Goal: Task Accomplishment & Management: Use online tool/utility

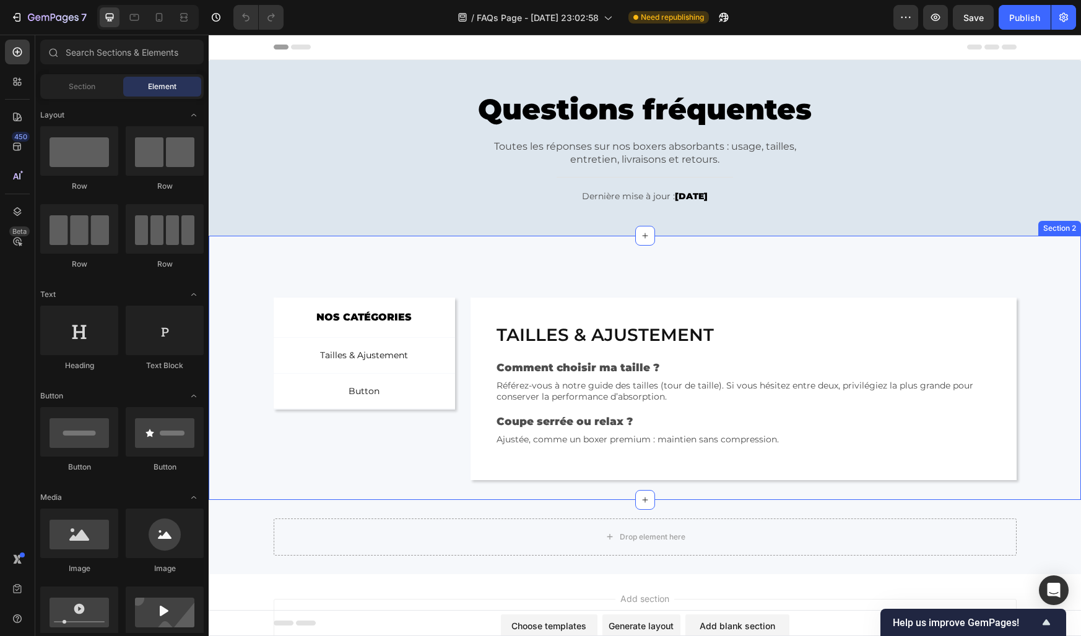
click at [474, 271] on div "NOS CATÉGORIES Text Block Row Tailles & Ajustement Button Button Button Row Row…" at bounding box center [645, 368] width 872 height 264
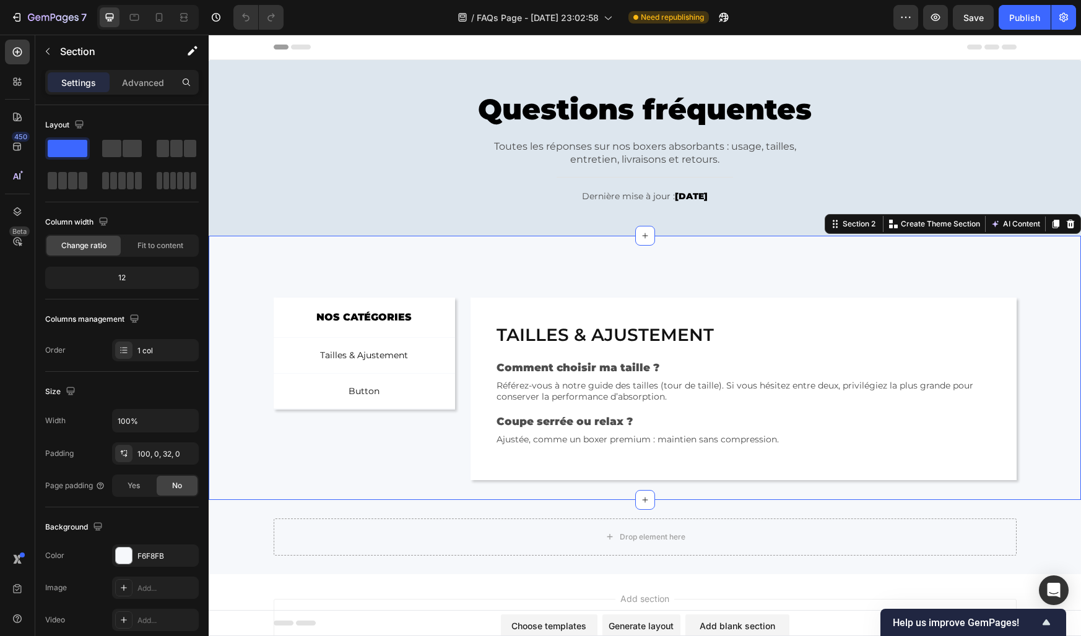
click at [262, 322] on div "NOS CATÉGORIES Text Block Row Tailles & Ajustement Button Button Button Row Row…" at bounding box center [645, 389] width 872 height 183
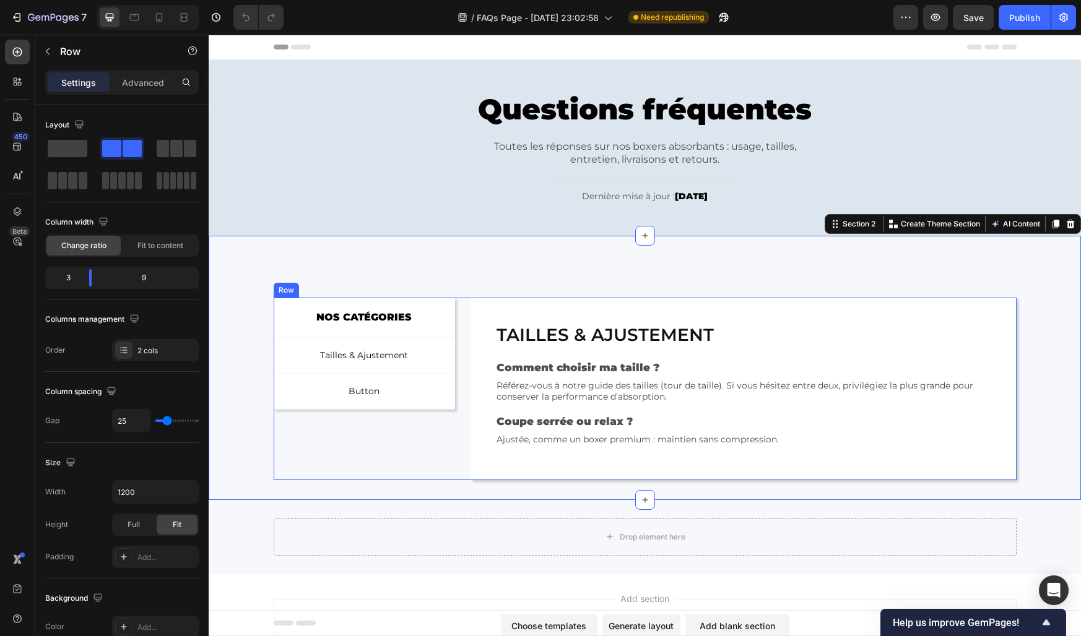
click at [464, 339] on div "NOS CATÉGORIES Text Block Row Tailles & Ajustement Button Button Button Row Row…" at bounding box center [645, 389] width 743 height 183
click at [487, 265] on div "NOS CATÉGORIES Text Block Row Tailles & Ajustement Button Button Button Row Row…" at bounding box center [645, 368] width 872 height 264
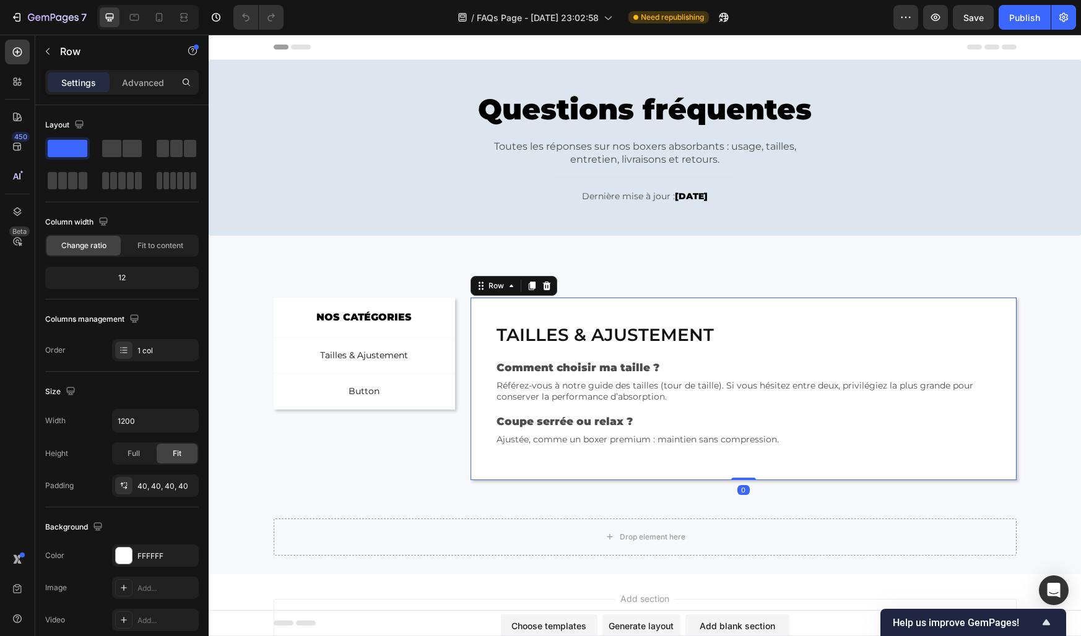
click at [563, 305] on div "Tailles & ajustement Heading Comment choisir ma taille ? Text Block Référez-vou…" at bounding box center [742, 389] width 545 height 183
click at [542, 269] on div "NOS CATÉGORIES Text Block Row Tailles & Ajustement Button Button Button Row Row…" at bounding box center [645, 368] width 872 height 264
click at [603, 298] on div "Tailles & ajustement Heading Comment choisir ma taille ? Text Block Référez-vou…" at bounding box center [742, 389] width 545 height 183
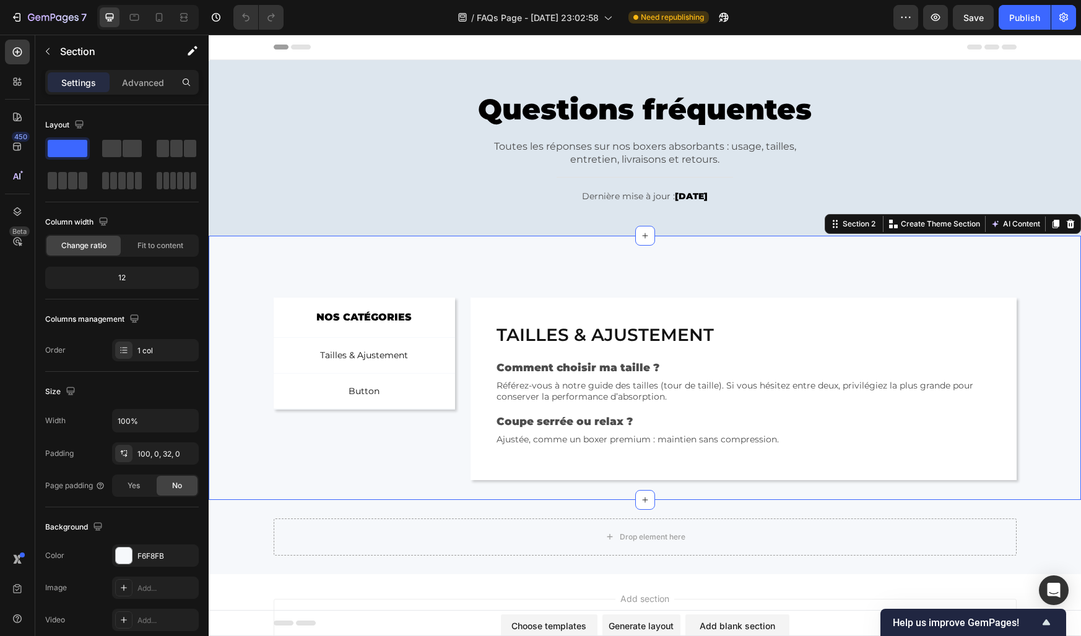
click at [584, 282] on div "NOS CATÉGORIES Text Block Row Tailles & Ajustement Button Button Button Row Row…" at bounding box center [645, 368] width 872 height 264
click at [700, 316] on div "Tailles & ajustement Heading Comment choisir ma taille ? Text Block Référez-vou…" at bounding box center [742, 389] width 545 height 183
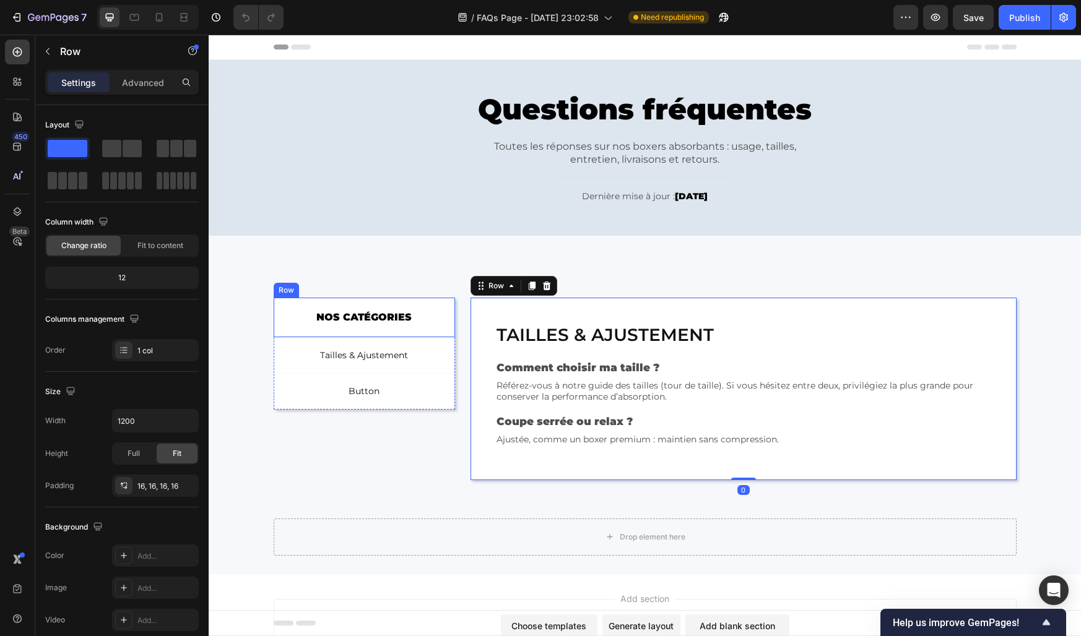
click at [320, 331] on div "NOS CATÉGORIES Text Block Row" at bounding box center [365, 318] width 182 height 41
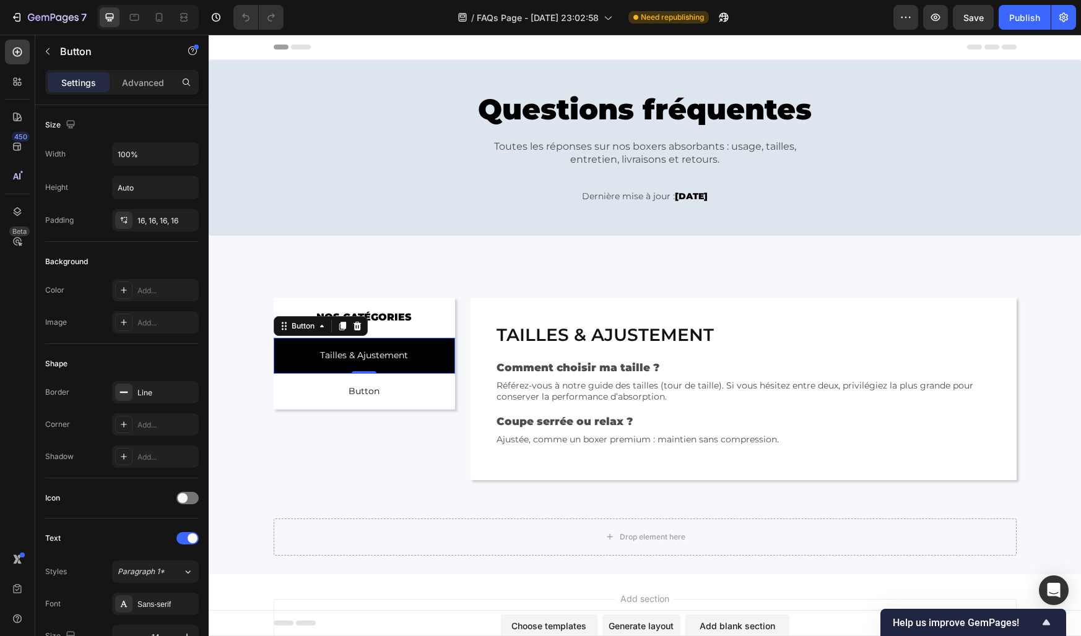
click at [424, 340] on button "Tailles & Ajustement" at bounding box center [365, 355] width 182 height 35
click at [400, 353] on p "Tailles & Ajustement" at bounding box center [364, 355] width 88 height 15
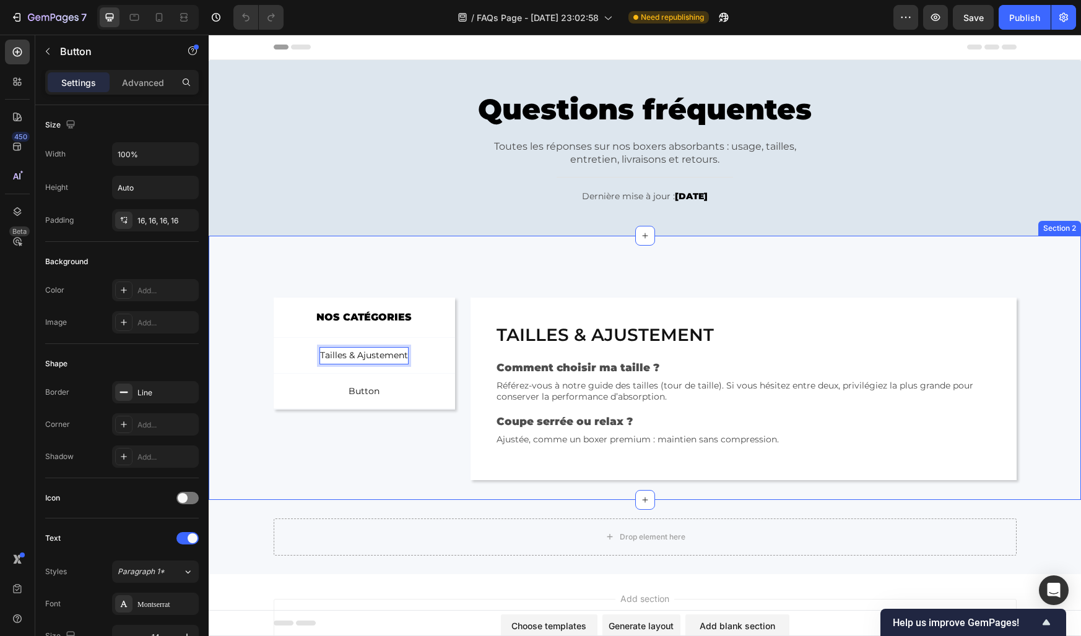
click at [231, 368] on div "NOS CATÉGORIES Text Block Row Tailles & Ajustement Button 0 Button Button Row R…" at bounding box center [645, 389] width 872 height 183
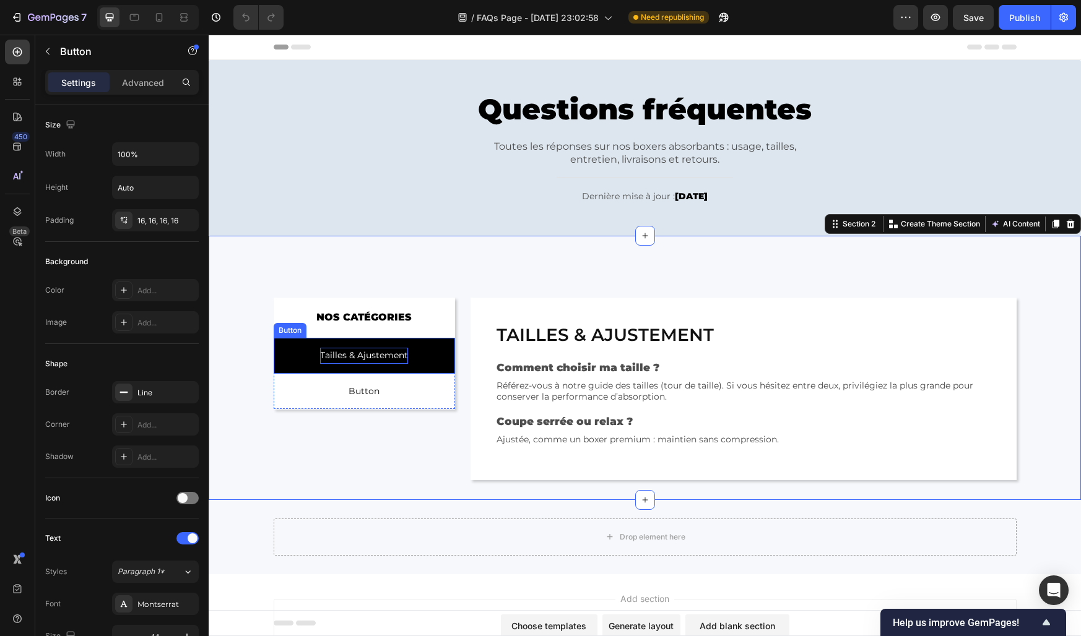
click at [333, 359] on p "Tailles & Ajustement" at bounding box center [364, 355] width 88 height 15
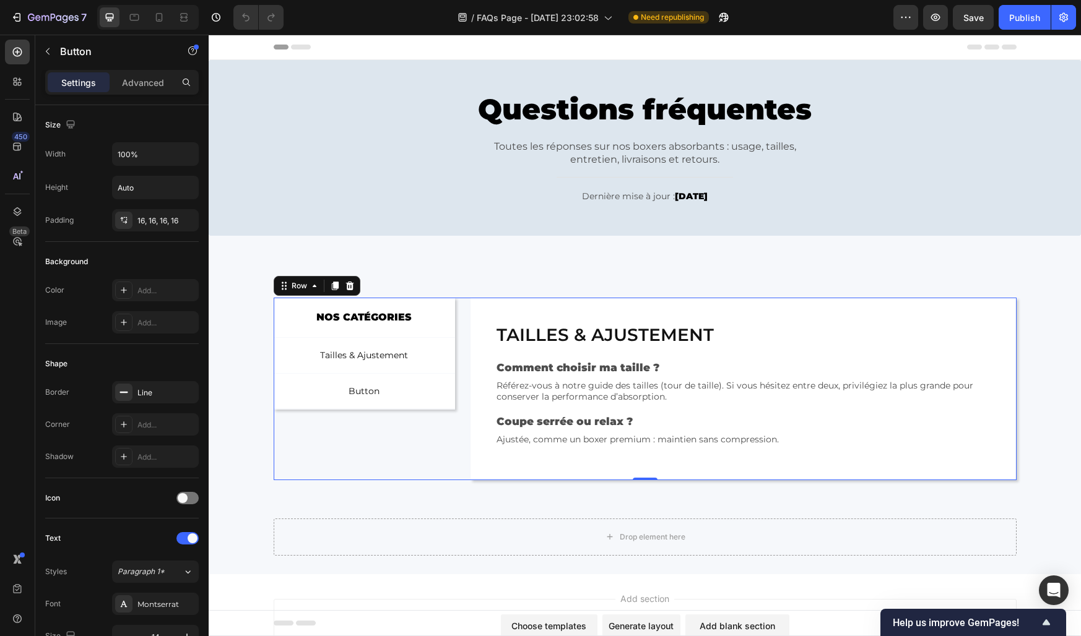
click at [464, 383] on div "NOS CATÉGORIES Text Block Row Tailles & Ajustement Button Button Button Row Row…" at bounding box center [645, 389] width 743 height 183
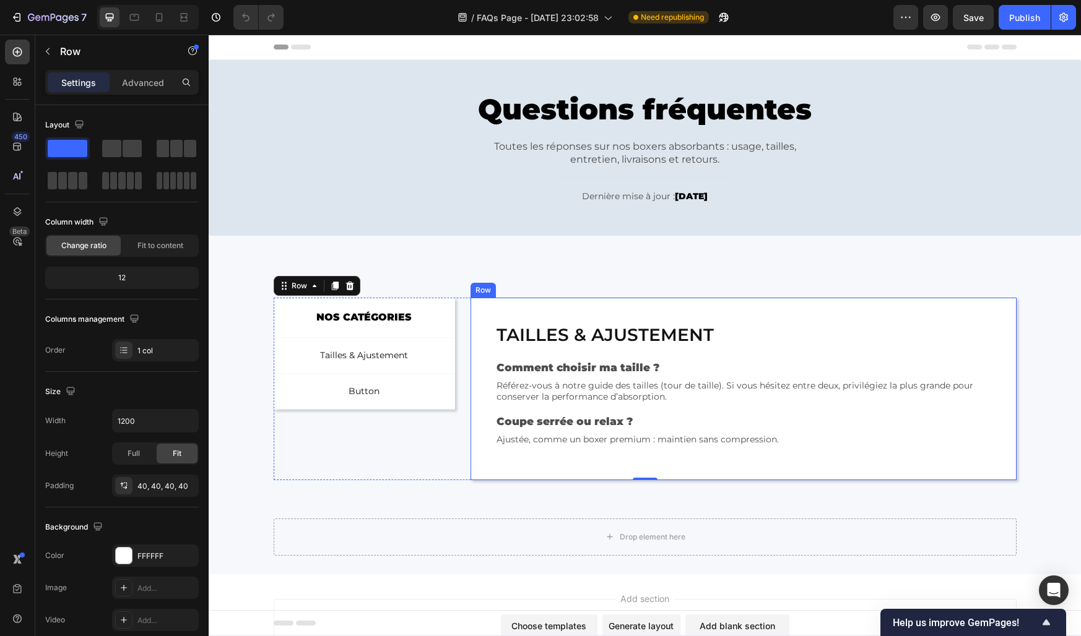
click at [474, 362] on div "Tailles & ajustement Heading Comment choisir ma taille ? Text Block Référez-vou…" at bounding box center [742, 389] width 545 height 183
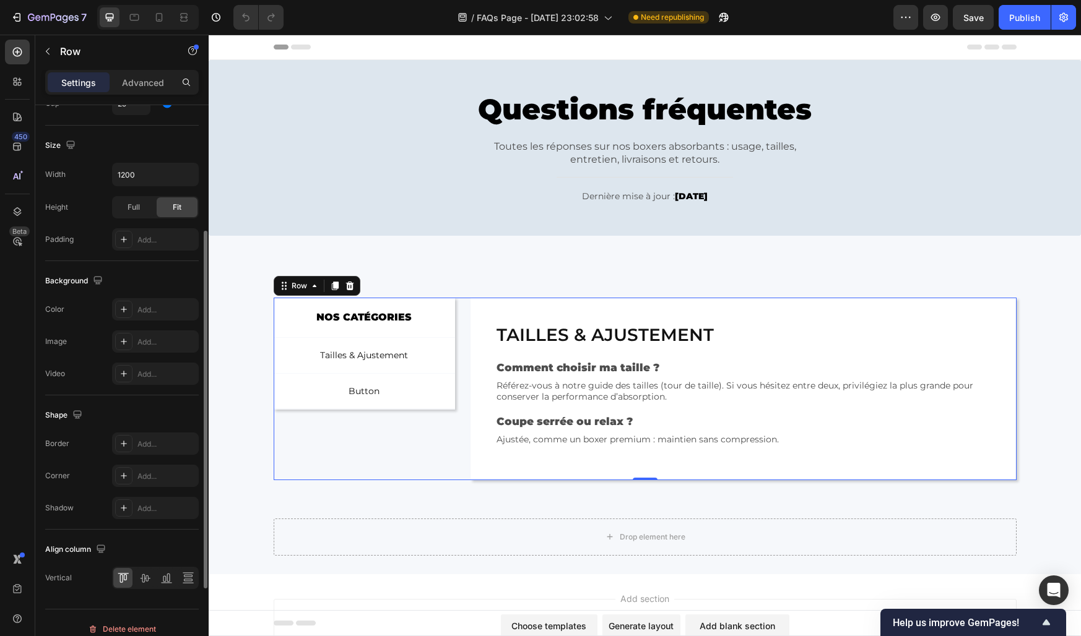
scroll to position [330, 0]
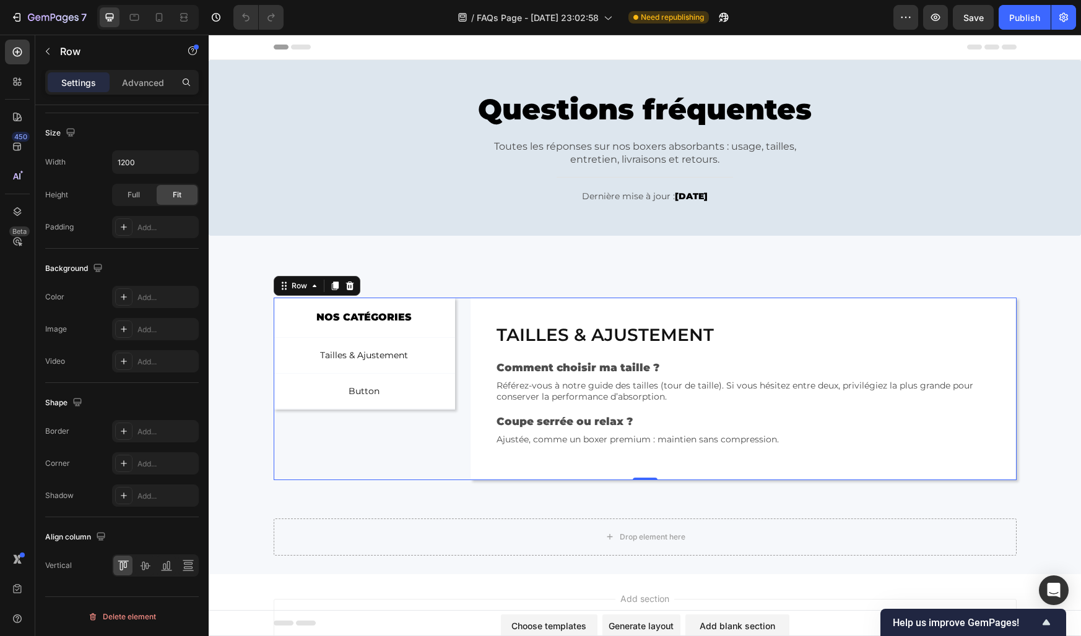
click at [455, 457] on div "NOS CATÉGORIES Text Block Row Tailles & Ajustement Button Button Button Row Row…" at bounding box center [645, 389] width 743 height 183
click at [103, 130] on div "Size" at bounding box center [122, 133] width 154 height 20
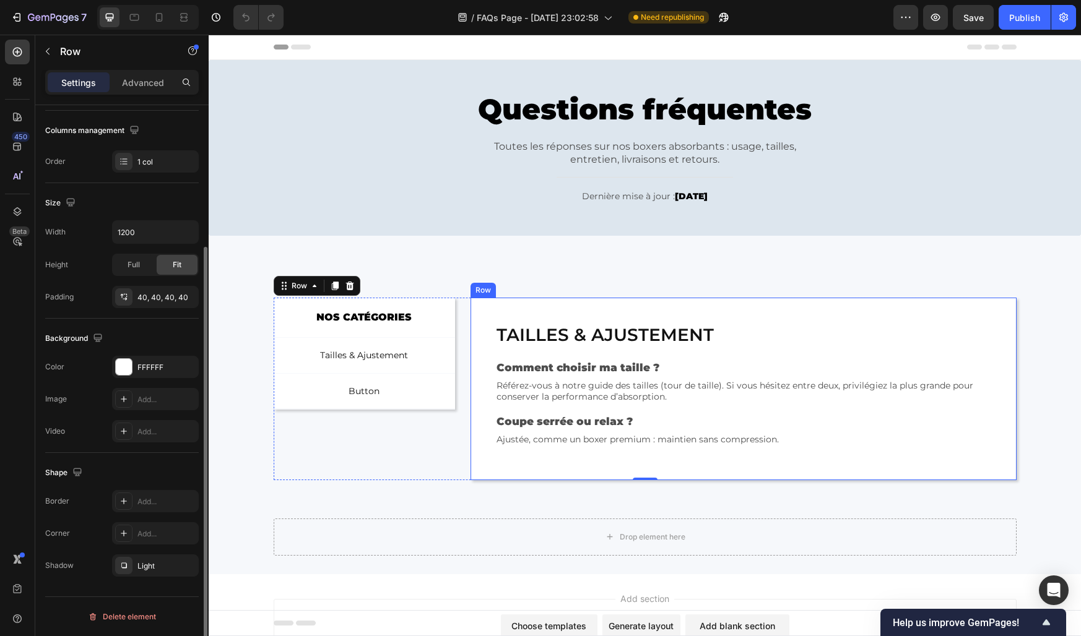
scroll to position [189, 0]
click at [482, 372] on div "Tailles & ajustement Heading Comment choisir ma taille ? Text Block Référez-vou…" at bounding box center [742, 389] width 545 height 183
click at [189, 565] on icon "button" at bounding box center [186, 566] width 10 height 10
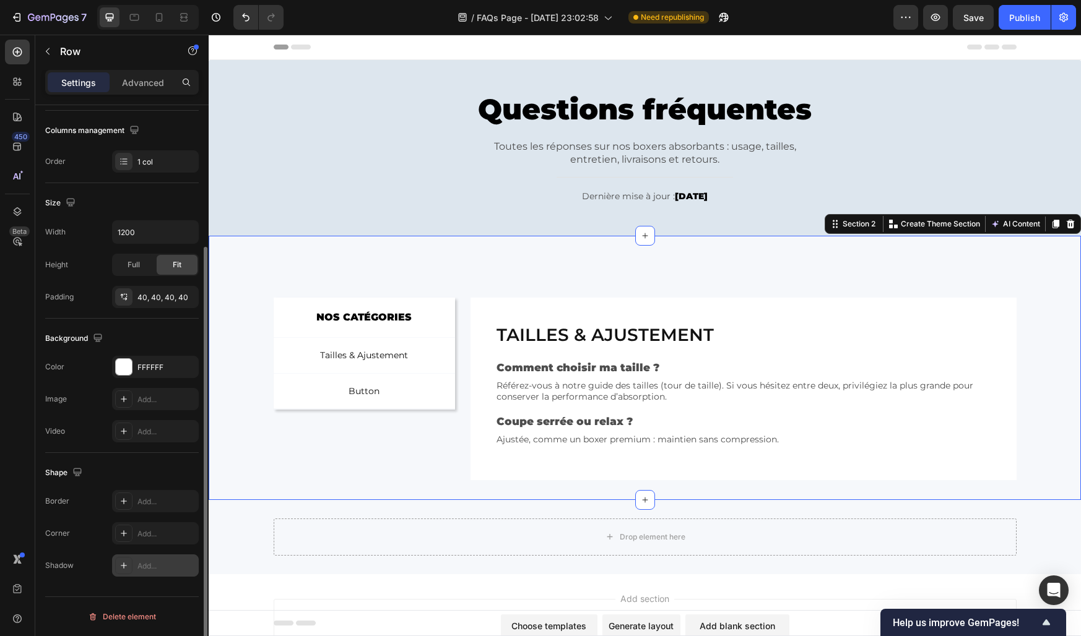
click at [294, 495] on div "NOS CATÉGORIES Text Block Row Tailles & Ajustement Button Button Button Row Row…" at bounding box center [645, 368] width 872 height 264
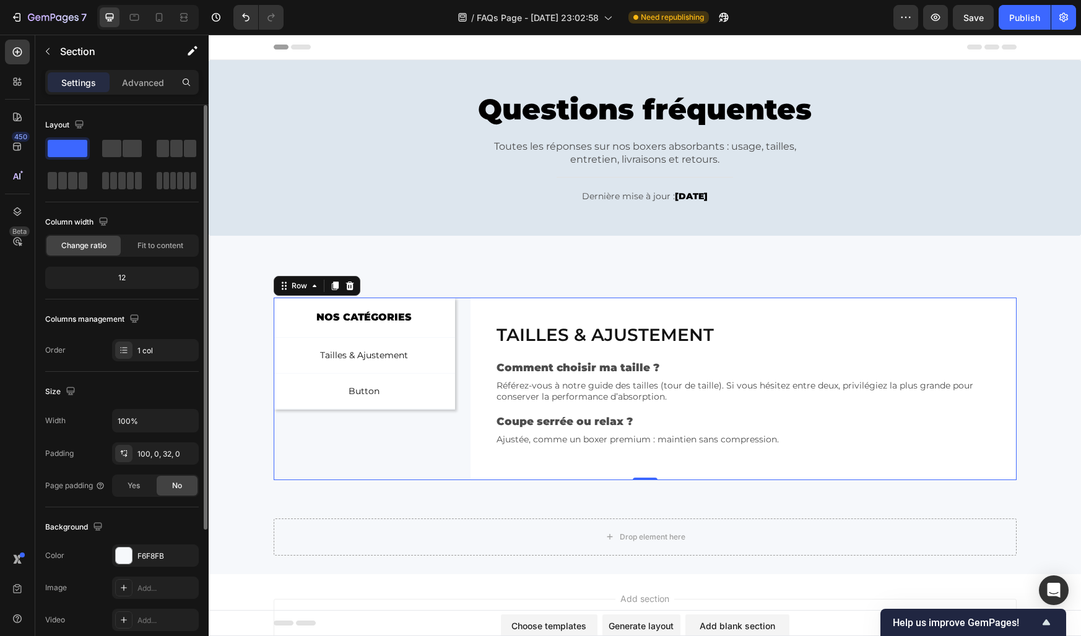
click at [417, 462] on div "NOS CATÉGORIES Text Block Row Tailles & Ajustement Button Button Button Row Row" at bounding box center [365, 389] width 182 height 183
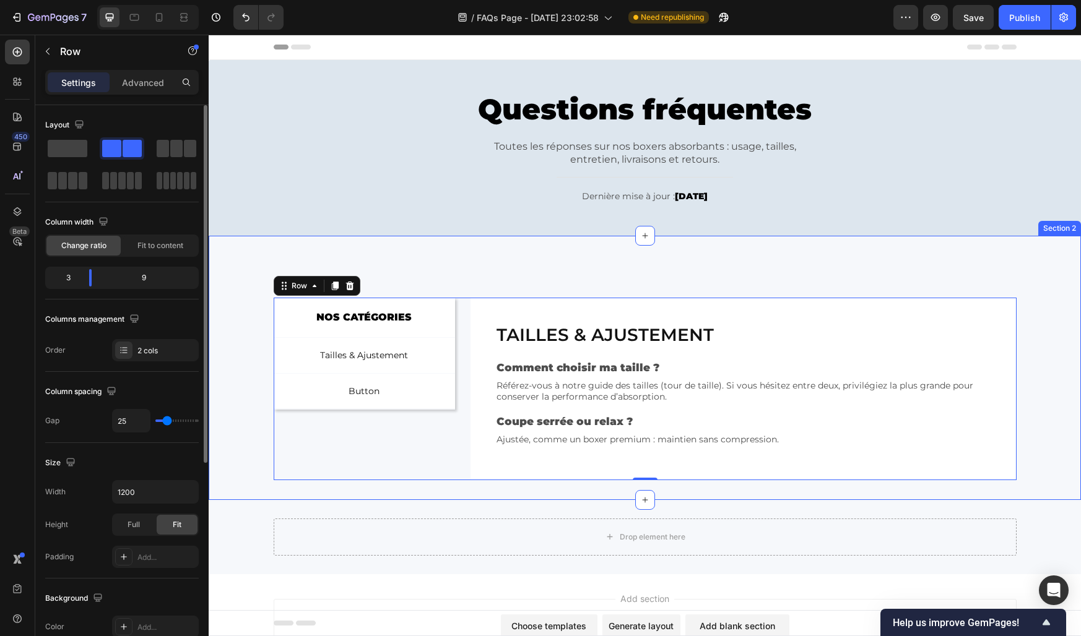
click at [264, 451] on div "NOS CATÉGORIES Text Block Row Tailles & Ajustement Button Button Button Row Row…" at bounding box center [645, 389] width 872 height 183
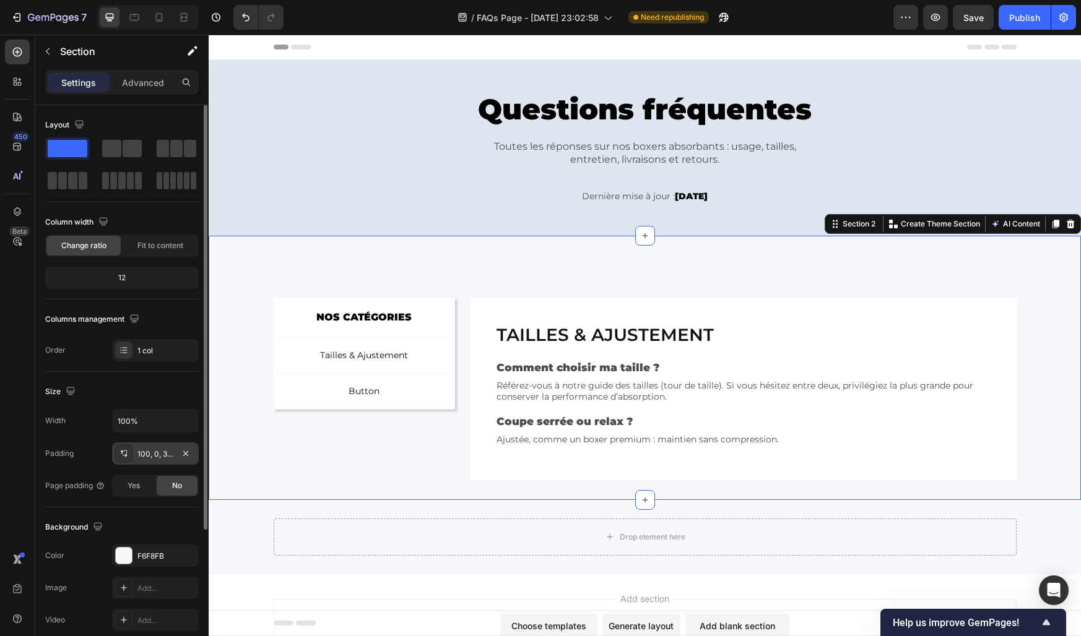
click at [153, 453] on div "100, 0, 32, 0" at bounding box center [155, 454] width 36 height 11
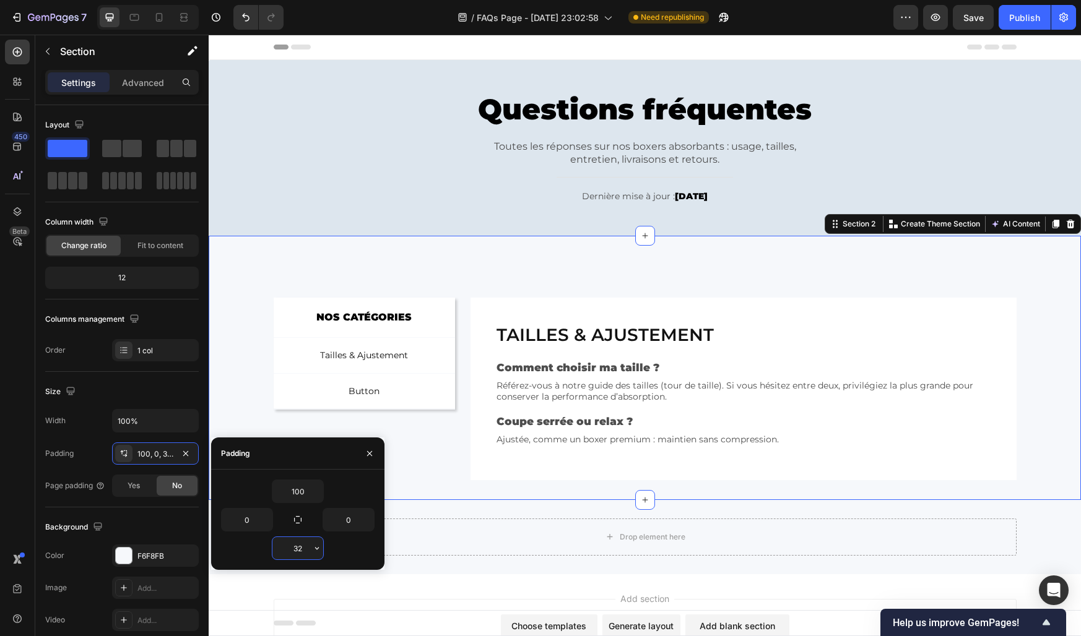
click at [295, 545] on input "32" at bounding box center [297, 548] width 51 height 22
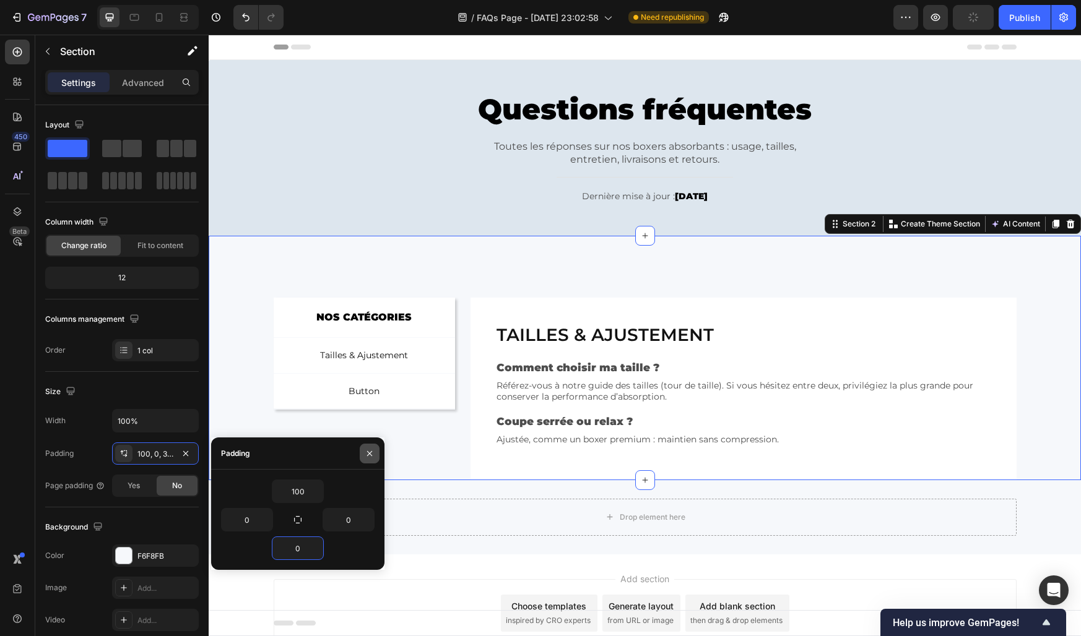
type input "0"
click at [371, 451] on icon "button" at bounding box center [370, 454] width 10 height 10
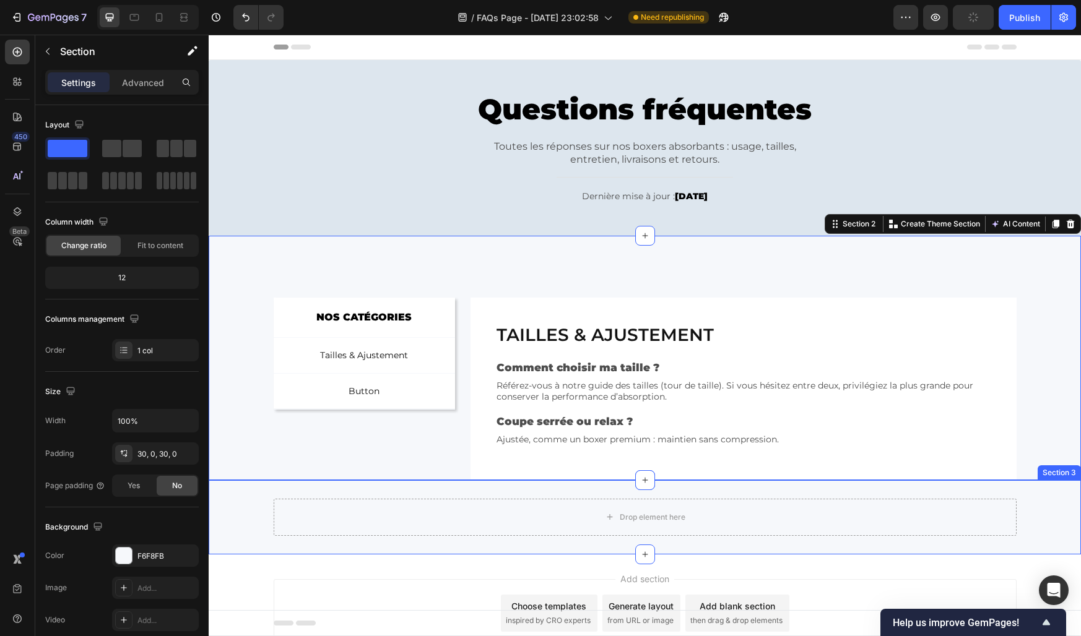
click at [380, 490] on div "Drop element here Row Section 3" at bounding box center [645, 517] width 872 height 74
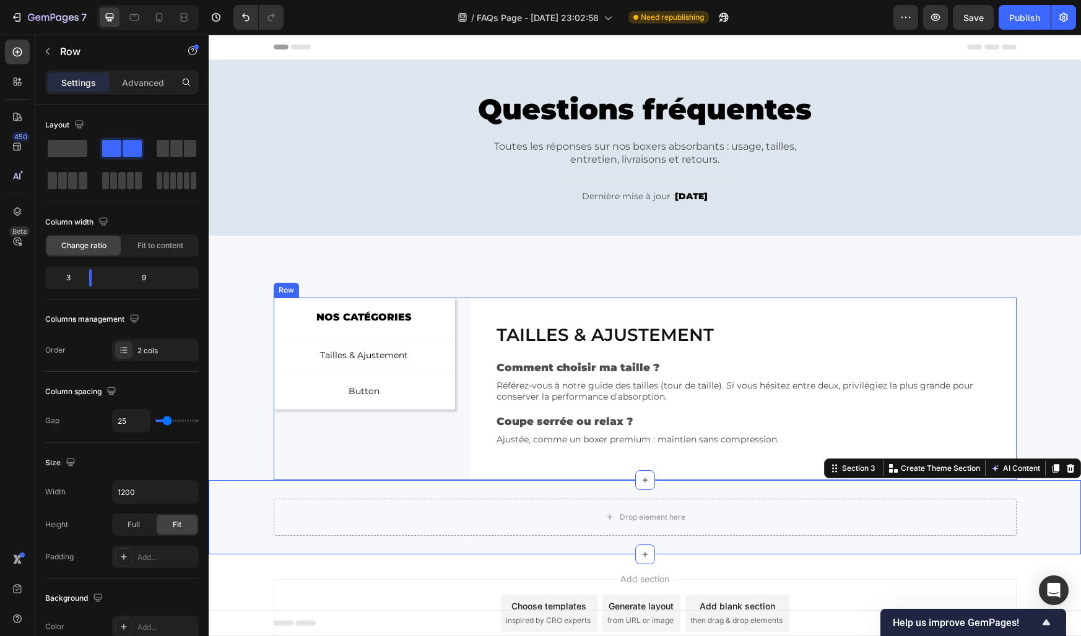
click at [384, 459] on div "NOS CATÉGORIES Text Block Row Tailles & Ajustement Button Button Button Row Row" at bounding box center [365, 389] width 182 height 183
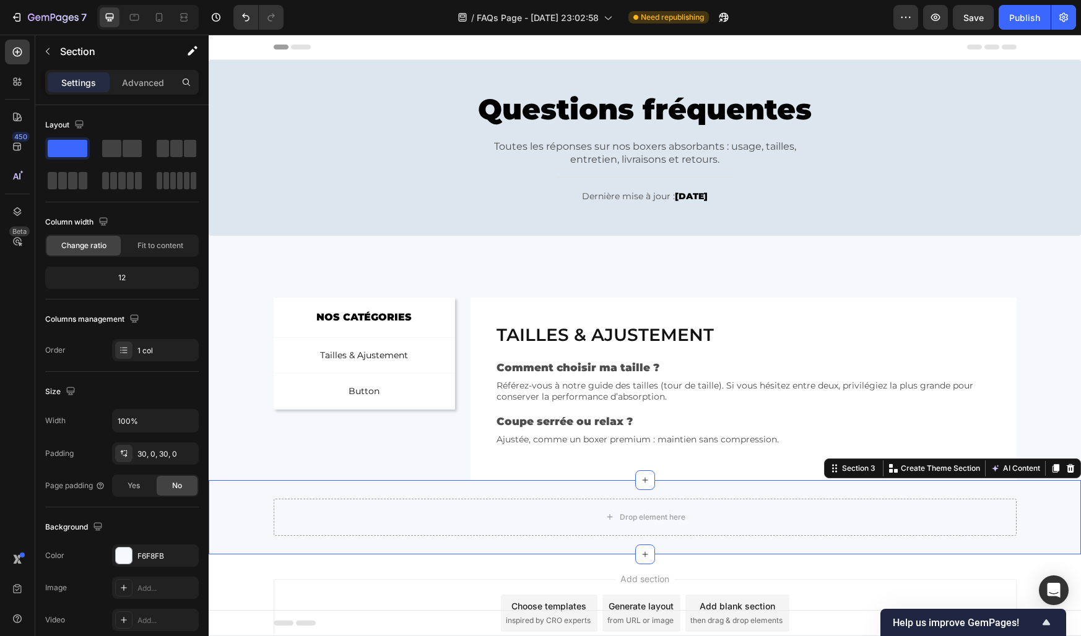
click at [371, 492] on div "Drop element here Row Section 3 You can create reusable sections Create Theme S…" at bounding box center [645, 517] width 872 height 74
click at [369, 491] on div "Drop element here Row Section 3 You can create reusable sections Create Theme S…" at bounding box center [645, 517] width 872 height 74
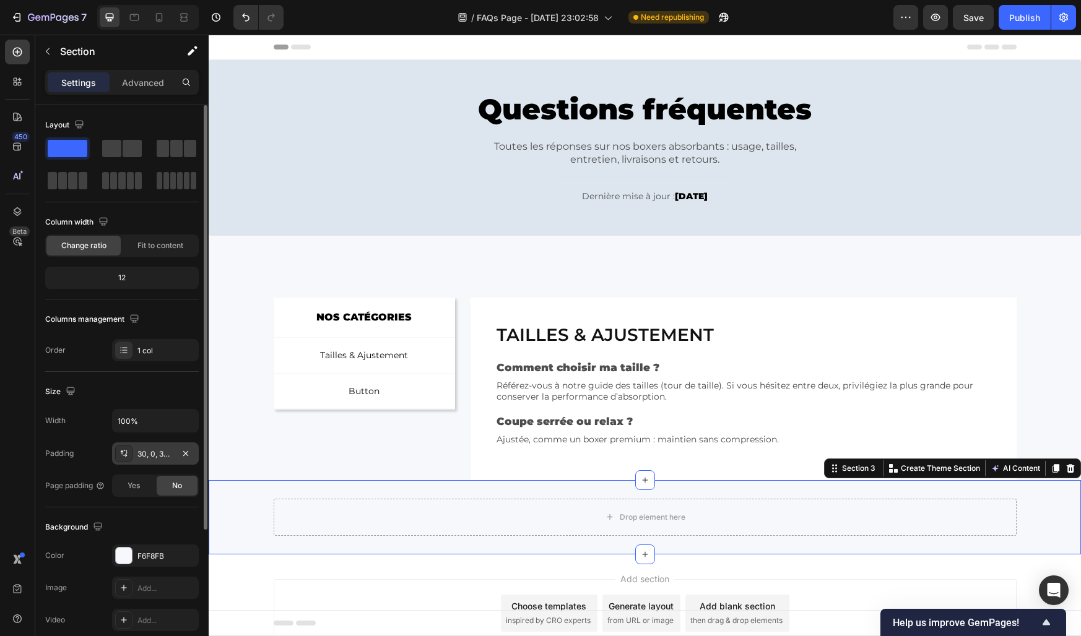
scroll to position [189, 0]
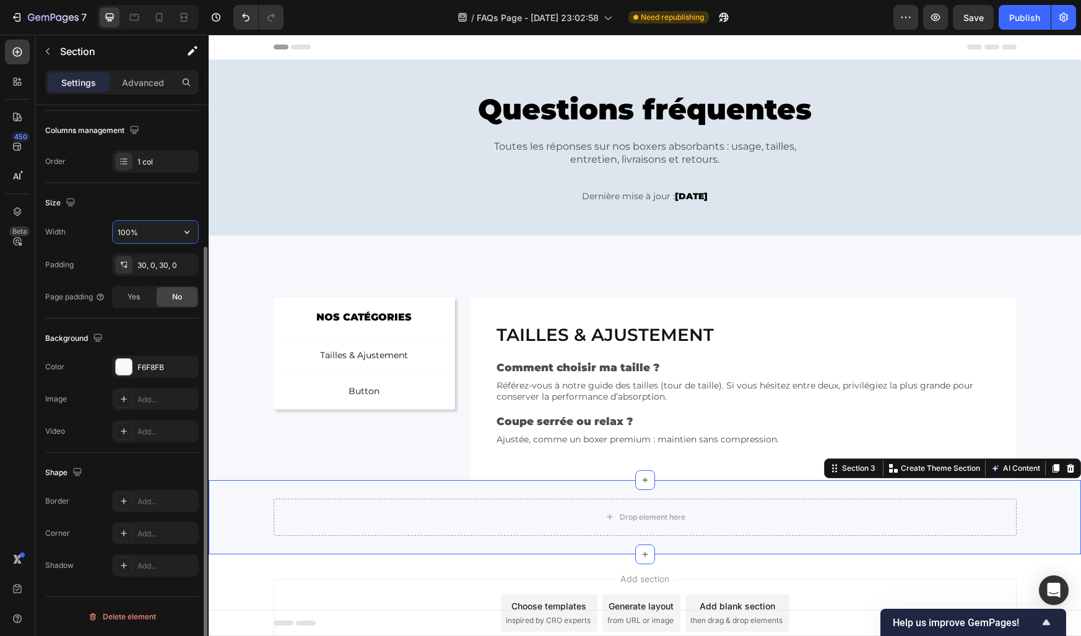
click at [129, 232] on input "100%" at bounding box center [155, 232] width 85 height 22
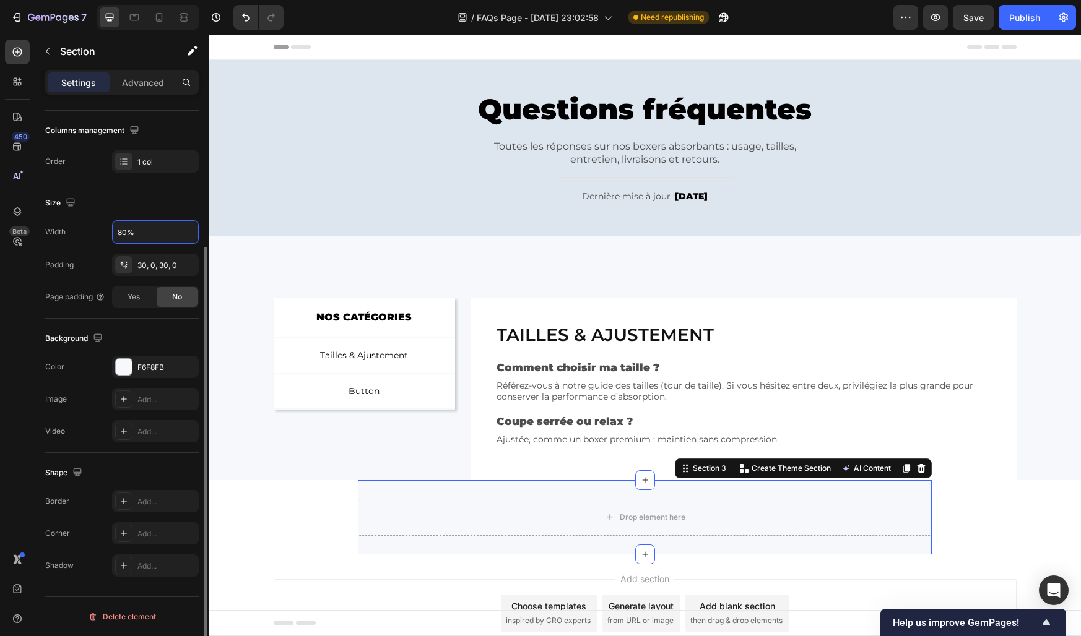
click at [93, 420] on div "Video Add..." at bounding box center [122, 431] width 154 height 22
click at [181, 232] on icon "button" at bounding box center [187, 232] width 12 height 12
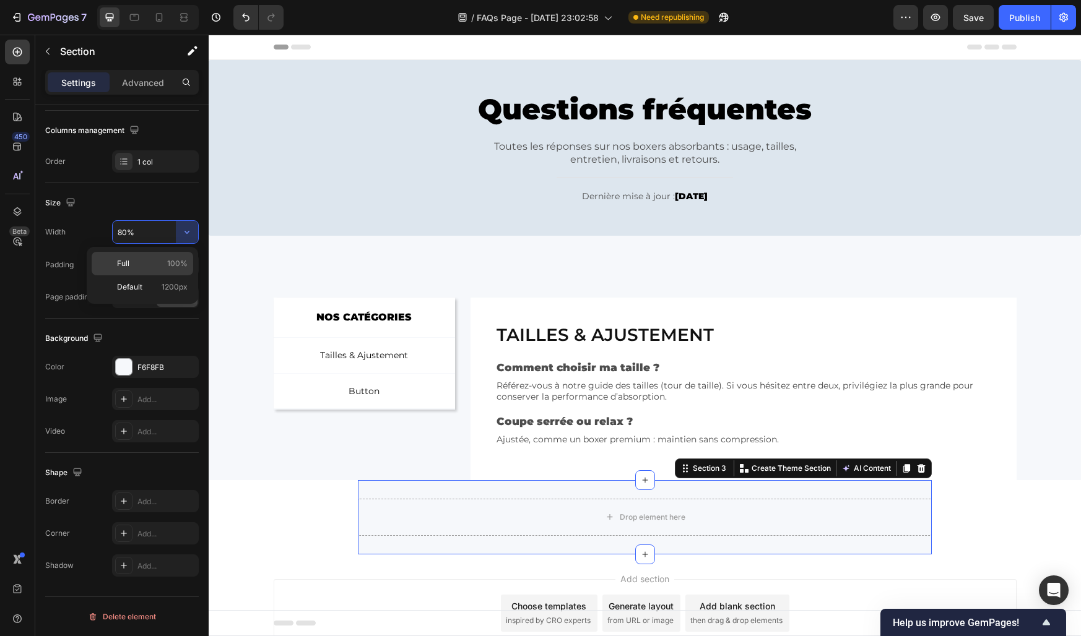
click at [158, 263] on p "Full 100%" at bounding box center [152, 263] width 71 height 11
type input "100%"
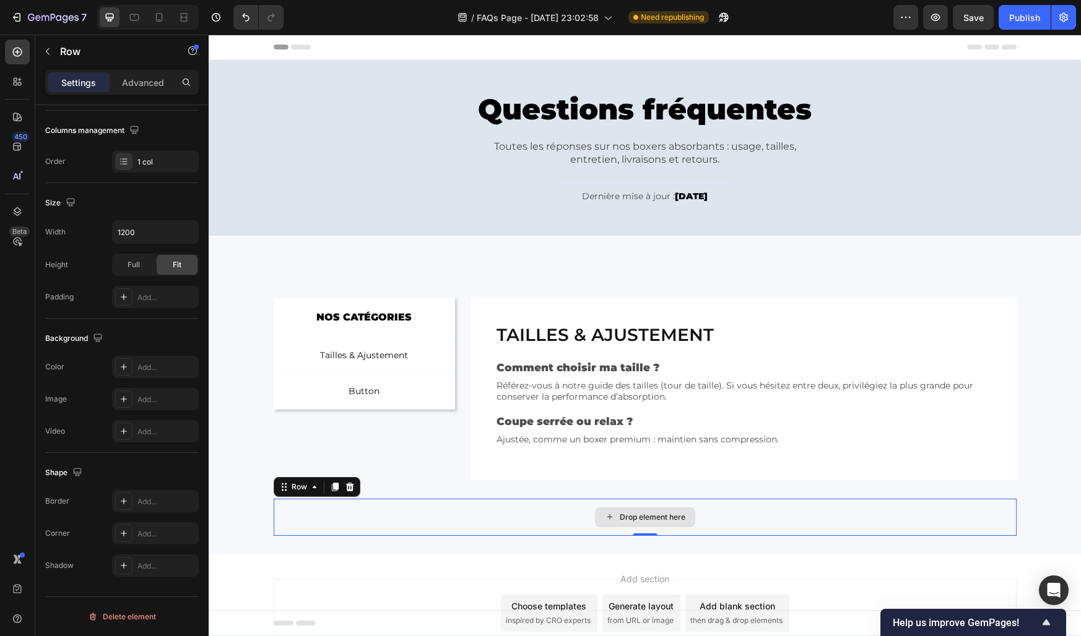
click at [300, 508] on div "Drop element here" at bounding box center [645, 517] width 743 height 37
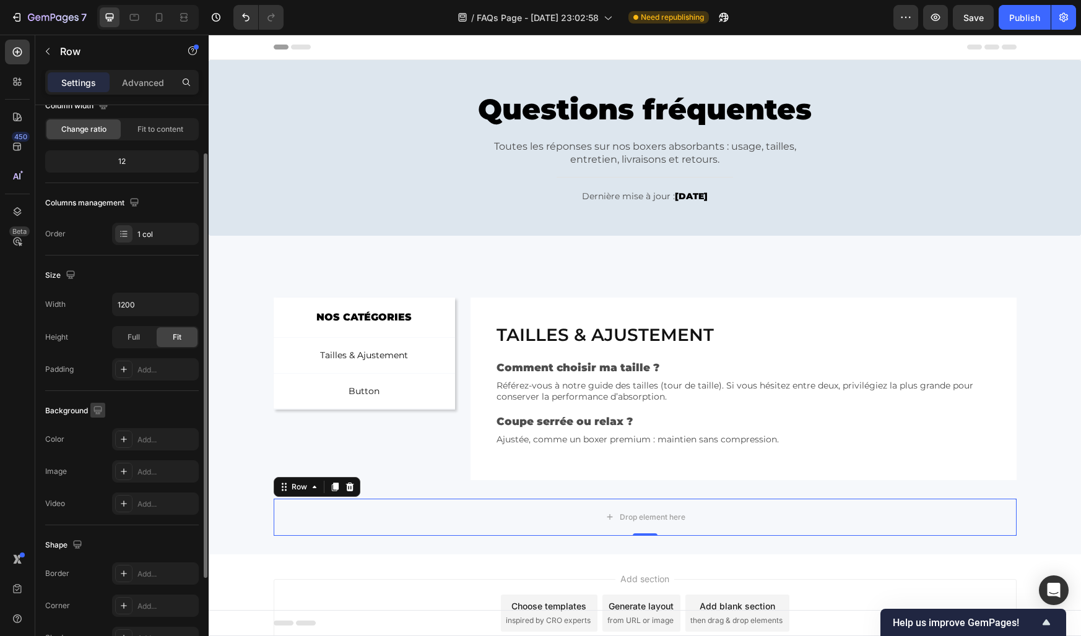
scroll to position [77, 0]
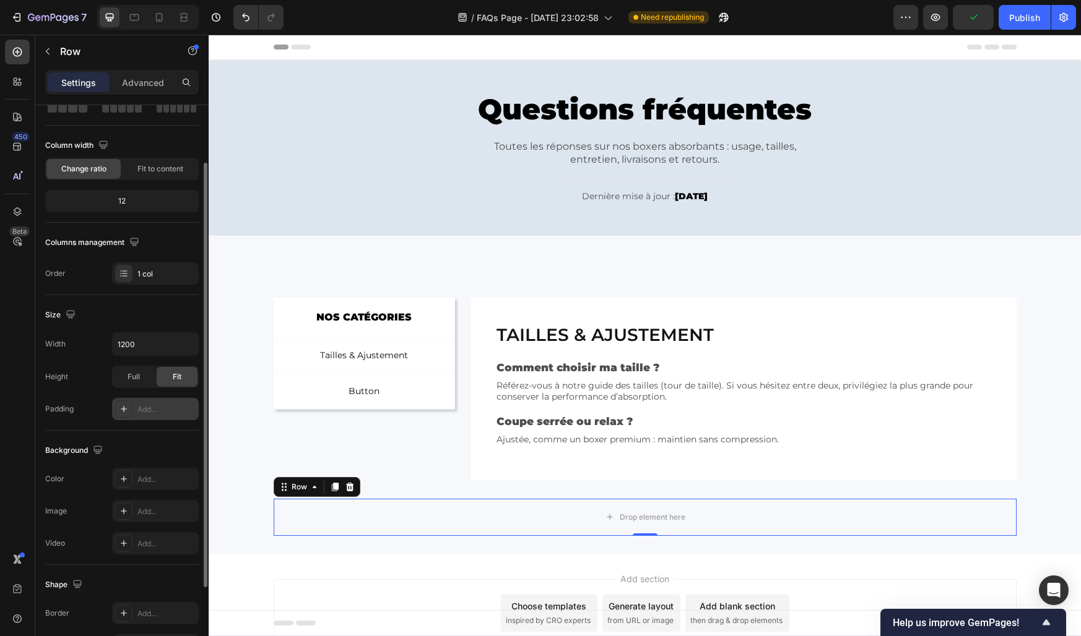
click at [158, 402] on div "Add..." at bounding box center [155, 409] width 87 height 22
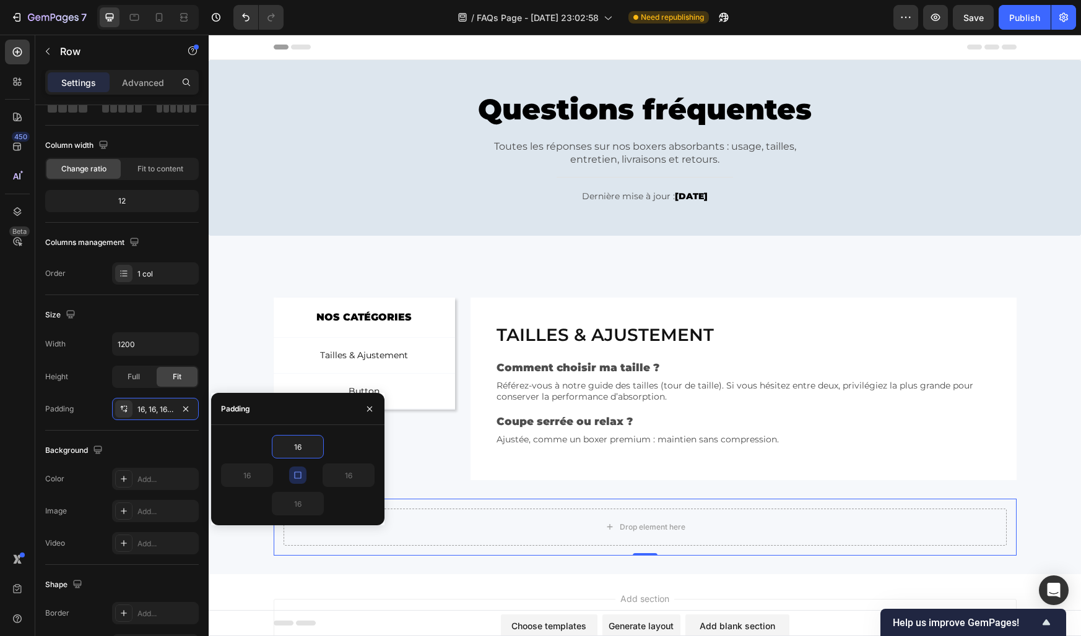
click at [300, 469] on button "button" at bounding box center [297, 475] width 17 height 17
click at [296, 480] on icon "button" at bounding box center [298, 475] width 10 height 10
click at [298, 455] on input "16" at bounding box center [297, 447] width 51 height 22
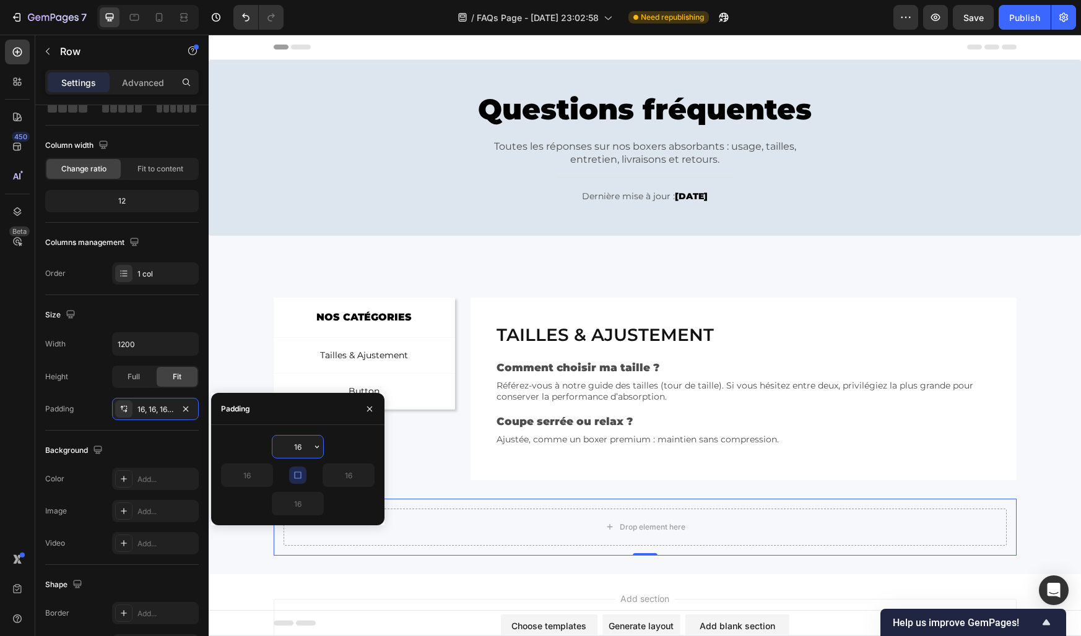
click at [296, 441] on input "16" at bounding box center [297, 447] width 51 height 22
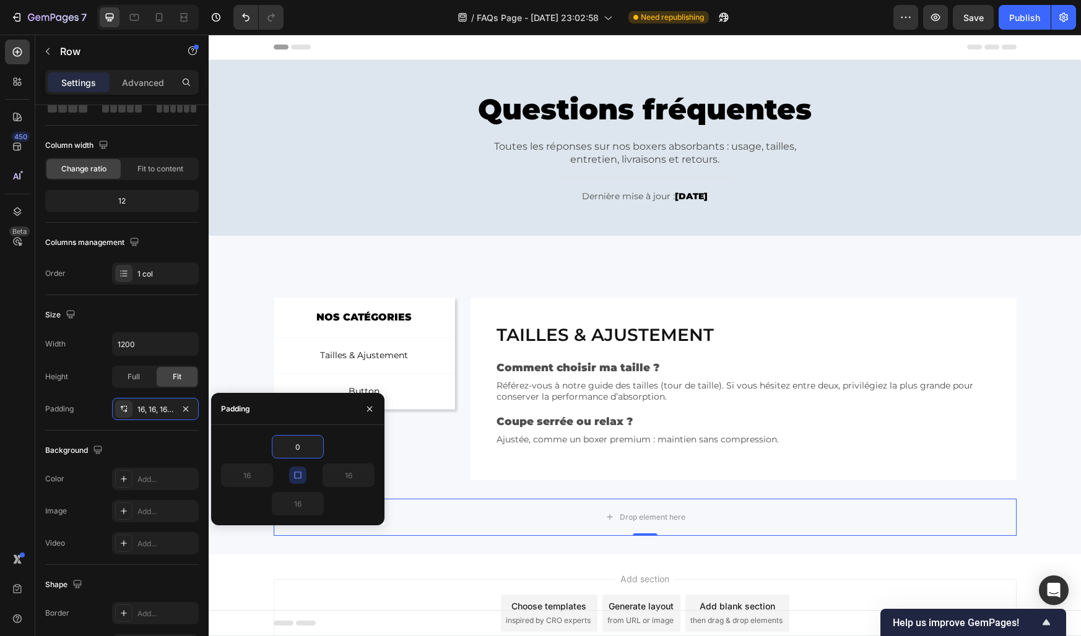
type input "0"
click at [294, 473] on icon "button" at bounding box center [297, 475] width 7 height 7
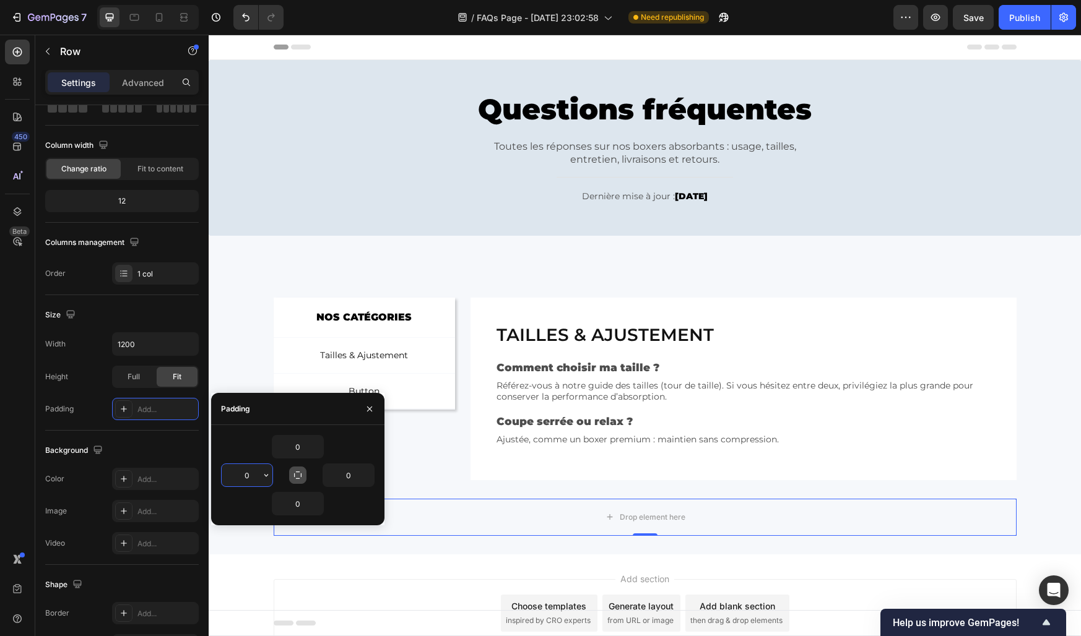
click at [240, 473] on input "0" at bounding box center [247, 475] width 51 height 22
click at [240, 473] on input "100" at bounding box center [247, 475] width 51 height 22
click at [240, 473] on input "400" at bounding box center [247, 475] width 51 height 22
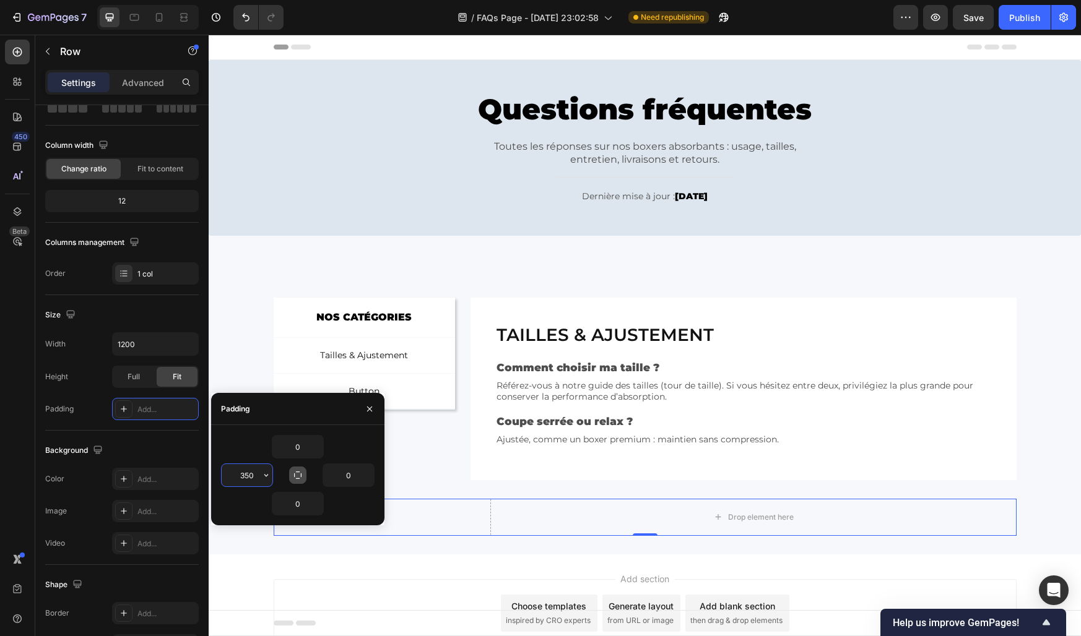
click at [233, 474] on input "350" at bounding box center [247, 475] width 51 height 22
type input "315"
click at [245, 443] on div "0" at bounding box center [298, 447] width 154 height 24
click at [371, 408] on icon "button" at bounding box center [370, 409] width 10 height 10
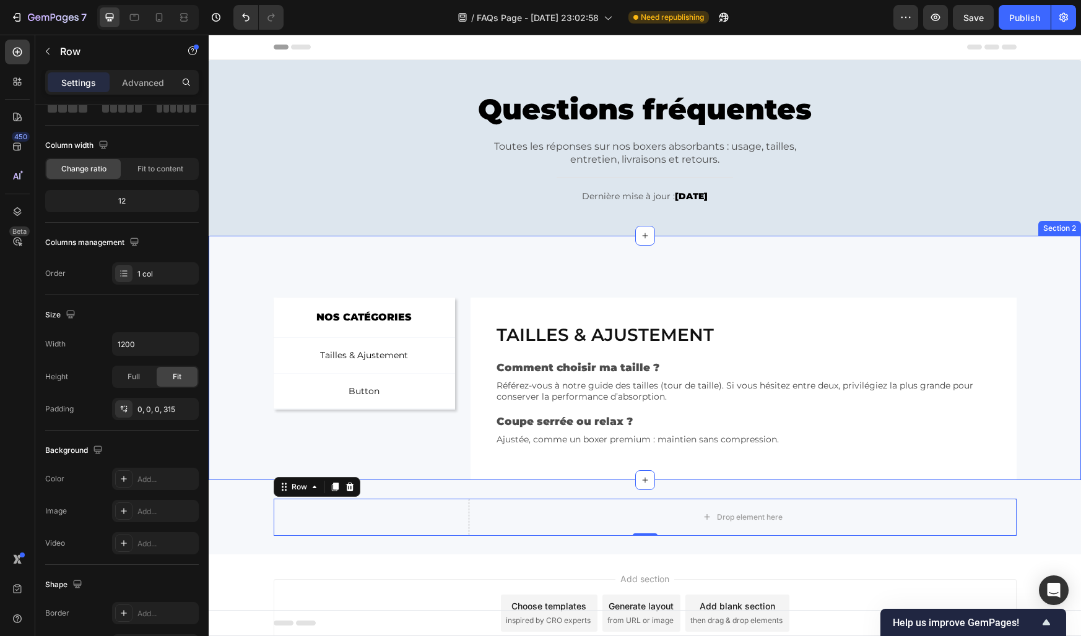
click at [258, 399] on div "NOS CATÉGORIES Text Block Row Tailles & Ajustement Button Button Button Row Row…" at bounding box center [645, 389] width 872 height 183
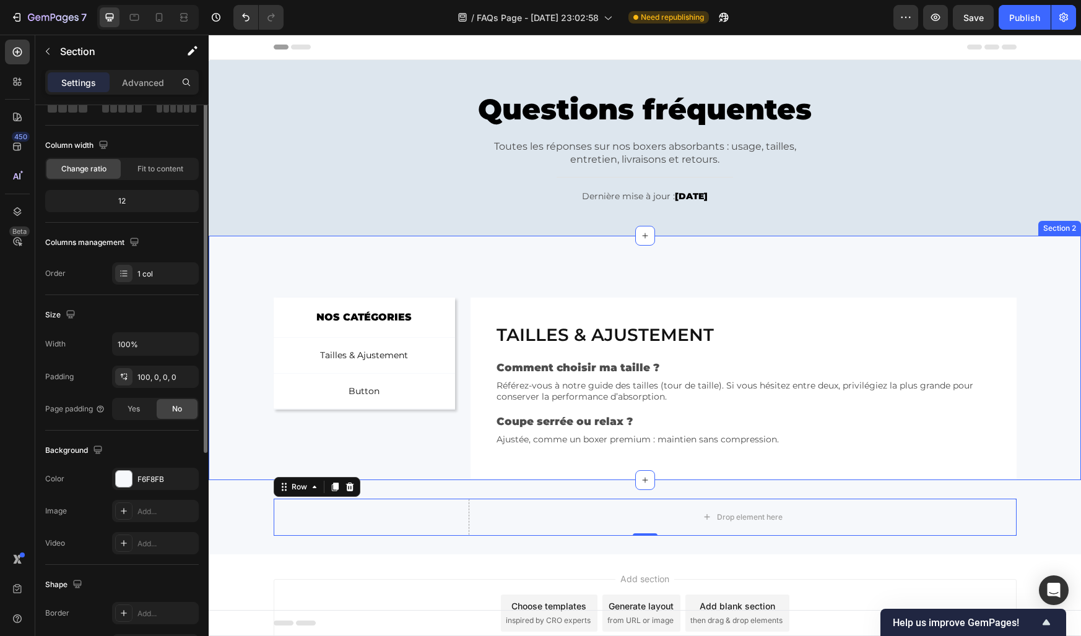
scroll to position [0, 0]
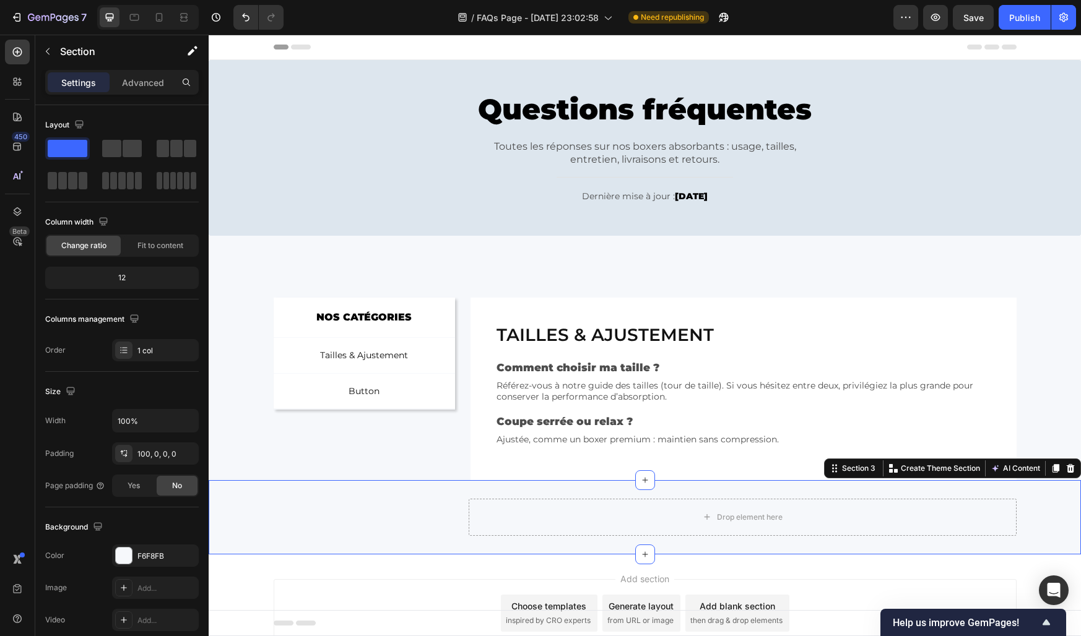
click at [499, 493] on div "Drop element here Row Section 3 You can create reusable sections Create Theme S…" at bounding box center [645, 517] width 872 height 74
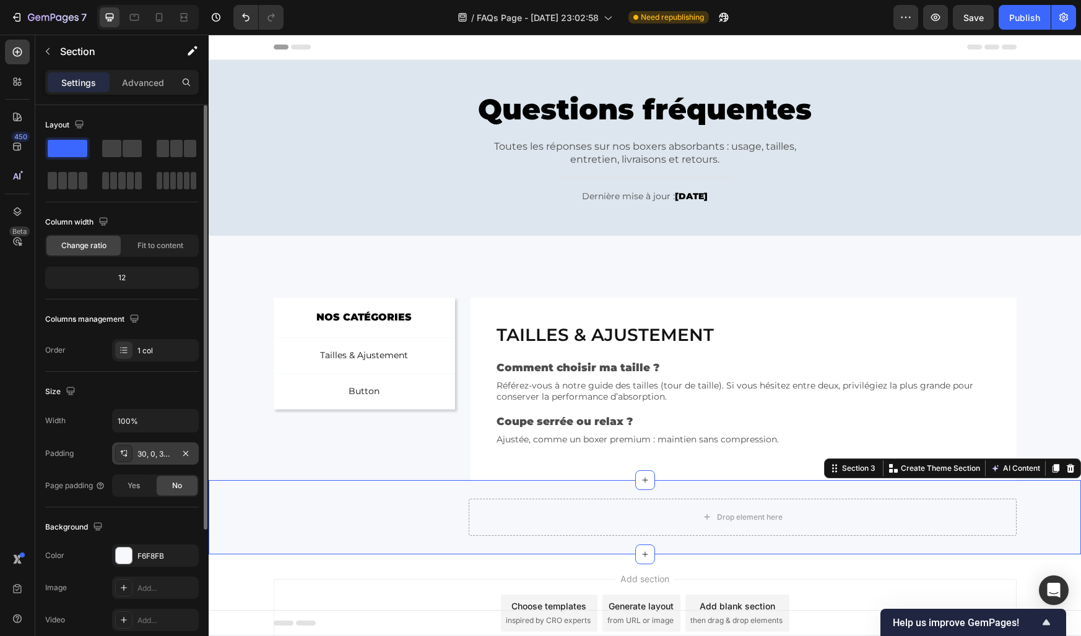
click at [155, 446] on div "30, 0, 30, 0" at bounding box center [155, 454] width 87 height 22
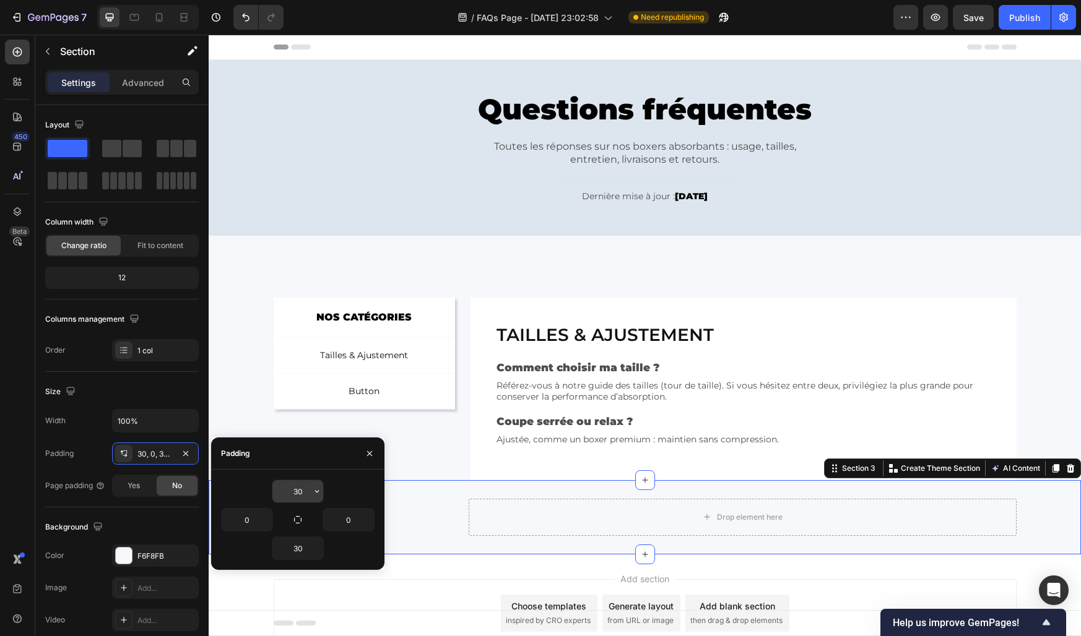
click at [299, 490] on input "30" at bounding box center [297, 491] width 51 height 22
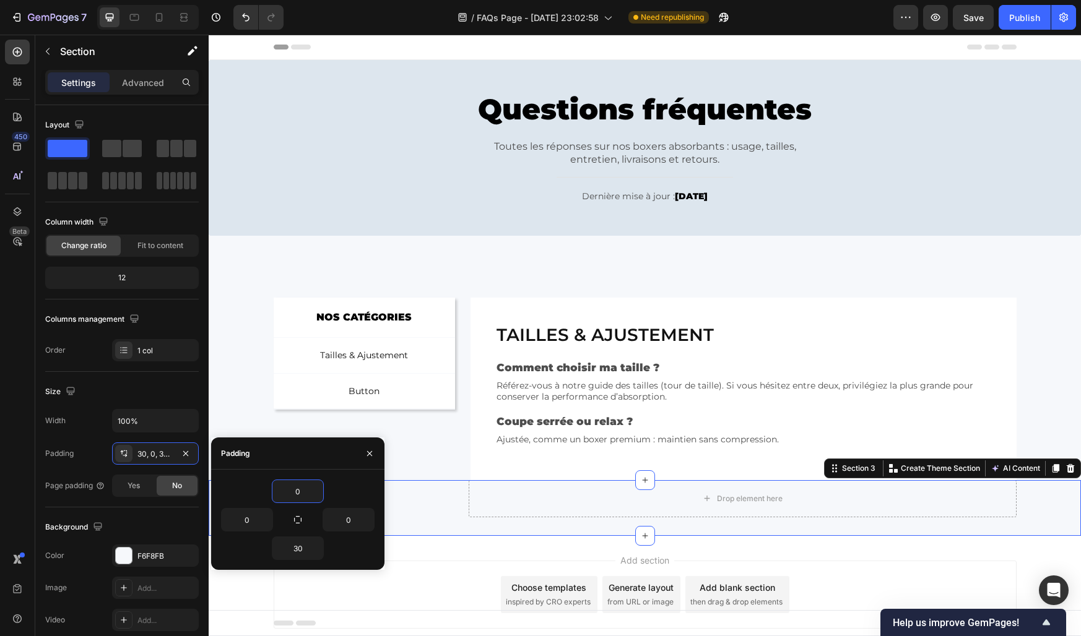
type input "0"
click at [329, 451] on div "Padding" at bounding box center [297, 454] width 173 height 32
click at [366, 454] on icon "button" at bounding box center [370, 454] width 10 height 10
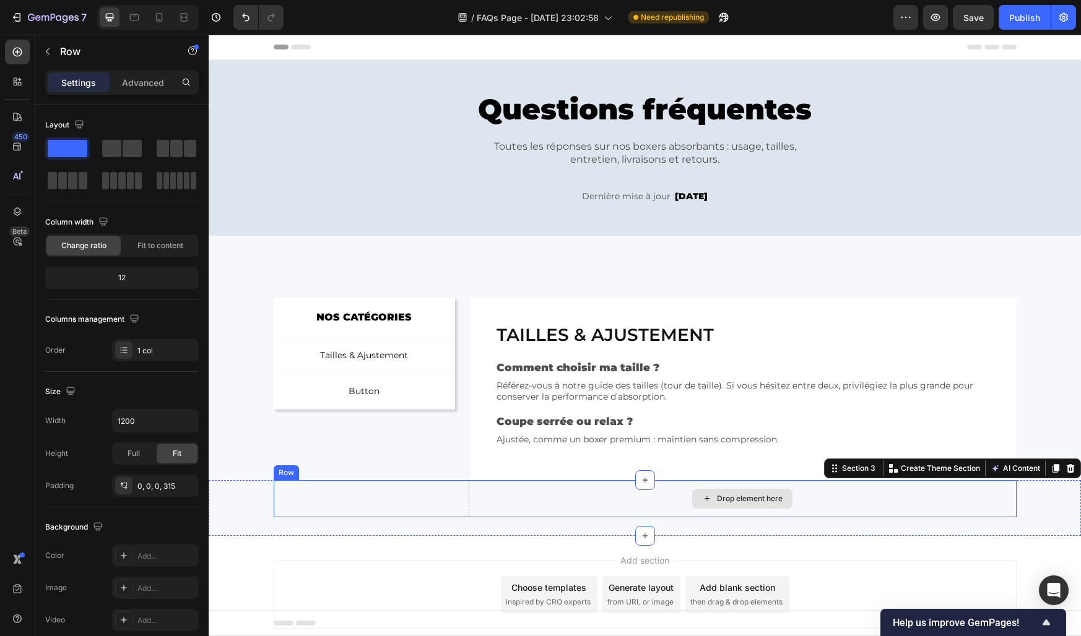
click at [495, 508] on div "Drop element here" at bounding box center [743, 498] width 548 height 37
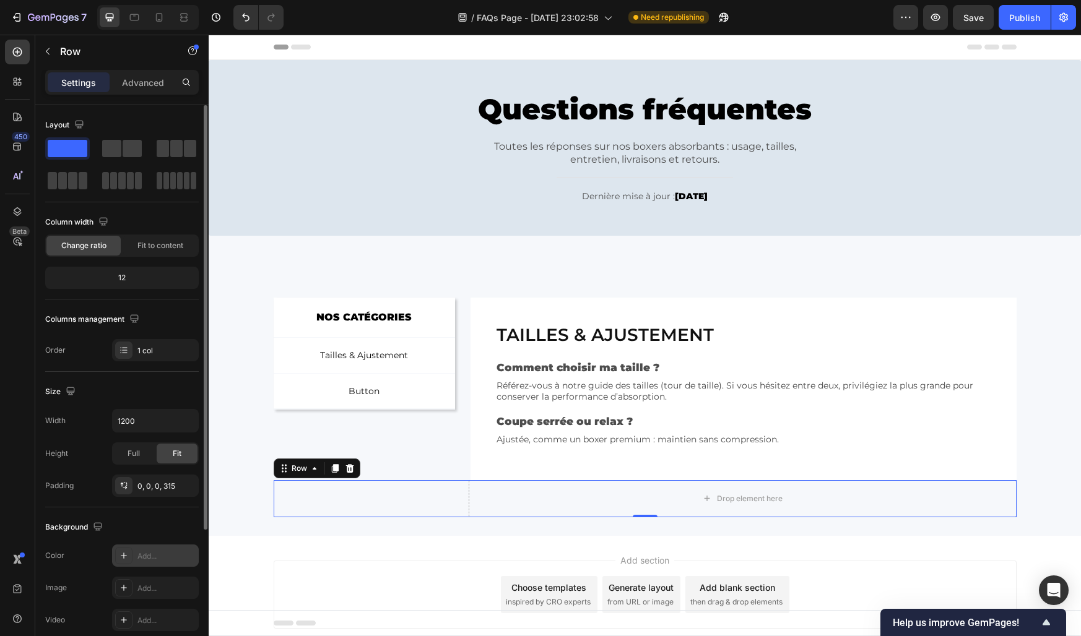
click at [144, 560] on div "Add..." at bounding box center [166, 556] width 58 height 11
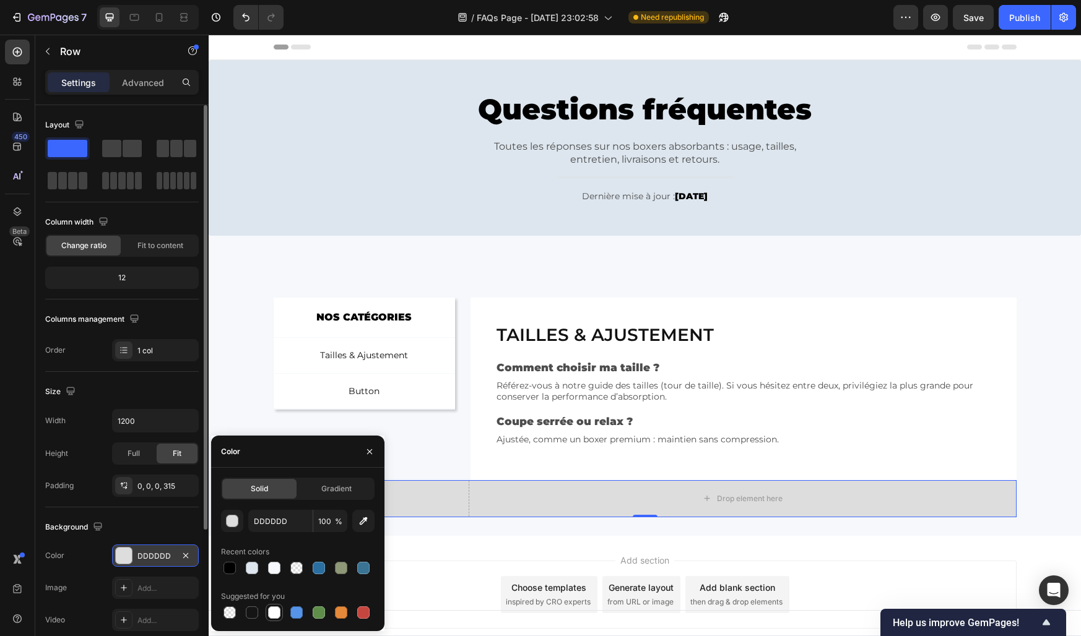
click at [269, 605] on div at bounding box center [274, 612] width 15 height 15
type input "FFFFFF"
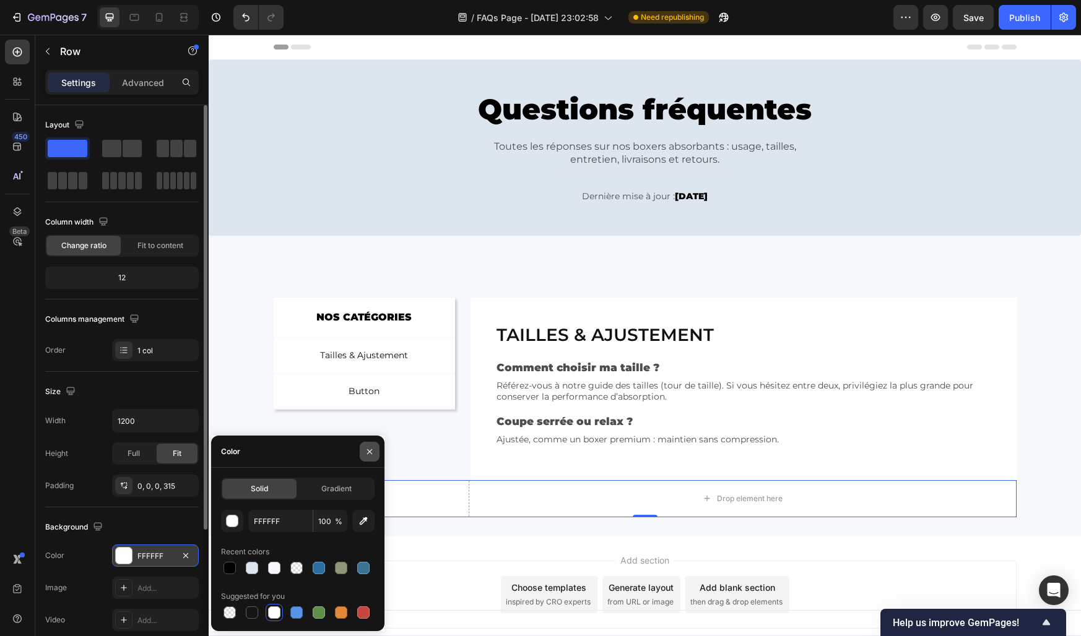
click at [371, 451] on icon "button" at bounding box center [369, 451] width 5 height 5
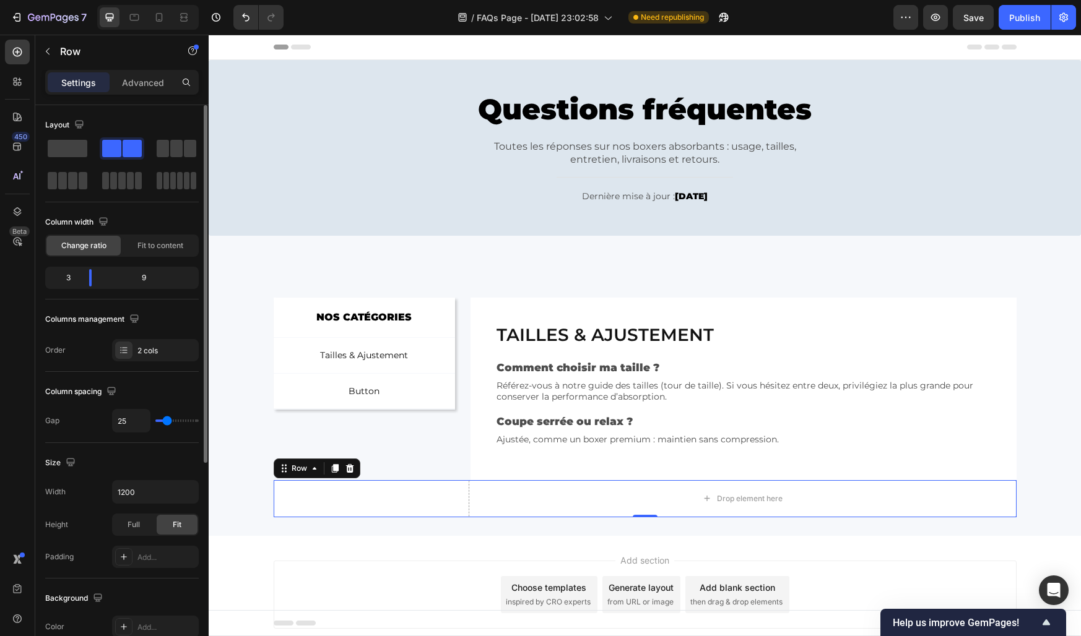
click at [371, 451] on div "NOS CATÉGORIES Text Block Row Tailles & Ajustement Button Button Button Row Row" at bounding box center [365, 389] width 182 height 183
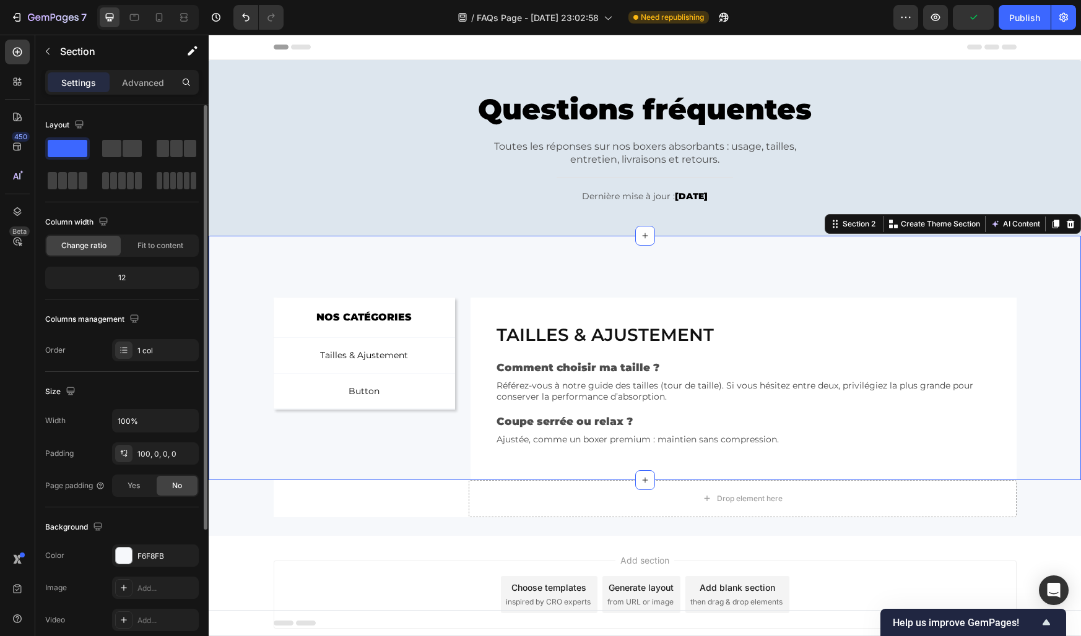
click at [245, 309] on div "NOS CATÉGORIES Text Block Row Tailles & Ajustement Button Button Button Row Row…" at bounding box center [645, 389] width 872 height 183
click at [438, 195] on div "Questions fréquentes Heading Toutes les réponses sur nos boxers absorbants : us…" at bounding box center [645, 148] width 854 height 139
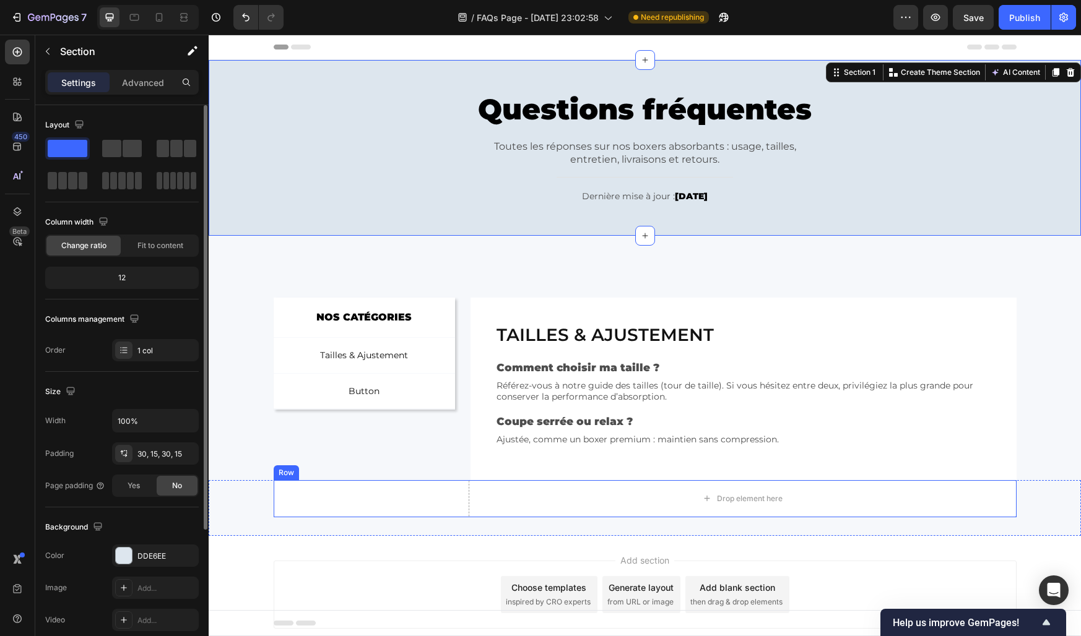
click at [455, 503] on div "Drop element here Row" at bounding box center [645, 498] width 743 height 37
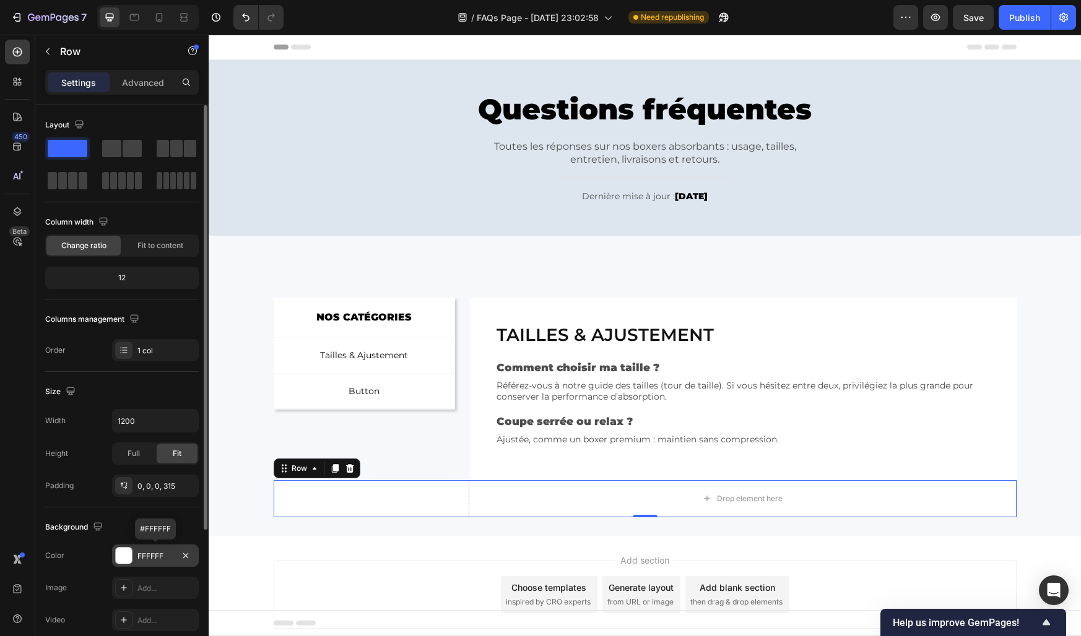
click at [167, 557] on div "FFFFFF" at bounding box center [155, 556] width 36 height 11
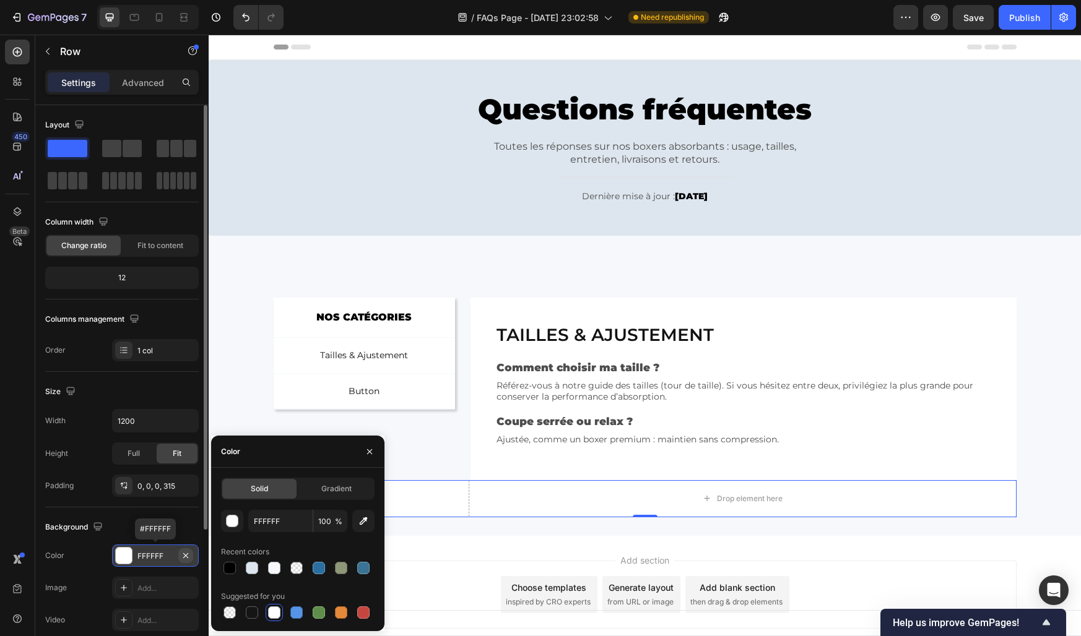
click at [185, 555] on icon "button" at bounding box center [185, 555] width 5 height 5
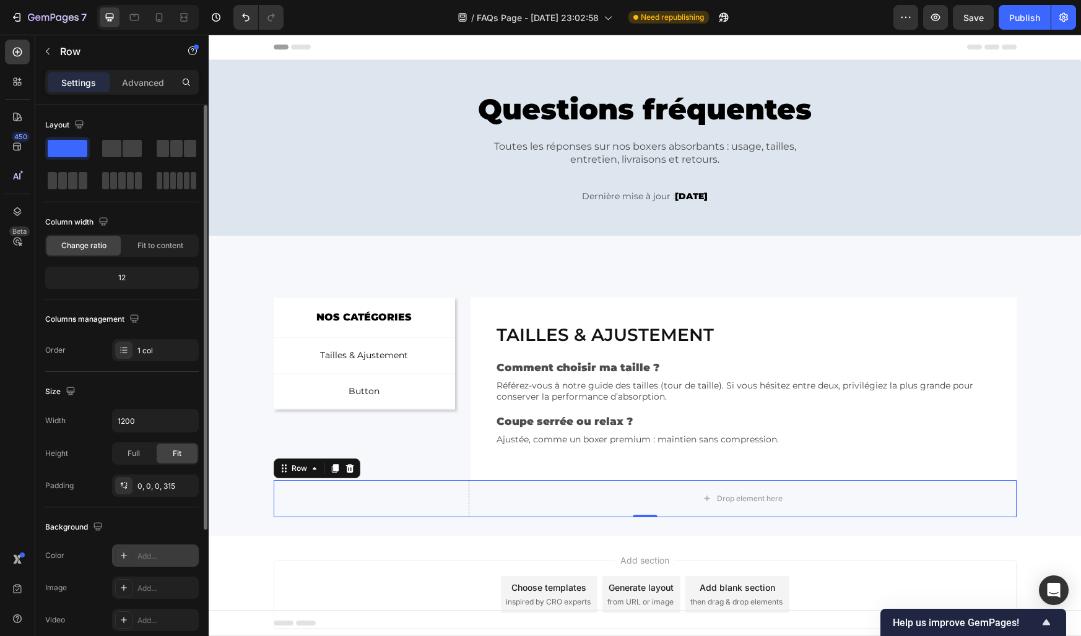
click at [163, 517] on div "Background" at bounding box center [122, 527] width 154 height 20
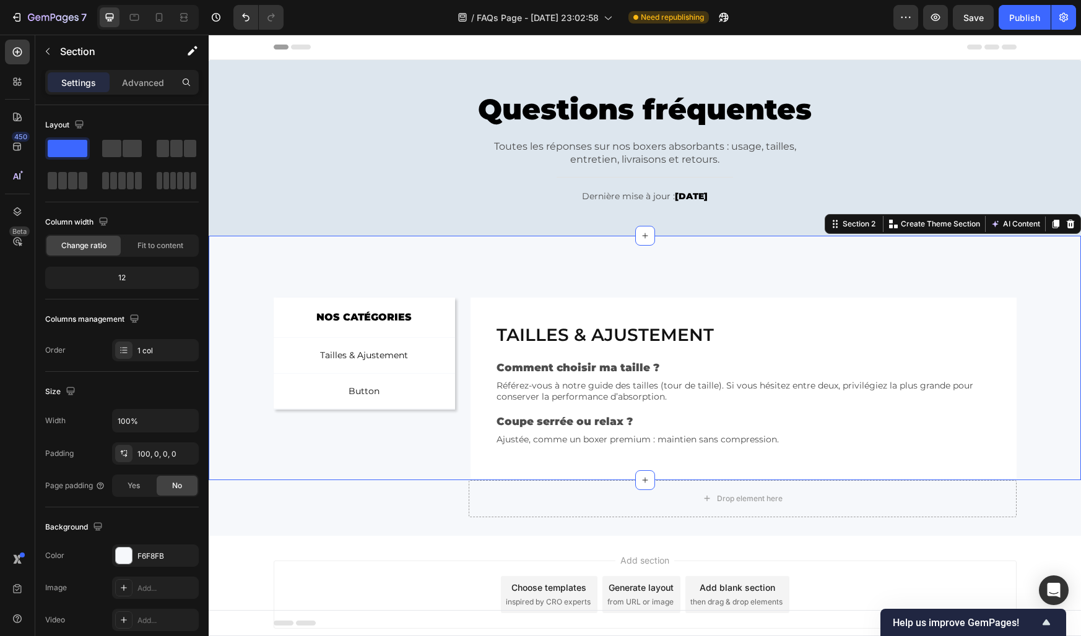
click at [243, 433] on div "NOS CATÉGORIES Text Block Row Tailles & Ajustement Button Button Button Row Row…" at bounding box center [645, 389] width 872 height 183
click at [521, 503] on div "Drop element here" at bounding box center [743, 498] width 548 height 37
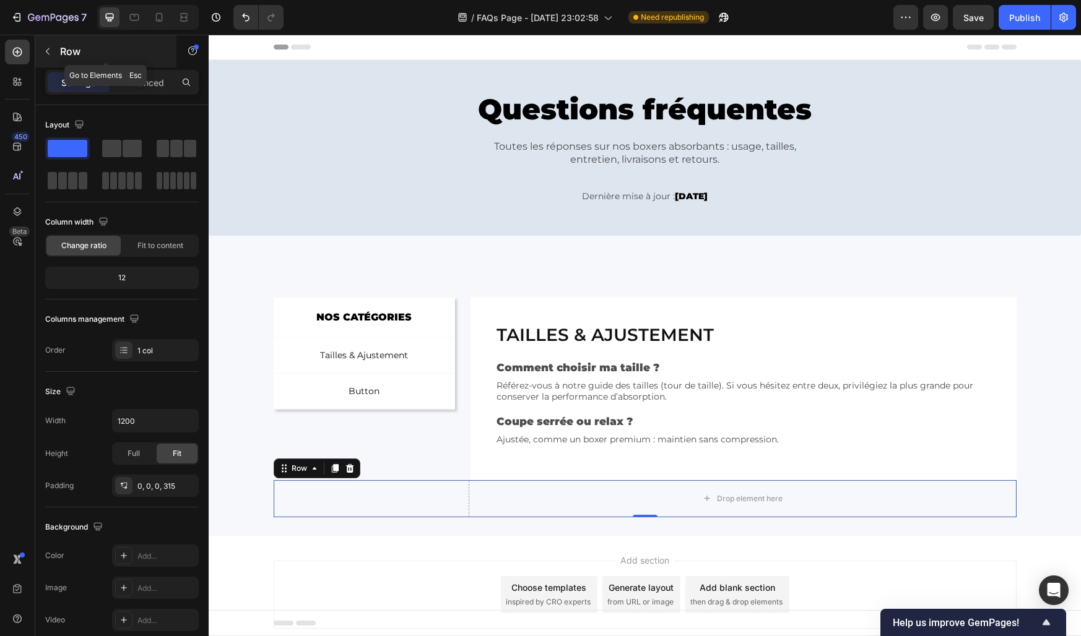
click at [51, 48] on icon "button" at bounding box center [48, 51] width 10 height 10
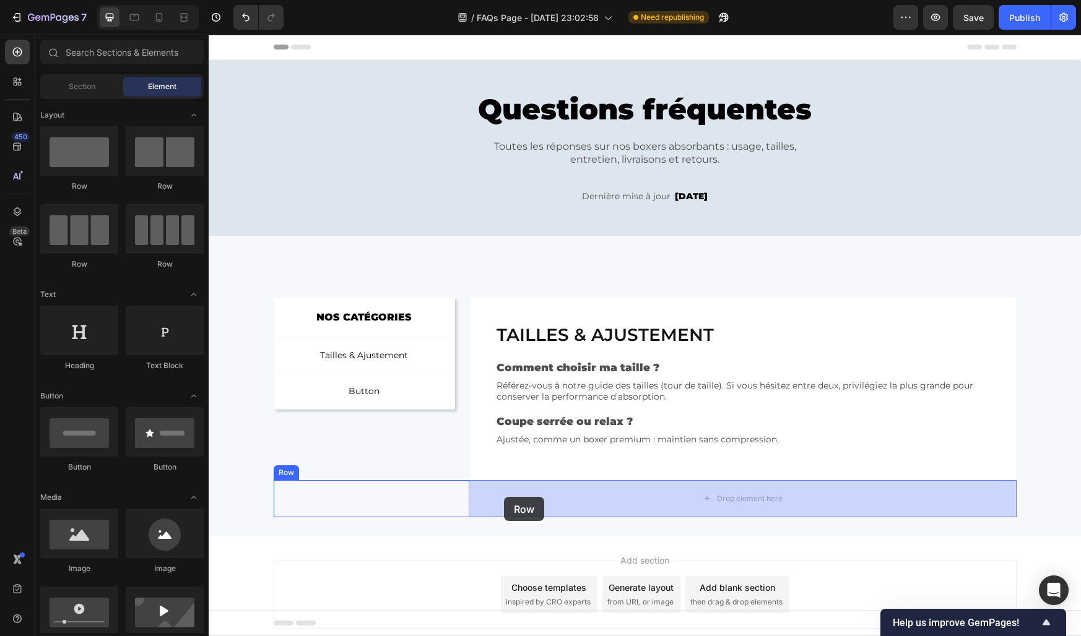
drag, startPoint x: 290, startPoint y: 174, endPoint x: 504, endPoint y: 497, distance: 387.6
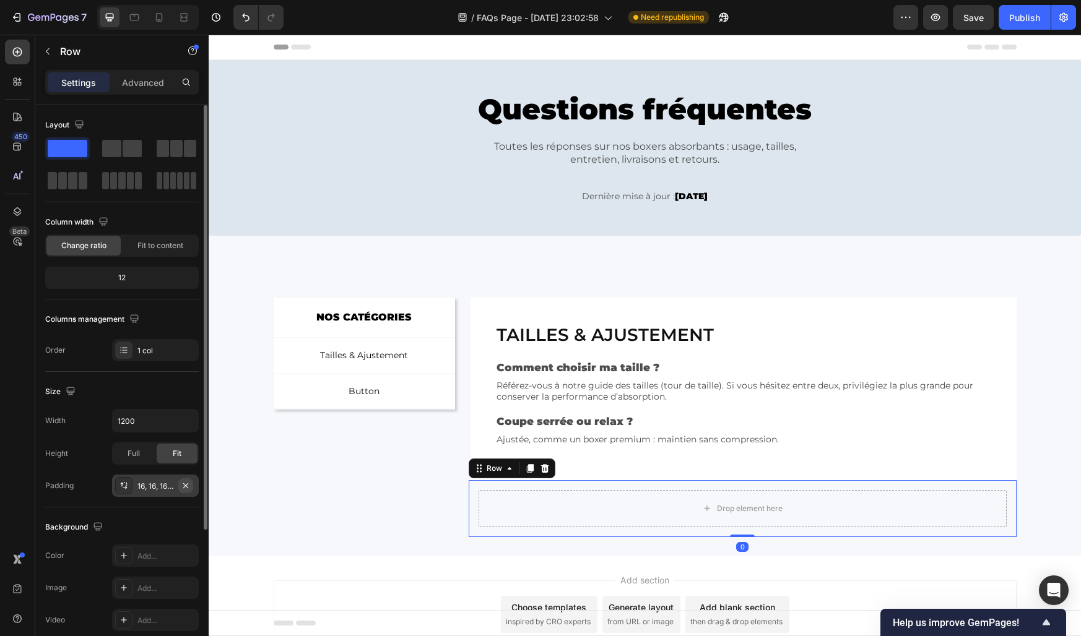
click at [183, 487] on icon "button" at bounding box center [186, 486] width 10 height 10
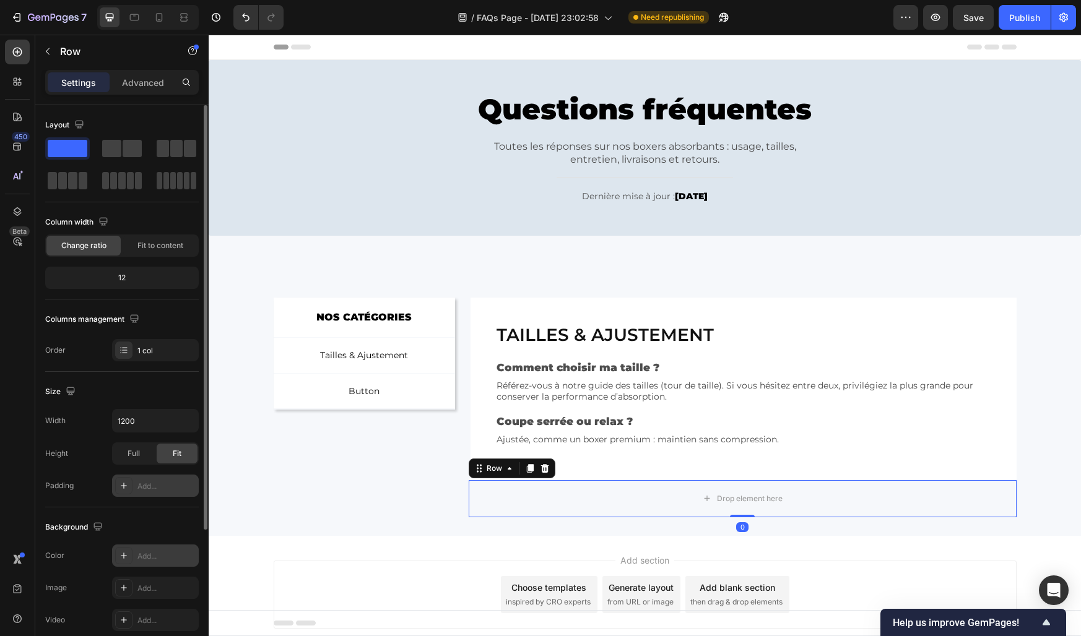
click at [152, 551] on div "Add..." at bounding box center [166, 556] width 58 height 11
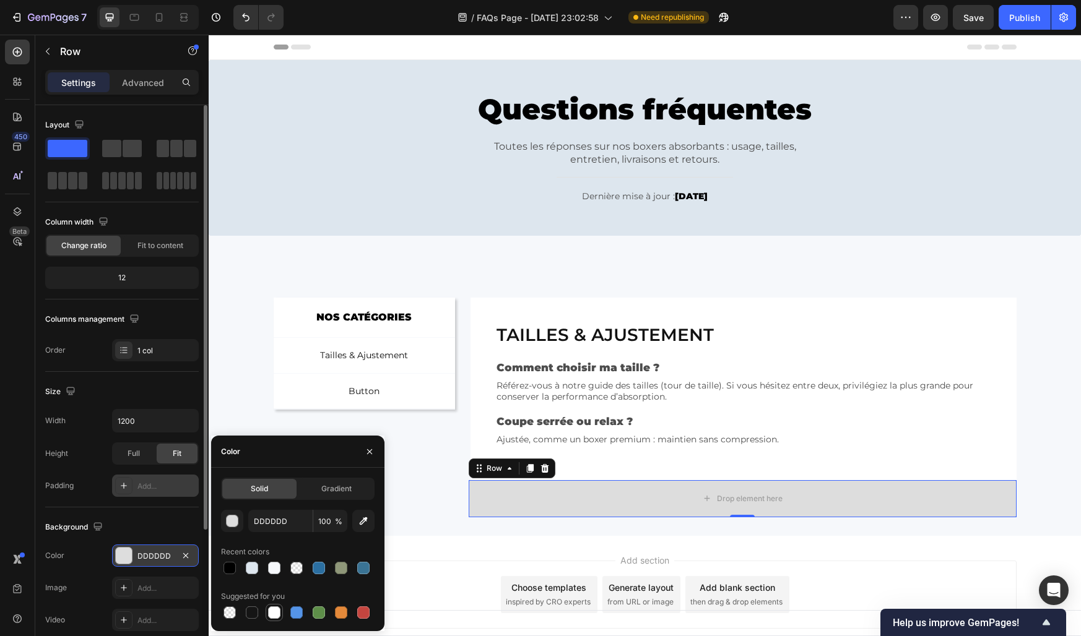
click at [271, 610] on div at bounding box center [274, 613] width 12 height 12
type input "FFFFFF"
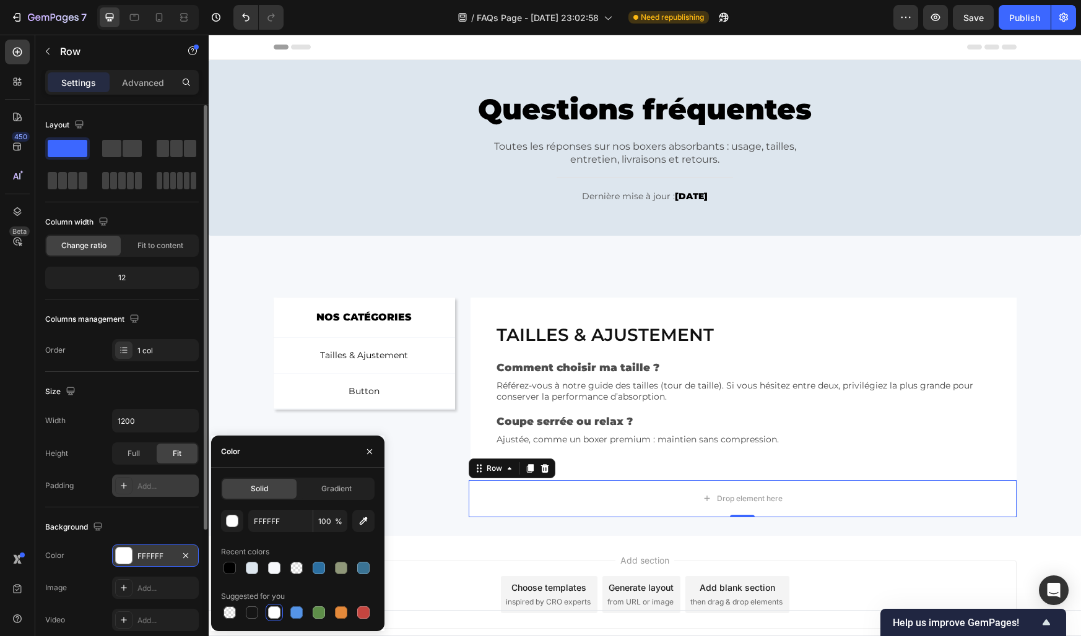
click at [380, 443] on div at bounding box center [370, 452] width 30 height 32
click at [371, 454] on icon "button" at bounding box center [370, 452] width 10 height 10
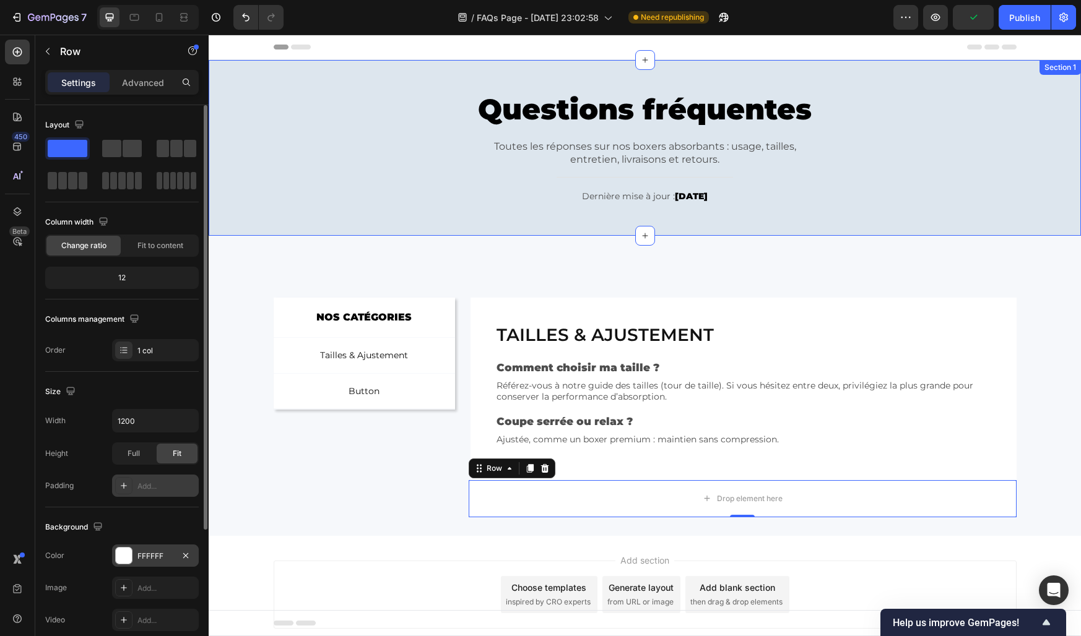
click at [387, 193] on div "Questions fréquentes Heading Toutes les réponses sur nos boxers absorbants : us…" at bounding box center [645, 148] width 854 height 139
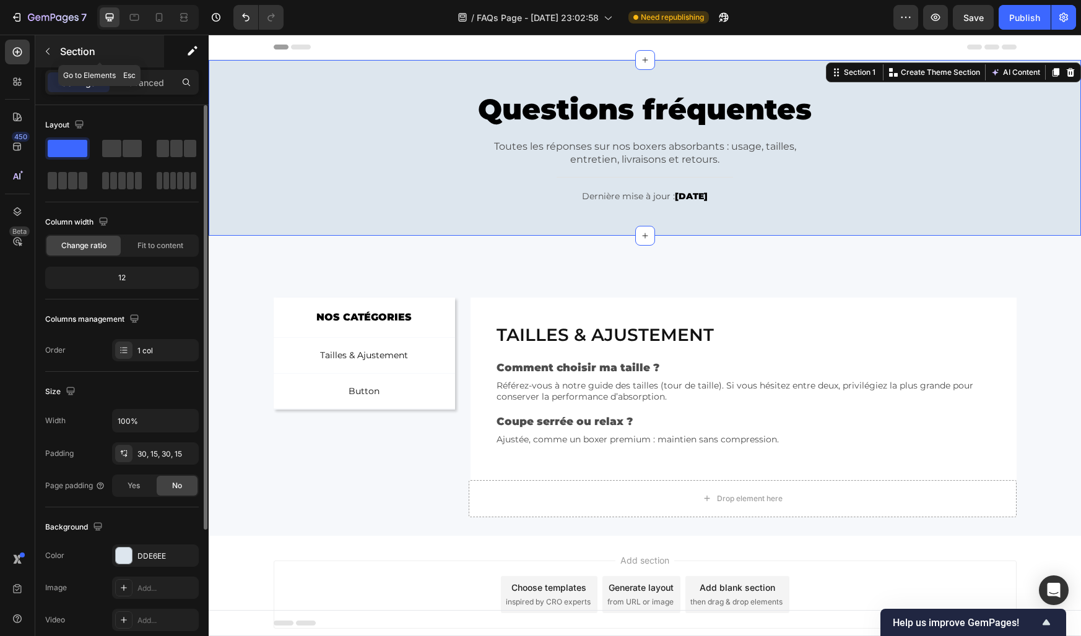
click at [47, 45] on button "button" at bounding box center [48, 51] width 20 height 20
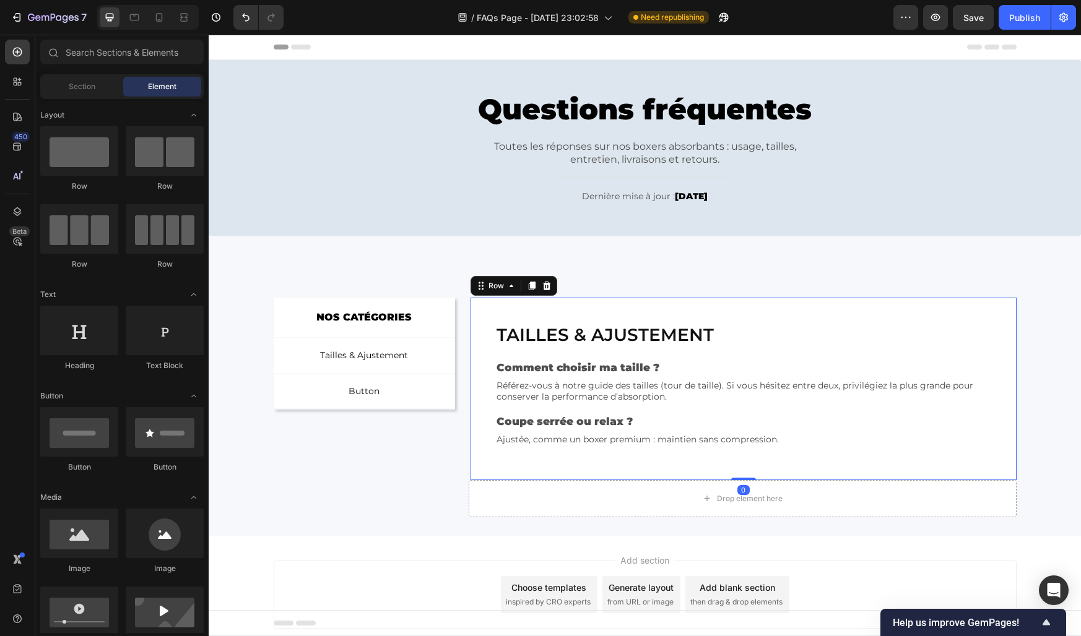
click at [507, 351] on div "Tailles & ajustement Heading Comment choisir ma taille ? Text Block Référez-vou…" at bounding box center [743, 388] width 496 height 133
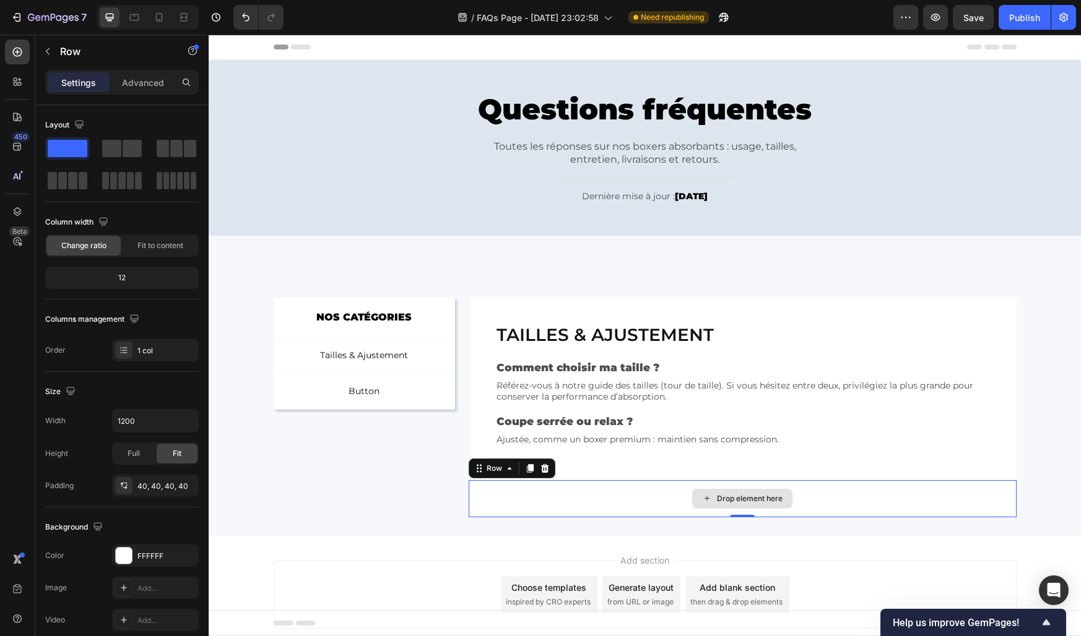
click at [500, 490] on div "Drop element here" at bounding box center [743, 498] width 548 height 37
click at [491, 350] on div "Tailles & ajustement Heading Comment choisir ma taille ? Text Block Référez-vou…" at bounding box center [742, 389] width 545 height 183
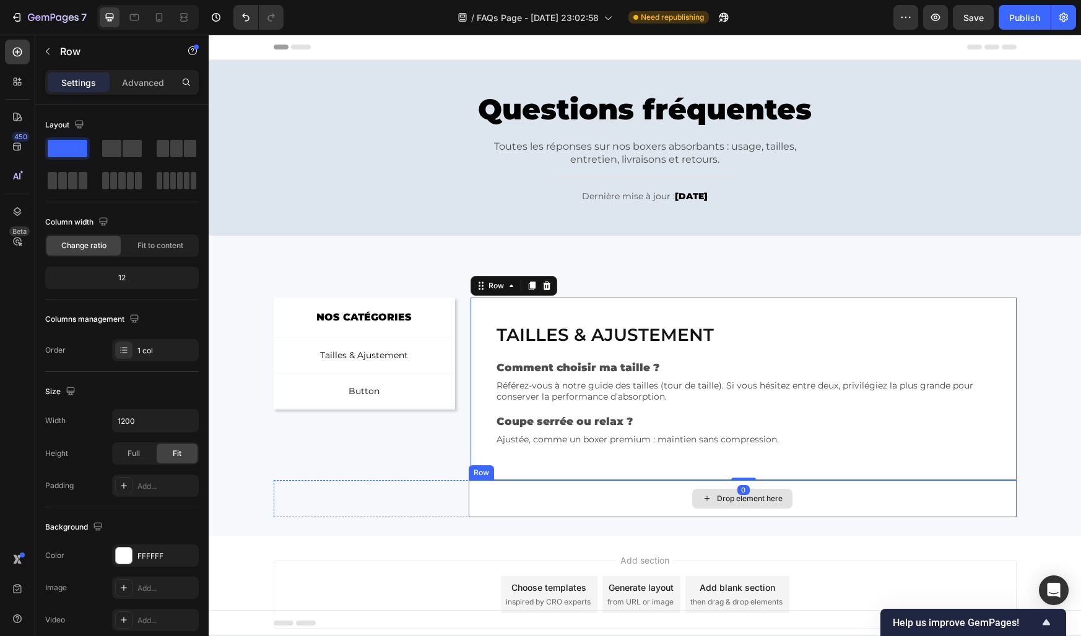
click at [493, 503] on div "Drop element here" at bounding box center [743, 498] width 548 height 37
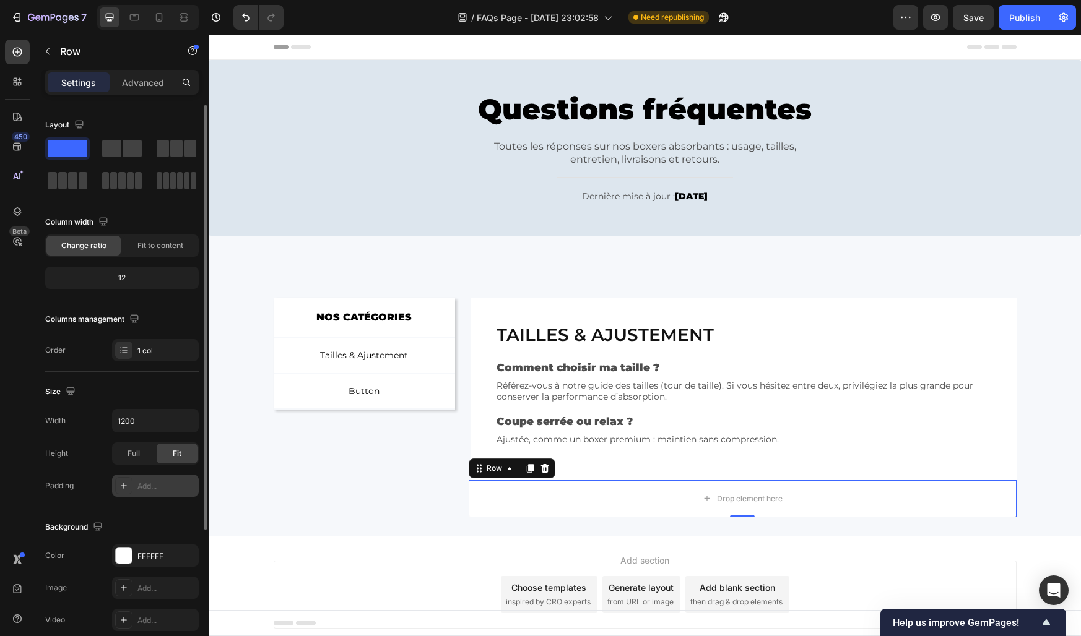
click at [149, 483] on div "Add..." at bounding box center [166, 486] width 58 height 11
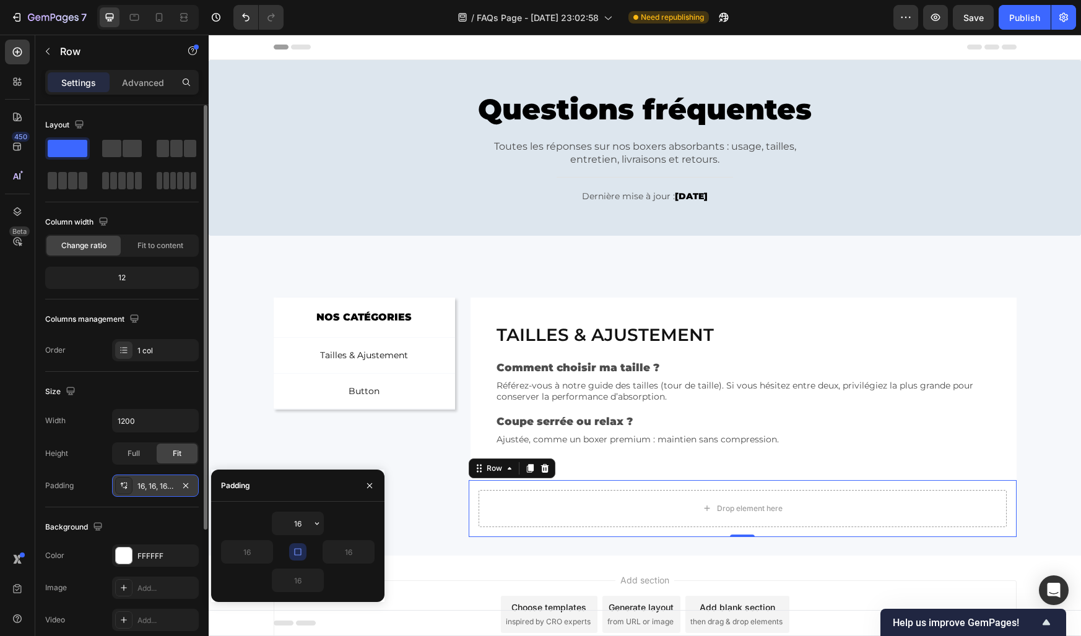
click at [270, 518] on div "16" at bounding box center [298, 524] width 154 height 24
click at [301, 527] on input "16" at bounding box center [297, 524] width 51 height 22
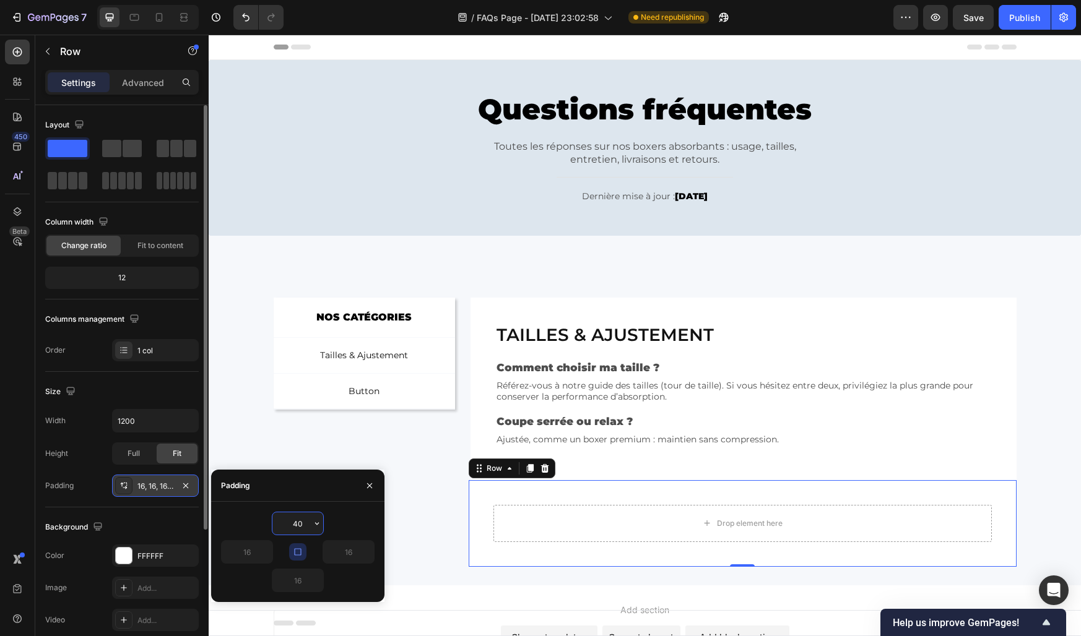
click at [296, 526] on input "40" at bounding box center [297, 524] width 51 height 22
type input "40"
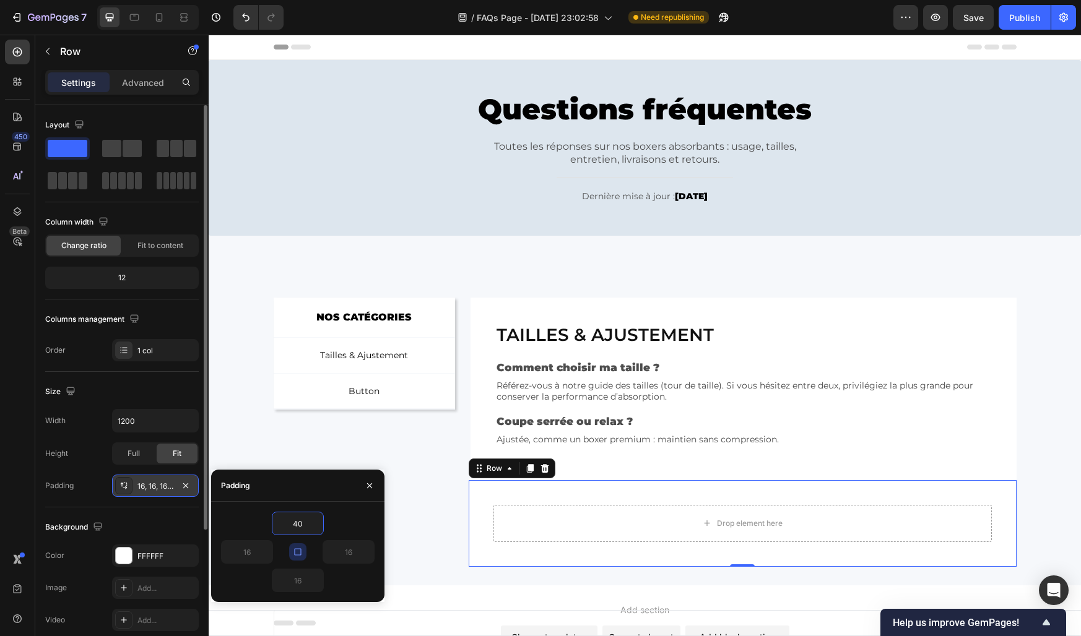
type input "40"
click at [267, 540] on div "40" at bounding box center [247, 552] width 52 height 24
click at [296, 554] on icon "button" at bounding box center [298, 552] width 10 height 10
click at [297, 523] on input "40" at bounding box center [297, 524] width 51 height 22
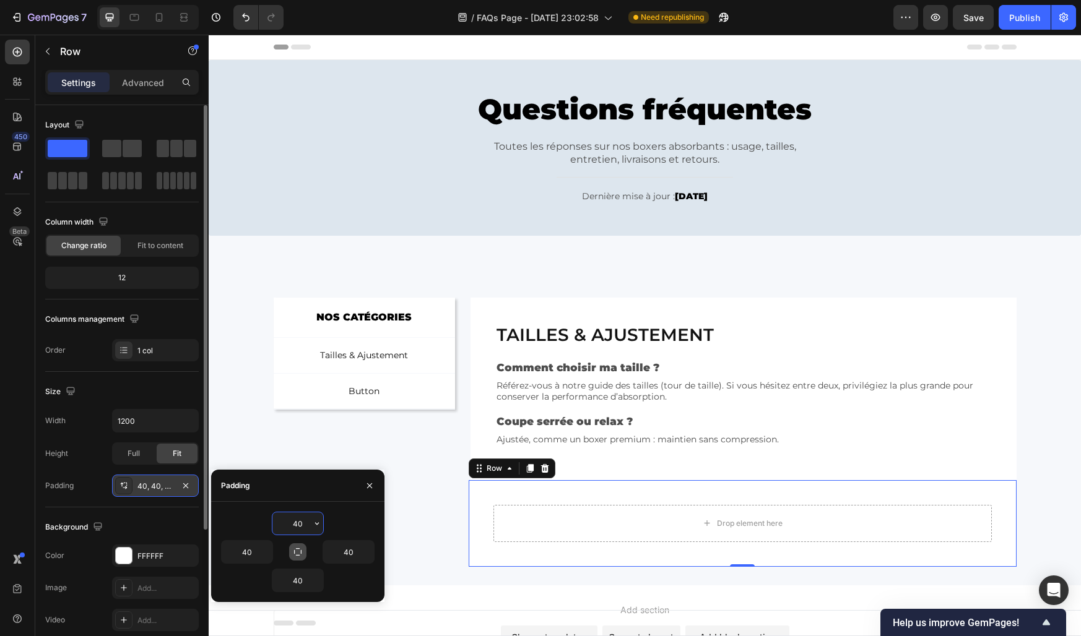
click at [297, 523] on input "40" at bounding box center [297, 524] width 51 height 22
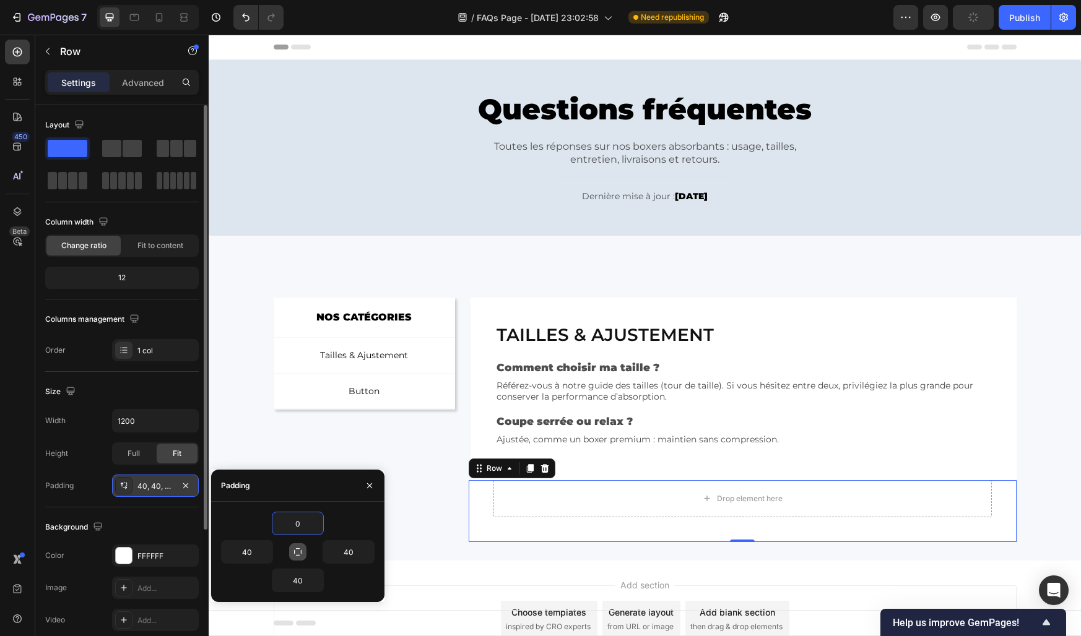
type input "0"
click at [309, 493] on div "Padding" at bounding box center [297, 486] width 173 height 32
click at [366, 488] on icon "button" at bounding box center [370, 486] width 10 height 10
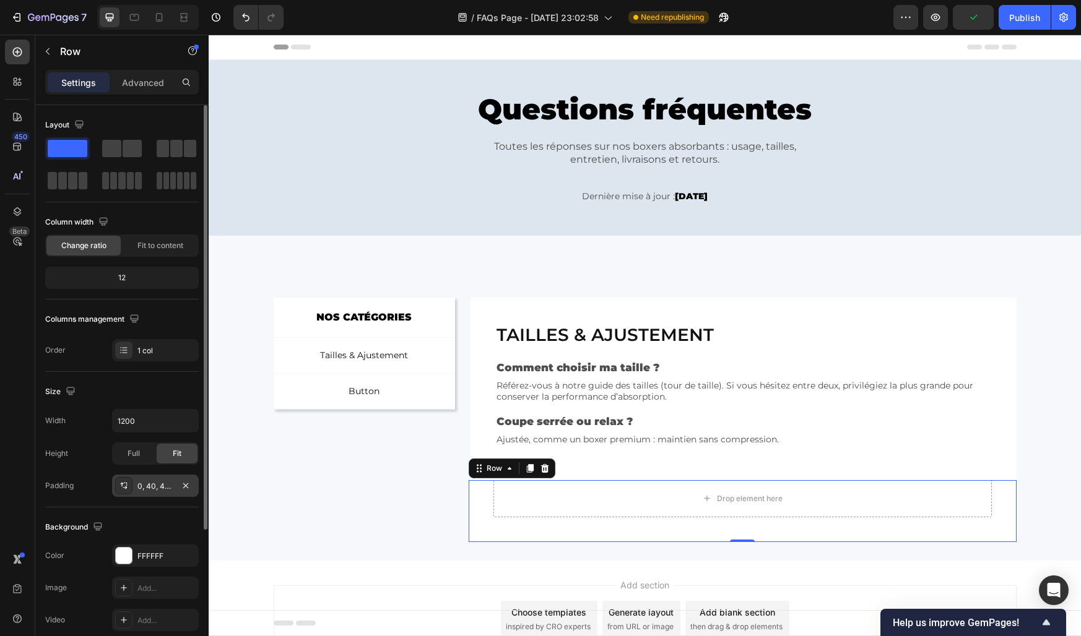
click at [366, 488] on div "Drop element here Row 0 Row" at bounding box center [645, 511] width 743 height 62
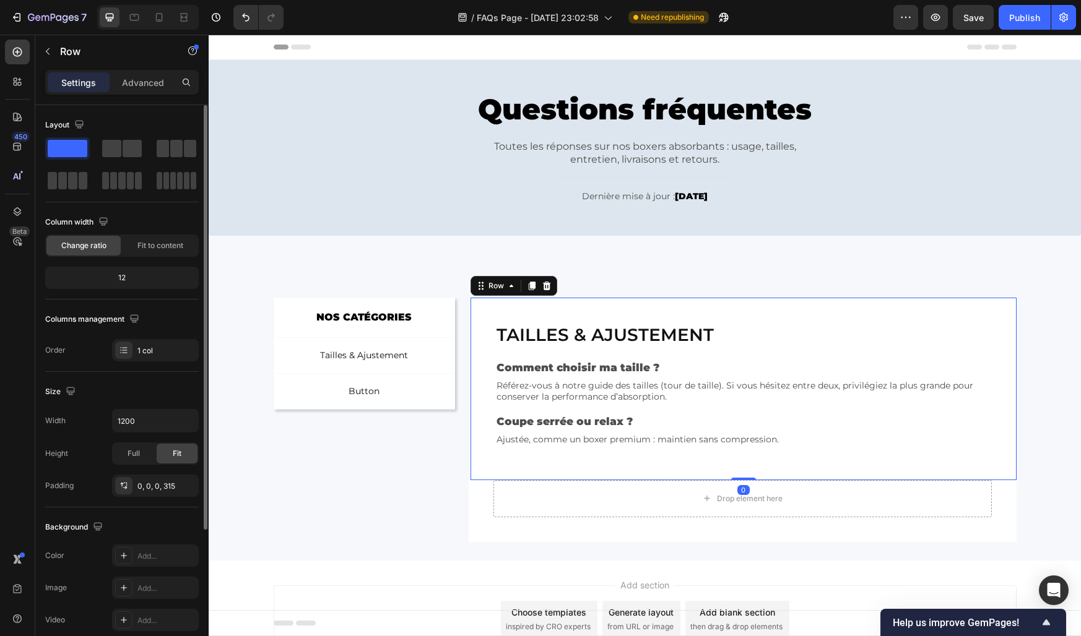
click at [524, 459] on div "Tailles & ajustement Heading Comment choisir ma taille ? Text Block Référez-vou…" at bounding box center [742, 389] width 545 height 183
click at [158, 487] on div "40, 40, 40, 40" at bounding box center [155, 486] width 36 height 11
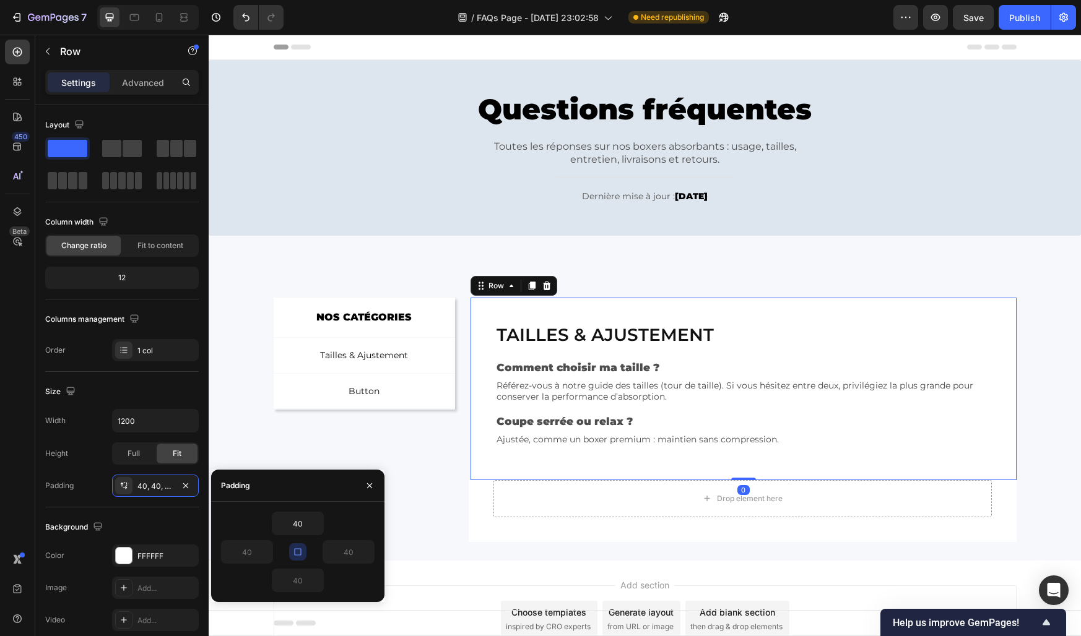
click at [296, 552] on icon "button" at bounding box center [298, 552] width 10 height 10
click at [298, 580] on input "40" at bounding box center [297, 580] width 51 height 22
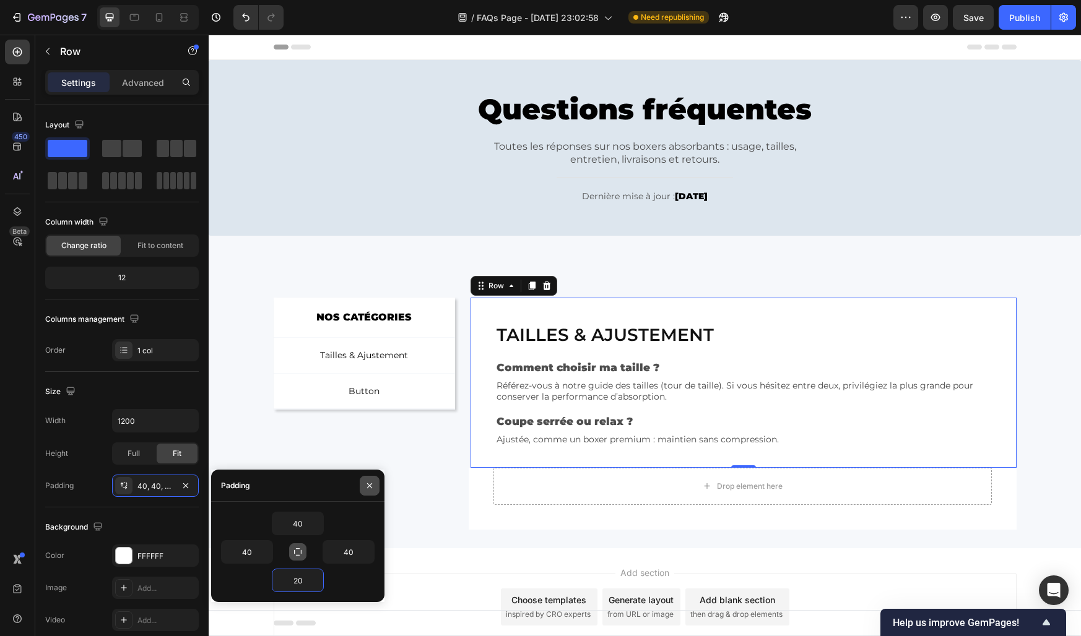
type input "20"
click at [370, 482] on icon "button" at bounding box center [370, 486] width 10 height 10
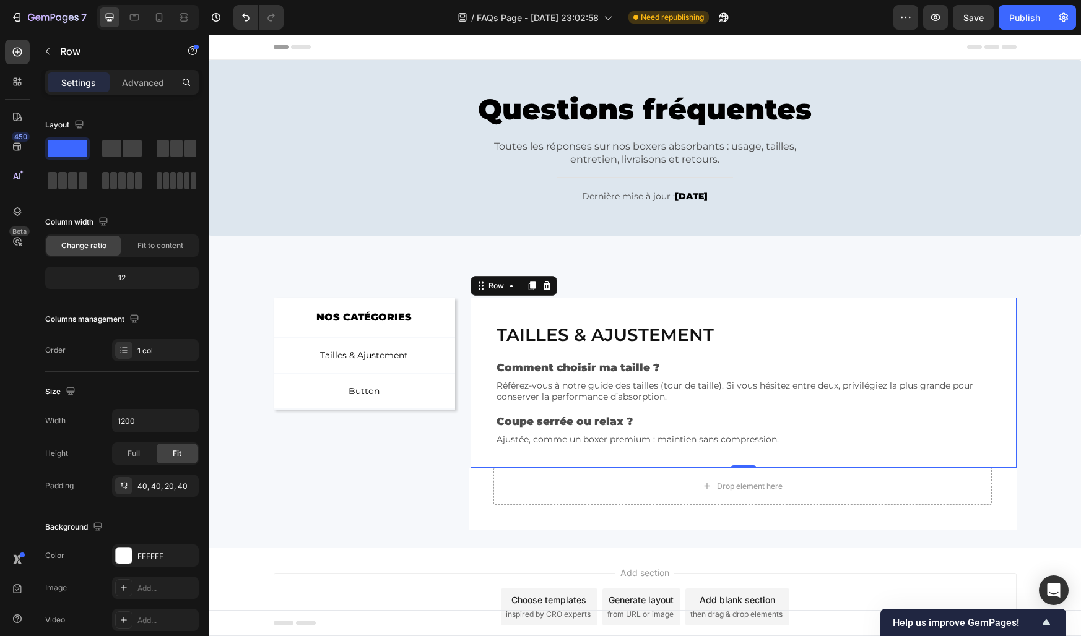
click at [374, 483] on div "Drop element here Row Row" at bounding box center [645, 499] width 743 height 62
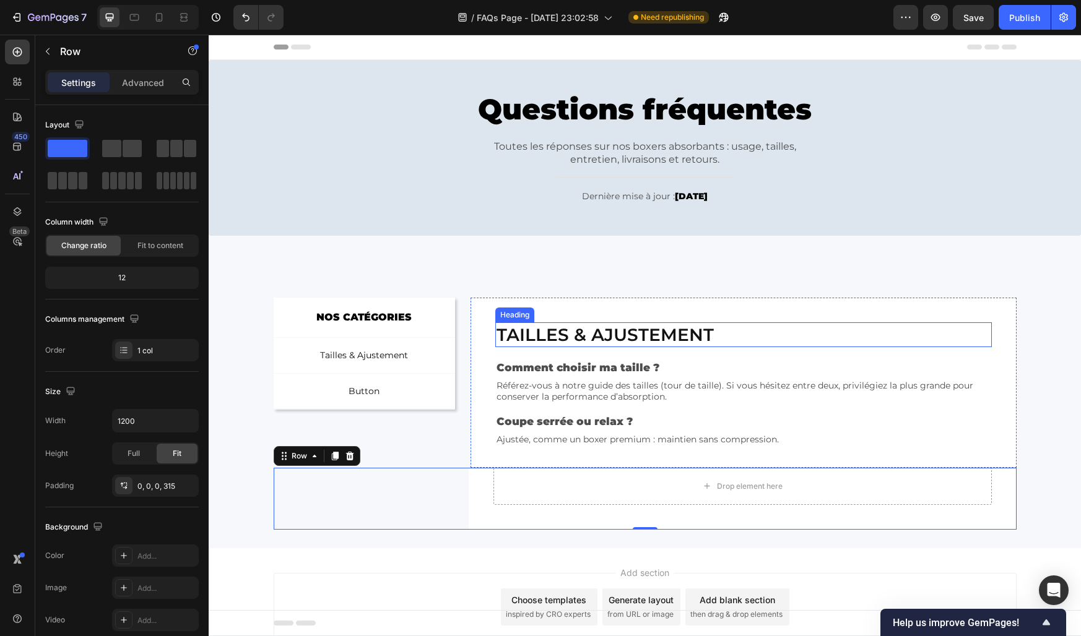
click at [553, 339] on h2 "Tailles & ajustement" at bounding box center [743, 334] width 496 height 25
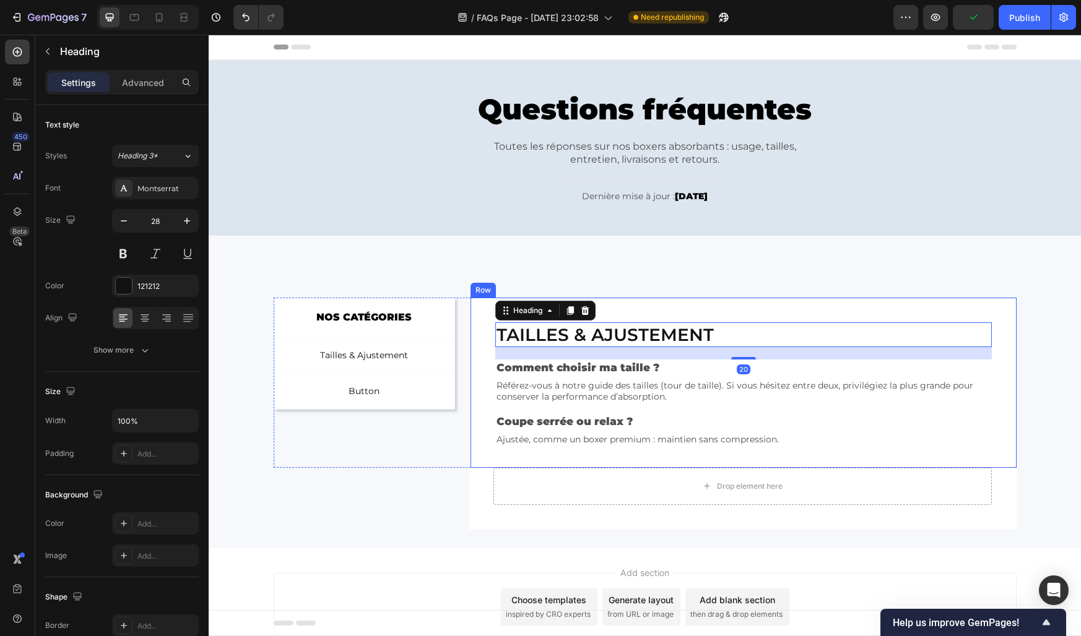
click at [472, 350] on div "Tailles & ajustement Heading 20 Comment choisir ma taille ? Text Block Référez-…" at bounding box center [742, 383] width 545 height 170
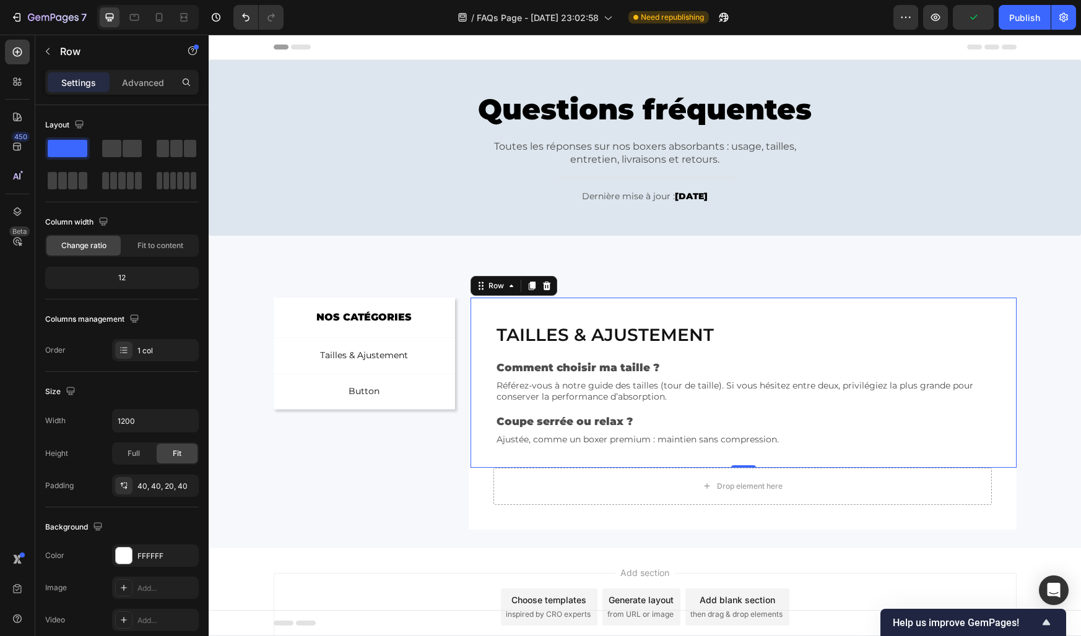
click at [511, 350] on div "Tailles & ajustement Heading Comment choisir ma taille ? Text Block Référez-vou…" at bounding box center [743, 388] width 496 height 133
click at [49, 53] on icon "button" at bounding box center [48, 51] width 10 height 10
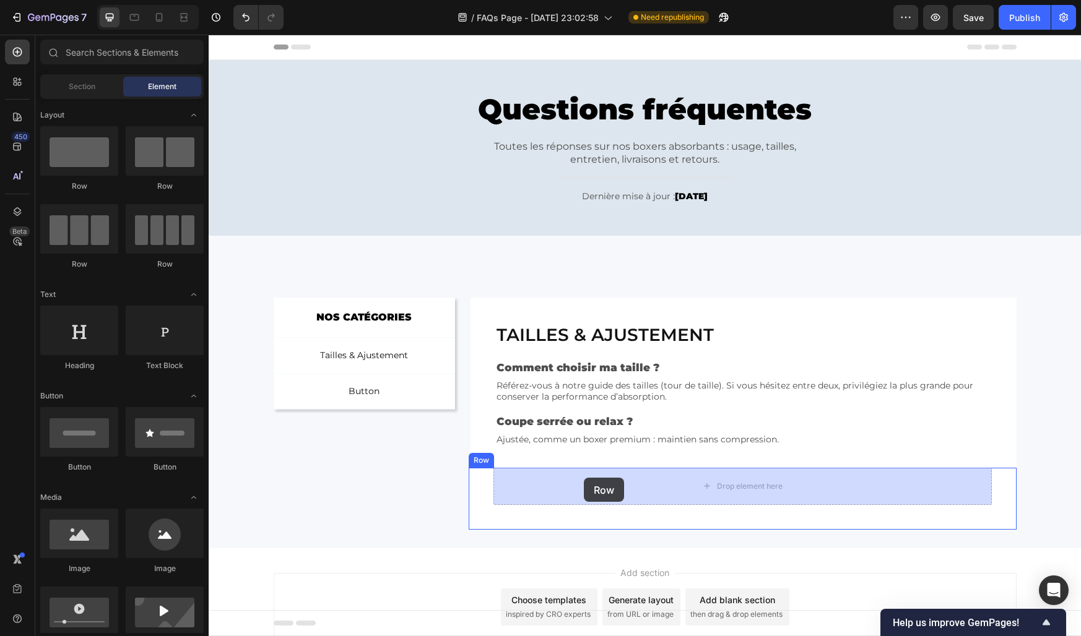
drag, startPoint x: 285, startPoint y: 186, endPoint x: 584, endPoint y: 478, distance: 418.0
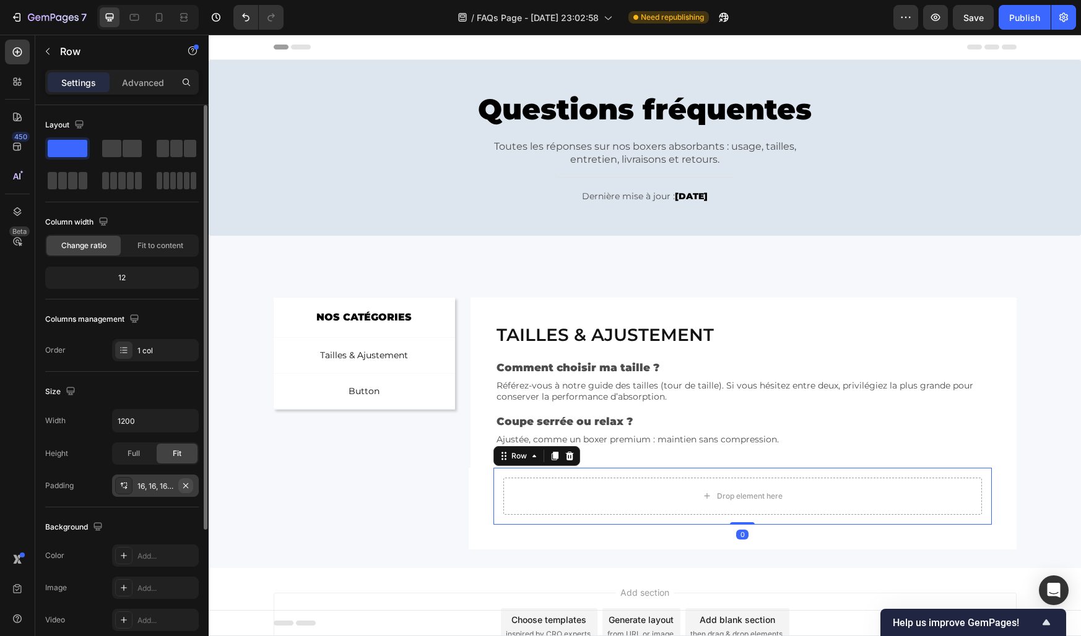
click at [183, 478] on button "button" at bounding box center [185, 485] width 15 height 15
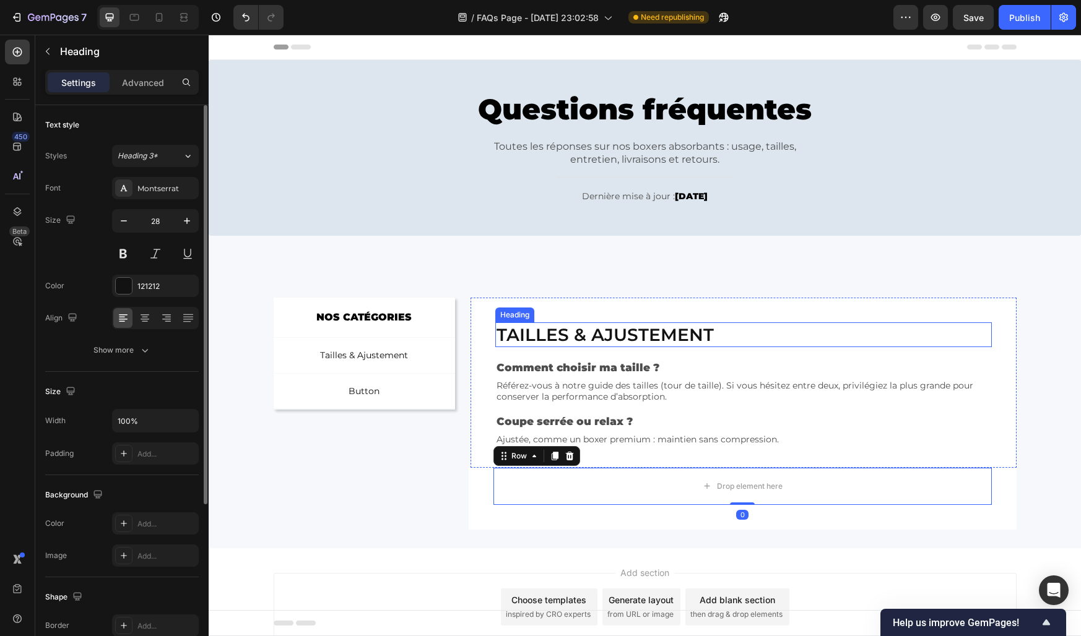
click at [547, 333] on h2 "Tailles & ajustement" at bounding box center [743, 334] width 496 height 25
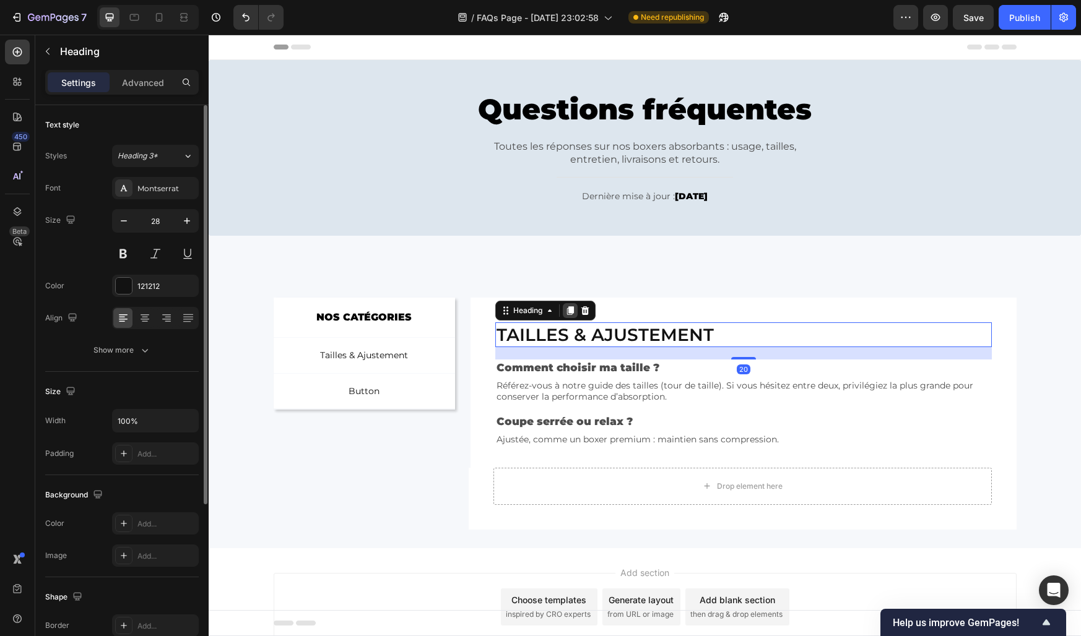
click at [569, 308] on icon at bounding box center [570, 310] width 7 height 9
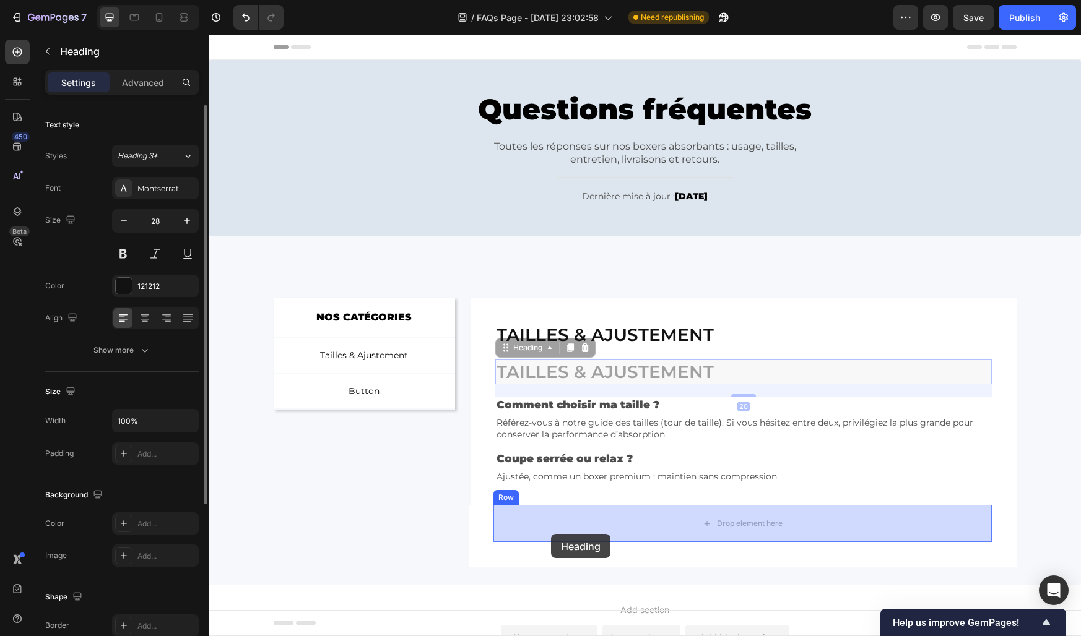
drag, startPoint x: 535, startPoint y: 347, endPoint x: 551, endPoint y: 534, distance: 187.6
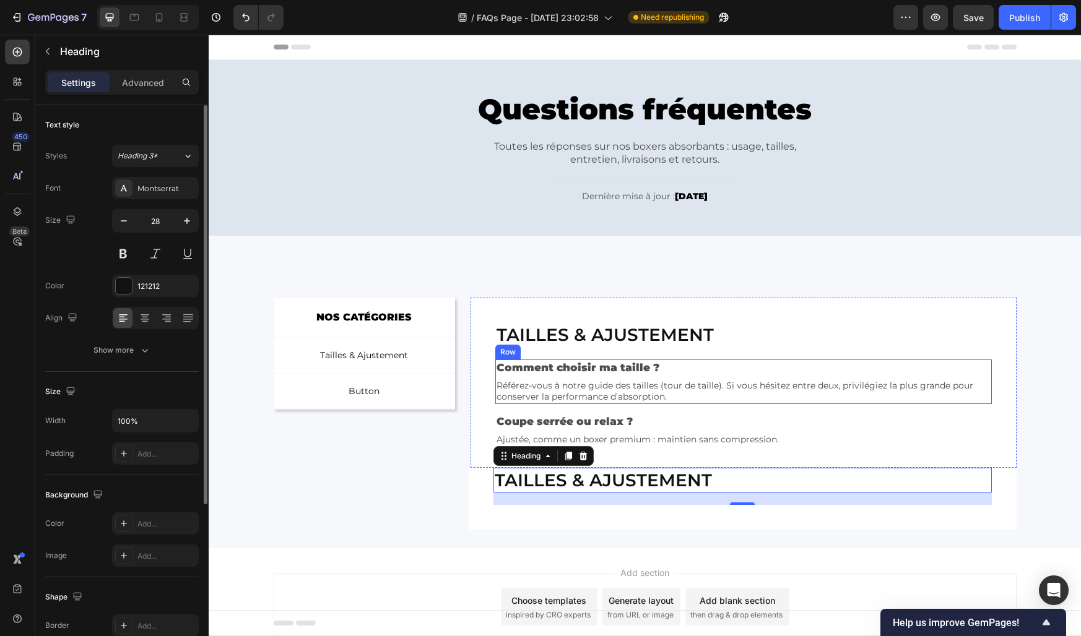
click at [564, 376] on div "Comment choisir ma taille ? Text Block Référez-vous à notre guide des tailles (…" at bounding box center [743, 382] width 496 height 45
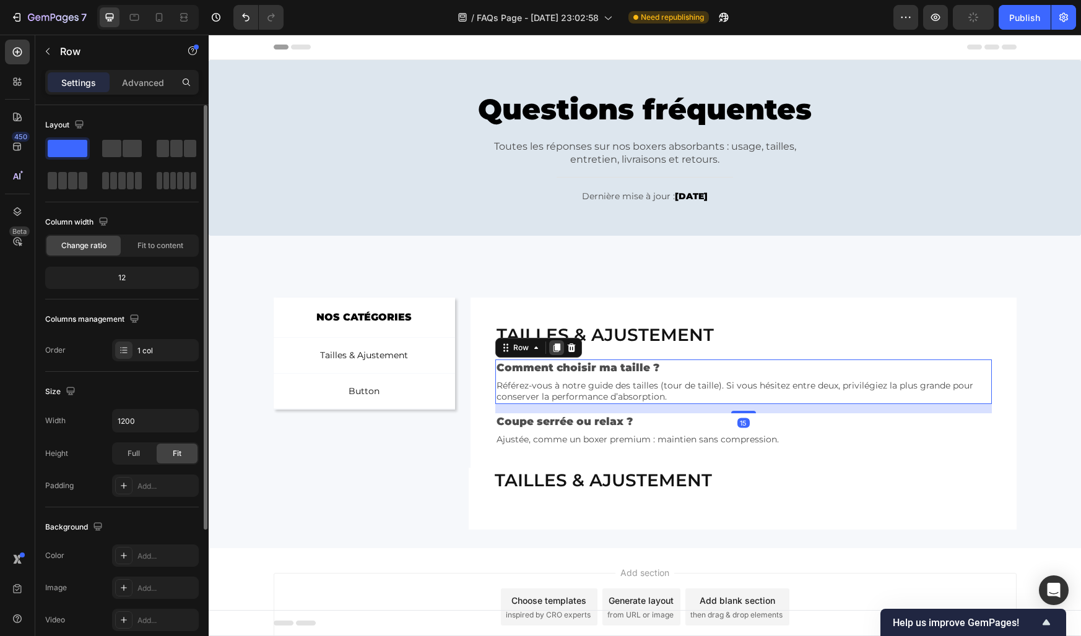
click at [560, 348] on icon at bounding box center [556, 348] width 7 height 9
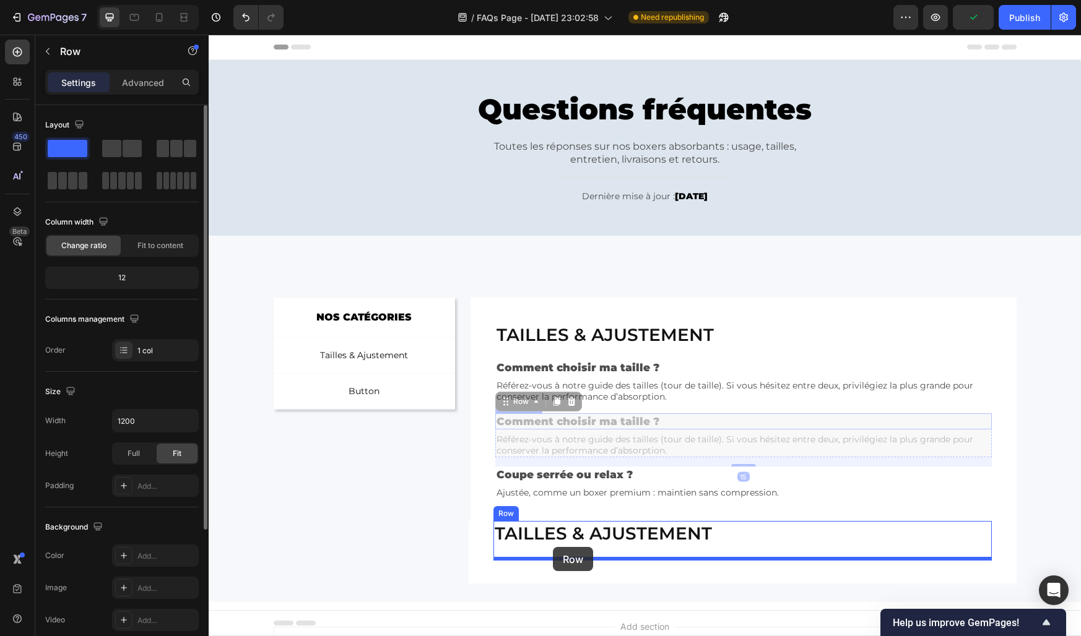
drag, startPoint x: 527, startPoint y: 402, endPoint x: 553, endPoint y: 547, distance: 147.8
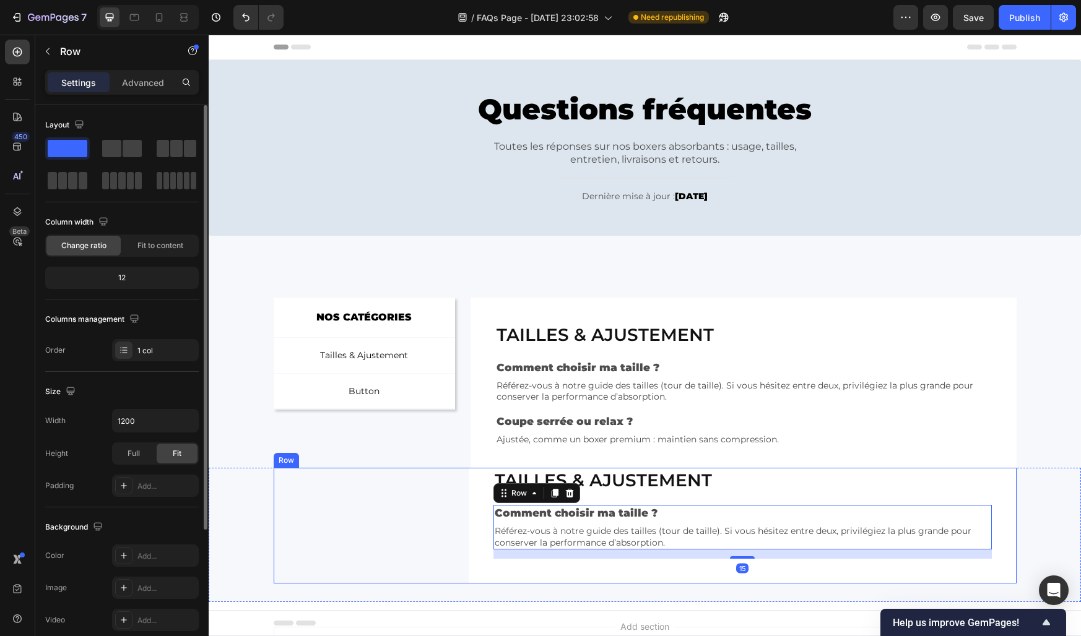
click at [450, 521] on div "Tailles & ajustement Heading Comment choisir ma taille ? Text Block Référez-vou…" at bounding box center [645, 526] width 743 height 116
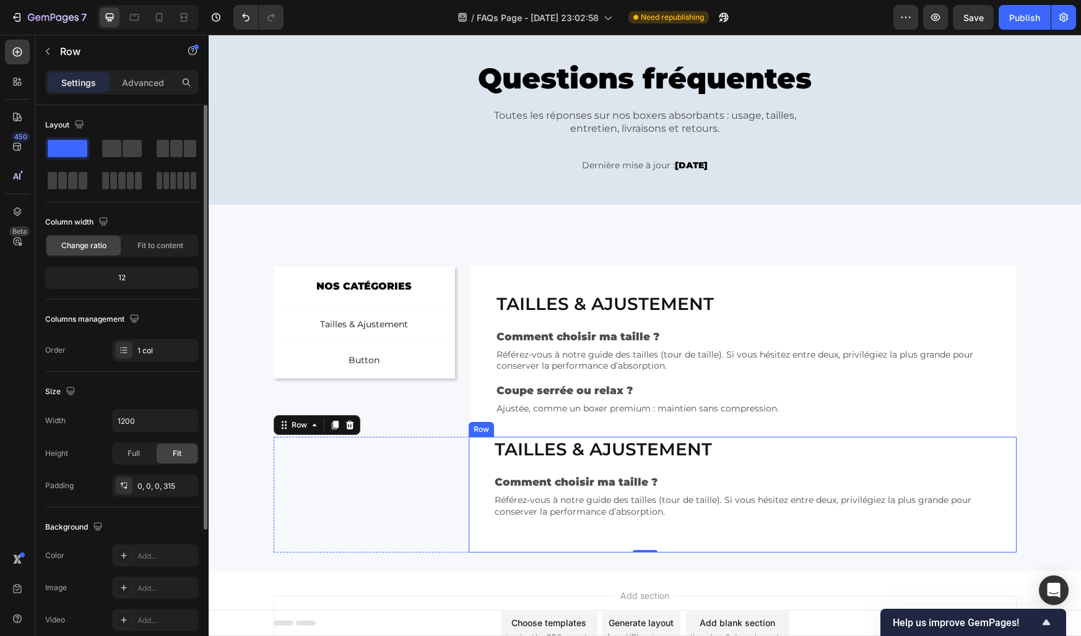
scroll to position [42, 0]
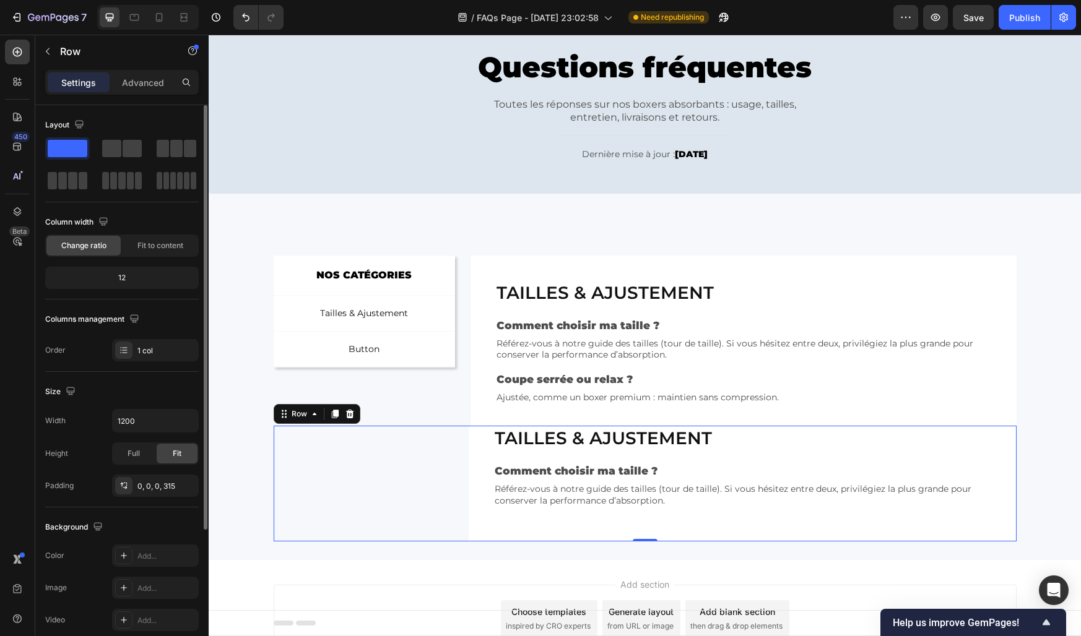
click at [423, 446] on div "Tailles & ajustement Heading Comment choisir ma taille ? Text Block Référez-vou…" at bounding box center [645, 484] width 743 height 116
click at [411, 214] on div "NOS CATÉGORIES Text Block Row Tailles & Ajustement Button Button Button Row Row…" at bounding box center [645, 310] width 872 height 232
click at [384, 428] on div "Tailles & ajustement Heading Comment choisir ma taille ? Text Block Référez-vou…" at bounding box center [645, 484] width 743 height 116
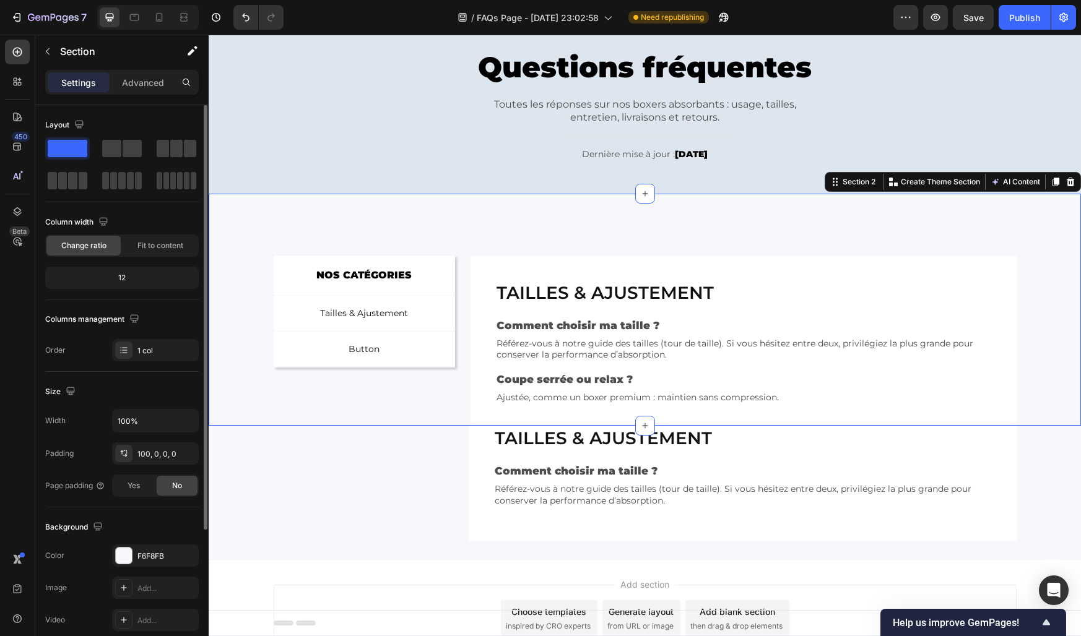
click at [261, 275] on div "NOS CATÉGORIES Text Block Row Tailles & Ajustement Button Button Button Row Row…" at bounding box center [645, 341] width 872 height 170
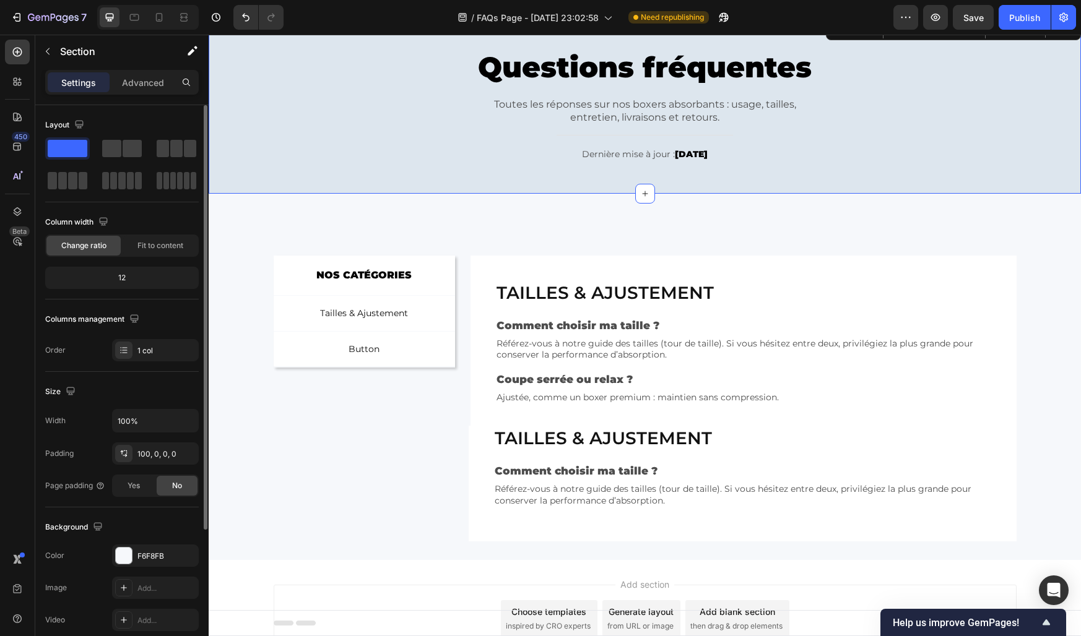
click at [379, 132] on div "Questions fréquentes Heading Toutes les réponses sur nos boxers absorbants : us…" at bounding box center [645, 106] width 854 height 139
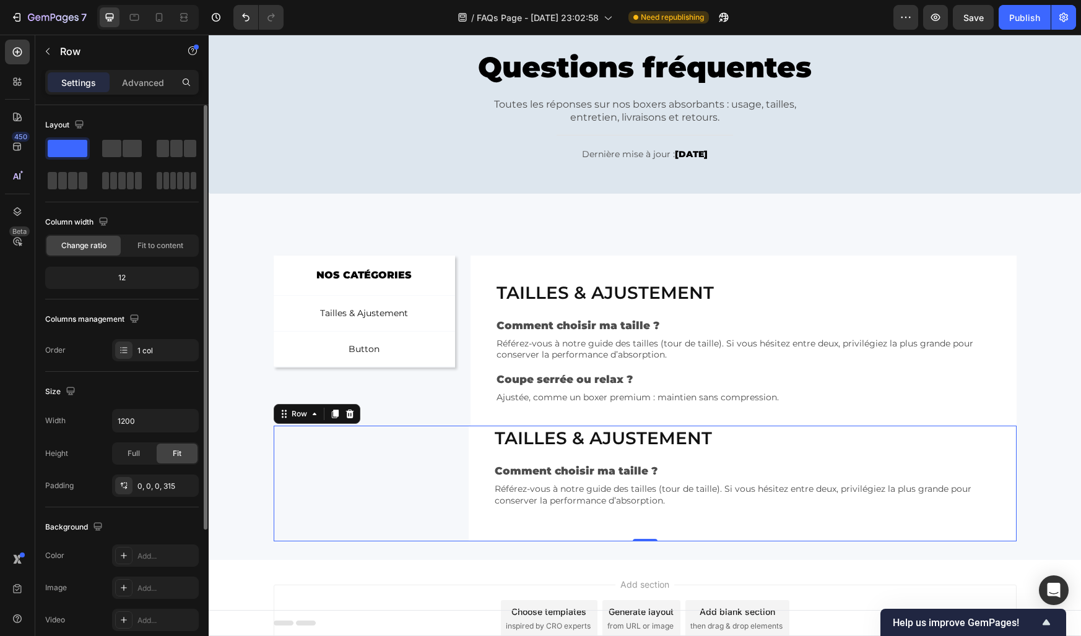
click at [445, 485] on div "Tailles & ajustement Heading Comment choisir ma taille ? Text Block Référez-vou…" at bounding box center [645, 484] width 743 height 116
click at [154, 488] on div "0, 0, 0, 315" at bounding box center [155, 486] width 36 height 11
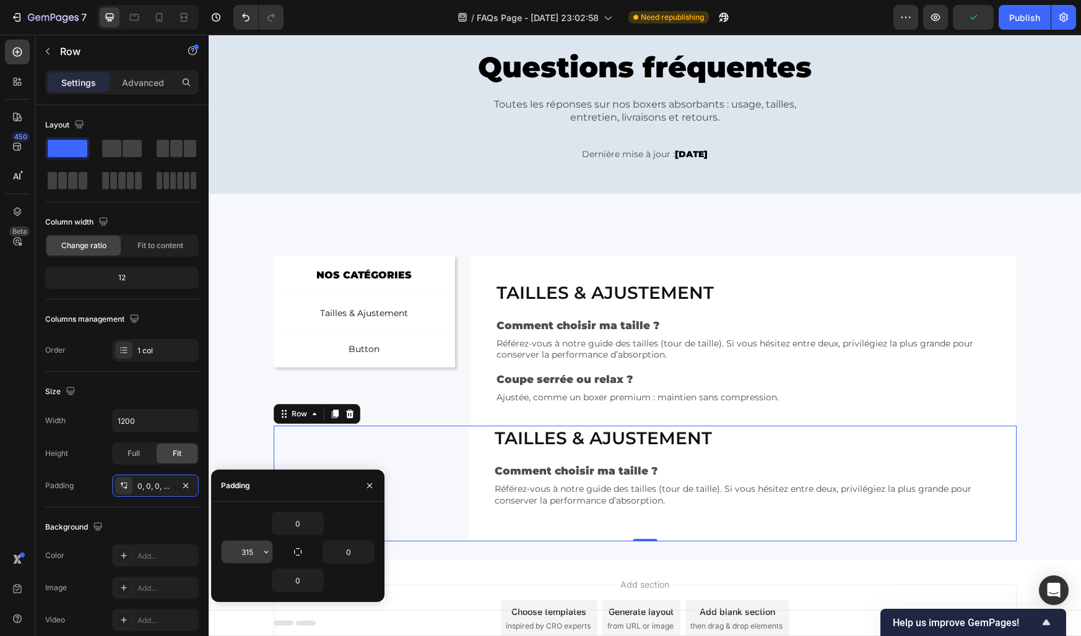
click at [251, 548] on input "315" at bounding box center [247, 552] width 51 height 22
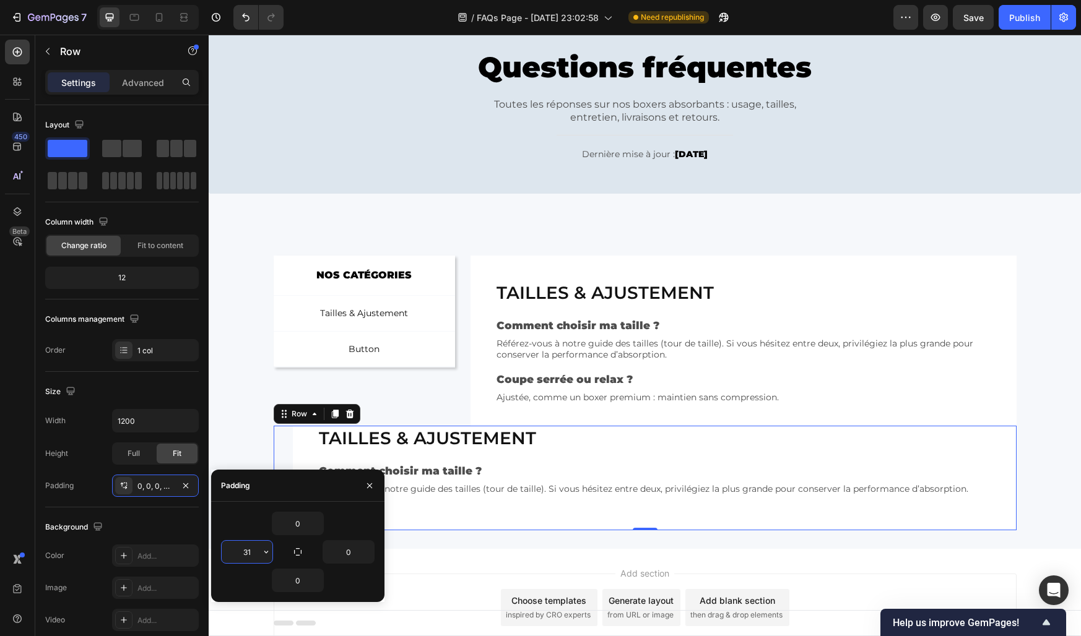
type input "317"
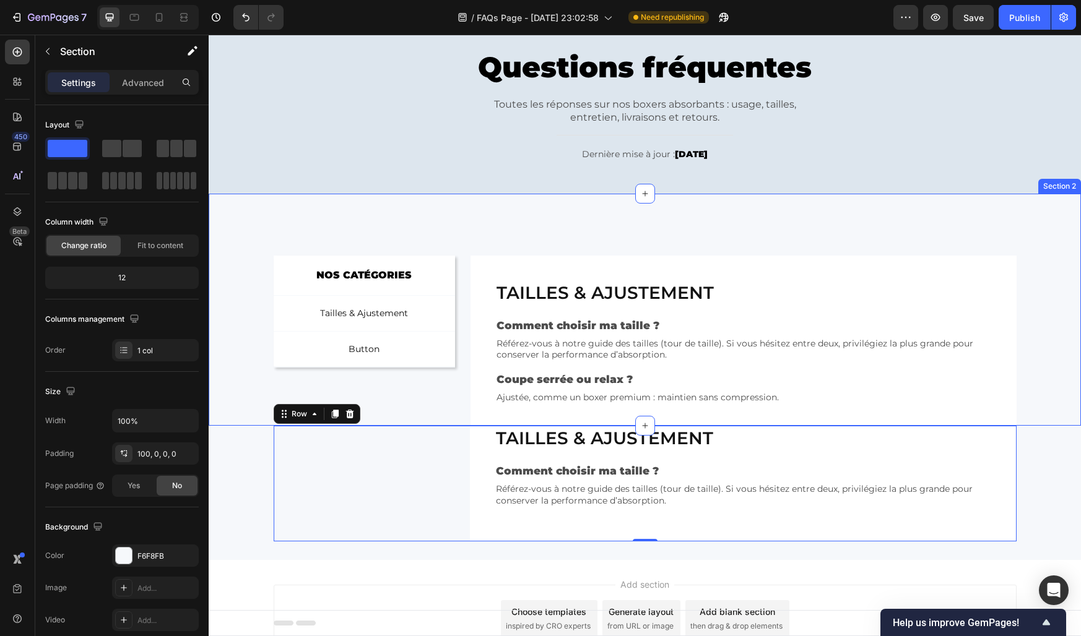
click at [257, 395] on div "NOS CATÉGORIES Text Block Row Tailles & Ajustement Button Button Button Row Row…" at bounding box center [645, 341] width 872 height 170
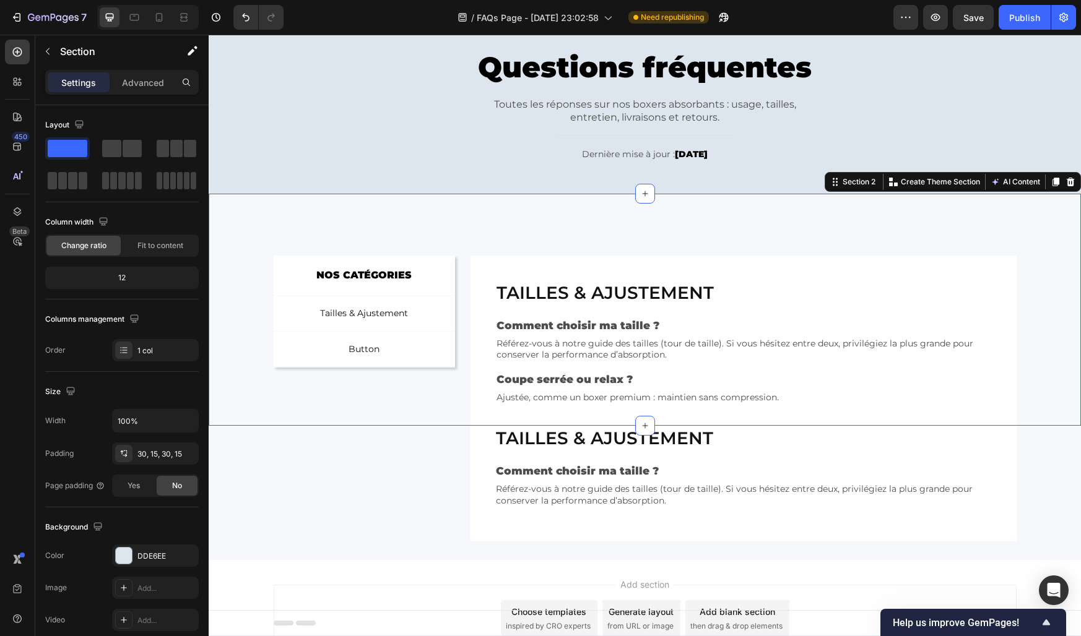
click at [375, 148] on div "Questions fréquentes Heading Toutes les réponses sur nos boxers absorbants : us…" at bounding box center [645, 106] width 854 height 139
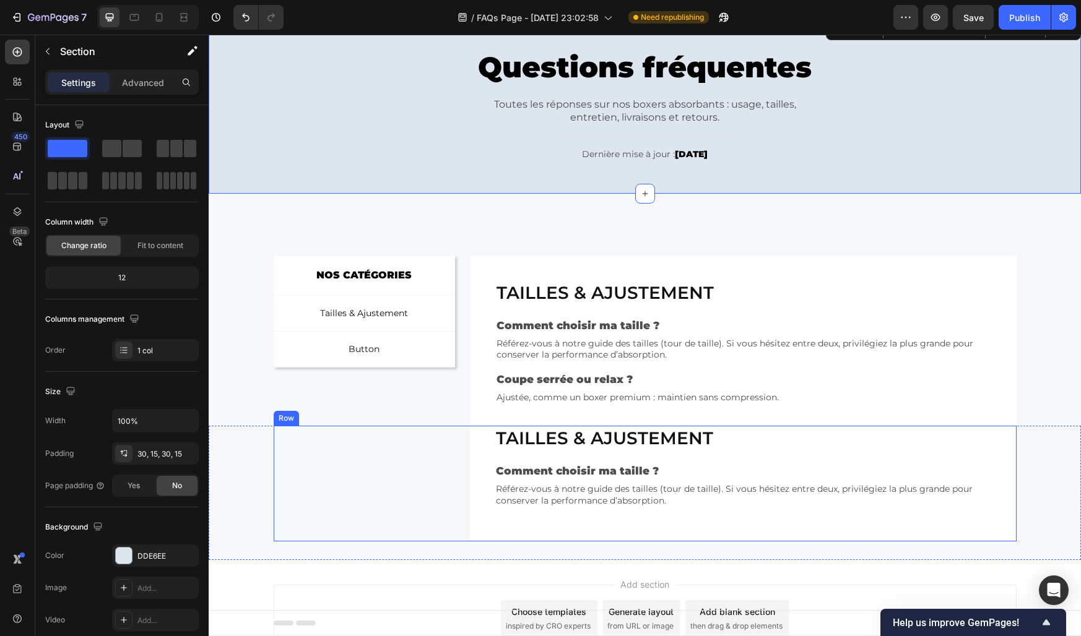
click at [426, 475] on div "Tailles & ajustement Heading Comment choisir ma taille ? Text Block Référez-vou…" at bounding box center [645, 484] width 743 height 116
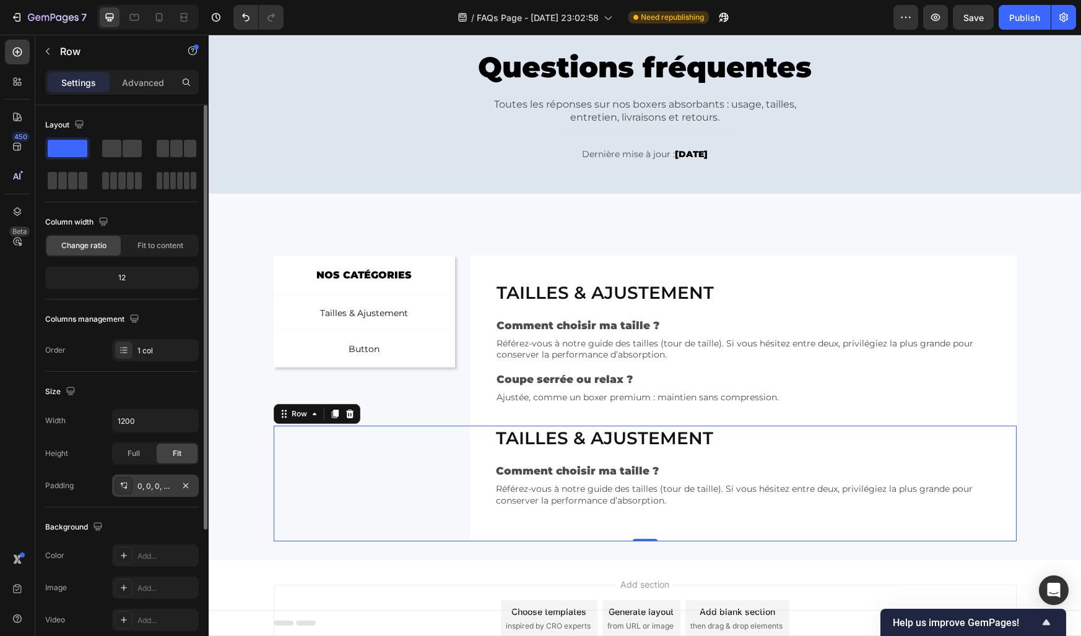
click at [158, 487] on div "0, 0, 0, 317" at bounding box center [155, 486] width 36 height 11
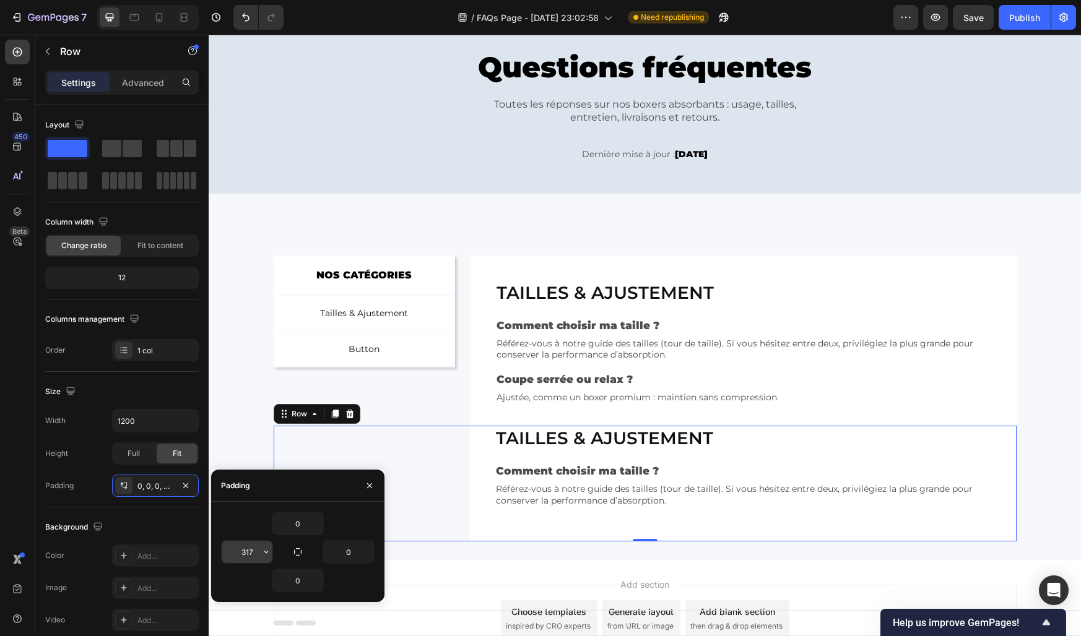
click at [256, 554] on input "317" at bounding box center [247, 552] width 51 height 22
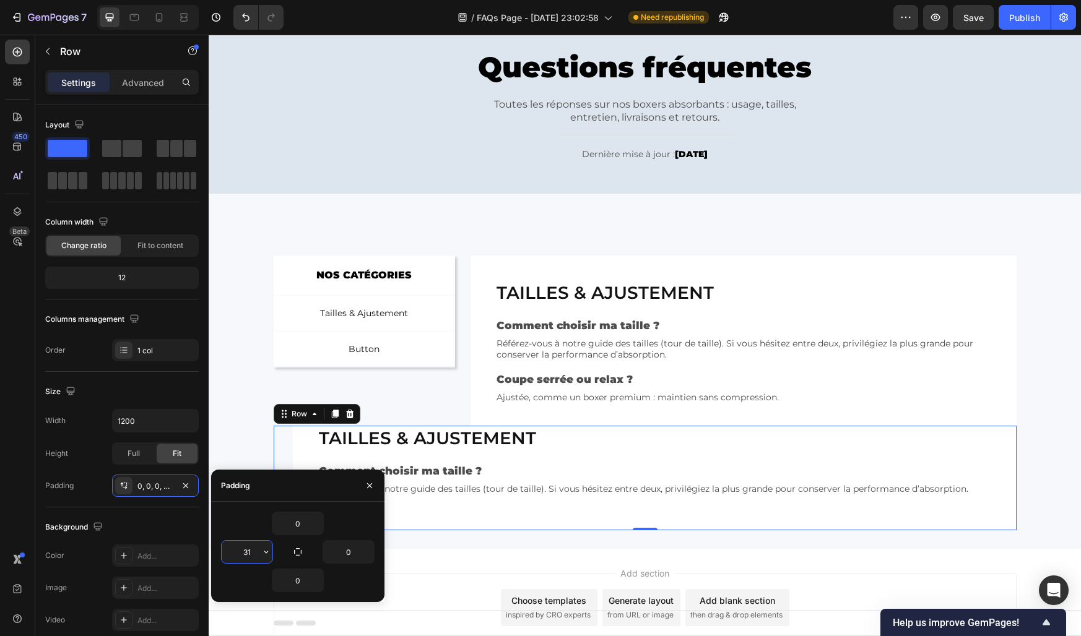
type input "318"
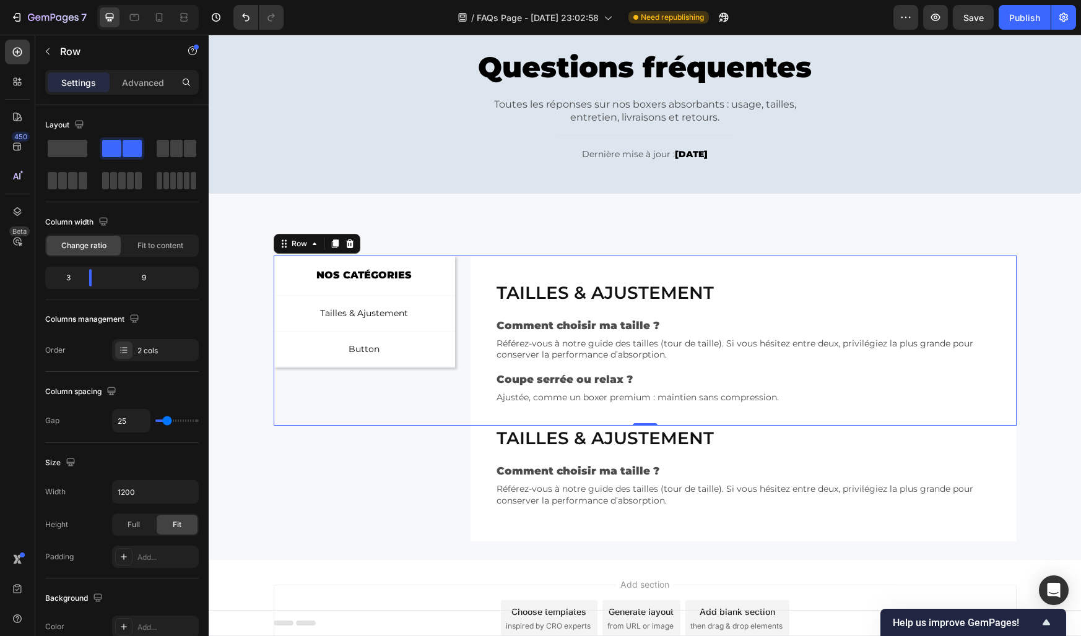
click at [422, 391] on div "NOS CATÉGORIES Text Block Row Tailles & Ajustement Button Button Button Row Row" at bounding box center [365, 341] width 182 height 170
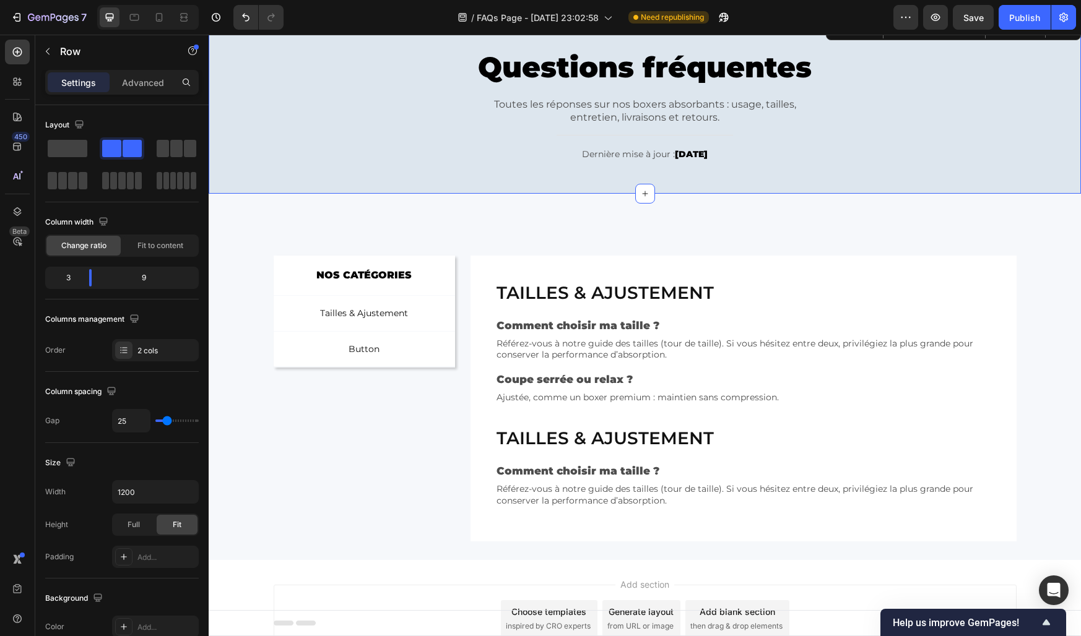
click at [386, 106] on div "Questions fréquentes Heading Toutes les réponses sur nos boxers absorbants : us…" at bounding box center [645, 106] width 854 height 139
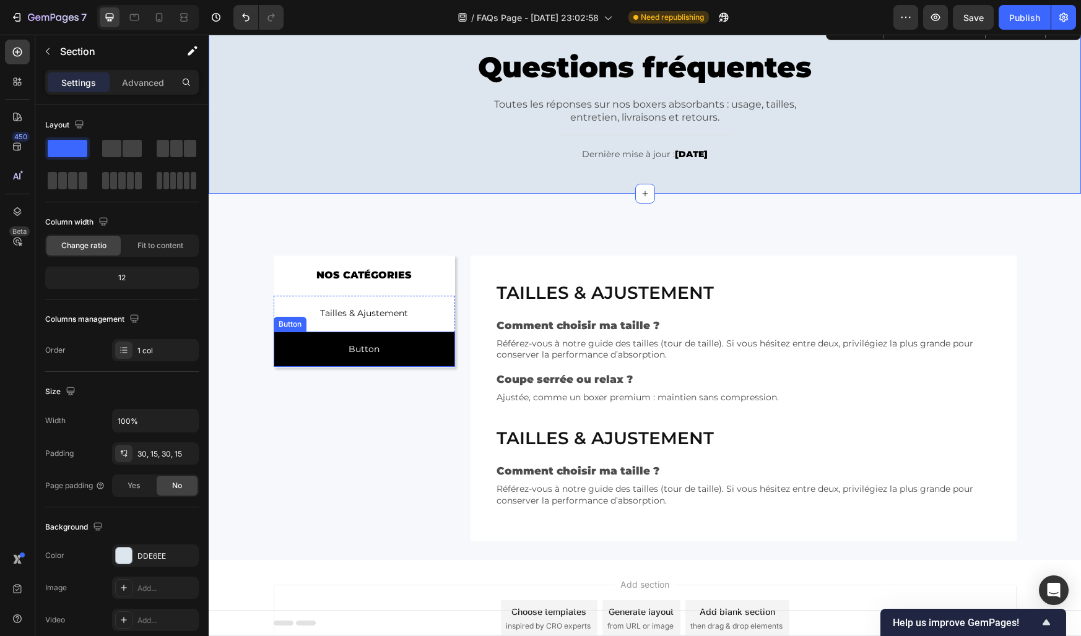
click at [412, 353] on button "Button" at bounding box center [365, 349] width 182 height 35
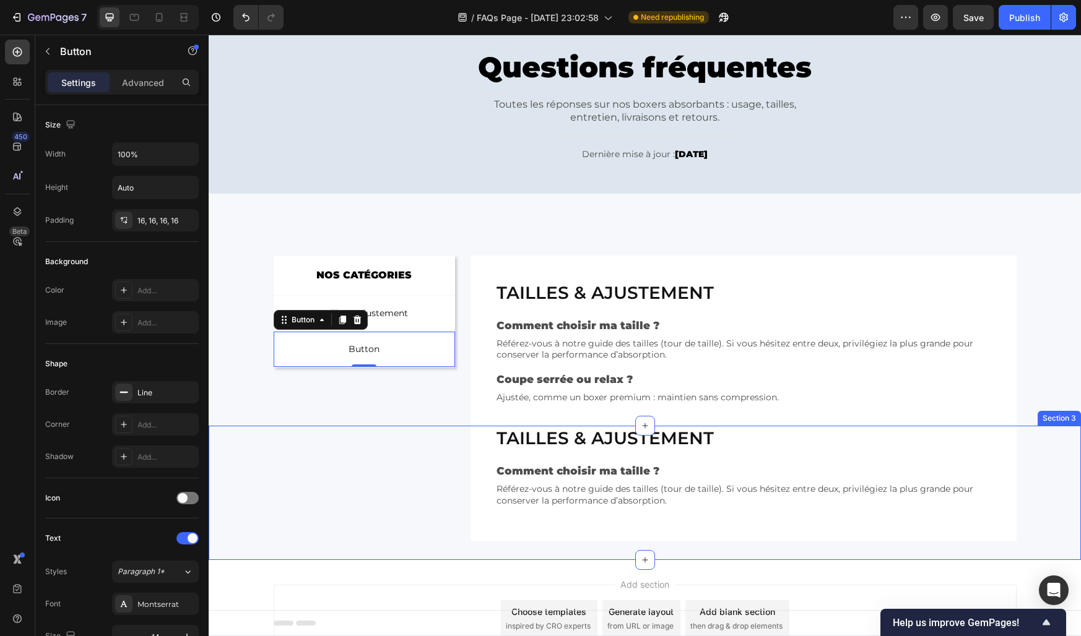
click at [244, 446] on div "Tailles & ajustement Heading Comment choisir ma taille ? Text Block Référez-vou…" at bounding box center [645, 484] width 872 height 116
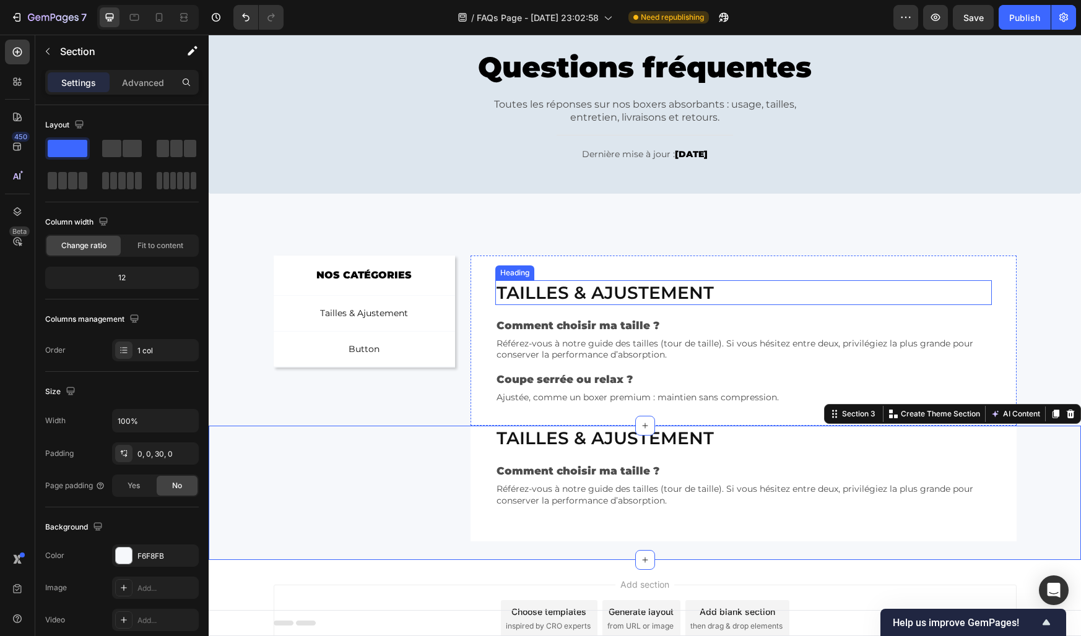
click at [550, 292] on h2 "Tailles & ajustement" at bounding box center [743, 292] width 496 height 25
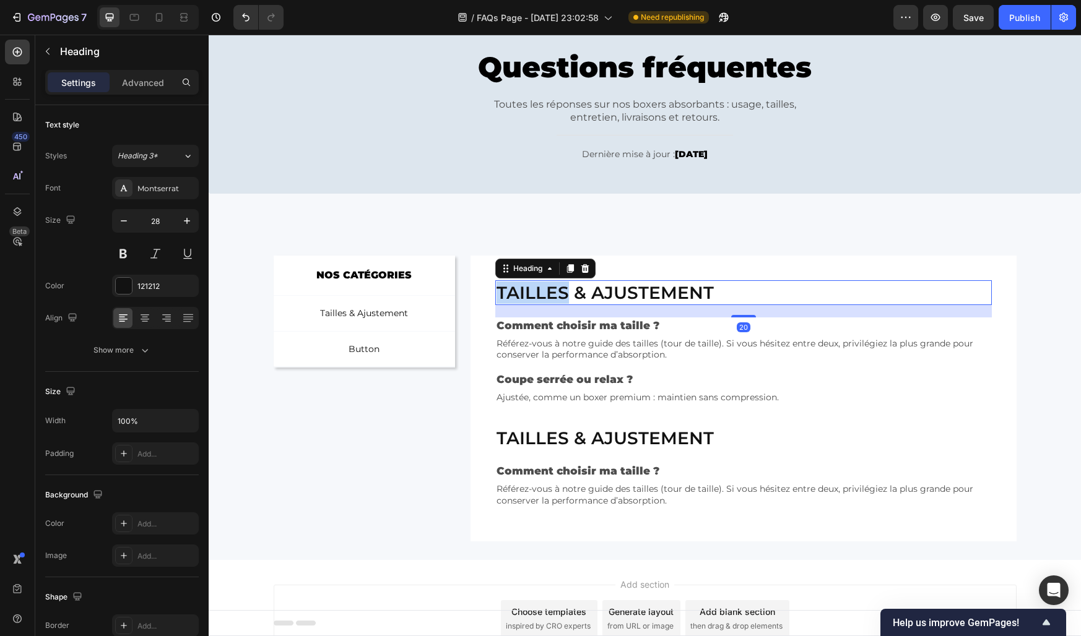
click at [550, 292] on h2 "Tailles & ajustement" at bounding box center [743, 292] width 496 height 25
click at [550, 292] on p "Tailles & ajustement" at bounding box center [742, 293] width 493 height 22
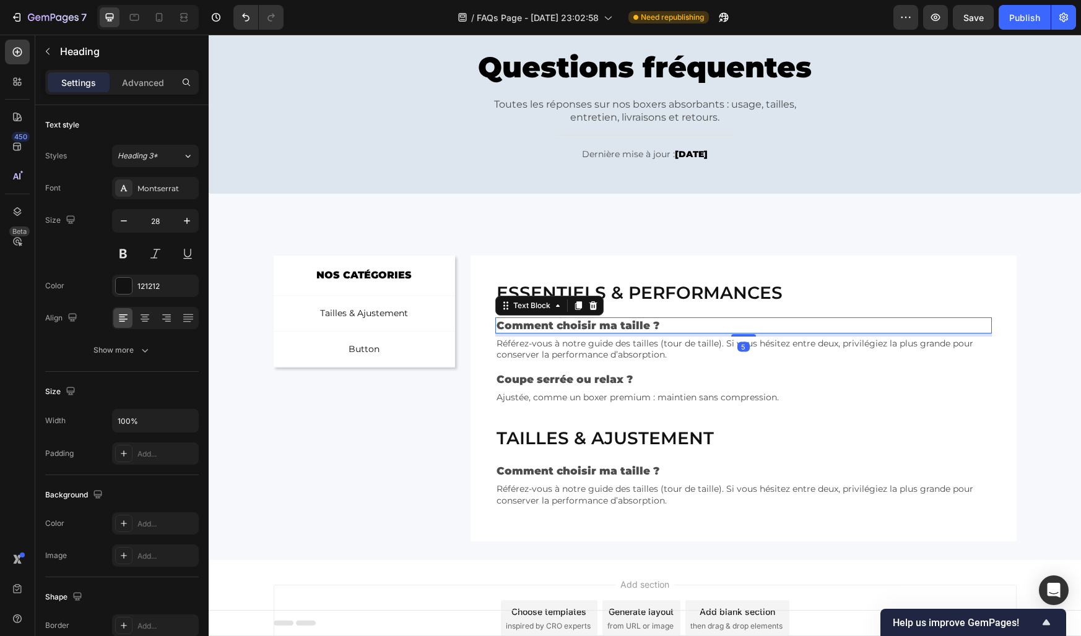
click at [541, 324] on p "Comment choisir ma taille ?" at bounding box center [742, 326] width 493 height 14
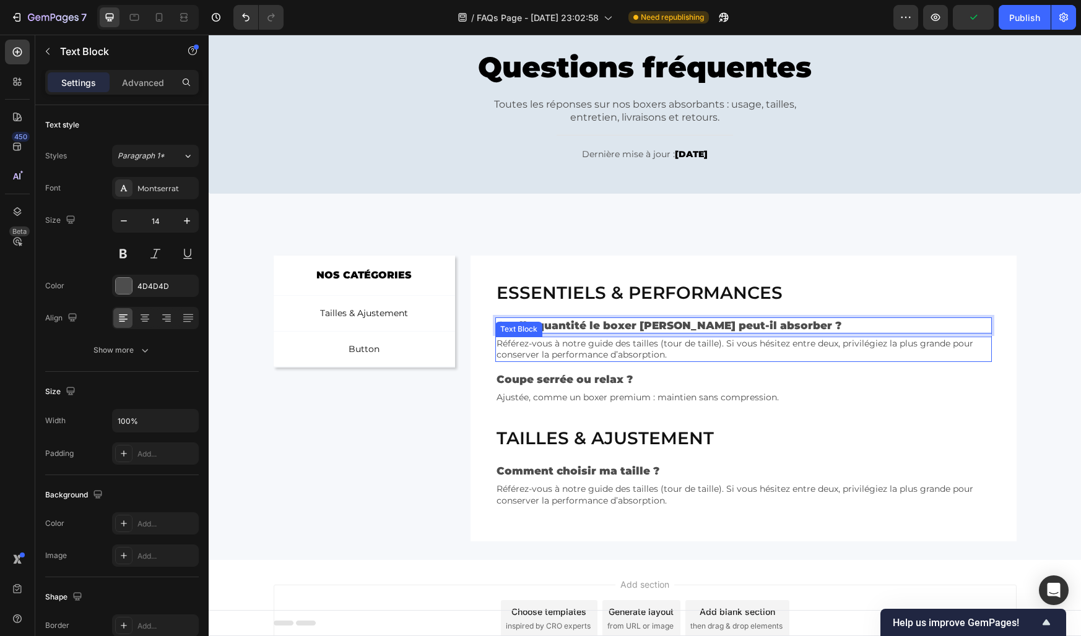
click at [545, 356] on p "Référez-vous à notre guide des tailles (tour de taille). Si vous hésitez entre …" at bounding box center [742, 349] width 493 height 22
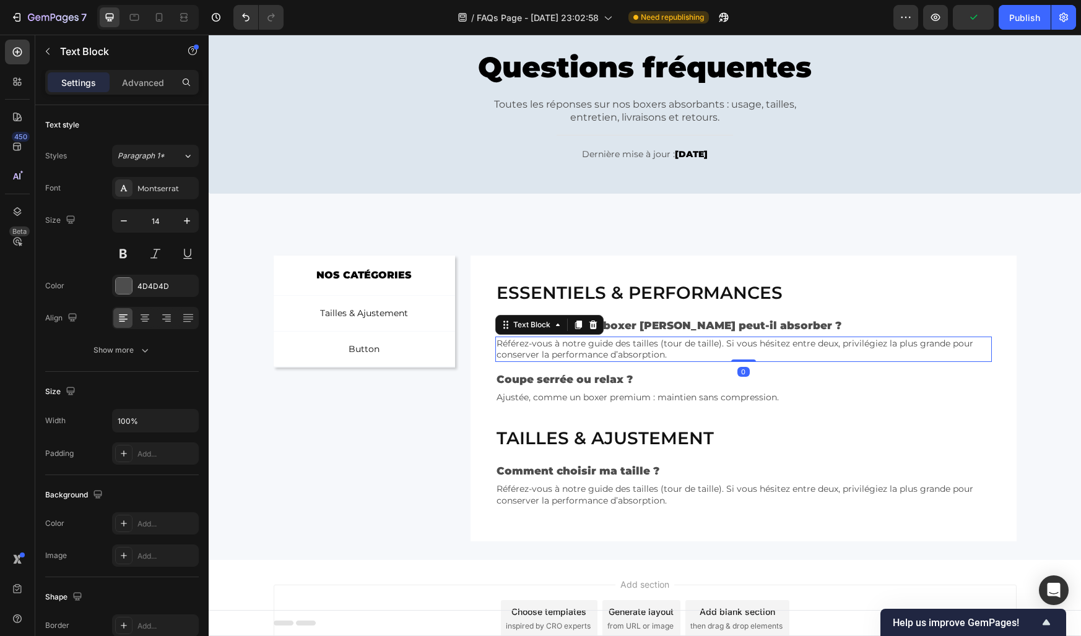
click at [545, 356] on p "Référez-vous à notre guide des tailles (tour de taille). Si vous hésitez entre …" at bounding box center [742, 349] width 493 height 22
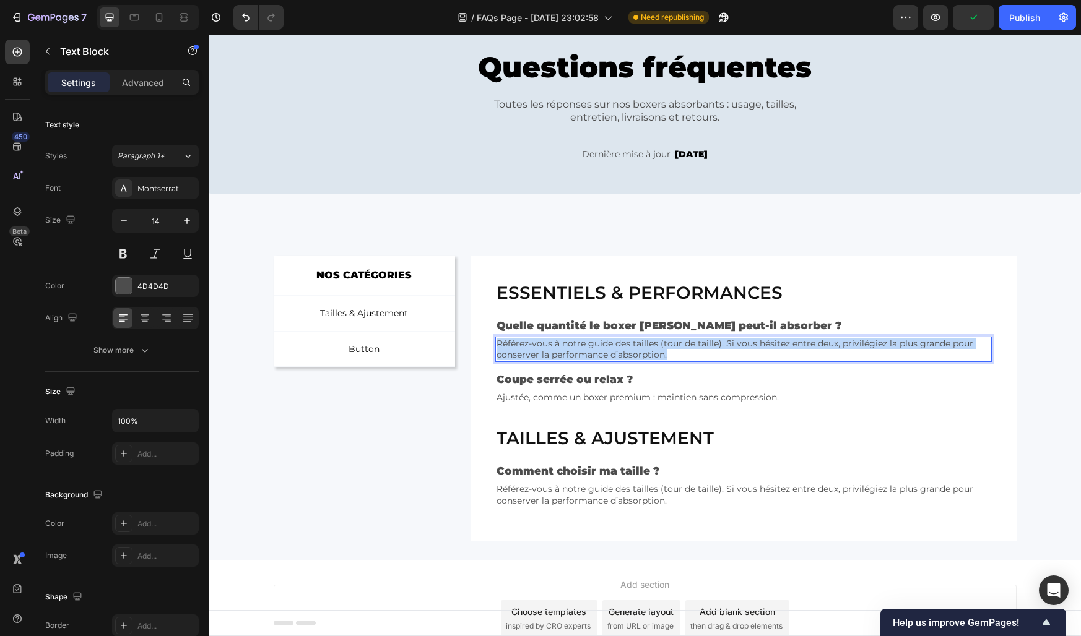
click at [545, 356] on p "Référez-vous à notre guide des tailles (tour de taille). Si vous hésitez entre …" at bounding box center [742, 349] width 493 height 22
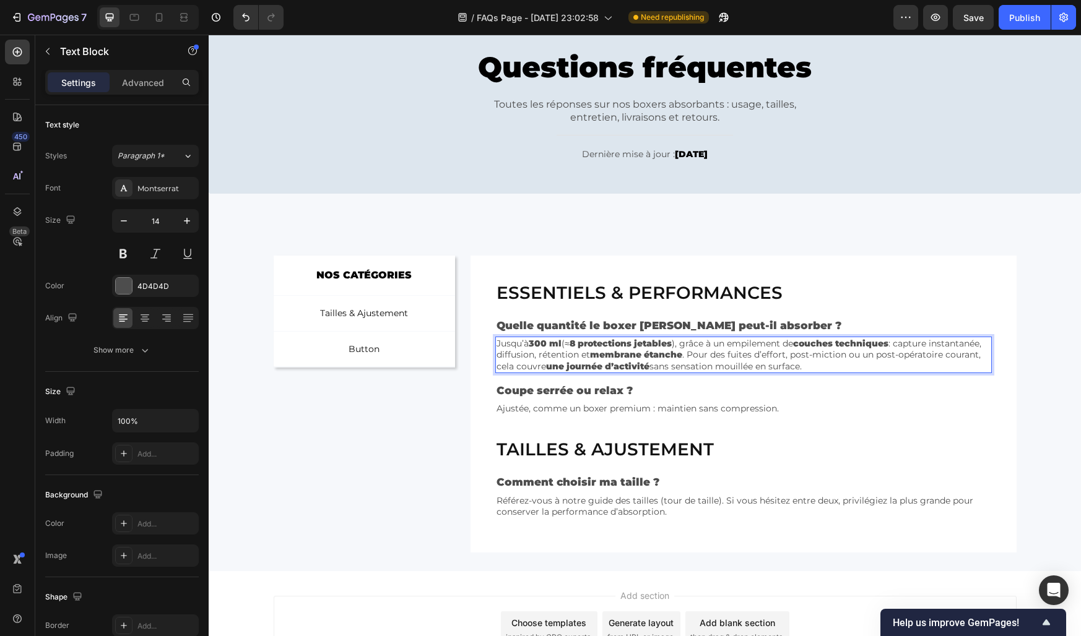
click at [529, 365] on p "Jusqu’à 300 ml (≈ 8 protections jetables ), grâce à un empilement de couches te…" at bounding box center [742, 355] width 493 height 34
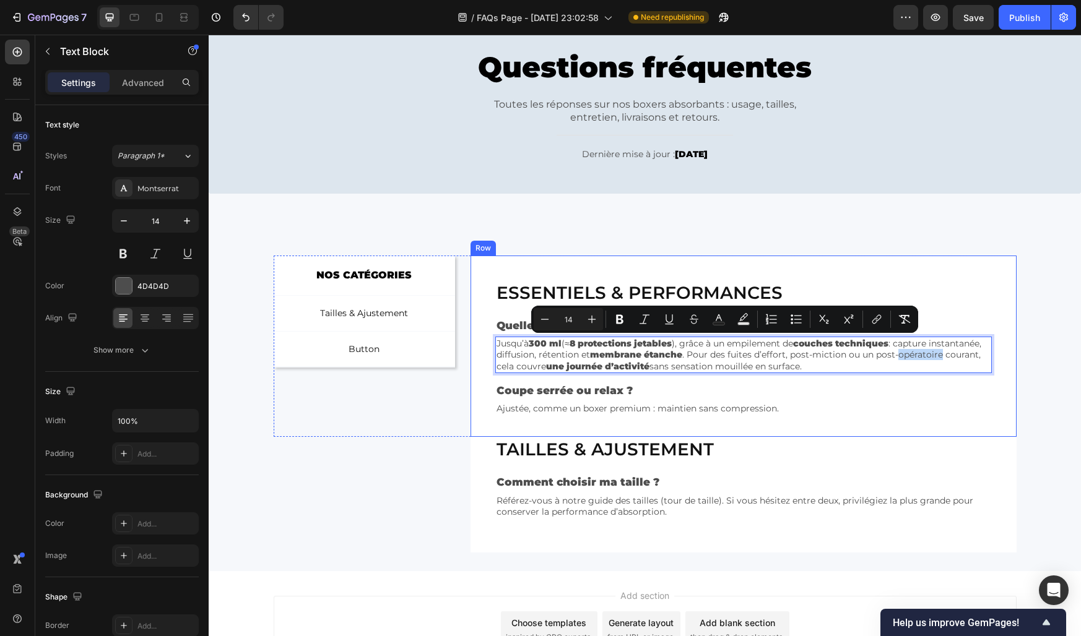
click at [475, 366] on div "Essentiels & performances Heading Quelle quantité le boxer Konfio peut-il absor…" at bounding box center [742, 346] width 545 height 181
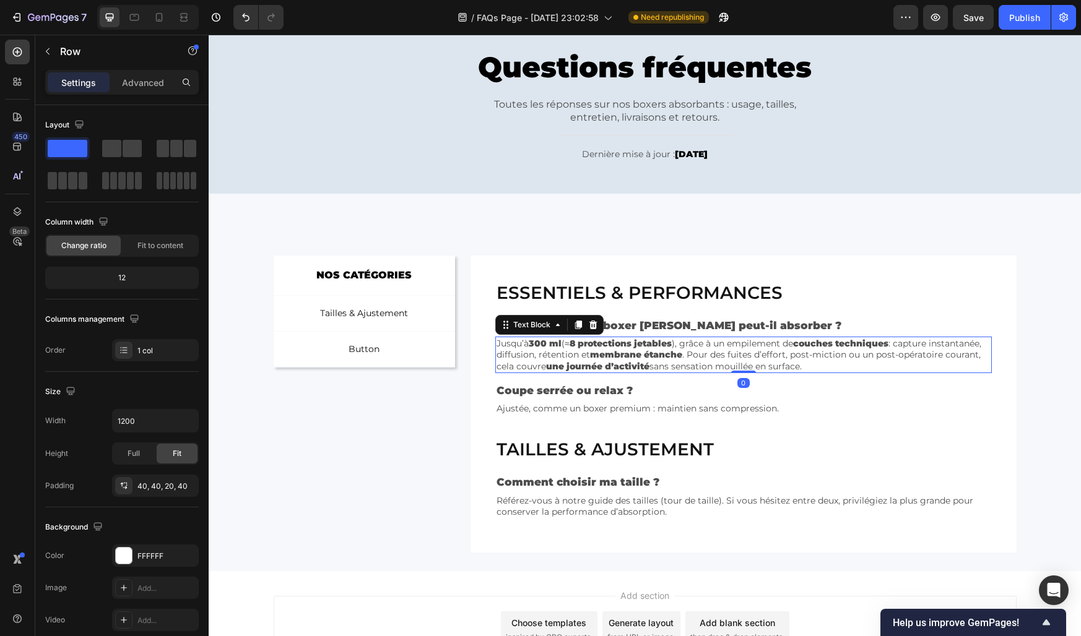
click at [527, 358] on p "Jusqu’à 300 ml (≈ 8 protections jetables ), grâce à un empilement de couches te…" at bounding box center [742, 355] width 493 height 34
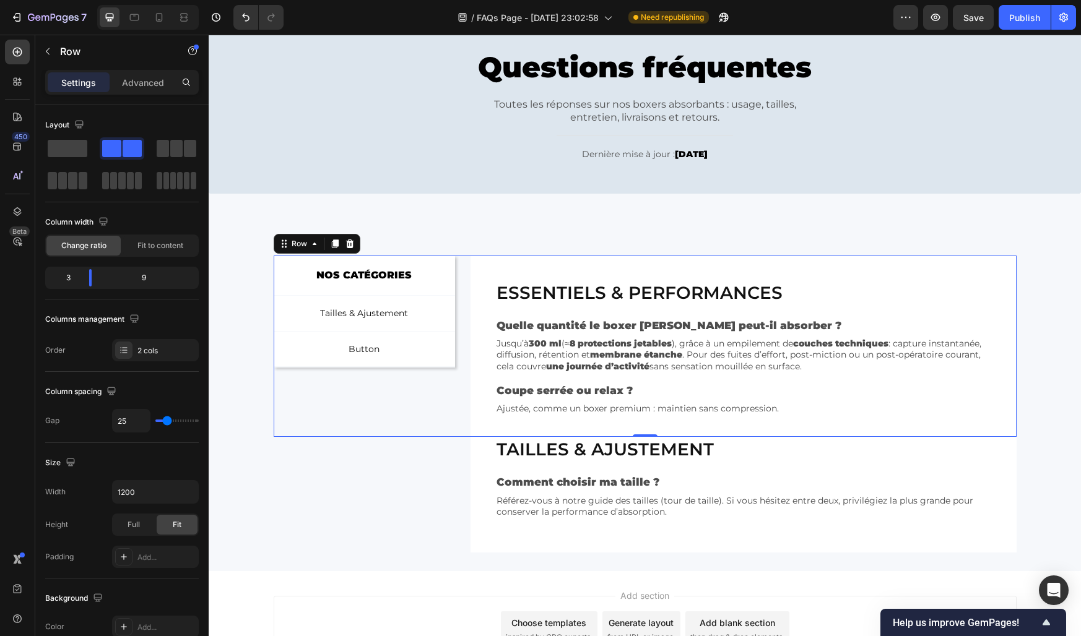
click at [467, 346] on div "NOS CATÉGORIES Text Block Row Tailles & Ajustement Button Button Button Row Row…" at bounding box center [645, 346] width 743 height 181
click at [518, 352] on p "Jusqu’à 300 ml (≈ 8 protections jetables ), grâce à un empilement de couches te…" at bounding box center [742, 355] width 493 height 34
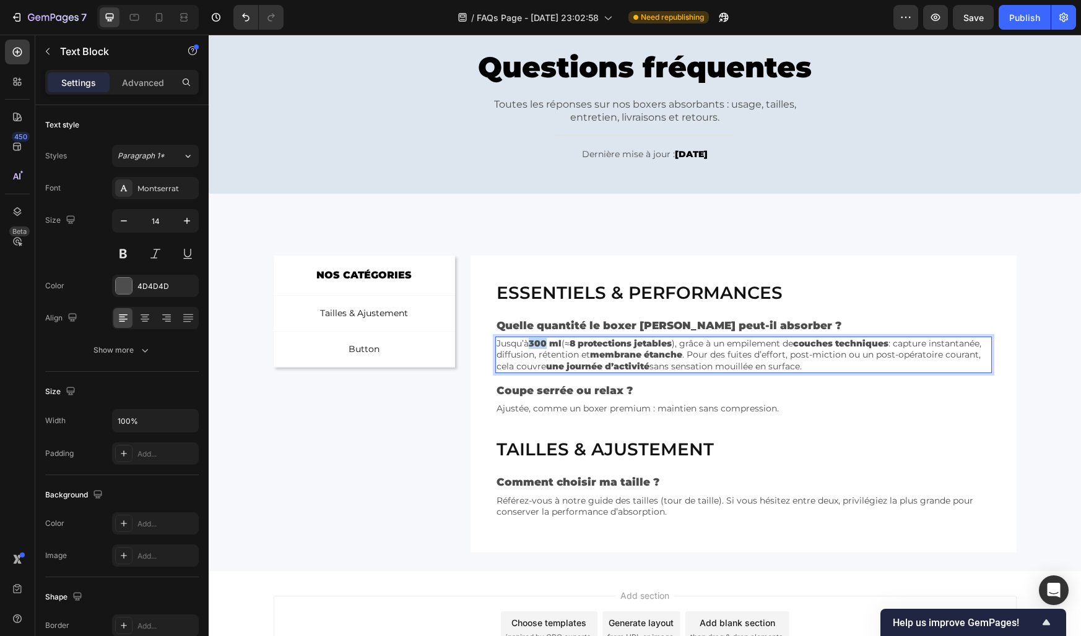
click at [544, 340] on strong "300 ml" at bounding box center [545, 343] width 33 height 11
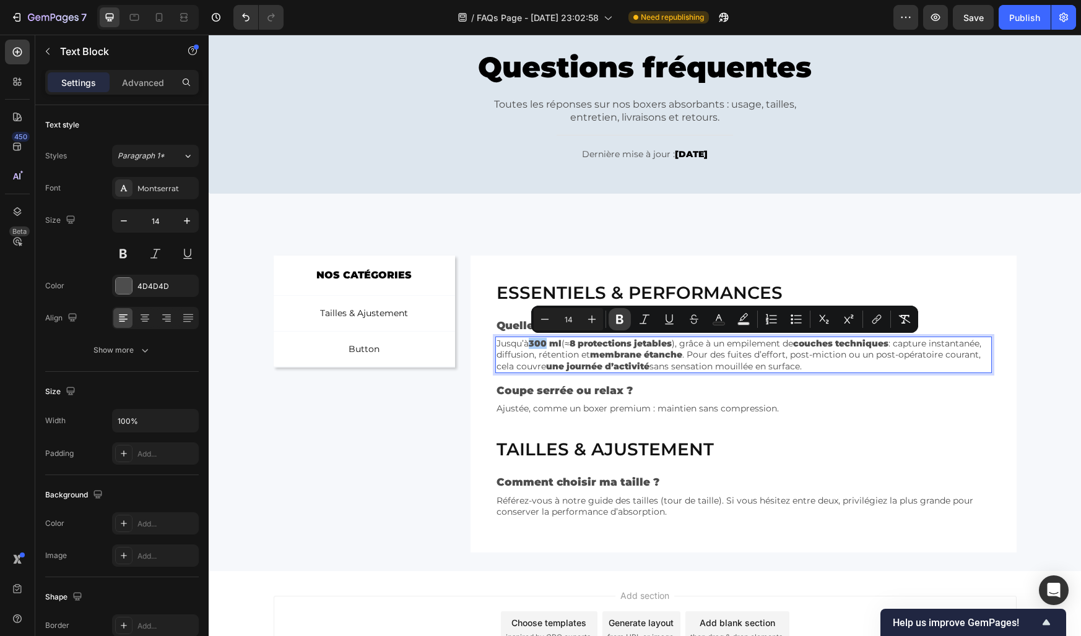
click at [619, 316] on icon "Editor contextual toolbar" at bounding box center [619, 319] width 7 height 9
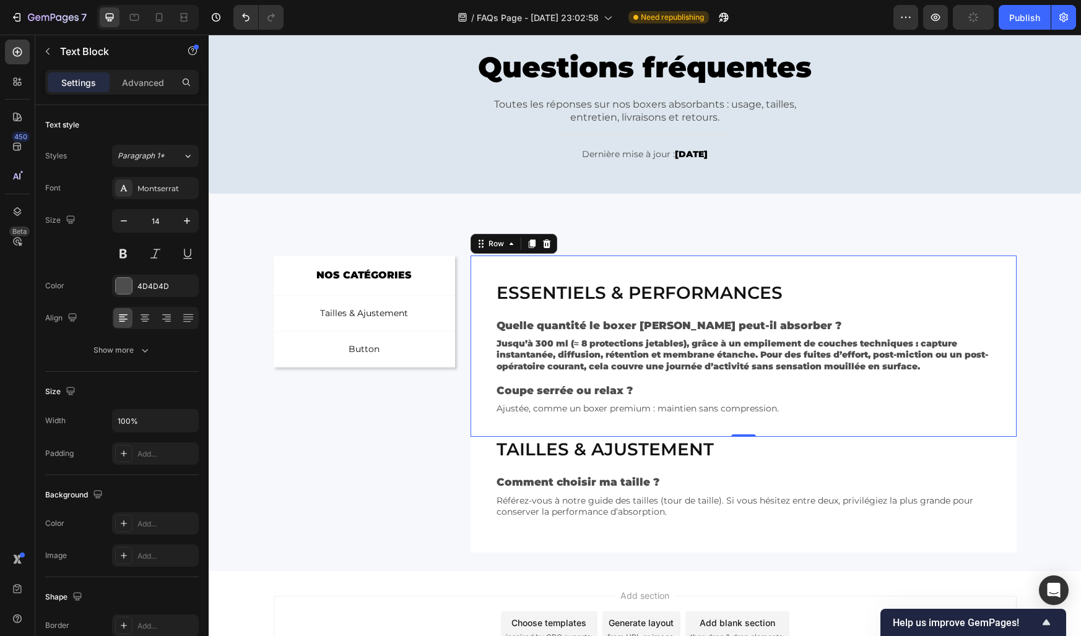
click at [619, 316] on div "Essentiels & performances Heading Quelle quantité le boxer Konfio peut-il absor…" at bounding box center [743, 352] width 496 height 144
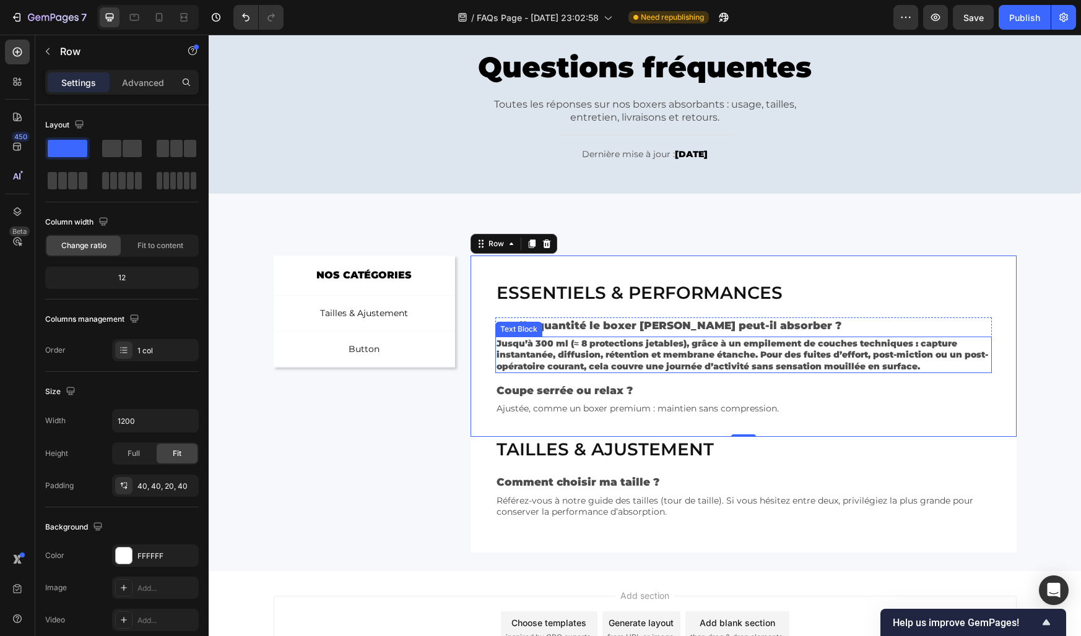
click at [594, 354] on strong "Jusqu’à 300 ml (≈ 8 protections jetables), grâce à un empilement de couches tec…" at bounding box center [741, 354] width 491 height 33
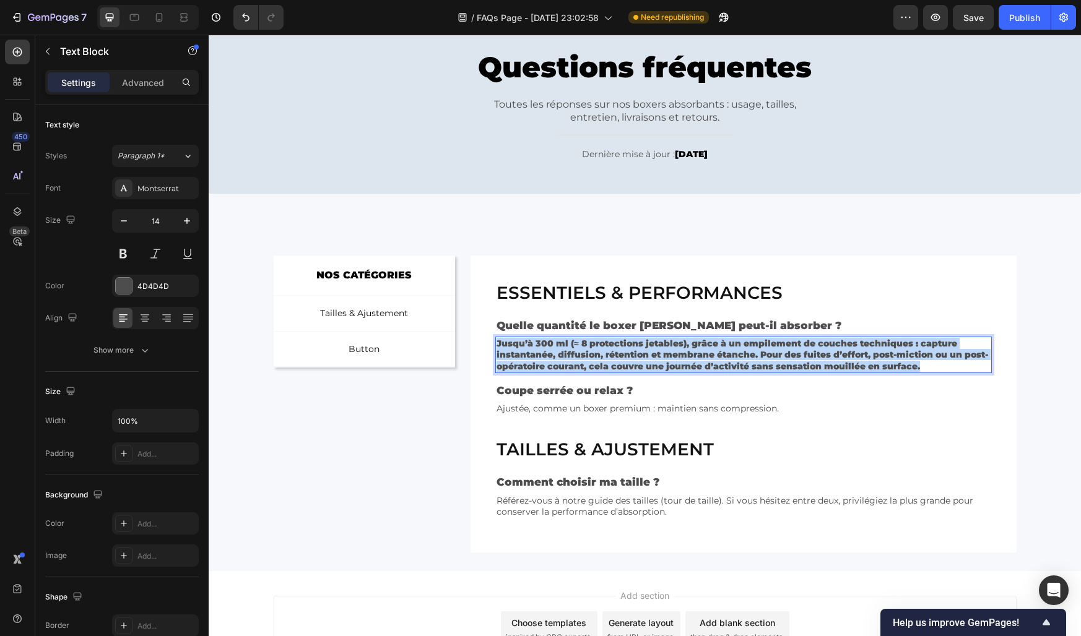
click at [594, 354] on strong "Jusqu’à 300 ml (≈ 8 protections jetables), grâce à un empilement de couches tec…" at bounding box center [741, 354] width 491 height 33
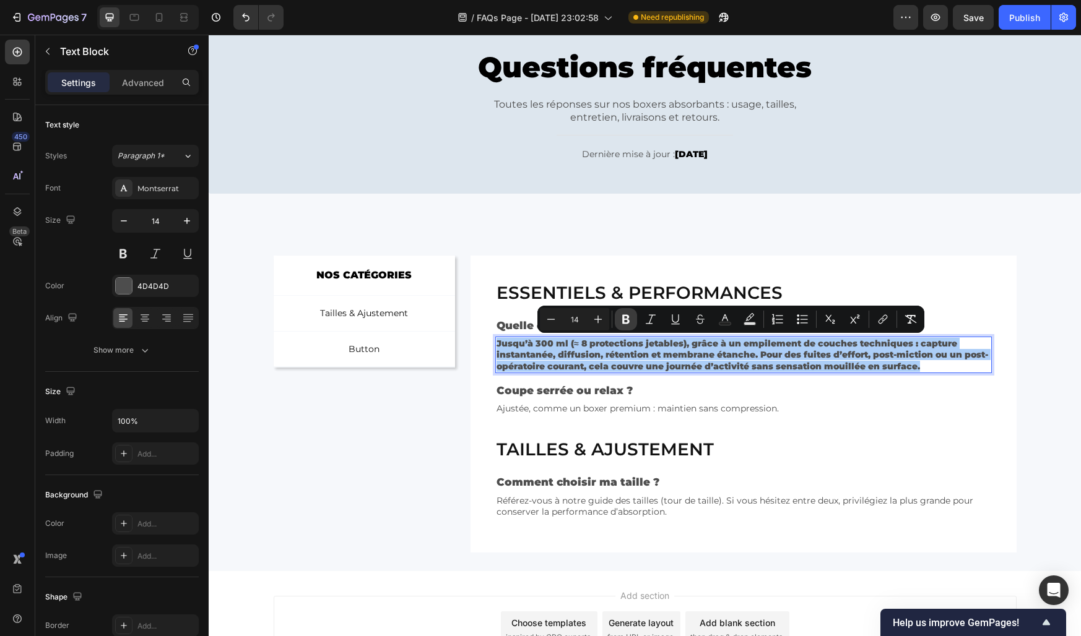
click at [620, 321] on icon "Editor contextual toolbar" at bounding box center [626, 319] width 12 height 12
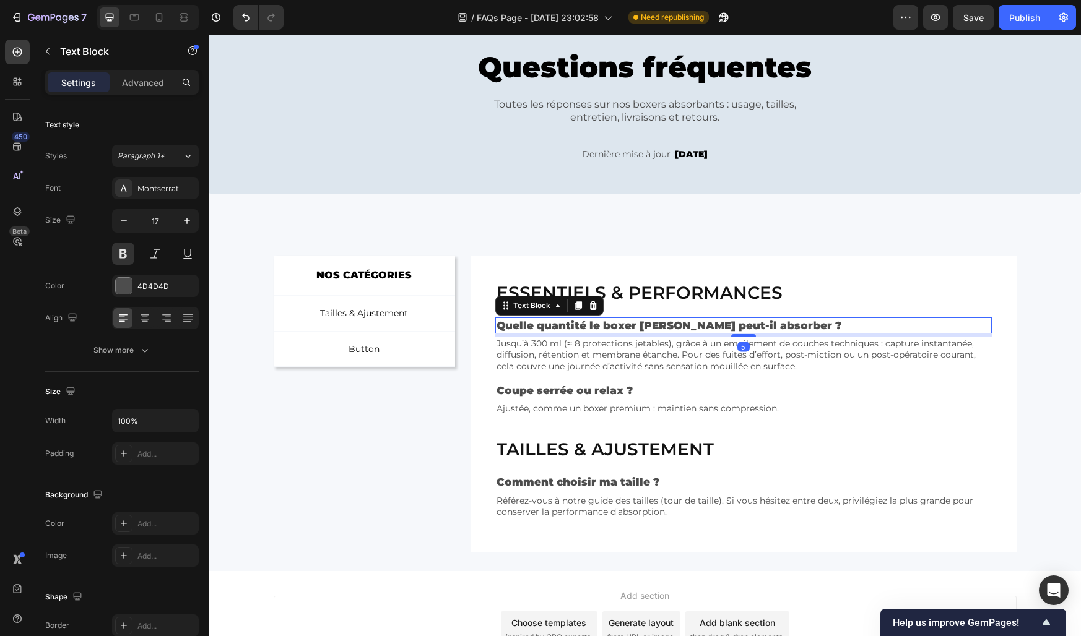
click at [496, 321] on p "Quelle quantité le boxer [PERSON_NAME] peut-il absorber ?" at bounding box center [742, 326] width 493 height 14
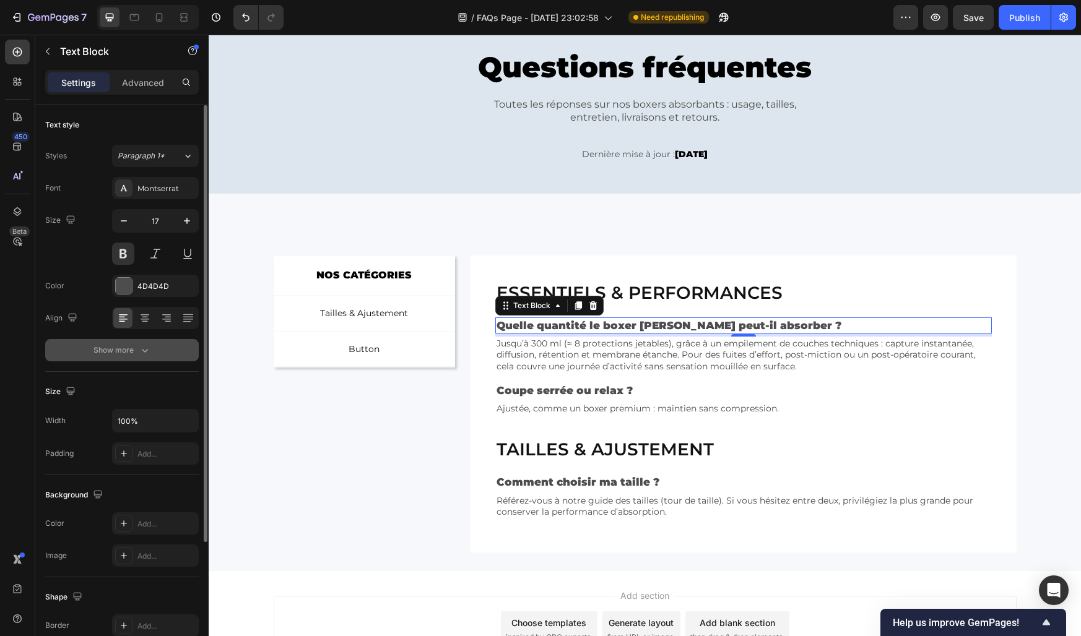
click at [111, 342] on button "Show more" at bounding box center [122, 350] width 154 height 22
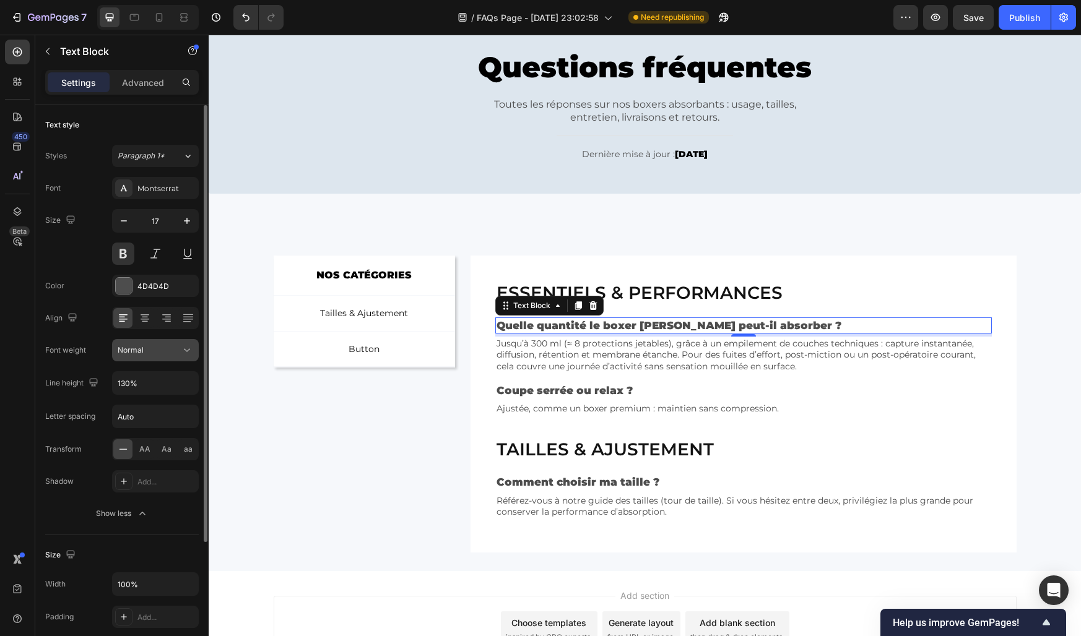
click at [134, 350] on span "Normal" at bounding box center [131, 349] width 26 height 9
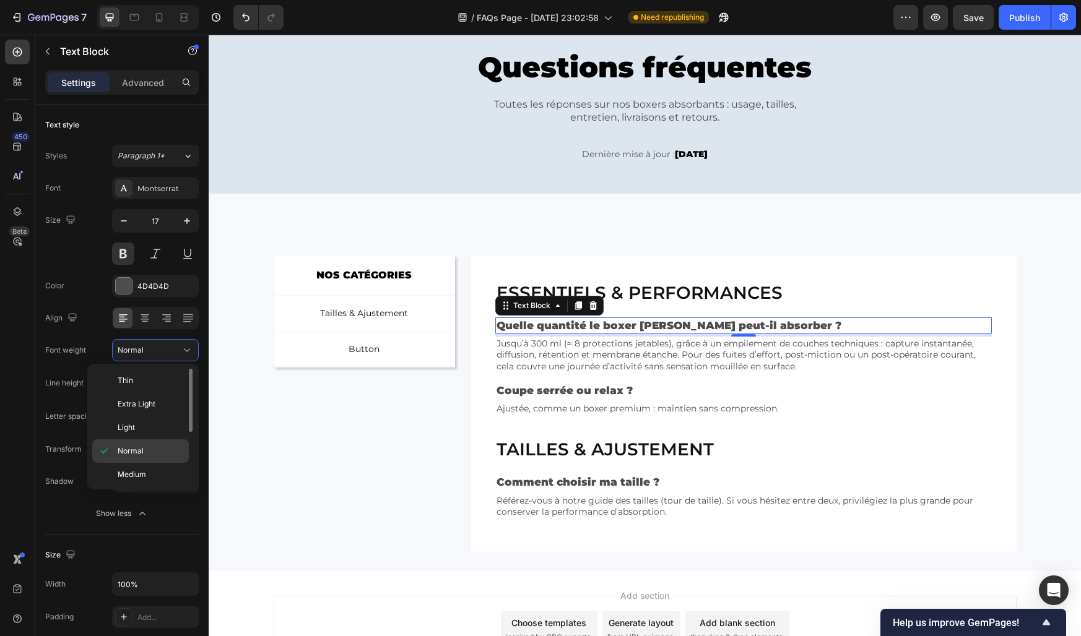
click at [132, 451] on span "Normal" at bounding box center [131, 451] width 26 height 11
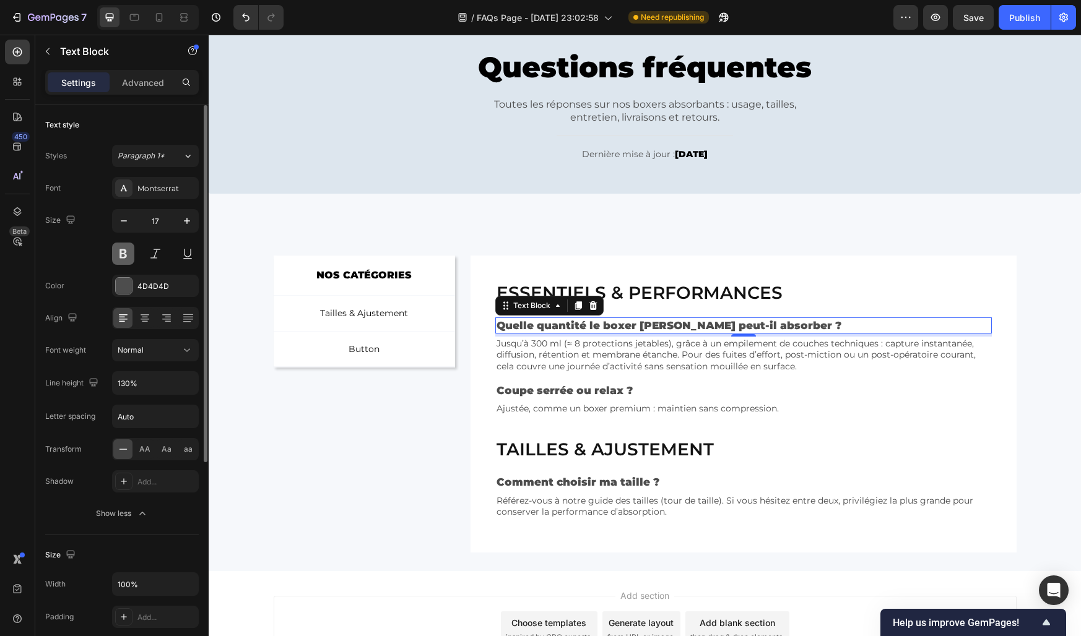
click at [125, 248] on button at bounding box center [123, 254] width 22 height 22
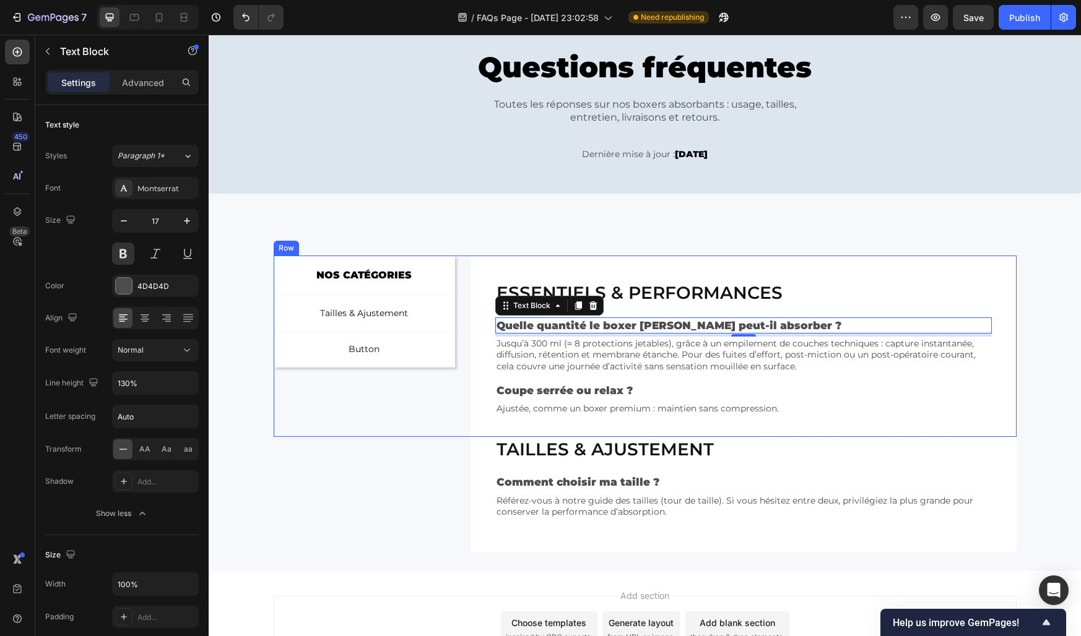
click at [417, 407] on div "NOS CATÉGORIES Text Block Row Tailles & Ajustement Button Button Button Row Row" at bounding box center [365, 346] width 182 height 181
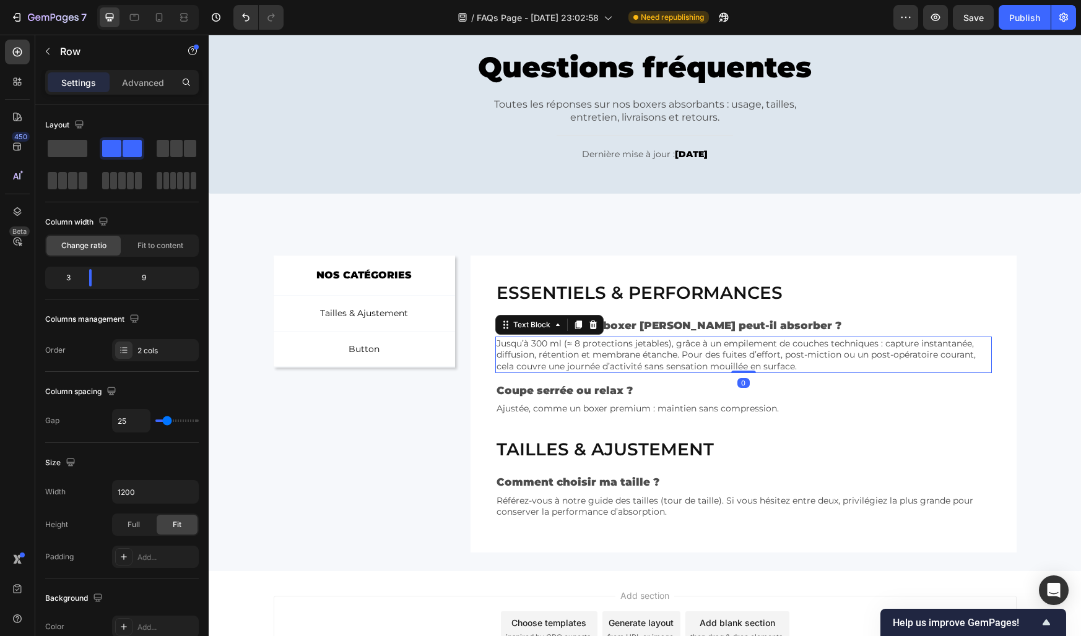
click at [583, 353] on p "Jusqu’à 300 ml (≈ 8 protections jetables), grâce à un empilement de couches tec…" at bounding box center [742, 355] width 493 height 34
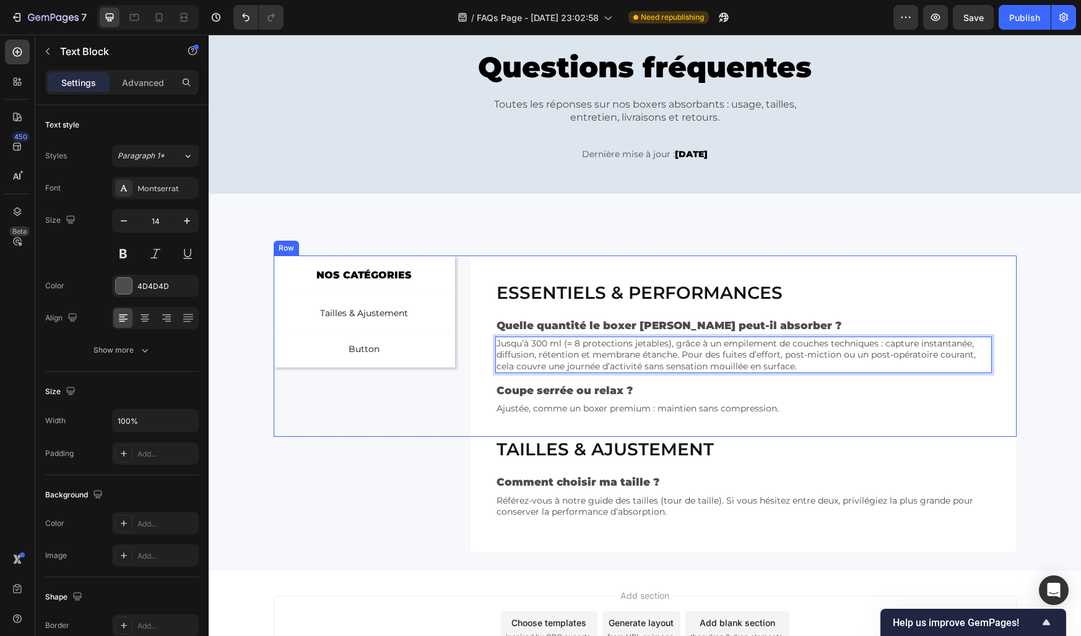
click at [466, 352] on div "NOS CATÉGORIES Text Block Row Tailles & Ajustement Button Button Button Row Row…" at bounding box center [645, 346] width 743 height 181
click at [511, 331] on div "Text Block" at bounding box center [519, 329] width 42 height 11
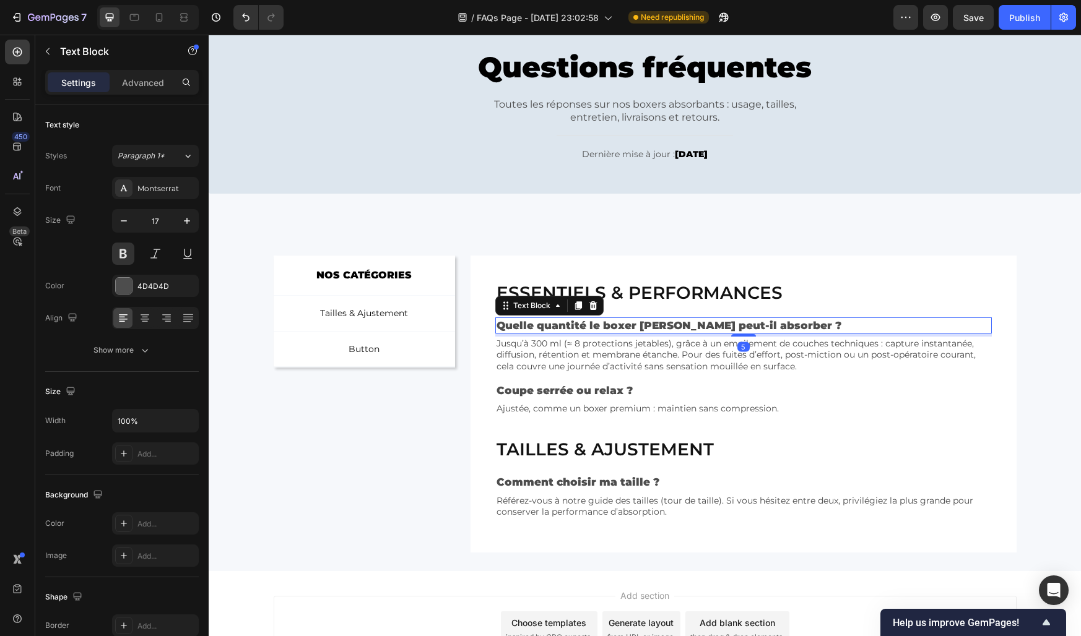
click at [619, 325] on p "Quelle quantité le boxer [PERSON_NAME] peut-il absorber ?" at bounding box center [742, 326] width 493 height 14
click at [128, 248] on button at bounding box center [123, 254] width 22 height 22
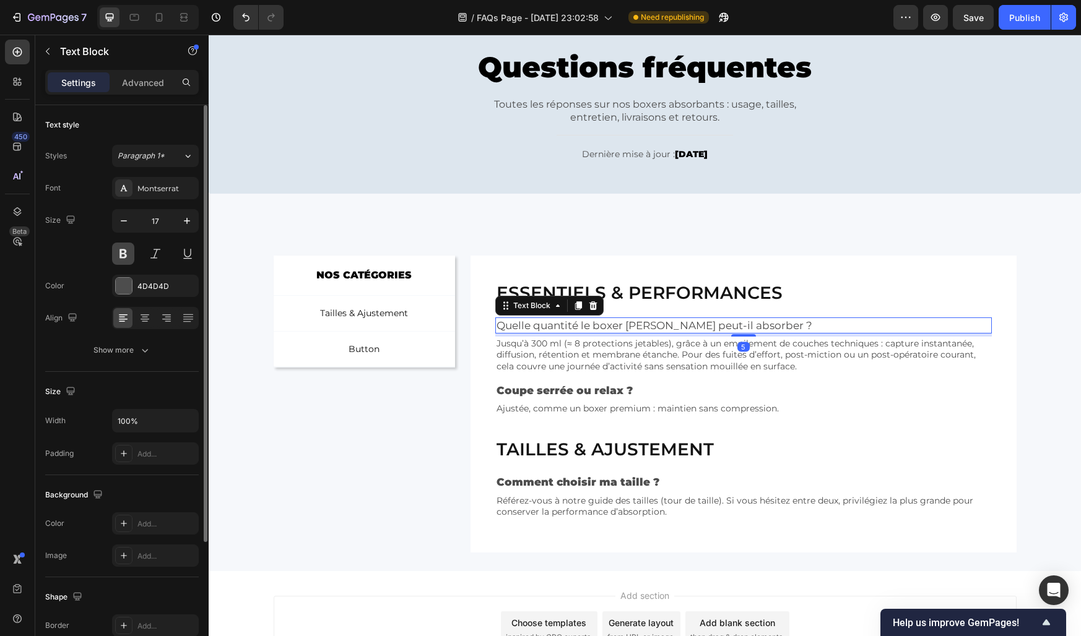
click at [128, 248] on button at bounding box center [123, 254] width 22 height 22
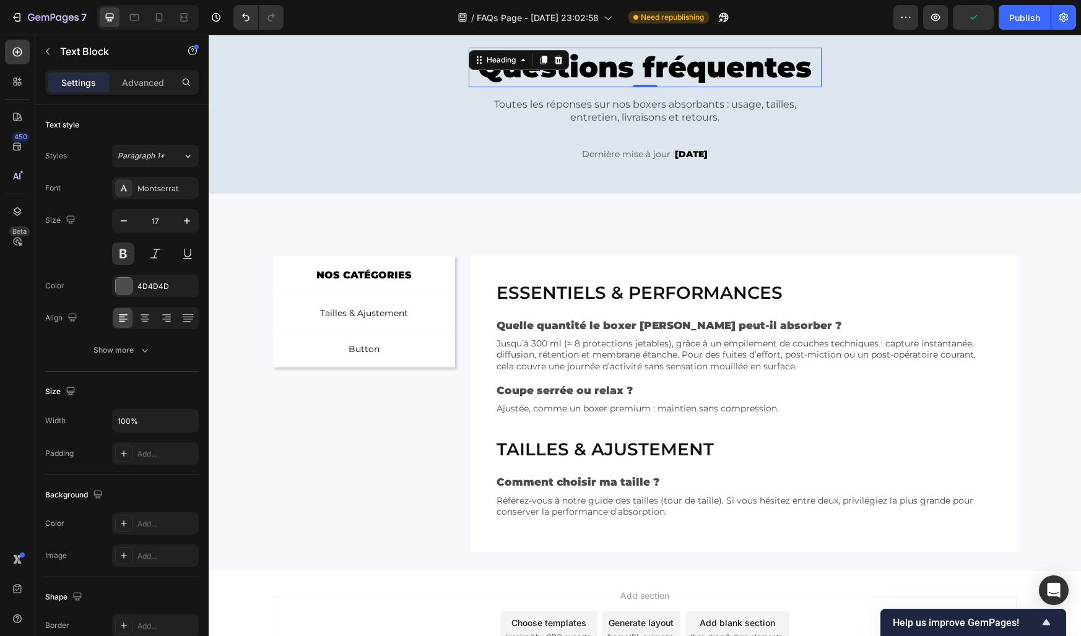
click at [547, 79] on h2 "Questions fréquentes" at bounding box center [645, 68] width 353 height 40
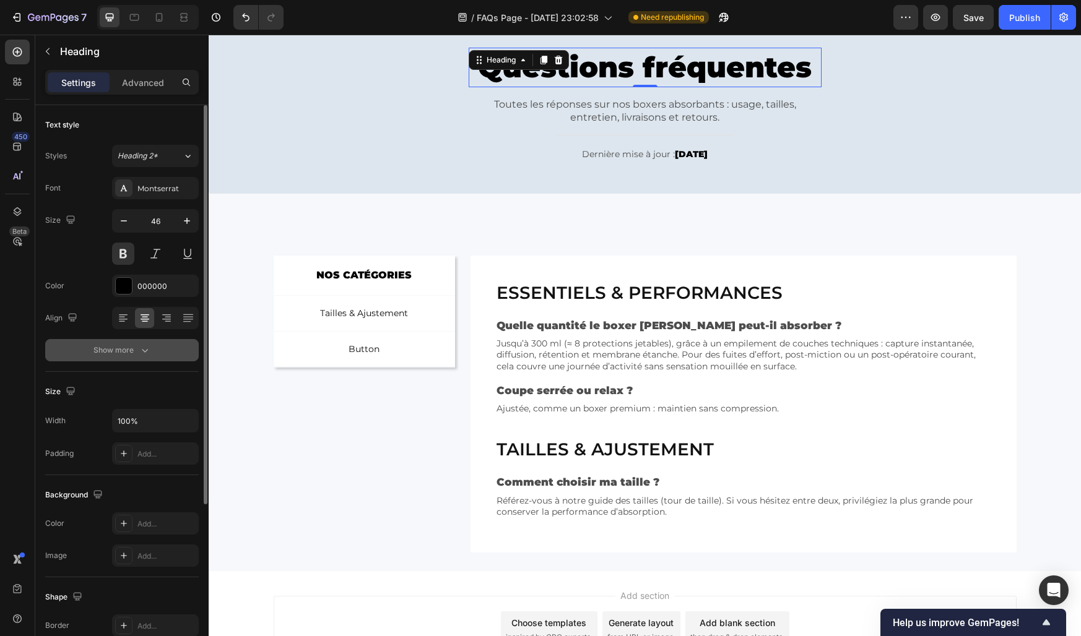
click at [128, 348] on div "Show more" at bounding box center [122, 350] width 58 height 12
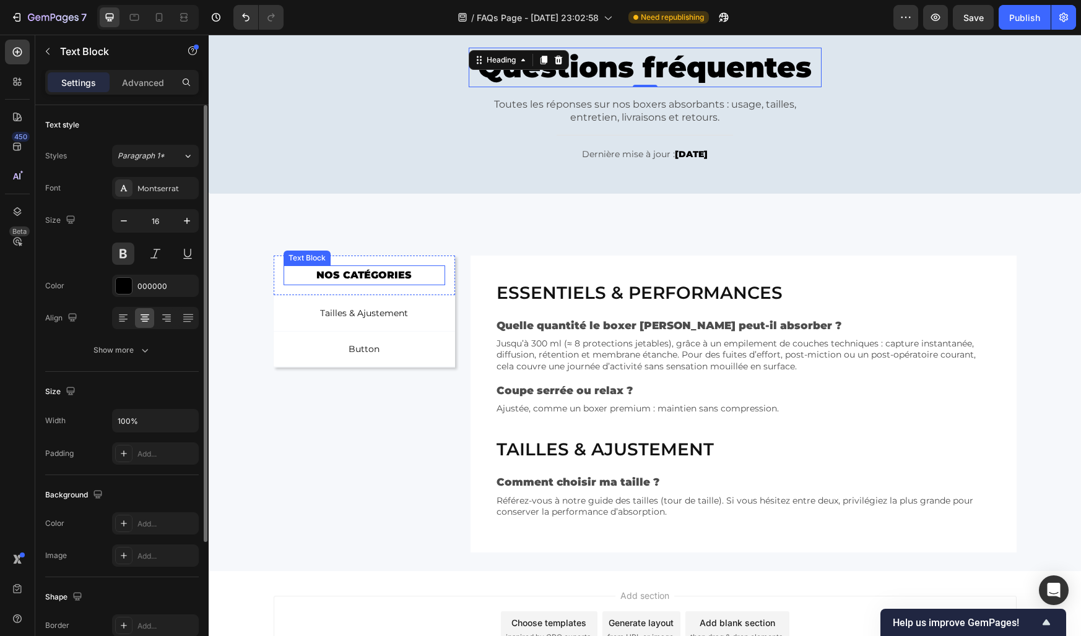
click at [386, 267] on p "NOS CATÉGORIES" at bounding box center [365, 276] width 160 height 18
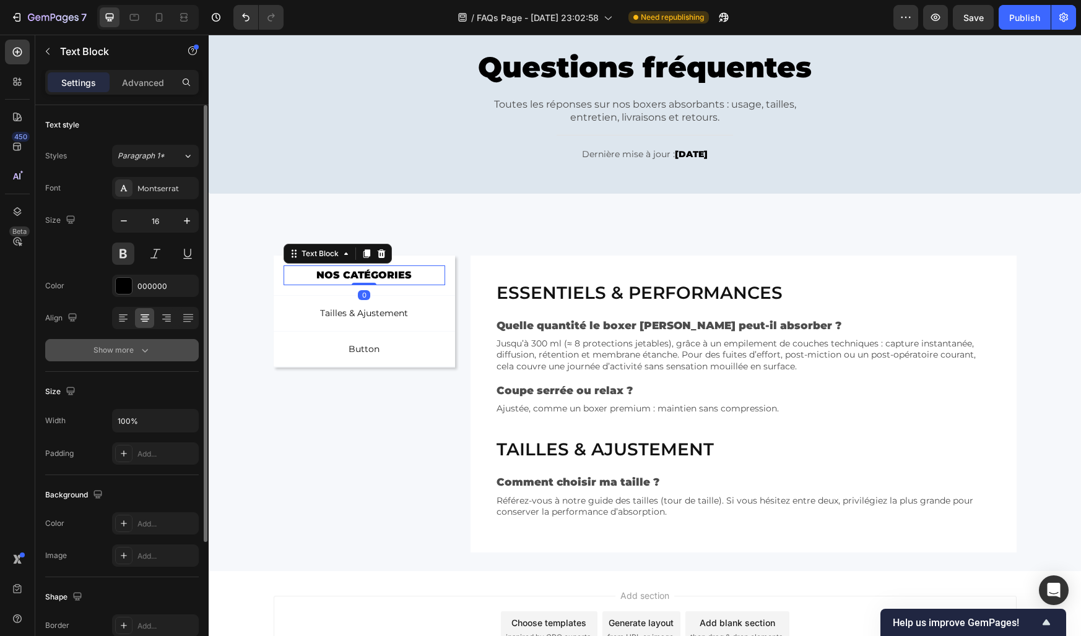
click at [124, 358] on button "Show more" at bounding box center [122, 350] width 154 height 22
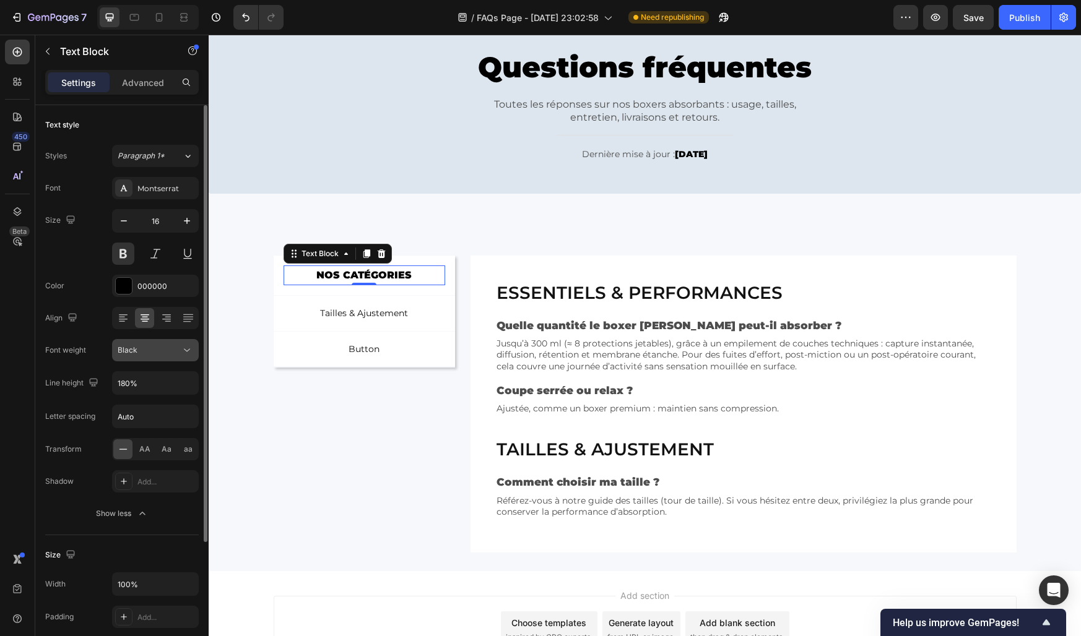
click at [132, 348] on span "Black" at bounding box center [128, 349] width 20 height 9
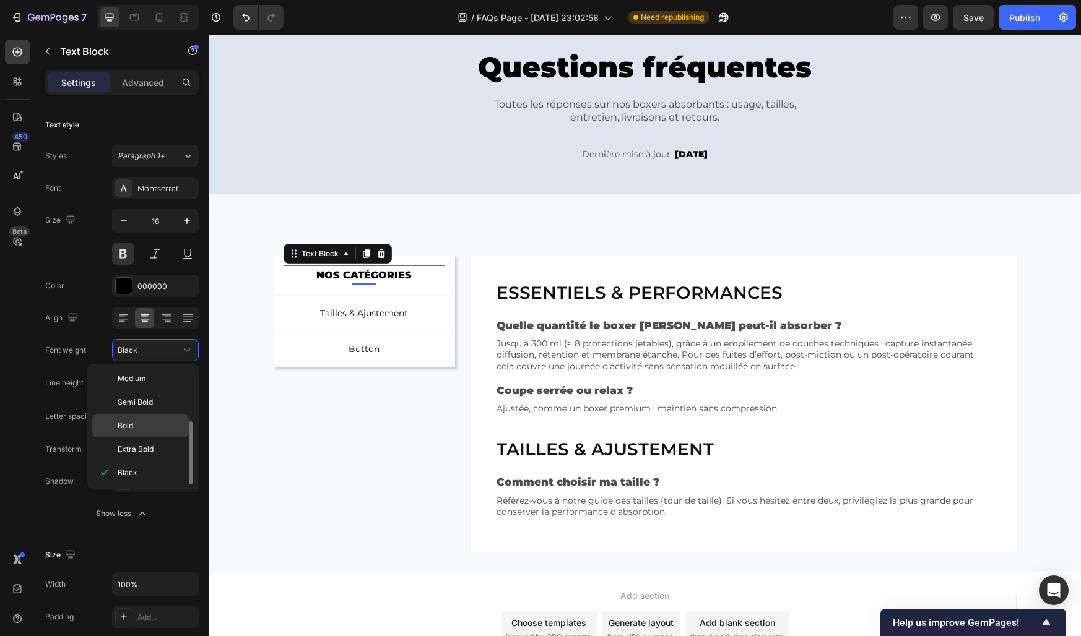
click at [137, 430] on p "Bold" at bounding box center [151, 425] width 66 height 11
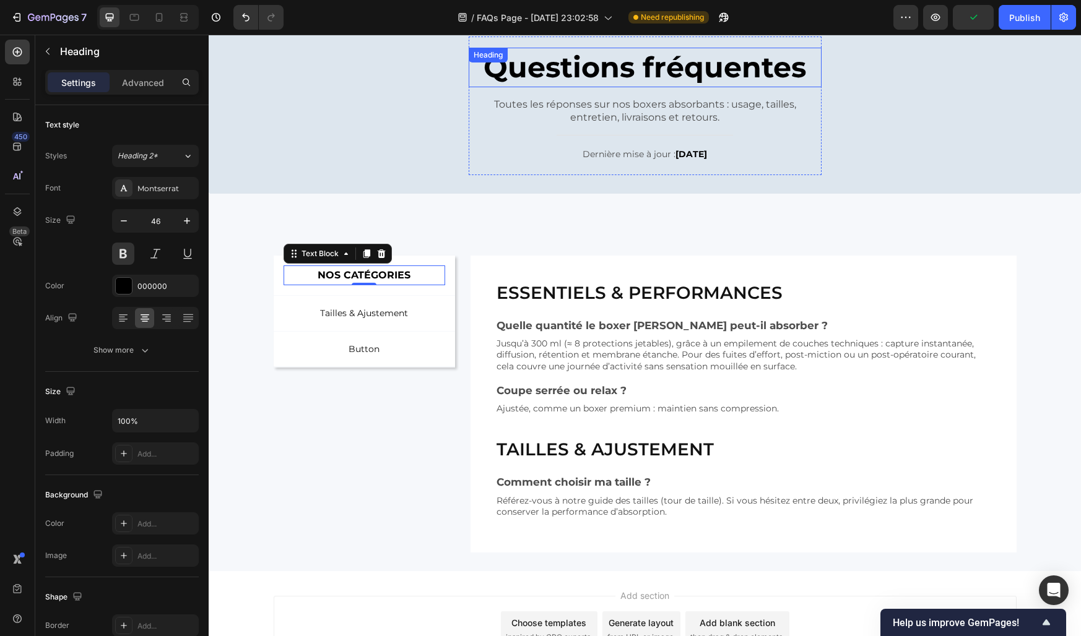
click at [558, 66] on div "Questions fréquentes Heading" at bounding box center [645, 68] width 353 height 40
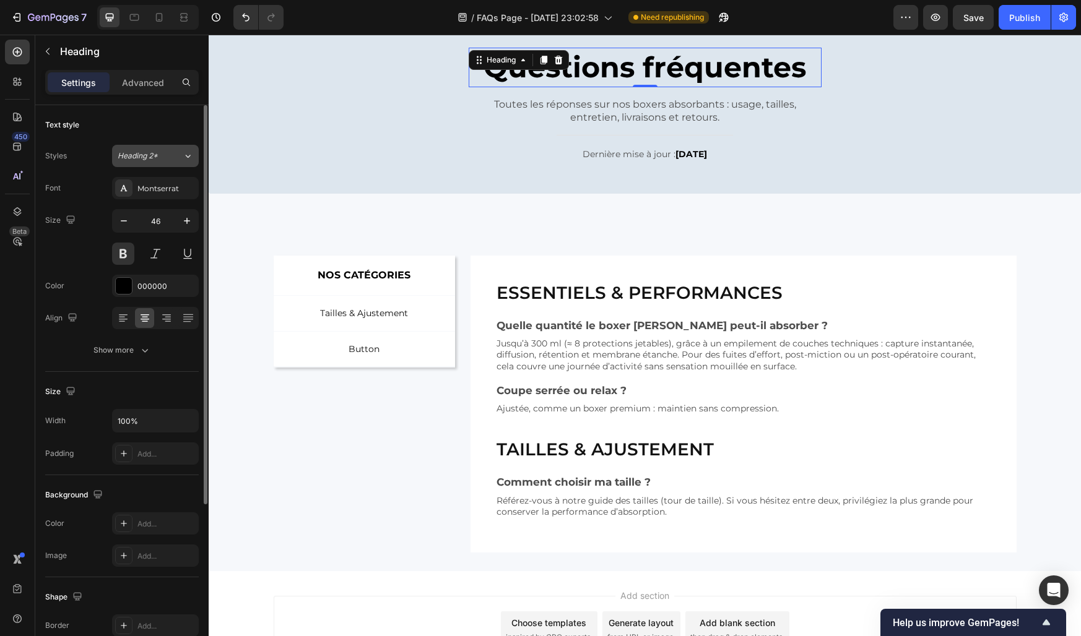
click at [162, 152] on div "Heading 2*" at bounding box center [143, 155] width 50 height 11
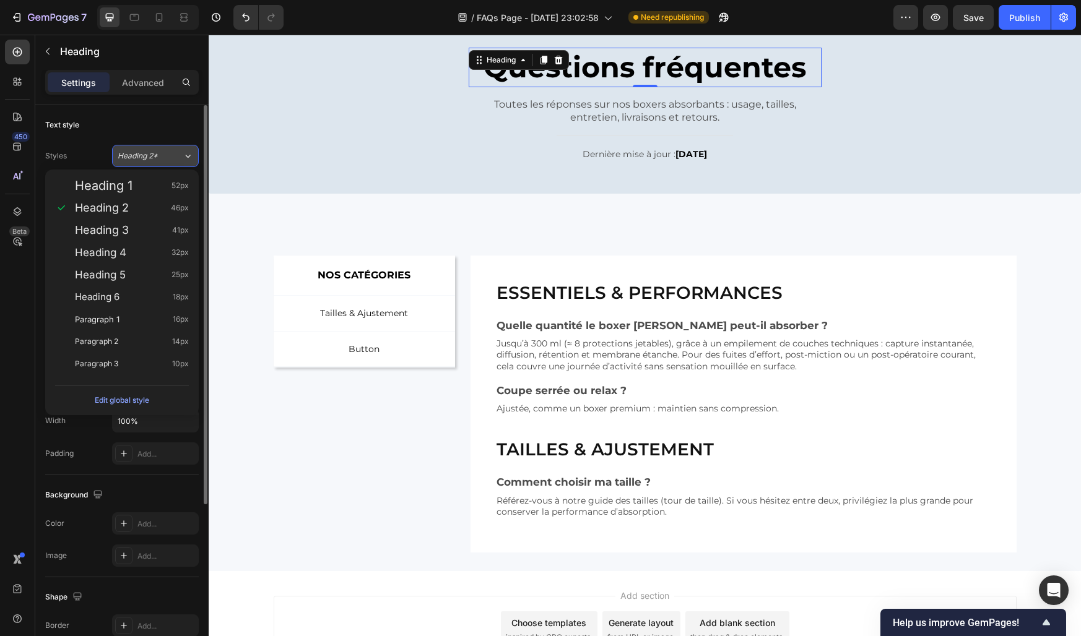
click at [139, 147] on button "Heading 2*" at bounding box center [155, 156] width 87 height 22
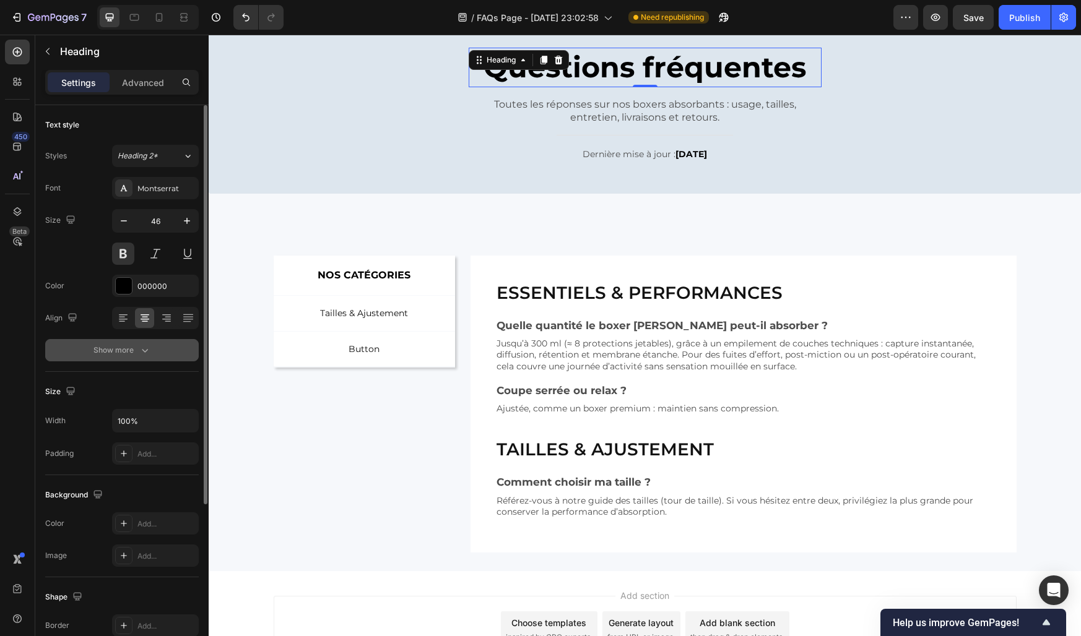
click at [116, 344] on div "Show more" at bounding box center [122, 350] width 58 height 12
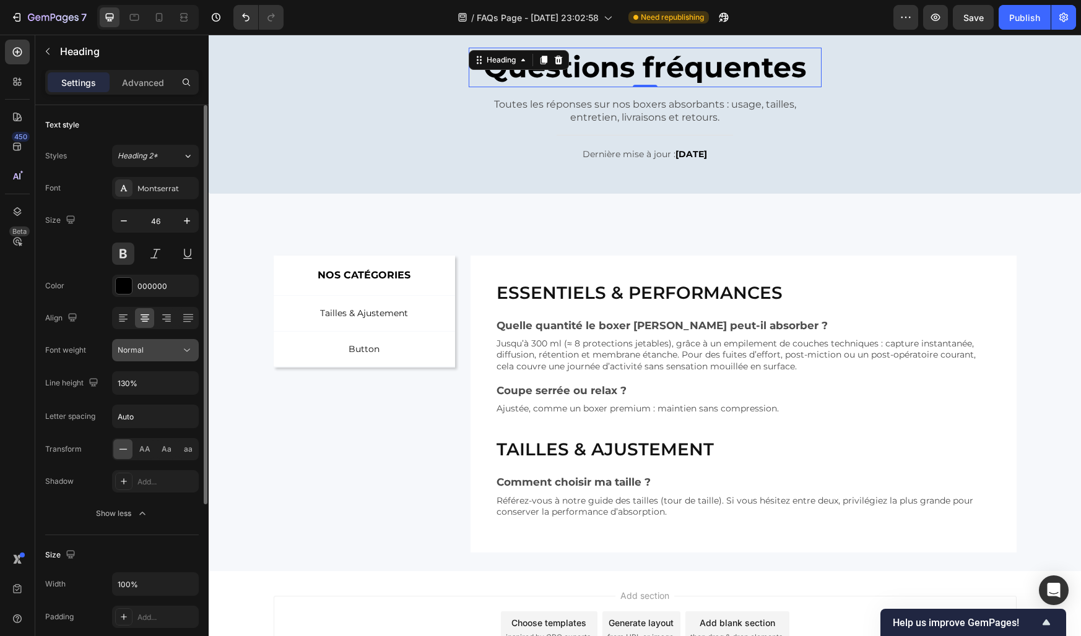
click at [120, 359] on button "Normal" at bounding box center [155, 350] width 87 height 22
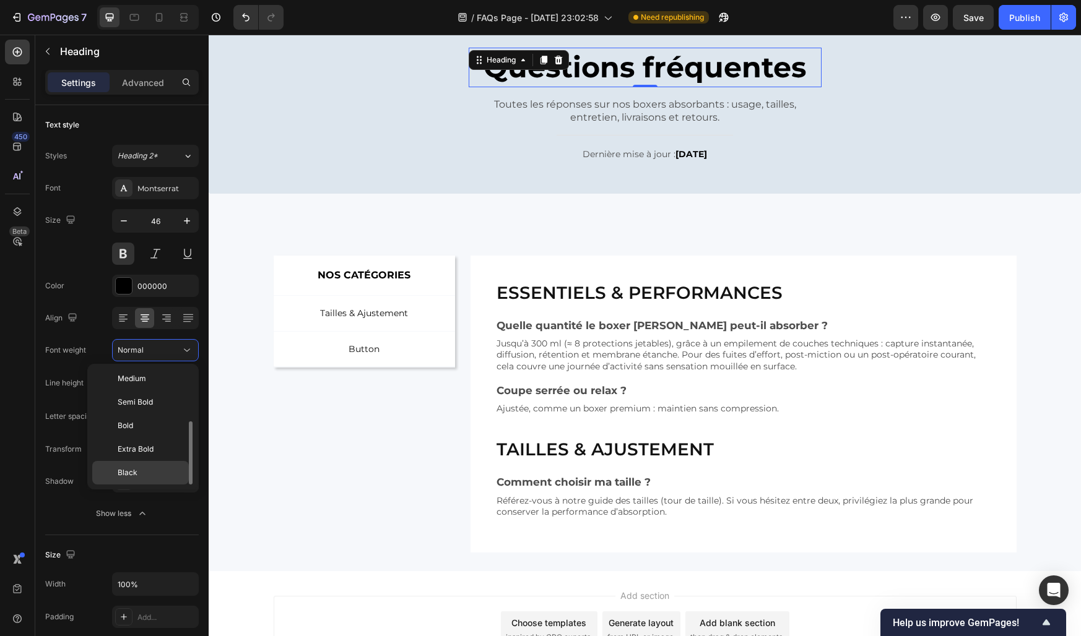
click at [131, 471] on span "Black" at bounding box center [128, 472] width 20 height 11
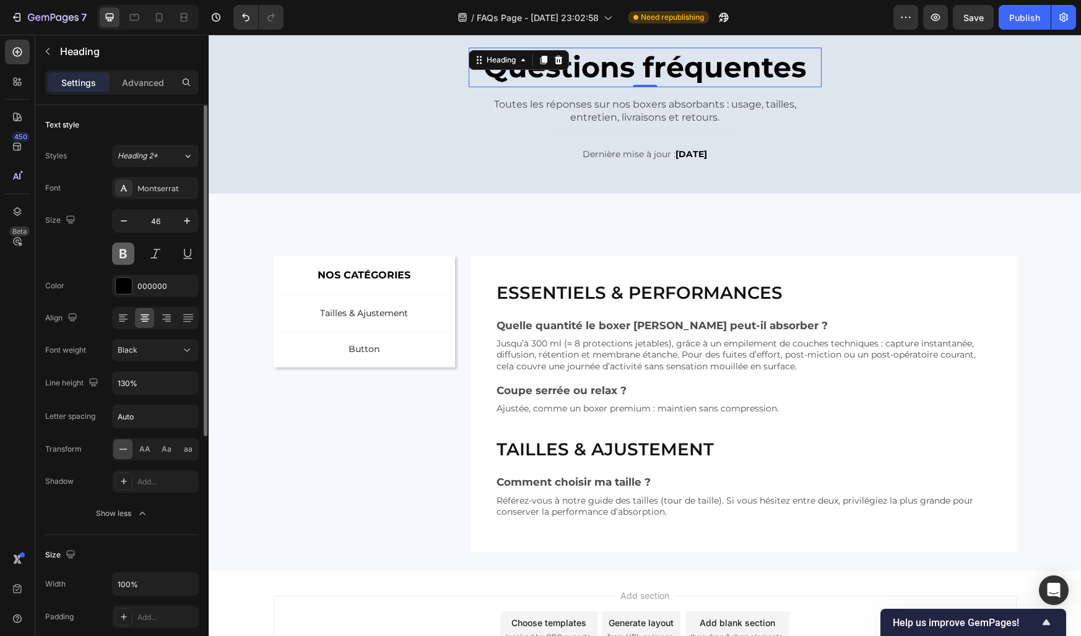
click at [127, 257] on button at bounding box center [123, 254] width 22 height 22
click at [145, 353] on div "Black" at bounding box center [149, 350] width 63 height 11
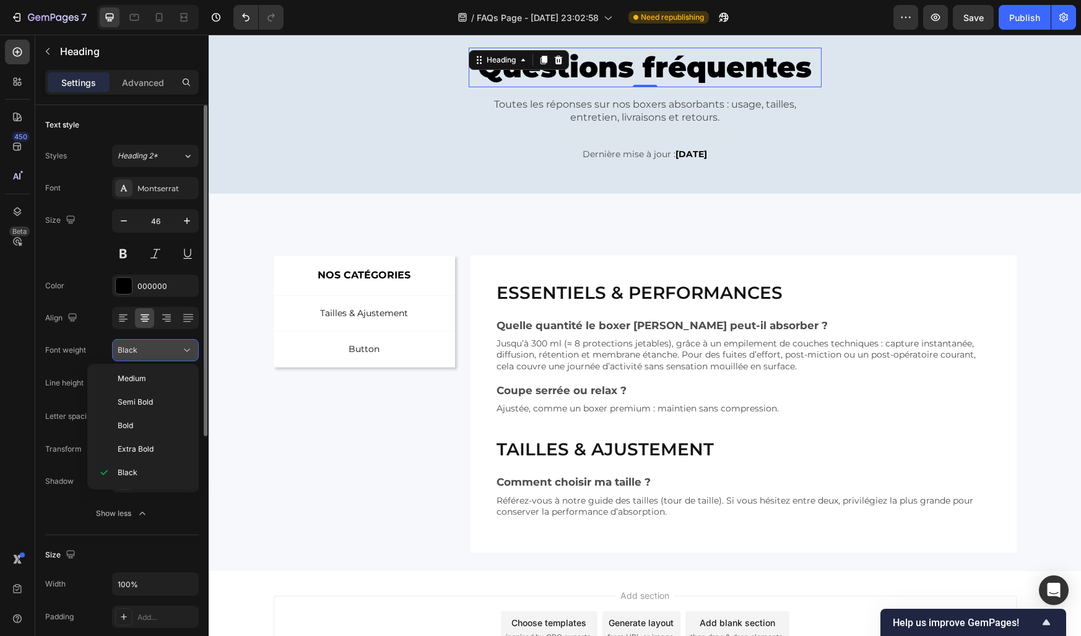
click at [145, 353] on div "Black" at bounding box center [149, 350] width 63 height 11
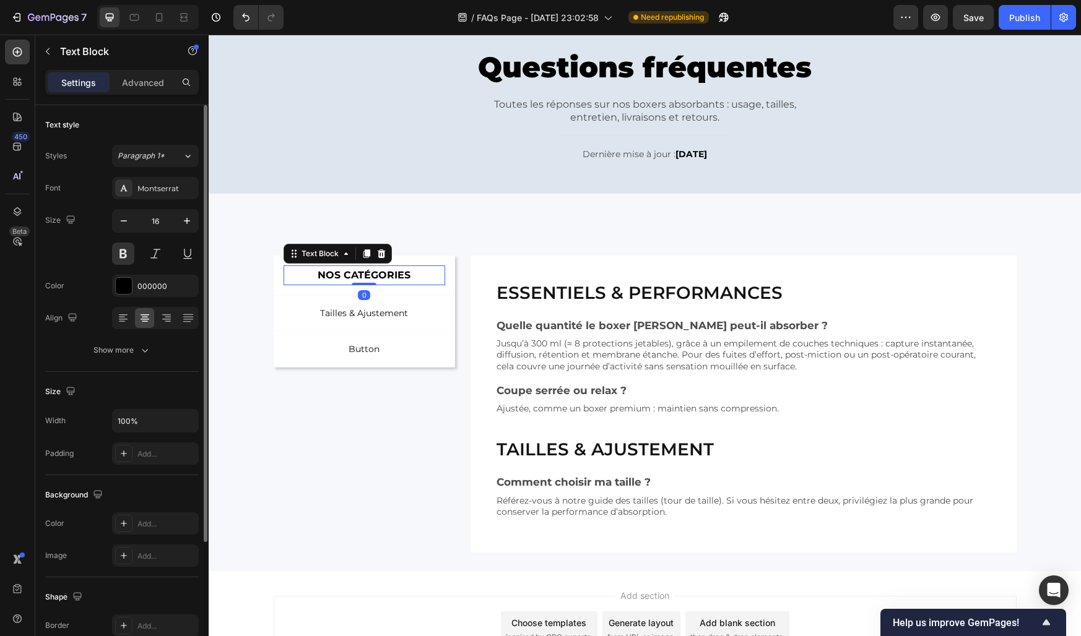
click at [370, 277] on p "NOS CATÉGORIES" at bounding box center [365, 276] width 160 height 18
click at [123, 357] on button "Show more" at bounding box center [122, 350] width 154 height 22
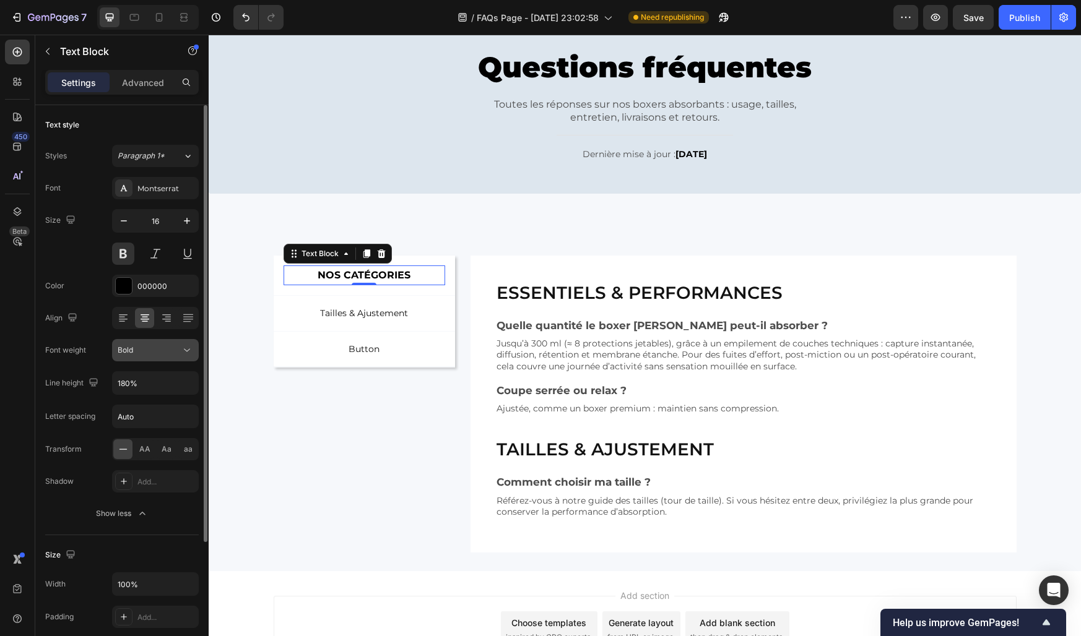
click at [136, 357] on button "Bold" at bounding box center [155, 350] width 87 height 22
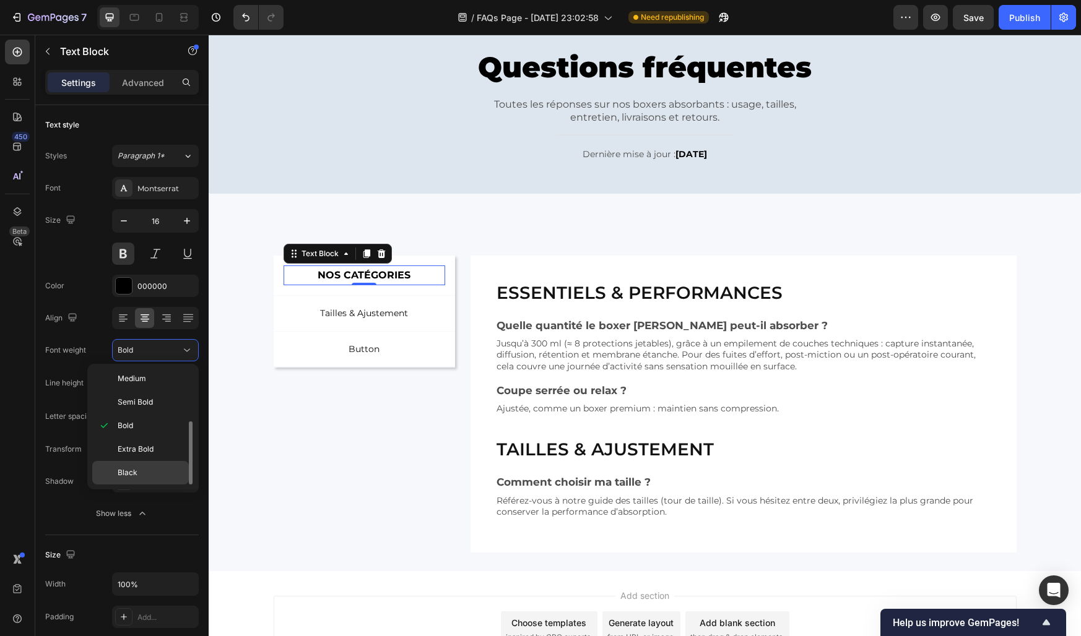
click at [136, 468] on span "Black" at bounding box center [128, 472] width 20 height 11
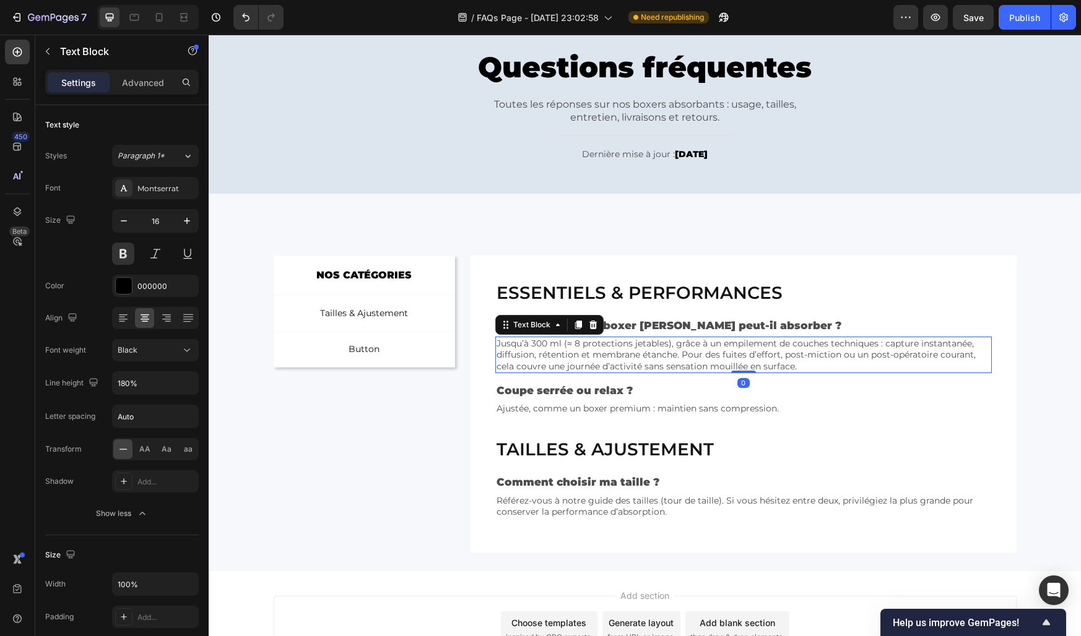
click at [517, 339] on p "Jusqu’à 300 ml (≈ 8 protections jetables), grâce à un empilement de couches tec…" at bounding box center [742, 355] width 493 height 34
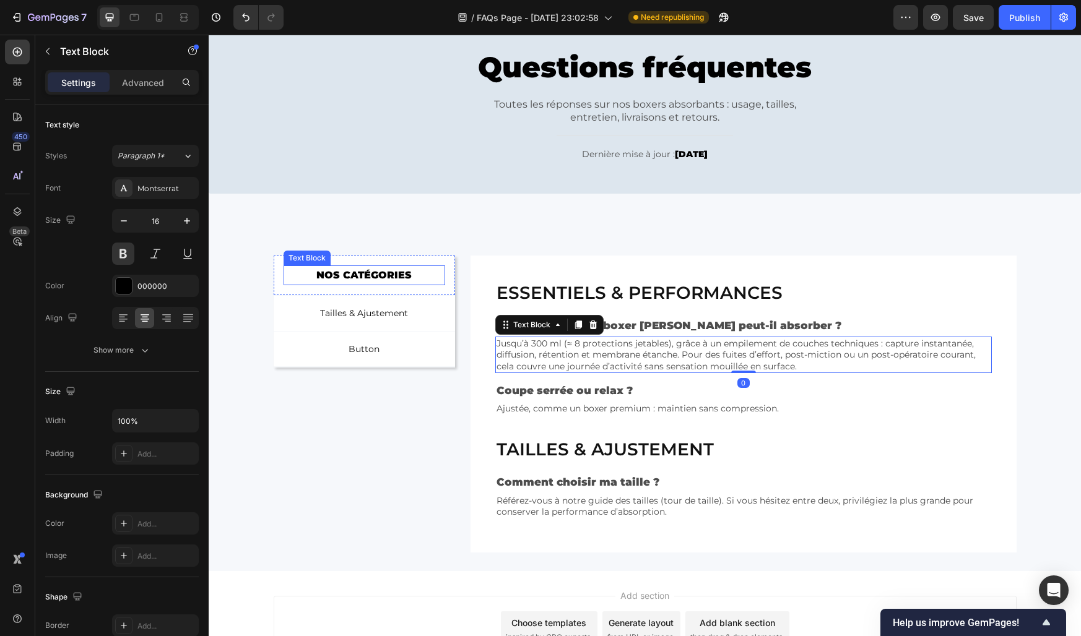
click at [383, 275] on p "NOS CATÉGORIES" at bounding box center [365, 276] width 160 height 18
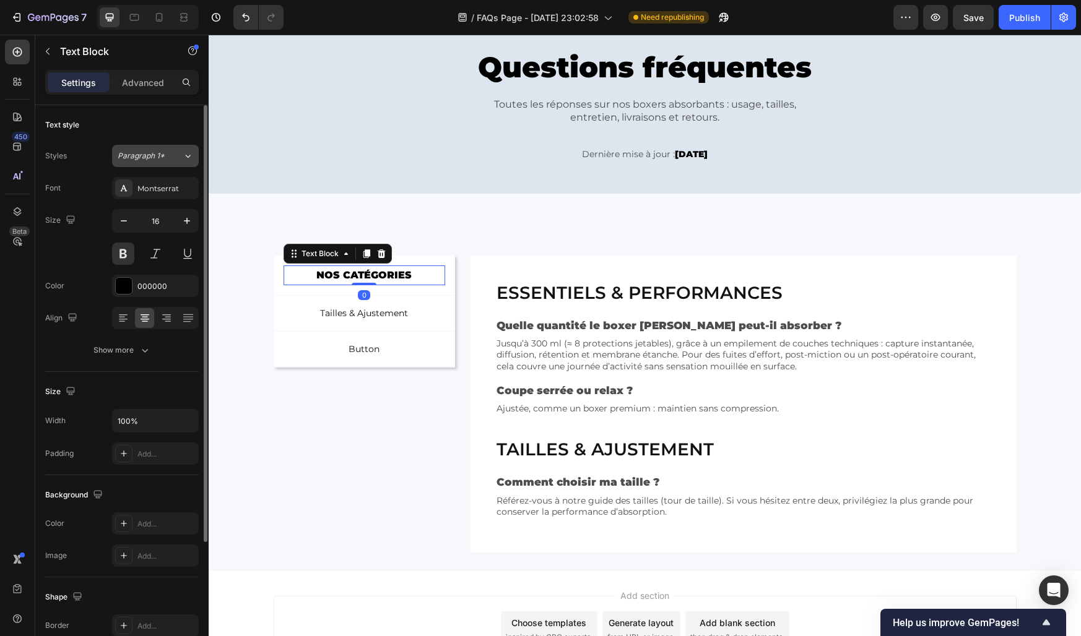
click at [171, 149] on button "Paragraph 1*" at bounding box center [155, 156] width 87 height 22
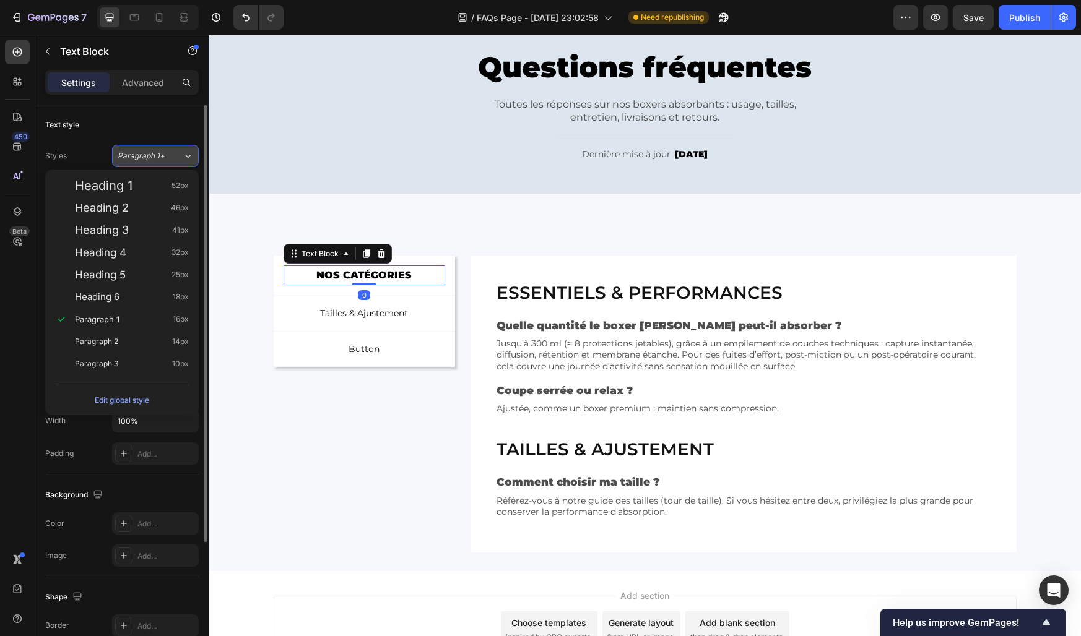
click at [171, 149] on button "Paragraph 1*" at bounding box center [155, 156] width 87 height 22
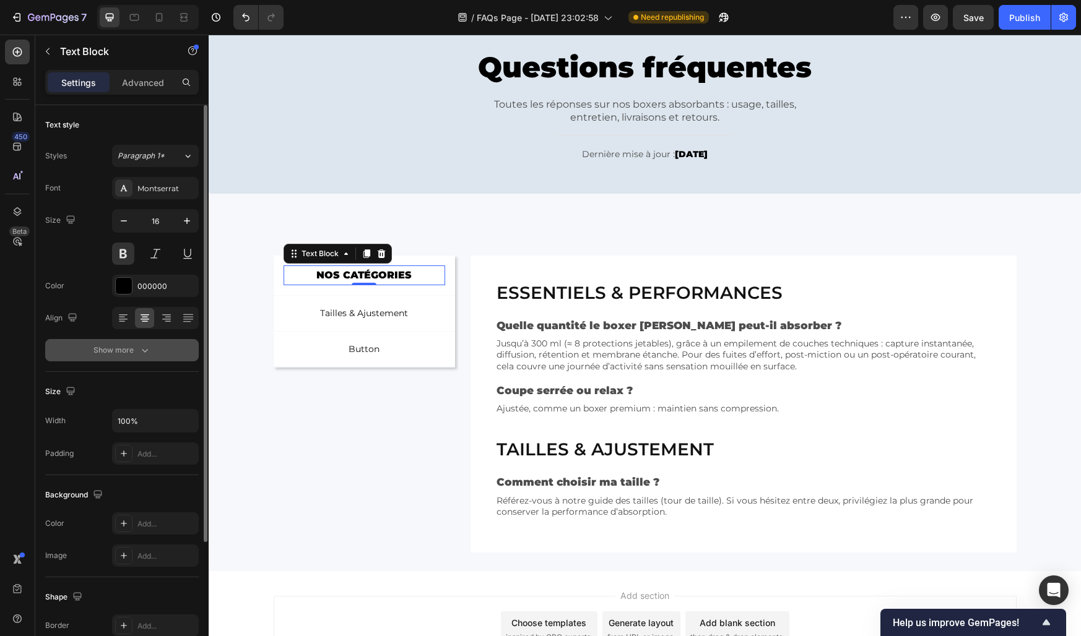
click at [127, 359] on button "Show more" at bounding box center [122, 350] width 154 height 22
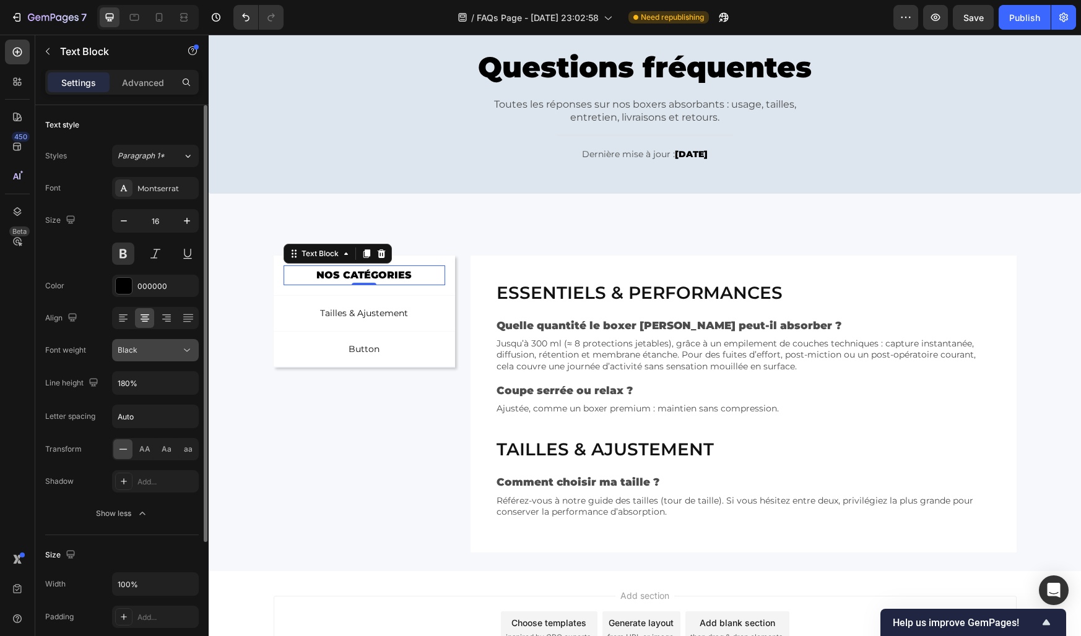
click at [133, 355] on span "Black" at bounding box center [128, 350] width 20 height 11
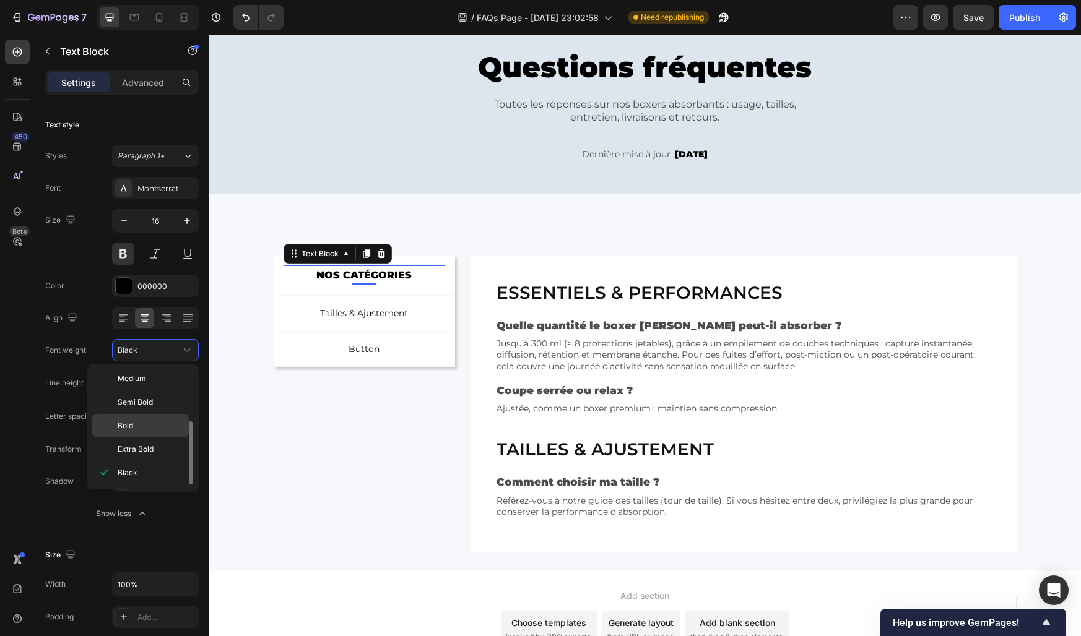
click at [126, 421] on span "Bold" at bounding box center [125, 425] width 15 height 11
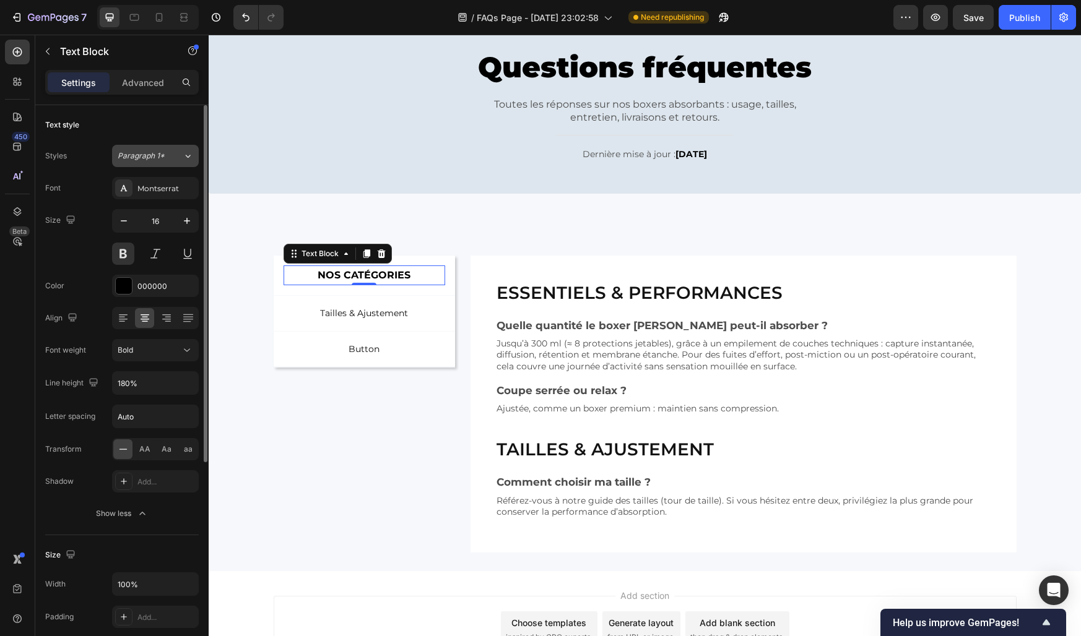
click at [134, 163] on button "Paragraph 1*" at bounding box center [155, 156] width 87 height 22
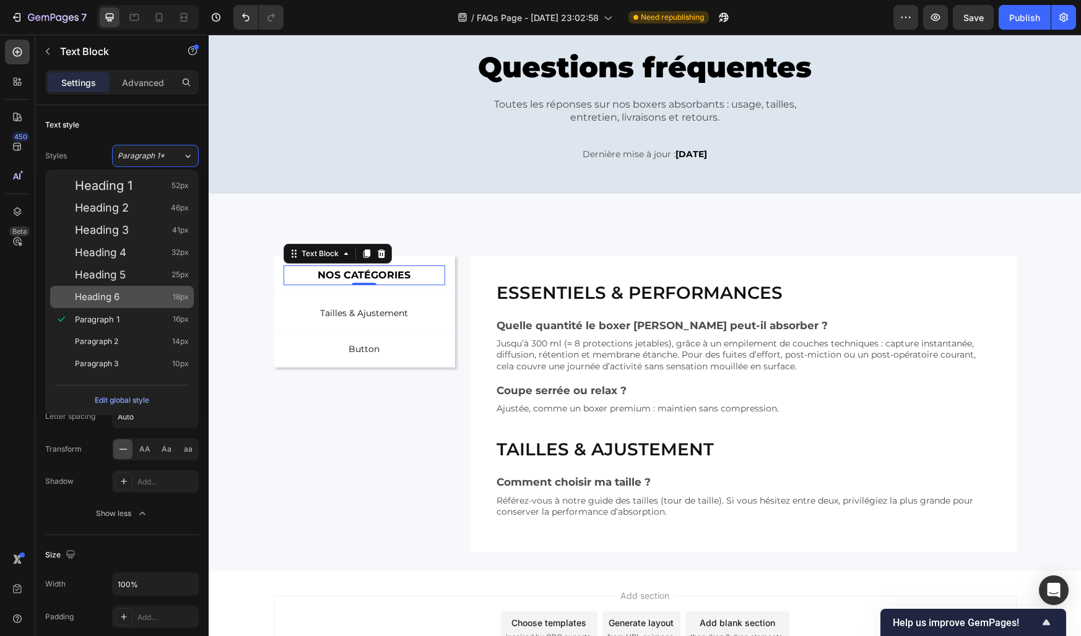
click at [119, 296] on span "Heading 6" at bounding box center [97, 297] width 45 height 12
type input "18"
type input "130%"
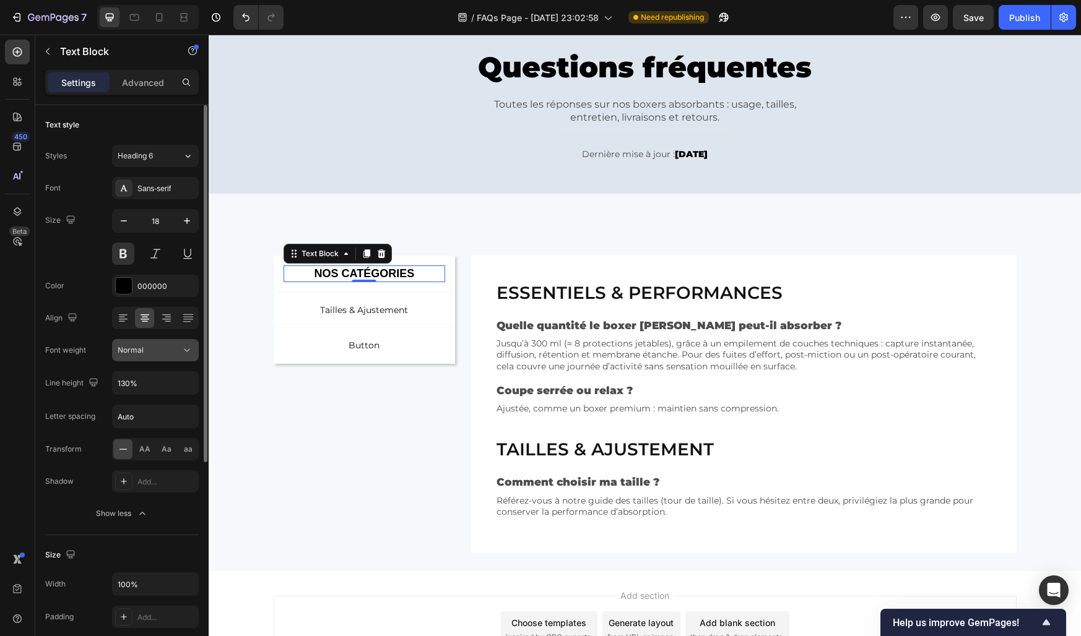
click at [134, 353] on span "Normal" at bounding box center [131, 349] width 26 height 9
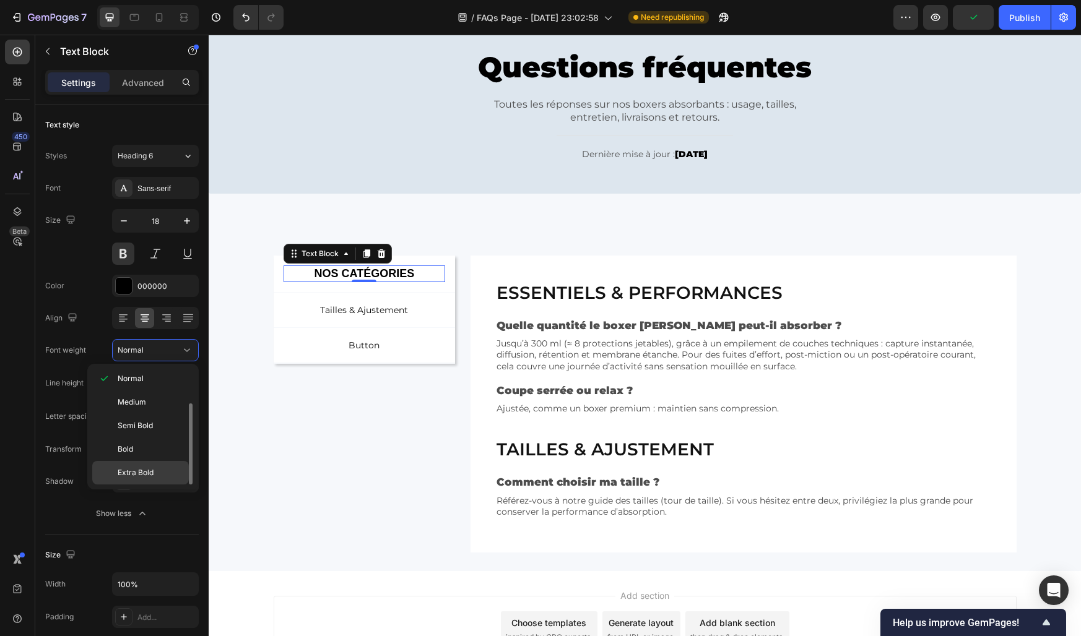
click at [130, 472] on span "Extra Bold" at bounding box center [136, 472] width 36 height 11
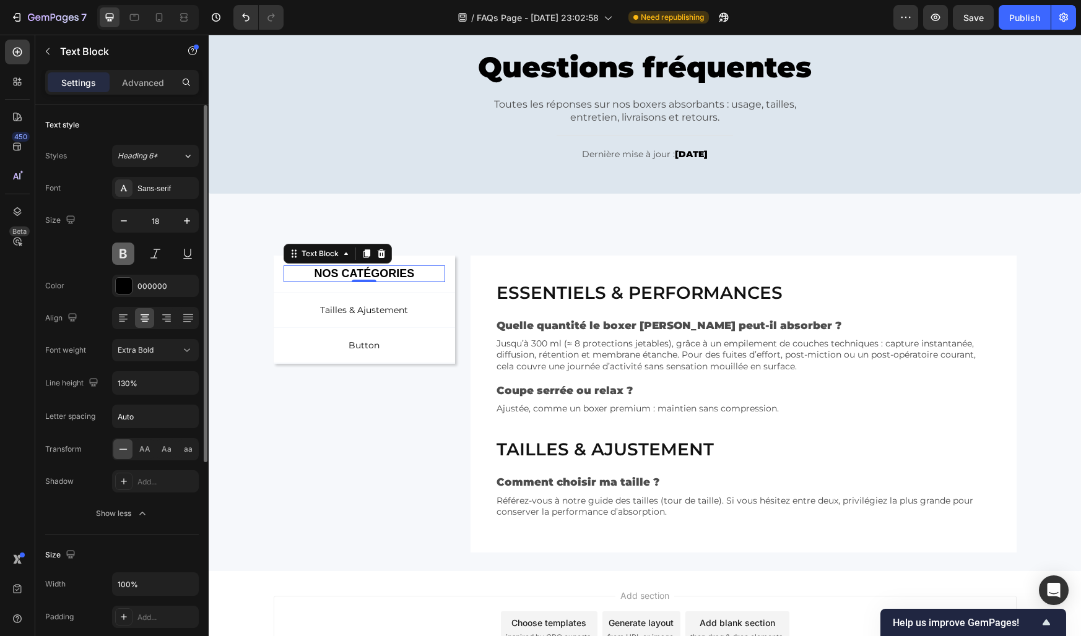
click at [121, 243] on button at bounding box center [123, 254] width 22 height 22
click at [121, 246] on button at bounding box center [123, 254] width 22 height 22
click at [88, 244] on div "Size 18" at bounding box center [122, 237] width 154 height 56
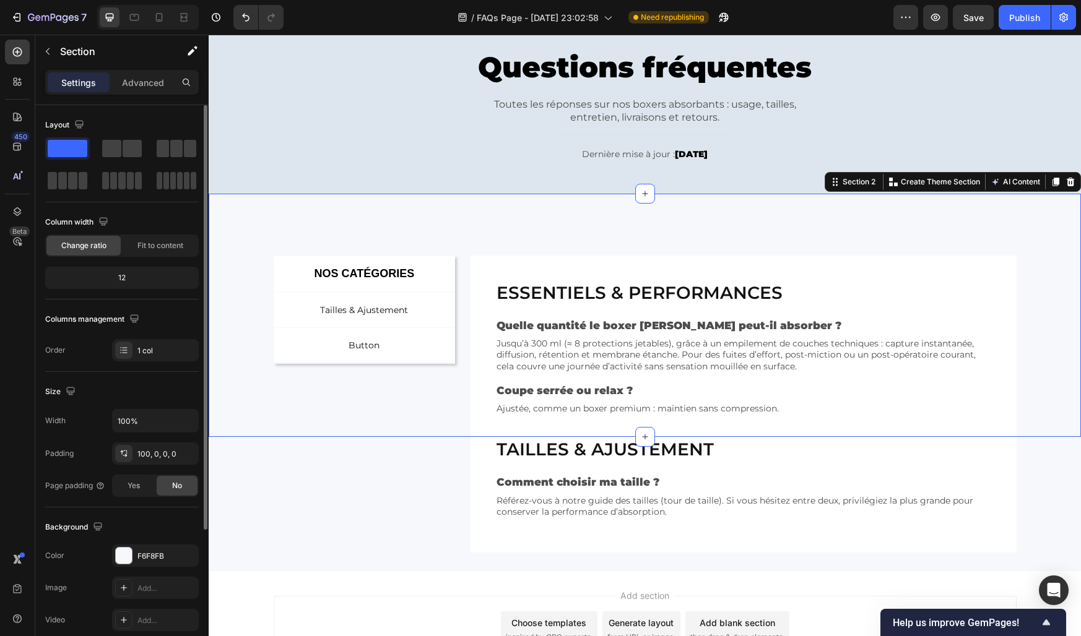
click at [233, 296] on div "NOS CATÉGORIES Text Block Row Tailles & Ajustement Button Button Button Row Row…" at bounding box center [645, 346] width 872 height 181
click at [316, 277] on p "NOS CATÉGORIES" at bounding box center [365, 274] width 160 height 14
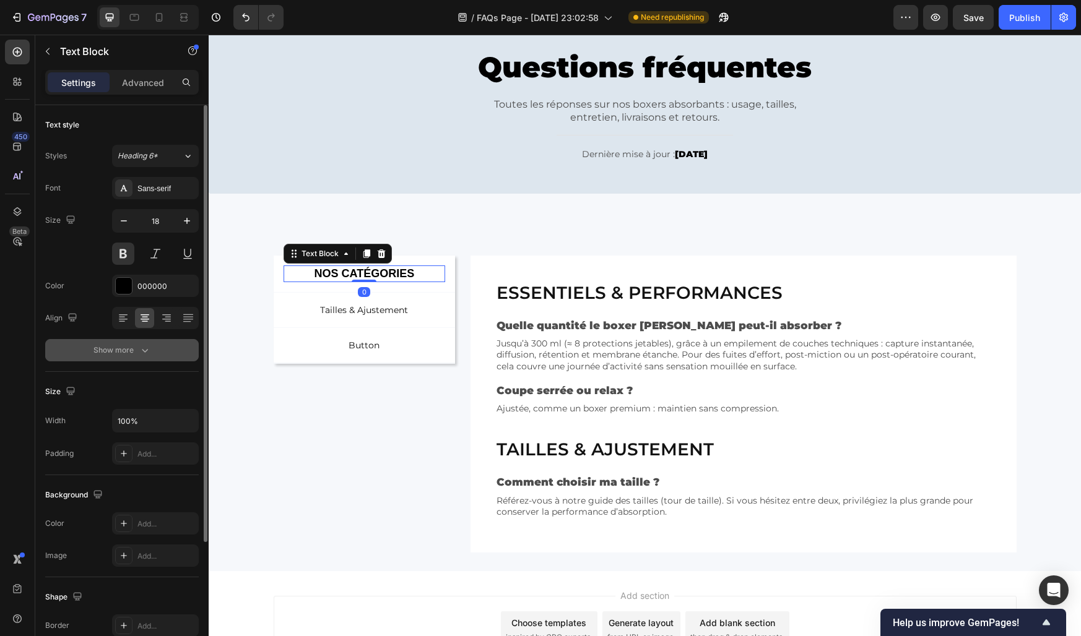
click at [147, 354] on icon "button" at bounding box center [145, 350] width 12 height 12
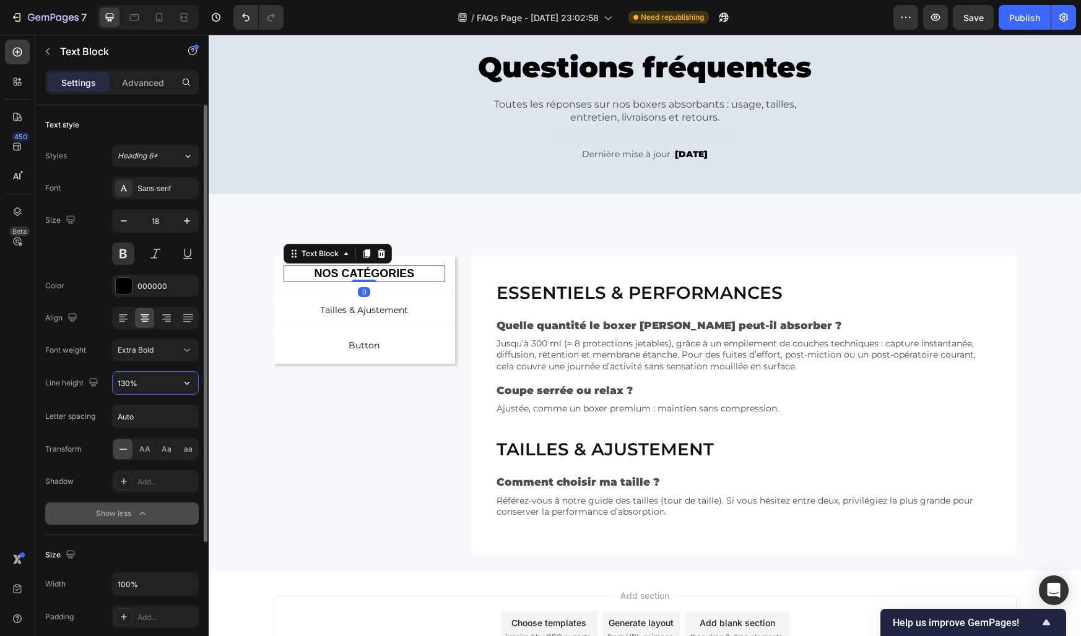
click at [132, 389] on input "130%" at bounding box center [155, 383] width 85 height 22
click at [124, 350] on span "Extra Bold" at bounding box center [136, 349] width 36 height 9
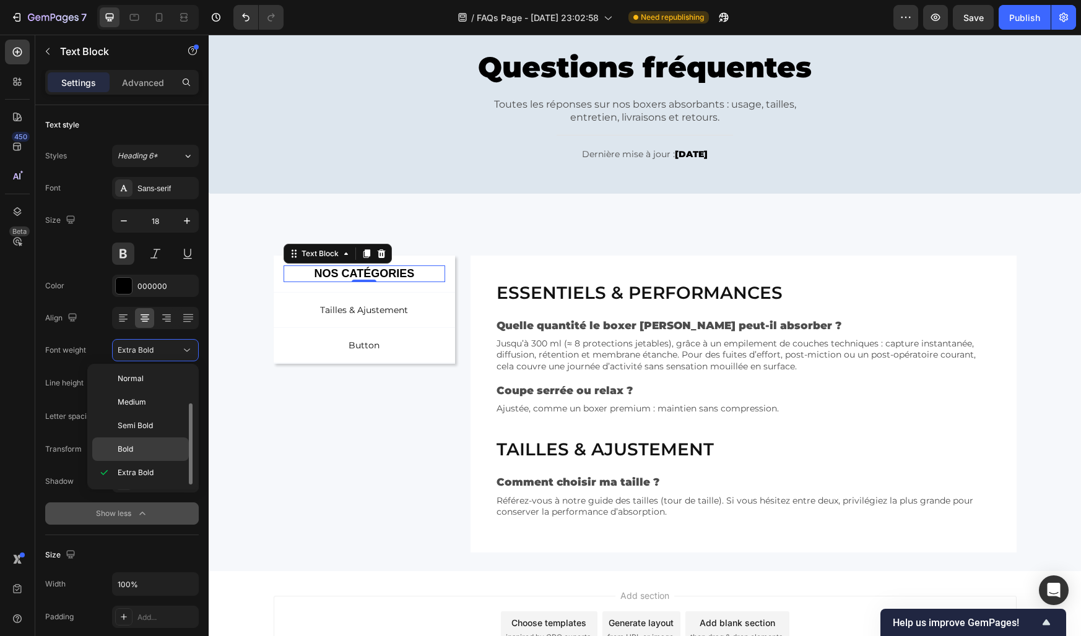
click at [130, 459] on div "Bold" at bounding box center [140, 450] width 97 height 24
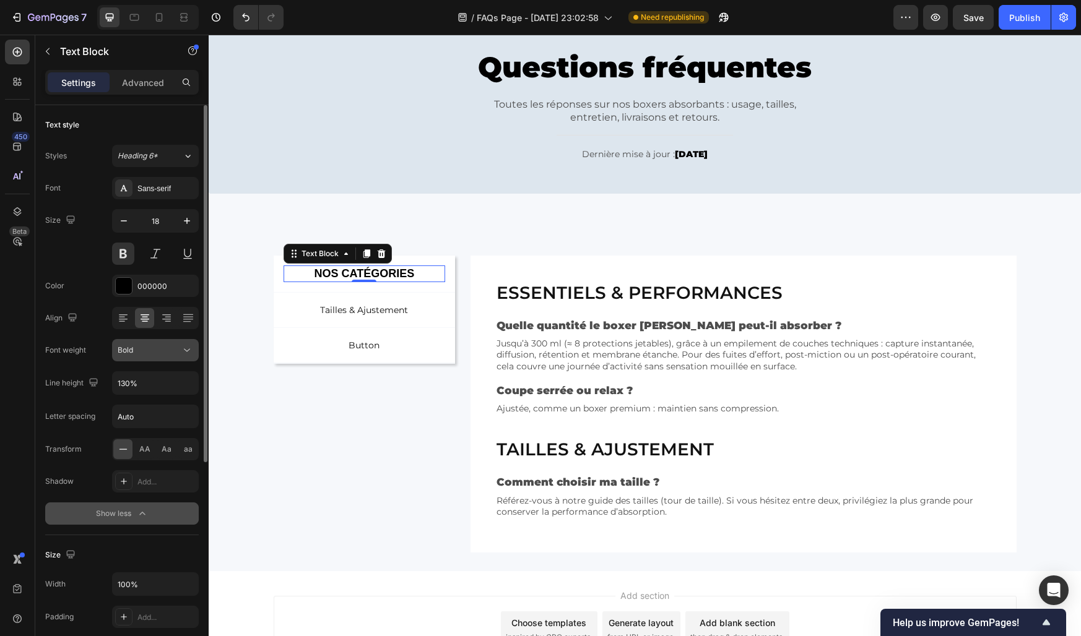
click at [144, 351] on div "Bold" at bounding box center [149, 350] width 63 height 11
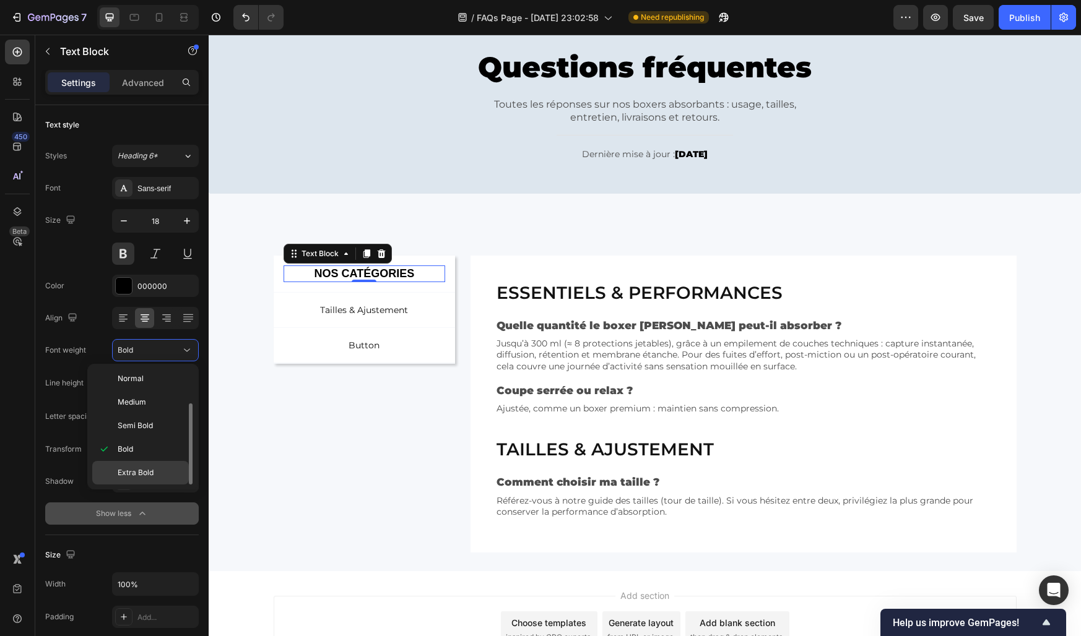
click at [134, 472] on span "Extra Bold" at bounding box center [136, 472] width 36 height 11
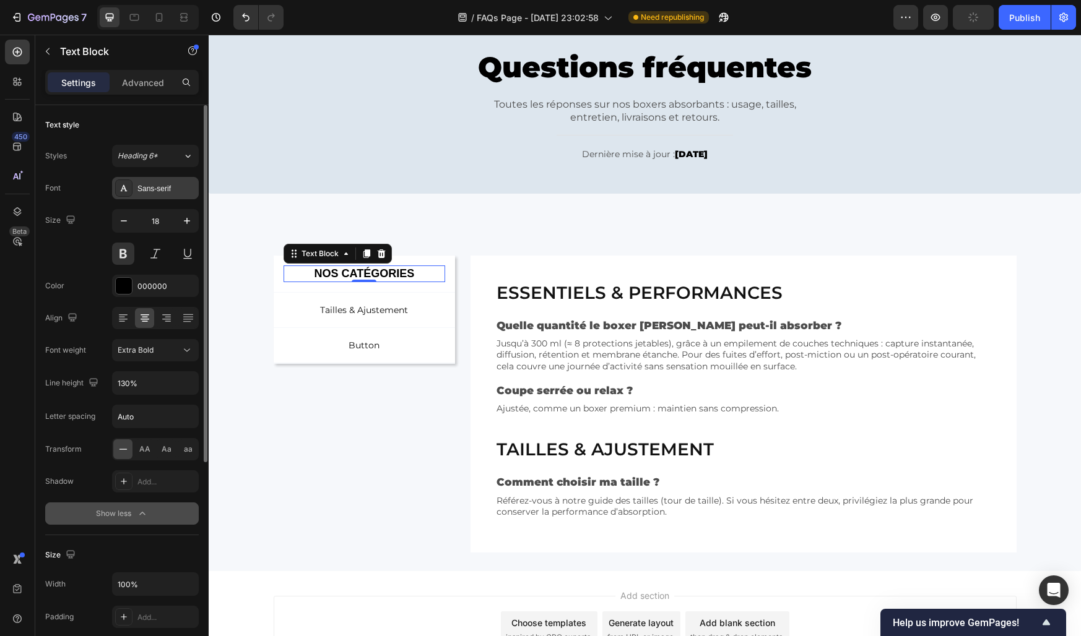
click at [151, 189] on div "Sans-serif" at bounding box center [166, 188] width 58 height 11
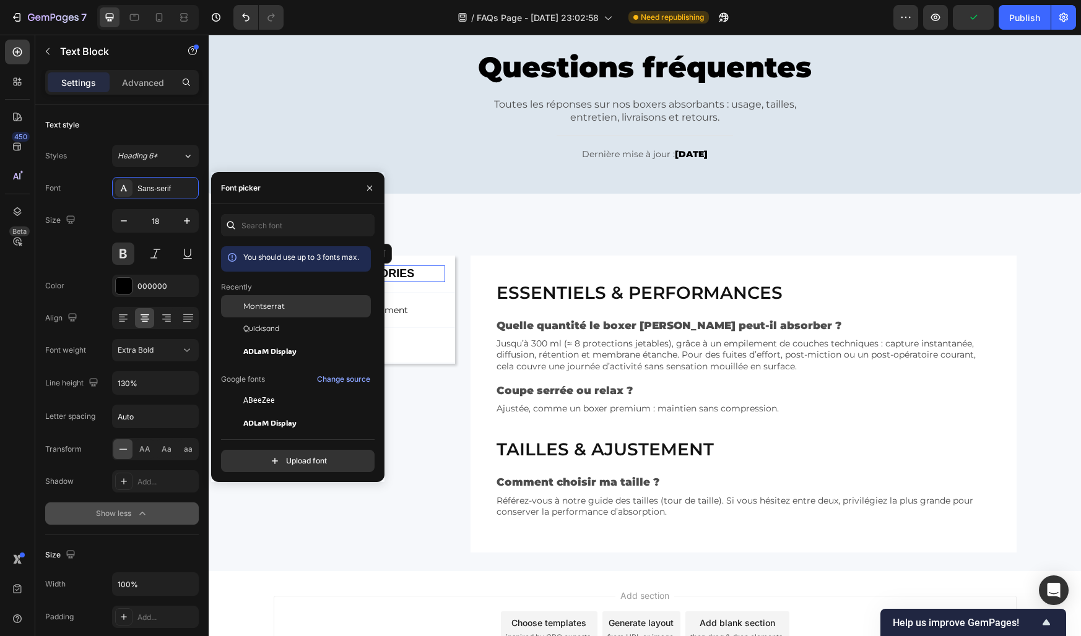
click at [251, 313] on div "Montserrat" at bounding box center [296, 306] width 150 height 22
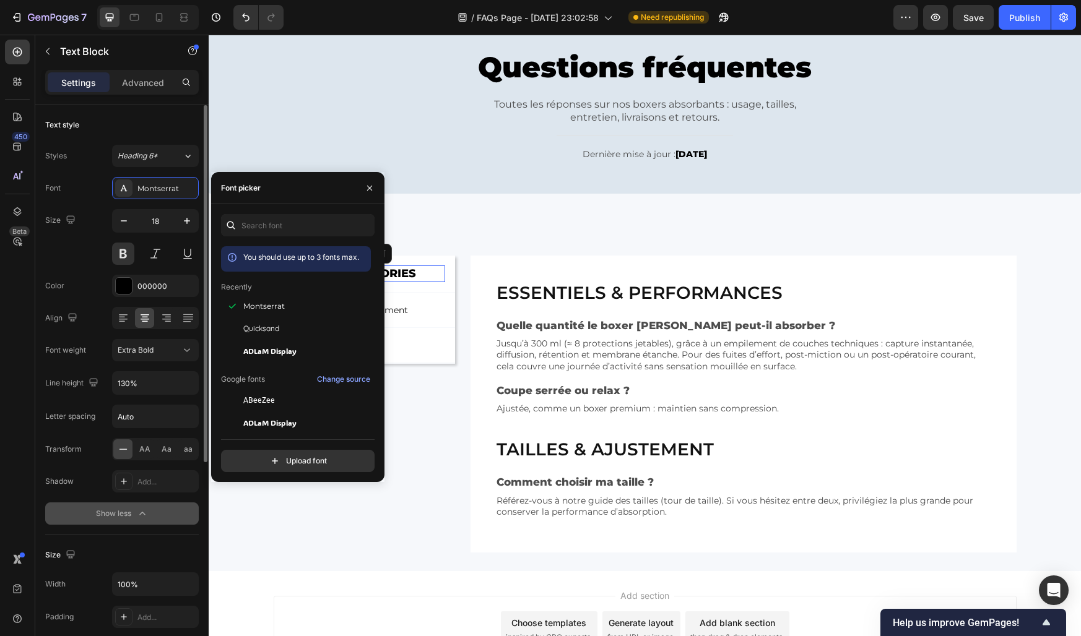
click at [77, 257] on div "Size 18" at bounding box center [122, 237] width 154 height 56
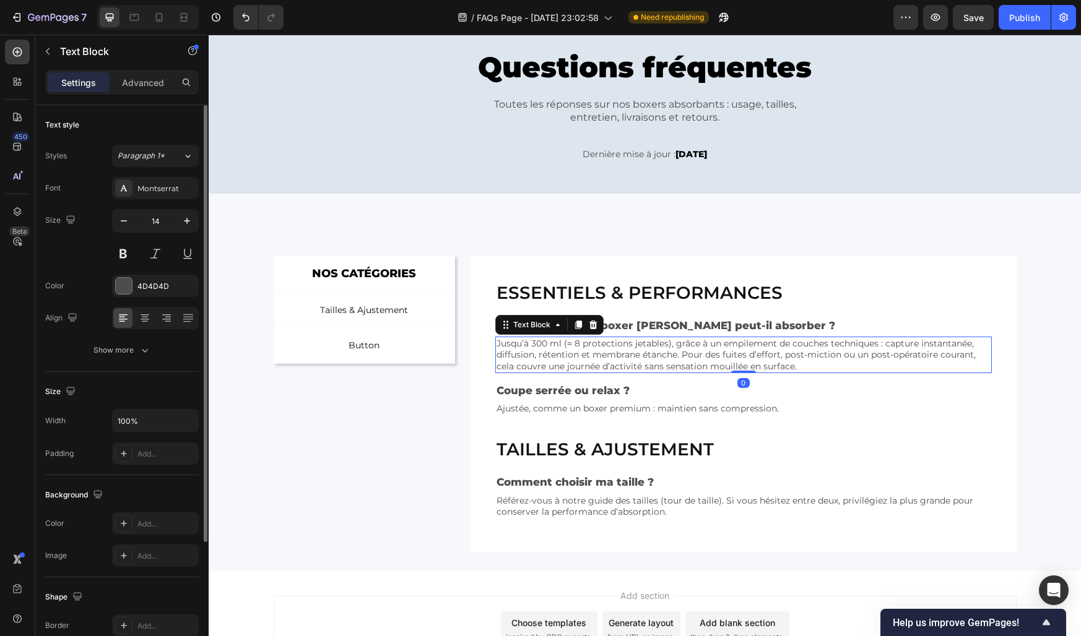
click at [543, 342] on p "Jusqu’à 300 ml (≈ 8 protections jetables), grâce à un empilement de couches tec…" at bounding box center [742, 355] width 493 height 34
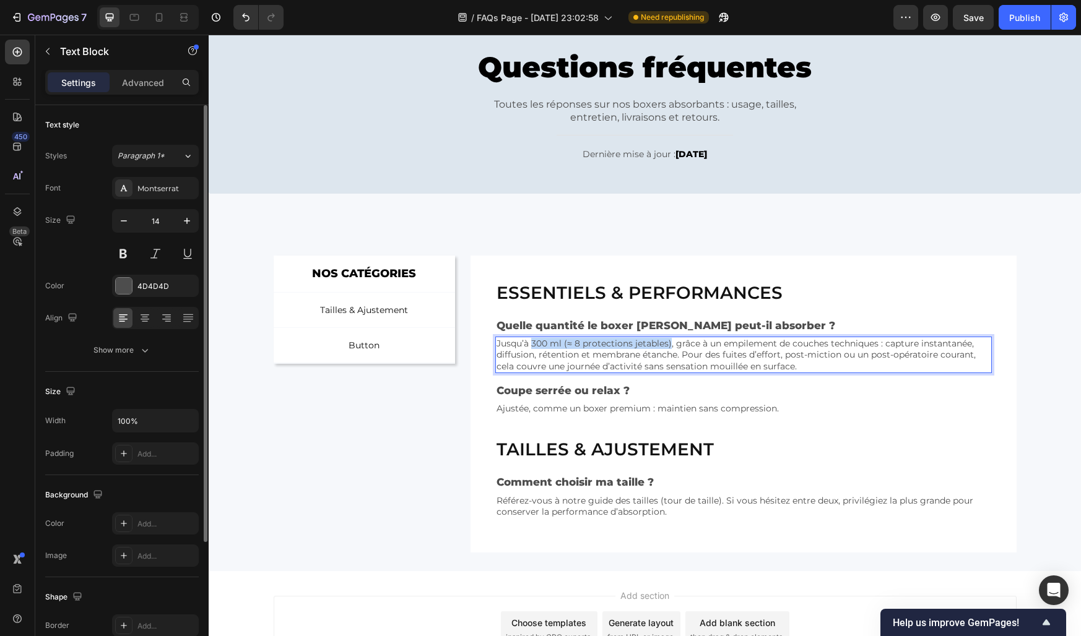
drag, startPoint x: 531, startPoint y: 345, endPoint x: 671, endPoint y: 349, distance: 139.9
click at [671, 349] on p "Jusqu’à 300 ml (≈ 8 protections jetables), grâce à un empilement de couches tec…" at bounding box center [742, 355] width 493 height 34
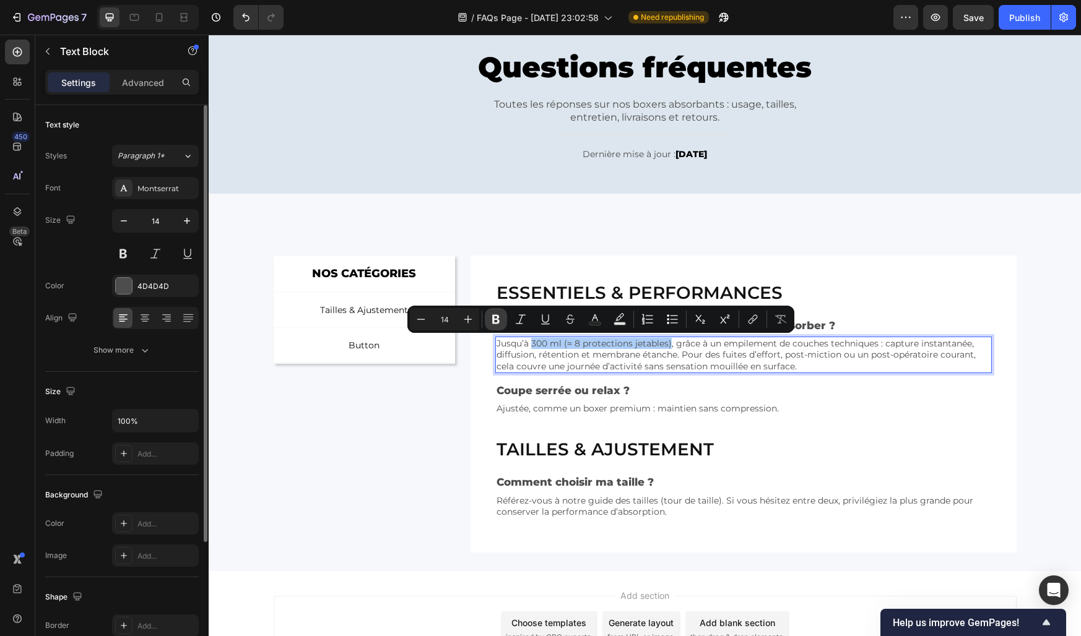
click at [498, 313] on icon "Editor contextual toolbar" at bounding box center [496, 319] width 12 height 12
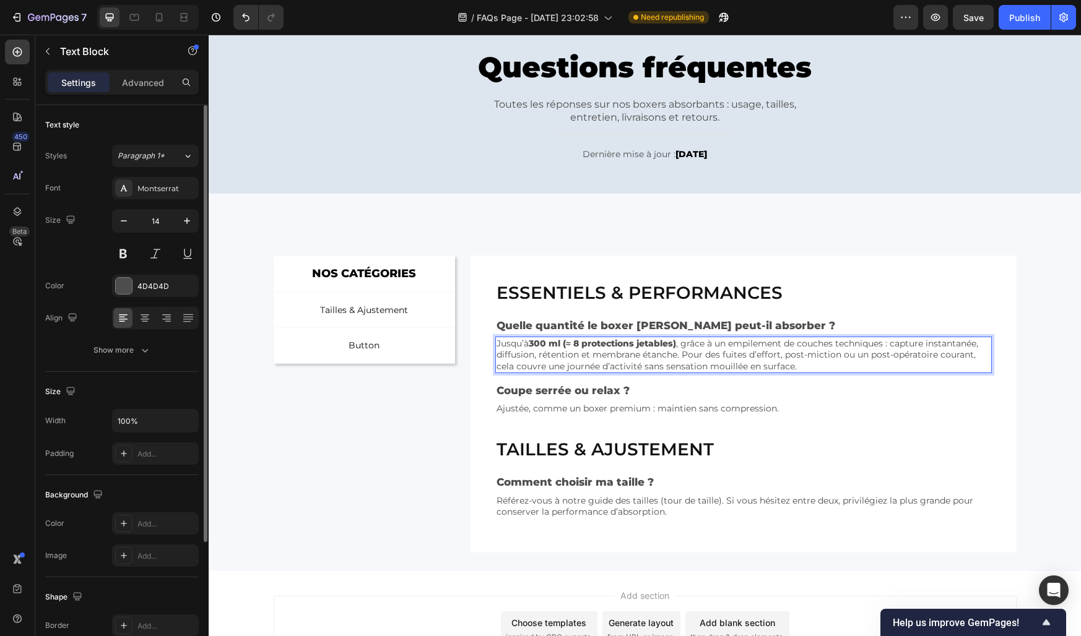
click at [542, 342] on strong "300 ml (≈ 8 protections jetables)" at bounding box center [602, 343] width 147 height 11
drag, startPoint x: 531, startPoint y: 342, endPoint x: 680, endPoint y: 344, distance: 149.2
click at [680, 344] on p "Jusqu’à 300 ml (≈ 8 protections jetables) , grâce à un empilement de couches te…" at bounding box center [742, 355] width 493 height 34
click at [550, 350] on p "Jusqu’à 300 ml (≈ 8 protections jetables) , grâce à un empilement de couches te…" at bounding box center [742, 355] width 493 height 34
click at [471, 364] on div "Essentiels & performances Heading Quelle quantité le boxer Konfio peut-il absor…" at bounding box center [742, 346] width 545 height 181
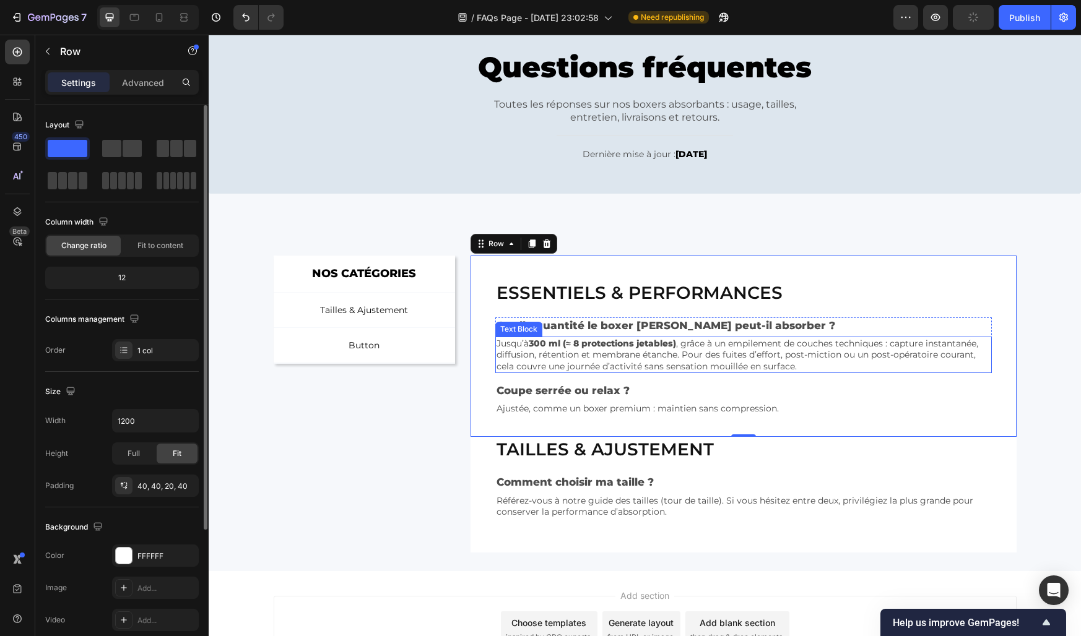
click at [533, 348] on p "Jusqu’à 300 ml (≈ 8 protections jetables) , grâce à un empilement de couches te…" at bounding box center [742, 355] width 493 height 34
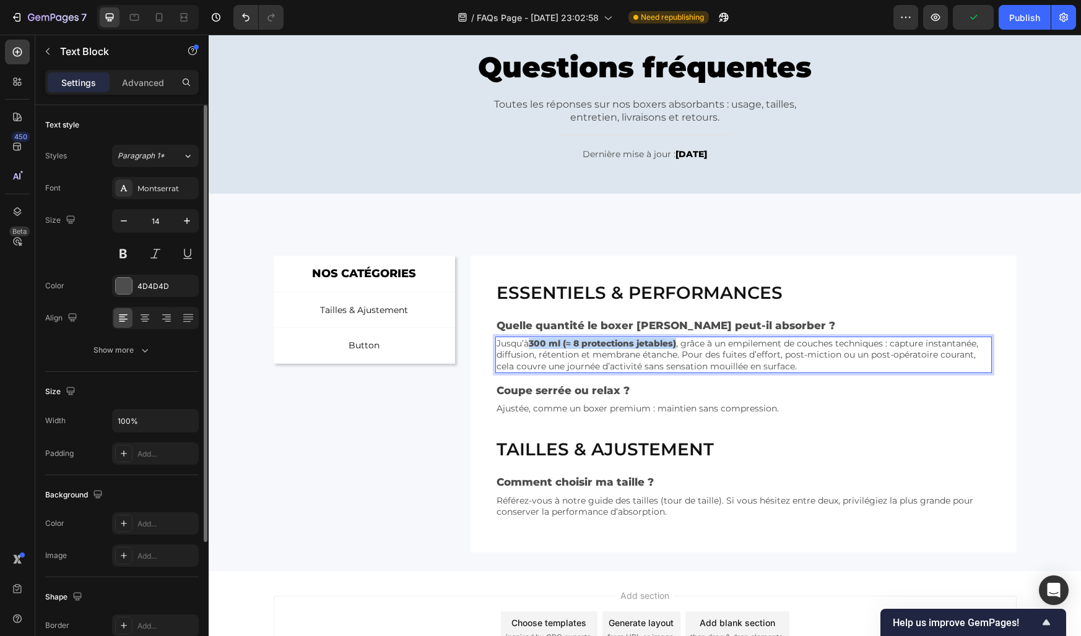
drag, startPoint x: 532, startPoint y: 347, endPoint x: 681, endPoint y: 345, distance: 148.6
click at [681, 345] on p "Jusqu’à 300 ml (≈ 8 protections jetables) , grâce à un empilement de couches te…" at bounding box center [742, 355] width 493 height 34
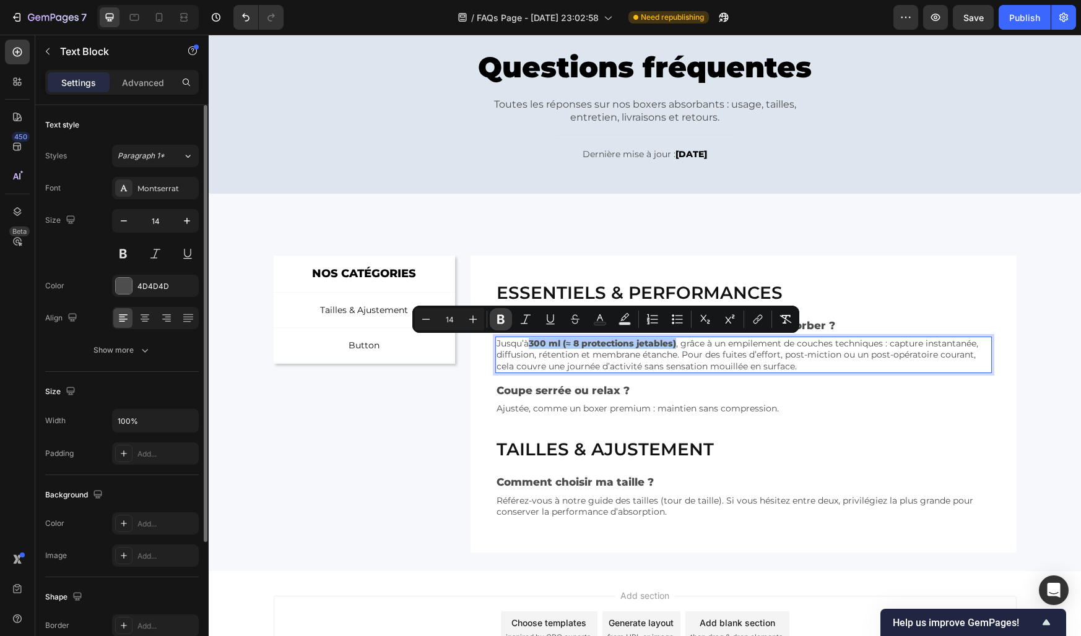
click at [496, 319] on icon "Editor contextual toolbar" at bounding box center [501, 319] width 12 height 12
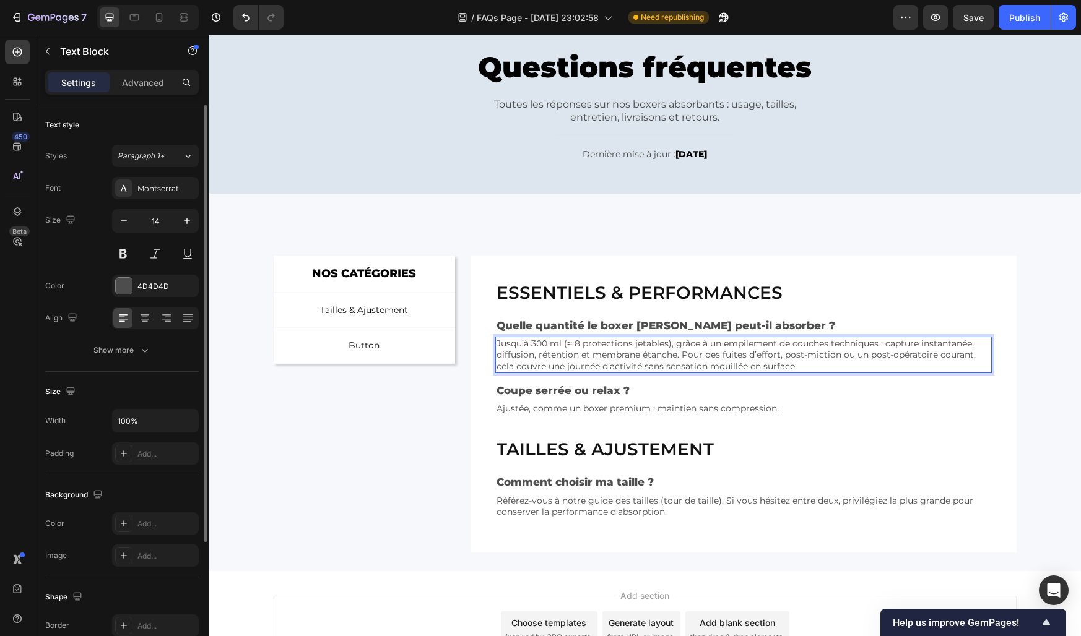
click at [517, 362] on p "Jusqu’à 300 ml (≈ 8 protections jetables), grâce à un empilement de couches tec…" at bounding box center [742, 355] width 493 height 34
click at [475, 357] on div "Essentiels & performances Heading Quelle quantité le boxer Konfio peut-il absor…" at bounding box center [742, 346] width 545 height 181
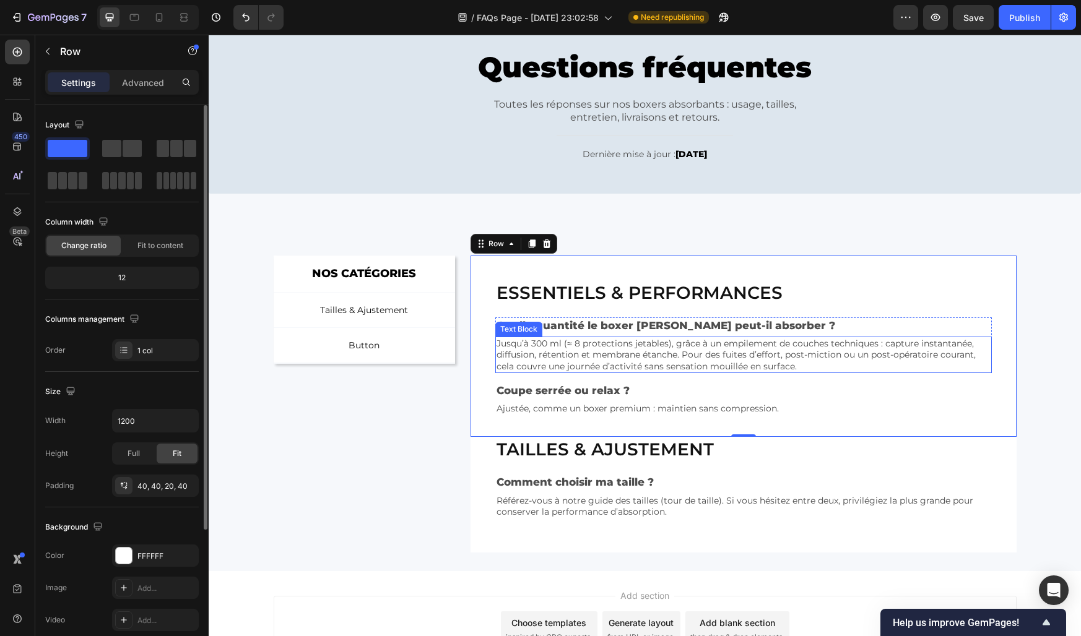
click at [542, 351] on p "Jusqu’à 300 ml (≈ 8 protections jetables), grâce à un empilement de couches tec…" at bounding box center [742, 355] width 493 height 34
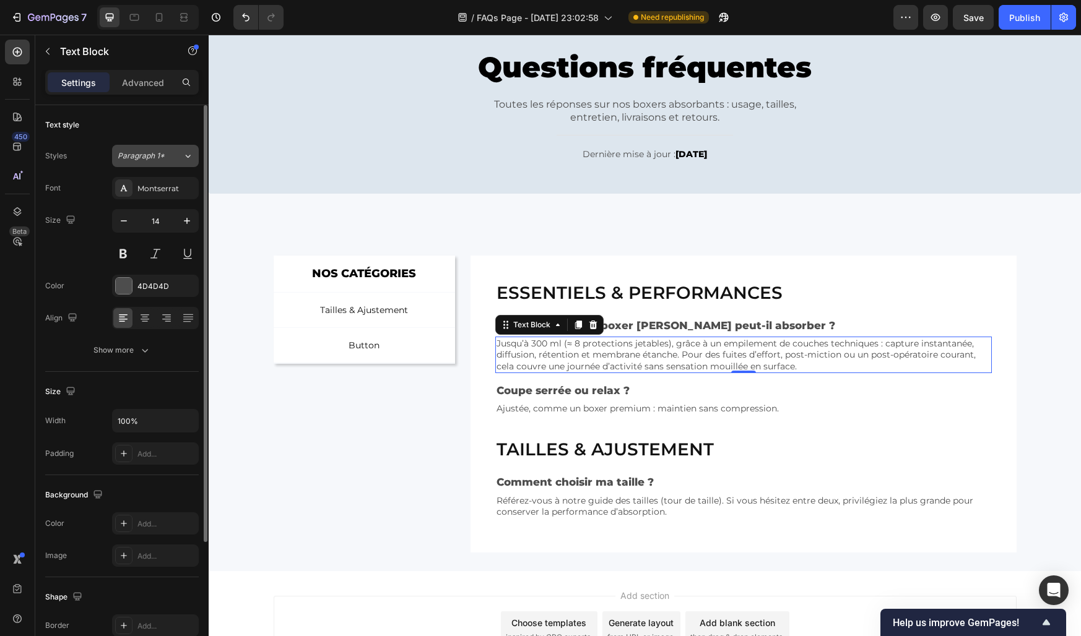
click at [151, 155] on span "Paragraph 1*" at bounding box center [141, 155] width 47 height 11
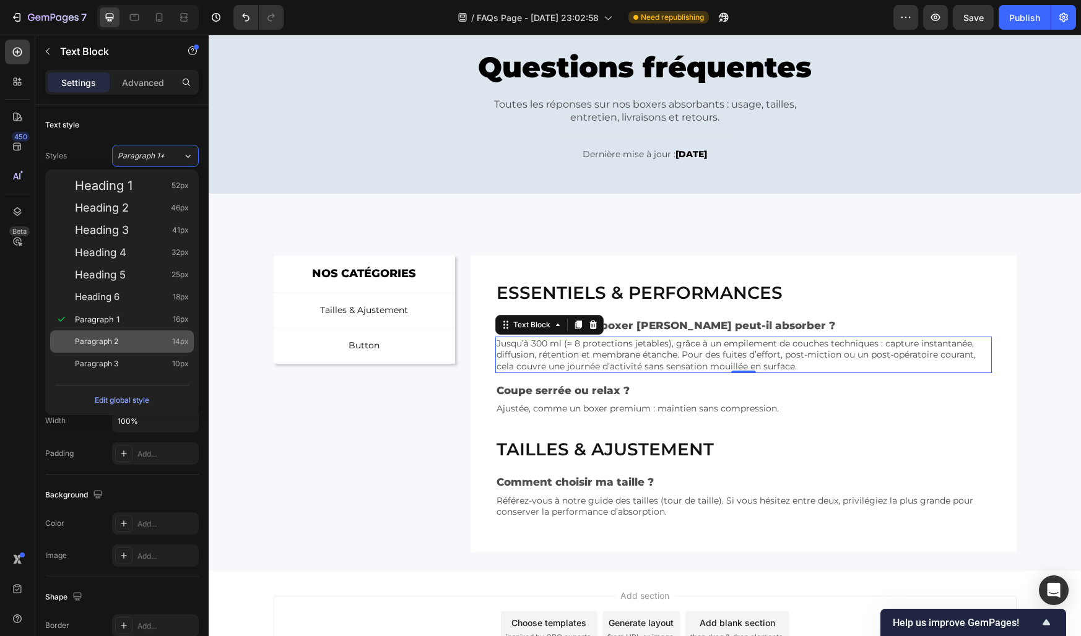
click at [106, 342] on span "Paragraph 2" at bounding box center [96, 341] width 43 height 12
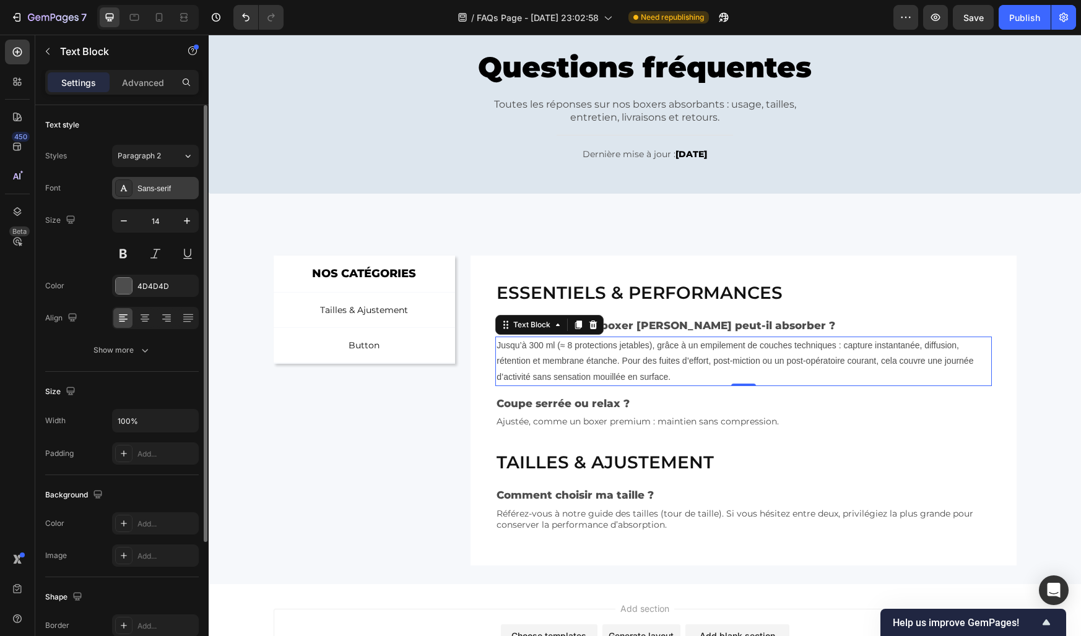
click at [143, 190] on div "Sans-serif" at bounding box center [166, 188] width 58 height 11
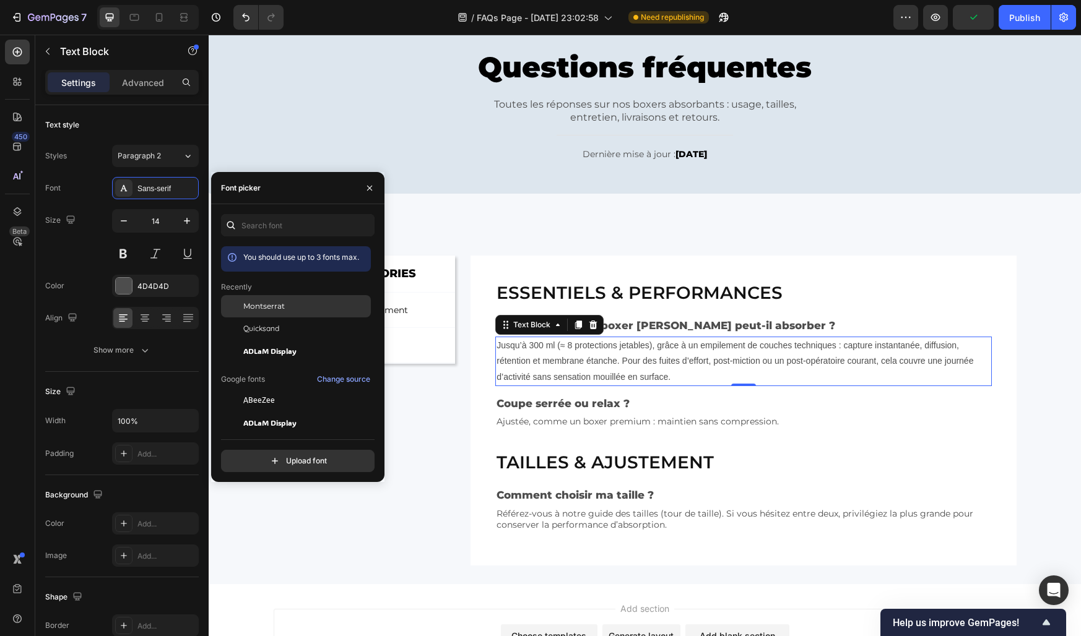
click at [254, 304] on span "Montserrat" at bounding box center [263, 306] width 41 height 11
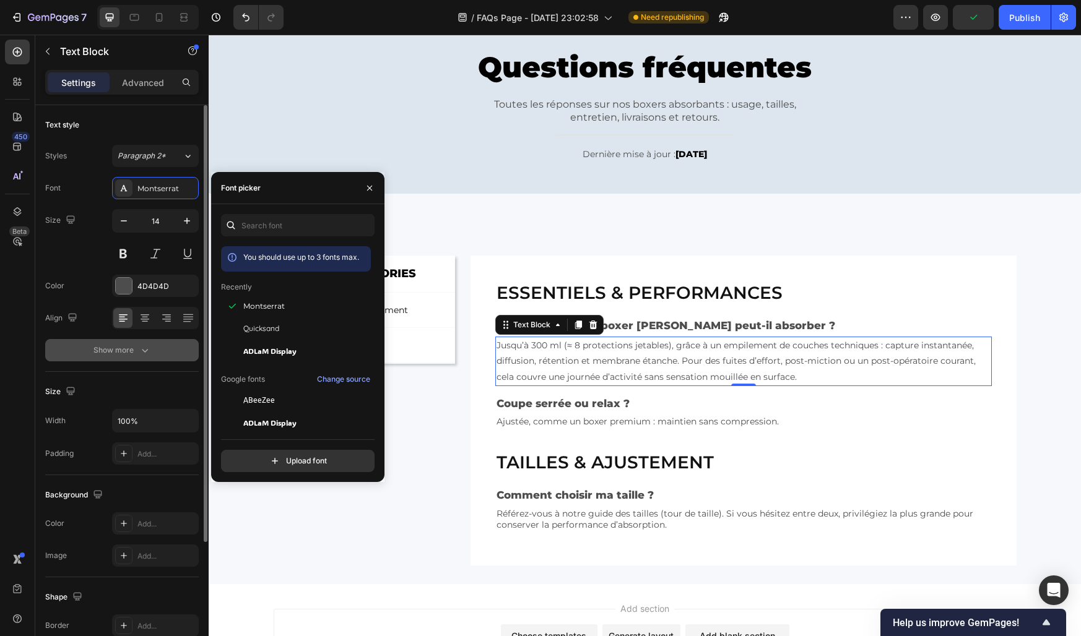
click at [131, 352] on div "Show more" at bounding box center [122, 350] width 58 height 12
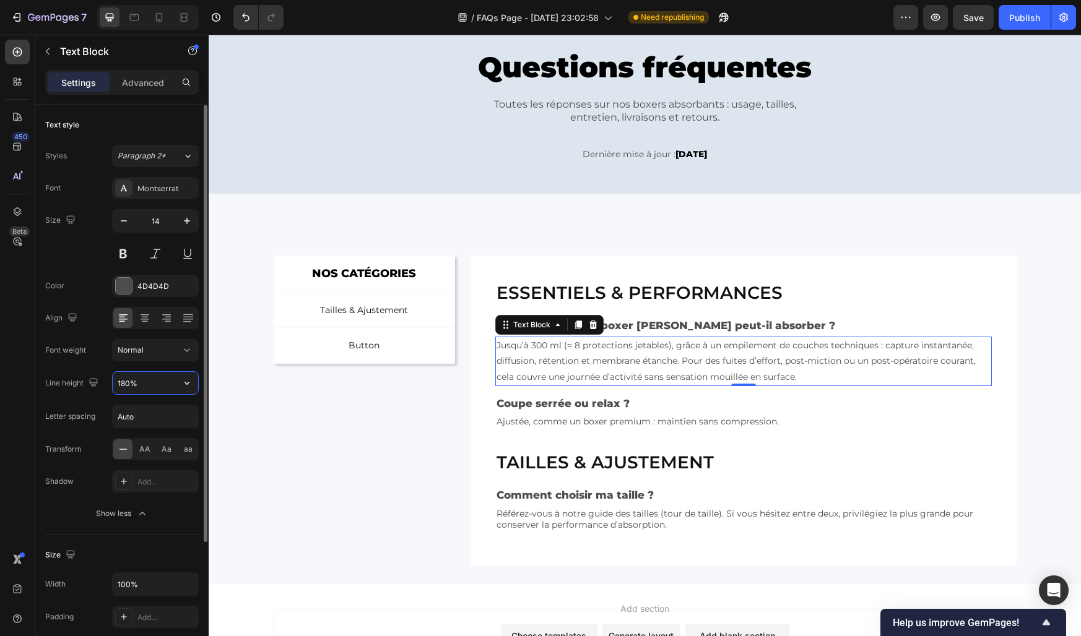
click at [118, 384] on input "180%" at bounding box center [155, 383] width 85 height 22
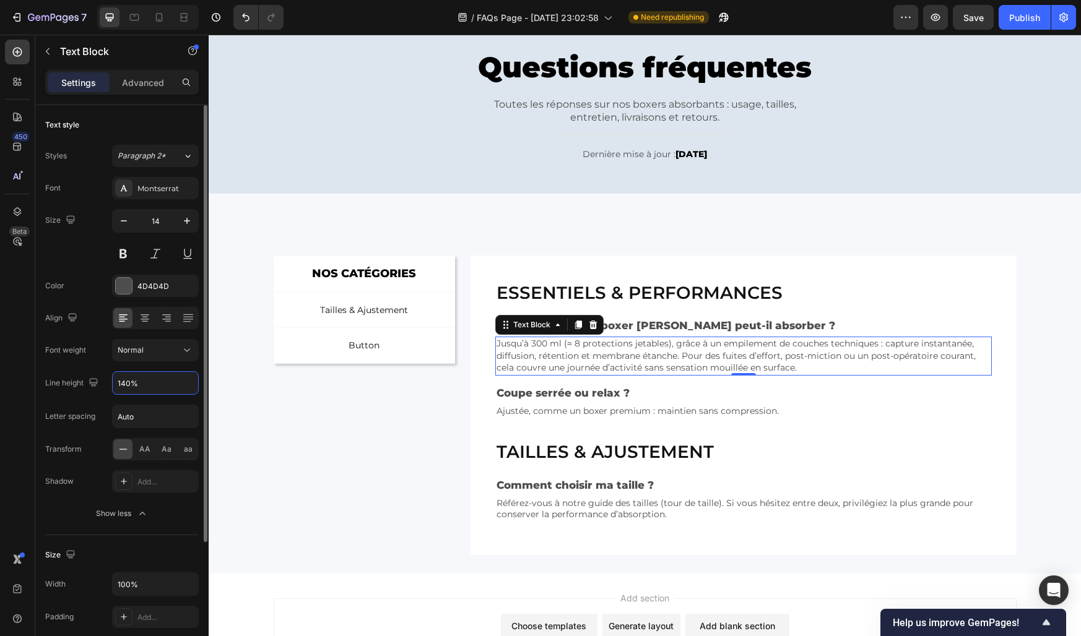
type input "140%"
click at [105, 318] on div "Align" at bounding box center [122, 318] width 154 height 22
click at [147, 281] on div "4D4D4D" at bounding box center [155, 286] width 36 height 11
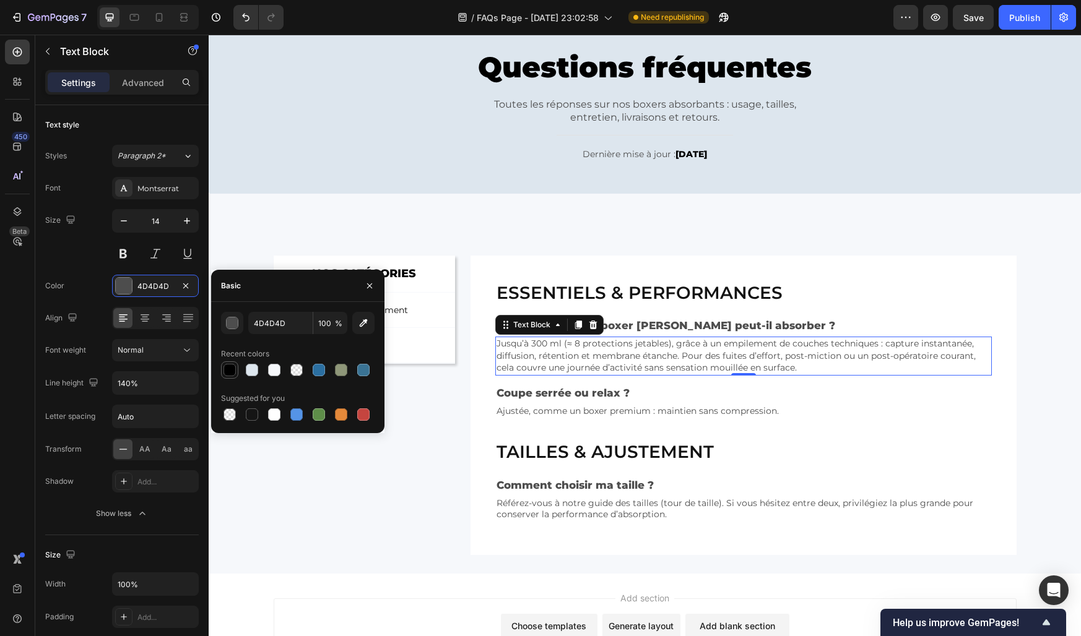
click at [227, 370] on div at bounding box center [229, 370] width 12 height 12
type input "000000"
click at [366, 288] on icon "button" at bounding box center [370, 286] width 10 height 10
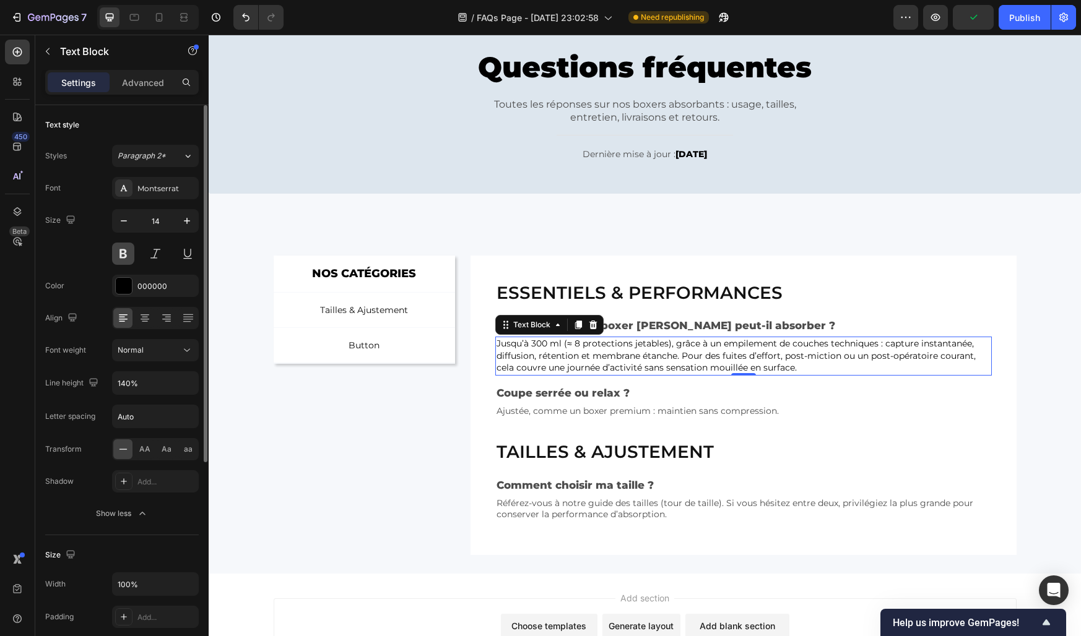
click at [120, 256] on button at bounding box center [123, 254] width 22 height 22
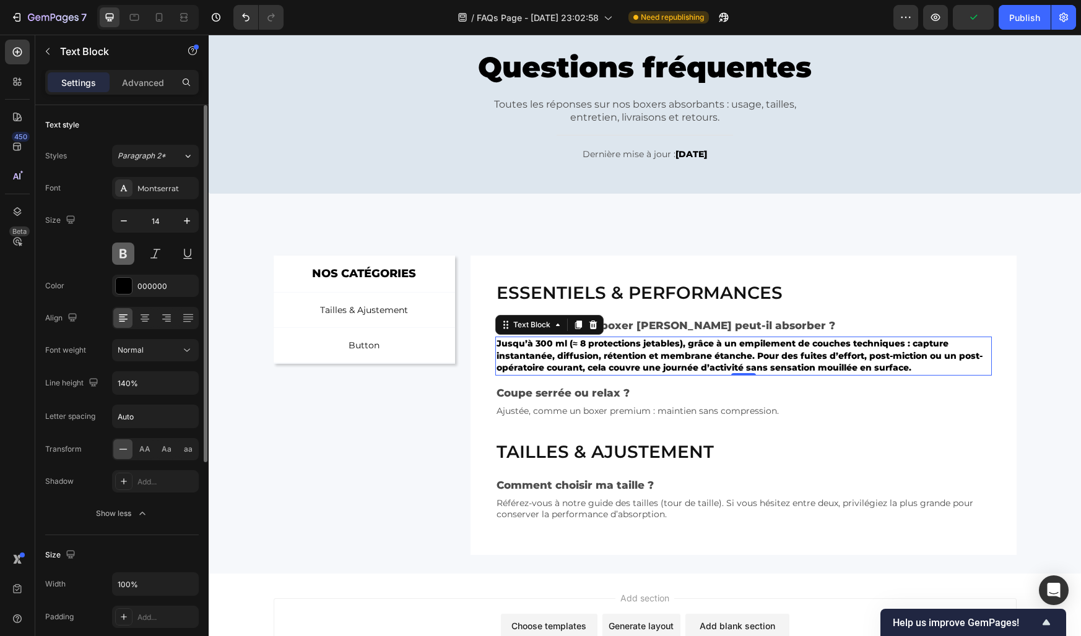
click at [120, 256] on button at bounding box center [123, 254] width 22 height 22
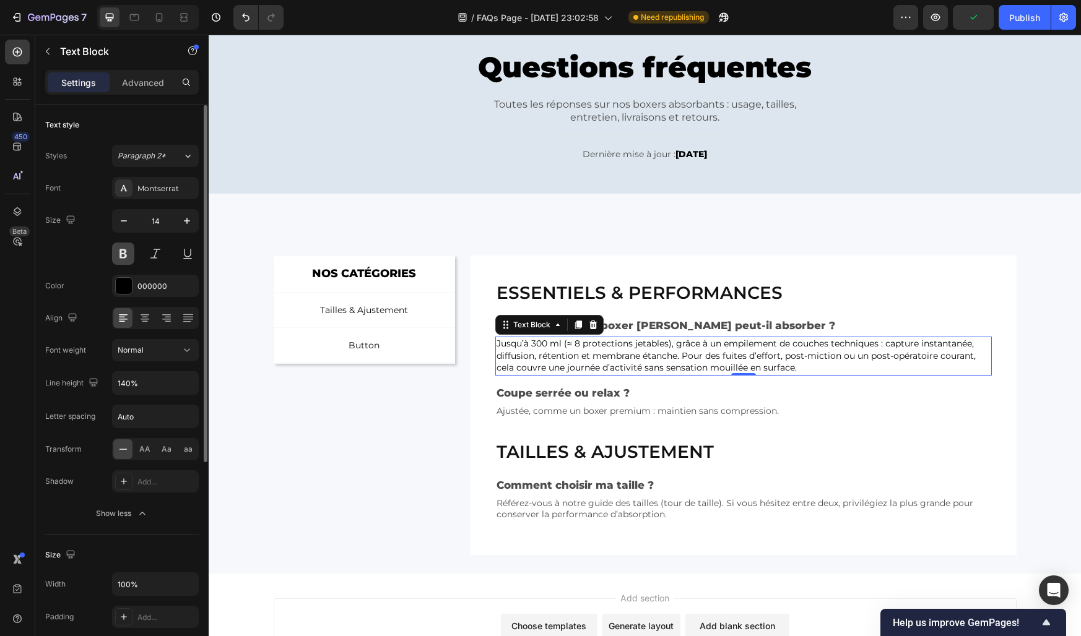
click at [120, 256] on button at bounding box center [123, 254] width 22 height 22
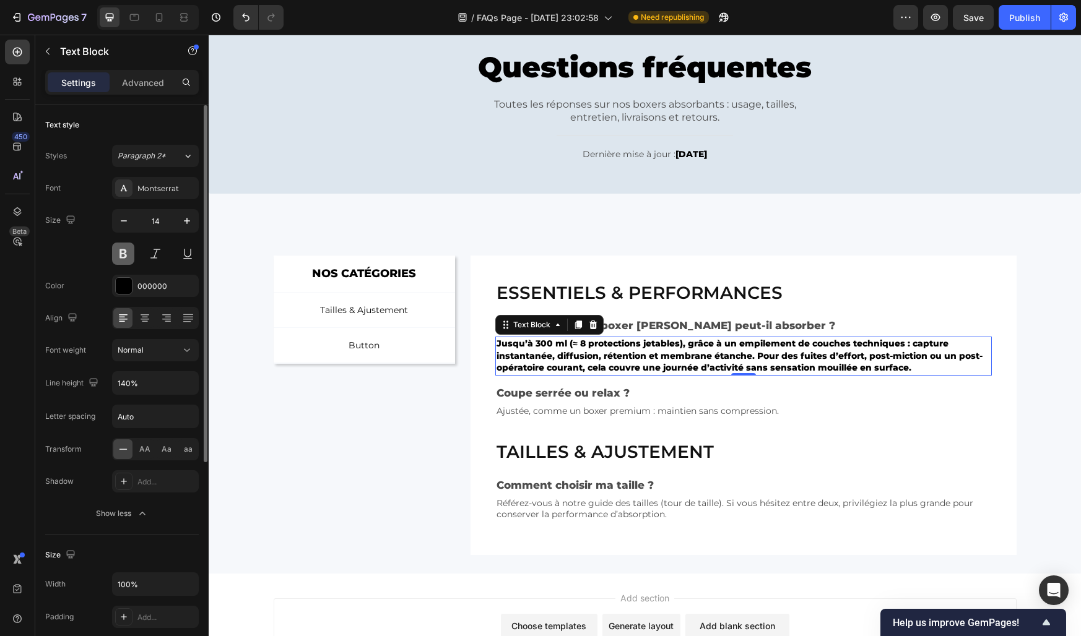
click at [120, 256] on button at bounding box center [123, 254] width 22 height 22
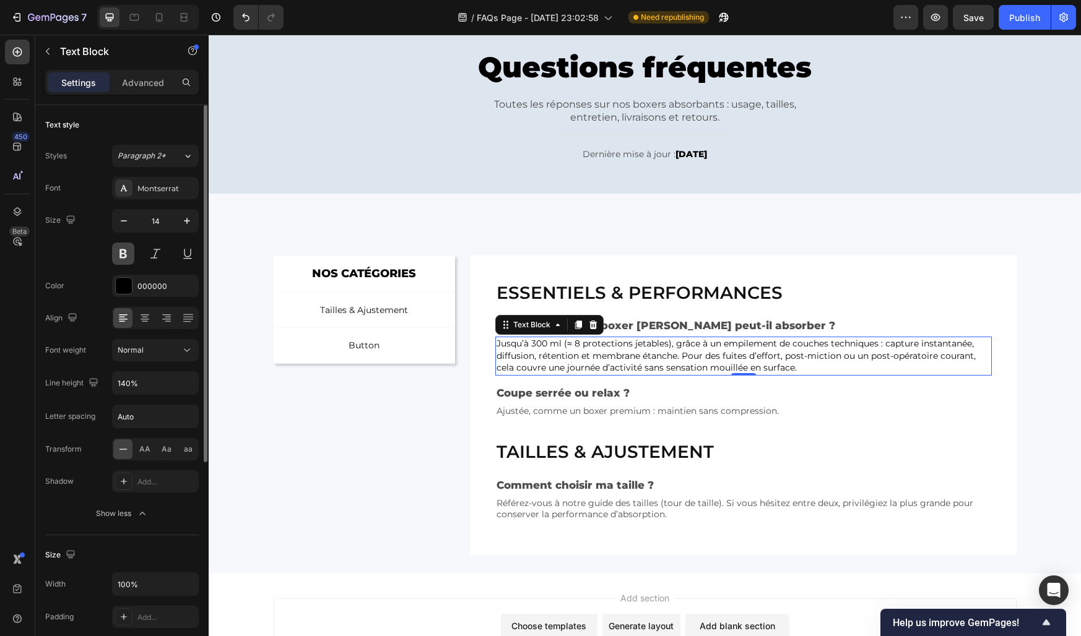
click at [119, 253] on button at bounding box center [123, 254] width 22 height 22
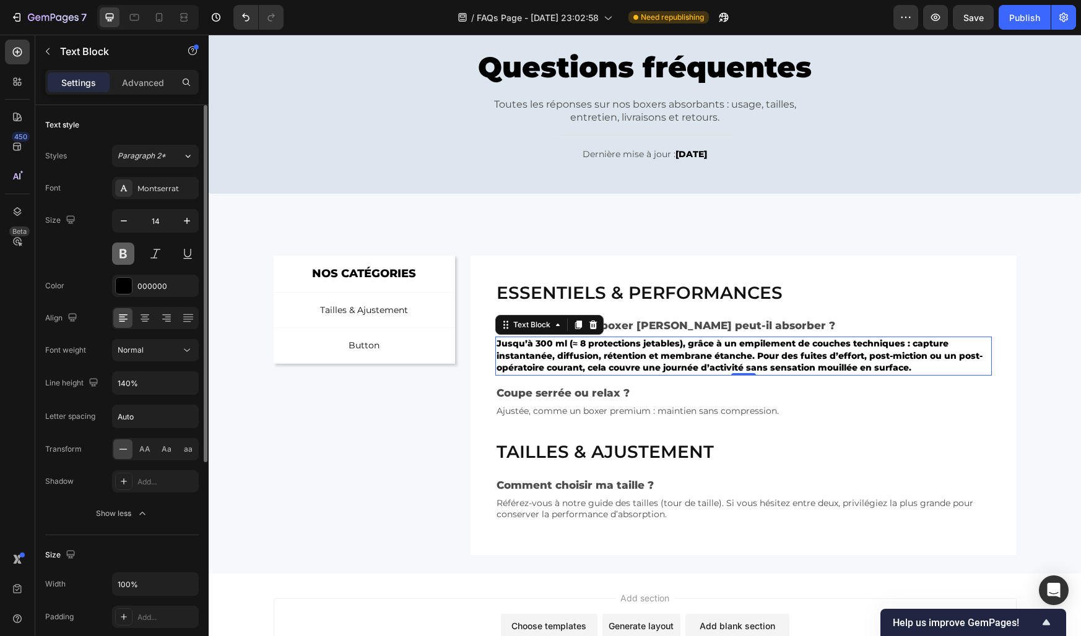
click at [121, 255] on button at bounding box center [123, 254] width 22 height 22
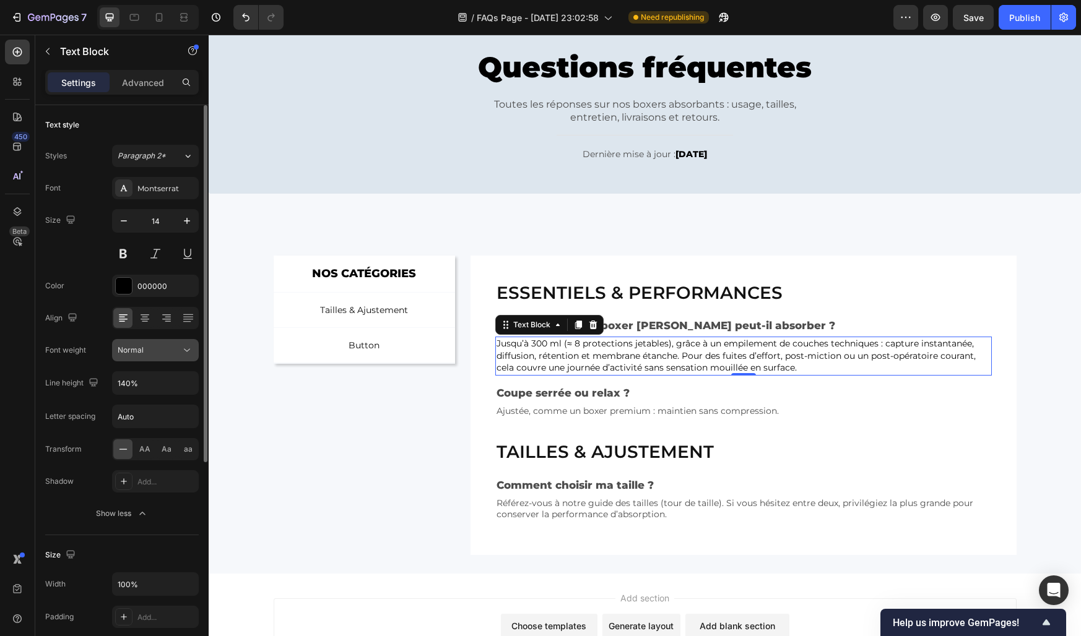
click at [143, 350] on div "Normal" at bounding box center [149, 350] width 63 height 11
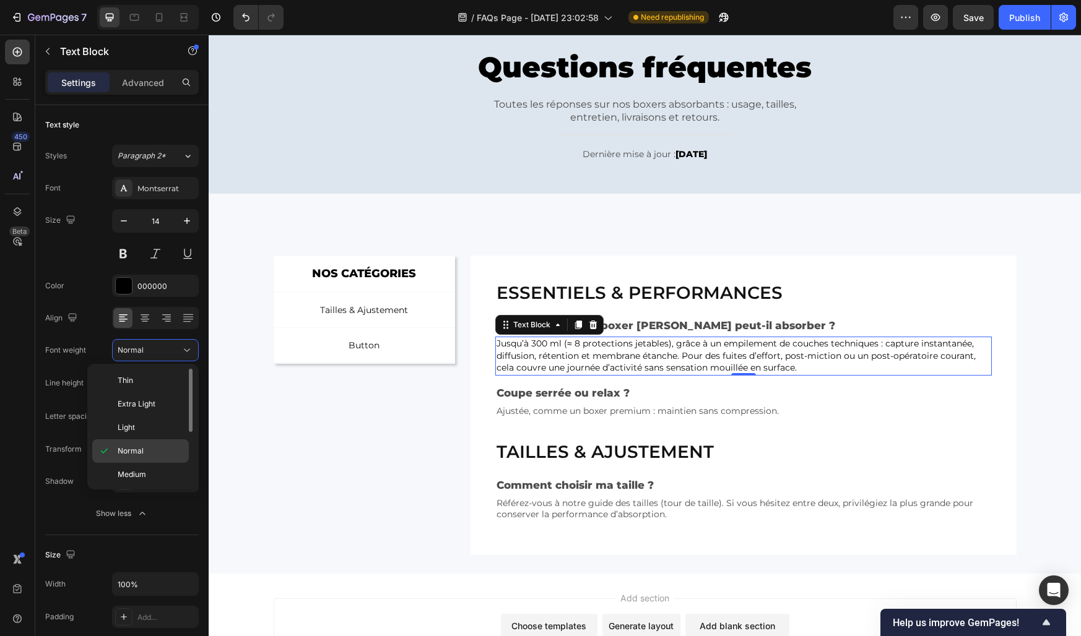
click at [133, 443] on div "Normal" at bounding box center [140, 451] width 97 height 24
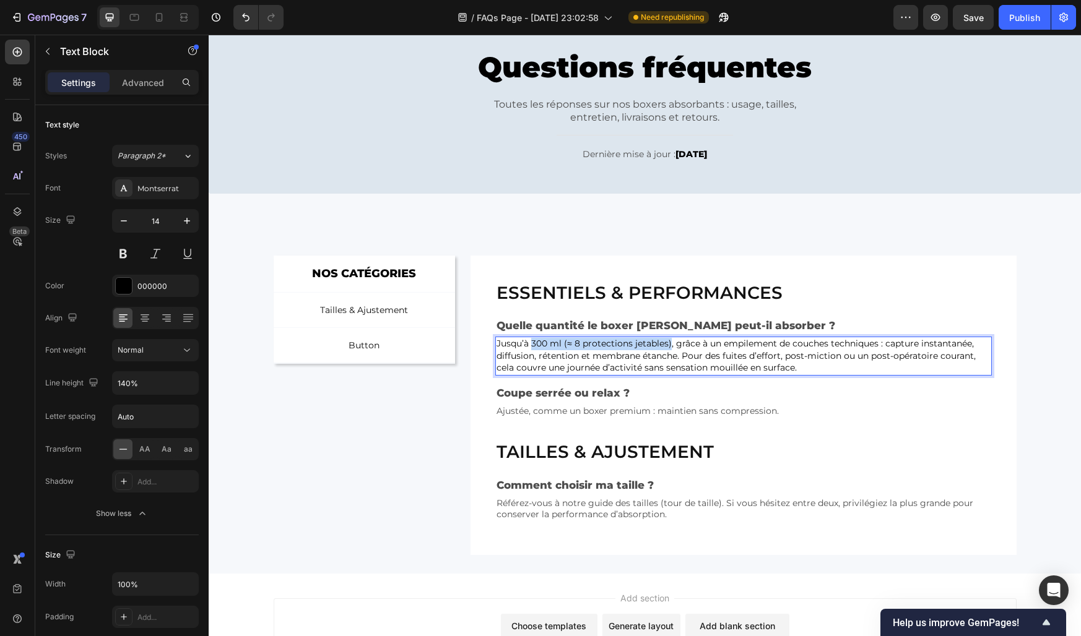
drag, startPoint x: 532, startPoint y: 346, endPoint x: 670, endPoint y: 345, distance: 137.4
click at [670, 345] on p "Jusqu’à 300 ml (≈ 8 protections jetables), grâce à un empilement de couches tec…" at bounding box center [742, 356] width 493 height 37
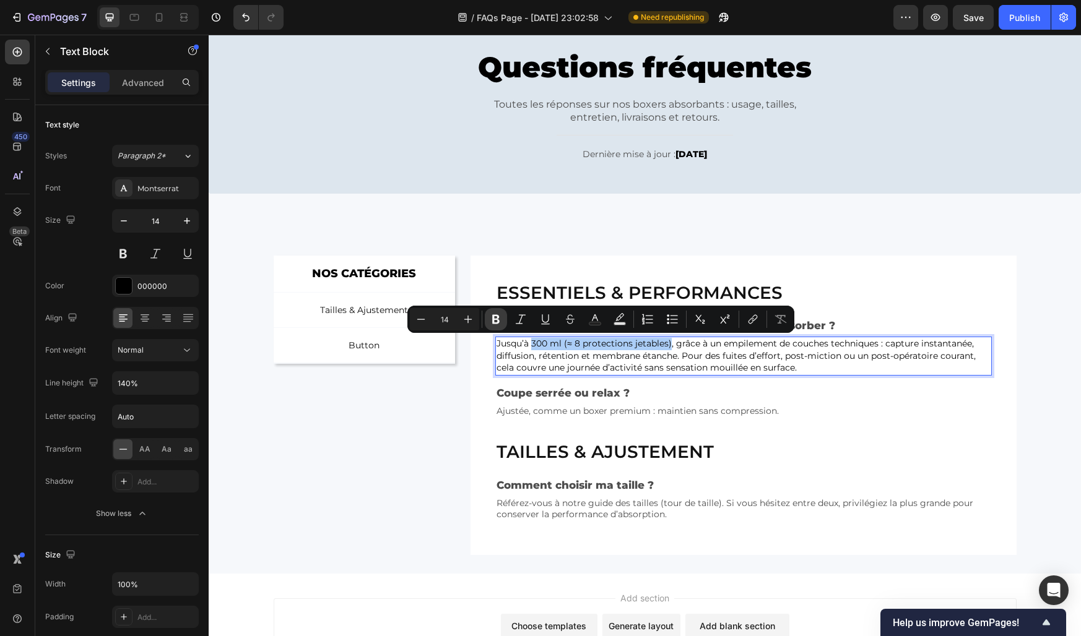
click at [501, 316] on icon "Editor contextual toolbar" at bounding box center [496, 319] width 12 height 12
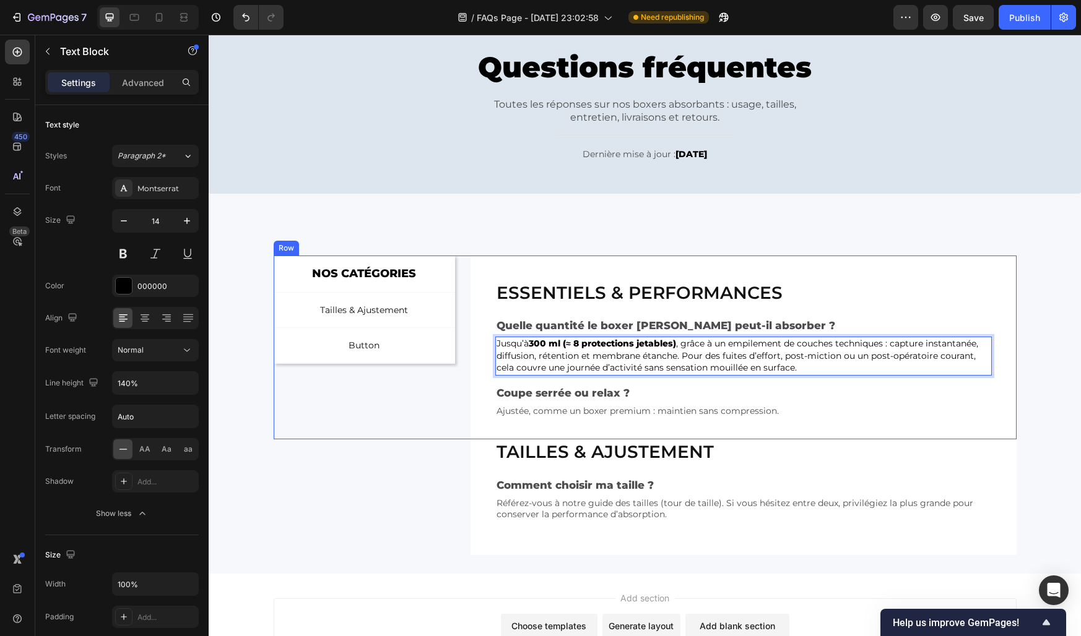
click at [447, 369] on div "NOS CATÉGORIES Text Block Row Tailles & Ajustement Button Button Button Row Row" at bounding box center [365, 348] width 182 height 184
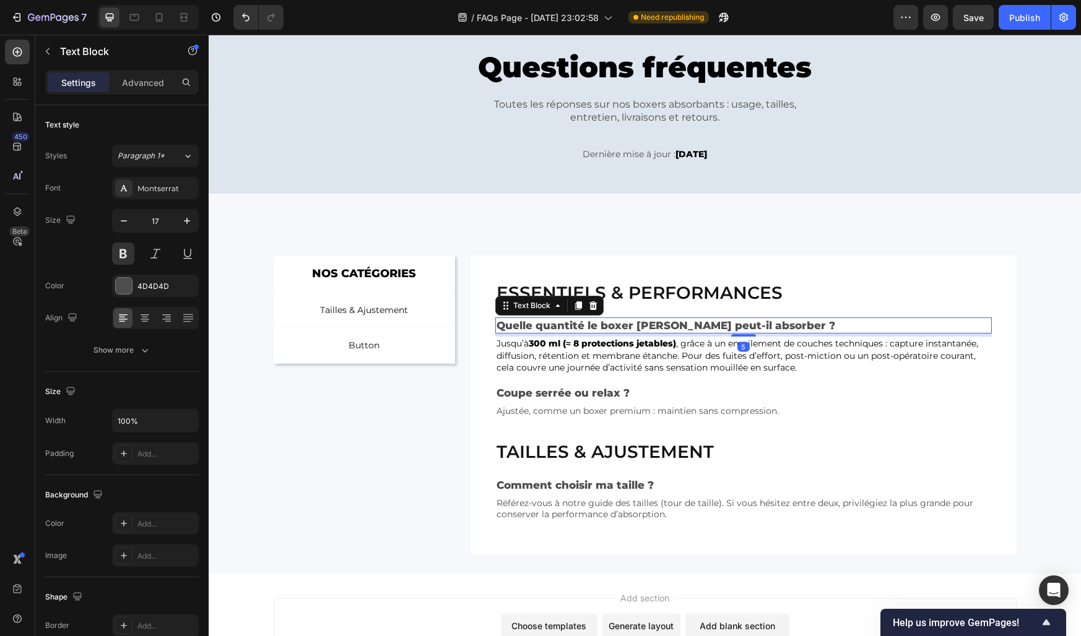
click at [511, 326] on p "Quelle quantité le boxer [PERSON_NAME] peut-il absorber ?" at bounding box center [742, 326] width 493 height 14
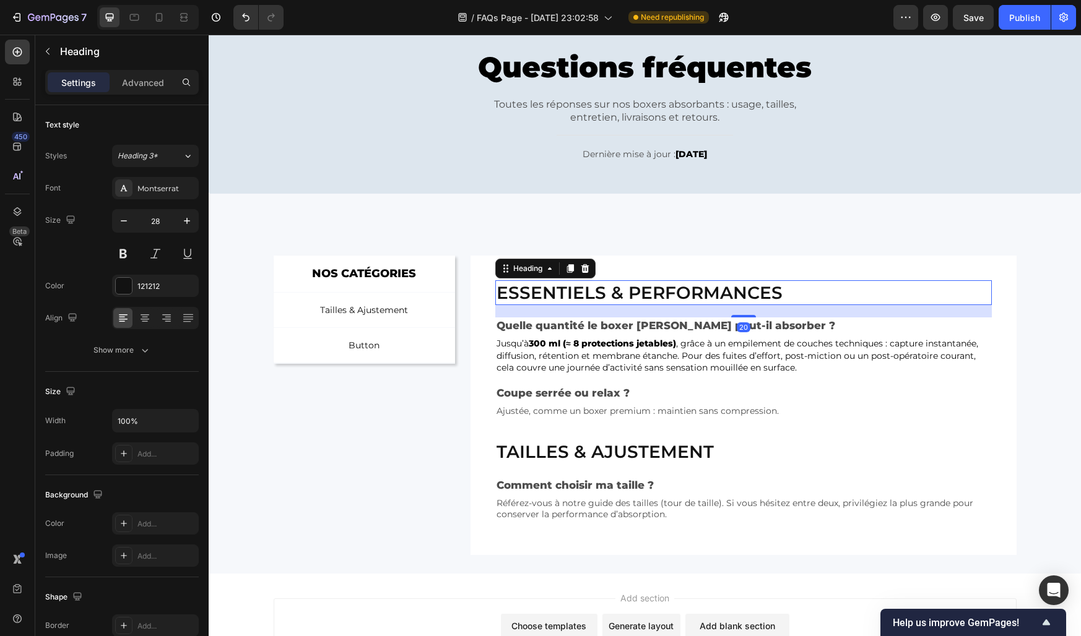
click at [534, 289] on p "Essentiels & performances" at bounding box center [742, 293] width 493 height 22
click at [147, 288] on div "121212" at bounding box center [155, 286] width 36 height 11
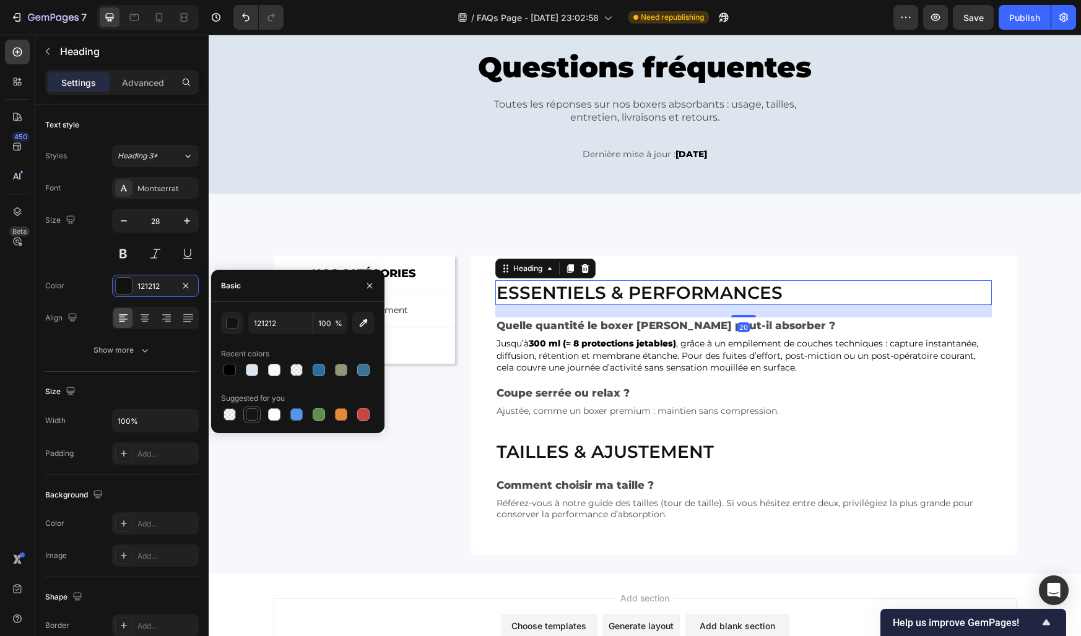
click at [253, 417] on div at bounding box center [252, 415] width 12 height 12
click at [226, 378] on div at bounding box center [229, 369] width 17 height 17
type input "000000"
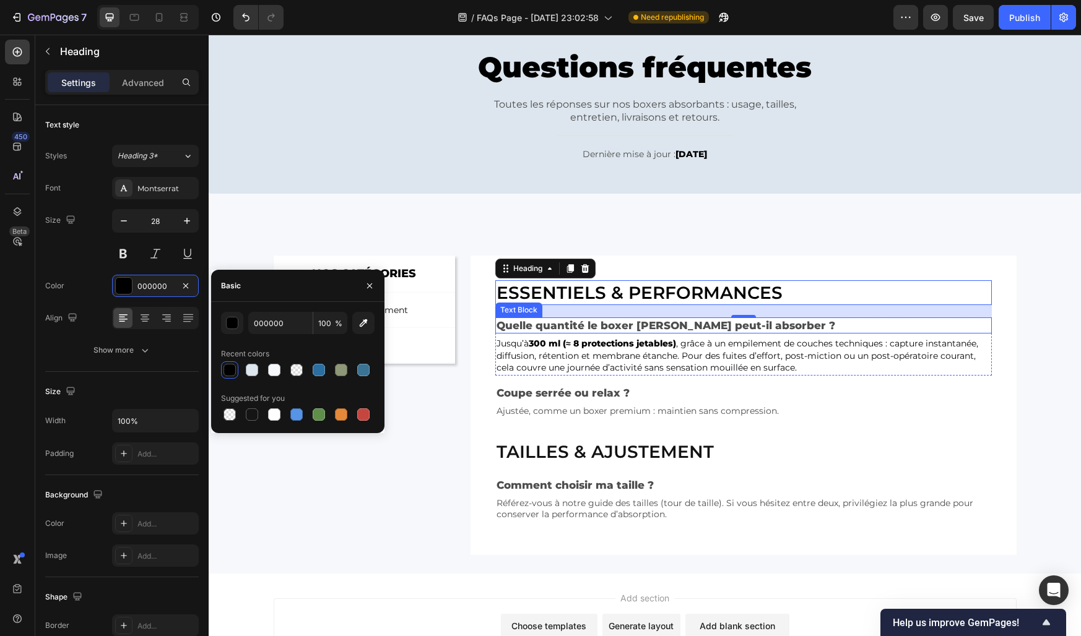
click at [538, 324] on p "Quelle quantité le boxer [PERSON_NAME] peut-il absorber ?" at bounding box center [742, 326] width 493 height 14
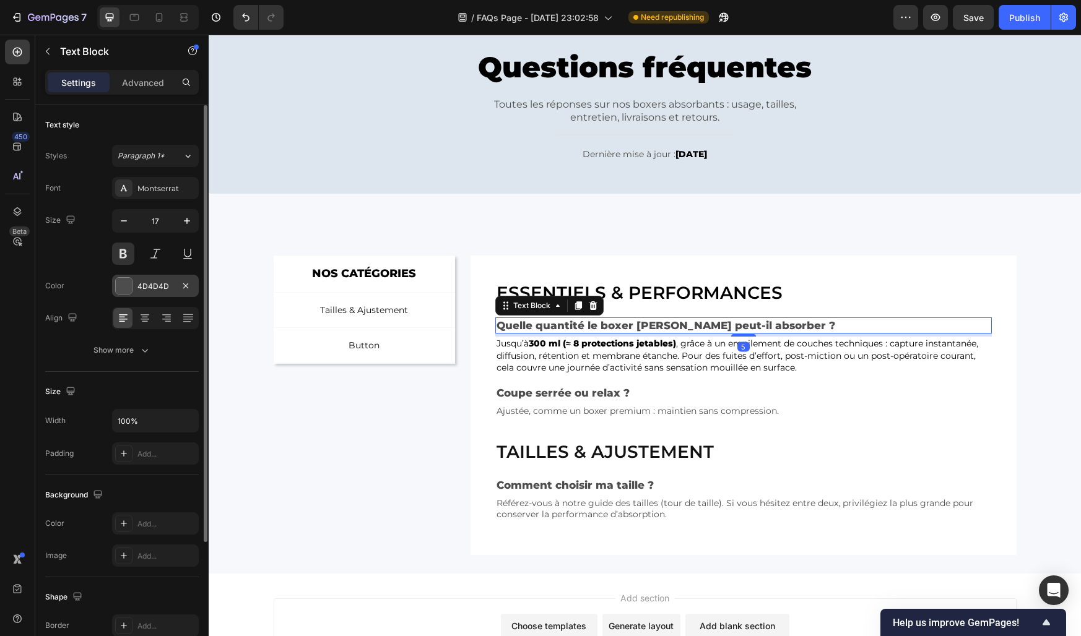
click at [120, 281] on div at bounding box center [124, 286] width 16 height 16
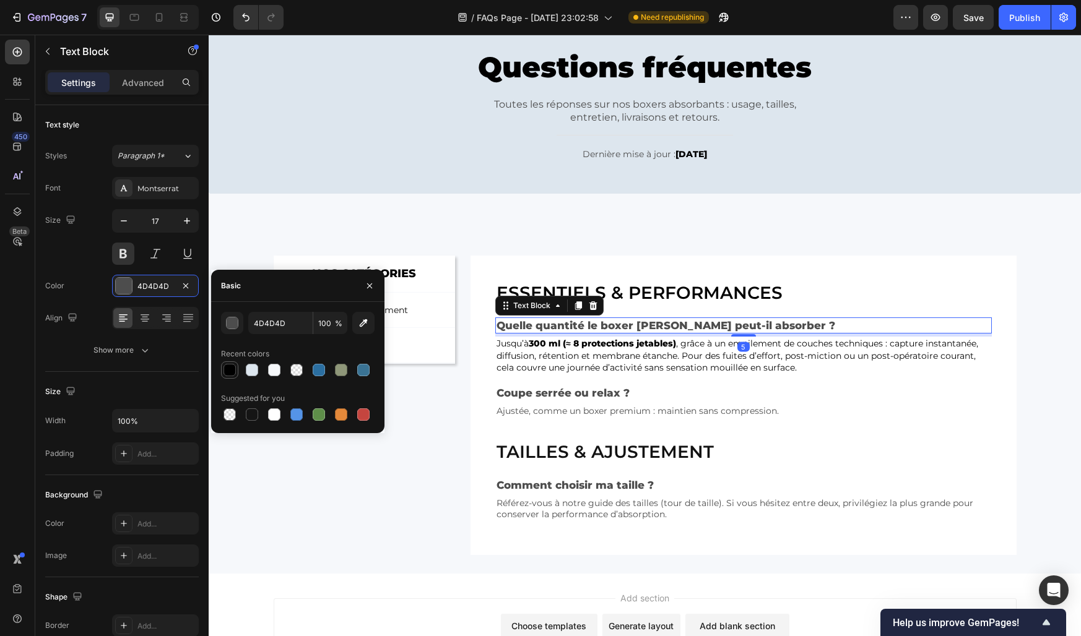
click at [231, 370] on div at bounding box center [229, 370] width 12 height 12
type input "000000"
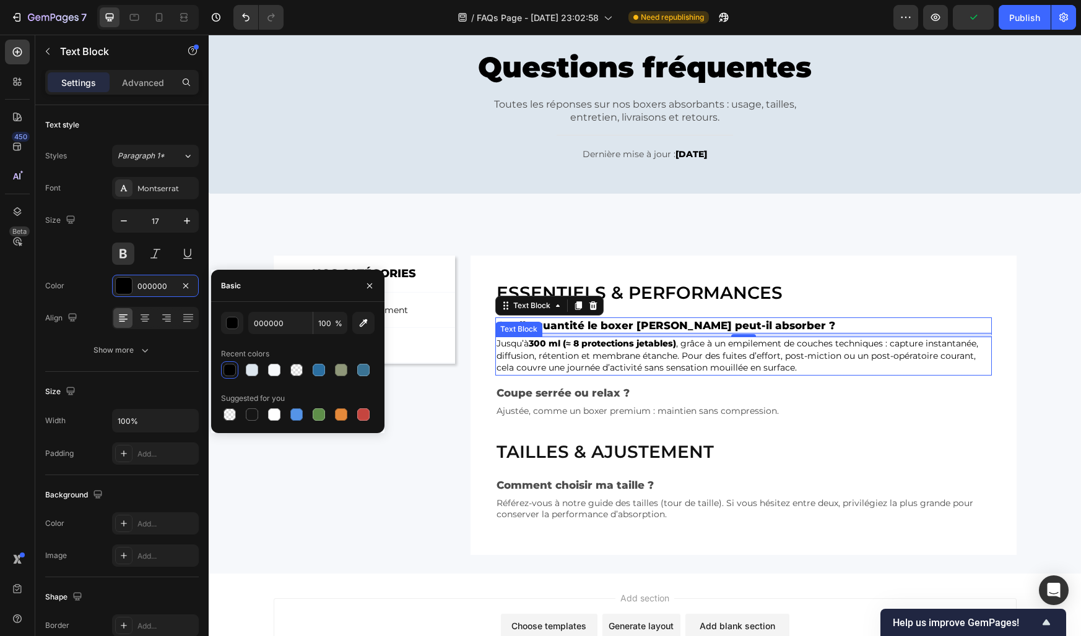
click at [516, 360] on p "Jusqu’à 300 ml (≈ 8 protections jetables) , grâce à un empilement de couches te…" at bounding box center [742, 356] width 493 height 37
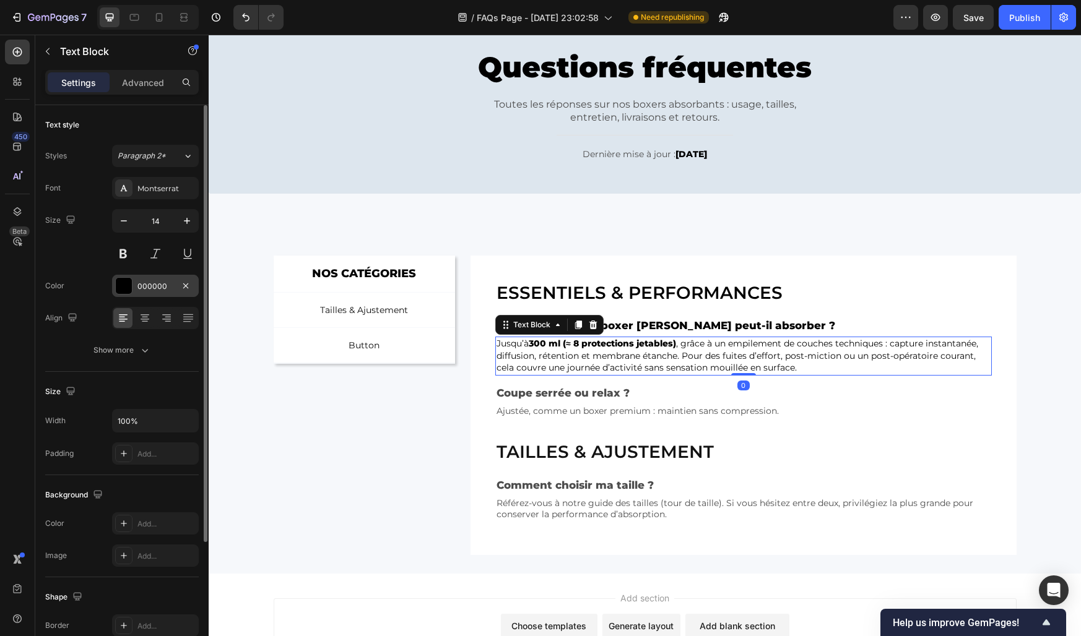
click at [142, 276] on div "000000" at bounding box center [155, 286] width 87 height 22
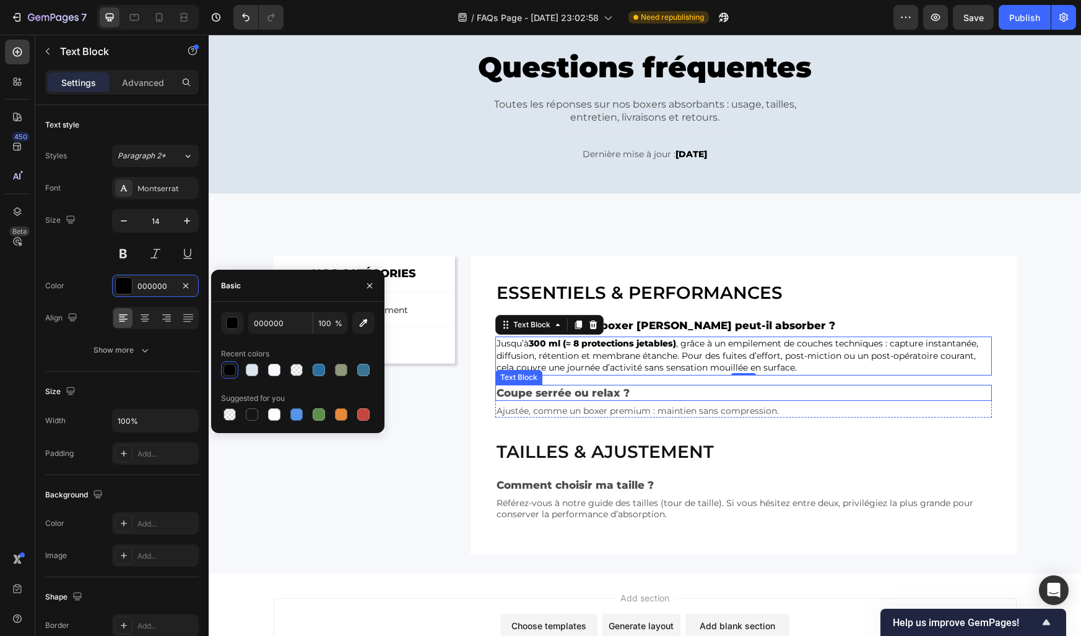
click at [525, 397] on p "Coupe serrée ou relax ?" at bounding box center [742, 393] width 493 height 14
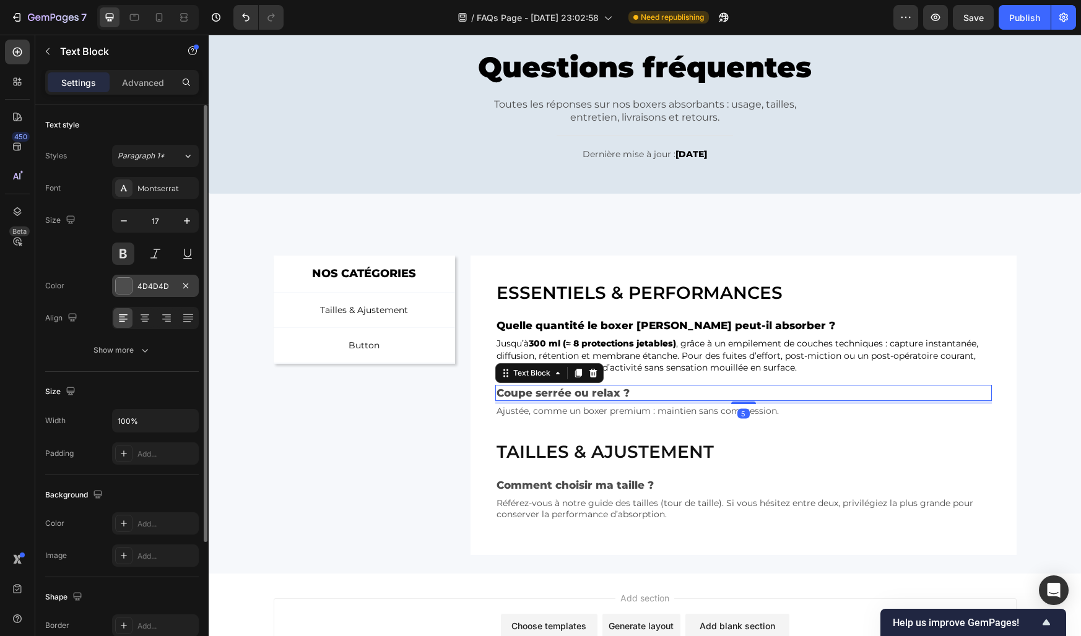
click at [142, 286] on div "4D4D4D" at bounding box center [155, 286] width 36 height 11
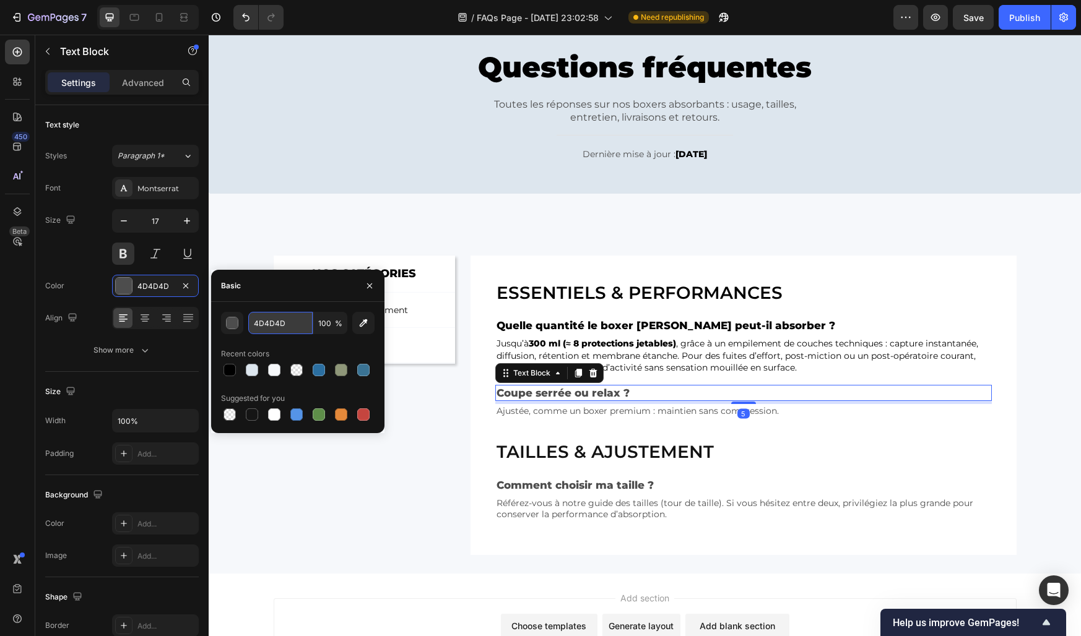
click at [274, 329] on input "4D4D4D" at bounding box center [280, 323] width 64 height 22
click at [527, 343] on p "Jusqu’à 300 ml (≈ 8 protections jetables) , grâce à un empilement de couches te…" at bounding box center [742, 356] width 493 height 37
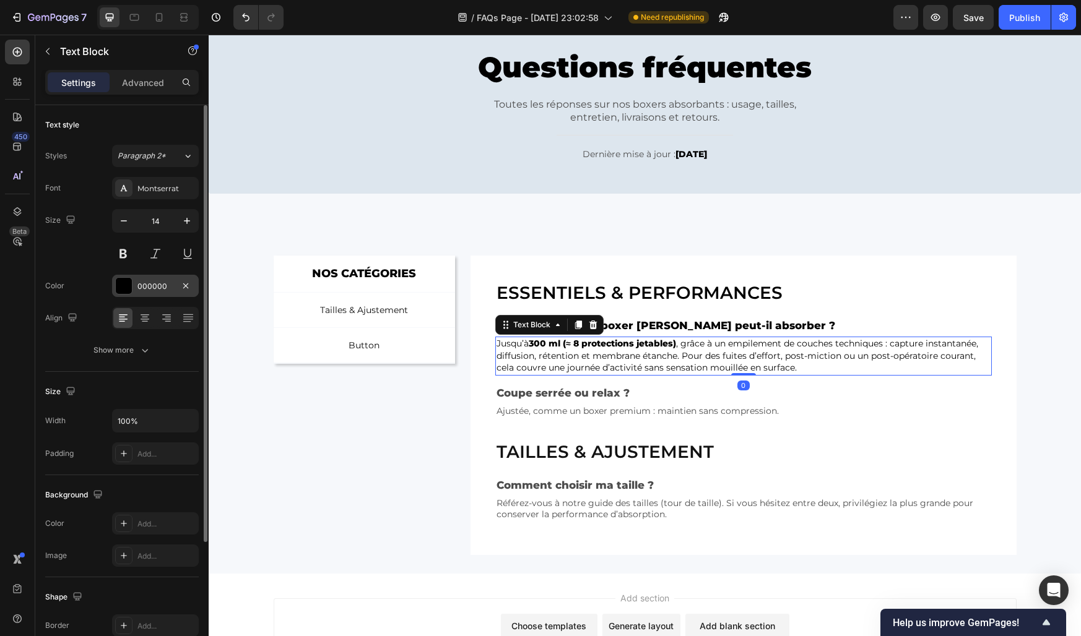
click at [136, 295] on div "000000" at bounding box center [155, 286] width 87 height 22
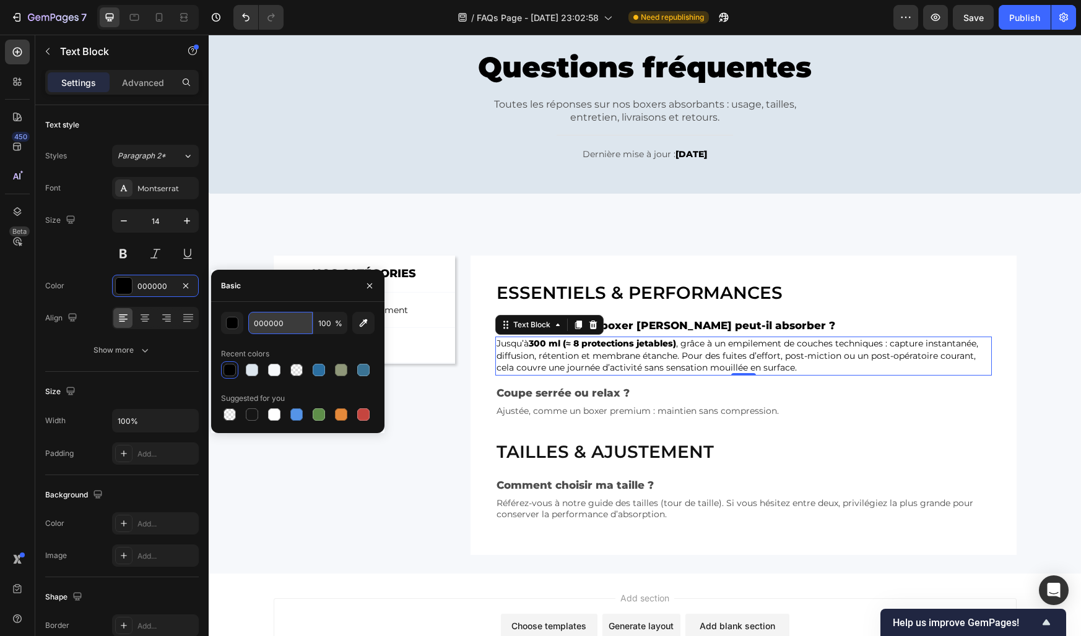
click at [275, 329] on input "000000" at bounding box center [280, 323] width 64 height 22
paste input "4D4D4D"
type input "4D4D4D"
click at [350, 345] on div "Recent colors" at bounding box center [298, 354] width 154 height 20
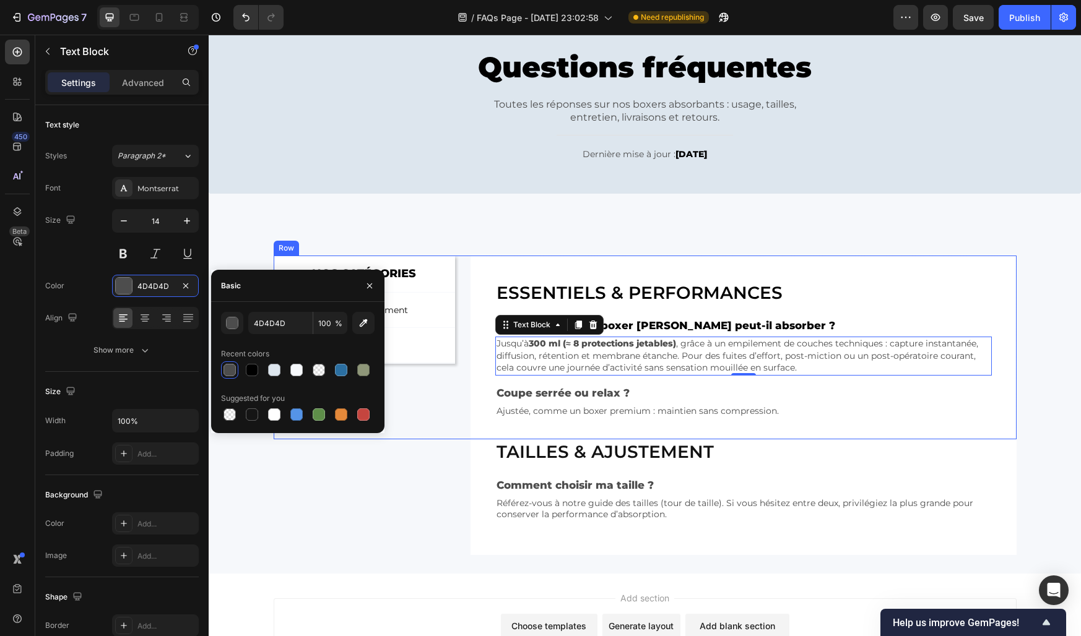
click at [451, 443] on div "Tailles & ajustement Heading Comment choisir ma taille ? Text Block Référez-vou…" at bounding box center [645, 497] width 743 height 116
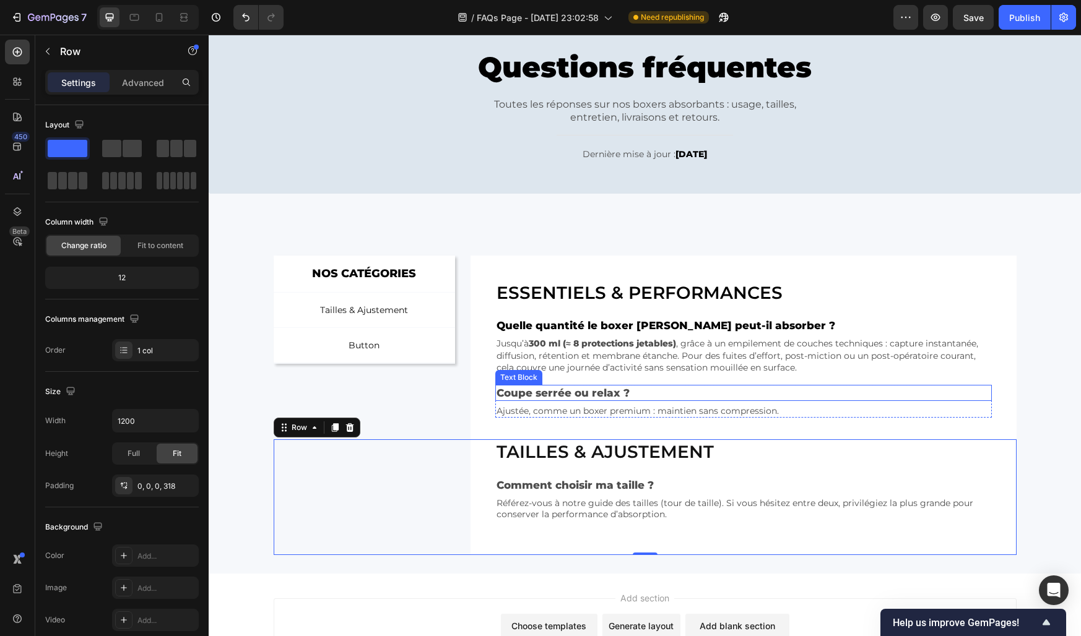
click at [543, 394] on p "Coupe serrée ou relax ?" at bounding box center [742, 393] width 493 height 14
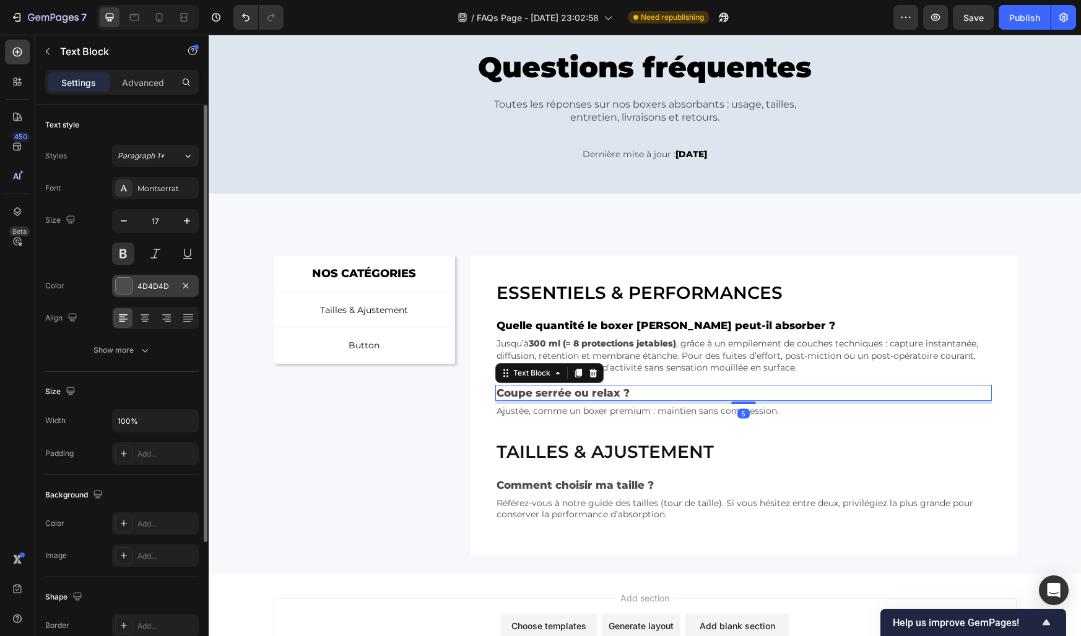
click at [131, 280] on div at bounding box center [124, 286] width 16 height 16
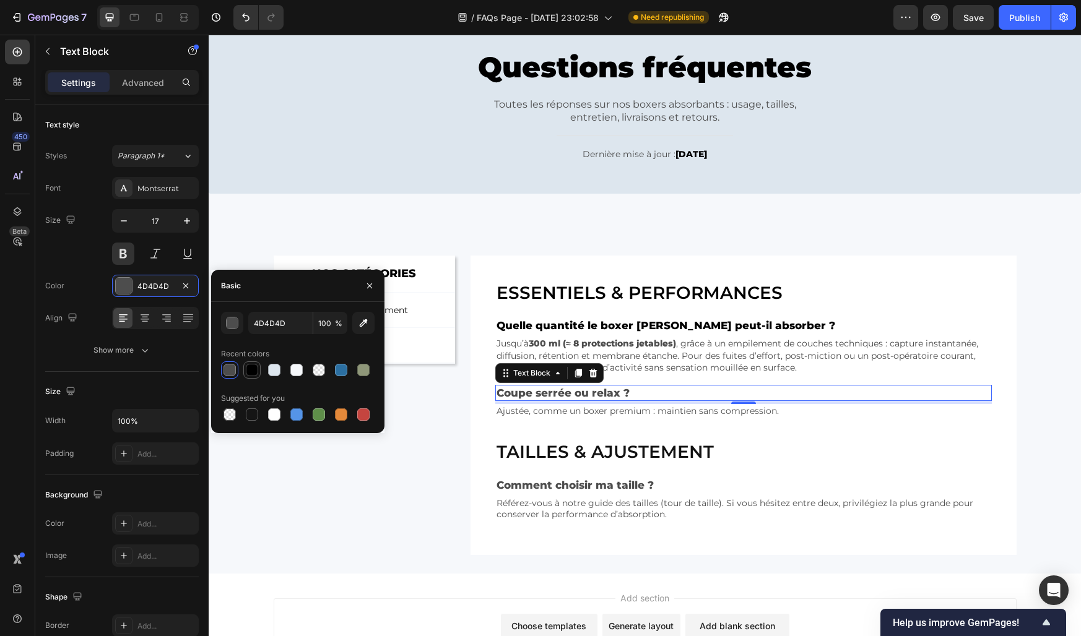
click at [254, 369] on div at bounding box center [252, 370] width 12 height 12
type input "000000"
click at [511, 410] on p "Ajustée, comme un boxer premium : maintien sans compression." at bounding box center [742, 410] width 493 height 11
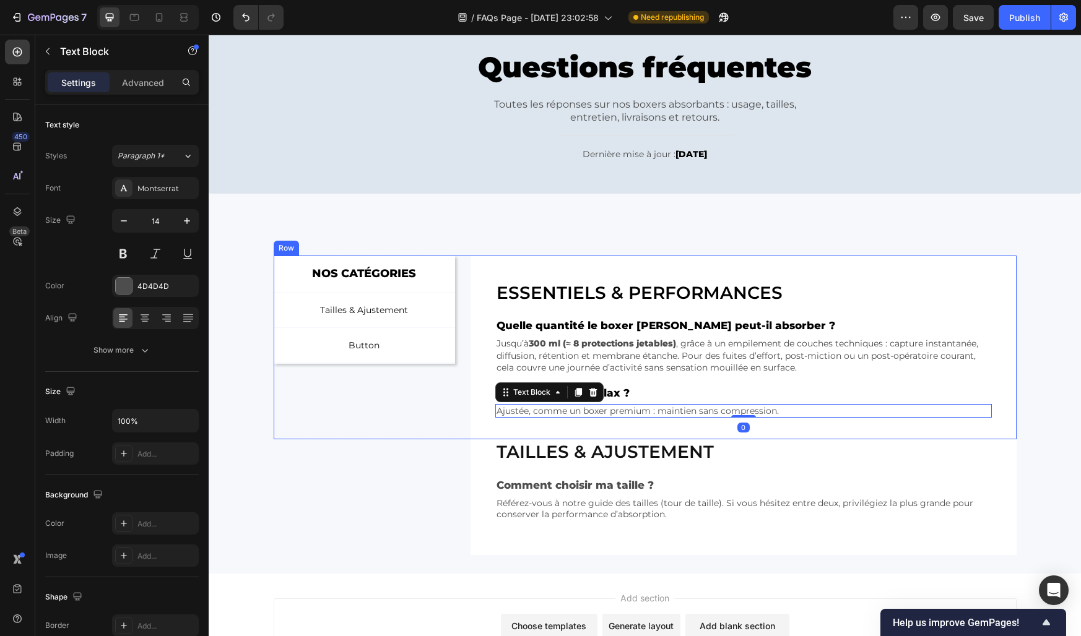
click at [442, 408] on div "NOS CATÉGORIES Text Block Row Tailles & Ajustement Button Button Button Row Row" at bounding box center [365, 348] width 182 height 184
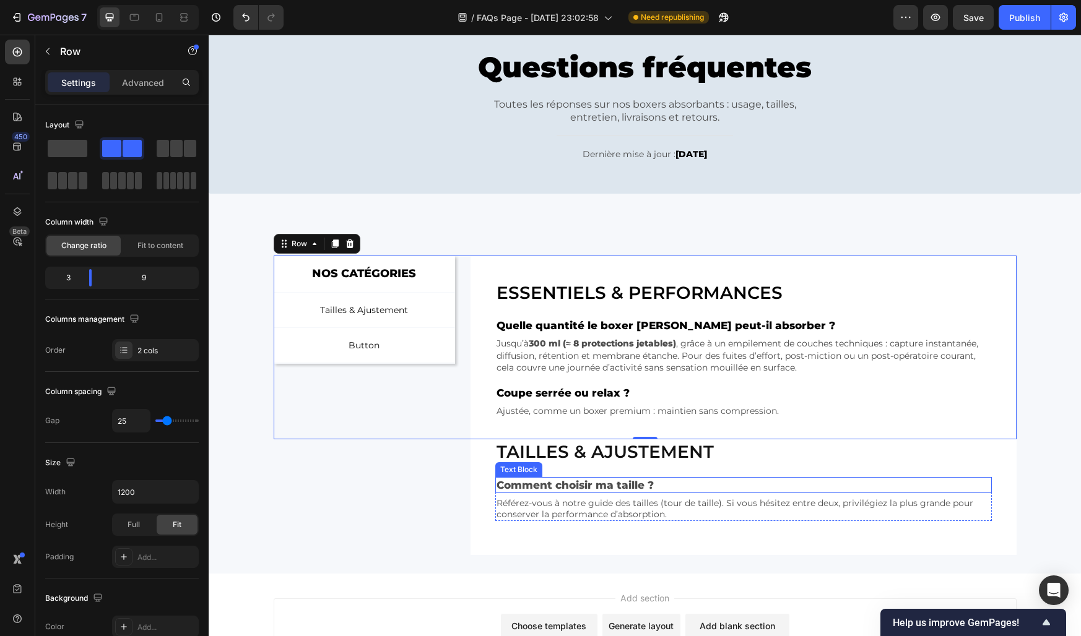
click at [532, 490] on p "Comment choisir ma taille ?" at bounding box center [743, 485] width 494 height 14
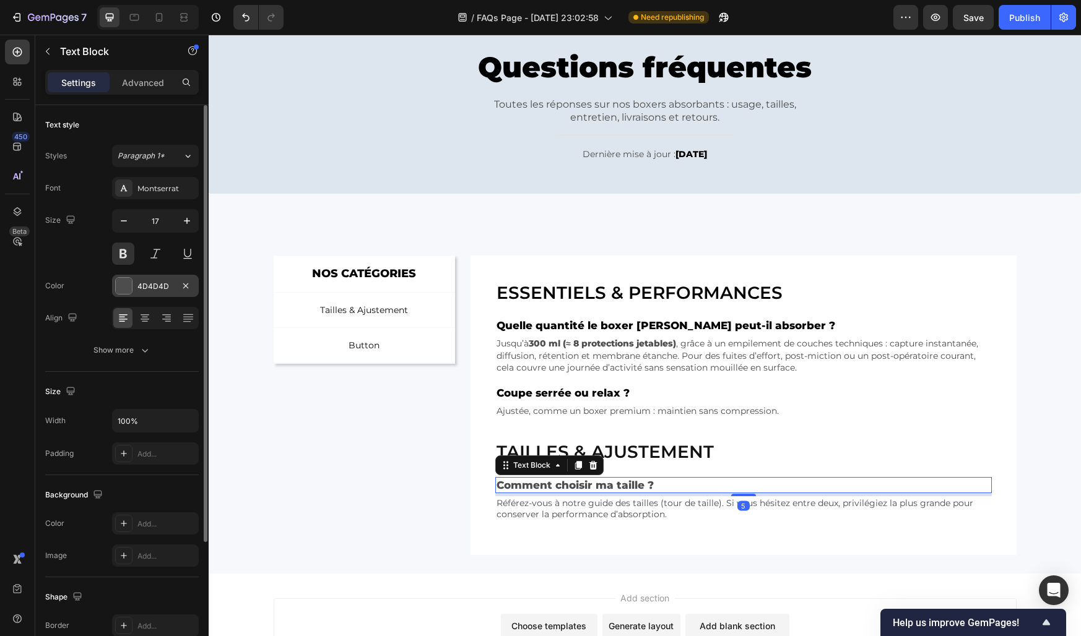
click at [156, 296] on div "4D4D4D" at bounding box center [155, 286] width 87 height 22
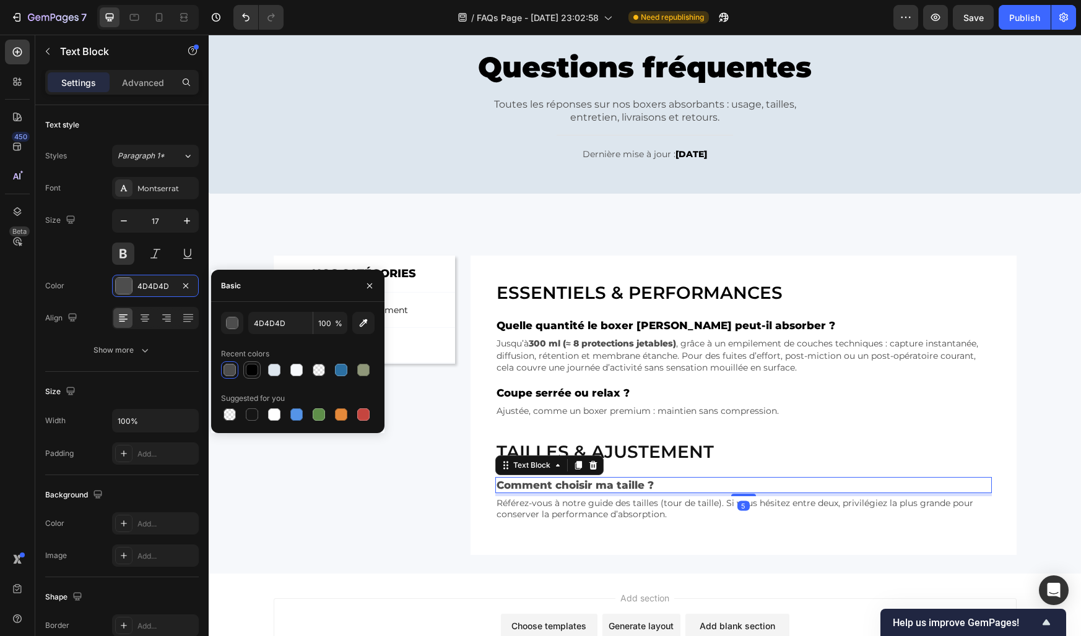
click at [249, 375] on div at bounding box center [252, 370] width 12 height 12
type input "000000"
click at [369, 285] on icon "button" at bounding box center [369, 285] width 5 height 5
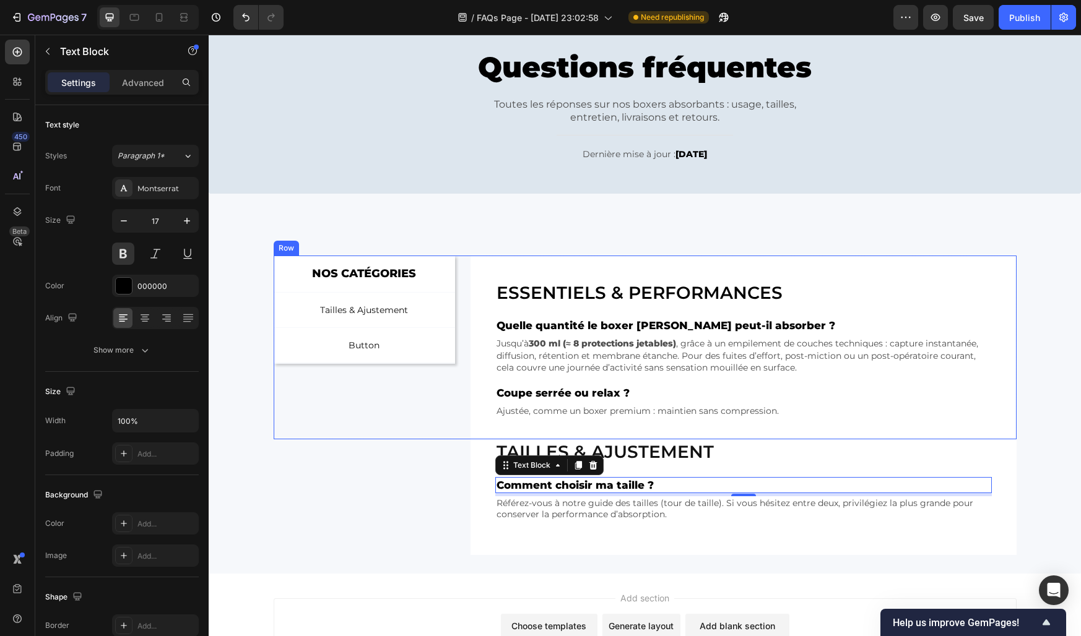
click at [400, 420] on div "NOS CATÉGORIES Text Block Row Tailles & Ajustement Button Button Button Row Row" at bounding box center [365, 348] width 182 height 184
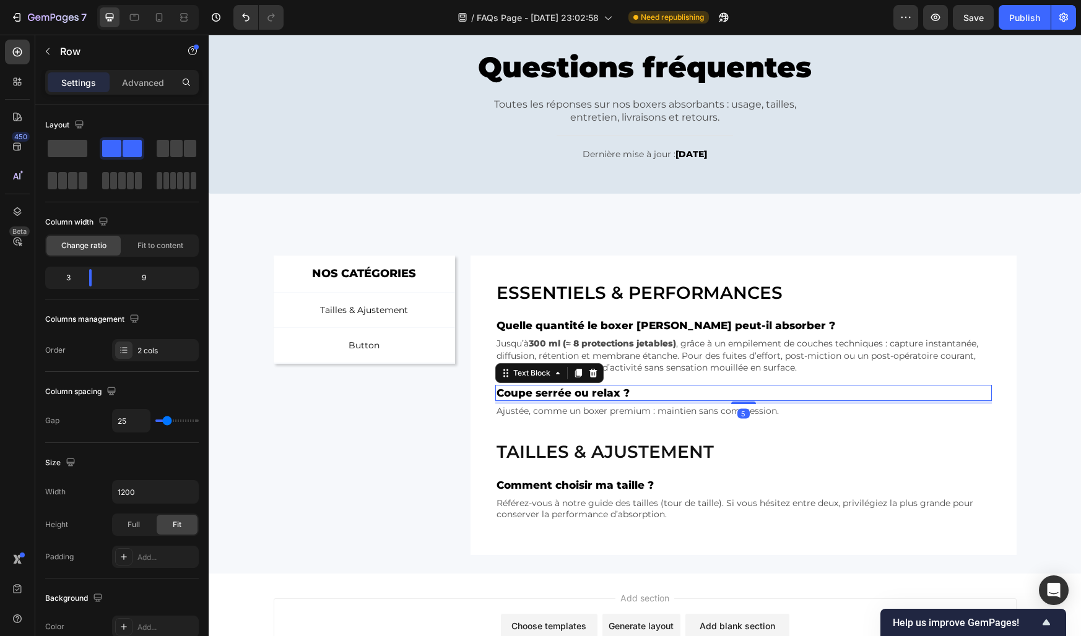
click at [531, 391] on p "Coupe serrée ou relax ?" at bounding box center [742, 393] width 493 height 14
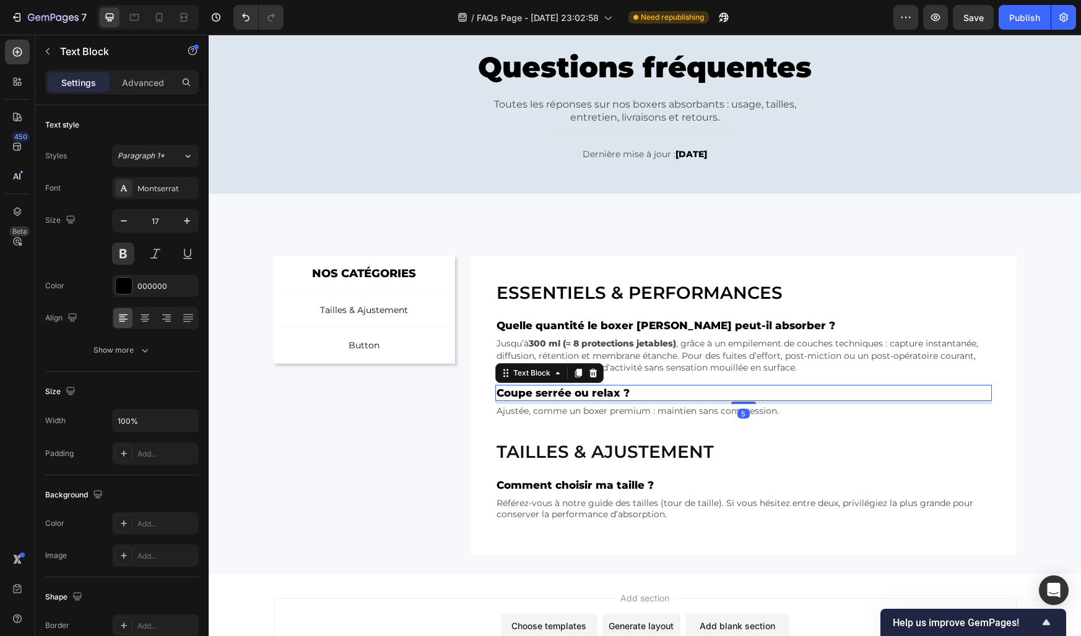
click at [531, 391] on p "Coupe serrée ou relax ?" at bounding box center [742, 393] width 493 height 14
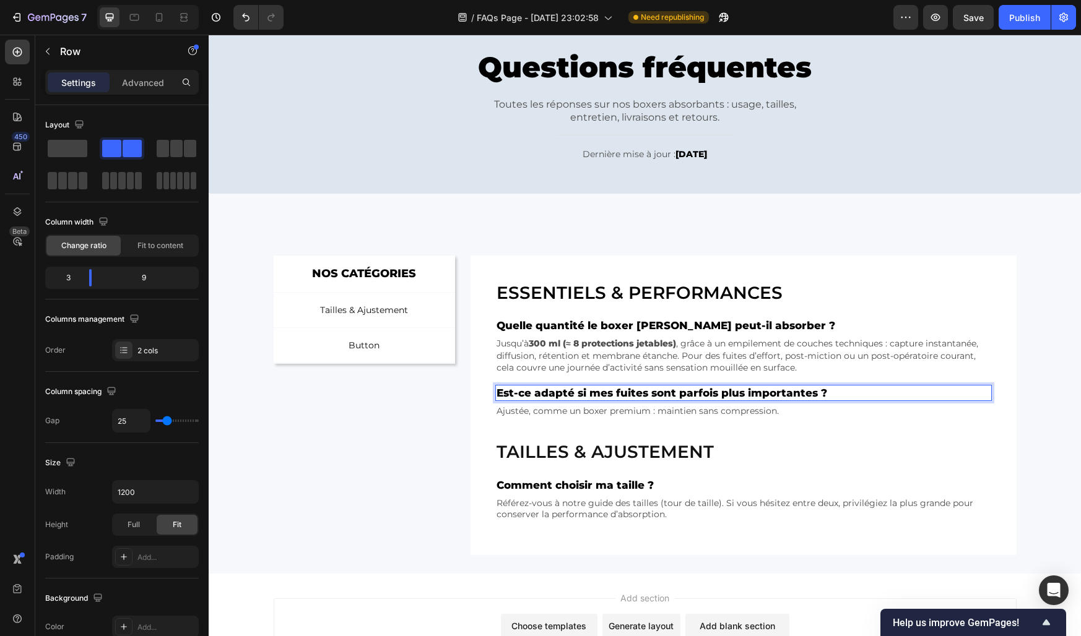
click at [418, 398] on div "NOS CATÉGORIES Text Block Row Tailles & Ajustement Button Button Button Row Row" at bounding box center [365, 348] width 182 height 184
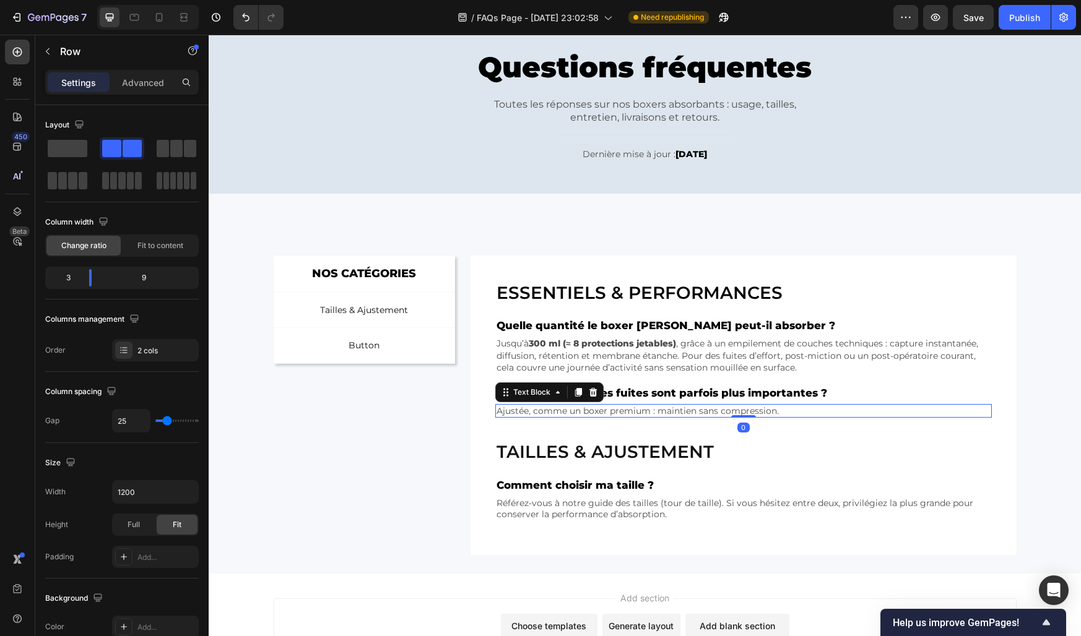
click at [519, 410] on p "Ajustée, comme un boxer premium : maintien sans compression." at bounding box center [742, 410] width 493 height 11
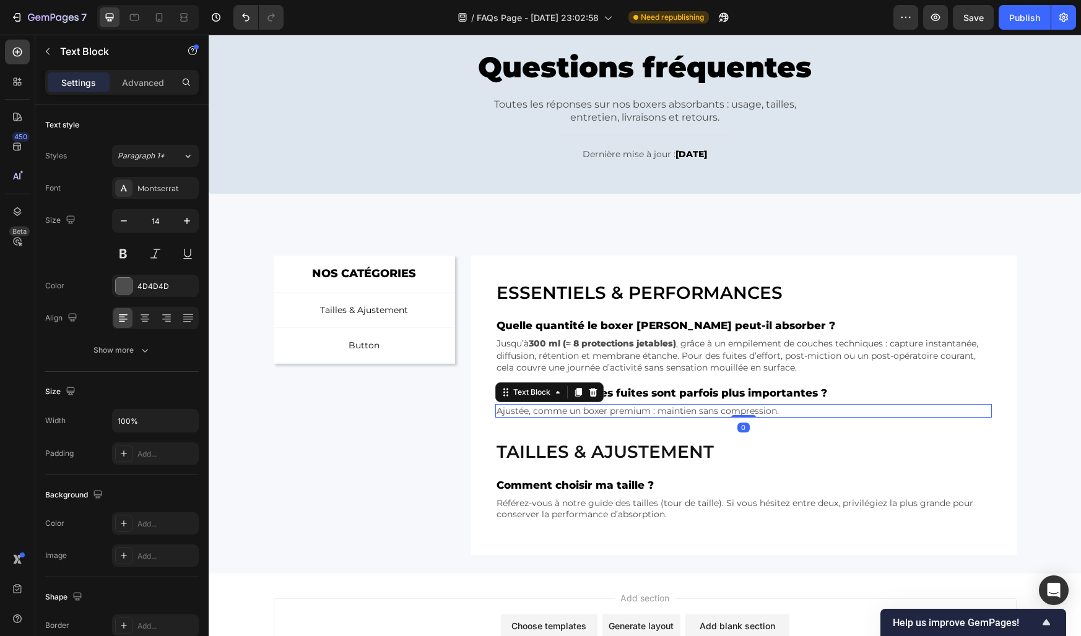
click at [519, 410] on p "Ajustée, comme un boxer premium : maintien sans compression." at bounding box center [742, 410] width 493 height 11
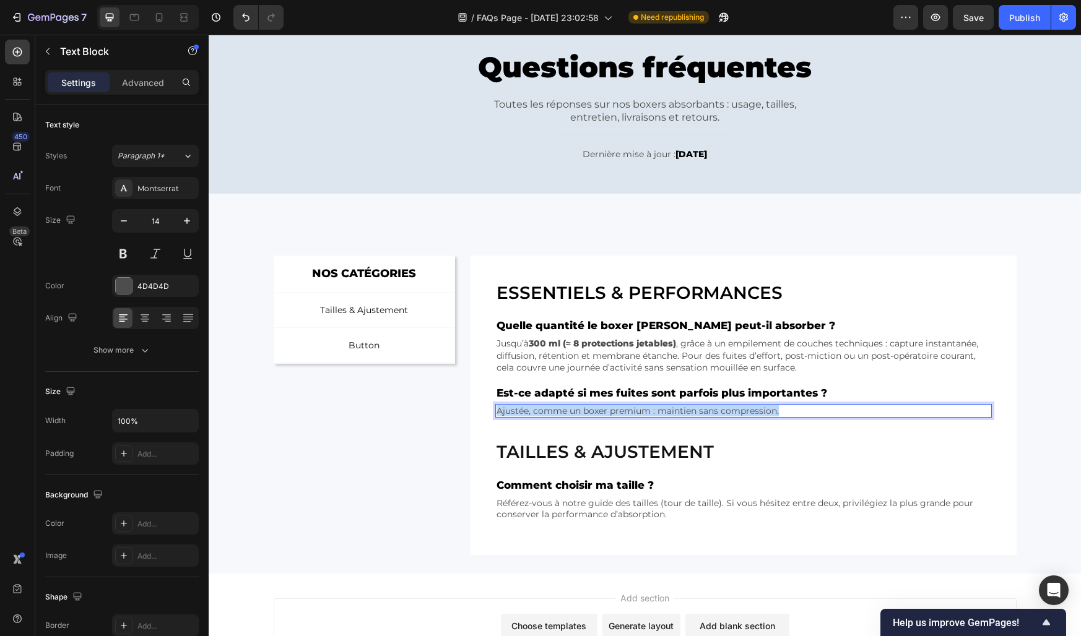
click at [519, 410] on p "Ajustée, comme un boxer premium : maintien sans compression." at bounding box center [742, 410] width 493 height 11
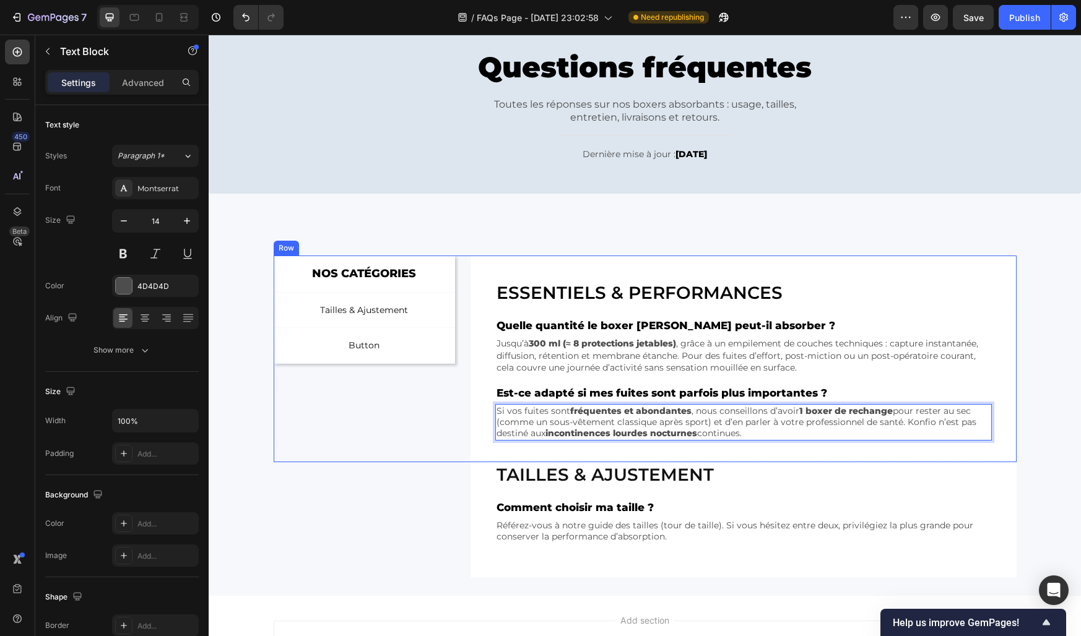
click at [417, 410] on div "NOS CATÉGORIES Text Block Row Tailles & Ajustement Button Button Button Row Row" at bounding box center [365, 359] width 182 height 207
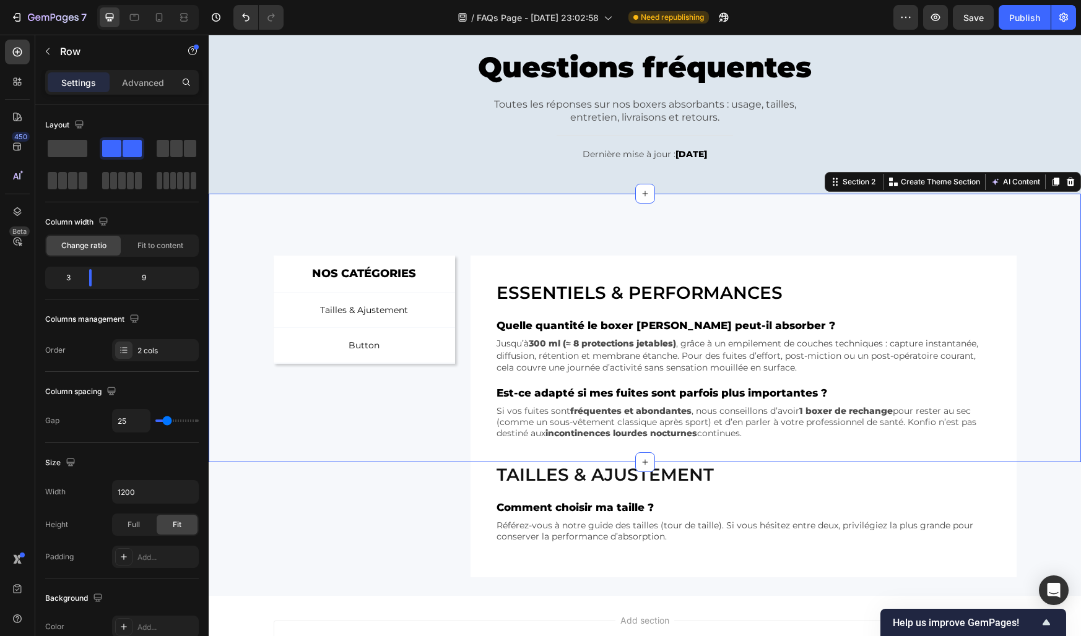
click at [255, 399] on div "NOS CATÉGORIES Text Block Row Tailles & Ajustement Button Button Button Row Row…" at bounding box center [645, 359] width 872 height 207
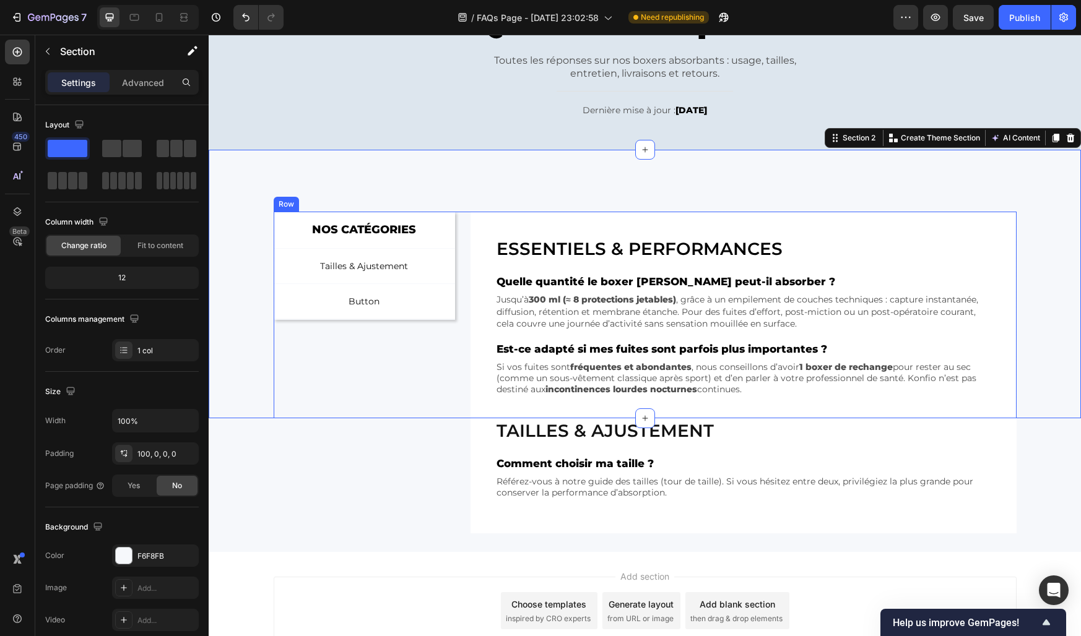
scroll to position [120, 0]
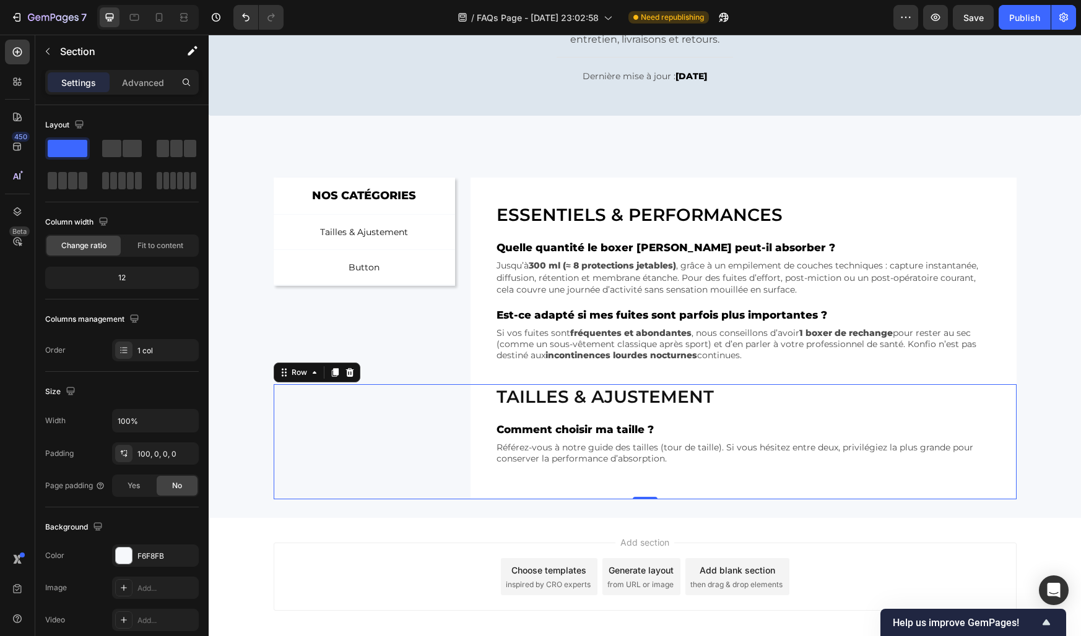
click at [335, 420] on div "Tailles & ajustement Heading Comment choisir ma taille ? Text Block Référez-vou…" at bounding box center [645, 442] width 743 height 116
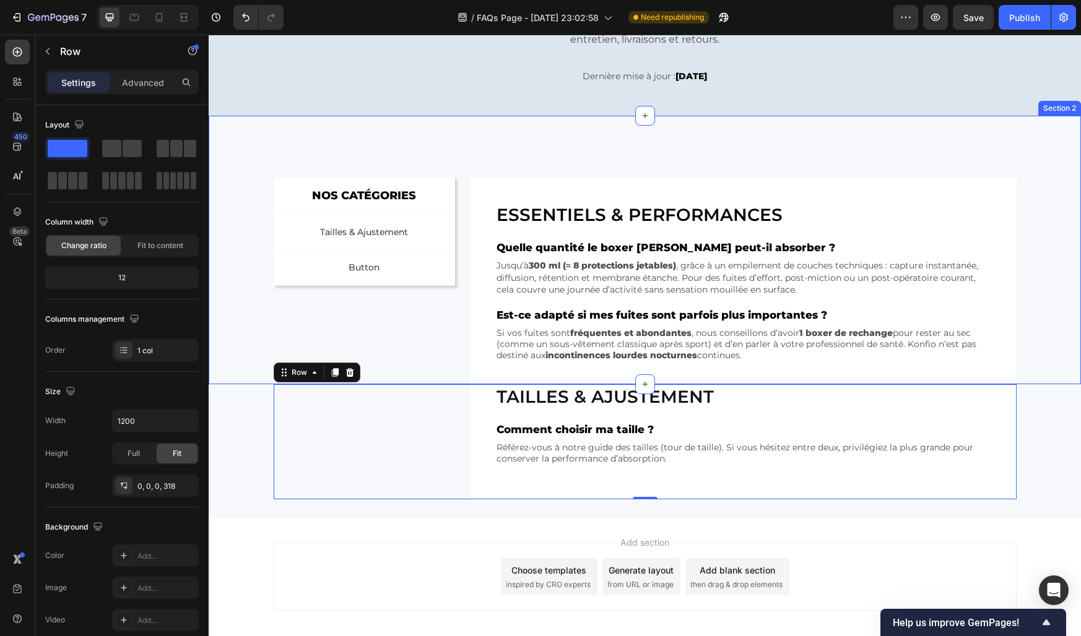
click at [217, 303] on div "NOS CATÉGORIES Text Block Row Tailles & Ajustement Button Button Button Row Row…" at bounding box center [645, 281] width 872 height 207
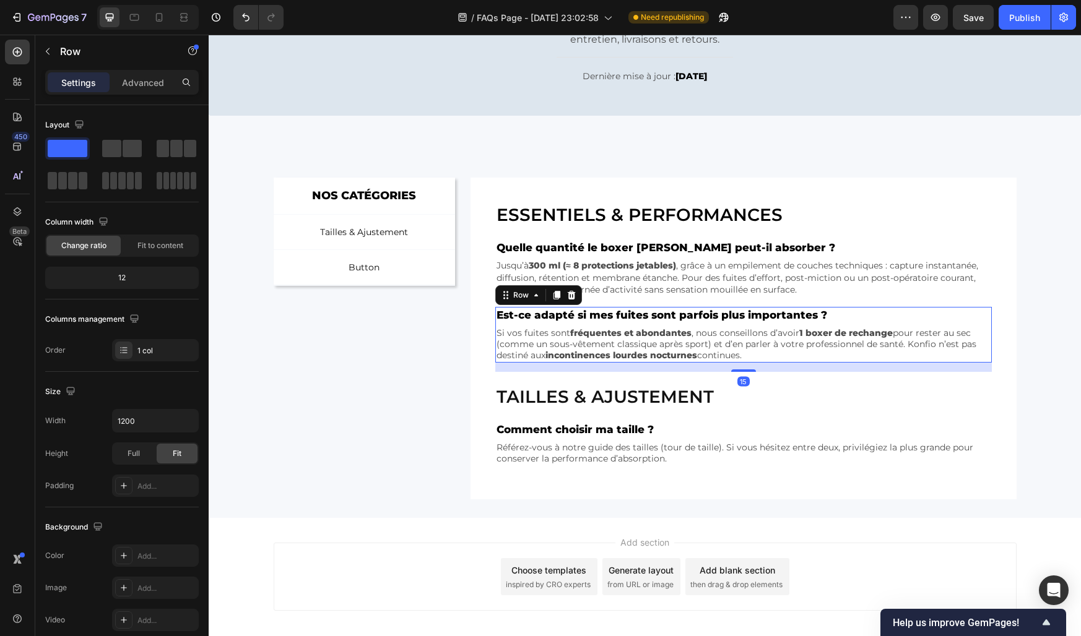
click at [561, 324] on div "Est-ce adapté si mes fuites sont parfois plus importantes ? Text Block Si vos f…" at bounding box center [743, 335] width 496 height 56
click at [556, 294] on icon at bounding box center [556, 295] width 7 height 9
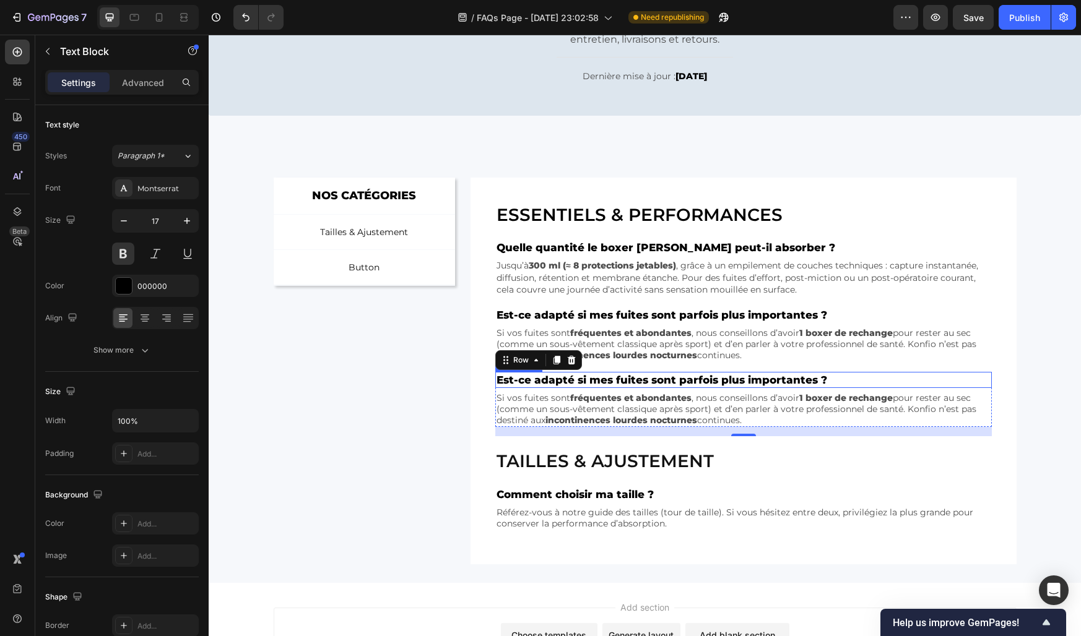
click at [556, 381] on p "Est-ce adapté si mes fuites sont parfois plus importantes ?" at bounding box center [742, 380] width 493 height 14
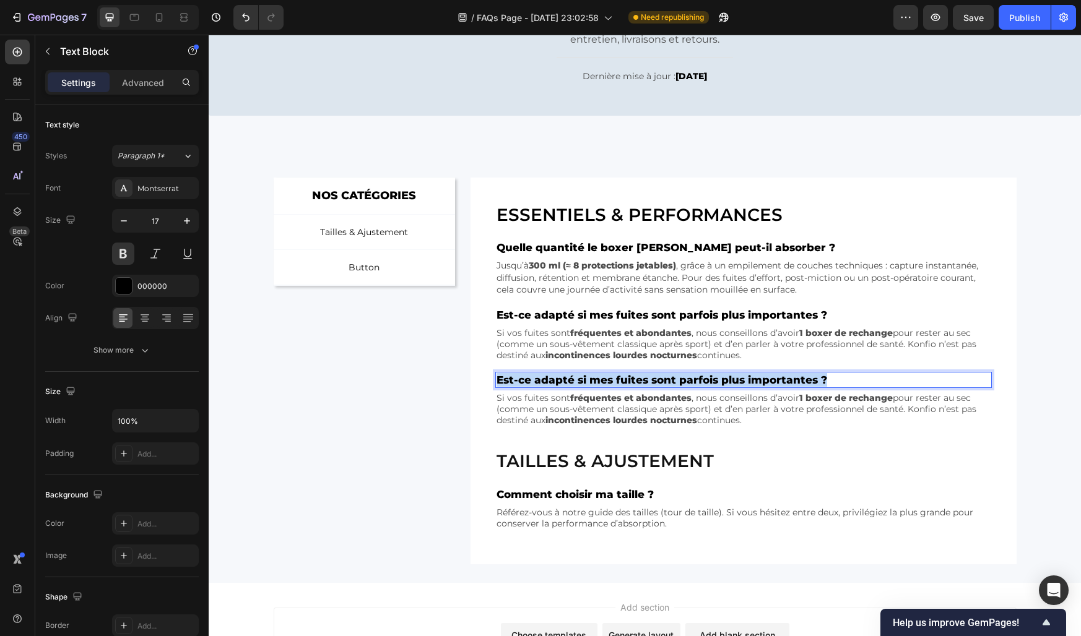
click at [556, 381] on p "Est-ce adapté si mes fuites sont parfois plus importantes ?" at bounding box center [742, 380] width 493 height 14
click at [514, 415] on p "Si vos fuites sont fréquentes et abondantes , nous conseillons d’avoir 1 boxer …" at bounding box center [742, 409] width 493 height 34
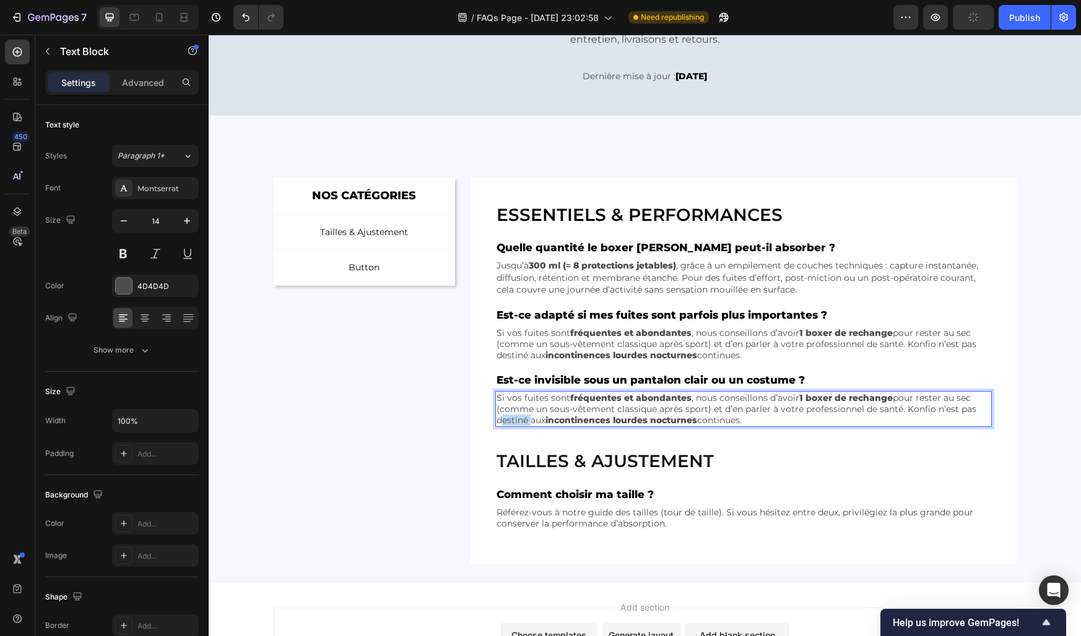
click at [514, 415] on p "Si vos fuites sont fréquentes et abondantes , nous conseillons d’avoir 1 boxer …" at bounding box center [742, 409] width 493 height 34
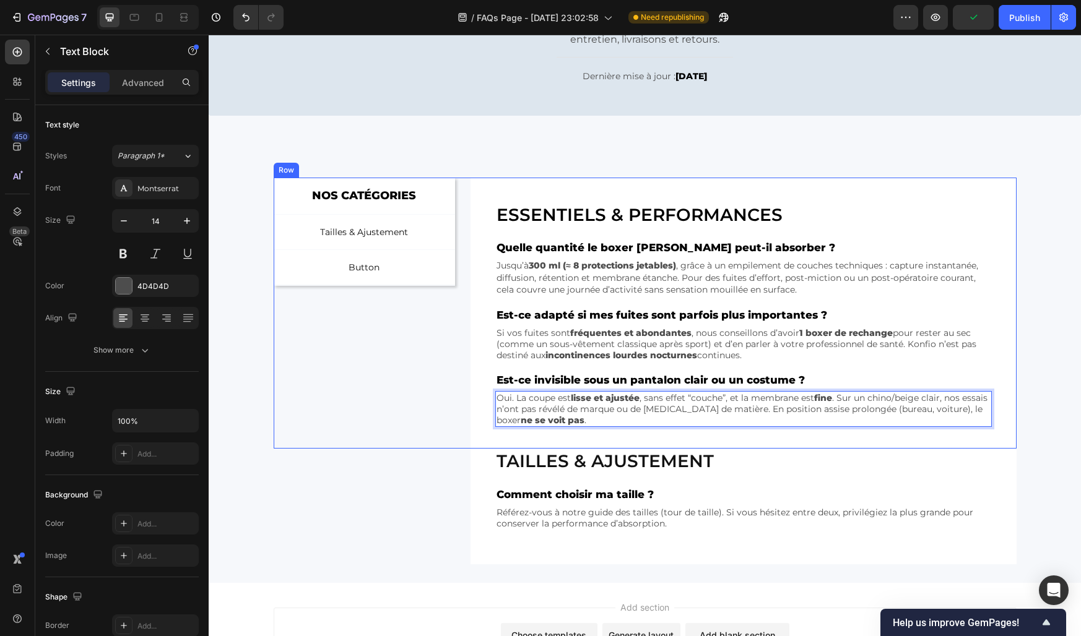
click at [449, 408] on div "NOS CATÉGORIES Text Block Row Tailles & Ajustement Button Button Button Row Row" at bounding box center [365, 314] width 182 height 272
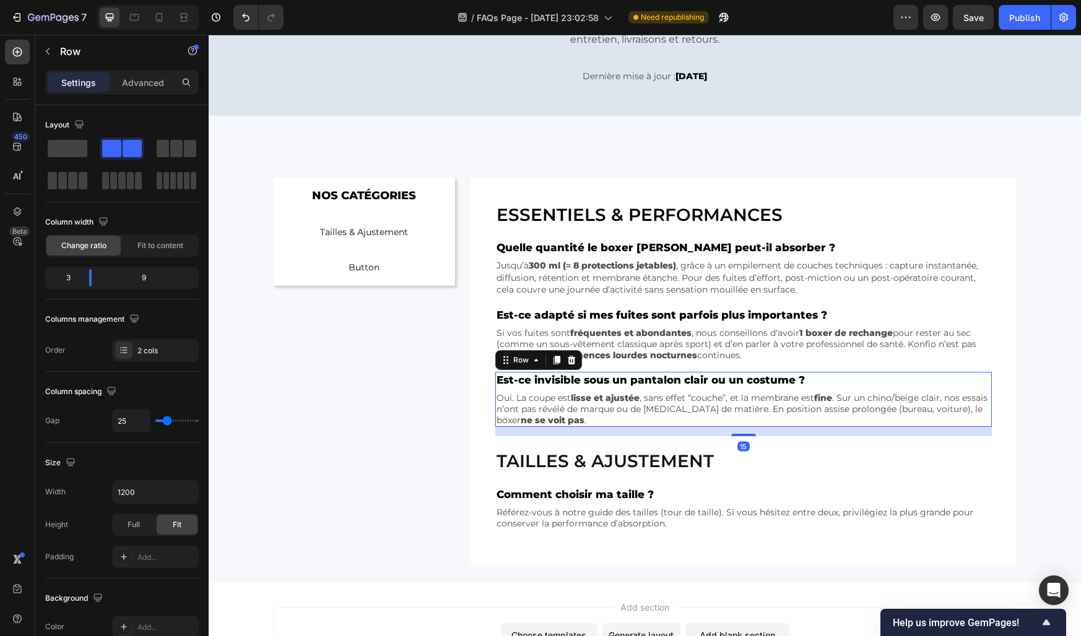
click at [560, 388] on div "Est-ce invisible sous un pantalon clair ou un costume ? Text Block Oui. La coup…" at bounding box center [743, 400] width 496 height 56
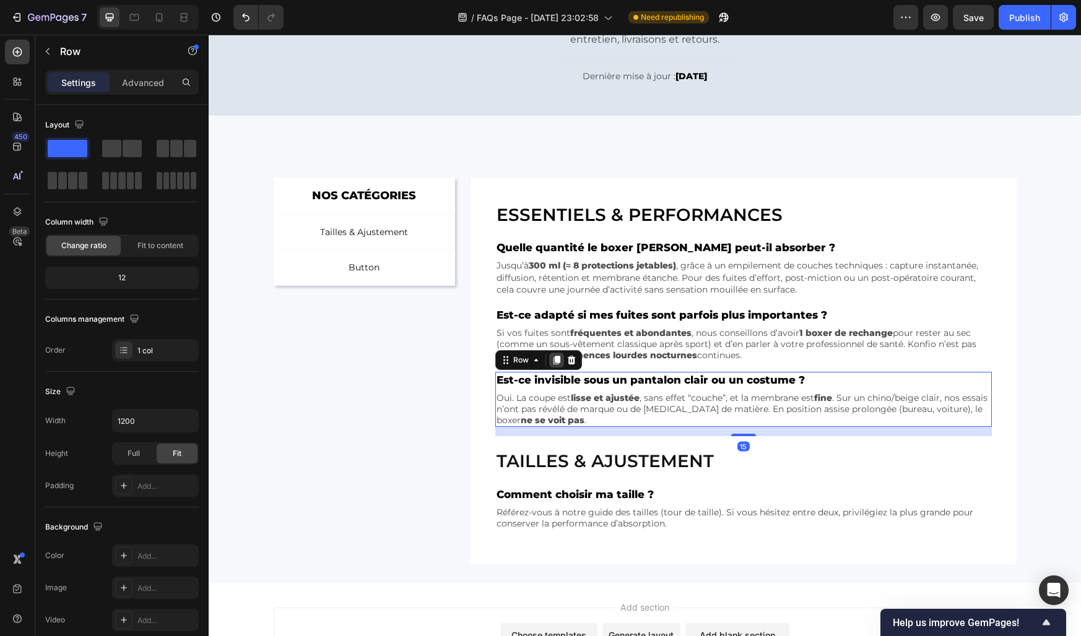
click at [556, 358] on icon at bounding box center [556, 360] width 7 height 9
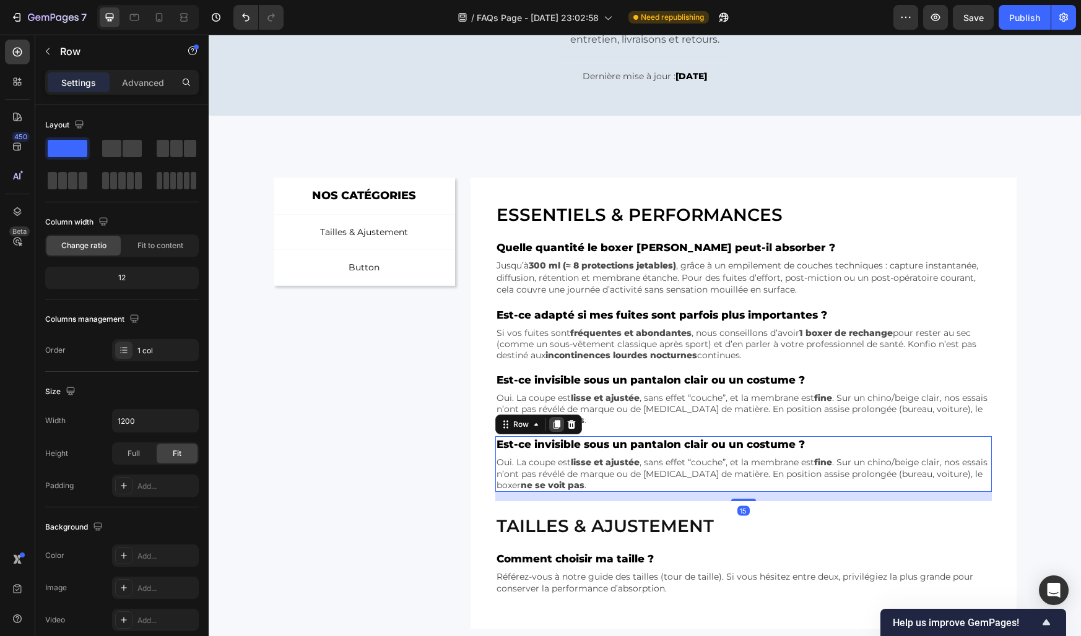
click at [556, 423] on icon at bounding box center [556, 424] width 7 height 9
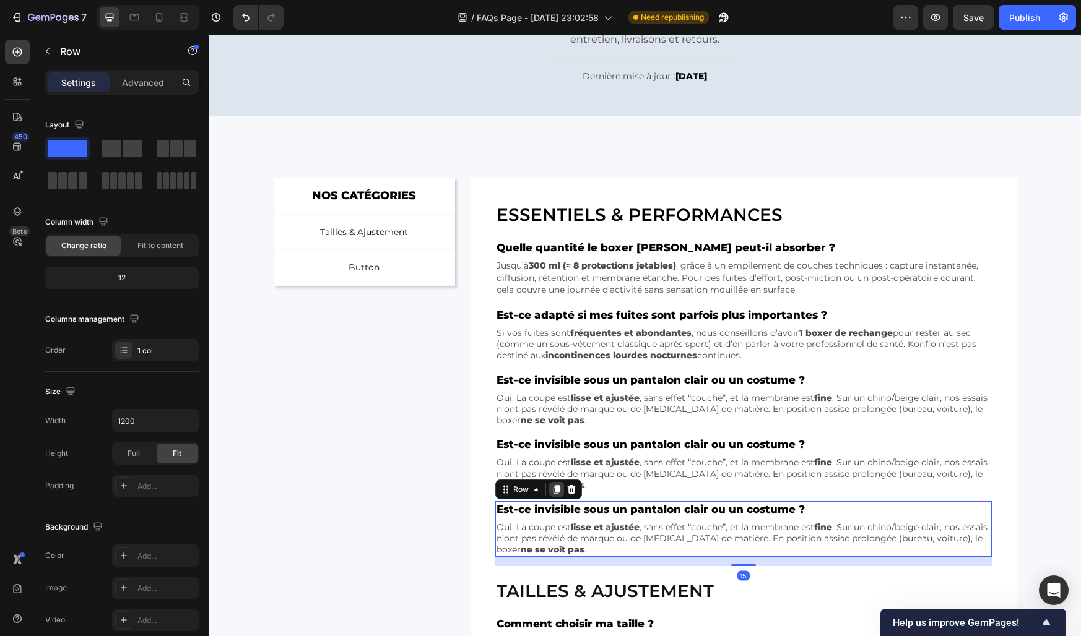
click at [560, 491] on icon at bounding box center [556, 489] width 7 height 9
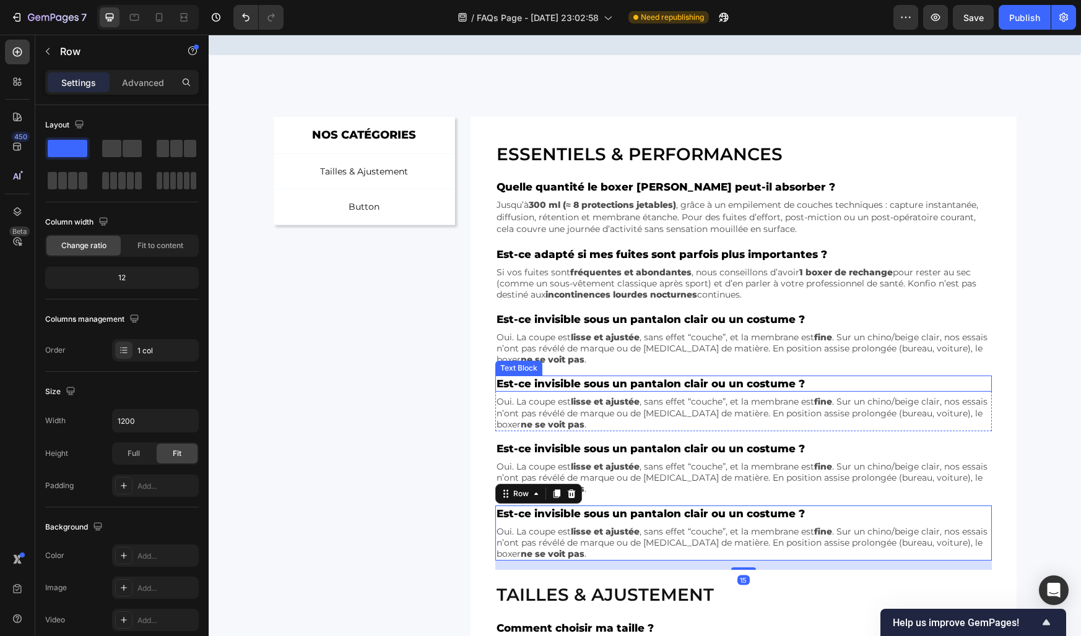
scroll to position [235, 0]
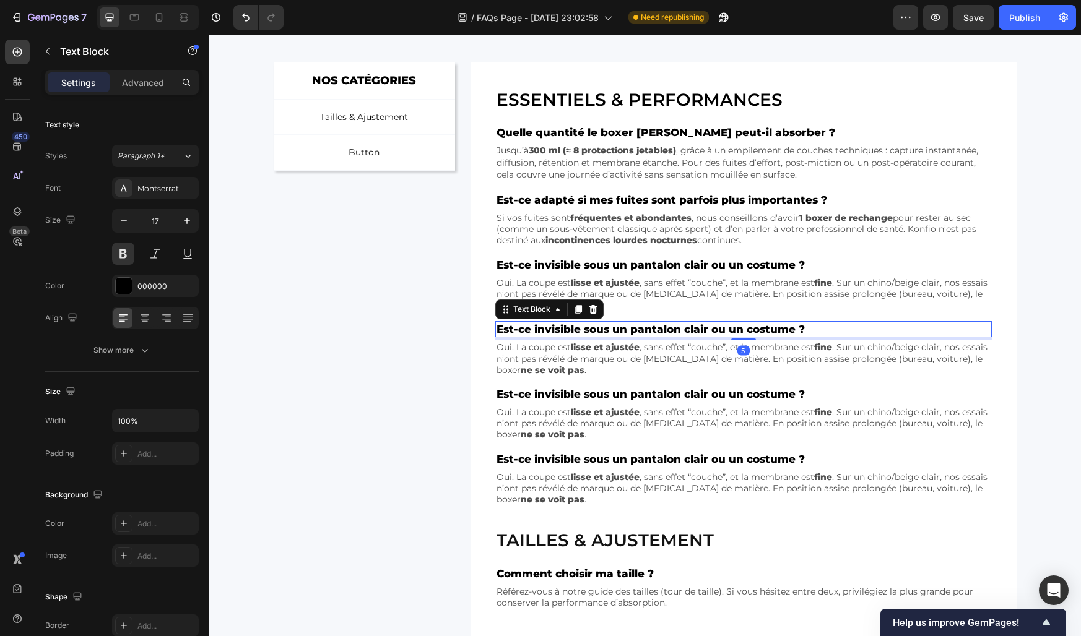
click at [547, 329] on p "Est-ce invisible sous un pantalon clair ou un costume ?" at bounding box center [742, 329] width 493 height 14
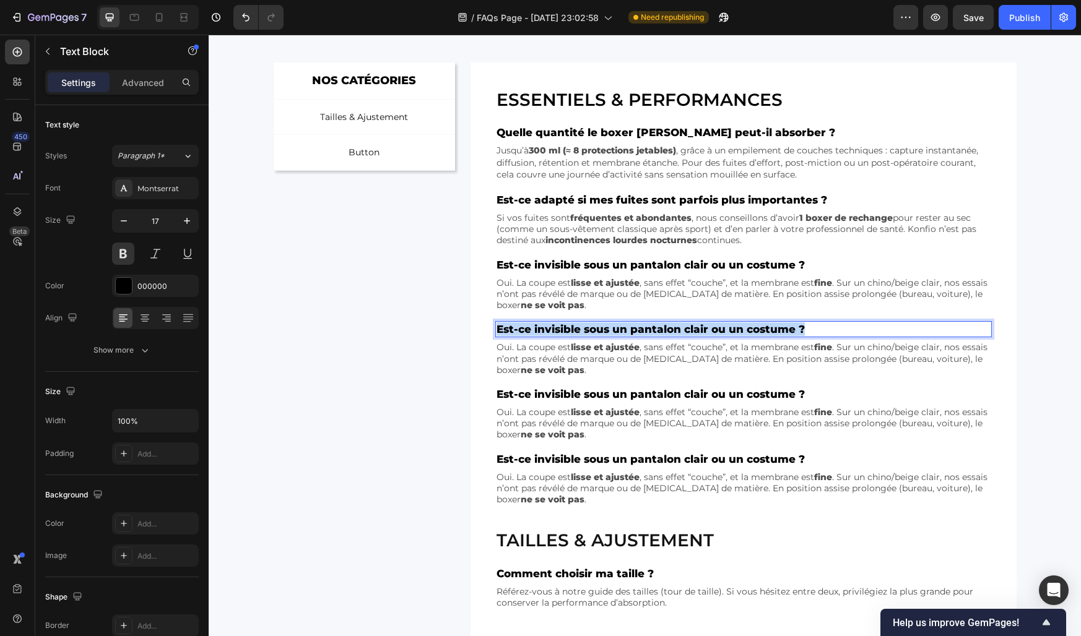
click at [547, 329] on p "Est-ce invisible sous un pantalon clair ou un costume ?" at bounding box center [742, 329] width 493 height 14
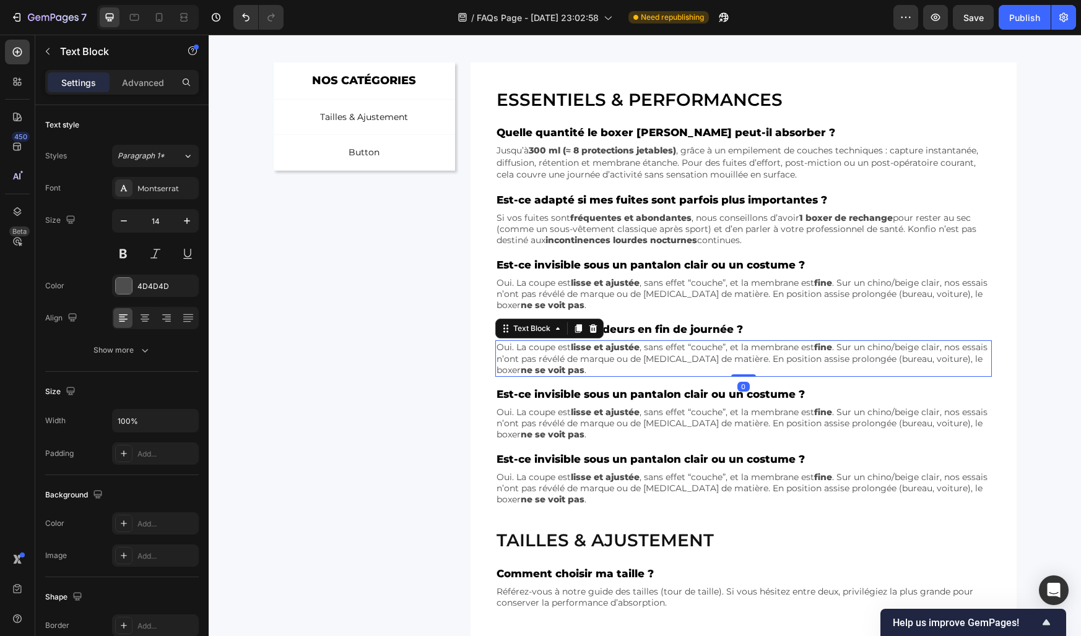
click at [547, 360] on p "Oui. La coupe est lisse et ajustée , sans effet “couche”, et la membrane est fi…" at bounding box center [742, 359] width 493 height 34
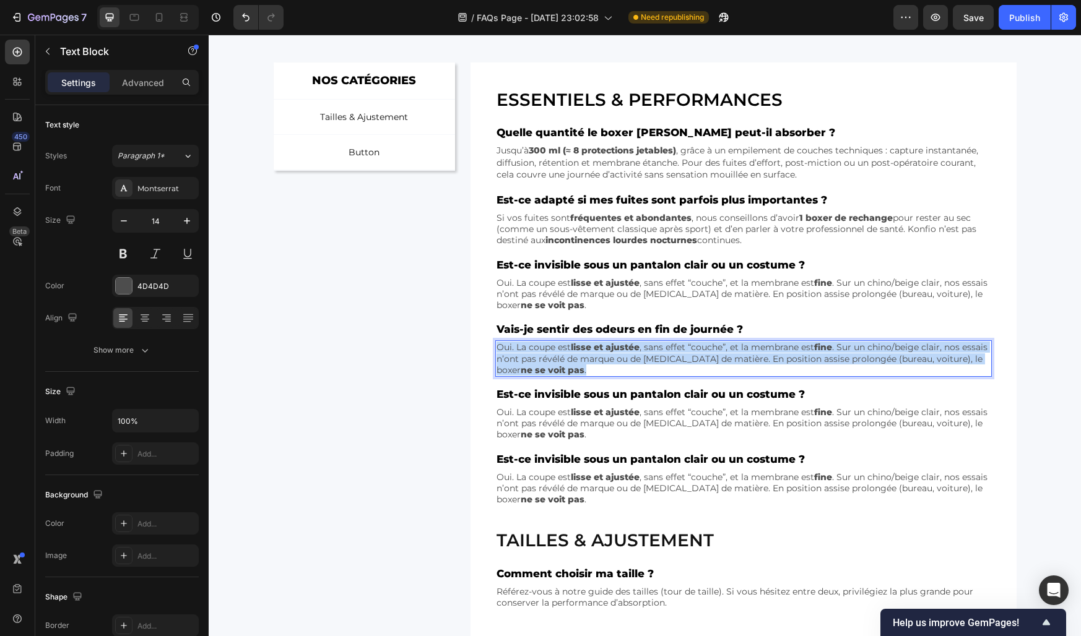
click at [547, 360] on p "Oui. La coupe est lisse et ajustée , sans effet “couche”, et la membrane est fi…" at bounding box center [742, 359] width 493 height 34
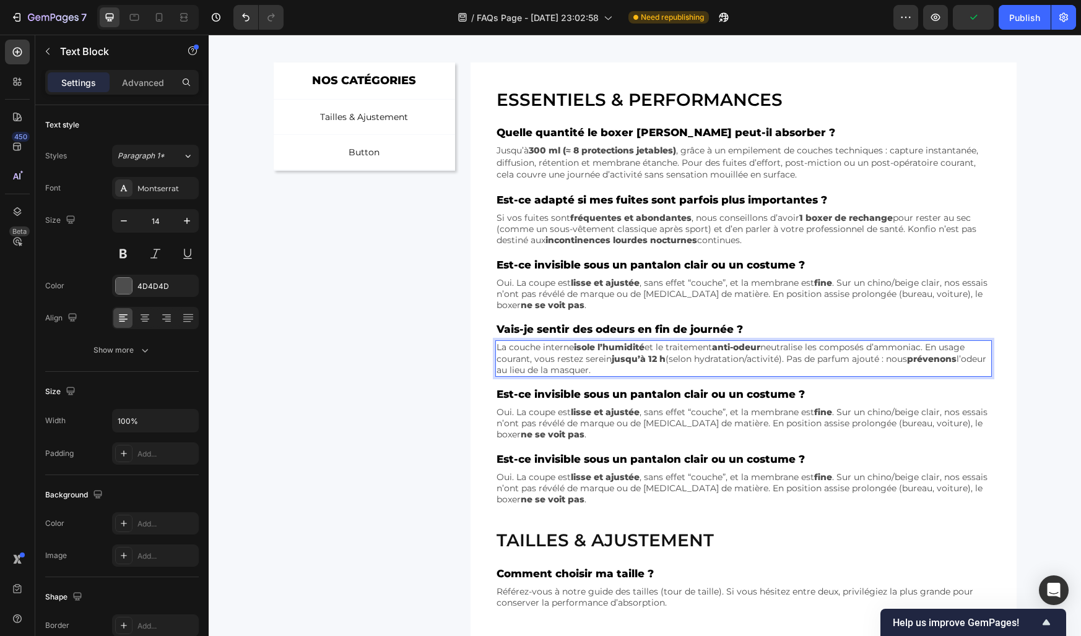
click at [533, 394] on p "Est-ce invisible sous un pantalon clair ou un costume ?" at bounding box center [742, 394] width 493 height 14
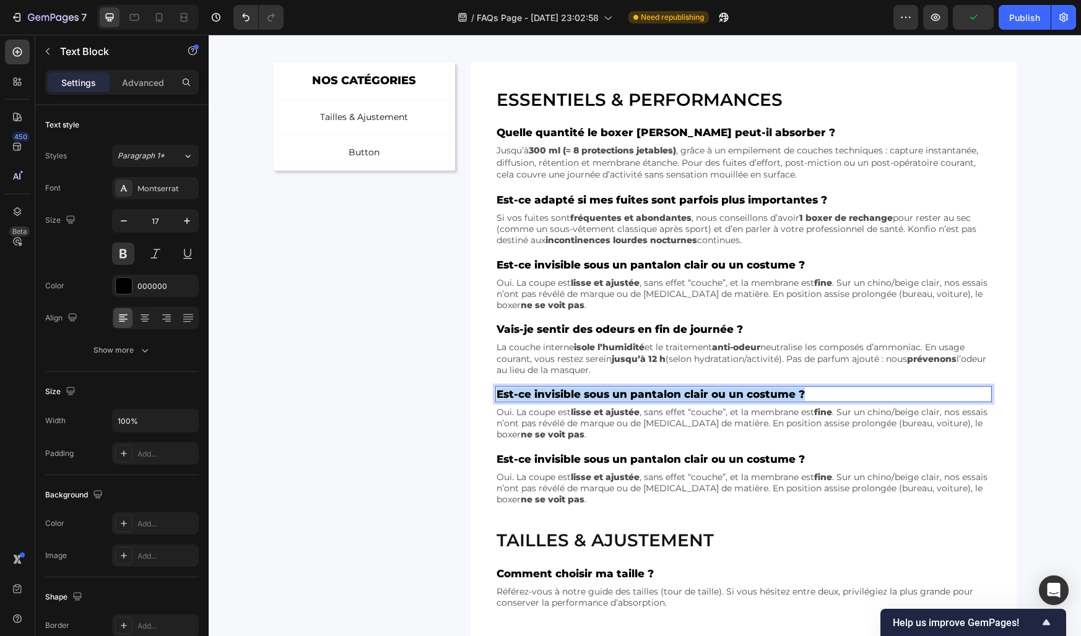
click at [533, 394] on p "Est-ce invisible sous un pantalon clair ou un costume ?" at bounding box center [742, 394] width 493 height 14
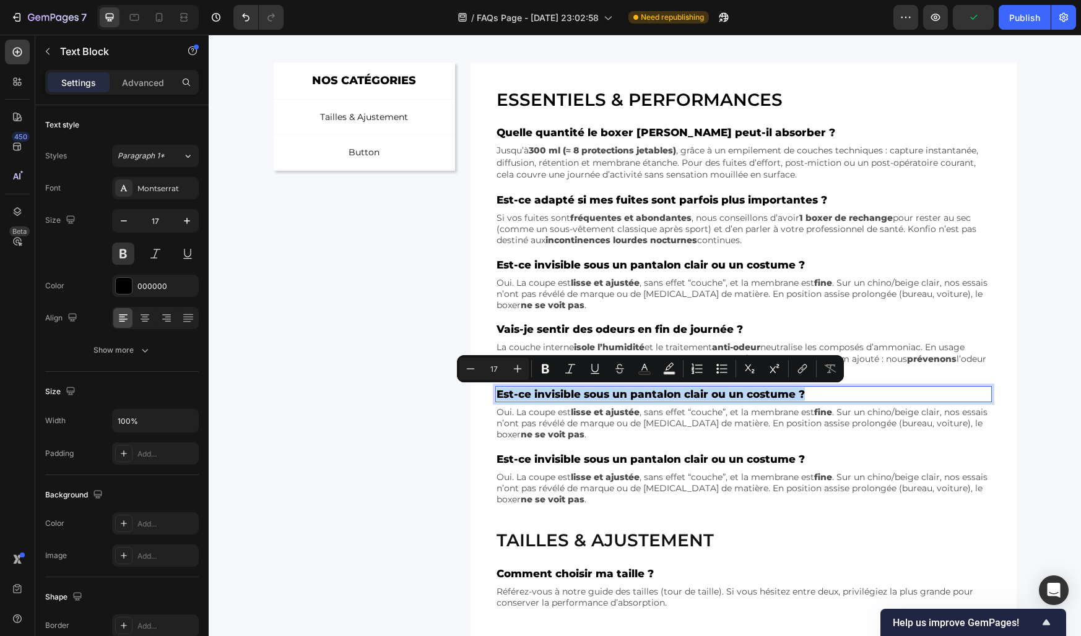
click at [533, 394] on p "Est-ce invisible sous un pantalon clair ou un costume ?" at bounding box center [742, 394] width 493 height 14
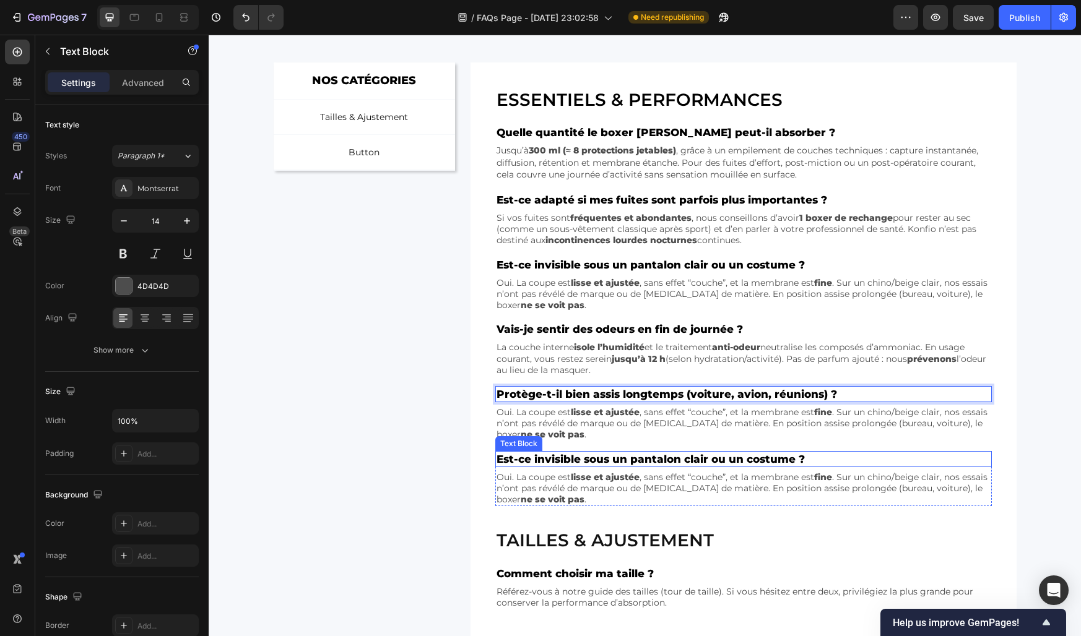
click at [524, 416] on p "Oui. La coupe est lisse et ajustée , sans effet “couche”, et la membrane est fi…" at bounding box center [742, 424] width 493 height 34
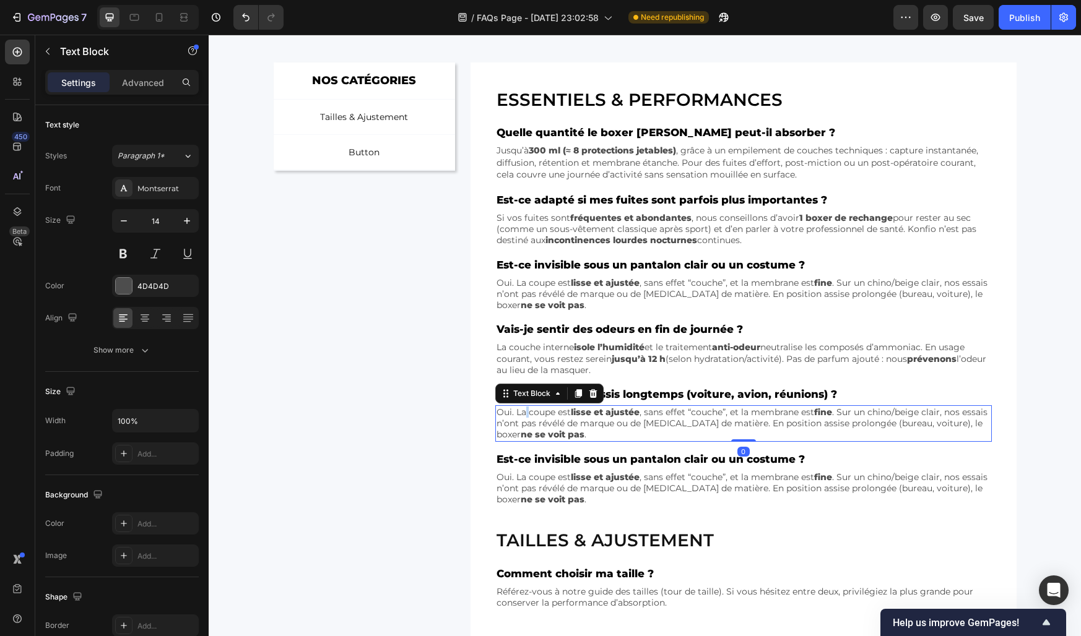
click at [524, 416] on p "Oui. La coupe est lisse et ajustée , sans effet “couche”, et la membrane est fi…" at bounding box center [742, 424] width 493 height 34
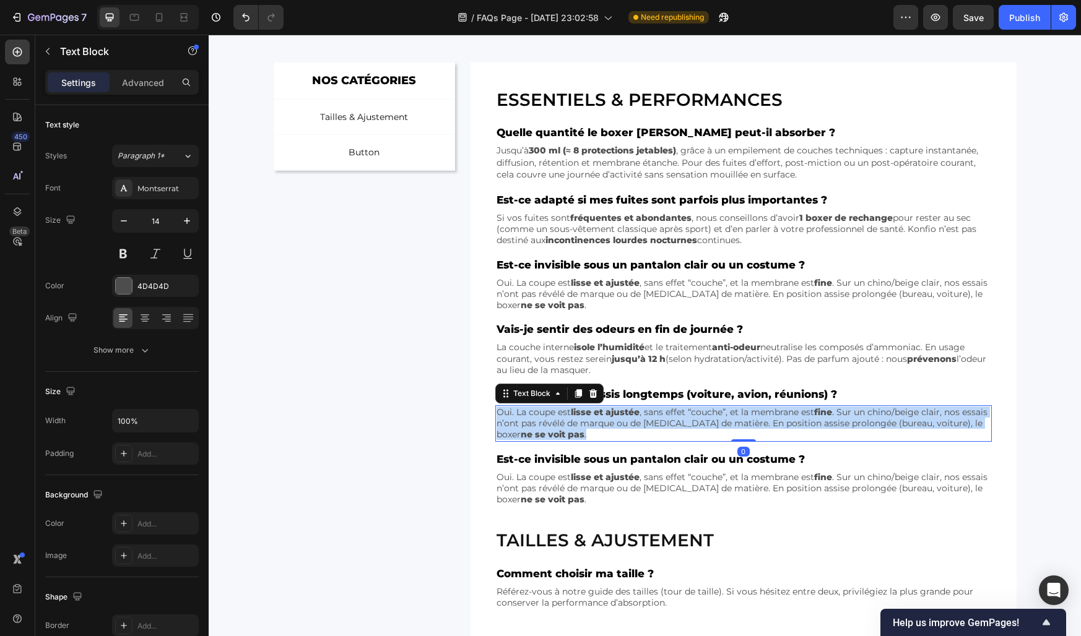
click at [524, 416] on p "Oui. La coupe est lisse et ajustée , sans effet “couche”, et la membrane est fi…" at bounding box center [742, 424] width 493 height 34
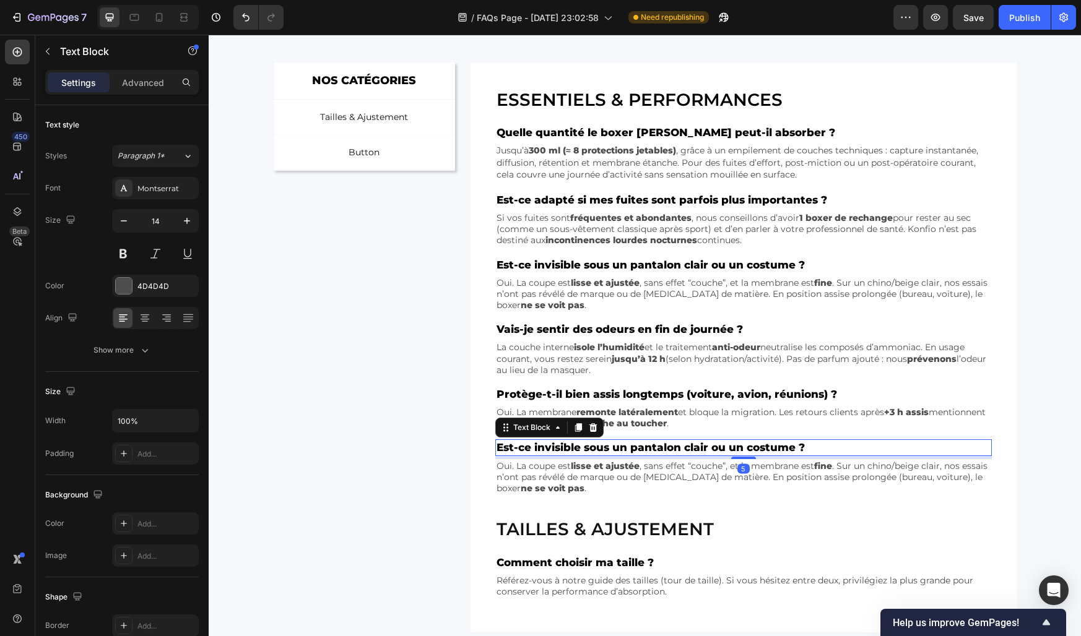
click at [520, 446] on p "Est-ce invisible sous un pantalon clair ou un costume ?" at bounding box center [742, 448] width 493 height 14
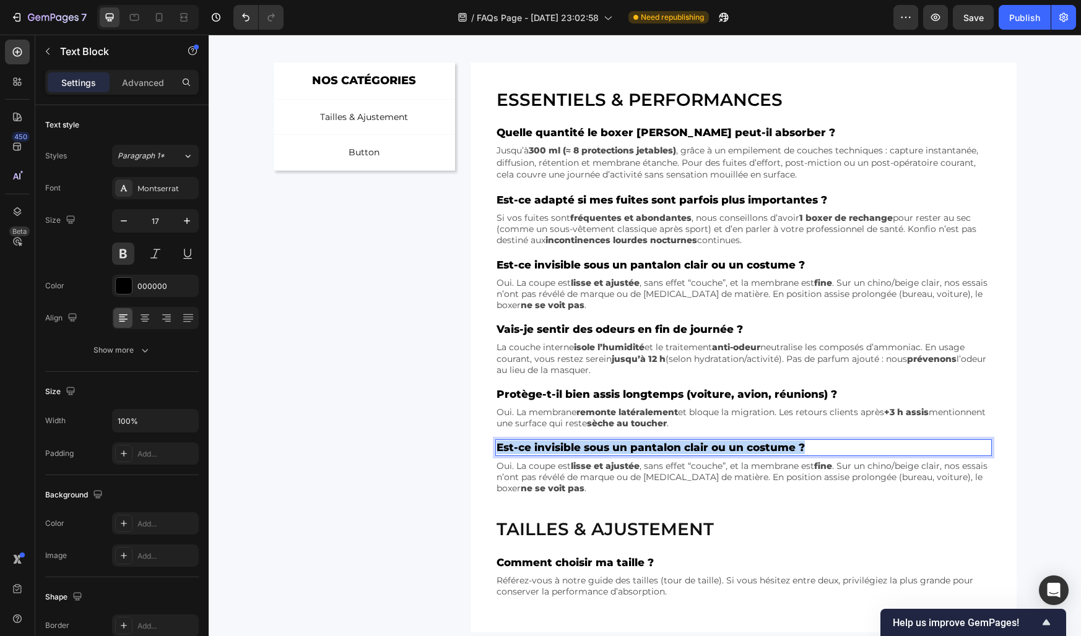
click at [520, 446] on p "Est-ce invisible sous un pantalon clair ou un costume ?" at bounding box center [742, 448] width 493 height 14
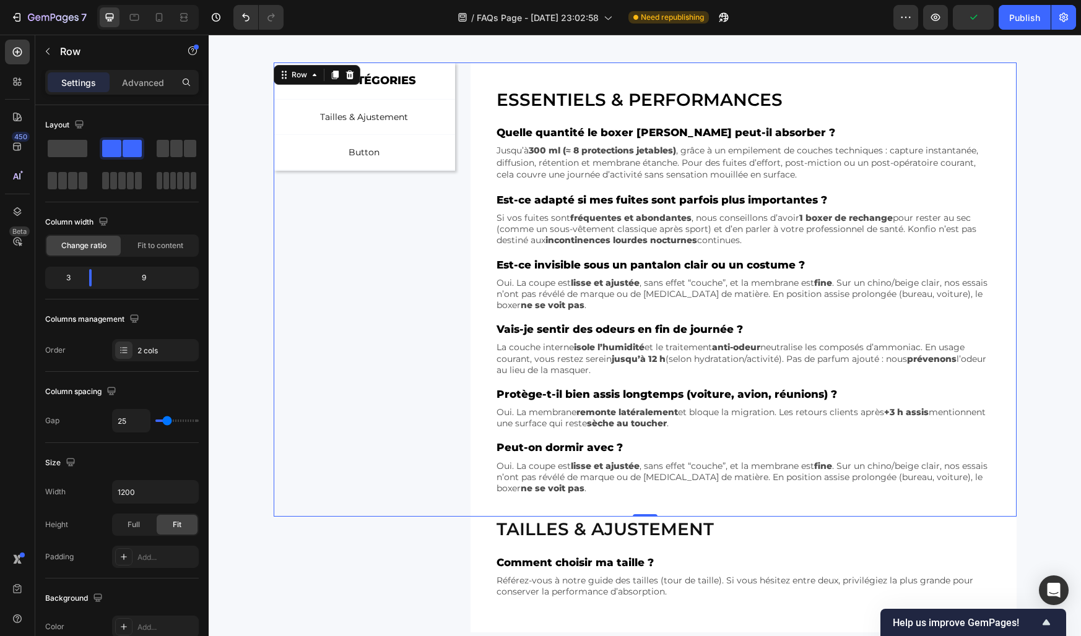
click at [429, 443] on div "NOS CATÉGORIES Text Block Row Tailles & Ajustement Button Button Button Row Row" at bounding box center [365, 290] width 182 height 455
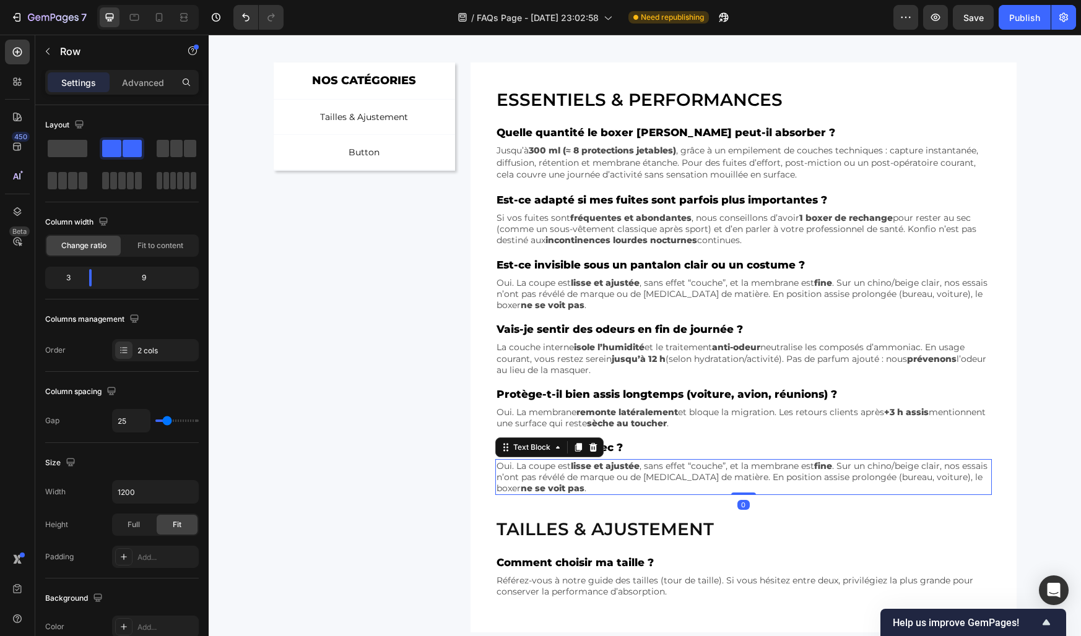
click at [548, 470] on p "Oui. La coupe est lisse et ajustée , sans effet “couche”, et la membrane est fi…" at bounding box center [742, 478] width 493 height 34
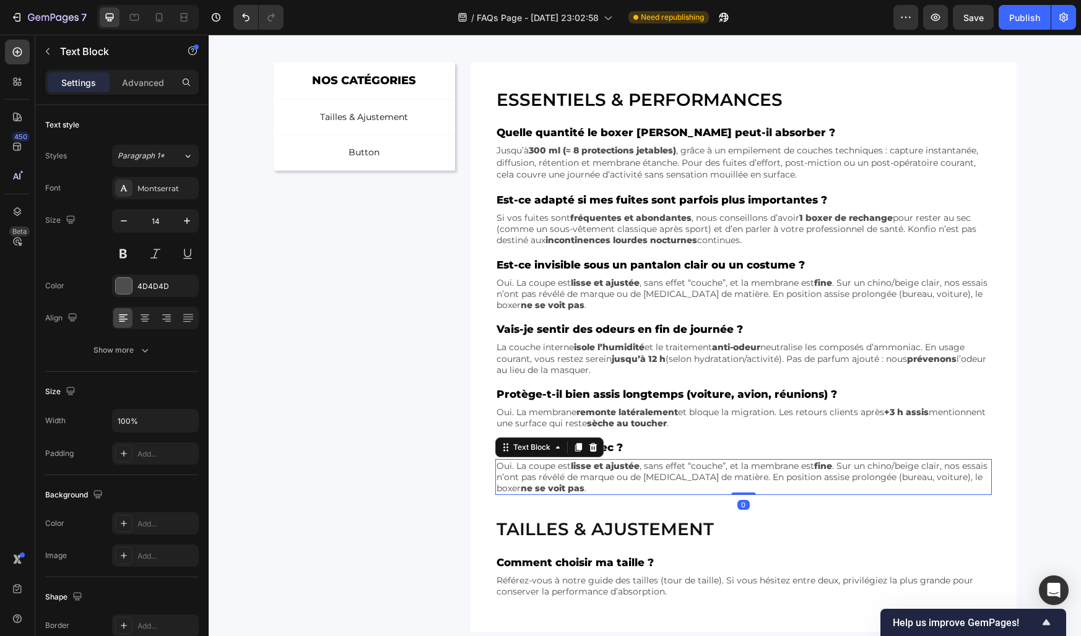
click at [548, 470] on p "Oui. La coupe est lisse et ajustée , sans effet “couche”, et la membrane est fi…" at bounding box center [742, 478] width 493 height 34
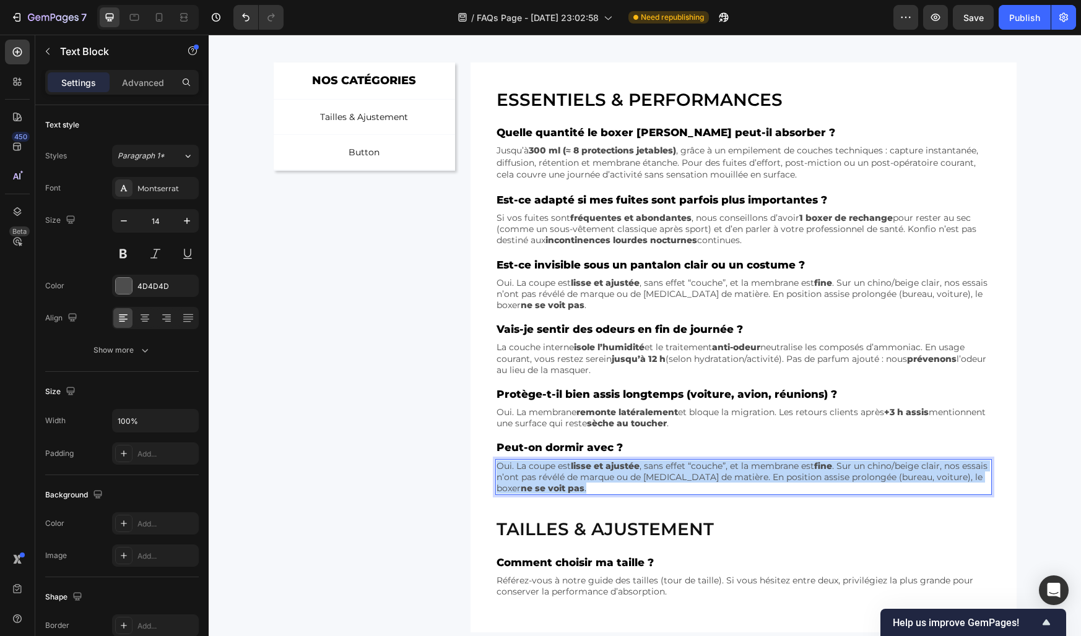
click at [548, 470] on p "Oui. La coupe est lisse et ajustée , sans effet “couche”, et la membrane est fi…" at bounding box center [742, 478] width 493 height 34
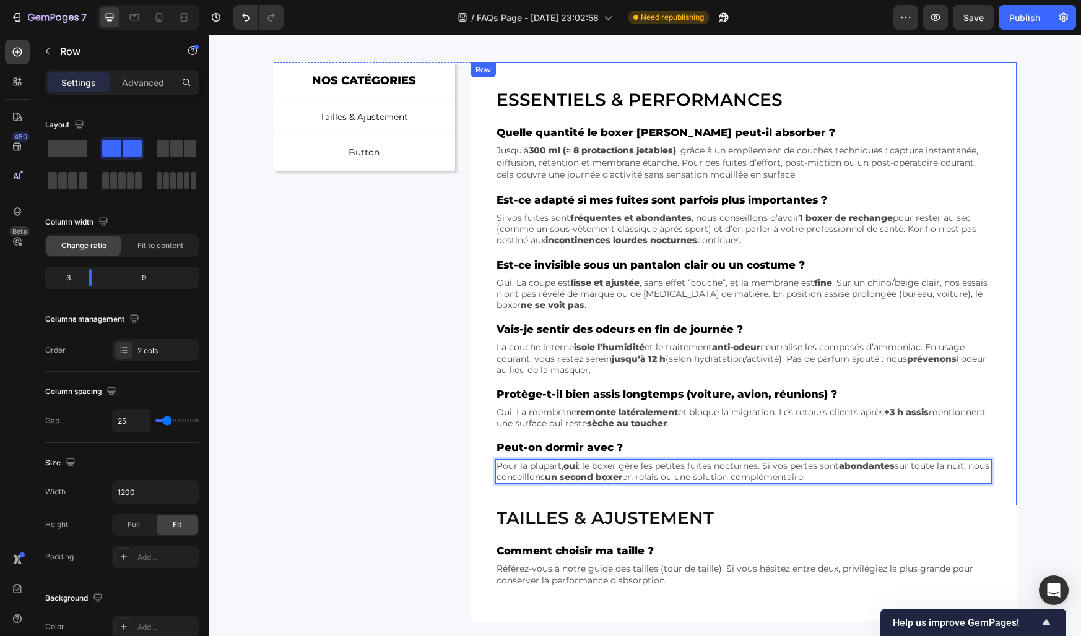
click at [444, 452] on div "NOS CATÉGORIES Text Block Row Tailles & Ajustement Button Button Button Row Row" at bounding box center [365, 284] width 182 height 443
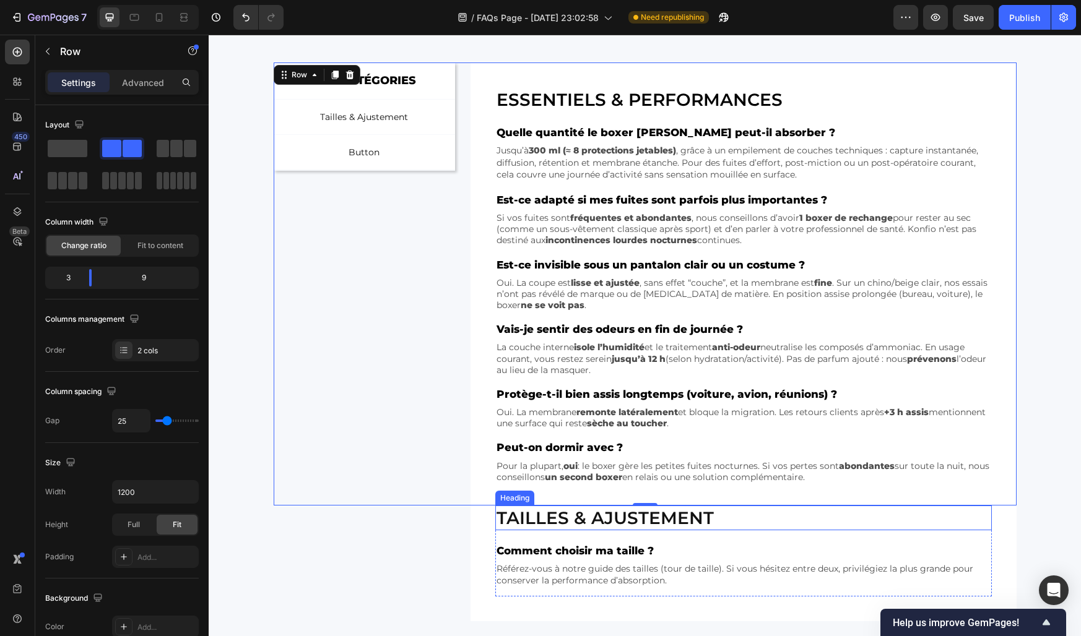
click at [567, 522] on h2 "Tailles & ajustement" at bounding box center [743, 518] width 496 height 25
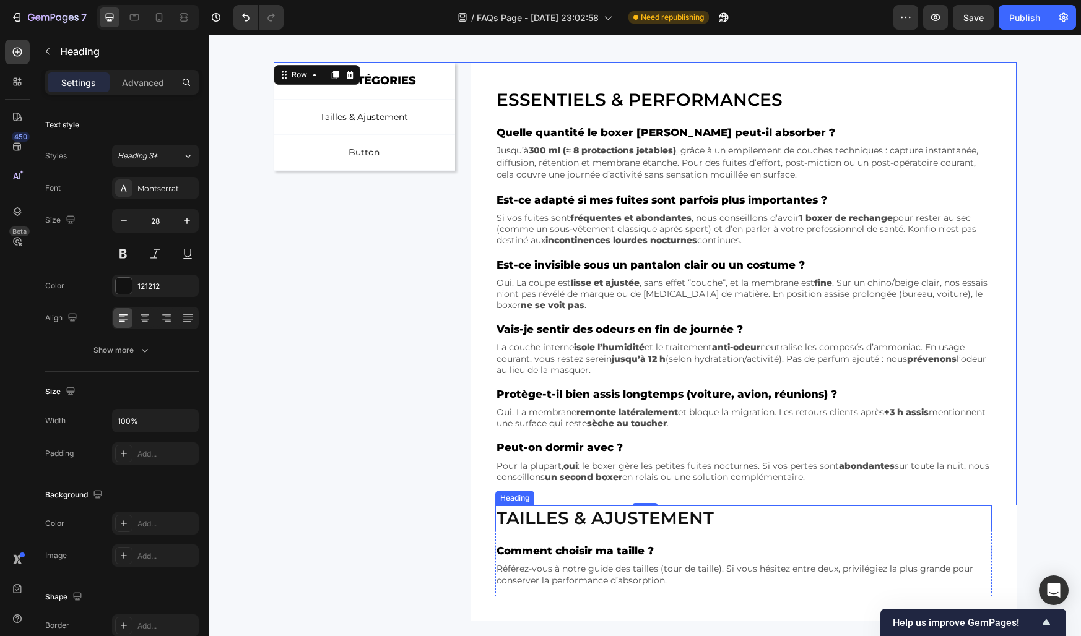
click at [567, 522] on h2 "Tailles & ajustement" at bounding box center [743, 518] width 496 height 25
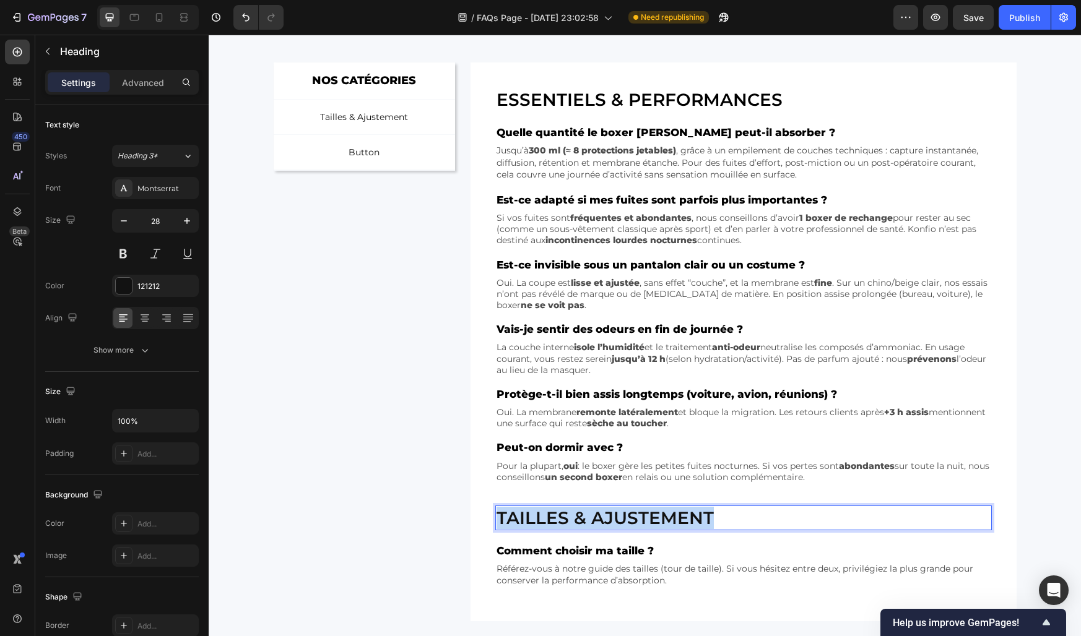
click at [567, 522] on p "Tailles & ajustement" at bounding box center [743, 518] width 494 height 22
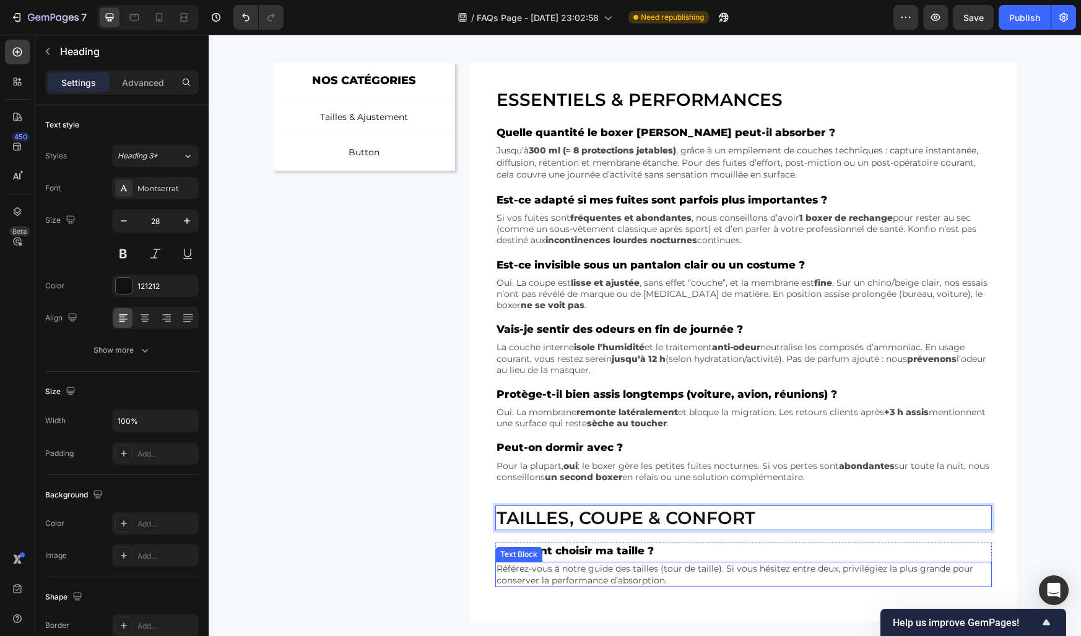
click at [525, 574] on p "Référez-vous à notre guide des tailles (tour de taille). Si vous hésitez entre …" at bounding box center [743, 574] width 494 height 22
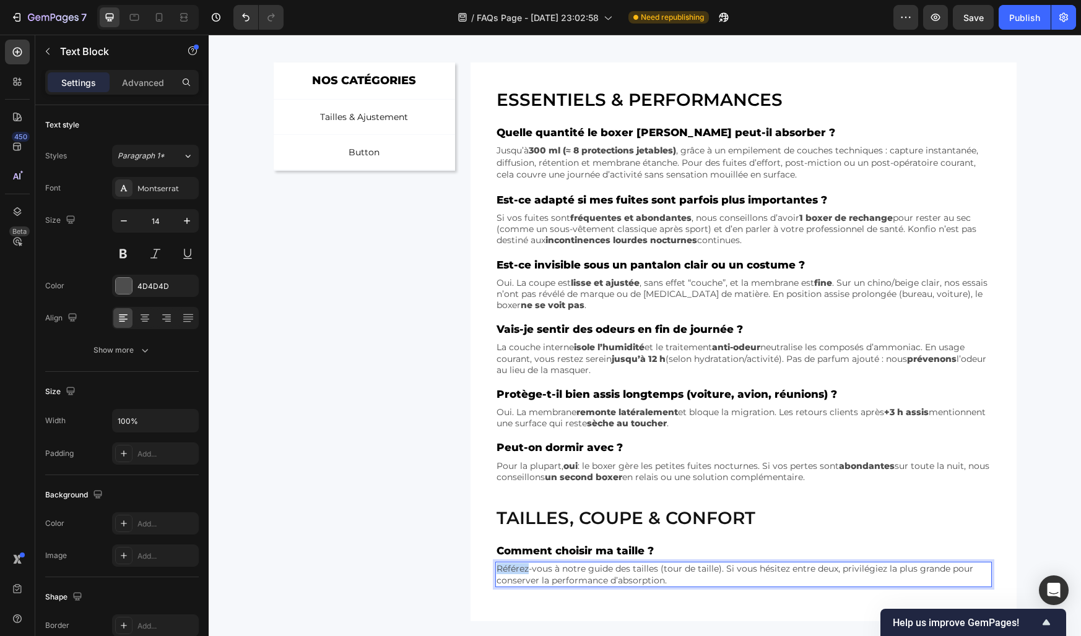
click at [525, 574] on p "Référez-vous à notre guide des tailles (tour de taille). Si vous hésitez entre …" at bounding box center [743, 574] width 494 height 22
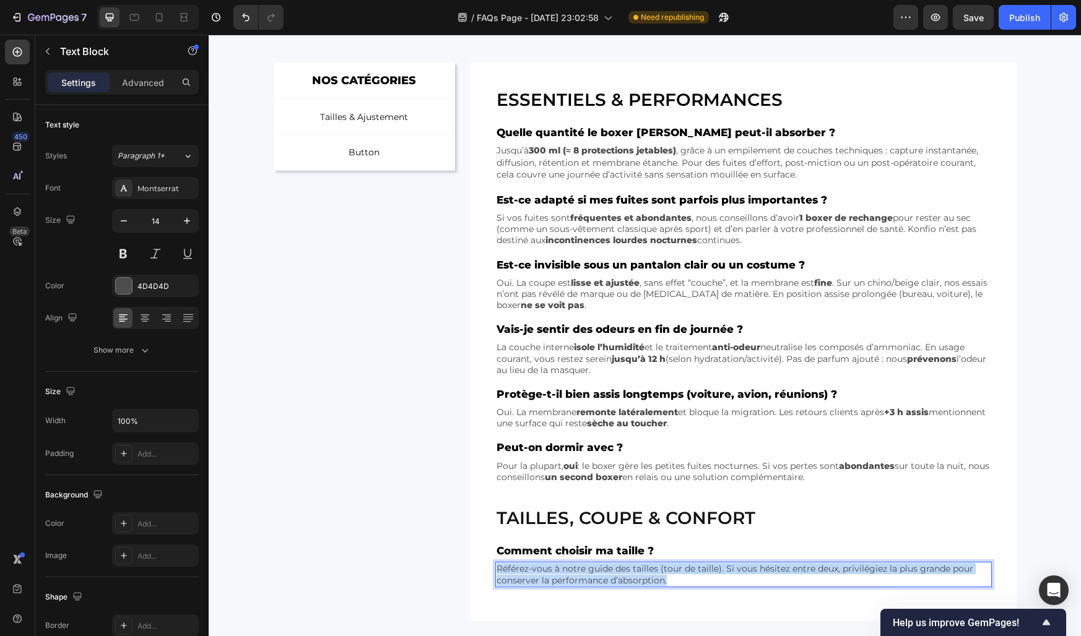
click at [525, 574] on p "Référez-vous à notre guide des tailles (tour de taille). Si vous hésitez entre …" at bounding box center [743, 574] width 494 height 22
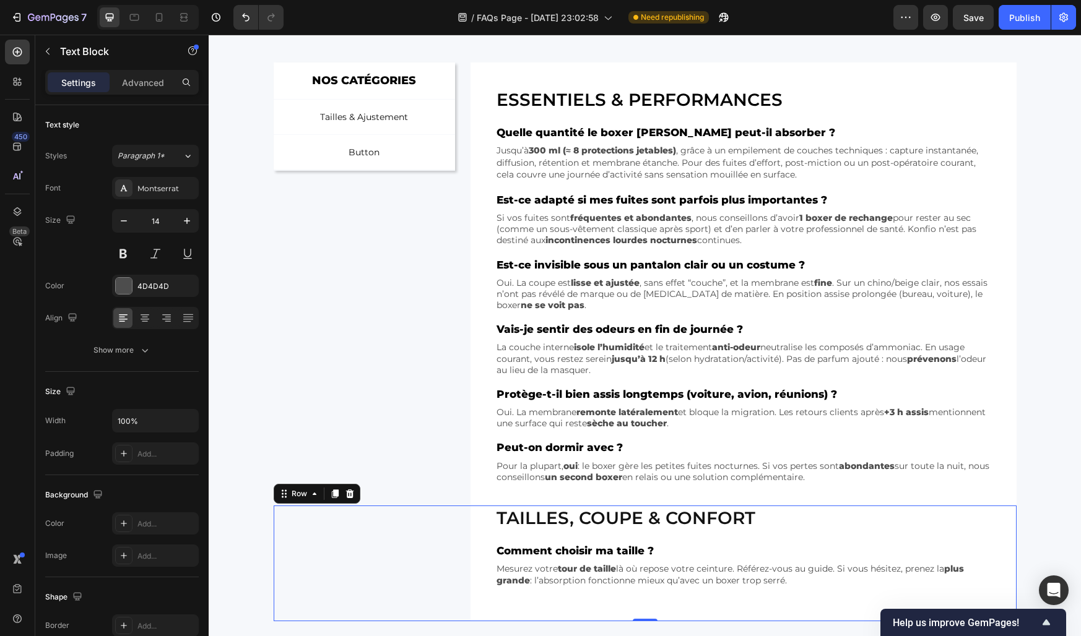
click at [422, 582] on div "Tailles, coupe & confort Heading Comment choisir ma taille ? Text Block Mesurez…" at bounding box center [645, 564] width 743 height 116
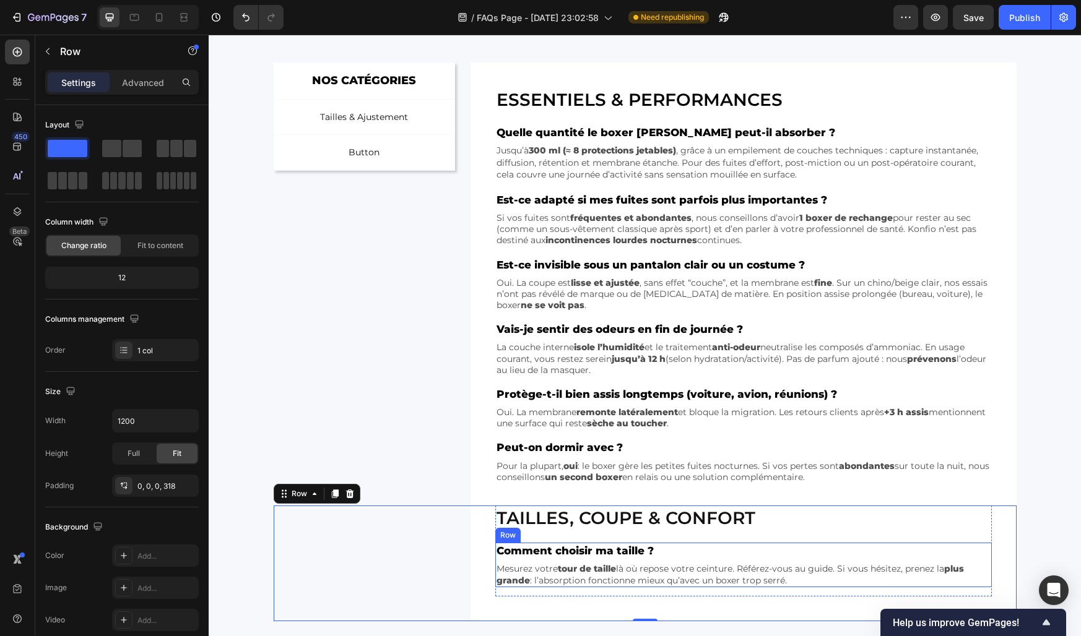
click at [556, 561] on div "Comment choisir ma taille ? Text Block Mesurez votre tour de taille là où repos…" at bounding box center [743, 565] width 496 height 45
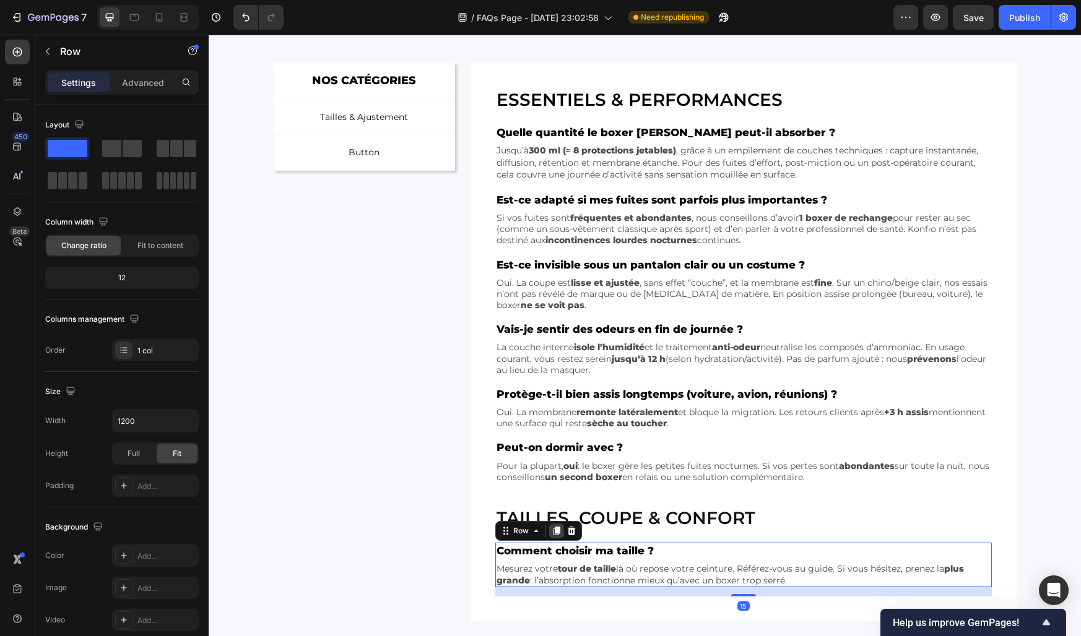
click at [555, 530] on icon at bounding box center [556, 531] width 7 height 9
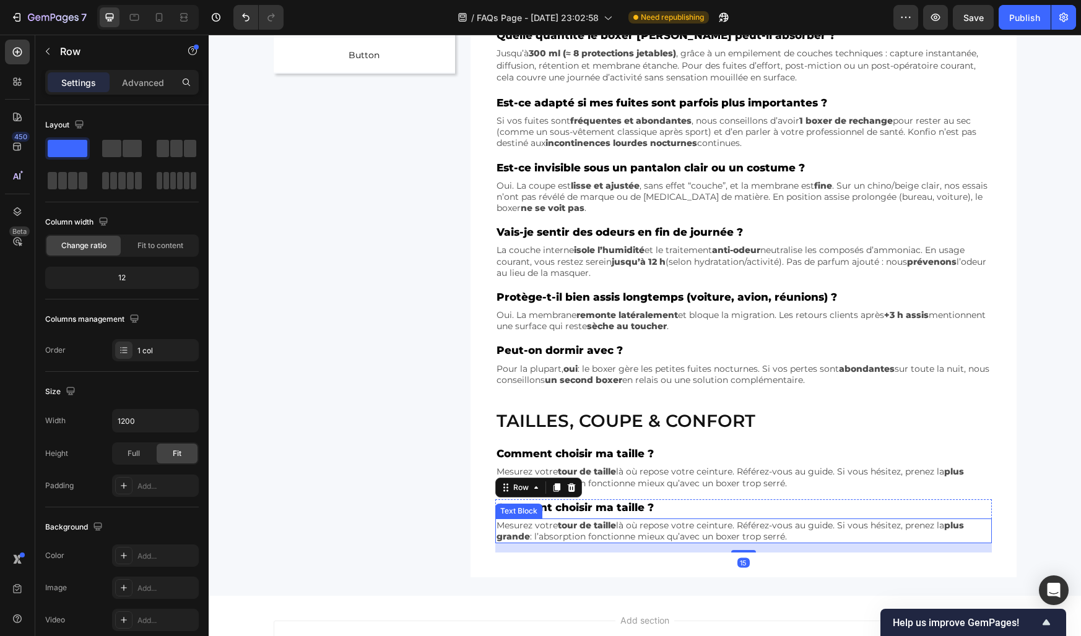
scroll to position [341, 0]
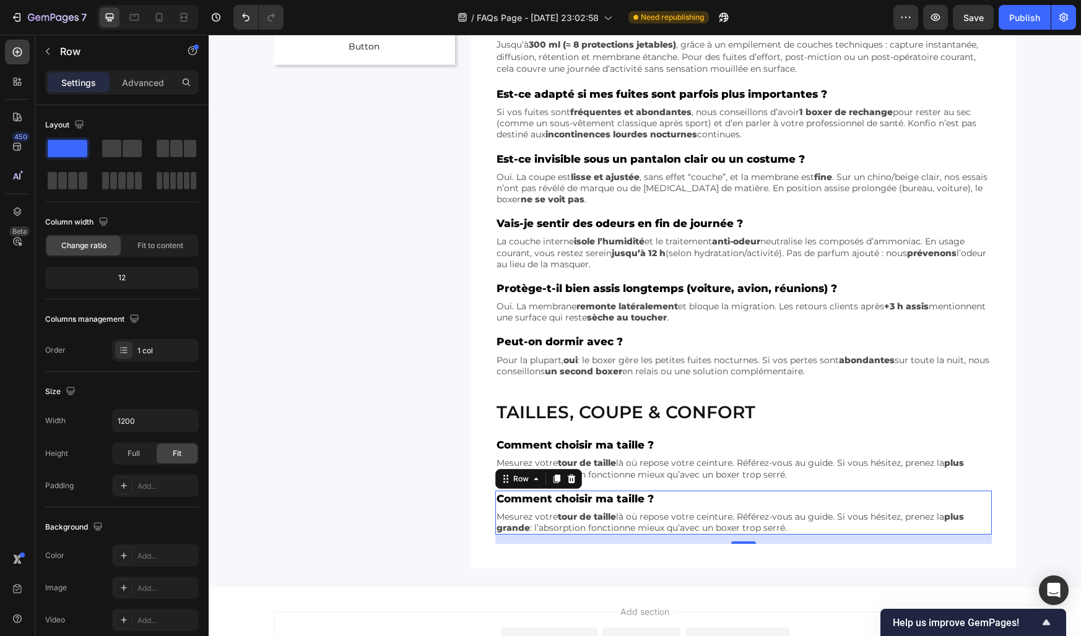
click at [529, 501] on p "Comment choisir ma taille ?" at bounding box center [743, 499] width 494 height 14
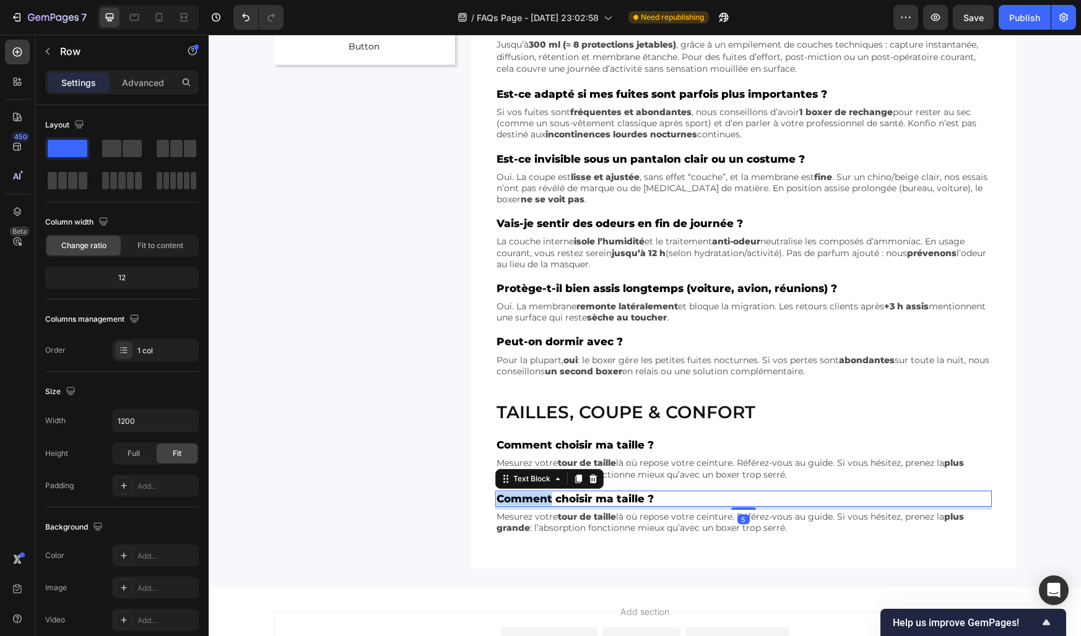
click at [529, 501] on p "Comment choisir ma taille ?" at bounding box center [743, 499] width 494 height 14
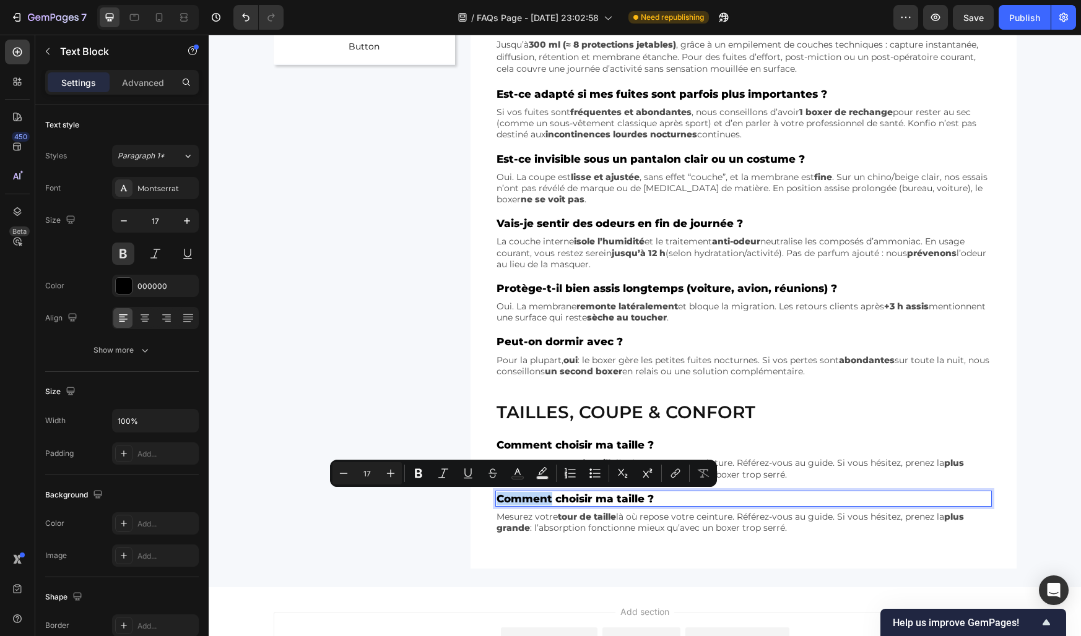
click at [529, 501] on p "Comment choisir ma taille ?" at bounding box center [743, 499] width 494 height 14
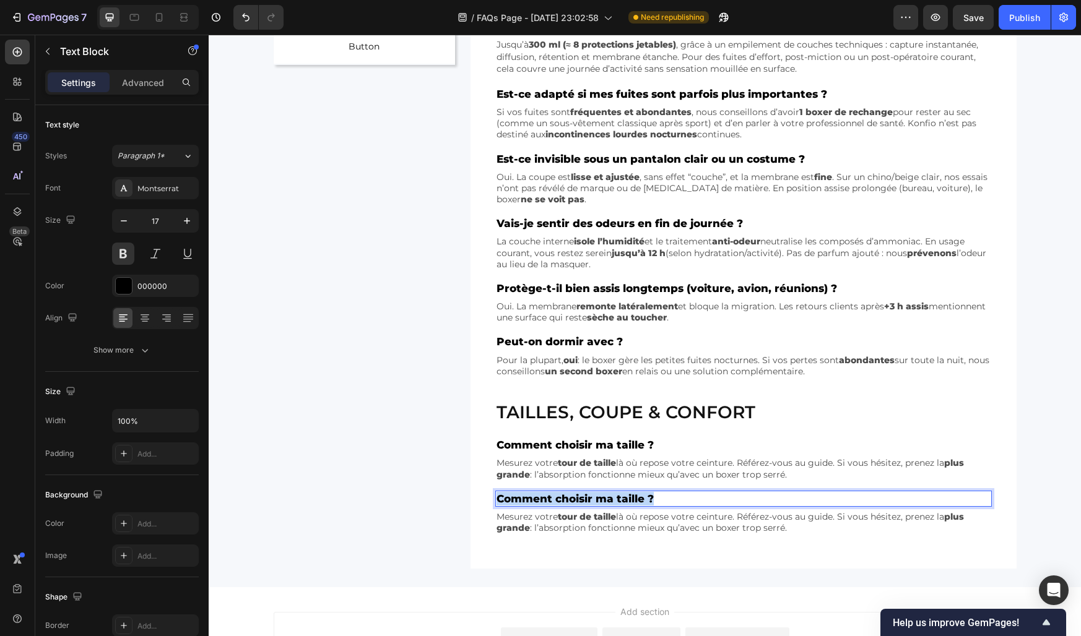
click at [529, 501] on p "Comment choisir ma taille ?" at bounding box center [743, 499] width 494 height 14
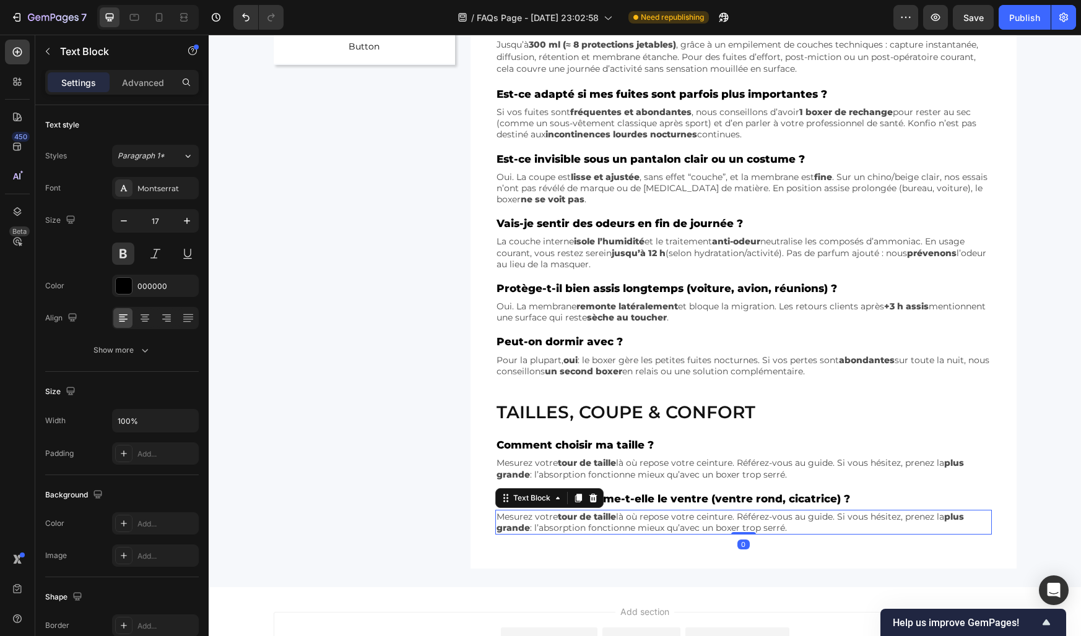
click at [530, 527] on p "Mesurez votre tour de taille là où repose votre ceinture. Référez-vous au guide…" at bounding box center [743, 522] width 494 height 22
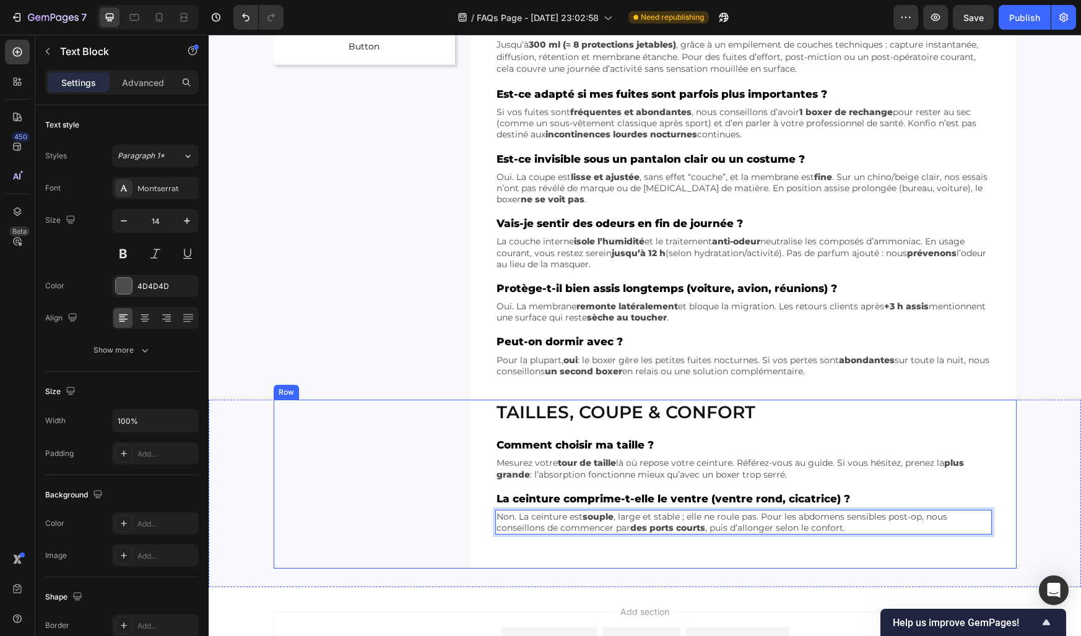
click at [401, 509] on div "Tailles, coupe & confort Heading Comment choisir ma taille ? Text Block Mesurez…" at bounding box center [645, 484] width 743 height 169
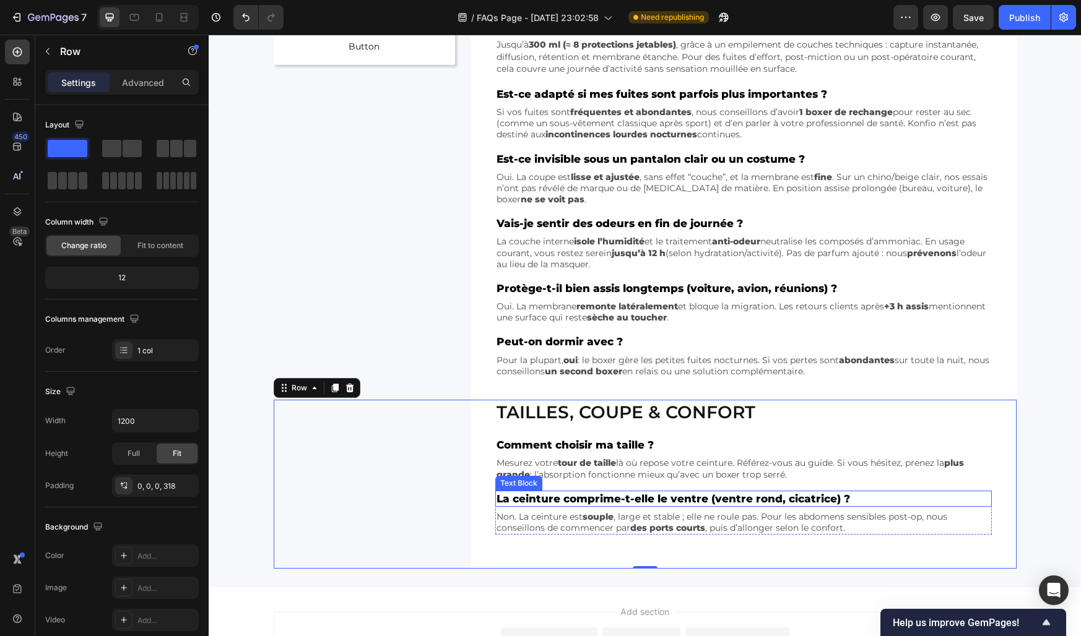
click at [540, 506] on div "La ceinture comprime-t-elle le ventre (ventre rond, cicatrice) ? Text Block" at bounding box center [743, 499] width 496 height 16
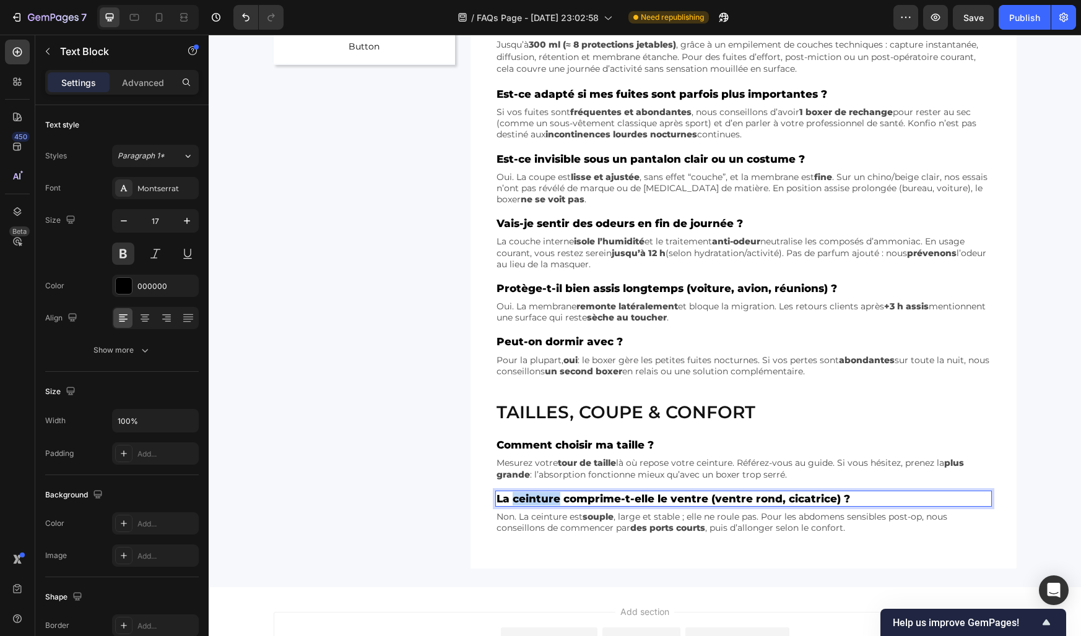
click at [536, 500] on p "La ceinture comprime-t-elle le ventre (ventre rond, cicatrice) ?" at bounding box center [743, 499] width 494 height 14
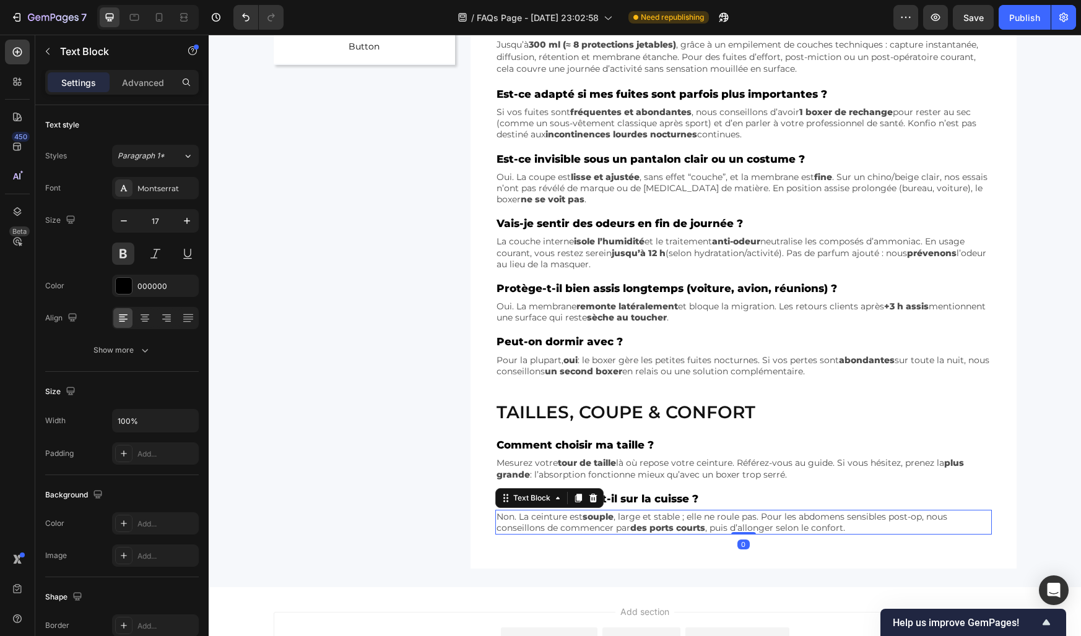
click at [532, 524] on p "Non. La ceinture est souple , large et stable ; elle ne roule pas. Pour les abd…" at bounding box center [743, 522] width 494 height 22
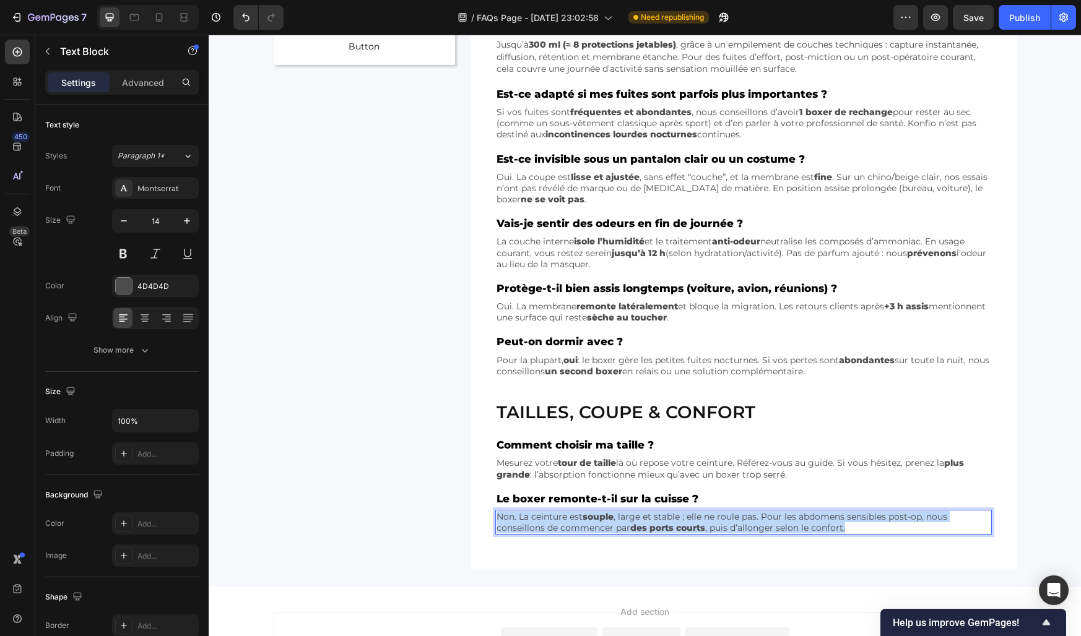
click at [532, 524] on p "Non. La ceinture est souple , large et stable ; elle ne roule pas. Pour les abd…" at bounding box center [743, 522] width 494 height 22
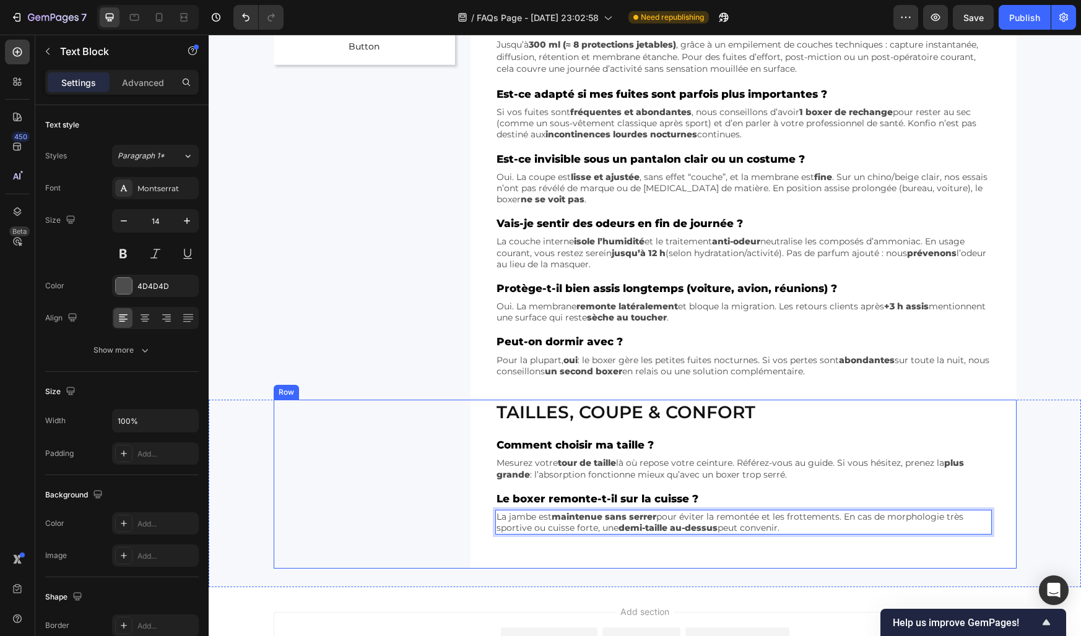
click at [448, 516] on div "Tailles, coupe & confort Heading Comment choisir ma taille ? Text Block Mesurez…" at bounding box center [645, 484] width 743 height 169
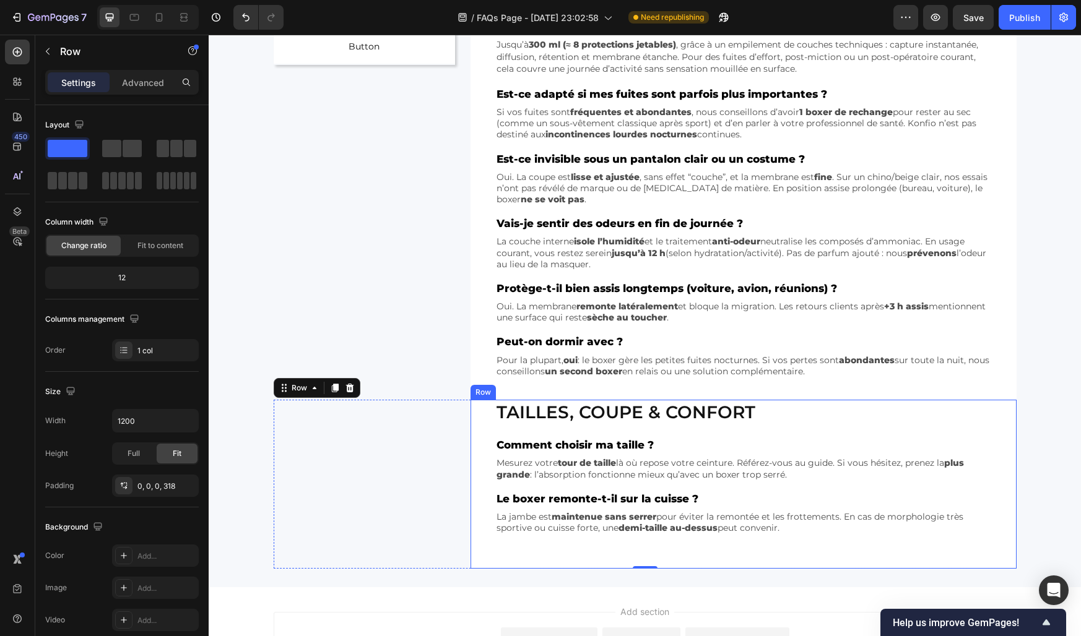
click at [470, 509] on div "Tailles, coupe & confort Heading Comment choisir ma taille ? Text Block Mesurez…" at bounding box center [743, 484] width 546 height 169
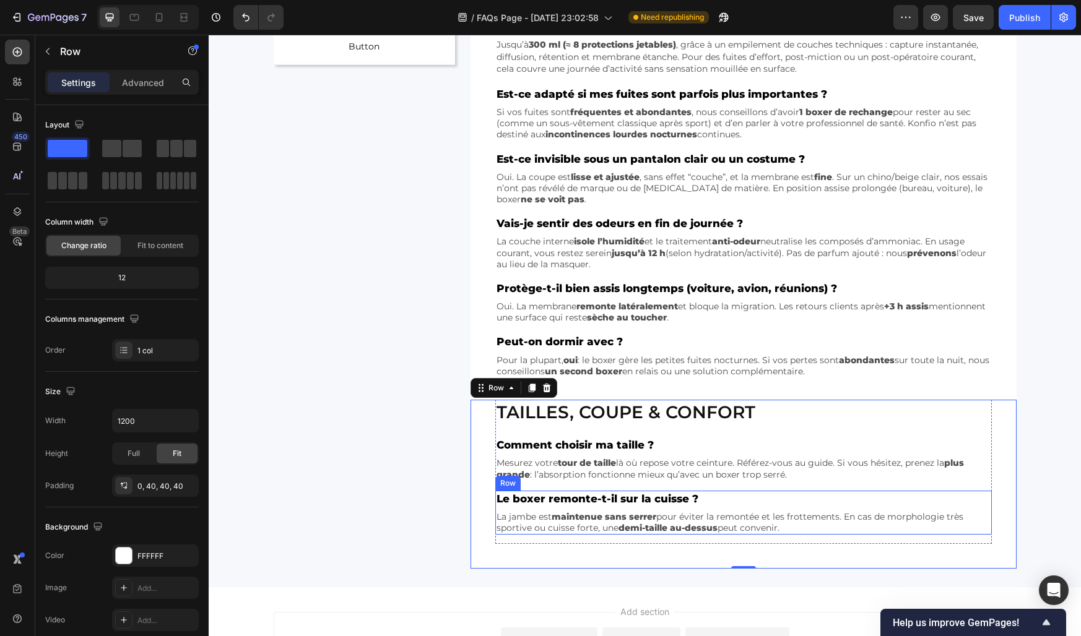
click at [567, 508] on div "Le boxer remonte-t-il sur la cuisse ? Text Block La jambe est maintenue sans se…" at bounding box center [743, 513] width 496 height 45
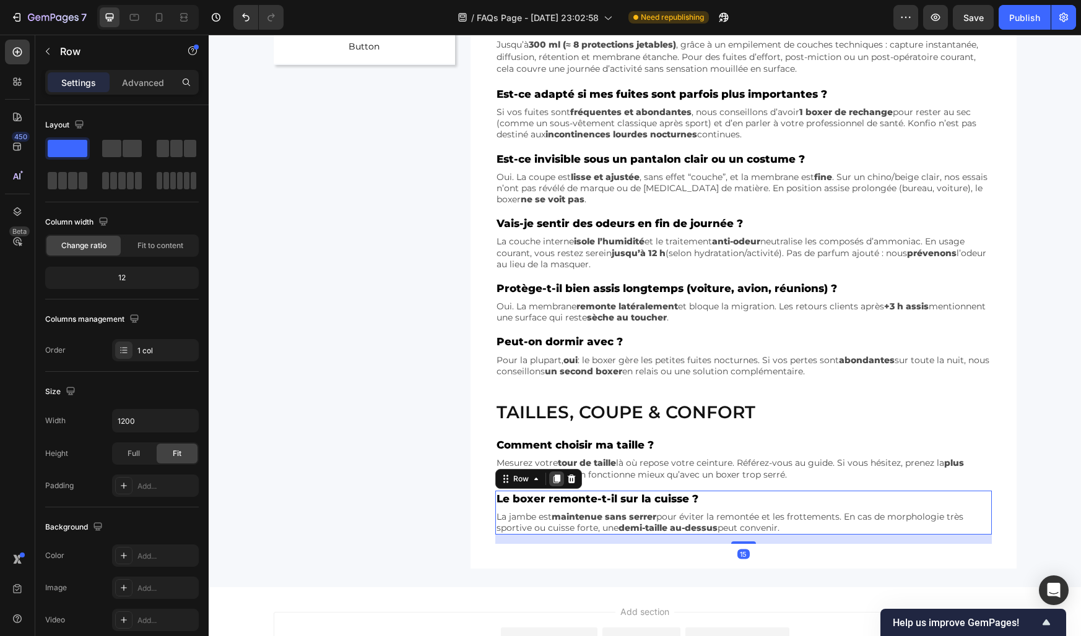
click at [556, 478] on icon at bounding box center [556, 479] width 7 height 9
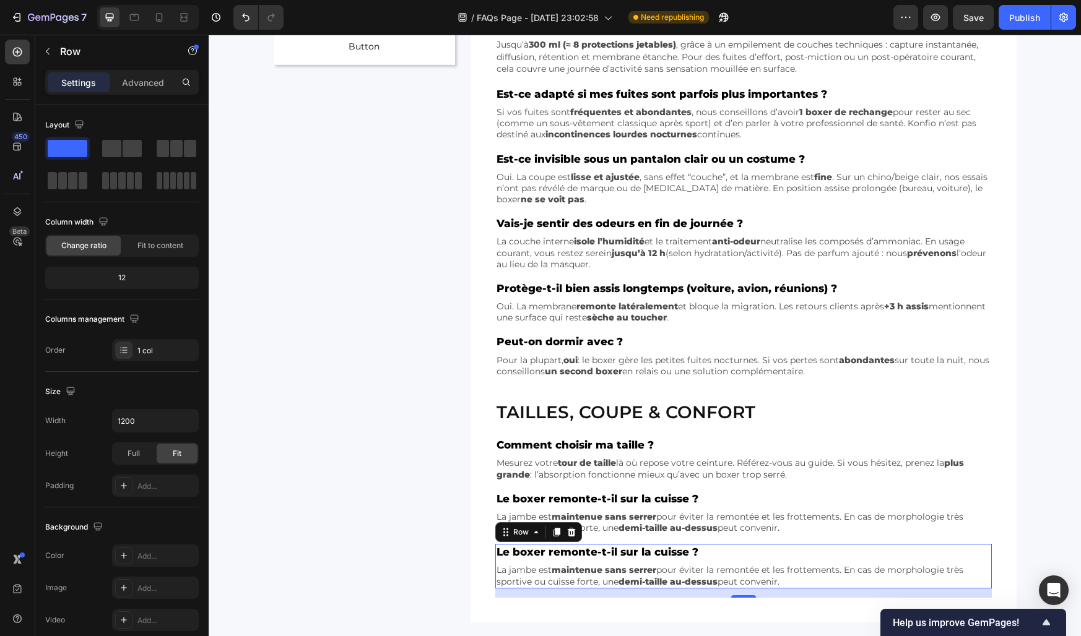
click at [521, 550] on p "Le boxer remonte-t-il sur la cuisse ?" at bounding box center [743, 552] width 494 height 14
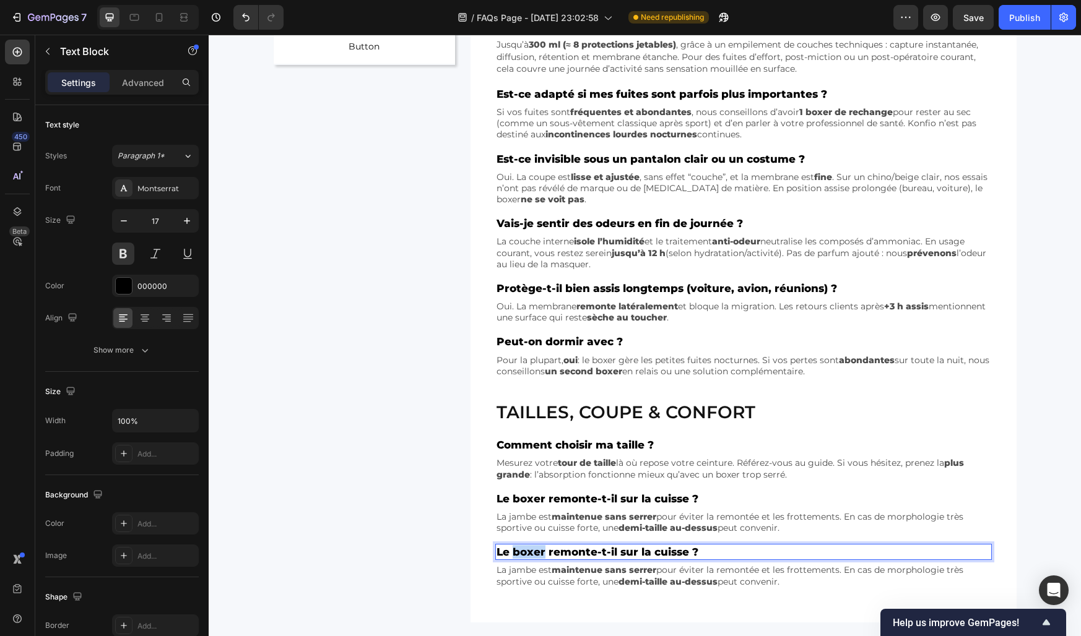
click at [521, 550] on p "Le boxer remonte-t-il sur la cuisse ?" at bounding box center [743, 552] width 494 height 14
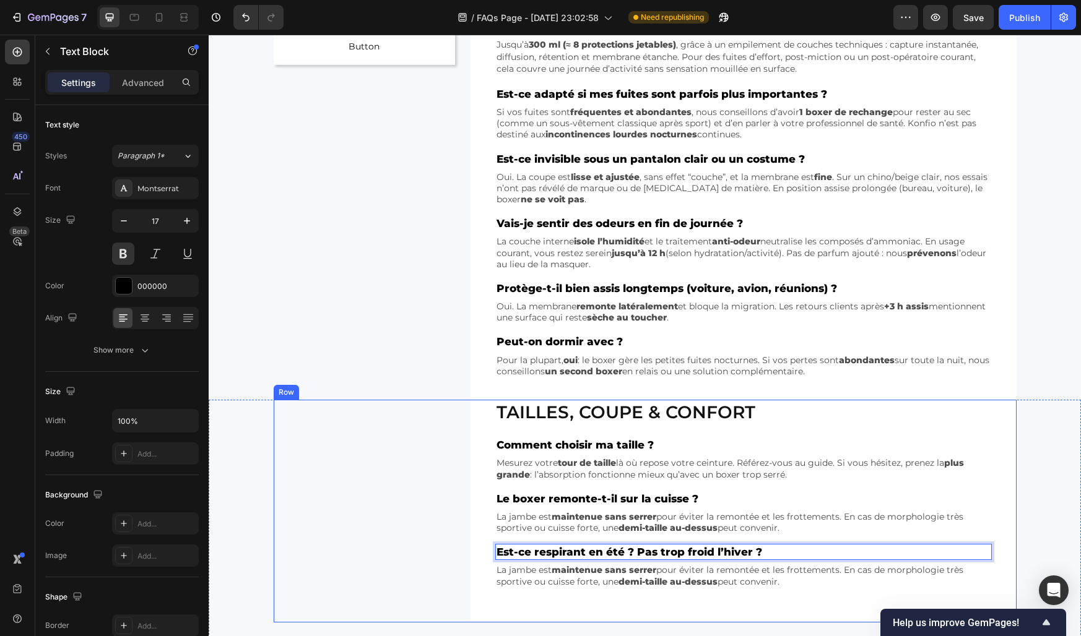
click at [409, 481] on div "Tailles, coupe & confort Heading Comment choisir ma taille ? Text Block Mesurez…" at bounding box center [645, 511] width 743 height 223
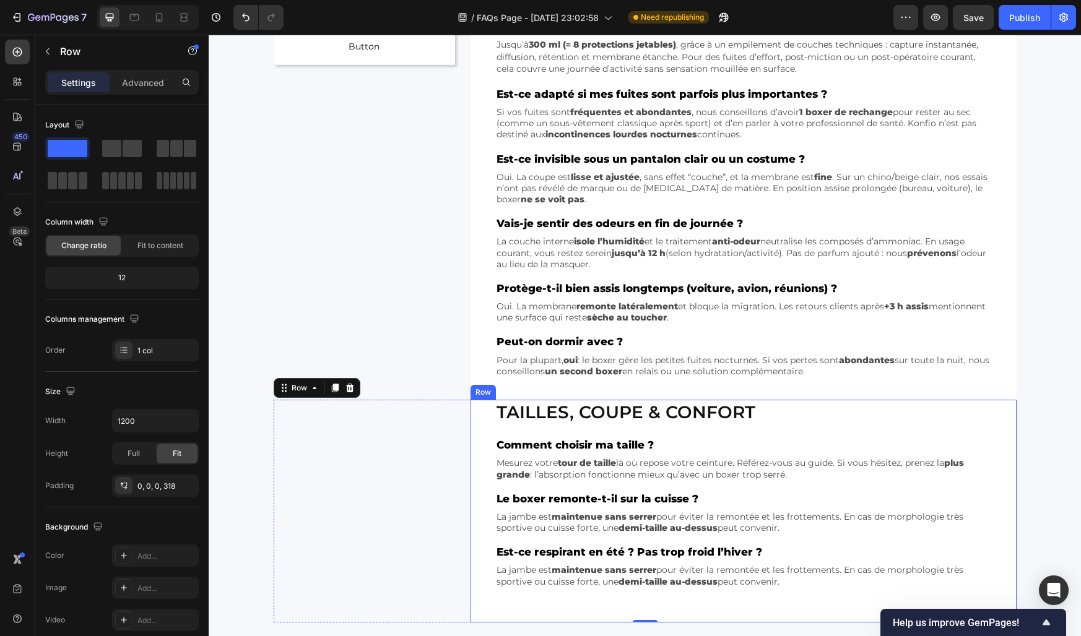
click at [500, 561] on div "Est-ce respirant en été ? Pas trop froid l’hiver ? Text Block La jambe est main…" at bounding box center [743, 566] width 496 height 45
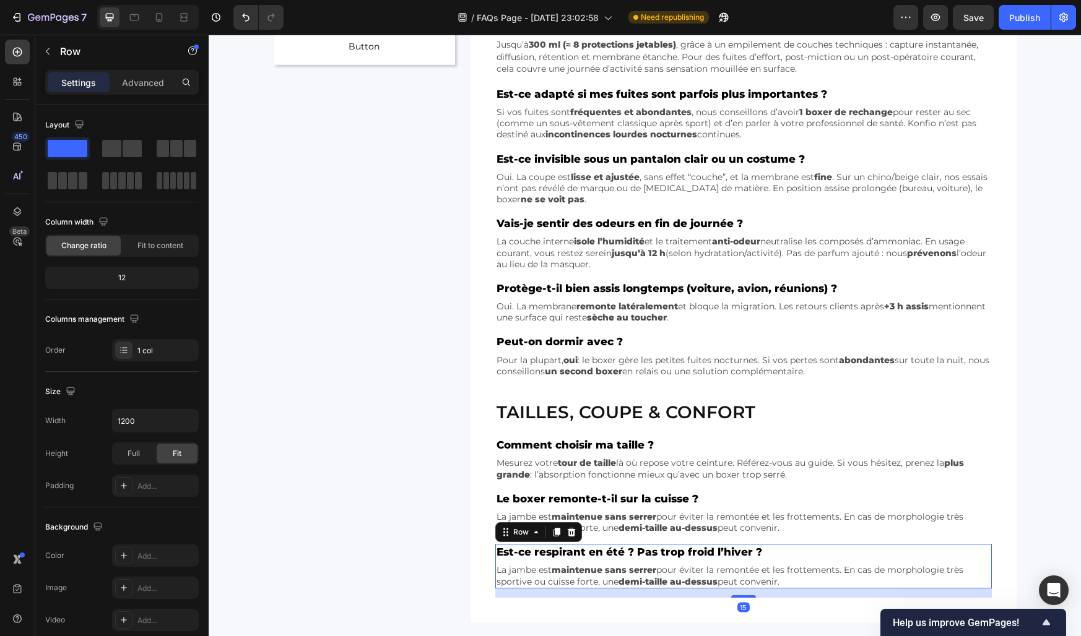
click at [514, 561] on div "Est-ce respirant en été ? Pas trop froid l’hiver ? Text Block La jambe est main…" at bounding box center [743, 566] width 496 height 45
click at [557, 532] on icon at bounding box center [556, 533] width 7 height 9
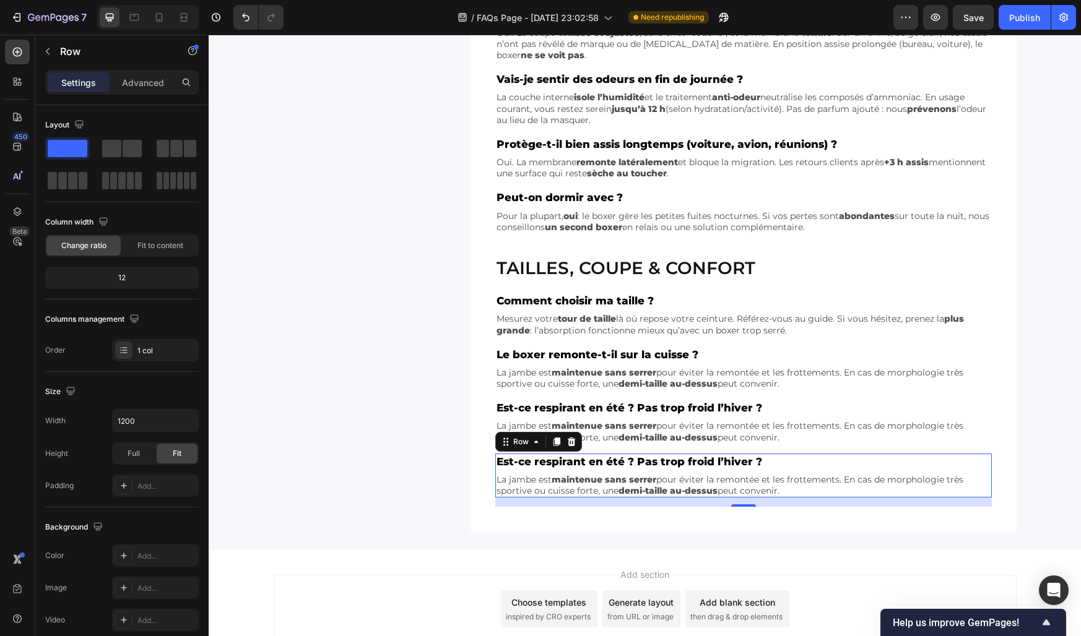
scroll to position [500, 0]
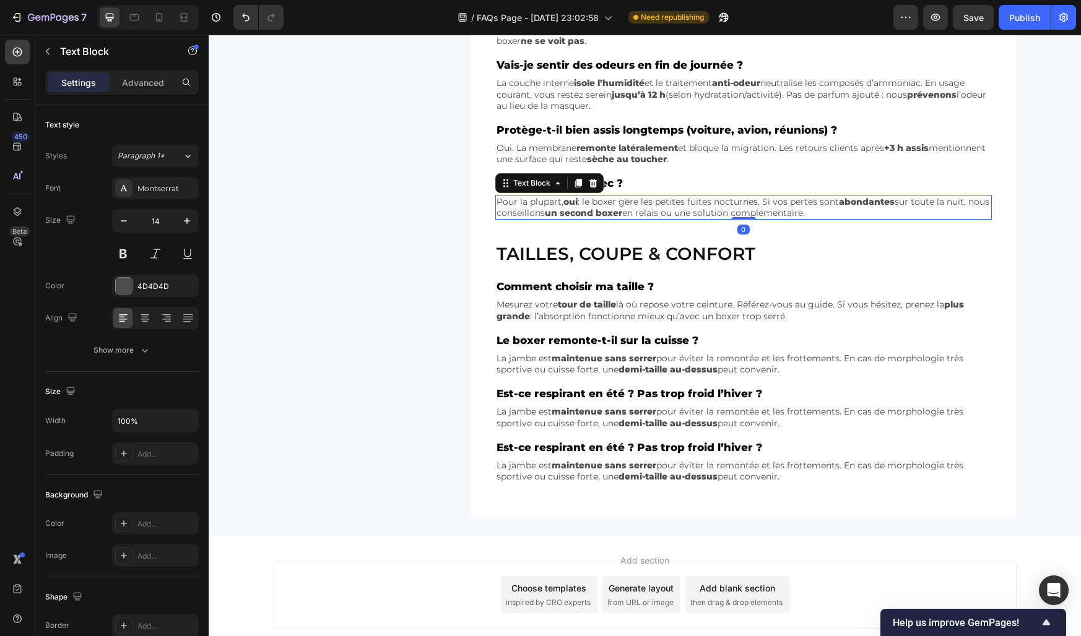
click at [526, 217] on p "Pour la plupart, oui : le boxer gère les petites fuites nocturnes. Si vos perte…" at bounding box center [742, 207] width 493 height 22
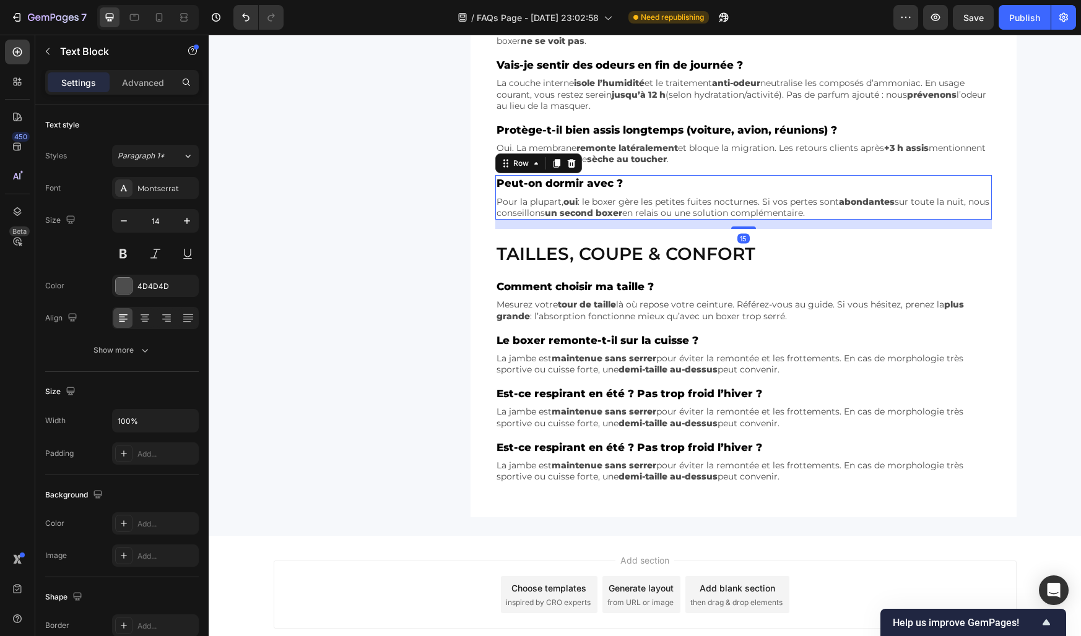
click at [642, 192] on div "Peut-on dormir avec ? Text Block Pour la plupart, oui : le boxer gère les petit…" at bounding box center [743, 197] width 496 height 45
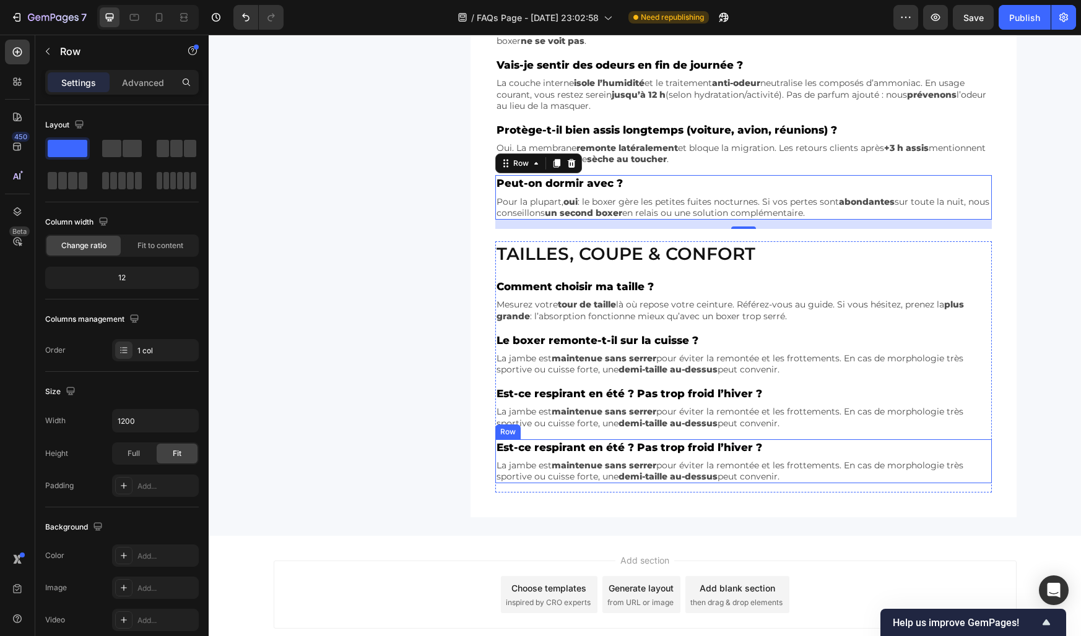
click at [535, 457] on div "Est-ce respirant en été ? Pas trop froid l’hiver ? Text Block La jambe est main…" at bounding box center [743, 461] width 496 height 45
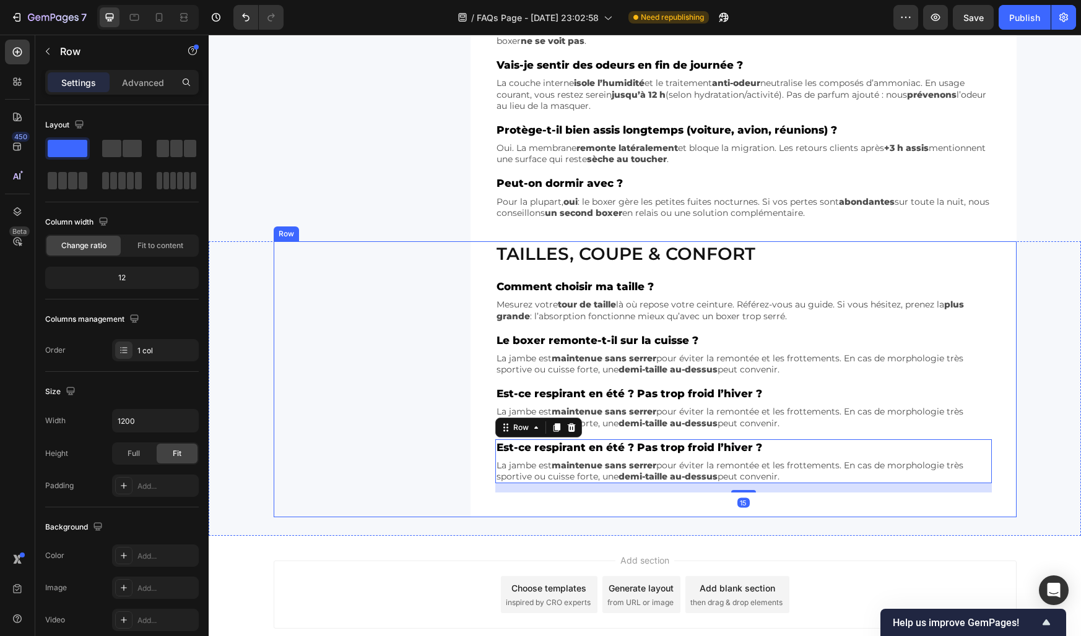
click at [444, 446] on div "Tailles, coupe & confort Heading Comment choisir ma taille ? Text Block Mesurez…" at bounding box center [645, 379] width 743 height 276
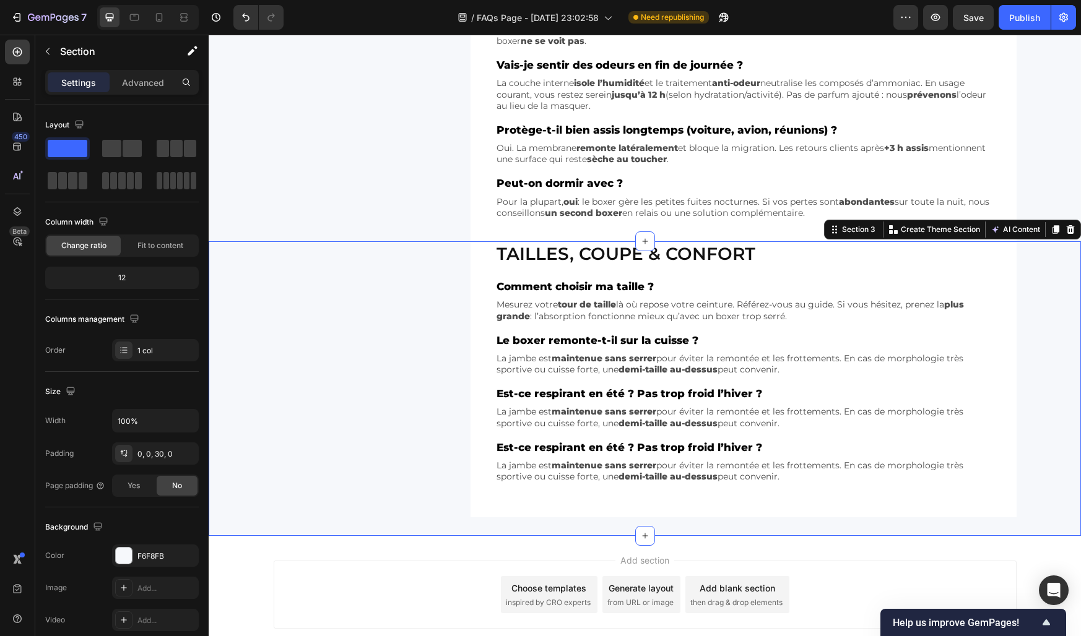
click at [233, 280] on div "Tailles, coupe & confort Heading Comment choisir ma taille ? Text Block Mesurez…" at bounding box center [645, 379] width 872 height 276
click at [1055, 228] on icon at bounding box center [1055, 229] width 7 height 9
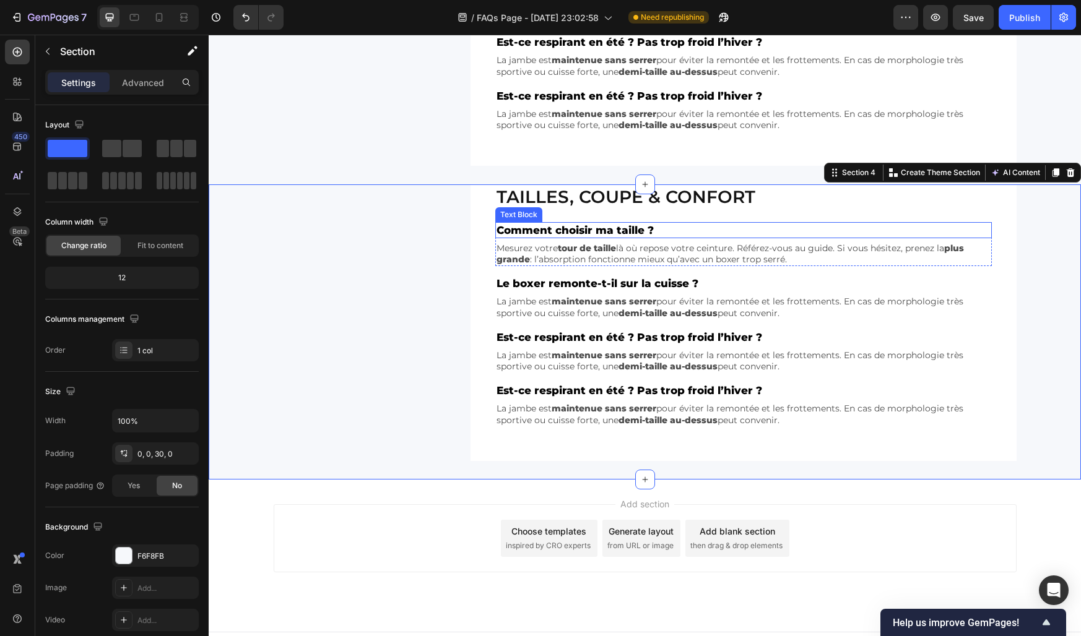
scroll to position [873, 0]
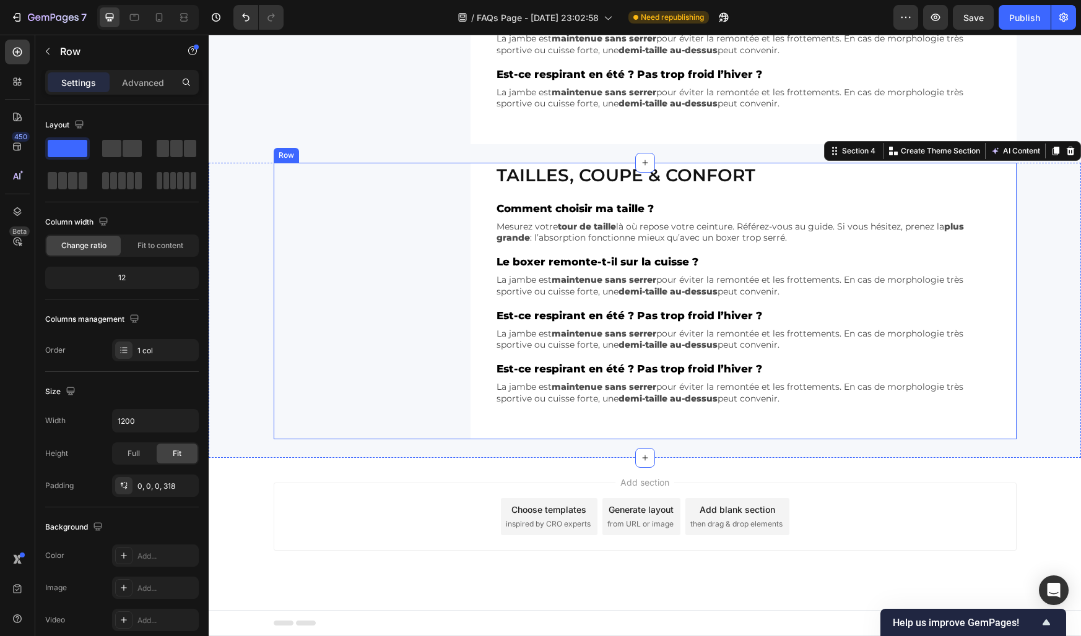
click at [458, 230] on div "Tailles, coupe & confort Heading Comment choisir ma taille ? Text Block Mesurez…" at bounding box center [645, 301] width 743 height 276
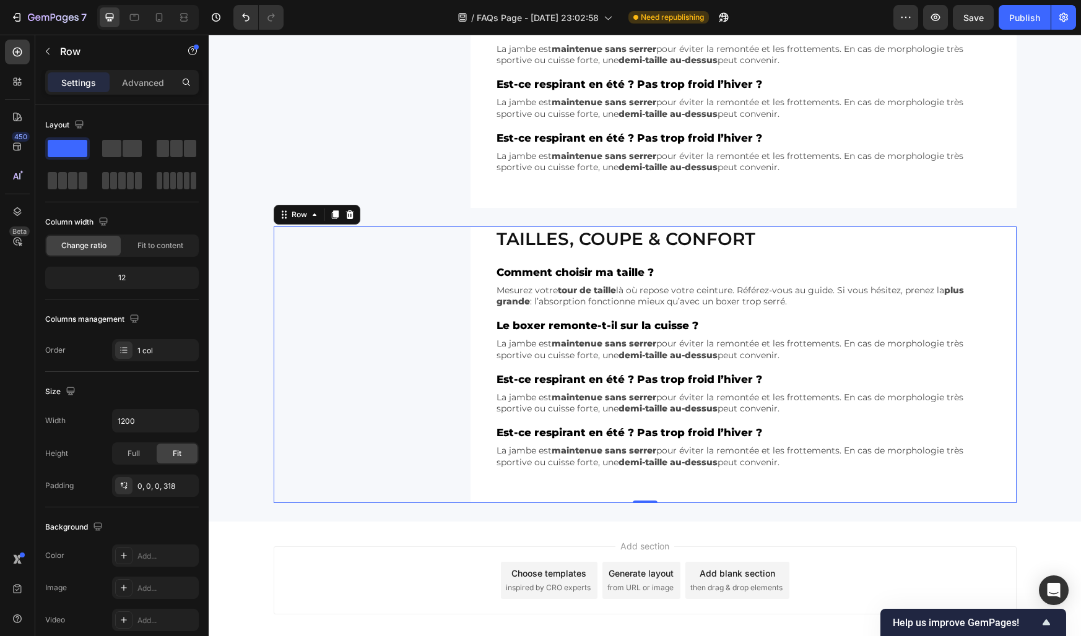
scroll to position [717, 0]
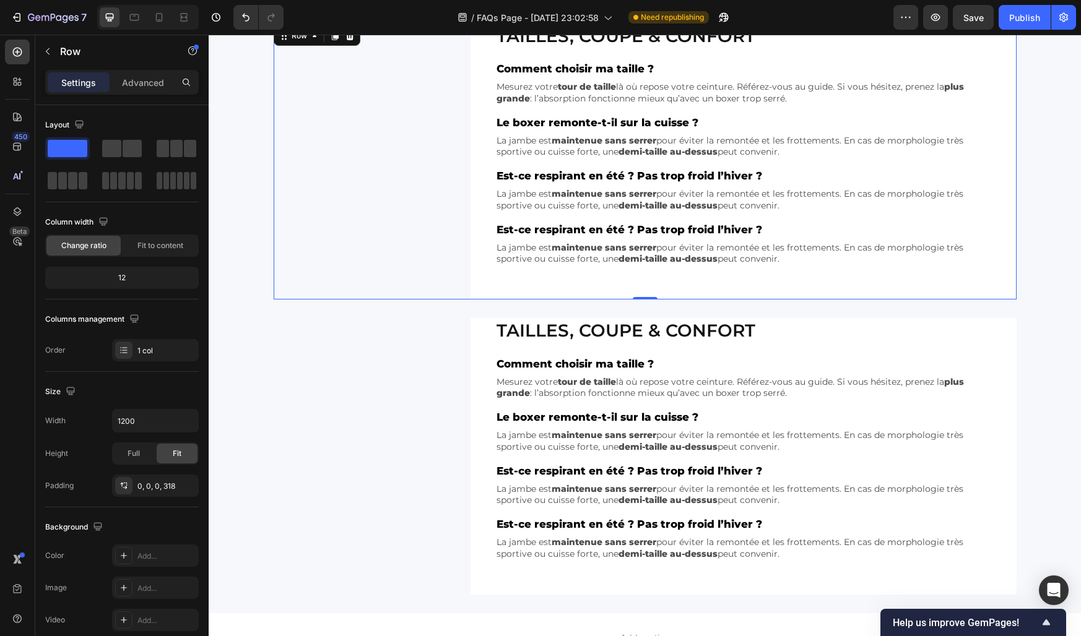
click at [451, 285] on div "Tailles, coupe & confort Heading Comment choisir ma taille ? Text Block Mesurez…" at bounding box center [645, 162] width 743 height 276
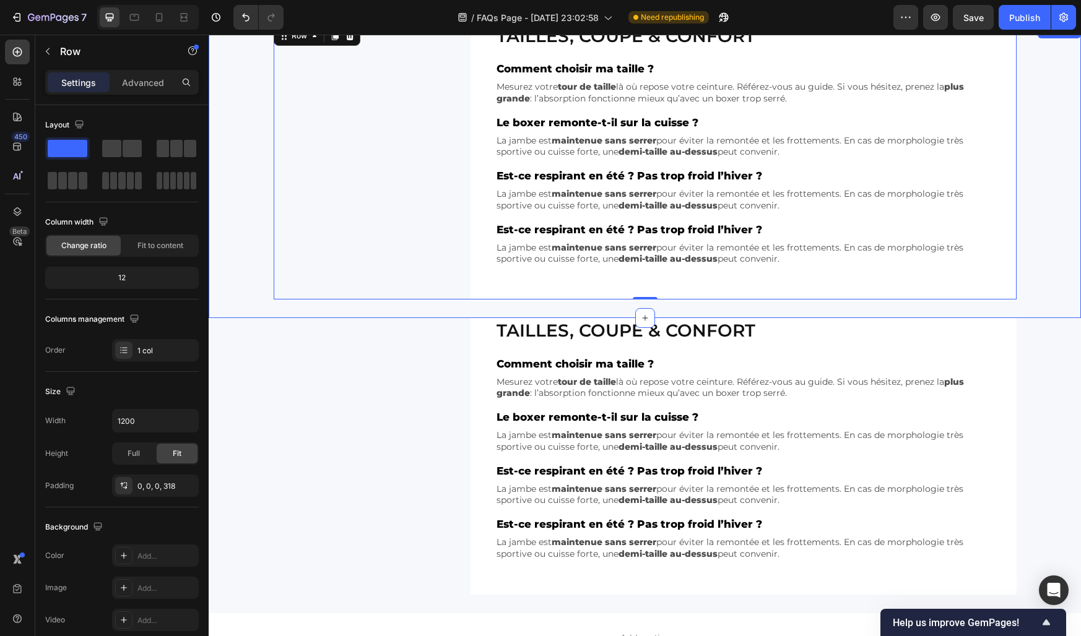
click at [253, 264] on div "Tailles, coupe & confort Heading Comment choisir ma taille ? Text Block Mesurez…" at bounding box center [645, 162] width 872 height 276
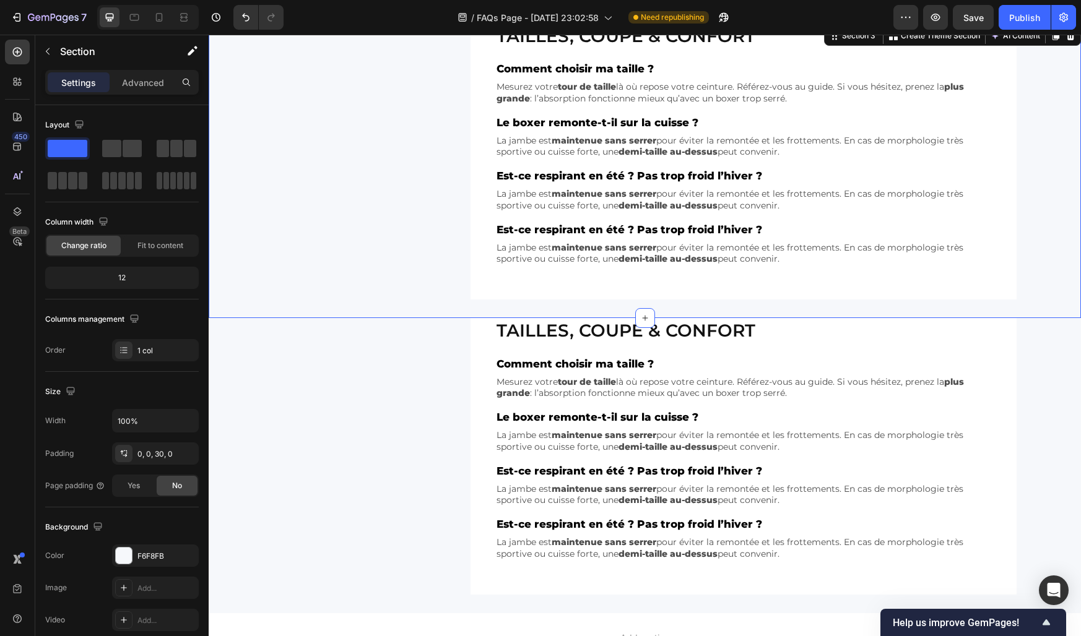
click at [233, 257] on div "Tailles, coupe & confort Heading Comment choisir ma taille ? Text Block Mesurez…" at bounding box center [645, 162] width 872 height 276
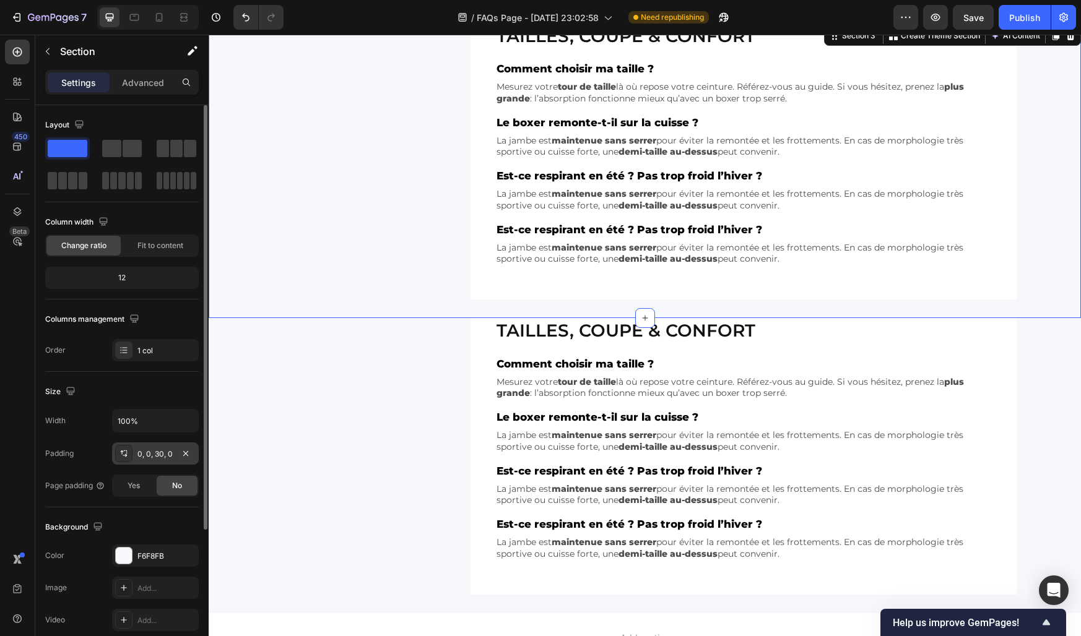
click at [155, 449] on div "0, 0, 30, 0" at bounding box center [155, 454] width 36 height 11
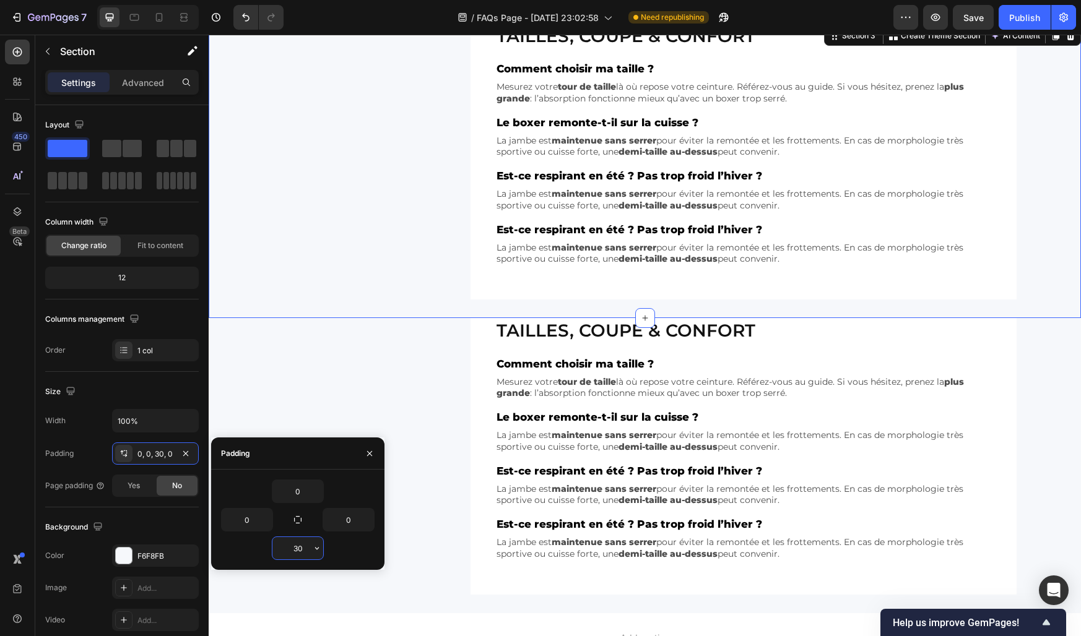
click at [298, 549] on input "30" at bounding box center [297, 548] width 51 height 22
type input "0"
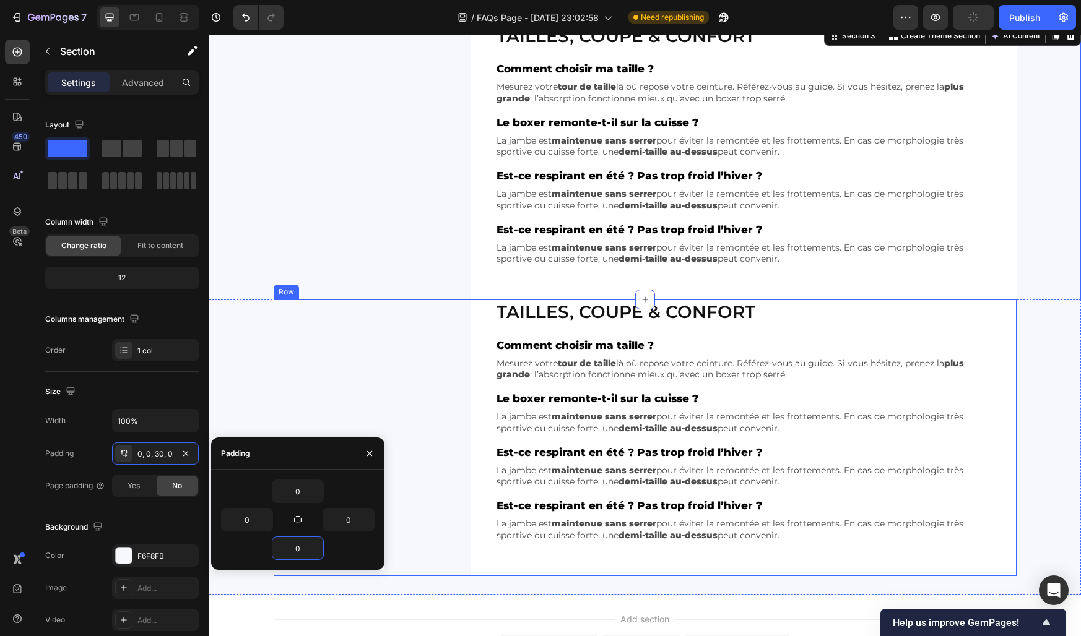
click at [394, 342] on div "Tailles, coupe & confort Heading Comment choisir ma taille ? Text Block Mesurez…" at bounding box center [645, 438] width 743 height 276
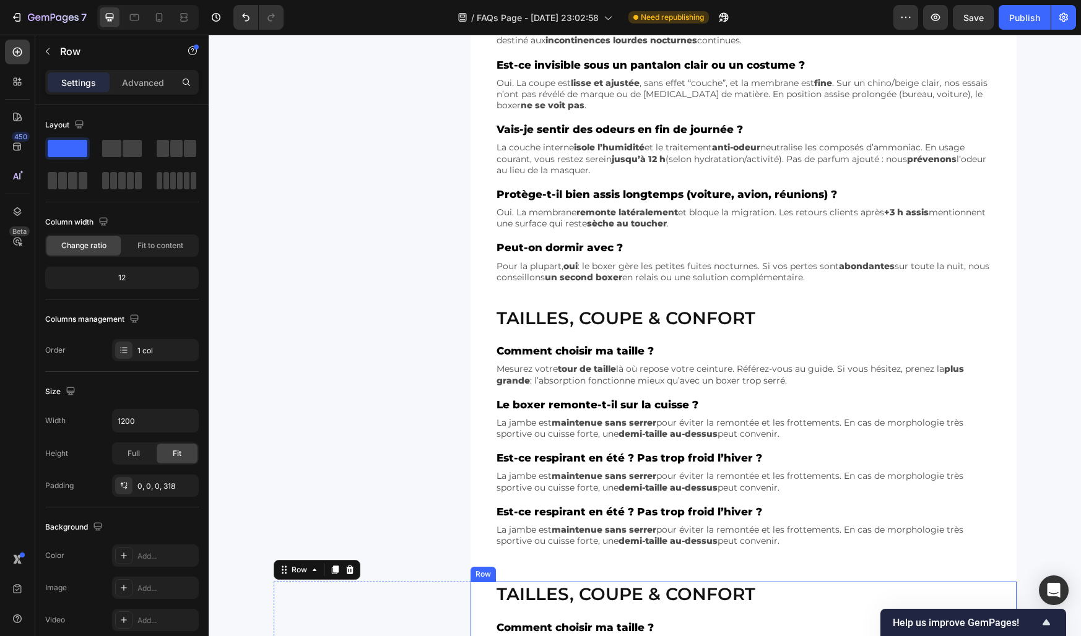
scroll to position [425, 0]
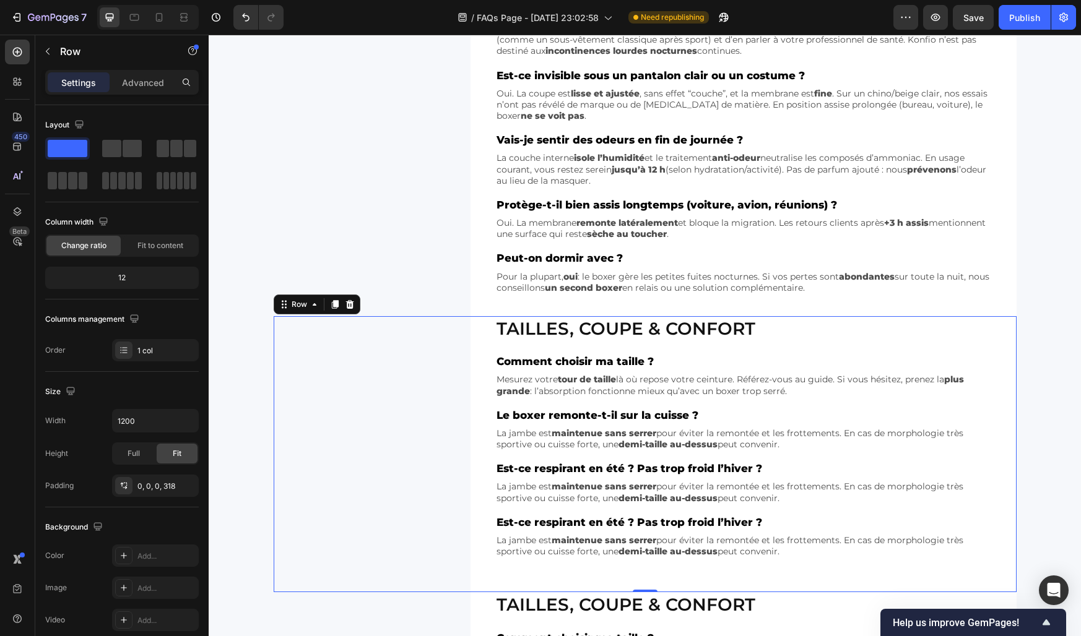
click at [424, 537] on div "Tailles, coupe & confort Heading Comment choisir ma taille ? Text Block Mesurez…" at bounding box center [645, 454] width 743 height 276
click at [487, 541] on div "Tailles, coupe & confort Heading Comment choisir ma taille ? Text Block Mesurez…" at bounding box center [743, 454] width 546 height 276
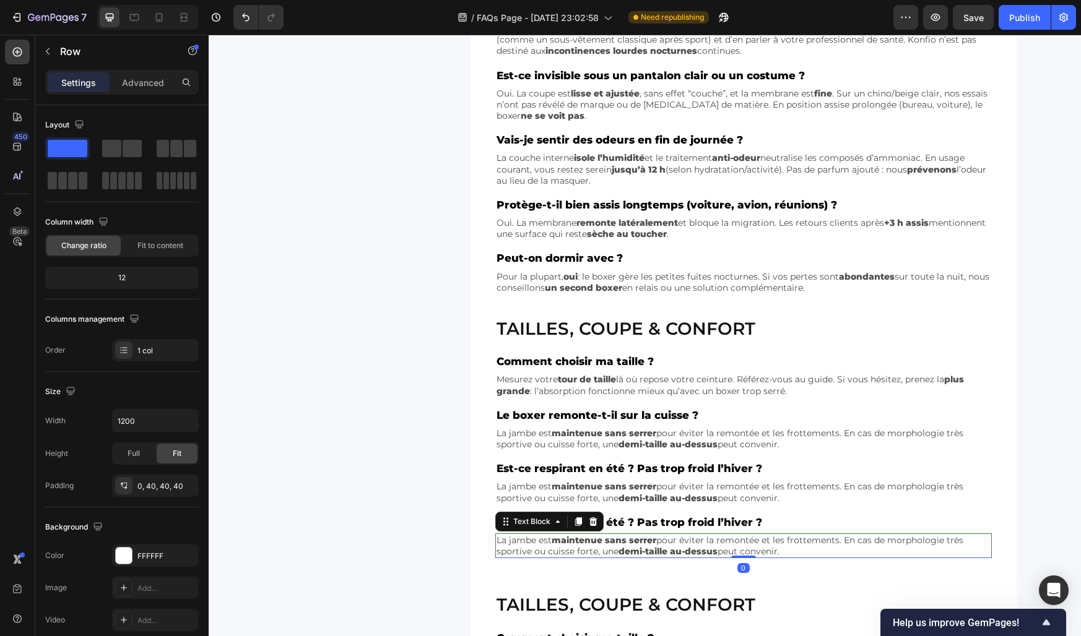
click at [523, 546] on p "La jambe est maintenue sans serrer pour éviter la remontée et les frottements. …" at bounding box center [743, 546] width 494 height 22
click at [626, 532] on div "Est-ce respirant en été ? Pas trop froid l’hiver ? Text Block La jambe est main…" at bounding box center [743, 536] width 496 height 45
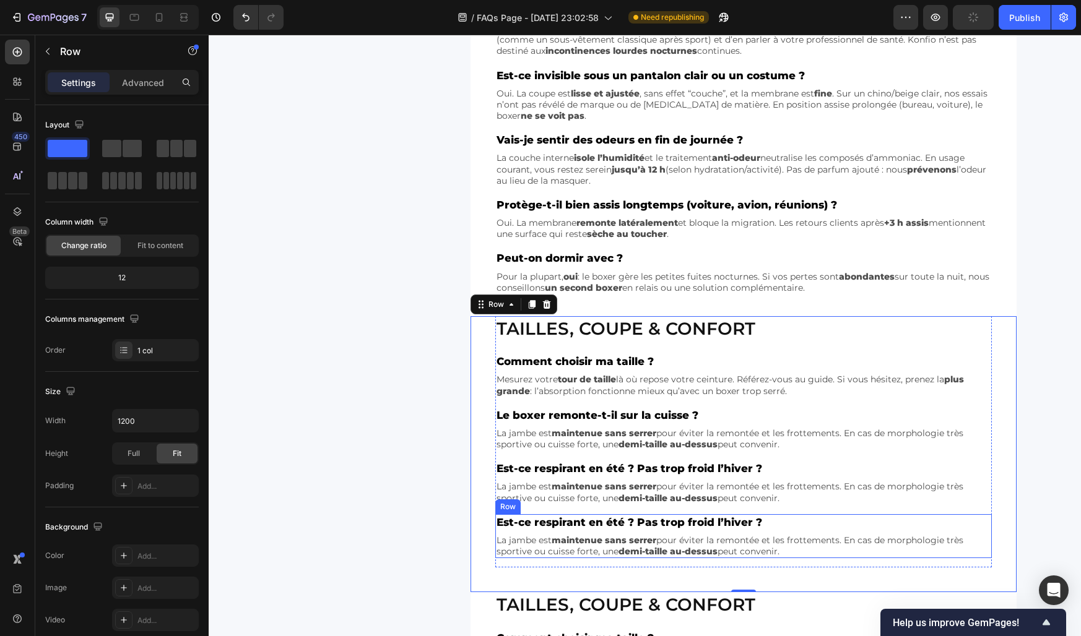
click at [649, 532] on div "Est-ce respirant en été ? Pas trop froid l’hiver ? Text Block La jambe est main…" at bounding box center [743, 536] width 496 height 45
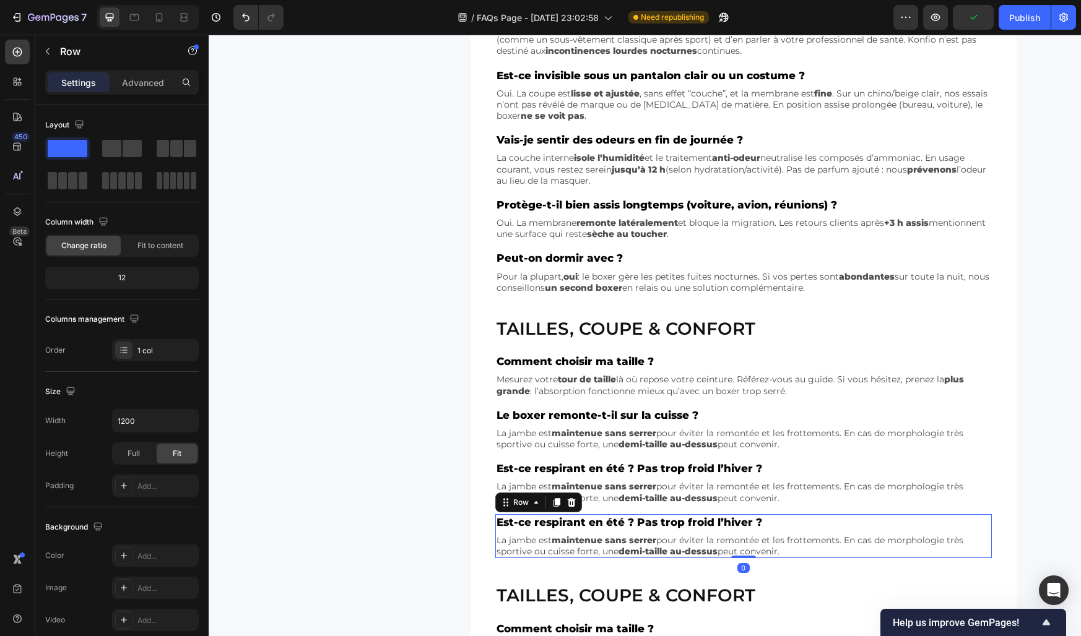
drag, startPoint x: 740, startPoint y: 566, endPoint x: 730, endPoint y: 533, distance: 34.5
click at [730, 533] on div "Est-ce respirant en été ? Pas trop froid l’hiver ? Text Block La jambe est main…" at bounding box center [743, 536] width 496 height 45
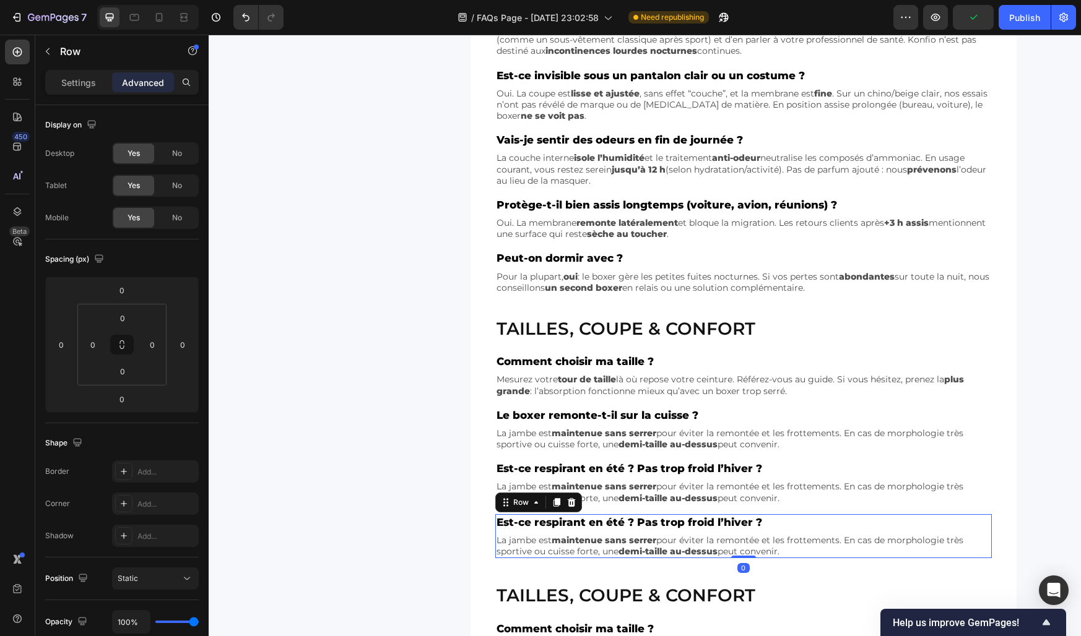
click at [495, 510] on div "Row" at bounding box center [538, 503] width 87 height 20
click at [449, 509] on div "Tailles, coupe & confort Heading Comment choisir ma taille ? Text Block Mesurez…" at bounding box center [645, 449] width 743 height 267
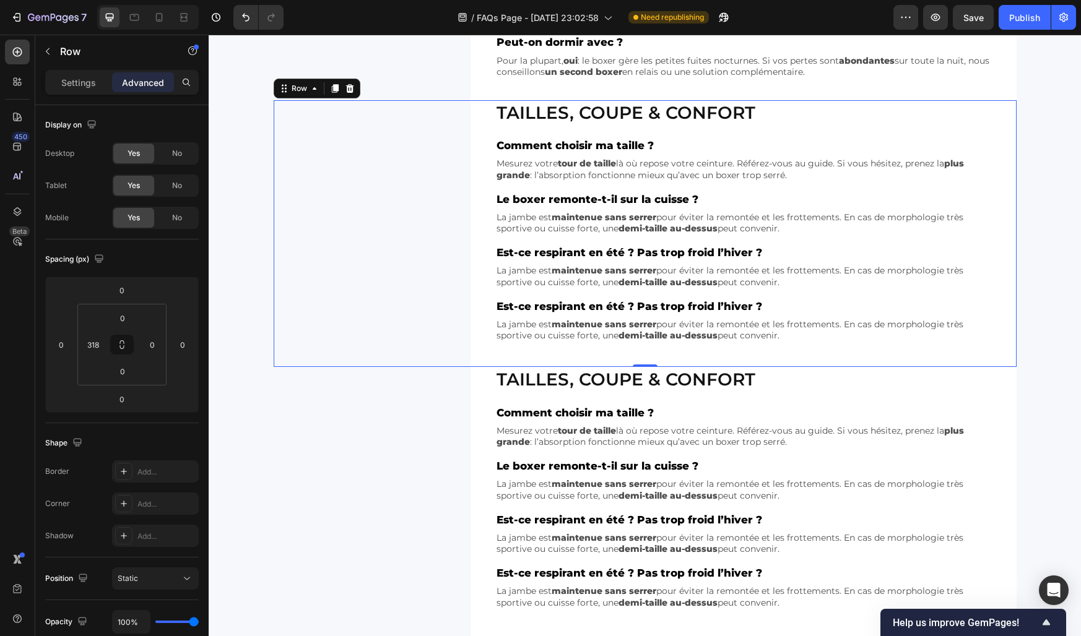
scroll to position [655, 0]
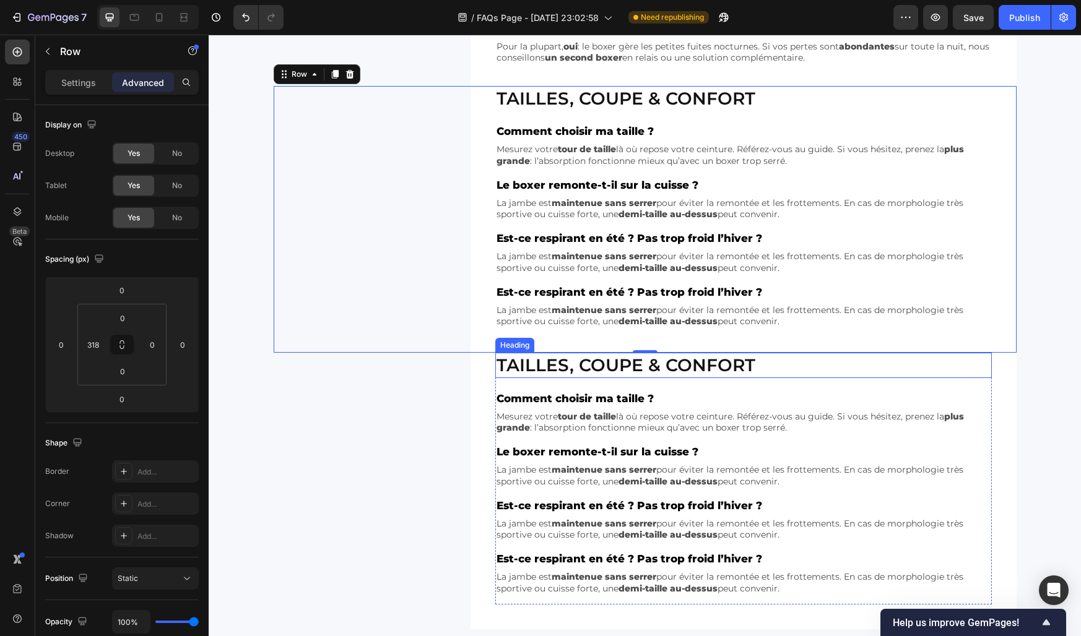
click at [542, 368] on h2 "Tailles, coupe & confort" at bounding box center [743, 365] width 496 height 25
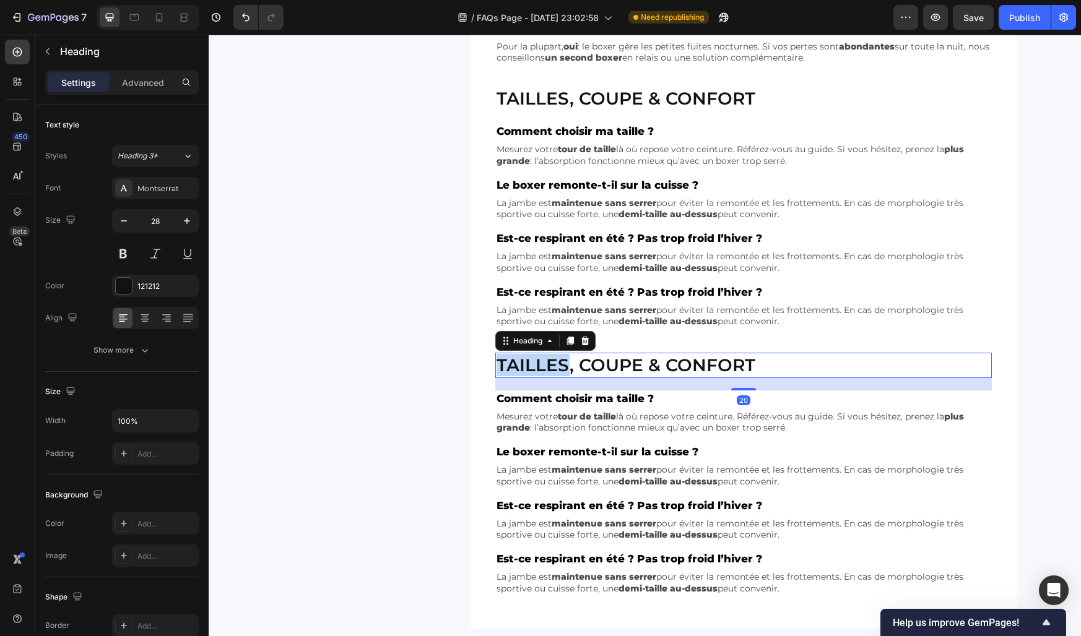
click at [542, 368] on h2 "Tailles, coupe & confort" at bounding box center [743, 365] width 496 height 25
click at [542, 368] on p "Tailles, coupe & confort" at bounding box center [743, 365] width 494 height 22
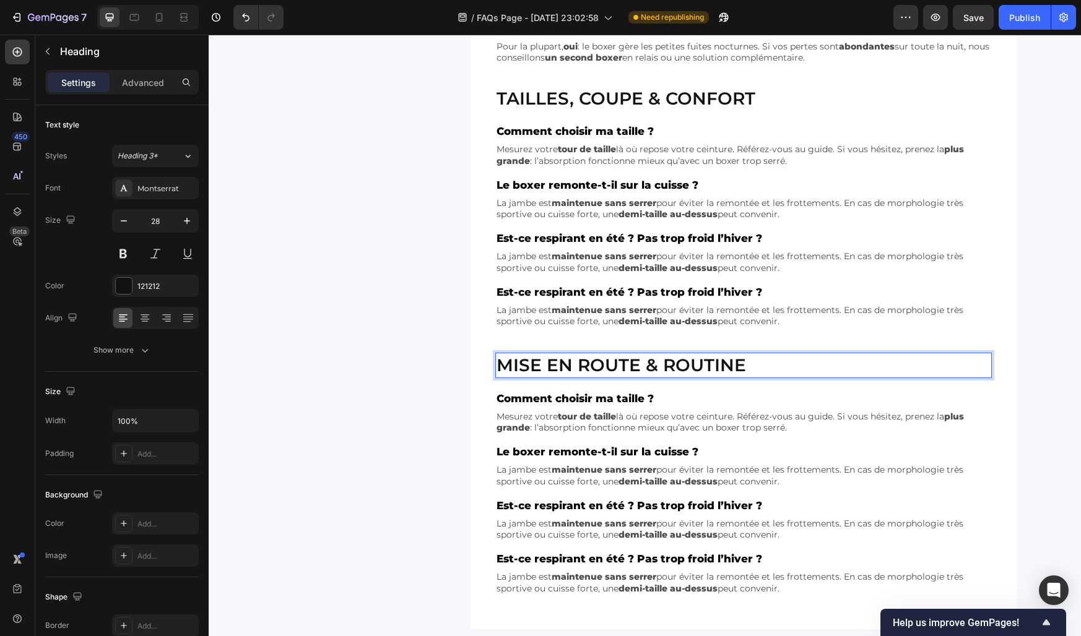
click at [499, 368] on p "Mise en route & routine" at bounding box center [743, 365] width 494 height 22
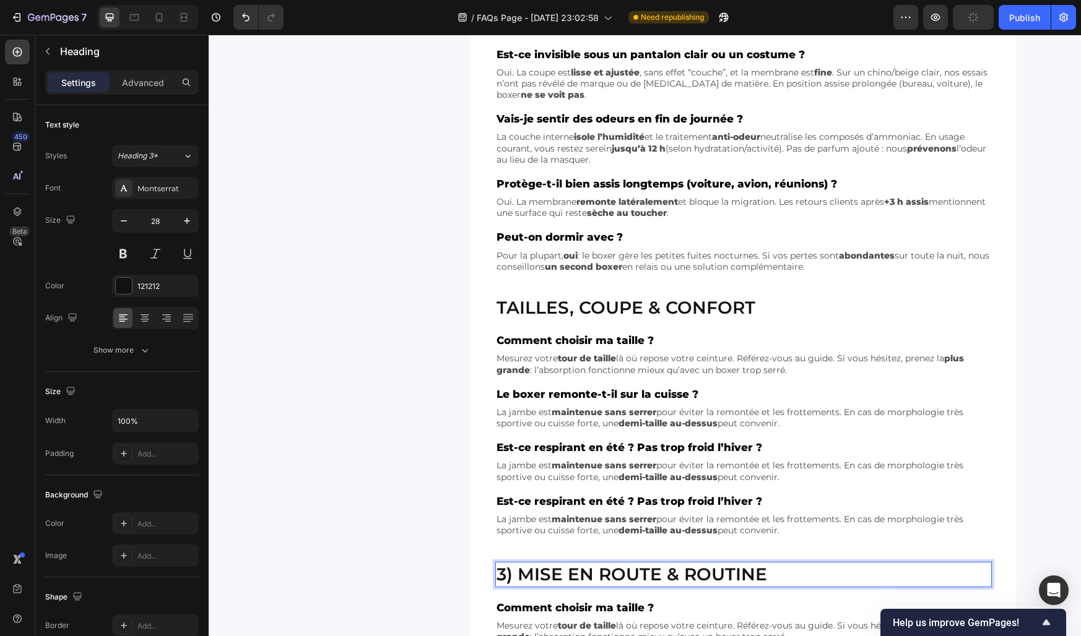
scroll to position [297, 0]
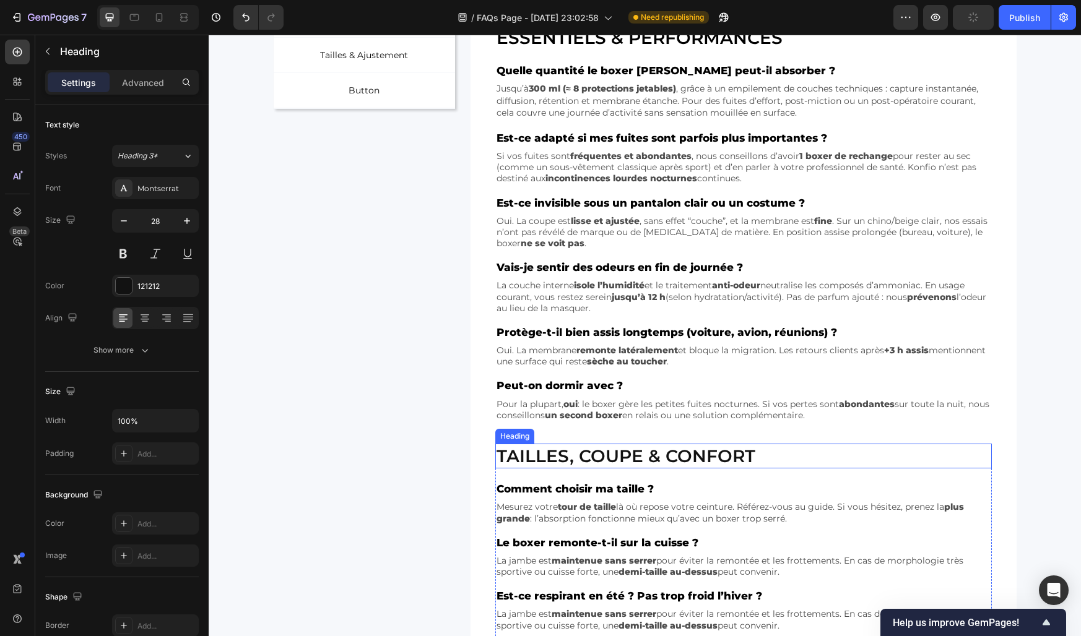
click at [496, 457] on p "Tailles, coupe & confort" at bounding box center [743, 456] width 494 height 22
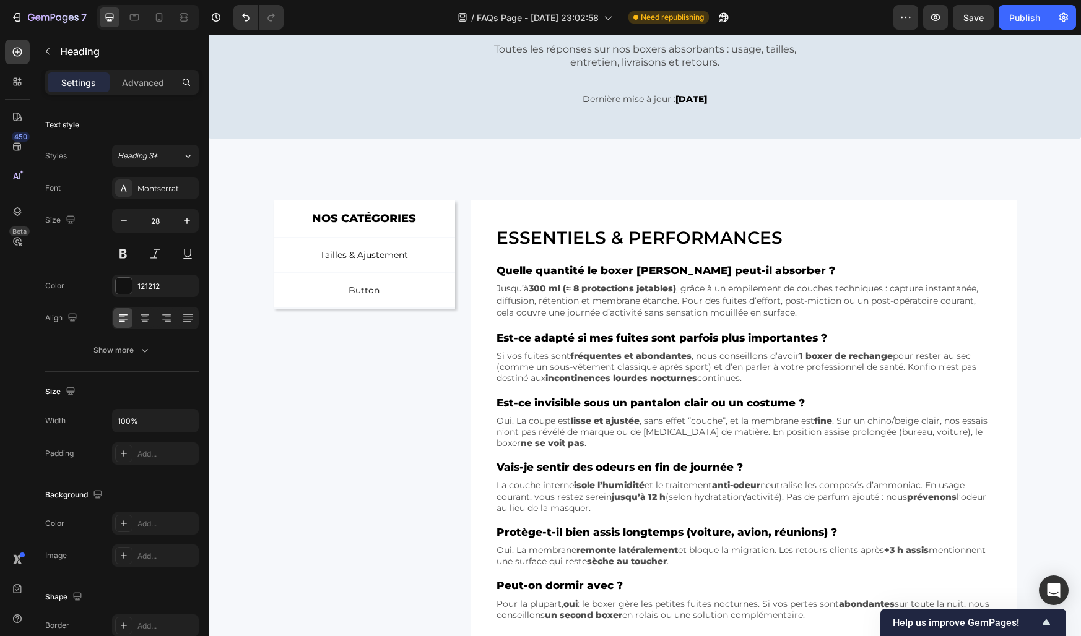
scroll to position [0, 0]
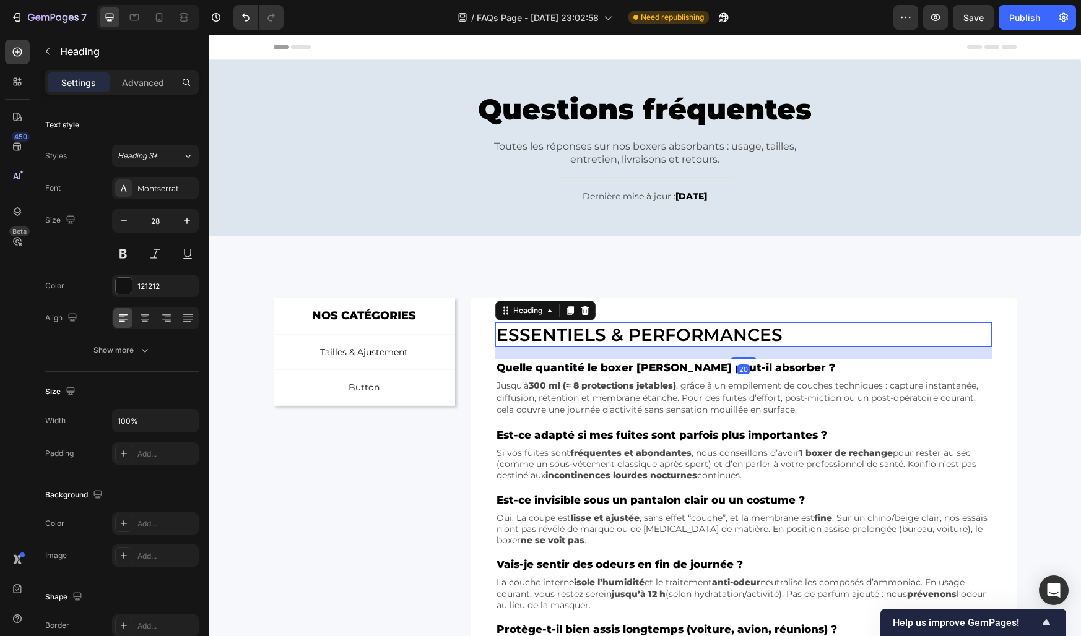
click at [500, 335] on h2 "Essentiels & performances" at bounding box center [743, 334] width 496 height 25
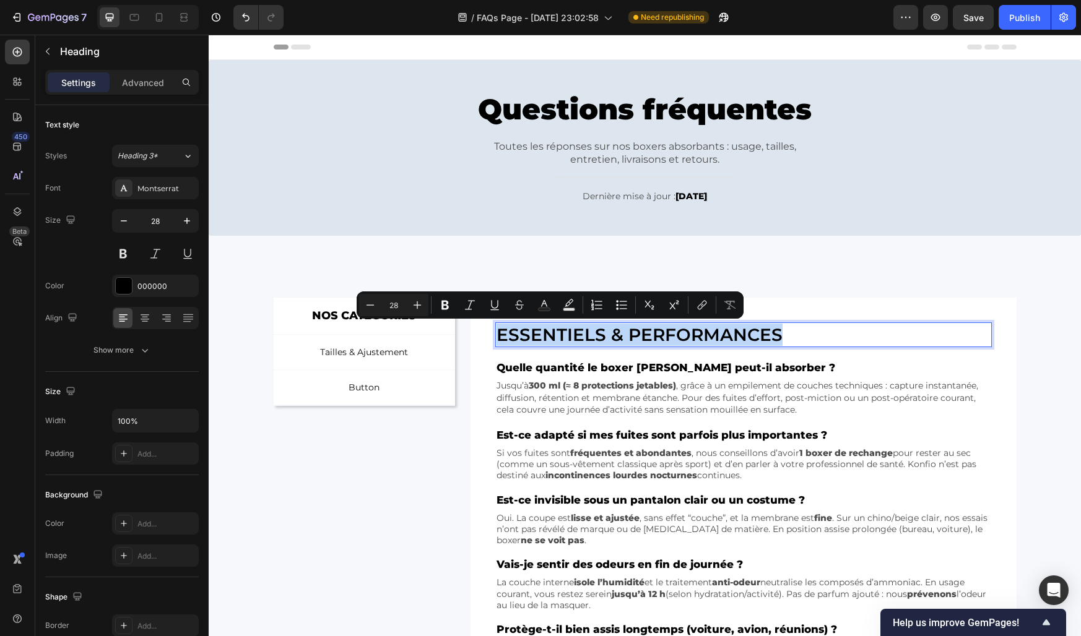
click at [500, 335] on p "Essentiels & performances" at bounding box center [742, 335] width 493 height 22
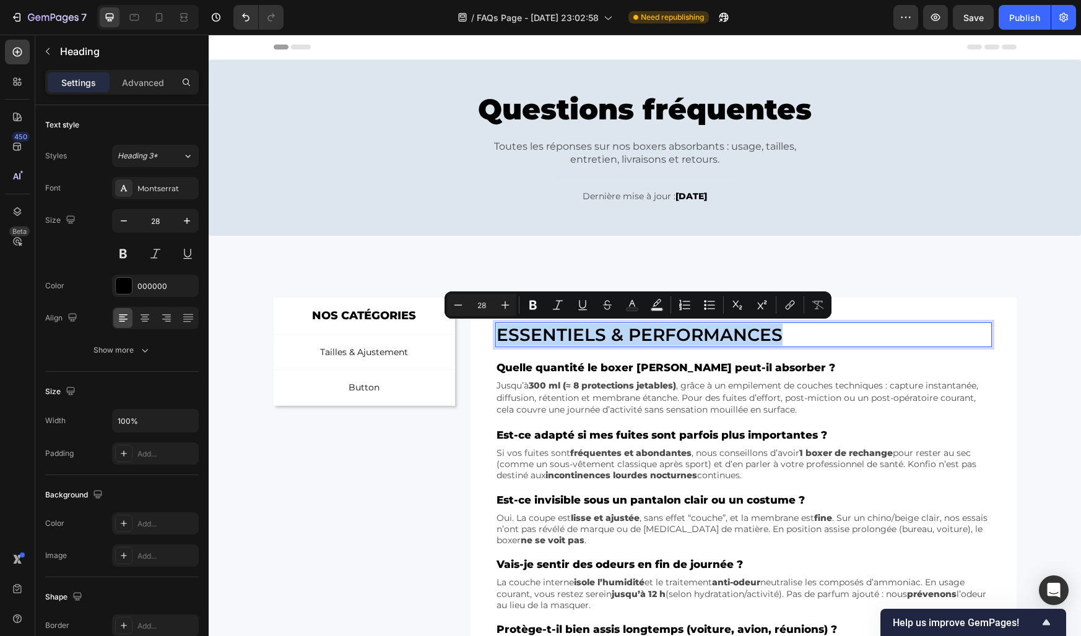
click at [500, 335] on p "Essentiels & performances" at bounding box center [742, 335] width 493 height 22
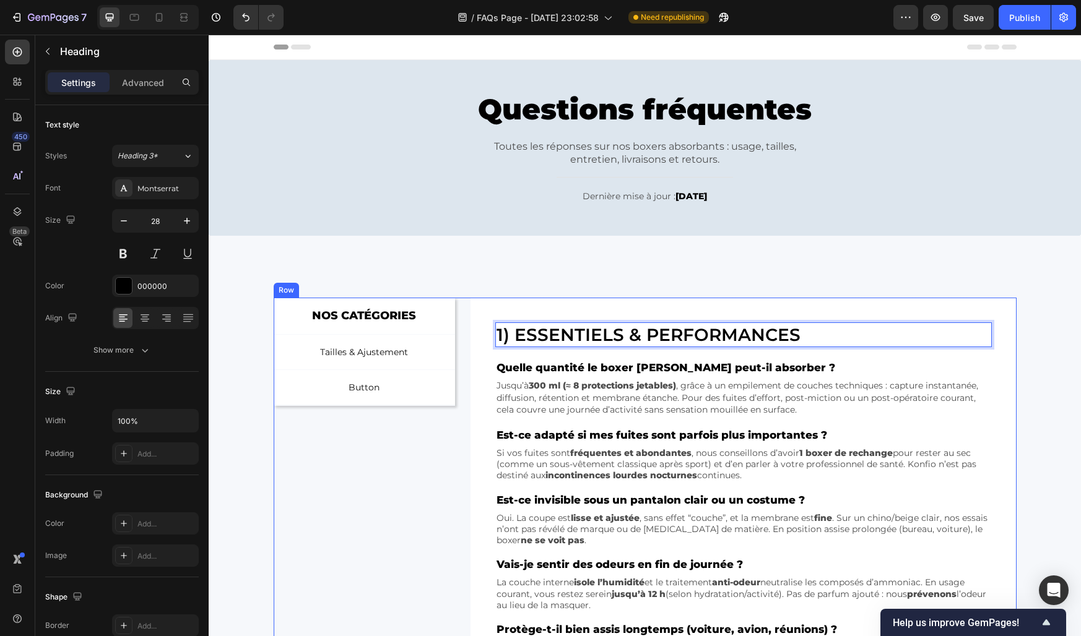
click at [425, 455] on div "NOS CATÉGORIES Text Block Row Tailles & Ajustement Button Button Button Row Row" at bounding box center [365, 519] width 182 height 443
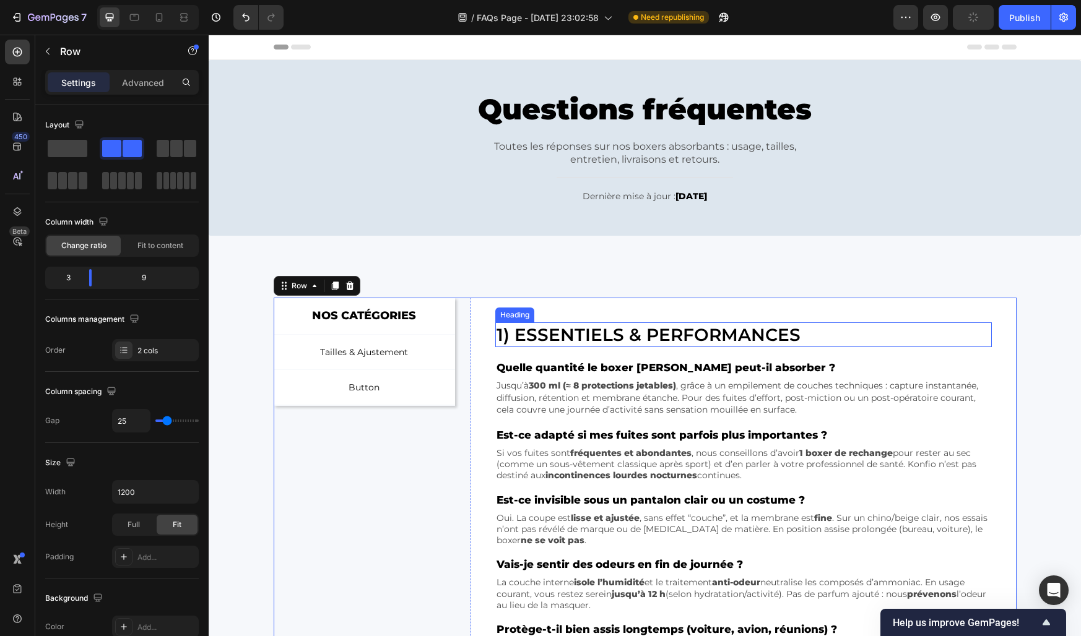
click at [524, 333] on p "1) Essentiels & performances" at bounding box center [742, 335] width 493 height 22
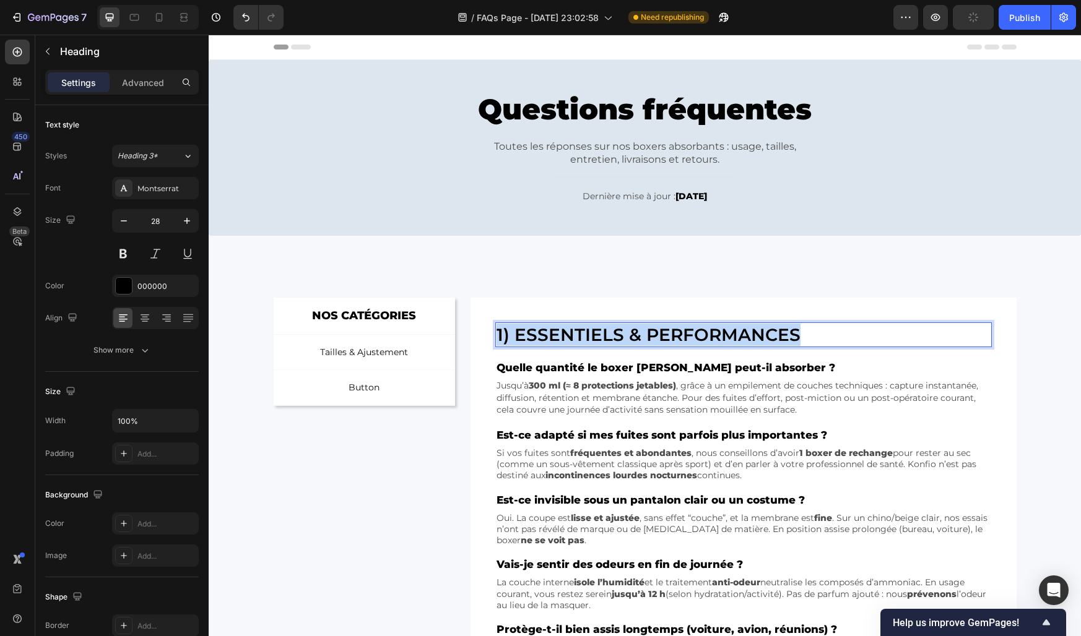
click at [524, 333] on p "1) Essentiels & performances" at bounding box center [742, 335] width 493 height 22
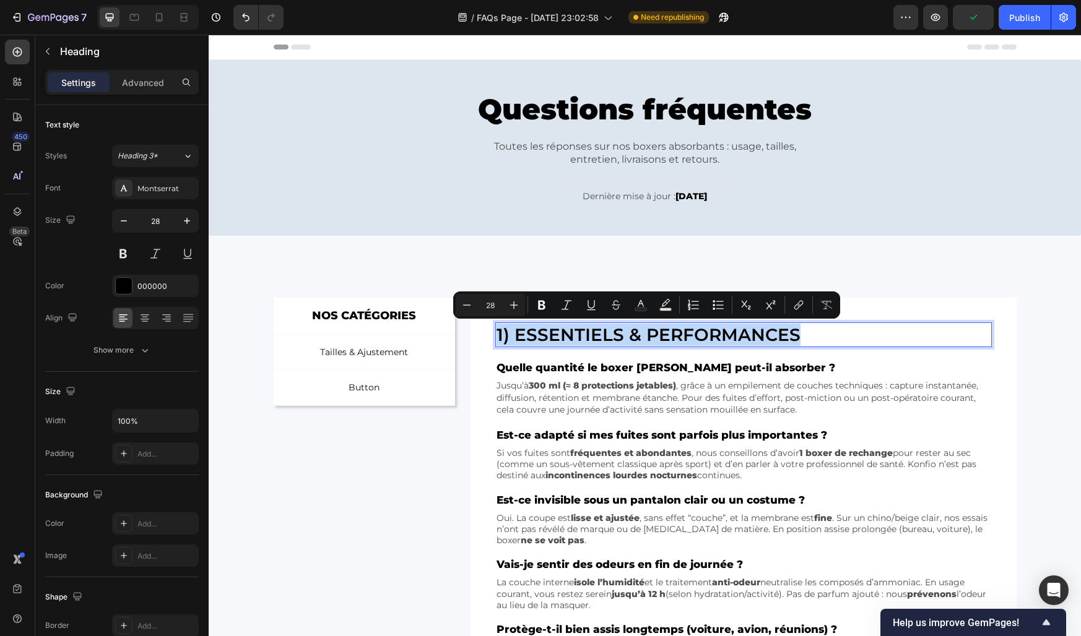
copy p "1) Essentiels & performances"
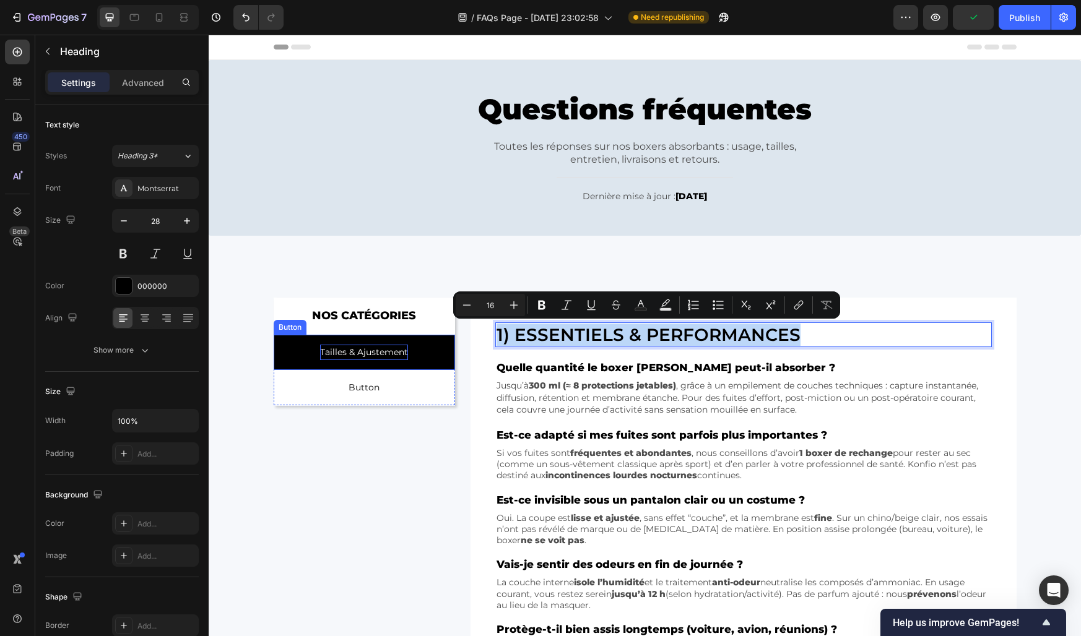
click at [374, 351] on p "Tailles & Ajustement" at bounding box center [364, 352] width 88 height 15
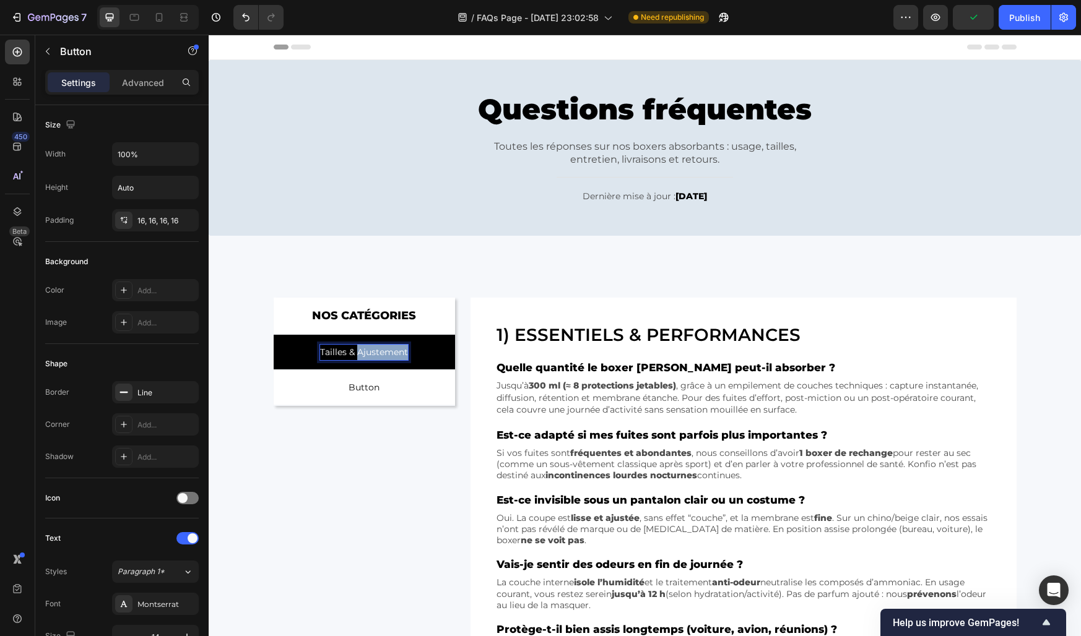
click at [374, 351] on p "Tailles & Ajustement" at bounding box center [364, 352] width 88 height 15
click at [311, 354] on p "1) Essentiels & performances" at bounding box center [364, 352] width 123 height 15
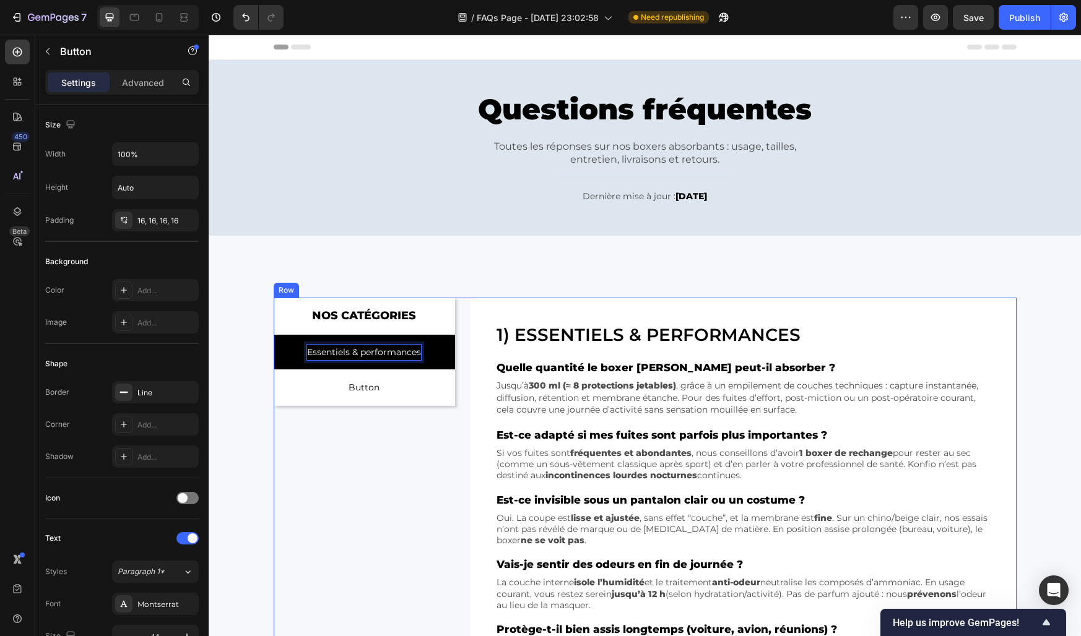
click at [407, 500] on div "NOS CATÉGORIES Text Block Row Essentiels & performances Button 0 Button Button …" at bounding box center [365, 519] width 182 height 443
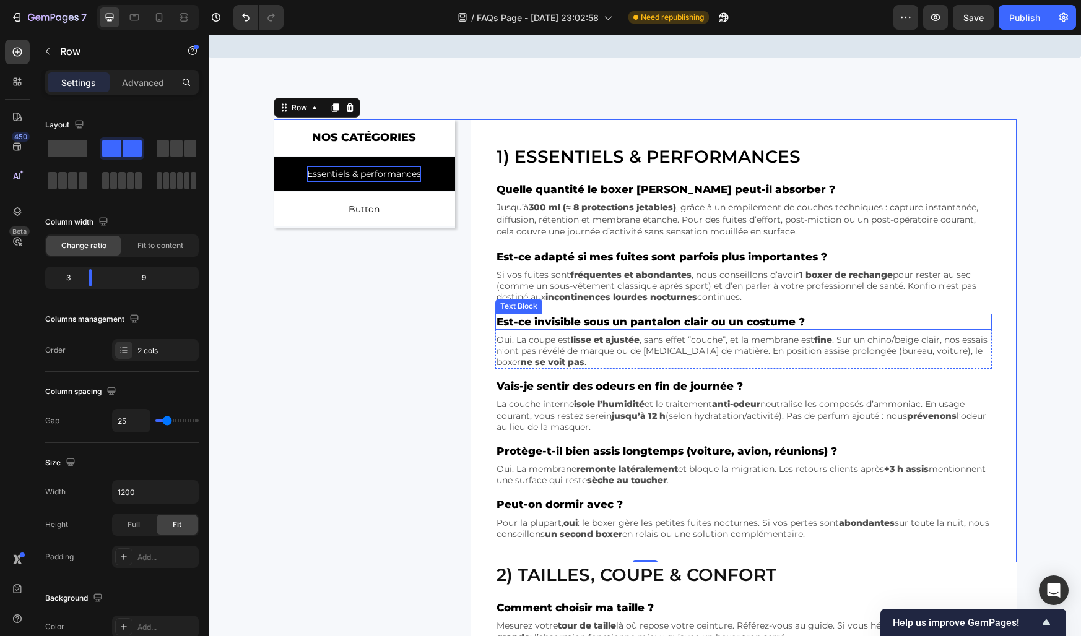
scroll to position [230, 0]
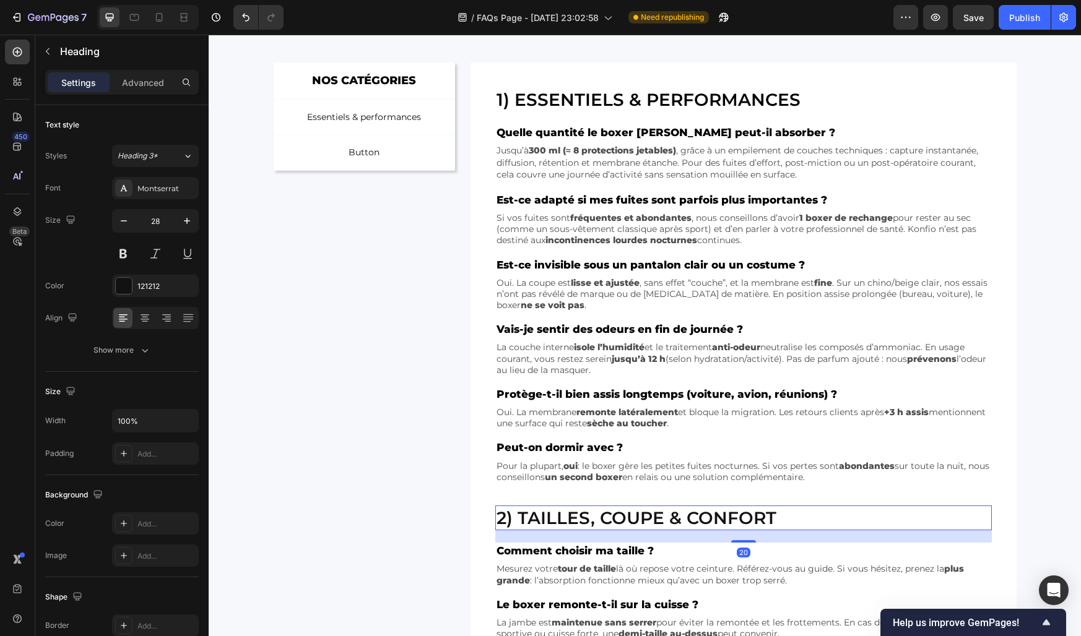
click at [524, 520] on h2 "2) Tailles, coupe & confort" at bounding box center [743, 518] width 496 height 25
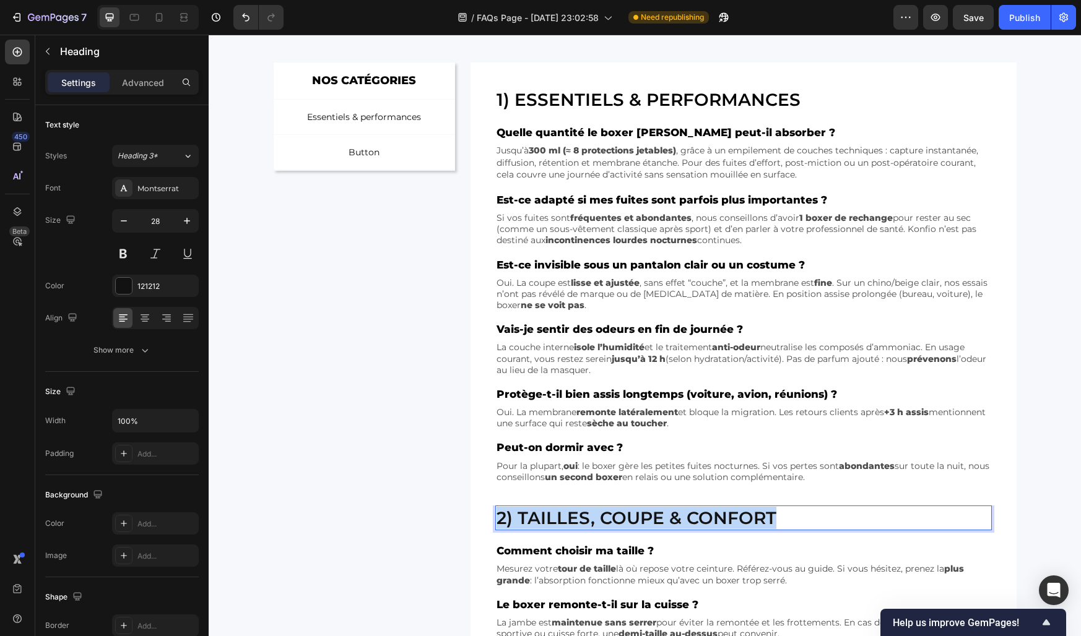
click at [524, 520] on p "2) Tailles, coupe & confort" at bounding box center [743, 518] width 494 height 22
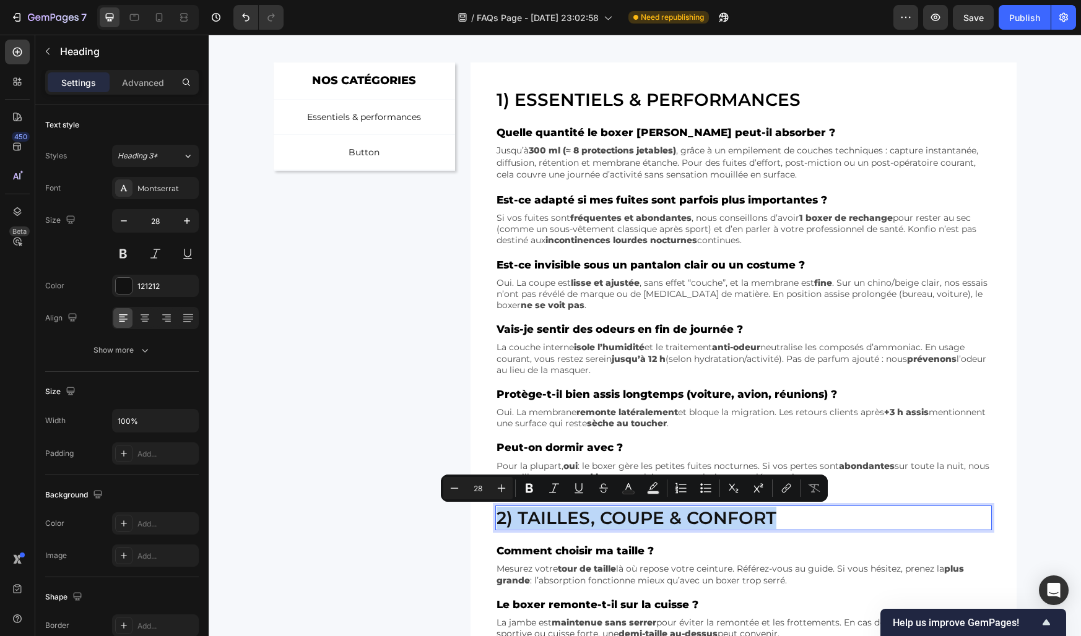
scroll to position [0, 0]
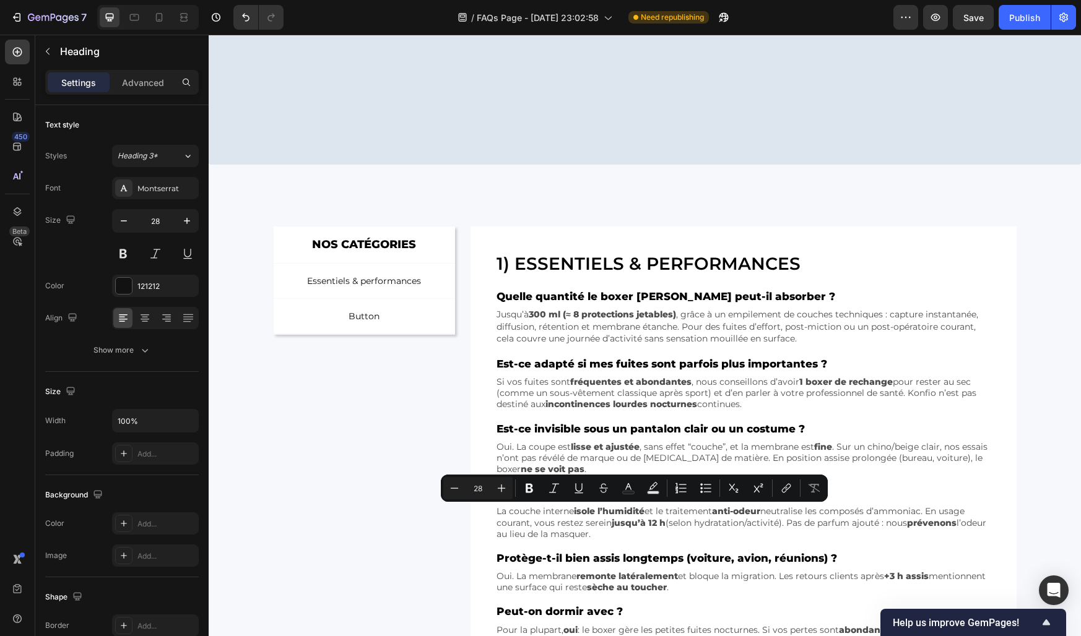
type input "16"
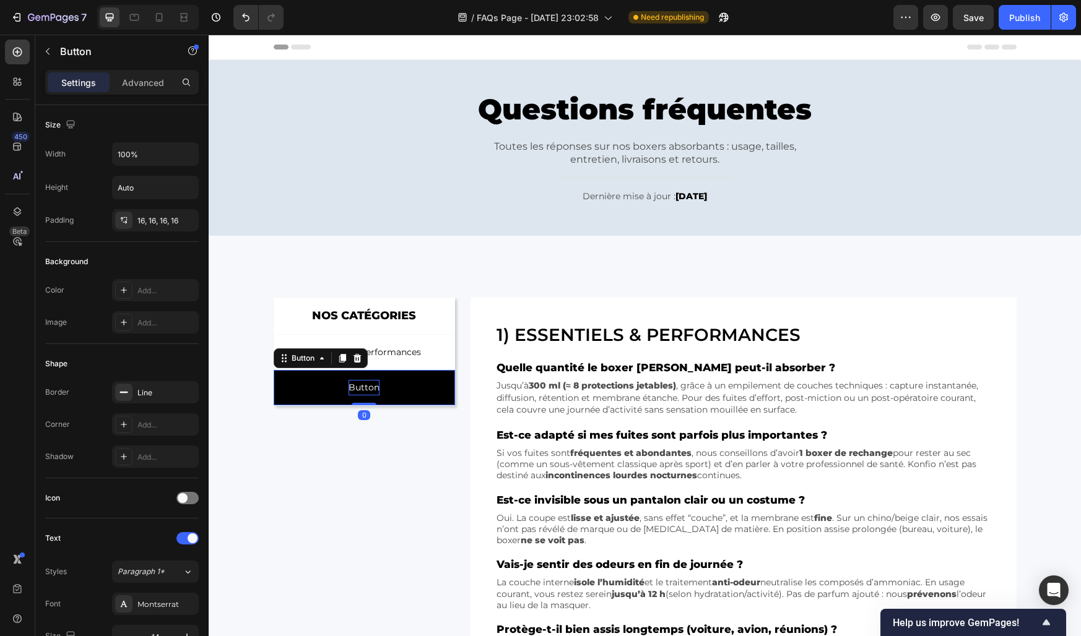
click at [360, 381] on p "Button" at bounding box center [363, 387] width 31 height 15
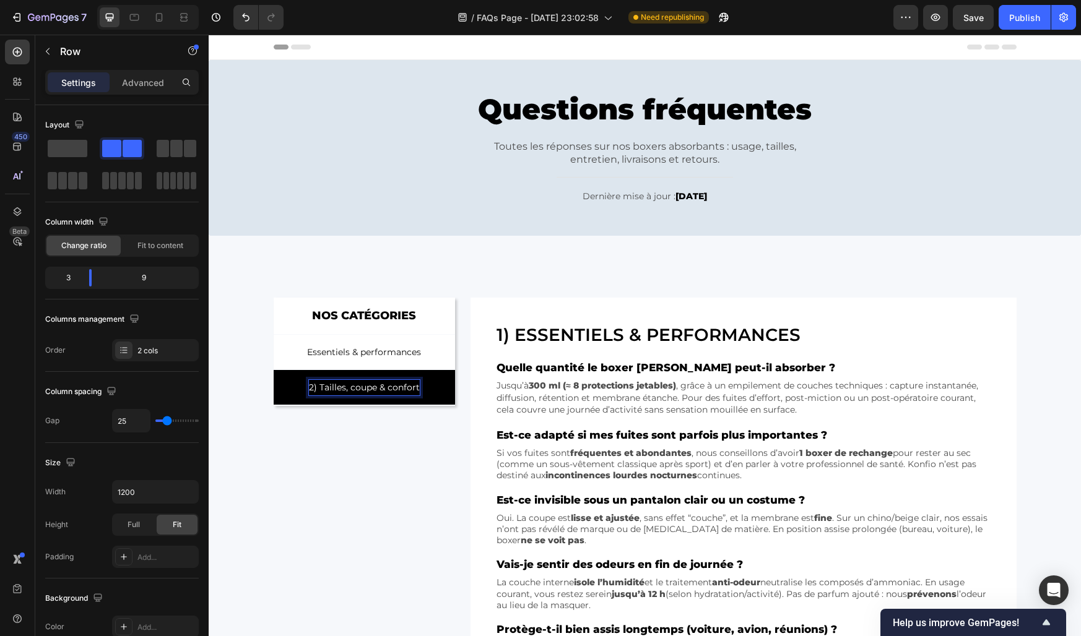
click at [434, 448] on div "NOS CATÉGORIES Text Block Row Essentiels & performances Button 2) Tailles, coup…" at bounding box center [365, 519] width 182 height 443
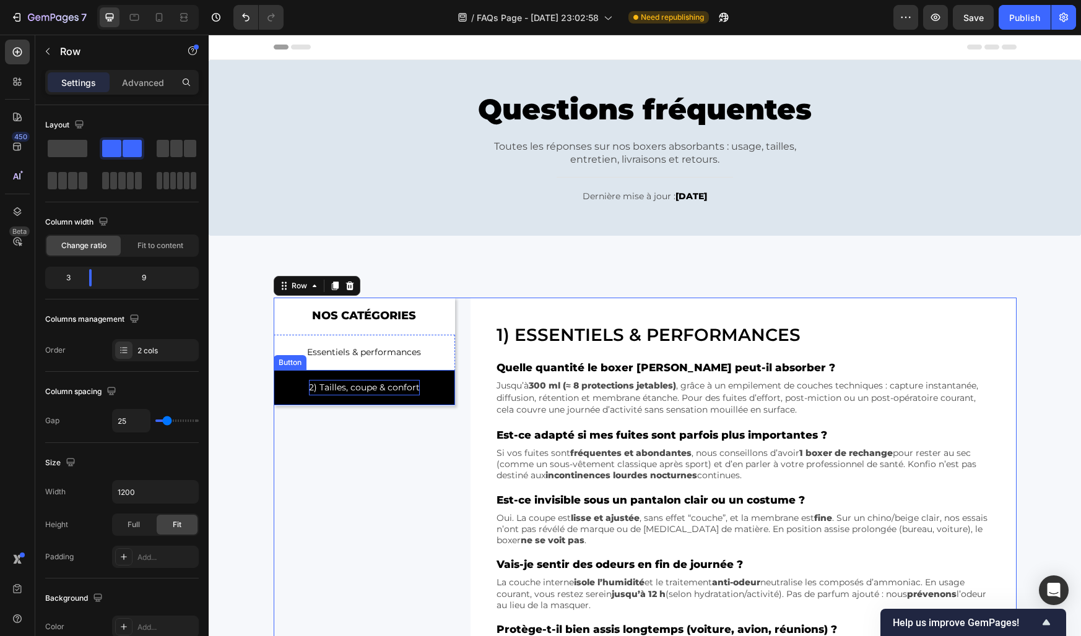
click at [313, 381] on p "2) Tailles, coupe & confort" at bounding box center [364, 387] width 111 height 15
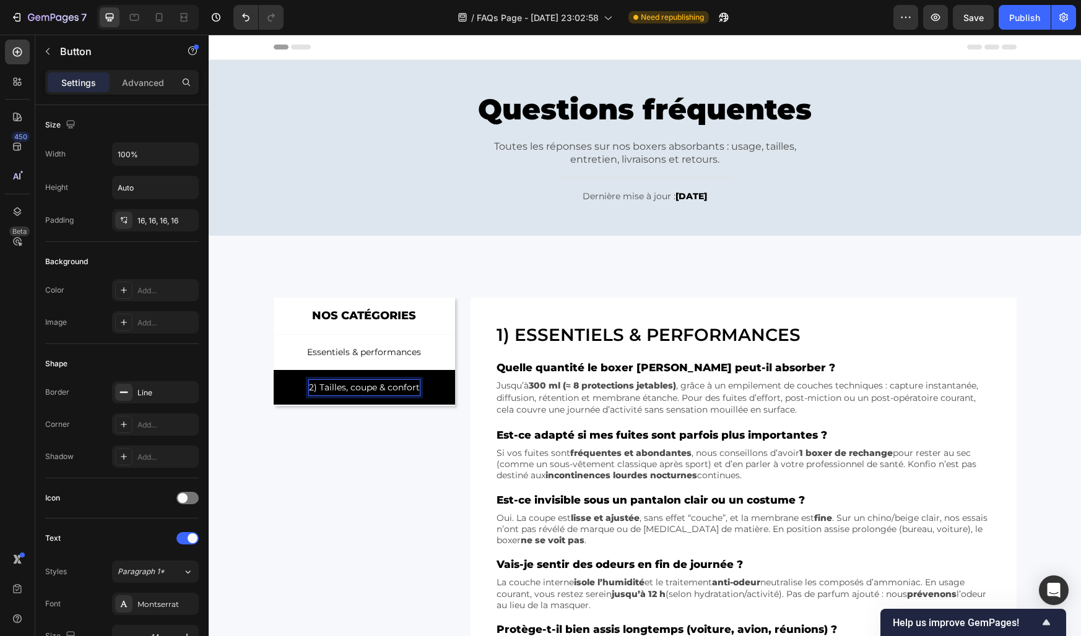
click at [319, 388] on p "2) Tailles, coupe & confort" at bounding box center [364, 387] width 111 height 15
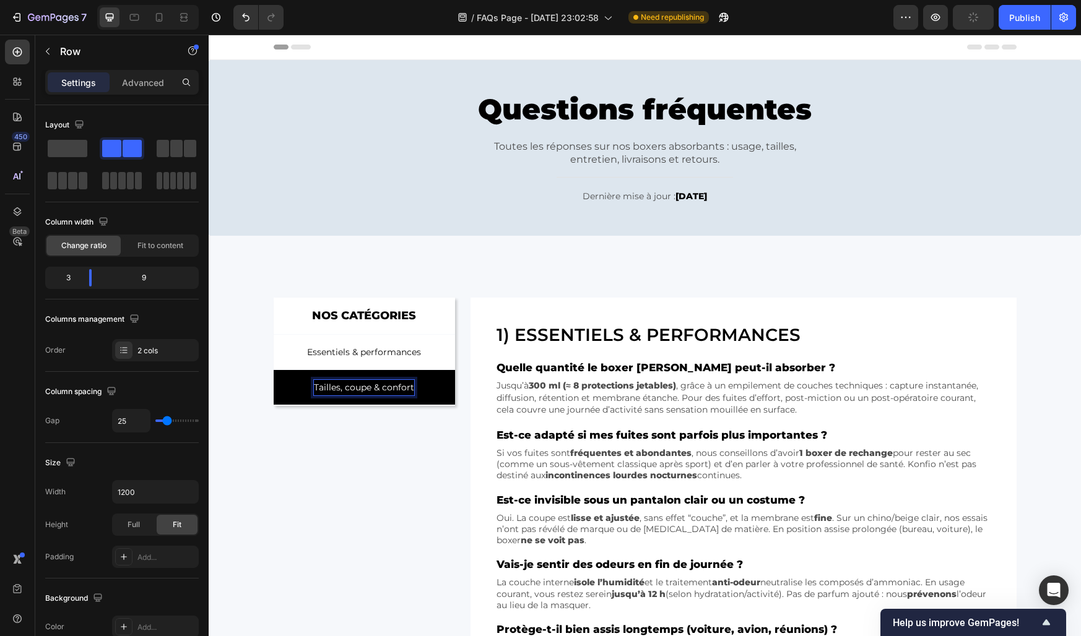
click at [375, 461] on div "NOS CATÉGORIES Text Block Row Essentiels & performances Button Tailles, coupe &…" at bounding box center [365, 519] width 182 height 443
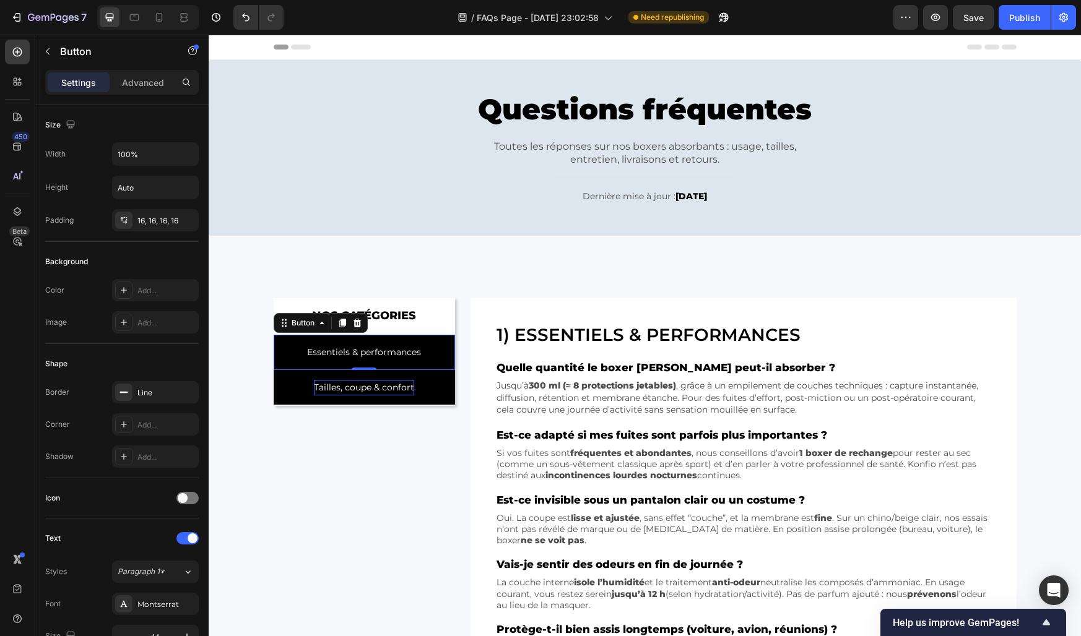
click at [439, 355] on button "Essentiels & performances" at bounding box center [365, 352] width 182 height 35
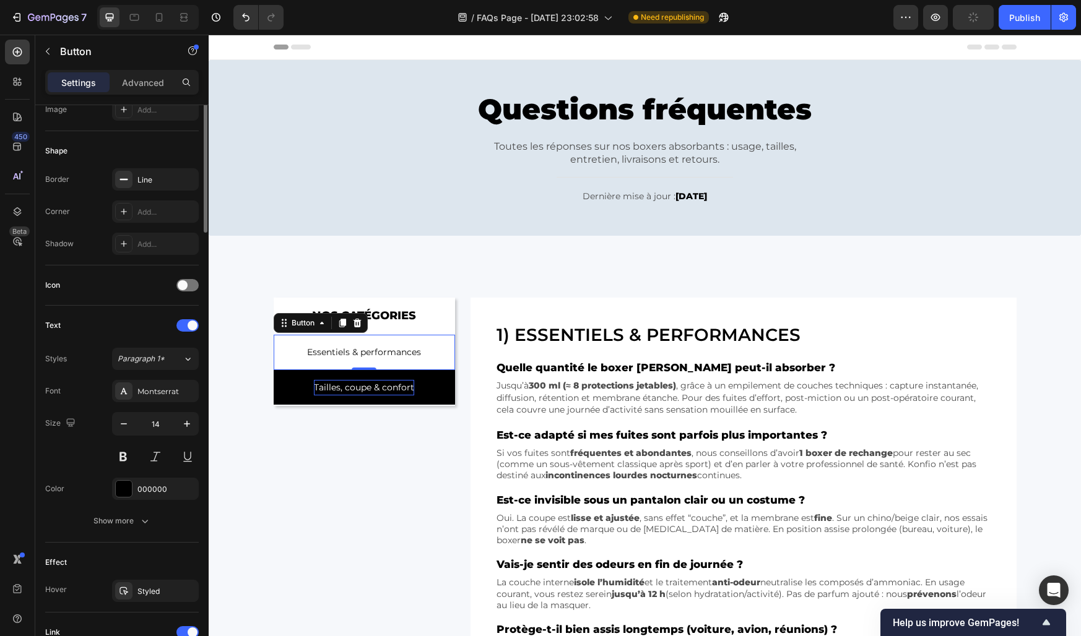
scroll to position [386, 0]
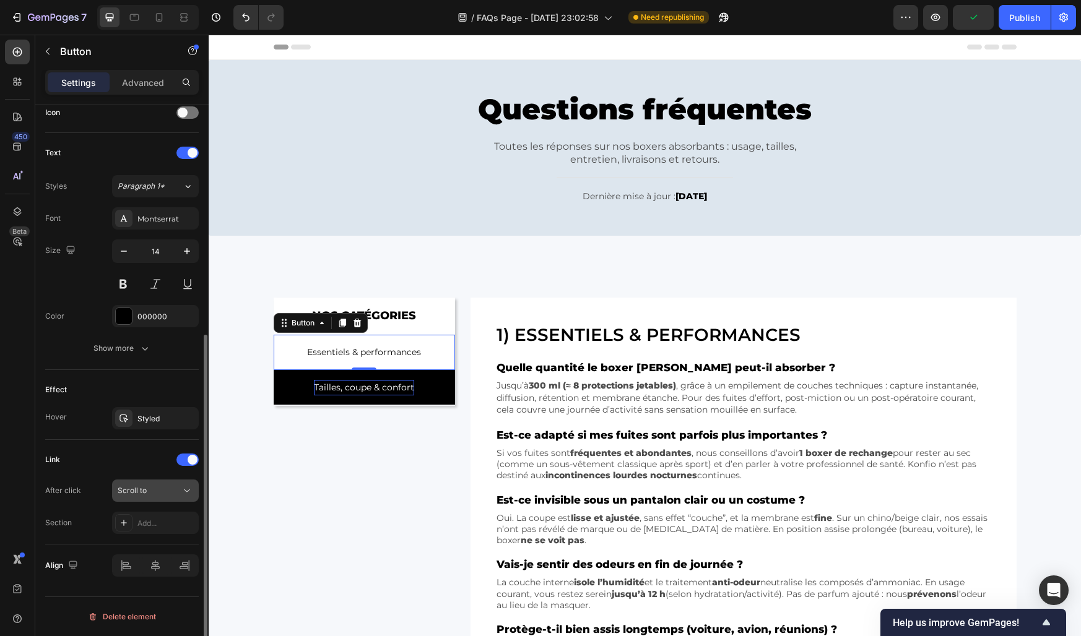
click at [132, 495] on span "Scroll to" at bounding box center [132, 490] width 29 height 9
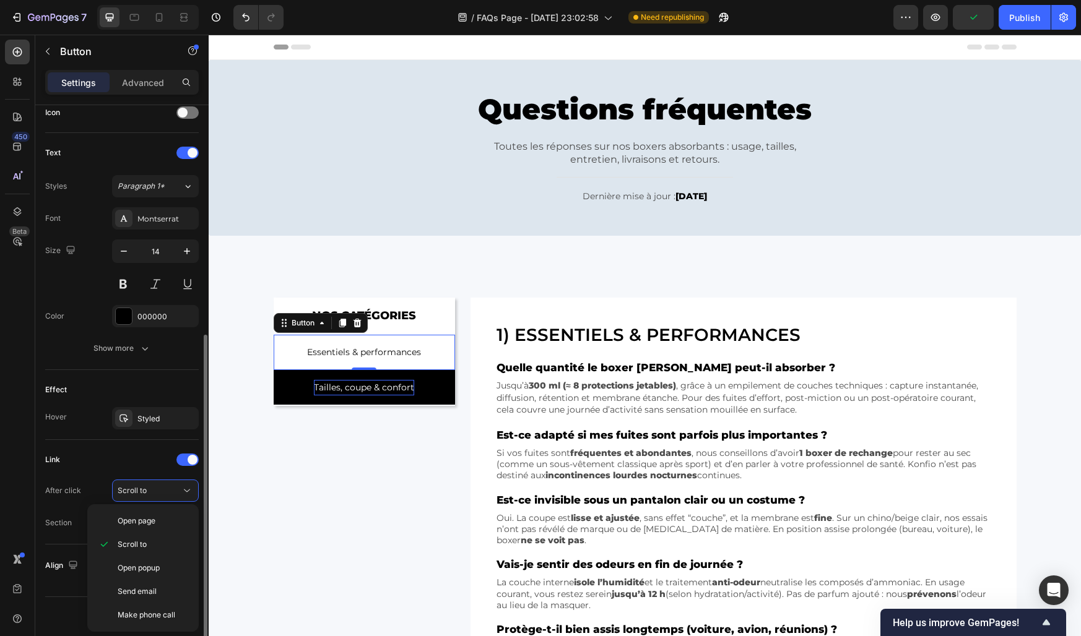
click at [94, 472] on div "Link After click Scroll to Section Add..." at bounding box center [122, 492] width 154 height 84
click at [157, 532] on div "Add..." at bounding box center [155, 523] width 87 height 22
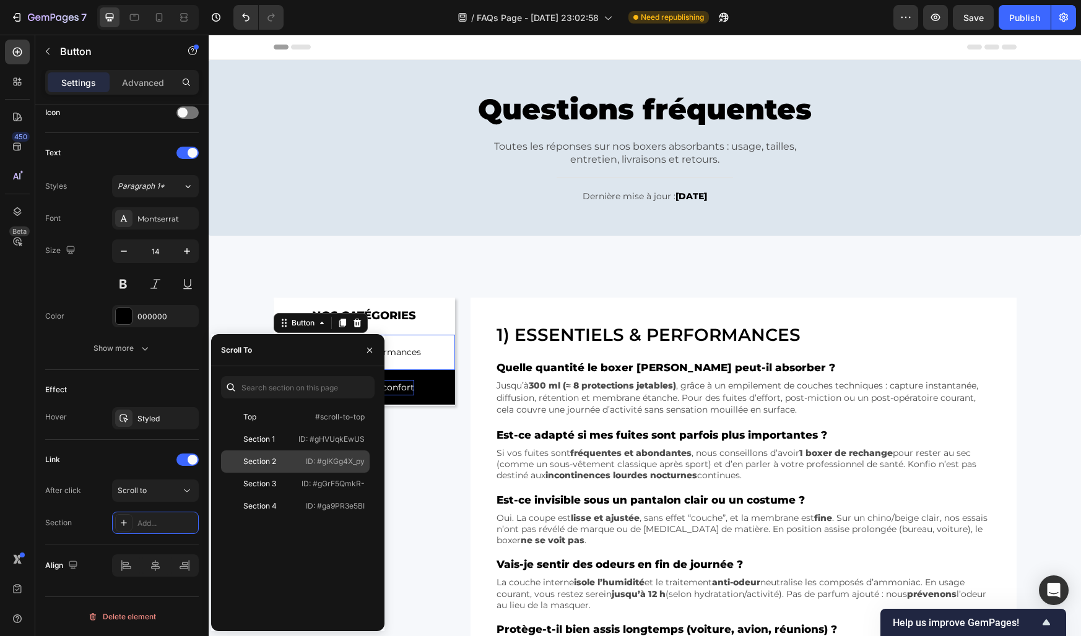
click at [280, 459] on div "Section 2" at bounding box center [262, 461] width 72 height 11
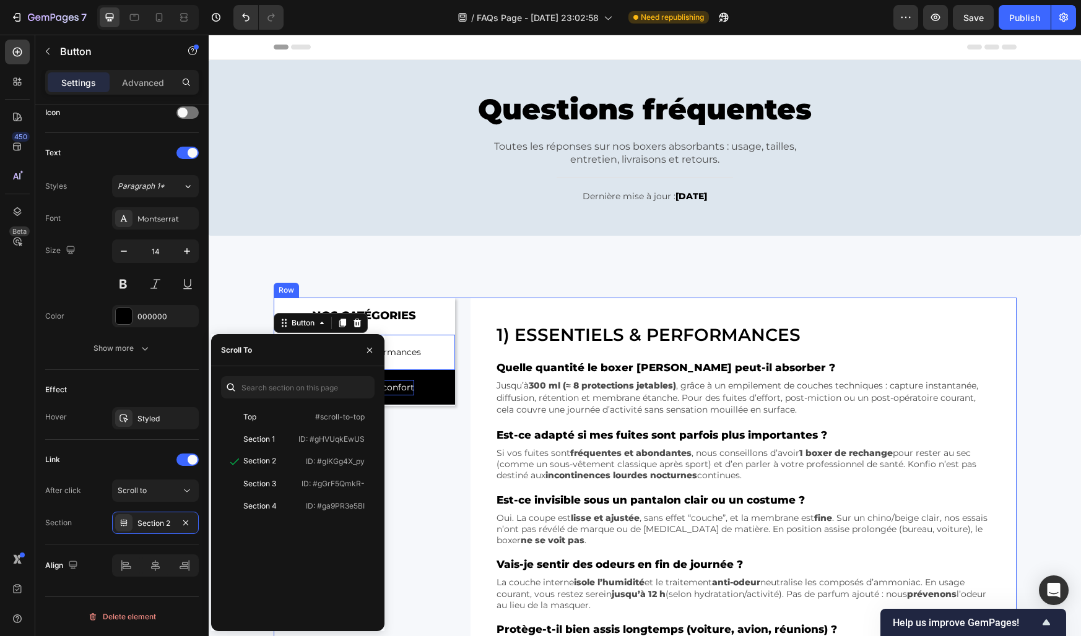
click at [431, 485] on div "NOS CATÉGORIES Text Block Row Essentiels & performances Button 0 Tailles, coupe…" at bounding box center [365, 519] width 182 height 443
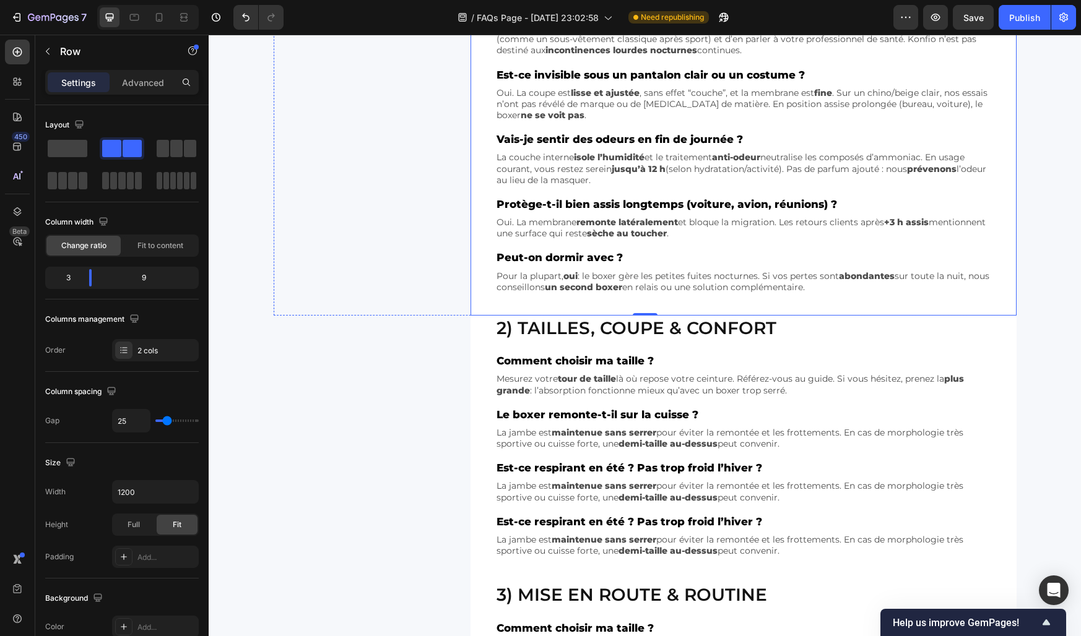
scroll to position [340, 0]
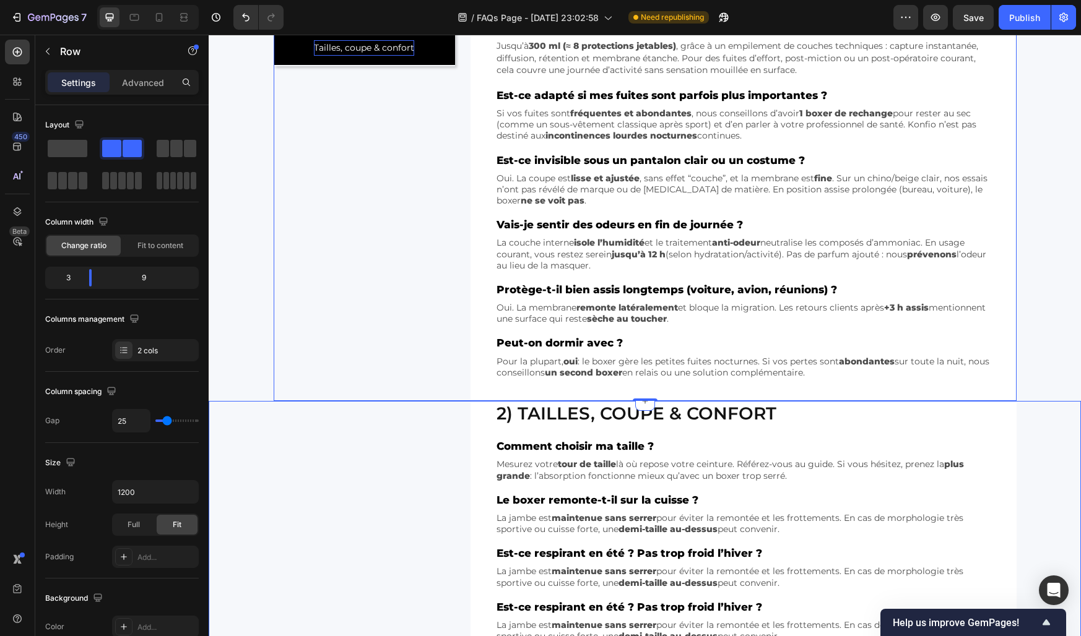
click at [236, 421] on div "2) Tailles, coupe & confort Heading Comment choisir ma taille ? Text Block Mesu…" at bounding box center [645, 534] width 872 height 267
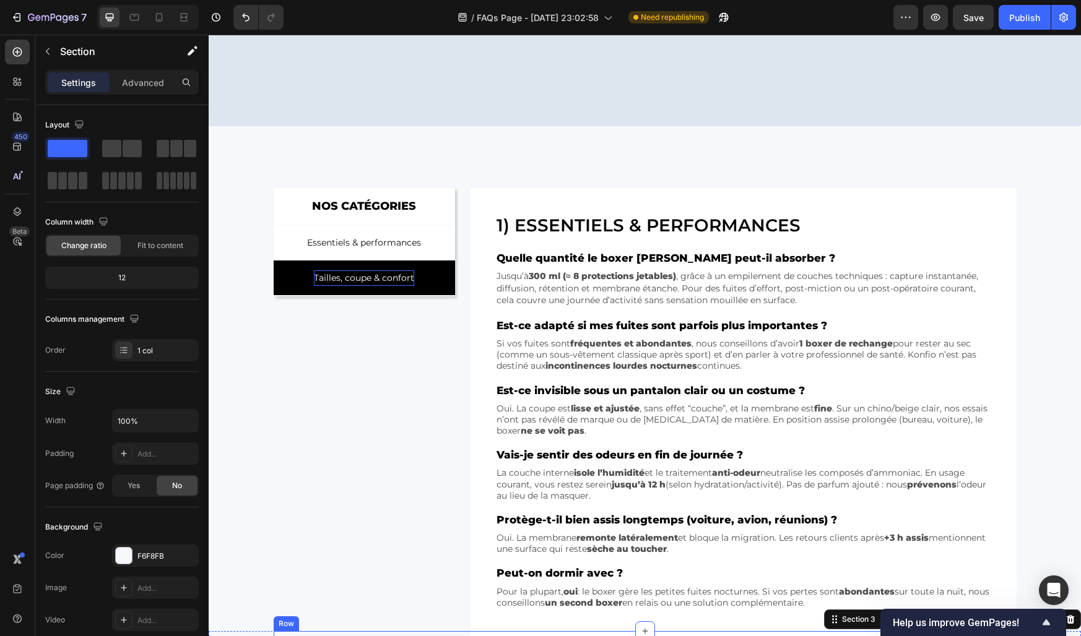
scroll to position [53, 0]
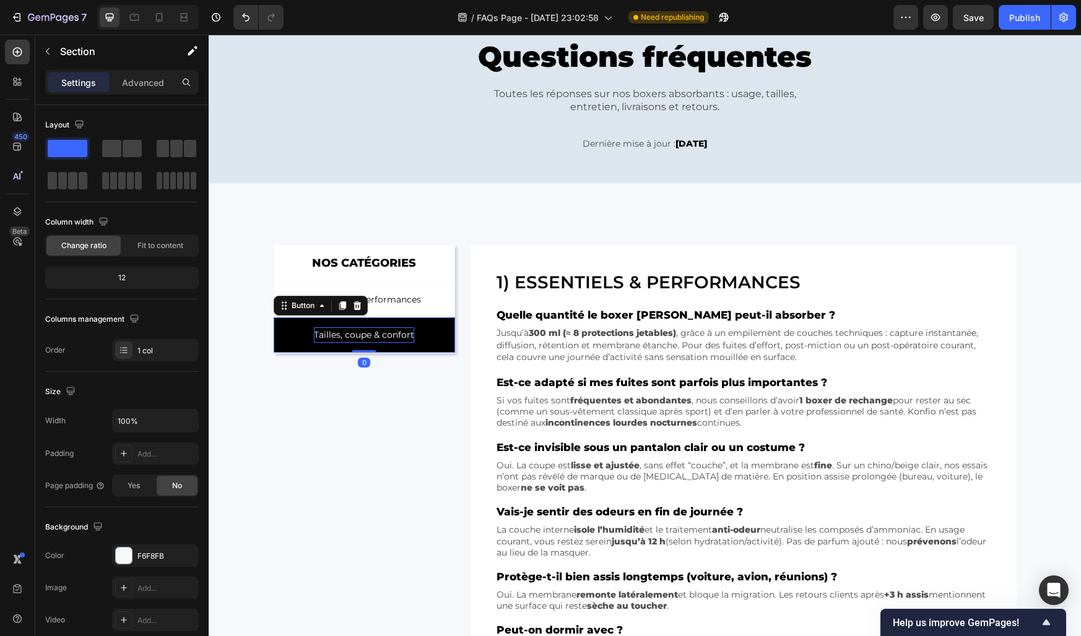
click at [308, 332] on button "Tailles, coupe & confort" at bounding box center [365, 335] width 182 height 35
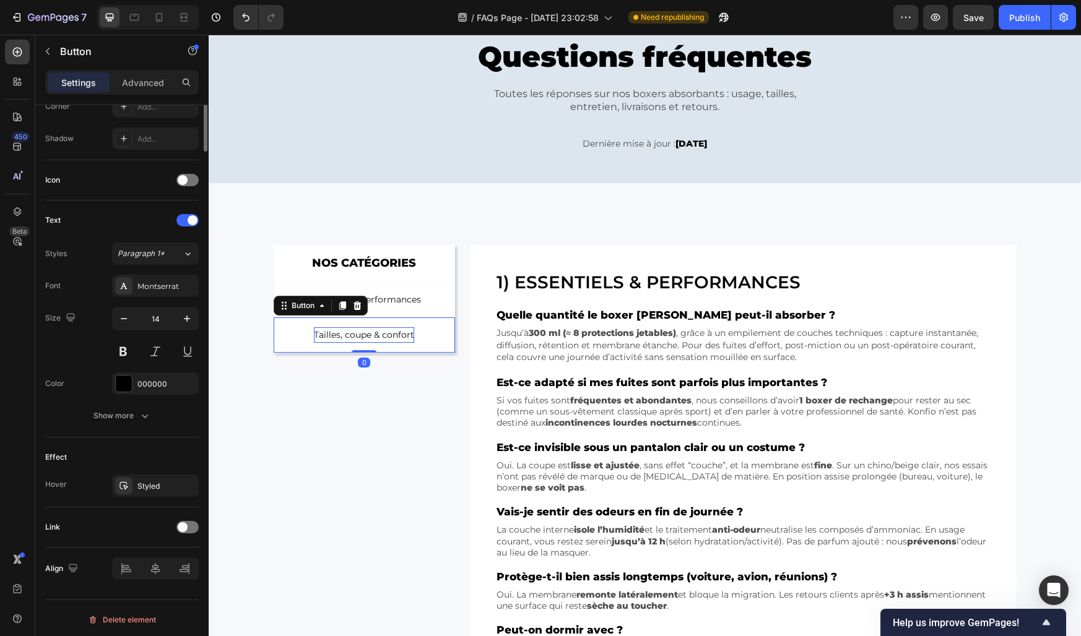
scroll to position [321, 0]
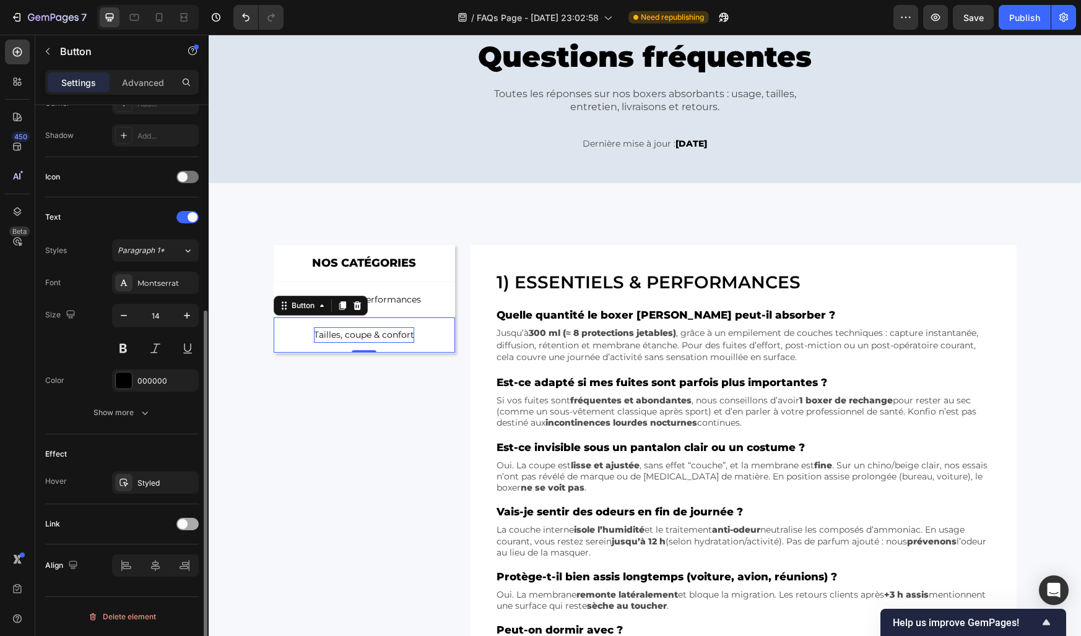
click at [184, 526] on span at bounding box center [183, 524] width 10 height 10
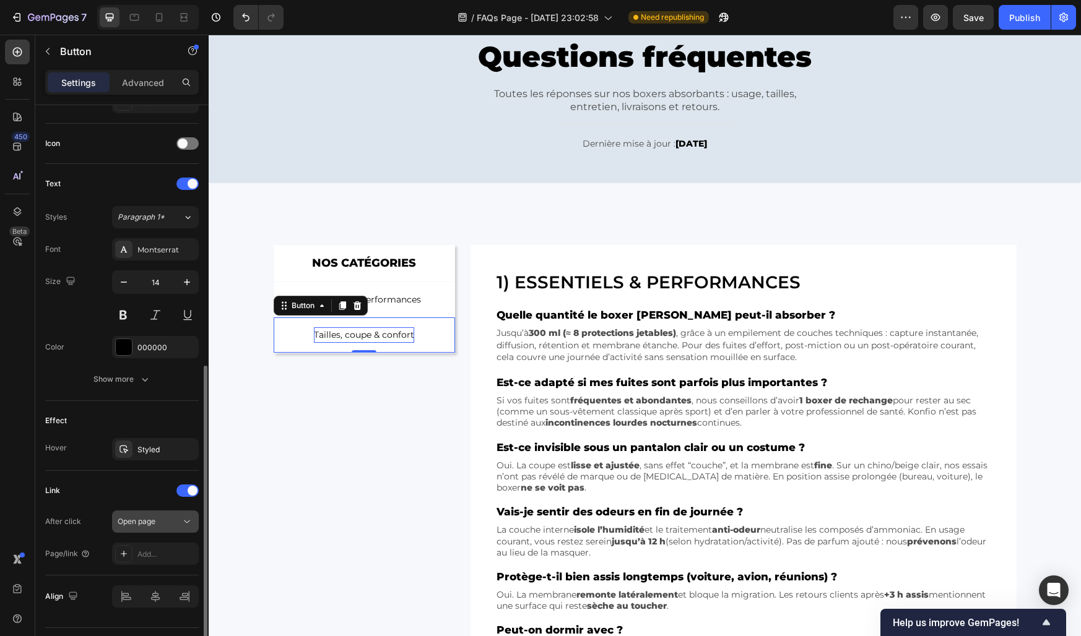
scroll to position [386, 0]
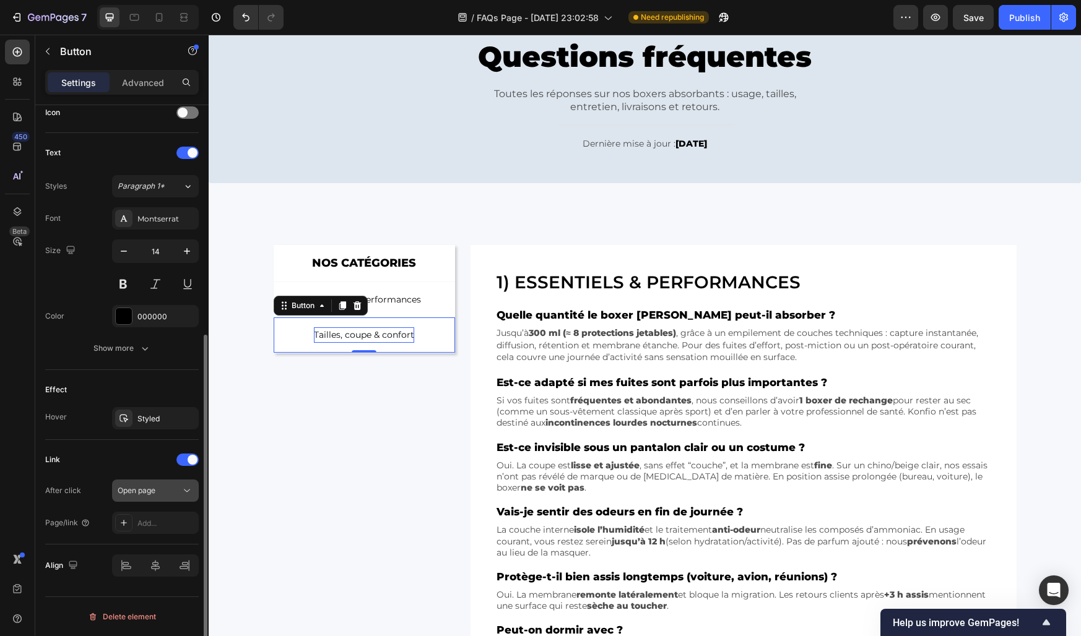
click at [139, 487] on span "Open page" at bounding box center [137, 490] width 38 height 9
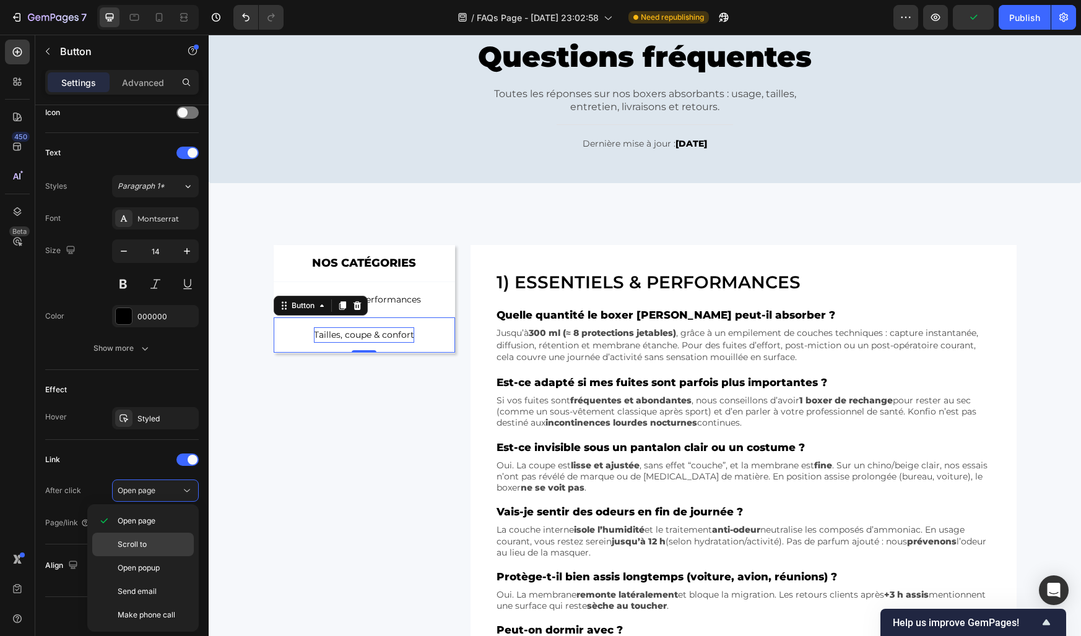
click at [137, 544] on span "Scroll to" at bounding box center [132, 544] width 29 height 11
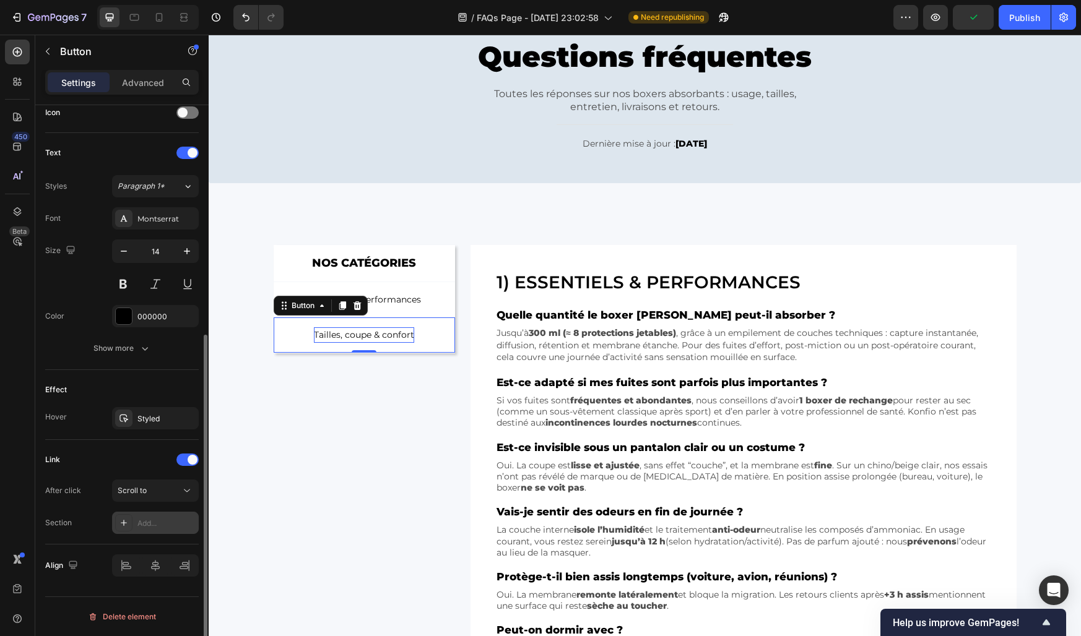
click at [144, 522] on div "Add..." at bounding box center [166, 523] width 58 height 11
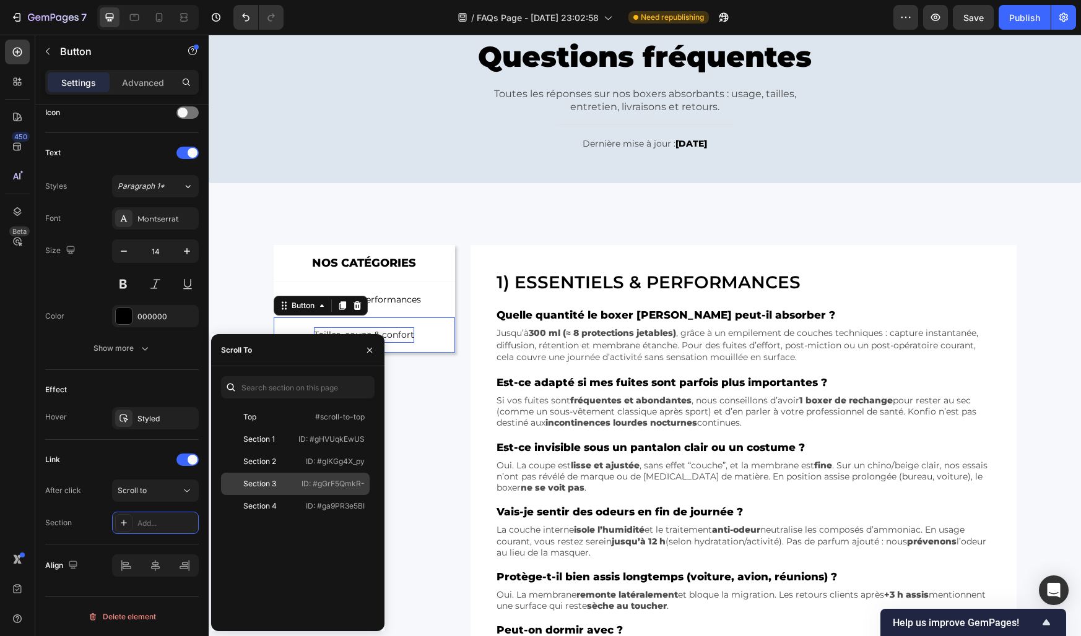
click at [275, 475] on div "Section 3 ID: #gGrF5QmkR-" at bounding box center [295, 484] width 149 height 22
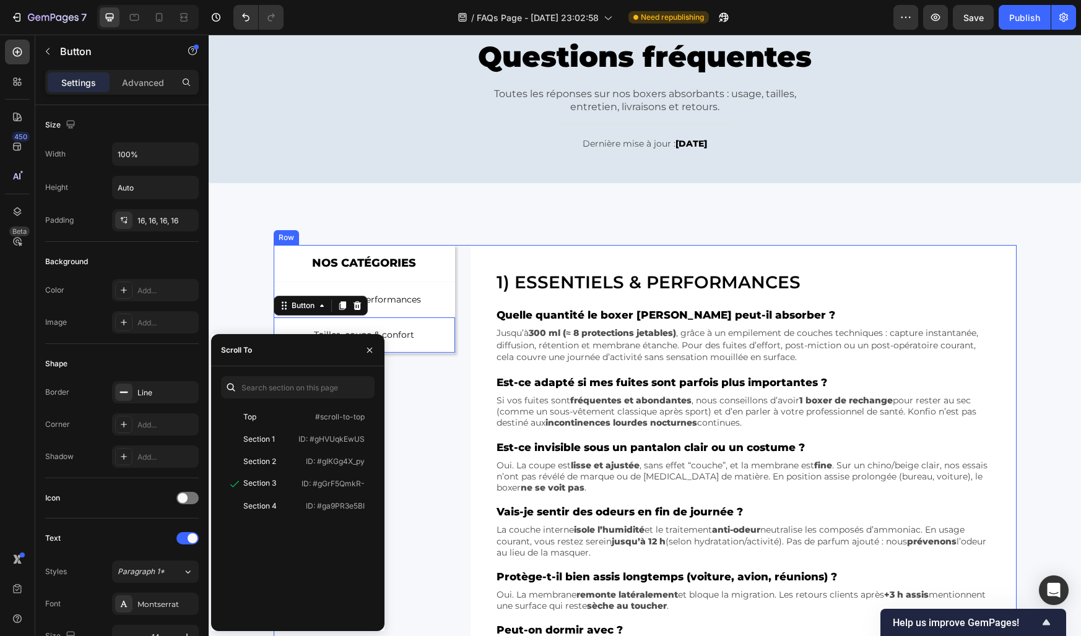
click at [413, 496] on div "NOS CATÉGORIES Text Block Row Essentiels & performances Button Tailles, coupe &…" at bounding box center [365, 466] width 182 height 443
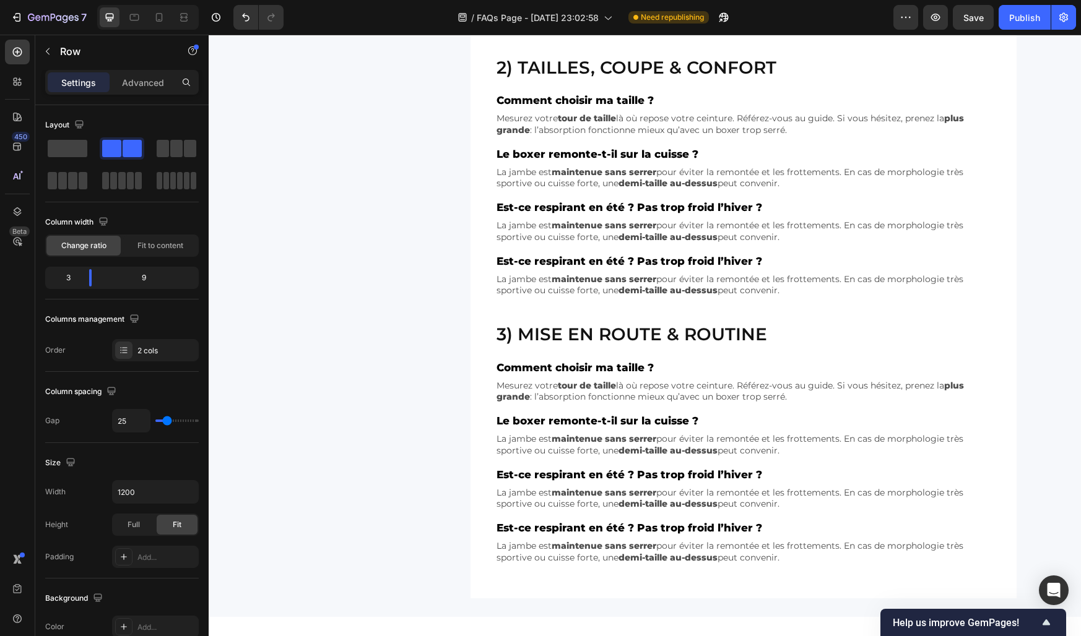
scroll to position [683, 0]
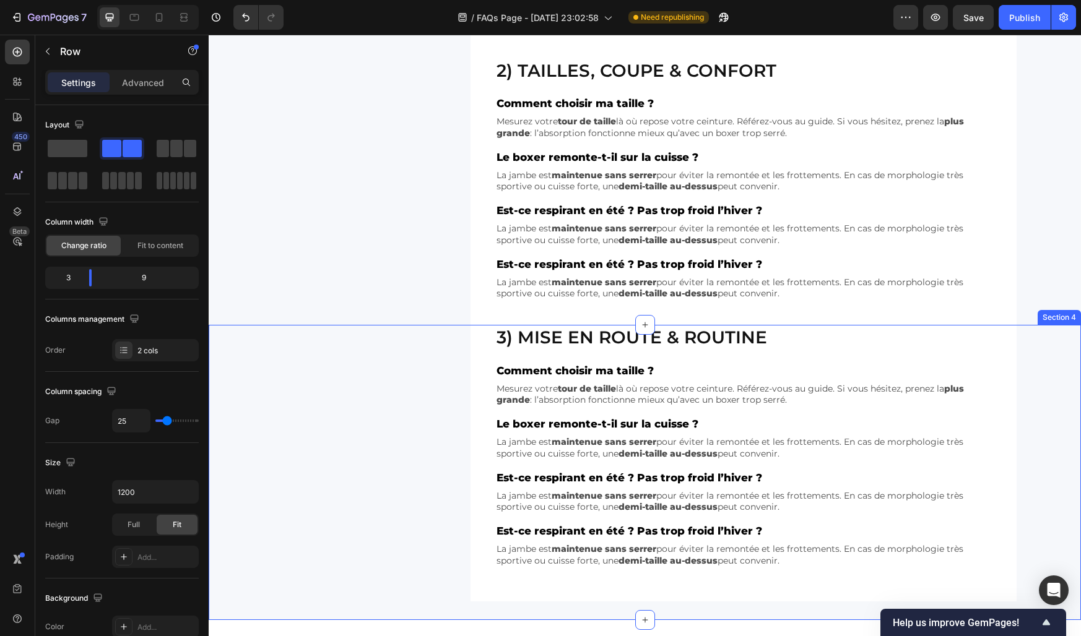
click at [242, 365] on div "3) Mise en route & routine Heading Comment choisir ma taille ? Text Block Mesur…" at bounding box center [645, 463] width 872 height 276
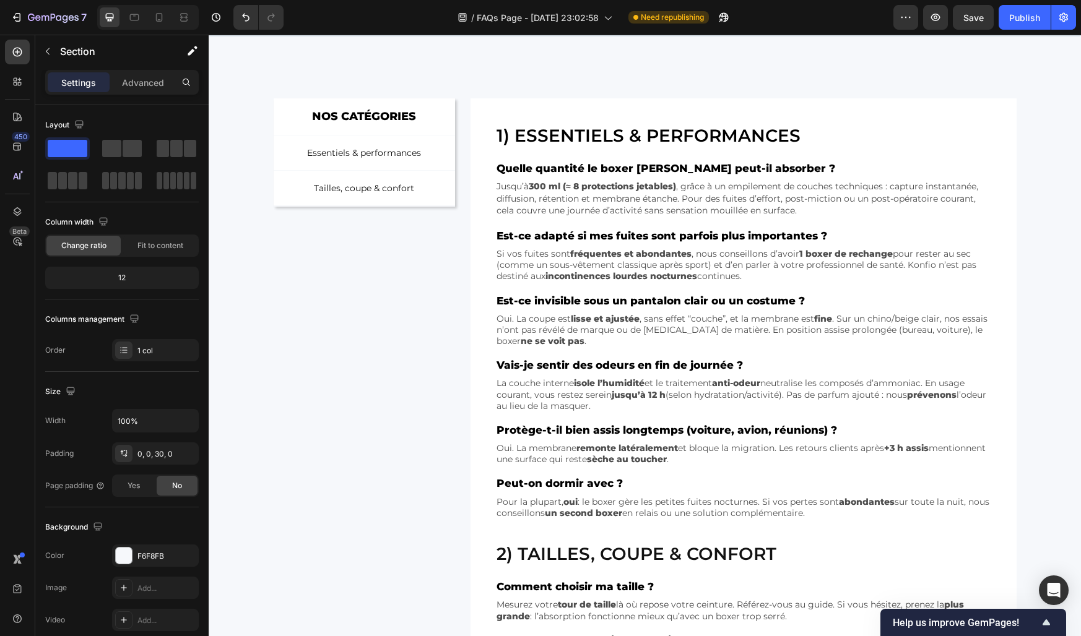
scroll to position [0, 0]
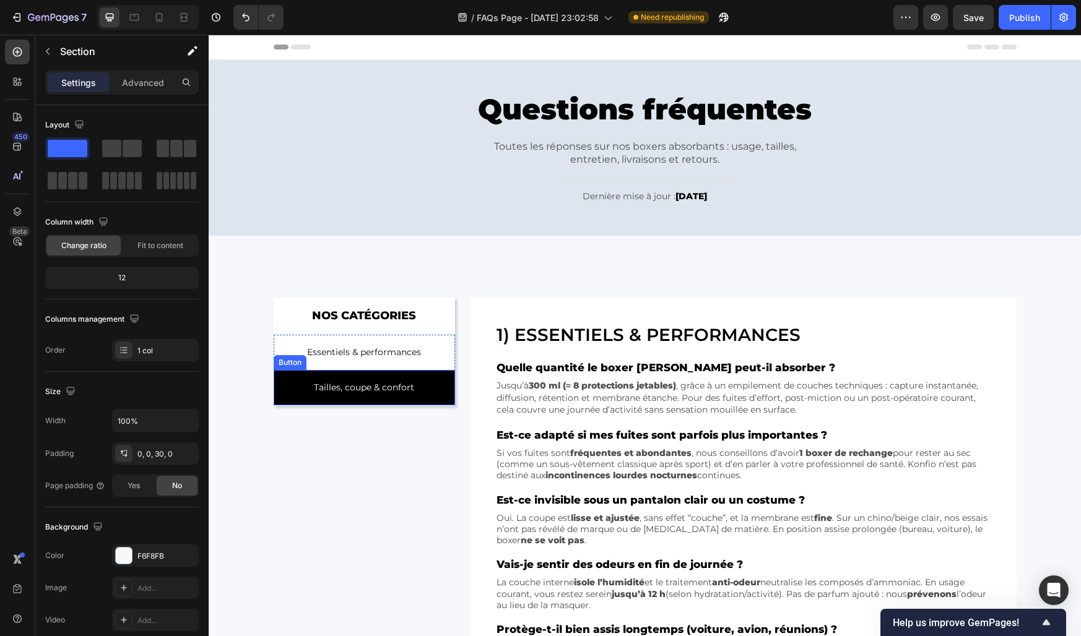
click at [428, 387] on link "Tailles, coupe & confort" at bounding box center [365, 387] width 182 height 35
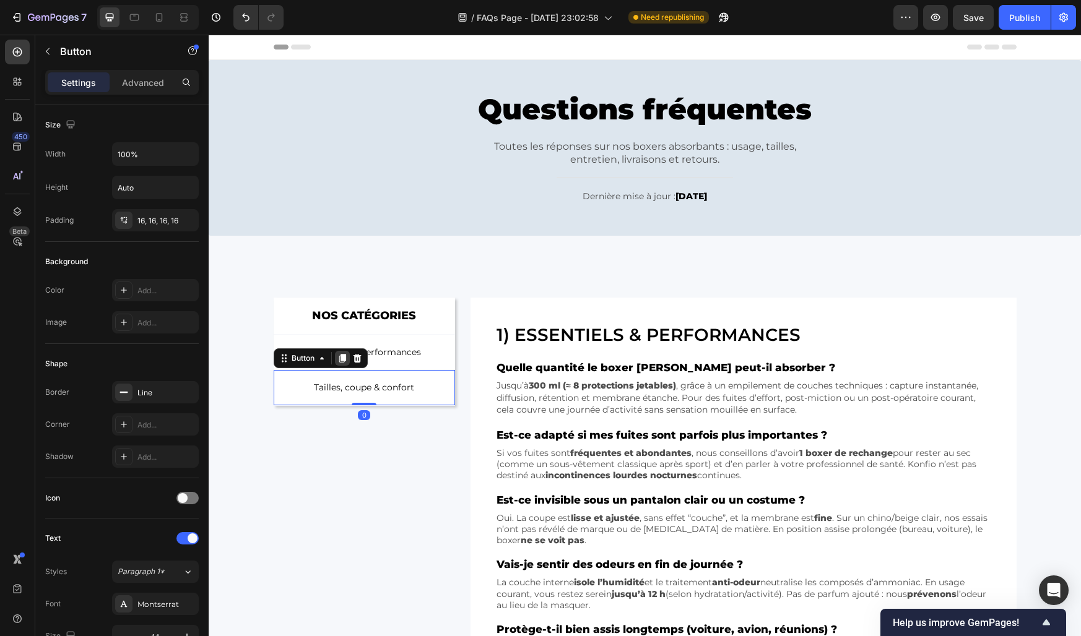
click at [340, 360] on icon at bounding box center [342, 358] width 10 height 10
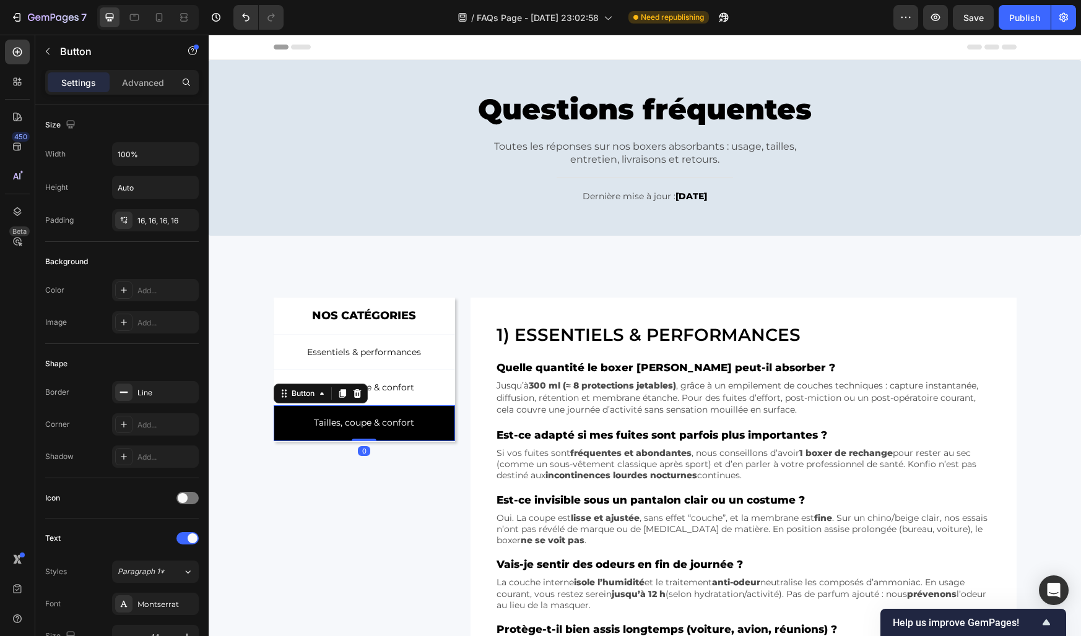
click at [288, 426] on link "Tailles, coupe & confort" at bounding box center [365, 422] width 182 height 35
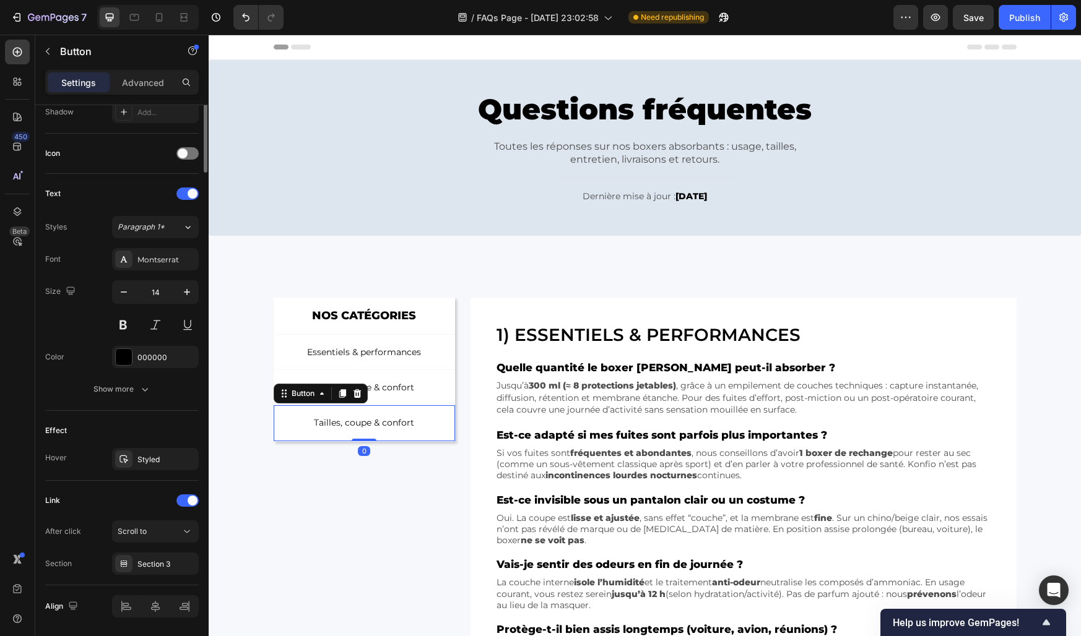
scroll to position [386, 0]
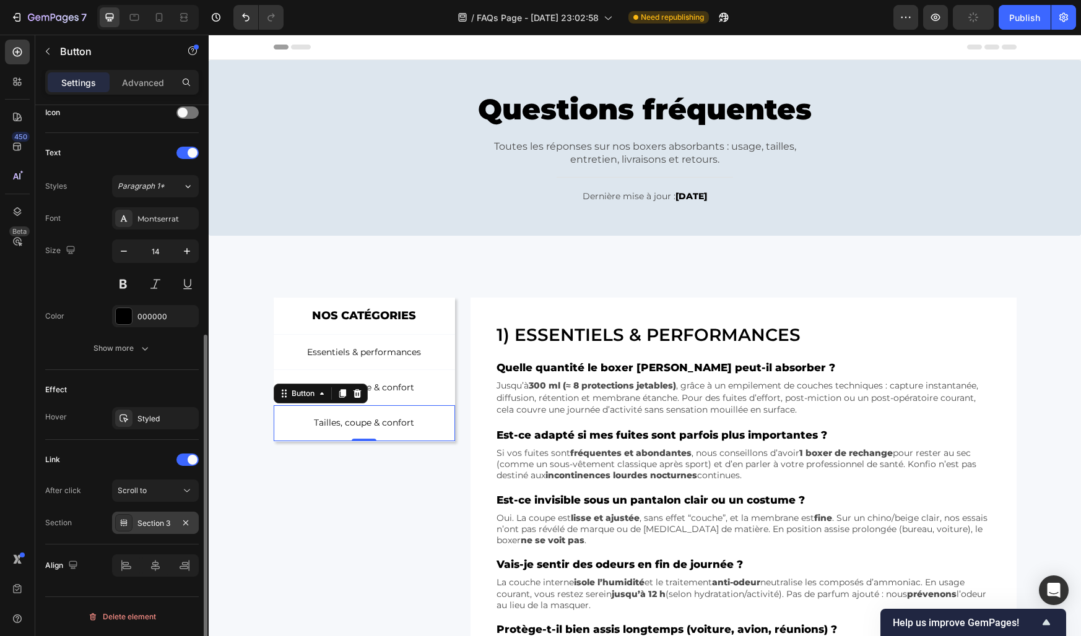
click at [155, 522] on div "Section 3" at bounding box center [155, 523] width 36 height 11
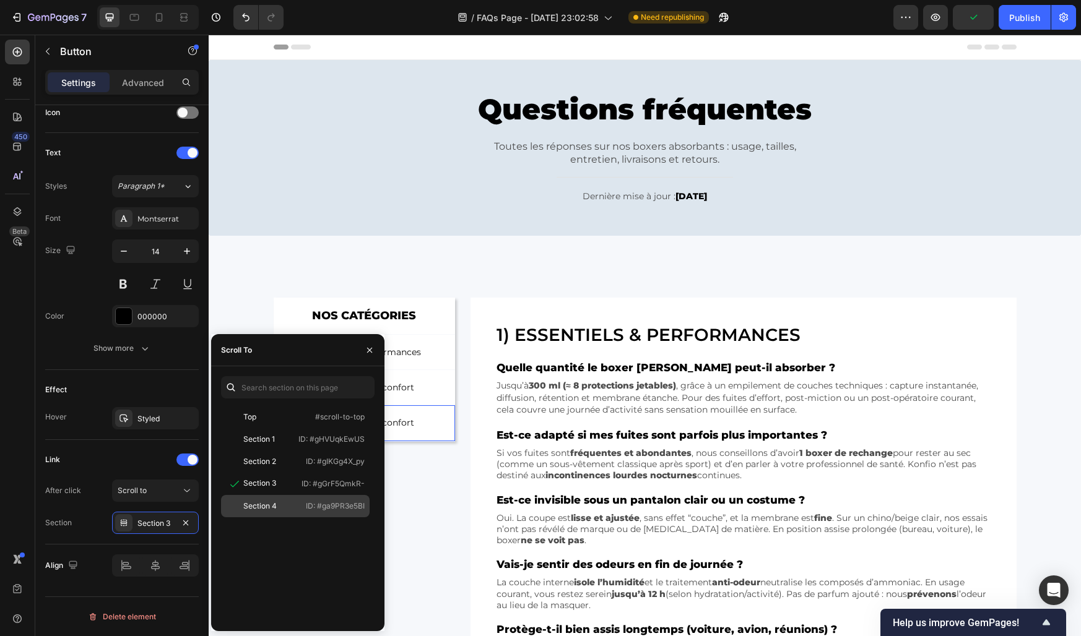
click at [256, 504] on div "Section 4" at bounding box center [259, 506] width 33 height 11
click at [435, 527] on div "NOS CATÉGORIES Text Block Row Essentiels & performances Button Tailles, coupe &…" at bounding box center [365, 519] width 182 height 443
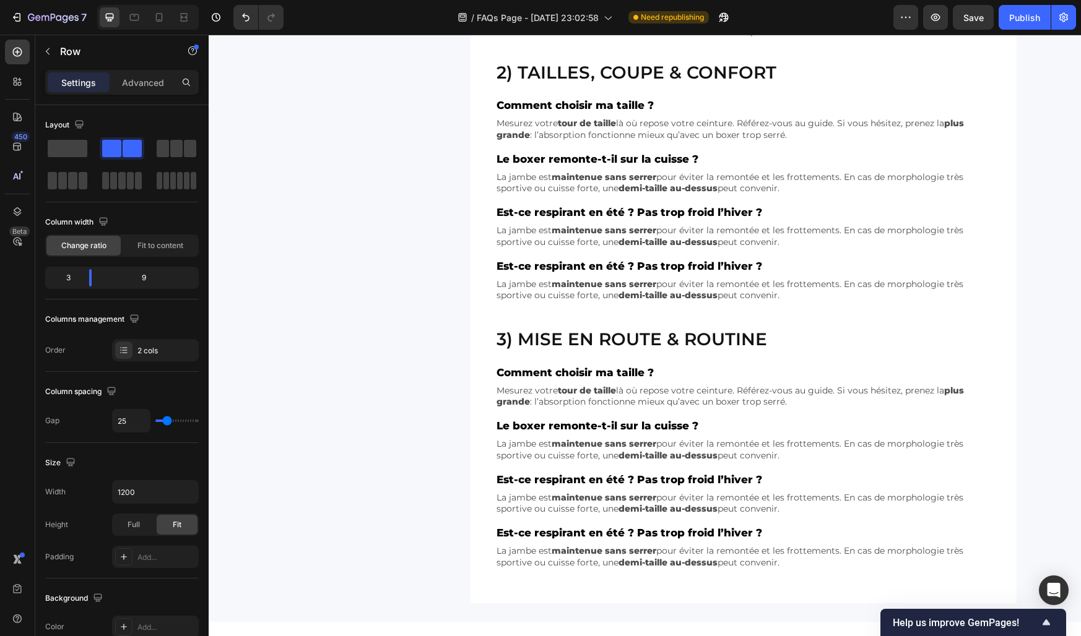
scroll to position [672, 0]
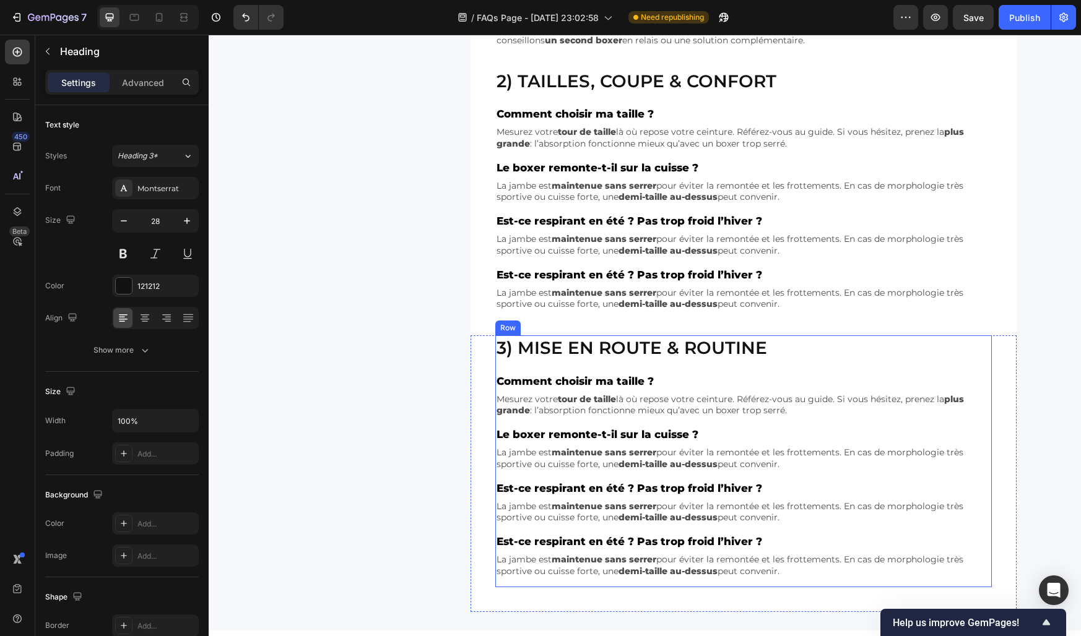
click at [540, 353] on h2 "3) Mise en route & routine" at bounding box center [743, 347] width 496 height 25
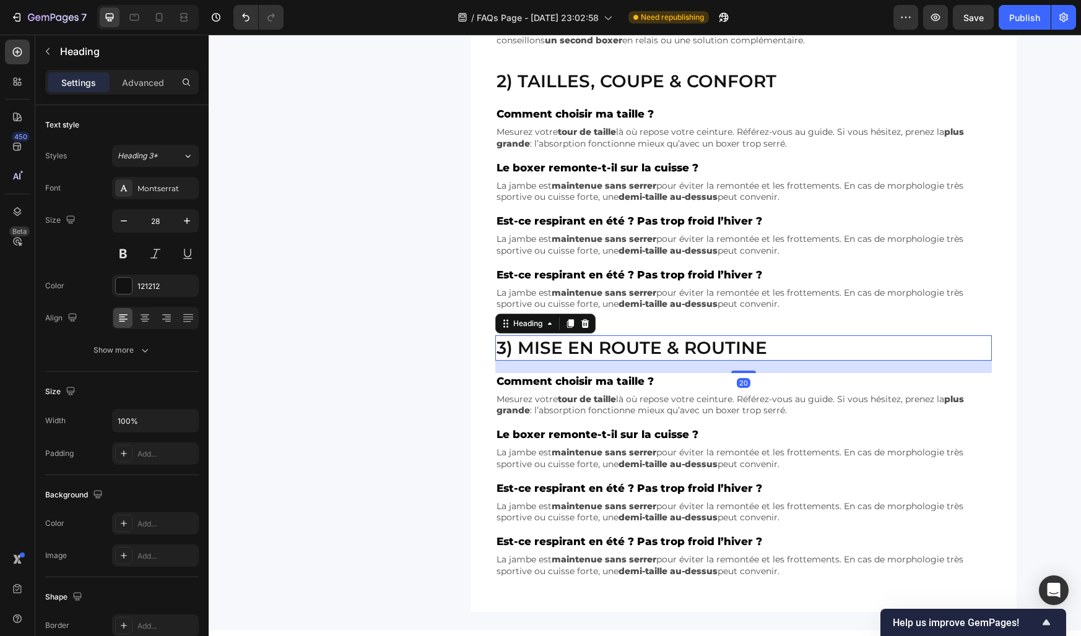
click at [540, 353] on h2 "3) Mise en route & routine" at bounding box center [743, 347] width 496 height 25
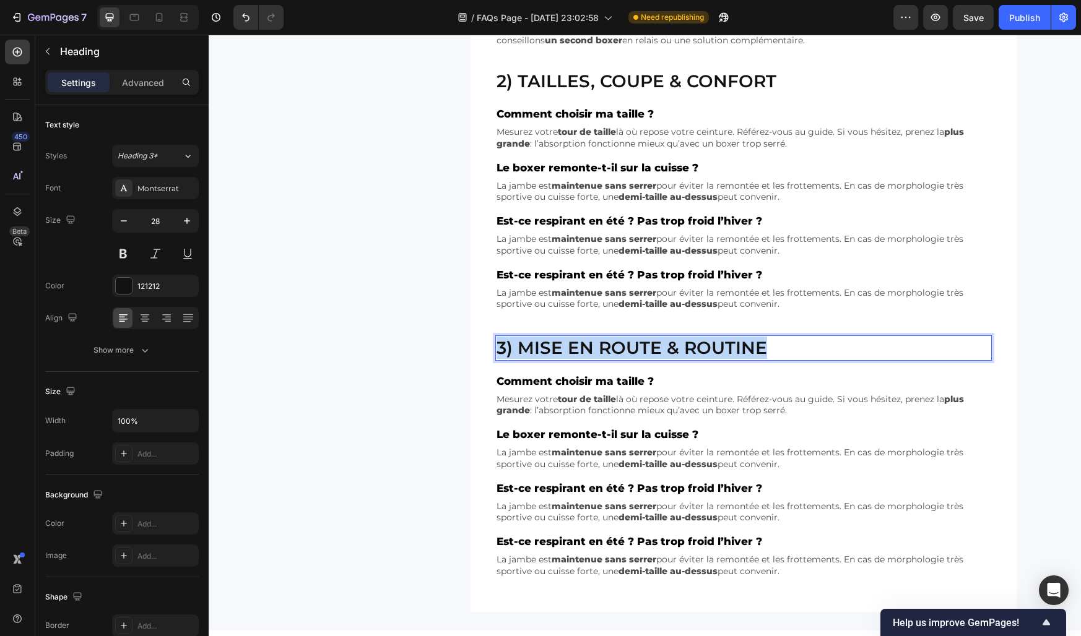
click at [540, 353] on p "3) Mise en route & routine" at bounding box center [743, 348] width 494 height 22
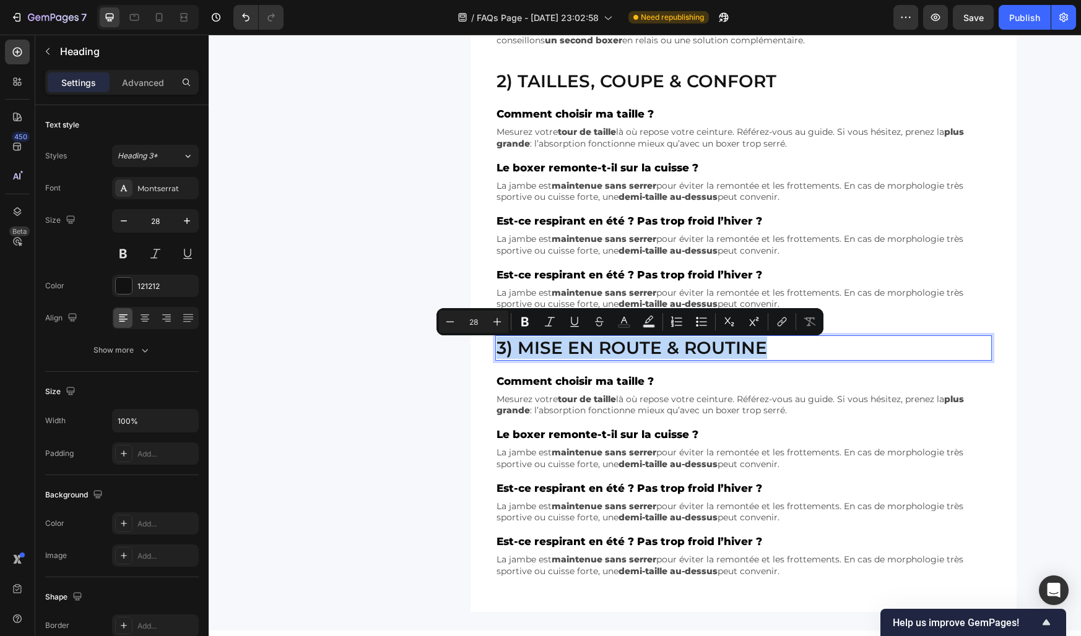
scroll to position [205, 0]
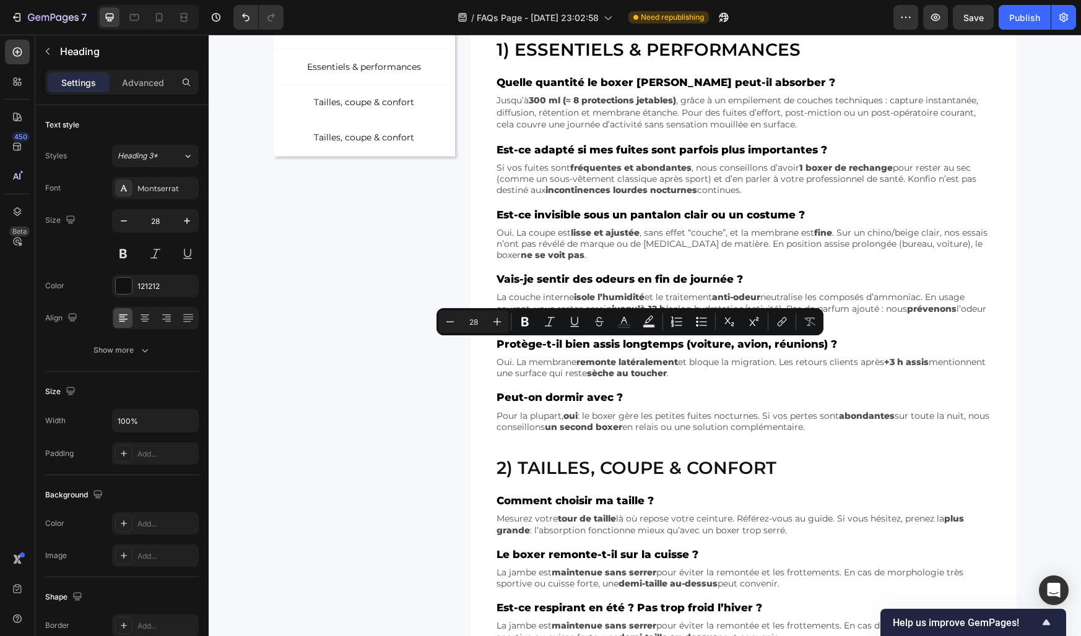
type input "16"
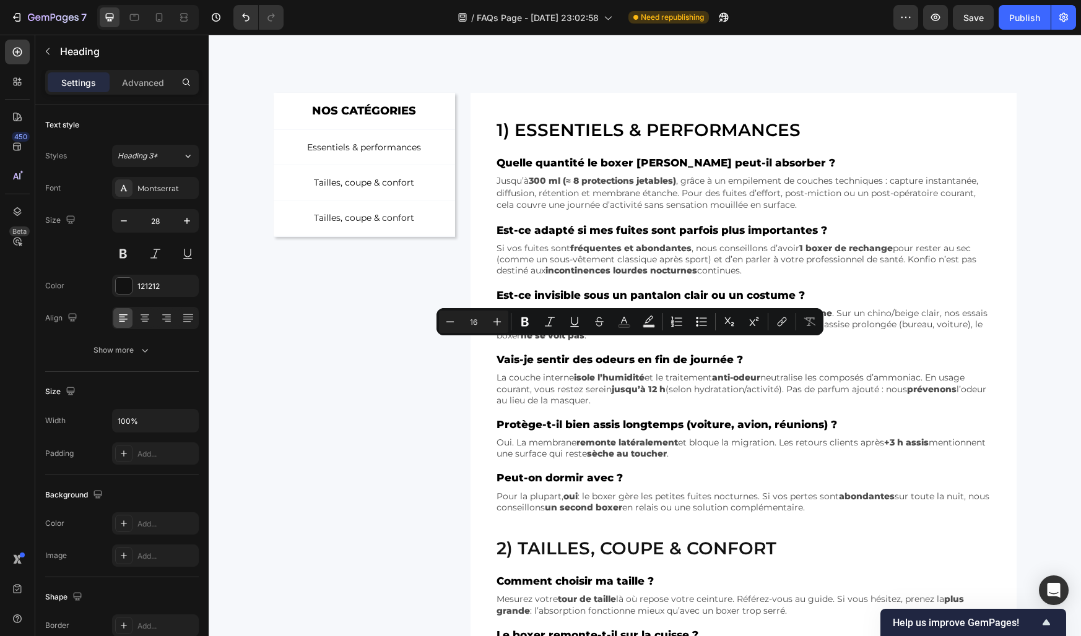
scroll to position [0, 0]
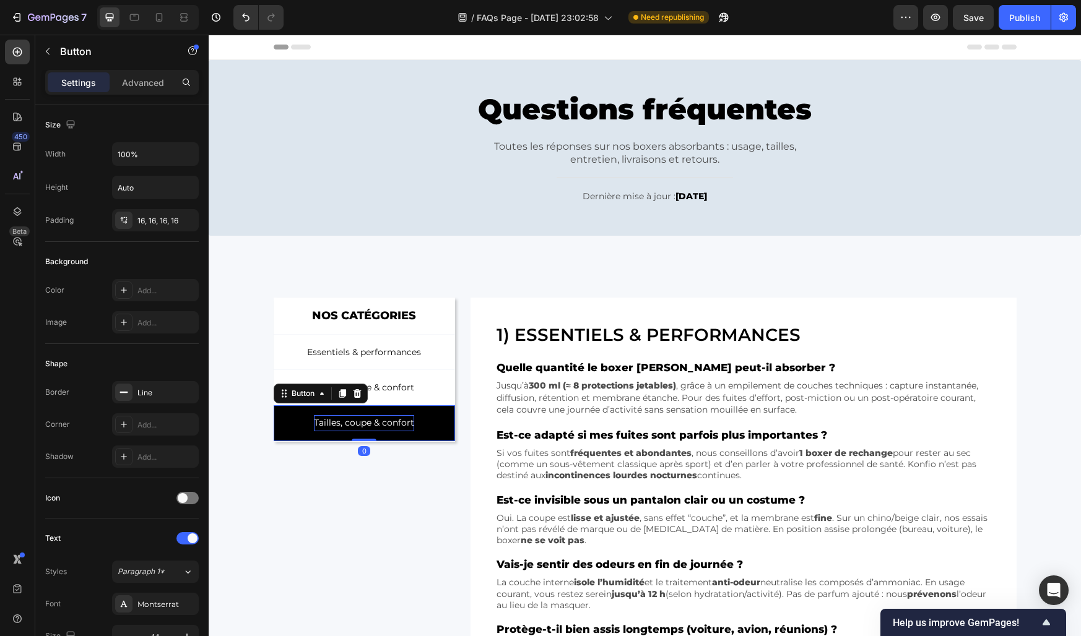
click at [377, 422] on p "Tailles, coupe & confort" at bounding box center [364, 422] width 100 height 15
drag, startPoint x: 321, startPoint y: 422, endPoint x: 298, endPoint y: 420, distance: 23.0
click at [298, 420] on link "3) Mise en route & routine" at bounding box center [365, 422] width 182 height 35
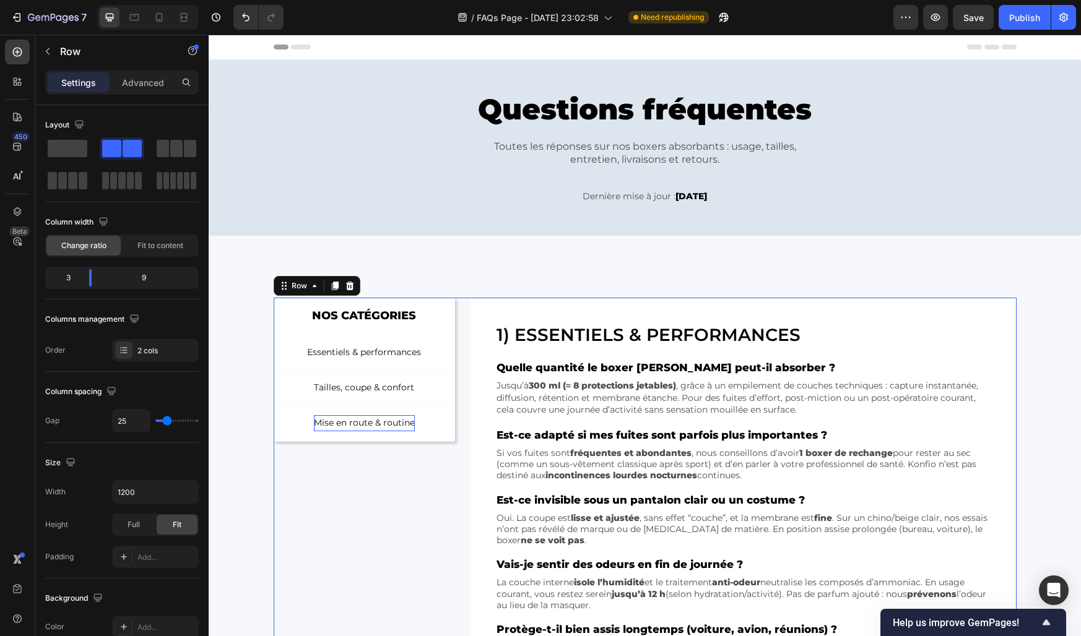
click at [361, 491] on div "NOS CATÉGORIES Text Block Row Essentiels & performances Button Tailles, coupe &…" at bounding box center [365, 519] width 182 height 443
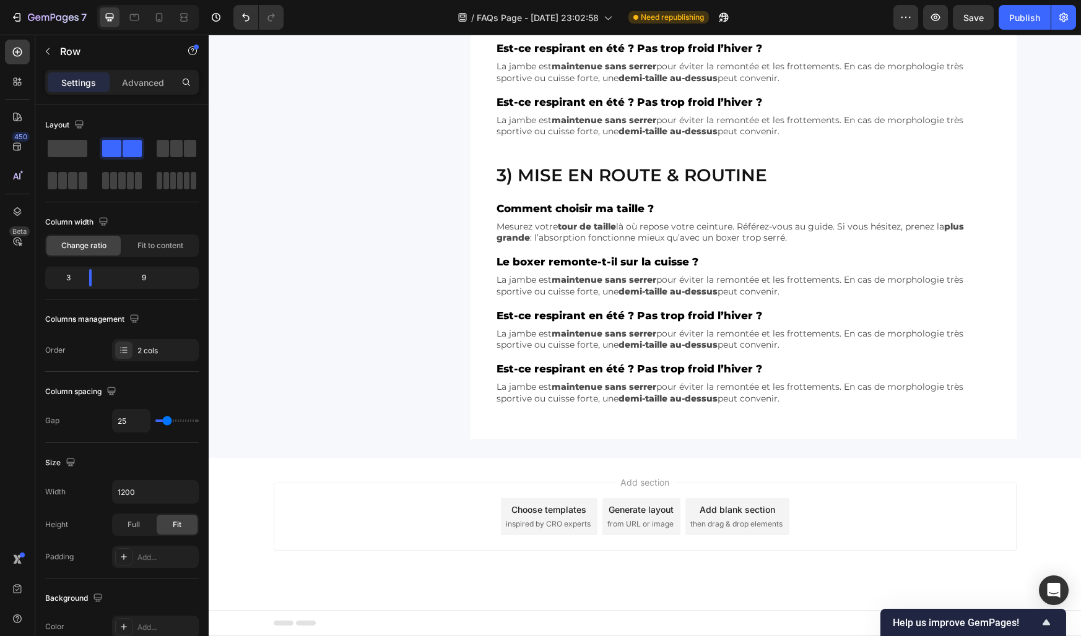
scroll to position [811, 0]
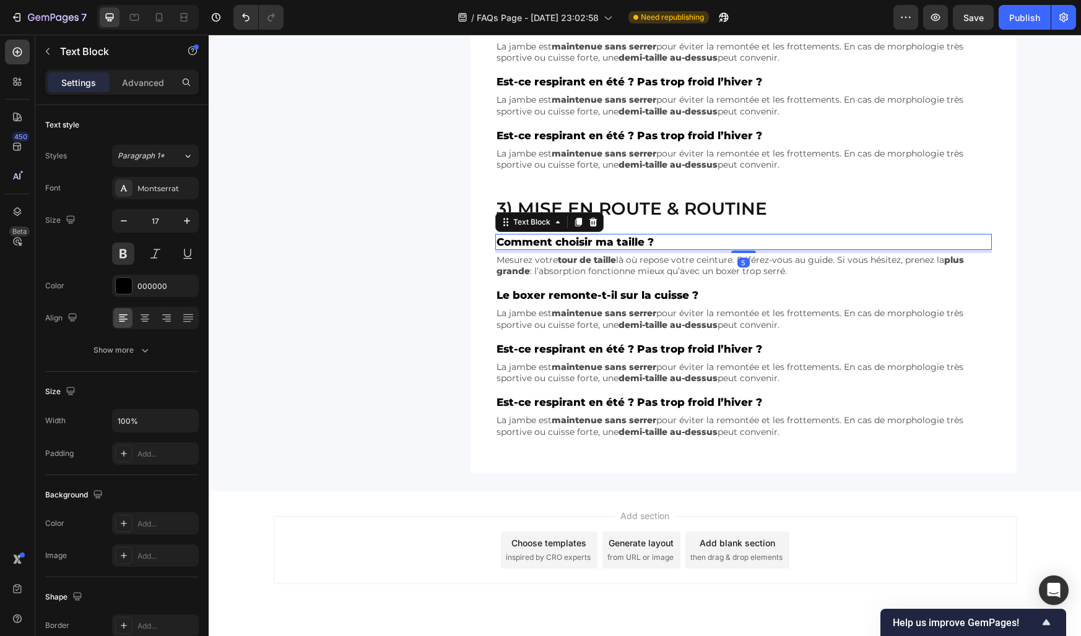
click at [534, 244] on p "Comment choisir ma taille ?" at bounding box center [743, 242] width 494 height 14
click at [539, 264] on p "Mesurez votre tour de taille là où repose votre ceinture. Référez-vous au guide…" at bounding box center [743, 265] width 494 height 22
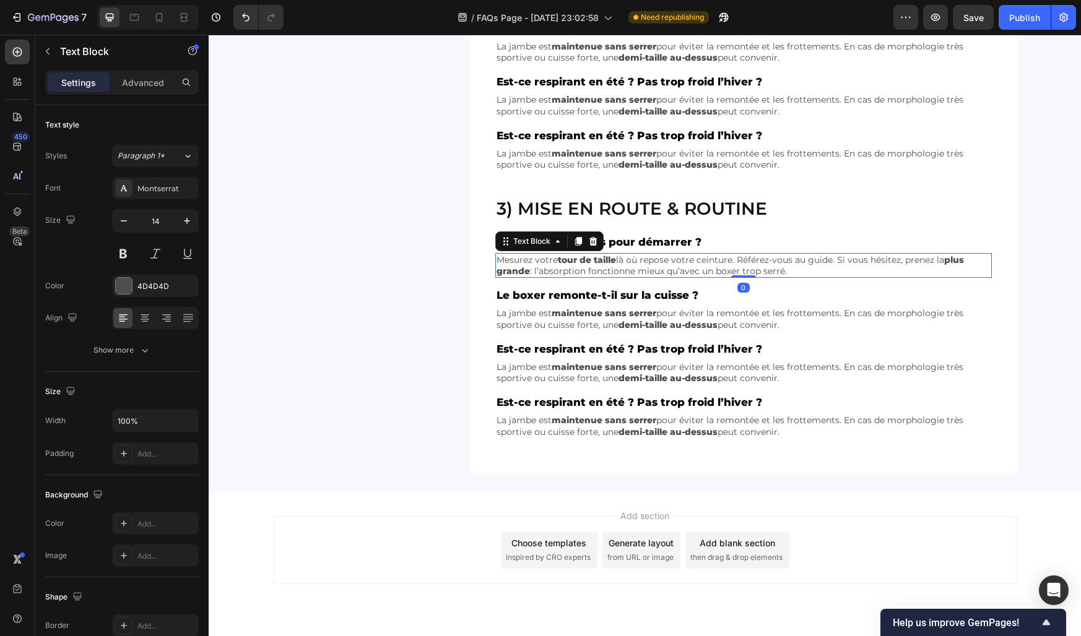
click at [539, 264] on p "Mesurez votre tour de taille là où repose votre ceinture. Référez-vous au guide…" at bounding box center [743, 265] width 494 height 22
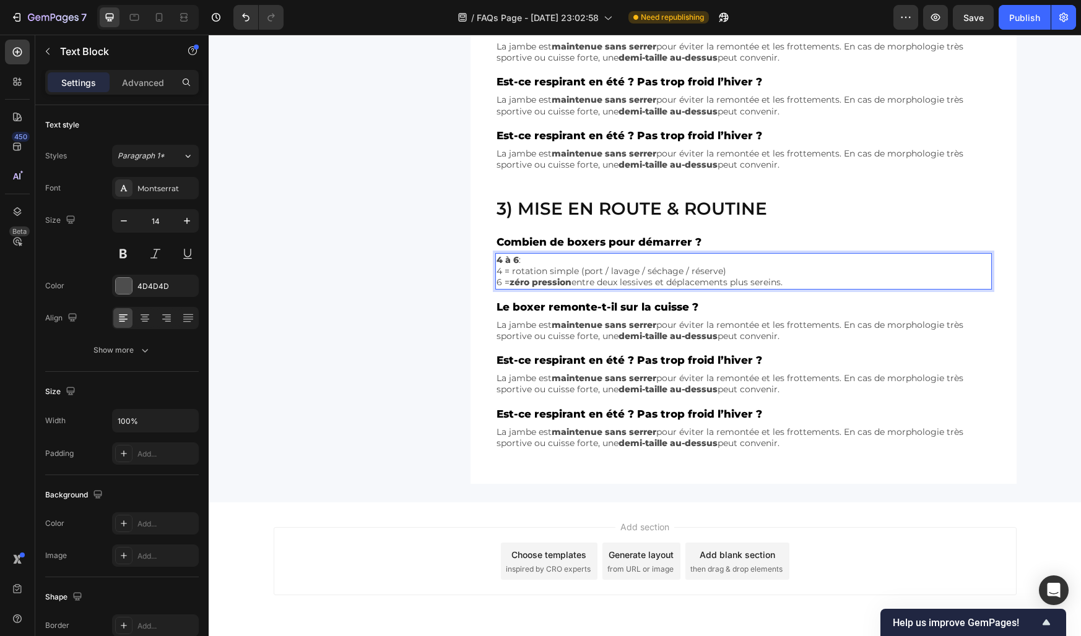
click at [528, 263] on p "4 à 6 :" at bounding box center [743, 259] width 494 height 11
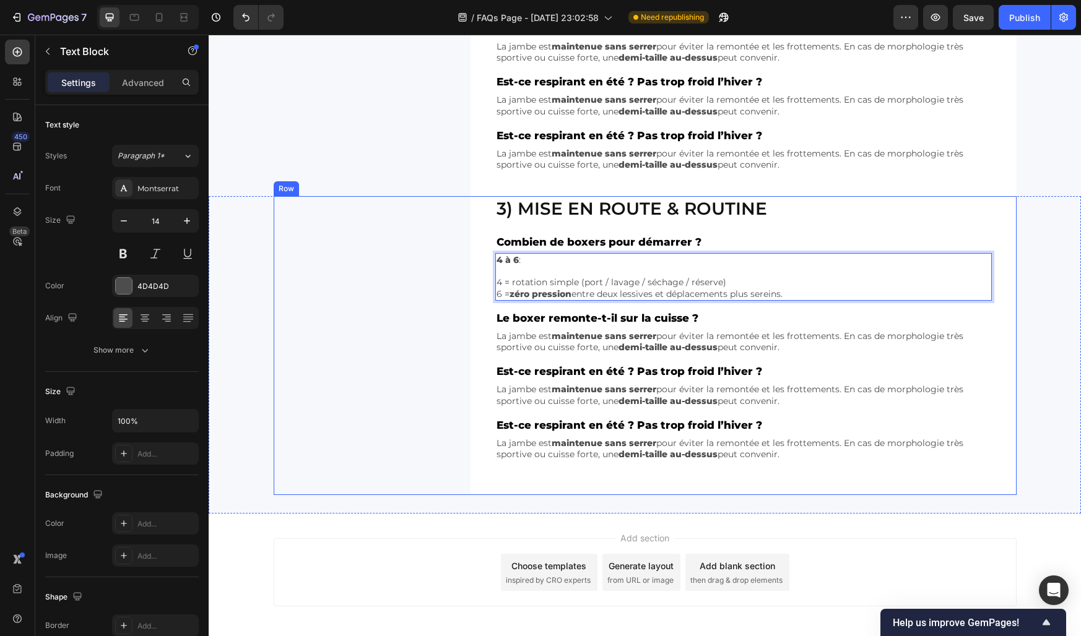
click at [465, 266] on div "3) Mise en route & routine Heading Combien de boxers pour démarrer ? Text Block…" at bounding box center [645, 345] width 743 height 299
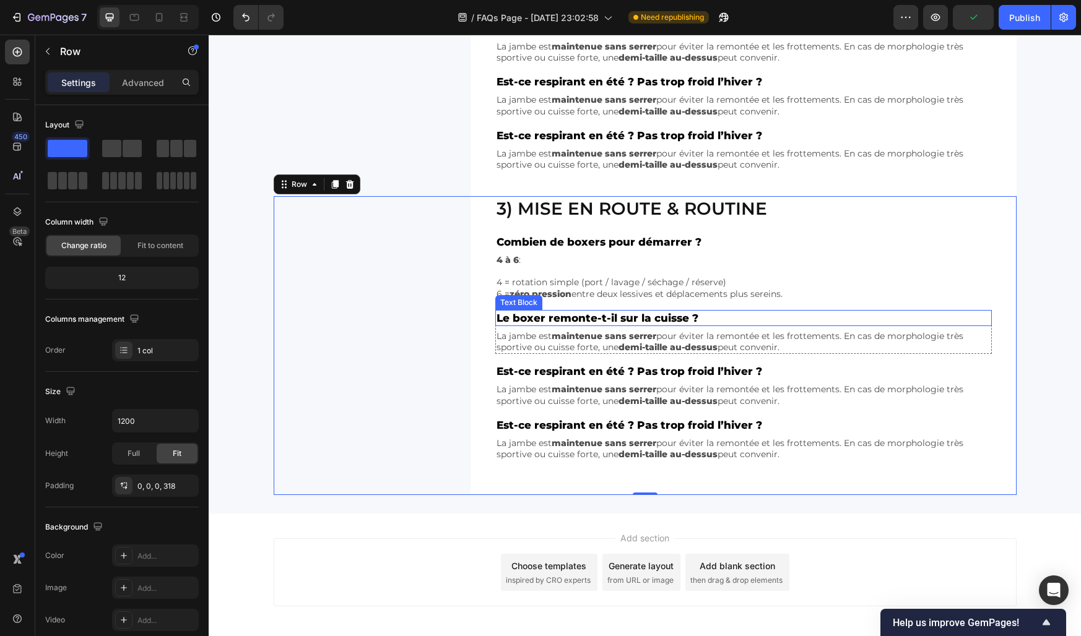
click at [536, 324] on p "Le boxer remonte-t-il sur la cuisse ?" at bounding box center [743, 318] width 494 height 14
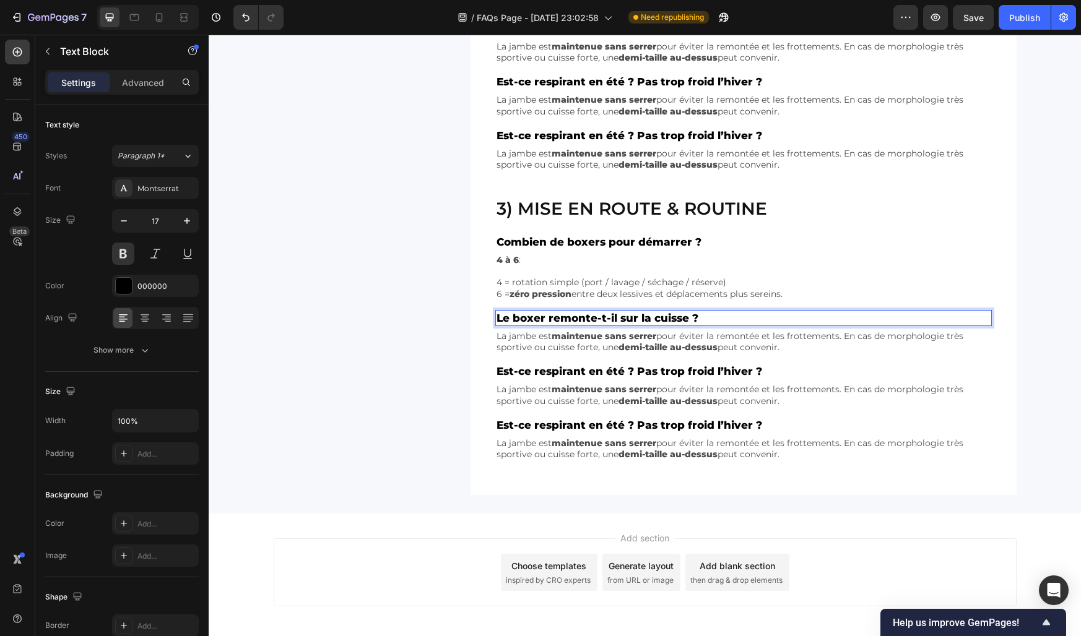
click at [534, 321] on p "Le boxer remonte-t-il sur la cuisse ?" at bounding box center [743, 318] width 494 height 14
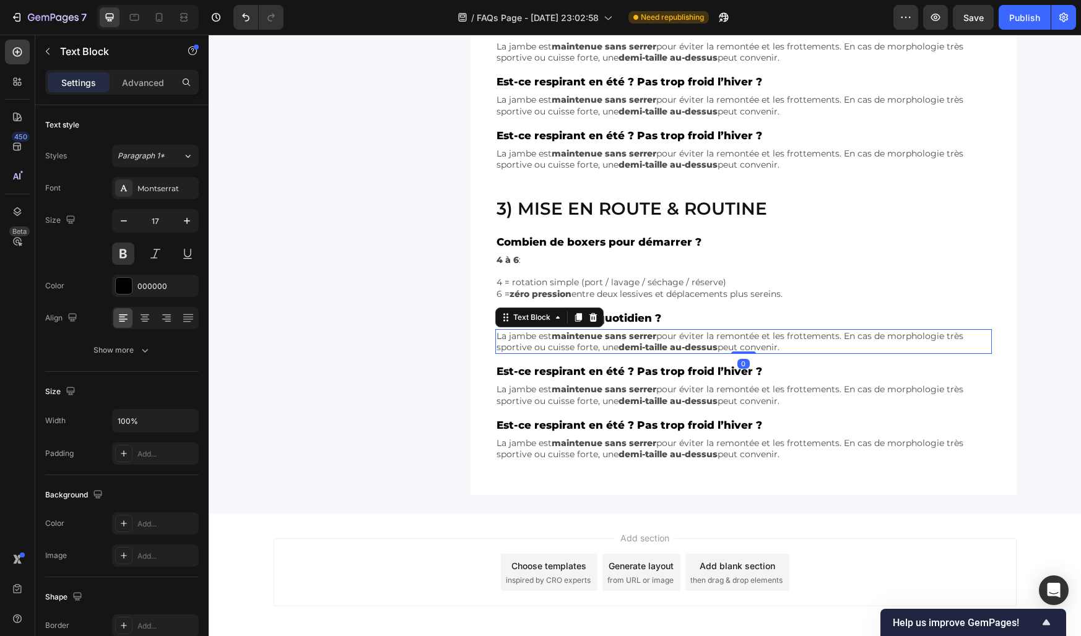
click at [549, 339] on p "La jambe est maintenue sans serrer pour éviter la remontée et les frottements. …" at bounding box center [743, 342] width 494 height 22
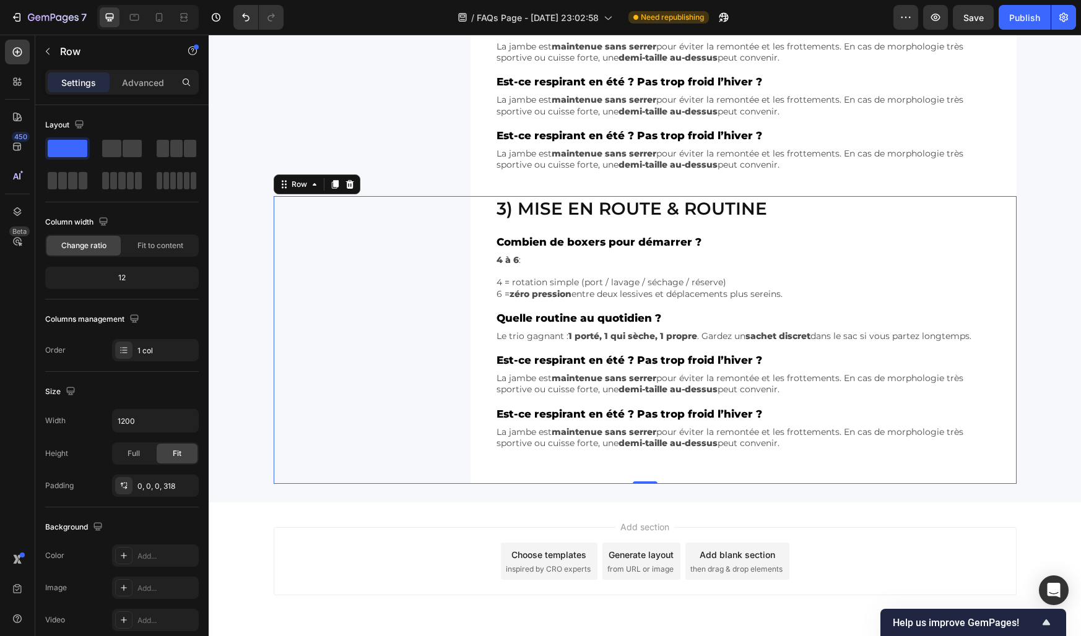
click at [421, 325] on div "3) Mise en route & routine Heading Combien de boxers pour démarrer ? Text Block…" at bounding box center [645, 340] width 743 height 288
click at [518, 363] on p "Est-ce respirant en été ? Pas trop froid l’hiver ?" at bounding box center [743, 360] width 494 height 14
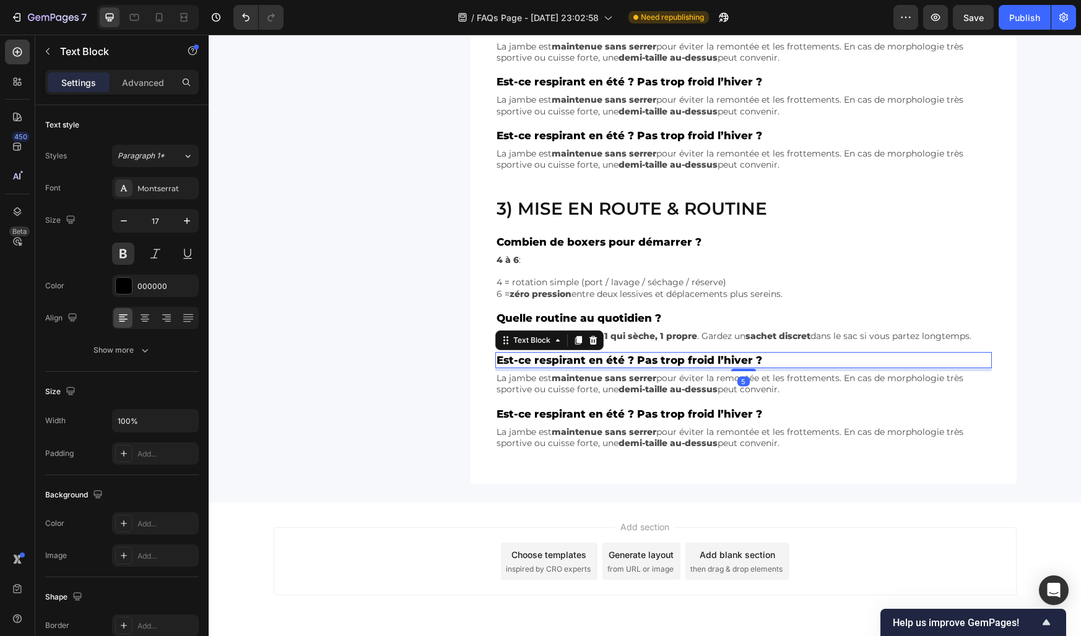
click at [518, 363] on p "Est-ce respirant en été ? Pas trop froid l’hiver ?" at bounding box center [743, 360] width 494 height 14
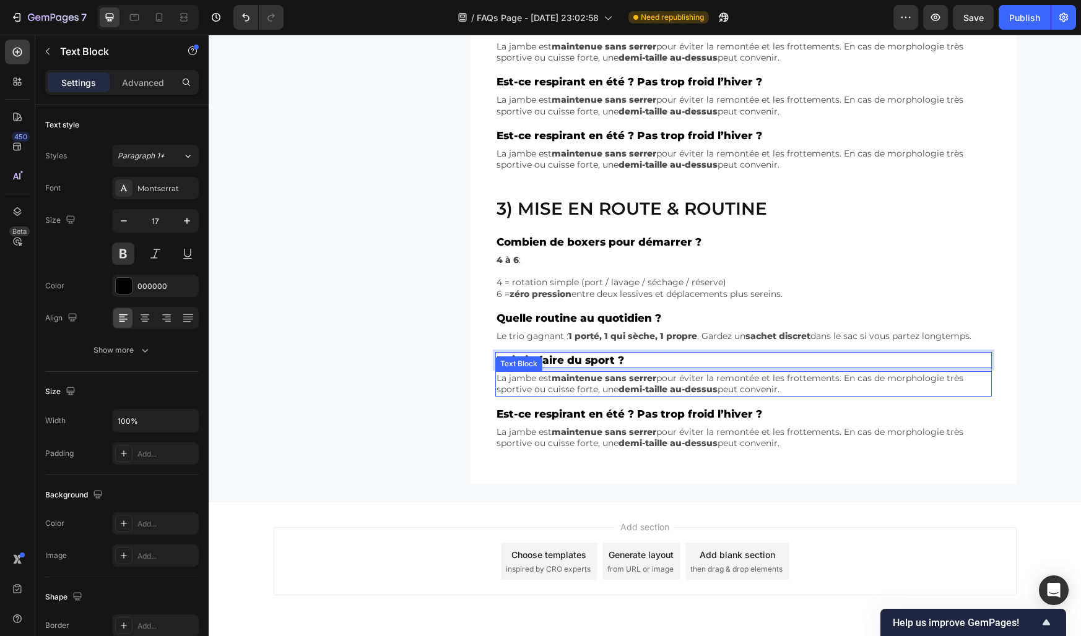
click at [535, 384] on p "La jambe est maintenue sans serrer pour éviter la remontée et les frottements. …" at bounding box center [743, 384] width 494 height 22
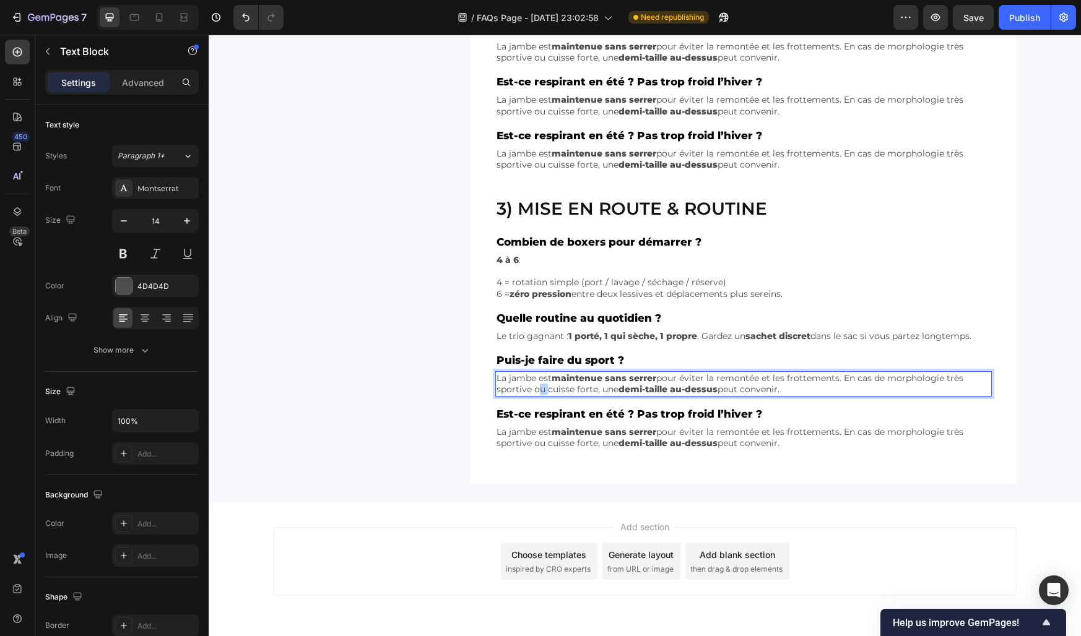
click at [535, 384] on p "La jambe est maintenue sans serrer pour éviter la remontée et les frottements. …" at bounding box center [743, 384] width 494 height 22
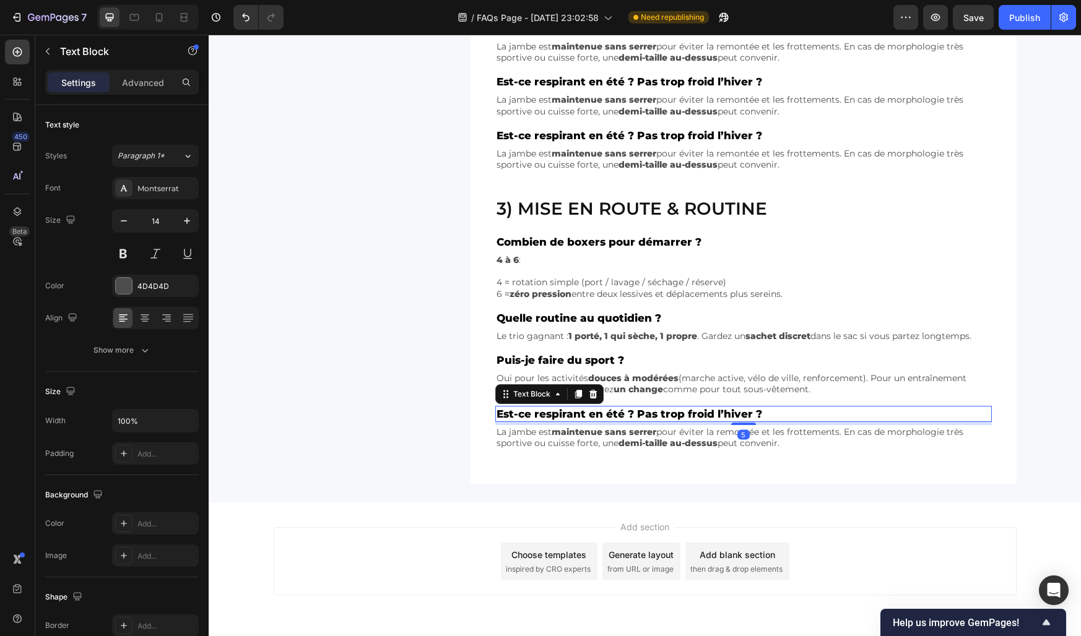
click at [553, 422] on div "Est-ce respirant en été ? Pas trop froid l’hiver ? Text Block 5" at bounding box center [743, 414] width 496 height 16
click at [561, 426] on strong "maintenue sans serrer" at bounding box center [604, 431] width 105 height 11
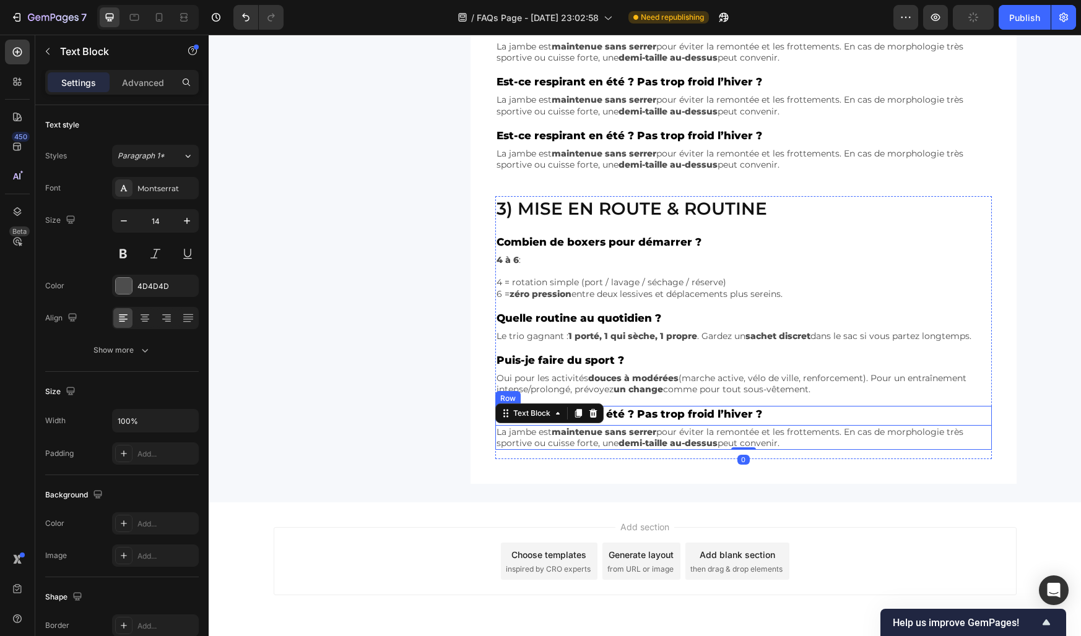
click at [615, 423] on div "Est-ce respirant en été ? Pas trop froid l’hiver ? Text Block La jambe est main…" at bounding box center [743, 428] width 496 height 45
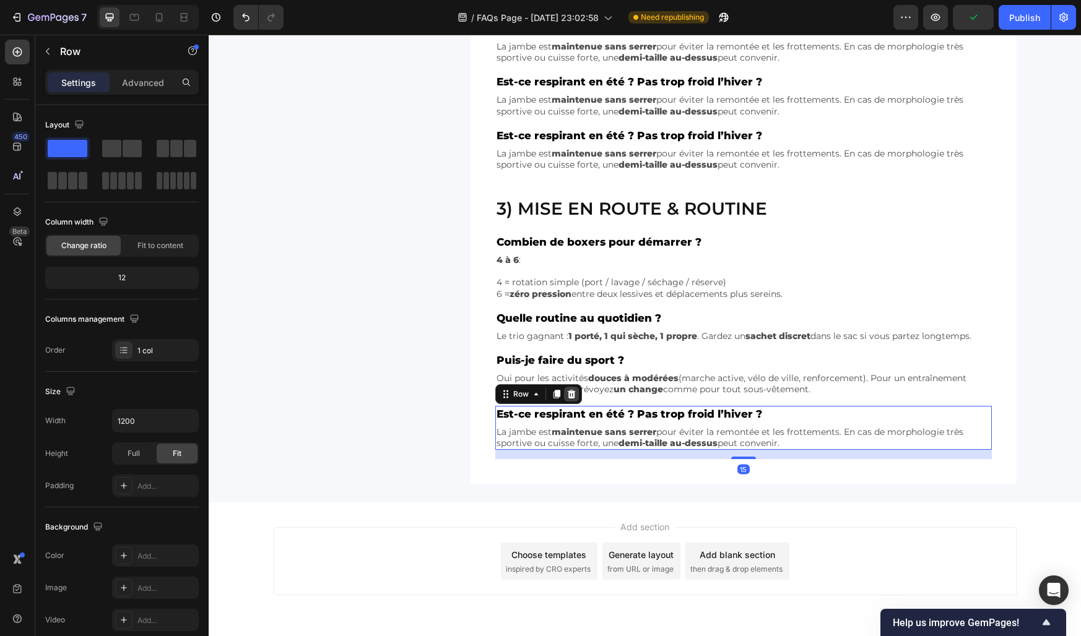
click at [571, 395] on icon at bounding box center [571, 393] width 8 height 9
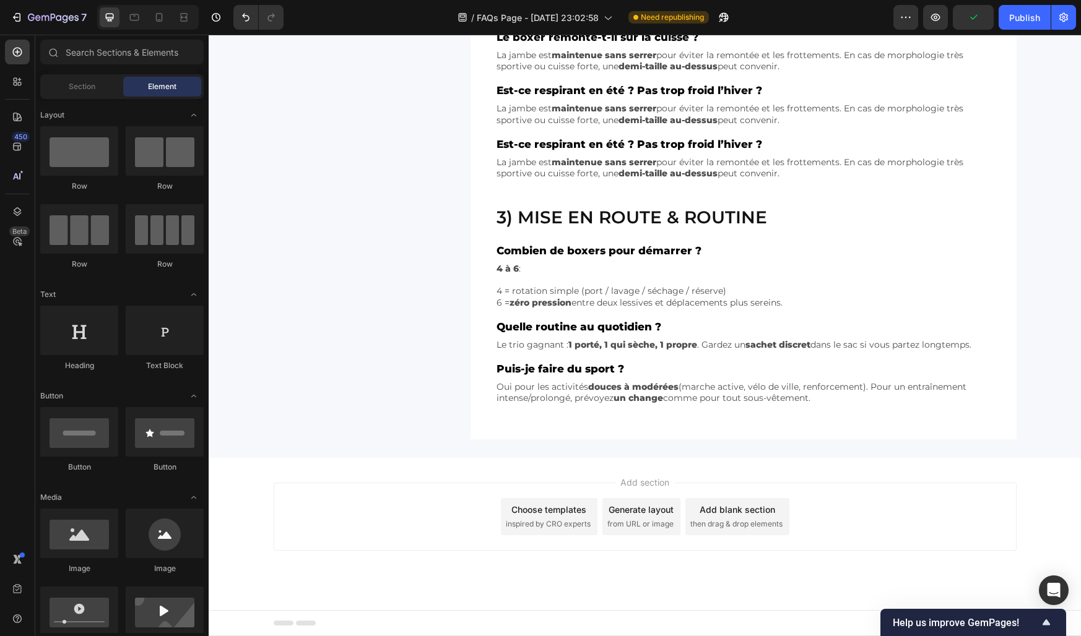
scroll to position [803, 0]
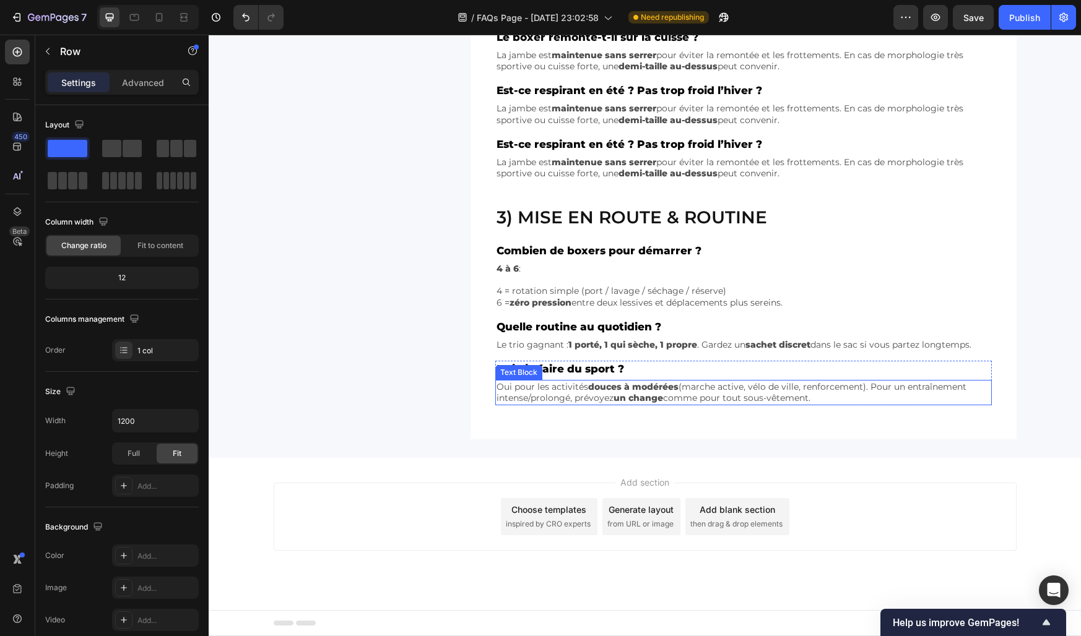
click at [775, 379] on div "Puis-je faire du sport ? Text Block Oui pour les activités douces à modérées (m…" at bounding box center [743, 383] width 496 height 45
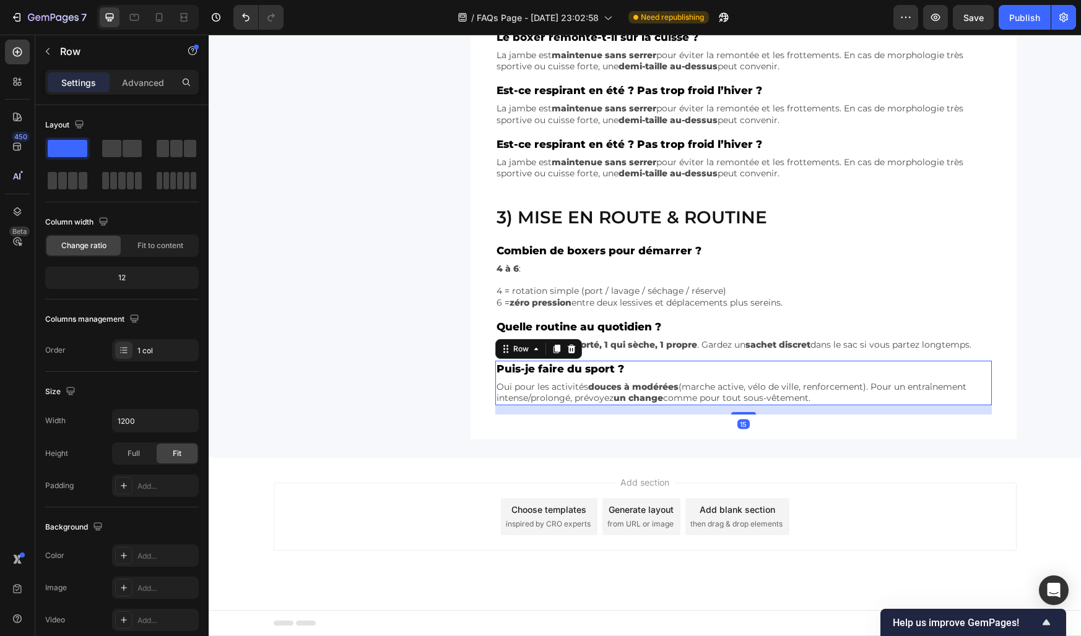
scroll to position [794, 0]
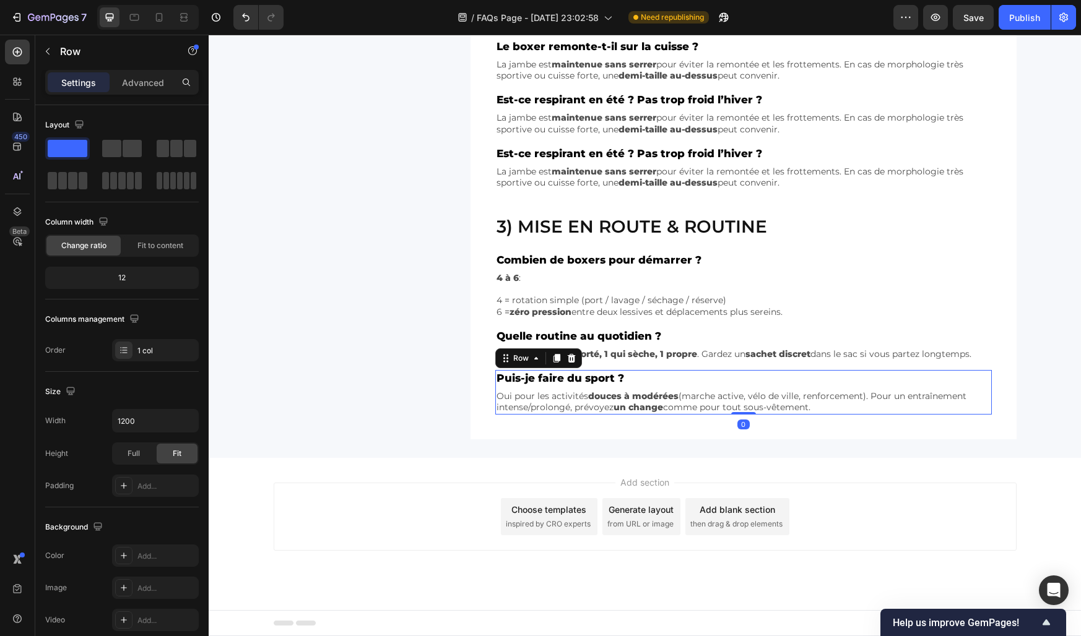
drag, startPoint x: 750, startPoint y: 412, endPoint x: 733, endPoint y: 392, distance: 26.4
click at [733, 392] on div "Puis-je faire du sport ? Text Block Oui pour les activités douces à modérées (m…" at bounding box center [743, 392] width 496 height 45
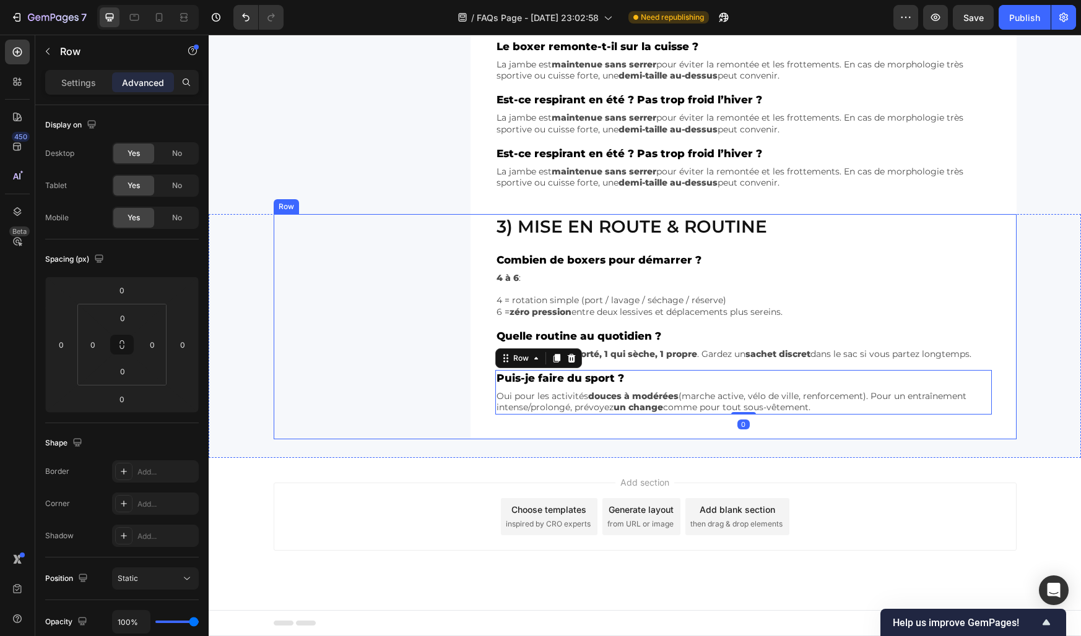
click at [364, 316] on div "3) Mise en route & routine Heading Combien de boxers pour démarrer ? Text Block…" at bounding box center [645, 326] width 743 height 225
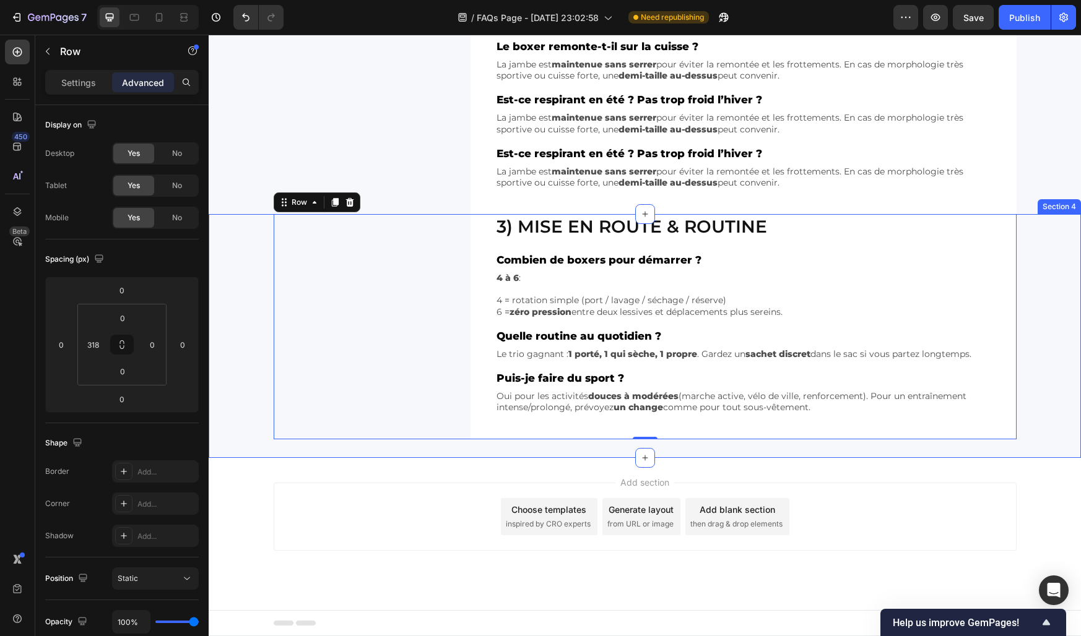
click at [257, 290] on div "3) Mise en route & routine Heading Combien de boxers pour démarrer ? Text Block…" at bounding box center [645, 326] width 872 height 225
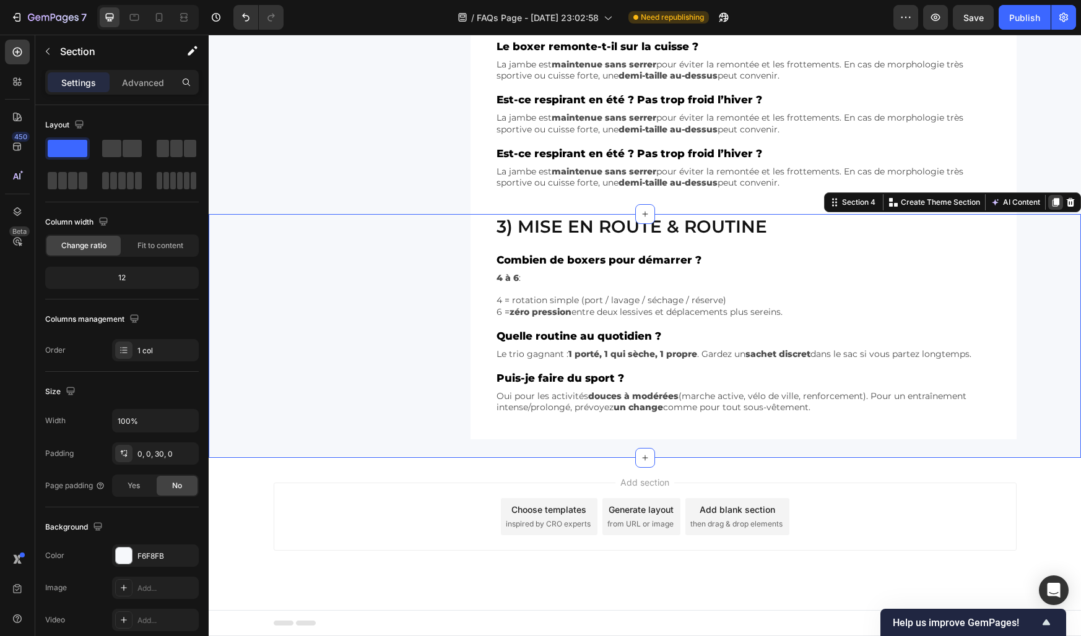
click at [1055, 202] on icon at bounding box center [1055, 203] width 7 height 9
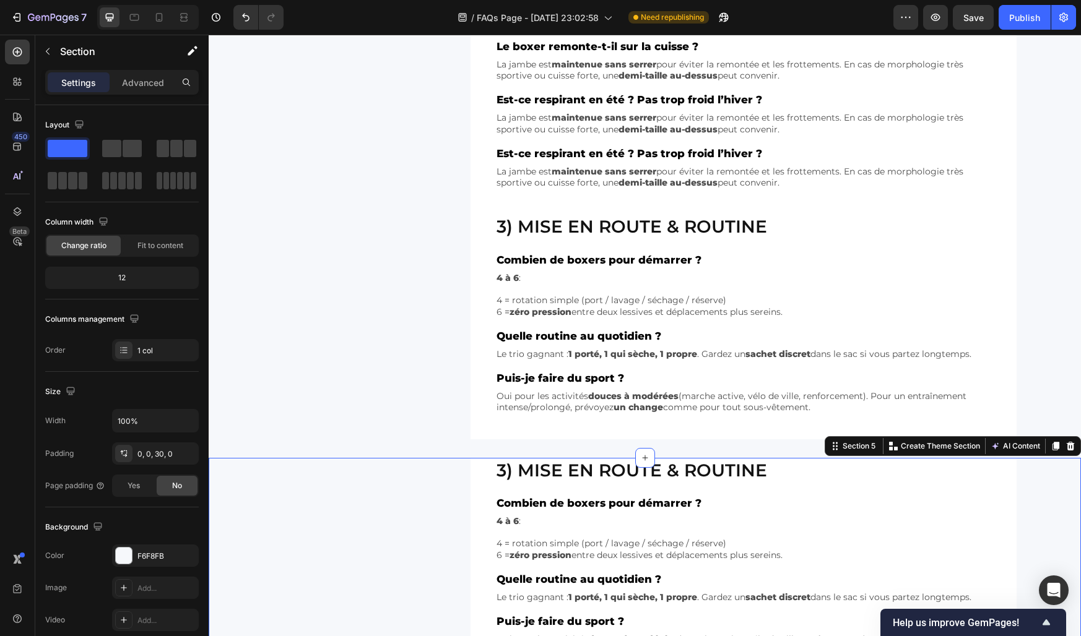
scroll to position [811, 0]
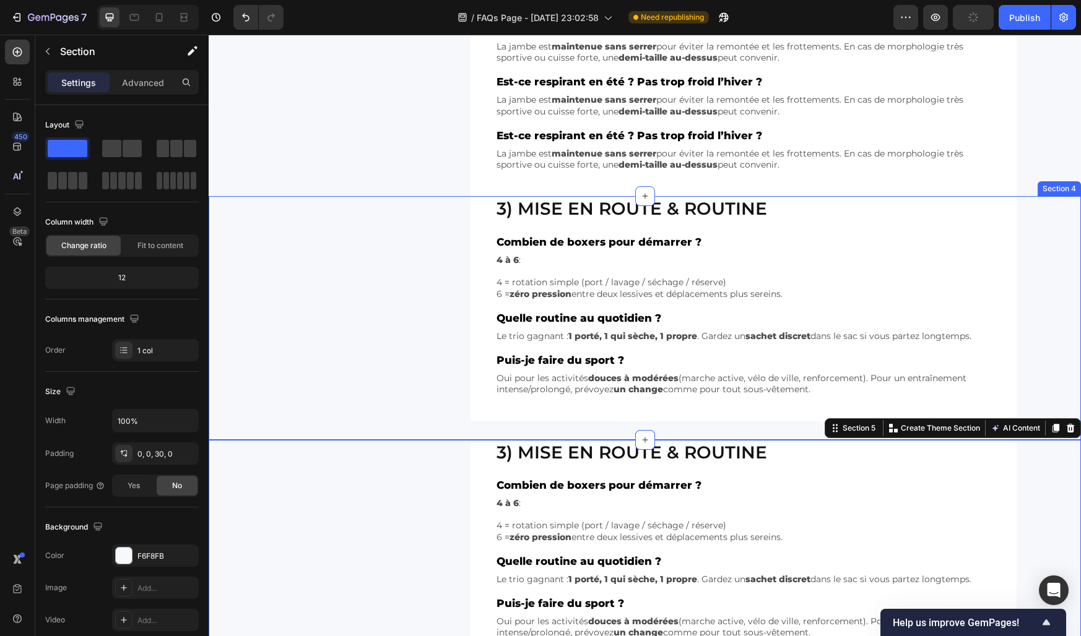
click at [245, 388] on div "3) Mise en route & routine Heading Combien de boxers pour démarrer ? Text Block…" at bounding box center [645, 308] width 872 height 225
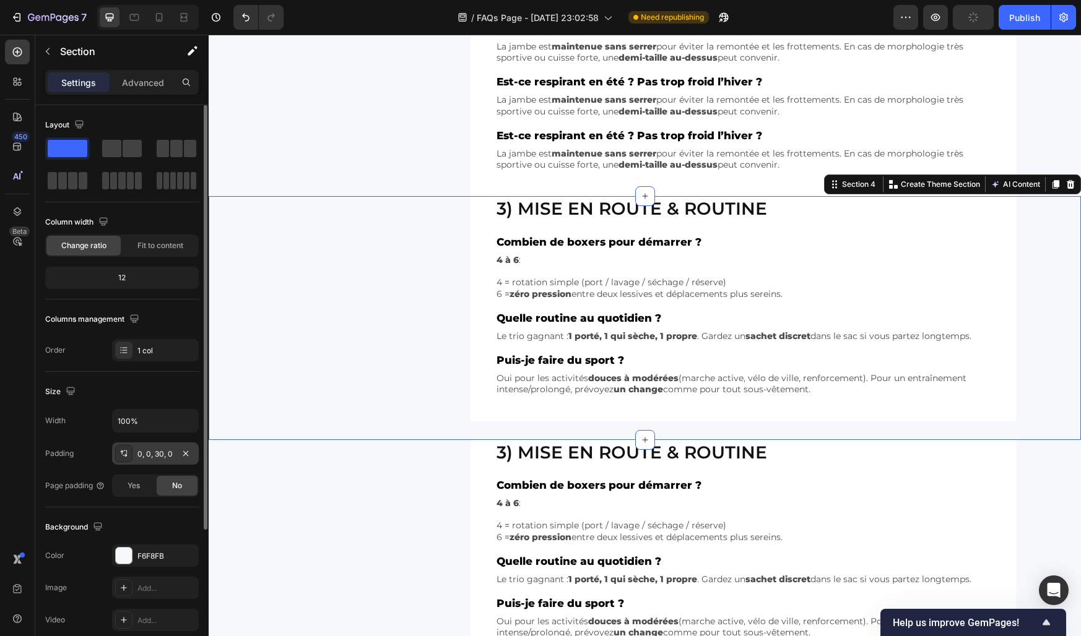
click at [143, 452] on div "0, 0, 30, 0" at bounding box center [155, 454] width 36 height 11
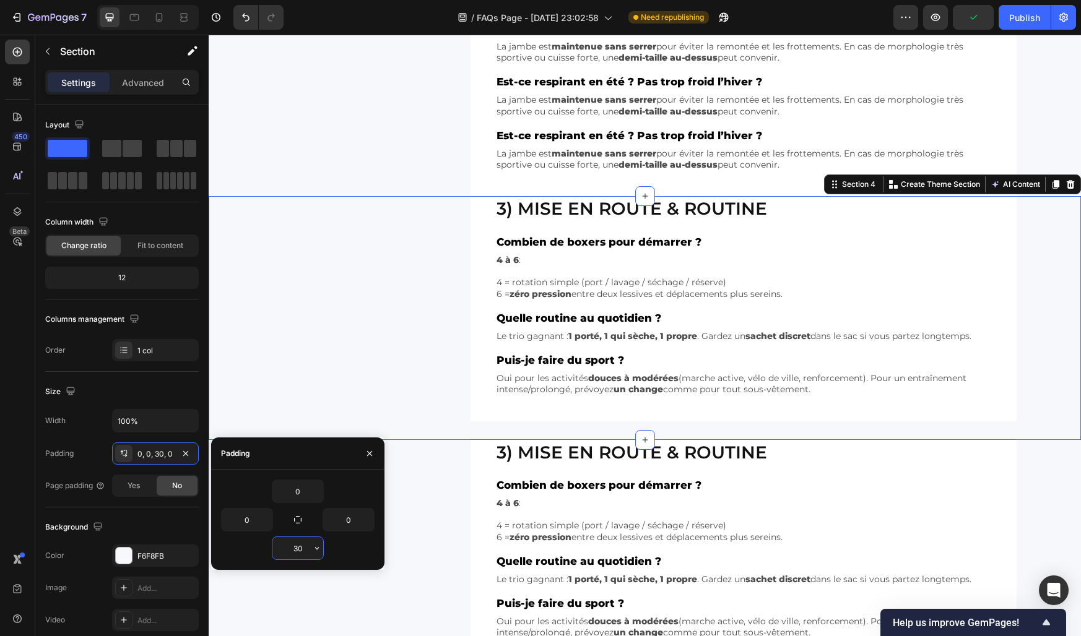
click at [299, 543] on input "30" at bounding box center [297, 548] width 51 height 22
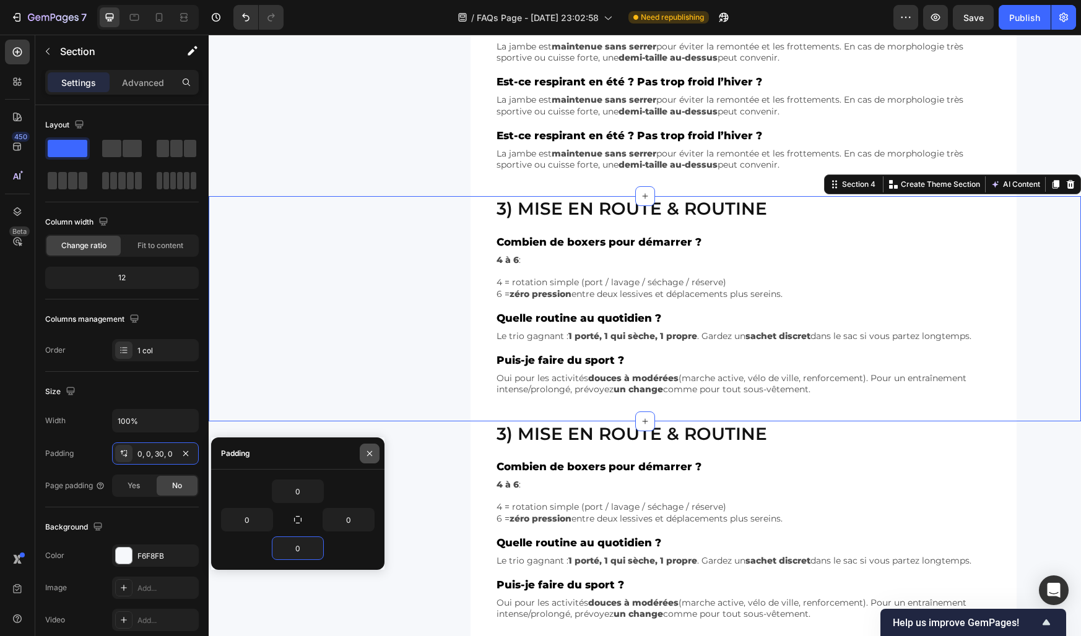
type input "0"
click at [366, 452] on icon "button" at bounding box center [370, 454] width 10 height 10
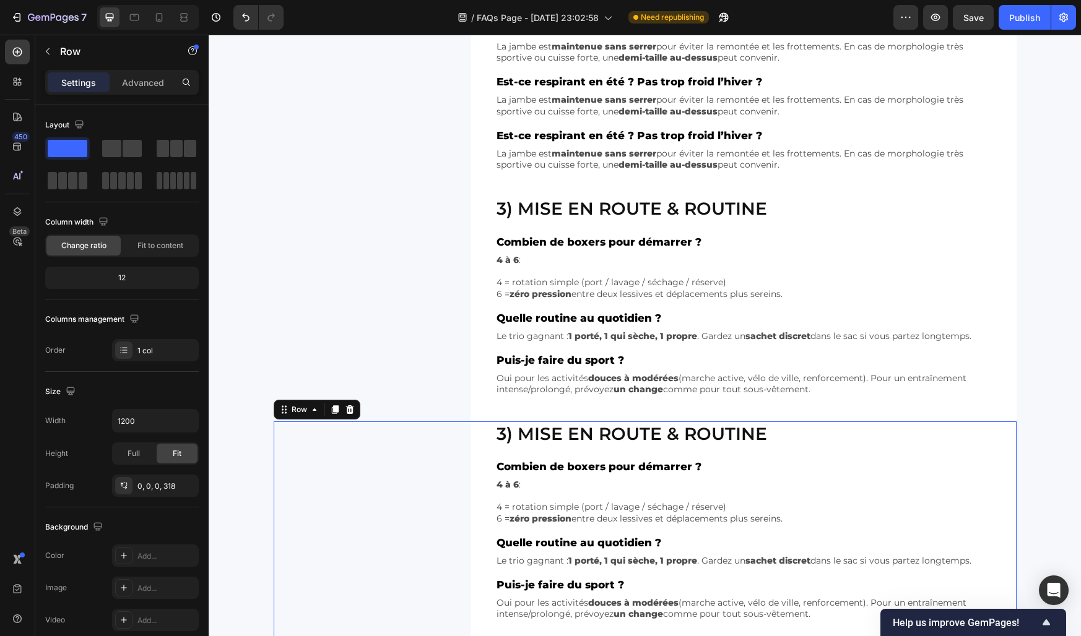
click at [366, 452] on div "3) Mise en route & routine Heading Combien de boxers pour démarrer ? Text Block…" at bounding box center [645, 534] width 743 height 225
click at [541, 436] on h2 "3) Mise en route & routine" at bounding box center [743, 434] width 496 height 25
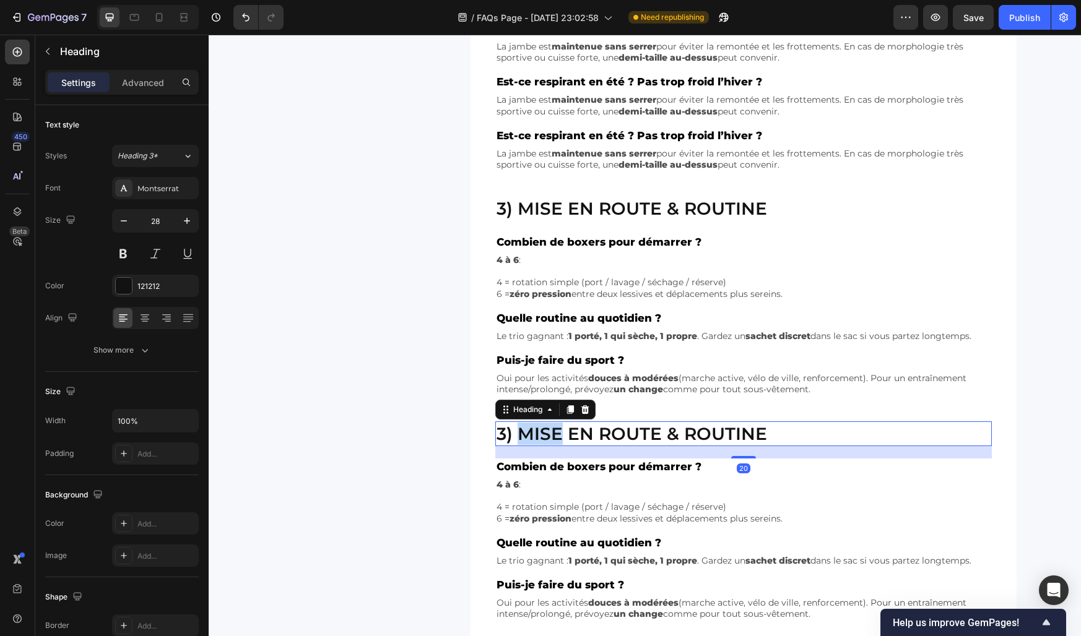
click at [541, 436] on h2 "3) Mise en route & routine" at bounding box center [743, 434] width 496 height 25
click at [541, 436] on p "3) Mise en route & routine" at bounding box center [743, 434] width 494 height 22
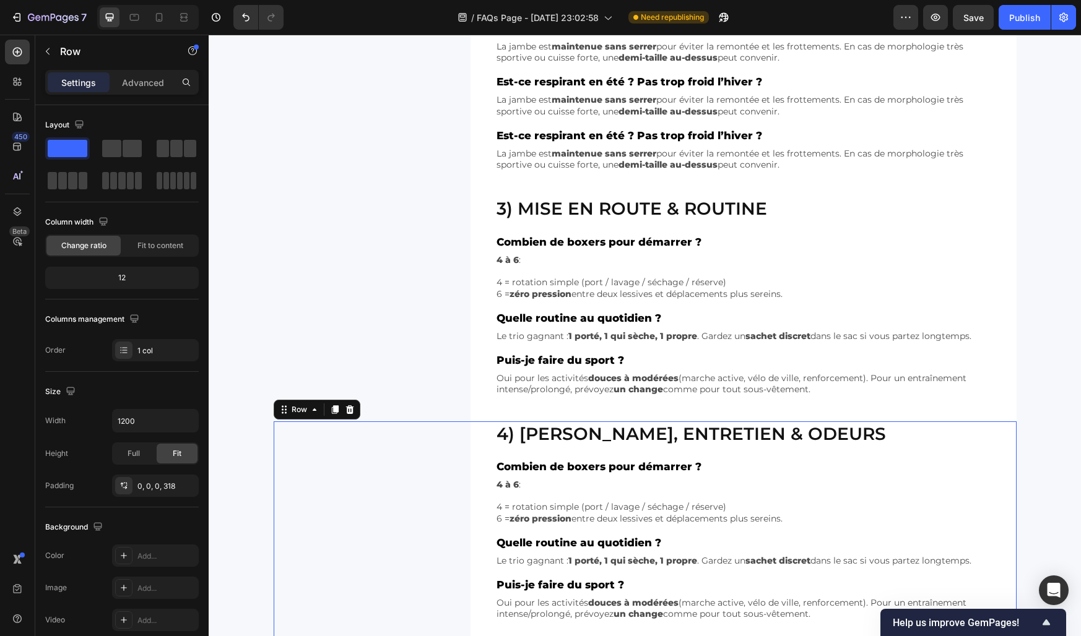
click at [435, 431] on div "4) Lavage, entretien & odeurs Heading Combien de boxers pour démarrer ? Text Bl…" at bounding box center [645, 534] width 743 height 225
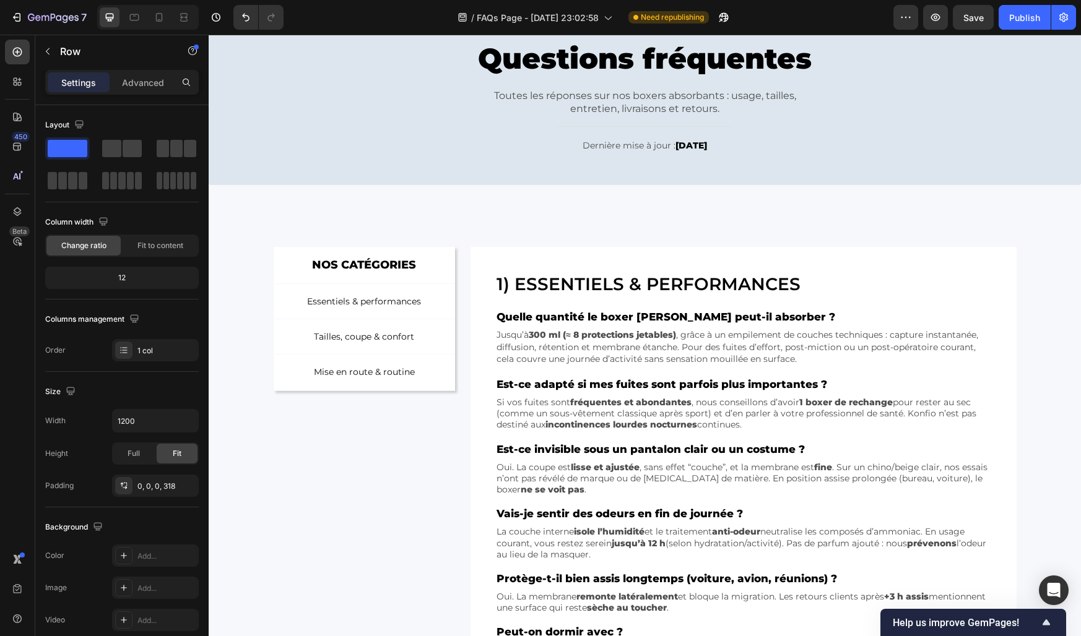
scroll to position [0, 0]
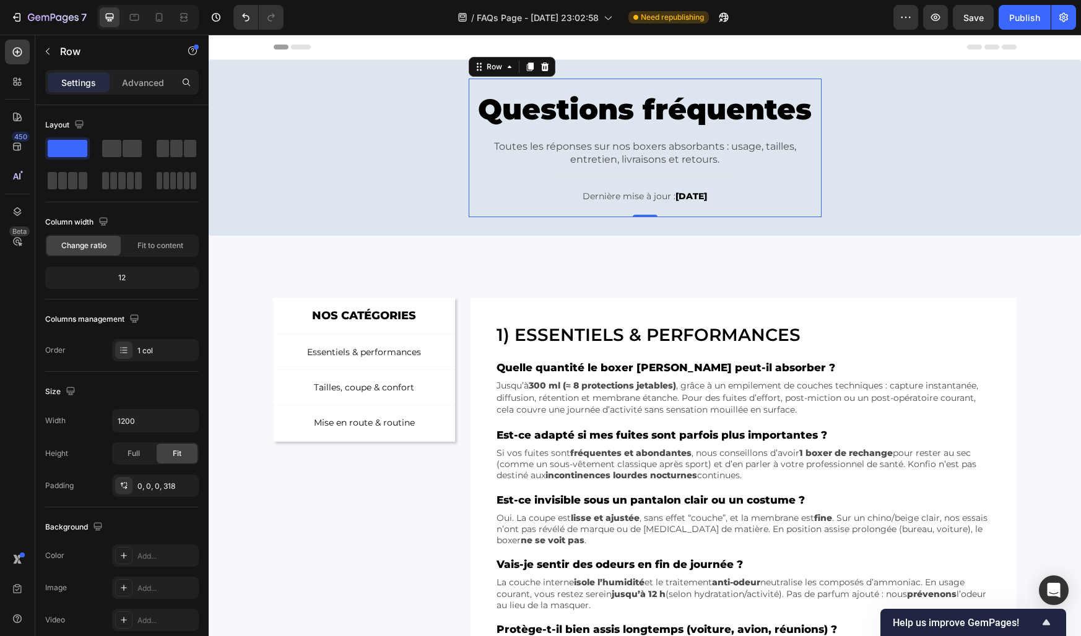
click at [624, 84] on div "Questions fréquentes Heading Toutes les réponses sur nos boxers absorbants : us…" at bounding box center [645, 148] width 353 height 139
click at [414, 95] on div "Questions fréquentes Heading Toutes les réponses sur nos boxers absorbants : us…" at bounding box center [645, 148] width 854 height 139
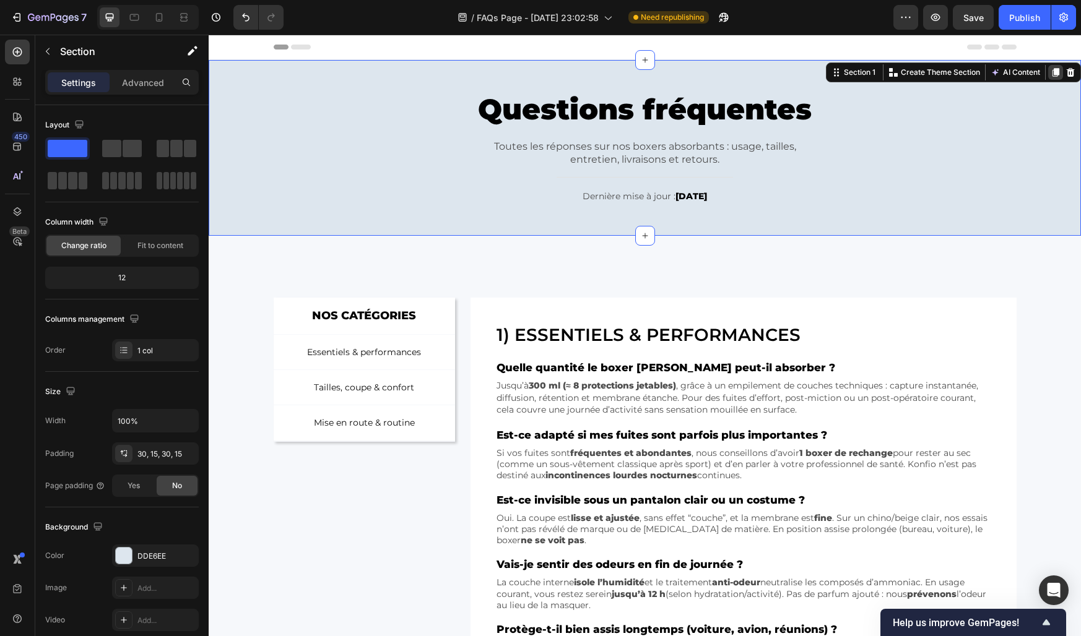
click at [1057, 74] on icon at bounding box center [1055, 72] width 7 height 9
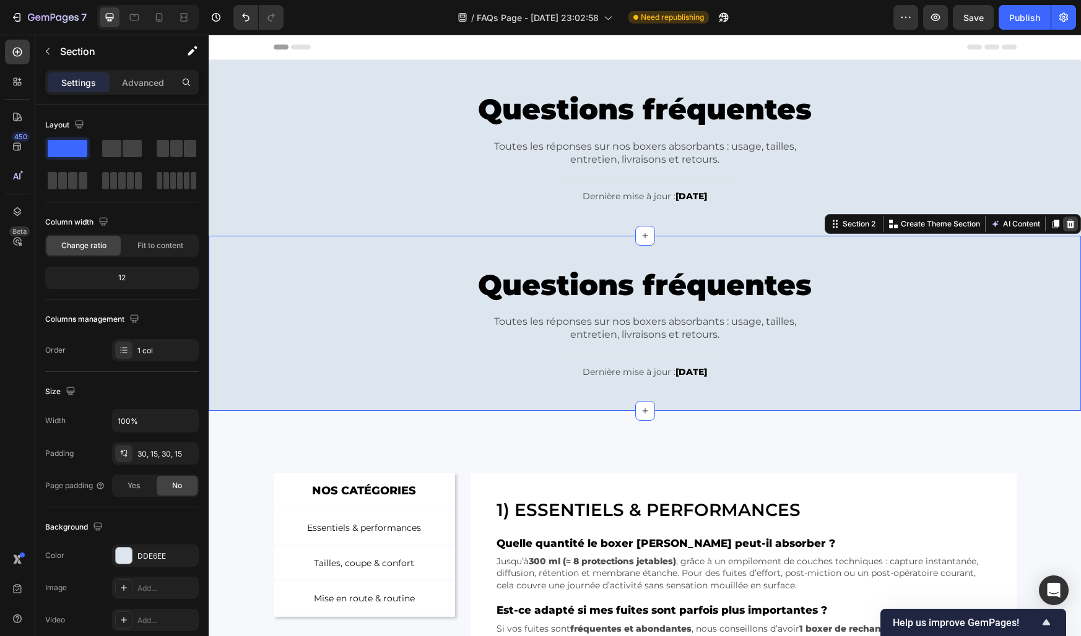
click at [1070, 227] on icon at bounding box center [1070, 223] width 8 height 9
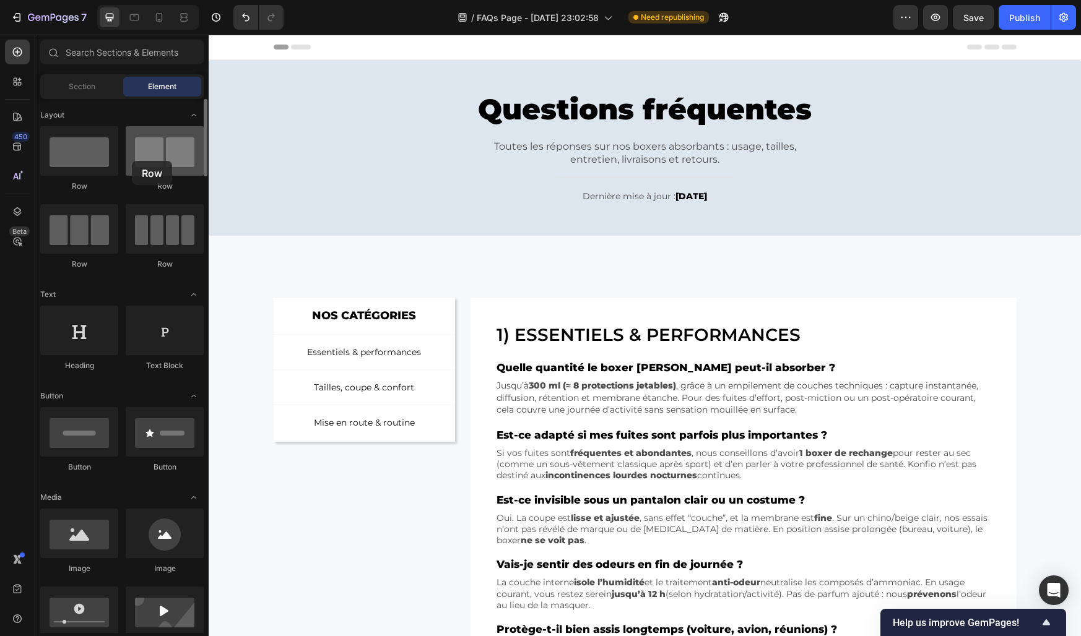
drag, startPoint x: 161, startPoint y: 139, endPoint x: 132, endPoint y: 161, distance: 36.6
click at [132, 161] on div at bounding box center [165, 151] width 78 height 50
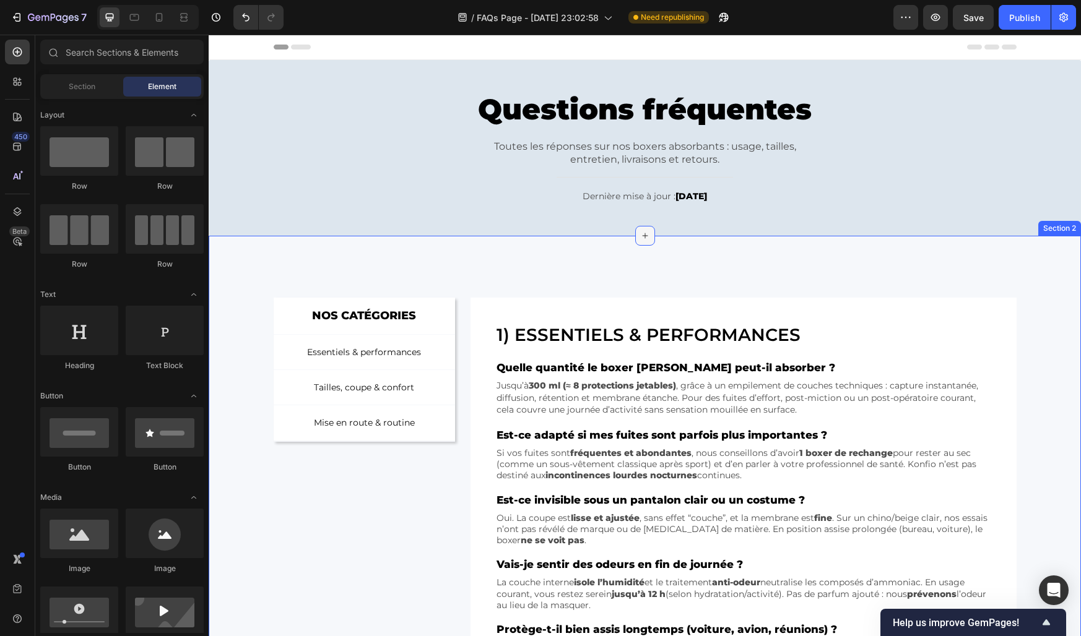
click at [647, 240] on icon at bounding box center [645, 236] width 10 height 10
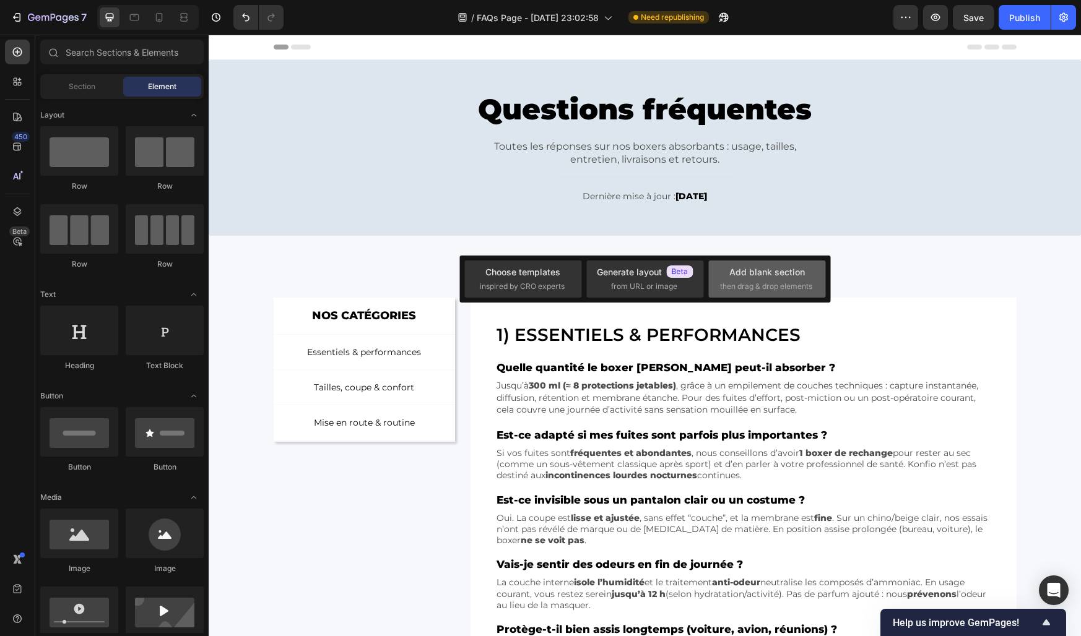
click at [777, 277] on div "Add blank section" at bounding box center [767, 272] width 76 height 13
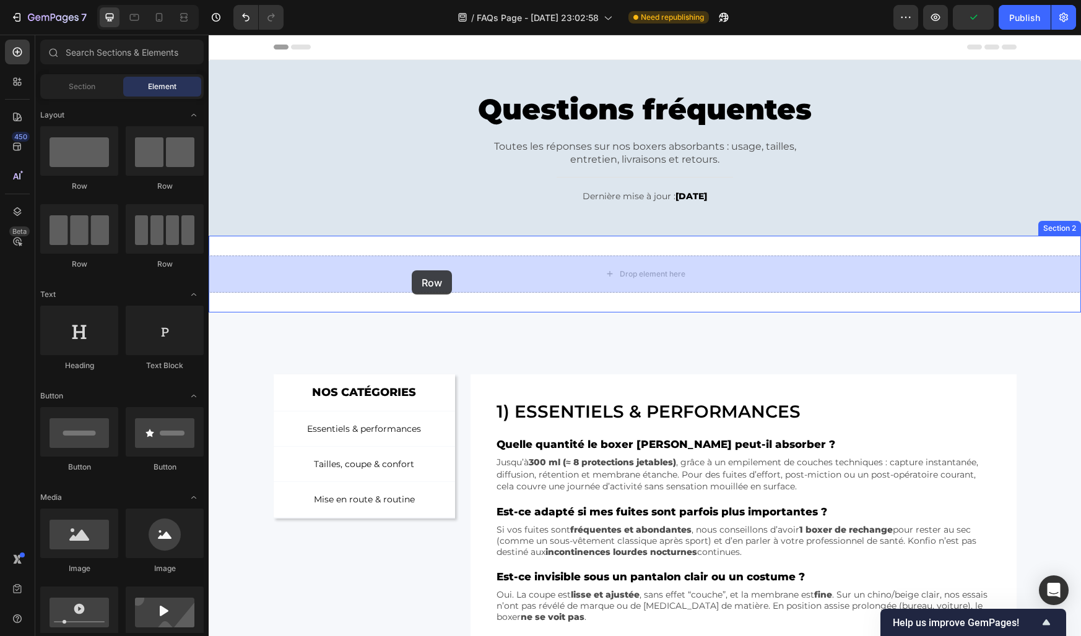
drag, startPoint x: 374, startPoint y: 193, endPoint x: 412, endPoint y: 270, distance: 86.6
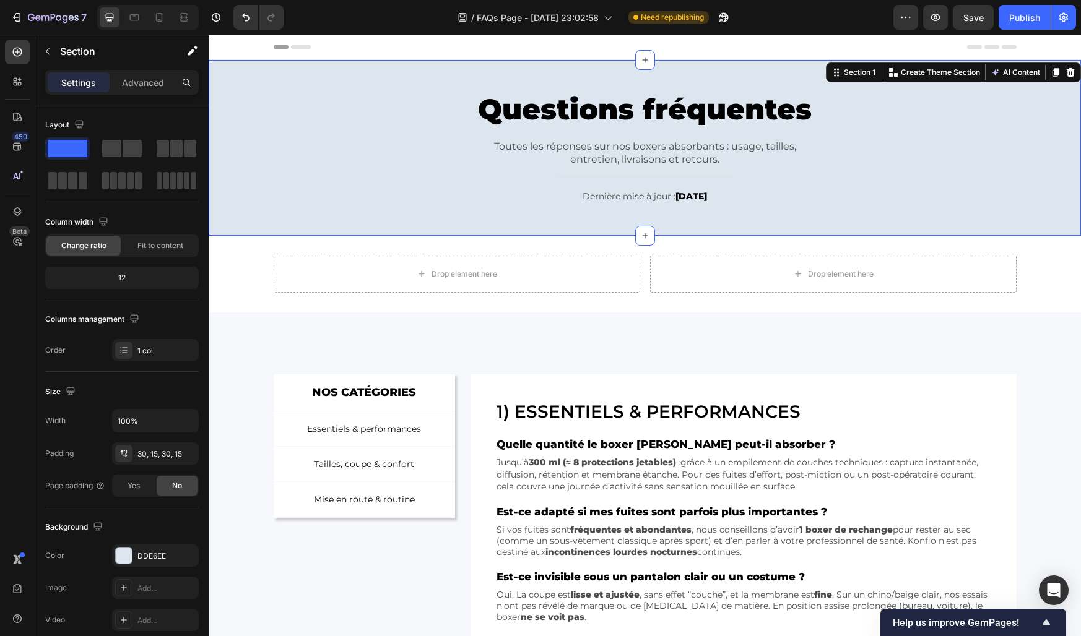
click at [258, 192] on div "Questions fréquentes Heading Toutes les réponses sur nos boxers absorbants : us…" at bounding box center [645, 148] width 854 height 139
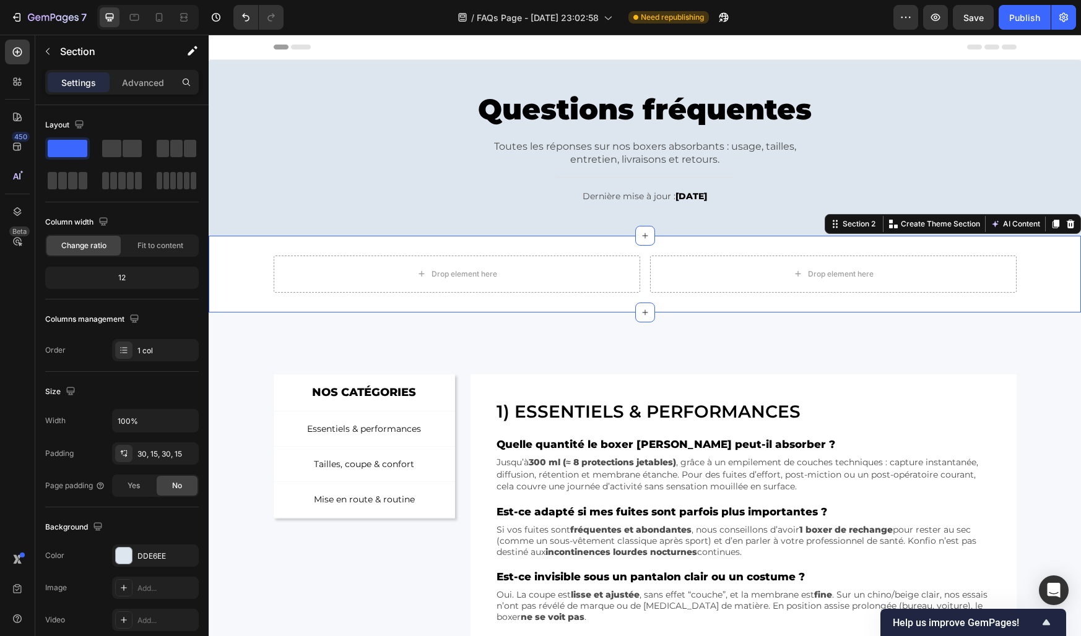
click at [241, 263] on div "Drop element here Drop element here Row" at bounding box center [645, 274] width 872 height 37
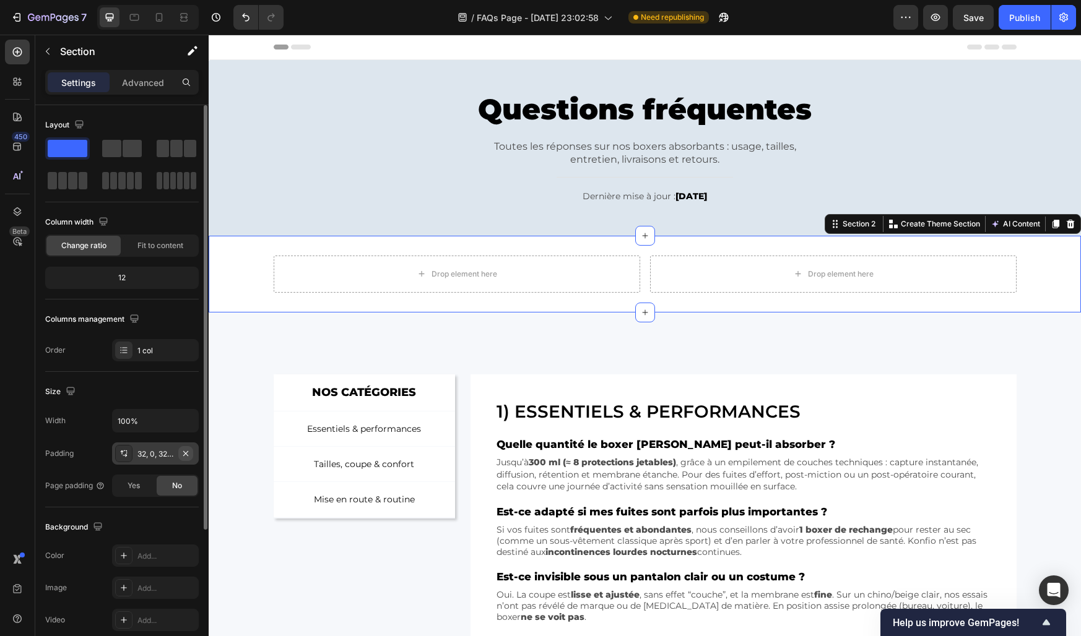
click at [183, 456] on icon "button" at bounding box center [186, 454] width 10 height 10
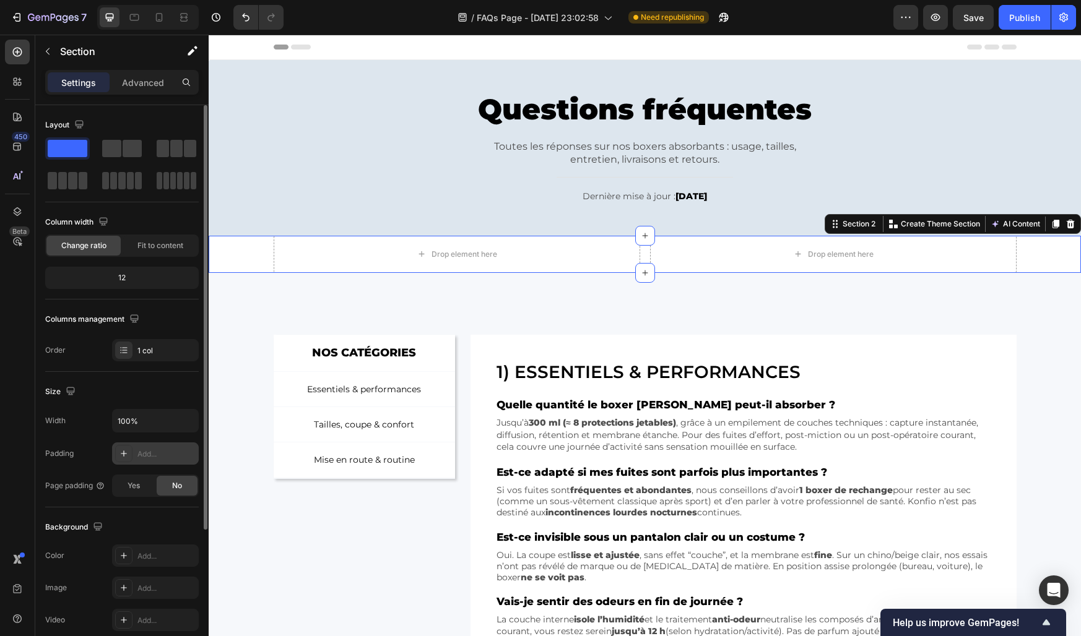
click at [252, 253] on div "Drop element here Drop element here Row" at bounding box center [645, 254] width 872 height 37
click at [224, 251] on div "Drop element here Drop element here Row" at bounding box center [645, 254] width 872 height 37
click at [139, 251] on div "Fit to content" at bounding box center [160, 246] width 74 height 20
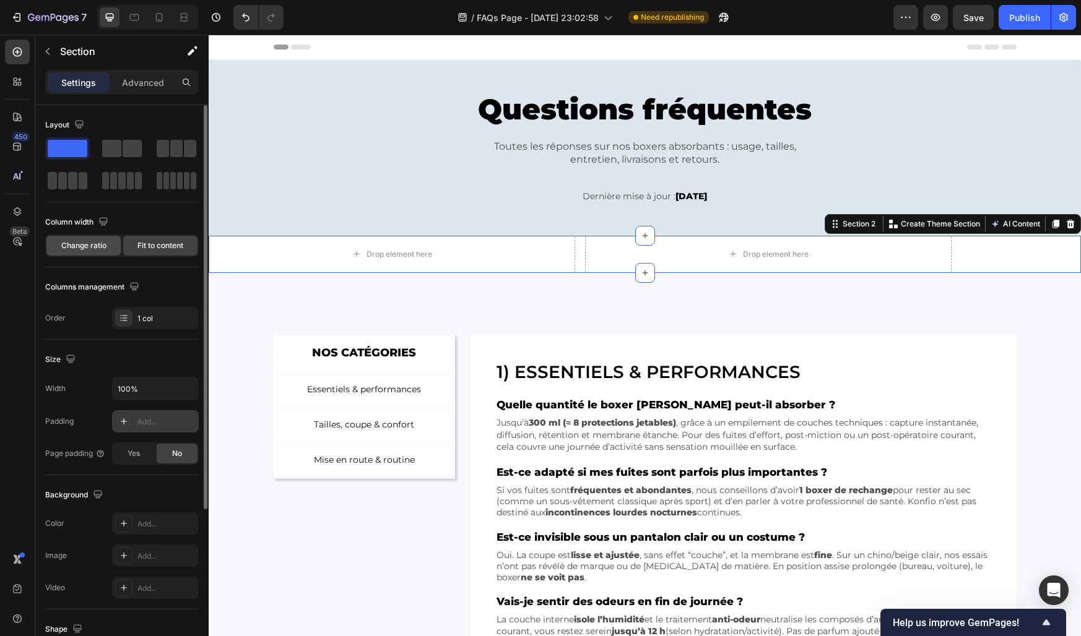
click at [85, 246] on span "Change ratio" at bounding box center [83, 245] width 45 height 11
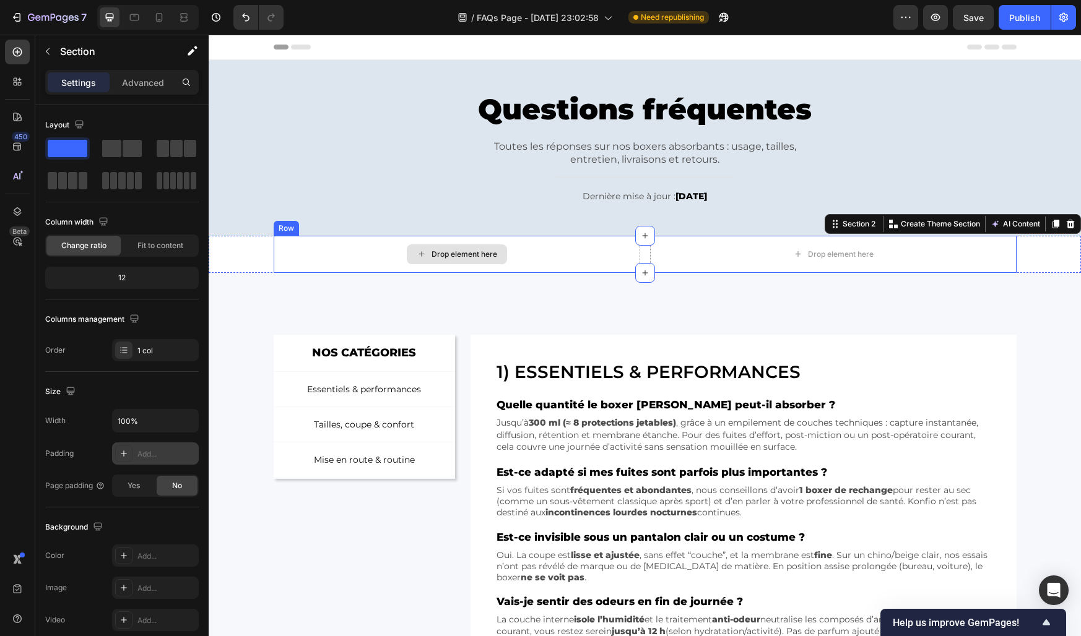
click at [591, 249] on div "Drop element here" at bounding box center [457, 254] width 366 height 37
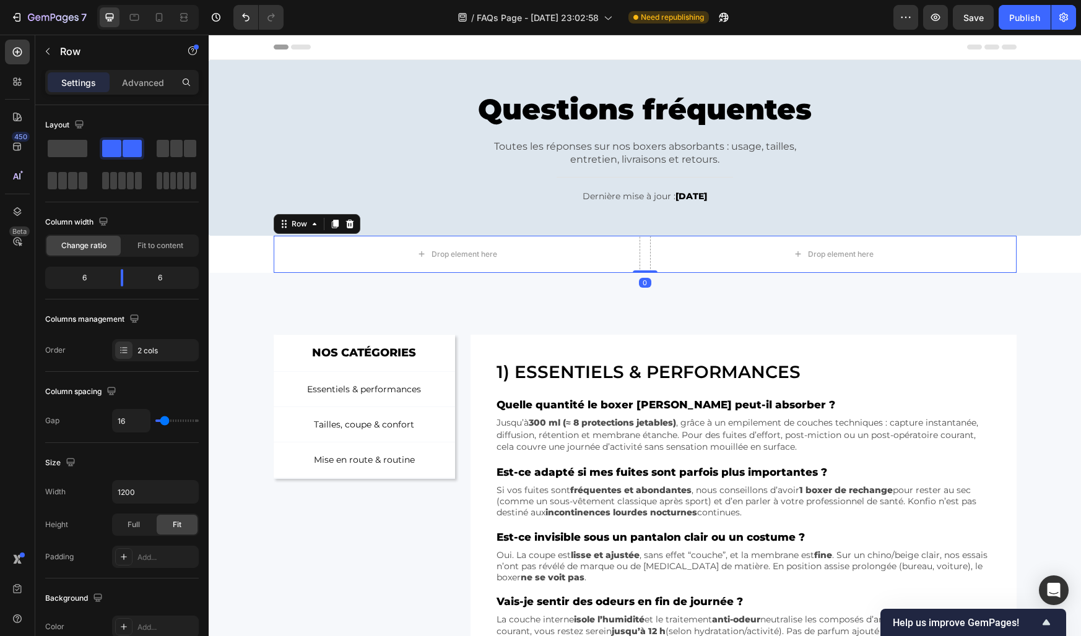
click at [643, 251] on div "Drop element here Drop element here Row 0" at bounding box center [645, 254] width 743 height 37
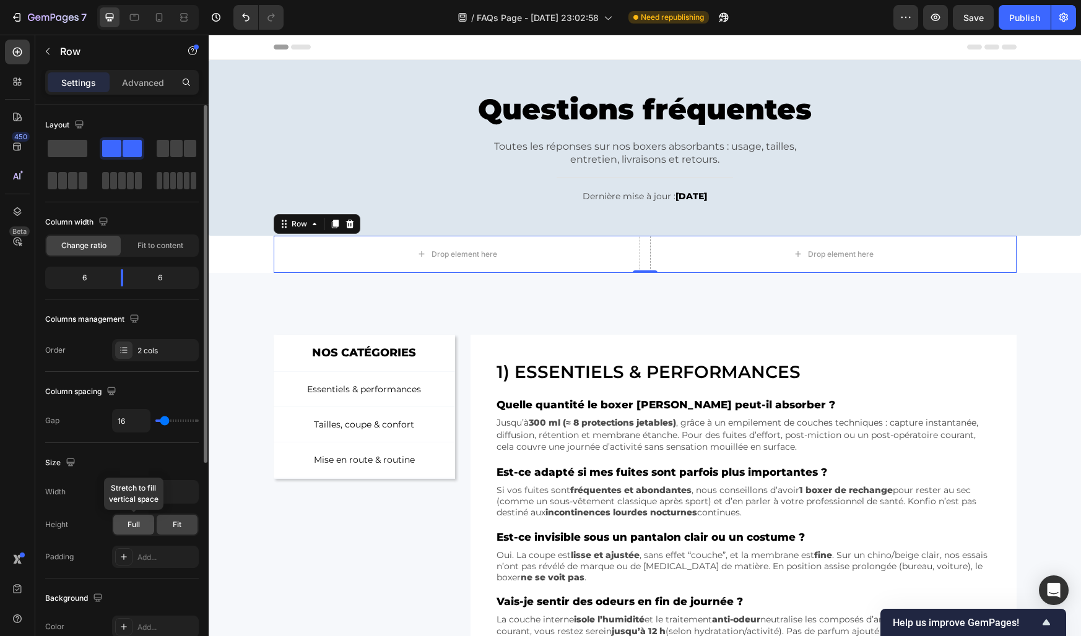
click at [129, 525] on span "Full" at bounding box center [134, 524] width 12 height 11
click at [171, 524] on div "Fit" at bounding box center [177, 525] width 41 height 20
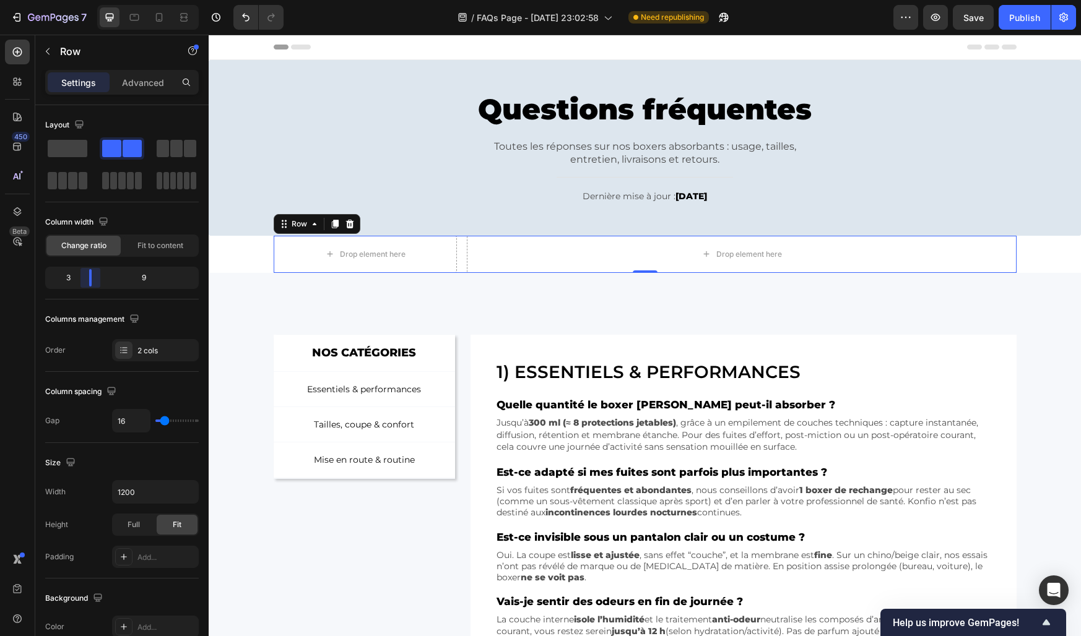
drag, startPoint x: 119, startPoint y: 277, endPoint x: 89, endPoint y: 277, distance: 31.0
click at [89, 0] on body "7 Version history / FAQs Page - Sep 25, 23:02:58 Need republishing Preview Save…" at bounding box center [540, 0] width 1081 height 0
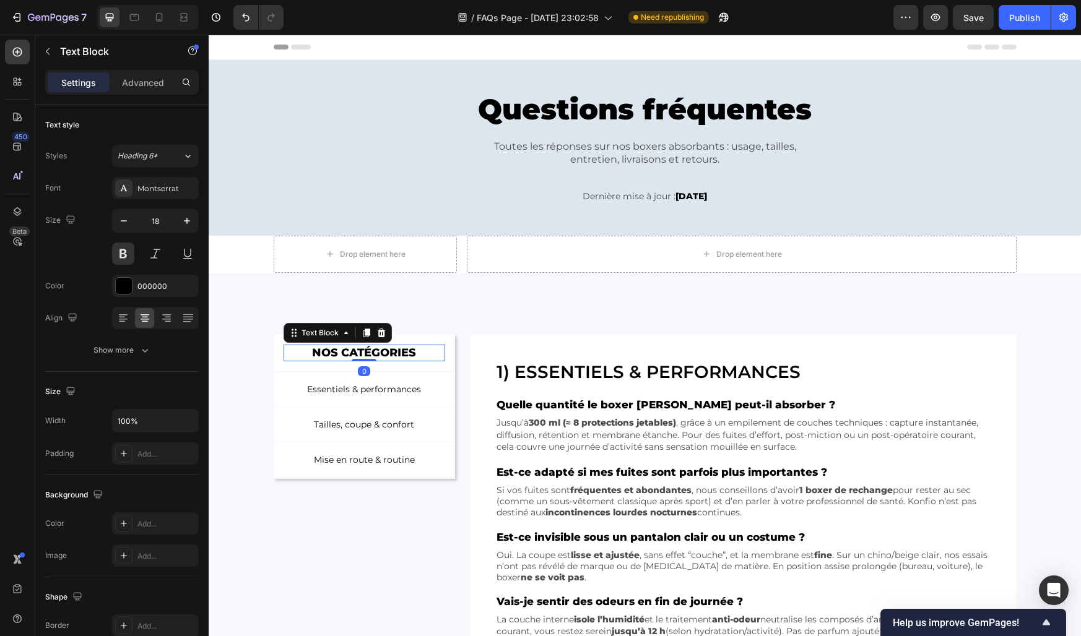
click at [289, 347] on p "NOS CATÉGORIES" at bounding box center [365, 353] width 160 height 14
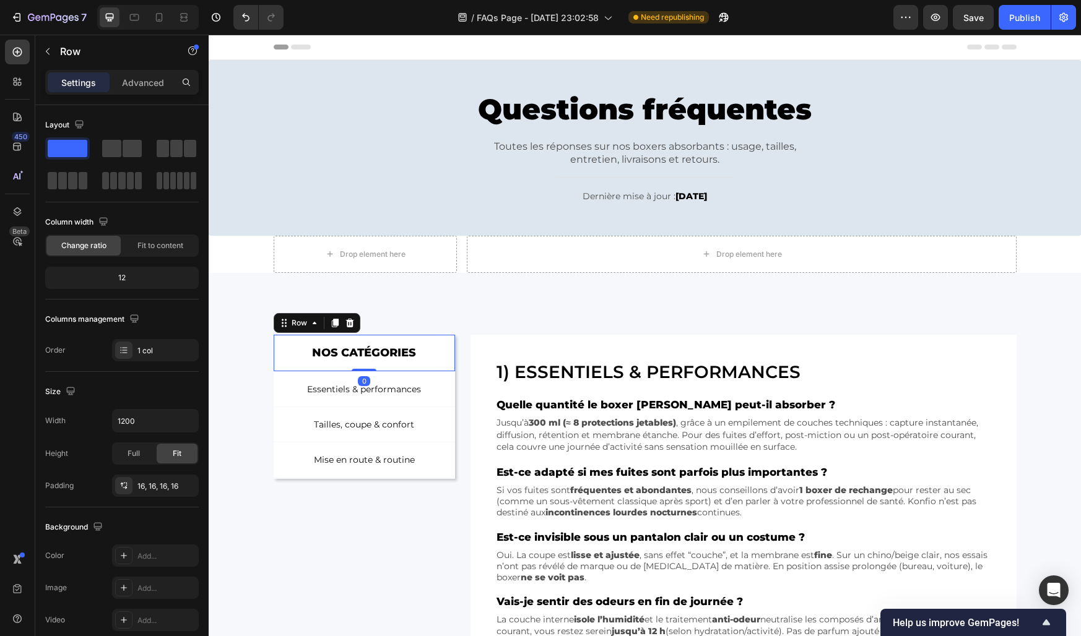
click at [279, 343] on div "NOS CATÉGORIES Text Block Row 0" at bounding box center [365, 353] width 182 height 37
click at [289, 326] on div "Row" at bounding box center [299, 323] width 20 height 11
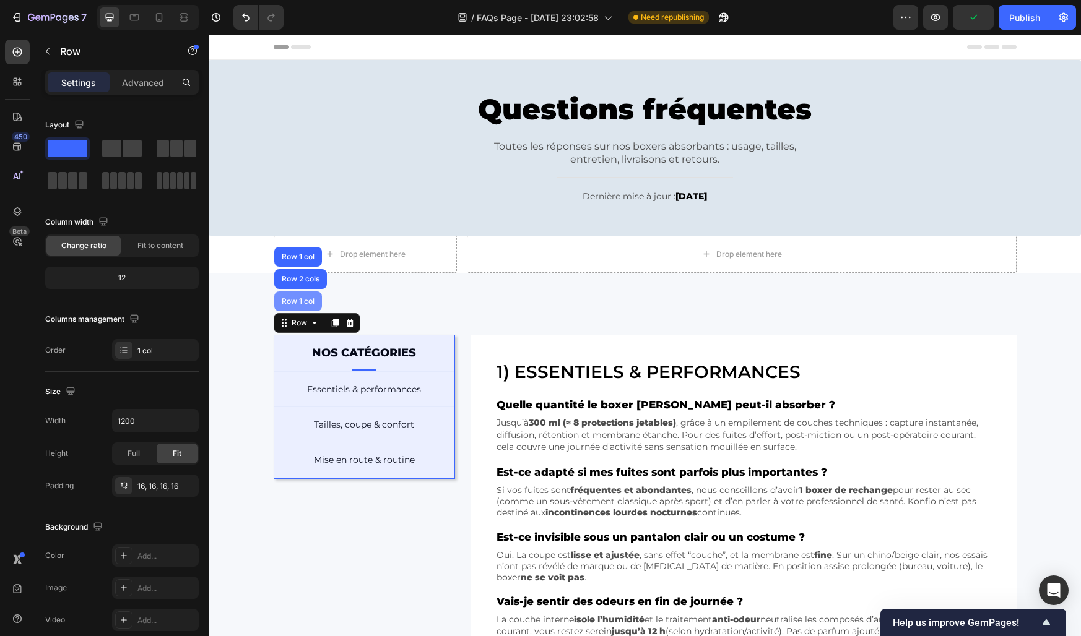
click at [295, 307] on div "Row 1 col" at bounding box center [298, 302] width 48 height 20
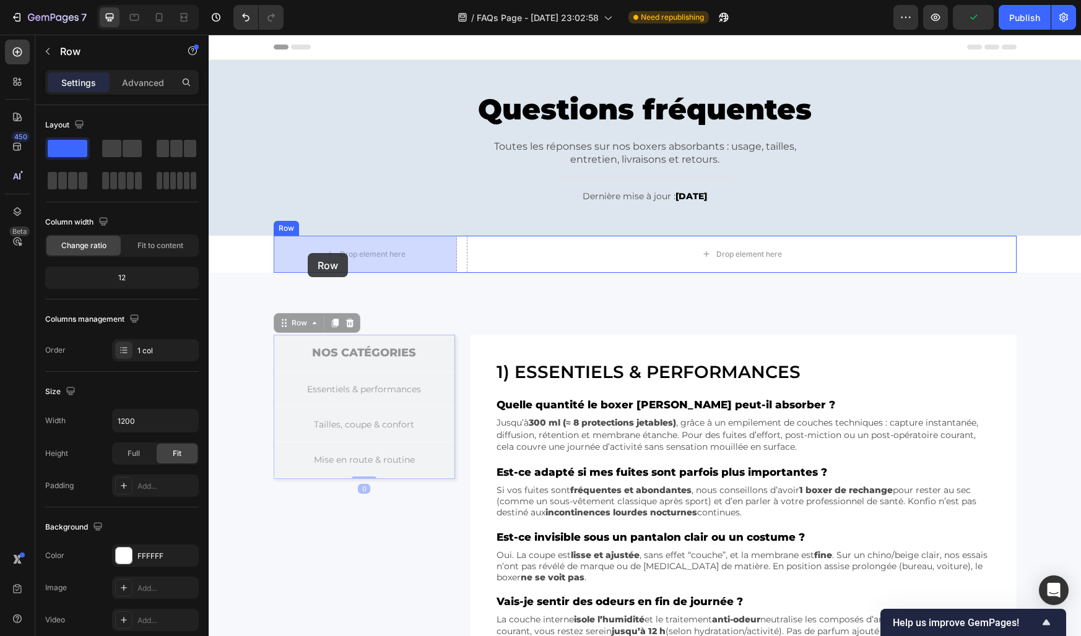
drag, startPoint x: 295, startPoint y: 320, endPoint x: 307, endPoint y: 254, distance: 66.8
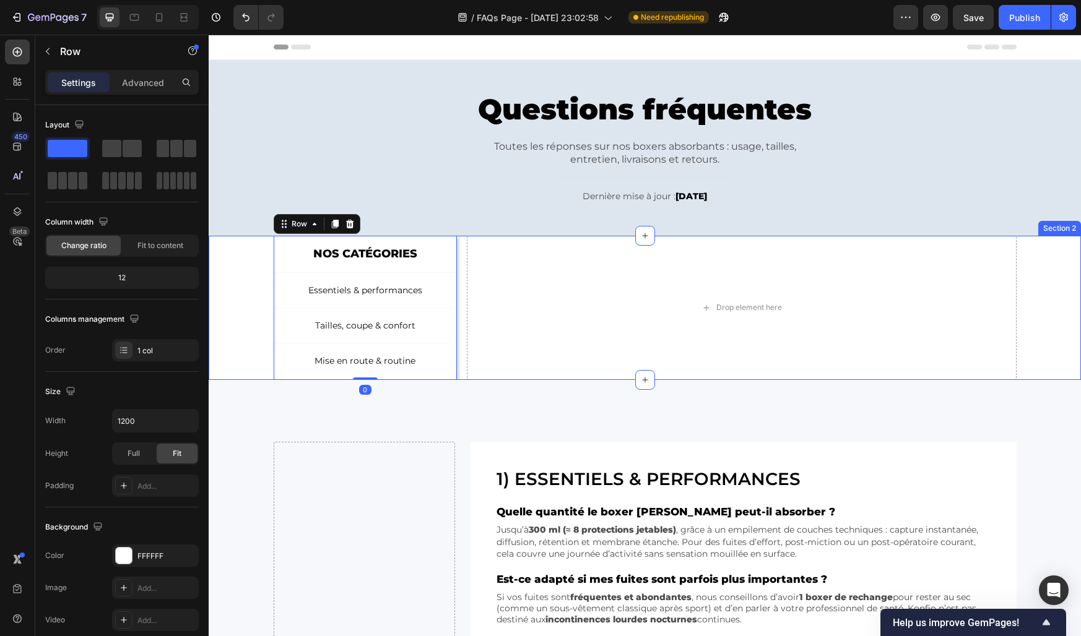
click at [242, 274] on div "NOS CATÉGORIES Text Block Row Essentiels & performances Button Tailles, coupe &…" at bounding box center [645, 308] width 872 height 144
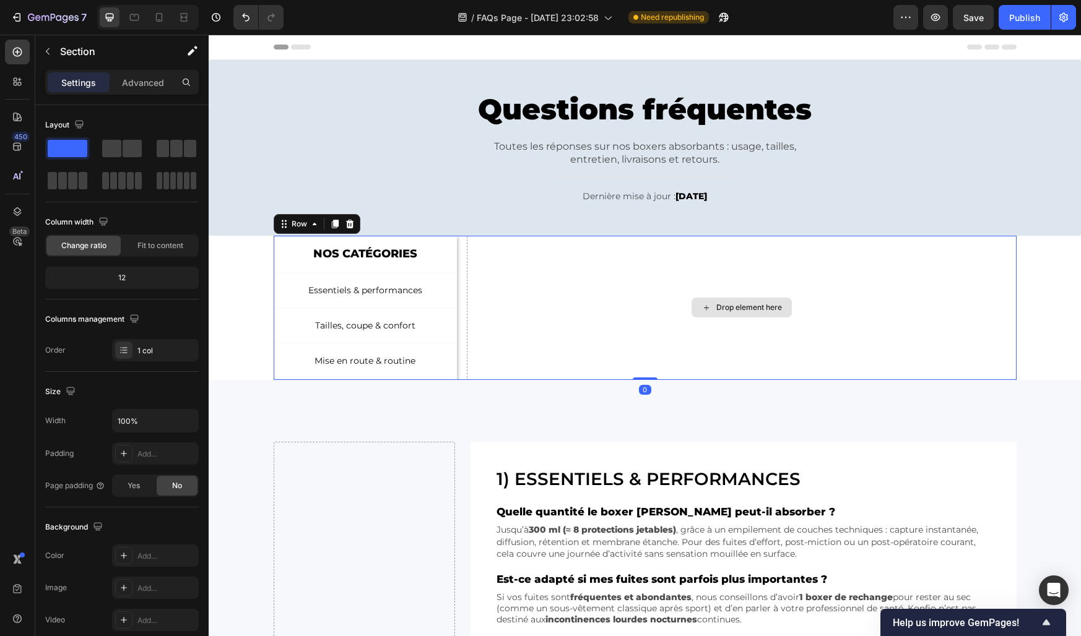
click at [517, 306] on div "Drop element here" at bounding box center [742, 308] width 550 height 144
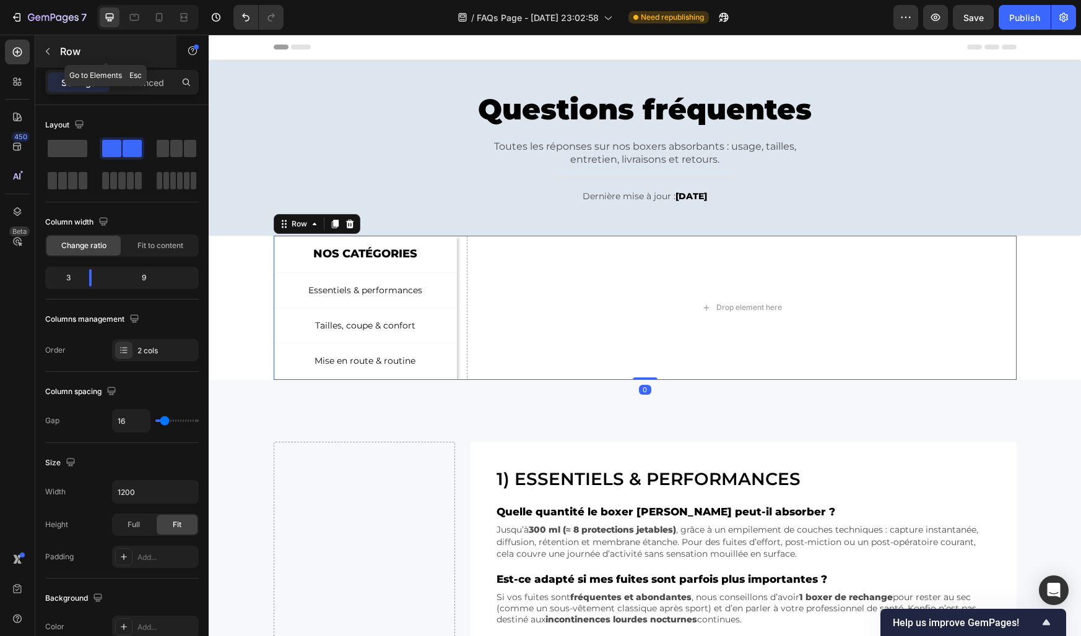
click at [51, 50] on icon "button" at bounding box center [48, 51] width 10 height 10
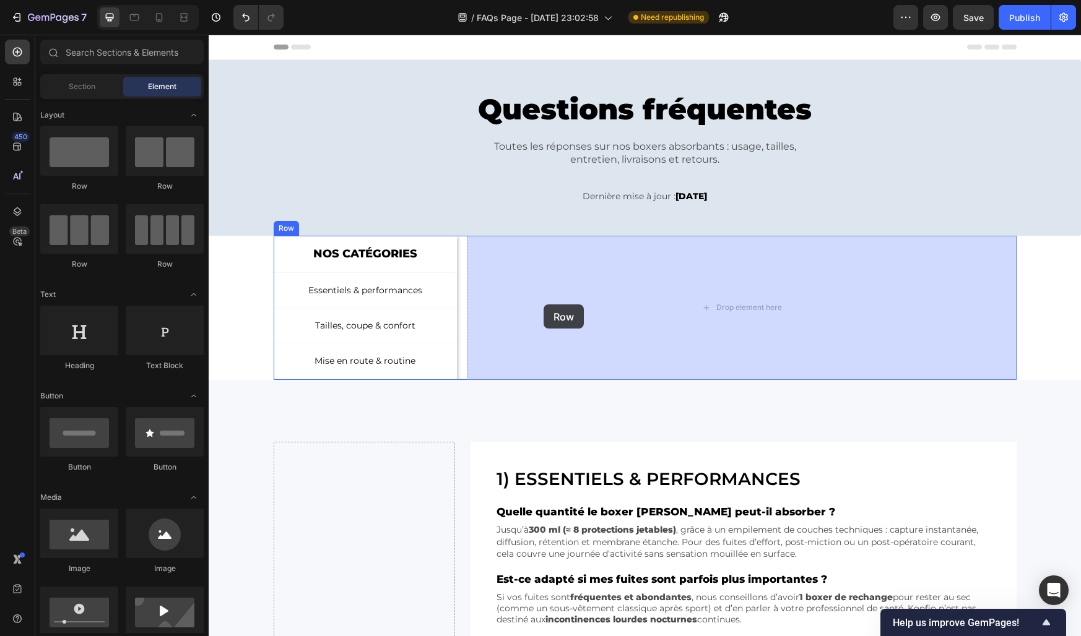
drag, startPoint x: 307, startPoint y: 189, endPoint x: 543, endPoint y: 305, distance: 263.3
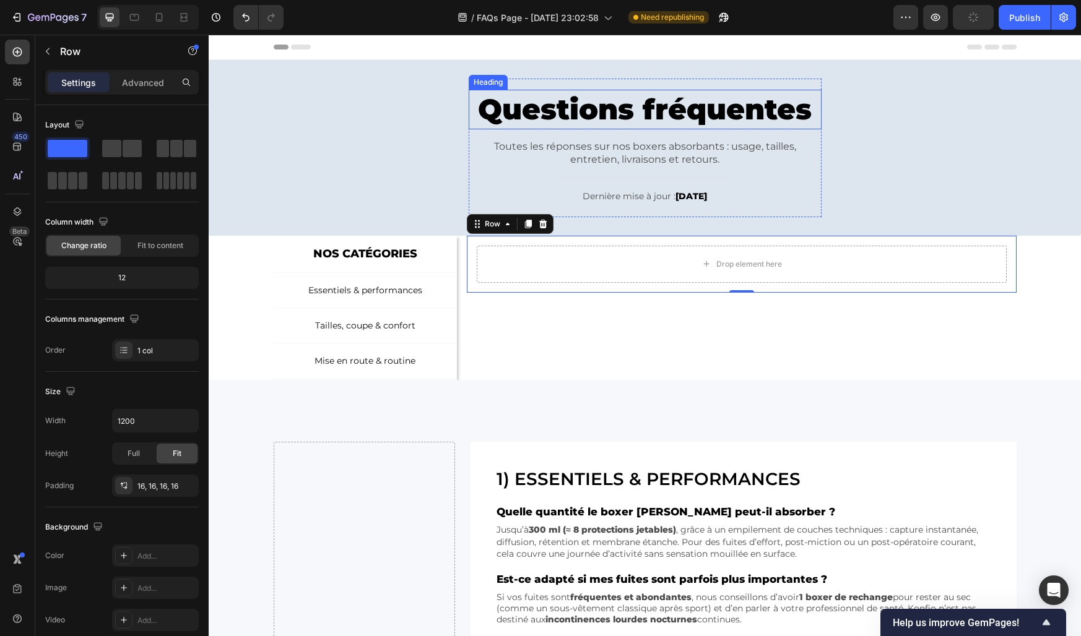
click at [495, 97] on h2 "Questions fréquentes" at bounding box center [645, 110] width 353 height 40
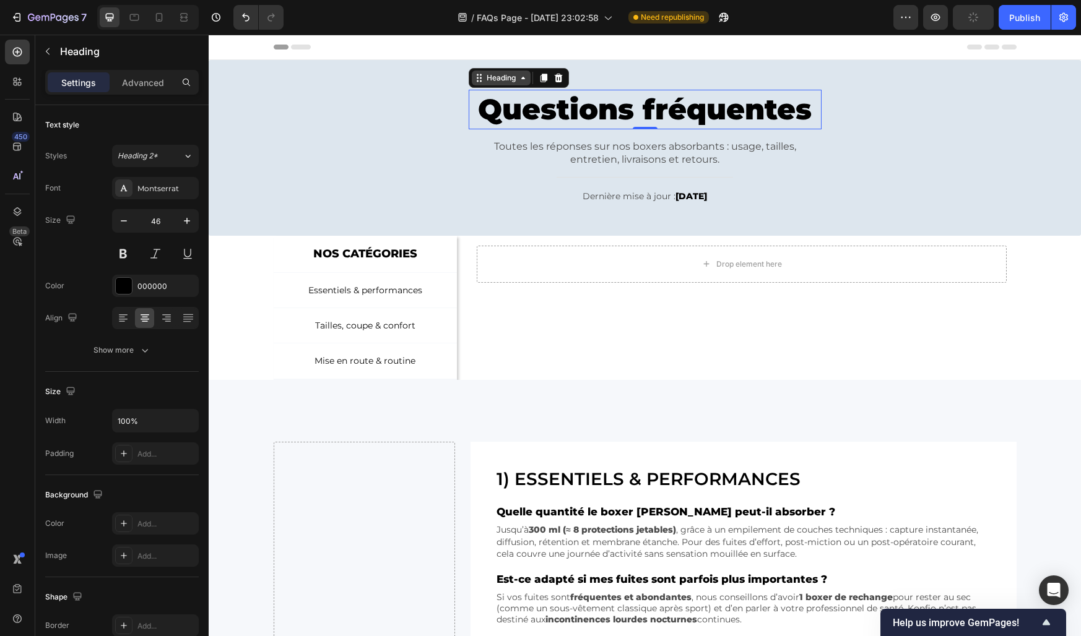
click at [488, 76] on div "Heading" at bounding box center [501, 77] width 34 height 11
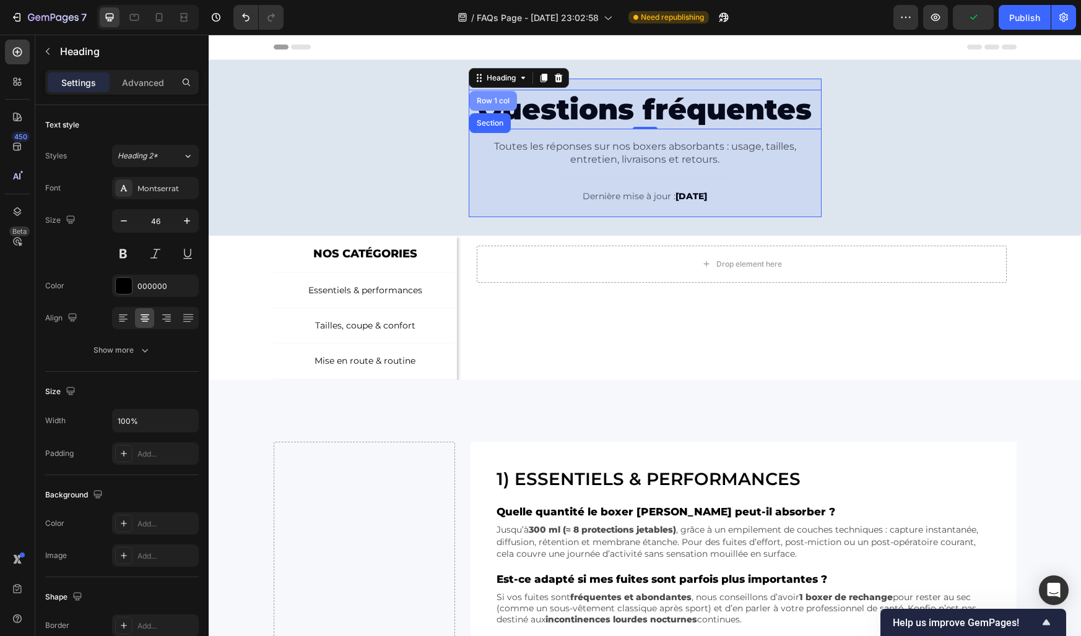
click at [488, 100] on div "Row 1 col" at bounding box center [493, 100] width 38 height 7
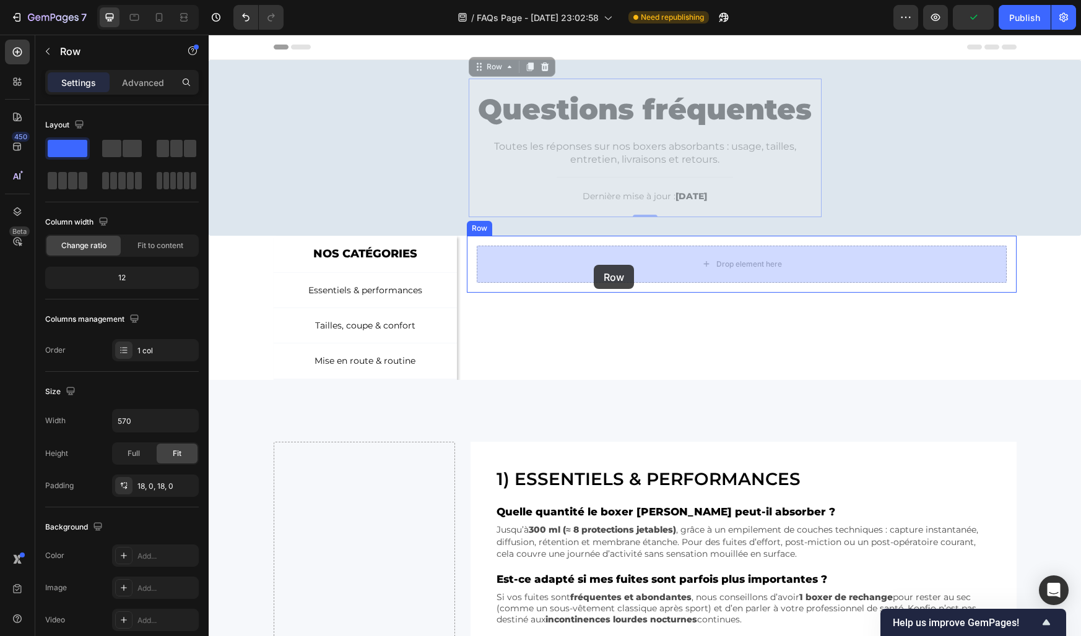
drag, startPoint x: 493, startPoint y: 71, endPoint x: 594, endPoint y: 265, distance: 219.0
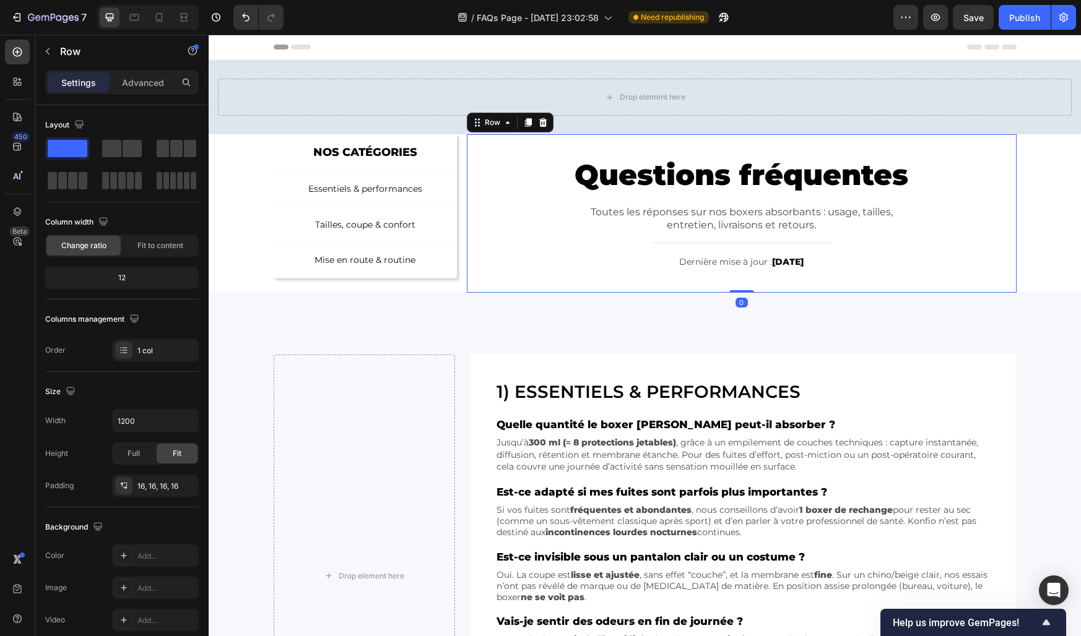
click at [517, 227] on div "Questions fréquentes Heading Toutes les réponses sur nos boxers absorbants : us…" at bounding box center [742, 213] width 530 height 139
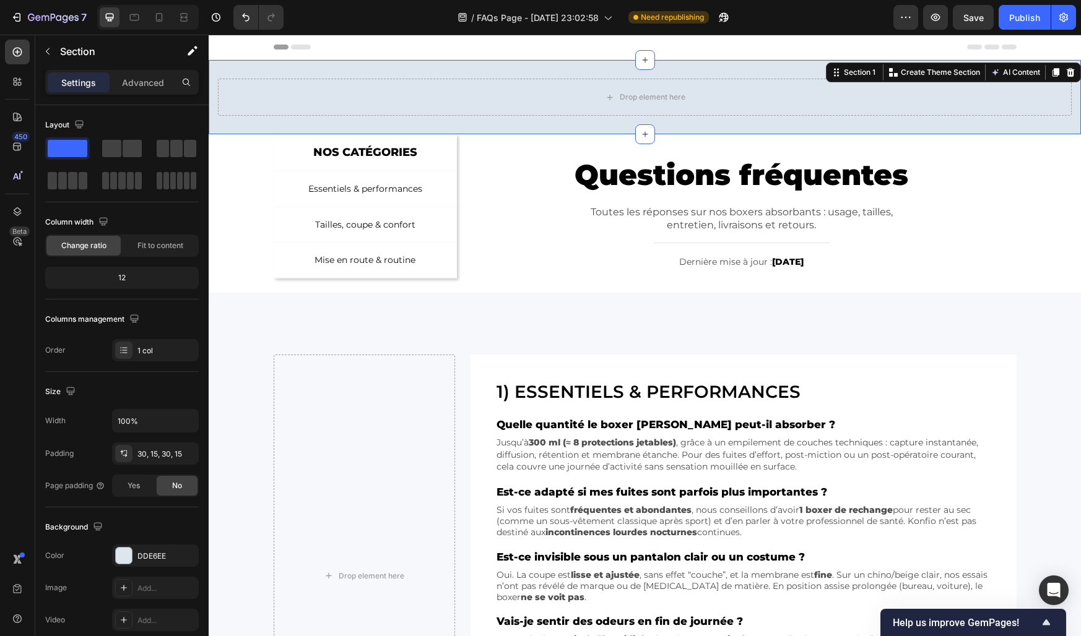
click at [233, 122] on div "Drop element here Section 1 You can create reusable sections Create Theme Secti…" at bounding box center [645, 97] width 872 height 74
click at [1070, 76] on icon at bounding box center [1070, 72] width 8 height 9
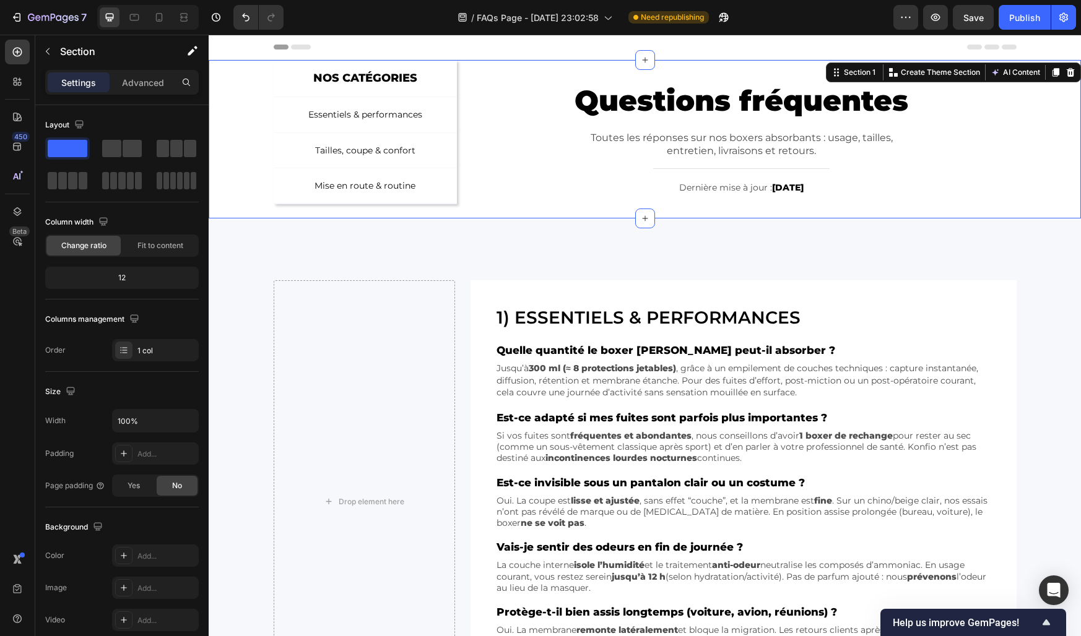
click at [1052, 124] on div "NOS CATÉGORIES Text Block Row Essentiels & performances Button Tailles, coupe &…" at bounding box center [645, 139] width 872 height 158
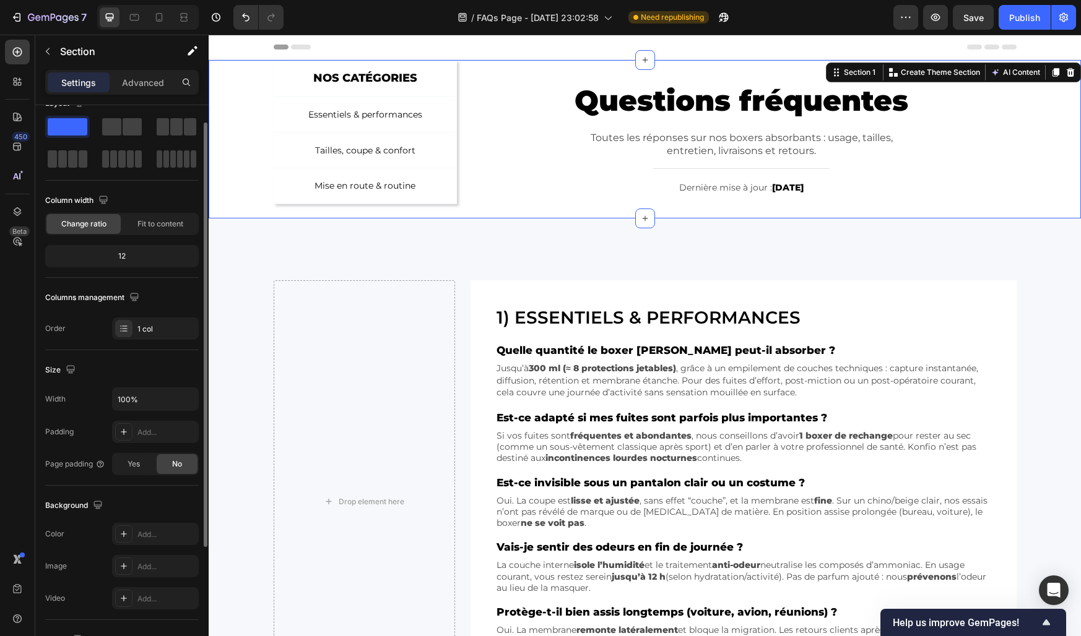
scroll to position [22, 0]
click at [154, 430] on div "Add..." at bounding box center [166, 431] width 58 height 11
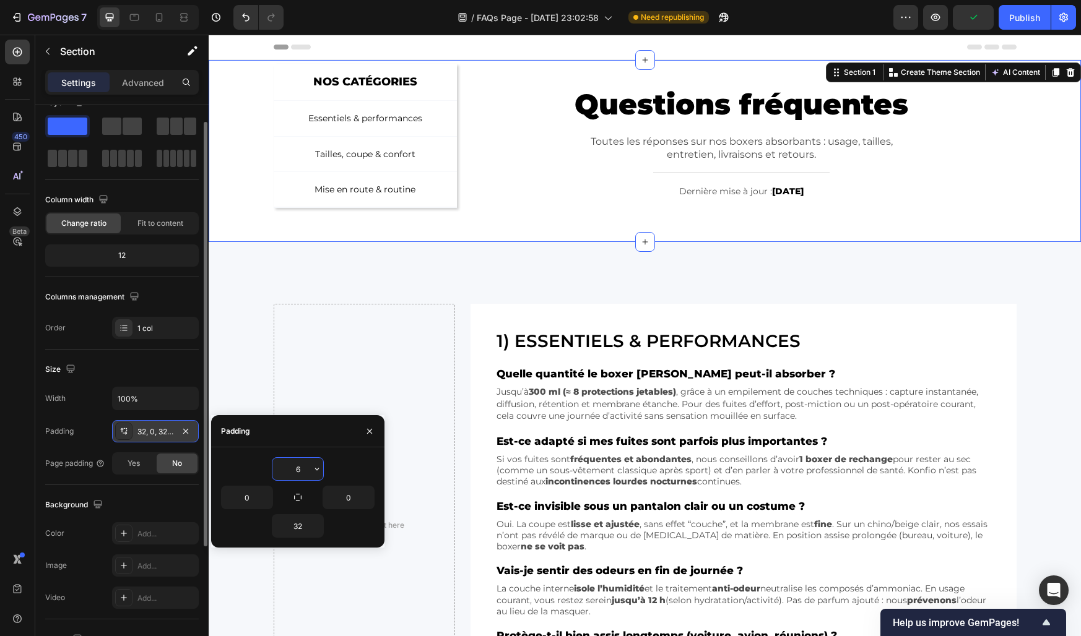
type input "60"
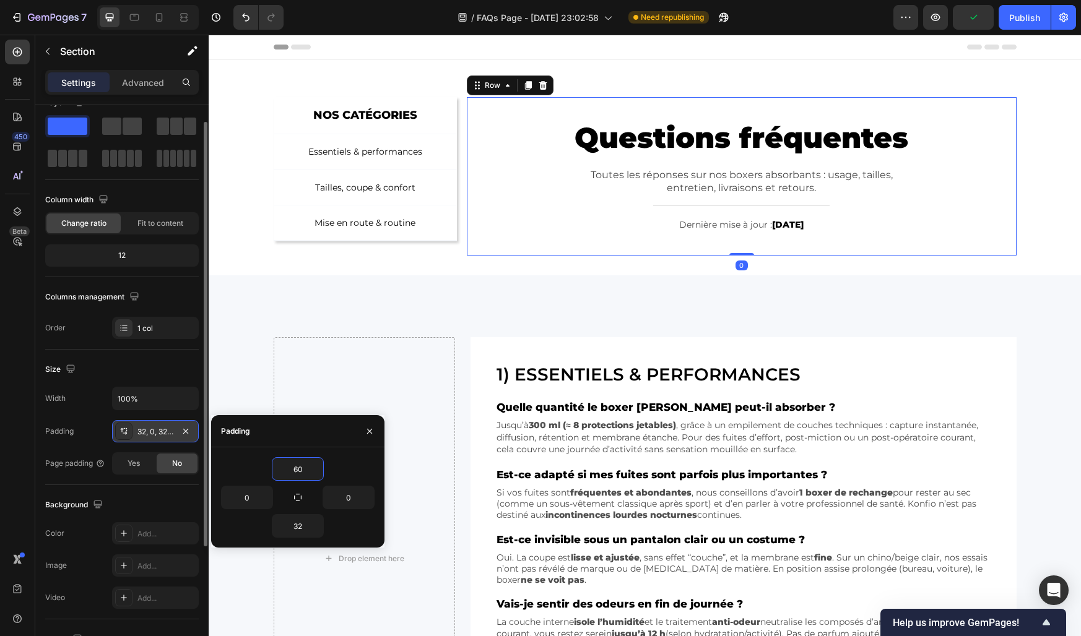
click at [529, 160] on div "Questions fréquentes Heading Toutes les réponses sur nos boxers absorbants : us…" at bounding box center [742, 176] width 530 height 139
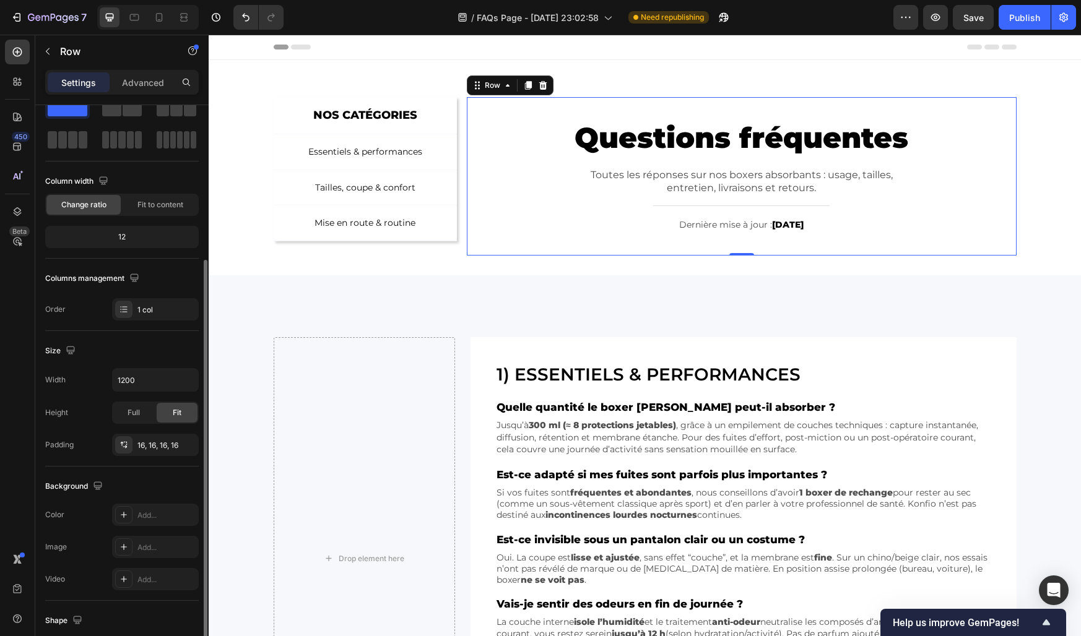
scroll to position [189, 0]
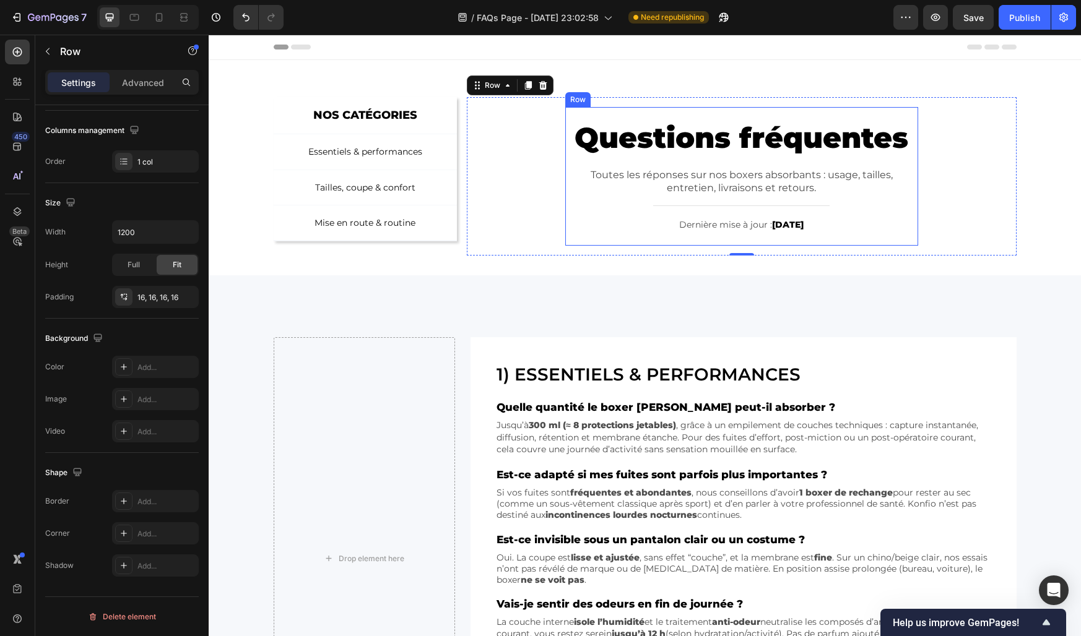
click at [623, 114] on div "Questions fréquentes Heading Toutes les réponses sur nos boxers absorbants : us…" at bounding box center [741, 176] width 353 height 139
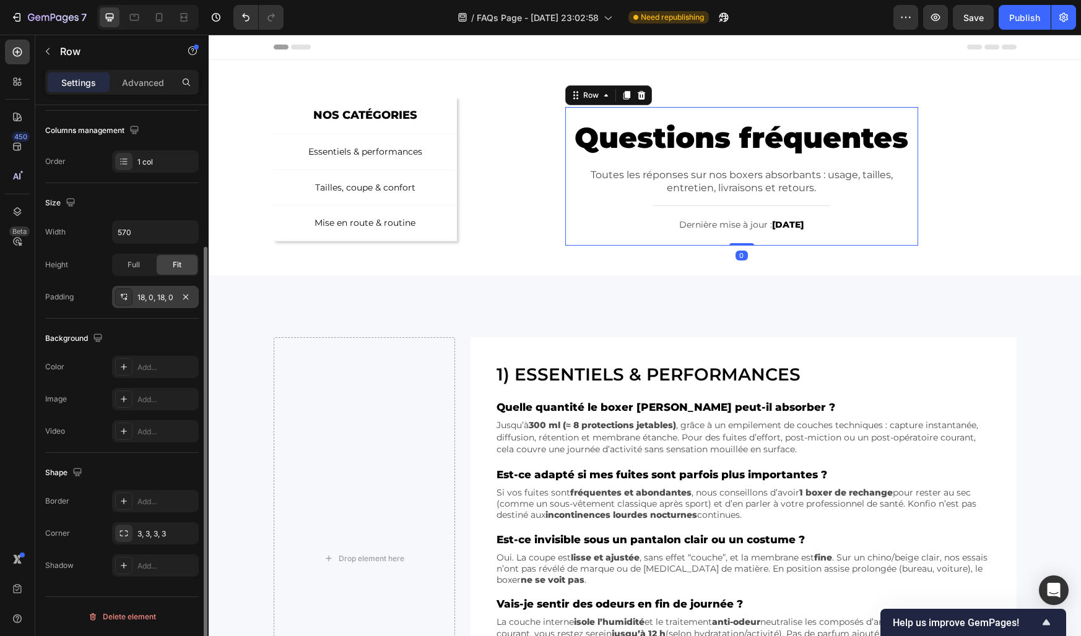
click at [155, 298] on div "18, 0, 18, 0" at bounding box center [155, 297] width 36 height 11
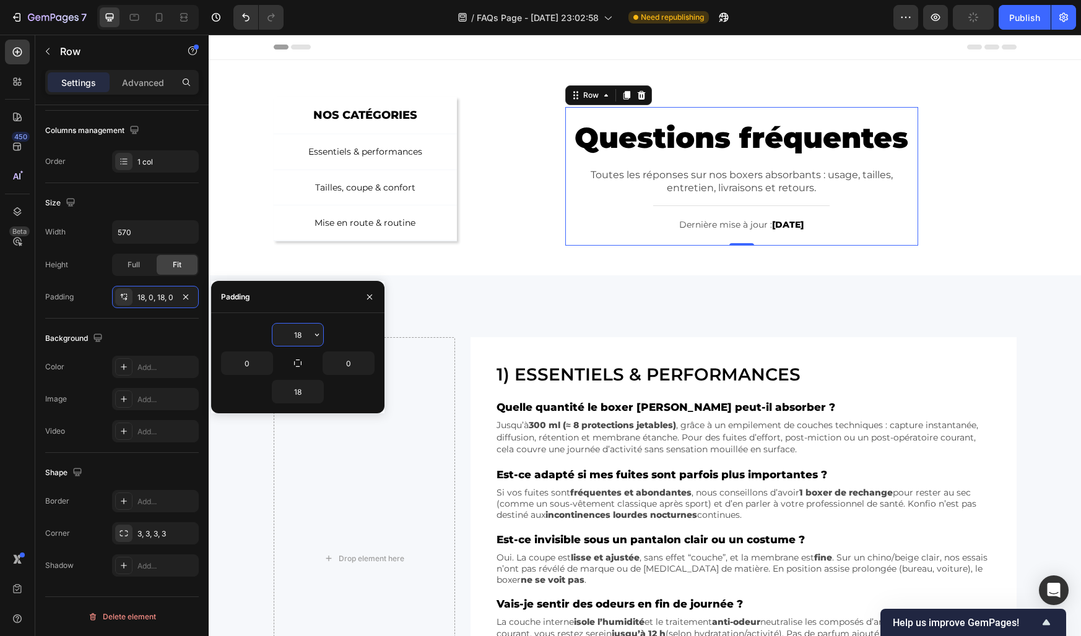
click at [297, 334] on input "18" at bounding box center [297, 335] width 51 height 22
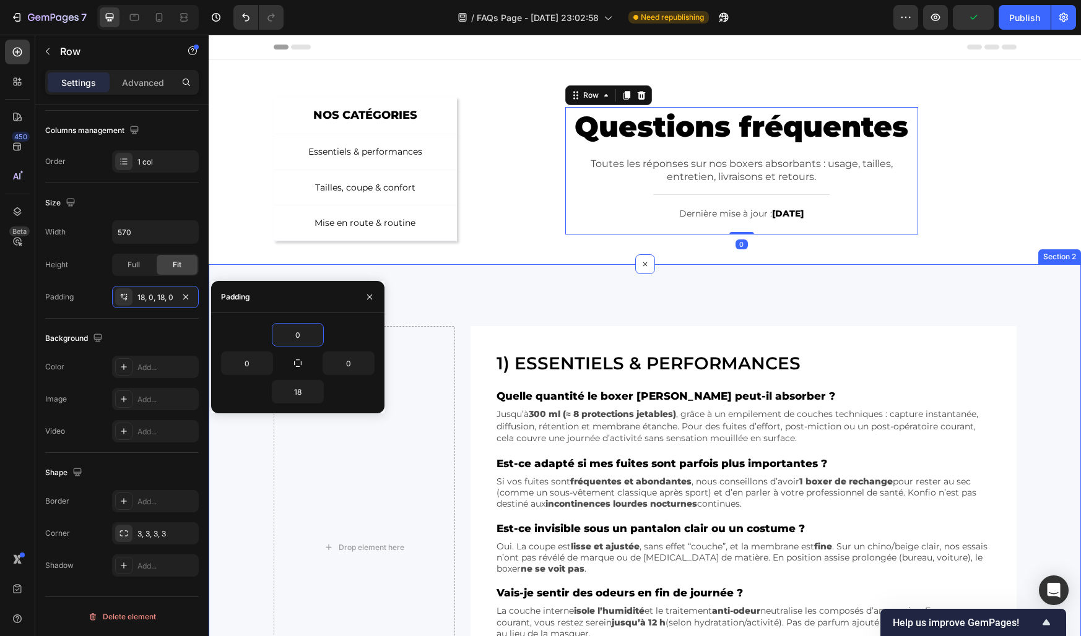
type input "0"
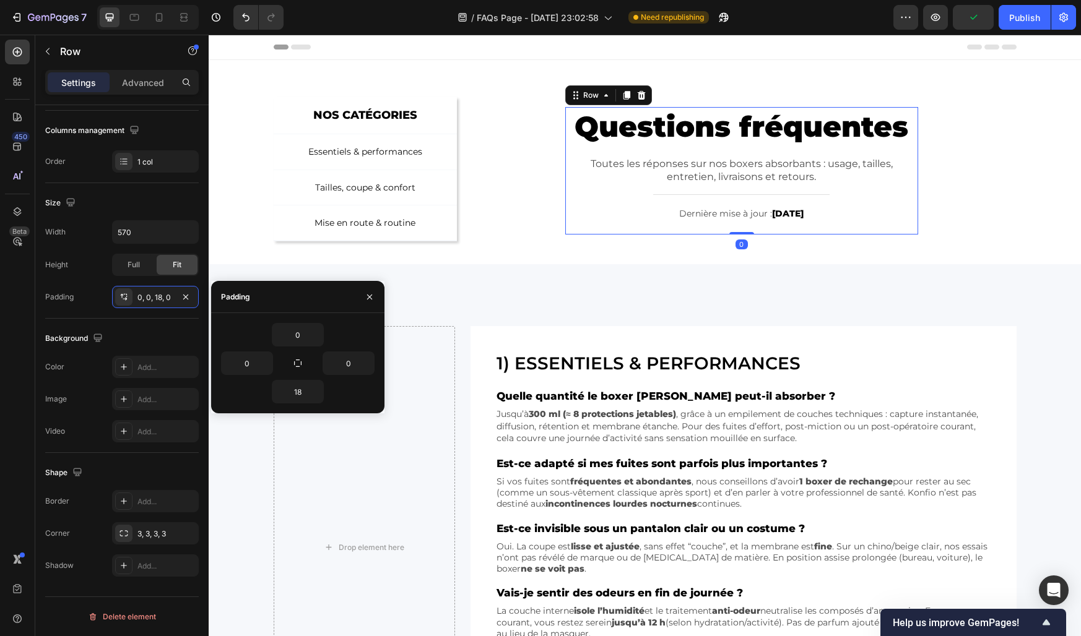
click at [308, 288] on div "Padding" at bounding box center [297, 297] width 173 height 32
click at [365, 296] on icon "button" at bounding box center [370, 297] width 10 height 10
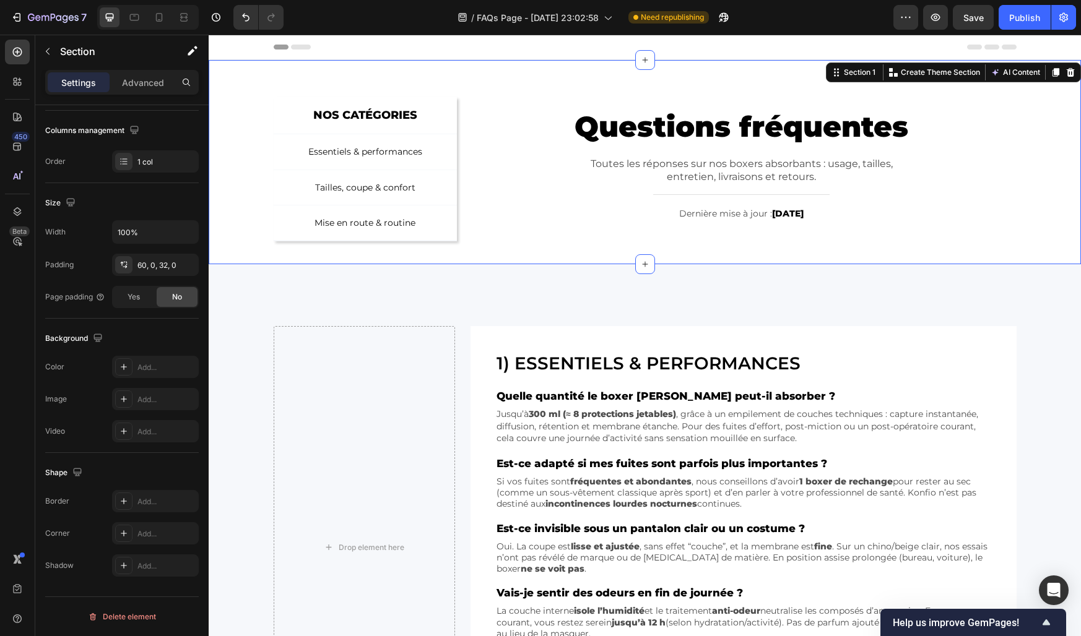
click at [247, 237] on div "NOS CATÉGORIES Text Block Row Essentiels & performances Button Tailles, coupe &…" at bounding box center [645, 170] width 872 height 147
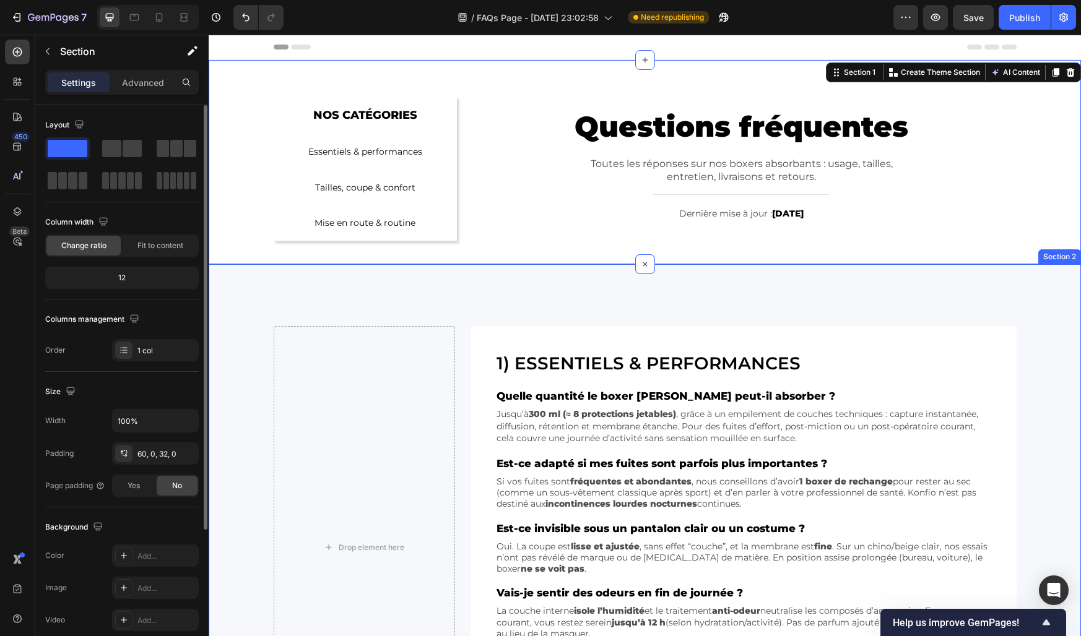
click at [246, 296] on div "Drop element here 1) Essentiels & performances Heading Quelle quantité le boxer…" at bounding box center [645, 516] width 872 height 505
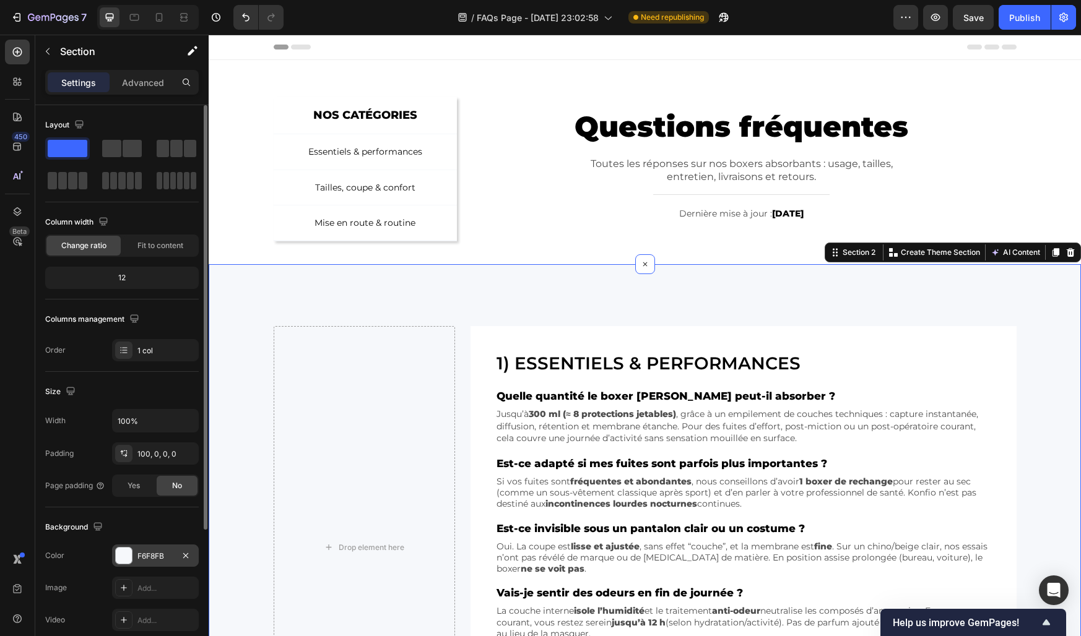
click at [147, 548] on div "F6F8FB" at bounding box center [155, 556] width 87 height 22
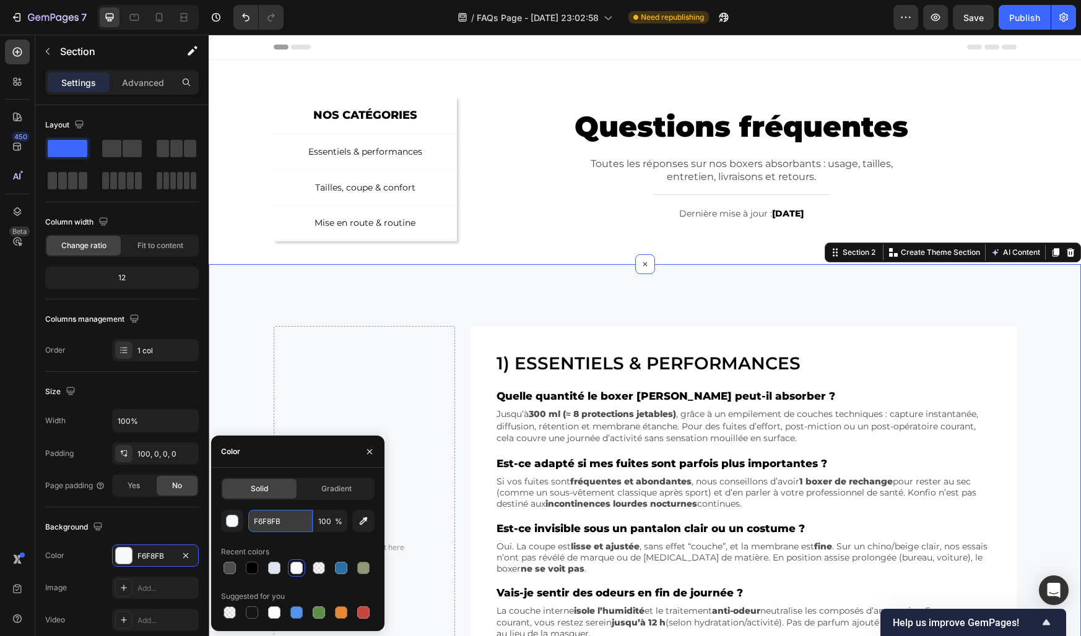
click at [270, 519] on input "F6F8FB" at bounding box center [280, 521] width 64 height 22
click at [250, 212] on div "NOS CATÉGORIES Text Block Row Essentiels & performances Button Tailles, coupe &…" at bounding box center [645, 170] width 872 height 147
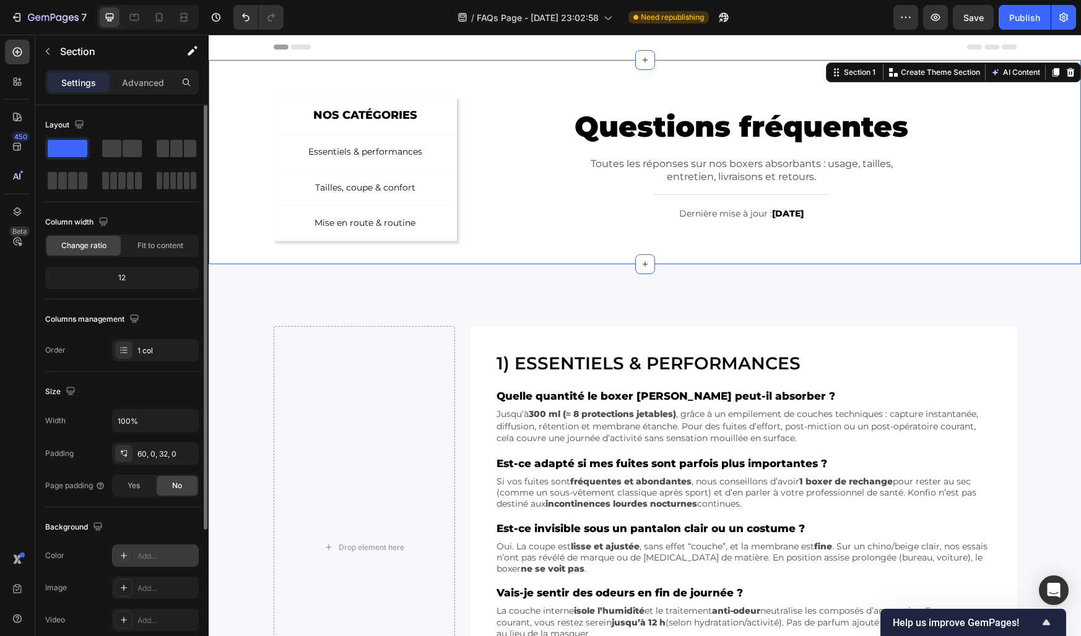
click at [160, 548] on div "Add..." at bounding box center [155, 556] width 87 height 22
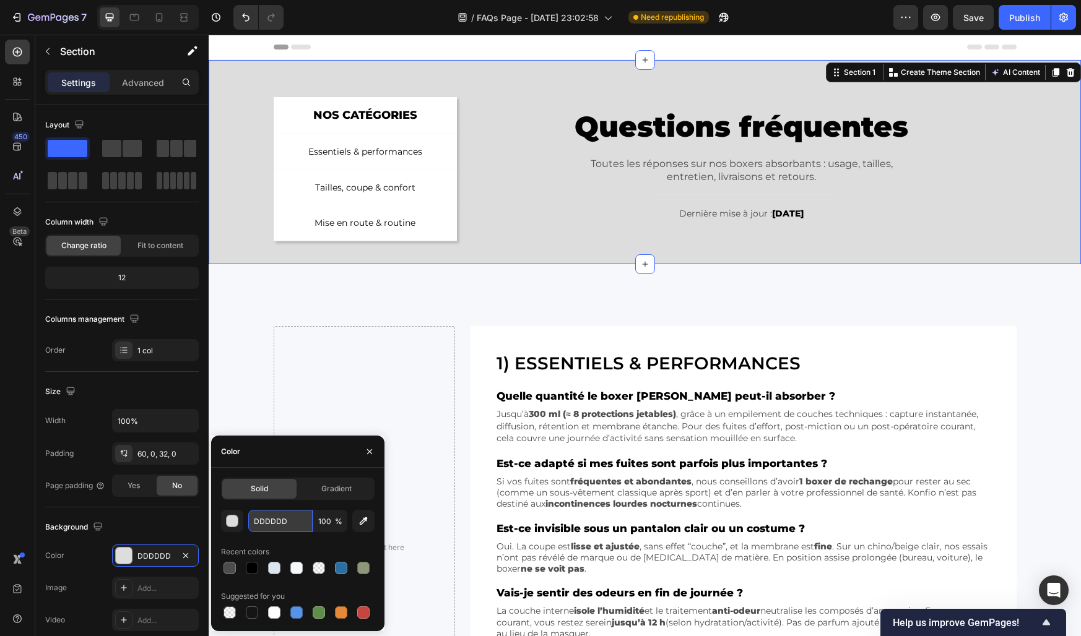
click at [271, 526] on input "DDDDDD" at bounding box center [280, 521] width 64 height 22
paste input "F6F8FB"
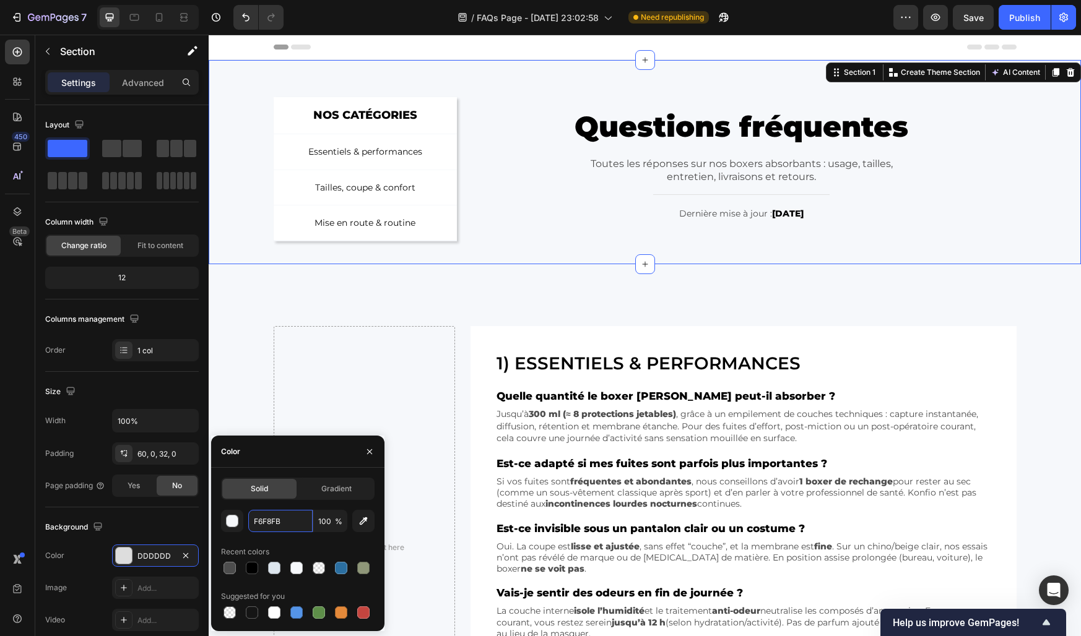
type input "F6F8FB"
click at [283, 448] on div "Color" at bounding box center [297, 452] width 173 height 32
click at [370, 451] on icon "button" at bounding box center [370, 452] width 10 height 10
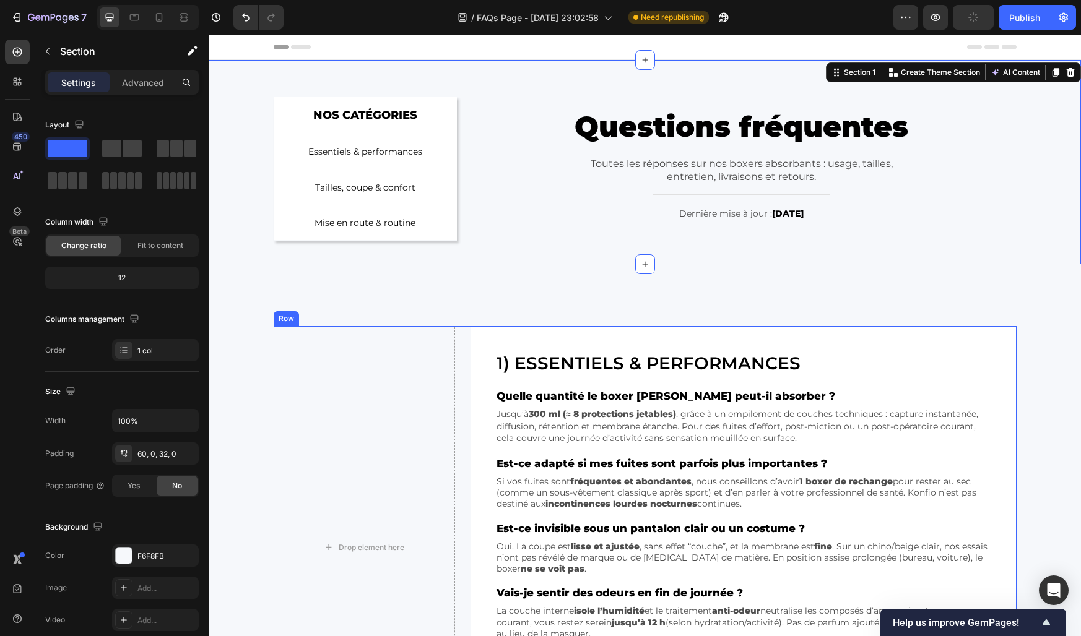
click at [462, 425] on div "Drop element here 1) Essentiels & performances Heading Quelle quantité le boxer…" at bounding box center [645, 547] width 743 height 443
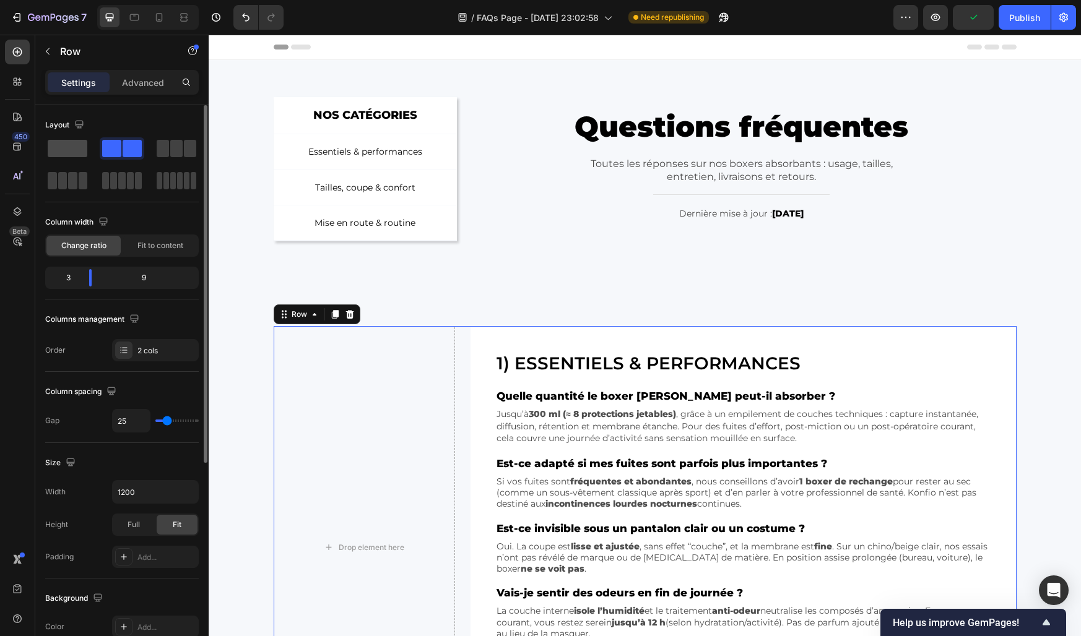
click at [65, 153] on span at bounding box center [68, 148] width 40 height 17
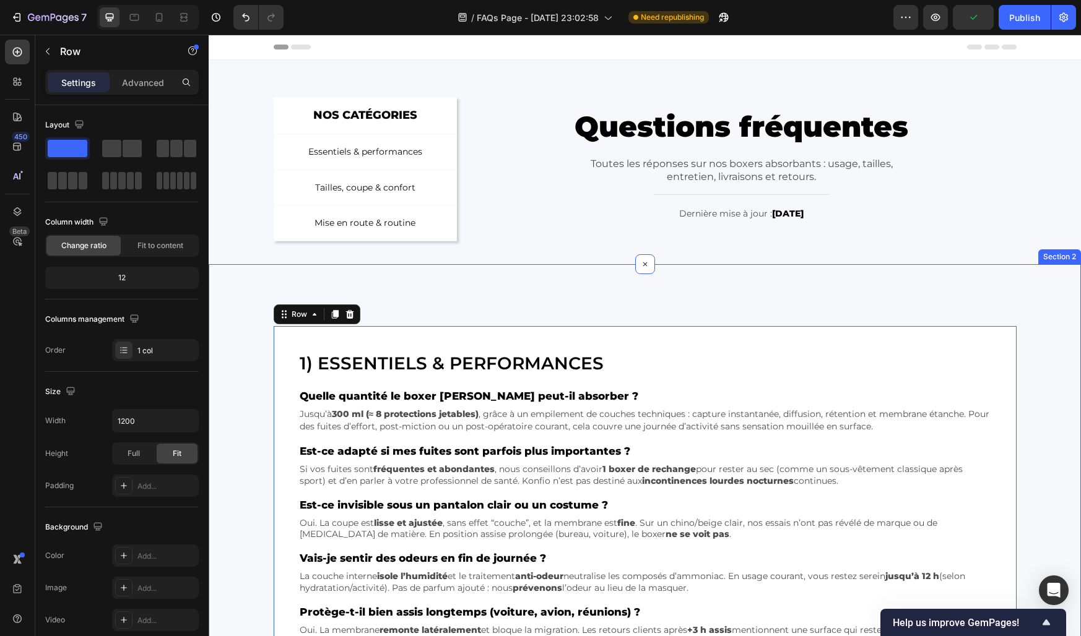
click at [237, 423] on div "1) Essentiels & performances Heading Quelle quantité le boxer Konfio peut-il ab…" at bounding box center [645, 519] width 872 height 386
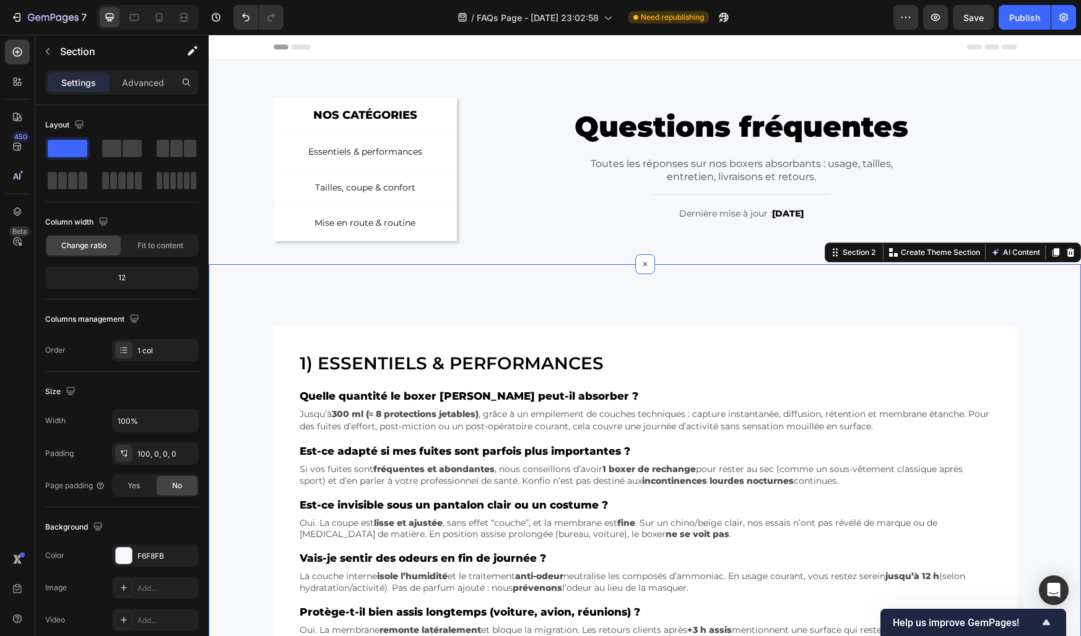
click at [261, 383] on div "1) Essentiels & performances Heading Quelle quantité le boxer Konfio peut-il ab…" at bounding box center [645, 519] width 872 height 386
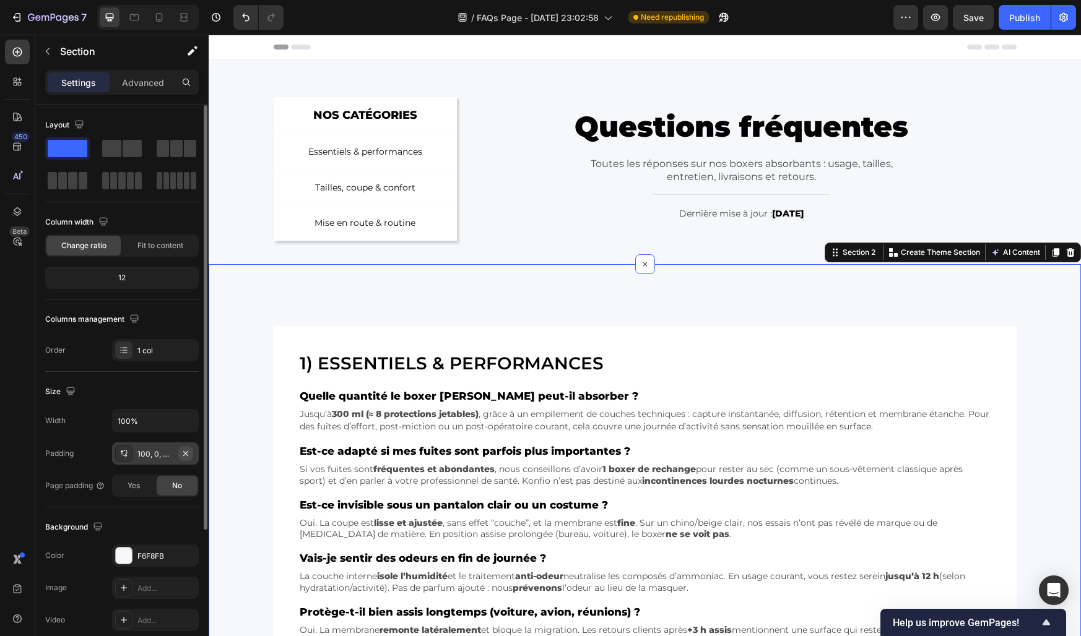
click at [187, 453] on icon "button" at bounding box center [186, 454] width 10 height 10
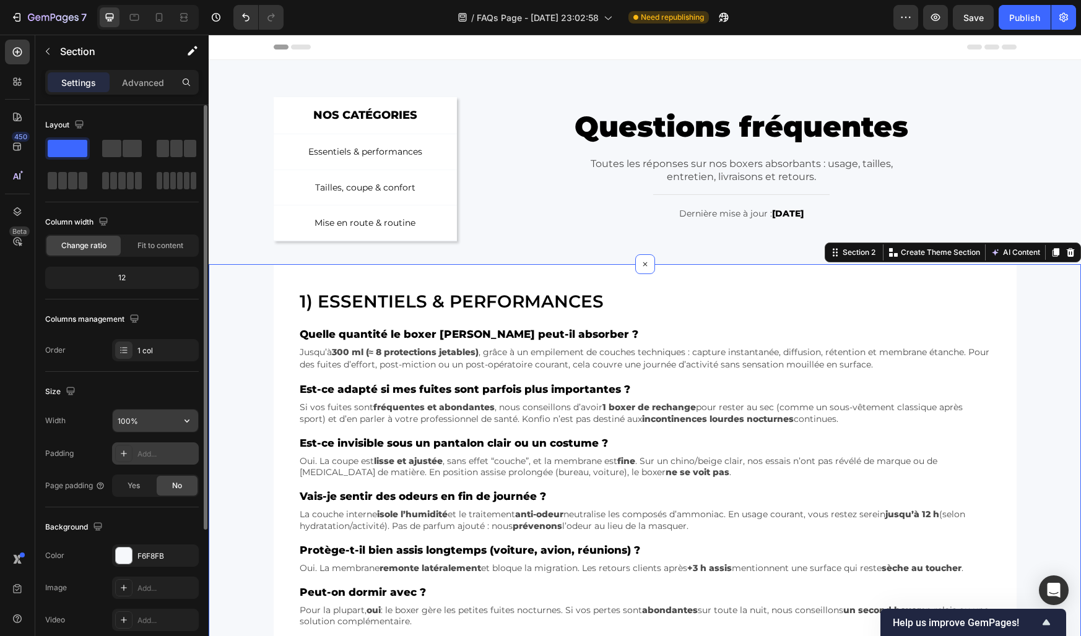
click at [144, 425] on input "100%" at bounding box center [155, 421] width 85 height 22
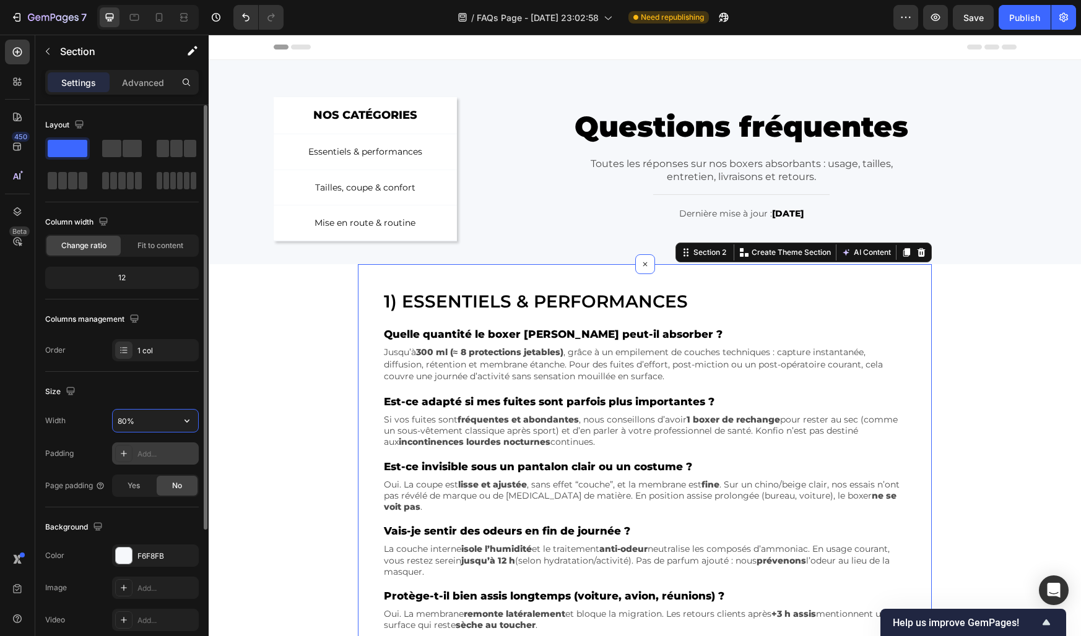
type input "80%"
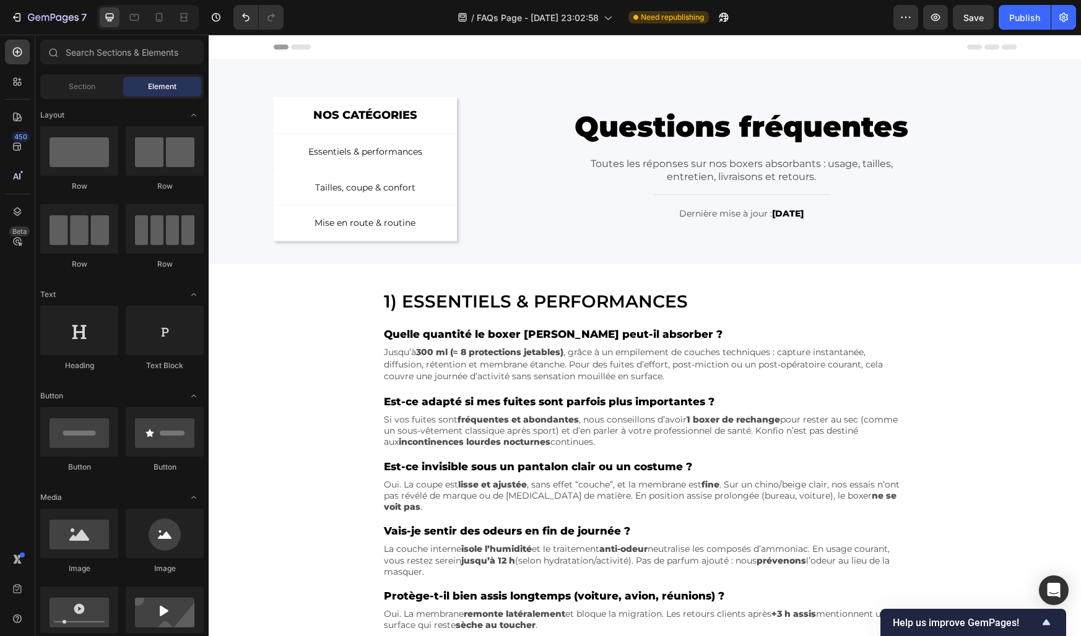
click at [363, 382] on div "1) Essentiels & performances Heading Quelle quantité le boxer Konfio peut-il ab…" at bounding box center [645, 485] width 574 height 443
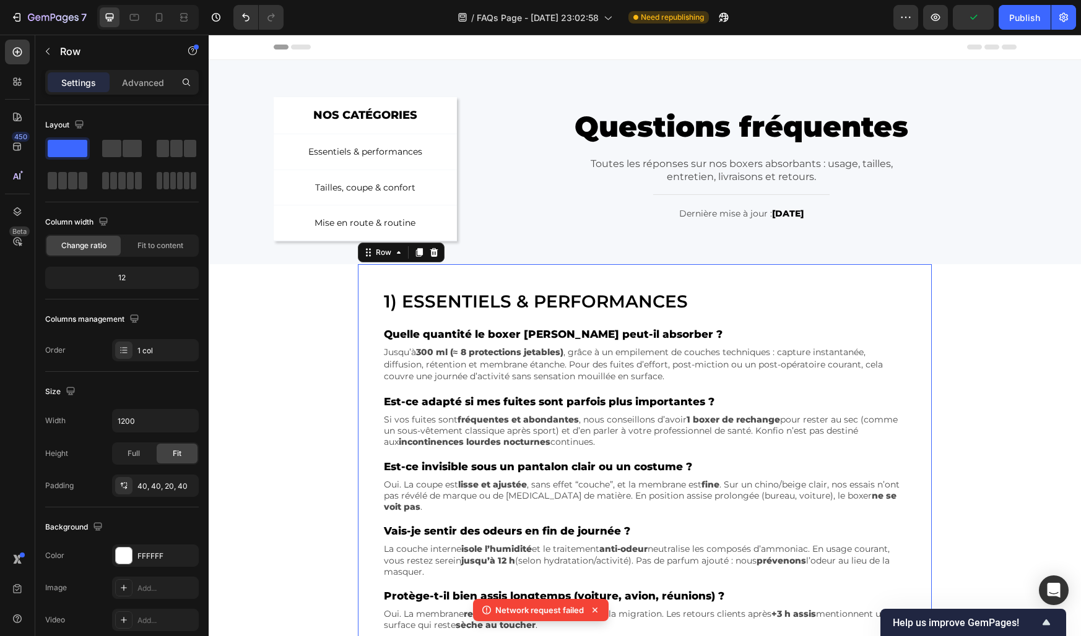
click at [314, 383] on section "1) Essentiels & performances Heading Quelle quantité le boxer Konfio peut-il ab…" at bounding box center [644, 485] width 717 height 443
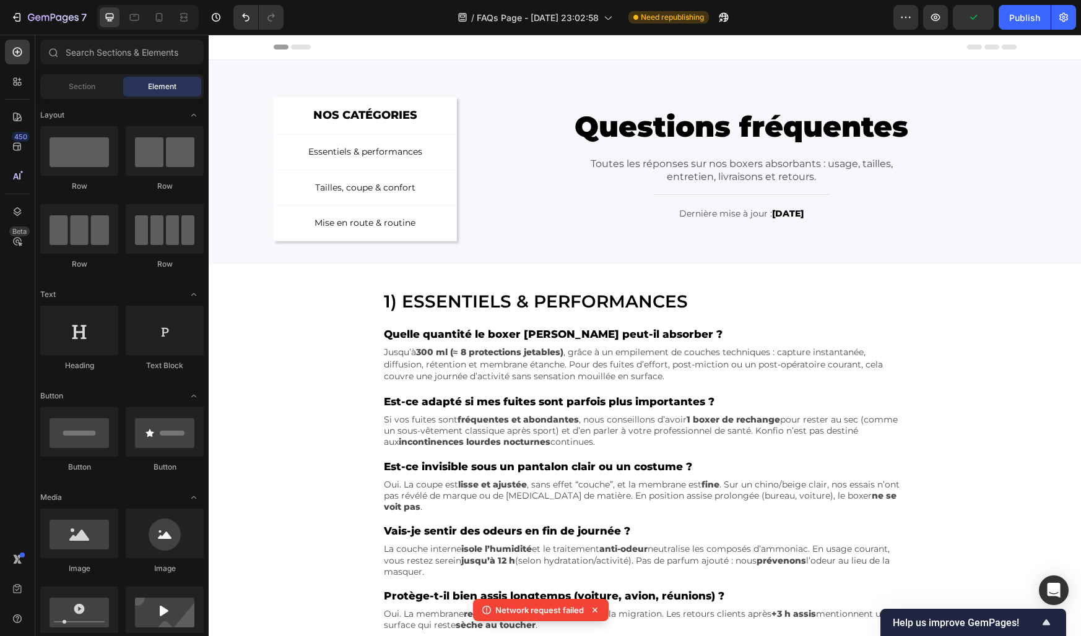
click at [303, 311] on section "1) Essentiels & performances Heading Quelle quantité le boxer Konfio peut-il ab…" at bounding box center [644, 485] width 717 height 443
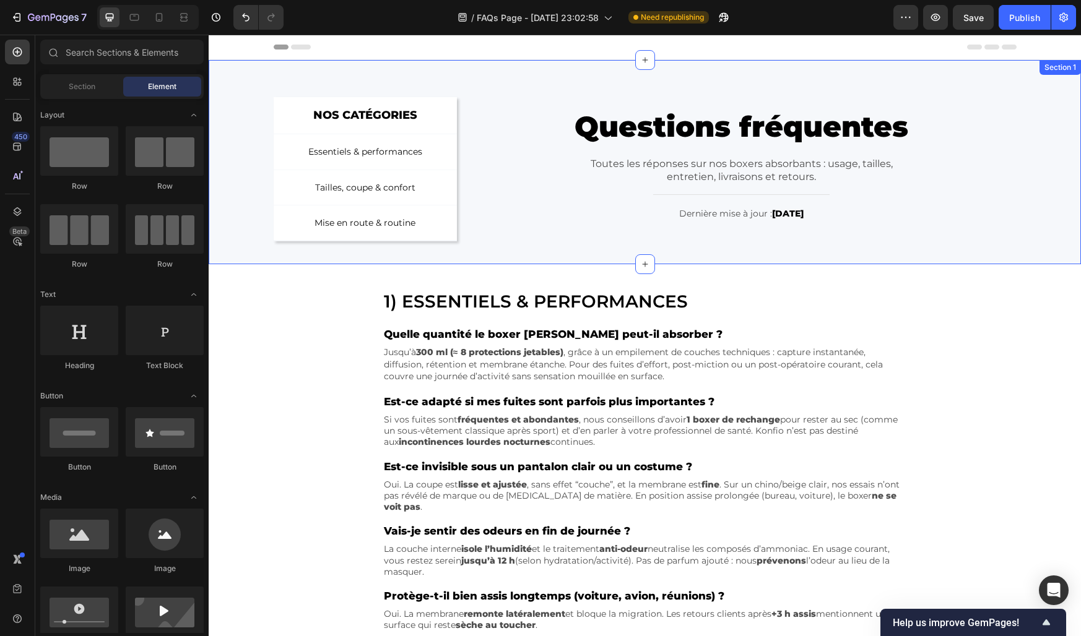
click at [314, 257] on div "NOS CATÉGORIES Text Block Row Essentiels & performances Button Tailles, coupe &…" at bounding box center [645, 162] width 872 height 204
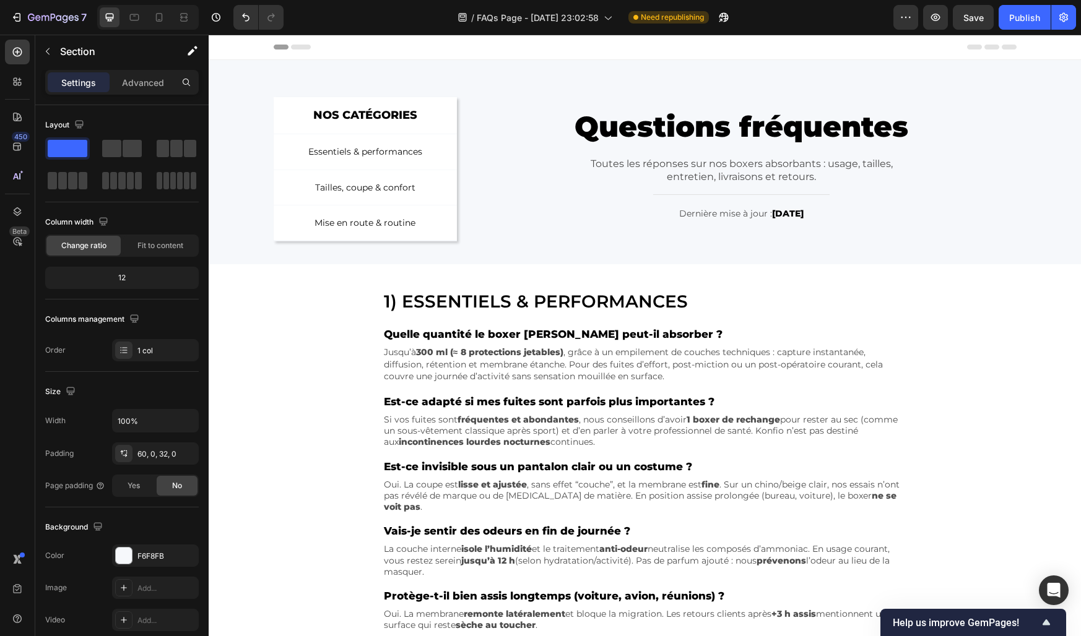
click at [325, 379] on section "1) Essentiels & performances Heading Quelle quantité le boxer Konfio peut-il ab…" at bounding box center [644, 485] width 717 height 443
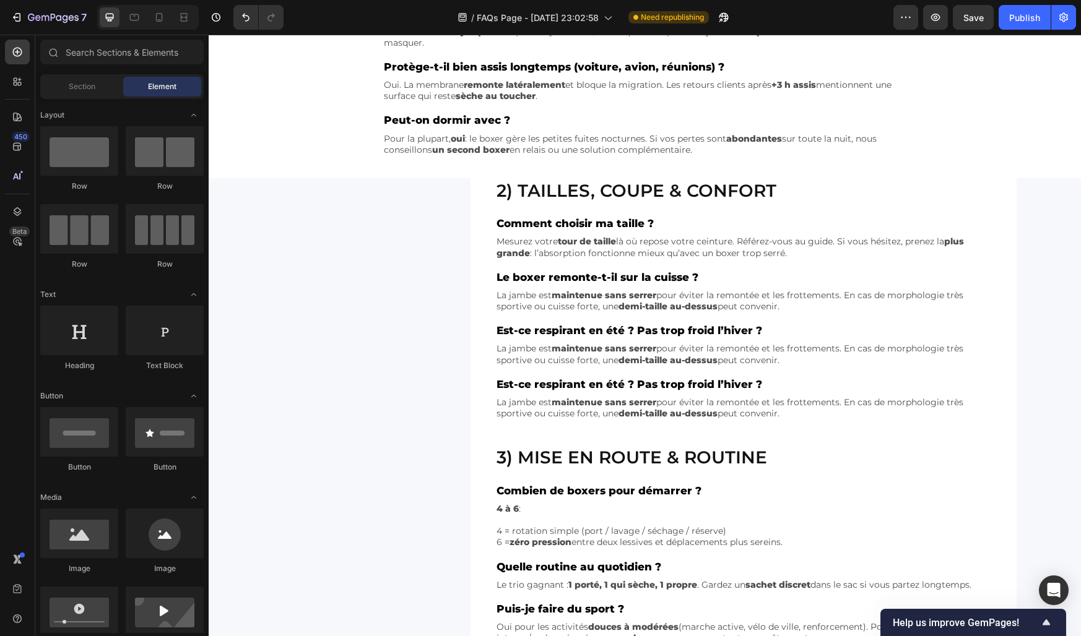
scroll to position [579, 0]
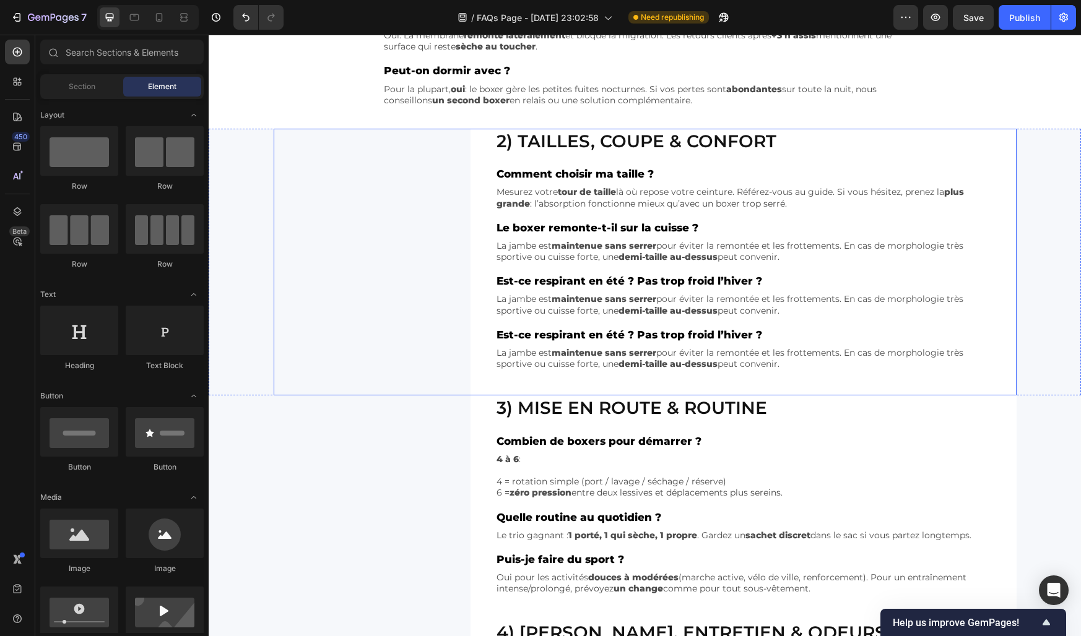
click at [344, 283] on div "2) Tailles, coupe & confort Heading Comment choisir ma taille ? Text Block Mesu…" at bounding box center [645, 262] width 743 height 267
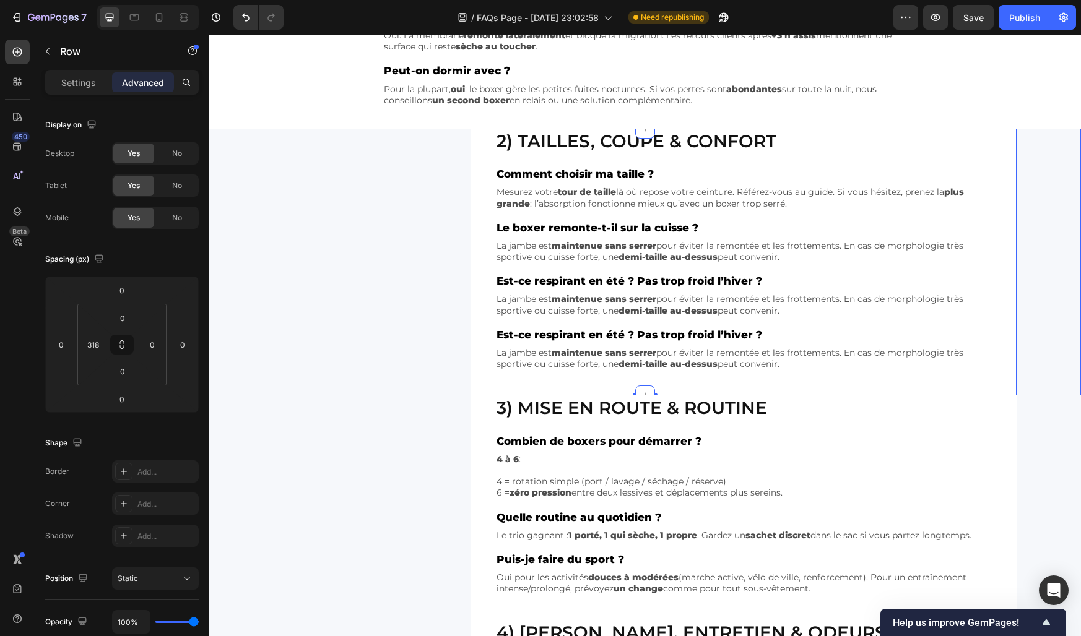
click at [255, 225] on div "2) Tailles, coupe & confort Heading Comment choisir ma taille ? Text Block Mesu…" at bounding box center [645, 262] width 872 height 267
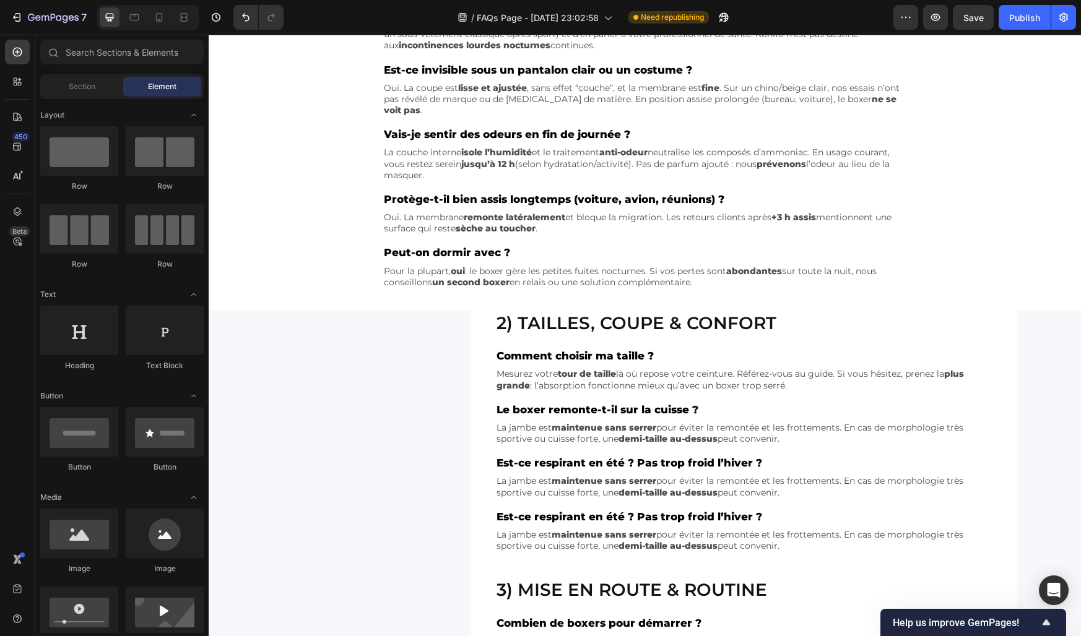
click at [255, 211] on div "1) Essentiels & performances Heading Quelle quantité le boxer Konfio peut-il ab…" at bounding box center [645, 354] width 872 height 1383
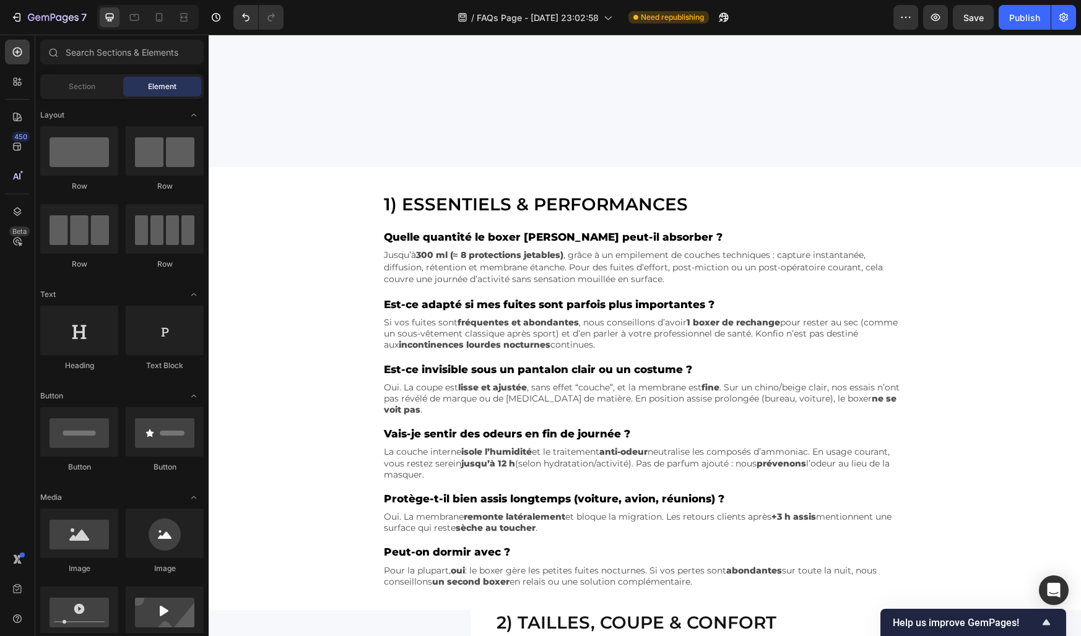
scroll to position [51, 0]
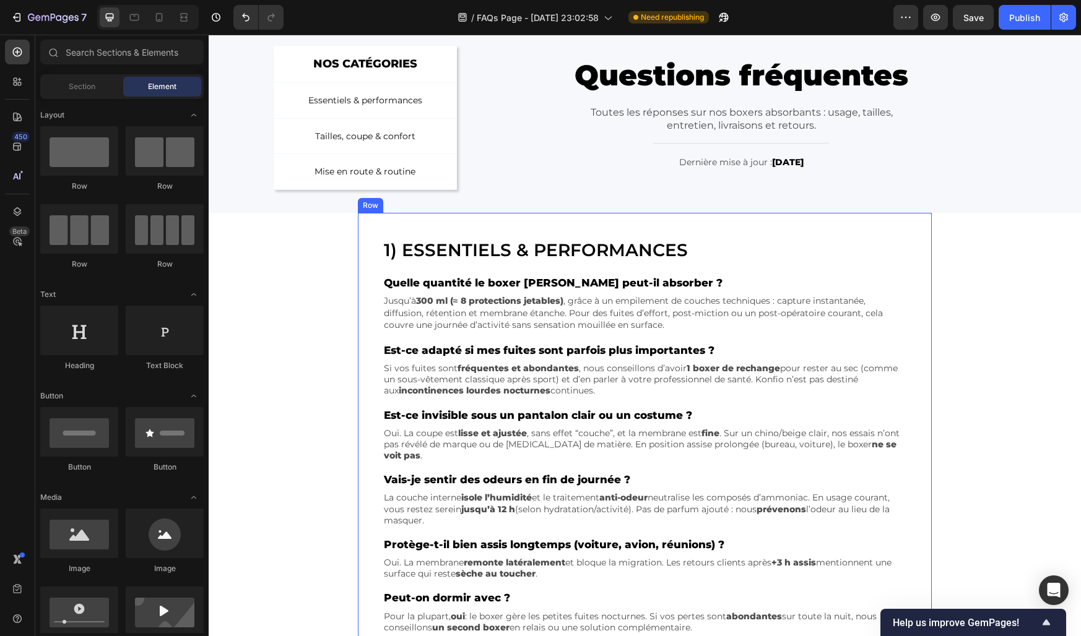
click at [405, 266] on div "1) Essentiels & performances Heading Quelle quantité le boxer Konfio peut-il ab…" at bounding box center [645, 441] width 524 height 406
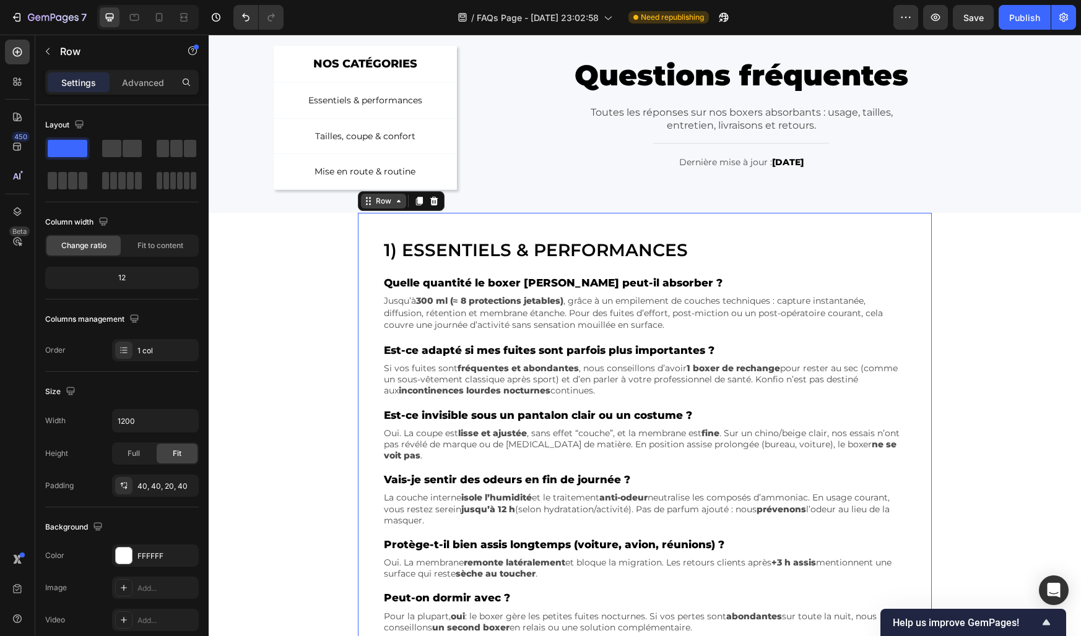
click at [381, 207] on div "Row" at bounding box center [383, 201] width 45 height 15
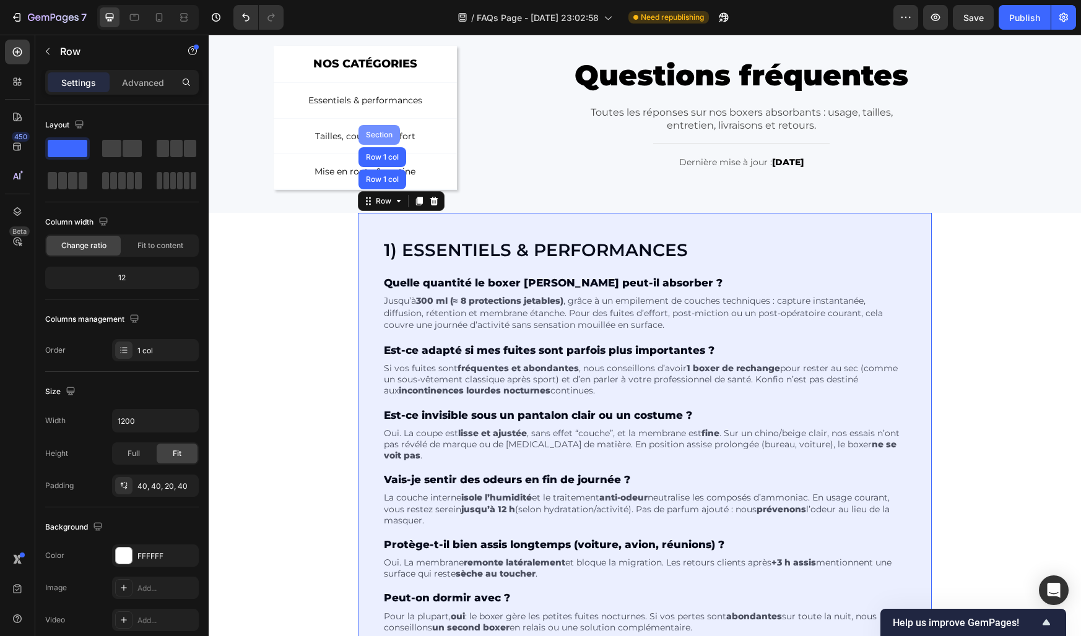
click at [379, 133] on div "Section" at bounding box center [379, 134] width 32 height 7
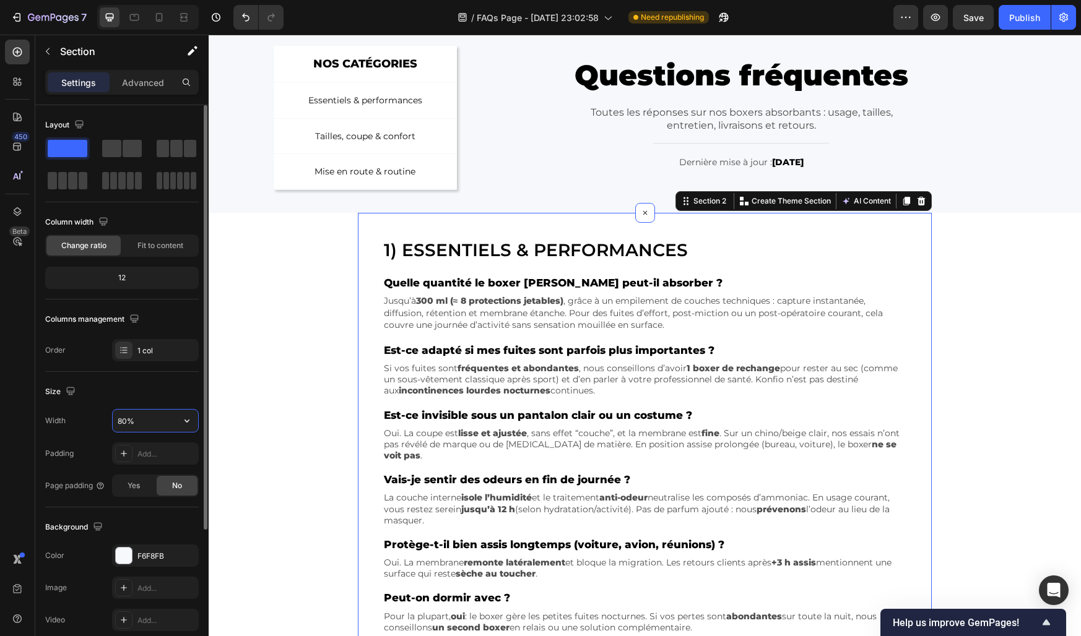
click at [118, 423] on input "80%" at bounding box center [155, 421] width 85 height 22
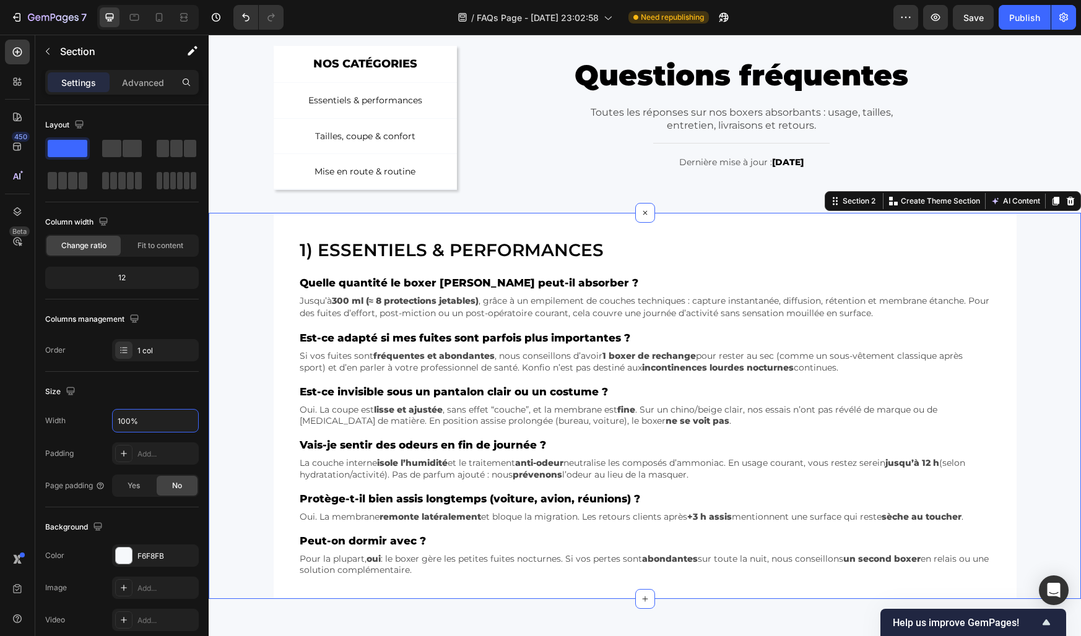
type input "100%"
click at [244, 428] on div "1) Essentiels & performances Heading Quelle quantité le boxer Konfio peut-il ab…" at bounding box center [645, 406] width 872 height 386
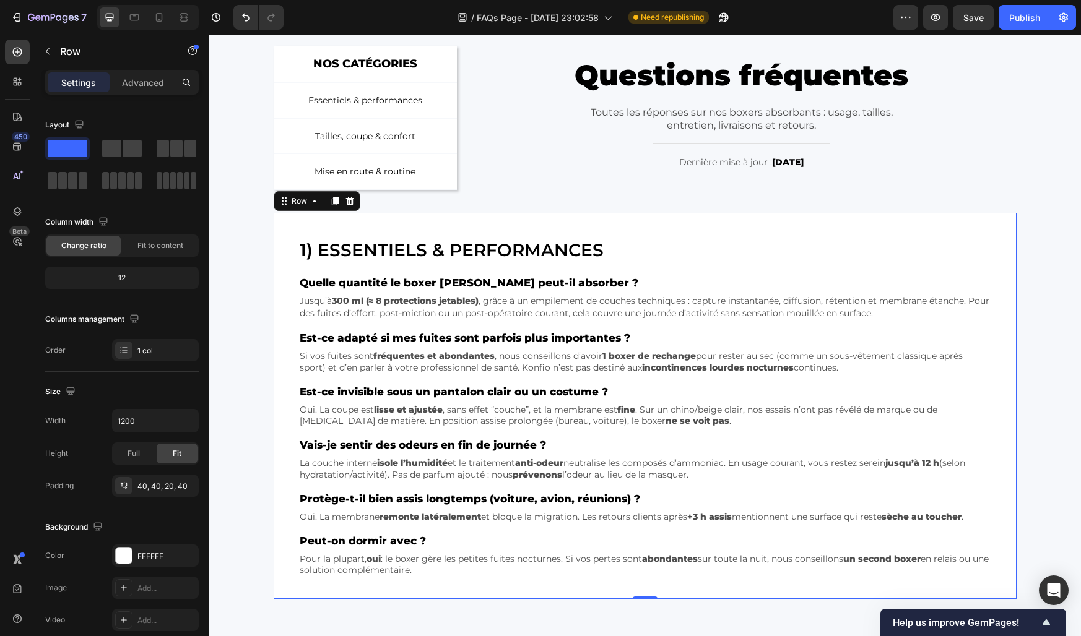
click at [285, 436] on div "1) Essentiels & performances Heading Quelle quantité le boxer Konfio peut-il ab…" at bounding box center [645, 406] width 743 height 386
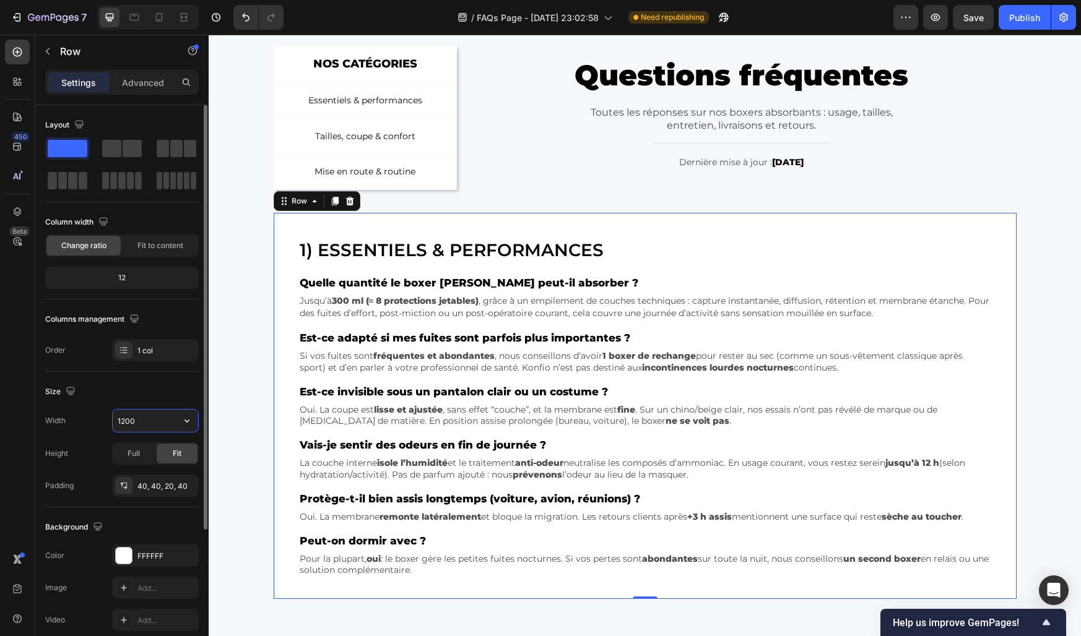
click at [129, 423] on input "1200" at bounding box center [155, 421] width 85 height 22
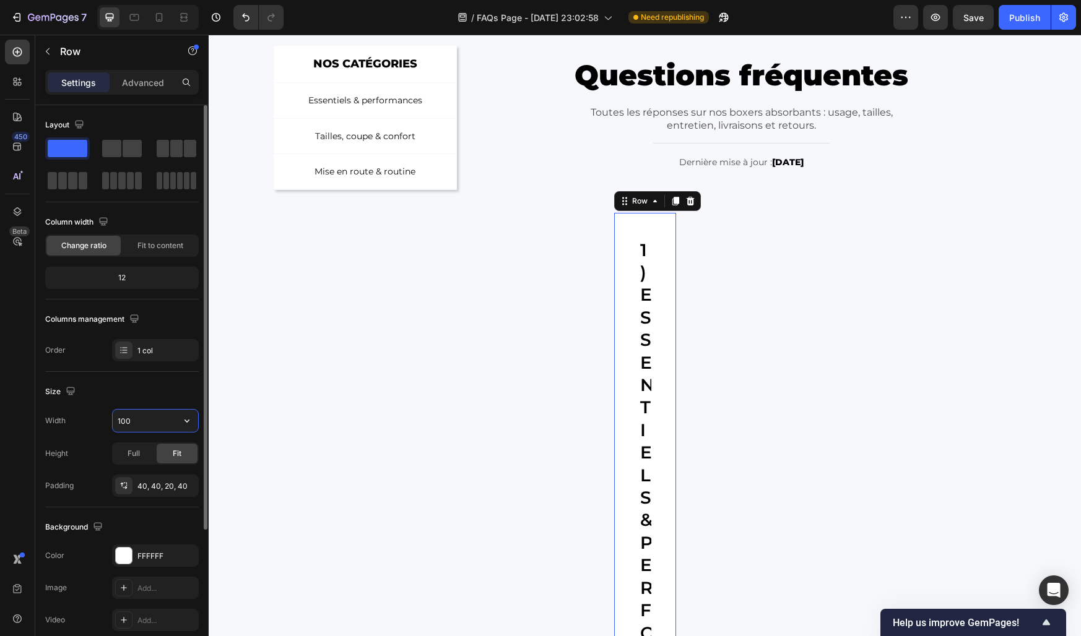
type input "1000"
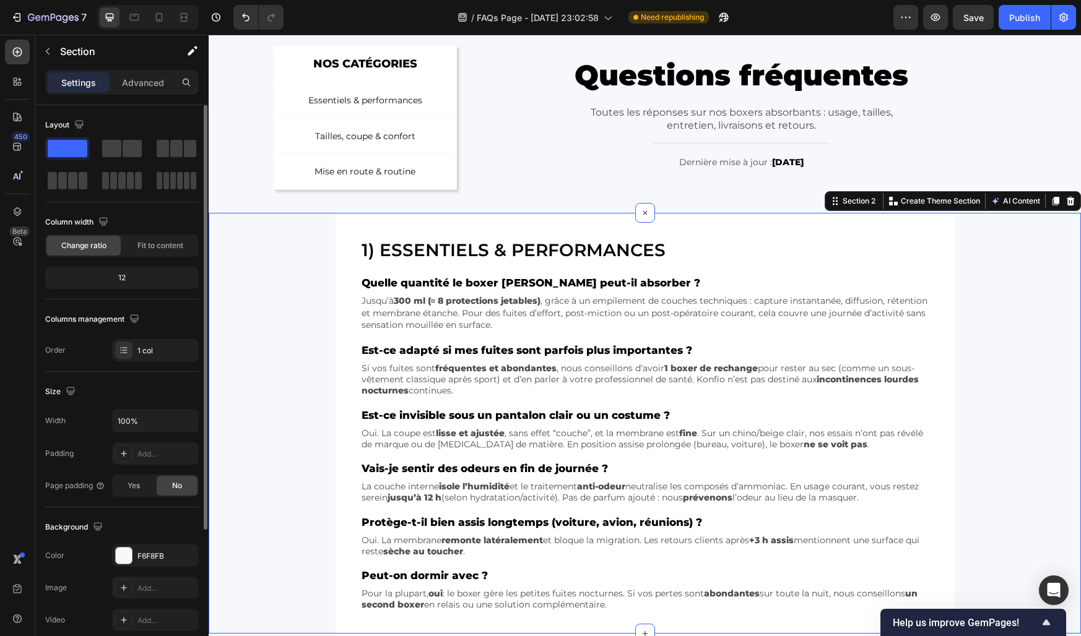
click at [266, 399] on div "1) Essentiels & performances Heading Quelle quantité le boxer Konfio peut-il ab…" at bounding box center [645, 423] width 872 height 421
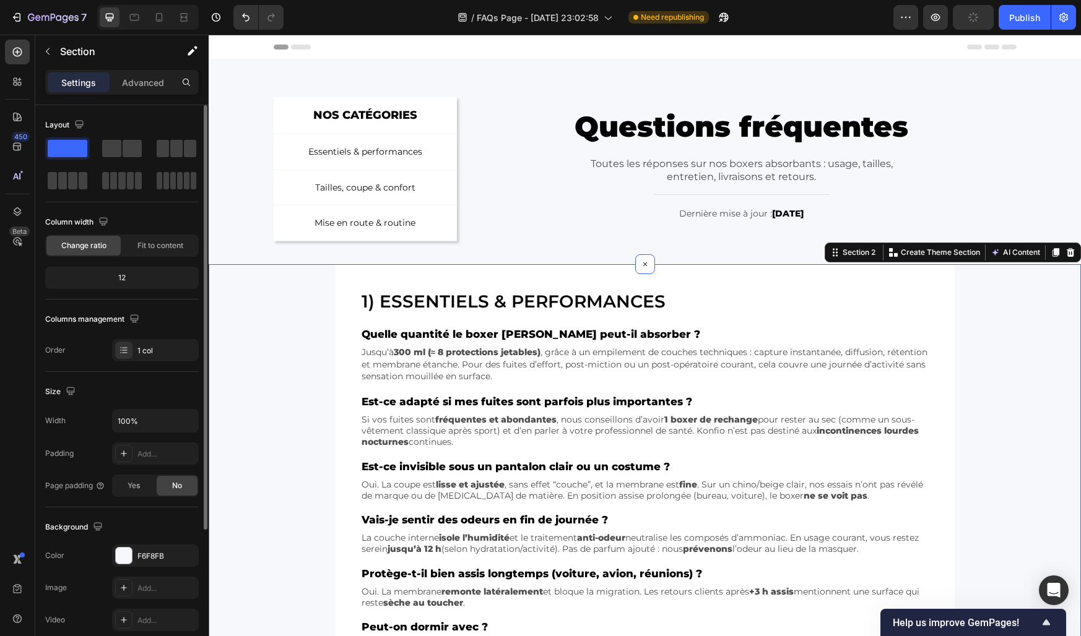
click at [250, 290] on div "1) Essentiels & performances Heading Quelle quantité le boxer Konfio peut-il ab…" at bounding box center [645, 474] width 872 height 421
click at [241, 11] on icon "Undo/Redo" at bounding box center [246, 17] width 12 height 12
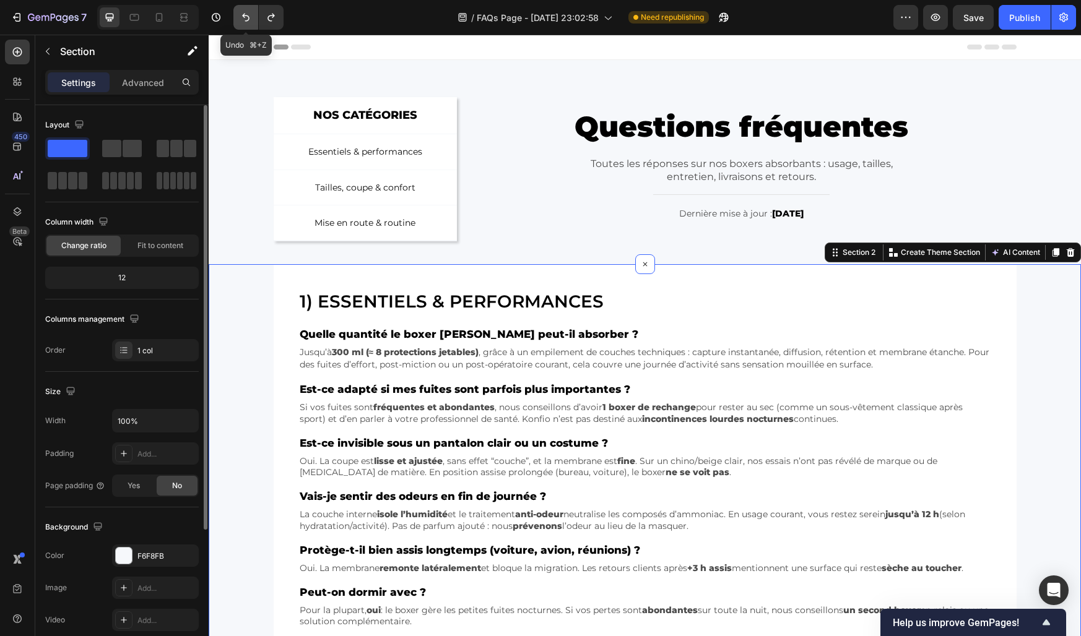
click at [241, 11] on icon "Undo/Redo" at bounding box center [246, 17] width 12 height 12
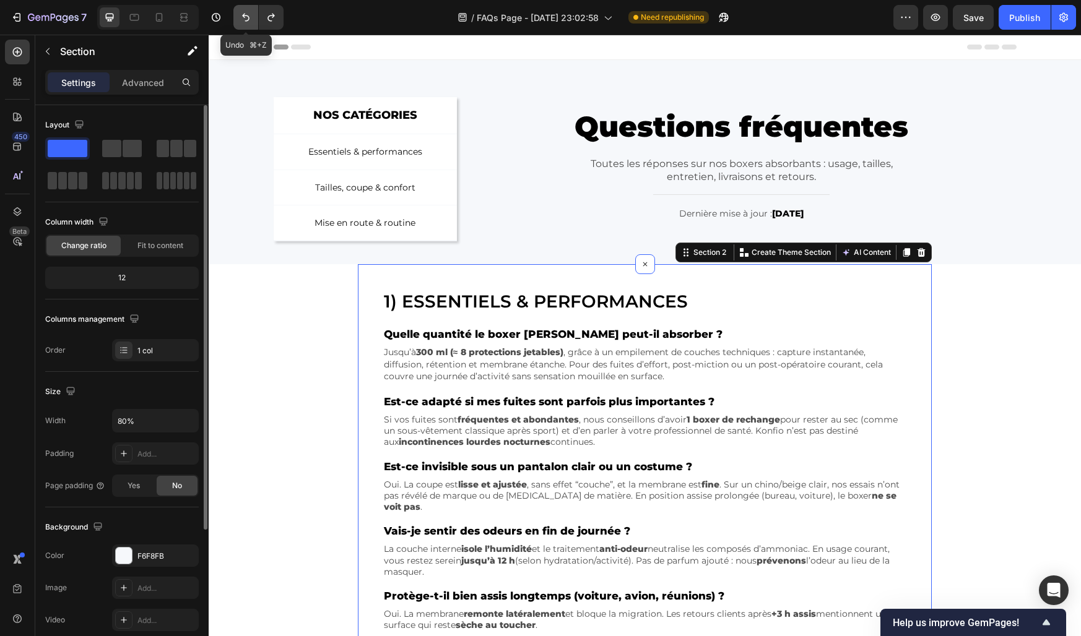
click at [241, 11] on icon "Undo/Redo" at bounding box center [246, 17] width 12 height 12
type input "100%"
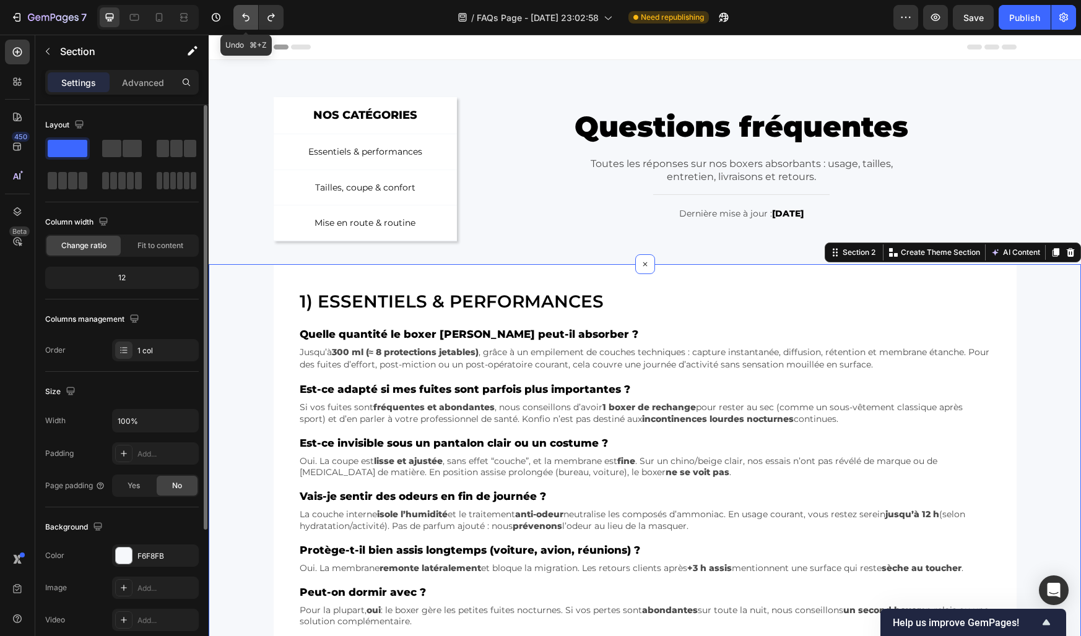
click at [241, 11] on icon "Undo/Redo" at bounding box center [246, 17] width 12 height 12
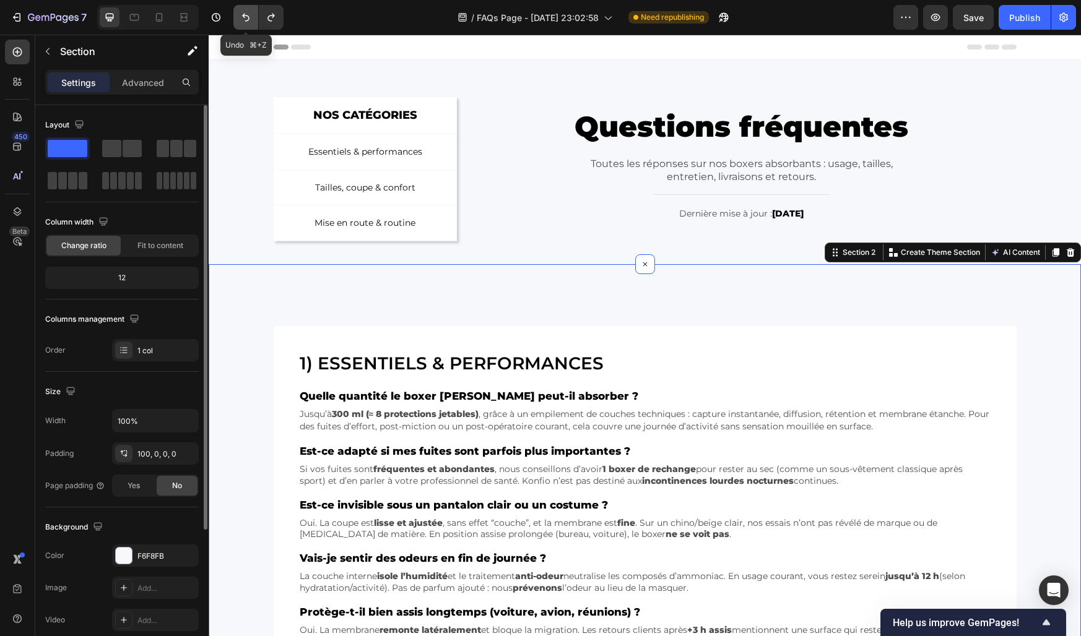
click at [241, 11] on icon "Undo/Redo" at bounding box center [246, 17] width 12 height 12
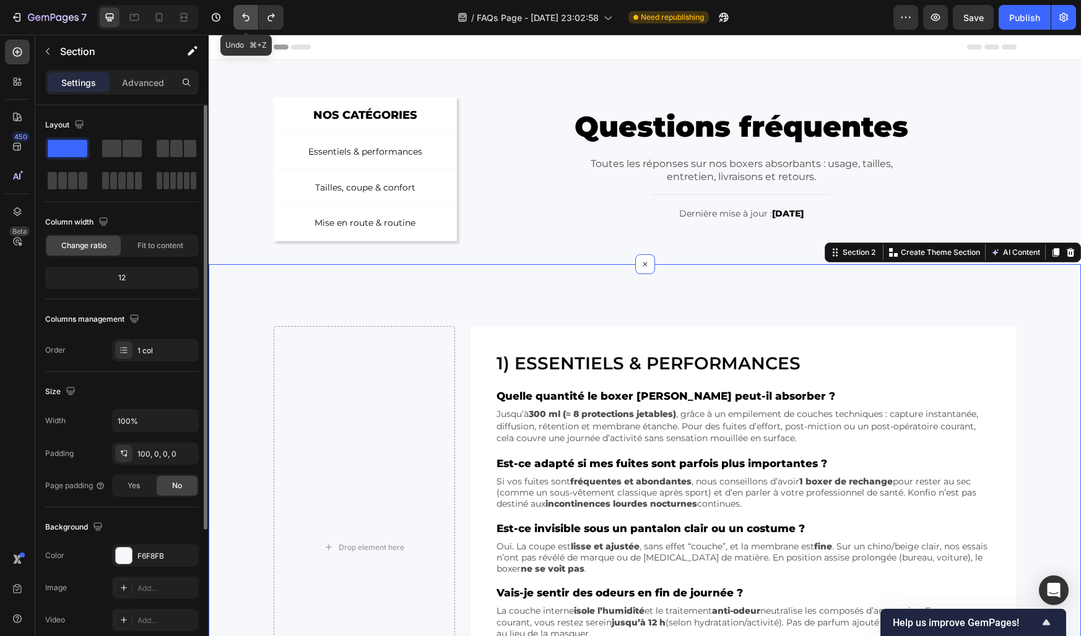
click at [241, 11] on icon "Undo/Redo" at bounding box center [246, 17] width 12 height 12
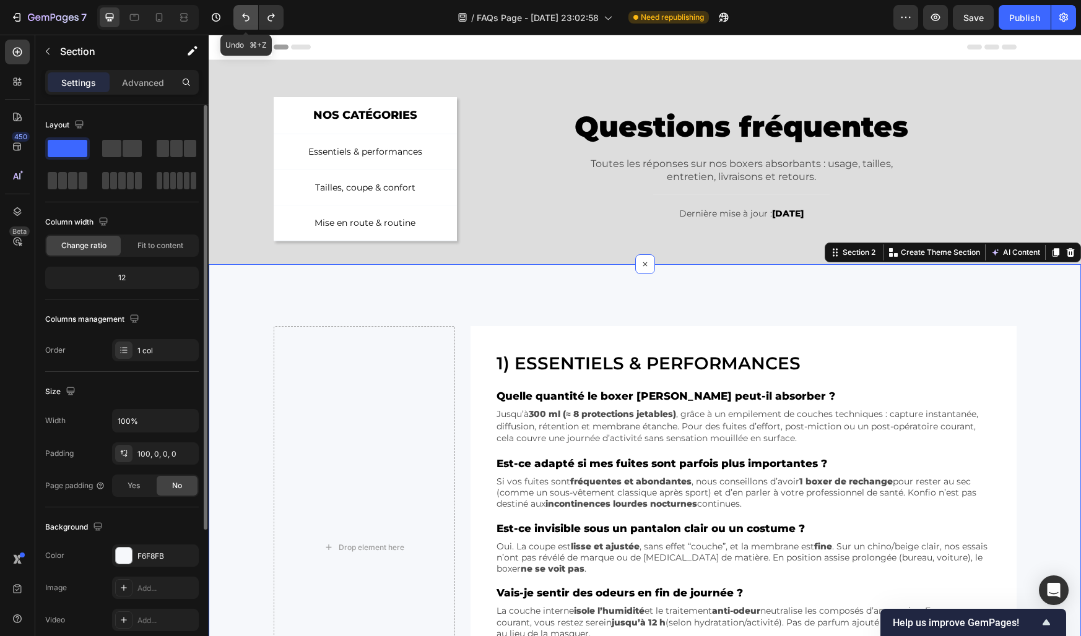
click at [241, 11] on icon "Undo/Redo" at bounding box center [246, 17] width 12 height 12
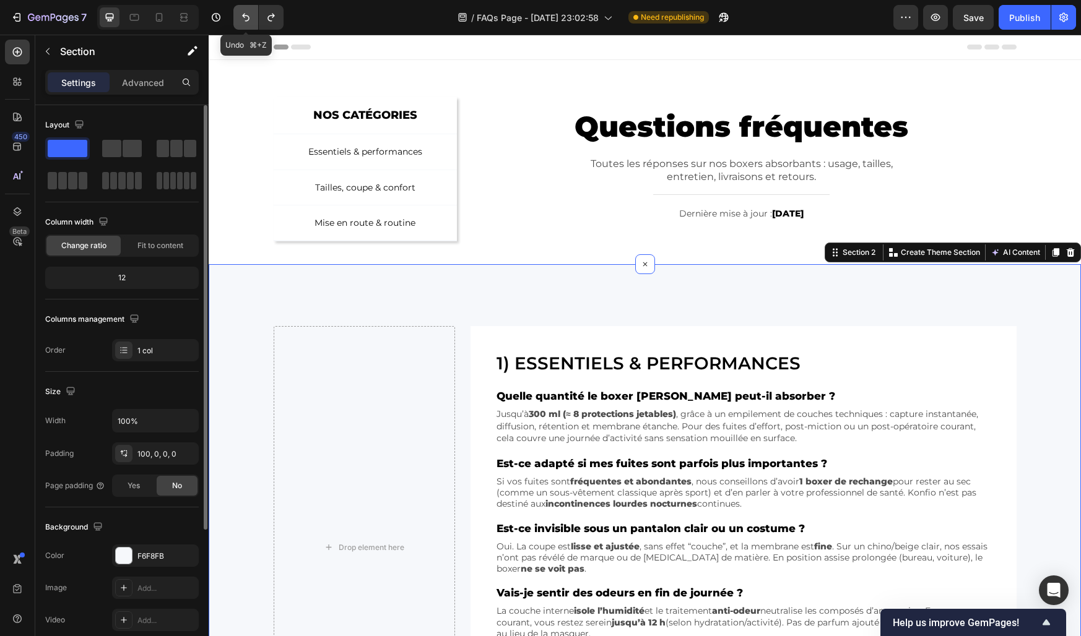
click at [241, 11] on icon "Undo/Redo" at bounding box center [246, 17] width 12 height 12
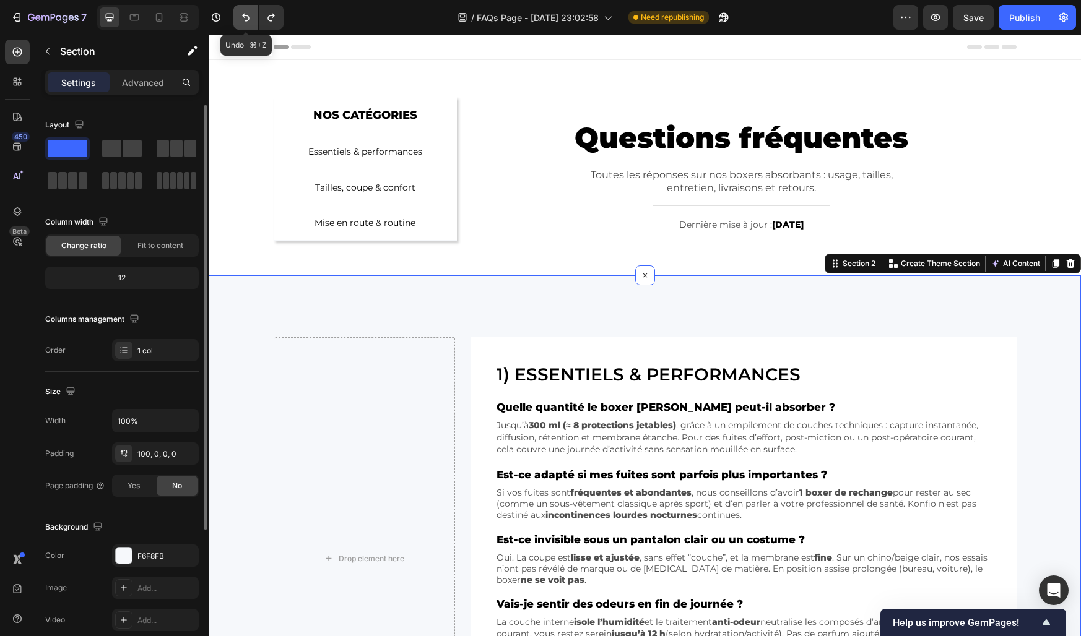
click at [241, 11] on icon "Undo/Redo" at bounding box center [246, 17] width 12 height 12
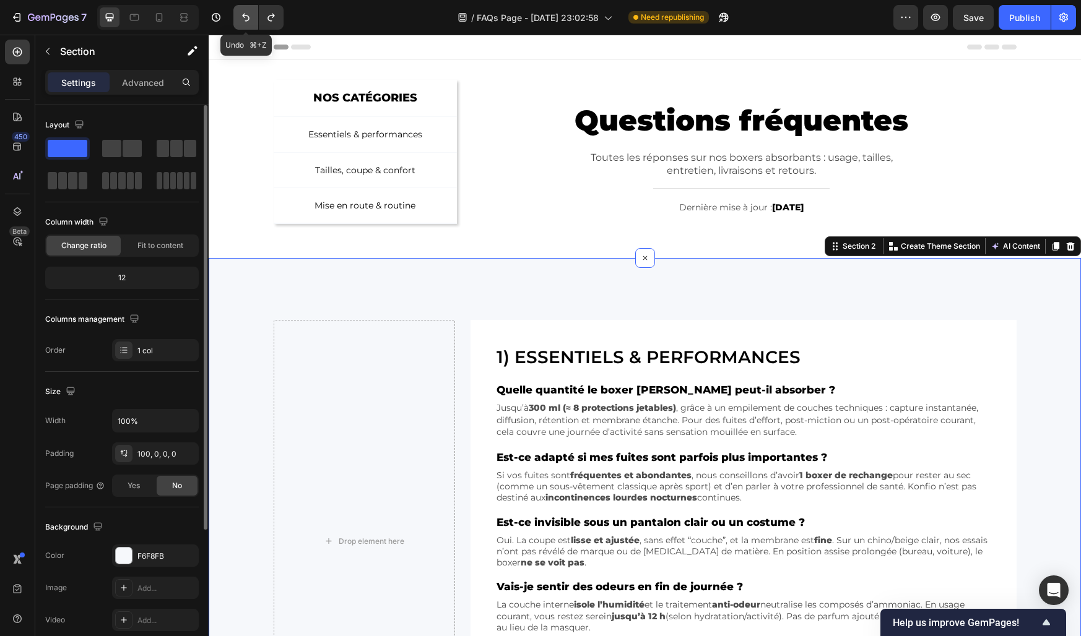
click at [241, 11] on icon "Undo/Redo" at bounding box center [246, 17] width 12 height 12
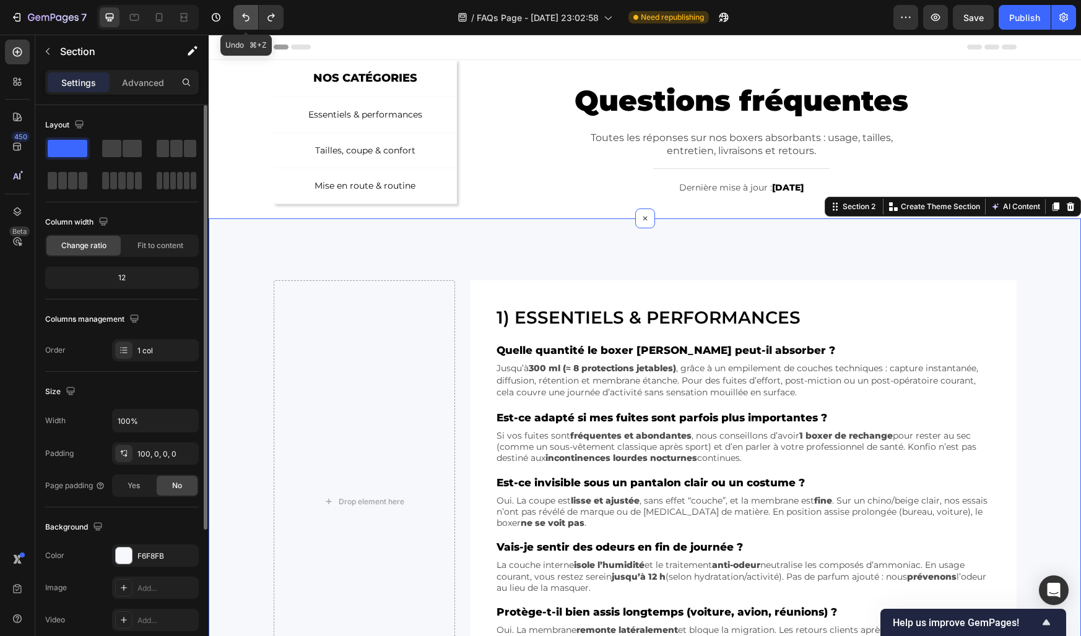
click at [241, 11] on icon "Undo/Redo" at bounding box center [246, 17] width 12 height 12
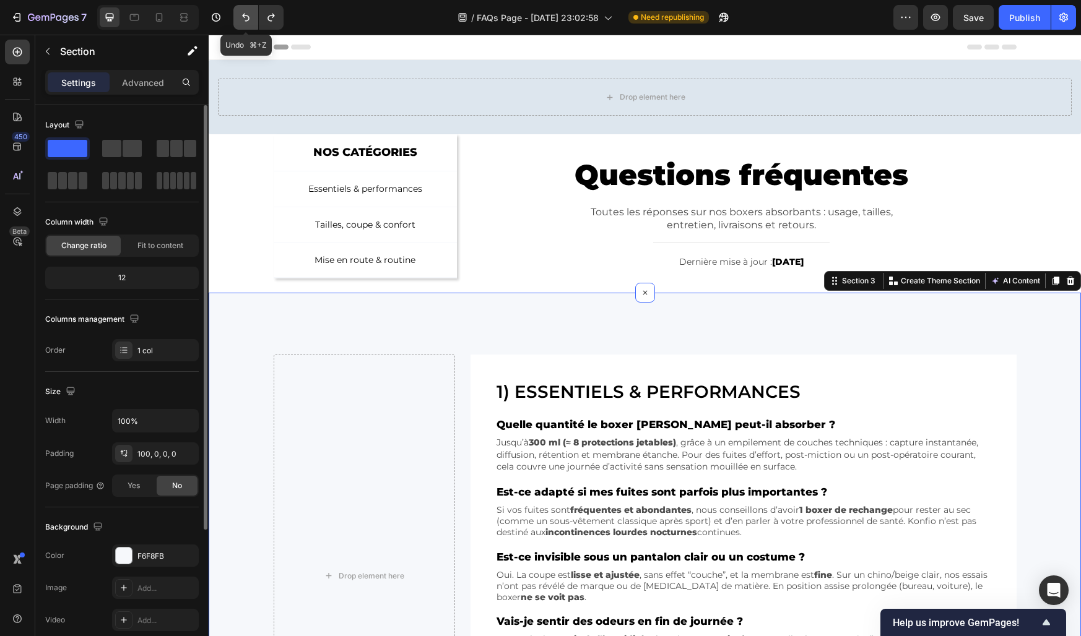
click at [241, 11] on icon "Undo/Redo" at bounding box center [246, 17] width 12 height 12
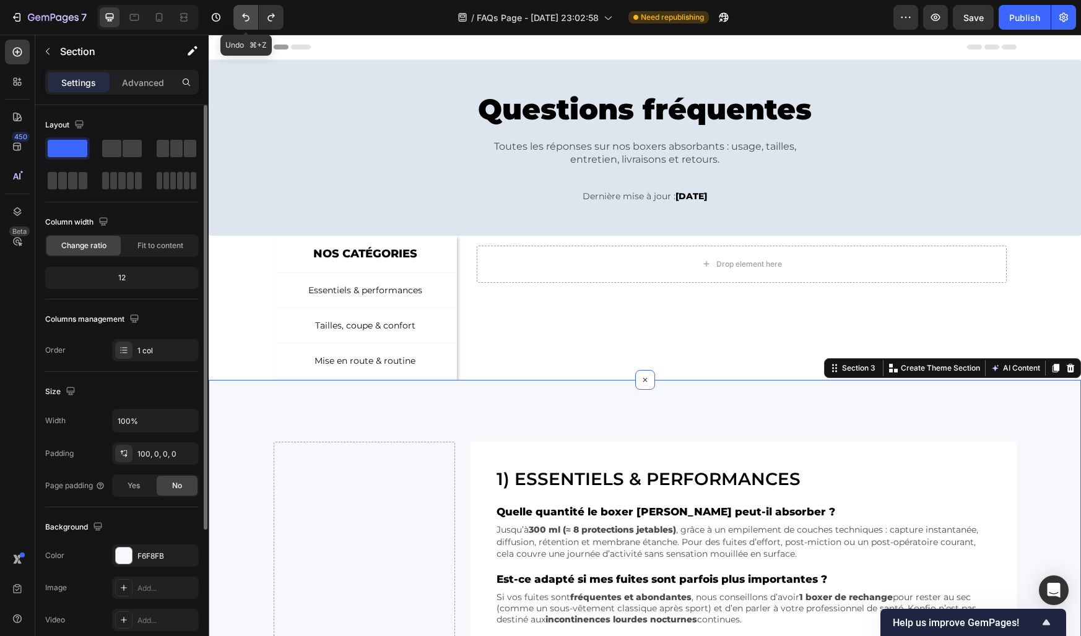
click at [241, 11] on icon "Undo/Redo" at bounding box center [246, 17] width 12 height 12
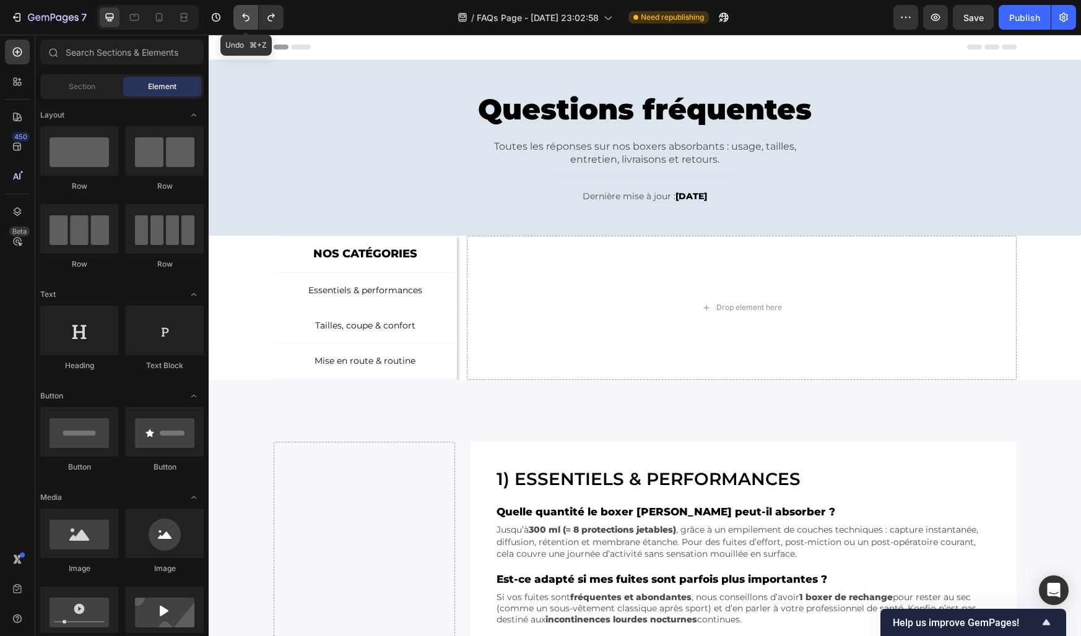
click at [241, 11] on icon "Undo/Redo" at bounding box center [246, 17] width 12 height 12
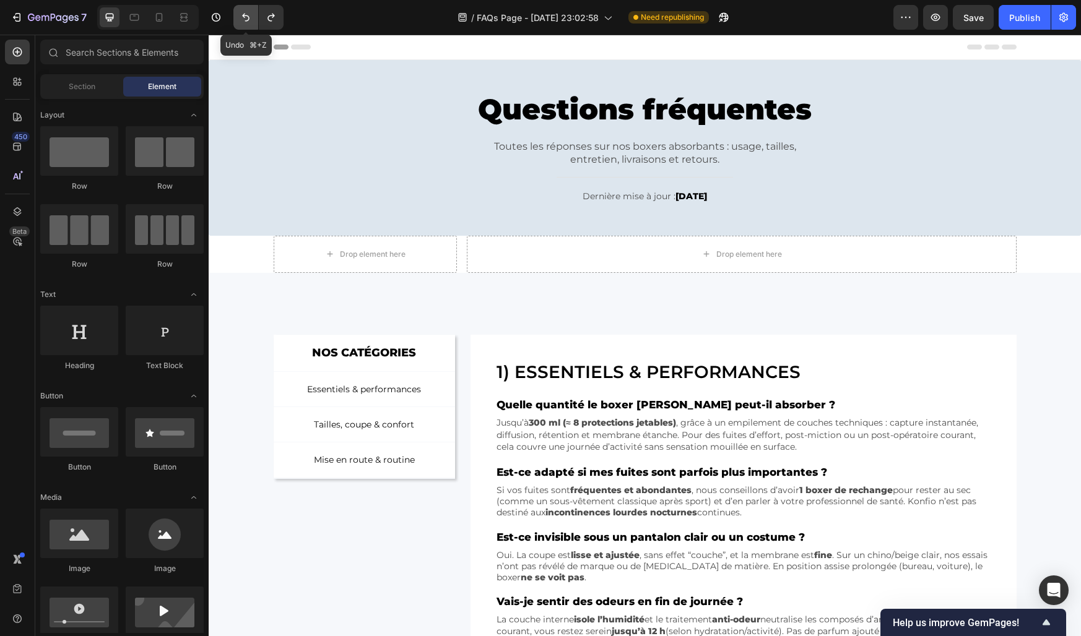
click at [241, 11] on icon "Undo/Redo" at bounding box center [246, 17] width 12 height 12
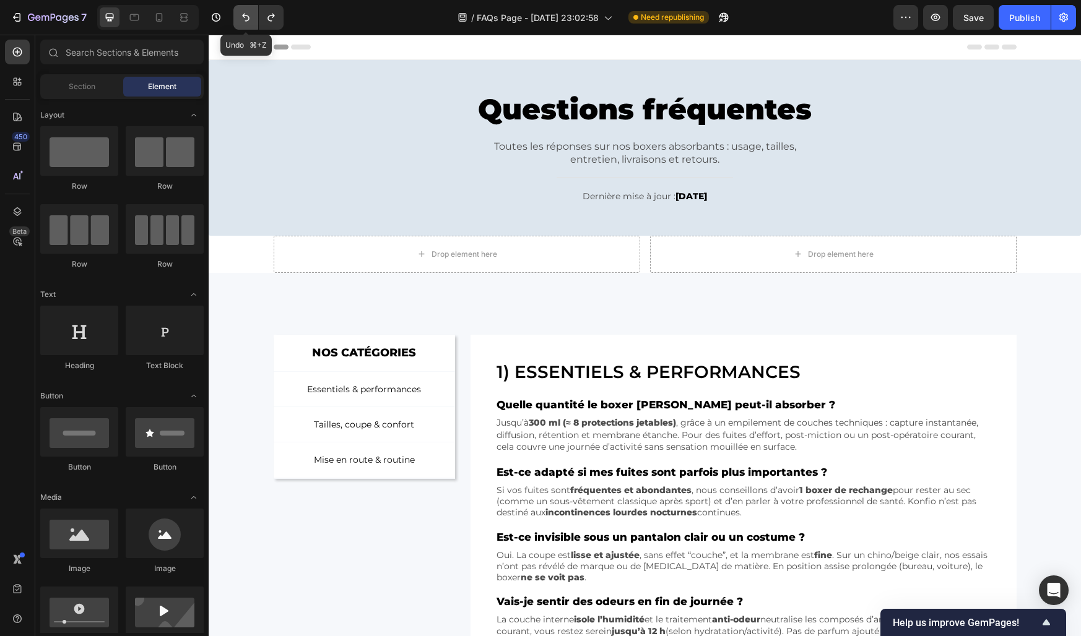
click at [241, 11] on icon "Undo/Redo" at bounding box center [246, 17] width 12 height 12
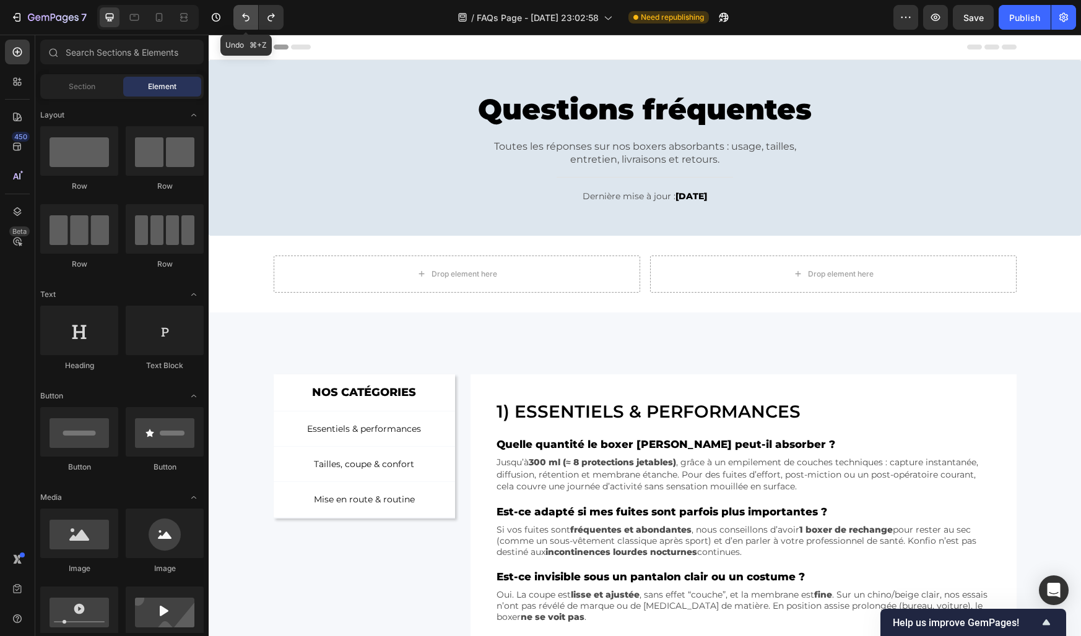
click at [241, 11] on icon "Undo/Redo" at bounding box center [246, 17] width 12 height 12
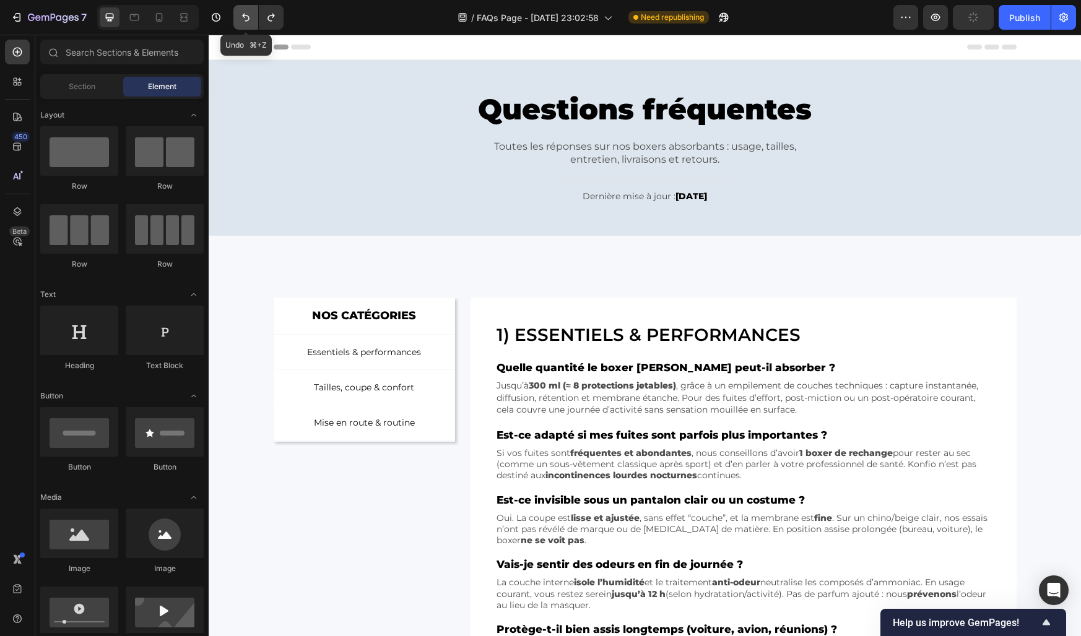
click at [241, 11] on icon "Undo/Redo" at bounding box center [246, 17] width 12 height 12
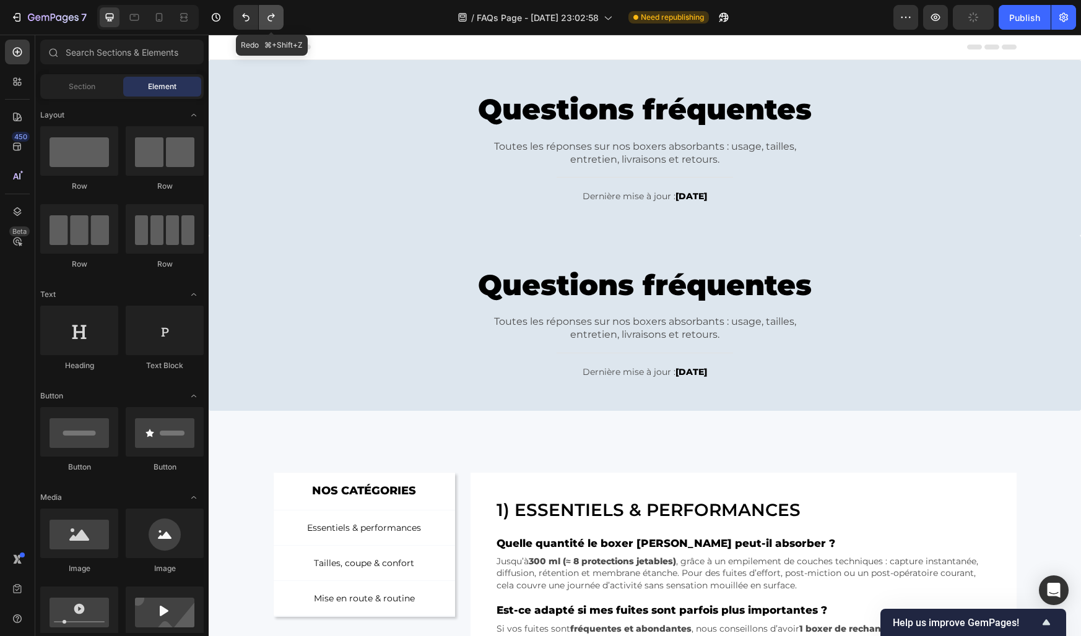
click at [266, 13] on icon "Undo/Redo" at bounding box center [271, 17] width 12 height 12
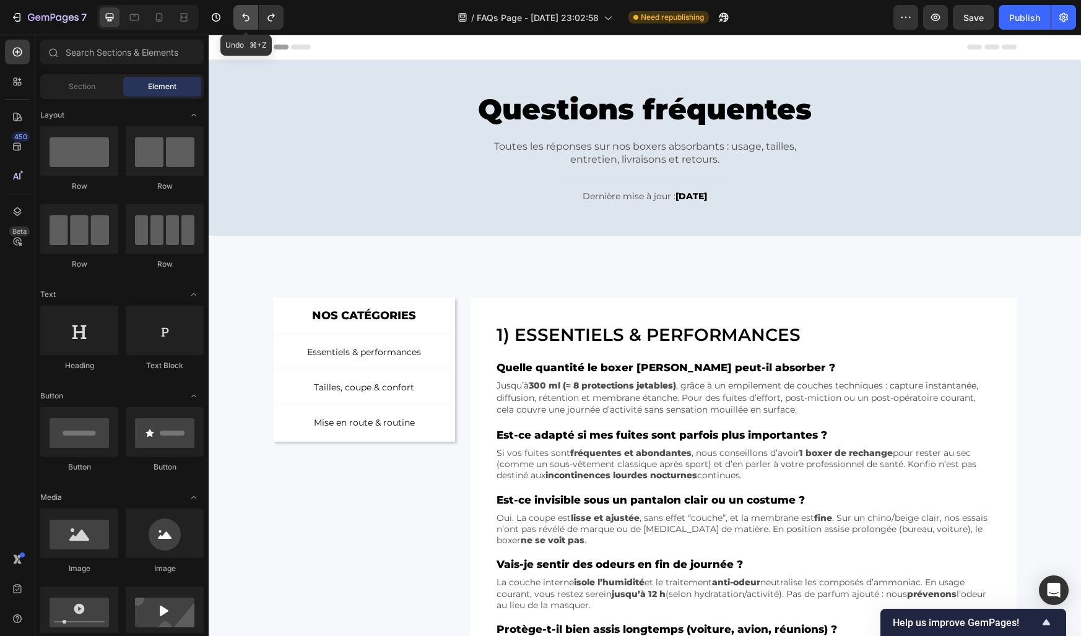
click at [245, 16] on icon "Undo/Redo" at bounding box center [246, 17] width 12 height 12
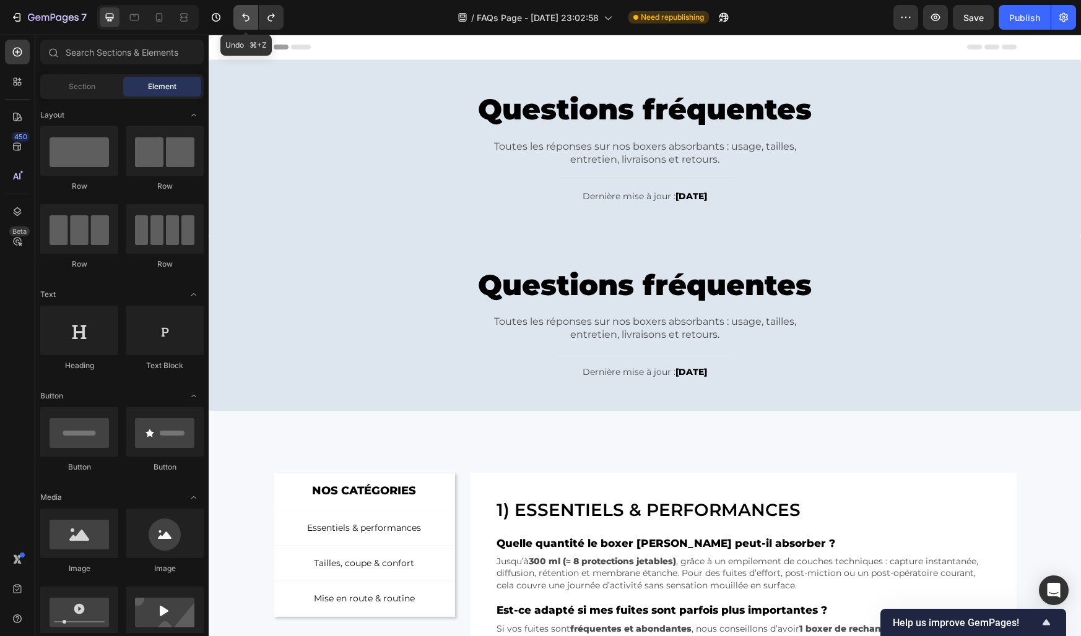
click at [245, 16] on icon "Undo/Redo" at bounding box center [246, 17] width 12 height 12
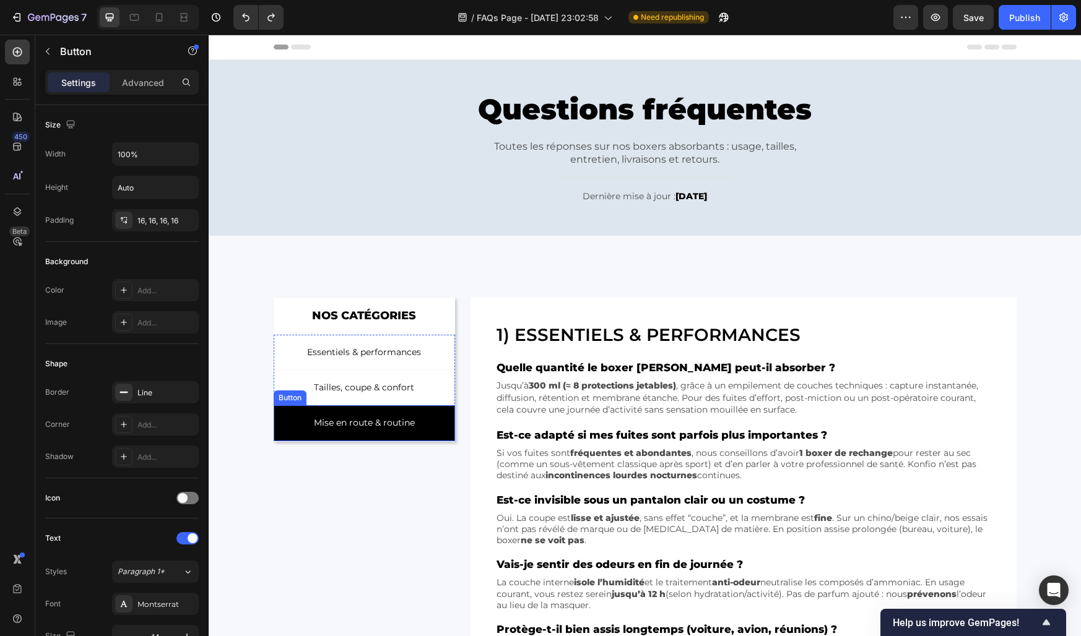
click at [434, 424] on link "Mise en route & routine" at bounding box center [365, 422] width 182 height 35
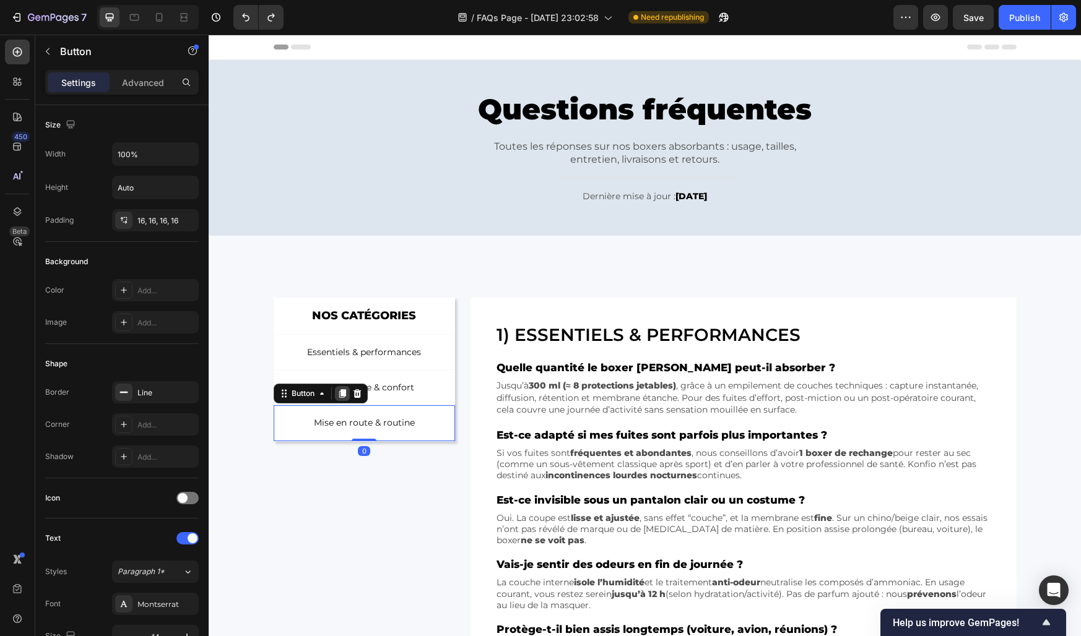
click at [343, 391] on icon at bounding box center [342, 394] width 7 height 9
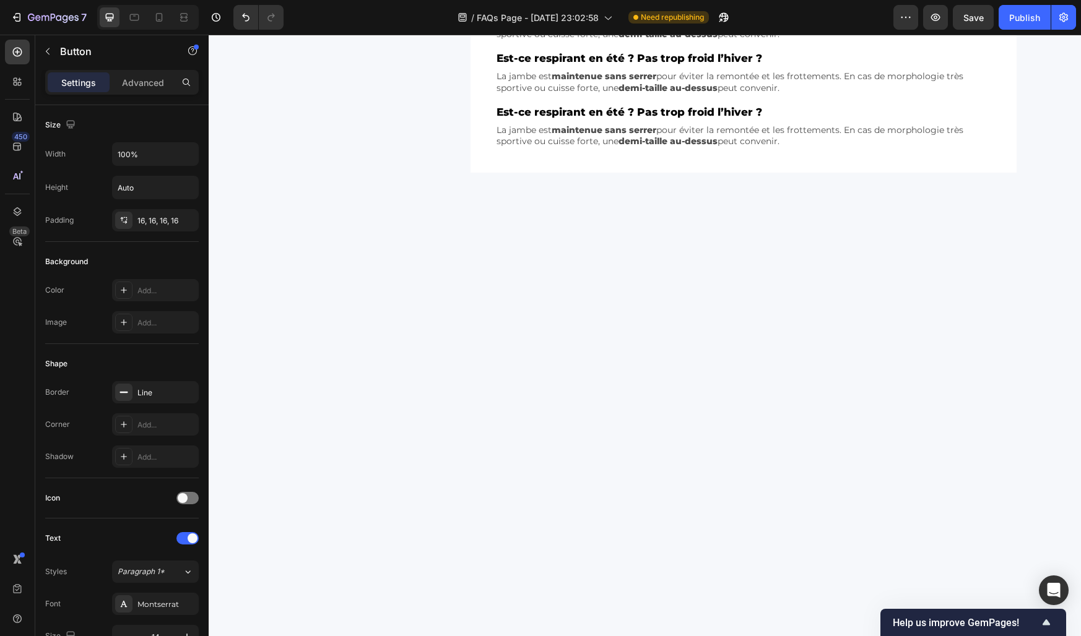
scroll to position [1018, 0]
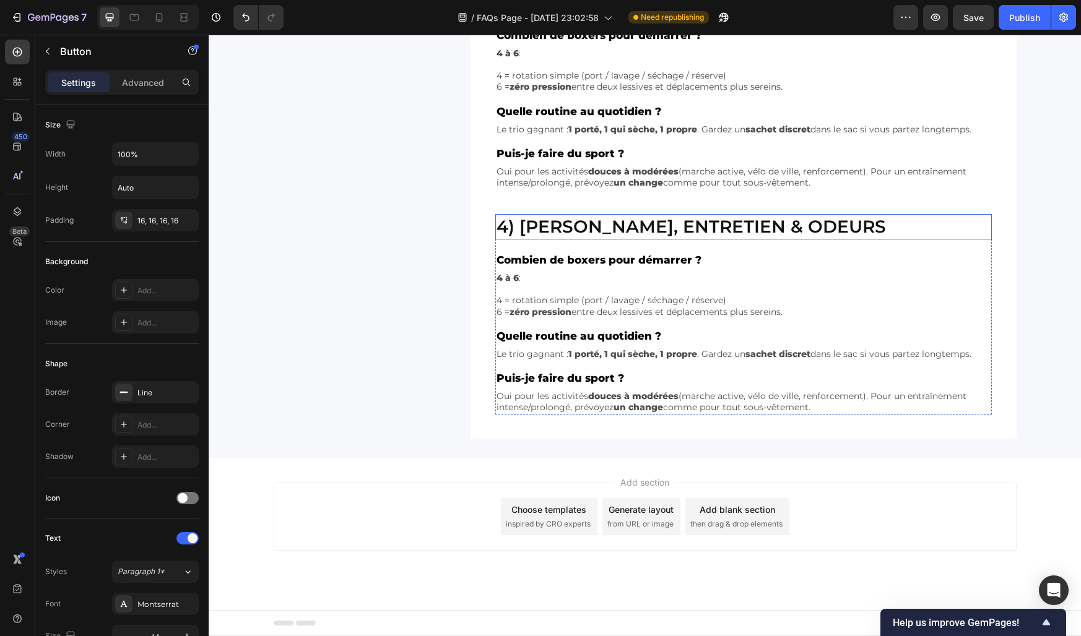
click at [559, 225] on h2 "4) [PERSON_NAME], entretien & odeurs" at bounding box center [743, 226] width 496 height 25
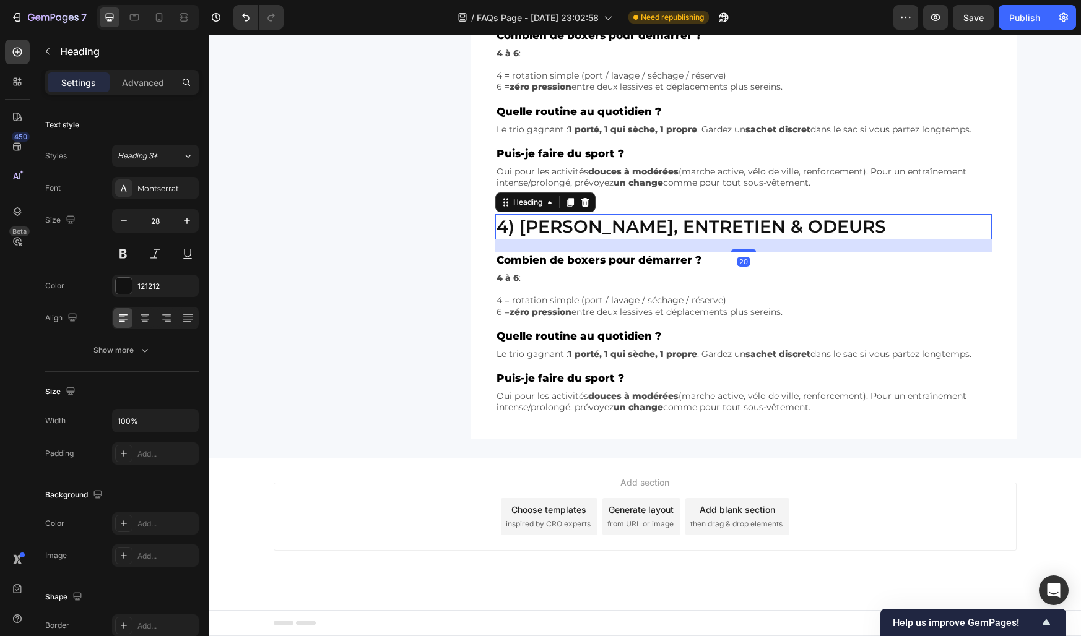
click at [559, 225] on p "4) [PERSON_NAME], entretien & odeurs" at bounding box center [743, 226] width 494 height 22
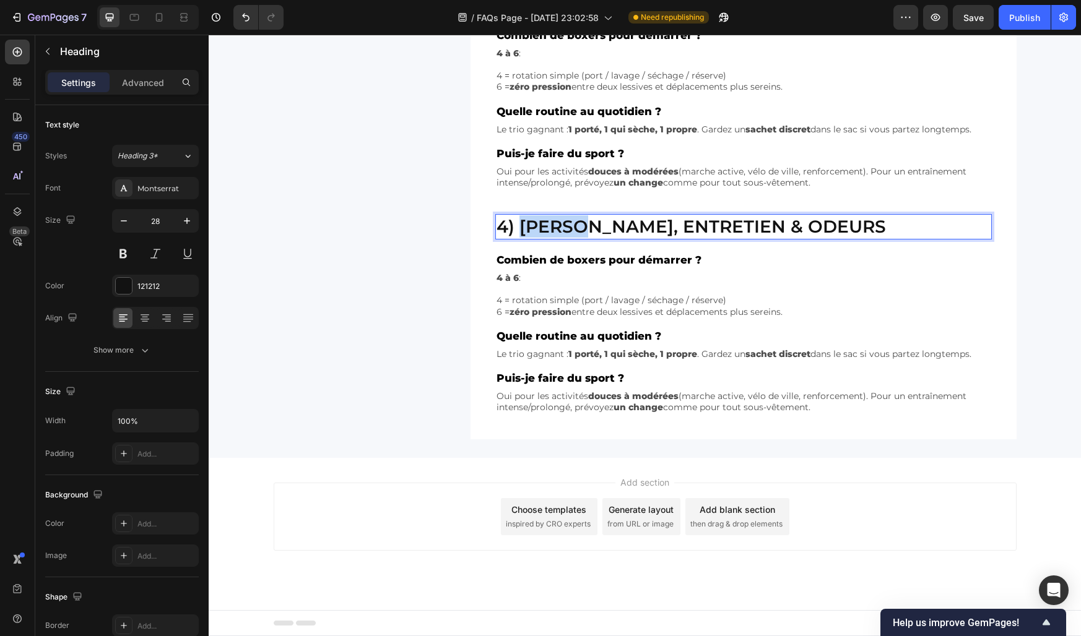
click at [559, 225] on p "4) [PERSON_NAME], entretien & odeurs" at bounding box center [743, 226] width 494 height 22
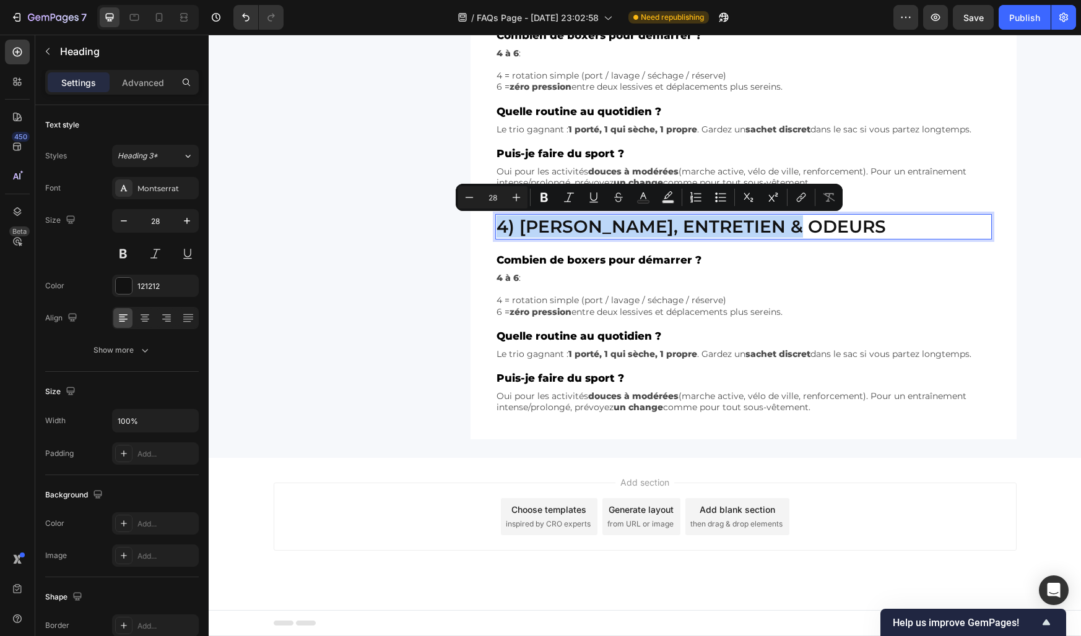
copy p "4) [PERSON_NAME], entretien & odeurs"
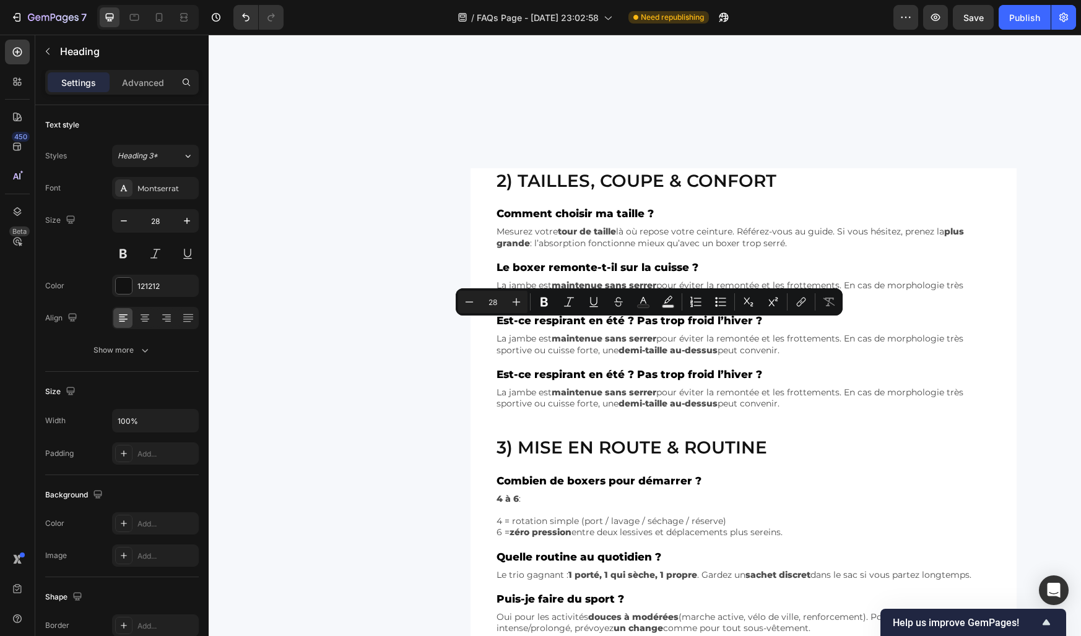
type input "16"
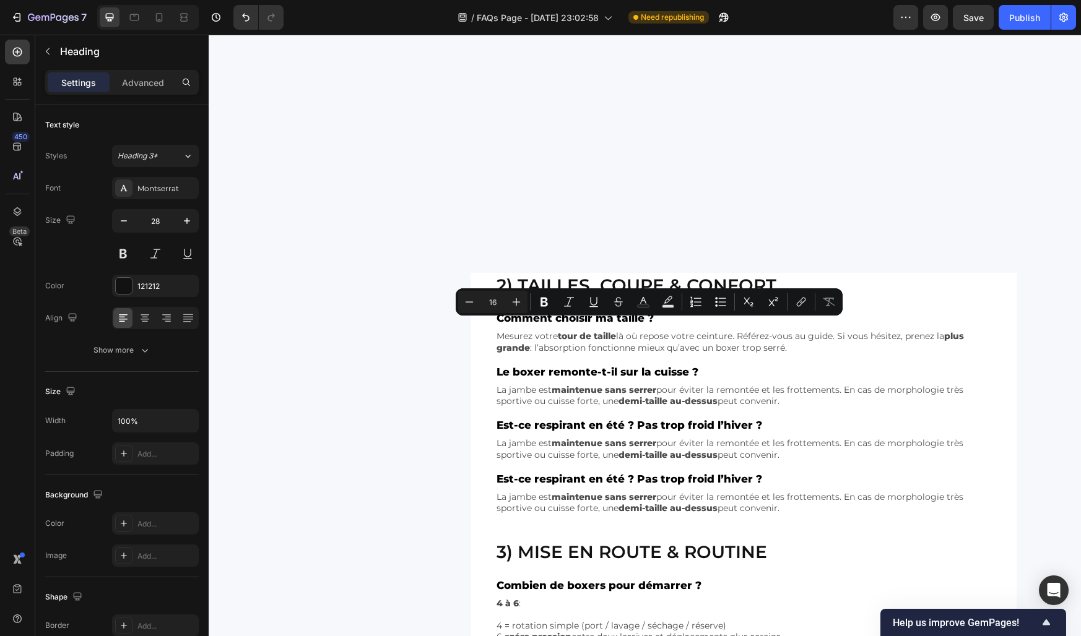
scroll to position [164, 0]
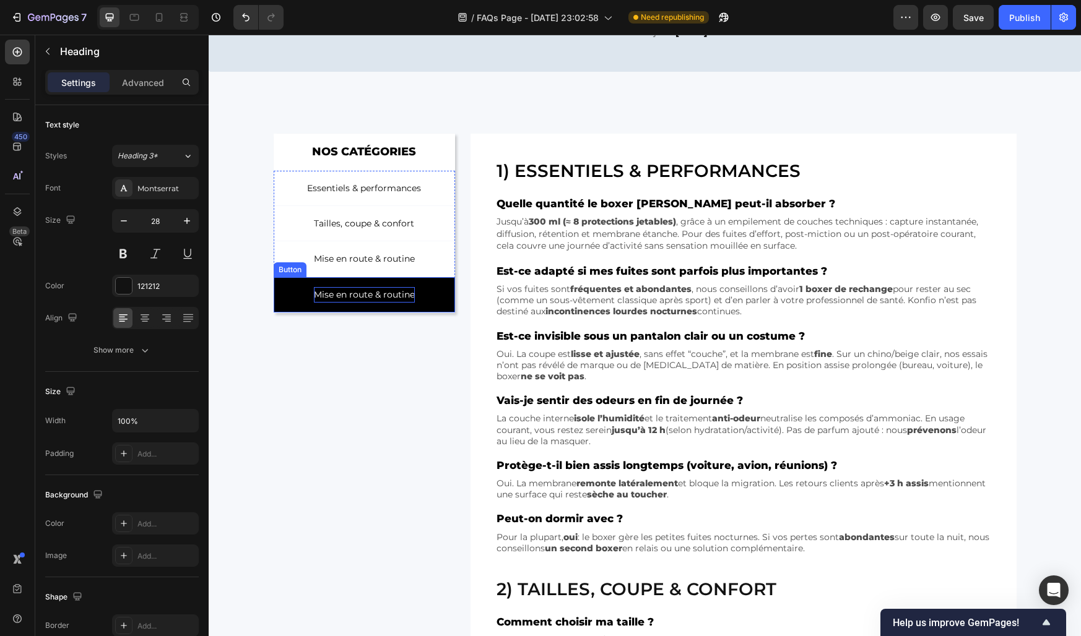
click at [352, 290] on p "Mise en route & routine" at bounding box center [364, 294] width 101 height 15
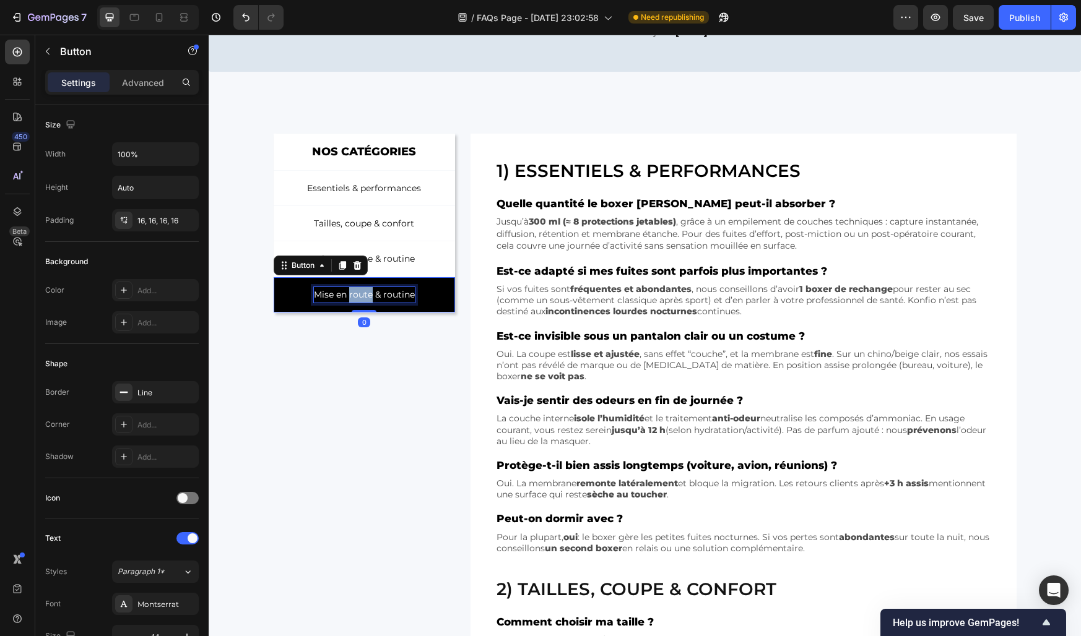
click at [352, 290] on p "Mise en route & routine" at bounding box center [364, 294] width 101 height 15
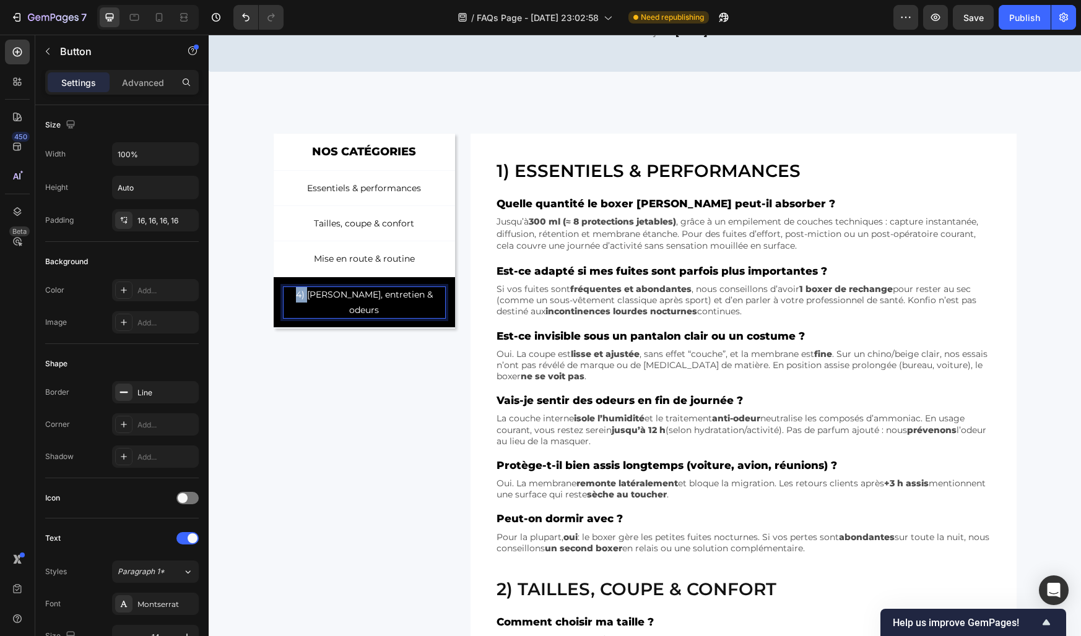
drag, startPoint x: 311, startPoint y: 295, endPoint x: 297, endPoint y: 295, distance: 14.2
click at [297, 295] on link "4) [PERSON_NAME], entretien & odeurs" at bounding box center [365, 302] width 182 height 51
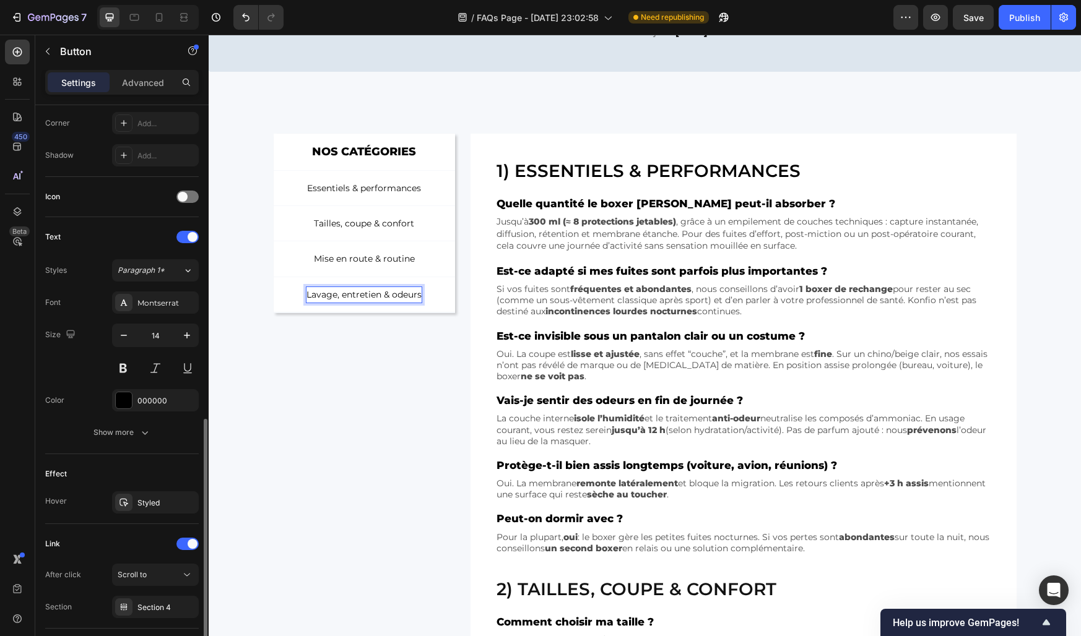
scroll to position [386, 0]
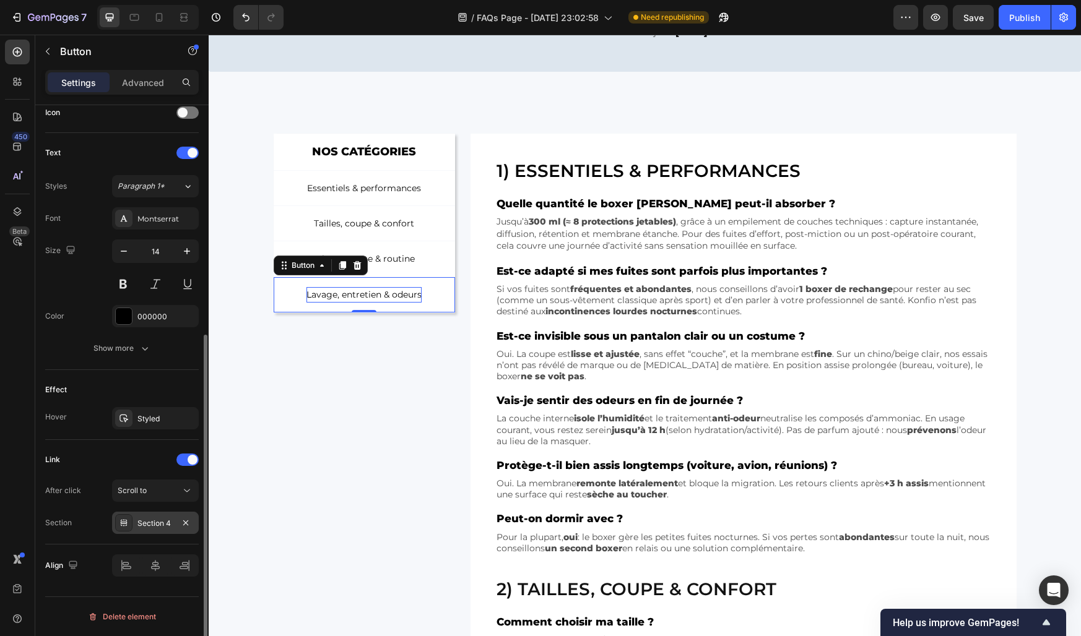
click at [149, 520] on div "Section 4" at bounding box center [155, 523] width 36 height 11
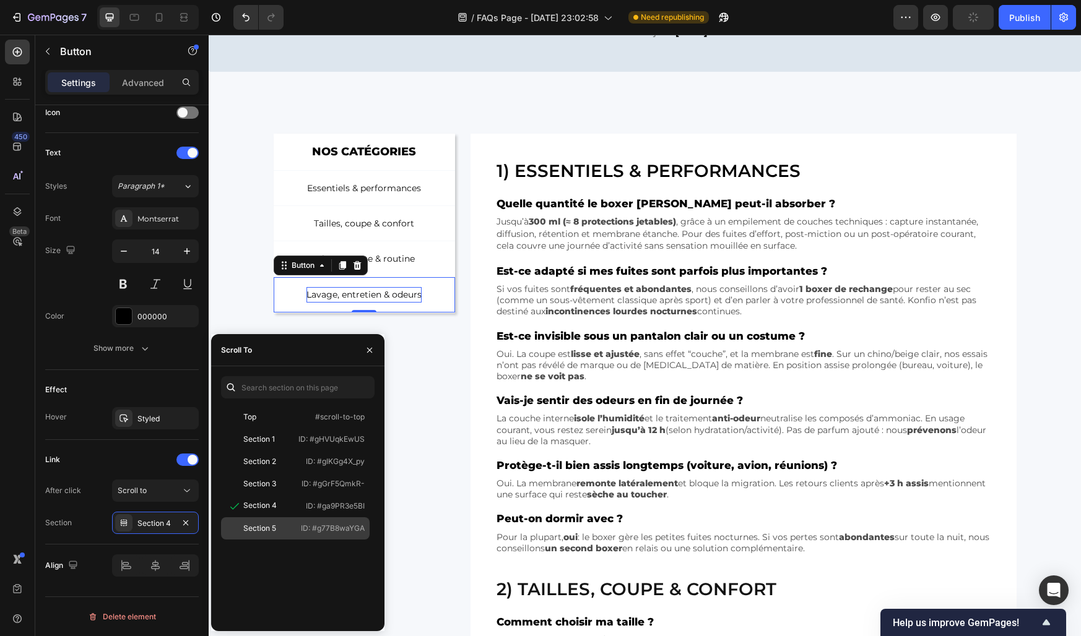
click at [267, 532] on div "Section 5" at bounding box center [259, 528] width 33 height 11
click at [369, 352] on icon "button" at bounding box center [370, 350] width 10 height 10
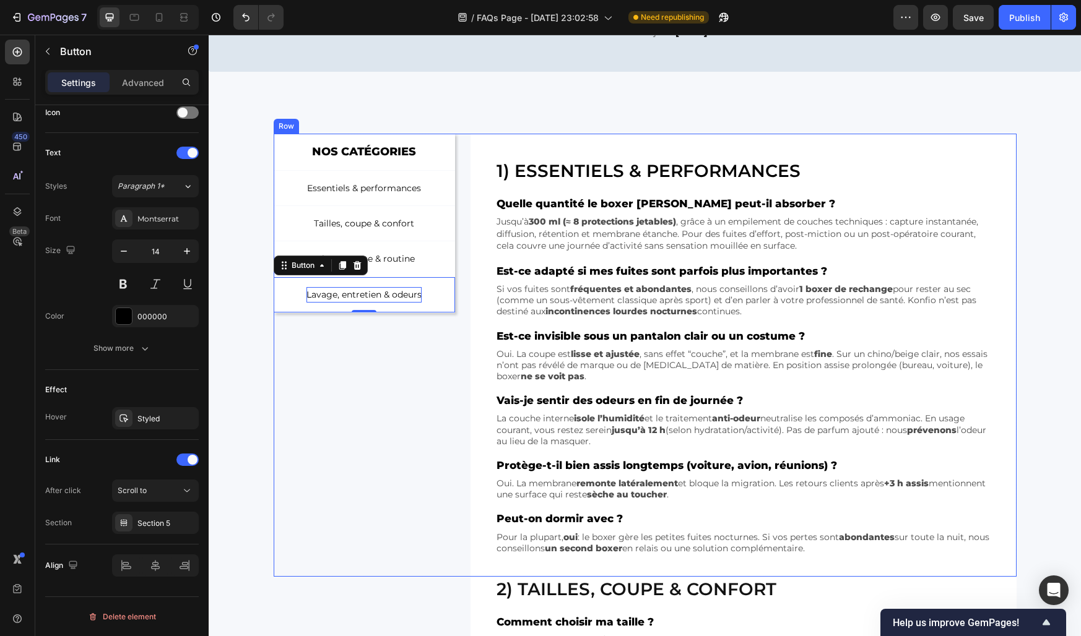
click at [406, 378] on div "NOS CATÉGORIES Text Block Row Essentiels & performances Button Tailles, coupe &…" at bounding box center [365, 355] width 182 height 443
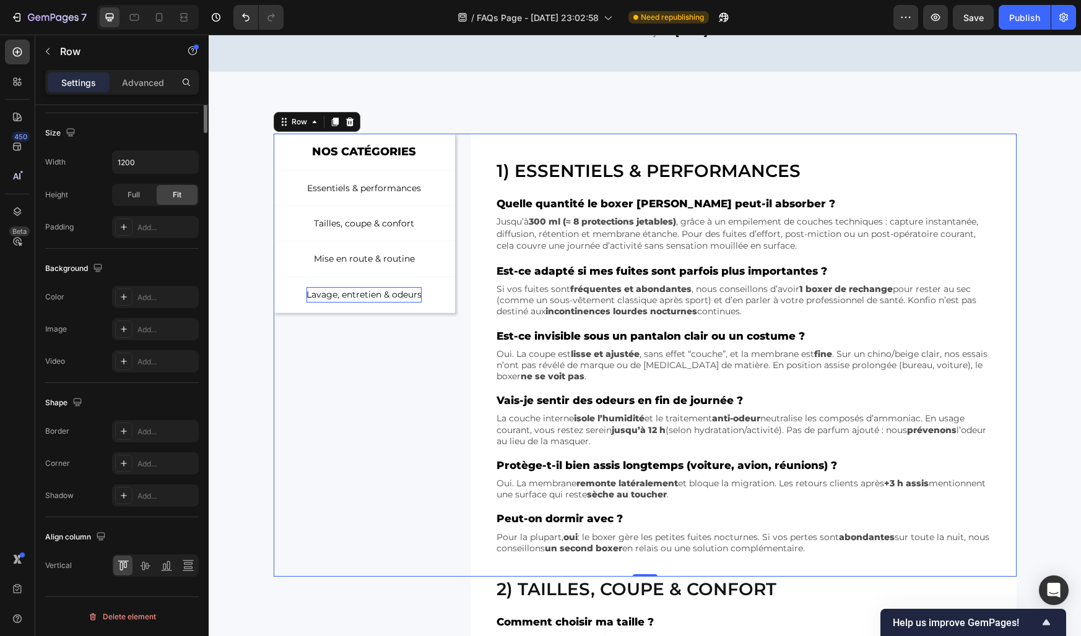
scroll to position [0, 0]
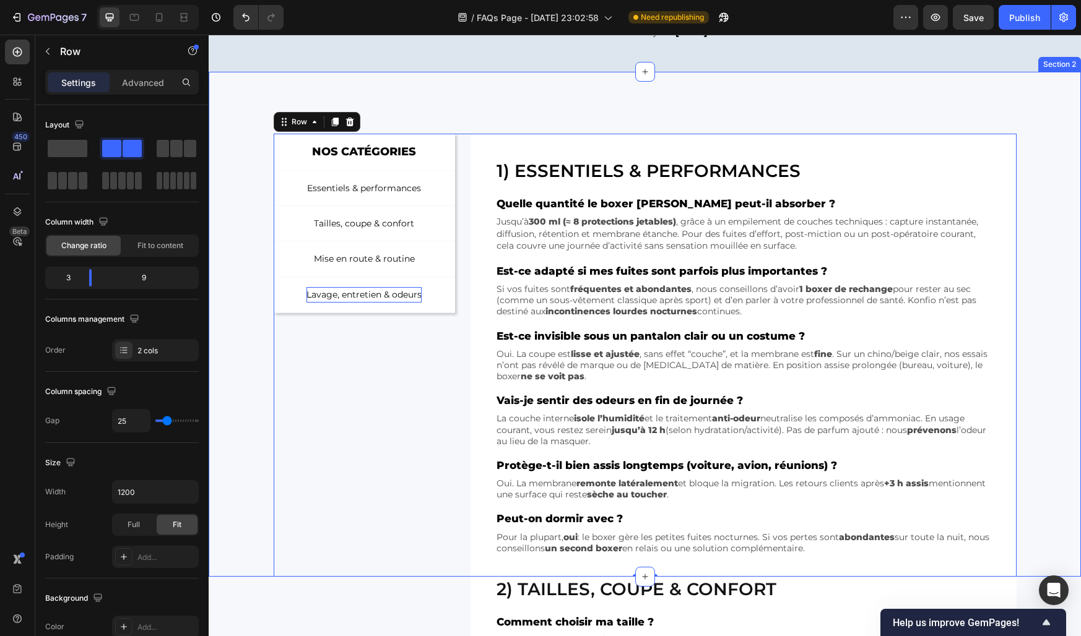
click at [243, 301] on div "NOS CATÉGORIES Text Block Row Essentiels & performances Button Tailles, coupe &…" at bounding box center [645, 355] width 872 height 443
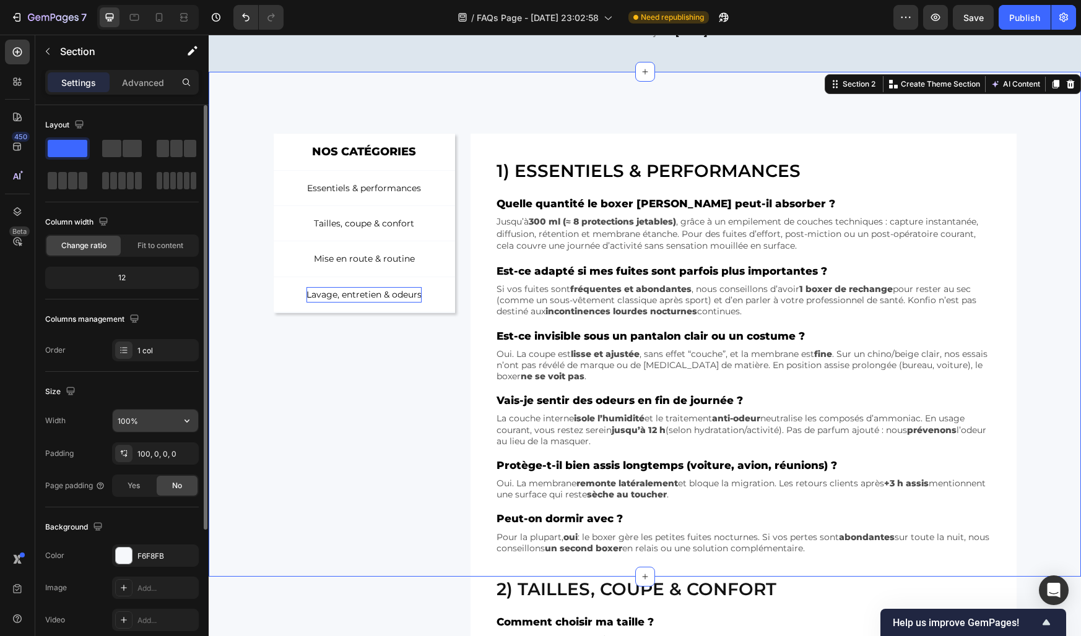
scroll to position [189, 0]
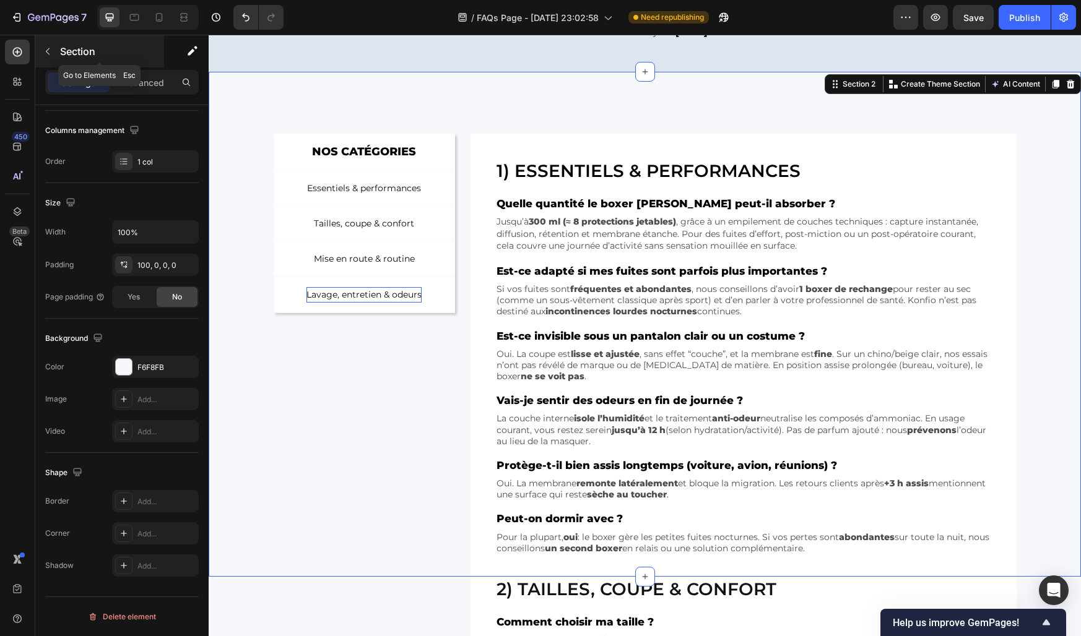
click at [46, 52] on icon "button" at bounding box center [48, 51] width 10 height 10
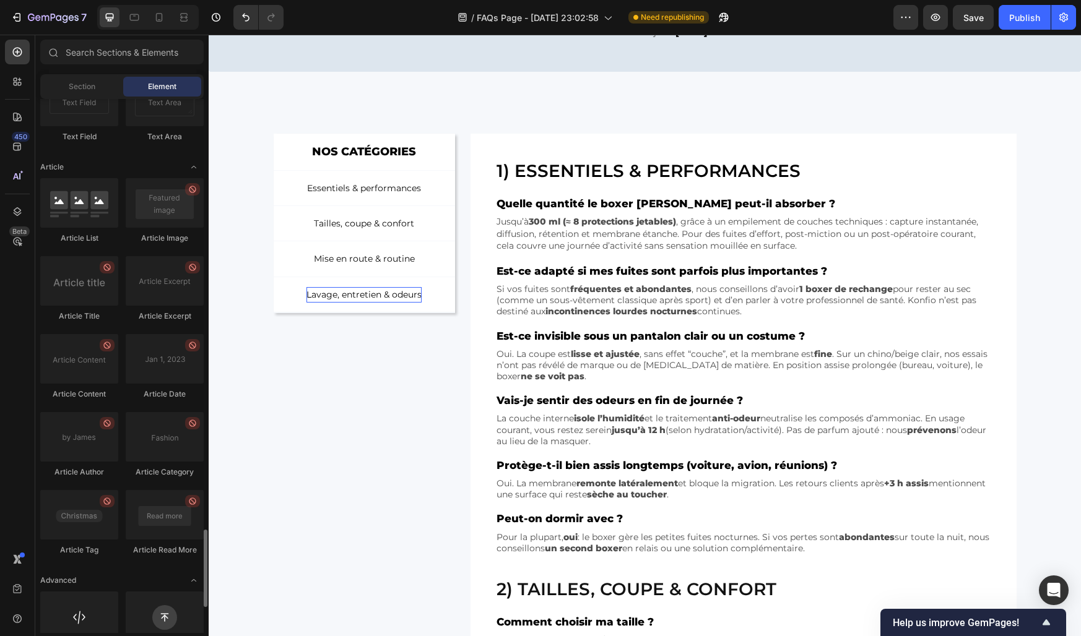
scroll to position [3134, 0]
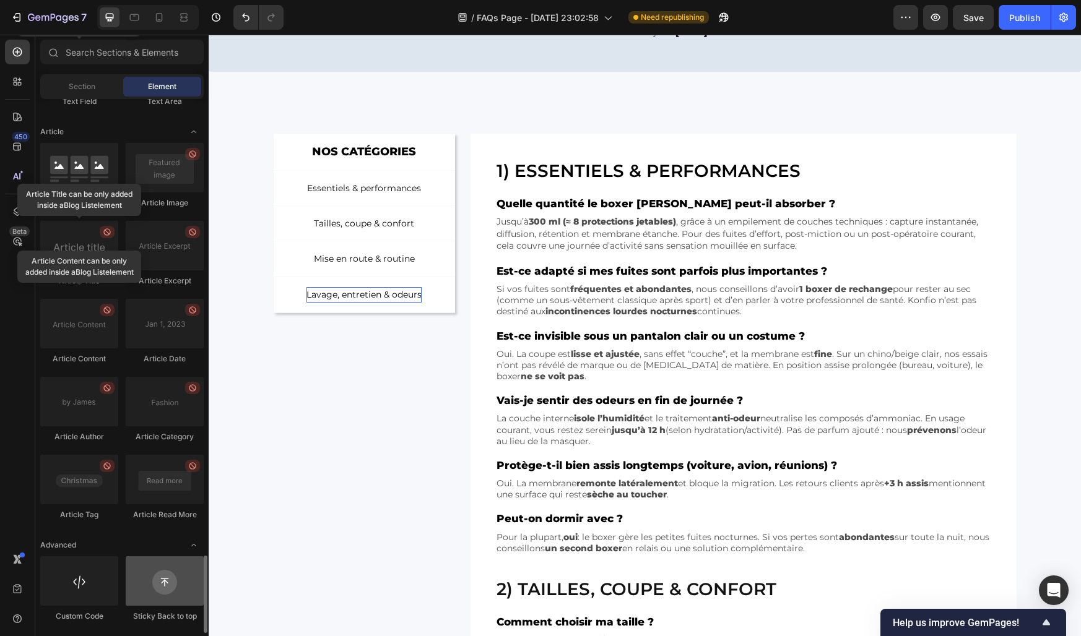
click at [160, 579] on div at bounding box center [165, 581] width 78 height 50
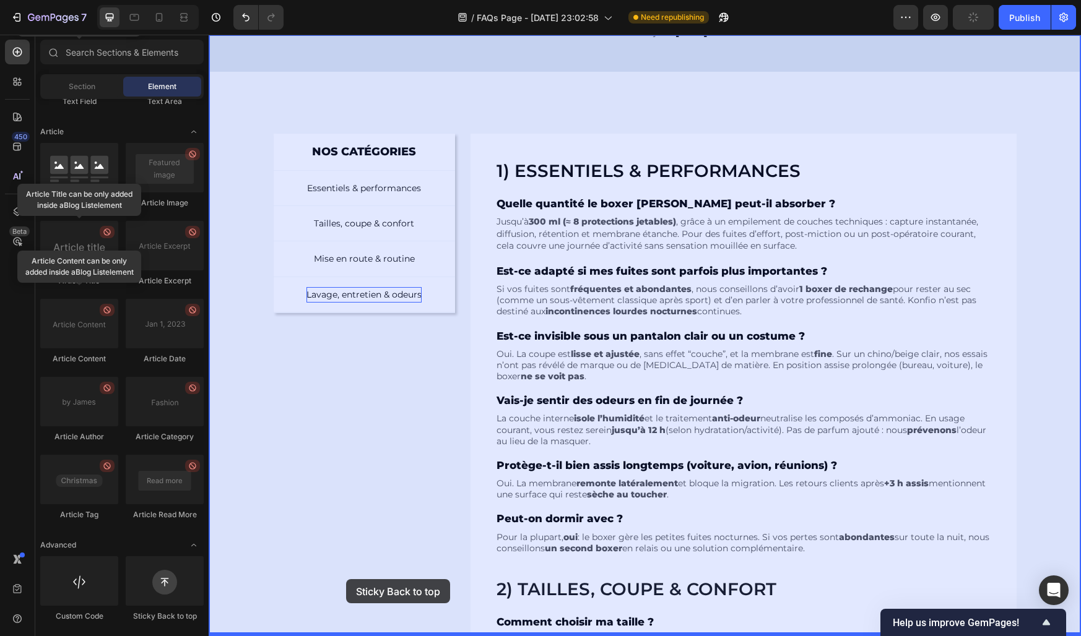
drag, startPoint x: 368, startPoint y: 614, endPoint x: 347, endPoint y: 579, distance: 40.9
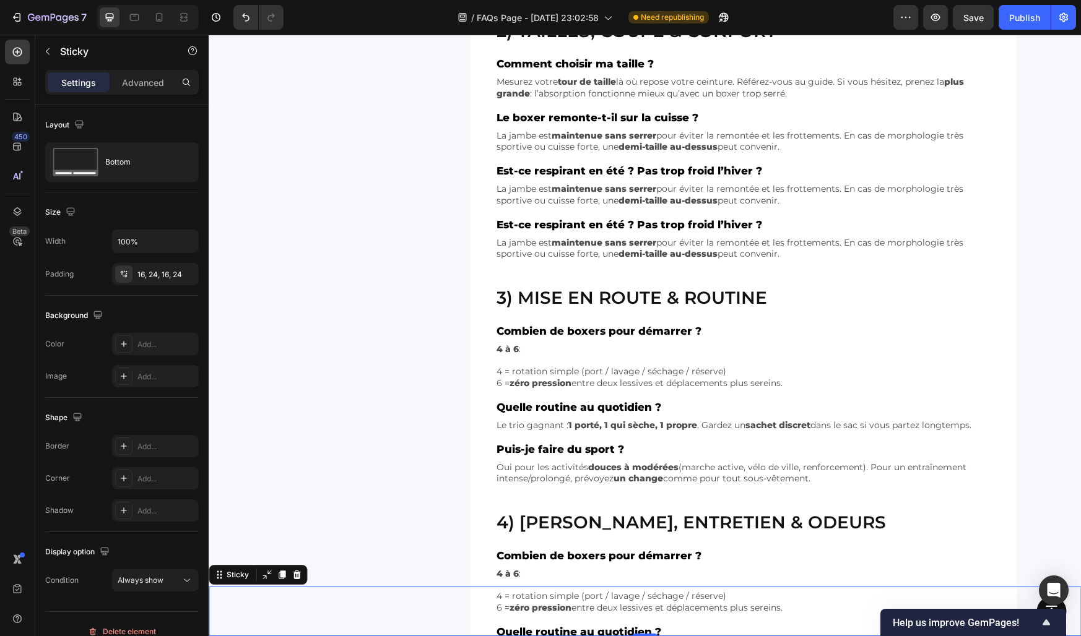
scroll to position [735, 0]
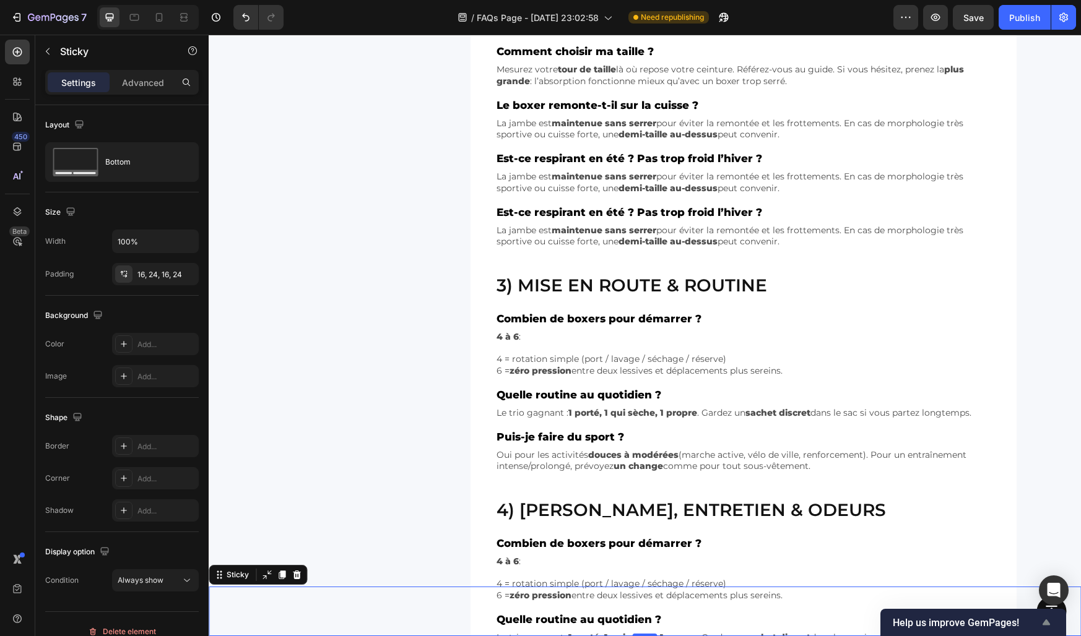
click at [1047, 629] on icon "Show survey - Help us improve GemPages!" at bounding box center [1046, 622] width 15 height 15
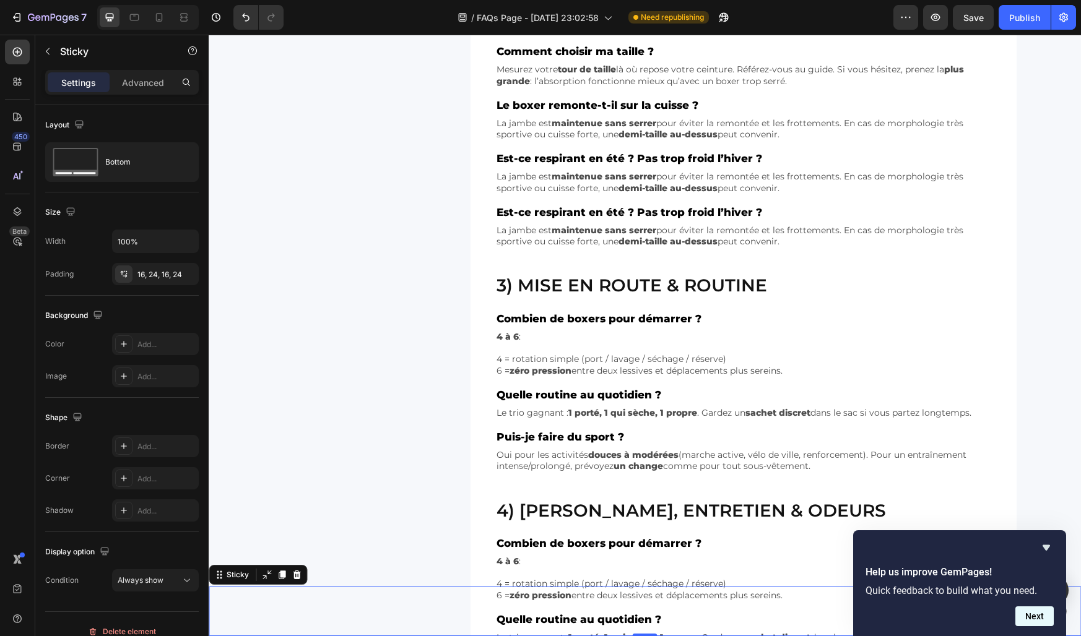
click at [1040, 619] on button "Next" at bounding box center [1034, 617] width 38 height 20
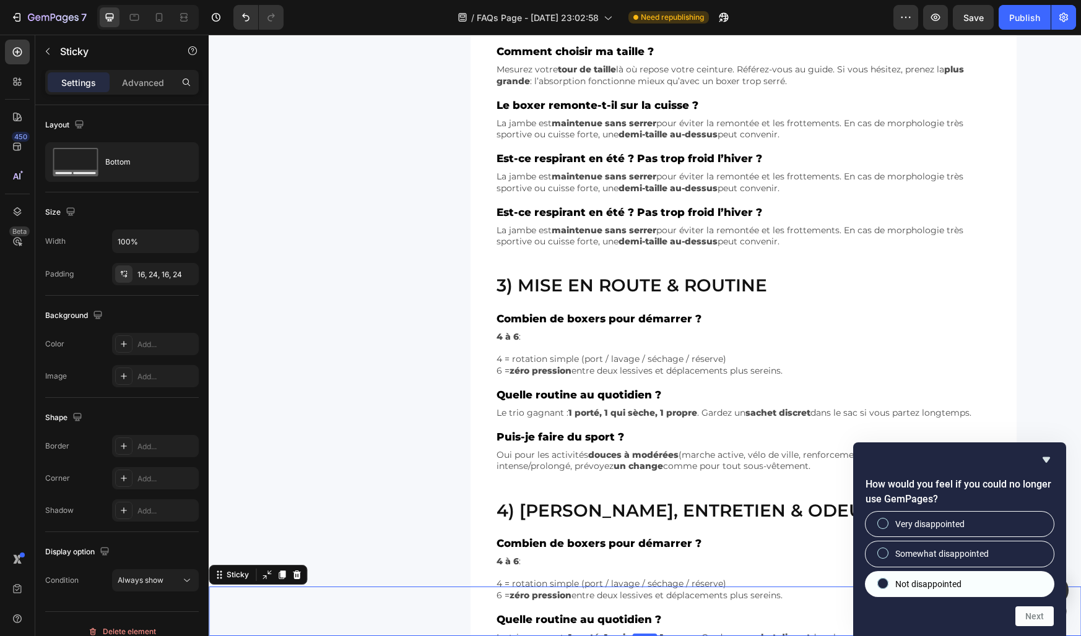
click at [980, 582] on label "Not disappointed" at bounding box center [959, 584] width 188 height 25
click at [887, 582] on input "Not disappointed" at bounding box center [883, 583] width 8 height 8
radio input "true"
click at [1023, 615] on button "Next" at bounding box center [1034, 617] width 38 height 20
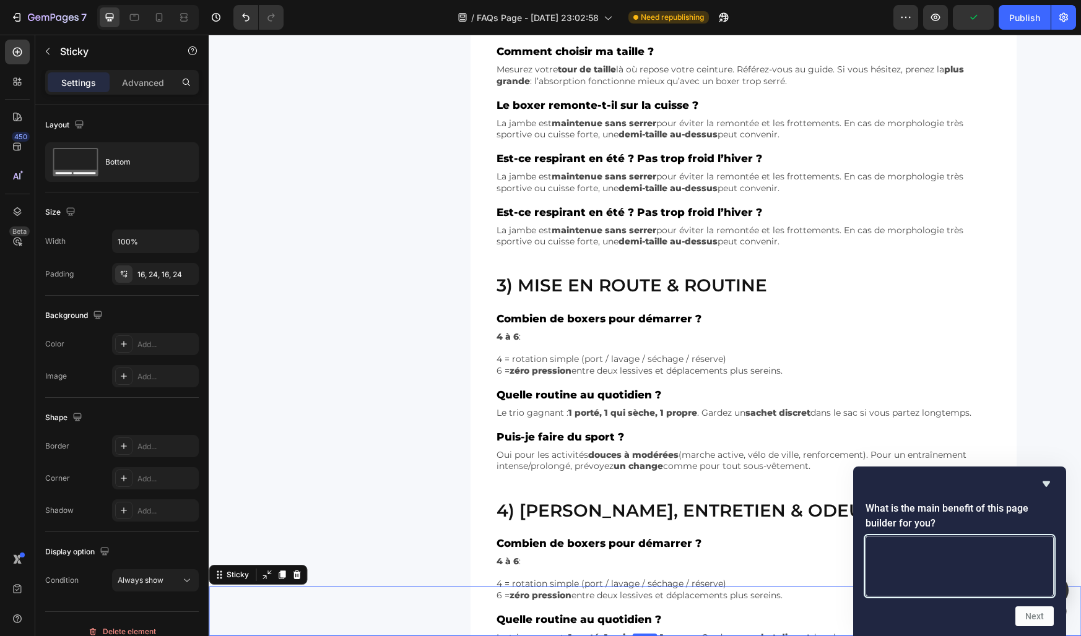
click at [1000, 574] on textarea at bounding box center [959, 566] width 188 height 61
type textarea "p"
click at [1020, 611] on button "Next" at bounding box center [1034, 617] width 38 height 20
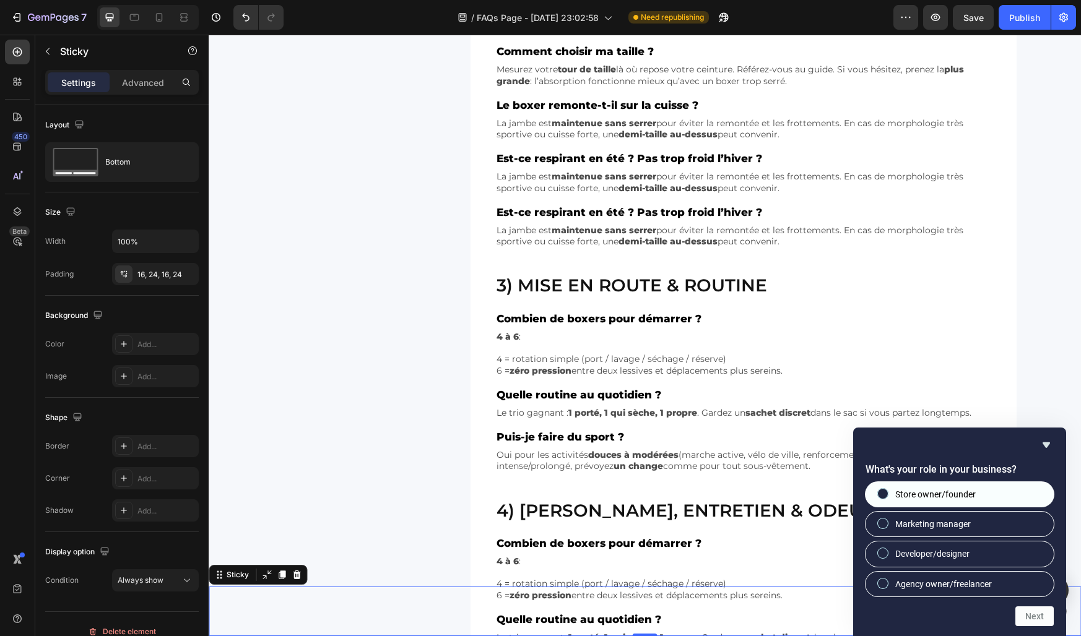
click at [959, 489] on span "Store owner/founder" at bounding box center [935, 494] width 80 height 12
click at [887, 490] on input "Store owner/founder" at bounding box center [883, 494] width 8 height 8
radio input "true"
click at [1039, 612] on button "Next" at bounding box center [1034, 617] width 38 height 20
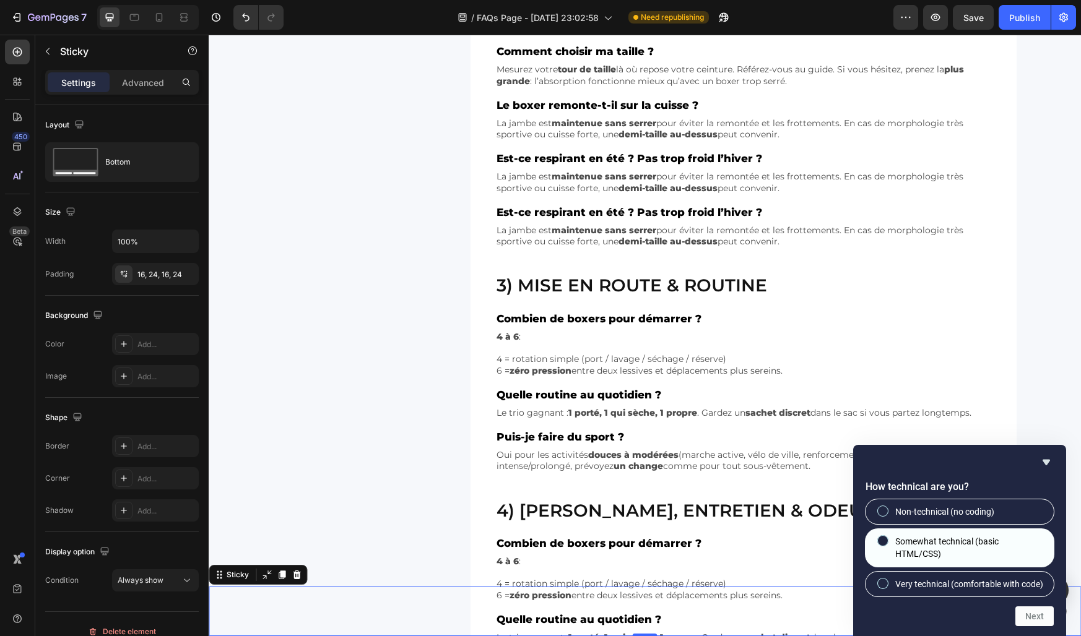
click at [968, 535] on span "Somewhat technical (basic HTML/CSS)" at bounding box center [969, 547] width 149 height 25
click at [887, 537] on input "Somewhat technical (basic HTML/CSS)" at bounding box center [883, 541] width 8 height 8
radio input "true"
click at [1025, 615] on button "Next" at bounding box center [1034, 617] width 38 height 20
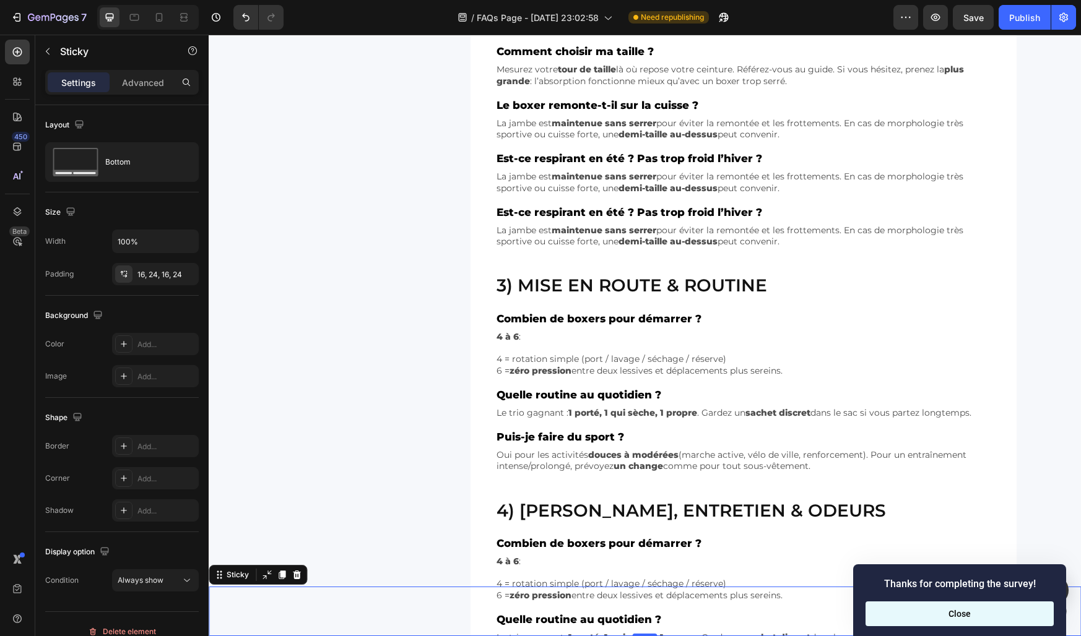
click at [1011, 617] on button "Close" at bounding box center [959, 614] width 188 height 25
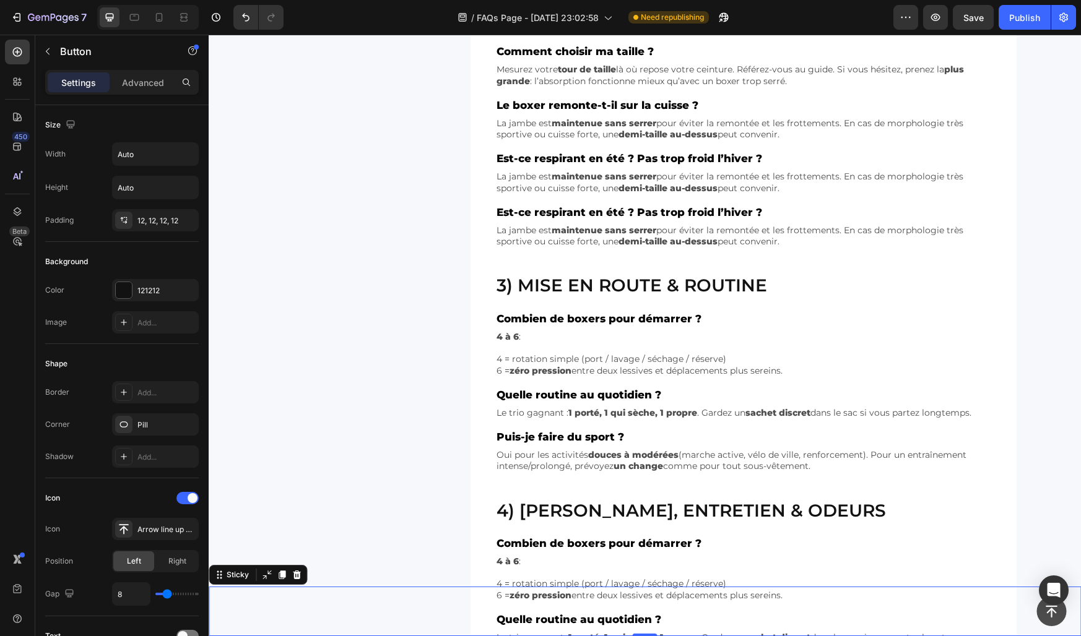
click at [1047, 607] on icon at bounding box center [1051, 611] width 15 height 15
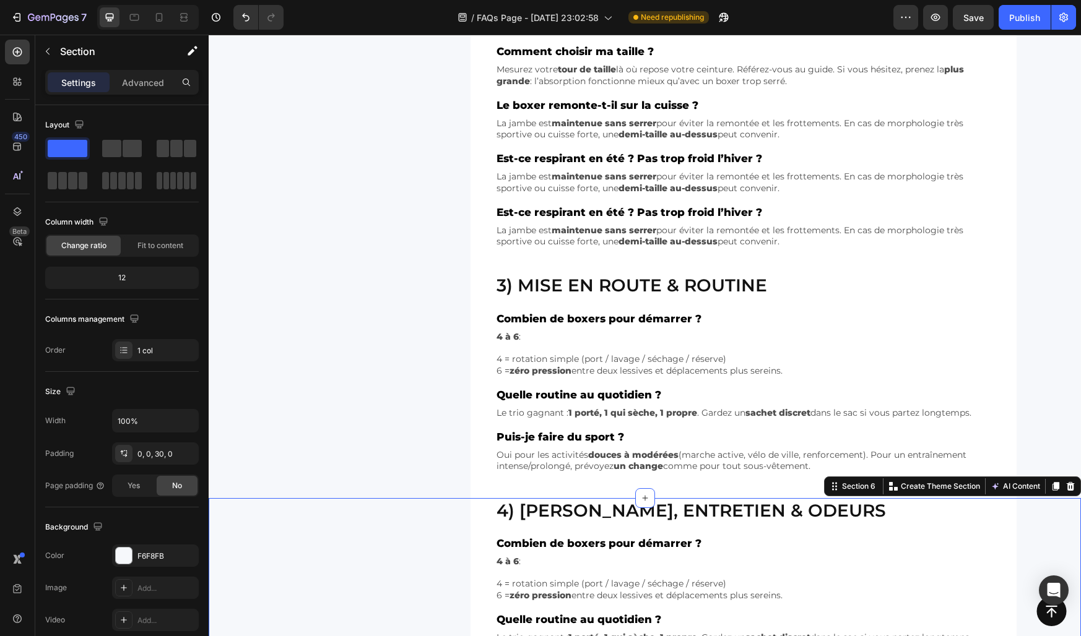
click at [1016, 518] on div "4) Lavage, entretien & odeurs Heading Combien de boxers pour démarrer ? Text Bl…" at bounding box center [645, 610] width 872 height 225
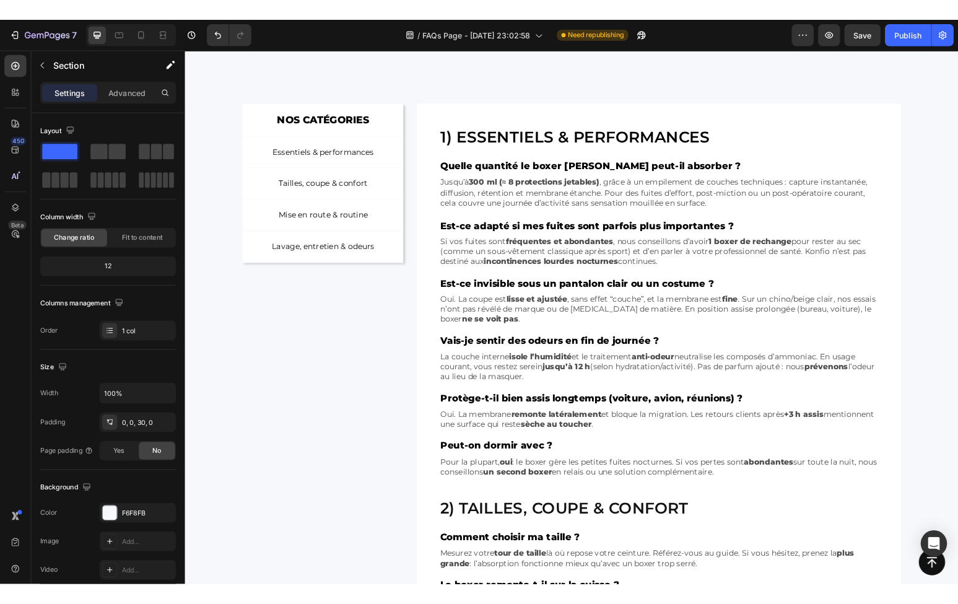
scroll to position [0, 0]
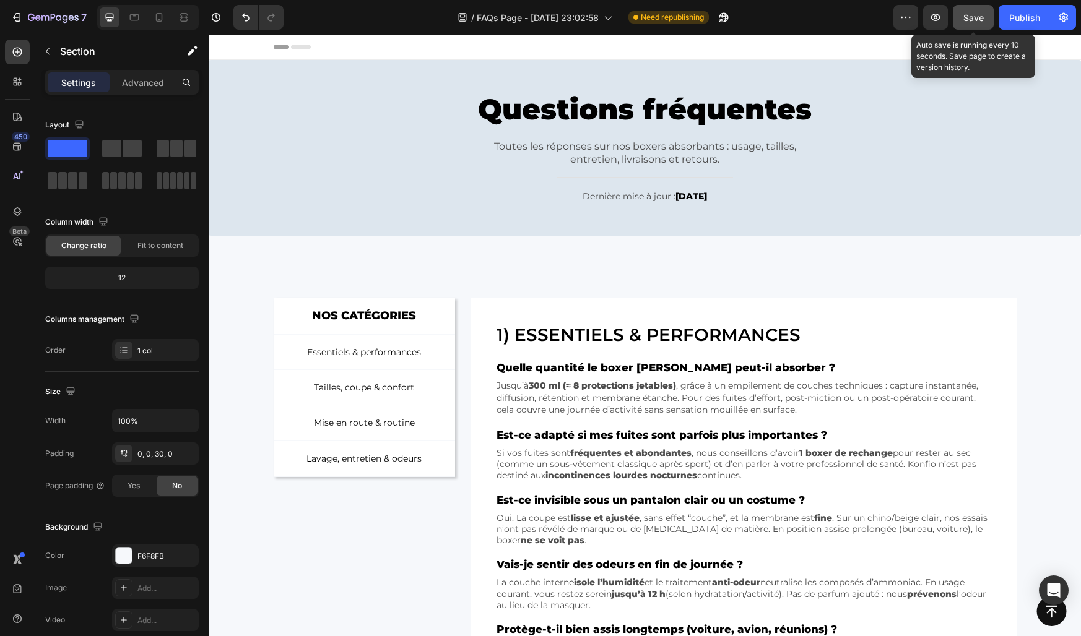
click at [981, 22] on span "Save" at bounding box center [973, 17] width 20 height 11
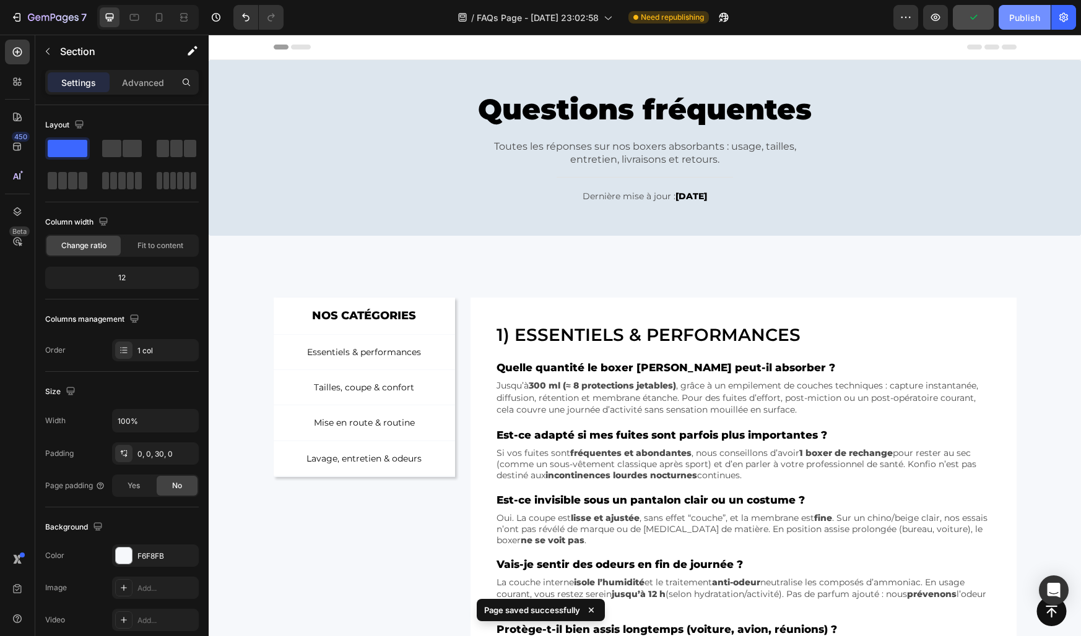
click at [1017, 23] on div "Publish" at bounding box center [1024, 17] width 31 height 13
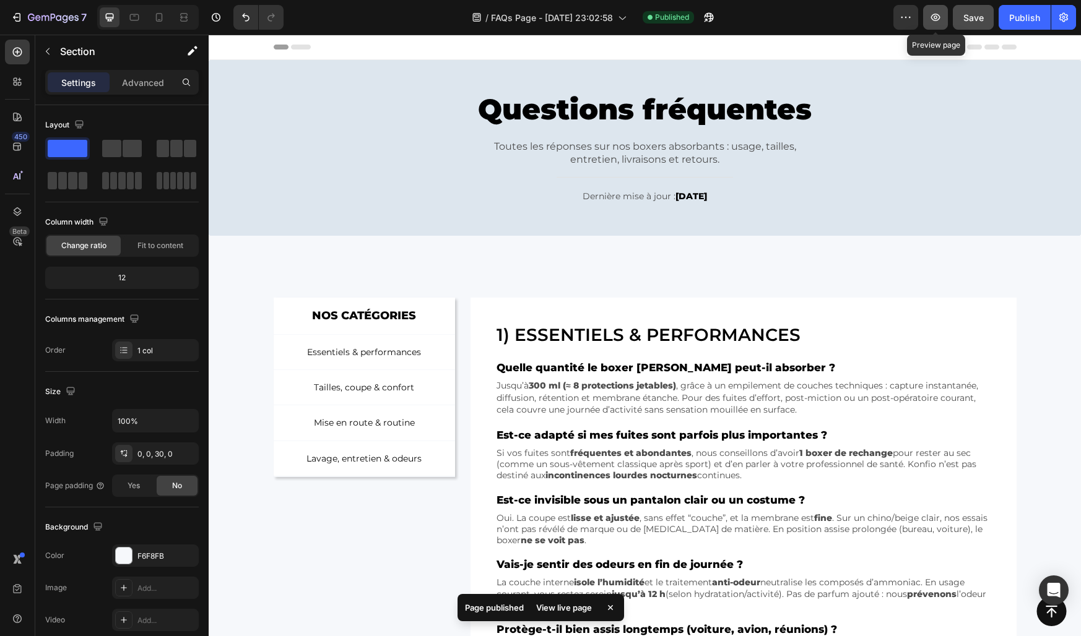
click at [932, 17] on icon "button" at bounding box center [935, 17] width 9 height 7
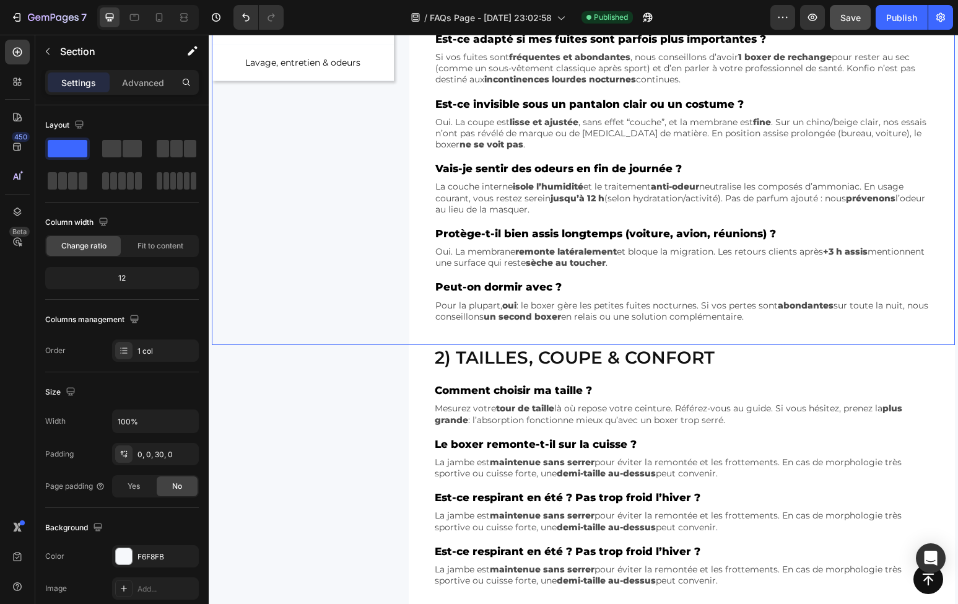
scroll to position [400, 0]
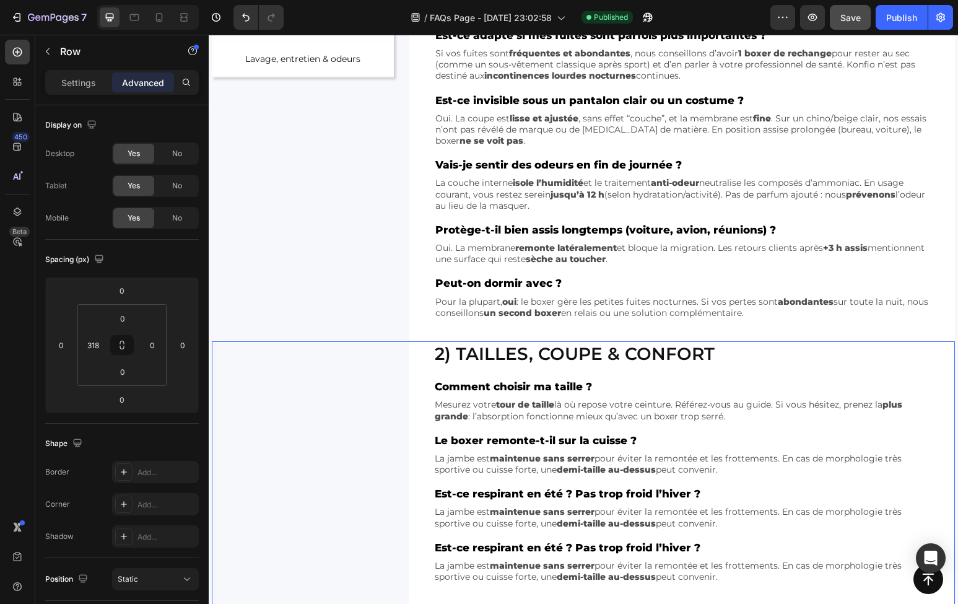
click at [348, 381] on div "2) Tailles, coupe & confort Heading Comment choisir ma taille ? Text Block Mesu…" at bounding box center [583, 474] width 743 height 267
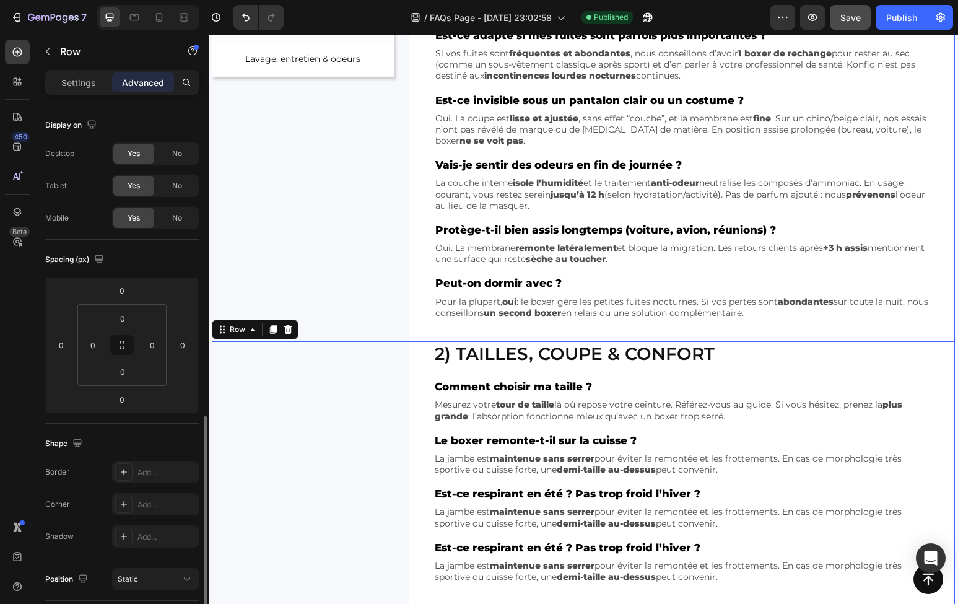
click at [354, 285] on div "NOS CATÉGORIES Text Block Row Essentiels & performances Button Tailles, coupe &…" at bounding box center [303, 119] width 182 height 443
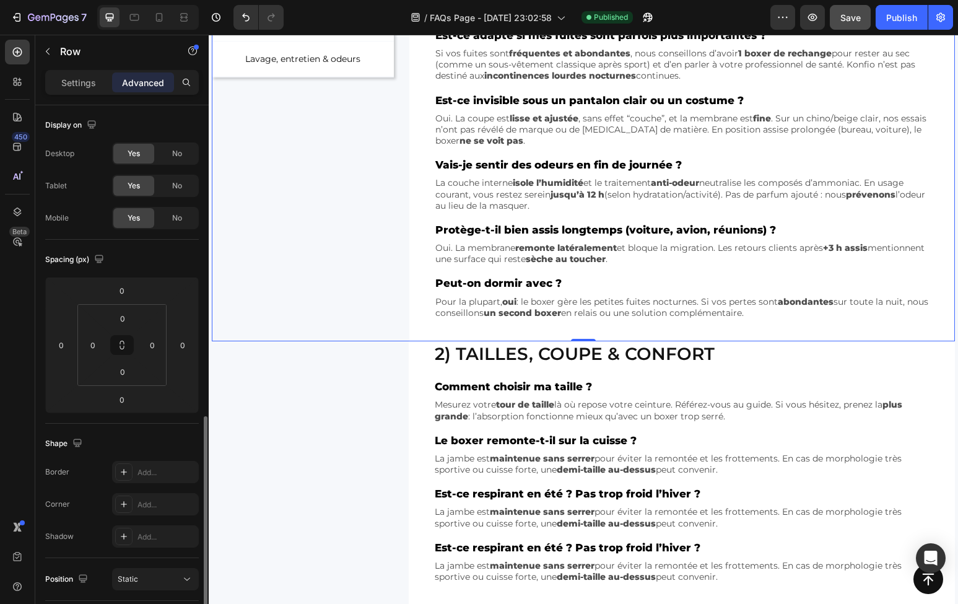
scroll to position [189, 0]
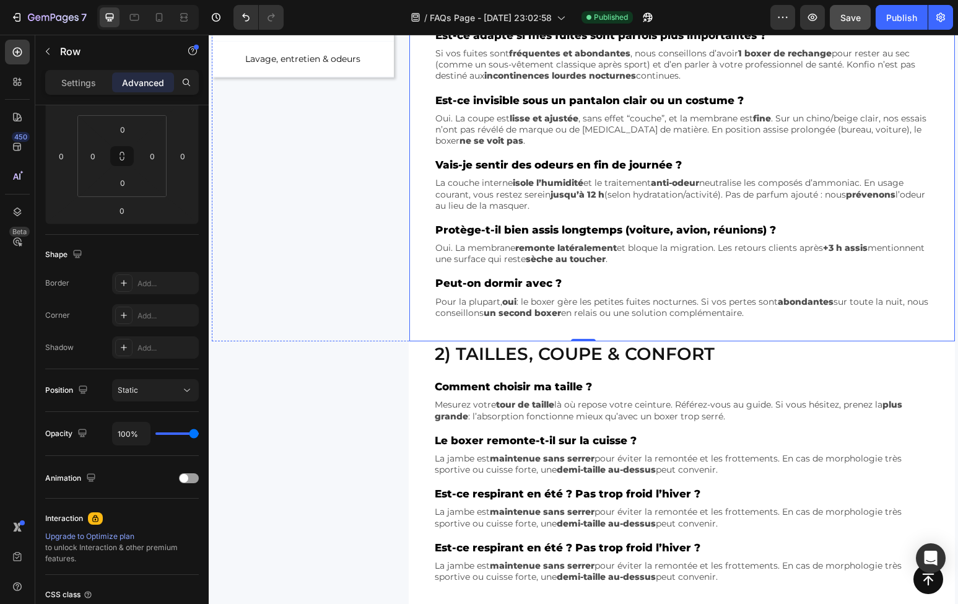
click at [428, 302] on div "1) Essentiels & performances Heading Quelle quantité le boxer Konfio peut-il ab…" at bounding box center [681, 119] width 545 height 443
click at [122, 188] on input "20" at bounding box center [122, 182] width 25 height 19
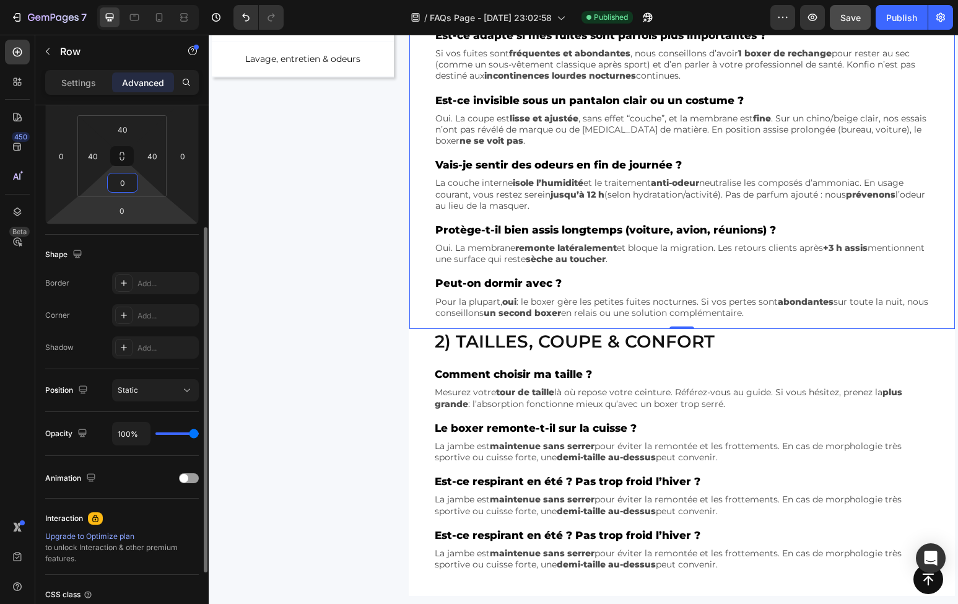
type input "0"
click at [141, 238] on div "Shape Border Add... Corner Add... Shadow Add..." at bounding box center [122, 302] width 154 height 134
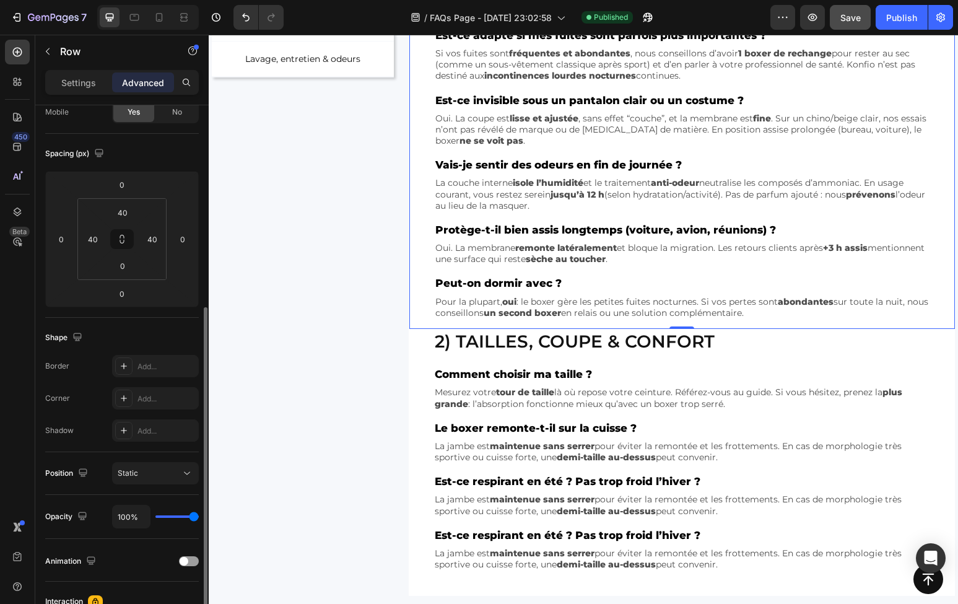
scroll to position [0, 0]
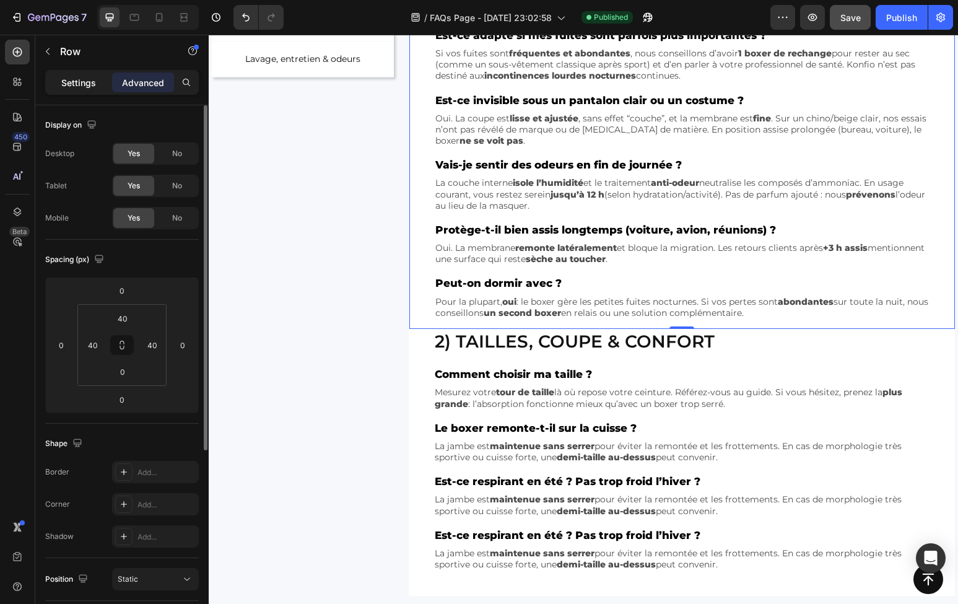
click at [90, 82] on p "Settings" at bounding box center [78, 82] width 35 height 13
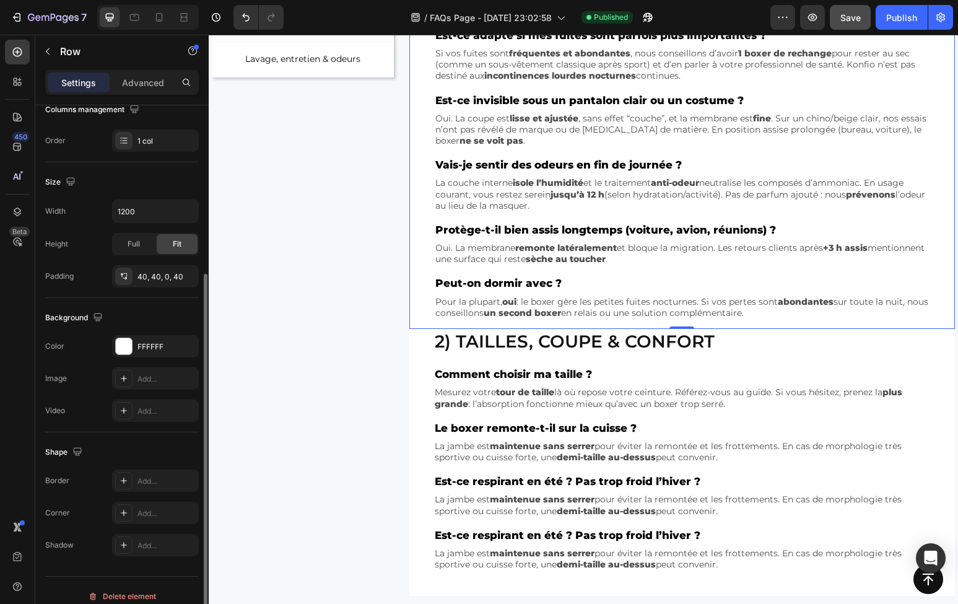
scroll to position [222, 0]
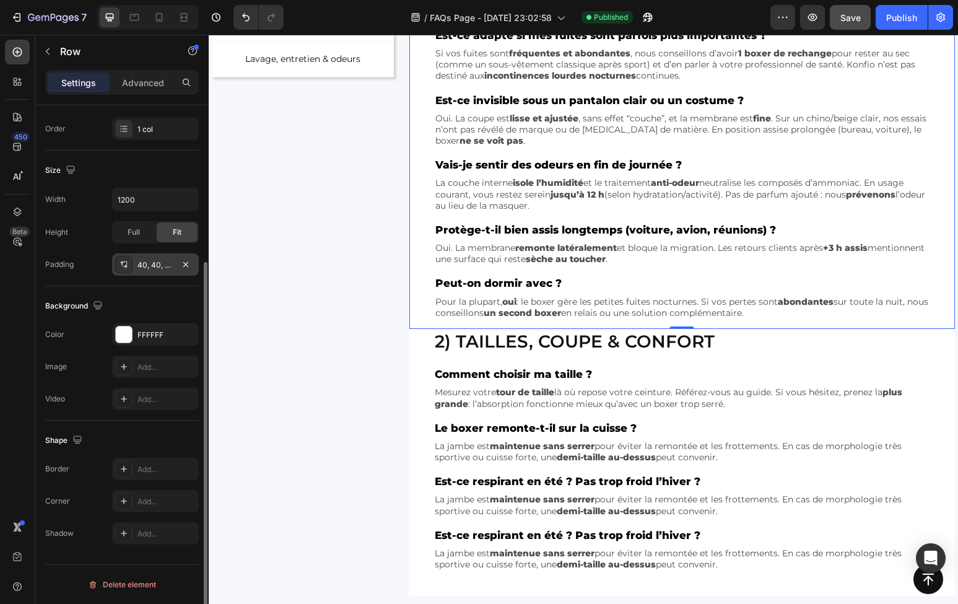
click at [152, 264] on div "40, 40, 0, 40" at bounding box center [155, 264] width 36 height 11
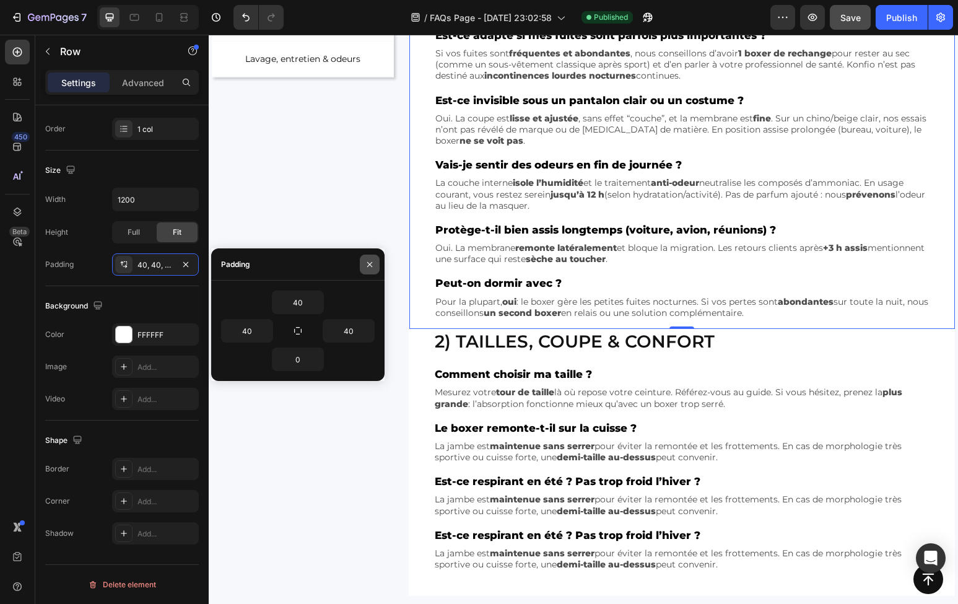
click at [366, 272] on button "button" at bounding box center [370, 264] width 20 height 20
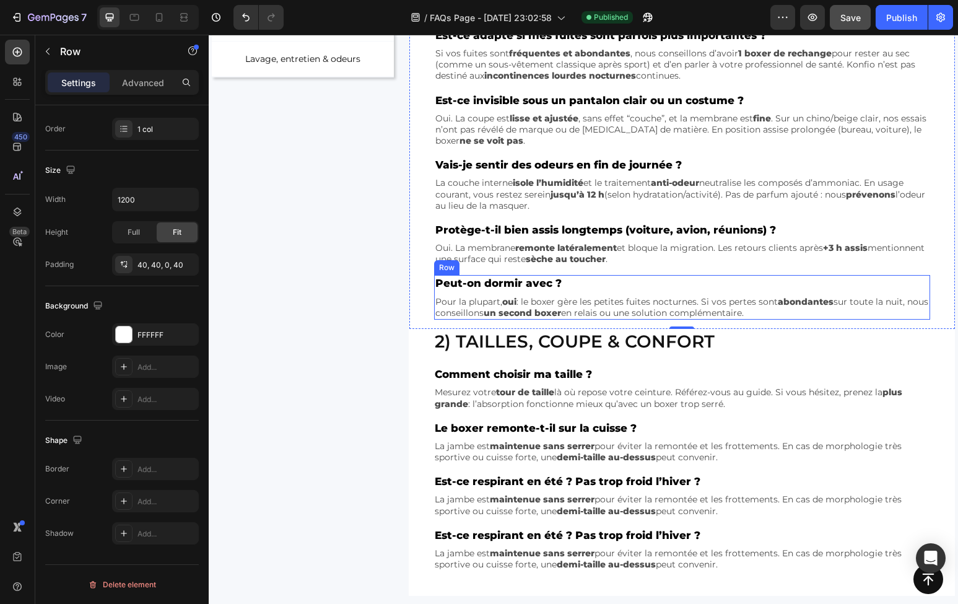
click at [498, 293] on div "Peut-on dormir avec ? Text Block Pour la plupart, oui : le boxer gère les petit…" at bounding box center [682, 297] width 496 height 45
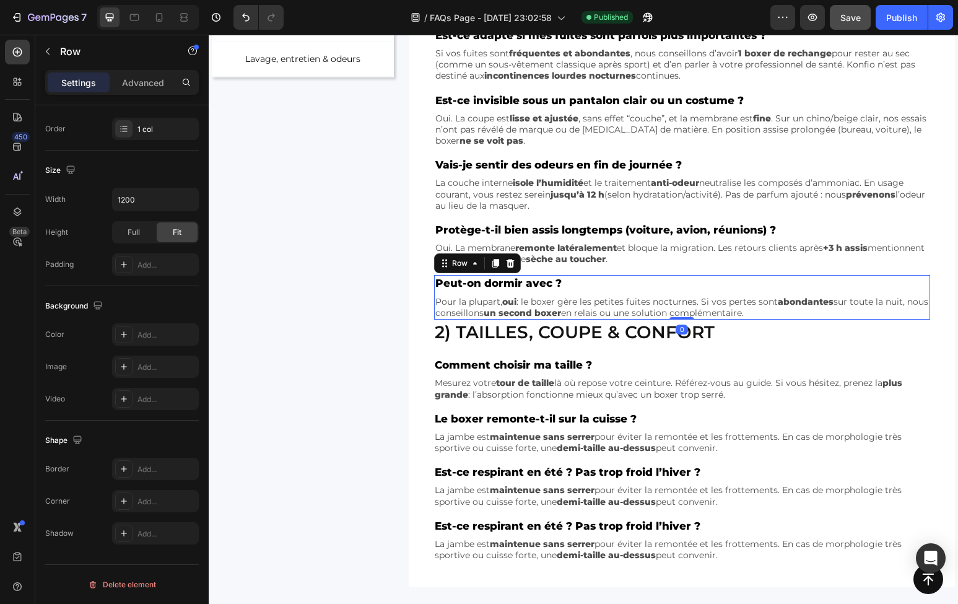
drag, startPoint x: 673, startPoint y: 327, endPoint x: 667, endPoint y: 311, distance: 17.2
click at [667, 311] on div "Peut-on dormir avec ? Text Block Pour la plupart, oui : le boxer gère les petit…" at bounding box center [682, 297] width 496 height 45
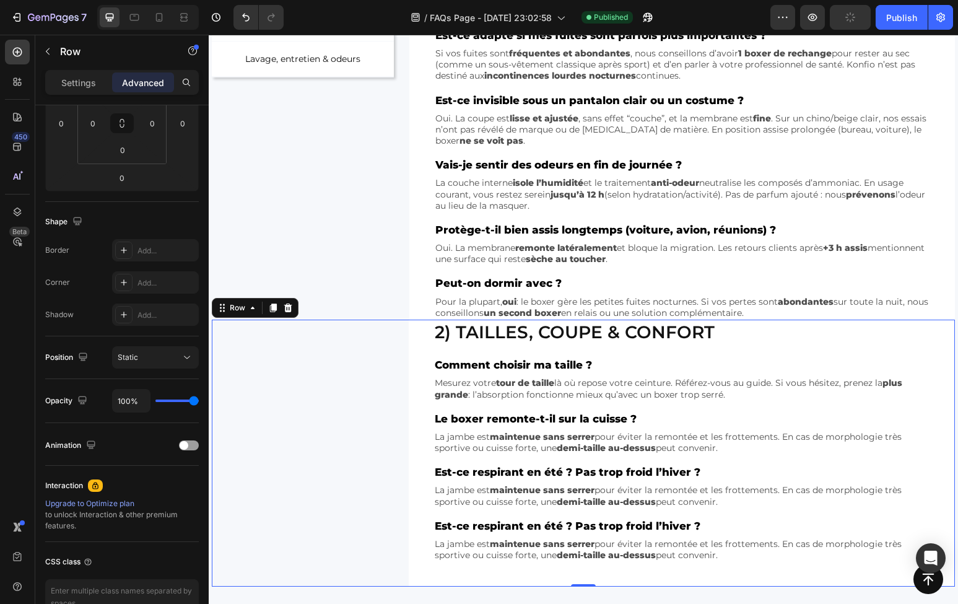
click at [357, 349] on div "2) Tailles, coupe & confort Heading Comment choisir ma taille ? Text Block Mesu…" at bounding box center [583, 452] width 743 height 267
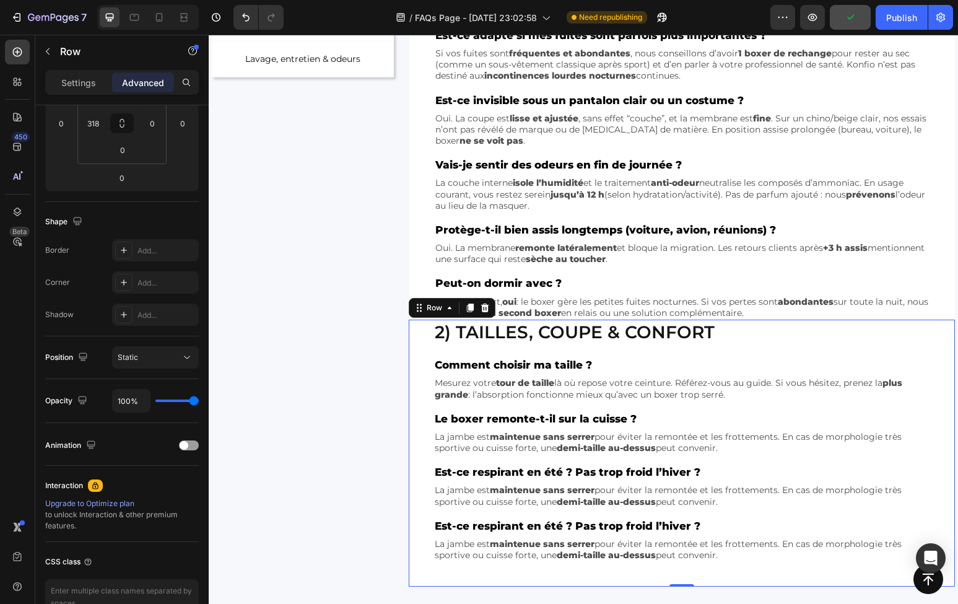
click at [420, 361] on div "2) Tailles, coupe & confort Heading Comment choisir ma taille ? Text Block Mesu…" at bounding box center [682, 452] width 546 height 267
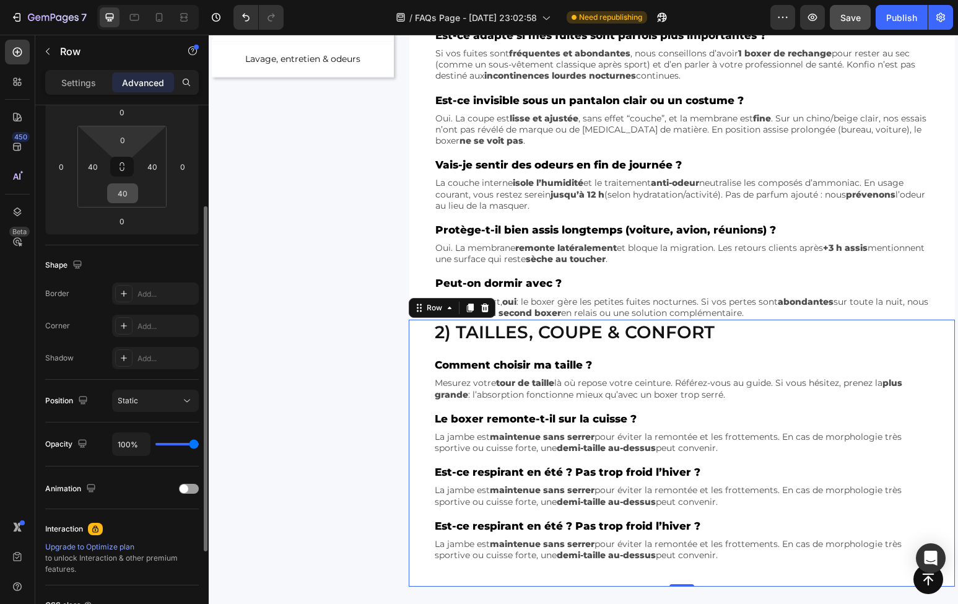
scroll to position [165, 0]
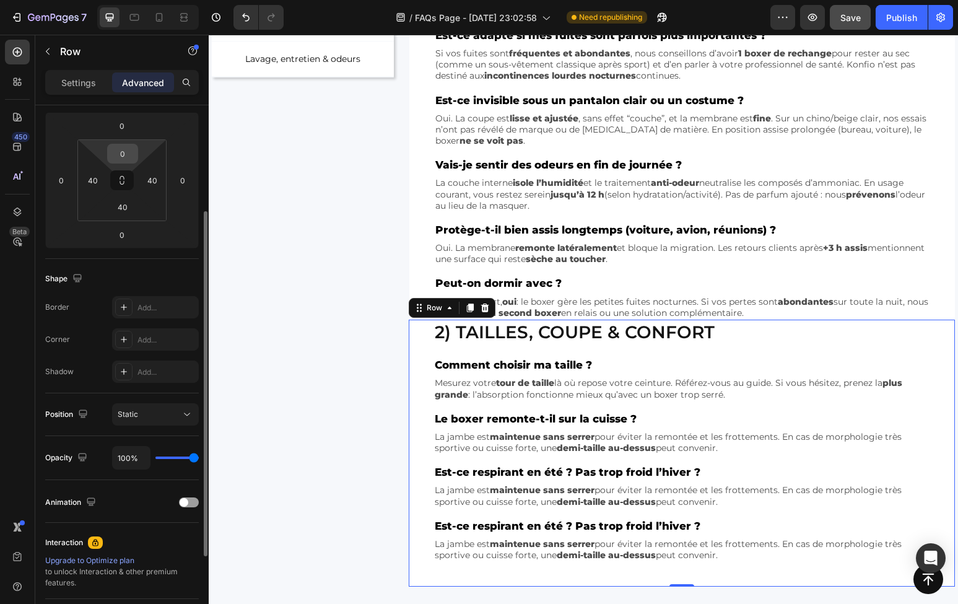
click at [117, 154] on input "0" at bounding box center [122, 153] width 25 height 19
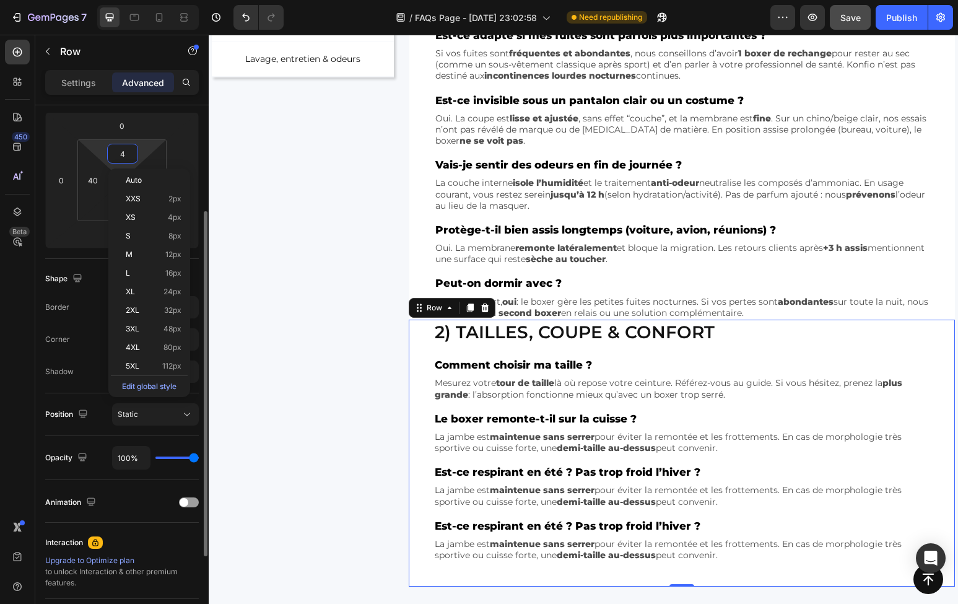
type input "40"
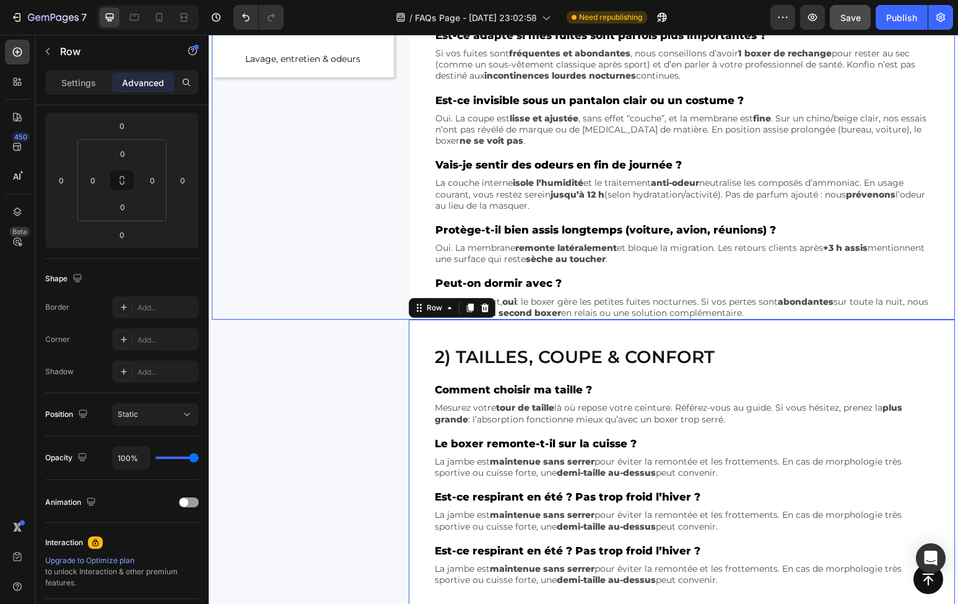
click at [294, 278] on div "NOS CATÉGORIES Text Block Row Essentiels & performances Button Tailles, coupe &…" at bounding box center [303, 109] width 182 height 422
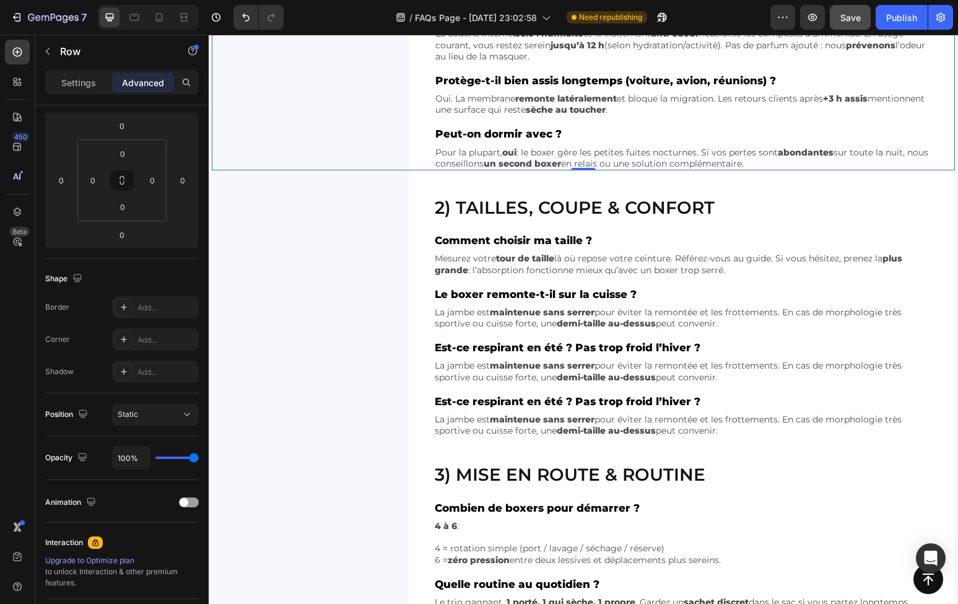
scroll to position [572, 0]
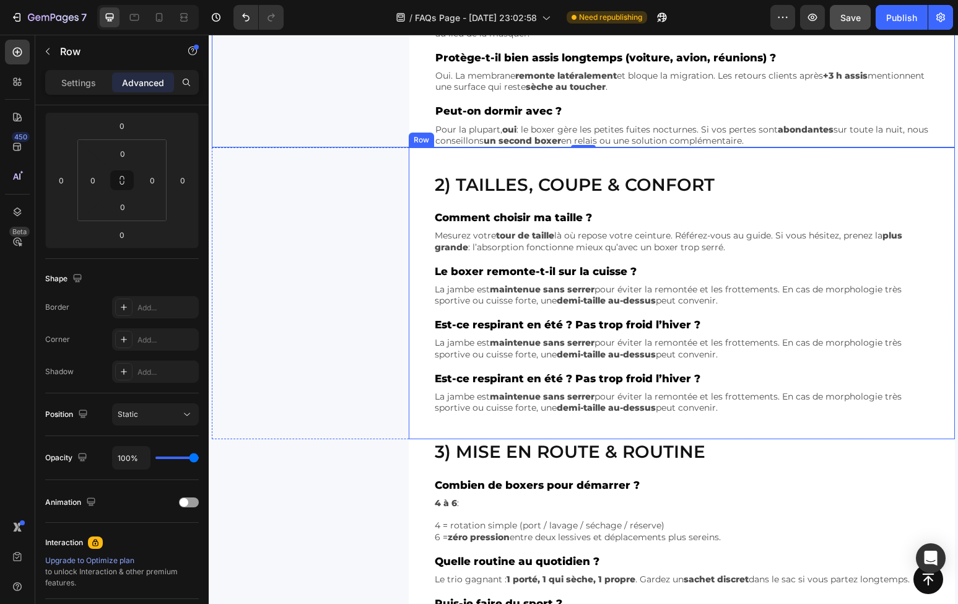
click at [410, 352] on div "2) Tailles, coupe & confort Heading Comment choisir ma taille ? Text Block Mesu…" at bounding box center [682, 293] width 546 height 292
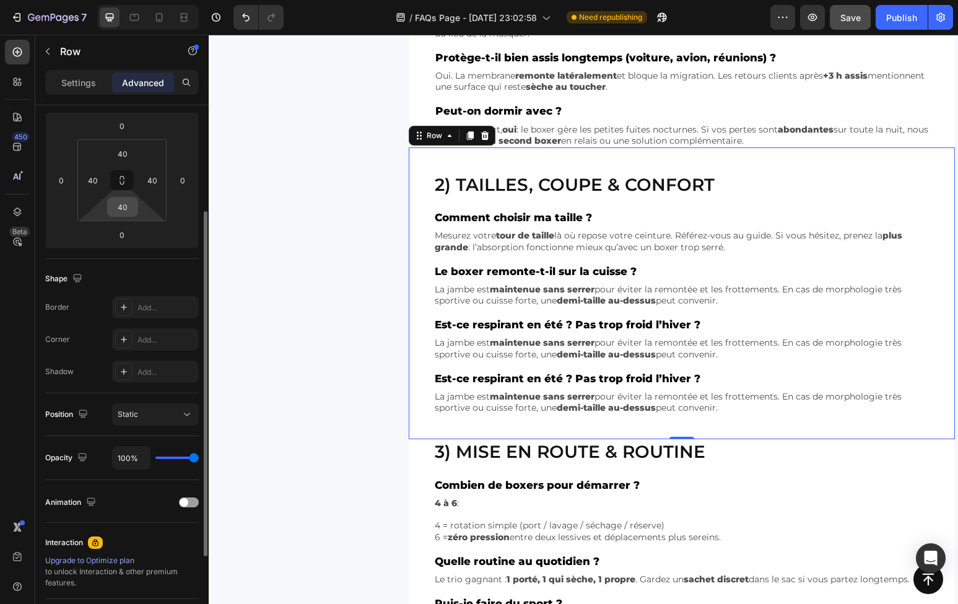
click at [117, 206] on input "40" at bounding box center [122, 206] width 25 height 19
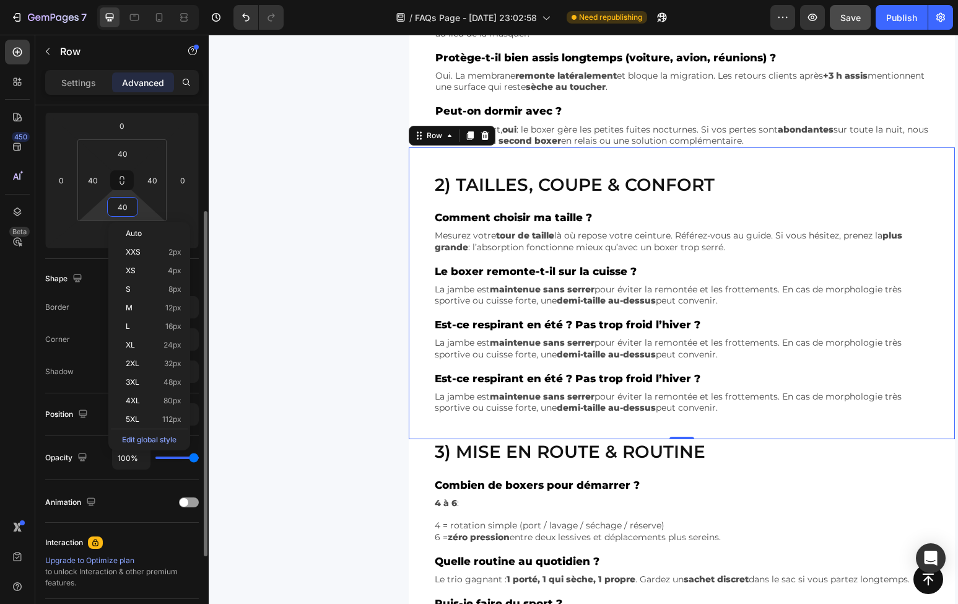
type input "0"
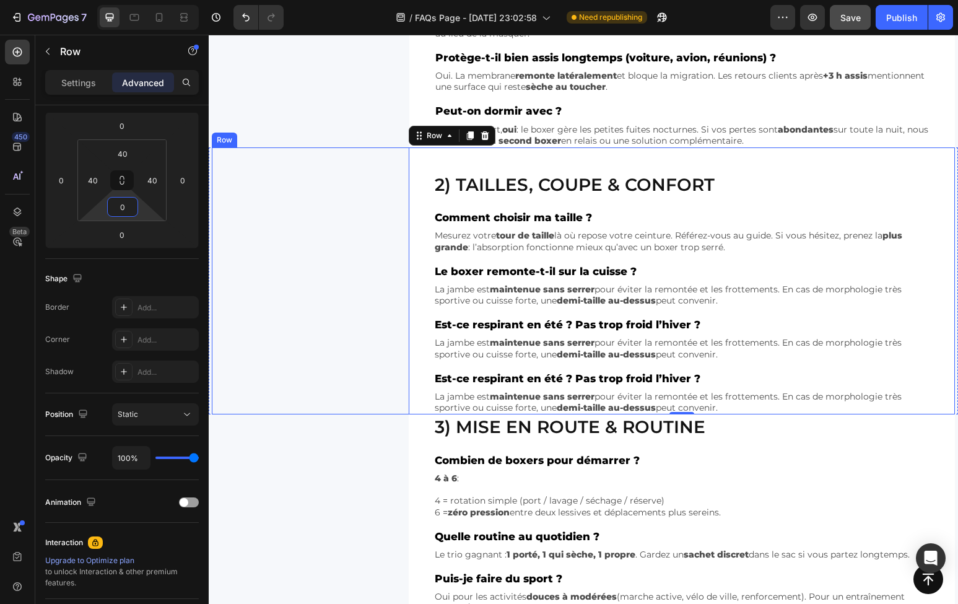
click at [323, 358] on div "2) Tailles, coupe & confort Heading Comment choisir ma taille ? Text Block Mesu…" at bounding box center [583, 280] width 743 height 267
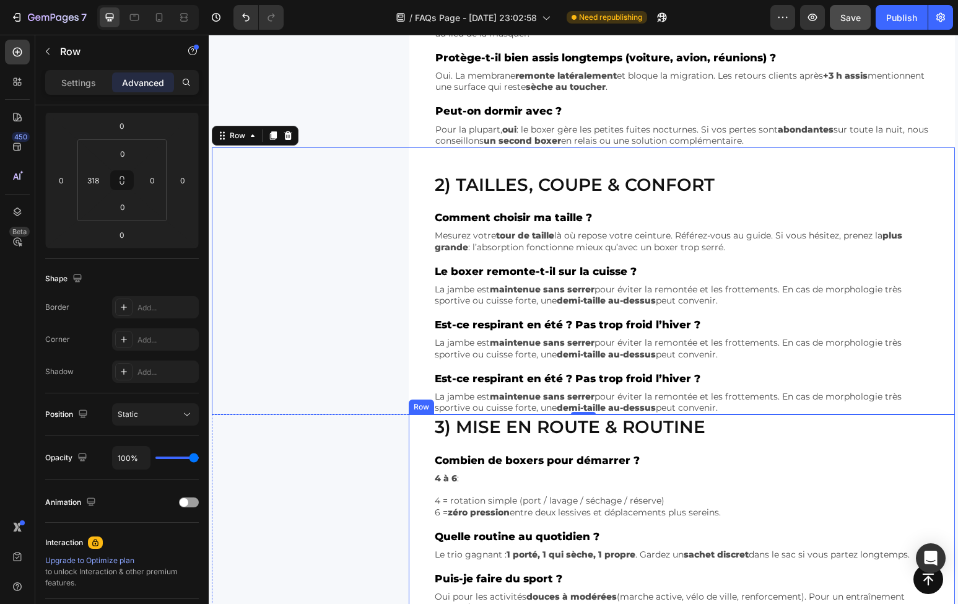
click at [413, 435] on div "3) Mise en route & routine Heading Combien de boxers pour démarrer ? Text Block…" at bounding box center [682, 526] width 546 height 225
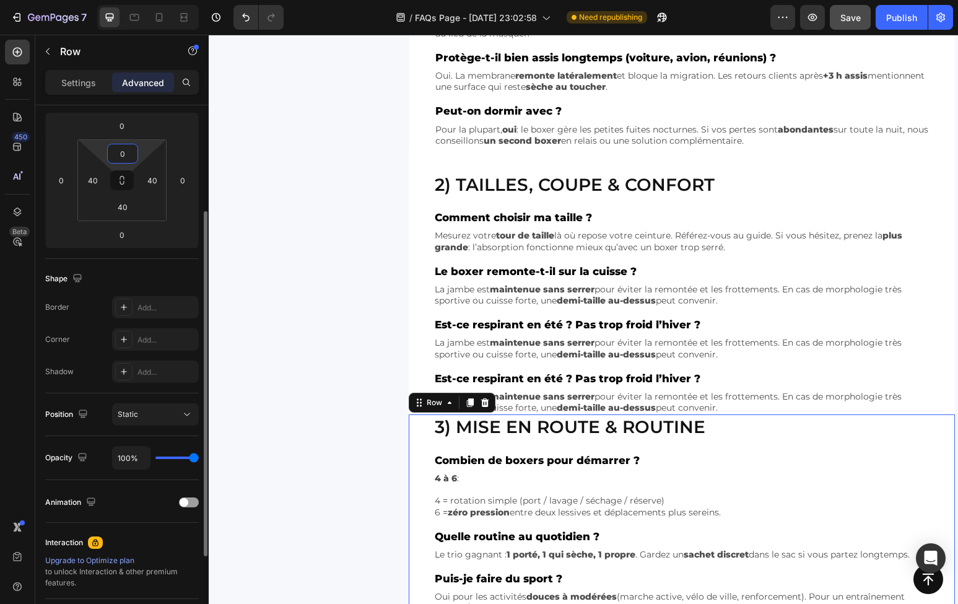
click at [128, 160] on input "0" at bounding box center [122, 153] width 25 height 19
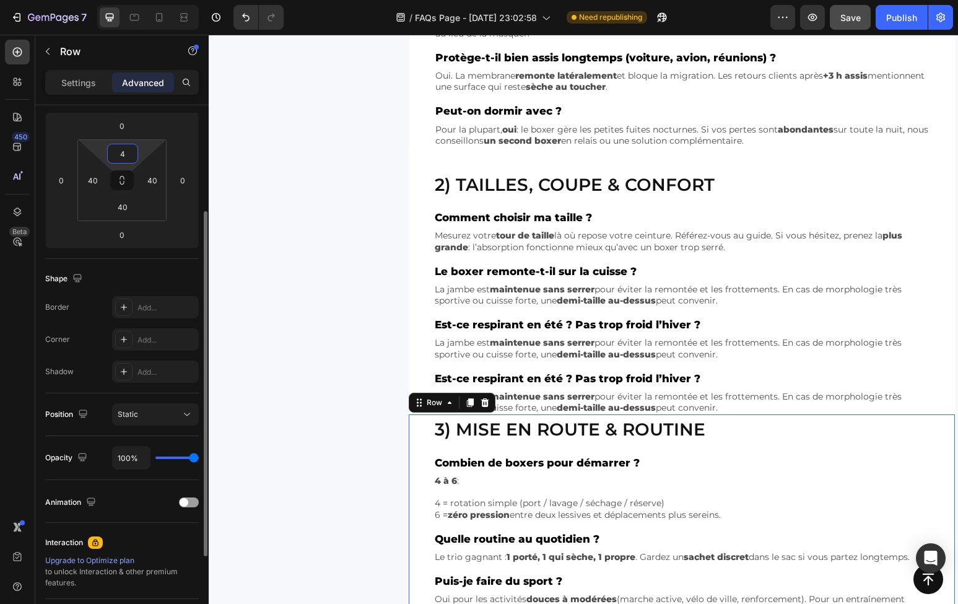
type input "40"
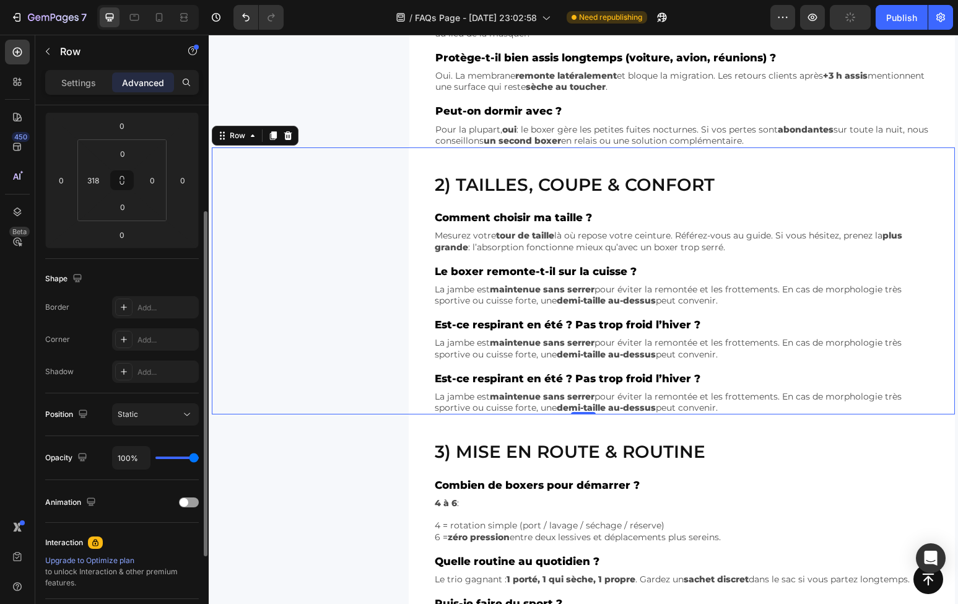
click at [402, 355] on div "2) Tailles, coupe & confort Heading Comment choisir ma taille ? Text Block Mesu…" at bounding box center [583, 280] width 743 height 267
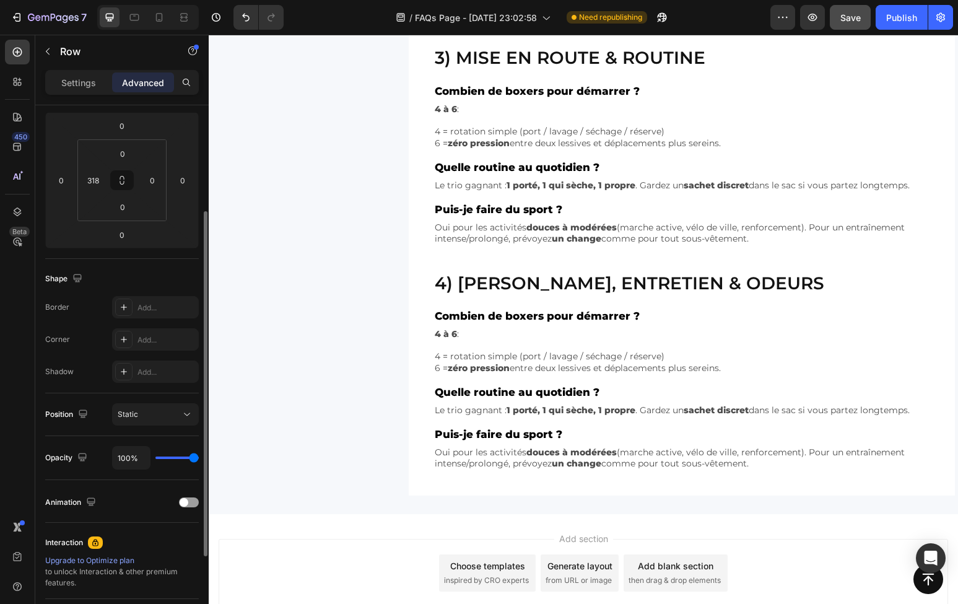
scroll to position [991, 0]
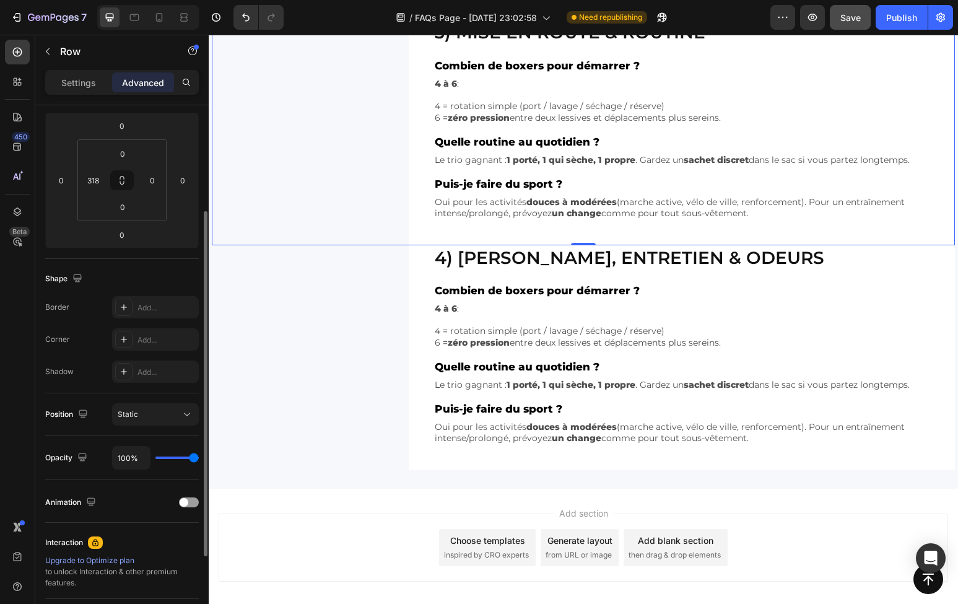
click at [378, 210] on div "3) Mise en route & routine Heading Combien de boxers pour démarrer ? Text Block…" at bounding box center [583, 119] width 743 height 249
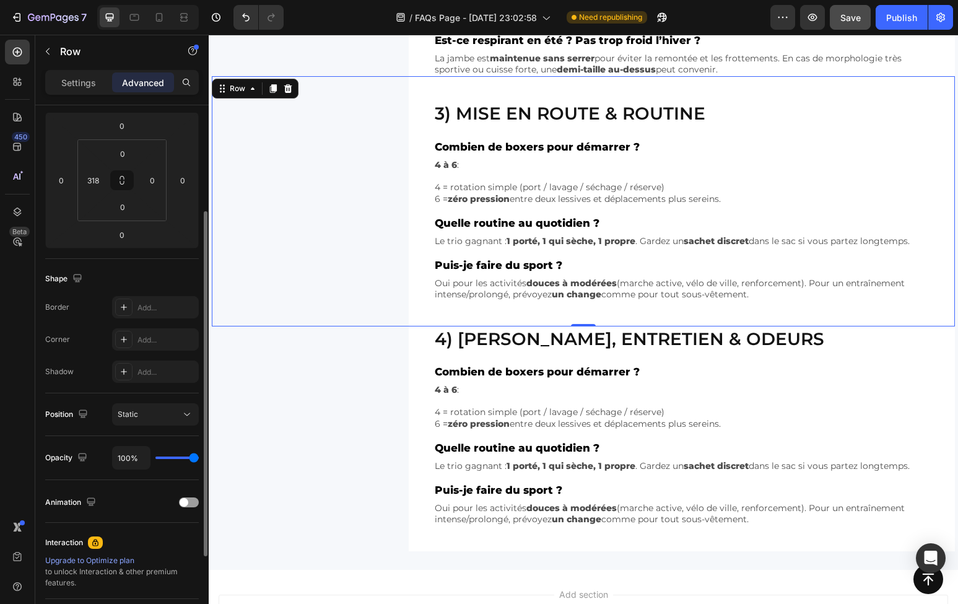
scroll to position [867, 0]
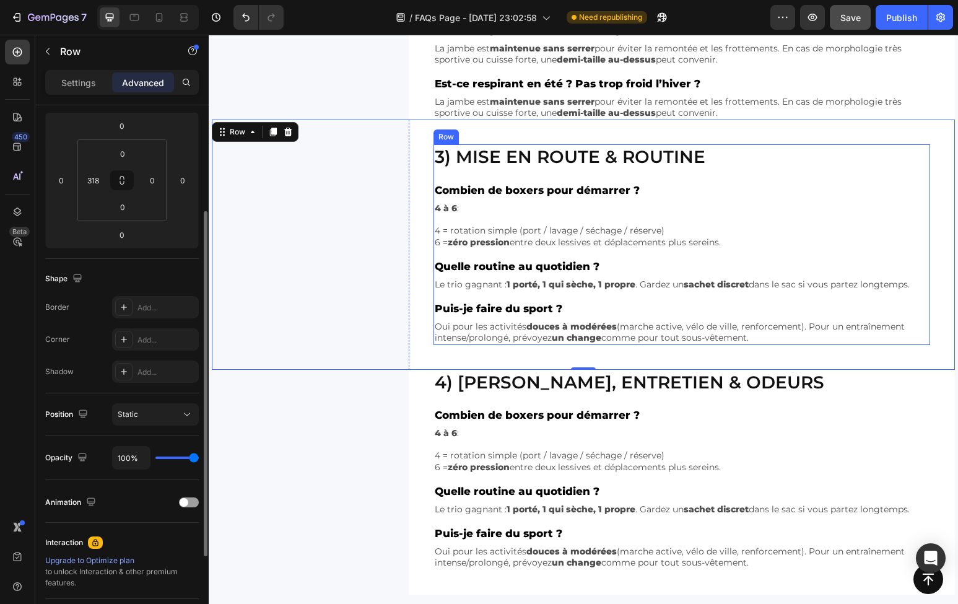
click at [438, 293] on div "3) Mise en route & routine Heading Combien de boxers pour démarrer ? Text Block…" at bounding box center [681, 244] width 496 height 200
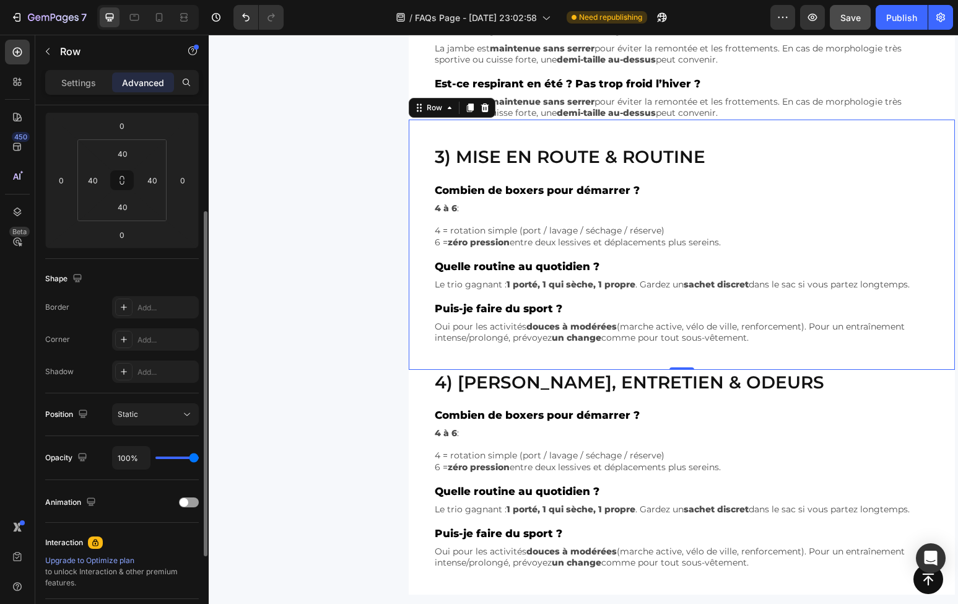
click at [418, 293] on div "3) Mise en route & routine Heading Combien de boxers pour démarrer ? Text Block…" at bounding box center [682, 243] width 546 height 249
click at [123, 205] on input "40" at bounding box center [122, 206] width 25 height 19
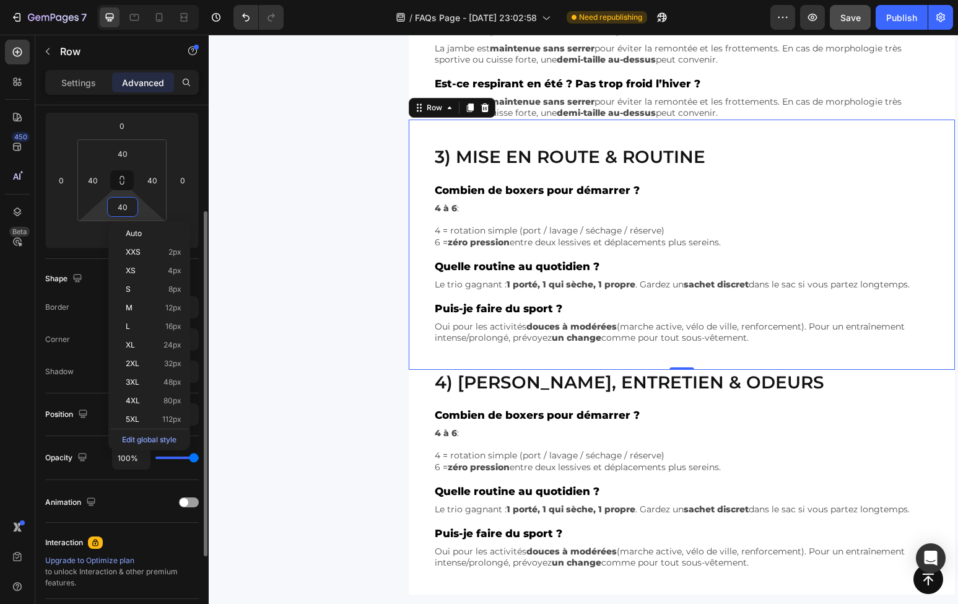
type input "0"
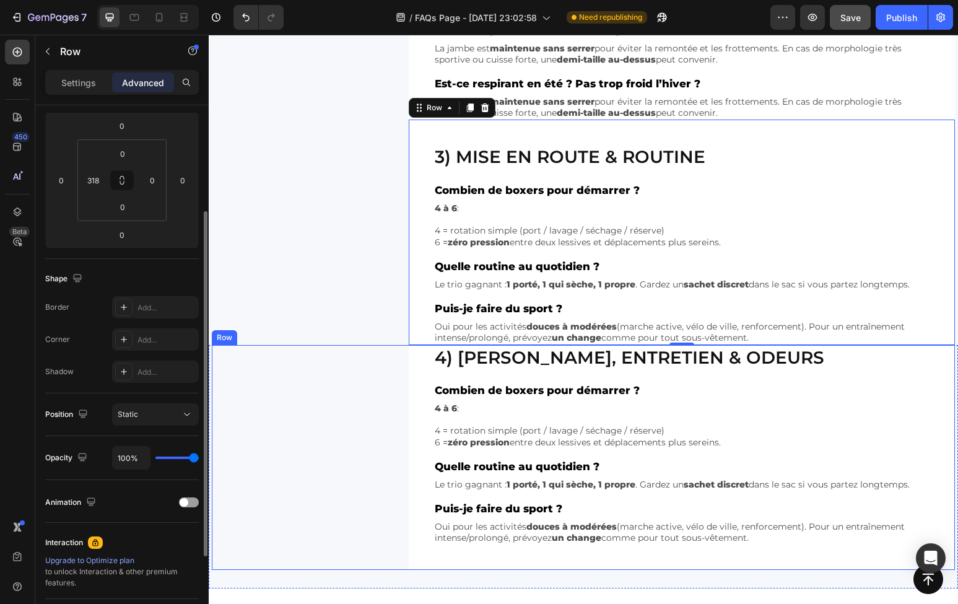
click at [366, 371] on div "4) Lavage, entretien & odeurs Heading Combien de boxers pour démarrer ? Text Bl…" at bounding box center [583, 457] width 743 height 225
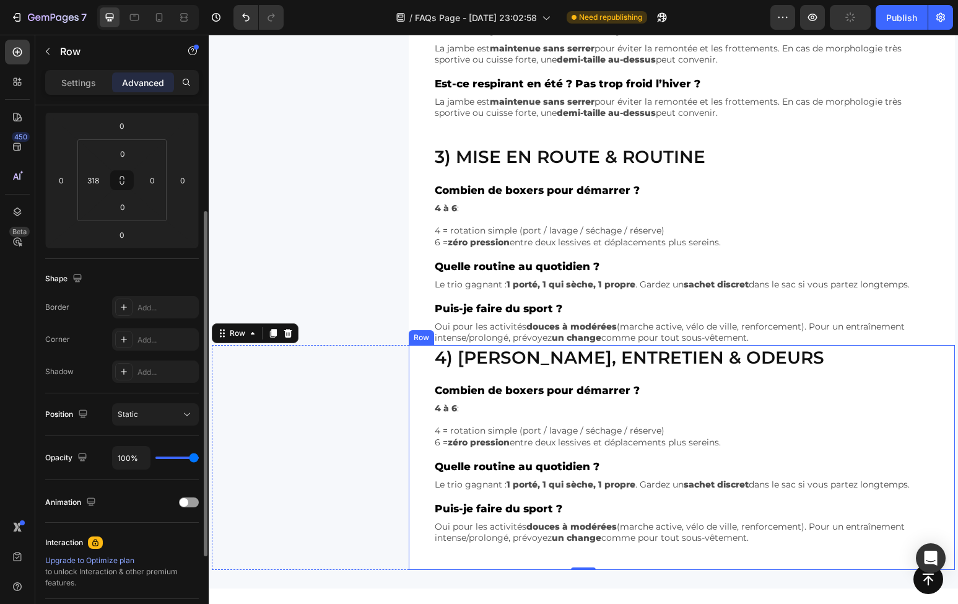
click at [423, 355] on div "4) Lavage, entretien & odeurs Heading Combien de boxers pour démarrer ? Text Bl…" at bounding box center [682, 457] width 546 height 225
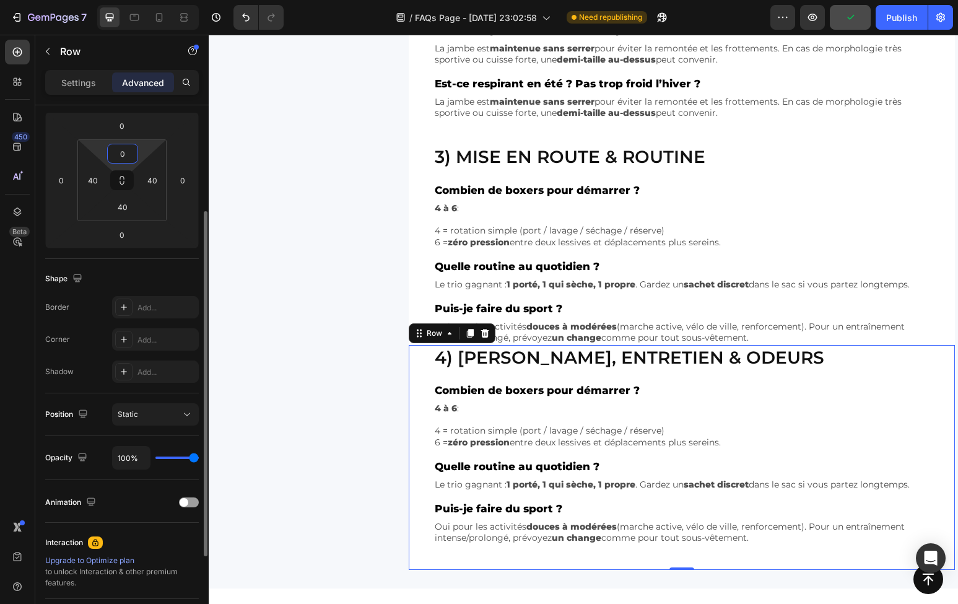
click at [121, 156] on input "0" at bounding box center [122, 153] width 25 height 19
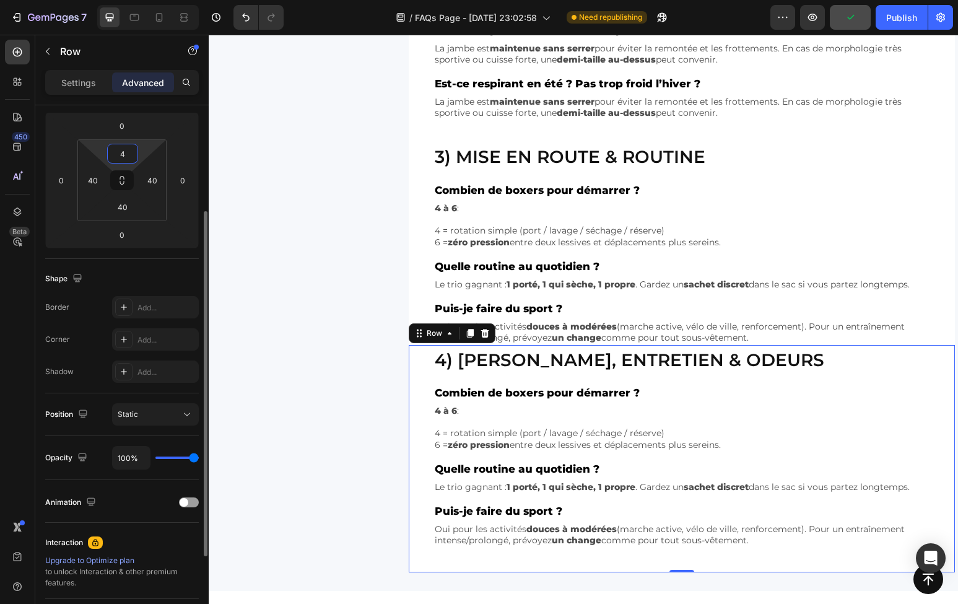
type input "40"
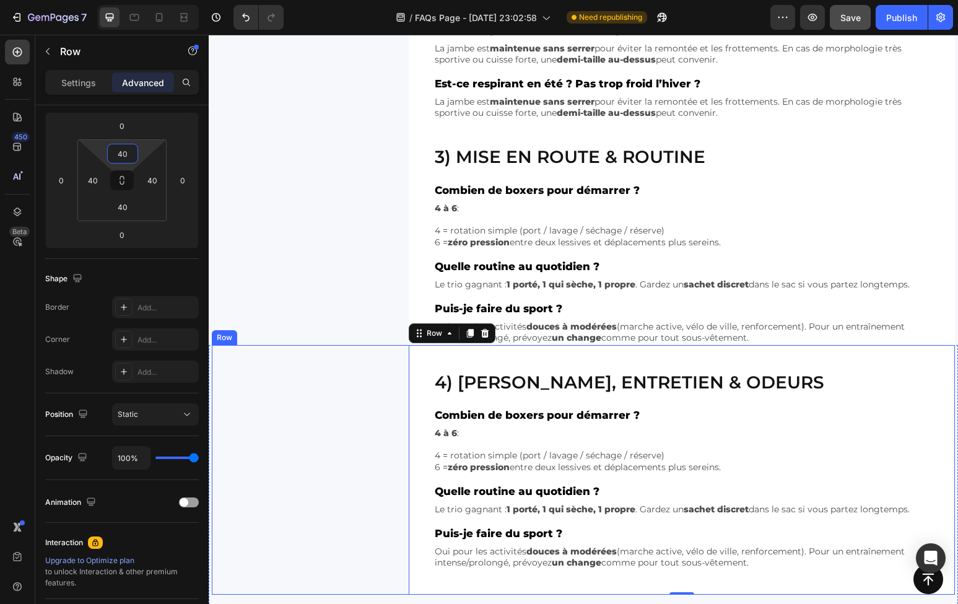
click at [378, 367] on div "4) Lavage, entretien & odeurs Heading Combien de boxers pour démarrer ? Text Bl…" at bounding box center [583, 469] width 743 height 249
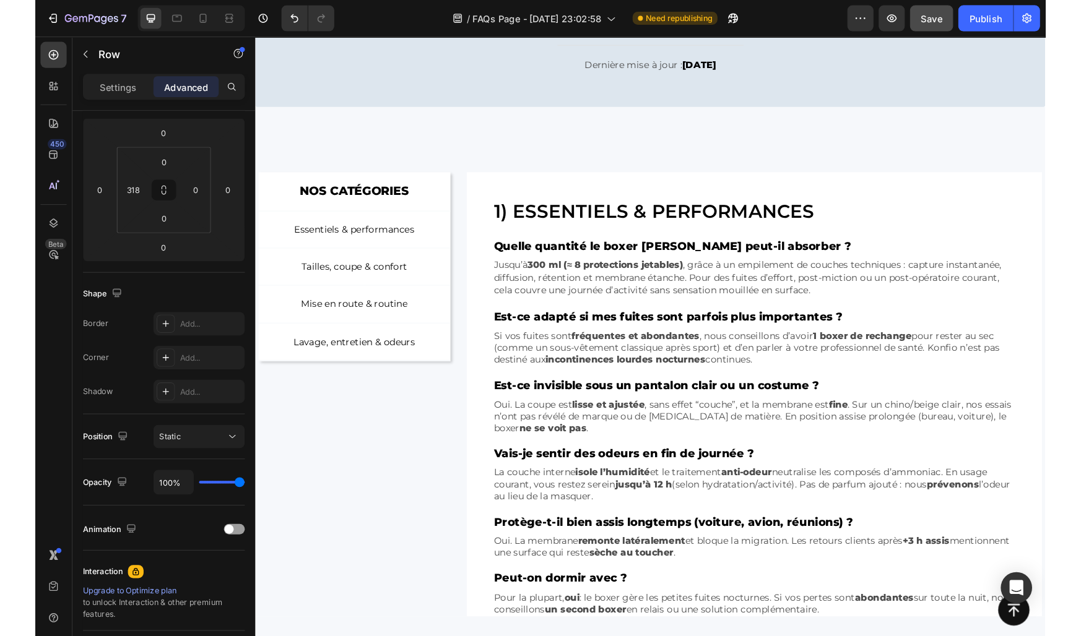
scroll to position [0, 0]
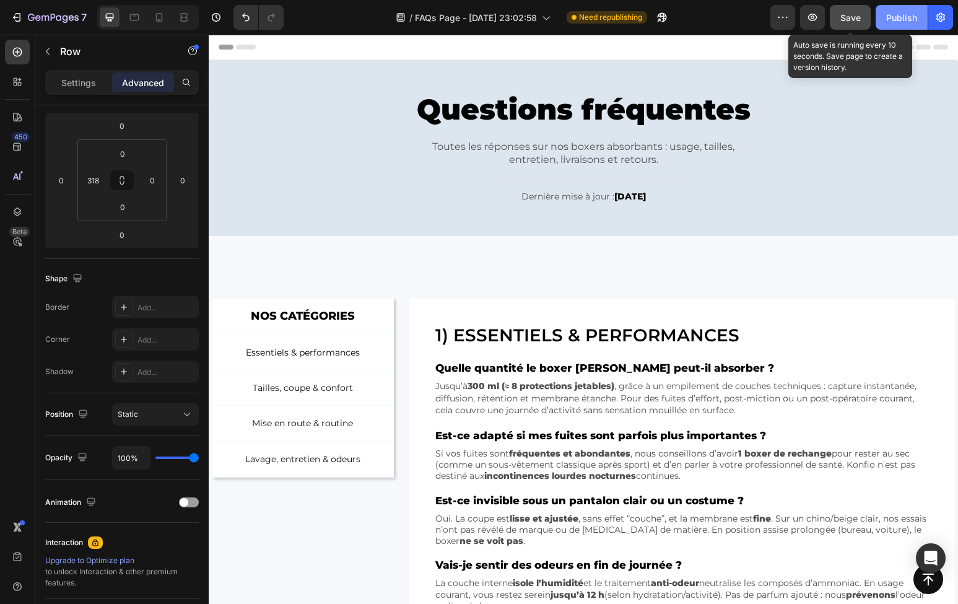
click at [886, 24] on button "Publish" at bounding box center [901, 17] width 52 height 25
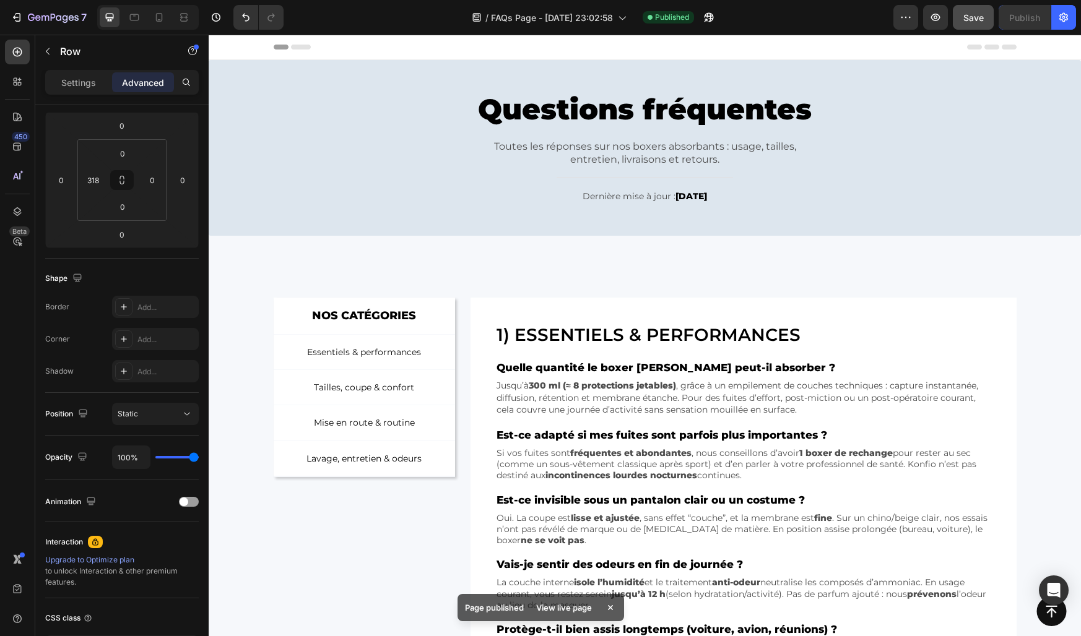
scroll to position [165, 0]
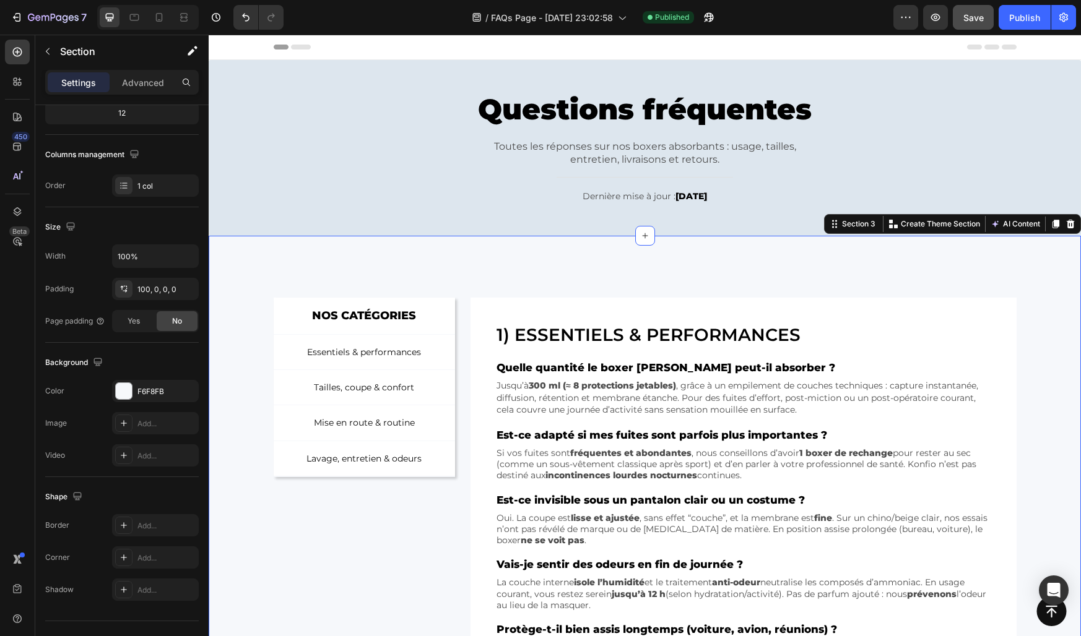
click at [516, 263] on div "NOS CATÉGORIES Text Block Row Essentiels & performances Button Tailles, coupe &…" at bounding box center [645, 477] width 872 height 483
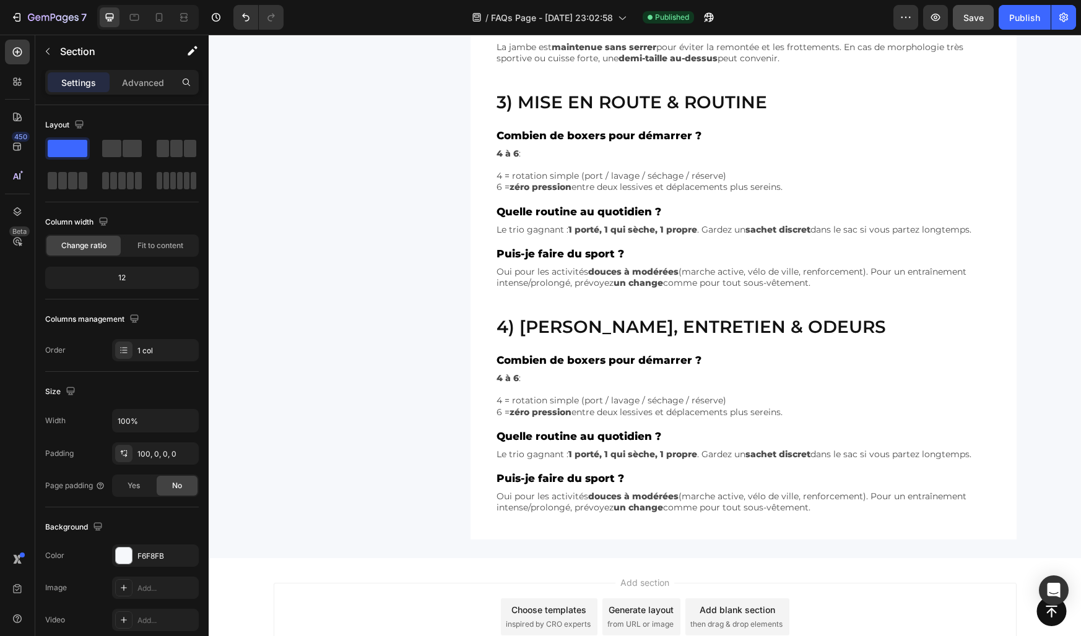
scroll to position [918, 0]
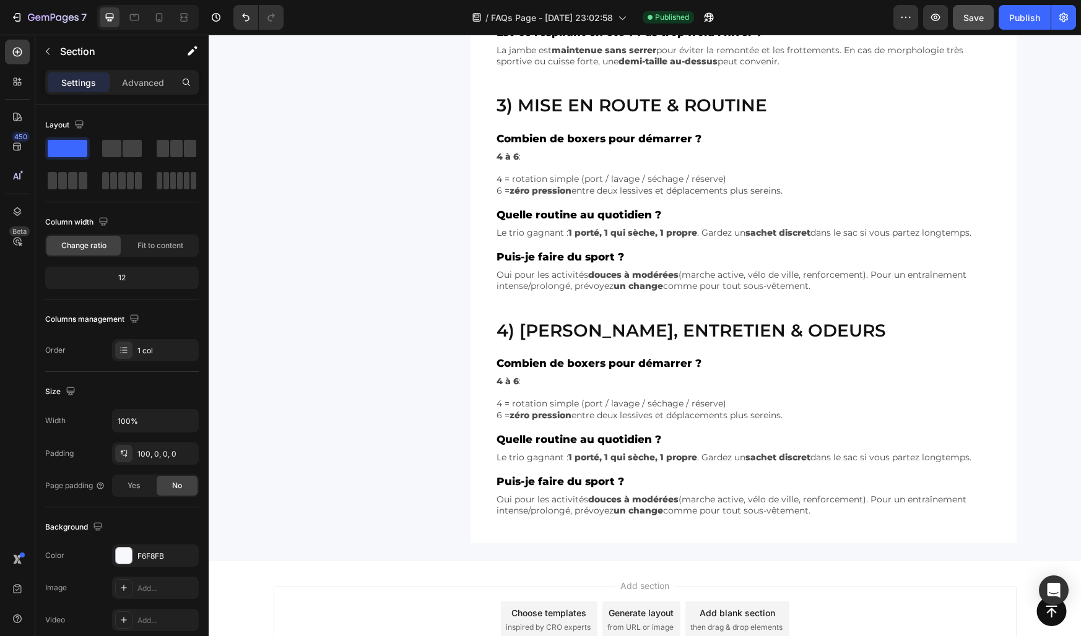
click at [526, 368] on p "Combien de boxers pour démarrer ?" at bounding box center [743, 364] width 494 height 14
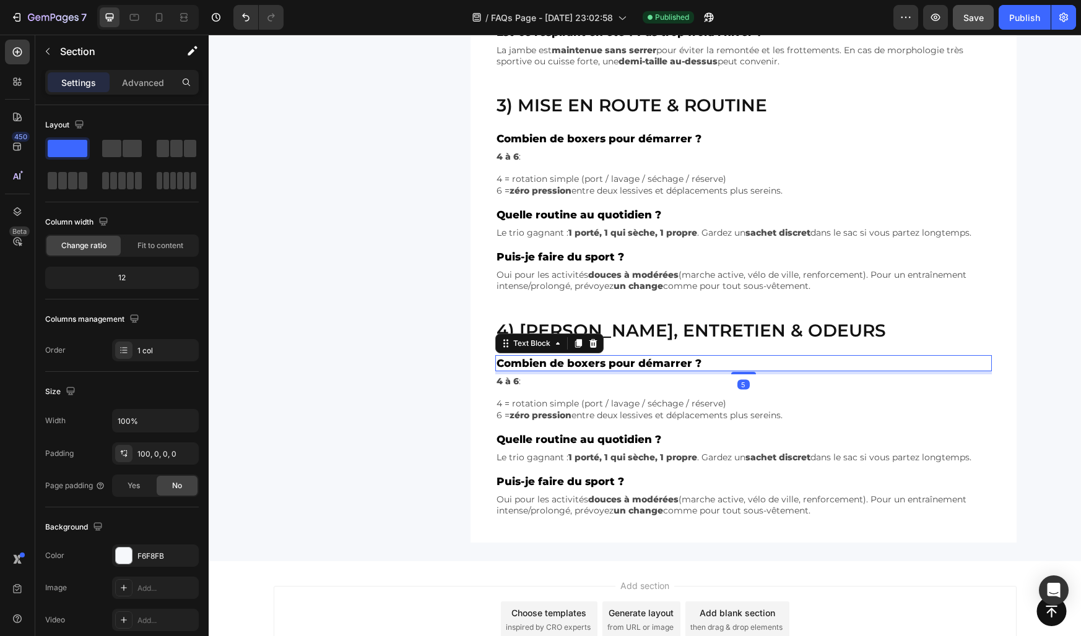
click at [526, 368] on p "Combien de boxers pour démarrer ?" at bounding box center [743, 364] width 494 height 14
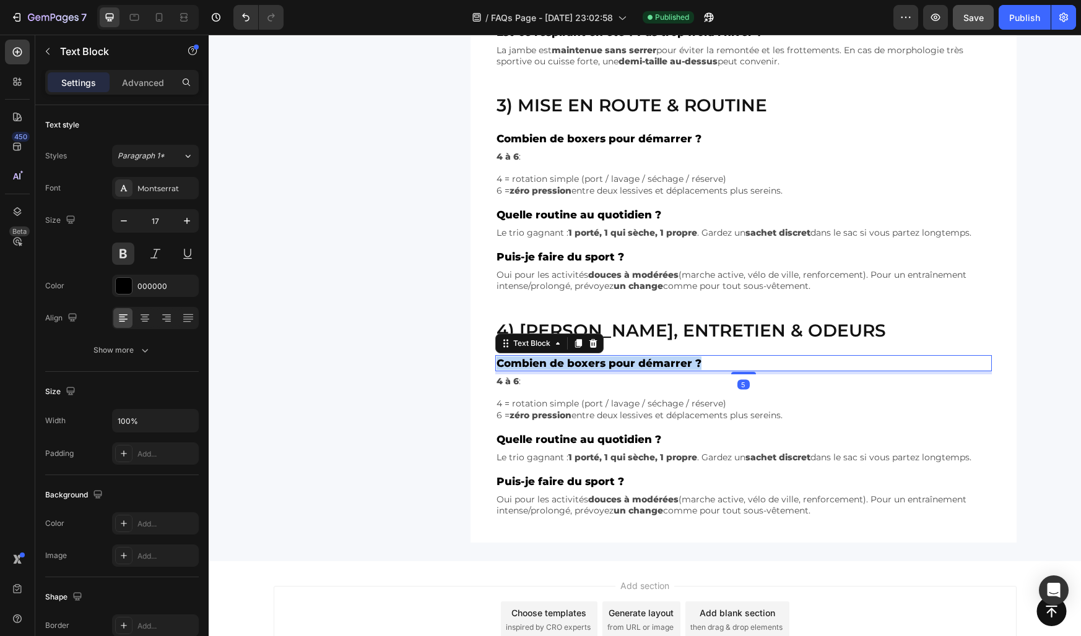
click at [526, 368] on p "Combien de boxers pour démarrer ?" at bounding box center [743, 364] width 494 height 14
click at [506, 407] on p "4 = rotation simple (port / lavage / séchage / réserve)" at bounding box center [743, 403] width 494 height 11
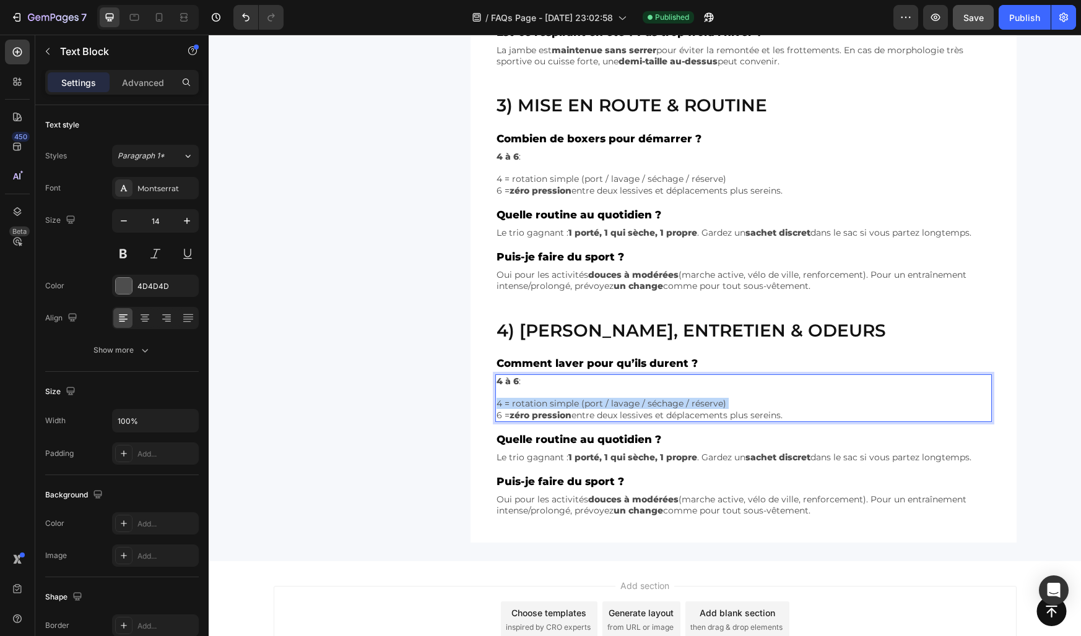
click at [506, 407] on p "4 = rotation simple (port / lavage / séchage / réserve)" at bounding box center [743, 403] width 494 height 11
drag, startPoint x: 792, startPoint y: 417, endPoint x: 493, endPoint y: 382, distance: 301.0
click at [493, 382] on div "4) Lavage, entretien & odeurs Heading Comment laver pour qu’ils durent ? Text B…" at bounding box center [743, 417] width 546 height 249
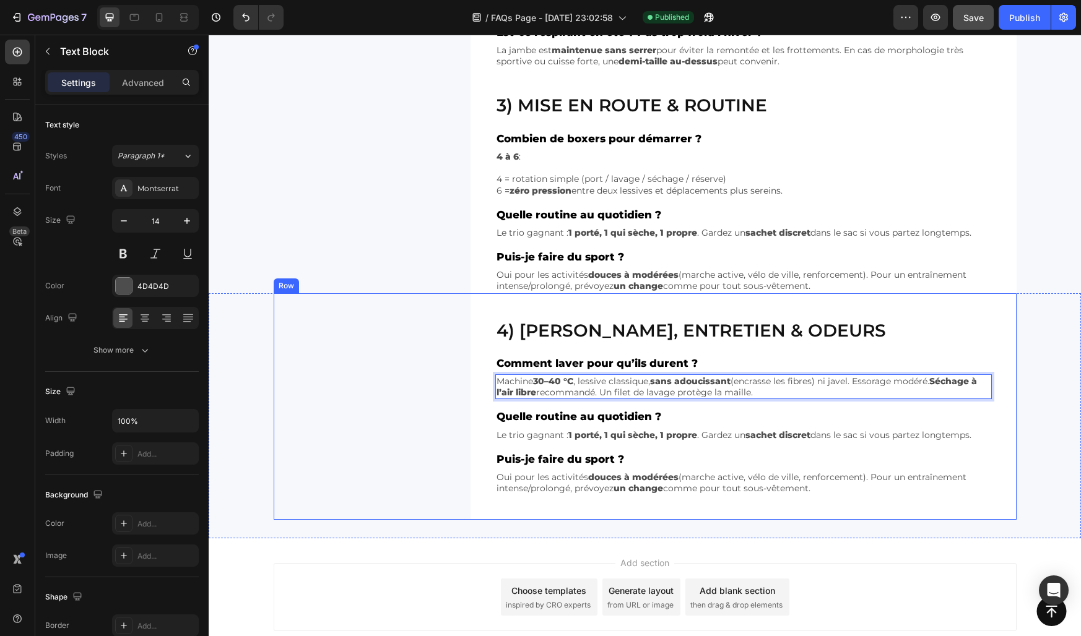
click at [450, 390] on div "4) Lavage, entretien & odeurs Heading Comment laver pour qu’ils durent ? Text B…" at bounding box center [645, 406] width 743 height 227
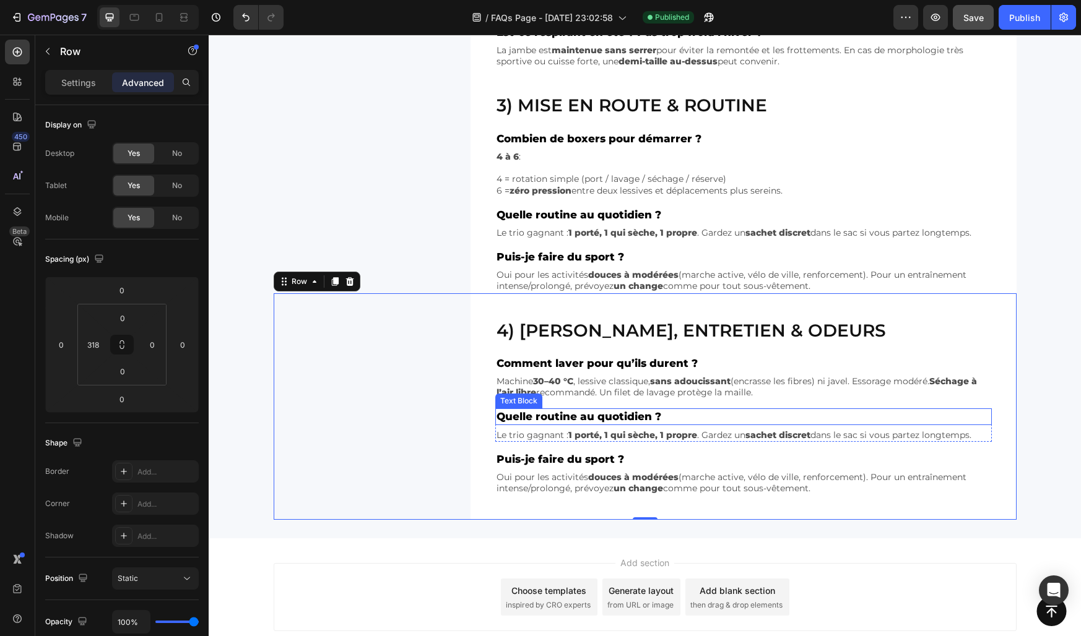
click at [532, 415] on p "Quelle routine au quotidien ?" at bounding box center [743, 417] width 494 height 14
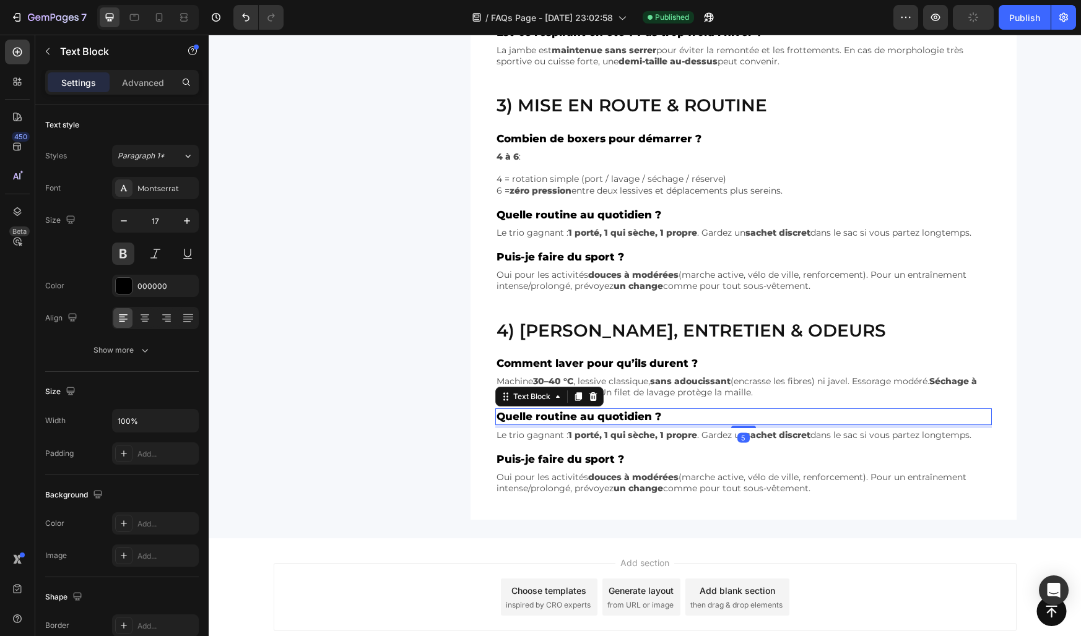
click at [532, 415] on p "Quelle routine au quotidien ?" at bounding box center [743, 417] width 494 height 14
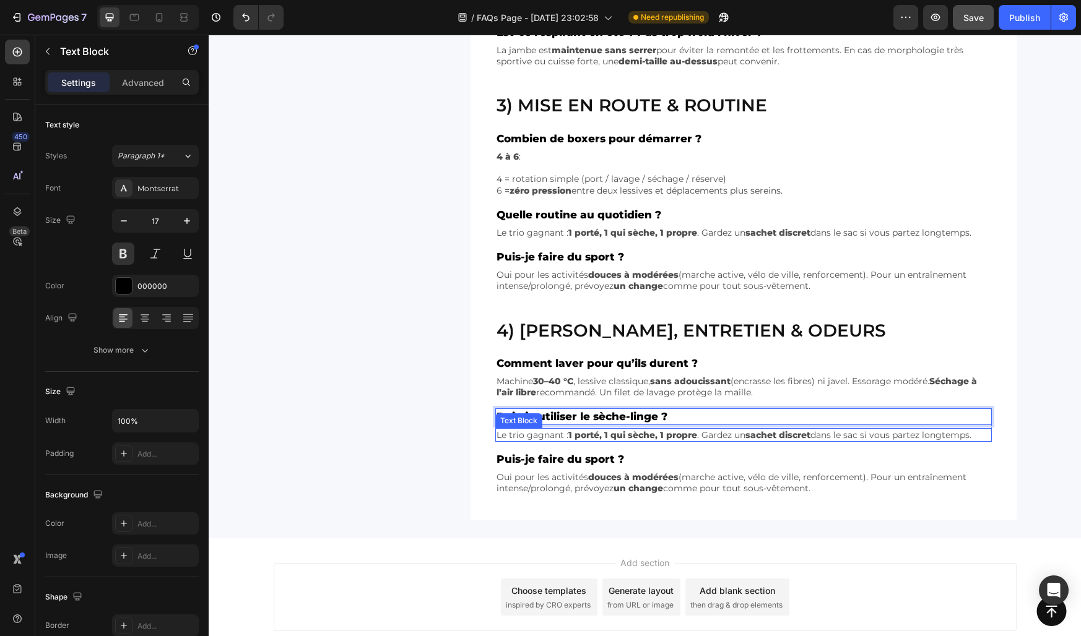
click at [529, 433] on p "Le trio gagnant : 1 porté, 1 qui sèche, 1 propre . Gardez un sachet discret dan…" at bounding box center [743, 435] width 494 height 11
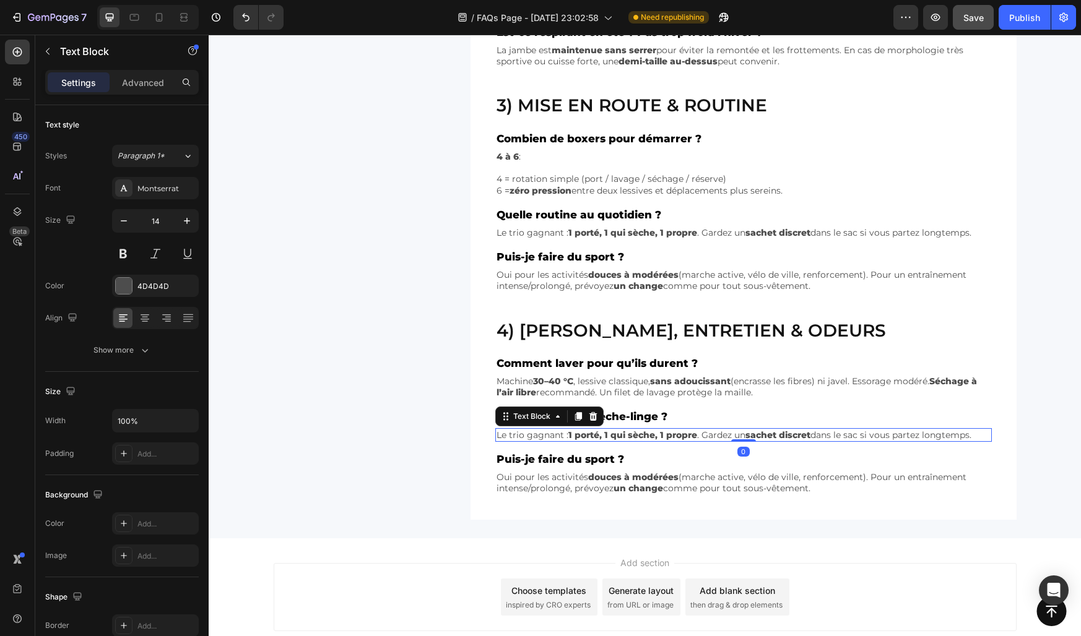
click at [529, 433] on p "Le trio gagnant : 1 porté, 1 qui sèche, 1 propre . Gardez un sachet discret dan…" at bounding box center [743, 435] width 494 height 11
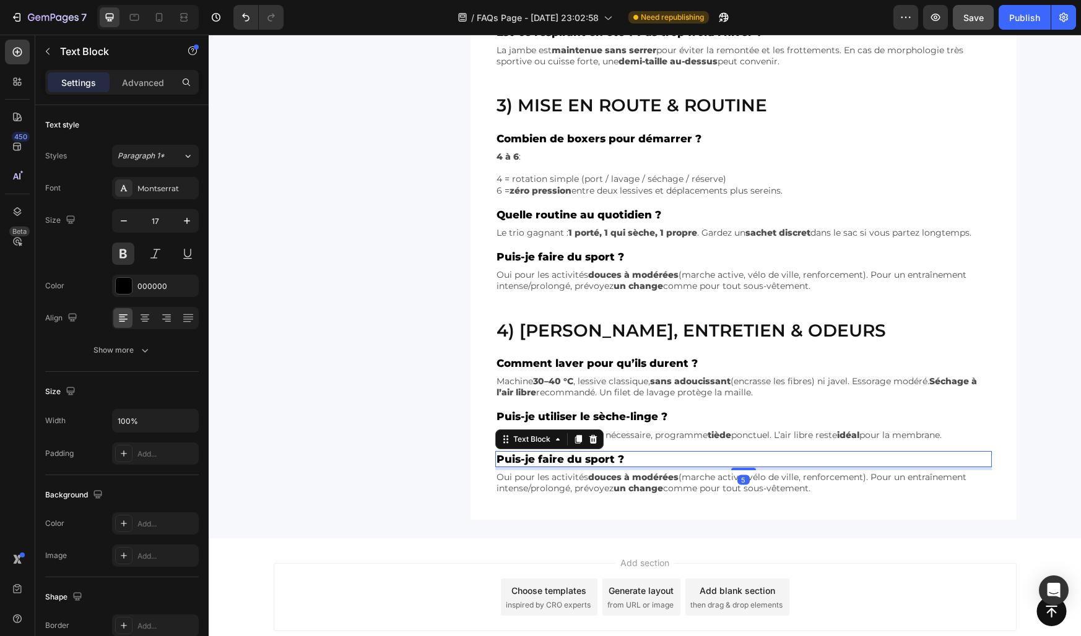
click at [522, 459] on p "Puis-je faire du sport ?" at bounding box center [743, 459] width 494 height 14
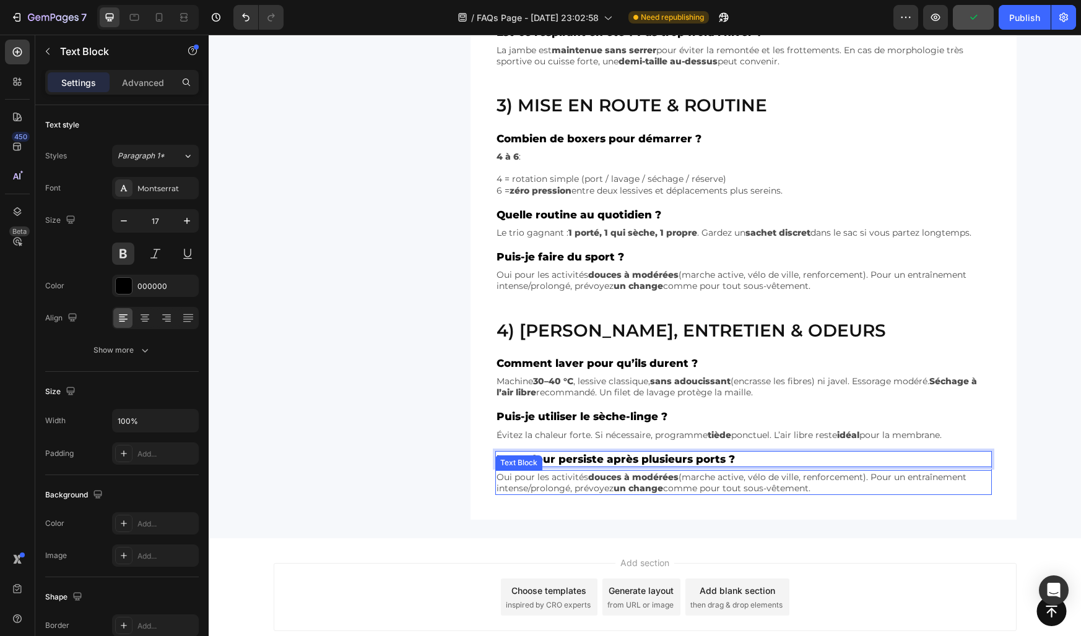
click at [525, 481] on p "Oui pour les activités douces à modérées (marche active, vélo de ville, renforc…" at bounding box center [743, 483] width 494 height 22
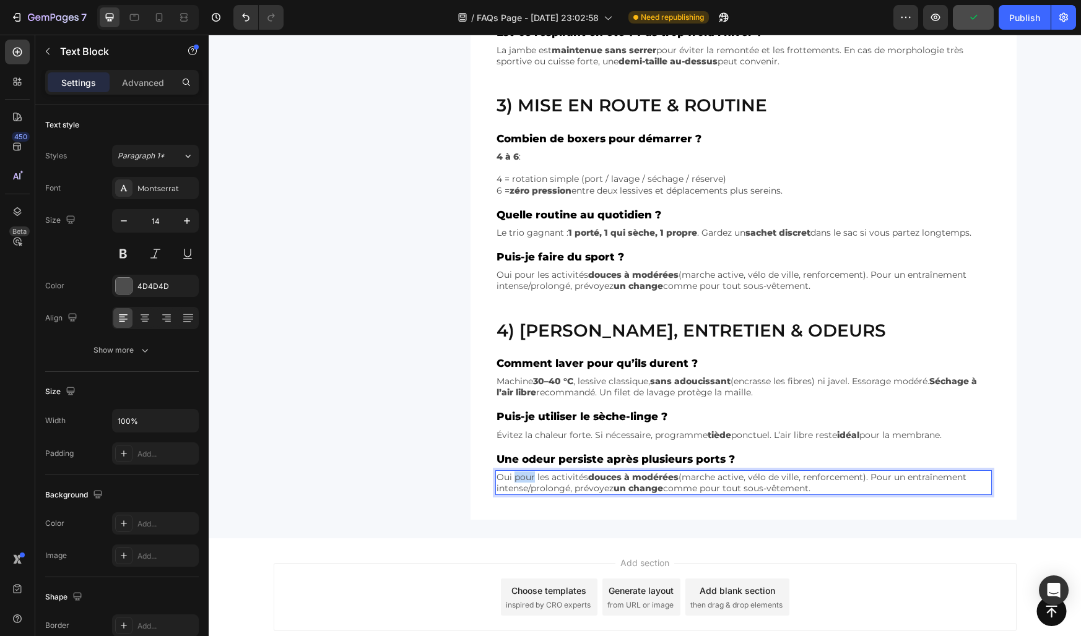
click at [525, 481] on p "Oui pour les activités douces à modérées (marche active, vélo de ville, renforc…" at bounding box center [743, 483] width 494 height 22
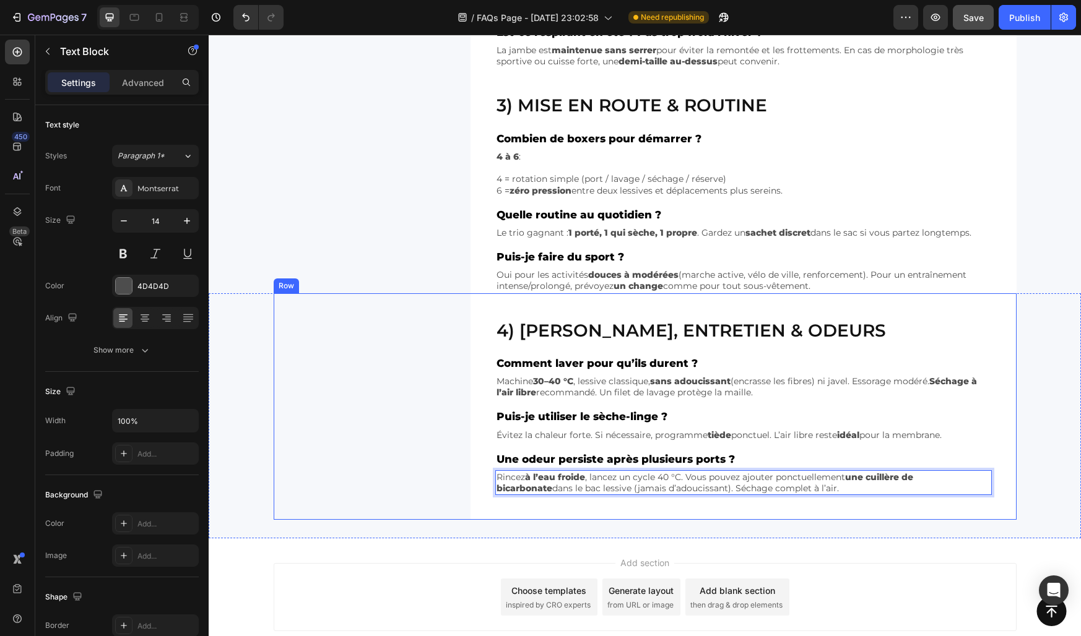
click at [436, 462] on div "4) Lavage, entretien & odeurs Heading Comment laver pour qu’ils durent ? Text B…" at bounding box center [645, 406] width 743 height 227
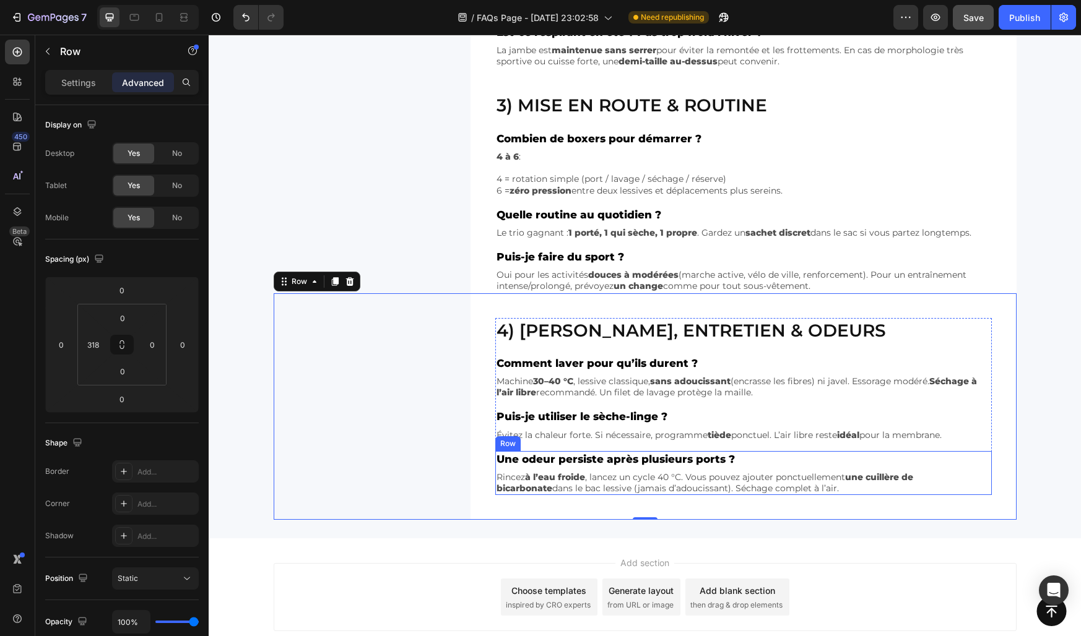
click at [732, 467] on div "Une odeur persiste après plusieurs ports ? Text Block Rincez à l’eau froide , l…" at bounding box center [743, 473] width 496 height 45
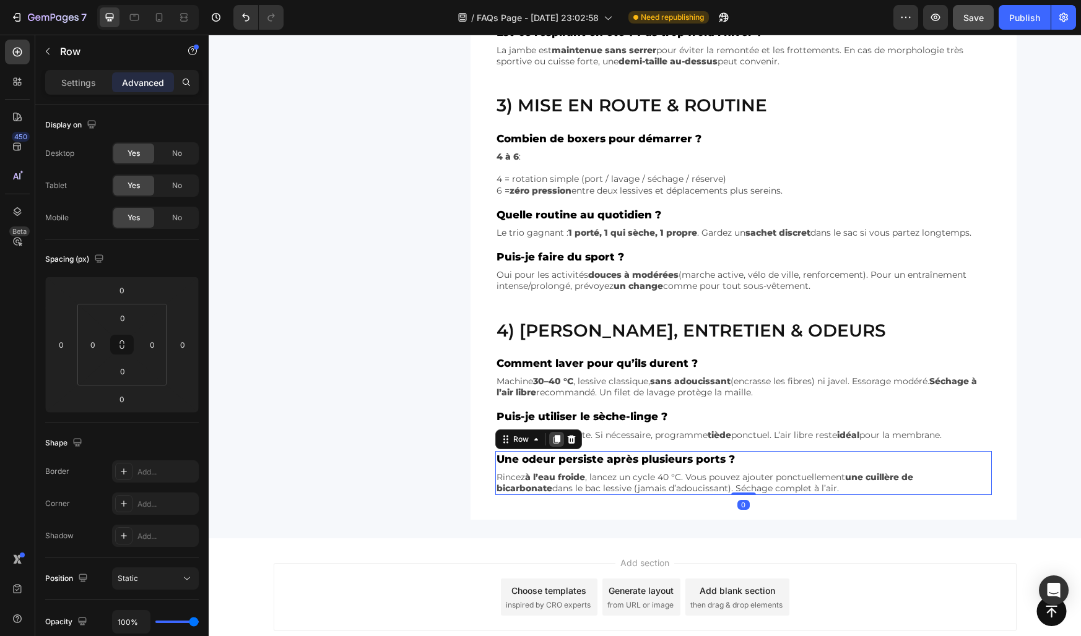
click at [554, 437] on icon at bounding box center [556, 439] width 7 height 9
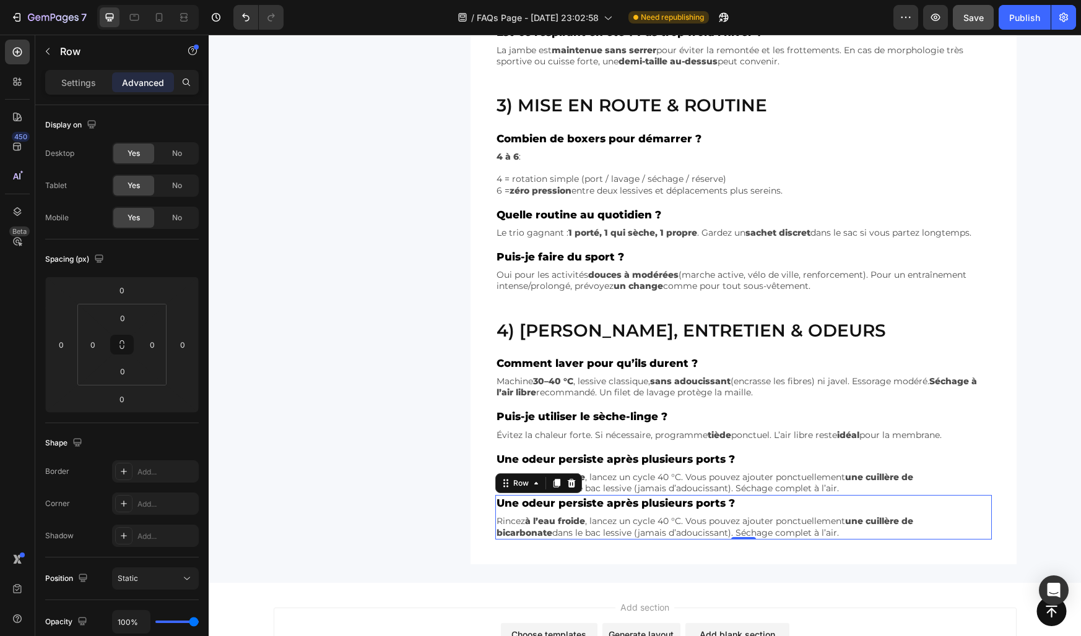
click at [540, 521] on strong "à l’eau froide" at bounding box center [555, 521] width 60 height 11
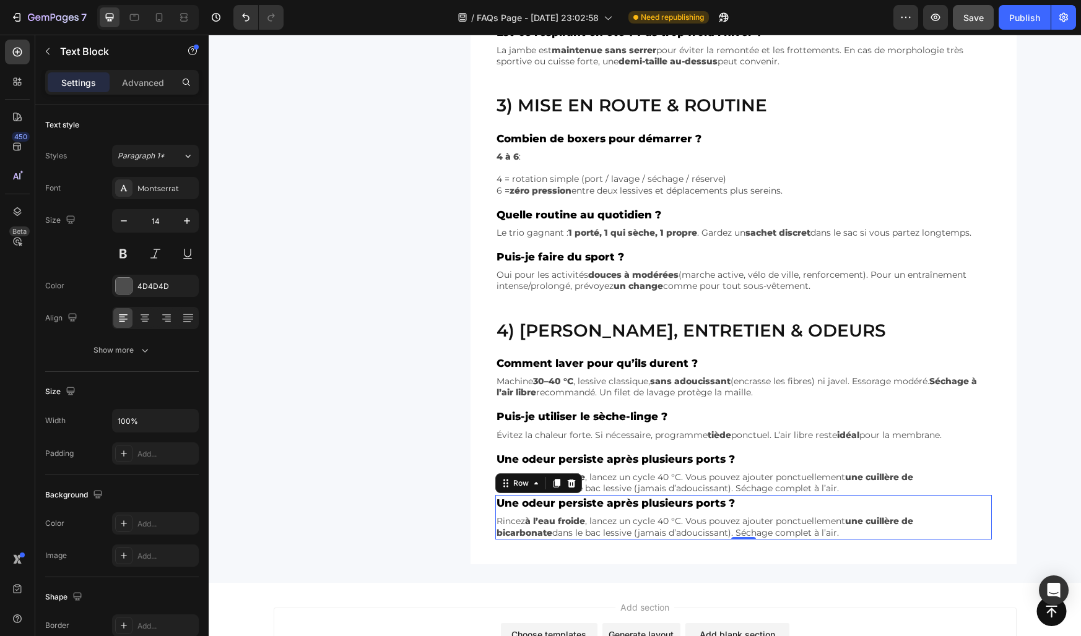
click at [540, 521] on strong "à l’eau froide" at bounding box center [555, 521] width 60 height 11
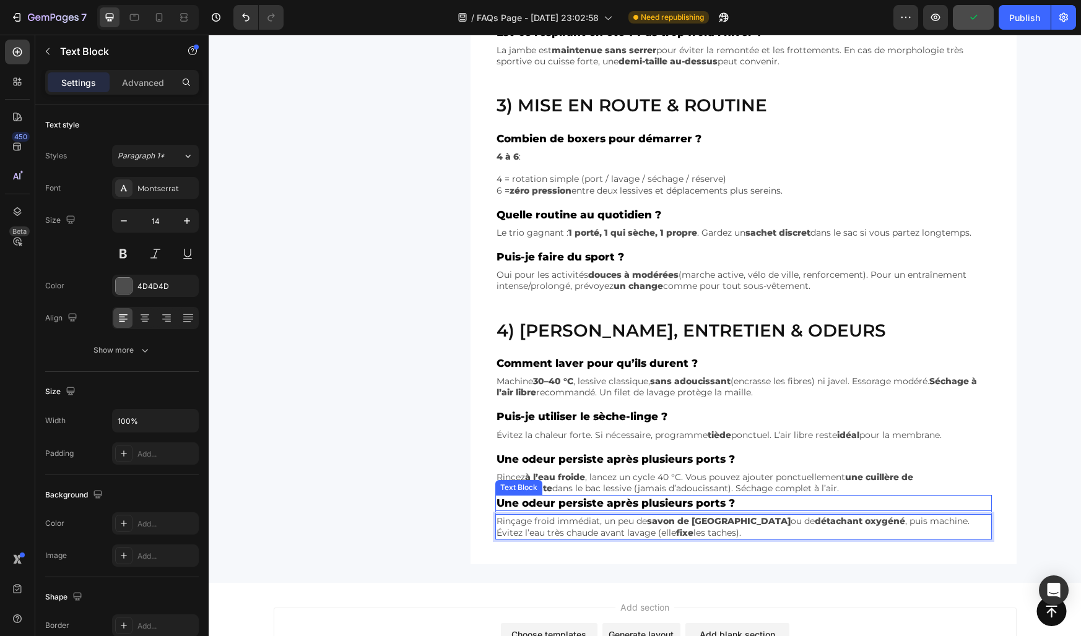
click at [529, 508] on p "Une odeur persiste après plusieurs ports ?" at bounding box center [743, 503] width 494 height 14
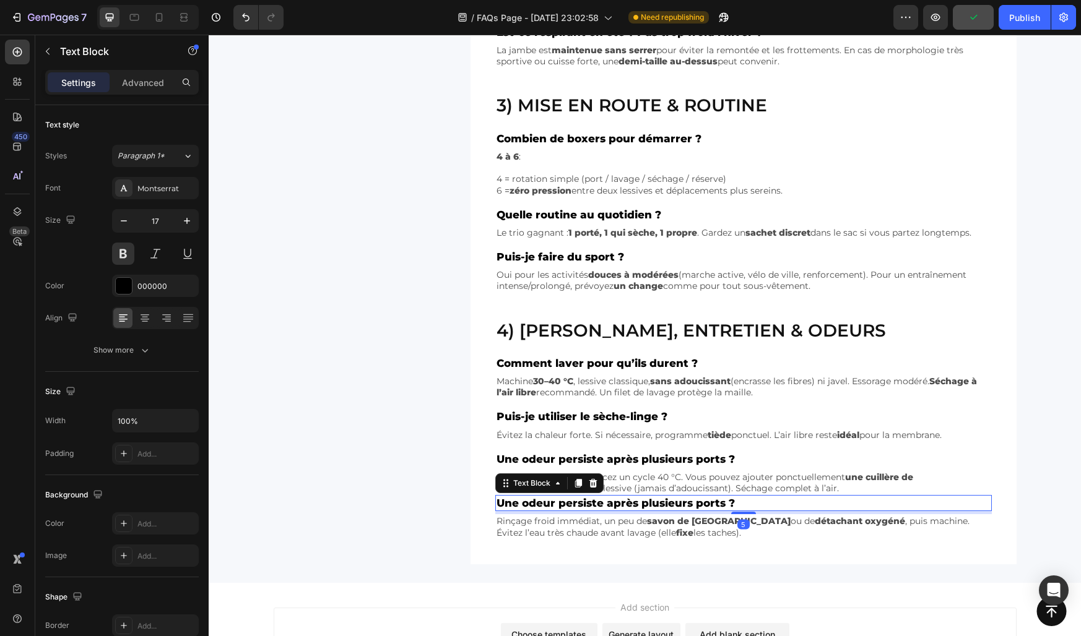
click at [529, 508] on p "Une odeur persiste après plusieurs ports ?" at bounding box center [743, 503] width 494 height 14
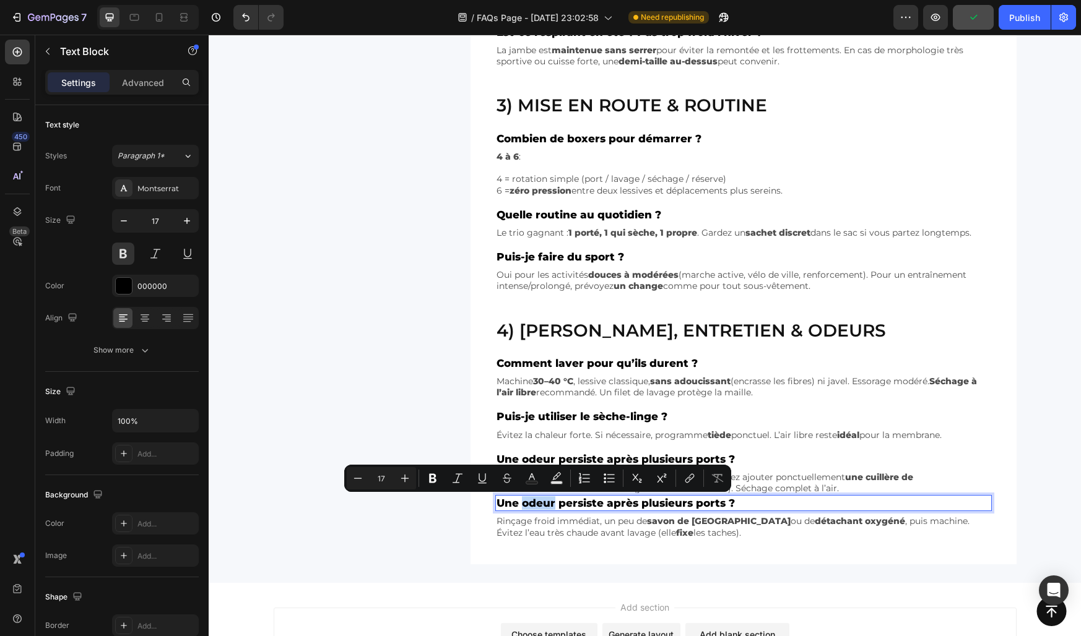
click at [529, 508] on p "Une odeur persiste après plusieurs ports ?" at bounding box center [743, 503] width 494 height 14
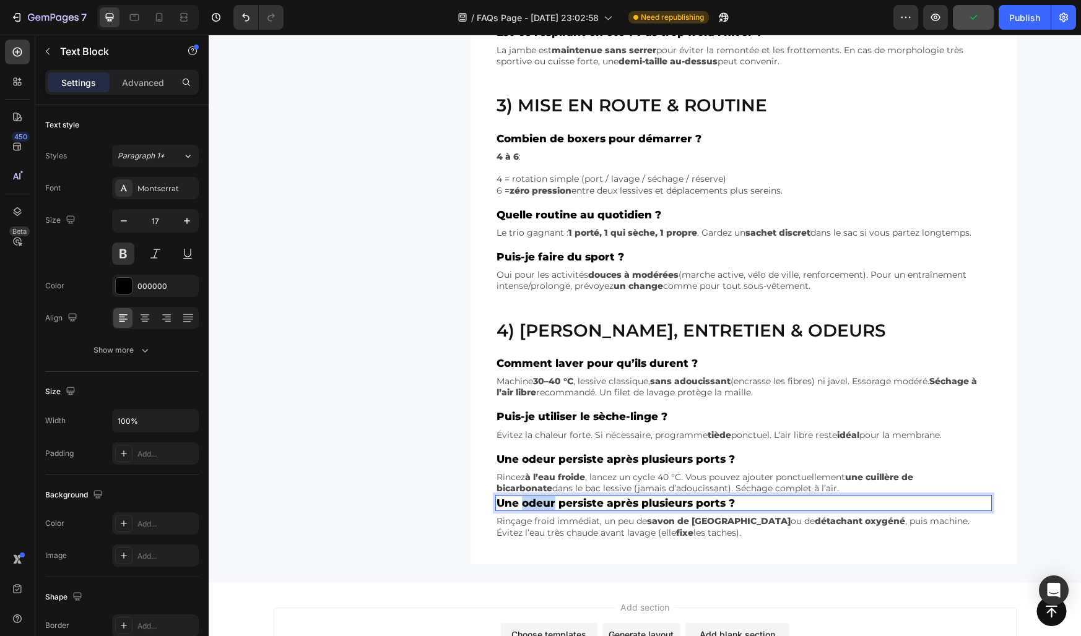
click at [529, 508] on p "Une odeur persiste après plusieurs ports ?" at bounding box center [743, 503] width 494 height 14
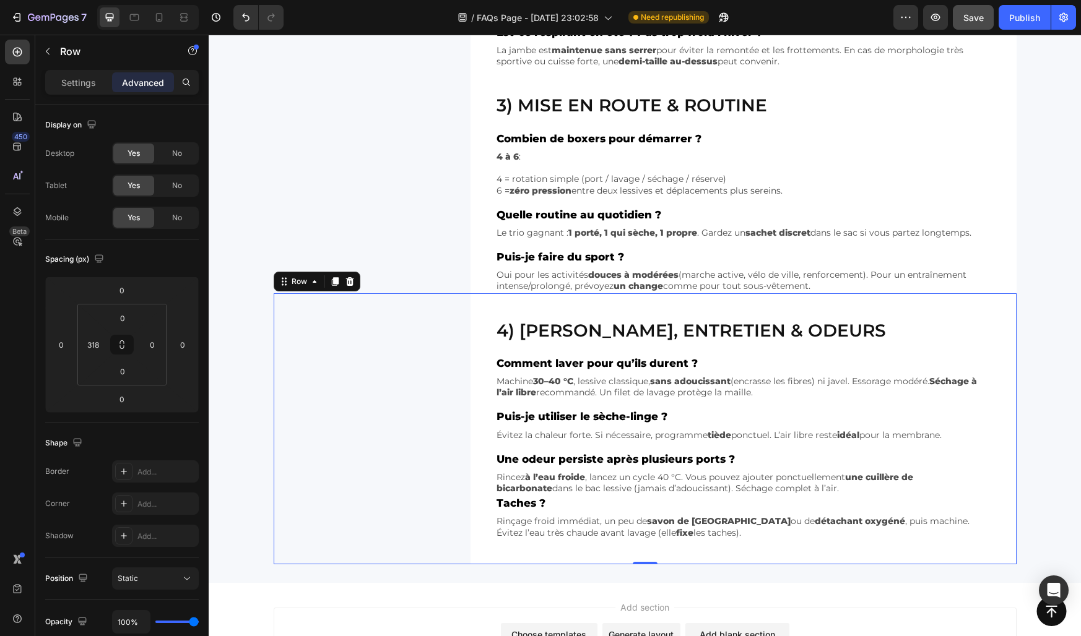
click at [464, 498] on div "4) Lavage, entretien & odeurs Heading Comment laver pour qu’ils durent ? Text B…" at bounding box center [645, 428] width 743 height 271
click at [706, 469] on div "Une odeur persiste après plusieurs ports ? Text Block Rincez à l’eau froide , l…" at bounding box center [743, 473] width 496 height 45
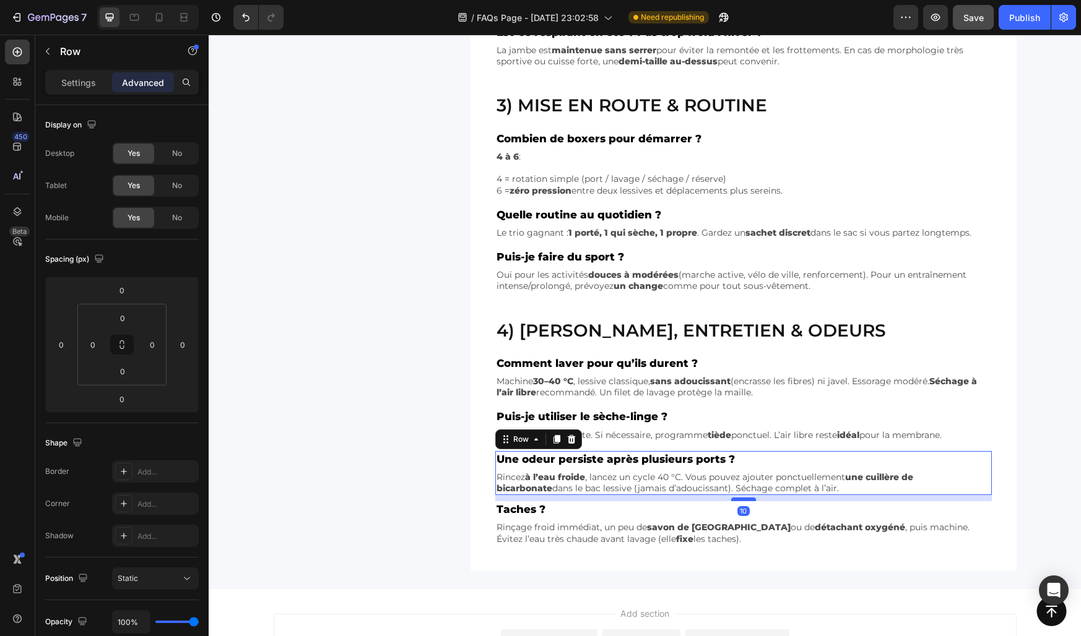
drag, startPoint x: 741, startPoint y: 492, endPoint x: 737, endPoint y: 498, distance: 7.6
click at [737, 498] on div at bounding box center [743, 500] width 25 height 4
type input "10"
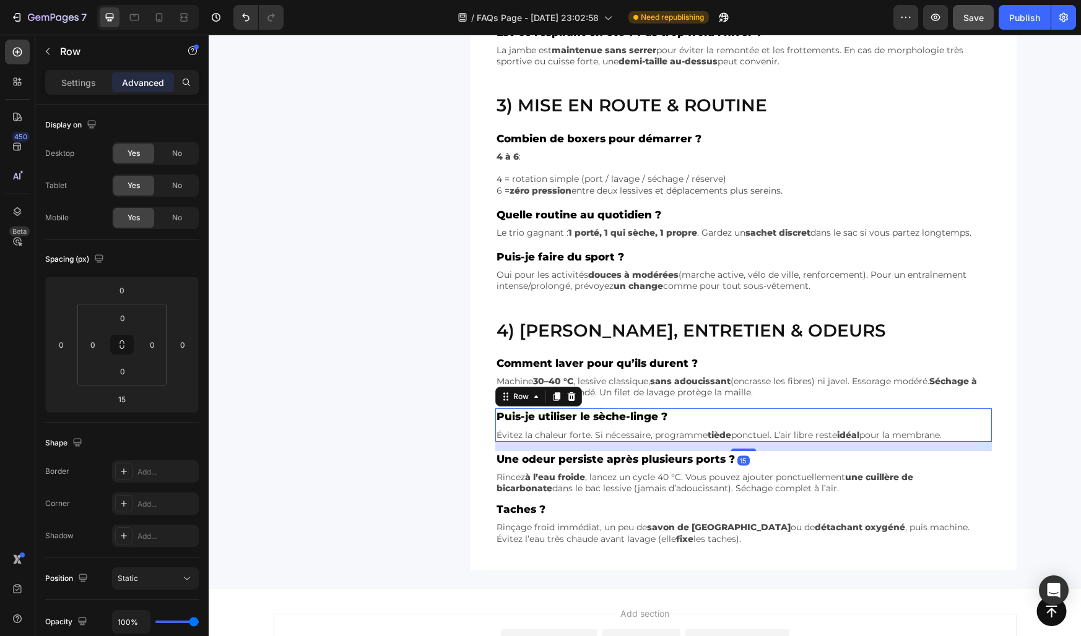
click at [654, 425] on div "Puis-je utiliser le sèche-linge ? Text Block Évitez la chaleur forte. Si nécess…" at bounding box center [743, 425] width 496 height 33
click at [707, 468] on div "Une odeur persiste après plusieurs ports ? Text Block Rincez à l’eau froide , l…" at bounding box center [743, 473] width 496 height 45
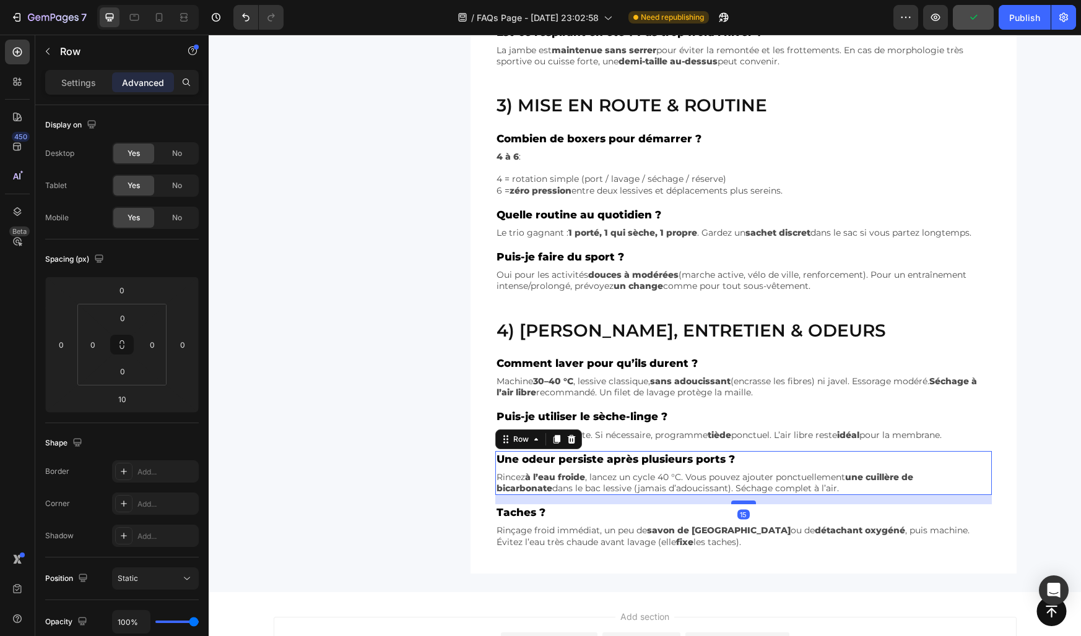
click at [740, 504] on div at bounding box center [743, 503] width 25 height 4
type input "15"
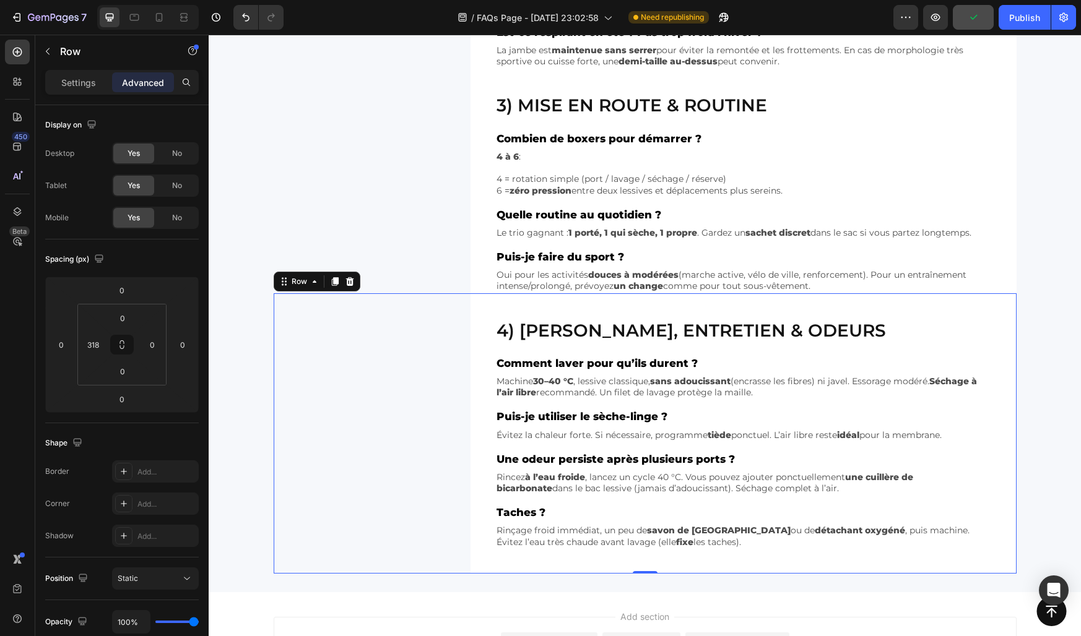
click at [469, 469] on div "4) Lavage, entretien & odeurs Heading Comment laver pour qu’ils durent ? Text B…" at bounding box center [645, 433] width 743 height 280
click at [423, 215] on div "3) Mise en route & routine Heading Combien de boxers pour démarrer ? Text Block…" at bounding box center [645, 180] width 743 height 225
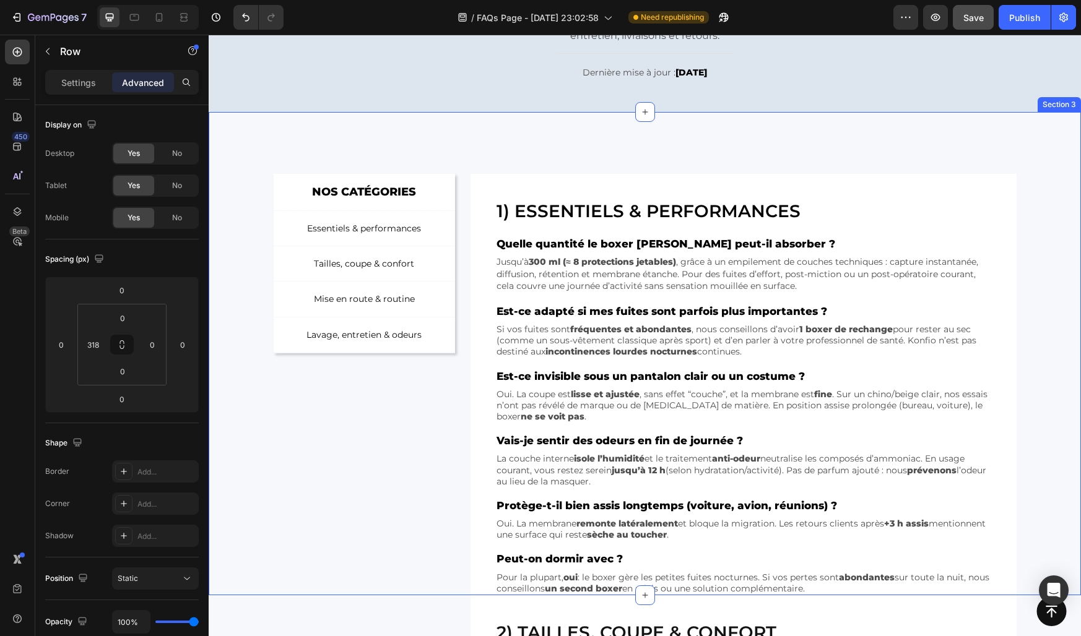
scroll to position [136, 0]
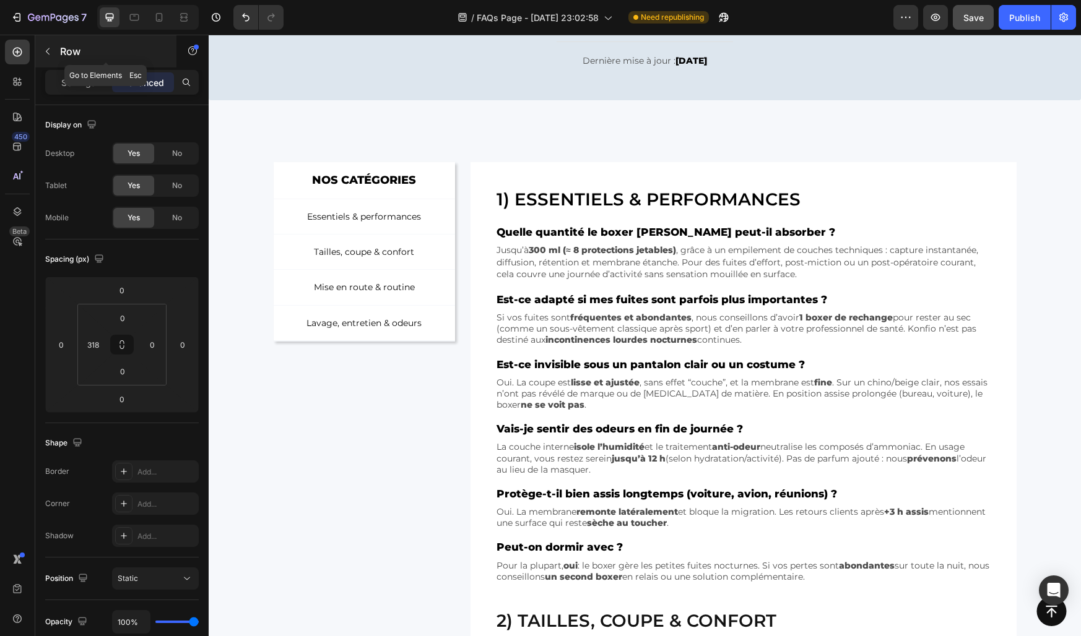
click at [53, 48] on button "button" at bounding box center [48, 51] width 20 height 20
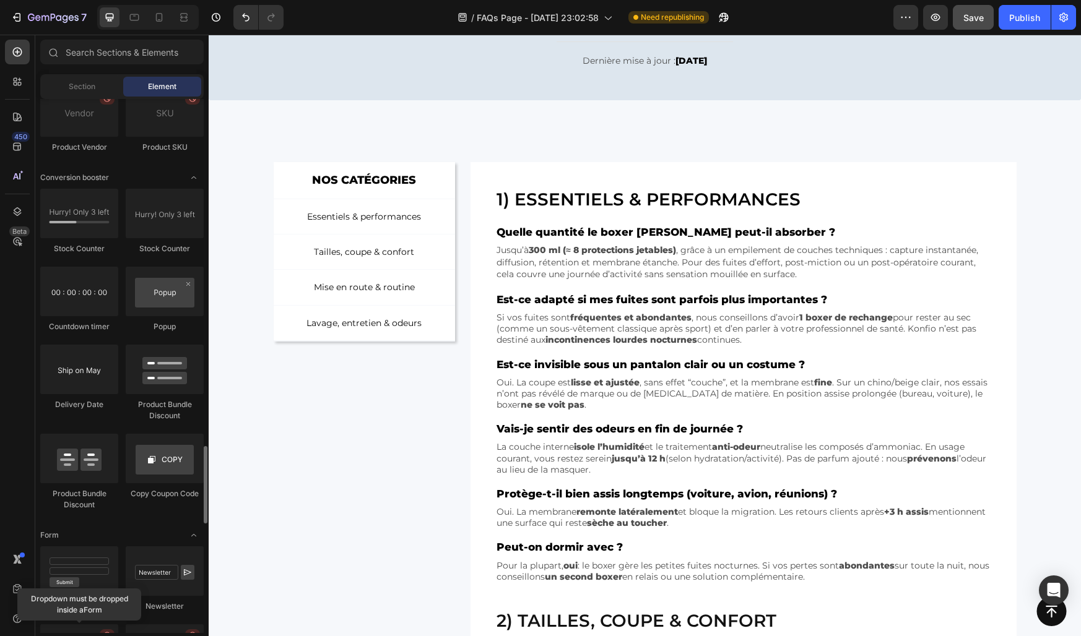
scroll to position [2394, 0]
click at [124, 352] on div "Stock Counter Stock Counter Countdown timer Popup Delivery Date Product Bundle …" at bounding box center [121, 356] width 163 height 333
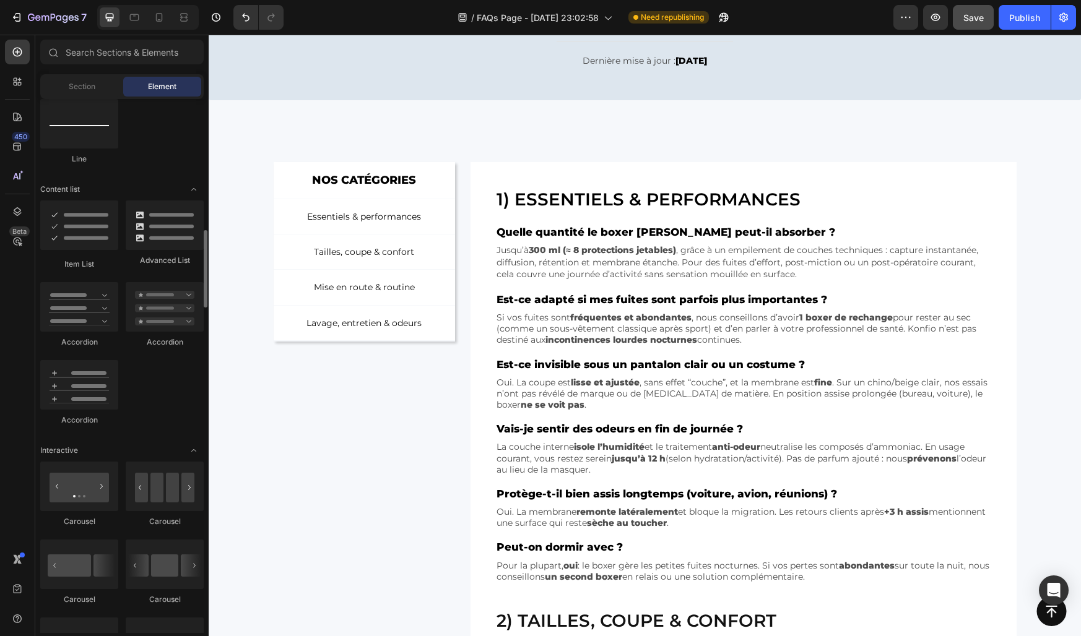
scroll to position [904, 0]
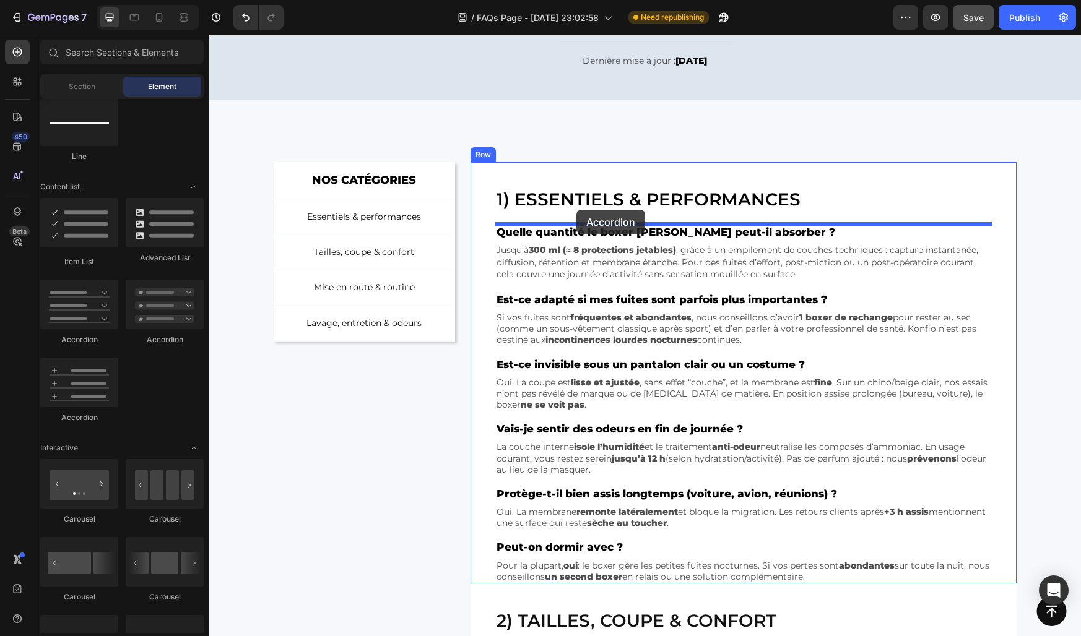
drag, startPoint x: 283, startPoint y: 340, endPoint x: 576, endPoint y: 210, distance: 320.3
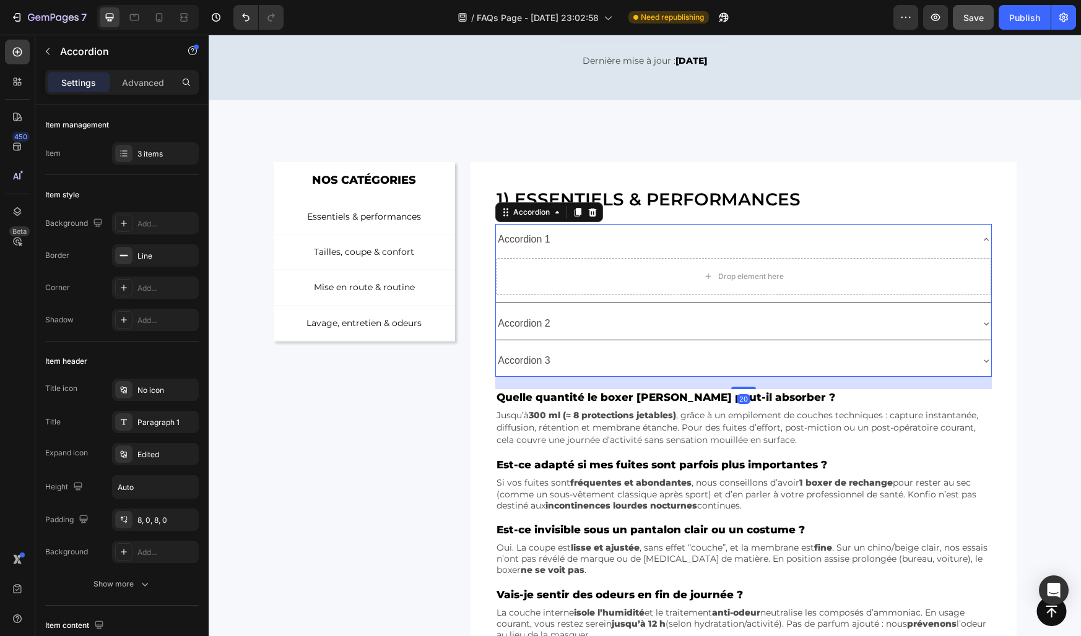
click at [600, 232] on div "Accordion 1" at bounding box center [733, 240] width 475 height 22
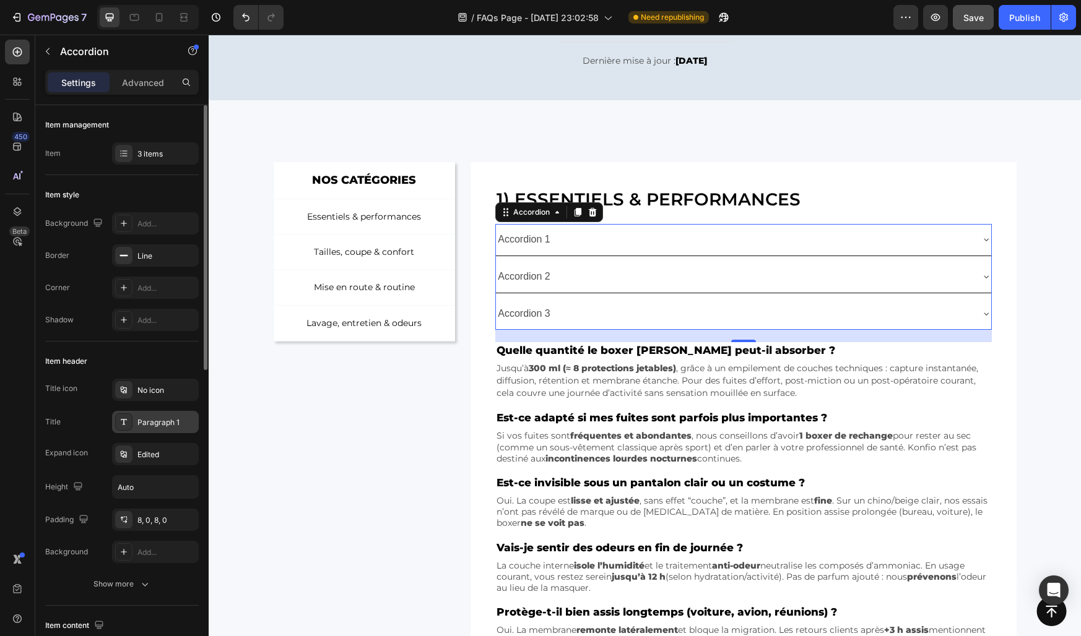
click at [156, 420] on div "Paragraph 1" at bounding box center [166, 422] width 58 height 11
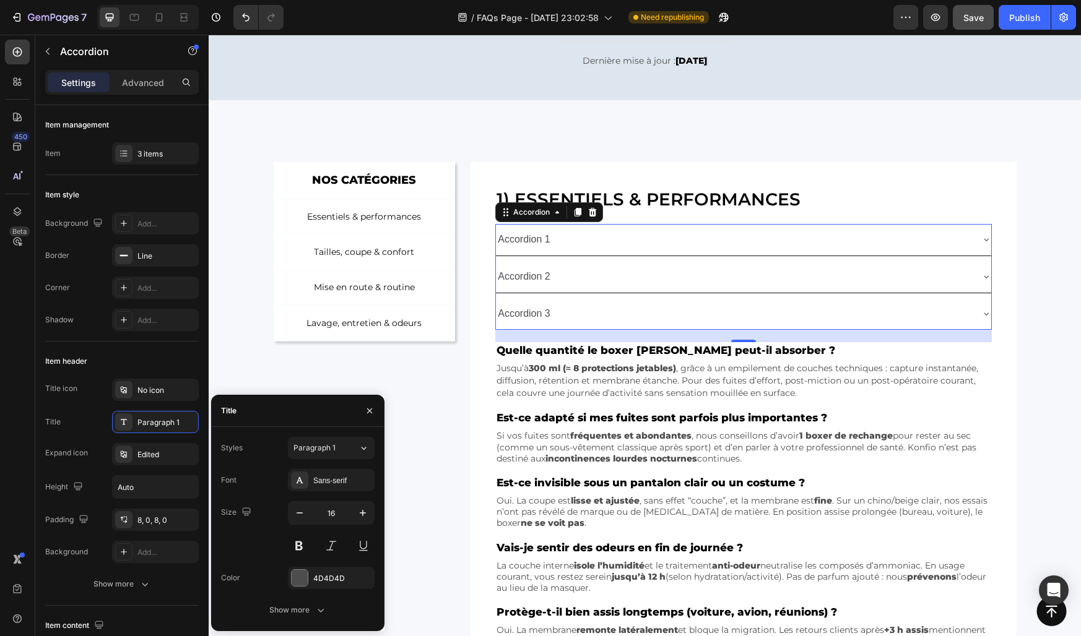
drag, startPoint x: 321, startPoint y: 446, endPoint x: 267, endPoint y: 446, distance: 54.5
click at [267, 446] on div "Styles Paragraph 1" at bounding box center [298, 448] width 154 height 22
click at [321, 477] on div "Sans-serif" at bounding box center [342, 480] width 58 height 11
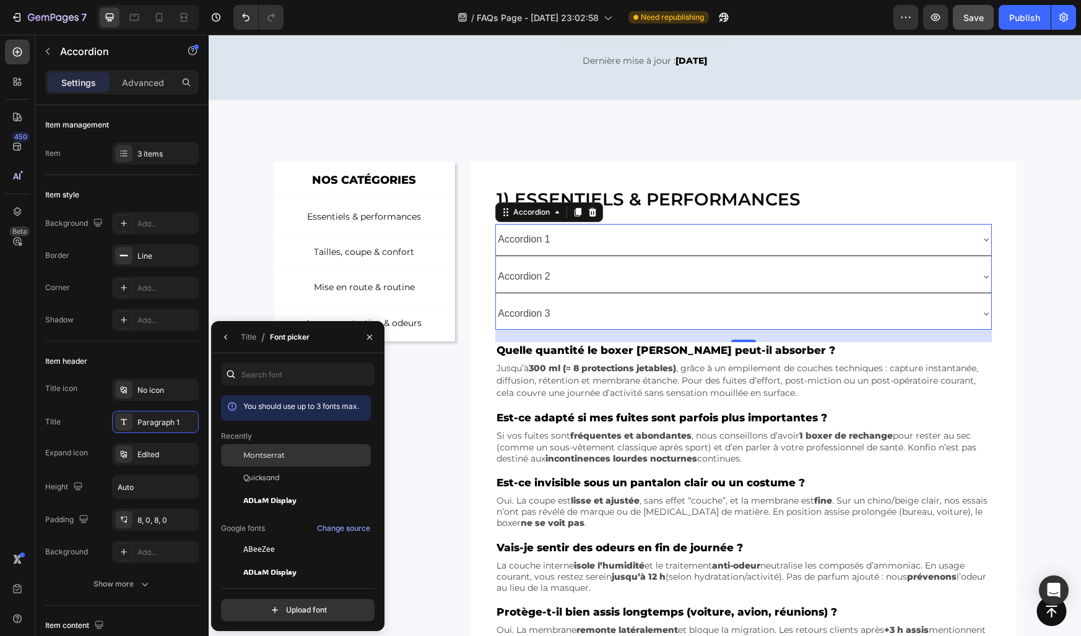
click at [301, 452] on div "Montserrat" at bounding box center [305, 455] width 125 height 11
click at [230, 337] on icon "button" at bounding box center [226, 337] width 10 height 10
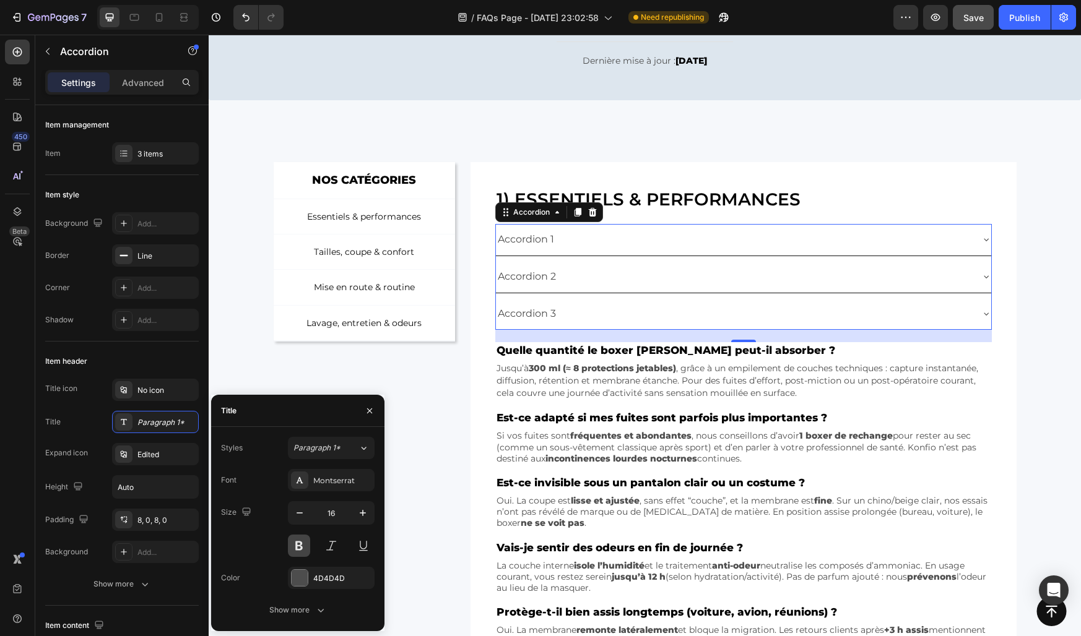
click at [301, 540] on button at bounding box center [299, 546] width 22 height 22
click at [313, 573] on div "4D4D4D" at bounding box center [331, 578] width 36 height 11
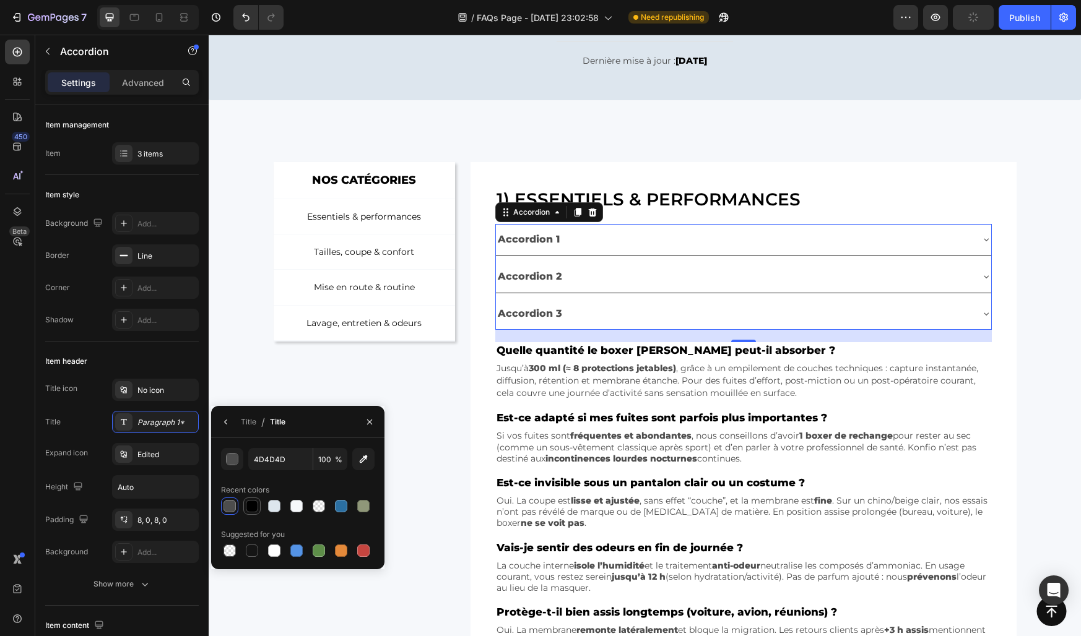
click at [256, 506] on div at bounding box center [252, 506] width 12 height 12
type input "000000"
click at [227, 420] on icon "button" at bounding box center [226, 422] width 10 height 10
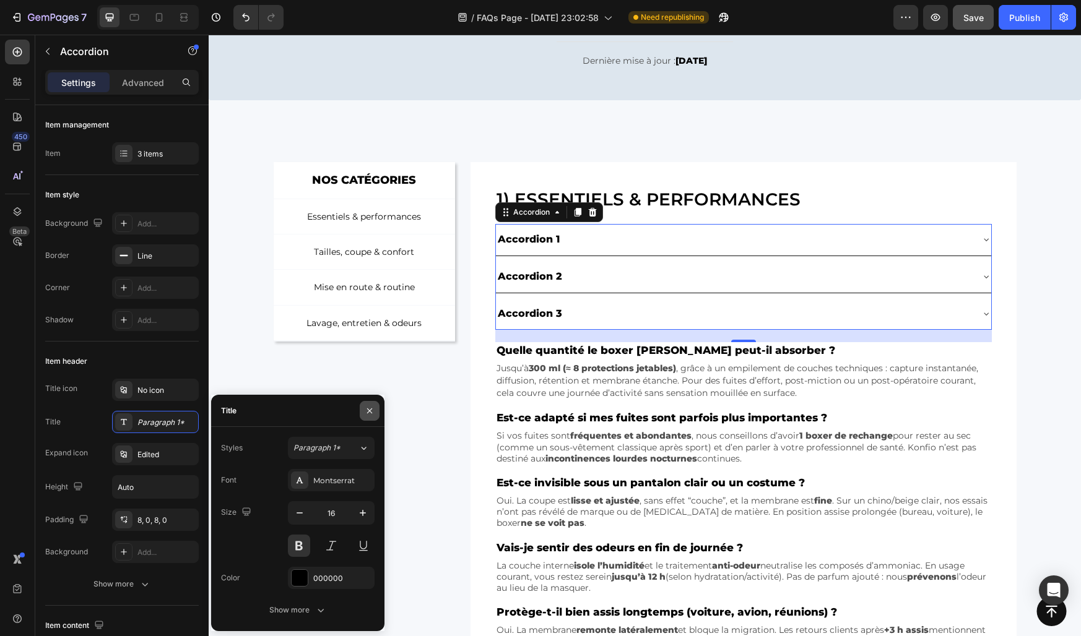
click at [371, 411] on icon "button" at bounding box center [370, 411] width 10 height 10
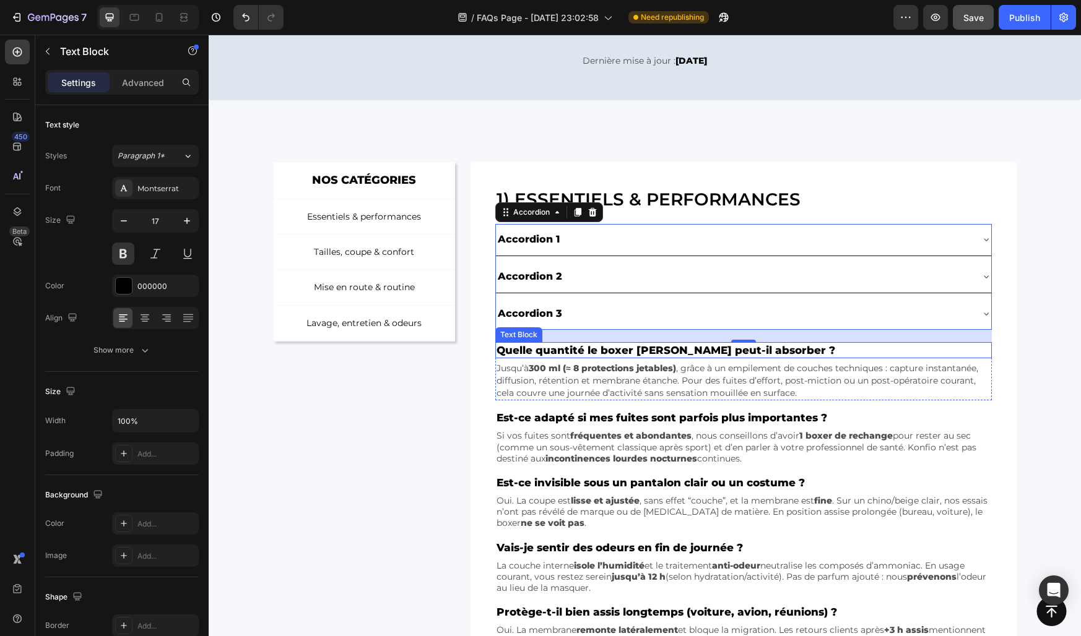
click at [569, 350] on p "Quelle quantité le boxer [PERSON_NAME] peut-il absorber ?" at bounding box center [742, 351] width 493 height 14
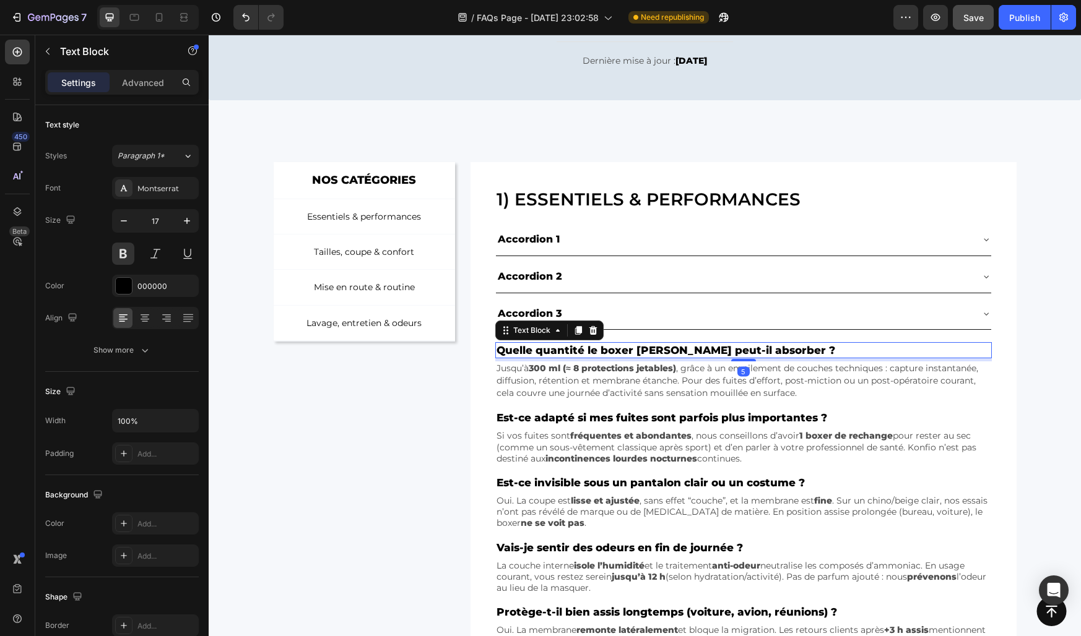
click at [569, 350] on p "Quelle quantité le boxer [PERSON_NAME] peut-il absorber ?" at bounding box center [742, 351] width 493 height 14
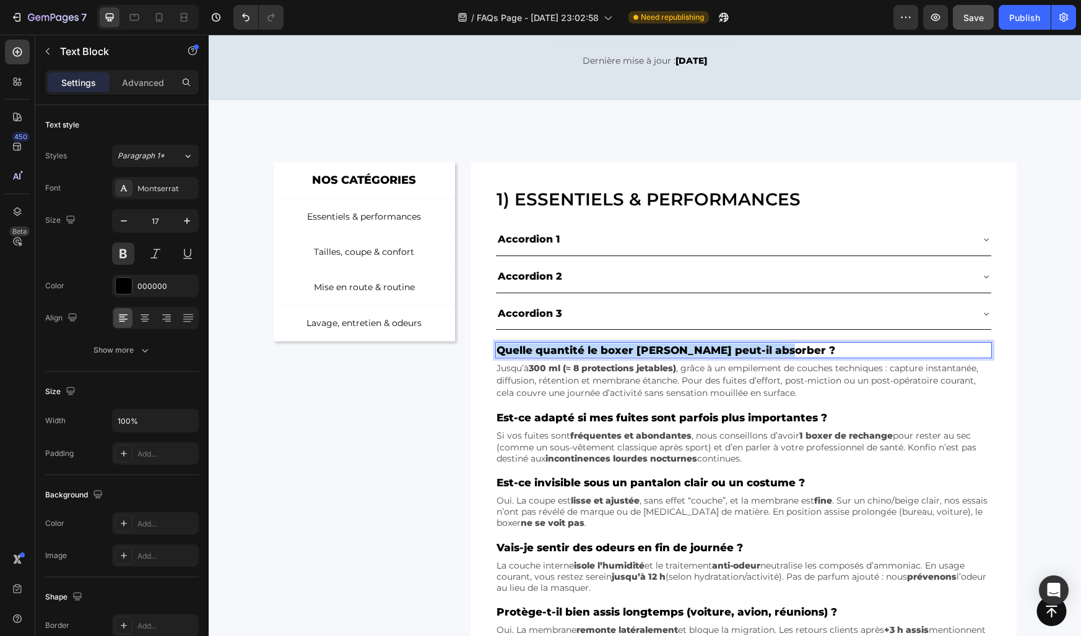
click at [569, 350] on p "Quelle quantité le boxer [PERSON_NAME] peut-il absorber ?" at bounding box center [742, 351] width 493 height 14
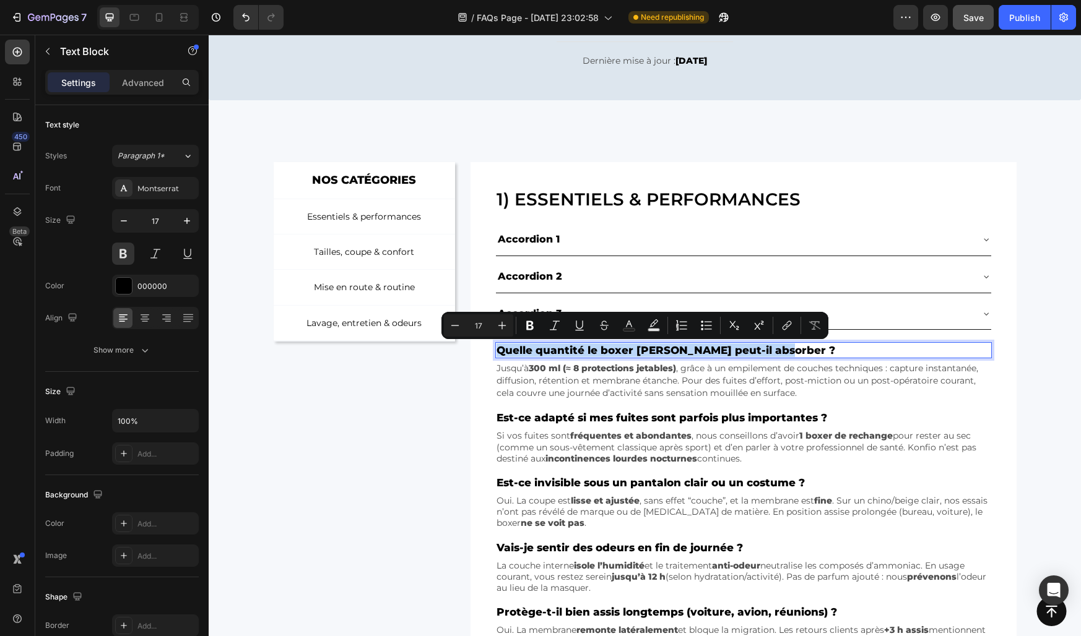
copy p "Quelle quantité le boxer [PERSON_NAME] peut-il absorber ?"
click at [541, 243] on div "Accordion 1" at bounding box center [529, 240] width 66 height 22
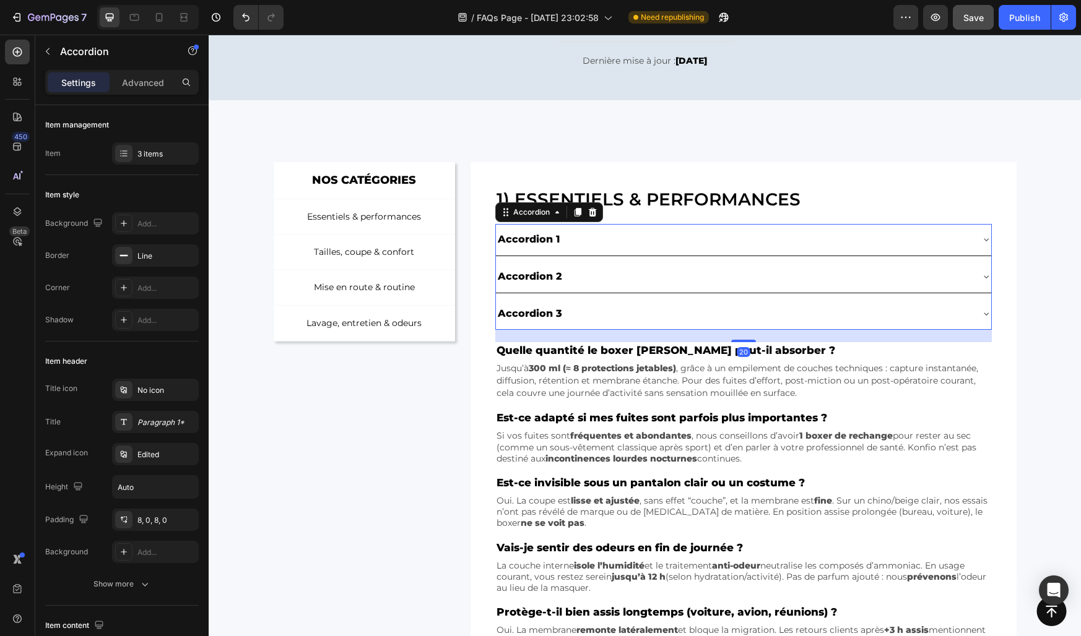
click at [541, 243] on div "Accordion 1" at bounding box center [529, 240] width 66 height 22
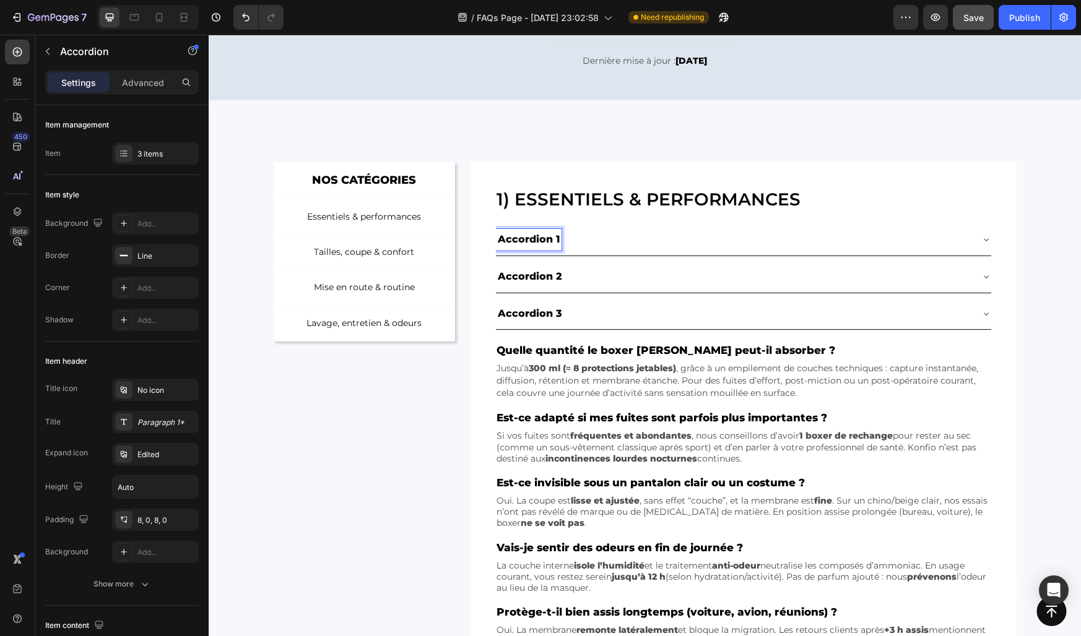
click at [541, 243] on p "Accordion 1" at bounding box center [529, 240] width 62 height 18
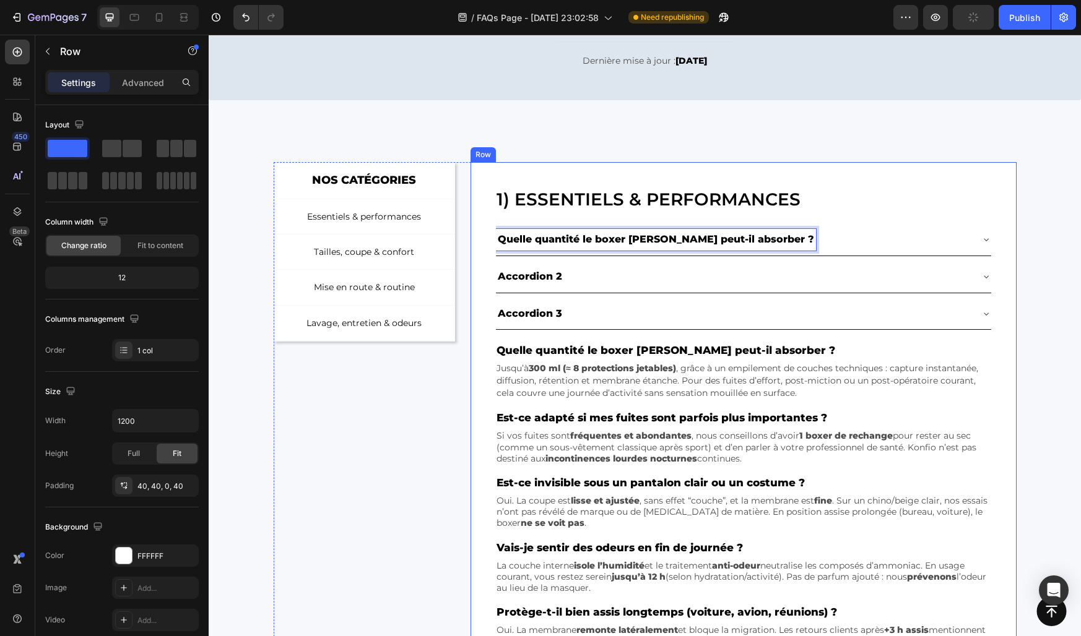
click at [487, 240] on div "1) Essentiels & performances Heading Quelle quantité le boxer Konfio peut-il ab…" at bounding box center [742, 432] width 545 height 540
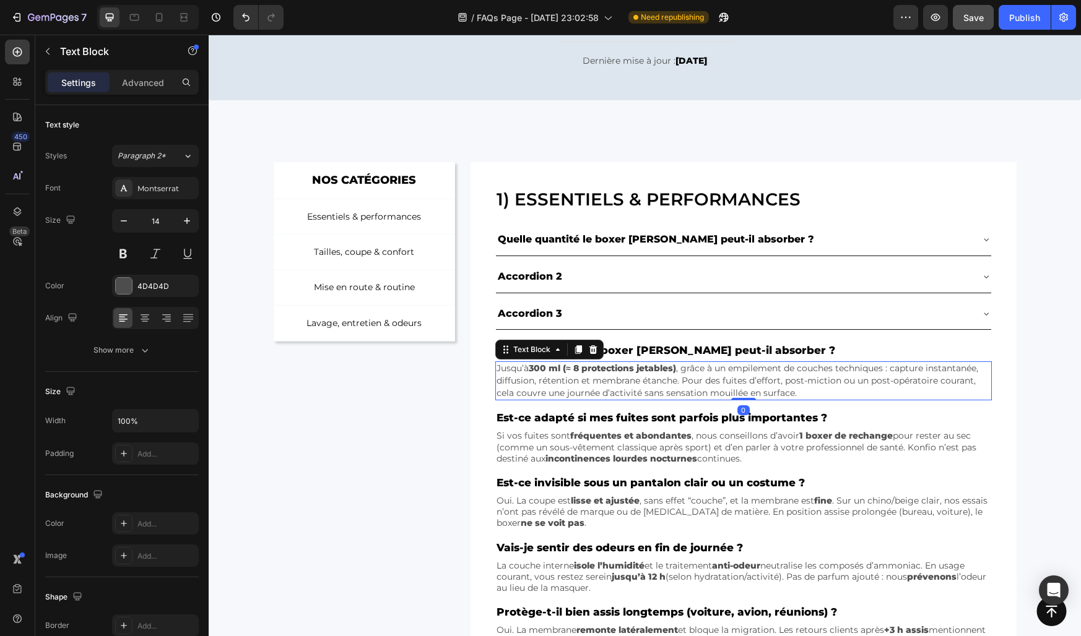
click at [649, 379] on p "Jusqu’à 300 ml (≈ 8 protections jetables) , grâce à un empilement de couches te…" at bounding box center [742, 381] width 493 height 37
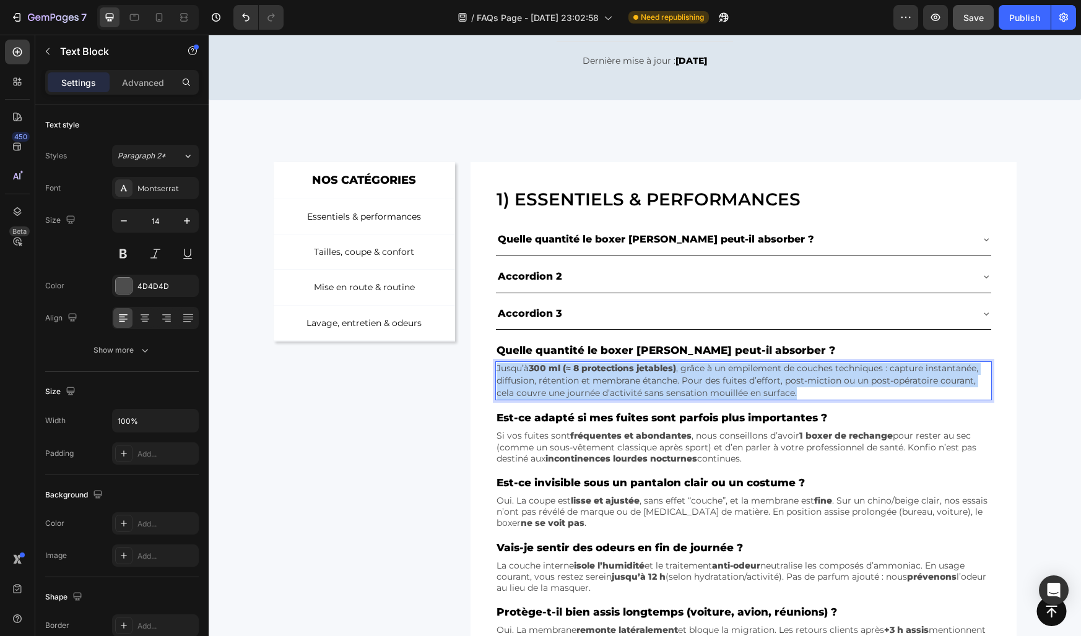
click at [649, 379] on p "Jusqu’à 300 ml (≈ 8 protections jetables) , grâce à un empilement de couches te…" at bounding box center [742, 381] width 493 height 37
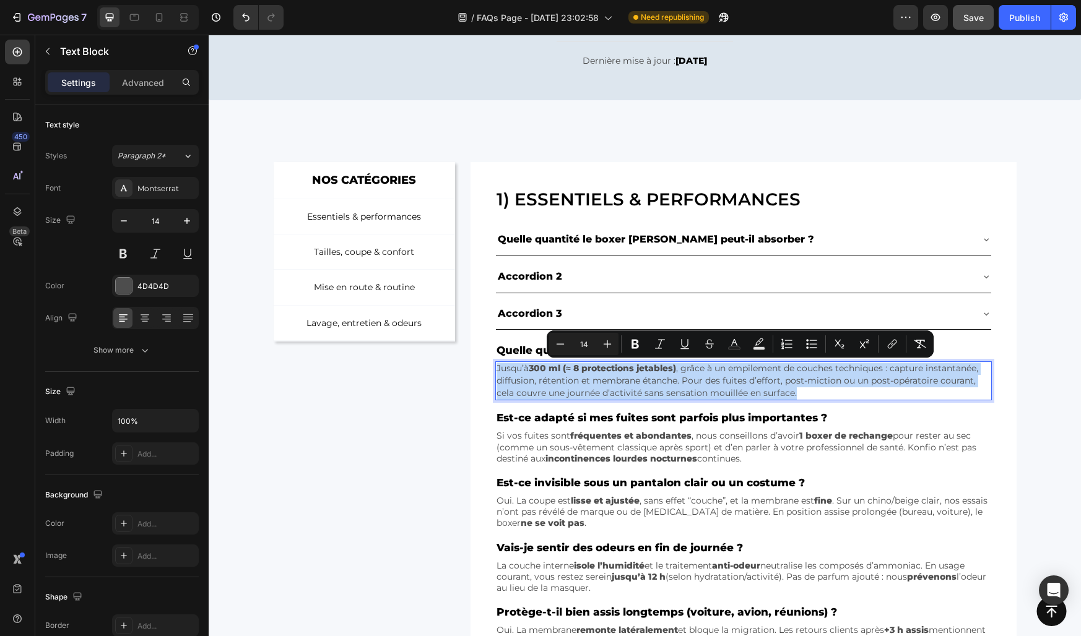
copy p "Jusqu’à 300 ml (≈ 8 protections jetables) , grâce à un empilement de couches te…"
click at [816, 243] on div "Quelle quantité le boxer [PERSON_NAME] peut-il absorber ?" at bounding box center [733, 240] width 475 height 22
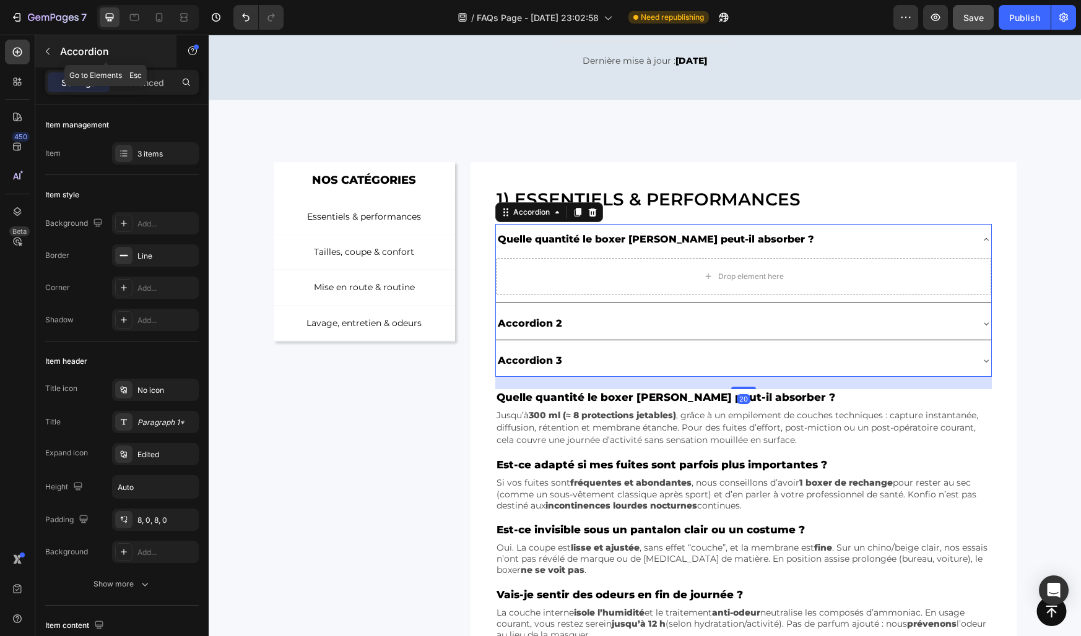
click at [48, 49] on icon "button" at bounding box center [48, 51] width 4 height 7
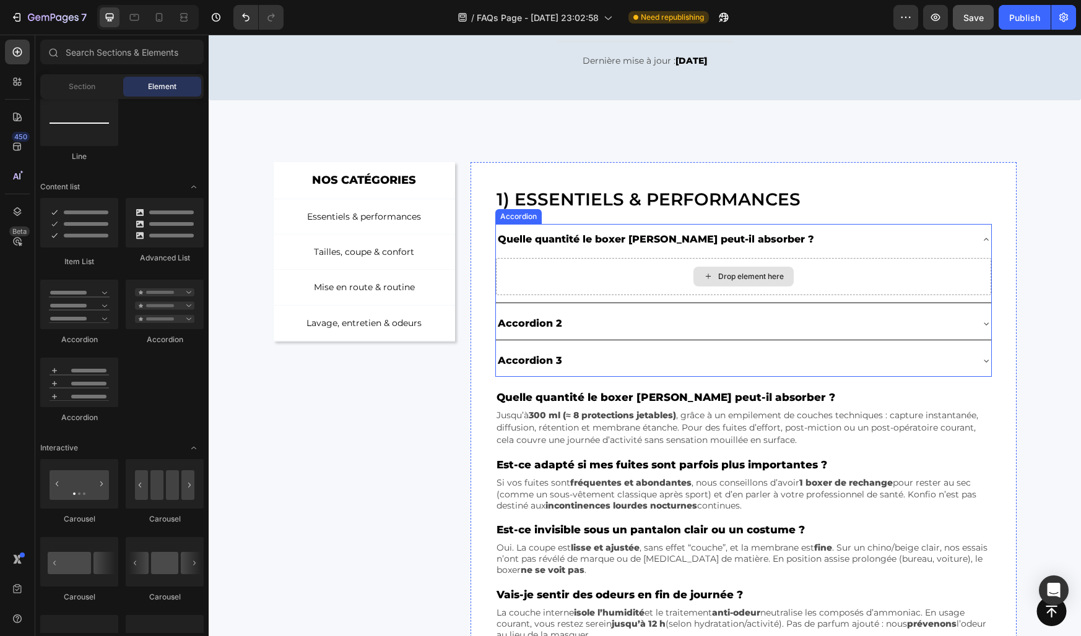
click at [513, 267] on div "Drop element here" at bounding box center [743, 276] width 495 height 37
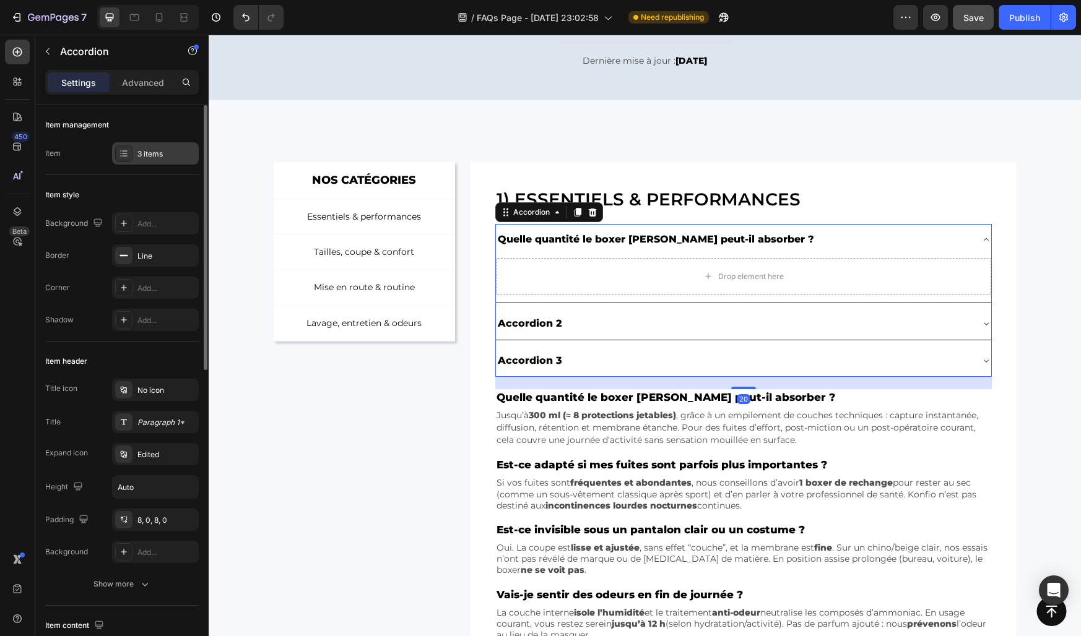
click at [149, 154] on div "3 items" at bounding box center [166, 154] width 58 height 11
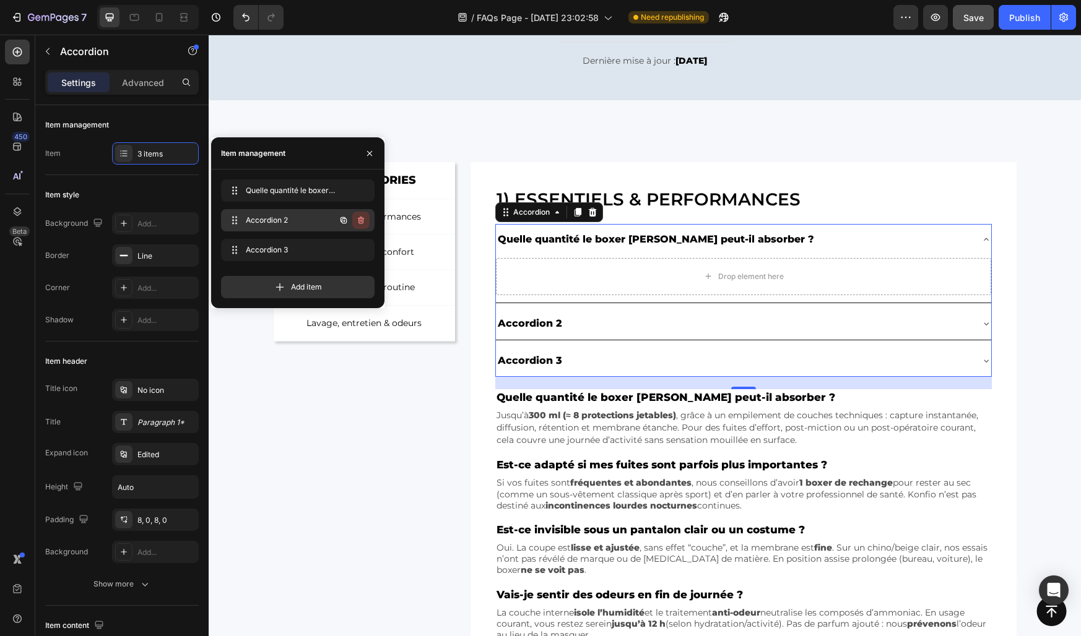
click at [363, 218] on icon "button" at bounding box center [361, 220] width 6 height 7
click at [360, 218] on div "Delete" at bounding box center [352, 220] width 23 height 11
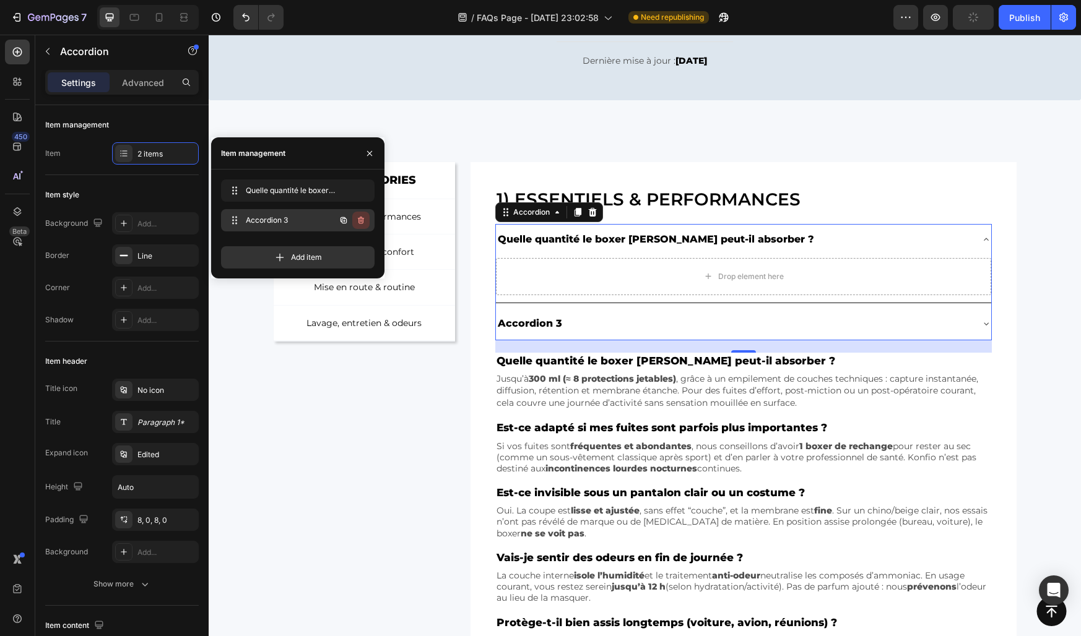
click at [360, 222] on icon "button" at bounding box center [361, 220] width 10 height 10
click at [360, 222] on div "Delete" at bounding box center [352, 220] width 23 height 11
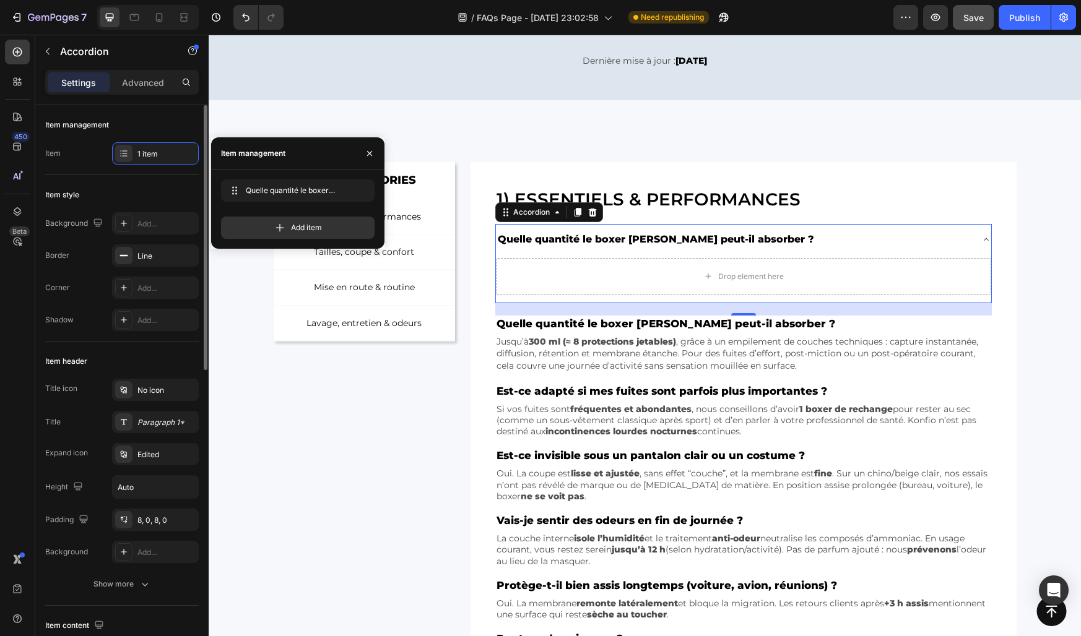
click at [160, 185] on div "Item style" at bounding box center [122, 195] width 154 height 20
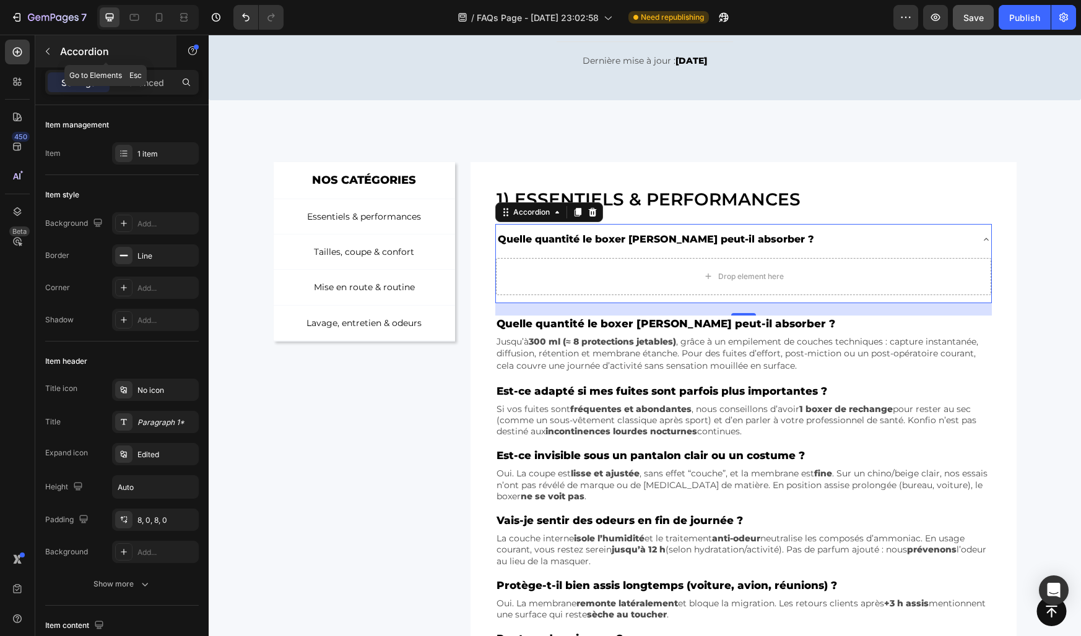
click at [48, 54] on icon "button" at bounding box center [48, 51] width 4 height 7
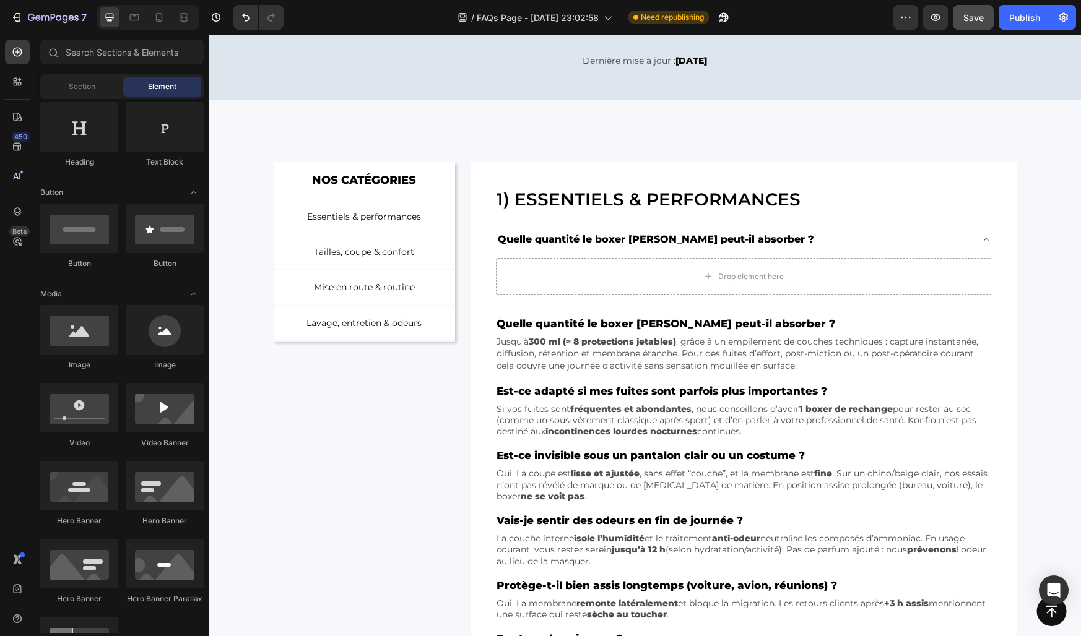
scroll to position [0, 0]
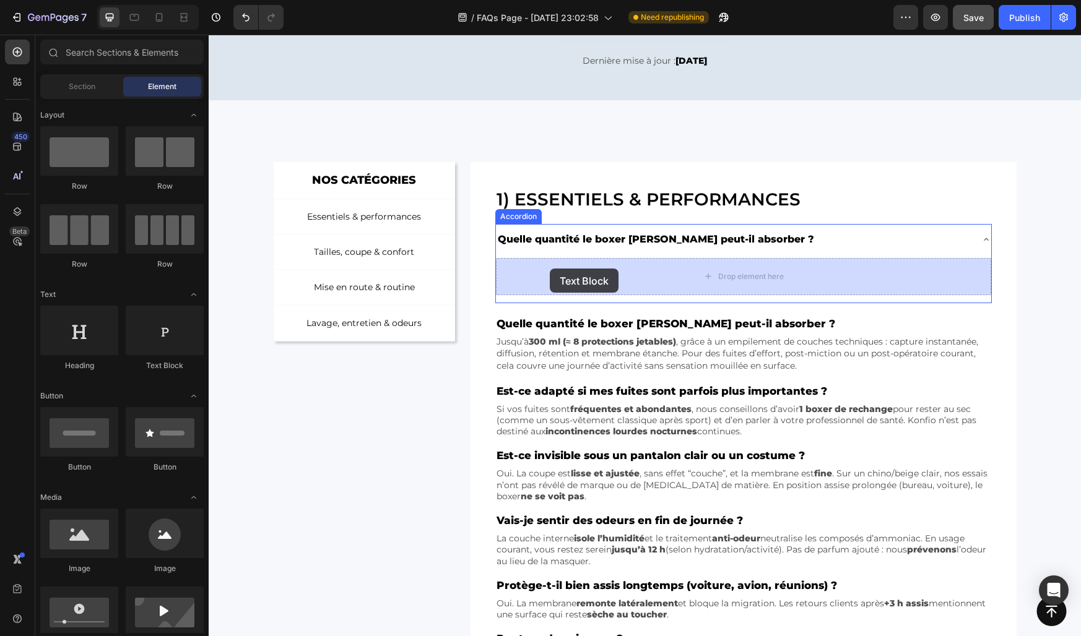
drag, startPoint x: 372, startPoint y: 368, endPoint x: 550, endPoint y: 269, distance: 203.4
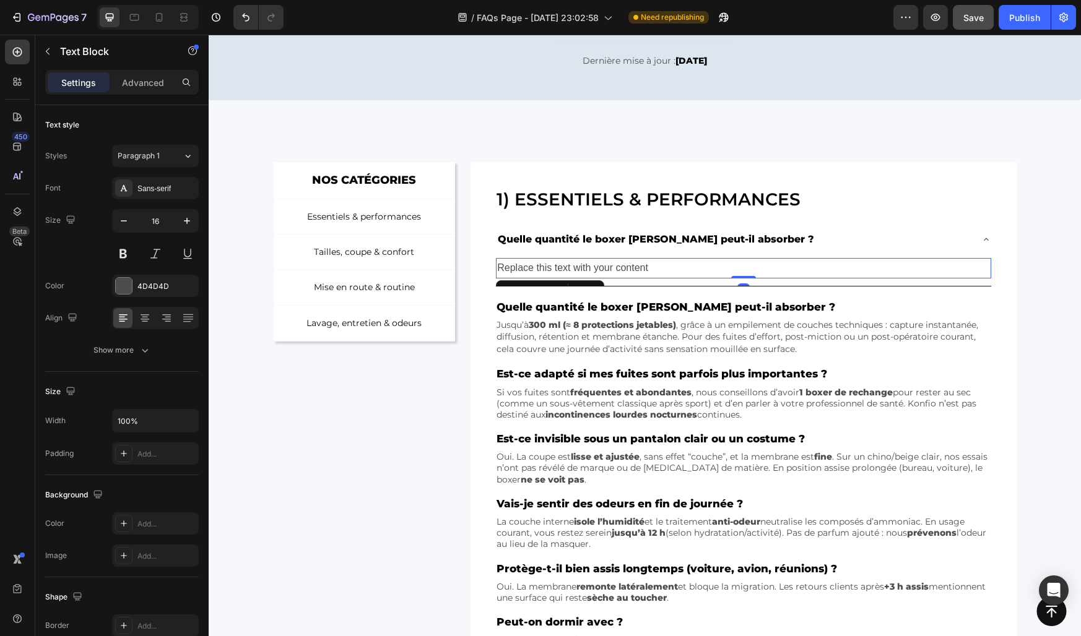
click at [533, 267] on div "Replace this text with your content" at bounding box center [743, 268] width 495 height 20
click at [533, 267] on p "Replace this text with your content" at bounding box center [743, 268] width 492 height 18
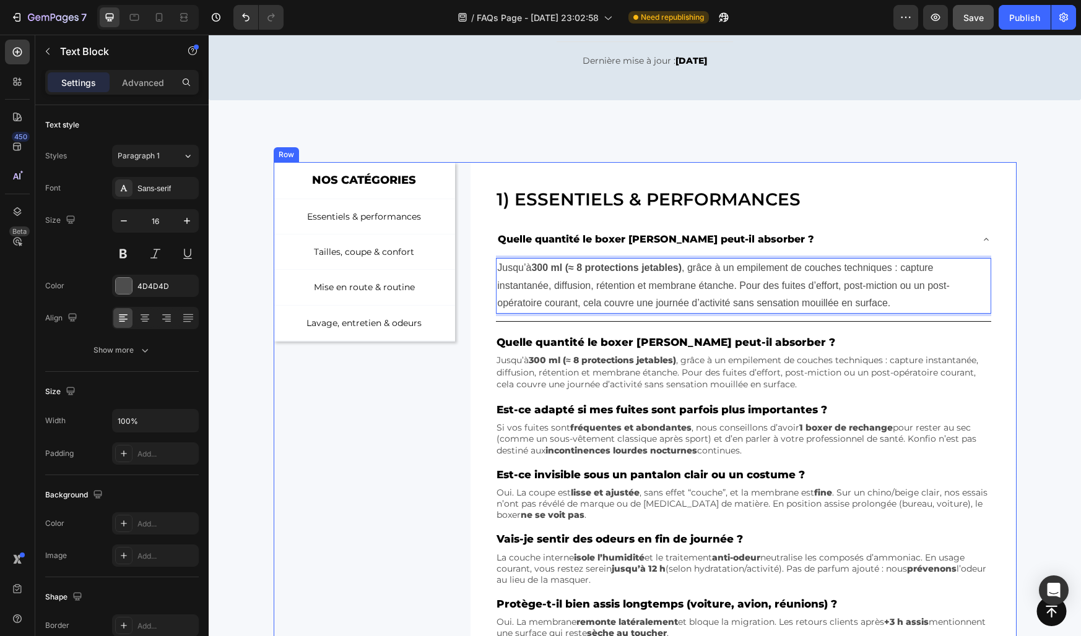
click at [462, 274] on div "NOS CATÉGORIES Text Block Row Essentiels & performances Button Tailles, coupe &…" at bounding box center [645, 428] width 743 height 532
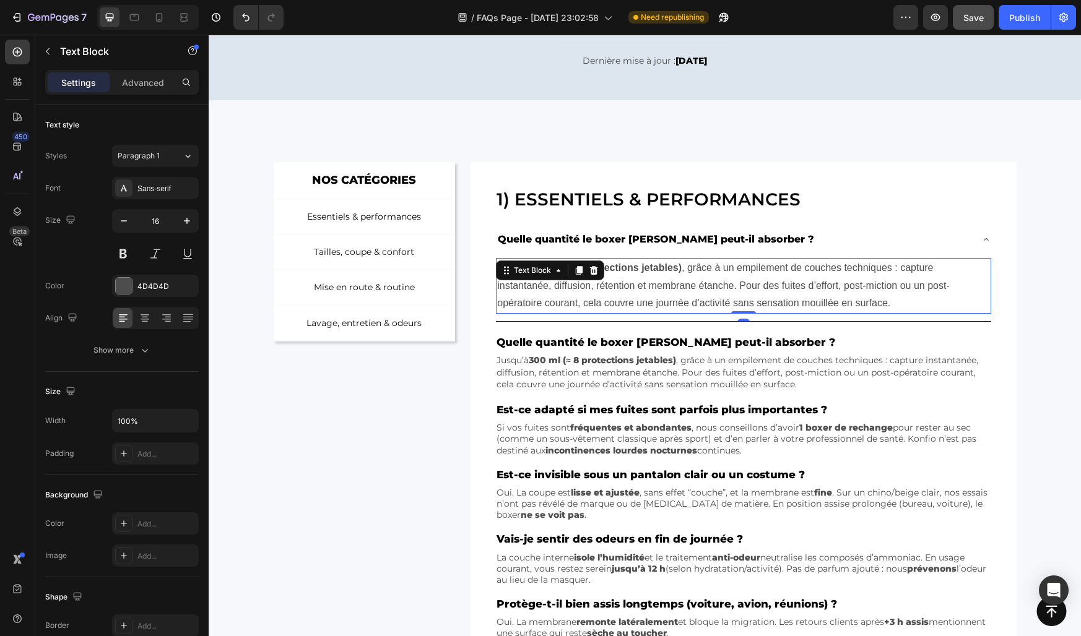
click at [512, 282] on p "Jusqu’à 300 ml (≈ 8 protections jetables) , grâce à un empilement de couches te…" at bounding box center [743, 285] width 492 height 53
click at [525, 365] on p "Jusqu’à 300 ml (≈ 8 protections jetables) , grâce à un empilement de couches te…" at bounding box center [742, 373] width 493 height 37
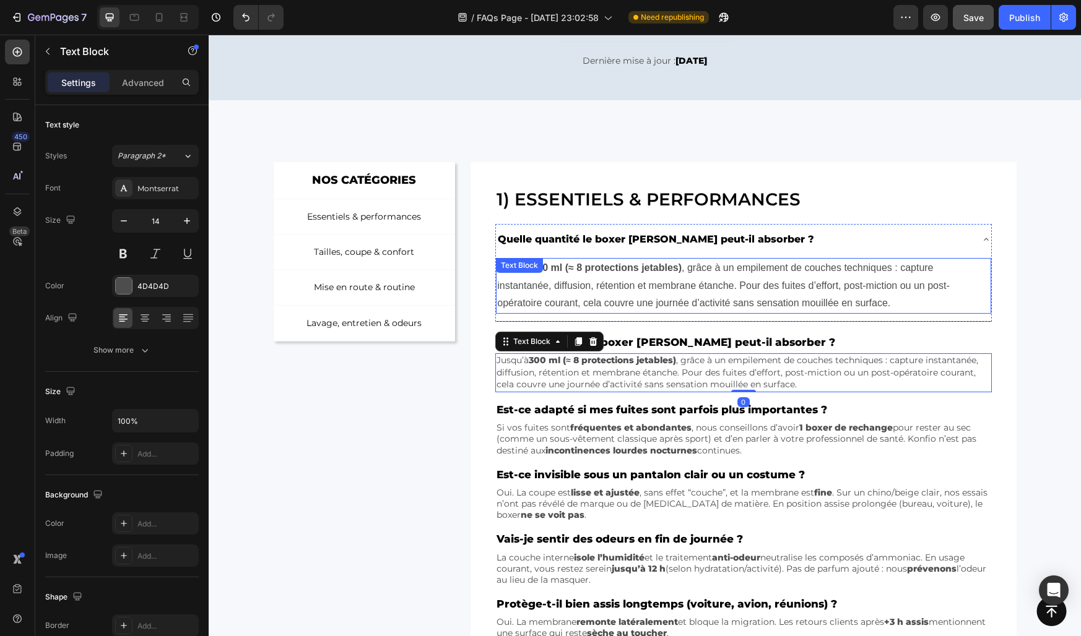
click at [553, 293] on p "Jusqu’à 300 ml (≈ 8 protections jetables) , grâce à un empilement de couches te…" at bounding box center [743, 285] width 492 height 53
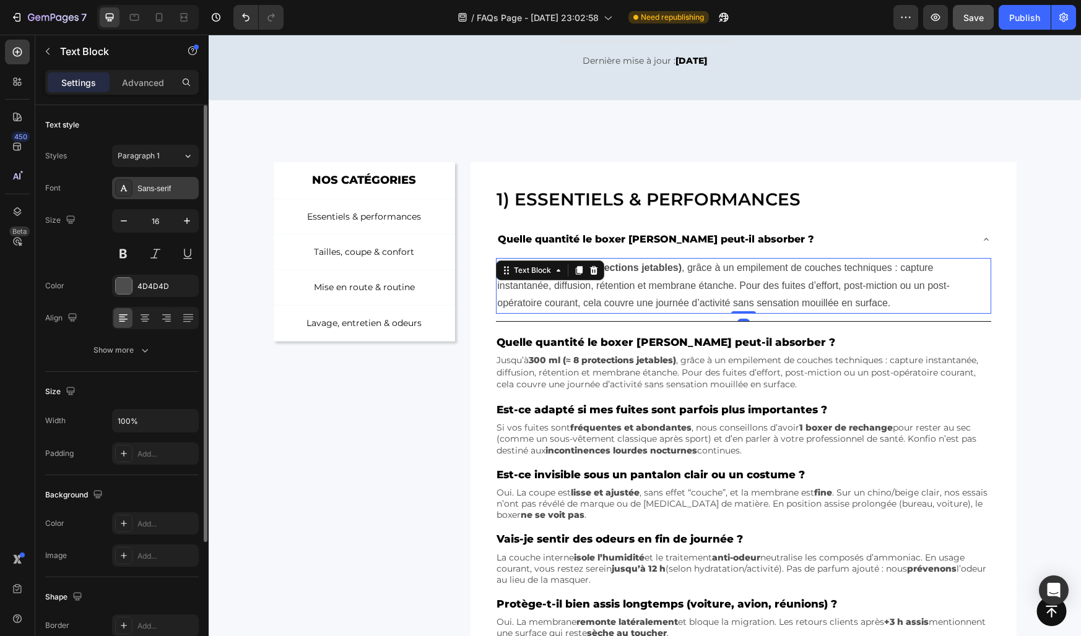
click at [151, 192] on div "Sans-serif" at bounding box center [166, 188] width 58 height 11
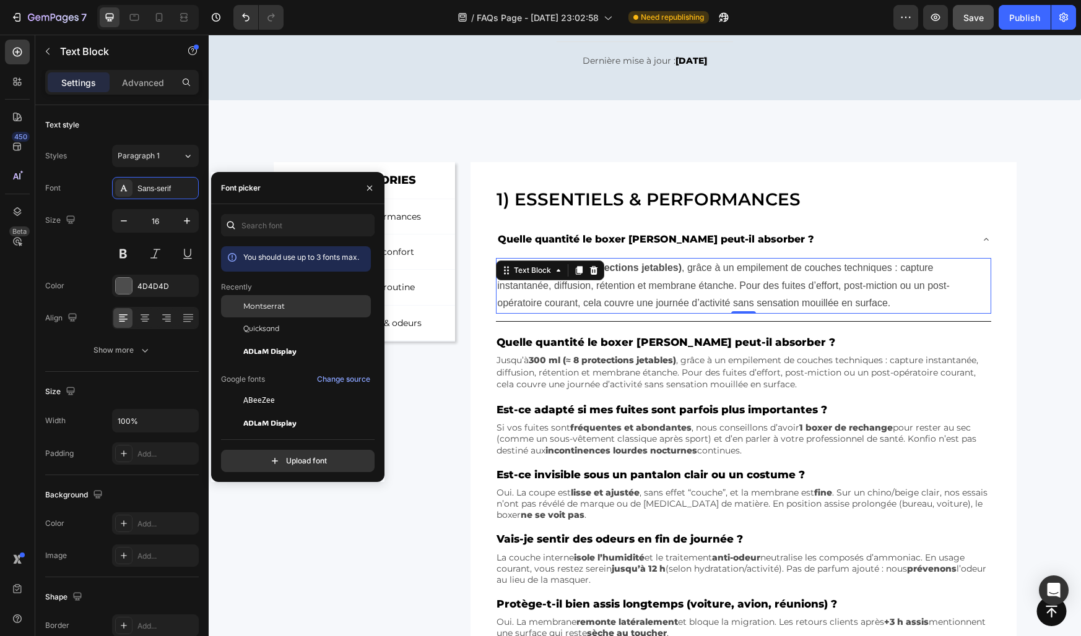
click at [248, 302] on span "Montserrat" at bounding box center [263, 306] width 41 height 11
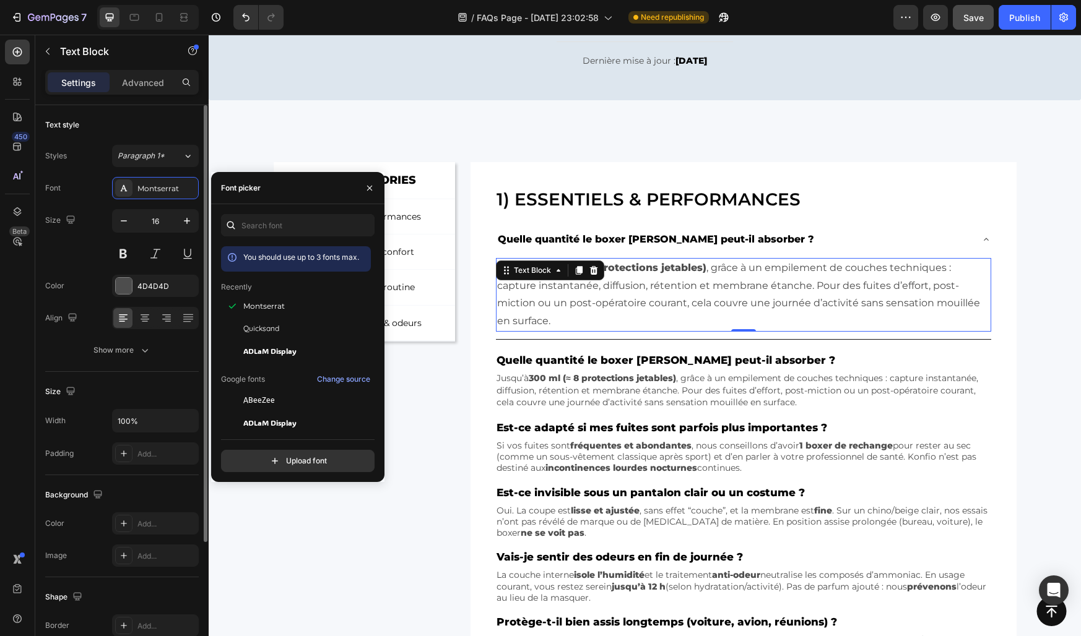
click at [84, 261] on div "Size 16" at bounding box center [122, 237] width 154 height 56
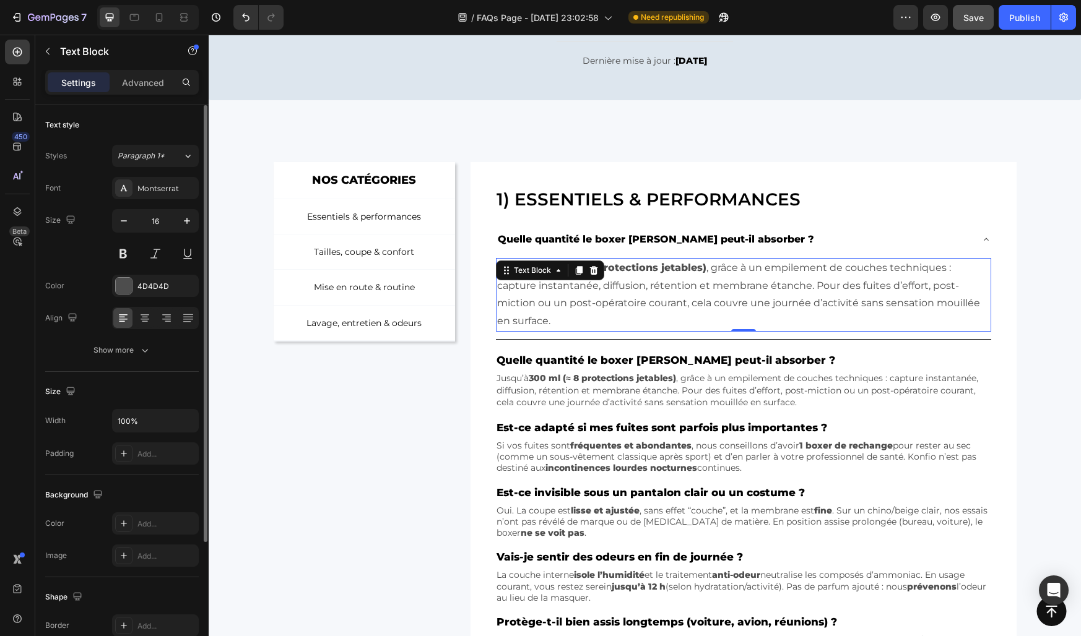
click at [110, 334] on div "Font Montserrat Size 16 Color 4D4D4D Align Show more" at bounding box center [122, 269] width 154 height 184
click at [110, 346] on div "Show more" at bounding box center [122, 350] width 58 height 12
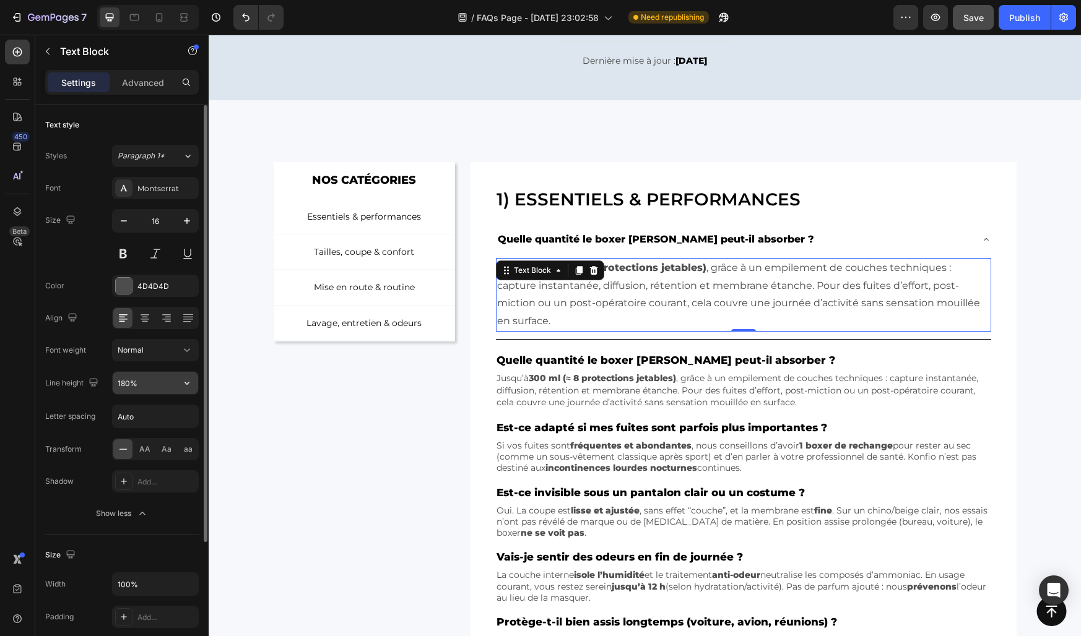
click at [127, 379] on input "180%" at bounding box center [155, 383] width 85 height 22
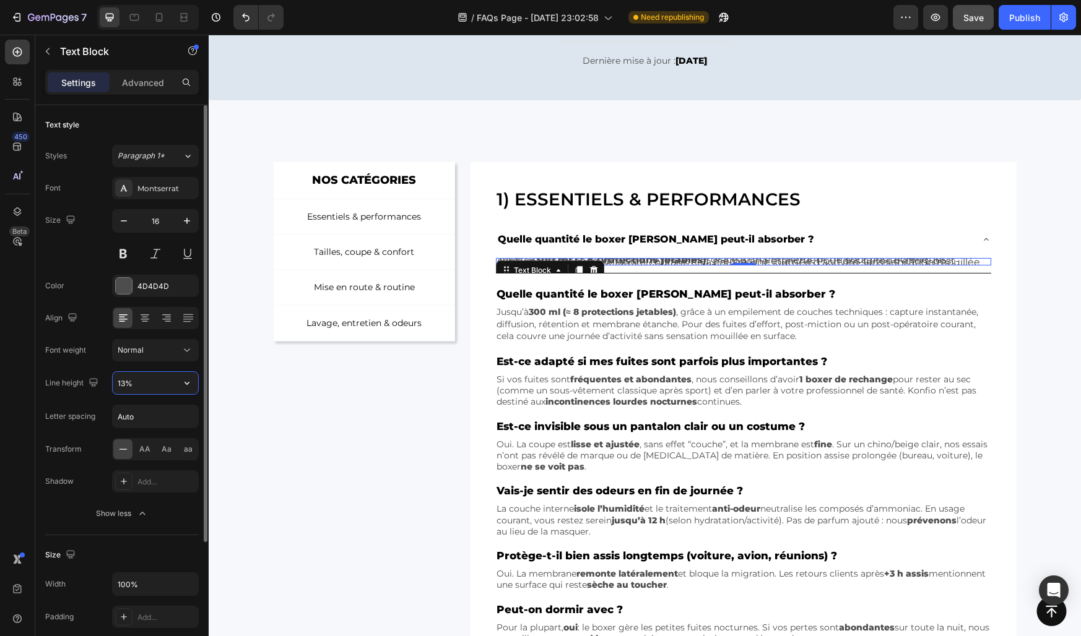
type input "130%"
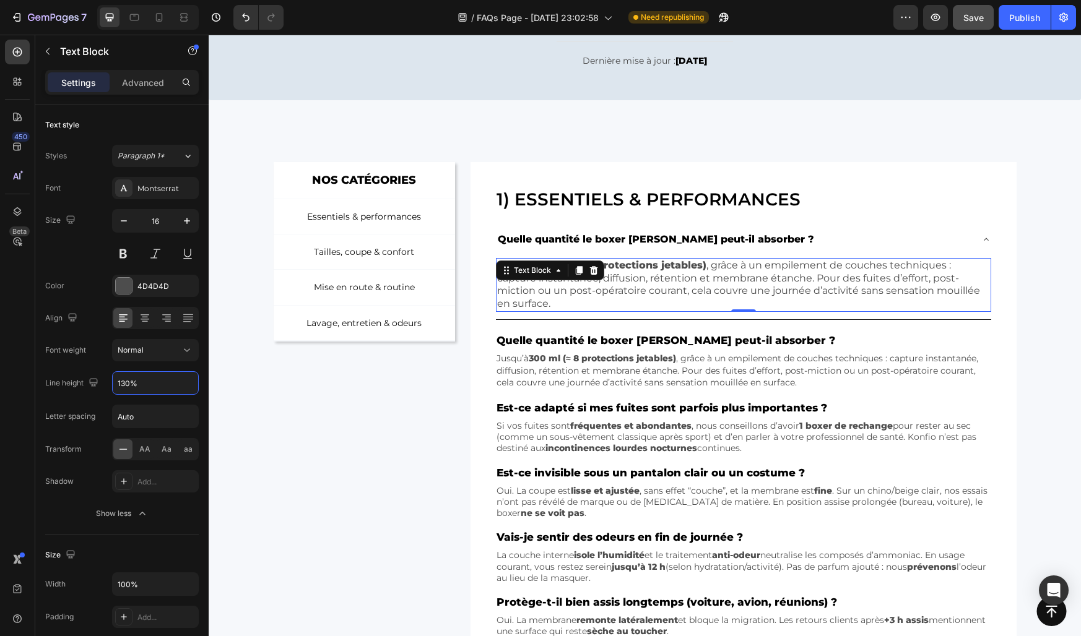
click at [284, 393] on div "NOS CATÉGORIES Text Block Row Essentiels & performances Button Tailles, coupe &…" at bounding box center [365, 427] width 182 height 530
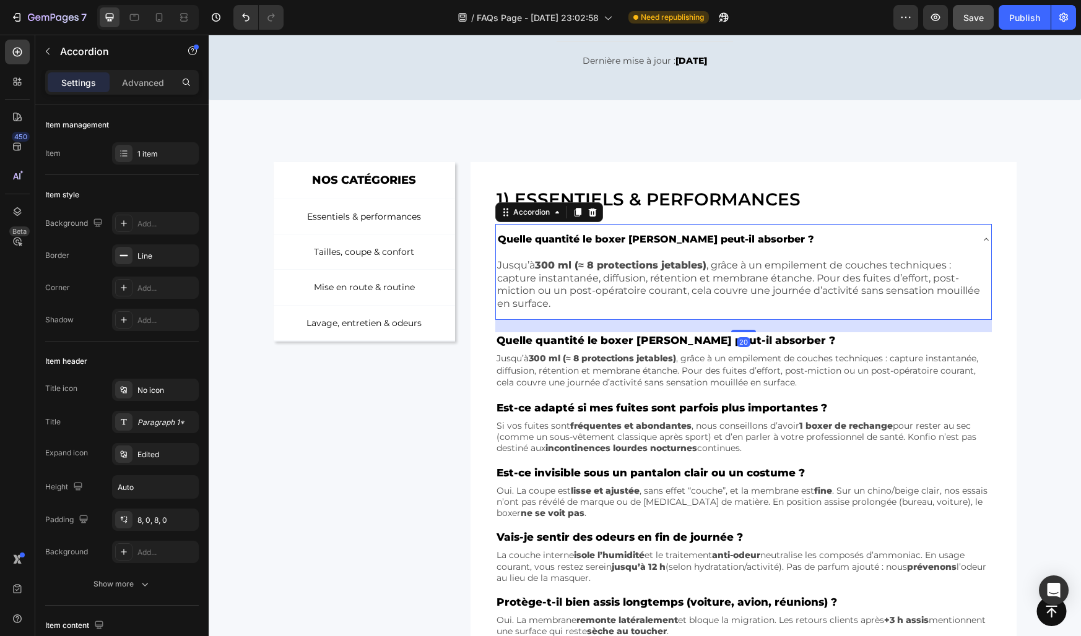
click at [524, 244] on p "Quelle quantité le boxer [PERSON_NAME] peut-il absorber ?" at bounding box center [656, 240] width 316 height 18
click at [141, 417] on div "Paragraph 1*" at bounding box center [166, 422] width 58 height 11
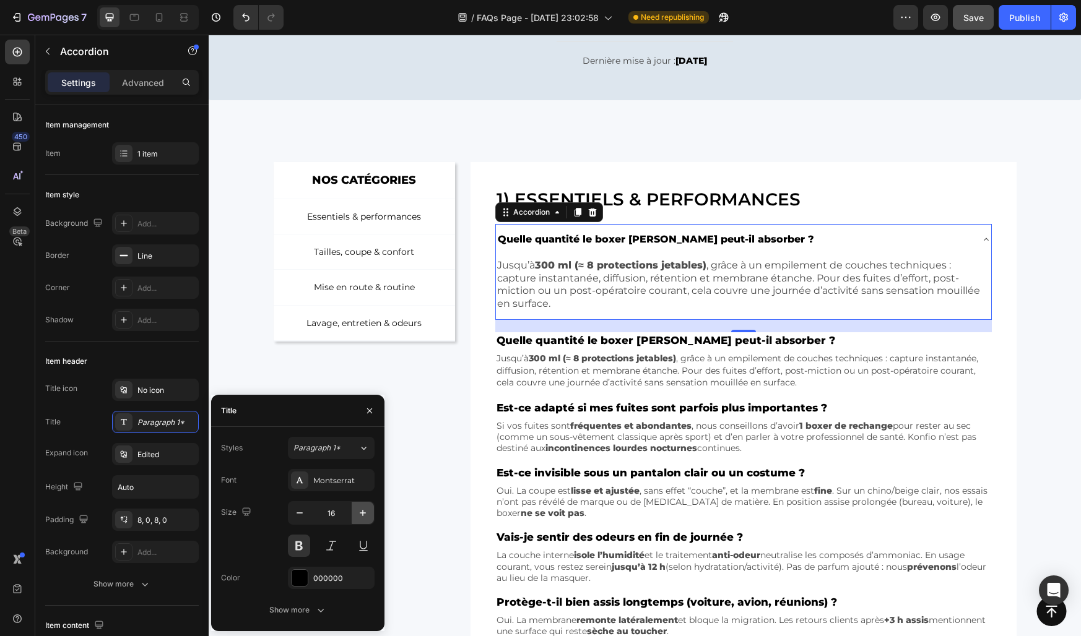
click at [365, 513] on icon "button" at bounding box center [363, 513] width 6 height 6
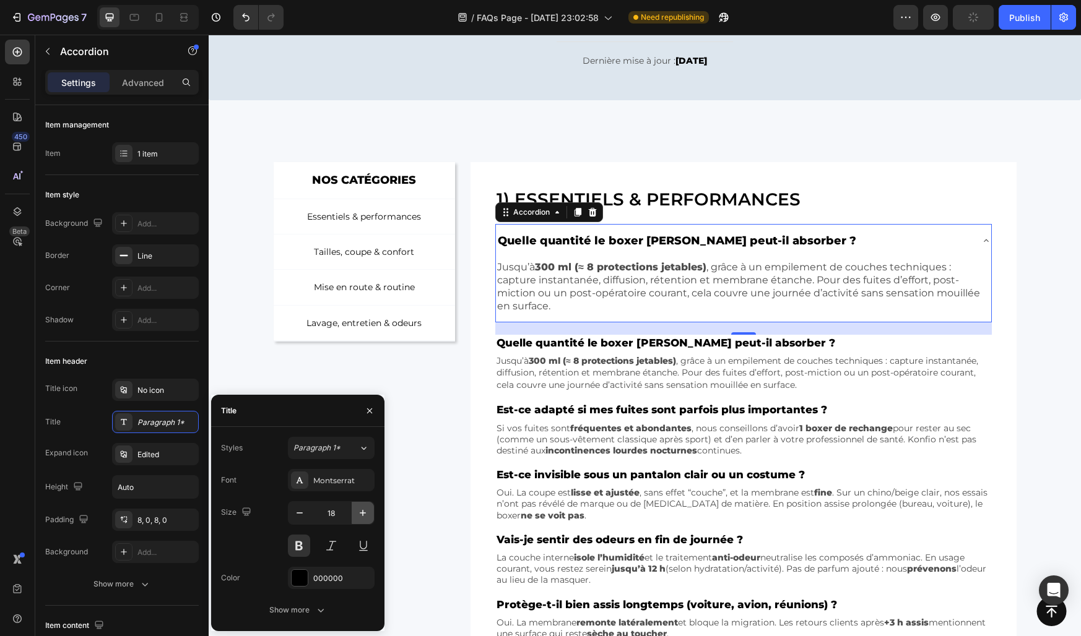
click at [365, 513] on icon "button" at bounding box center [363, 513] width 6 height 6
click at [302, 508] on icon "button" at bounding box center [299, 513] width 12 height 12
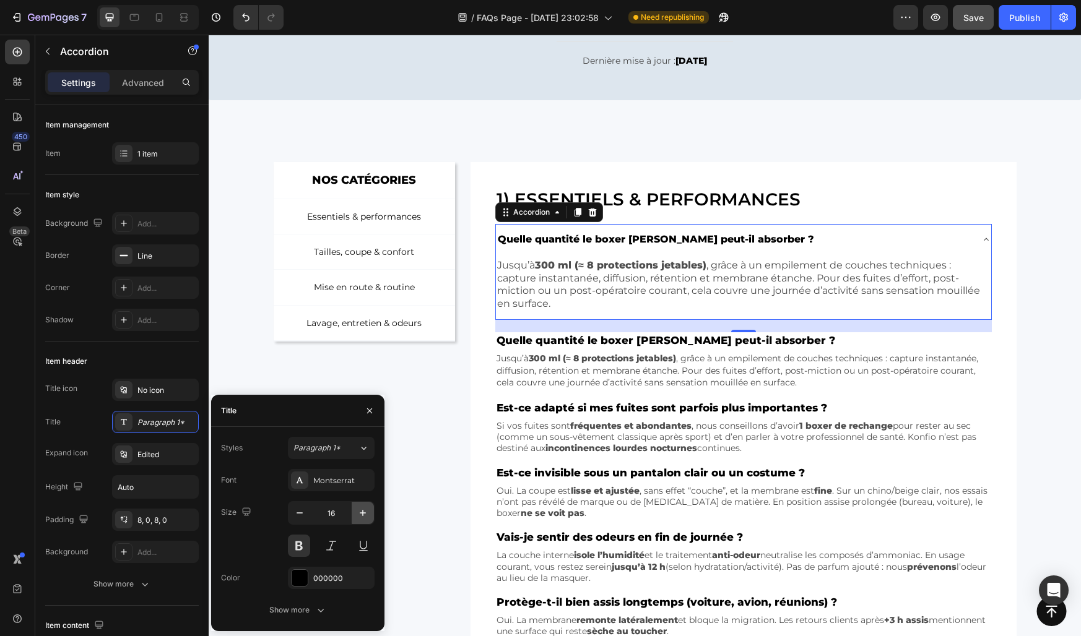
click at [355, 511] on button "button" at bounding box center [363, 513] width 22 height 22
type input "18"
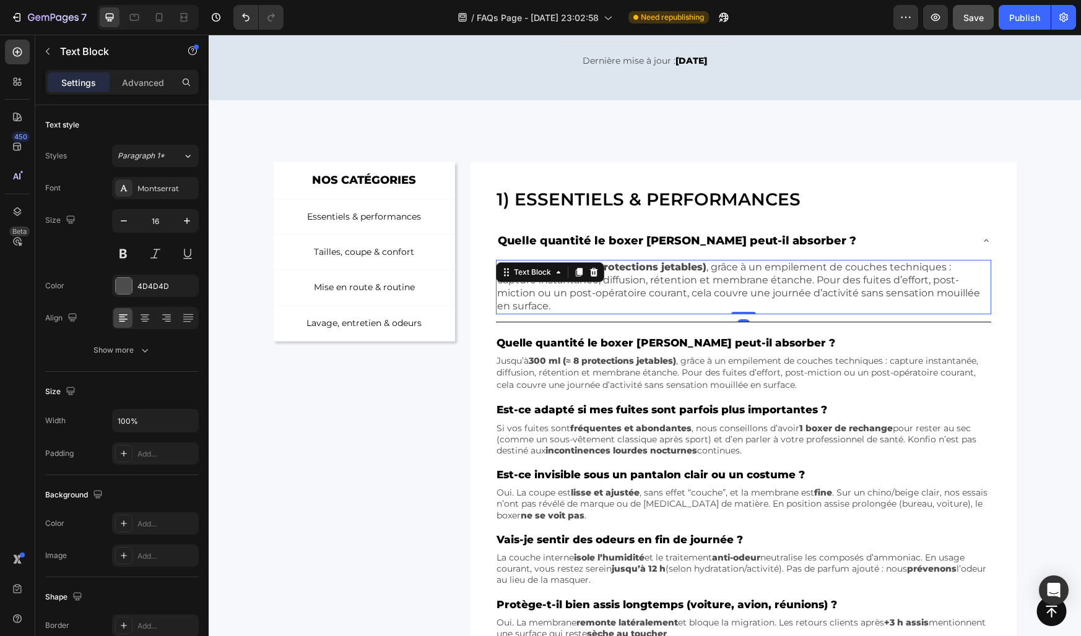
click at [518, 298] on p "Jusqu’à 300 ml (≈ 8 protections jetables) , grâce à un empilement de couches te…" at bounding box center [743, 286] width 492 height 51
click at [116, 216] on button "button" at bounding box center [124, 221] width 22 height 22
type input "15"
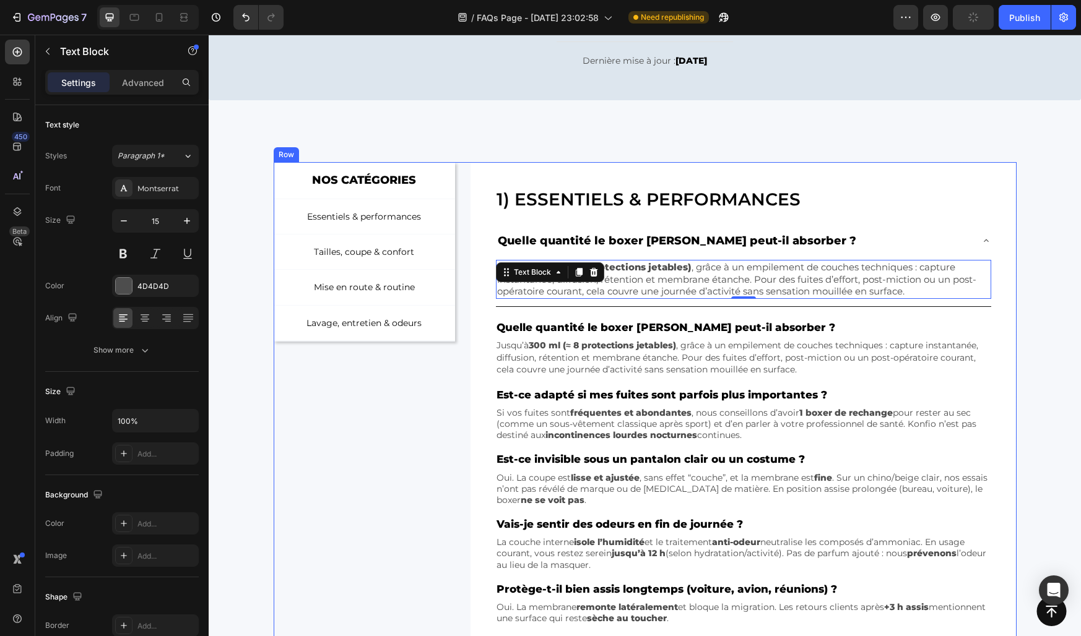
click at [379, 389] on div "NOS CATÉGORIES Text Block Row Essentiels & performances Button Tailles, coupe &…" at bounding box center [365, 420] width 182 height 517
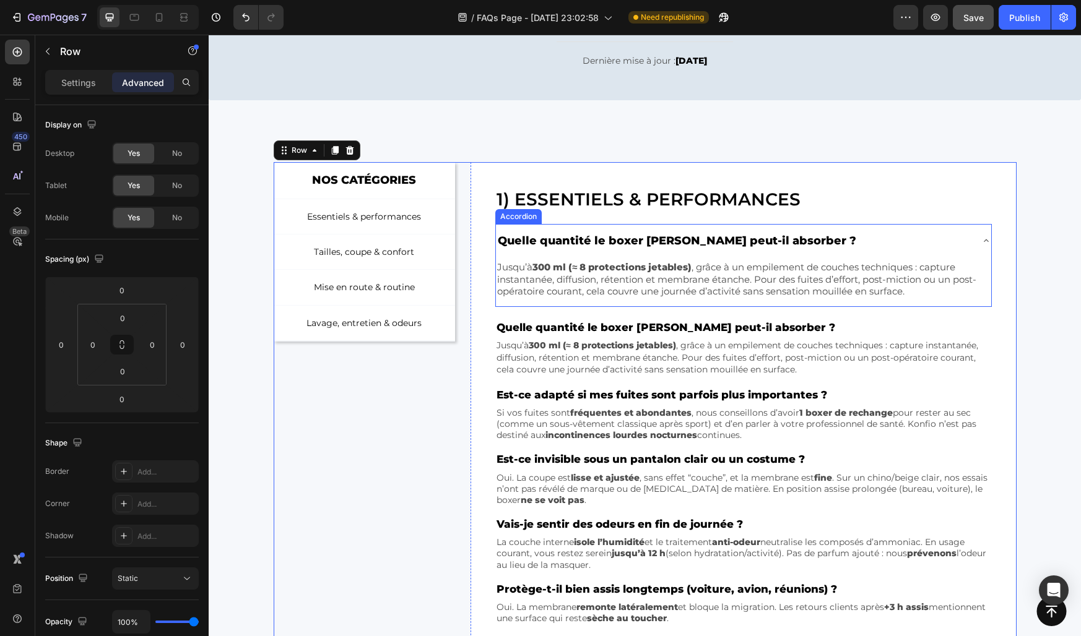
click at [826, 241] on div "Quelle quantité le boxer [PERSON_NAME] peut-il absorber ?" at bounding box center [733, 241] width 475 height 24
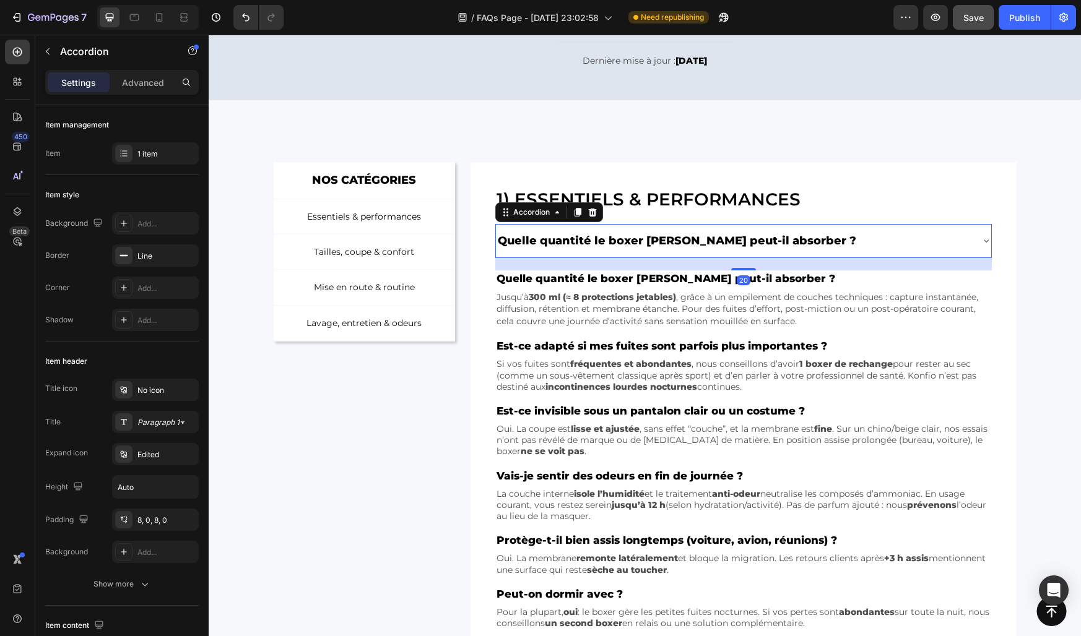
click at [826, 241] on div "Quelle quantité le boxer [PERSON_NAME] peut-il absorber ?" at bounding box center [733, 241] width 475 height 24
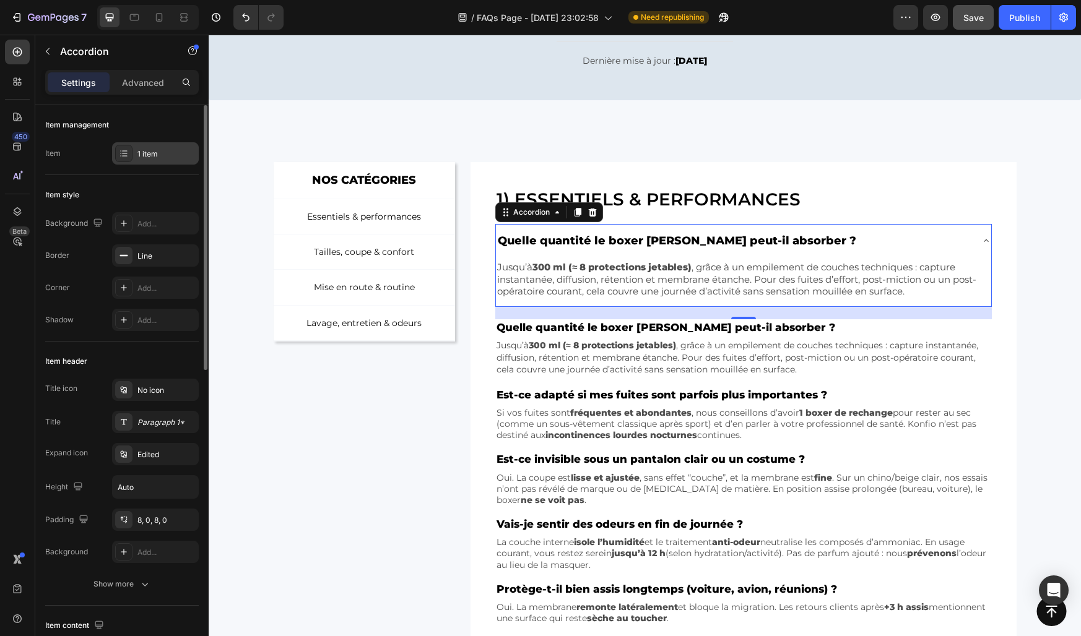
click at [135, 150] on div "1 item" at bounding box center [155, 153] width 87 height 22
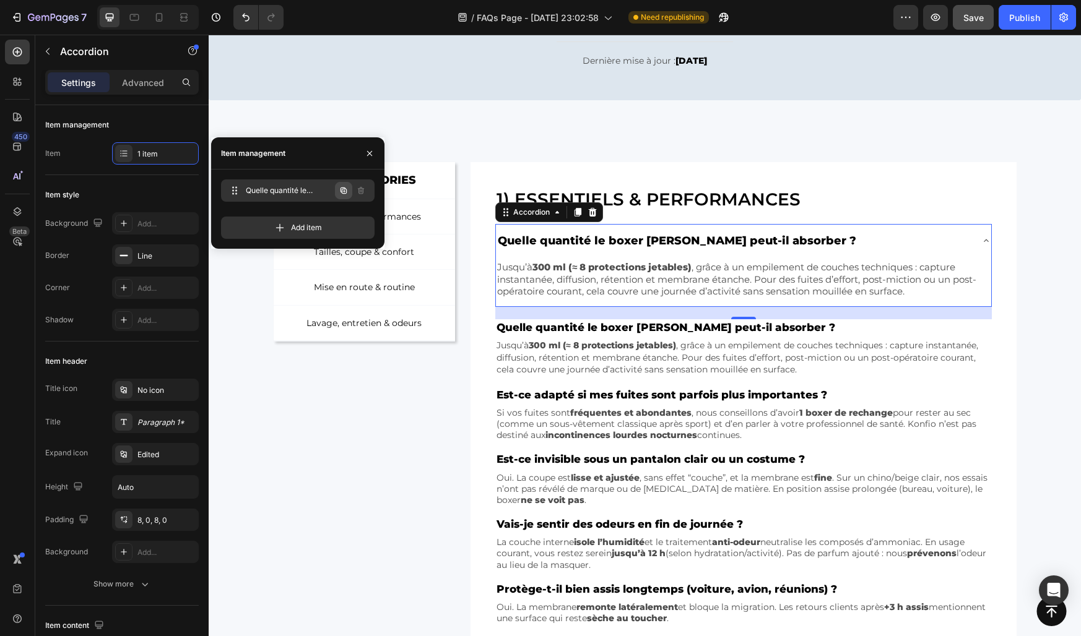
click at [347, 191] on icon "button" at bounding box center [344, 191] width 10 height 10
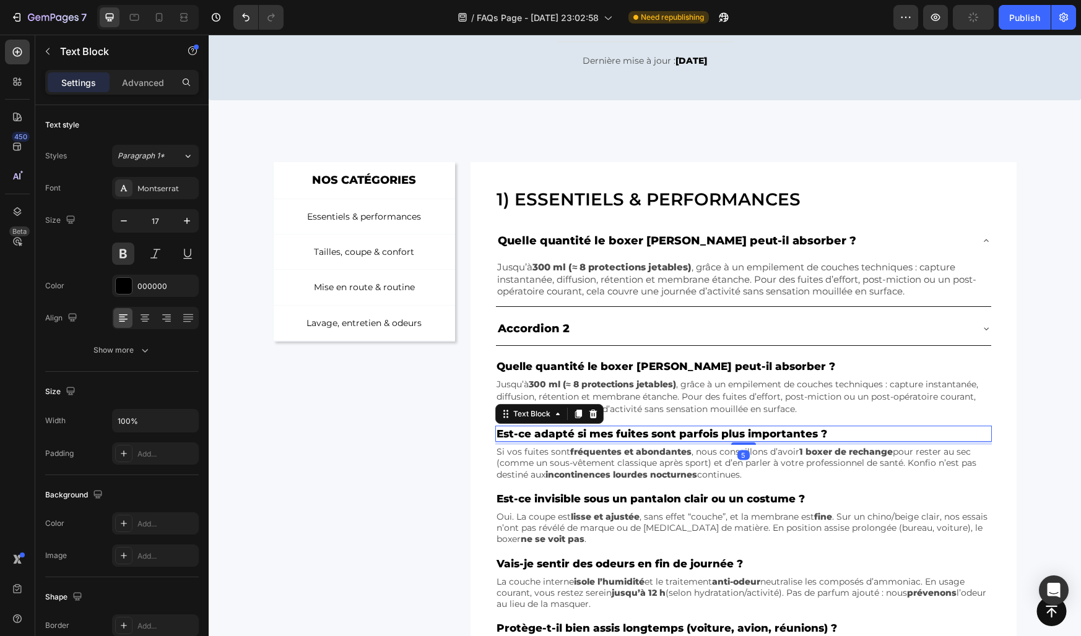
click at [514, 428] on p "Est-ce adapté si mes fuites sont parfois plus importantes ?" at bounding box center [742, 434] width 493 height 14
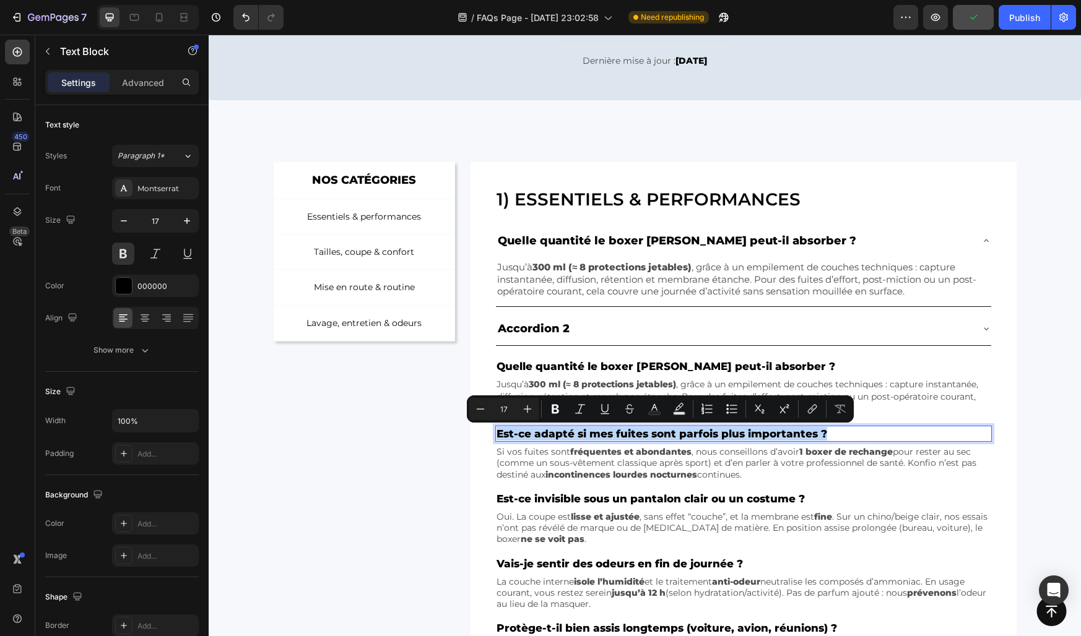
copy p "Est-ce adapté si mes fuites sont parfois plus importantes ?"
click at [529, 322] on div "Accordion 2" at bounding box center [534, 329] width 76 height 24
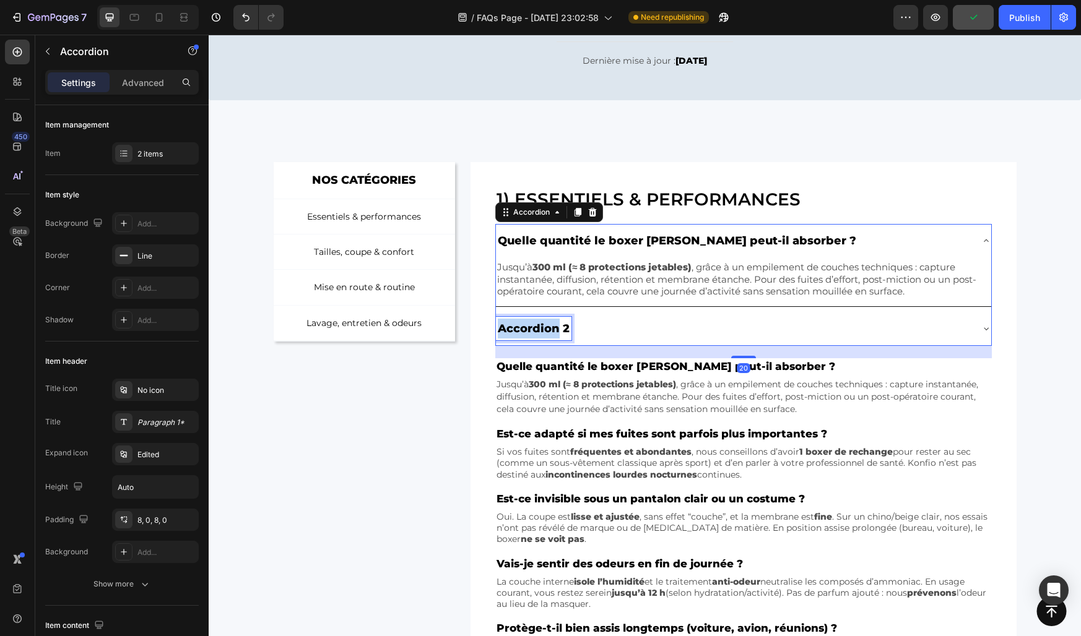
click at [529, 322] on p "Accordion 2" at bounding box center [534, 329] width 72 height 20
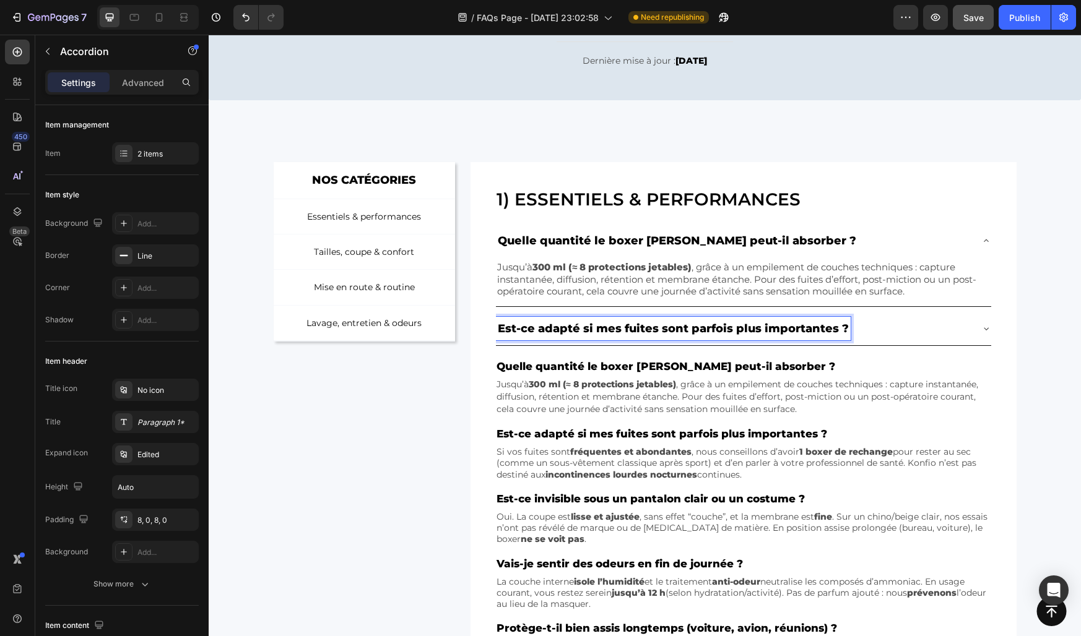
click at [861, 334] on div "Est-ce adapté si mes fuites sont parfois plus importantes ?" at bounding box center [733, 329] width 475 height 24
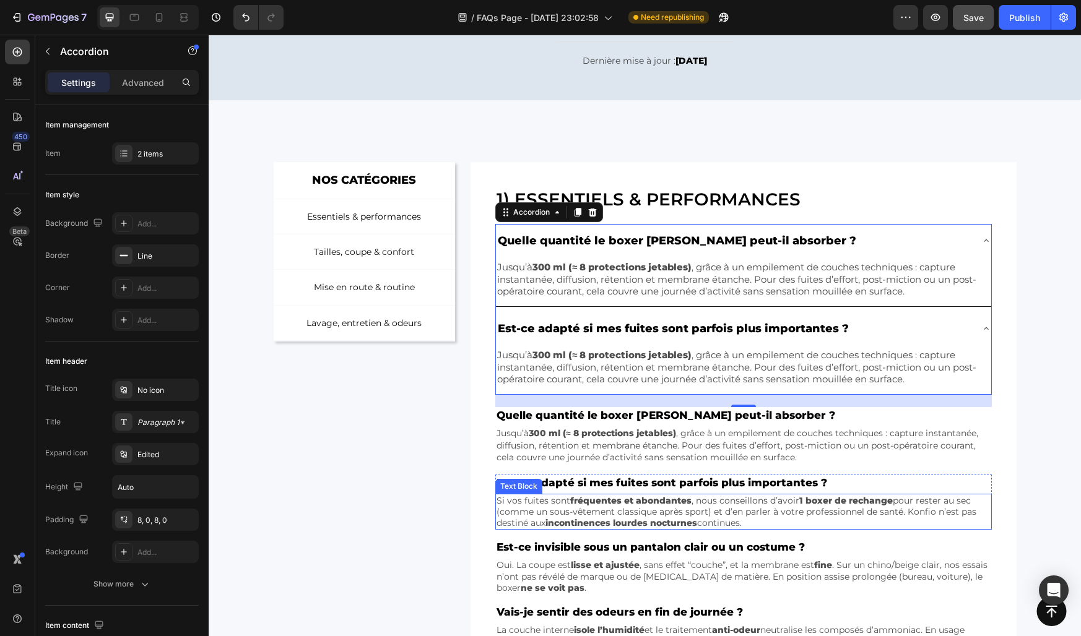
click at [538, 511] on p "Si vos fuites sont fréquentes et abondantes , nous conseillons d’avoir 1 boxer …" at bounding box center [742, 512] width 493 height 34
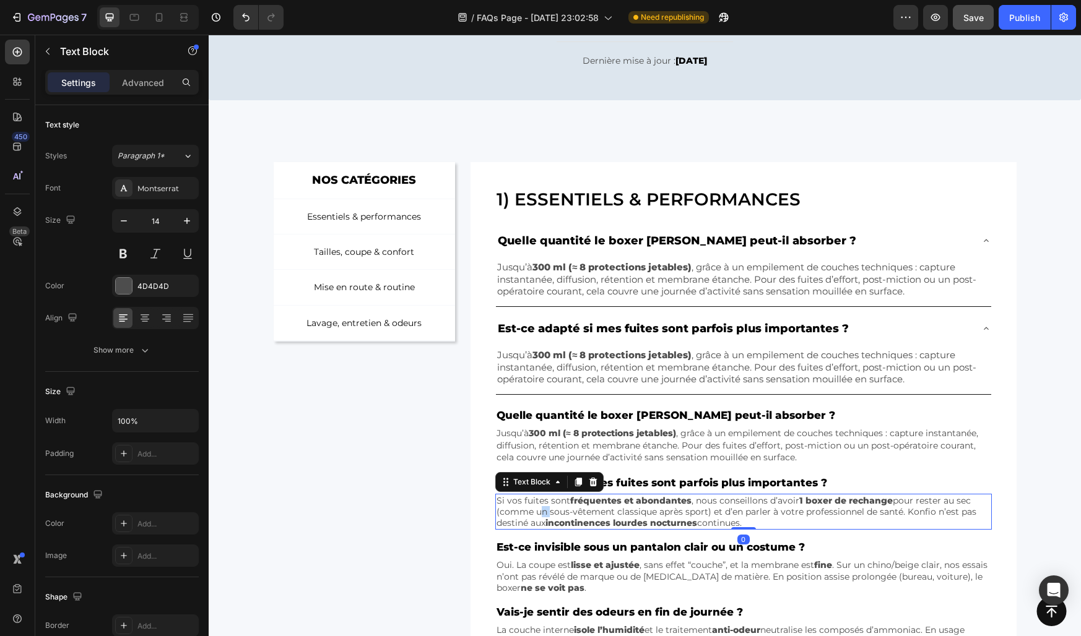
click at [538, 511] on p "Si vos fuites sont fréquentes et abondantes , nous conseillons d’avoir 1 boxer …" at bounding box center [742, 512] width 493 height 34
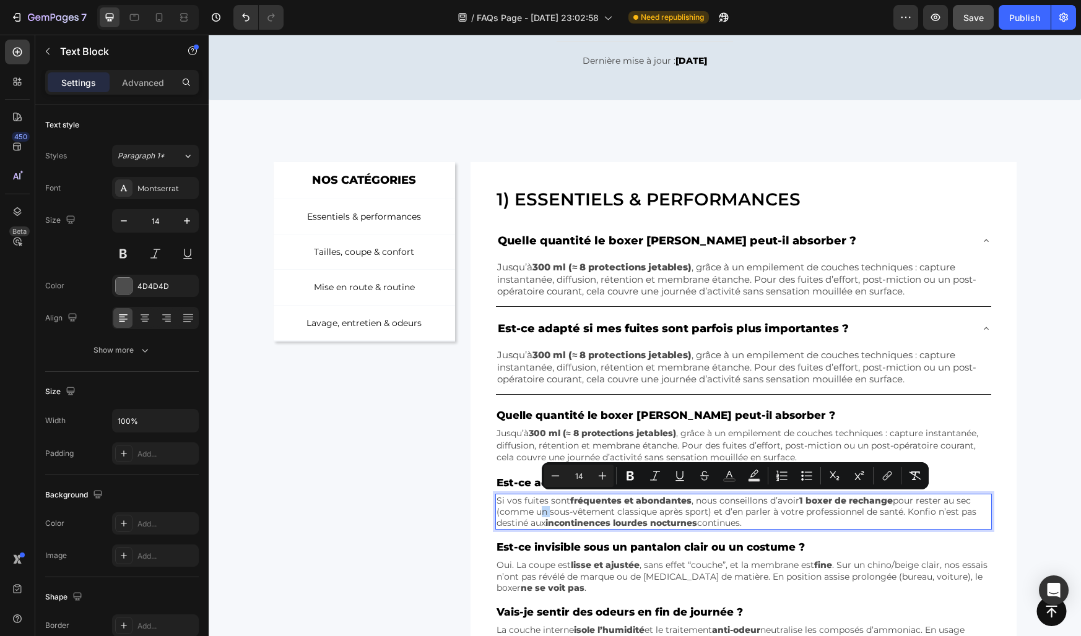
copy p "Si vos fuites sont fréquentes et abondantes , nous conseillons d’avoir 1 boxer …"
click at [545, 357] on div "Jusqu’à 300 ml (≈ 8 protections jetables) , grâce à un empilement de couches te…" at bounding box center [743, 367] width 495 height 39
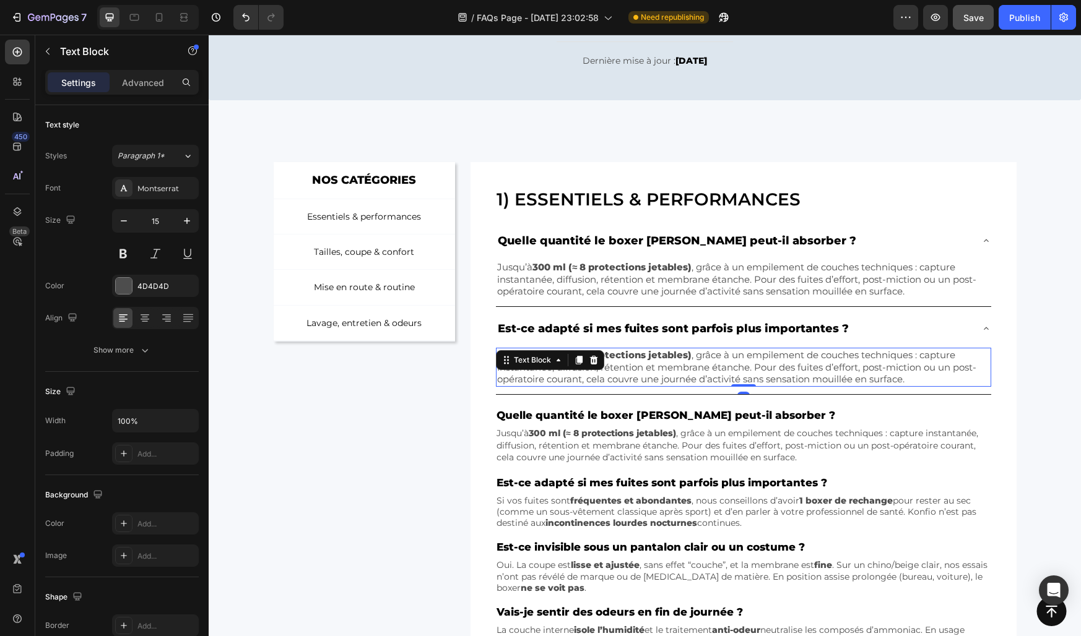
click at [545, 357] on div "Text Block" at bounding box center [532, 360] width 42 height 11
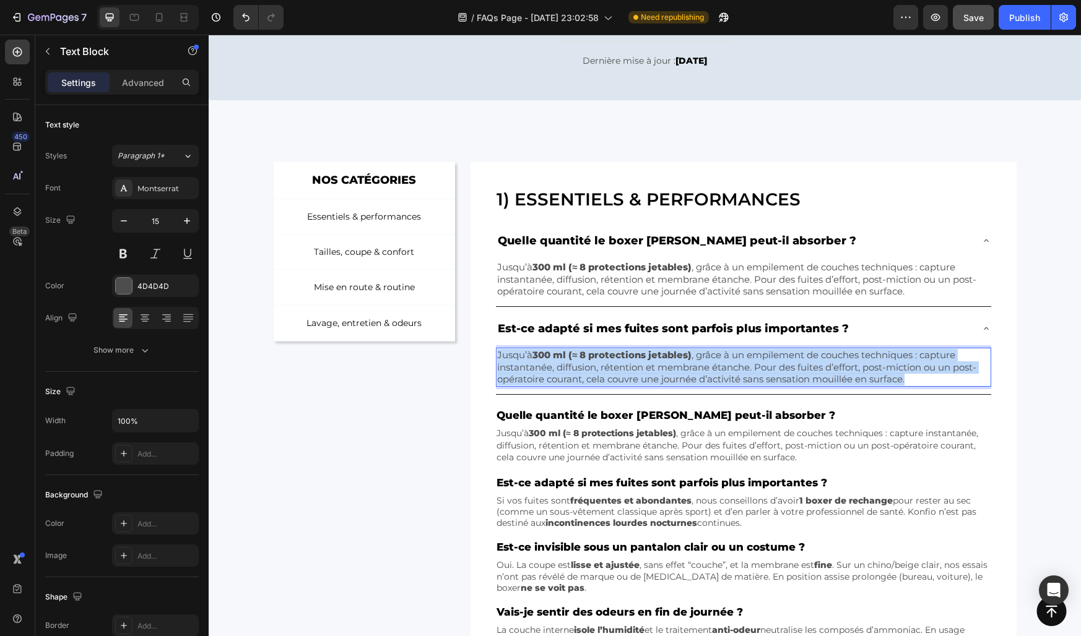
click at [642, 368] on p "Jusqu’à 300 ml (≈ 8 protections jetables) , grâce à un empilement de couches te…" at bounding box center [743, 367] width 492 height 37
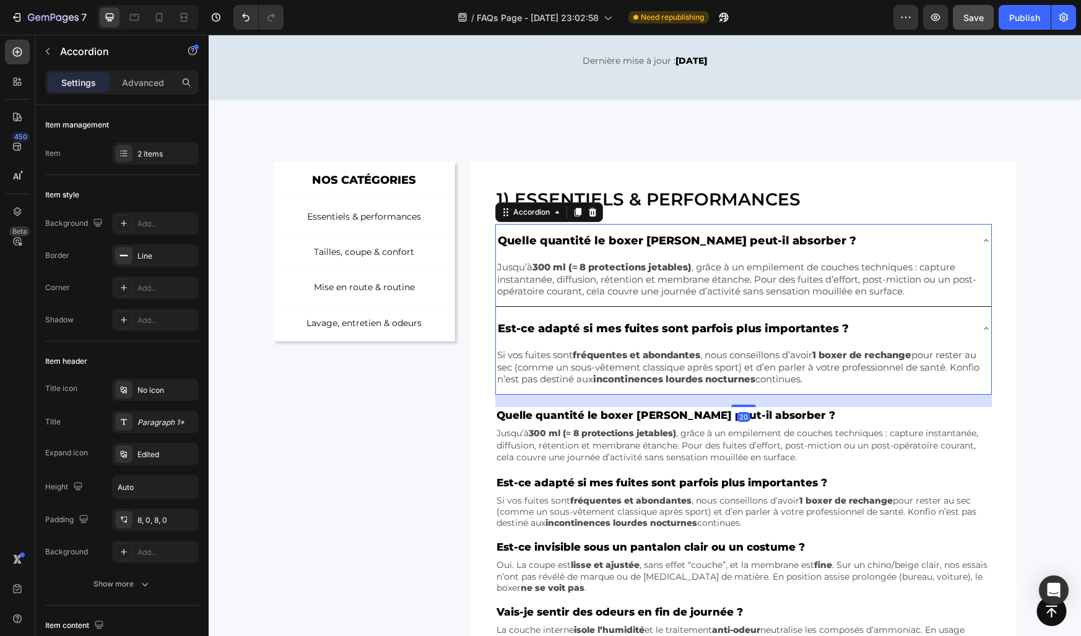
click at [876, 331] on div "Est-ce adapté si mes fuites sont parfois plus importantes ?" at bounding box center [733, 329] width 475 height 24
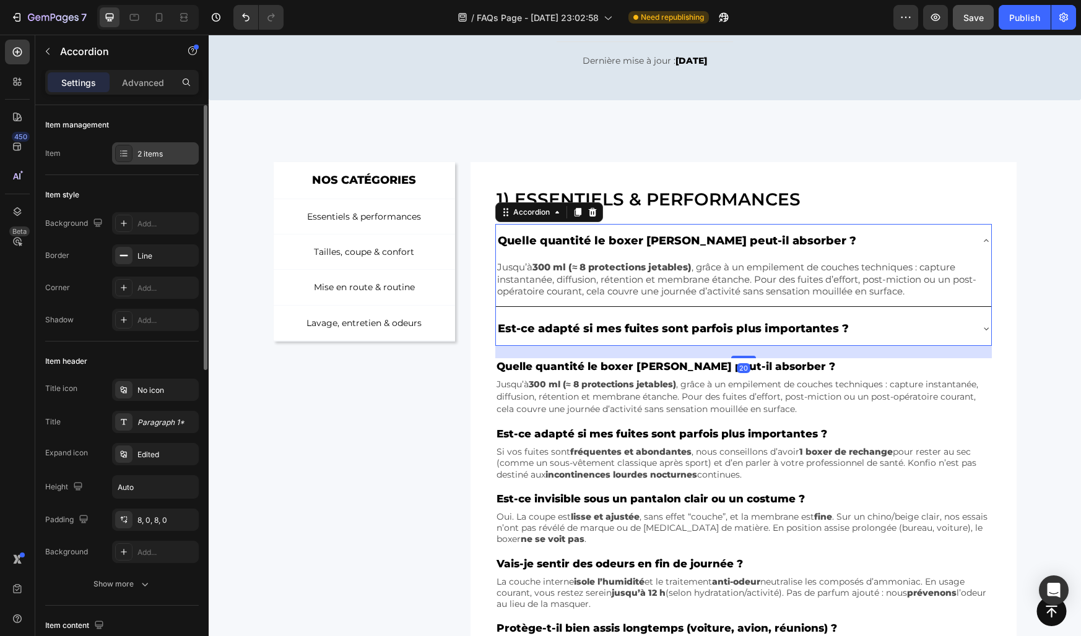
click at [155, 155] on div "2 items" at bounding box center [166, 154] width 58 height 11
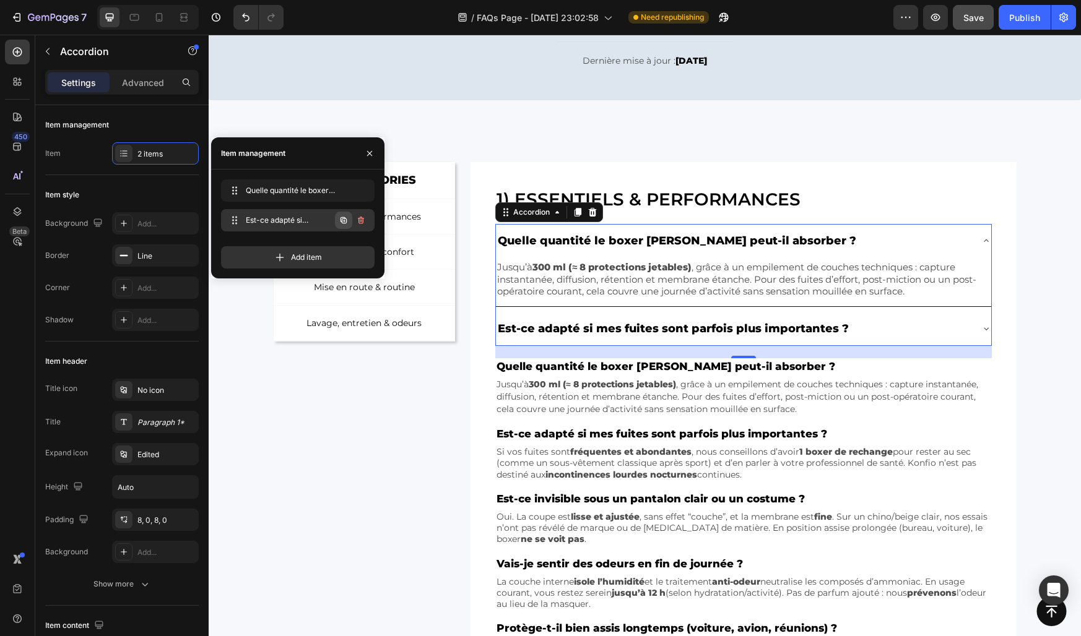
click at [341, 219] on icon "button" at bounding box center [343, 220] width 6 height 6
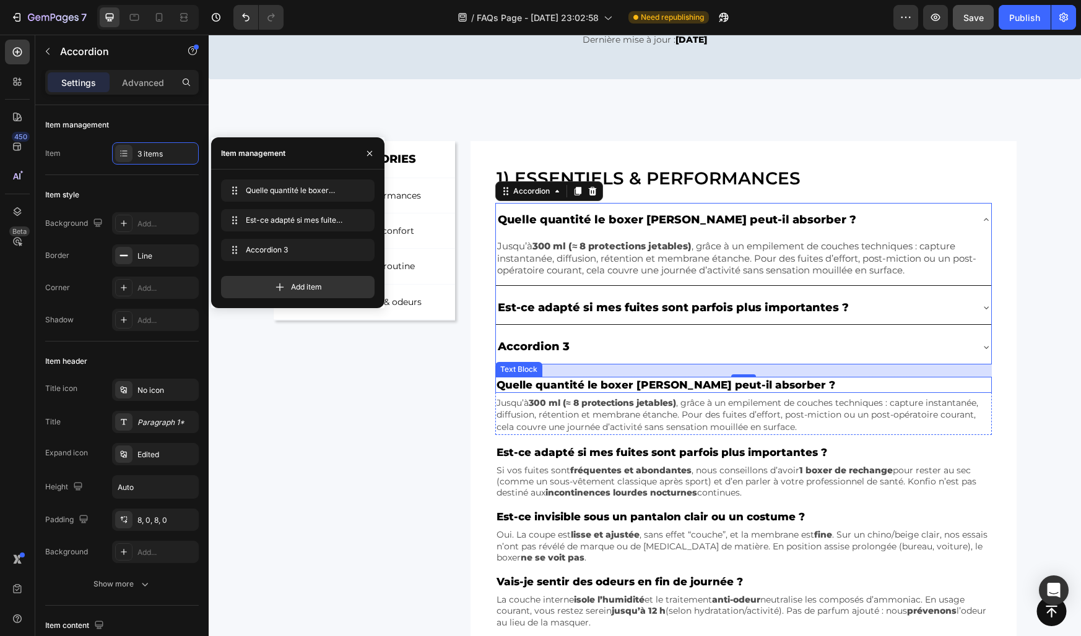
scroll to position [158, 0]
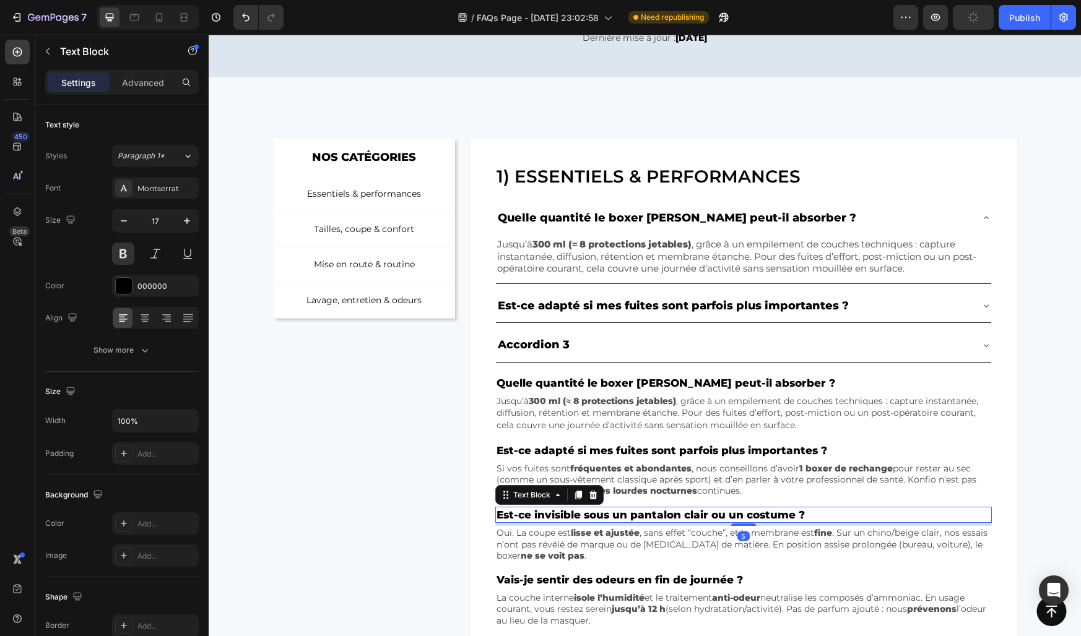
click at [553, 512] on p "Est-ce invisible sous un pantalon clair ou un costume ?" at bounding box center [742, 515] width 493 height 14
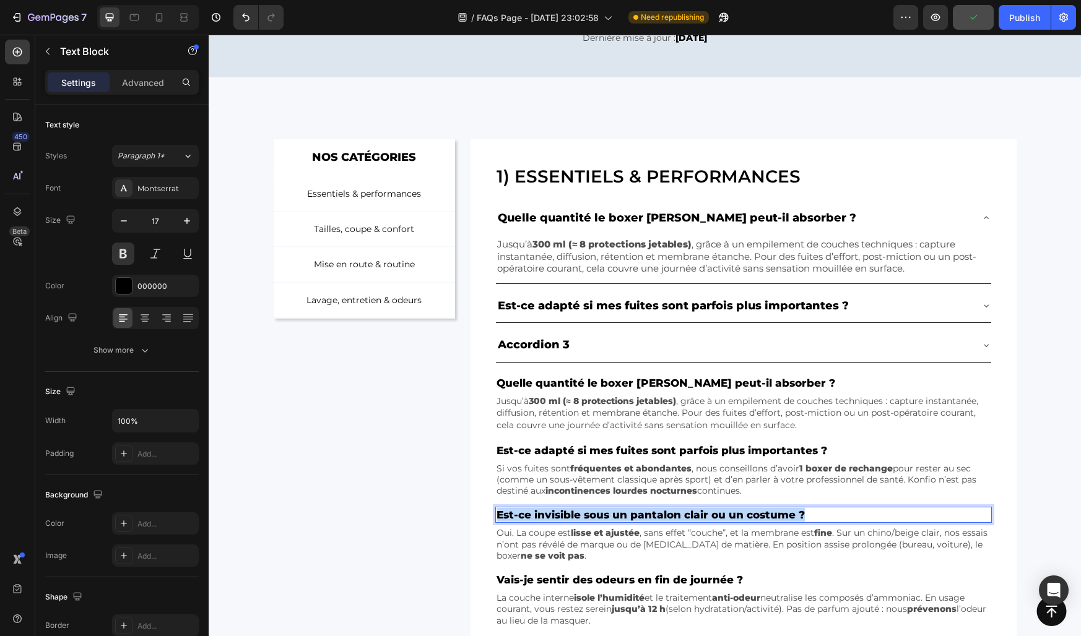
click at [553, 512] on p "Est-ce invisible sous un pantalon clair ou un costume ?" at bounding box center [742, 515] width 493 height 14
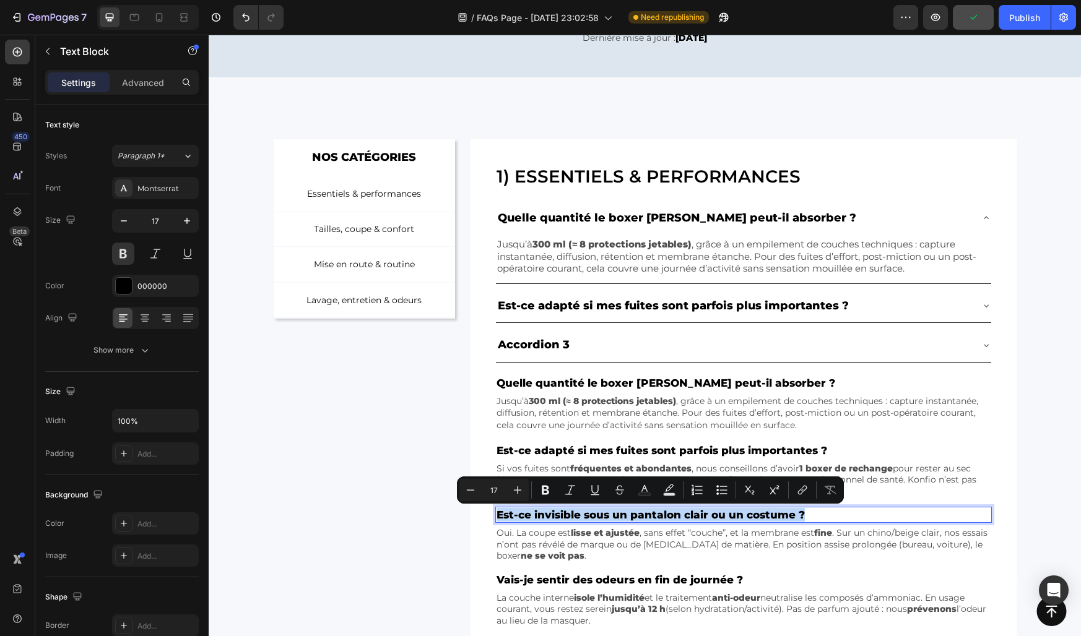
copy p "Est-ce invisible sous un pantalon clair ou un costume ?"
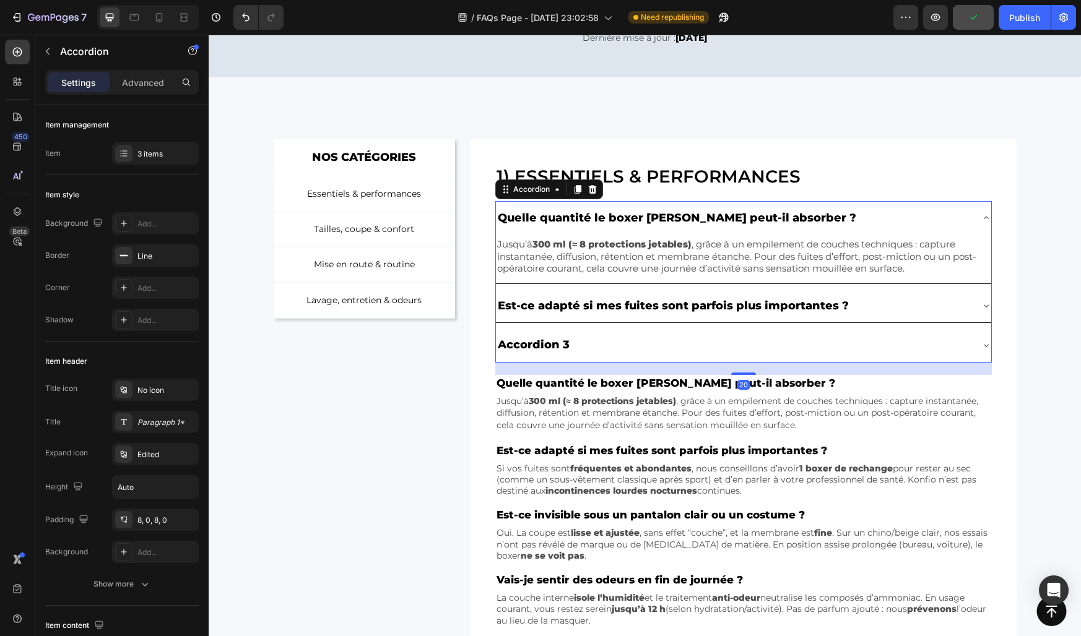
click at [535, 348] on div "Accordion 3" at bounding box center [534, 345] width 76 height 24
click at [535, 348] on p "Accordion 3" at bounding box center [534, 345] width 72 height 20
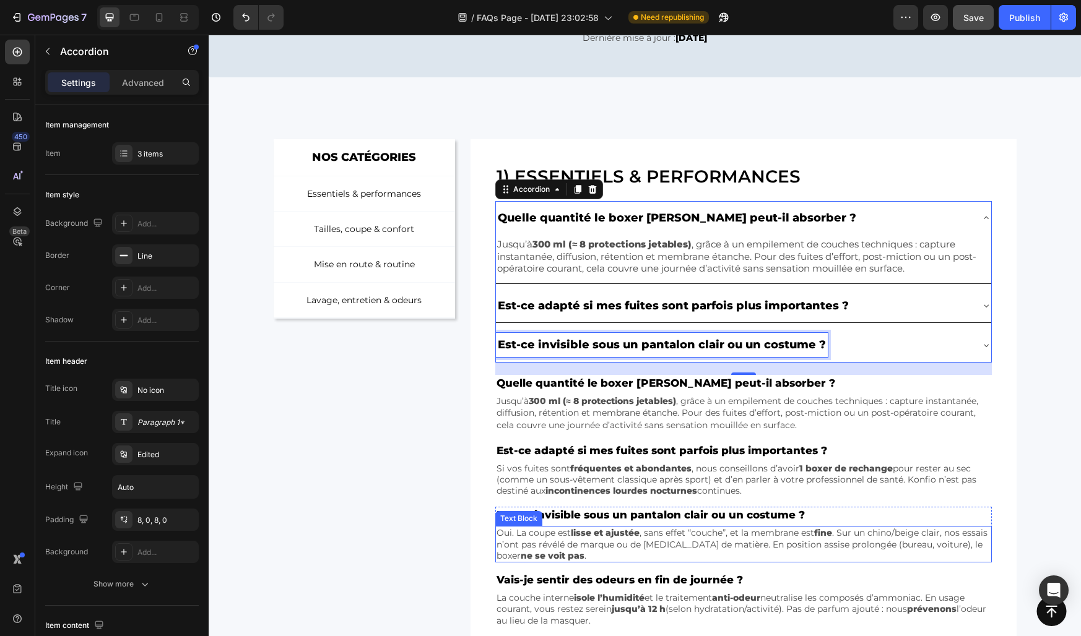
click at [562, 546] on p "Oui. La coupe est lisse et ajustée , sans effet “couche”, et la membrane est fi…" at bounding box center [742, 544] width 493 height 34
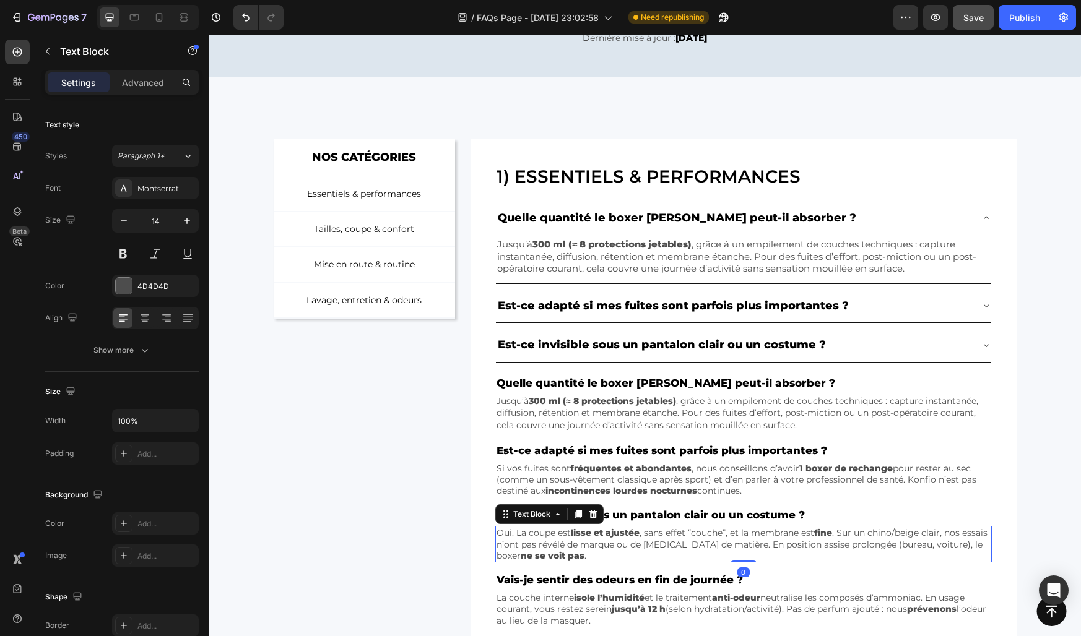
click at [562, 546] on p "Oui. La coupe est lisse et ajustée , sans effet “couche”, et la membrane est fi…" at bounding box center [742, 544] width 493 height 34
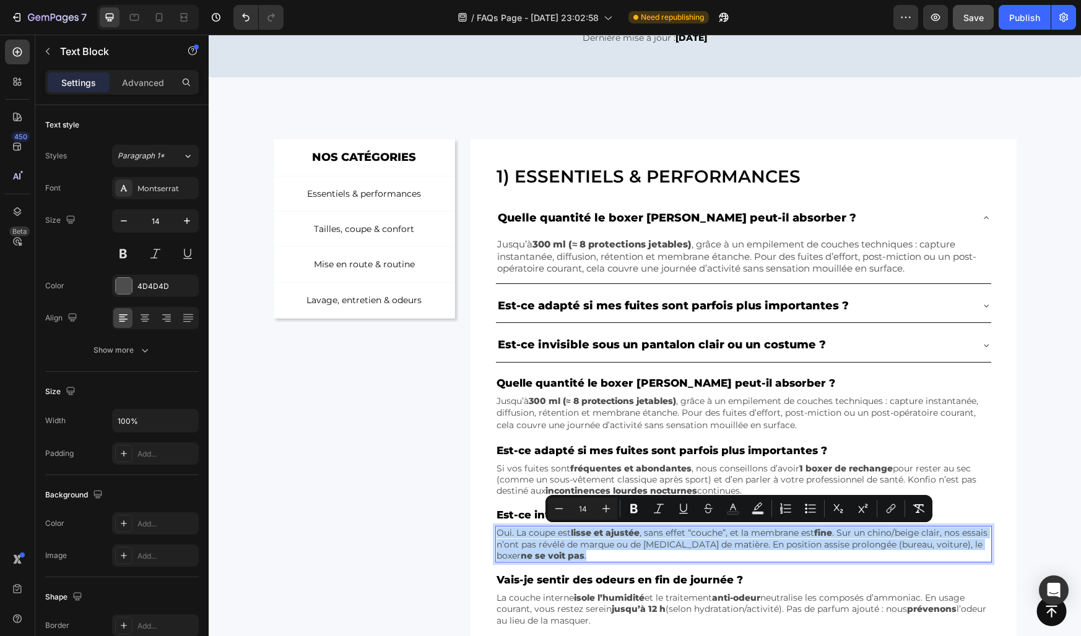
copy p "Oui. La coupe est lisse et ajustée , sans effet “couche”, et la membrane est fi…"
click at [903, 342] on div "Est-ce invisible sous un pantalon clair ou un costume ?" at bounding box center [733, 345] width 475 height 24
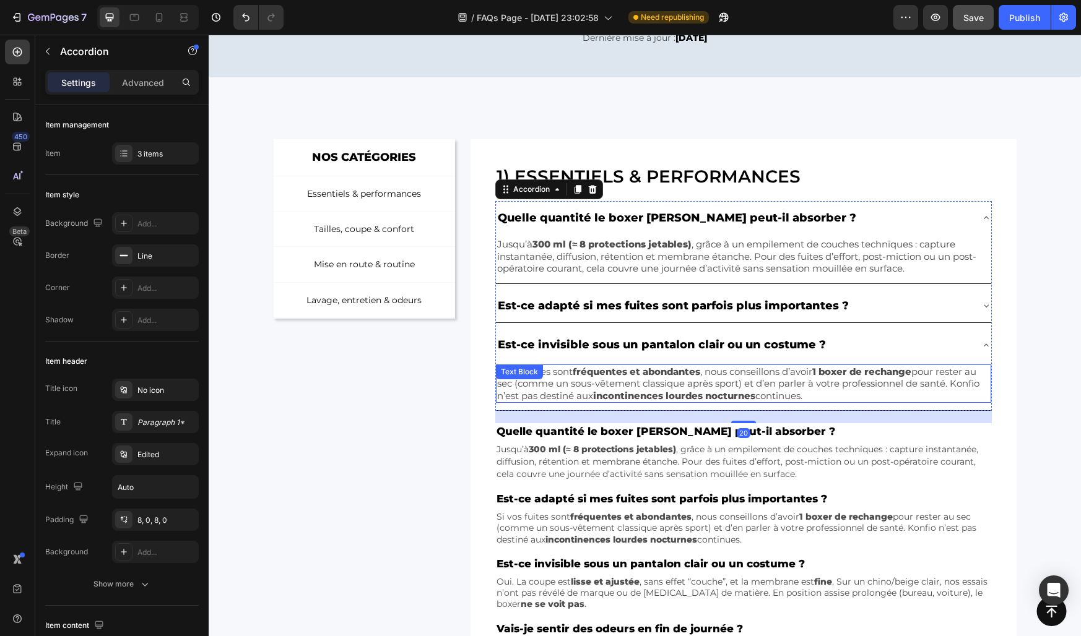
click at [779, 375] on p "Si vos fuites sont fréquentes et abondantes , nous conseillons d’avoir 1 boxer …" at bounding box center [743, 384] width 492 height 37
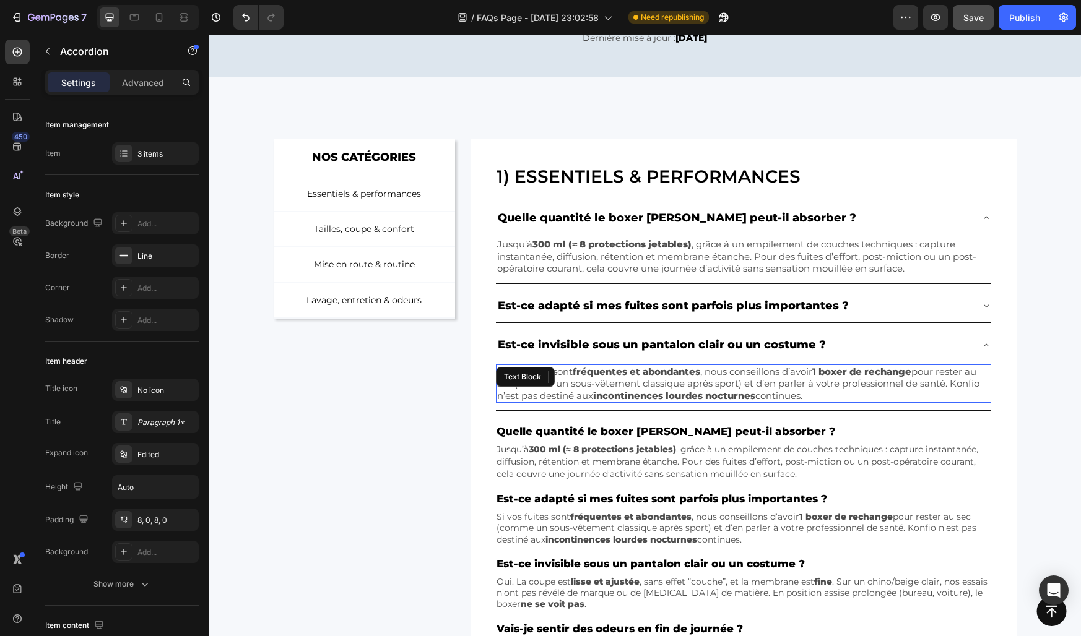
click at [779, 375] on p "Si vos fuites sont fréquentes et abondantes , nous conseillons d’avoir 1 boxer …" at bounding box center [743, 384] width 492 height 37
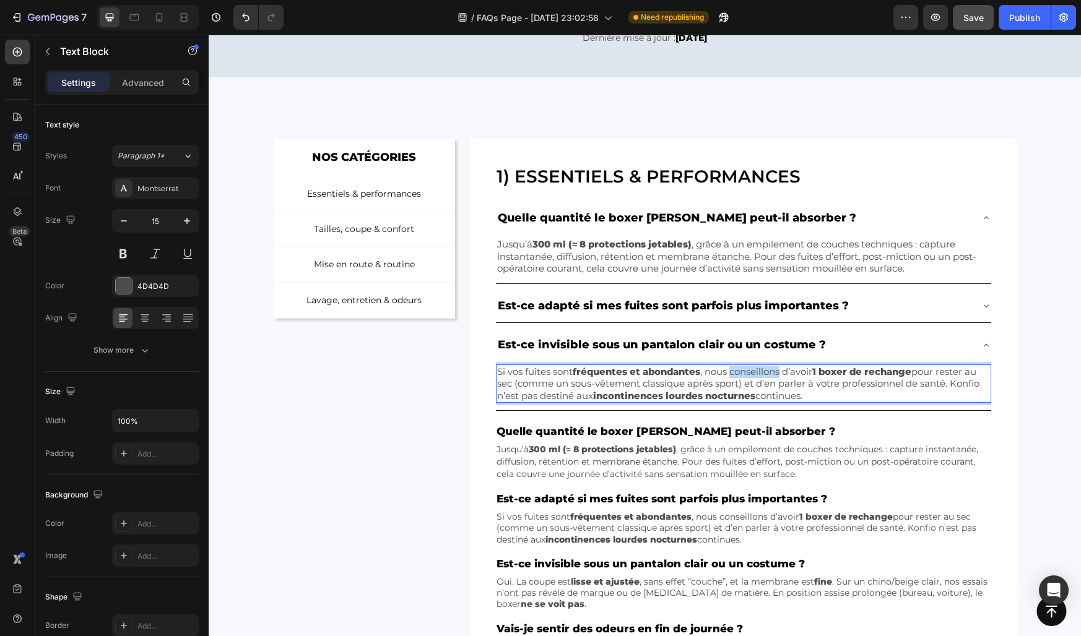
click at [779, 375] on p "Si vos fuites sont fréquentes et abondantes , nous conseillons d’avoir 1 boxer …" at bounding box center [743, 384] width 492 height 37
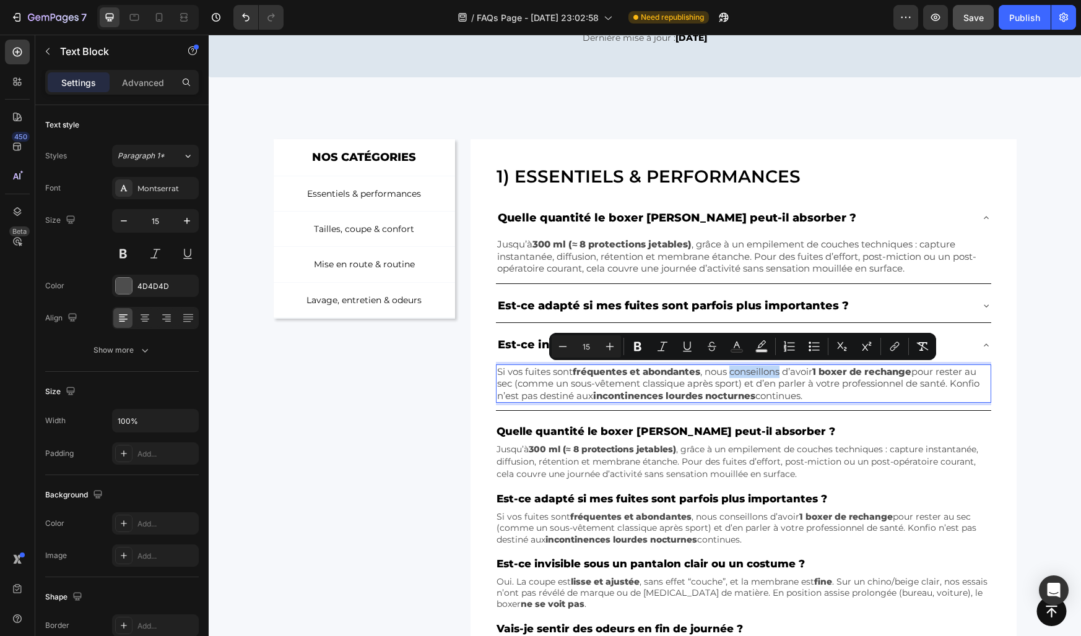
copy p "Si vos fuites sont fréquentes et abondantes , nous conseillons d’avoir 1 boxer …"
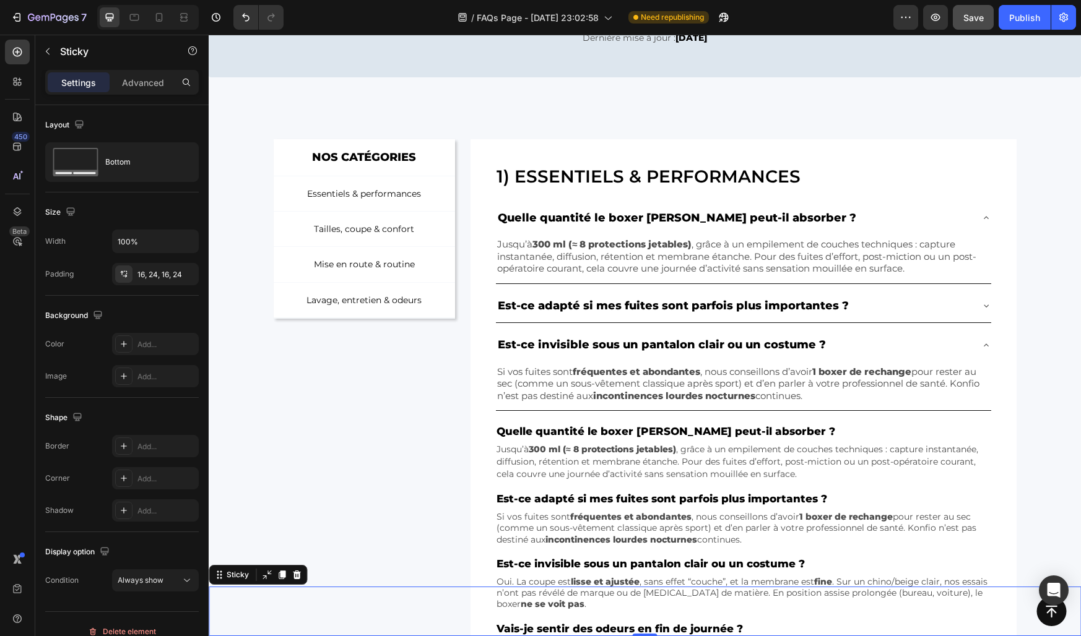
click at [587, 587] on div "Button Sticky 0" at bounding box center [645, 612] width 872 height 50
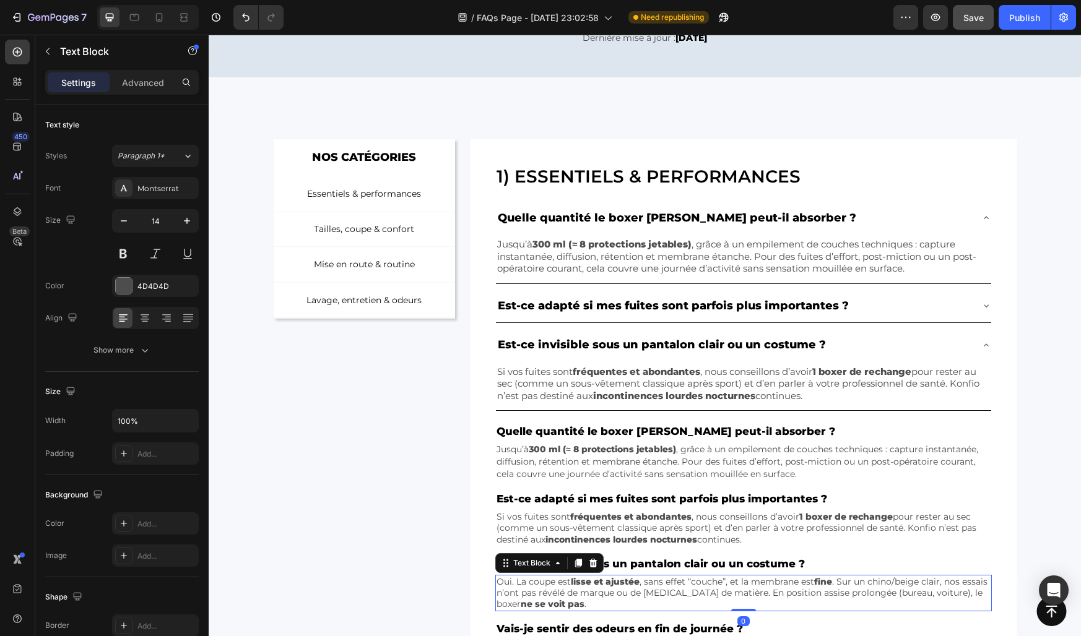
click at [567, 578] on p "Oui. La coupe est lisse et ajustée , sans effet “couche”, et la membrane est fi…" at bounding box center [742, 593] width 493 height 34
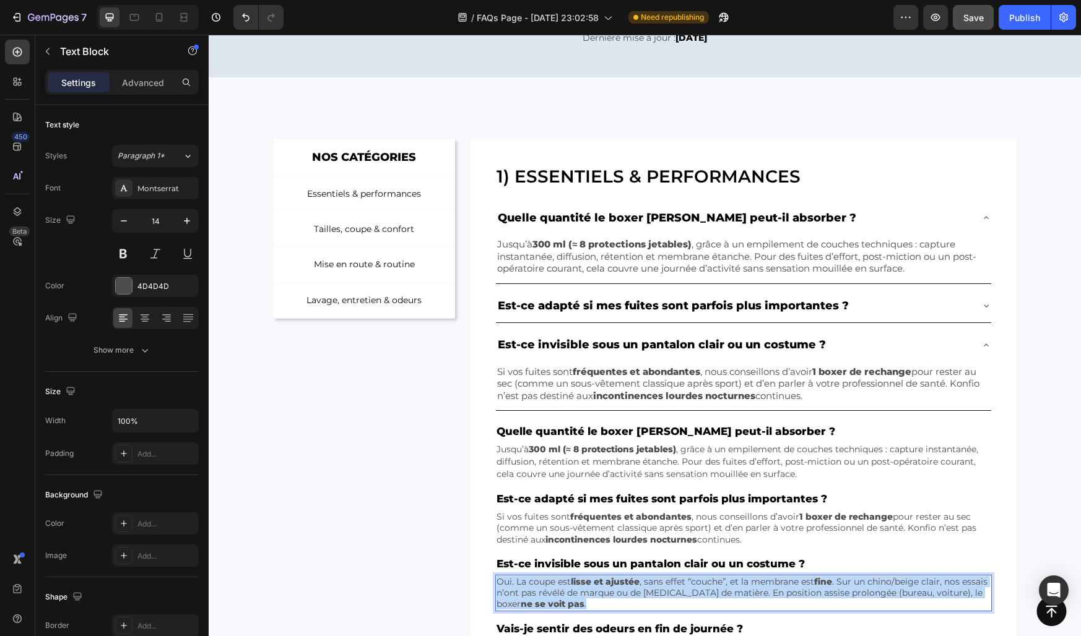
click at [567, 578] on p "Oui. La coupe est lisse et ajustée , sans effet “couche”, et la membrane est fi…" at bounding box center [742, 593] width 493 height 34
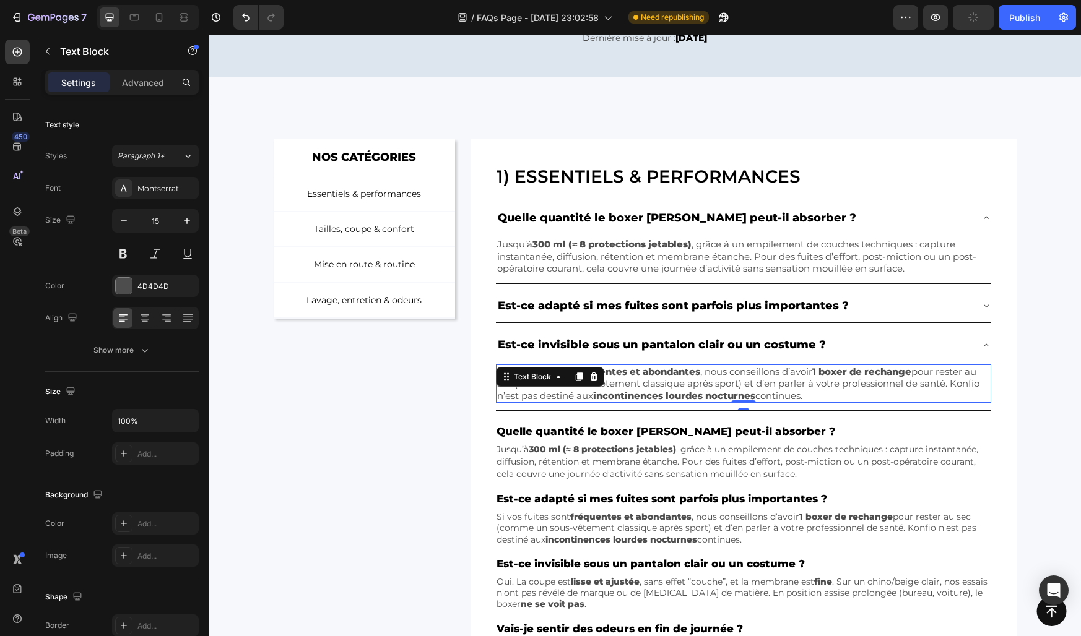
click at [563, 379] on div "Si vos fuites sont fréquentes et abondantes , nous conseillons d’avoir 1 boxer …" at bounding box center [743, 384] width 495 height 39
click at [563, 379] on div "Text Block" at bounding box center [532, 377] width 67 height 15
click at [563, 379] on icon at bounding box center [558, 377] width 10 height 10
click at [657, 384] on p "Si vos fuites sont fréquentes et abondantes , nous conseillons d’avoir 1 boxer …" at bounding box center [743, 384] width 492 height 37
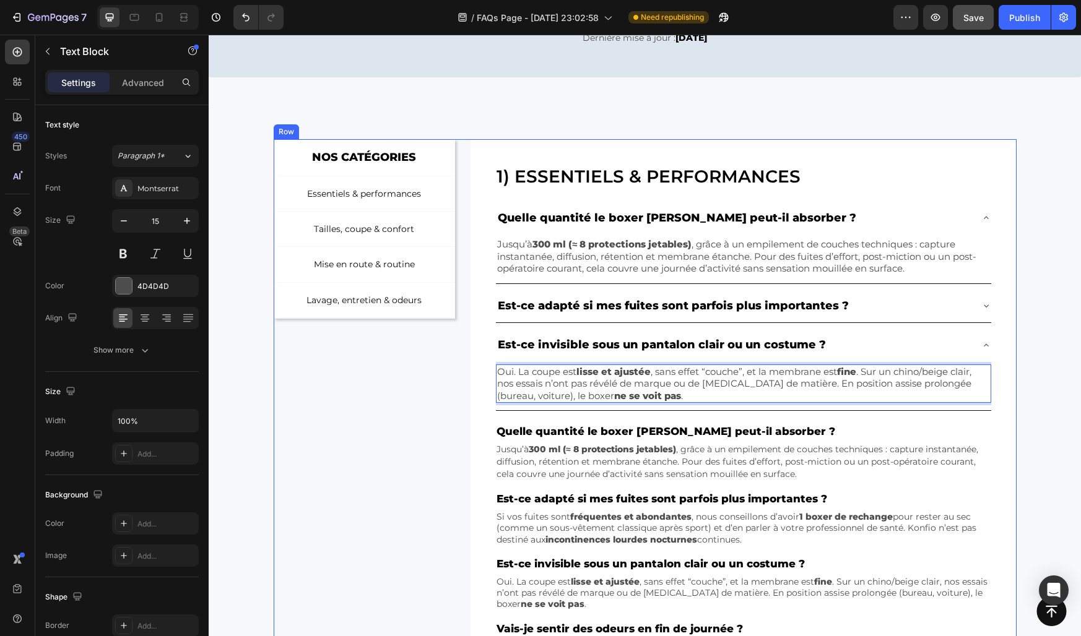
click at [440, 373] on div "NOS CATÉGORIES Text Block Row Essentiels & performances Button Tailles, coupe &…" at bounding box center [365, 461] width 182 height 644
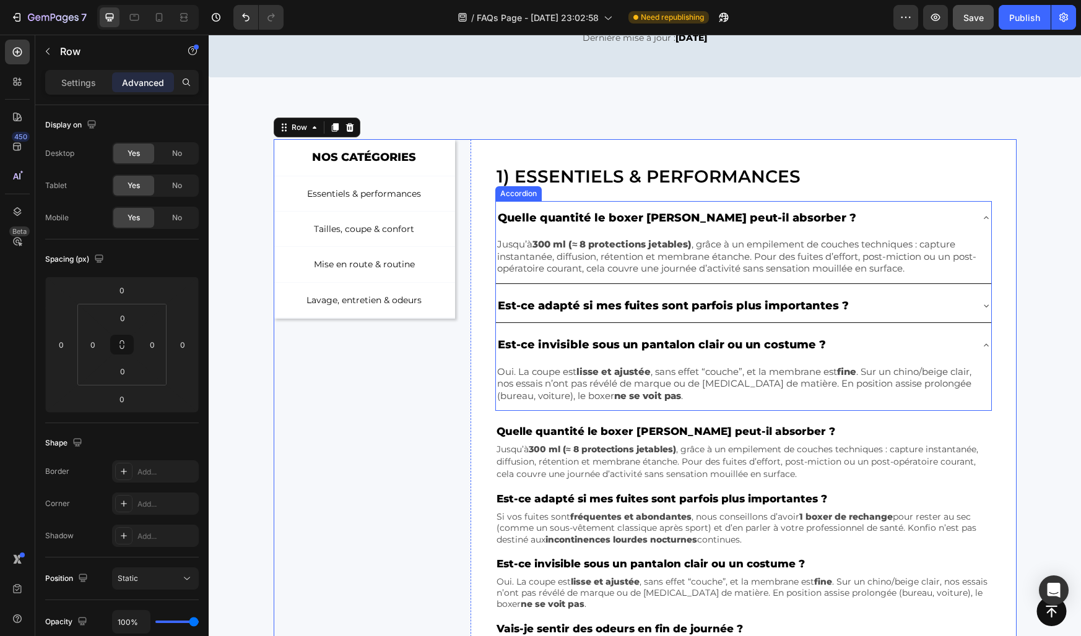
click at [874, 346] on div "Est-ce invisible sous un pantalon clair ou un costume ?" at bounding box center [733, 345] width 475 height 24
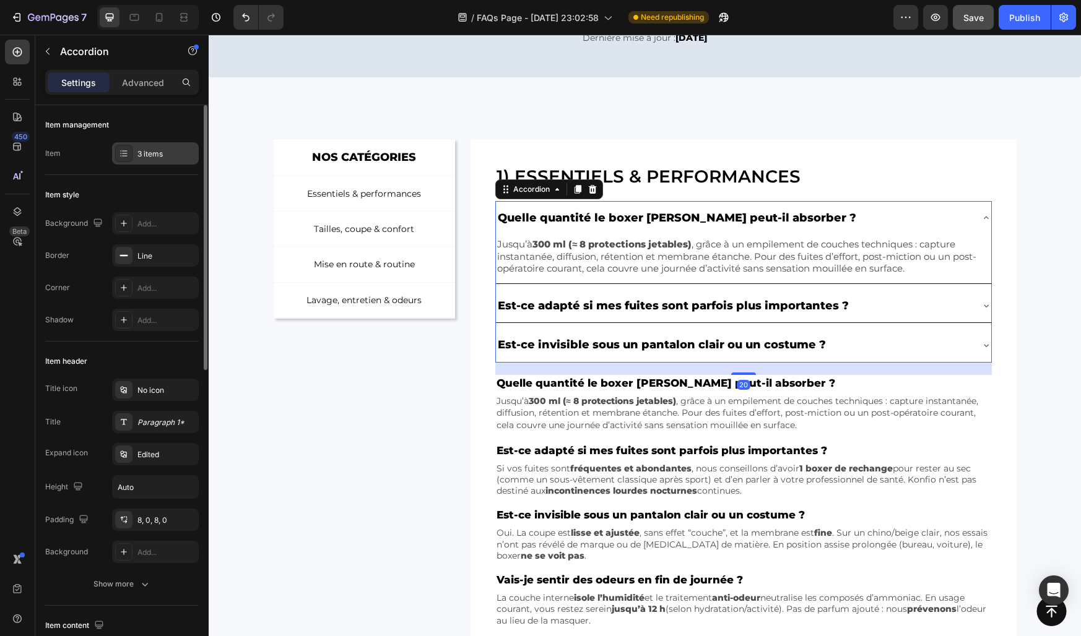
click at [131, 144] on div "3 items" at bounding box center [155, 153] width 87 height 22
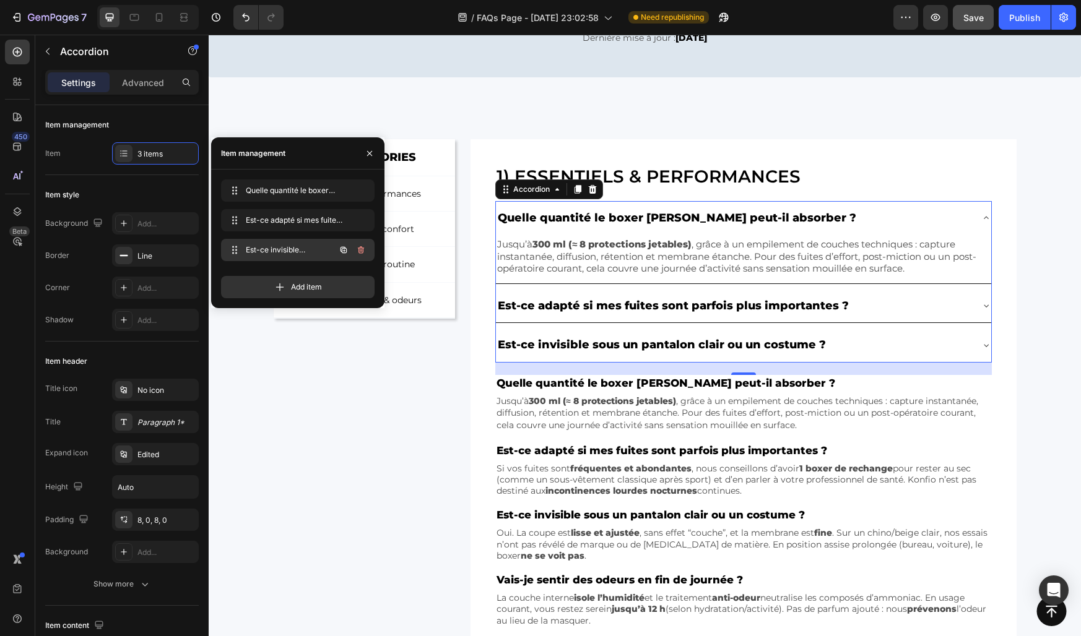
click at [344, 253] on icon "button" at bounding box center [343, 250] width 6 height 6
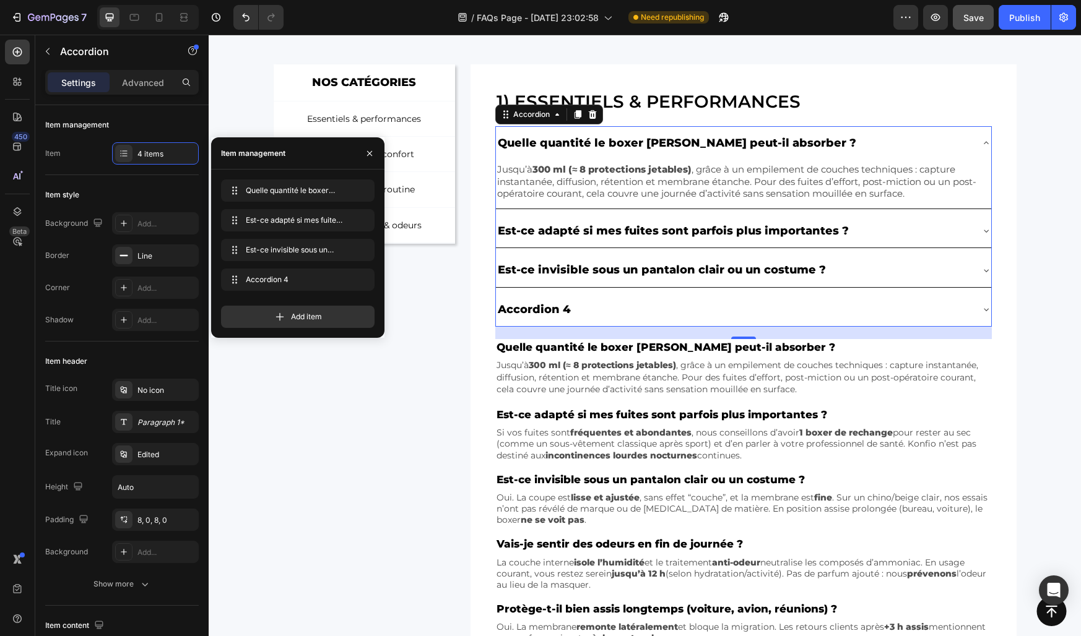
scroll to position [284, 0]
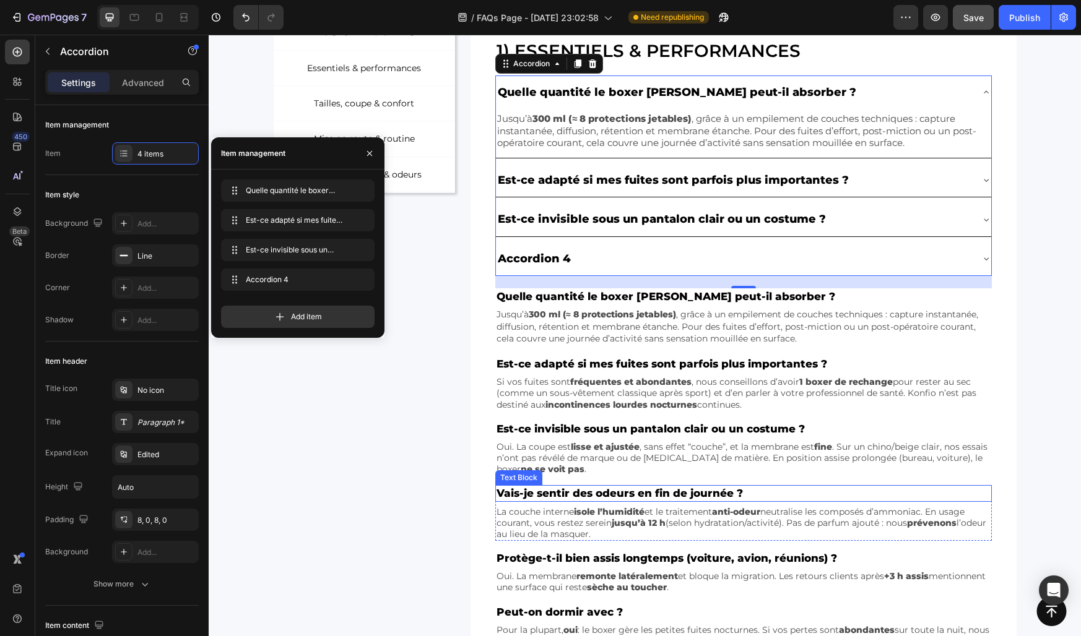
click at [550, 496] on p "Vais-je sentir des odeurs en fin de journée ?" at bounding box center [742, 494] width 493 height 14
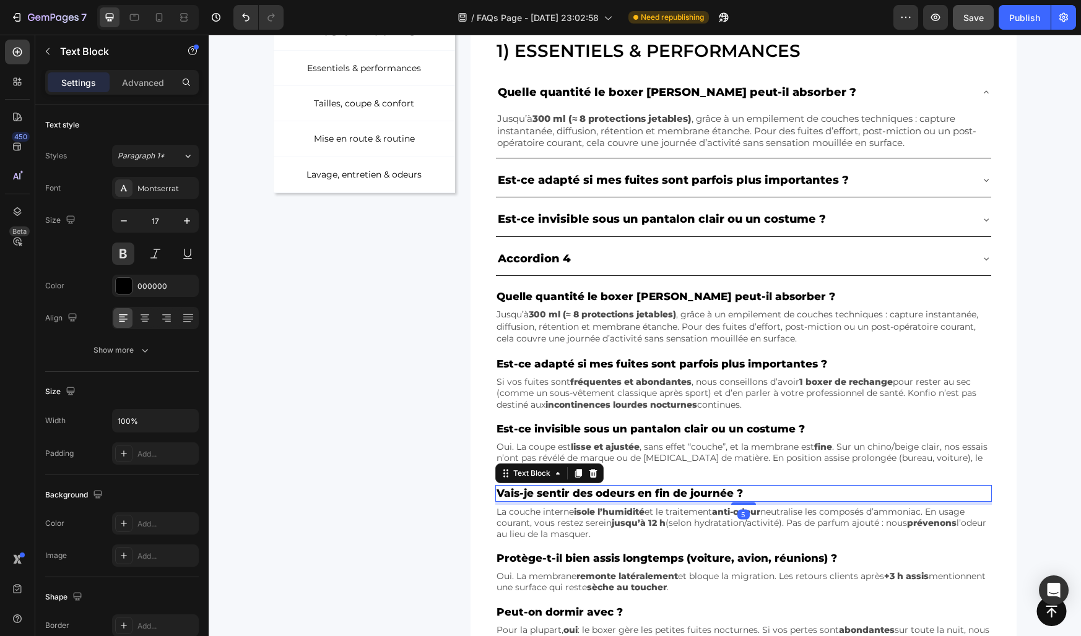
click at [550, 496] on p "Vais-je sentir des odeurs en fin de journée ?" at bounding box center [742, 494] width 493 height 14
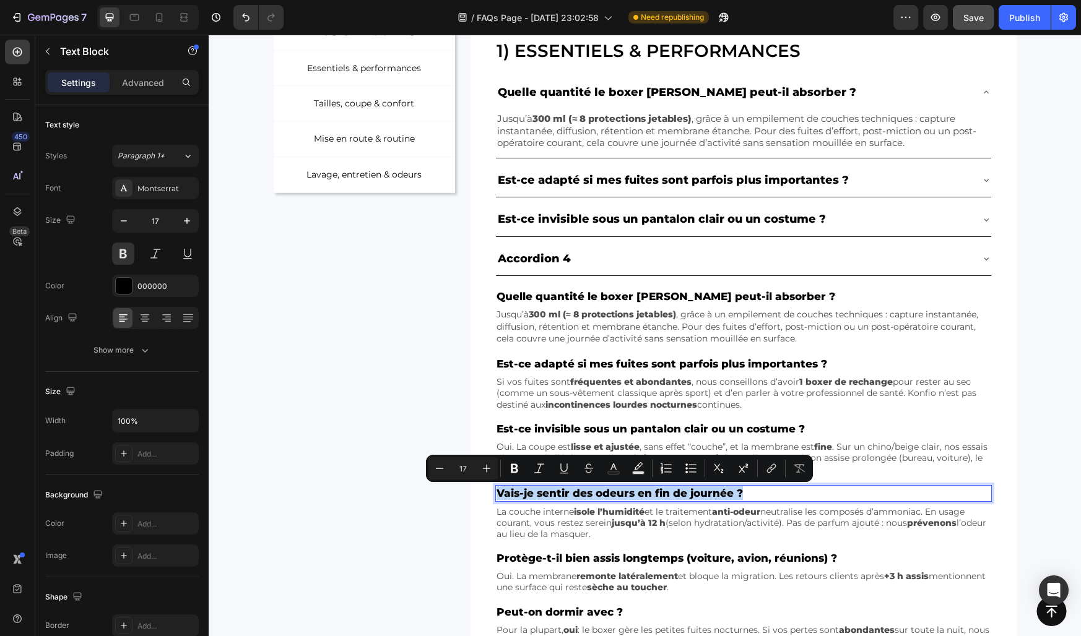
copy p "Vais-je sentir des odeurs en fin de journée ?"
click at [546, 255] on div "Accordion 4" at bounding box center [534, 259] width 77 height 24
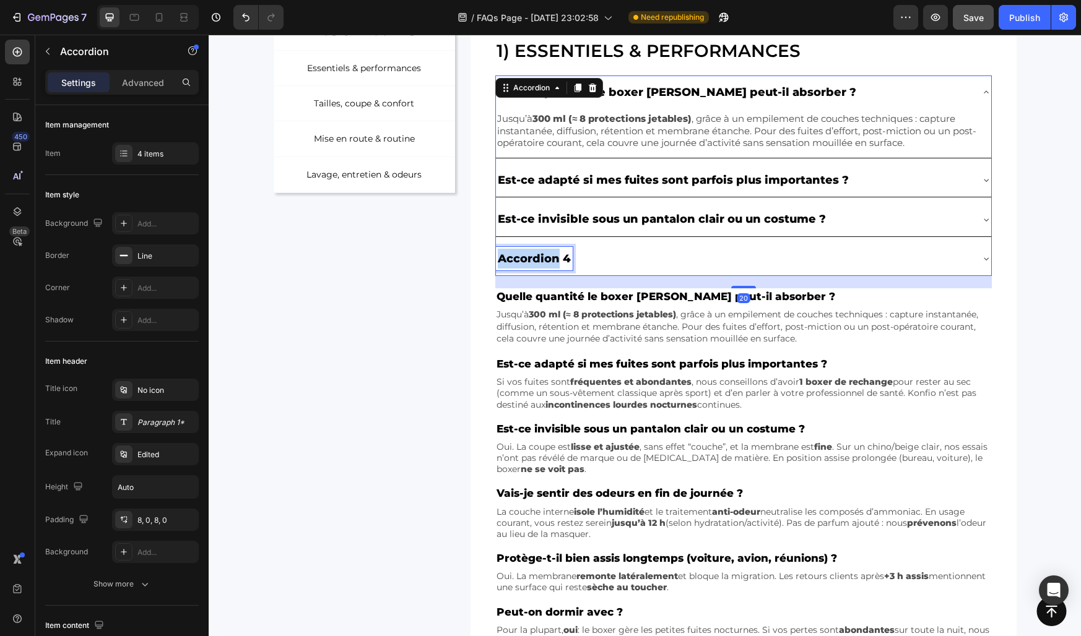
click at [546, 255] on div "Accordion 4" at bounding box center [534, 259] width 77 height 24
click at [546, 255] on p "Accordion 4" at bounding box center [534, 259] width 73 height 20
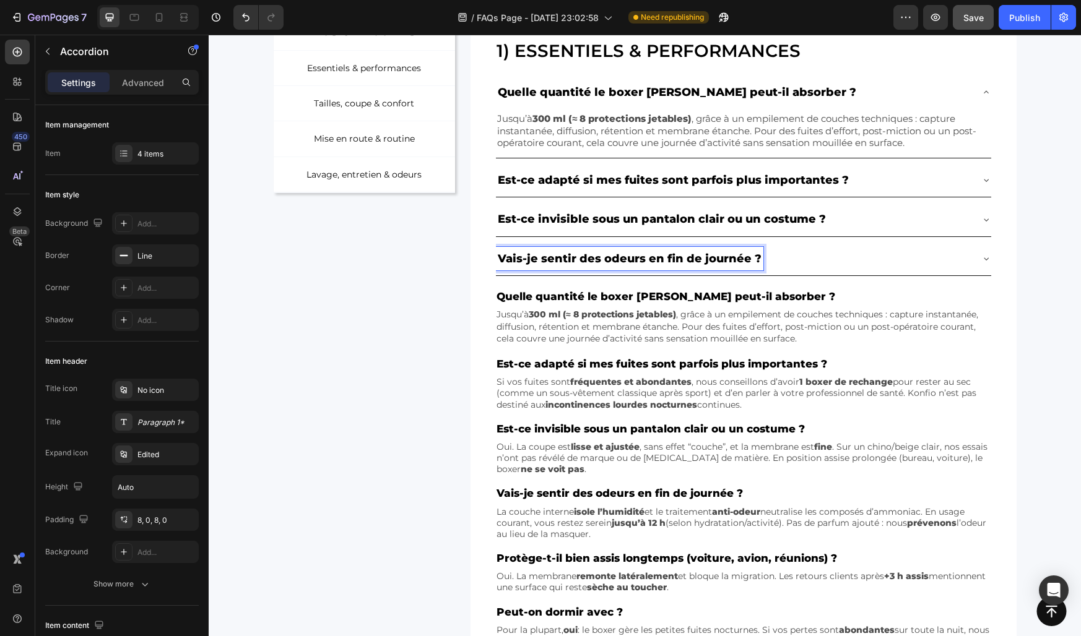
click at [827, 256] on div "Vais-je sentir des odeurs en fin de journée ?" at bounding box center [733, 259] width 475 height 24
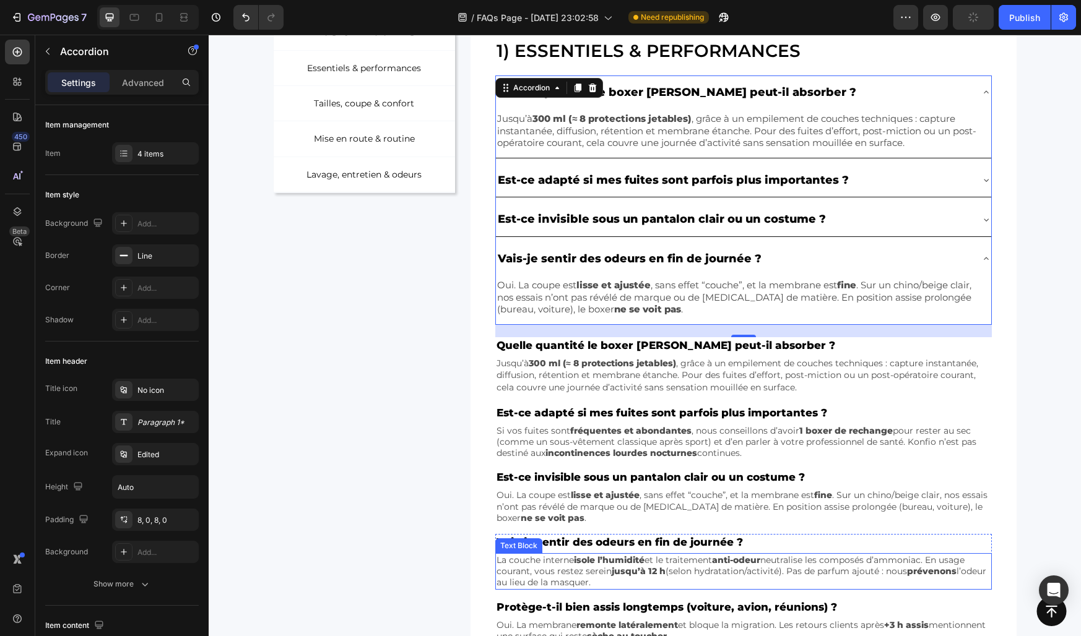
click at [568, 569] on p "La couche interne isole l’humidité et le traitement anti-odeur neutralise les c…" at bounding box center [742, 572] width 493 height 34
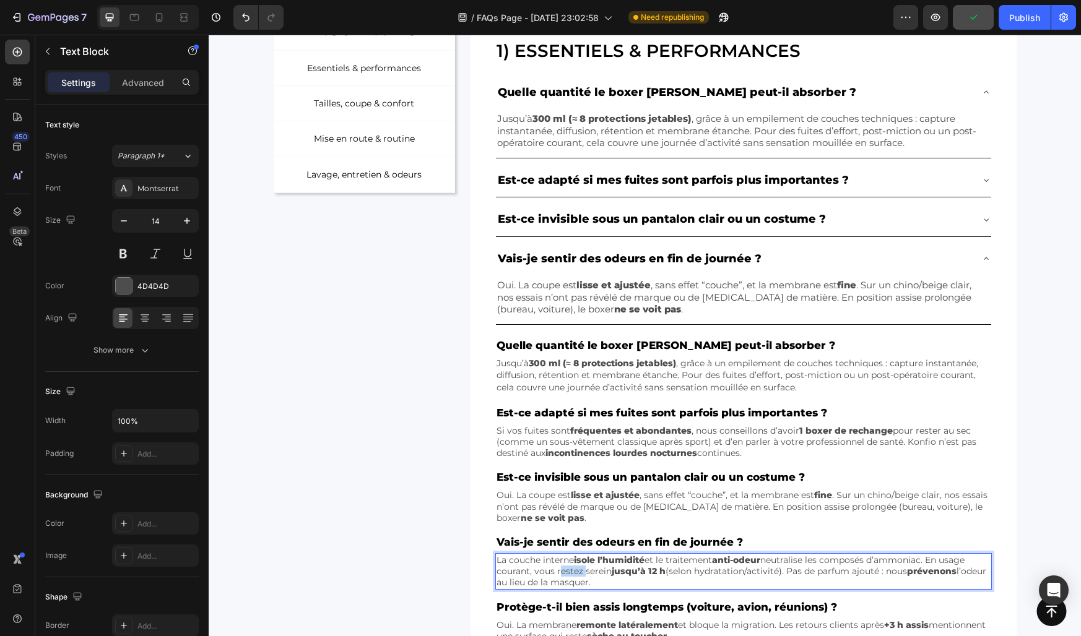
click at [568, 569] on p "La couche interne isole l’humidité et le traitement anti-odeur neutralise les c…" at bounding box center [742, 572] width 493 height 34
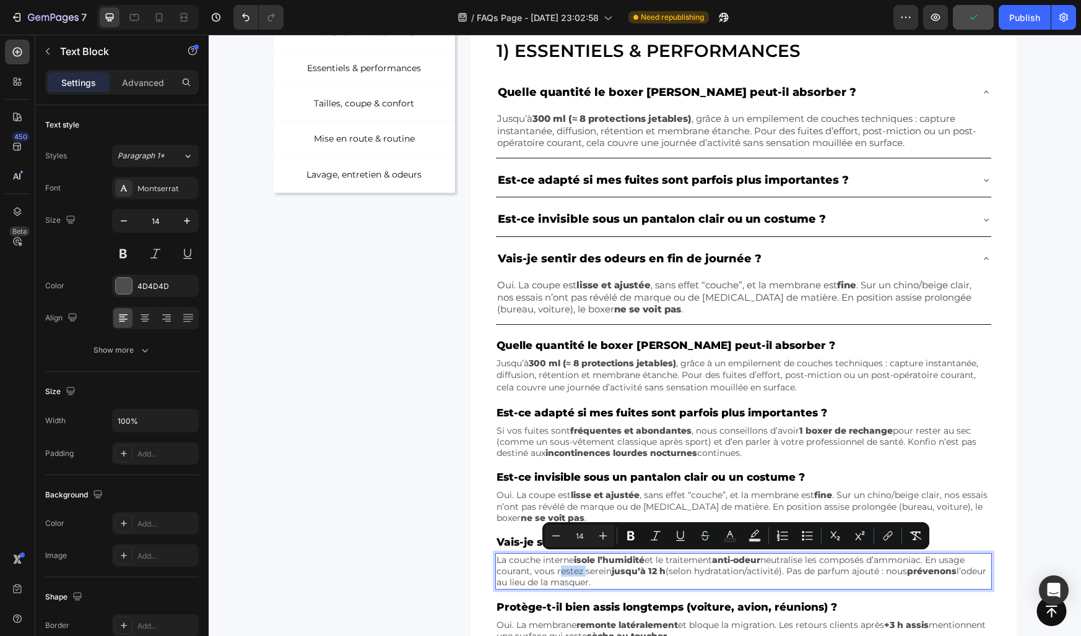
copy p "La couche interne isole l’humidité et le traitement anti-odeur neutralise les c…"
click at [561, 297] on div "Oui. La coupe est lisse et ajustée , sans effet “couche”, et la membrane est fi…" at bounding box center [743, 297] width 495 height 39
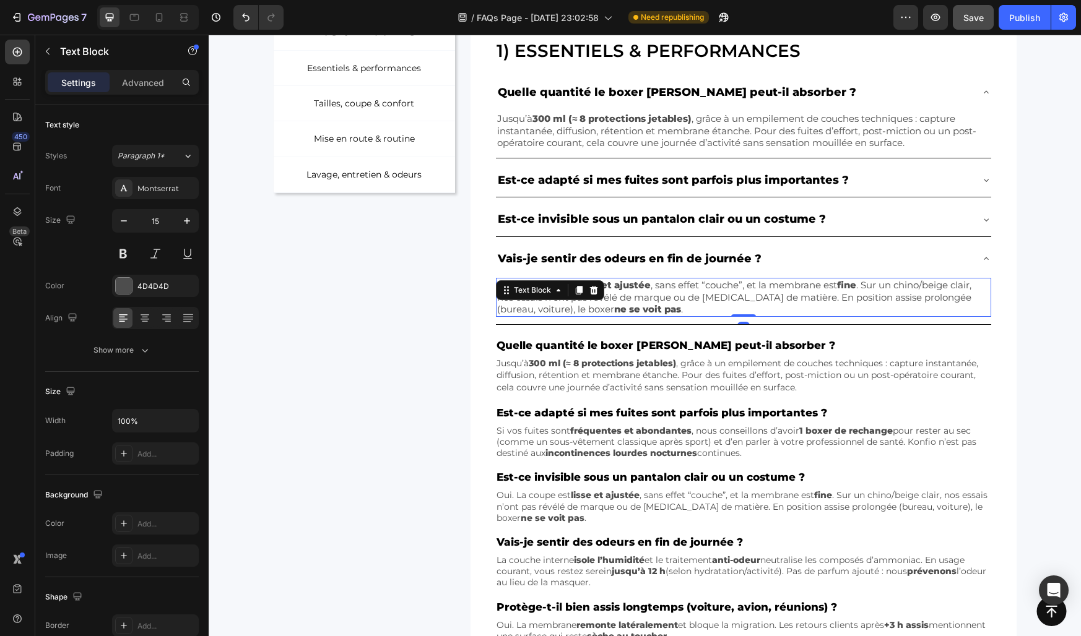
click at [561, 297] on div "Text Block" at bounding box center [532, 290] width 67 height 15
click at [672, 298] on p "Oui. La coupe est lisse et ajustée , sans effet “couche”, et la membrane est fi…" at bounding box center [743, 297] width 492 height 37
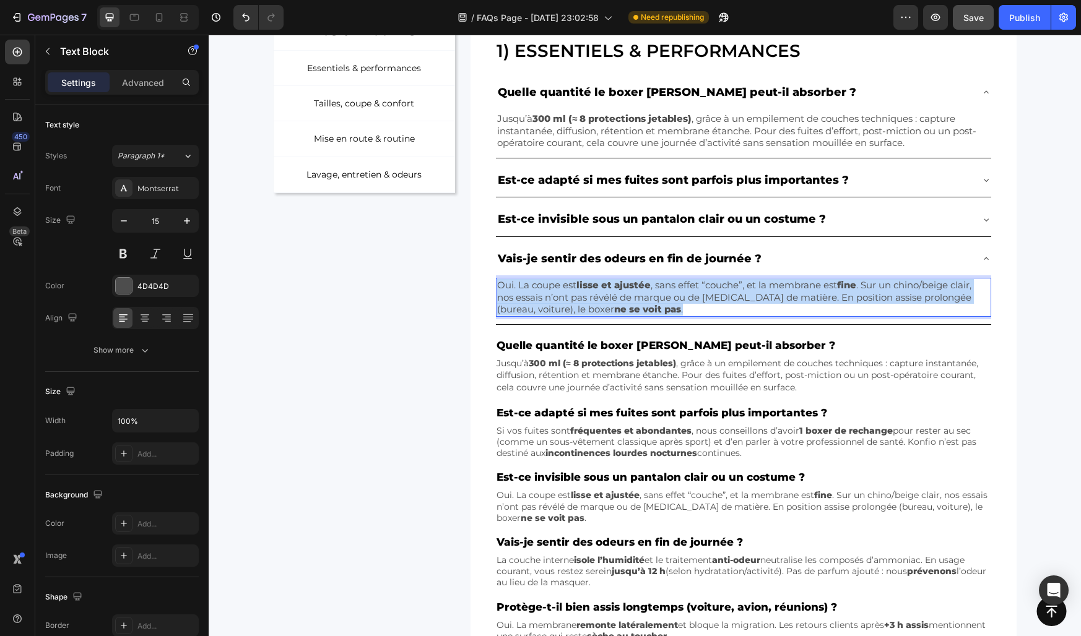
click at [672, 298] on p "Oui. La coupe est lisse et ajustée , sans effet “couche”, et la membrane est fi…" at bounding box center [743, 297] width 492 height 37
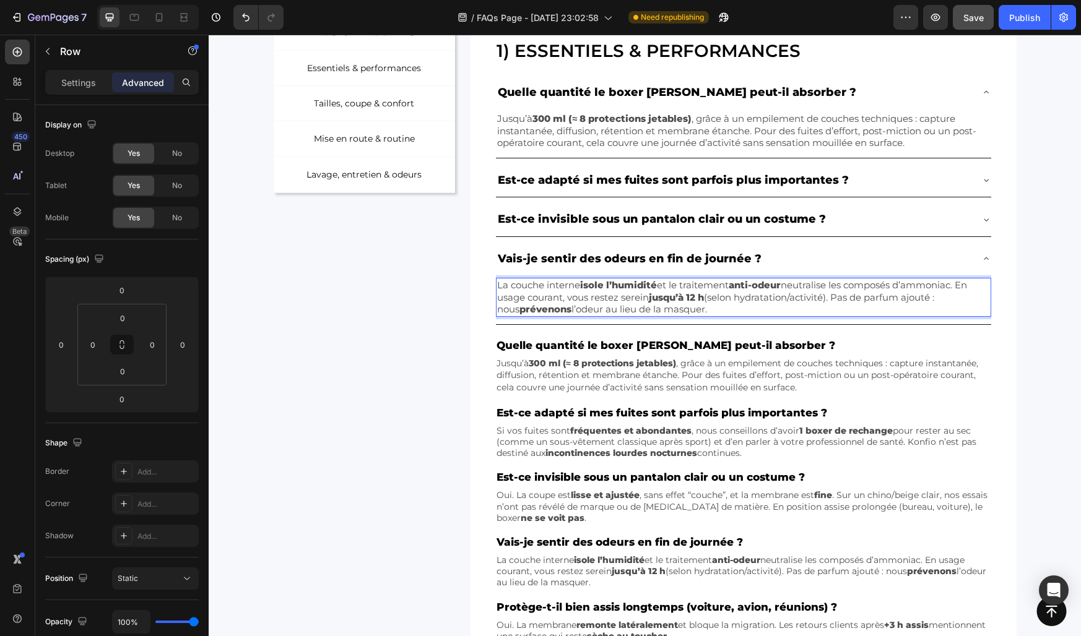
click at [424, 276] on div "NOS CATÉGORIES Text Block Row Essentiels & performances Button Tailles, coupe &…" at bounding box center [365, 355] width 182 height 683
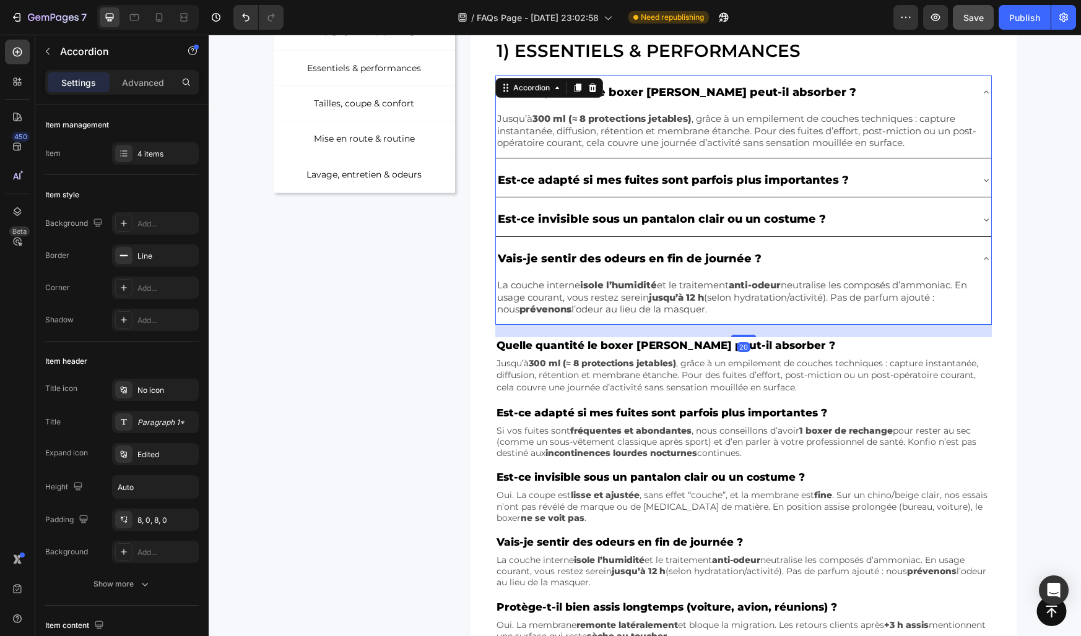
click at [541, 256] on p "Vais-je sentir des odeurs en fin de journée ?" at bounding box center [630, 259] width 264 height 20
click at [816, 261] on div "Vais-je sentir des odeurs en fin de journée ?" at bounding box center [733, 259] width 475 height 24
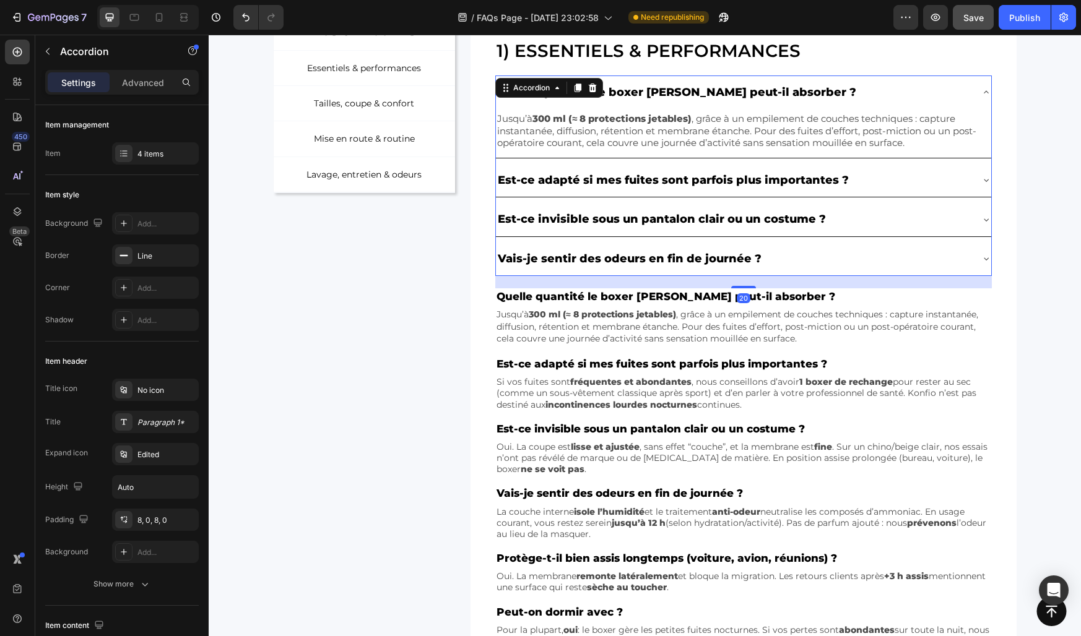
click at [820, 82] on div "Quelle quantité le boxer [PERSON_NAME] peut-il absorber ?" at bounding box center [733, 92] width 475 height 24
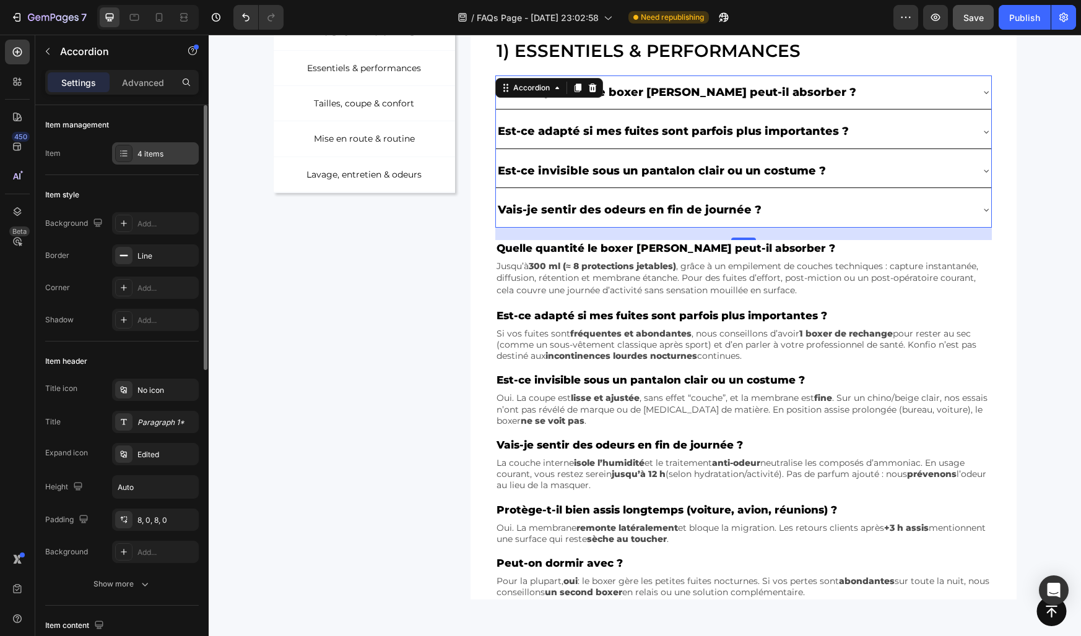
click at [151, 146] on div "4 items" at bounding box center [155, 153] width 87 height 22
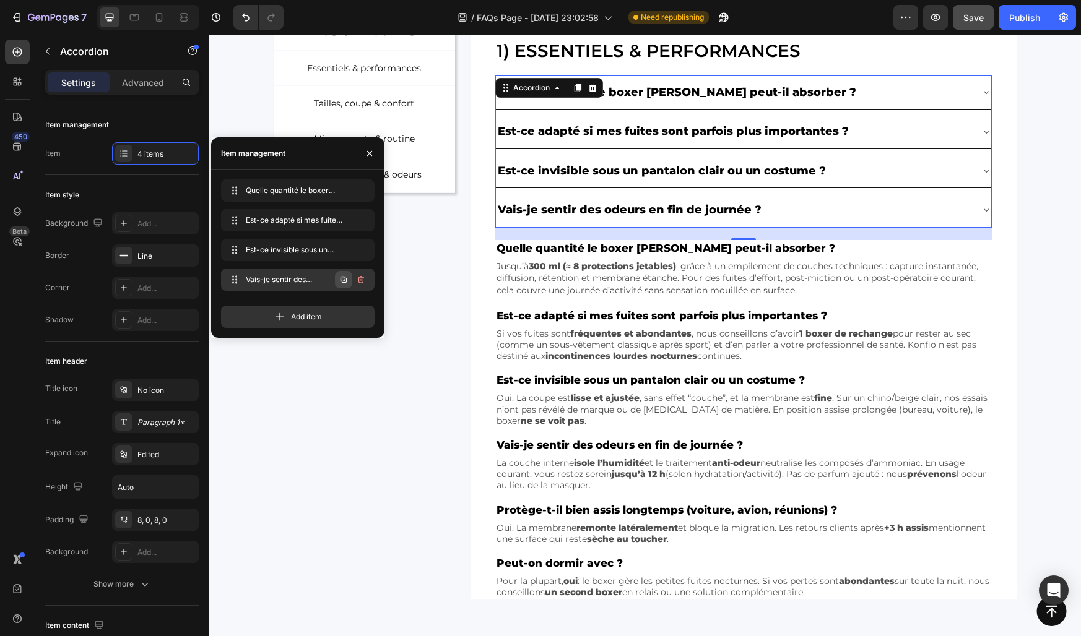
click at [344, 279] on icon "button" at bounding box center [344, 280] width 2 height 2
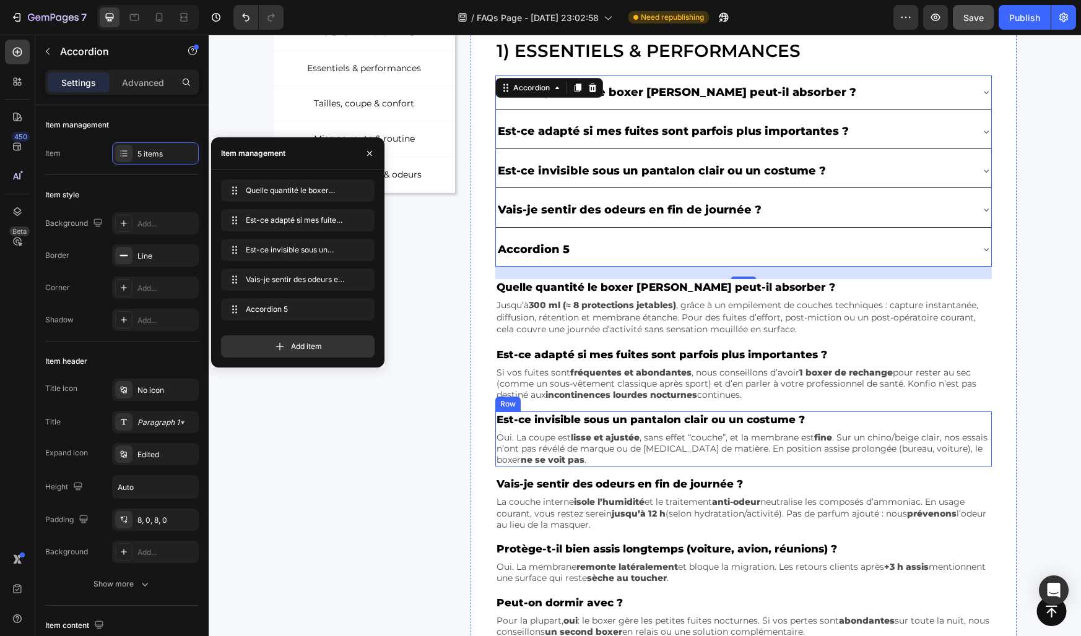
click at [582, 429] on div "Est-ce invisible sous un pantalon clair ou un costume ? Text Block Oui. La coup…" at bounding box center [743, 440] width 496 height 56
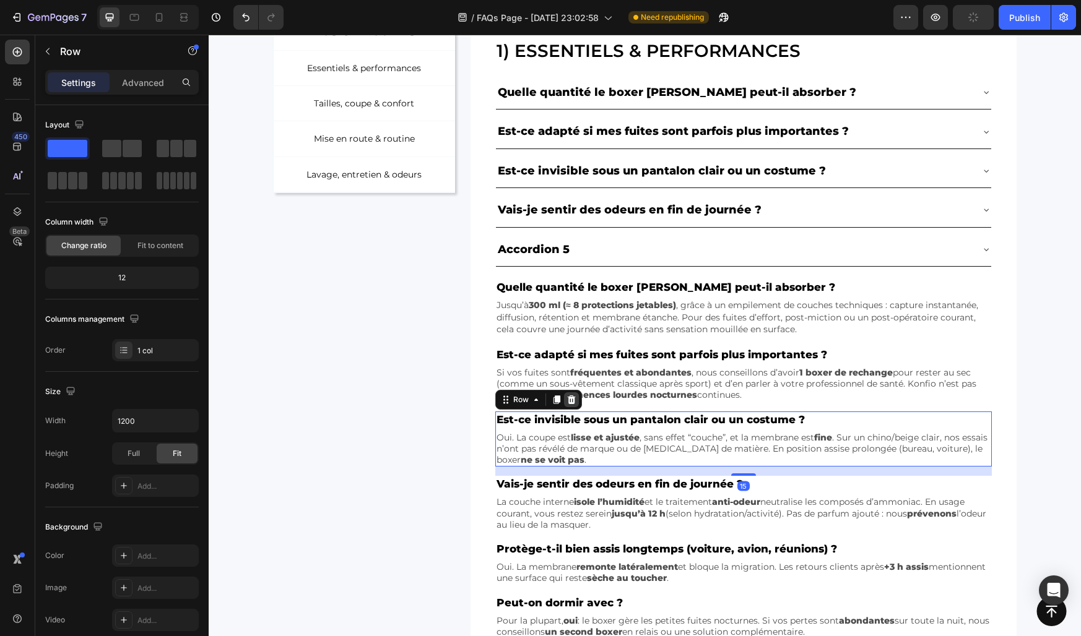
click at [574, 405] on div at bounding box center [571, 399] width 15 height 15
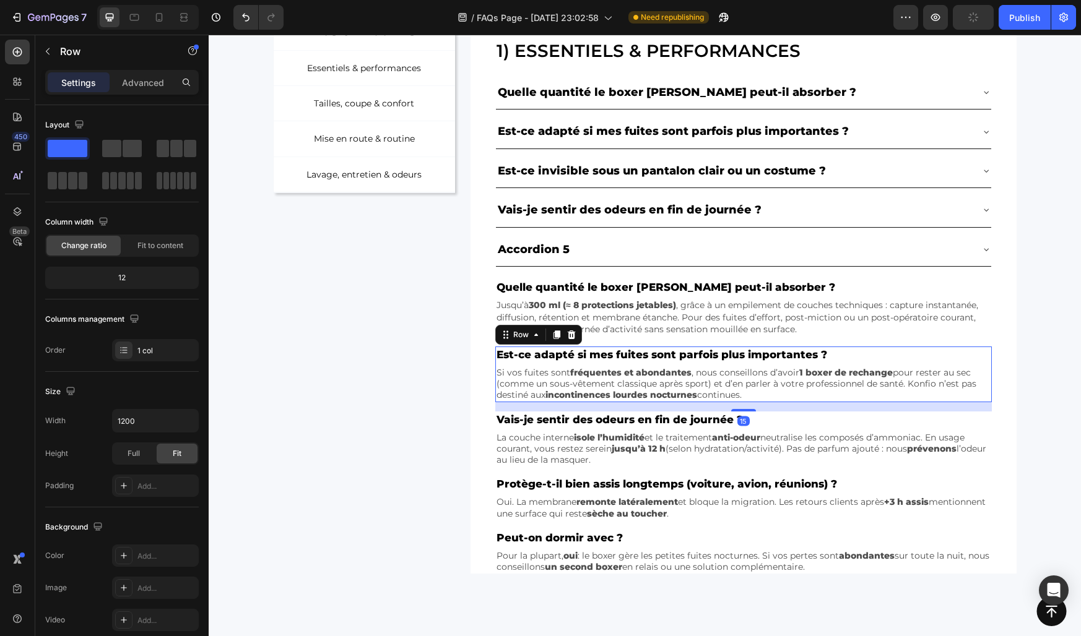
click at [547, 363] on div "Est-ce adapté si mes fuites sont parfois plus importantes ? Text Block Si vos f…" at bounding box center [743, 375] width 496 height 56
click at [569, 335] on icon at bounding box center [571, 335] width 10 height 10
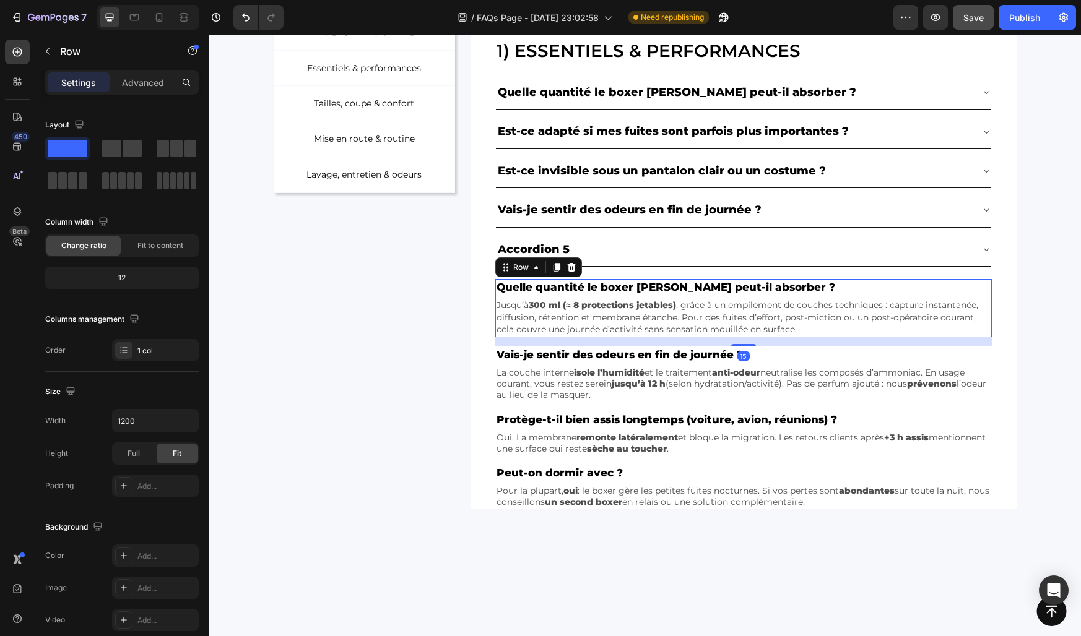
click at [559, 297] on div "Quelle quantité le boxer Konfio peut-il absorber ? Text Block Jusqu’à 300 ml (≈…" at bounding box center [743, 308] width 496 height 58
click at [573, 269] on icon at bounding box center [572, 267] width 8 height 9
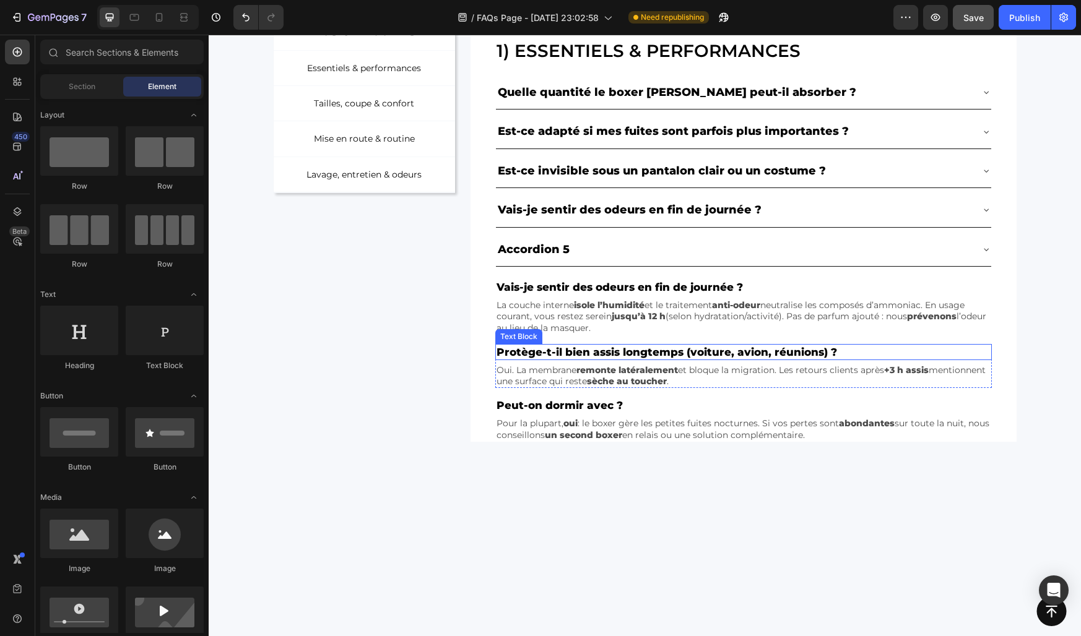
click at [558, 349] on p "Protège-t-il bien assis longtemps (voiture, avion, réunions) ?" at bounding box center [742, 352] width 493 height 14
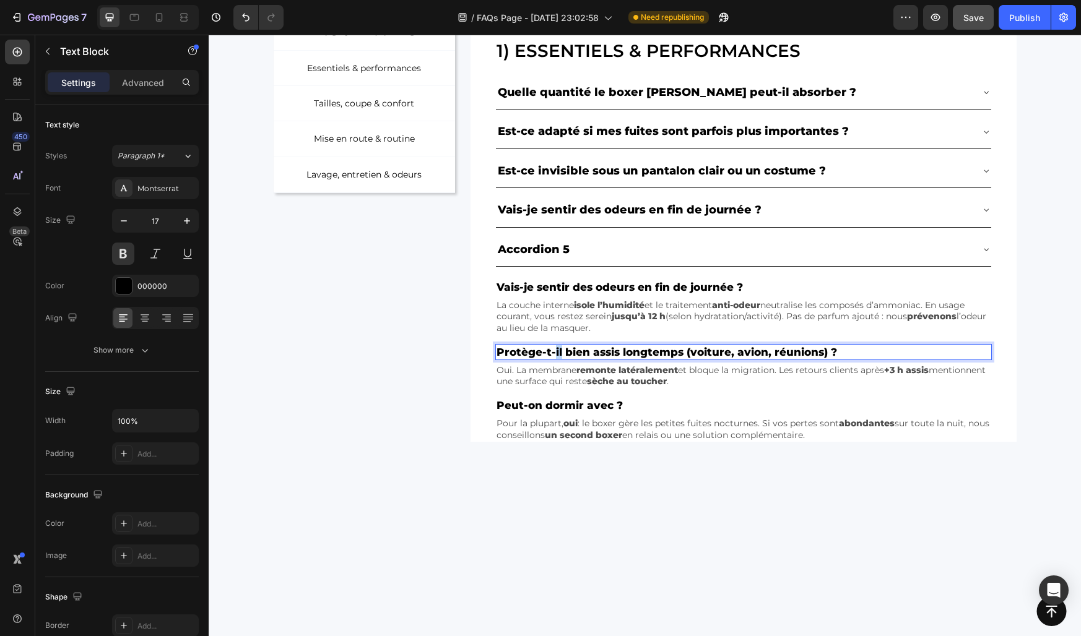
click at [558, 349] on p "Protège-t-il bien assis longtemps (voiture, avion, réunions) ?" at bounding box center [742, 352] width 493 height 14
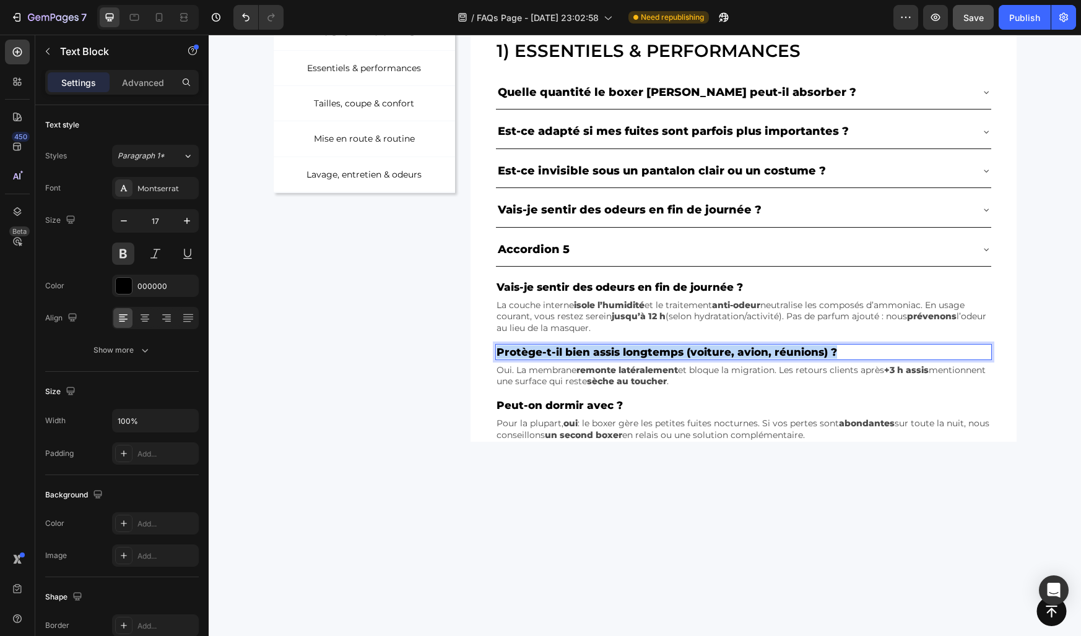
click at [558, 349] on p "Protège-t-il bien assis longtemps (voiture, avion, réunions) ?" at bounding box center [742, 352] width 493 height 14
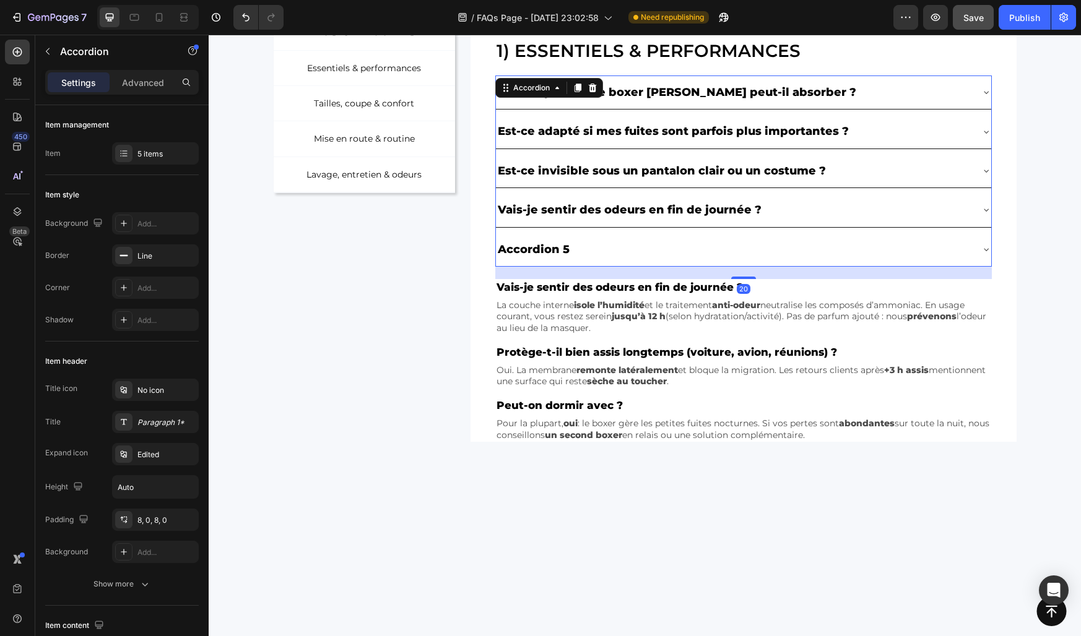
click at [541, 254] on div "Accordion 5" at bounding box center [534, 250] width 76 height 24
click at [541, 254] on p "Accordion 5" at bounding box center [534, 250] width 72 height 20
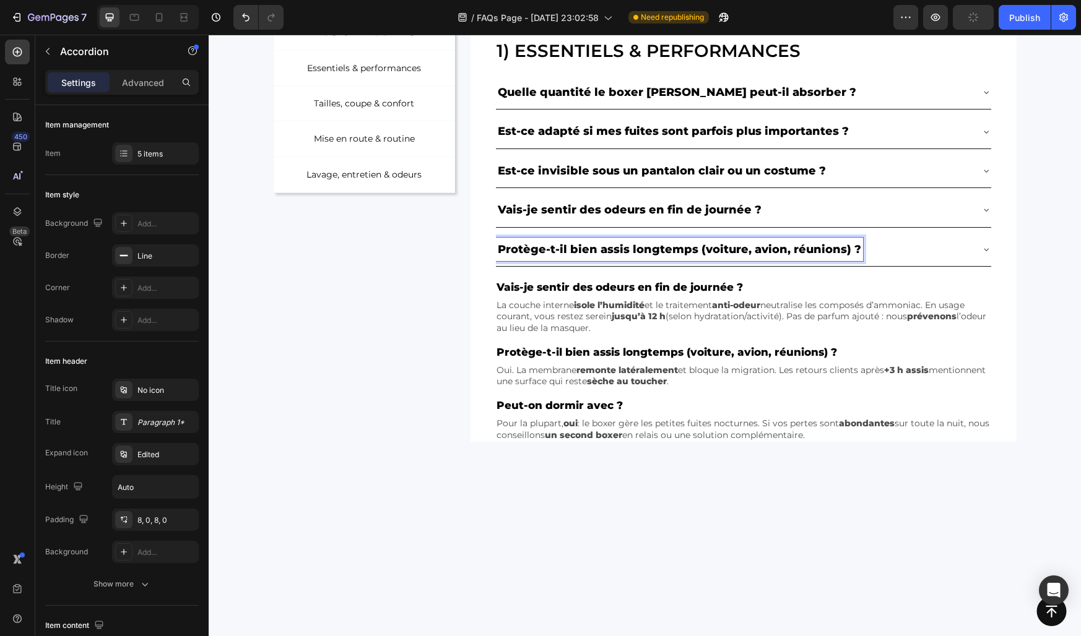
click at [894, 248] on div "Protège-t-il bien assis longtemps (voiture, avion, réunions) ?" at bounding box center [733, 250] width 475 height 24
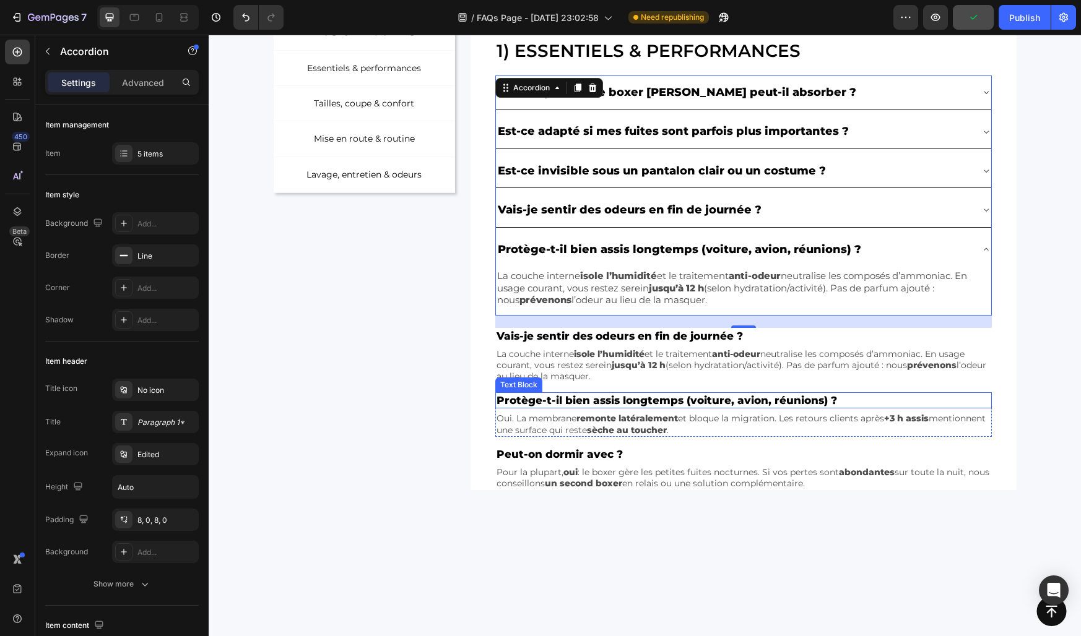
click at [617, 403] on p "Protège-t-il bien assis longtemps (voiture, avion, réunions) ?" at bounding box center [742, 401] width 493 height 14
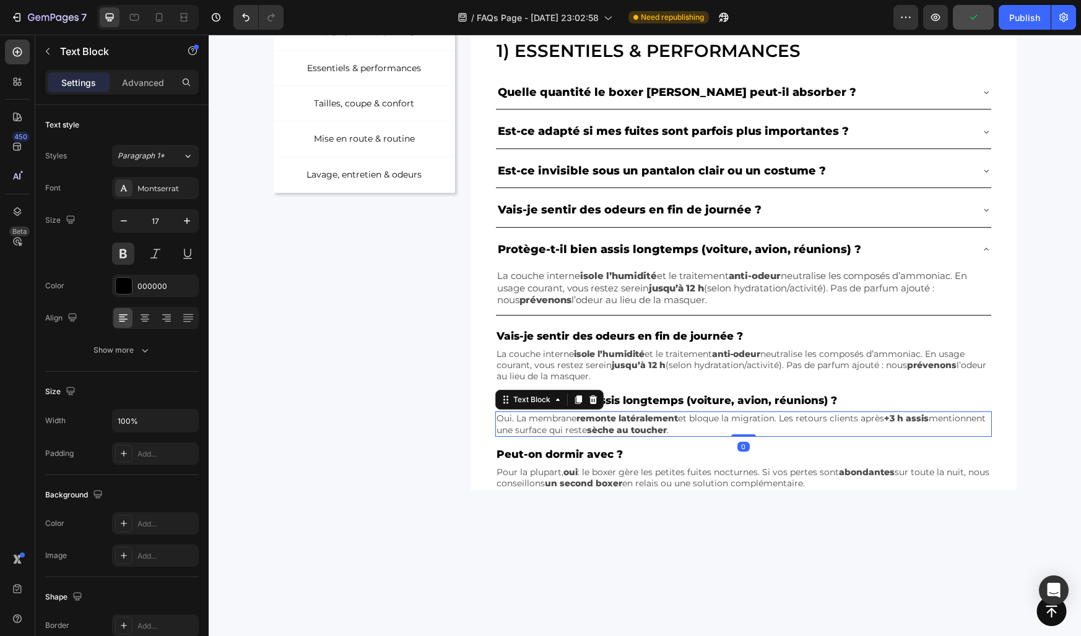
click at [615, 423] on strong "remonte latéralement" at bounding box center [627, 418] width 102 height 11
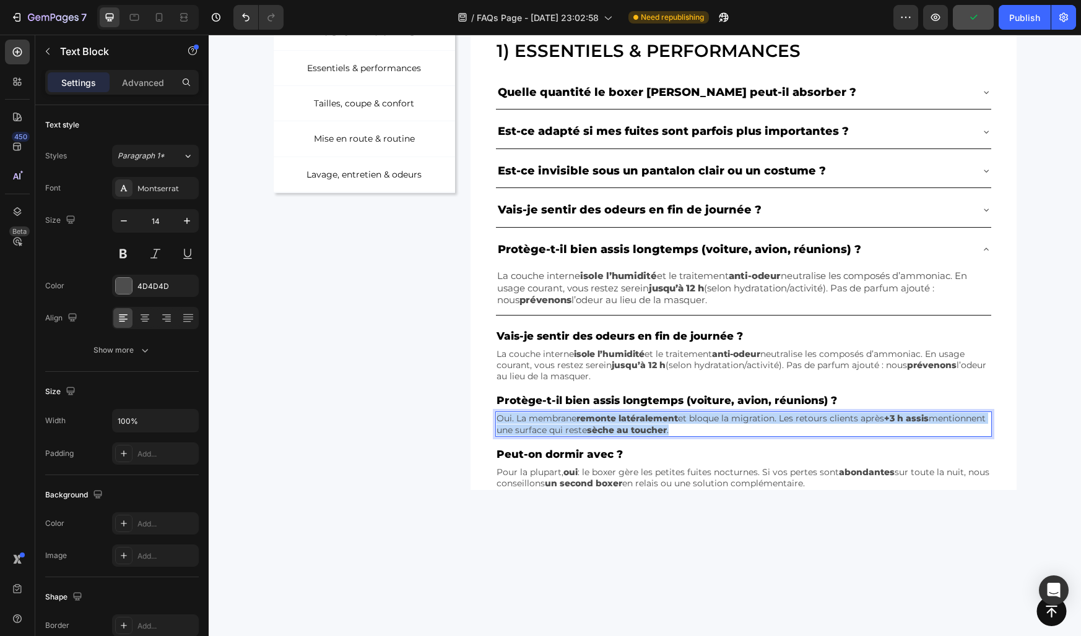
click at [615, 423] on strong "remonte latéralement" at bounding box center [627, 418] width 102 height 11
click at [574, 302] on p "La couche interne isole l’humidité et le traitement anti-odeur neutralise les c…" at bounding box center [743, 288] width 492 height 37
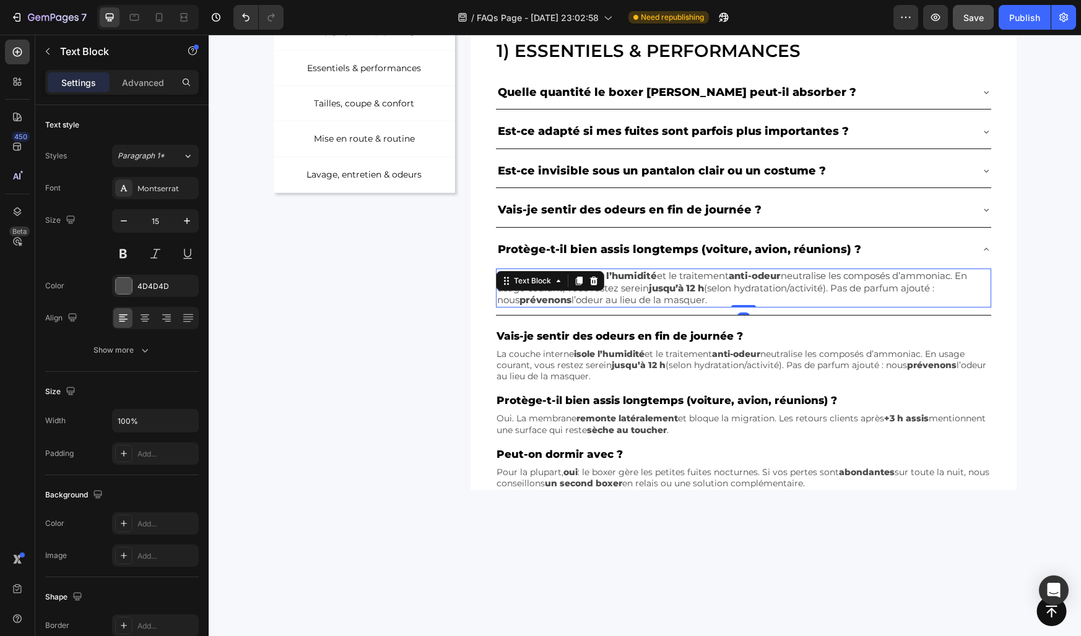
click at [574, 295] on p "La couche interne isole l’humidité et le traitement anti-odeur neutralise les c…" at bounding box center [743, 288] width 492 height 37
click at [629, 285] on p "La couche interne isole l’humidité et le traitement anti-odeur neutralise les c…" at bounding box center [743, 288] width 492 height 37
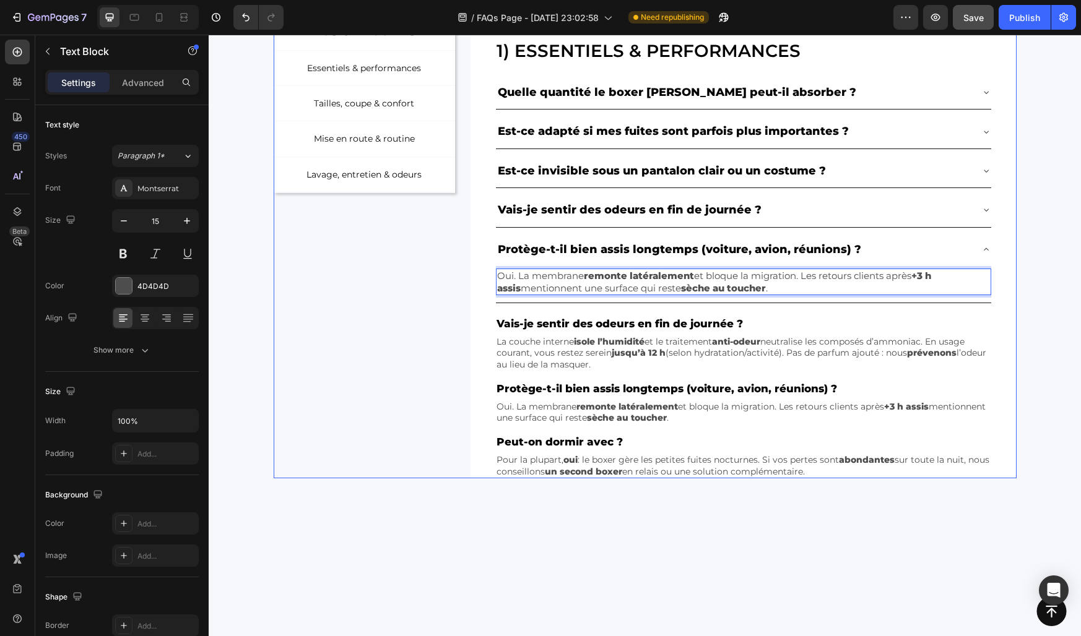
click at [415, 280] on div "NOS CATÉGORIES Text Block Row Essentiels & performances Button Tailles, coupe &…" at bounding box center [365, 246] width 182 height 465
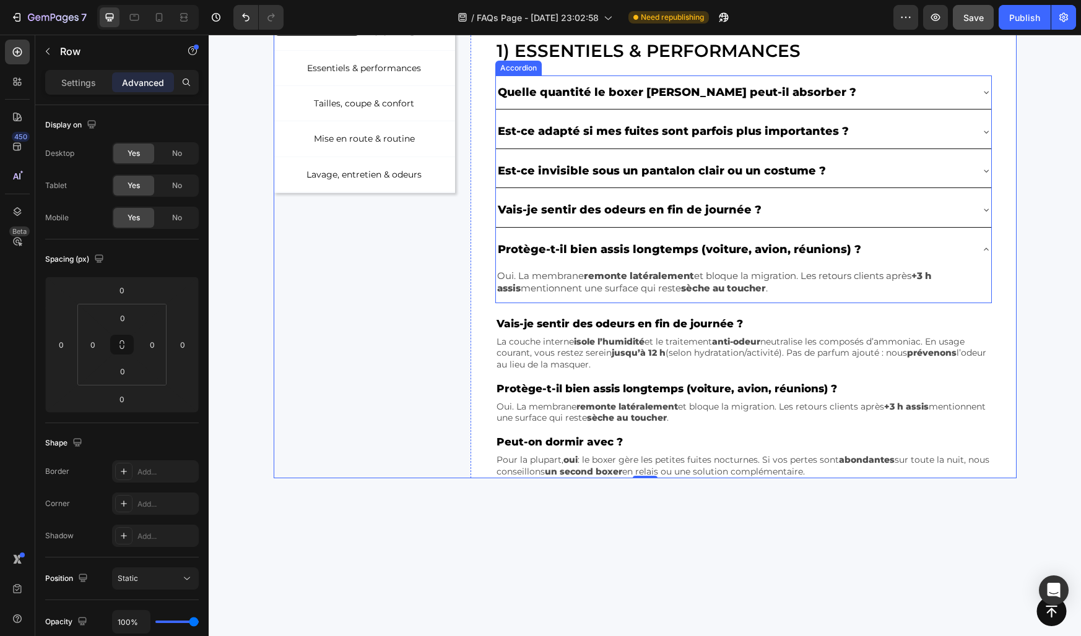
click at [877, 254] on div "Protège-t-il bien assis longtemps (voiture, avion, réunions) ?" at bounding box center [733, 250] width 475 height 24
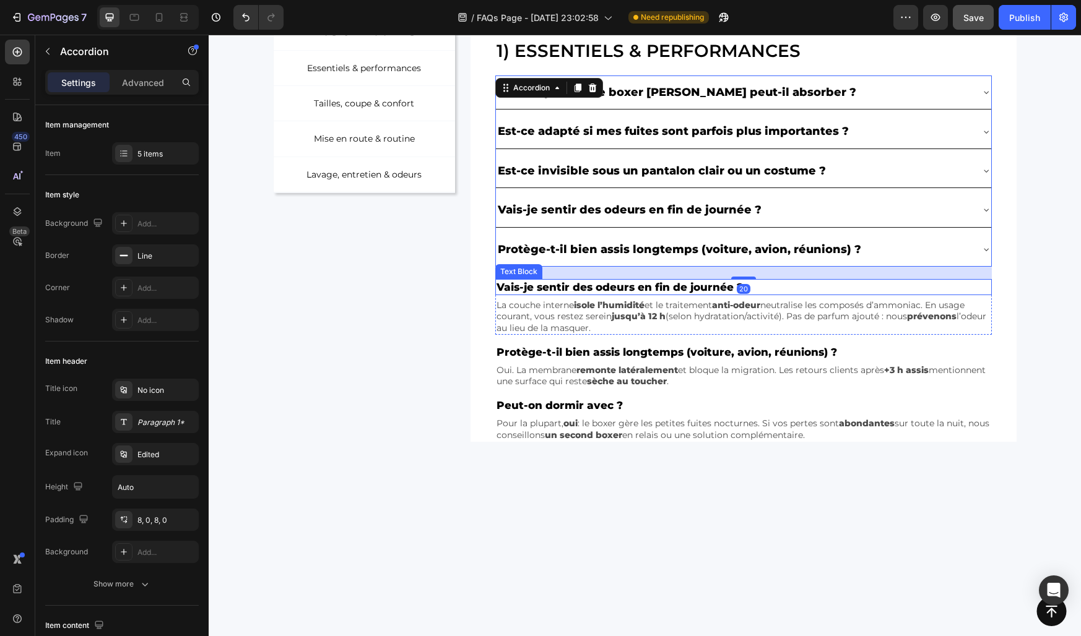
click at [649, 295] on div "Vais-je sentir des odeurs en fin de journée ? Text Block" at bounding box center [743, 287] width 496 height 16
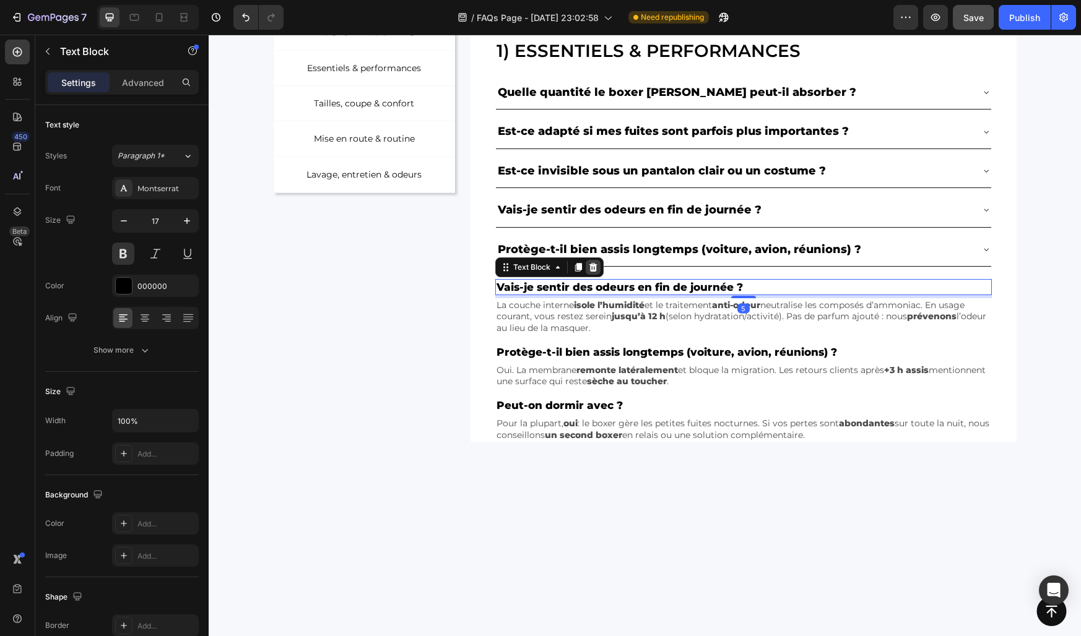
click at [592, 270] on icon at bounding box center [593, 267] width 8 height 9
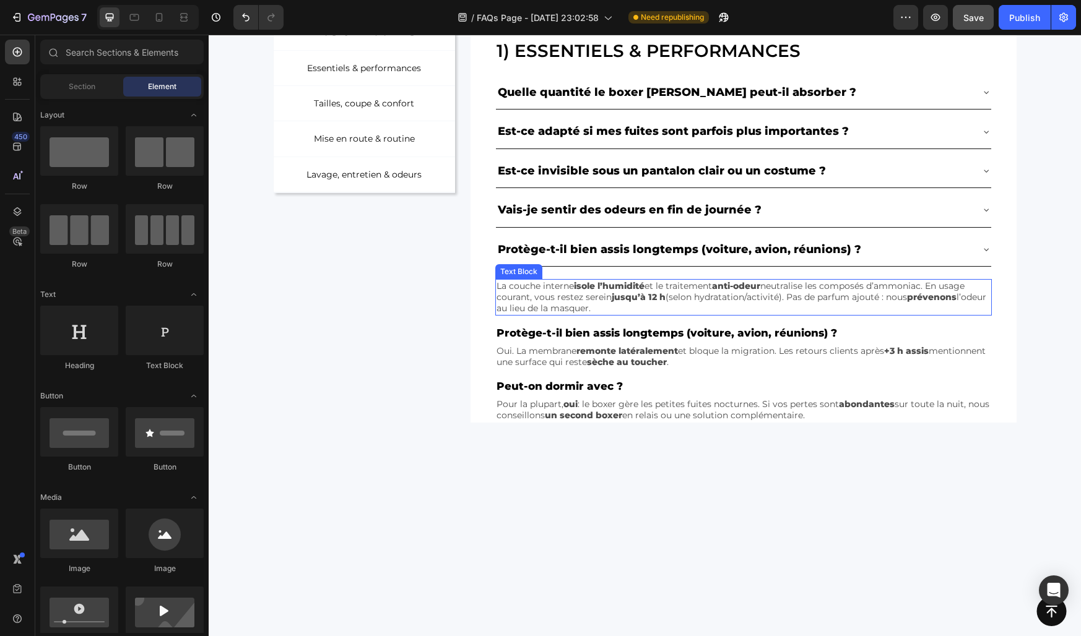
click at [627, 300] on strong "jusqu’à 12 h" at bounding box center [639, 297] width 54 height 11
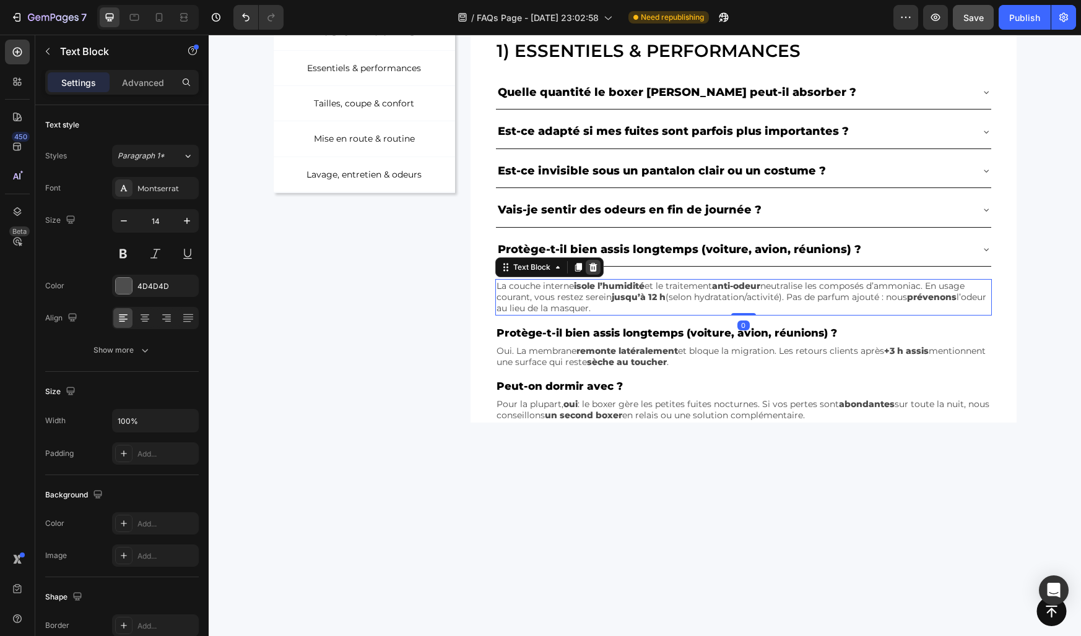
click at [593, 267] on icon at bounding box center [593, 267] width 8 height 9
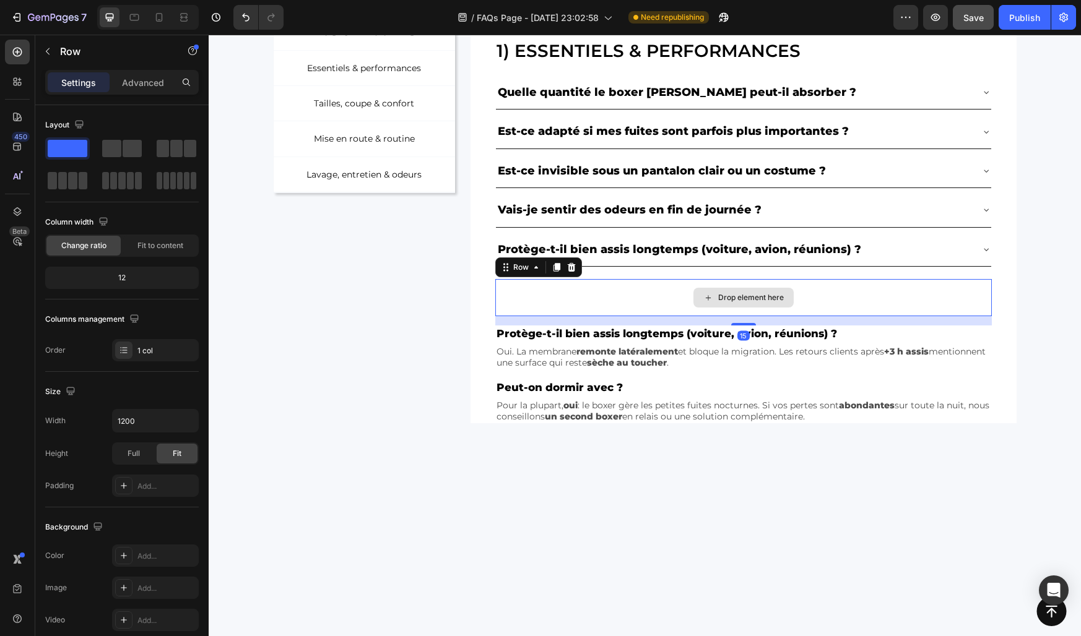
click at [594, 293] on div "Drop element here" at bounding box center [743, 297] width 496 height 37
click at [571, 270] on icon at bounding box center [572, 267] width 8 height 9
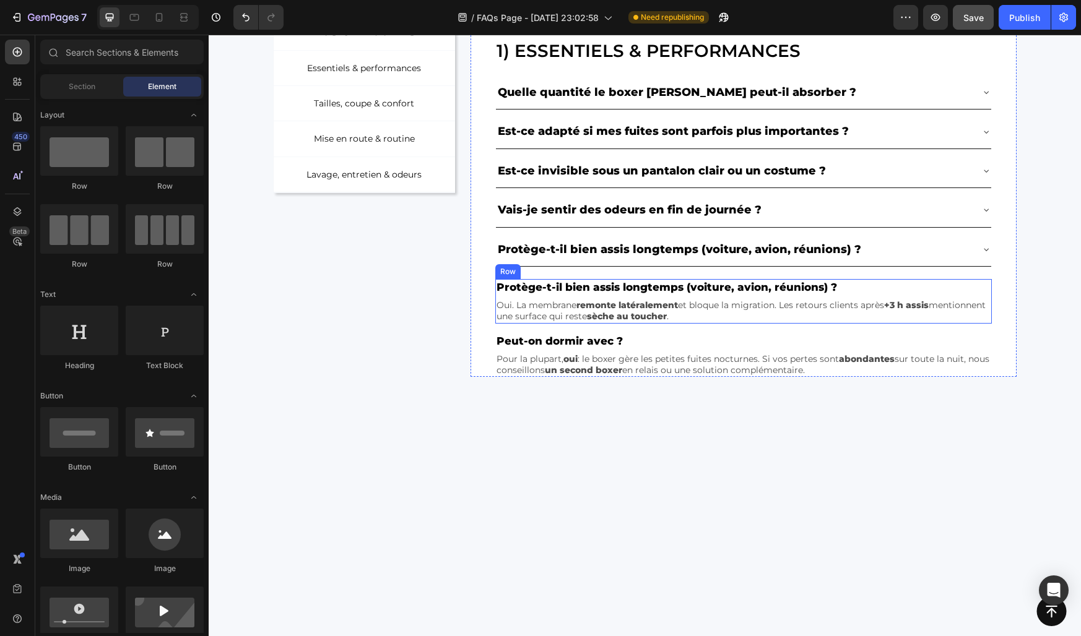
click at [582, 296] on div "Protège-t-il bien assis longtemps (voiture, avion, réunions) ? Text Block Oui. …" at bounding box center [743, 301] width 496 height 45
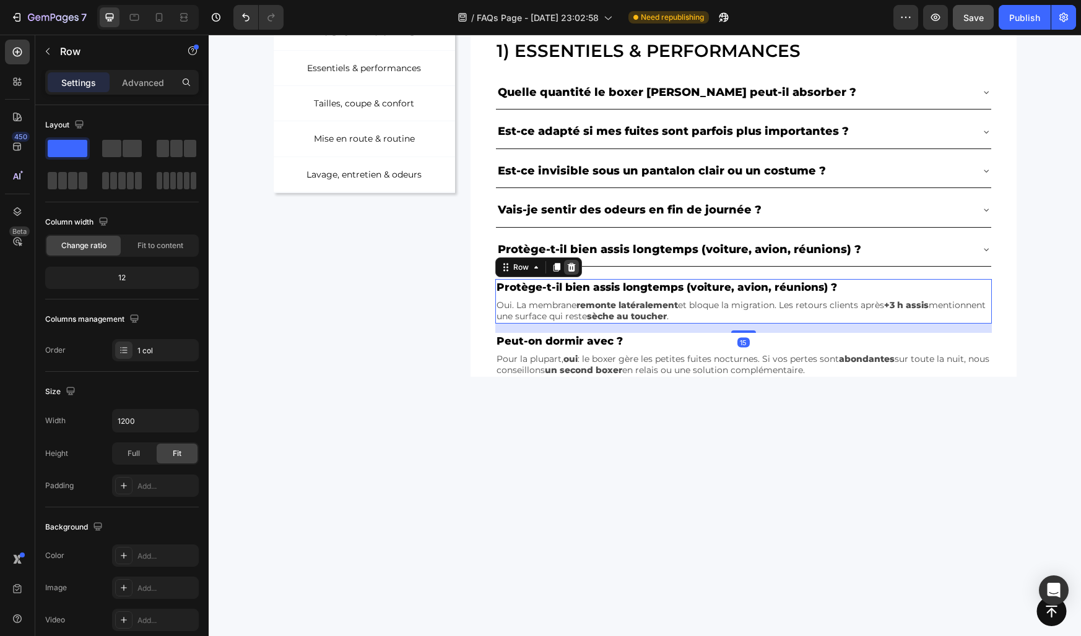
click at [568, 271] on icon at bounding box center [571, 267] width 10 height 10
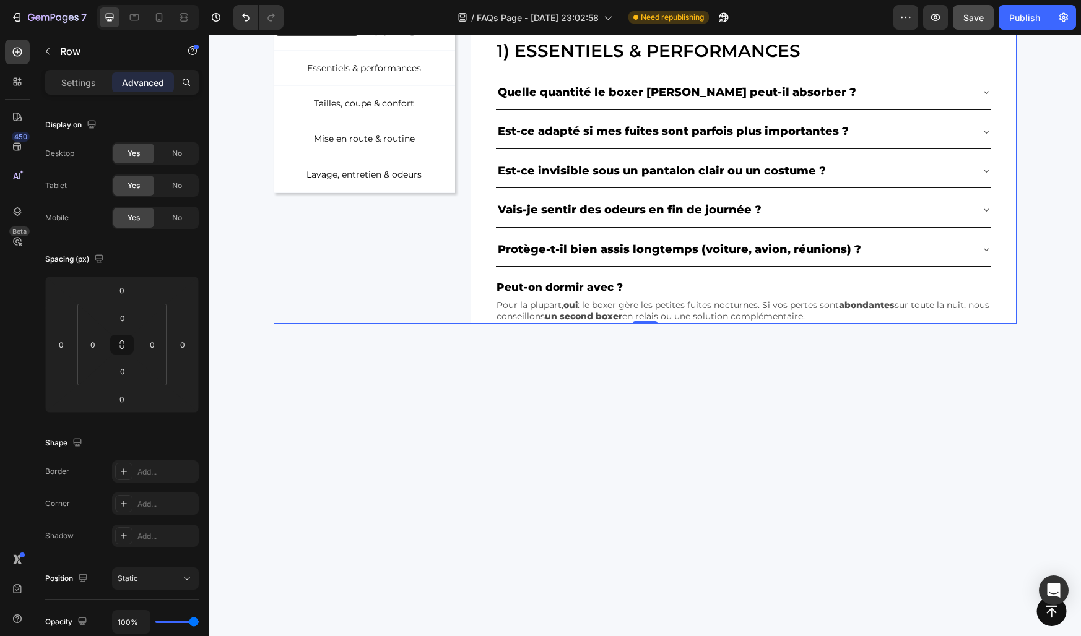
click at [431, 299] on div "NOS CATÉGORIES Text Block Row Essentiels & performances Button Tailles, coupe &…" at bounding box center [365, 169] width 182 height 310
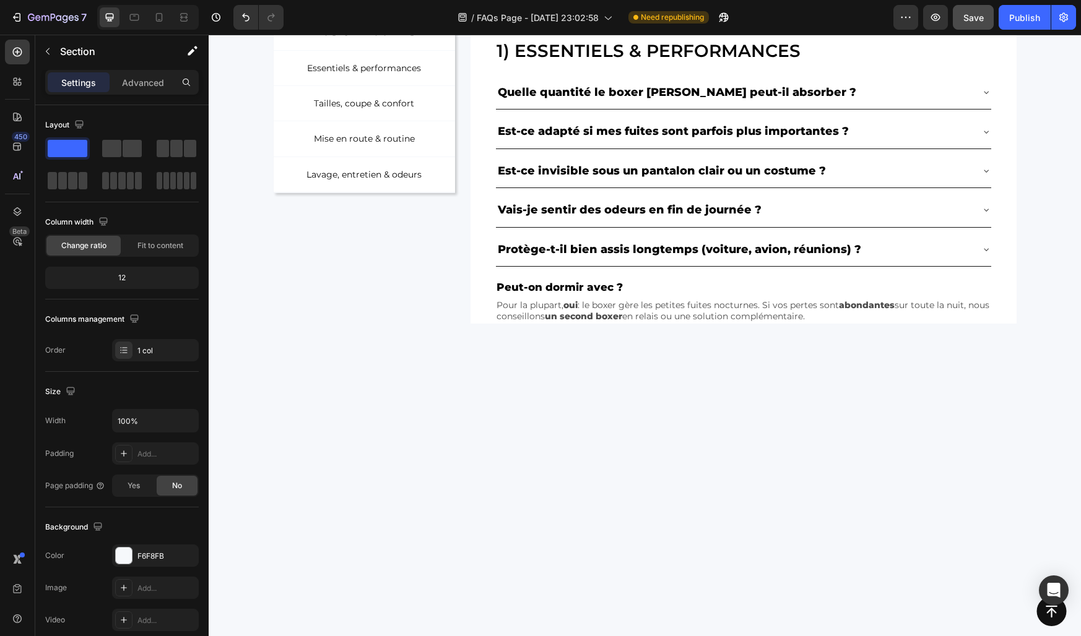
click at [443, 418] on div at bounding box center [645, 457] width 872 height 267
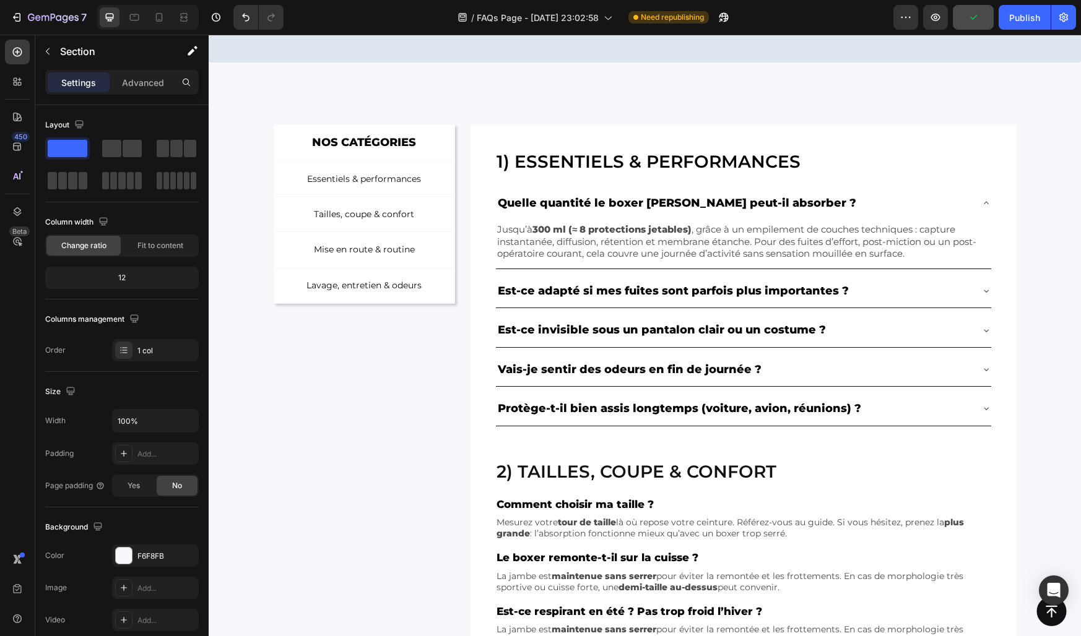
scroll to position [154, 0]
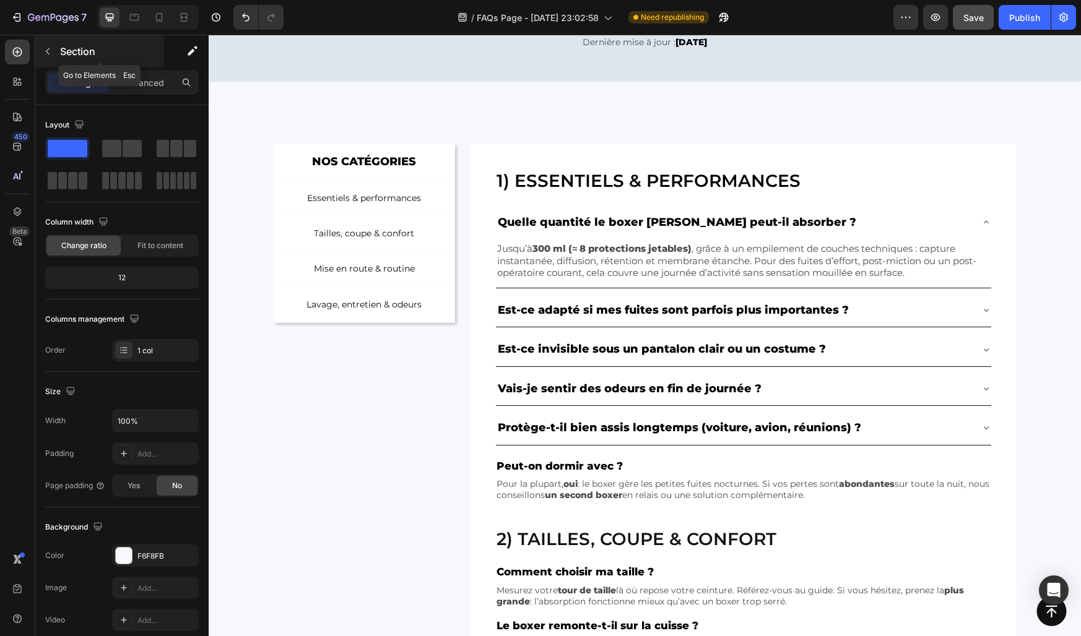
click at [43, 48] on icon "button" at bounding box center [48, 51] width 10 height 10
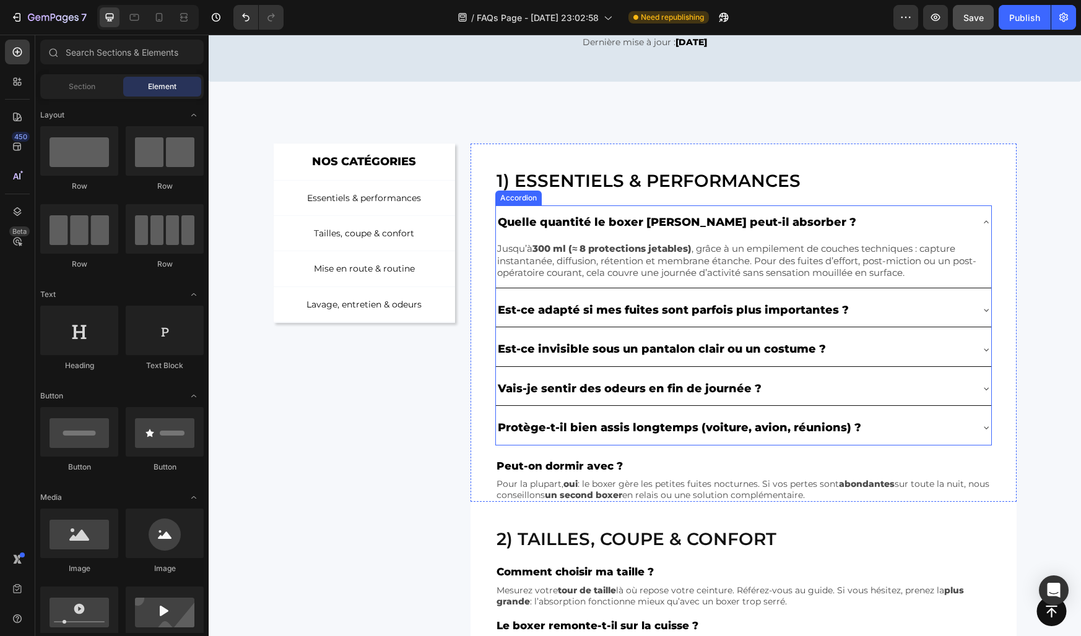
click at [514, 368] on div "Quelle quantité le boxer Konfio peut-il absorber ? Jusqu’à 300 ml (≈ 8 protecti…" at bounding box center [743, 325] width 496 height 240
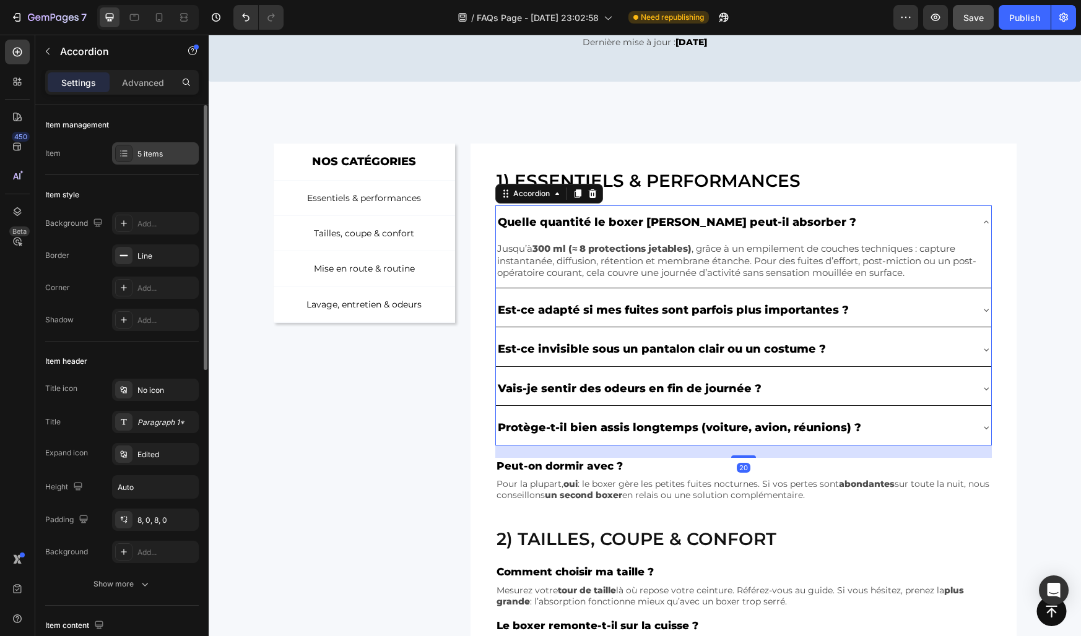
click at [147, 157] on div "5 items" at bounding box center [166, 154] width 58 height 11
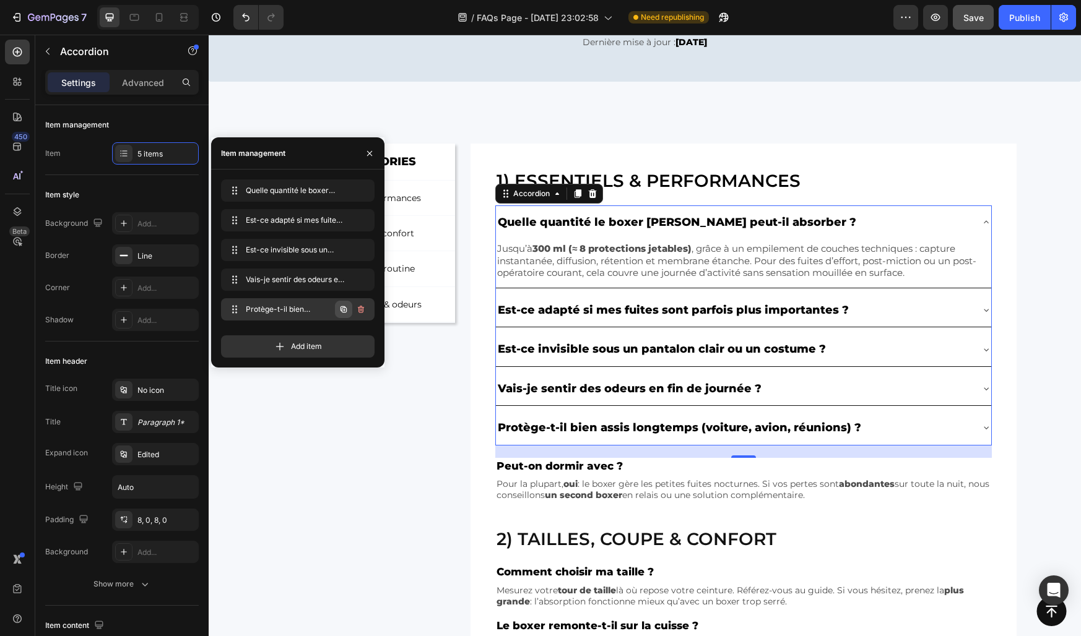
click at [345, 308] on icon "button" at bounding box center [344, 310] width 10 height 10
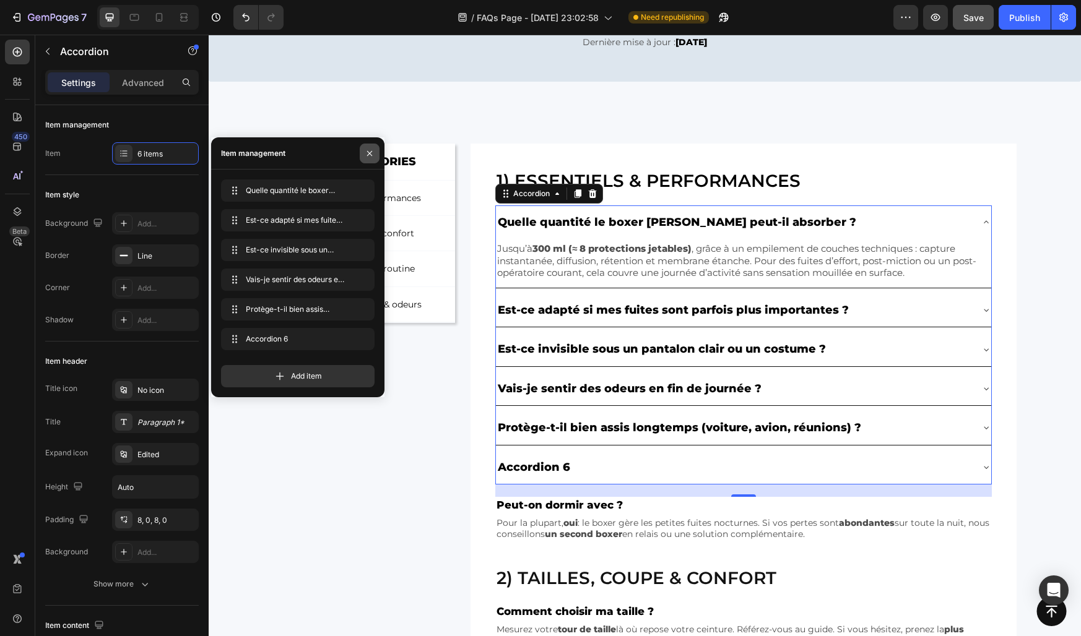
click at [368, 157] on icon "button" at bounding box center [370, 154] width 10 height 10
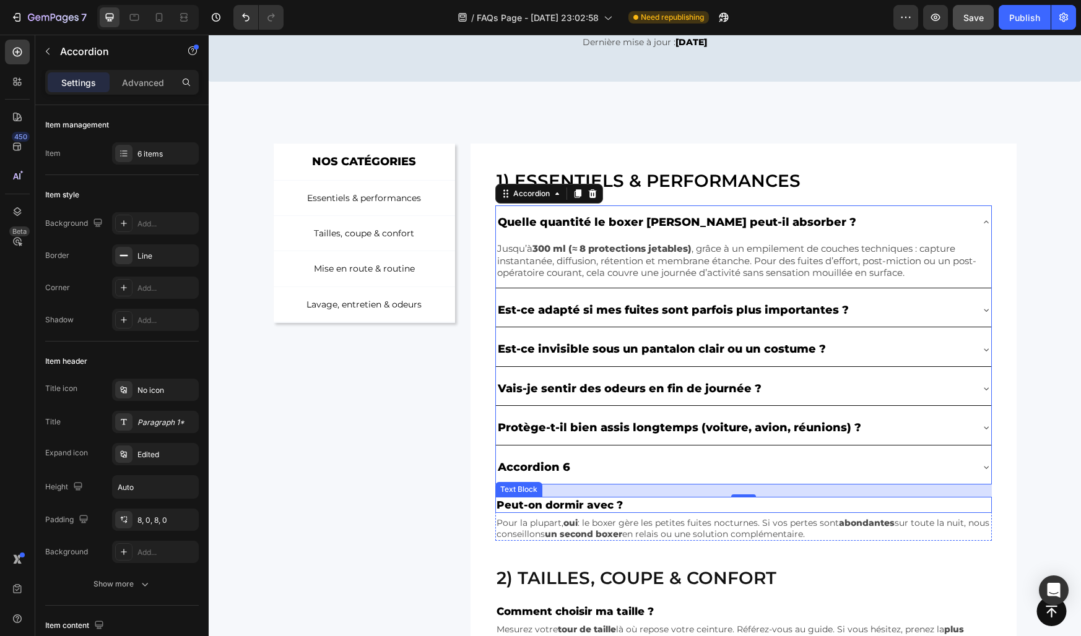
click at [560, 503] on p "Peut-on dormir avec ?" at bounding box center [742, 505] width 493 height 14
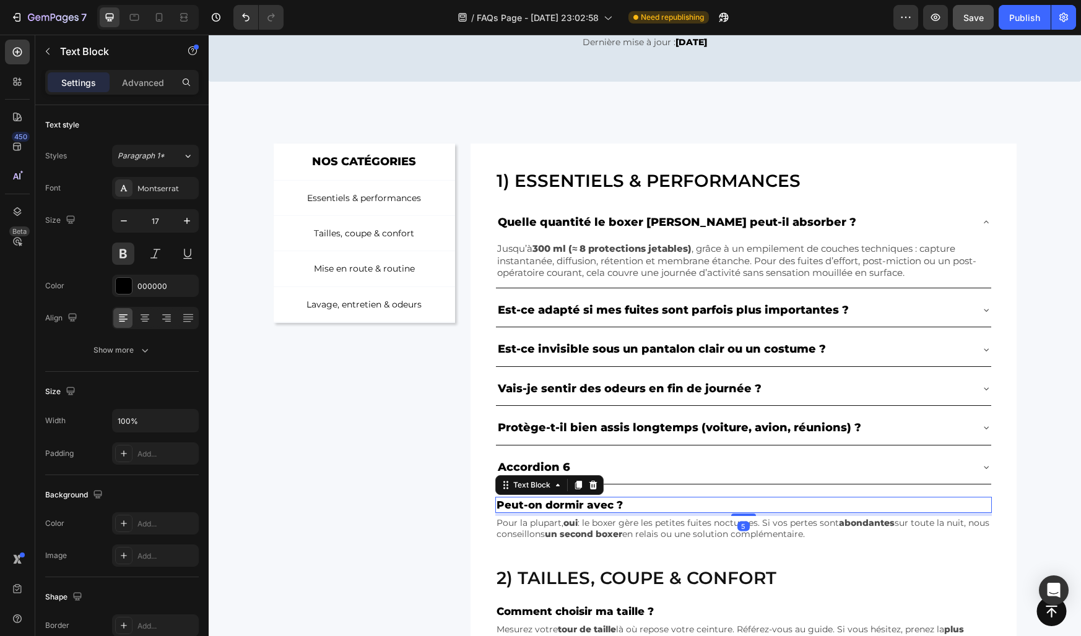
click at [560, 503] on p "Peut-on dormir avec ?" at bounding box center [742, 505] width 493 height 14
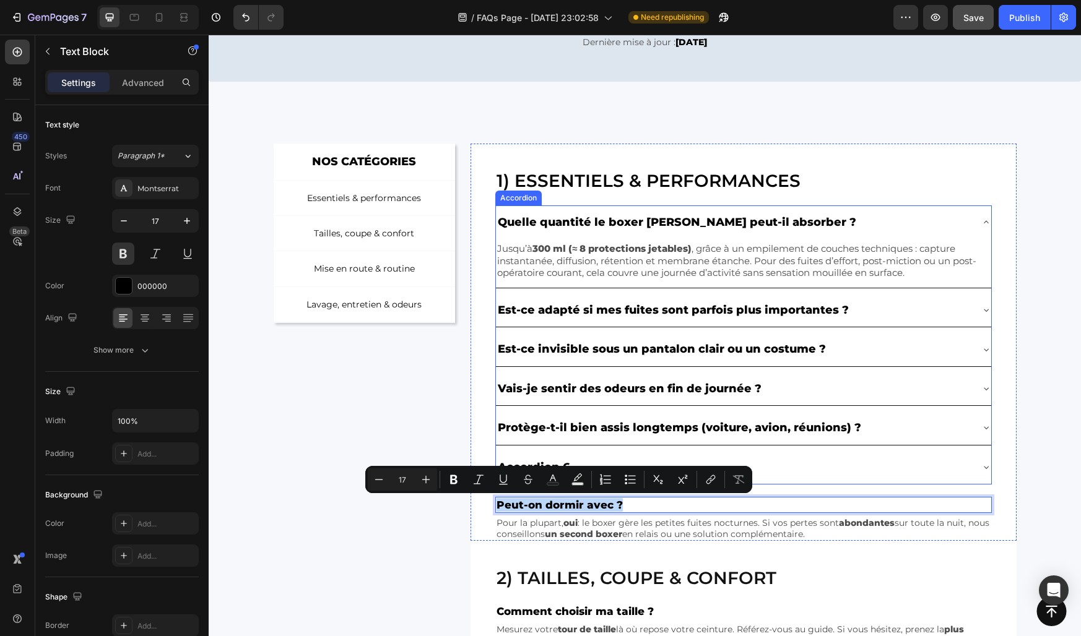
click at [538, 460] on div "Accordion 6" at bounding box center [534, 468] width 76 height 24
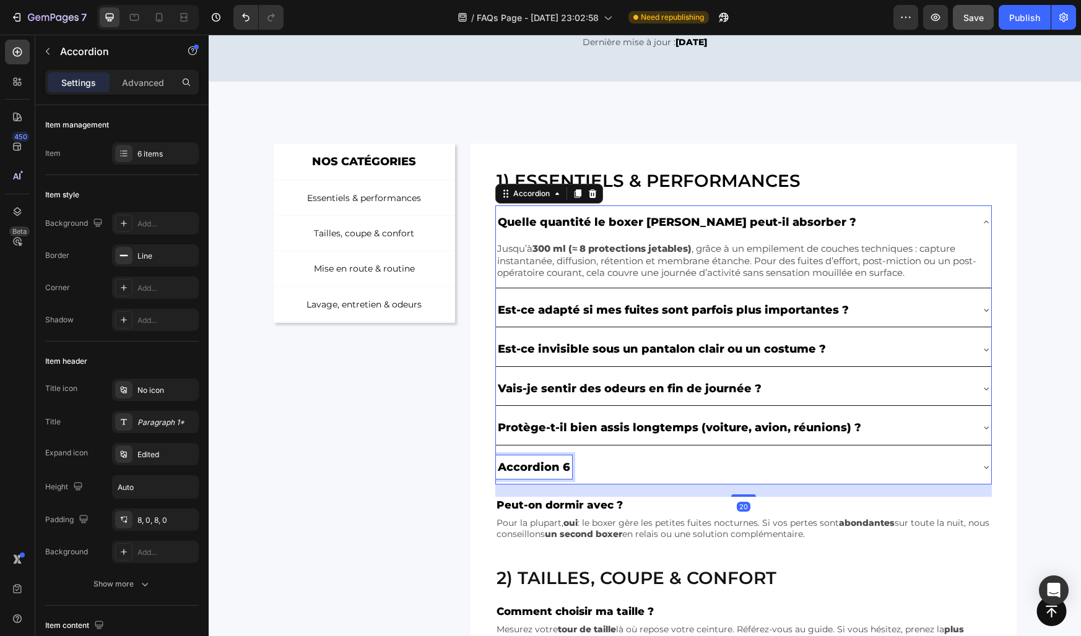
click at [538, 460] on div "Accordion 6" at bounding box center [534, 468] width 76 height 24
click at [538, 460] on p "Accordion 6" at bounding box center [534, 467] width 72 height 20
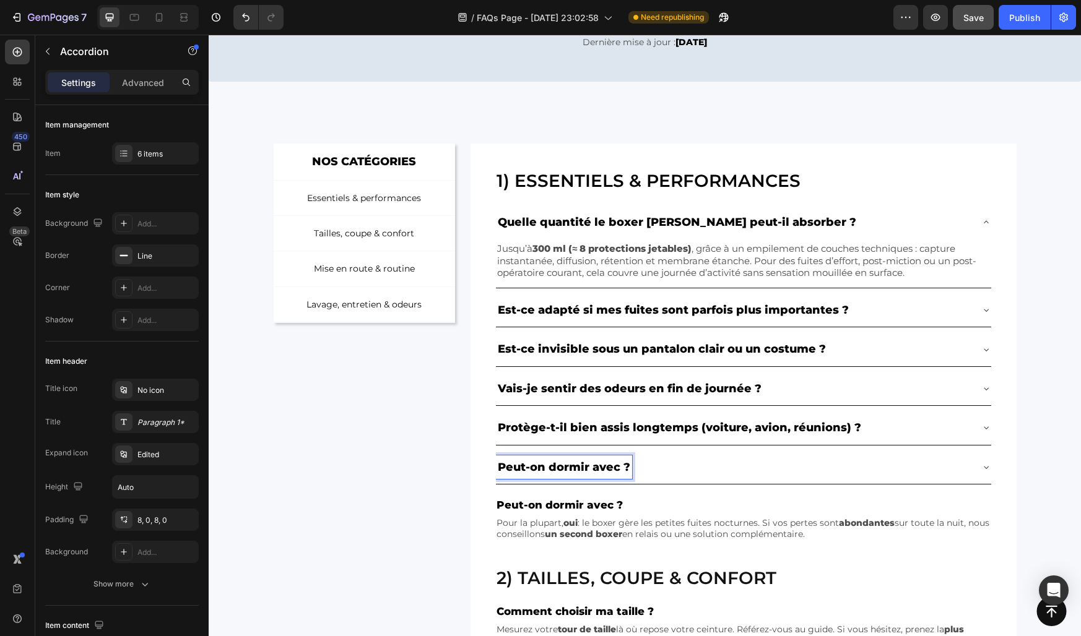
click at [672, 463] on div "Peut-on dormir avec ?" at bounding box center [733, 468] width 475 height 24
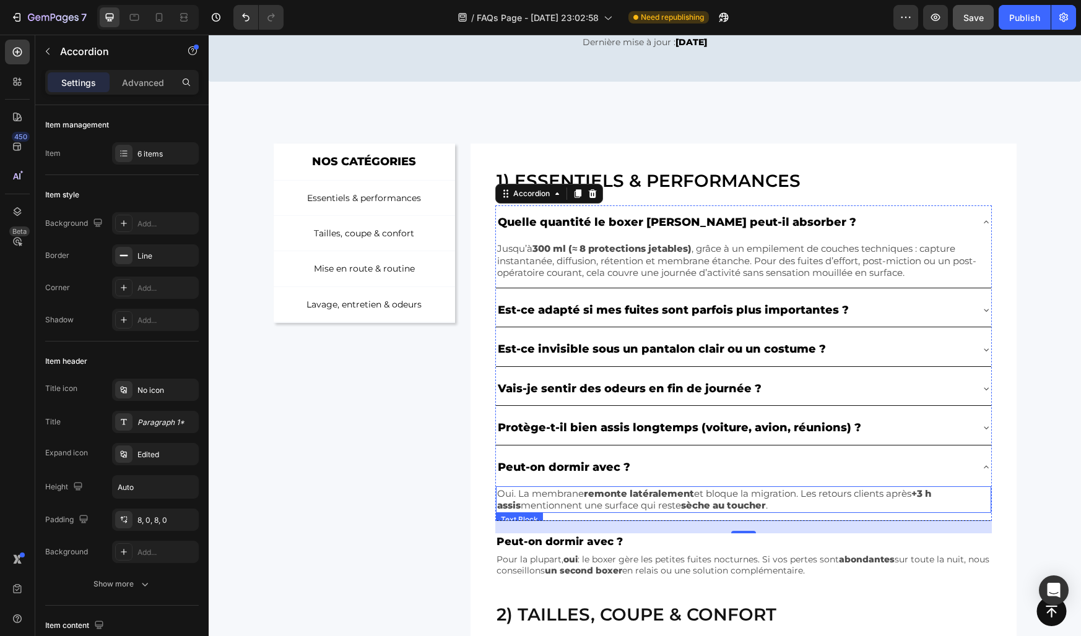
scroll to position [155, 0]
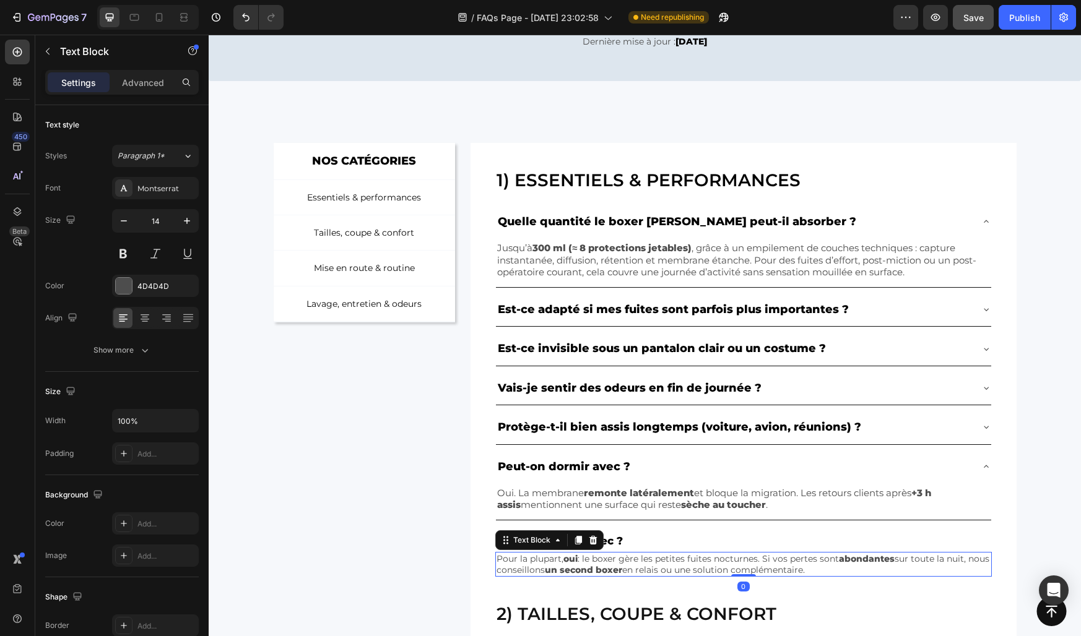
click at [607, 568] on strong "un second boxer" at bounding box center [583, 570] width 77 height 11
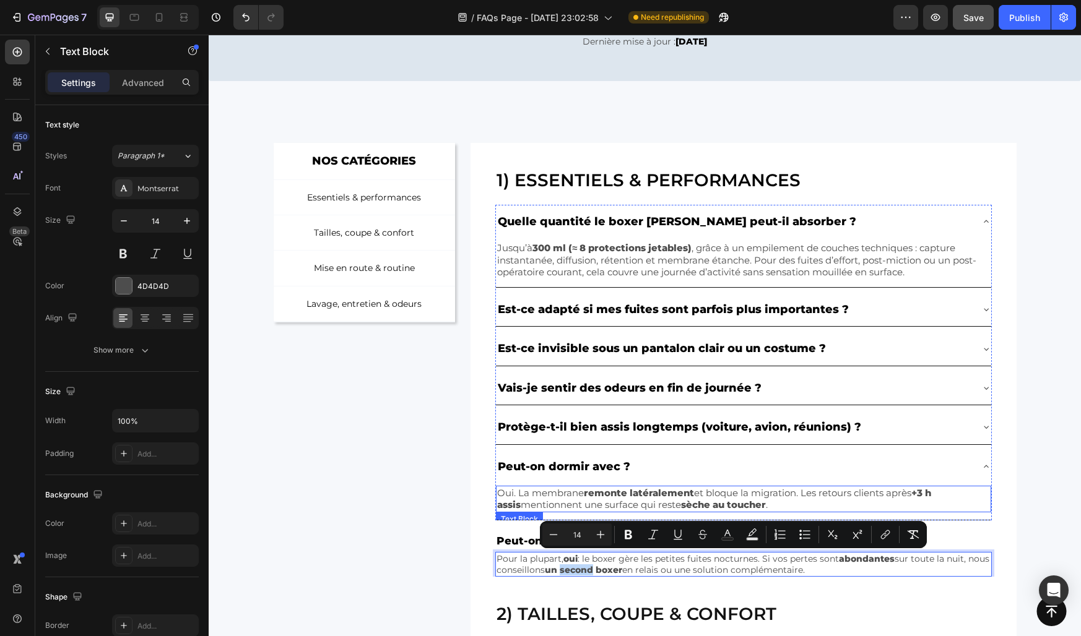
click at [559, 496] on p "Oui. La membrane remonte latéralement et bloque la migration. Les retours clien…" at bounding box center [743, 499] width 492 height 24
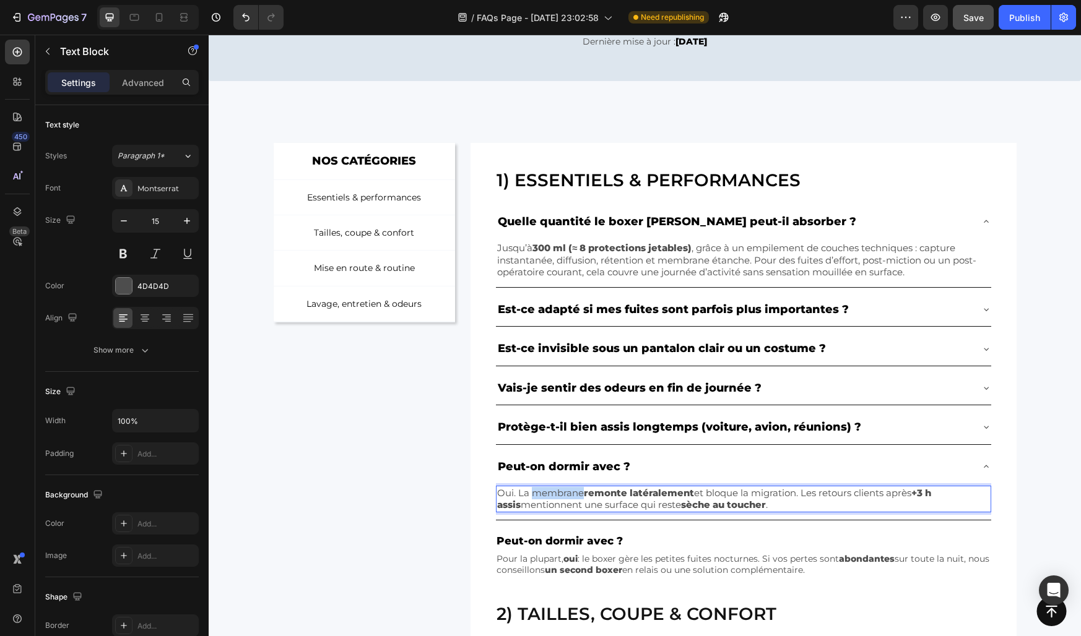
click at [559, 496] on p "Oui. La membrane remonte latéralement et bloque la migration. Les retours clien…" at bounding box center [743, 499] width 492 height 24
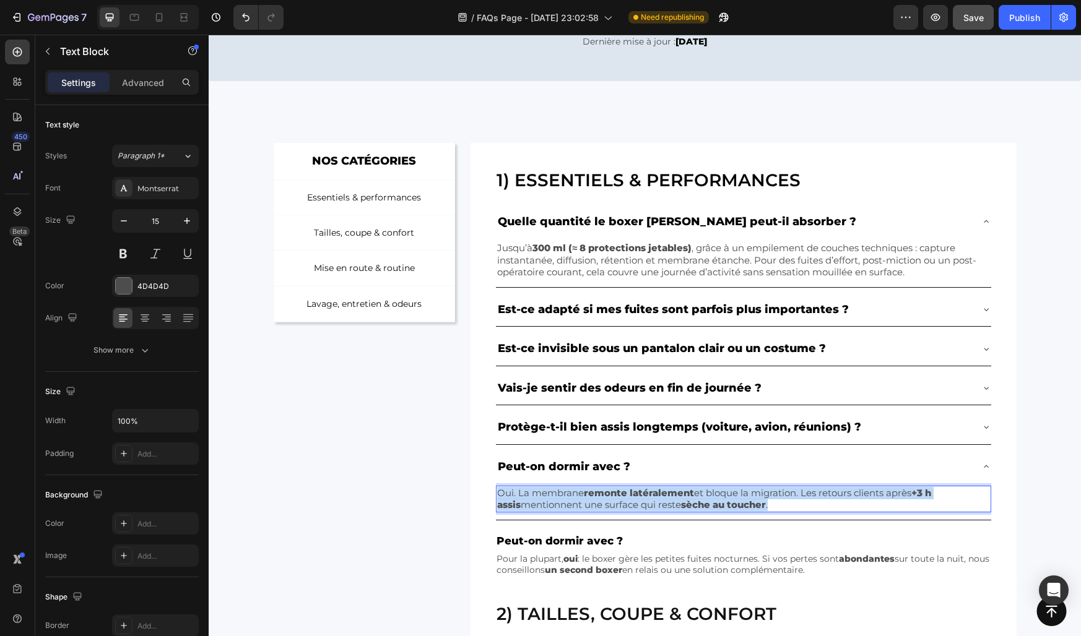
click at [559, 496] on p "Oui. La membrane remonte latéralement et bloque la migration. Les retours clien…" at bounding box center [743, 499] width 492 height 24
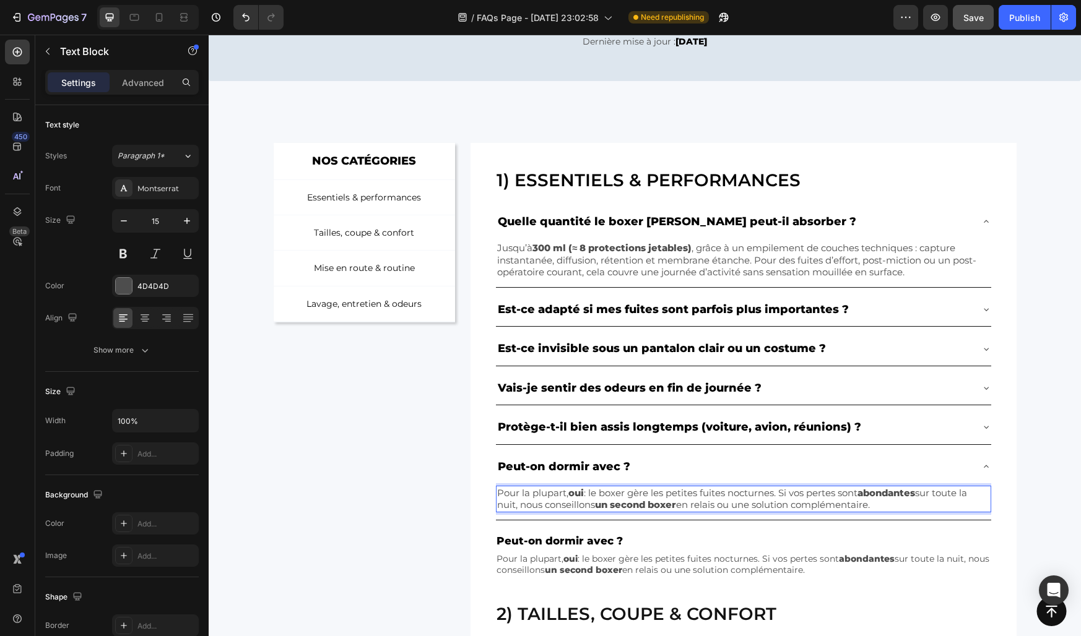
click at [453, 484] on div "NOS CATÉGORIES Text Block Row Essentiels & performances Button Tailles, coupe &…" at bounding box center [365, 360] width 182 height 435
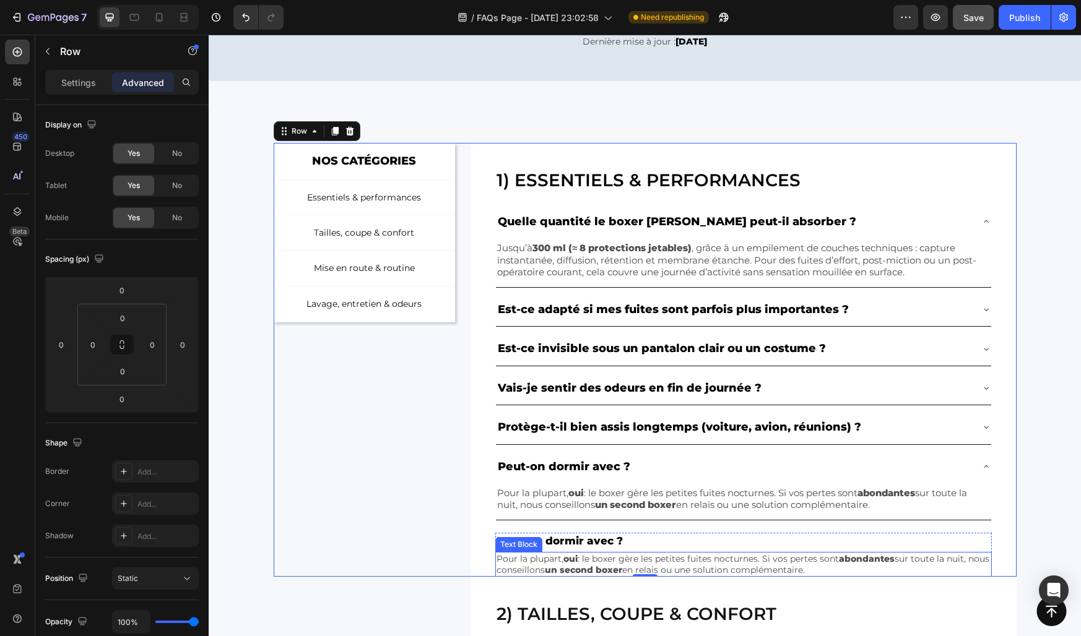
click at [505, 556] on p "Pour la plupart, oui : le boxer gère les petites fuites nocturnes. Si vos perte…" at bounding box center [742, 564] width 493 height 22
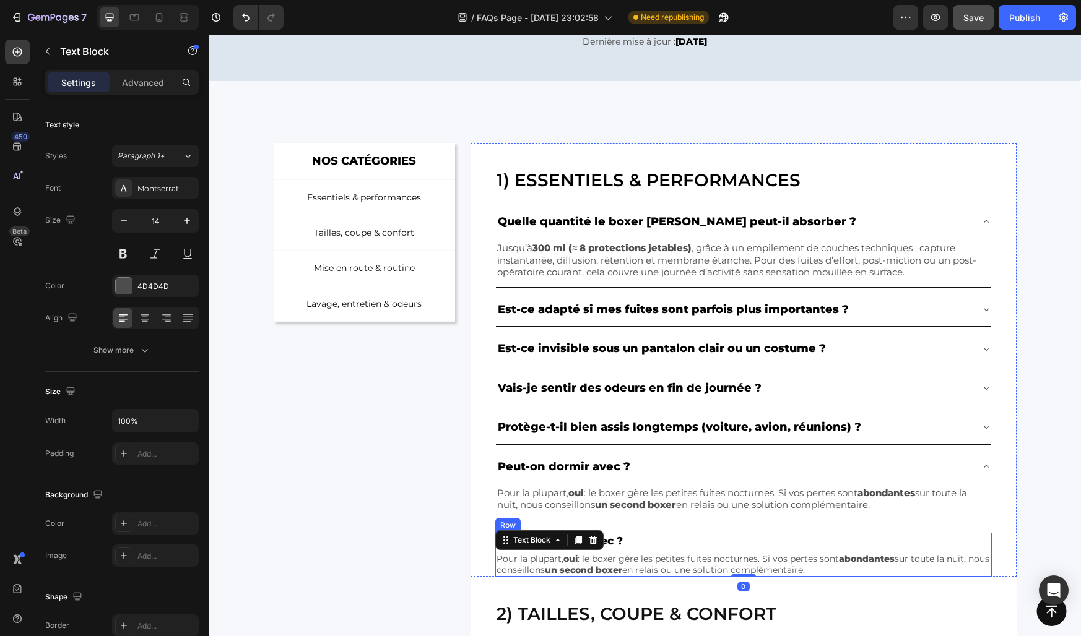
click at [607, 550] on div "Peut-on dormir avec ? Text Block Pour la plupart, oui : le boxer gère les petit…" at bounding box center [743, 555] width 496 height 45
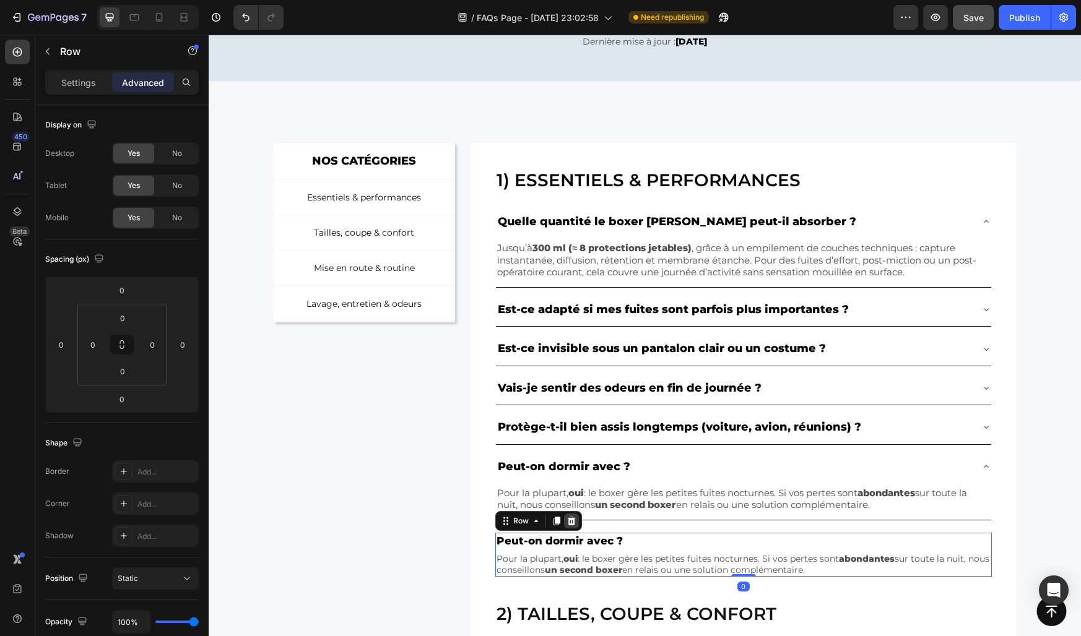
click at [574, 522] on icon at bounding box center [572, 521] width 8 height 9
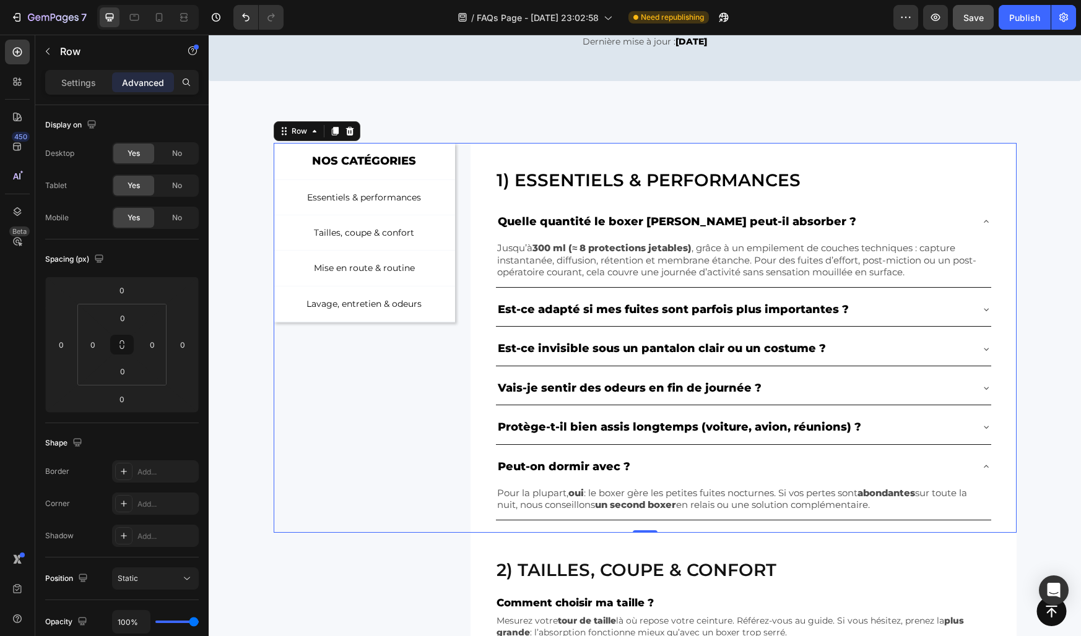
click at [412, 446] on div "NOS CATÉGORIES Text Block Row Essentiels & performances Button Tailles, coupe &…" at bounding box center [365, 338] width 182 height 390
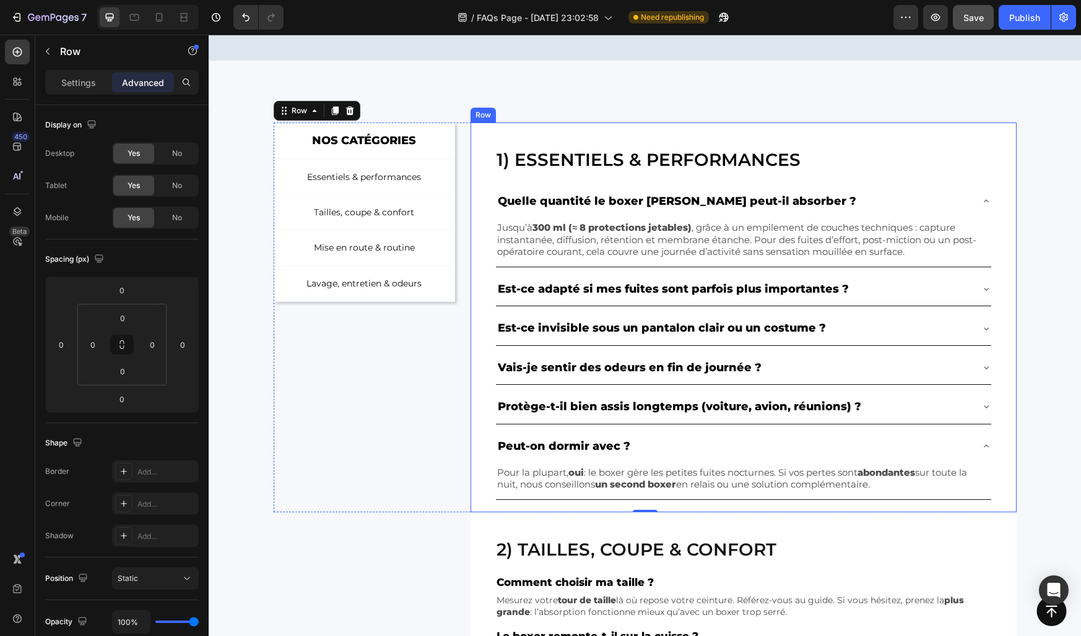
scroll to position [170, 0]
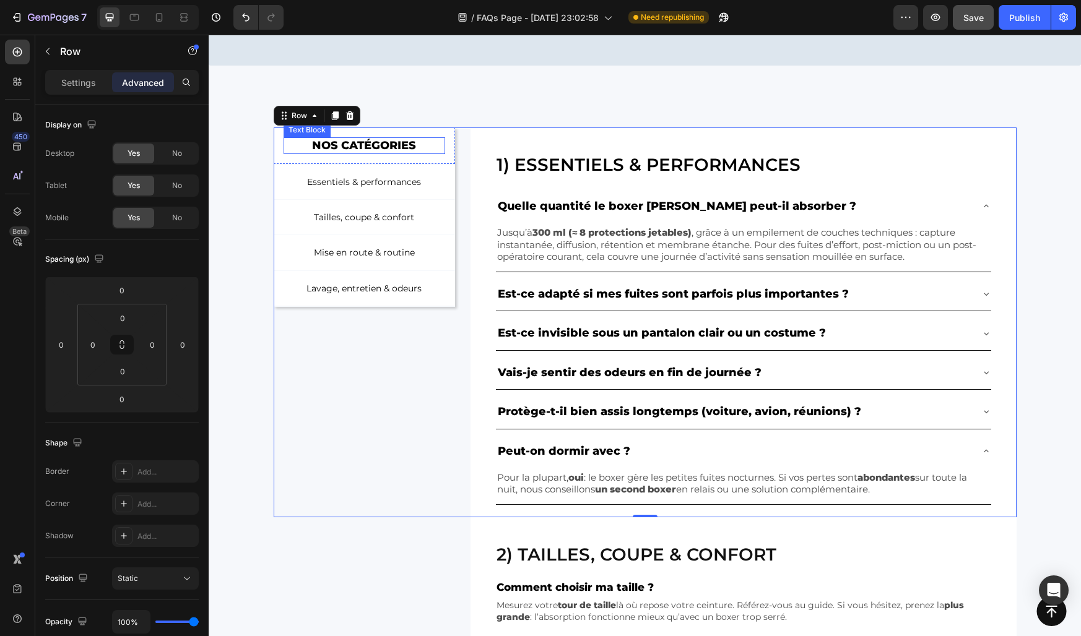
click at [419, 148] on p "NOS CATÉGORIES" at bounding box center [365, 146] width 160 height 14
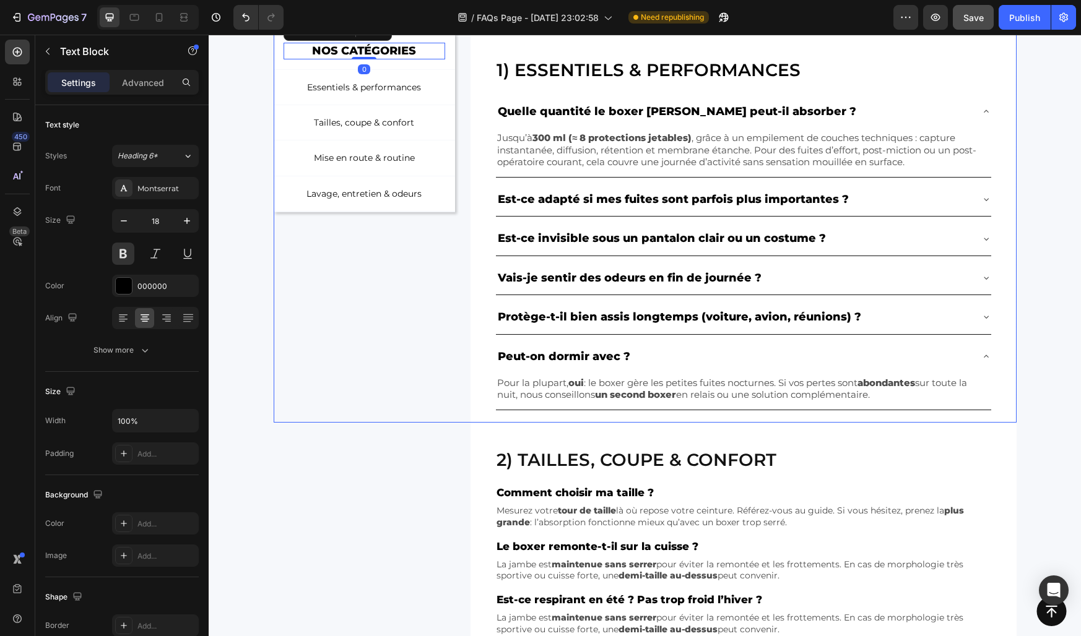
scroll to position [267, 0]
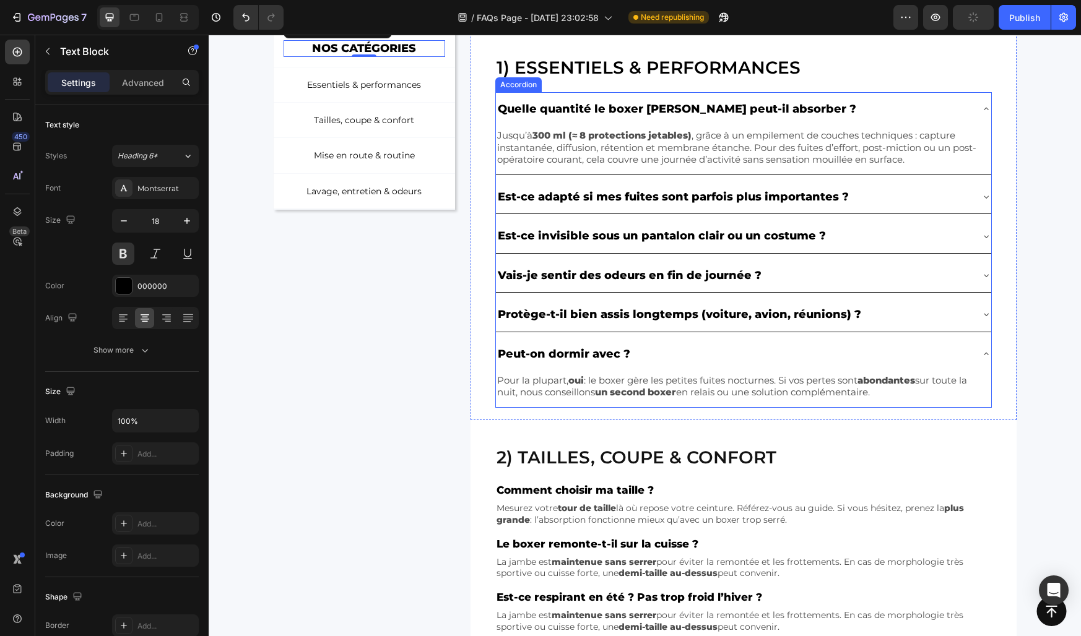
click at [647, 345] on div "Peut-on dormir avec ?" at bounding box center [733, 354] width 475 height 24
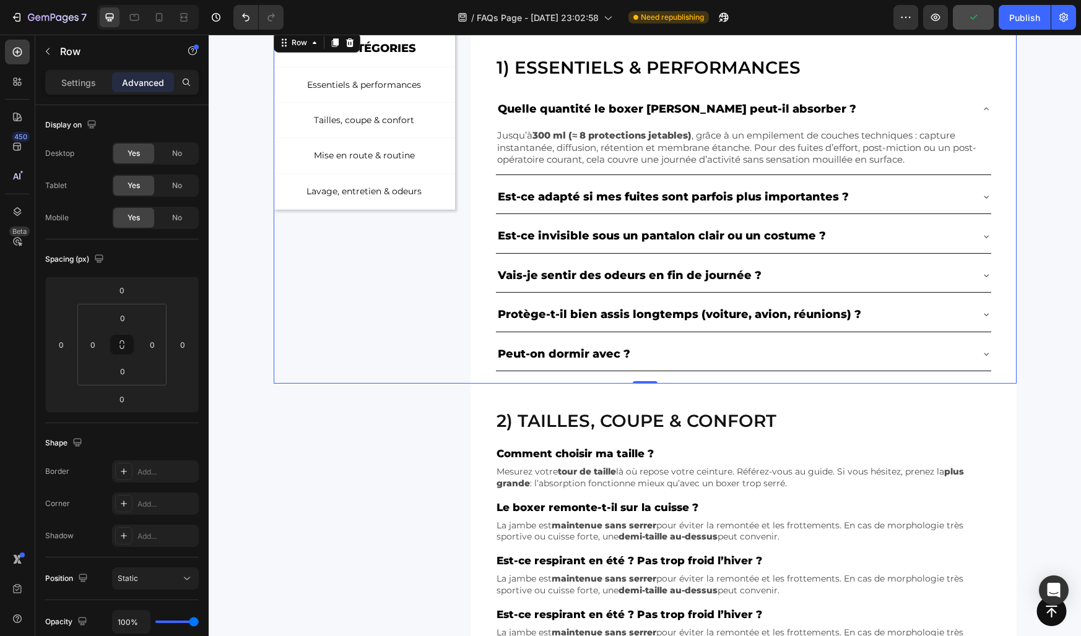
click at [452, 303] on div "NOS CATÉGORIES Text Block Row Essentiels & performances Button Tailles, coupe &…" at bounding box center [365, 206] width 182 height 353
click at [841, 109] on div "Quelle quantité le boxer [PERSON_NAME] peut-il absorber ?" at bounding box center [733, 109] width 475 height 24
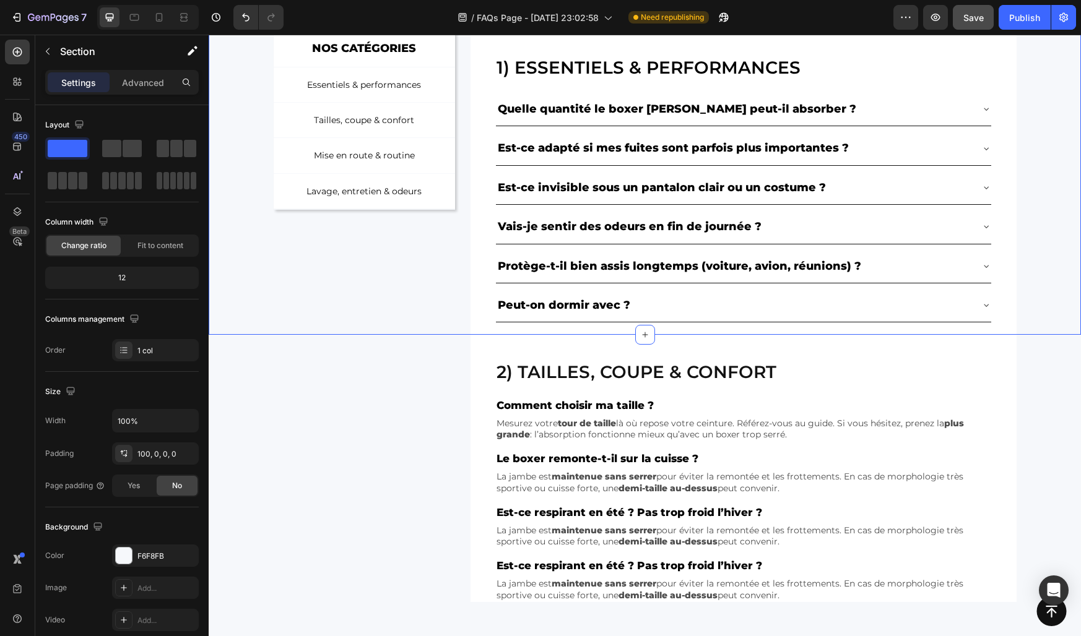
click at [1029, 154] on div "NOS CATÉGORIES Text Block Row Essentiels & performances Button Tailles, coupe &…" at bounding box center [645, 182] width 872 height 305
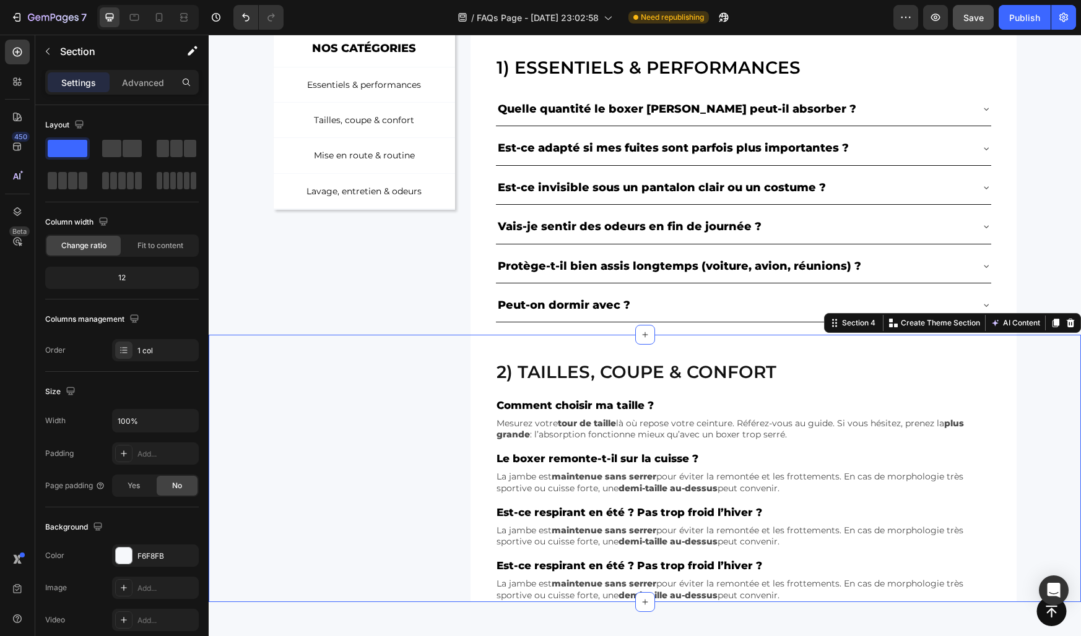
click at [1043, 359] on div "2) Tailles, coupe & confort Heading Comment choisir ma taille ? Text Block Mesu…" at bounding box center [645, 468] width 872 height 267
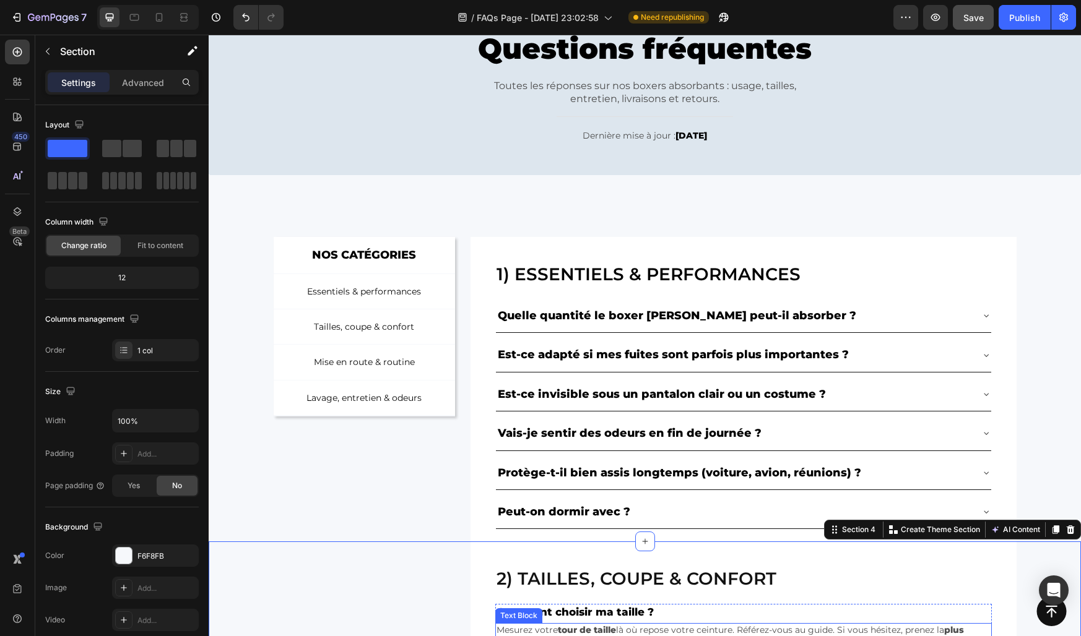
scroll to position [0, 0]
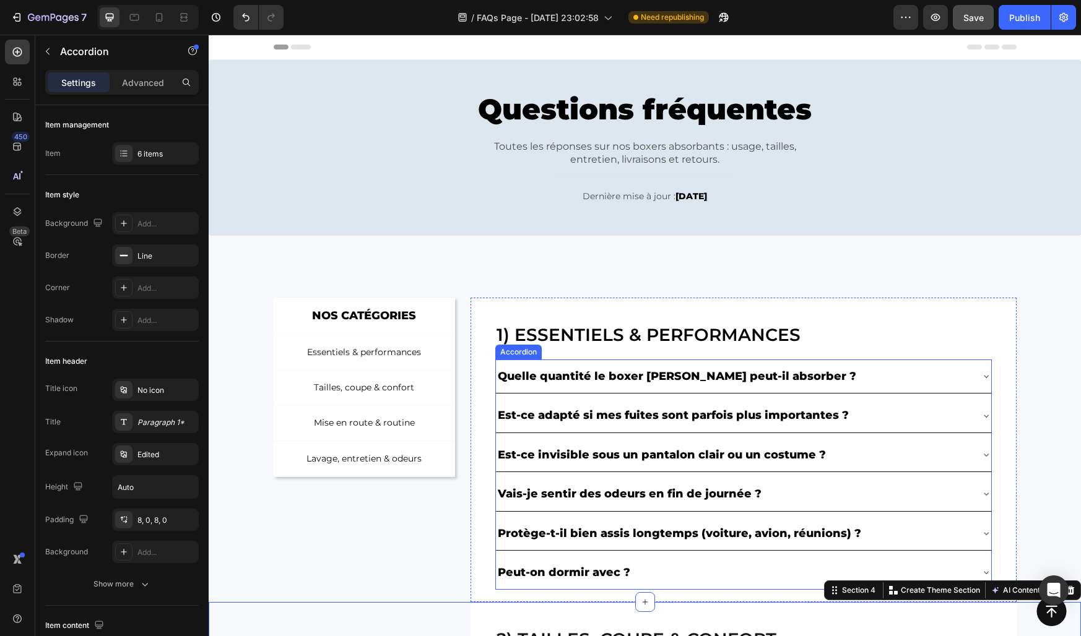
click at [578, 388] on div "Quelle quantité le boxer [PERSON_NAME] peut-il absorber ?" at bounding box center [743, 376] width 495 height 33
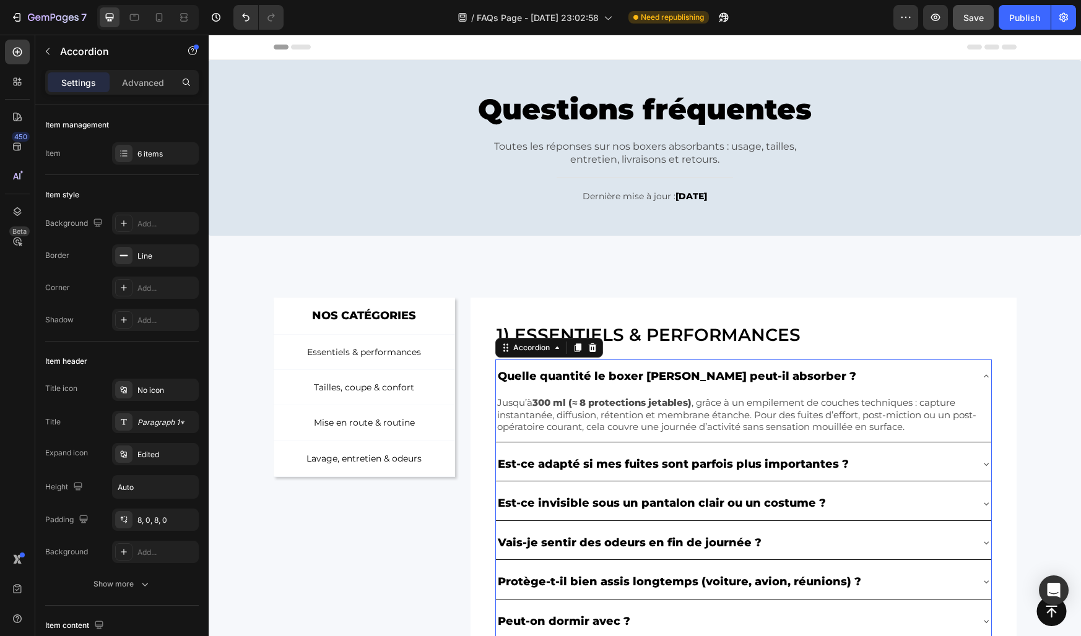
click at [578, 388] on div "Quelle quantité le boxer [PERSON_NAME] peut-il absorber ?" at bounding box center [743, 376] width 495 height 33
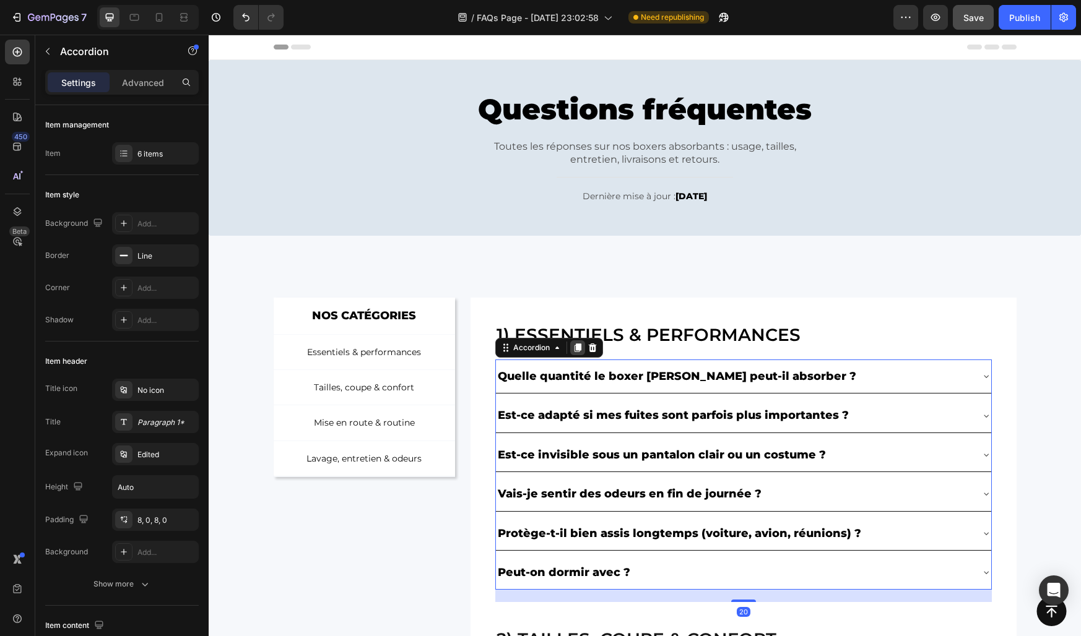
click at [579, 347] on icon at bounding box center [577, 348] width 7 height 9
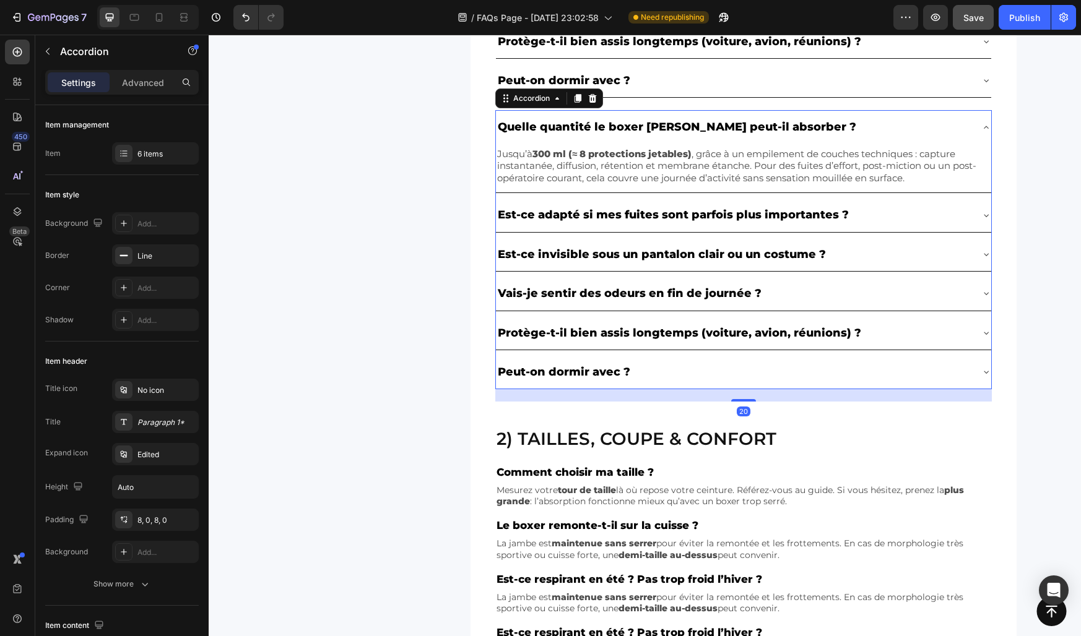
scroll to position [472, 0]
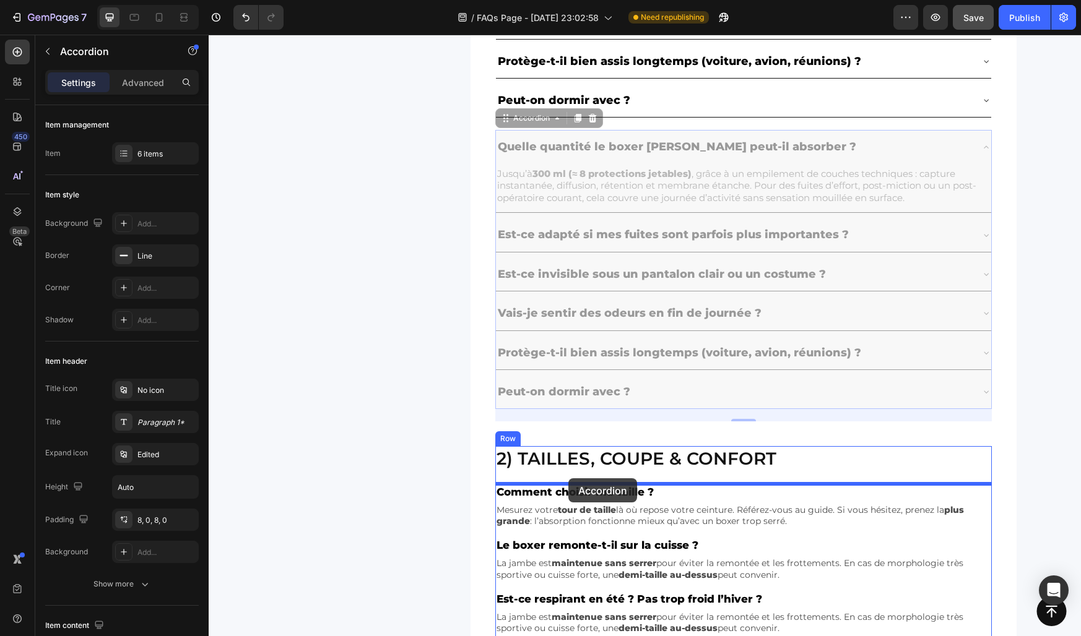
drag, startPoint x: 535, startPoint y: 119, endPoint x: 568, endPoint y: 478, distance: 360.6
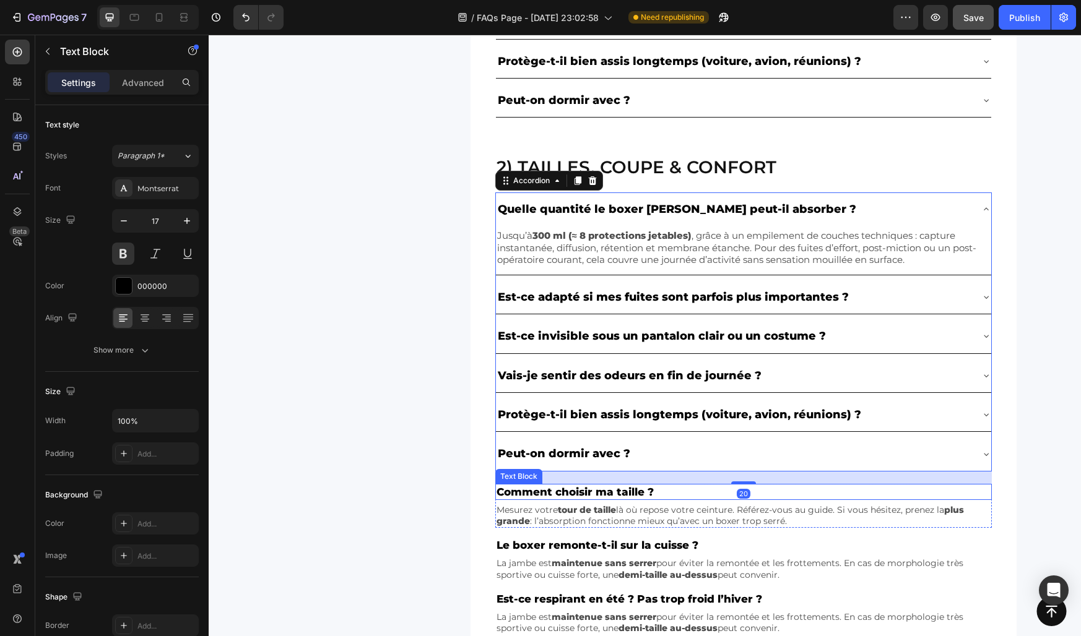
click at [532, 491] on p "Comment choisir ma taille ?" at bounding box center [743, 492] width 494 height 14
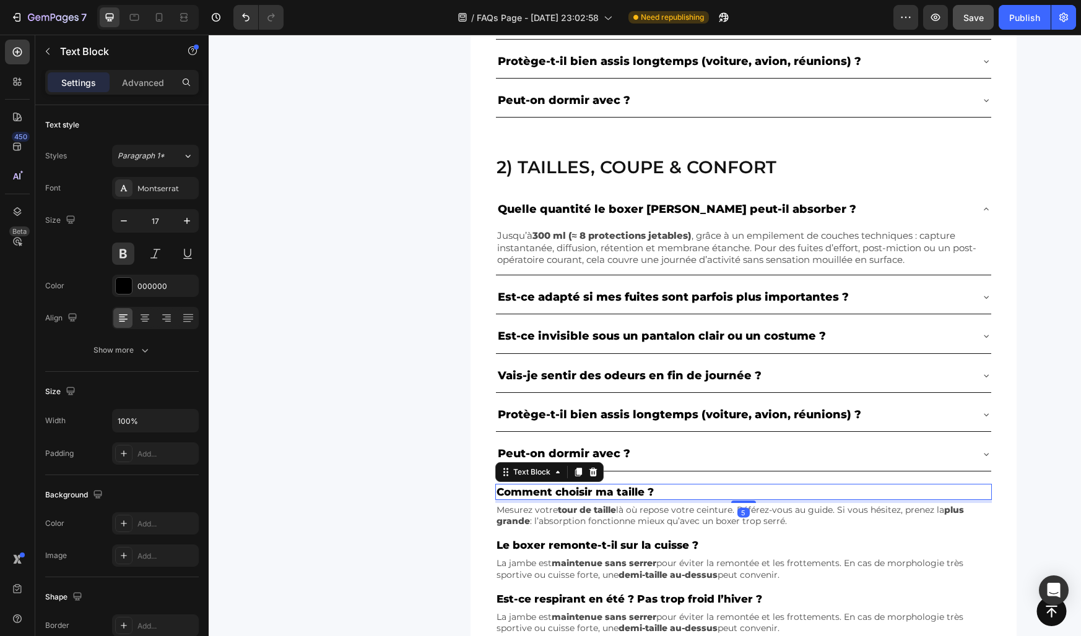
click at [532, 491] on p "Comment choisir ma taille ?" at bounding box center [743, 492] width 494 height 14
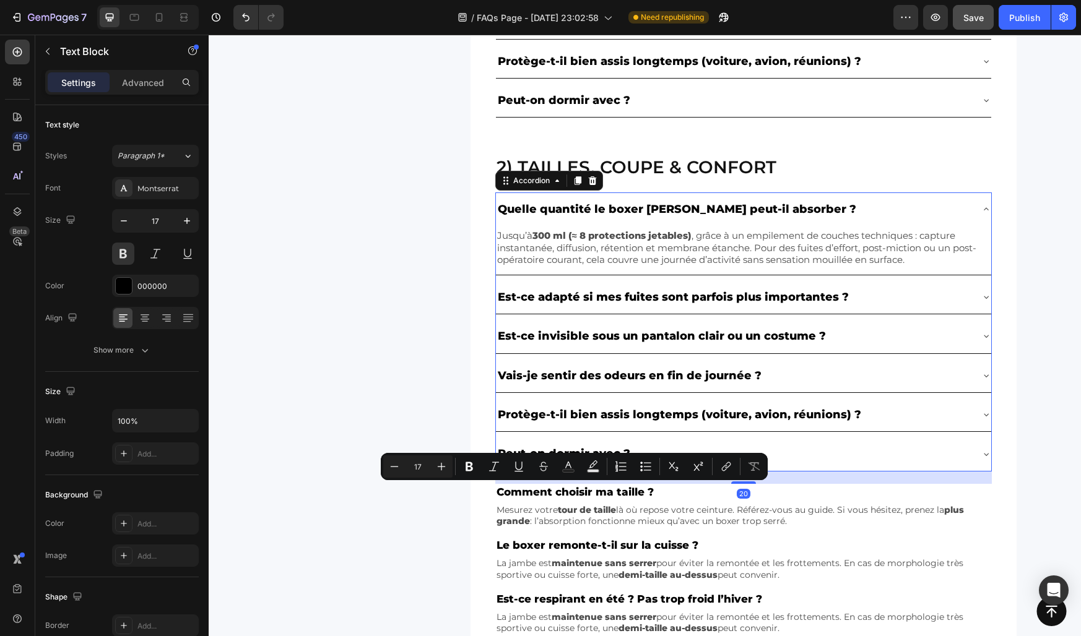
click at [567, 211] on p "Quelle quantité le boxer [PERSON_NAME] peut-il absorber ?" at bounding box center [677, 209] width 358 height 20
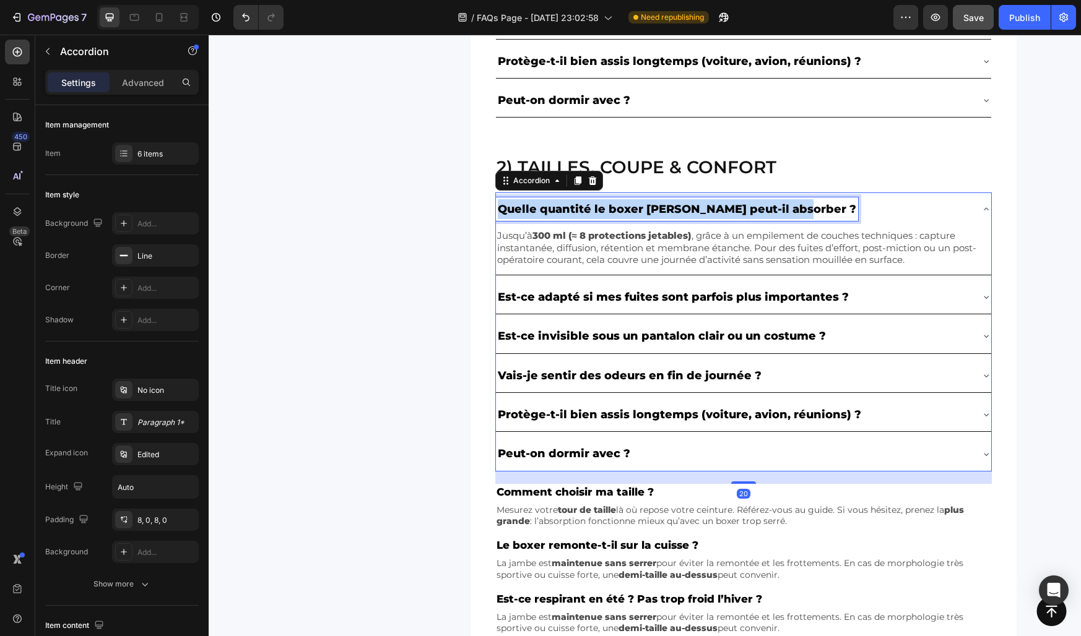
click at [567, 211] on p "Quelle quantité le boxer [PERSON_NAME] peut-il absorber ?" at bounding box center [677, 209] width 358 height 20
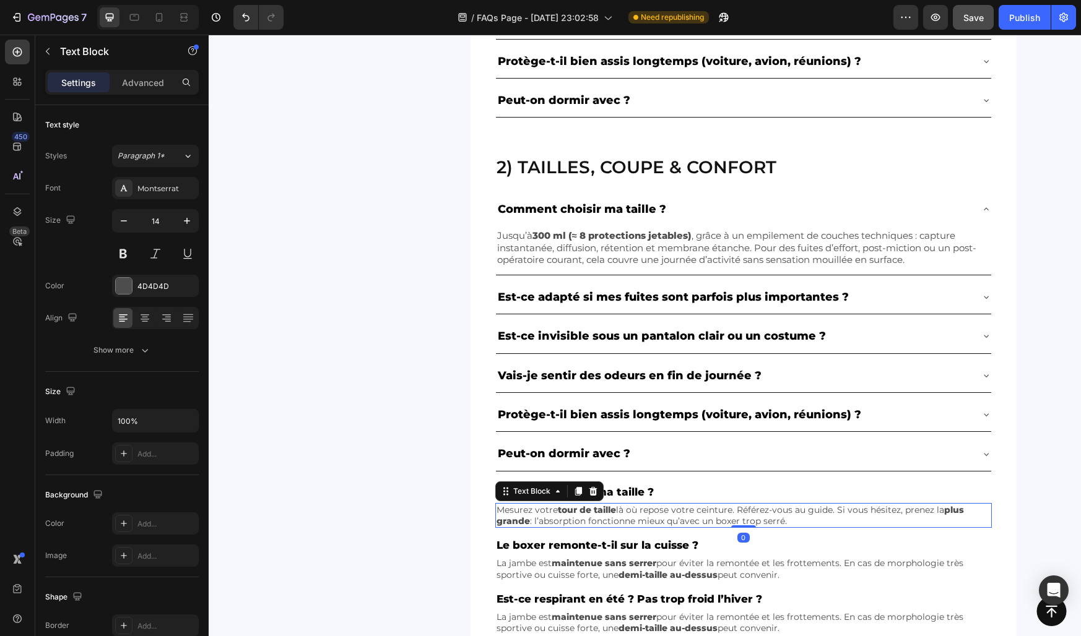
click at [542, 517] on p "Mesurez votre tour de taille là où repose votre ceinture. Référez-vous au guide…" at bounding box center [743, 515] width 494 height 22
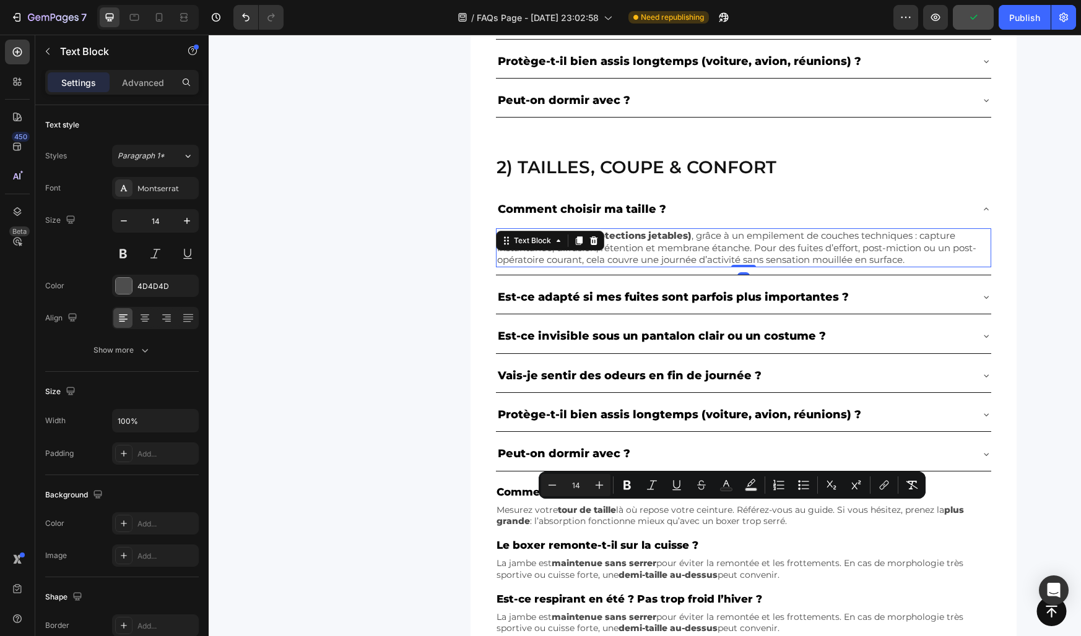
click at [548, 247] on div "Jusqu’à 300 ml (≈ 8 protections jetables) , grâce à un empilement de couches te…" at bounding box center [743, 247] width 495 height 39
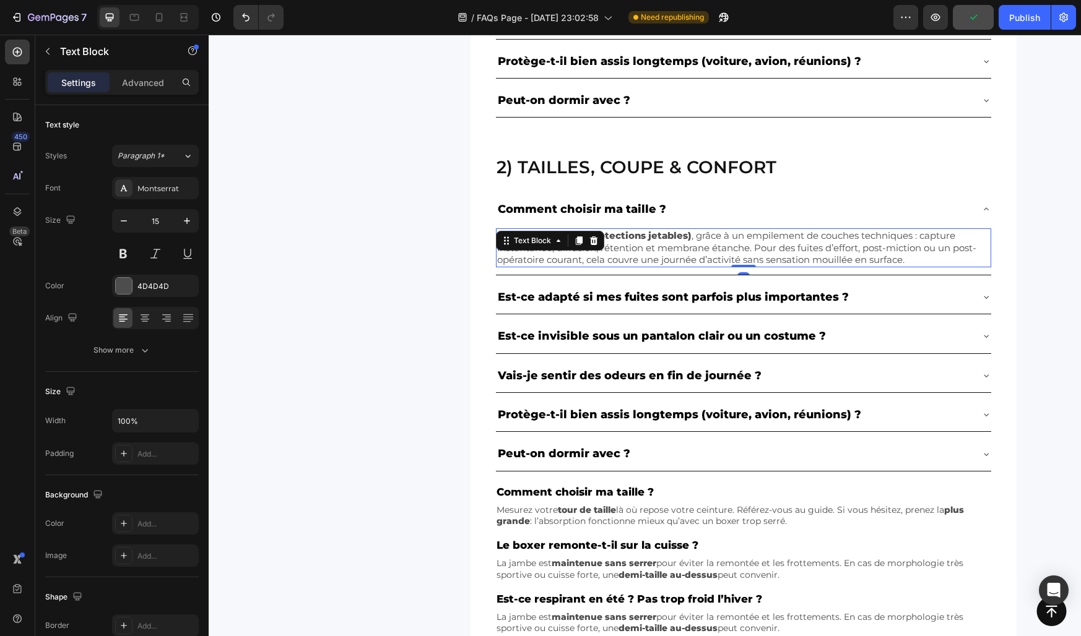
click at [548, 247] on div "Text Block" at bounding box center [532, 240] width 67 height 15
click at [691, 251] on p "Jusqu’à 300 ml (≈ 8 protections jetables) , grâce à un empilement de couches te…" at bounding box center [743, 248] width 493 height 37
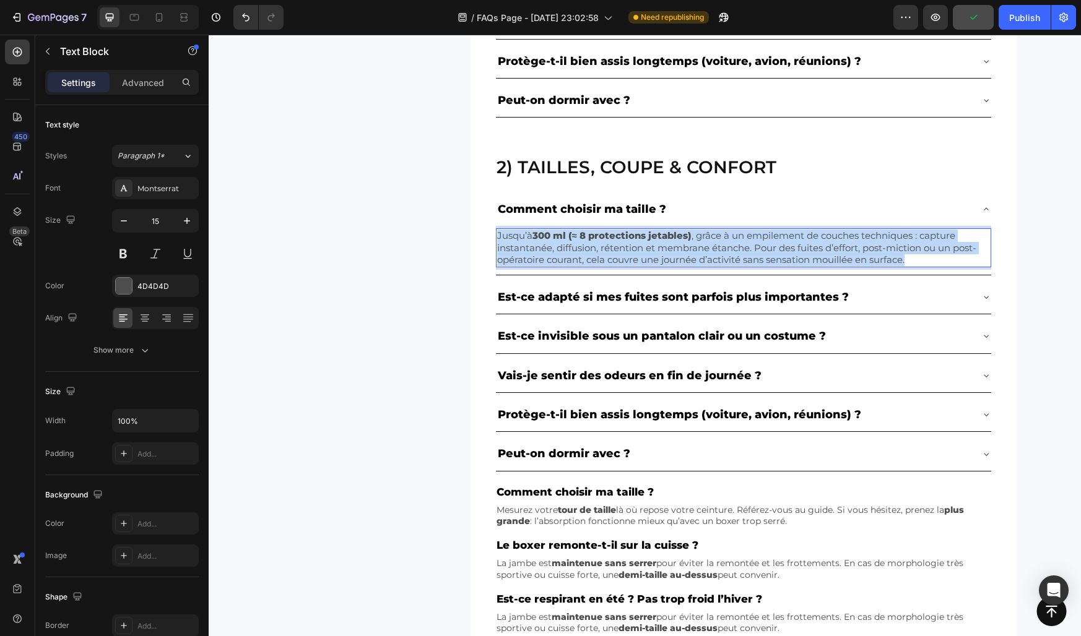
click at [691, 251] on p "Jusqu’à 300 ml (≈ 8 protections jetables) , grâce à un empilement de couches te…" at bounding box center [743, 248] width 493 height 37
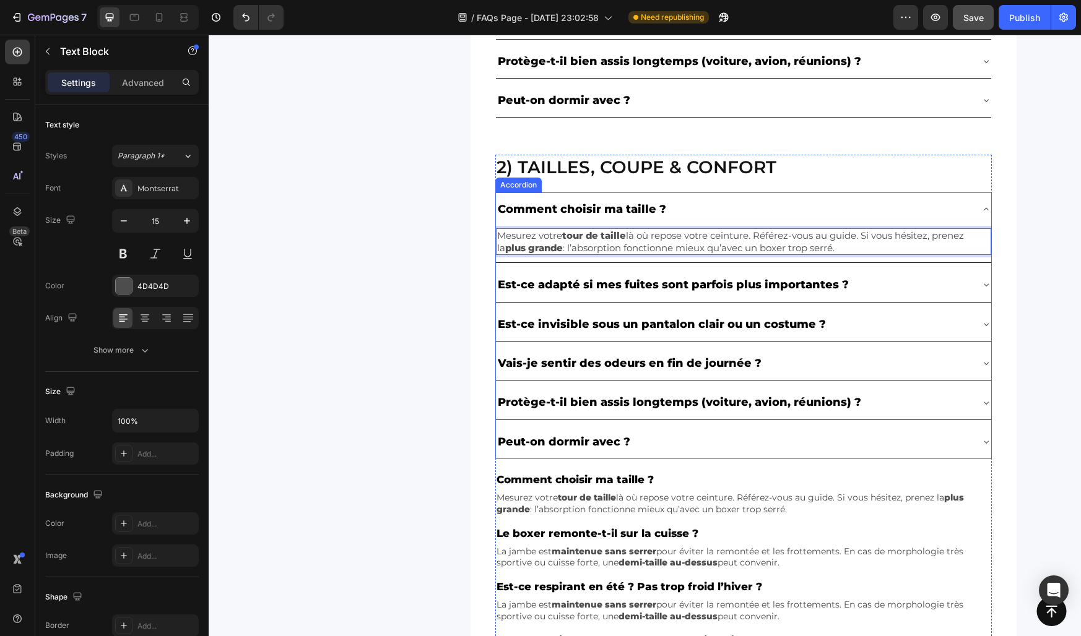
click at [932, 290] on div "Est-ce adapté si mes fuites sont parfois plus importantes ?" at bounding box center [733, 285] width 475 height 24
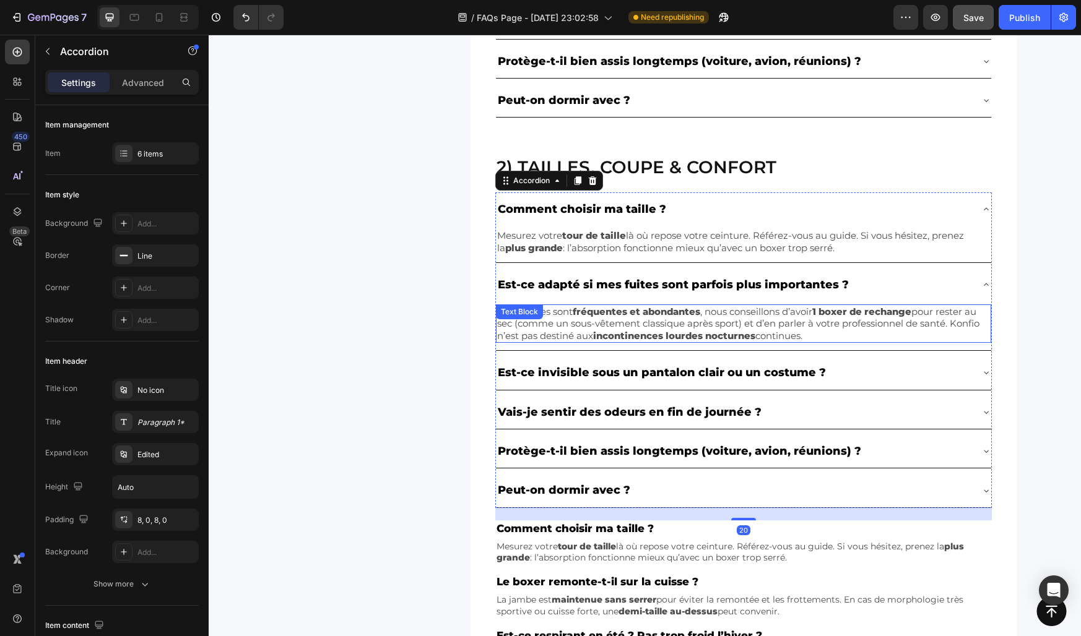
click at [924, 377] on div "Est-ce invisible sous un pantalon clair ou un costume ?" at bounding box center [733, 373] width 475 height 24
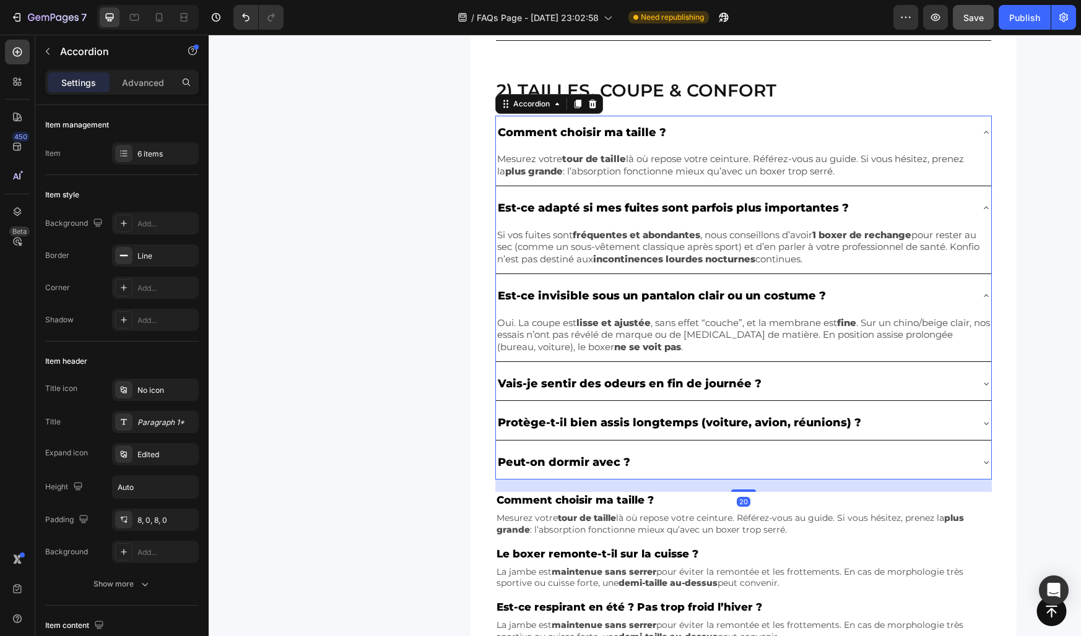
scroll to position [574, 0]
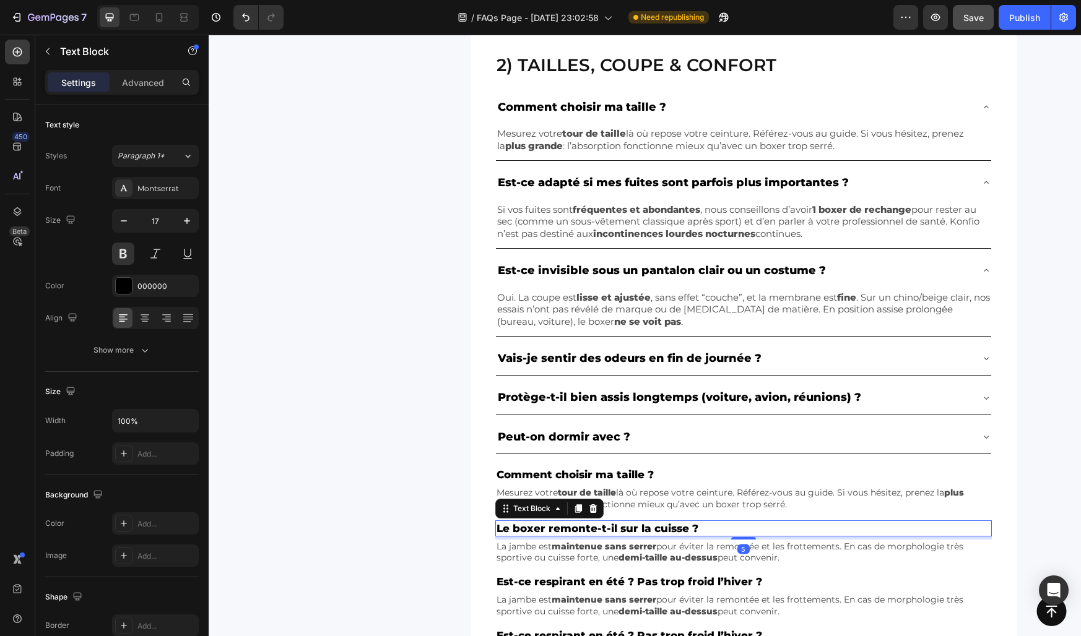
click at [675, 529] on p "Le boxer remonte-t-il sur la cuisse ?" at bounding box center [743, 529] width 494 height 14
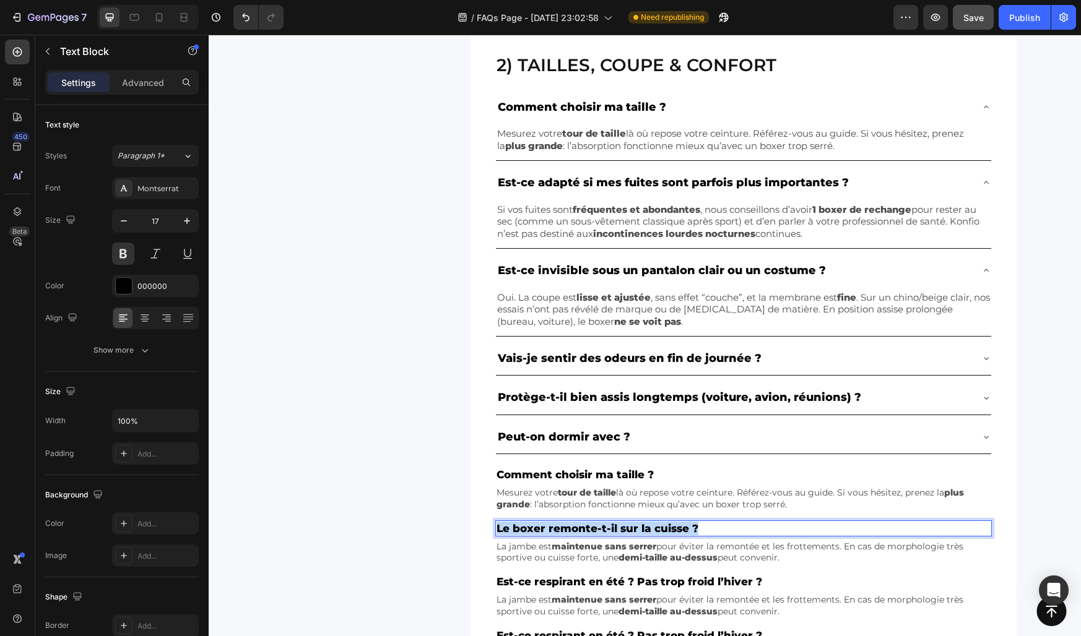
click at [675, 529] on p "Le boxer remonte-t-il sur la cuisse ?" at bounding box center [743, 529] width 494 height 14
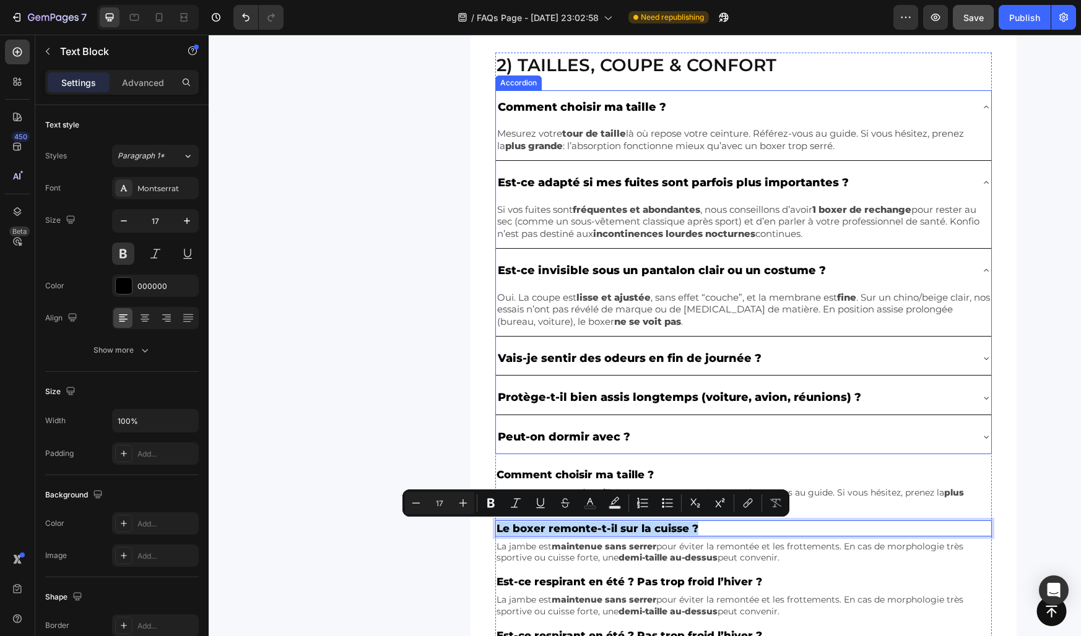
click at [694, 183] on p "Est-ce adapté si mes fuites sont parfois plus importantes ?" at bounding box center [673, 183] width 351 height 20
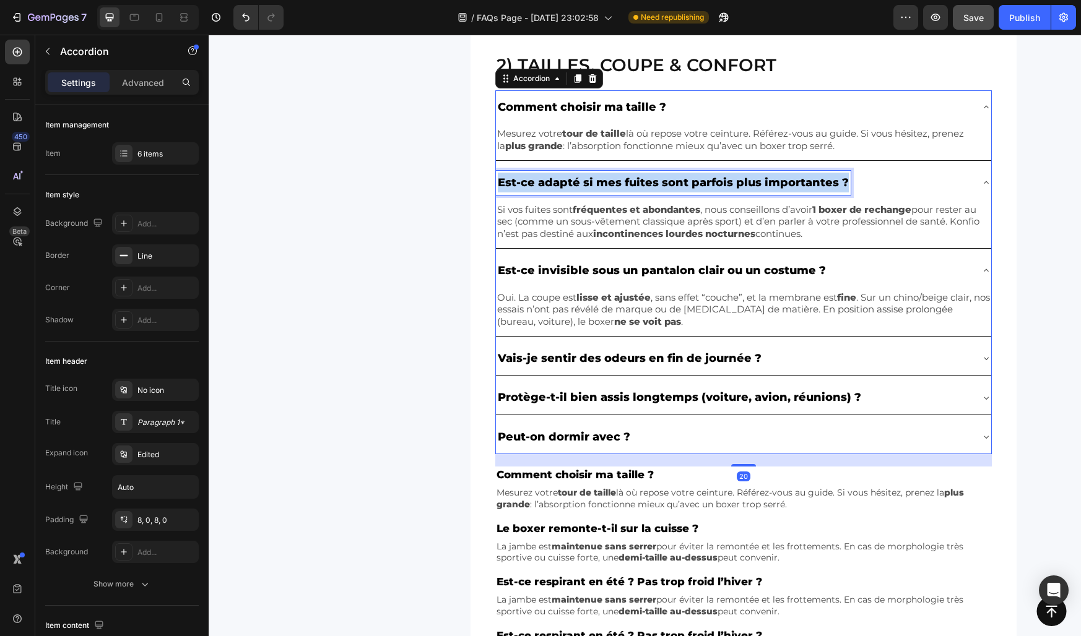
click at [694, 183] on p "Est-ce adapté si mes fuites sont parfois plus importantes ?" at bounding box center [673, 183] width 351 height 20
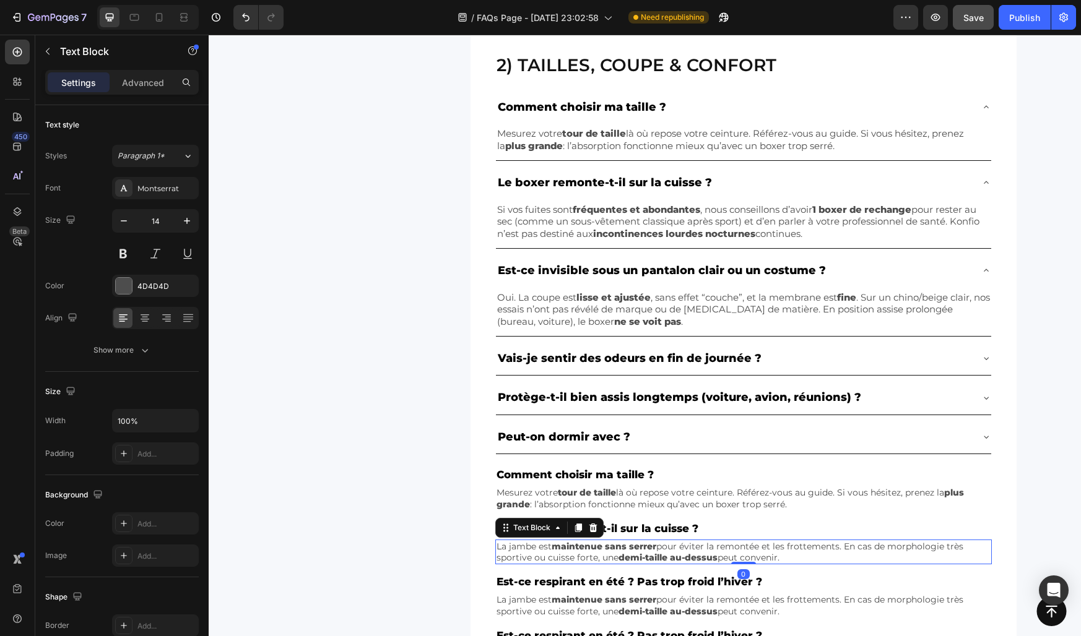
click at [701, 545] on p "La jambe est maintenue sans serrer pour éviter la remontée et les frottements. …" at bounding box center [743, 552] width 494 height 22
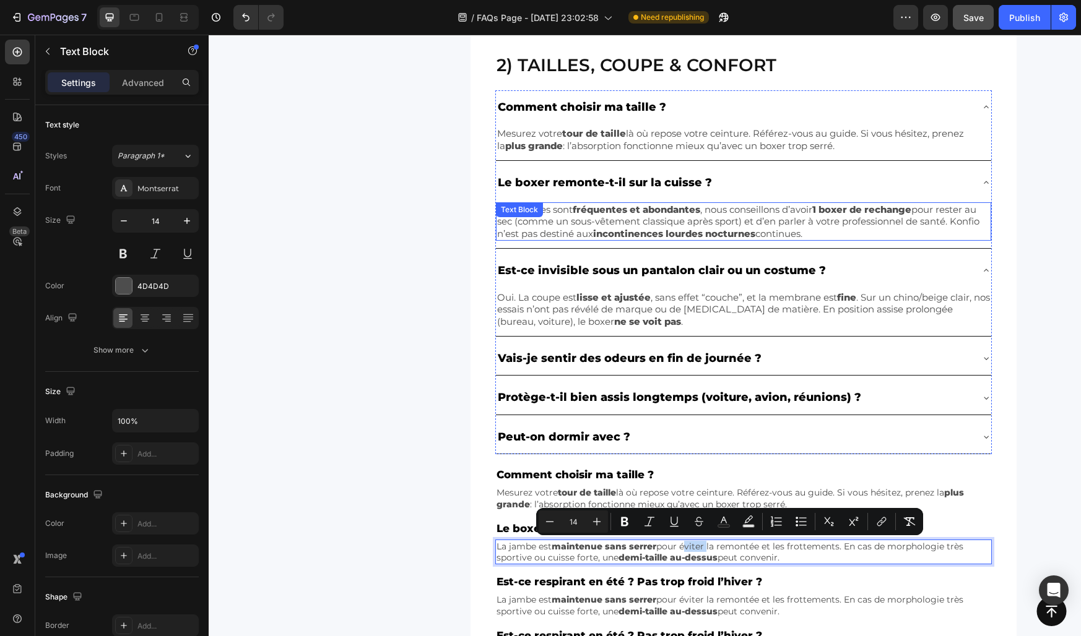
click at [756, 212] on p "Si vos fuites sont fréquentes et abondantes , nous conseillons d’avoir 1 boxer …" at bounding box center [743, 222] width 493 height 37
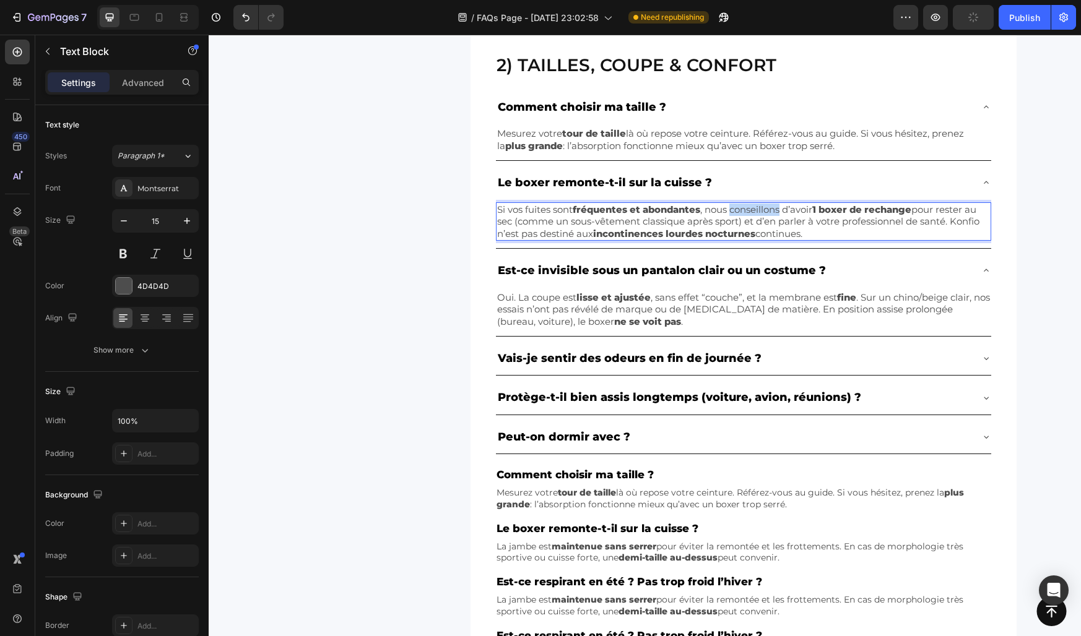
click at [756, 212] on p "Si vos fuites sont fréquentes et abondantes , nous conseillons d’avoir 1 boxer …" at bounding box center [743, 222] width 493 height 37
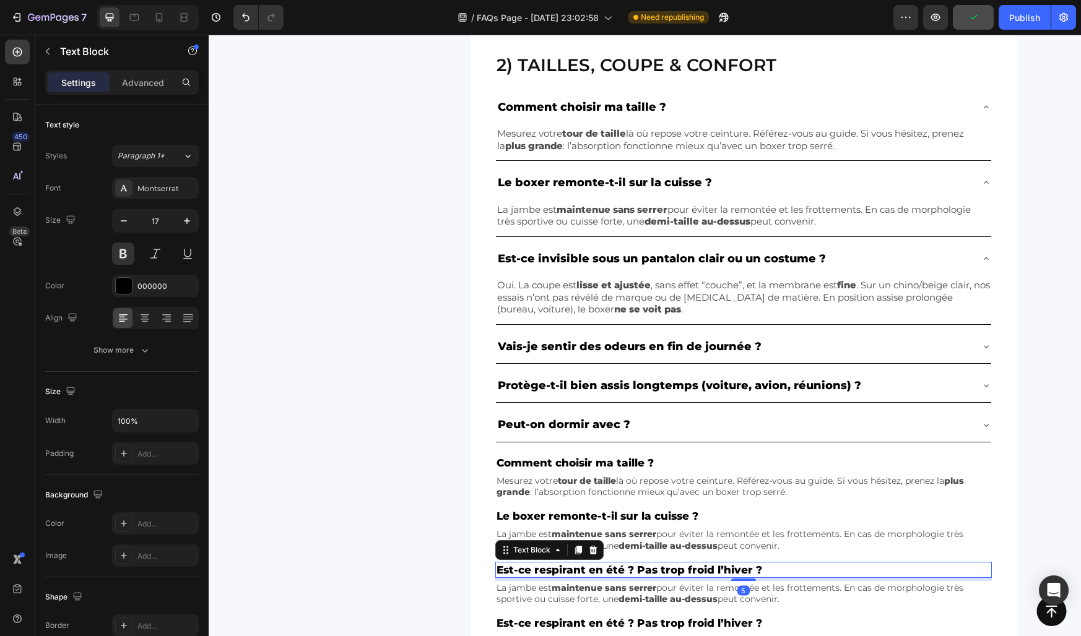
click at [694, 573] on p "Est-ce respirant en été ? Pas trop froid l’hiver ?" at bounding box center [743, 570] width 494 height 14
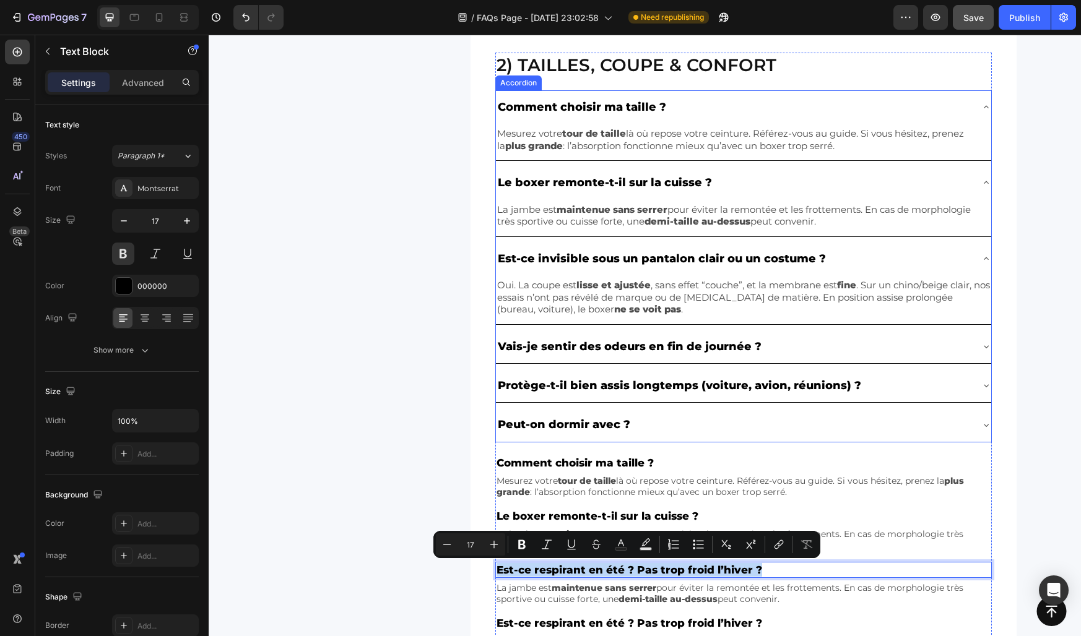
click at [767, 257] on p "Est-ce invisible sous un pantalon clair ou un costume ?" at bounding box center [662, 259] width 328 height 20
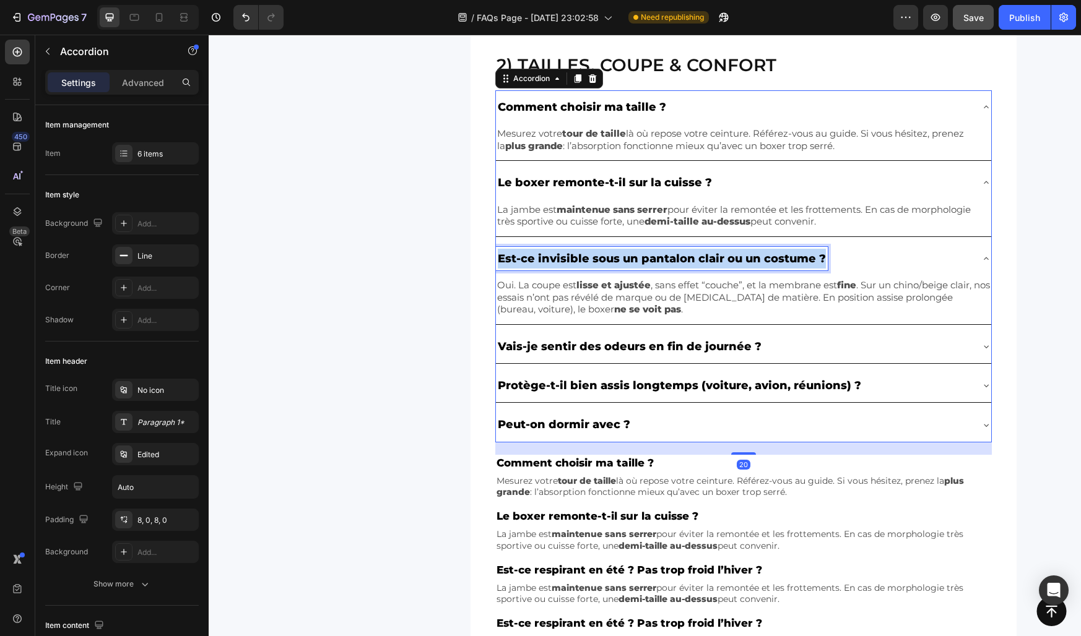
click at [767, 257] on p "Est-ce invisible sous un pantalon clair ou un costume ?" at bounding box center [662, 259] width 328 height 20
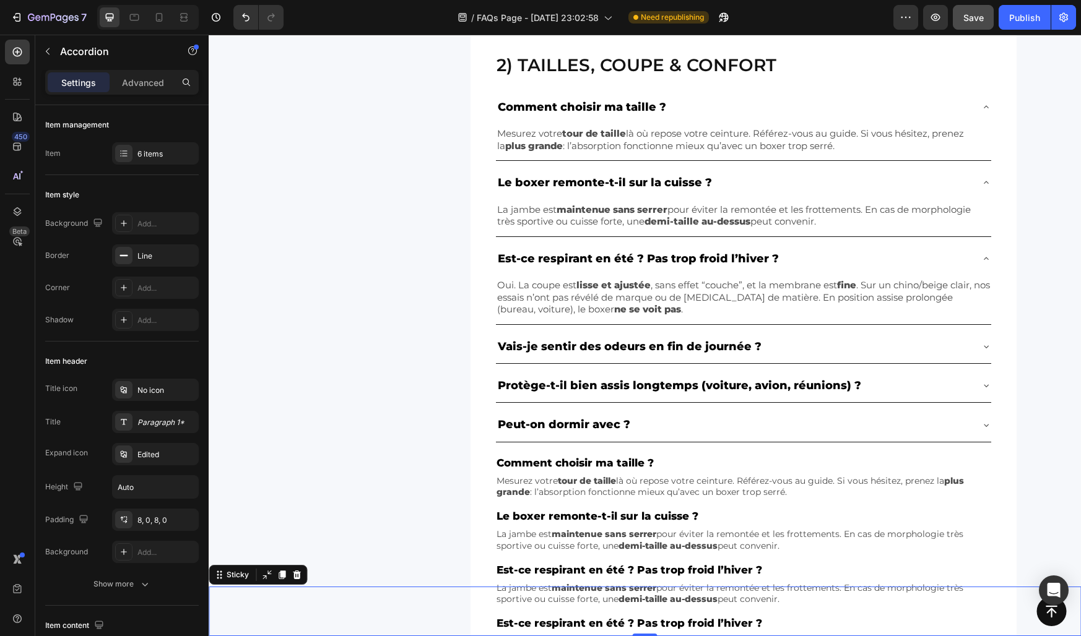
click at [701, 595] on div "Button Sticky 0" at bounding box center [645, 612] width 872 height 50
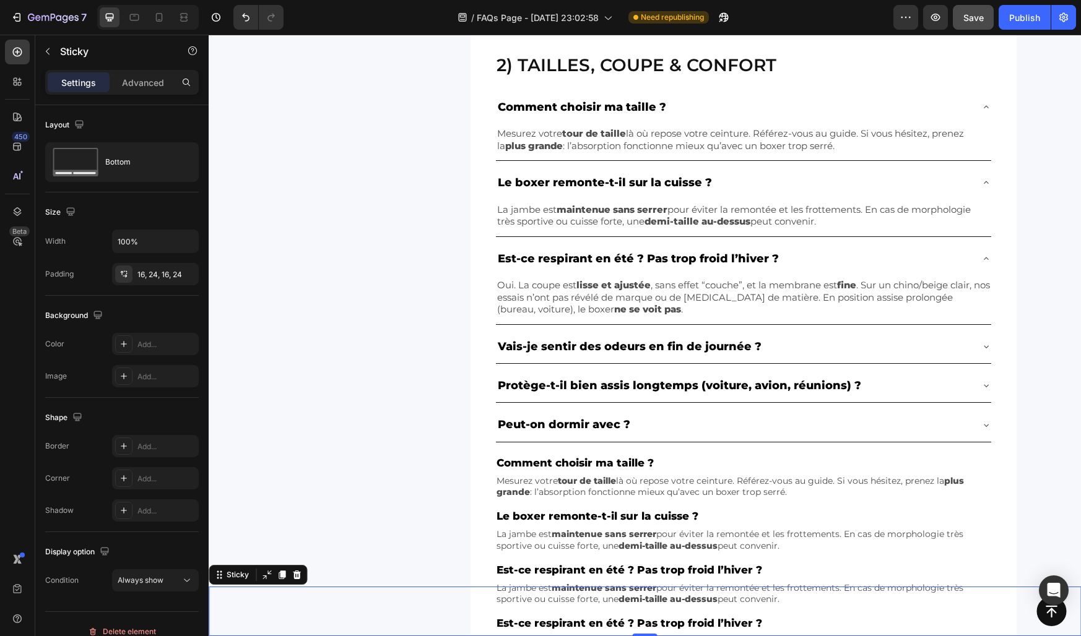
click at [701, 595] on div "Button Sticky 0" at bounding box center [645, 612] width 872 height 50
click at [749, 578] on div "Est-ce respirant en été ? Pas trop froid l’hiver ? Text Block La jambe est main…" at bounding box center [743, 584] width 496 height 45
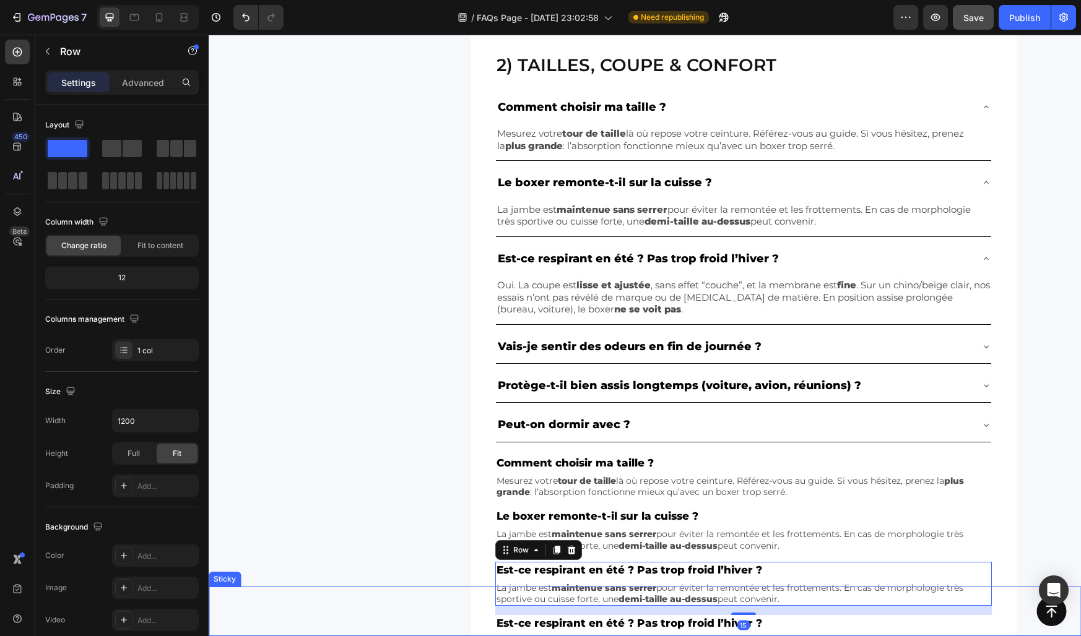
click at [745, 591] on div "Button Sticky" at bounding box center [645, 612] width 872 height 50
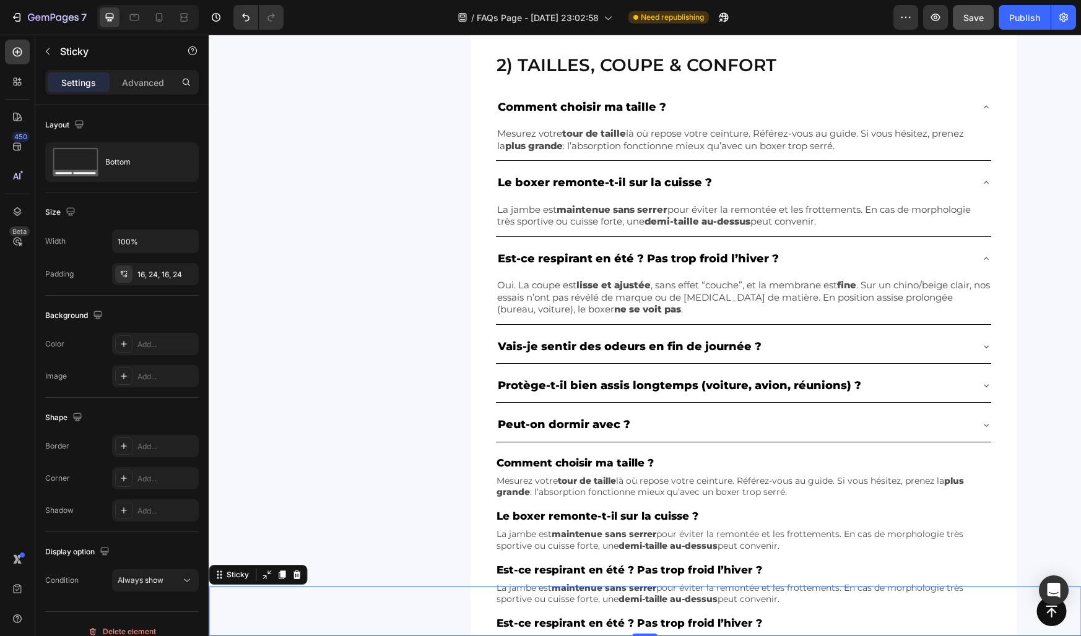
click at [745, 591] on div "Button Sticky 0" at bounding box center [645, 612] width 872 height 50
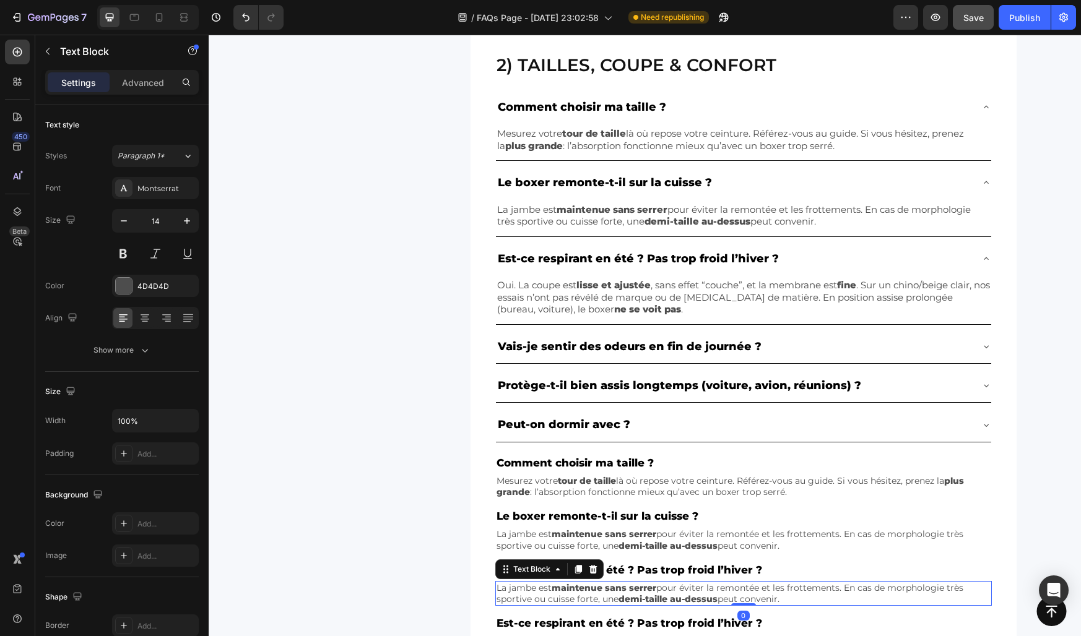
click at [736, 583] on p "La jambe est maintenue sans serrer pour éviter la remontée et les frottements. …" at bounding box center [743, 593] width 494 height 22
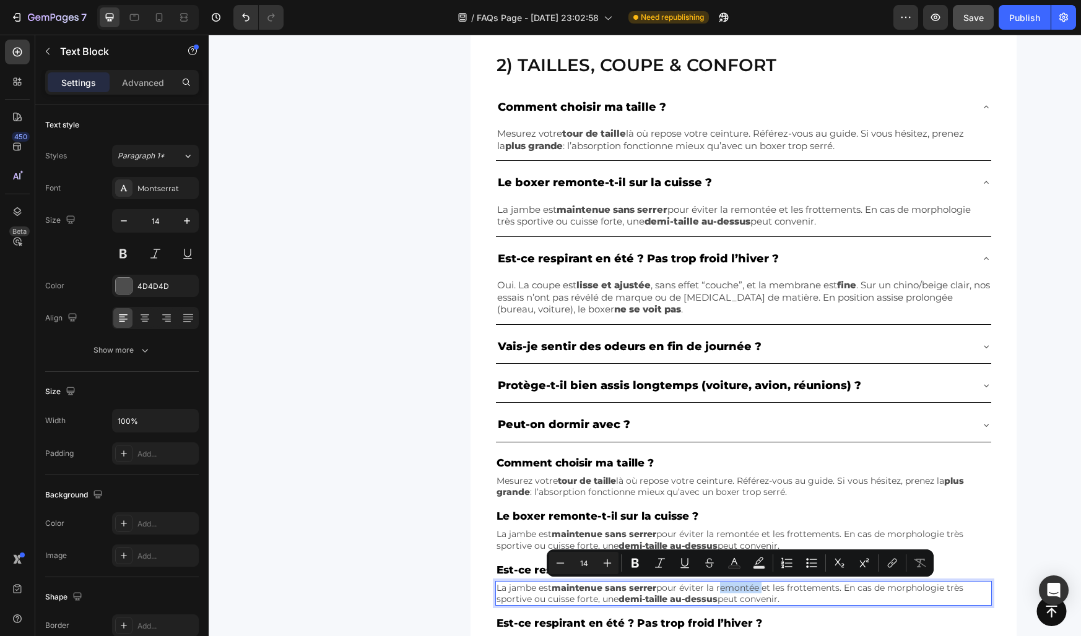
click at [736, 583] on p "La jambe est maintenue sans serrer pour éviter la remontée et les frottements. …" at bounding box center [743, 593] width 494 height 22
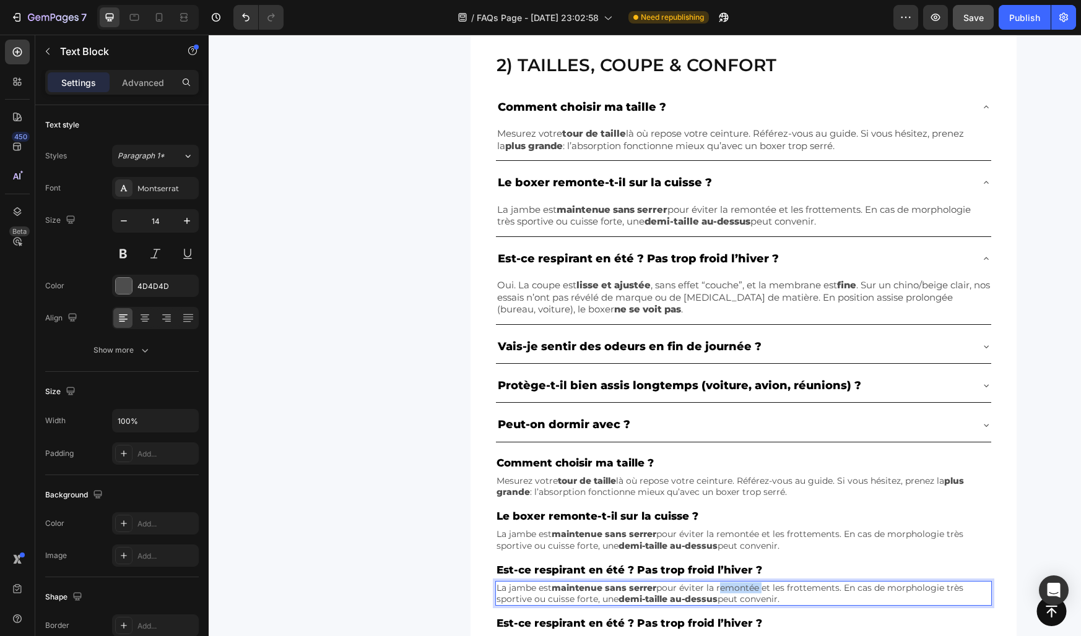
click at [736, 583] on p "La jambe est maintenue sans serrer pour éviter la remontée et les frottements. …" at bounding box center [743, 593] width 494 height 22
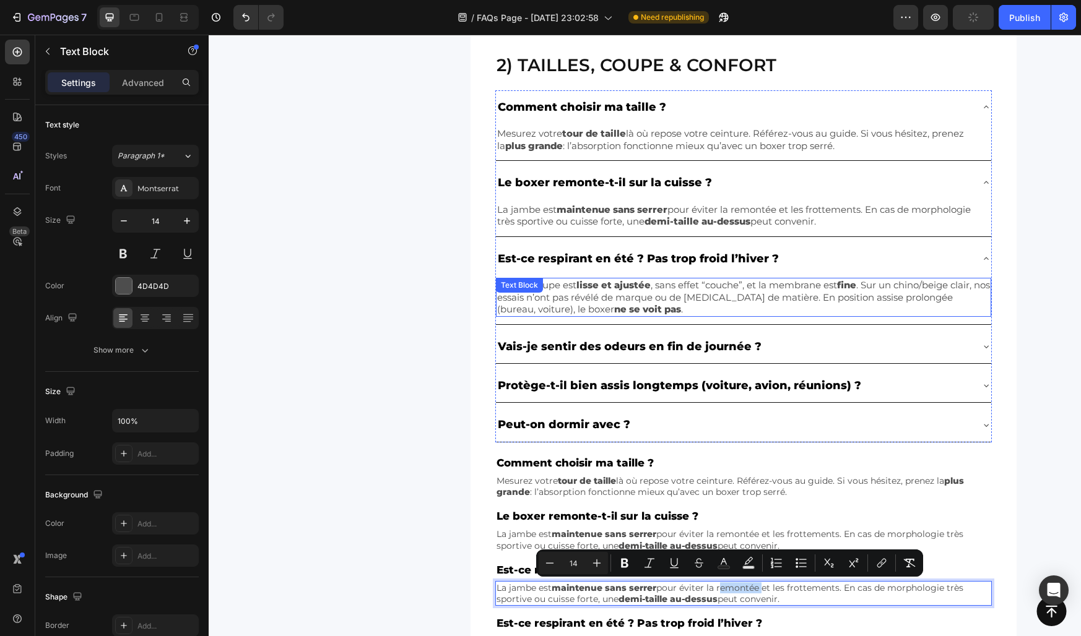
click at [713, 287] on p "Oui. La coupe est lisse et ajustée , sans effet “couche”, et la membrane est fi…" at bounding box center [743, 297] width 493 height 37
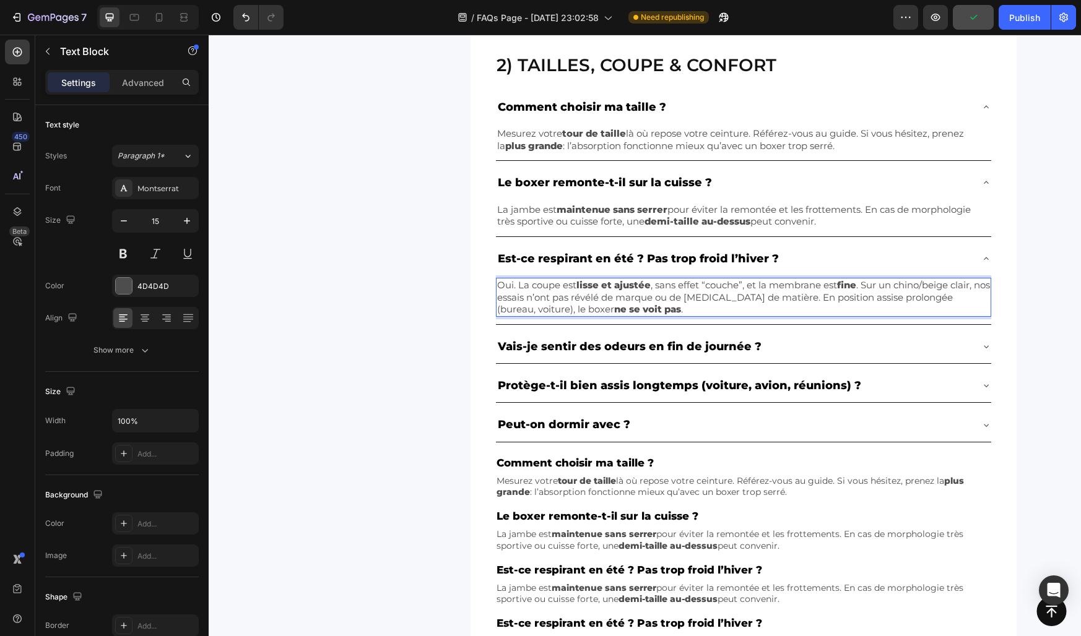
click at [714, 289] on p "Oui. La coupe est lisse et ajustée , sans effet “couche”, et la membrane est fi…" at bounding box center [743, 297] width 493 height 37
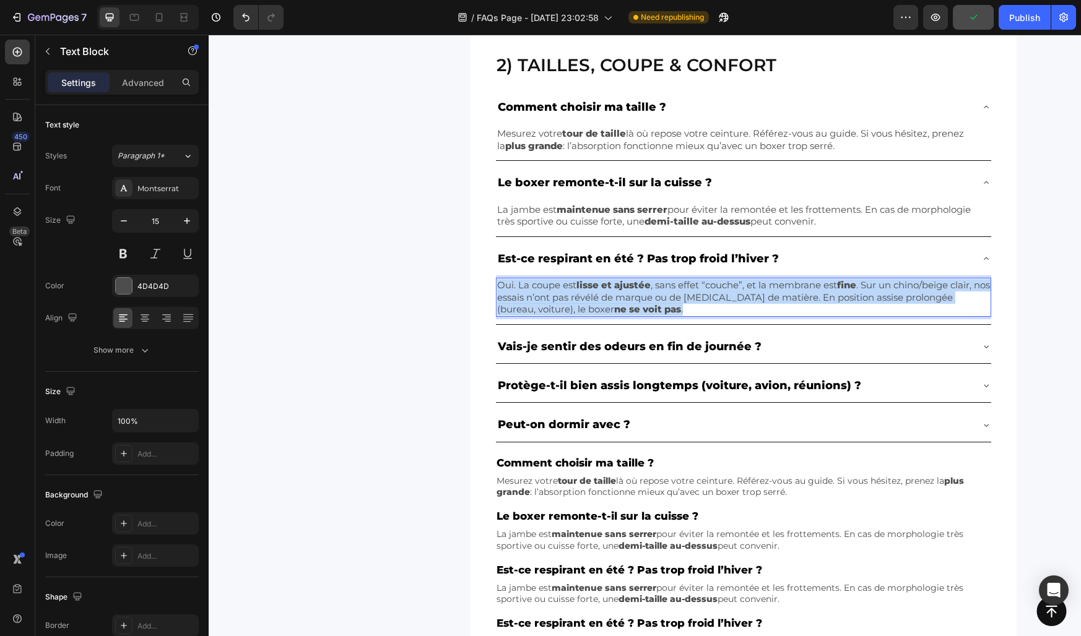
click at [714, 289] on p "Oui. La coupe est lisse et ajustée , sans effet “couche”, et la membrane est fi…" at bounding box center [743, 297] width 493 height 37
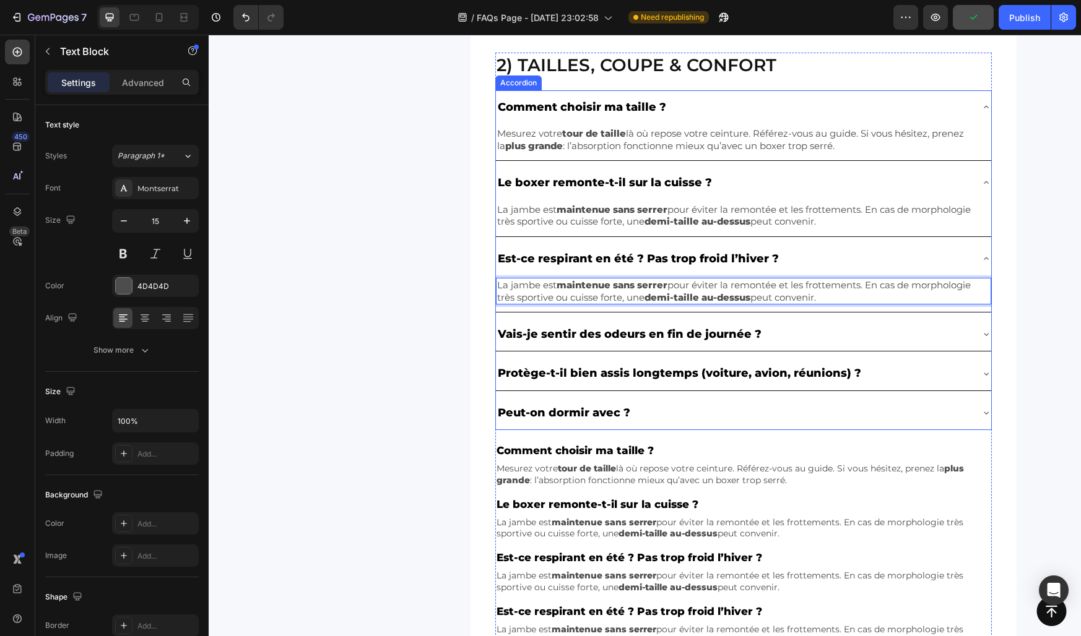
click at [797, 255] on div "Est-ce respirant en été ? Pas trop froid l’hiver ?" at bounding box center [733, 259] width 475 height 24
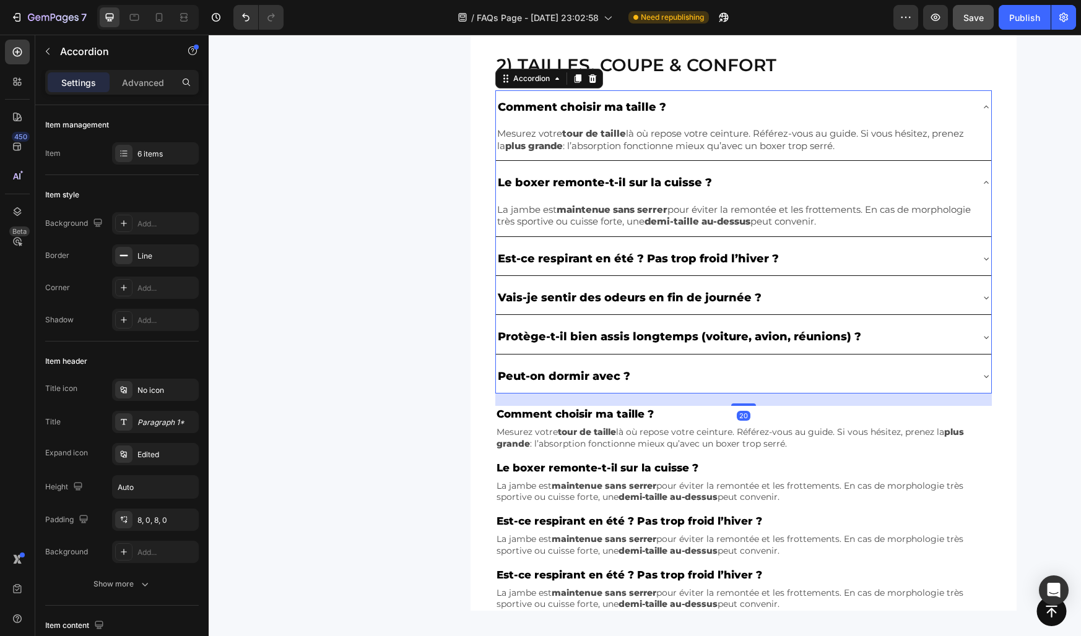
click at [751, 185] on div "Le boxer remonte-t-il sur la cuisse ?" at bounding box center [733, 183] width 475 height 24
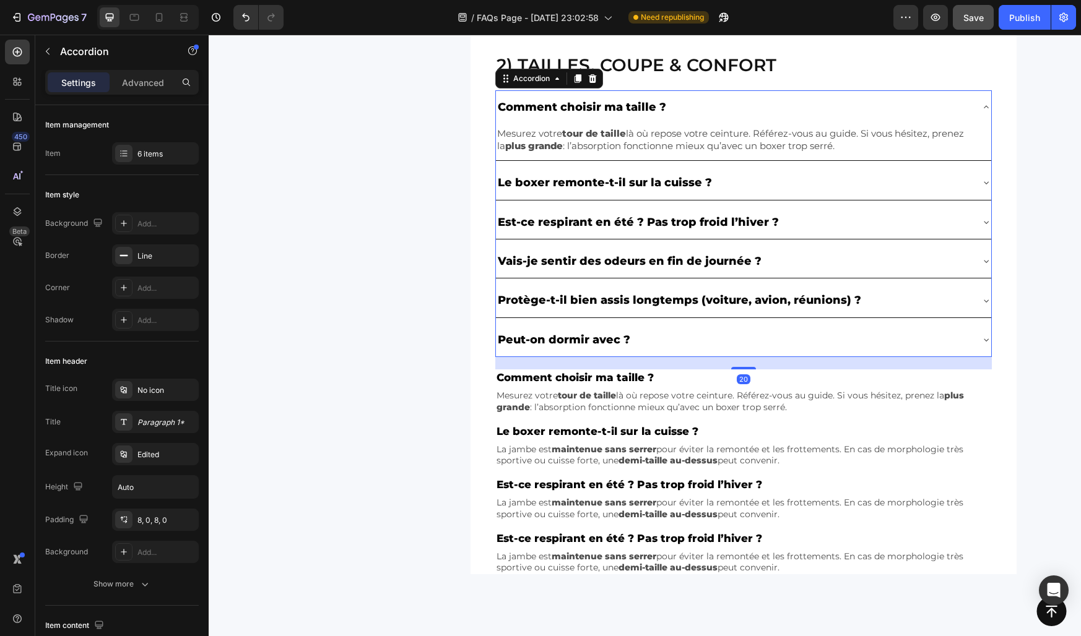
click at [722, 107] on div "Comment choisir ma taille ?" at bounding box center [733, 107] width 475 height 24
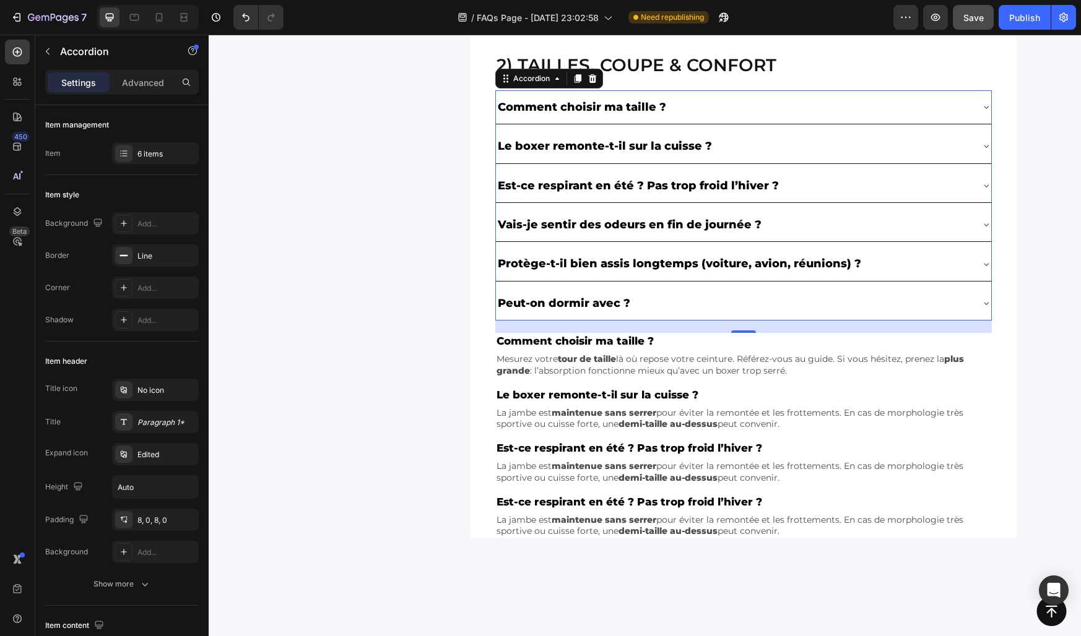
click at [792, 218] on div "Vais-je sentir des odeurs en fin de journée ?" at bounding box center [733, 225] width 475 height 24
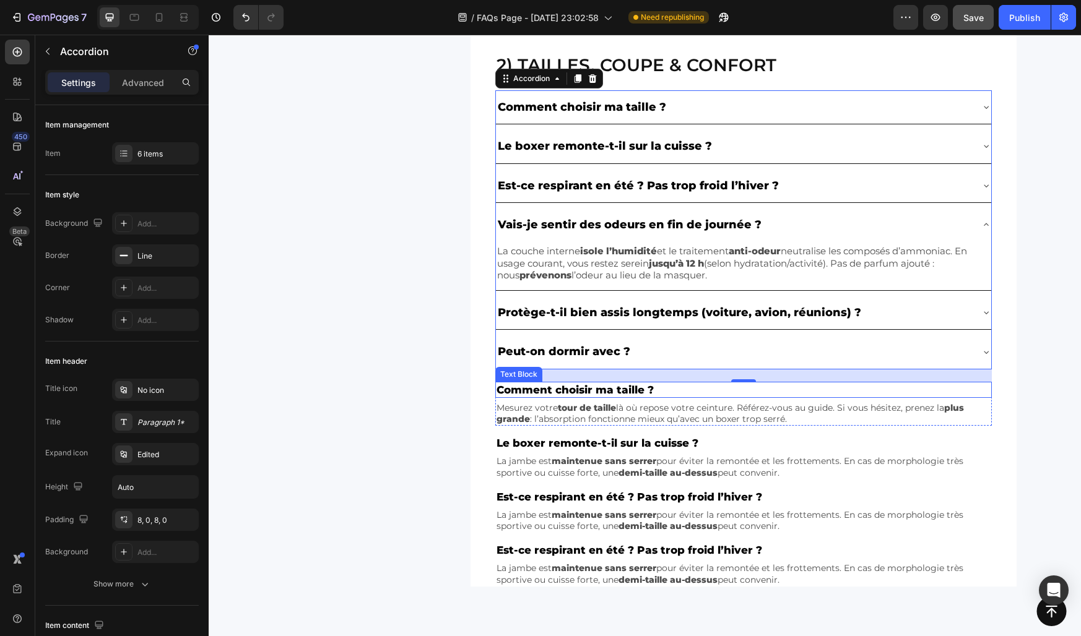
click at [698, 388] on p "Comment choisir ma taille ?" at bounding box center [743, 390] width 494 height 14
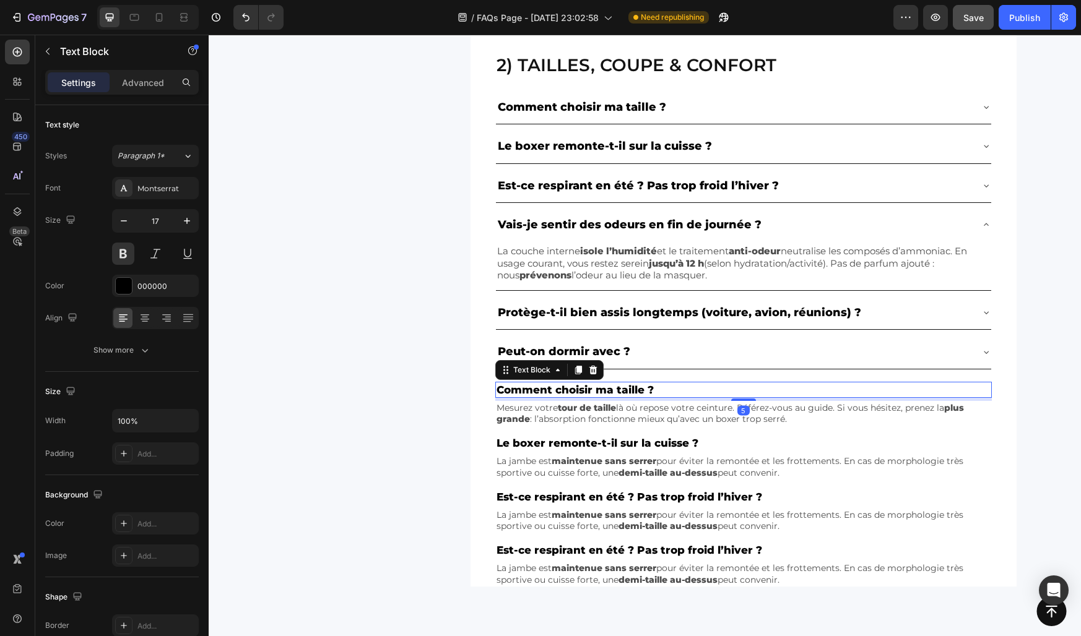
click at [638, 399] on div "5" at bounding box center [743, 399] width 496 height 3
click at [633, 401] on div "Mesurez votre tour de taille là où repose votre ceinture. Référez-vous au guide…" at bounding box center [743, 413] width 496 height 25
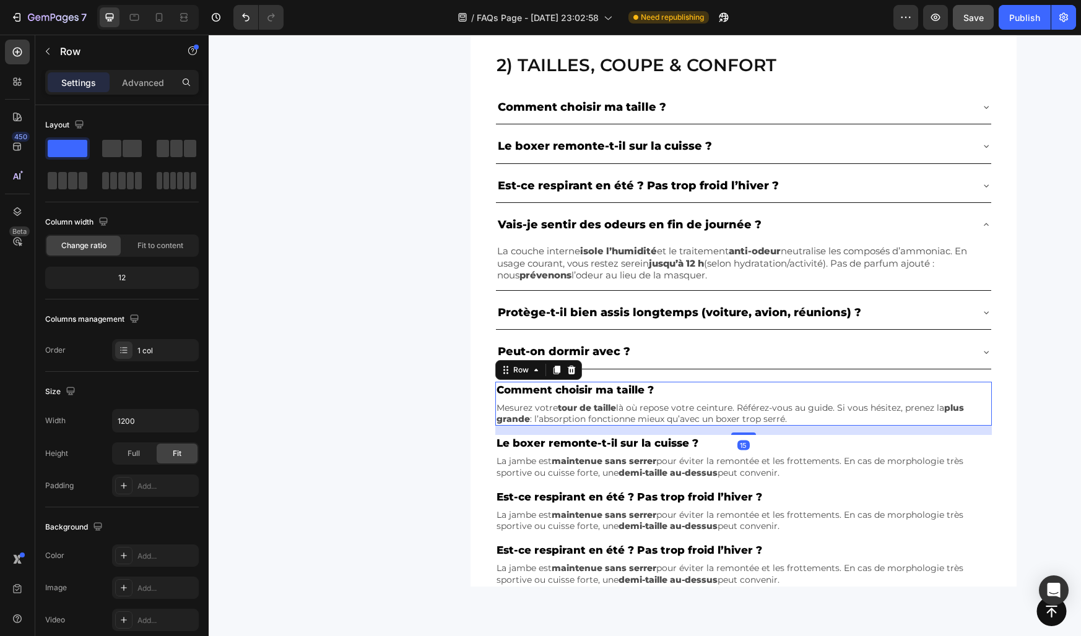
click at [630, 399] on div "Comment choisir ma taille ? Text Block Mesurez votre tour de taille là où repos…" at bounding box center [743, 404] width 496 height 45
click at [575, 370] on icon at bounding box center [571, 370] width 10 height 10
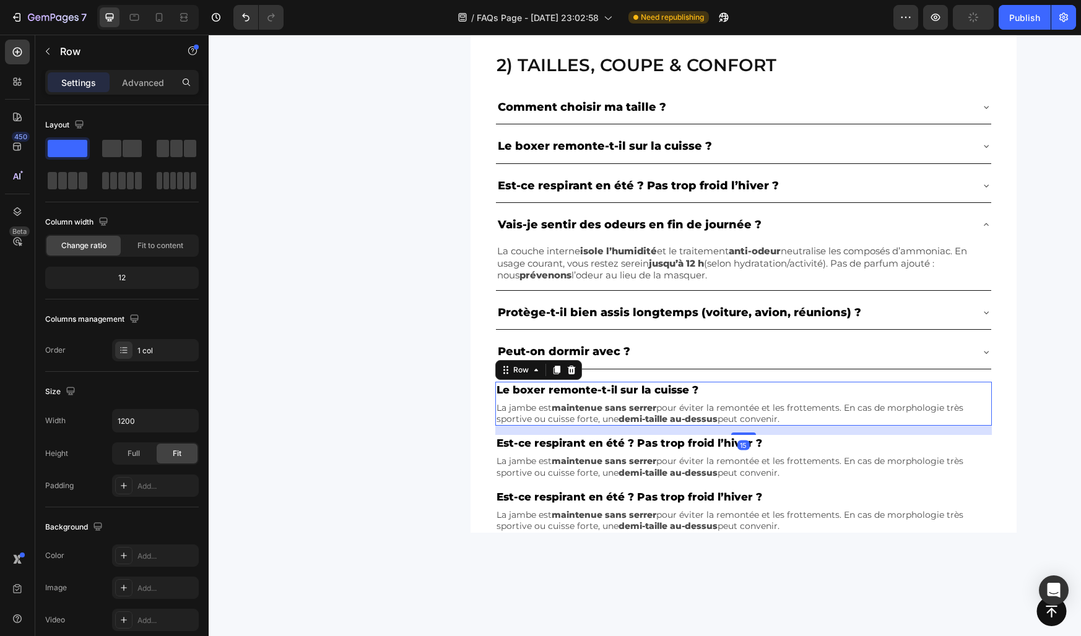
click at [588, 399] on div "Le boxer remonte-t-il sur la cuisse ? Text Block La jambe est maintenue sans se…" at bounding box center [743, 404] width 496 height 45
click at [569, 368] on icon at bounding box center [571, 370] width 8 height 9
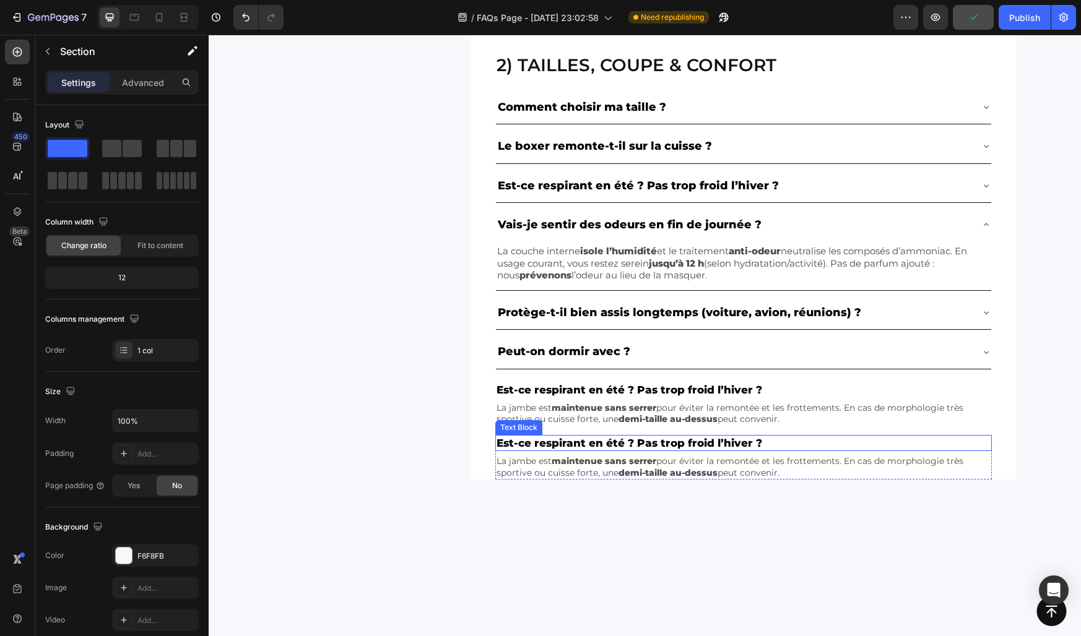
click at [487, 510] on div at bounding box center [645, 592] width 872 height 225
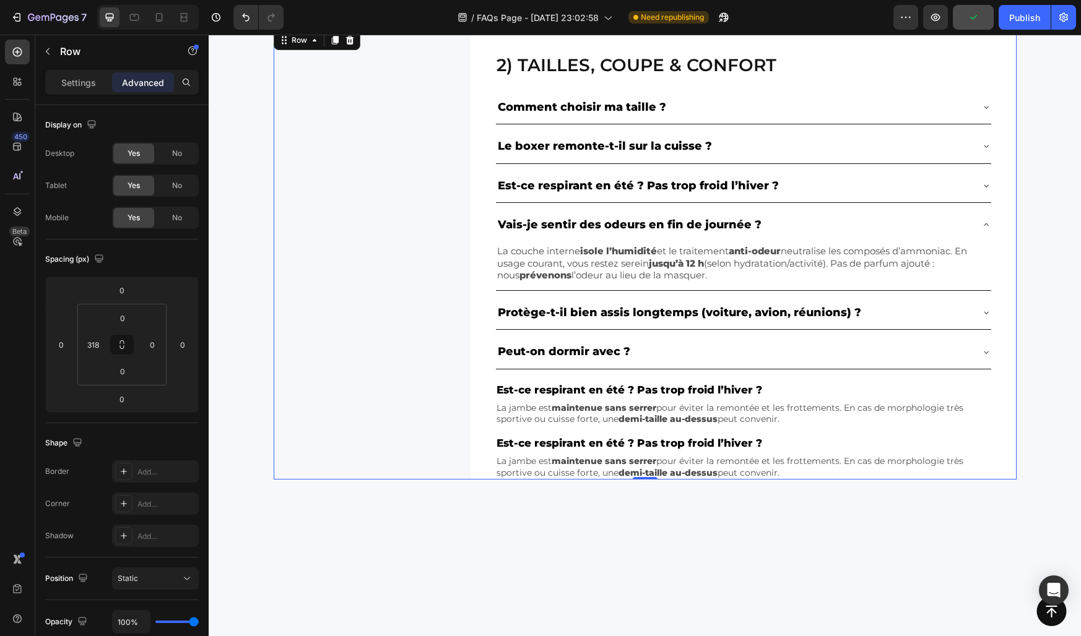
click at [454, 439] on div "2) Tailles, coupe & confort Heading Comment choisir ma taille ? Le boxer remont…" at bounding box center [645, 253] width 743 height 451
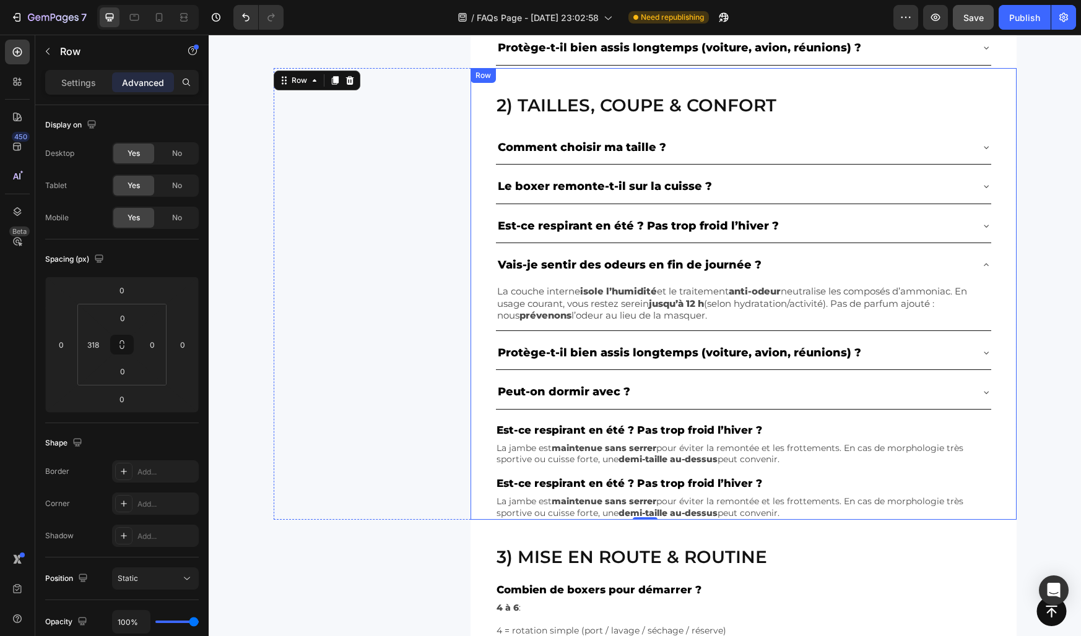
scroll to position [522, 0]
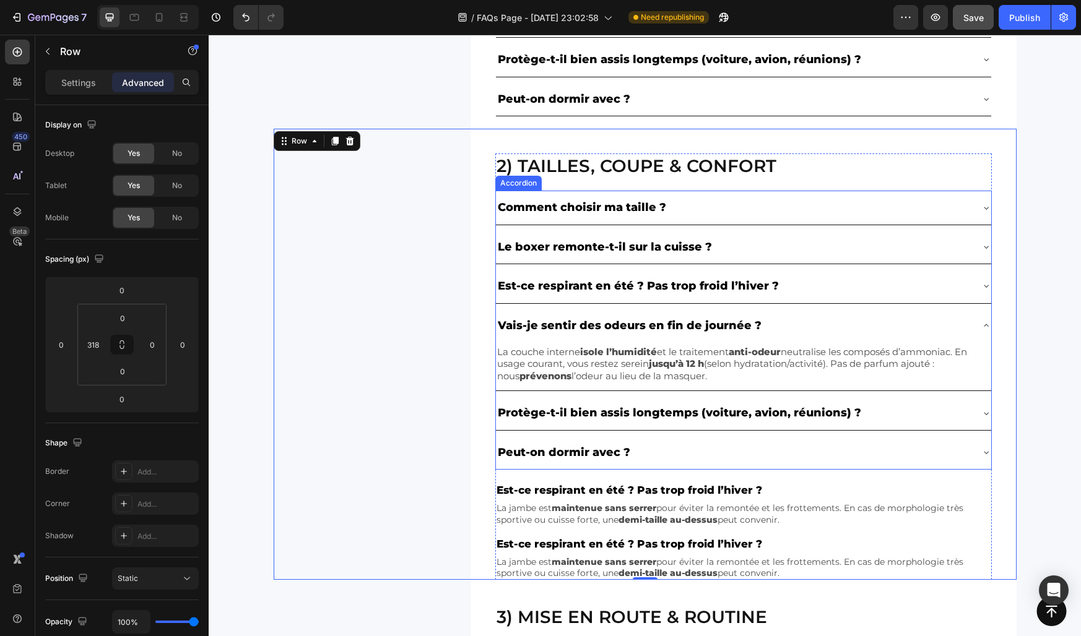
click at [791, 290] on div "Est-ce respirant en été ? Pas trop froid l’hiver ?" at bounding box center [733, 286] width 475 height 24
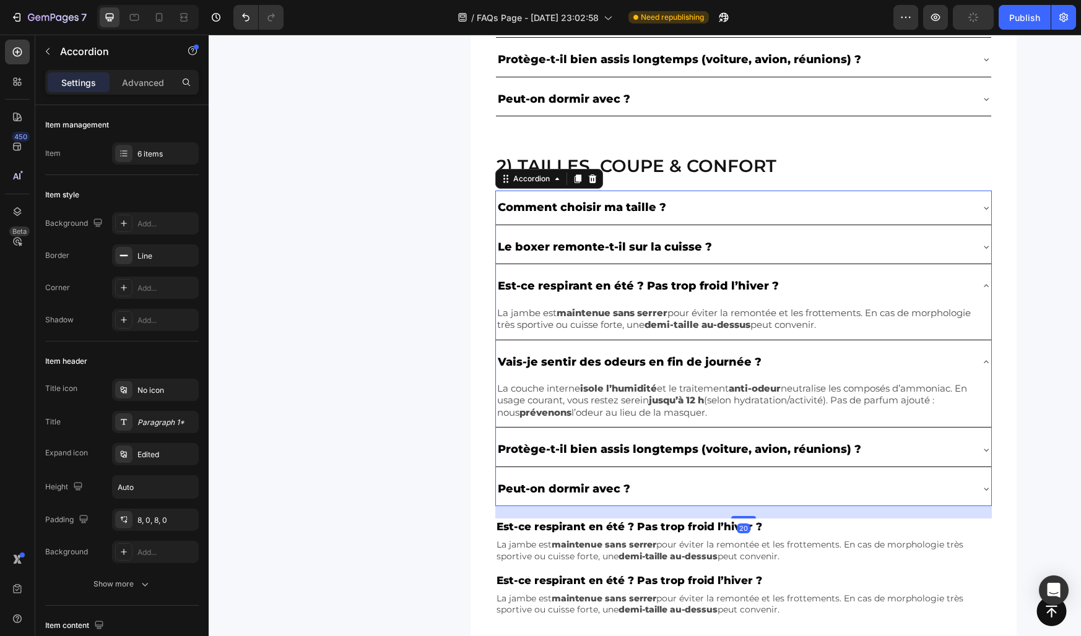
click at [797, 290] on div "Est-ce respirant en été ? Pas trop froid l’hiver ?" at bounding box center [733, 286] width 475 height 24
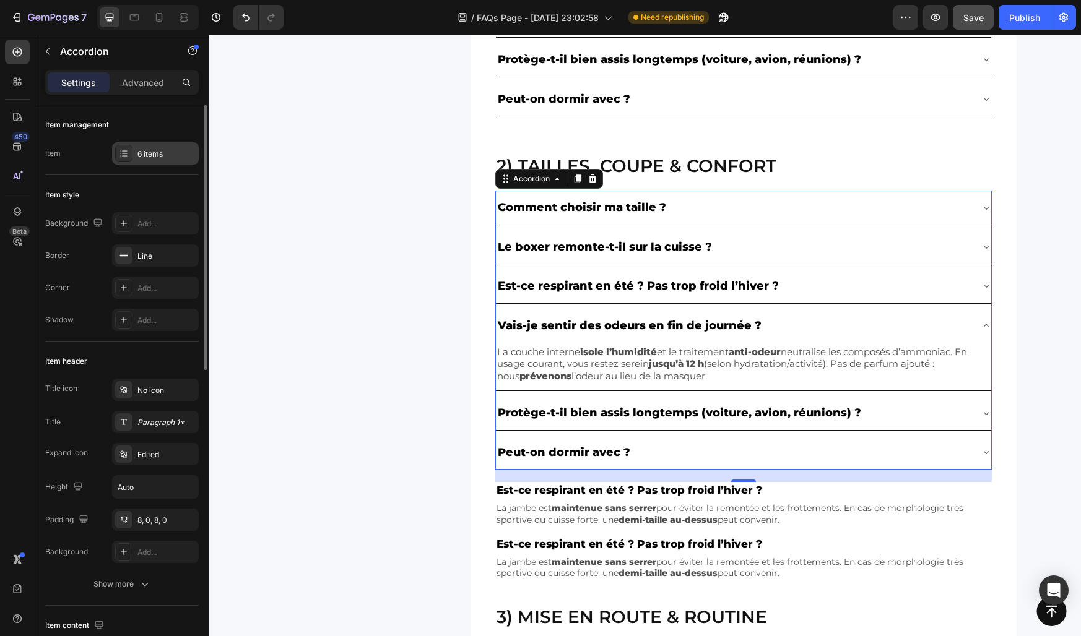
click at [152, 146] on div "6 items" at bounding box center [155, 153] width 87 height 22
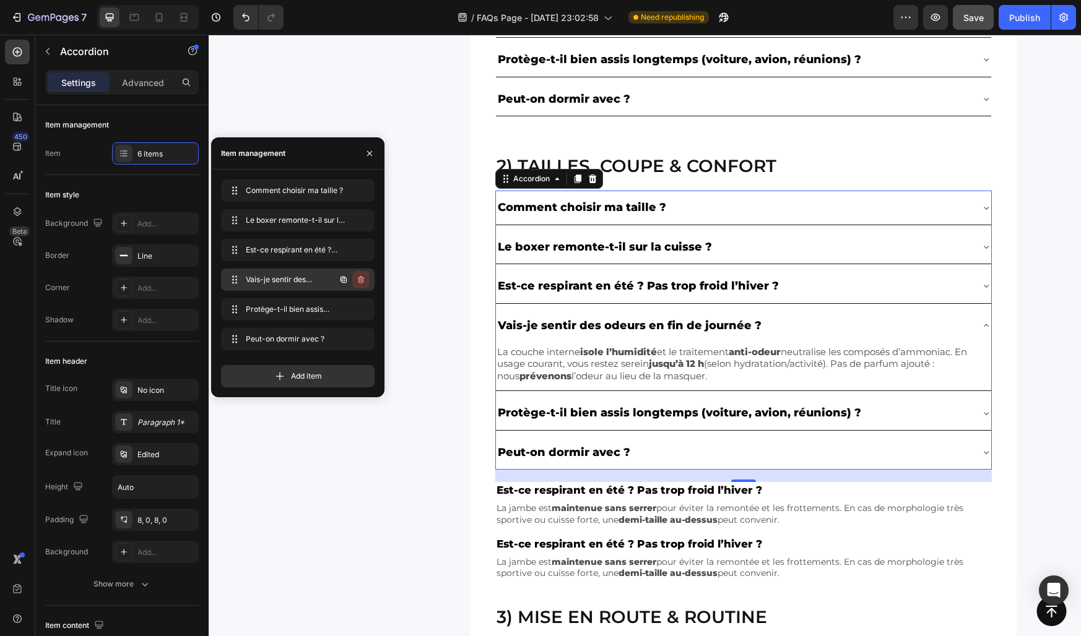
click at [358, 280] on icon "button" at bounding box center [361, 280] width 10 height 10
click at [358, 280] on div "Delete" at bounding box center [352, 279] width 23 height 11
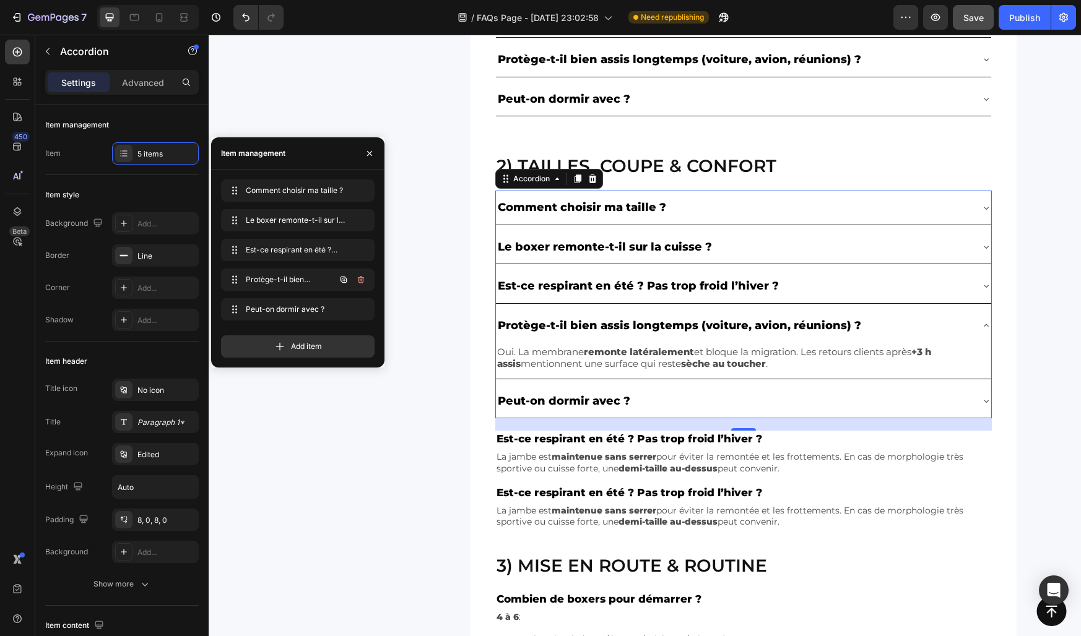
click at [358, 280] on icon "button" at bounding box center [361, 280] width 10 height 10
click at [358, 280] on div "Delete" at bounding box center [352, 279] width 23 height 11
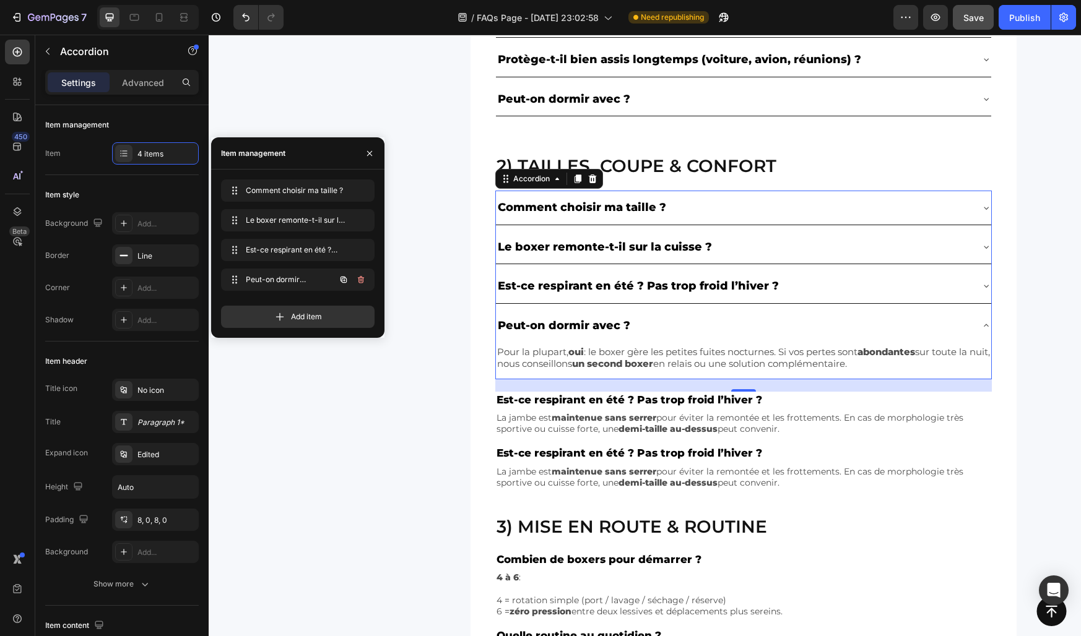
click at [358, 280] on icon "button" at bounding box center [361, 280] width 10 height 10
click at [358, 280] on div "Delete" at bounding box center [352, 279] width 23 height 11
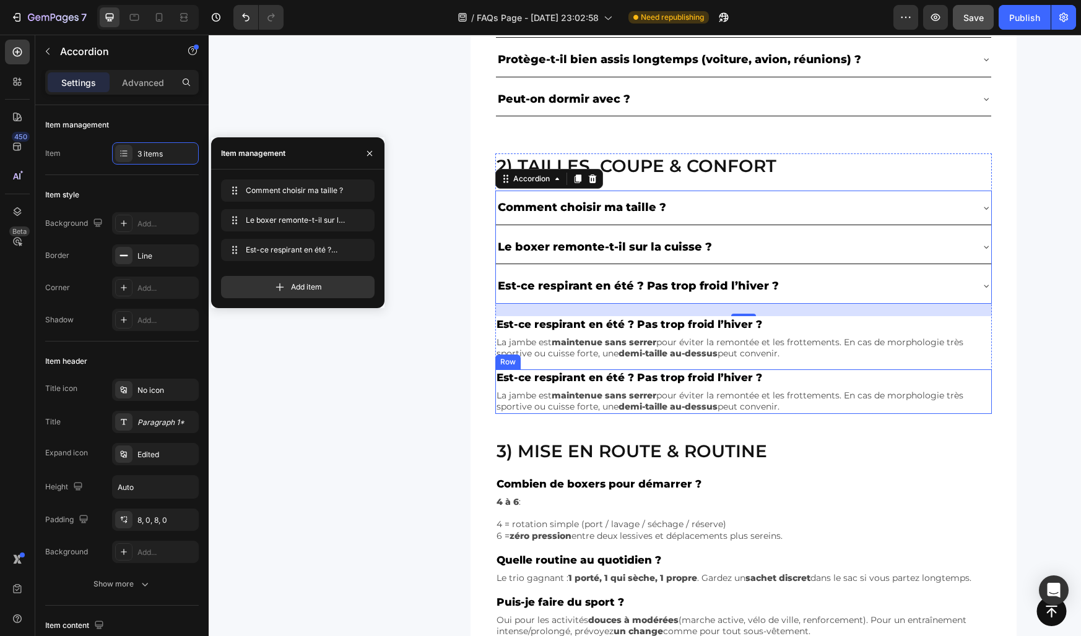
click at [539, 386] on div "Est-ce respirant en été ? Pas trop froid l’hiver ? Text Block La jambe est main…" at bounding box center [743, 392] width 496 height 45
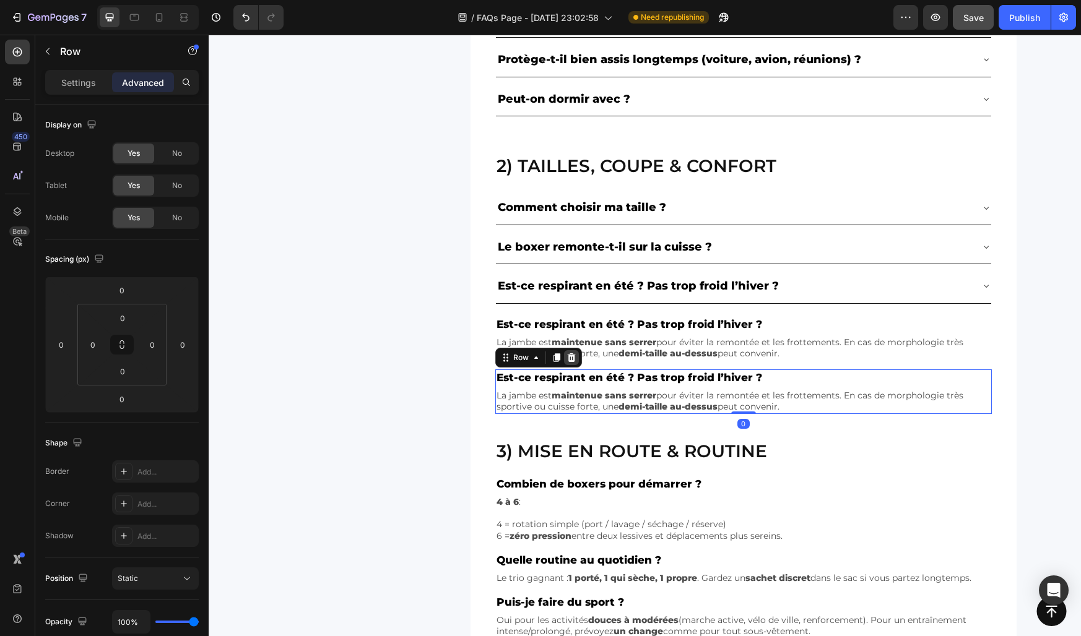
click at [571, 361] on icon at bounding box center [571, 357] width 8 height 9
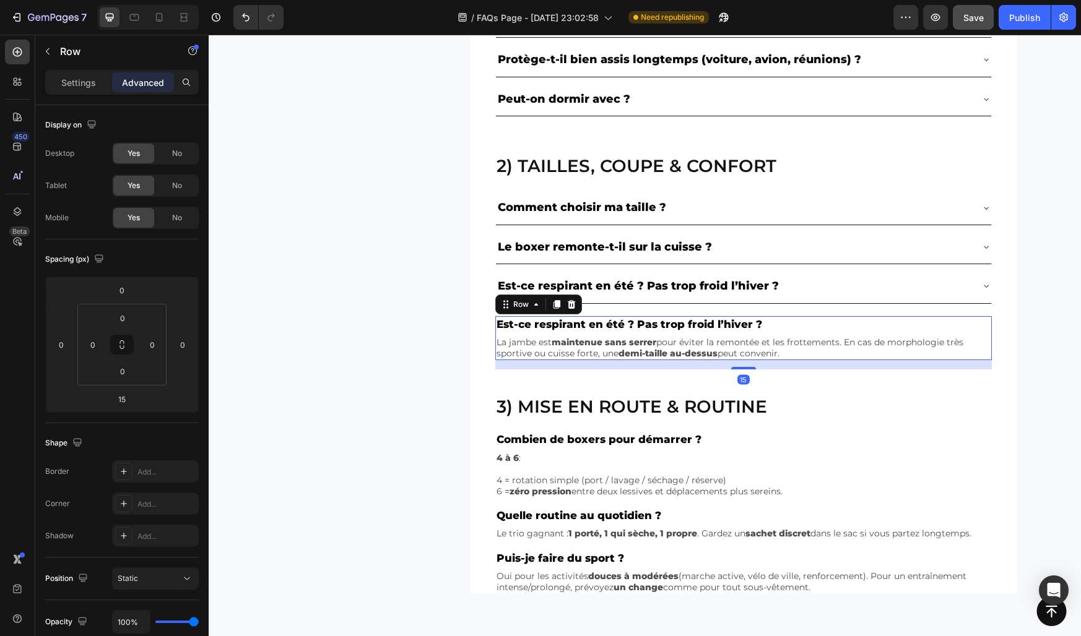
click at [542, 332] on div "Est-ce respirant en été ? Pas trop froid l’hiver ? Text Block La jambe est main…" at bounding box center [743, 338] width 496 height 45
click at [574, 303] on icon at bounding box center [571, 304] width 8 height 9
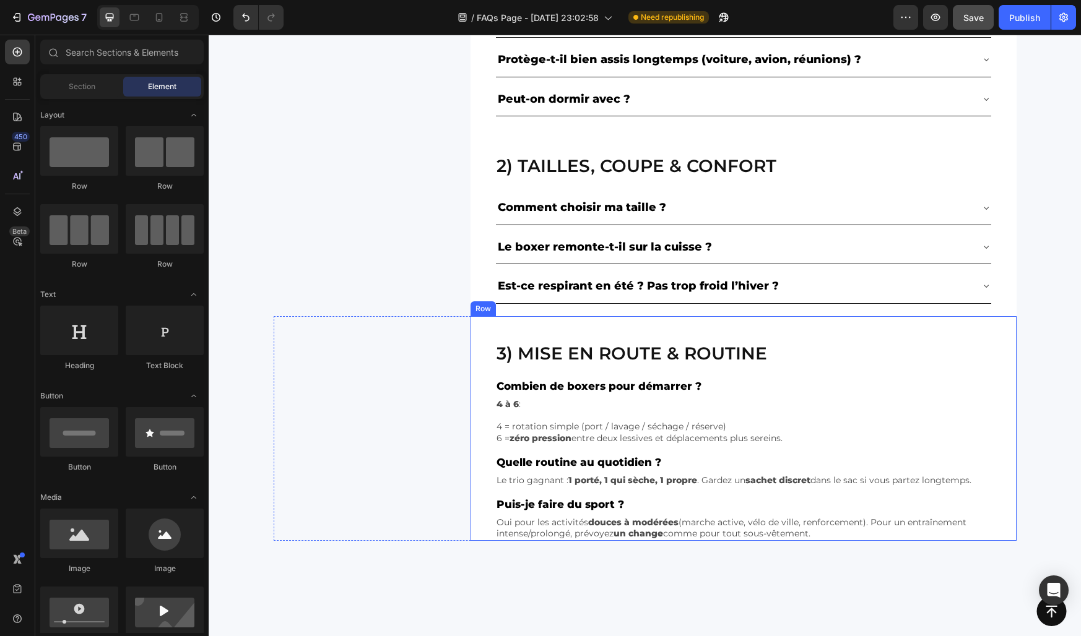
click at [537, 319] on div "3) Mise en route & routine Heading Combien de boxers pour démarrer ? Text Block…" at bounding box center [743, 428] width 546 height 225
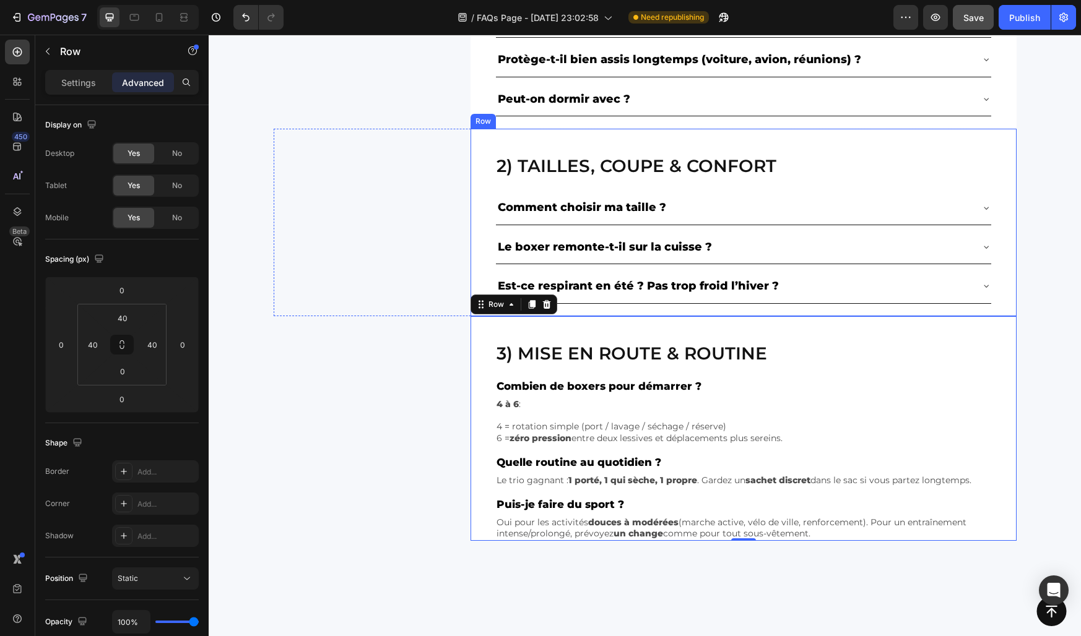
click at [483, 279] on div "2) Tailles, coupe & confort Heading Comment choisir ma taille ? Le boxer remont…" at bounding box center [743, 223] width 546 height 188
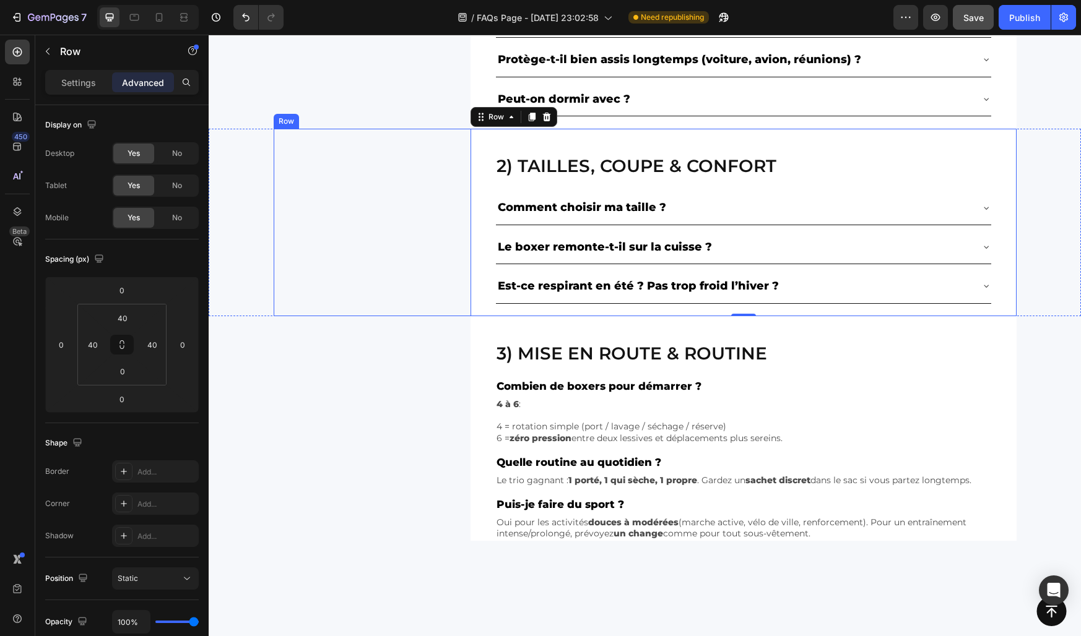
click at [423, 267] on div "2) Tailles, coupe & confort Heading Comment choisir ma taille ? Le boxer remont…" at bounding box center [645, 223] width 743 height 188
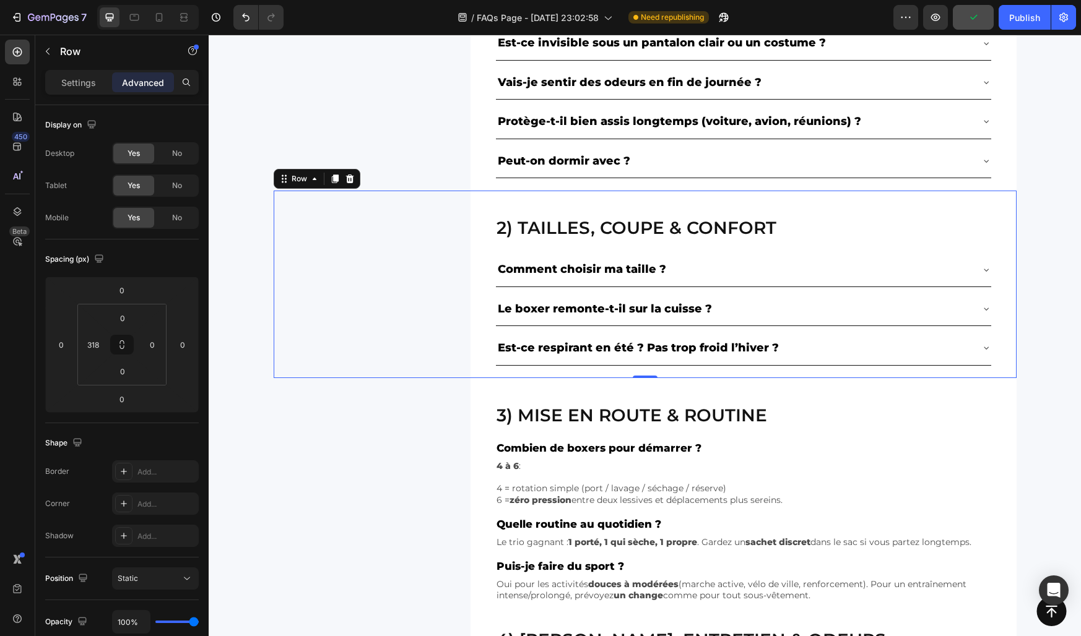
scroll to position [444, 0]
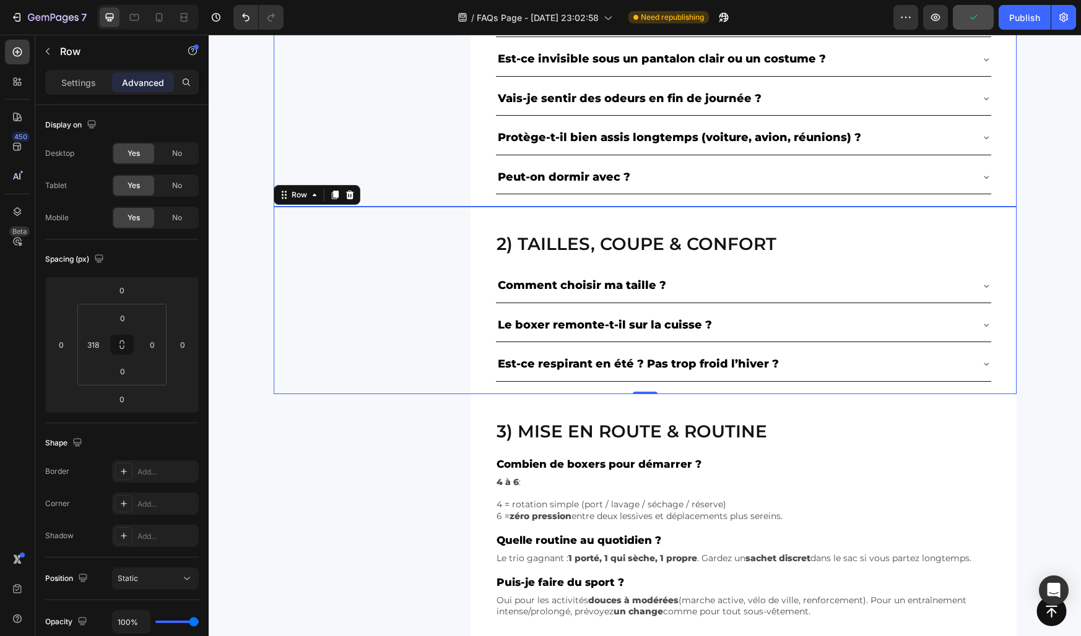
click at [452, 155] on div "NOS CATÉGORIES Text Block Row Essentiels & performances Button Tailles, coupe &…" at bounding box center [365, 29] width 182 height 353
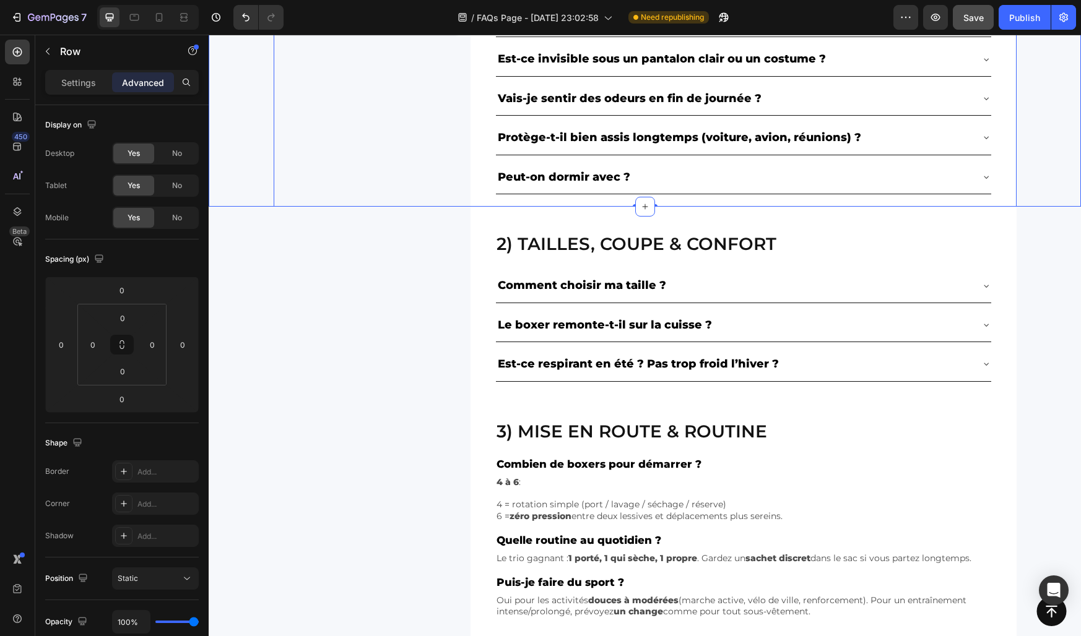
click at [235, 124] on div "NOS CATÉGORIES Text Block Row Essentiels & performances Button Tailles, coupe &…" at bounding box center [645, 29] width 872 height 353
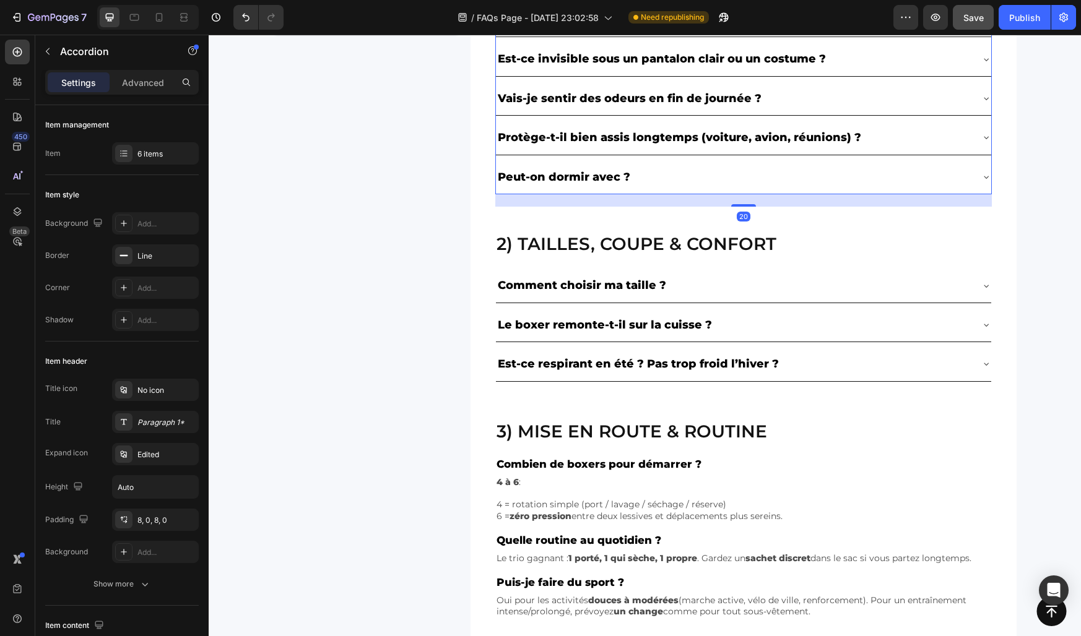
click at [535, 133] on p "Protège-t-il bien assis longtemps (voiture, avion, réunions) ?" at bounding box center [679, 138] width 363 height 20
click at [430, 164] on div "NOS CATÉGORIES Text Block Row Essentiels & performances Button Tailles, coupe &…" at bounding box center [365, 29] width 182 height 353
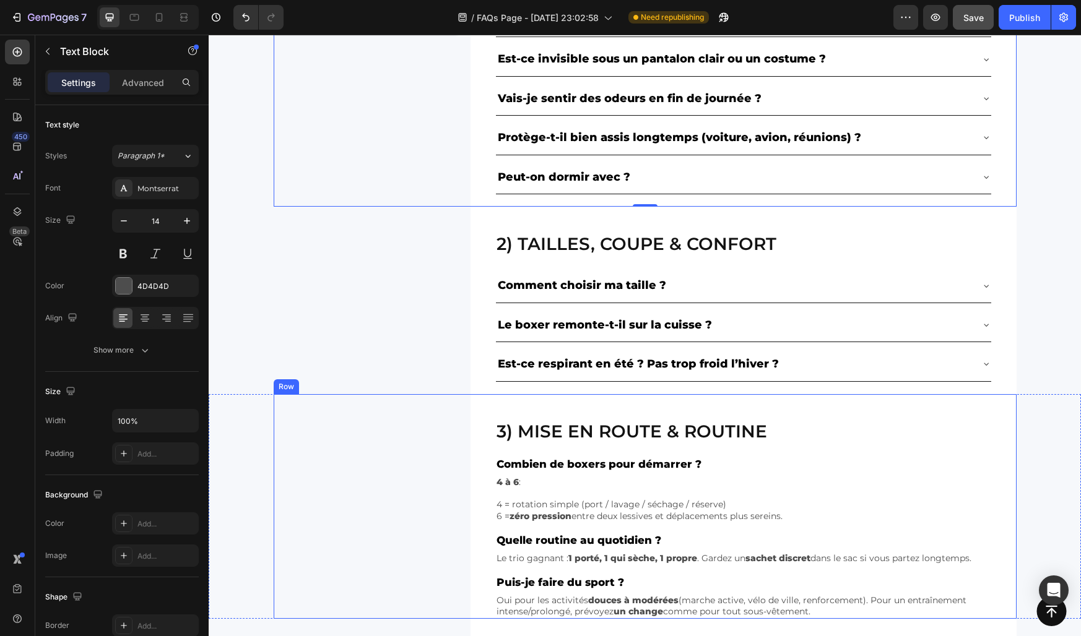
click at [506, 500] on p "4 = rotation simple (port / lavage / séchage / réserve)" at bounding box center [743, 504] width 494 height 11
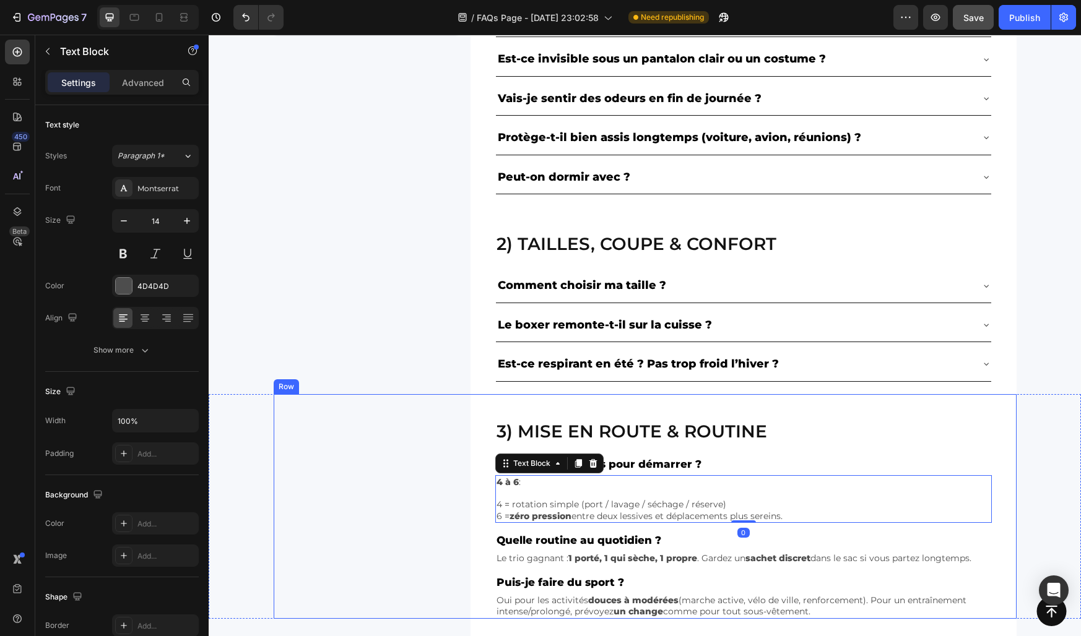
click at [458, 428] on div "3) Mise en route & routine Heading Combien de boxers pour démarrer ? Text Block…" at bounding box center [645, 506] width 743 height 225
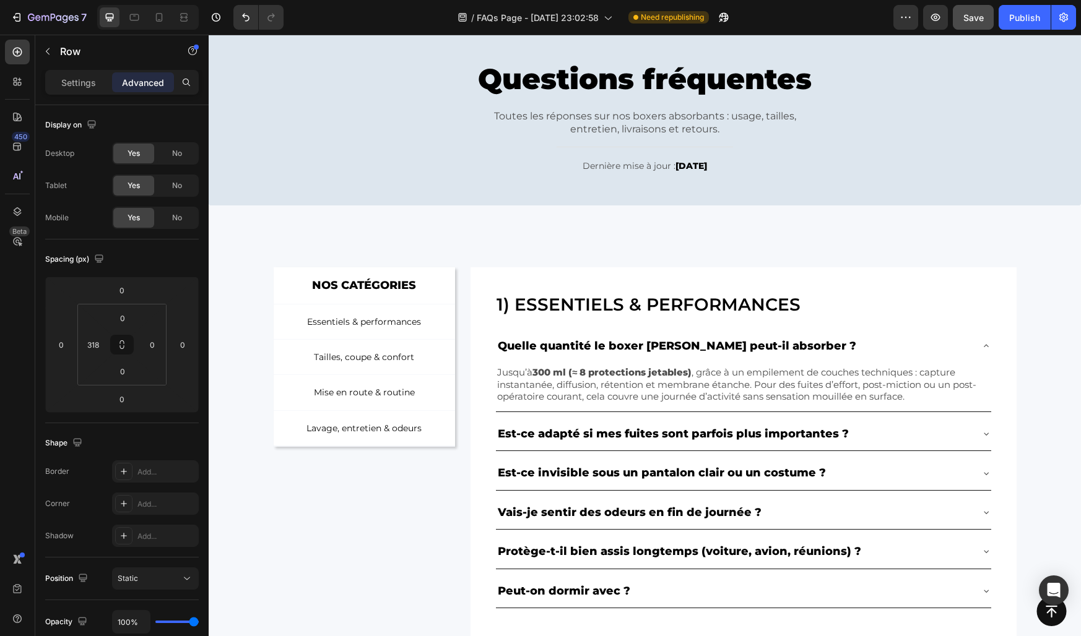
scroll to position [33, 0]
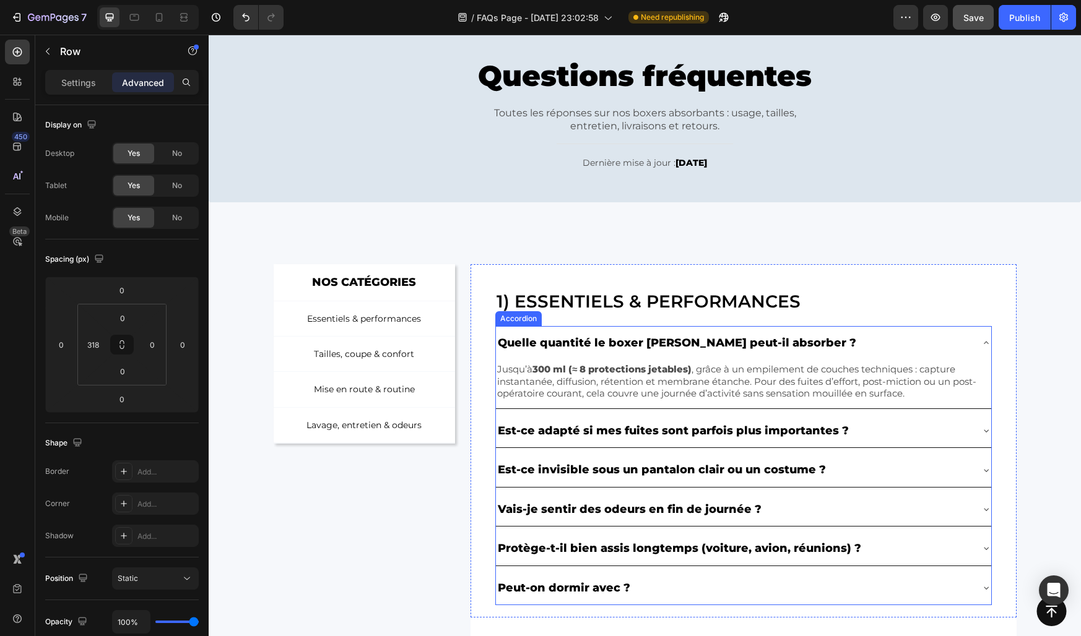
click at [841, 340] on div "Quelle quantité le boxer [PERSON_NAME] peut-il absorber ?" at bounding box center [733, 343] width 475 height 24
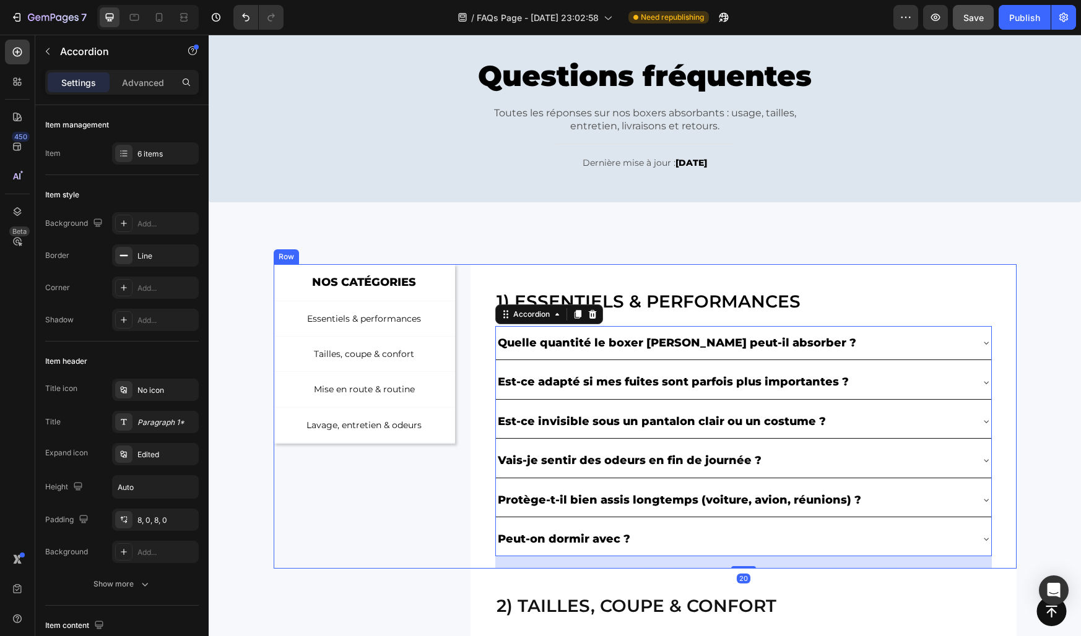
click at [467, 278] on div "NOS CATÉGORIES Text Block Row Essentiels & performances Button Tailles, coupe &…" at bounding box center [645, 416] width 743 height 305
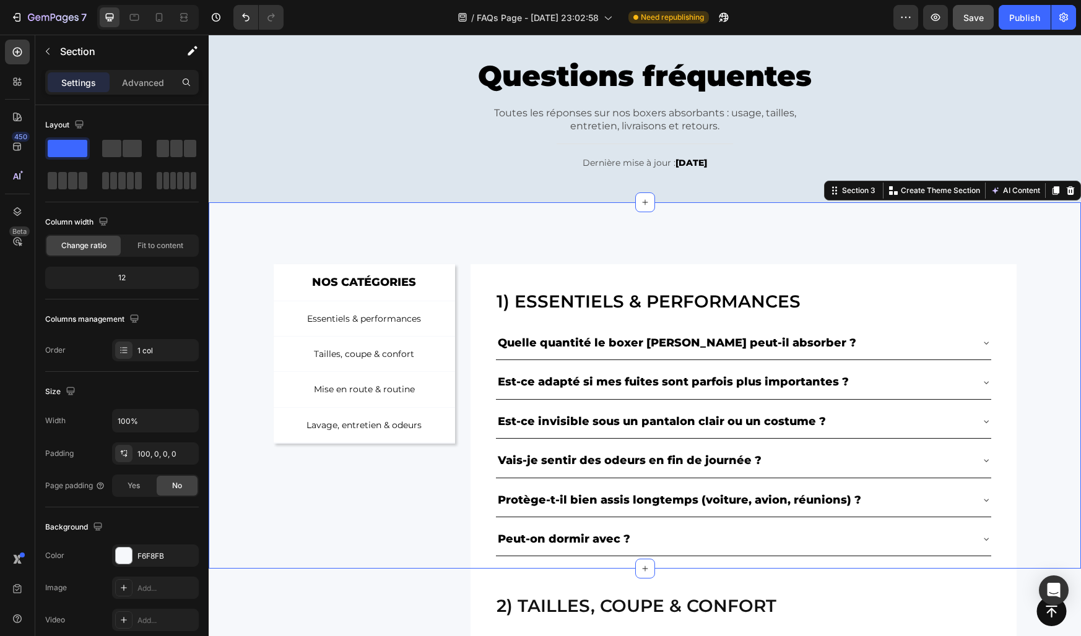
click at [449, 245] on div "NOS CATÉGORIES Text Block Row Essentiels & performances Button Tailles, coupe &…" at bounding box center [645, 385] width 872 height 367
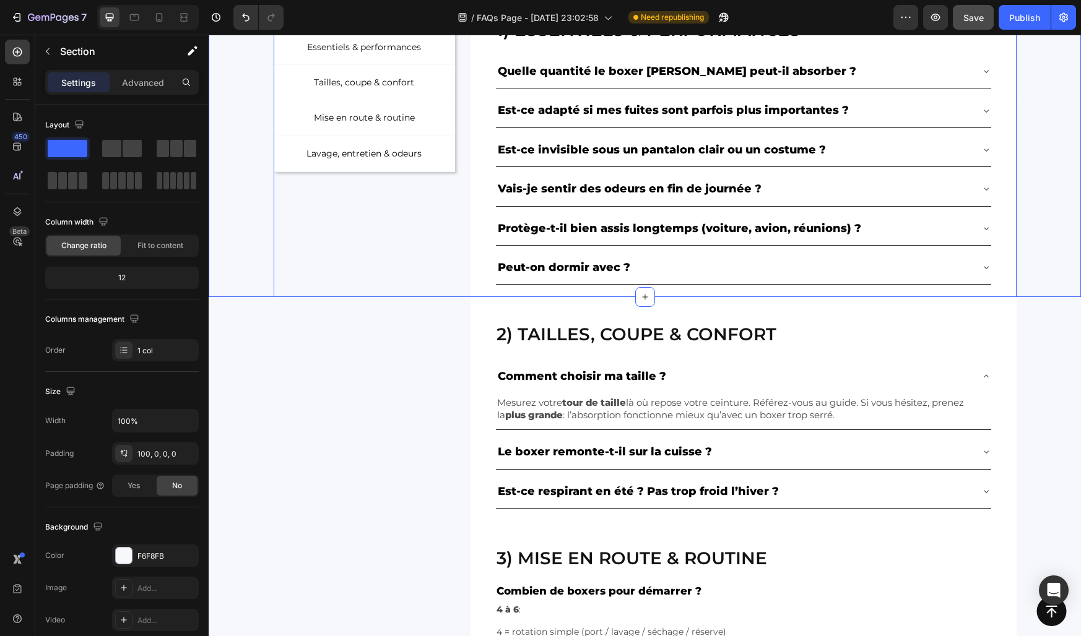
scroll to position [308, 0]
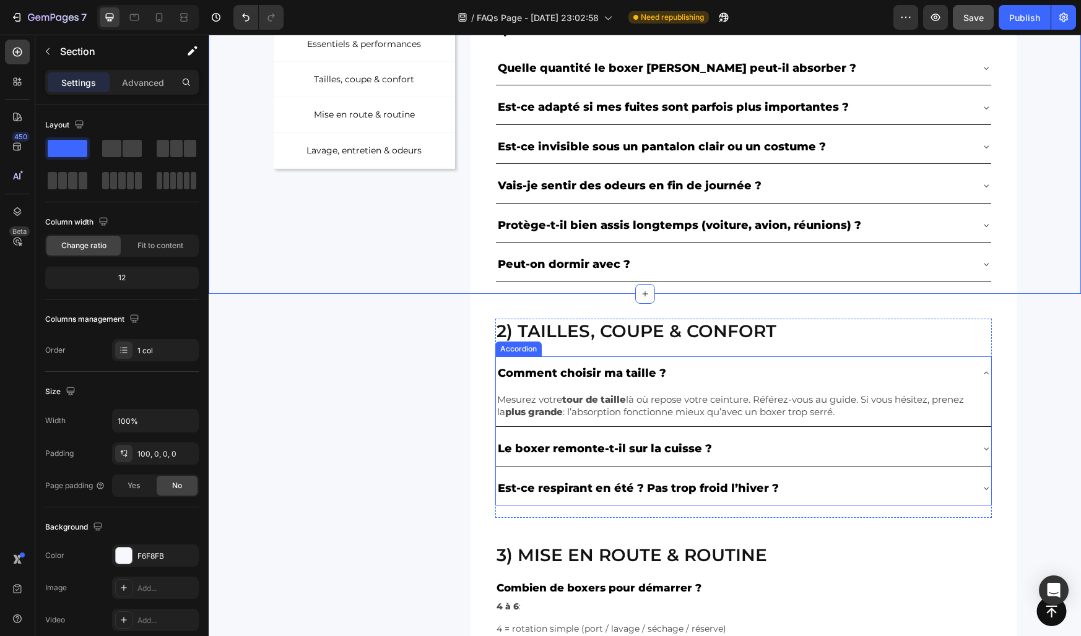
click at [698, 373] on div "Comment choisir ma taille ?" at bounding box center [733, 373] width 475 height 24
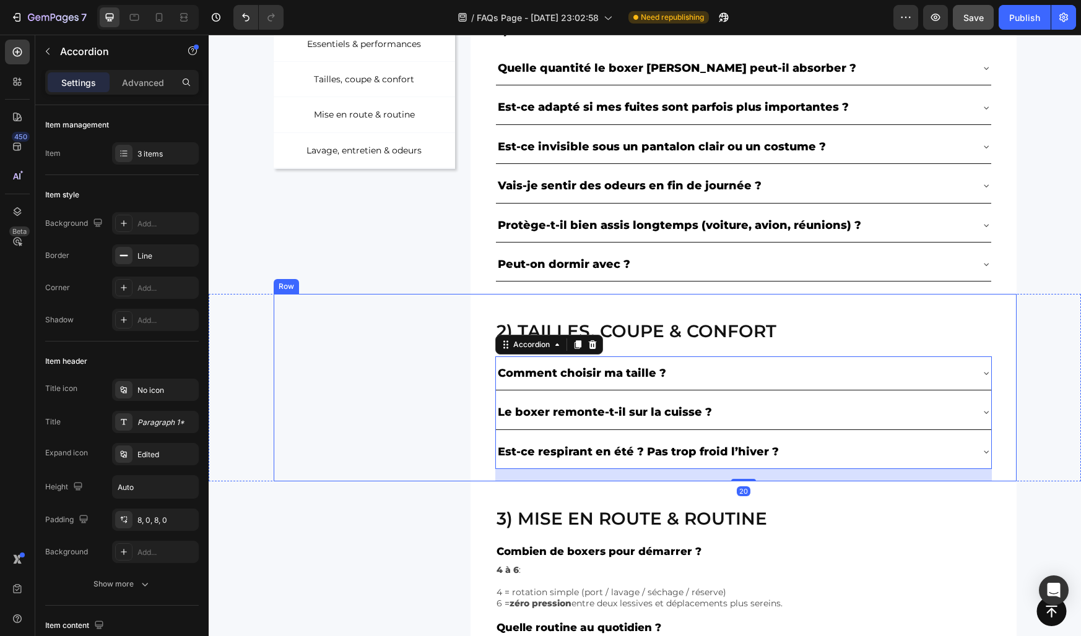
click at [405, 301] on div "2) Tailles, coupe & confort Heading Comment choisir ma taille ? Mesurez votre t…" at bounding box center [645, 388] width 743 height 188
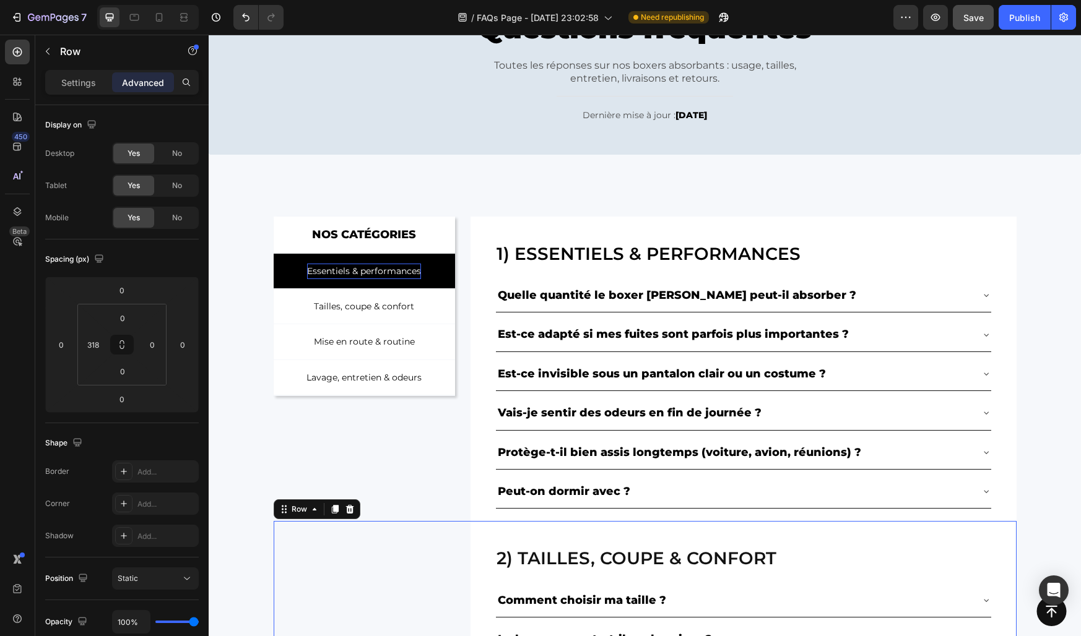
scroll to position [75, 0]
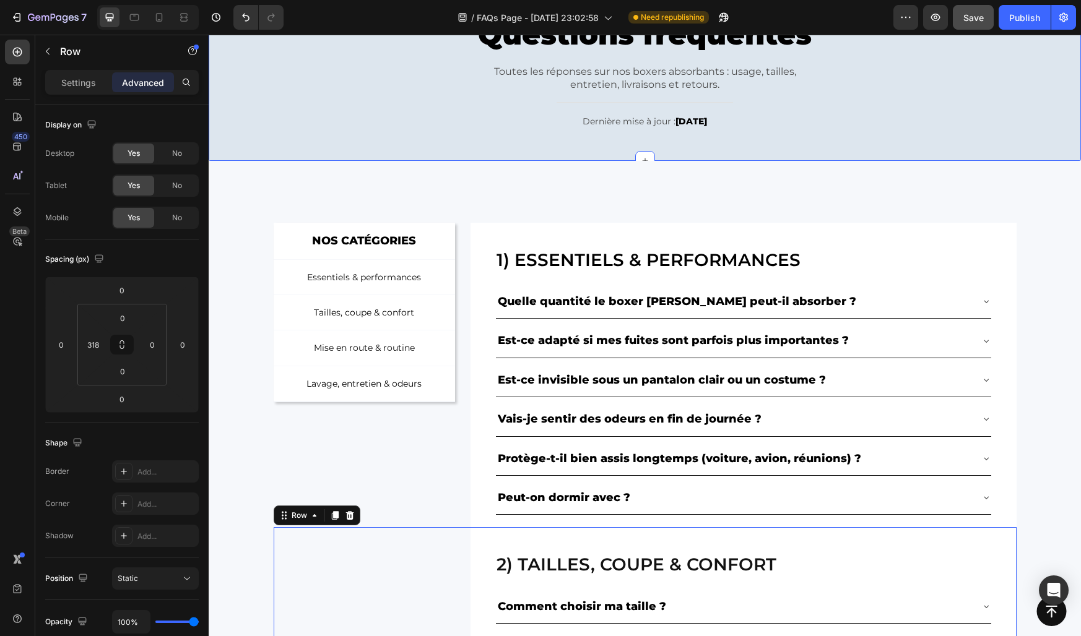
click at [314, 100] on div "Questions fréquentes Heading Toutes les réponses sur nos boxers absorbants : us…" at bounding box center [645, 73] width 854 height 139
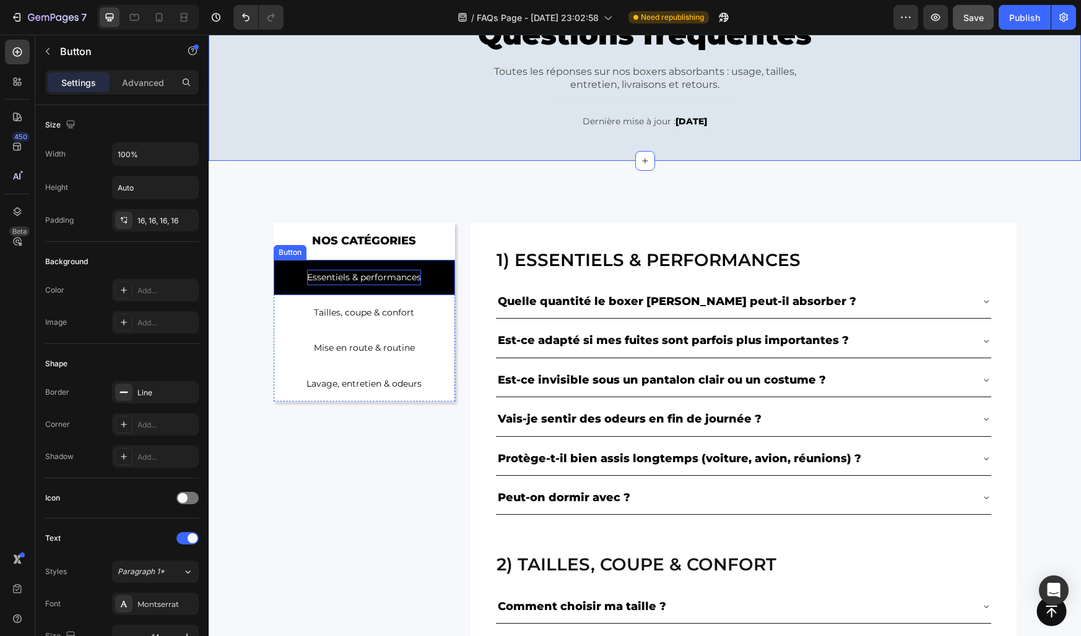
click at [383, 274] on p "Essentiels & performances" at bounding box center [364, 277] width 114 height 15
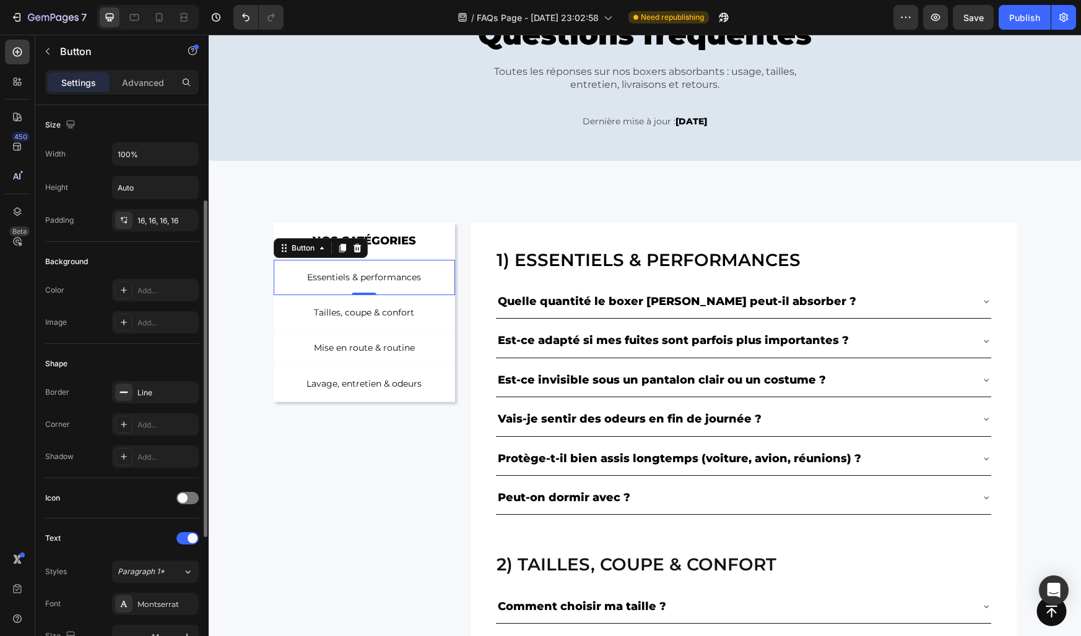
scroll to position [119, 0]
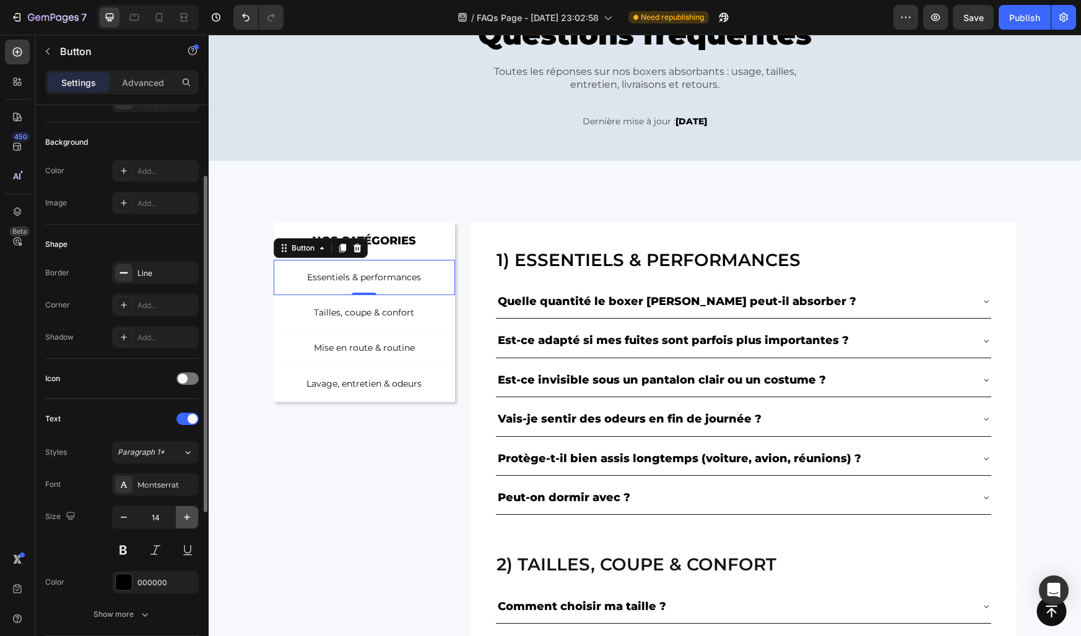
click at [181, 516] on icon "button" at bounding box center [187, 517] width 12 height 12
type input "15"
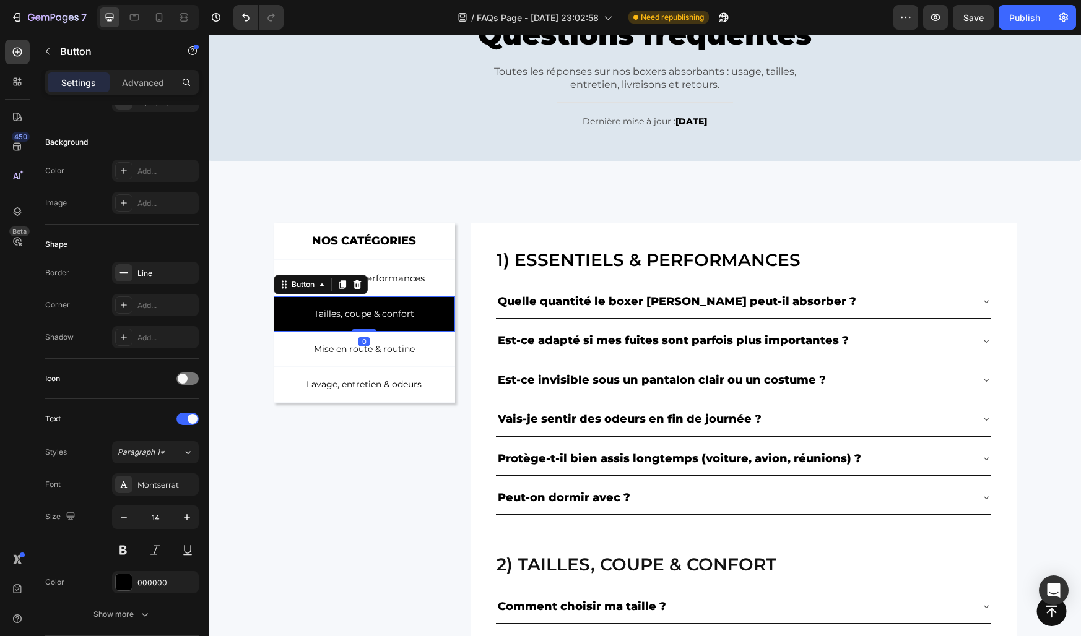
click at [295, 313] on link "Tailles, coupe & confort" at bounding box center [365, 313] width 182 height 35
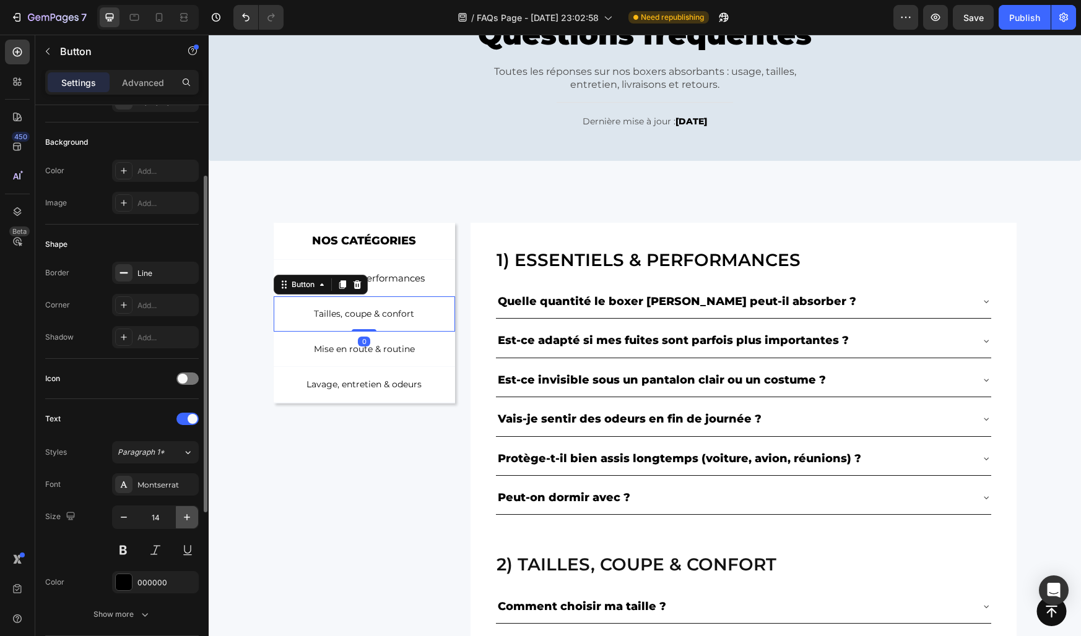
click at [184, 517] on icon "button" at bounding box center [187, 517] width 6 height 6
type input "15"
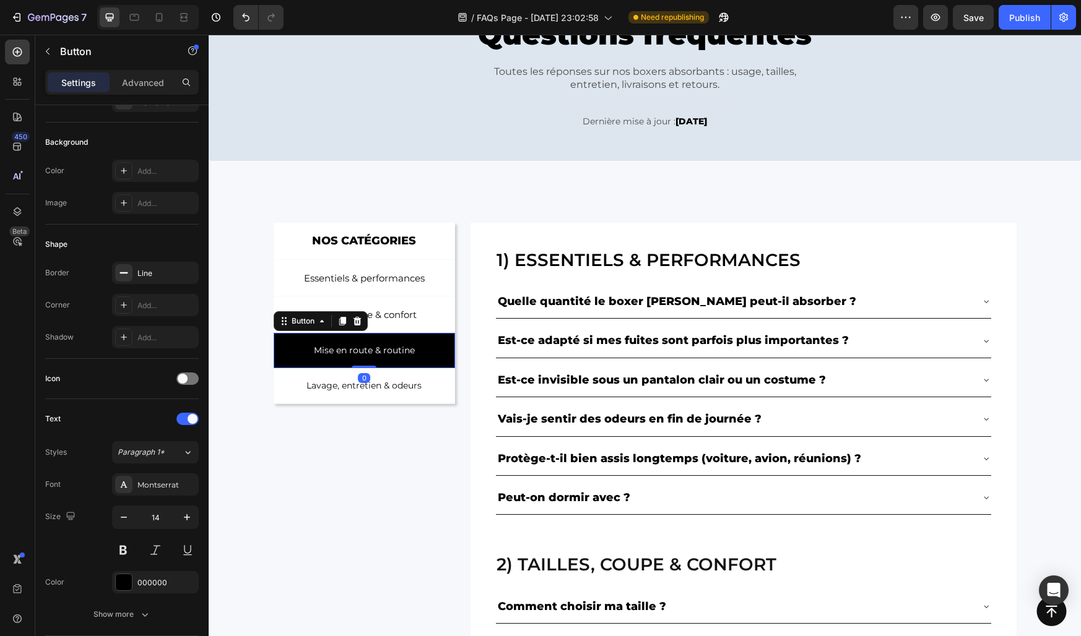
click at [287, 352] on link "Mise en route & routine" at bounding box center [365, 350] width 182 height 35
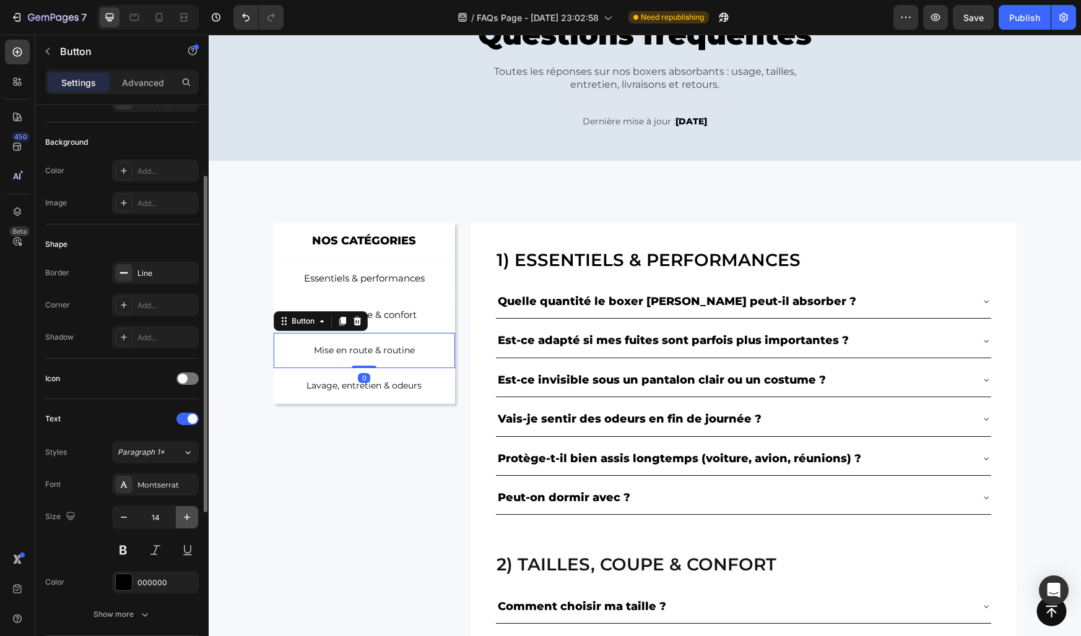
click at [188, 520] on icon "button" at bounding box center [187, 517] width 12 height 12
type input "15"
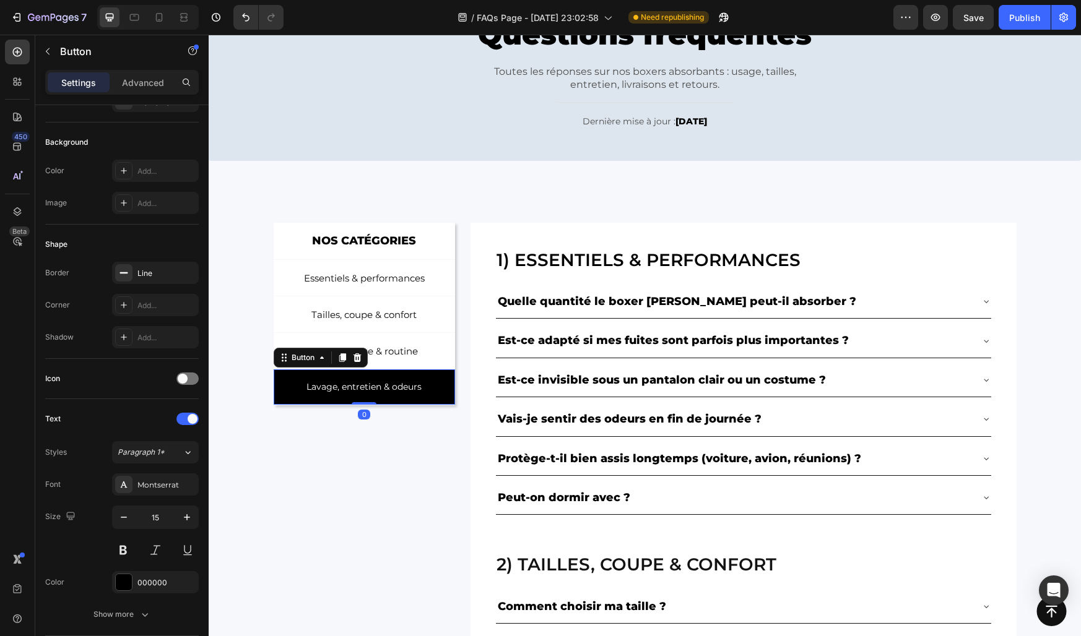
click at [289, 391] on link "Lavage, entretien & odeurs" at bounding box center [365, 387] width 182 height 35
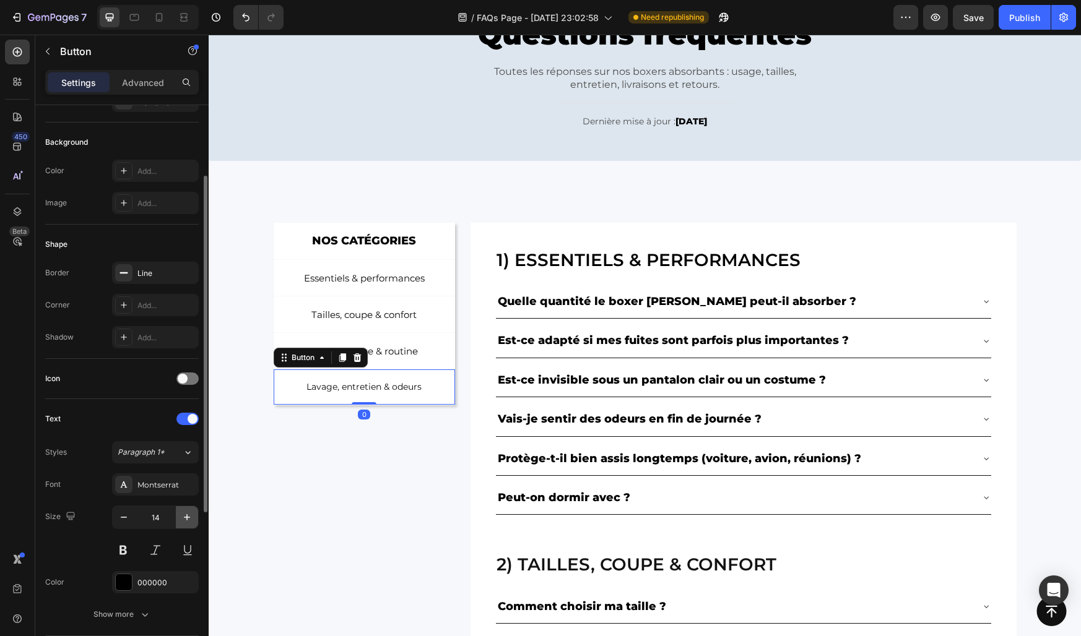
click at [189, 513] on icon "button" at bounding box center [187, 517] width 12 height 12
type input "15"
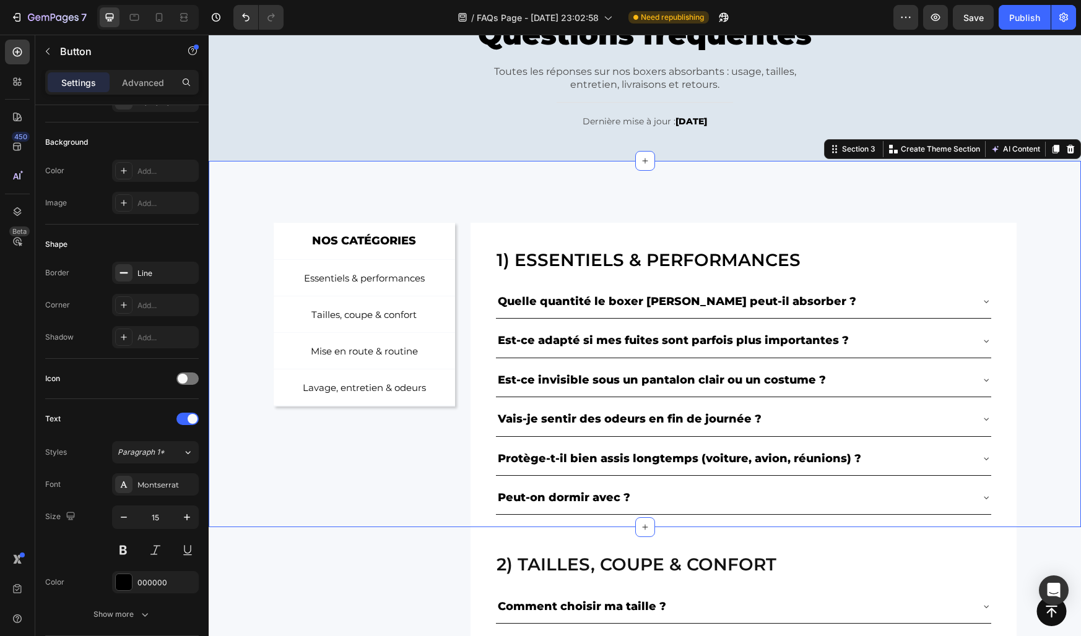
click at [242, 506] on div "NOS CATÉGORIES Text Block Row Essentiels & performances Button Tailles, coupe &…" at bounding box center [645, 375] width 872 height 305
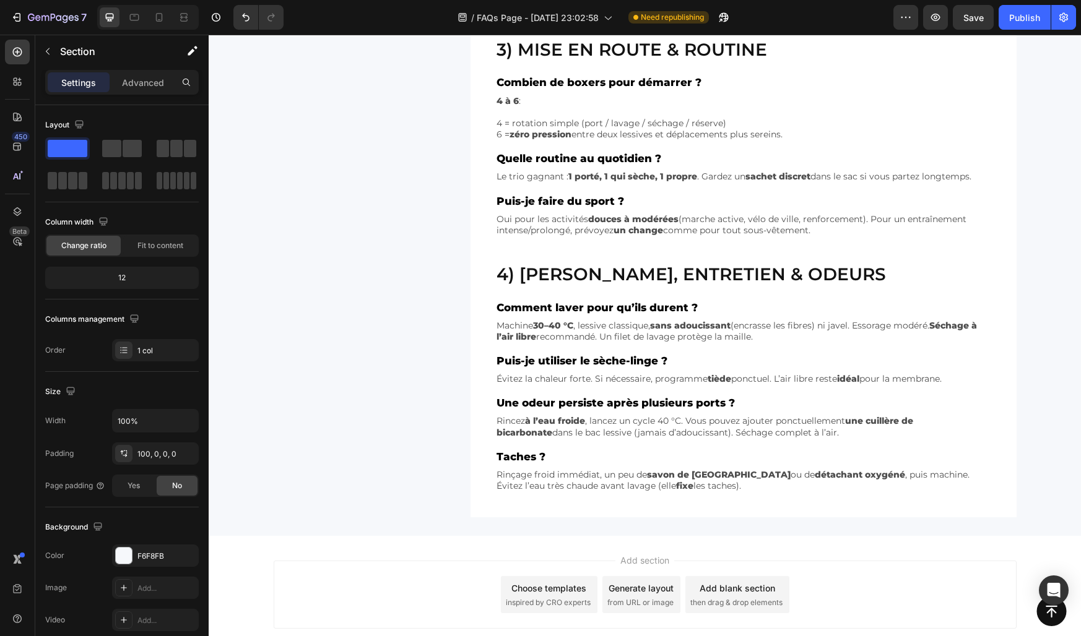
scroll to position [773, 0]
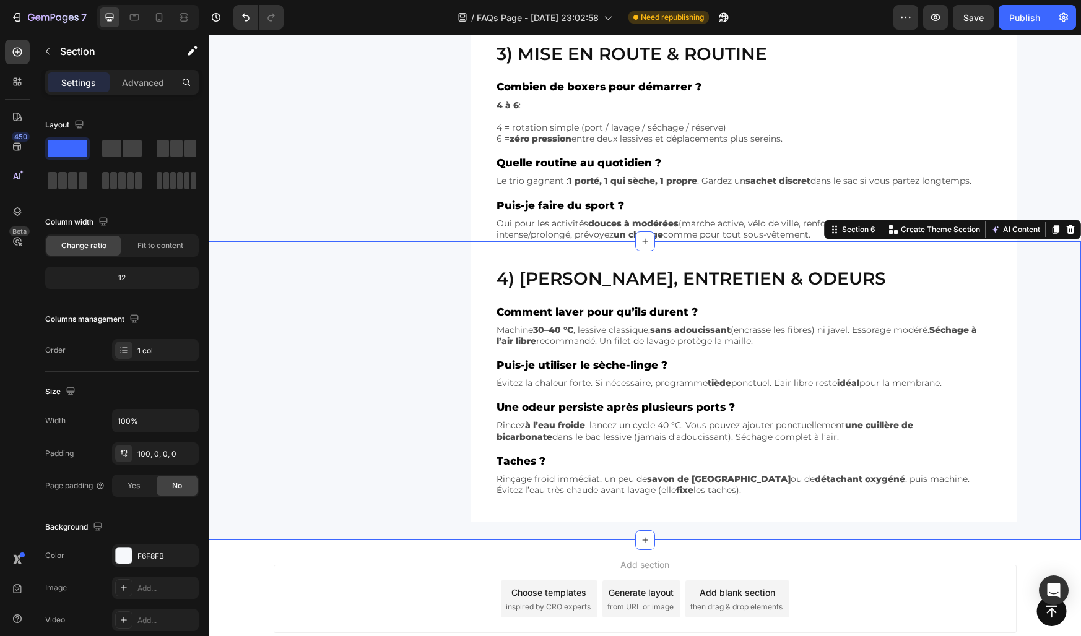
click at [259, 294] on div "4) Lavage, entretien & odeurs Heading Comment laver pour qu’ils durent ? Text B…" at bounding box center [645, 381] width 872 height 280
click at [1055, 231] on icon at bounding box center [1055, 229] width 7 height 9
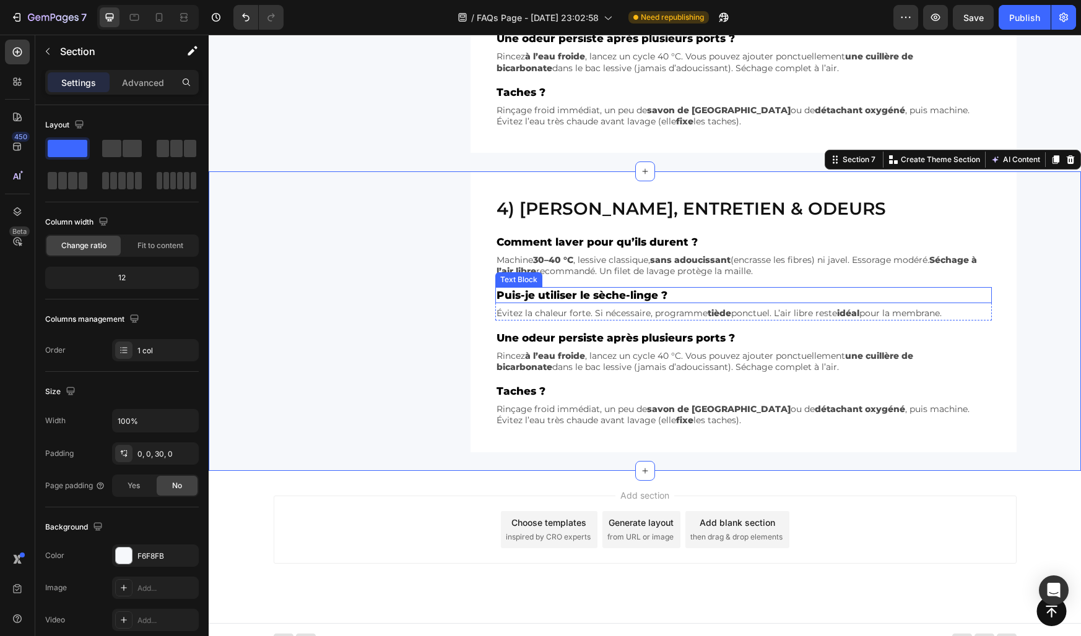
scroll to position [1155, 0]
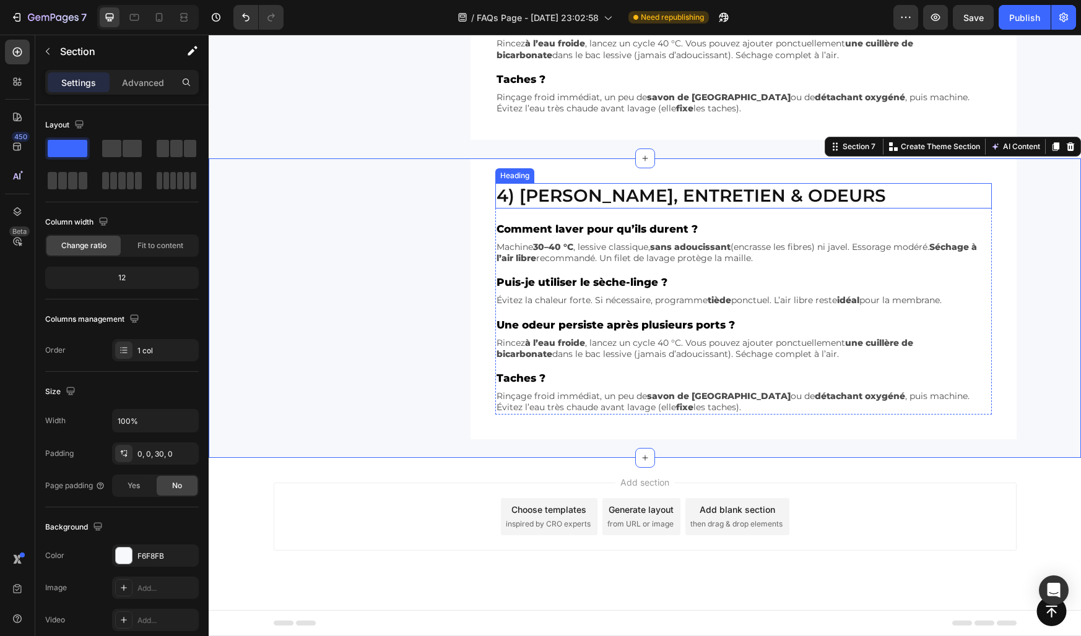
click at [519, 201] on h2 "4) [PERSON_NAME], entretien & odeurs" at bounding box center [743, 195] width 496 height 25
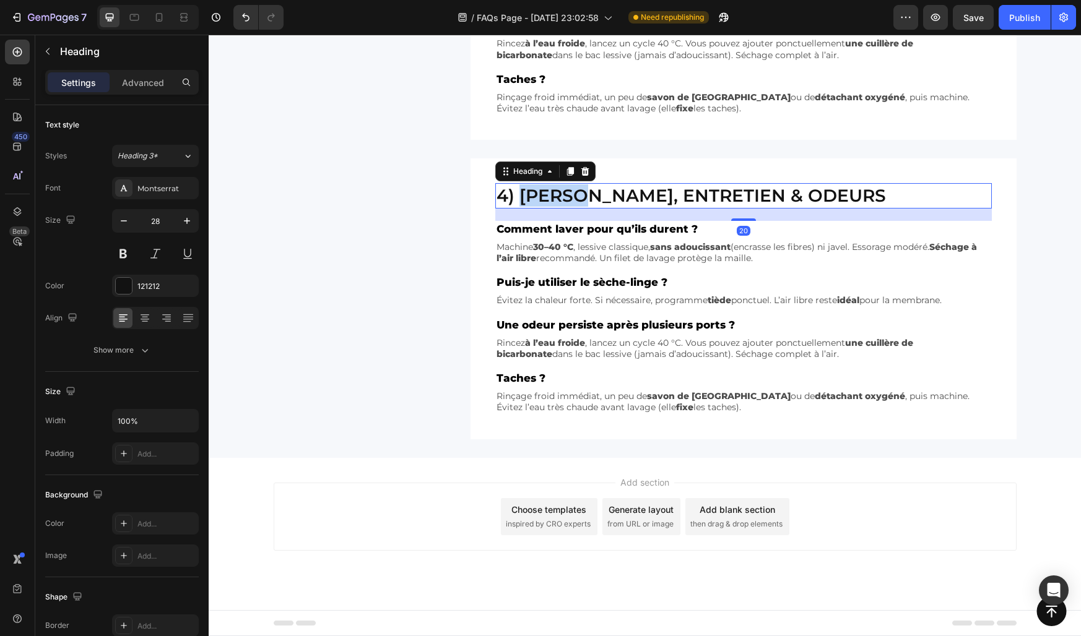
click at [519, 201] on h2 "4) [PERSON_NAME], entretien & odeurs" at bounding box center [743, 195] width 496 height 25
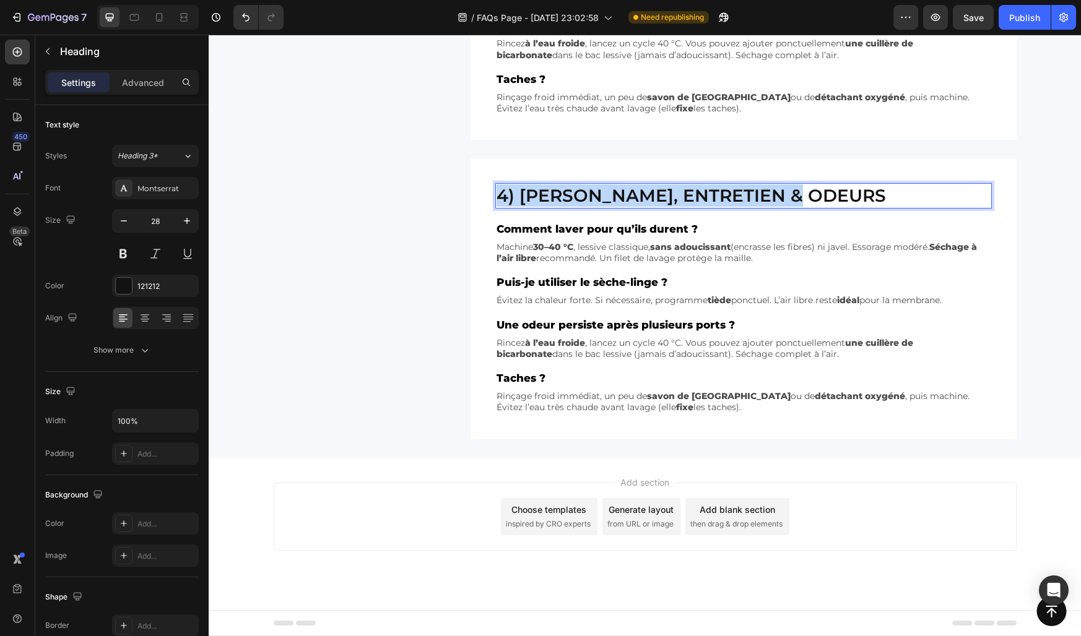
click at [519, 201] on p "4) [PERSON_NAME], entretien & odeurs" at bounding box center [743, 195] width 494 height 22
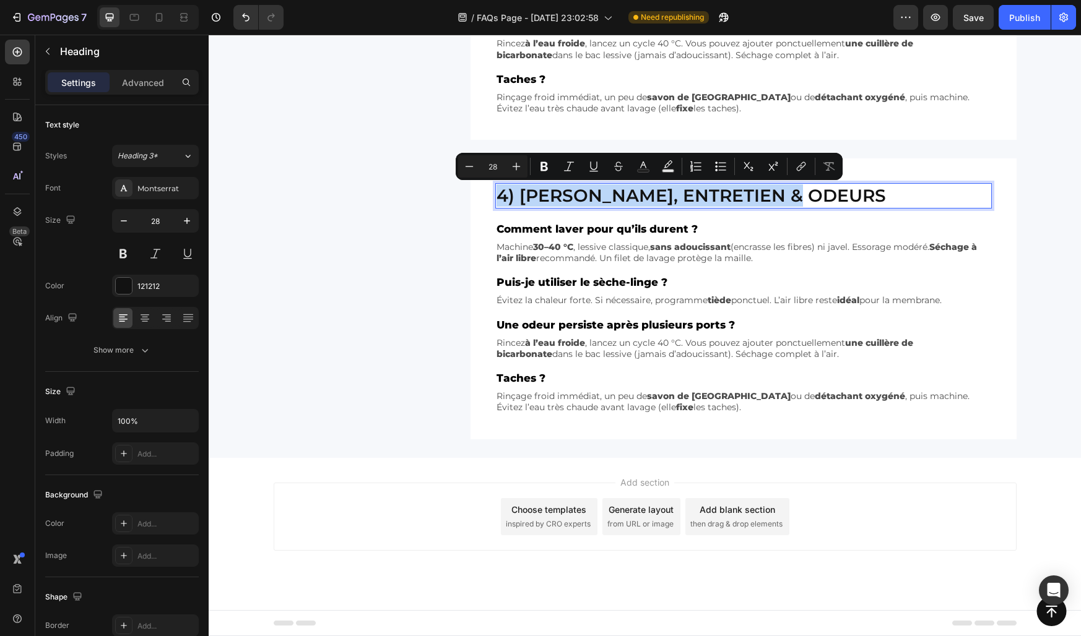
click at [519, 201] on p "4) [PERSON_NAME], entretien & odeurs" at bounding box center [743, 195] width 494 height 22
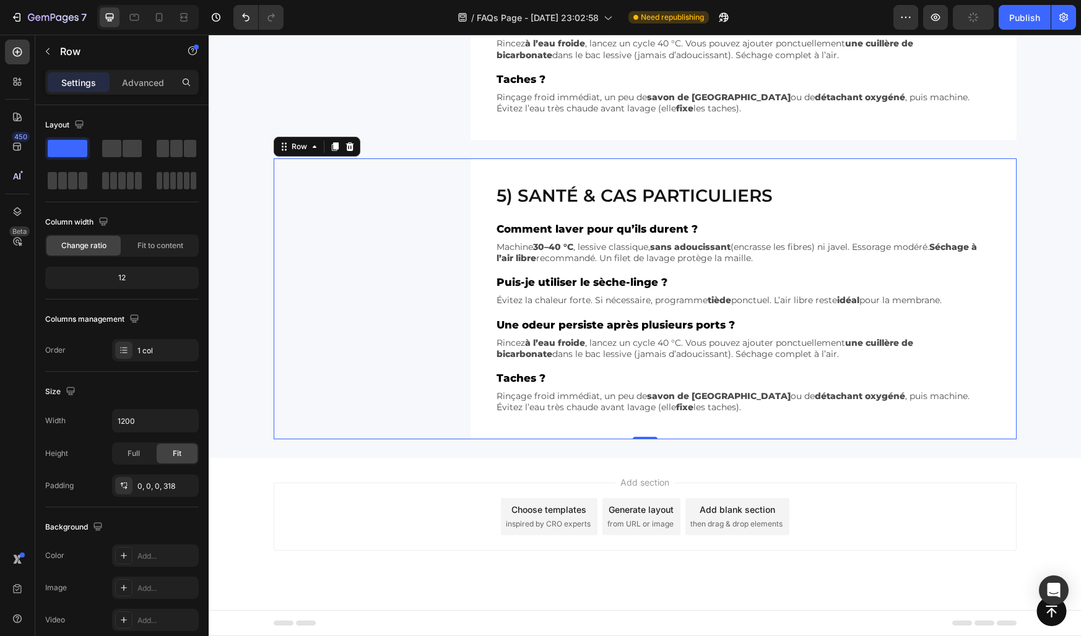
click at [417, 194] on div "5) Santé & cas particuliers Heading Comment laver pour qu’ils durent ? Text Blo…" at bounding box center [645, 298] width 743 height 280
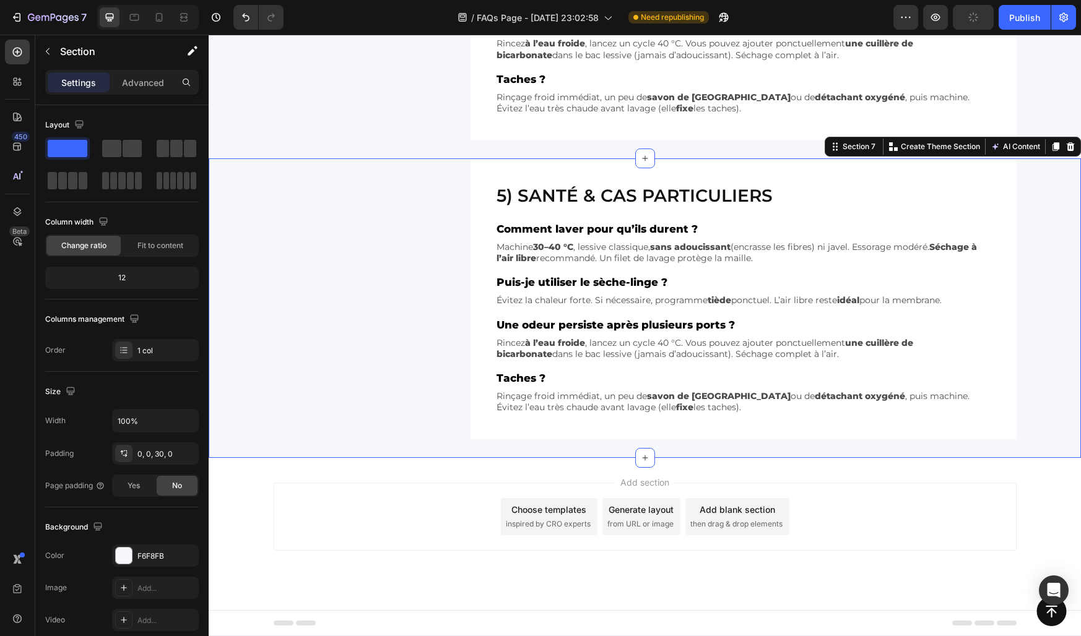
click at [257, 198] on div "5) Santé & cas particuliers Heading Comment laver pour qu’ils durent ? Text Blo…" at bounding box center [645, 298] width 872 height 280
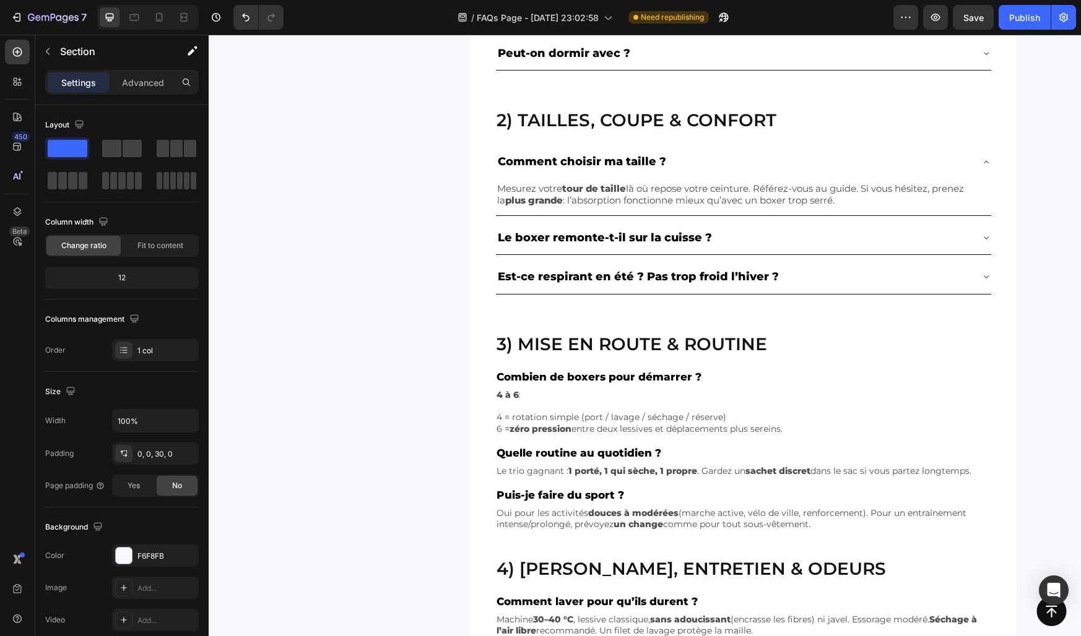
scroll to position [577, 0]
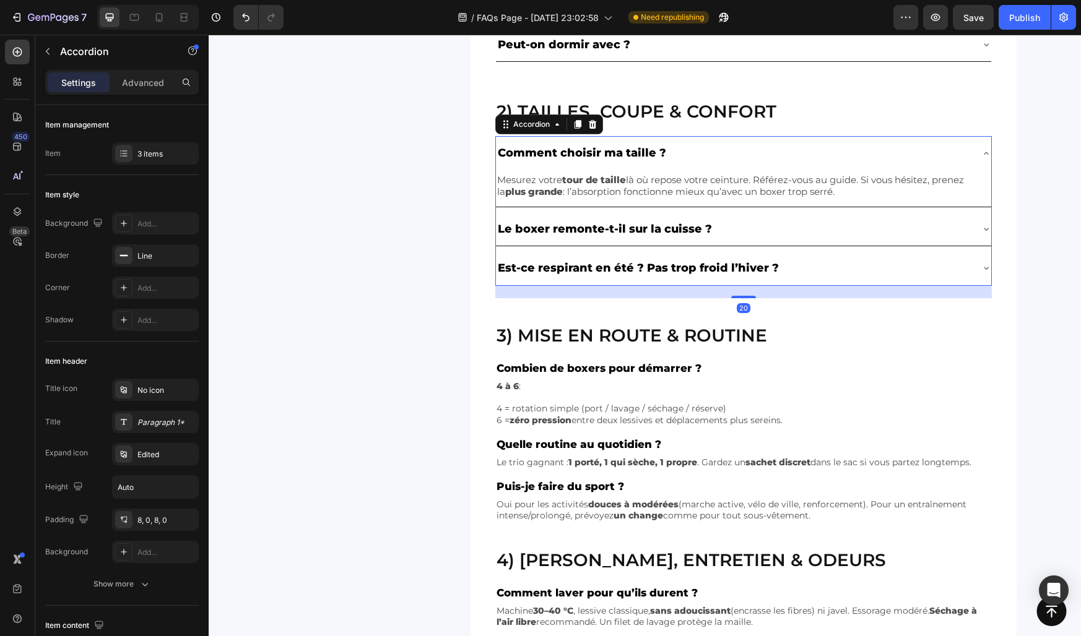
click at [675, 148] on div "Comment choisir ma taille ?" at bounding box center [733, 153] width 475 height 24
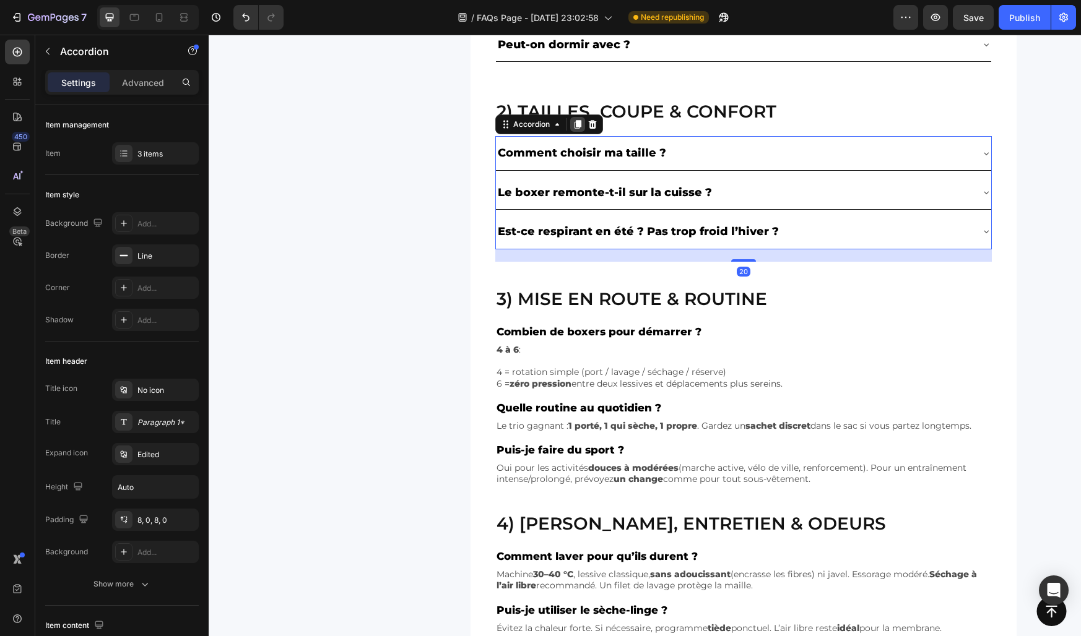
click at [578, 125] on icon at bounding box center [577, 125] width 7 height 9
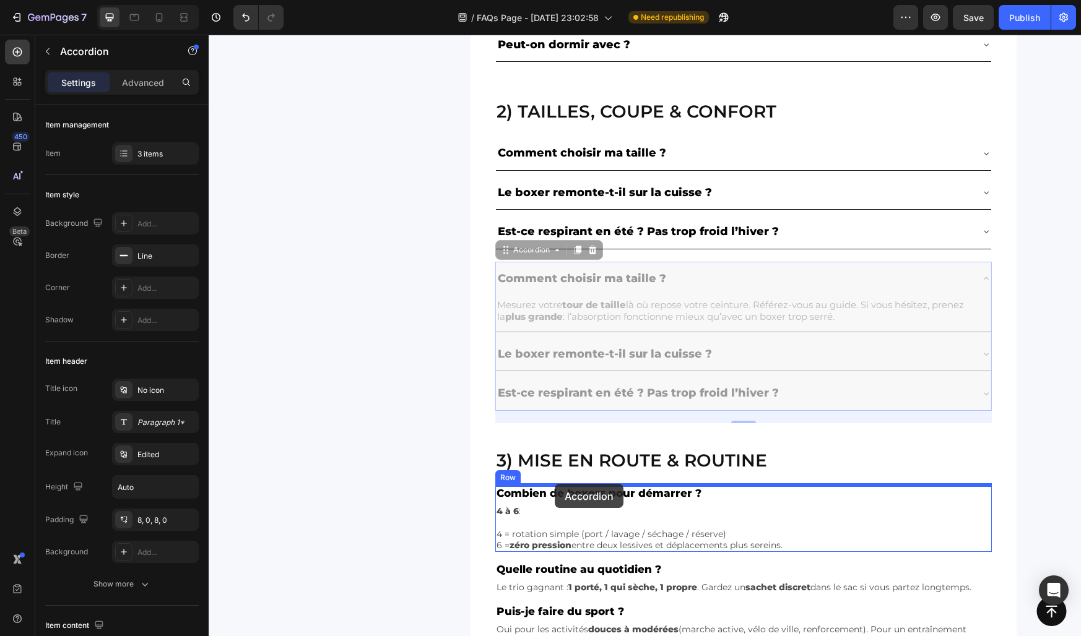
drag, startPoint x: 526, startPoint y: 252, endPoint x: 555, endPoint y: 484, distance: 233.9
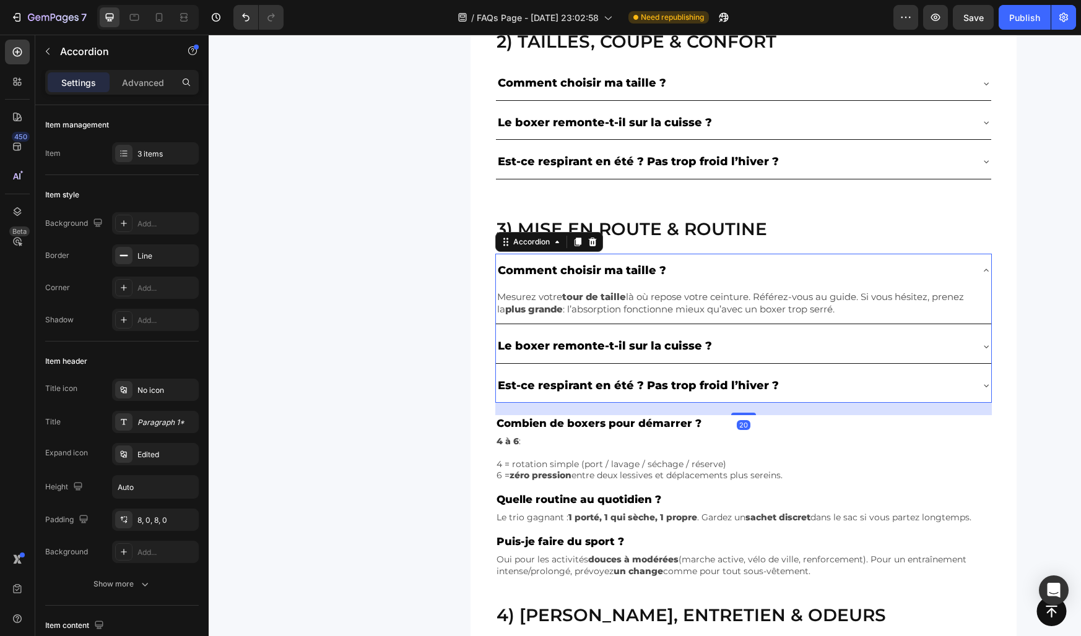
scroll to position [712, 0]
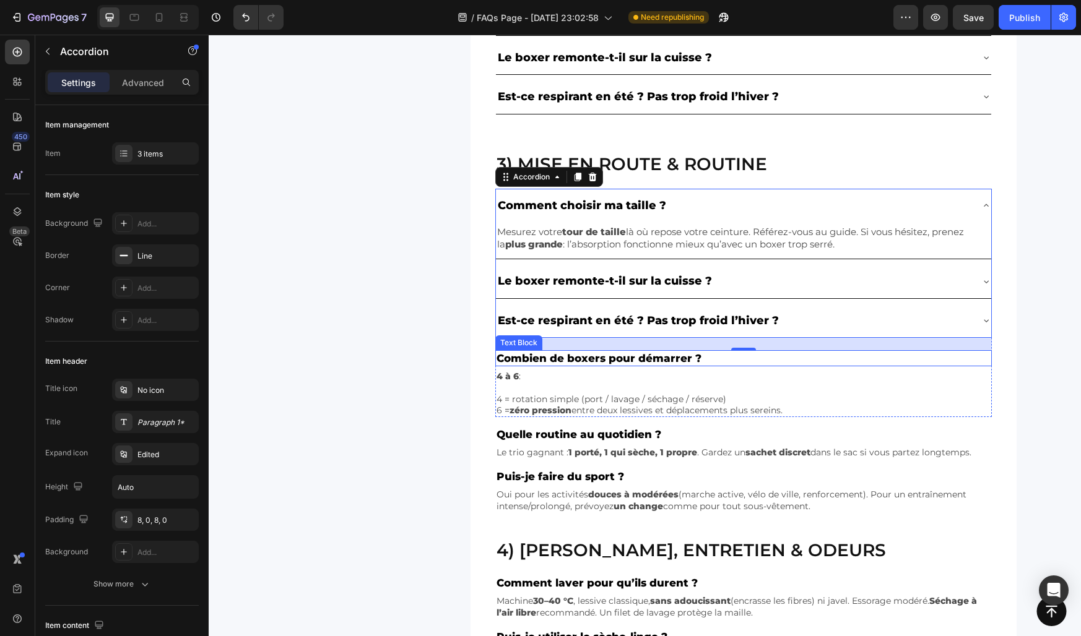
click at [553, 361] on p "Combien de boxers pour démarrer ?" at bounding box center [743, 359] width 494 height 14
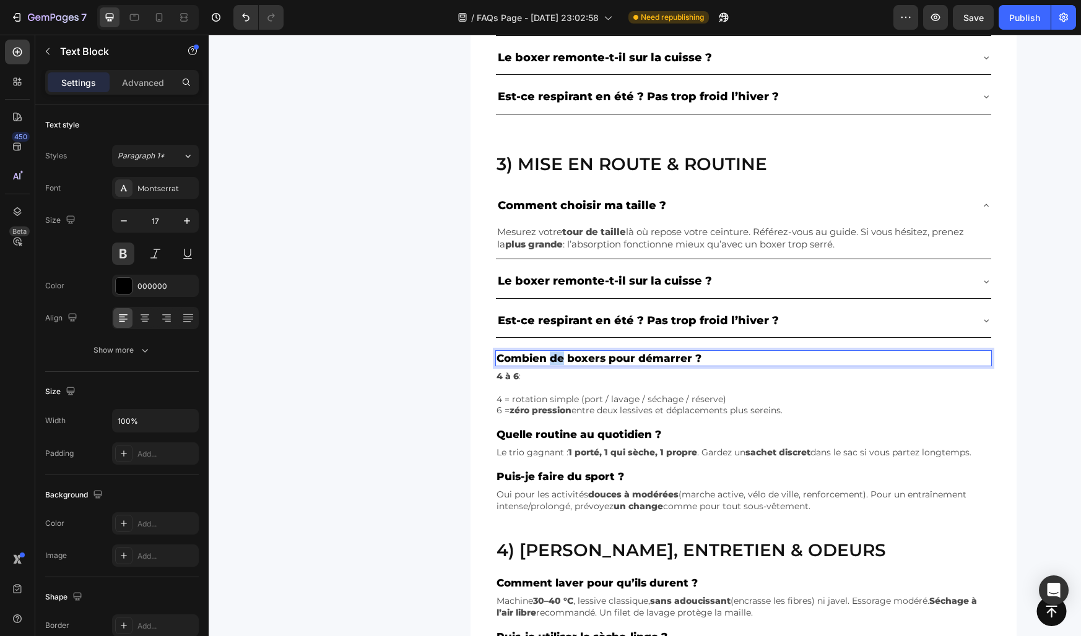
click at [553, 361] on p "Combien de boxers pour démarrer ?" at bounding box center [743, 359] width 494 height 14
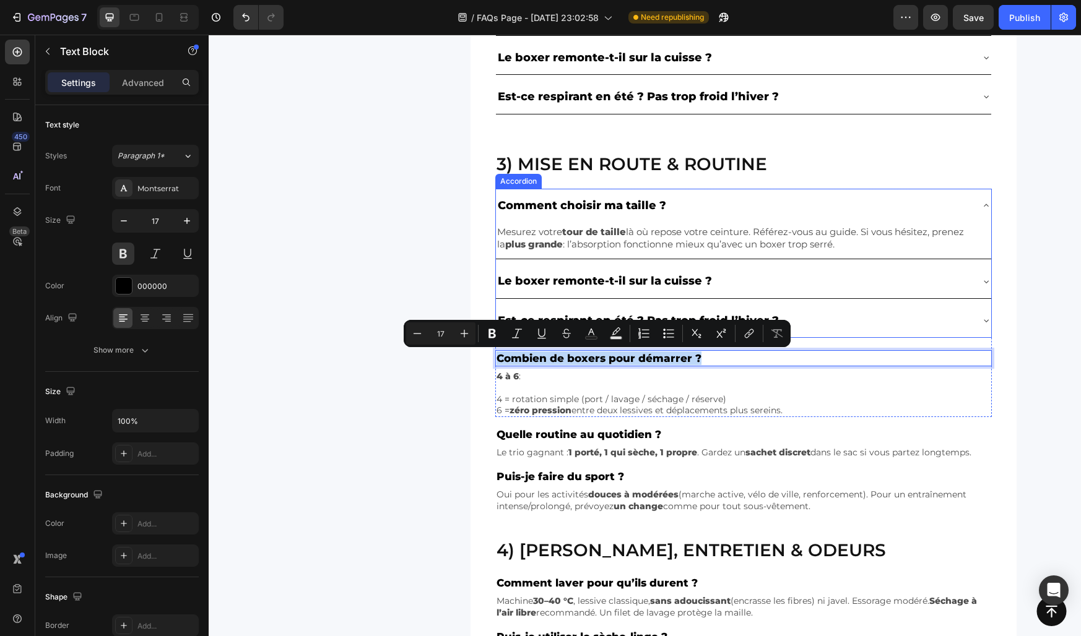
click at [553, 199] on p "Comment choisir ma taille ?" at bounding box center [582, 206] width 168 height 20
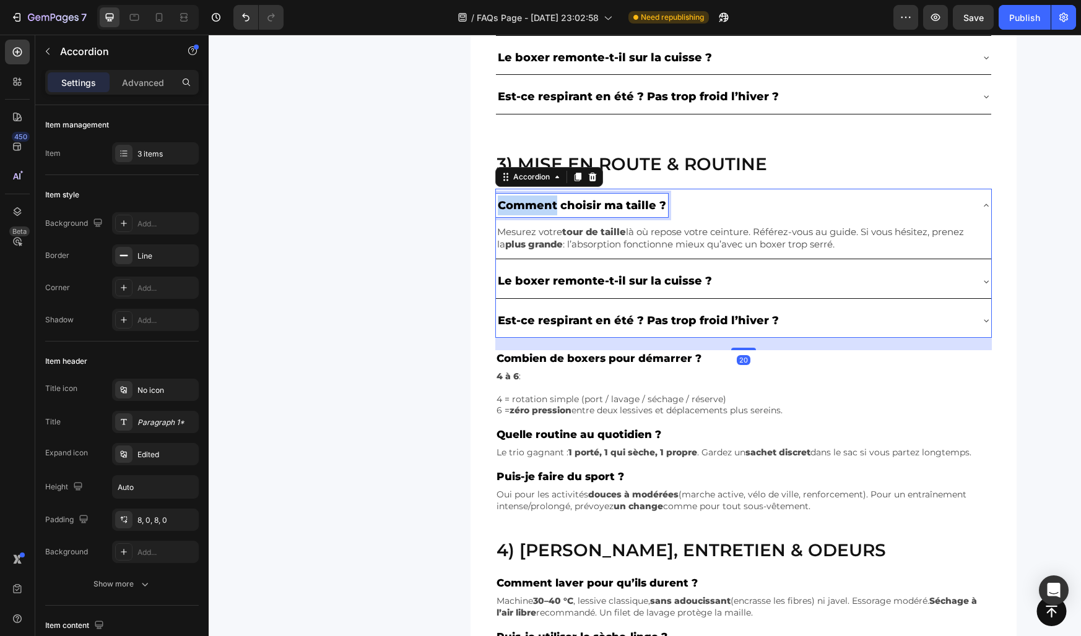
click at [553, 199] on p "Comment choisir ma taille ?" at bounding box center [582, 206] width 168 height 20
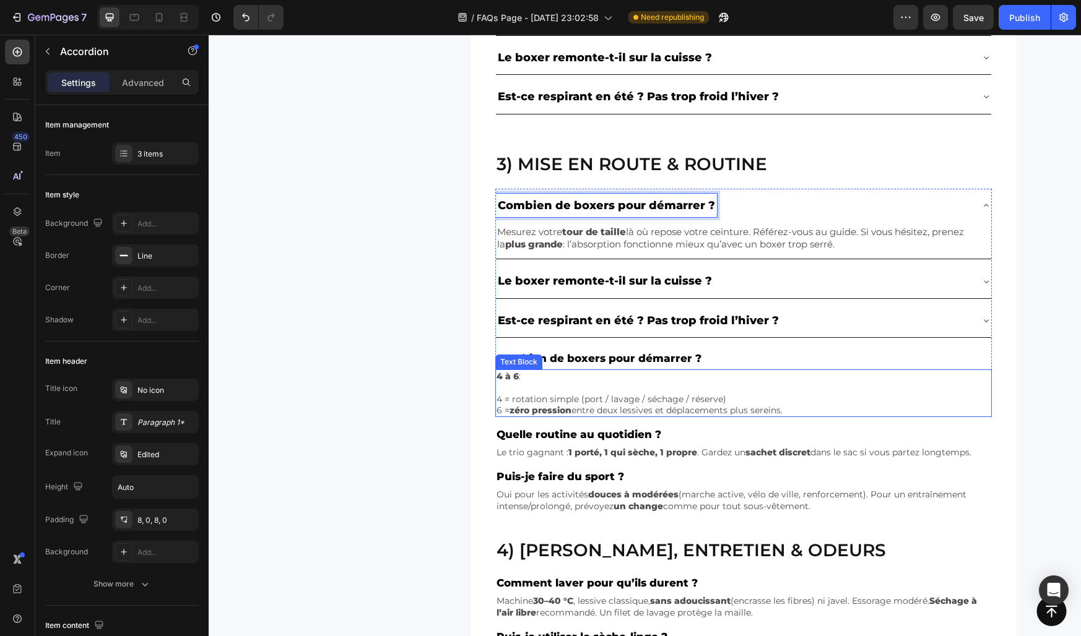
click at [539, 389] on p at bounding box center [743, 387] width 494 height 11
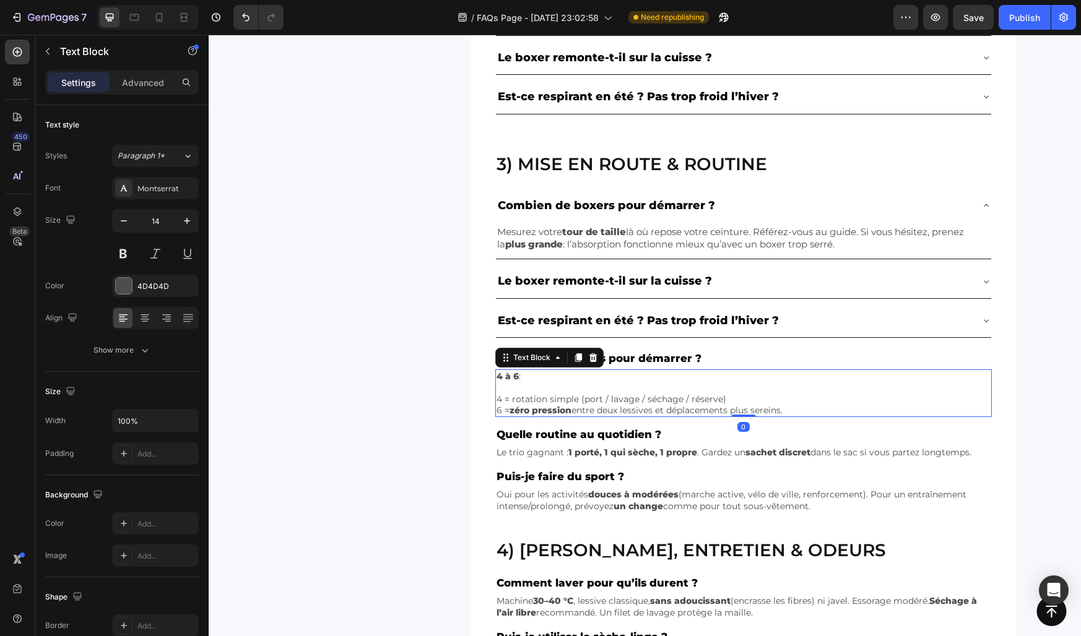
click at [715, 408] on p "6 = zéro pression entre deux lessives et déplacements plus sereins." at bounding box center [743, 410] width 494 height 11
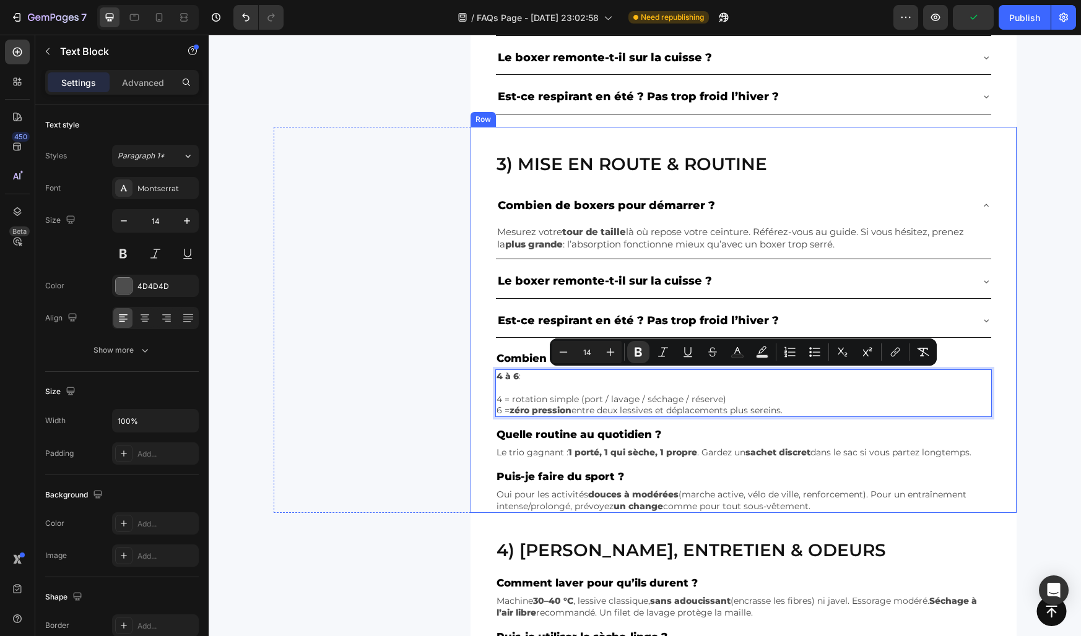
drag, startPoint x: 802, startPoint y: 410, endPoint x: 491, endPoint y: 379, distance: 312.3
click at [491, 379] on div "3) Mise en route & routine Heading Combien de boxers pour démarrer ? Mesurez vo…" at bounding box center [743, 320] width 546 height 386
copy div "4 à 6 : 4 = rotation simple (port / lavage / séchage / réserve) 6 = zéro pressi…"
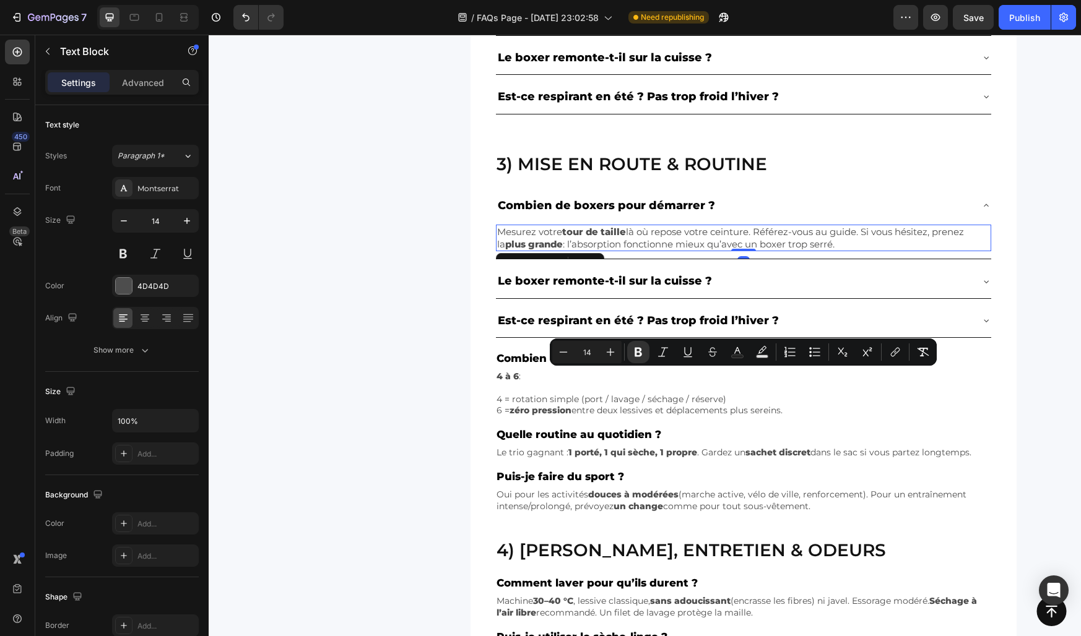
click at [542, 240] on strong "plus grande" at bounding box center [534, 244] width 58 height 12
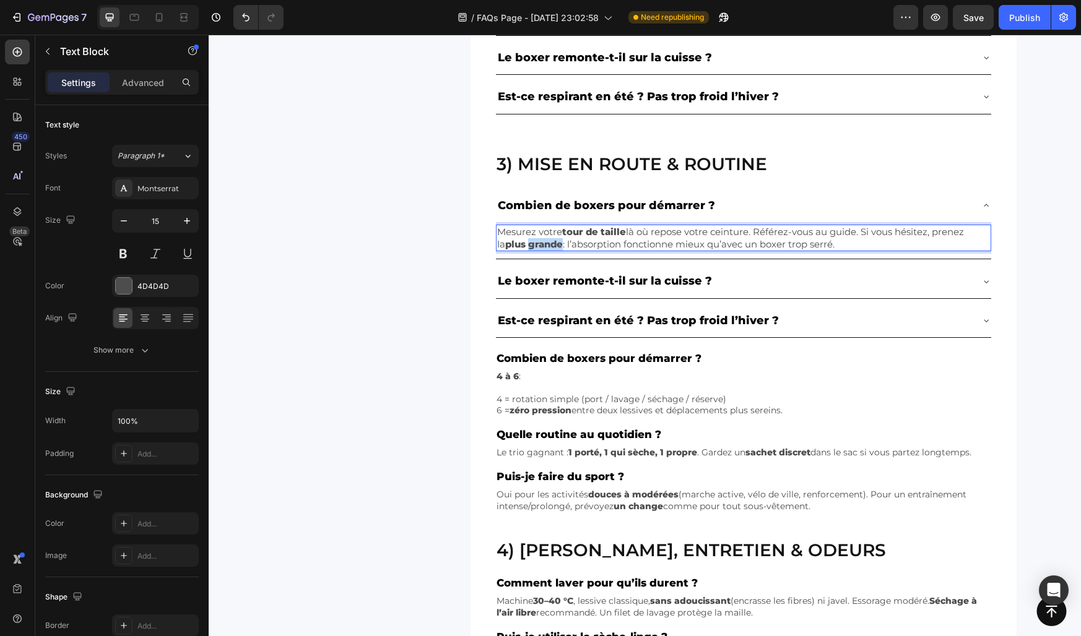
click at [542, 240] on strong "plus grande" at bounding box center [534, 244] width 58 height 12
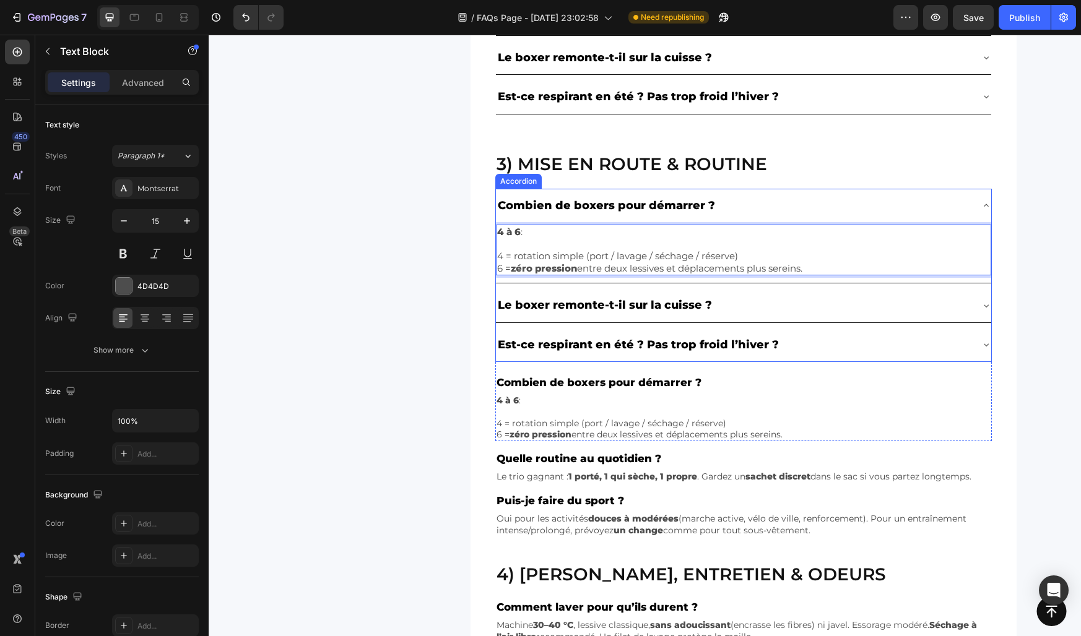
click at [721, 205] on div "Combien de boxers pour démarrer ?" at bounding box center [733, 206] width 475 height 24
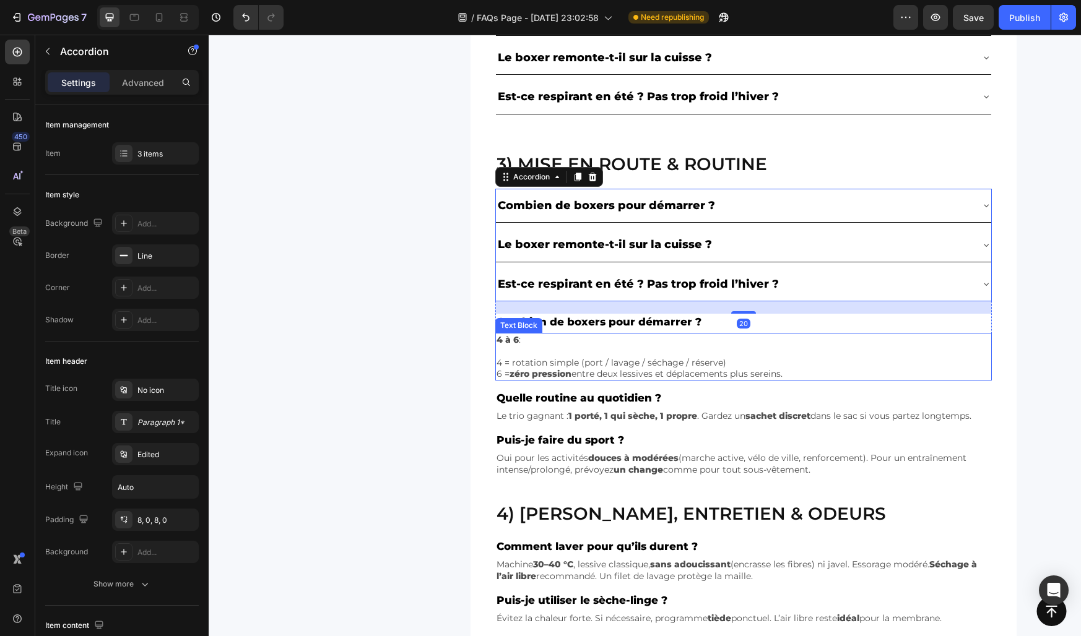
click at [610, 345] on p "4 à 6 :" at bounding box center [743, 339] width 494 height 11
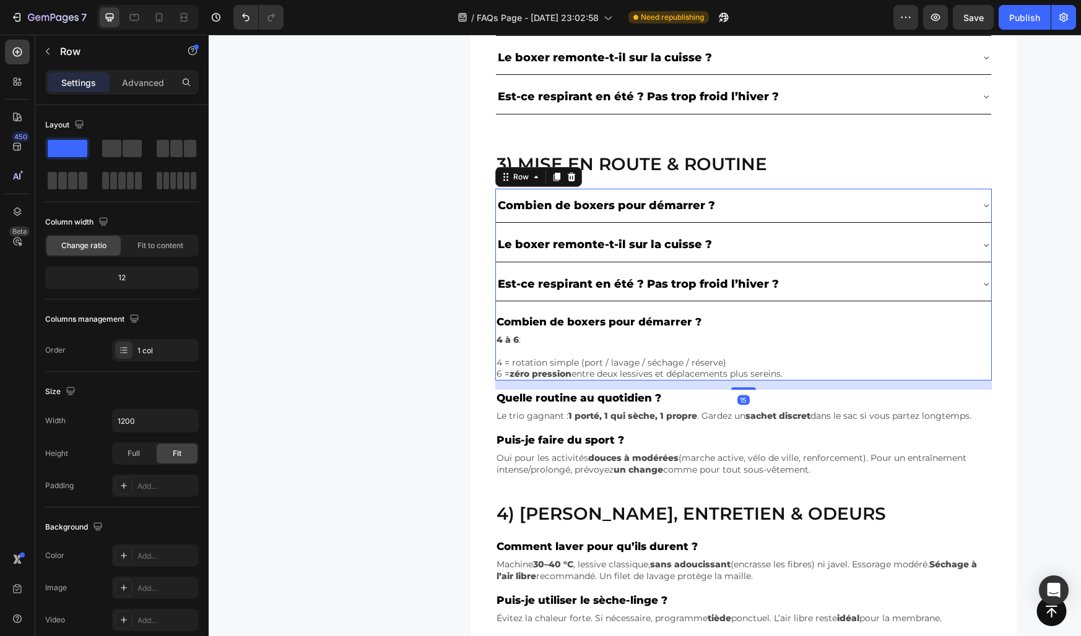
click at [629, 331] on div "Combien de boxers pour démarrer ? Le boxer remonte-t-il sur la cuisse ? Est-ce …" at bounding box center [743, 285] width 496 height 192
click at [559, 330] on div "Combien de boxers pour démarrer ? Le boxer remonte-t-il sur la cuisse ? Est-ce …" at bounding box center [743, 285] width 496 height 192
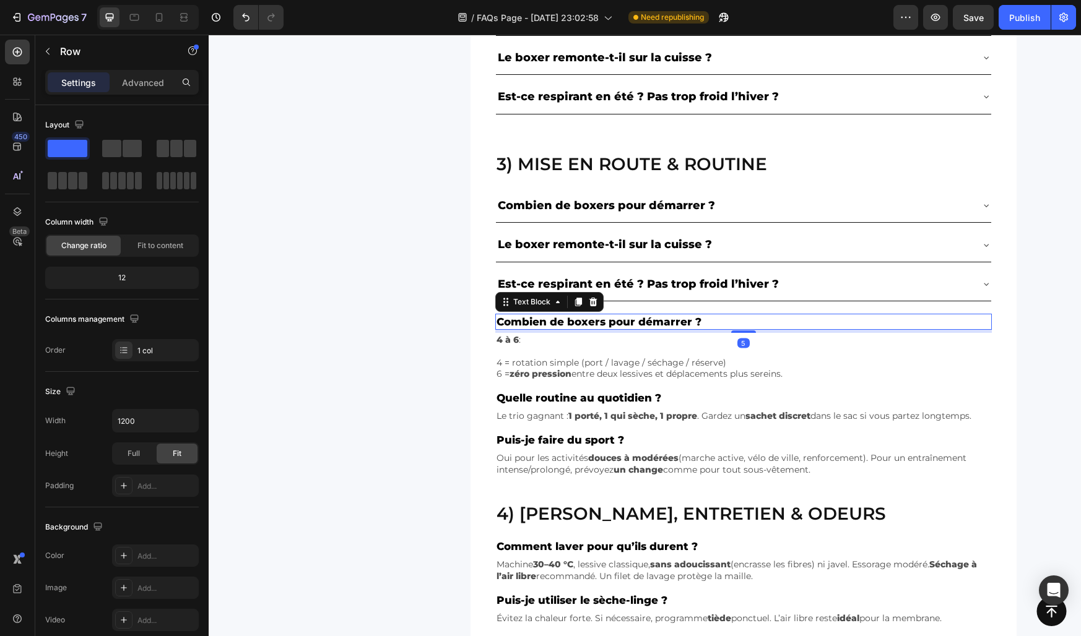
click at [536, 319] on p "Combien de boxers pour démarrer ?" at bounding box center [743, 322] width 494 height 14
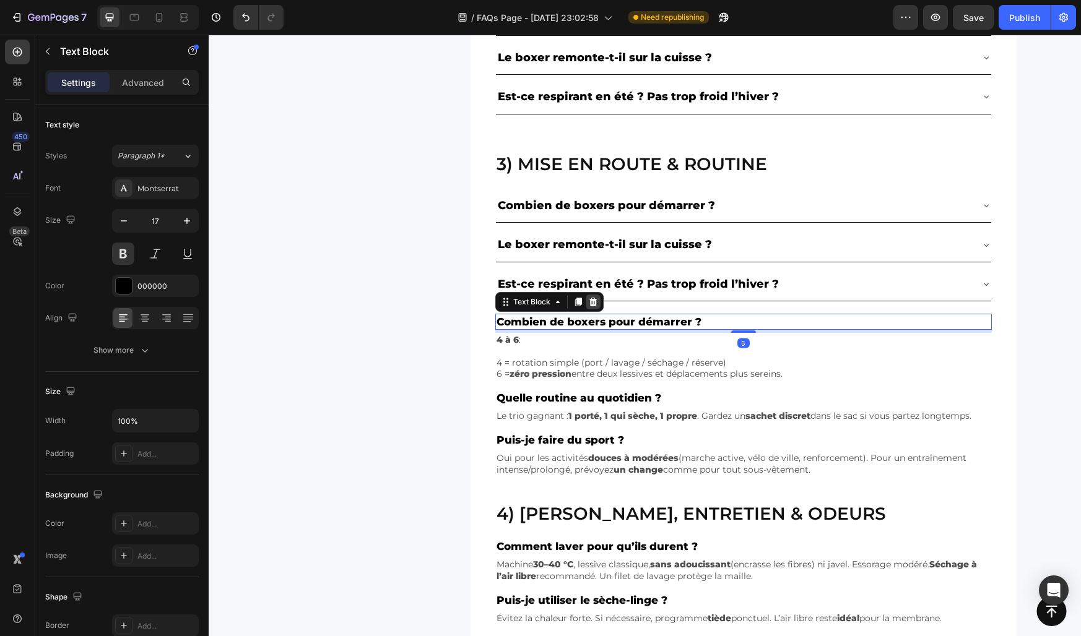
click at [589, 300] on icon at bounding box center [593, 302] width 8 height 9
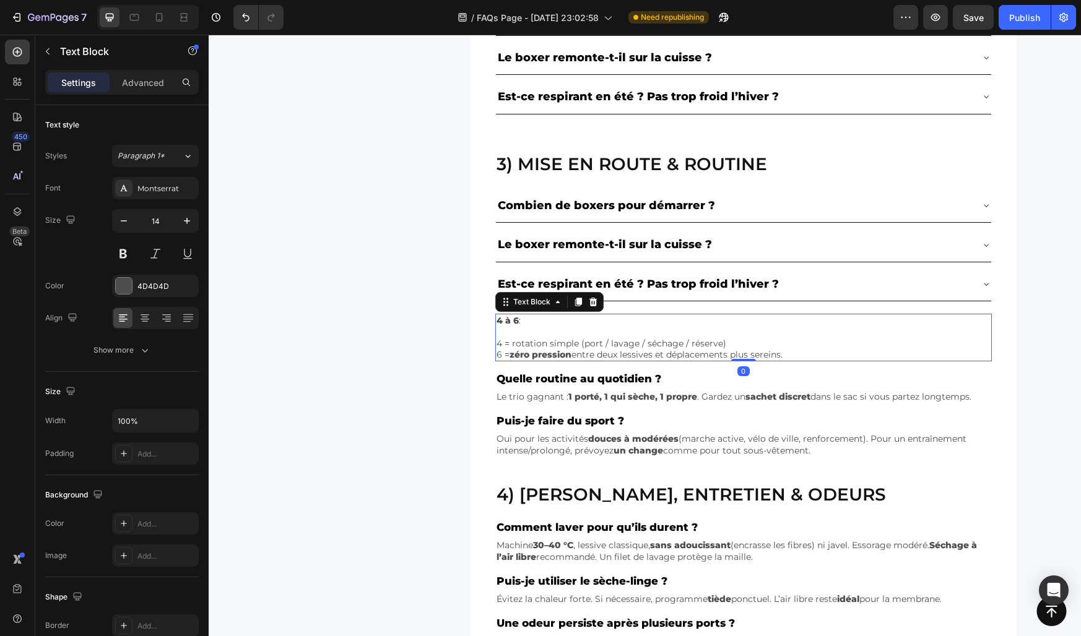
click at [546, 329] on p "Rich Text Editor. Editing area: main" at bounding box center [743, 331] width 494 height 11
click at [597, 300] on icon at bounding box center [593, 302] width 10 height 10
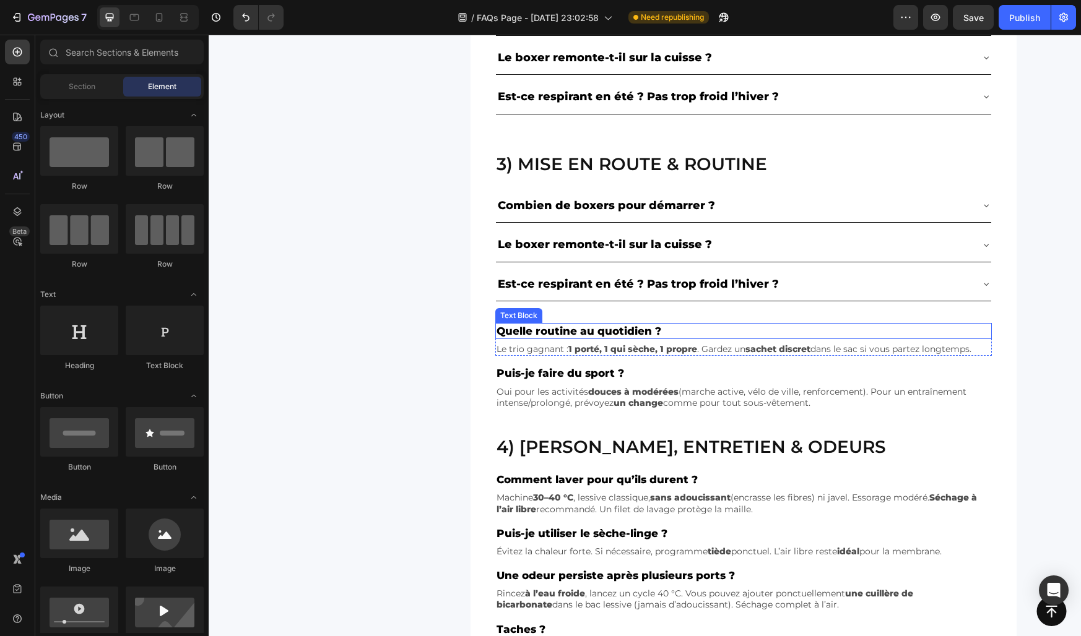
click at [561, 327] on p "Quelle routine au quotidien ?" at bounding box center [743, 331] width 494 height 14
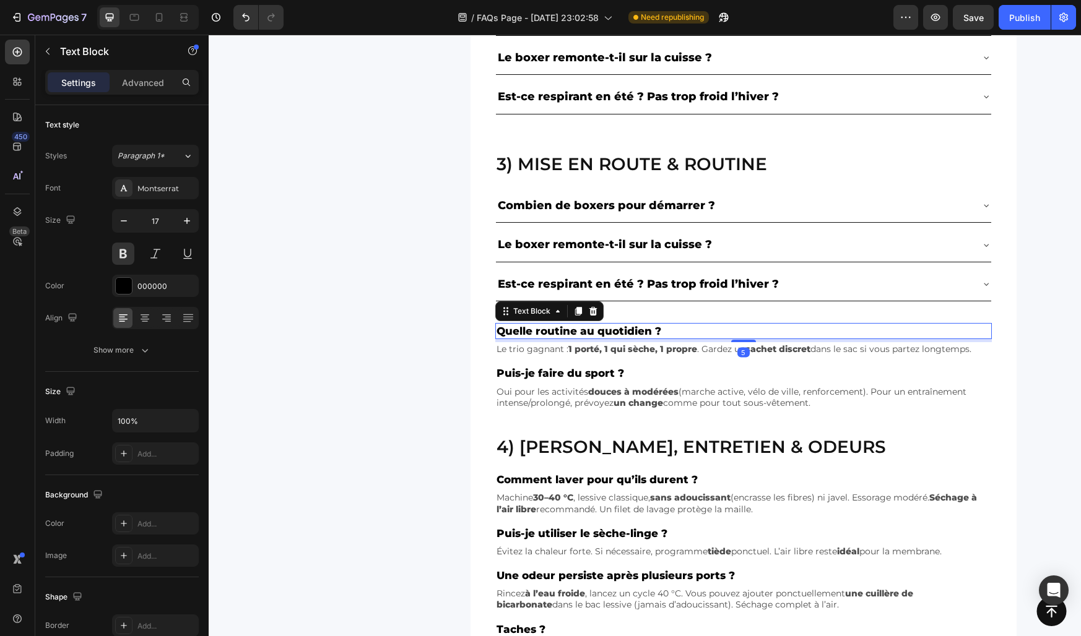
click at [542, 333] on p "Quelle routine au quotidien ?" at bounding box center [743, 331] width 494 height 14
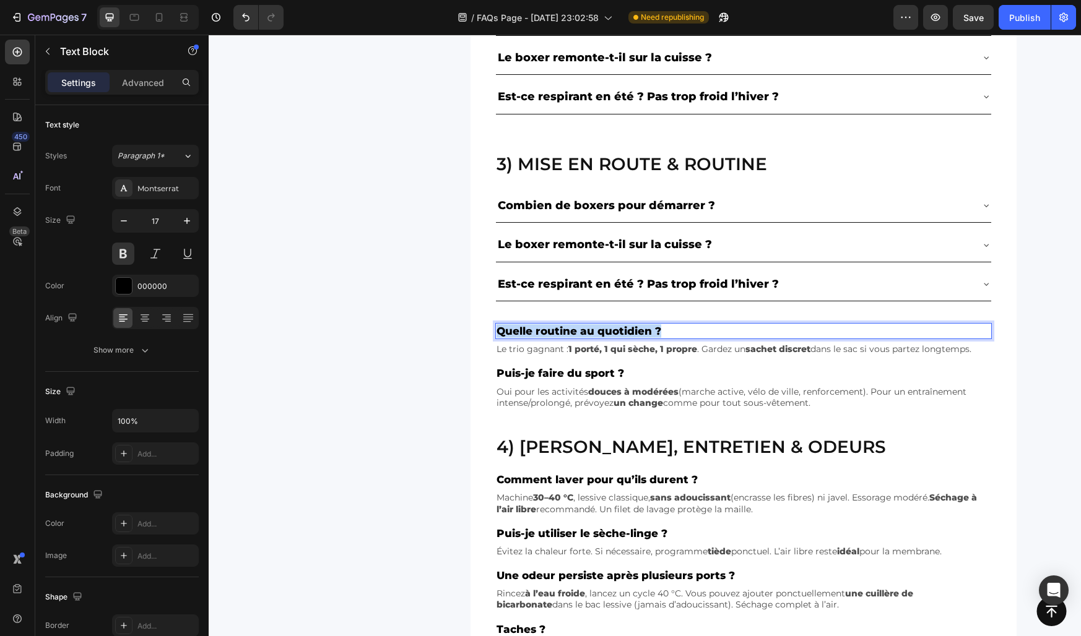
click at [542, 333] on p "Quelle routine au quotidien ?" at bounding box center [743, 331] width 494 height 14
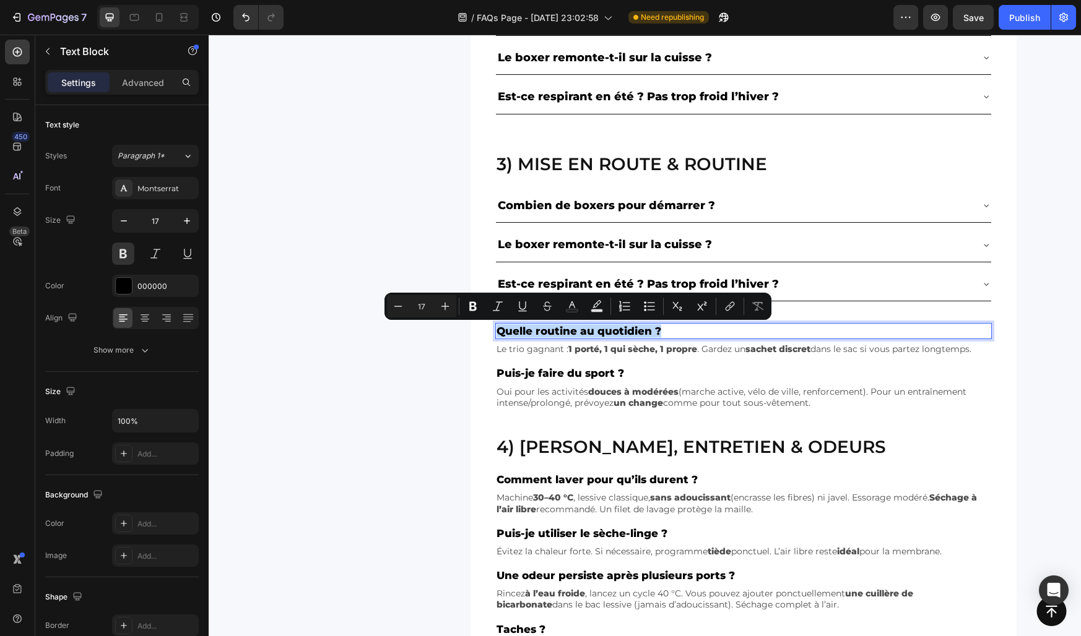
copy p "Quelle routine au quotidien ?"
click at [535, 240] on p "Le boxer remonte-t-il sur la cuisse ?" at bounding box center [605, 245] width 214 height 20
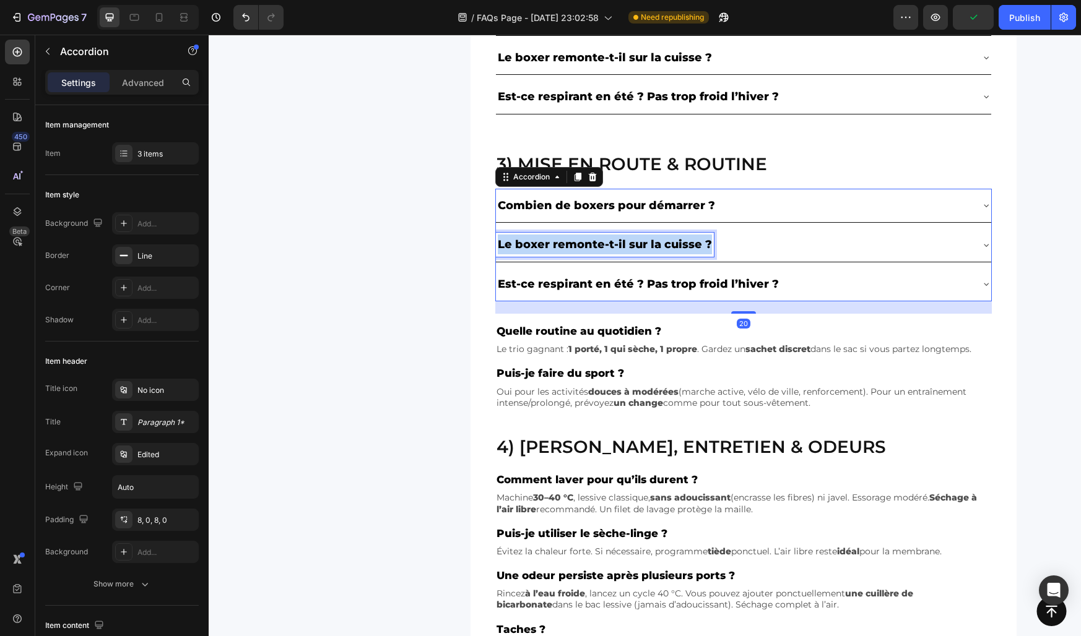
click at [535, 240] on p "Le boxer remonte-t-il sur la cuisse ?" at bounding box center [605, 245] width 214 height 20
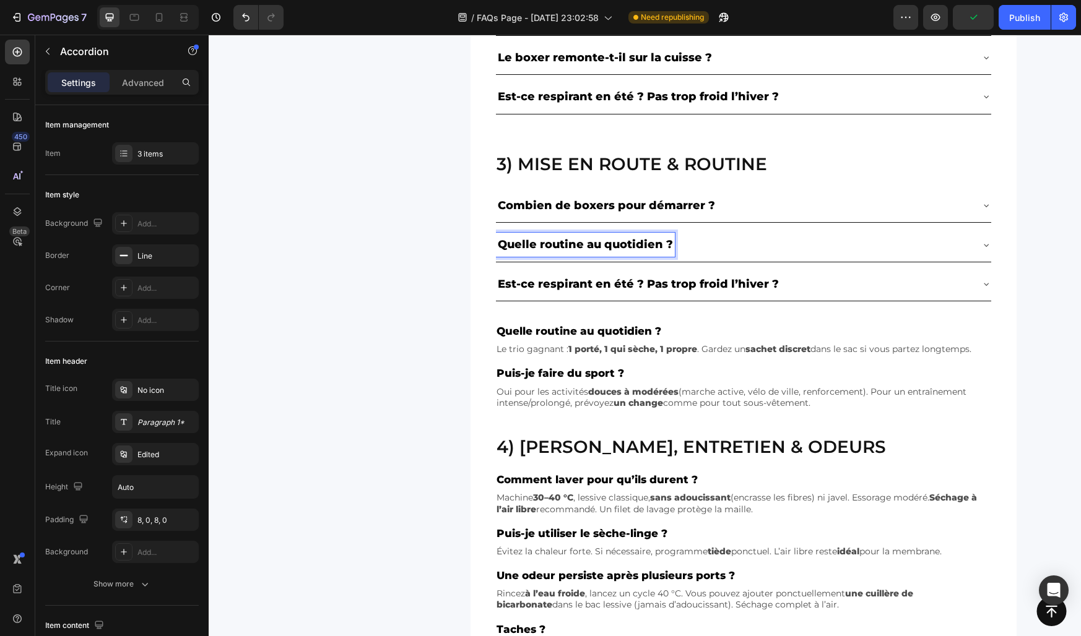
click at [708, 253] on div "Quelle routine au quotidien ?" at bounding box center [733, 245] width 475 height 24
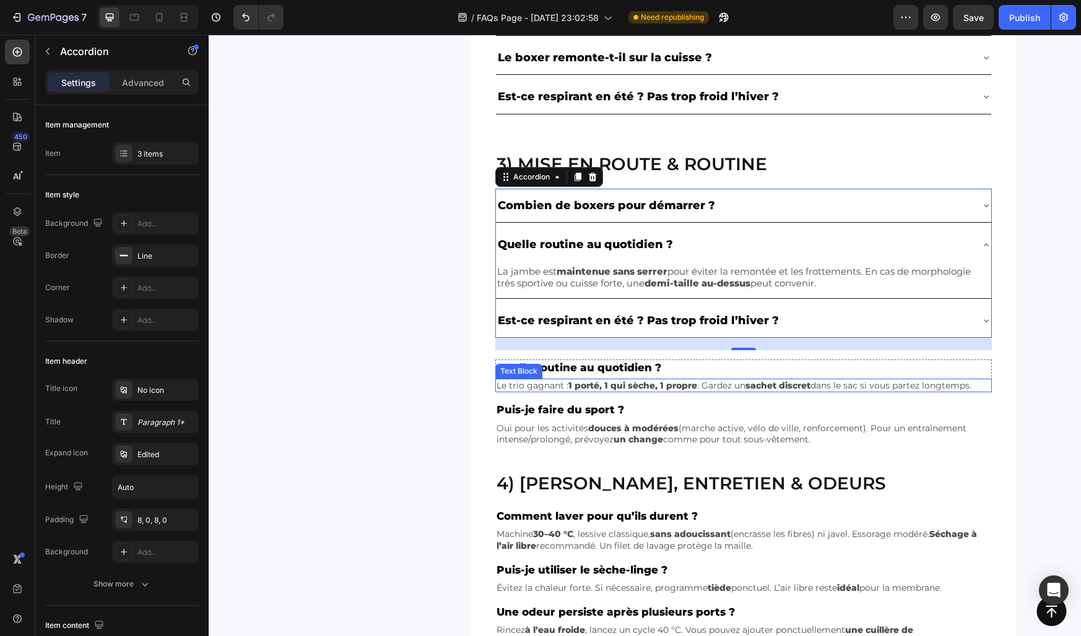
click at [606, 387] on strong "1 porté, 1 qui sèche, 1 propre" at bounding box center [632, 385] width 129 height 11
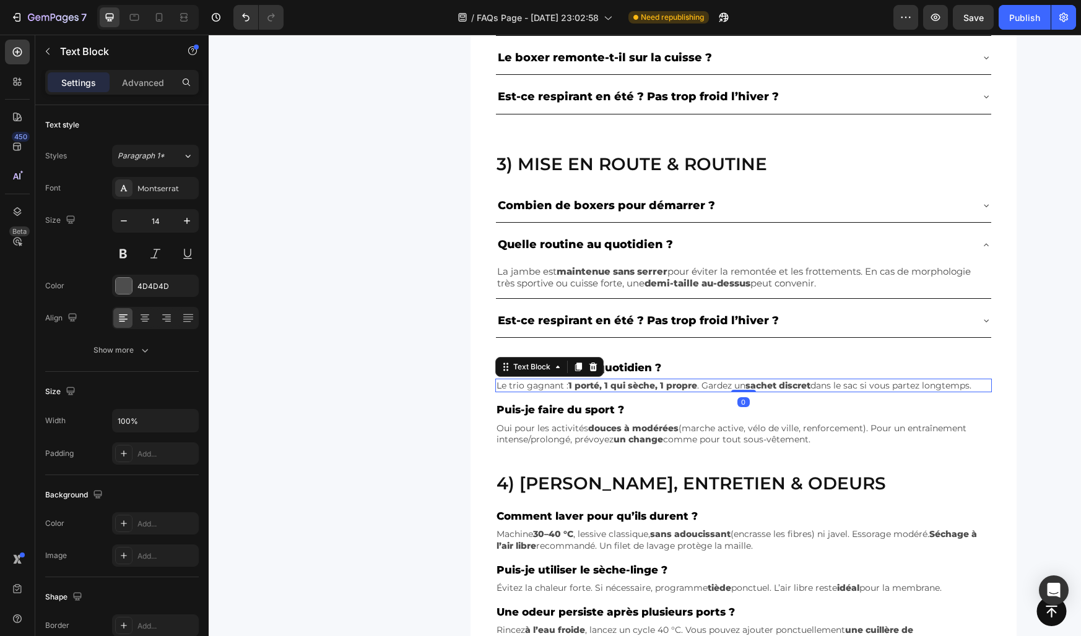
click at [606, 387] on strong "1 porté, 1 qui sèche, 1 propre" at bounding box center [632, 385] width 129 height 11
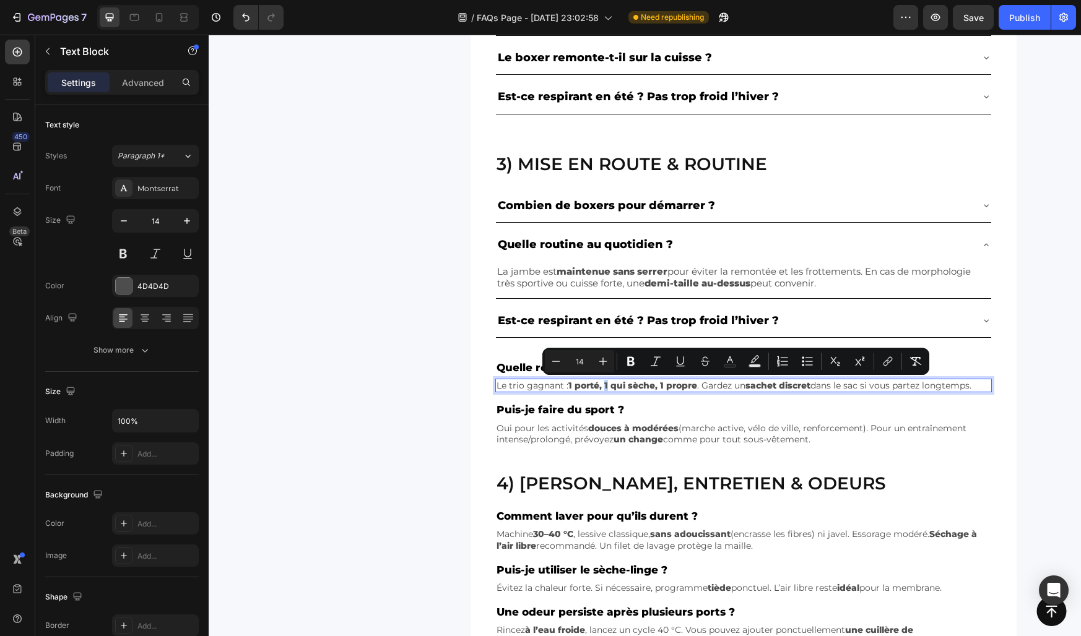
copy p "Le trio gagnant : 1 porté, 1 qui sèche, 1 propre . Gardez un sachet discret dan…"
click at [542, 279] on p "La jambe est maintenue sans serrer pour éviter la remontée et les frottements. …" at bounding box center [743, 278] width 493 height 24
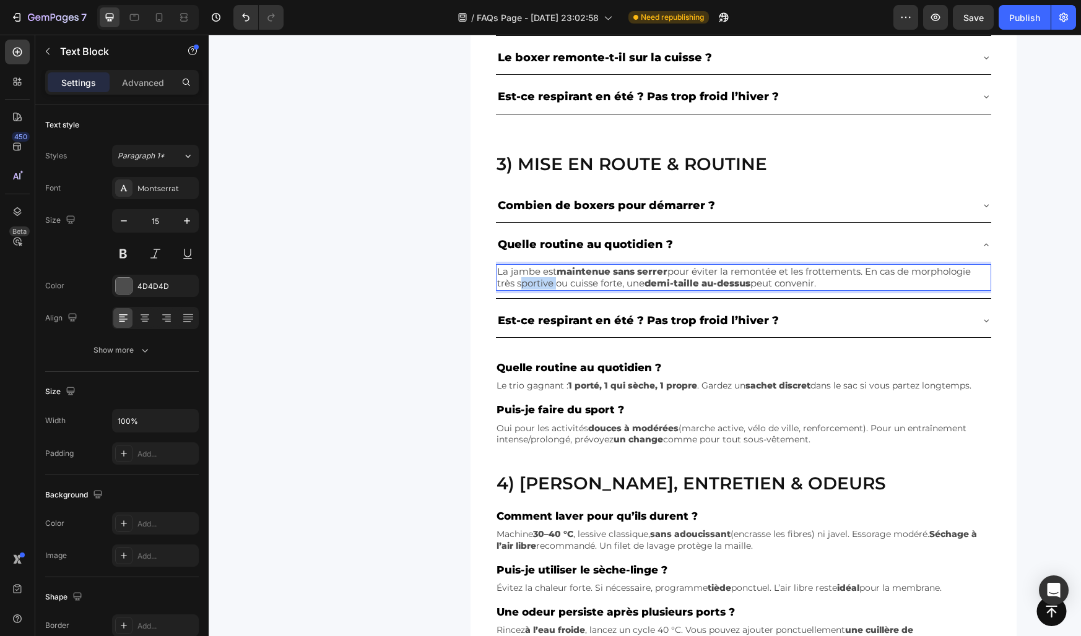
click at [542, 279] on p "La jambe est maintenue sans serrer pour éviter la remontée et les frottements. …" at bounding box center [743, 278] width 493 height 24
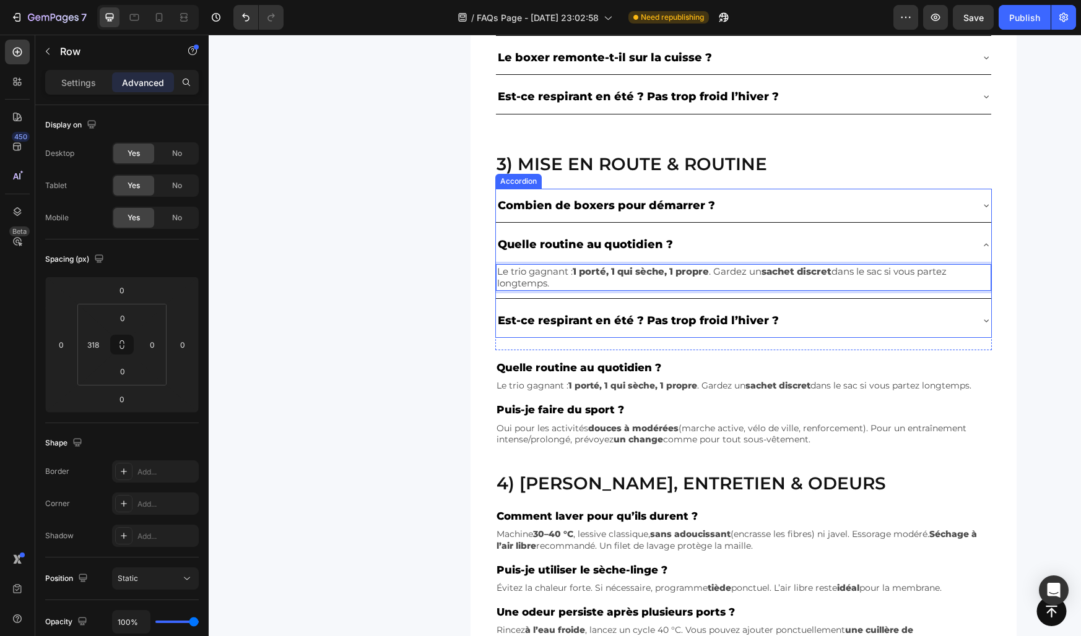
click at [451, 360] on div "3) Mise en route & routine Heading Combien de boxers pour démarrer ? Quelle rou…" at bounding box center [645, 286] width 743 height 319
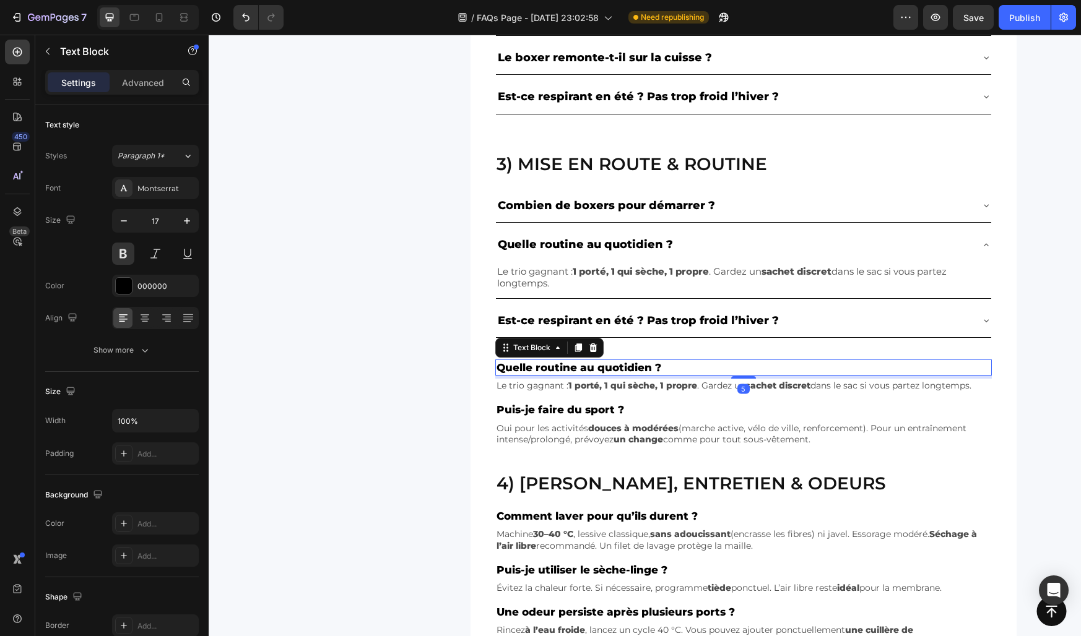
click at [655, 376] on div "Quelle routine au quotidien ? Text Block 5" at bounding box center [743, 368] width 496 height 16
click at [626, 380] on strong "1 porté, 1 qui sèche, 1 propre" at bounding box center [632, 385] width 129 height 11
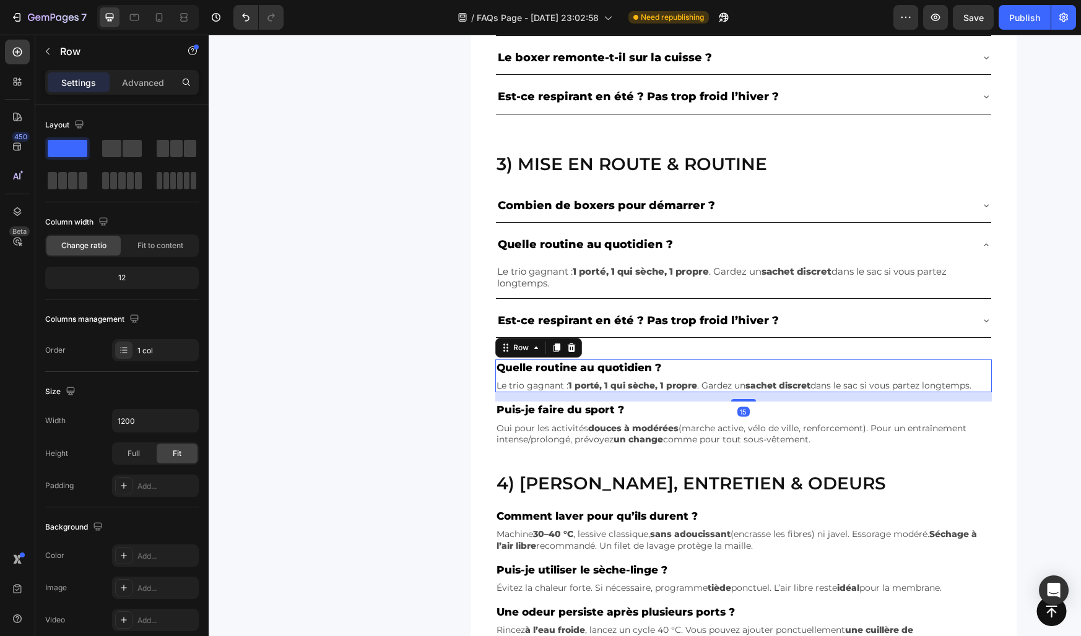
click at [630, 378] on div "Quelle routine au quotidien ? Text Block Le trio gagnant : 1 porté, 1 qui sèche…" at bounding box center [743, 376] width 496 height 33
click at [573, 350] on icon at bounding box center [571, 348] width 8 height 9
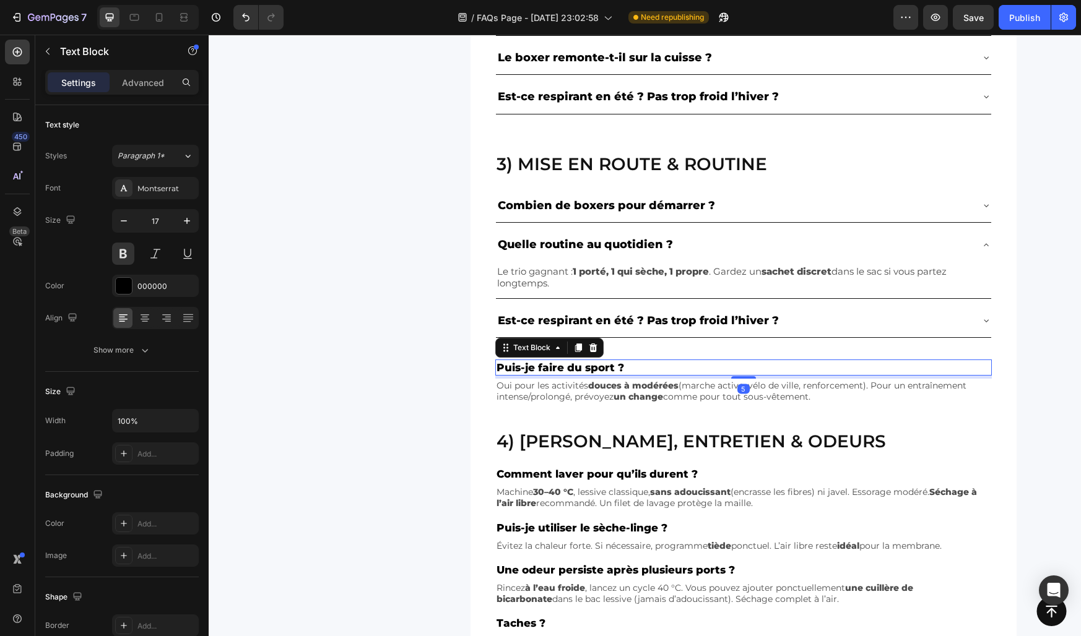
click at [607, 375] on div "Puis-je faire du sport ?" at bounding box center [743, 368] width 496 height 16
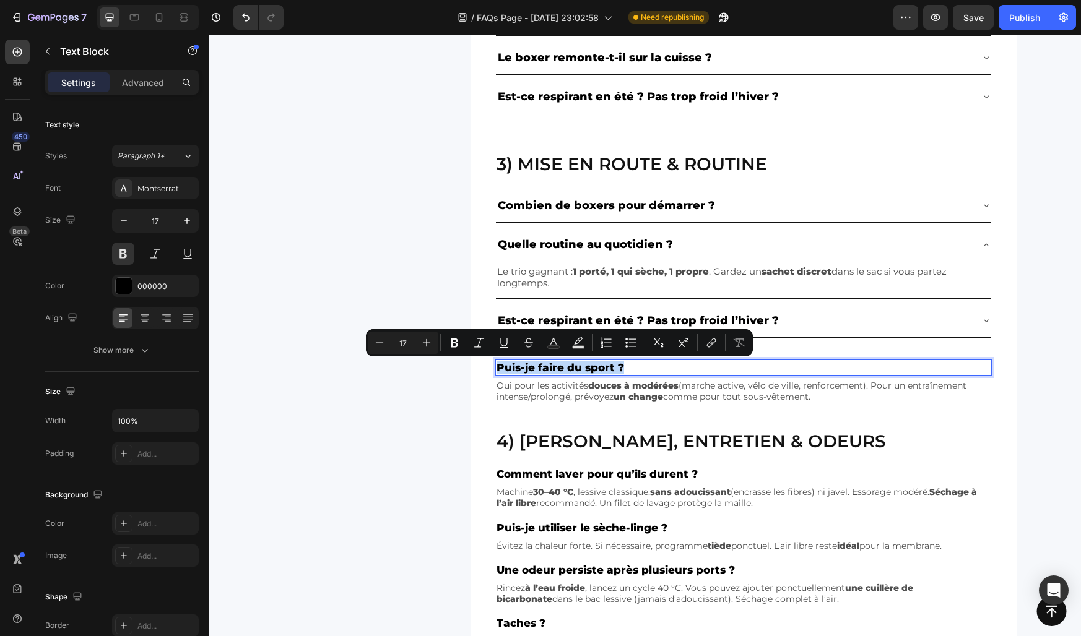
copy p "Puis-je faire du sport ?"
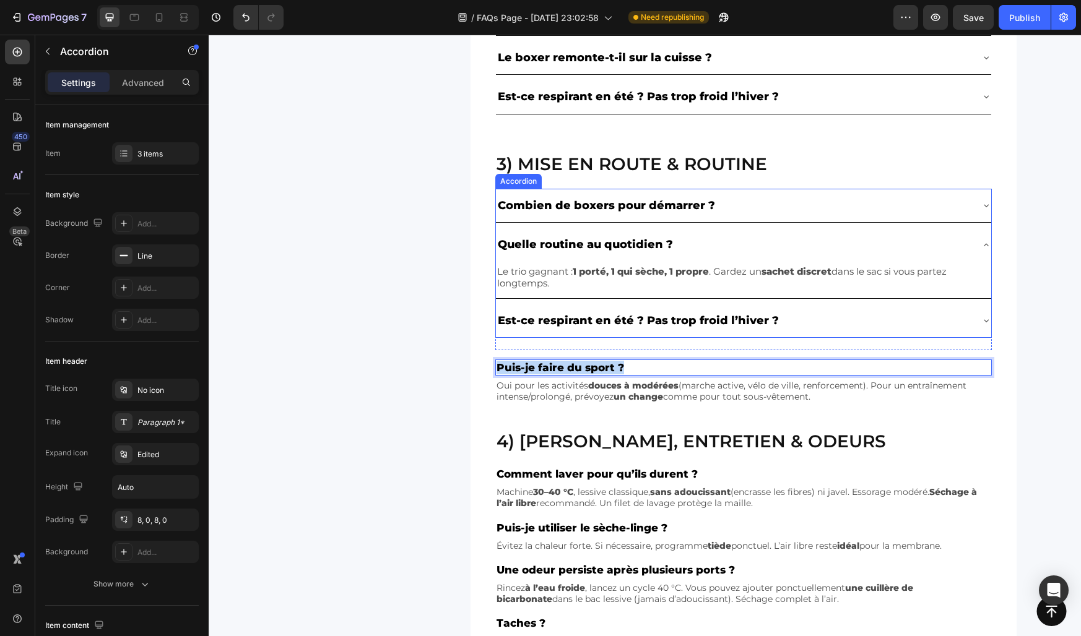
click at [567, 311] on p "Est-ce respirant en été ? Pas trop froid l’hiver ?" at bounding box center [638, 321] width 281 height 20
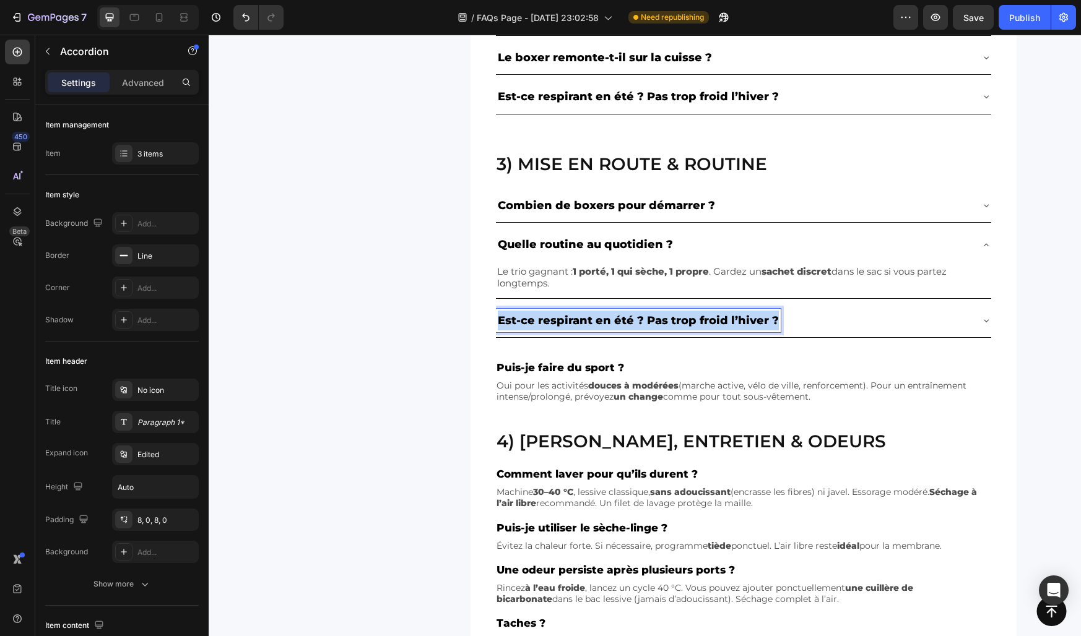
click at [567, 311] on p "Est-ce respirant en été ? Pas trop froid l’hiver ?" at bounding box center [638, 321] width 281 height 20
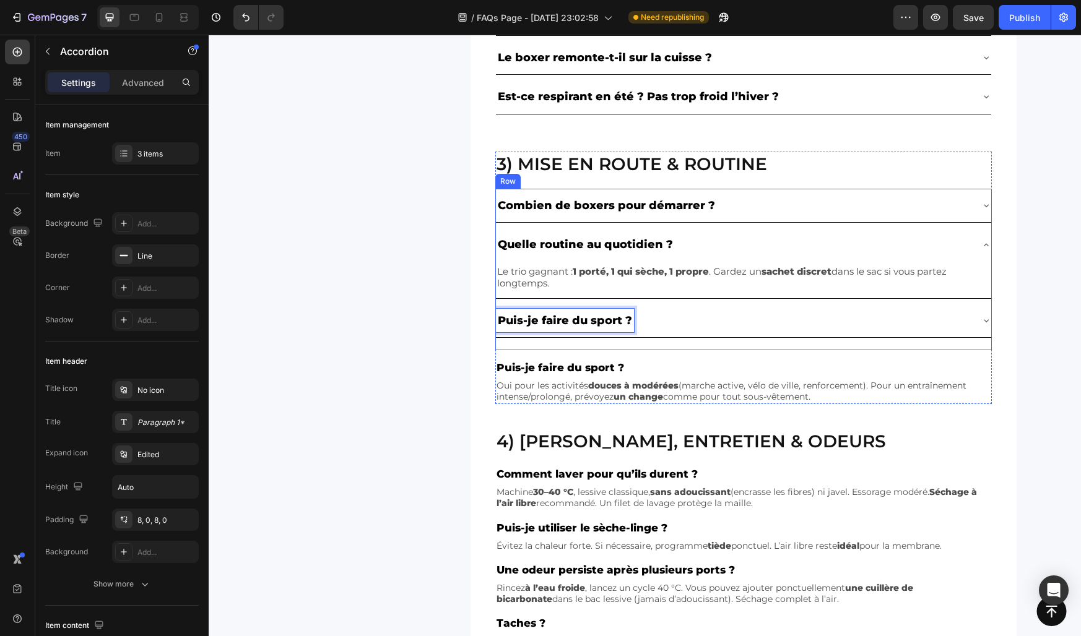
click at [597, 389] on strong "douces à modérées" at bounding box center [633, 385] width 90 height 11
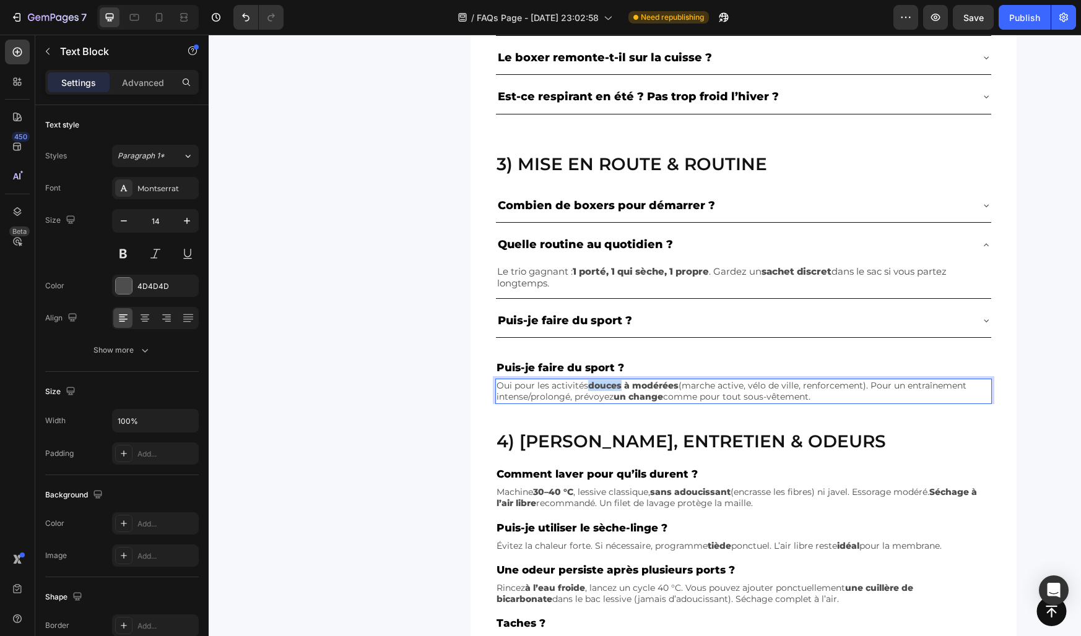
click at [597, 389] on strong "douces à modérées" at bounding box center [633, 385] width 90 height 11
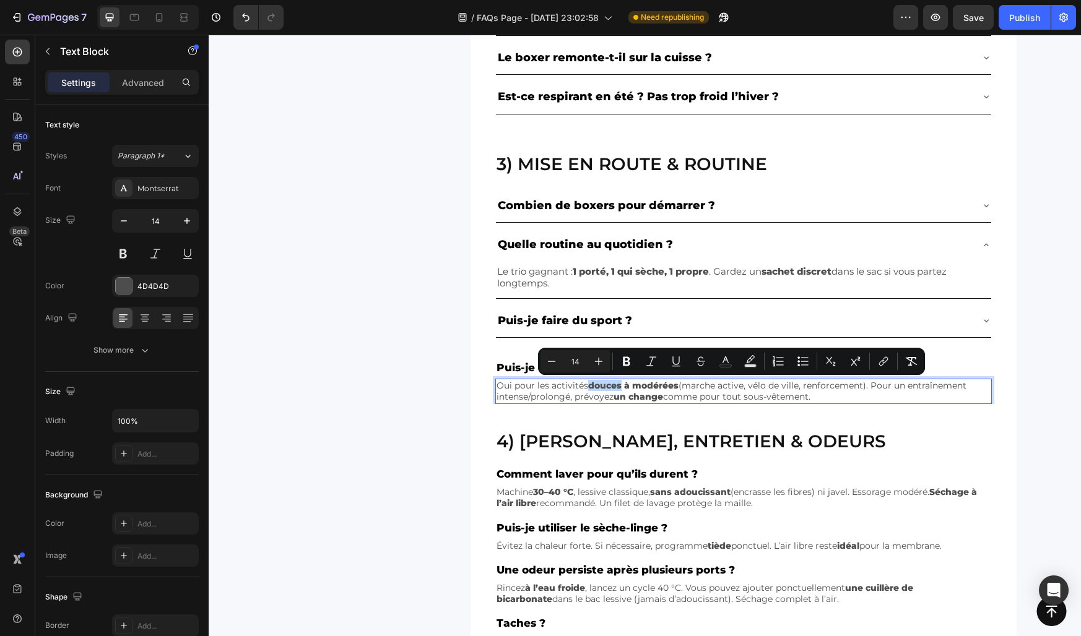
copy p "Oui pour les activités douces à modérées (marche active, vélo de ville, renforc…"
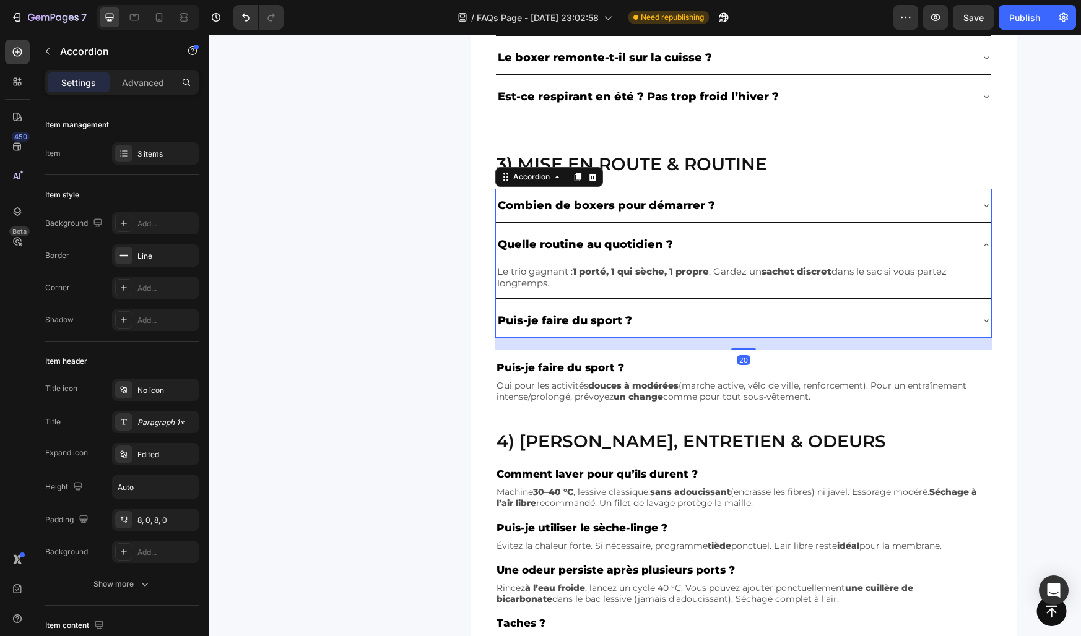
click at [696, 322] on div "Puis-je faire du sport ?" at bounding box center [733, 321] width 475 height 24
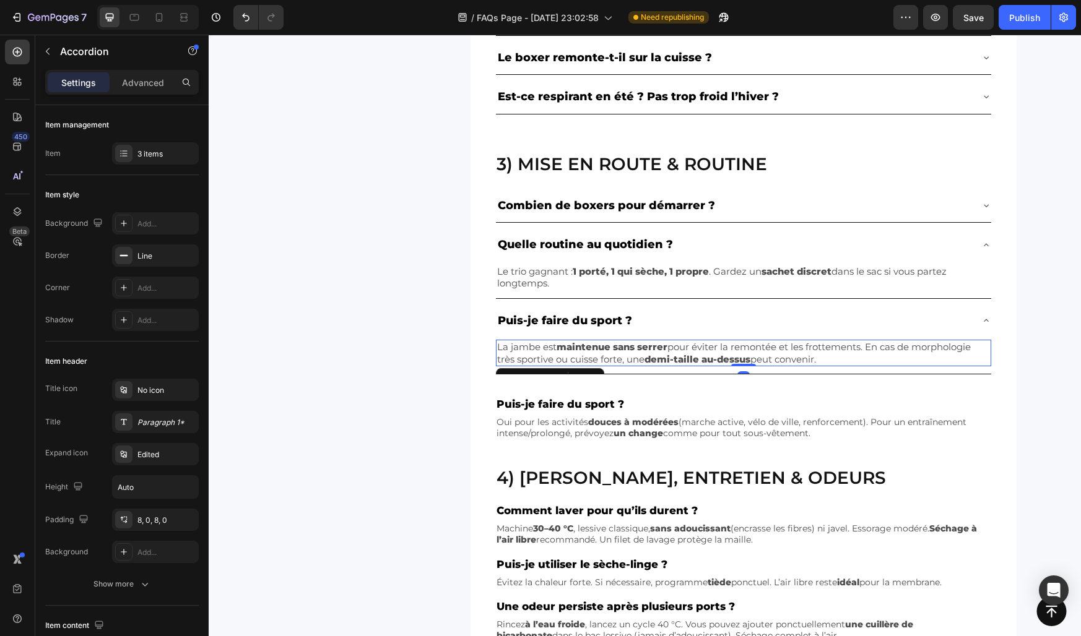
click at [652, 356] on strong "demi-taille au-dessus" at bounding box center [697, 359] width 106 height 12
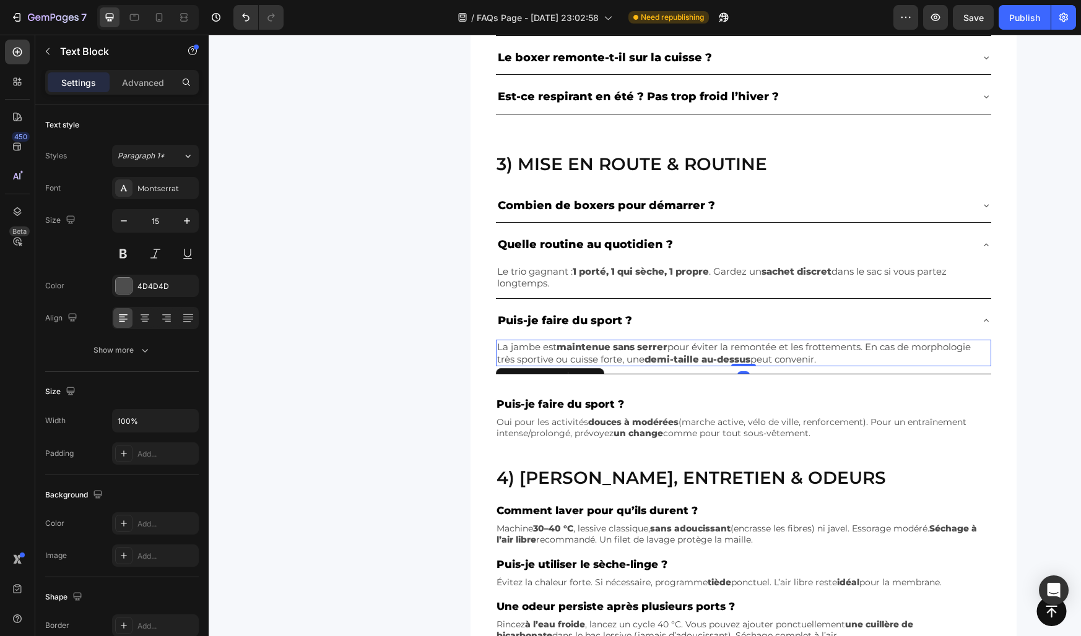
click at [652, 356] on strong "demi-taille au-dessus" at bounding box center [697, 359] width 106 height 12
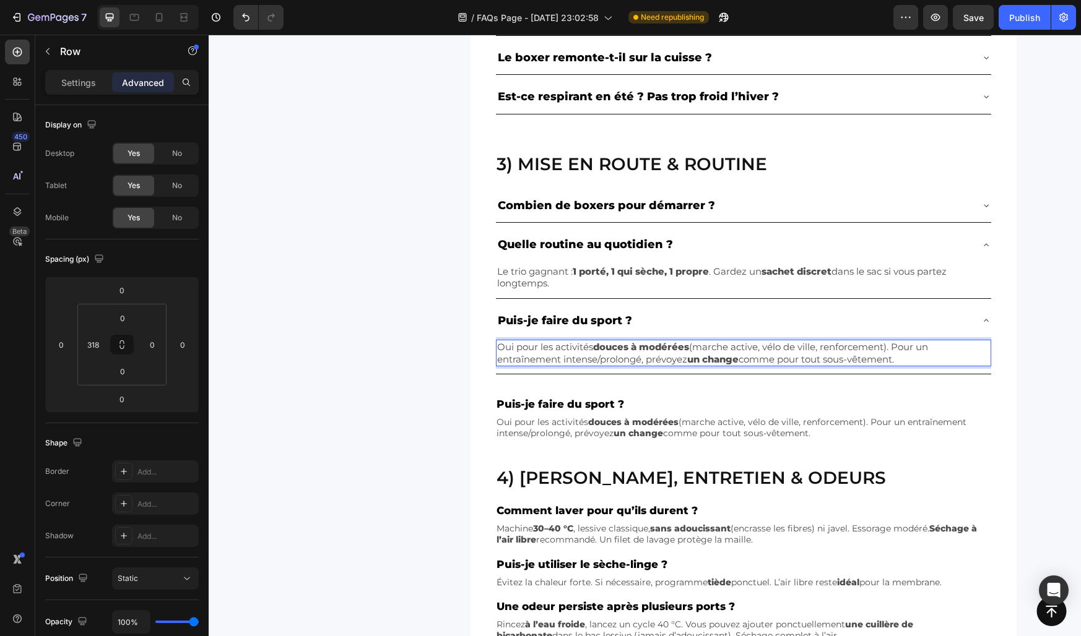
click at [455, 361] on div "3) Mise en route & routine Heading Combien de boxers pour démarrer ? Quelle rou…" at bounding box center [645, 284] width 743 height 314
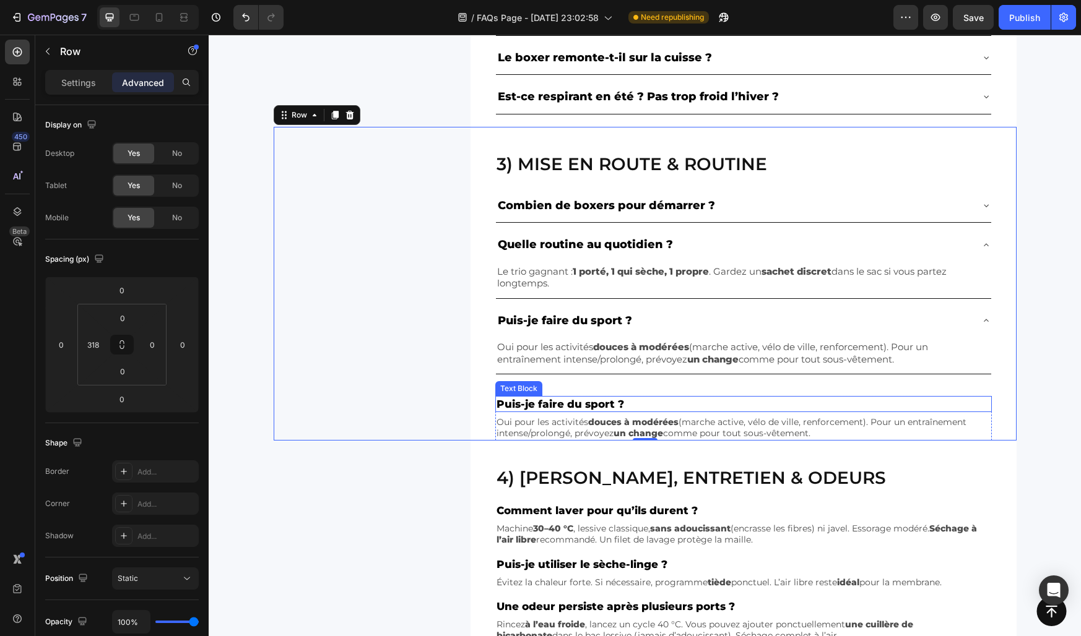
click at [540, 405] on p "Puis-je faire du sport ?" at bounding box center [743, 404] width 494 height 14
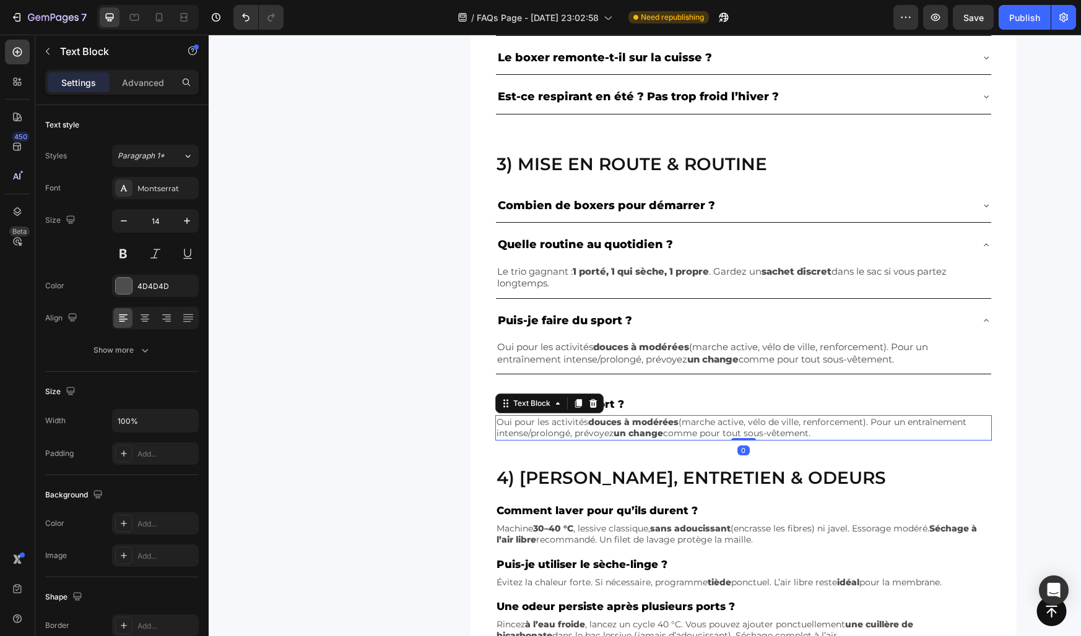
click at [579, 416] on div "Oui pour les activités douces à modérées (marche active, vélo de ville, renforc…" at bounding box center [743, 427] width 496 height 25
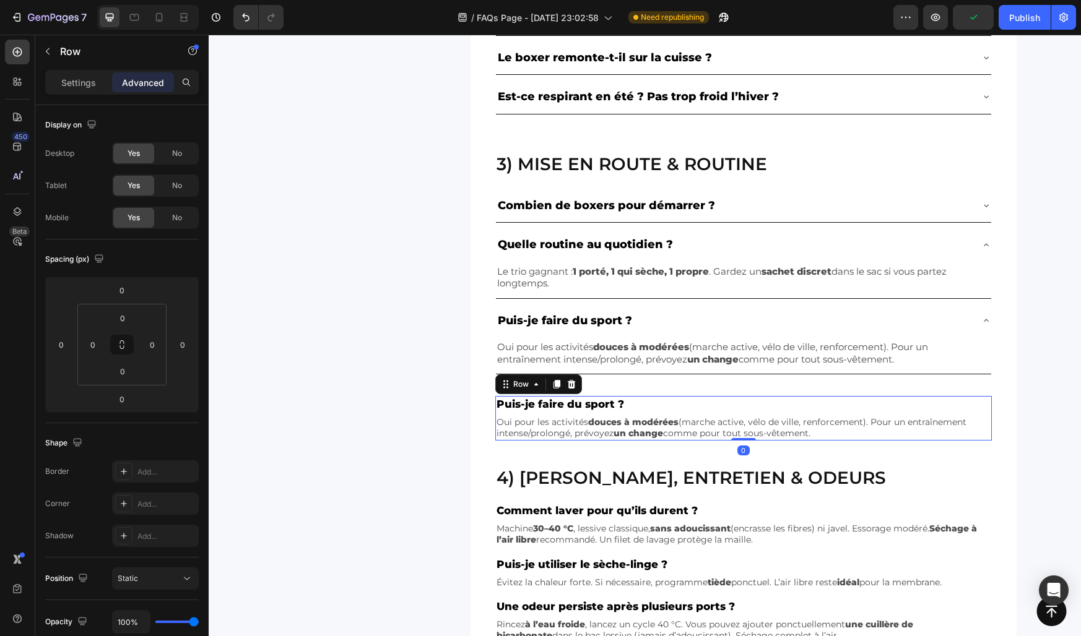
click at [625, 413] on div "Puis-je faire du sport ? Text Block Oui pour les activités douces à modérées (m…" at bounding box center [743, 418] width 496 height 45
click at [576, 387] on div at bounding box center [571, 384] width 15 height 15
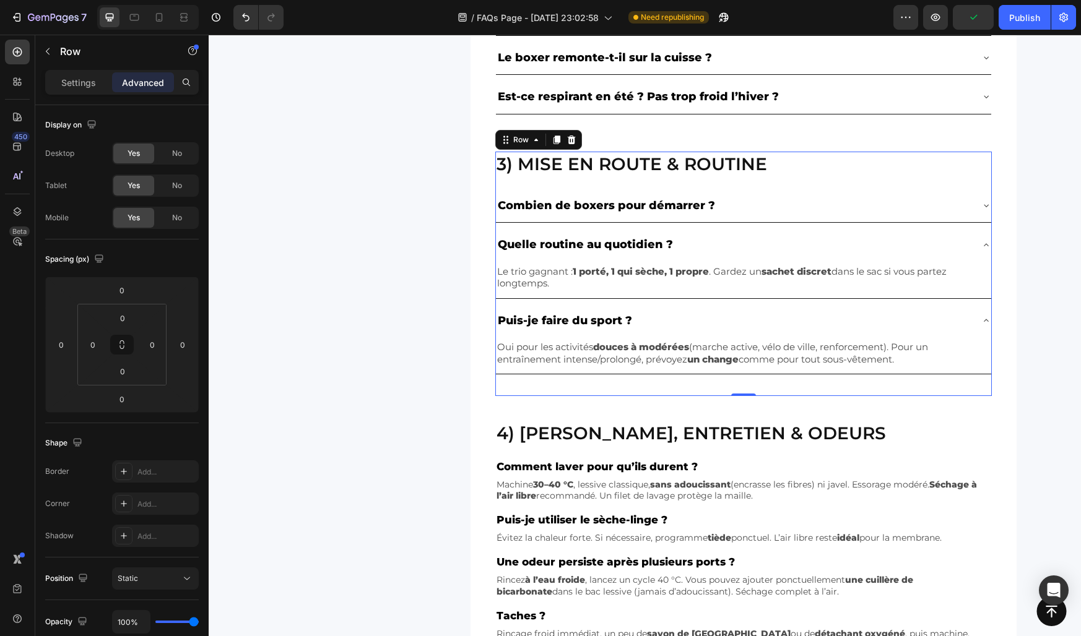
click at [536, 391] on div "3) Mise en route & routine Heading Combien de boxers pour démarrer ? Quelle rou…" at bounding box center [743, 274] width 496 height 245
click at [408, 376] on div "3) Mise en route & routine Heading Combien de boxers pour démarrer ? Quelle rou…" at bounding box center [645, 262] width 743 height 270
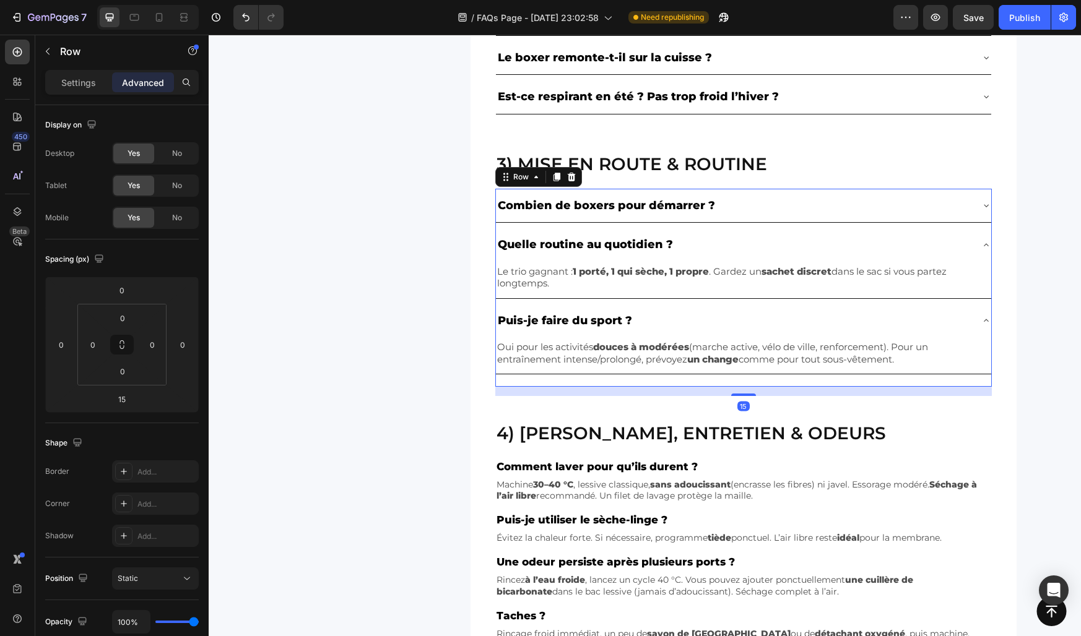
click at [530, 379] on div "Combien de boxers pour démarrer ? Quelle routine au quotidien ? Le trio gagnant…" at bounding box center [743, 288] width 496 height 198
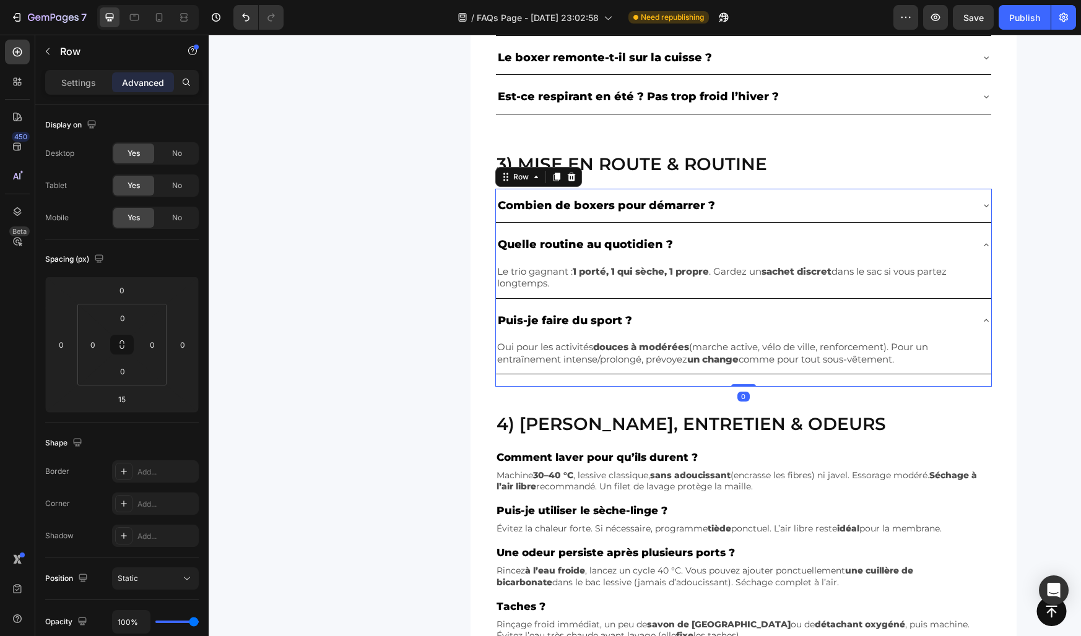
drag, startPoint x: 742, startPoint y: 396, endPoint x: 741, endPoint y: 369, distance: 26.6
click at [741, 369] on div "Combien de boxers pour démarrer ? Quelle routine au quotidien ? Le trio gagnant…" at bounding box center [743, 288] width 496 height 198
type input "0"
click at [425, 283] on div "3) Mise en route & routine Heading Combien de boxers pour démarrer ? Quelle rou…" at bounding box center [645, 257] width 743 height 261
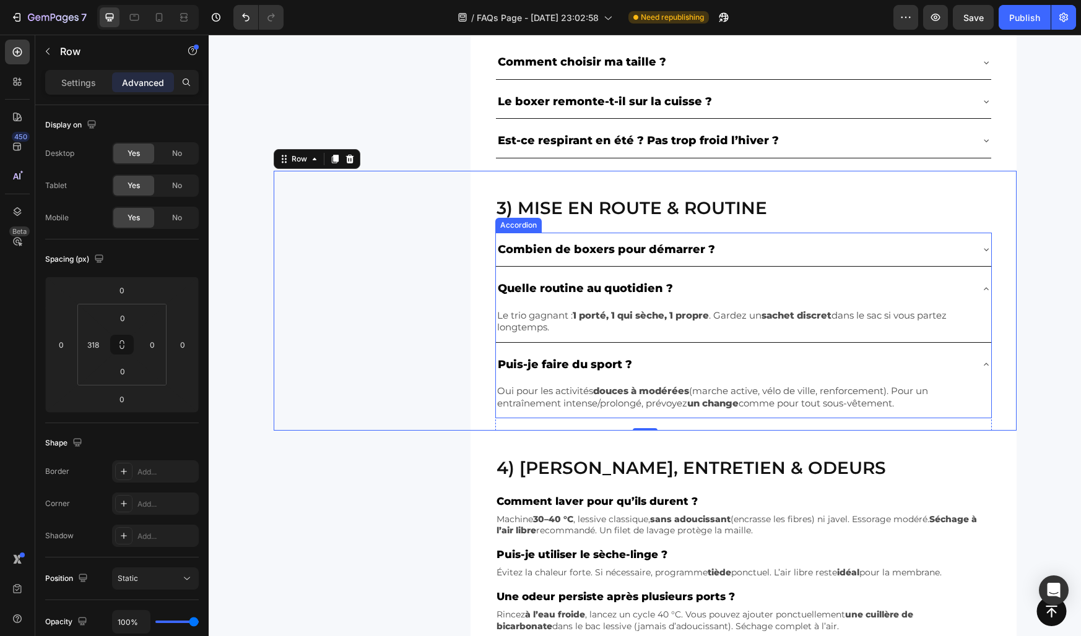
scroll to position [566, 0]
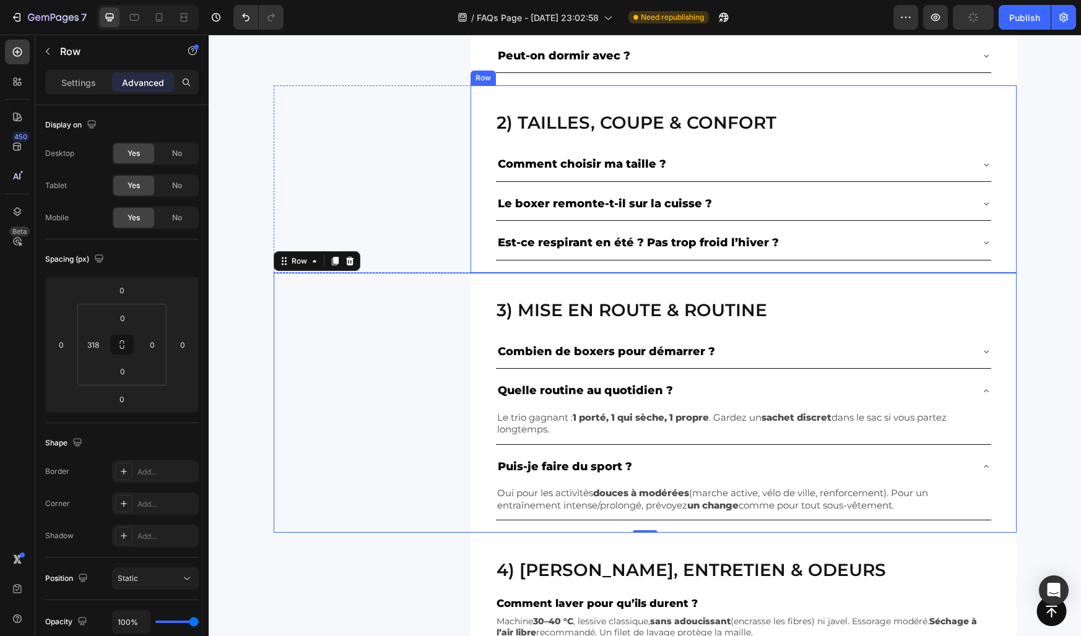
click at [487, 240] on div "2) Tailles, coupe & confort Heading Comment choisir ma taille ? Le boxer remont…" at bounding box center [743, 179] width 546 height 188
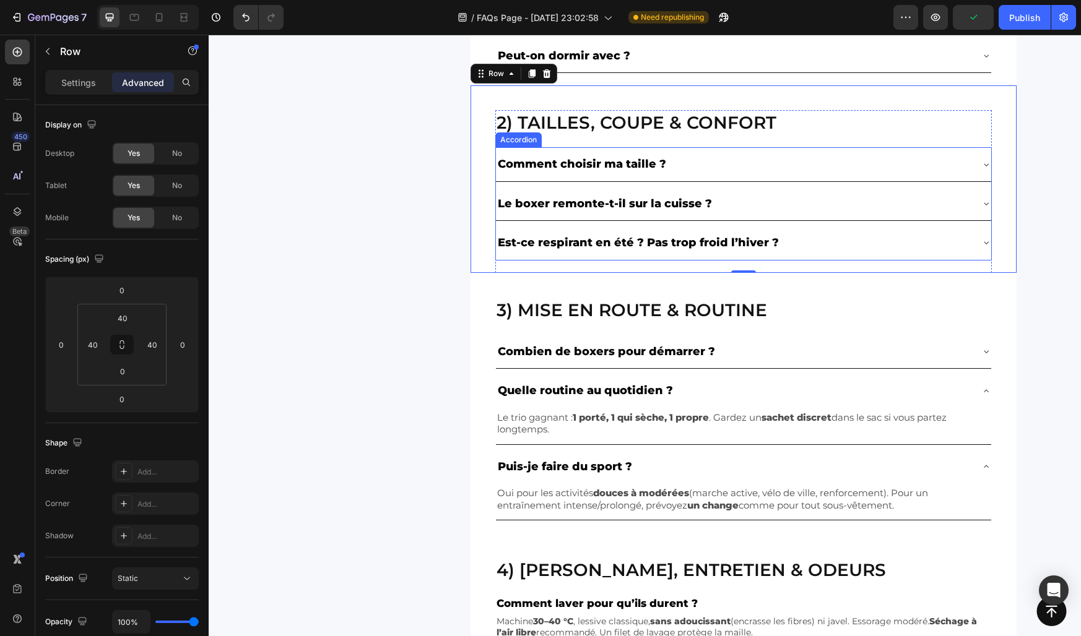
click at [797, 252] on div "Est-ce respirant en été ? Pas trop froid l’hiver ?" at bounding box center [733, 243] width 475 height 24
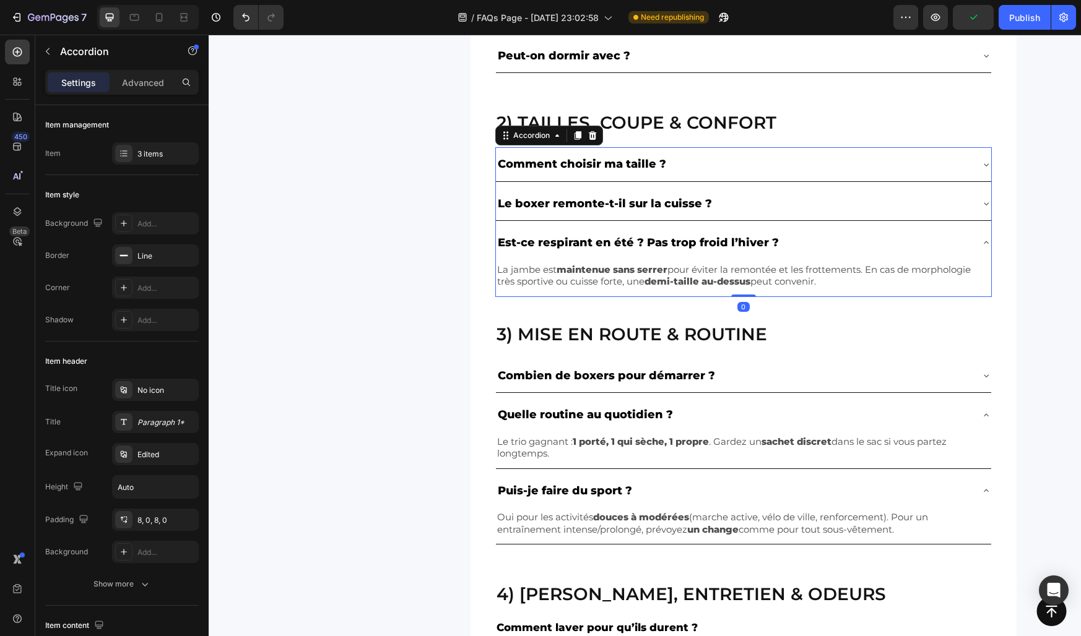
drag, startPoint x: 748, startPoint y: 308, endPoint x: 745, endPoint y: 269, distance: 39.1
click at [745, 270] on div "Comment choisir ma taille ? Le boxer remonte-t-il sur la cuisse ? Est-ce respir…" at bounding box center [743, 221] width 496 height 149
type input "100%"
type input "100"
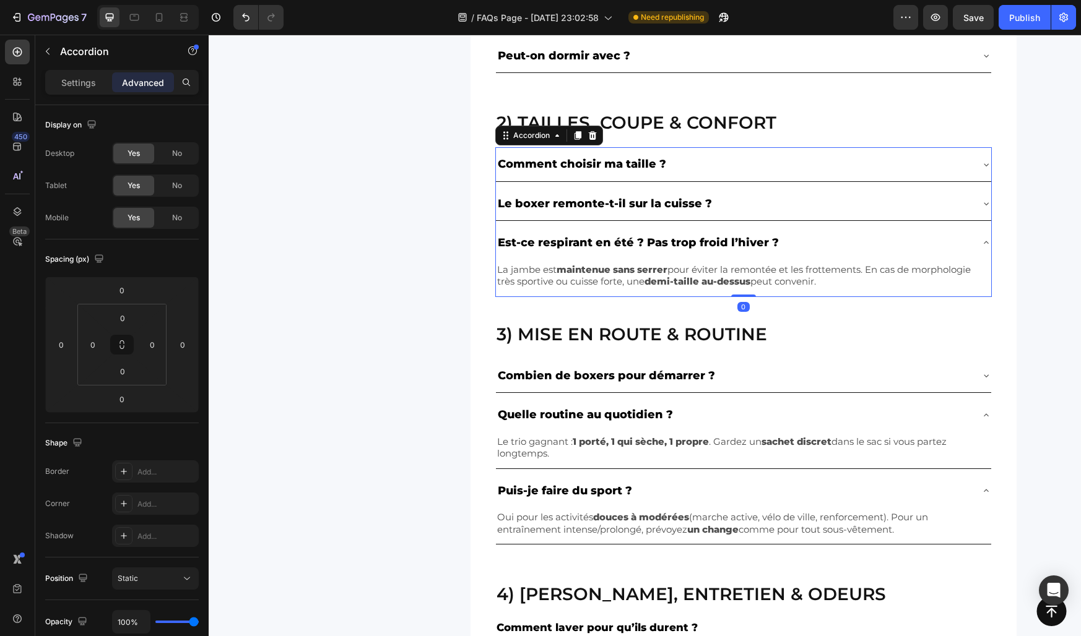
click at [799, 232] on div "Est-ce respirant en été ? Pas trop froid l’hiver ?" at bounding box center [733, 243] width 475 height 24
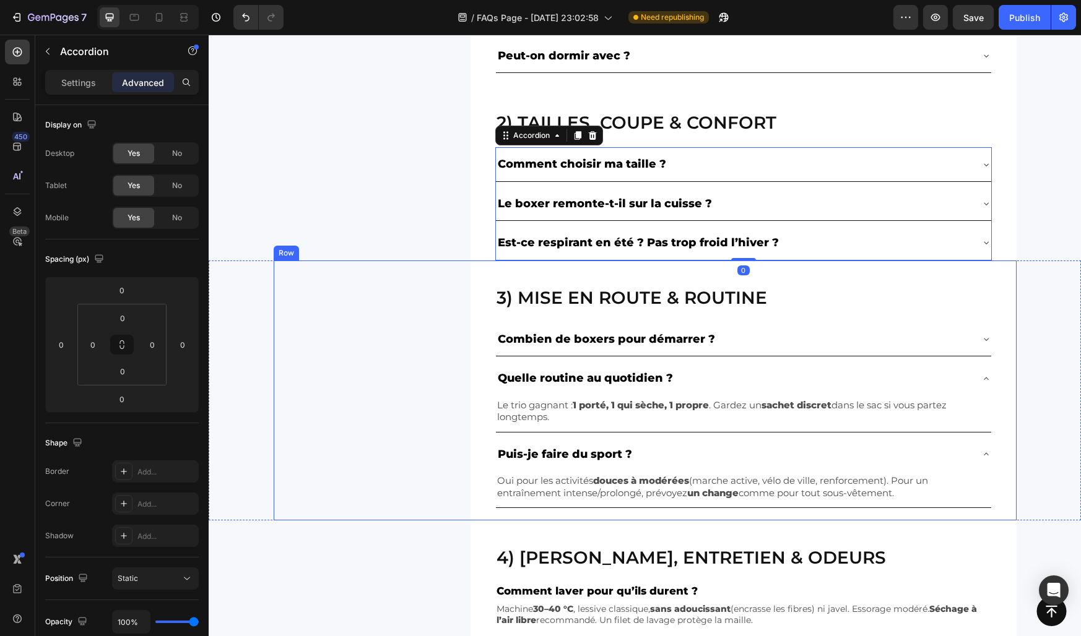
click at [453, 266] on div "3) Mise en route & routine Heading Combien de boxers pour démarrer ? Quelle rou…" at bounding box center [645, 391] width 743 height 261
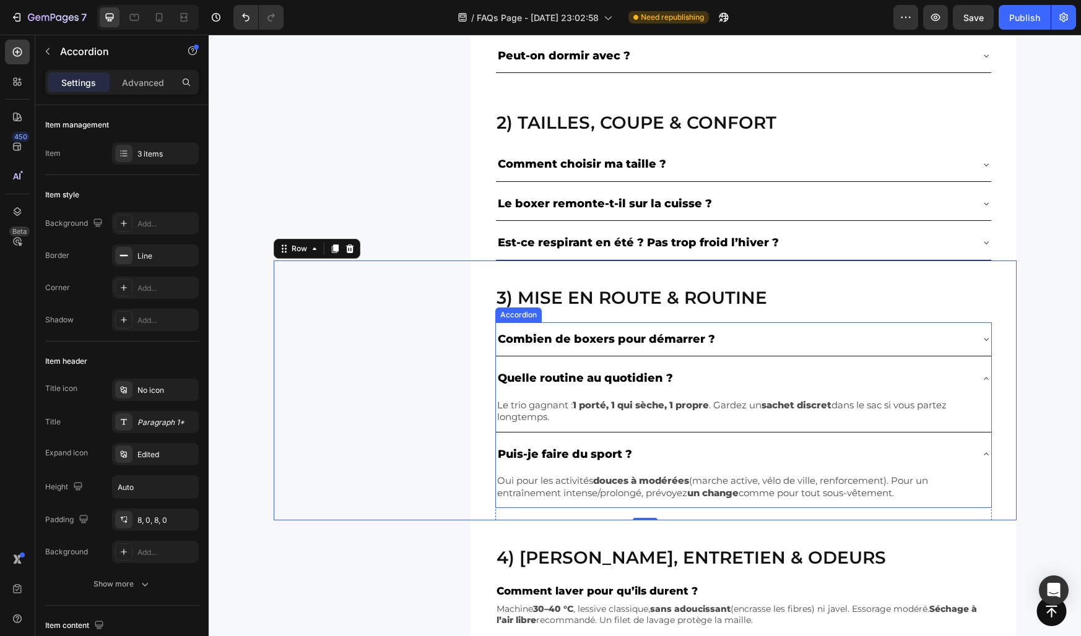
click at [725, 374] on div "Quelle routine au quotidien ?" at bounding box center [733, 378] width 475 height 24
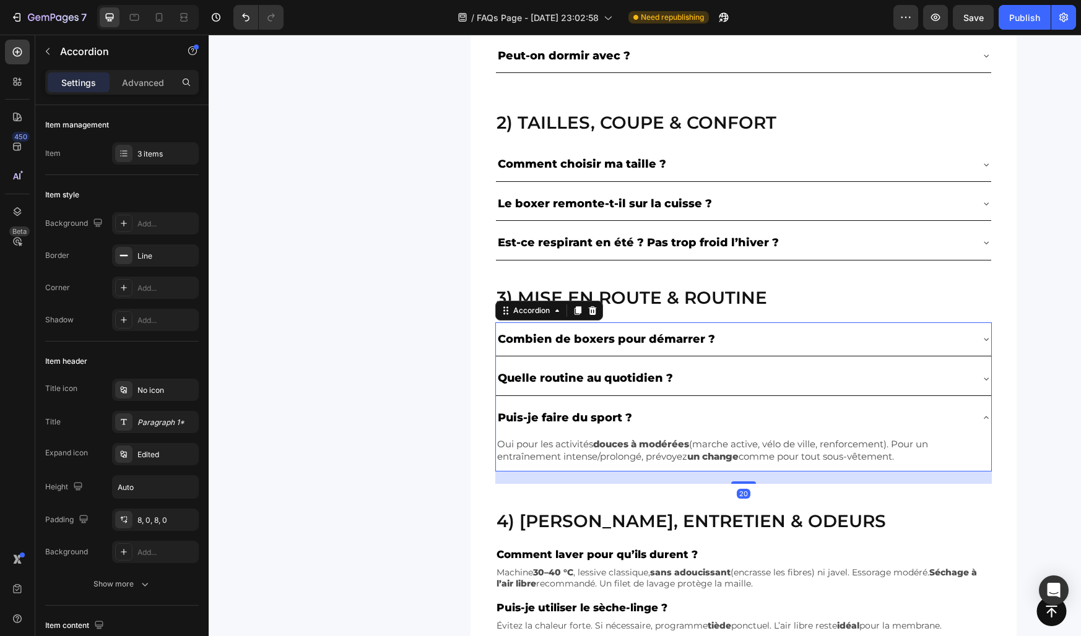
click at [705, 414] on div "Puis-je faire du sport ?" at bounding box center [733, 418] width 475 height 24
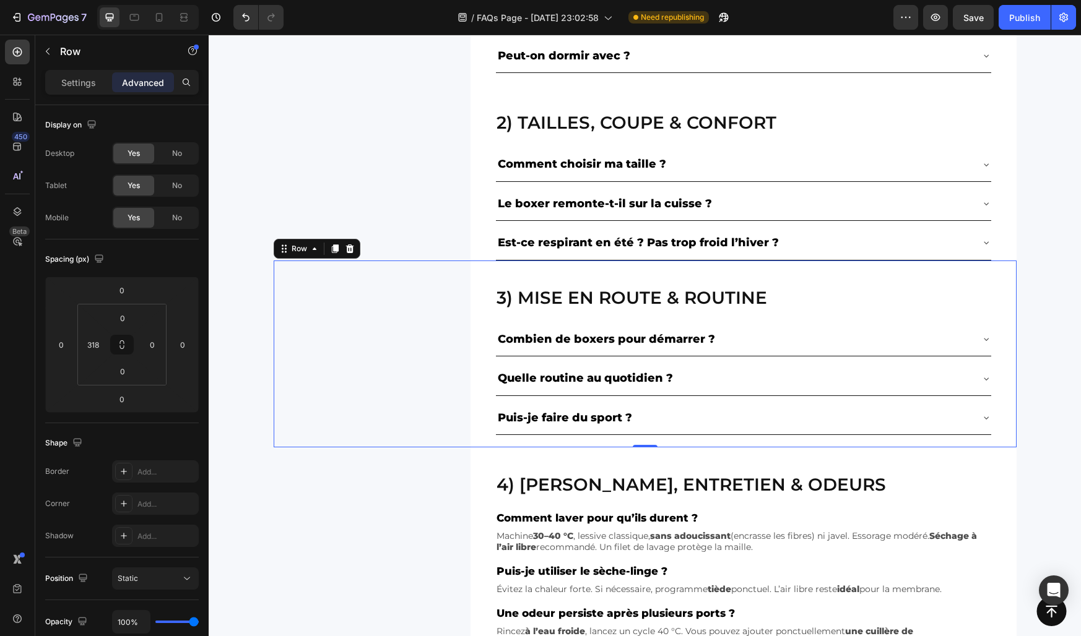
click at [423, 319] on div "3) Mise en route & routine Heading Combien de boxers pour démarrer ? Quelle rou…" at bounding box center [645, 355] width 743 height 188
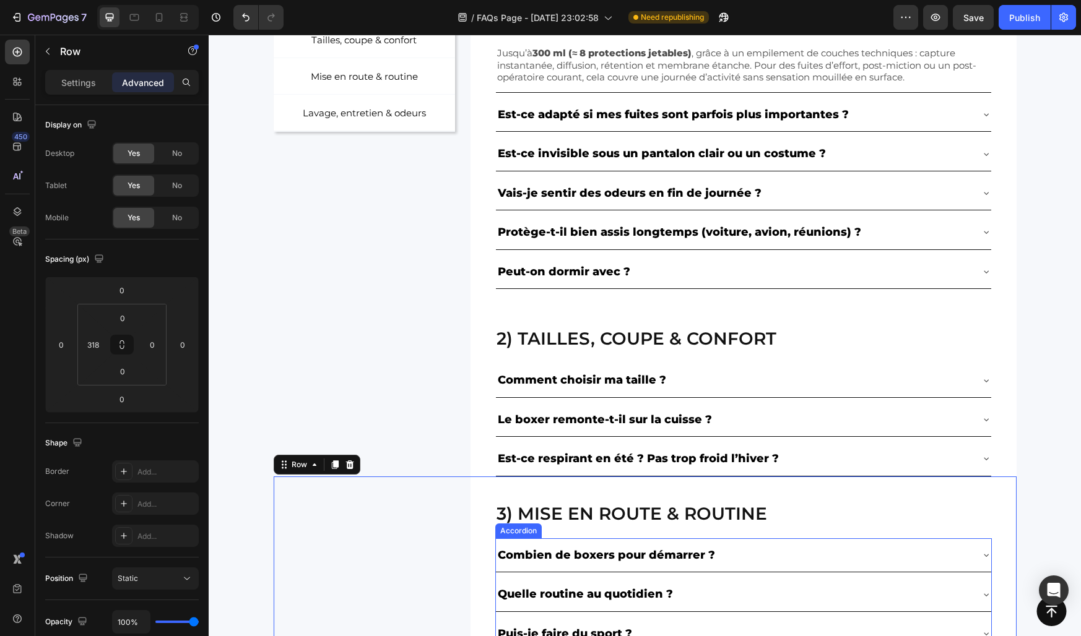
scroll to position [330, 0]
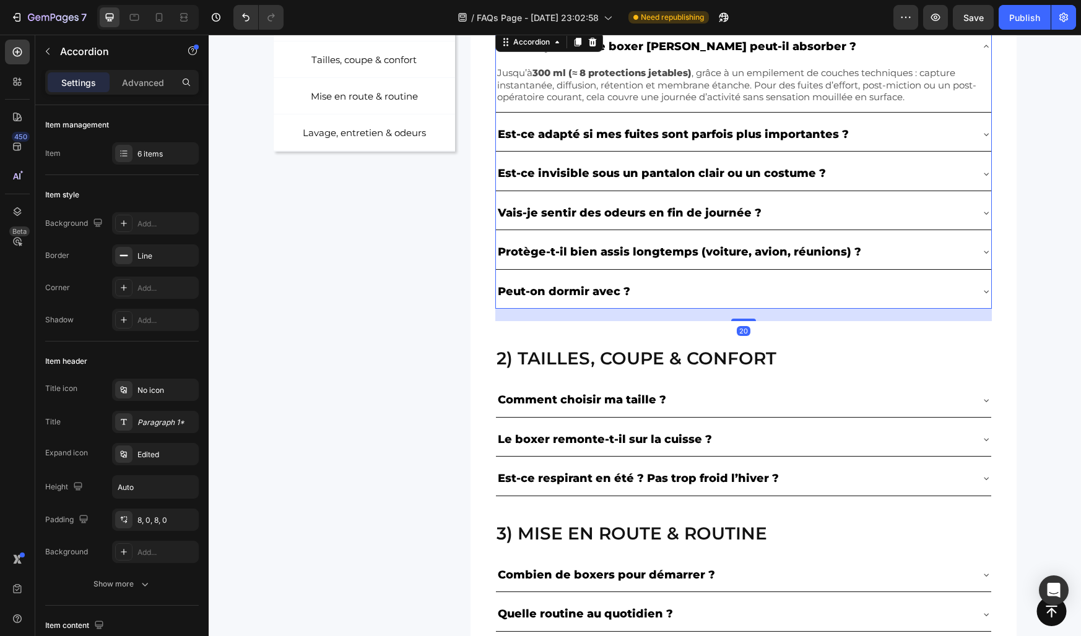
click at [657, 283] on div "Peut-on dormir avec ?" at bounding box center [733, 292] width 475 height 24
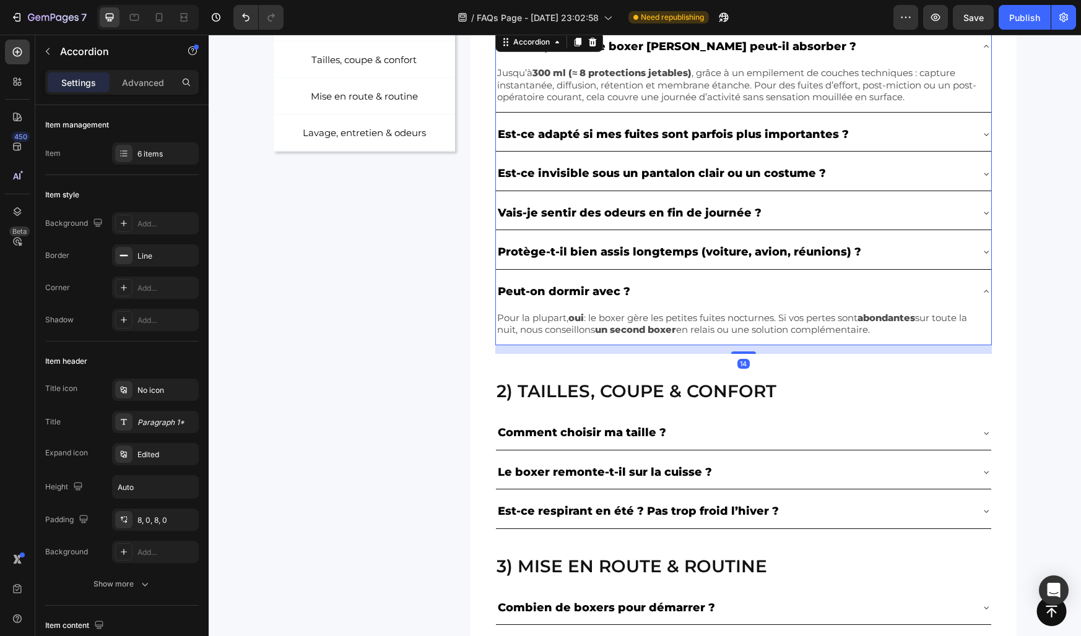
drag, startPoint x: 742, startPoint y: 357, endPoint x: 735, endPoint y: 328, distance: 29.3
click at [735, 328] on div "Quelle quantité le boxer Konfio peut-il absorber ? Jusqu’à 300 ml (≈ 8 protecti…" at bounding box center [743, 188] width 496 height 316
type input "100%"
type input "100"
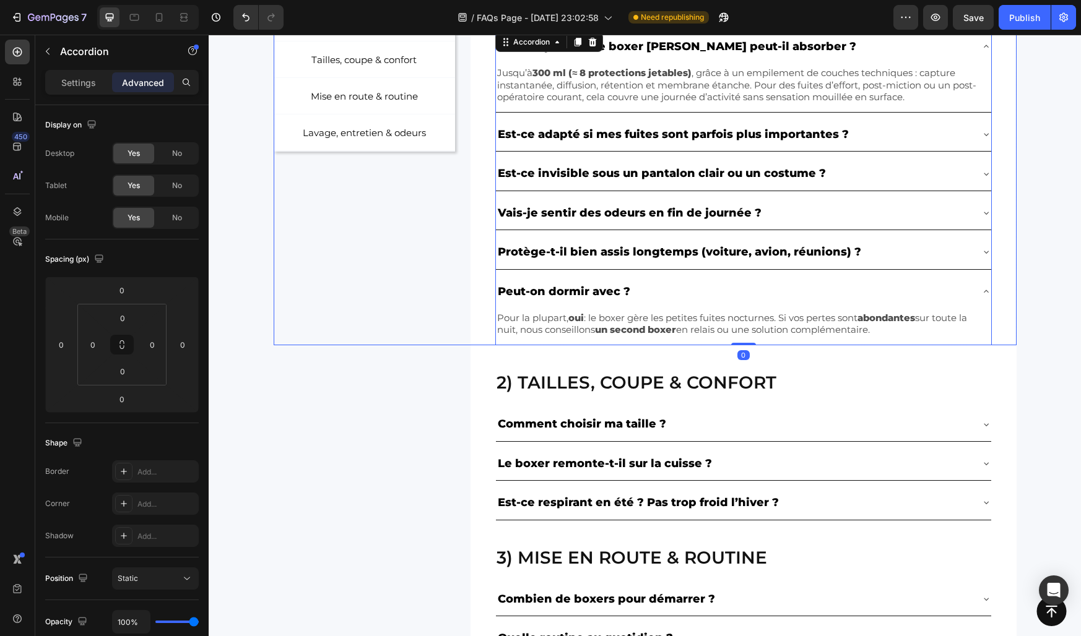
click at [455, 258] on div "NOS CATÉGORIES Text Block Row Essentiels & performances Button Tailles, coupe &…" at bounding box center [645, 157] width 743 height 378
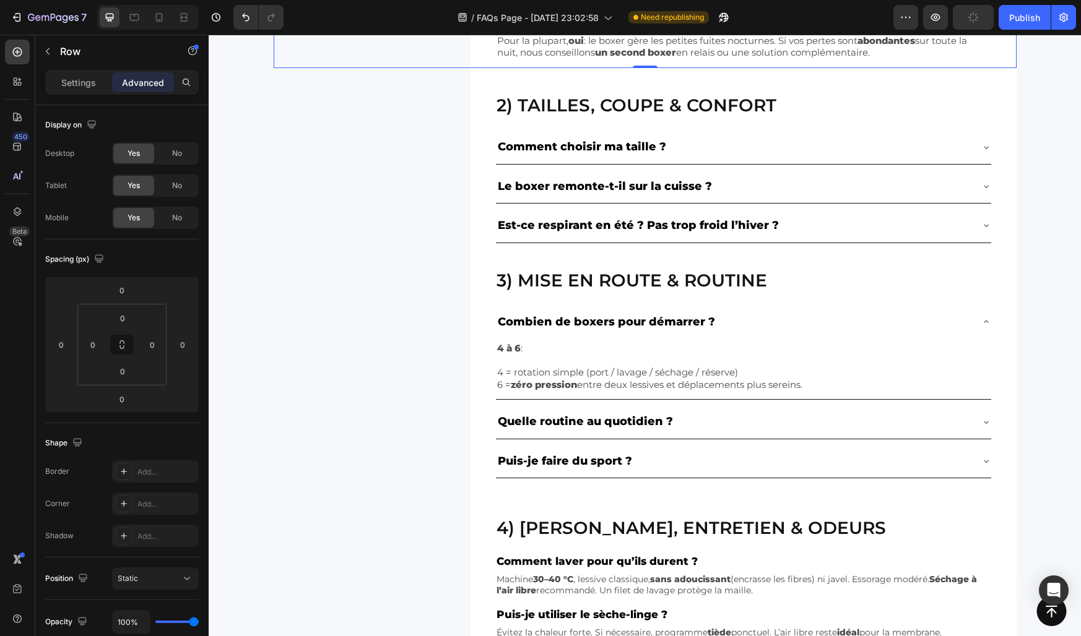
scroll to position [616, 0]
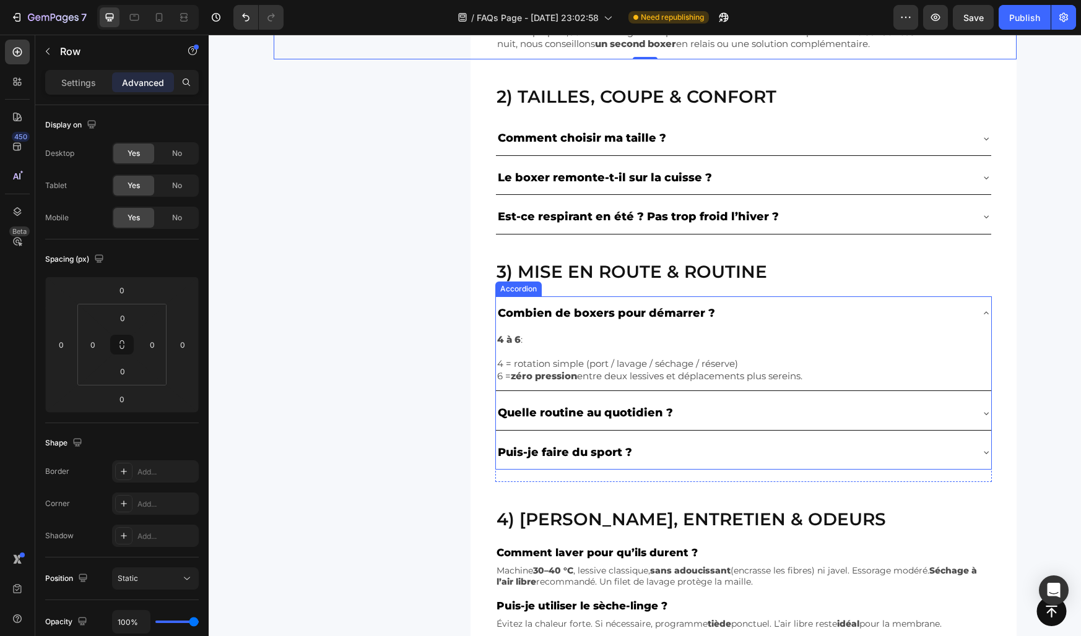
click at [541, 452] on p "Puis-je faire du sport ?" at bounding box center [565, 453] width 134 height 20
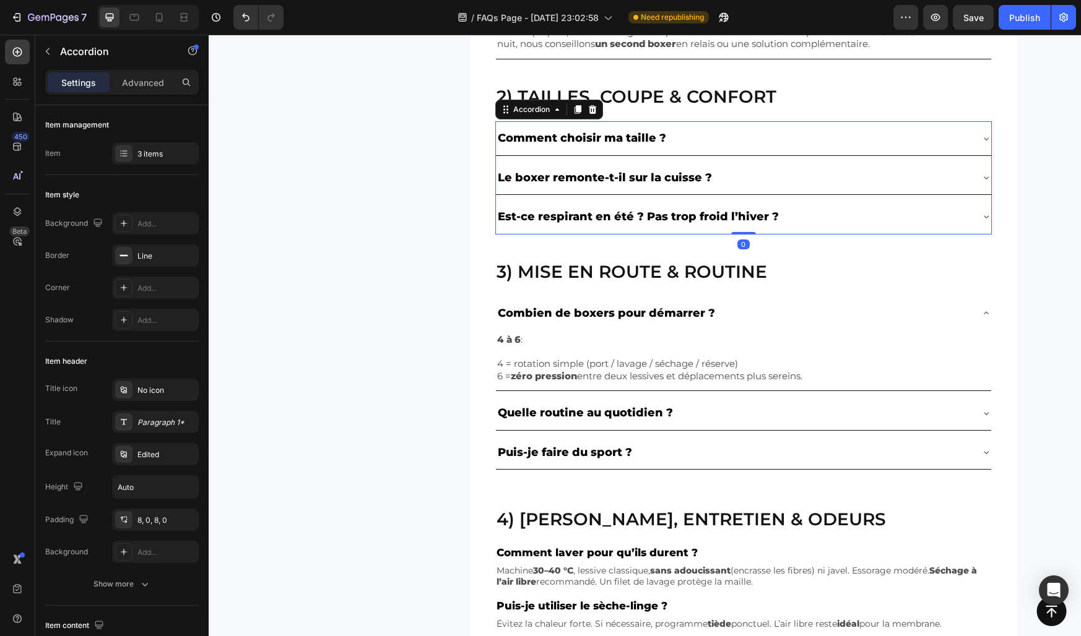
click at [528, 218] on p "Est-ce respirant en été ? Pas trop froid l’hiver ?" at bounding box center [638, 217] width 281 height 20
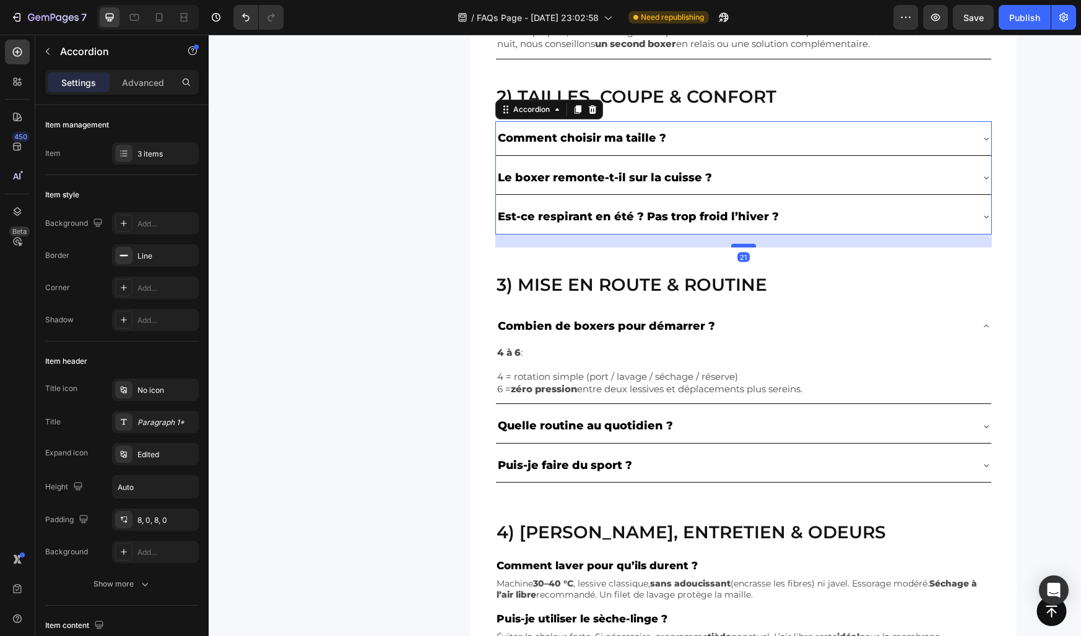
drag, startPoint x: 744, startPoint y: 232, endPoint x: 737, endPoint y: 245, distance: 15.0
click at [737, 245] on div at bounding box center [743, 246] width 25 height 4
type input "100%"
type input "100"
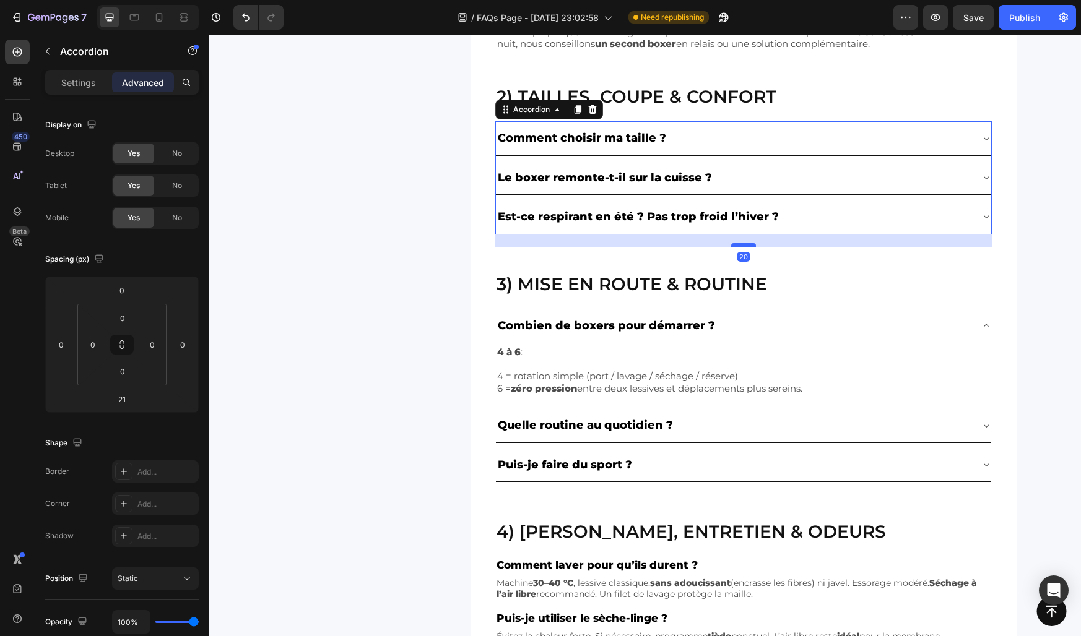
click at [735, 244] on div at bounding box center [743, 245] width 25 height 4
type input "20"
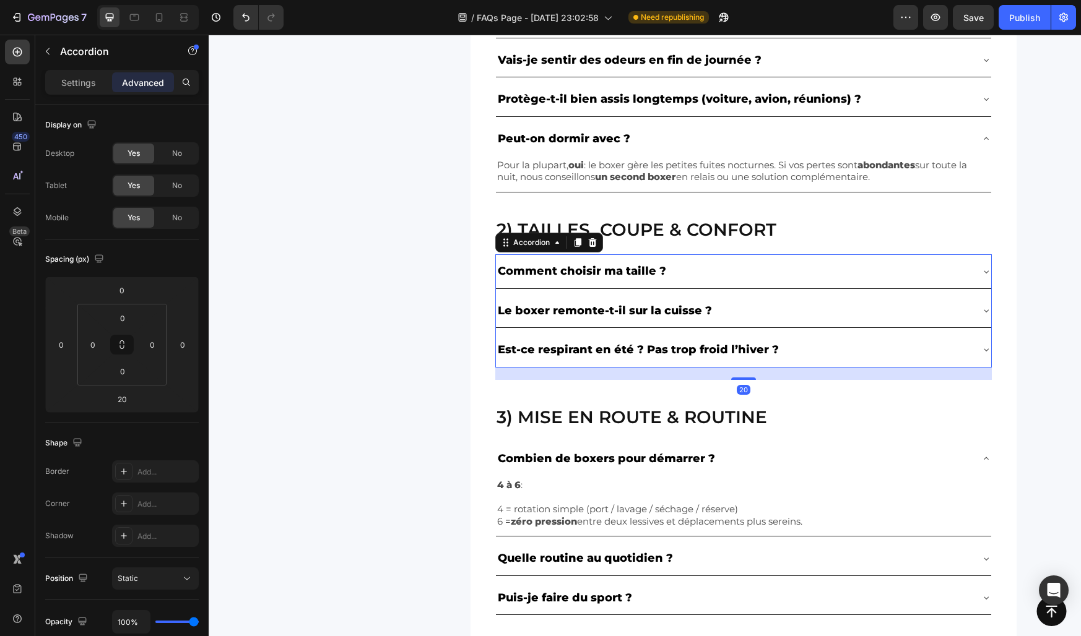
scroll to position [389, 0]
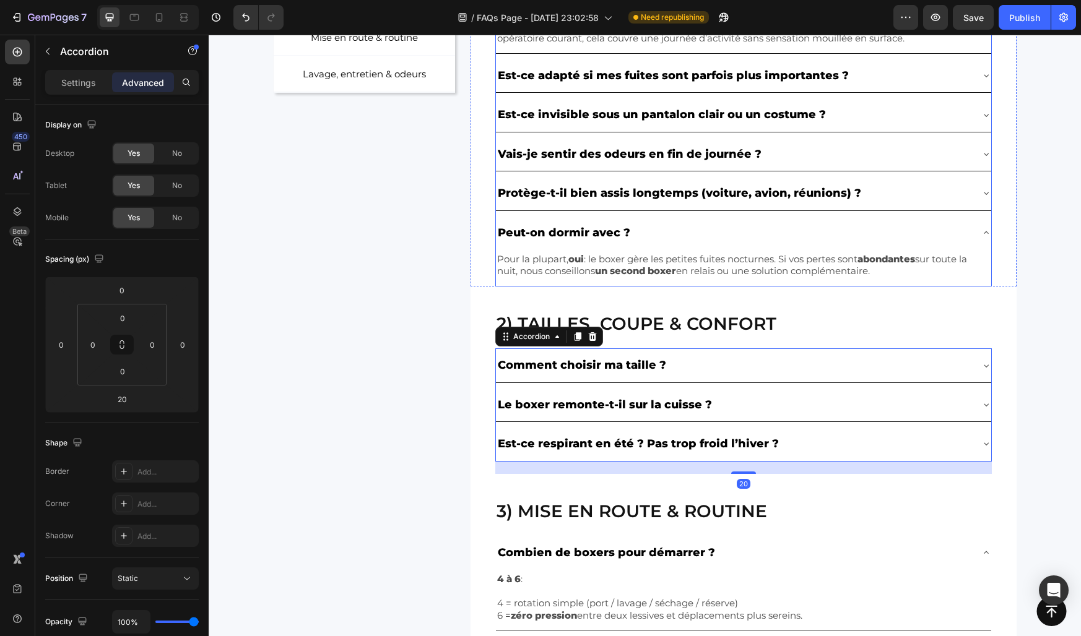
click at [673, 227] on div "Peut-on dormir avec ?" at bounding box center [733, 233] width 475 height 24
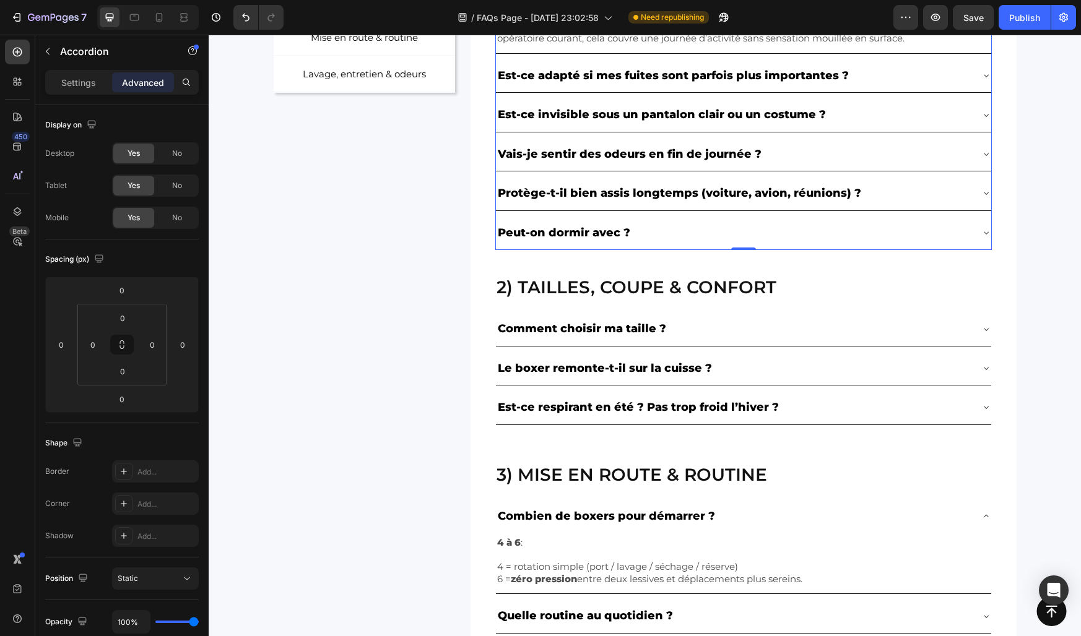
click at [641, 227] on div "Peut-on dormir avec ?" at bounding box center [733, 233] width 475 height 24
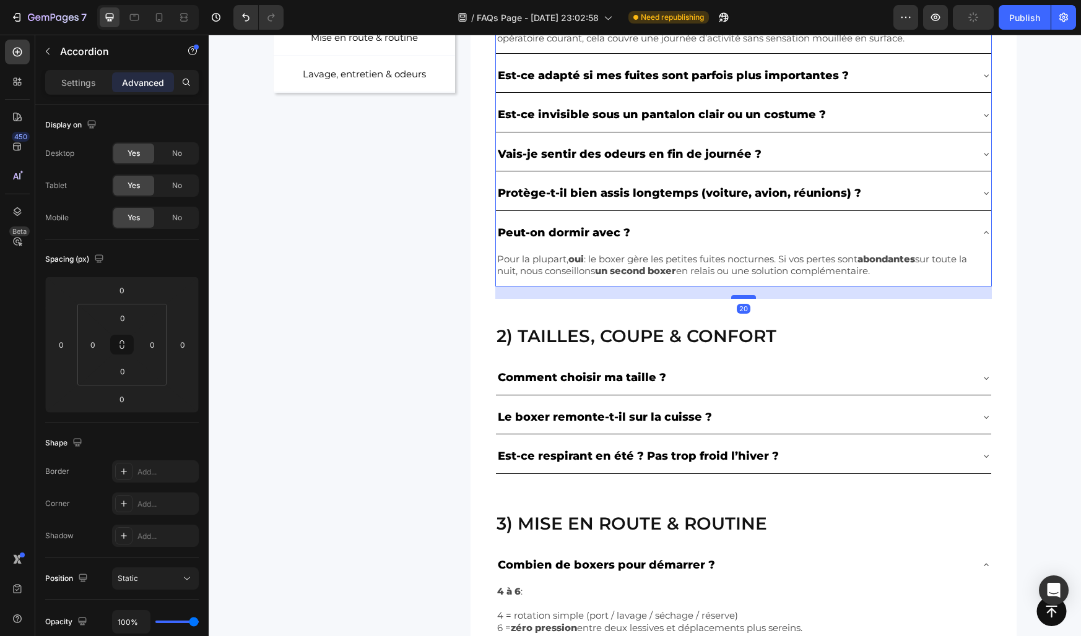
drag, startPoint x: 742, startPoint y: 283, endPoint x: 737, endPoint y: 295, distance: 12.5
click at [737, 295] on div at bounding box center [743, 297] width 25 height 4
type input "19"
click at [739, 295] on div "19" at bounding box center [743, 293] width 496 height 12
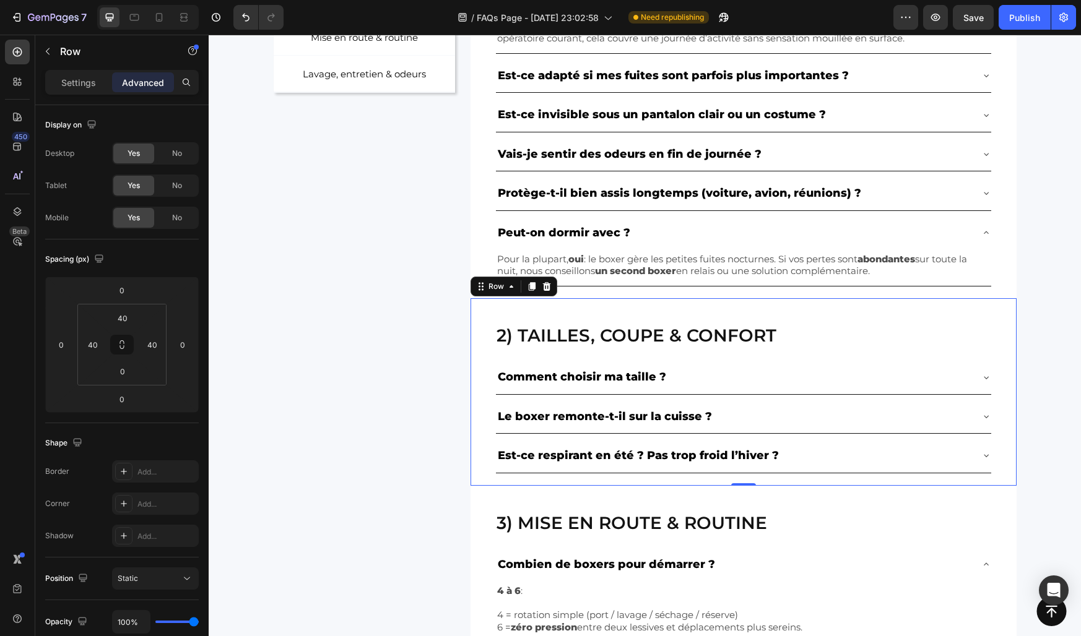
click at [743, 299] on div "2) Tailles, coupe & confort Heading Comment choisir ma taille ? Le boxer remont…" at bounding box center [743, 392] width 546 height 188
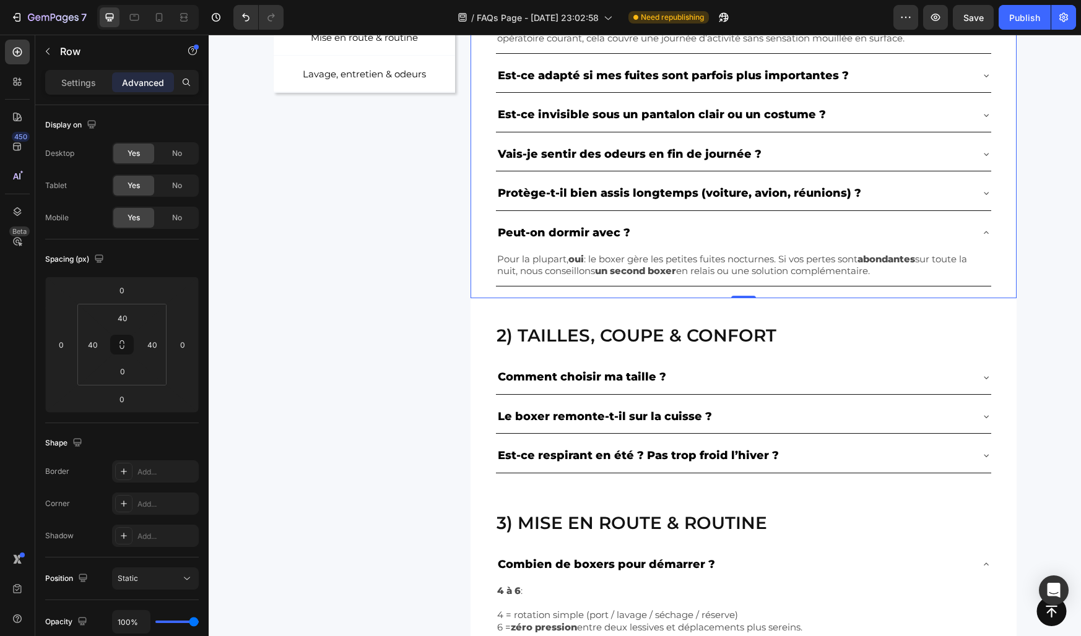
click at [733, 291] on div "1) Essentiels & performances Heading Quelle quantité le boxer Konfio peut-il ab…" at bounding box center [743, 116] width 496 height 365
click at [747, 279] on div "Pour la plupart, oui : le boxer gère les petites fuites nocturnes. Si vos perte…" at bounding box center [743, 267] width 495 height 37
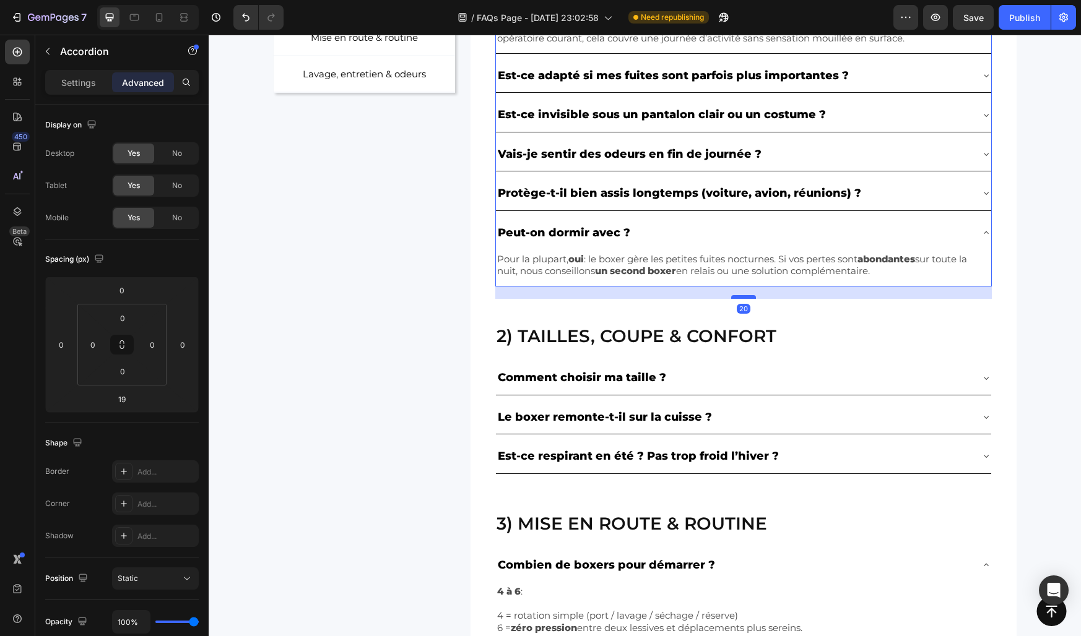
click at [742, 297] on div at bounding box center [743, 297] width 25 height 4
type input "20"
click at [678, 238] on div "Peut-on dormir avec ?" at bounding box center [733, 233] width 475 height 24
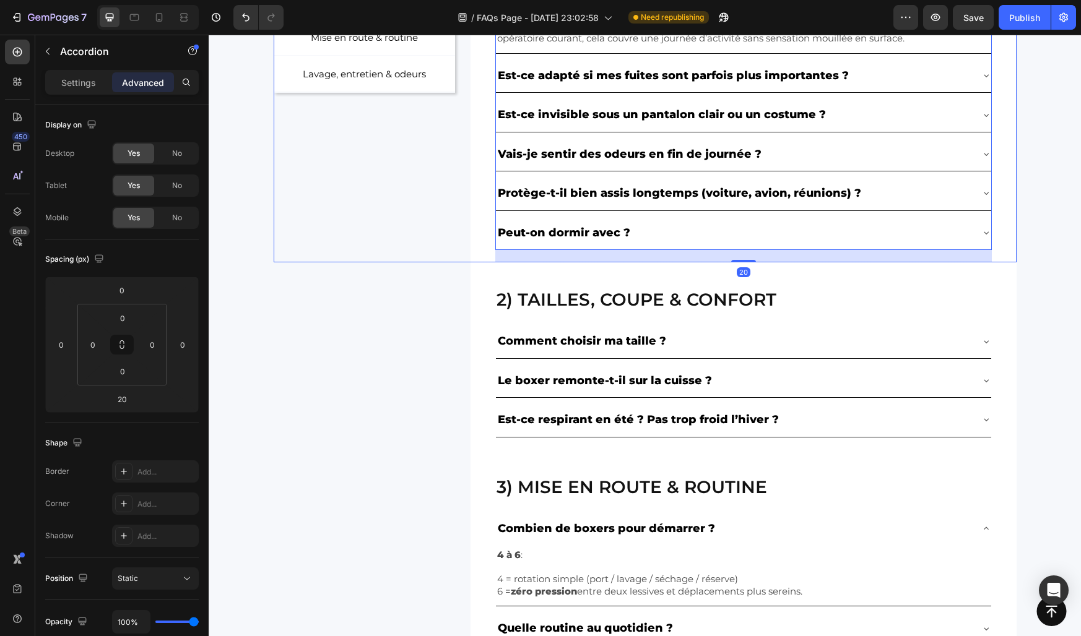
click at [448, 204] on div "NOS CATÉGORIES Text Block Row Essentiels & performances Button Tailles, coupe &…" at bounding box center [365, 85] width 182 height 353
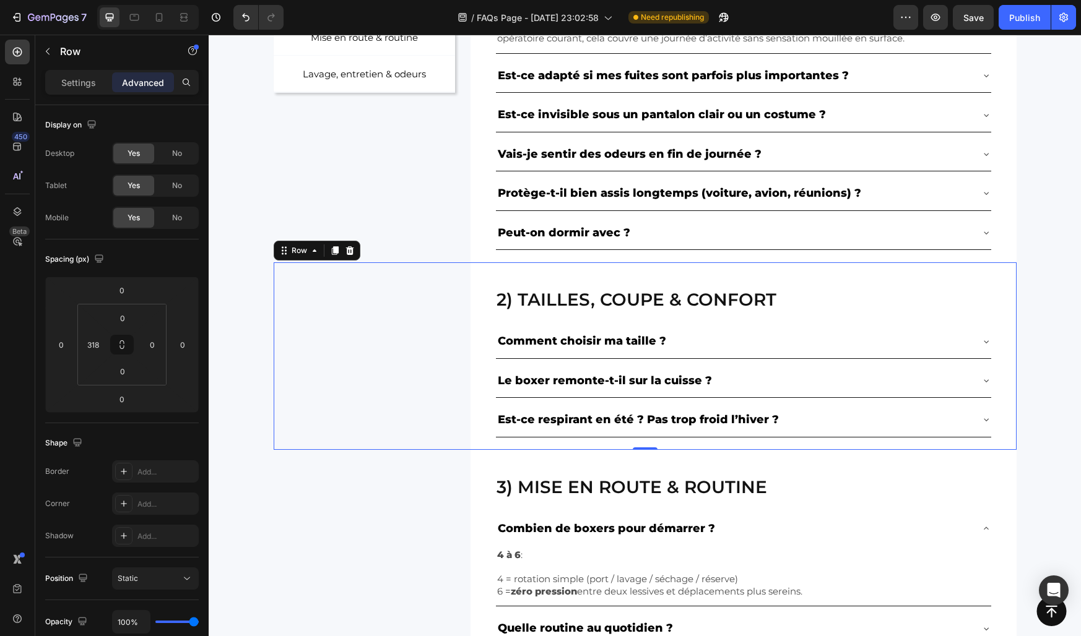
click at [444, 295] on div "2) Tailles, coupe & confort Heading Comment choisir ma taille ? Le boxer remont…" at bounding box center [645, 356] width 743 height 188
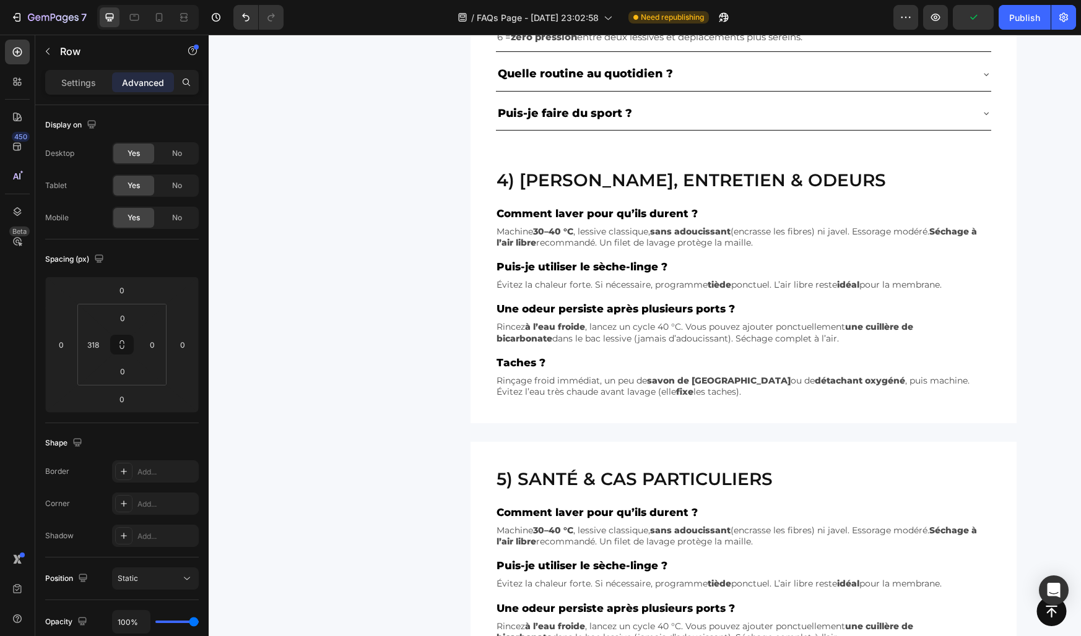
scroll to position [949, 0]
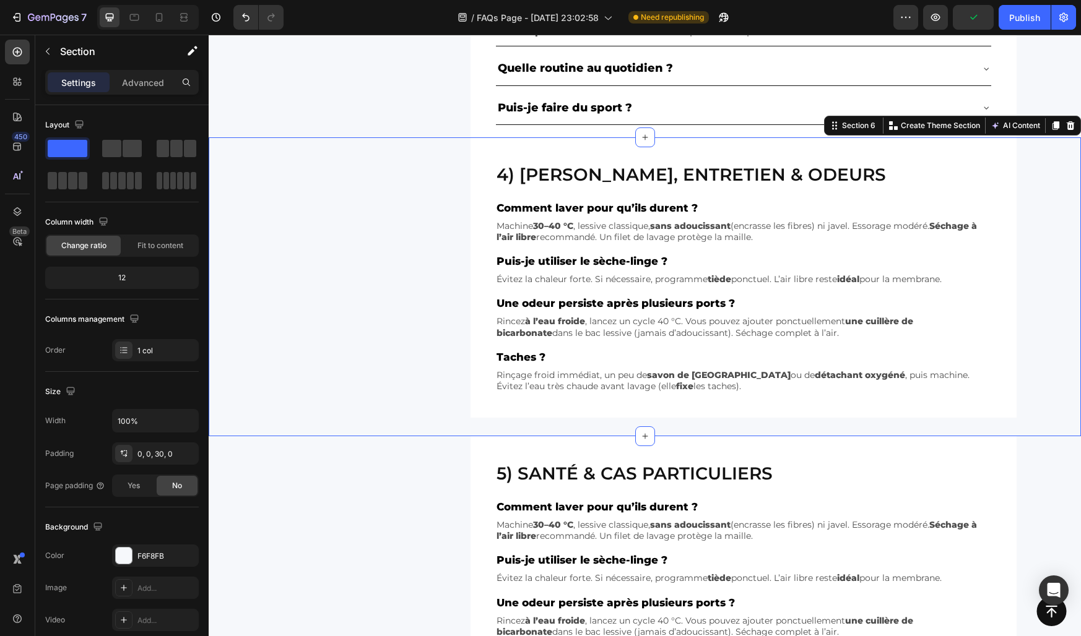
click at [487, 422] on div "4) Lavage, entretien & odeurs Heading Comment laver pour qu’ils durent ? Text B…" at bounding box center [645, 286] width 872 height 299
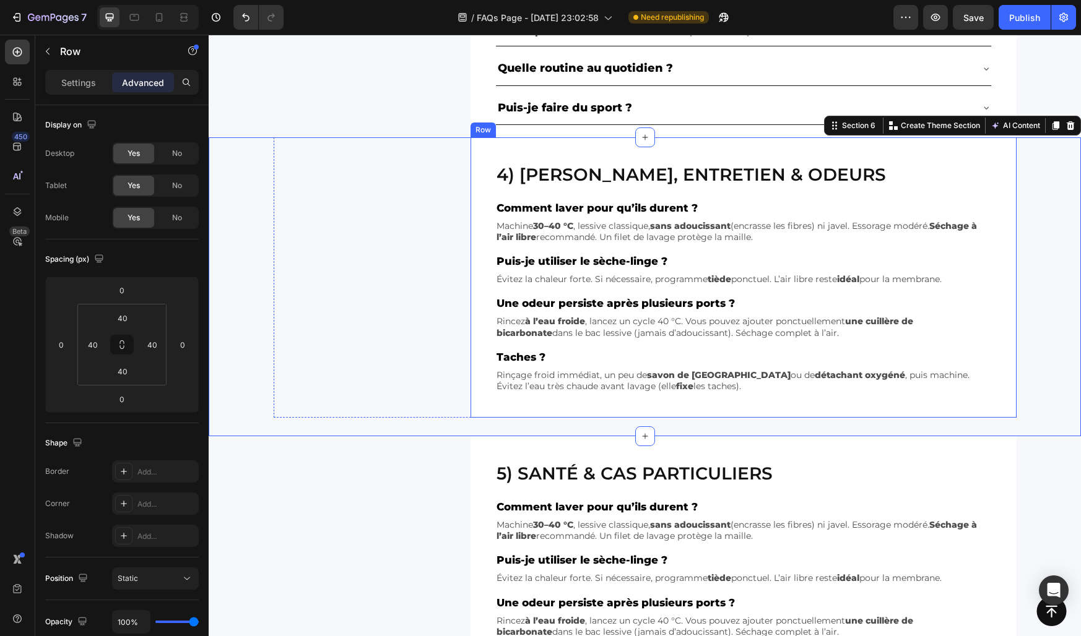
click at [514, 402] on div "4) Lavage, entretien & odeurs Heading Comment laver pour qu’ils durent ? Text B…" at bounding box center [743, 277] width 546 height 280
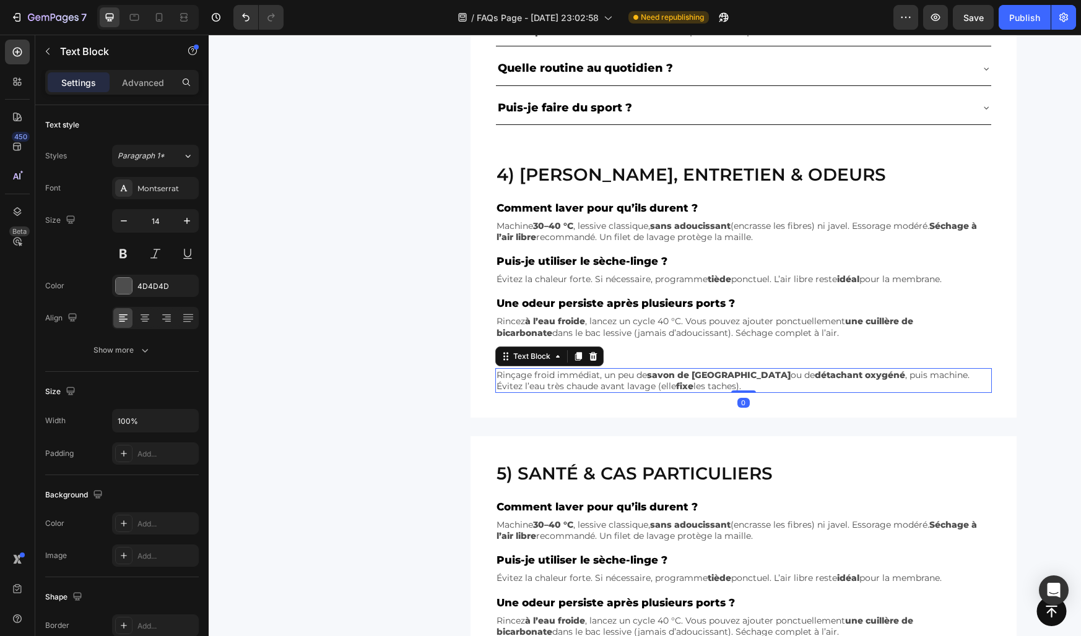
click at [680, 374] on strong "savon de Marseille" at bounding box center [719, 375] width 144 height 11
click at [667, 361] on p "Taches ?" at bounding box center [743, 357] width 494 height 14
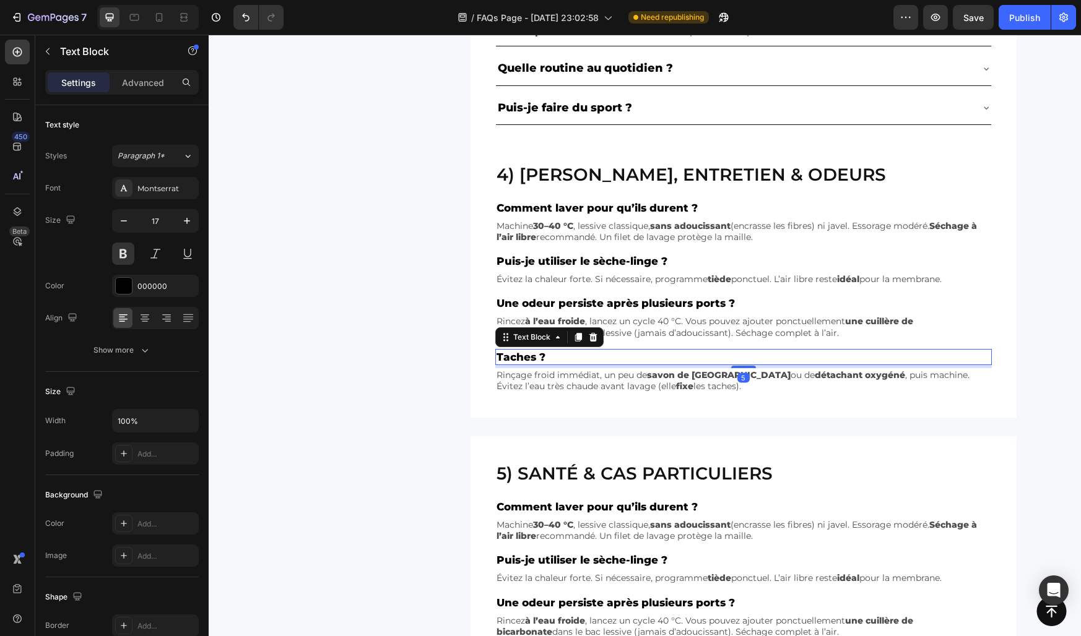
click at [660, 367] on div "5" at bounding box center [743, 366] width 496 height 3
click at [628, 392] on p "Rinçage froid immédiat, un peu de savon de Marseille ou de détachant oxygéné , …" at bounding box center [743, 381] width 494 height 22
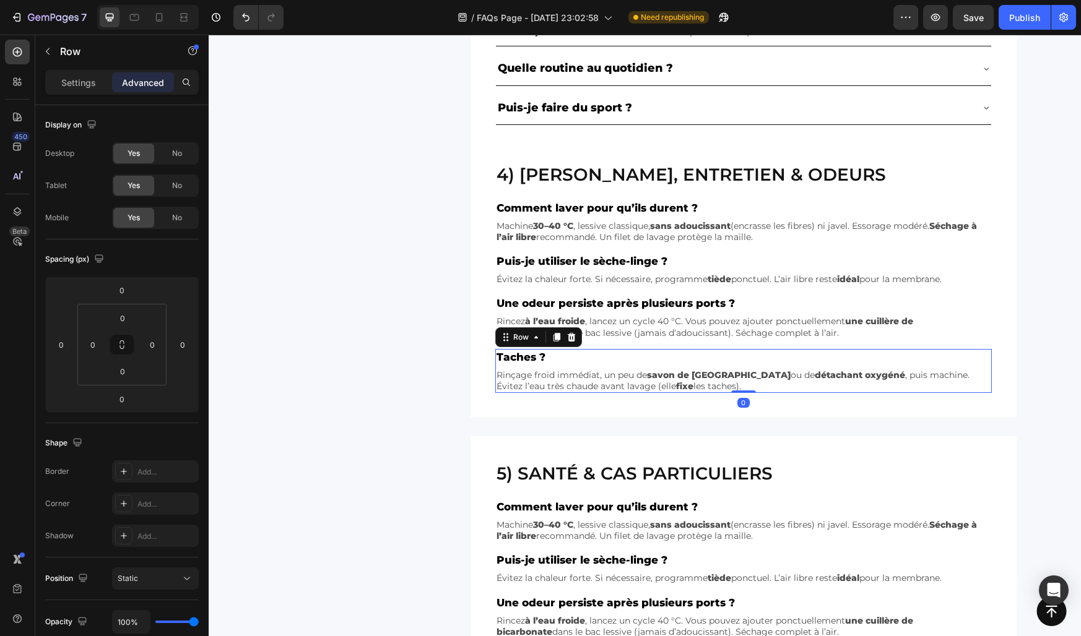
click at [618, 366] on div "Taches ? Text Block Rinçage froid immédiat, un peu de savon de Marseille ou de …" at bounding box center [743, 371] width 496 height 45
click at [600, 412] on div "4) Lavage, entretien & odeurs Heading Comment laver pour qu’ils durent ? Text B…" at bounding box center [743, 277] width 546 height 280
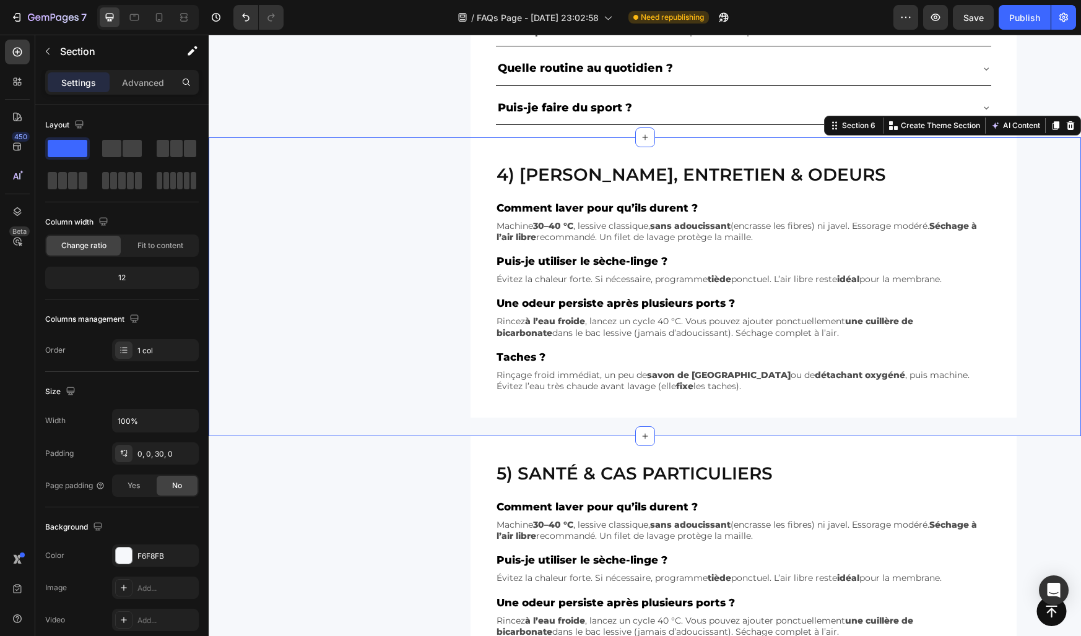
click at [456, 426] on div "4) Lavage, entretien & odeurs Heading Comment laver pour qu’ils durent ? Text B…" at bounding box center [645, 286] width 872 height 299
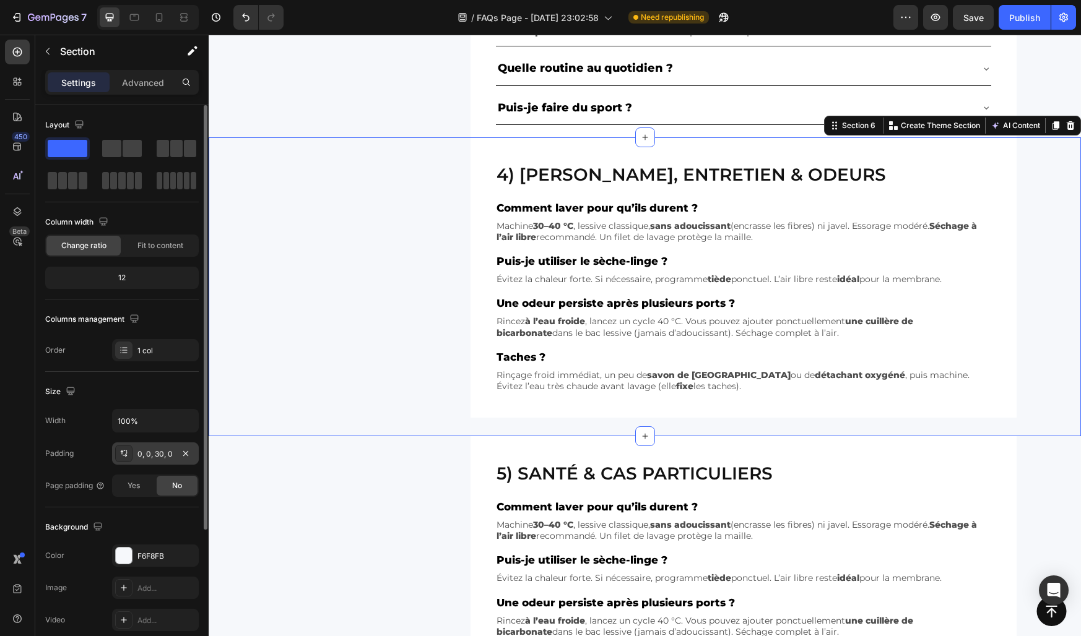
click at [165, 444] on div "0, 0, 30, 0" at bounding box center [155, 454] width 87 height 22
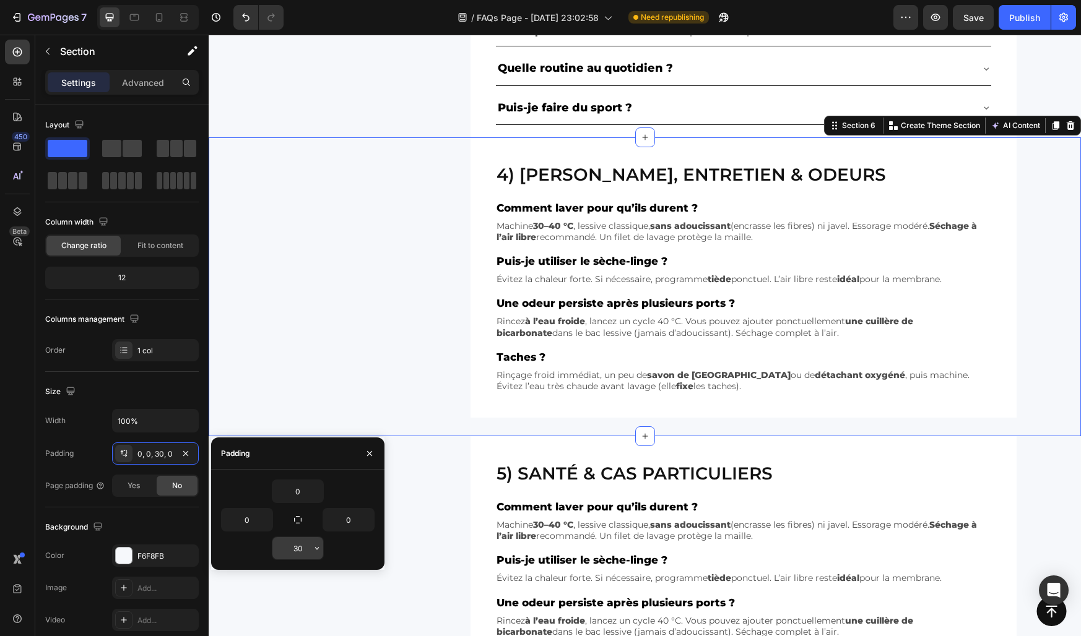
click at [298, 545] on input "30" at bounding box center [297, 548] width 51 height 22
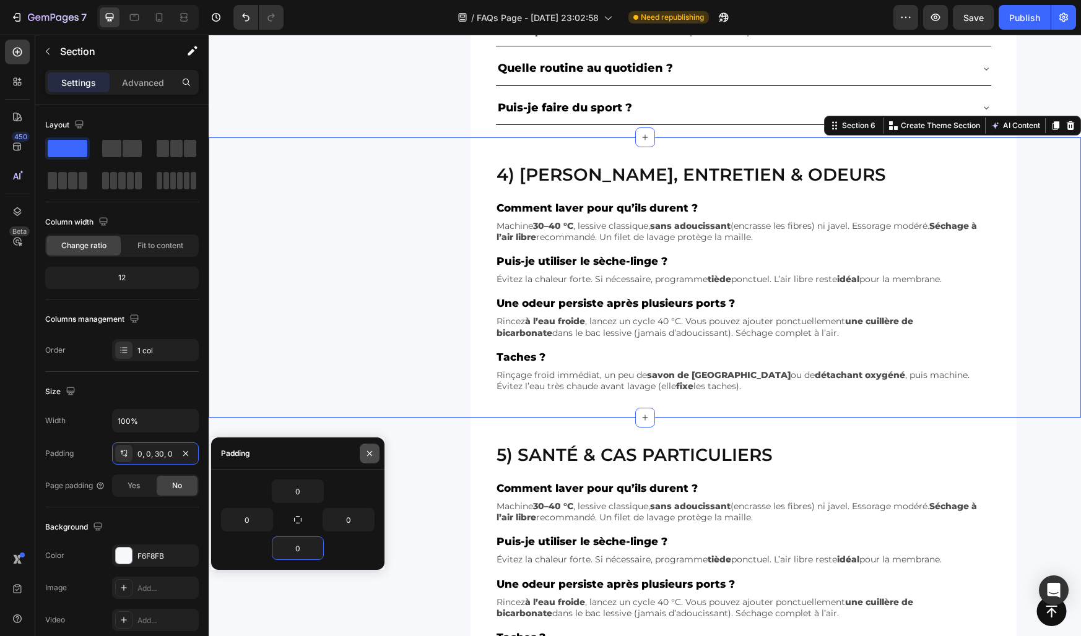
type input "0"
click at [368, 456] on icon "button" at bounding box center [370, 454] width 10 height 10
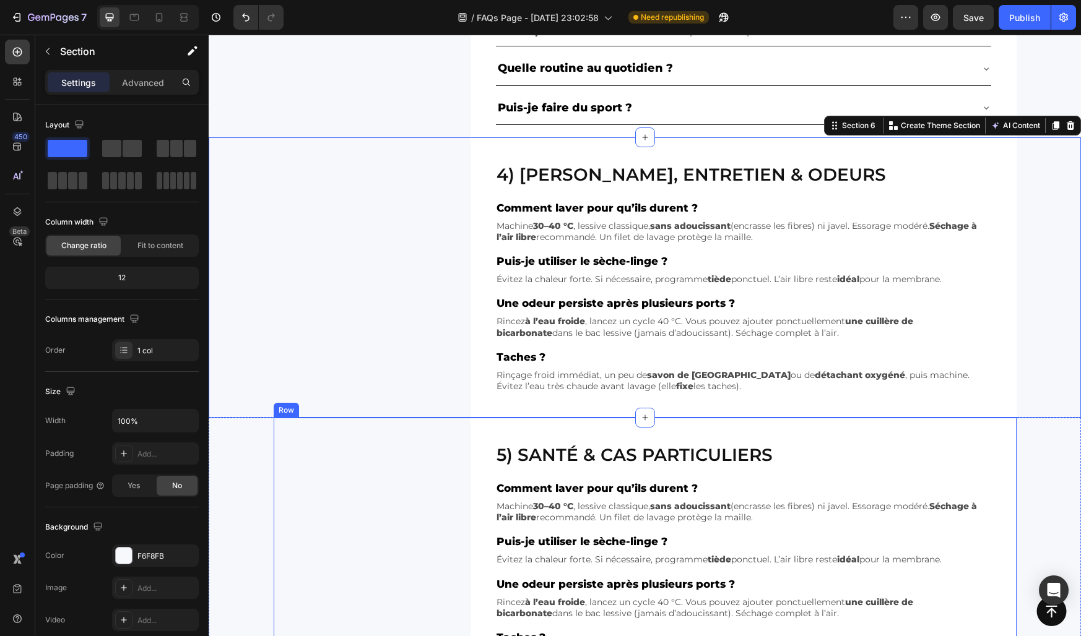
click at [395, 467] on div "5) Santé & cas particuliers Heading Comment laver pour qu’ils durent ? Text Blo…" at bounding box center [645, 558] width 743 height 280
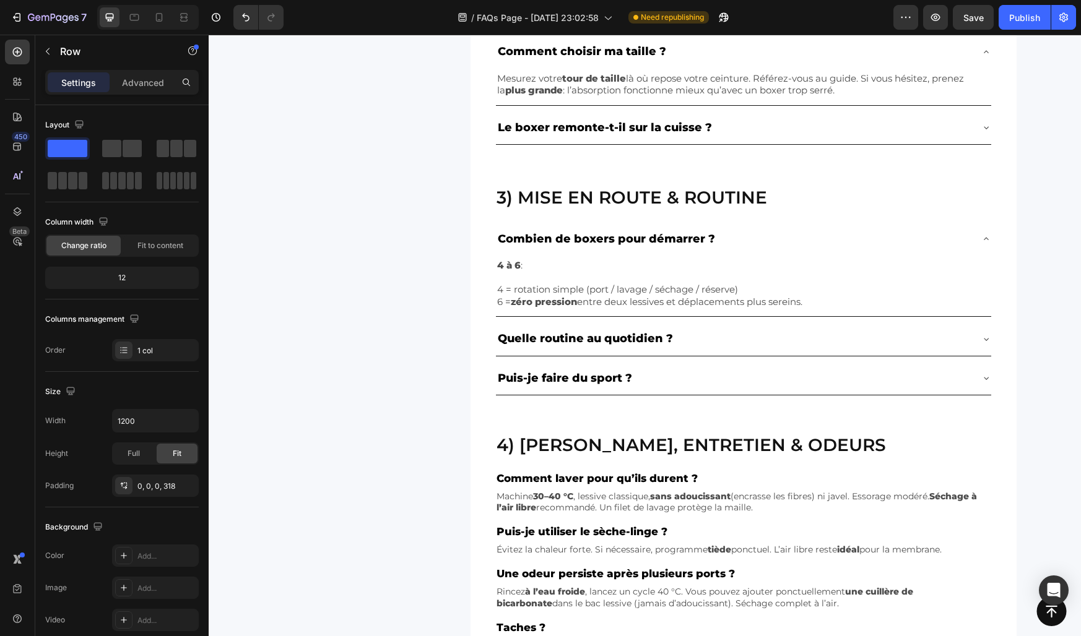
scroll to position [673, 0]
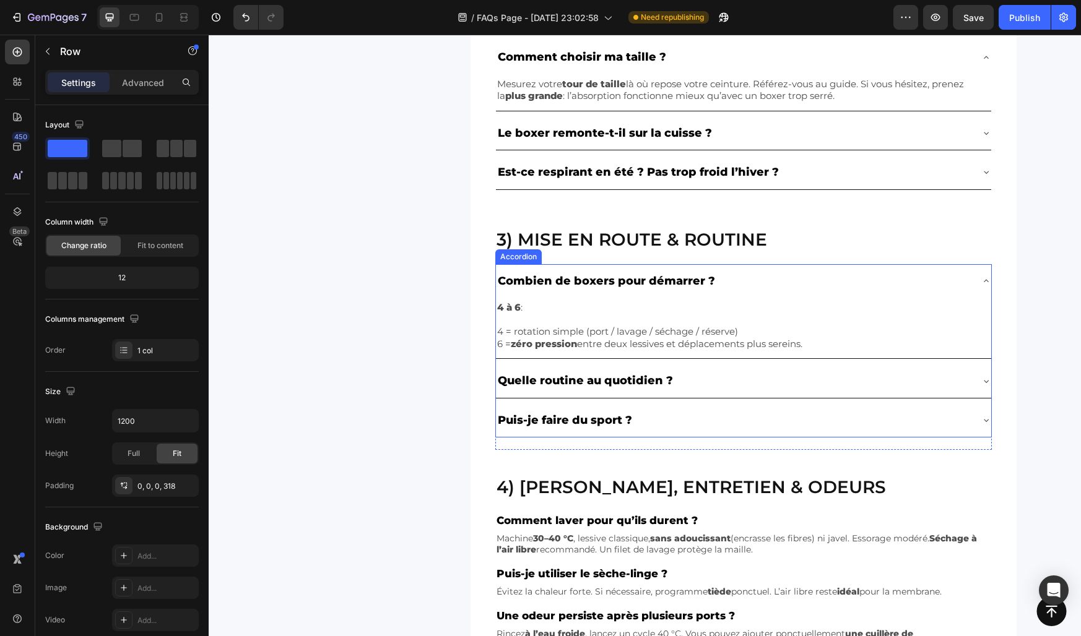
click at [739, 274] on div "Combien de boxers pour démarrer ?" at bounding box center [733, 281] width 475 height 24
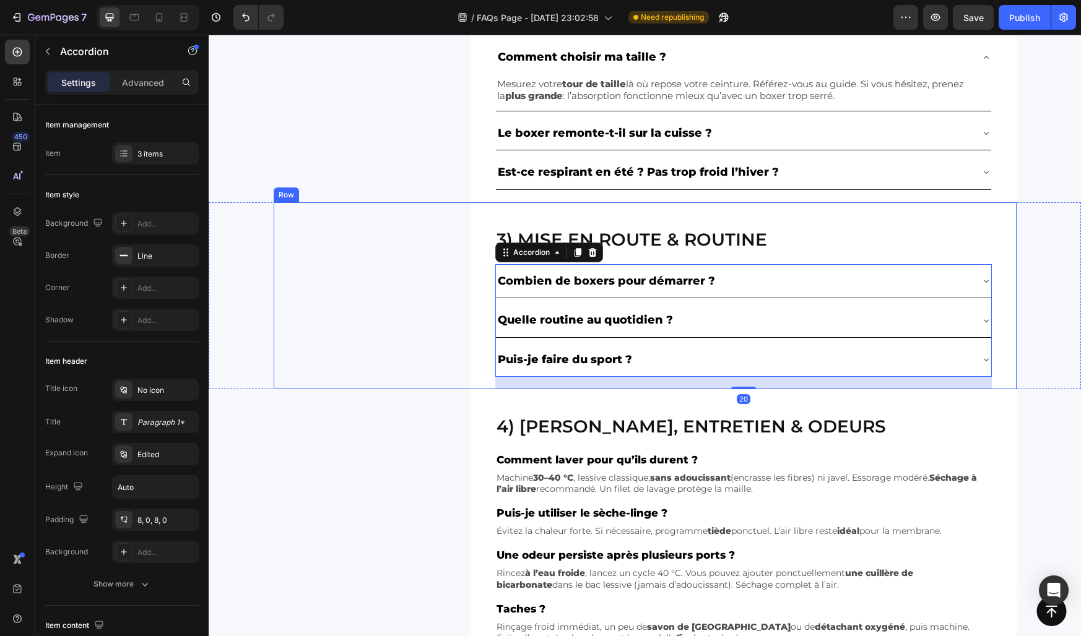
click at [438, 287] on div "3) Mise en route & routine Heading Combien de boxers pour démarrer ? Quelle rou…" at bounding box center [645, 296] width 743 height 188
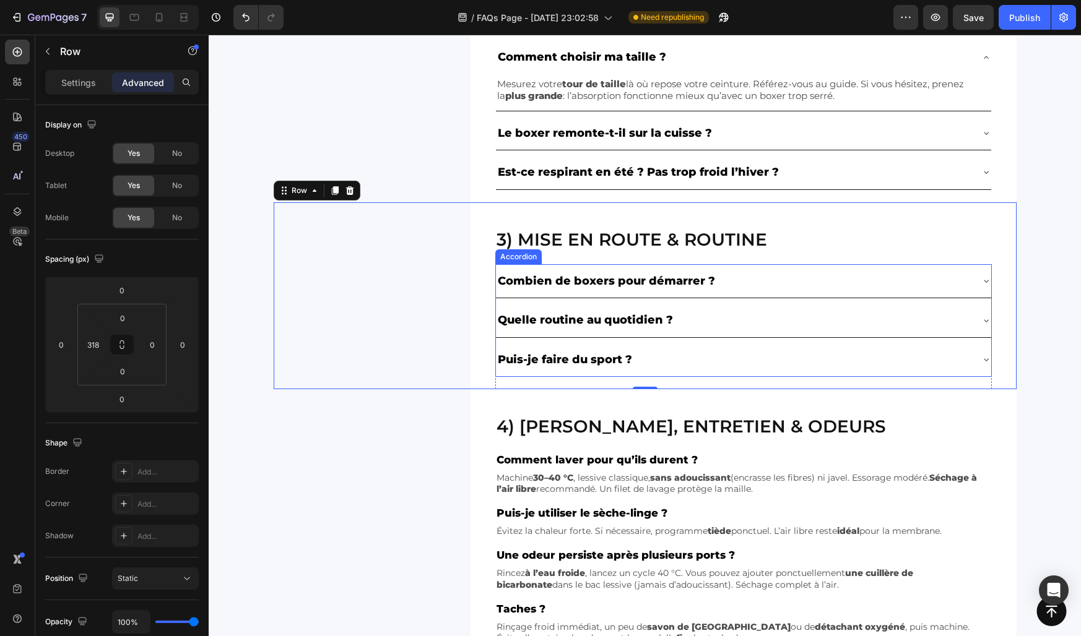
scroll to position [683, 0]
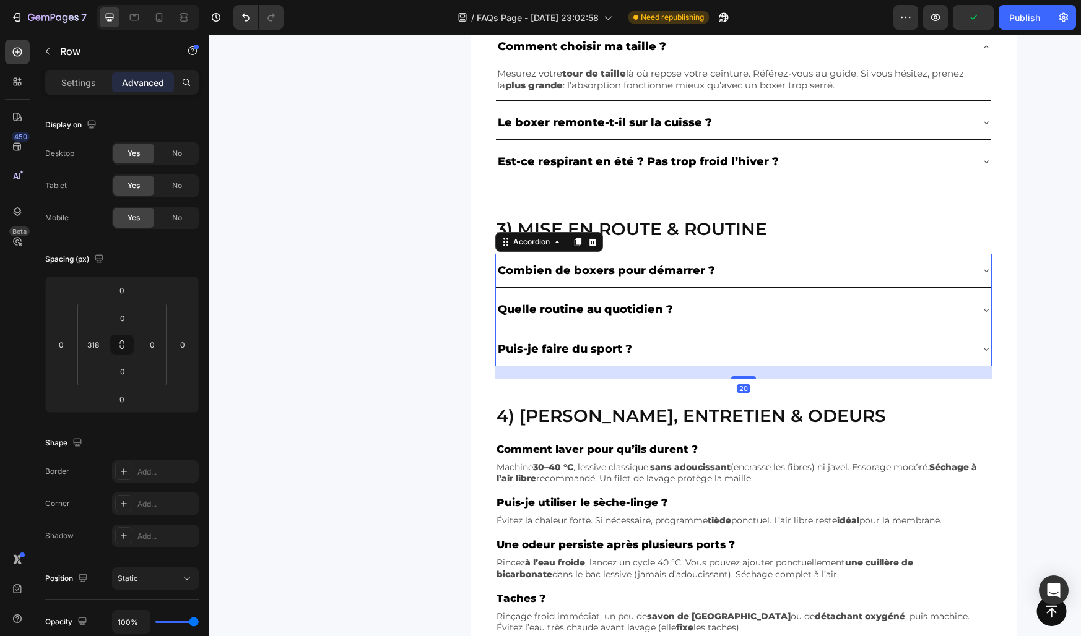
click at [529, 286] on div "Combien de boxers pour démarrer ?" at bounding box center [743, 270] width 495 height 33
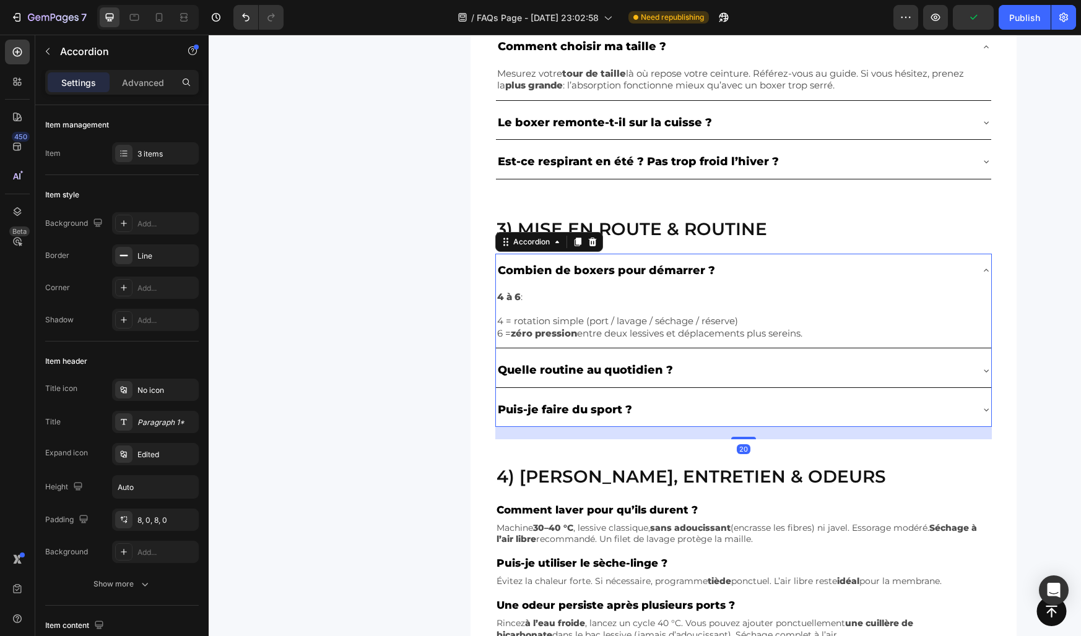
click at [529, 286] on div "Combien de boxers pour démarrer ?" at bounding box center [743, 270] width 495 height 33
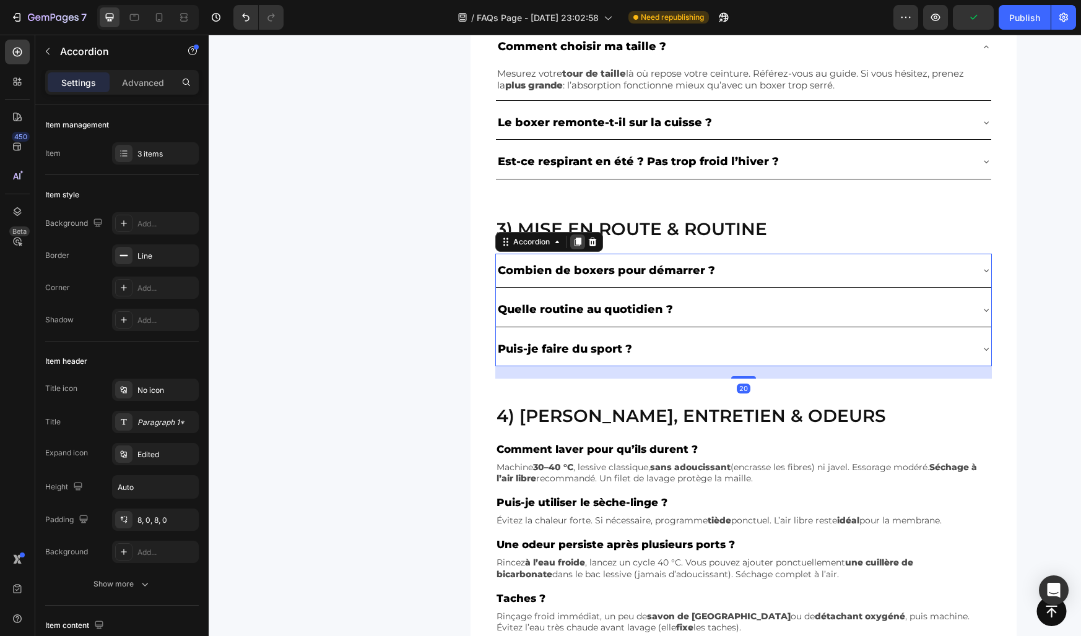
click at [576, 245] on icon at bounding box center [578, 242] width 10 height 10
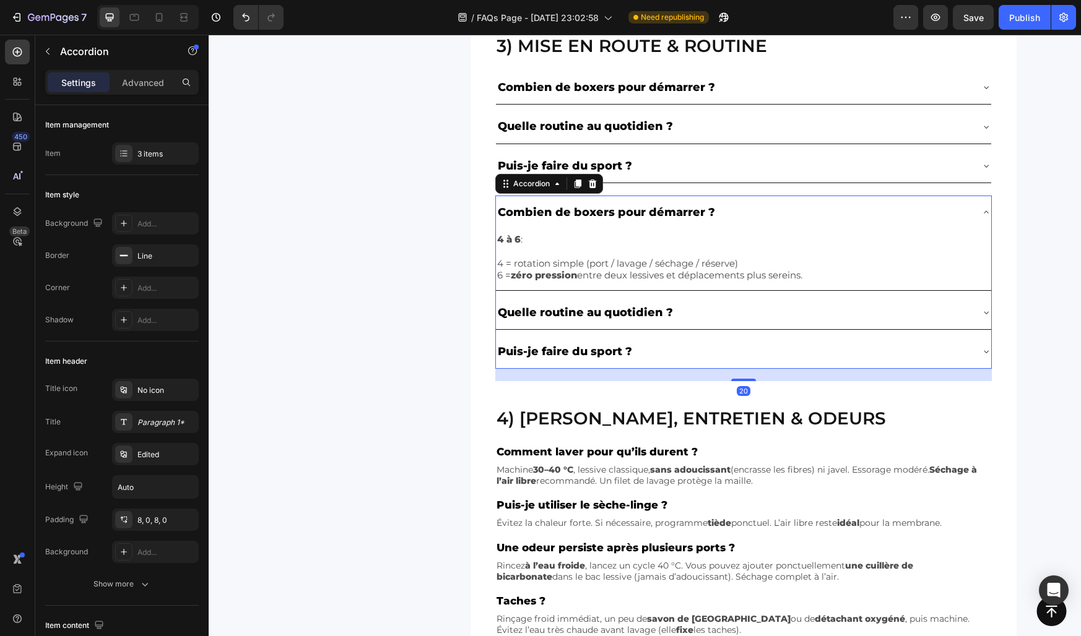
scroll to position [897, 0]
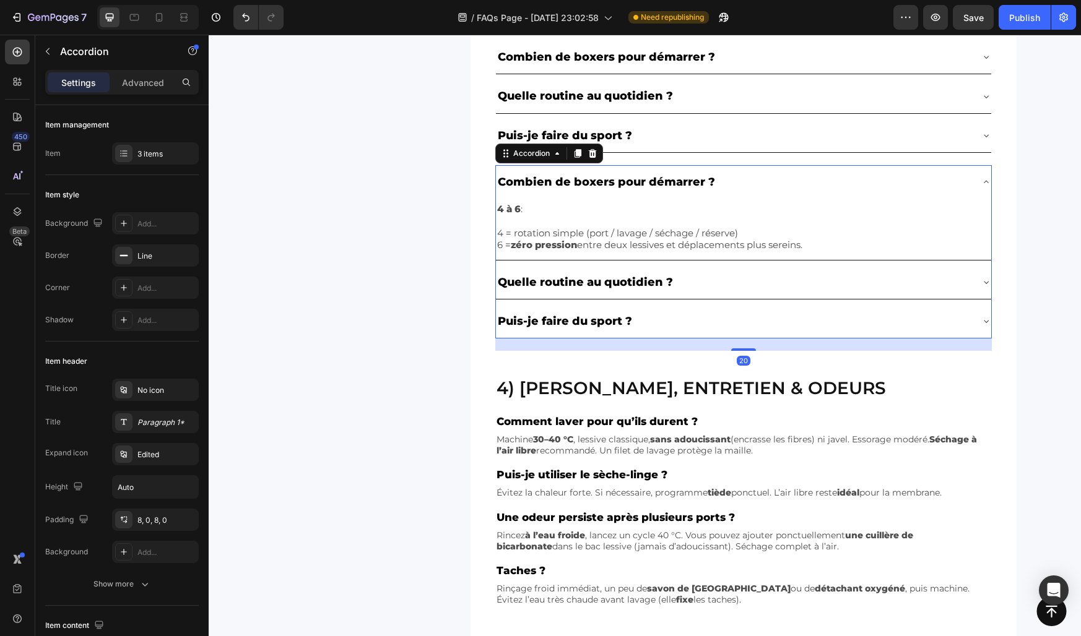
click at [591, 200] on div "4 à 6 : 4 = rotation simple (port / lavage / séchage / réserve) 6 = zéro pressi…" at bounding box center [743, 229] width 495 height 61
click at [746, 184] on div "Combien de boxers pour démarrer ?" at bounding box center [733, 182] width 475 height 24
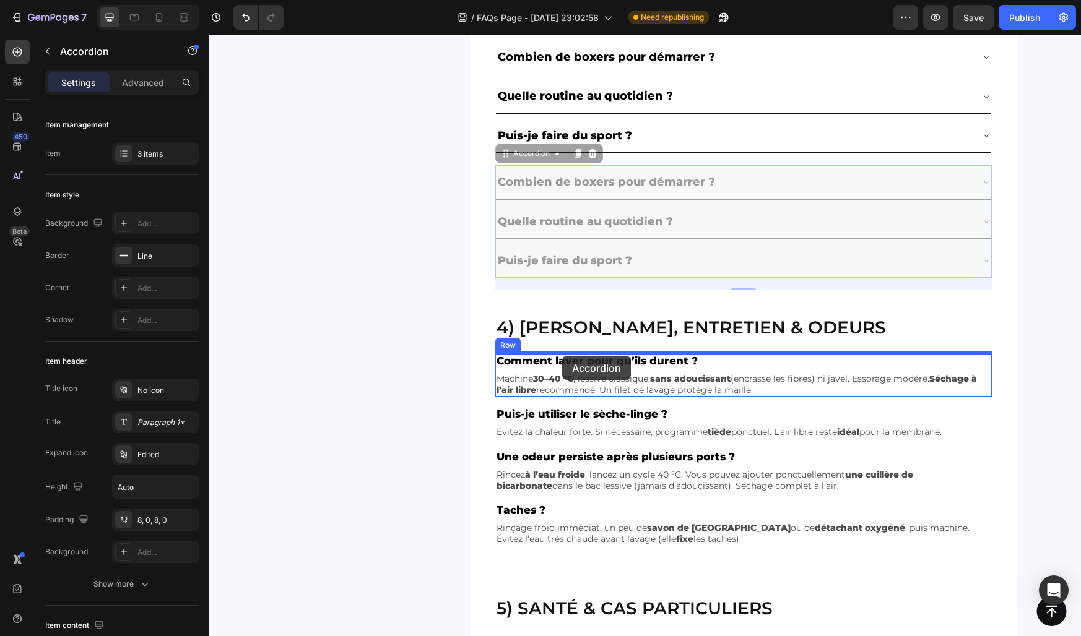
drag, startPoint x: 541, startPoint y: 155, endPoint x: 562, endPoint y: 356, distance: 202.3
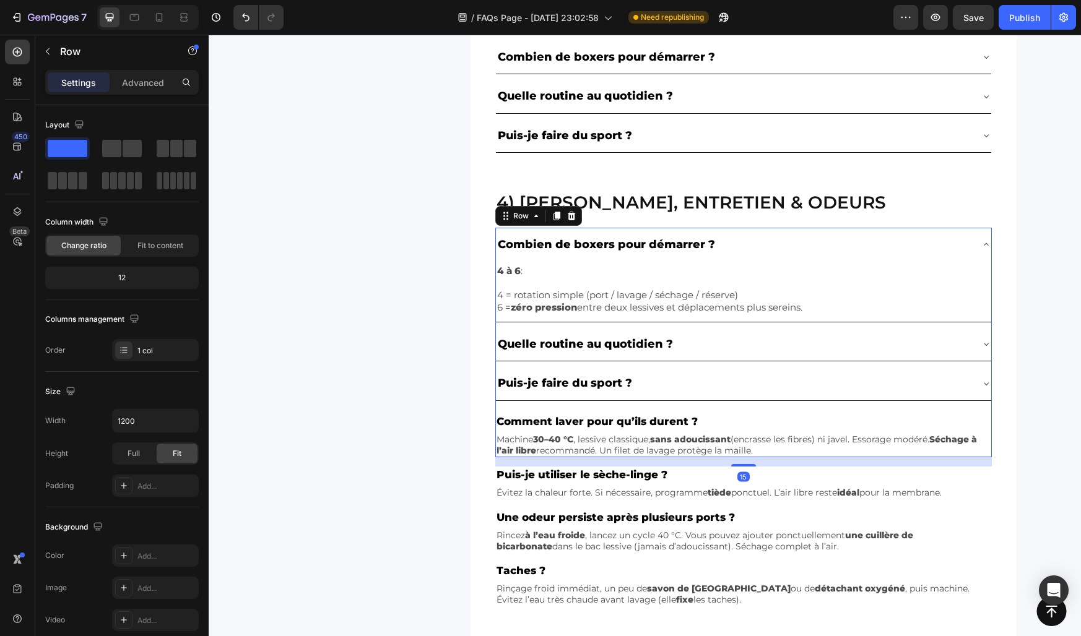
click at [569, 431] on div "Combien de boxers pour démarrer ? 4 à 6 : 4 = rotation simple (port / lavage / …" at bounding box center [743, 343] width 496 height 230
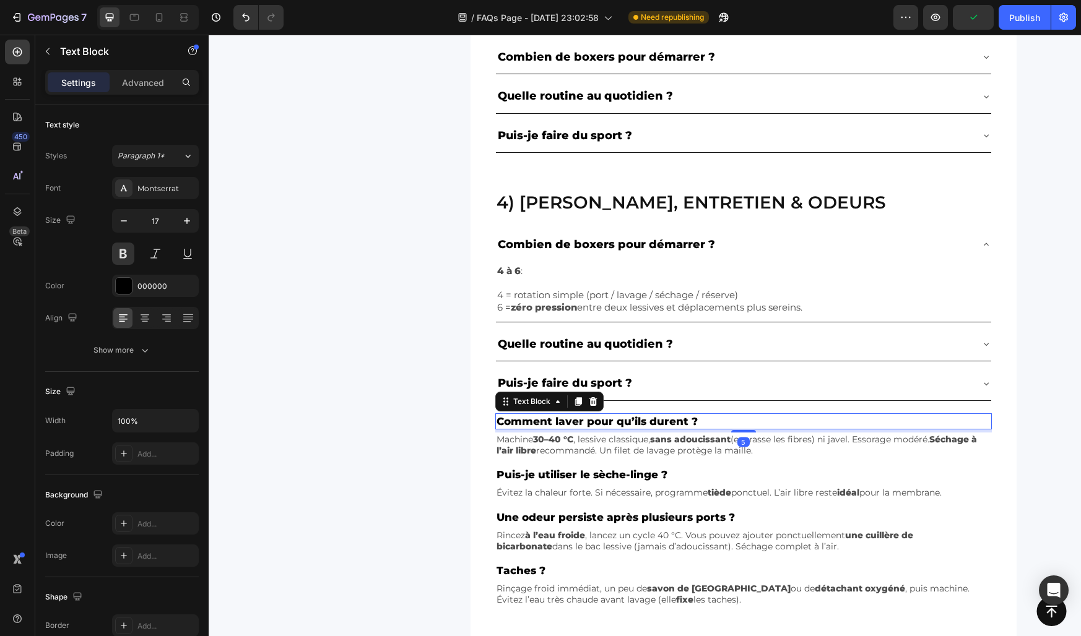
click at [556, 424] on p "Comment laver pour qu’ils durent ?" at bounding box center [743, 422] width 494 height 14
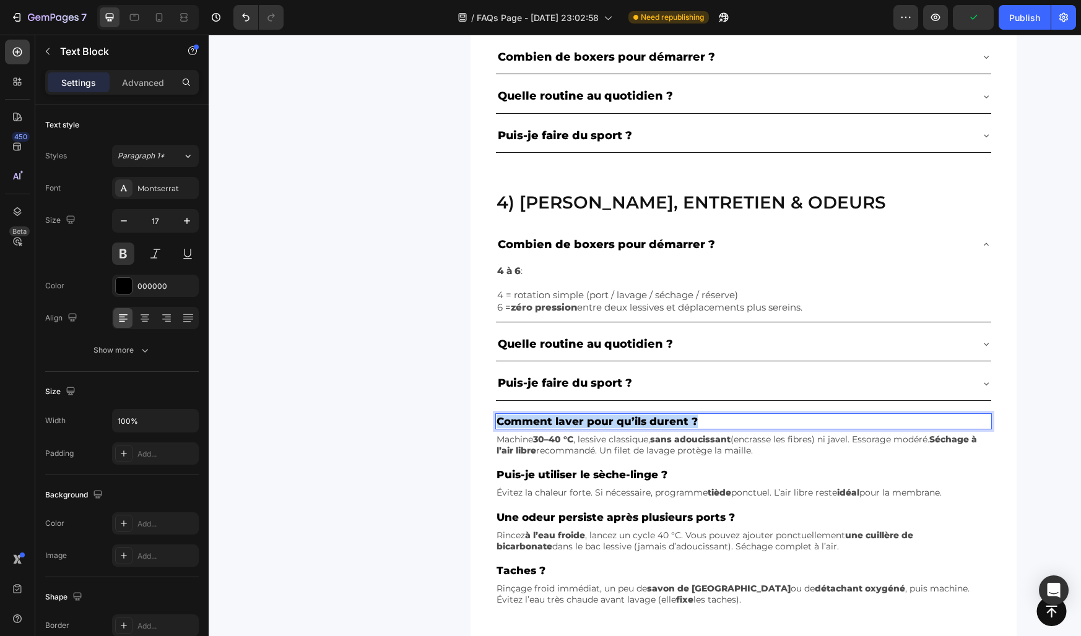
click at [556, 424] on p "Comment laver pour qu’ils durent ?" at bounding box center [743, 422] width 494 height 14
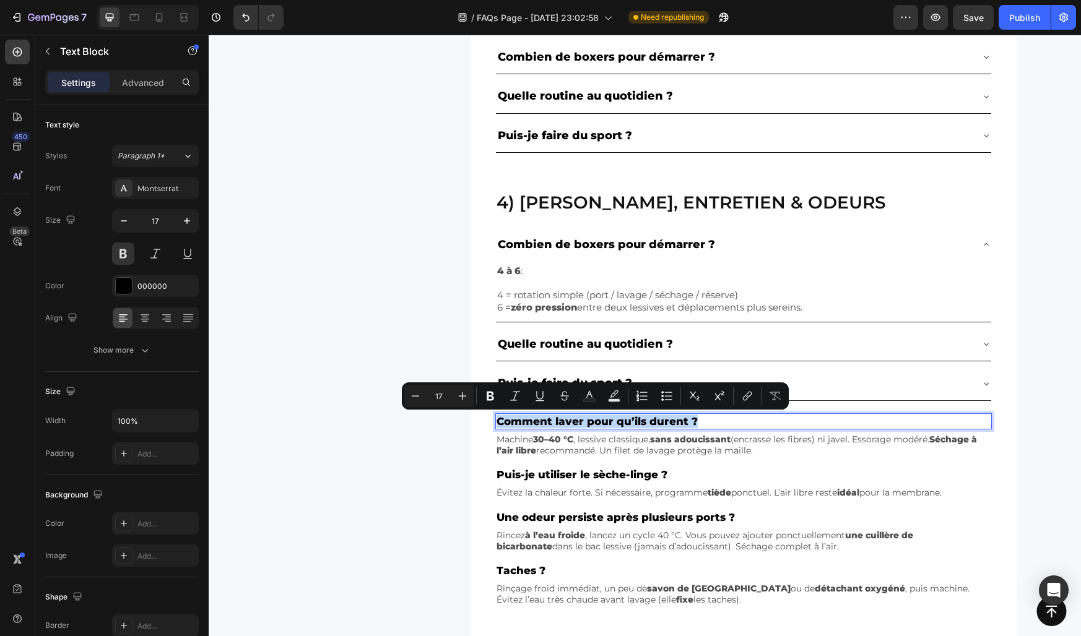
copy p "Comment laver pour qu’ils durent ?"
click at [560, 236] on p "Combien de boxers pour démarrer ?" at bounding box center [606, 245] width 217 height 20
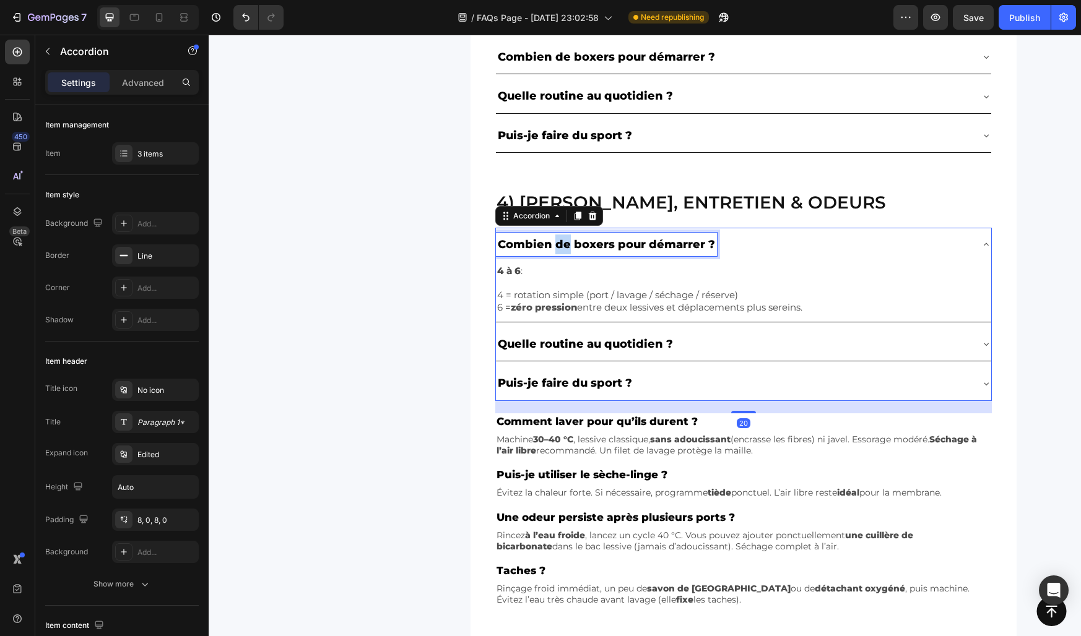
click at [560, 236] on p "Combien de boxers pour démarrer ?" at bounding box center [606, 245] width 217 height 20
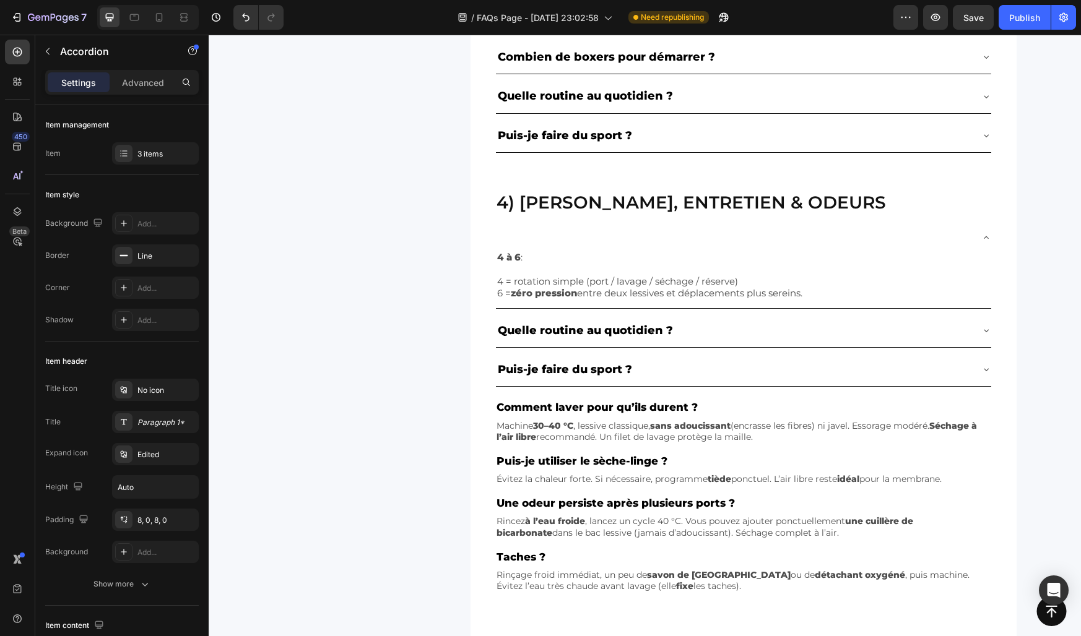
scroll to position [894, 0]
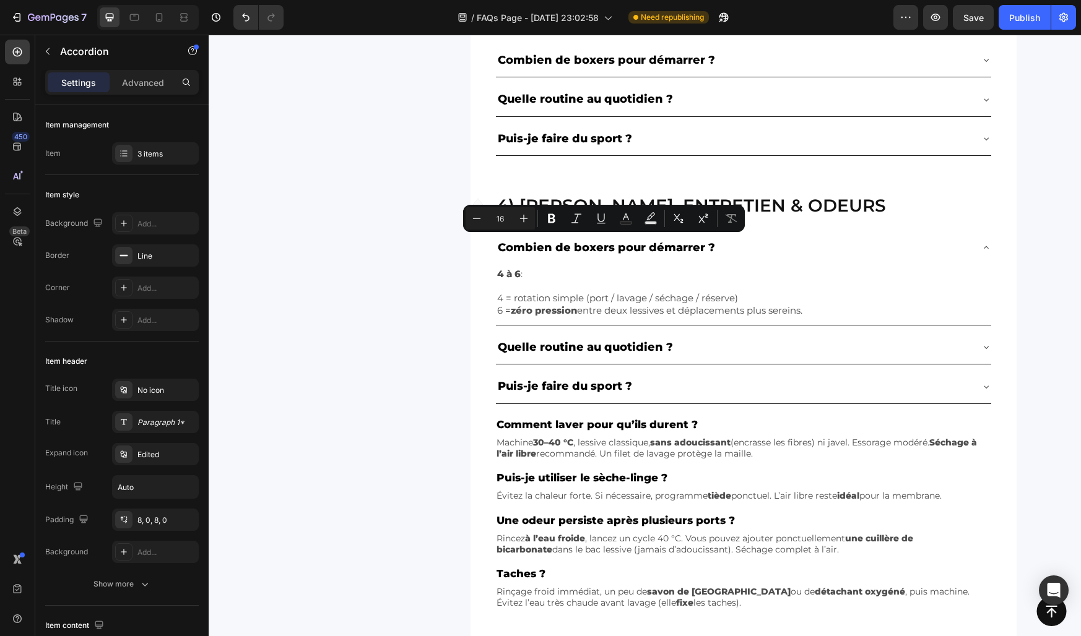
click at [534, 245] on p "Combien de boxers pour démarrer ?" at bounding box center [606, 248] width 217 height 20
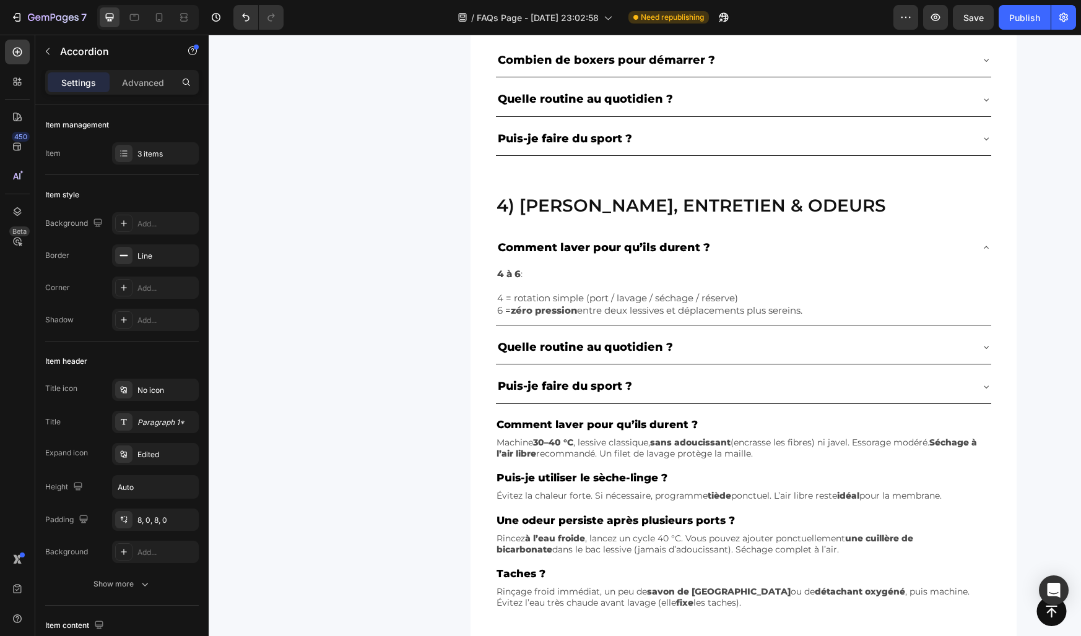
click at [555, 251] on p "Comment laver pour qu’ils durent ?" at bounding box center [604, 248] width 212 height 20
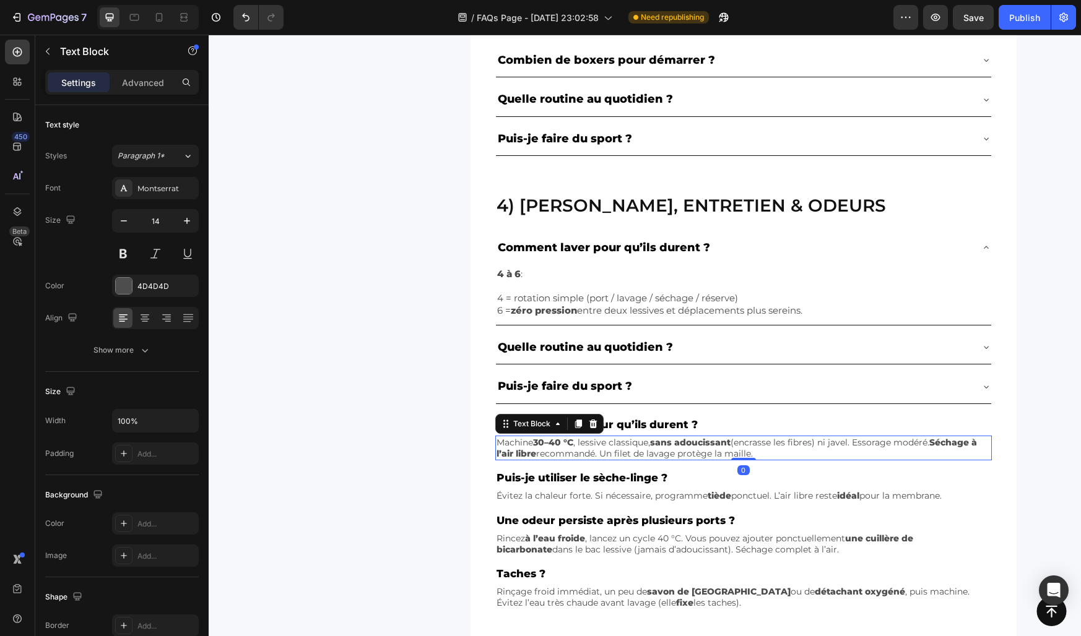
click at [552, 448] on p "Machine 30–40 °C , lessive classique, sans adoucissant (encrasse les fibres) ni…" at bounding box center [743, 448] width 494 height 22
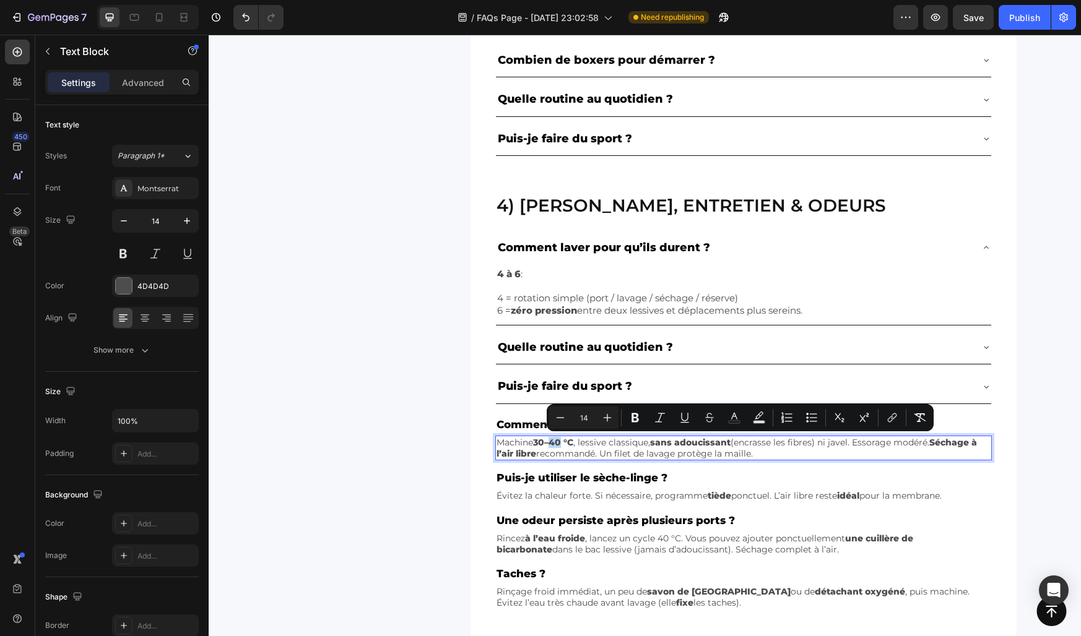
copy p "Machine 30–40 °C , lessive classique, sans adoucissant (encrasse les fibres) ni…"
click at [547, 309] on strong "zéro pression" at bounding box center [544, 311] width 66 height 12
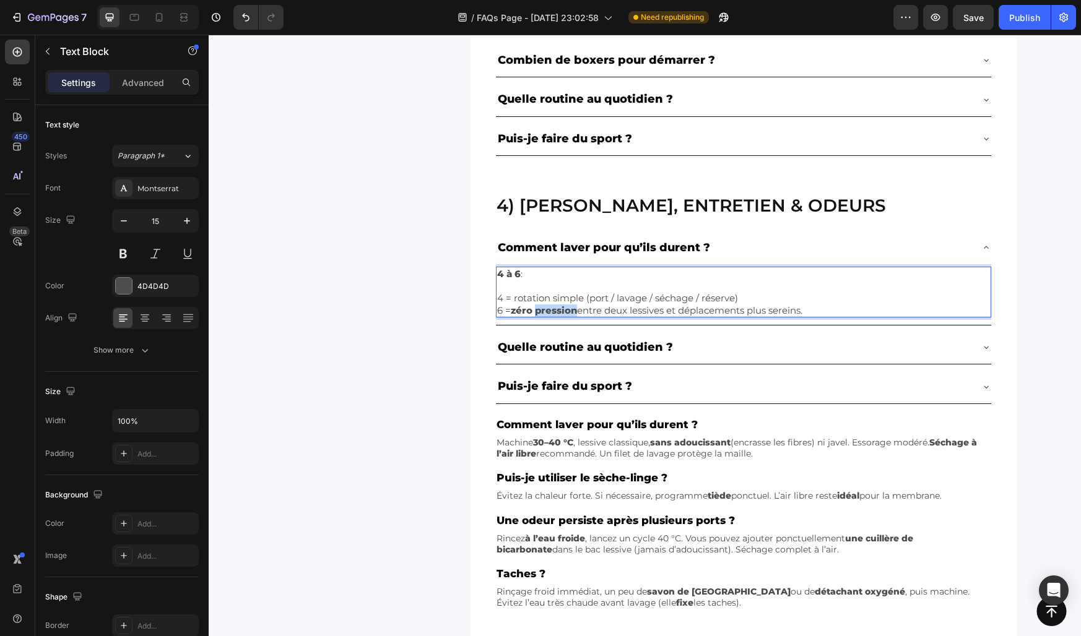
click at [547, 309] on strong "zéro pression" at bounding box center [544, 311] width 66 height 12
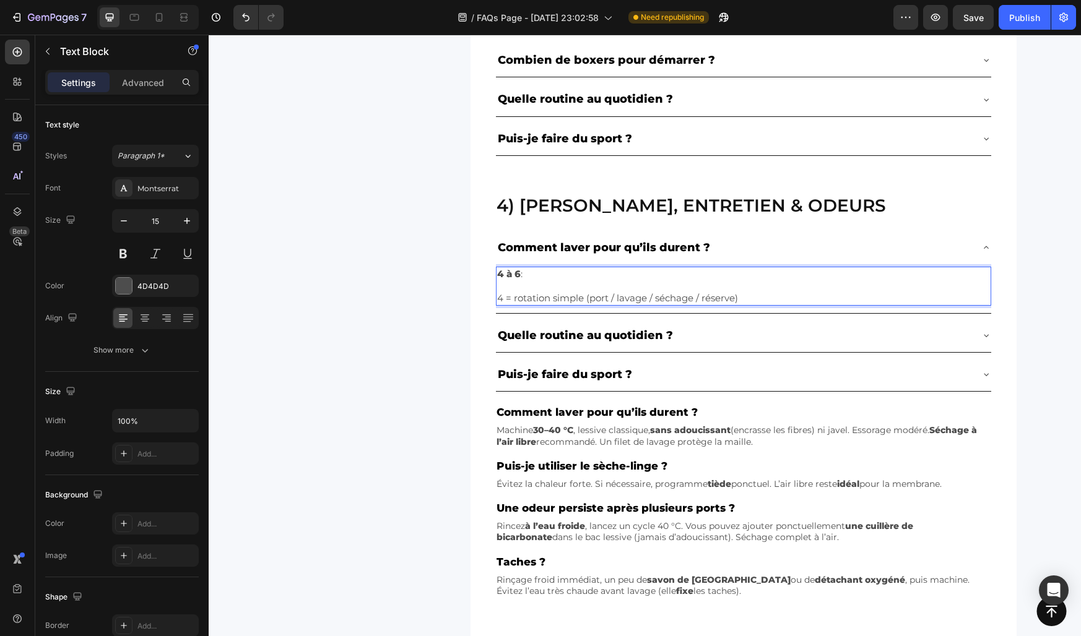
click at [530, 300] on p "4 = rotation simple (port / lavage / séchage / réserve)" at bounding box center [743, 298] width 493 height 12
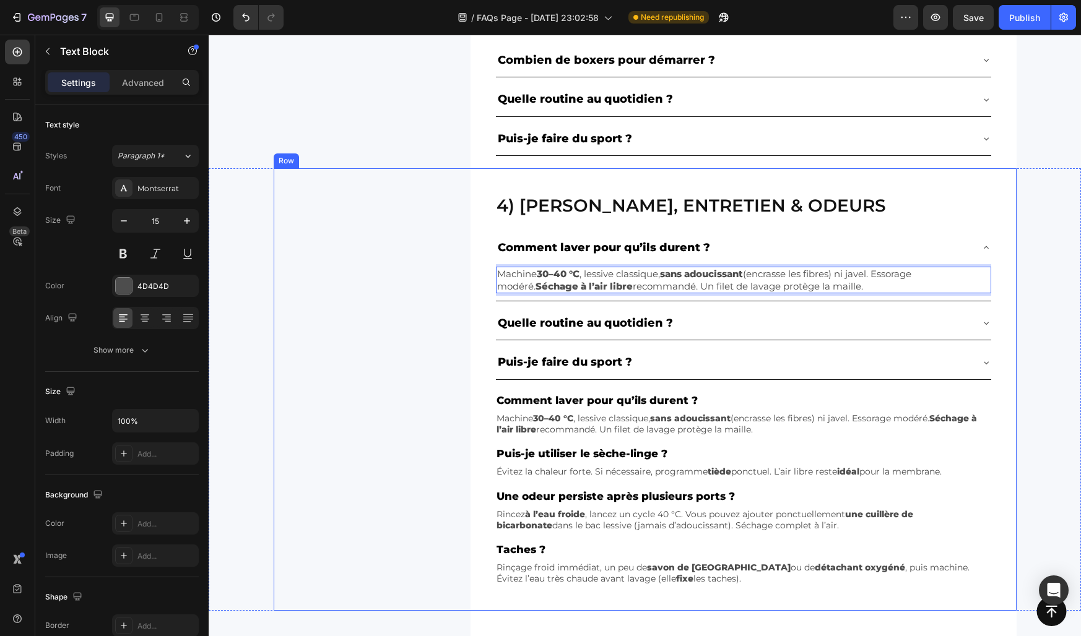
click at [467, 253] on div "4) Lavage, entretien & odeurs Heading Comment laver pour qu’ils durent ? Machin…" at bounding box center [645, 389] width 743 height 442
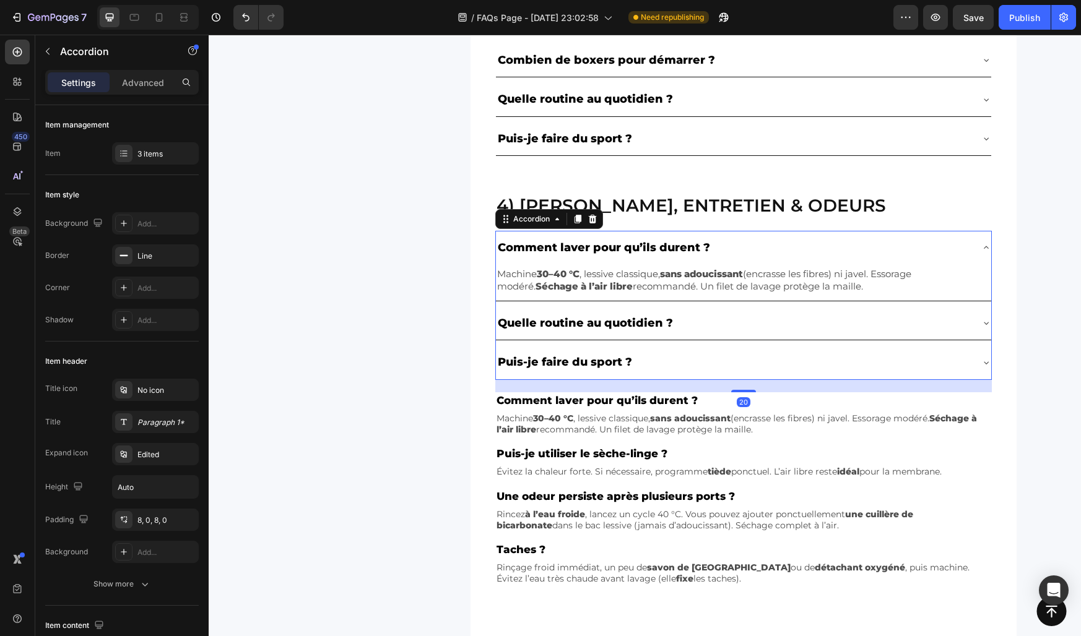
click at [719, 248] on div "Comment laver pour qu’ils durent ?" at bounding box center [733, 248] width 475 height 24
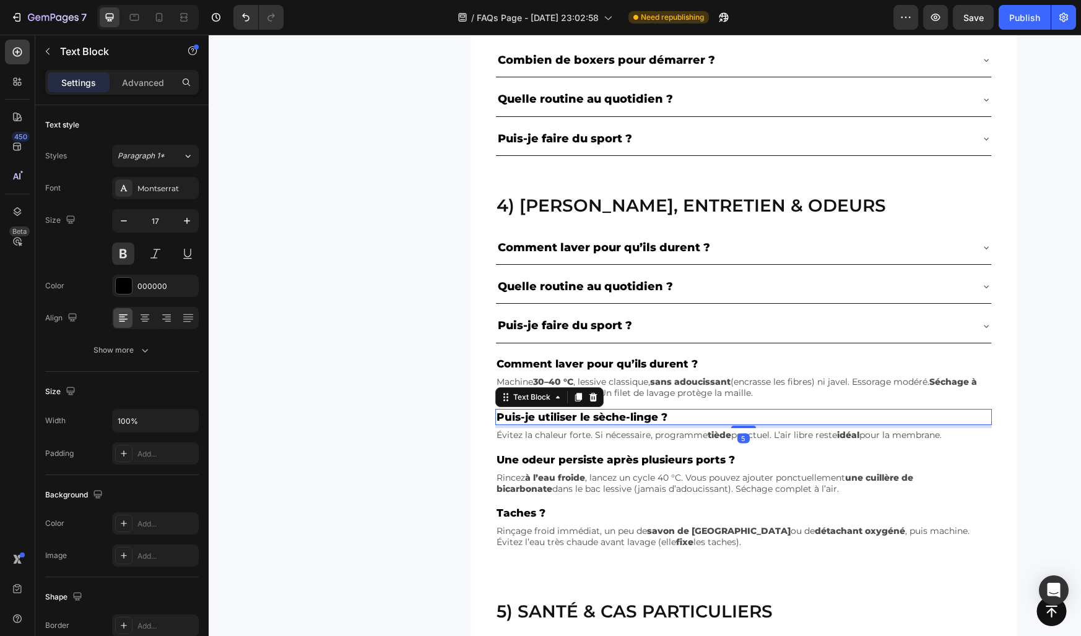
click at [535, 410] on p "Puis-je utiliser le sèche-linge ?" at bounding box center [743, 417] width 494 height 14
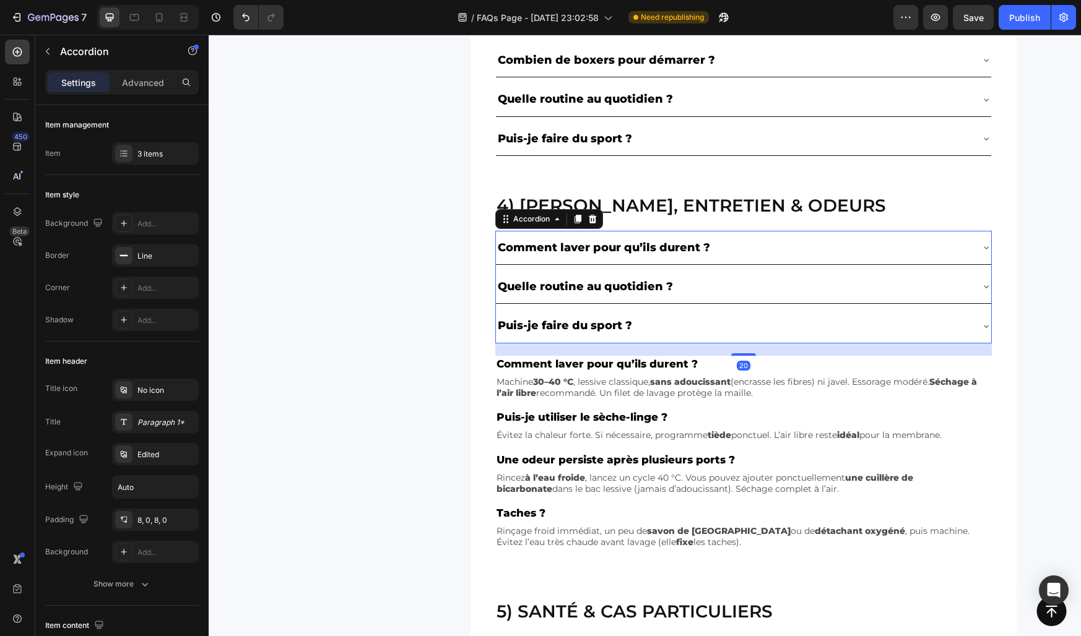
click at [560, 281] on p "Quelle routine au quotidien ?" at bounding box center [585, 287] width 175 height 20
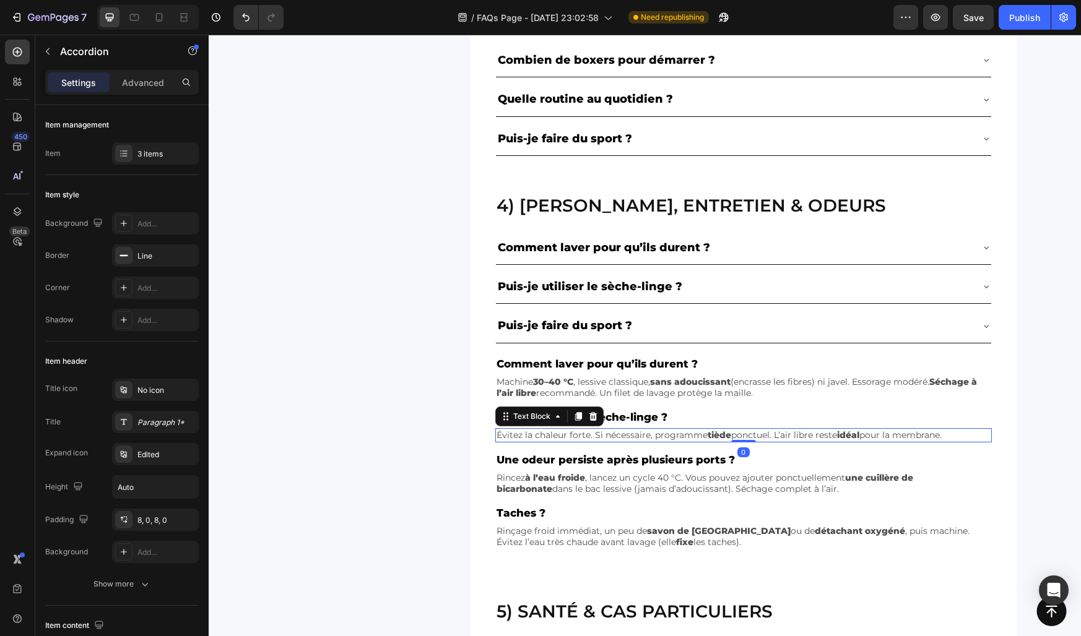
click at [571, 432] on p "Évitez la chaleur forte. Si nécessaire, programme tiède ponctuel. L’air libre r…" at bounding box center [743, 435] width 494 height 11
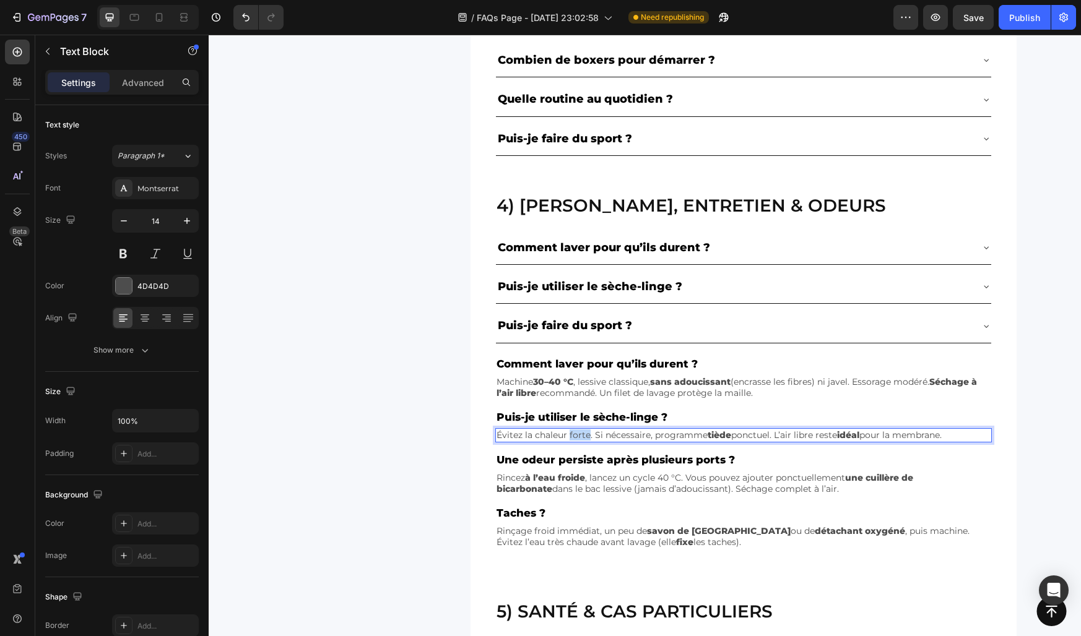
click at [571, 432] on p "Évitez la chaleur forte. Si nécessaire, programme tiède ponctuel. L’air libre r…" at bounding box center [743, 435] width 494 height 11
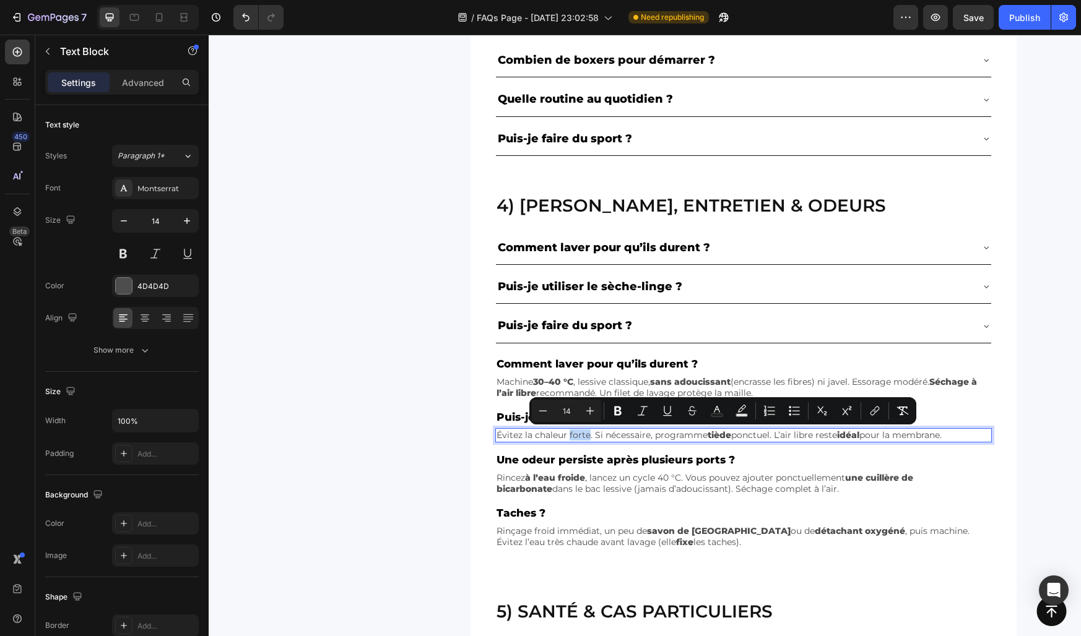
copy p "Évitez la chaleur forte. Si nécessaire, programme tiède ponctuel. L’air libre r…"
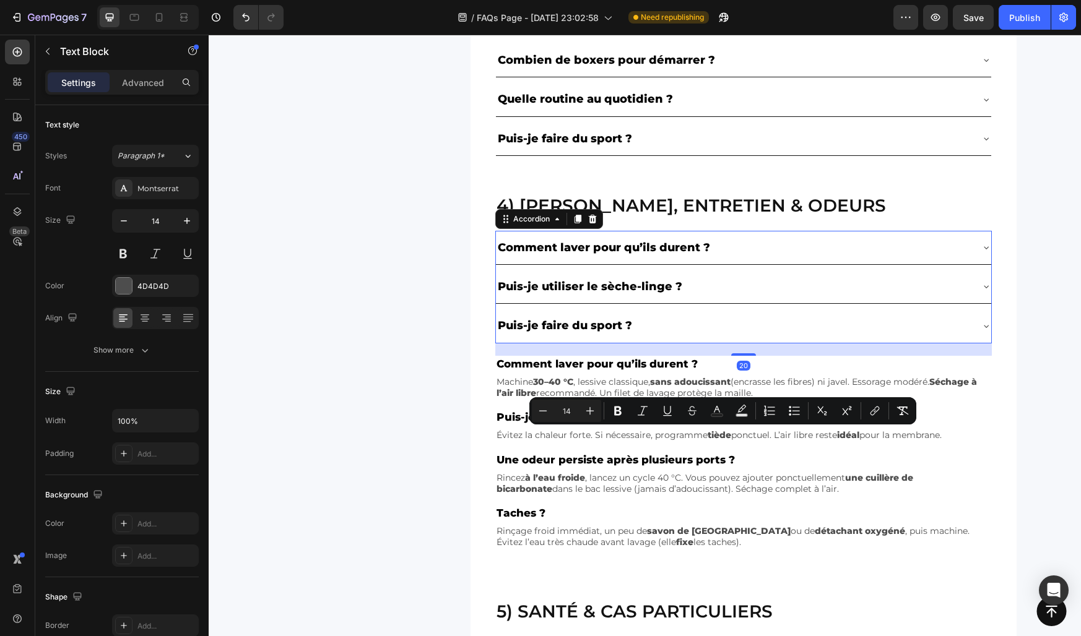
click at [711, 298] on div "Puis-je utiliser le sèche-linge ?" at bounding box center [733, 287] width 475 height 24
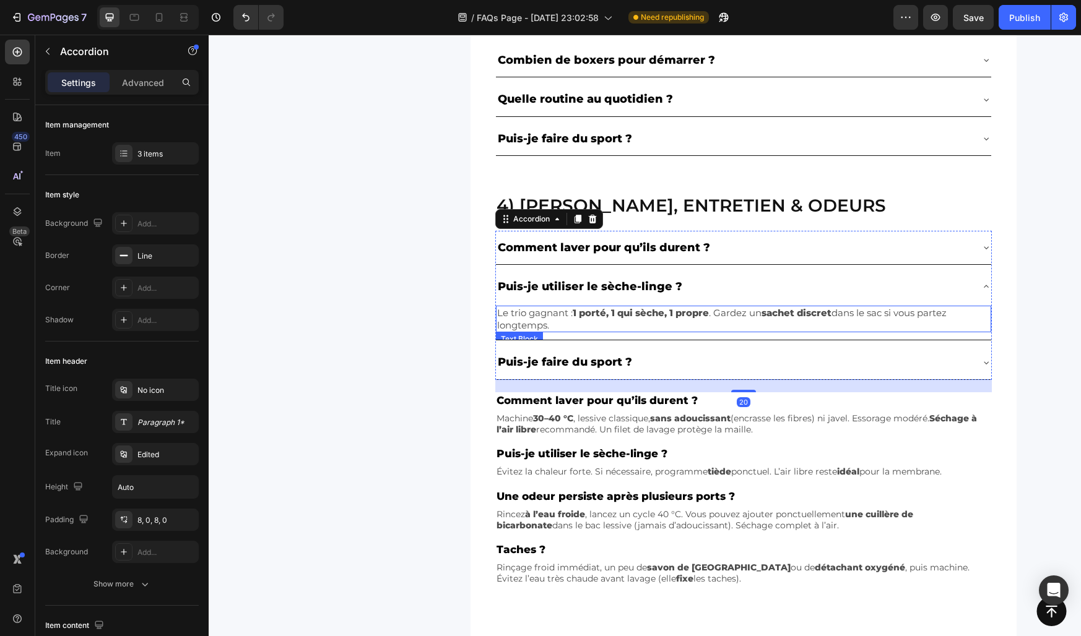
click at [628, 324] on p "Le trio gagnant : 1 porté, 1 qui sèche, 1 propre . Gardez un sachet discret dan…" at bounding box center [743, 319] width 493 height 24
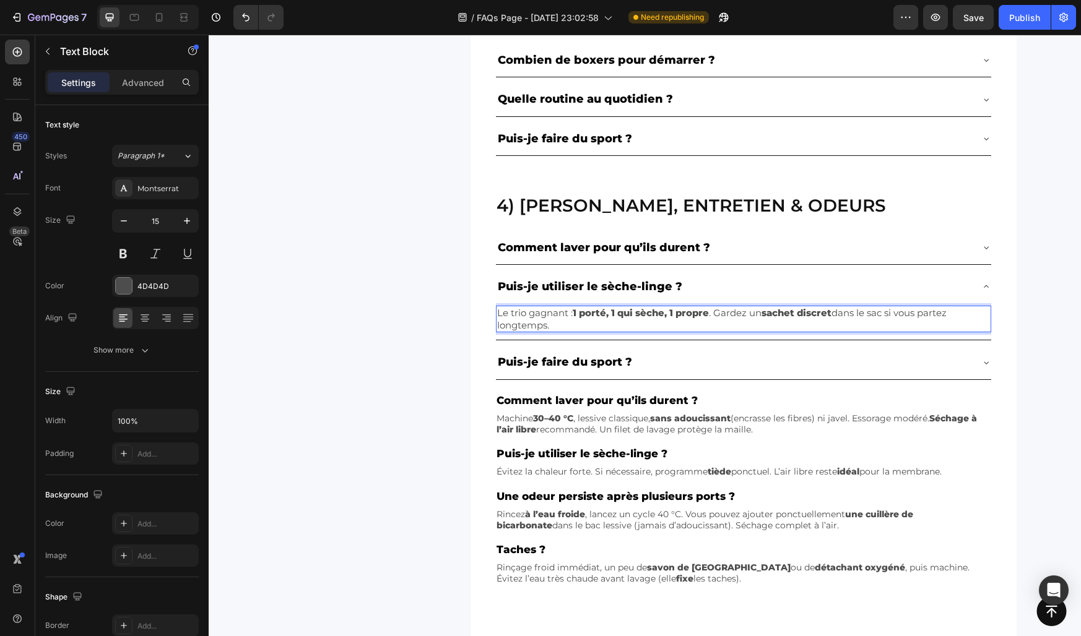
click at [628, 324] on p "Le trio gagnant : 1 porté, 1 qui sèche, 1 propre . Gardez un sachet discret dan…" at bounding box center [743, 319] width 493 height 24
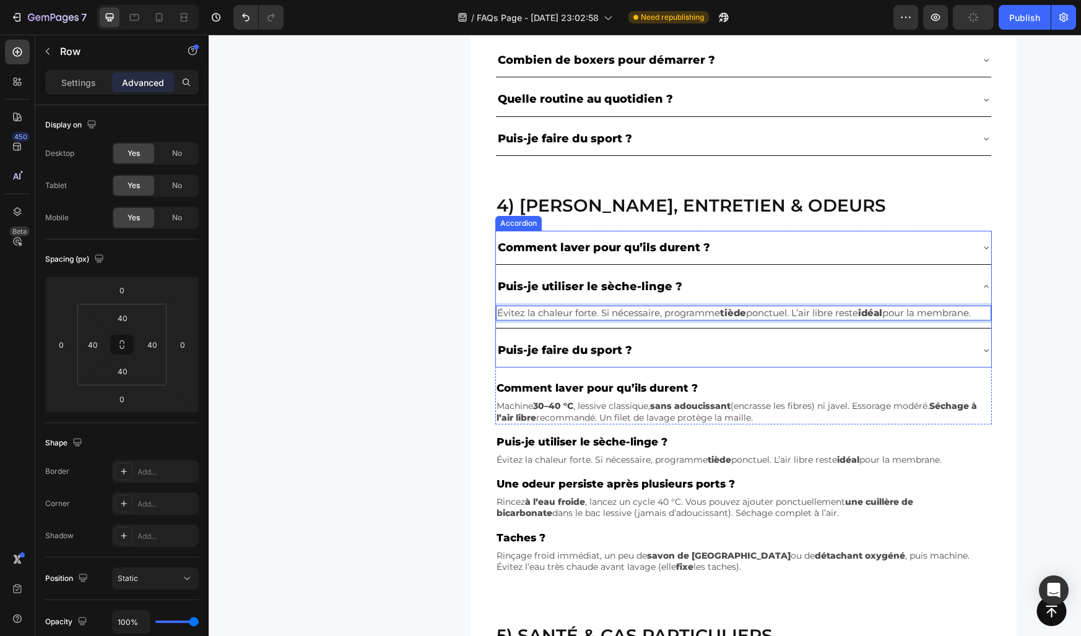
click at [470, 340] on div "4) Lavage, entretien & odeurs Heading Comment laver pour qu’ils durent ? Puis-j…" at bounding box center [743, 383] width 546 height 430
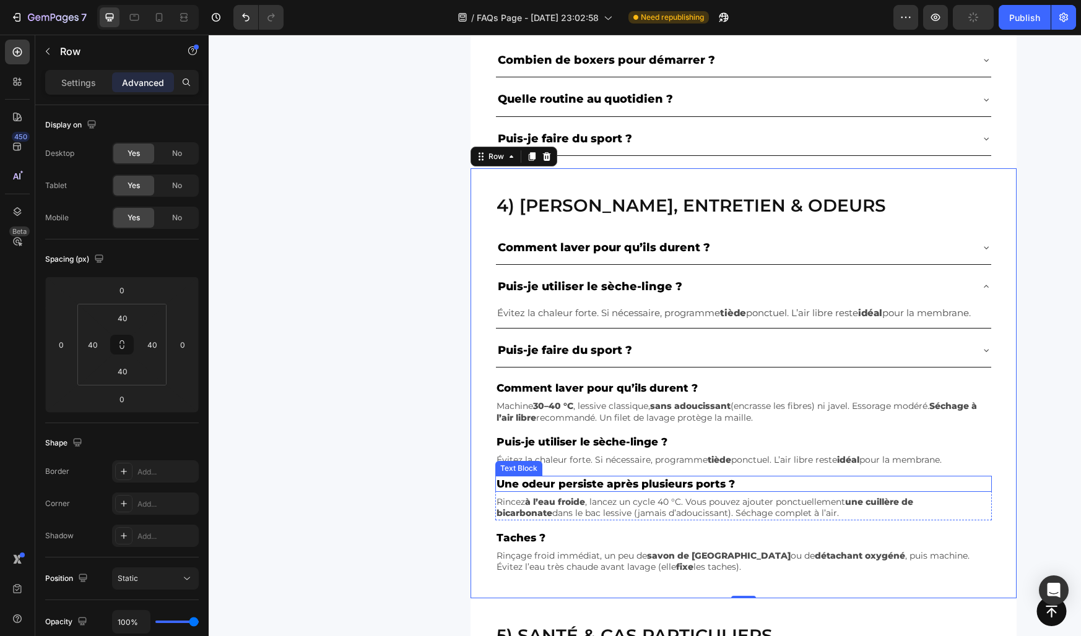
click at [565, 482] on p "Une odeur persiste après plusieurs ports ?" at bounding box center [743, 484] width 494 height 14
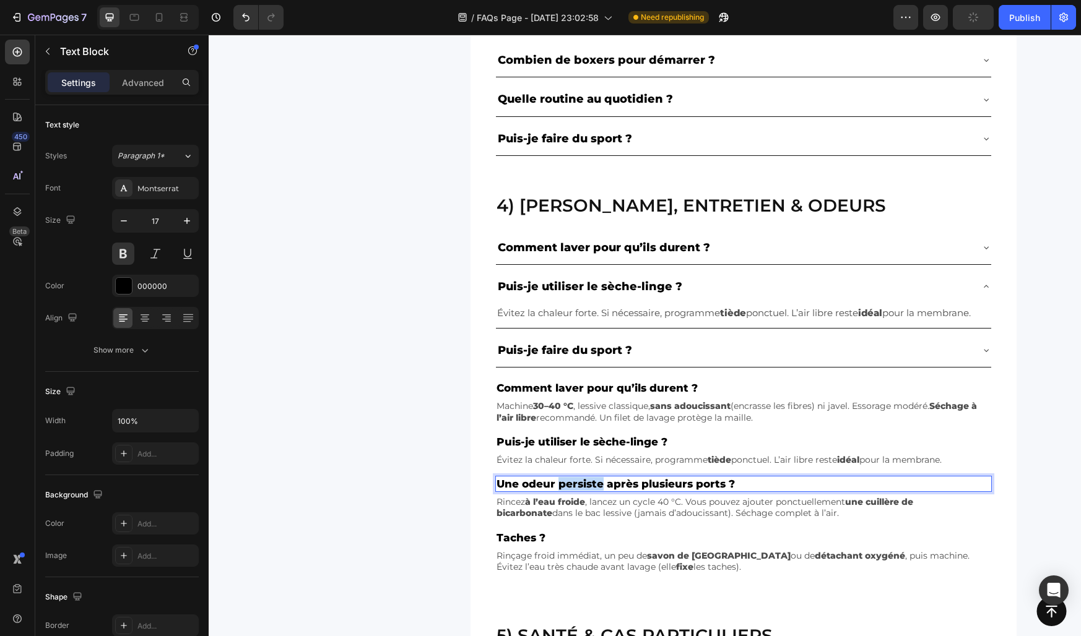
click at [565, 482] on p "Une odeur persiste après plusieurs ports ?" at bounding box center [743, 484] width 494 height 14
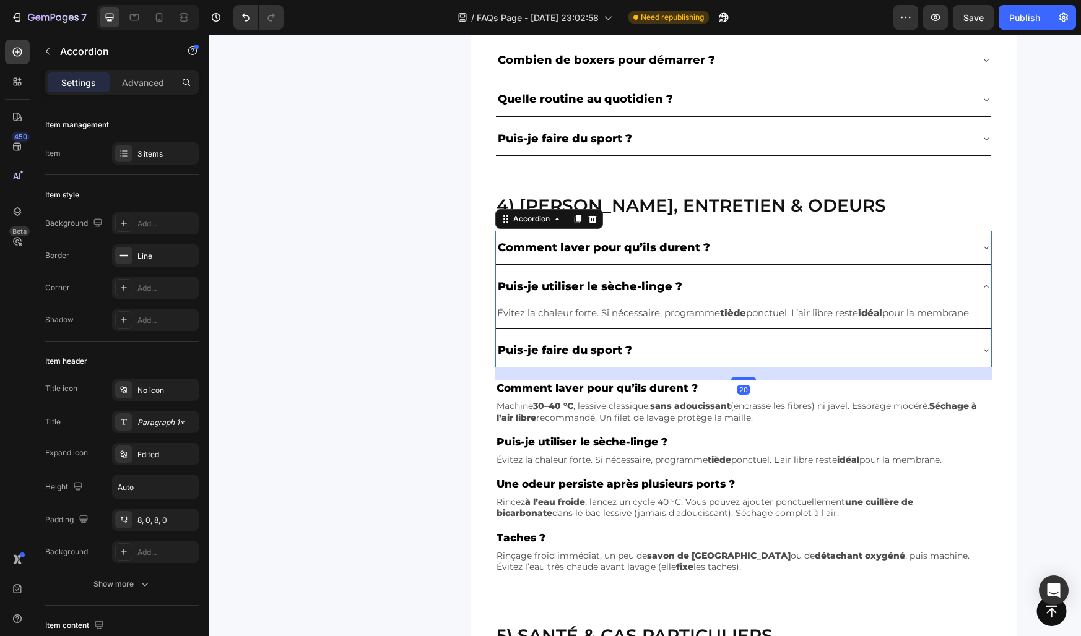
click at [532, 348] on p "Puis-je faire du sport ?" at bounding box center [565, 350] width 134 height 20
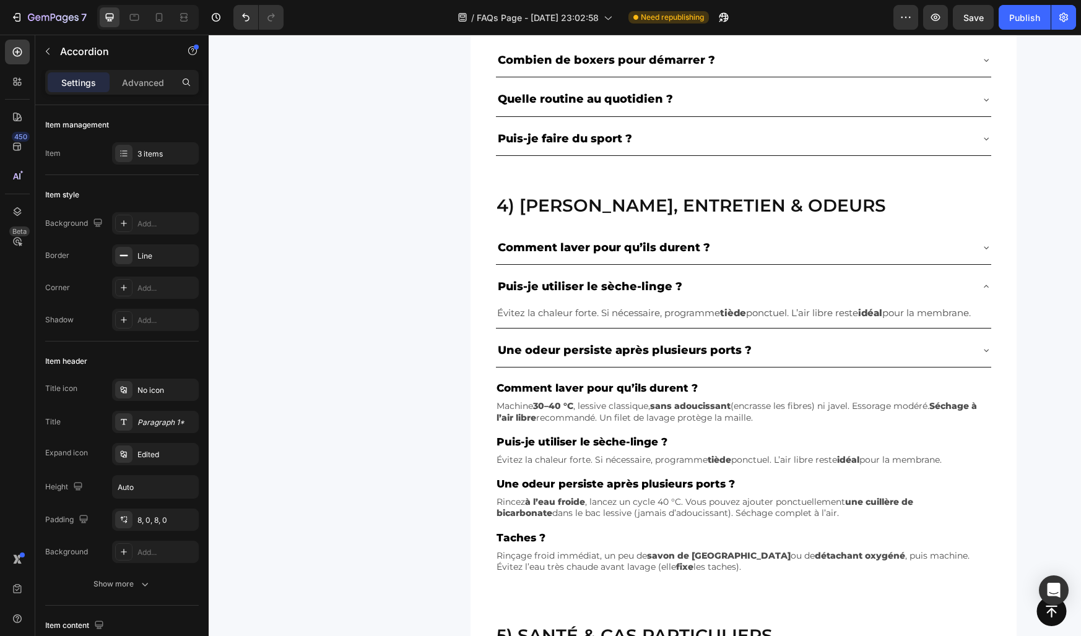
click at [768, 352] on div "Une odeur persiste après plusieurs ports ?" at bounding box center [733, 351] width 475 height 24
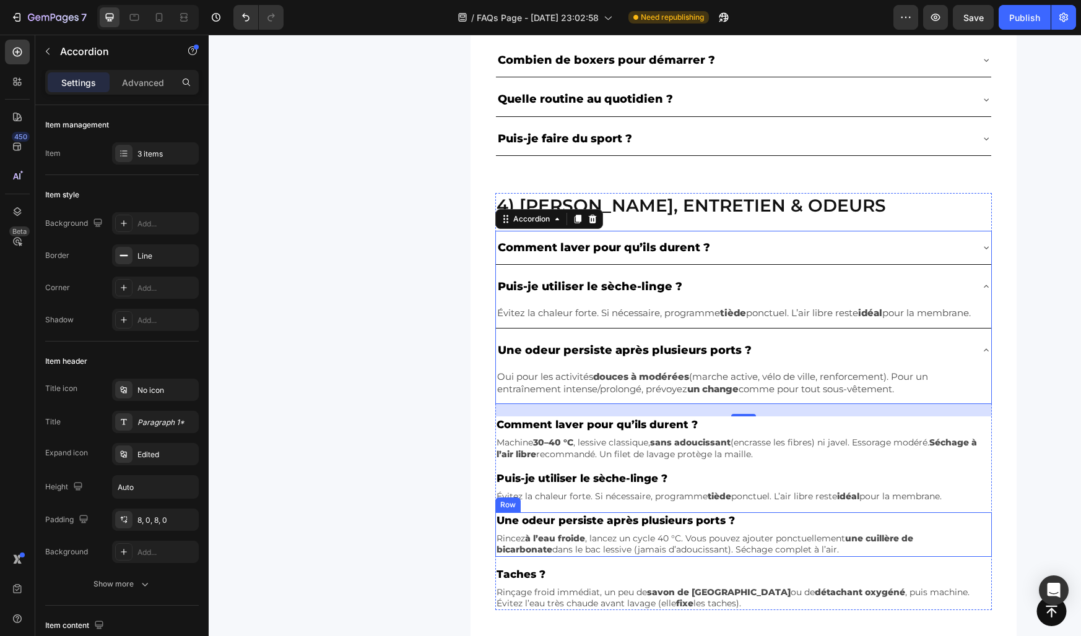
click at [569, 539] on strong "à l’eau froide" at bounding box center [555, 538] width 60 height 11
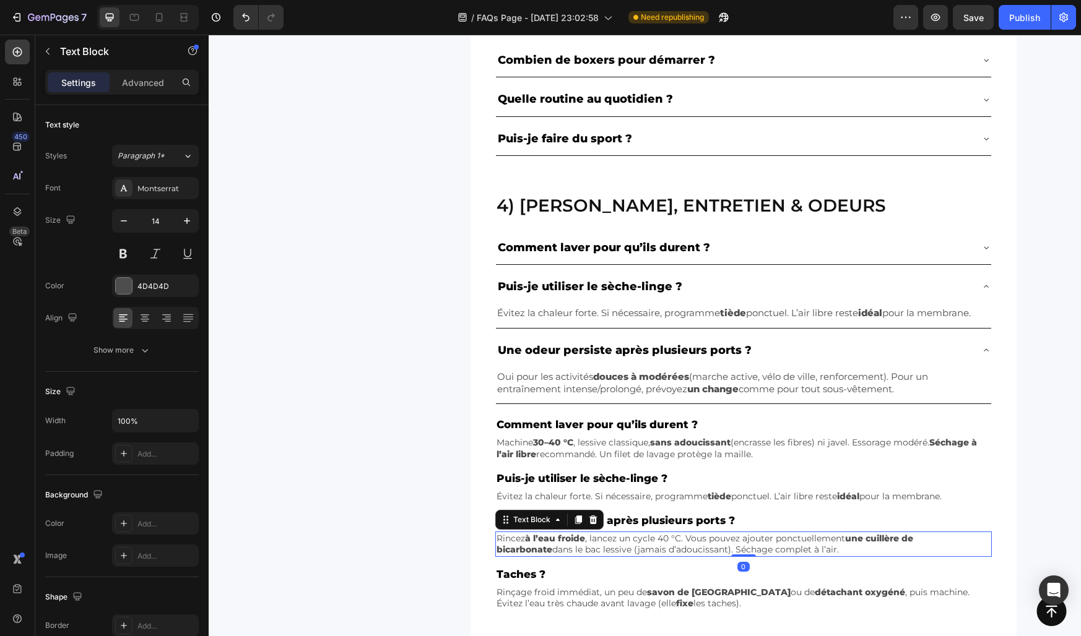
click at [569, 539] on strong "à l’eau froide" at bounding box center [555, 538] width 60 height 11
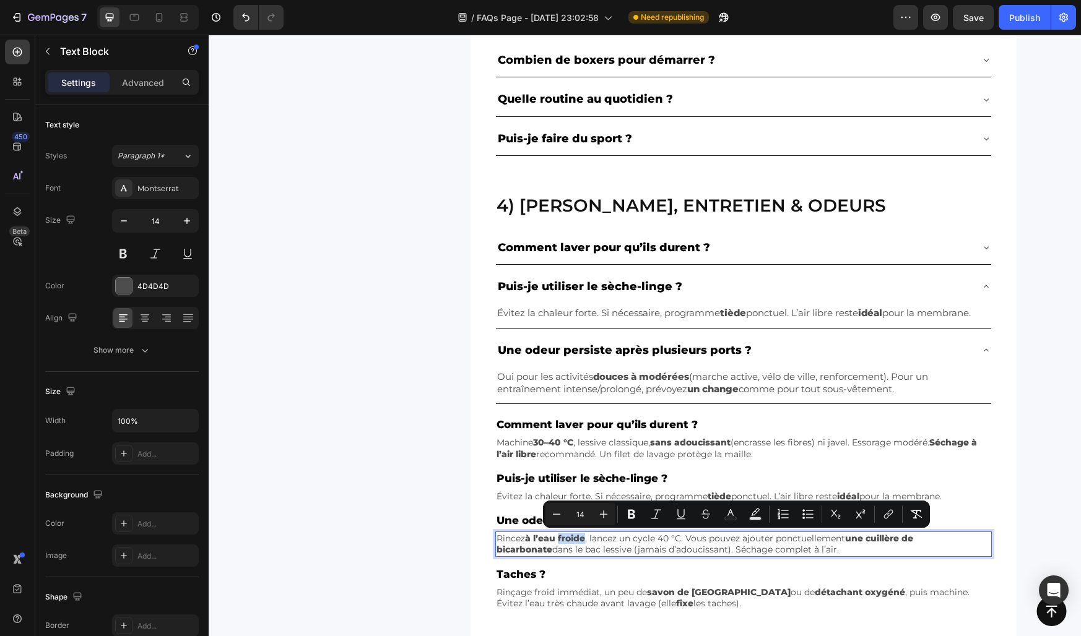
copy p "Rincez à l’eau froide , lancez un cycle 40 °C. Vous pouvez ajouter ponctuelleme…"
click at [564, 383] on p "Oui pour les activités douces à modérées (marche active, vélo de ville, renforc…" at bounding box center [743, 383] width 493 height 24
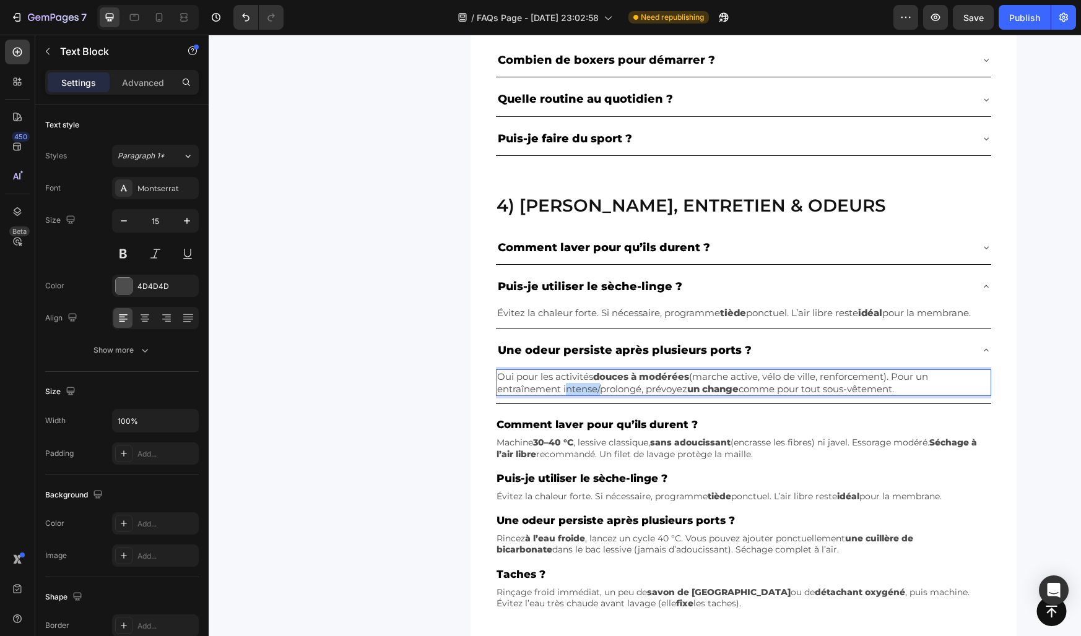
click at [564, 383] on p "Oui pour les activités douces à modérées (marche active, vélo de ville, renforc…" at bounding box center [743, 383] width 493 height 24
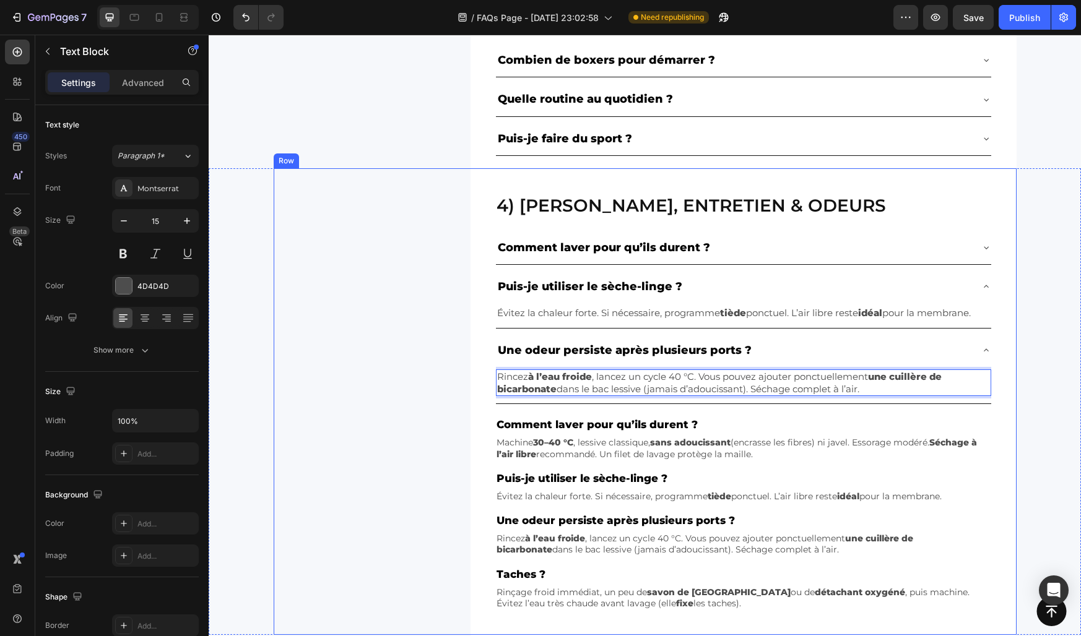
click at [429, 379] on div "4) Lavage, entretien & odeurs Heading Comment laver pour qu’ils durent ? Puis-j…" at bounding box center [645, 401] width 743 height 467
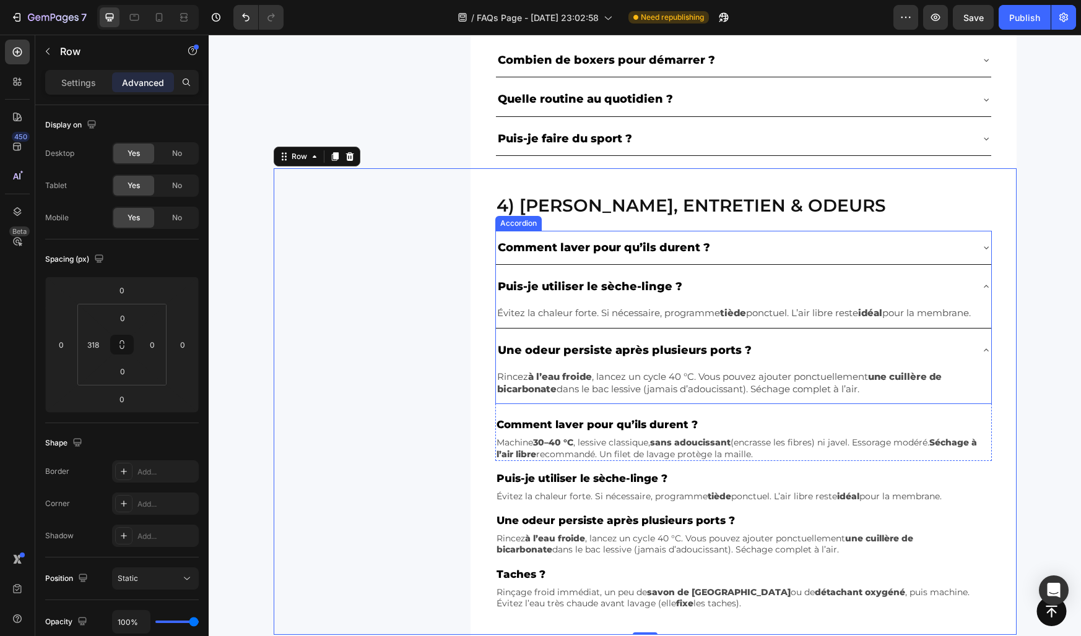
click at [793, 350] on div "Une odeur persiste après plusieurs ports ?" at bounding box center [733, 351] width 475 height 24
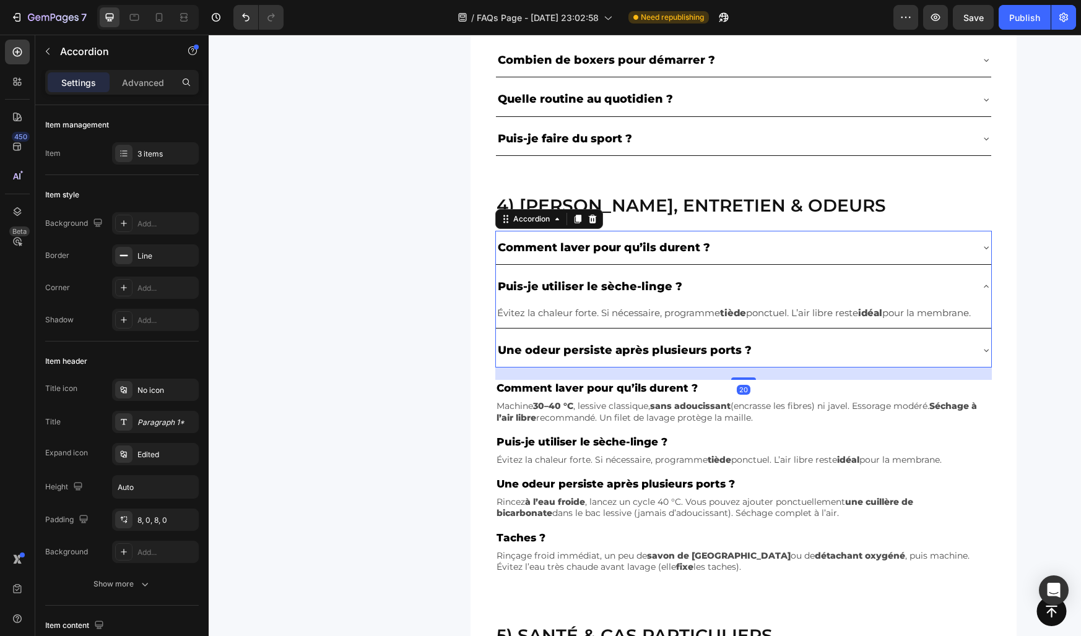
click at [719, 281] on div "Puis-je utiliser le sèche-linge ?" at bounding box center [733, 287] width 475 height 24
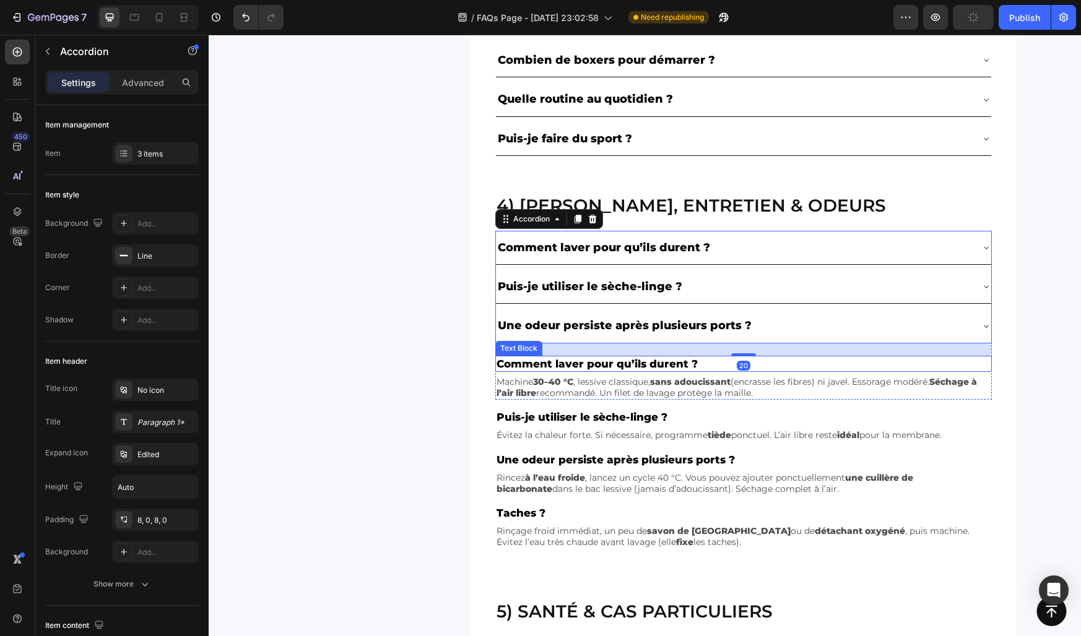
click at [637, 371] on div "Comment laver pour qu’ils durent ? Text Block" at bounding box center [743, 364] width 496 height 16
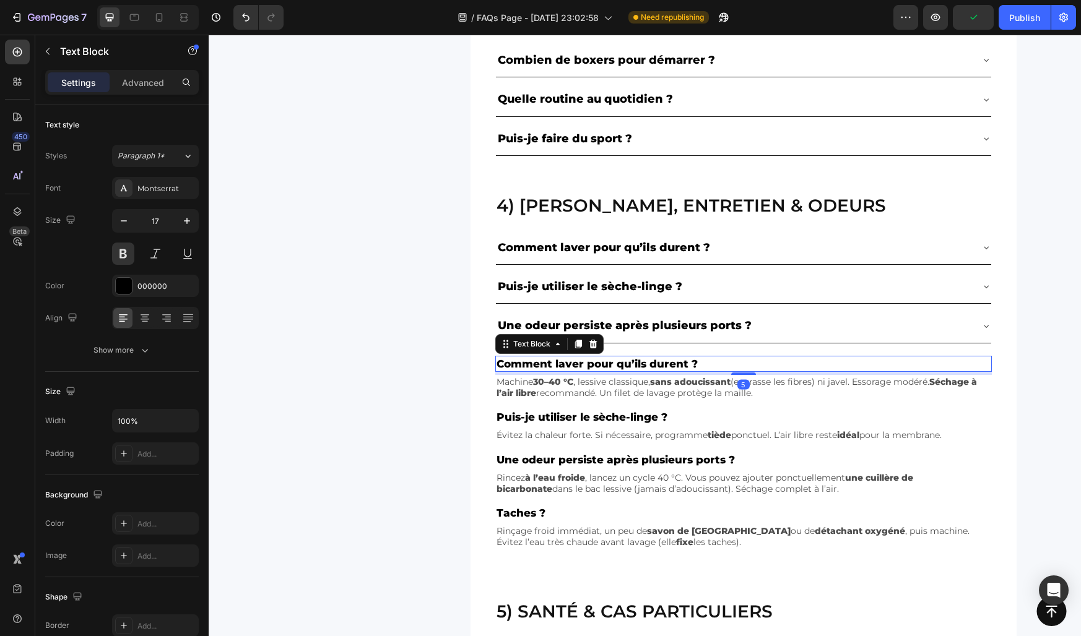
click at [621, 374] on div "5" at bounding box center [743, 373] width 496 height 3
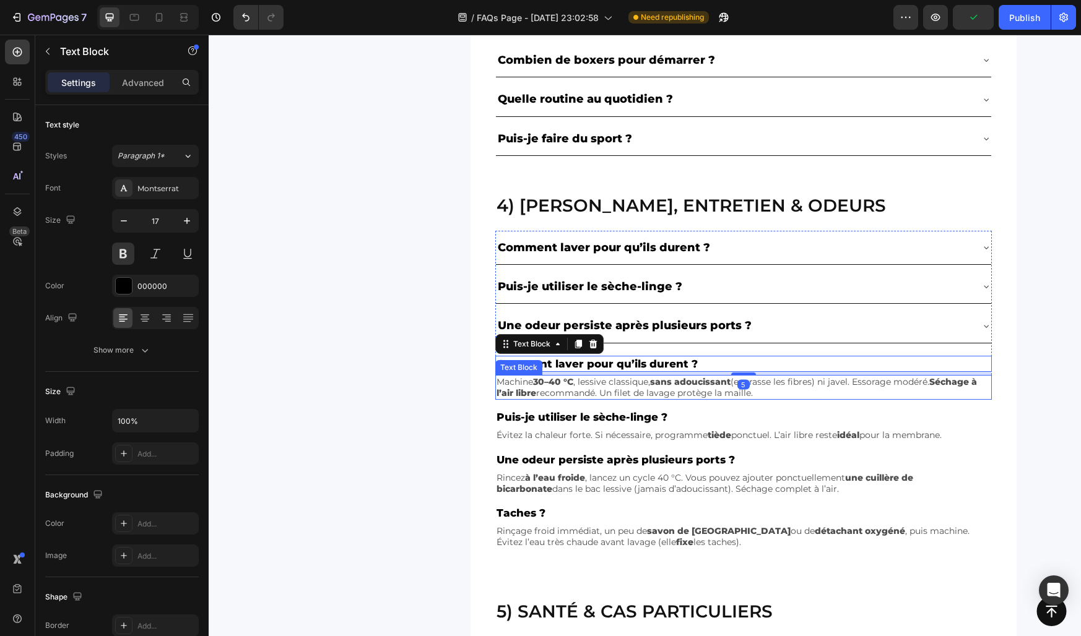
click at [617, 385] on p "Machine 30–40 °C , lessive classique, sans adoucissant (encrasse les fibres) ni…" at bounding box center [743, 387] width 494 height 22
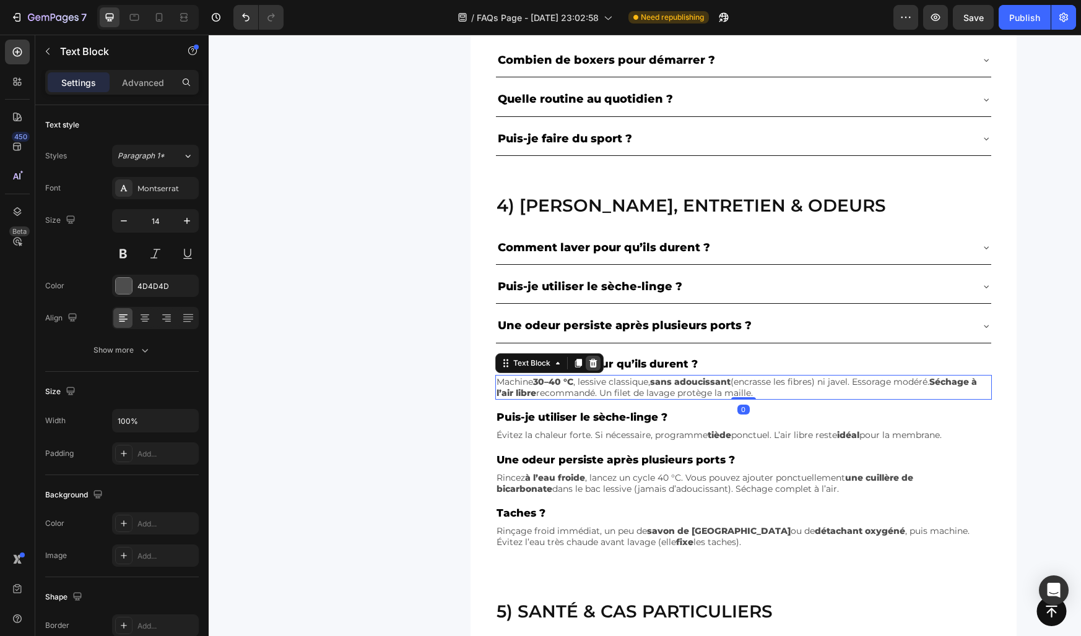
click at [593, 363] on icon at bounding box center [593, 363] width 10 height 10
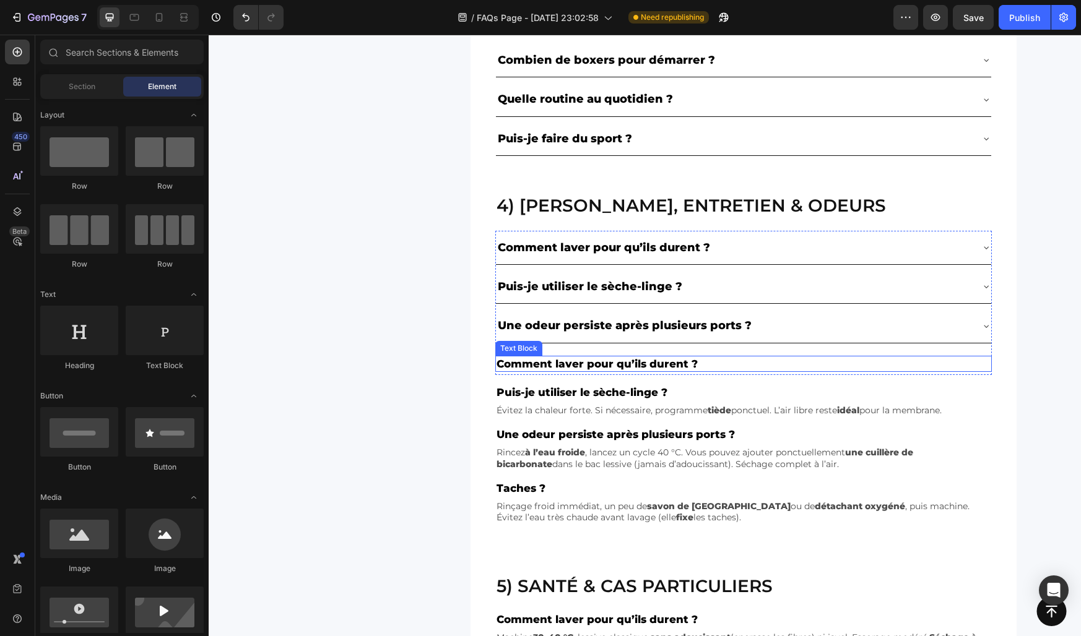
click at [606, 363] on p "Comment laver pour qu’ils durent ?" at bounding box center [743, 364] width 494 height 14
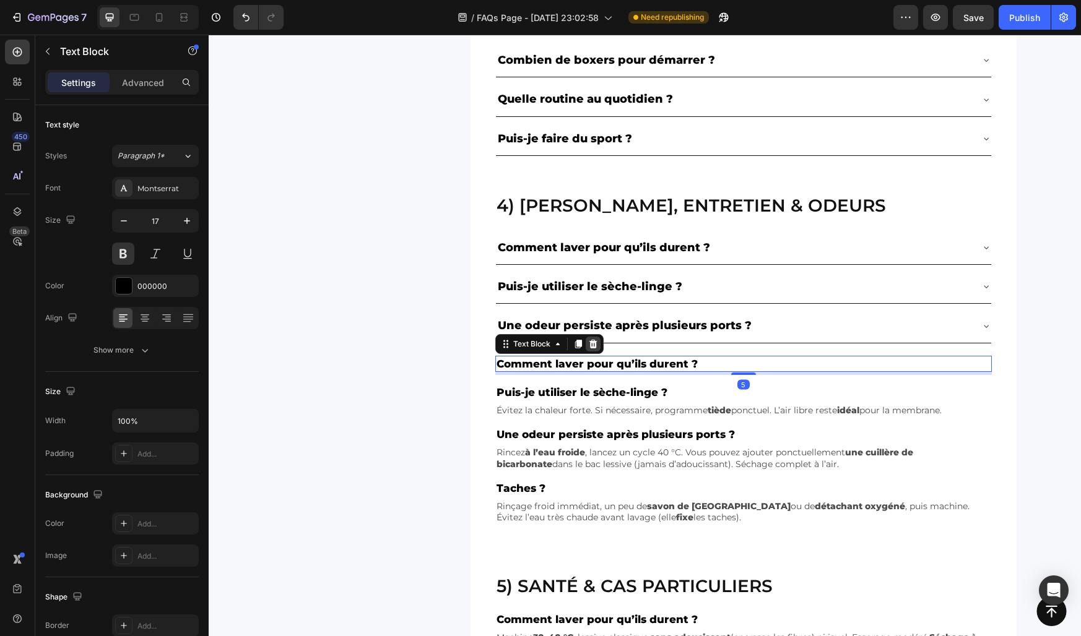
click at [593, 342] on icon at bounding box center [593, 344] width 8 height 9
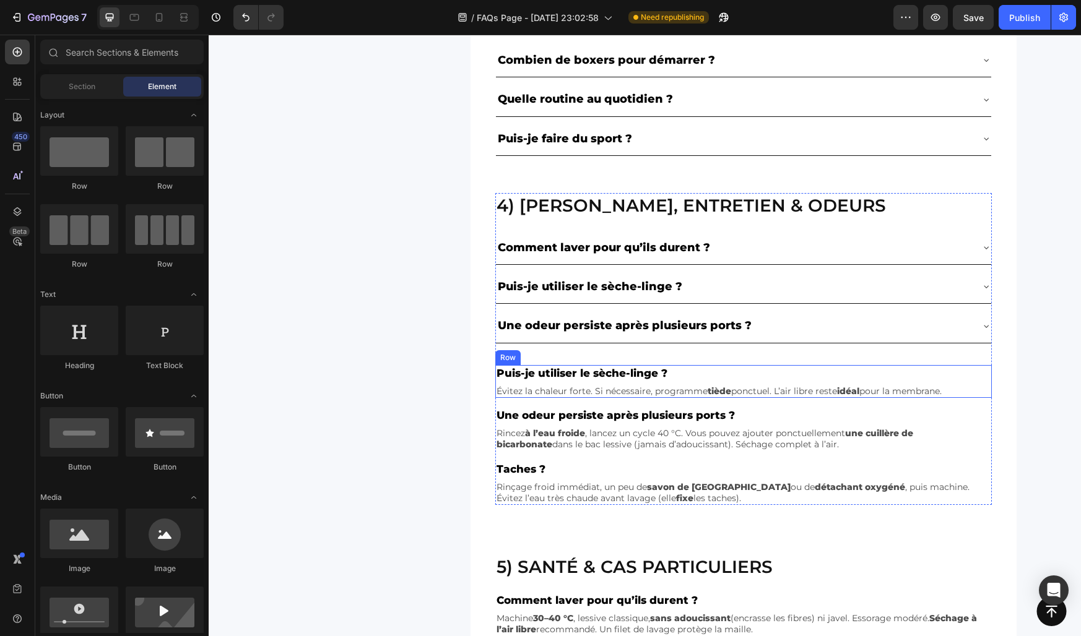
click at [580, 381] on div "Puis-je utiliser le sèche-linge ? Text Block Évitez la chaleur forte. Si nécess…" at bounding box center [743, 381] width 496 height 33
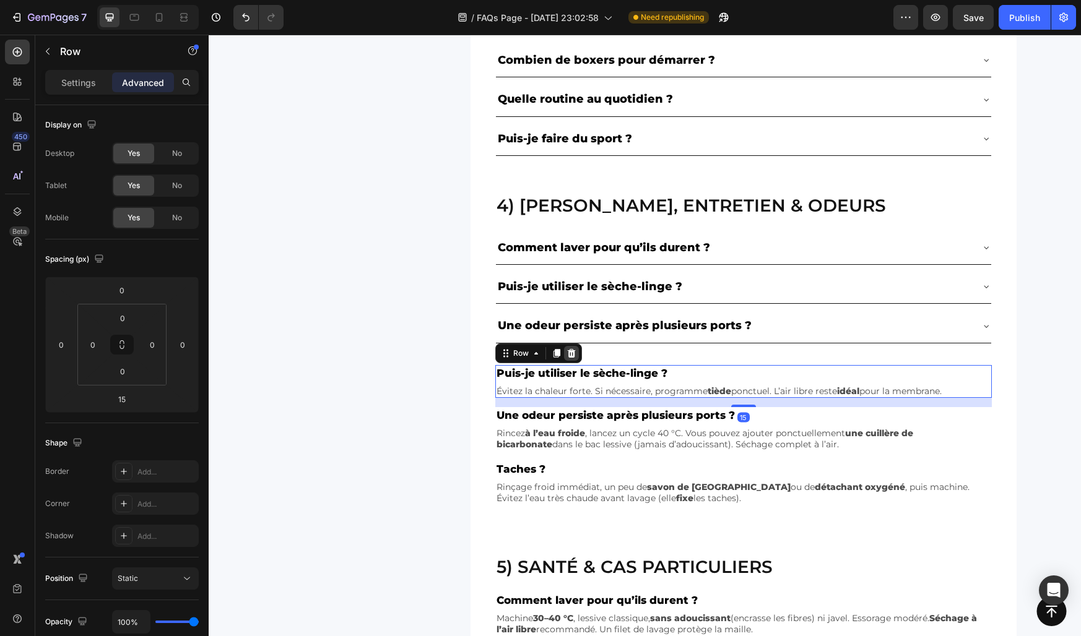
click at [574, 355] on icon at bounding box center [571, 353] width 10 height 10
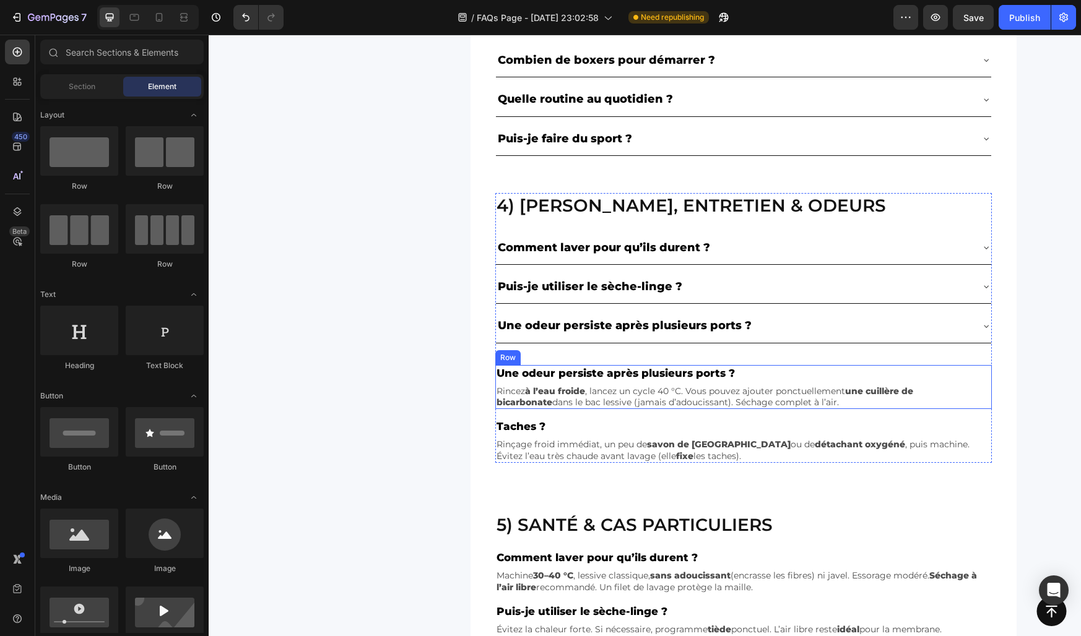
click at [565, 383] on div "Une odeur persiste après plusieurs ports ? Text Block Rincez à l’eau froide , l…" at bounding box center [743, 387] width 496 height 45
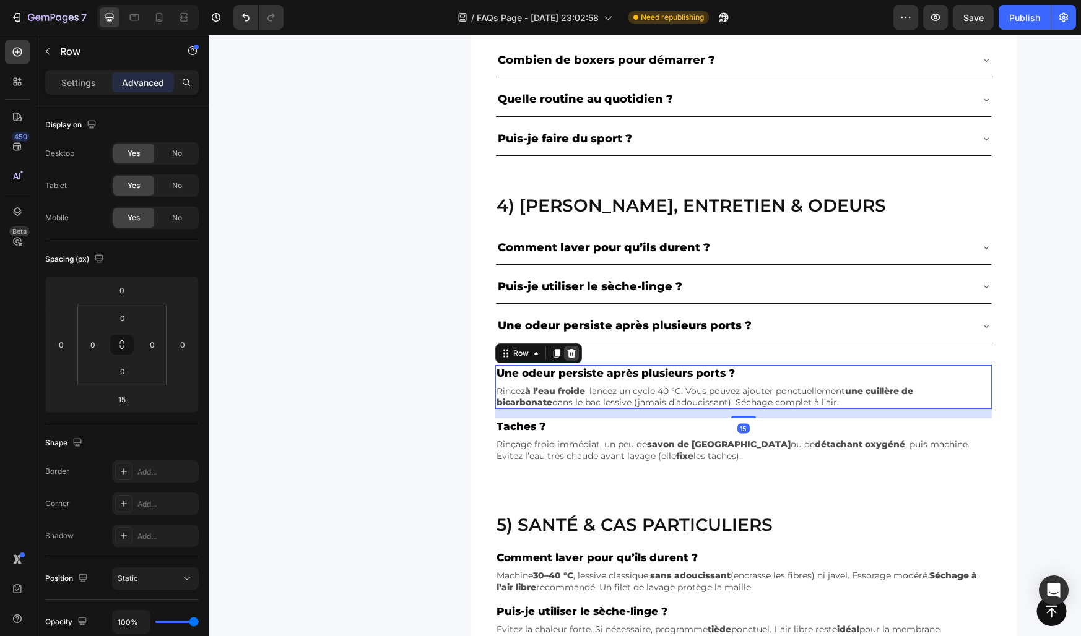
click at [568, 356] on icon at bounding box center [571, 353] width 8 height 9
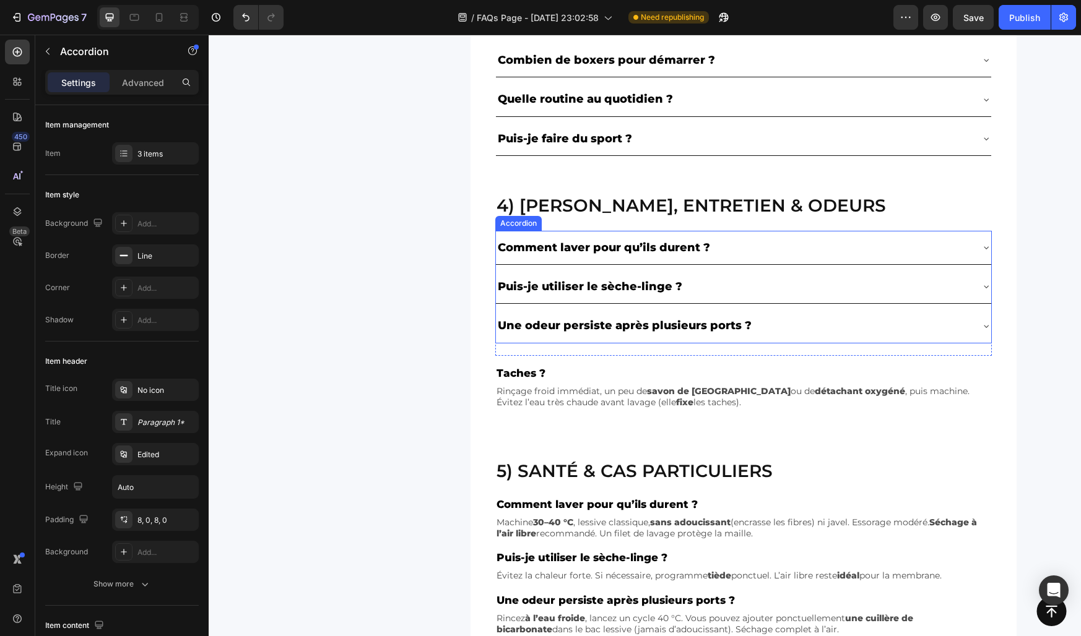
click at [540, 342] on div "Comment laver pour qu’ils durent ? Puis-je utiliser le sèche-linge ? Une odeur …" at bounding box center [743, 287] width 496 height 113
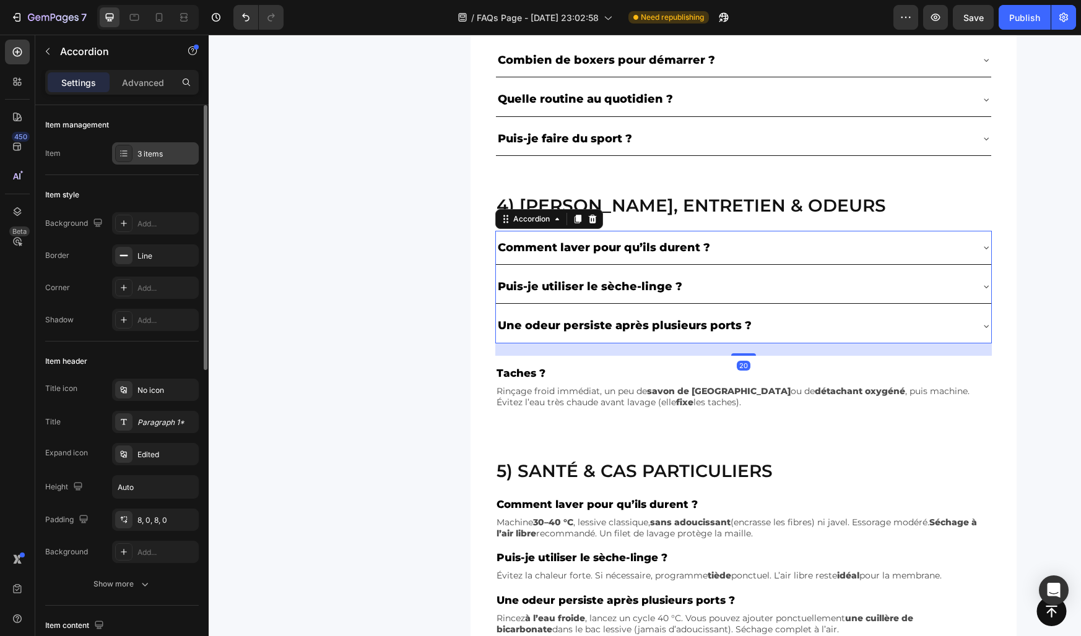
click at [157, 144] on div "3 items" at bounding box center [155, 153] width 87 height 22
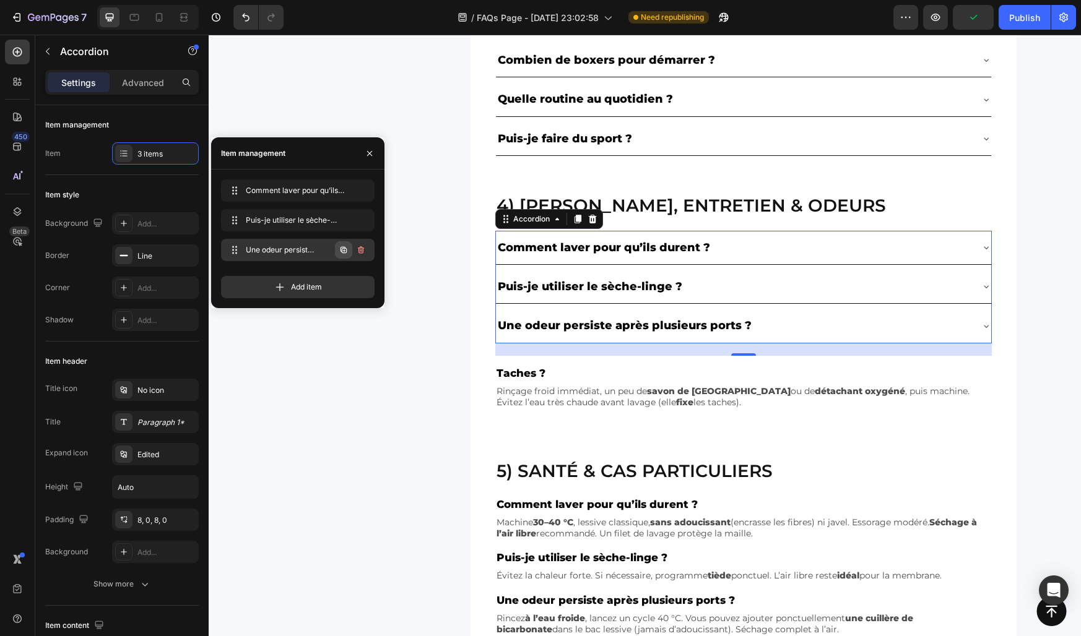
click at [340, 249] on icon "button" at bounding box center [344, 250] width 10 height 10
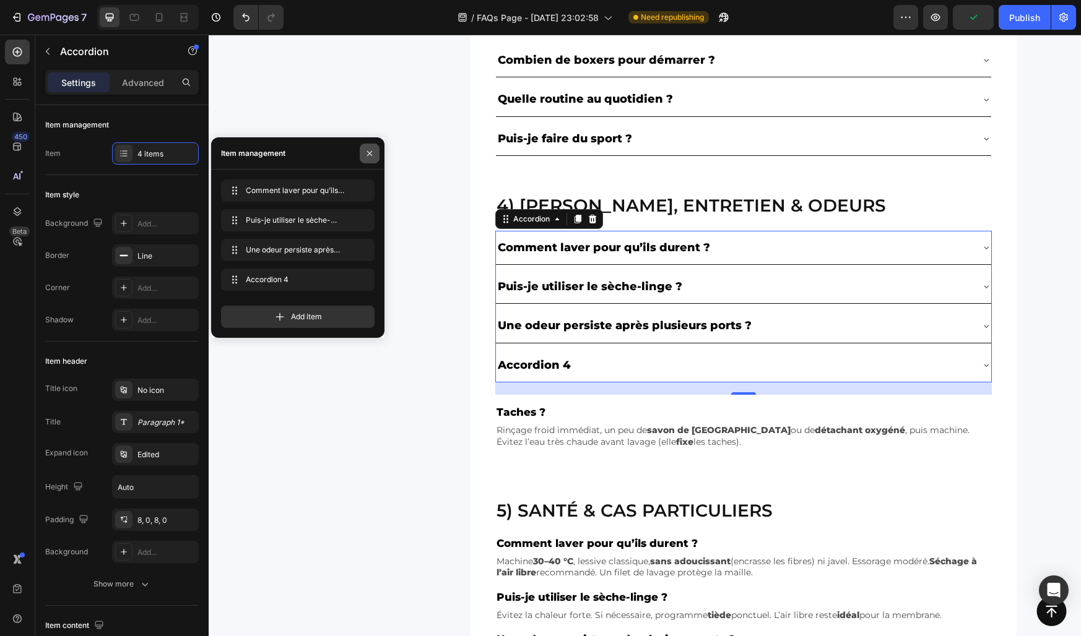
click at [370, 149] on icon "button" at bounding box center [370, 154] width 10 height 10
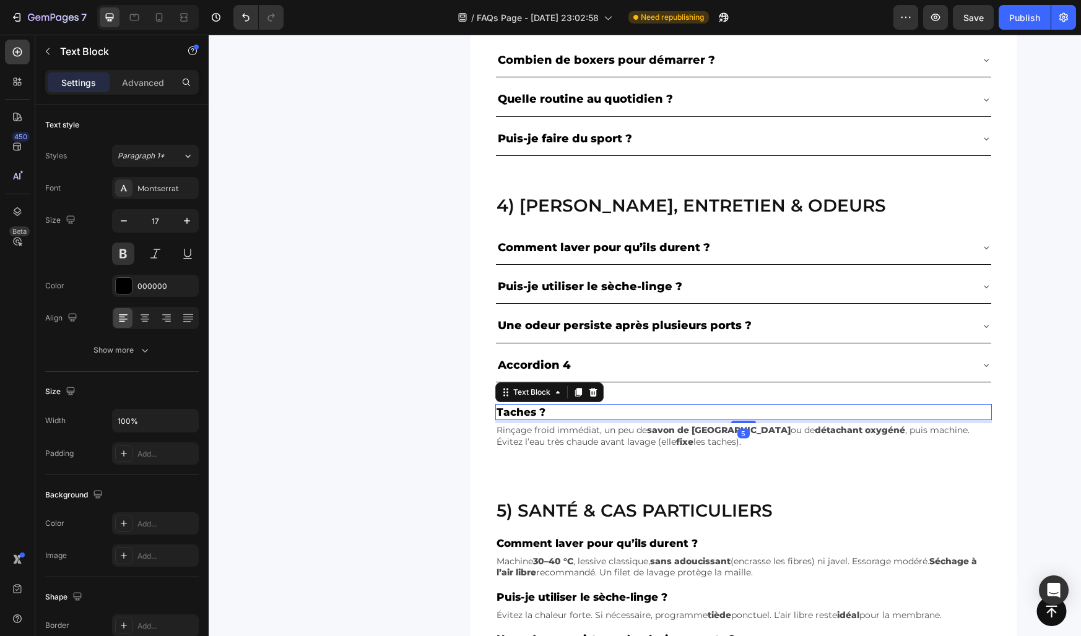
click at [520, 414] on p "Taches ?" at bounding box center [743, 412] width 494 height 14
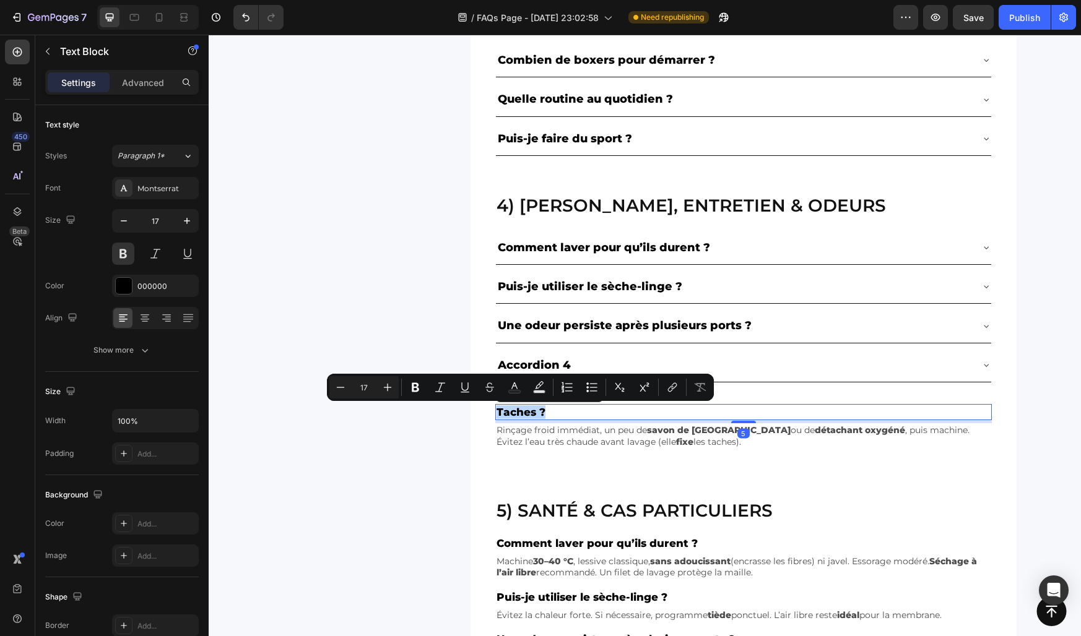
copy p "Taches ?"
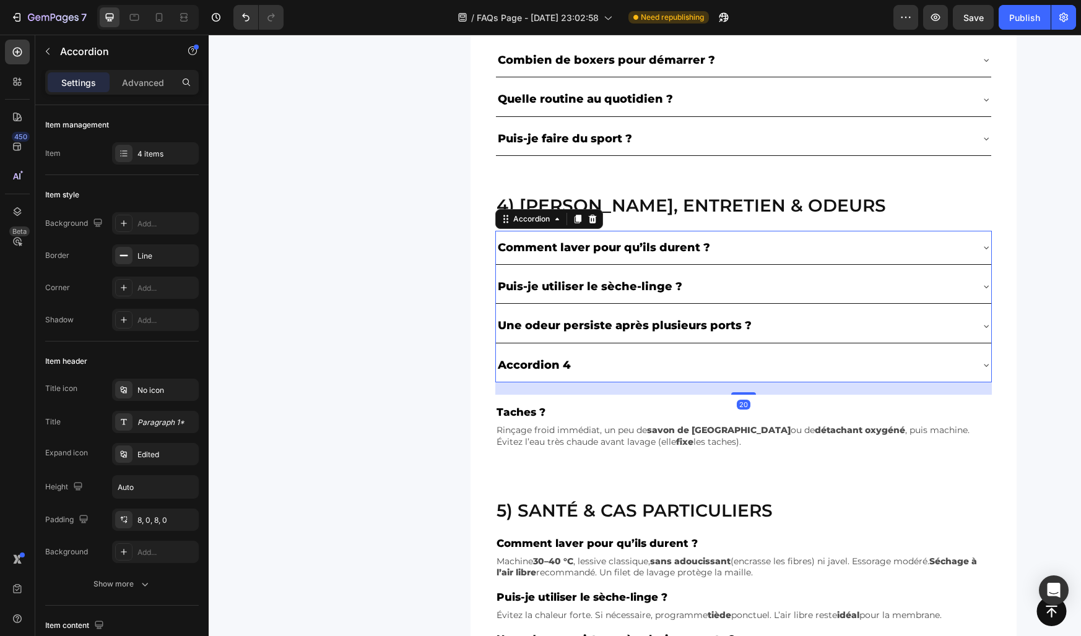
click at [555, 369] on div "Accordion 4" at bounding box center [534, 365] width 77 height 24
click at [555, 369] on p "Accordion 4" at bounding box center [534, 365] width 73 height 20
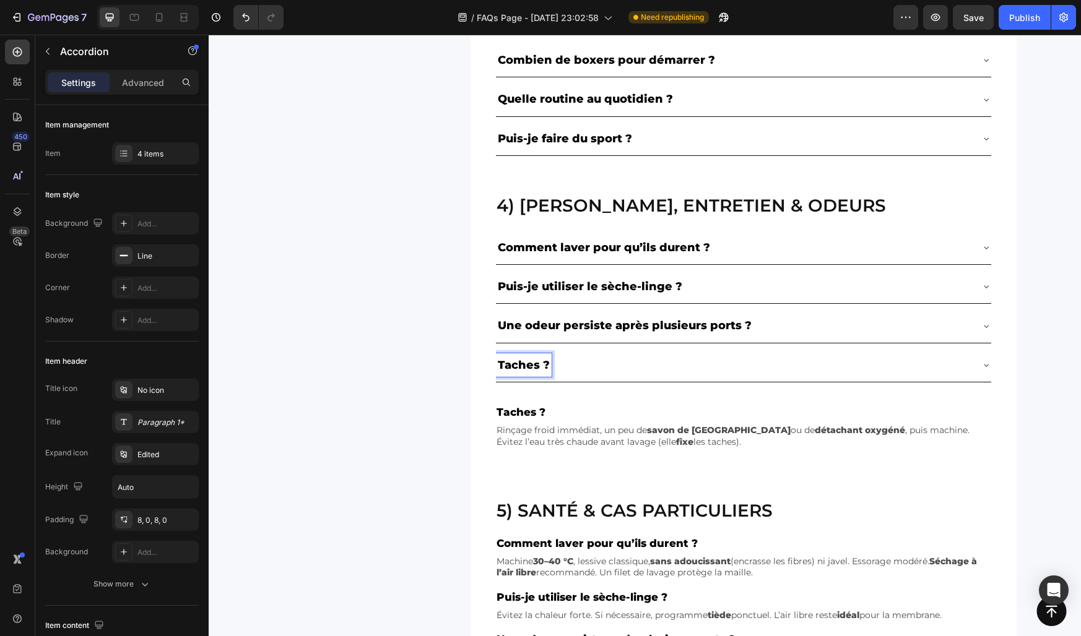
click at [597, 371] on div "Taches ?" at bounding box center [733, 365] width 475 height 24
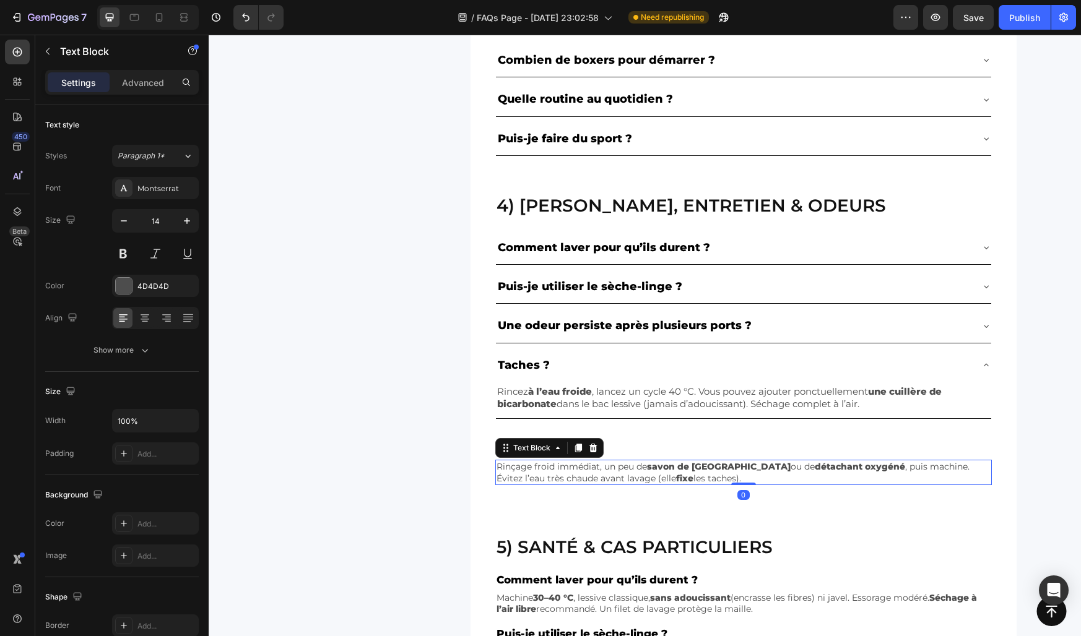
click at [597, 474] on p "Rinçage froid immédiat, un peu de savon de Marseille ou de détachant oxygéné , …" at bounding box center [743, 472] width 494 height 22
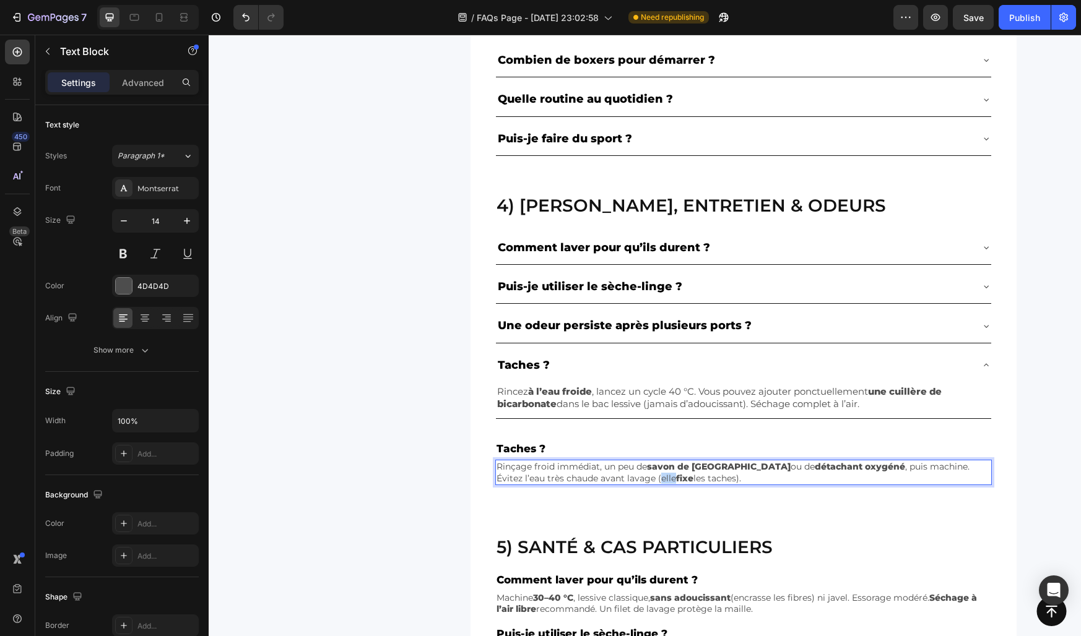
click at [597, 474] on p "Rinçage froid immédiat, un peu de savon de Marseille ou de détachant oxygéné , …" at bounding box center [743, 472] width 494 height 22
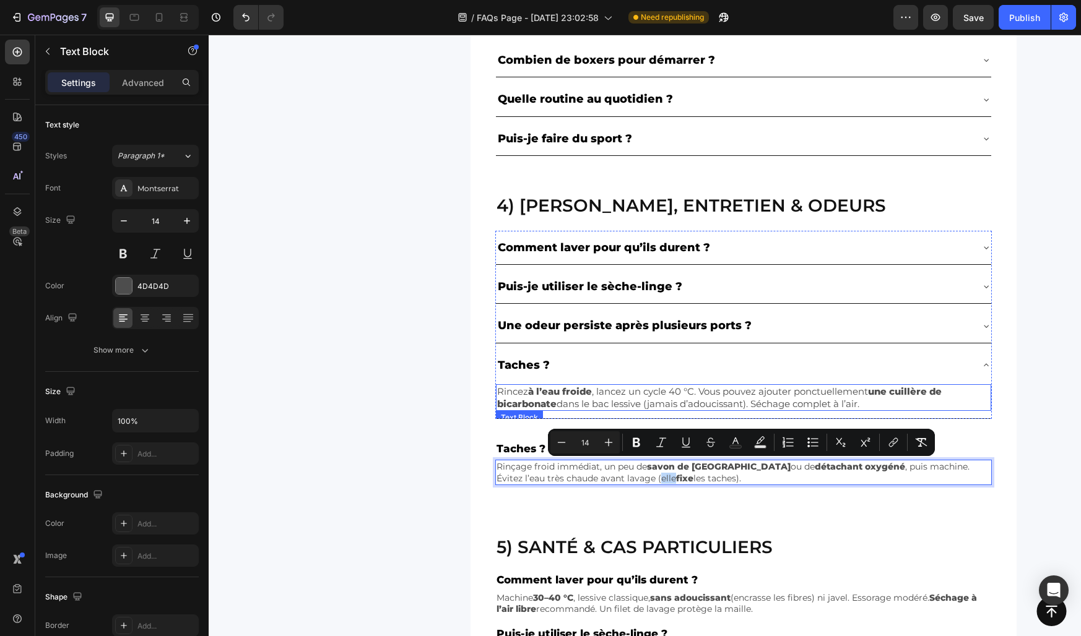
click at [560, 399] on p "Rincez à l’eau froide , lancez un cycle 40 °C. Vous pouvez ajouter ponctuelleme…" at bounding box center [743, 398] width 493 height 24
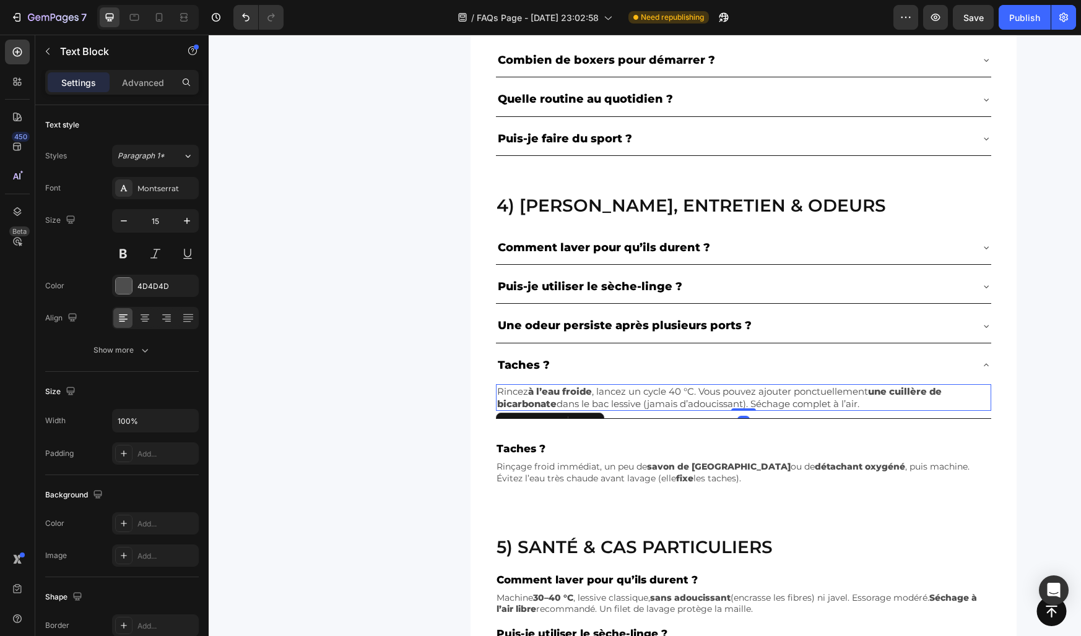
click at [560, 399] on p "Rincez à l’eau froide , lancez un cycle 40 °C. Vous pouvez ajouter ponctuelleme…" at bounding box center [743, 398] width 493 height 24
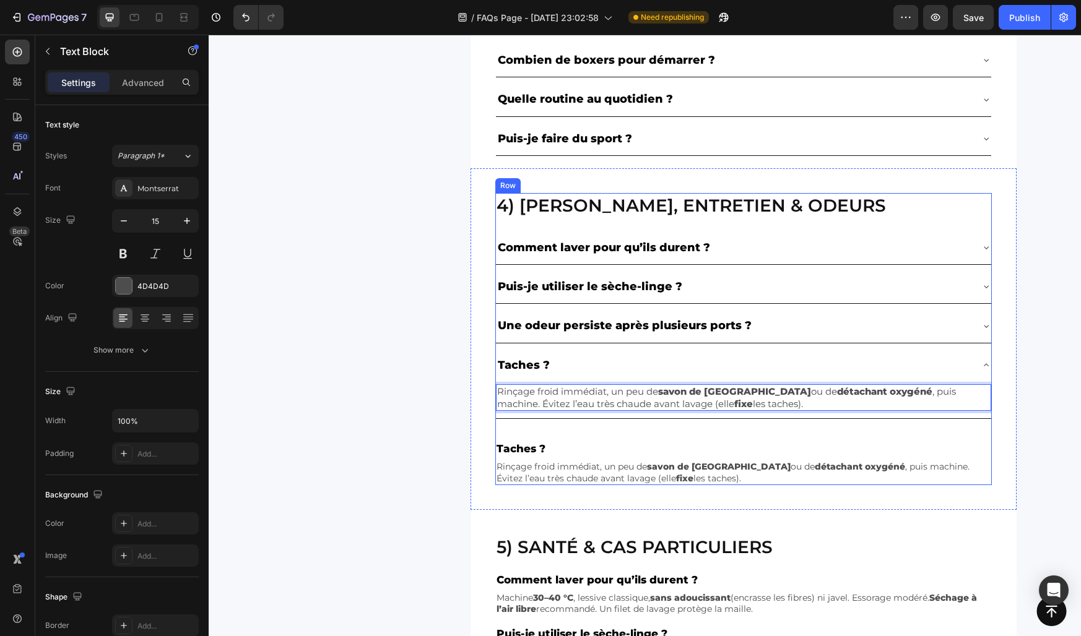
click at [559, 437] on div "4) Lavage, entretien & odeurs Heading Comment laver pour qu’ils durent ? Puis-j…" at bounding box center [743, 339] width 496 height 292
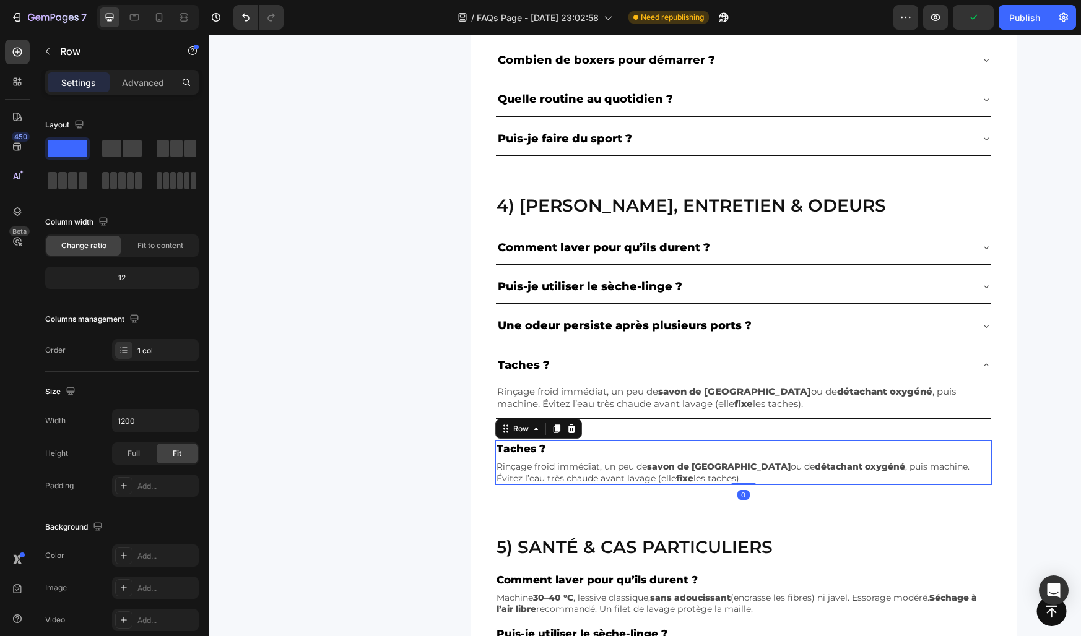
click at [557, 459] on div "Taches ? Text Block Rinçage froid immédiat, un peu de savon de Marseille ou de …" at bounding box center [743, 463] width 496 height 45
click at [571, 433] on icon at bounding box center [571, 429] width 8 height 9
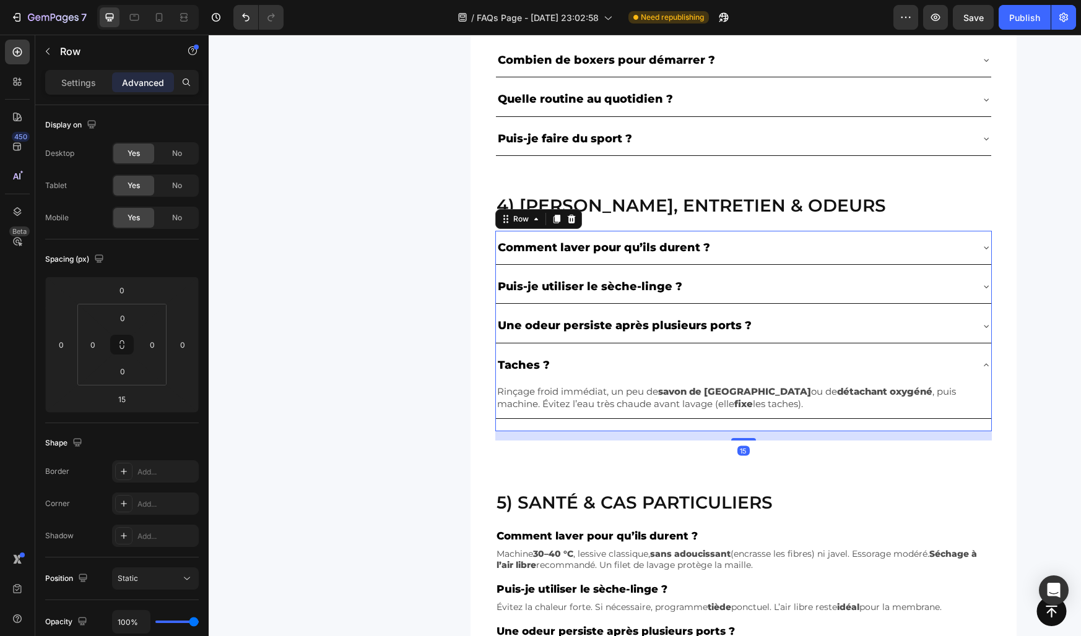
click at [537, 423] on div "Comment laver pour qu’ils durent ? Puis-je utiliser le sèche-linge ? Une odeur …" at bounding box center [743, 331] width 496 height 201
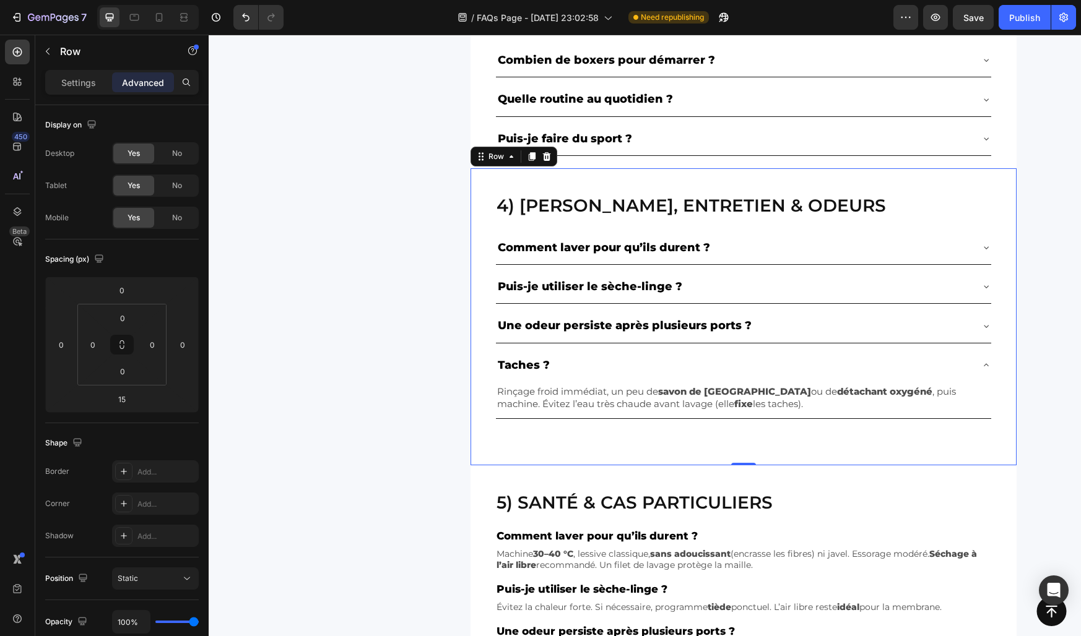
click at [548, 449] on div "4) Lavage, entretien & odeurs Heading Comment laver pour qu’ils durent ? Puis-j…" at bounding box center [743, 316] width 546 height 297
click at [119, 374] on input "40" at bounding box center [122, 371] width 25 height 19
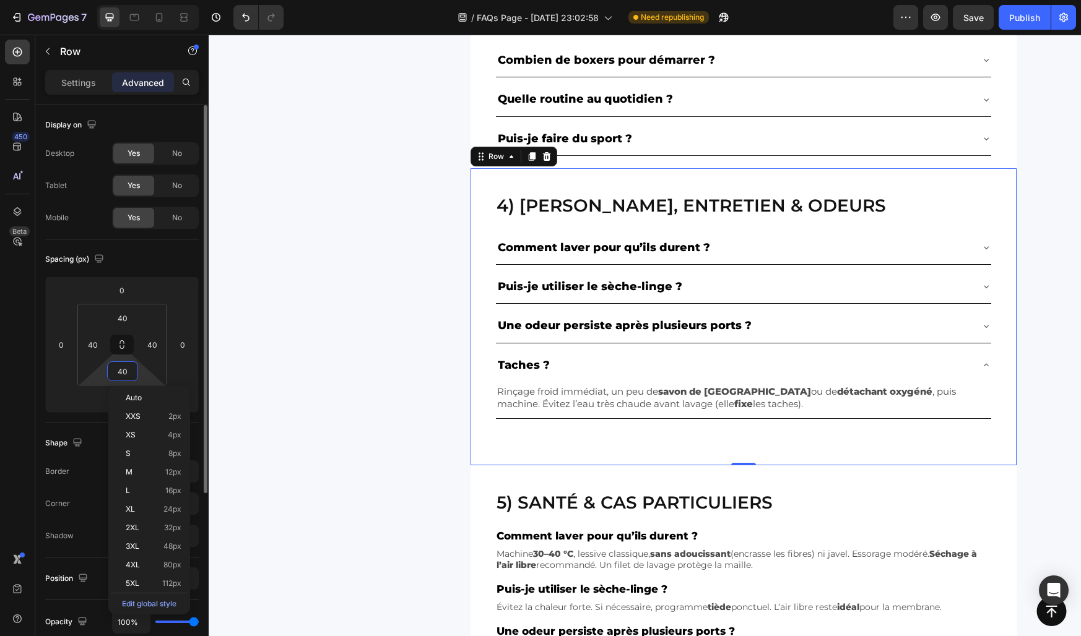
type input "0"
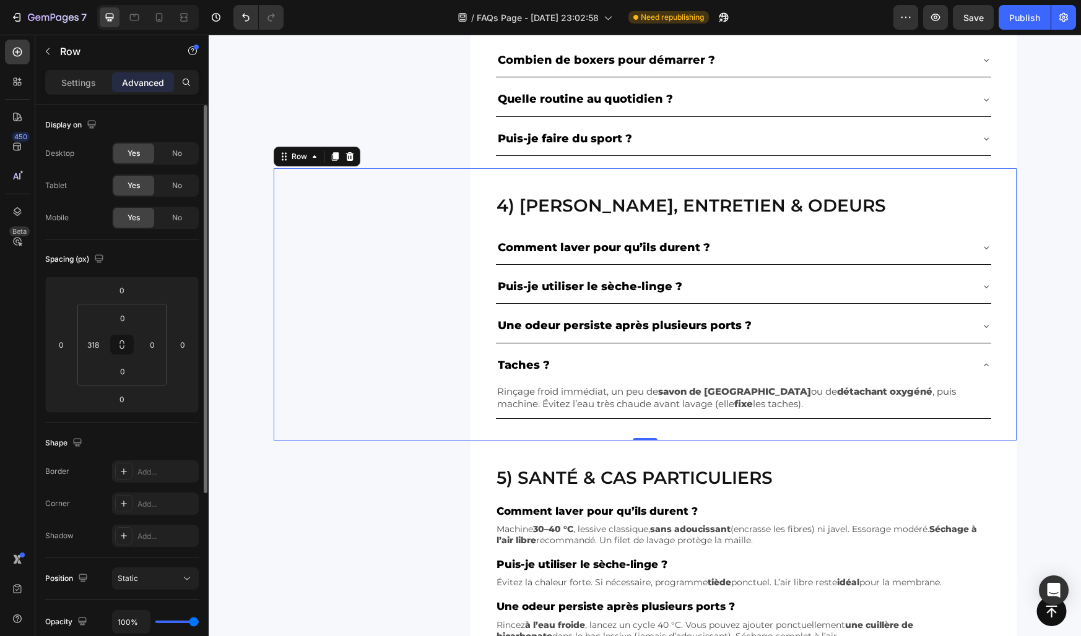
click at [348, 400] on div "4) Lavage, entretien & odeurs Heading Comment laver pour qu’ils durent ? Puis-j…" at bounding box center [645, 304] width 743 height 272
click at [249, 235] on div "4) Lavage, entretien & odeurs Heading Comment laver pour qu’ils durent ? Puis-j…" at bounding box center [645, 304] width 872 height 272
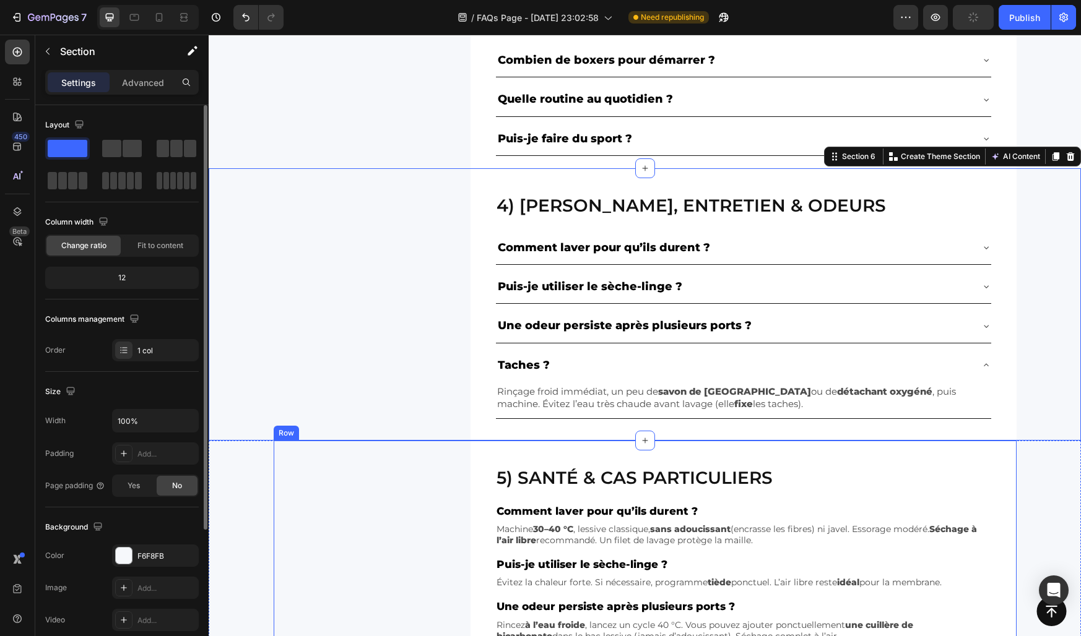
click at [378, 545] on div "5) Santé & cas particuliers Heading Comment laver pour qu’ils durent ? Text Blo…" at bounding box center [645, 581] width 743 height 280
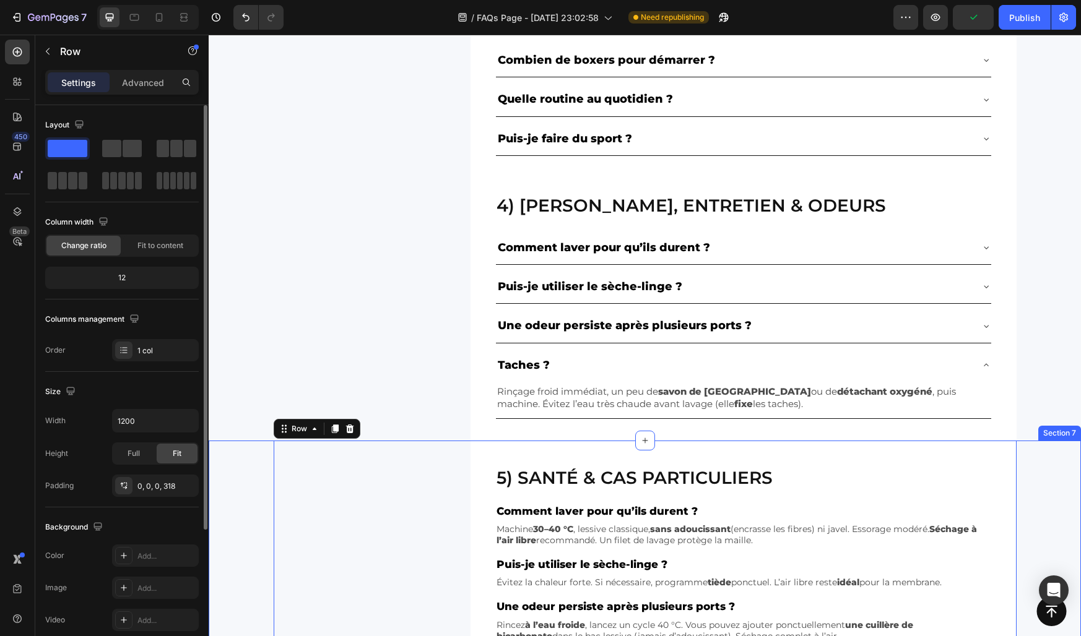
click at [255, 514] on div "5) Santé & cas particuliers Heading Comment laver pour qu’ils durent ? Text Blo…" at bounding box center [645, 581] width 872 height 280
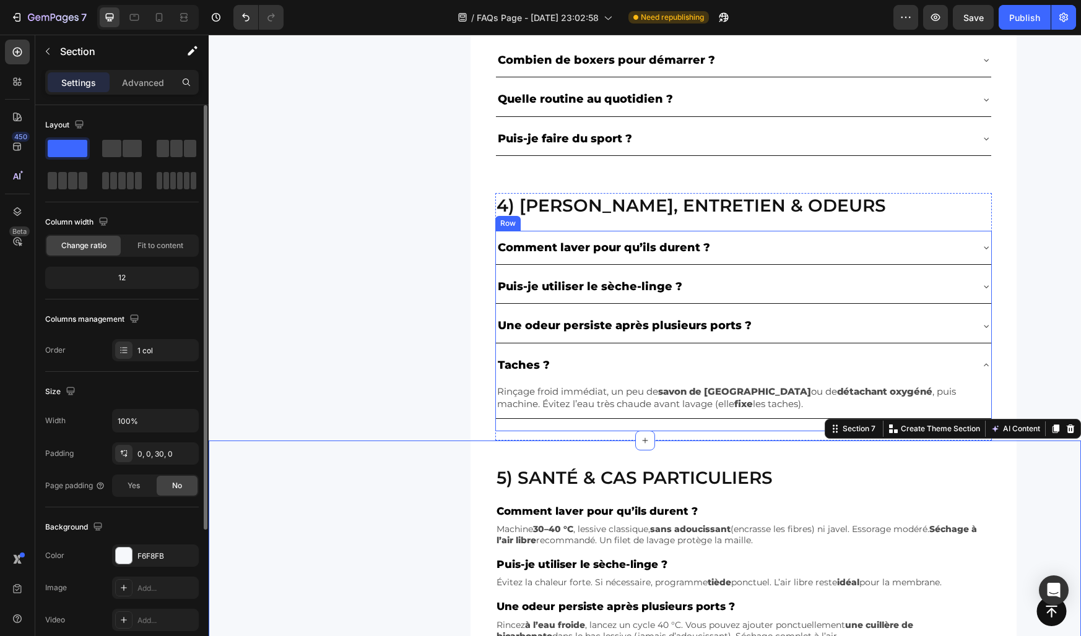
click at [513, 423] on div "Comment laver pour qu’ils durent ? Puis-je utiliser le sèche-linge ? Une odeur …" at bounding box center [743, 331] width 496 height 201
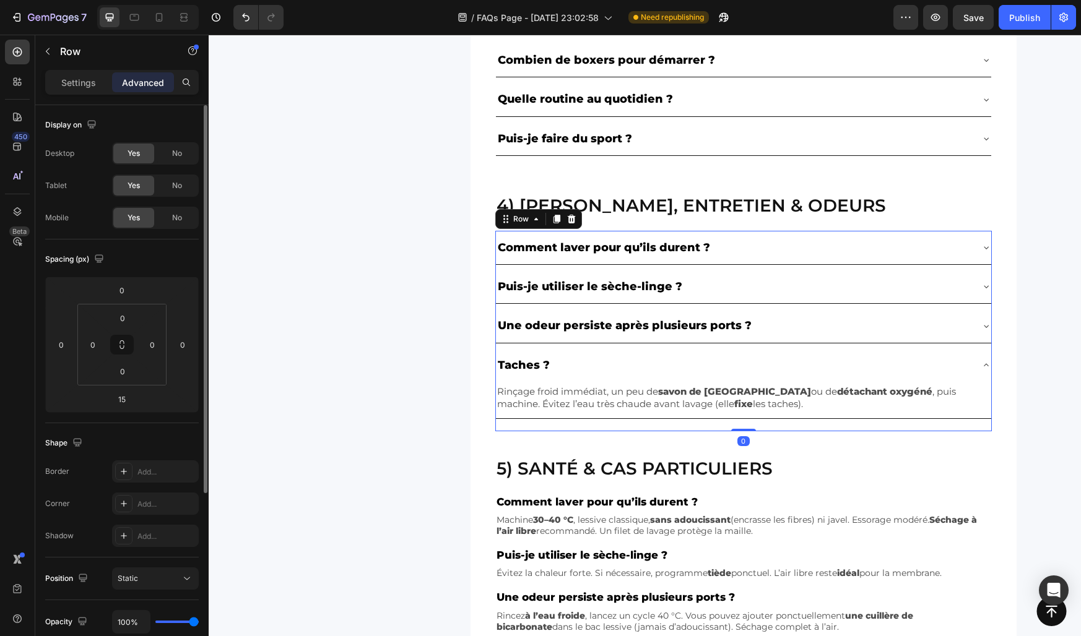
drag, startPoint x: 749, startPoint y: 438, endPoint x: 735, endPoint y: 412, distance: 29.1
click at [735, 412] on div "Comment laver pour qu’ils durent ? Puis-je utiliser le sèche-linge ? Une odeur …" at bounding box center [743, 331] width 496 height 201
type input "0"
click at [457, 401] on div "4) Lavage, entretien & odeurs Heading Comment laver pour qu’ils durent ? Puis-j…" at bounding box center [645, 299] width 743 height 263
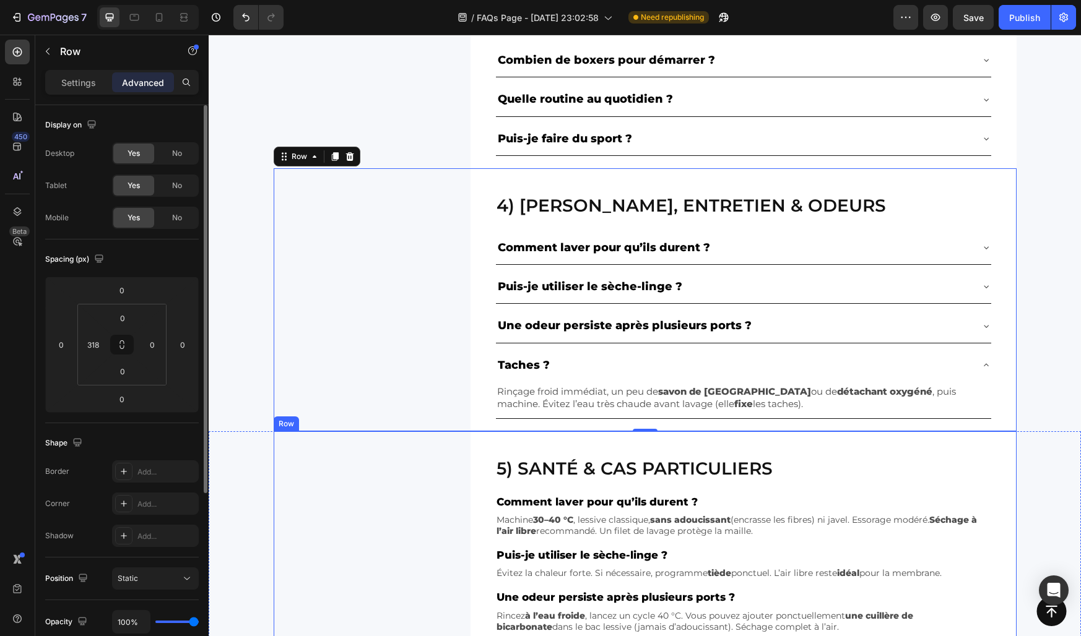
click at [443, 496] on div "5) Santé & cas particuliers Heading Comment laver pour qu’ils durent ? Text Blo…" at bounding box center [645, 571] width 743 height 280
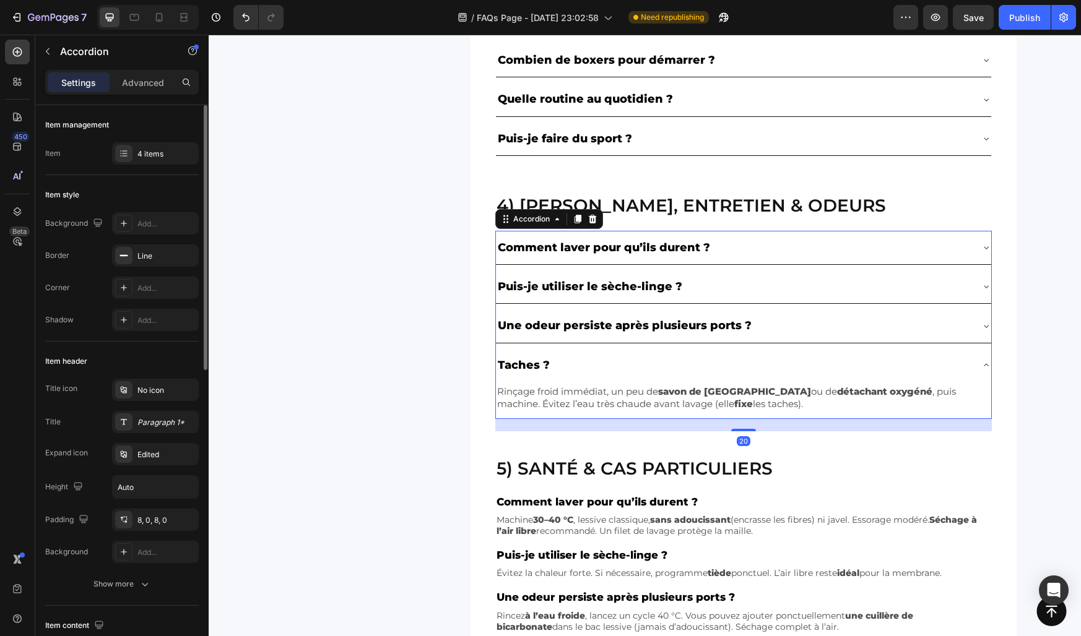
click at [579, 361] on div "Taches ?" at bounding box center [733, 365] width 475 height 24
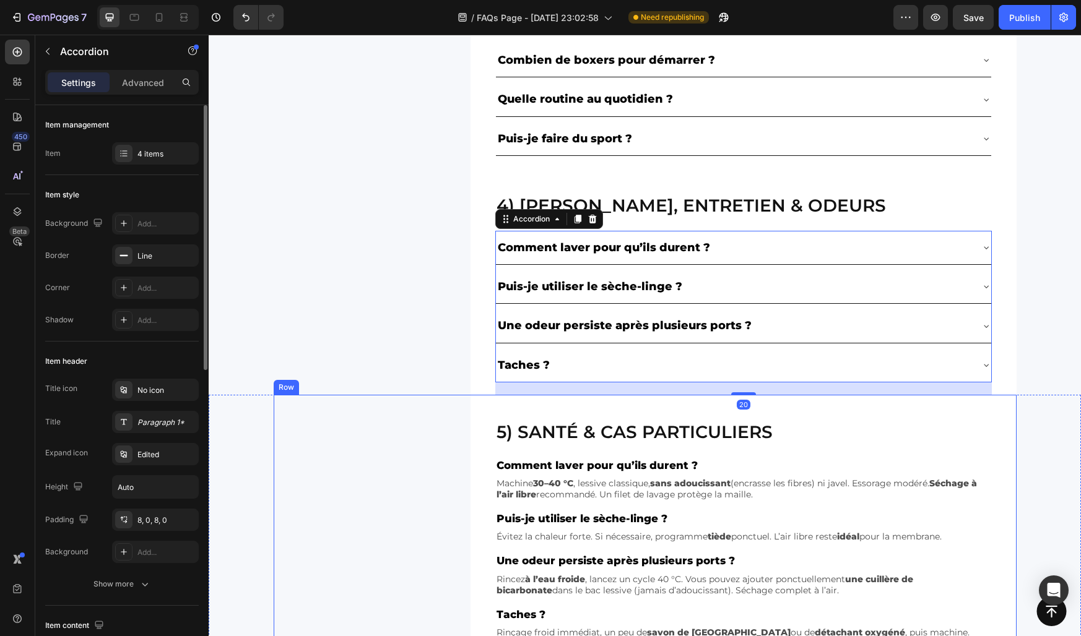
click at [415, 485] on div "5) Santé & cas particuliers Heading Comment laver pour qu’ils durent ? Text Blo…" at bounding box center [645, 535] width 743 height 280
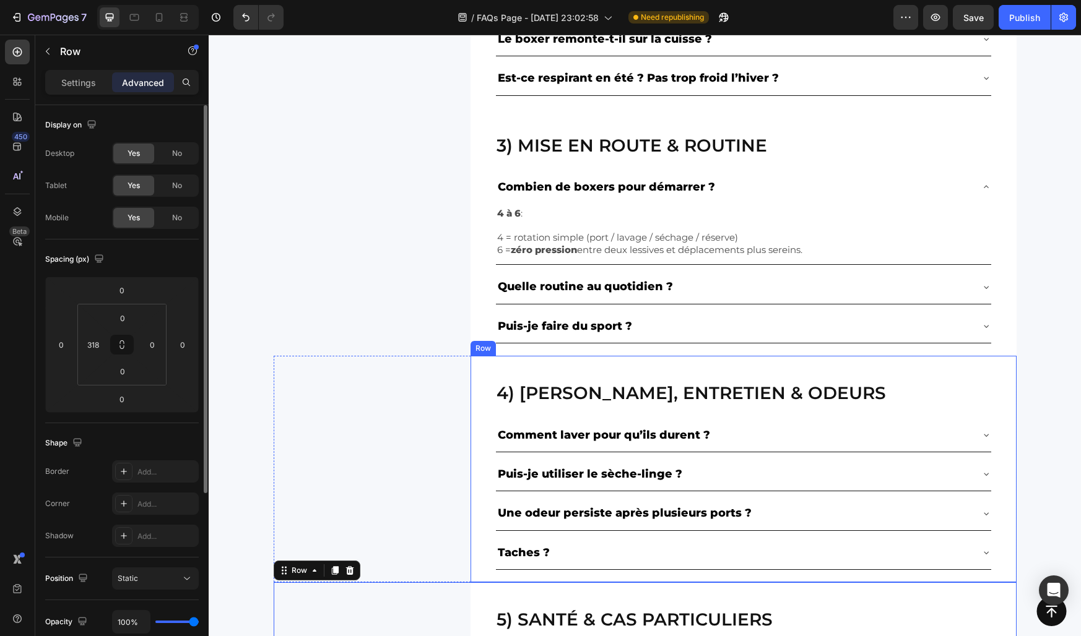
scroll to position [686, 0]
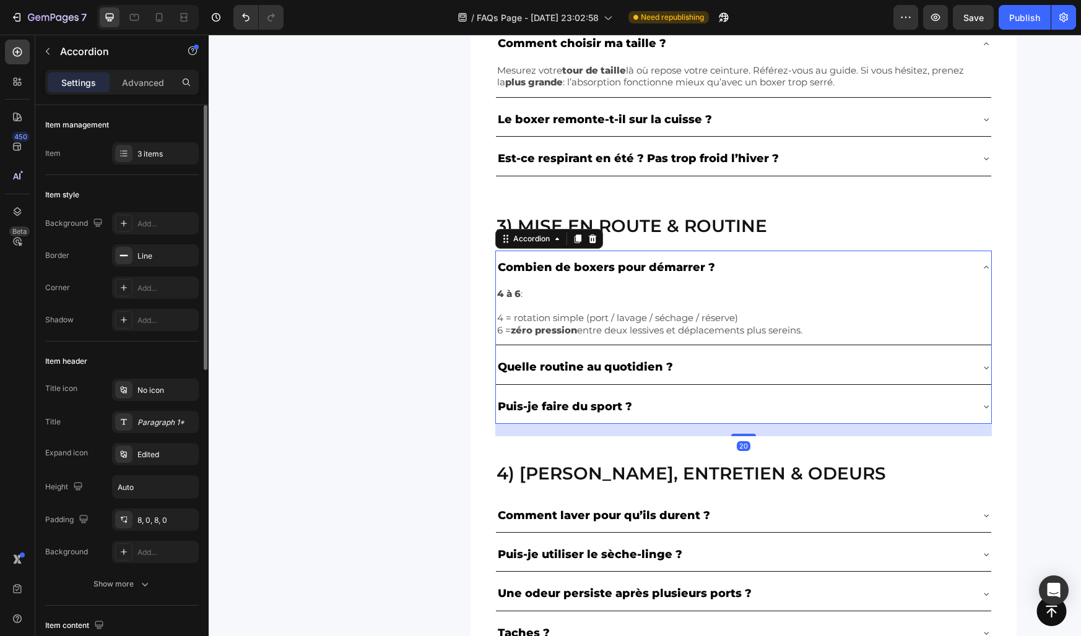
click at [746, 266] on div "Combien de boxers pour démarrer ?" at bounding box center [733, 268] width 475 height 24
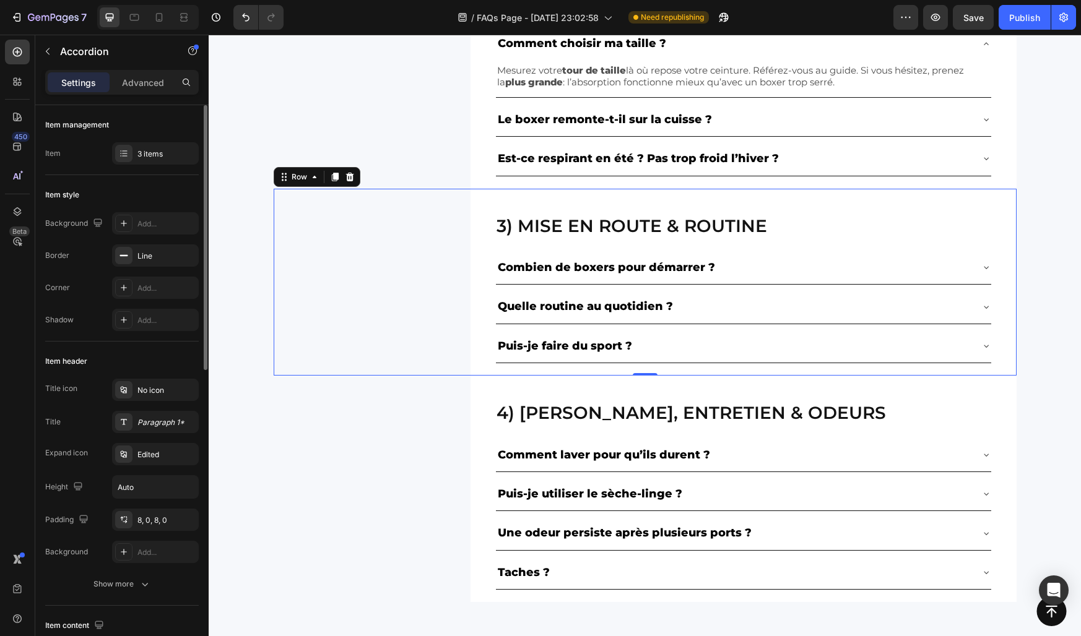
click at [405, 311] on div "3) Mise en route & routine Heading Combien de boxers pour démarrer ? Quelle rou…" at bounding box center [645, 283] width 743 height 188
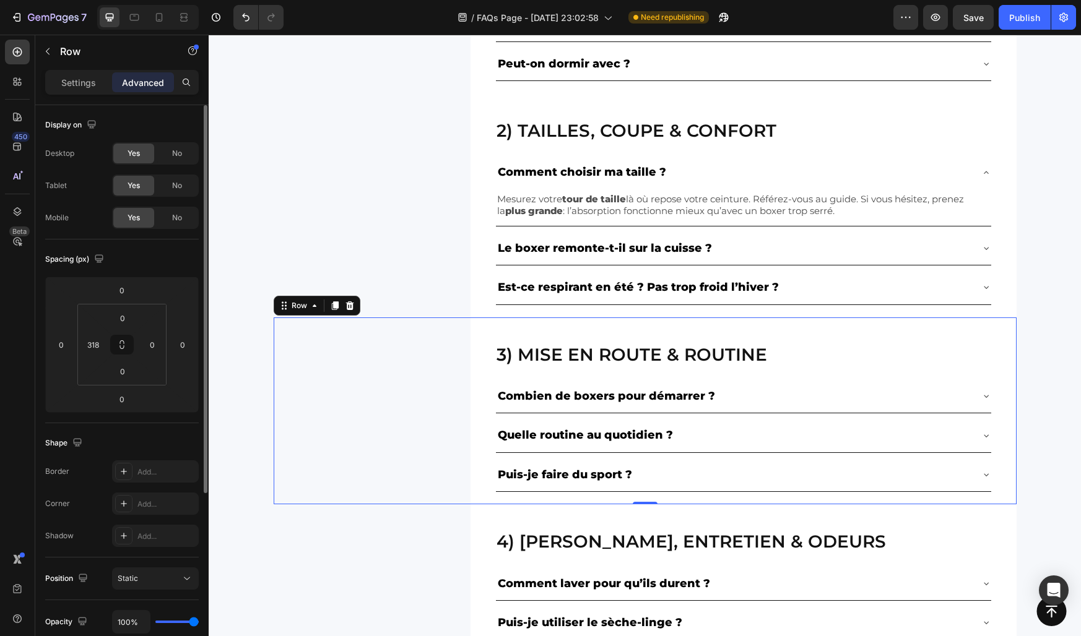
scroll to position [514, 0]
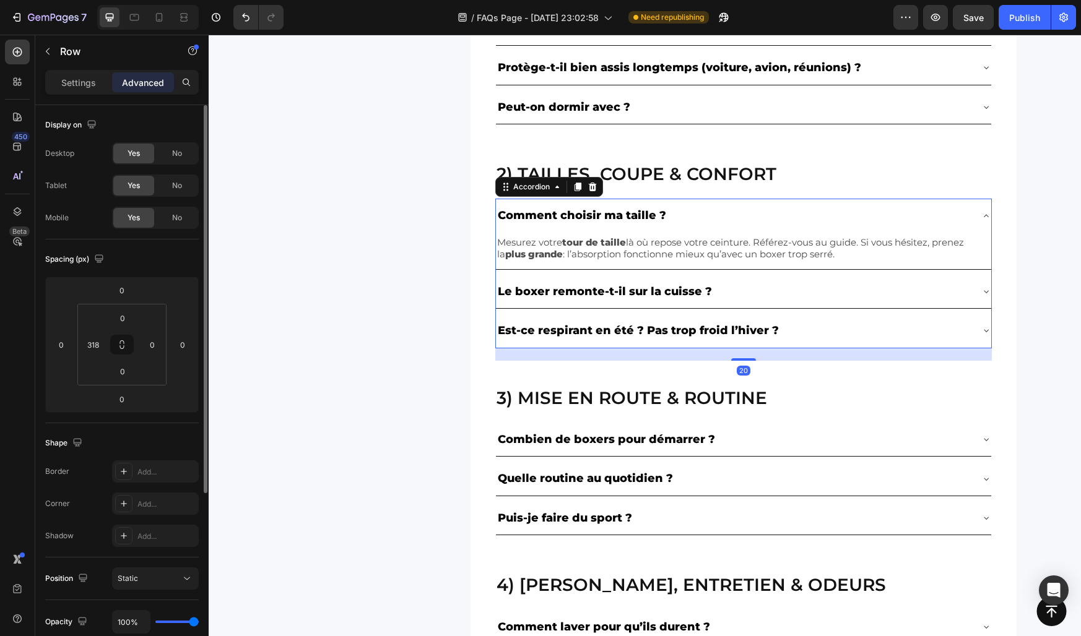
click at [687, 211] on div "Comment choisir ma taille ?" at bounding box center [733, 216] width 475 height 24
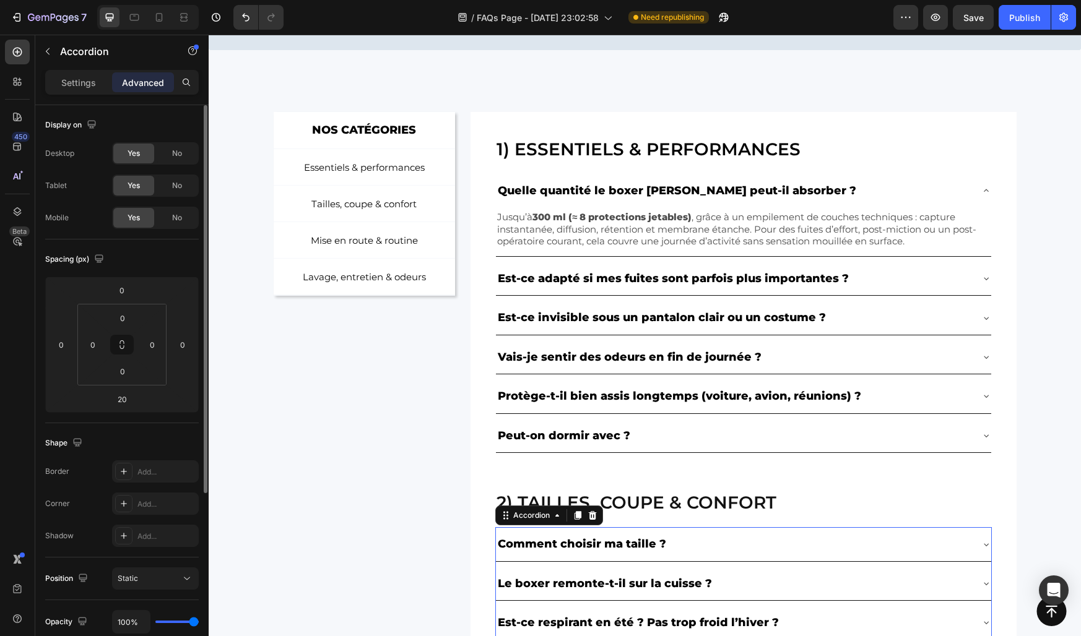
scroll to position [183, 0]
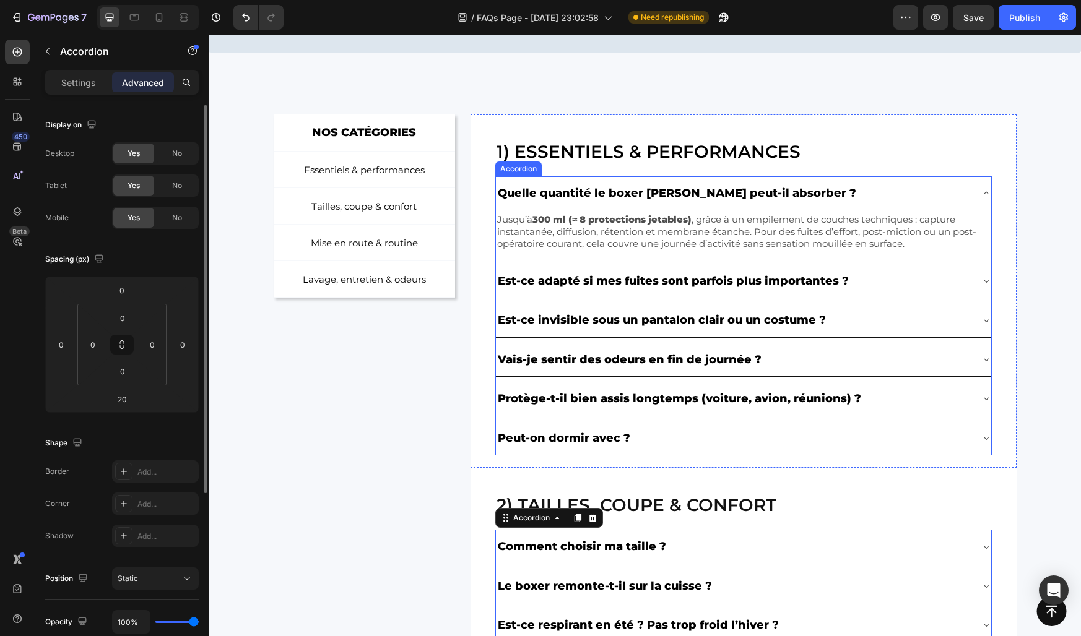
click at [824, 195] on div "Quelle quantité le boxer [PERSON_NAME] peut-il absorber ?" at bounding box center [733, 193] width 475 height 24
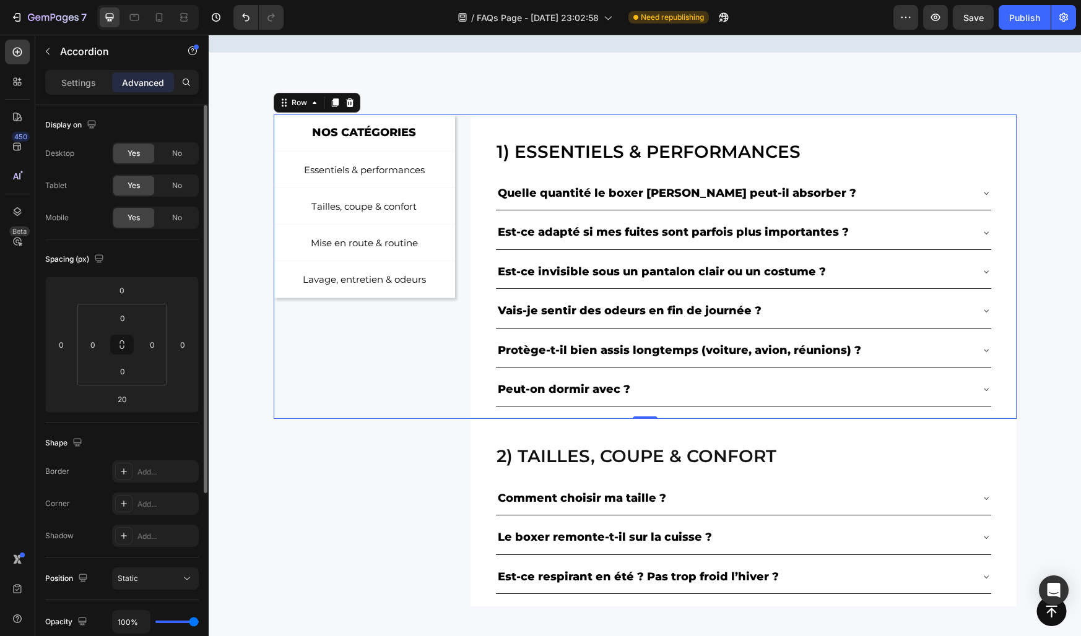
click at [428, 400] on div "NOS CATÉGORIES Text Block Row Essentiels & performances Button Tailles, coupe &…" at bounding box center [365, 267] width 182 height 305
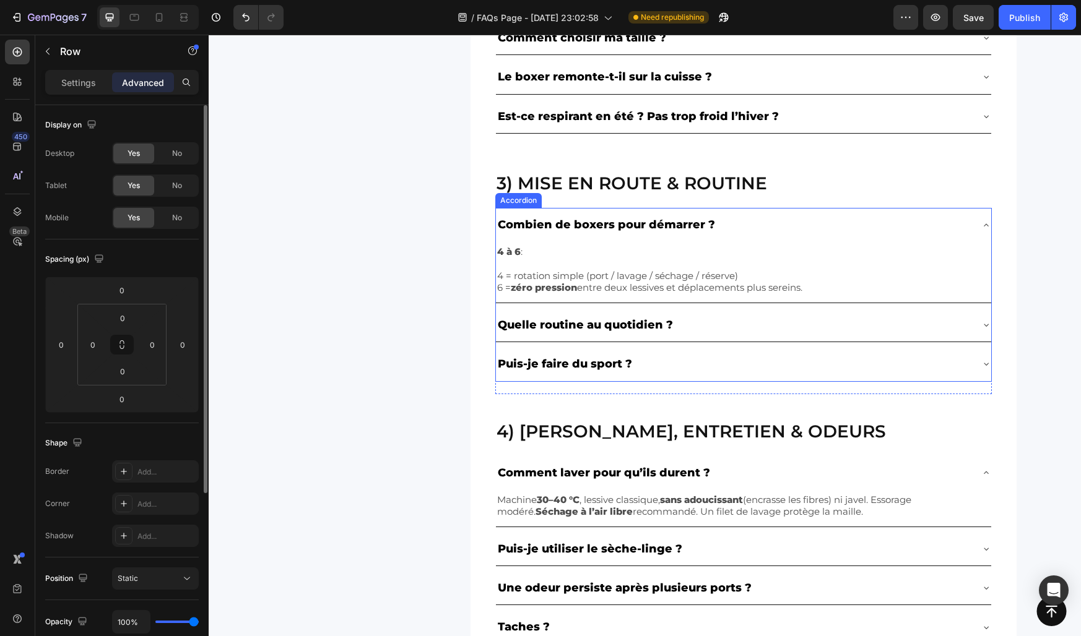
scroll to position [613, 0]
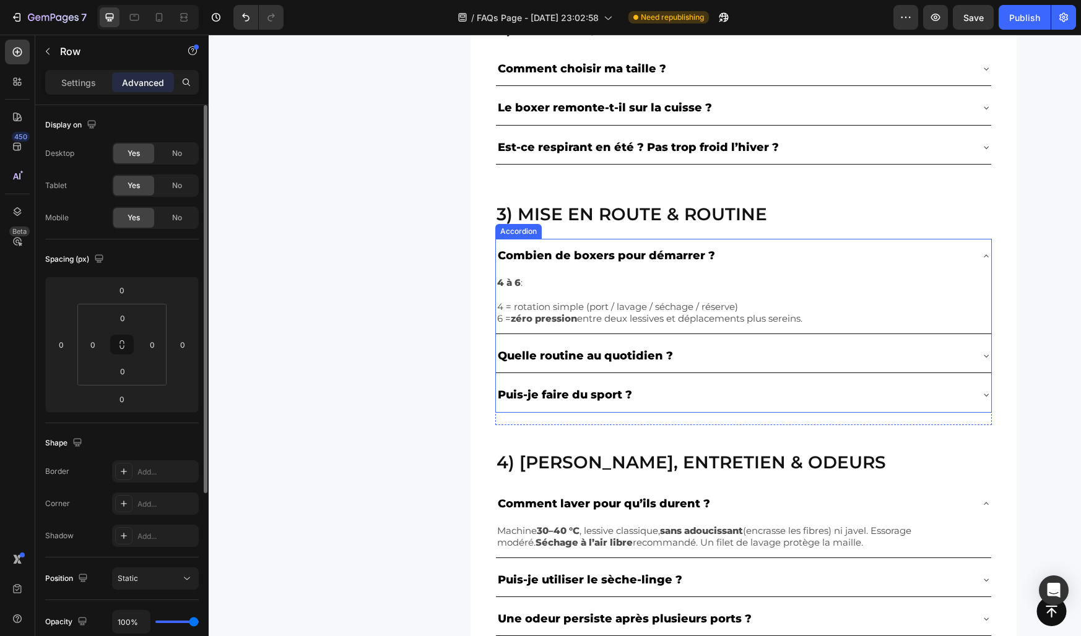
click at [553, 274] on div "4 à 6 : 4 = rotation simple (port / lavage / séchage / réserve) 6 = zéro pressi…" at bounding box center [743, 303] width 495 height 61
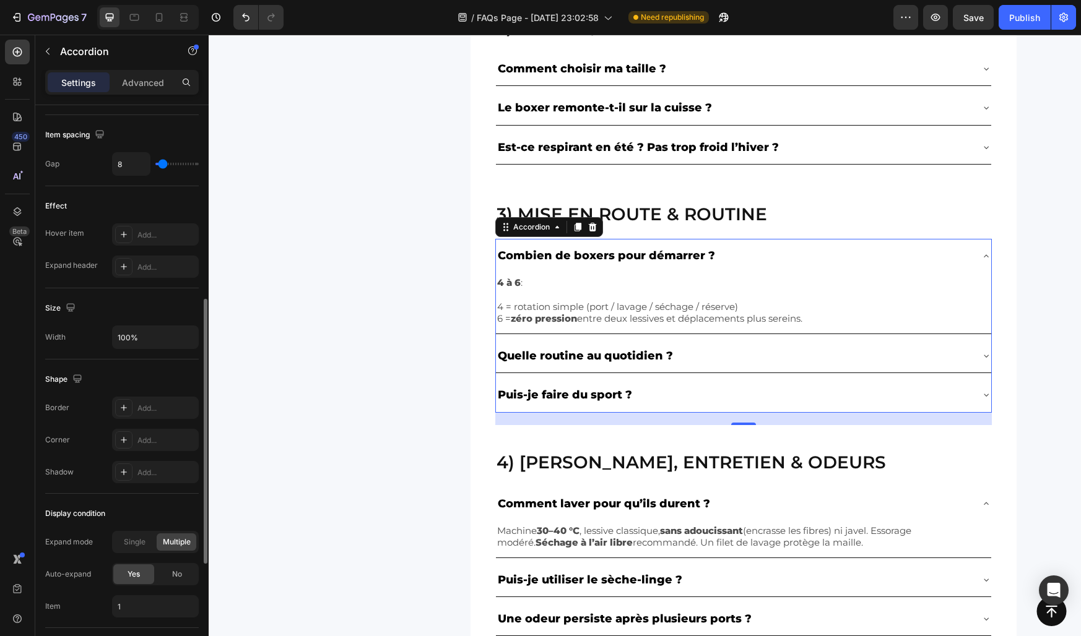
scroll to position [644, 0]
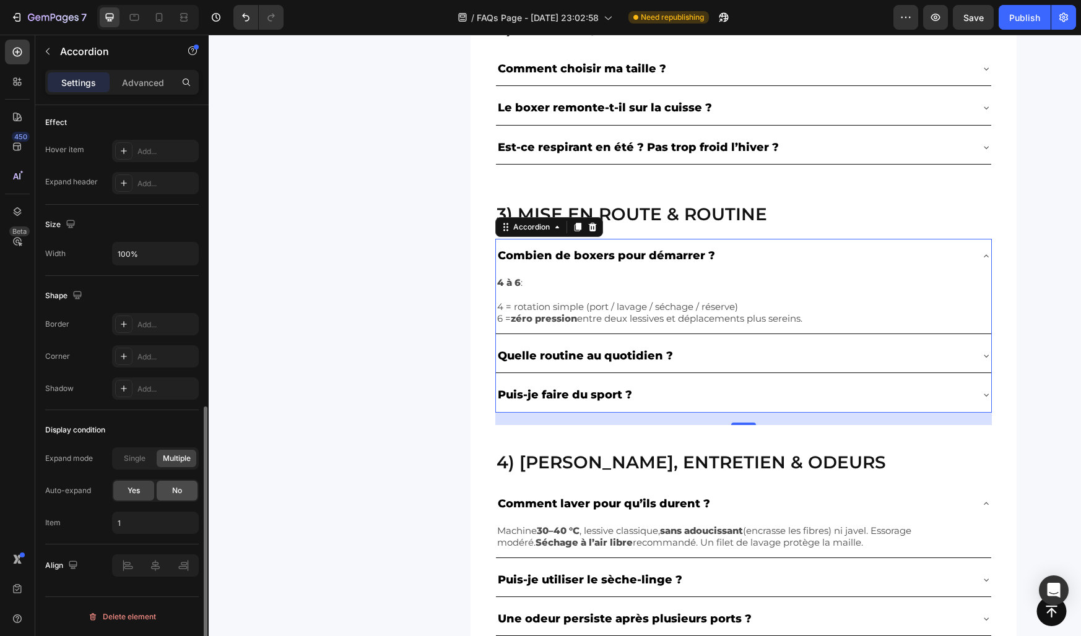
click at [174, 490] on span "No" at bounding box center [177, 490] width 10 height 11
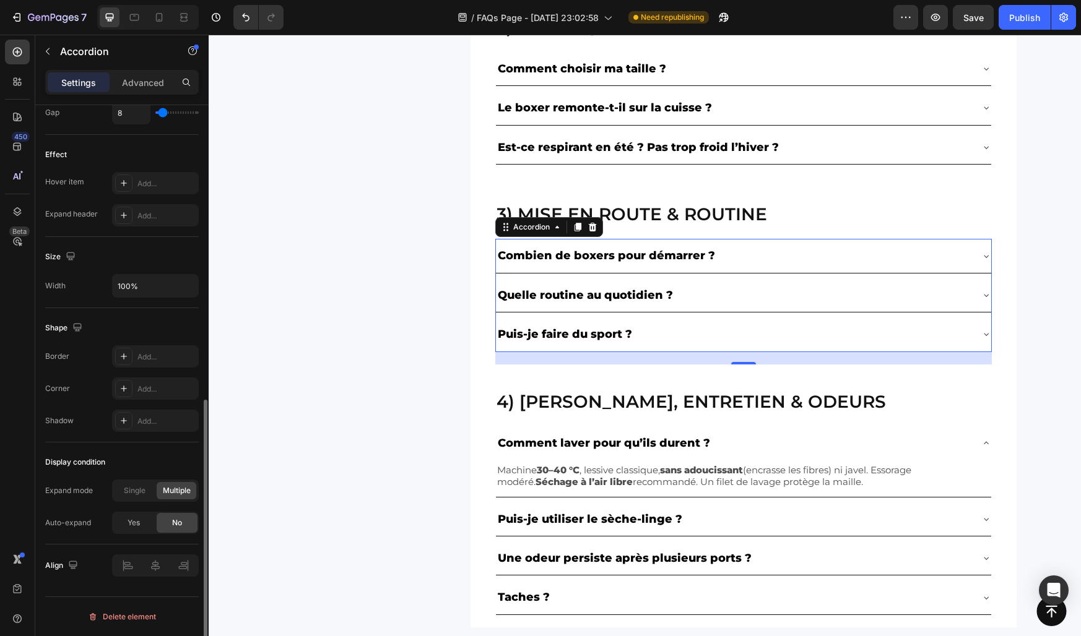
scroll to position [612, 0]
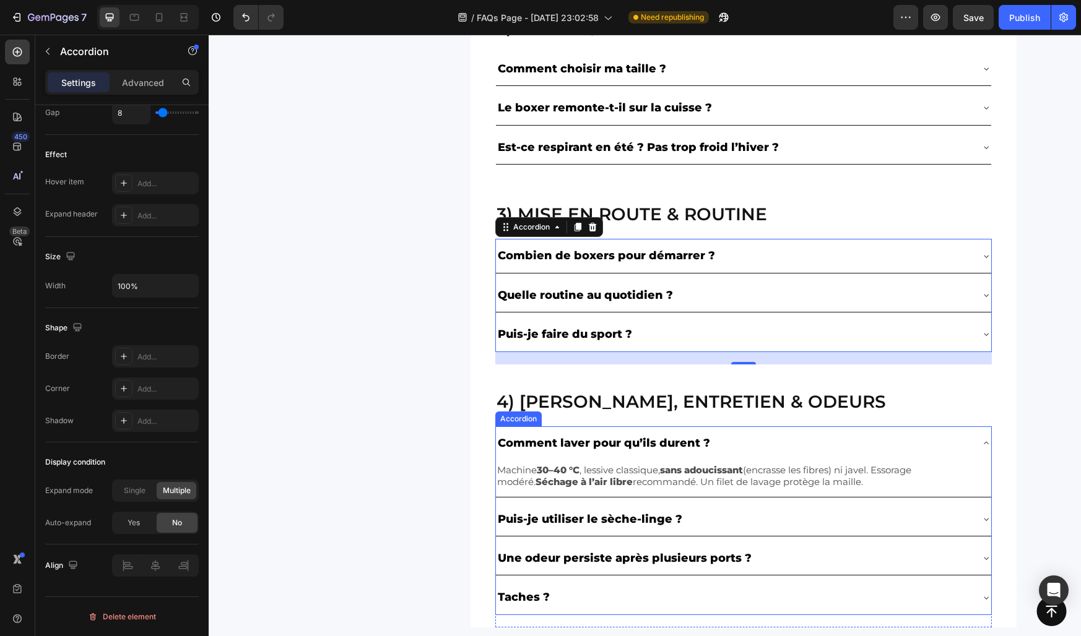
click at [513, 457] on div "Comment laver pour qu’ils durent ?" at bounding box center [743, 442] width 495 height 33
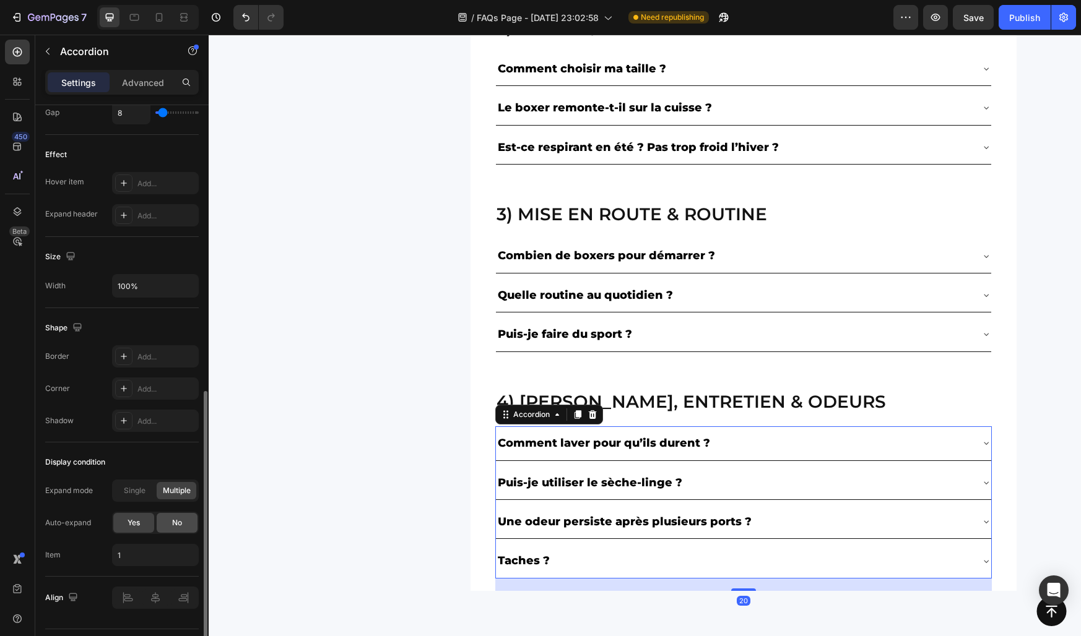
click at [171, 517] on div "No" at bounding box center [177, 523] width 41 height 20
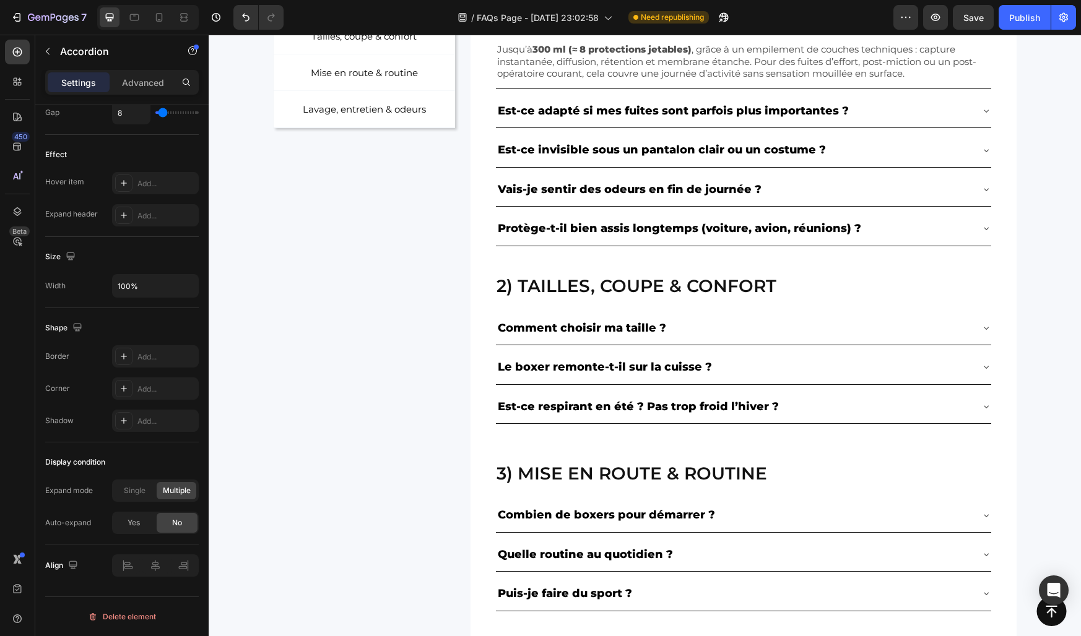
scroll to position [313, 0]
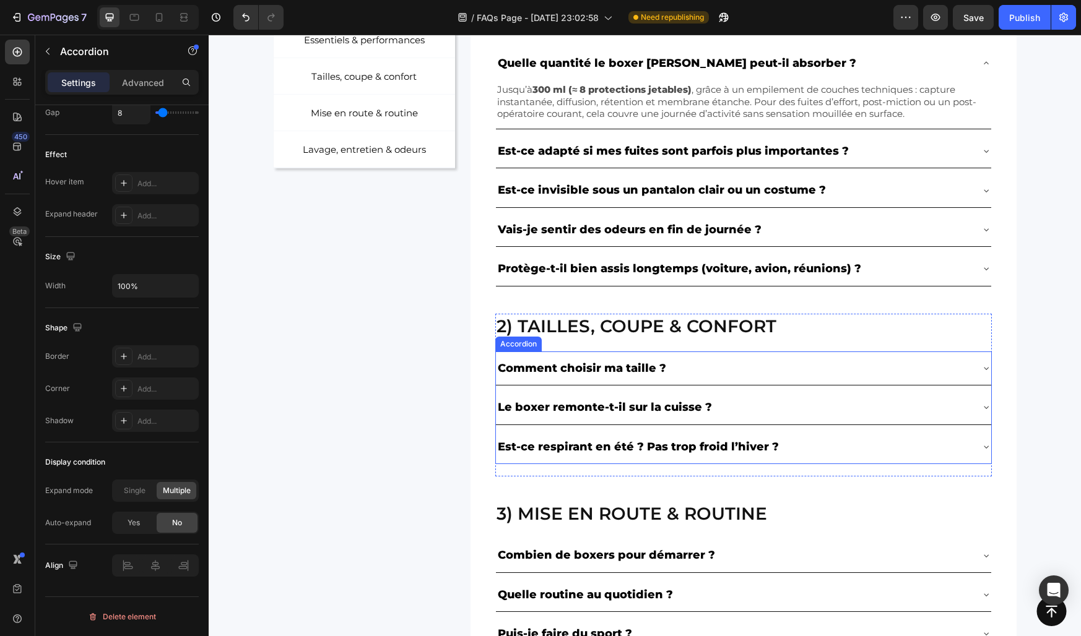
click at [599, 354] on div "2) Tailles, coupe & confort Heading Comment choisir ma taille ? Le boxer remont…" at bounding box center [743, 383] width 546 height 188
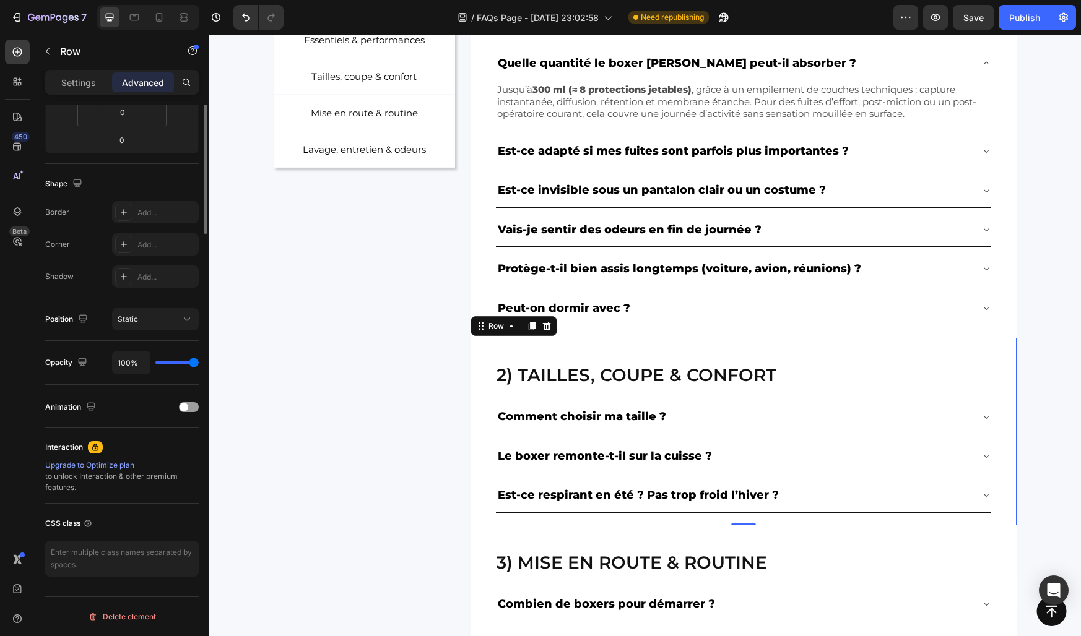
scroll to position [0, 0]
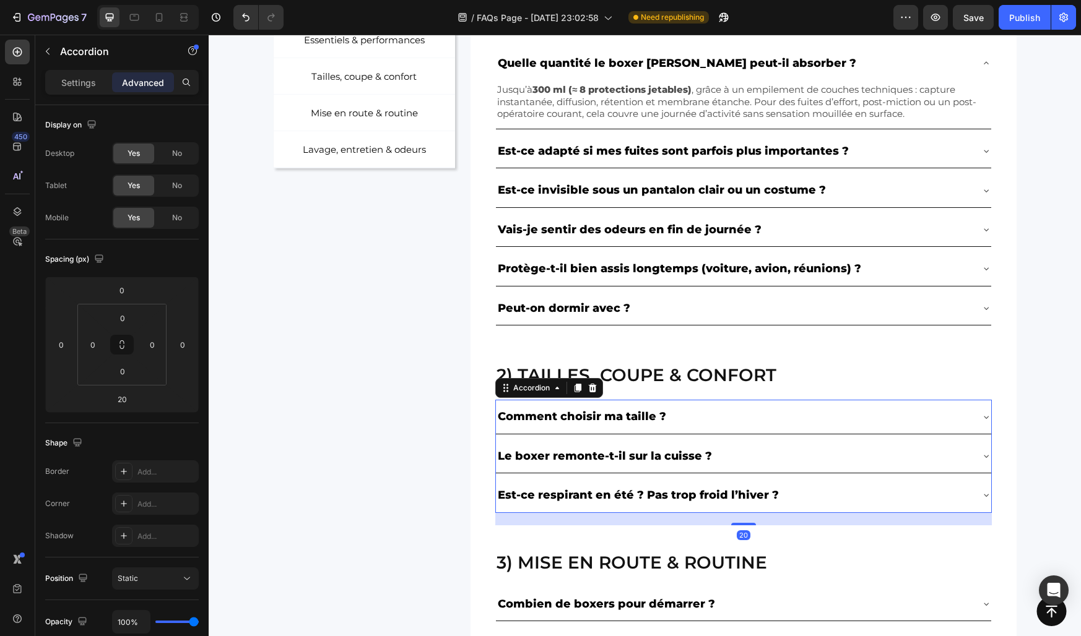
click at [565, 403] on div "Comment choisir ma taille ?" at bounding box center [743, 416] width 495 height 33
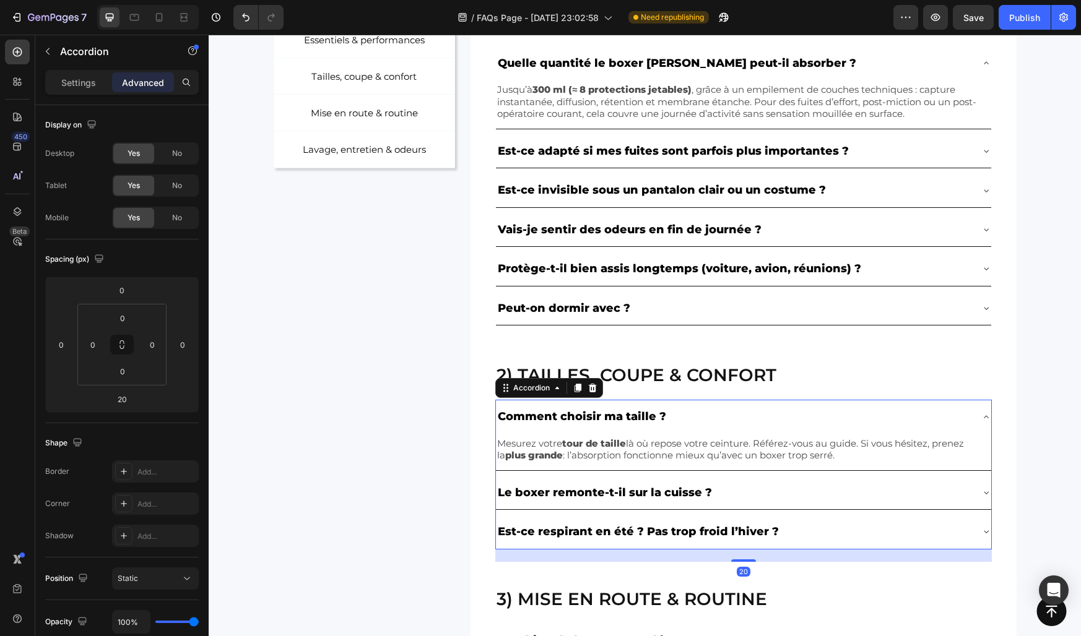
click at [565, 403] on div "Comment choisir ma taille ?" at bounding box center [743, 416] width 495 height 33
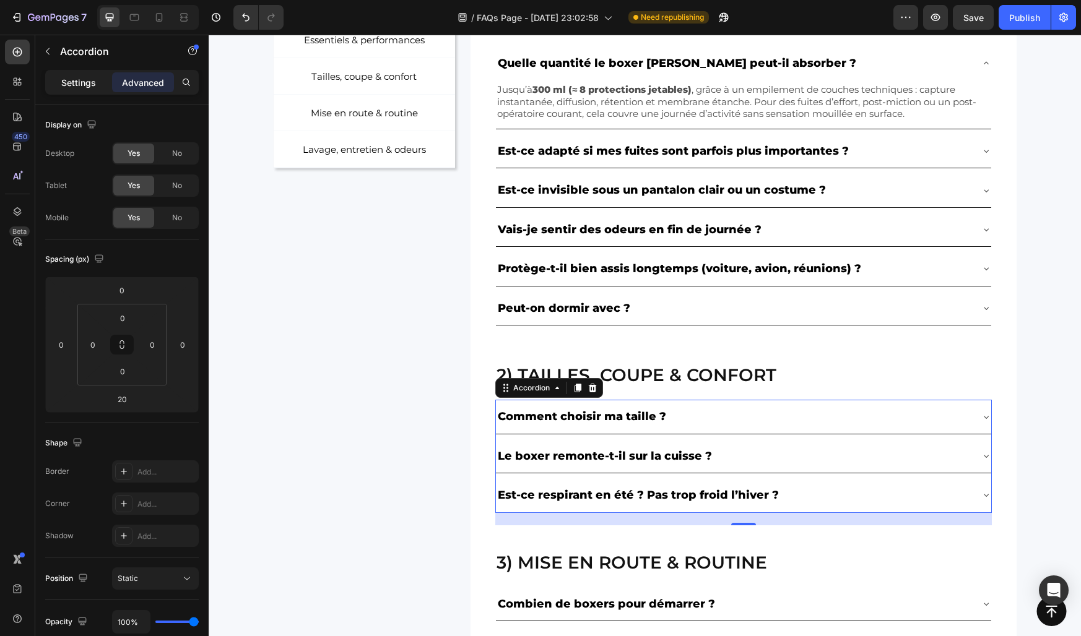
click at [87, 86] on p "Settings" at bounding box center [78, 82] width 35 height 13
type input "8"
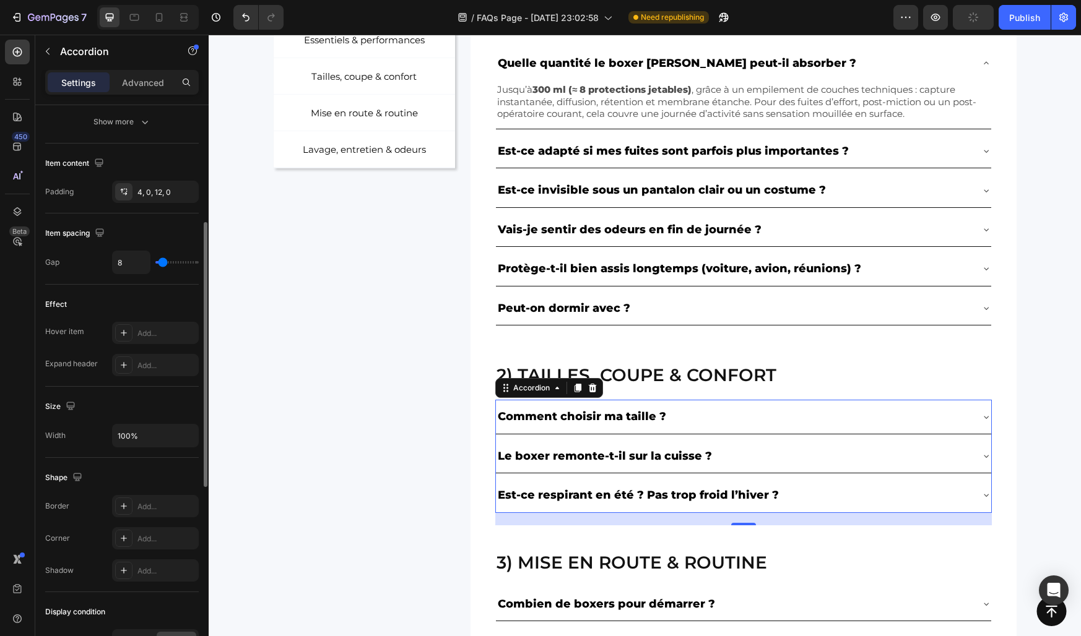
scroll to position [644, 0]
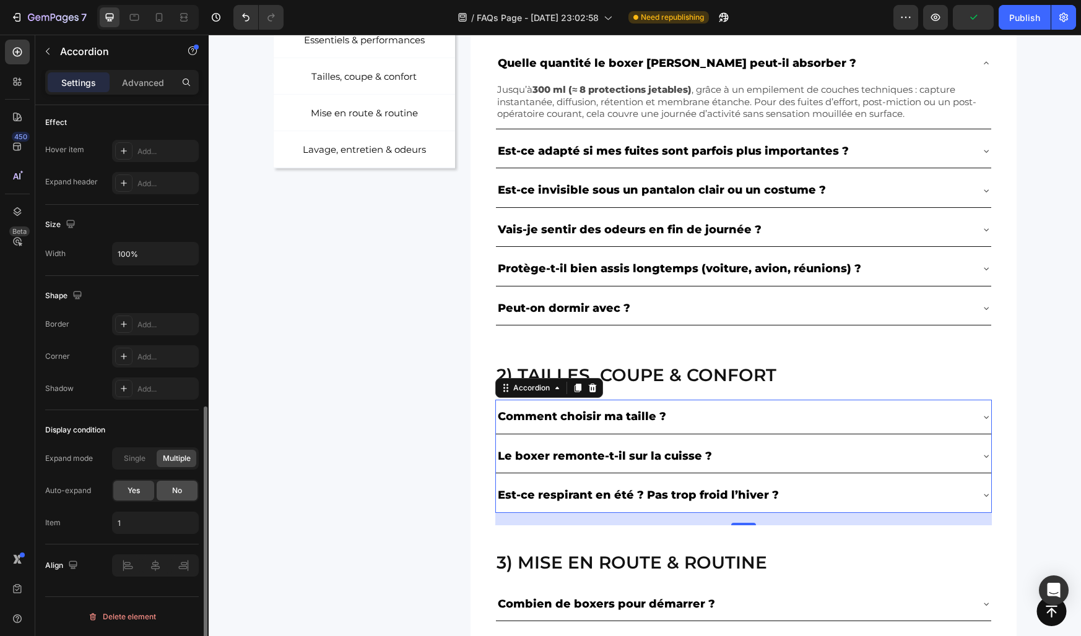
click at [172, 487] on span "No" at bounding box center [177, 490] width 10 height 11
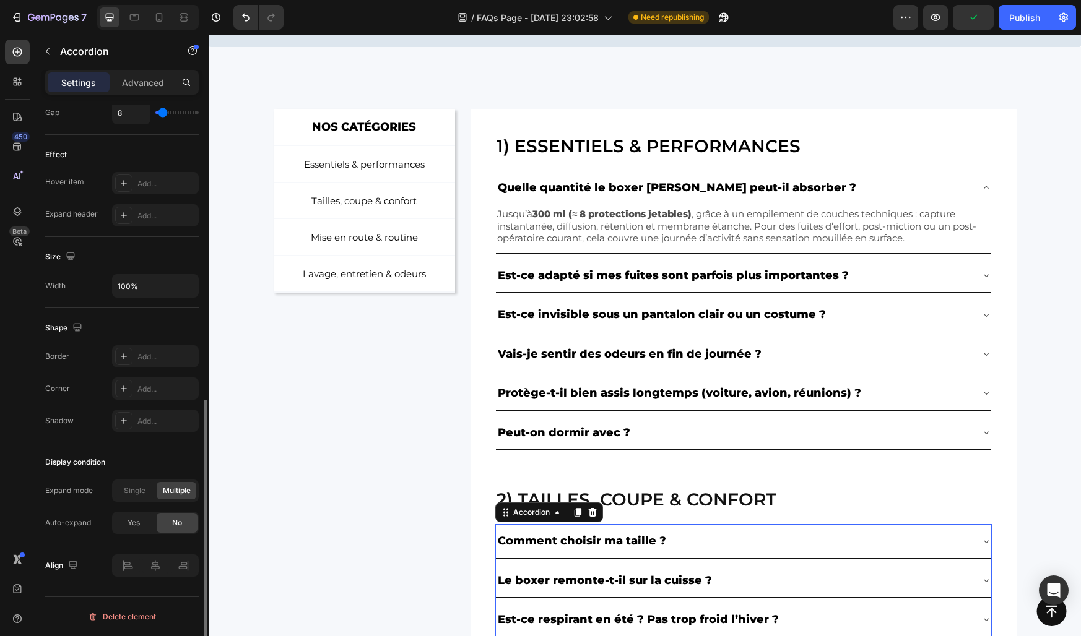
scroll to position [155, 0]
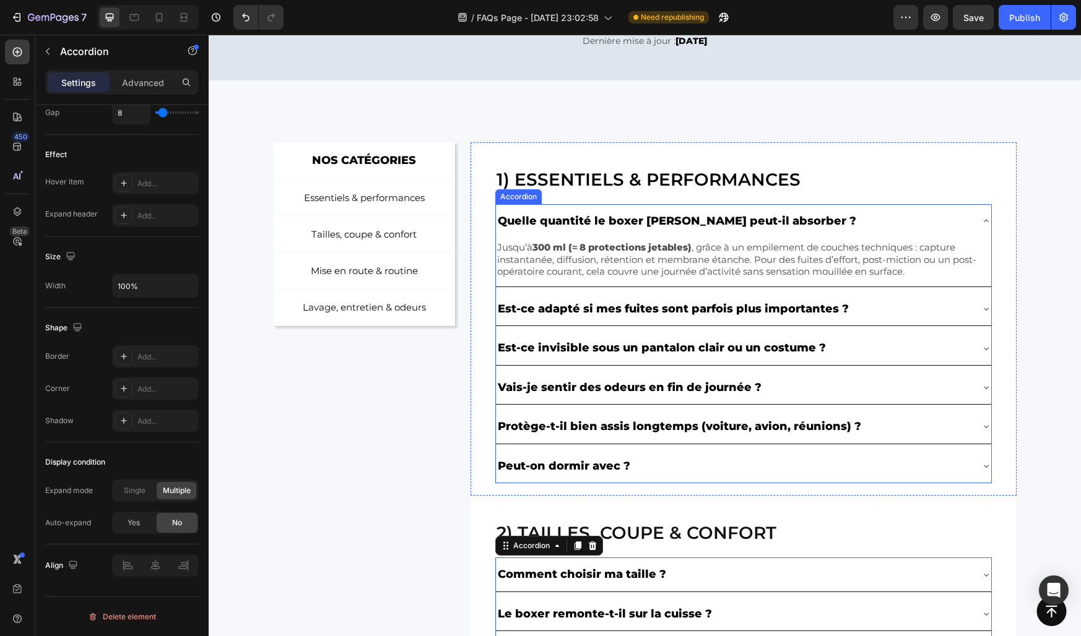
click at [836, 224] on div "Quelle quantité le boxer [PERSON_NAME] peut-il absorber ?" at bounding box center [733, 221] width 475 height 24
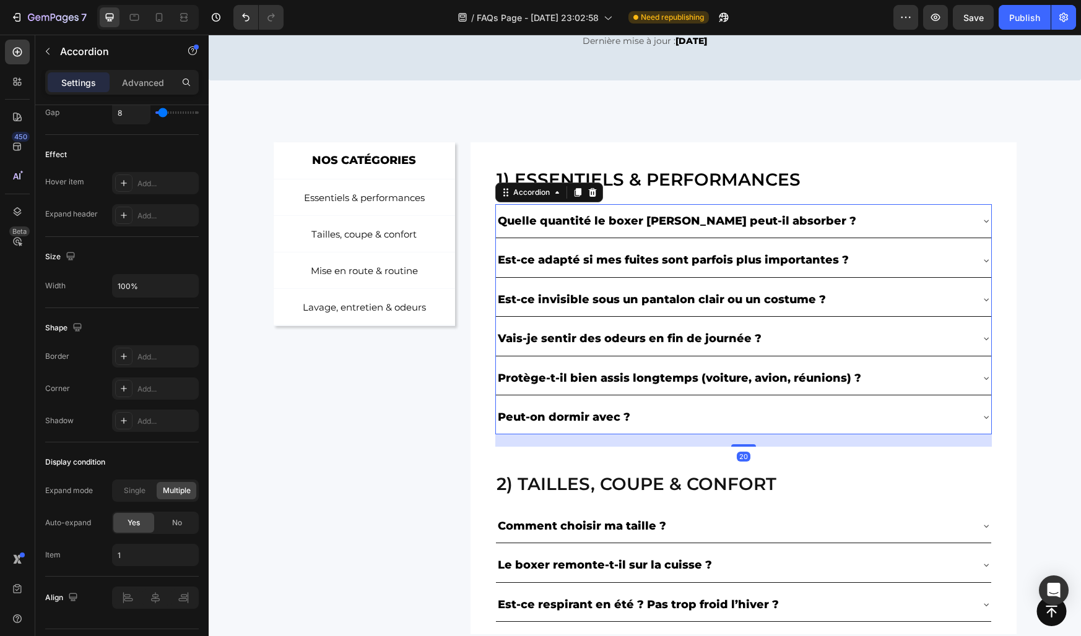
click at [767, 236] on div "Quelle quantité le boxer [PERSON_NAME] peut-il absorber ?" at bounding box center [743, 220] width 495 height 33
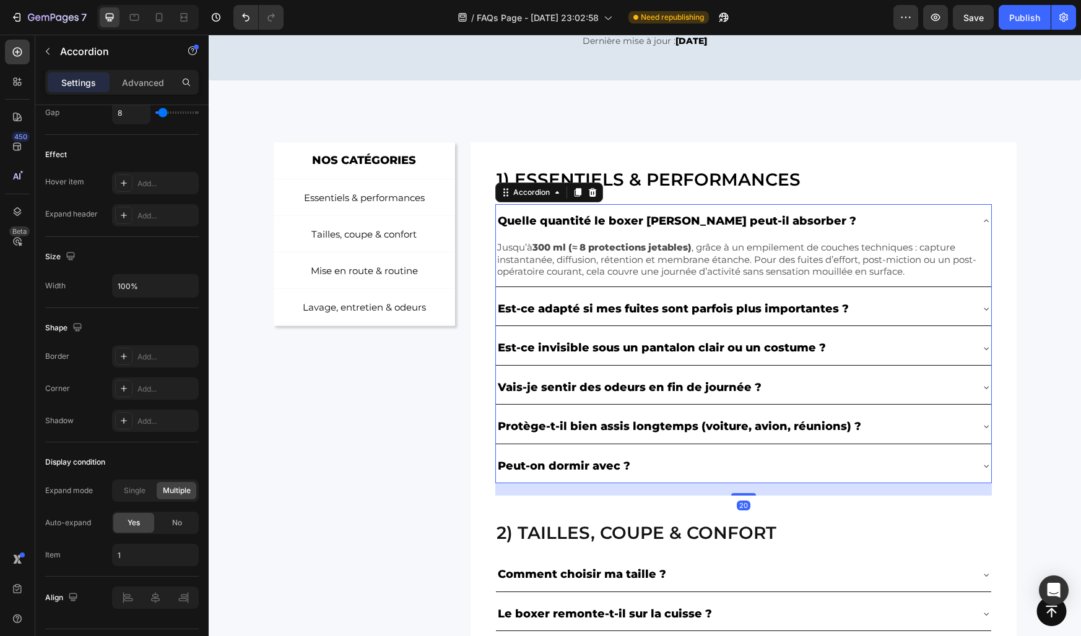
click at [767, 236] on div "Quelle quantité le boxer [PERSON_NAME] peut-il absorber ?" at bounding box center [743, 220] width 495 height 33
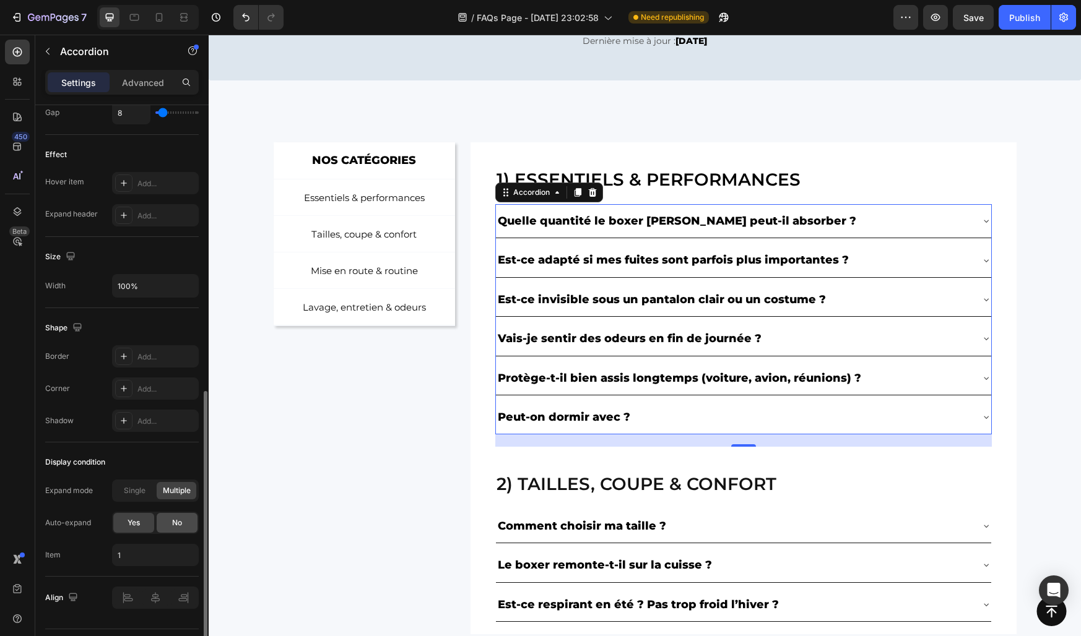
click at [168, 522] on div "No" at bounding box center [177, 523] width 41 height 20
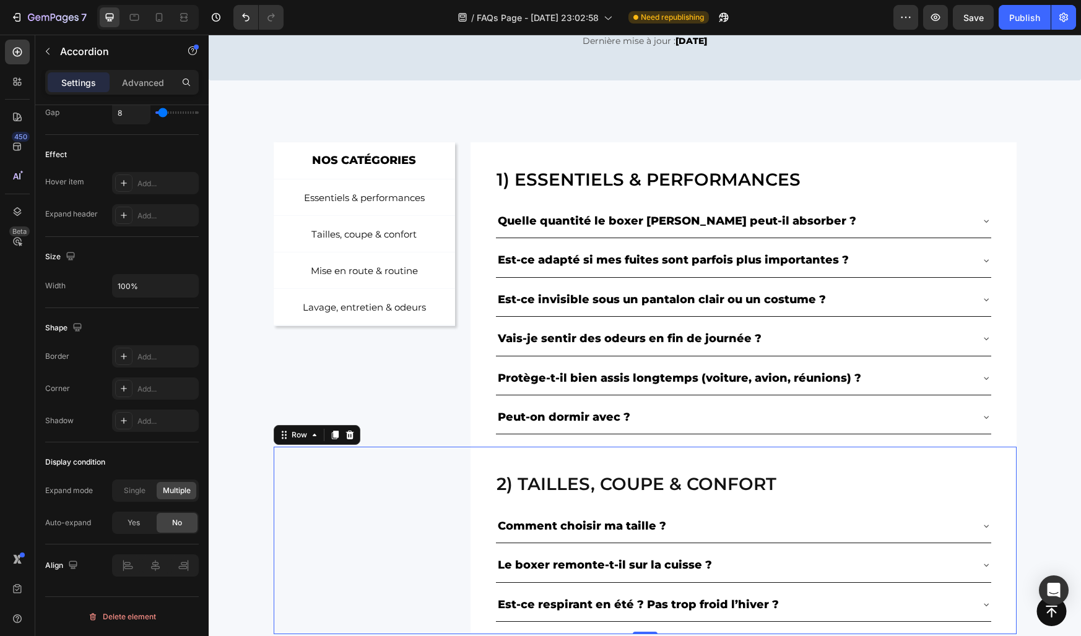
click at [407, 502] on div "2) Tailles, coupe & confort Heading Comment choisir ma taille ? Le boxer remont…" at bounding box center [645, 541] width 743 height 188
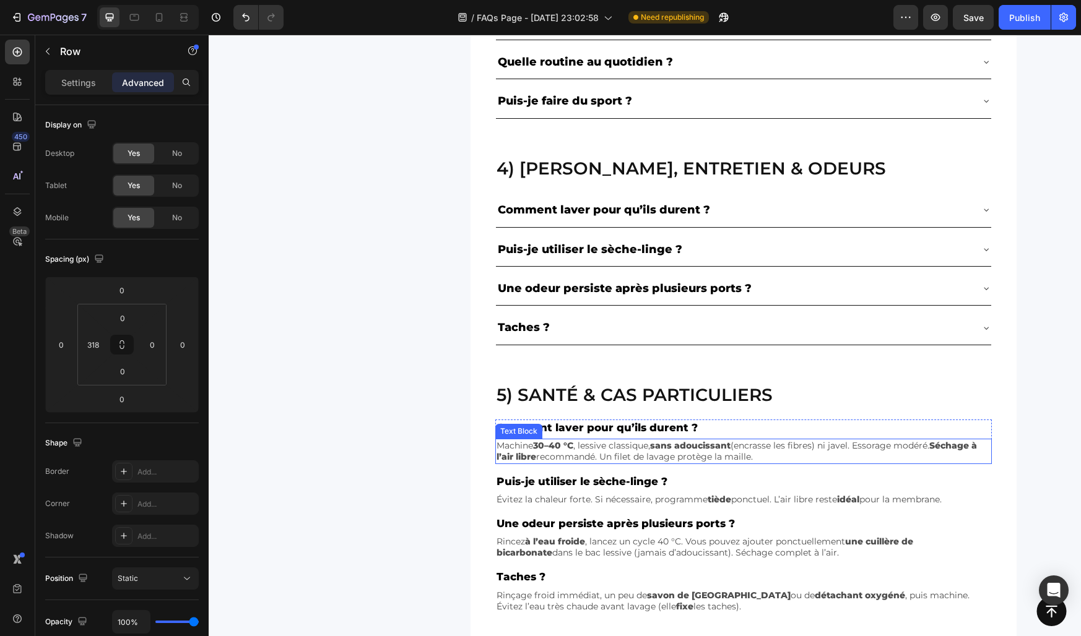
scroll to position [850, 0]
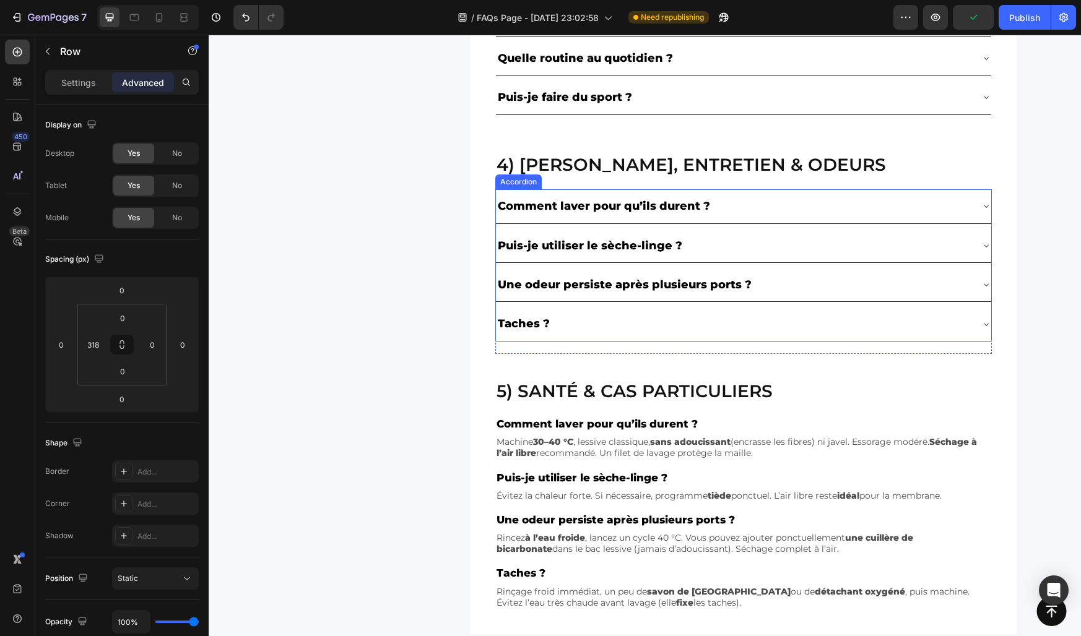
click at [503, 219] on div "Comment laver pour qu’ils durent ?" at bounding box center [743, 205] width 495 height 33
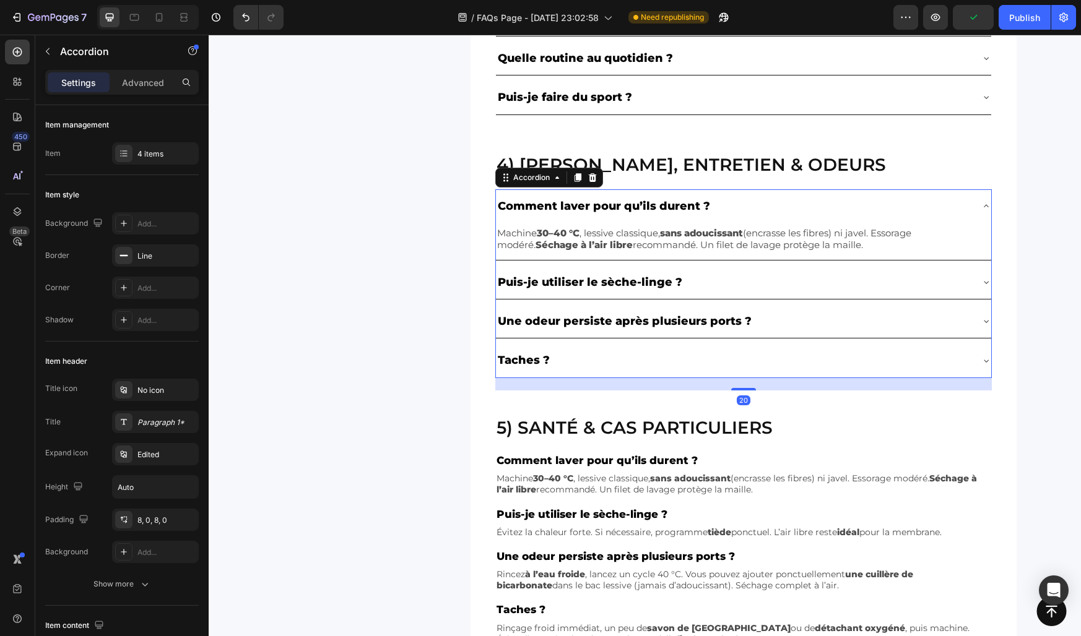
click at [503, 219] on div "Comment laver pour qu’ils durent ?" at bounding box center [743, 205] width 495 height 33
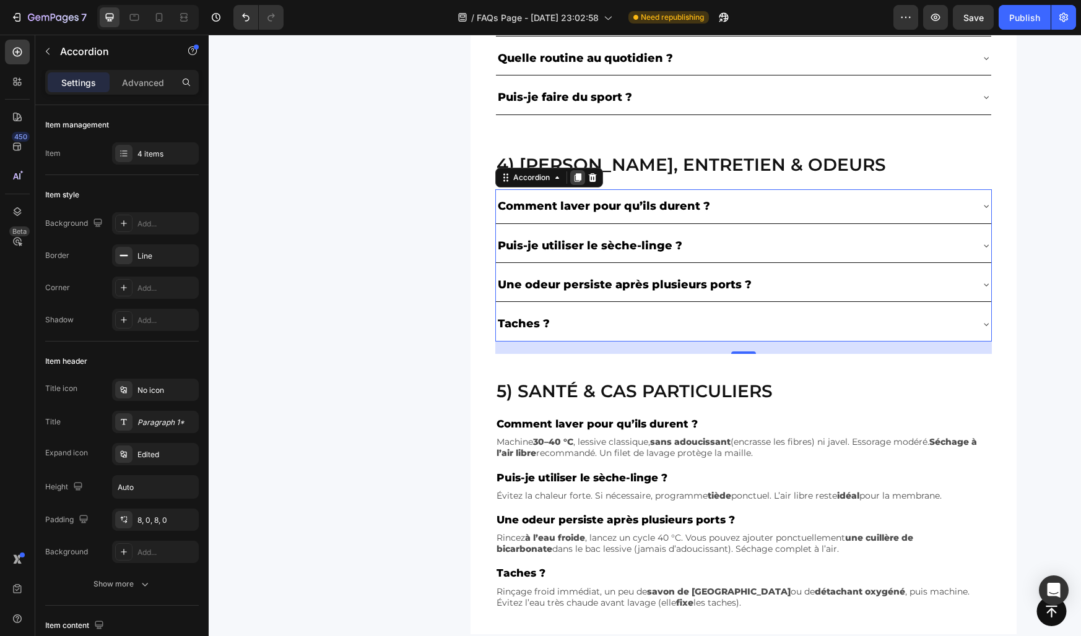
click at [579, 180] on icon at bounding box center [577, 177] width 7 height 9
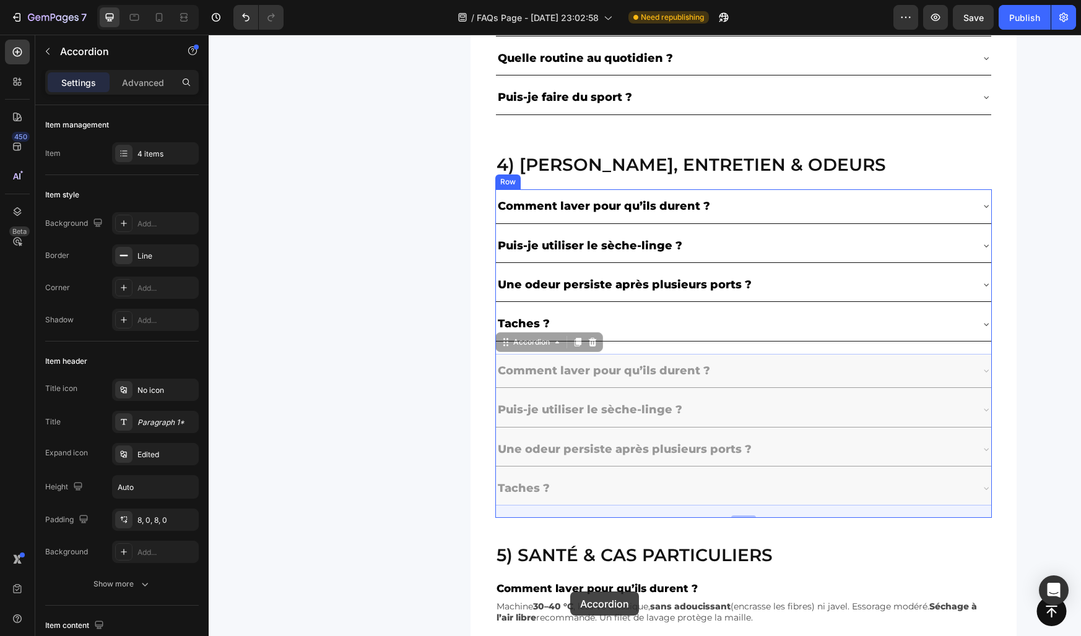
scroll to position [886, 0]
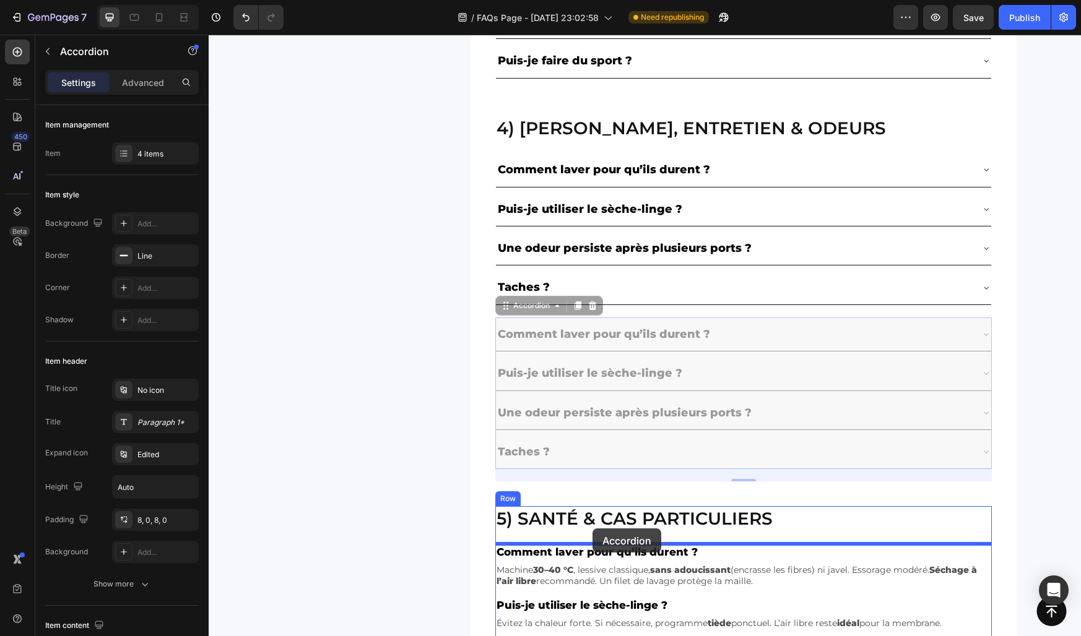
drag, startPoint x: 526, startPoint y: 341, endPoint x: 592, endPoint y: 529, distance: 199.1
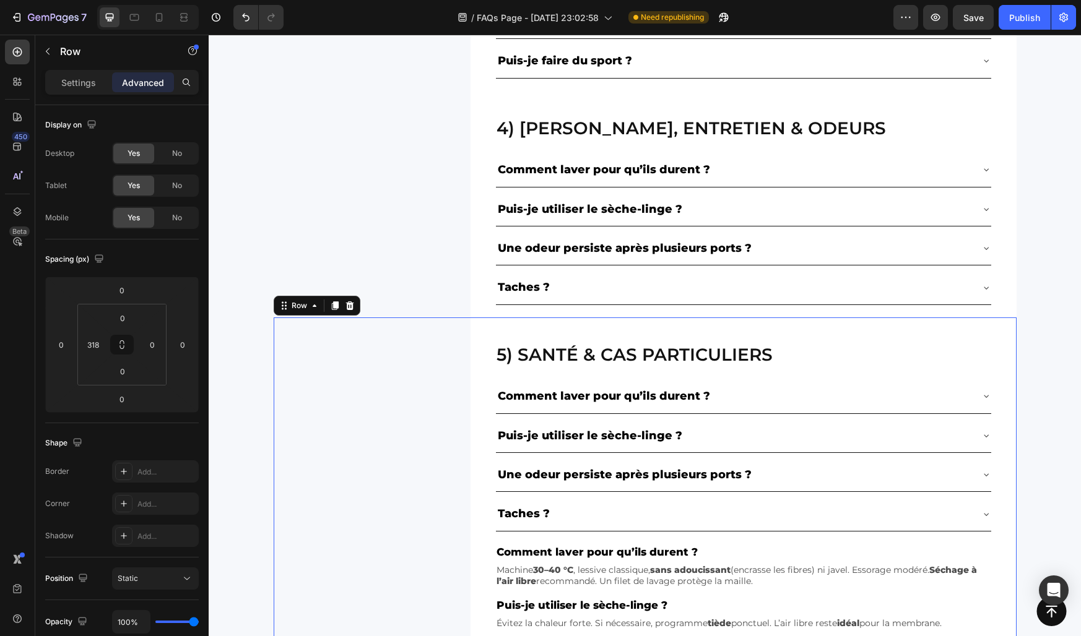
click at [448, 533] on div "5) Santé & cas particuliers Heading Comment laver pour qu’ils durent ? Puis-je …" at bounding box center [645, 540] width 743 height 445
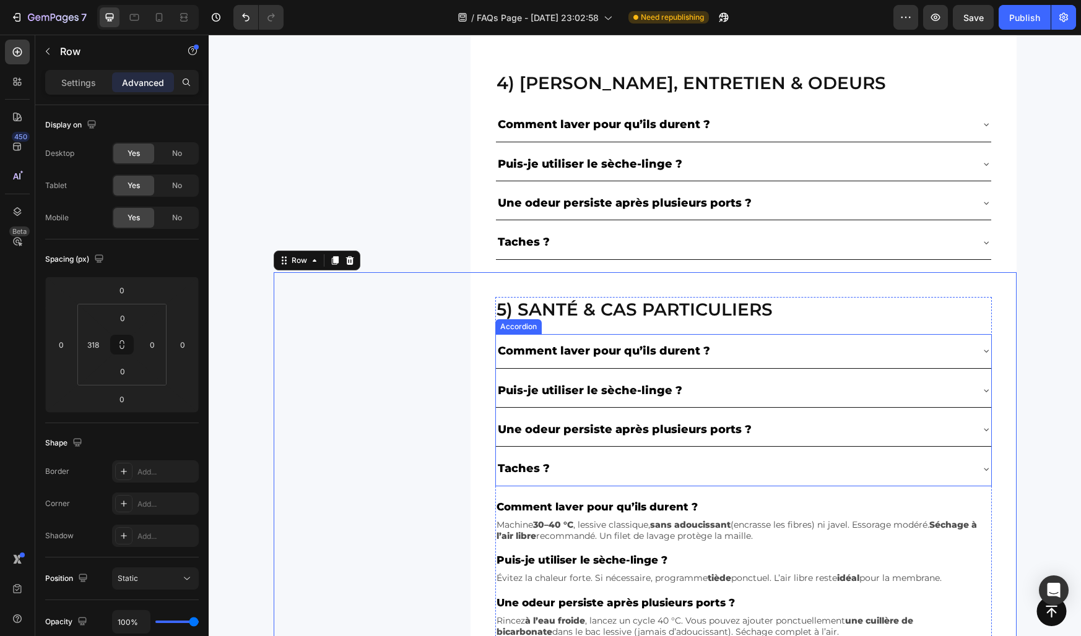
scroll to position [936, 0]
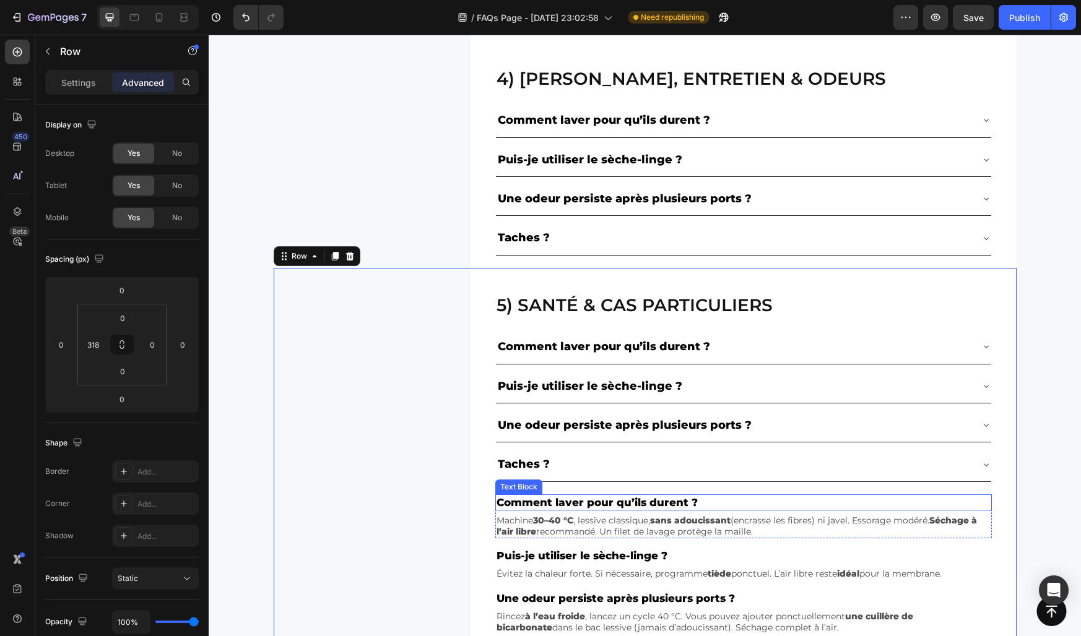
click at [555, 496] on p "Comment laver pour qu’ils durent ?" at bounding box center [743, 503] width 494 height 14
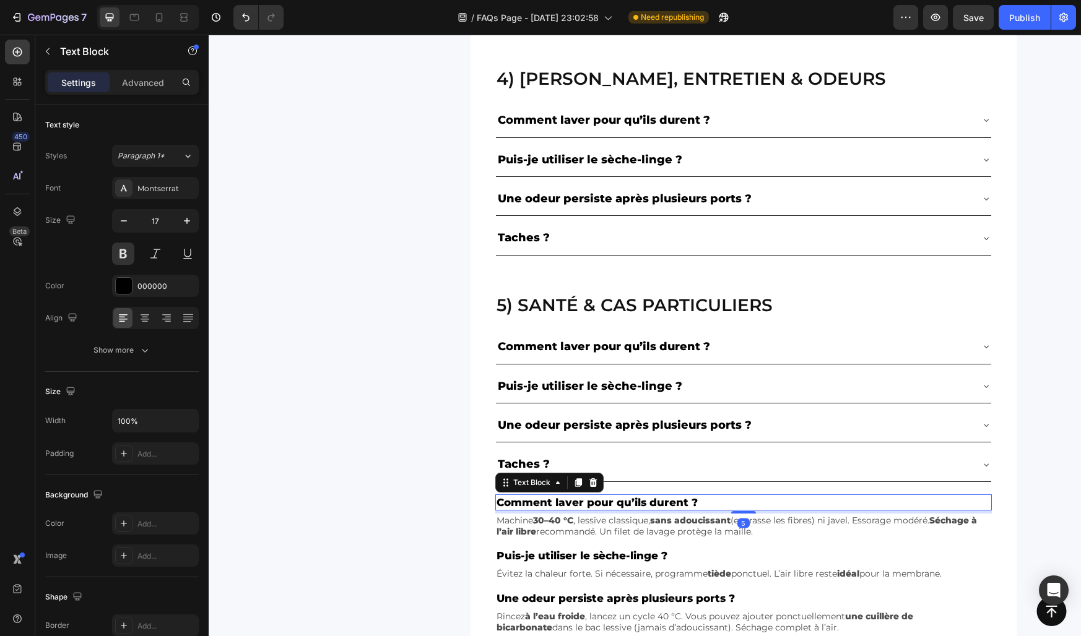
click at [555, 496] on p "Comment laver pour qu’ils durent ?" at bounding box center [743, 503] width 494 height 14
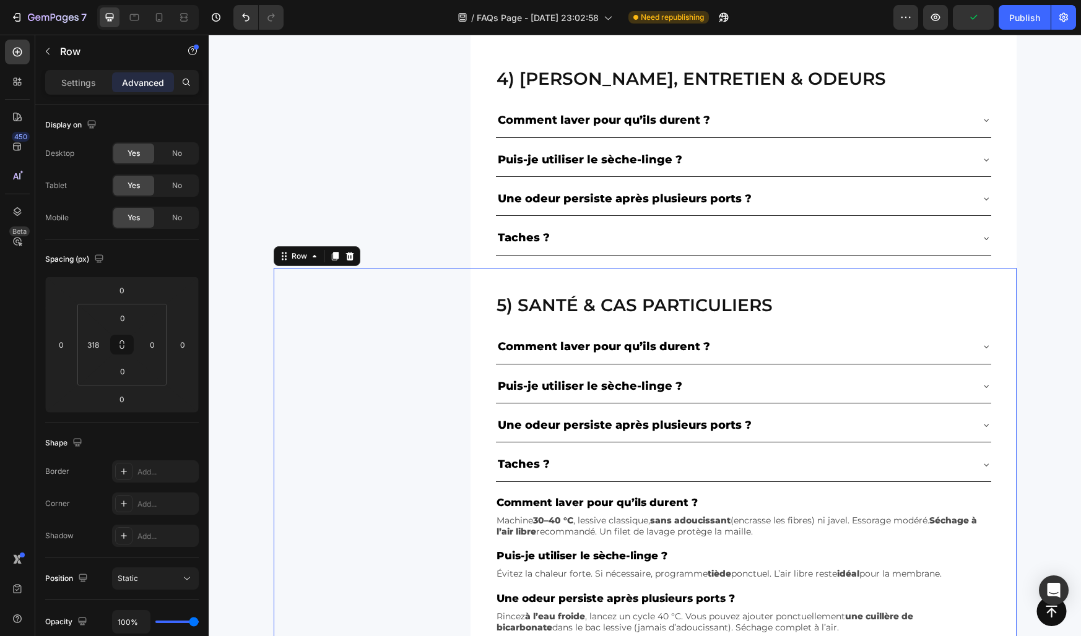
click at [461, 384] on div "5) Santé & cas particuliers Heading Comment laver pour qu’ils durent ? Puis-je …" at bounding box center [645, 490] width 743 height 445
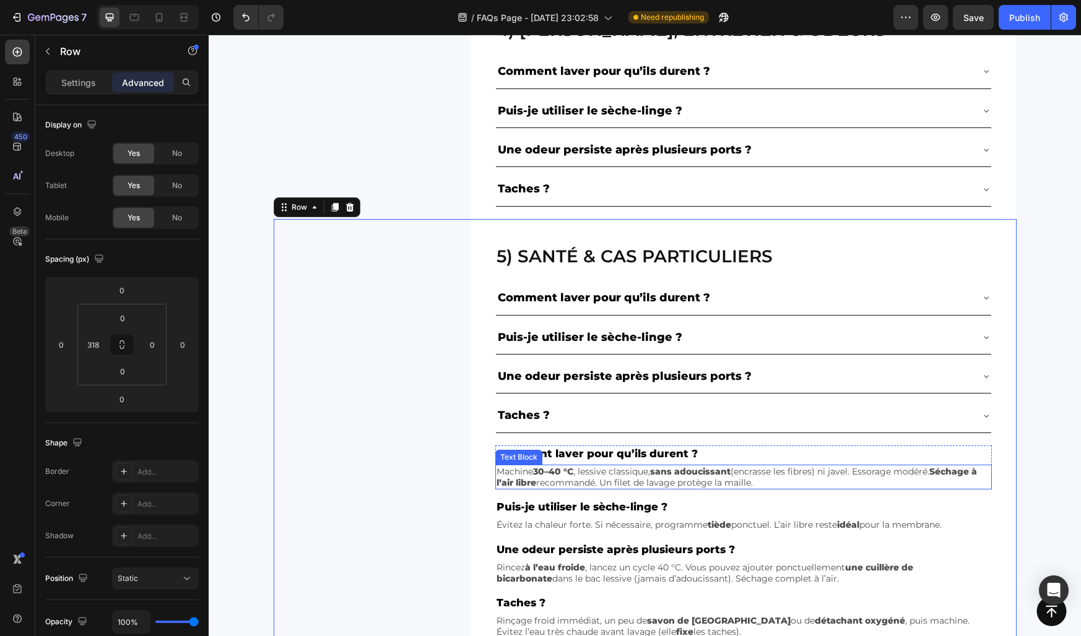
scroll to position [1029, 0]
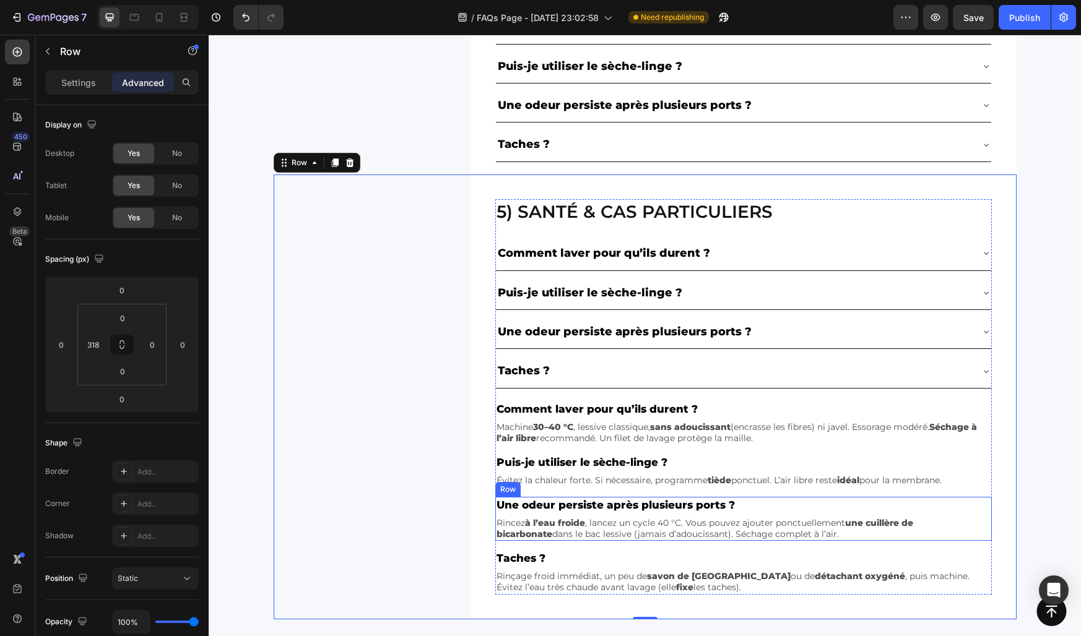
click at [613, 515] on div "Une odeur persiste après plusieurs ports ? Text Block Rincez à l’eau froide , l…" at bounding box center [743, 519] width 496 height 45
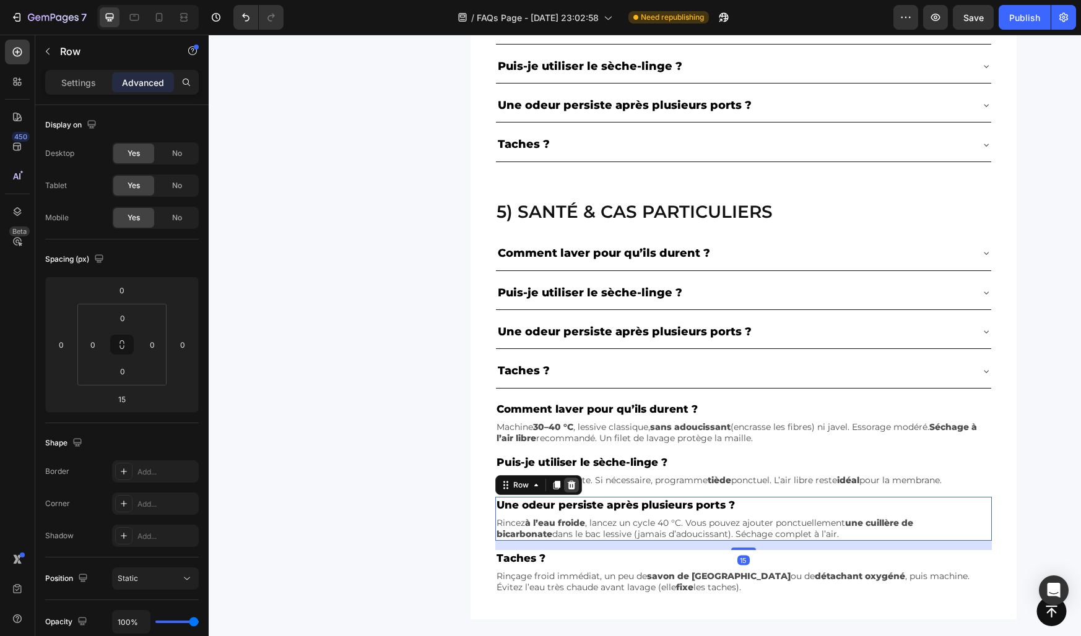
click at [570, 482] on icon at bounding box center [571, 484] width 8 height 9
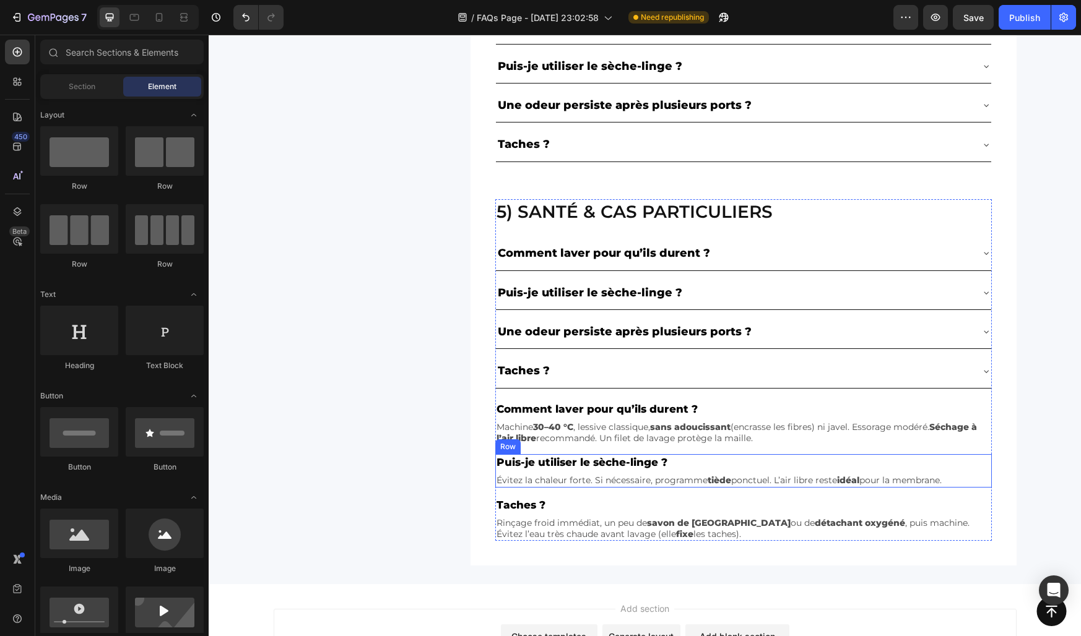
click at [613, 472] on div "Puis-je utiliser le sèche-linge ? Text Block Évitez la chaleur forte. Si nécess…" at bounding box center [743, 470] width 496 height 33
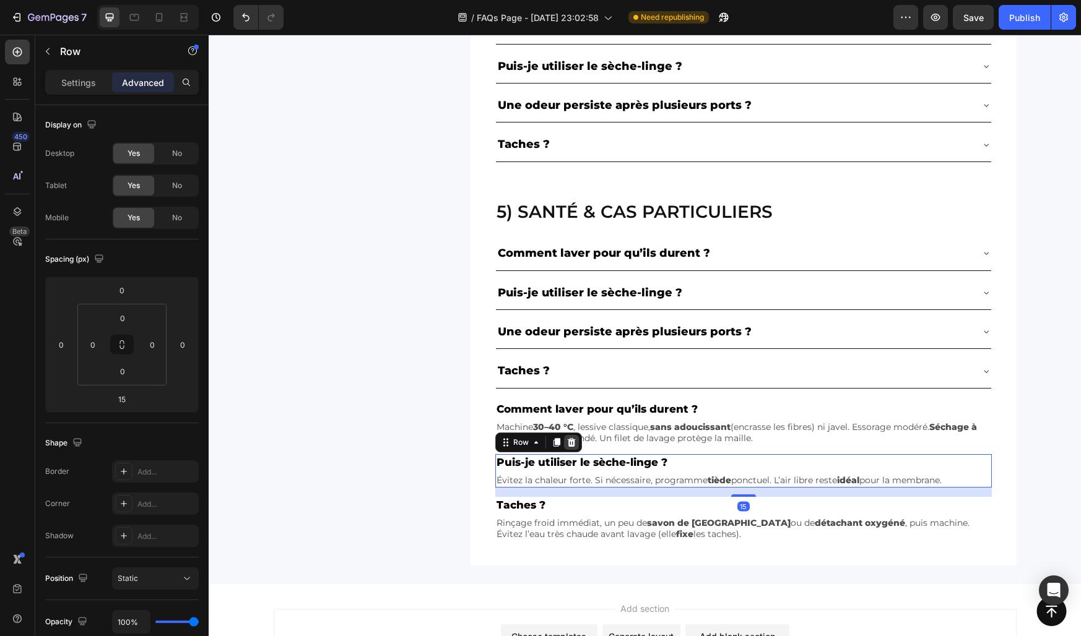
click at [573, 443] on icon at bounding box center [571, 442] width 8 height 9
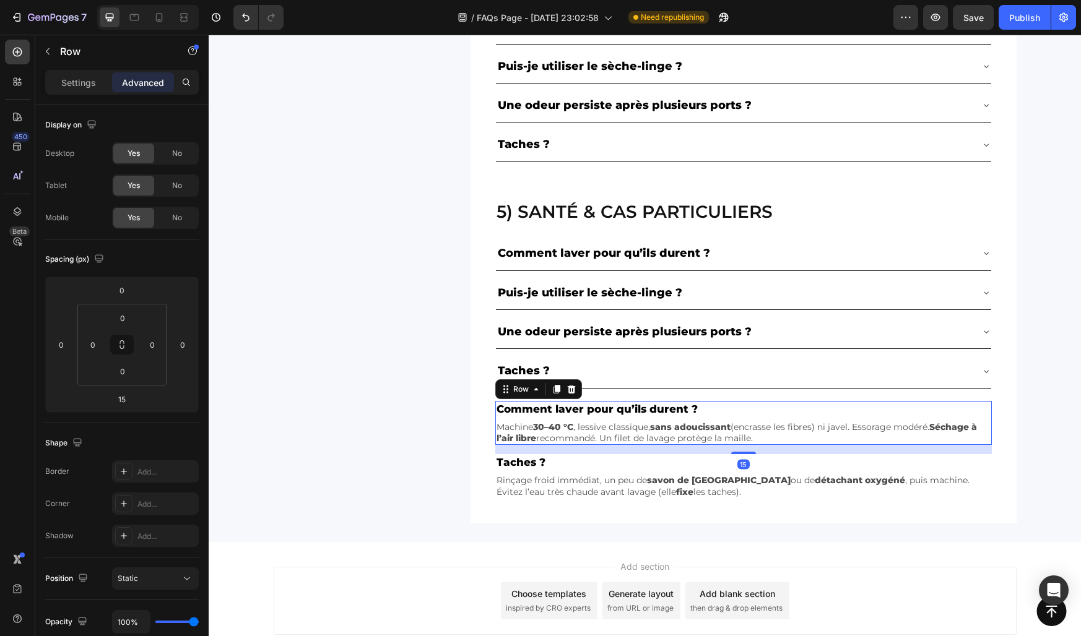
click at [616, 418] on div "Comment laver pour qu’ils durent ? Text Block Machine 30–40 °C , lessive classi…" at bounding box center [743, 423] width 496 height 45
click at [568, 391] on icon at bounding box center [571, 389] width 8 height 9
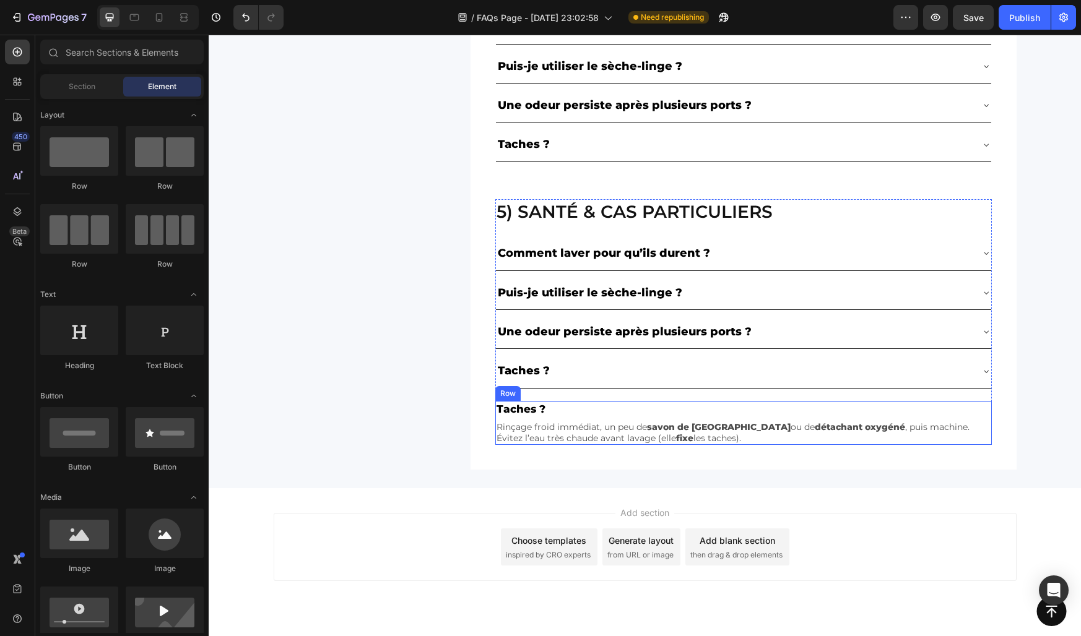
click at [562, 417] on div "Taches ? Text Block Rinçage froid immédiat, un peu de savon de Marseille ou de …" at bounding box center [743, 423] width 496 height 45
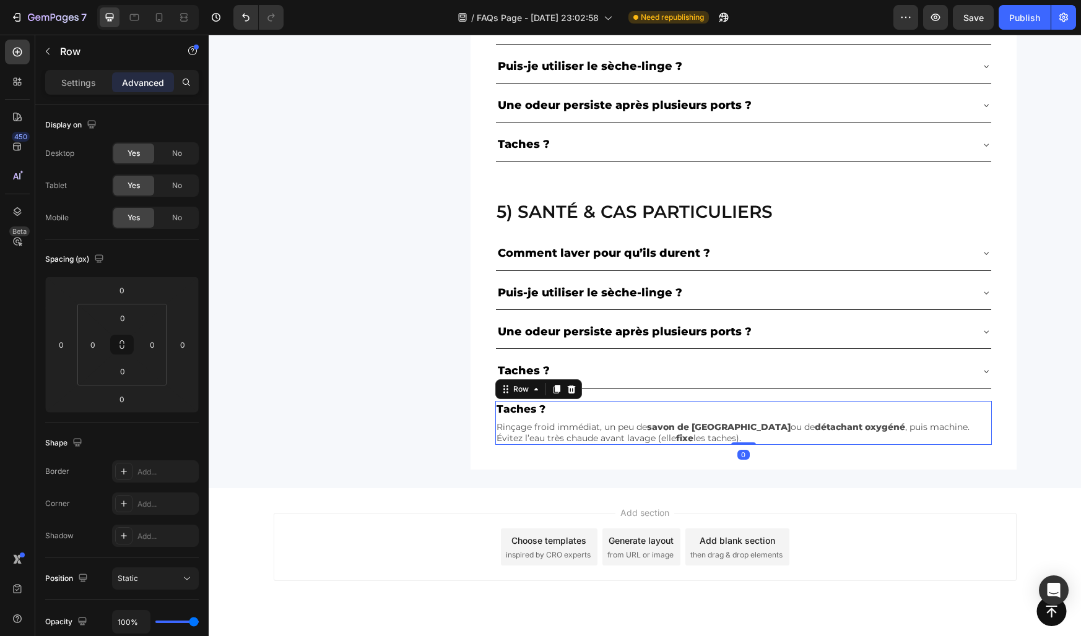
click at [569, 397] on div "Row" at bounding box center [538, 389] width 87 height 20
click at [569, 395] on div at bounding box center [571, 389] width 15 height 15
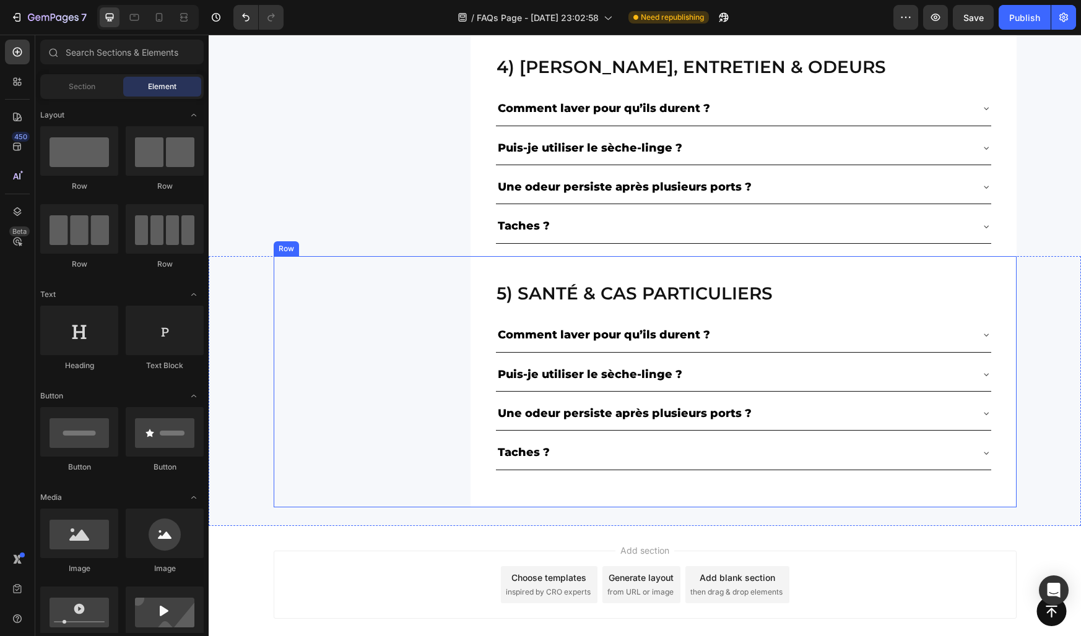
scroll to position [962, 0]
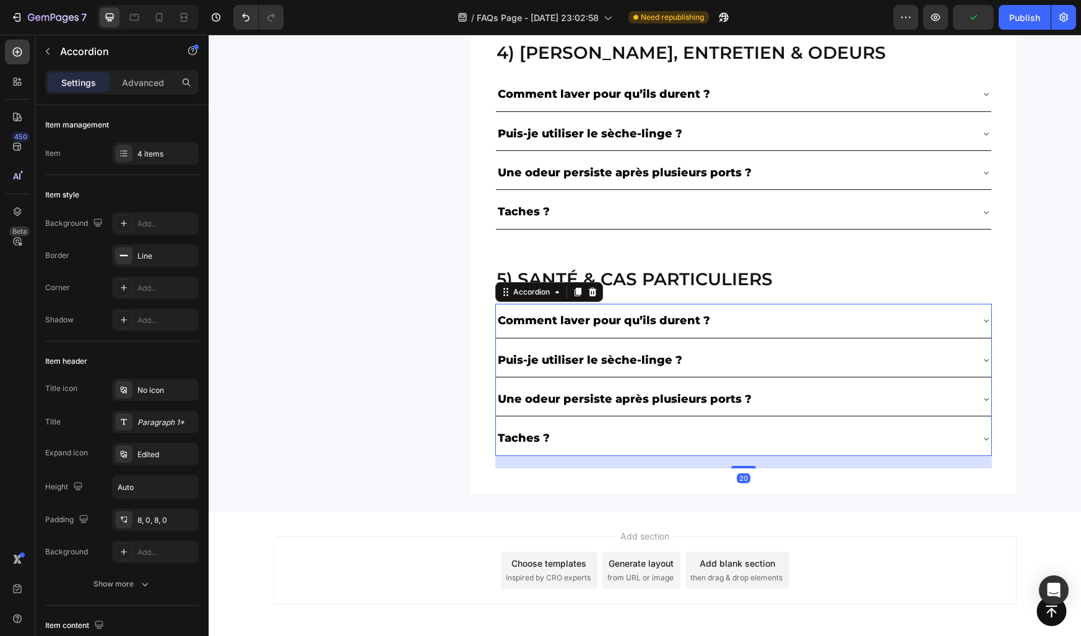
click at [539, 322] on p "Comment laver pour qu’ils durent ?" at bounding box center [604, 321] width 212 height 20
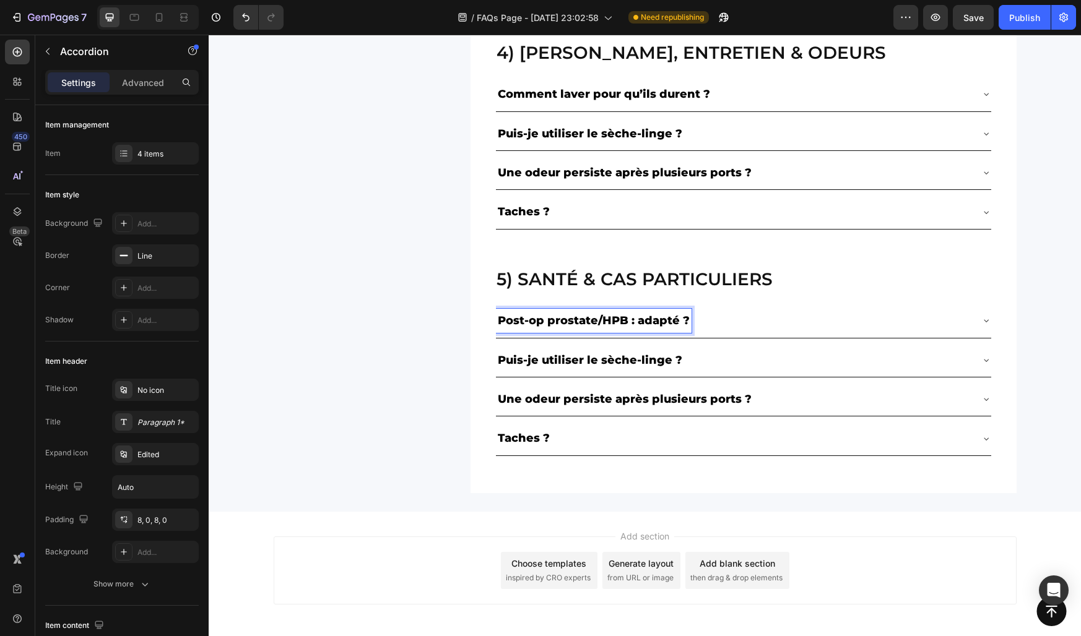
click at [738, 326] on div "Post-op prostate/HPB : adapté ?" at bounding box center [733, 321] width 475 height 24
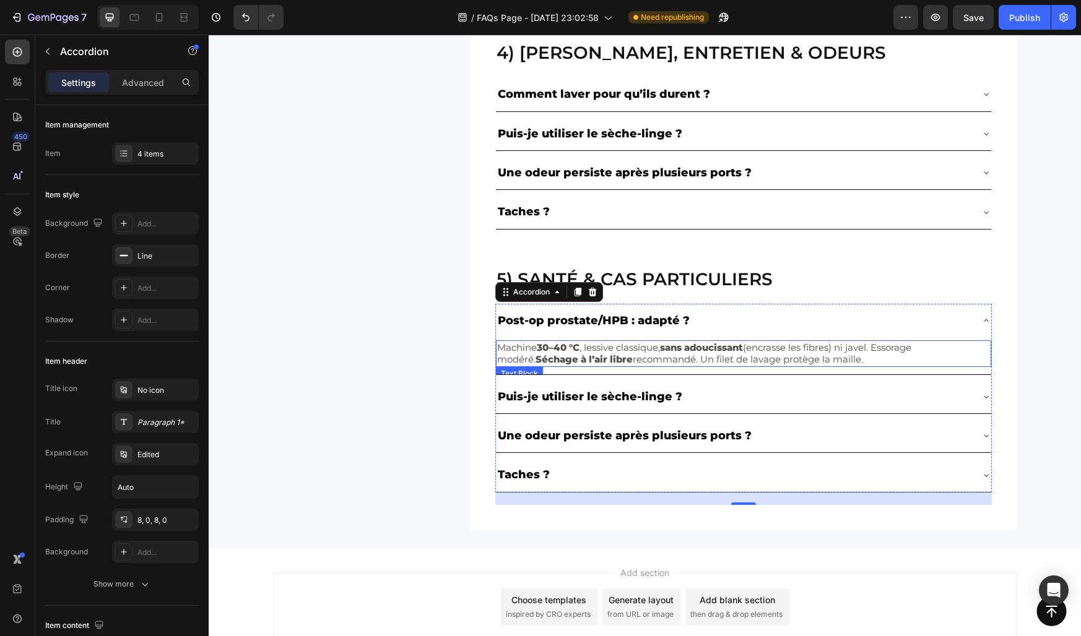
click at [513, 353] on p "Machine 30–40 °C , lessive classique, sans adoucissant (encrasse les fibres) ni…" at bounding box center [743, 354] width 493 height 24
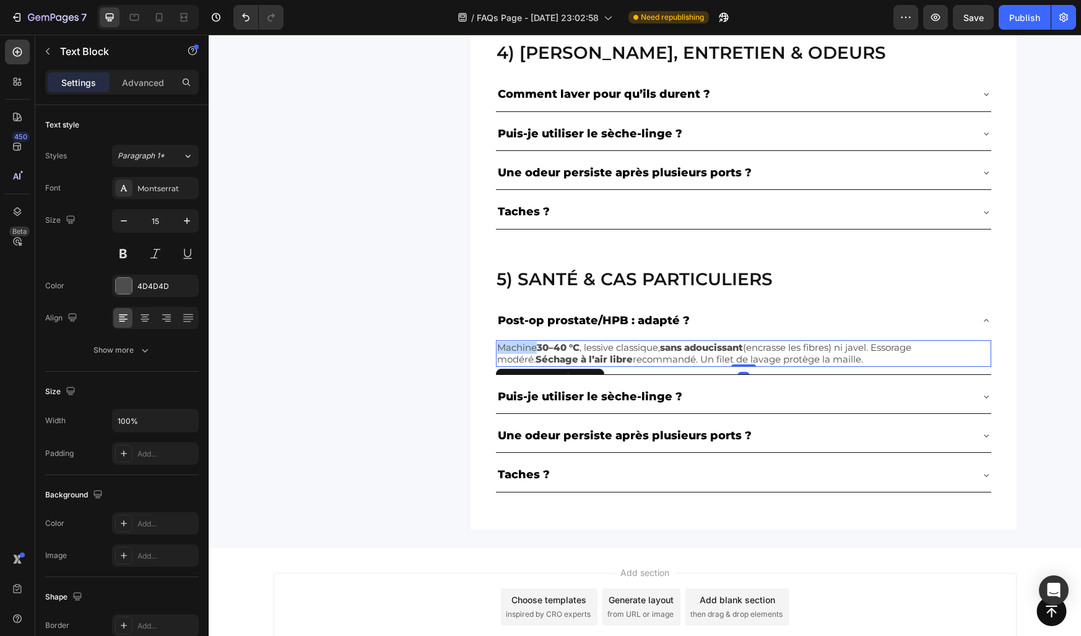
click at [535, 353] on strong "Séchage à l’air libre" at bounding box center [583, 359] width 97 height 12
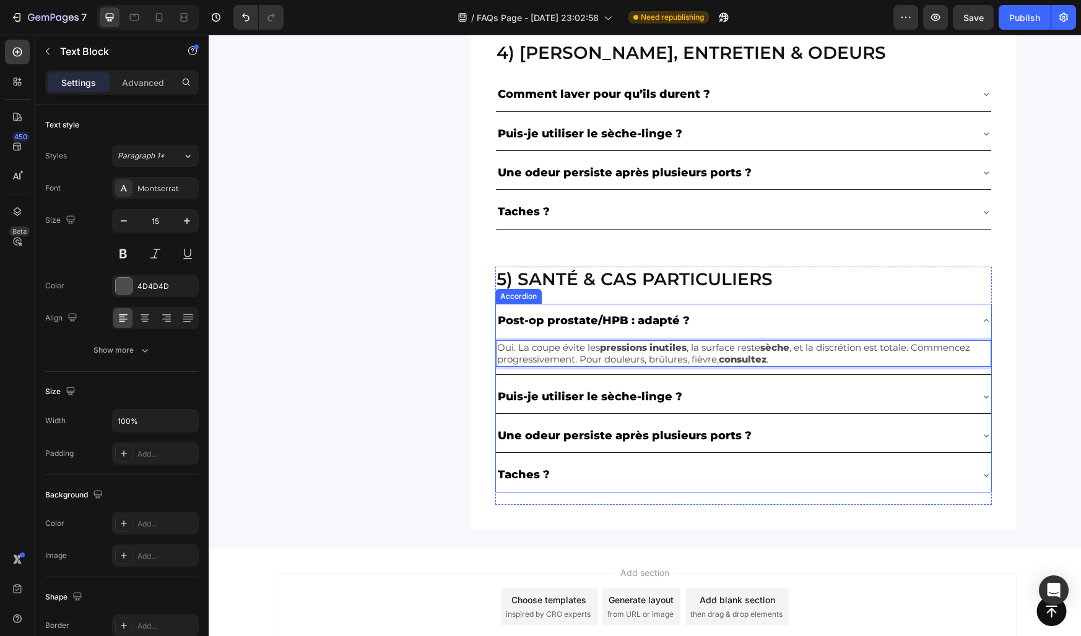
click at [709, 319] on div "Post-op prostate/HPB : adapté ?" at bounding box center [733, 321] width 475 height 24
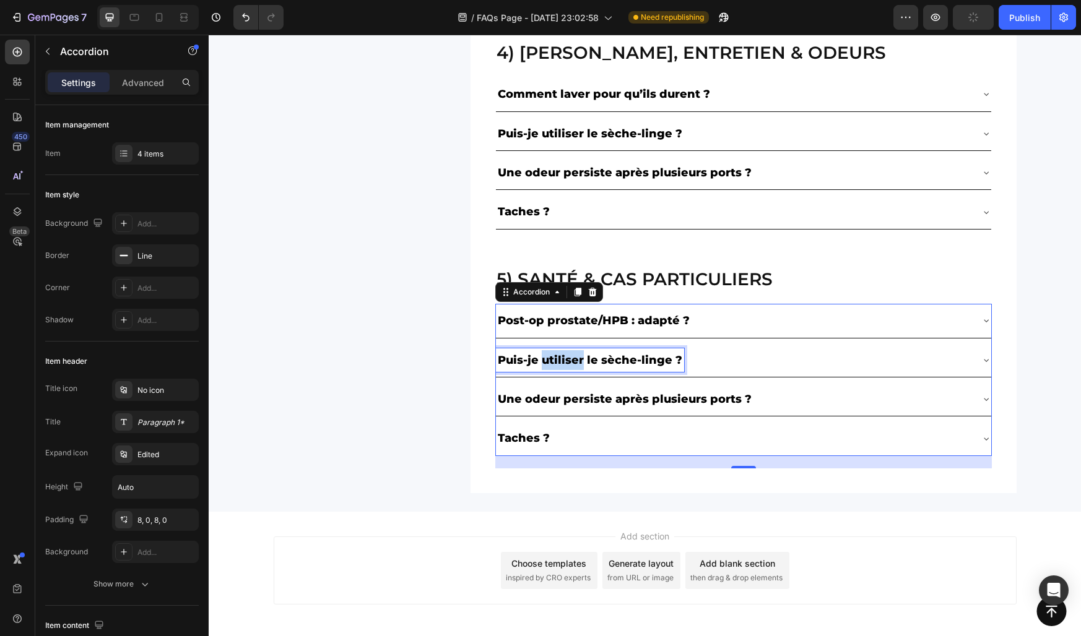
click at [565, 362] on p "Puis-je utiliser le sèche-linge ?" at bounding box center [590, 360] width 184 height 20
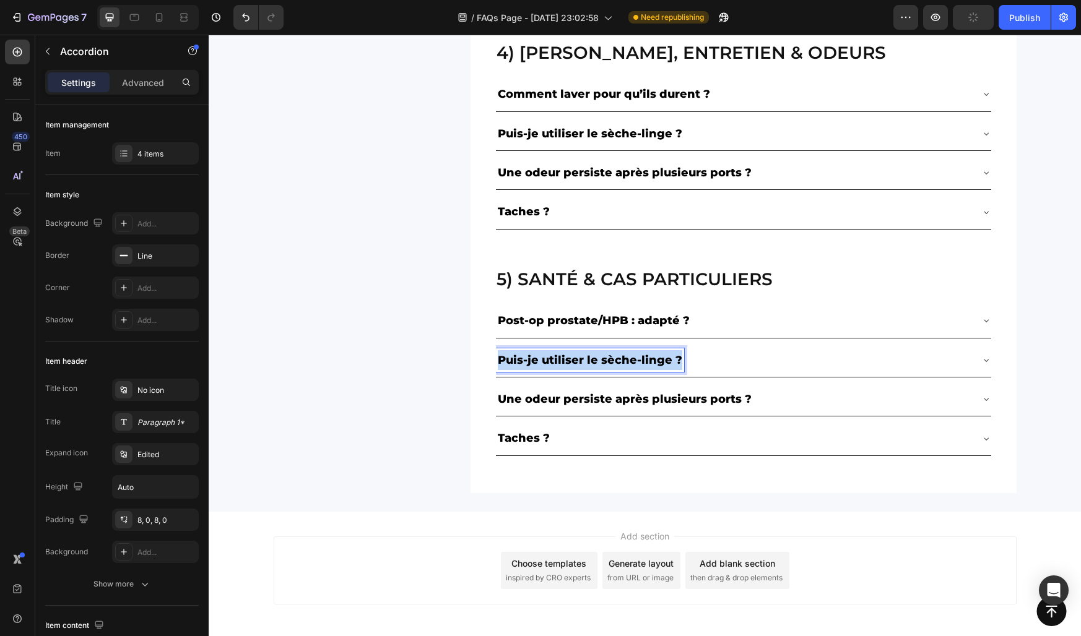
click at [565, 362] on p "Puis-je utiliser le sèche-linge ?" at bounding box center [590, 360] width 184 height 20
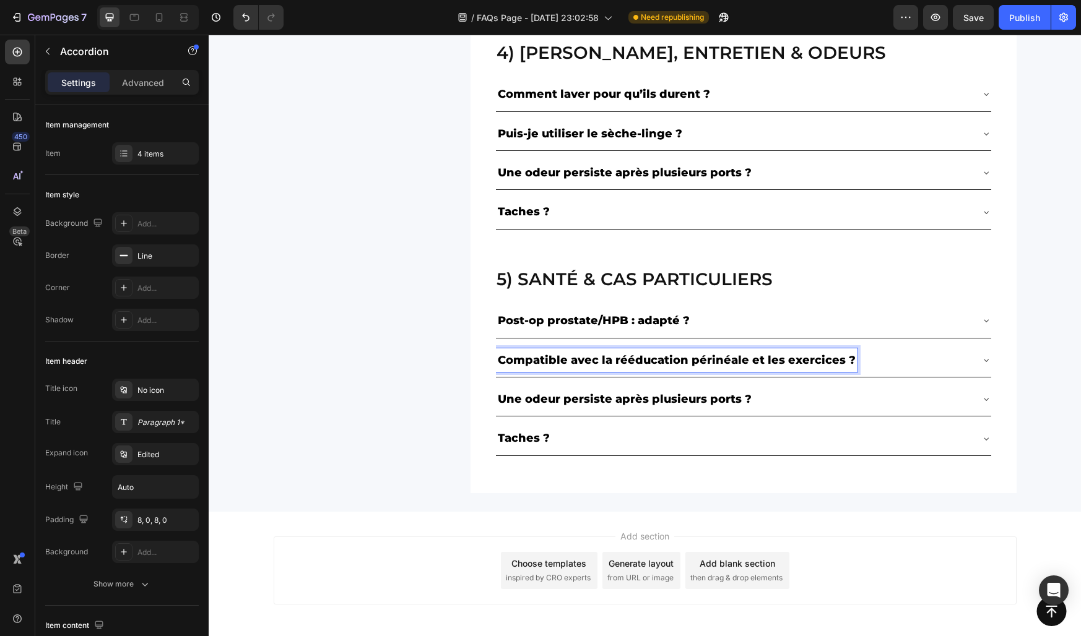
click at [896, 362] on div "Compatible avec la rééducation périnéale et les exercices ?" at bounding box center [733, 360] width 475 height 24
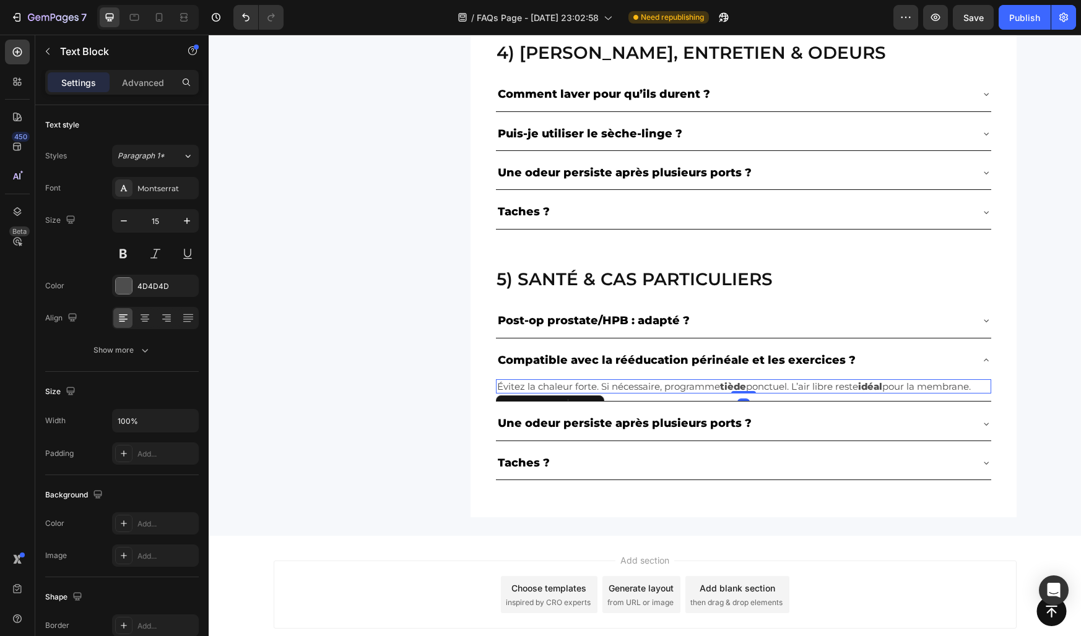
click at [780, 393] on div "Évitez la chaleur forte. Si nécessaire, programme tiède ponctuel. L’air libre r…" at bounding box center [743, 386] width 495 height 15
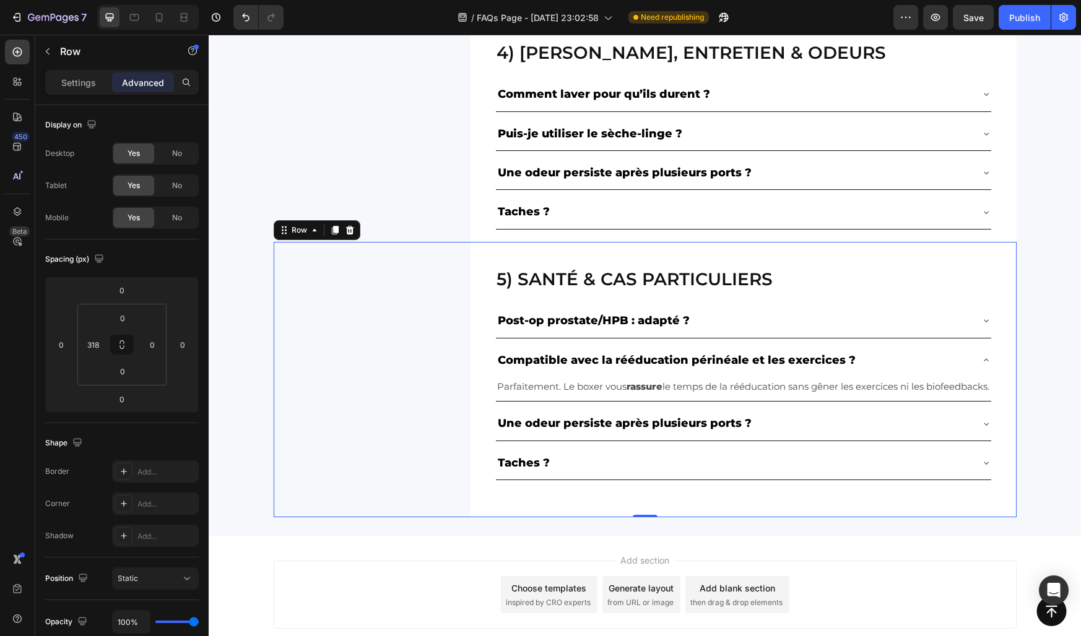
click at [438, 357] on div "5) Santé & cas particuliers Heading Post-op prostate/HPB : adapté ? Compatible …" at bounding box center [645, 380] width 743 height 276
click at [742, 318] on div "Post-op prostate/HPB : adapté ?" at bounding box center [733, 321] width 475 height 24
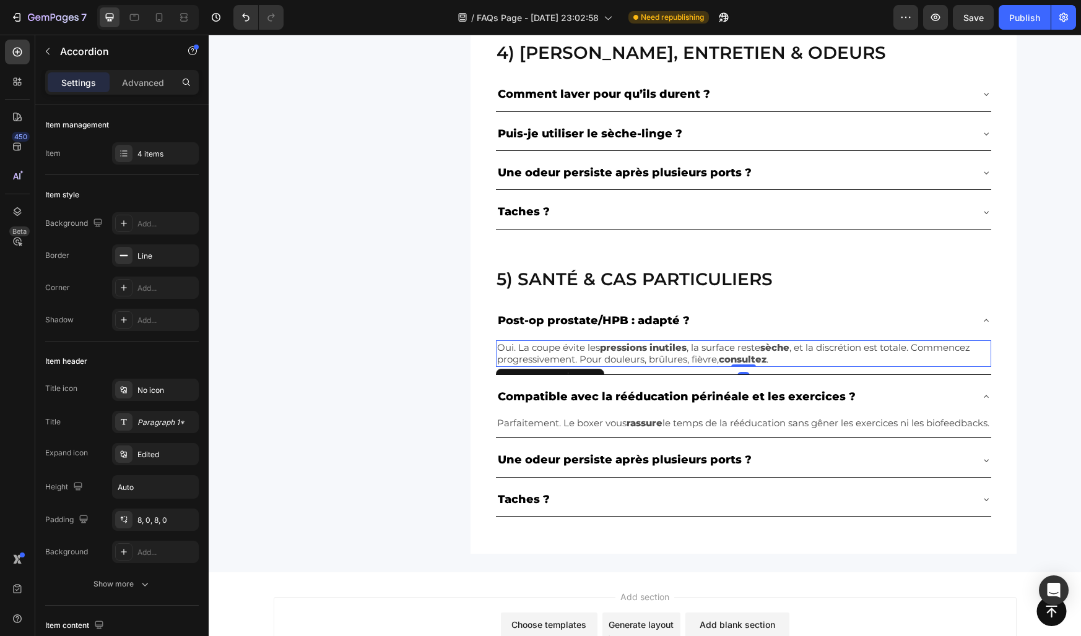
click at [795, 355] on p "Oui. La coupe évite les pressions inutiles , la surface reste sèche , et la dis…" at bounding box center [743, 354] width 493 height 24
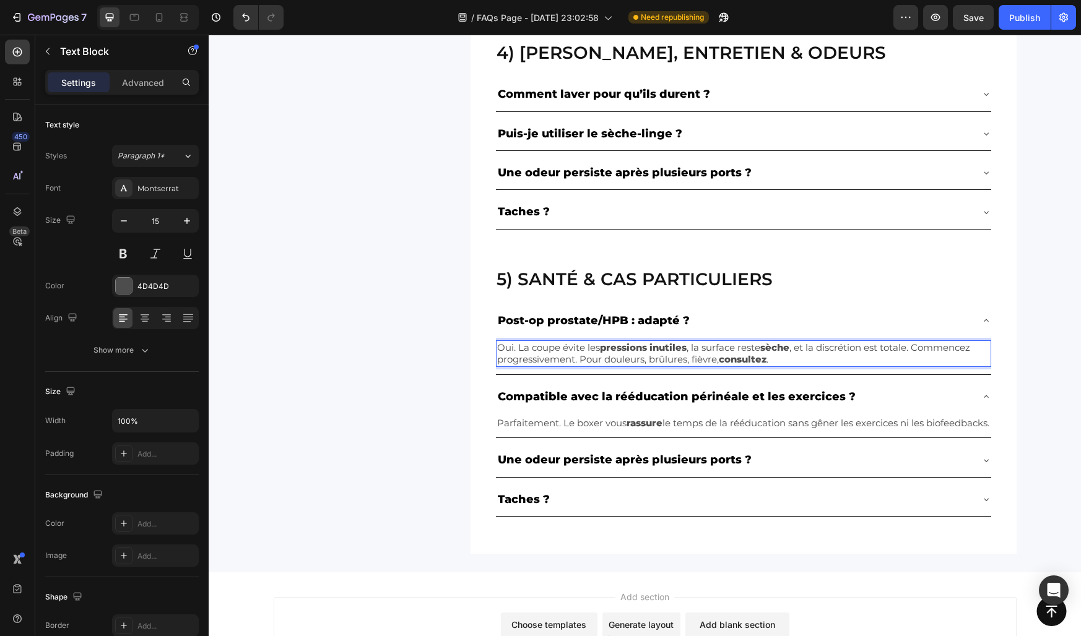
click at [810, 360] on p "Oui. La coupe évite les pressions inutiles , la surface reste sèche , et la dis…" at bounding box center [743, 354] width 493 height 24
drag, startPoint x: 810, startPoint y: 360, endPoint x: 917, endPoint y: 345, distance: 108.1
click at [917, 345] on p "Oui. La coupe évite les pressions inutiles , la surface reste sèche , et la dis…" at bounding box center [743, 354] width 493 height 24
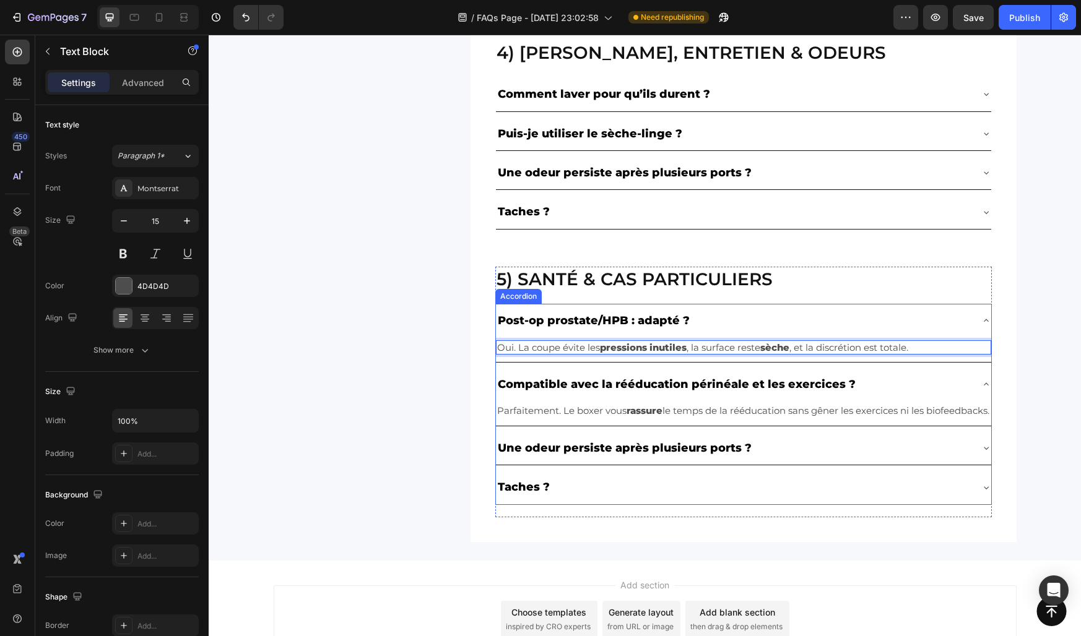
click at [779, 317] on div "Post-op prostate/HPB : adapté ?" at bounding box center [733, 321] width 475 height 24
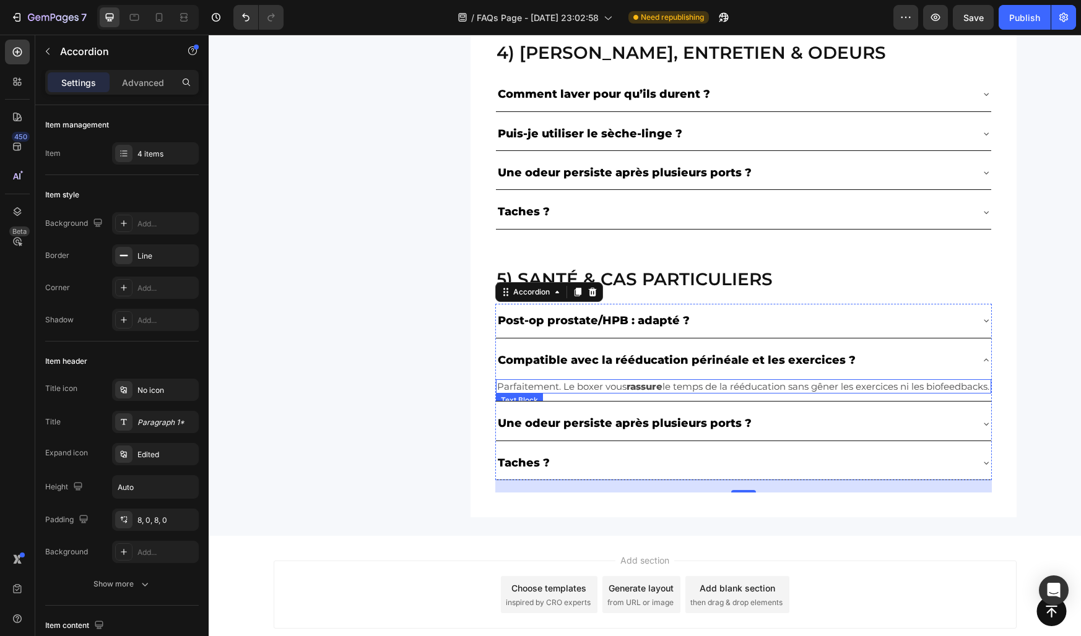
click at [646, 386] on strong "rassure" at bounding box center [644, 387] width 36 height 12
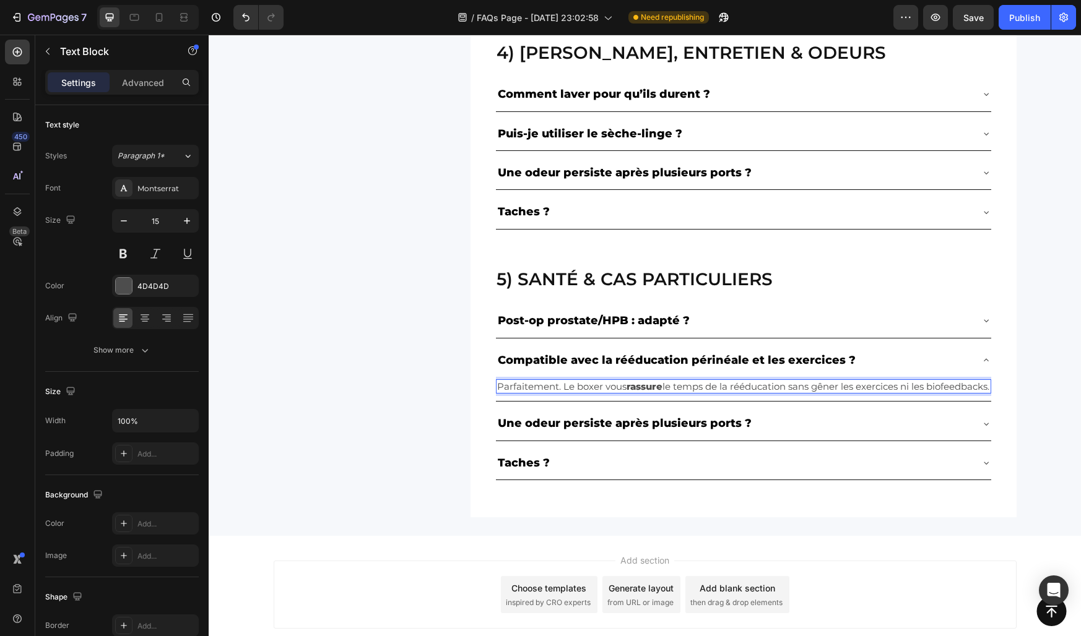
click at [646, 386] on strong "rassure" at bounding box center [644, 387] width 36 height 12
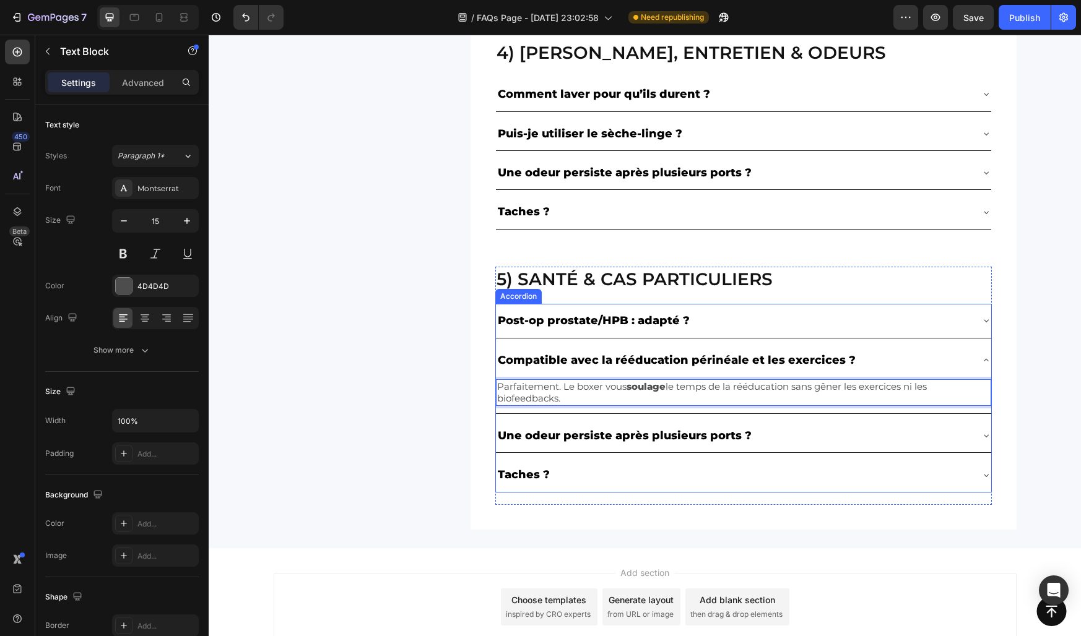
click at [901, 353] on div "Compatible avec la rééducation périnéale et les exercices ?" at bounding box center [733, 360] width 475 height 24
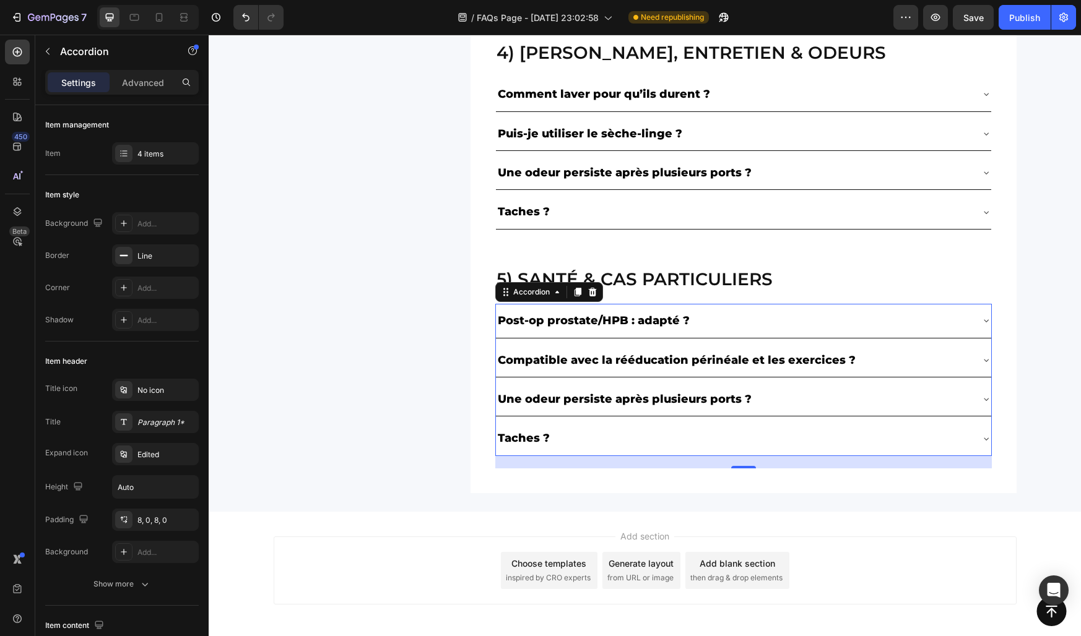
click at [787, 397] on div "Une odeur persiste après plusieurs ports ?" at bounding box center [733, 399] width 475 height 24
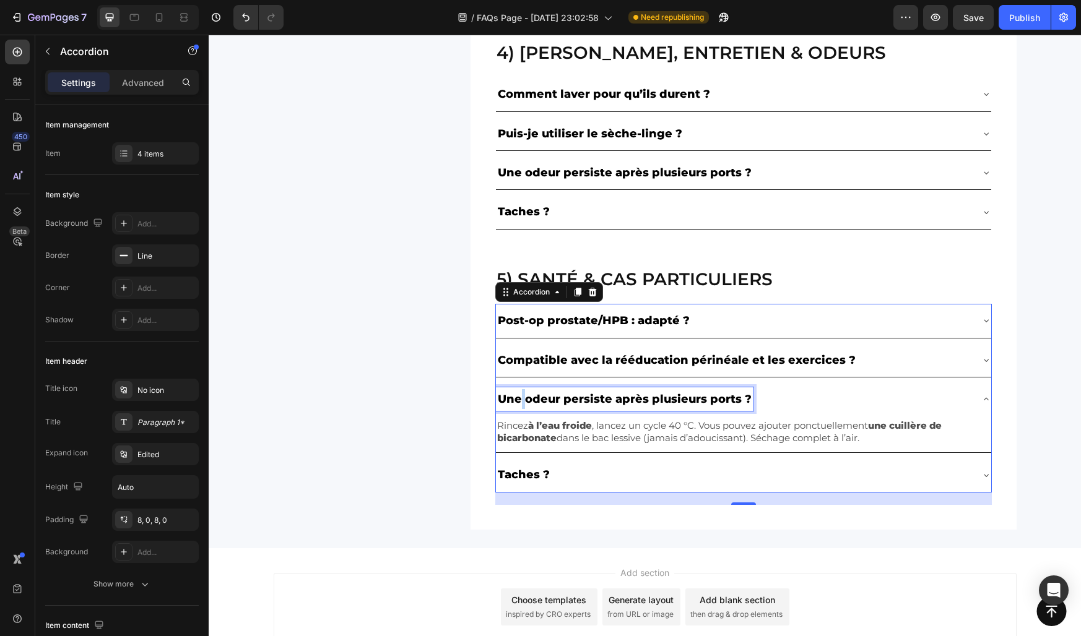
click at [519, 402] on p "Une odeur persiste après plusieurs ports ?" at bounding box center [625, 399] width 254 height 20
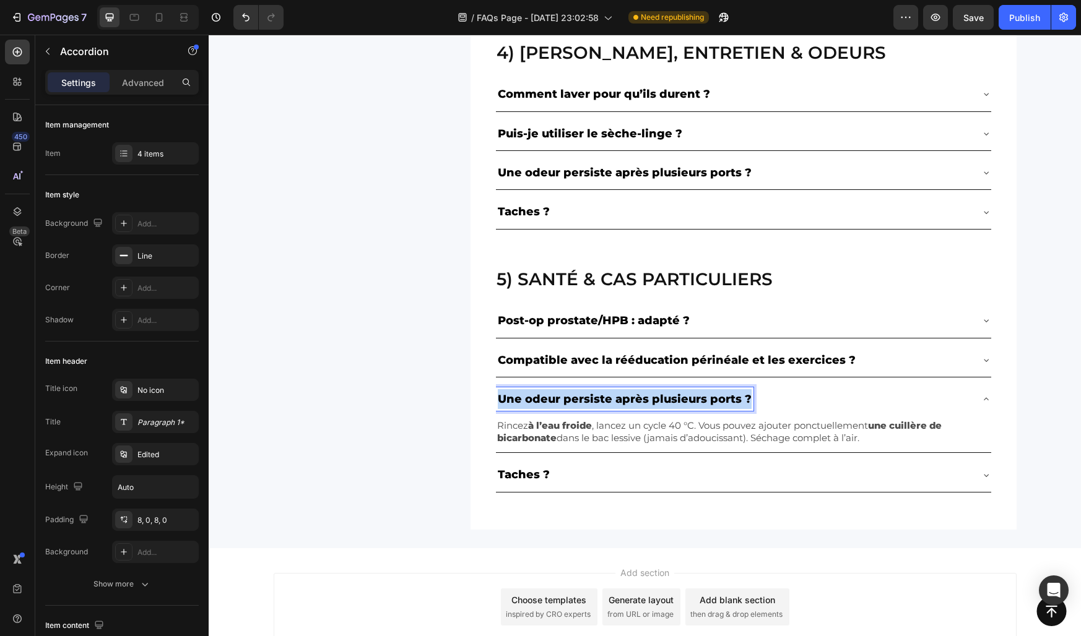
click at [519, 402] on p "Une odeur persiste après plusieurs ports ?" at bounding box center [625, 399] width 254 height 20
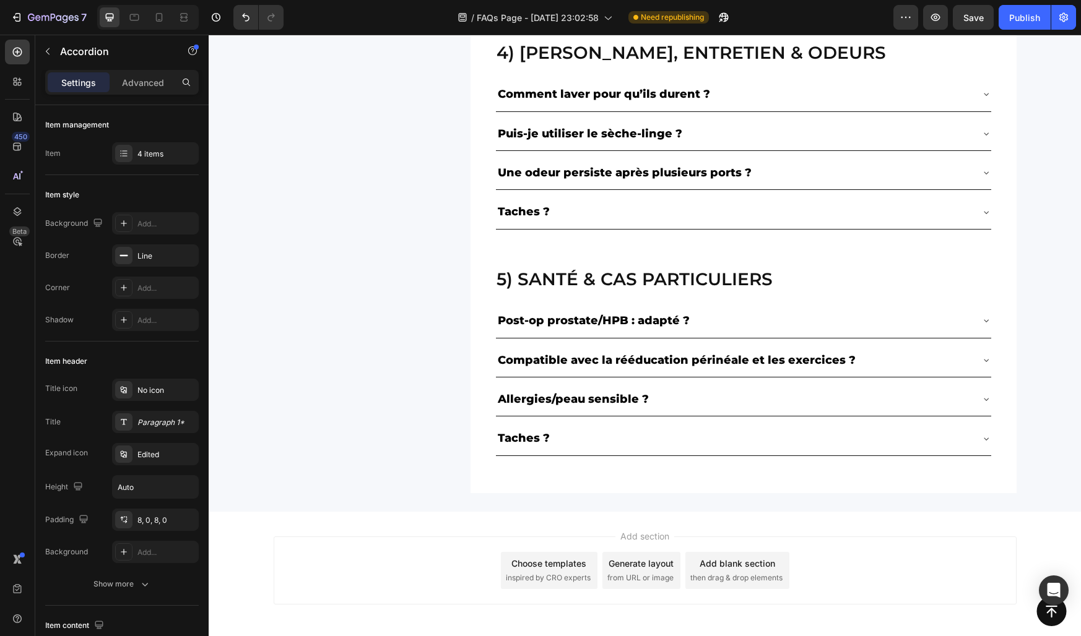
click at [665, 400] on div "Allergies/peau sensible ?" at bounding box center [733, 399] width 475 height 24
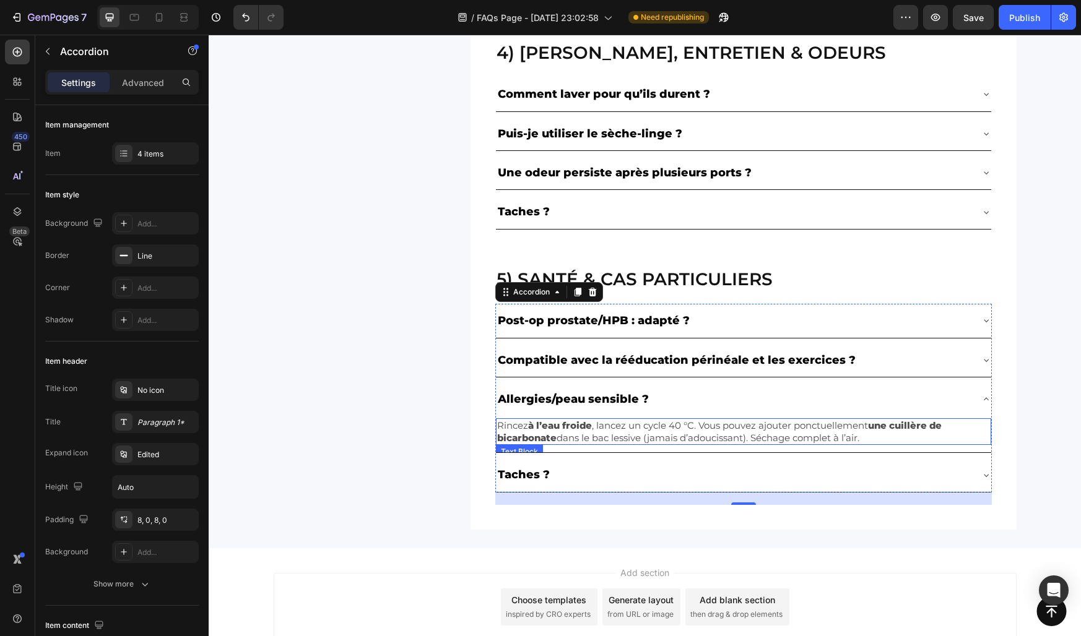
click at [601, 422] on p "Rincez à l’eau froide , lancez un cycle 40 °C. Vous pouvez ajouter ponctuelleme…" at bounding box center [743, 432] width 493 height 24
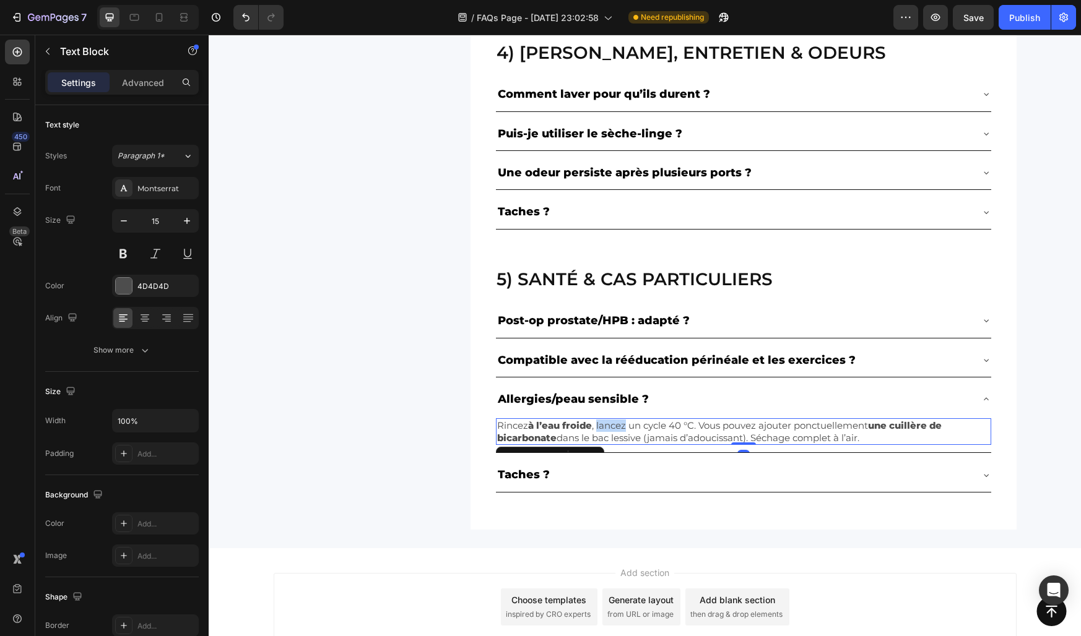
click at [601, 422] on p "Rincez à l’eau froide , lancez un cycle 40 °C. Vous pouvez ajouter ponctuelleme…" at bounding box center [743, 432] width 493 height 24
click at [584, 423] on strong "certifiés OEKO-TEX" at bounding box center [571, 426] width 95 height 12
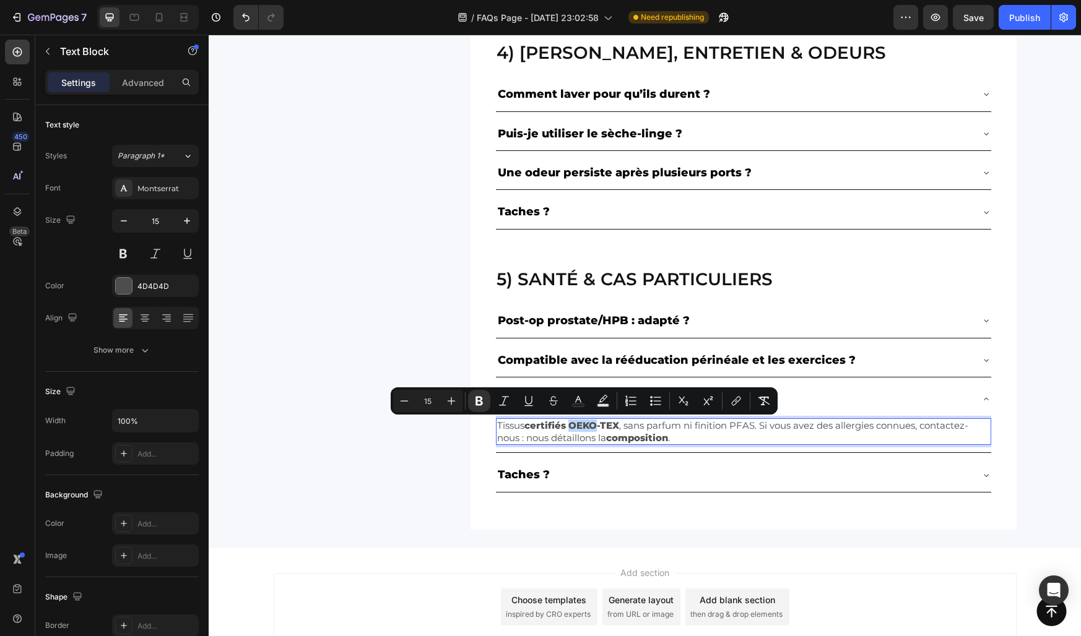
click at [574, 424] on strong "certifiés OEKO-TEX" at bounding box center [571, 426] width 95 height 12
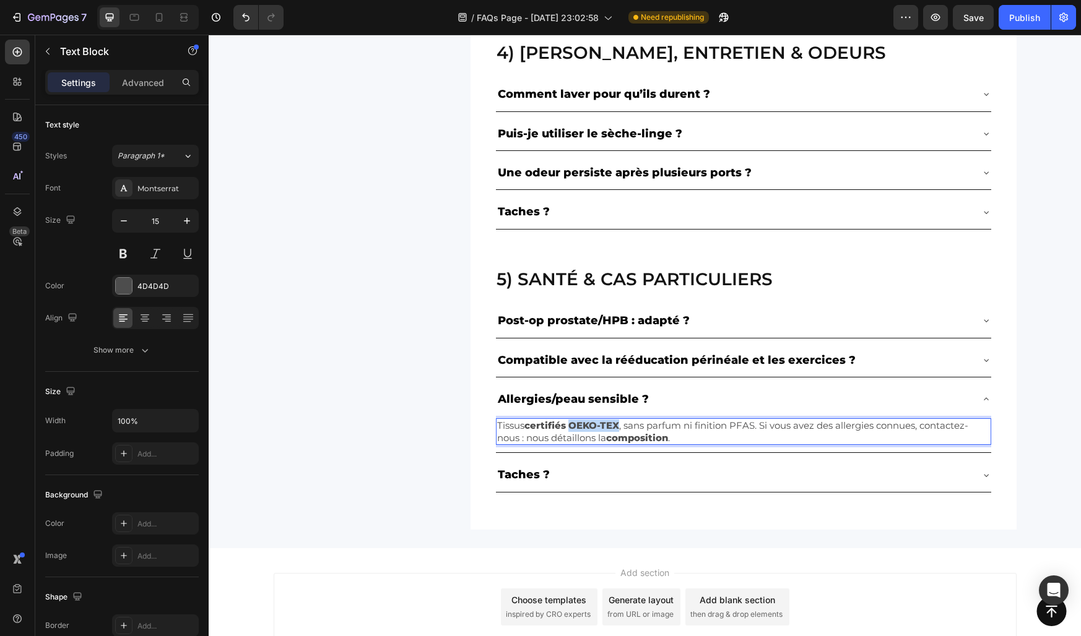
drag, startPoint x: 572, startPoint y: 426, endPoint x: 620, endPoint y: 427, distance: 47.7
click at [619, 427] on strong "certifiés OEKO-TEX" at bounding box center [571, 426] width 95 height 12
click at [719, 435] on p "Tissus certifiés Konfiotech , sans parfum ni finition PFAS. Si vous avez des al…" at bounding box center [743, 432] width 493 height 24
click at [699, 400] on div "Allergies/peau sensible ?" at bounding box center [733, 399] width 475 height 24
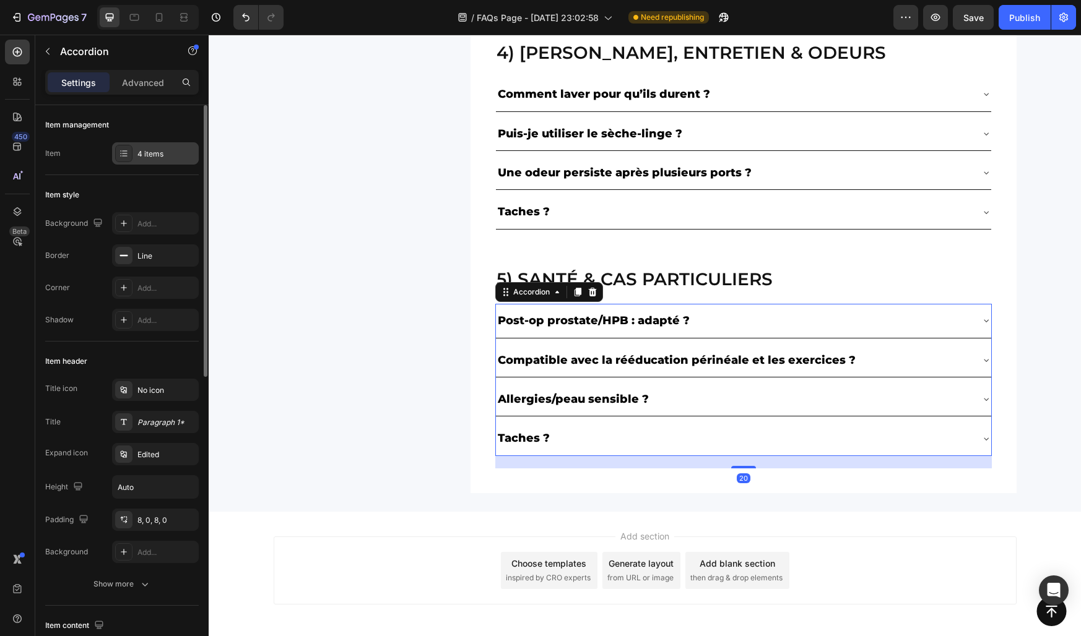
click at [150, 150] on div "4 items" at bounding box center [166, 154] width 58 height 11
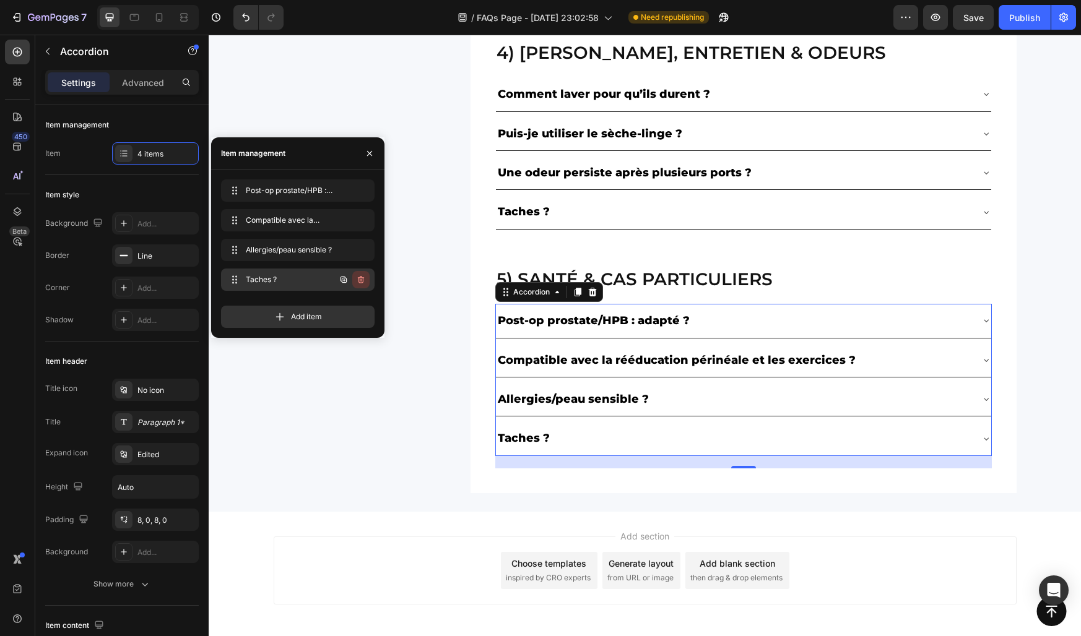
click at [361, 281] on icon "button" at bounding box center [361, 280] width 1 height 3
click at [361, 281] on div "Delete" at bounding box center [352, 279] width 23 height 11
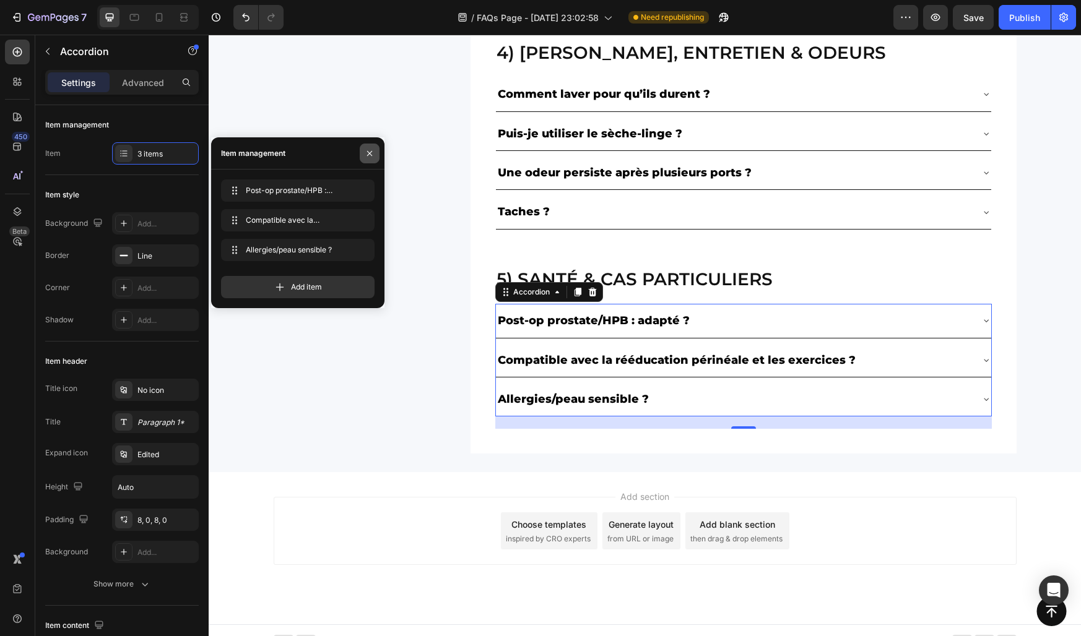
click at [369, 149] on icon "button" at bounding box center [370, 154] width 10 height 10
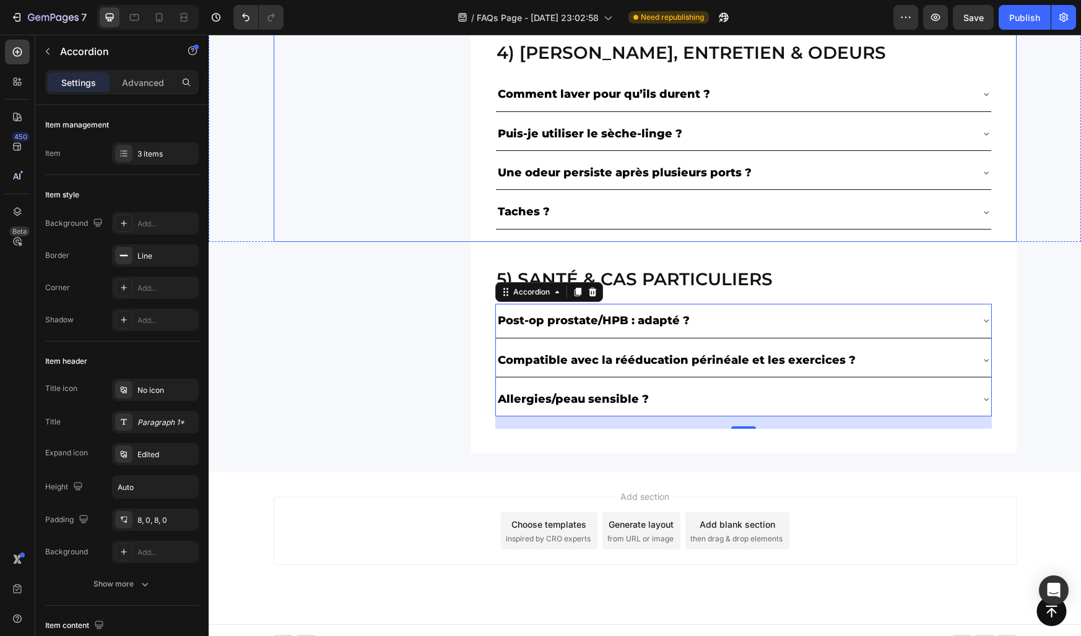
click at [368, 225] on div "4) Lavage, entretien & odeurs Heading Comment laver pour qu’ils durent ? Puis-j…" at bounding box center [645, 128] width 743 height 227
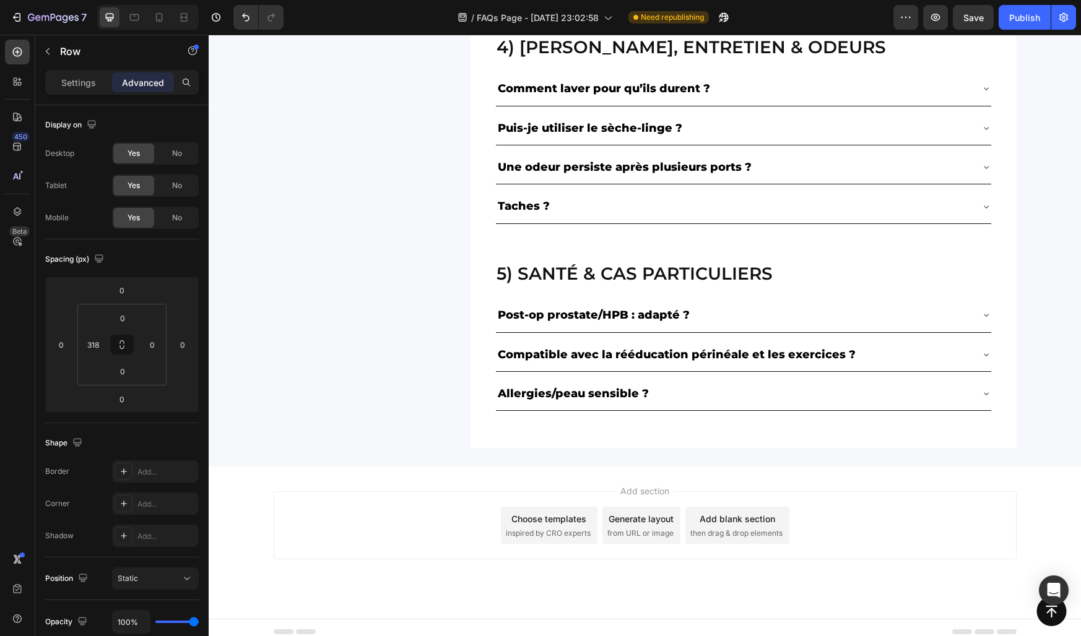
scroll to position [976, 0]
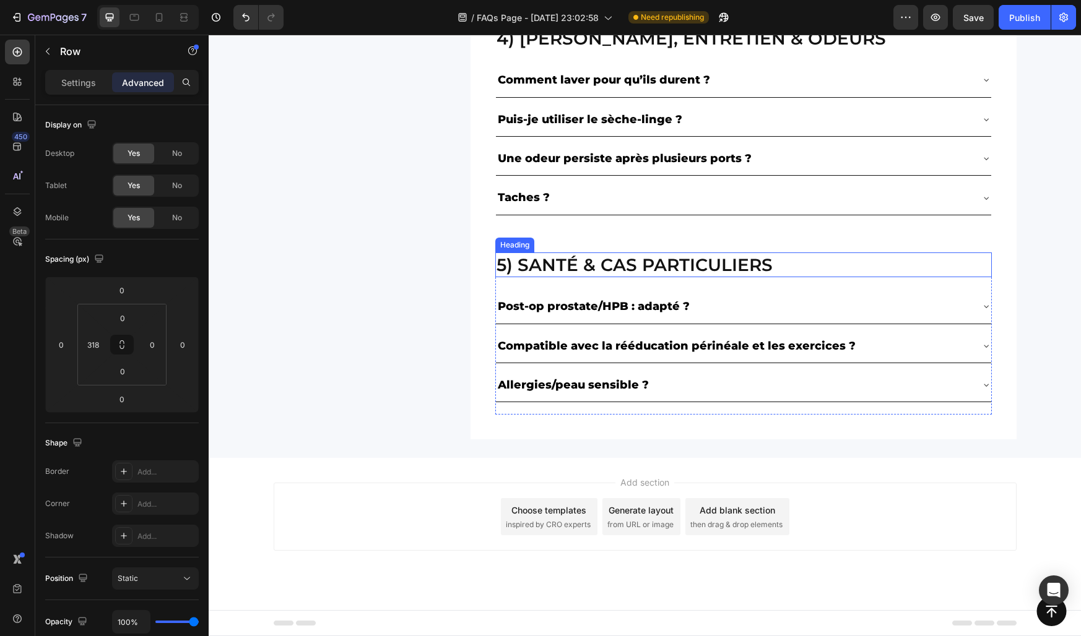
click at [547, 273] on h2 "5) Santé & cas particuliers" at bounding box center [743, 265] width 496 height 25
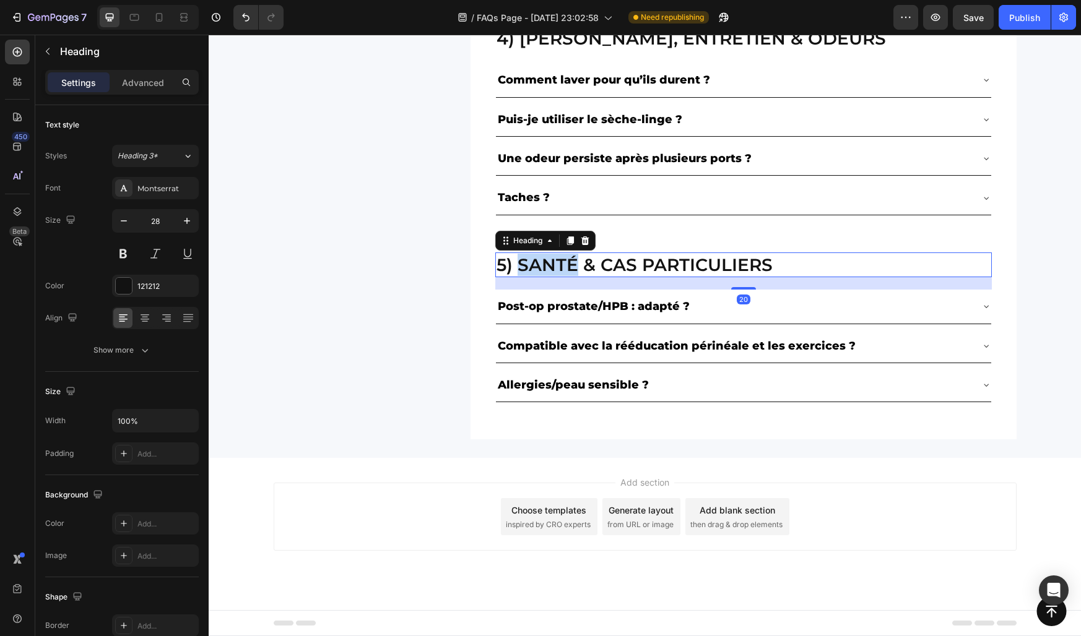
click at [547, 273] on h2 "5) Santé & cas particuliers" at bounding box center [743, 265] width 496 height 25
click at [547, 273] on p "5) Santé & cas particuliers" at bounding box center [743, 265] width 494 height 22
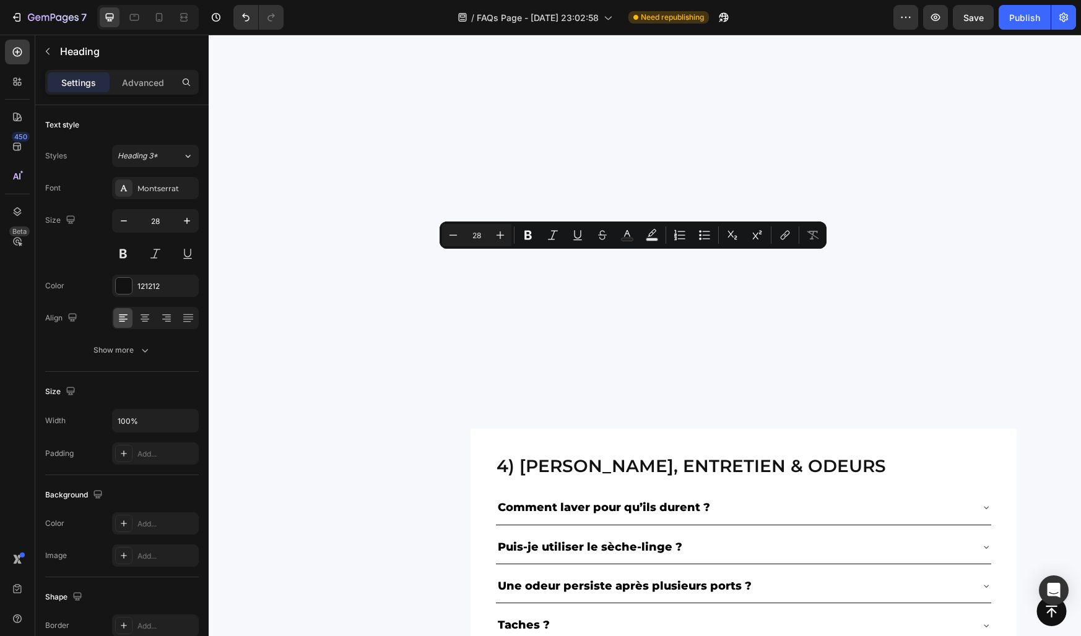
type input "16"
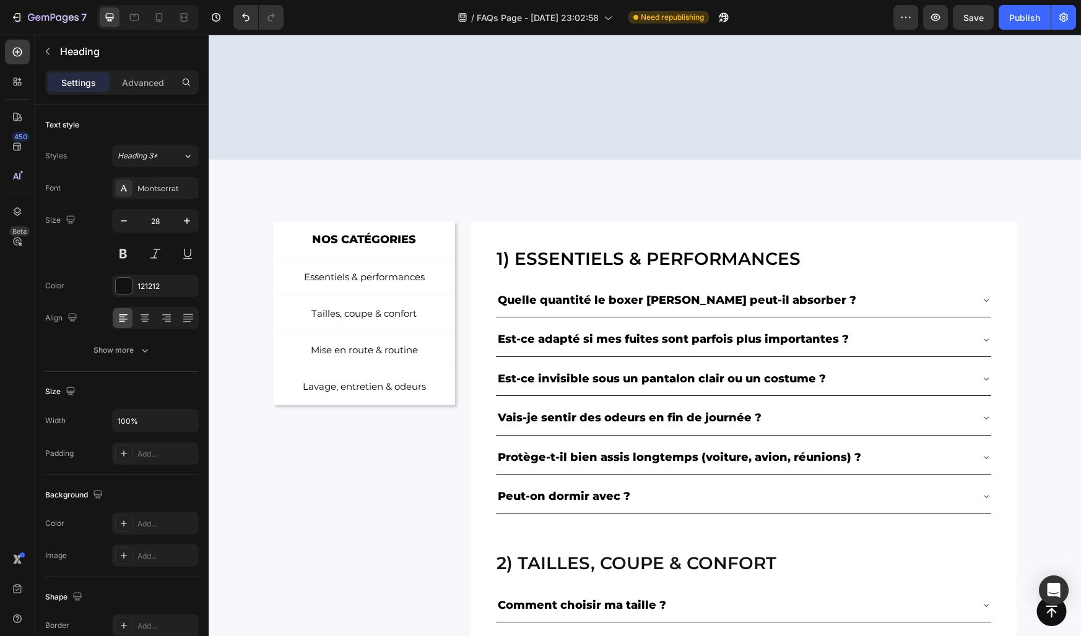
scroll to position [0, 0]
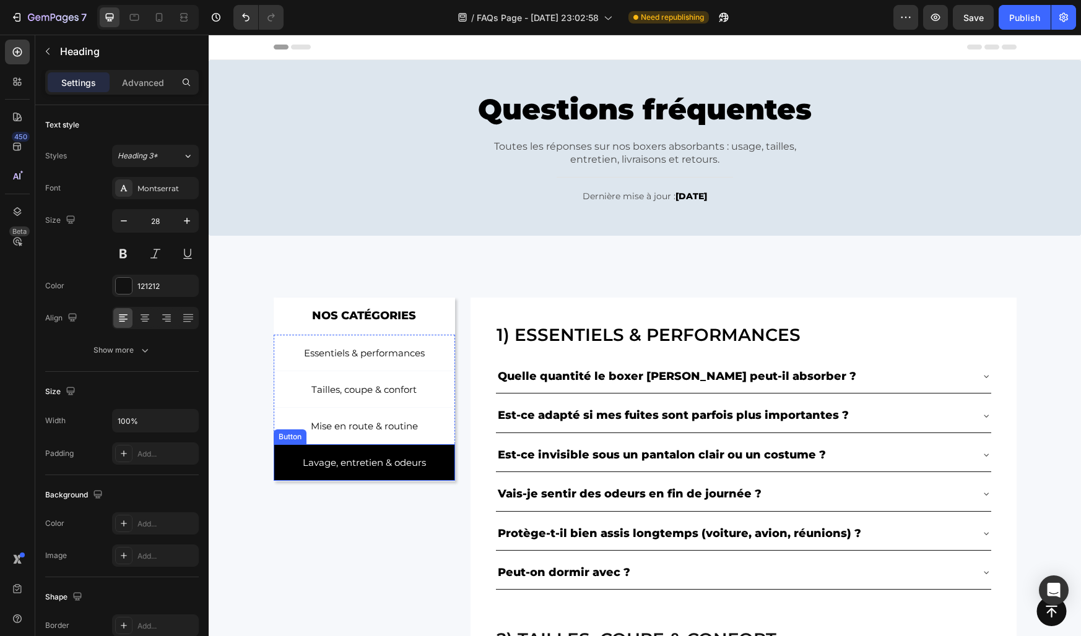
click at [433, 451] on link "Lavage, entretien & odeurs" at bounding box center [365, 462] width 182 height 37
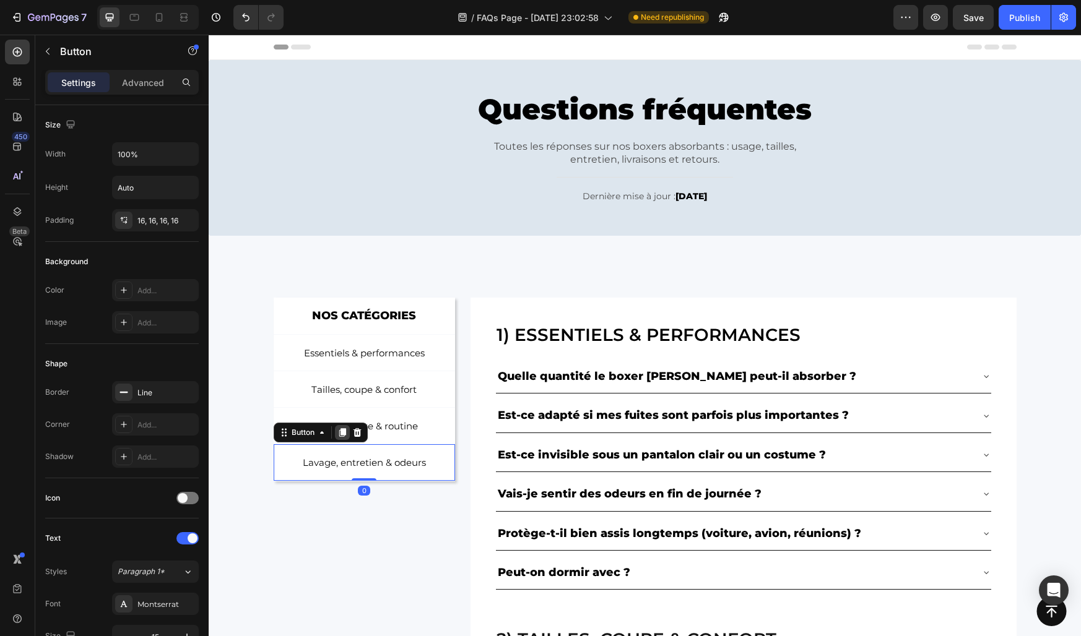
click at [344, 435] on icon at bounding box center [342, 432] width 7 height 9
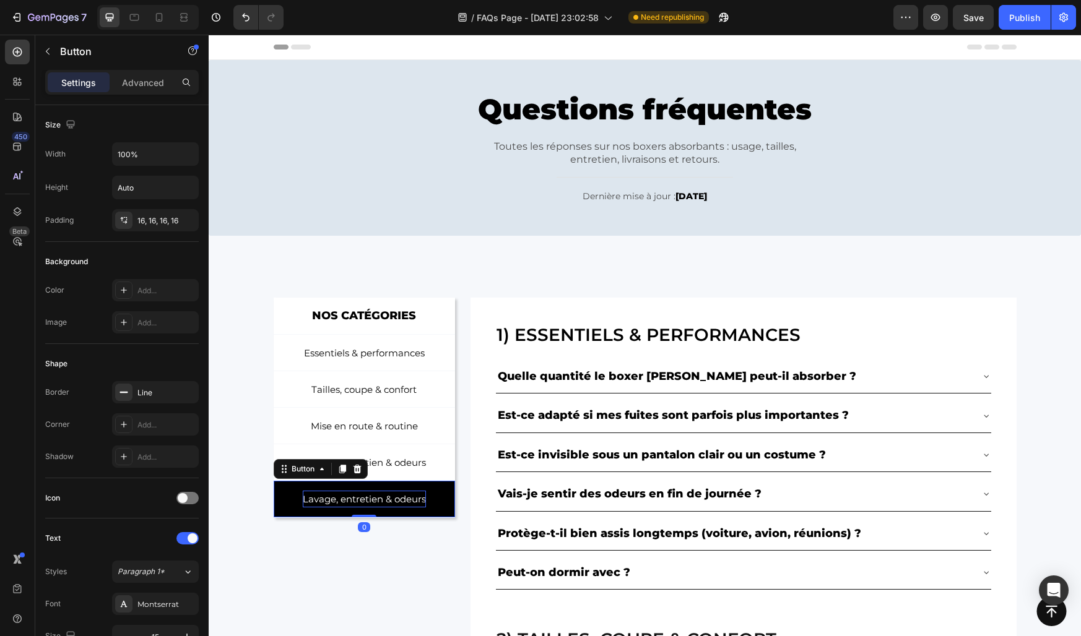
click at [352, 498] on p "Lavage, entretien & odeurs" at bounding box center [364, 499] width 123 height 17
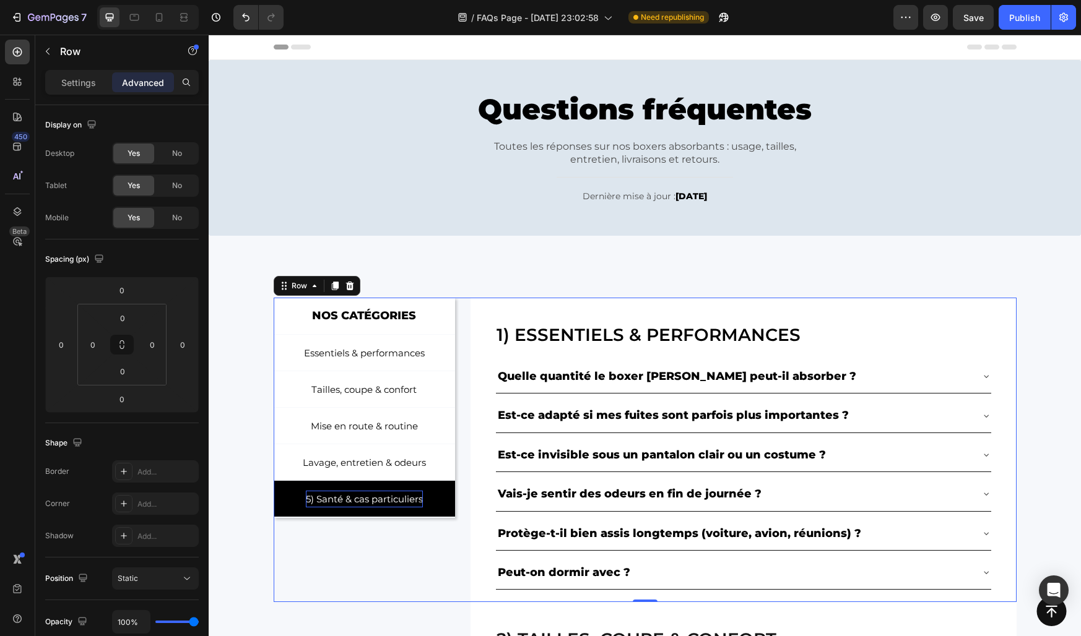
click at [344, 555] on div "NOS CATÉGORIES Text Block Row Essentiels & performances Button Tailles, coupe &…" at bounding box center [365, 450] width 182 height 305
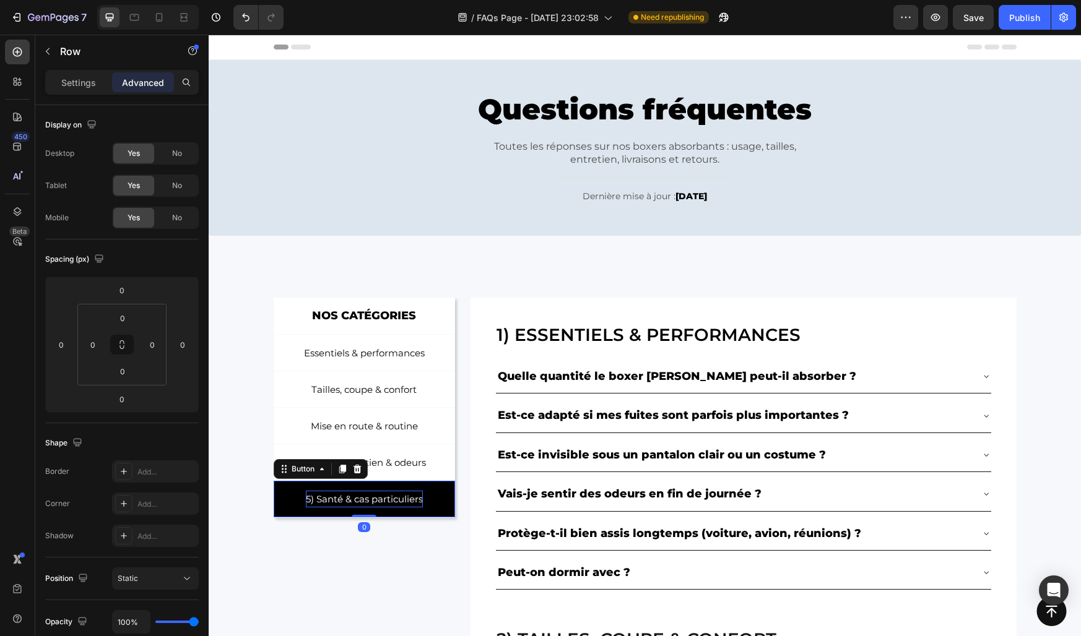
click at [318, 501] on p "5) Santé & cas particuliers" at bounding box center [364, 499] width 117 height 17
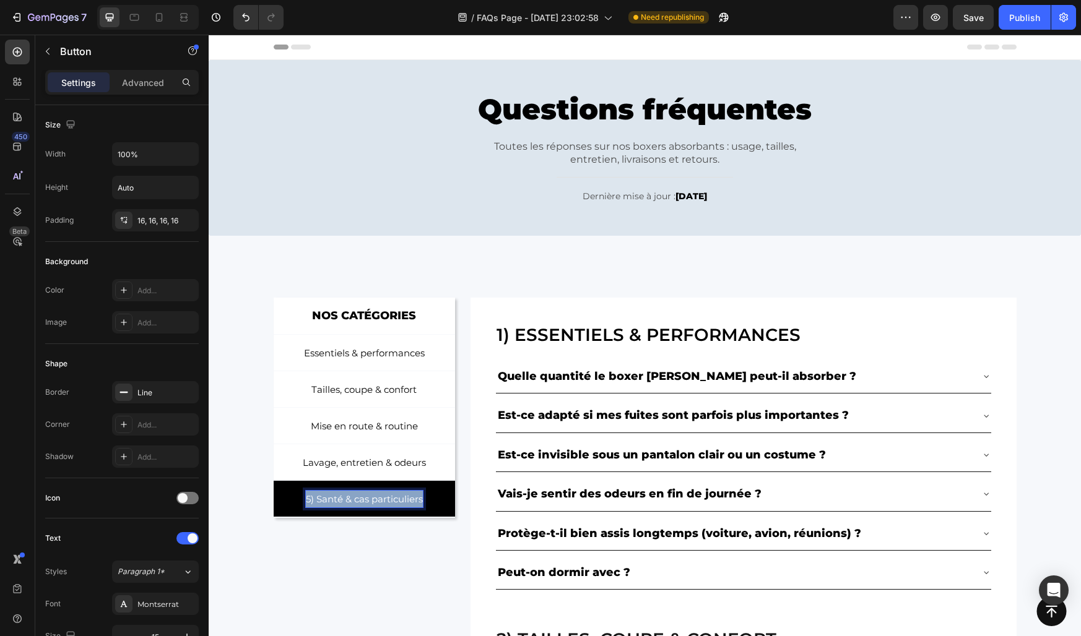
click at [318, 501] on p "5) Santé & cas particuliers" at bounding box center [364, 499] width 117 height 17
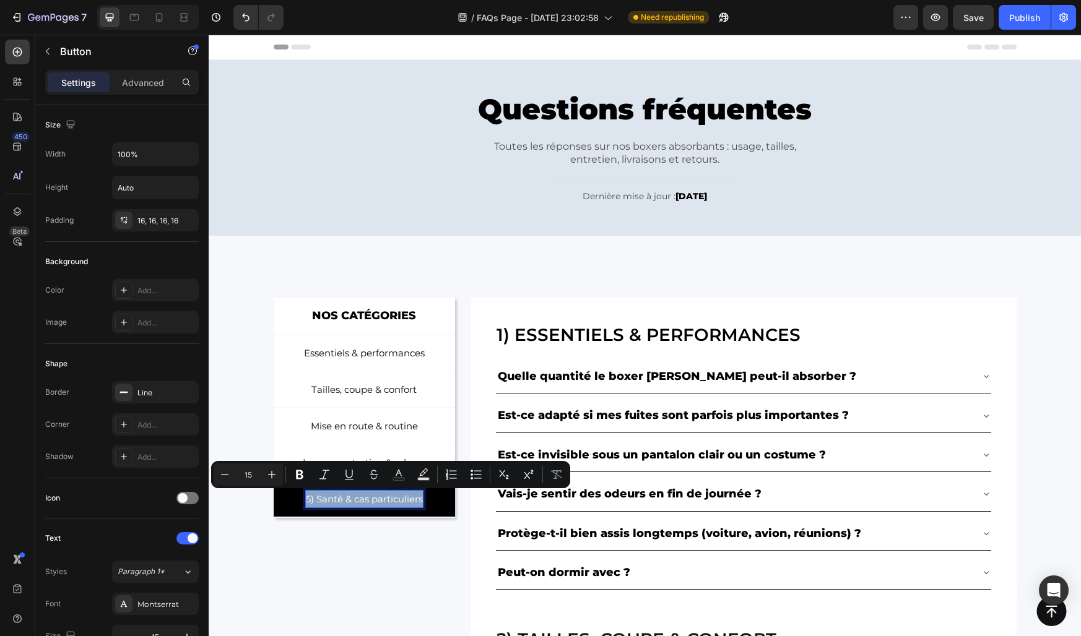
click at [318, 501] on p "5) Santé & cas particuliers" at bounding box center [364, 499] width 117 height 17
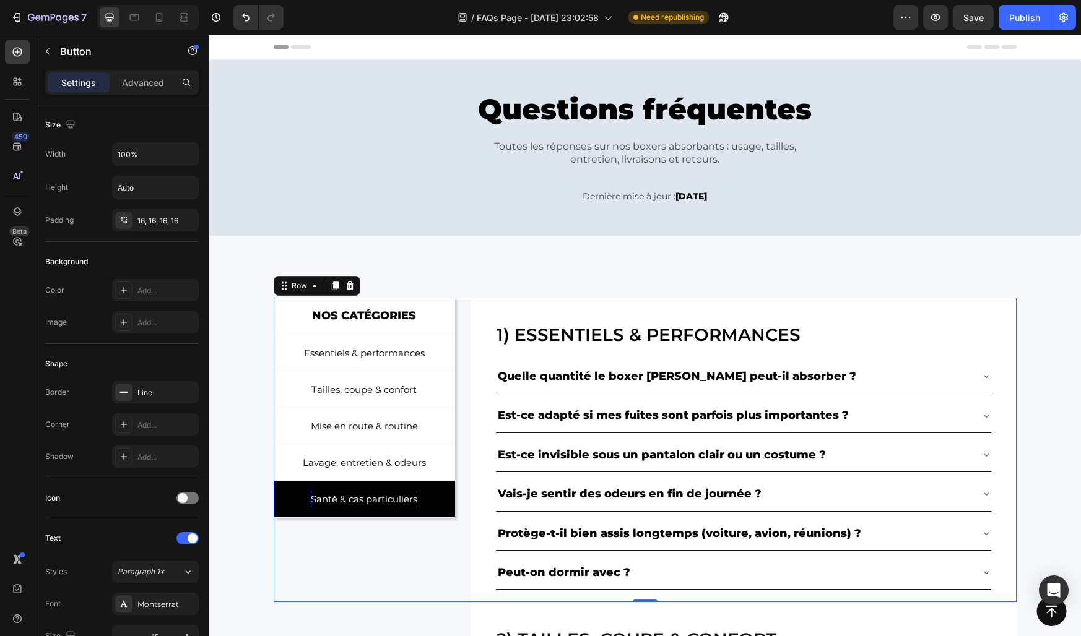
click at [317, 536] on div "NOS CATÉGORIES Text Block Row Essentiels & performances Button Tailles, coupe &…" at bounding box center [365, 450] width 182 height 305
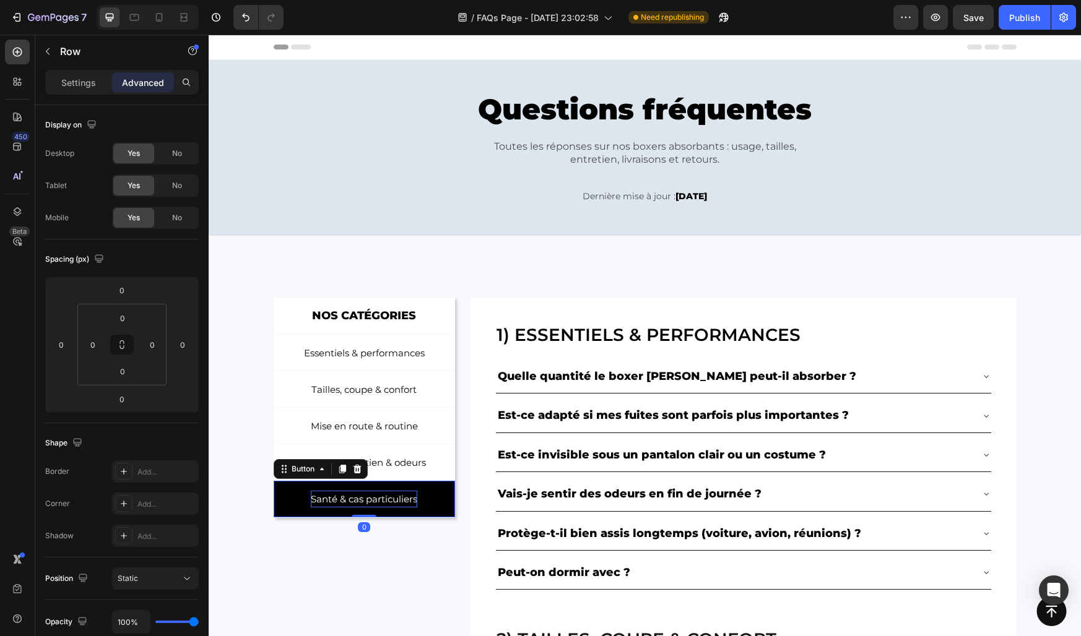
click at [293, 503] on link "Santé & cas particuliers" at bounding box center [365, 499] width 182 height 37
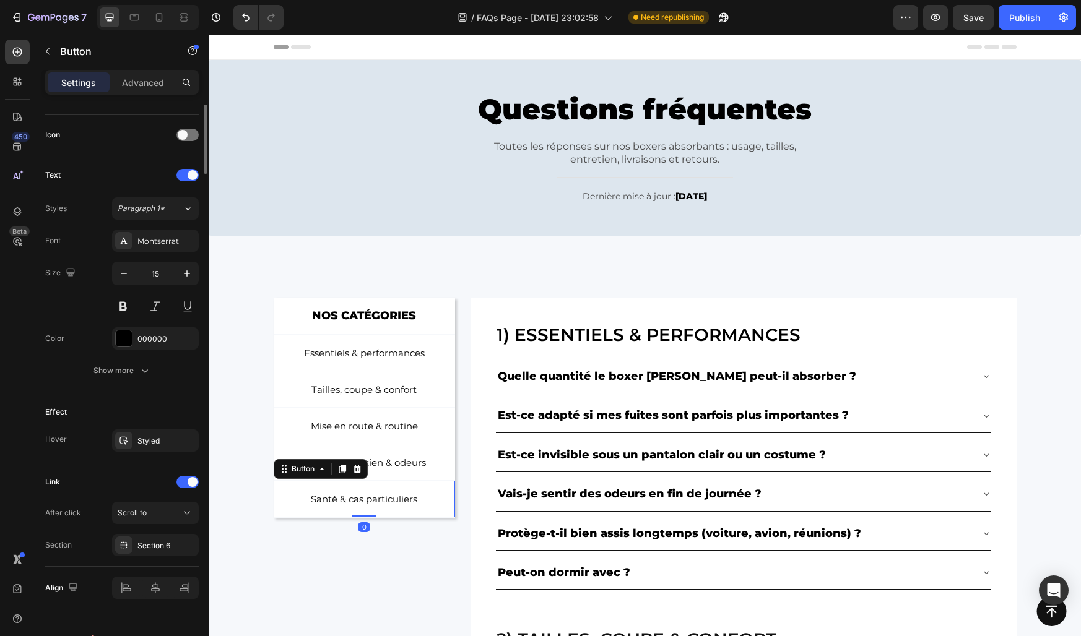
scroll to position [386, 0]
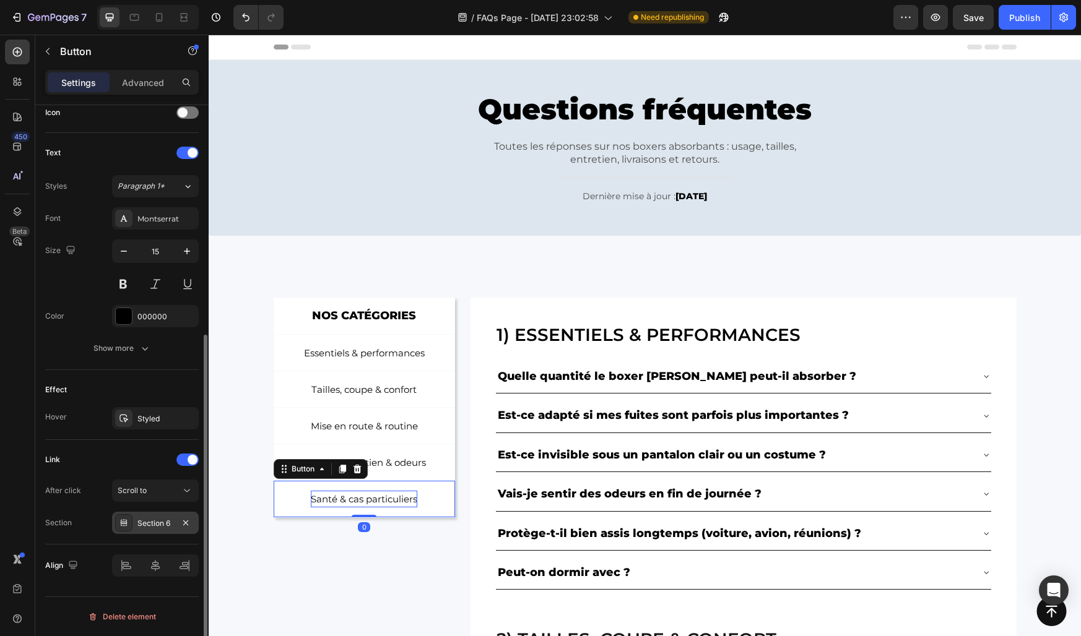
click at [162, 526] on div "Section 6" at bounding box center [155, 523] width 36 height 11
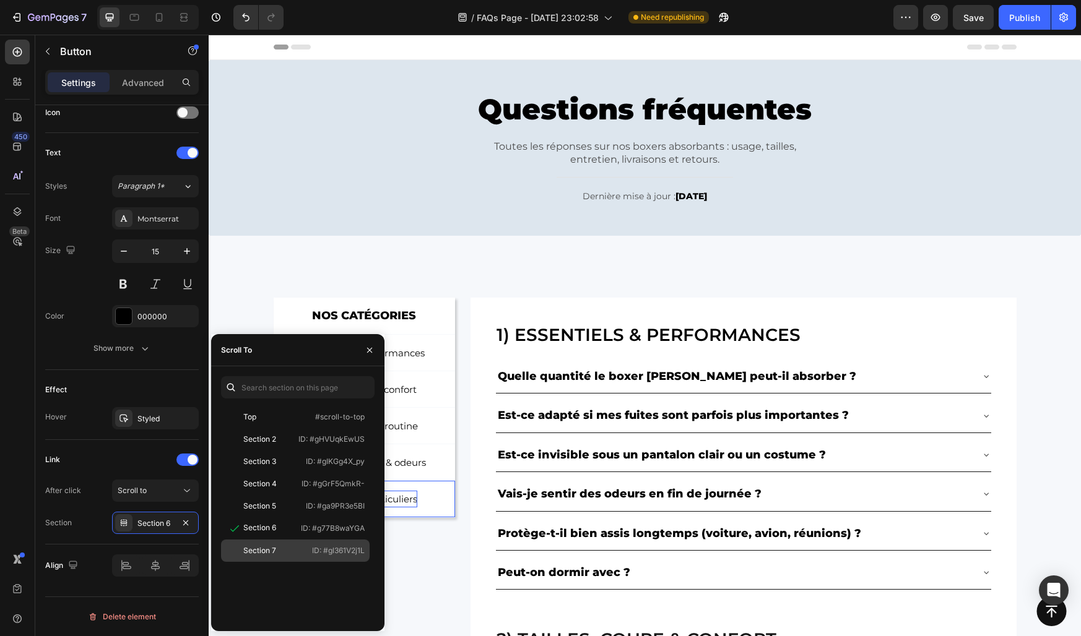
click at [263, 548] on div "Section 7" at bounding box center [259, 550] width 33 height 11
click at [412, 572] on div "NOS CATÉGORIES Text Block Row Essentiels & performances Button Tailles, coupe &…" at bounding box center [365, 450] width 182 height 305
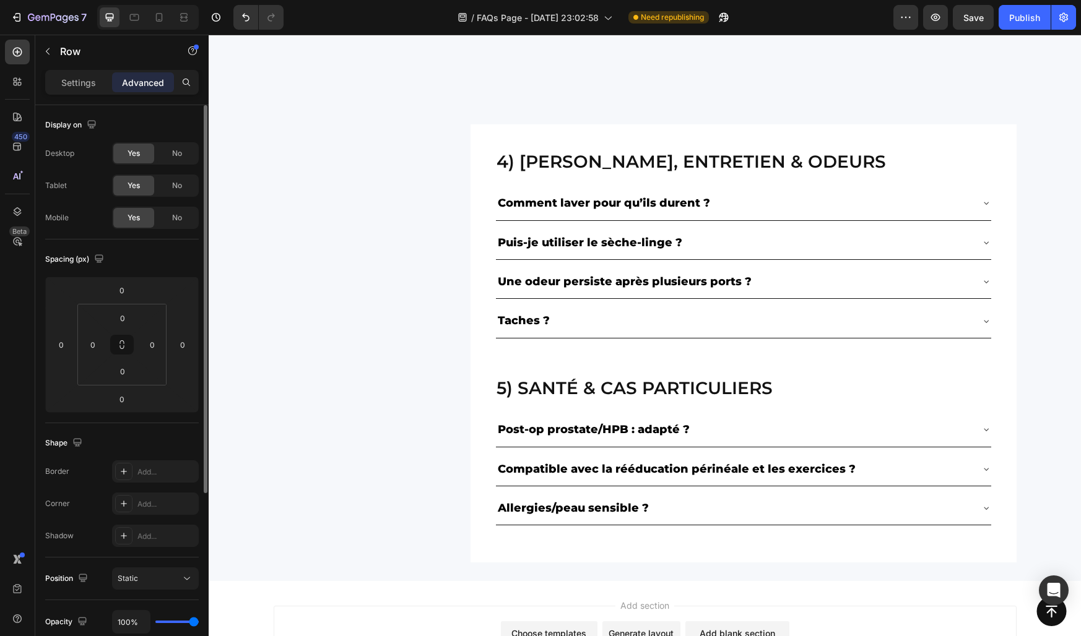
scroll to position [976, 0]
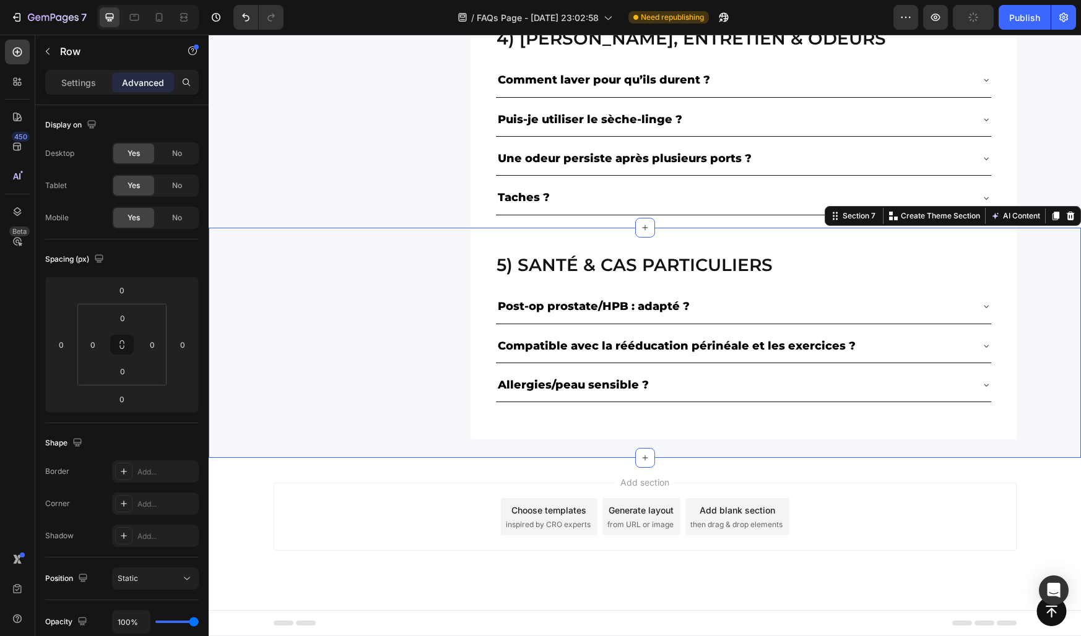
click at [245, 269] on div "5) Santé & cas particuliers Heading Post-op prostate/HPB : adapté ? Compatible …" at bounding box center [645, 334] width 872 height 212
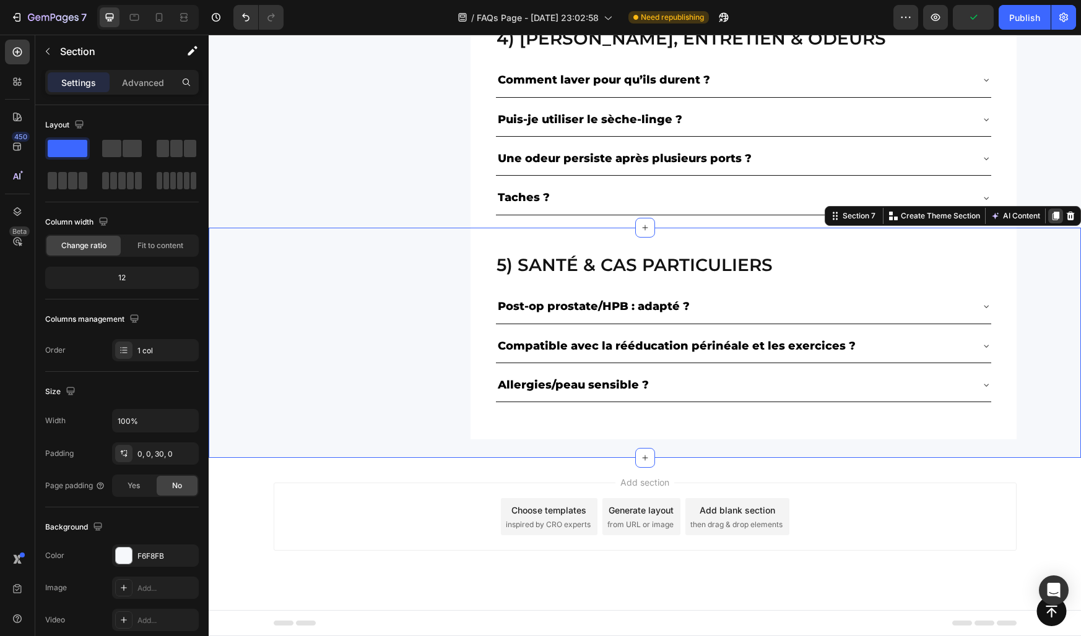
click at [1057, 215] on icon at bounding box center [1055, 216] width 7 height 9
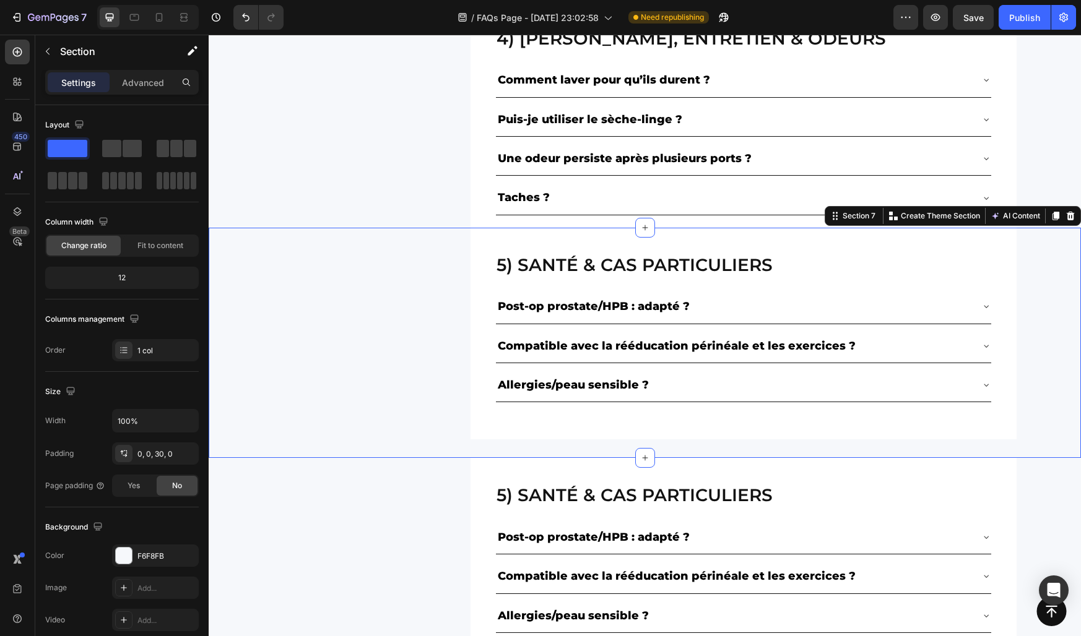
click at [236, 410] on div "5) Santé & cas particuliers Heading Post-op prostate/HPB : adapté ? Compatible …" at bounding box center [645, 334] width 872 height 212
click at [334, 410] on div "5) Santé & cas particuliers Heading Post-op prostate/HPB : adapté ? Compatible …" at bounding box center [645, 334] width 743 height 212
click at [262, 412] on div "5) Santé & cas particuliers Heading Post-op prostate/HPB : adapté ? Compatible …" at bounding box center [645, 334] width 872 height 212
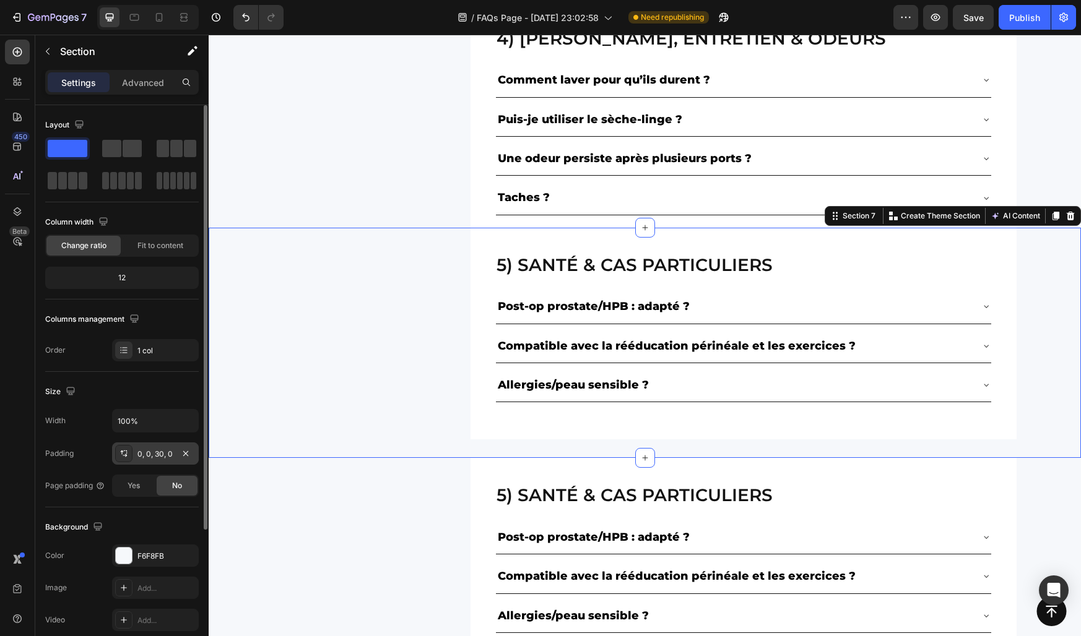
click at [153, 454] on div "0, 0, 30, 0" at bounding box center [155, 454] width 36 height 11
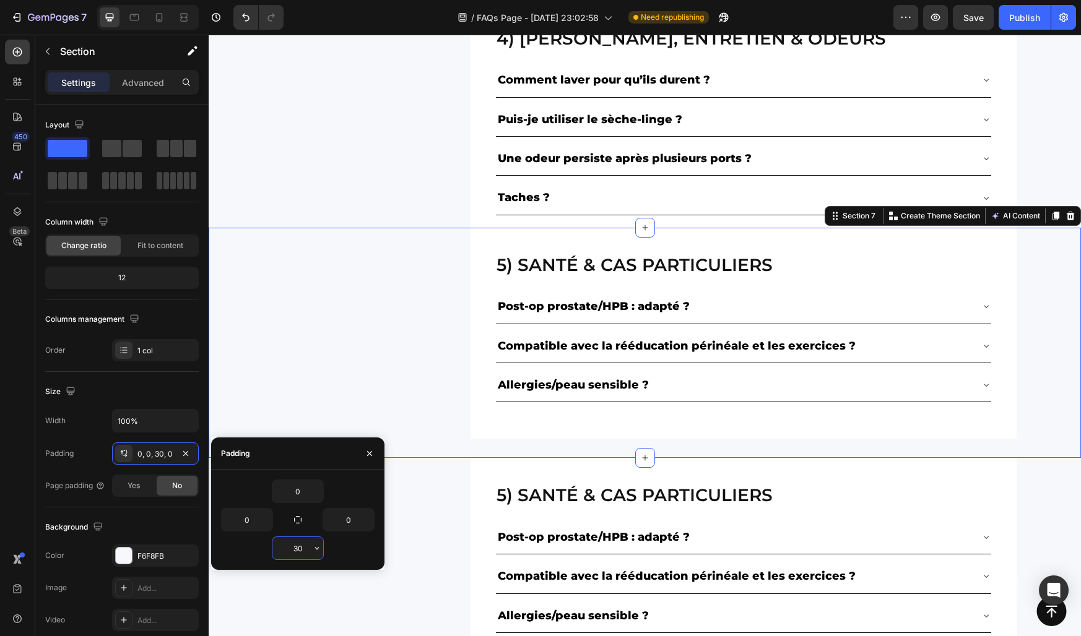
click at [305, 547] on input "30" at bounding box center [297, 548] width 51 height 22
type input "0"
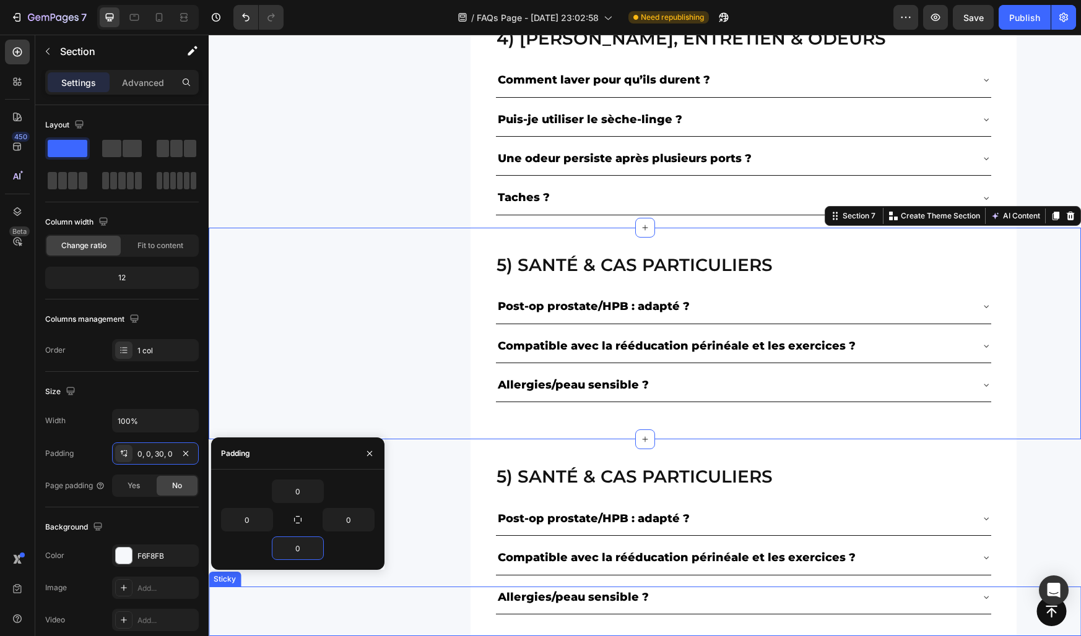
click at [430, 594] on div "Button Sticky" at bounding box center [645, 612] width 872 height 50
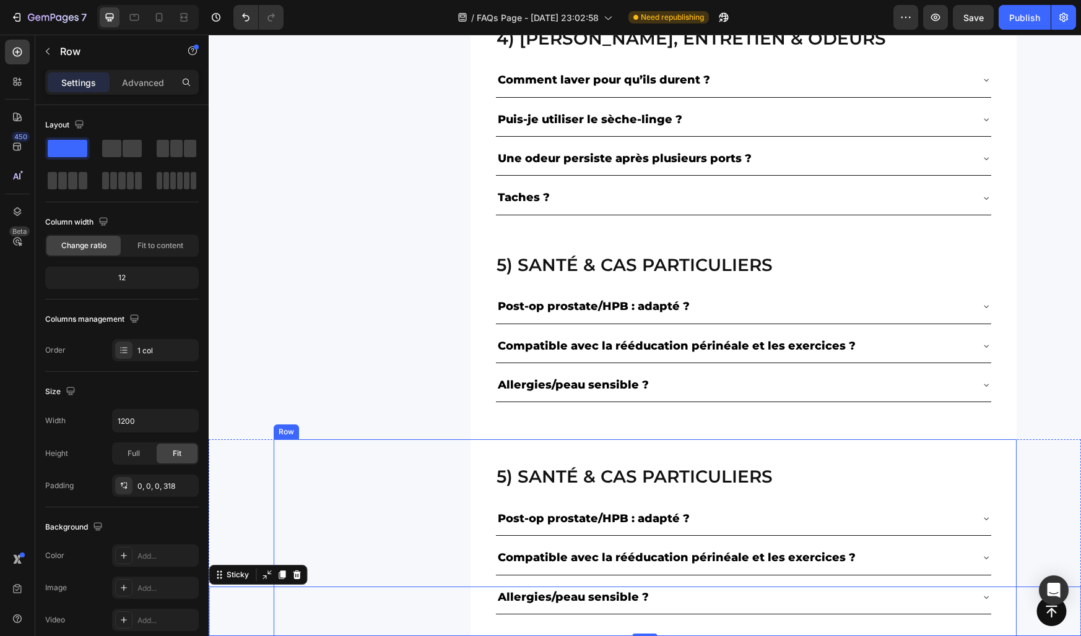
click at [362, 552] on div "5) Santé & cas particuliers Heading Post-op prostate/HPB : adapté ? Compatible …" at bounding box center [645, 545] width 743 height 212
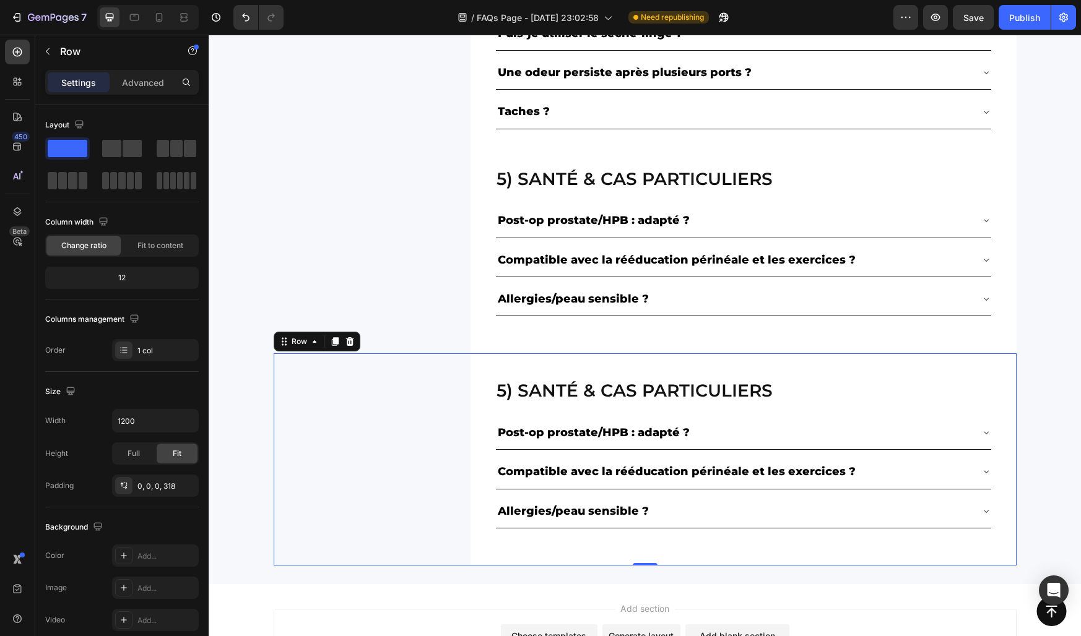
scroll to position [1143, 0]
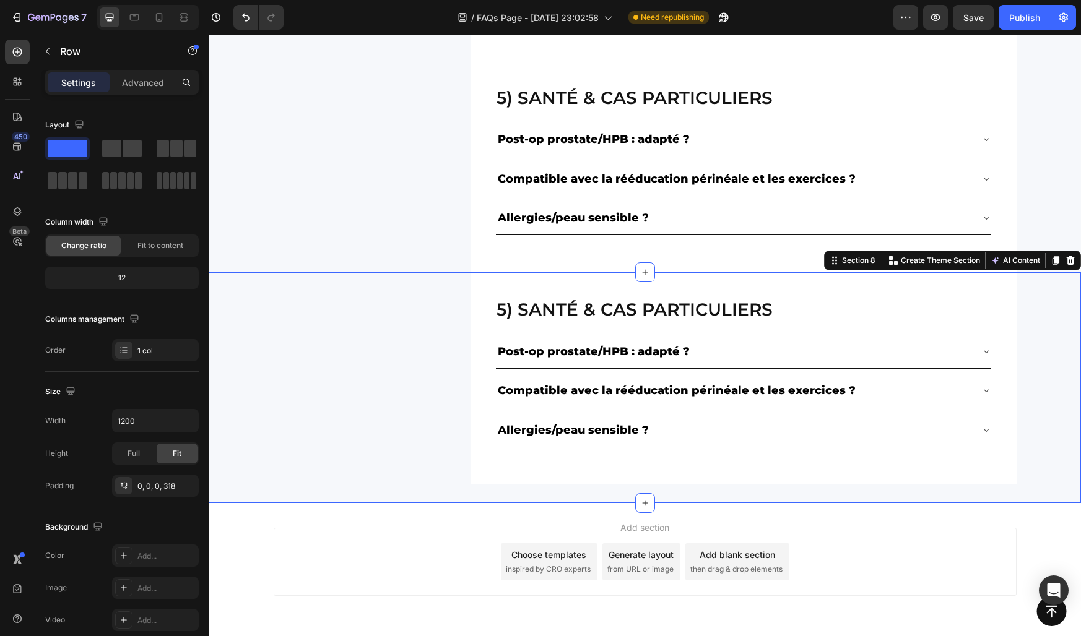
click at [247, 427] on div "5) Santé & cas particuliers Heading Post-op prostate/HPB : adapté ? Compatible …" at bounding box center [645, 378] width 872 height 212
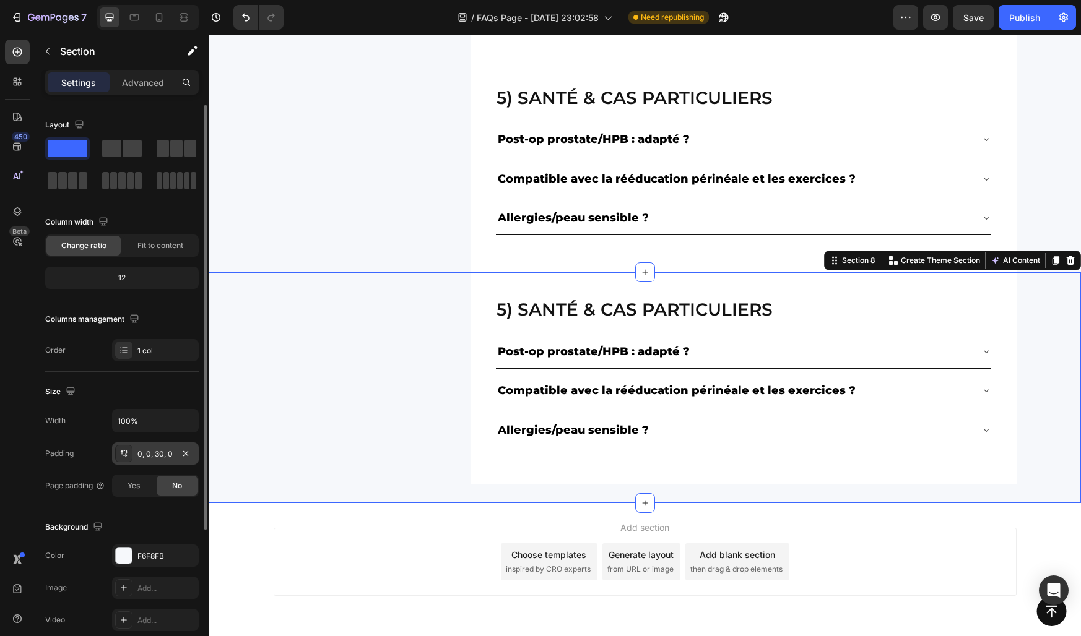
click at [152, 456] on div "0, 0, 30, 0" at bounding box center [155, 454] width 36 height 11
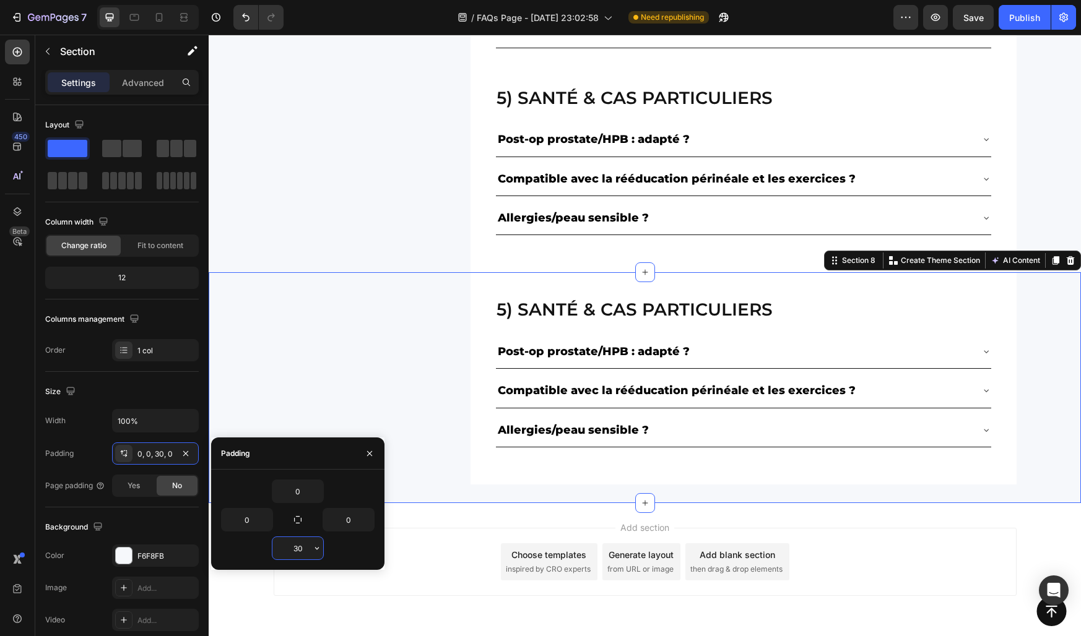
click at [303, 549] on input "30" at bounding box center [297, 548] width 51 height 22
type input "0"
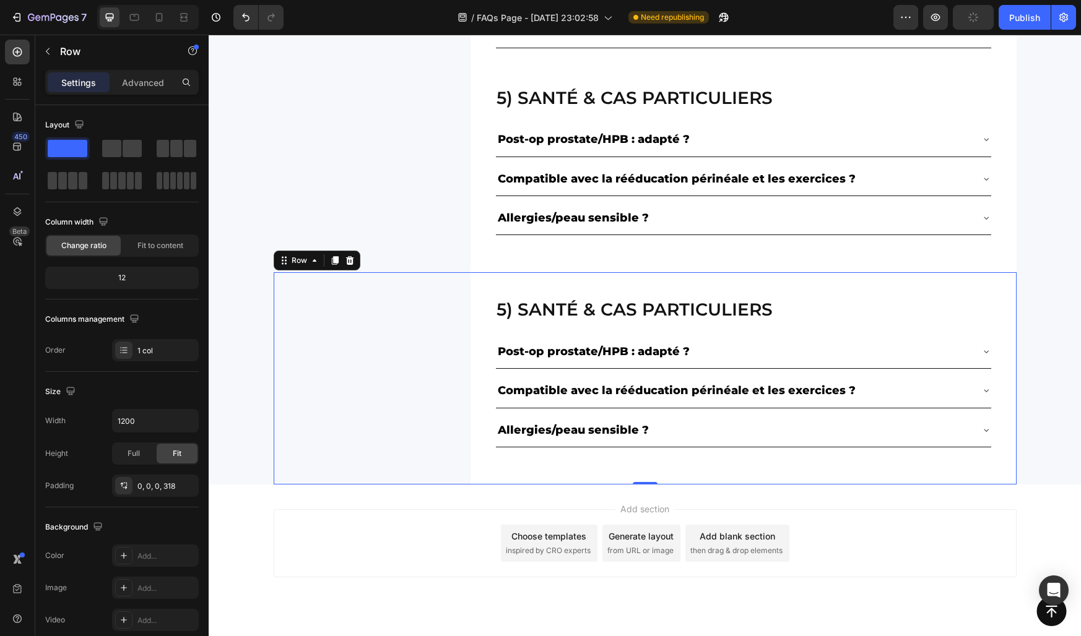
click at [412, 371] on div "5) Santé & cas particuliers Heading Post-op prostate/HPB : adapté ? Compatible …" at bounding box center [645, 378] width 743 height 212
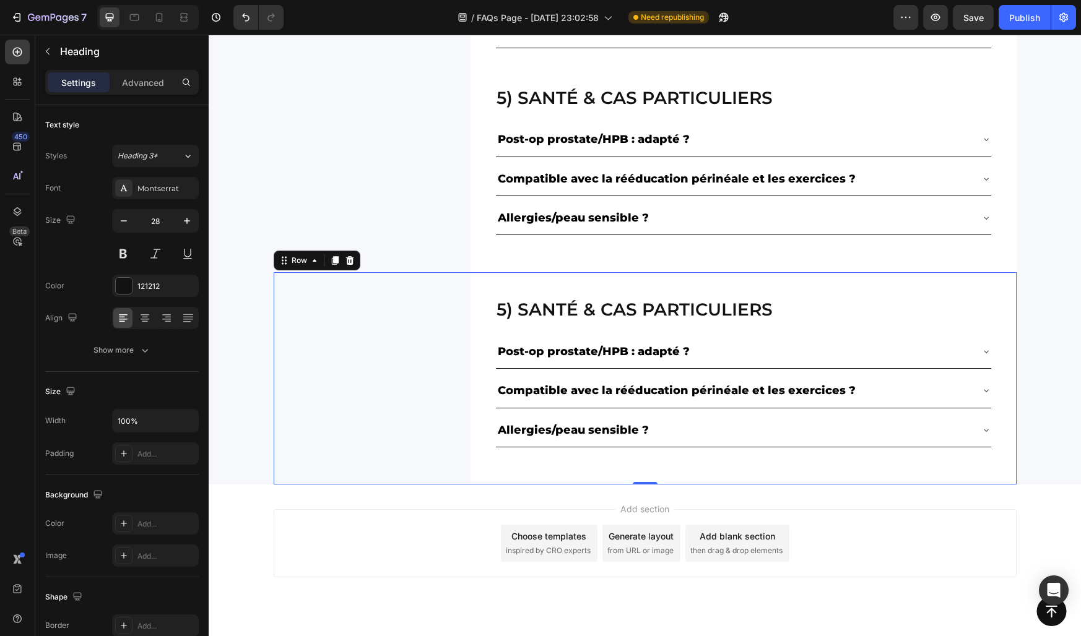
click at [530, 305] on h2 "5) Santé & cas particuliers" at bounding box center [743, 309] width 496 height 25
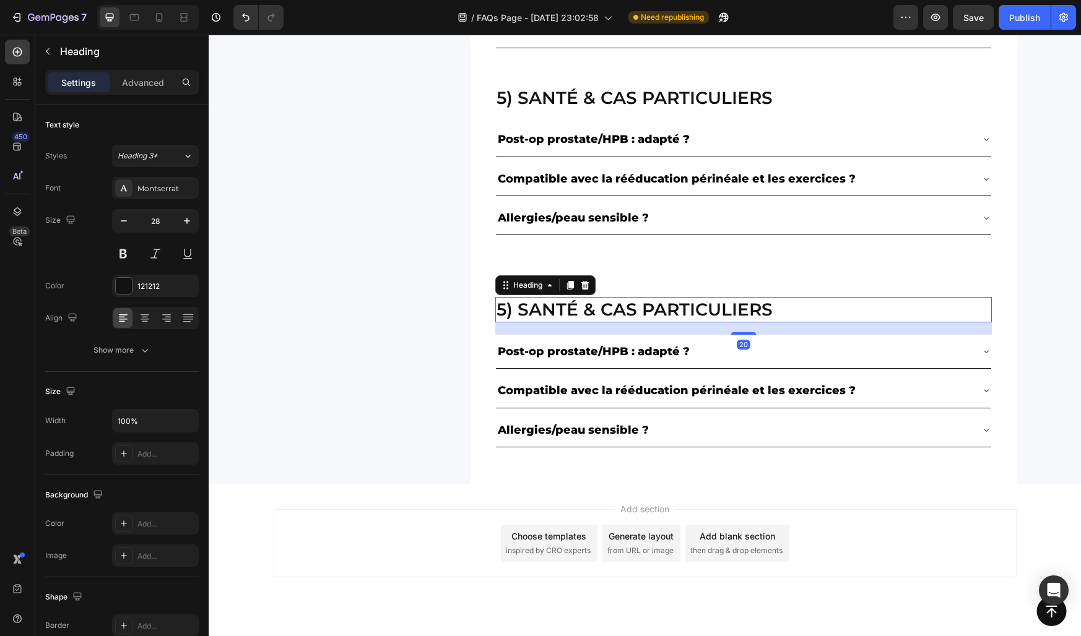
click at [523, 307] on h2 "5) Santé & cas particuliers" at bounding box center [743, 309] width 496 height 25
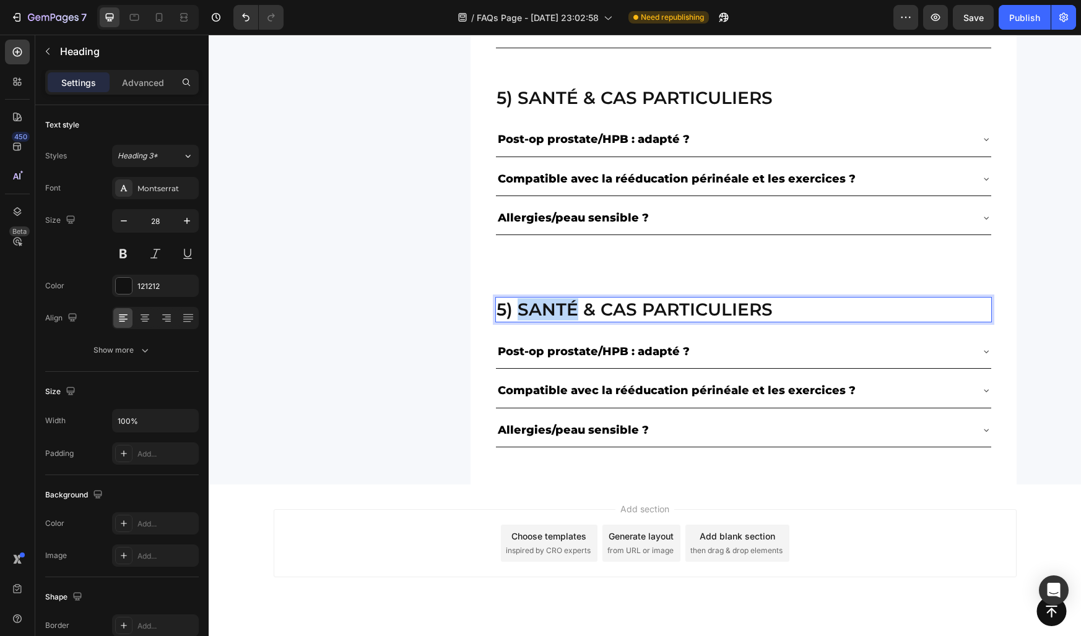
click at [523, 307] on p "5) Santé & cas particuliers" at bounding box center [743, 309] width 494 height 22
click at [443, 338] on div "6) livraison & retours Heading 20 Post-op prostate/HPB : adapté ? Compatible av…" at bounding box center [645, 378] width 743 height 212
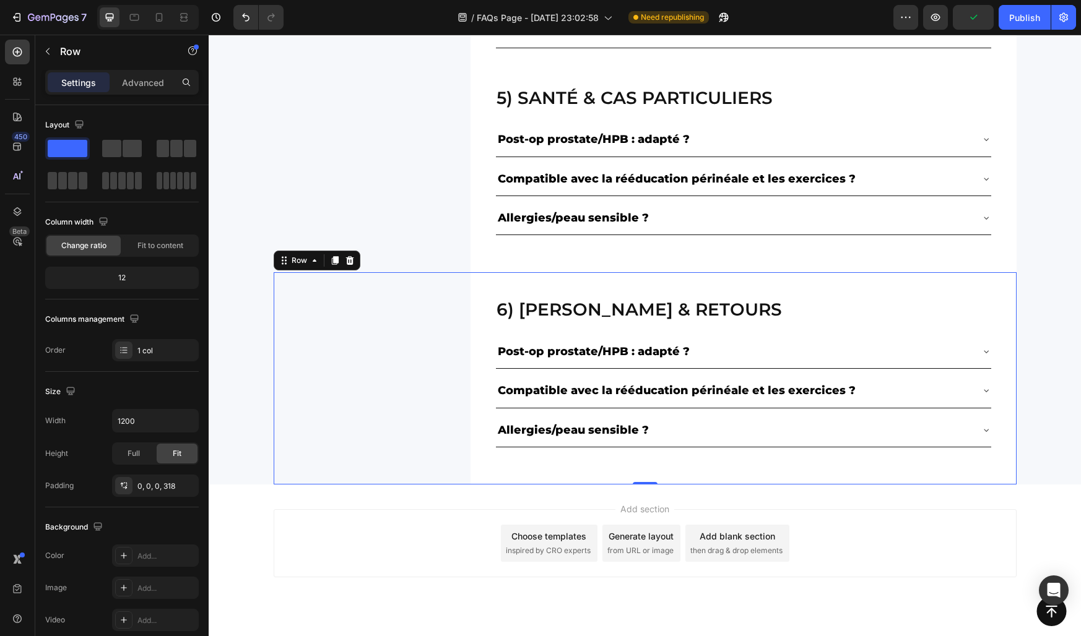
click at [524, 352] on p "Post-op prostate/HPB : adapté ?" at bounding box center [594, 352] width 192 height 20
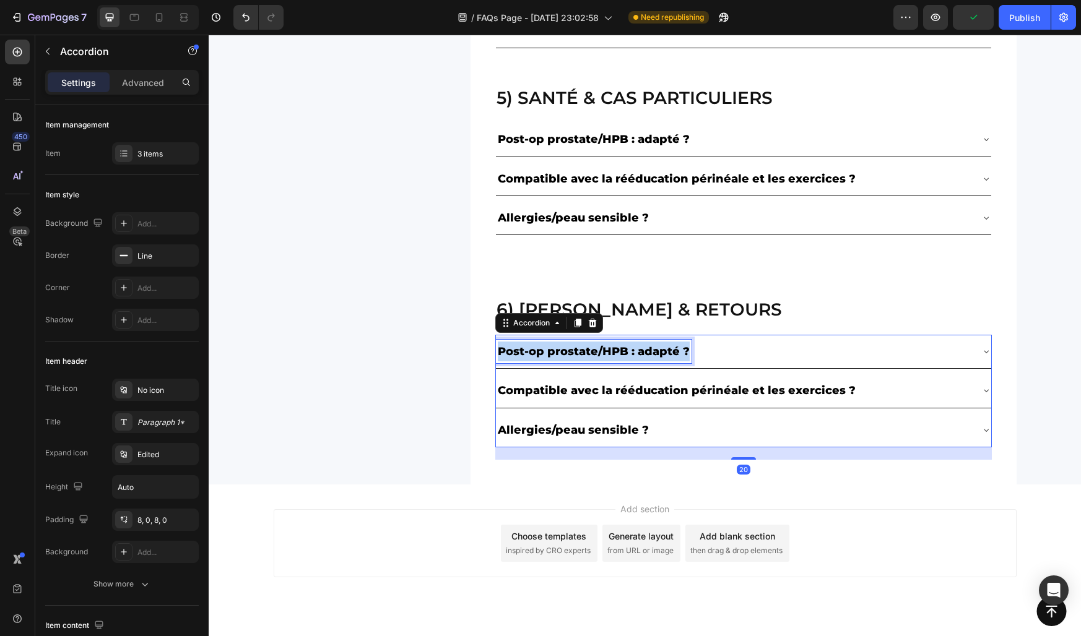
click at [524, 352] on p "Post-op prostate/HPB : adapté ?" at bounding box center [594, 352] width 192 height 20
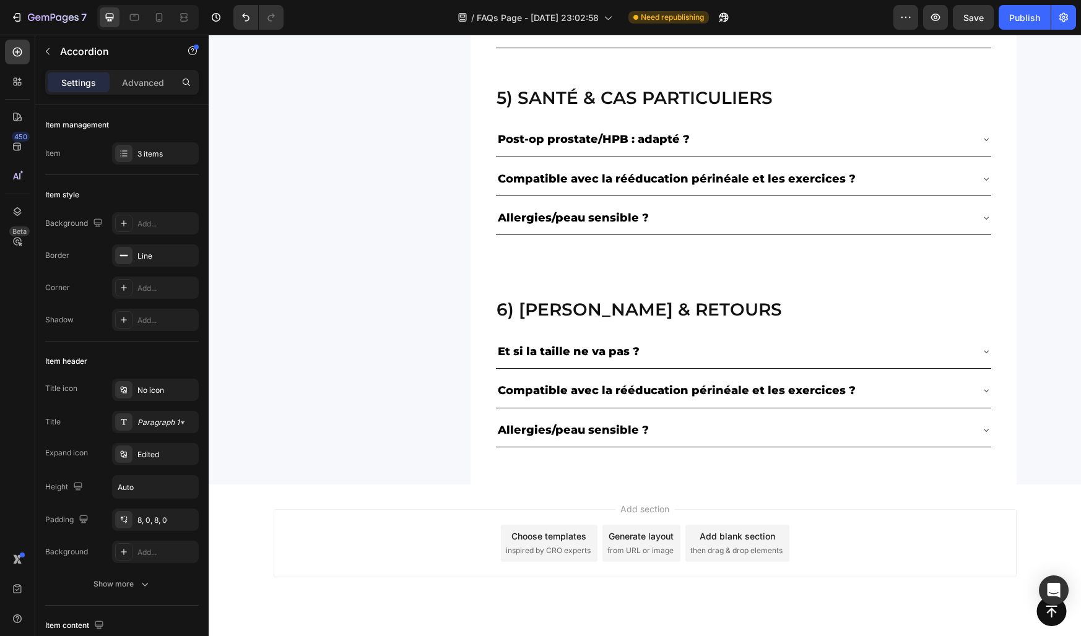
click at [661, 358] on div "Et si la taille ne va pas ?" at bounding box center [733, 352] width 475 height 24
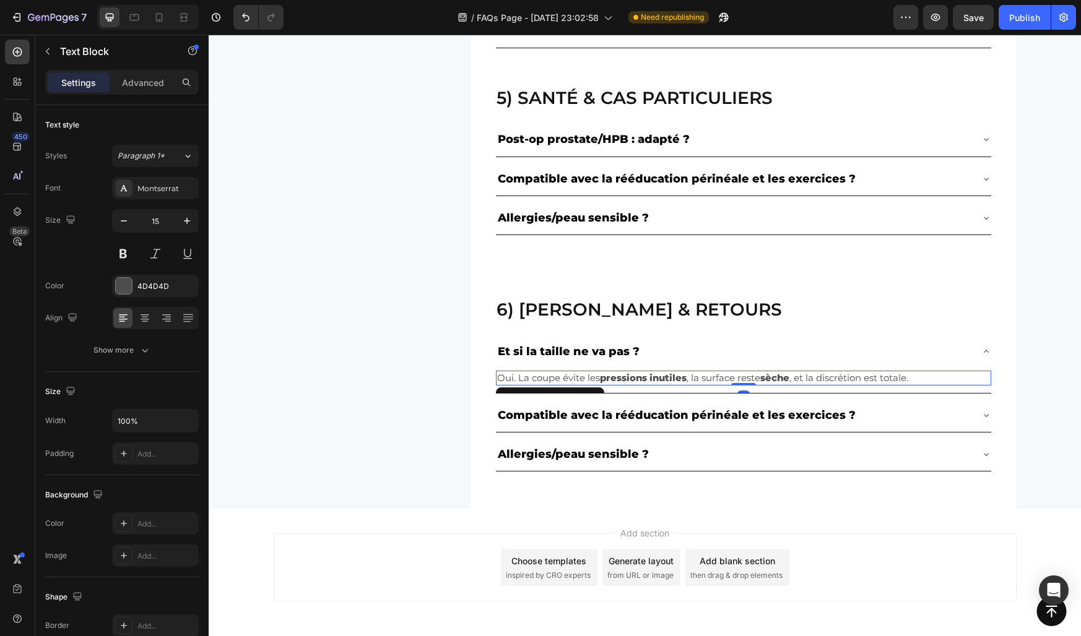
click at [639, 383] on strong "pressions inutiles" at bounding box center [643, 378] width 87 height 12
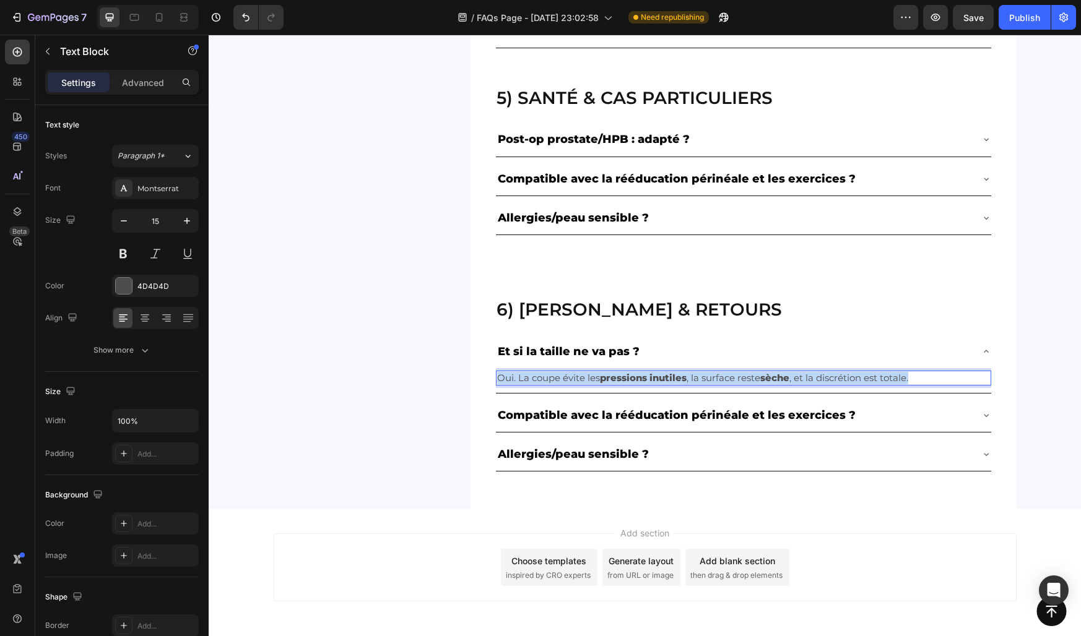
click at [639, 383] on strong "pressions inutiles" at bounding box center [643, 378] width 87 height 12
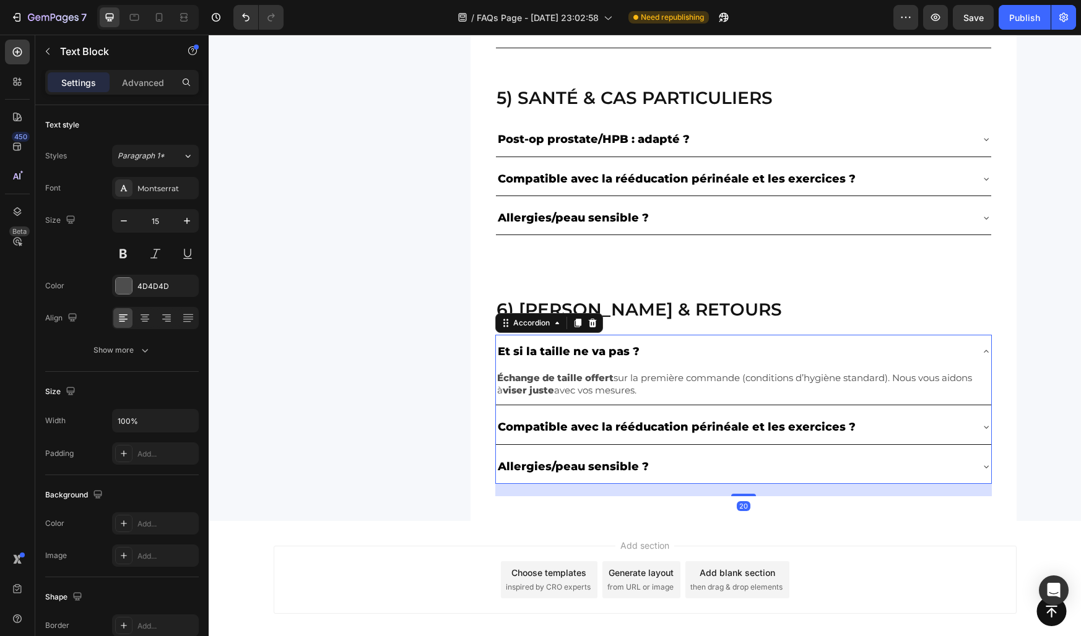
click at [665, 347] on div "Et si la taille ne va pas ?" at bounding box center [733, 352] width 475 height 24
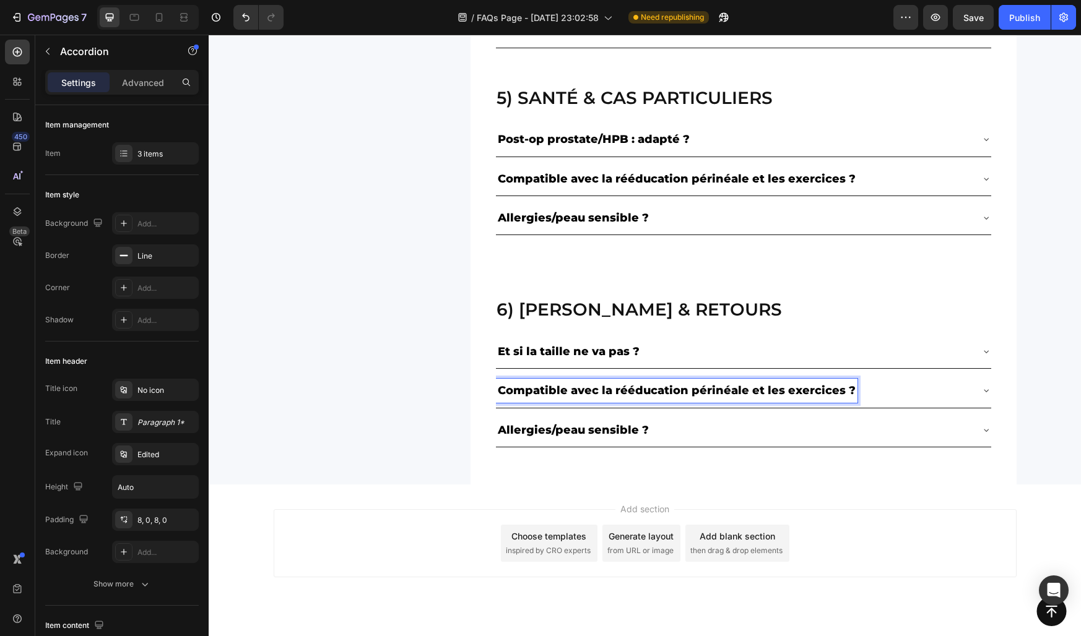
click at [536, 387] on p "Compatible avec la rééducation périnéale et les exercices ?" at bounding box center [677, 391] width 358 height 20
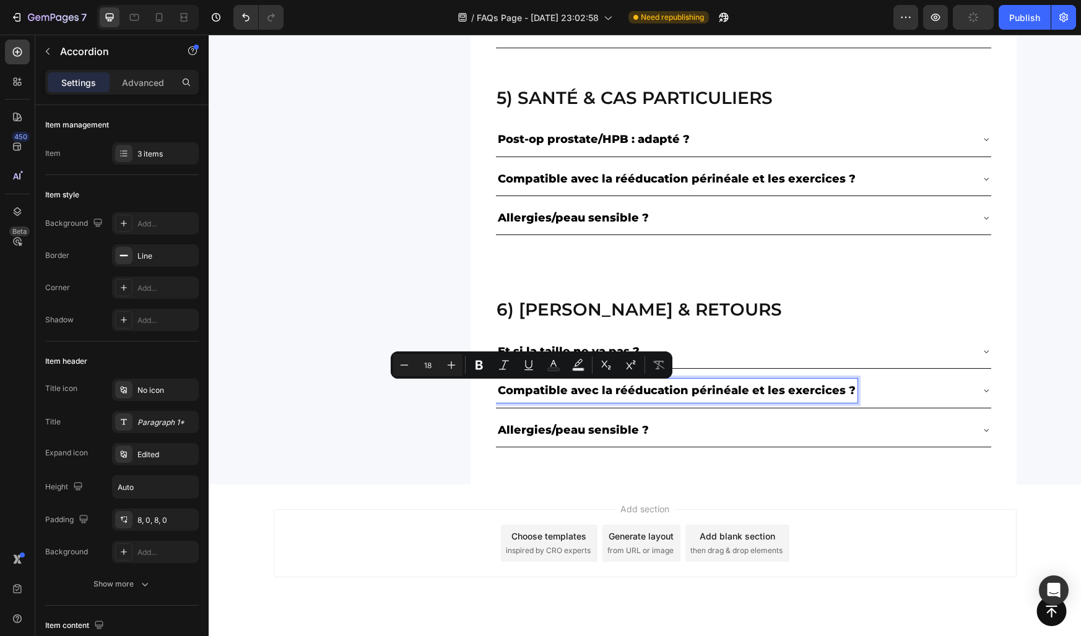
click at [536, 387] on p "Compatible avec la rééducation périnéale et les exercices ?" at bounding box center [677, 391] width 358 height 20
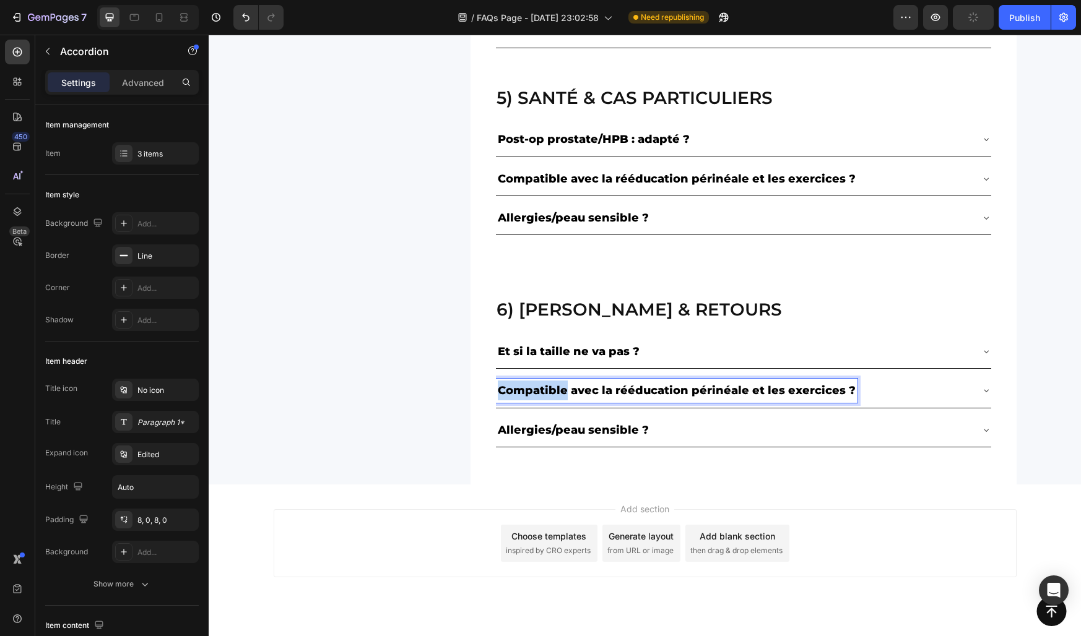
click at [536, 387] on p "Compatible avec la rééducation périnéale et les exercices ?" at bounding box center [677, 391] width 358 height 20
click at [894, 384] on div "Puis-je essayer et être remboursé si je ne suis pas convaincu ?" at bounding box center [733, 391] width 475 height 24
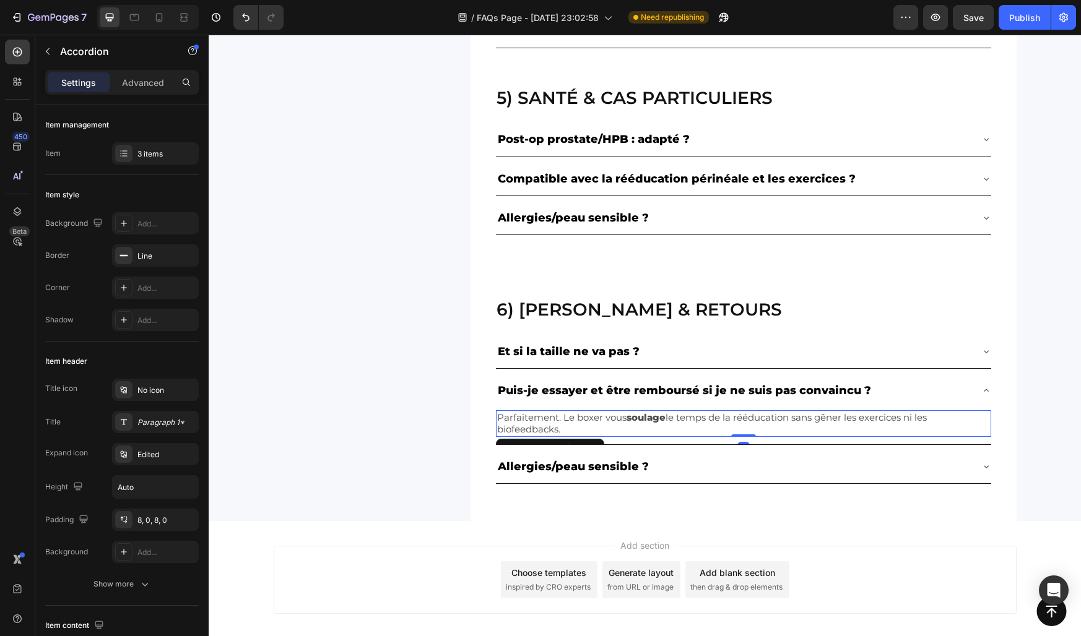
click at [620, 417] on p "Parfaitement. Le boxer vous soulage le temps de la rééducation sans gêner les e…" at bounding box center [743, 424] width 493 height 24
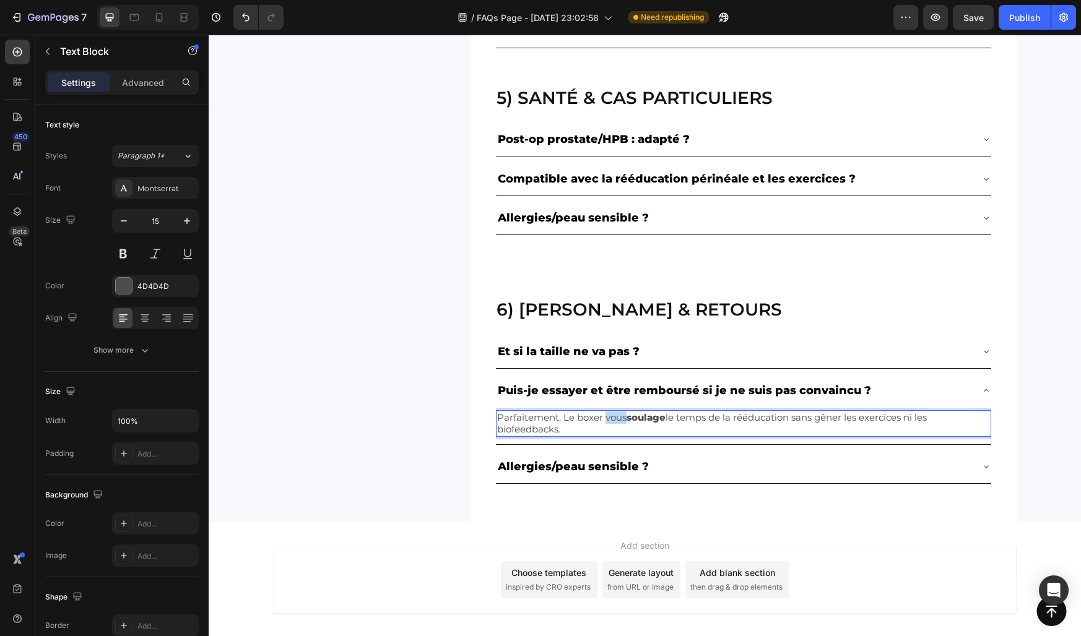
click at [620, 417] on p "Parfaitement. Le boxer vous soulage le temps de la rééducation sans gêner les e…" at bounding box center [743, 424] width 493 height 24
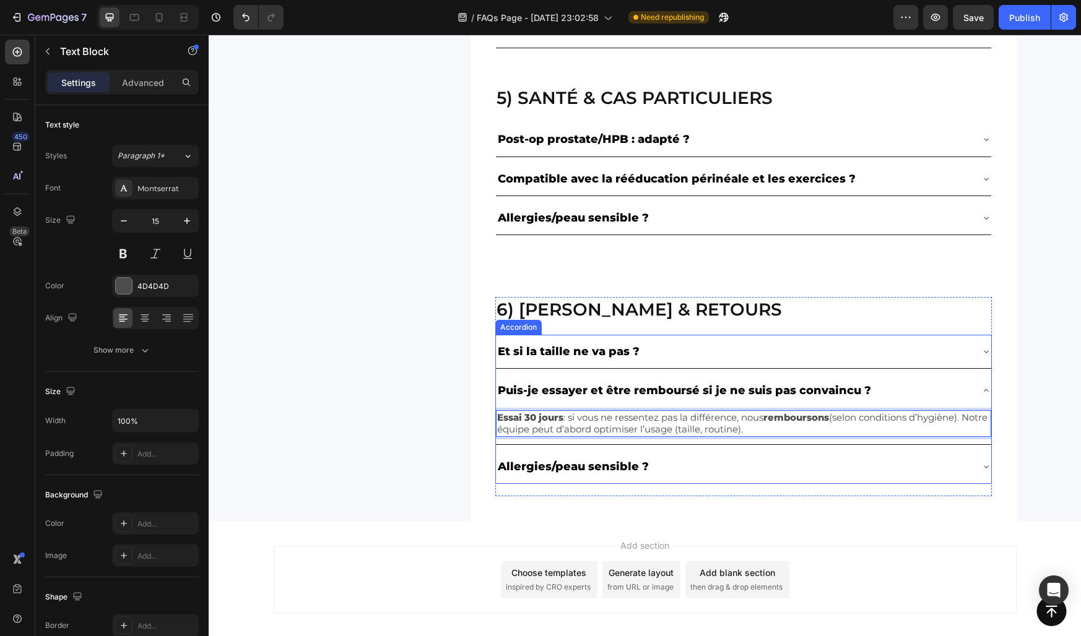
click at [888, 391] on div "Puis-je essayer et être remboursé si je ne suis pas convaincu ?" at bounding box center [733, 391] width 475 height 24
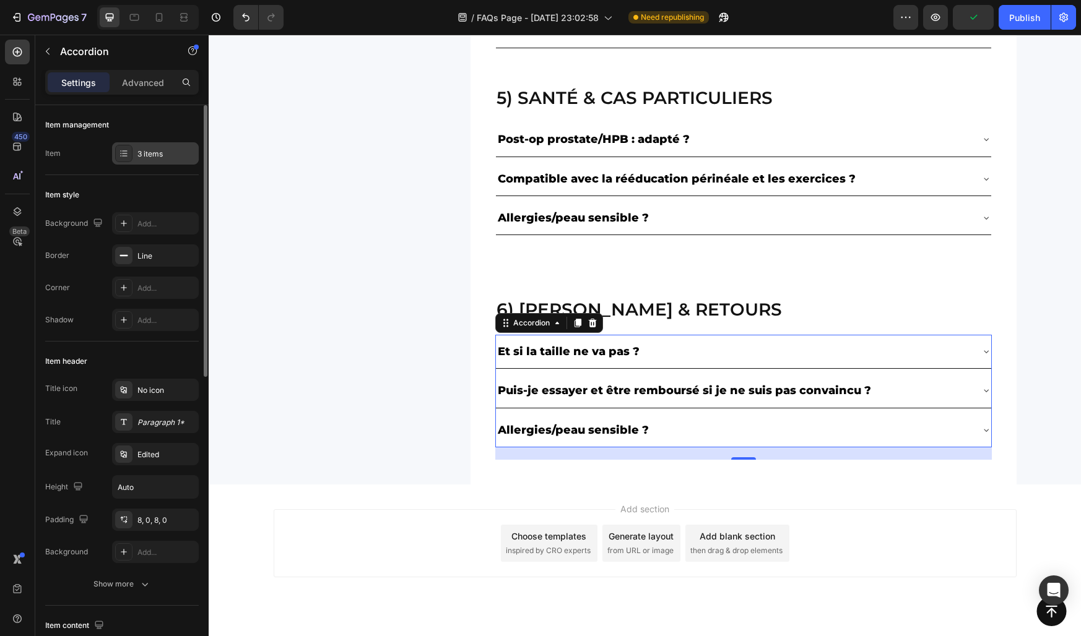
click at [162, 156] on div "3 items" at bounding box center [166, 154] width 58 height 11
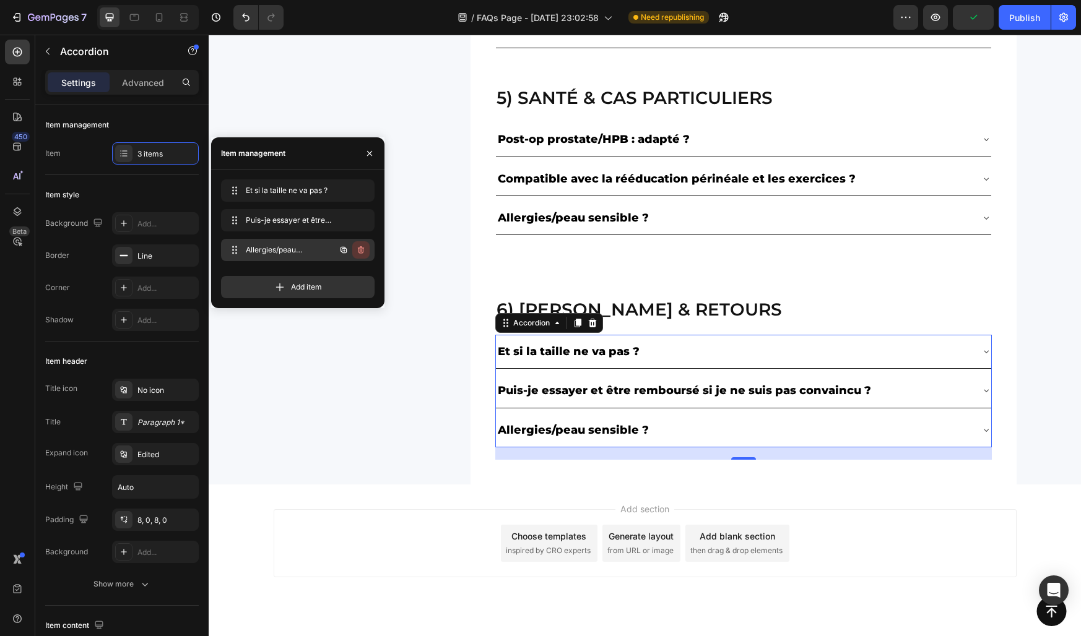
click at [360, 251] on icon "button" at bounding box center [361, 250] width 10 height 10
click at [360, 251] on div "Delete" at bounding box center [352, 249] width 23 height 11
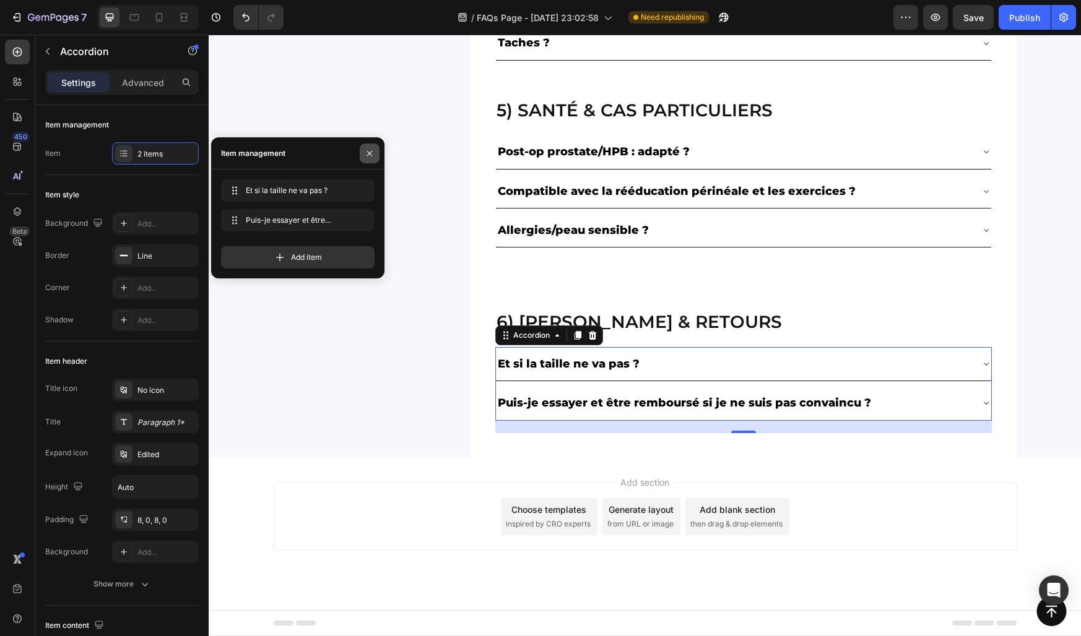
click at [366, 155] on icon "button" at bounding box center [370, 154] width 10 height 10
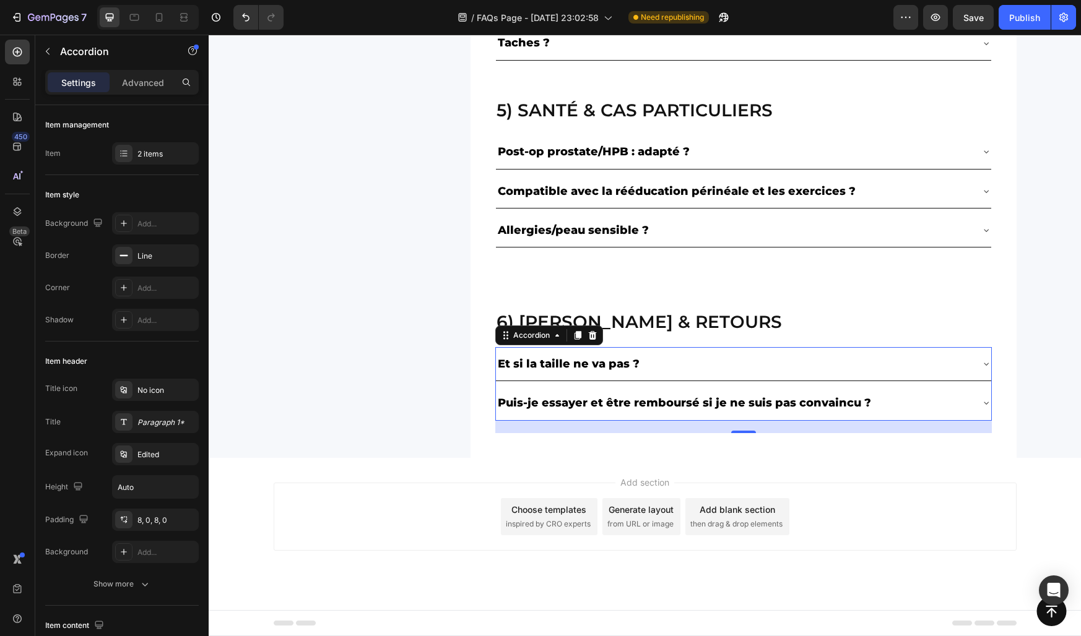
click at [370, 203] on div "5) Santé & cas particuliers Heading Post-op prostate/HPB : adapté ? Compatible …" at bounding box center [645, 179] width 743 height 212
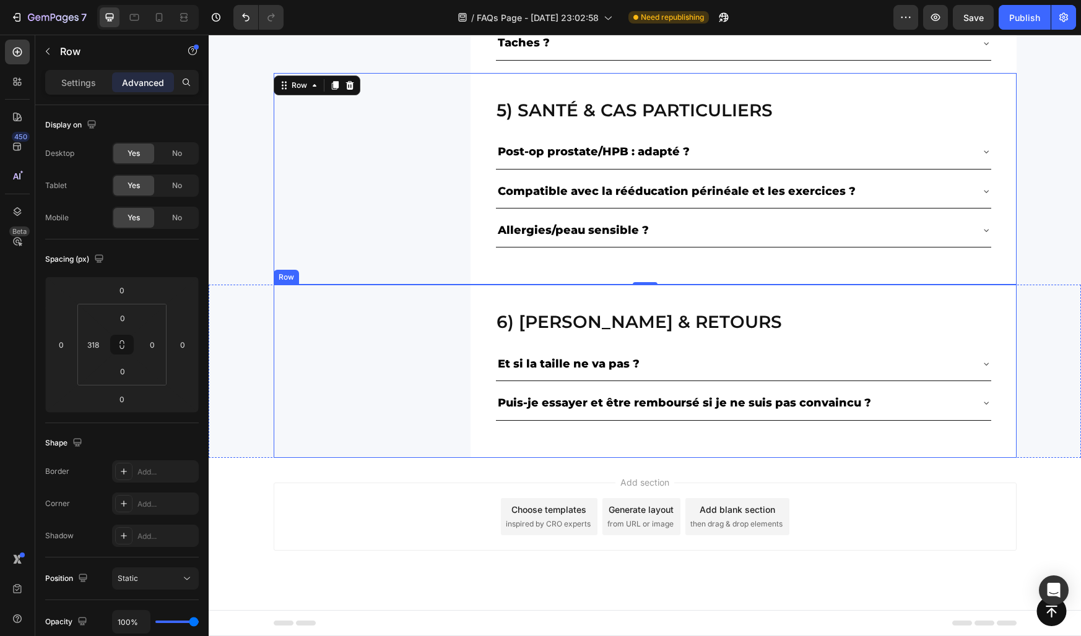
click at [428, 357] on div "6) livraison & retours Heading Et si la taille ne va pas ? Puis-je essayer et ê…" at bounding box center [645, 371] width 743 height 173
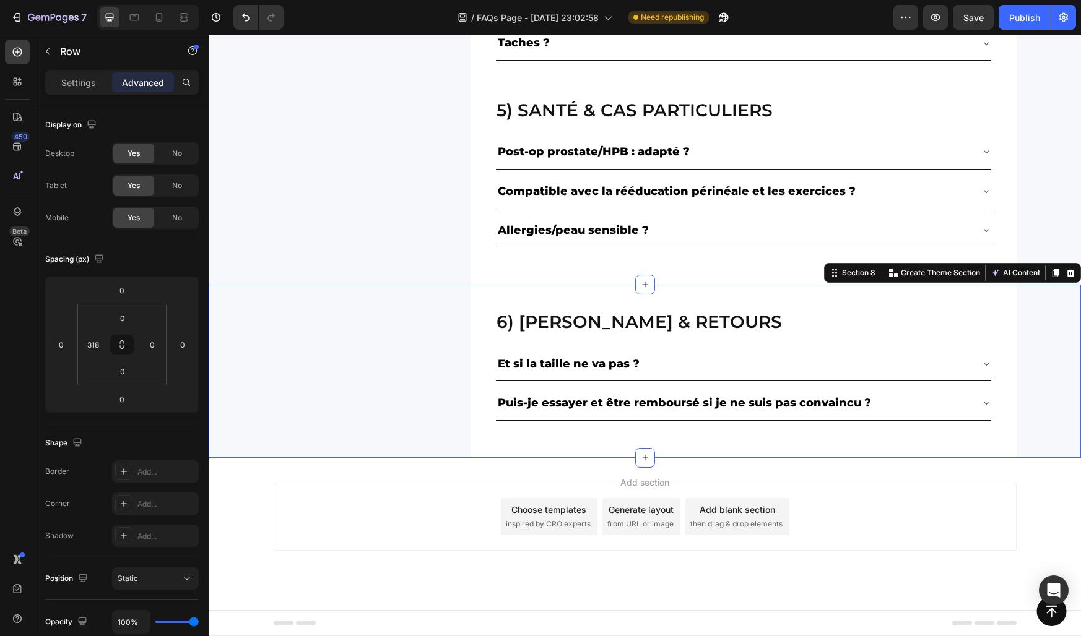
click at [218, 299] on div "6) livraison & retours Heading Et si la taille ne va pas ? Puis-je essayer et ê…" at bounding box center [645, 371] width 872 height 173
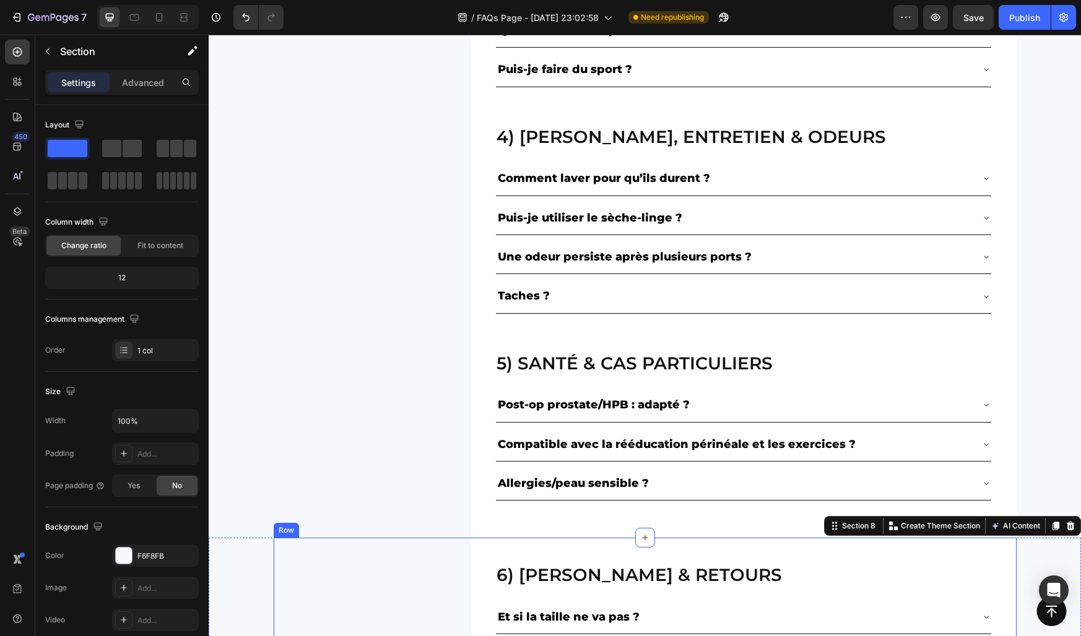
scroll to position [876, 0]
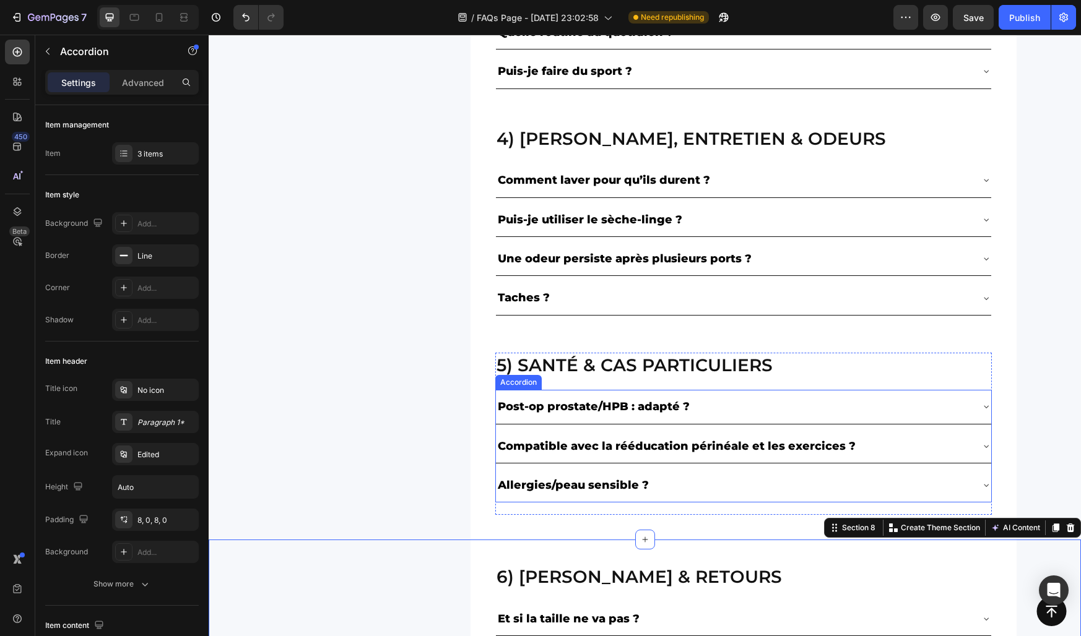
click at [532, 499] on div "Allergies/peau sensible ?" at bounding box center [743, 485] width 495 height 33
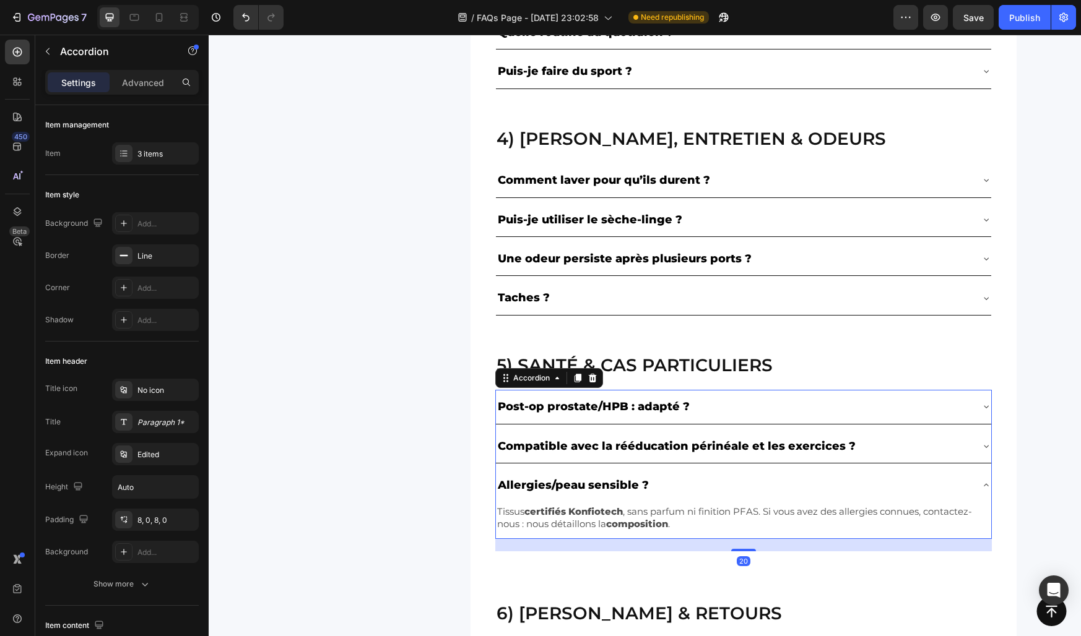
click at [532, 499] on div "Allergies/peau sensible ?" at bounding box center [743, 485] width 495 height 33
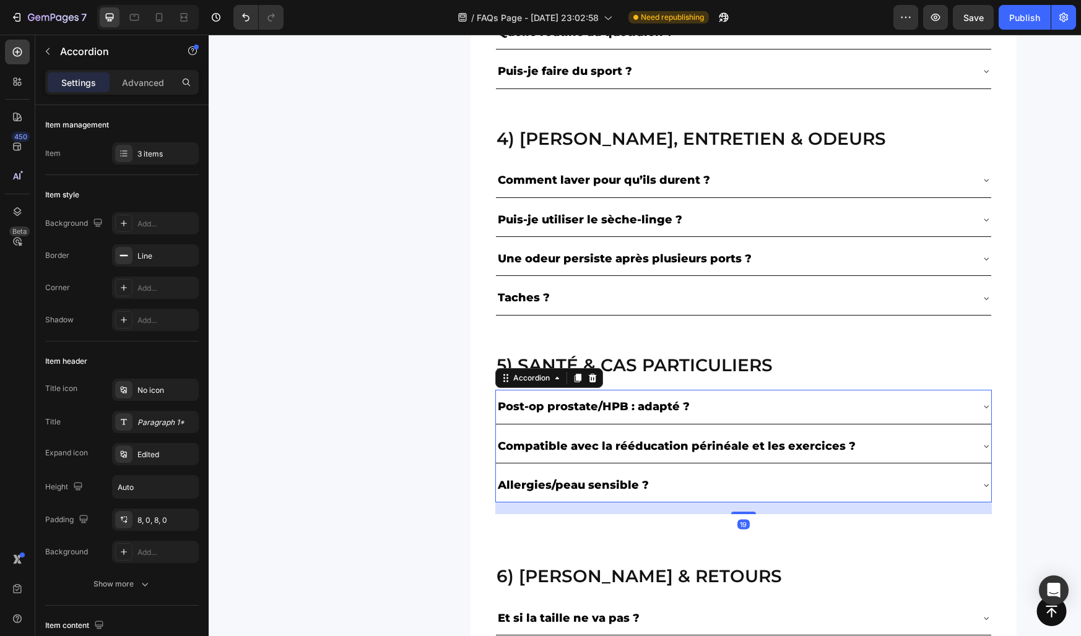
drag, startPoint x: 737, startPoint y: 514, endPoint x: 719, endPoint y: 473, distance: 44.6
click at [719, 473] on div "Post-op prostate/HPB : adapté ? Compatible avec la rééducation périnéale et les…" at bounding box center [743, 446] width 496 height 113
type input "100%"
type input "100"
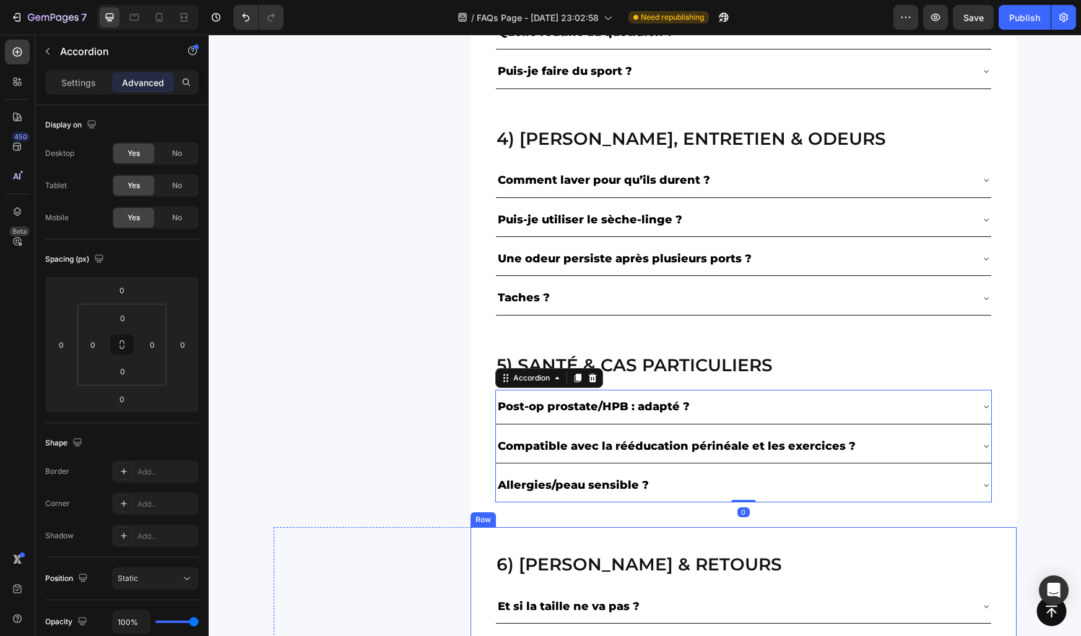
click at [554, 527] on div "6) livraison & retours Heading Et si la taille ne va pas ? Puis-je essayer et ê…" at bounding box center [743, 613] width 546 height 173
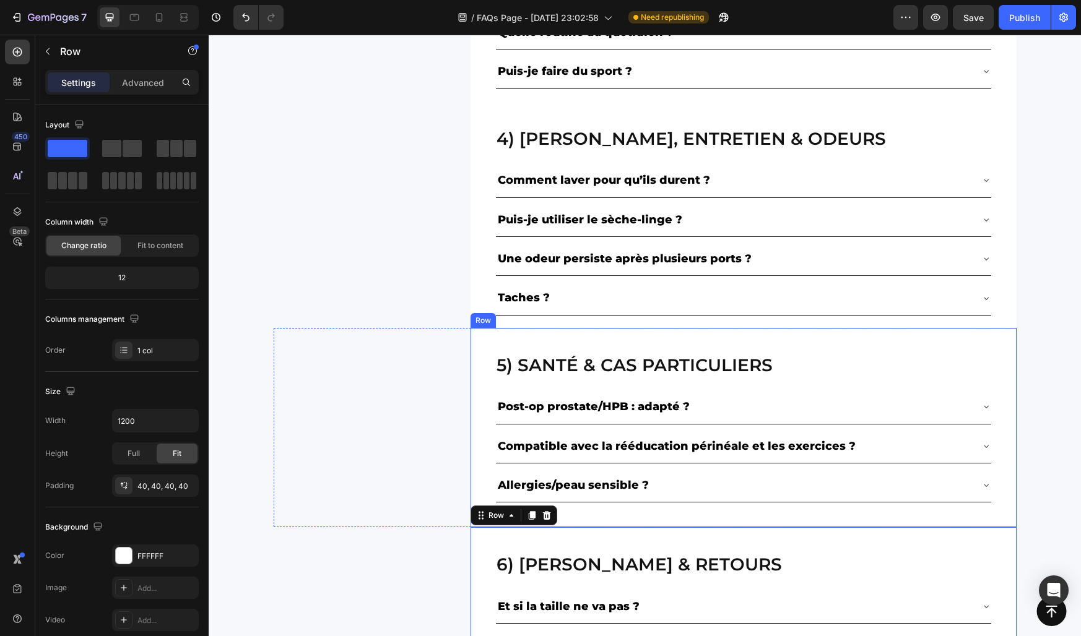
click at [591, 516] on div "5) Santé & cas particuliers Heading Post-op prostate/HPB : adapté ? Compatible …" at bounding box center [743, 428] width 546 height 200
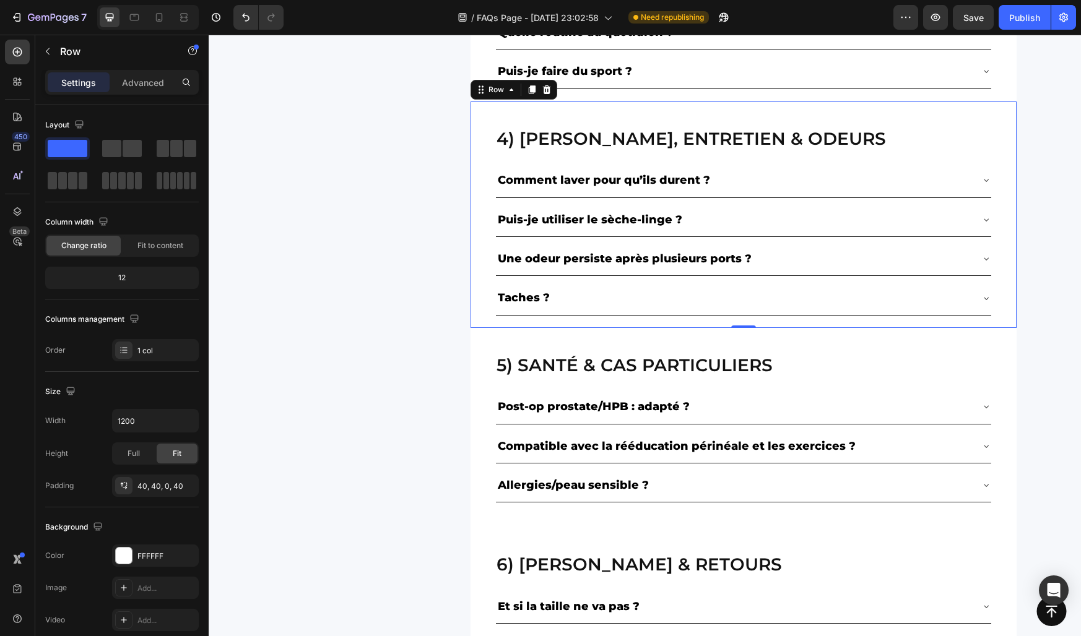
click at [486, 254] on div "4) Lavage, entretien & odeurs Heading Comment laver pour qu’ils durent ? Puis-j…" at bounding box center [743, 215] width 546 height 227
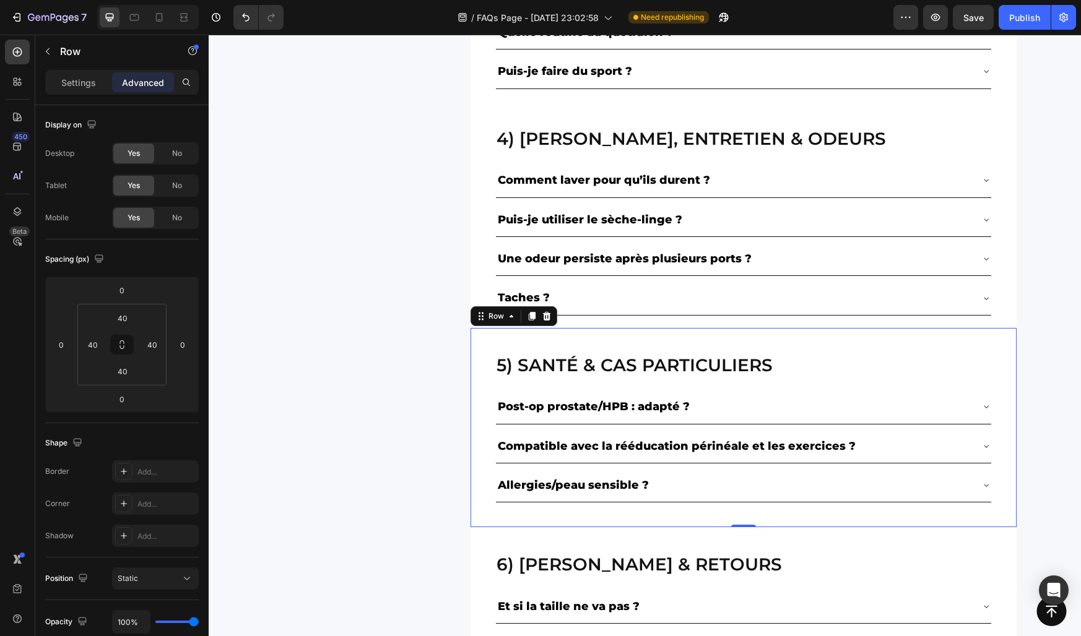
click at [487, 509] on div "5) Santé & cas particuliers Heading Post-op prostate/HPB : adapté ? Compatible …" at bounding box center [743, 428] width 546 height 200
click at [449, 469] on div "5) Santé & cas particuliers Heading Post-op prostate/HPB : adapté ? Compatible …" at bounding box center [645, 428] width 743 height 200
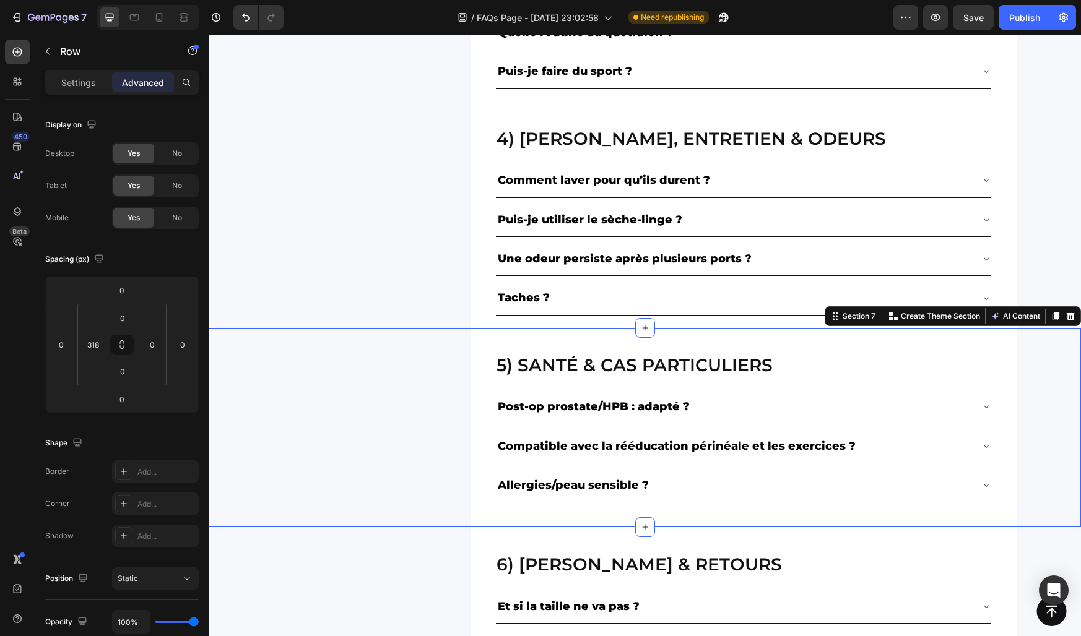
click at [244, 442] on div "5) Santé & cas particuliers Heading Post-op prostate/HPB : adapté ? Compatible …" at bounding box center [645, 428] width 872 height 200
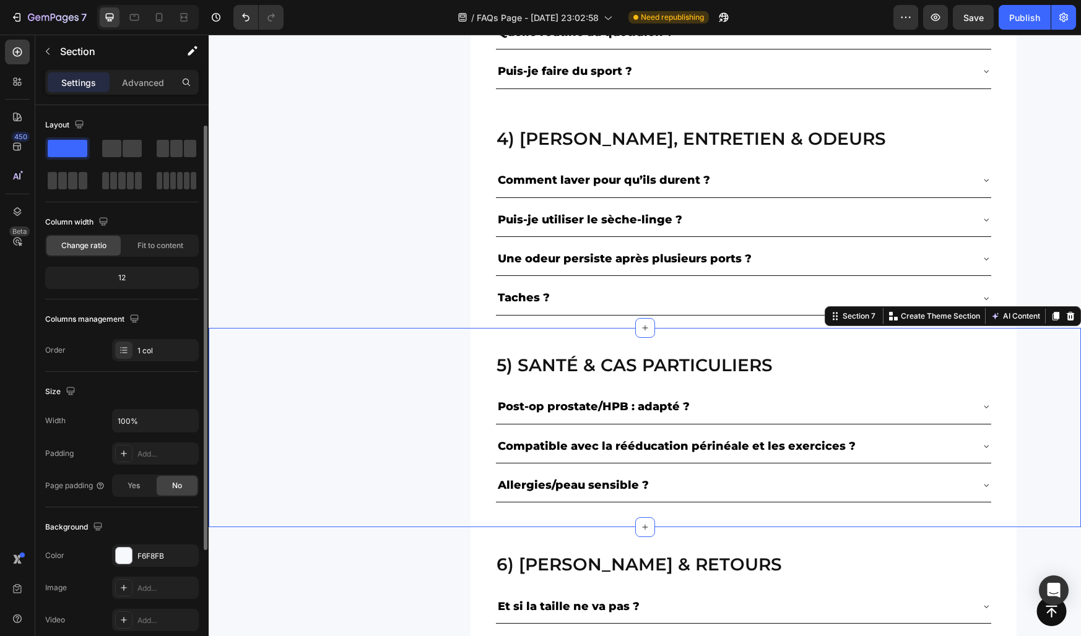
scroll to position [189, 0]
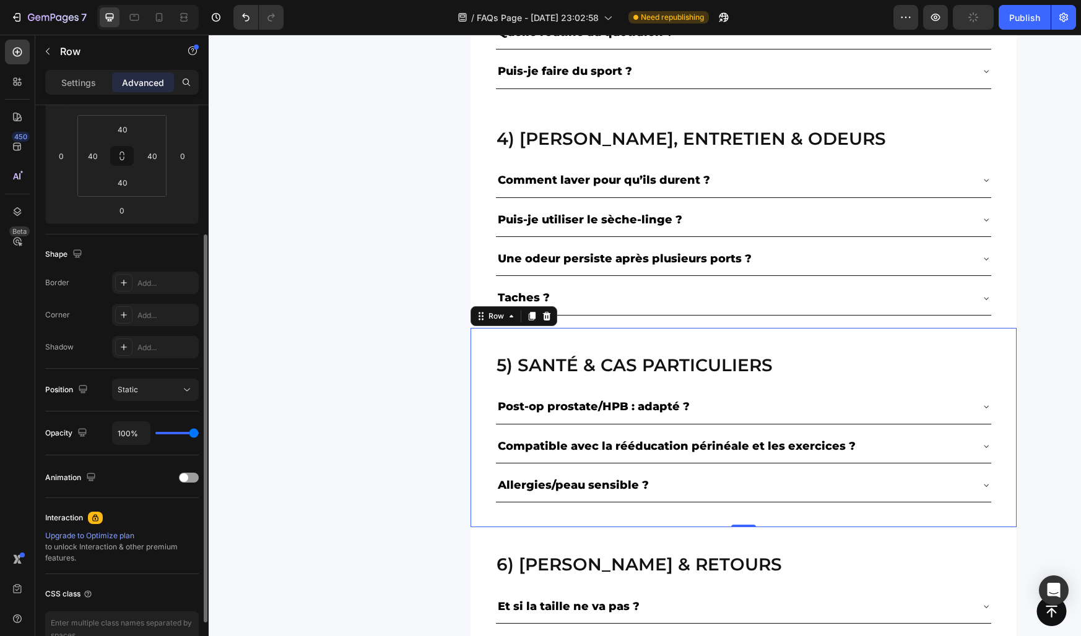
click at [485, 437] on div "5) Santé & cas particuliers Heading Post-op prostate/HPB : adapté ? Compatible …" at bounding box center [743, 428] width 546 height 200
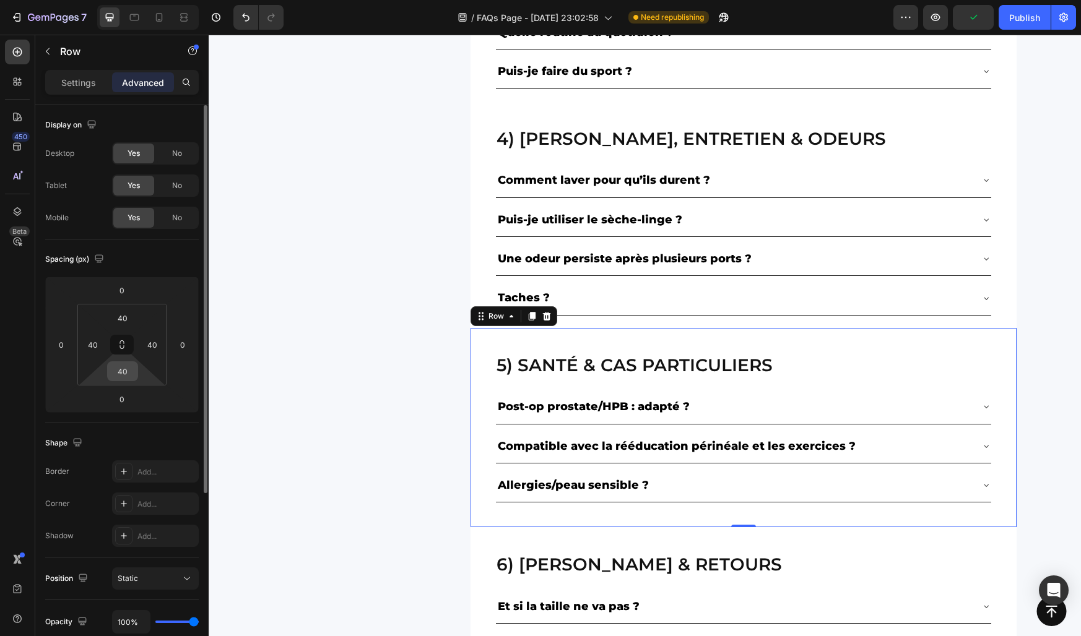
click at [125, 364] on input "40" at bounding box center [122, 371] width 25 height 19
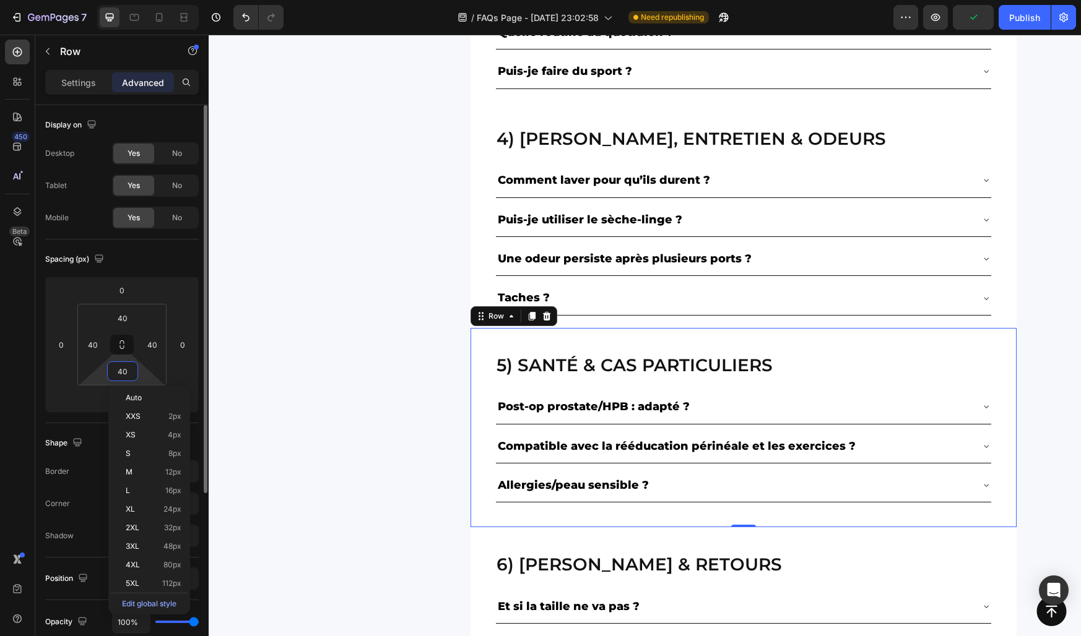
type input "0"
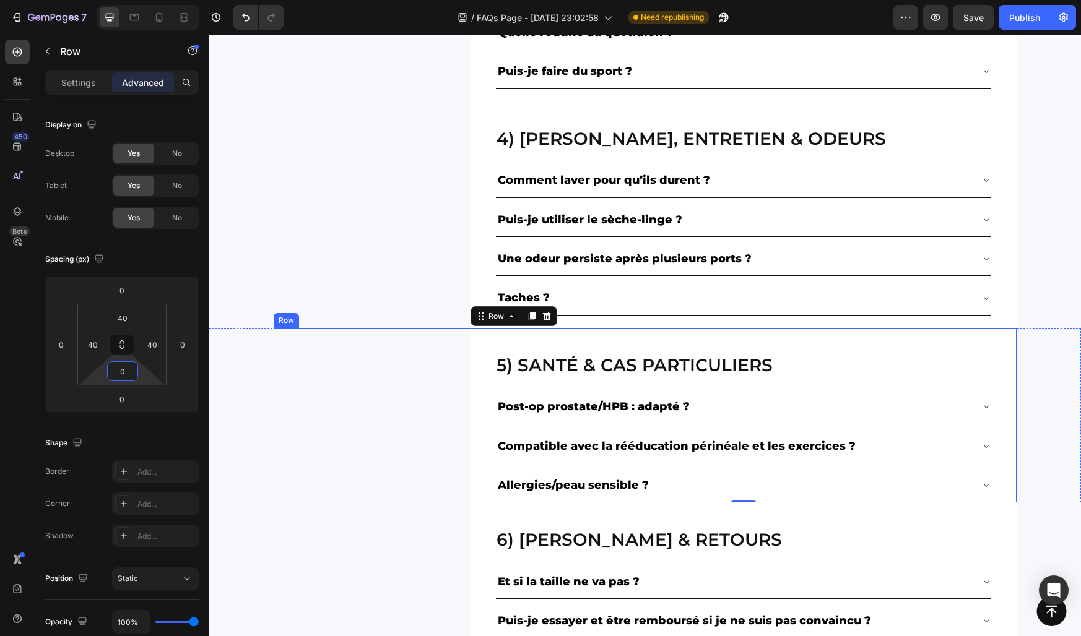
click at [401, 458] on div "5) Santé & cas particuliers Heading Post-op prostate/HPB : adapté ? Compatible …" at bounding box center [645, 415] width 743 height 175
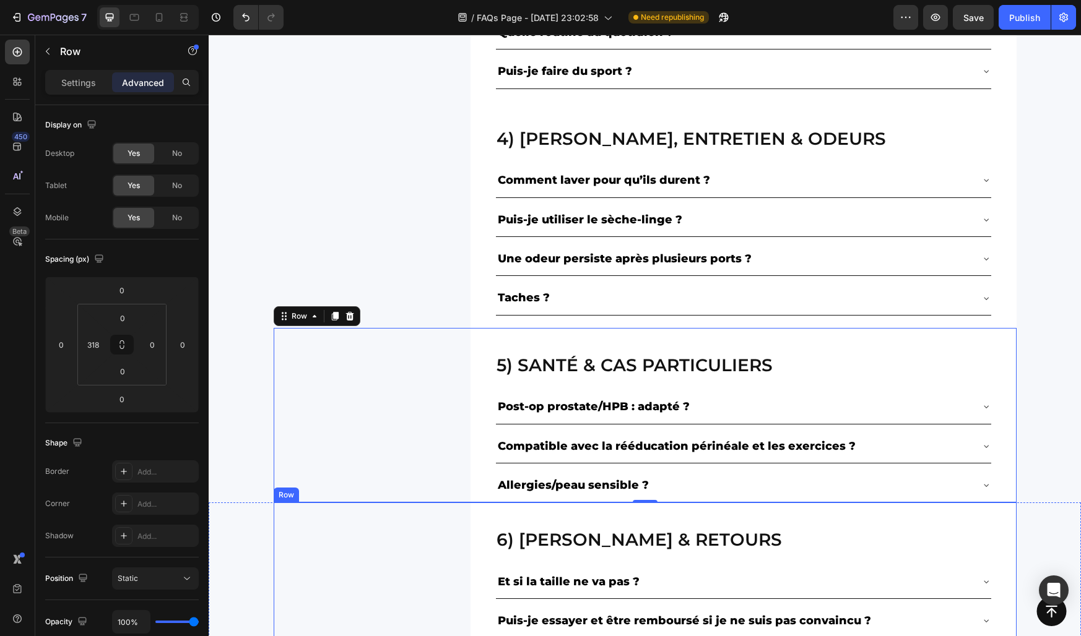
click at [423, 522] on div "6) livraison & retours Heading Et si la taille ne va pas ? Puis-je essayer et ê…" at bounding box center [645, 589] width 743 height 173
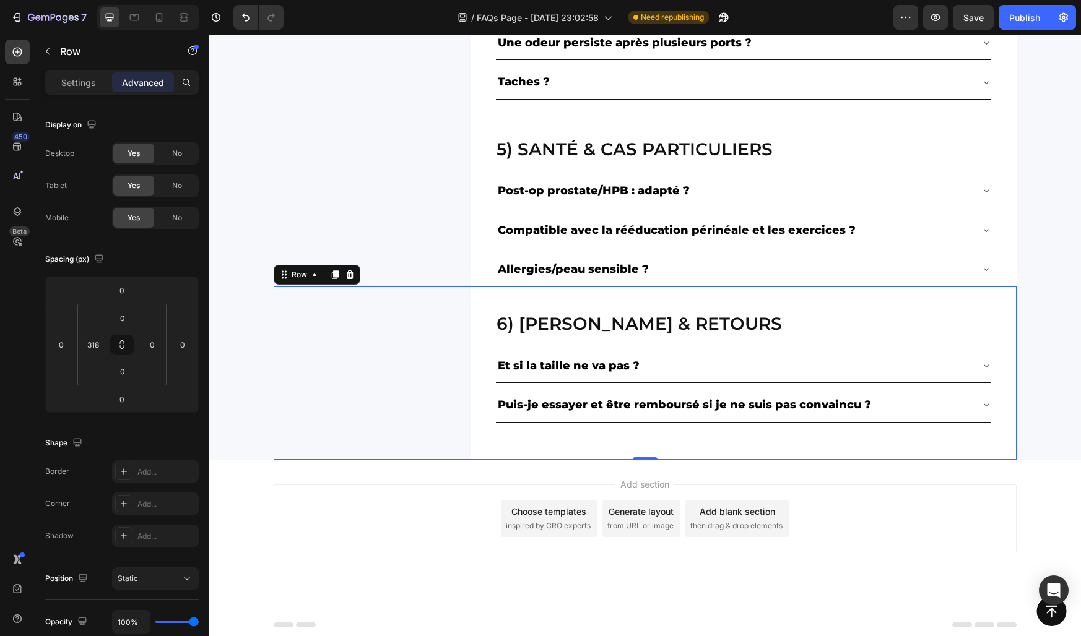
scroll to position [1094, 0]
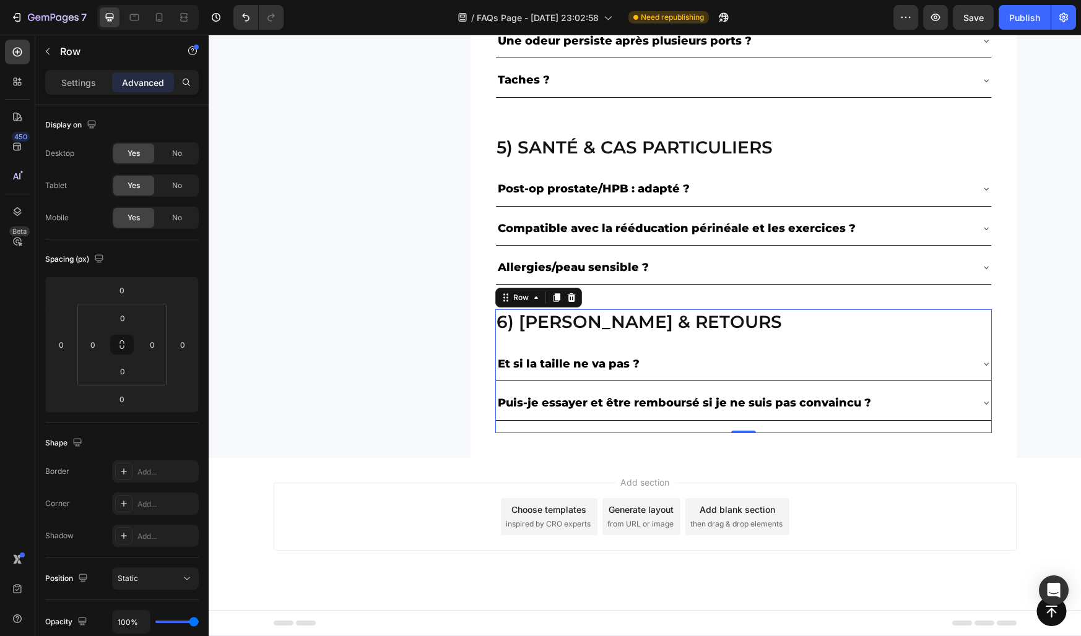
click at [509, 426] on div "6) livraison & retours Heading Et si la taille ne va pas ? Puis-je essayer et ê…" at bounding box center [743, 370] width 496 height 123
click at [480, 389] on div "6) livraison & retours Heading Et si la taille ne va pas ? Puis-je essayer et ê…" at bounding box center [743, 371] width 546 height 173
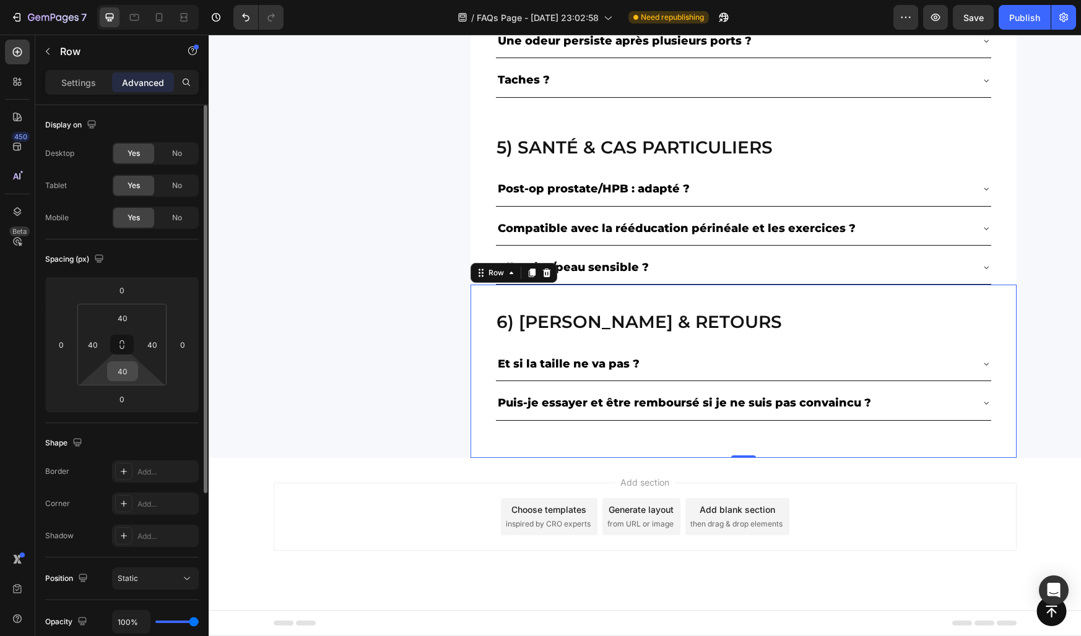
click at [123, 366] on input "40" at bounding box center [122, 371] width 25 height 19
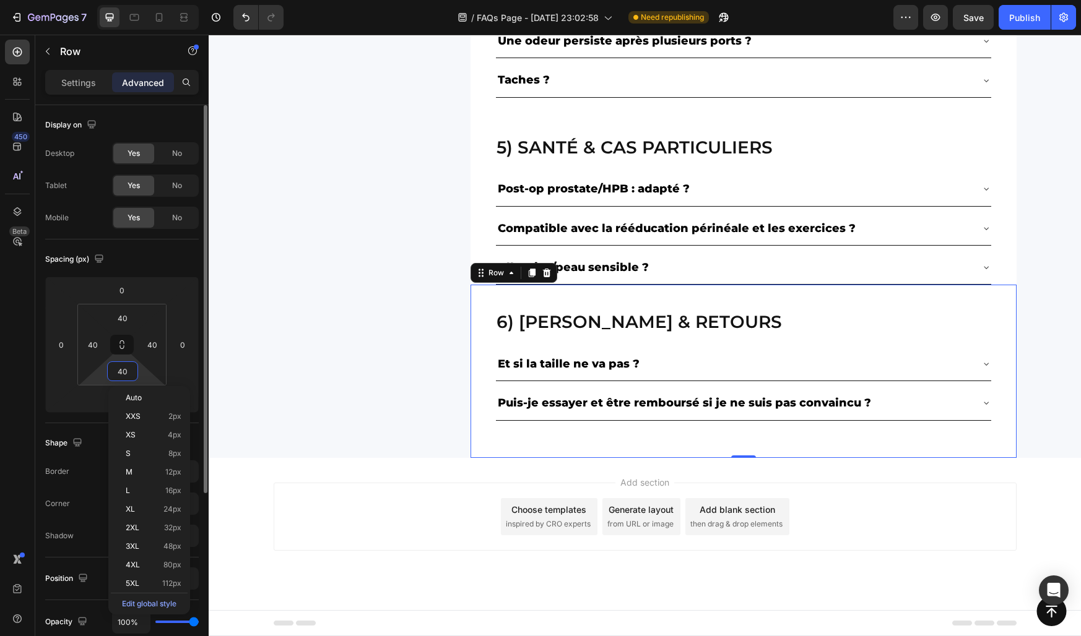
type input "0"
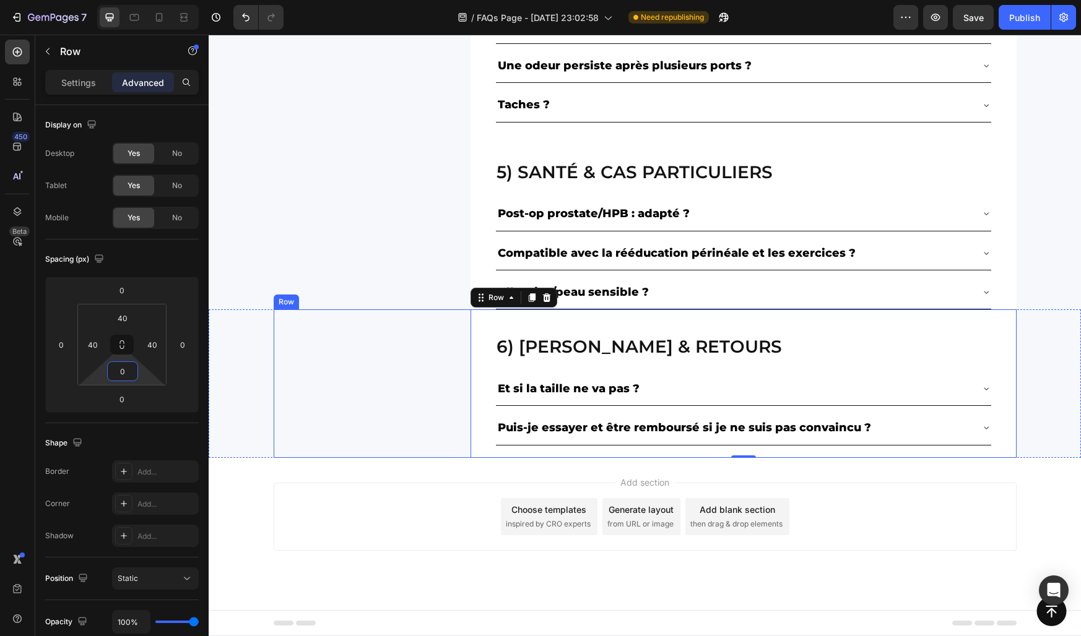
click at [349, 406] on div "6) livraison & retours Heading Et si la taille ne va pas ? Puis-je essayer et ê…" at bounding box center [645, 383] width 743 height 148
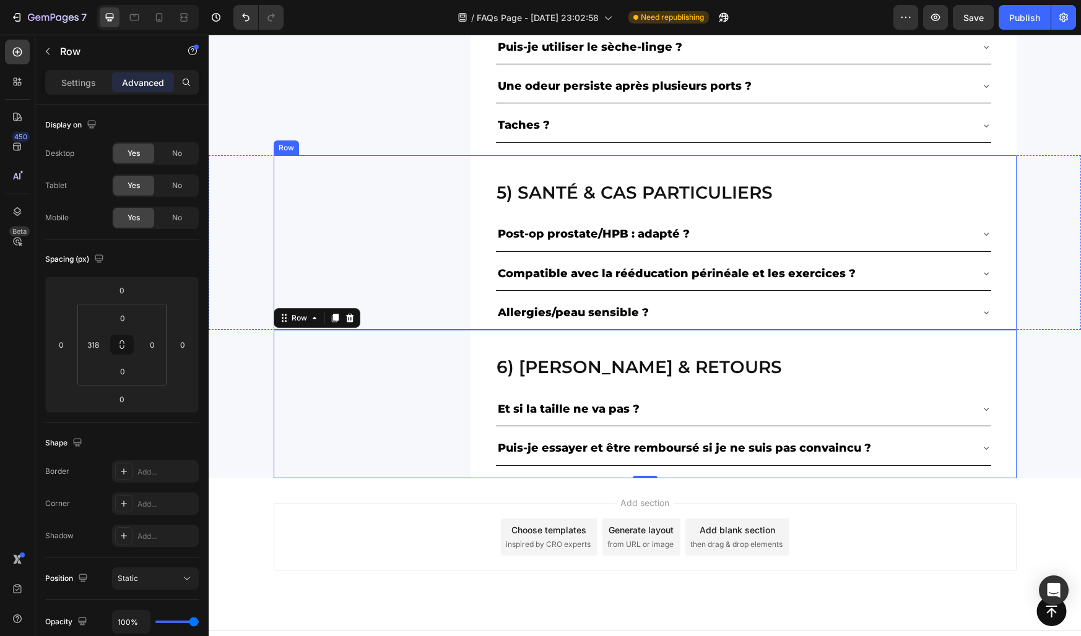
scroll to position [1048, 0]
click at [464, 288] on div "5) Santé & cas particuliers Heading Post-op prostate/HPB : adapté ? Compatible …" at bounding box center [645, 243] width 743 height 175
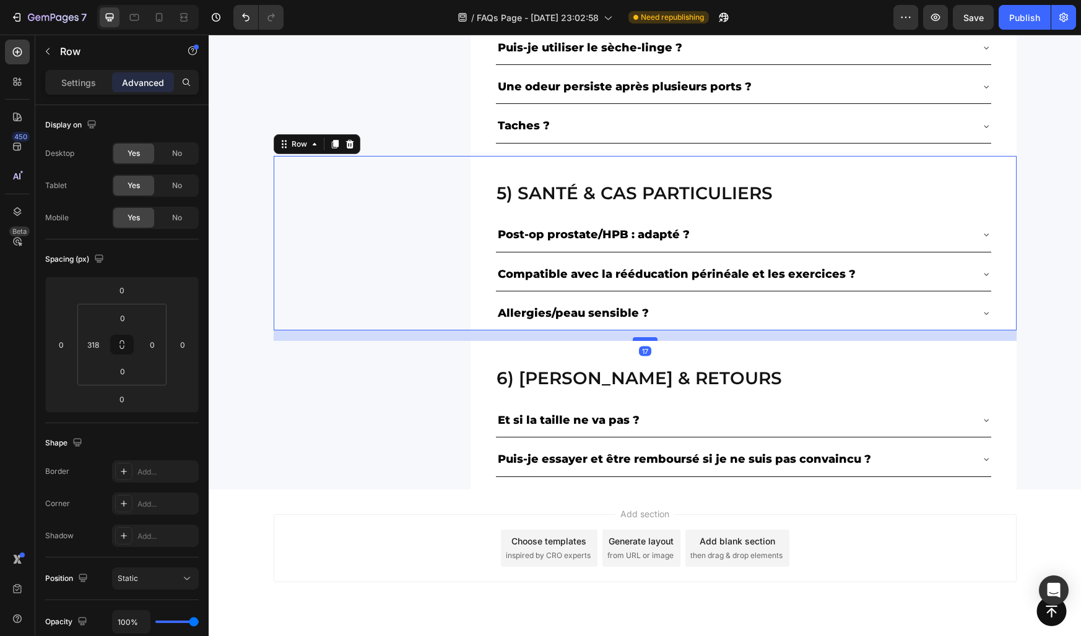
drag, startPoint x: 650, startPoint y: 329, endPoint x: 648, endPoint y: 339, distance: 10.7
click at [648, 339] on div at bounding box center [645, 339] width 25 height 4
type input "17"
click at [424, 277] on div "5) Santé & cas particuliers Heading Post-op prostate/HPB : adapté ? Compatible …" at bounding box center [645, 243] width 743 height 175
click at [262, 222] on div "5) Santé & cas particuliers Heading Post-op prostate/HPB : adapté ? Compatible …" at bounding box center [645, 249] width 872 height 186
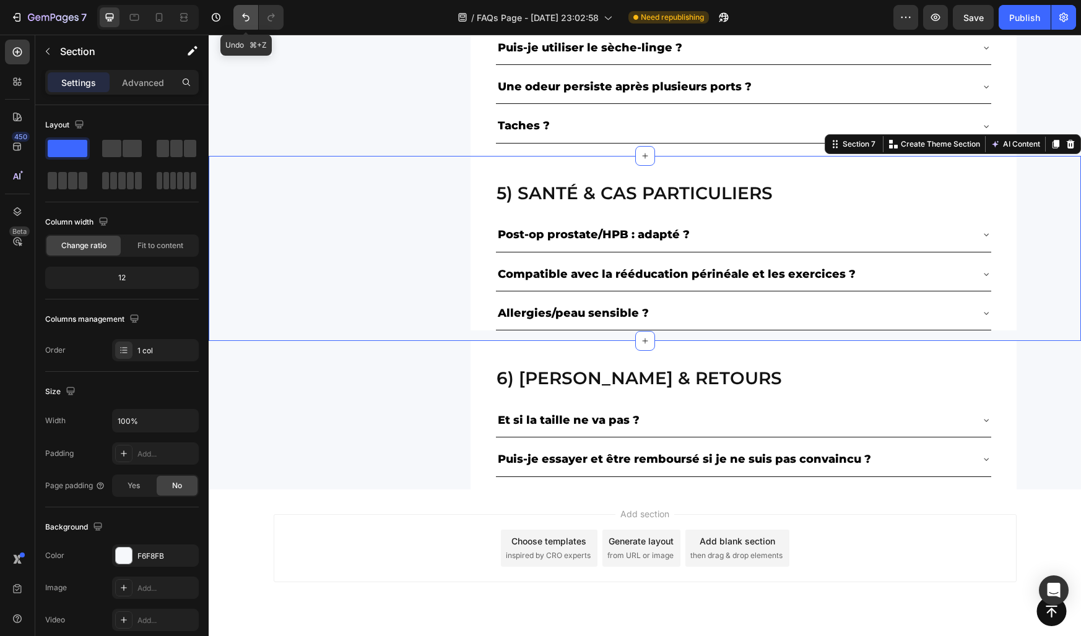
click at [244, 20] on icon "Undo/Redo" at bounding box center [246, 17] width 12 height 12
click at [251, 17] on icon "Undo/Redo" at bounding box center [246, 17] width 12 height 12
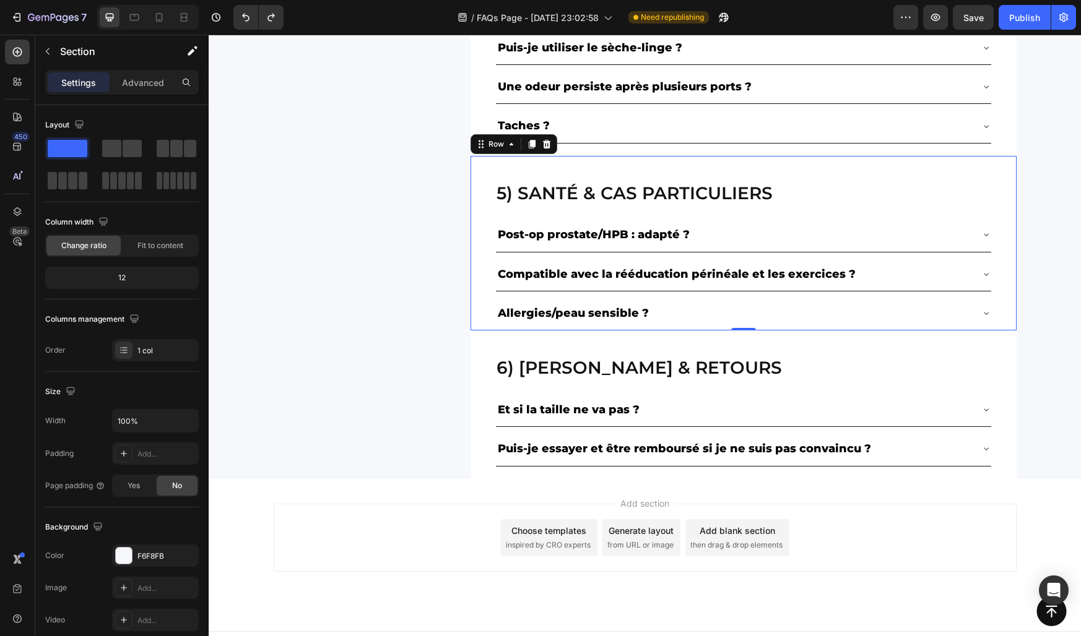
click at [482, 291] on div "5) Santé & cas particuliers Heading Post-op prostate/HPB : adapté ? Compatible …" at bounding box center [743, 243] width 546 height 175
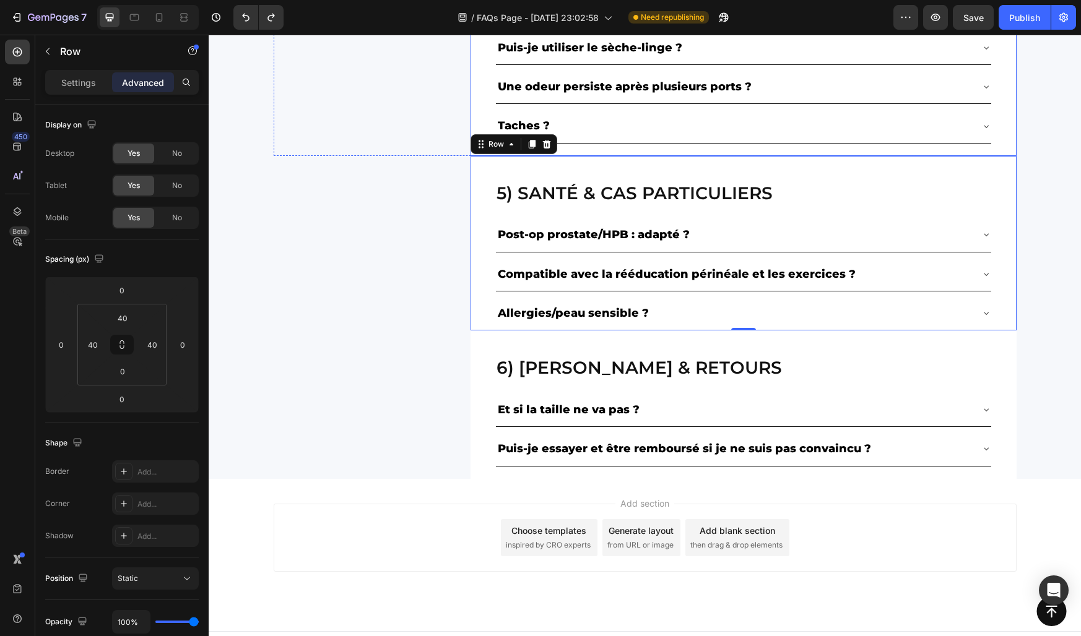
click at [487, 95] on div "4) Lavage, entretien & odeurs Heading Comment laver pour qu’ils durent ? Puis-j…" at bounding box center [743, 42] width 546 height 227
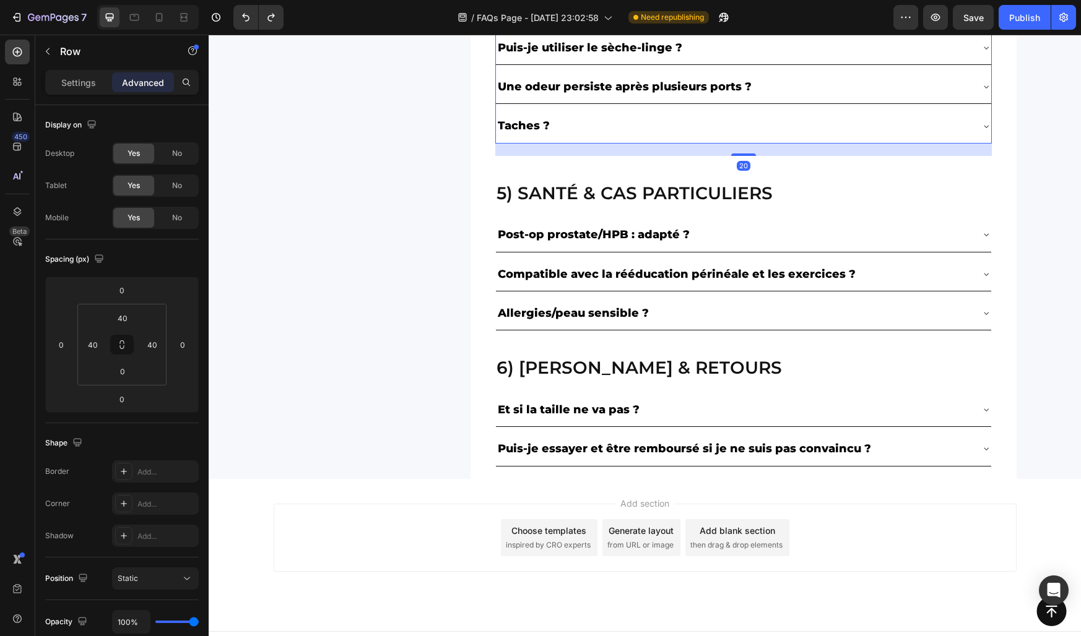
click at [595, 129] on div "Taches ?" at bounding box center [733, 126] width 475 height 24
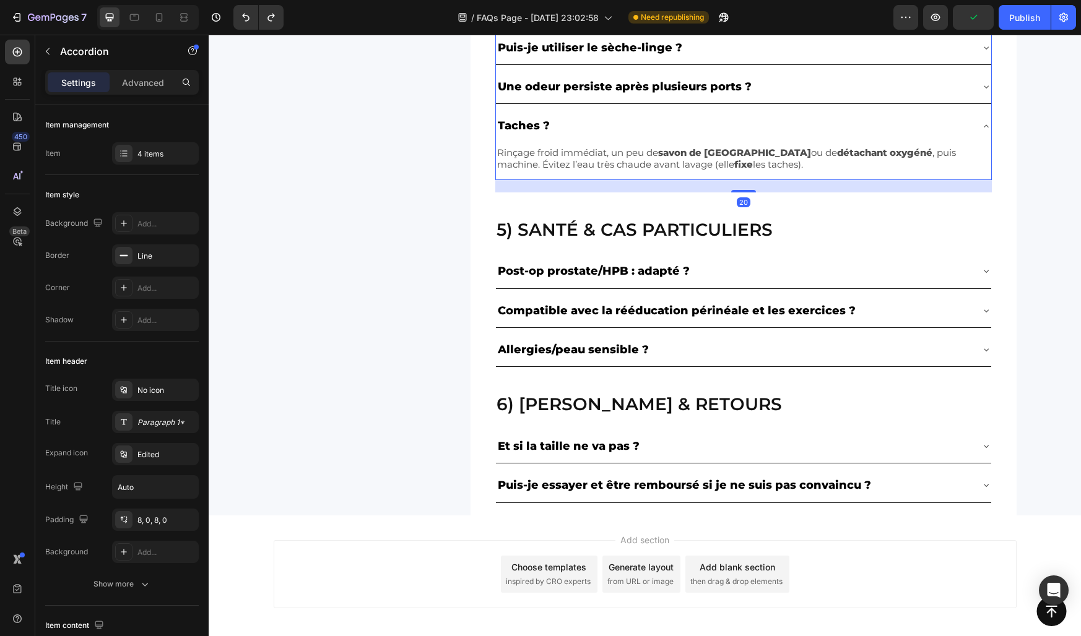
click at [595, 129] on div "Taches ?" at bounding box center [733, 126] width 475 height 24
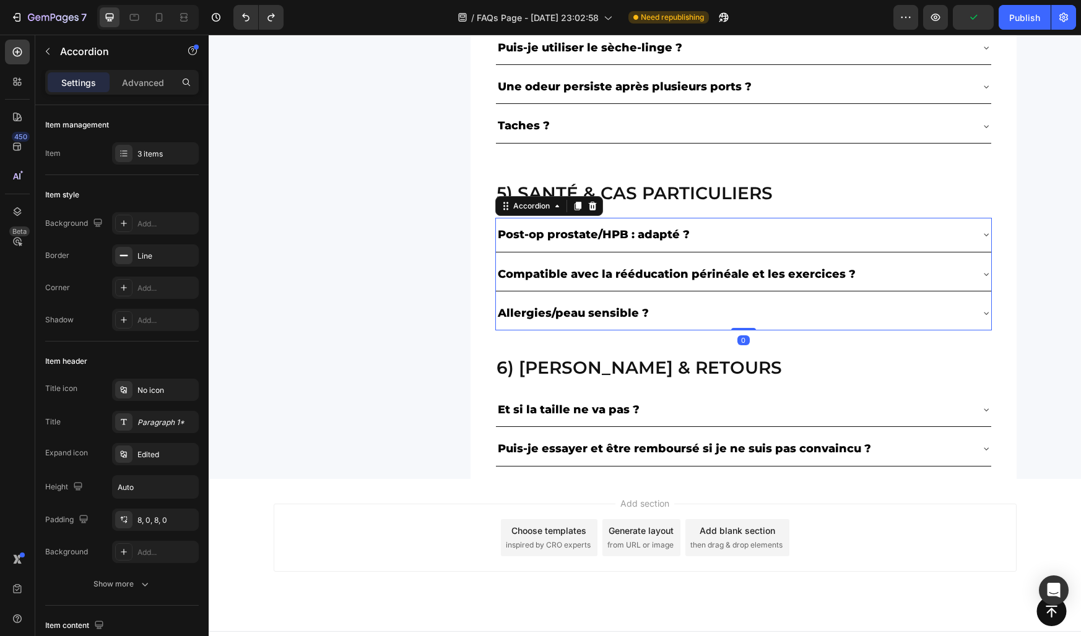
click at [584, 295] on div "Post-op prostate/HPB : adapté ? Compatible avec la rééducation périnéale et les…" at bounding box center [743, 274] width 496 height 113
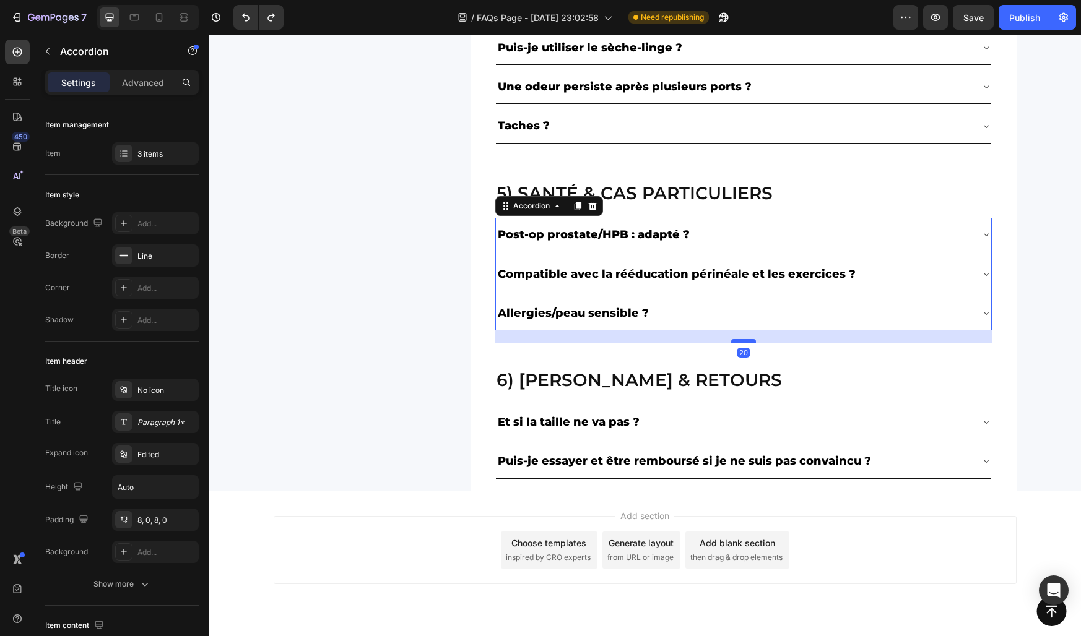
drag, startPoint x: 743, startPoint y: 329, endPoint x: 740, endPoint y: 342, distance: 12.8
click at [740, 342] on div at bounding box center [743, 341] width 25 height 4
type input "100%"
type input "100"
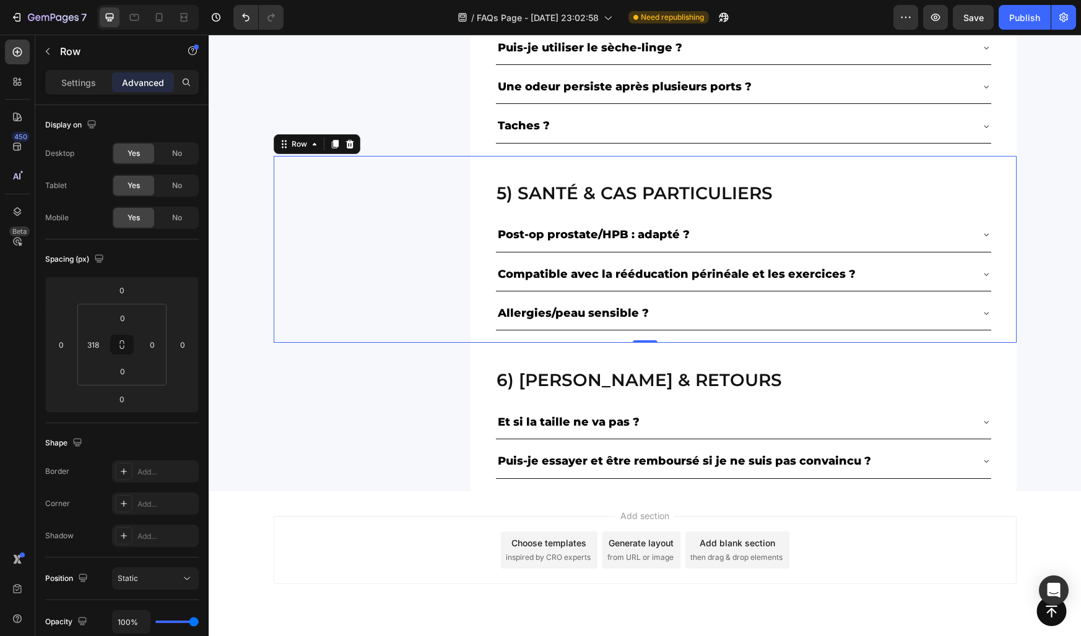
click at [423, 248] on div "5) Santé & cas particuliers Heading Post-op prostate/HPB : adapté ? Compatible …" at bounding box center [645, 250] width 743 height 188
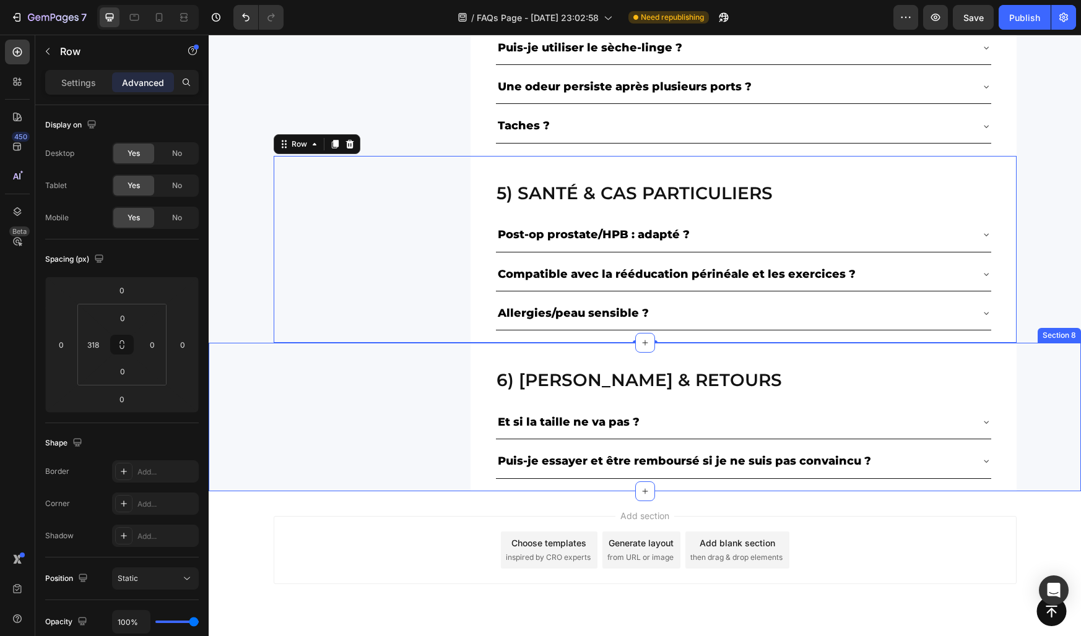
click at [267, 389] on div "6) livraison & retours Heading Et si la taille ne va pas ? Puis-je essayer et ê…" at bounding box center [645, 417] width 872 height 148
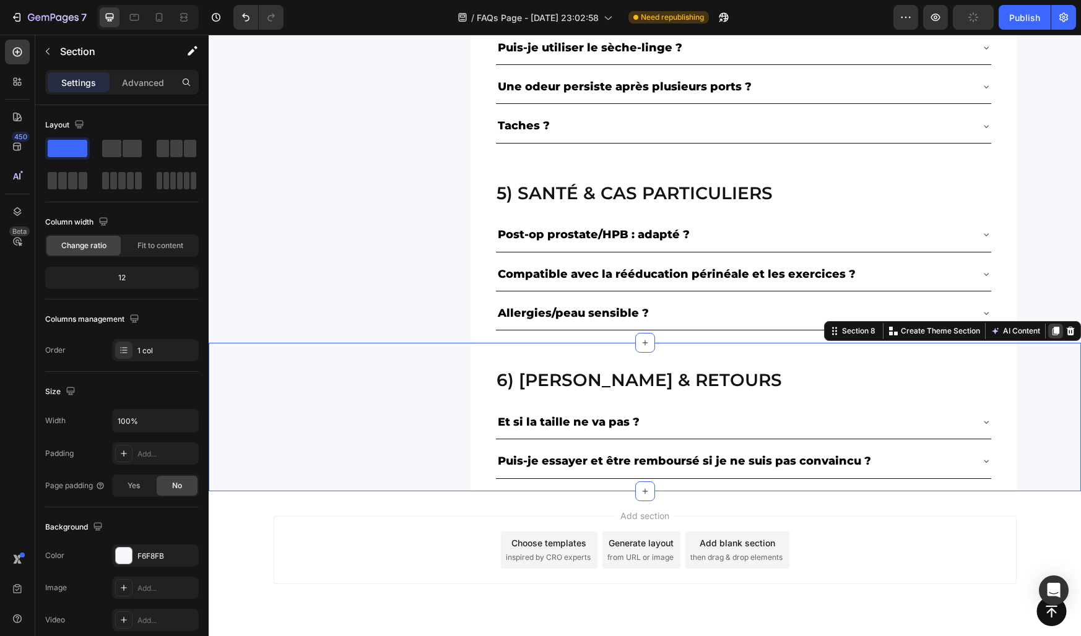
click at [1055, 334] on icon at bounding box center [1055, 331] width 10 height 10
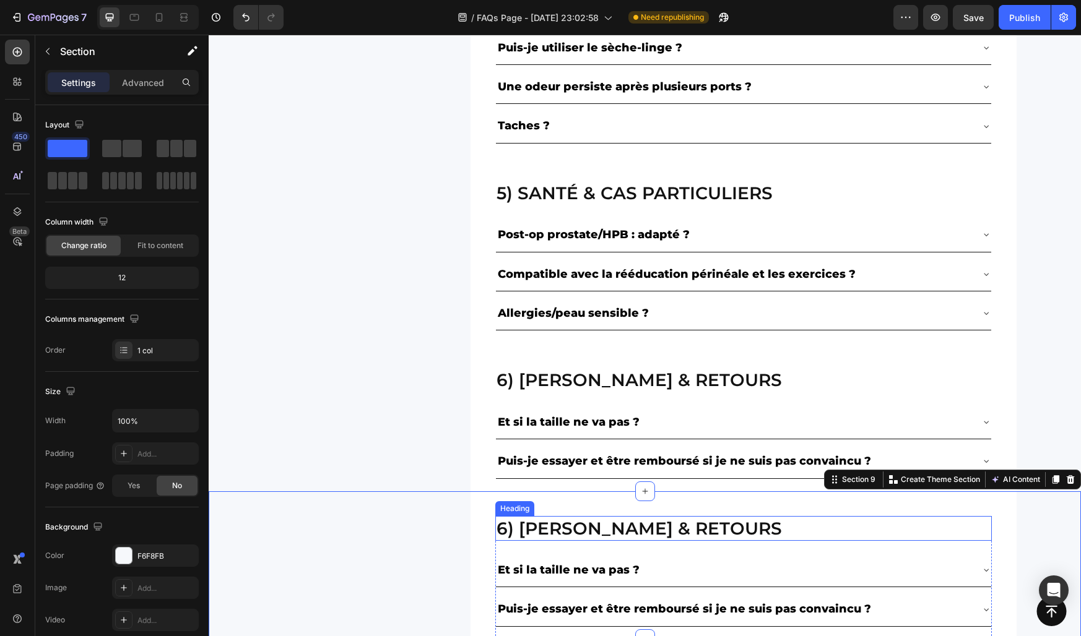
click at [511, 535] on h2 "6) livraison & retours" at bounding box center [743, 528] width 496 height 25
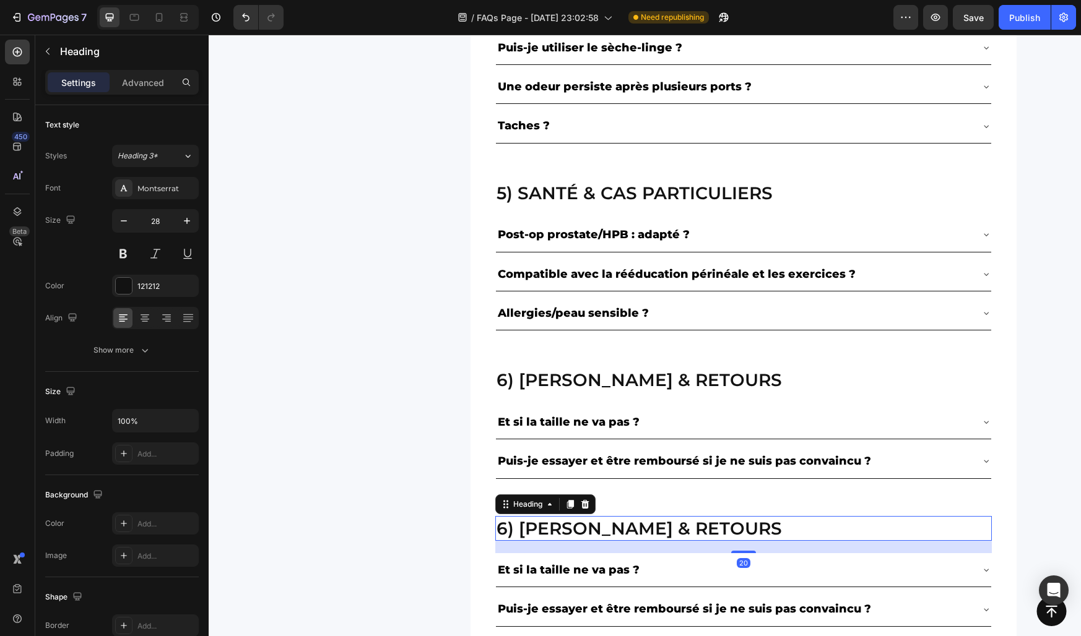
click at [511, 535] on h2 "6) livraison & retours" at bounding box center [743, 528] width 496 height 25
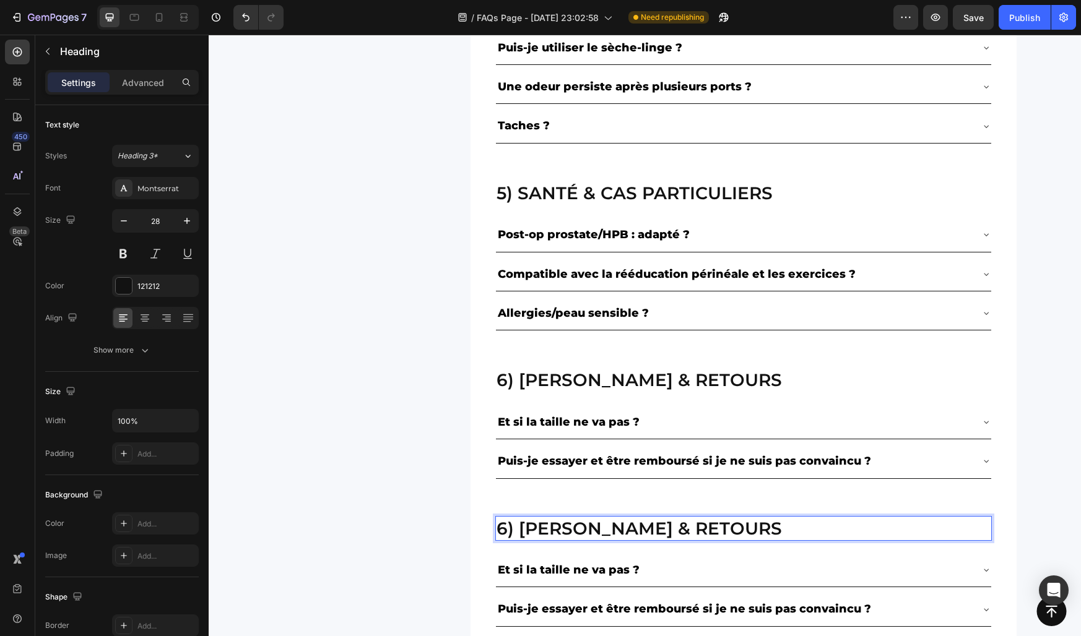
click at [511, 535] on p "6) livraison & retours" at bounding box center [743, 528] width 494 height 22
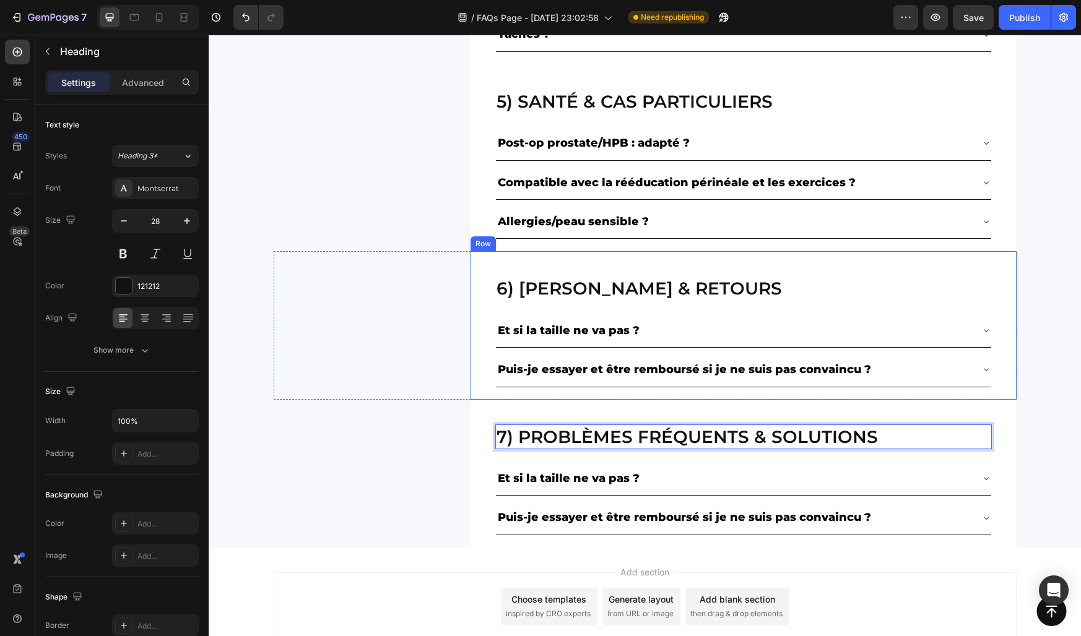
scroll to position [1187, 0]
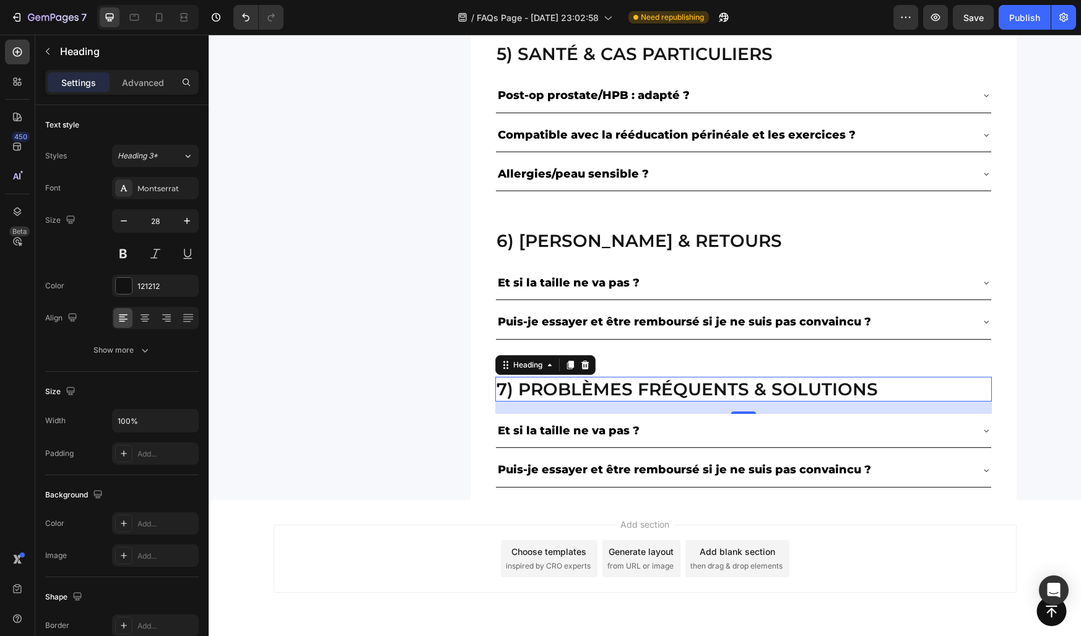
click at [518, 433] on p "Et si la taille ne va pas ?" at bounding box center [569, 431] width 142 height 20
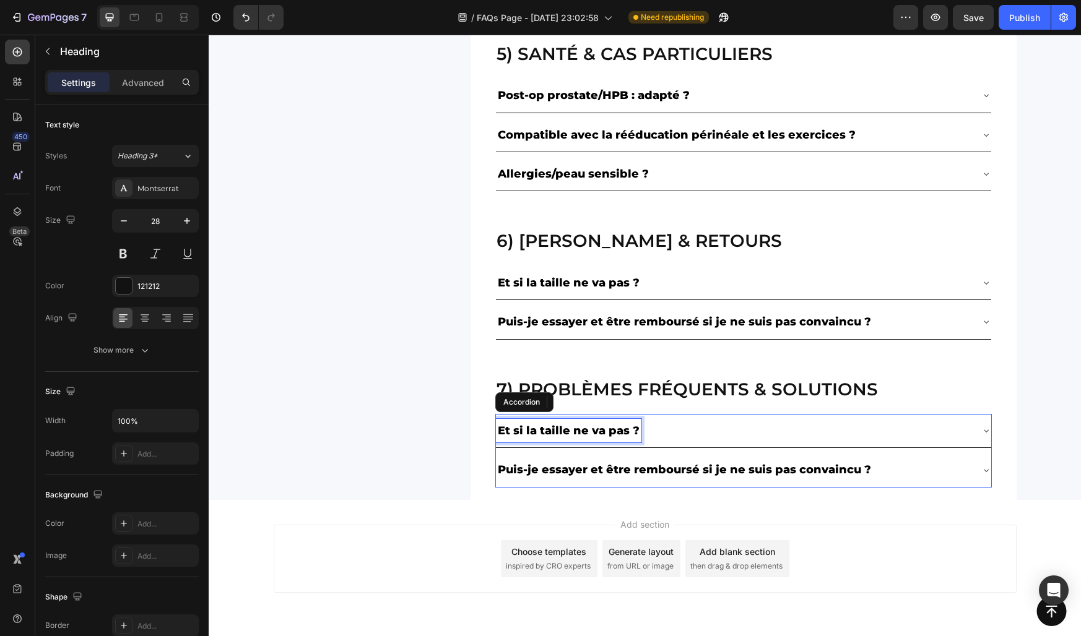
click at [518, 433] on p "Et si la taille ne va pas ?" at bounding box center [569, 431] width 142 height 20
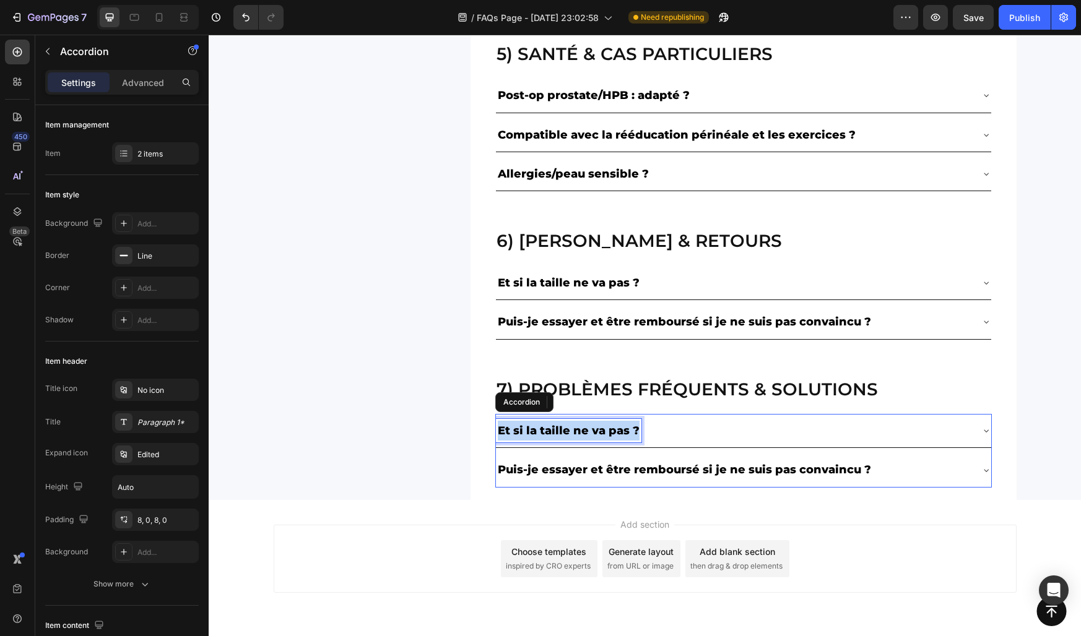
click at [518, 433] on p "Et si la taille ne va pas ?" at bounding box center [569, 431] width 142 height 20
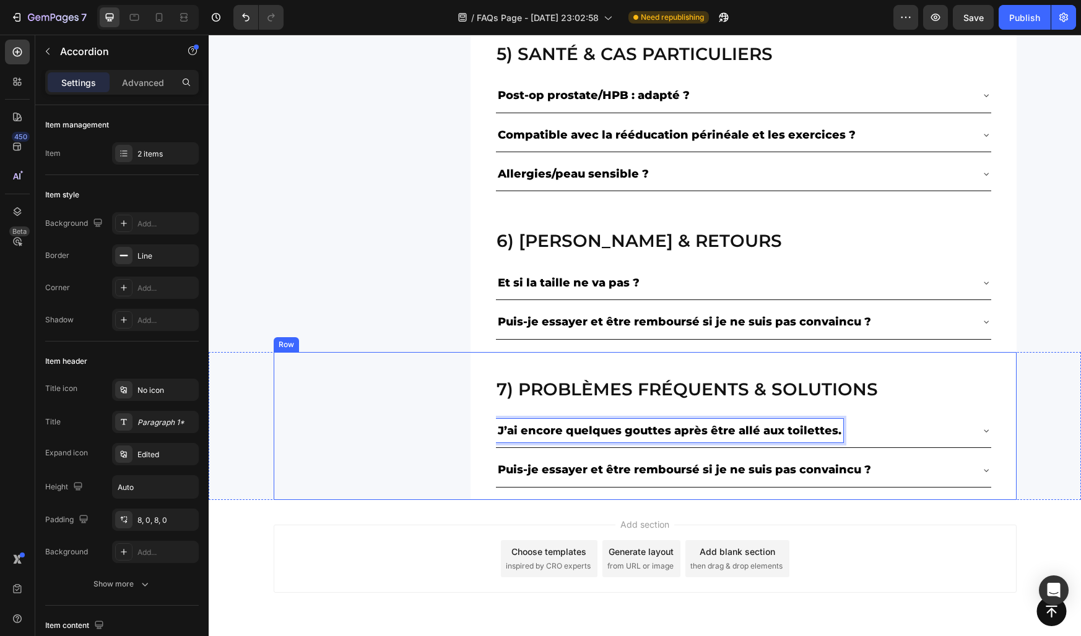
click at [450, 426] on div "7) Problèmes fréquents & solutions Heading J’ai encore quelques gouttes après ê…" at bounding box center [645, 426] width 743 height 148
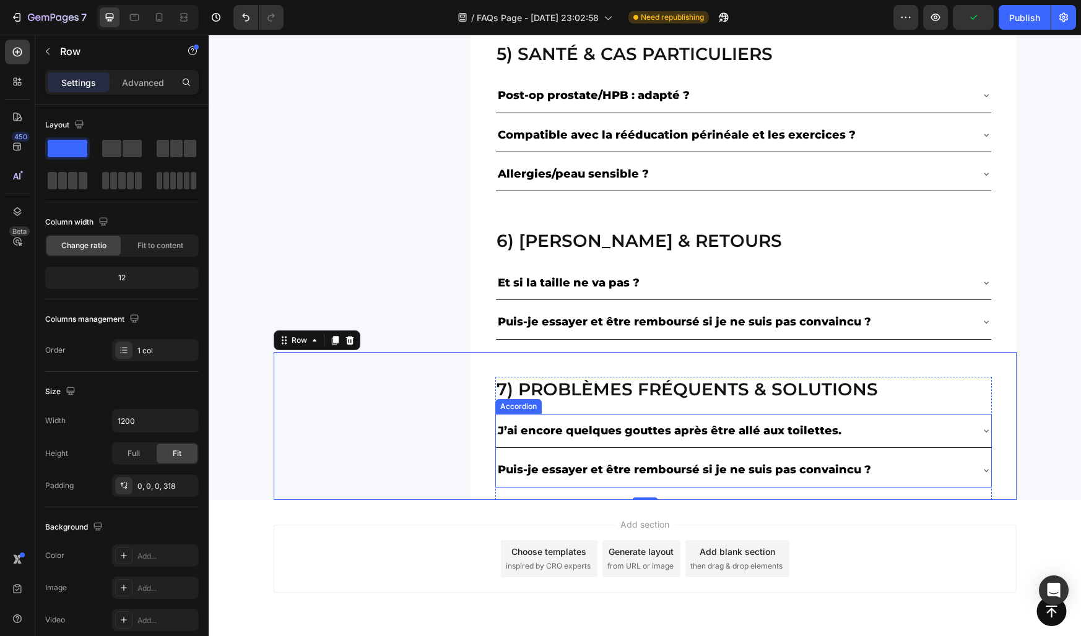
click at [855, 433] on div "J’ai encore quelques gouttes après être allé aux toilettes." at bounding box center [733, 431] width 475 height 24
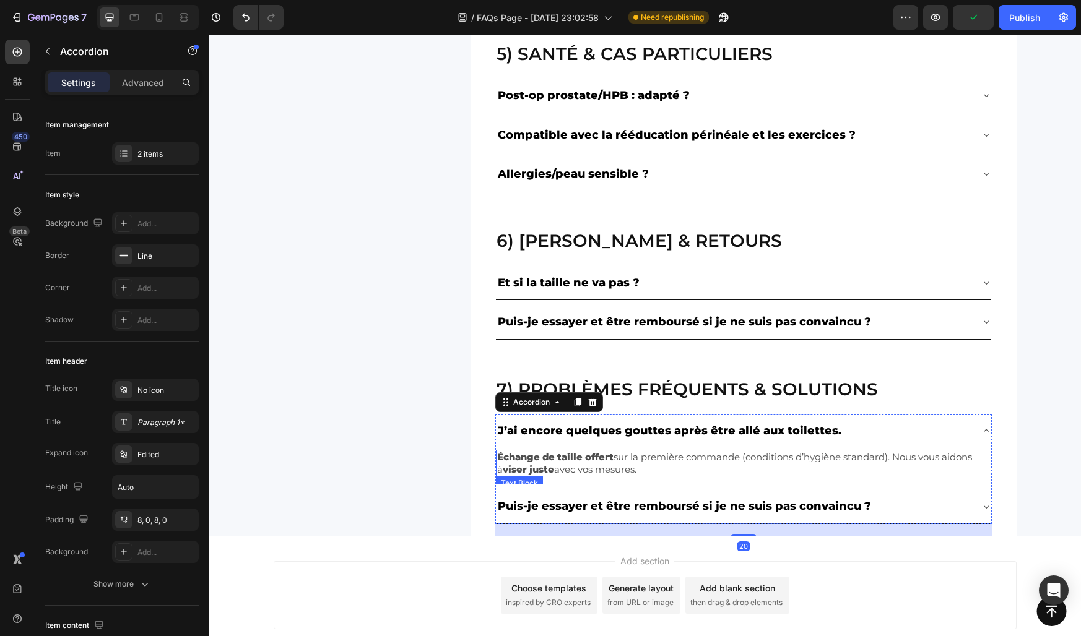
click at [749, 464] on p "Échange de taille offert sur la première commande (conditions d’hygiène standar…" at bounding box center [743, 463] width 493 height 24
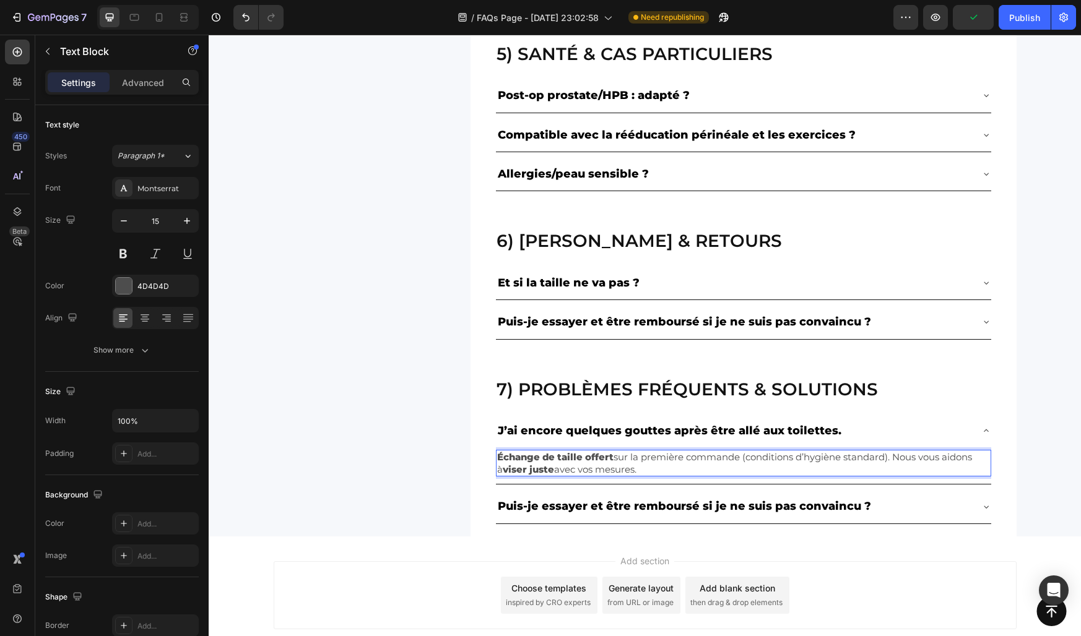
click at [749, 464] on p "Échange de taille offert sur la première commande (conditions d’hygiène standar…" at bounding box center [743, 463] width 493 height 24
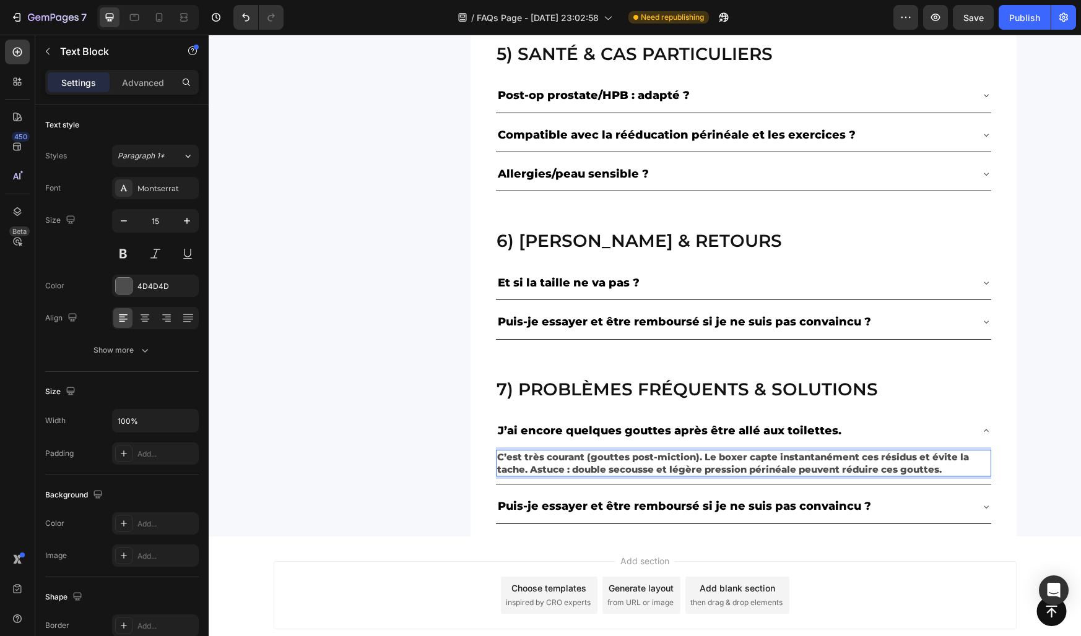
click at [749, 464] on strong "C’est très courant (gouttes post-miction). Le boxer capte instantanément ces ré…" at bounding box center [733, 463] width 472 height 24
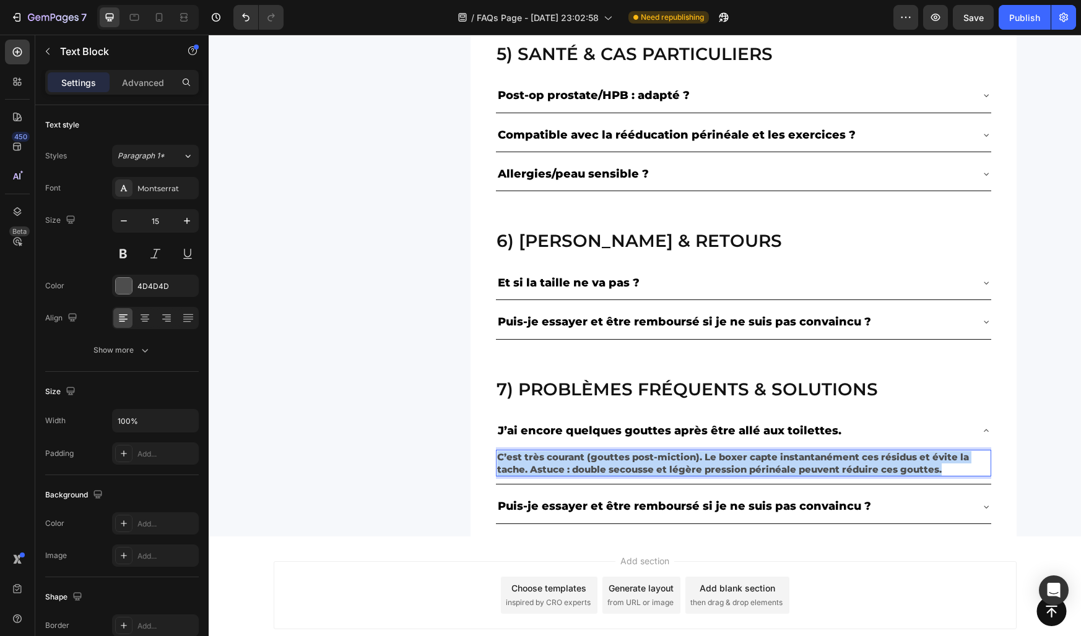
click at [749, 464] on strong "C’est très courant (gouttes post-miction). Le boxer capte instantanément ces ré…" at bounding box center [733, 463] width 472 height 24
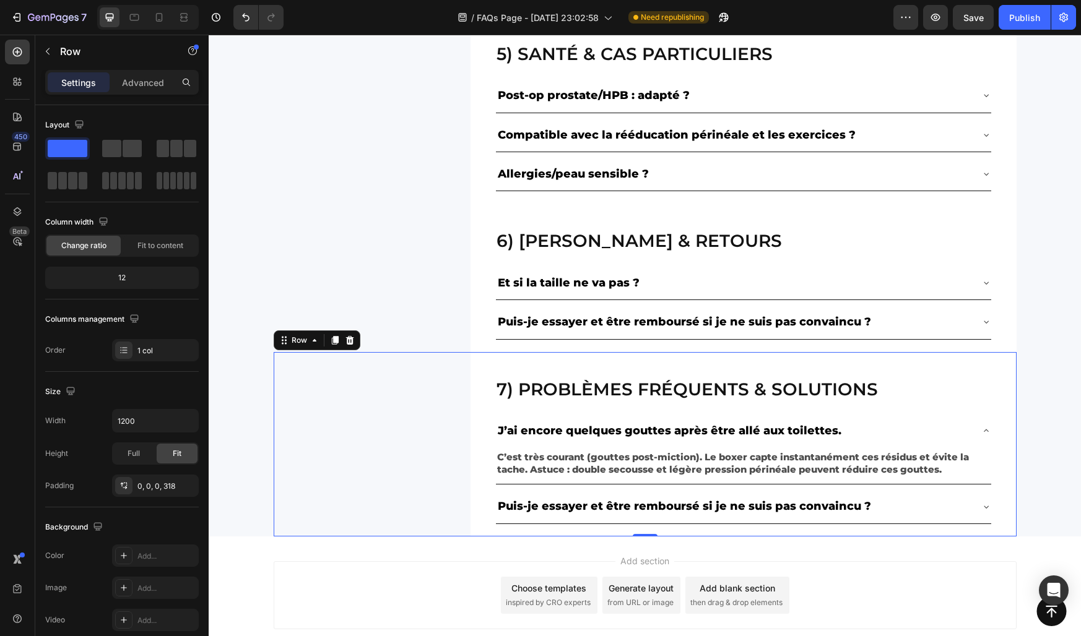
click at [436, 422] on div "7) Problèmes fréquents & solutions Heading J’ai encore quelques gouttes après ê…" at bounding box center [645, 444] width 743 height 184
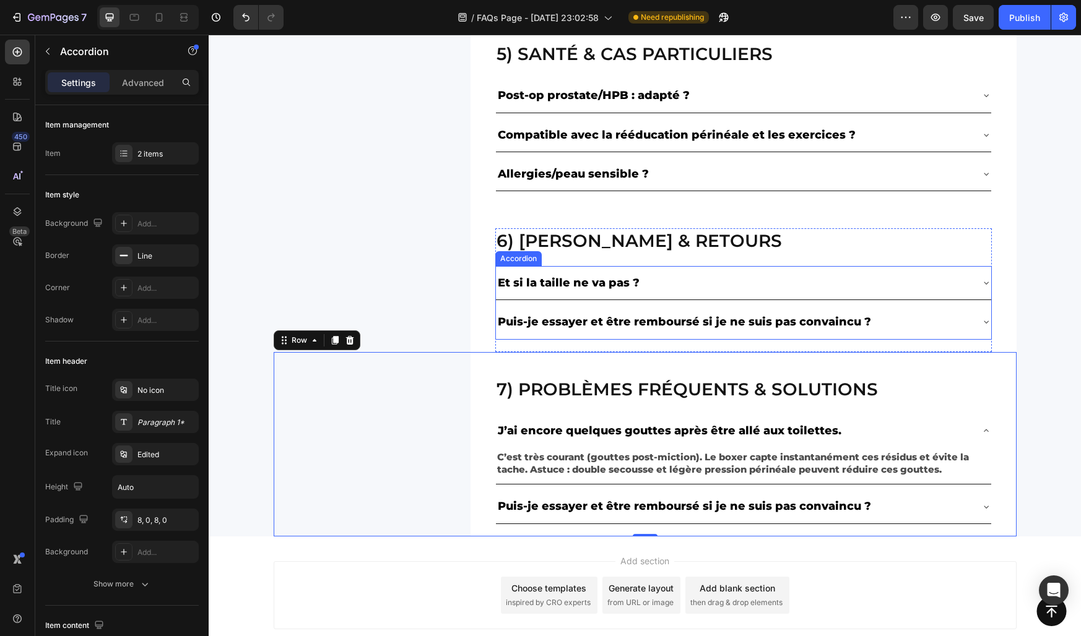
click at [852, 274] on div "Et si la taille ne va pas ?" at bounding box center [733, 283] width 475 height 24
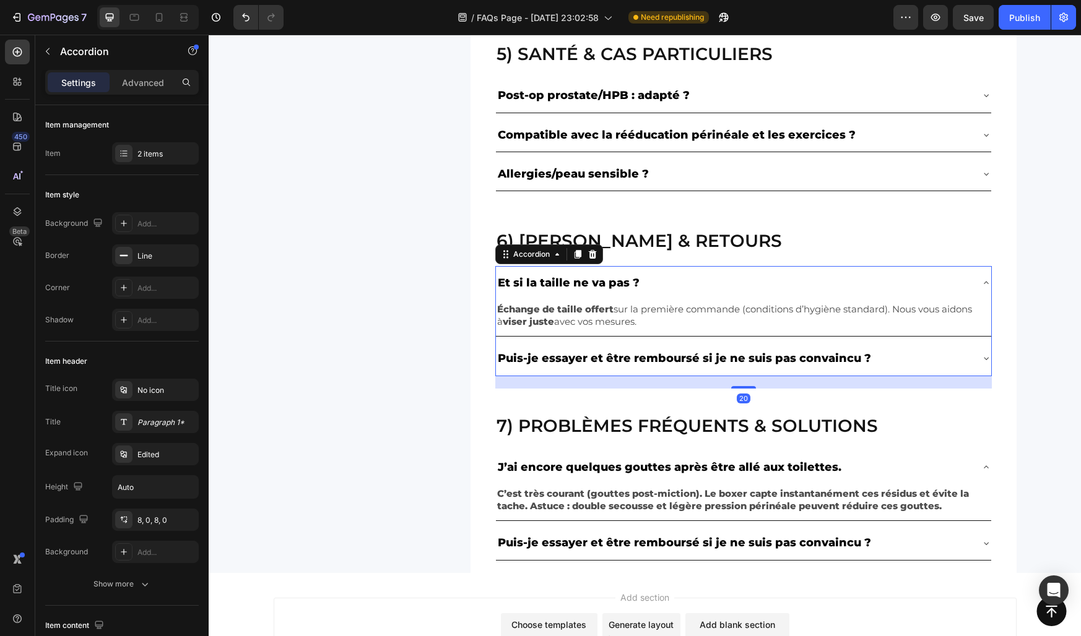
click at [847, 279] on div "Et si la taille ne va pas ?" at bounding box center [733, 283] width 475 height 24
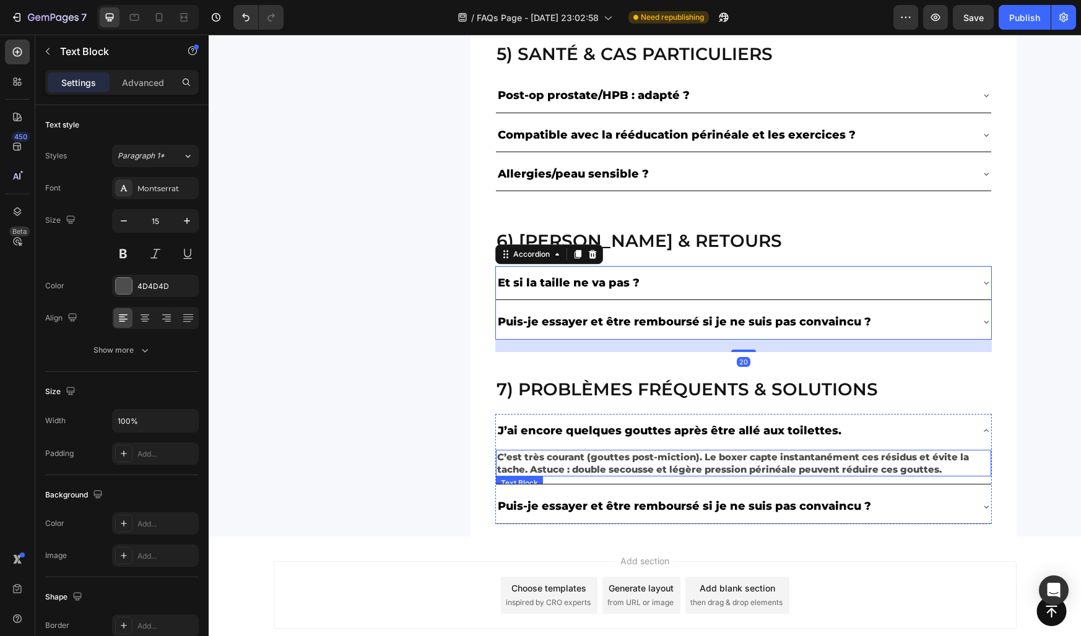
click at [722, 466] on strong "C’est très courant (gouttes post-miction). Le boxer capte instantanément ces ré…" at bounding box center [733, 463] width 472 height 24
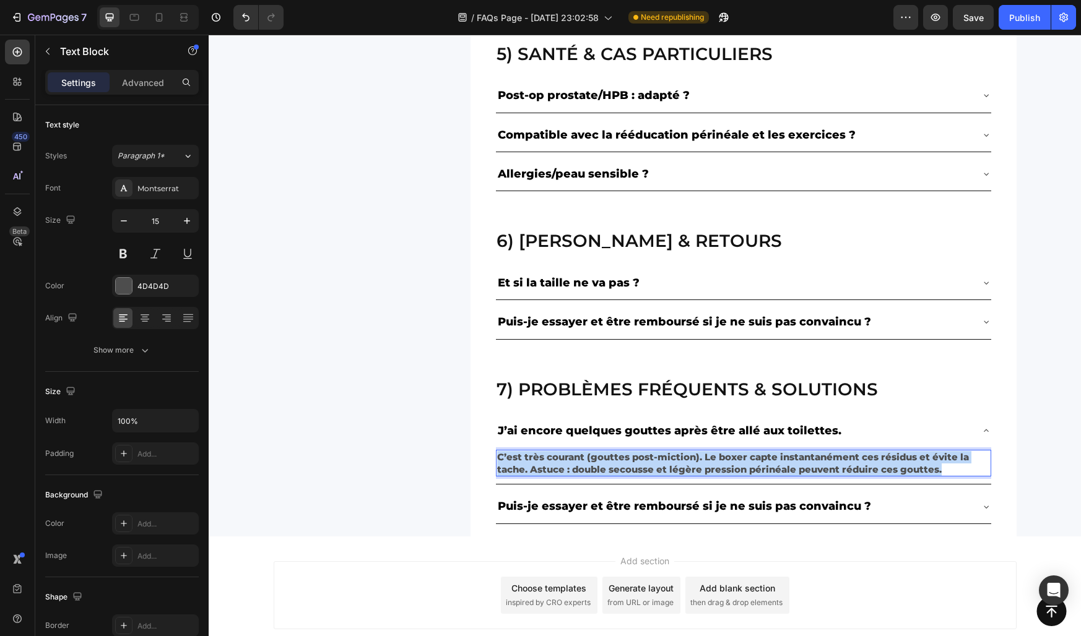
click at [722, 466] on strong "C’est très courant (gouttes post-miction). Le boxer capte instantanément ces ré…" at bounding box center [733, 463] width 472 height 24
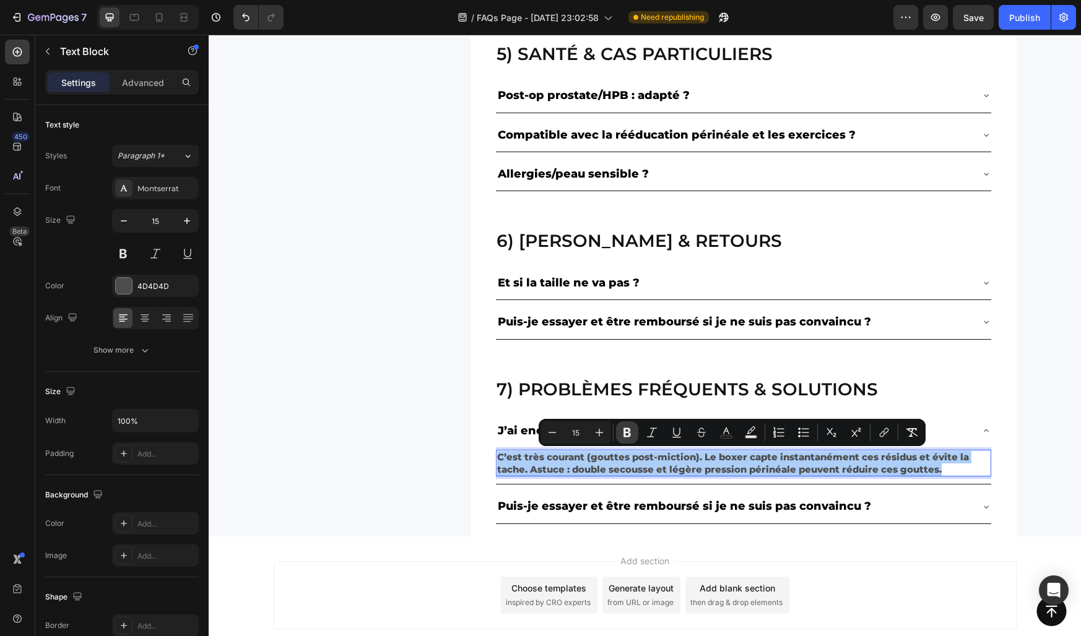
click at [624, 435] on icon "Editor contextual toolbar" at bounding box center [626, 432] width 7 height 9
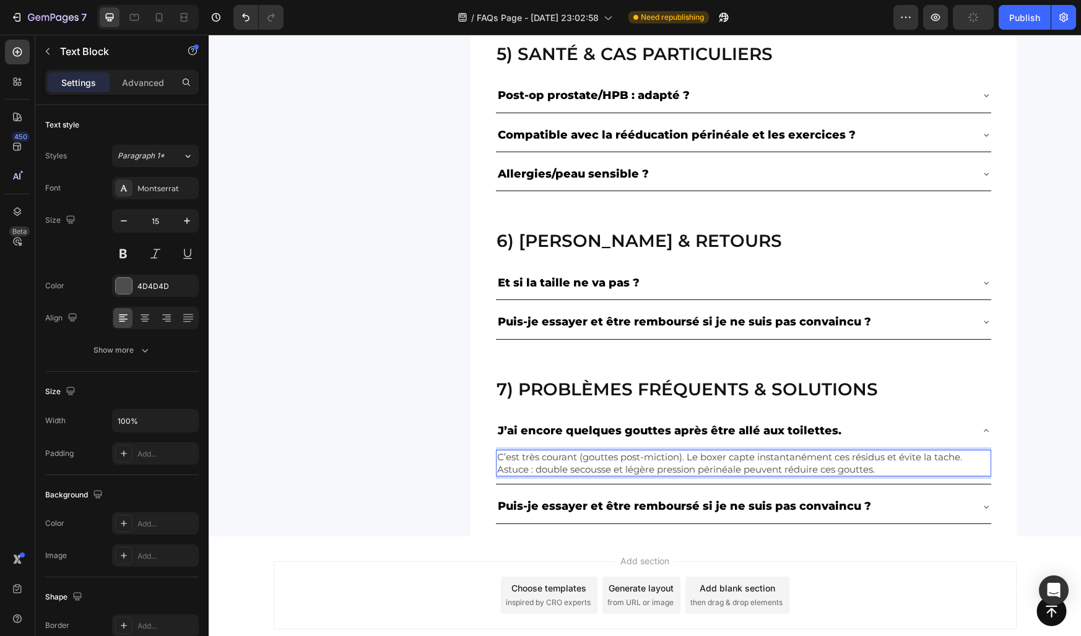
click at [694, 463] on p "C’est très courant (gouttes post-miction). Le boxer capte instantanément ces ré…" at bounding box center [743, 463] width 493 height 24
drag, startPoint x: 730, startPoint y: 458, endPoint x: 836, endPoint y: 461, distance: 105.9
click at [836, 461] on p "C’est très courant (gouttes post-miction). Le boxer capte instantanément ces ré…" at bounding box center [743, 463] width 493 height 24
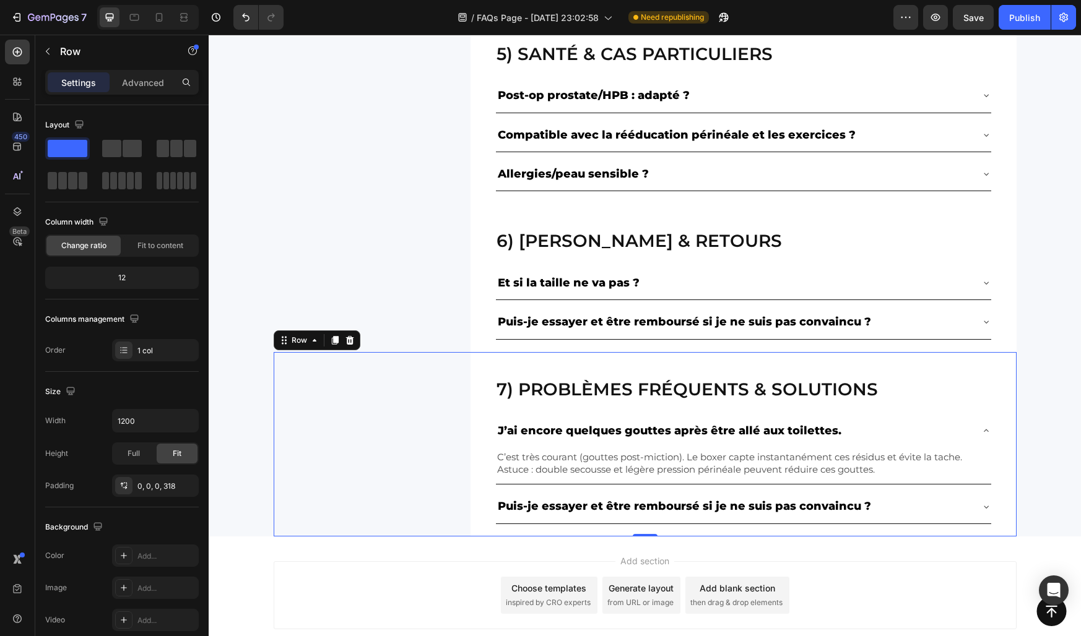
click at [444, 437] on div "7) Problèmes fréquents & solutions Heading J’ai encore quelques gouttes après ê…" at bounding box center [645, 444] width 743 height 184
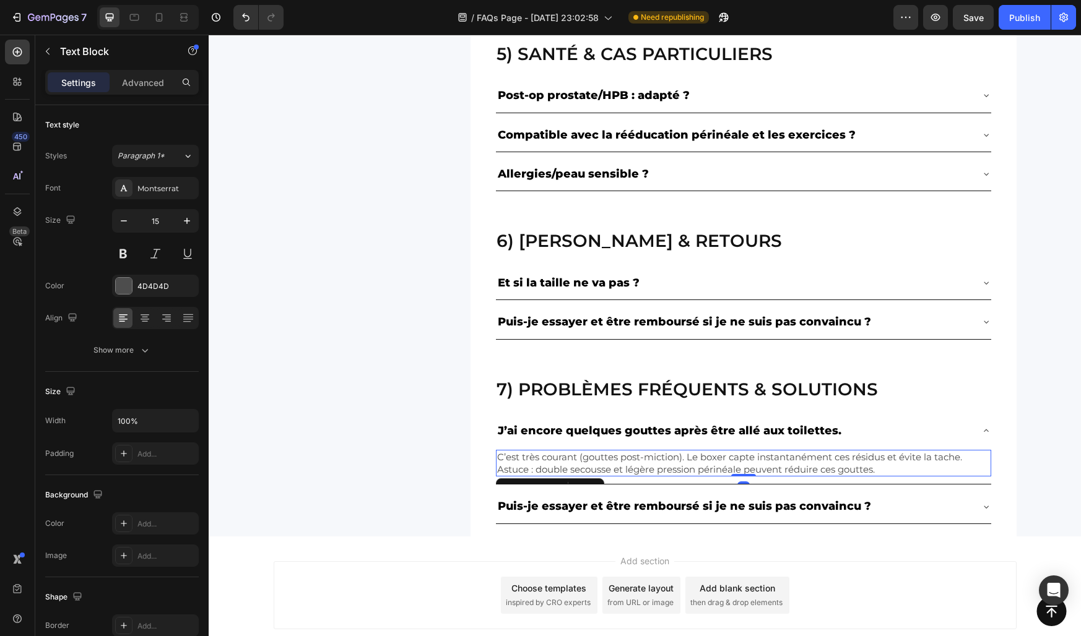
click at [600, 465] on p "C’est très courant (gouttes post-miction). Le boxer capte instantanément ces ré…" at bounding box center [743, 463] width 493 height 24
click at [733, 460] on p "C’est très courant (gouttes post-miction). Le boxer capte instantanément ces ré…" at bounding box center [743, 463] width 493 height 24
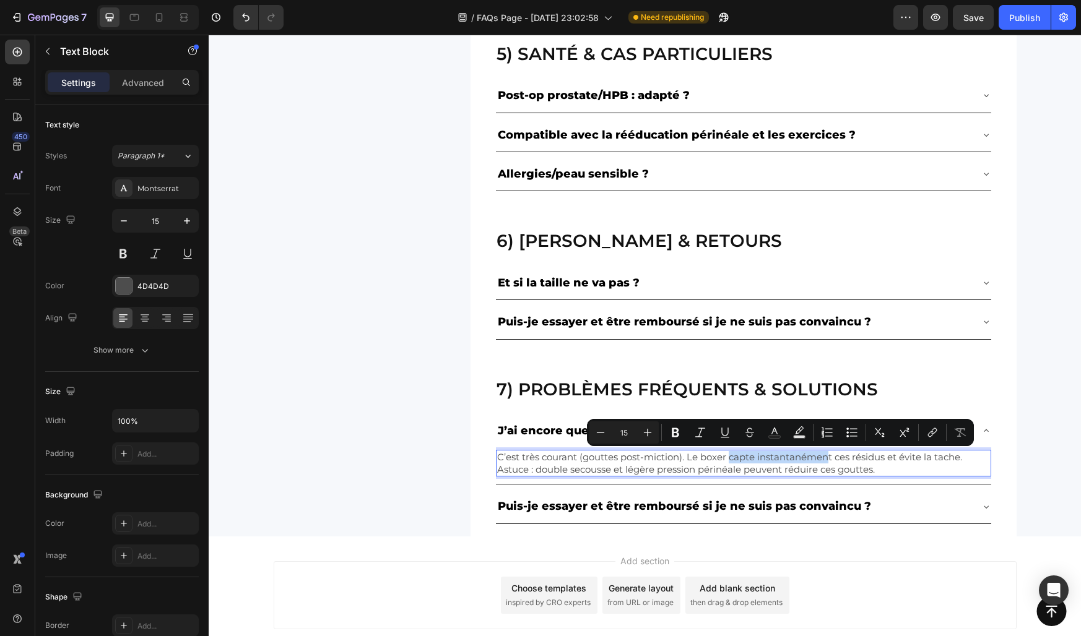
drag, startPoint x: 732, startPoint y: 460, endPoint x: 832, endPoint y: 460, distance: 99.7
click at [832, 460] on p "C’est très courant (gouttes post-miction). Le boxer capte instantanément ces ré…" at bounding box center [743, 463] width 493 height 24
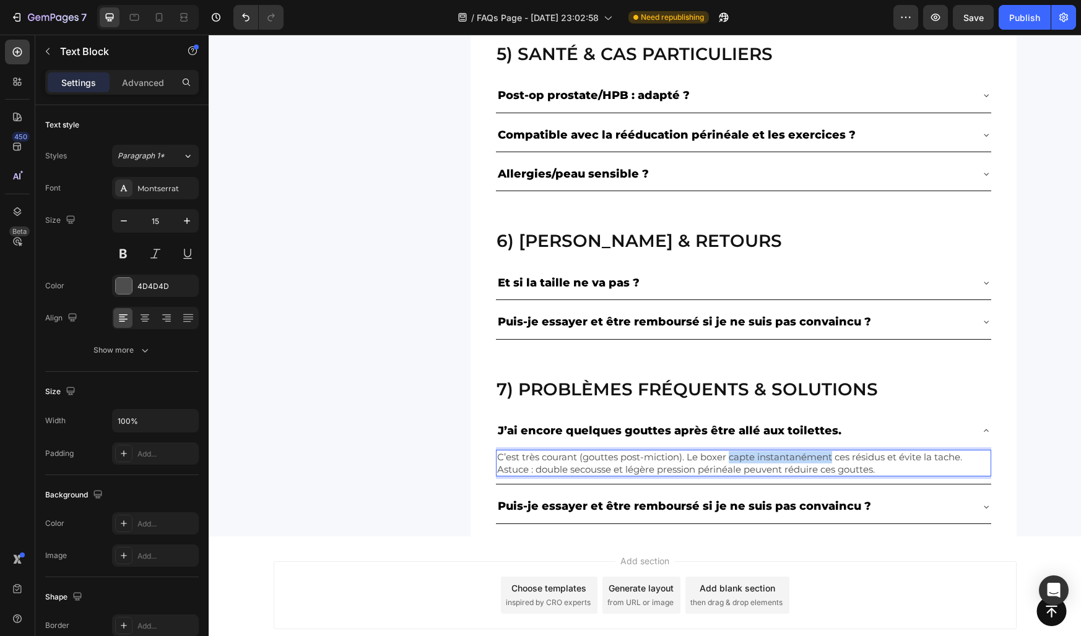
drag, startPoint x: 834, startPoint y: 460, endPoint x: 732, endPoint y: 460, distance: 102.7
click at [731, 460] on p "C’est très courant (gouttes post-miction). Le boxer capte instantanément ces ré…" at bounding box center [743, 463] width 493 height 24
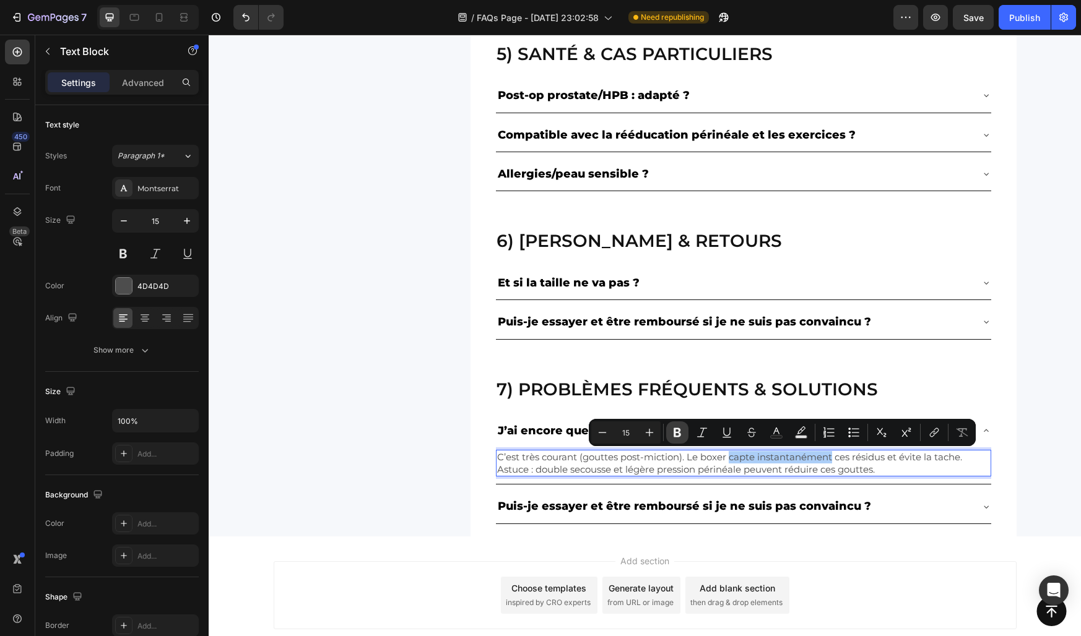
click at [680, 431] on icon "Editor contextual toolbar" at bounding box center [676, 432] width 7 height 9
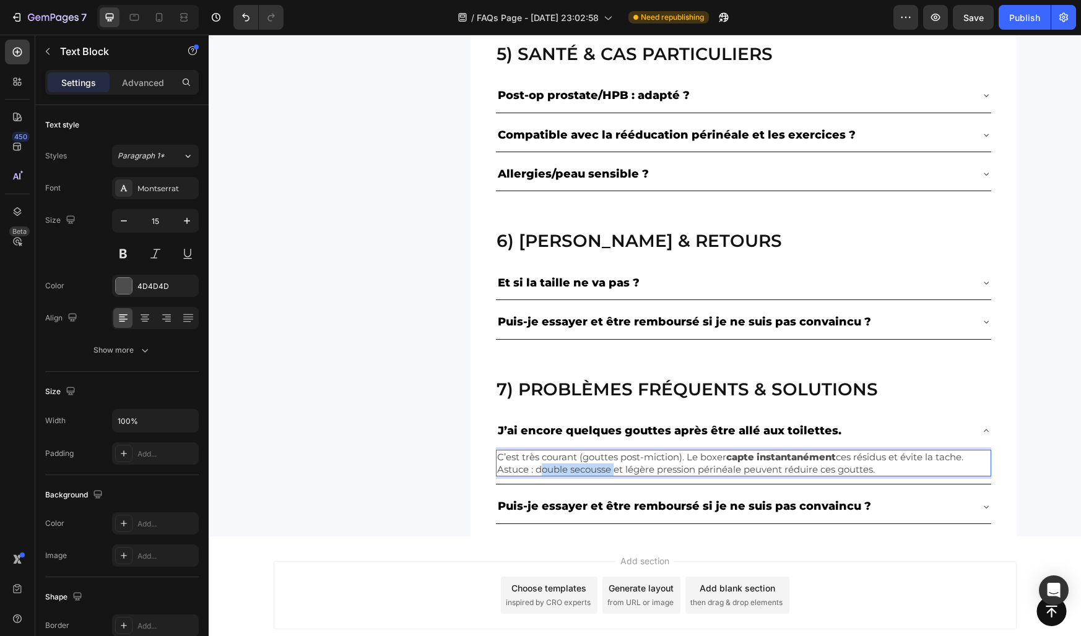
drag, startPoint x: 536, startPoint y: 470, endPoint x: 612, endPoint y: 471, distance: 75.5
click at [612, 471] on p "C’est très courant (gouttes post-miction). Le boxer capte instantanément ces ré…" at bounding box center [743, 463] width 493 height 24
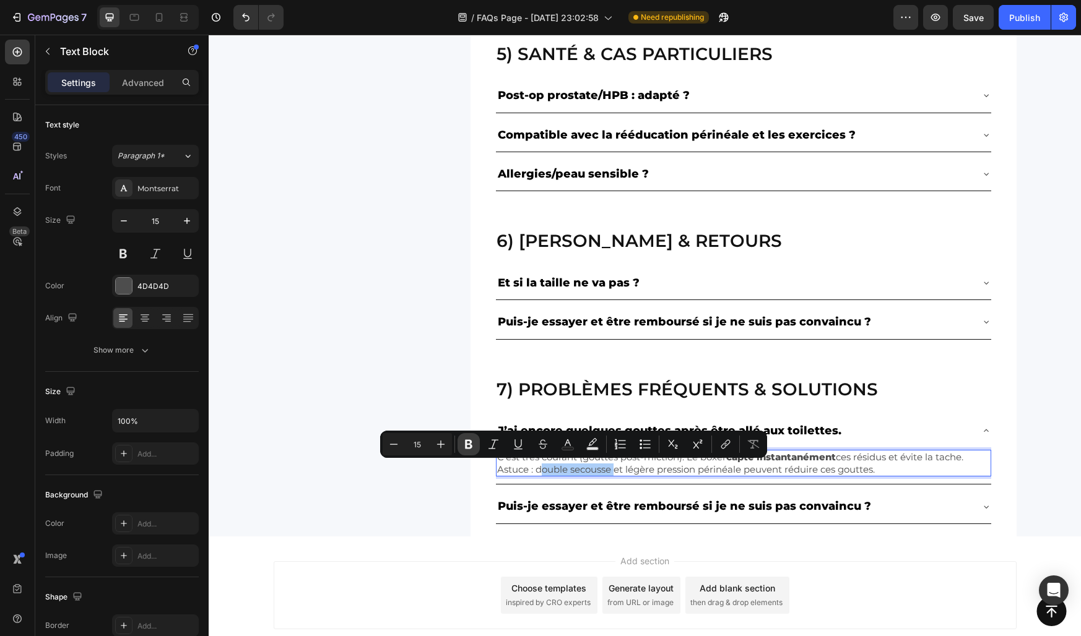
click at [464, 442] on icon "Editor contextual toolbar" at bounding box center [468, 444] width 12 height 12
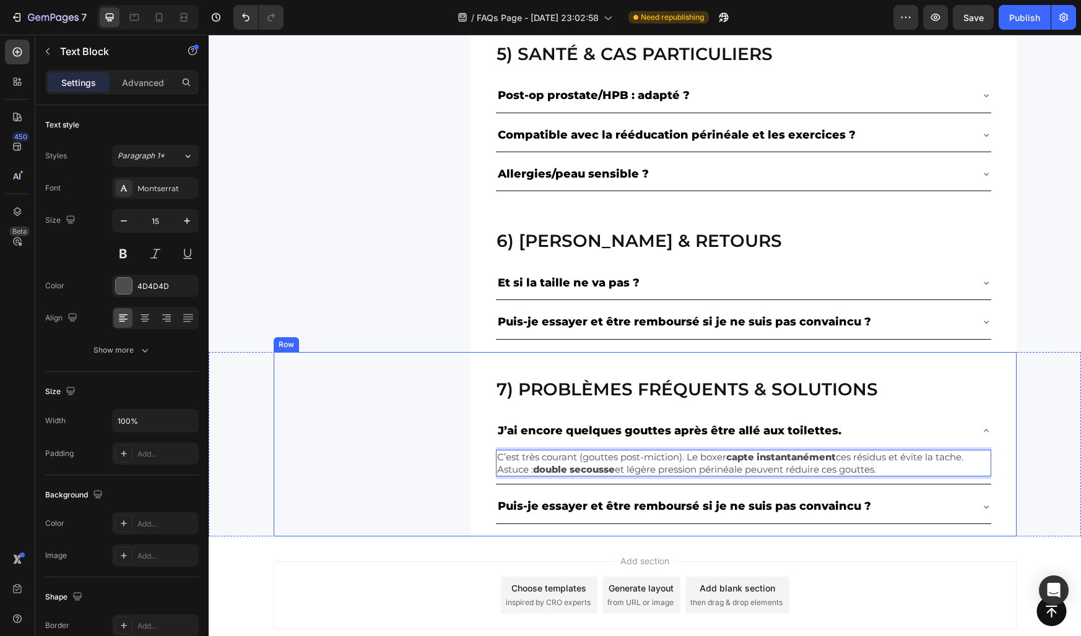
click at [400, 397] on div "7) Problèmes fréquents & solutions Heading J’ai encore quelques gouttes après ê…" at bounding box center [645, 444] width 743 height 184
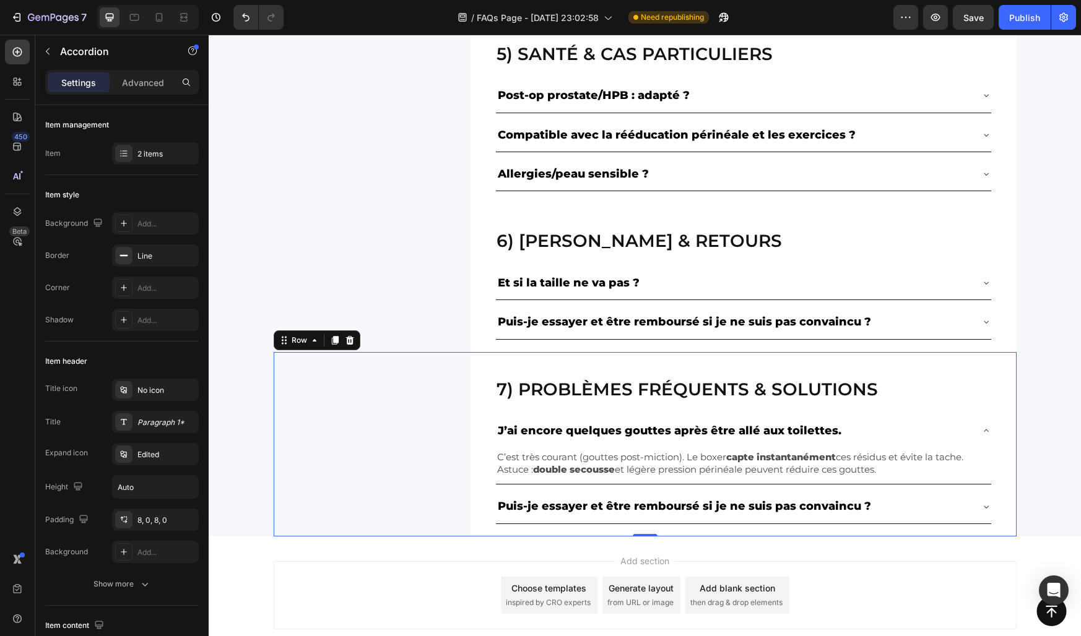
click at [525, 502] on p "Puis-je essayer et être remboursé si je ne suis pas convaincu ?" at bounding box center [684, 506] width 373 height 20
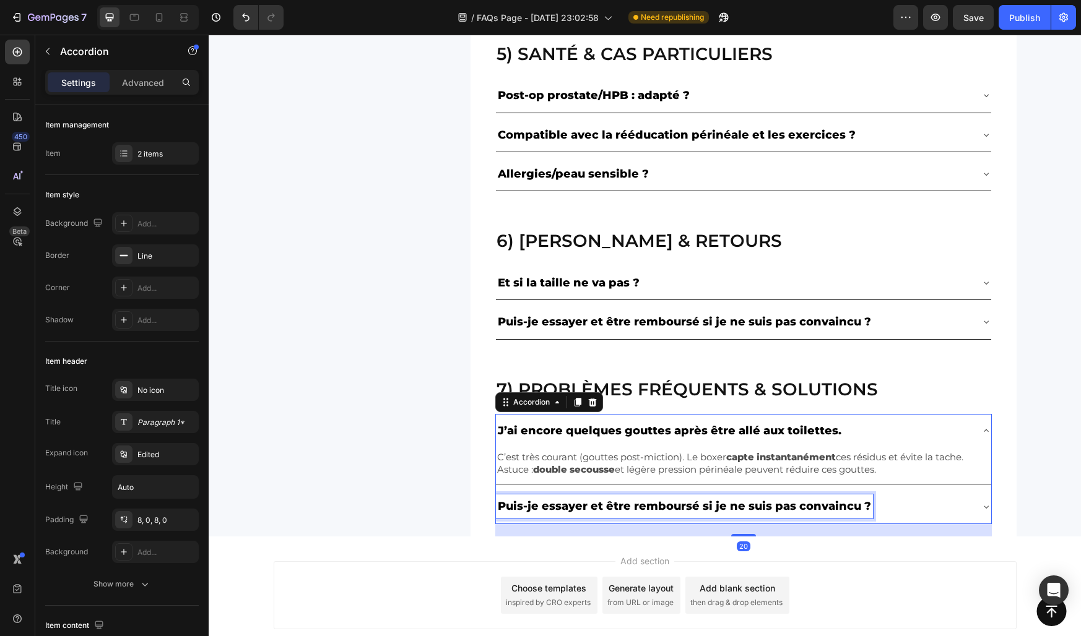
click at [525, 502] on p "Puis-je essayer et être remboursé si je ne suis pas convaincu ?" at bounding box center [684, 506] width 373 height 20
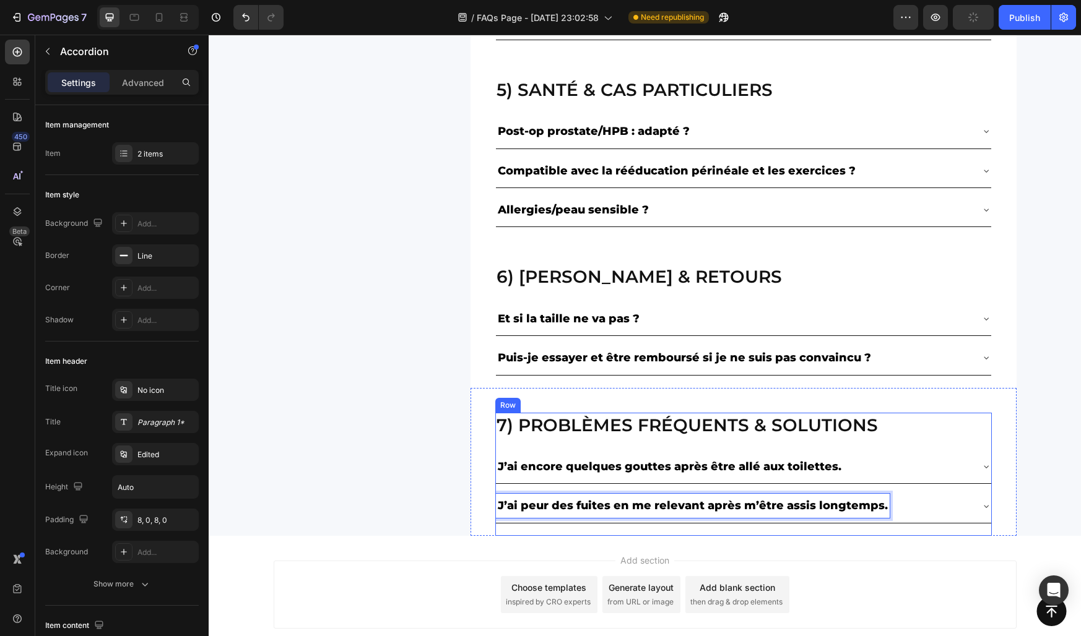
scroll to position [1151, 0]
click at [940, 503] on div "J’ai peur des fuites en me relevant après m’être assis longtemps." at bounding box center [733, 507] width 475 height 24
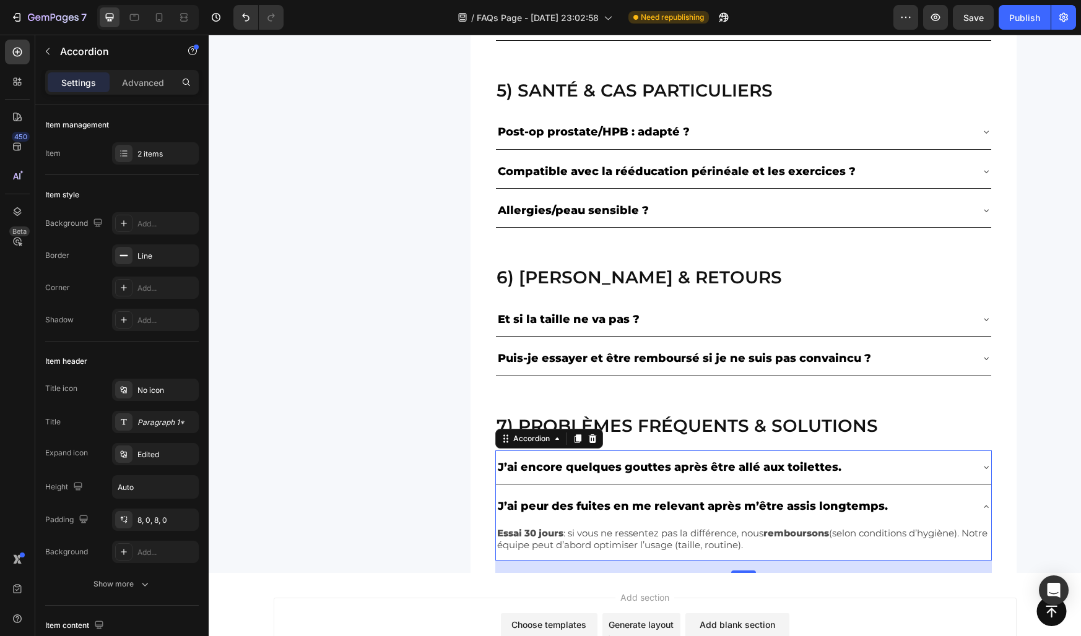
click at [545, 539] on p "Essai 30 jours : si vous ne ressentez pas la différence, nous remboursons (selo…" at bounding box center [743, 539] width 493 height 24
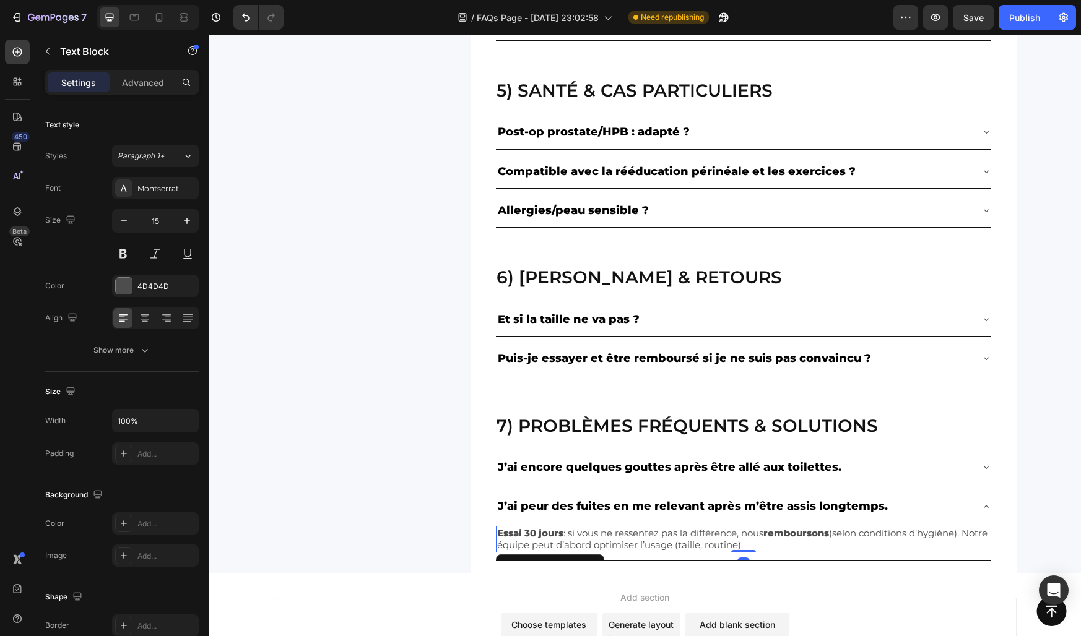
click at [545, 539] on p "Essai 30 jours : si vous ne ressentez pas la différence, nous remboursons (selo…" at bounding box center [743, 539] width 493 height 24
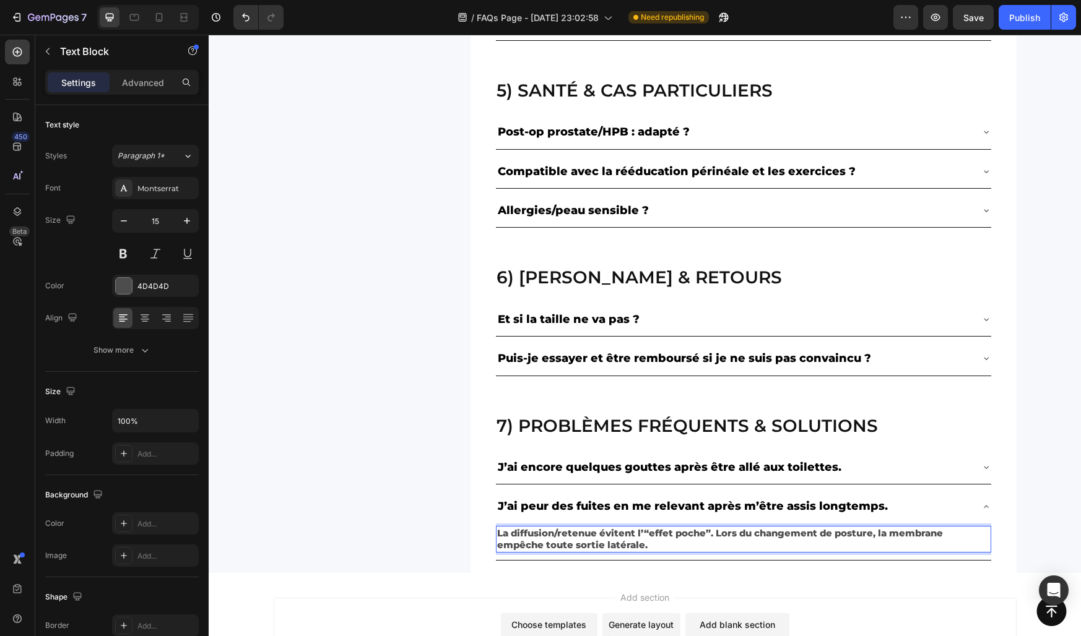
click at [540, 538] on strong "La diffusion/retenue évitent l’“effet poche”. Lors du changement de posture, la…" at bounding box center [720, 539] width 446 height 24
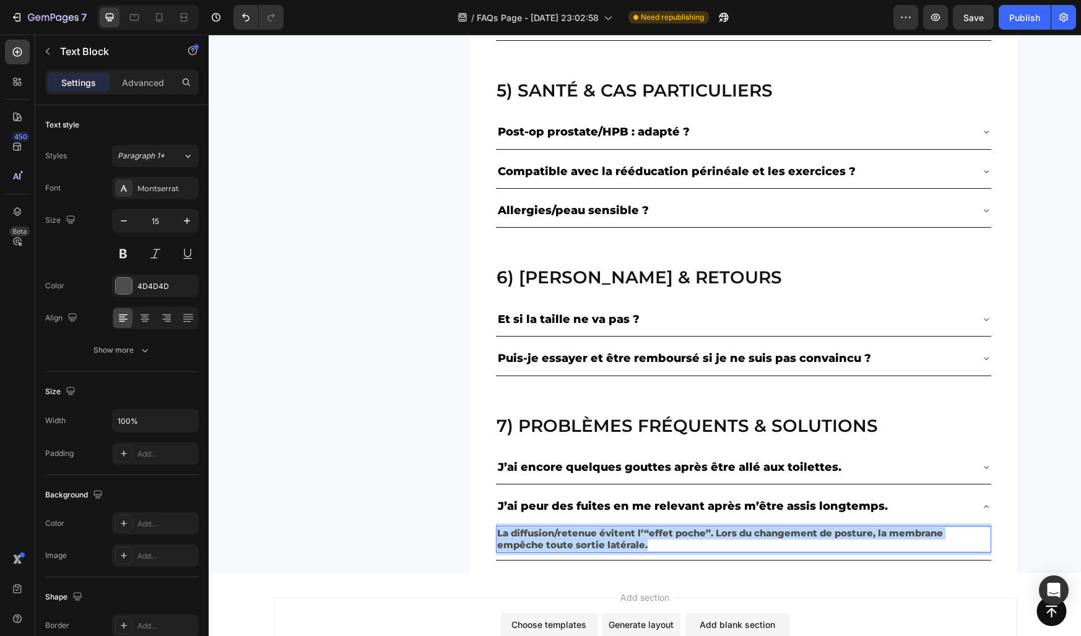
click at [540, 538] on strong "La diffusion/retenue évitent l’“effet poche”. Lors du changement de posture, la…" at bounding box center [720, 539] width 446 height 24
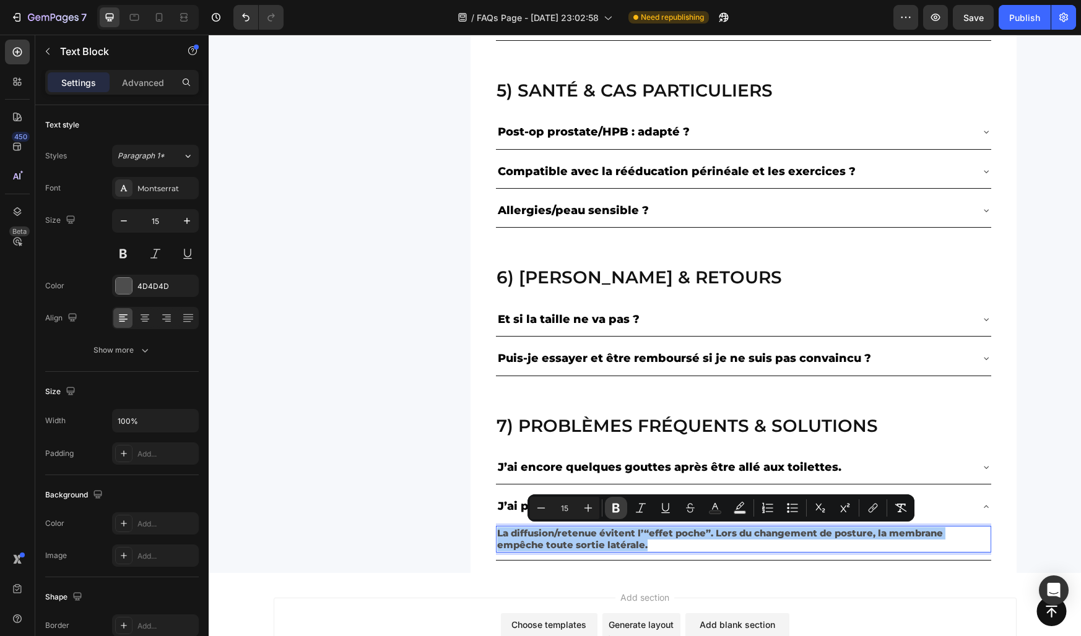
click at [619, 507] on icon "Editor contextual toolbar" at bounding box center [616, 508] width 12 height 12
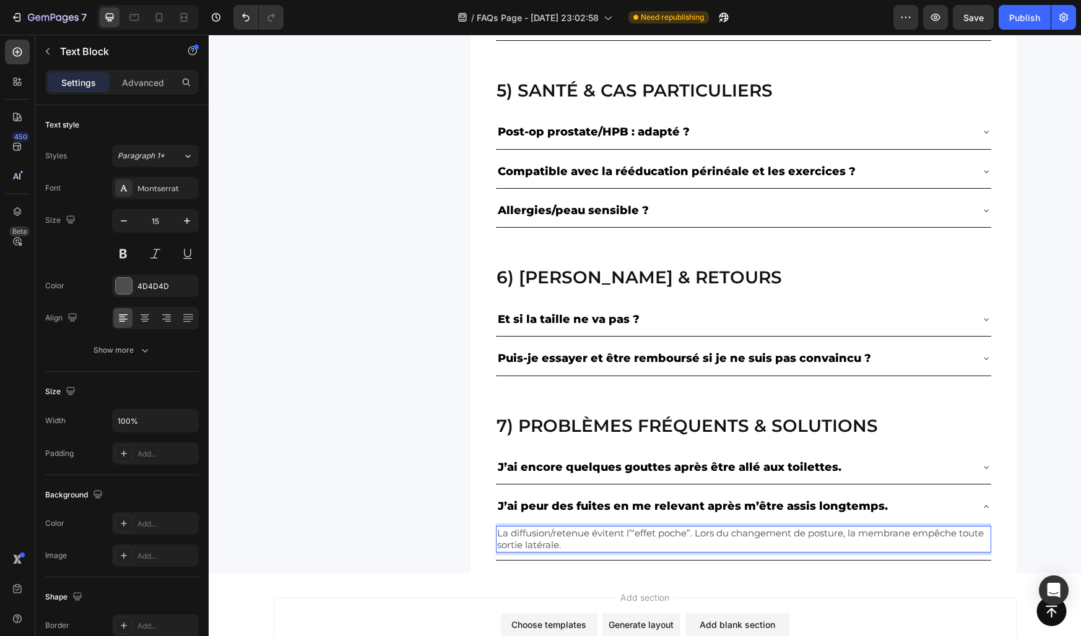
click at [633, 534] on p "La diffusion/retenue évitent l’“effet poche”. Lors du changement de posture, la…" at bounding box center [743, 539] width 493 height 24
click at [645, 543] on p "La diffusion/retenue évitent l’ “effet poche”. Lors du changement de posture, l…" at bounding box center [743, 539] width 493 height 24
drag, startPoint x: 635, startPoint y: 534, endPoint x: 686, endPoint y: 534, distance: 51.4
click at [686, 534] on p "La diffusion/retenue évitent l’ “effet poche”. Lors du changement de posture, l…" at bounding box center [743, 539] width 493 height 24
drag, startPoint x: 688, startPoint y: 534, endPoint x: 639, endPoint y: 534, distance: 49.5
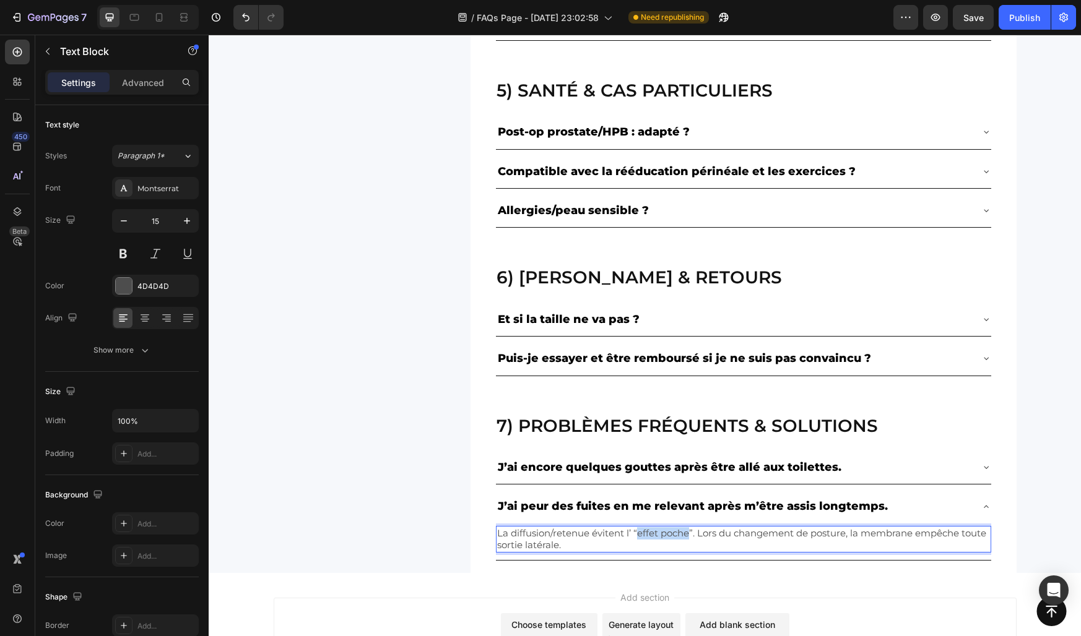
click at [638, 534] on p "La diffusion/retenue évitent l’ “effet poche”. Lors du changement de posture, l…" at bounding box center [743, 539] width 493 height 24
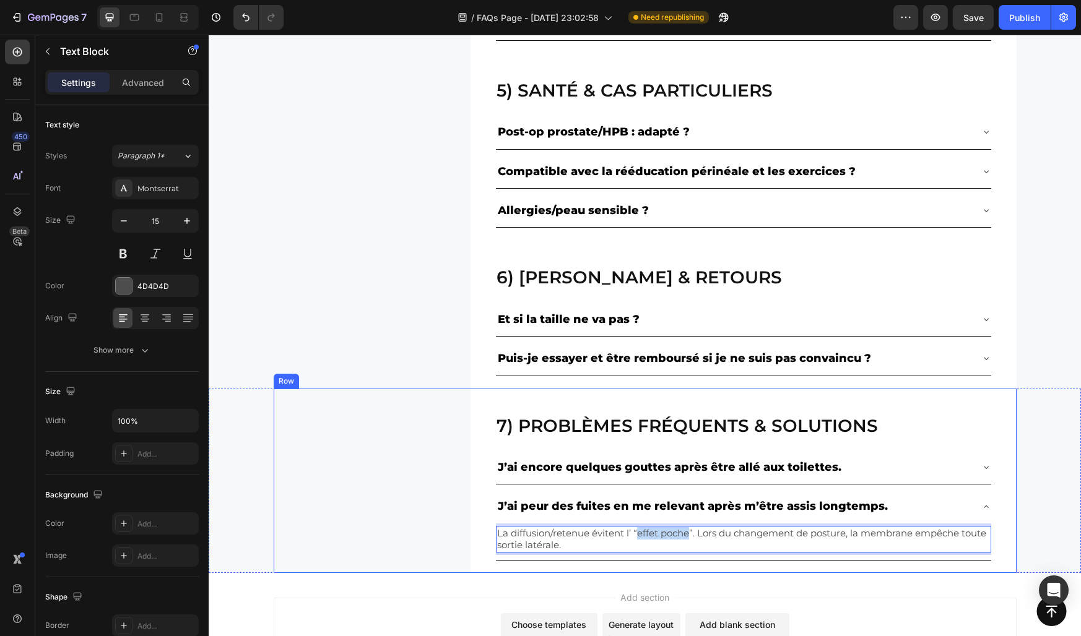
click at [418, 516] on div "7) Problèmes fréquents & solutions Heading J’ai encore quelques gouttes après ê…" at bounding box center [645, 481] width 743 height 184
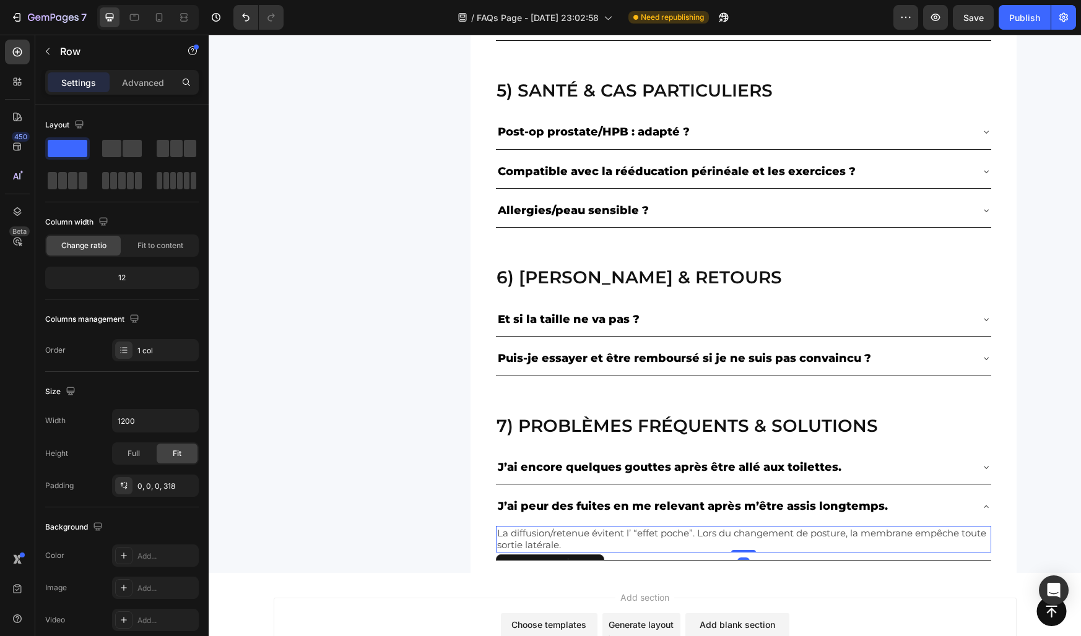
click at [647, 536] on p "La diffusion/retenue évitent l’ “effet poche”. Lors du changement de posture, l…" at bounding box center [743, 539] width 493 height 24
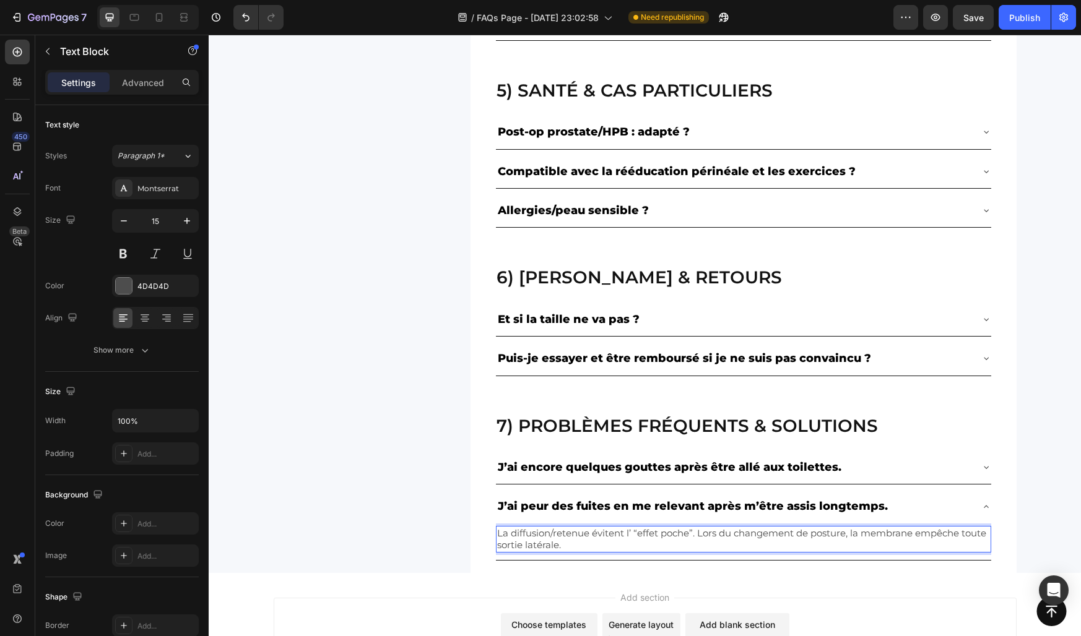
click at [634, 536] on p "La diffusion/retenue évitent l’ “effet poche”. Lors du changement de posture, l…" at bounding box center [743, 539] width 493 height 24
drag, startPoint x: 638, startPoint y: 536, endPoint x: 688, endPoint y: 535, distance: 50.2
click at [688, 535] on p "La diffusion/retenue évitent l’ “effet poche”. Lors du changement de posture, l…" at bounding box center [743, 539] width 493 height 24
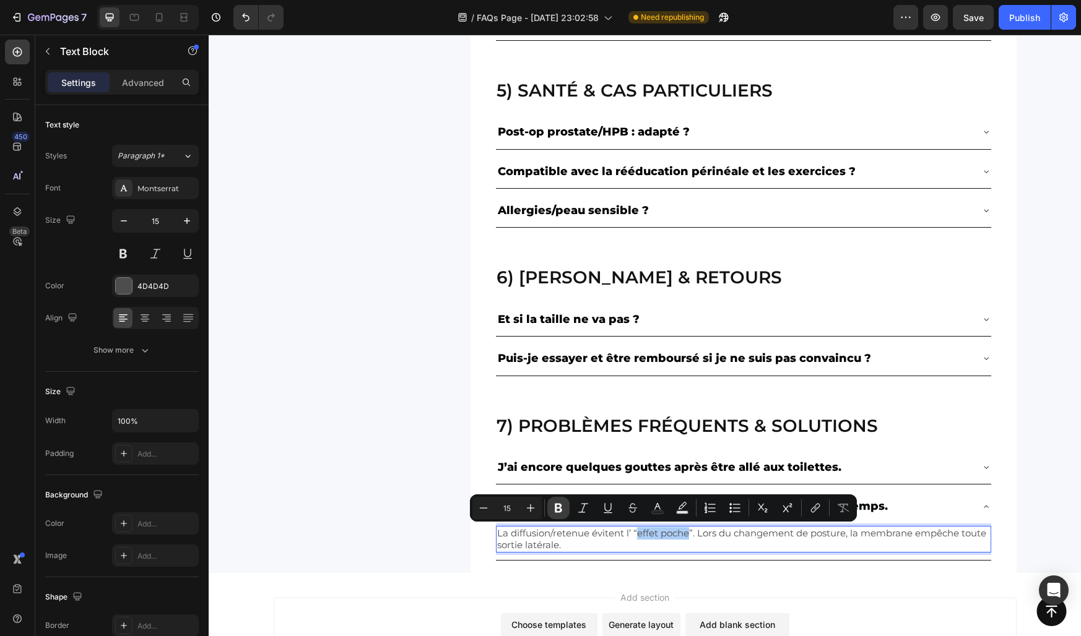
click at [554, 509] on icon "Editor contextual toolbar" at bounding box center [558, 508] width 12 height 12
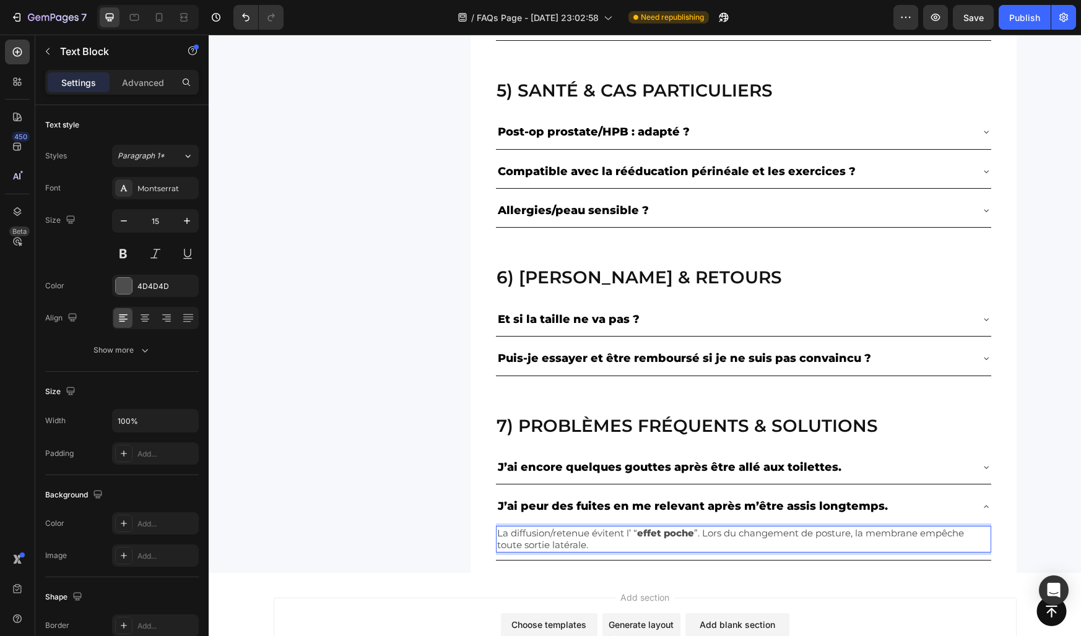
click at [890, 534] on p "La diffusion/retenue évitent l’ “ effet poche ”. Lors du changement de posture,…" at bounding box center [743, 539] width 493 height 24
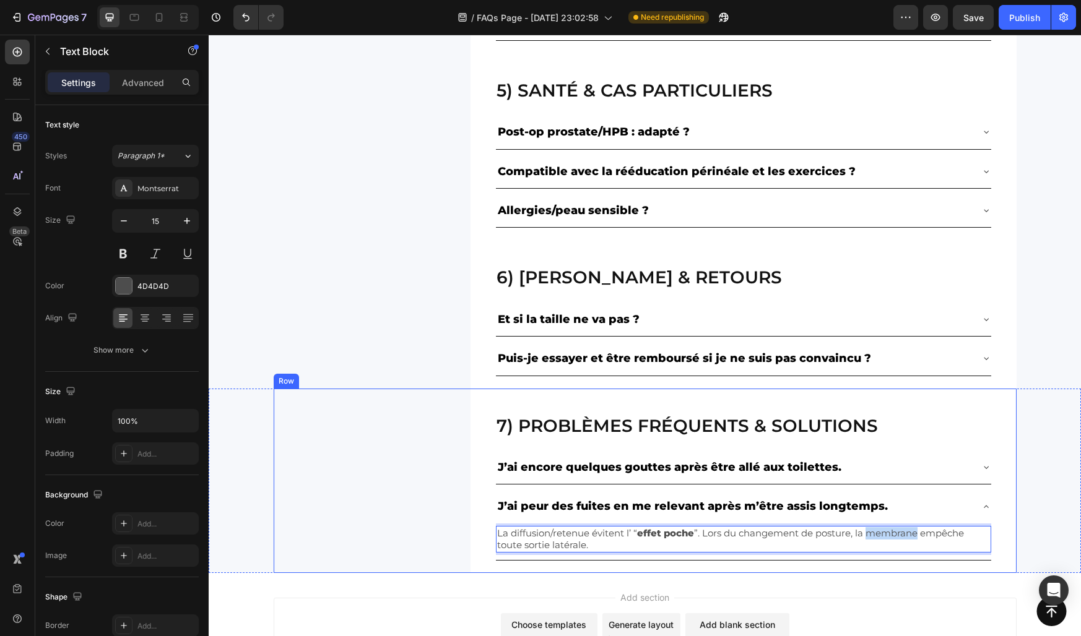
click at [440, 507] on div "7) Problèmes fréquents & solutions Heading J’ai encore quelques gouttes après ê…" at bounding box center [645, 481] width 743 height 184
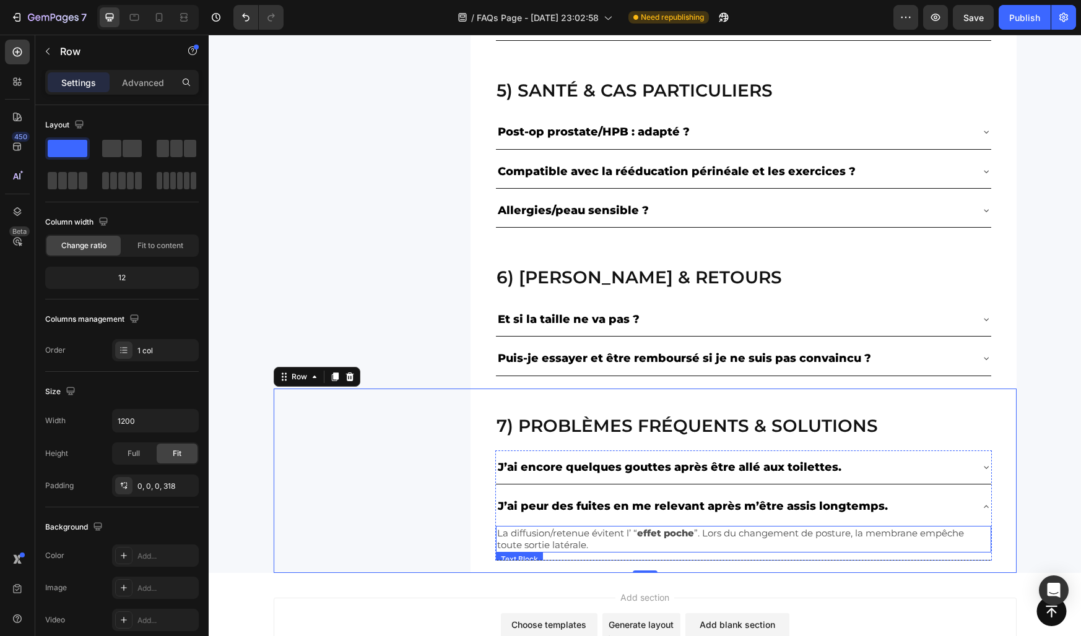
click at [907, 534] on p "La diffusion/retenue évitent l’ “ effet poche ”. Lors du changement de posture,…" at bounding box center [743, 539] width 493 height 24
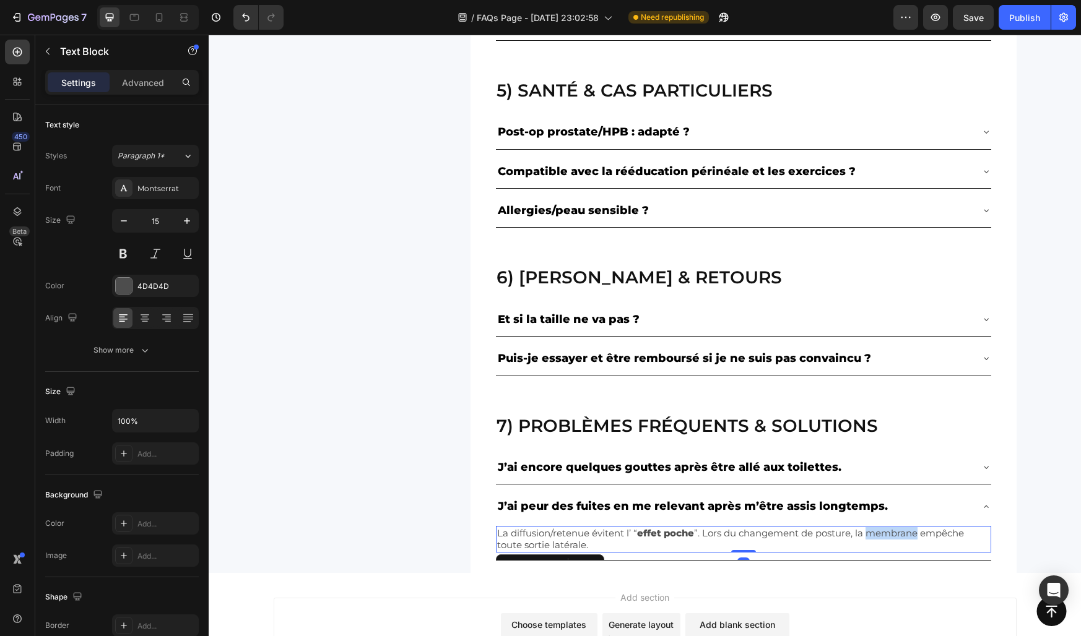
click at [895, 534] on p "La diffusion/retenue évitent l’ “ effet poche ”. Lors du changement de posture,…" at bounding box center [743, 539] width 493 height 24
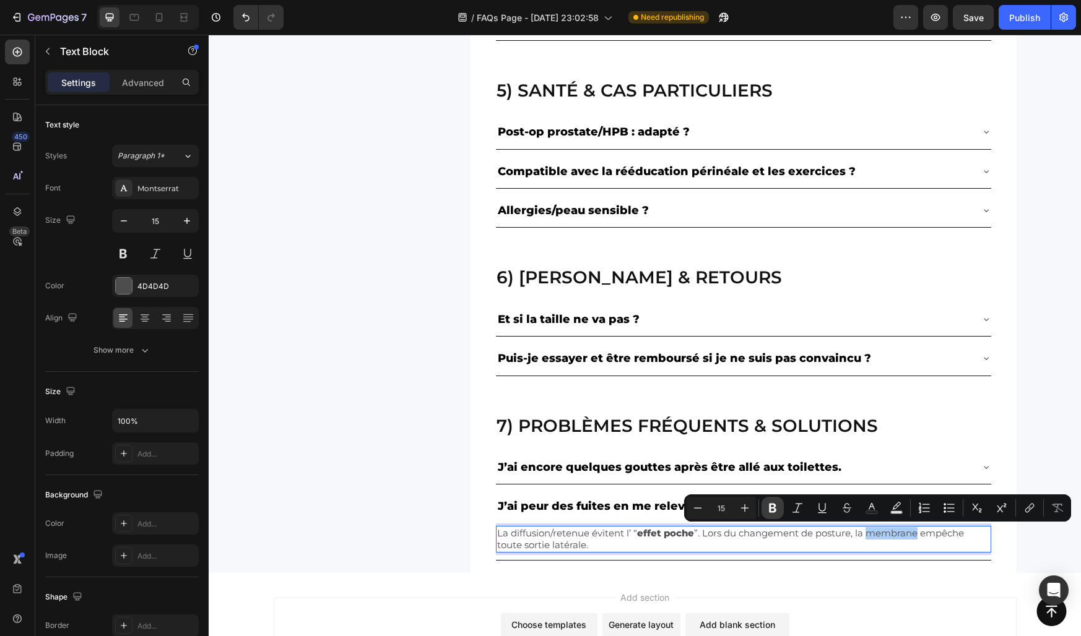
click at [769, 503] on icon "Editor contextual toolbar" at bounding box center [772, 508] width 12 height 12
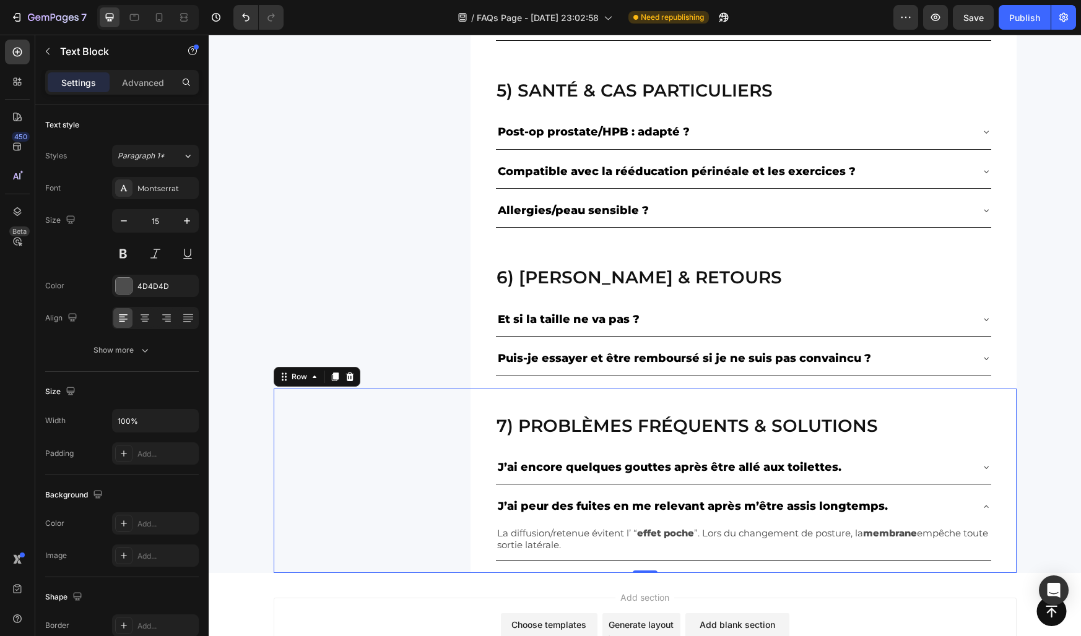
click at [426, 473] on div "7) Problèmes fréquents & solutions Heading J’ai encore quelques gouttes après ê…" at bounding box center [645, 481] width 743 height 184
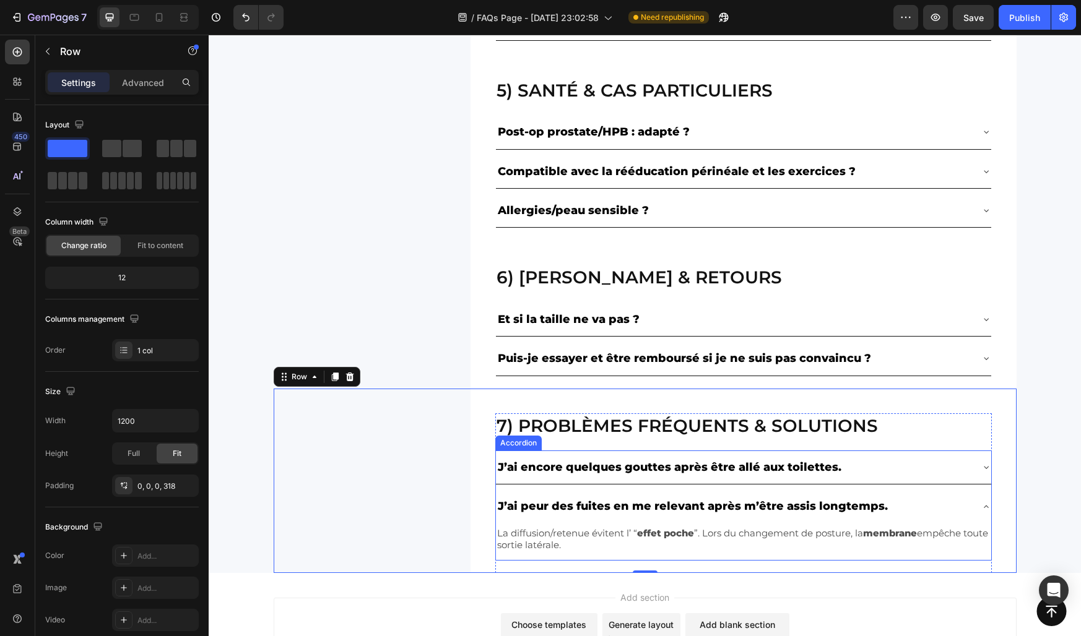
click at [890, 506] on div "J’ai peur des fuites en me relevant après m’être assis longtemps." at bounding box center [733, 507] width 475 height 24
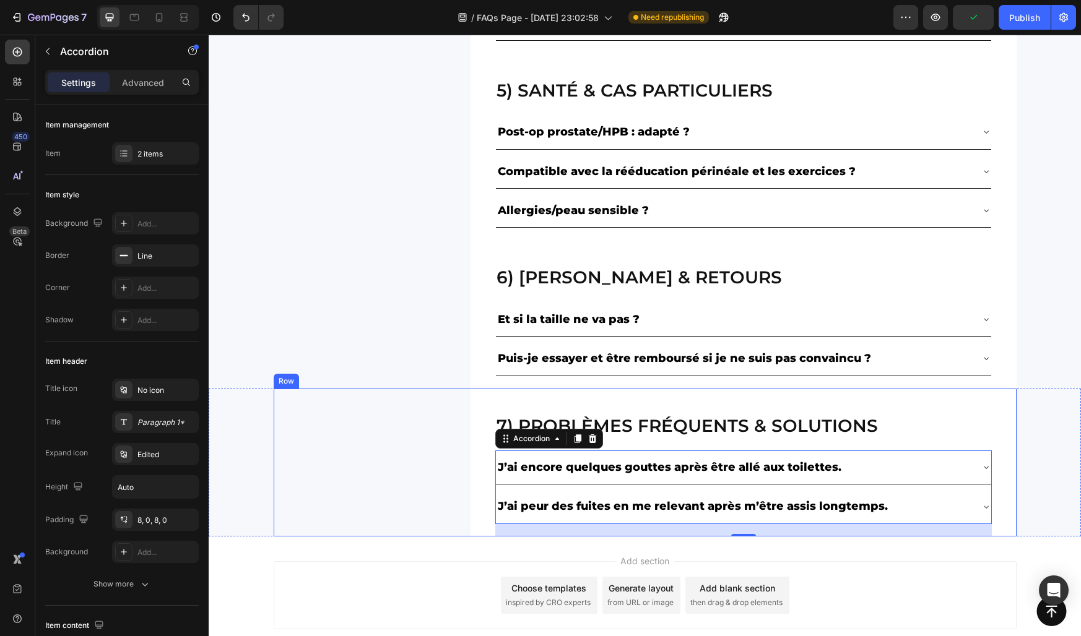
click at [423, 465] on div "7) Problèmes fréquents & solutions Heading J’ai encore quelques gouttes après ê…" at bounding box center [645, 463] width 743 height 148
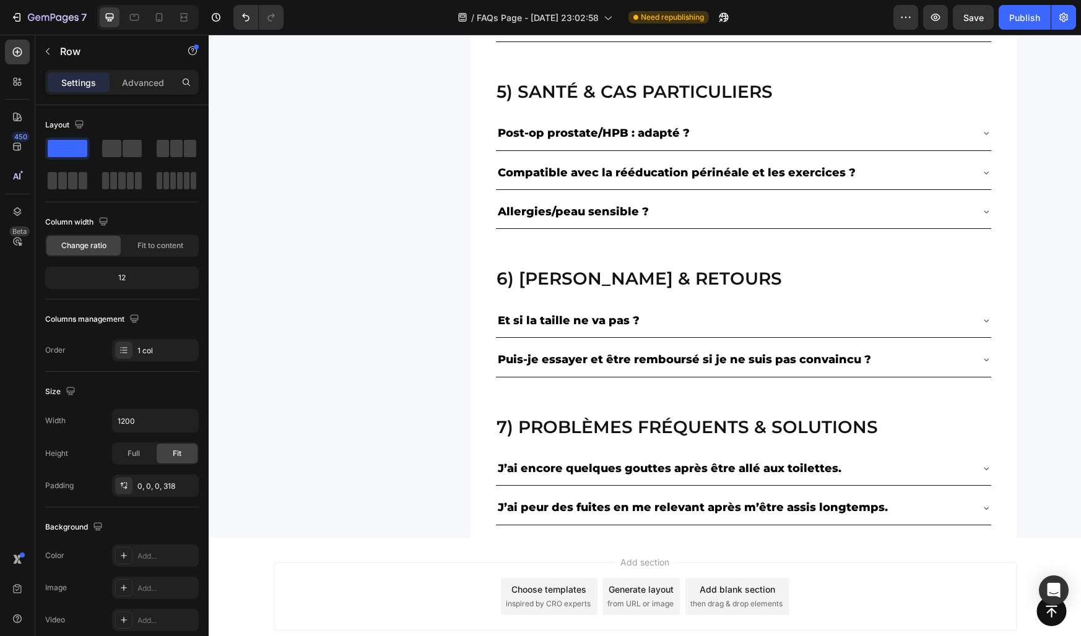
scroll to position [1053, 0]
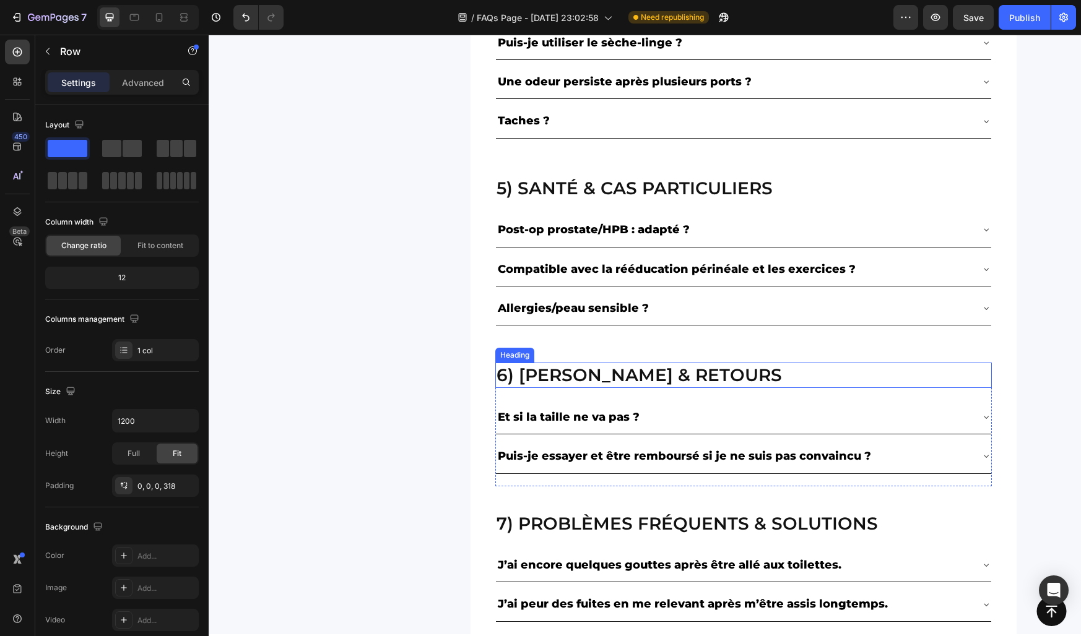
click at [556, 373] on h2 "6) livraison & retours" at bounding box center [743, 375] width 496 height 25
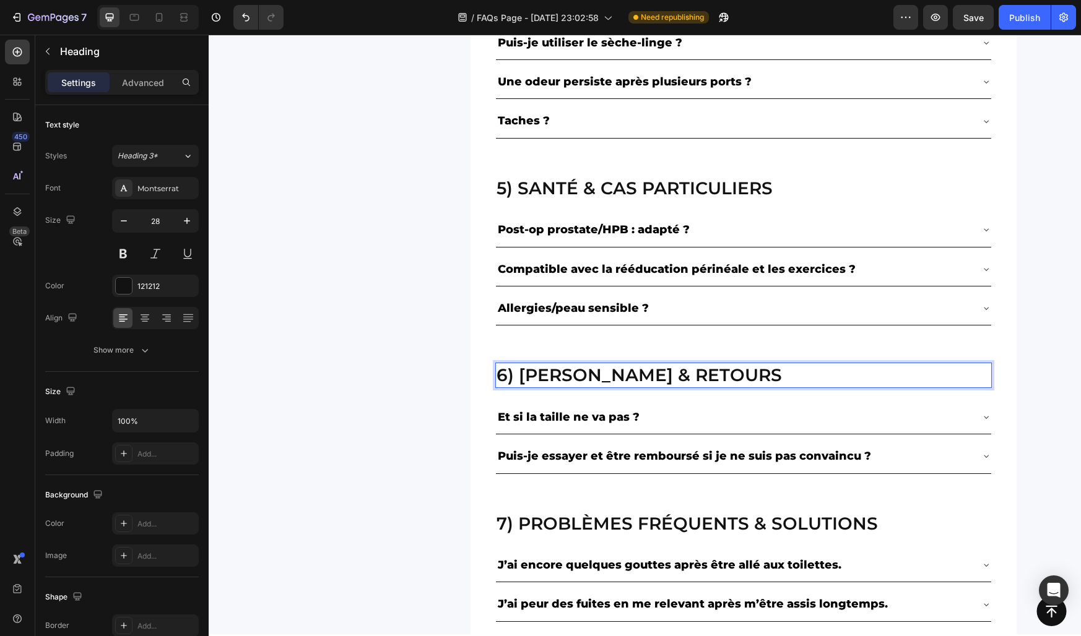
click at [556, 373] on h2 "6) livraison & retours" at bounding box center [743, 375] width 496 height 25
click at [556, 373] on p "6) livraison & retours" at bounding box center [743, 375] width 494 height 22
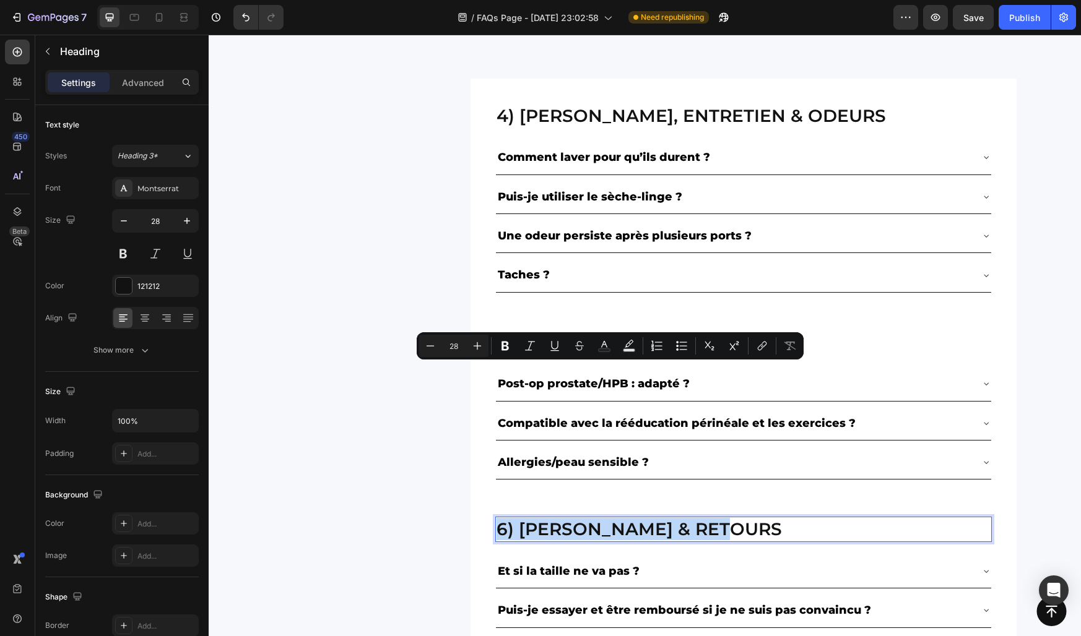
type input "16"
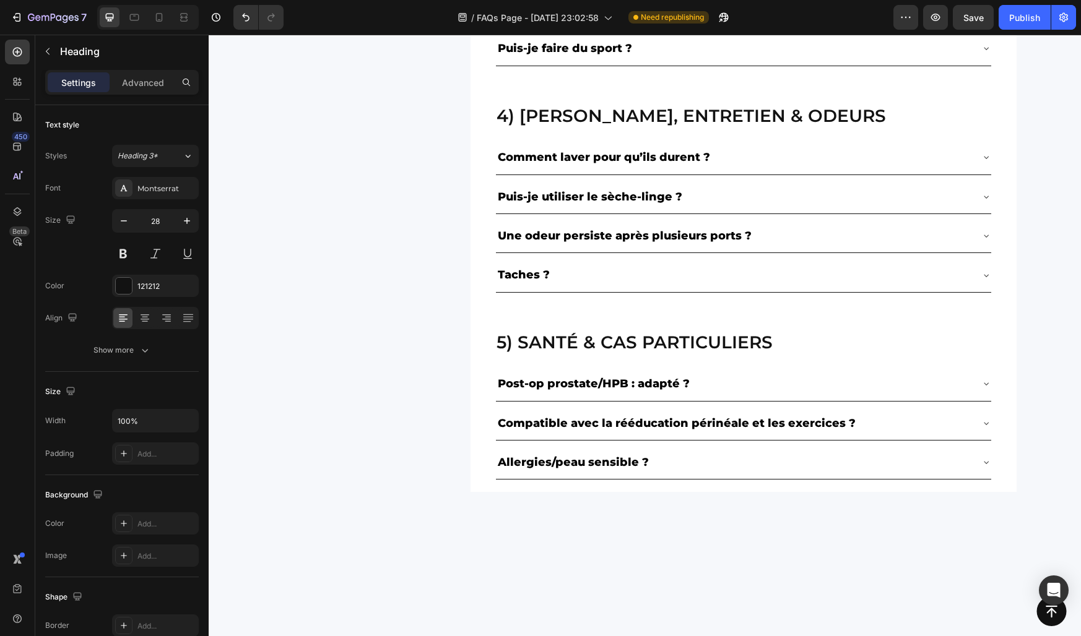
scroll to position [40, 0]
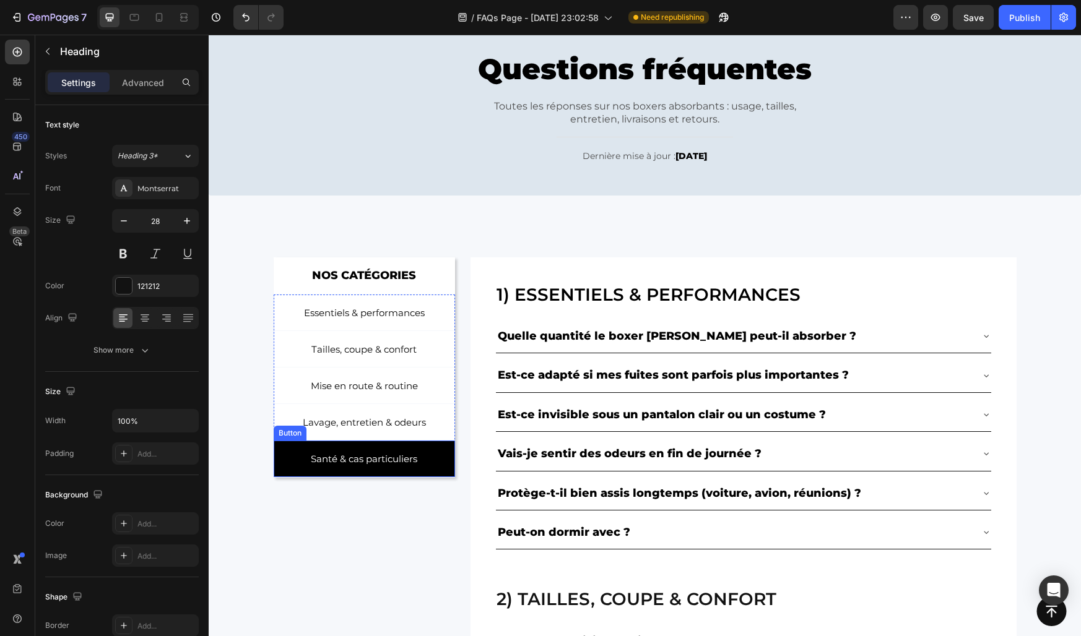
click at [417, 449] on link "Santé & cas particuliers" at bounding box center [365, 459] width 182 height 37
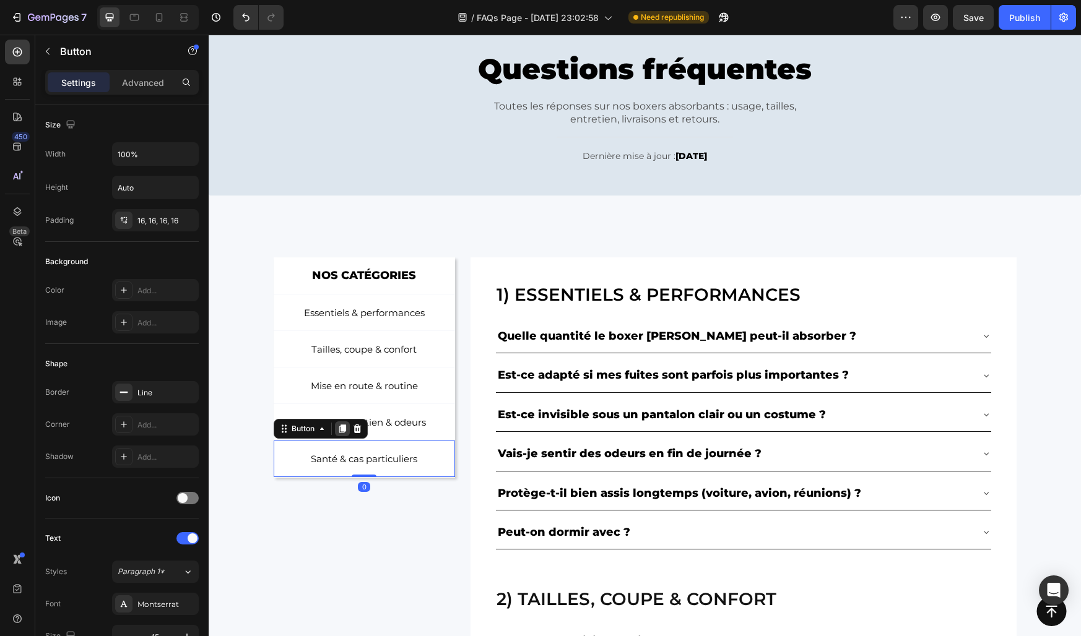
click at [342, 431] on icon at bounding box center [342, 429] width 7 height 9
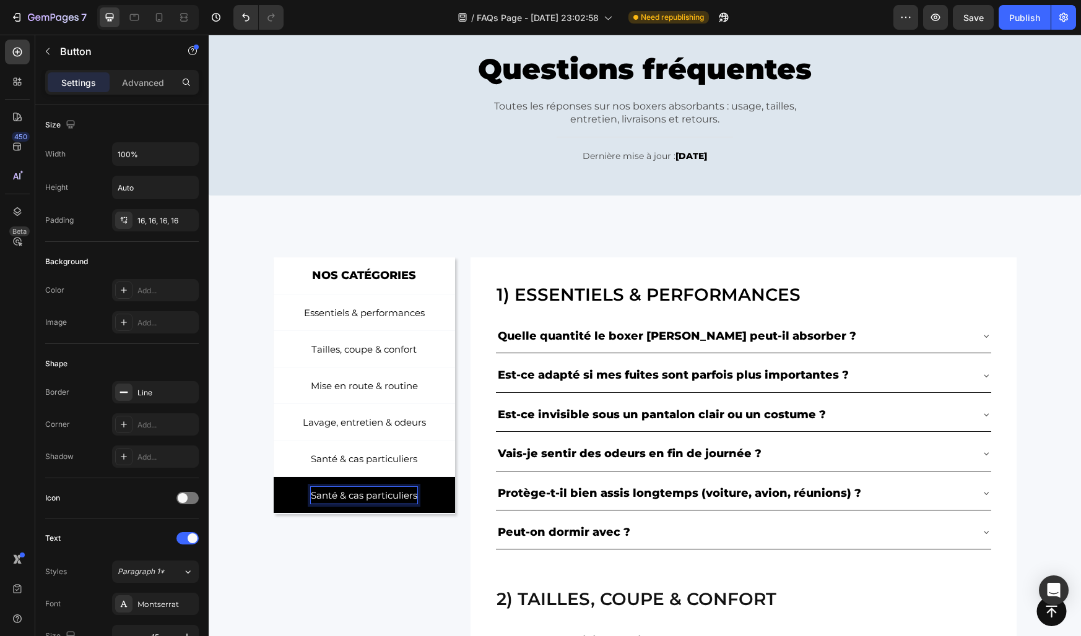
click at [358, 498] on p "Santé & cas particuliers" at bounding box center [364, 495] width 106 height 17
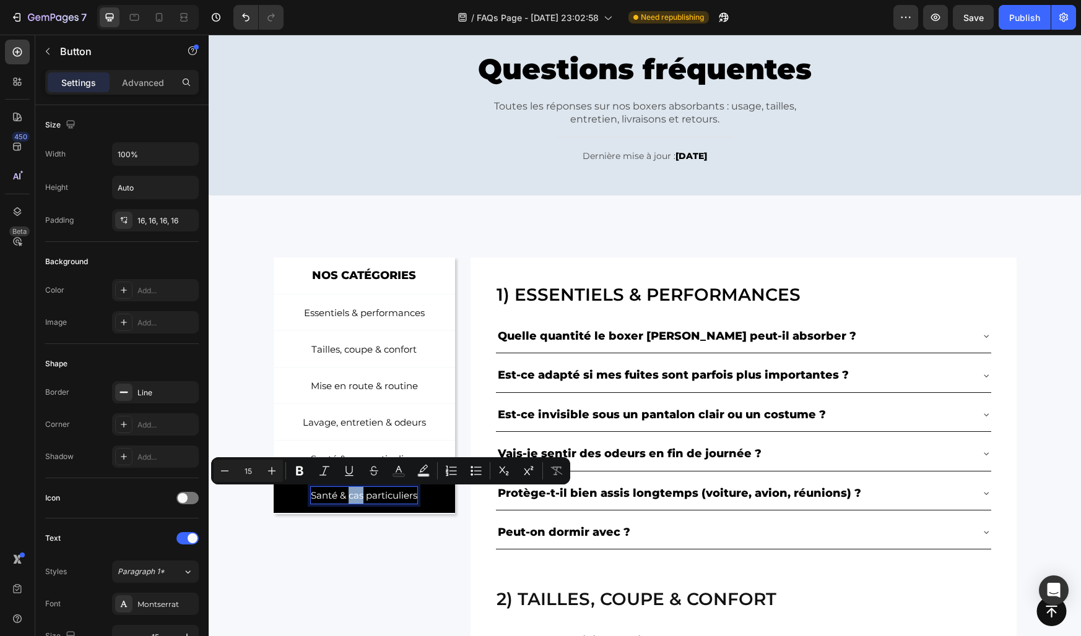
click at [358, 498] on p "Santé & cas particuliers" at bounding box center [364, 495] width 106 height 17
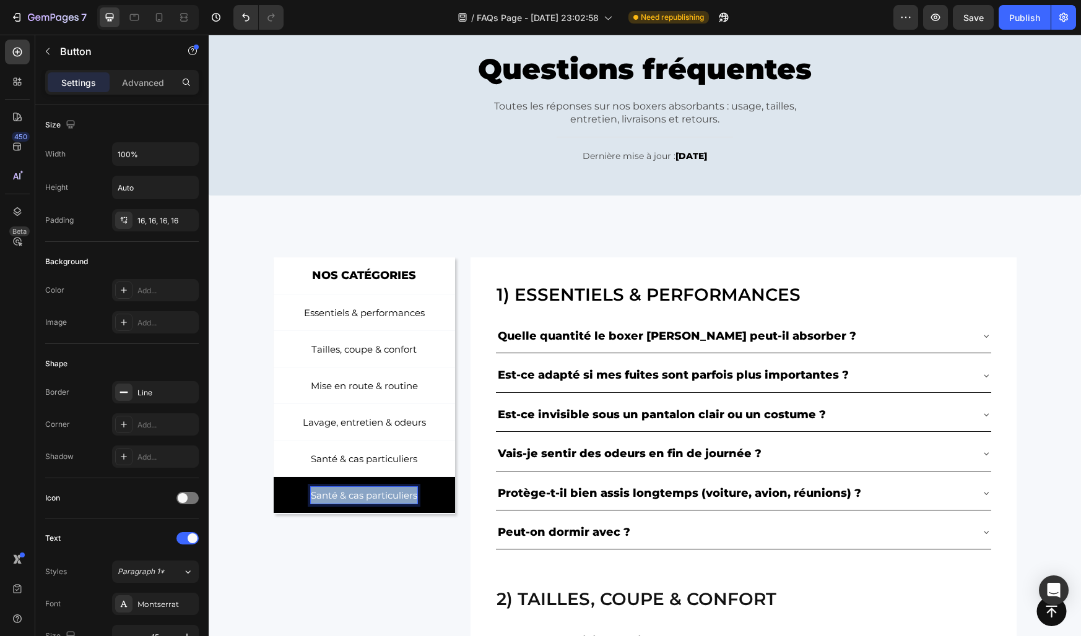
click at [358, 498] on p "Santé & cas particuliers" at bounding box center [364, 495] width 106 height 17
drag, startPoint x: 329, startPoint y: 496, endPoint x: 306, endPoint y: 496, distance: 22.9
click at [306, 496] on link "6) livraison & retours" at bounding box center [365, 495] width 182 height 37
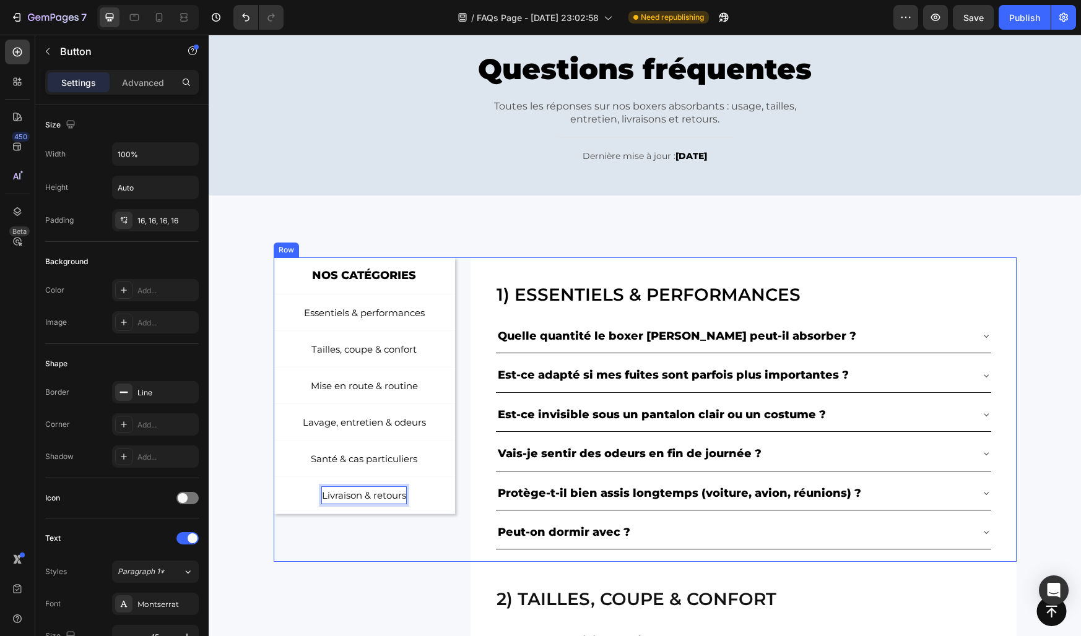
click at [327, 529] on div "NOS CATÉGORIES Text Block Row Essentiels & performances Button Tailles, coupe &…" at bounding box center [365, 409] width 182 height 305
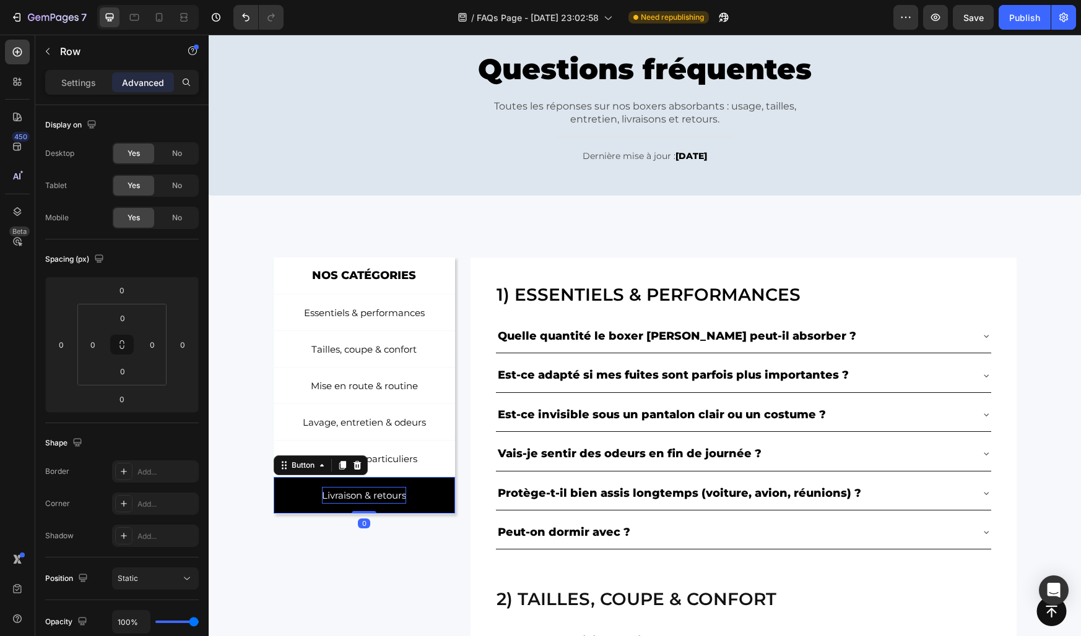
click at [301, 498] on link "Livraison & retours" at bounding box center [365, 495] width 182 height 37
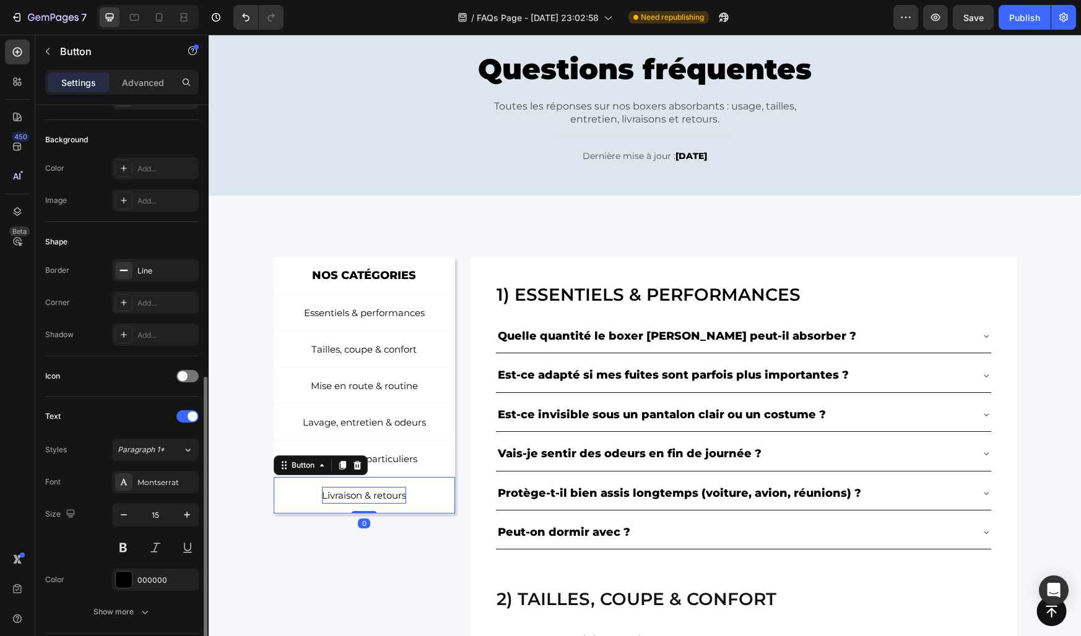
scroll to position [386, 0]
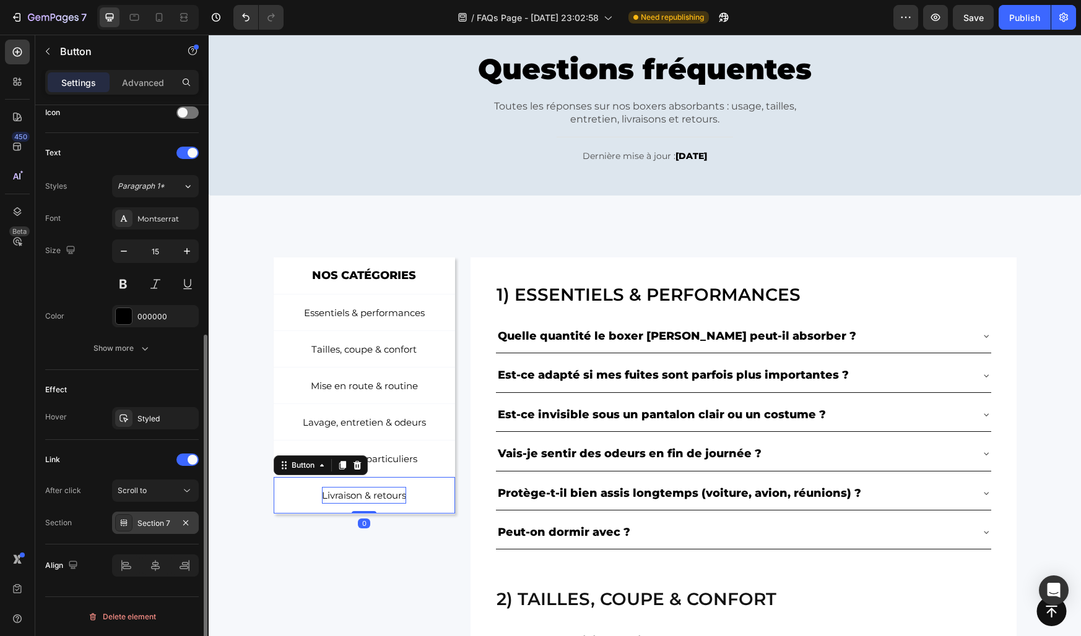
click at [150, 517] on div "Section 7" at bounding box center [155, 523] width 87 height 22
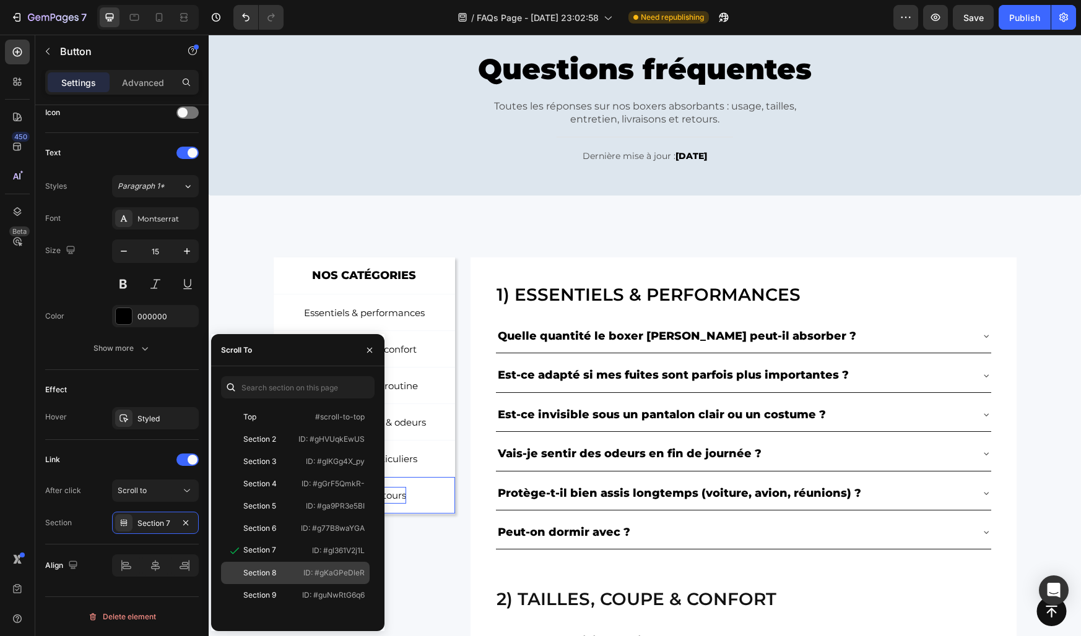
click at [257, 568] on div "Section 8" at bounding box center [259, 573] width 33 height 11
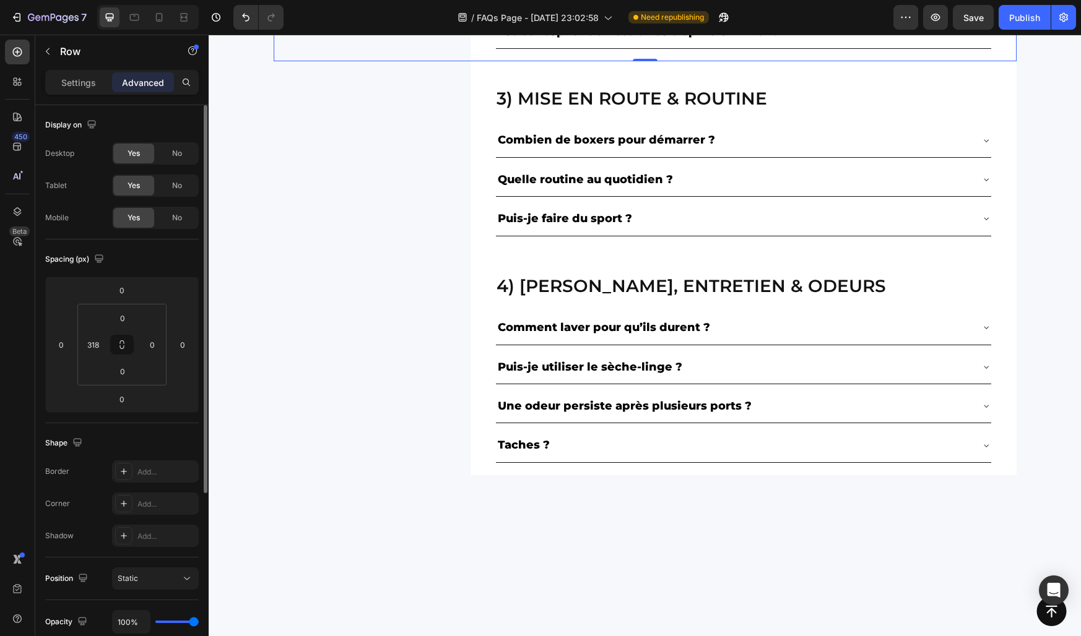
scroll to position [1229, 0]
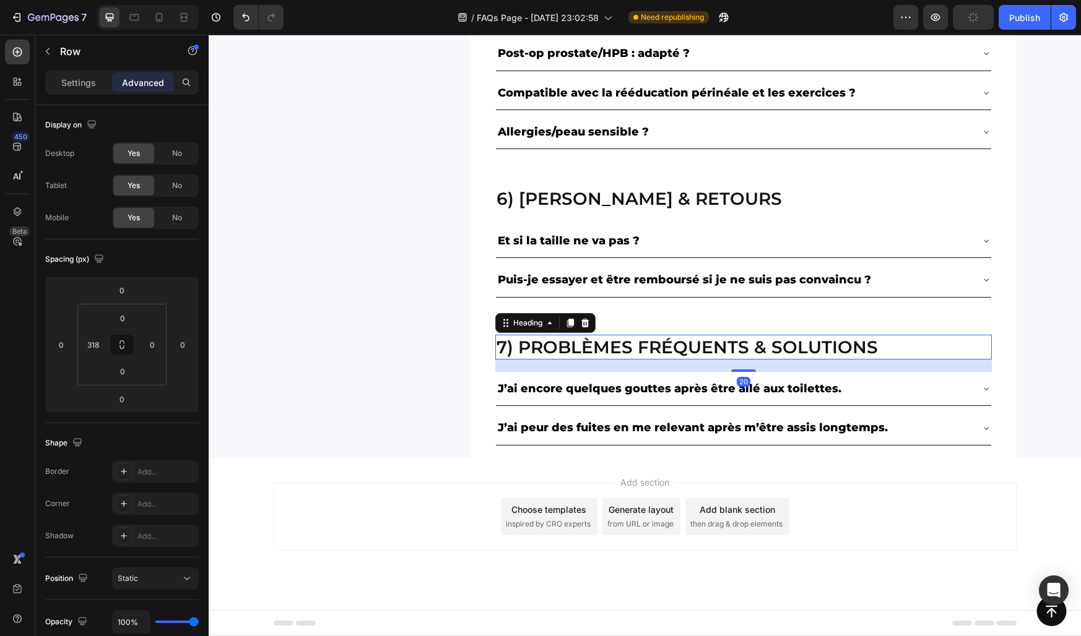
click at [550, 346] on h2 "7) Problèmes fréquents & solutions" at bounding box center [743, 347] width 496 height 25
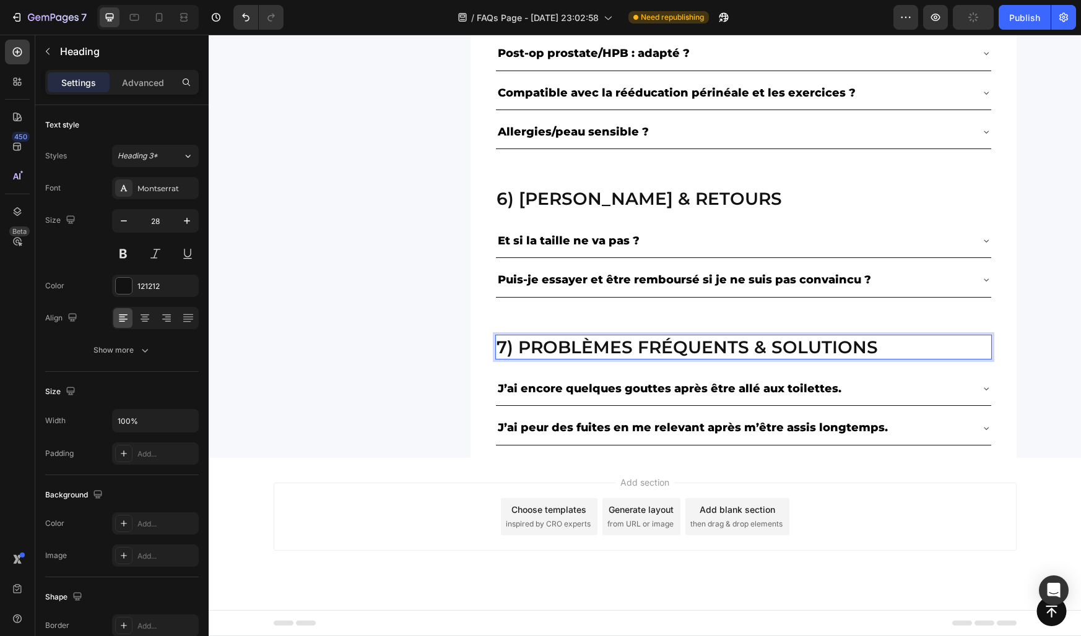
click at [550, 346] on h2 "7) Problèmes fréquents & solutions" at bounding box center [743, 347] width 496 height 25
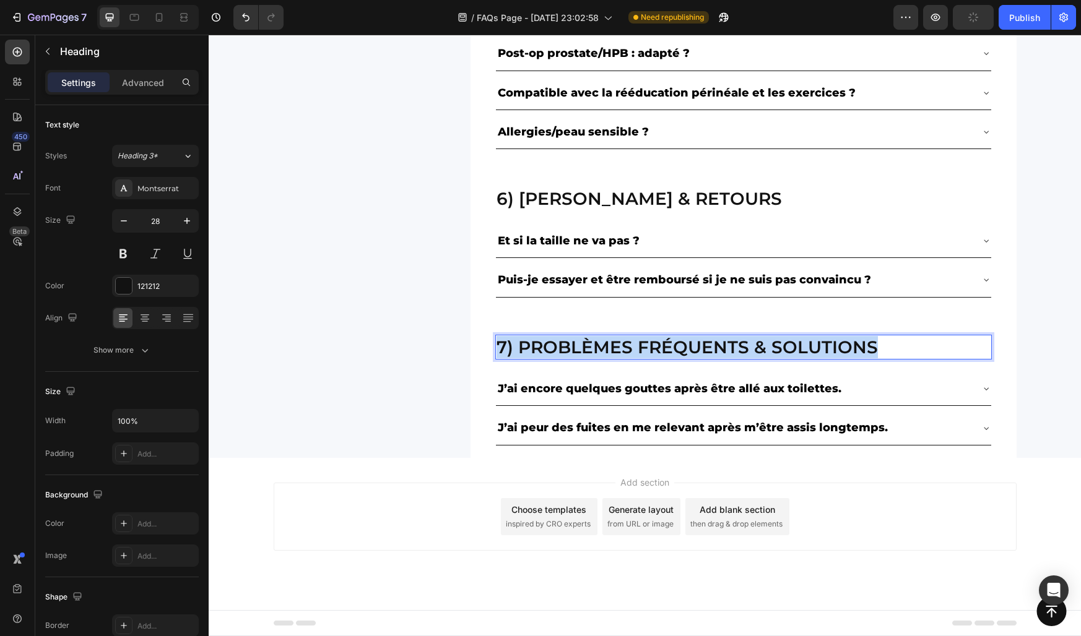
click at [550, 346] on p "7) Problèmes fréquents & solutions" at bounding box center [743, 347] width 494 height 22
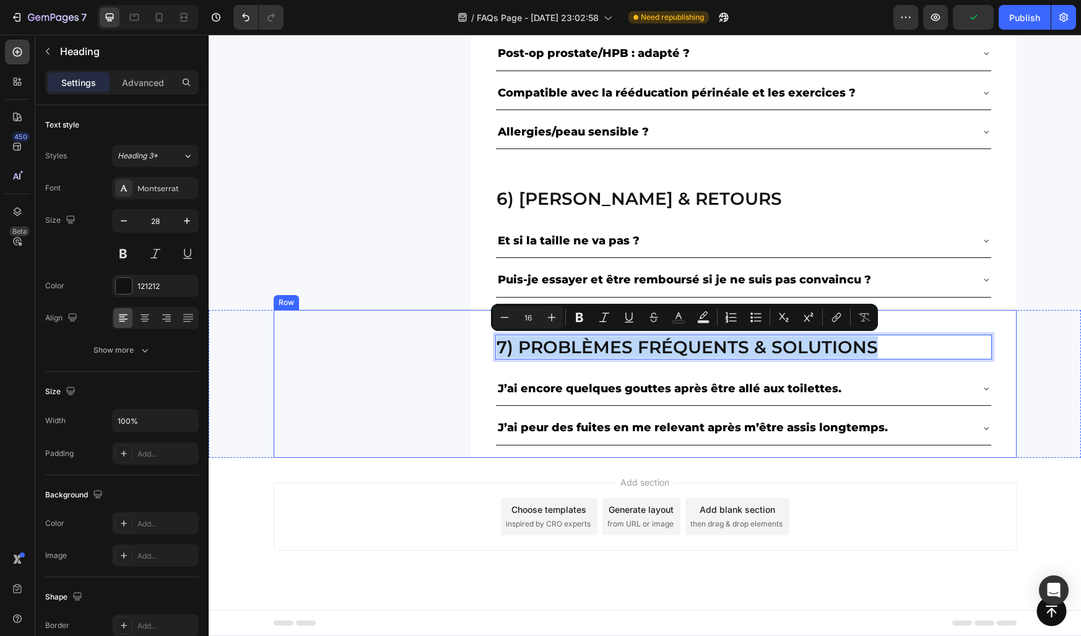
click at [409, 333] on div "7) Problèmes fréquents & solutions Heading 20 J’ai encore quelques gouttes aprè…" at bounding box center [645, 384] width 743 height 148
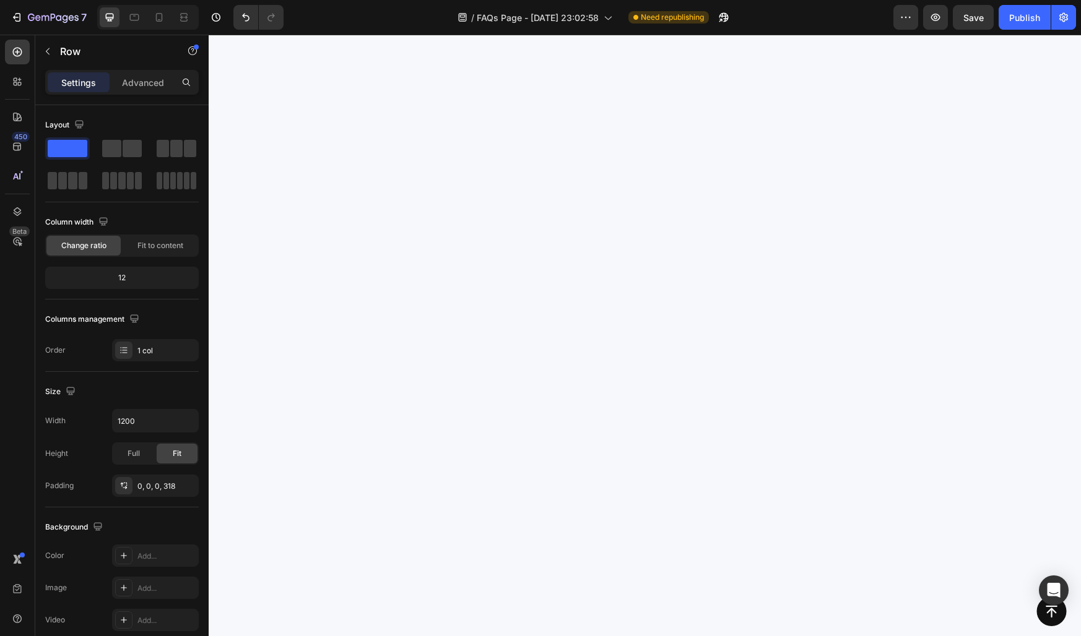
scroll to position [0, 0]
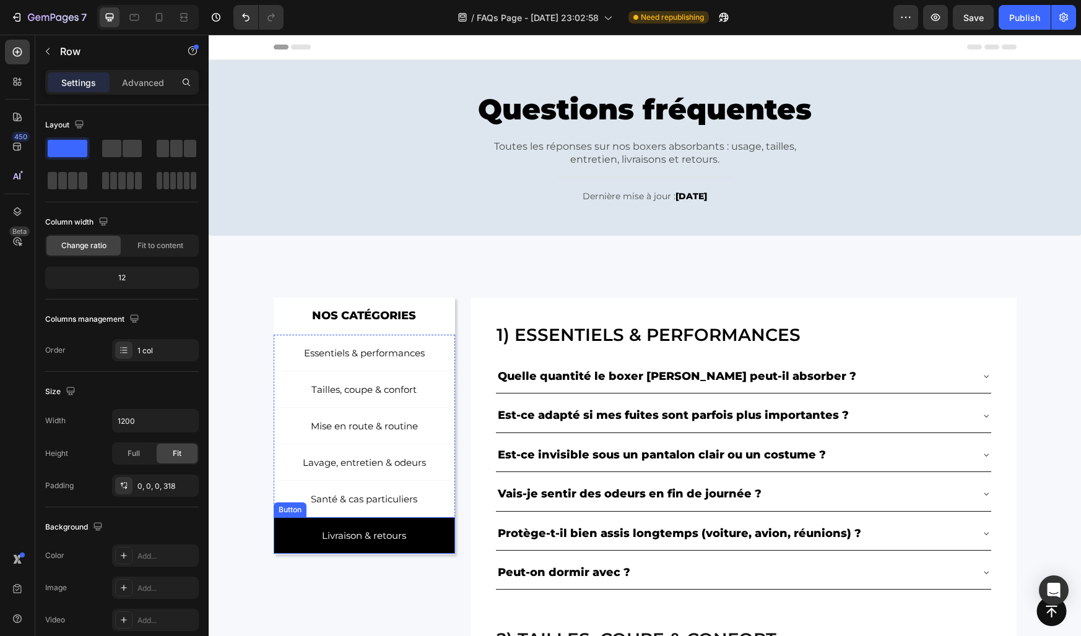
click at [423, 537] on link "Livraison & retours" at bounding box center [365, 535] width 182 height 37
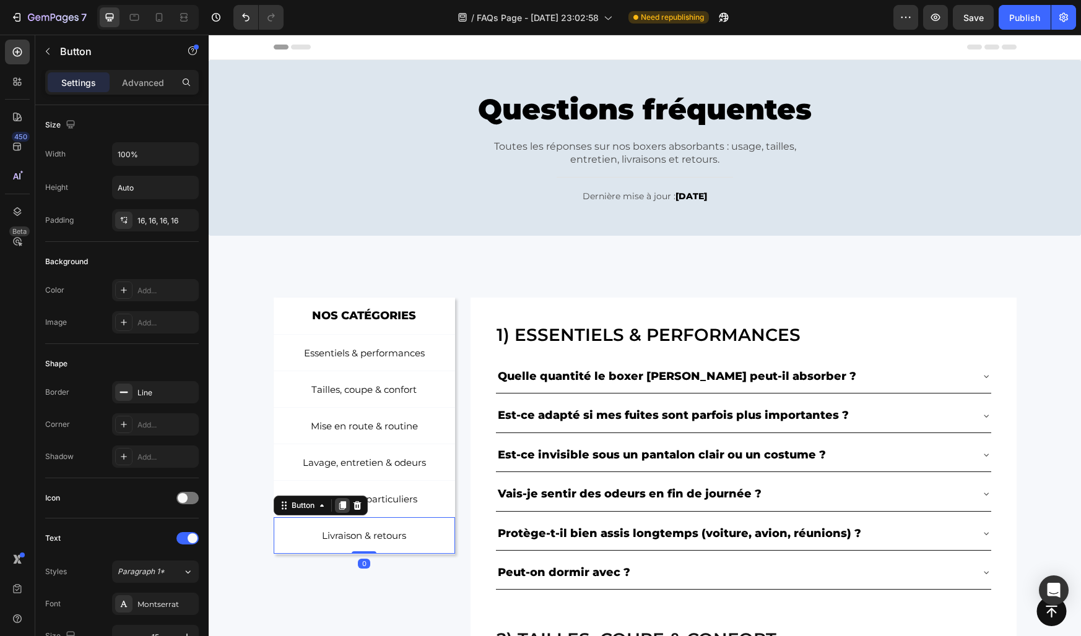
click at [343, 511] on div at bounding box center [342, 505] width 15 height 15
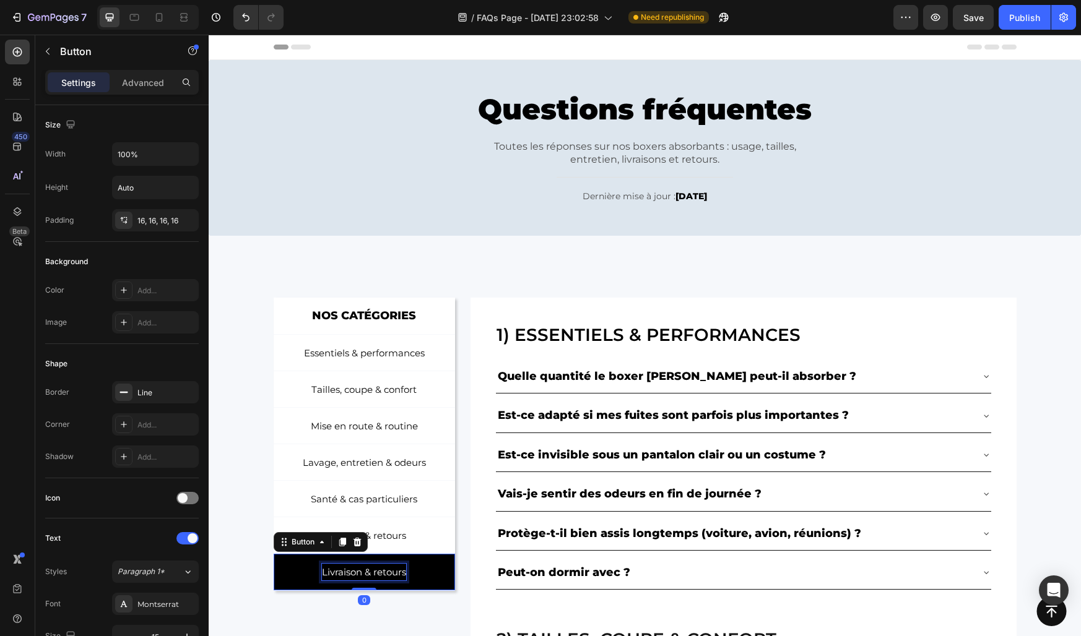
click at [348, 569] on p "Livraison & retours" at bounding box center [364, 572] width 84 height 17
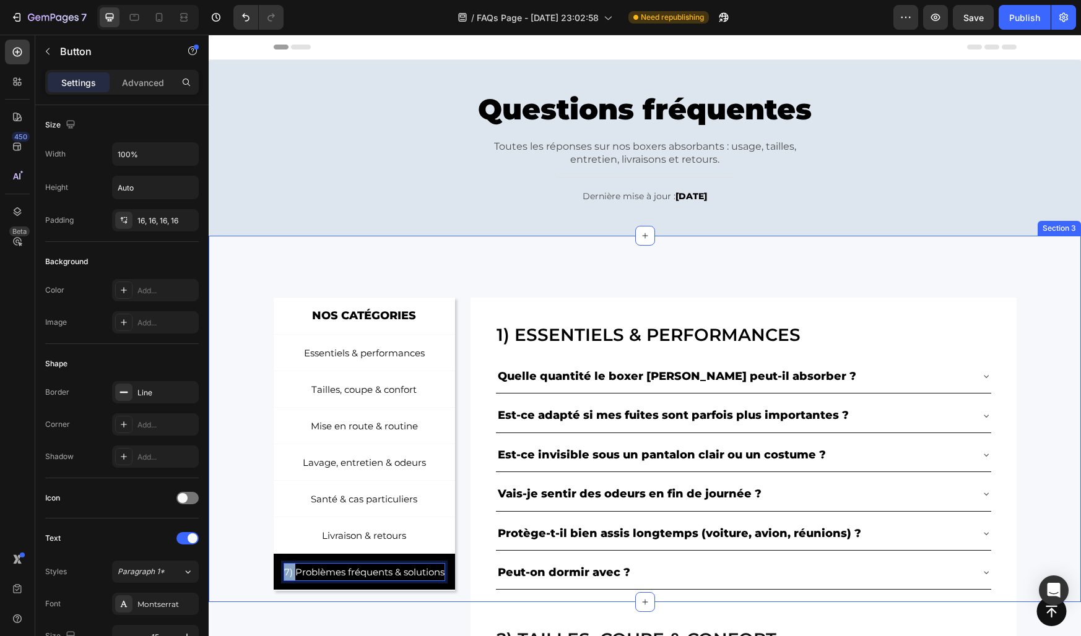
drag, startPoint x: 296, startPoint y: 574, endPoint x: 270, endPoint y: 569, distance: 26.5
click at [270, 569] on div "NOS CATÉGORIES Text Block Row Essentiels & performances Button Tailles, coupe &…" at bounding box center [645, 450] width 872 height 305
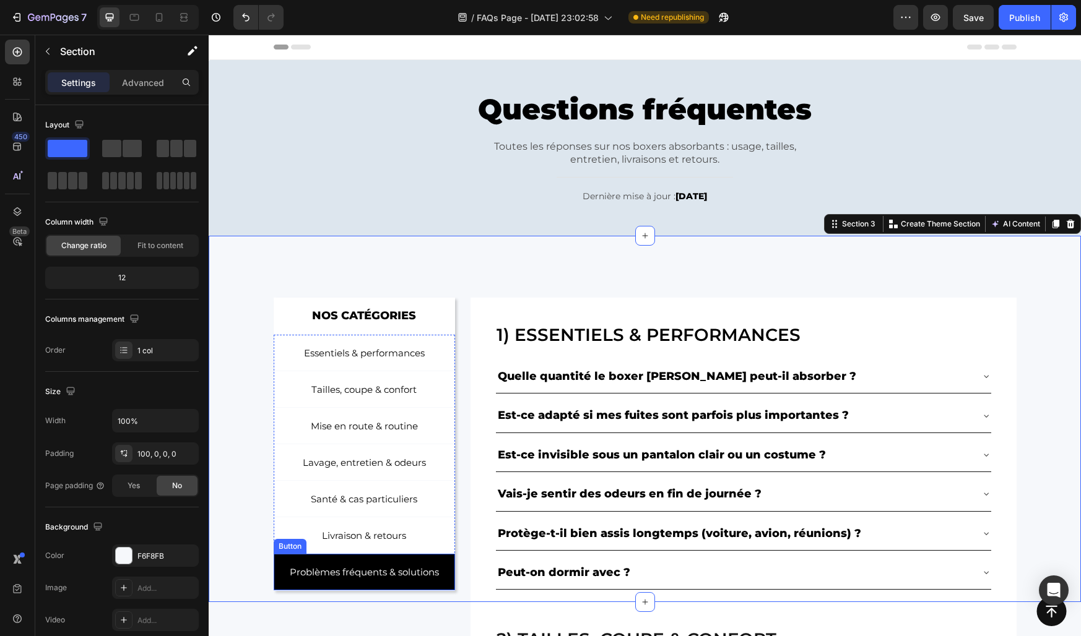
click at [282, 571] on link "Problèmes fréquents & solutions" at bounding box center [365, 572] width 182 height 37
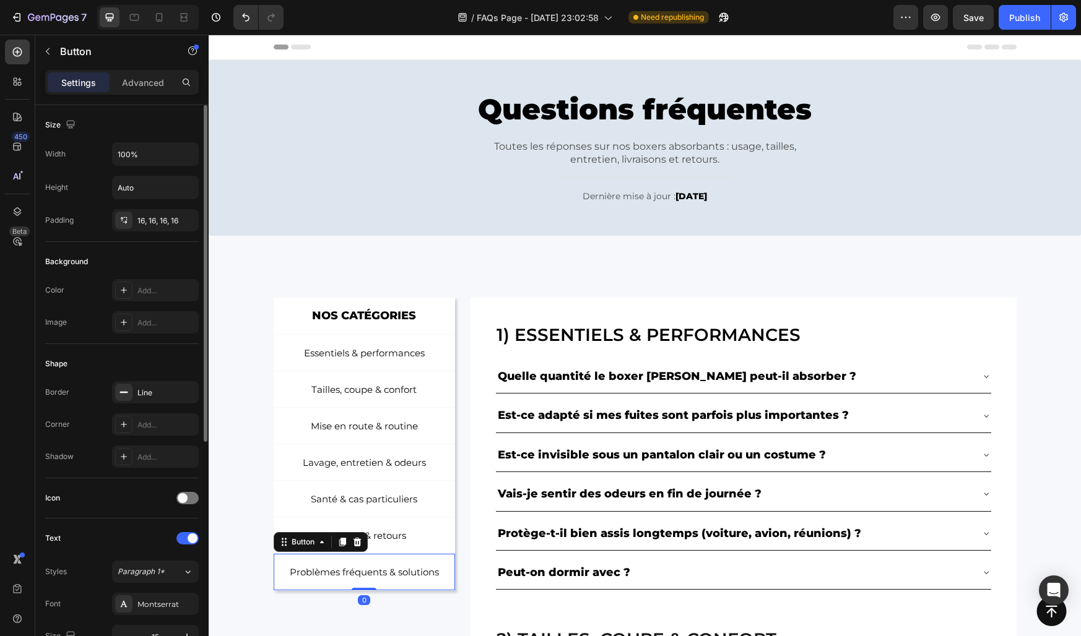
scroll to position [386, 0]
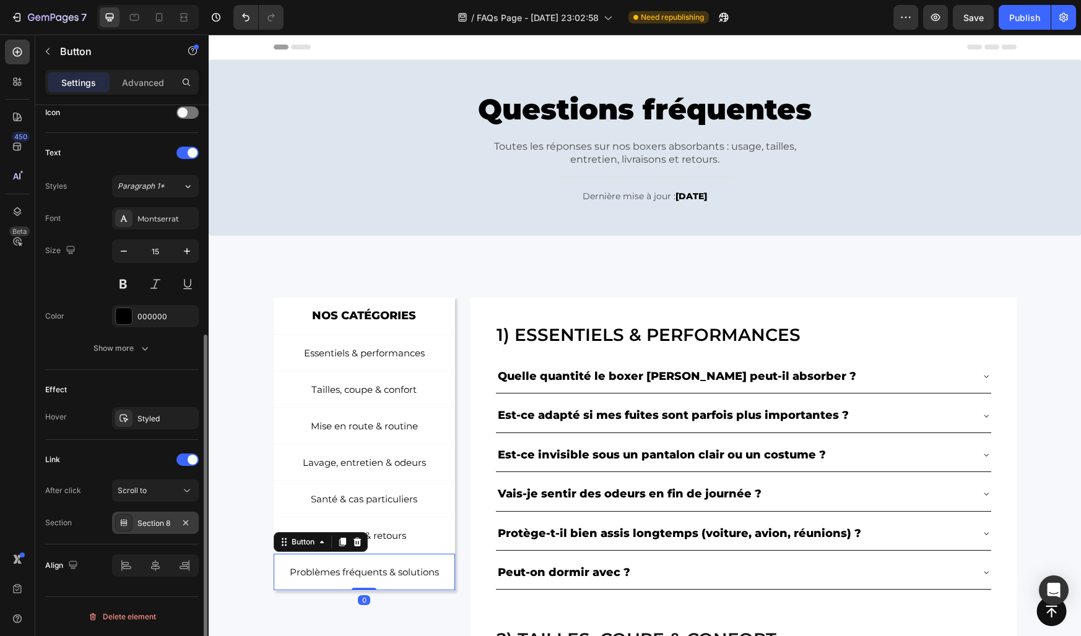
click at [146, 530] on div "Section 8" at bounding box center [155, 523] width 87 height 22
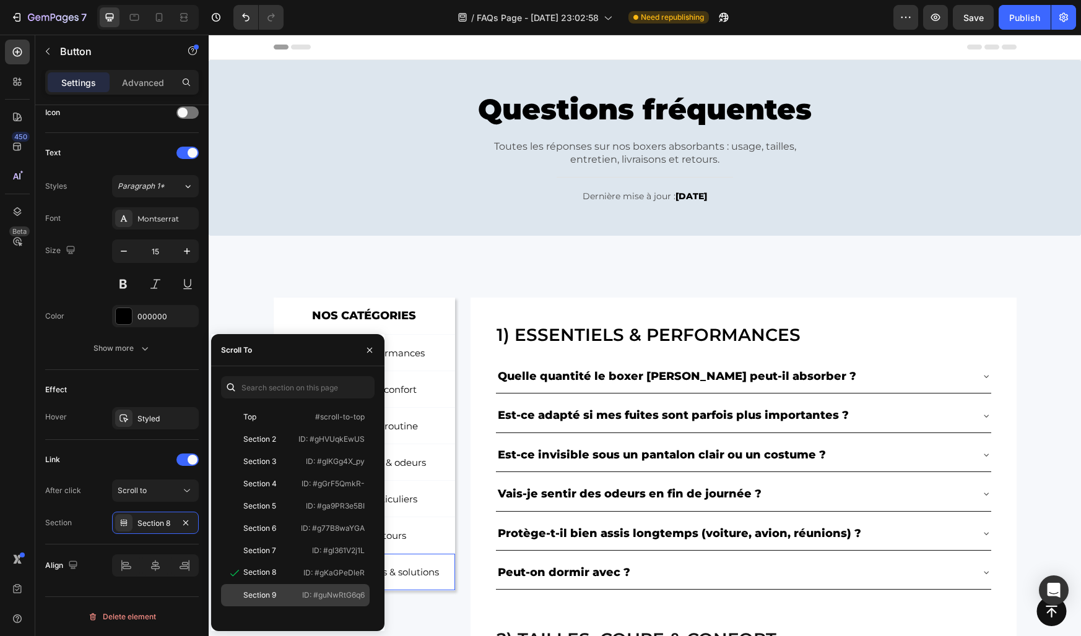
click at [265, 590] on div "Section 9" at bounding box center [259, 595] width 33 height 11
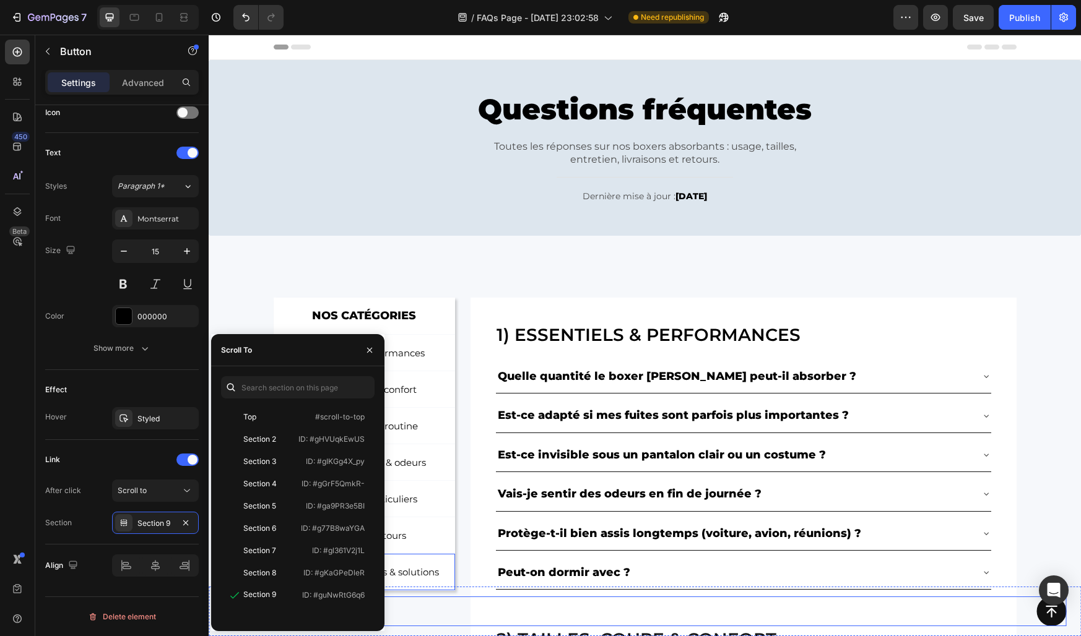
click at [430, 605] on div "Button" at bounding box center [644, 612] width 842 height 30
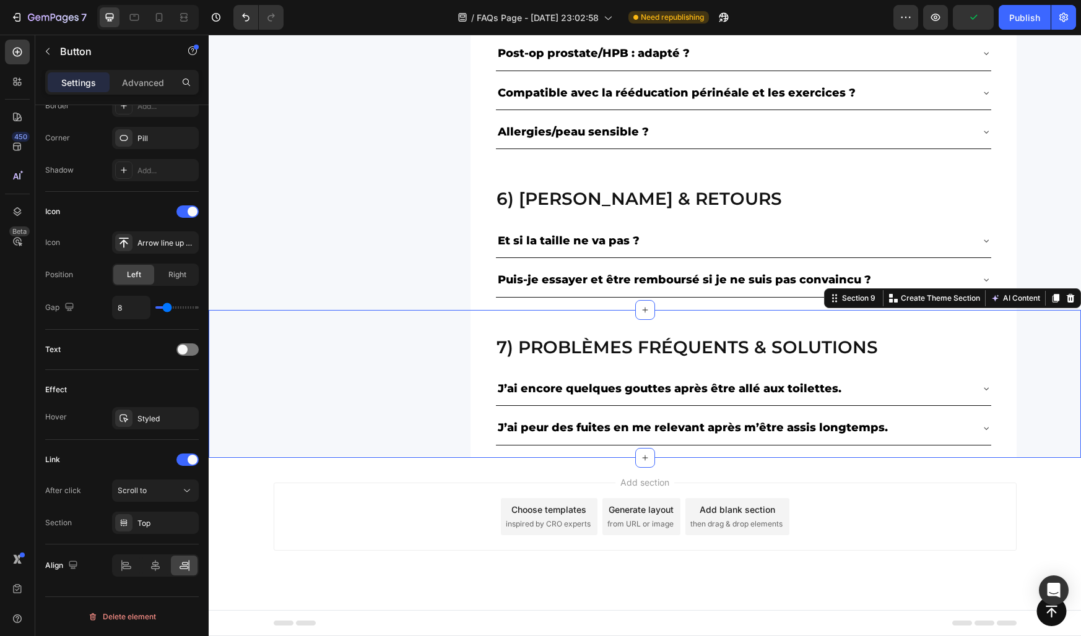
scroll to position [0, 0]
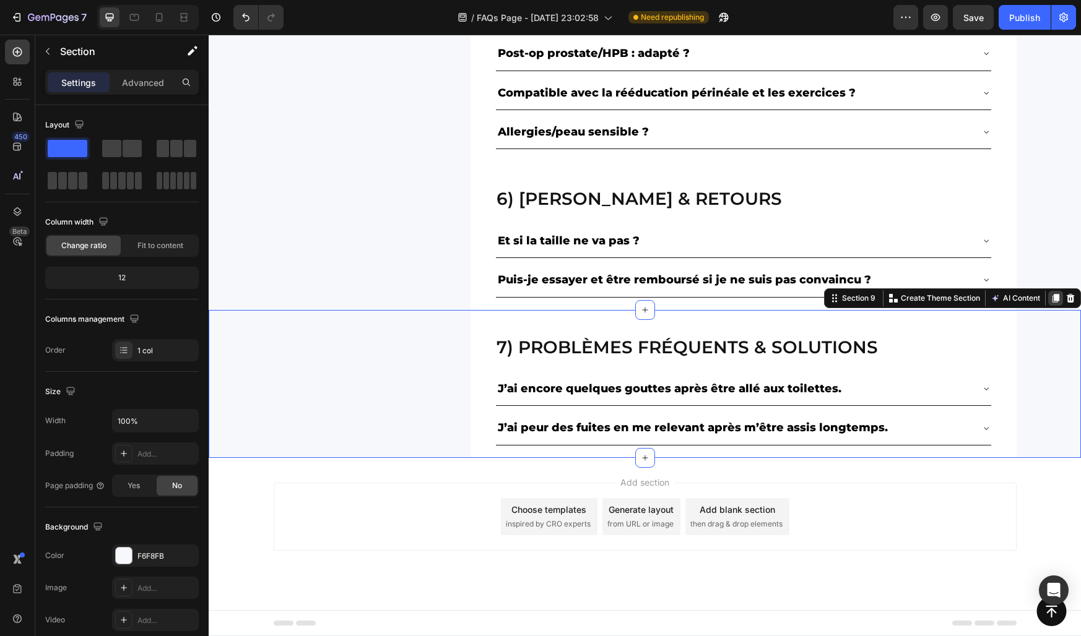
click at [1054, 298] on icon at bounding box center [1055, 298] width 7 height 9
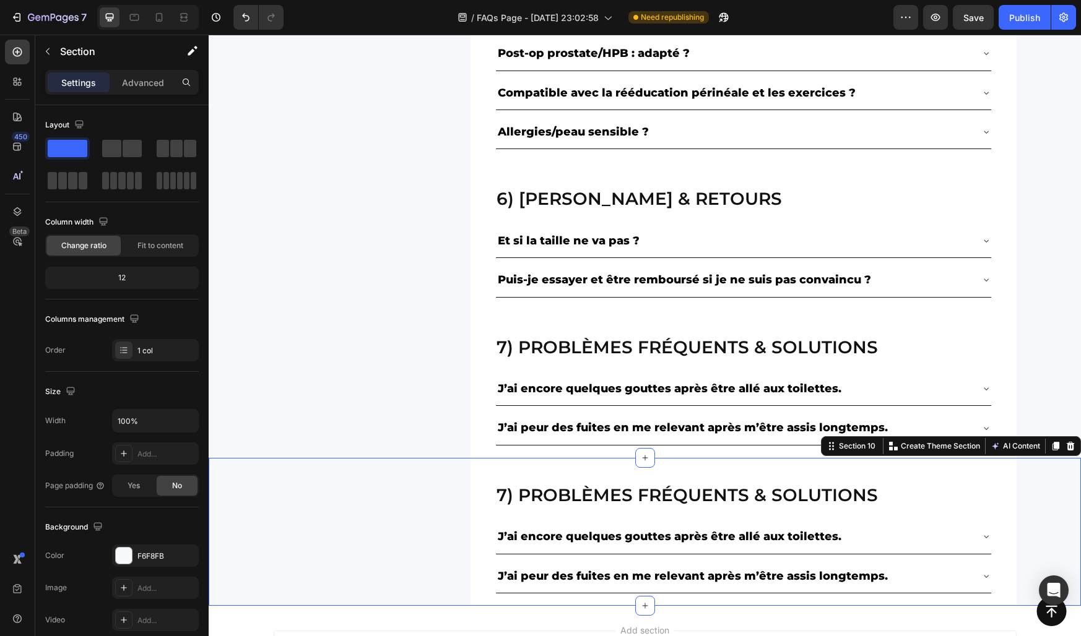
click at [529, 500] on h2 "7) Problèmes fréquents & solutions" at bounding box center [743, 495] width 496 height 25
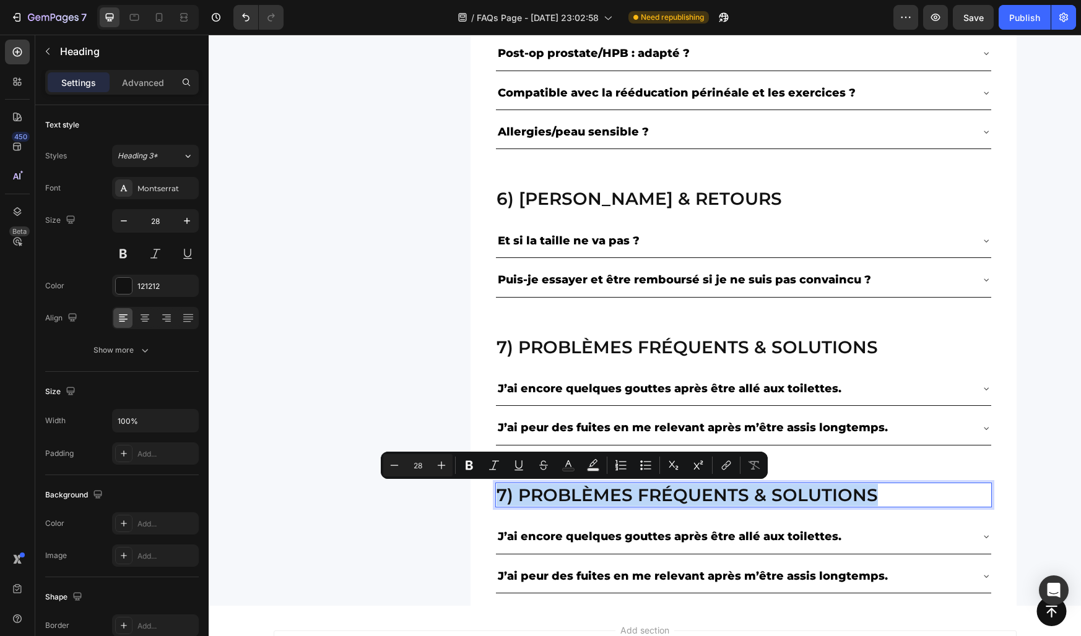
click at [529, 500] on p "7) Problèmes fréquents & solutions" at bounding box center [743, 495] width 494 height 22
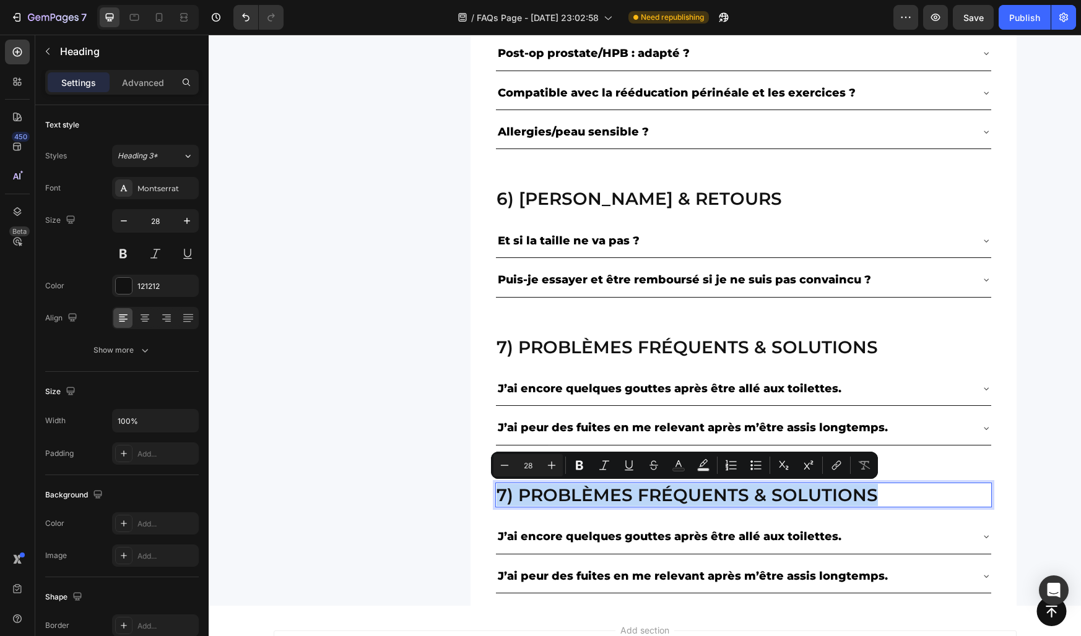
click at [529, 500] on p "7) Problèmes fréquents & solutions" at bounding box center [743, 495] width 494 height 22
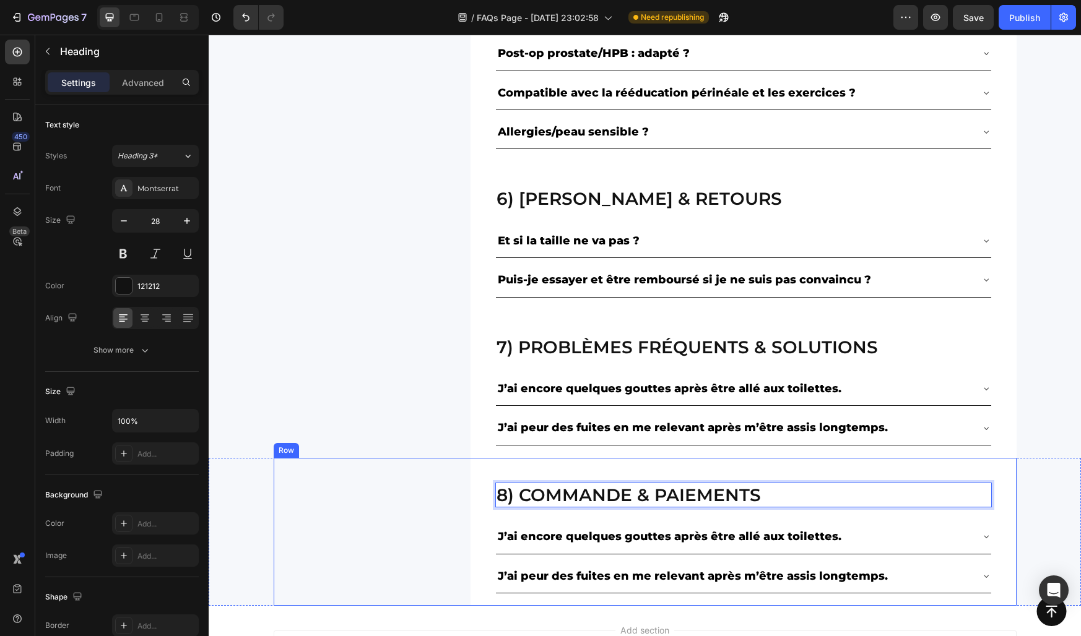
click at [438, 481] on div "8) Commande & paiements Heading 20 J’ai encore quelques gouttes après être allé…" at bounding box center [645, 532] width 743 height 148
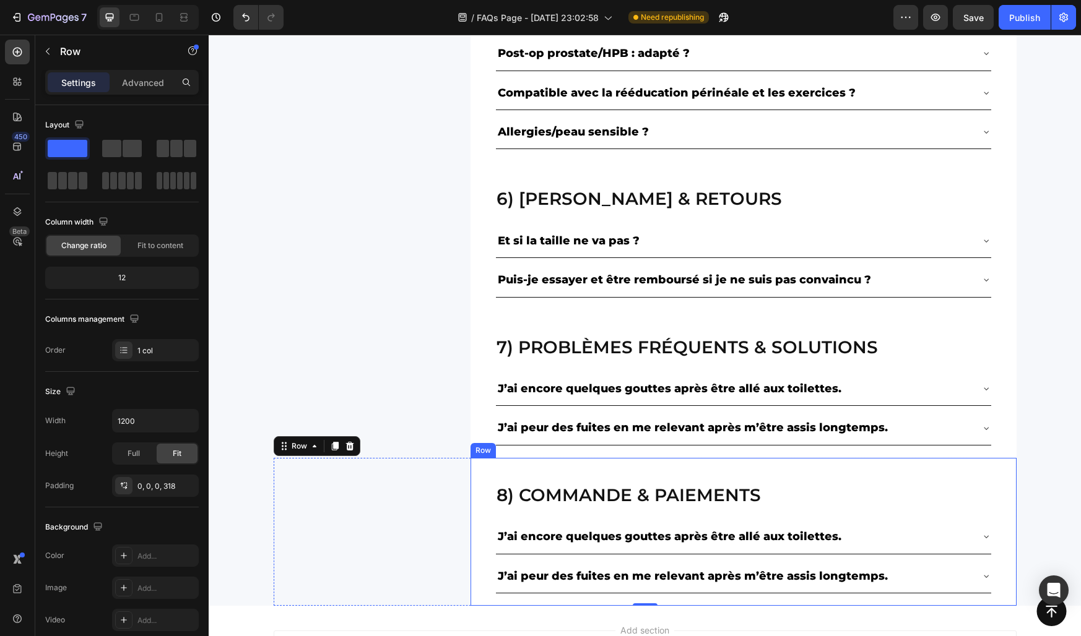
scroll to position [1377, 0]
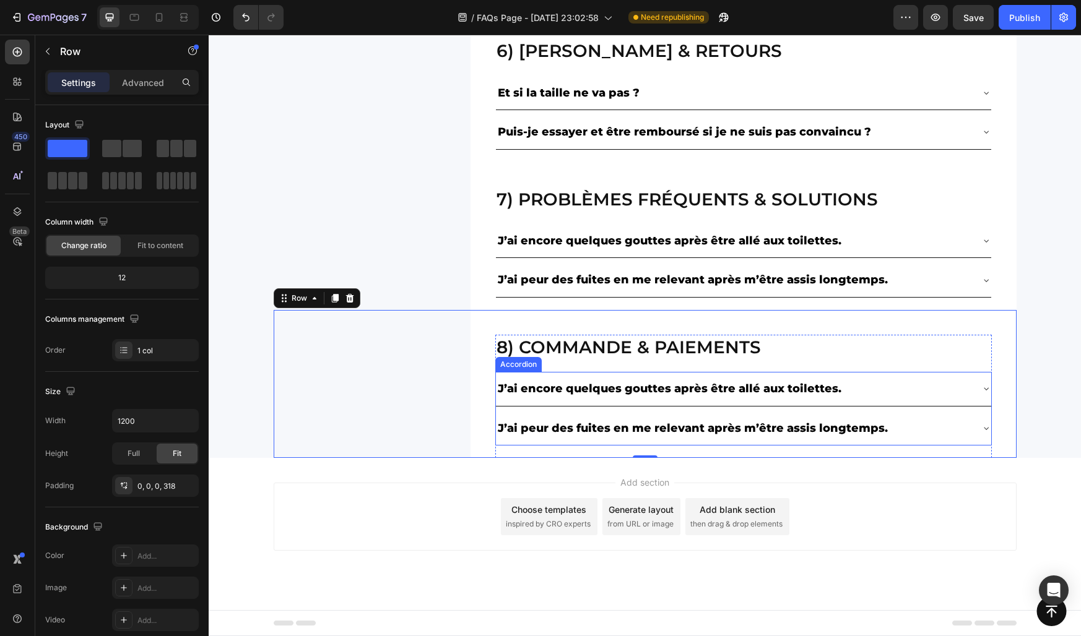
click at [540, 396] on p "J’ai encore quelques gouttes après être allé aux toilettes." at bounding box center [670, 389] width 344 height 20
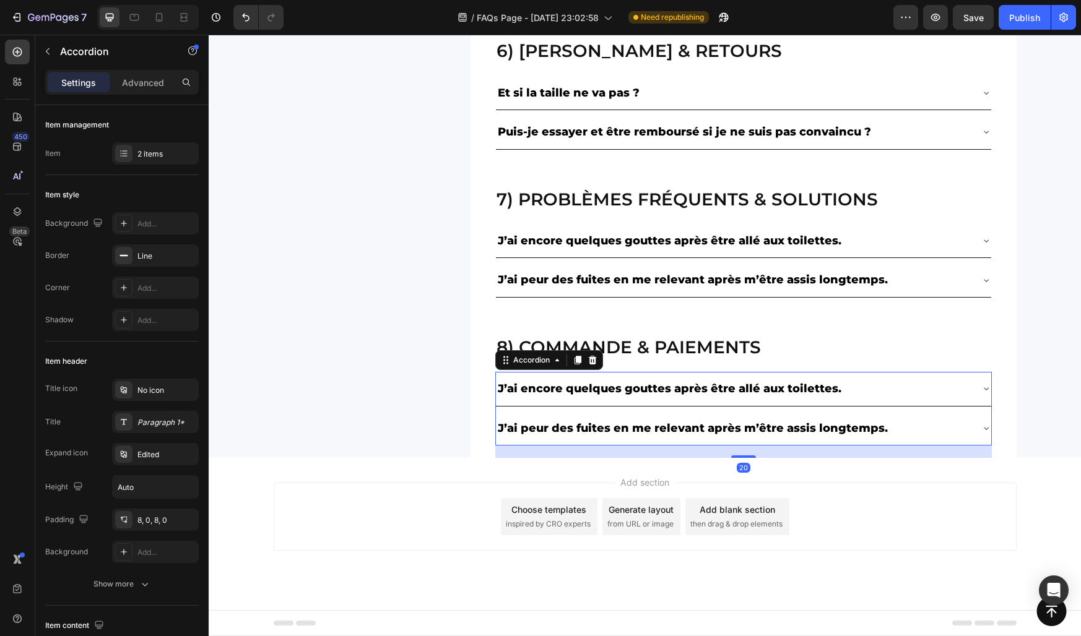
click at [540, 396] on p "J’ai encore quelques gouttes après être allé aux toilettes." at bounding box center [670, 389] width 344 height 20
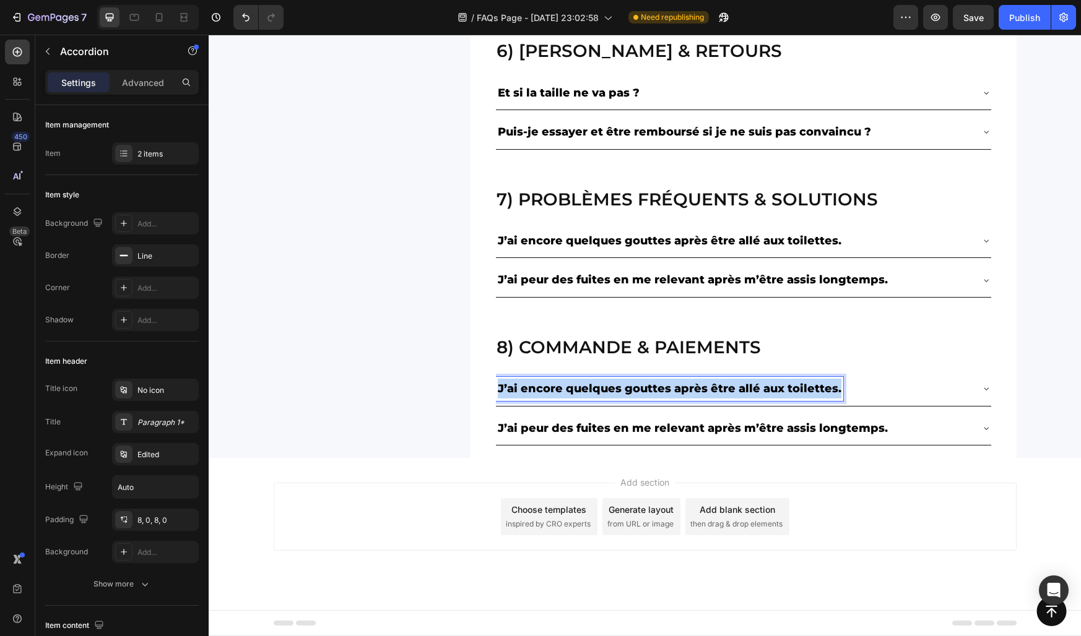
click at [540, 396] on p "J’ai encore quelques gouttes après être allé aux toilettes." at bounding box center [670, 389] width 344 height 20
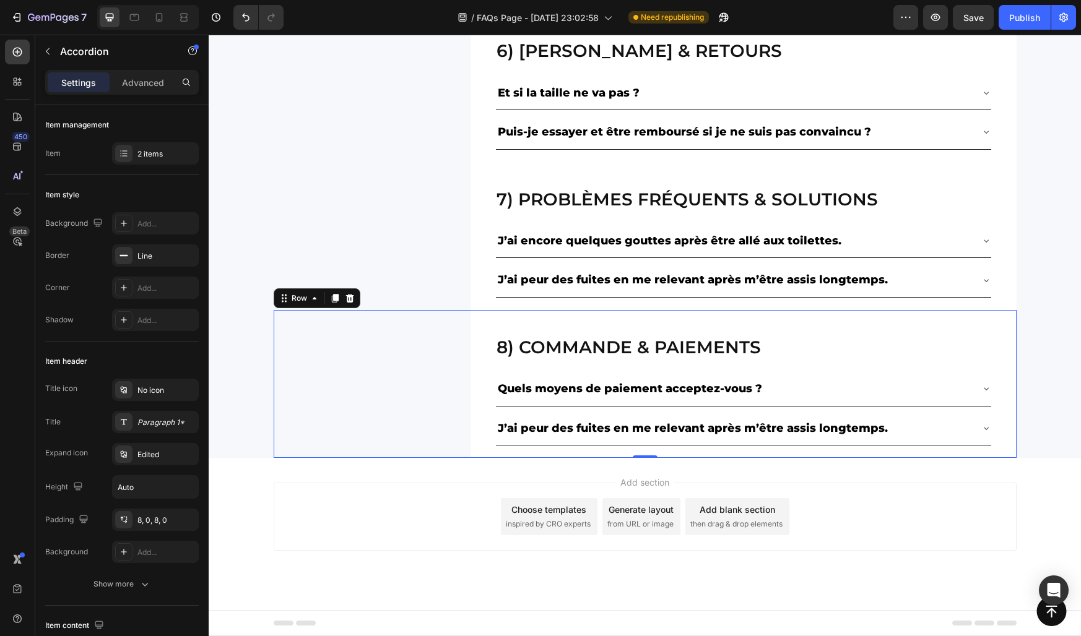
click at [438, 389] on div "8) Commande & paiements Heading Quels moyens de paiement acceptez-vous ? J’ai p…" at bounding box center [645, 384] width 743 height 148
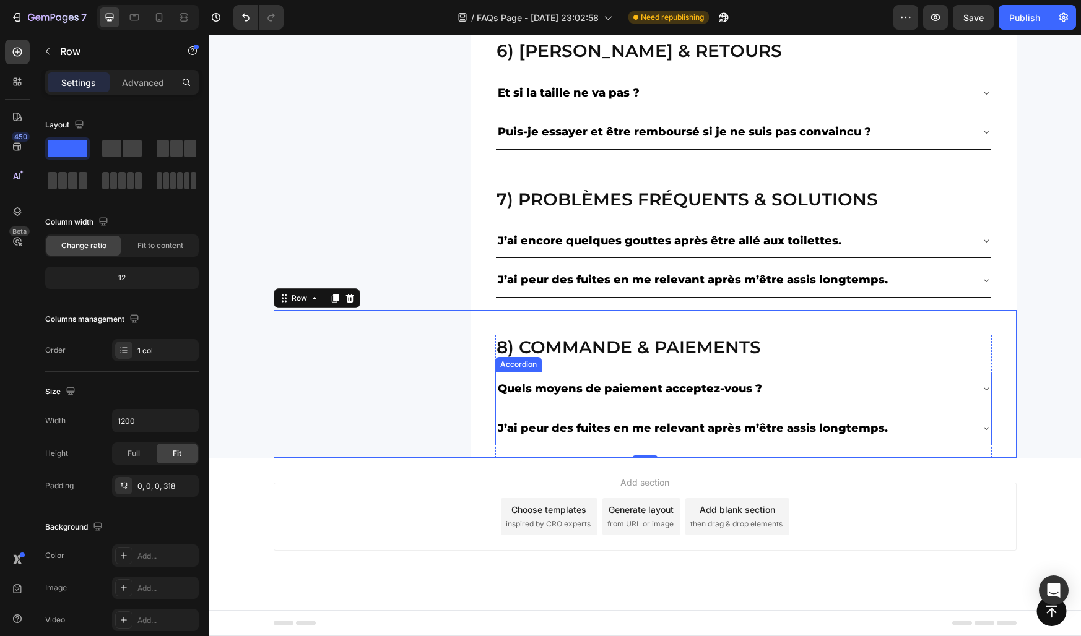
click at [784, 388] on div "Quels moyens de paiement acceptez-vous ?" at bounding box center [733, 389] width 475 height 24
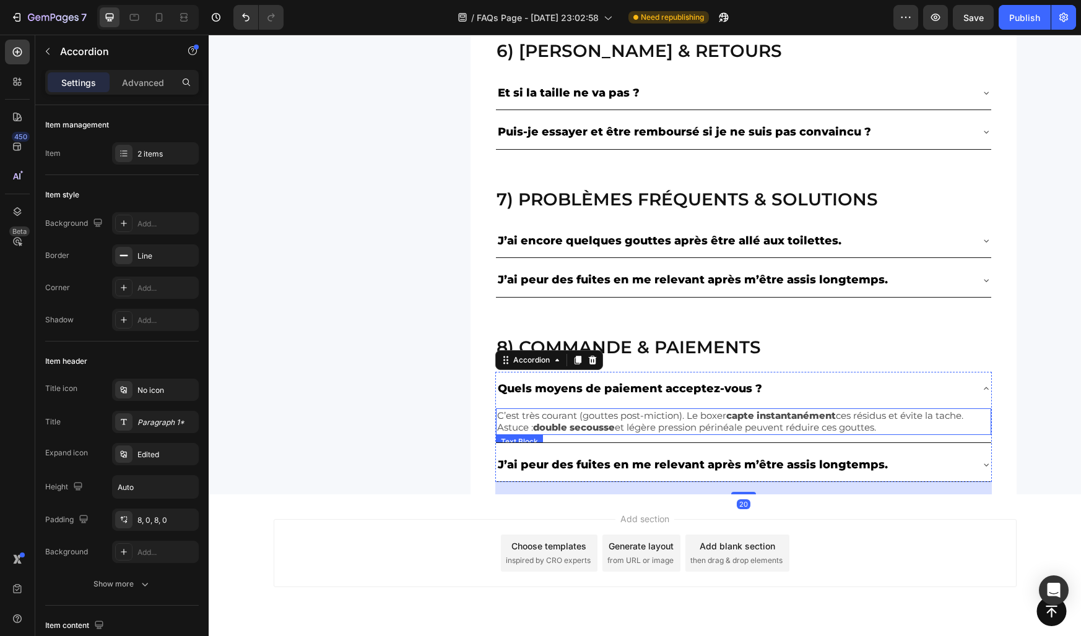
click at [689, 421] on p "C’est très courant (gouttes post-miction). Le boxer capte instantanément ces ré…" at bounding box center [743, 422] width 493 height 24
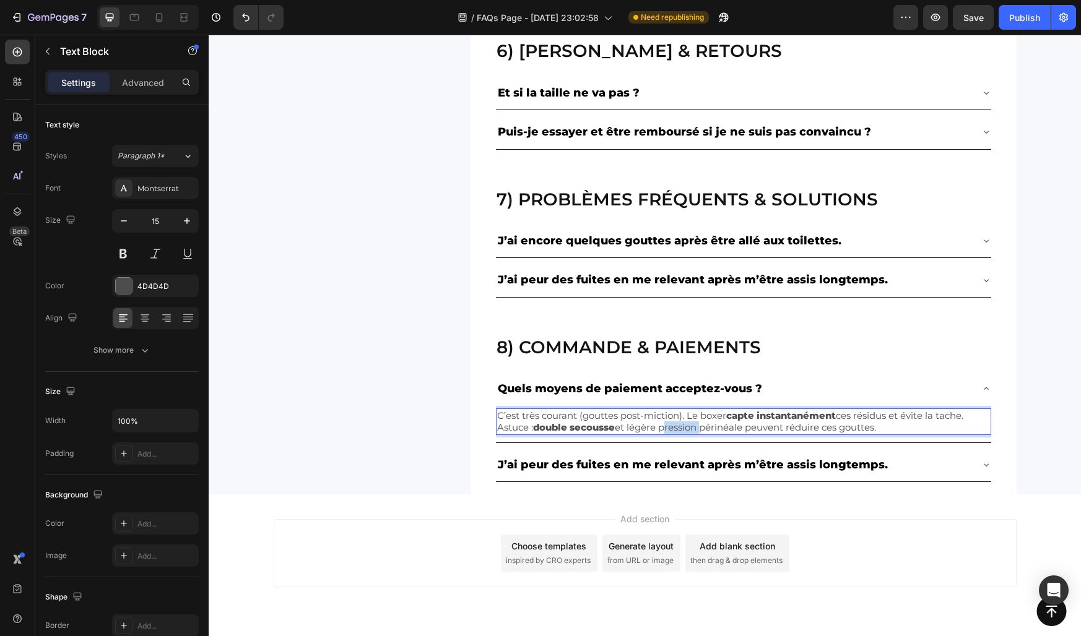
click at [689, 421] on p "C’est très courant (gouttes post-miction). Le boxer capte instantanément ces ré…" at bounding box center [743, 422] width 493 height 24
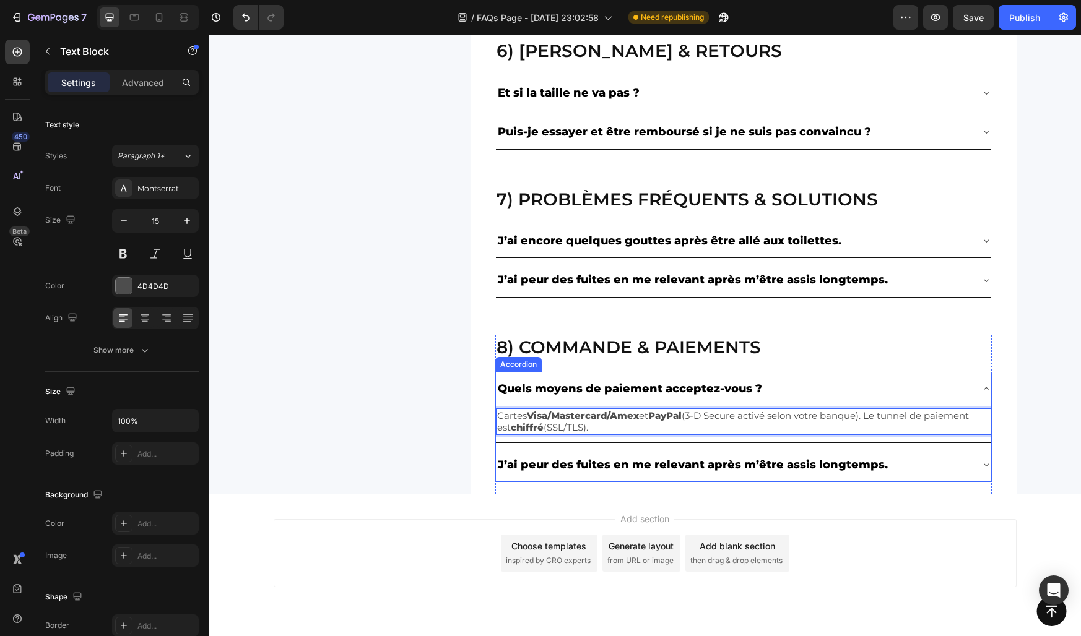
click at [774, 379] on div "Quels moyens de paiement acceptez-vous ?" at bounding box center [733, 389] width 475 height 24
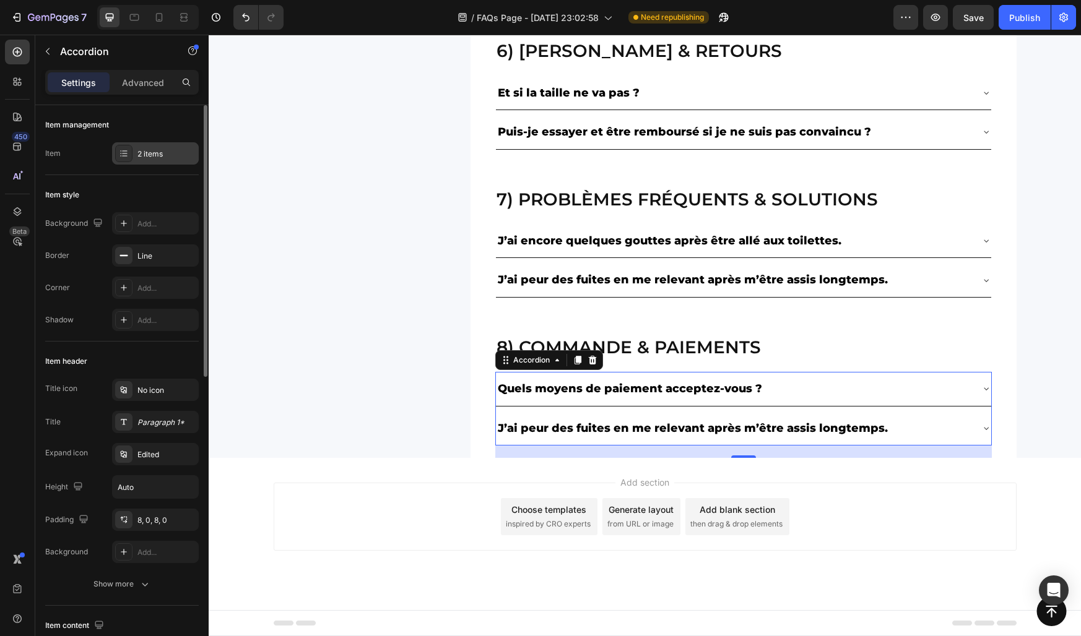
click at [144, 154] on div "2 items" at bounding box center [166, 154] width 58 height 11
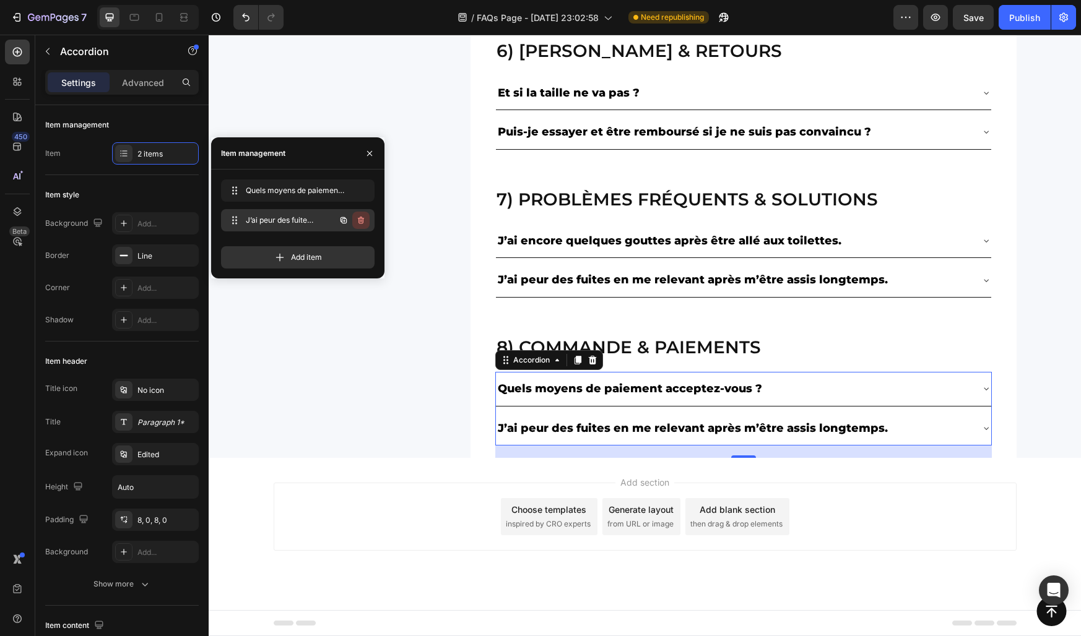
click at [358, 217] on icon "button" at bounding box center [361, 220] width 10 height 10
click at [358, 217] on div "Delete" at bounding box center [352, 220] width 23 height 11
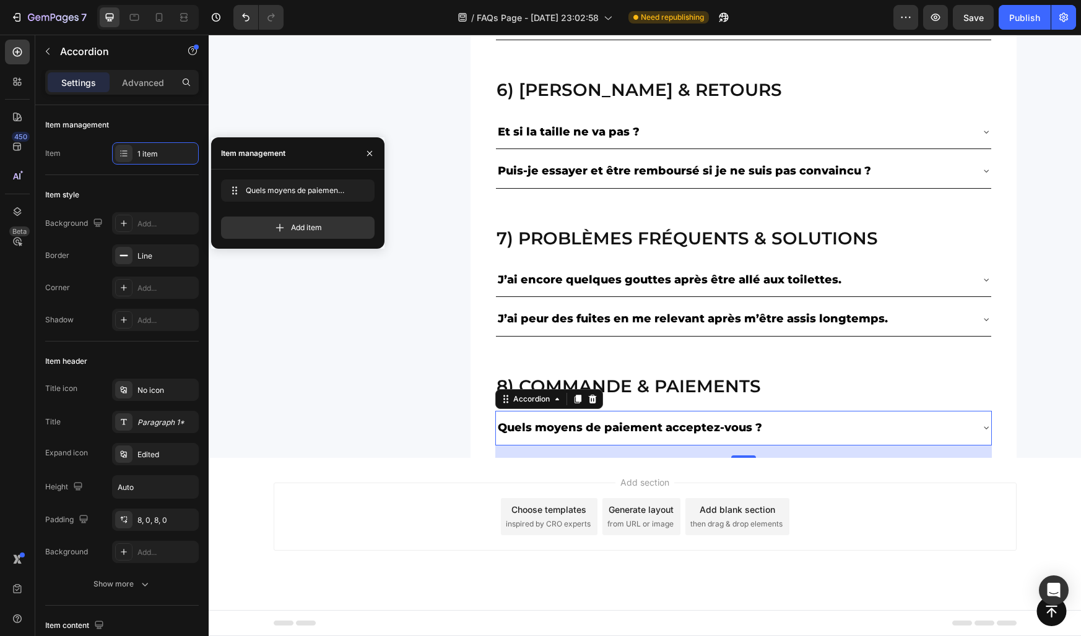
scroll to position [1338, 0]
click at [369, 155] on icon "button" at bounding box center [370, 154] width 10 height 10
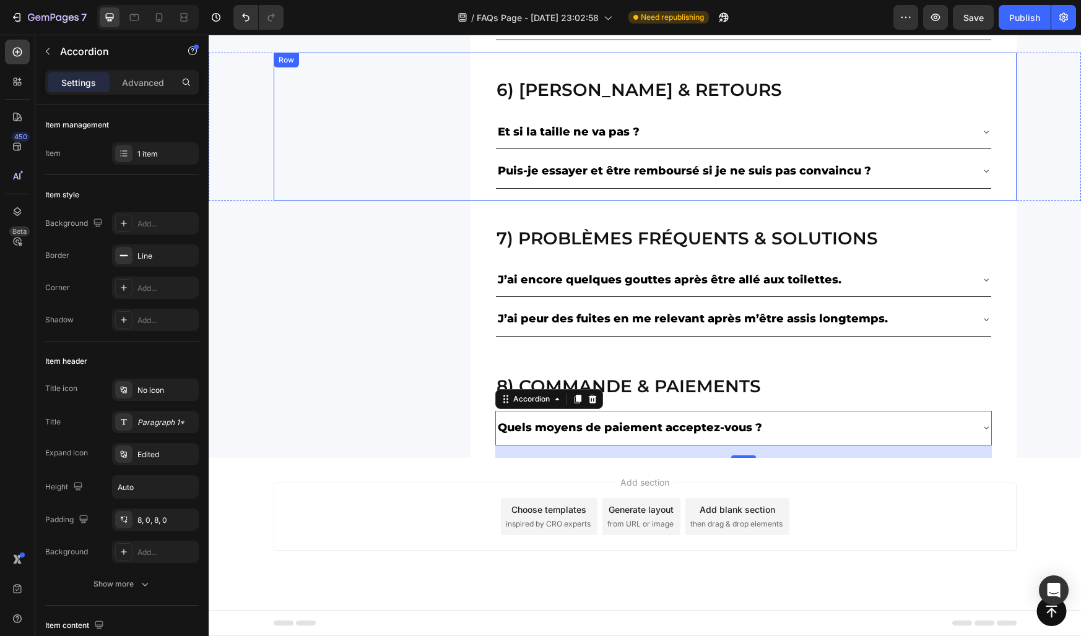
click at [386, 275] on div "7) Problèmes fréquents & solutions Heading J’ai encore quelques gouttes après ê…" at bounding box center [645, 275] width 743 height 148
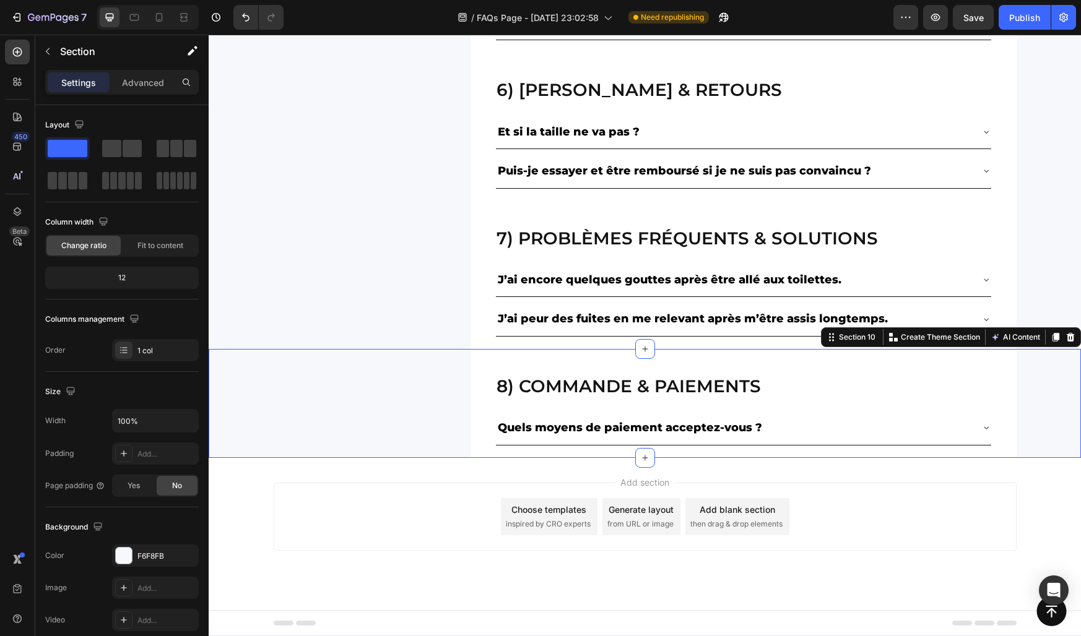
click at [238, 410] on div "8) Commande & paiements Heading Quels moyens de paiement acceptez-vous ? Accord…" at bounding box center [645, 403] width 872 height 109
click at [361, 309] on div "7) Problèmes fréquents & solutions Heading J’ai encore quelques gouttes après ê…" at bounding box center [645, 275] width 743 height 148
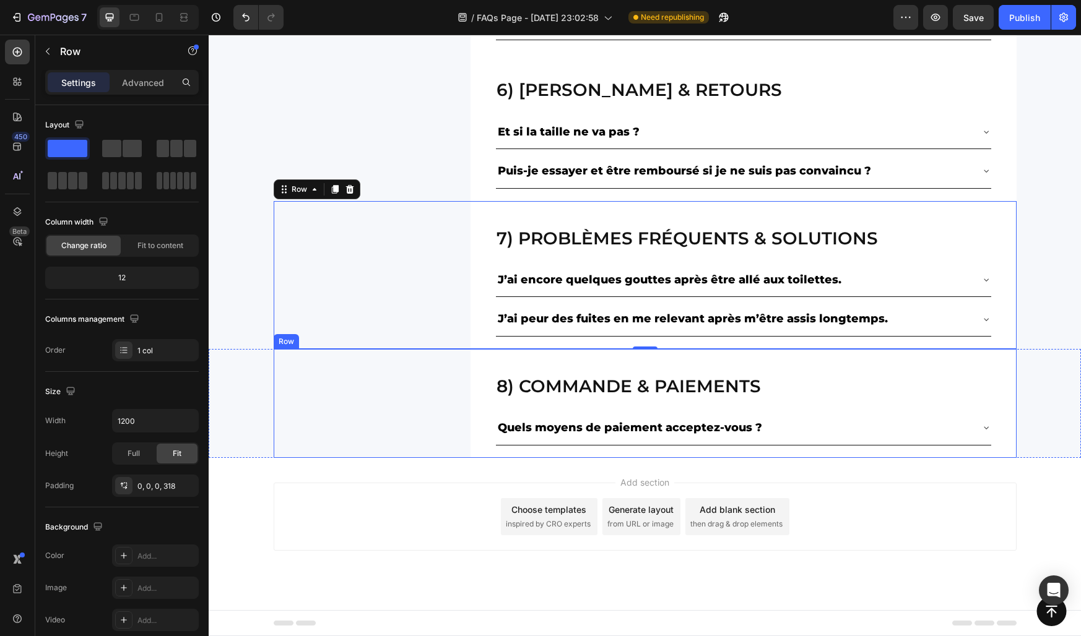
click at [404, 418] on div "8) Commande & paiements Heading Quels moyens de paiement acceptez-vous ? Accord…" at bounding box center [645, 403] width 743 height 109
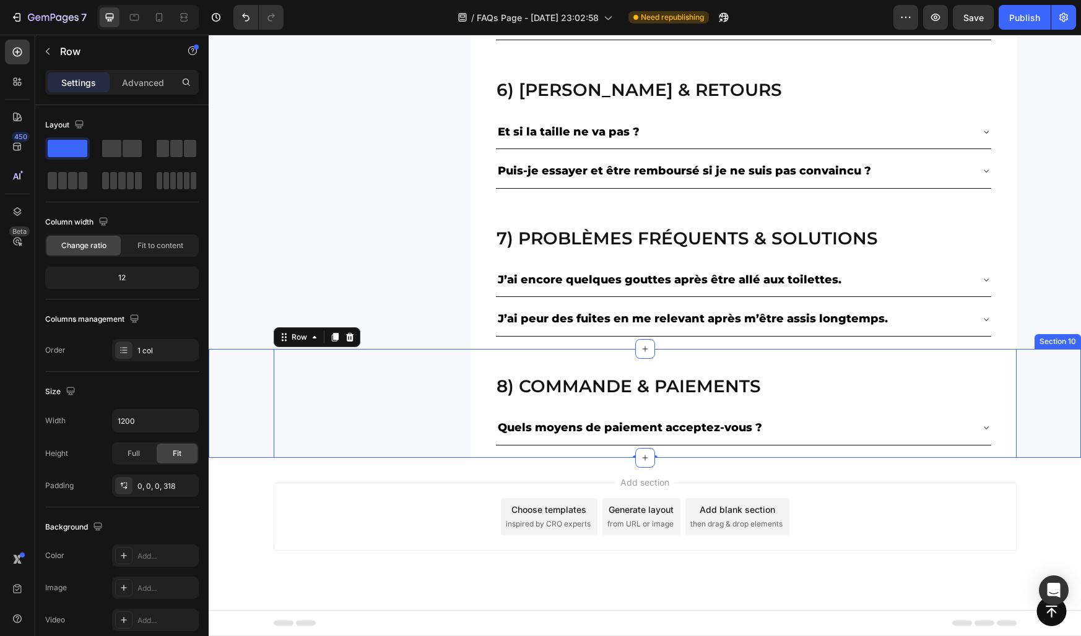
click at [236, 407] on div "8) Commande & paiements Heading Quels moyens de paiement acceptez-vous ? Accord…" at bounding box center [645, 403] width 872 height 109
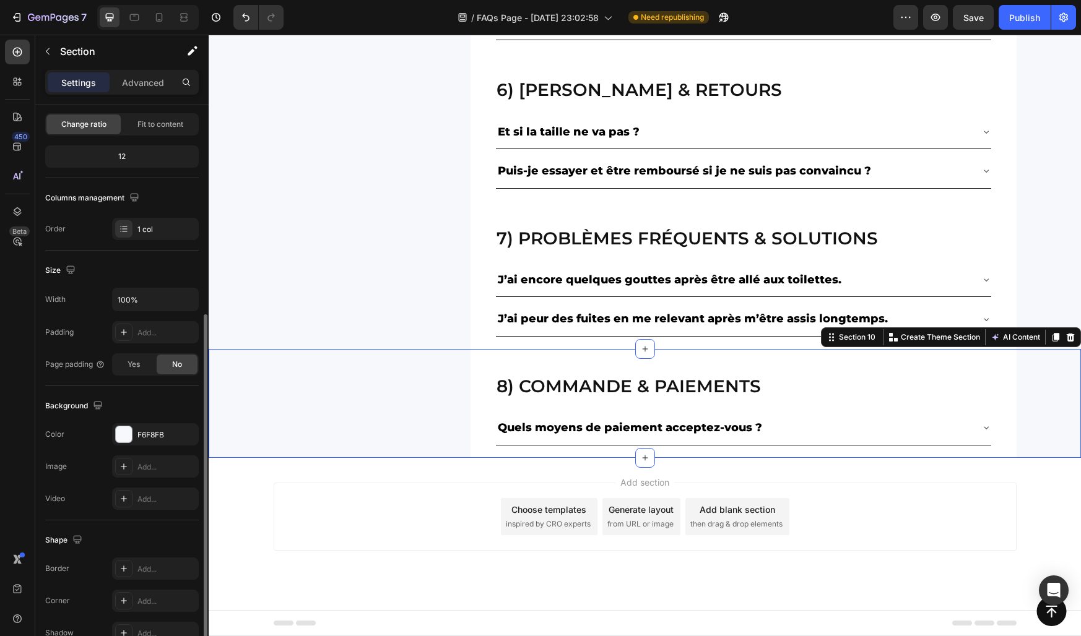
scroll to position [189, 0]
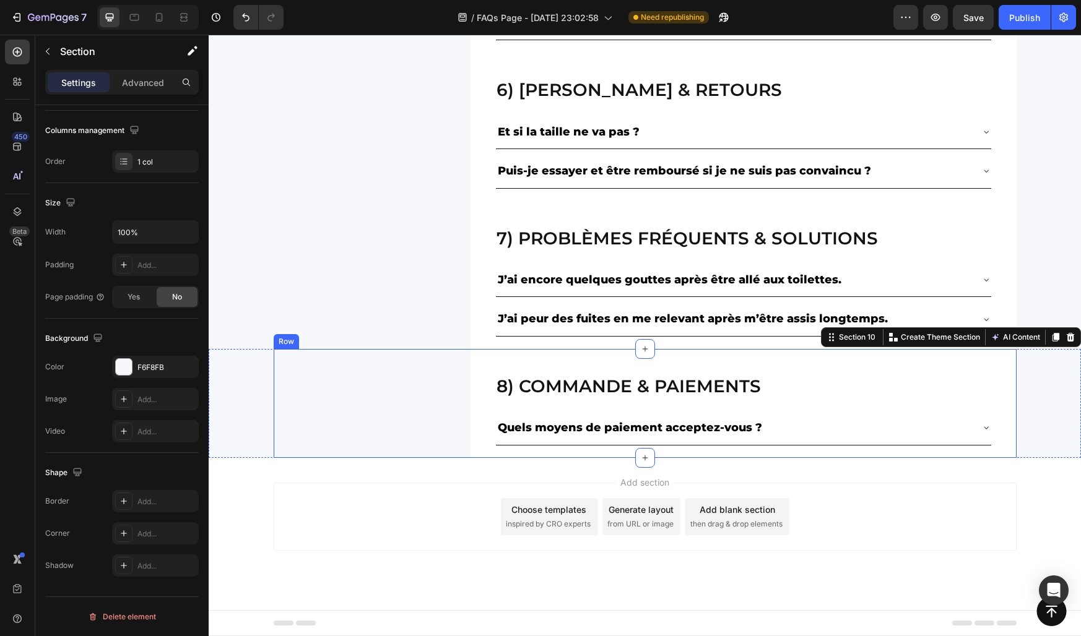
click at [442, 403] on div "8) Commande & paiements Heading Quels moyens de paiement acceptez-vous ? Accord…" at bounding box center [645, 403] width 743 height 109
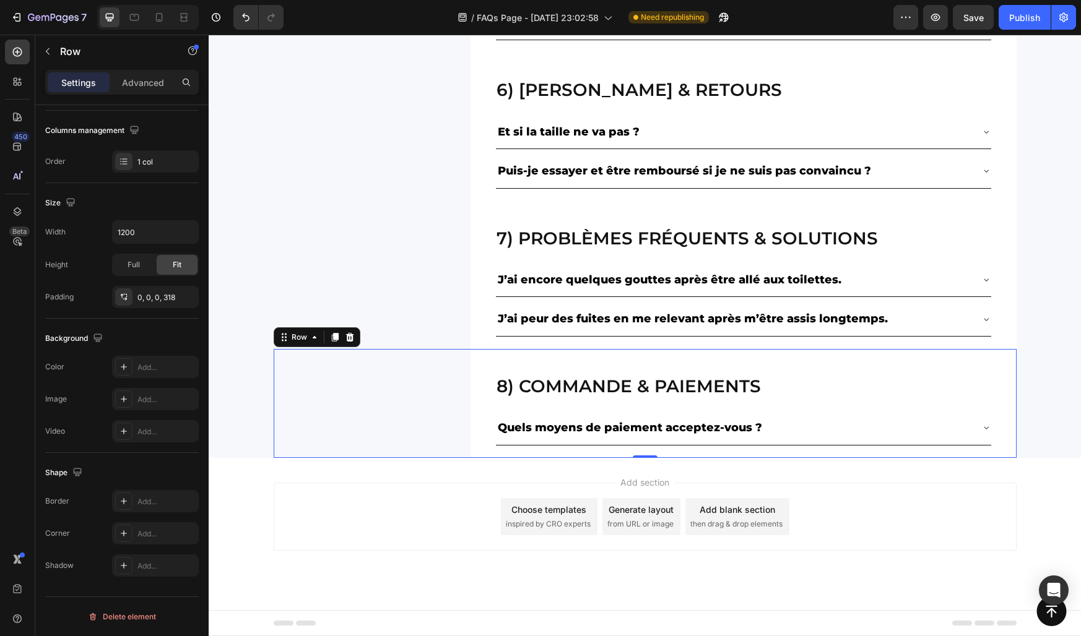
scroll to position [0, 0]
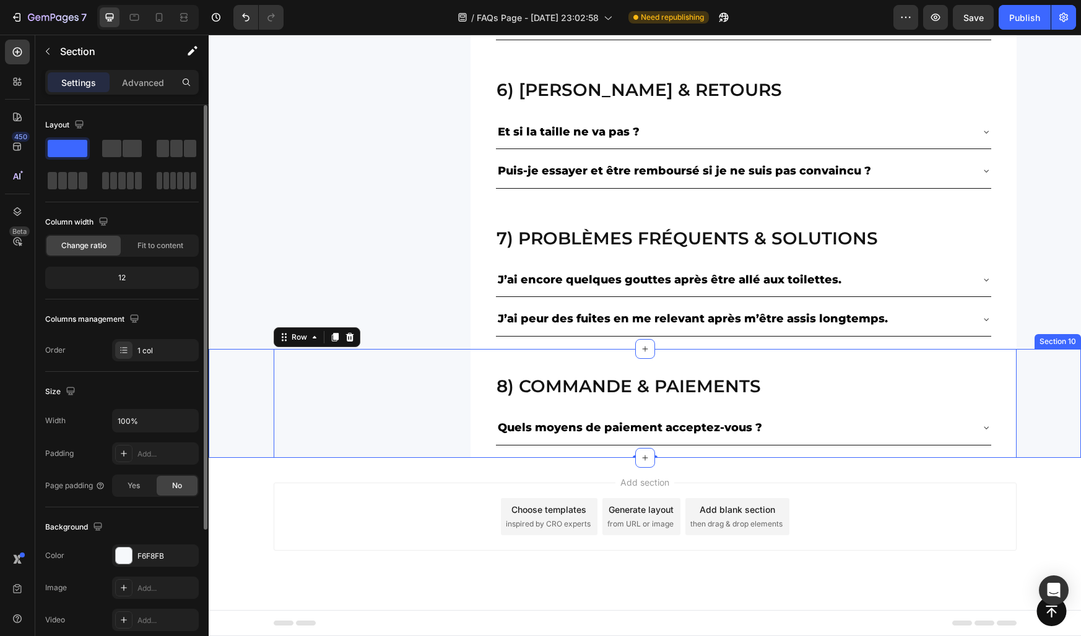
click at [243, 404] on div "8) Commande & paiements Heading Quels moyens de paiement acceptez-vous ? Accord…" at bounding box center [645, 403] width 872 height 109
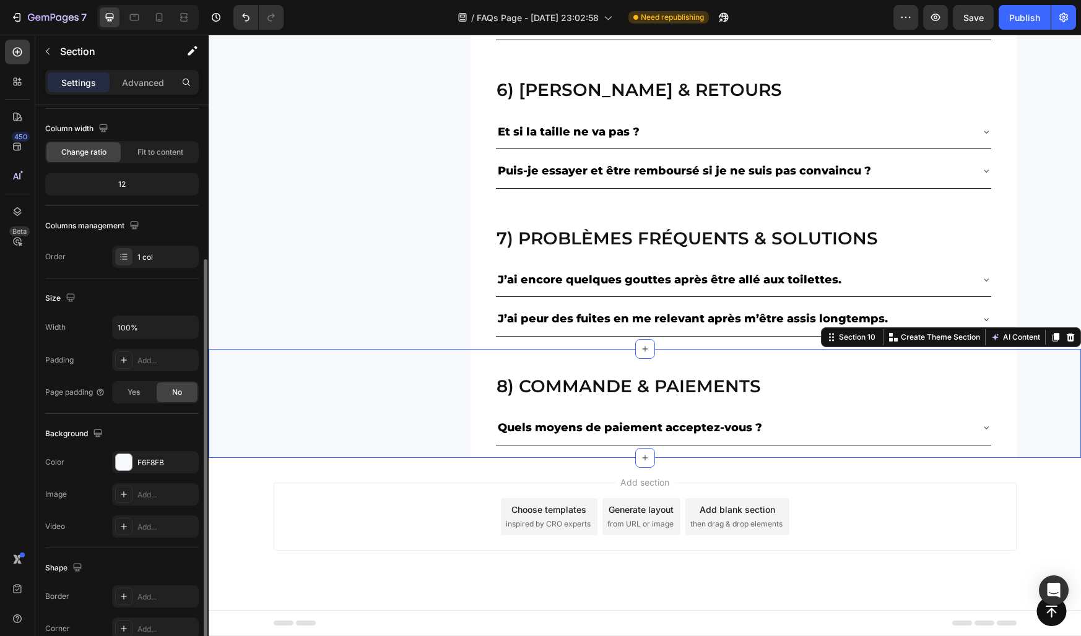
scroll to position [189, 0]
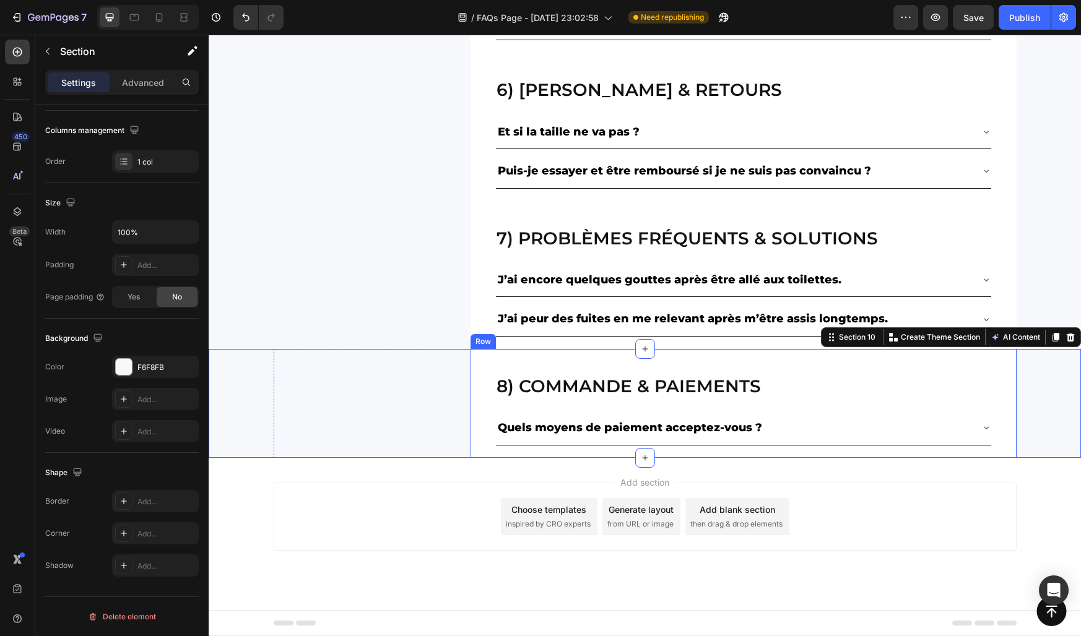
click at [478, 399] on div "8) Commande & paiements Heading Quels moyens de paiement acceptez-vous ? Accord…" at bounding box center [743, 403] width 546 height 109
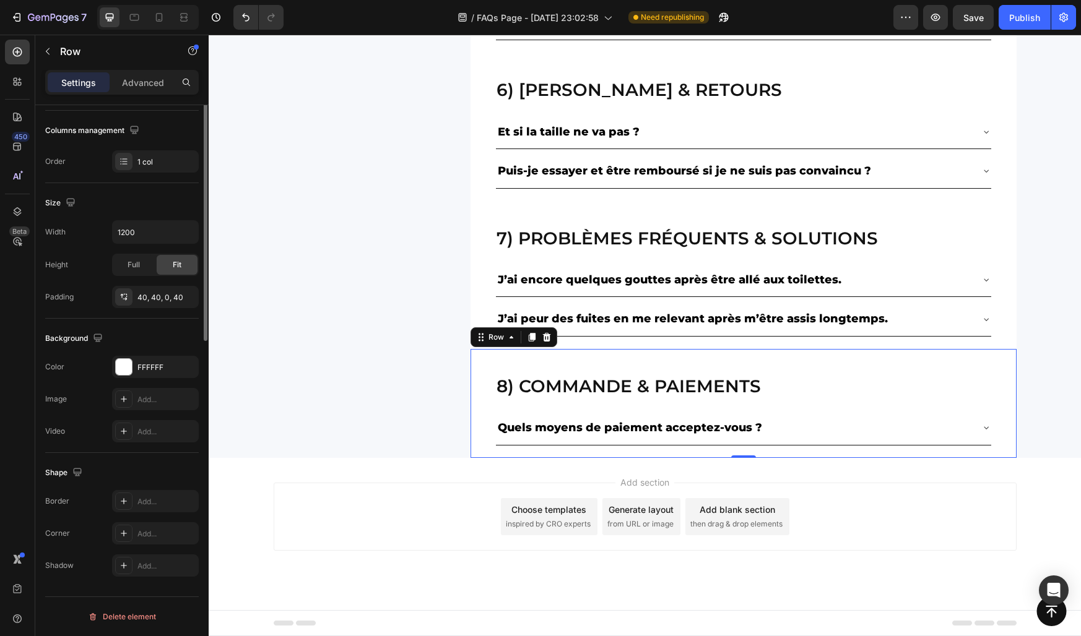
scroll to position [0, 0]
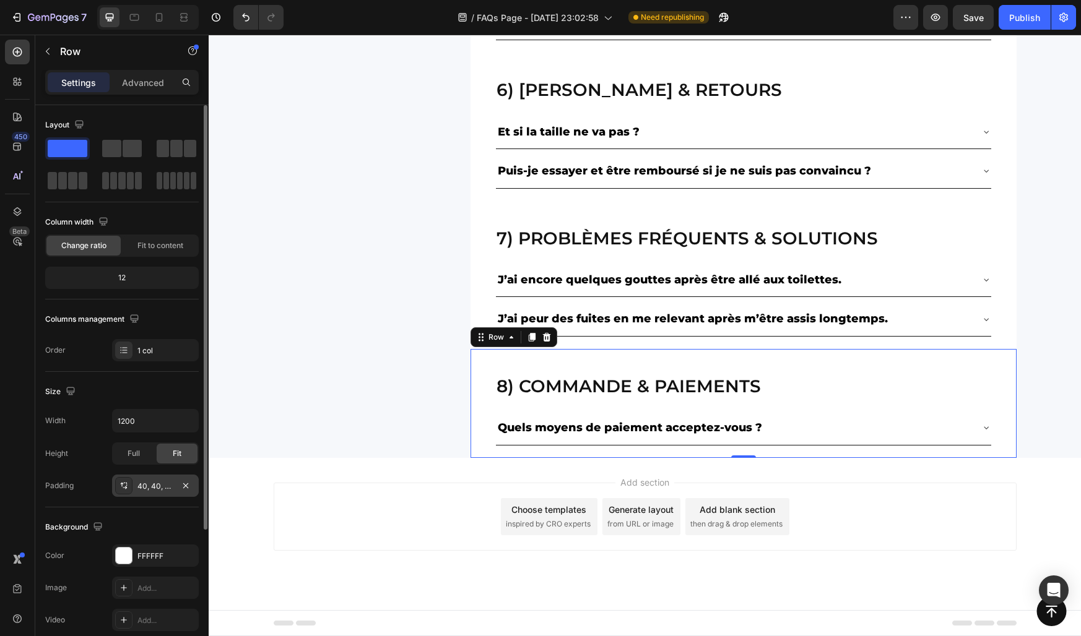
click at [154, 493] on div "40, 40, 0, 40" at bounding box center [155, 486] width 87 height 22
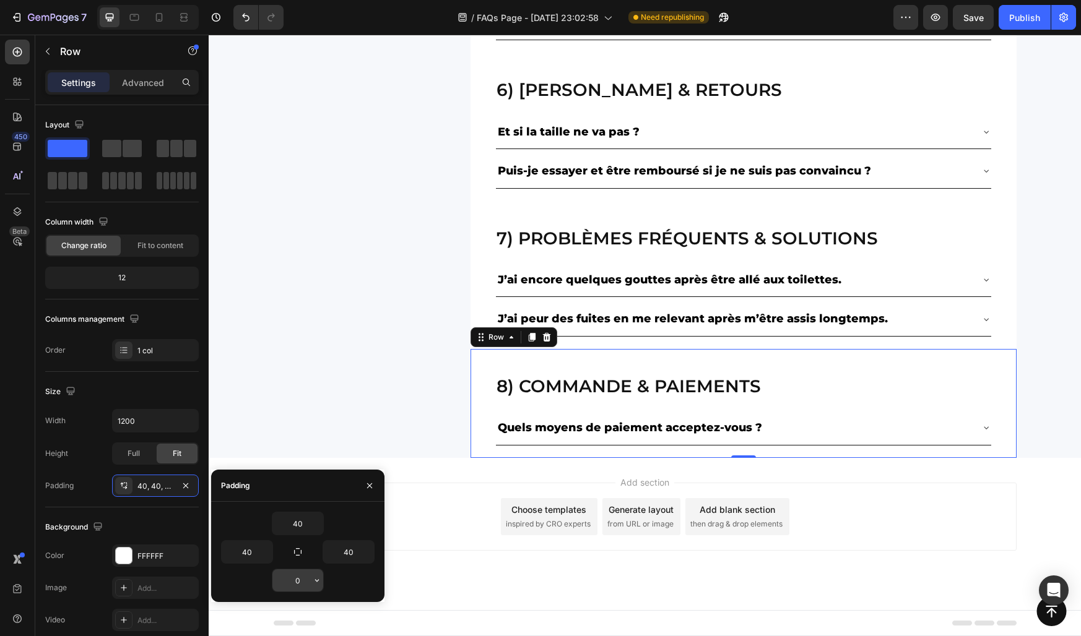
click at [288, 573] on input "0" at bounding box center [297, 580] width 51 height 22
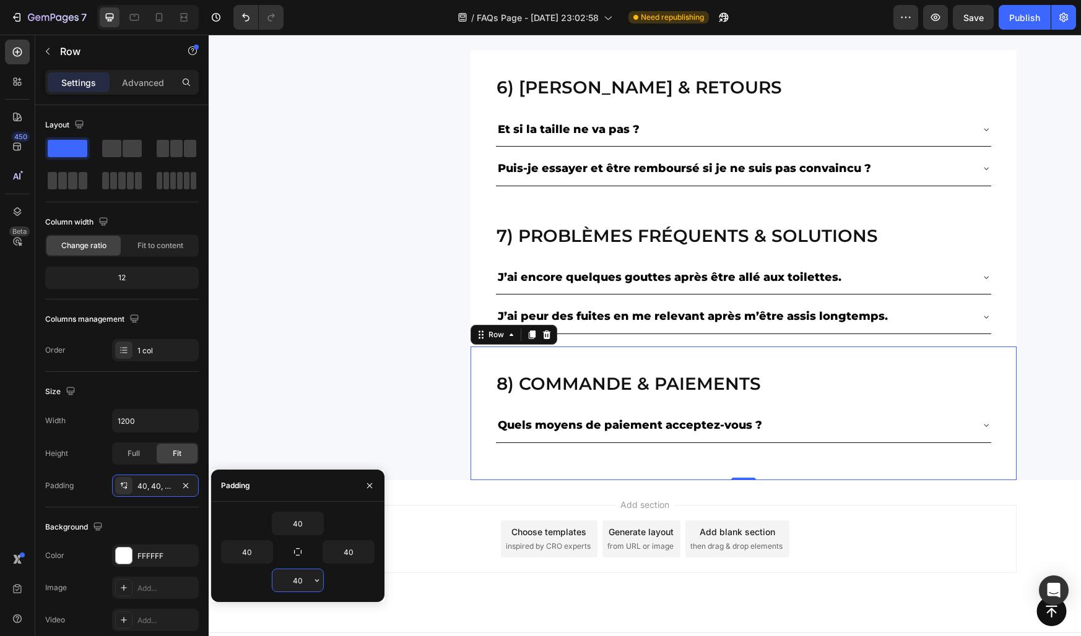
scroll to position [1363, 0]
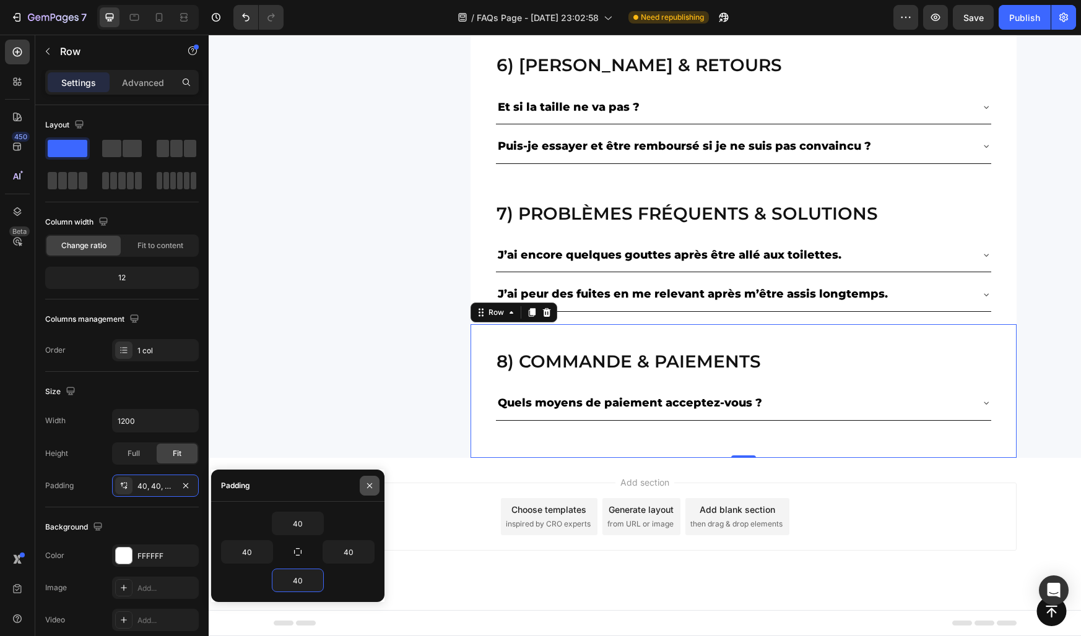
type input "40"
click at [371, 478] on button "button" at bounding box center [370, 486] width 20 height 20
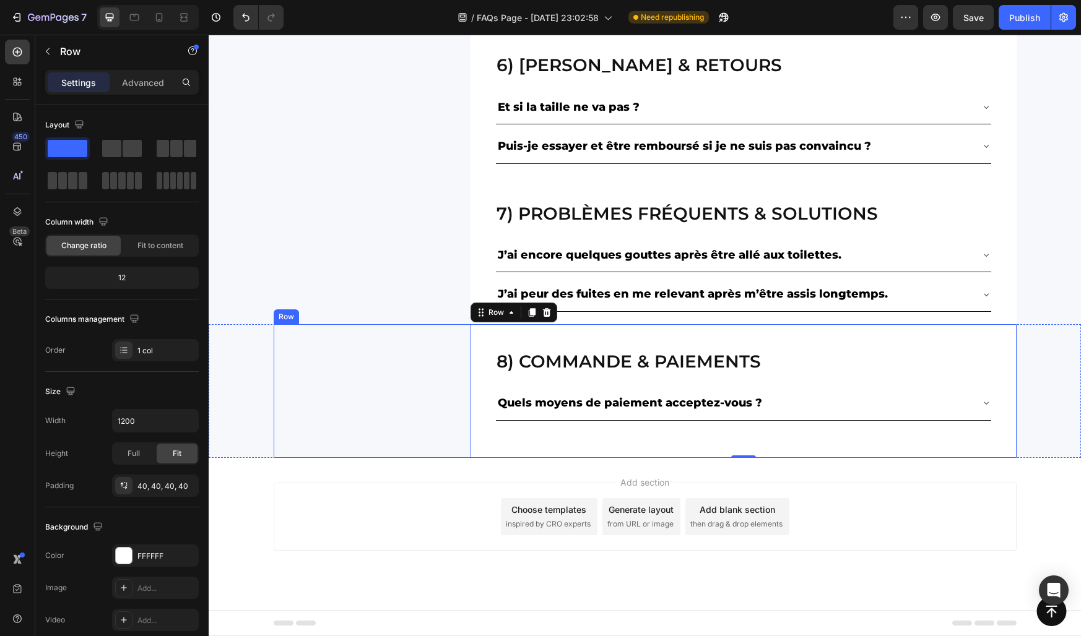
click at [276, 371] on div "8) Commande & paiements Heading Quels moyens de paiement acceptez-vous ? Accord…" at bounding box center [645, 391] width 743 height 134
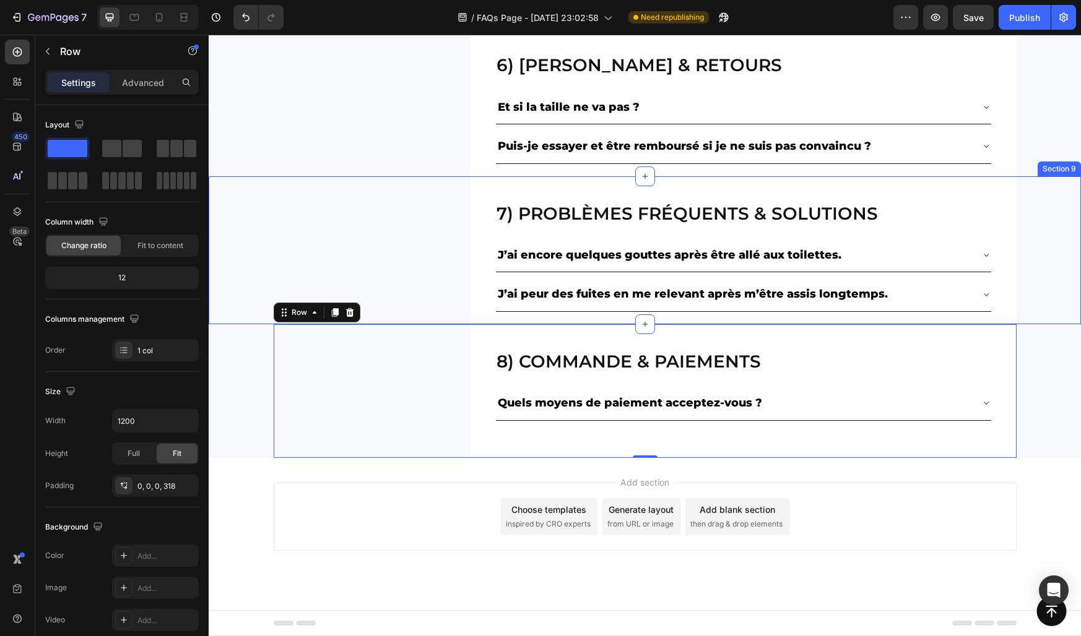
click at [210, 305] on div "7) Problèmes fréquents & solutions Heading J’ai encore quelques gouttes après ê…" at bounding box center [645, 250] width 872 height 148
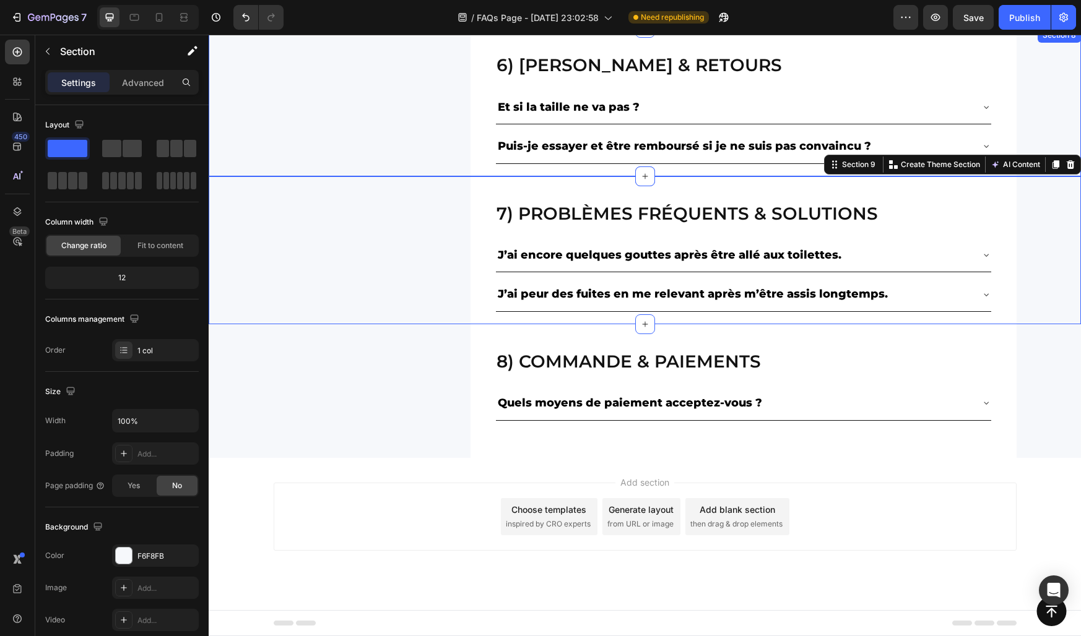
click at [257, 120] on div "6) livraison & retours Heading Et si la taille ne va pas ? Puis-je essayer et ê…" at bounding box center [645, 102] width 872 height 148
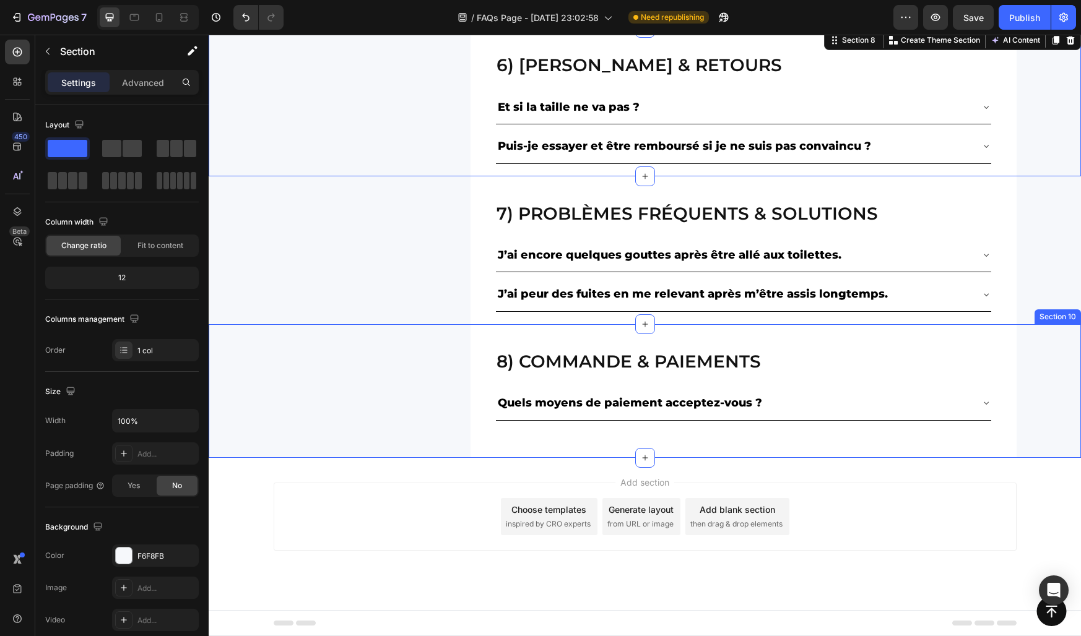
click at [240, 435] on div "8) Commande & paiements Heading Quels moyens de paiement acceptez-vous ? Accord…" at bounding box center [645, 391] width 872 height 134
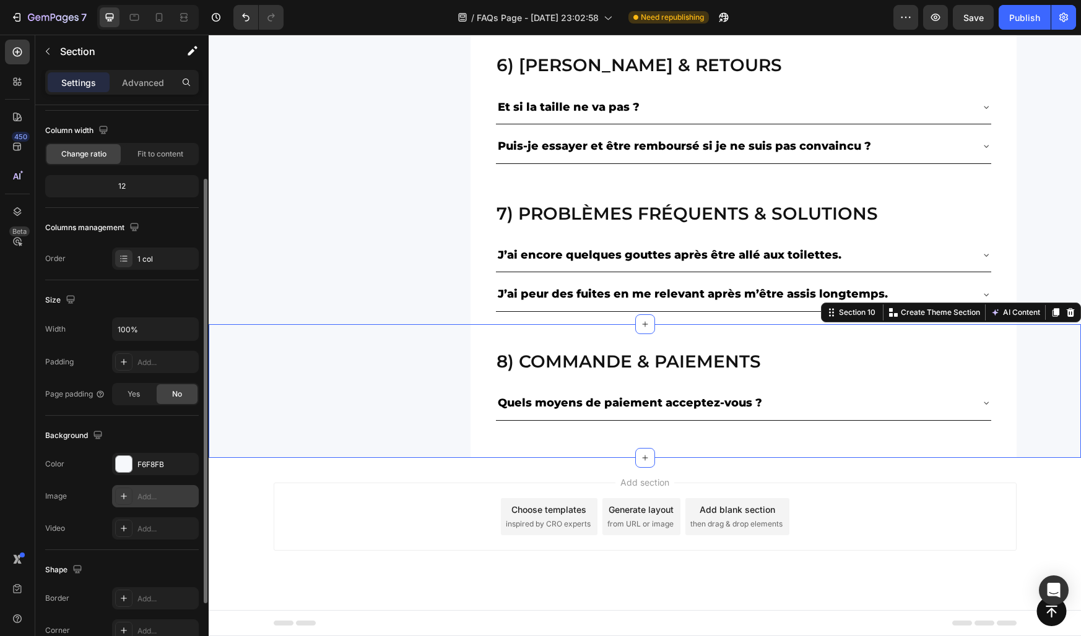
scroll to position [82, 0]
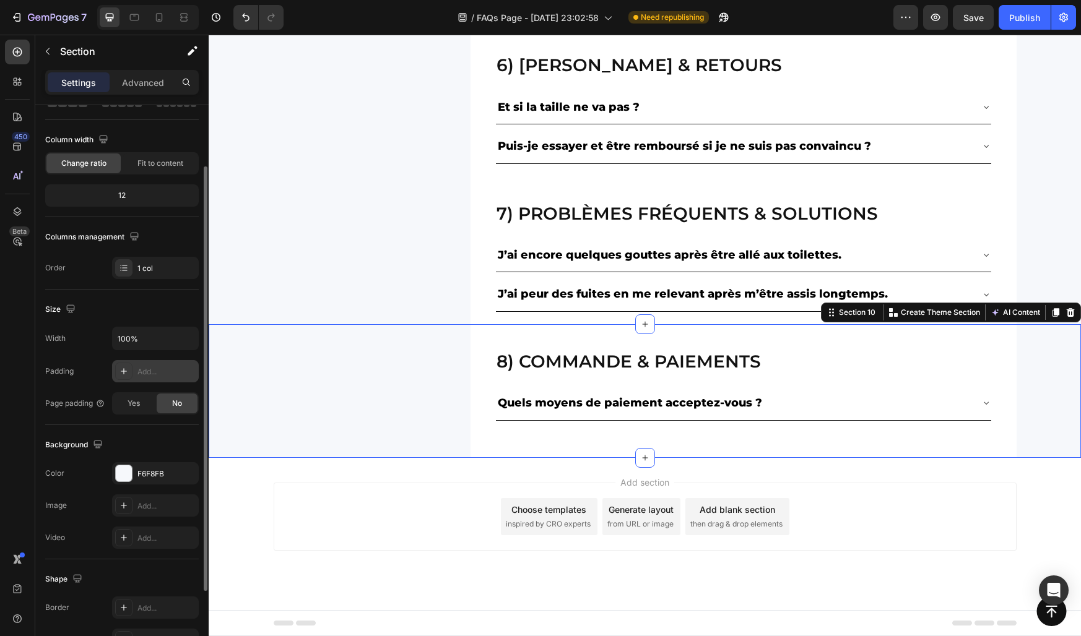
click at [149, 370] on div "Add..." at bounding box center [166, 371] width 58 height 11
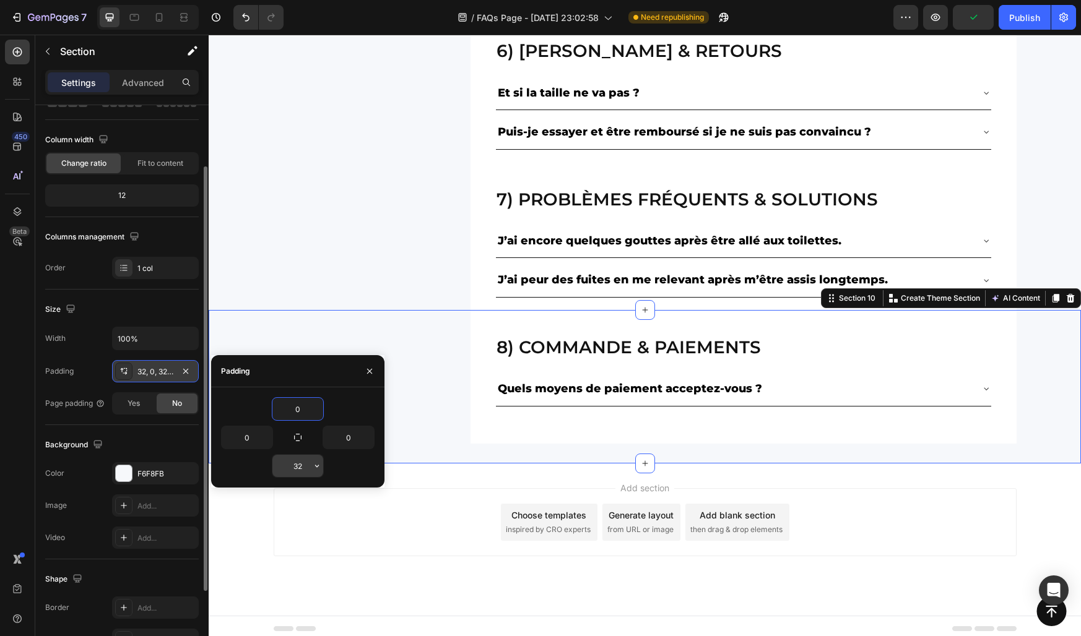
type input "0"
click at [300, 457] on input "32" at bounding box center [297, 466] width 51 height 22
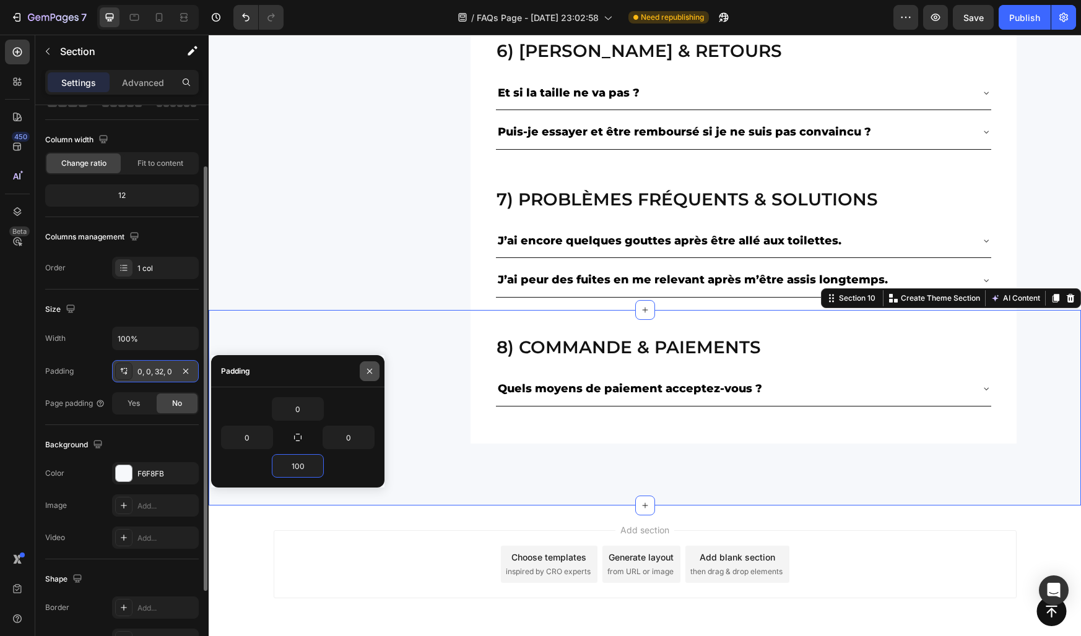
type input "100"
click at [370, 371] on icon "button" at bounding box center [370, 371] width 10 height 10
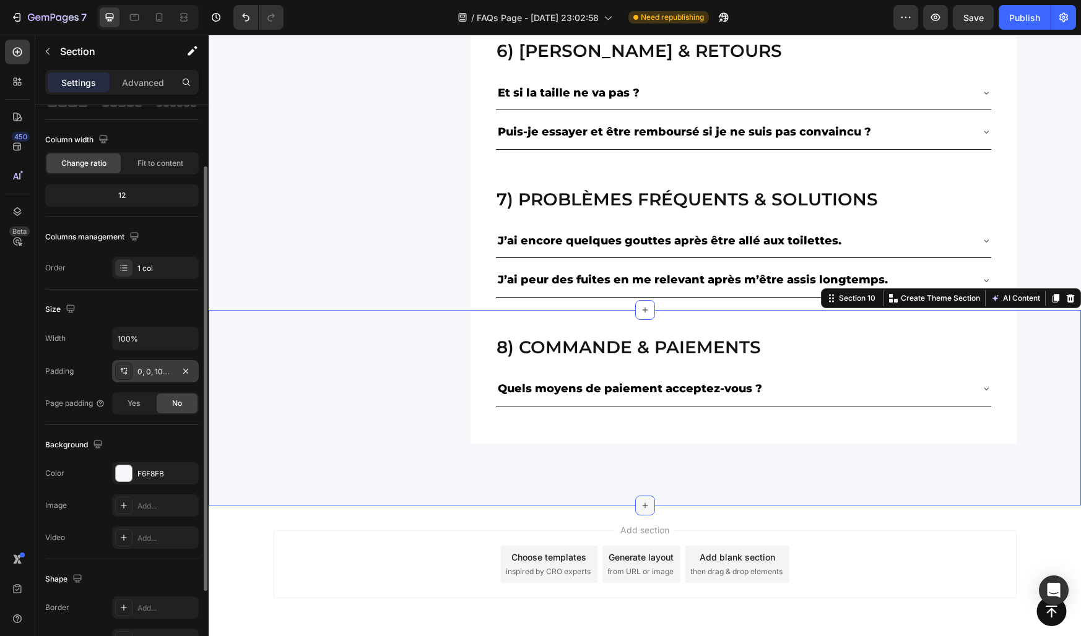
click at [643, 503] on icon at bounding box center [645, 506] width 10 height 10
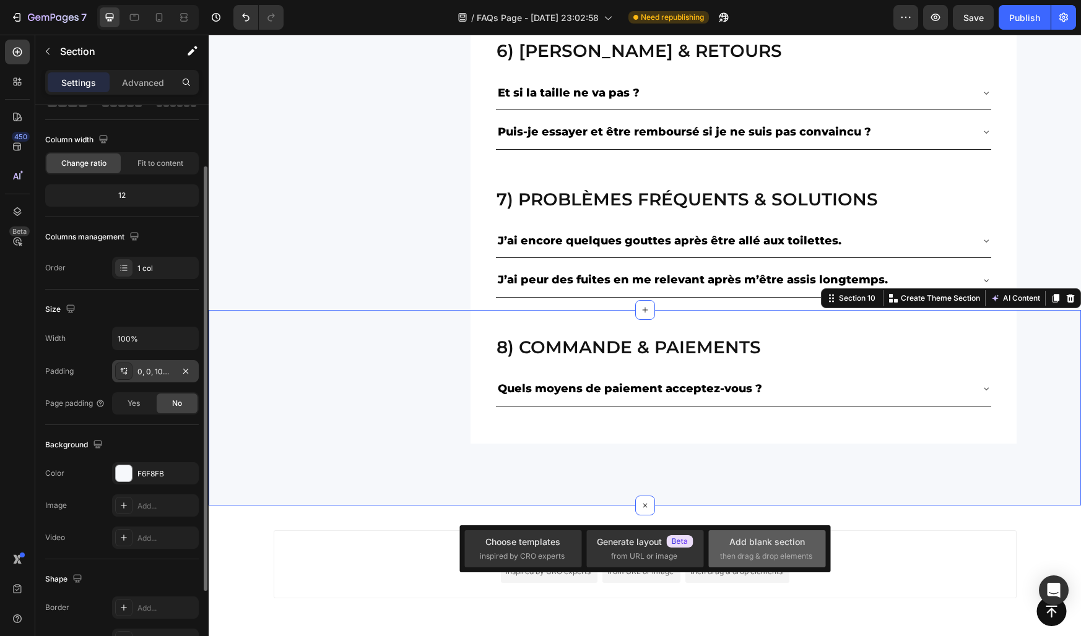
click at [729, 545] on div "Add blank section then drag & drop elements" at bounding box center [767, 548] width 94 height 27
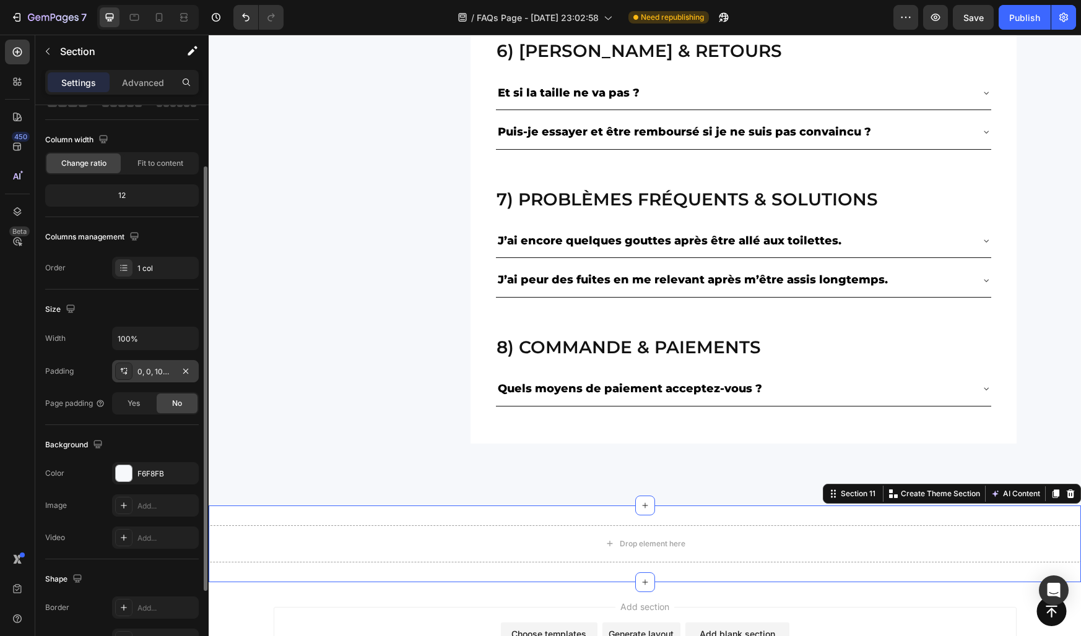
click at [567, 517] on div "Drop element here Section 11 You can create reusable sections Create Theme Sect…" at bounding box center [645, 544] width 872 height 77
click at [1066, 490] on icon at bounding box center [1070, 494] width 10 height 10
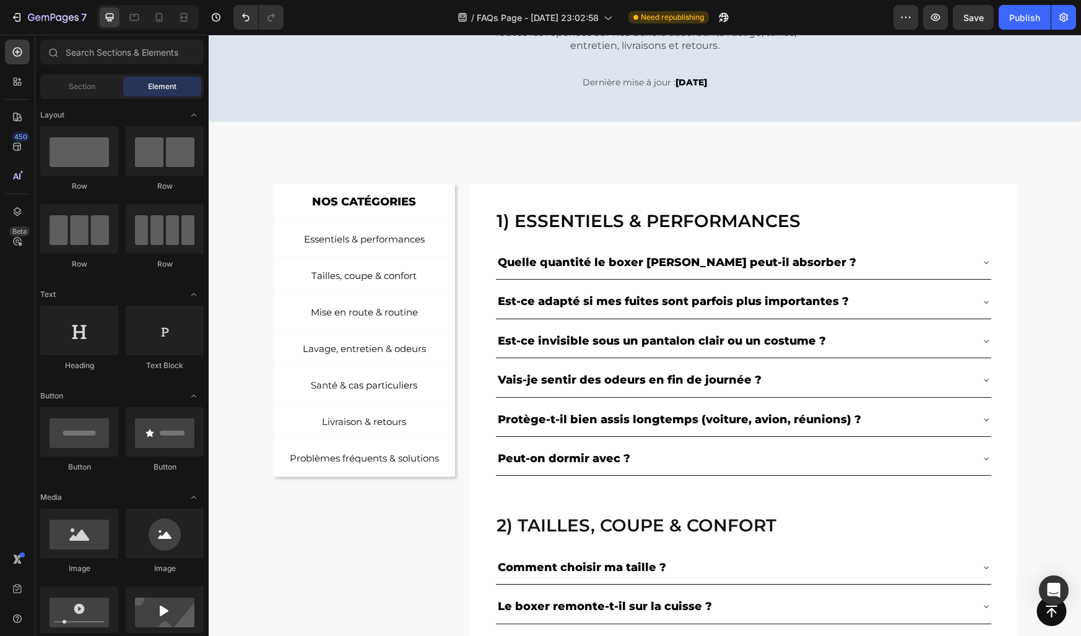
scroll to position [0, 0]
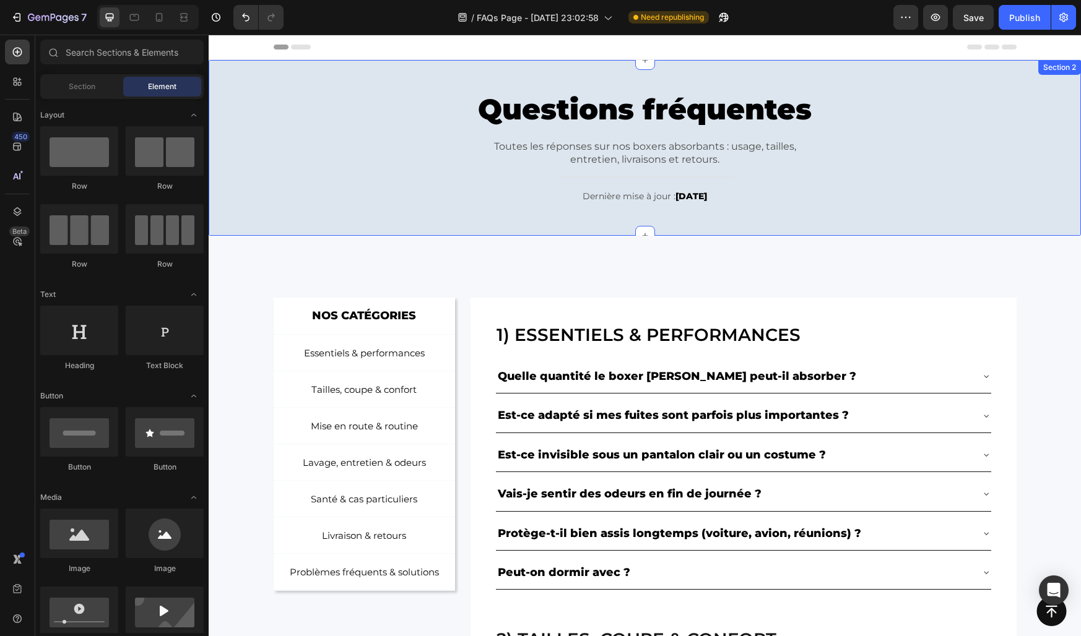
click at [356, 135] on div "Questions fréquentes Heading Toutes les réponses sur nos boxers absorbants : us…" at bounding box center [645, 148] width 854 height 139
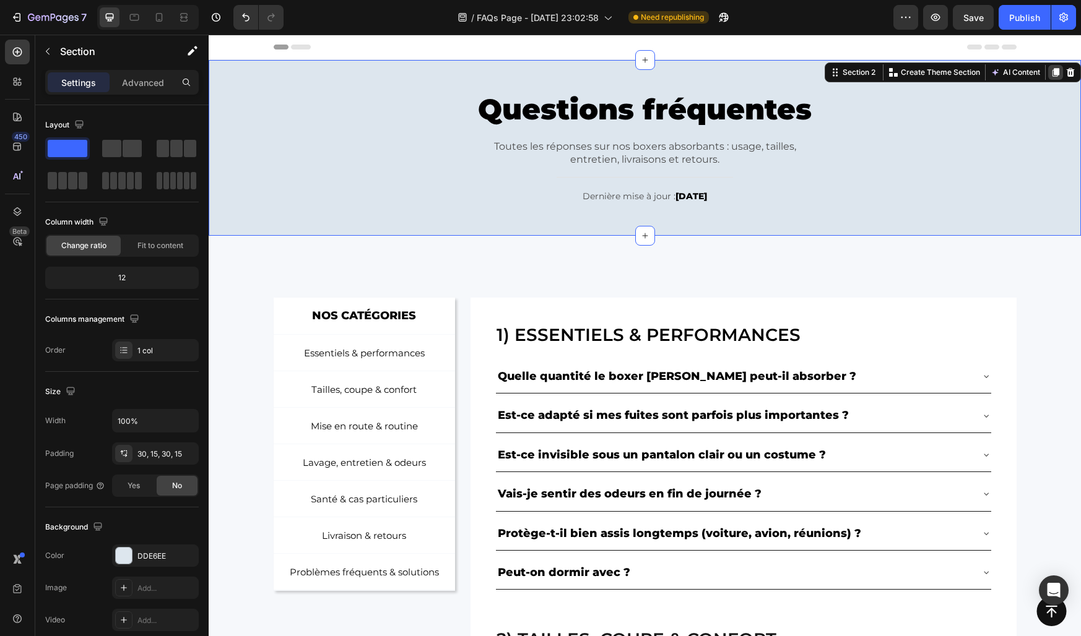
click at [1058, 74] on icon at bounding box center [1055, 72] width 7 height 9
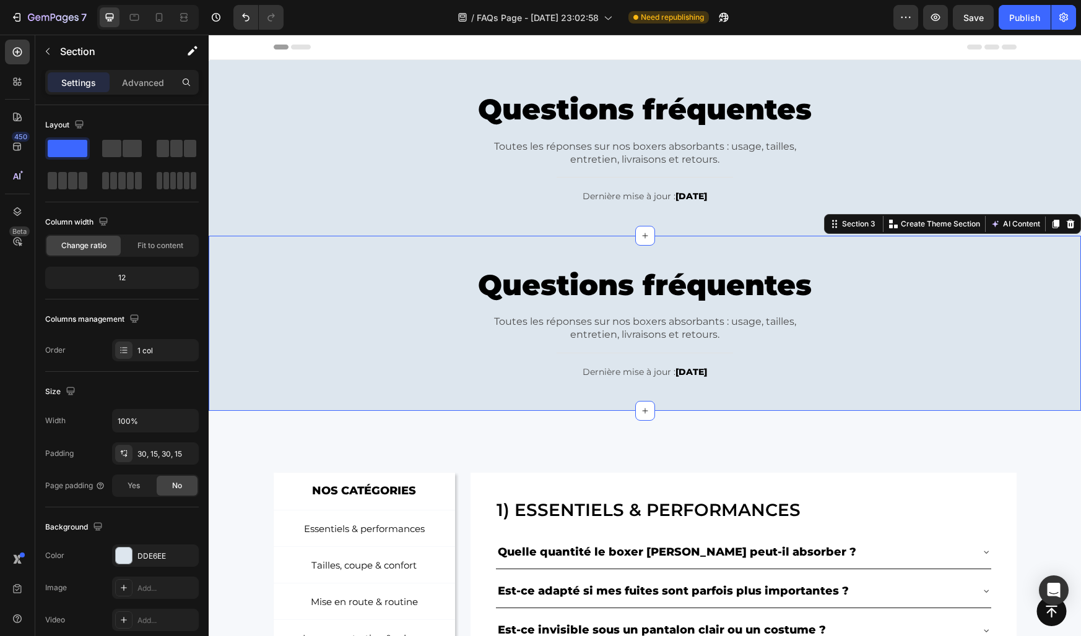
scroll to position [82, 0]
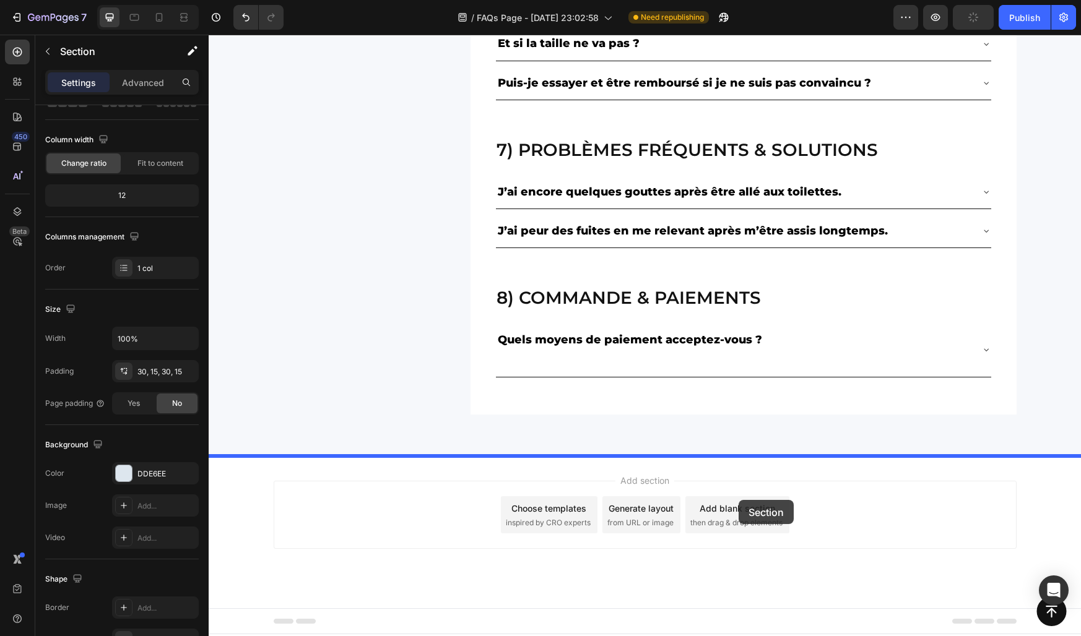
drag, startPoint x: 853, startPoint y: 220, endPoint x: 732, endPoint y: 485, distance: 291.1
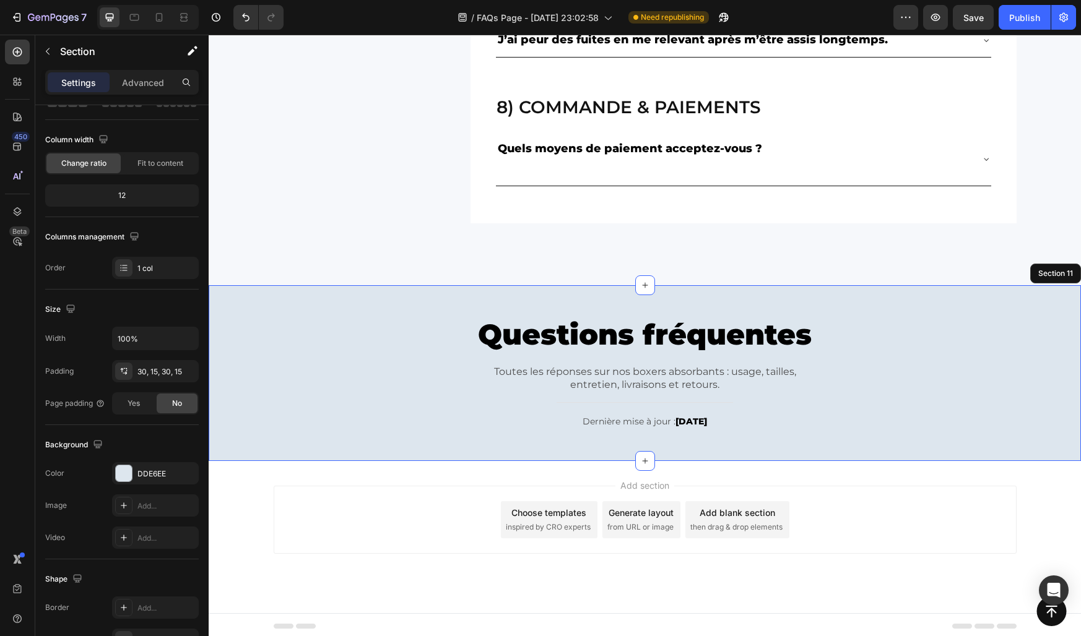
scroll to position [1620, 0]
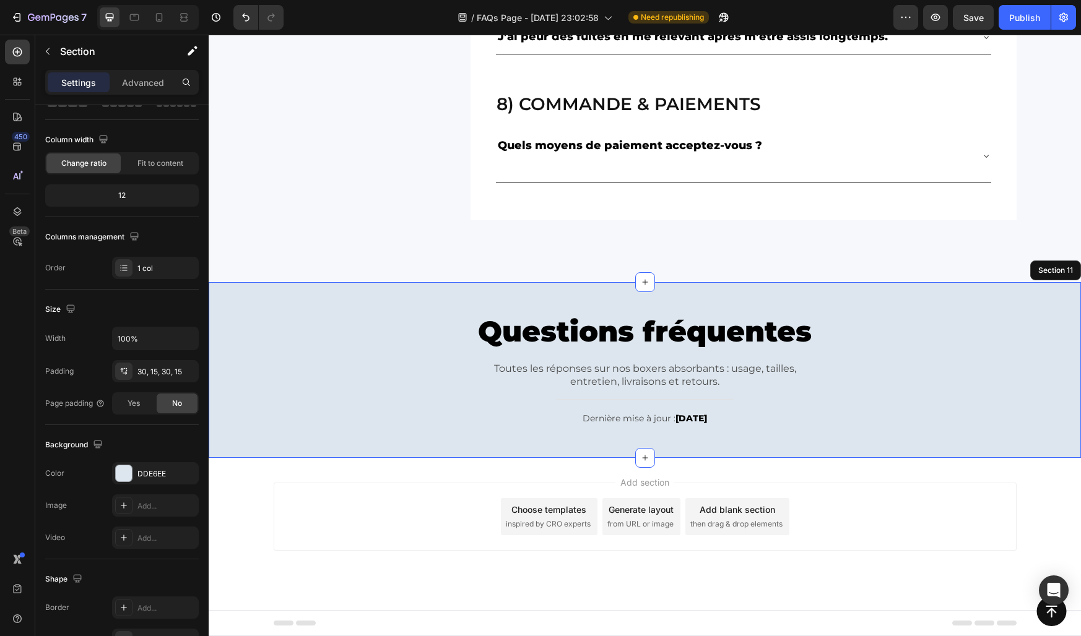
click at [532, 331] on h2 "Questions fréquentes" at bounding box center [645, 332] width 353 height 40
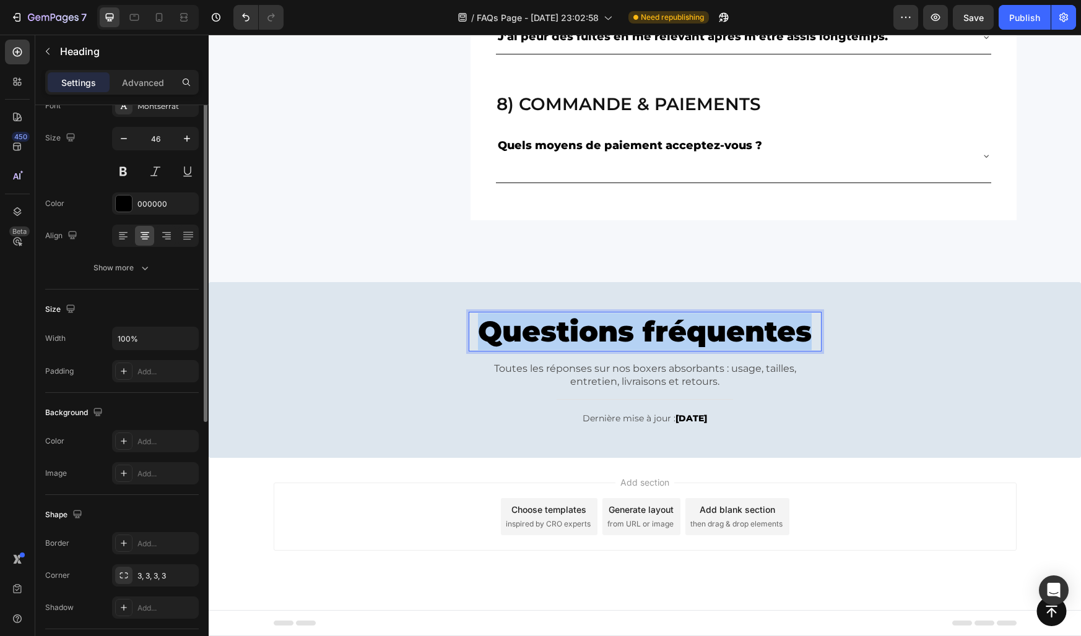
scroll to position [0, 0]
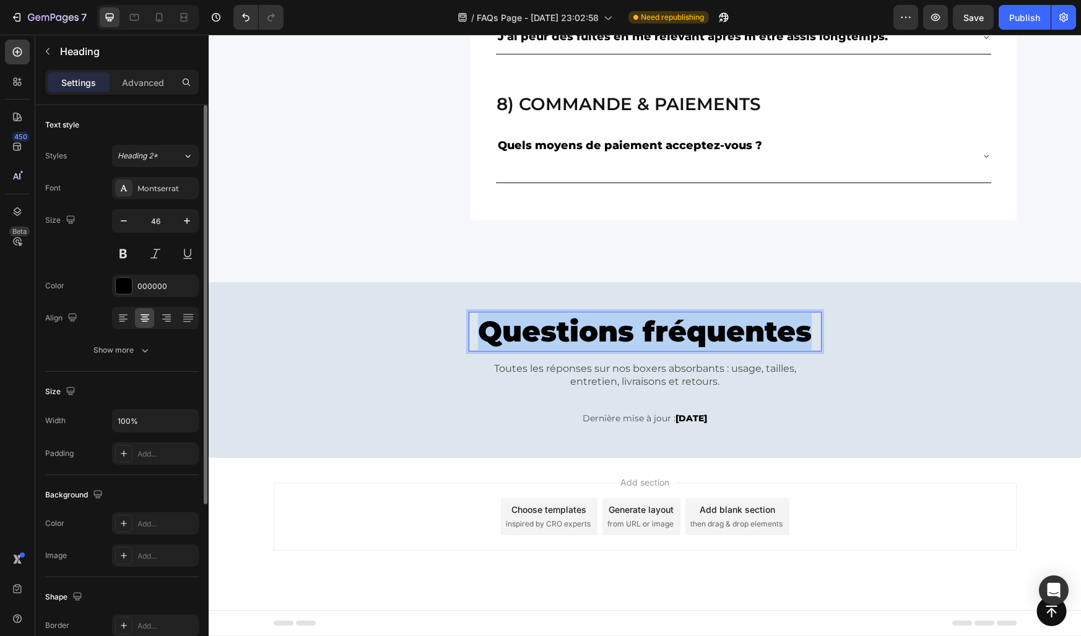
click at [532, 331] on p "Questions fréquentes" at bounding box center [645, 331] width 350 height 37
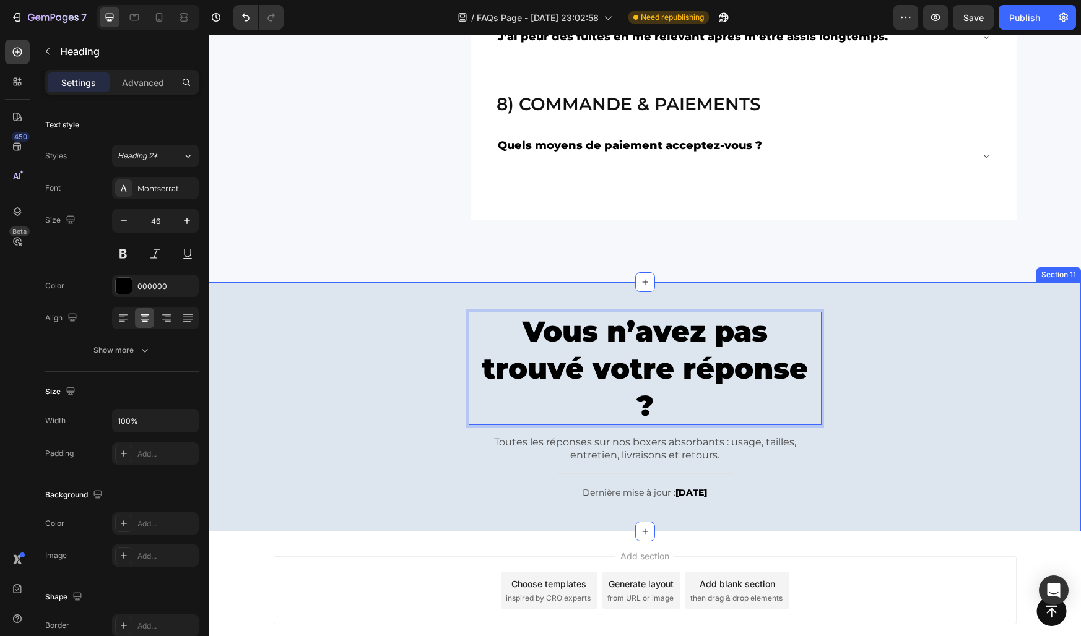
click at [432, 351] on div "Vous n’avez pas trouvé votre réponse ? Heading 0 Toutes les réponses sur nos bo…" at bounding box center [645, 407] width 854 height 212
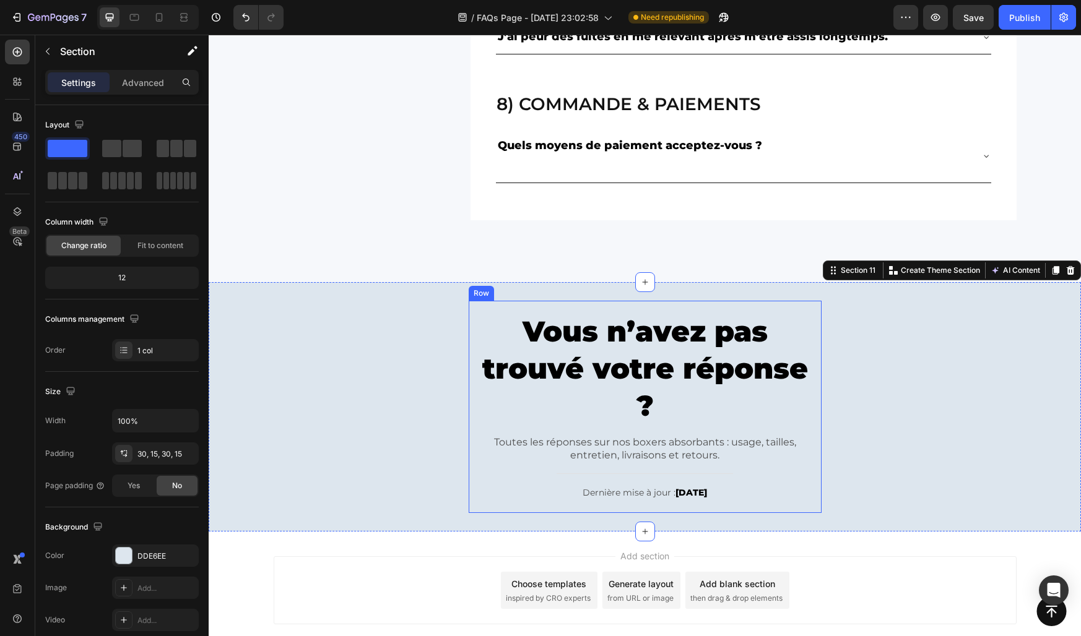
click at [521, 428] on div "Vous n’avez pas trouvé votre réponse ? Heading Toutes les réponses sur nos boxe…" at bounding box center [645, 407] width 353 height 190
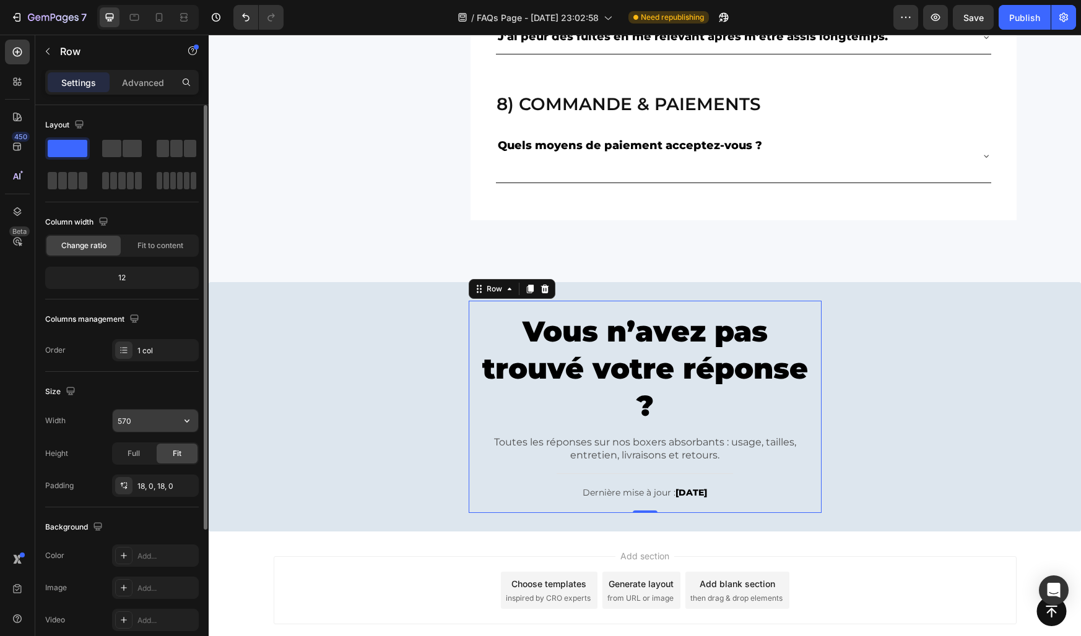
click at [125, 417] on input "570" at bounding box center [155, 421] width 85 height 22
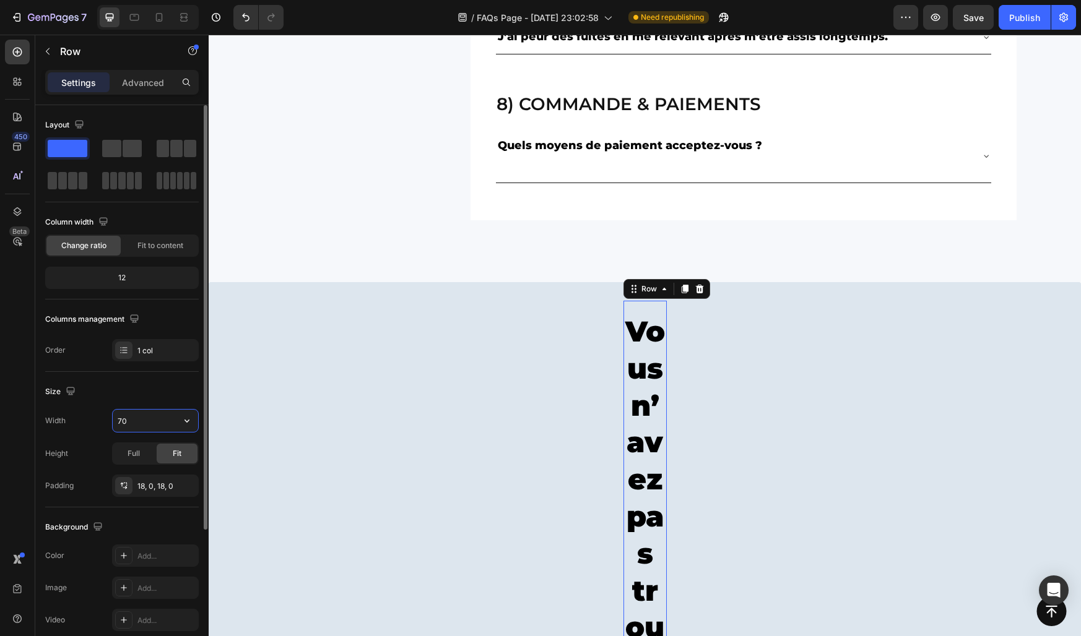
type input "700"
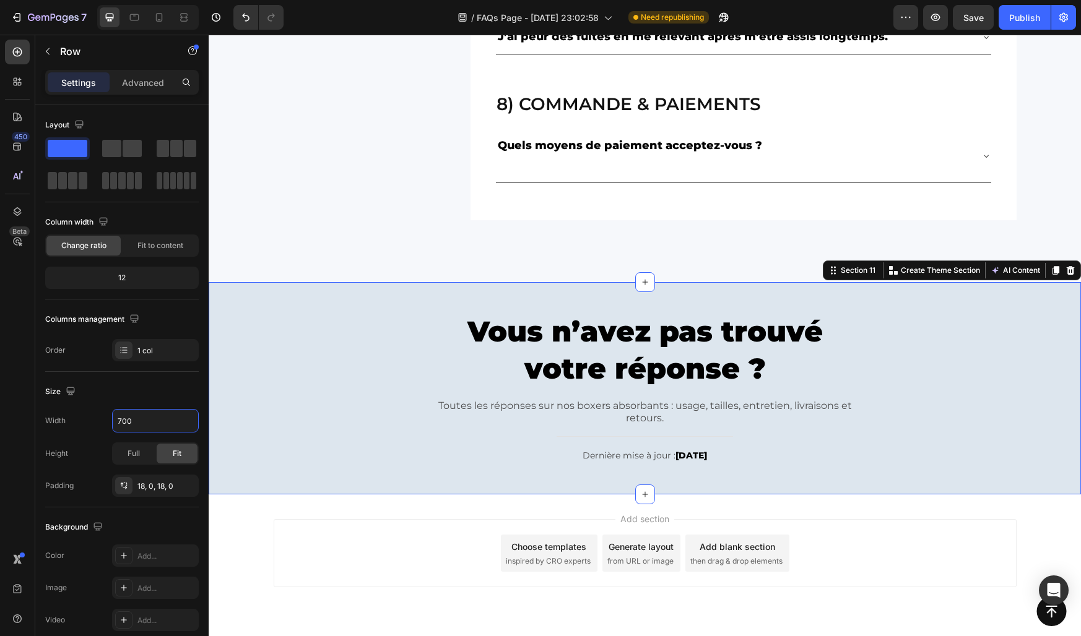
click at [334, 386] on div "Vous n’avez pas trouvé votre réponse ? Heading Toutes les réponses sur nos boxe…" at bounding box center [645, 388] width 854 height 175
click at [572, 371] on p "Vous n’avez pas trouvé votre réponse ?" at bounding box center [645, 350] width 431 height 74
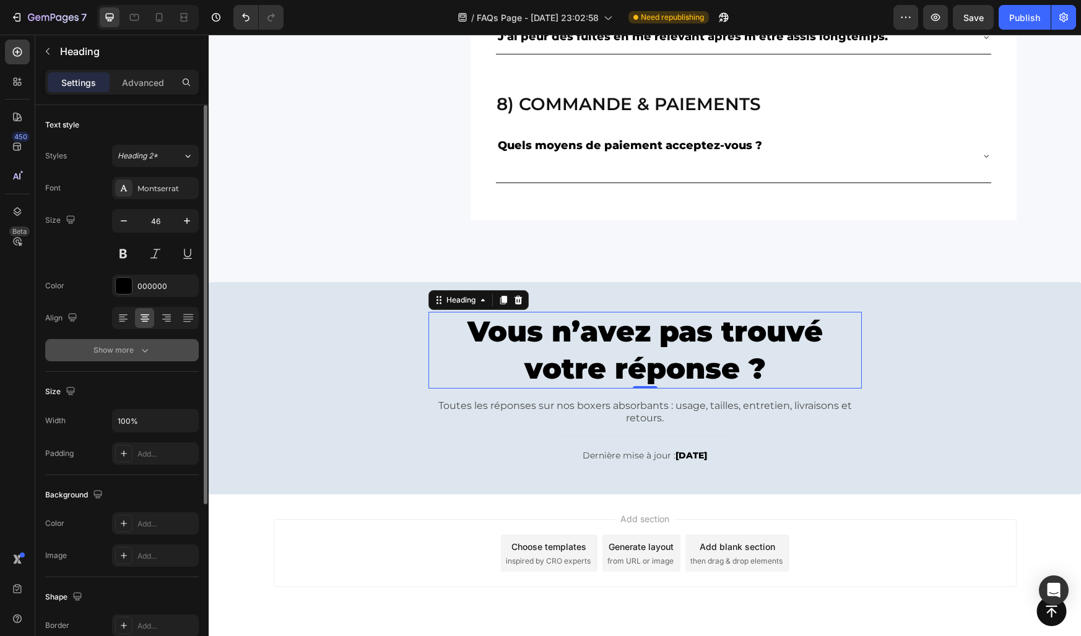
click at [120, 360] on button "Show more" at bounding box center [122, 350] width 154 height 22
click at [547, 402] on p "Toutes les réponses sur nos boxers absorbants : usage, tailles, entretien, livr…" at bounding box center [645, 413] width 431 height 26
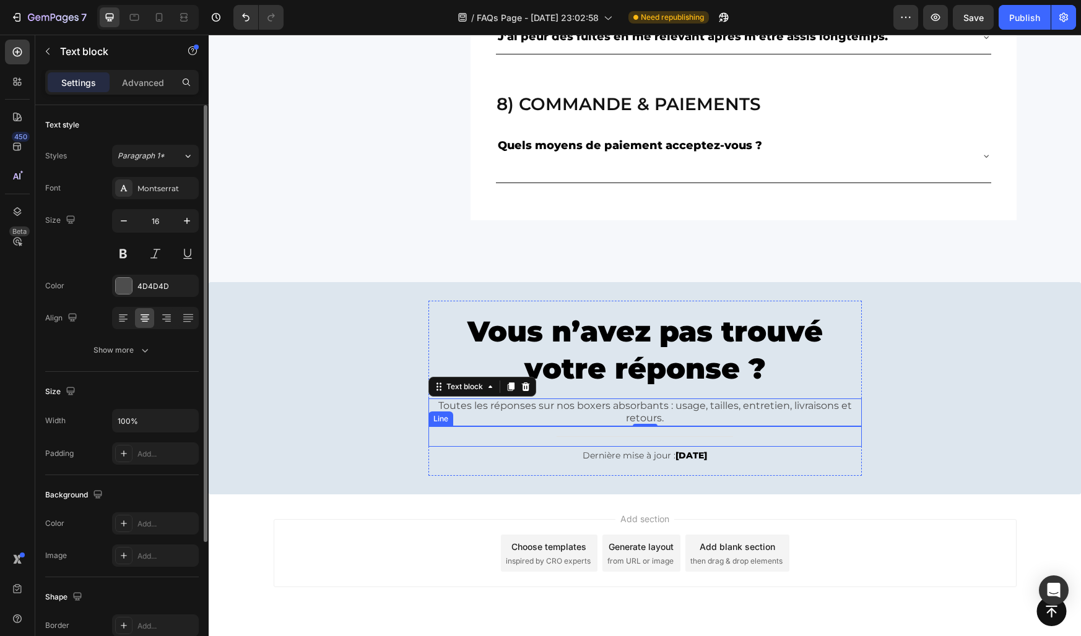
click at [613, 435] on div "Title Line" at bounding box center [644, 436] width 433 height 20
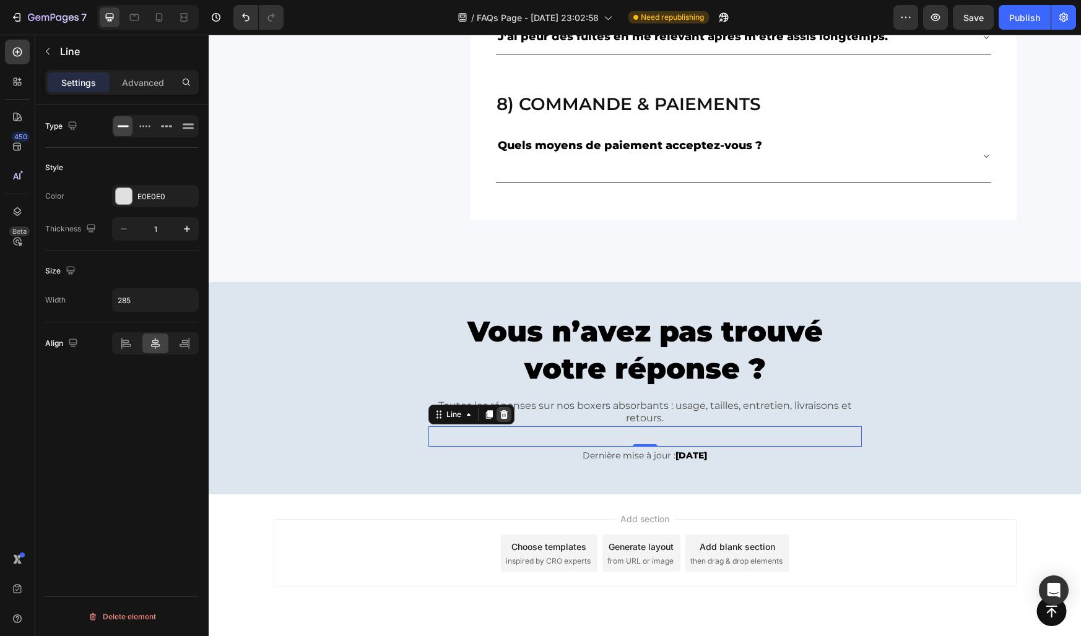
click at [500, 418] on icon at bounding box center [504, 415] width 10 height 10
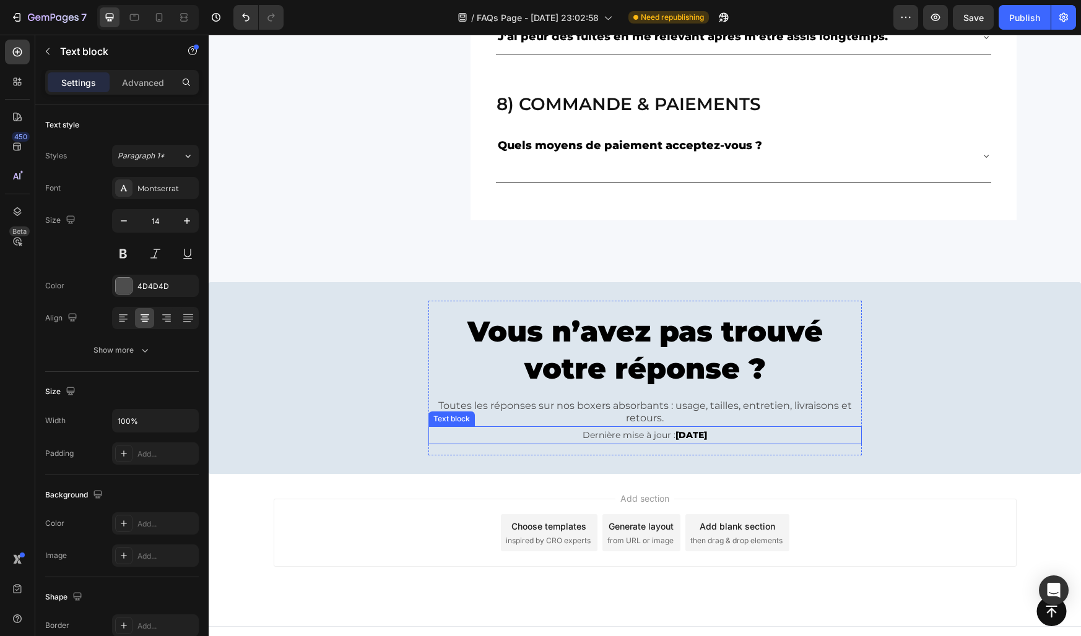
click at [537, 431] on p "Dernière mise à jour : Octobre 2025" at bounding box center [645, 435] width 431 height 15
click at [526, 414] on icon at bounding box center [526, 415] width 10 height 10
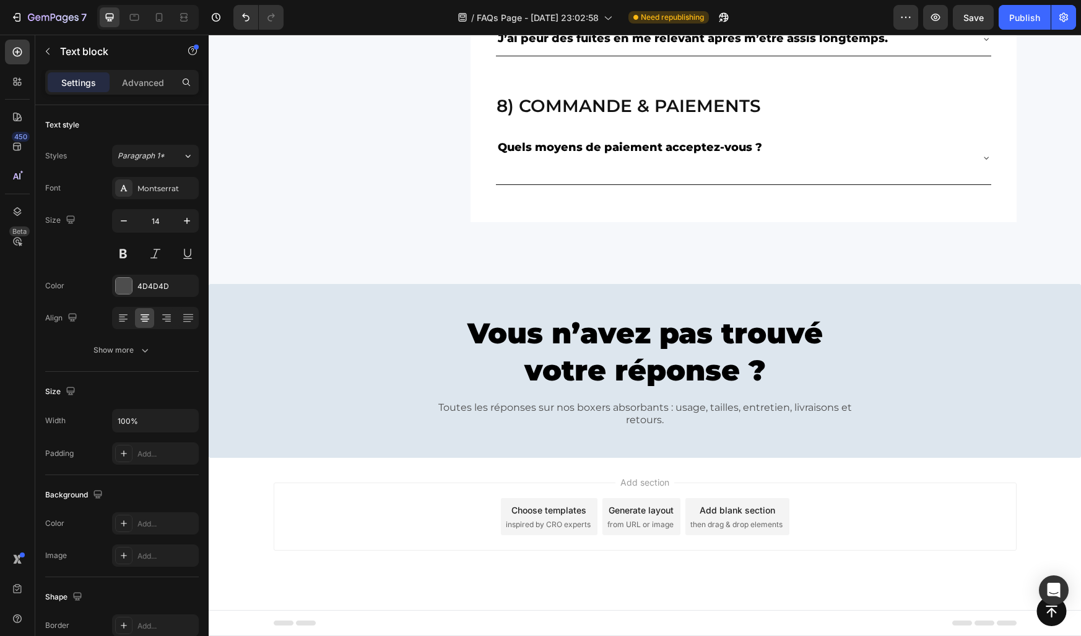
scroll to position [1619, 0]
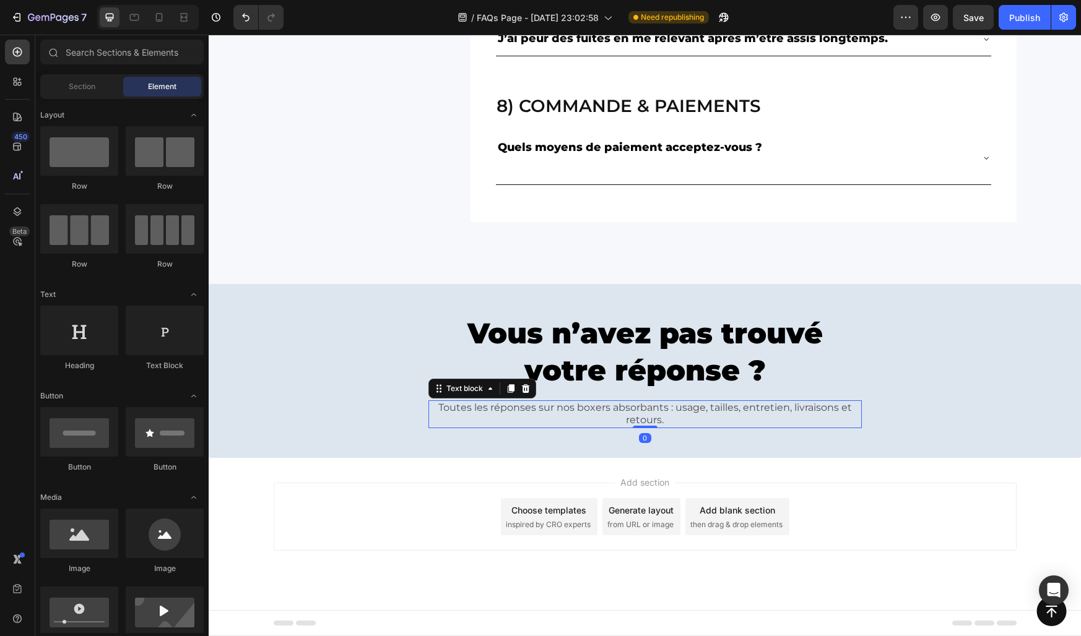
click at [534, 413] on p "Toutes les réponses sur nos boxers absorbants : usage, tailles, entretien, livr…" at bounding box center [645, 415] width 431 height 26
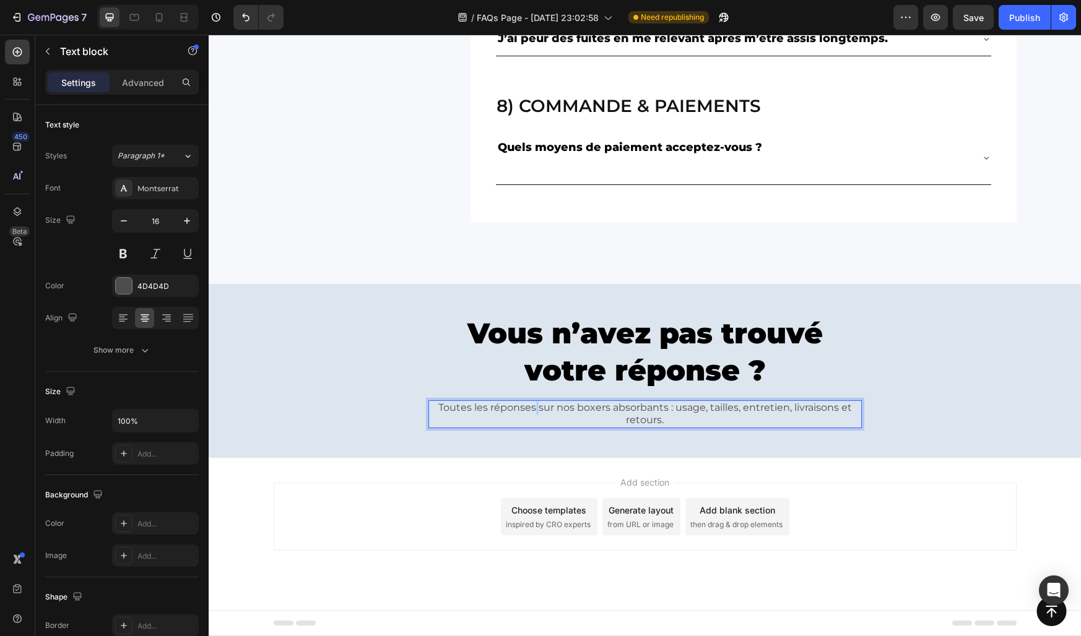
click at [534, 413] on p "Toutes les réponses sur nos boxers absorbants : usage, tailles, entretien, livr…" at bounding box center [645, 415] width 431 height 26
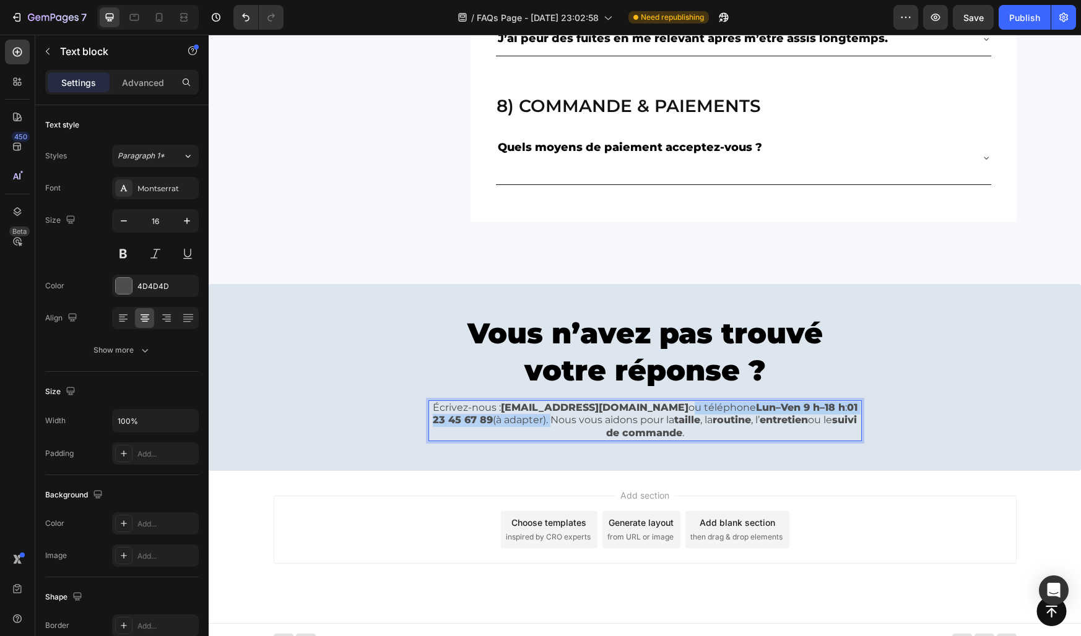
drag, startPoint x: 604, startPoint y: 410, endPoint x: 498, endPoint y: 427, distance: 107.9
click at [498, 427] on p "Écrivez-nous : support@konfio.fr ou téléphone Lun–Ven 9 h–18 h : 01 23 45 67 89…" at bounding box center [645, 421] width 431 height 38
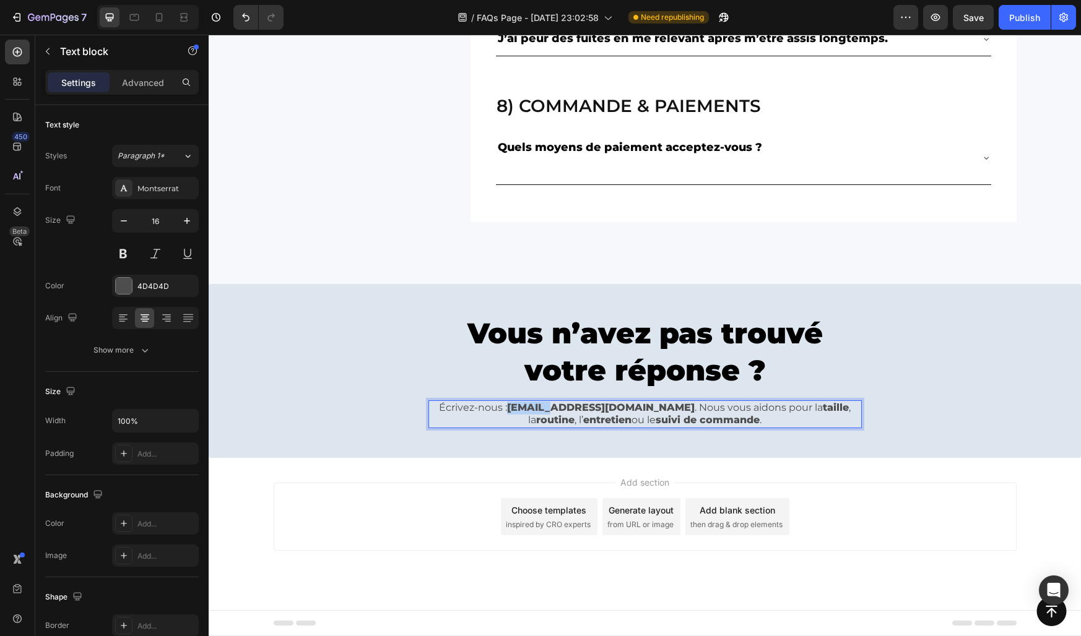
drag, startPoint x: 525, startPoint y: 409, endPoint x: 565, endPoint y: 409, distance: 39.6
click at [565, 409] on strong "support@konfio.fr" at bounding box center [601, 408] width 188 height 12
click at [604, 406] on strong "contact@konfio.fr" at bounding box center [601, 408] width 188 height 12
click at [606, 410] on strong "contact@konfio.fr" at bounding box center [601, 408] width 188 height 12
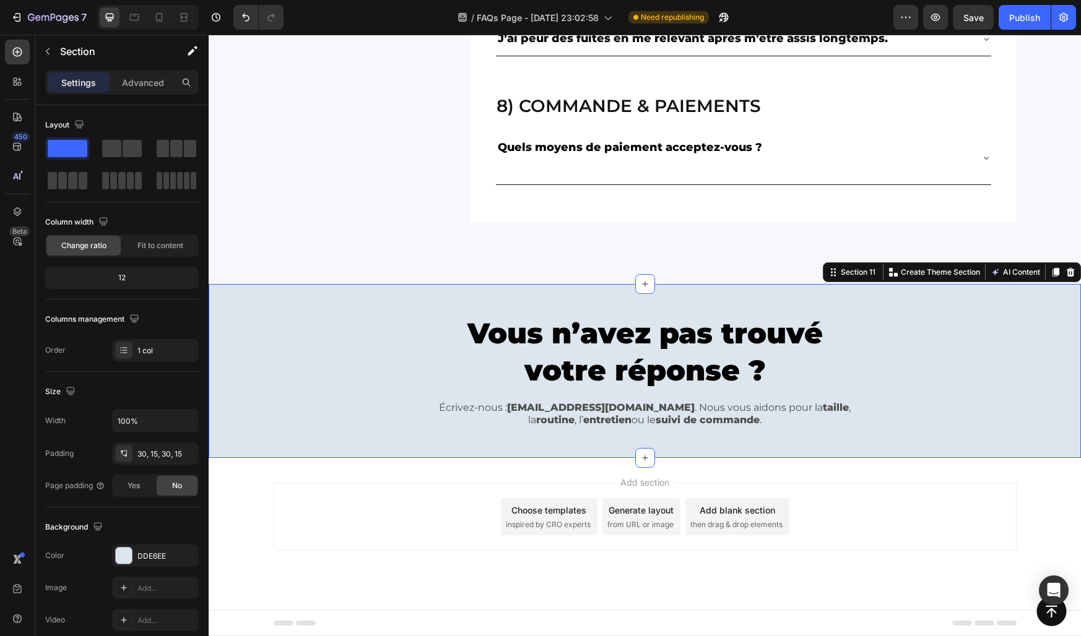
click at [385, 415] on div "Vous n’avez pas trouvé votre réponse ? Heading Écrivez-nous : contact@konfiomen…" at bounding box center [645, 371] width 854 height 137
click at [434, 478] on div "Add section Choose templates inspired by CRO experts Generate layout from URL o…" at bounding box center [645, 534] width 872 height 152
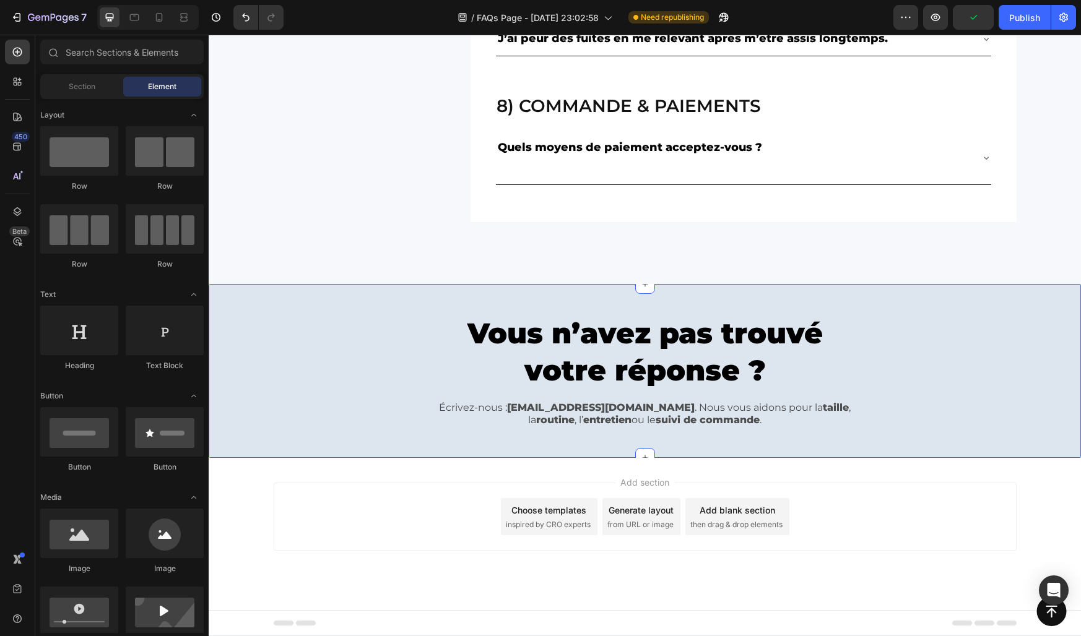
click at [300, 325] on div "Vous n’avez pas trouvé votre réponse ? Heading Écrivez-nous : contact@konfiomen…" at bounding box center [645, 371] width 854 height 137
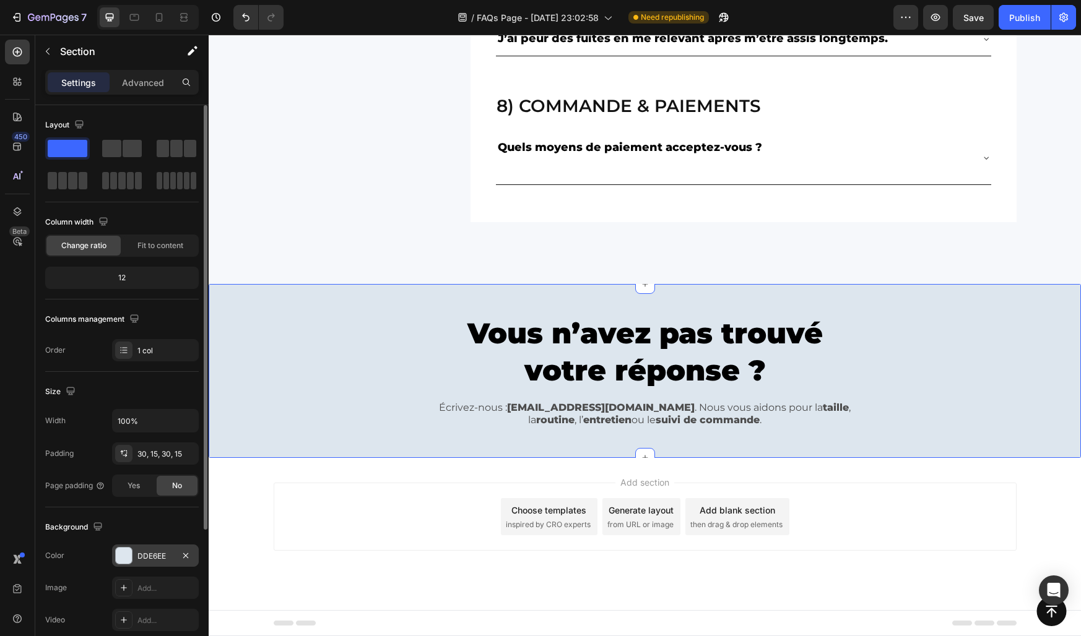
click at [147, 551] on div "DDE6EE" at bounding box center [155, 556] width 36 height 11
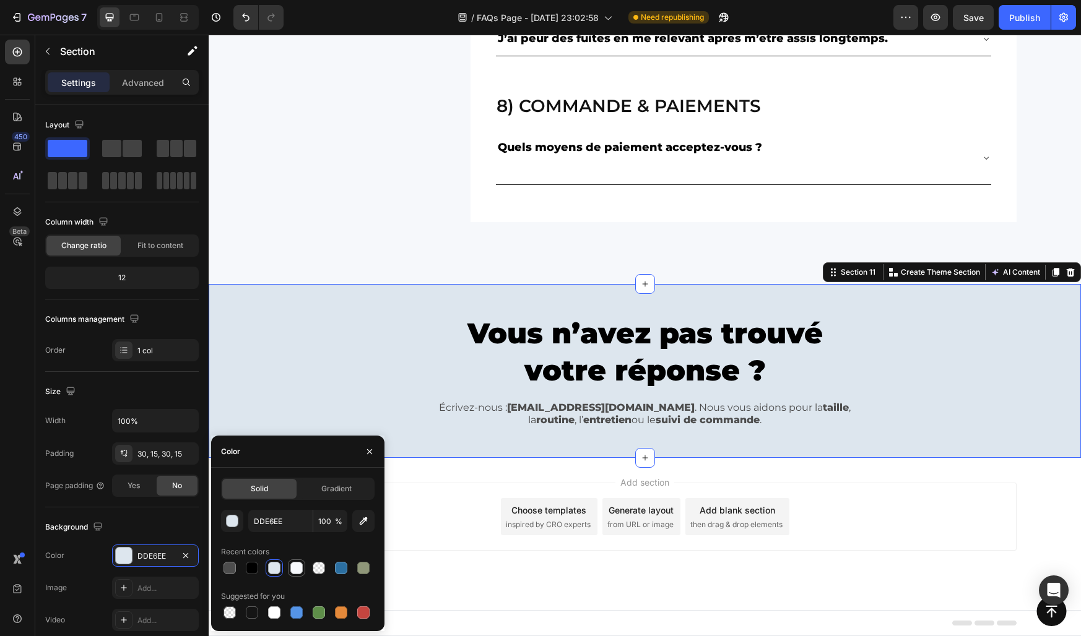
click at [292, 569] on div at bounding box center [296, 568] width 12 height 12
type input "F6F8FB"
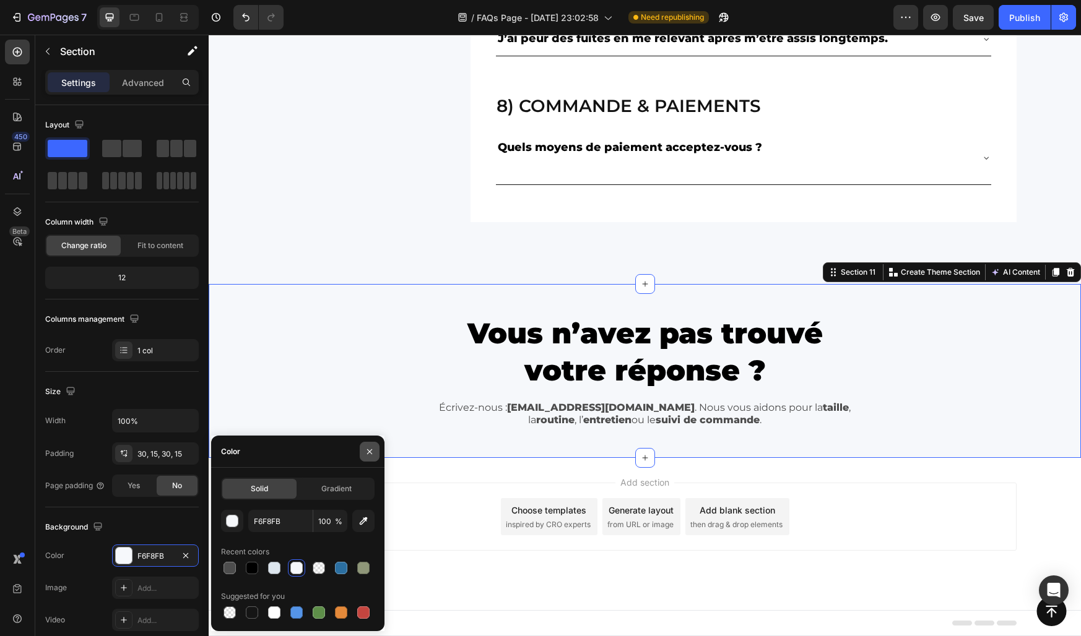
click at [365, 451] on icon "button" at bounding box center [370, 452] width 10 height 10
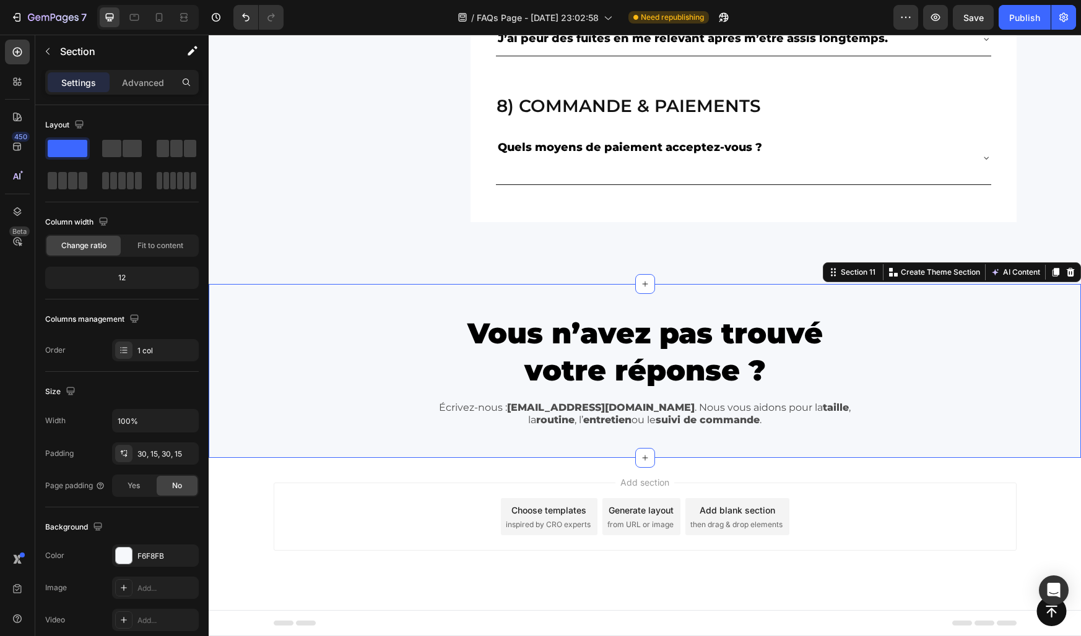
click at [352, 336] on div "Vous n’avez pas trouvé votre réponse ? Heading Écrivez-nous : contact@konfiomen…" at bounding box center [645, 371] width 854 height 137
click at [342, 141] on div "8) Commande & paiements Heading Quels moyens de paiement acceptez-vous ? Accord…" at bounding box center [645, 146] width 743 height 154
click at [349, 342] on div "Vous n’avez pas trouvé votre réponse ? Heading Écrivez-nous : contact@konfiomen…" at bounding box center [645, 371] width 854 height 137
click at [144, 551] on div "F6F8FB" at bounding box center [155, 556] width 36 height 11
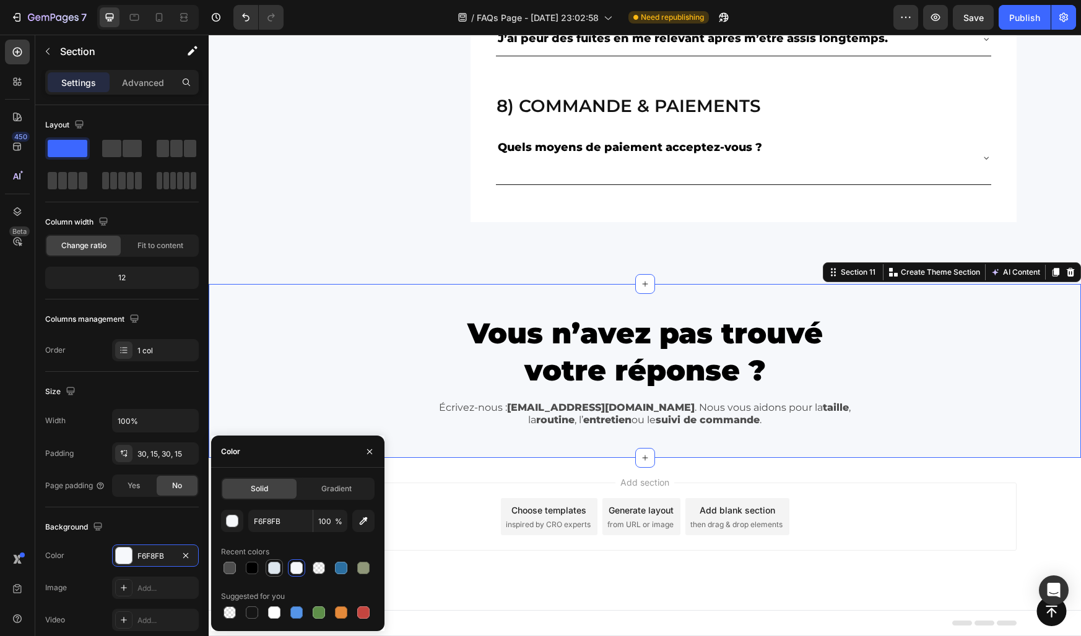
click at [276, 570] on div at bounding box center [274, 568] width 12 height 12
type input "DDE6EE"
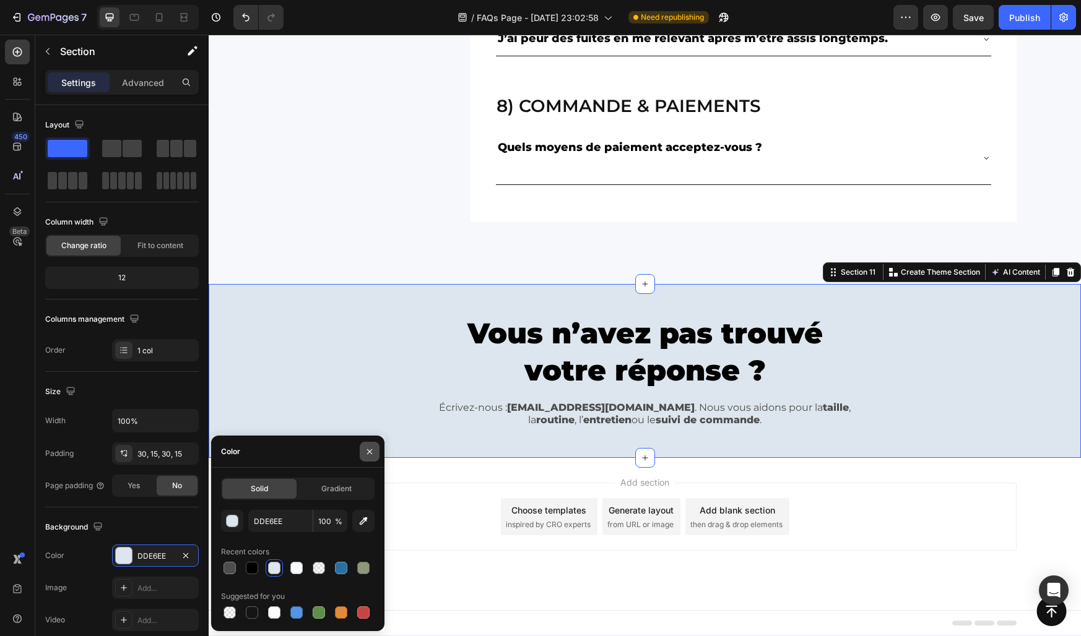
click at [370, 454] on icon "button" at bounding box center [370, 452] width 10 height 10
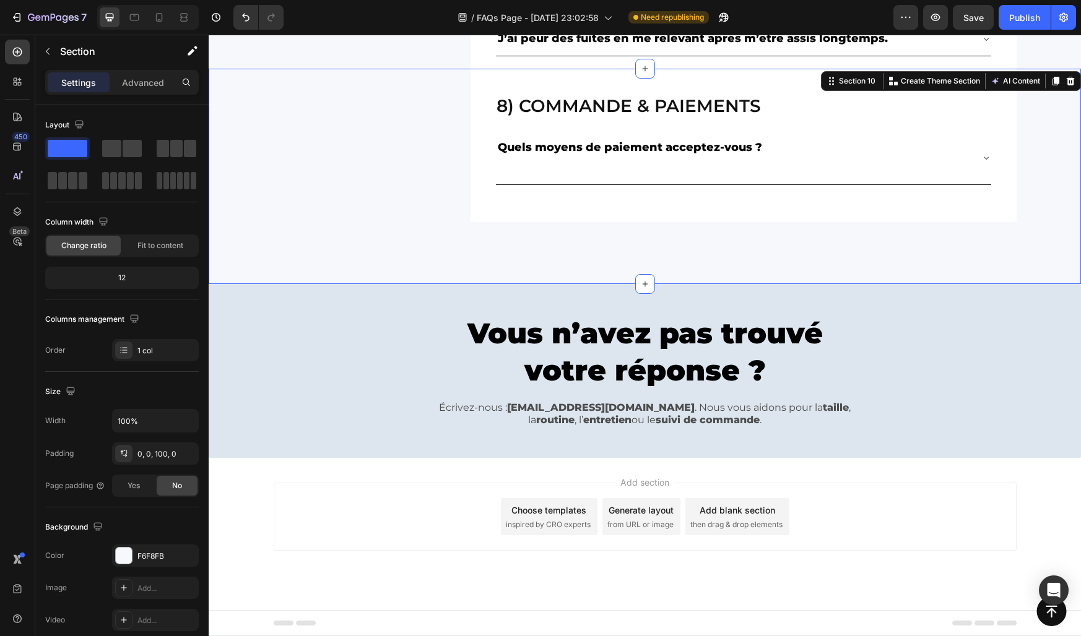
click at [318, 230] on div "8) Commande & paiements Heading Quels moyens de paiement acceptez-vous ? Accord…" at bounding box center [645, 176] width 872 height 215
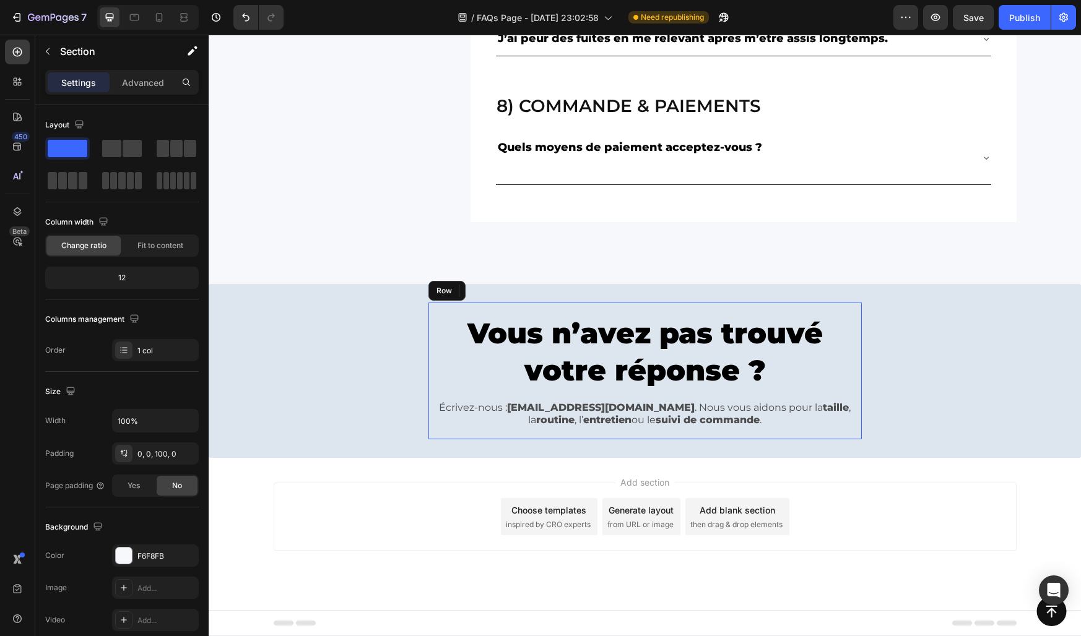
click at [434, 432] on div "Vous n’avez pas trouvé votre réponse ? Heading Écrivez-nous : contact@konfiomen…" at bounding box center [644, 371] width 433 height 137
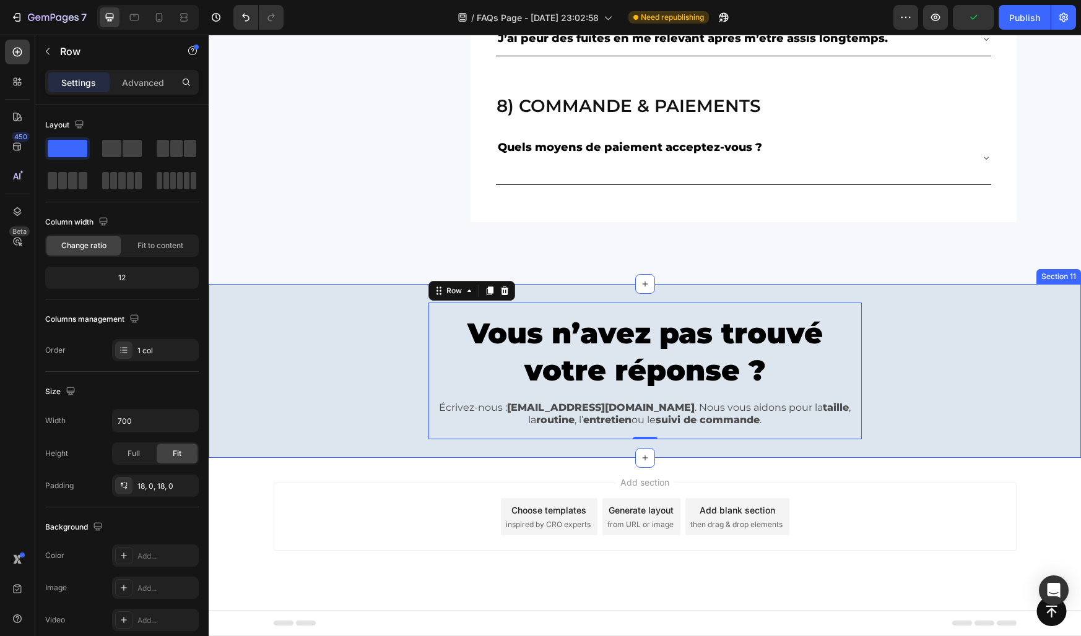
click at [368, 433] on div "Vous n’avez pas trouvé votre réponse ? Heading Écrivez-nous : contact@konfiomen…" at bounding box center [645, 371] width 854 height 137
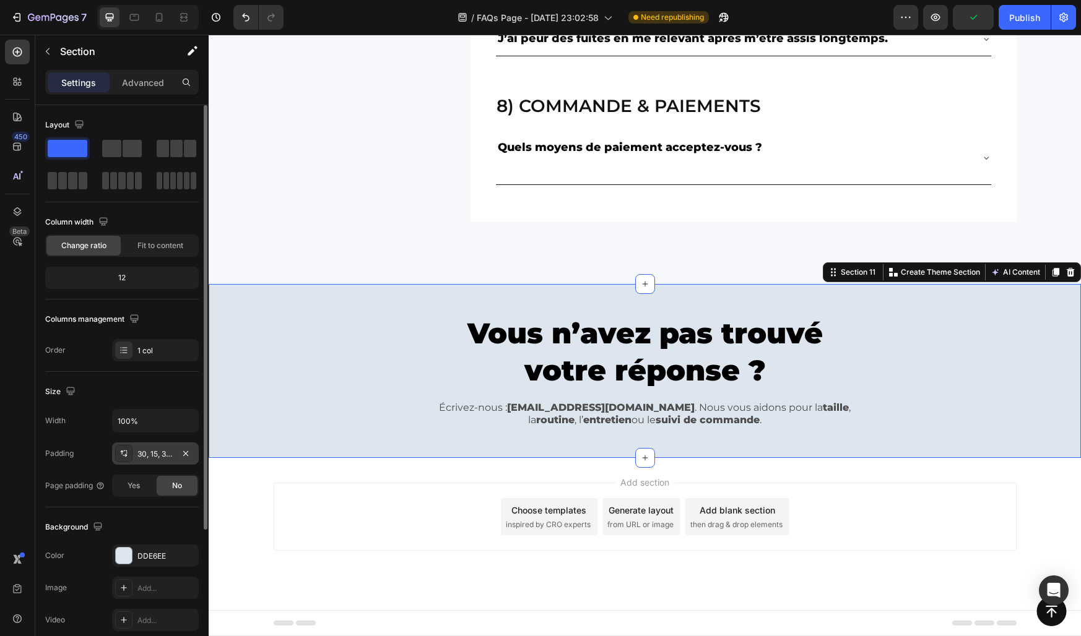
click at [157, 453] on div "30, 15, 30, 15" at bounding box center [155, 454] width 36 height 11
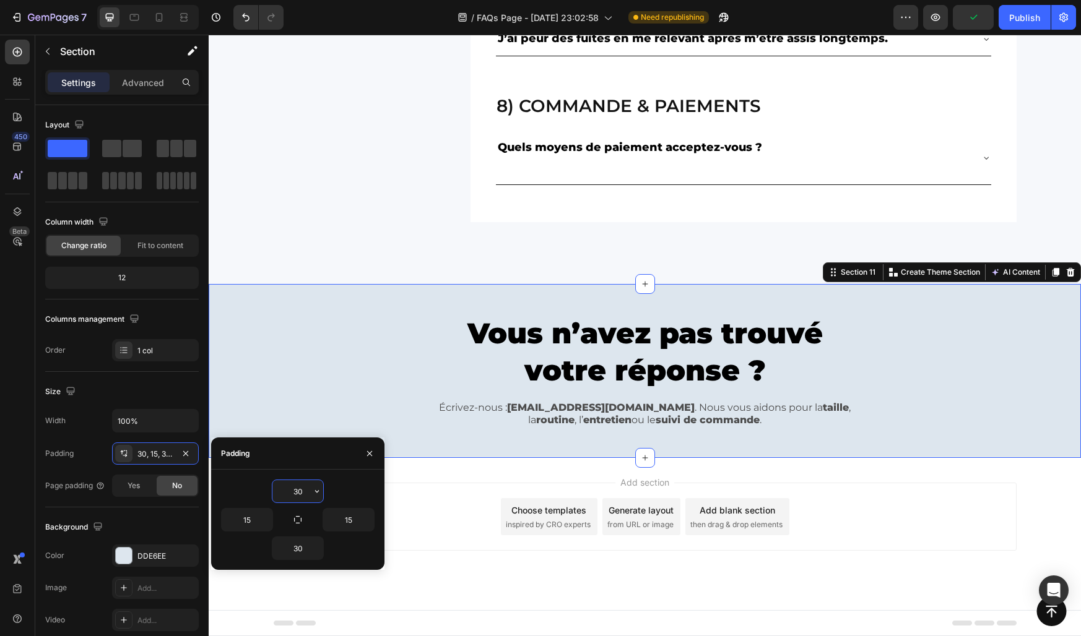
click at [302, 492] on input "30" at bounding box center [297, 491] width 51 height 22
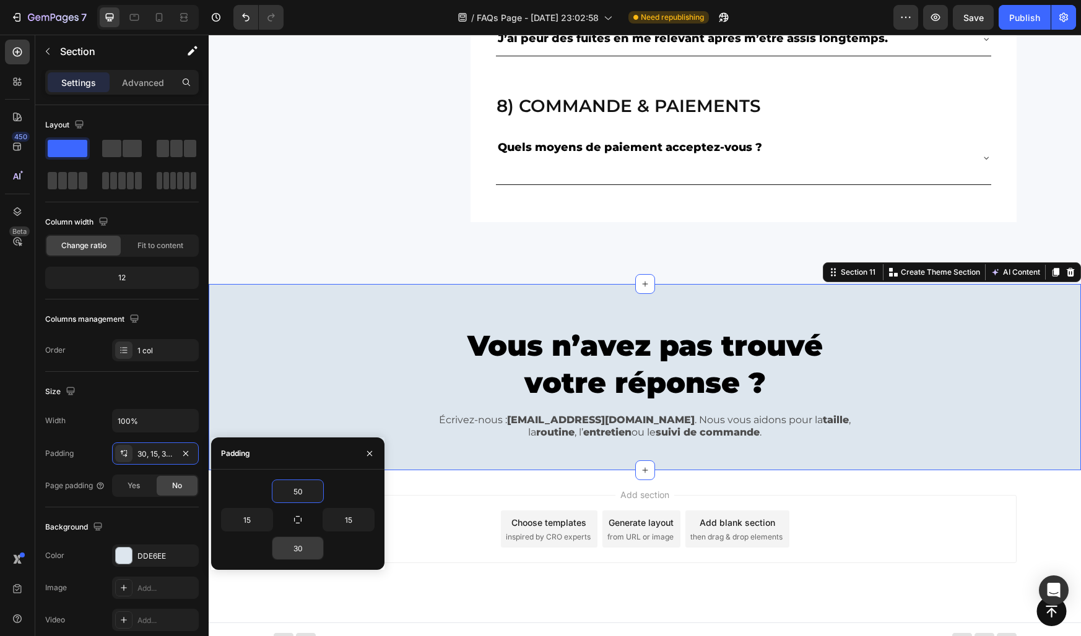
type input "50"
click at [299, 548] on input "30" at bounding box center [297, 548] width 51 height 22
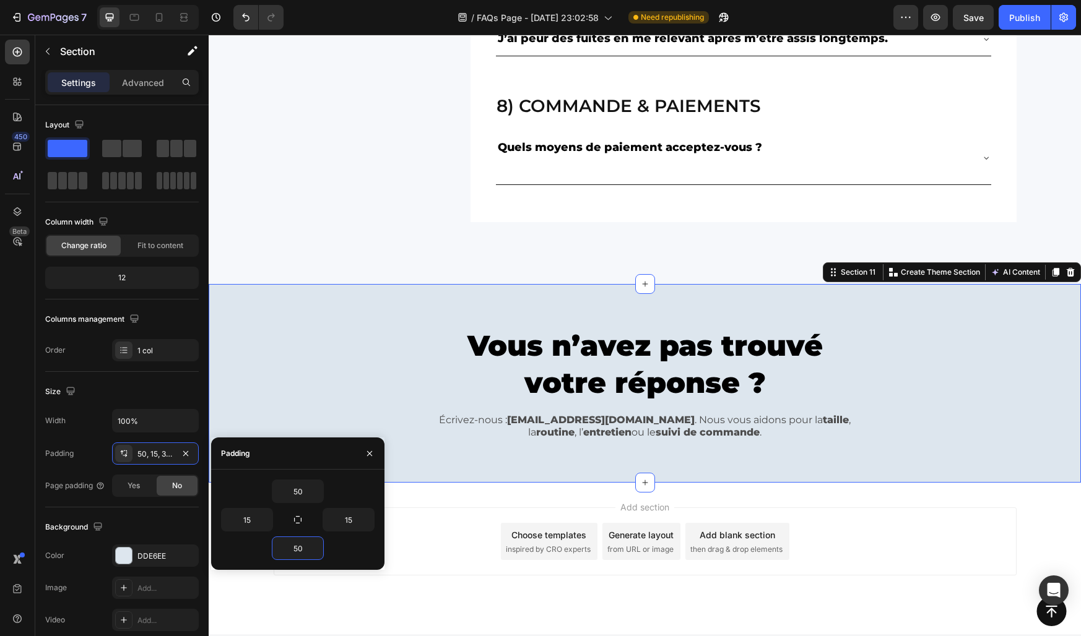
type input "50"
click at [333, 485] on div "50" at bounding box center [298, 492] width 154 height 24
click at [371, 444] on button "button" at bounding box center [370, 454] width 20 height 20
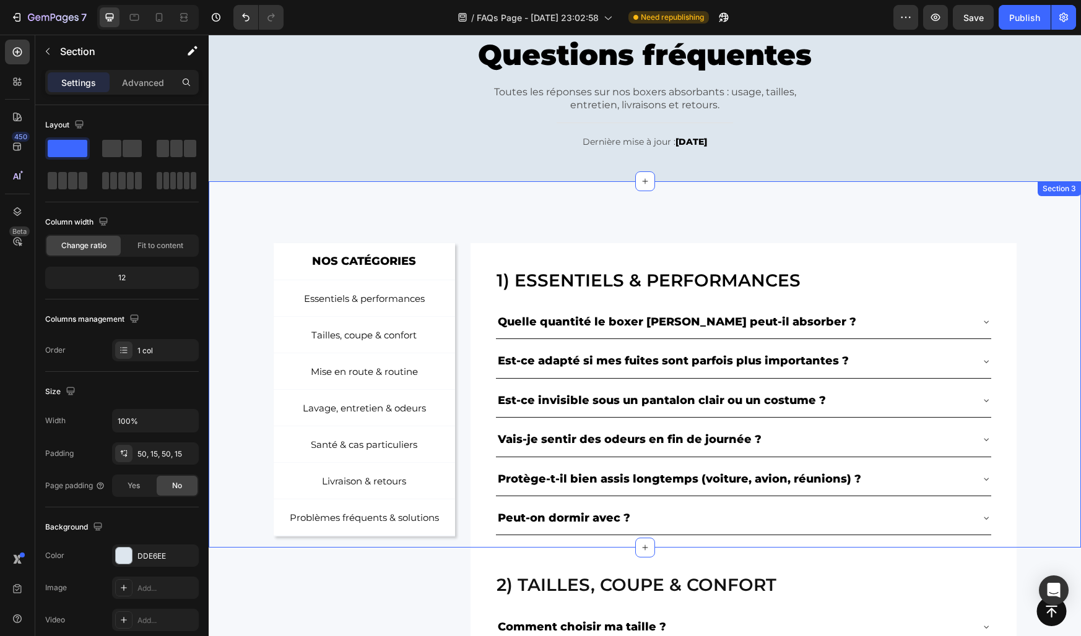
scroll to position [0, 0]
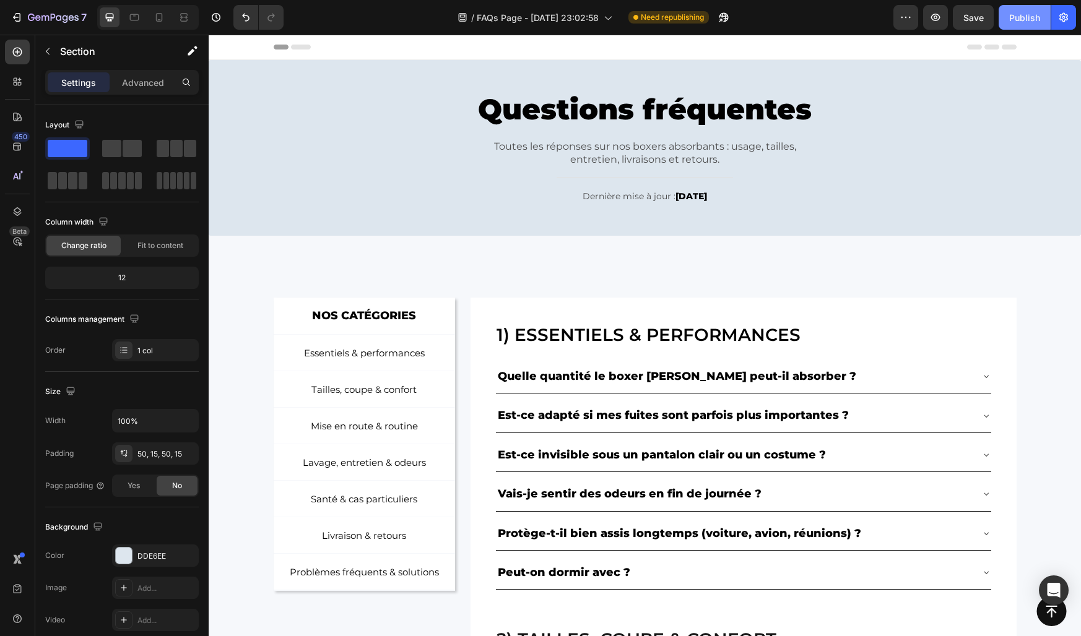
click at [1015, 14] on div "Publish" at bounding box center [1024, 17] width 31 height 13
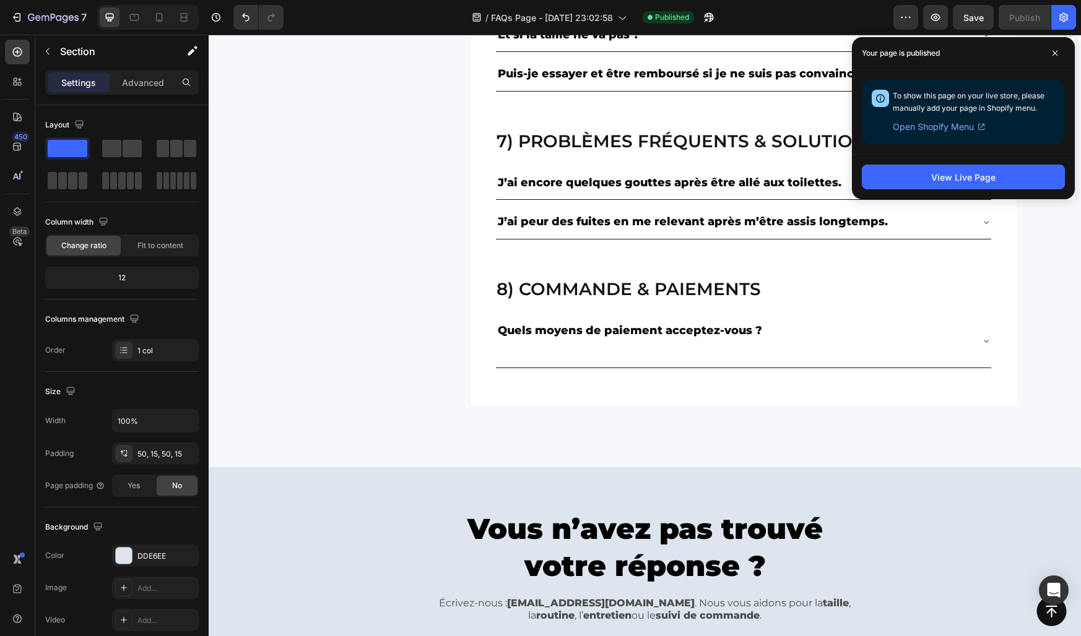
scroll to position [1325, 0]
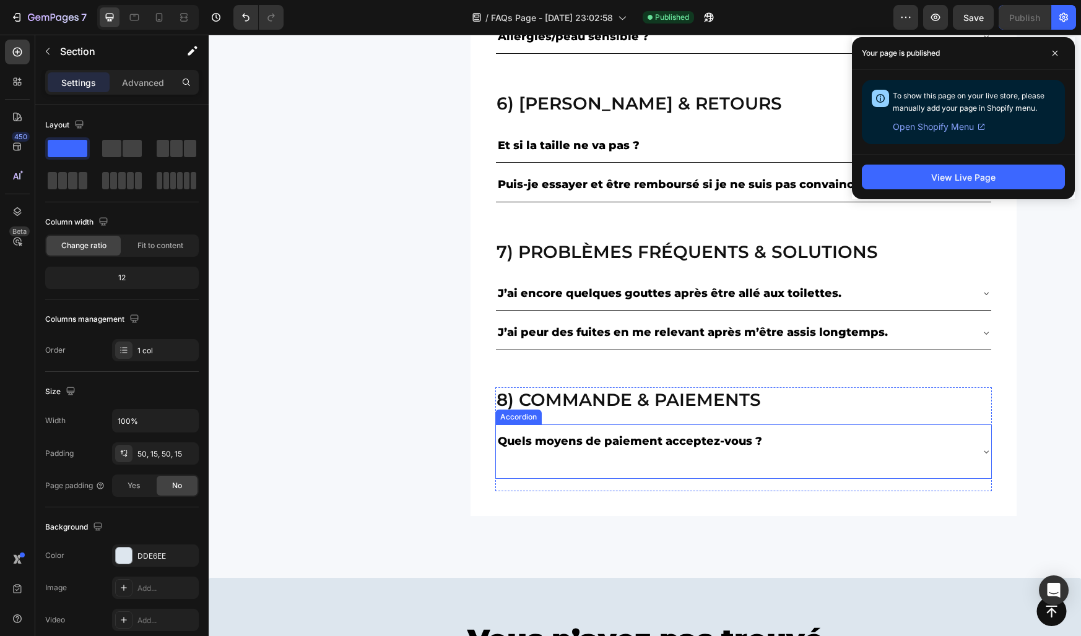
click at [721, 455] on p at bounding box center [630, 462] width 264 height 20
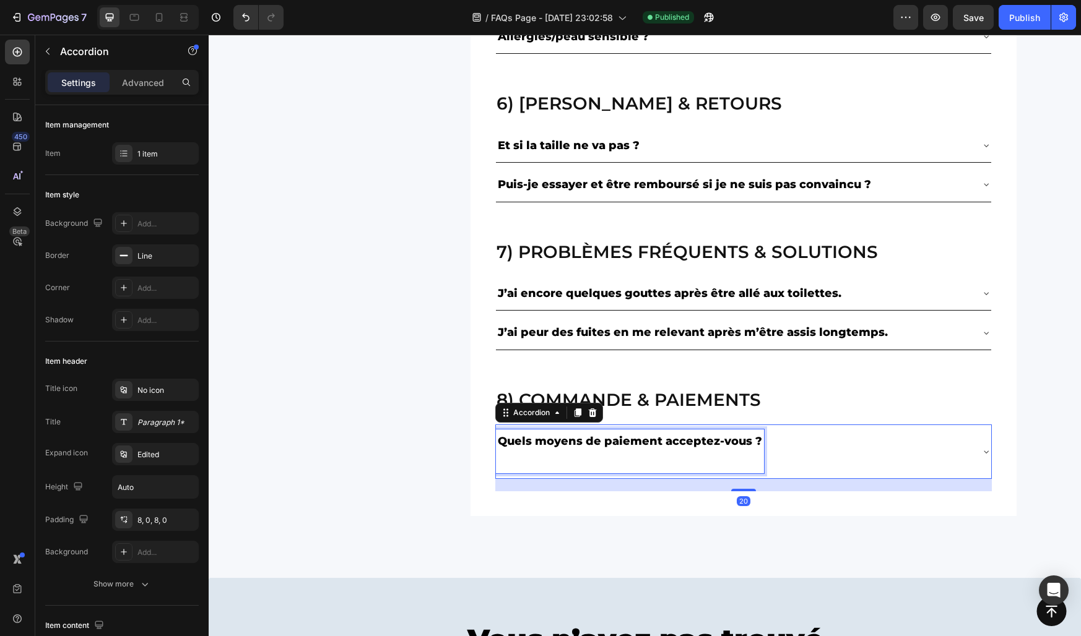
click at [524, 470] on p "Rich Text Editor. Editing area: main" at bounding box center [630, 462] width 264 height 20
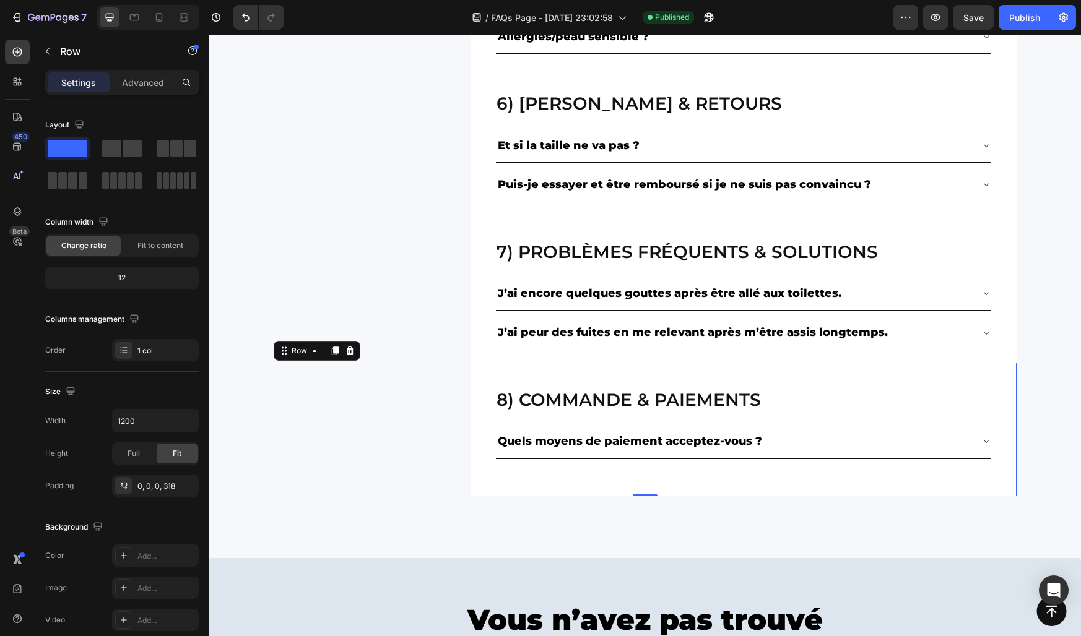
click at [418, 449] on div "8) Commande & paiements Heading Quels moyens de paiement acceptez-vous ? Accord…" at bounding box center [645, 430] width 743 height 134
click at [1027, 22] on div "Publish" at bounding box center [1024, 17] width 31 height 13
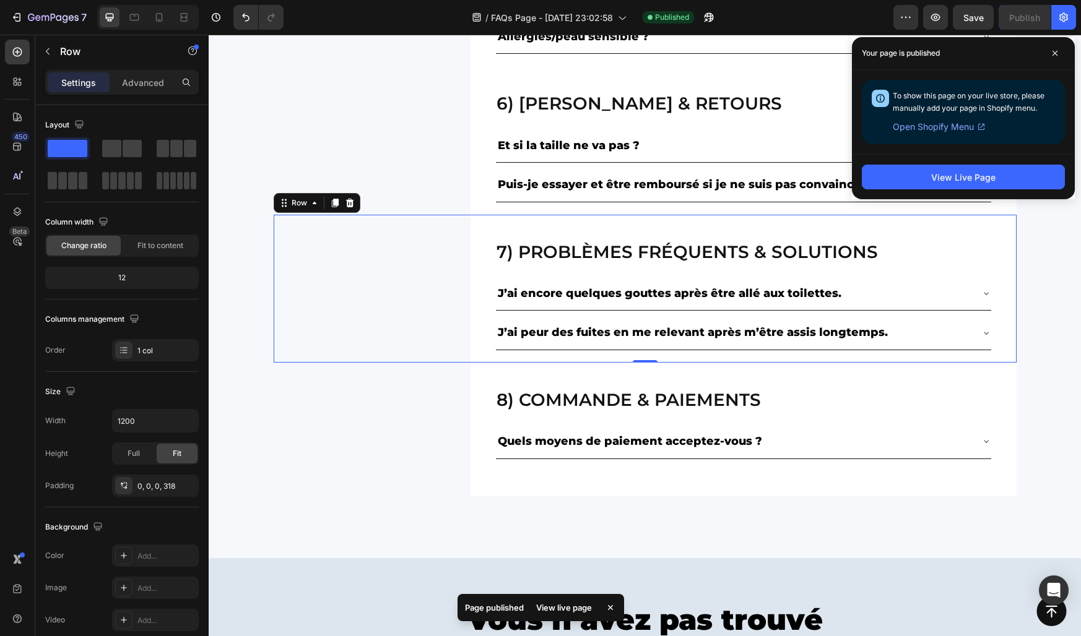
click at [398, 317] on div "7) Problèmes fréquents & solutions Heading J’ai encore quelques gouttes après ê…" at bounding box center [645, 289] width 743 height 148
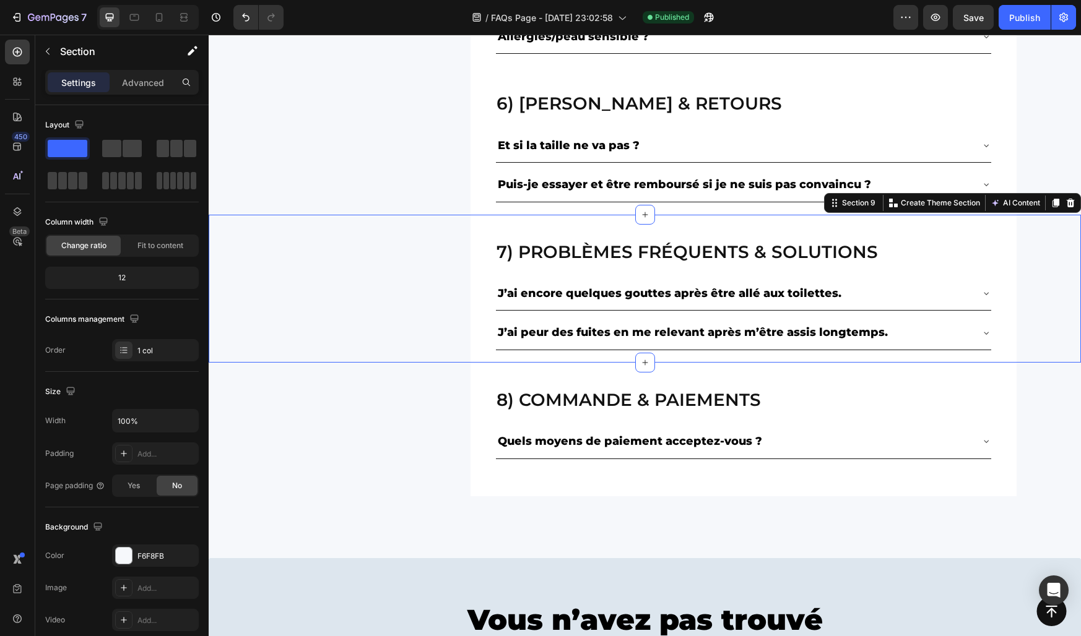
click at [267, 275] on div "7) Problèmes fréquents & solutions Heading J’ai encore quelques gouttes après ê…" at bounding box center [645, 289] width 872 height 148
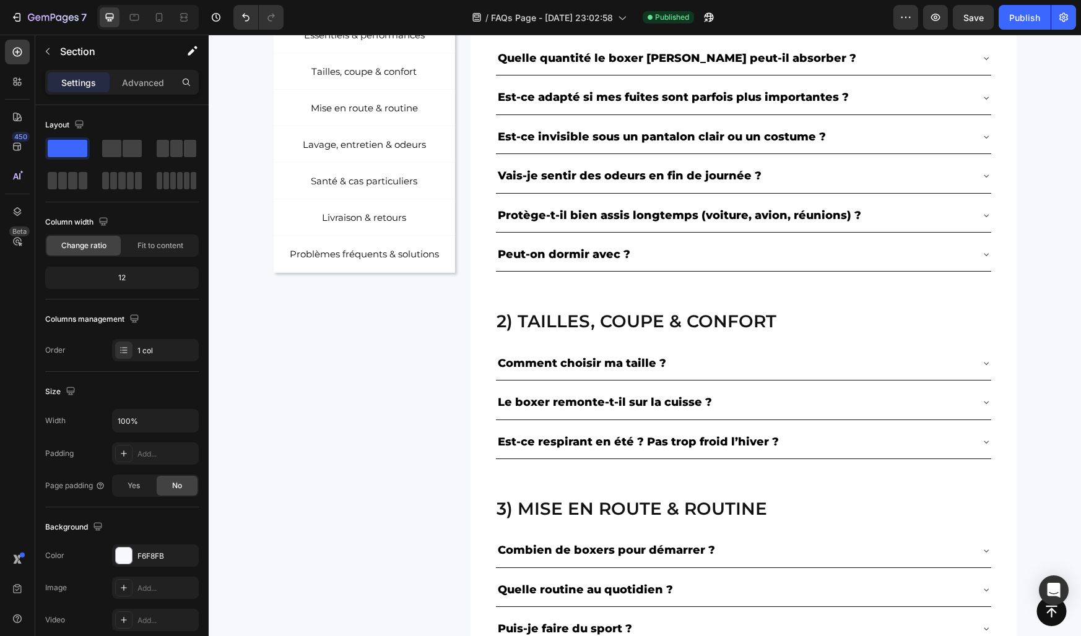
scroll to position [0, 0]
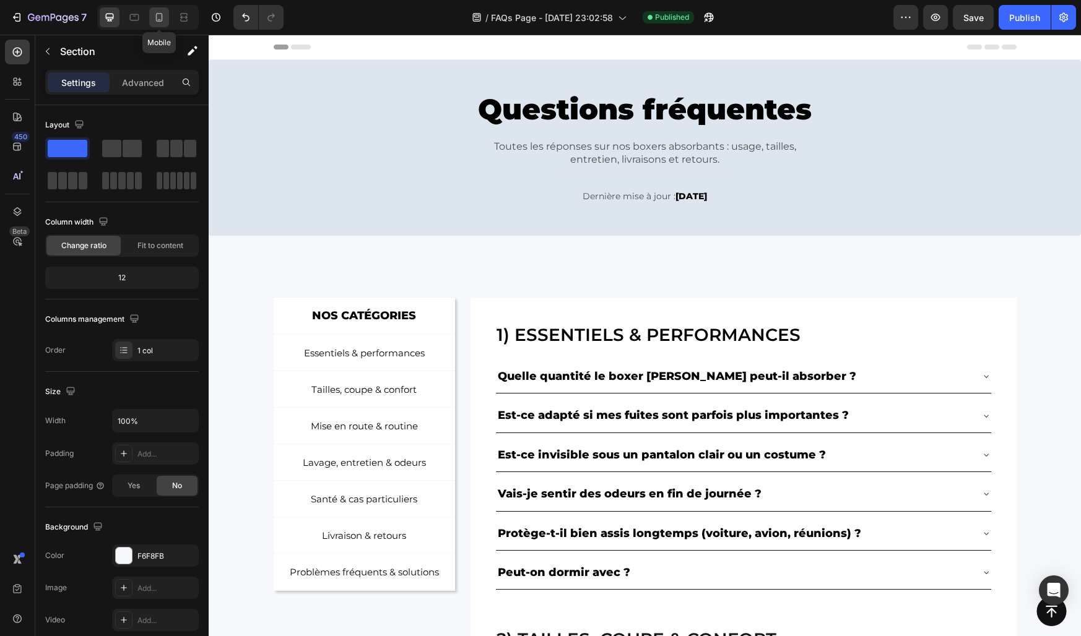
click at [157, 21] on icon at bounding box center [159, 17] width 7 height 9
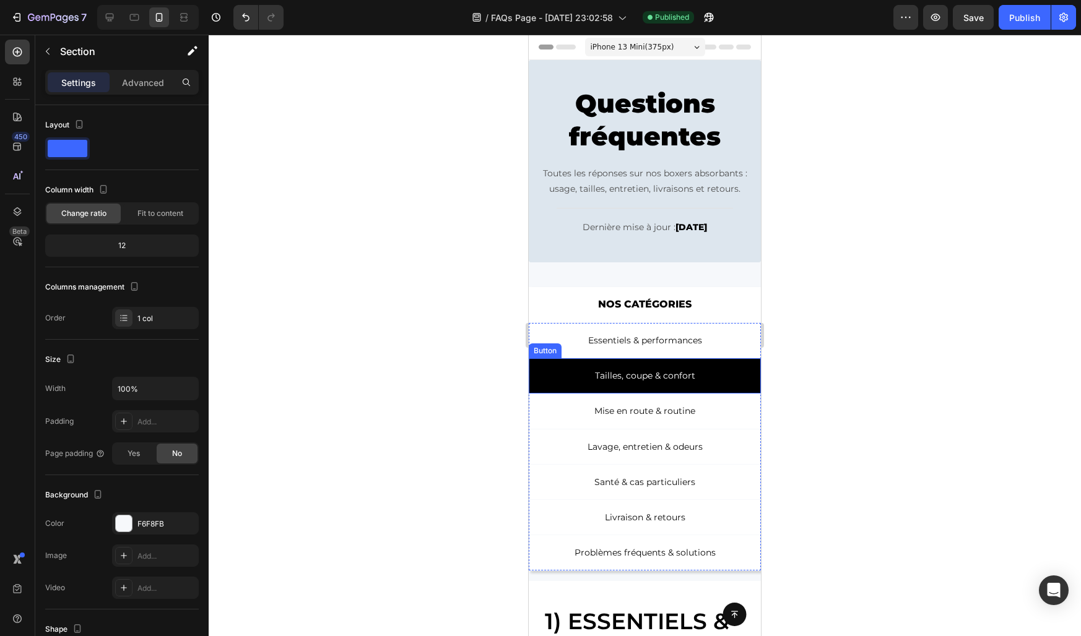
click at [586, 386] on link "Tailles, coupe & confort" at bounding box center [645, 375] width 232 height 35
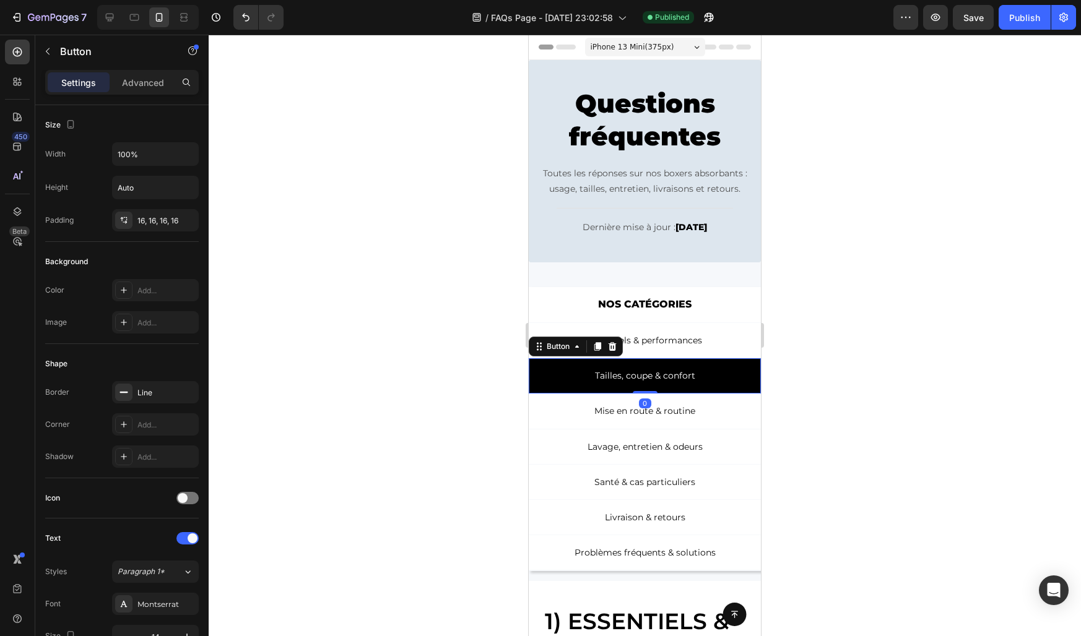
click at [570, 377] on link "Tailles, coupe & confort" at bounding box center [645, 375] width 232 height 35
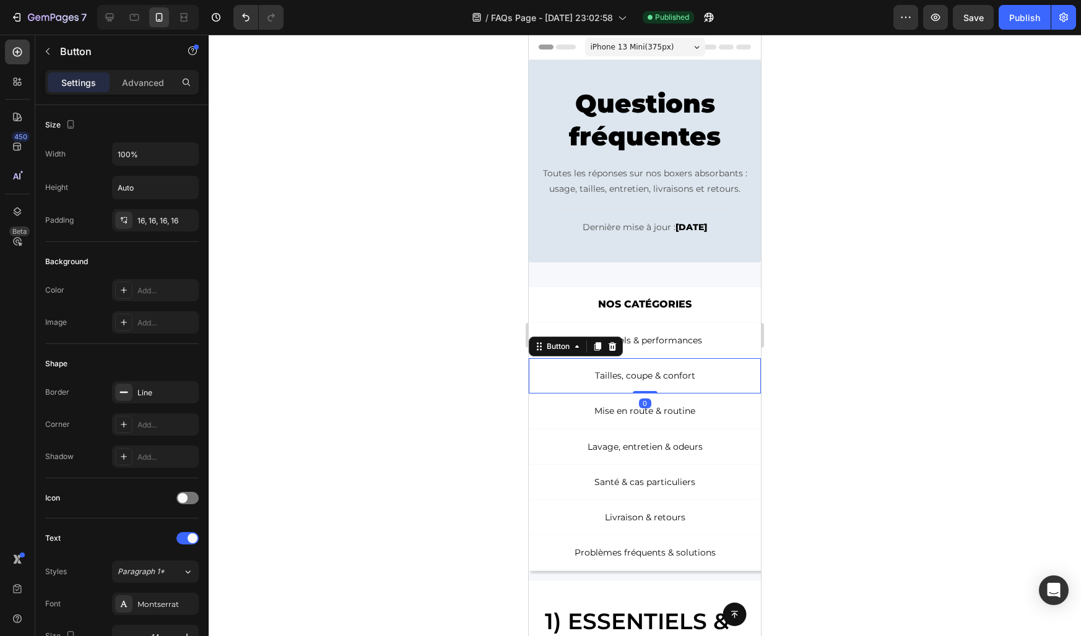
click at [493, 367] on div at bounding box center [645, 336] width 872 height 602
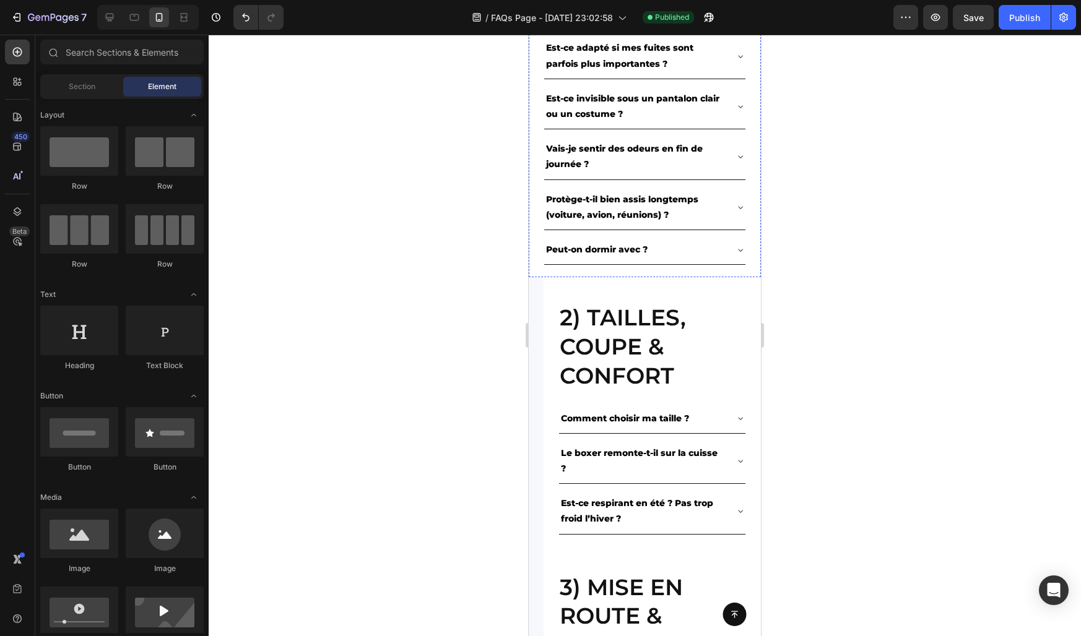
scroll to position [705, 0]
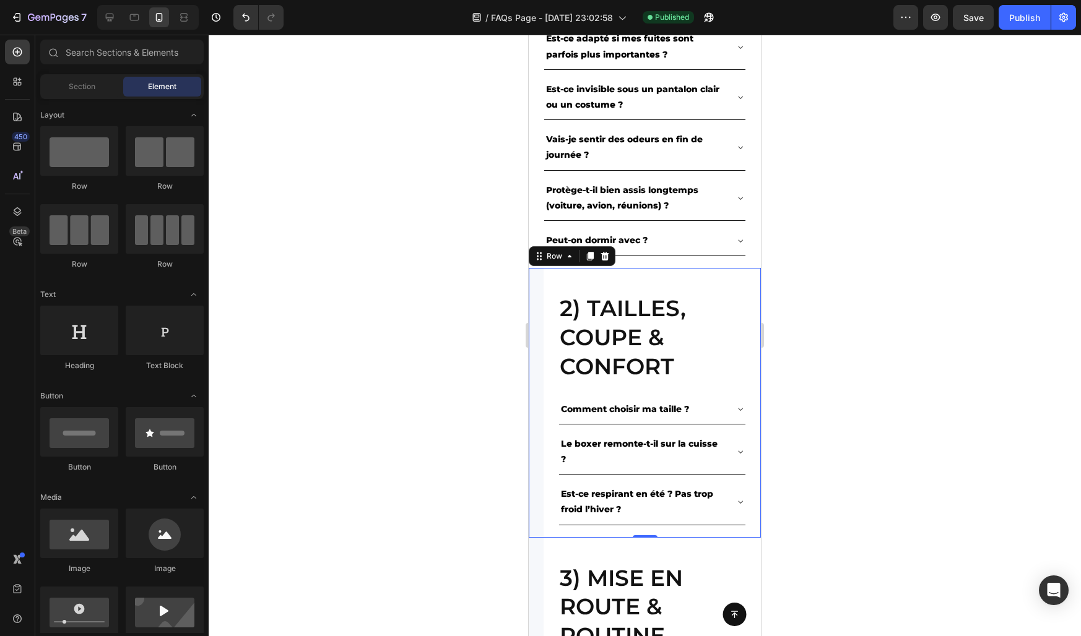
click at [536, 314] on div "2) Tailles, coupe & confort Heading Comment choisir ma taille ? Le boxer remont…" at bounding box center [645, 402] width 232 height 269
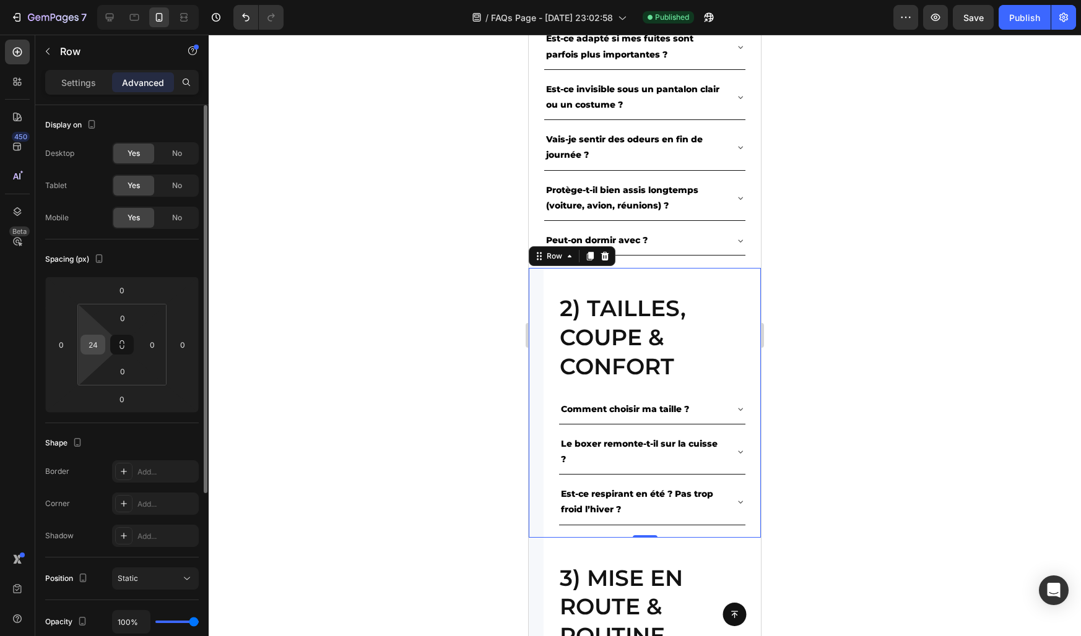
click at [95, 345] on input "24" at bounding box center [93, 344] width 19 height 19
type input "0"
click at [167, 262] on div "Spacing (px)" at bounding box center [122, 259] width 154 height 20
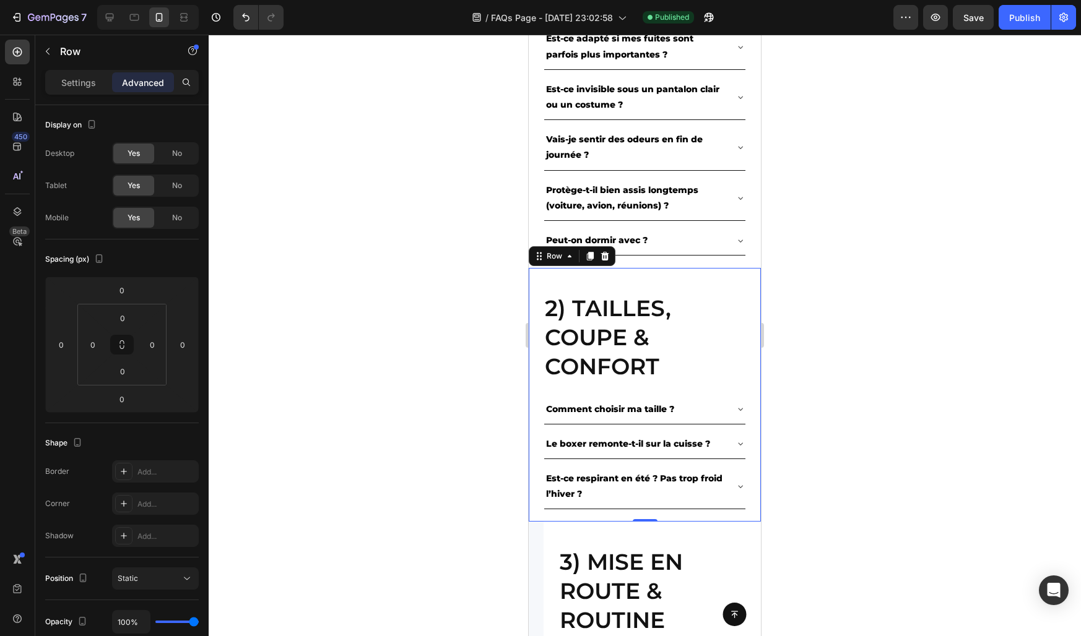
click at [384, 353] on div at bounding box center [645, 336] width 872 height 602
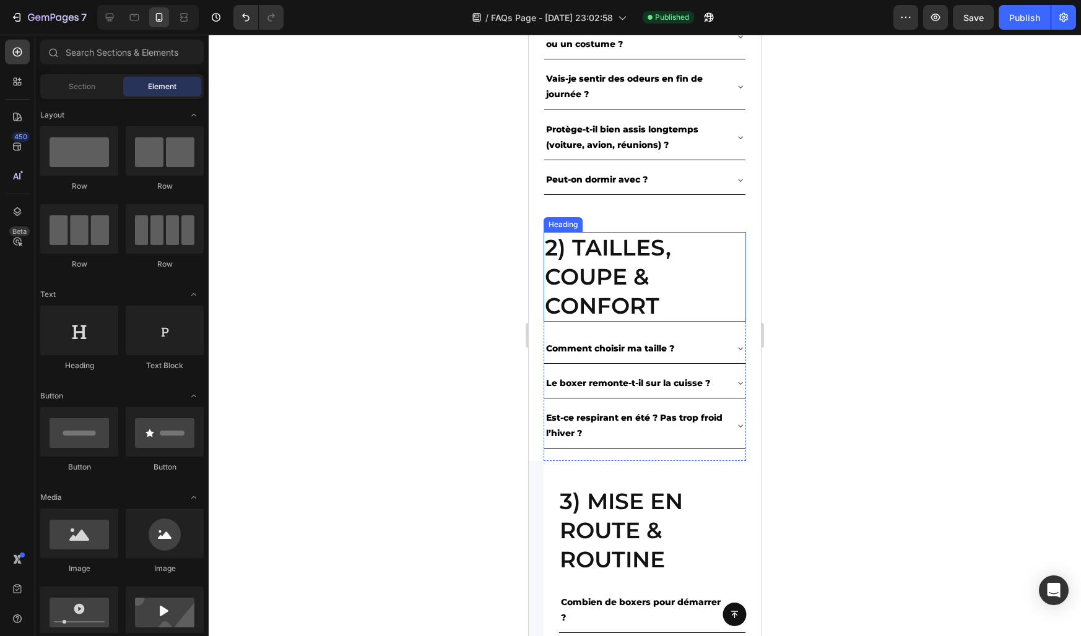
scroll to position [863, 0]
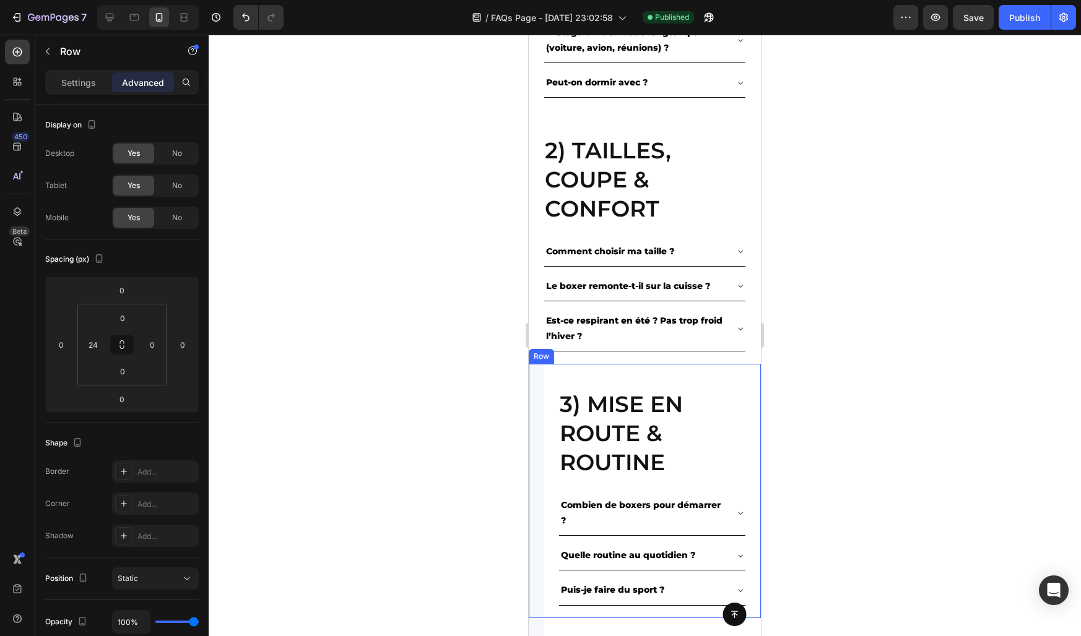
click at [539, 420] on div "3) Mise en route & routine Heading Combien de boxers pour démarrer ? Quelle rou…" at bounding box center [645, 491] width 232 height 254
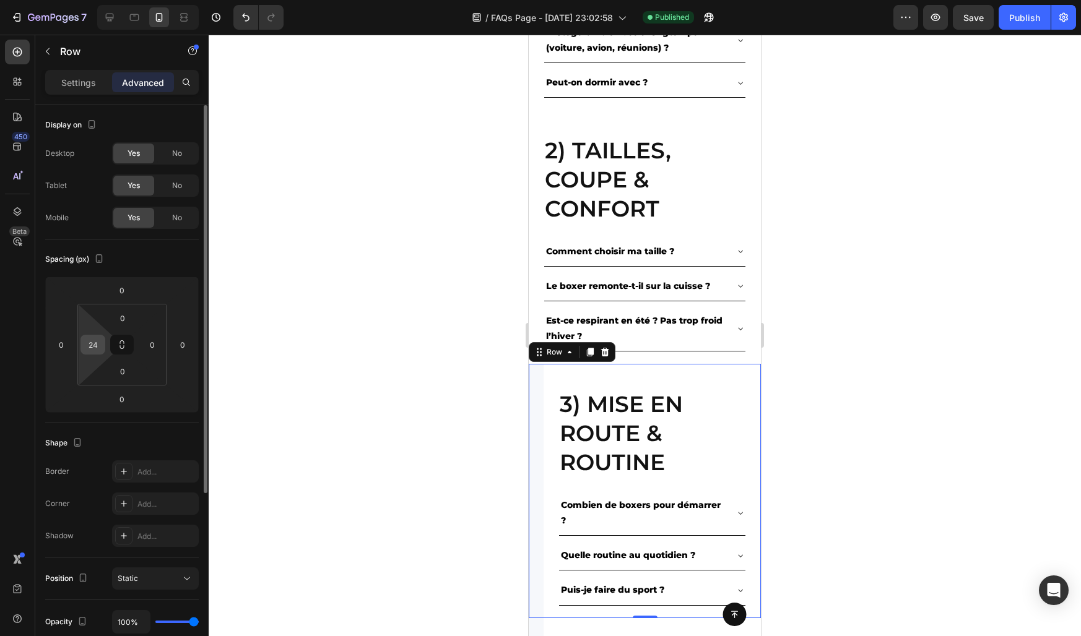
click at [89, 343] on input "24" at bounding box center [93, 344] width 19 height 19
type input "0"
click at [416, 455] on div at bounding box center [645, 336] width 872 height 602
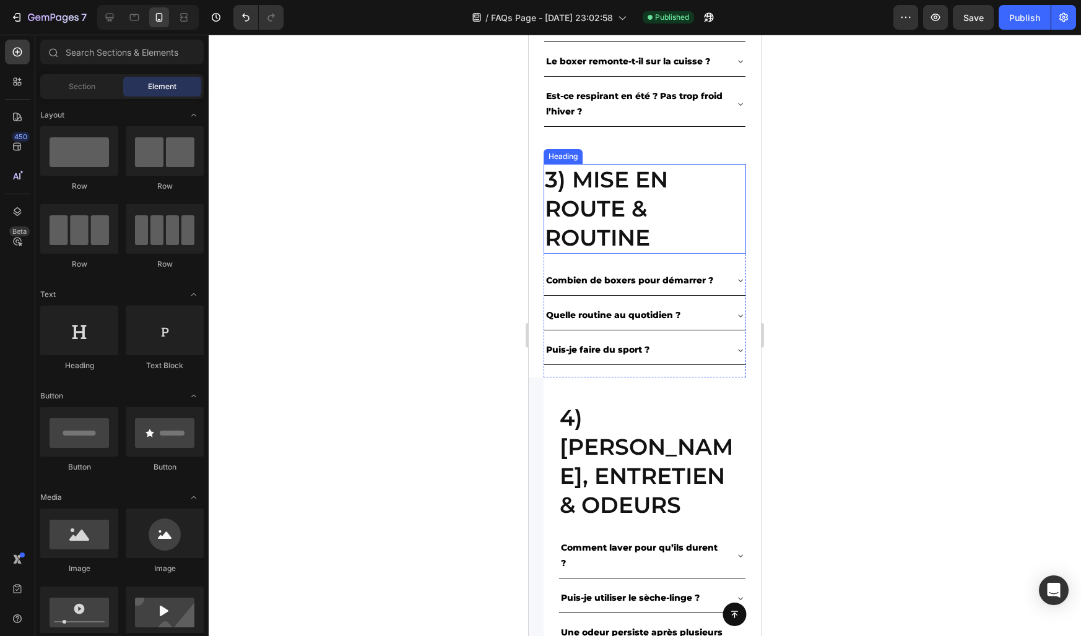
scroll to position [1106, 0]
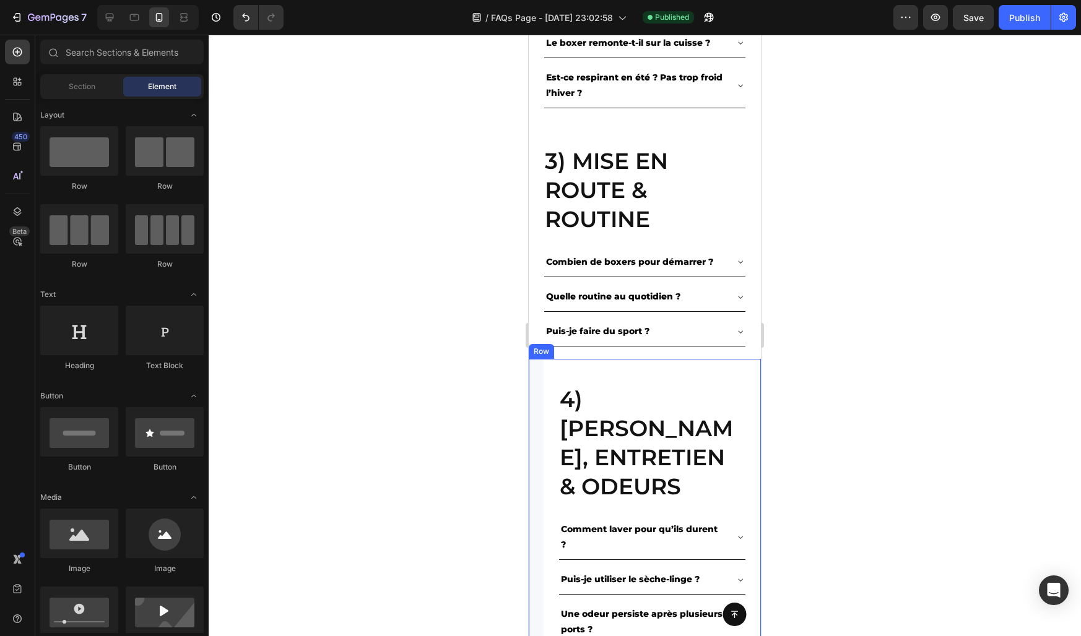
click at [541, 435] on div "4) Lavage, entretien & odeurs Heading Comment laver pour qu’ils durent ? Puis-j…" at bounding box center [645, 525] width 232 height 333
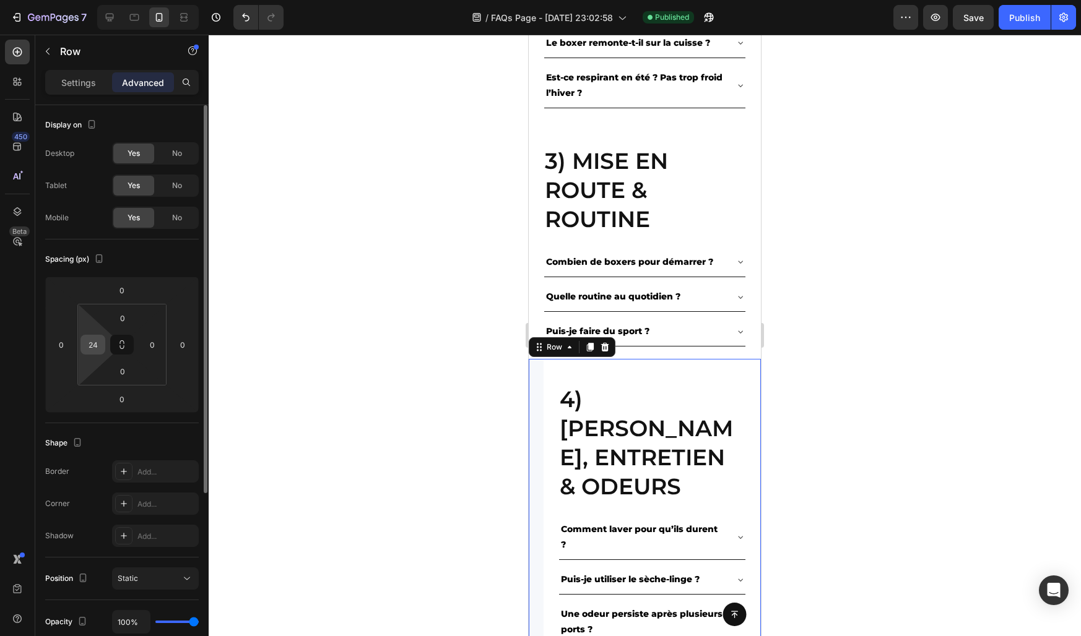
click at [97, 347] on input "24" at bounding box center [93, 344] width 19 height 19
type input "0"
click at [491, 428] on div at bounding box center [645, 336] width 872 height 602
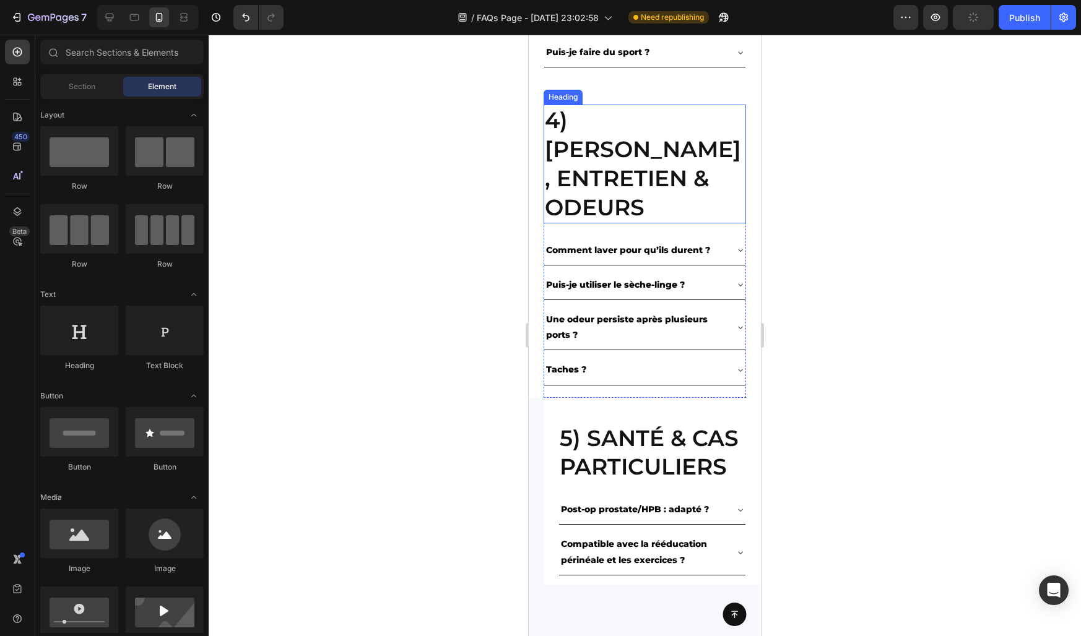
scroll to position [1458, 0]
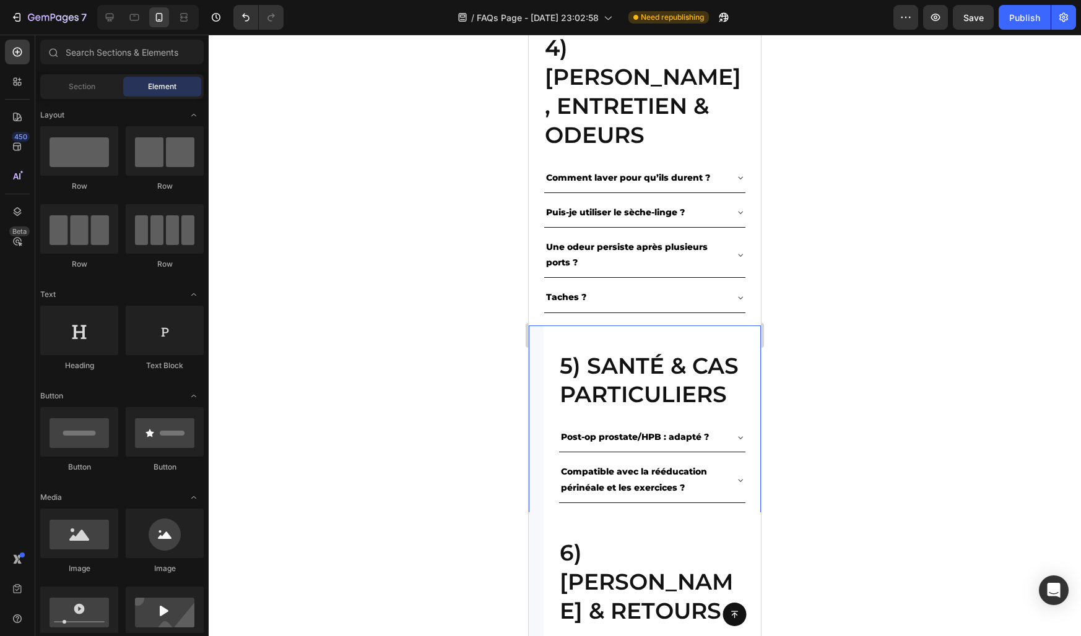
click at [539, 436] on div "5) Santé & cas particuliers Heading Post-op prostate/HPB : adapté ? Compatible …" at bounding box center [645, 438] width 232 height 225
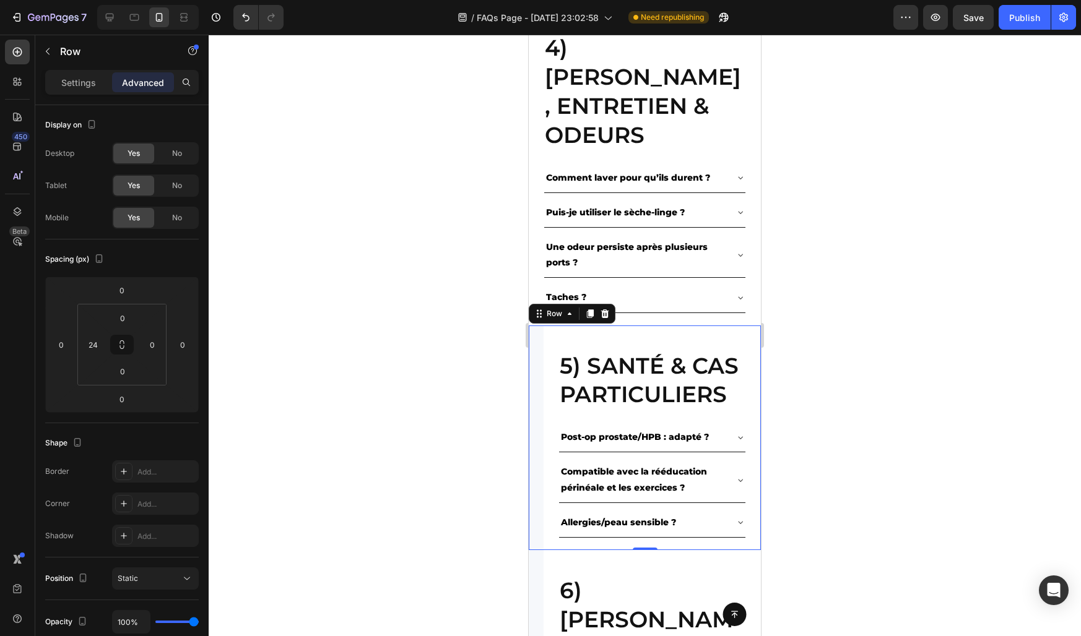
click at [535, 415] on div "5) Santé & cas particuliers Heading Post-op prostate/HPB : adapté ? Compatible …" at bounding box center [645, 438] width 232 height 225
click at [116, 22] on div at bounding box center [110, 17] width 20 height 20
type input "318"
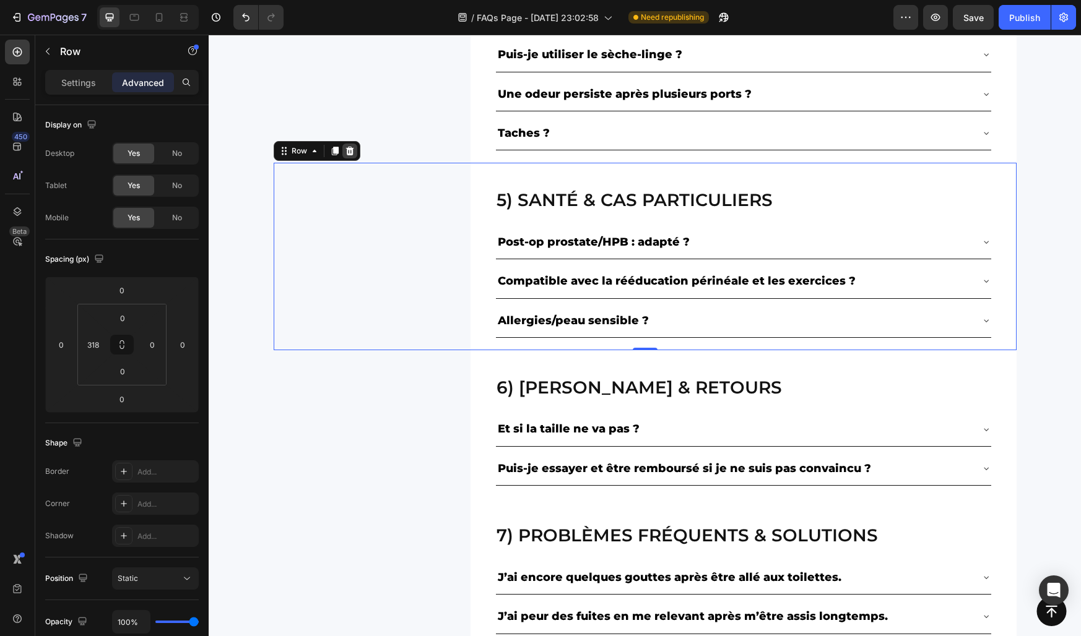
scroll to position [1366, 0]
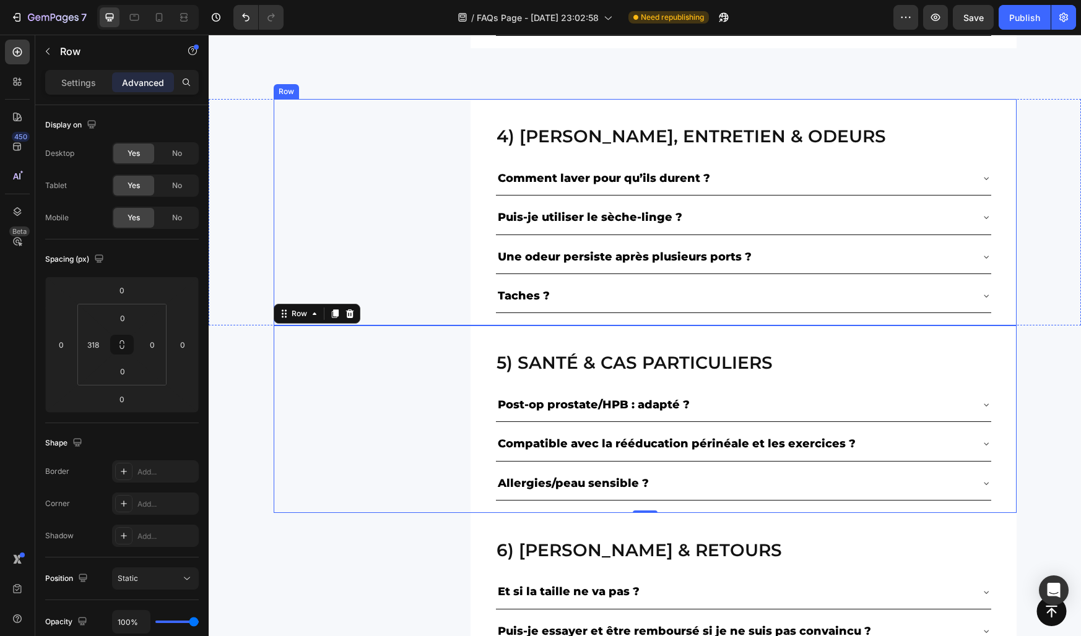
click at [381, 326] on div "5) Santé & cas particuliers Heading Post-op prostate/HPB : adapté ? Compatible …" at bounding box center [645, 420] width 743 height 188
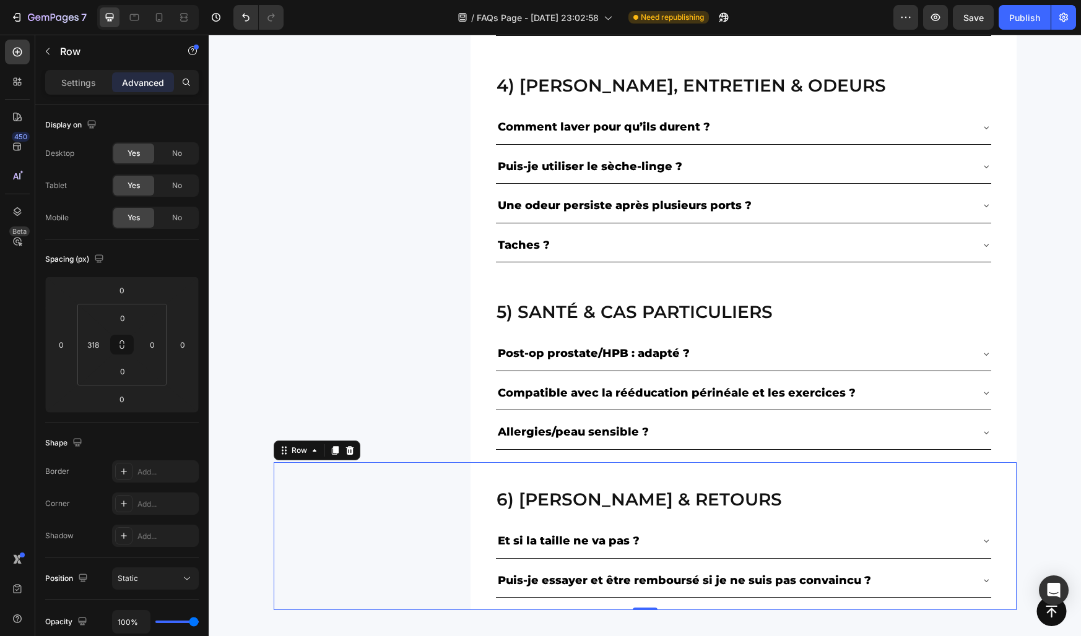
click at [382, 479] on div "6) livraison & retours Heading Et si la taille ne va pas ? Puis-je essayer et ê…" at bounding box center [645, 536] width 743 height 148
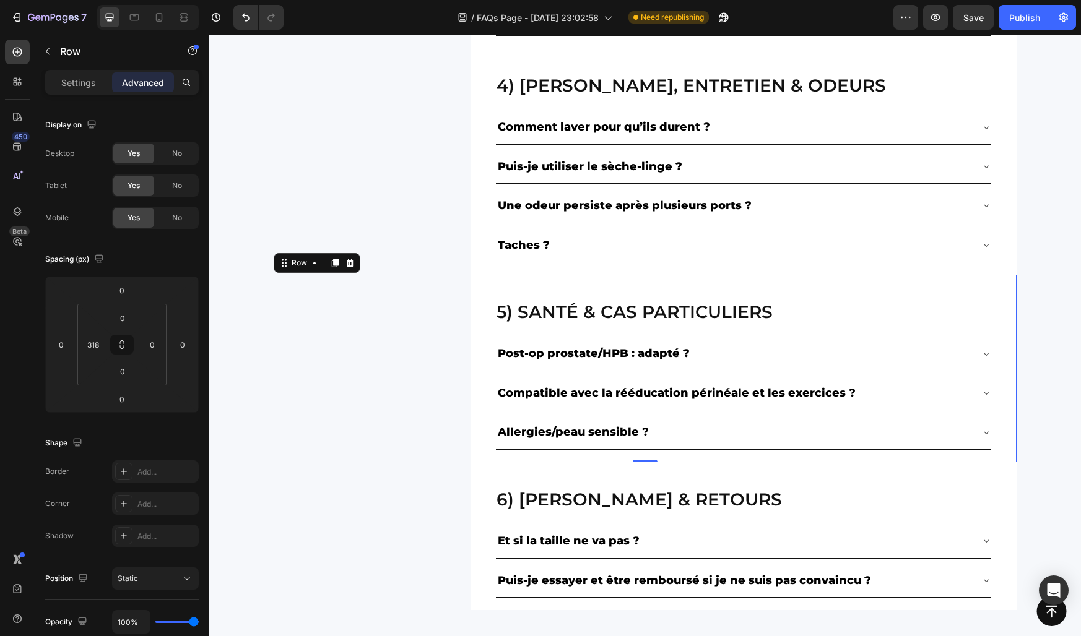
click at [381, 381] on div "5) Santé & cas particuliers Heading Post-op prostate/HPB : adapté ? Compatible …" at bounding box center [645, 369] width 743 height 188
click at [153, 19] on icon at bounding box center [159, 17] width 12 height 12
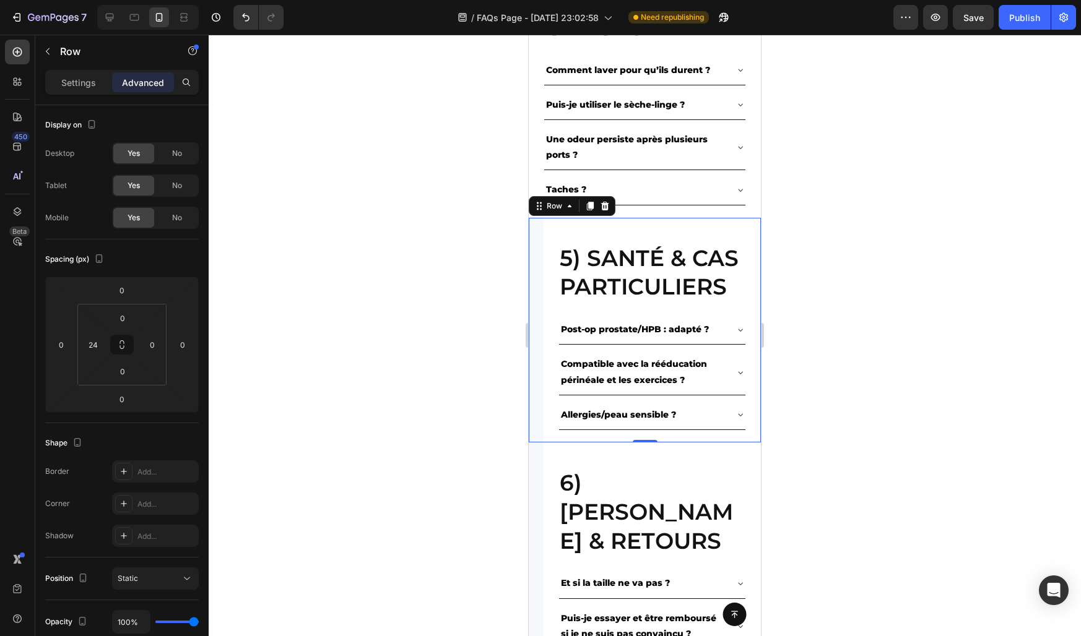
scroll to position [1676, 0]
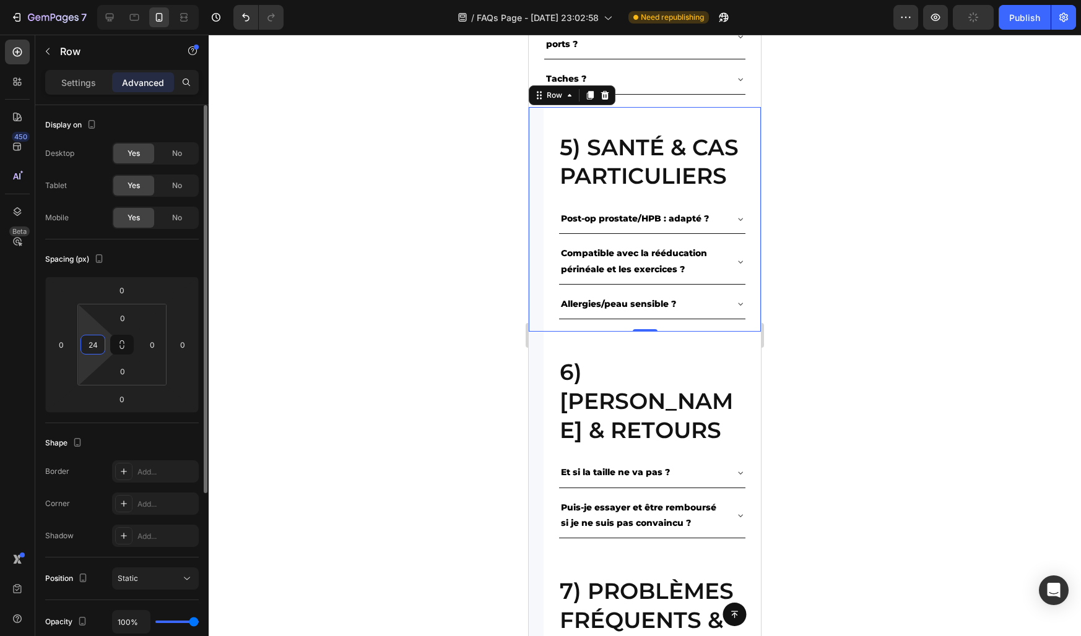
click at [93, 342] on input "24" at bounding box center [93, 344] width 19 height 19
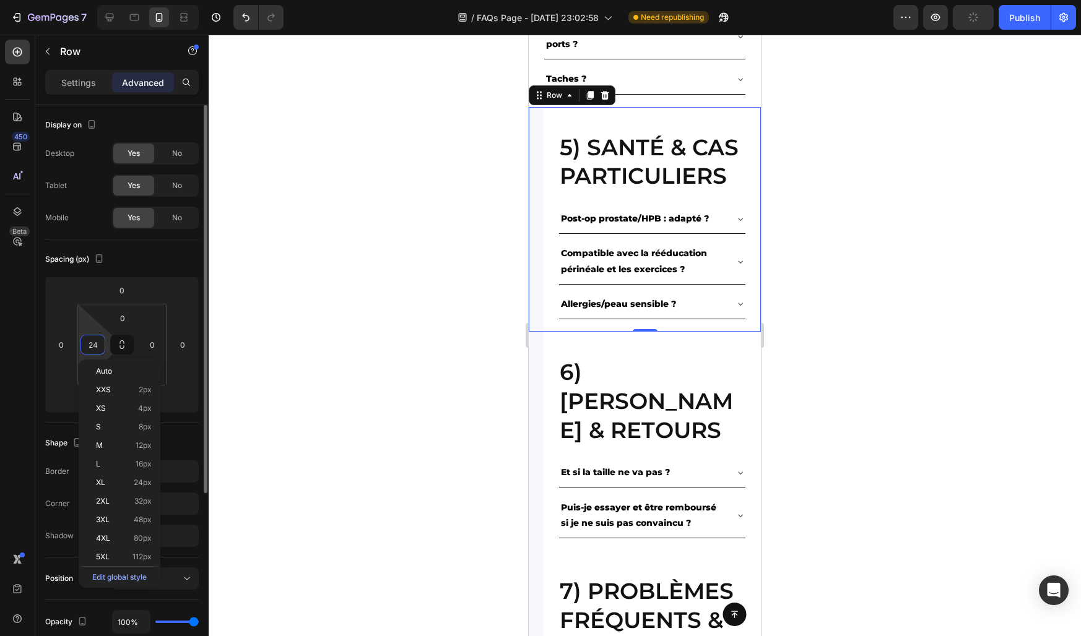
type input "0"
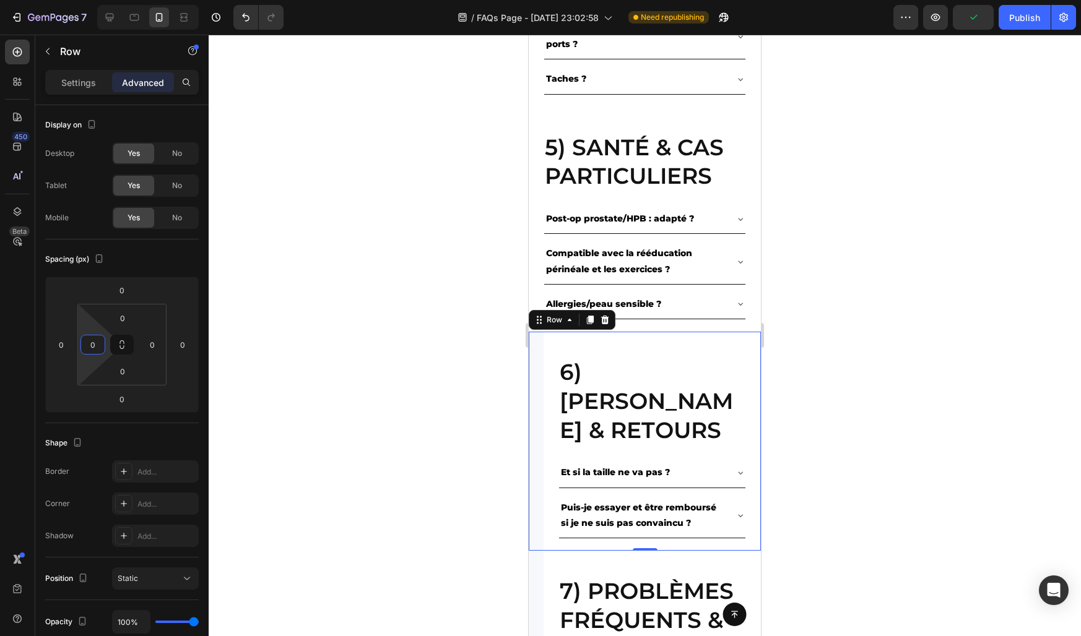
click at [539, 432] on div "6) livraison & retours Heading Et si la taille ne va pas ? Puis-je essayer et ê…" at bounding box center [645, 441] width 232 height 219
click at [98, 347] on input "24" at bounding box center [93, 344] width 19 height 19
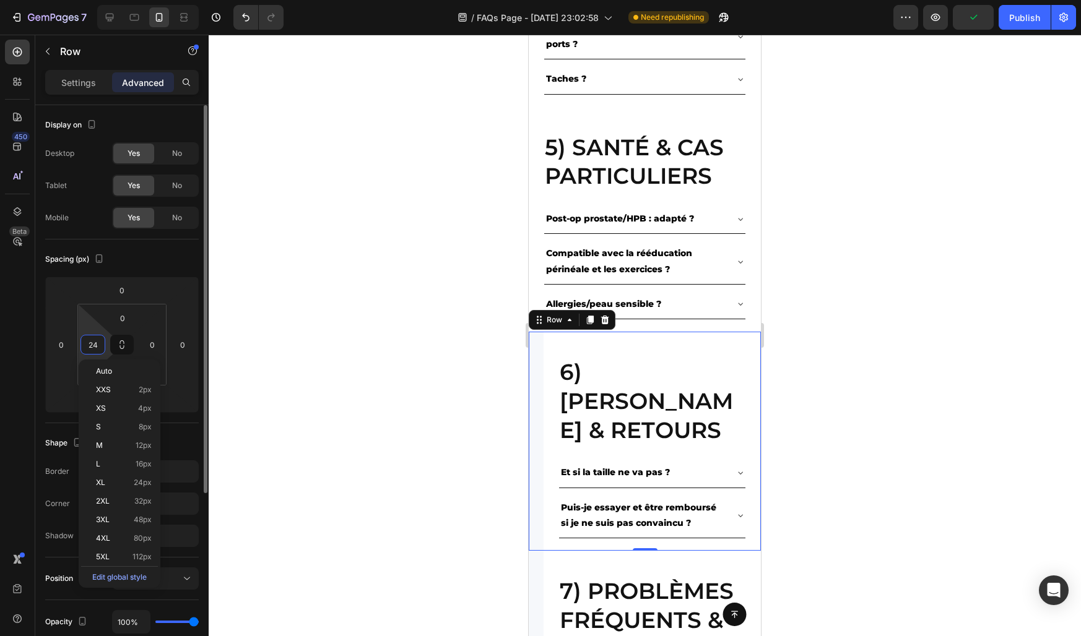
type input "°"
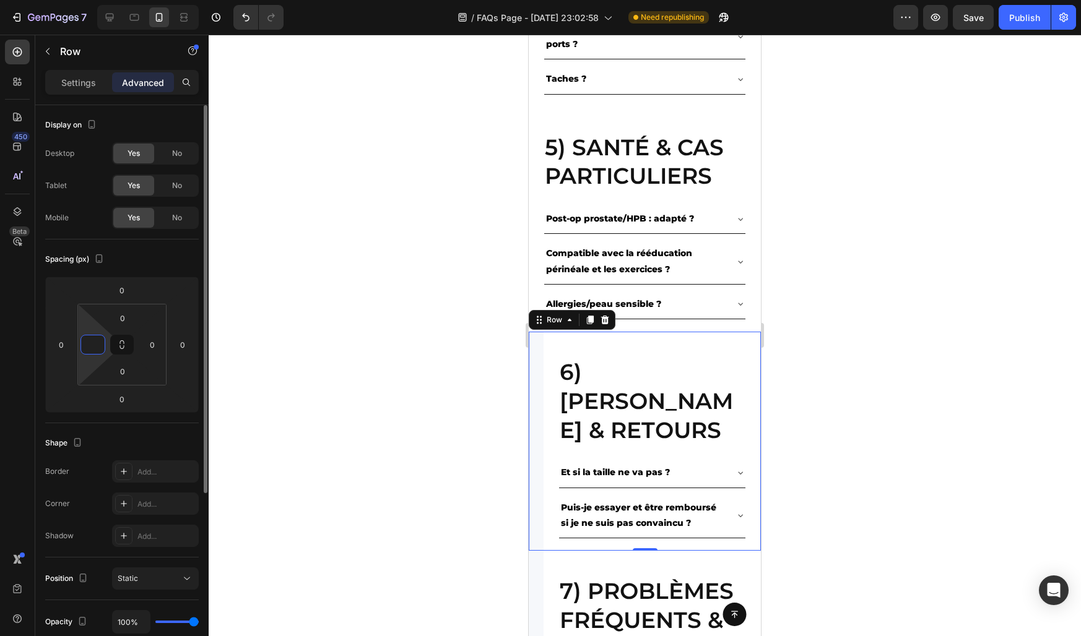
type input "0"
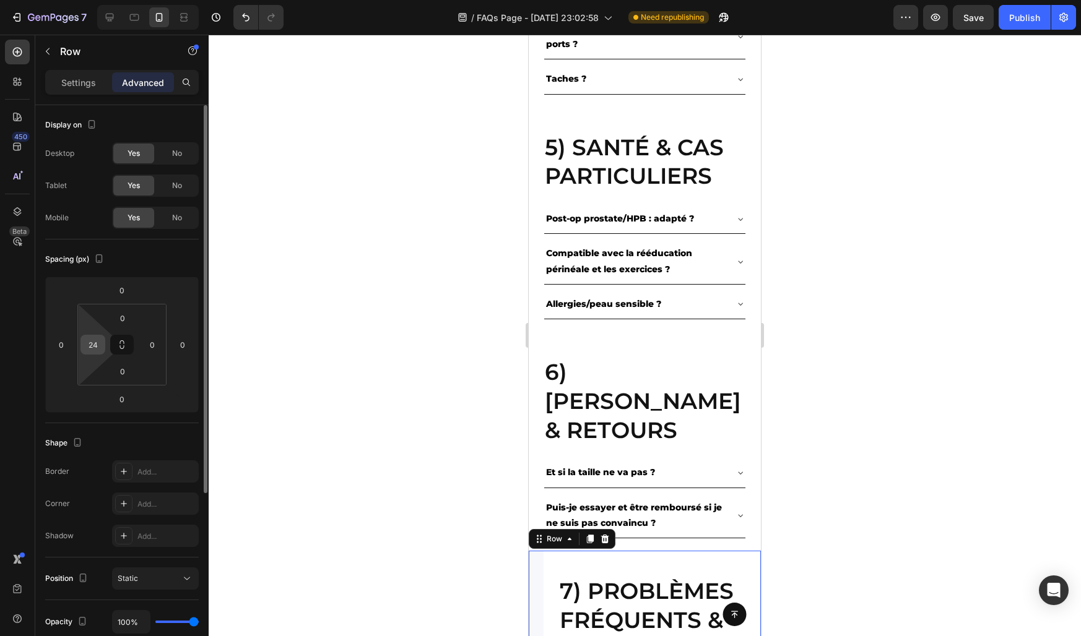
click at [90, 344] on input "24" at bounding box center [93, 344] width 19 height 19
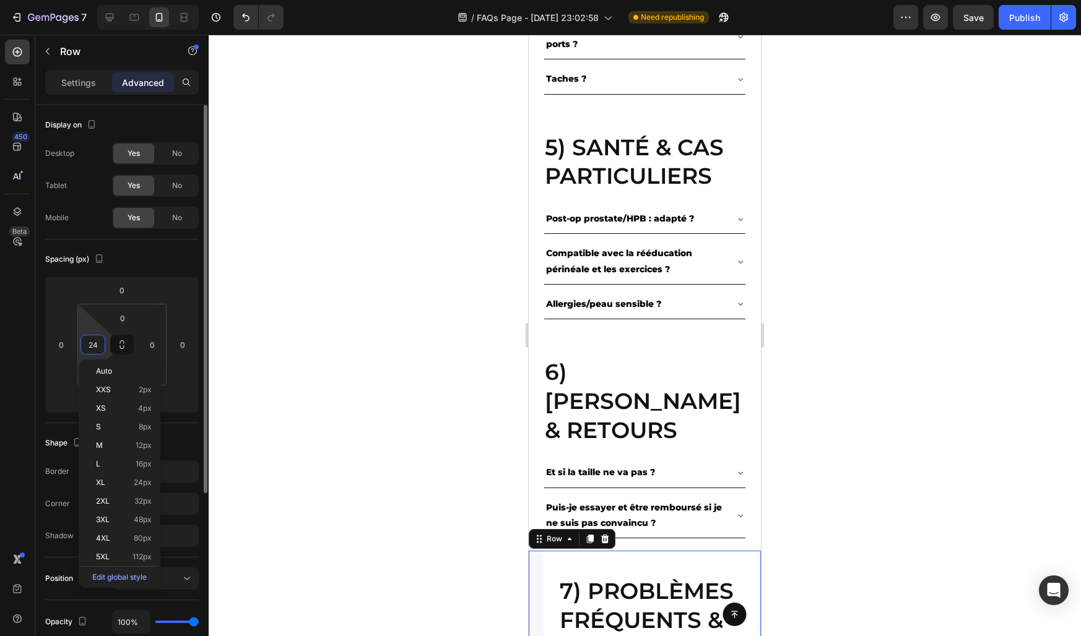
type input "0"
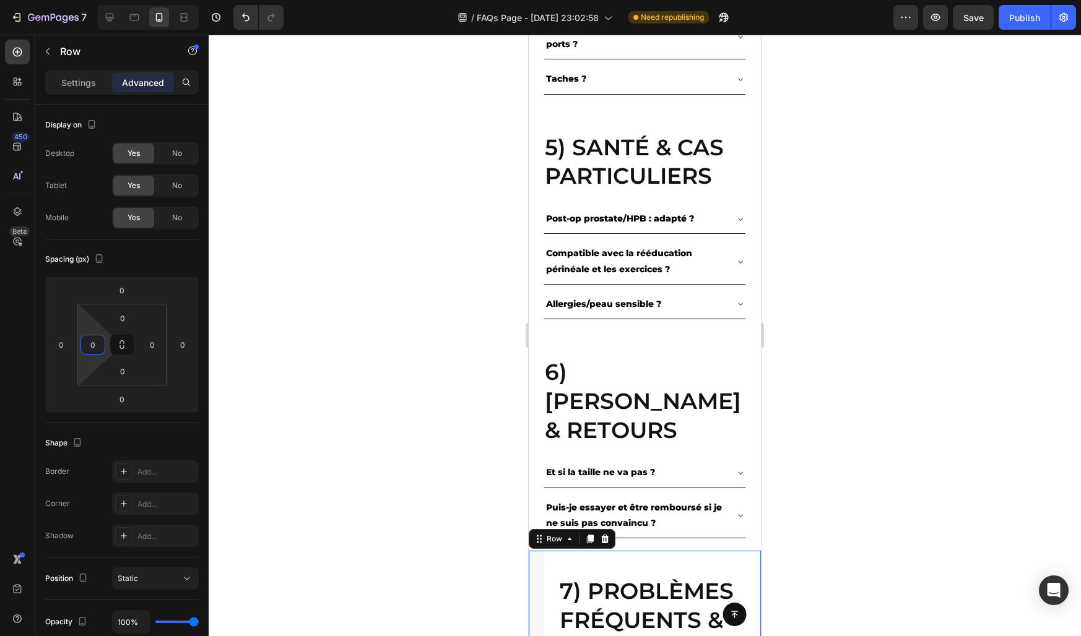
click at [321, 440] on div at bounding box center [645, 336] width 872 height 602
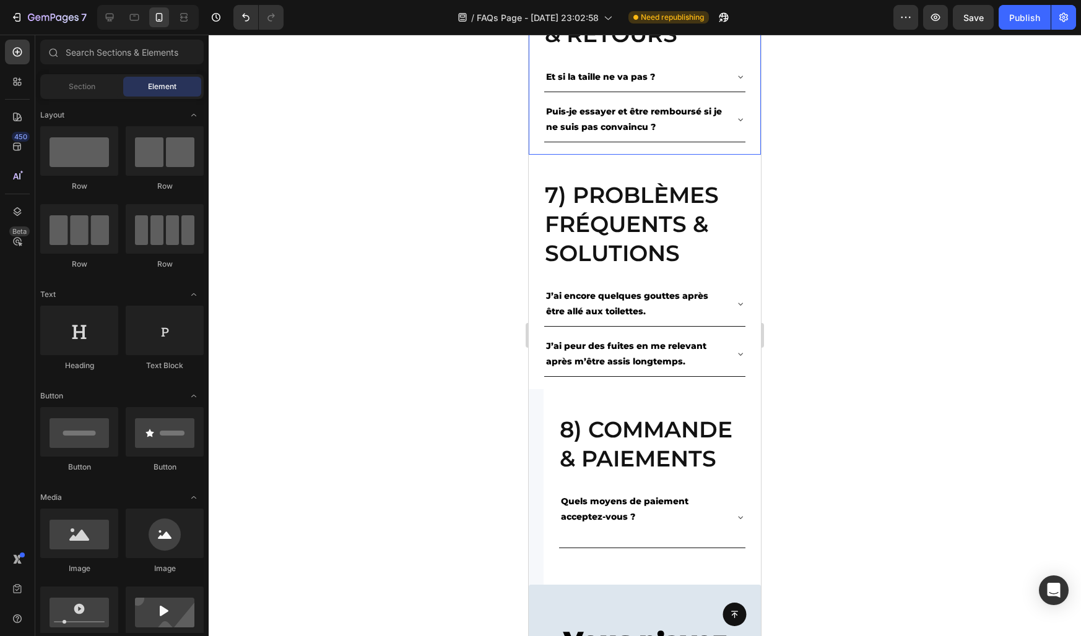
scroll to position [2051, 0]
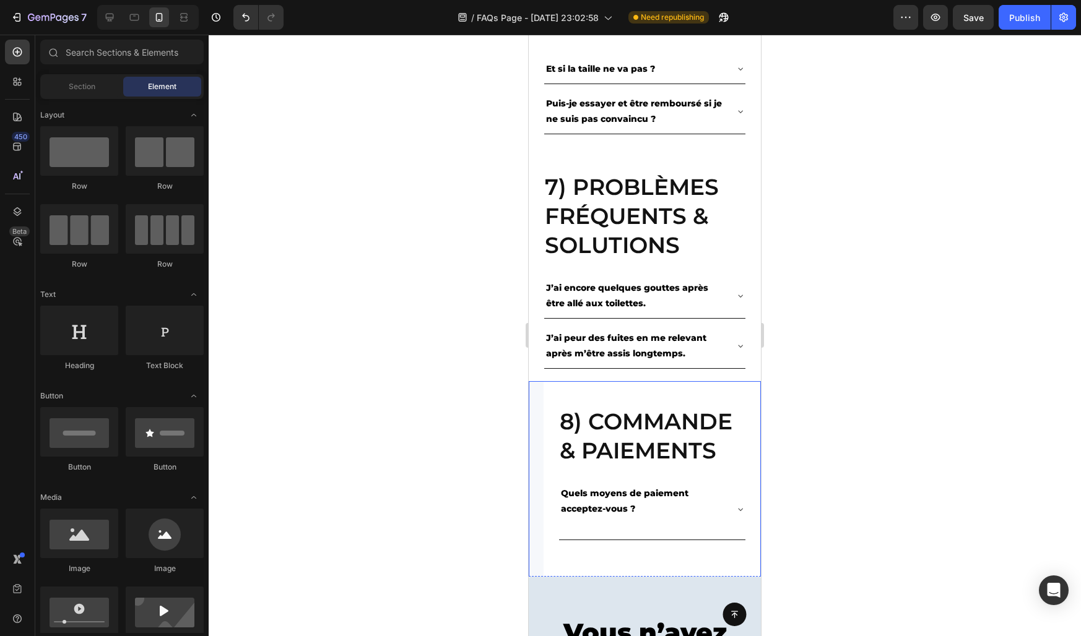
click at [539, 427] on div "8) Commande & paiements Heading Quels moyens de paiement acceptez-vous ? Accord…" at bounding box center [645, 479] width 232 height 196
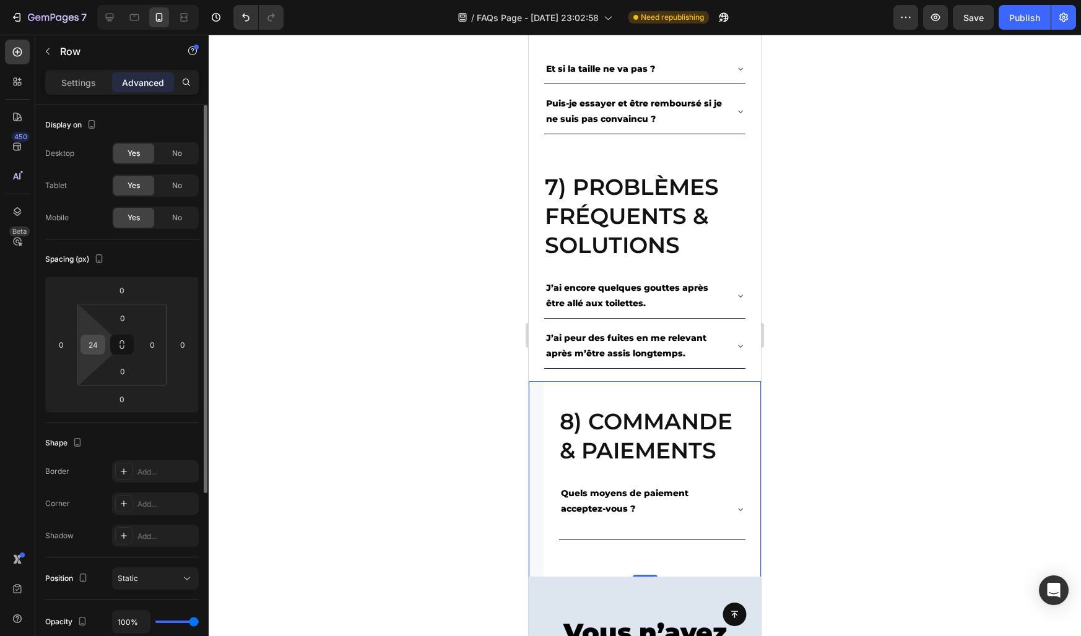
click at [97, 338] on input "24" at bounding box center [93, 344] width 19 height 19
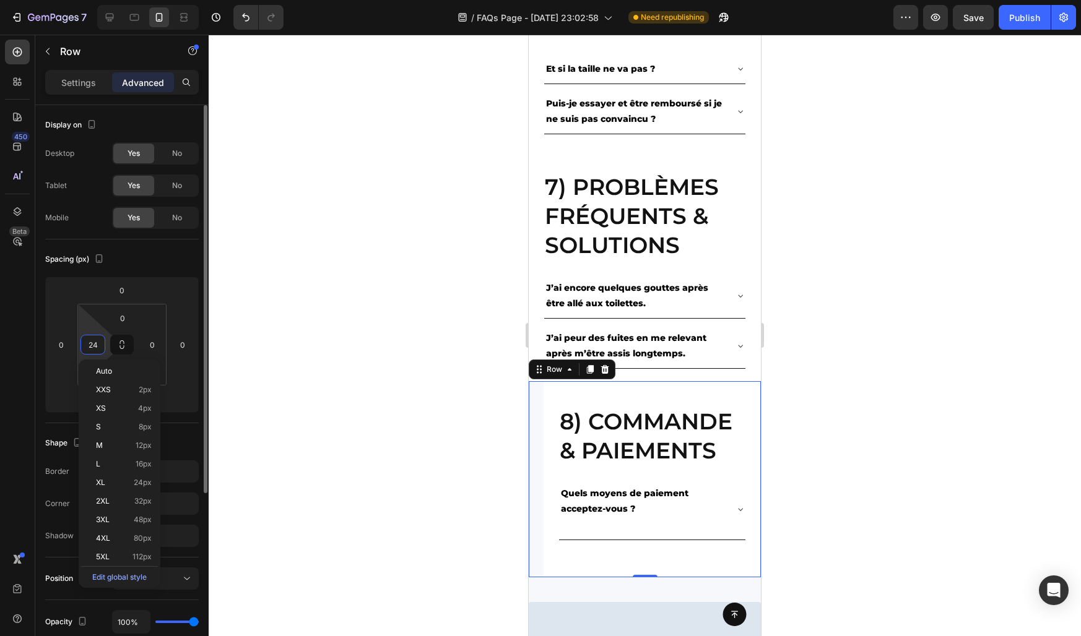
type input "0"
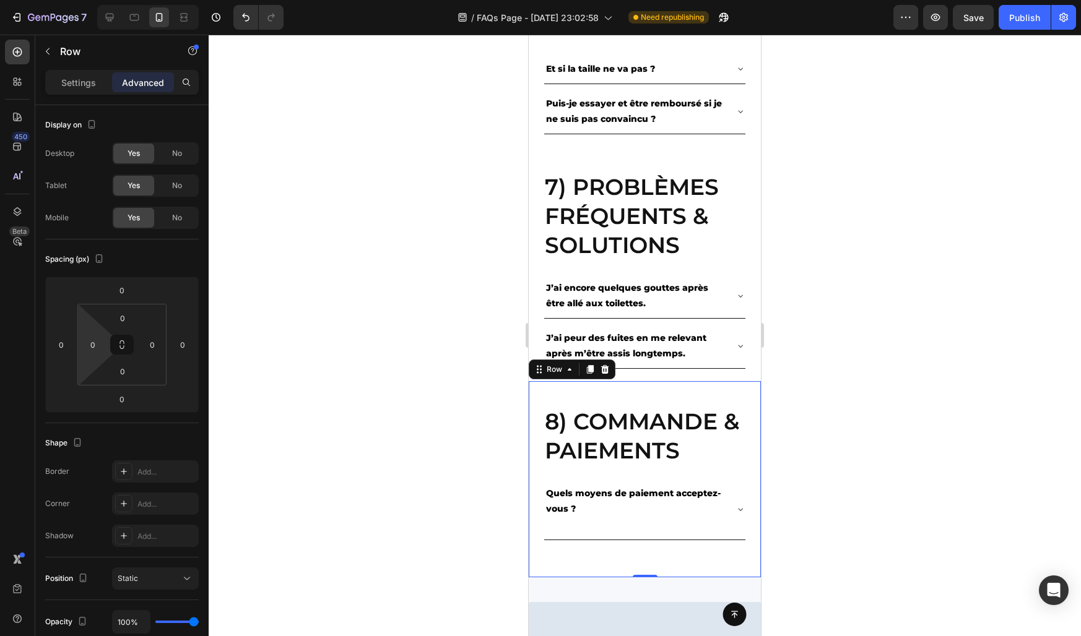
click at [325, 417] on div at bounding box center [645, 336] width 872 height 602
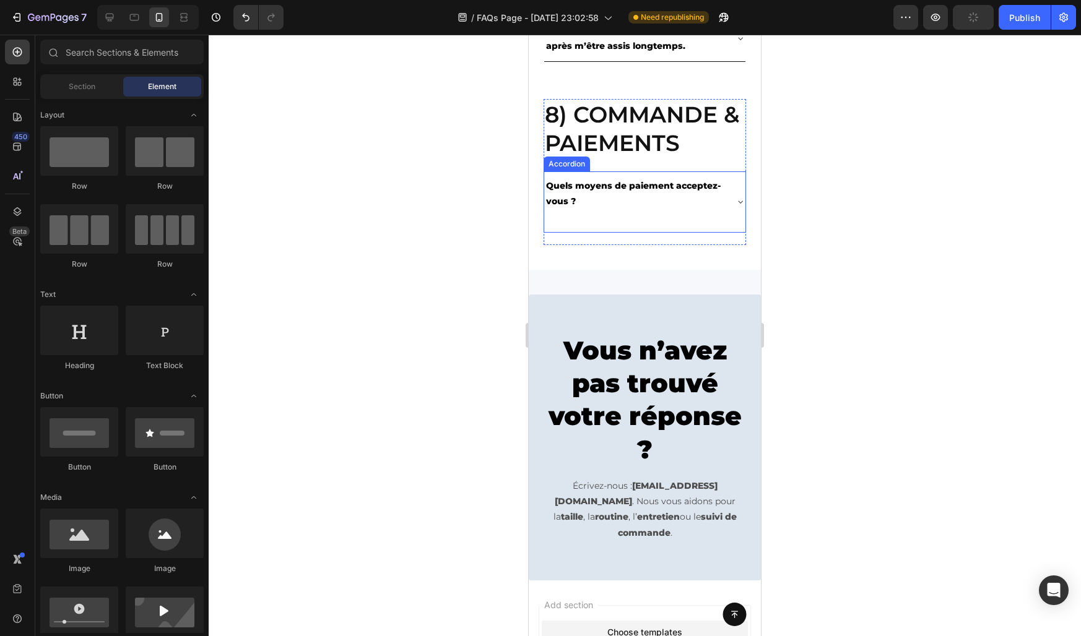
scroll to position [2332, 0]
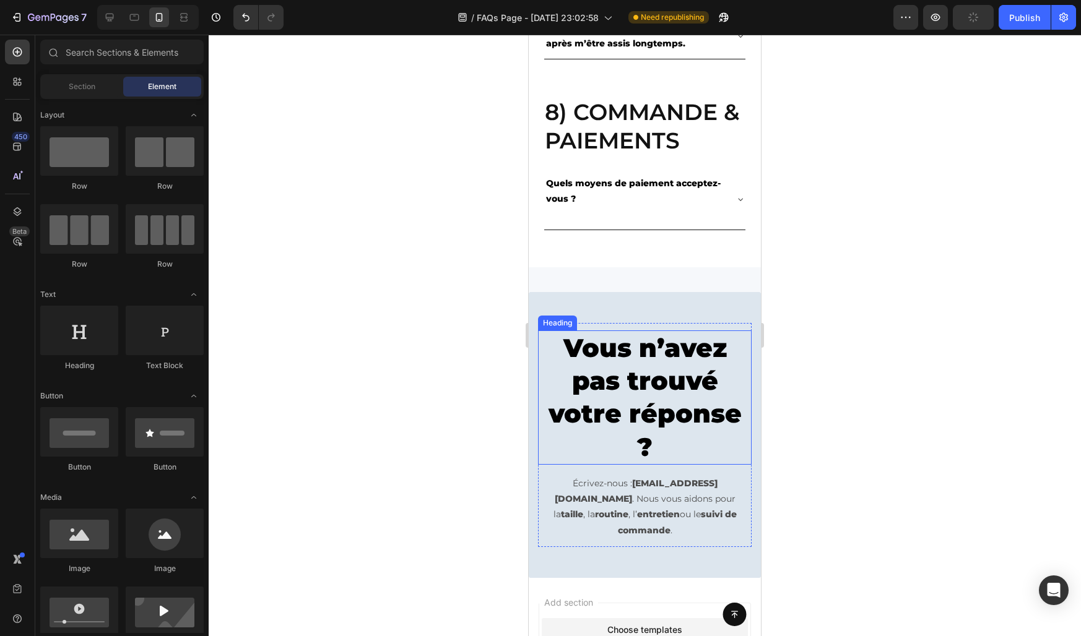
click at [589, 396] on h2 "Vous n’avez pas trouvé votre réponse ?" at bounding box center [645, 398] width 214 height 134
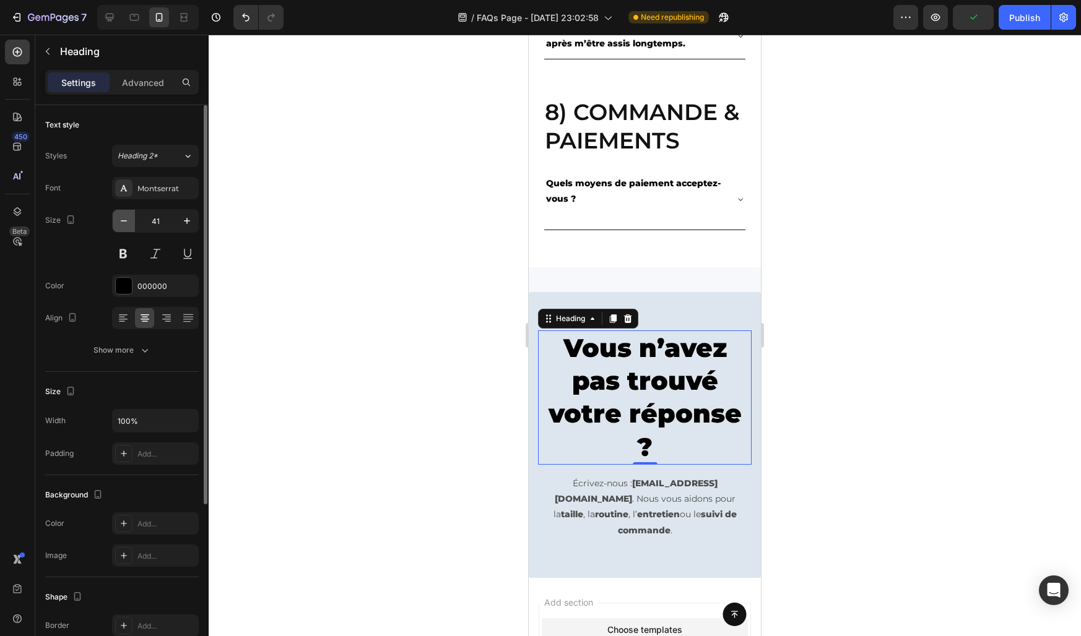
click at [129, 227] on button "button" at bounding box center [124, 221] width 22 height 22
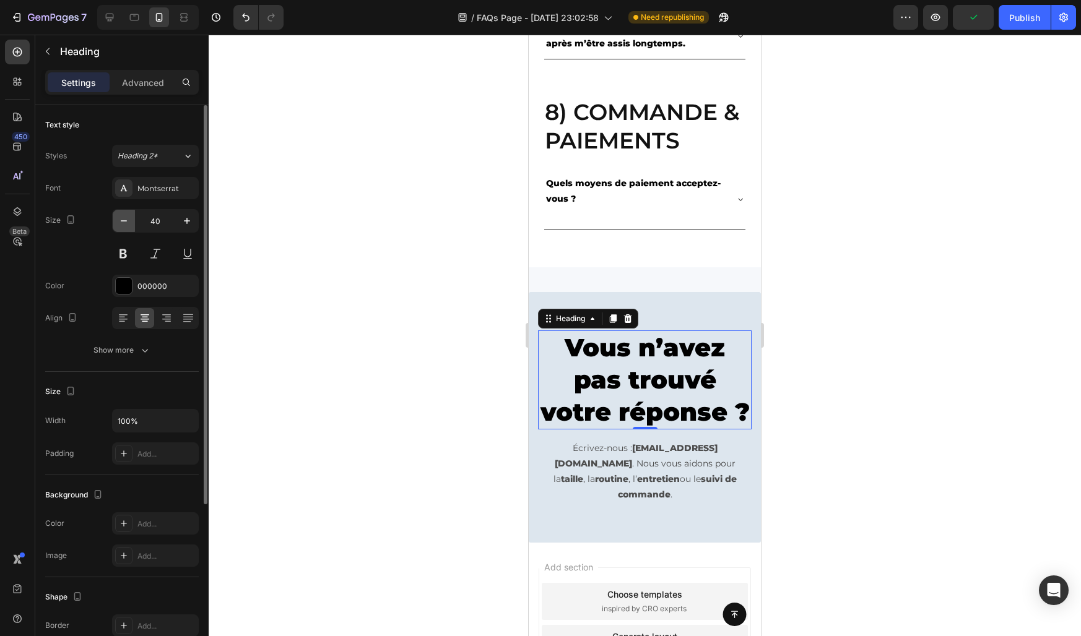
click at [129, 227] on button "button" at bounding box center [124, 221] width 22 height 22
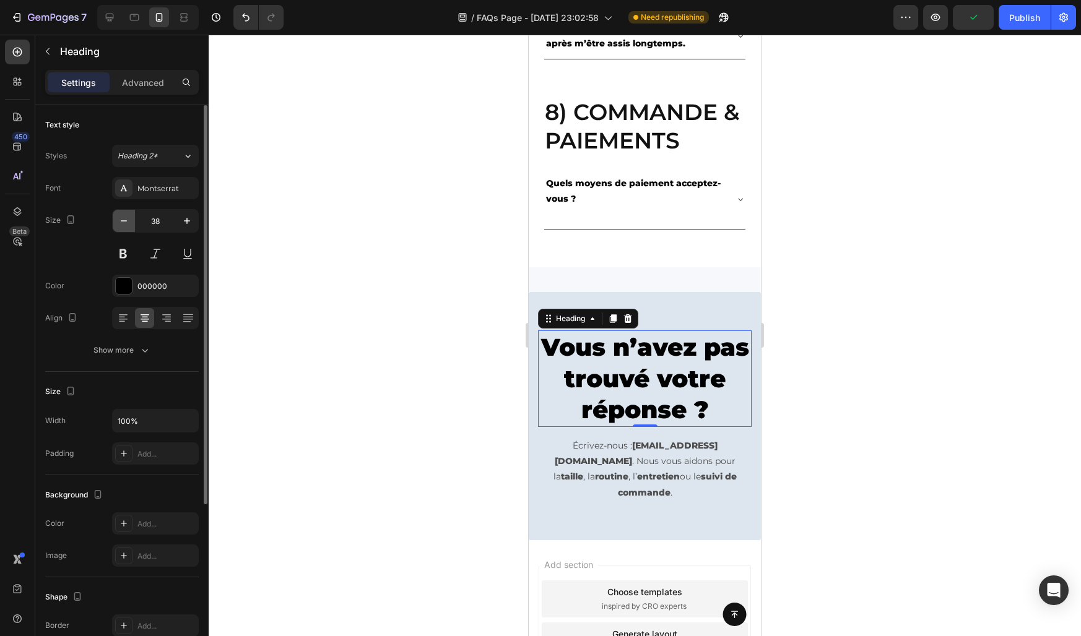
click at [129, 227] on button "button" at bounding box center [124, 221] width 22 height 22
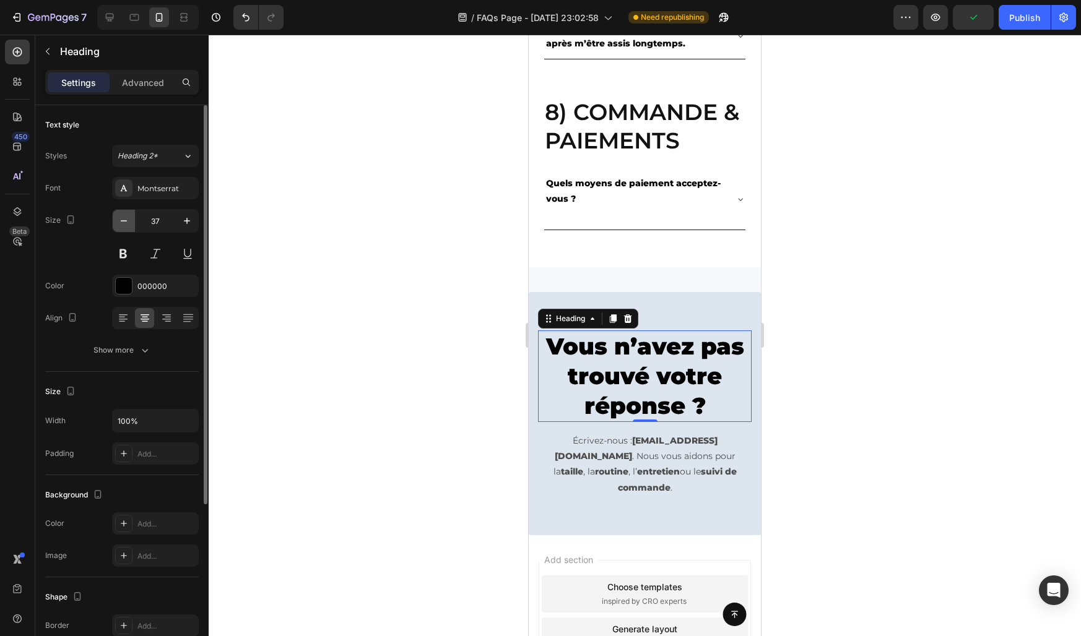
click at [129, 227] on button "button" at bounding box center [124, 221] width 22 height 22
type input "36"
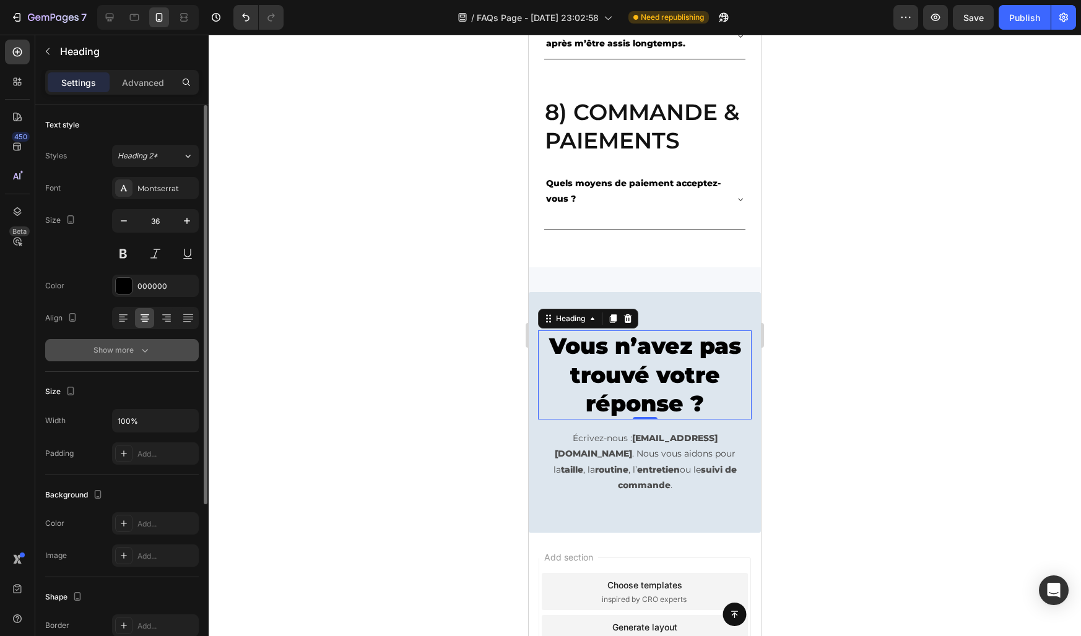
click at [129, 348] on div "Show more" at bounding box center [122, 350] width 58 height 12
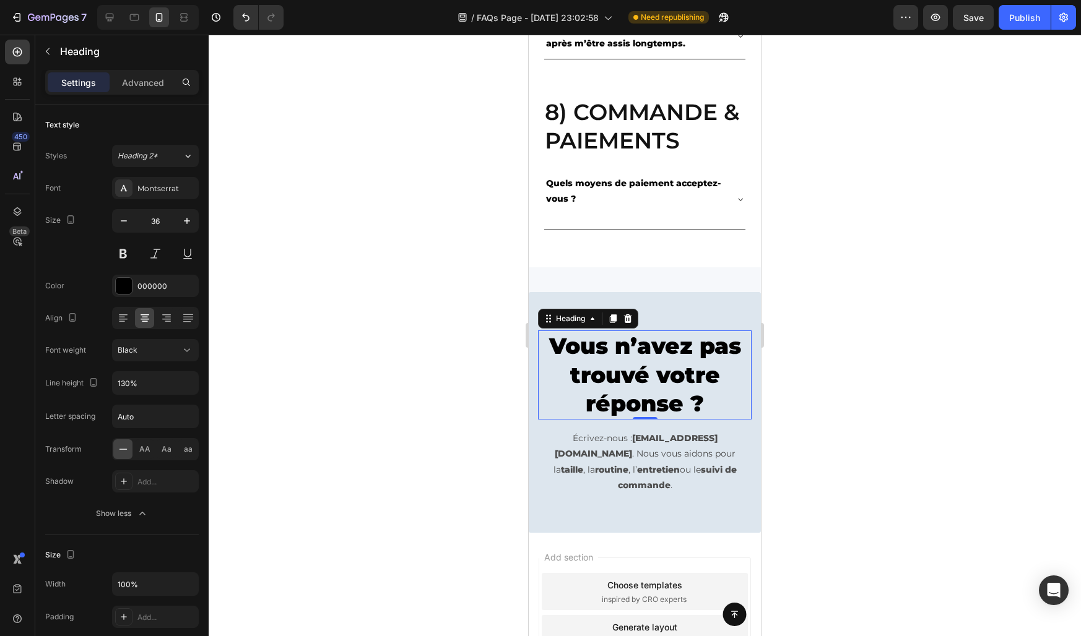
click at [376, 398] on div at bounding box center [645, 336] width 872 height 602
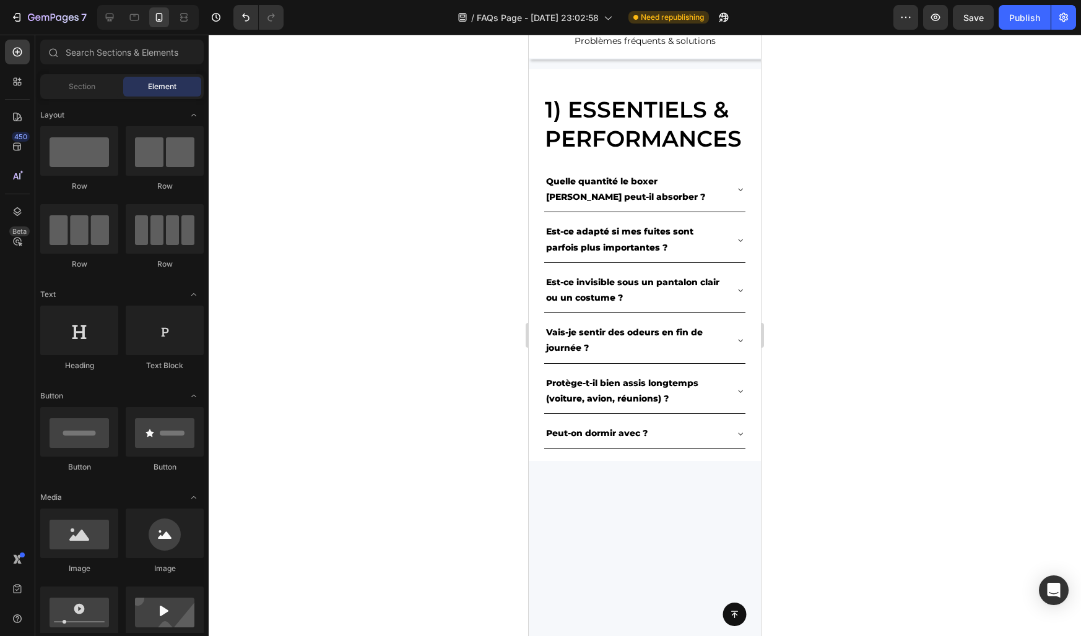
scroll to position [0, 0]
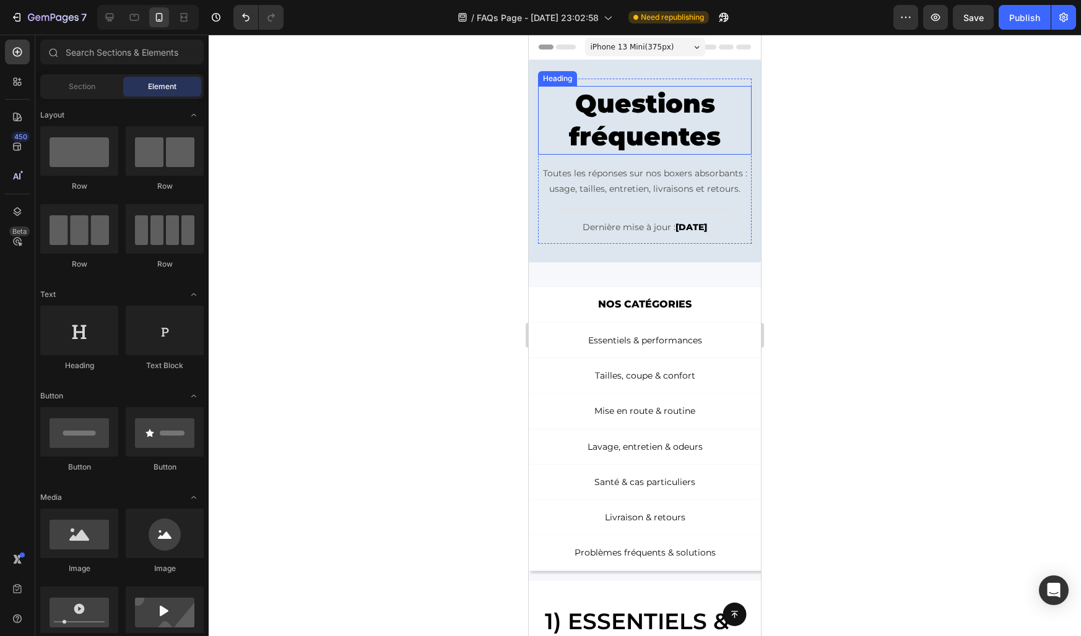
click at [608, 127] on h2 "Questions fréquentes" at bounding box center [645, 120] width 214 height 69
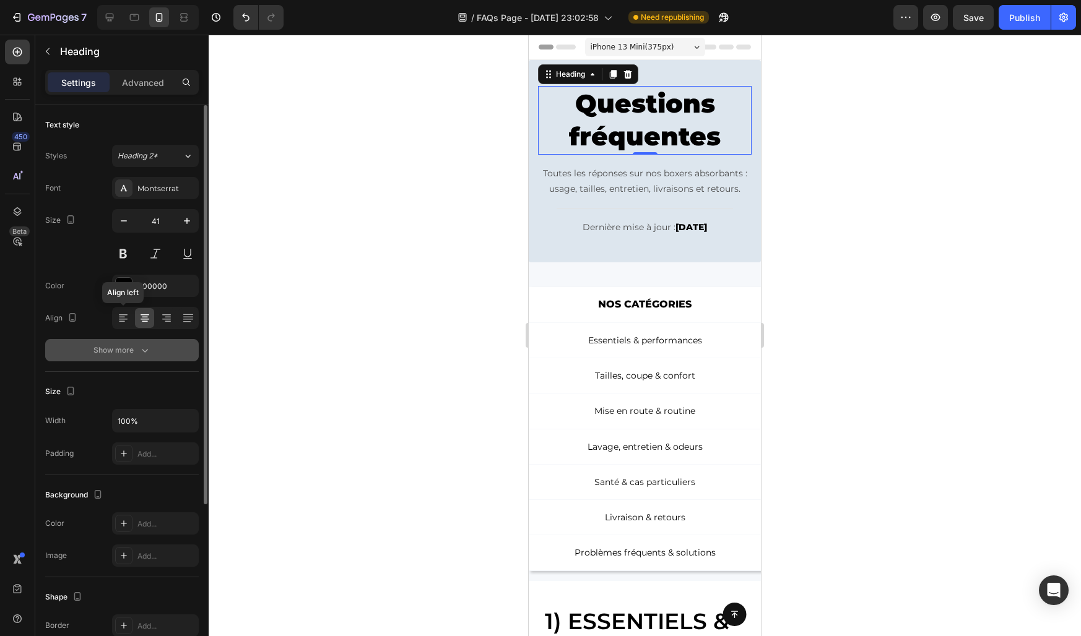
click at [116, 341] on button "Show more" at bounding box center [122, 350] width 154 height 22
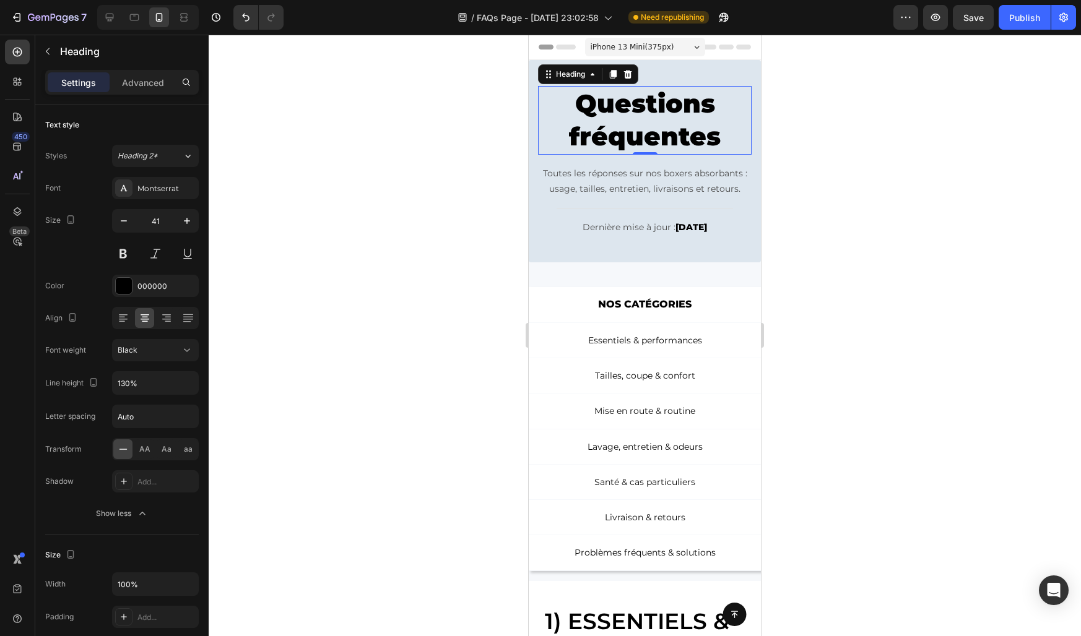
click at [372, 264] on div at bounding box center [645, 336] width 872 height 602
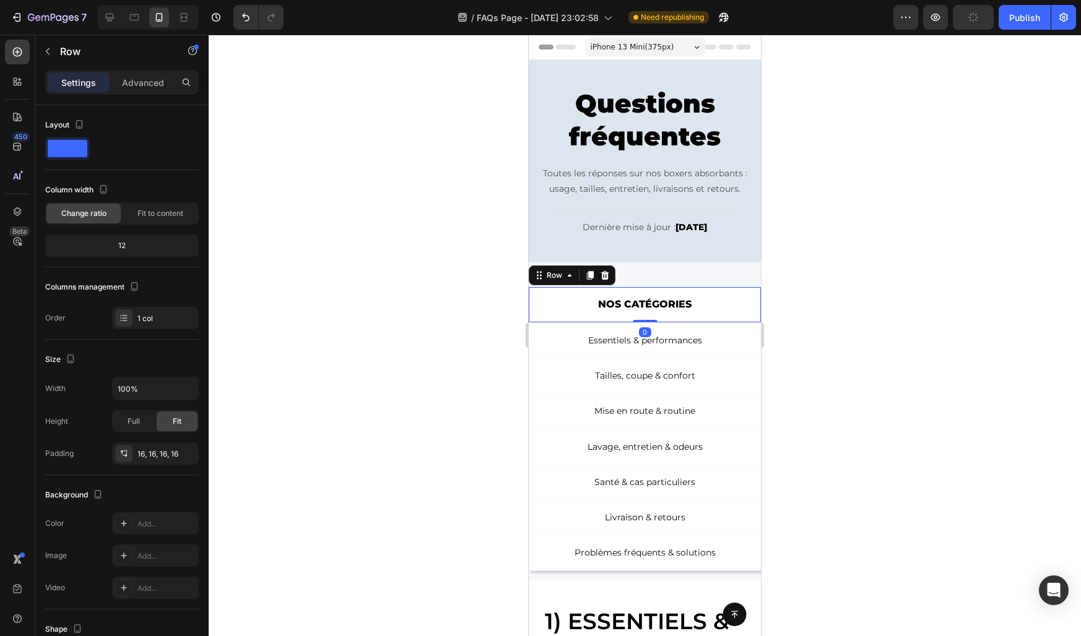
click at [539, 294] on div "NOS CATÉGORIES Text Block Row 0" at bounding box center [645, 305] width 232 height 36
click at [542, 277] on icon at bounding box center [539, 275] width 10 height 10
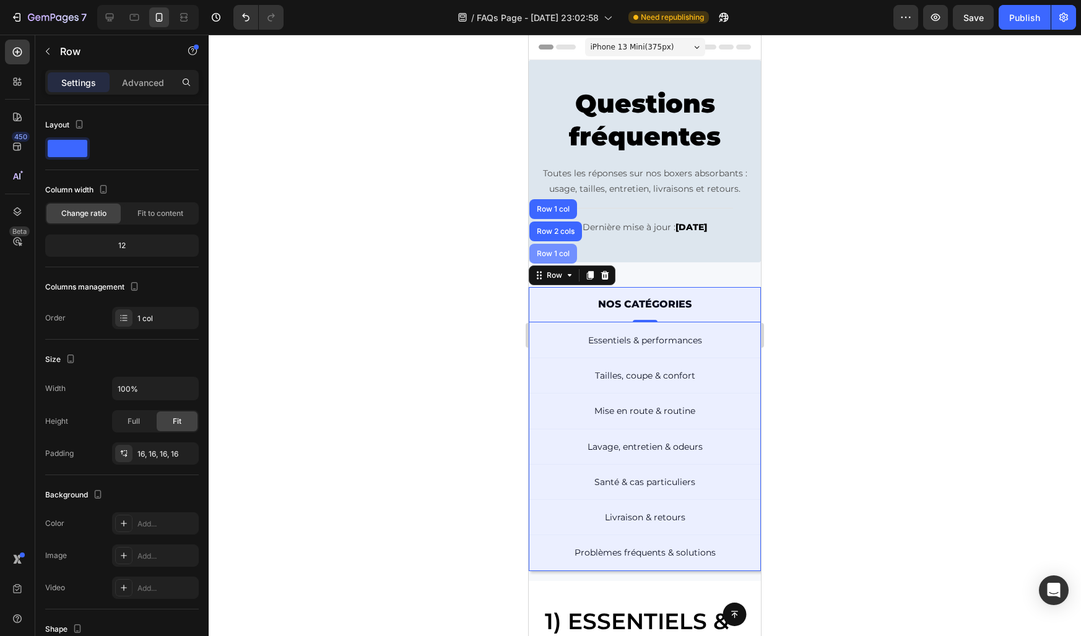
click at [545, 258] on div "Row 1 col" at bounding box center [553, 254] width 48 height 20
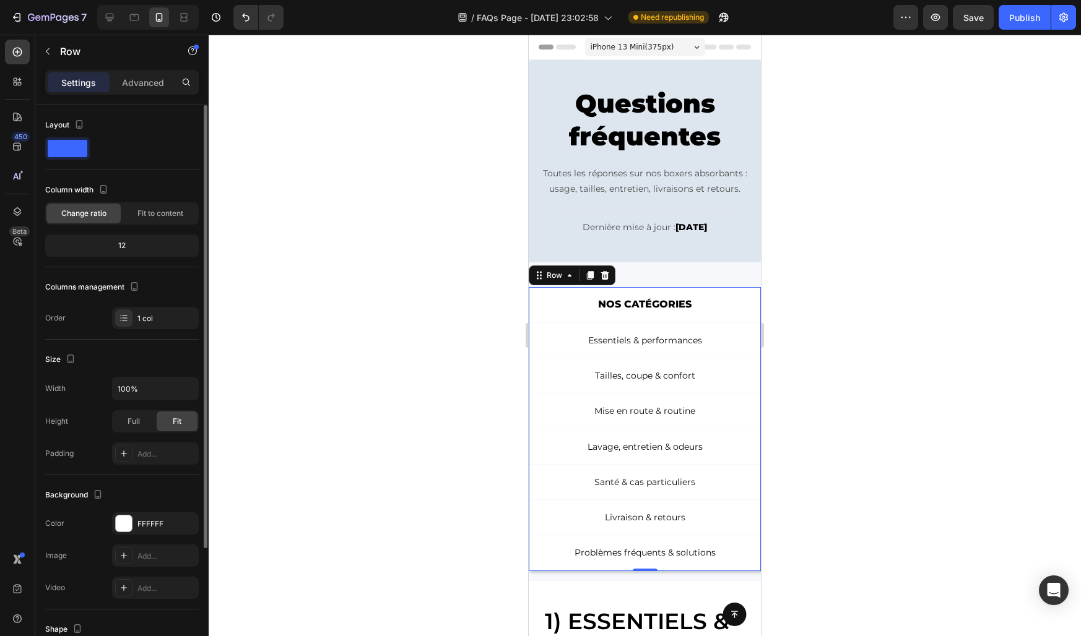
scroll to position [26, 0]
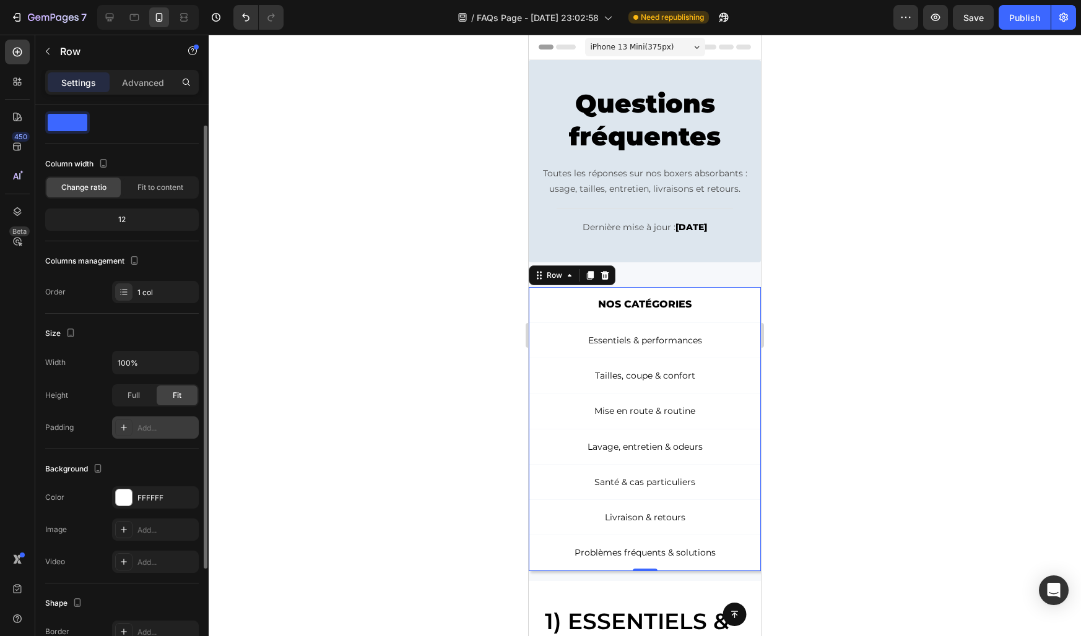
click at [142, 431] on div "Add..." at bounding box center [166, 428] width 58 height 11
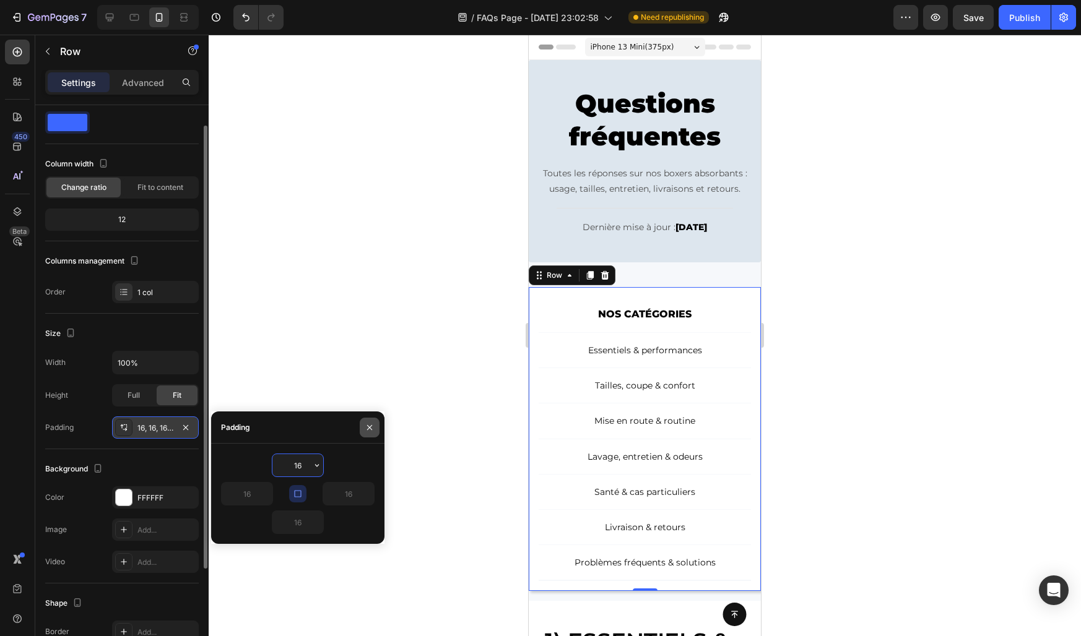
click at [365, 428] on icon "button" at bounding box center [370, 428] width 10 height 10
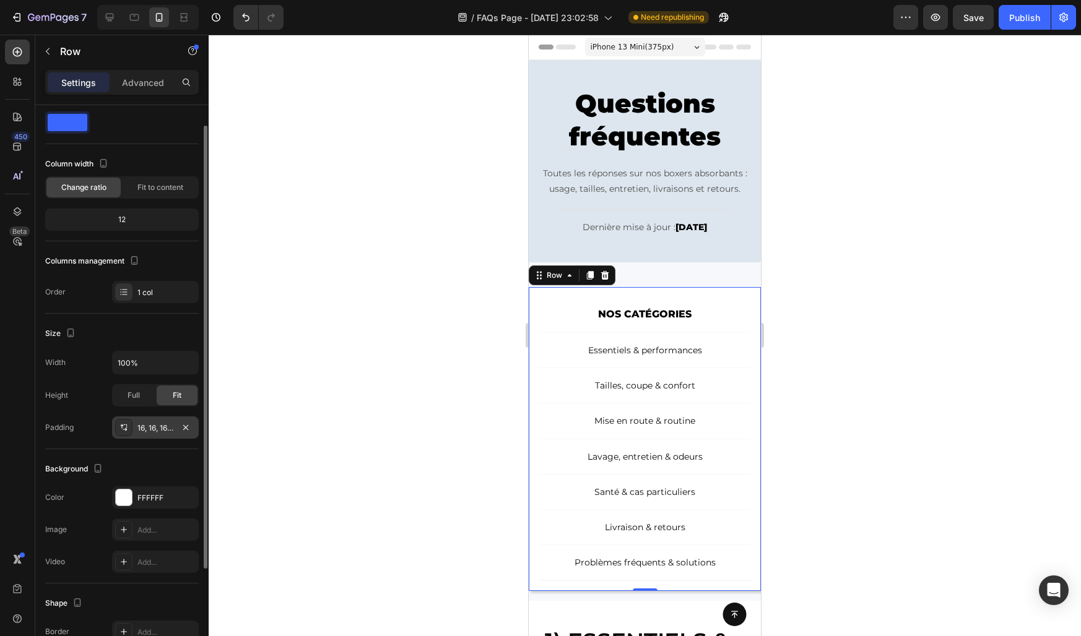
click at [364, 428] on div at bounding box center [645, 336] width 872 height 602
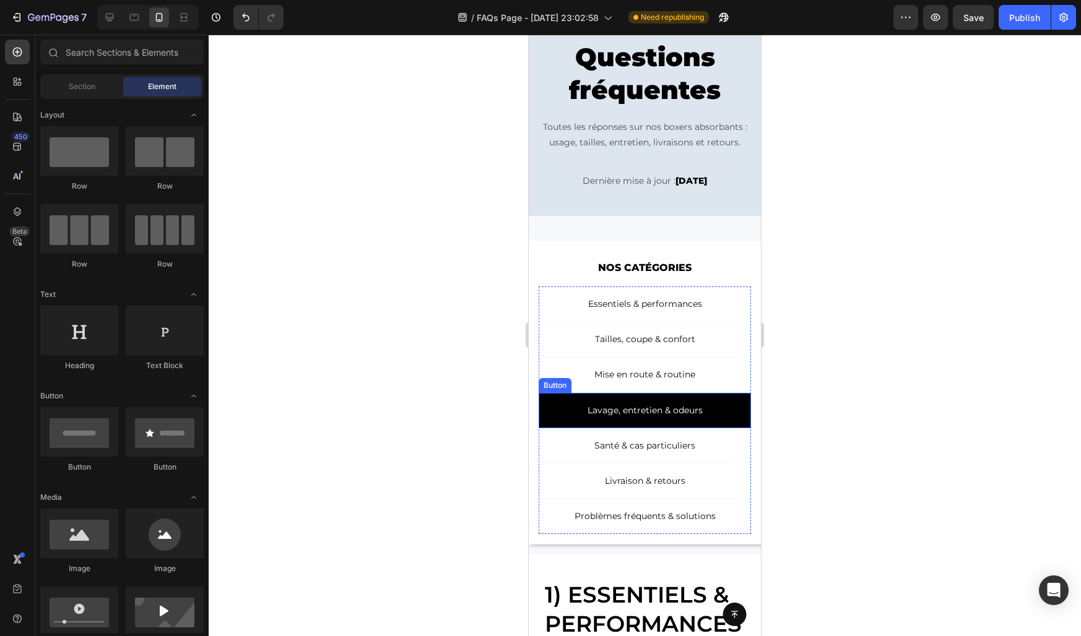
scroll to position [94, 0]
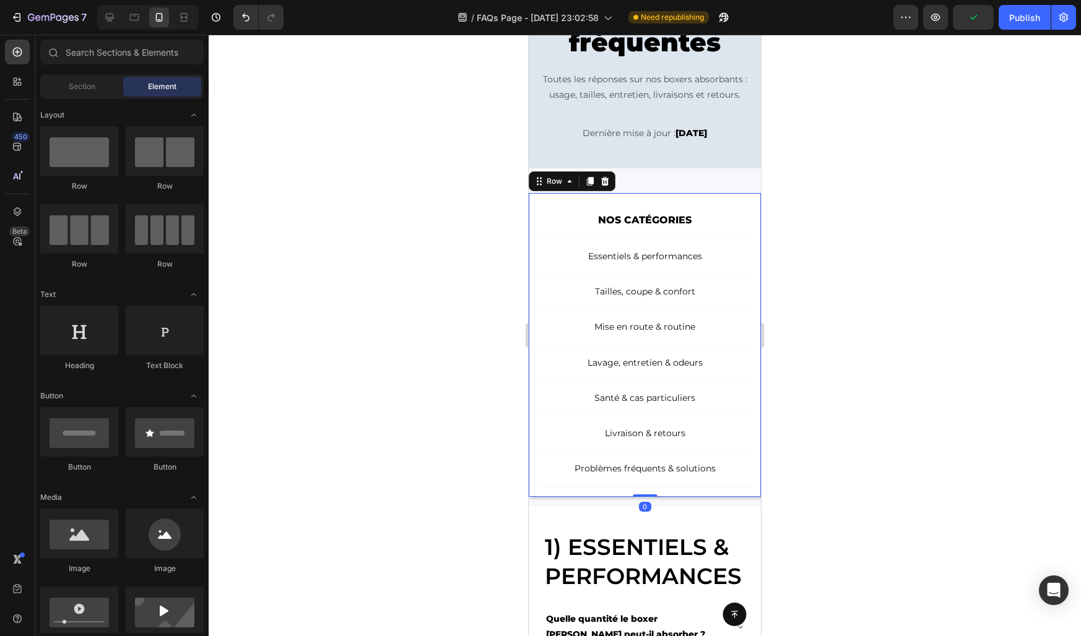
click at [543, 490] on div "NOS CATÉGORIES Text Block Row Essentiels & performances Button Tailles, coupe &…" at bounding box center [645, 345] width 232 height 304
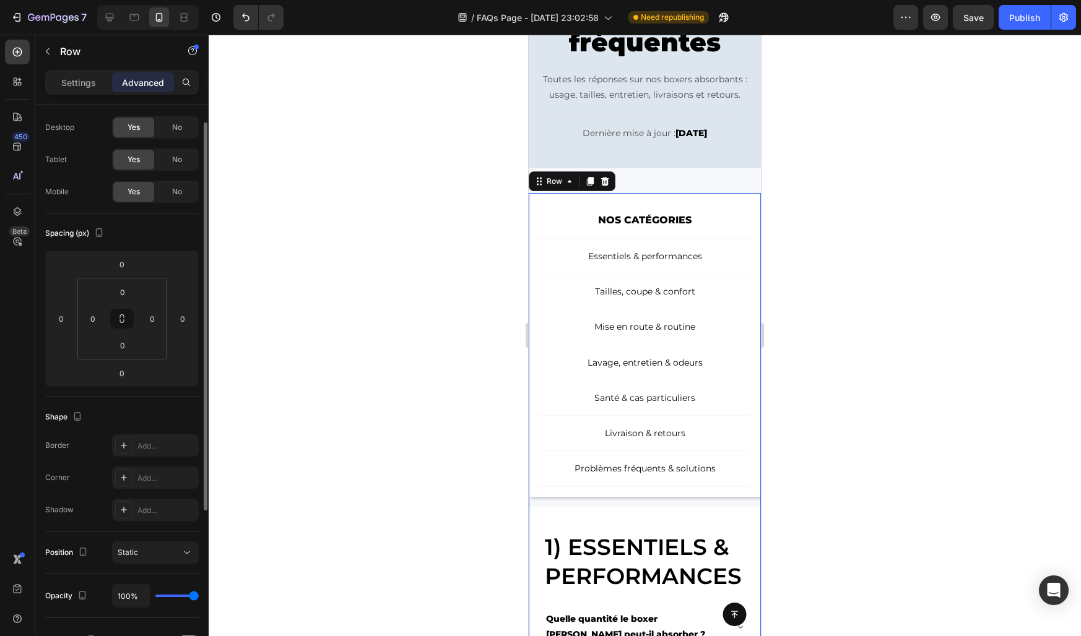
click at [627, 503] on div "NOS CATÉGORIES Text Block Row Essentiels & performances Button Tailles, coupe &…" at bounding box center [645, 546] width 232 height 706
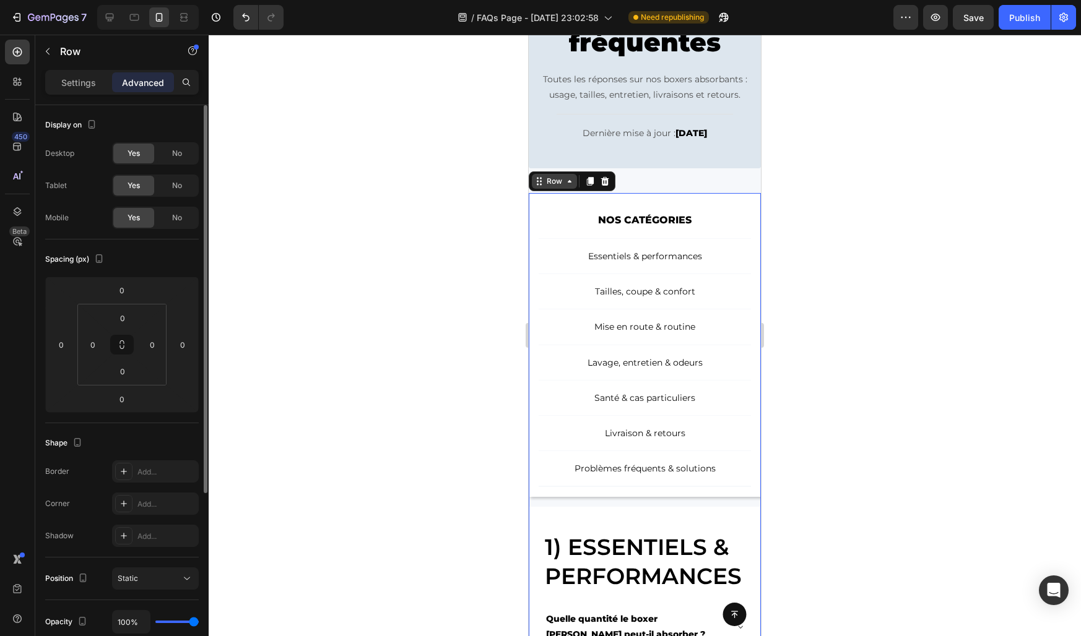
click at [557, 186] on div "Row" at bounding box center [554, 181] width 20 height 11
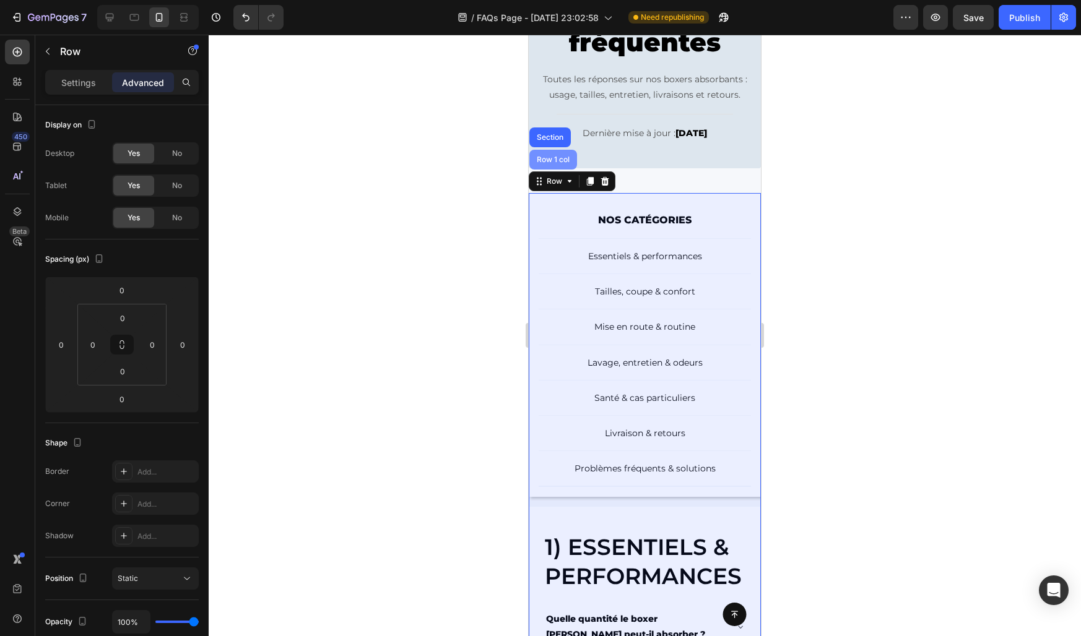
click at [551, 161] on div "Row 1 col" at bounding box center [553, 159] width 38 height 7
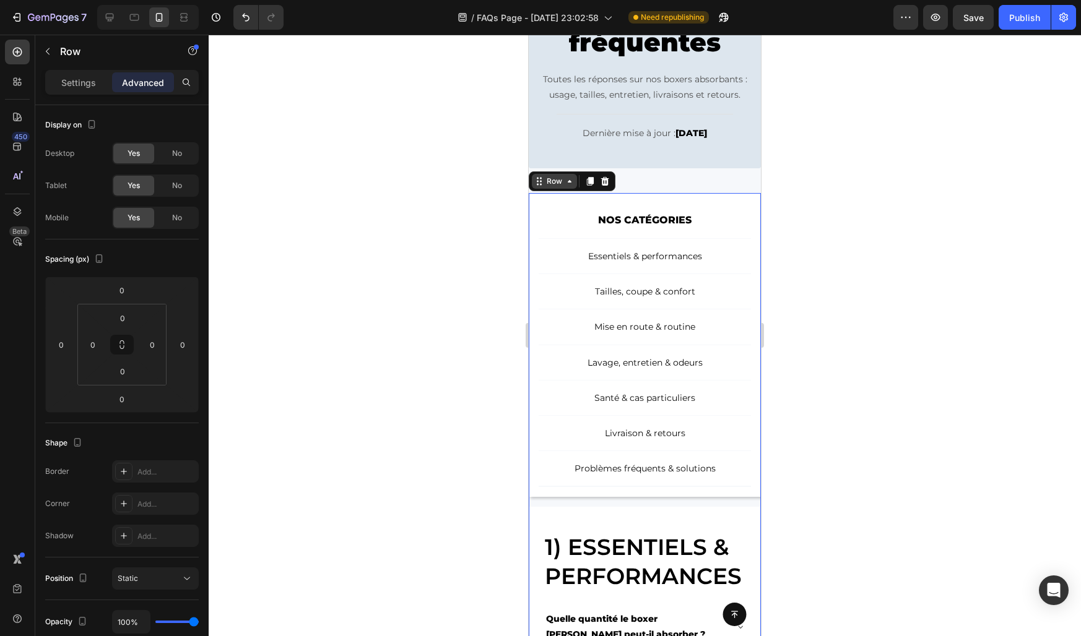
click at [545, 184] on div "Row" at bounding box center [554, 181] width 20 height 11
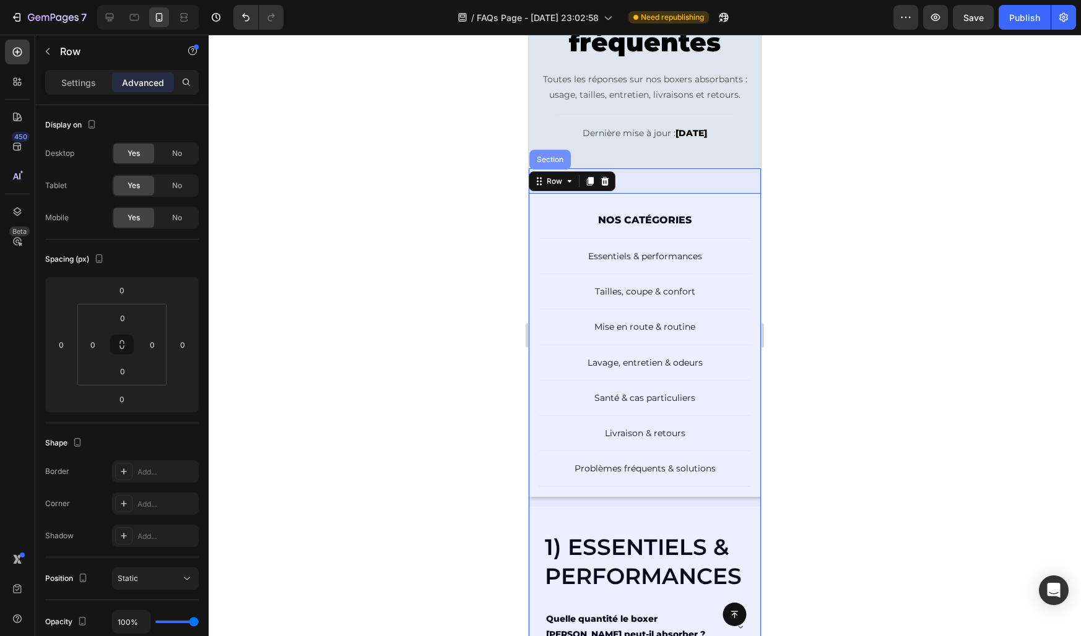
click at [545, 165] on div "Section" at bounding box center [549, 160] width 41 height 20
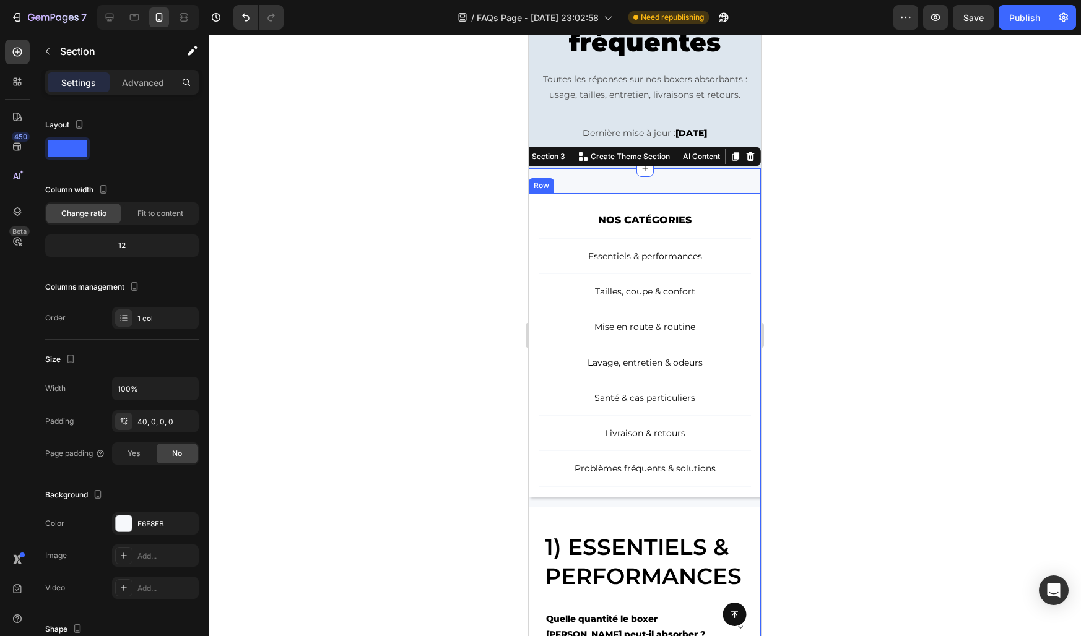
click at [560, 504] on div "NOS CATÉGORIES Text Block Row Essentiels & performances Button Tailles, coupe &…" at bounding box center [645, 546] width 232 height 706
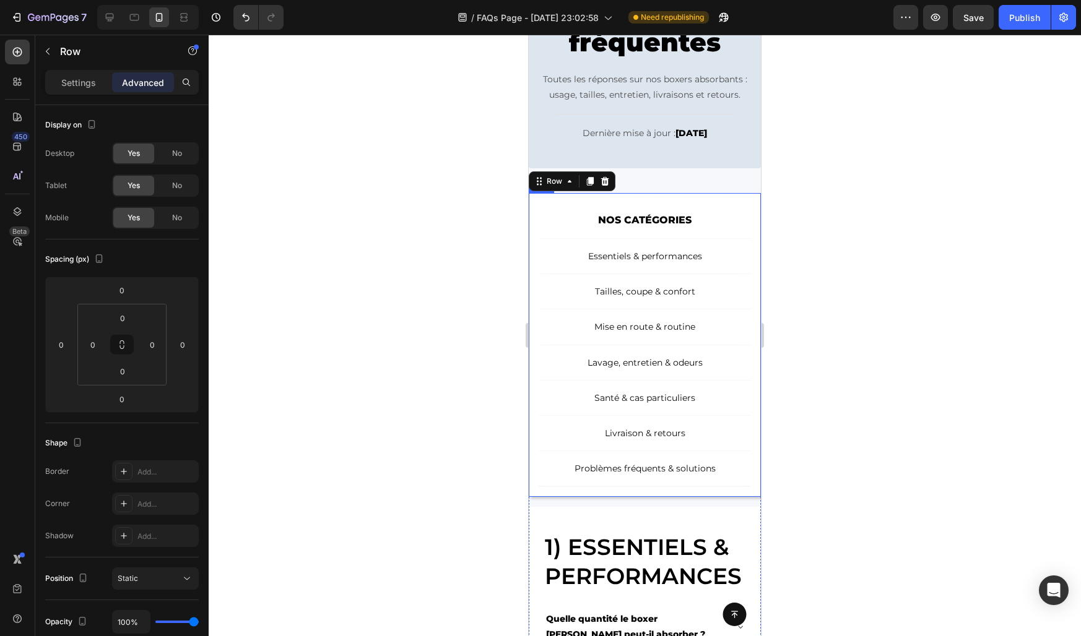
click at [554, 489] on div "NOS CATÉGORIES Text Block Row Essentiels & performances Button Tailles, coupe &…" at bounding box center [645, 345] width 232 height 304
click at [578, 503] on div "NOS CATÉGORIES Text Block Row Essentiels & performances Button Tailles, coupe &…" at bounding box center [645, 546] width 232 height 706
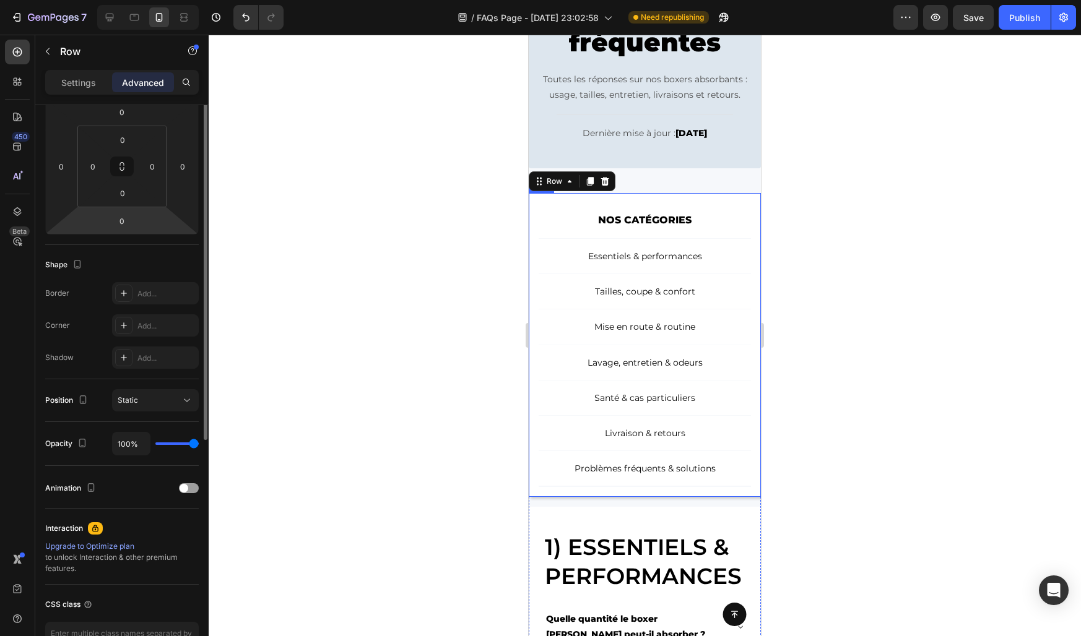
scroll to position [204, 0]
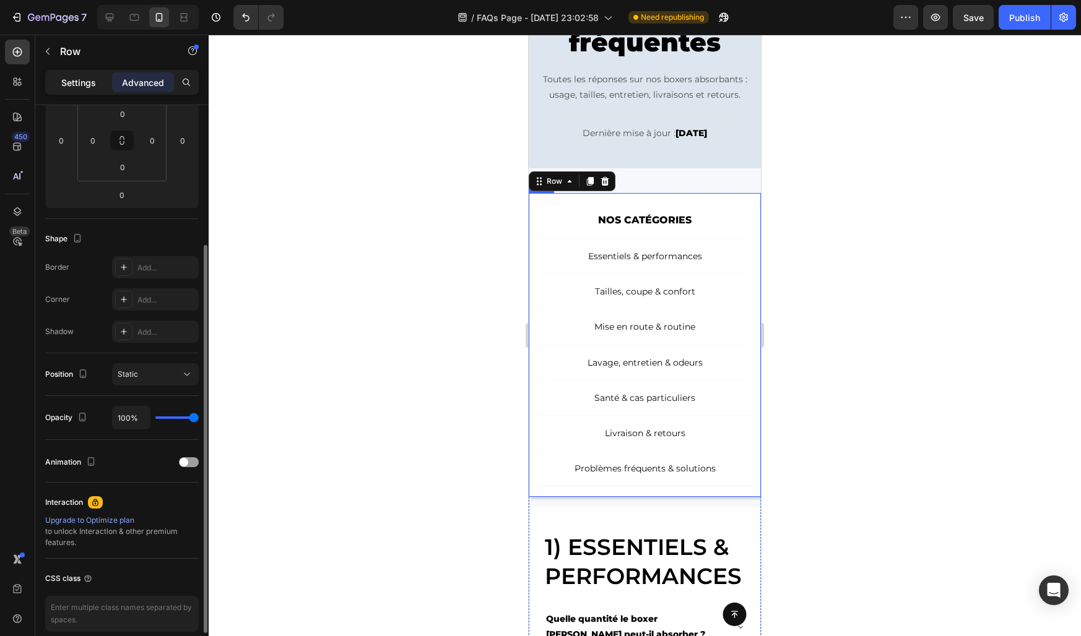
click at [92, 80] on p "Settings" at bounding box center [78, 82] width 35 height 13
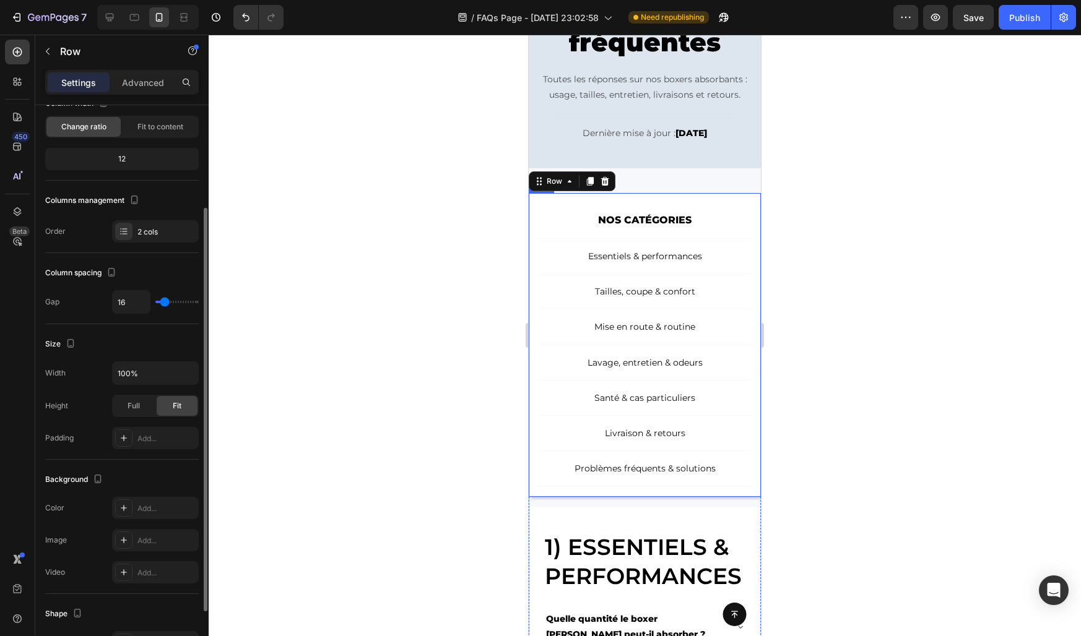
scroll to position [0, 0]
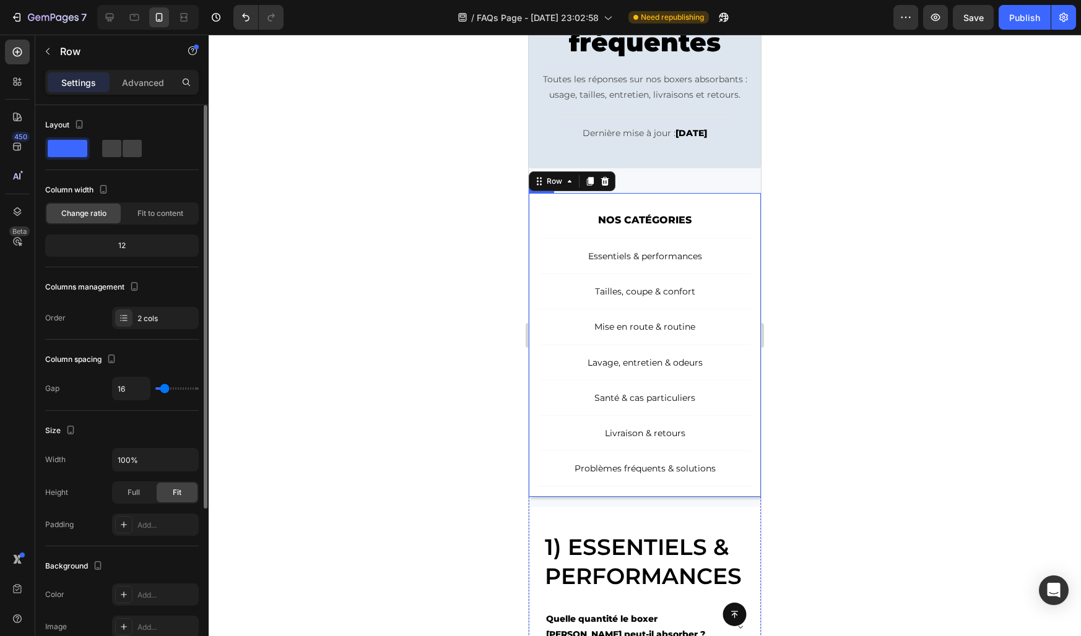
drag, startPoint x: 163, startPoint y: 394, endPoint x: 151, endPoint y: 392, distance: 12.4
click at [151, 392] on div "16" at bounding box center [155, 389] width 87 height 24
type input "14"
type input "0"
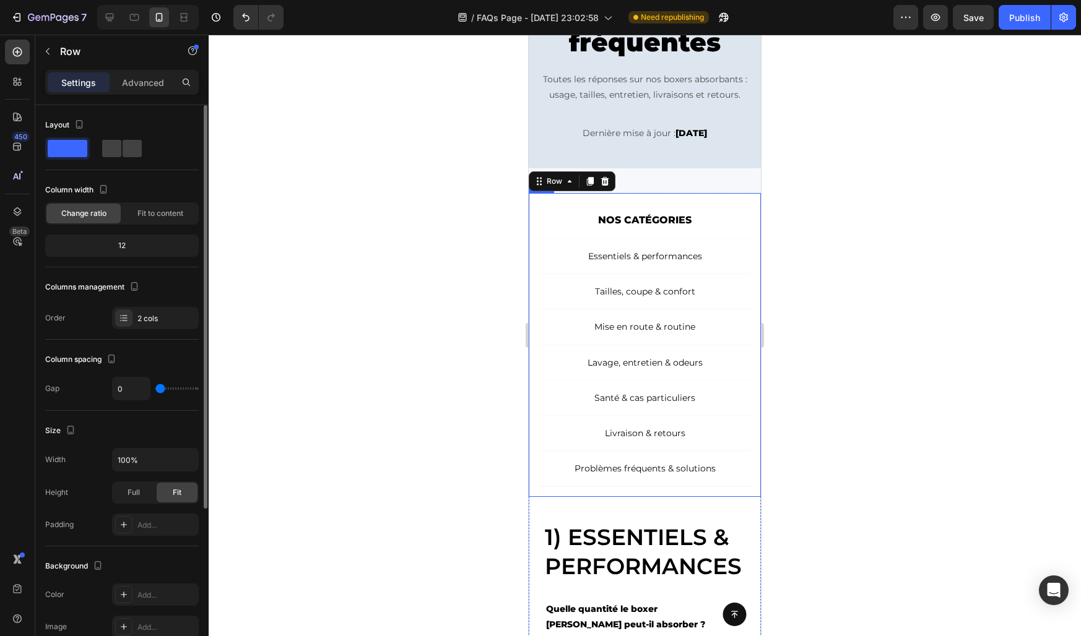
drag, startPoint x: 164, startPoint y: 391, endPoint x: 149, endPoint y: 390, distance: 15.5
type input "0"
click at [155, 390] on input "range" at bounding box center [176, 388] width 43 height 2
click at [378, 464] on div at bounding box center [645, 336] width 872 height 602
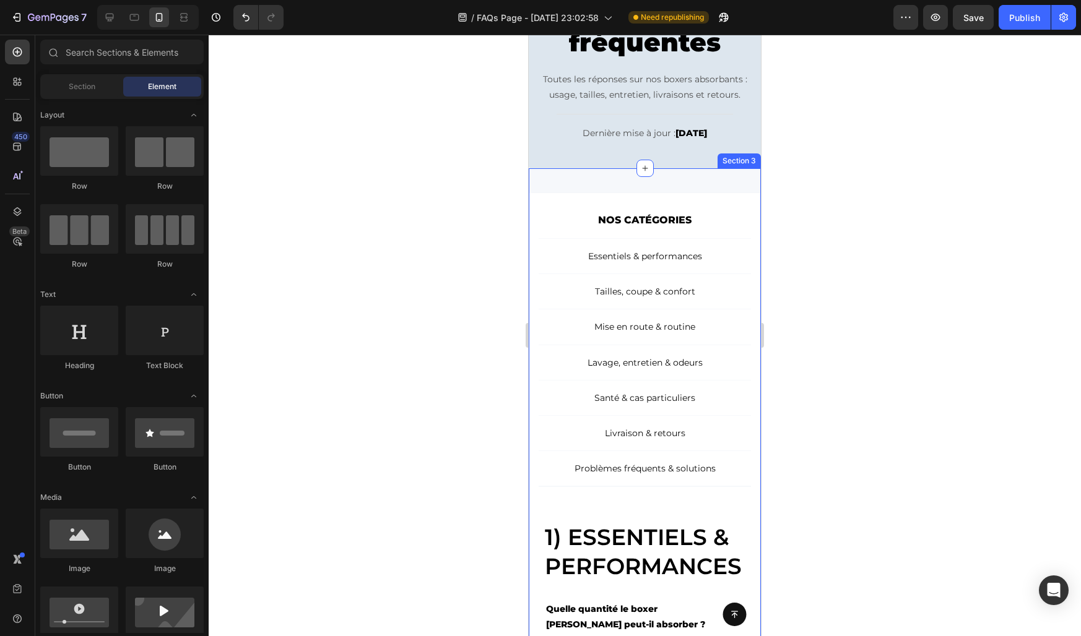
click at [613, 182] on div "NOS CATÉGORIES Text Block Row Essentiels & performances Button Tailles, coupe &…" at bounding box center [645, 528] width 232 height 720
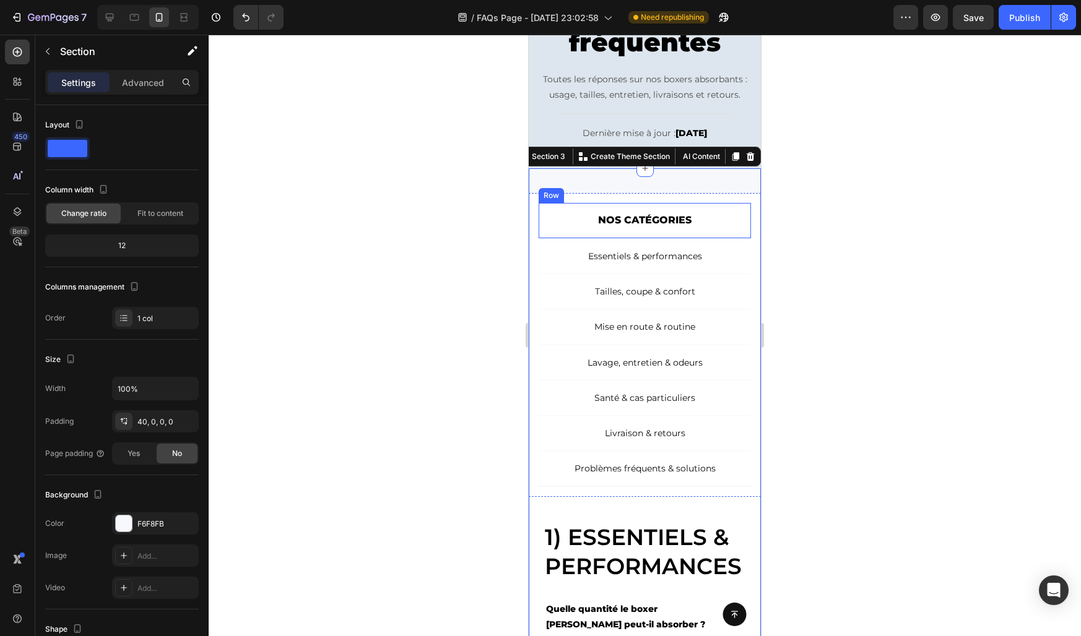
click at [473, 269] on div at bounding box center [645, 336] width 872 height 602
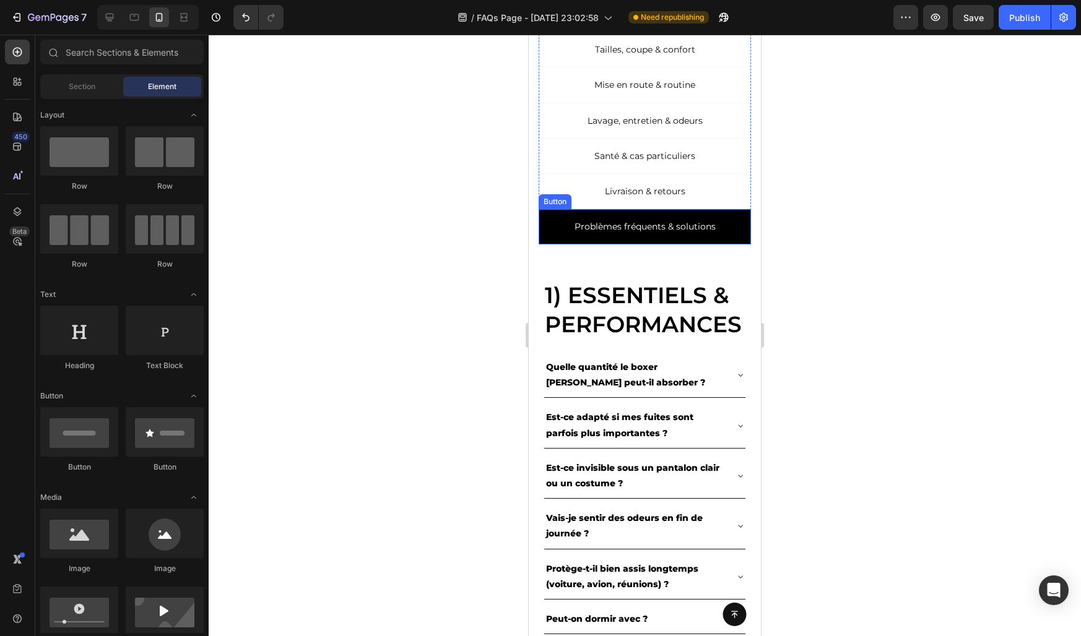
scroll to position [386, 0]
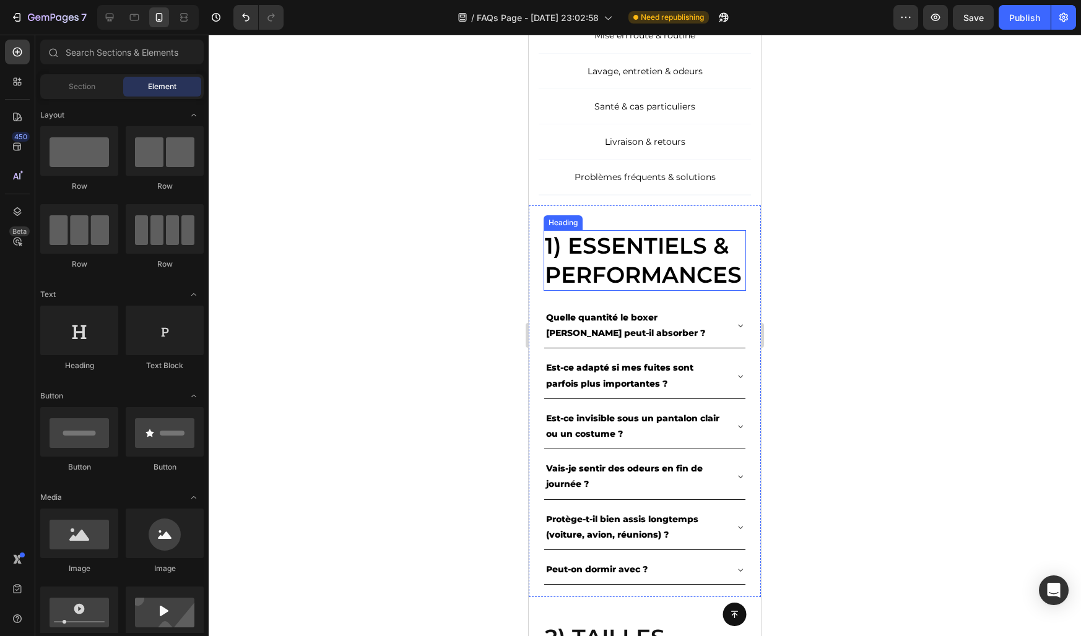
click at [616, 267] on h2 "1) Essentiels & performances" at bounding box center [644, 260] width 202 height 61
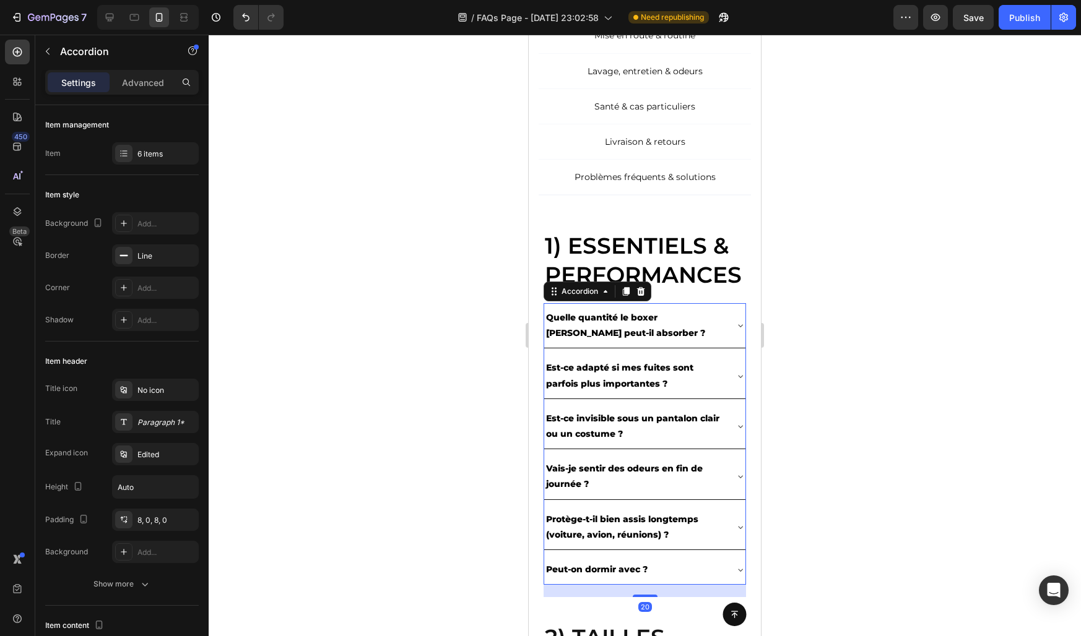
click at [738, 325] on icon at bounding box center [740, 326] width 5 height 2
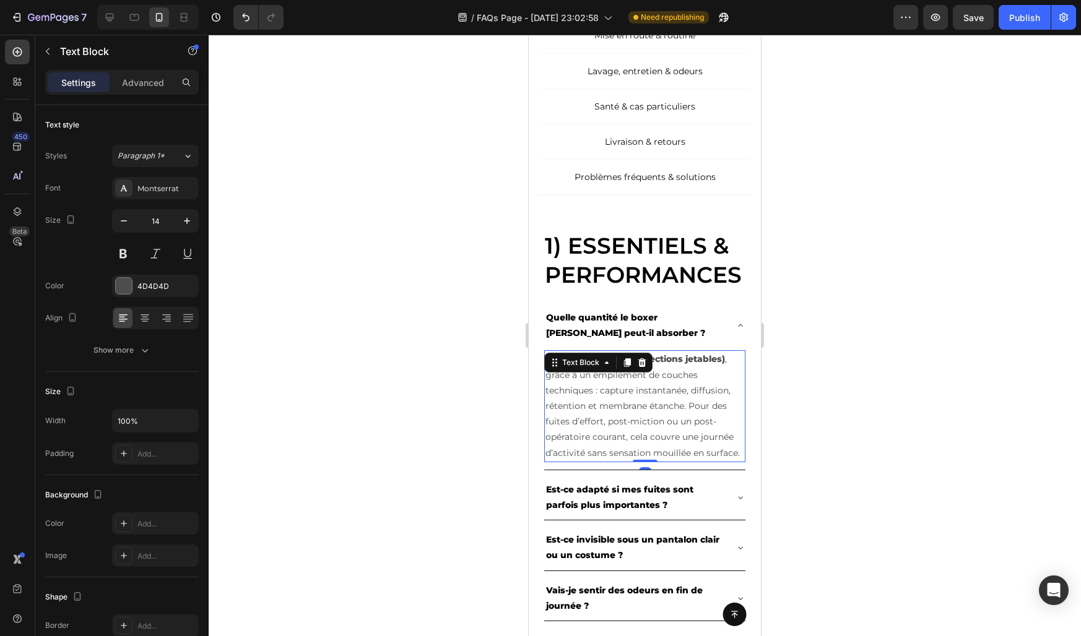
click at [688, 383] on p "Jusqu’à 300 ml (≈ 8 protections jetables) , grâce à un empilement de couches te…" at bounding box center [644, 406] width 199 height 109
click at [740, 323] on icon at bounding box center [740, 326] width 10 height 10
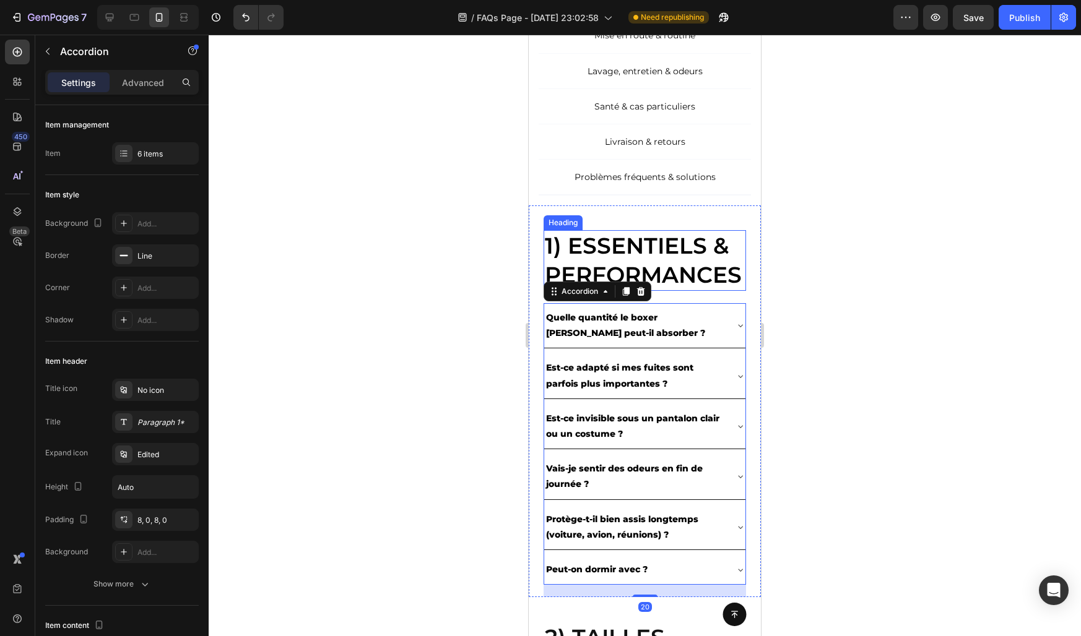
click at [660, 261] on h2 "1) Essentiels & performances" at bounding box center [644, 260] width 202 height 61
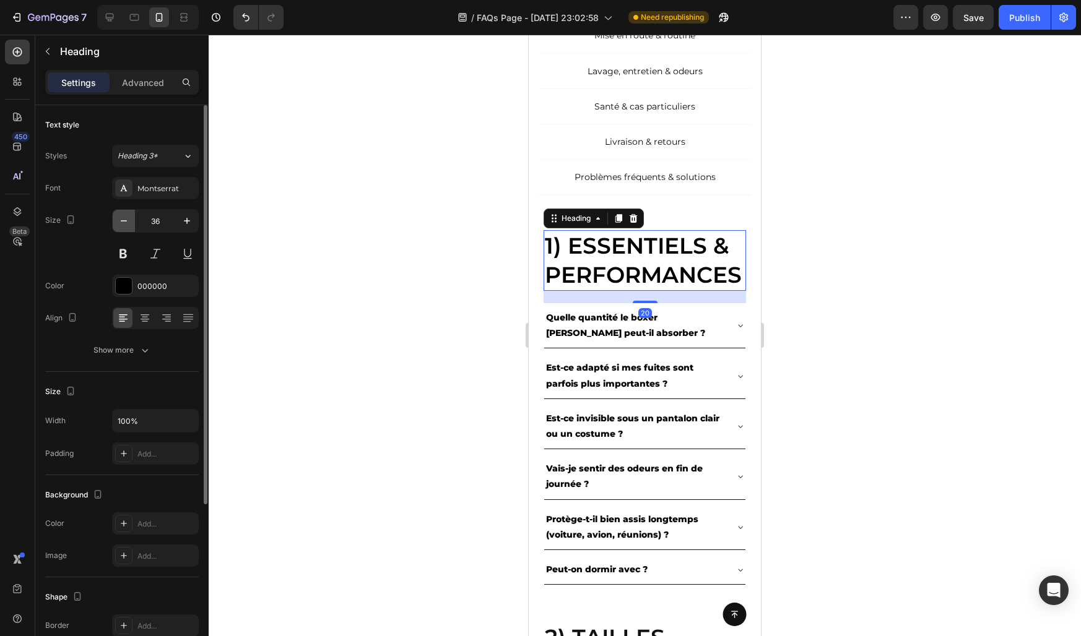
click at [118, 220] on icon "button" at bounding box center [124, 221] width 12 height 12
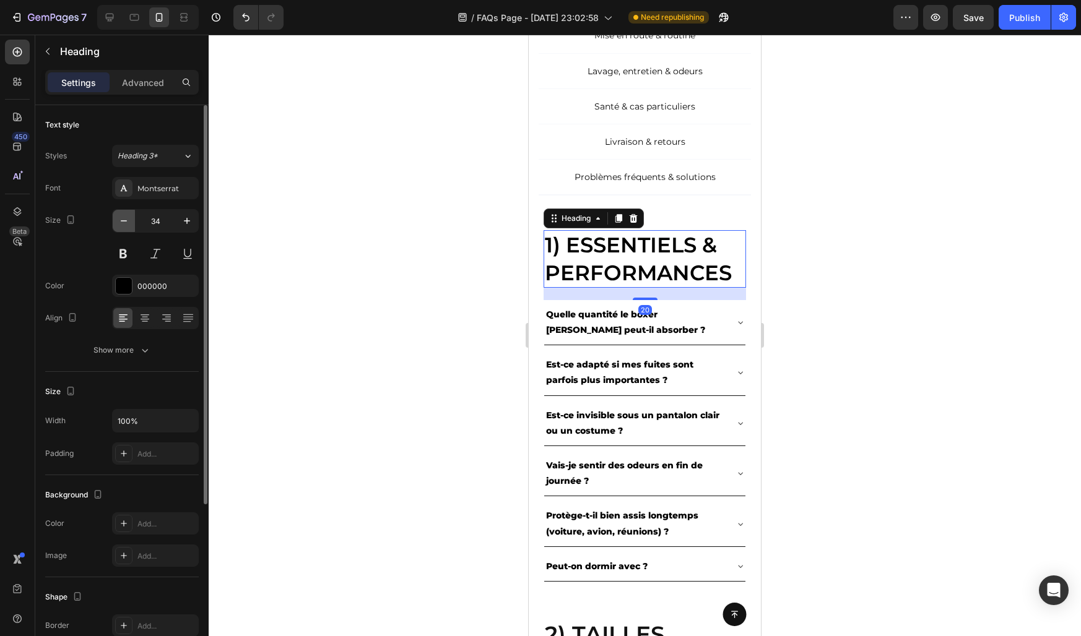
click at [118, 220] on icon "button" at bounding box center [124, 221] width 12 height 12
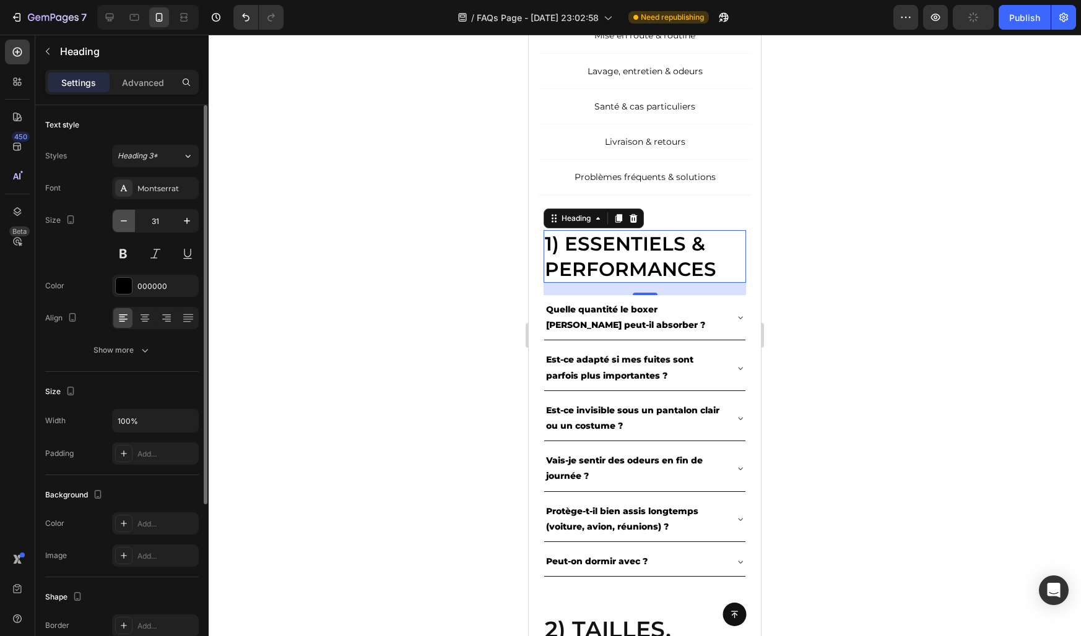
click at [118, 220] on icon "button" at bounding box center [124, 221] width 12 height 12
type input "30"
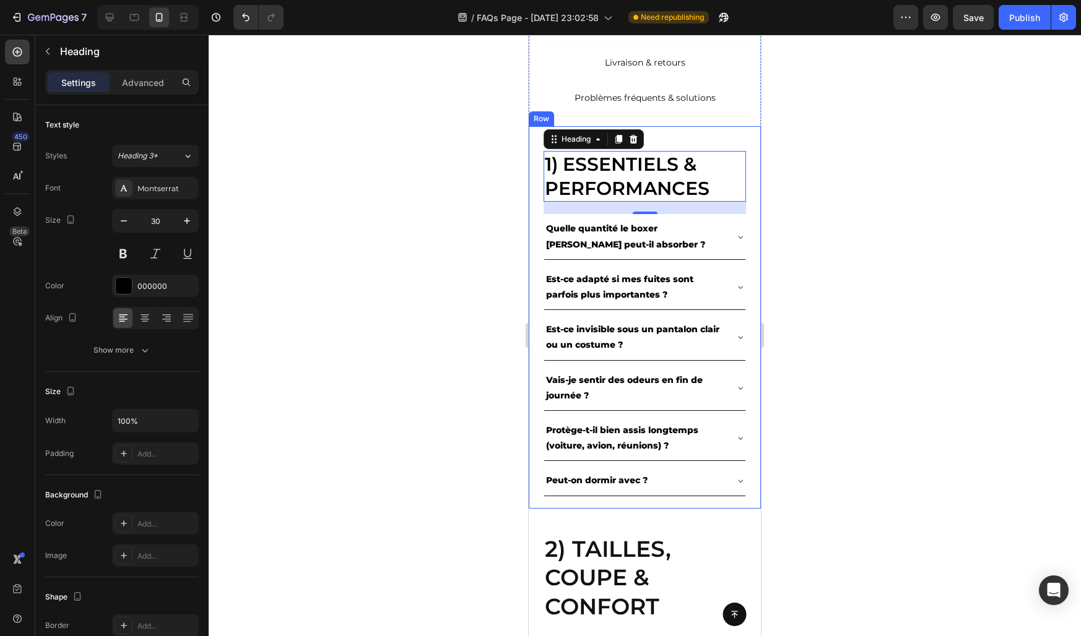
scroll to position [487, 0]
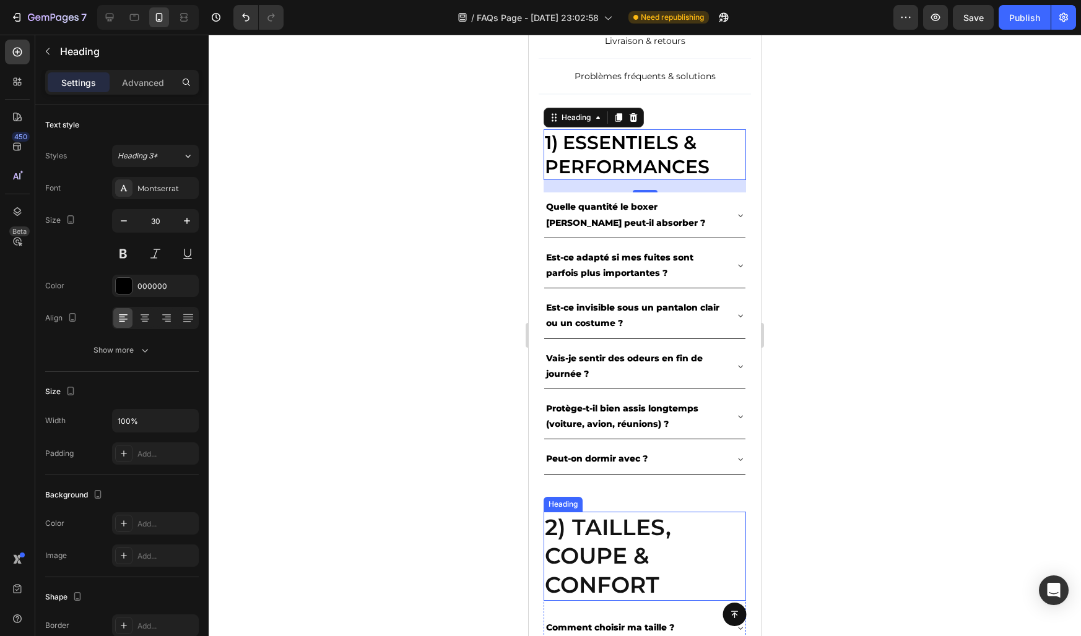
click at [562, 537] on h2 "2) Tailles, coupe & confort" at bounding box center [644, 556] width 202 height 89
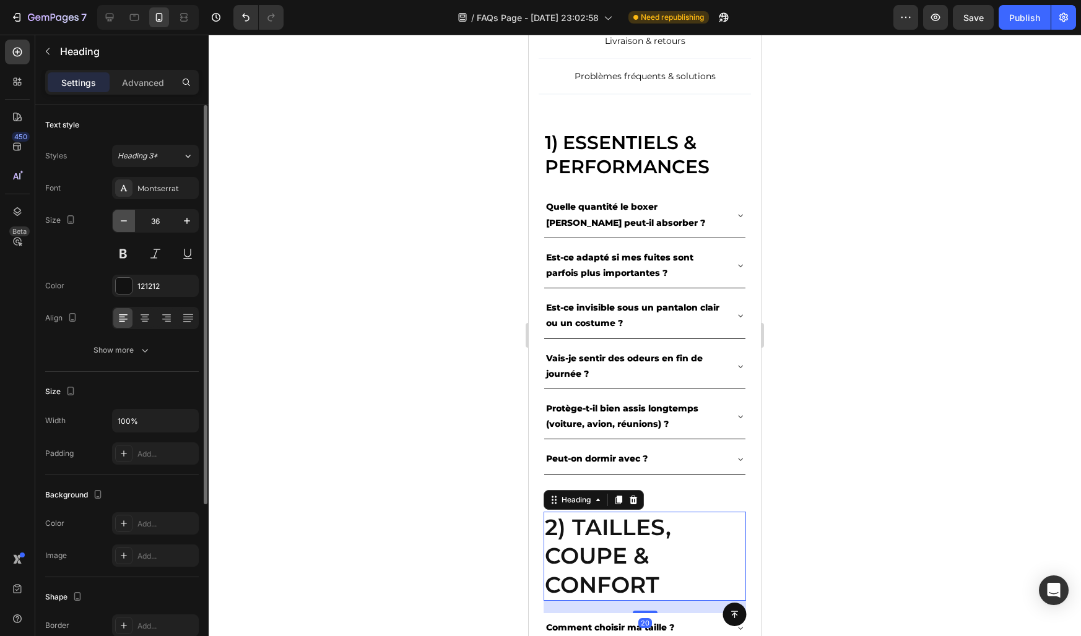
click at [124, 221] on icon "button" at bounding box center [124, 221] width 12 height 12
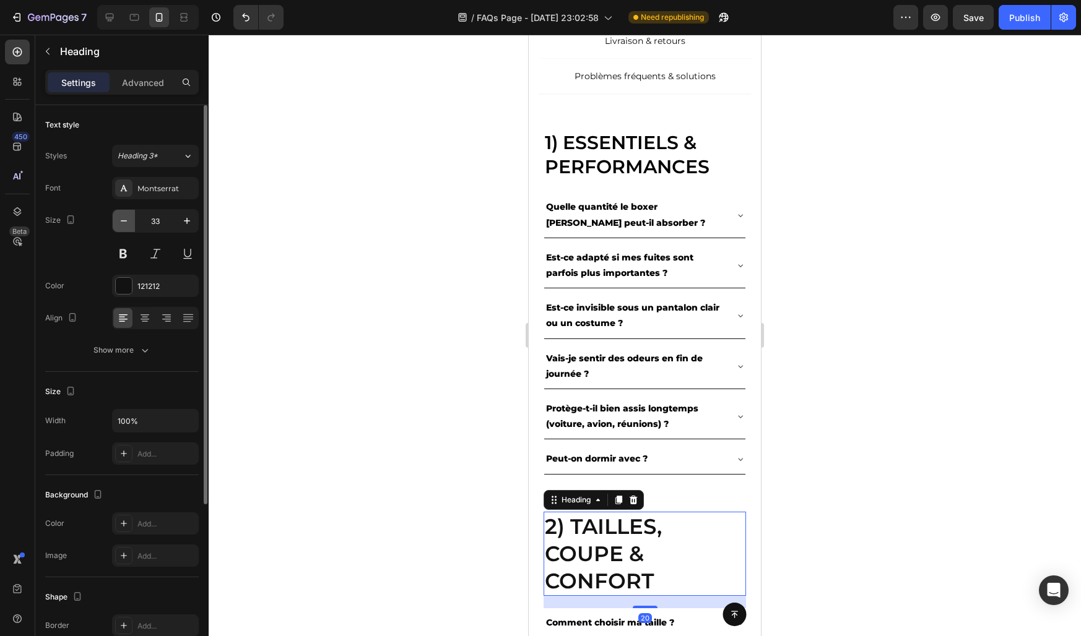
click at [124, 221] on icon "button" at bounding box center [124, 221] width 12 height 12
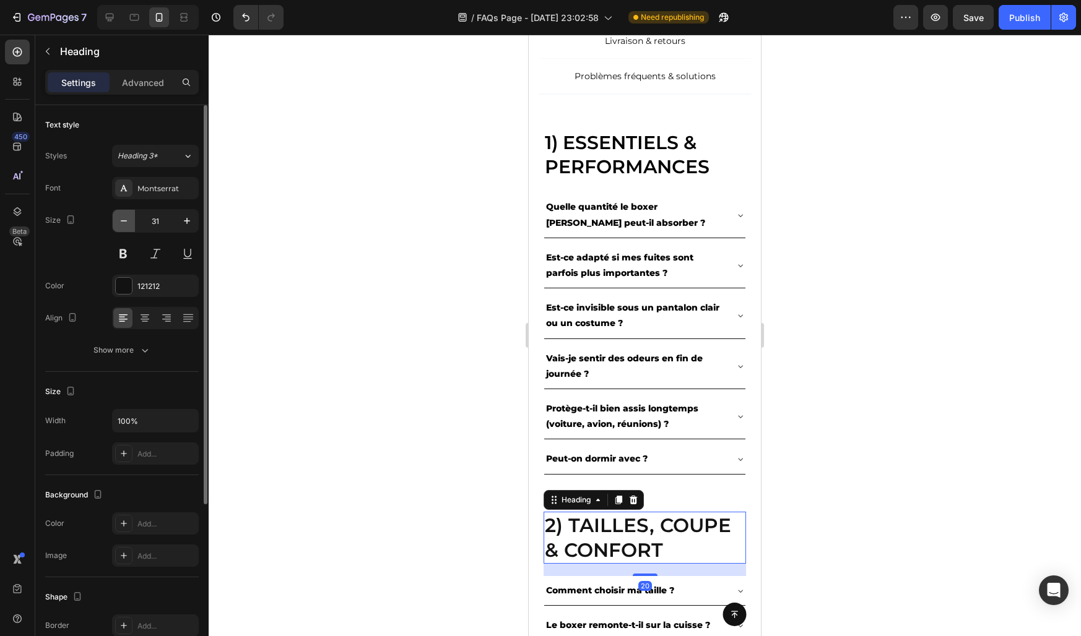
click at [124, 221] on icon "button" at bounding box center [124, 221] width 12 height 12
type input "30"
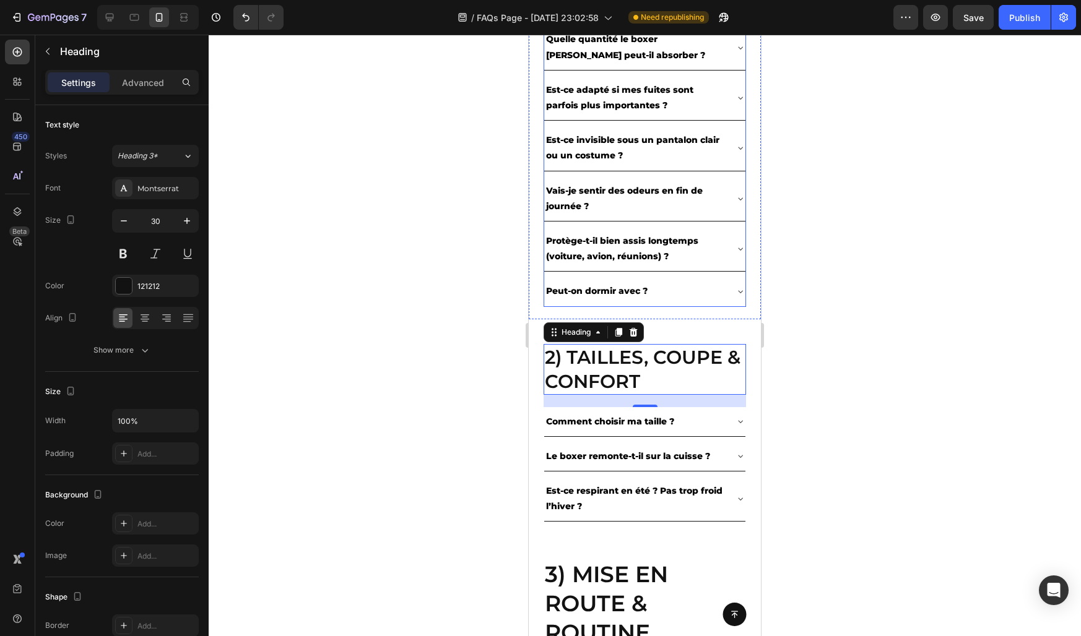
scroll to position [870, 0]
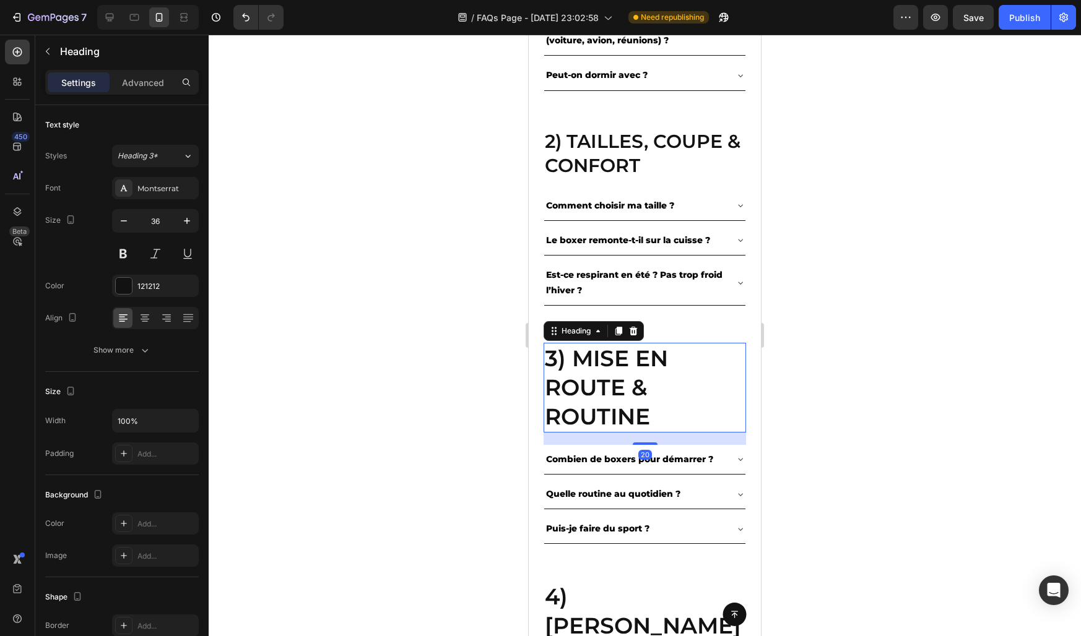
click at [587, 386] on h2 "3) Mise en route & routine" at bounding box center [644, 387] width 202 height 89
click at [127, 216] on icon "button" at bounding box center [124, 221] width 12 height 12
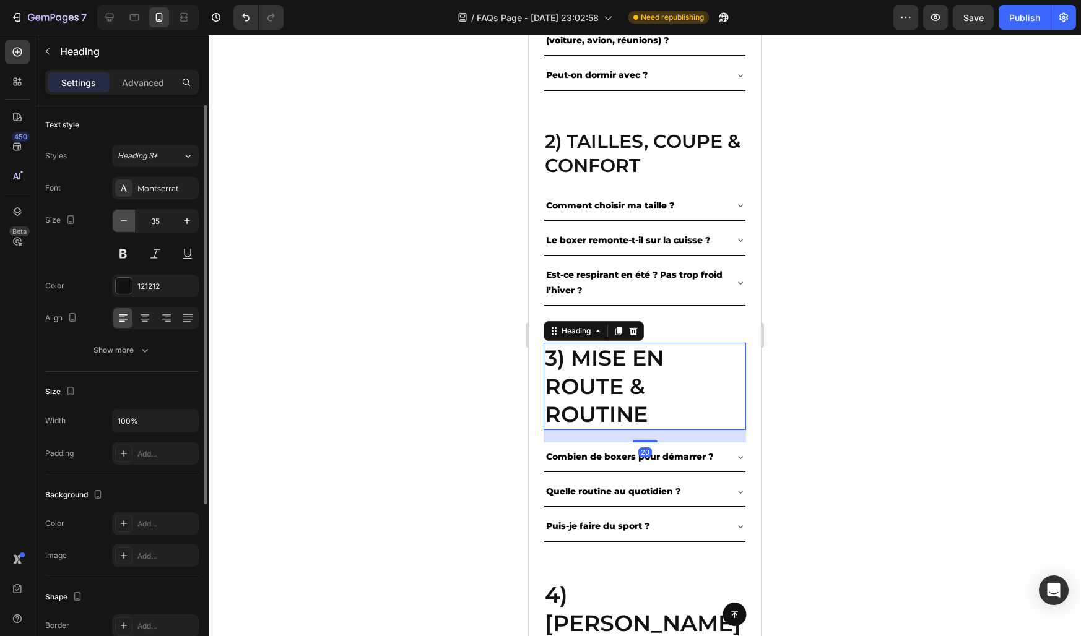
click at [127, 216] on icon "button" at bounding box center [124, 221] width 12 height 12
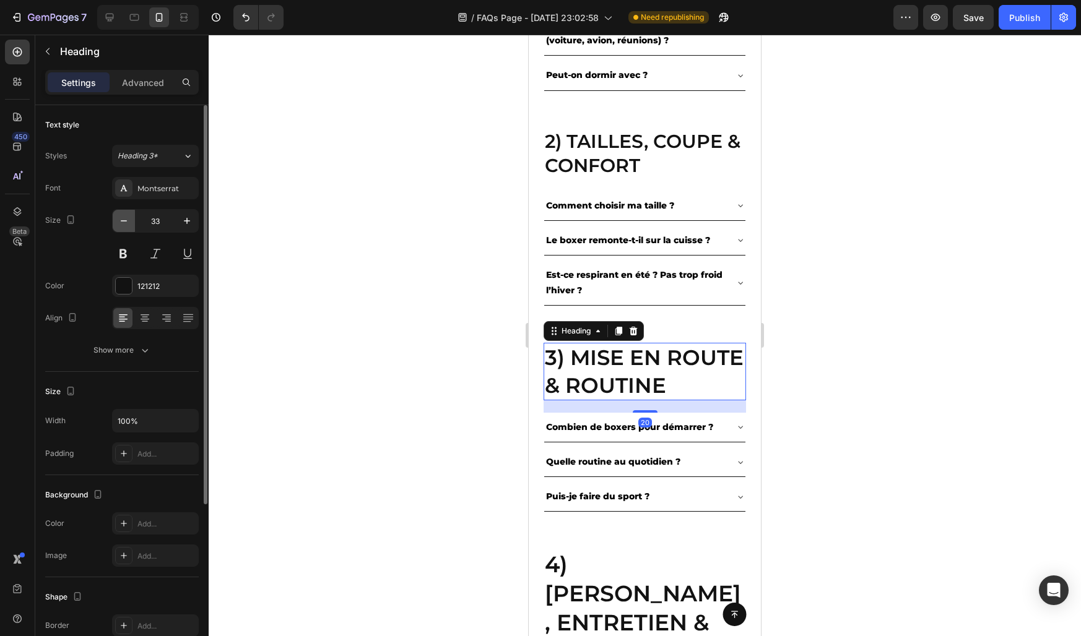
click at [127, 216] on icon "button" at bounding box center [124, 221] width 12 height 12
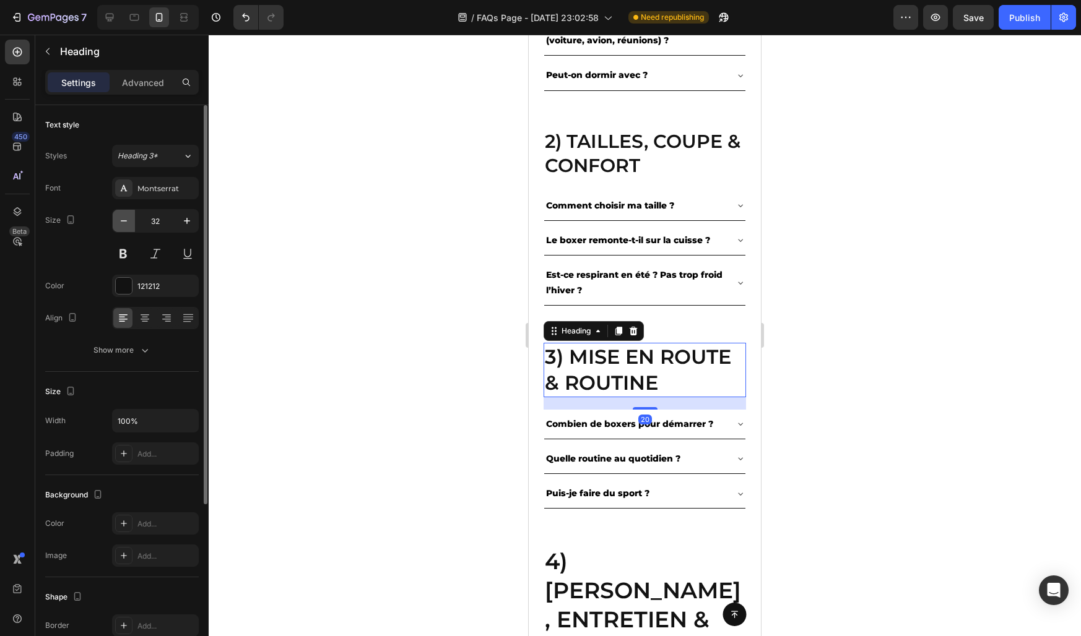
click at [127, 216] on icon "button" at bounding box center [124, 221] width 12 height 12
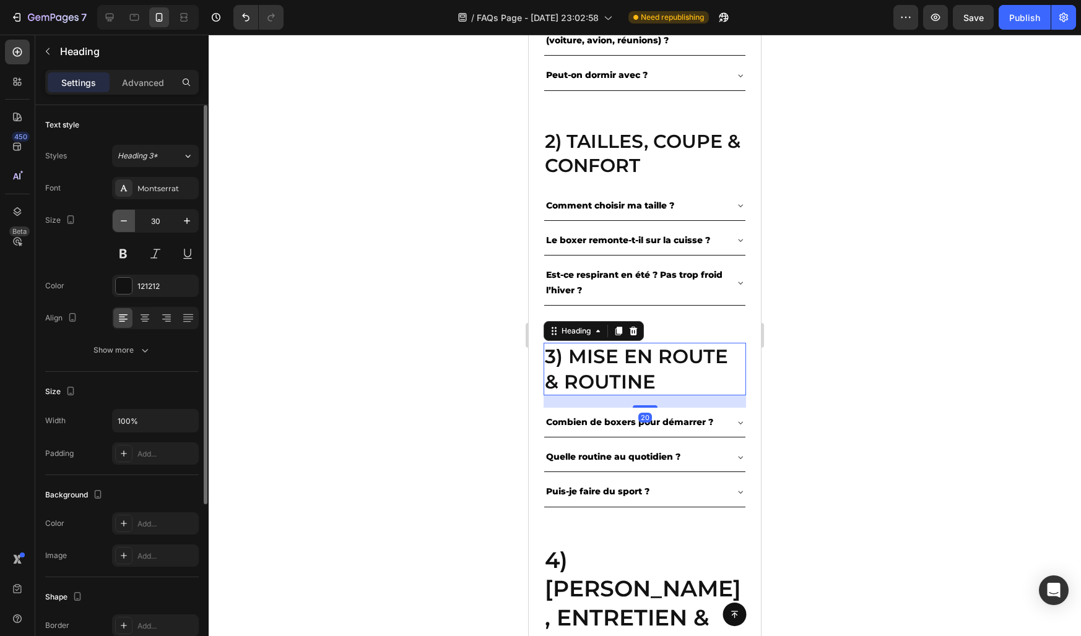
click at [127, 216] on icon "button" at bounding box center [124, 221] width 12 height 12
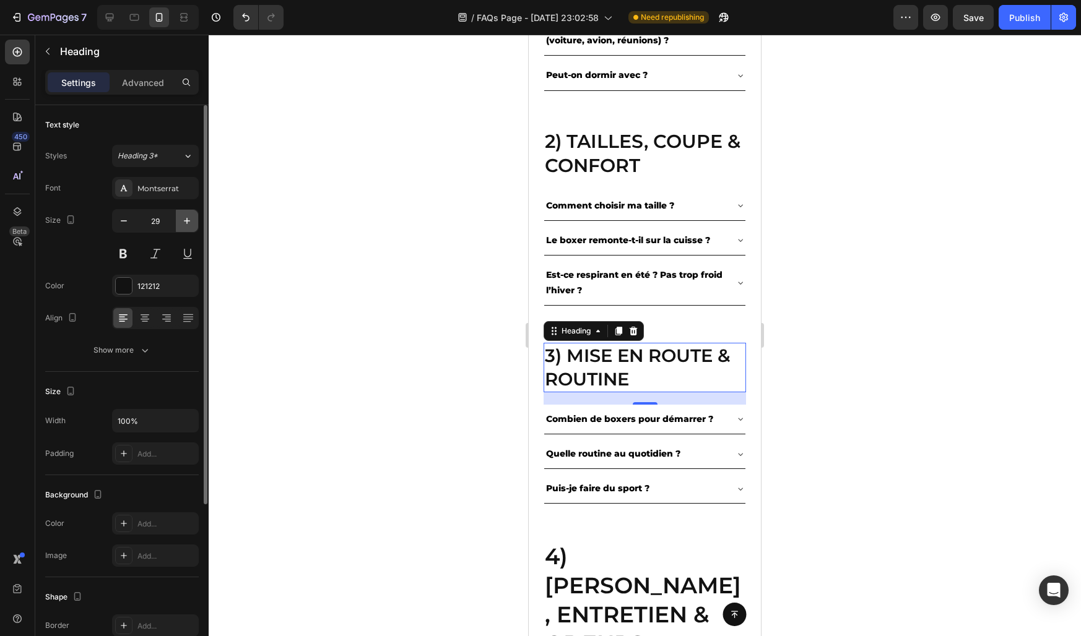
click at [184, 223] on icon "button" at bounding box center [187, 221] width 12 height 12
type input "30"
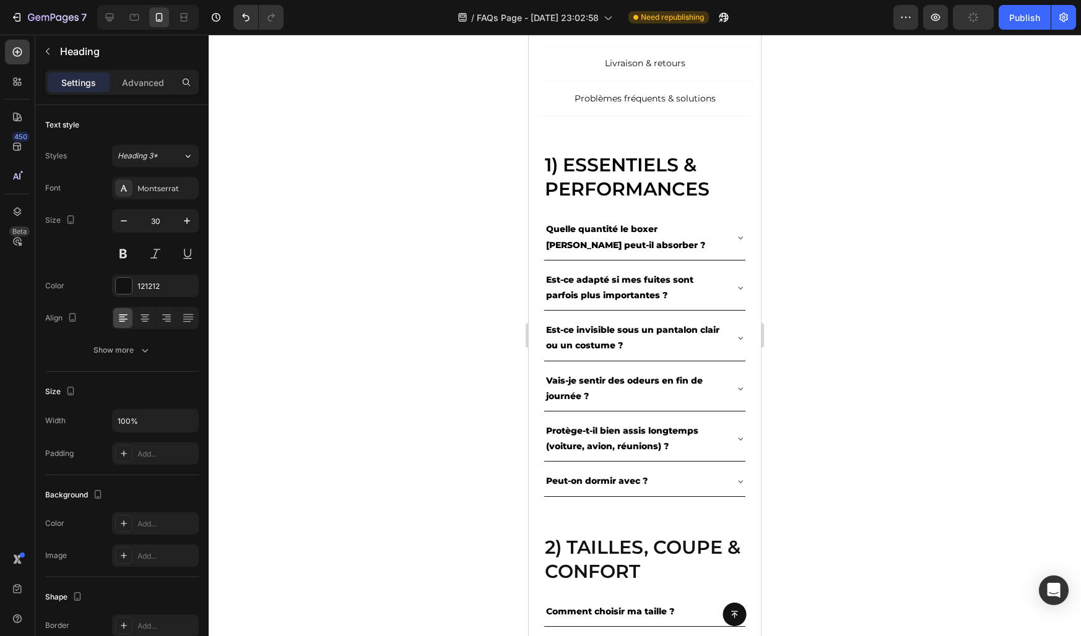
scroll to position [461, 0]
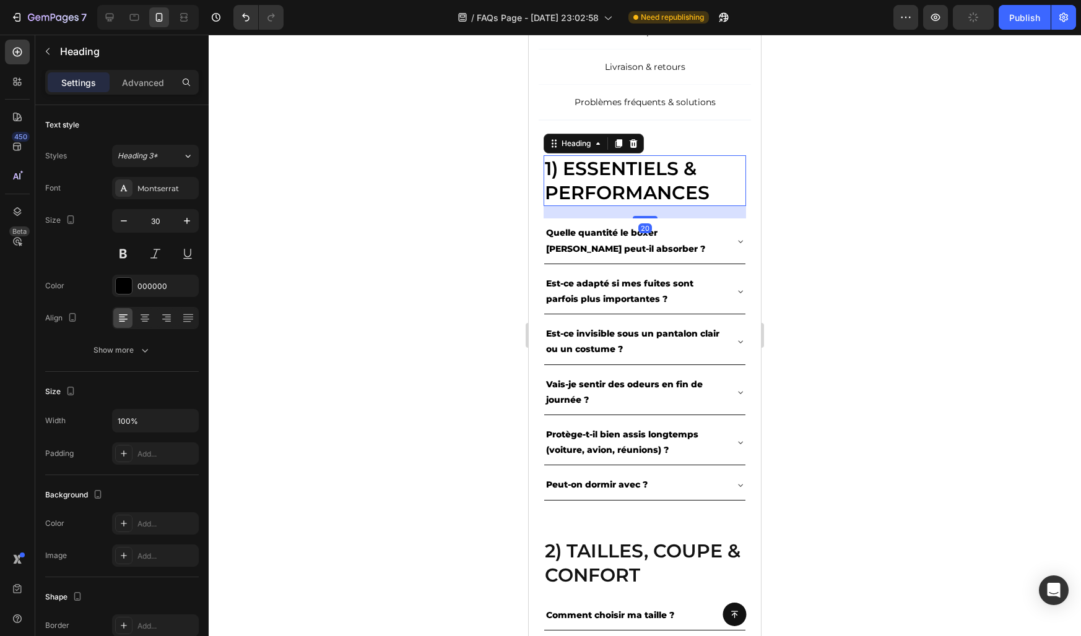
click at [587, 201] on h2 "1) Essentiels & performances" at bounding box center [644, 180] width 202 height 51
click at [118, 215] on icon "button" at bounding box center [124, 221] width 12 height 12
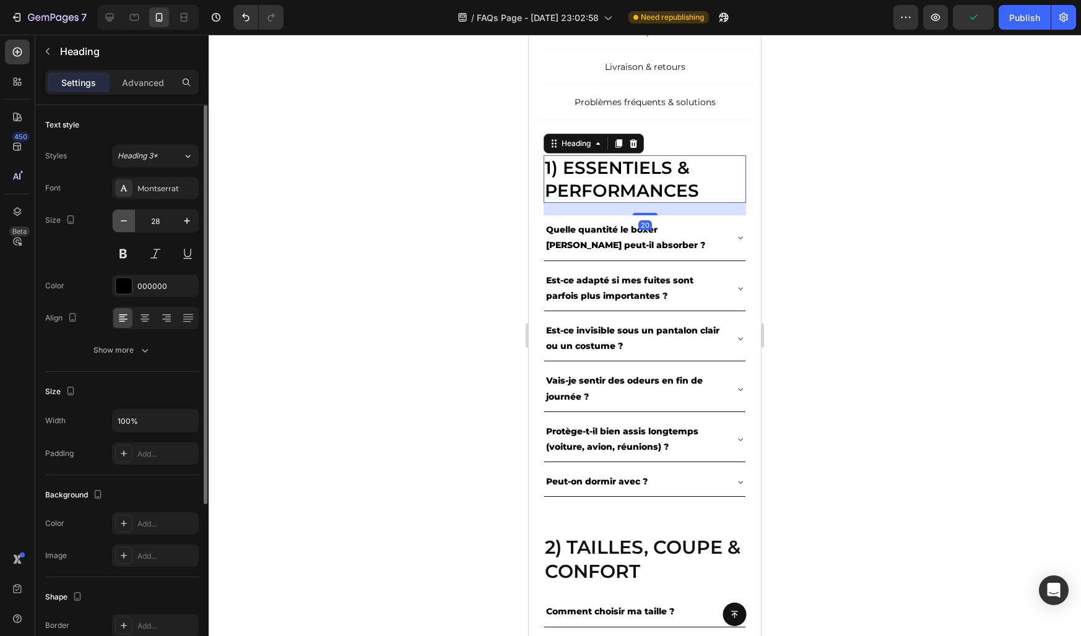
click at [118, 215] on icon "button" at bounding box center [124, 221] width 12 height 12
type input "26"
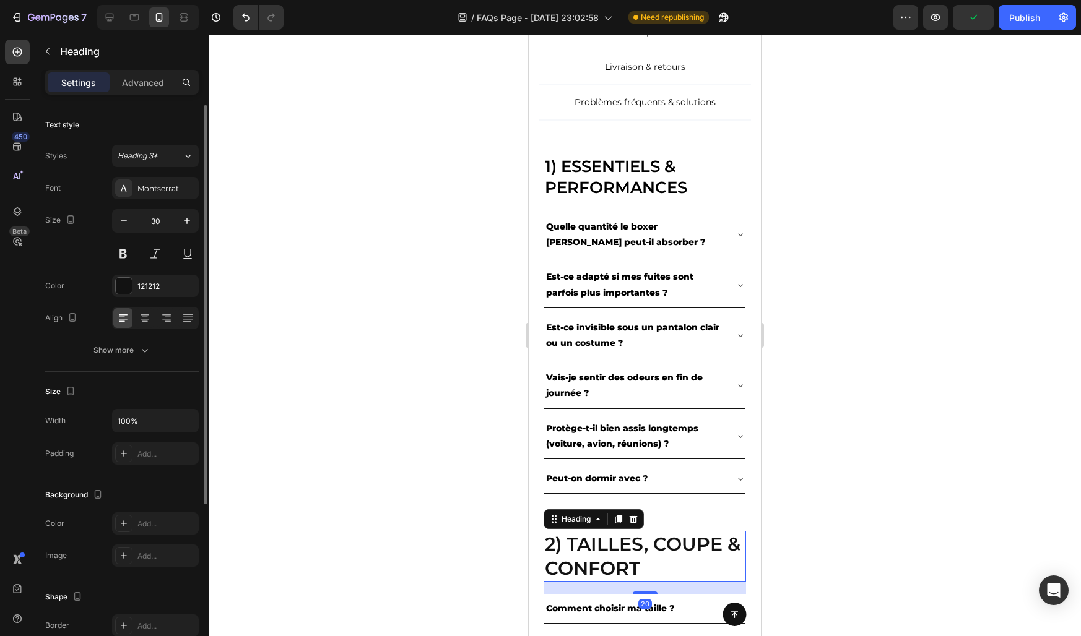
click at [561, 568] on h2 "2) Tailles, coupe & confort" at bounding box center [644, 556] width 202 height 51
click at [128, 218] on icon "button" at bounding box center [124, 221] width 12 height 12
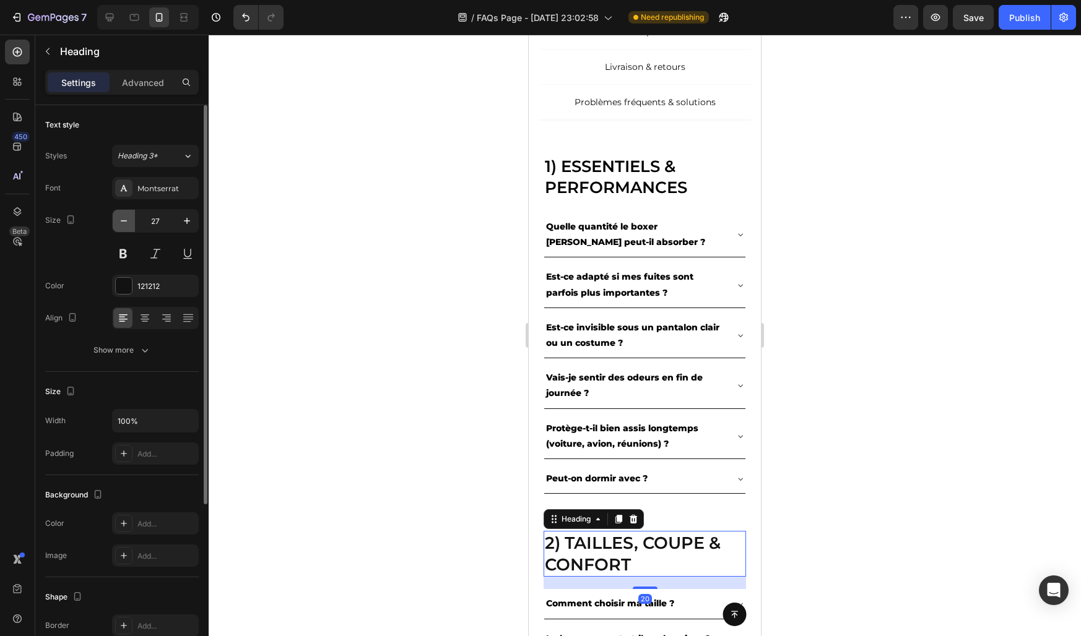
type input "26"
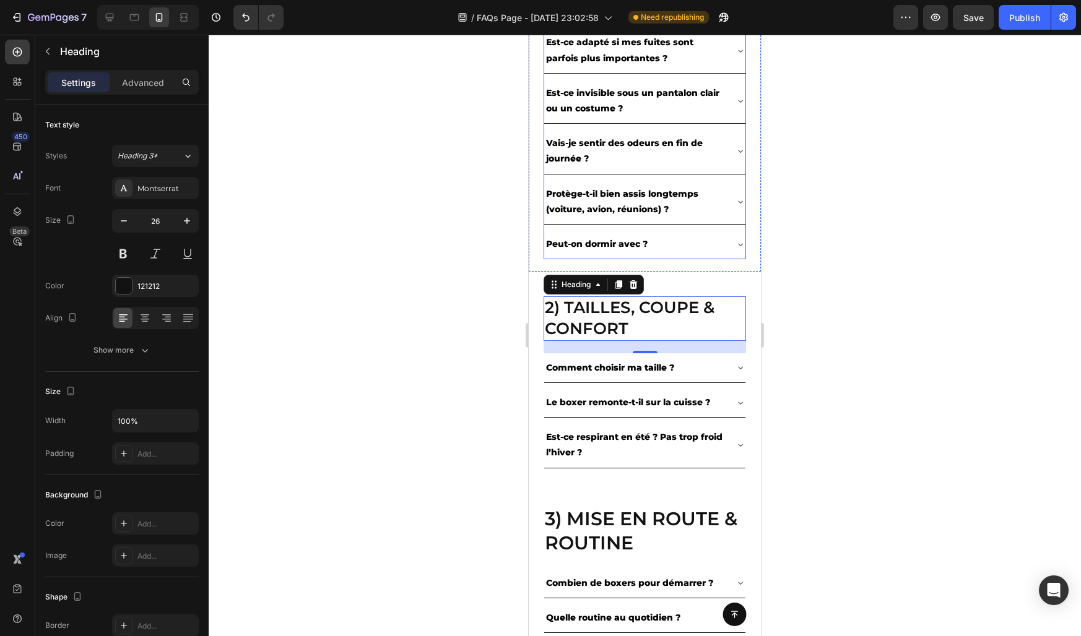
scroll to position [757, 0]
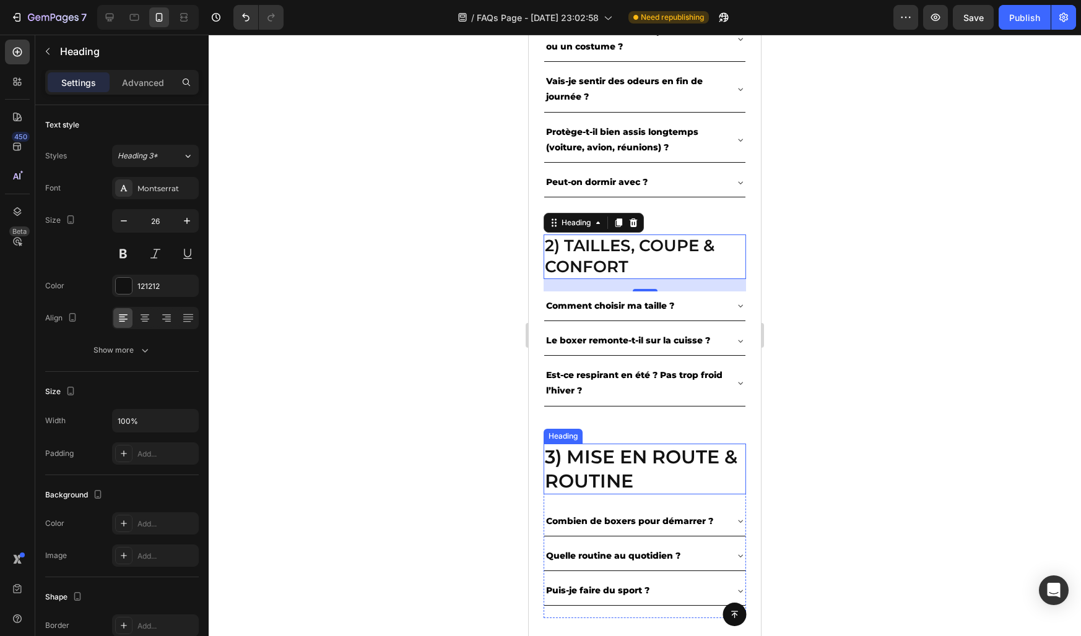
click at [568, 465] on h2 "3) Mise en route & routine" at bounding box center [644, 469] width 202 height 51
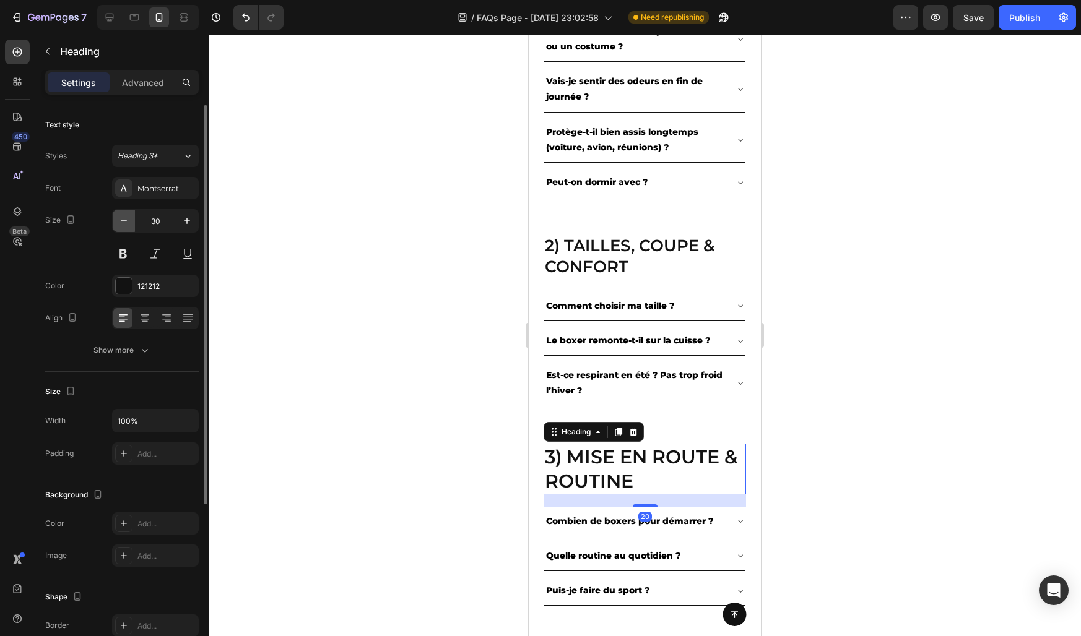
click at [121, 220] on icon "button" at bounding box center [124, 221] width 12 height 12
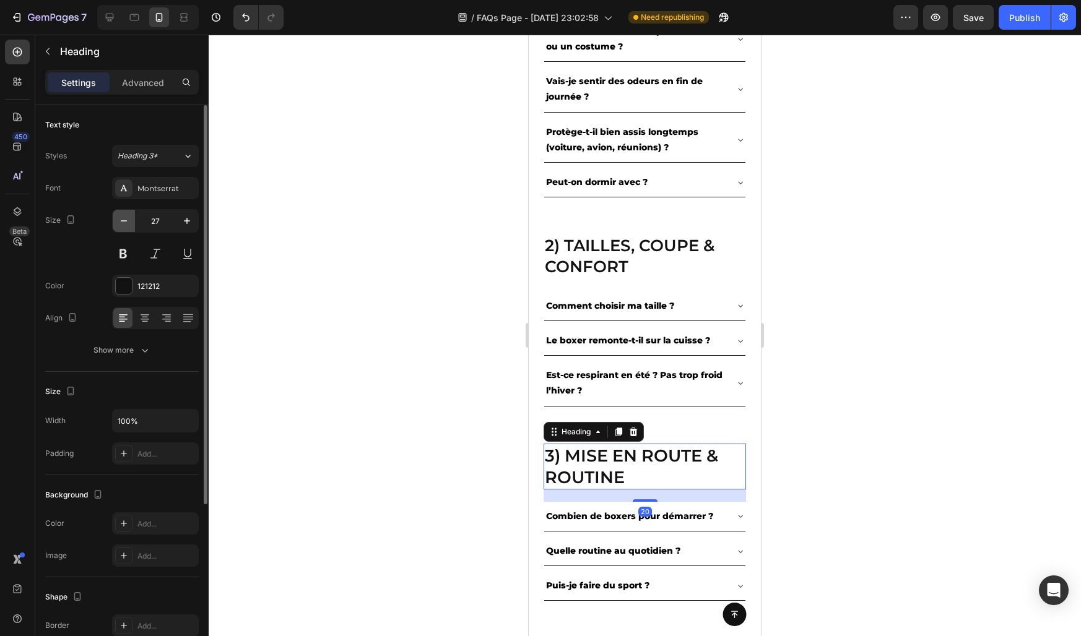
click at [121, 220] on icon "button" at bounding box center [124, 221] width 12 height 12
type input "26"
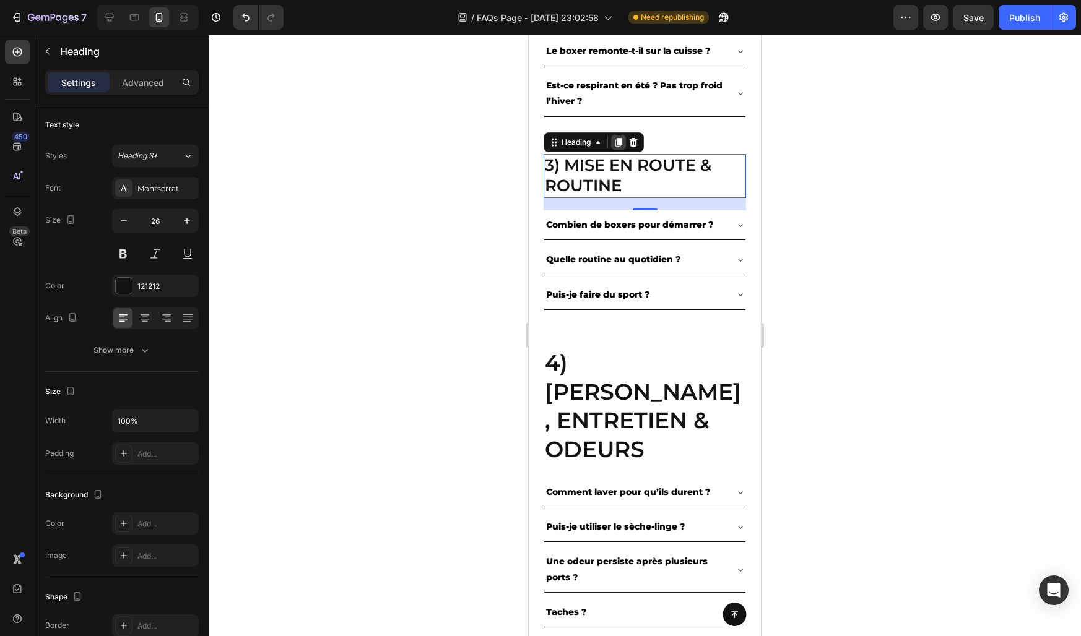
scroll to position [1088, 0]
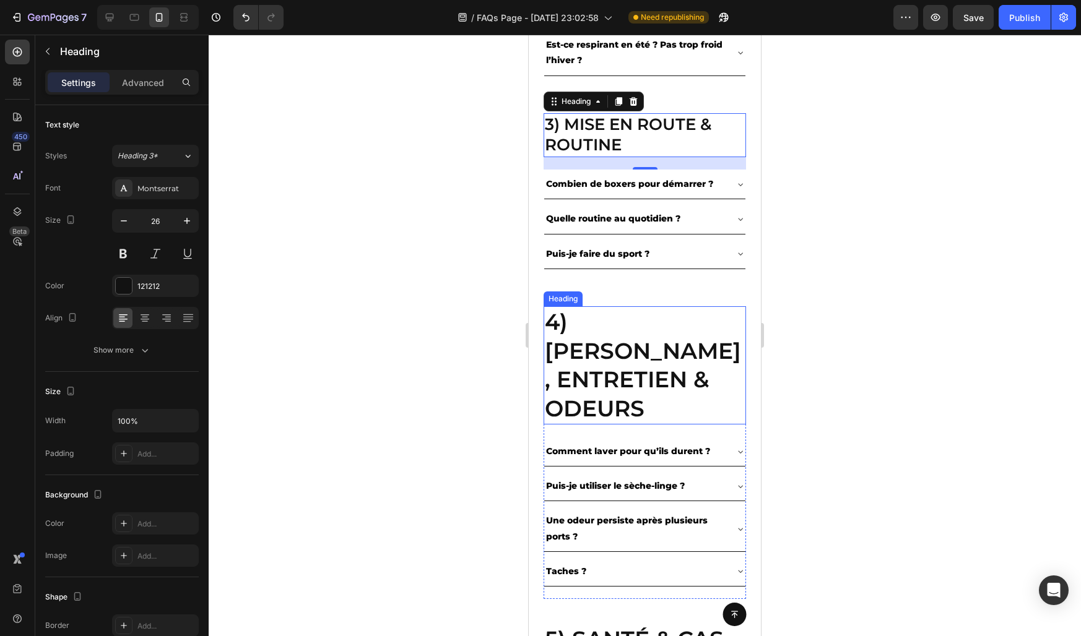
click at [589, 350] on h2 "4) Lavage, entretien & odeurs" at bounding box center [644, 365] width 202 height 118
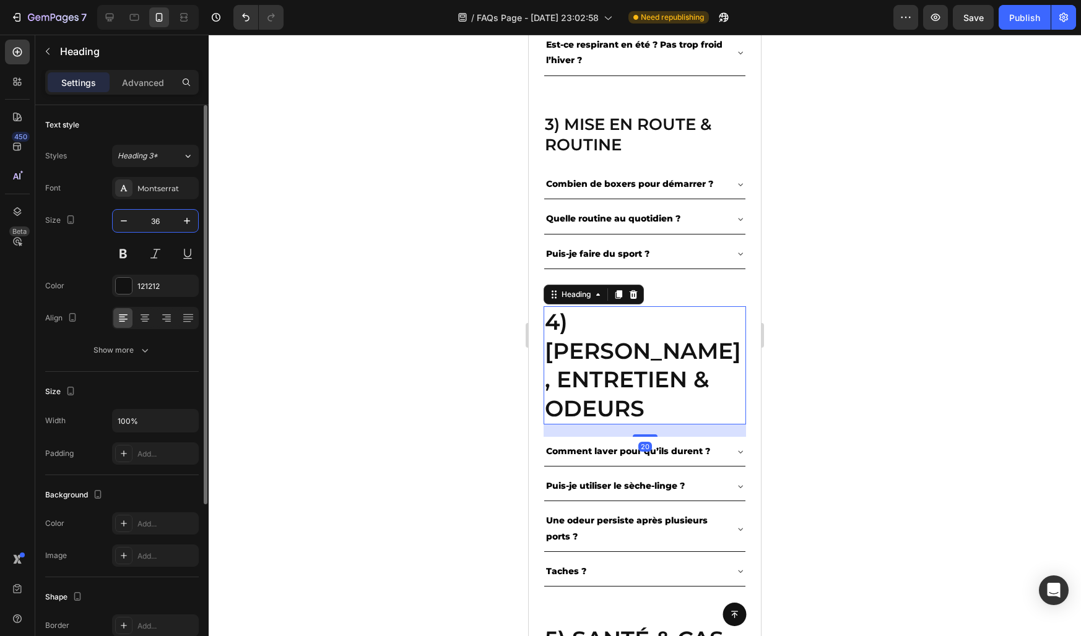
click at [135, 218] on input "36" at bounding box center [155, 221] width 41 height 22
click at [129, 218] on icon "button" at bounding box center [124, 221] width 12 height 12
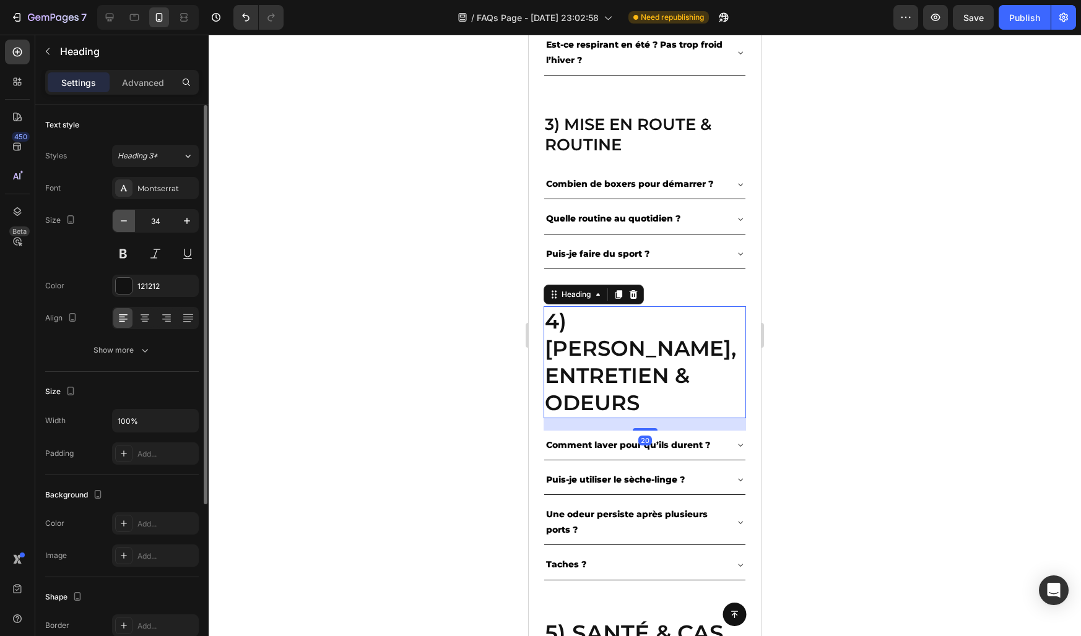
click at [129, 218] on icon "button" at bounding box center [124, 221] width 12 height 12
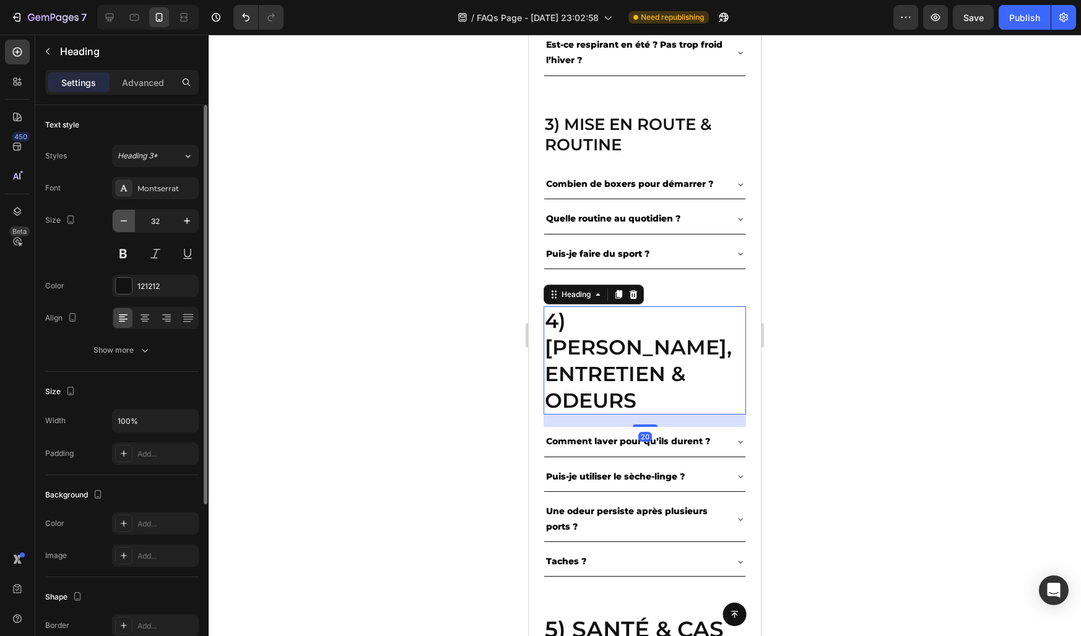
click at [129, 218] on icon "button" at bounding box center [124, 221] width 12 height 12
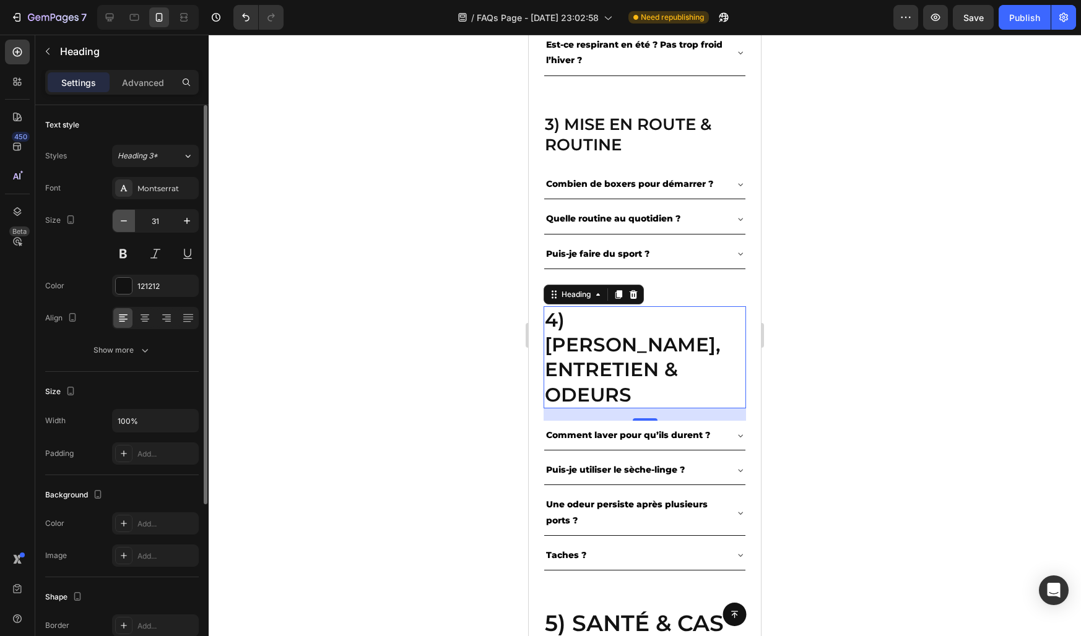
click at [129, 218] on icon "button" at bounding box center [124, 221] width 12 height 12
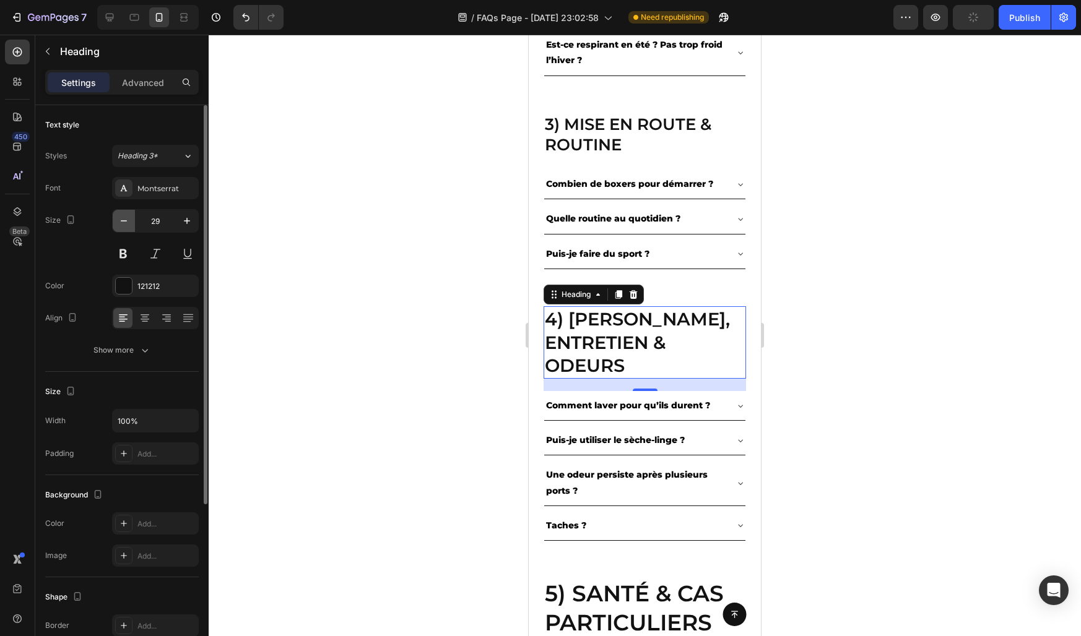
click at [129, 218] on icon "button" at bounding box center [124, 221] width 12 height 12
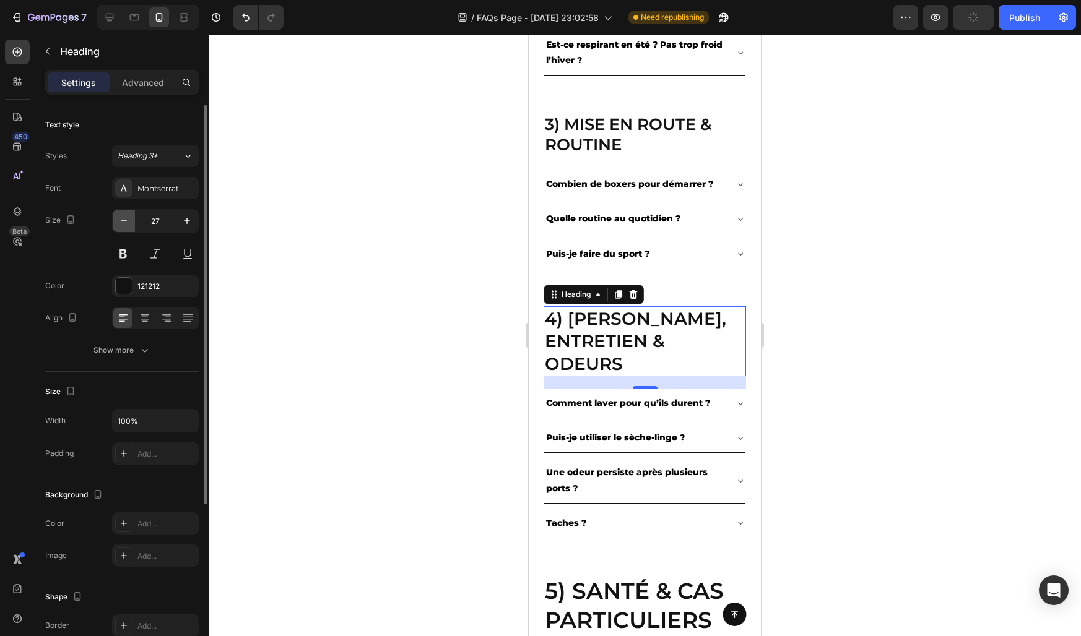
click at [129, 218] on icon "button" at bounding box center [124, 221] width 12 height 12
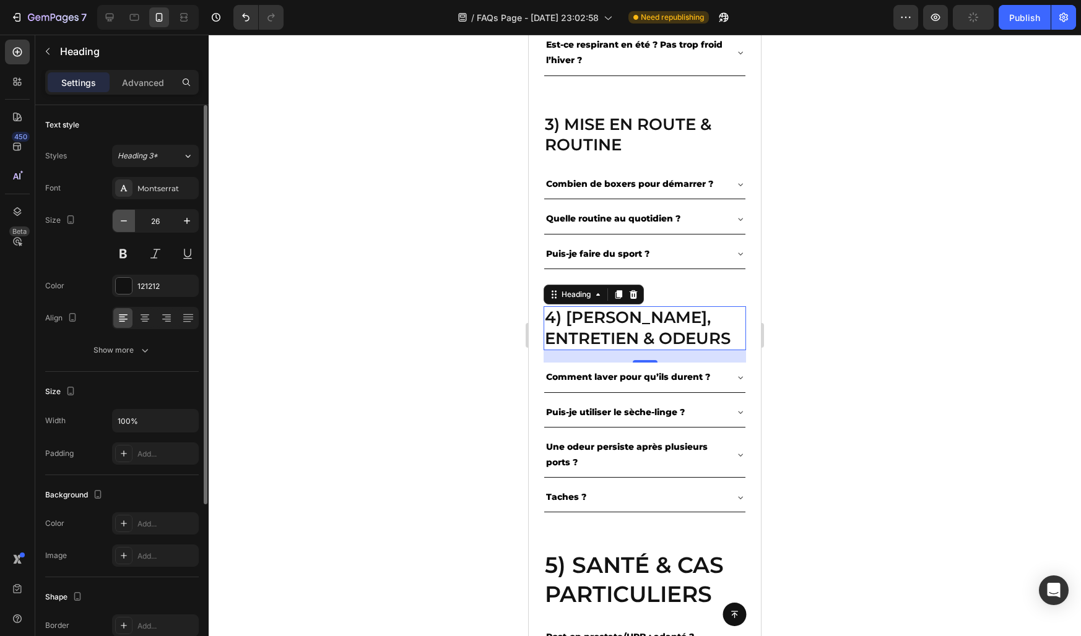
click at [129, 218] on icon "button" at bounding box center [124, 221] width 12 height 12
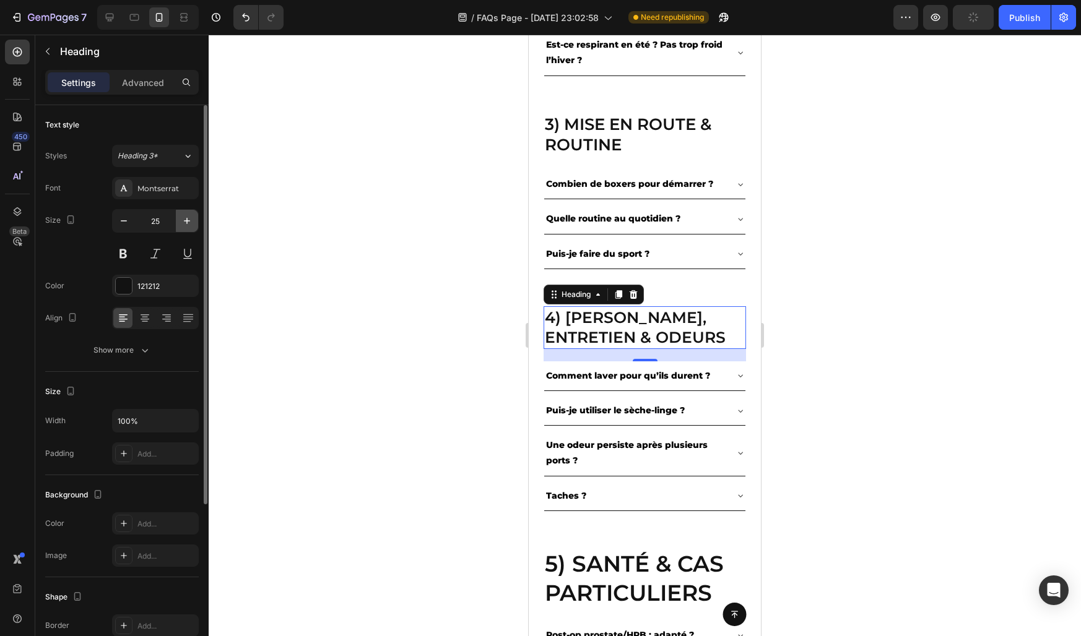
click at [181, 221] on icon "button" at bounding box center [187, 221] width 12 height 12
type input "26"
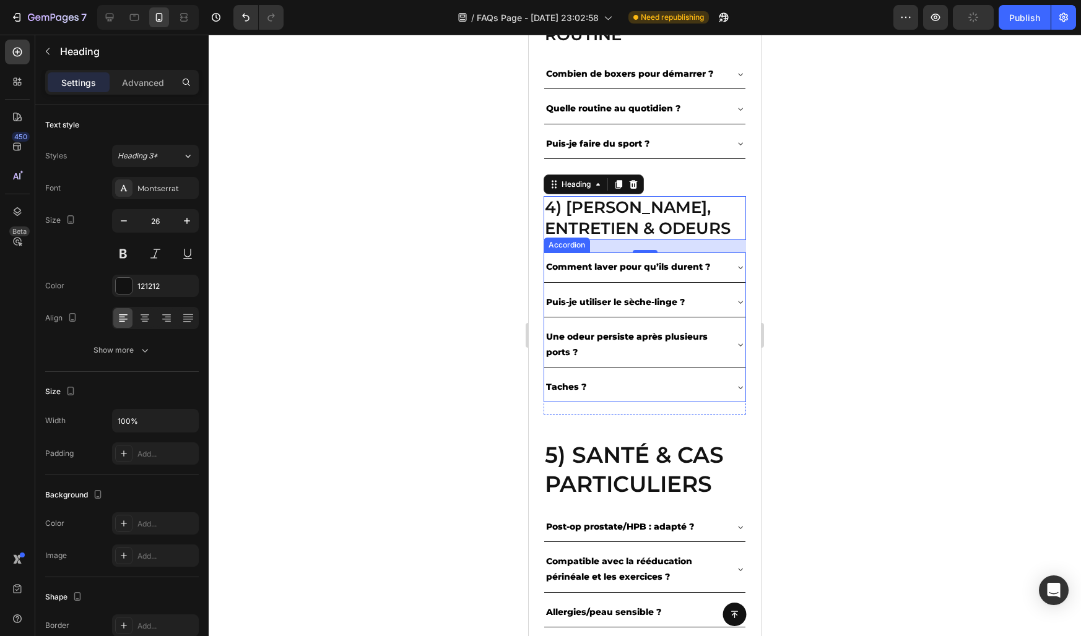
scroll to position [1262, 0]
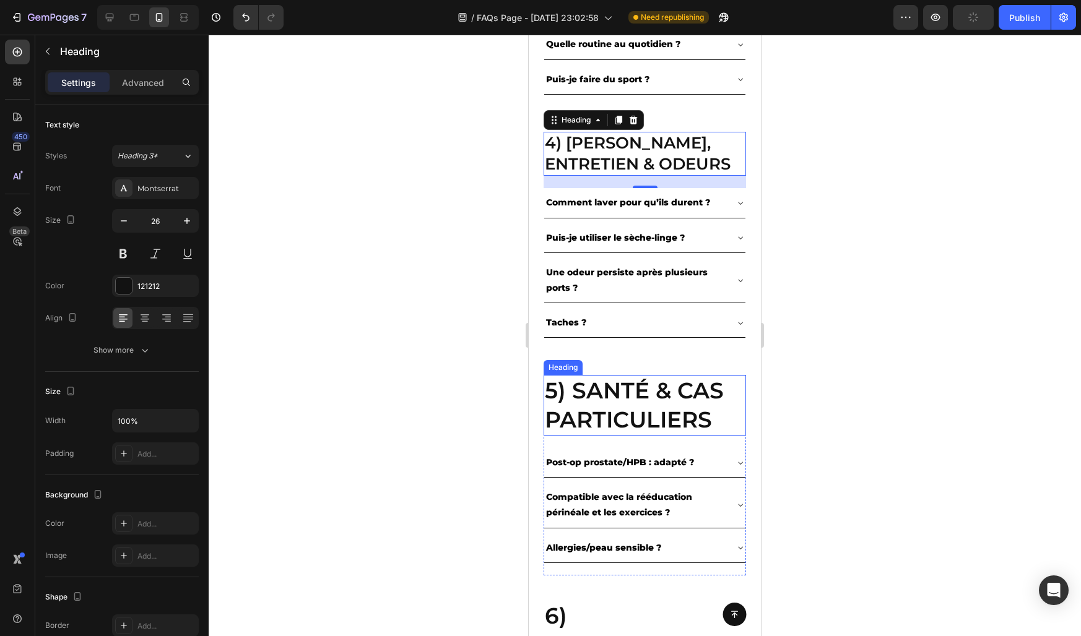
click at [579, 405] on h2 "5) Santé & cas particuliers" at bounding box center [644, 405] width 202 height 61
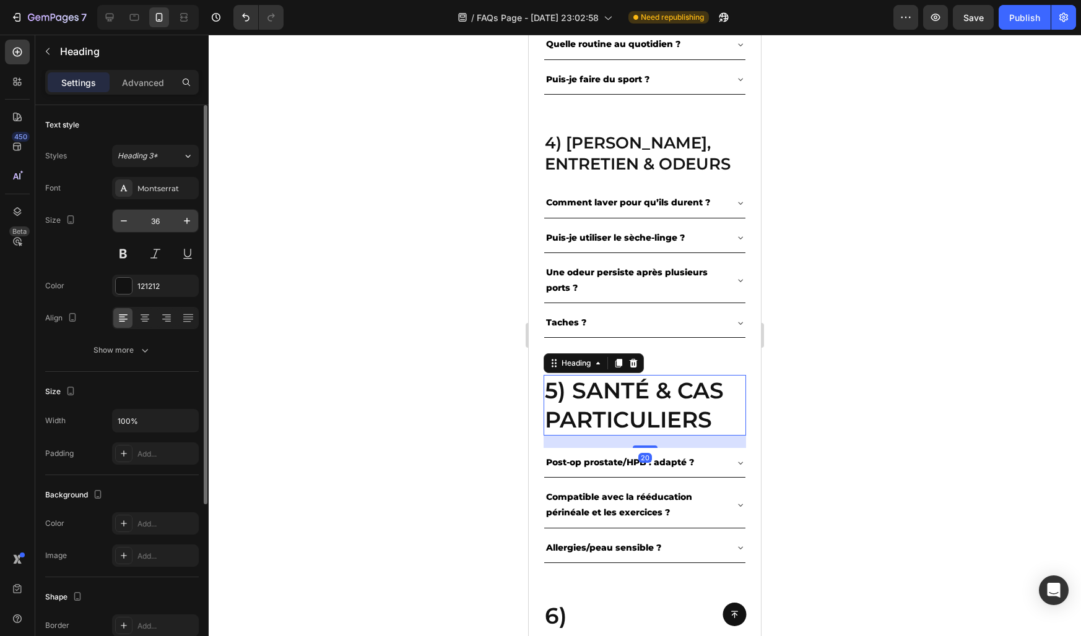
click at [131, 209] on div "36" at bounding box center [155, 221] width 87 height 24
click at [128, 217] on icon "button" at bounding box center [124, 221] width 12 height 12
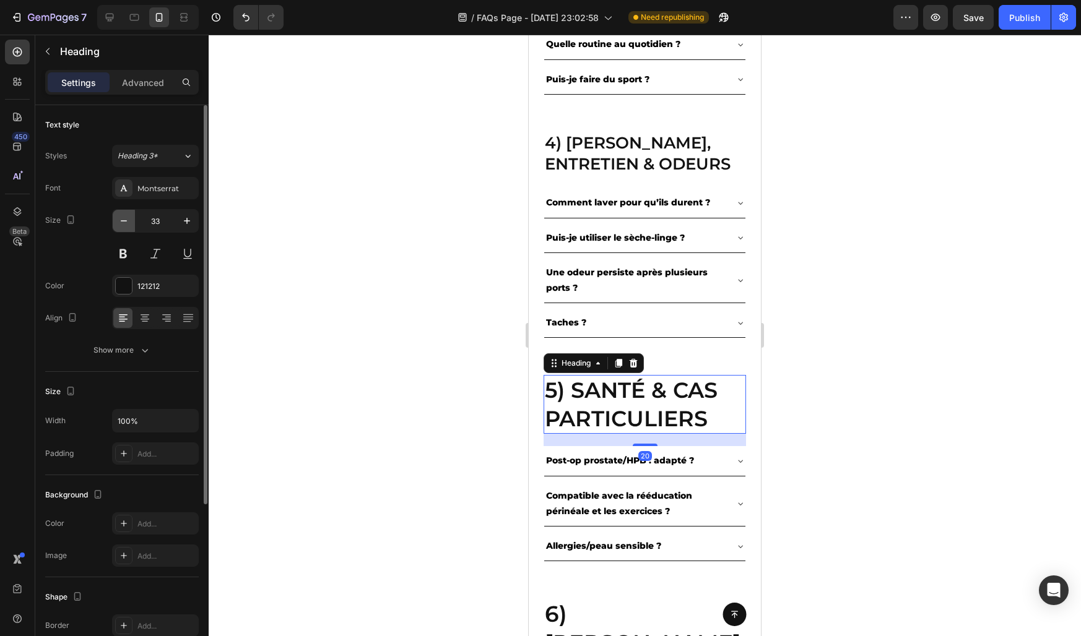
click at [128, 217] on icon "button" at bounding box center [124, 221] width 12 height 12
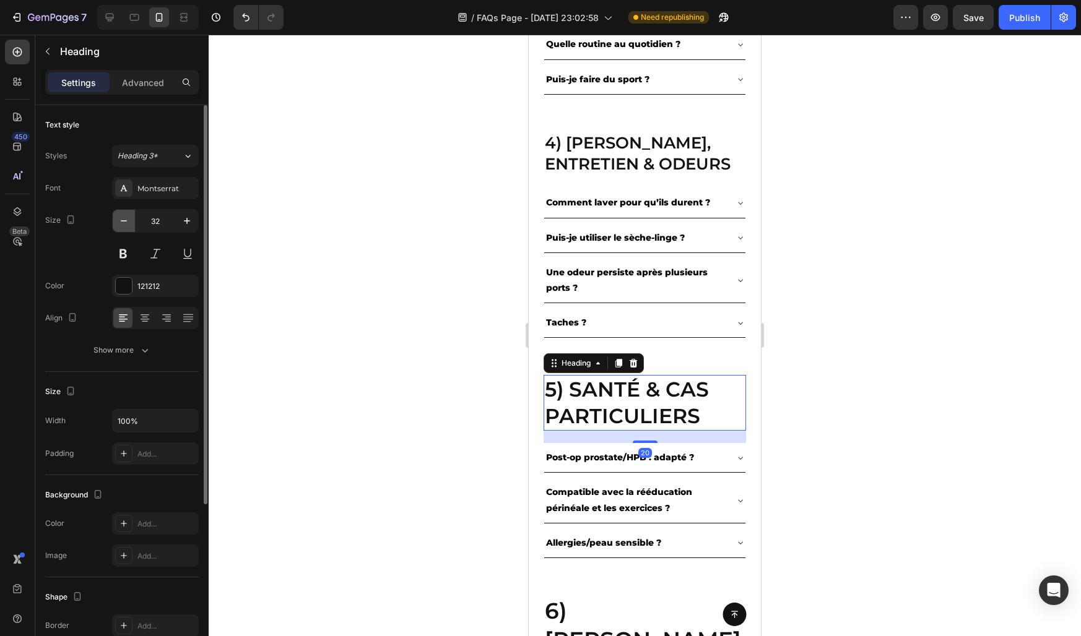
click at [128, 217] on icon "button" at bounding box center [124, 221] width 12 height 12
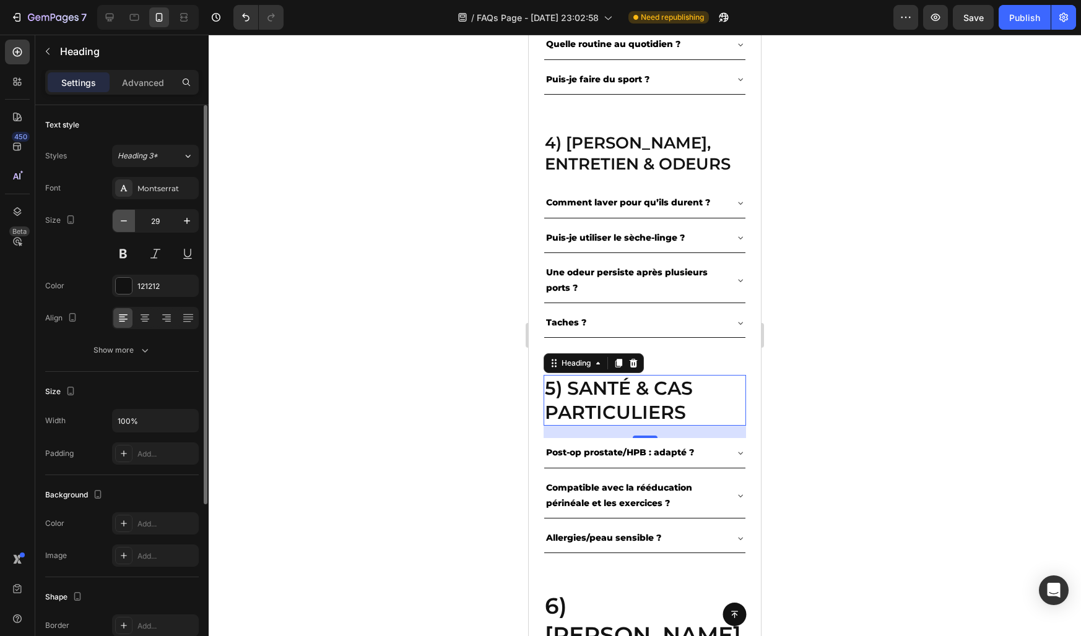
click at [128, 217] on icon "button" at bounding box center [124, 221] width 12 height 12
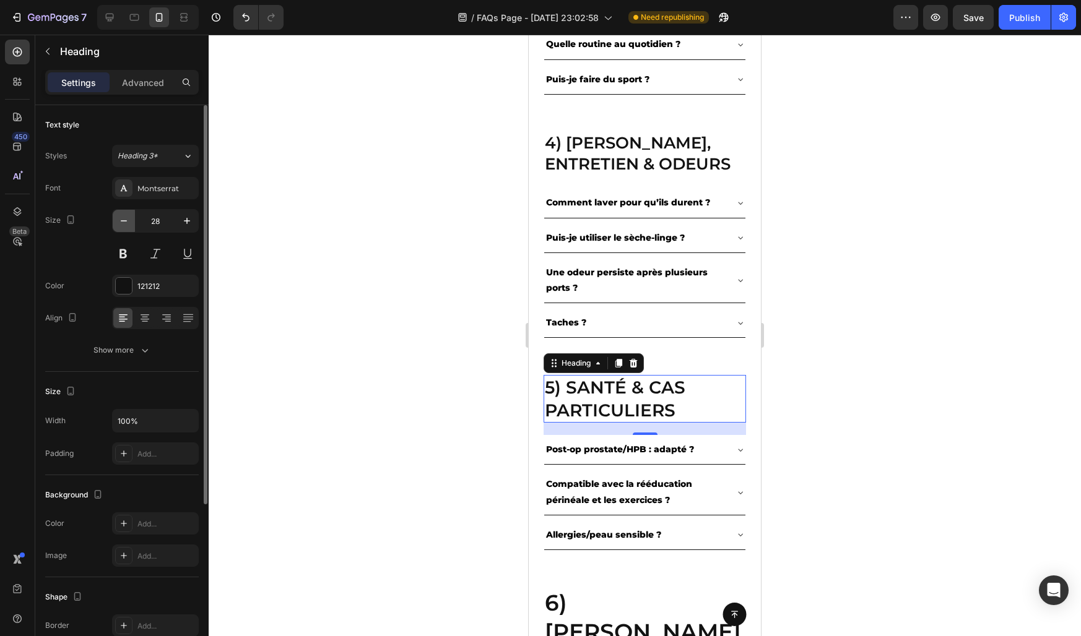
click at [128, 217] on icon "button" at bounding box center [124, 221] width 12 height 12
type input "26"
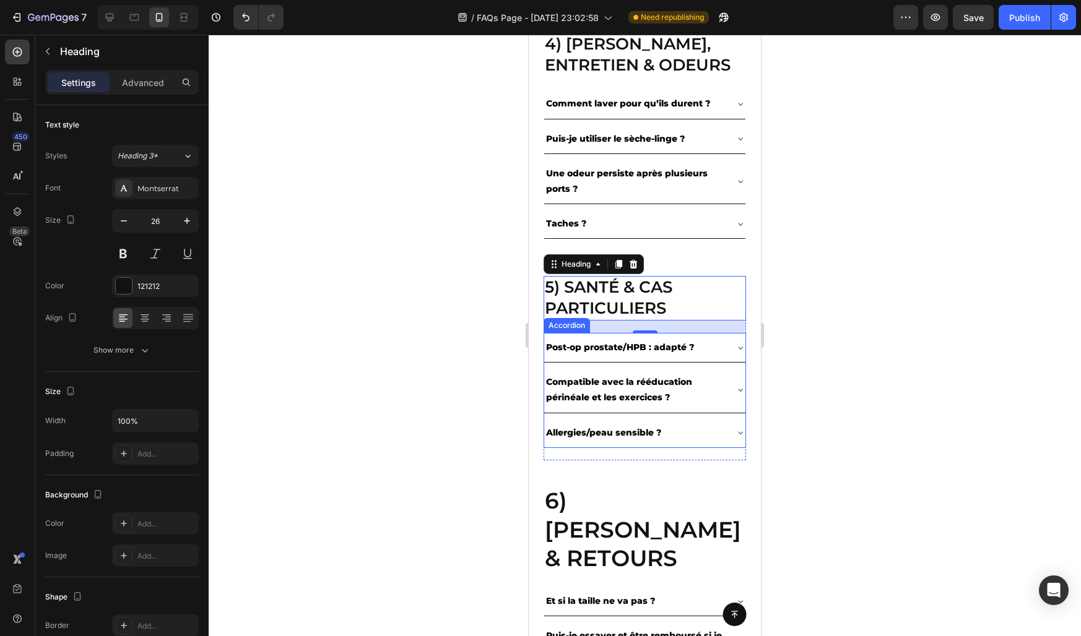
scroll to position [1404, 0]
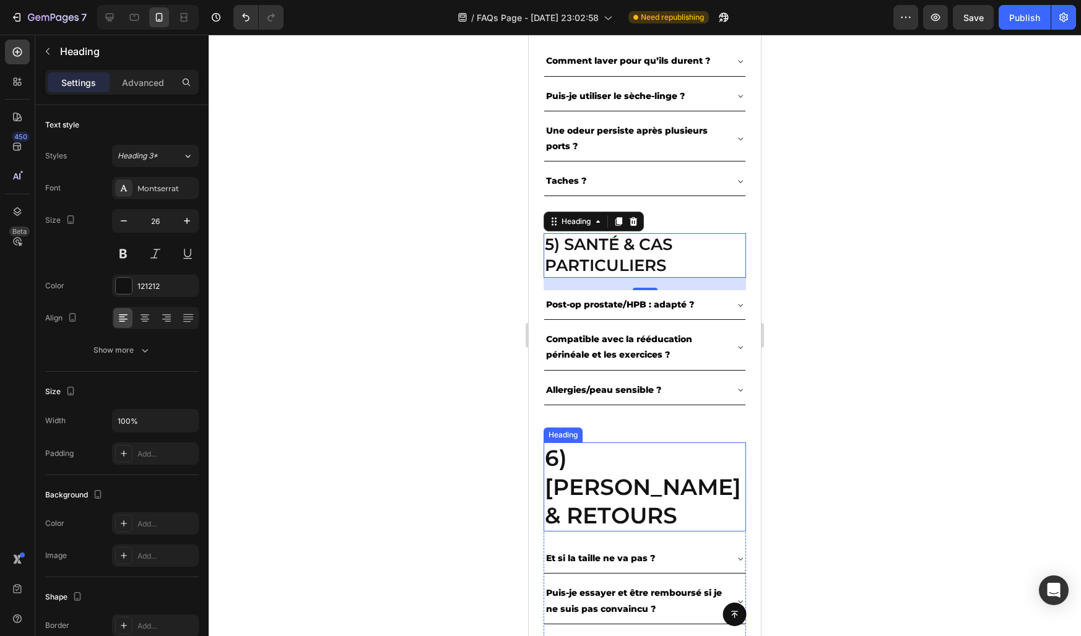
click at [584, 467] on h2 "6) livraison & retours" at bounding box center [644, 487] width 202 height 89
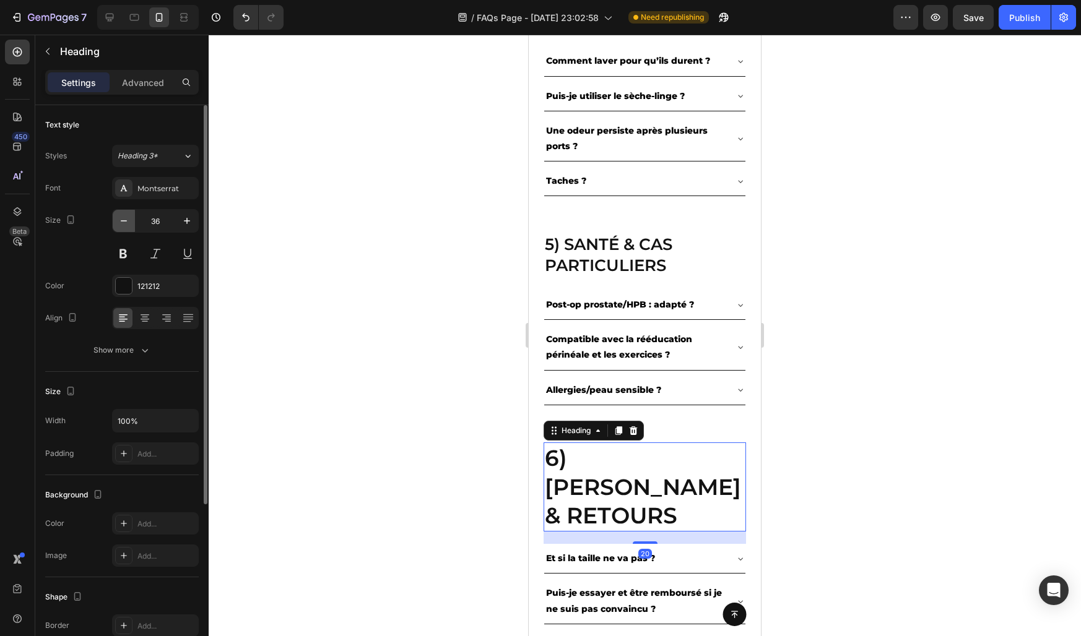
click at [123, 222] on icon "button" at bounding box center [124, 221] width 12 height 12
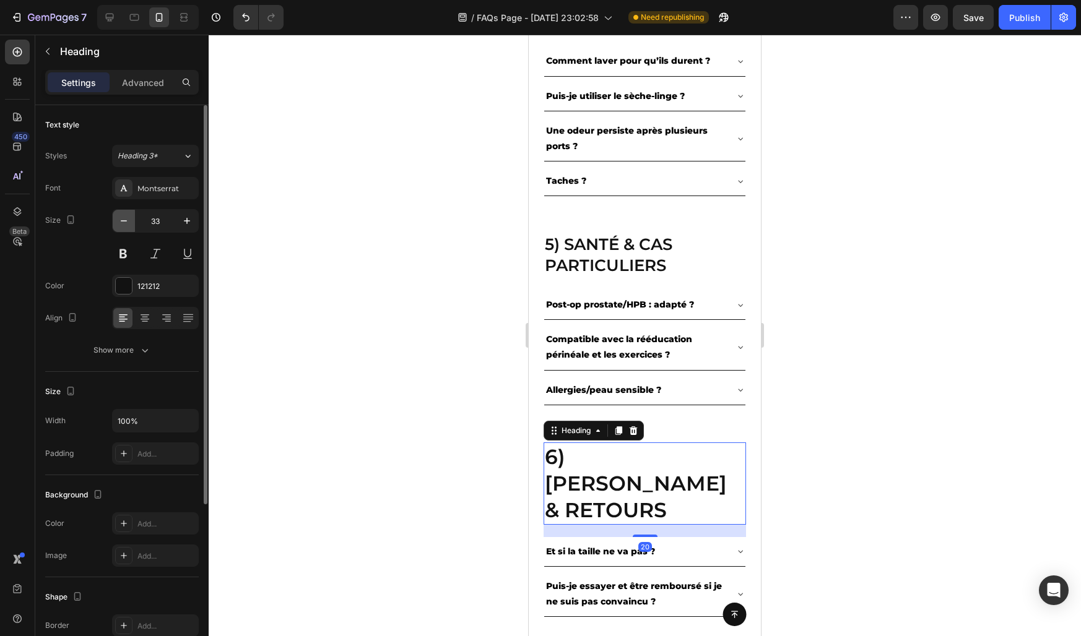
click at [123, 222] on icon "button" at bounding box center [124, 221] width 12 height 12
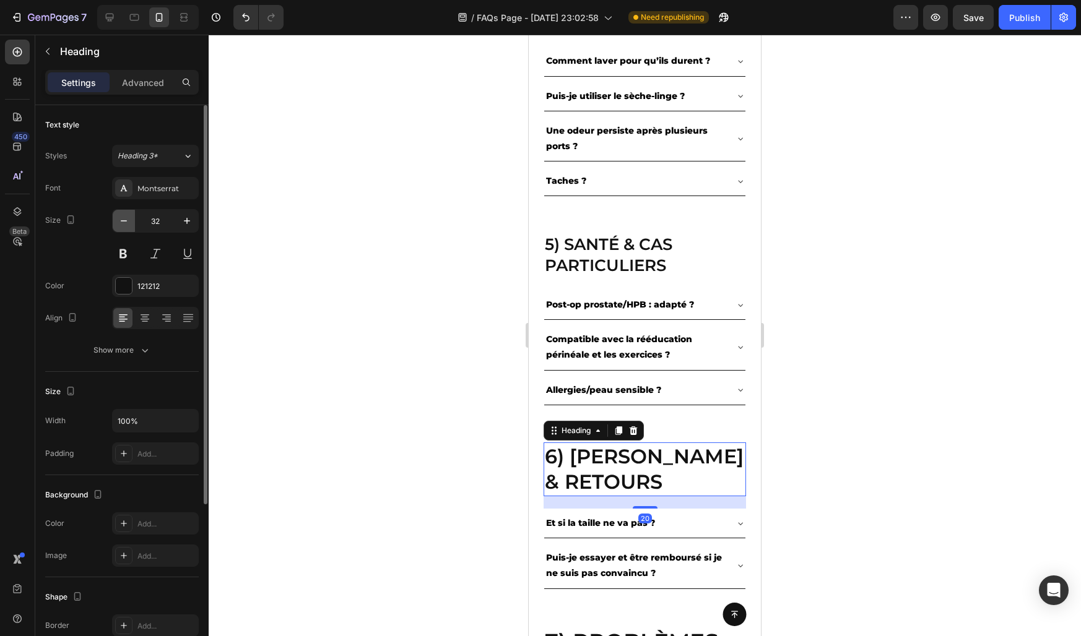
click at [123, 222] on icon "button" at bounding box center [124, 221] width 12 height 12
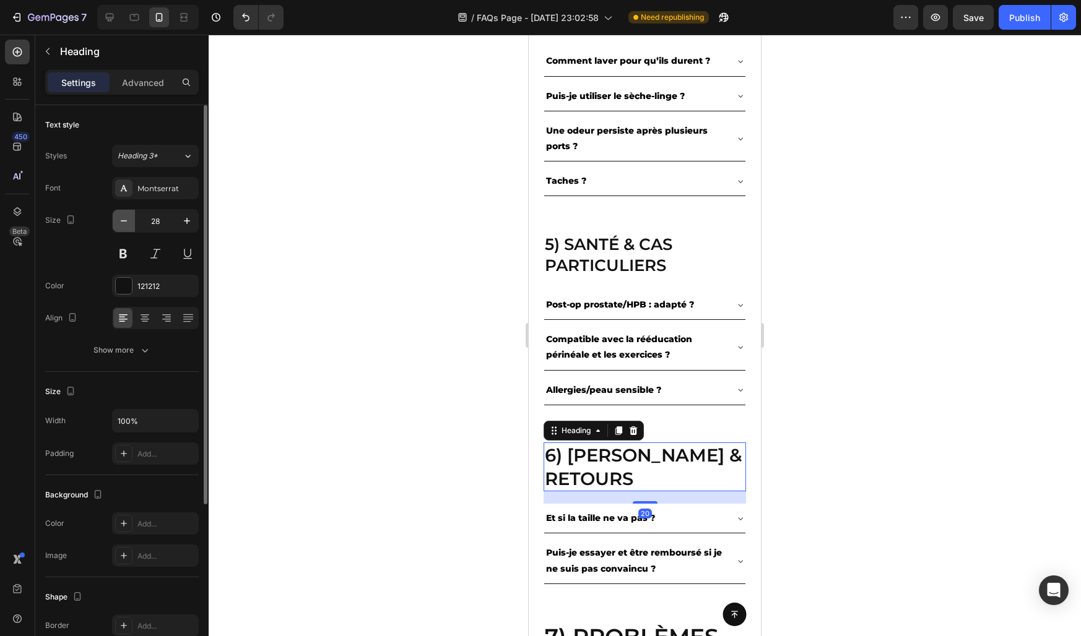
click at [123, 222] on icon "button" at bounding box center [124, 221] width 12 height 12
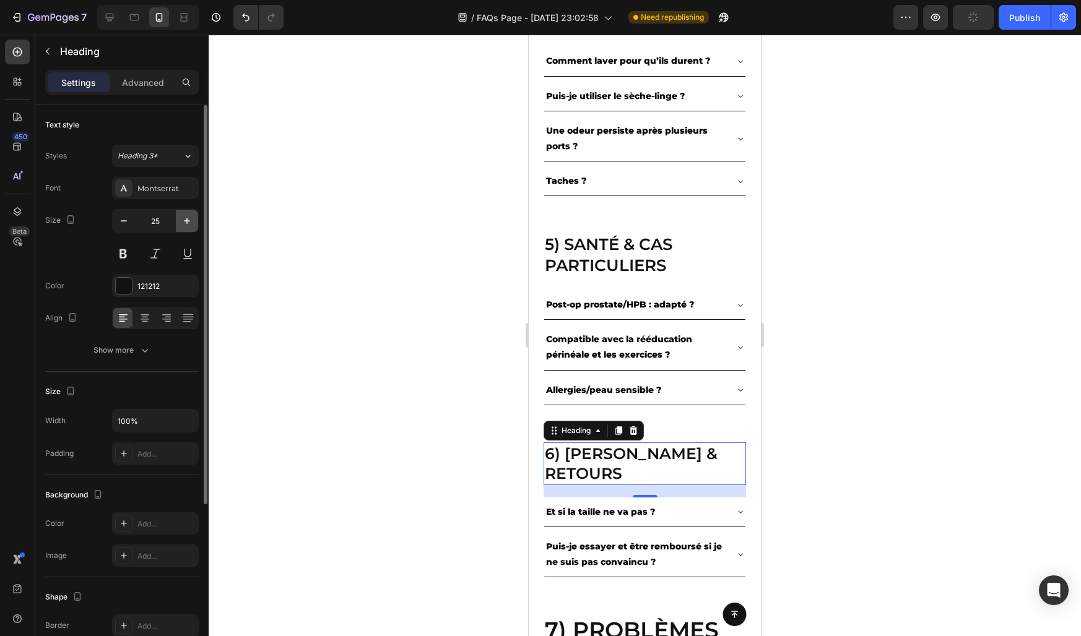
click at [188, 218] on icon "button" at bounding box center [187, 221] width 12 height 12
type input "26"
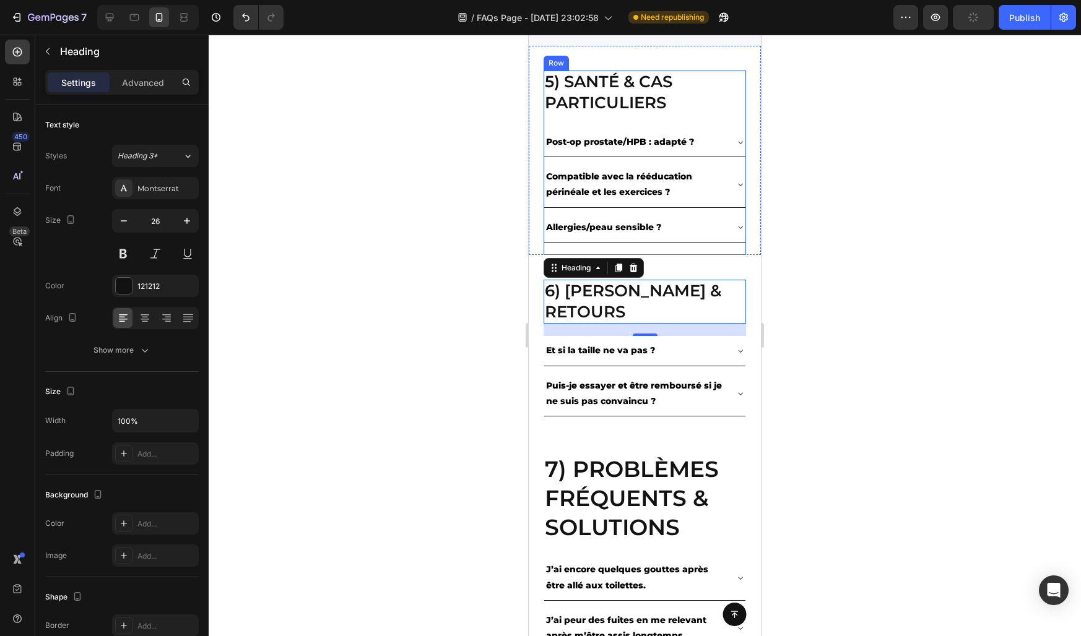
scroll to position [1799, 0]
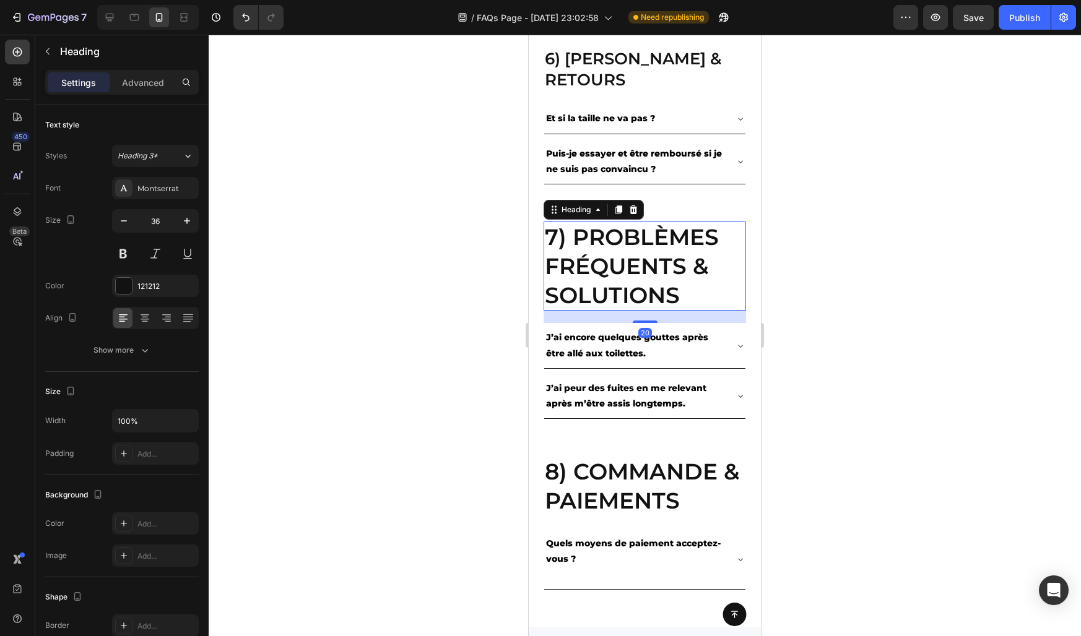
click at [596, 258] on h2 "7) Problèmes fréquents & solutions" at bounding box center [644, 266] width 202 height 89
click at [128, 225] on icon "button" at bounding box center [124, 221] width 12 height 12
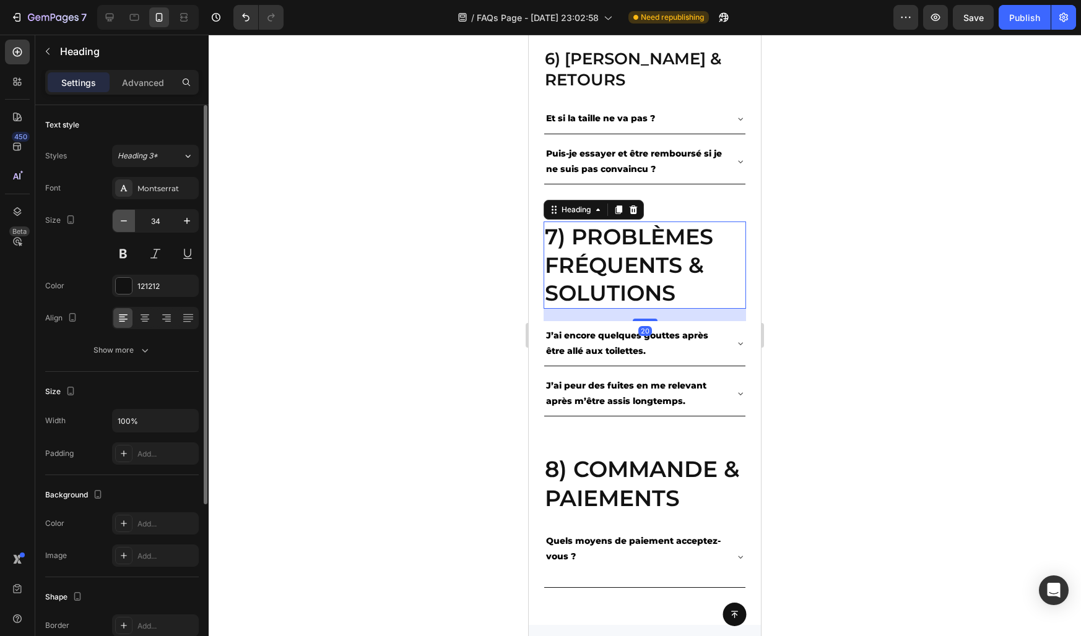
click at [128, 225] on icon "button" at bounding box center [124, 221] width 12 height 12
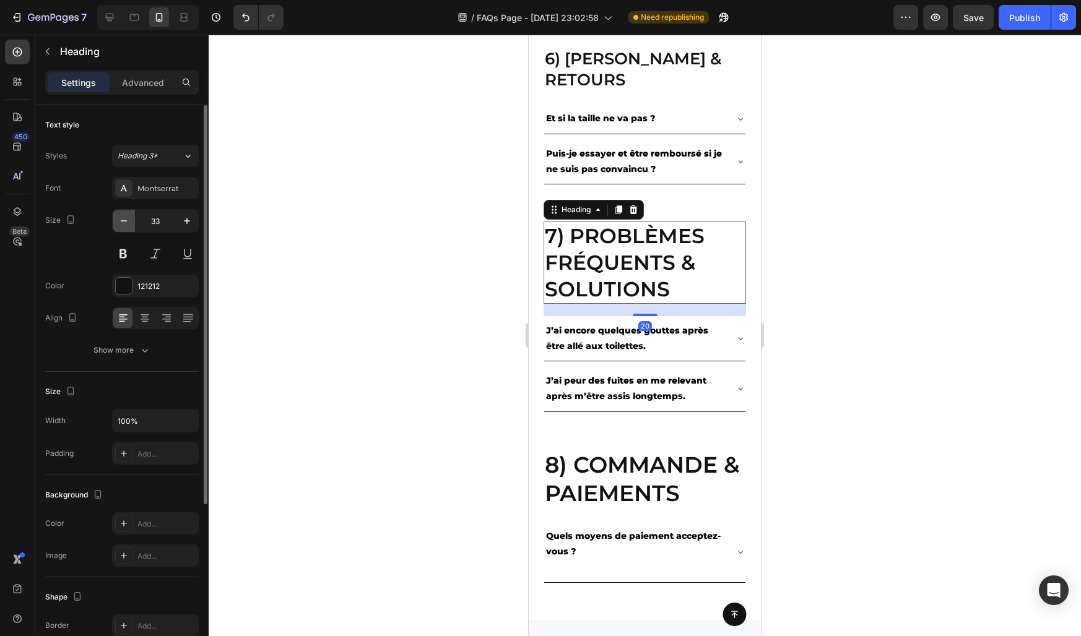
click at [128, 225] on icon "button" at bounding box center [124, 221] width 12 height 12
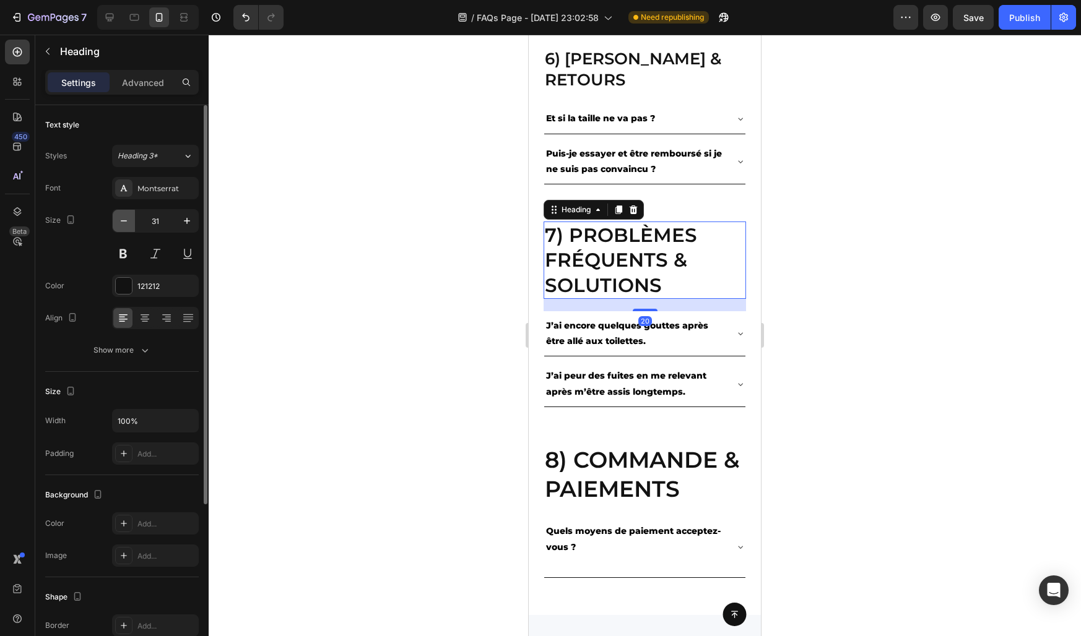
click at [128, 225] on icon "button" at bounding box center [124, 221] width 12 height 12
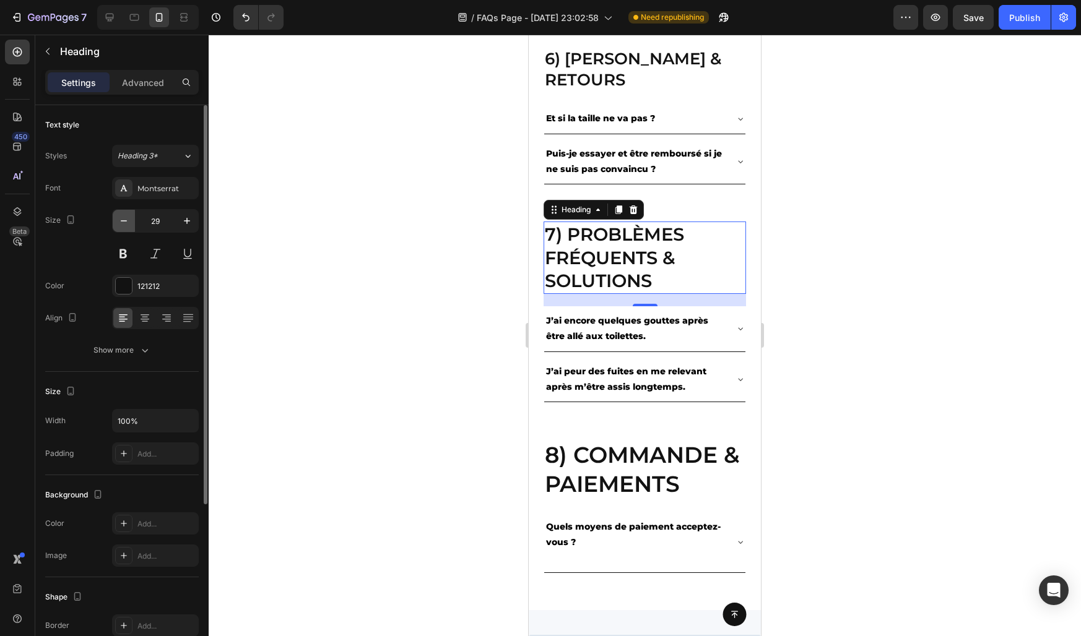
click at [128, 225] on icon "button" at bounding box center [124, 221] width 12 height 12
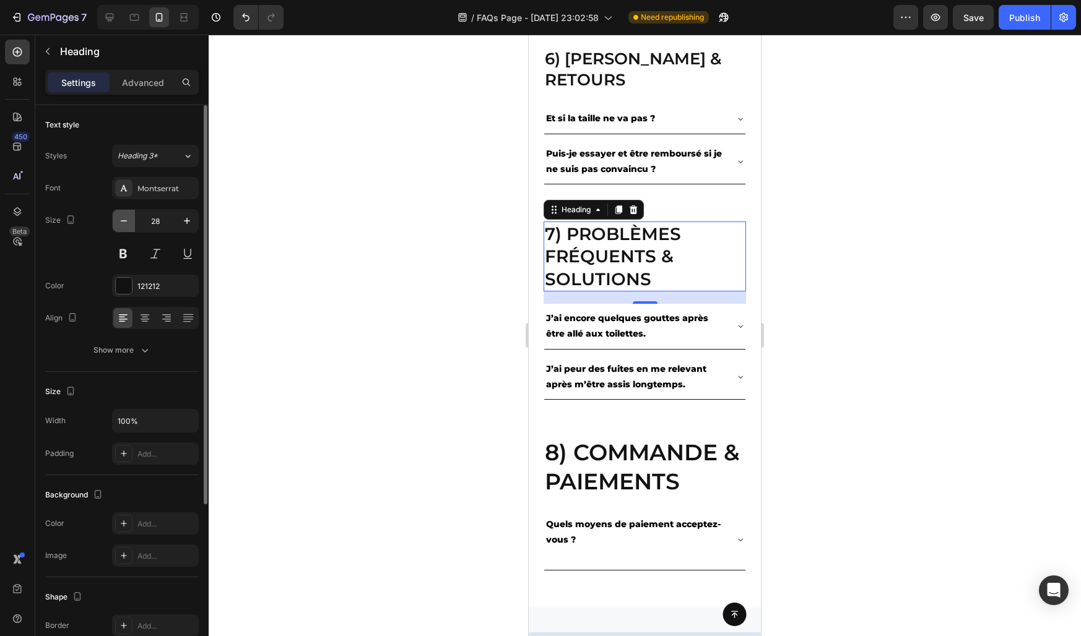
click at [128, 225] on icon "button" at bounding box center [124, 221] width 12 height 12
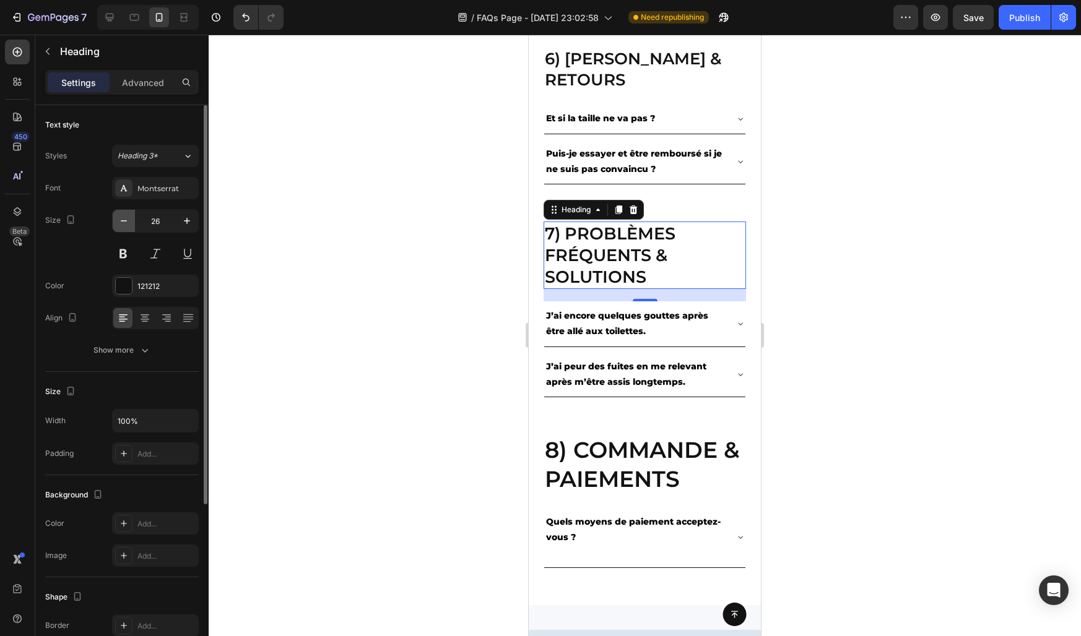
click at [128, 225] on icon "button" at bounding box center [124, 221] width 12 height 12
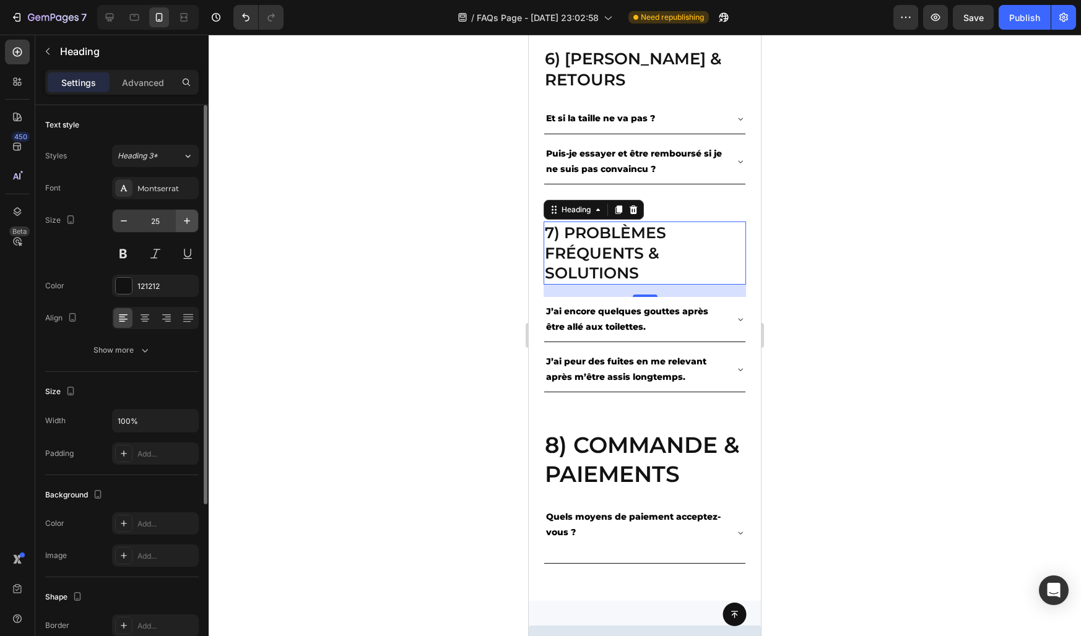
click at [189, 226] on icon "button" at bounding box center [187, 221] width 12 height 12
type input "26"
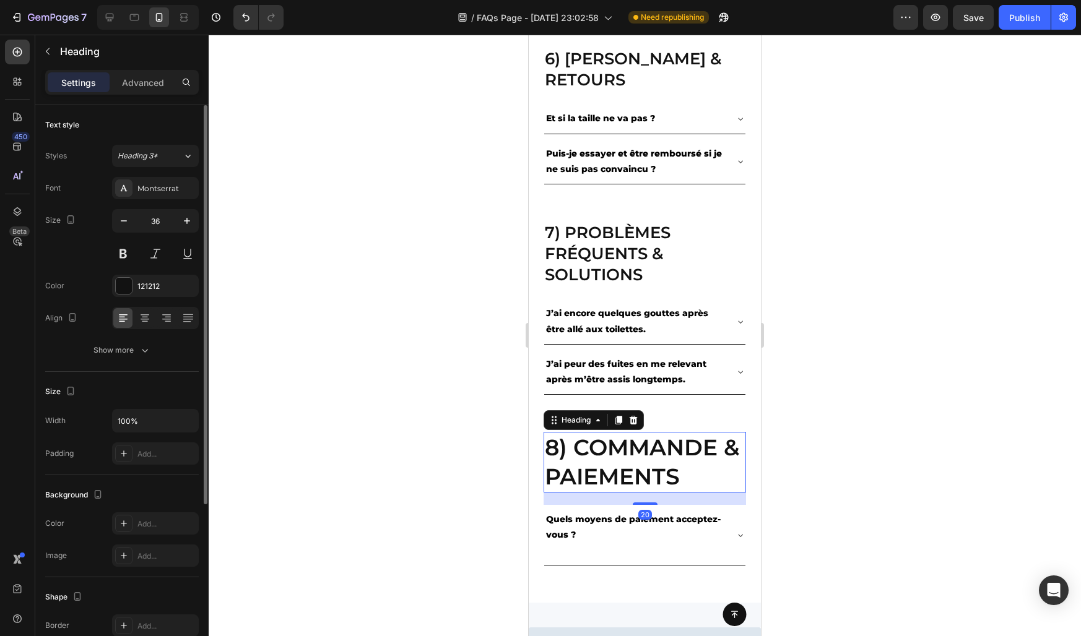
click at [569, 462] on h2 "8) Commande & paiements" at bounding box center [644, 462] width 202 height 61
click at [125, 220] on icon "button" at bounding box center [124, 220] width 6 height 1
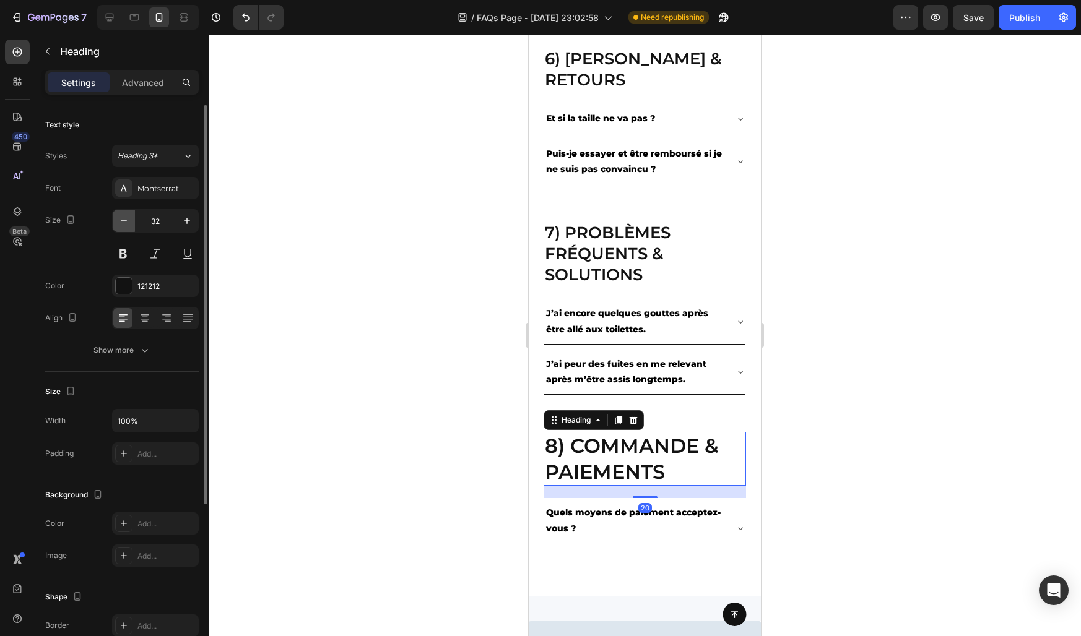
click at [125, 220] on icon "button" at bounding box center [124, 220] width 6 height 1
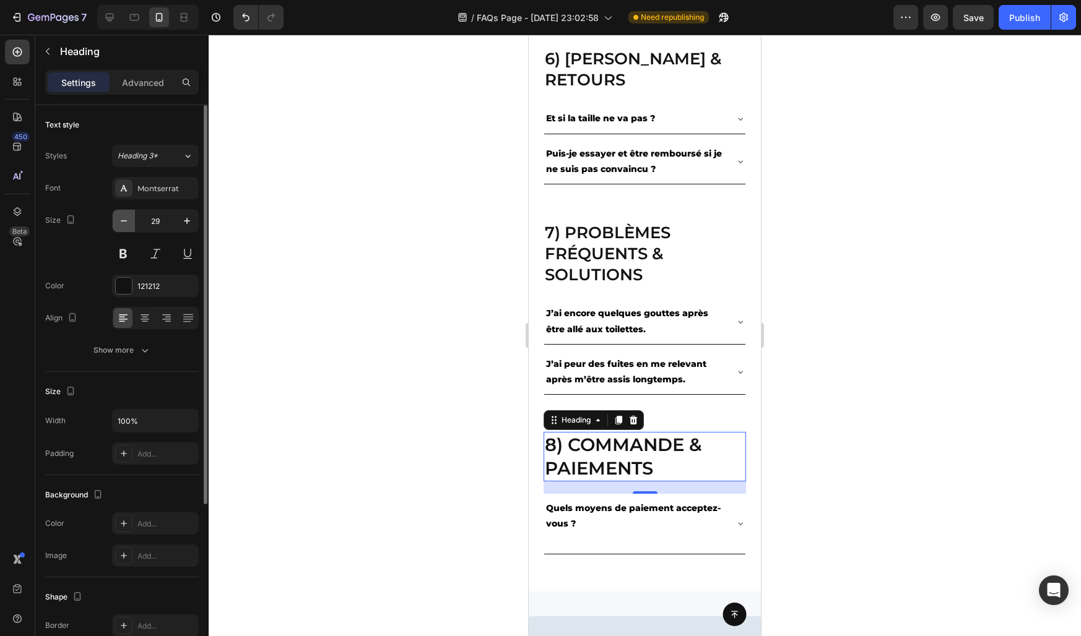
click at [125, 220] on icon "button" at bounding box center [124, 220] width 6 height 1
type input "26"
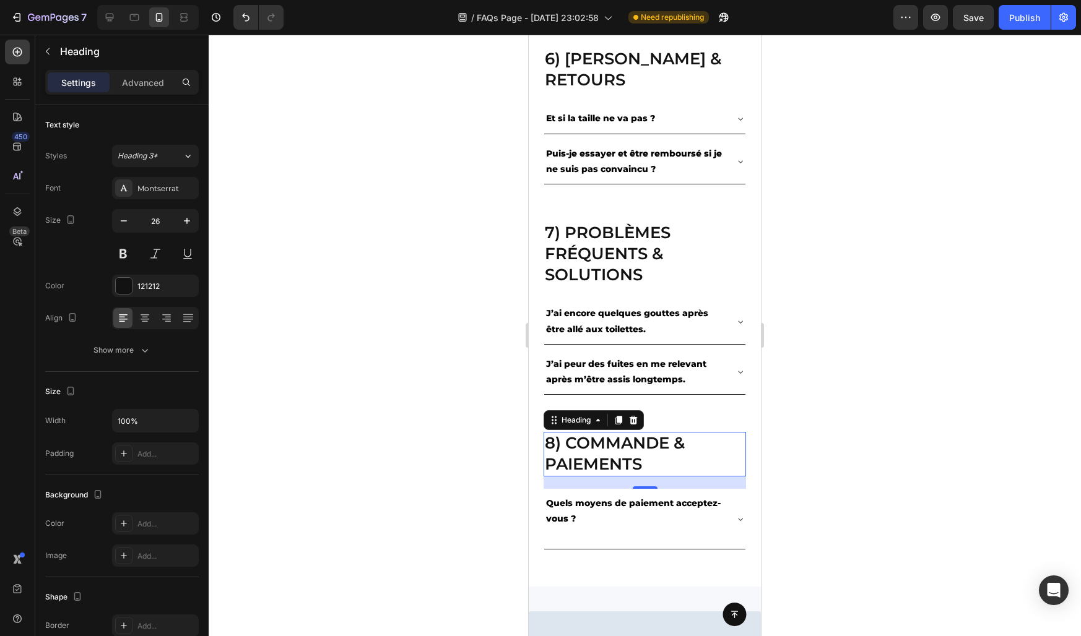
click at [298, 339] on div at bounding box center [645, 336] width 872 height 602
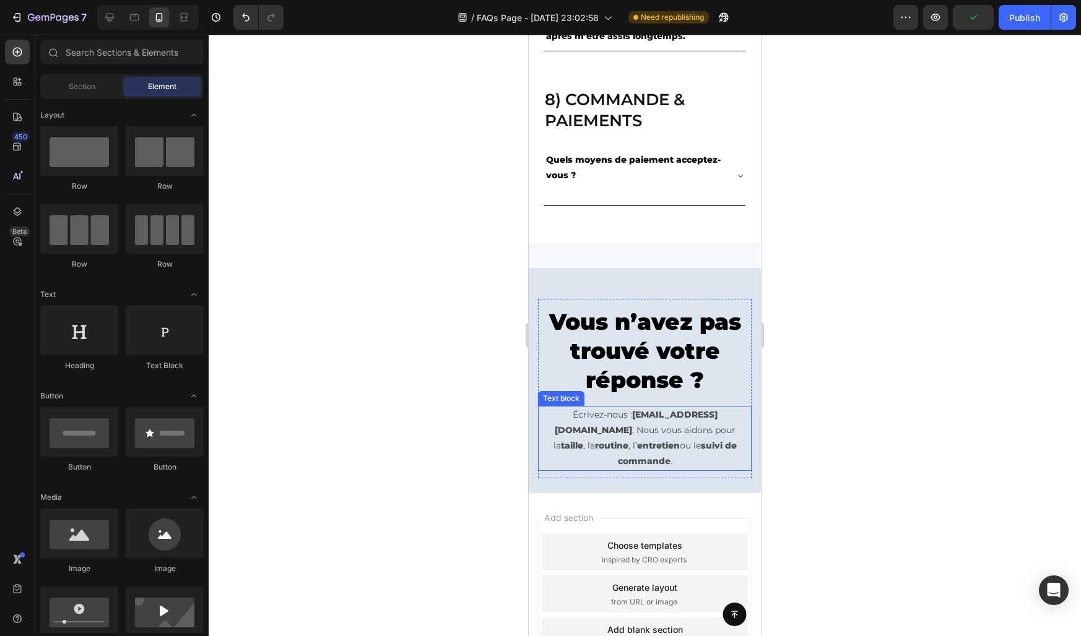
scroll to position [2104, 0]
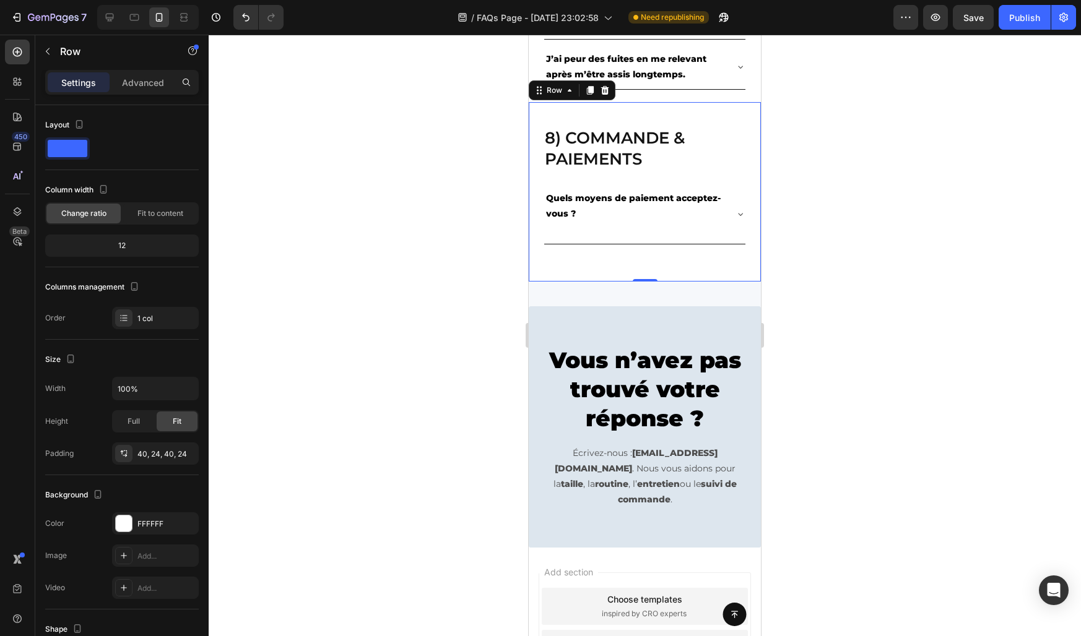
click at [561, 275] on div "8) Commande & paiements Heading Quels moyens de paiement acceptez-vous ? Accord…" at bounding box center [645, 192] width 232 height 180
click at [567, 293] on div "8) Commande & paiements Heading Quels moyens de paiement acceptez-vous ? Accord…" at bounding box center [645, 204] width 232 height 204
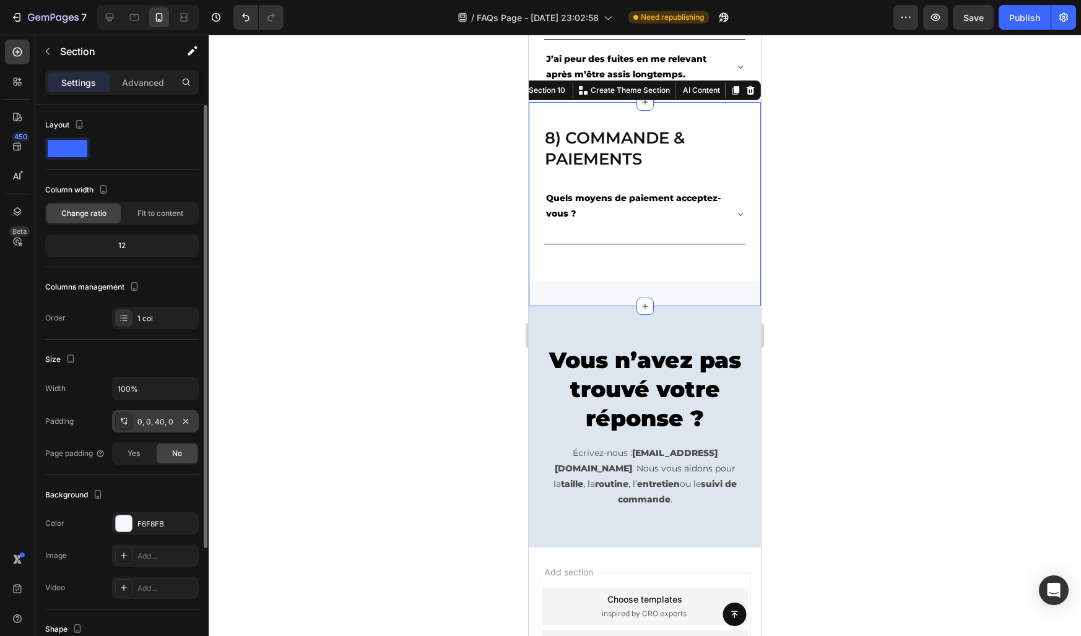
click at [146, 422] on div "0, 0, 40, 0" at bounding box center [155, 422] width 36 height 11
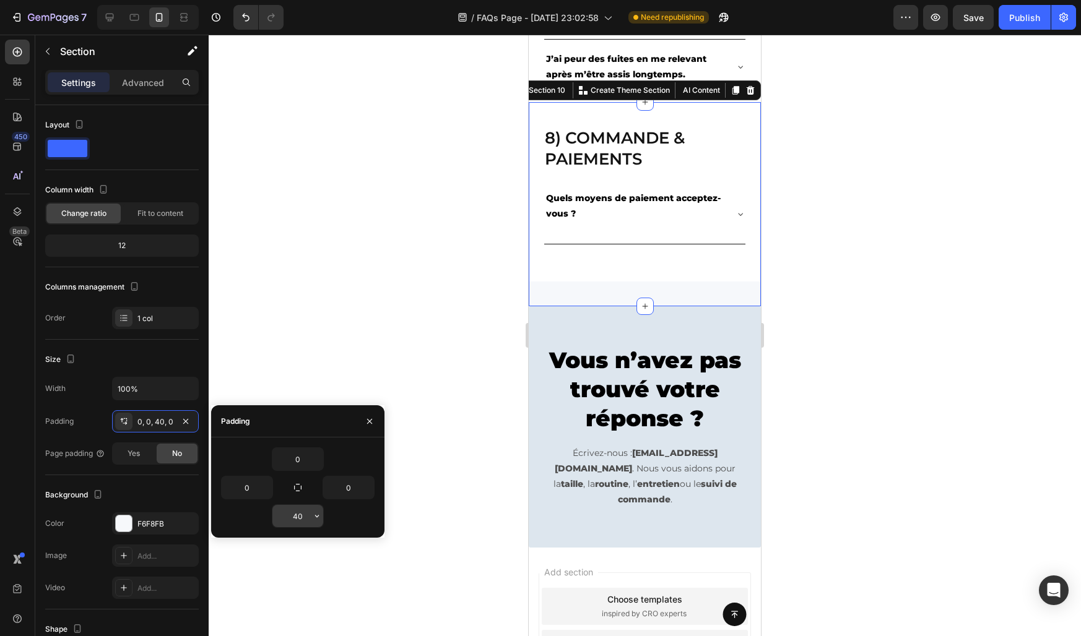
click at [295, 519] on input "40" at bounding box center [297, 516] width 51 height 22
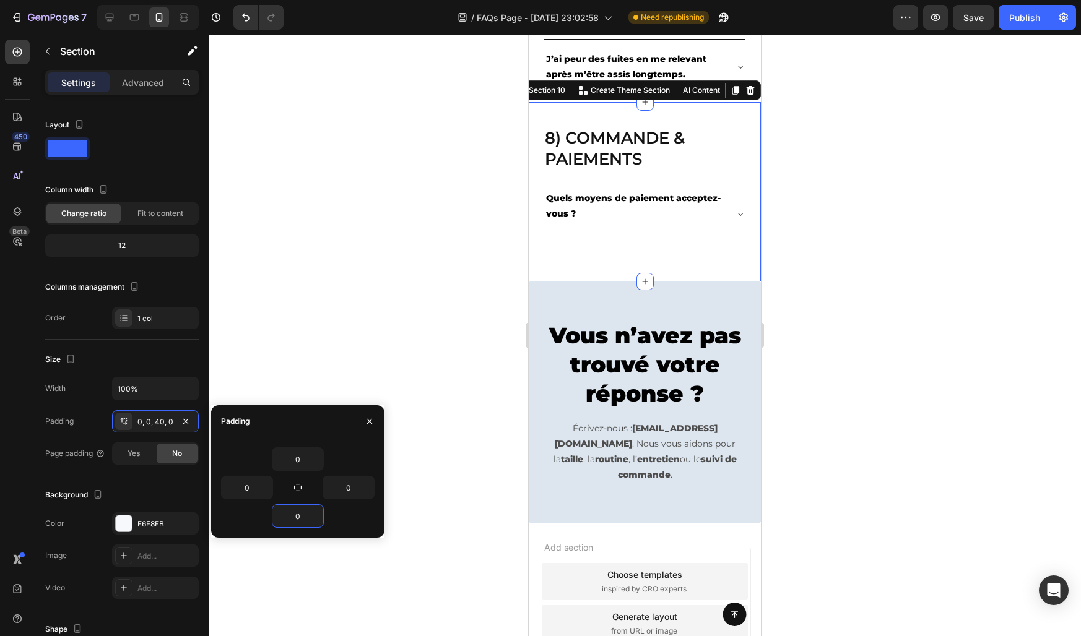
type input "0"
click at [321, 419] on div "Padding" at bounding box center [297, 421] width 173 height 32
click at [365, 419] on icon "button" at bounding box center [370, 422] width 10 height 10
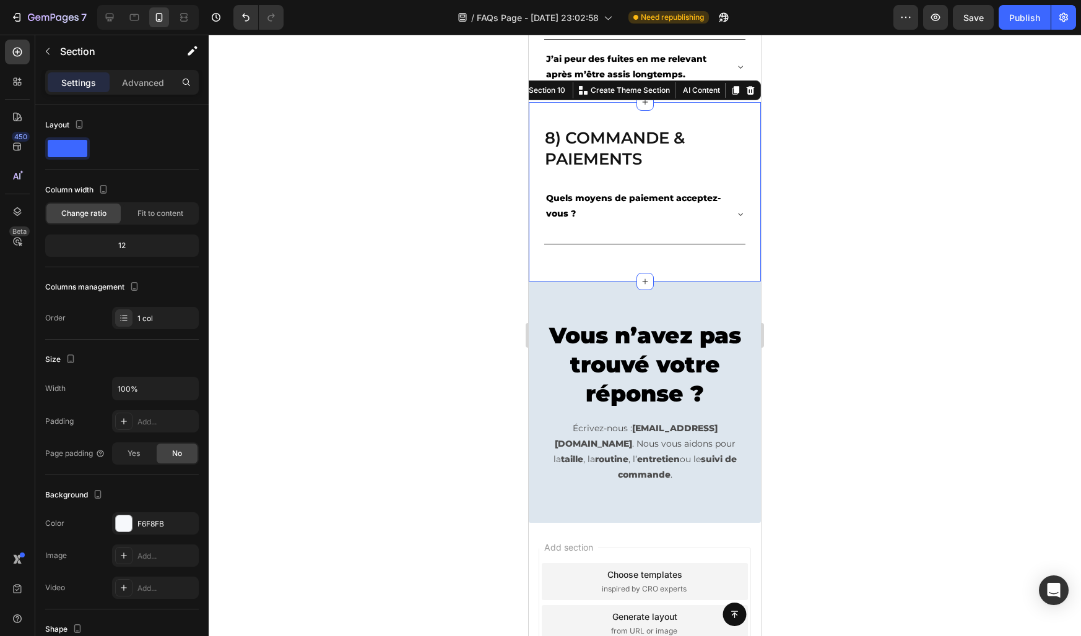
click at [364, 419] on div at bounding box center [645, 336] width 872 height 602
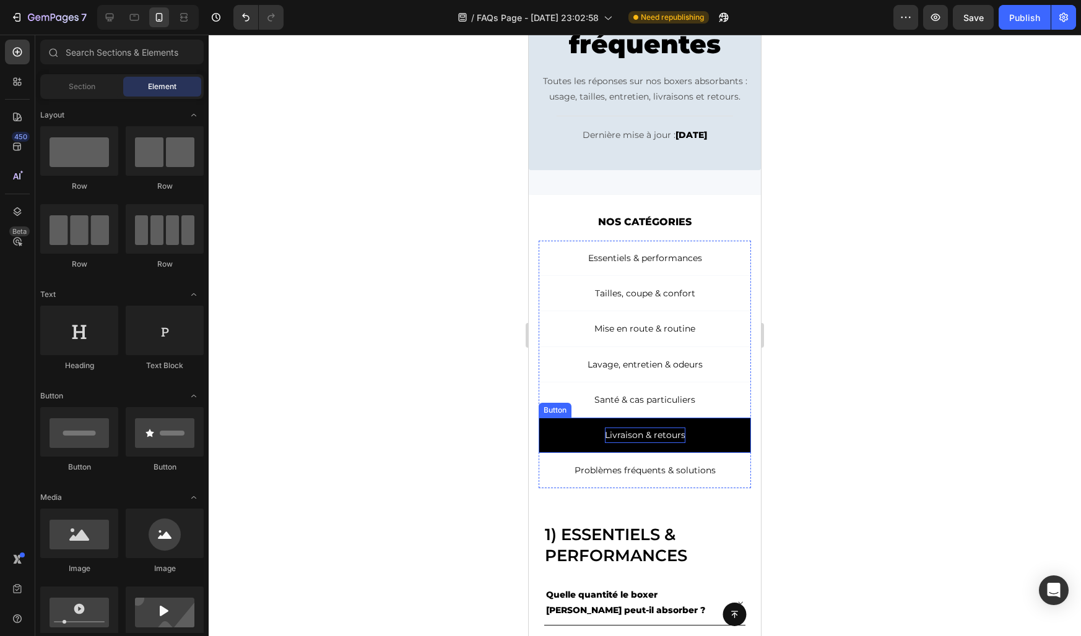
scroll to position [107, 0]
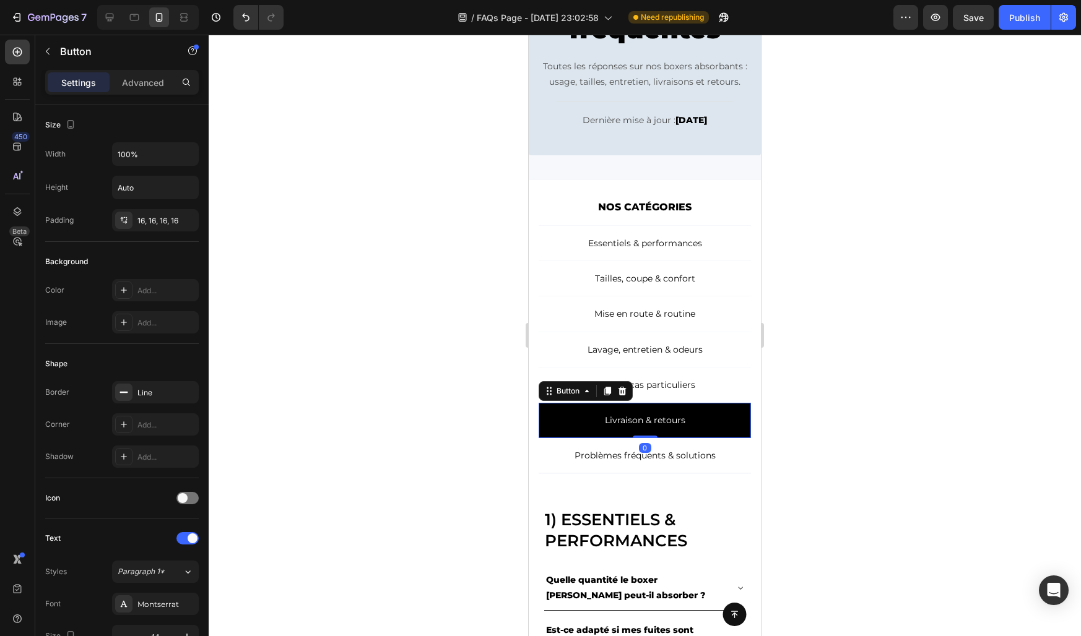
click at [574, 418] on link "Livraison & retours" at bounding box center [645, 420] width 212 height 35
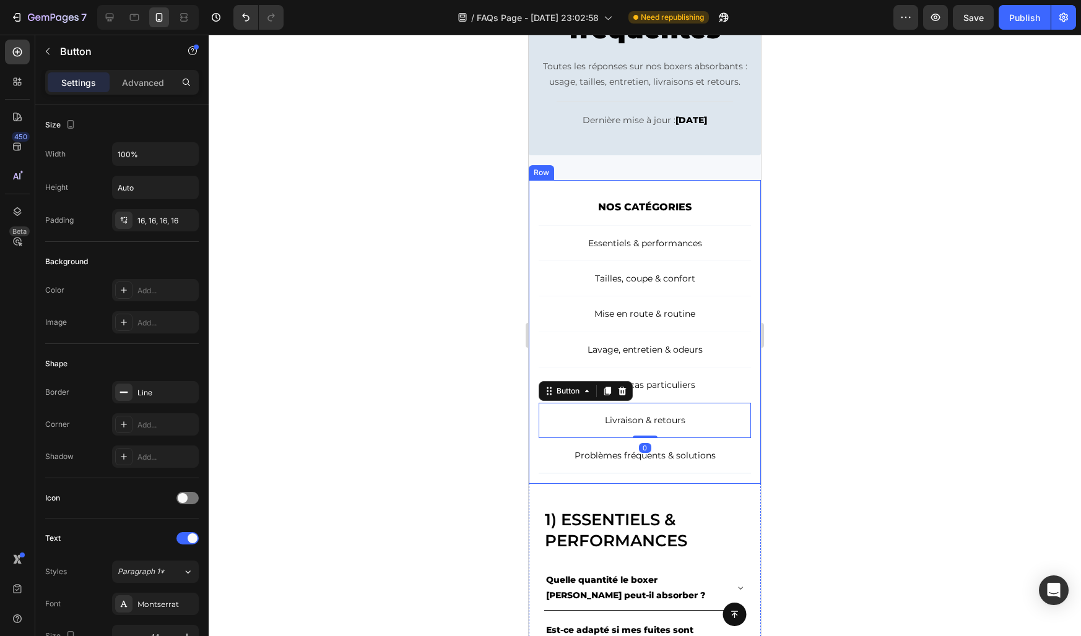
click at [478, 374] on div at bounding box center [645, 336] width 872 height 602
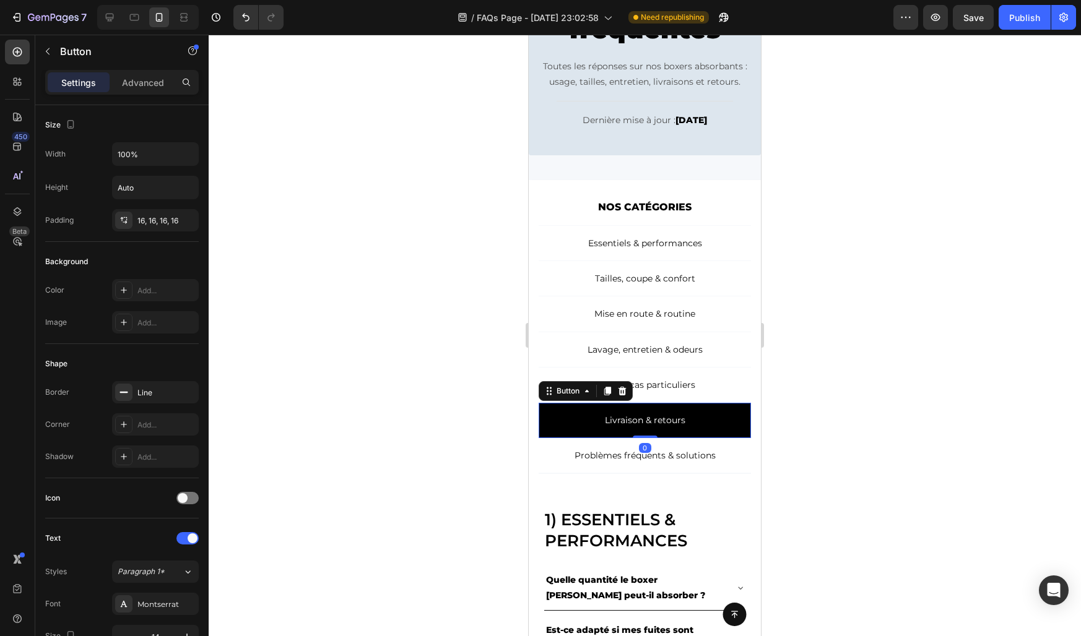
click at [573, 423] on link "Livraison & retours" at bounding box center [645, 420] width 212 height 35
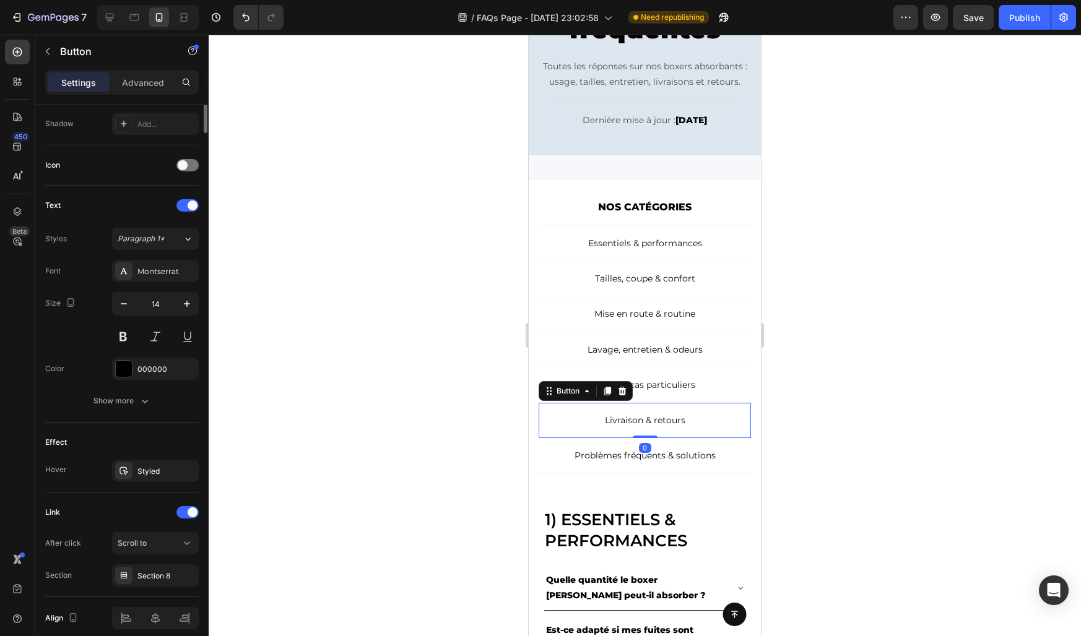
scroll to position [386, 0]
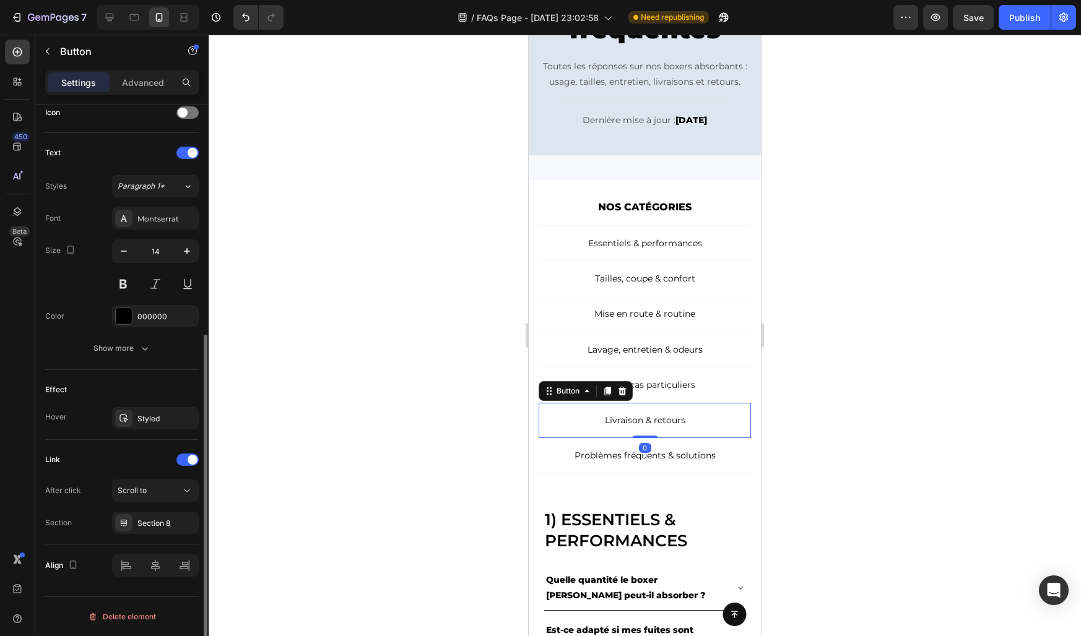
click at [373, 471] on div at bounding box center [645, 336] width 872 height 602
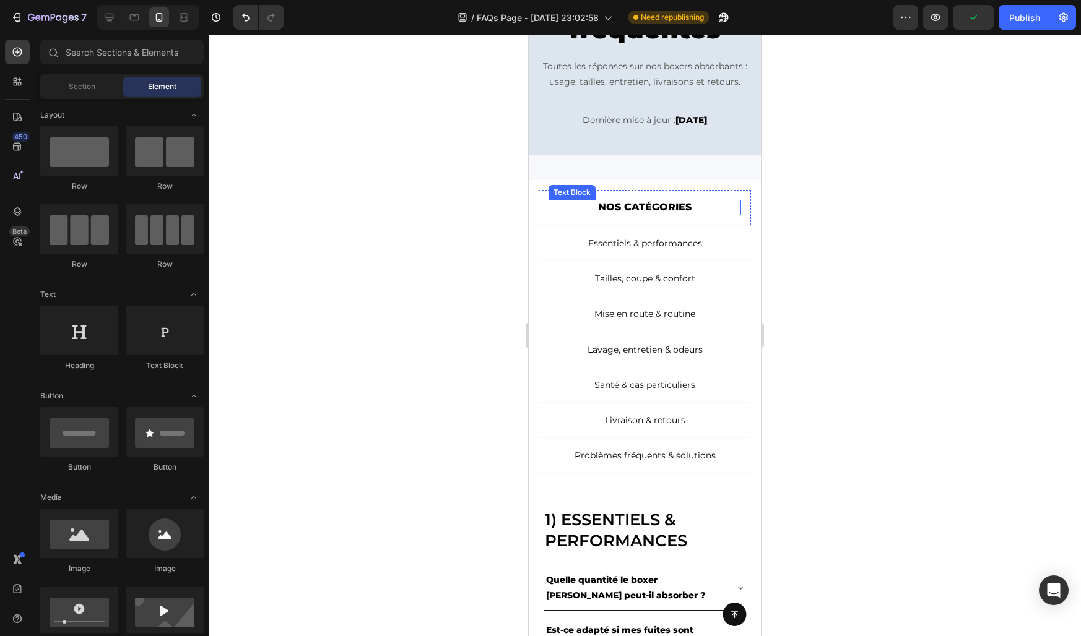
click at [601, 209] on p "NOS CATÉGORIES" at bounding box center [645, 207] width 190 height 13
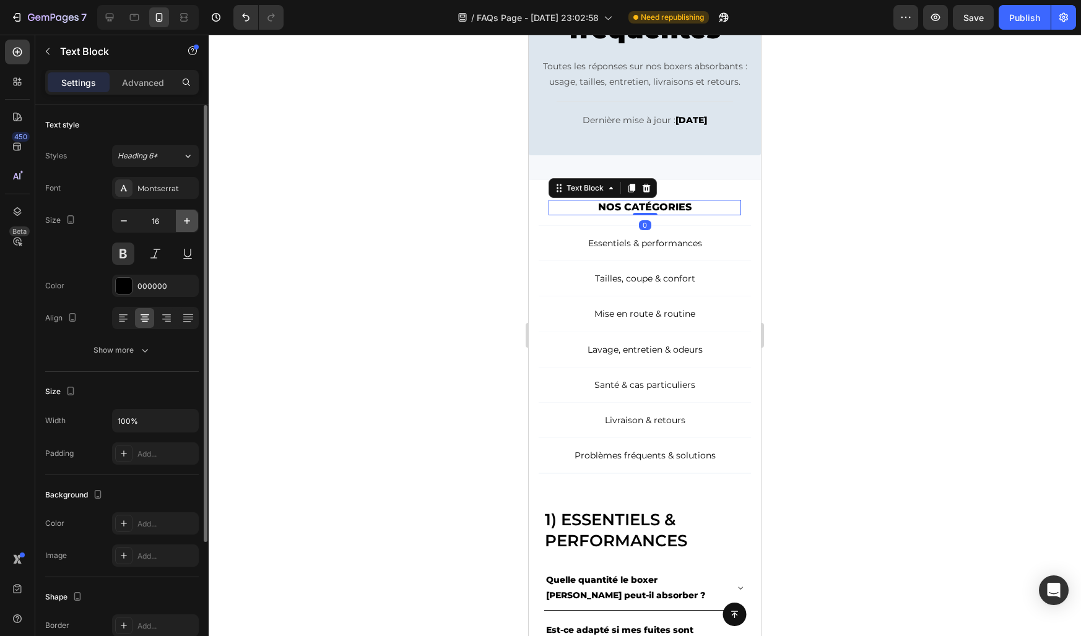
click at [186, 217] on icon "button" at bounding box center [187, 221] width 12 height 12
type input "18"
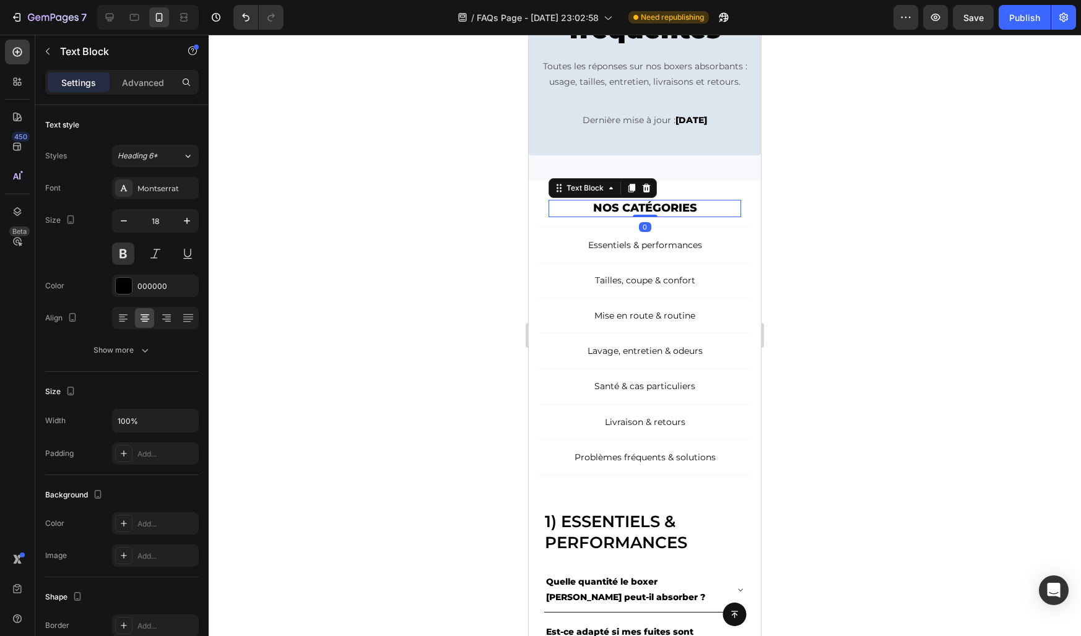
click at [362, 285] on div at bounding box center [645, 336] width 872 height 602
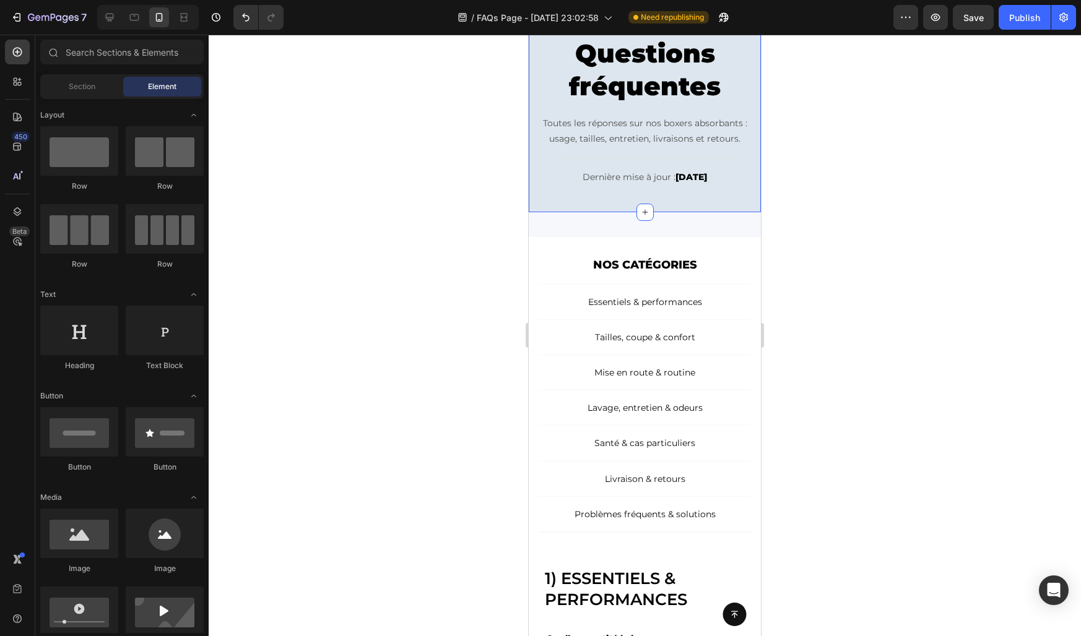
scroll to position [0, 0]
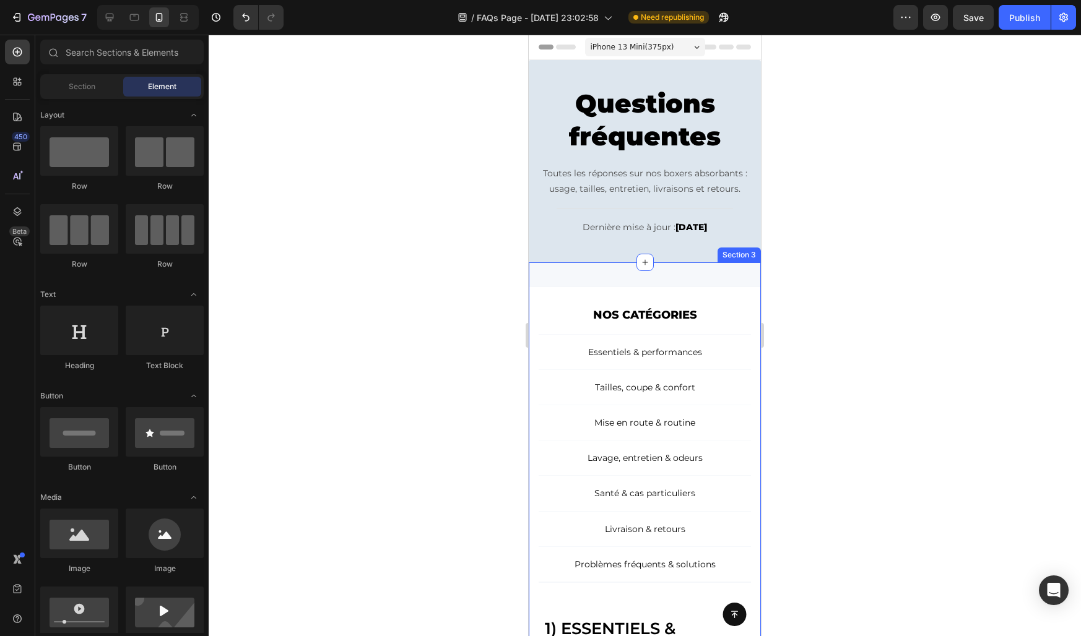
click at [574, 282] on div "NOS CATÉGORIES Text Block Row Essentiels & performances Button Tailles, coupe &…" at bounding box center [645, 615] width 232 height 706
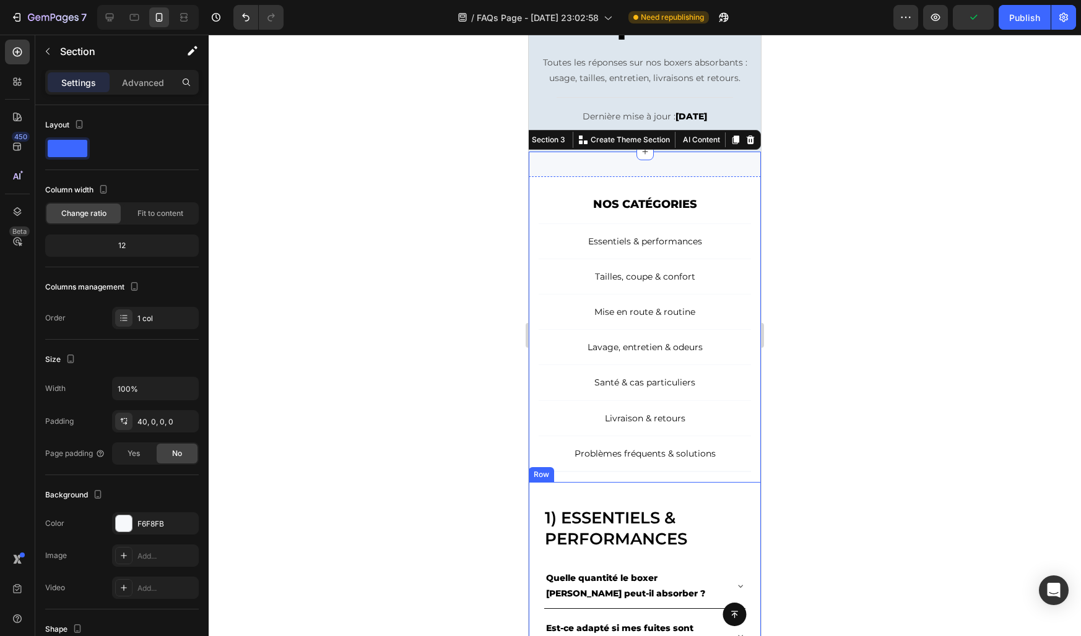
scroll to position [93, 0]
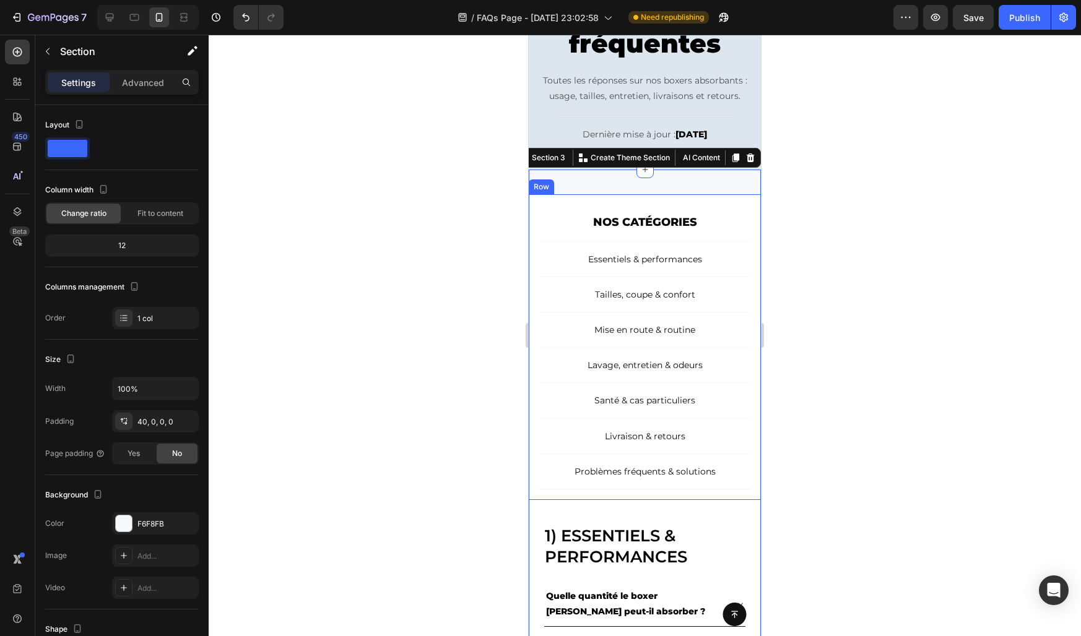
click at [484, 165] on div at bounding box center [645, 336] width 872 height 602
click at [618, 175] on div "NOS CATÉGORIES Text Block Row Essentiels & performances Button Tailles, coupe &…" at bounding box center [645, 523] width 232 height 706
click at [410, 327] on div at bounding box center [645, 336] width 872 height 602
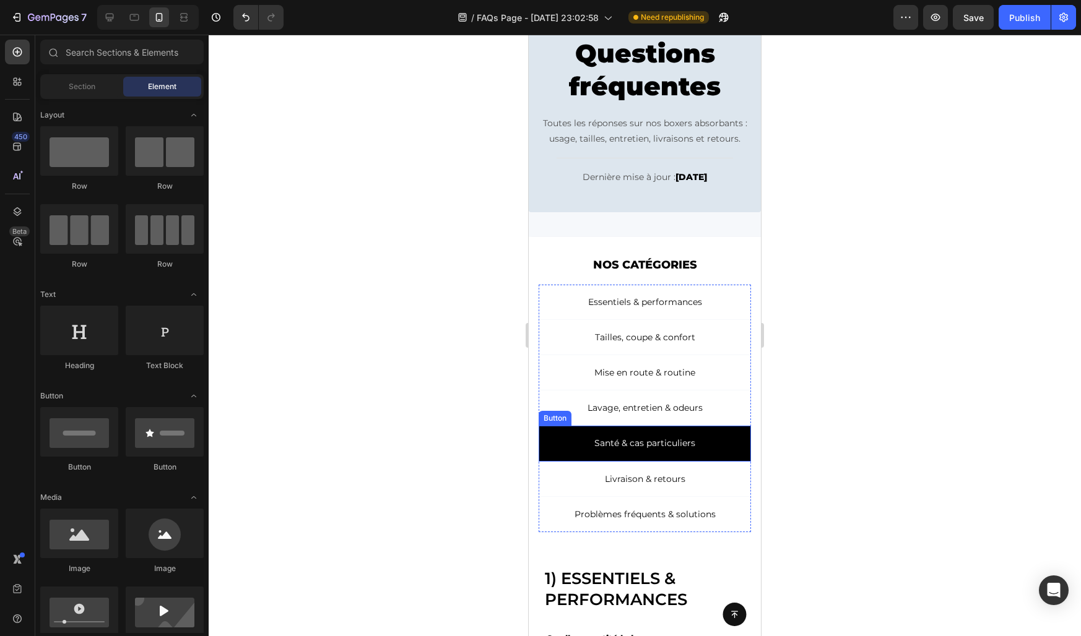
scroll to position [0, 0]
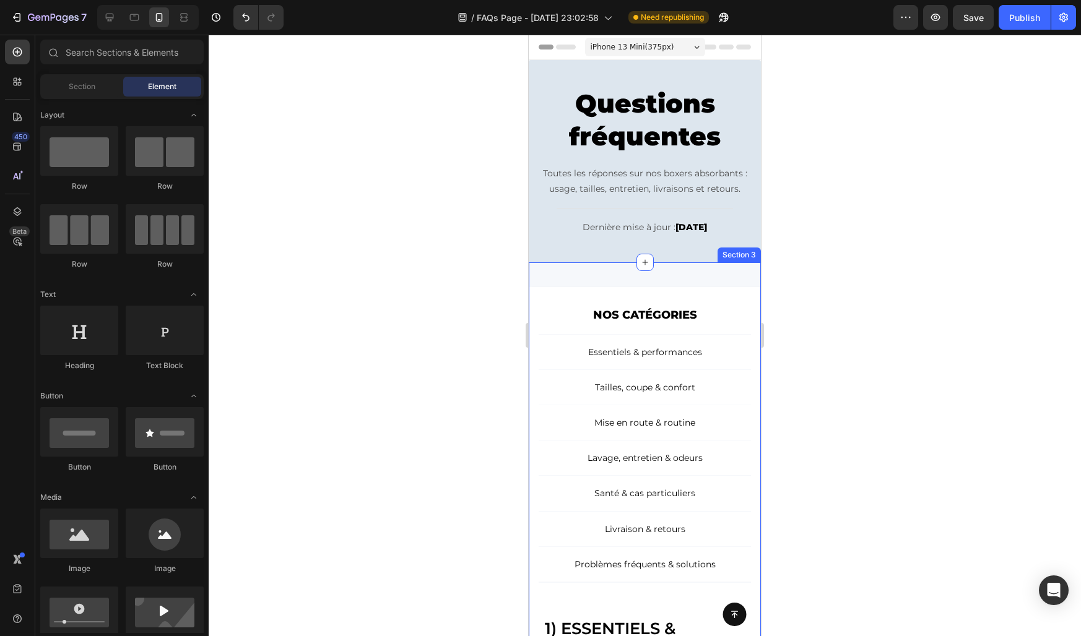
click at [578, 279] on div "NOS CATÉGORIES Text Block Row Essentiels & performances Button Tailles, coupe &…" at bounding box center [645, 615] width 232 height 706
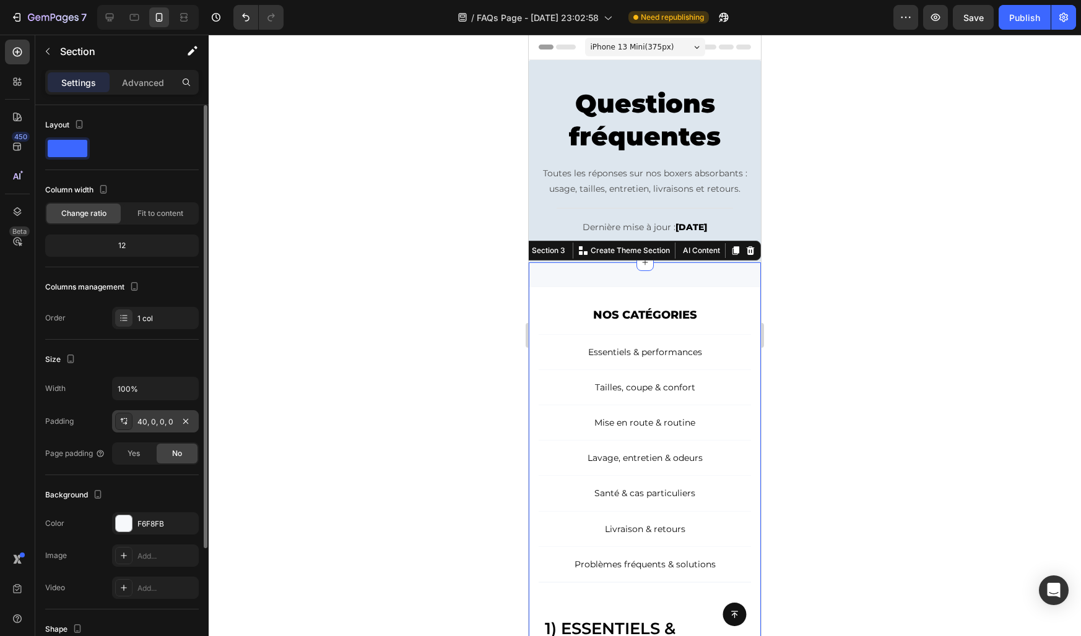
click at [144, 420] on div "40, 0, 0, 0" at bounding box center [155, 422] width 36 height 11
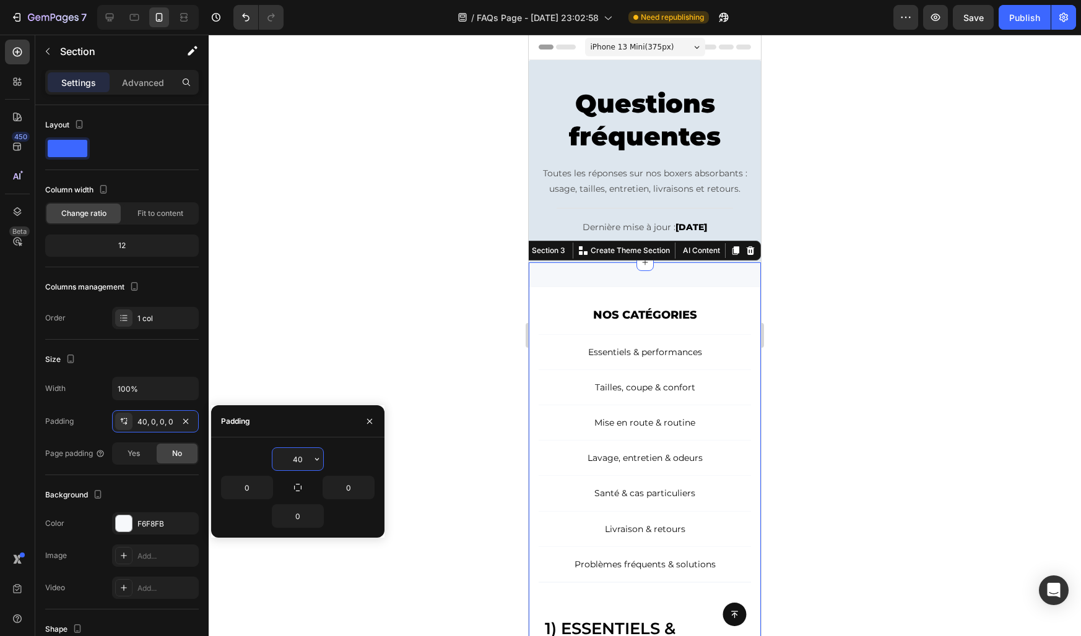
click at [296, 452] on input "40" at bounding box center [297, 459] width 51 height 22
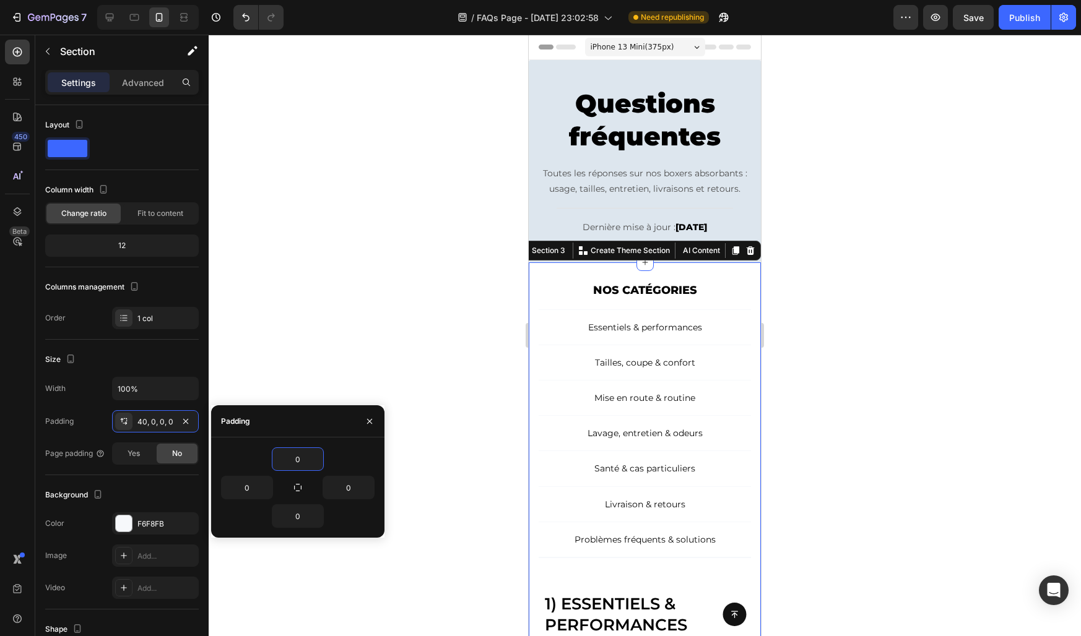
type input "0"
click at [312, 422] on div "Padding" at bounding box center [297, 421] width 173 height 32
click at [366, 419] on icon "button" at bounding box center [370, 422] width 10 height 10
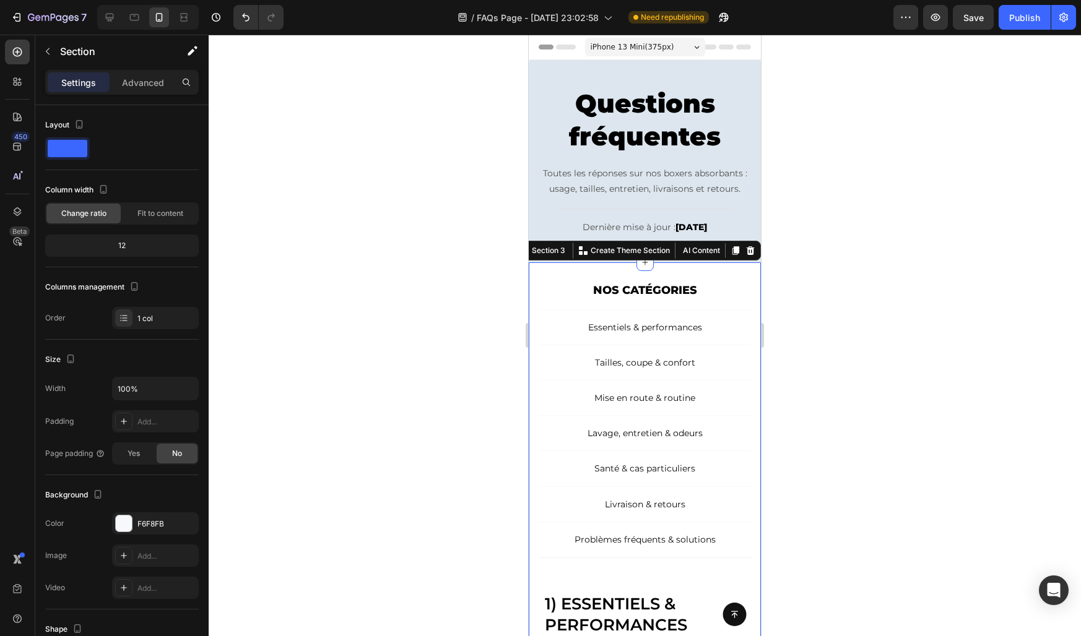
click at [366, 419] on div at bounding box center [645, 336] width 872 height 602
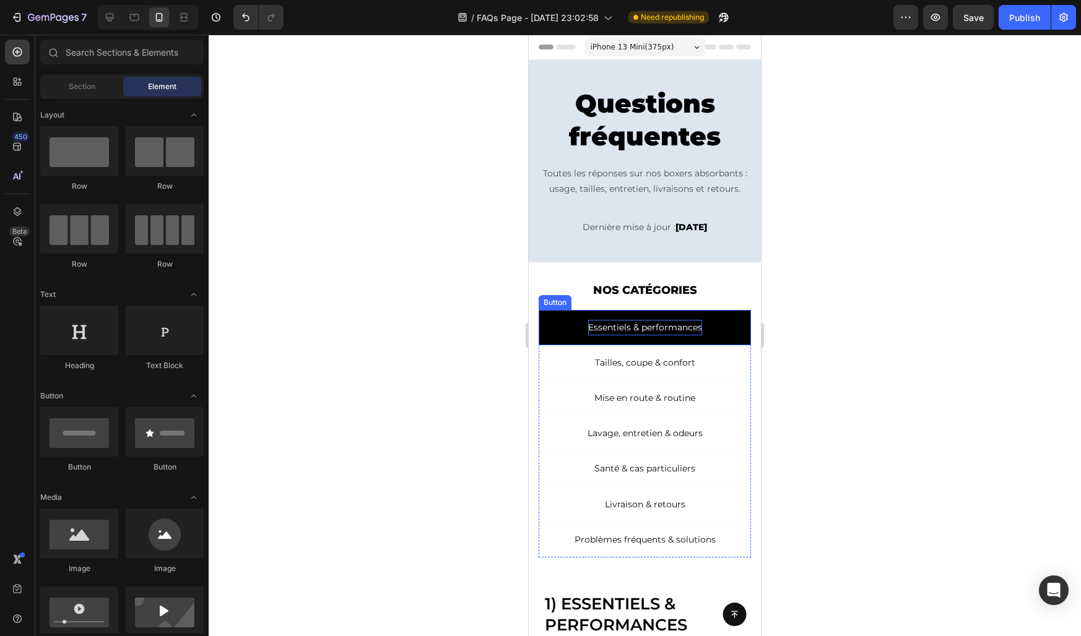
click at [600, 331] on p "Essentiels & performances" at bounding box center [645, 327] width 114 height 15
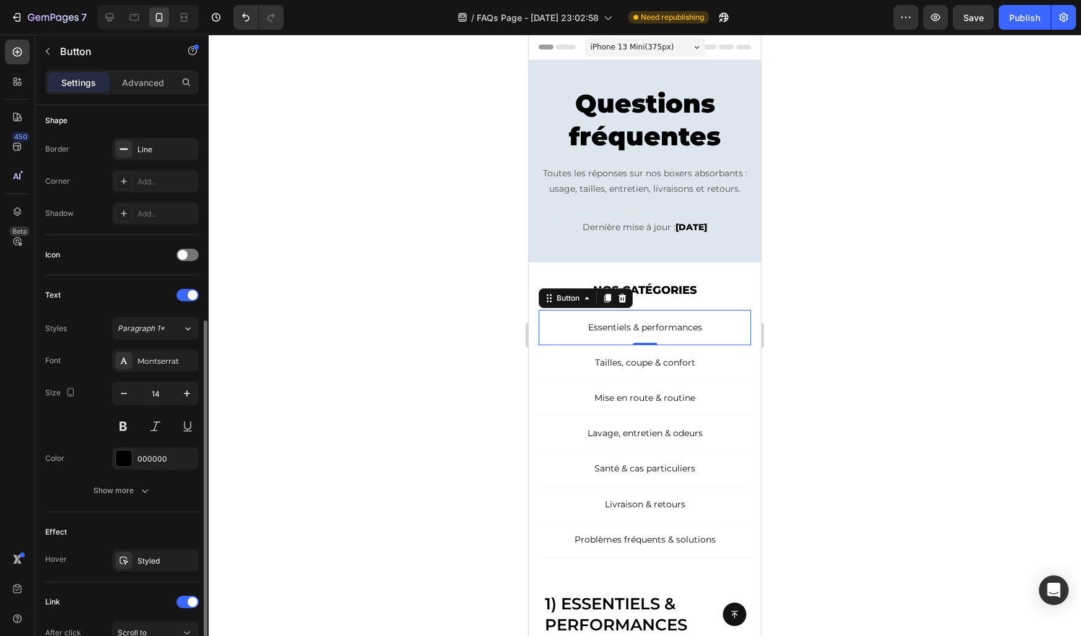
scroll to position [288, 0]
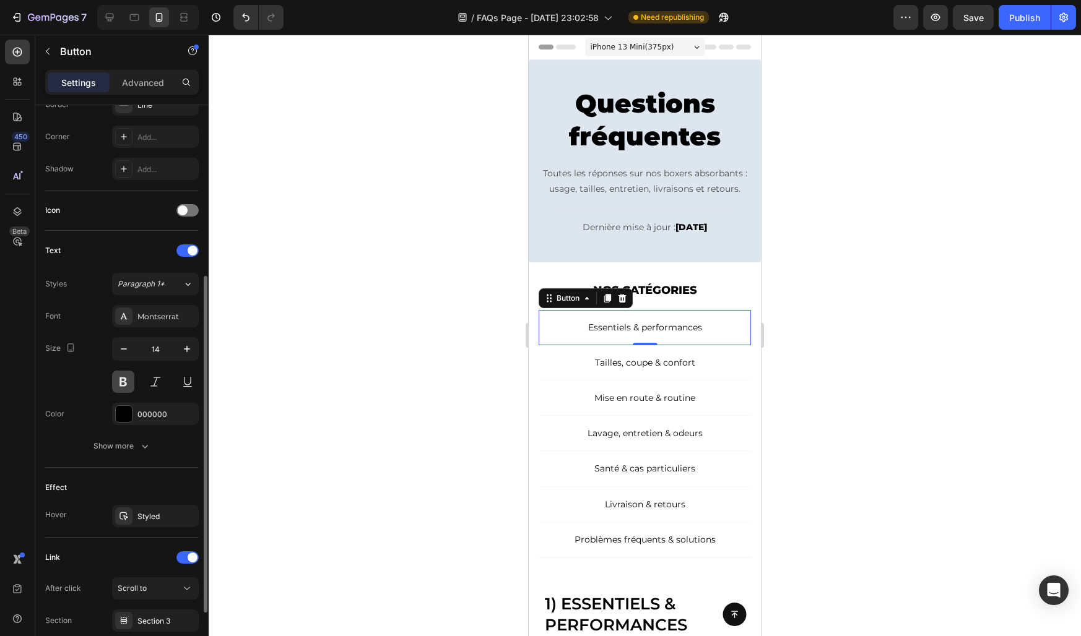
click at [122, 376] on button at bounding box center [123, 382] width 22 height 22
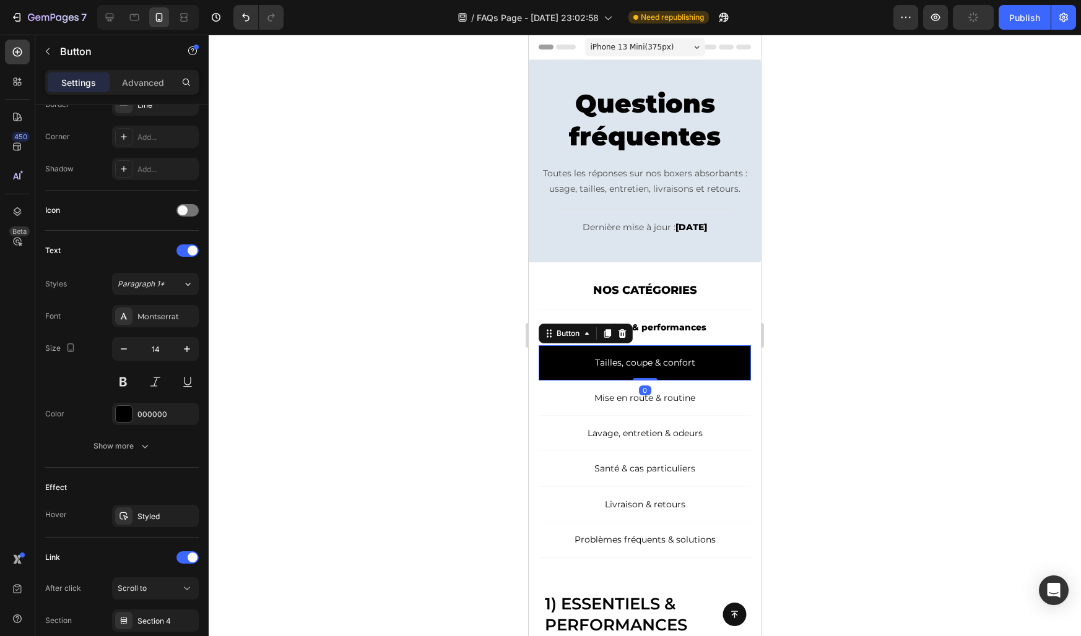
click at [562, 360] on link "Tailles, coupe & confort" at bounding box center [645, 362] width 212 height 35
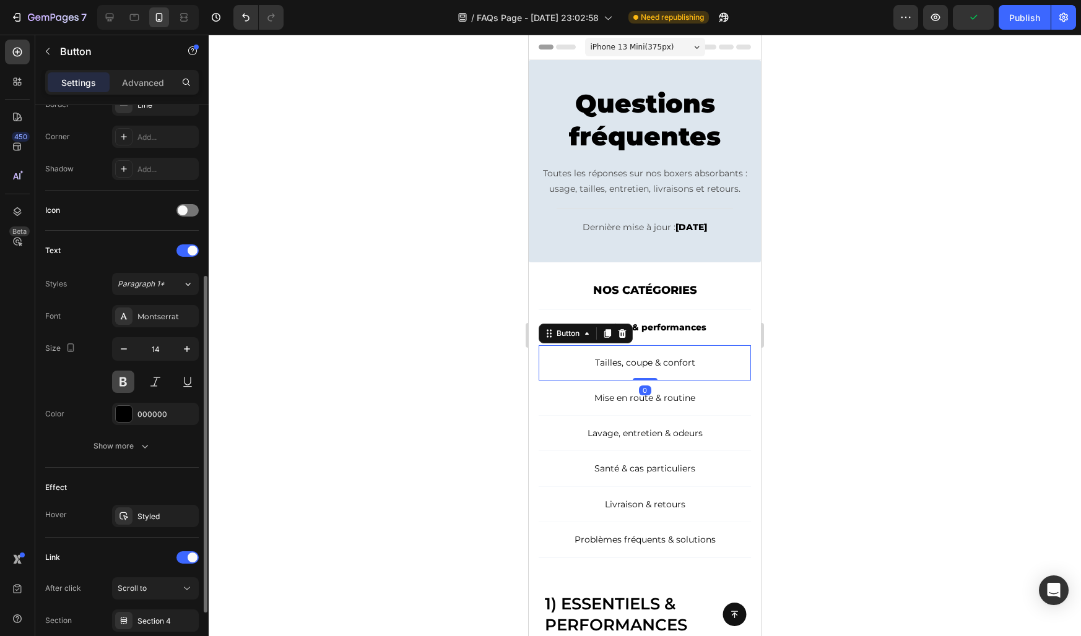
click at [124, 376] on button at bounding box center [123, 382] width 22 height 22
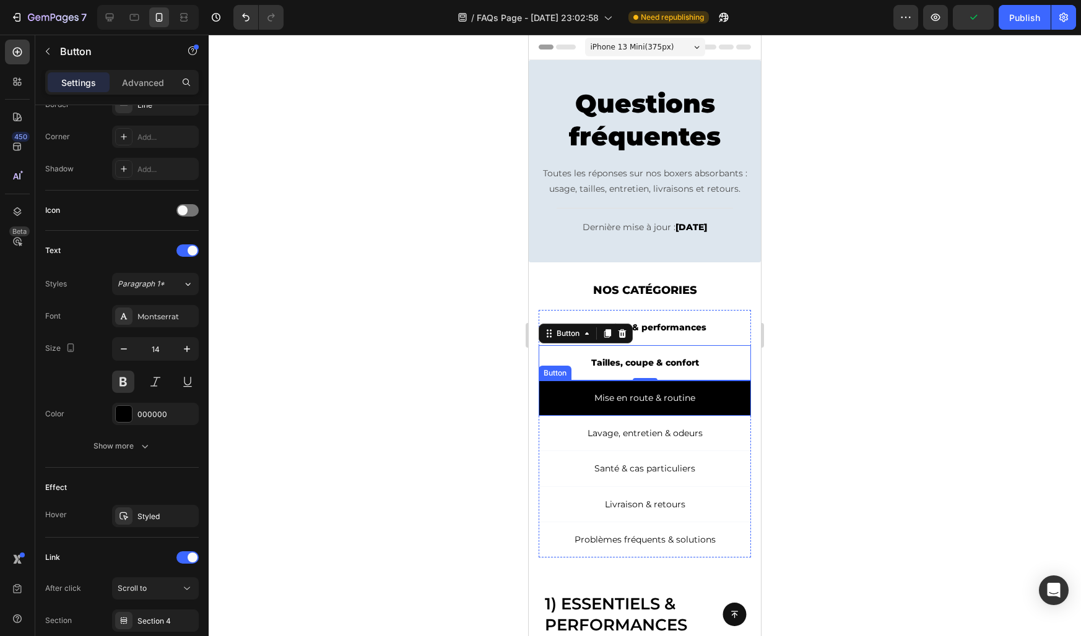
click at [551, 400] on link "Mise en route & routine" at bounding box center [645, 398] width 212 height 35
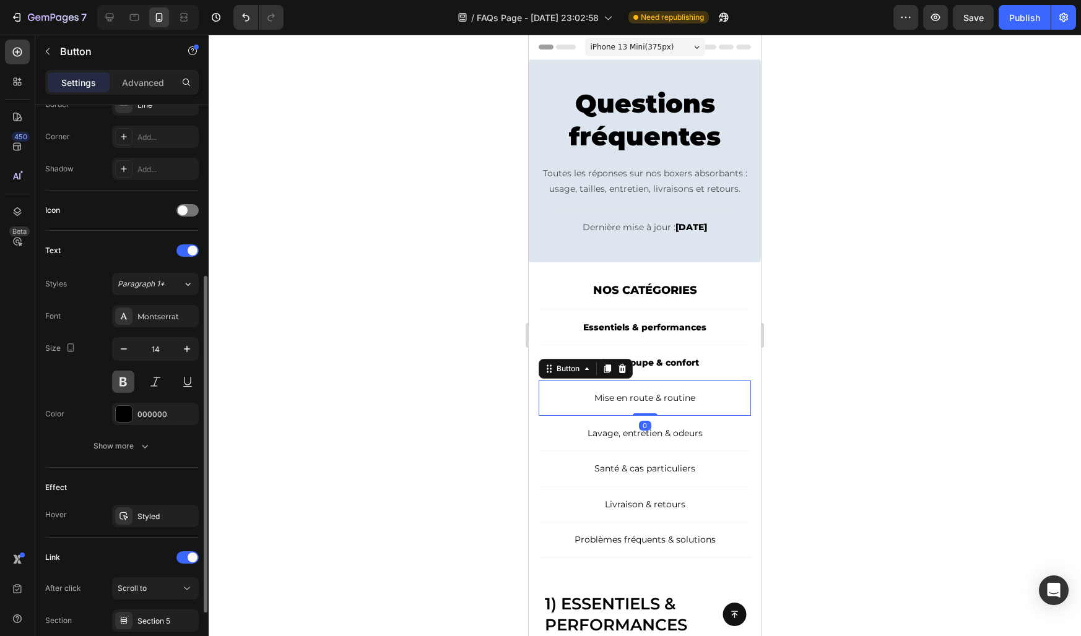
click at [120, 376] on button at bounding box center [123, 382] width 22 height 22
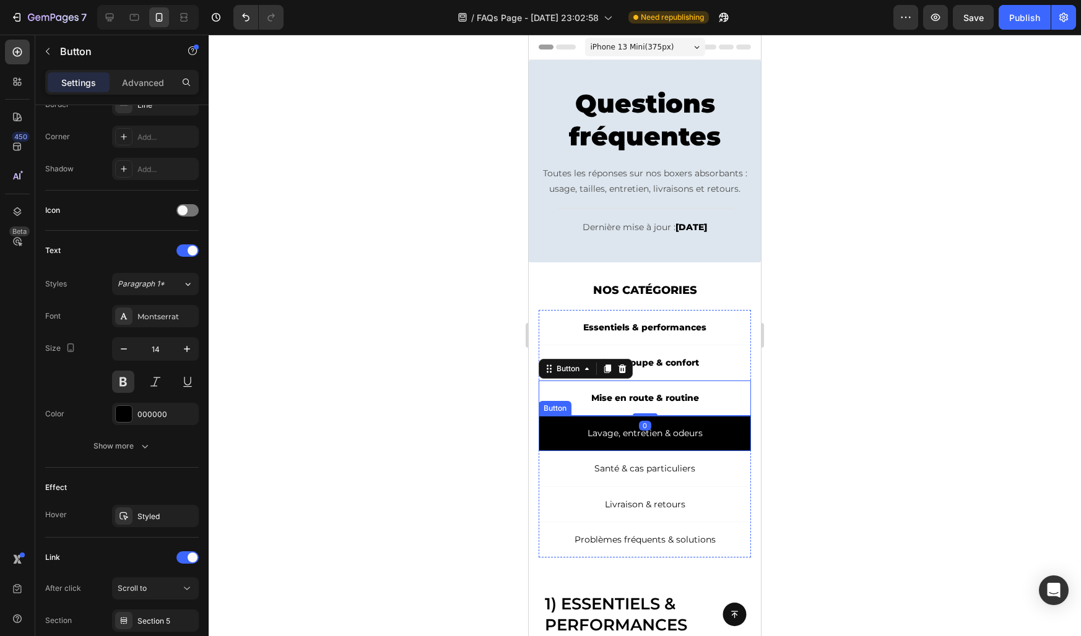
click at [571, 441] on link "Lavage, entretien & odeurs" at bounding box center [645, 433] width 212 height 35
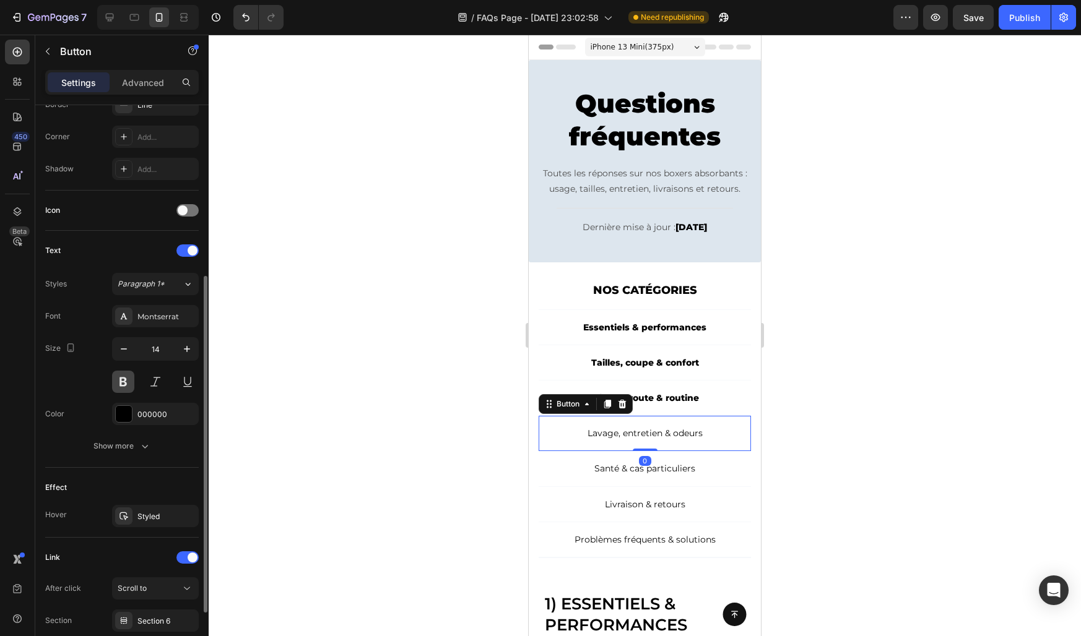
click at [126, 383] on button at bounding box center [123, 382] width 22 height 22
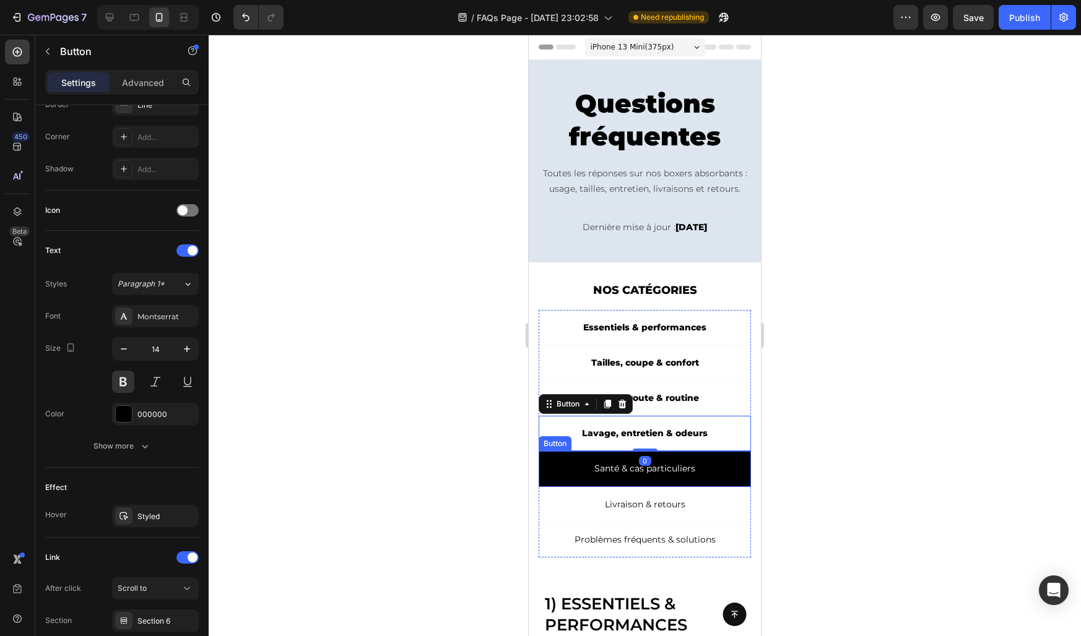
click at [566, 475] on link "Santé & cas particuliers" at bounding box center [645, 468] width 212 height 35
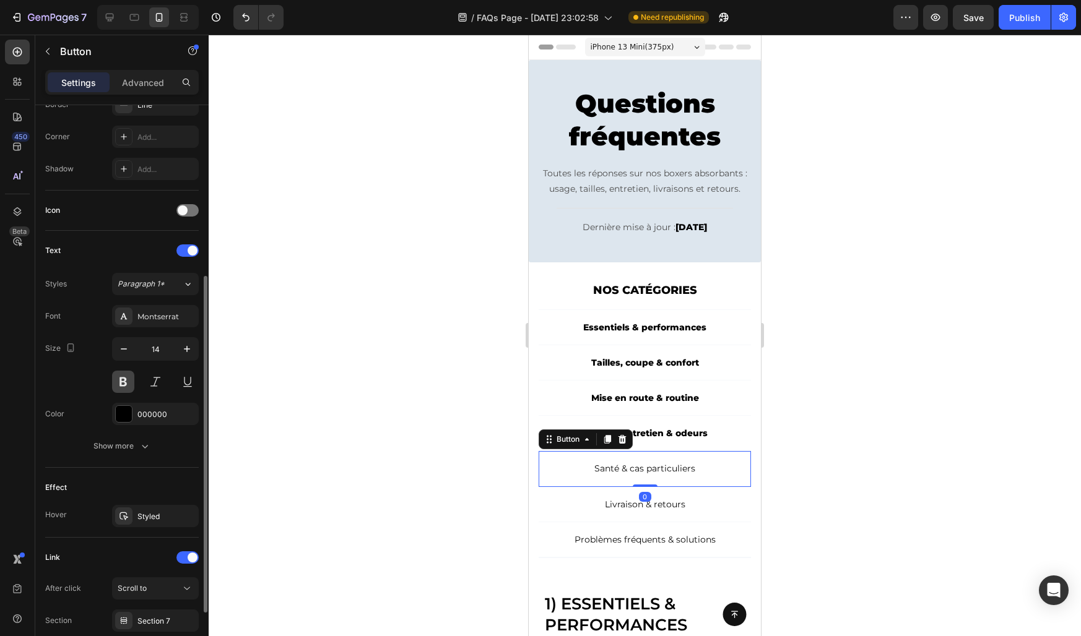
click at [121, 380] on button at bounding box center [123, 382] width 22 height 22
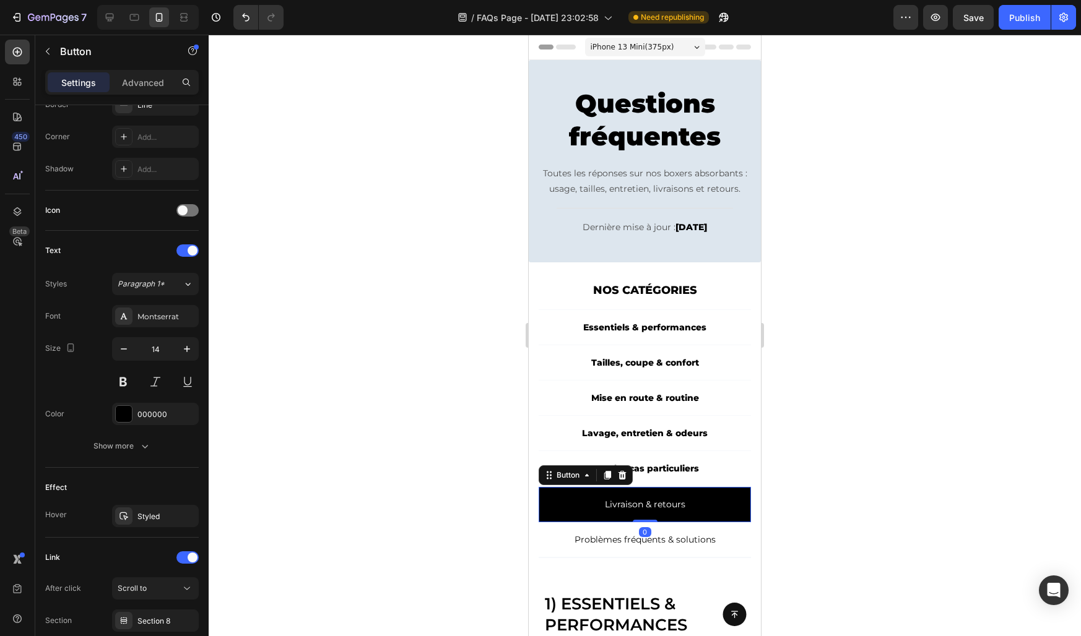
click at [565, 495] on link "Livraison & retours" at bounding box center [645, 504] width 212 height 35
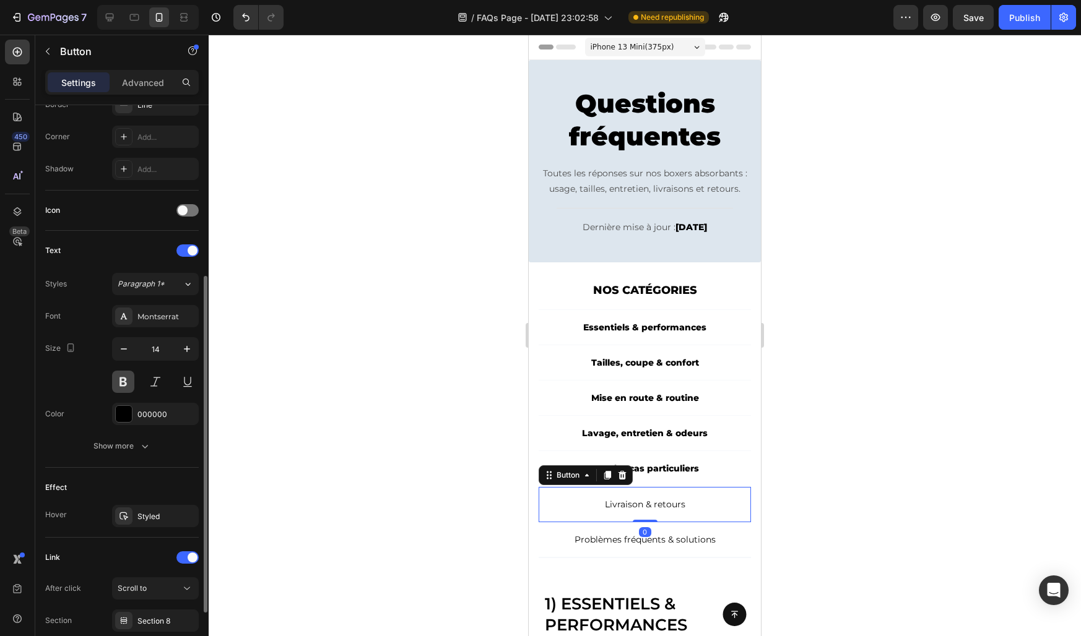
click at [121, 379] on button at bounding box center [123, 382] width 22 height 22
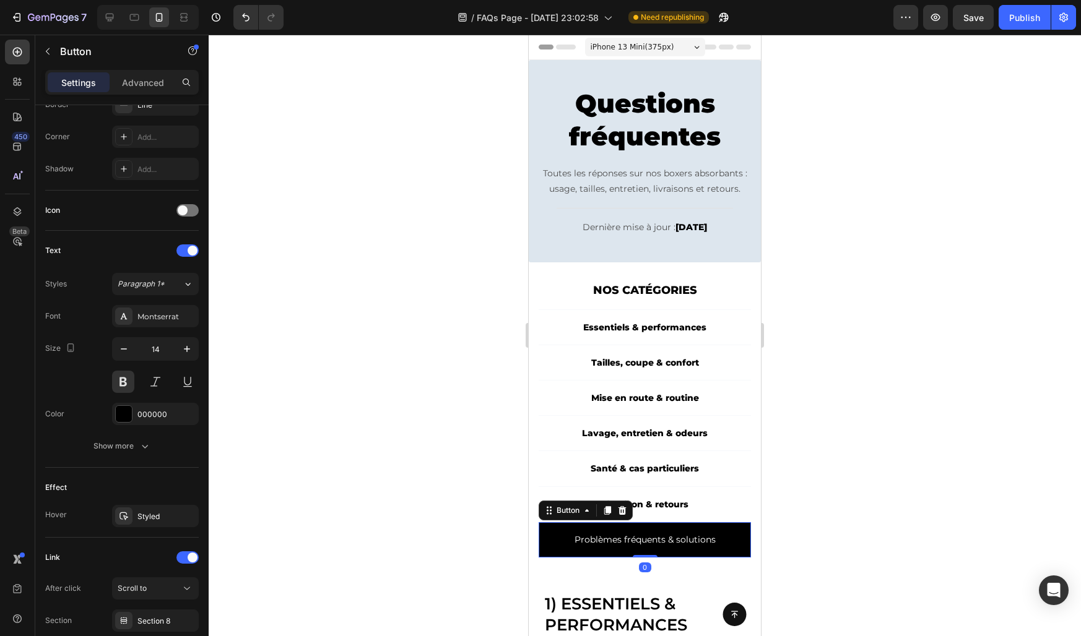
click at [550, 537] on link "Problèmes fréquents & solutions" at bounding box center [645, 539] width 212 height 35
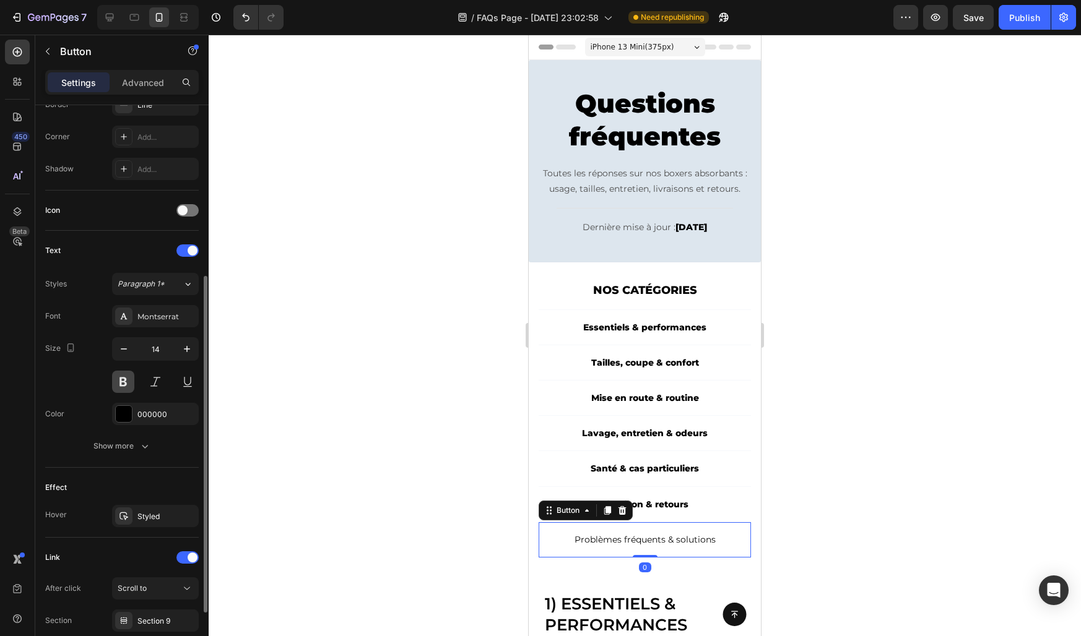
click at [122, 384] on button at bounding box center [123, 382] width 22 height 22
click at [303, 422] on div at bounding box center [645, 336] width 872 height 602
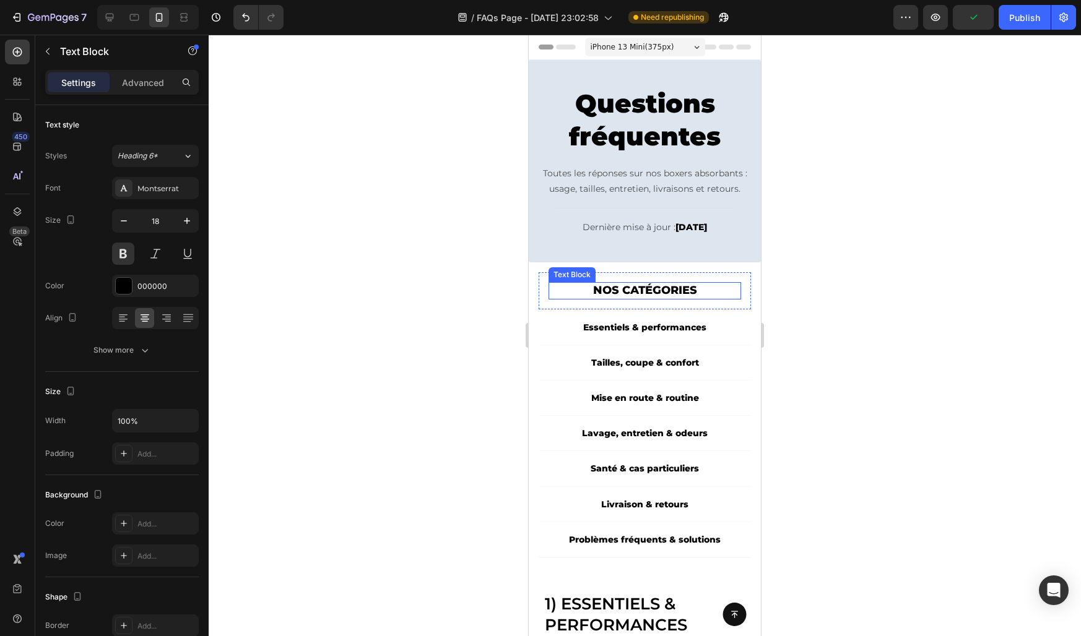
click at [578, 296] on p "NOS CATÉGORIES" at bounding box center [645, 290] width 190 height 14
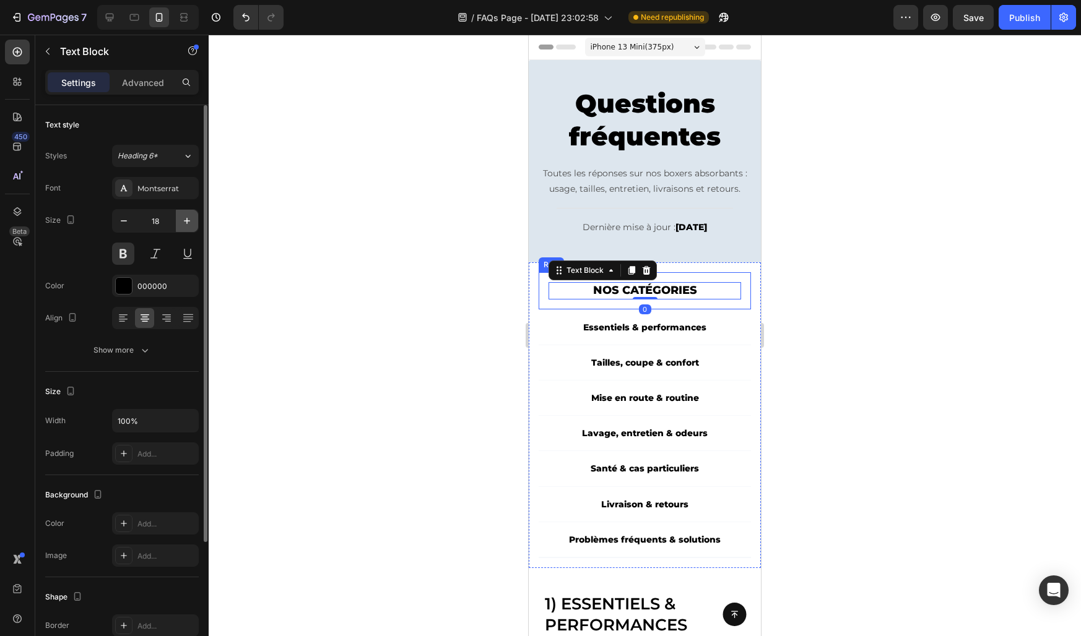
click at [184, 212] on button "button" at bounding box center [187, 221] width 22 height 22
type input "20"
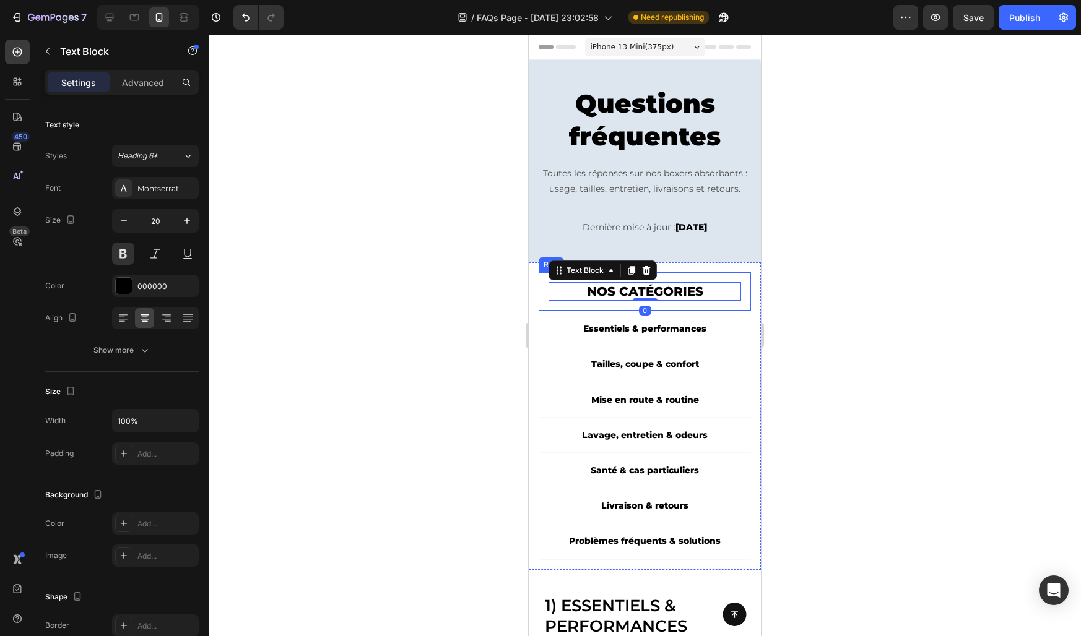
click at [342, 327] on div at bounding box center [645, 336] width 872 height 602
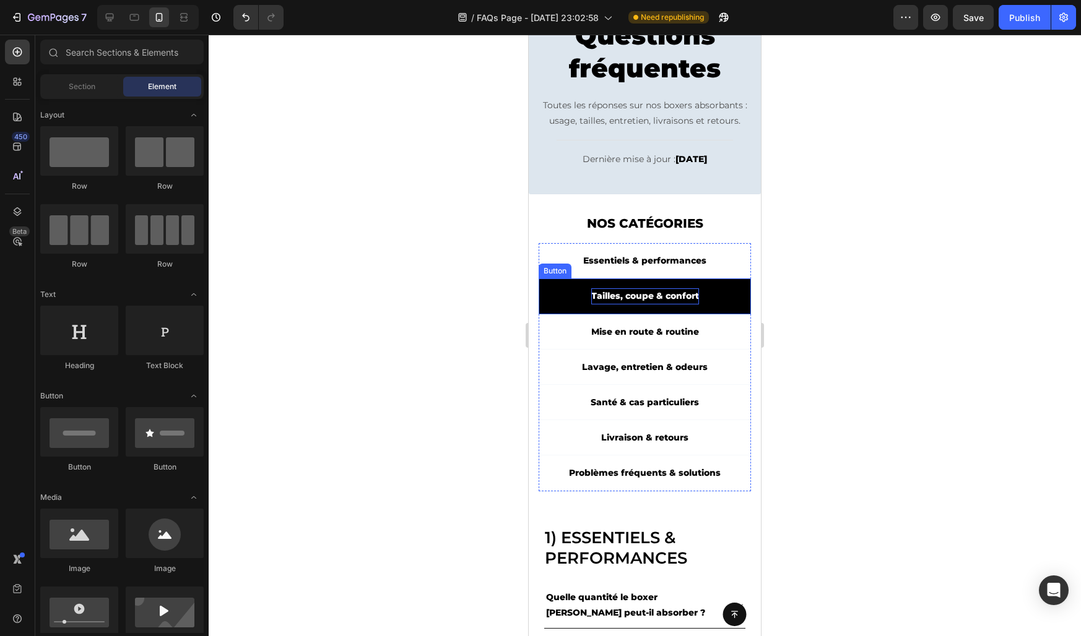
scroll to position [0, 0]
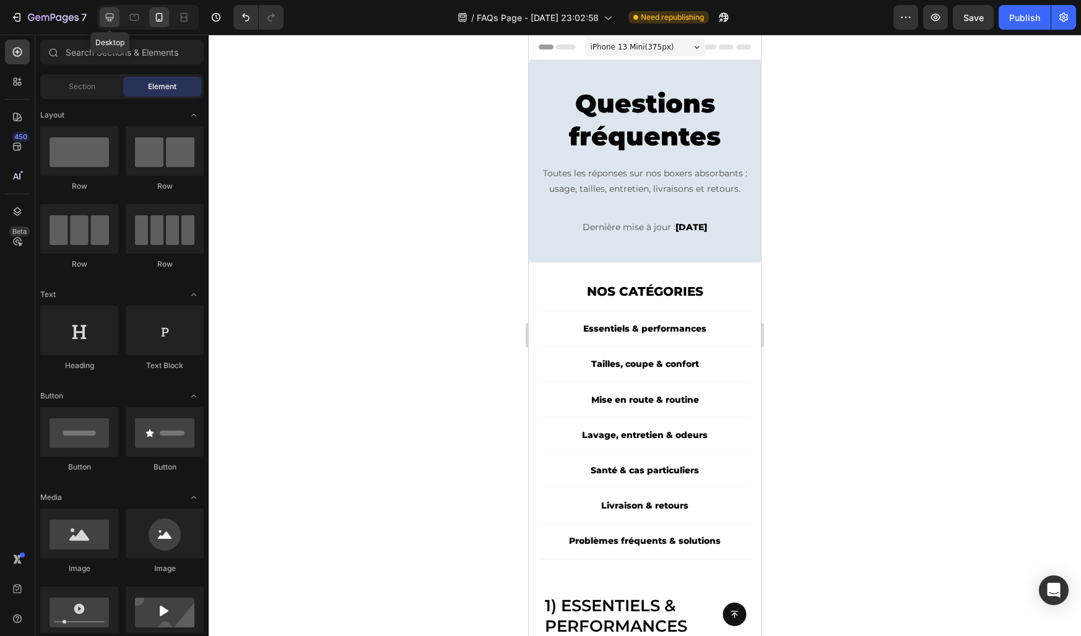
click at [115, 19] on icon at bounding box center [109, 17] width 12 height 12
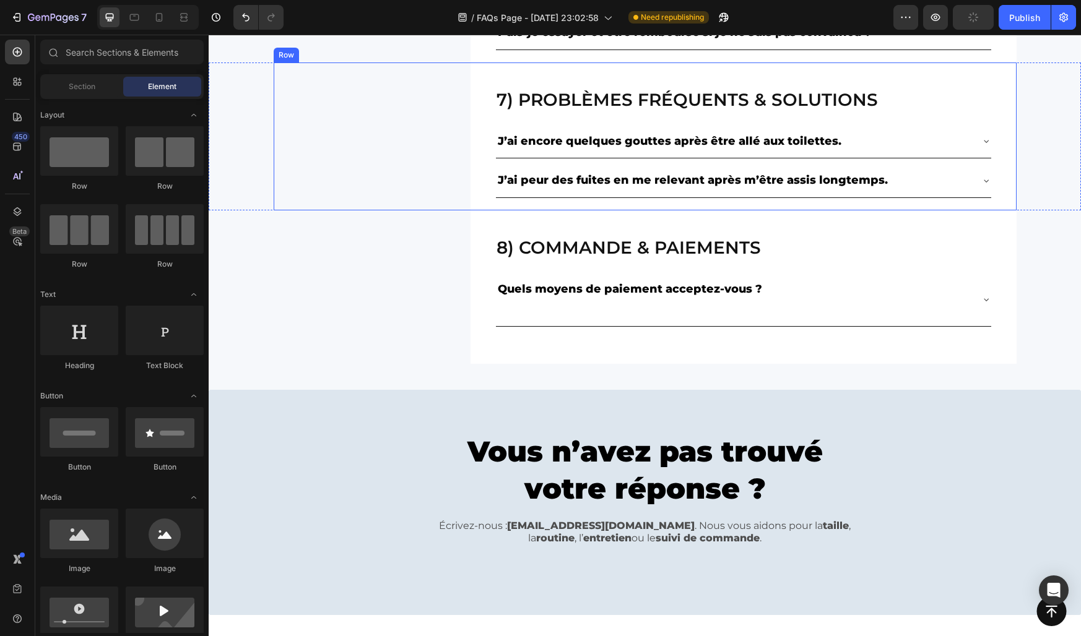
scroll to position [1501, 0]
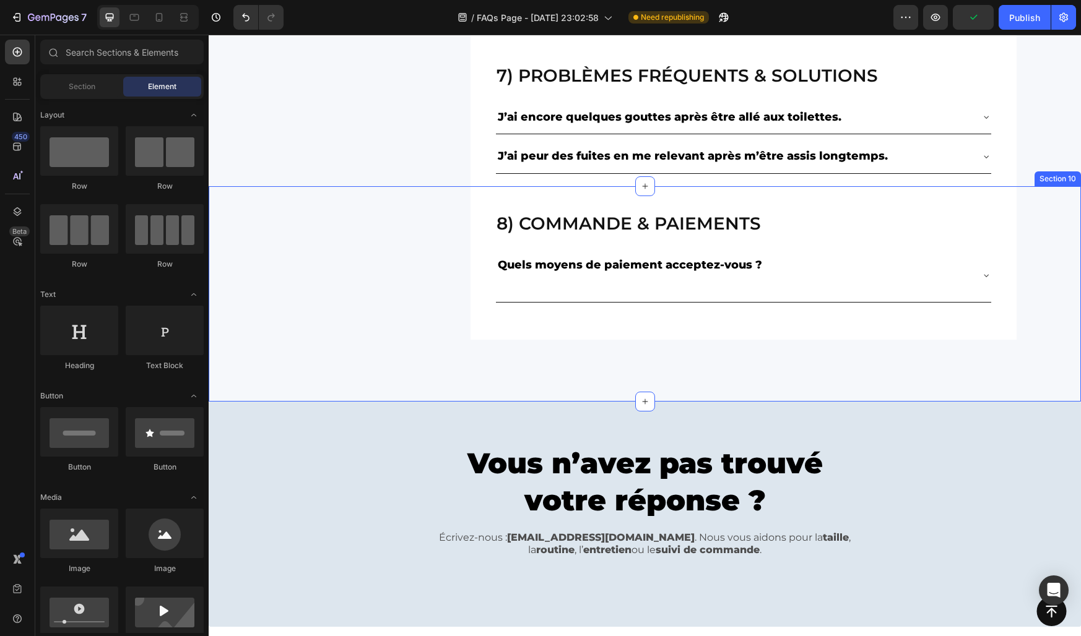
click at [441, 373] on div "8) Commande & paiements Heading Quels moyens de paiement acceptez-vous ? Accord…" at bounding box center [645, 293] width 872 height 215
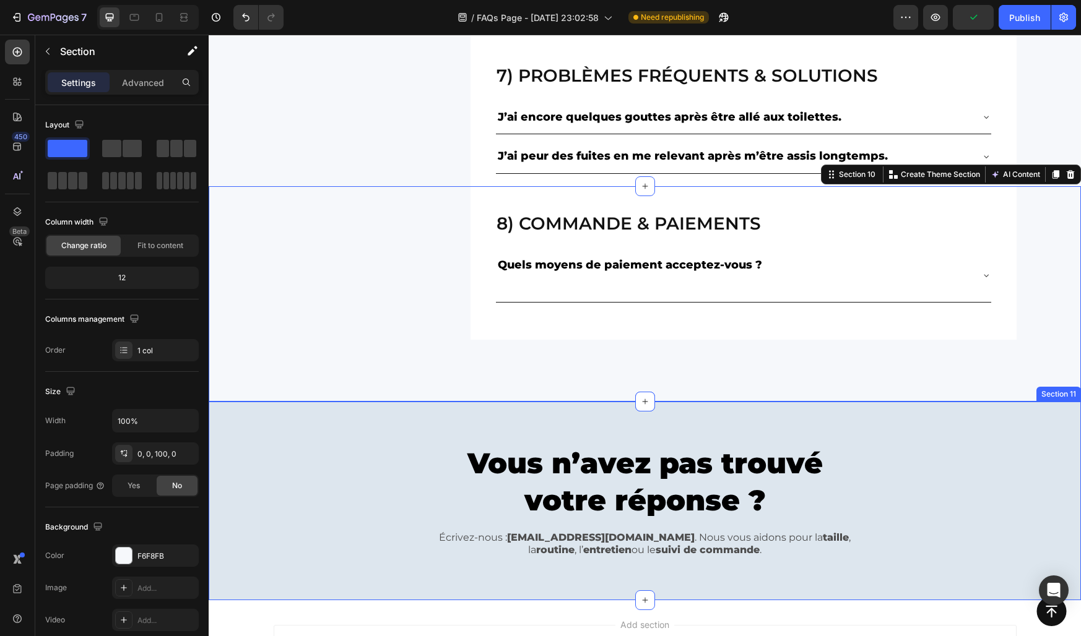
click at [425, 449] on div "Vous n’avez pas trouvé votre réponse ? Heading Écrivez-nous : contact@konfiomen…" at bounding box center [645, 501] width 854 height 137
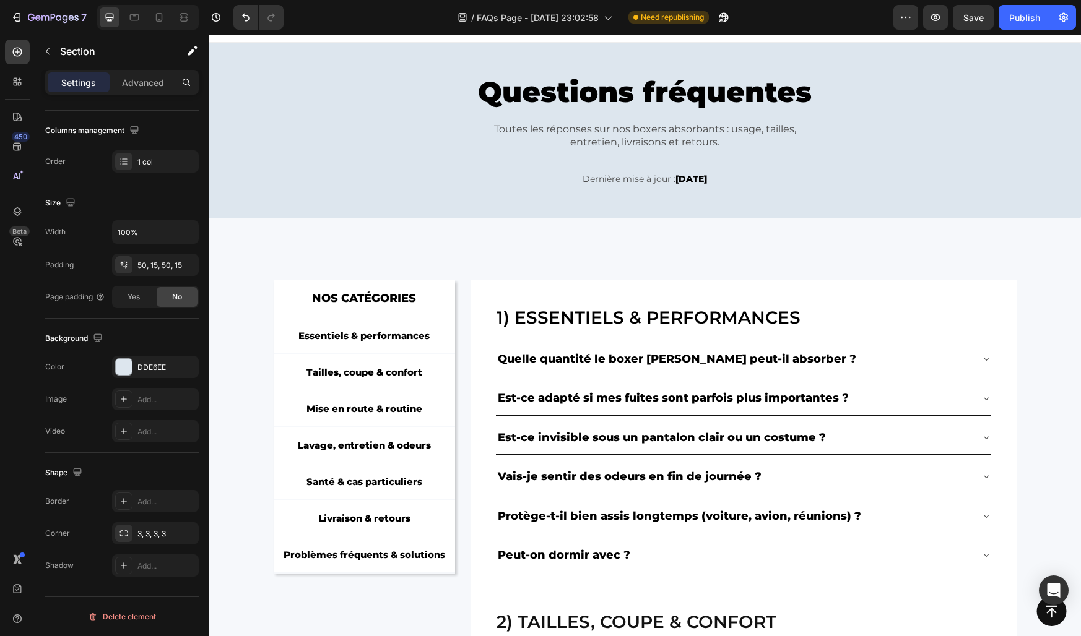
scroll to position [0, 0]
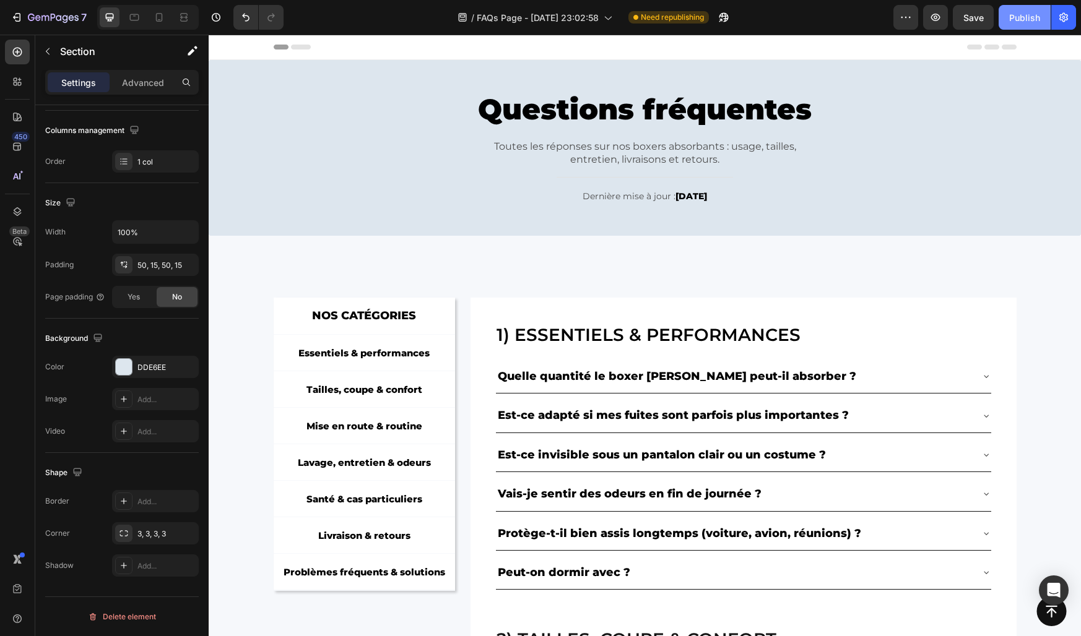
click at [1023, 25] on button "Publish" at bounding box center [1024, 17] width 52 height 25
click at [303, 280] on div "NOS CATÉGORIES Text Block Row Essentiels & performances Button Tailles, coupe &…" at bounding box center [645, 419] width 872 height 367
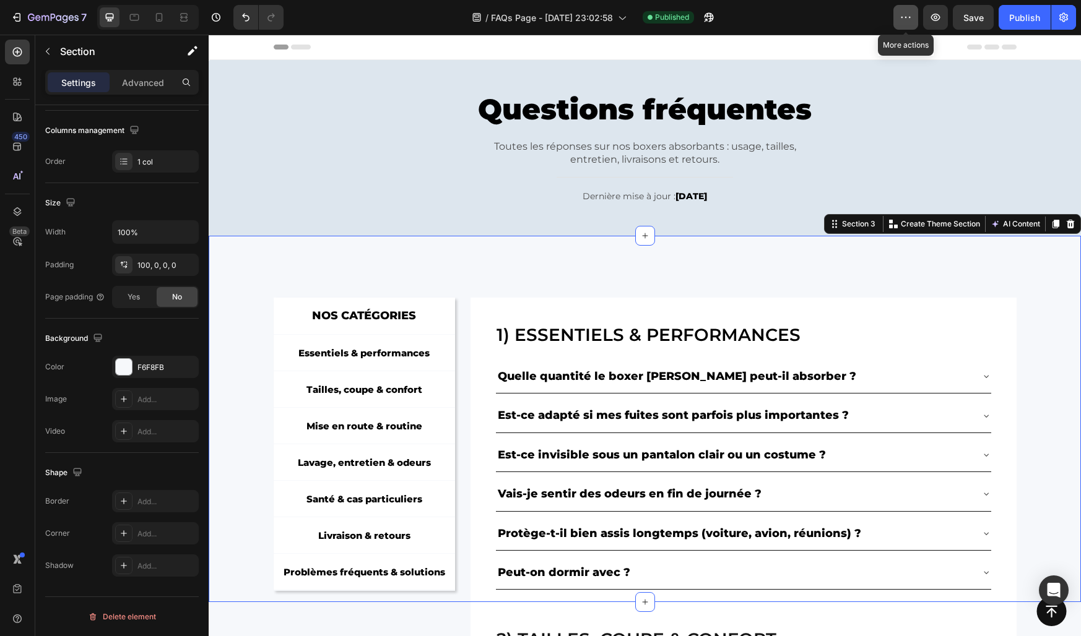
click at [906, 23] on icon "button" at bounding box center [905, 17] width 12 height 12
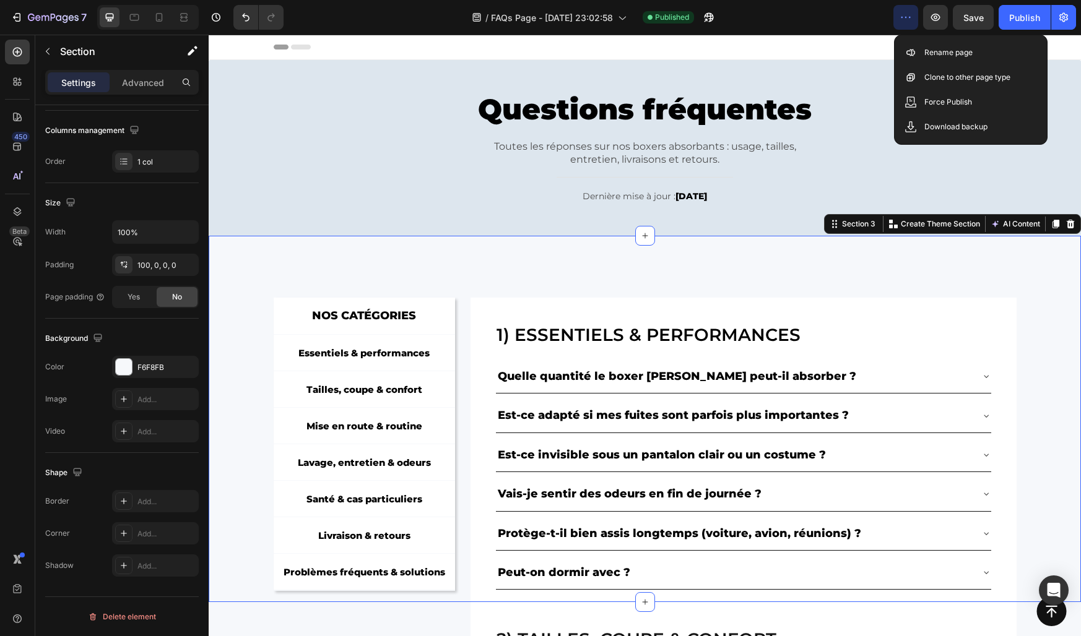
click at [903, 21] on icon "button" at bounding box center [905, 17] width 12 height 12
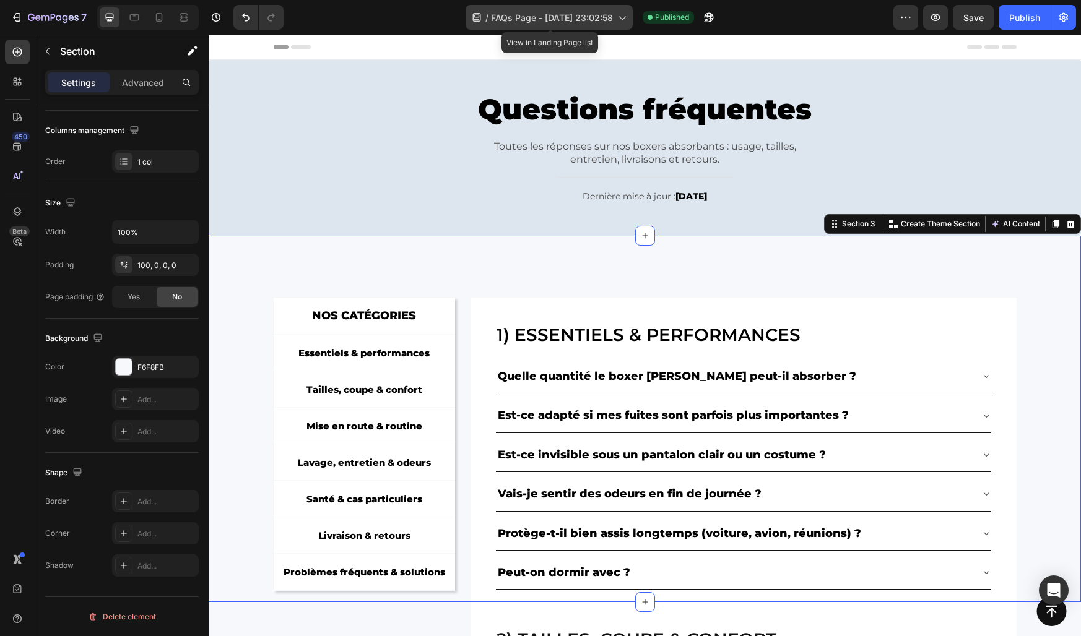
click at [531, 19] on span "FAQs Page - Sep 25, 23:02:58" at bounding box center [552, 17] width 122 height 13
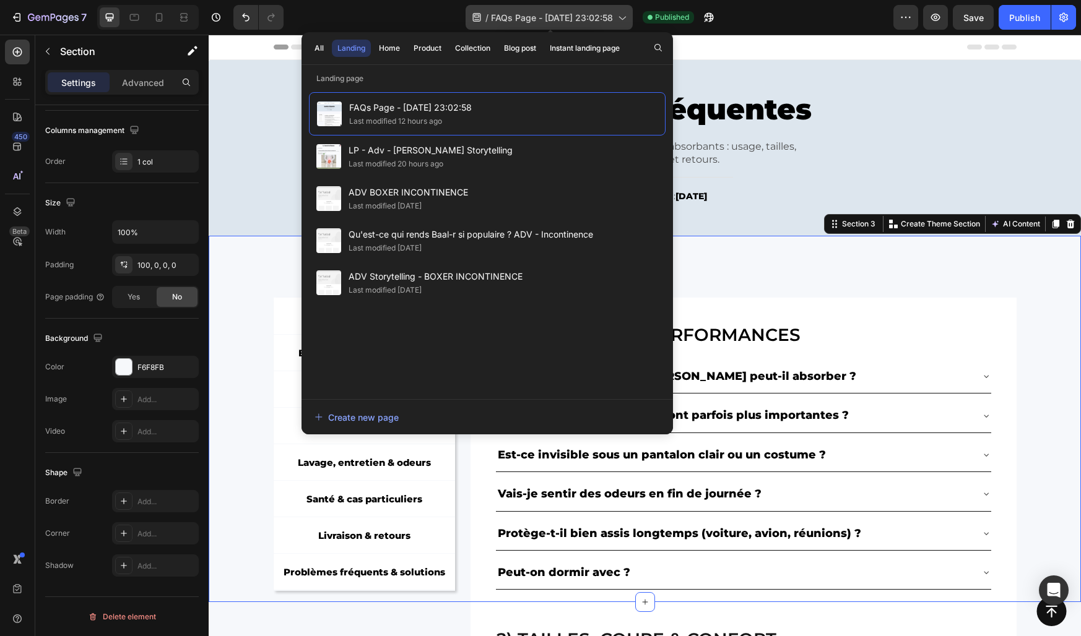
click at [540, 19] on span "FAQs Page - Sep 25, 23:02:58" at bounding box center [552, 17] width 122 height 13
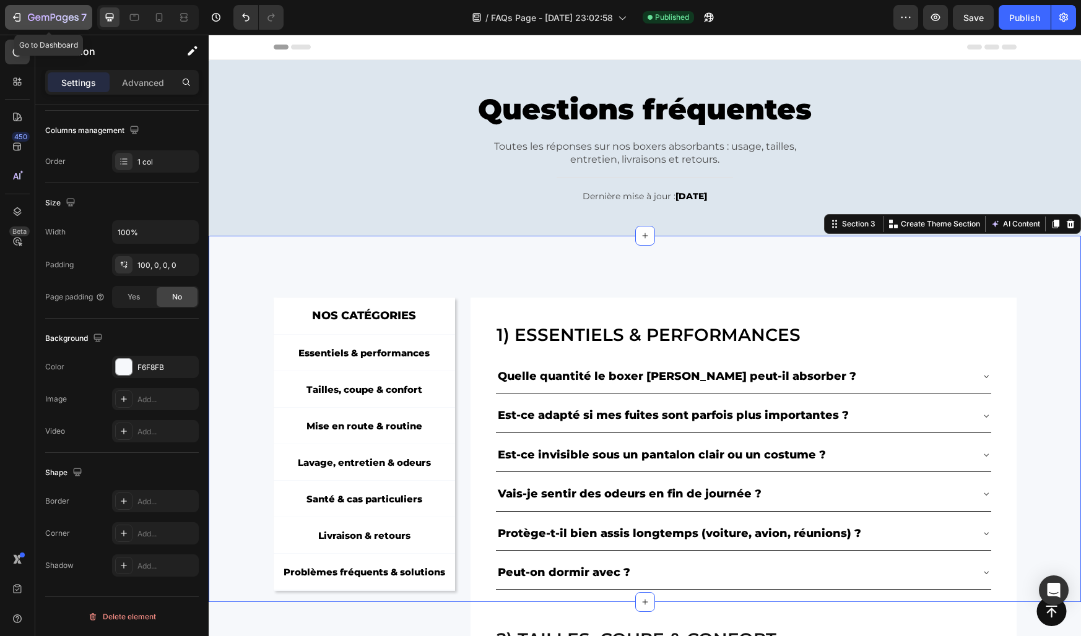
click at [26, 14] on div "7" at bounding box center [49, 17] width 76 height 15
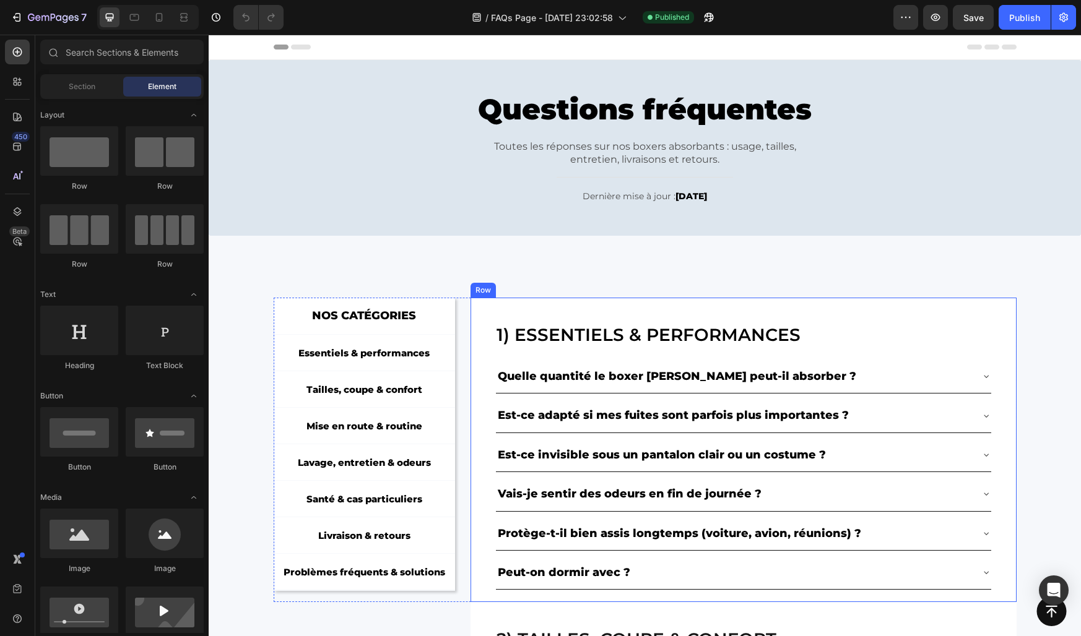
click at [476, 532] on div "1) Essentiels & performances Heading Quelle quantité le boxer [PERSON_NAME] peu…" at bounding box center [742, 450] width 545 height 305
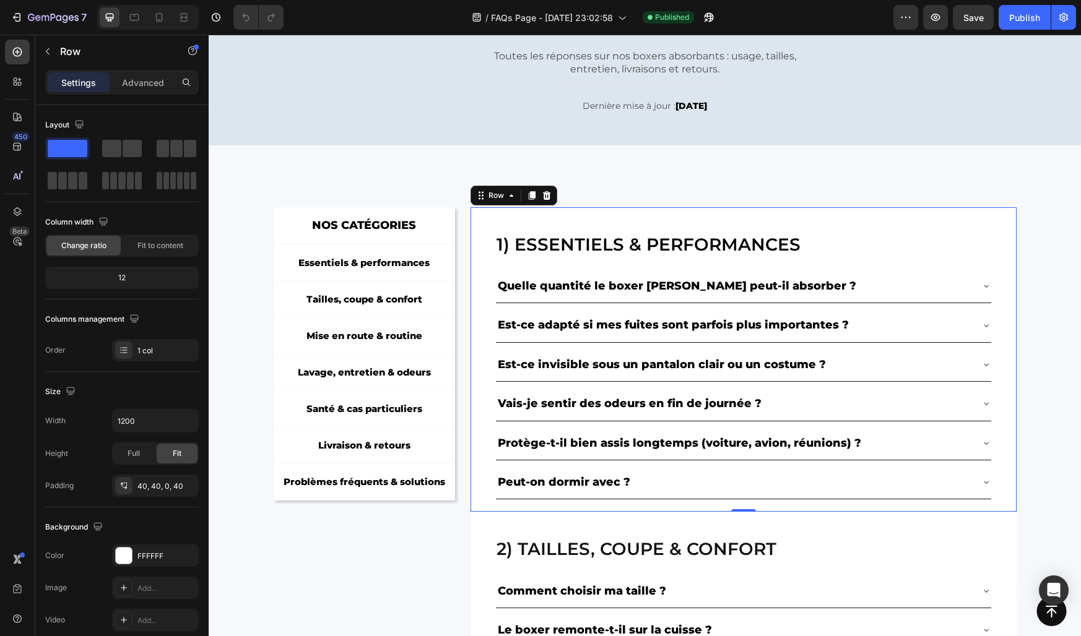
scroll to position [111, 0]
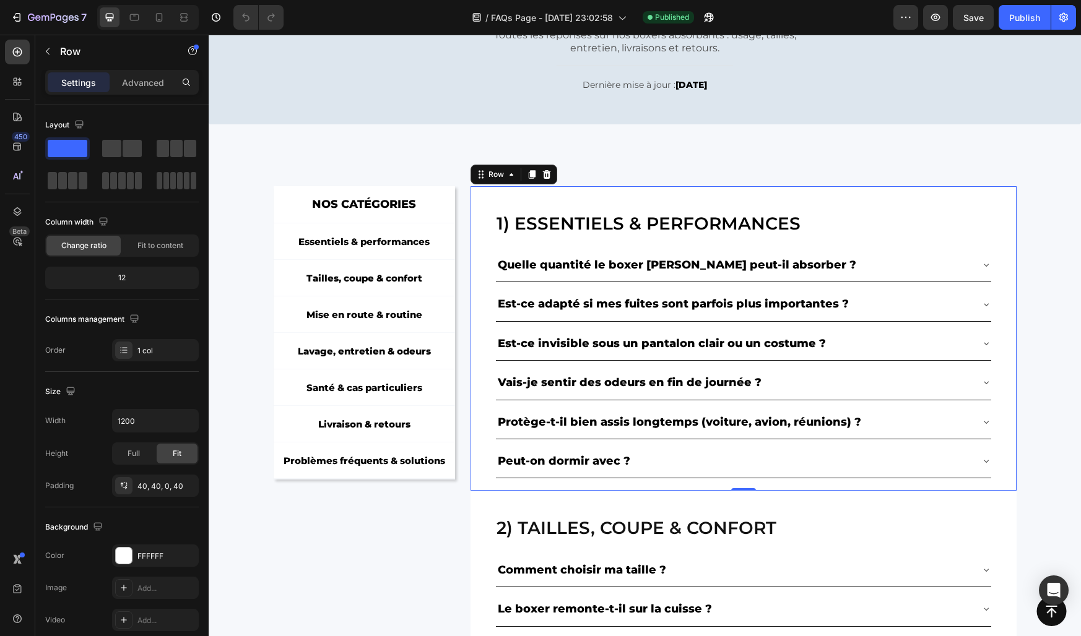
click at [520, 484] on div "1) Essentiels & performances Heading Quelle quantité le boxer [PERSON_NAME] peu…" at bounding box center [743, 351] width 496 height 280
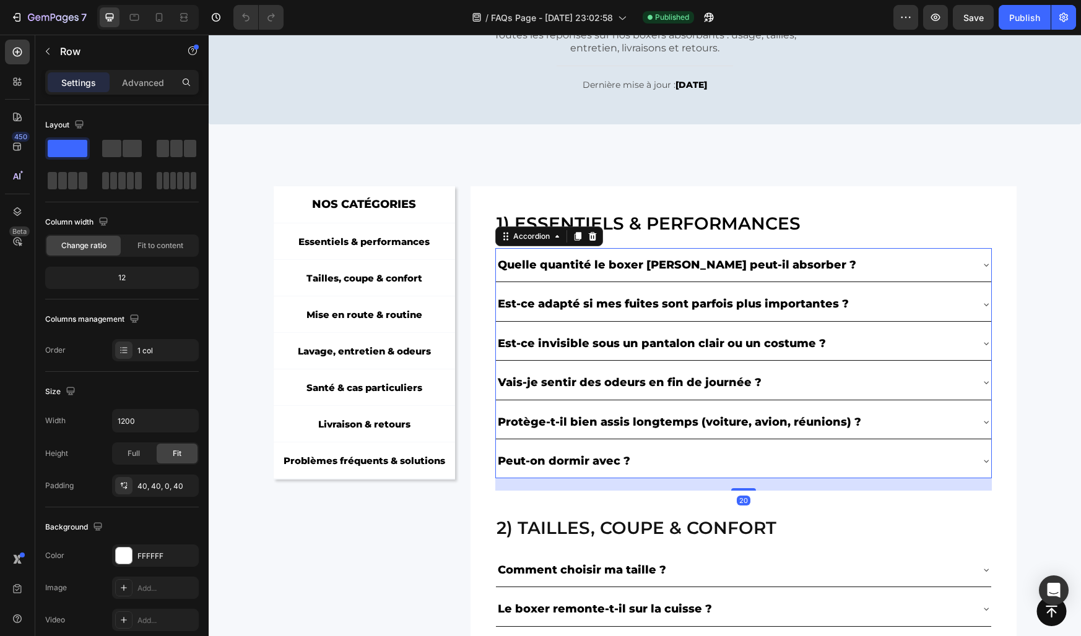
click at [650, 466] on div "Peut-on dormir avec ?" at bounding box center [733, 461] width 475 height 24
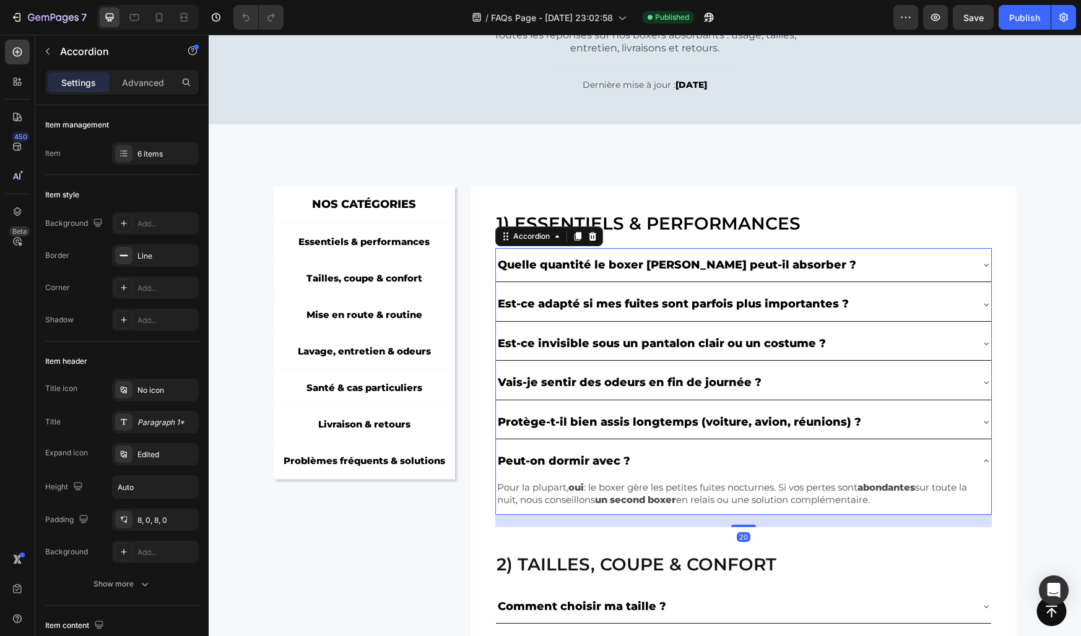
click at [650, 466] on div "Peut-on dormir avec ?" at bounding box center [733, 461] width 475 height 24
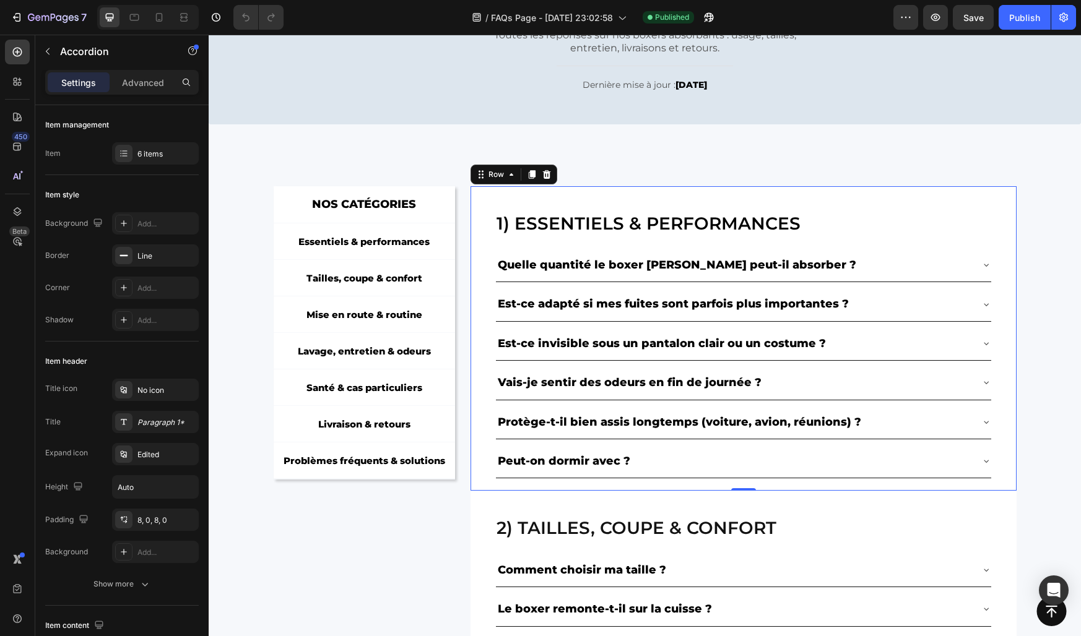
click at [486, 466] on div "1) Essentiels & performances Heading Quelle quantité le boxer Konfio peut-il ab…" at bounding box center [742, 338] width 545 height 305
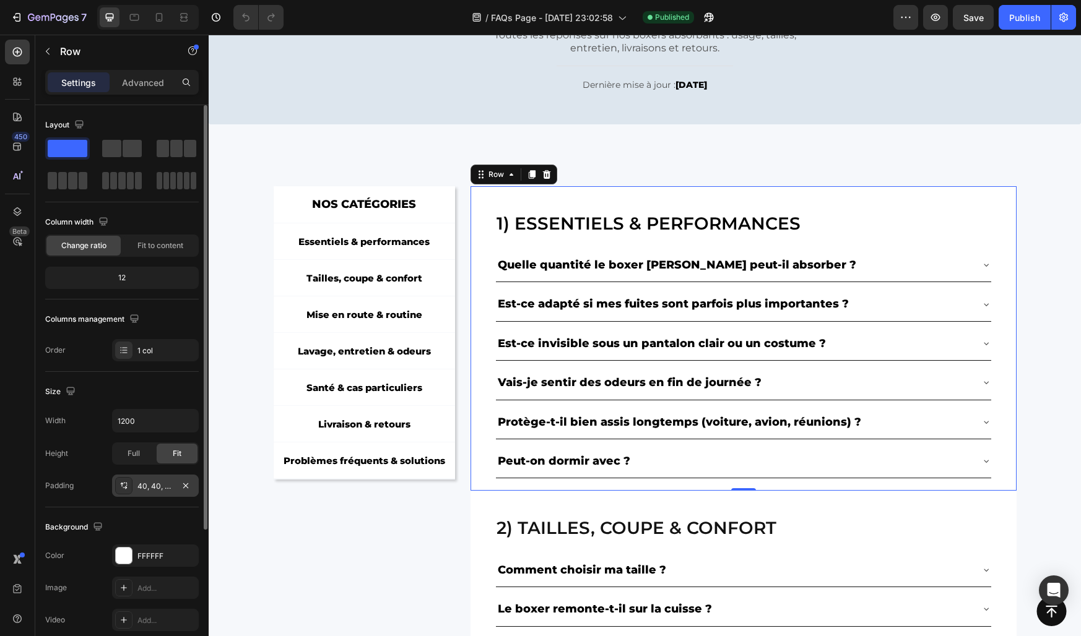
click at [158, 482] on div "40, 40, 0, 40" at bounding box center [155, 486] width 36 height 11
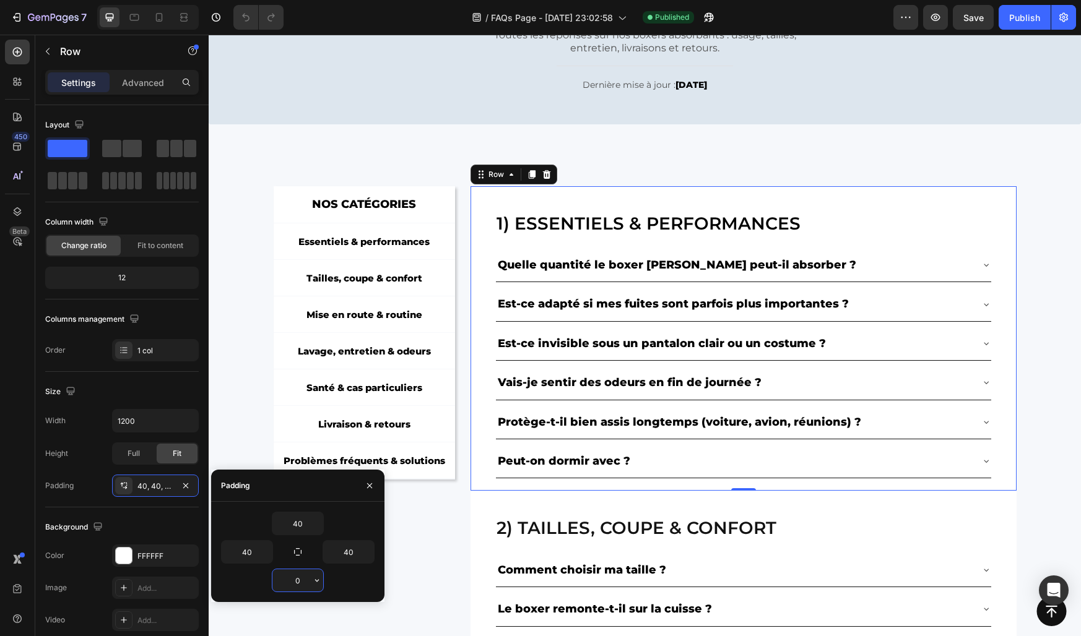
click at [300, 586] on input "0" at bounding box center [297, 580] width 51 height 22
click at [348, 509] on div "40 40 40 0" at bounding box center [297, 552] width 173 height 100
click at [365, 483] on icon "button" at bounding box center [370, 486] width 10 height 10
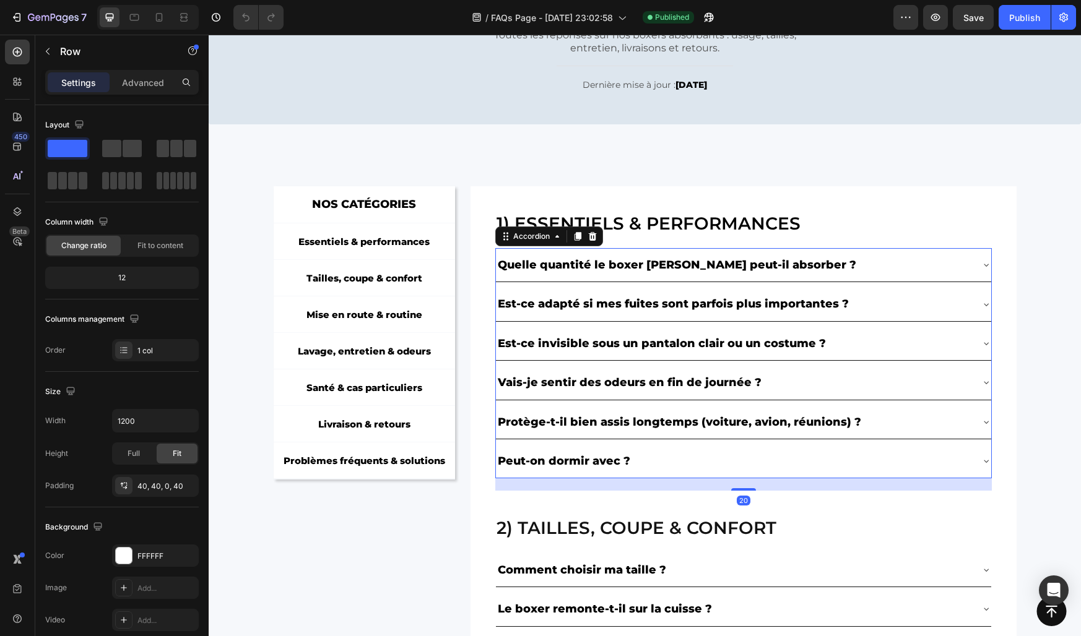
click at [685, 465] on div "Peut-on dormir avec ?" at bounding box center [733, 461] width 475 height 24
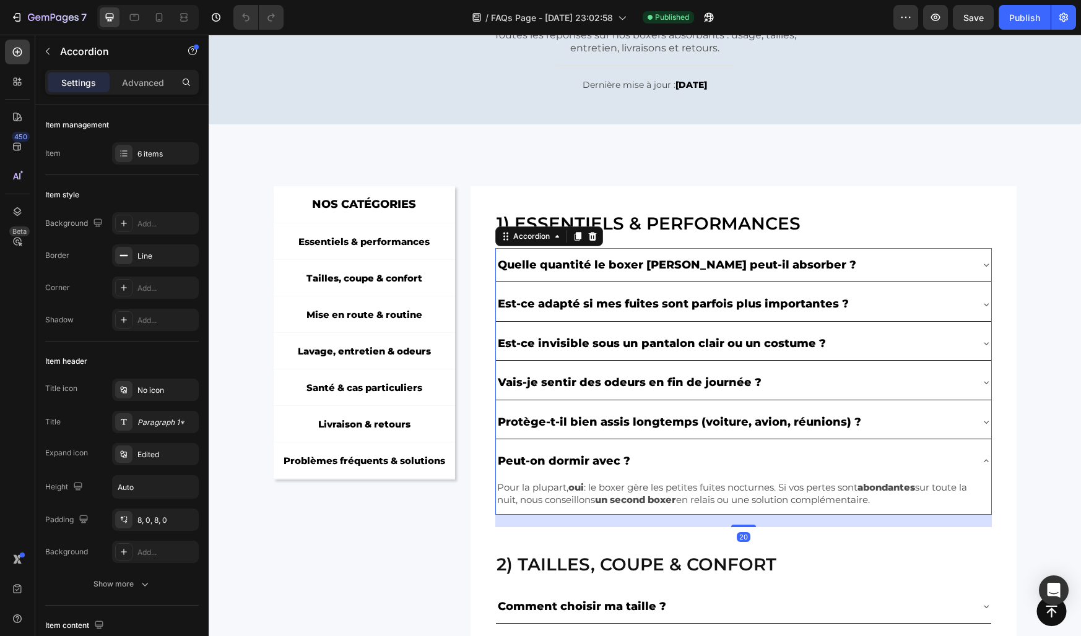
drag, startPoint x: 738, startPoint y: 527, endPoint x: 729, endPoint y: 501, distance: 27.6
click at [730, 503] on div "Quelle quantité le boxer Konfio peut-il absorber ? Est-ce adapté si mes fuites …" at bounding box center [743, 381] width 496 height 267
type input "100%"
type input "100"
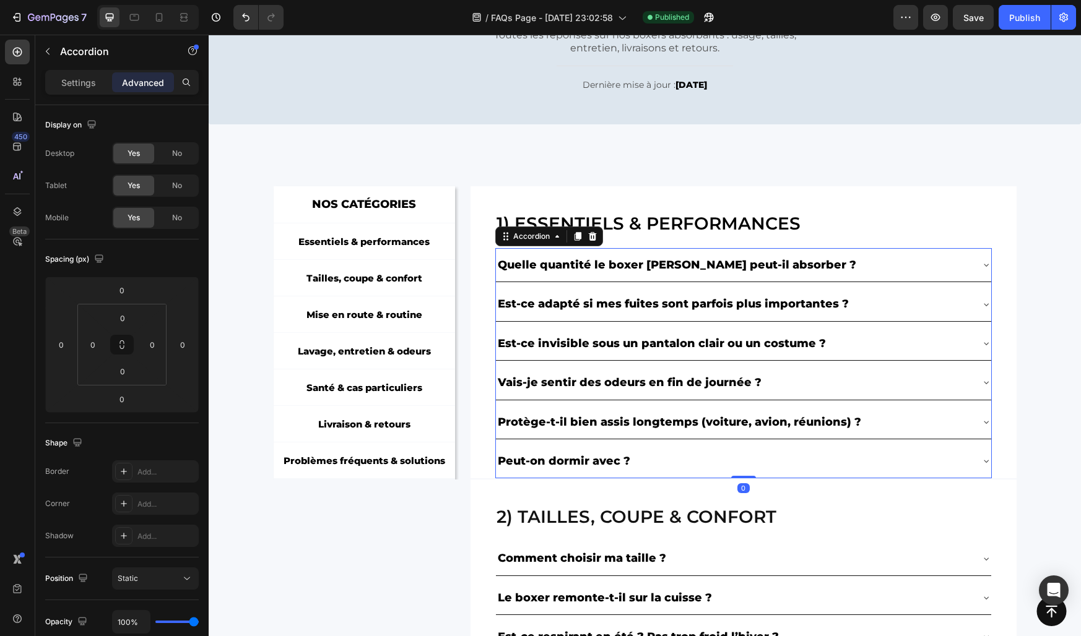
click at [700, 461] on div "Peut-on dormir avec ?" at bounding box center [733, 461] width 475 height 24
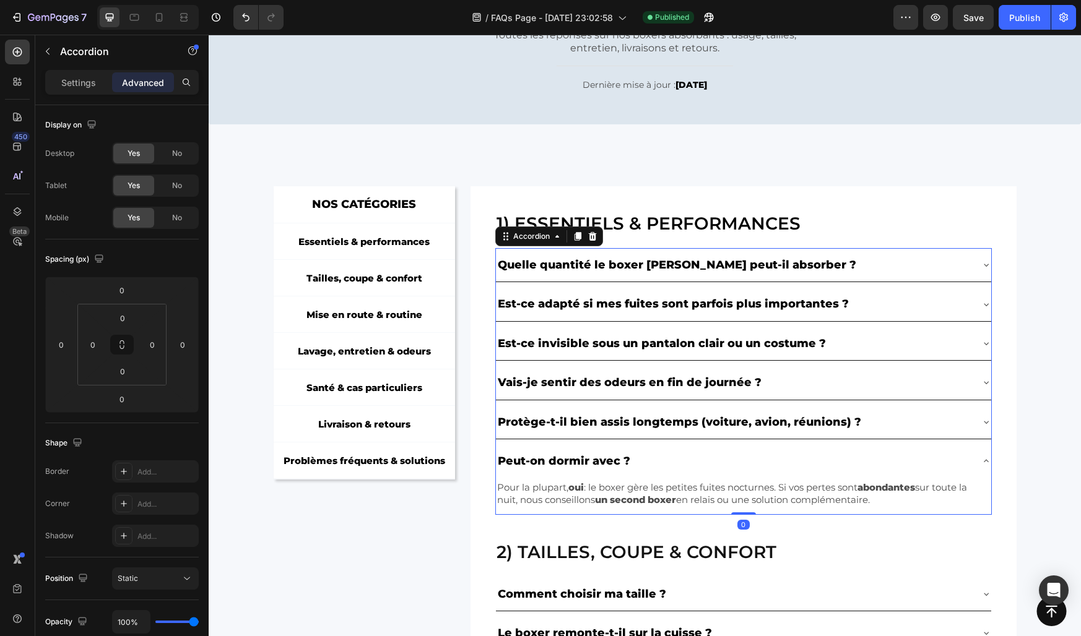
click at [700, 461] on div "Peut-on dormir avec ?" at bounding box center [733, 461] width 475 height 24
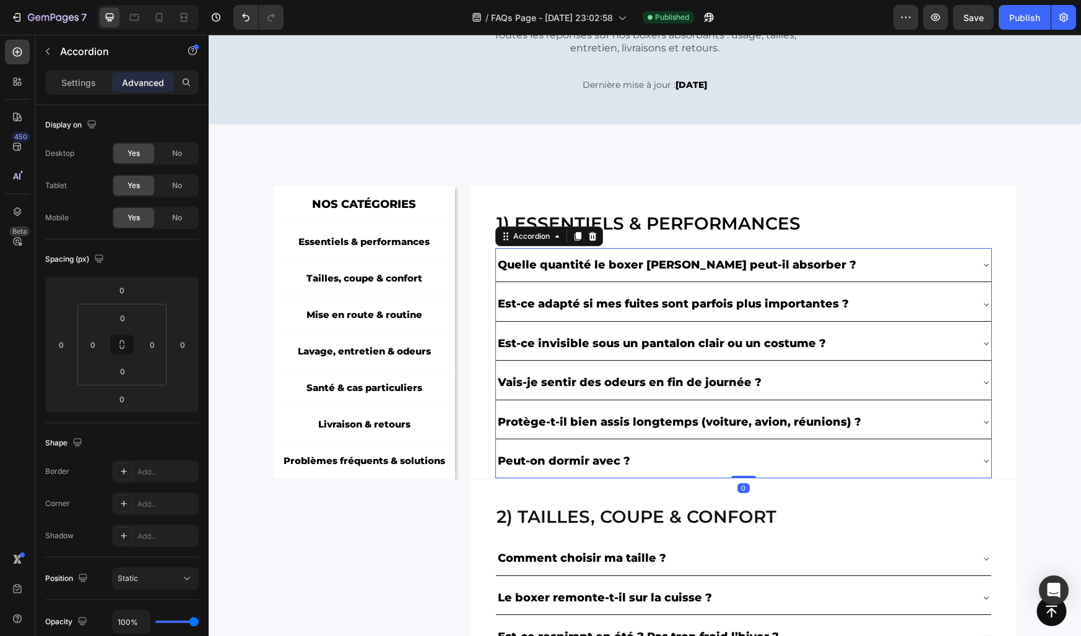
click at [700, 461] on div "Peut-on dormir avec ?" at bounding box center [733, 461] width 475 height 24
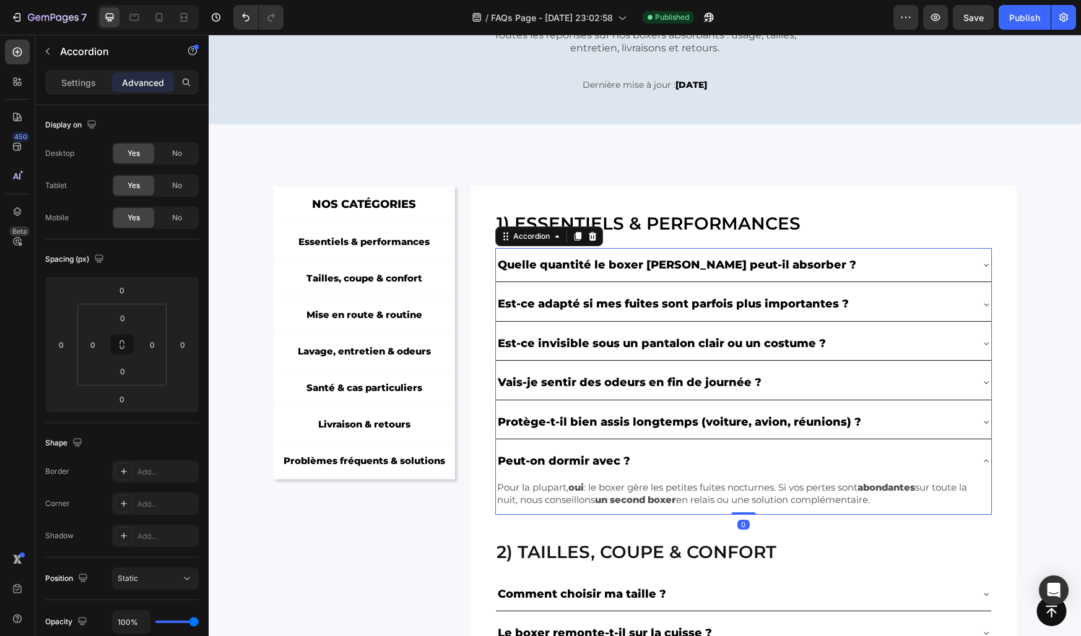
click at [700, 461] on div "Peut-on dormir avec ?" at bounding box center [733, 461] width 475 height 24
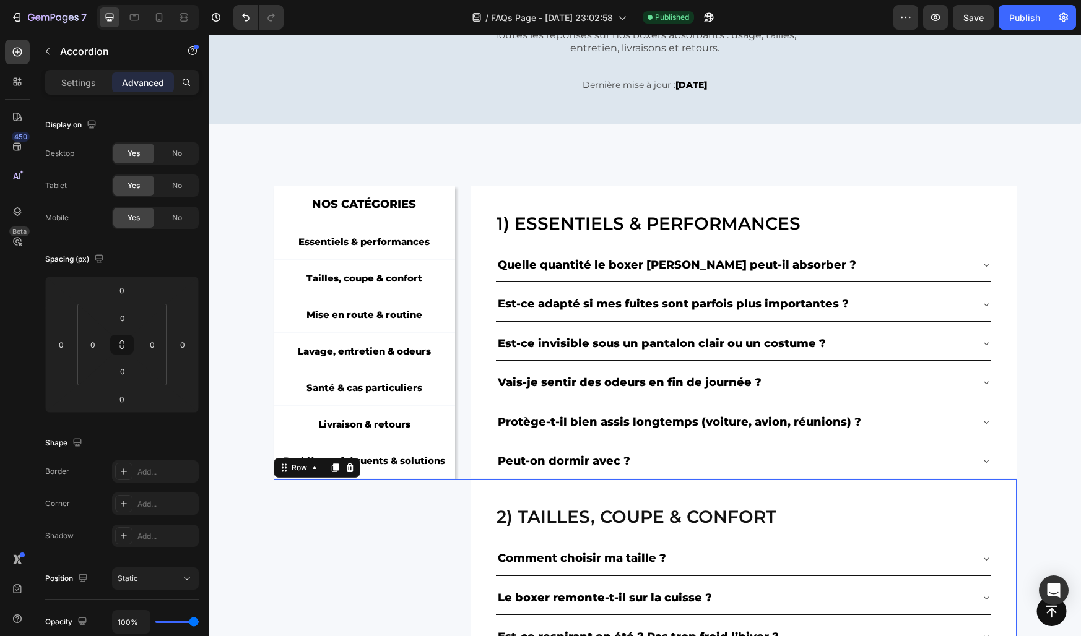
click at [431, 506] on div "2) Tailles, coupe & confort Heading Comment choisir ma taille ? Le boxer remont…" at bounding box center [645, 574] width 743 height 188
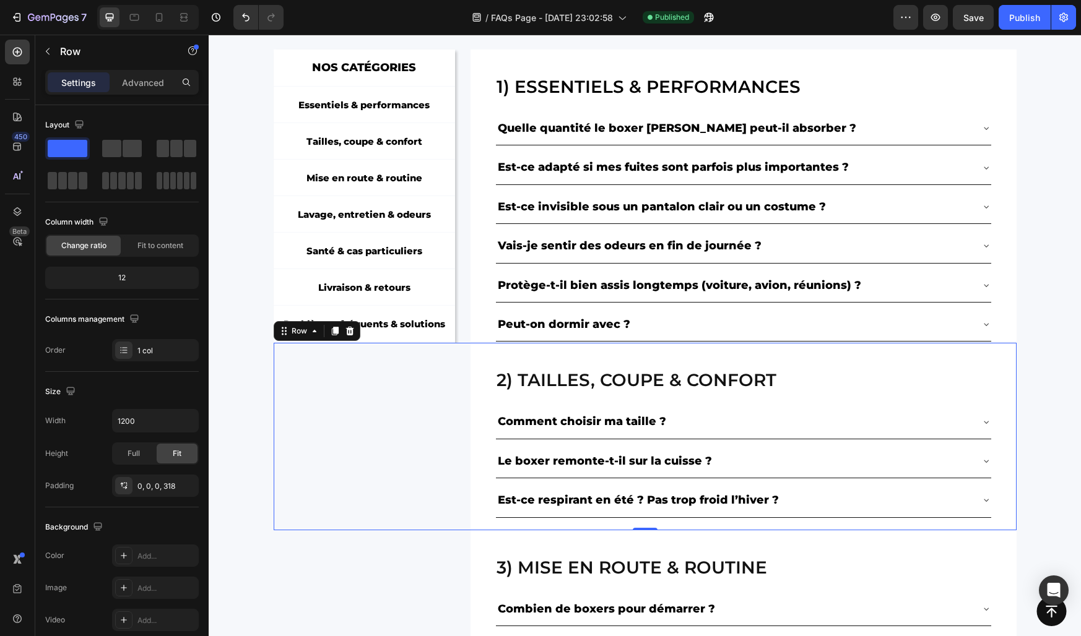
scroll to position [286, 0]
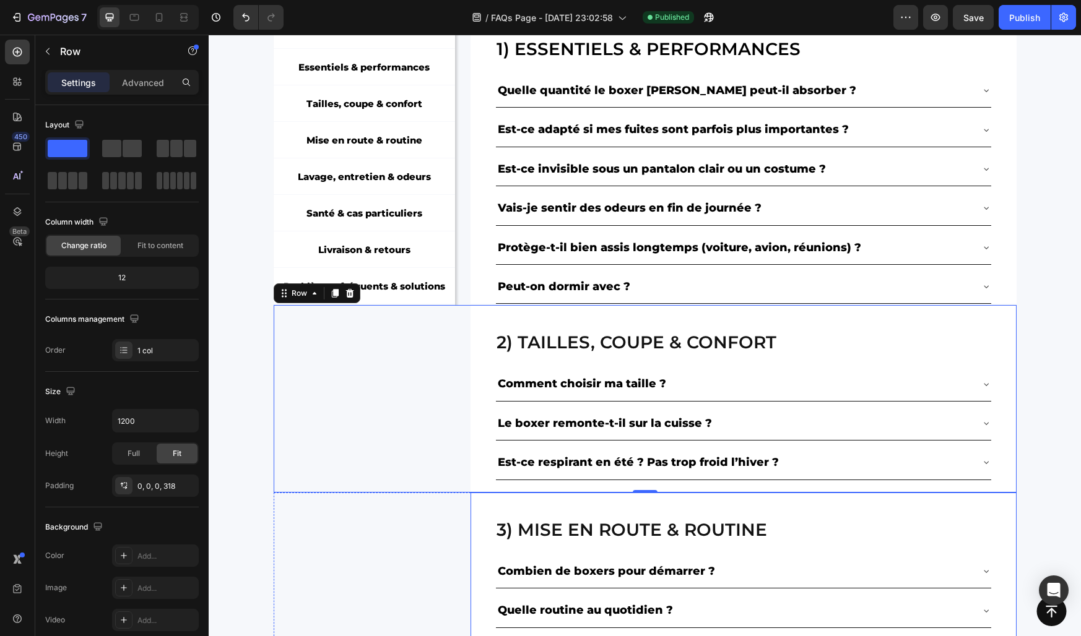
click at [473, 520] on div "3) Mise en route & routine Heading Combien de boxers pour démarrer ? Quelle rou…" at bounding box center [743, 587] width 546 height 188
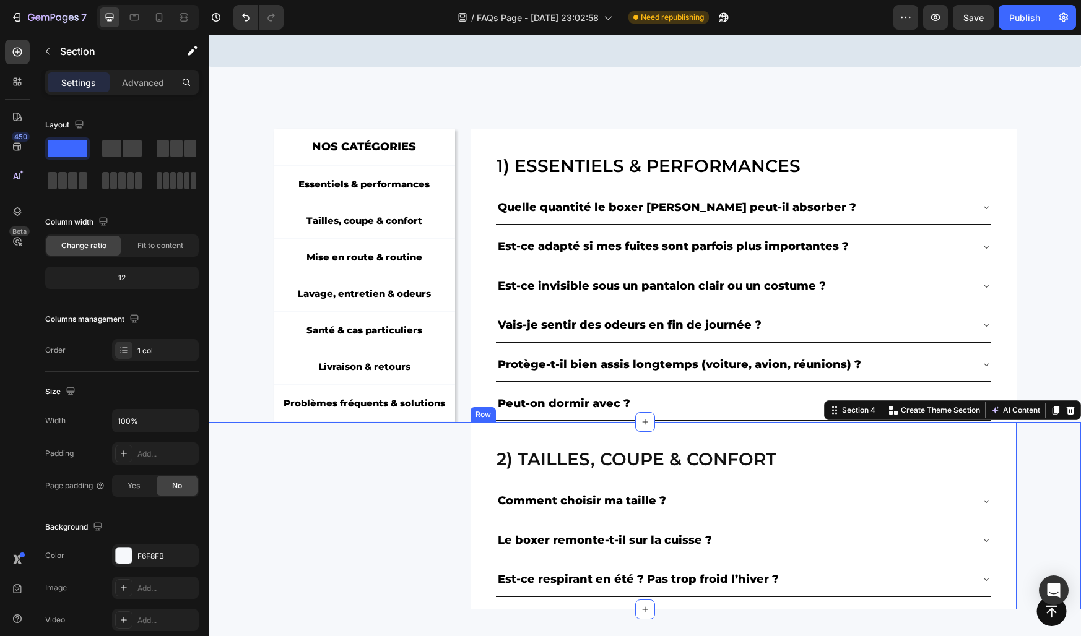
scroll to position [0, 0]
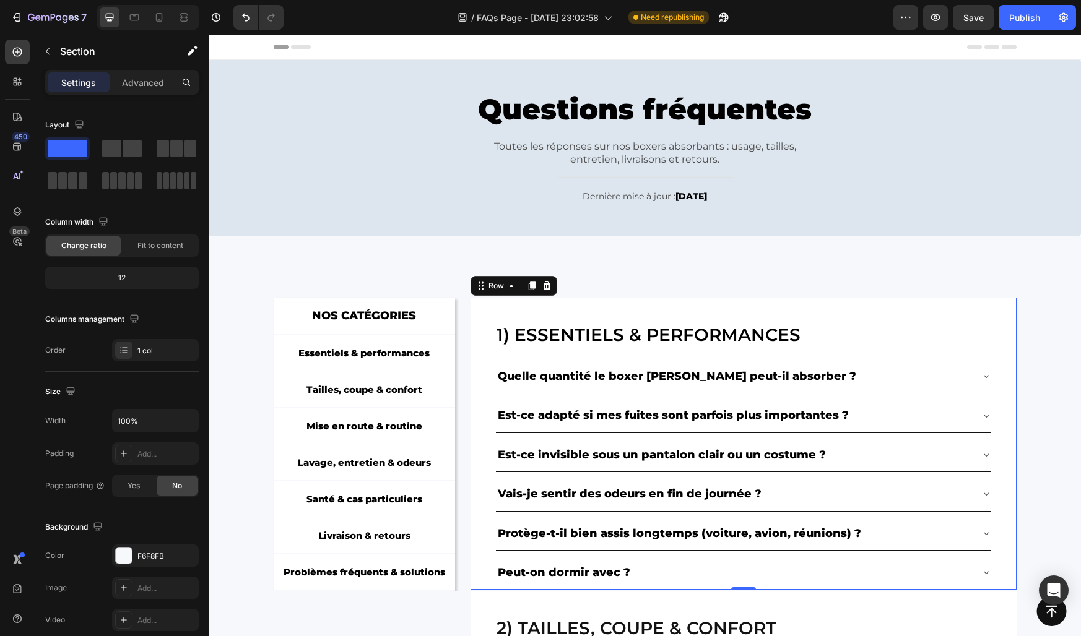
click at [487, 344] on div "1) Essentiels & performances Heading Quelle quantité le boxer Konfio peut-il ab…" at bounding box center [742, 444] width 545 height 293
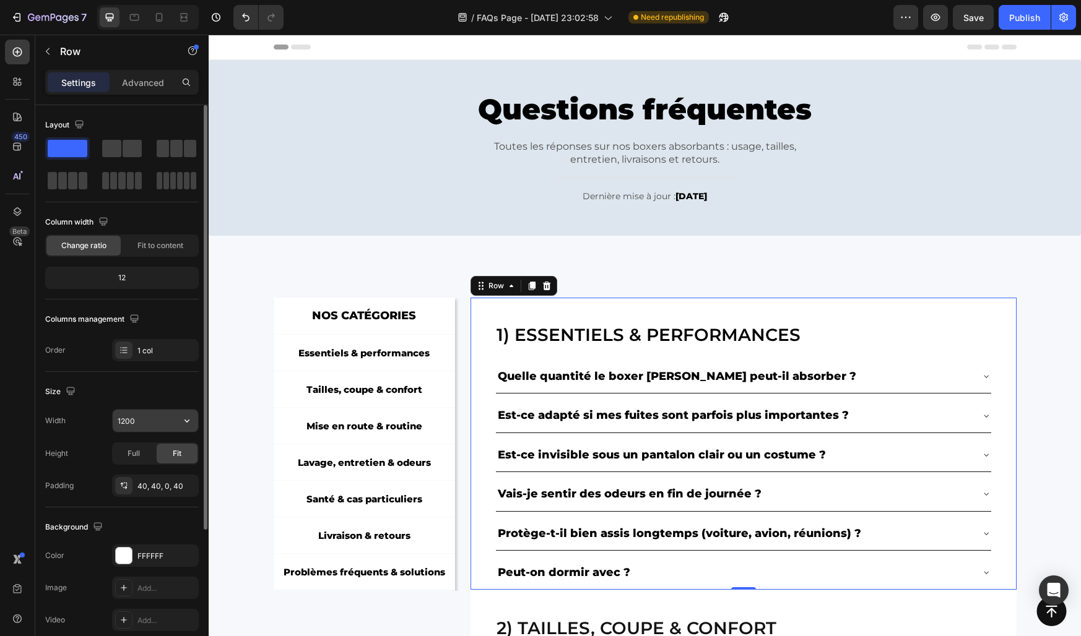
scroll to position [189, 0]
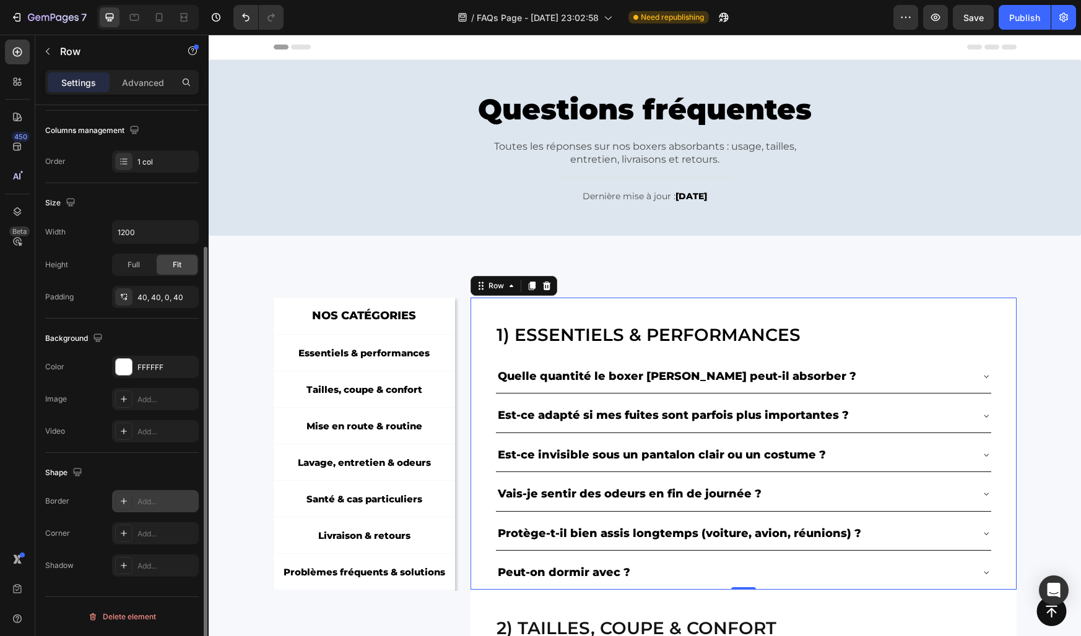
click at [142, 497] on div "Add..." at bounding box center [166, 501] width 58 height 11
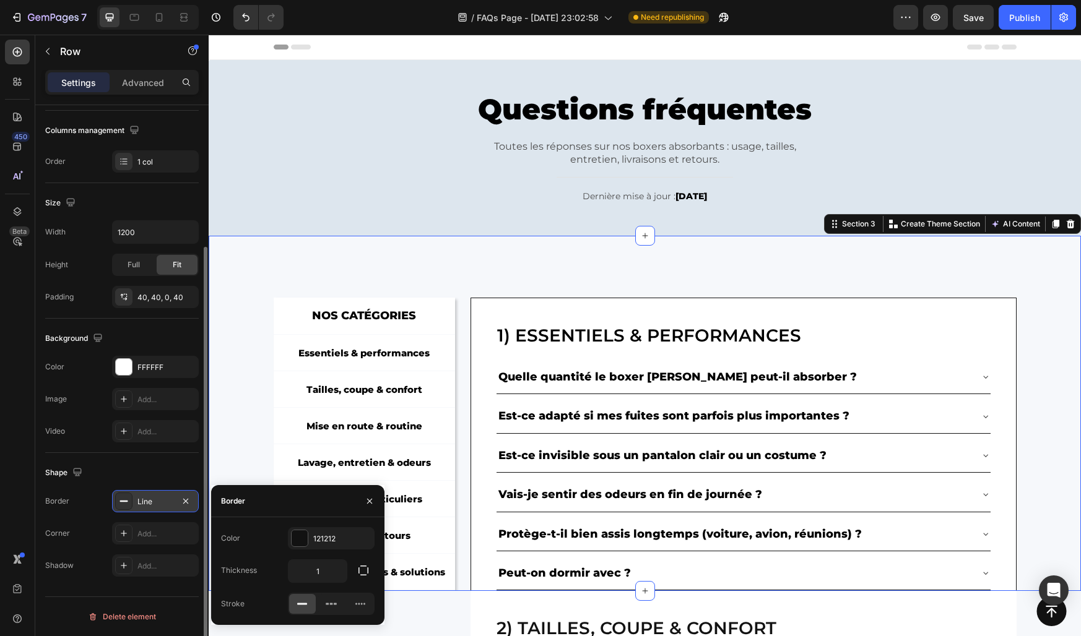
click at [270, 433] on div "NOS CATÉGORIES Text Block Row Essentiels & performances Button Tailles, coupe &…" at bounding box center [645, 445] width 872 height 294
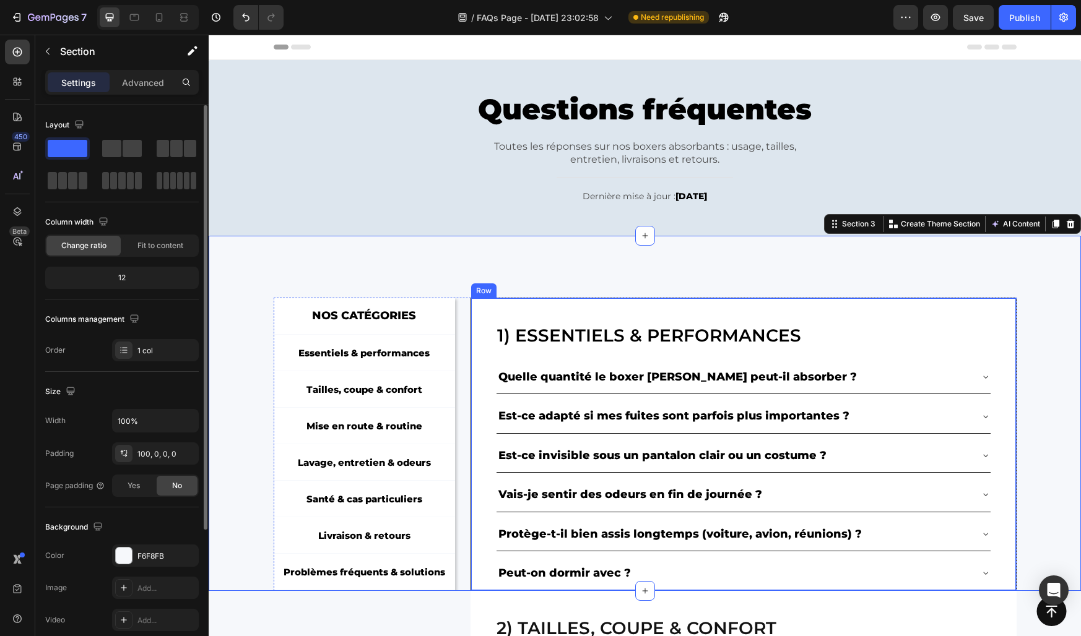
click at [477, 365] on div "1) Essentiels & performances Heading Quelle quantité le boxer Konfio peut-il ab…" at bounding box center [742, 445] width 545 height 294
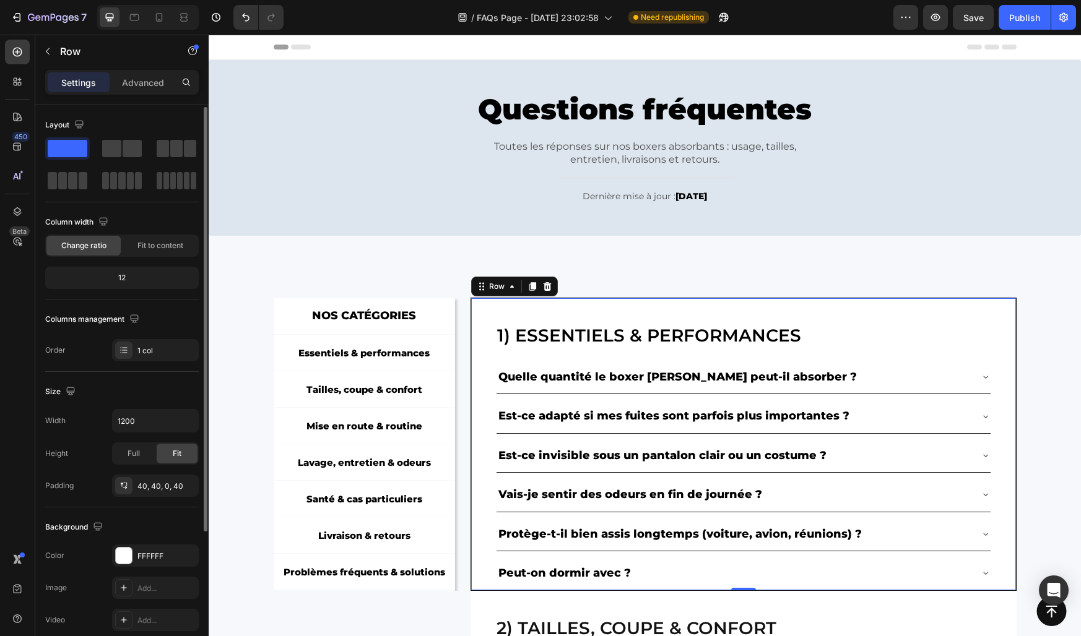
scroll to position [189, 0]
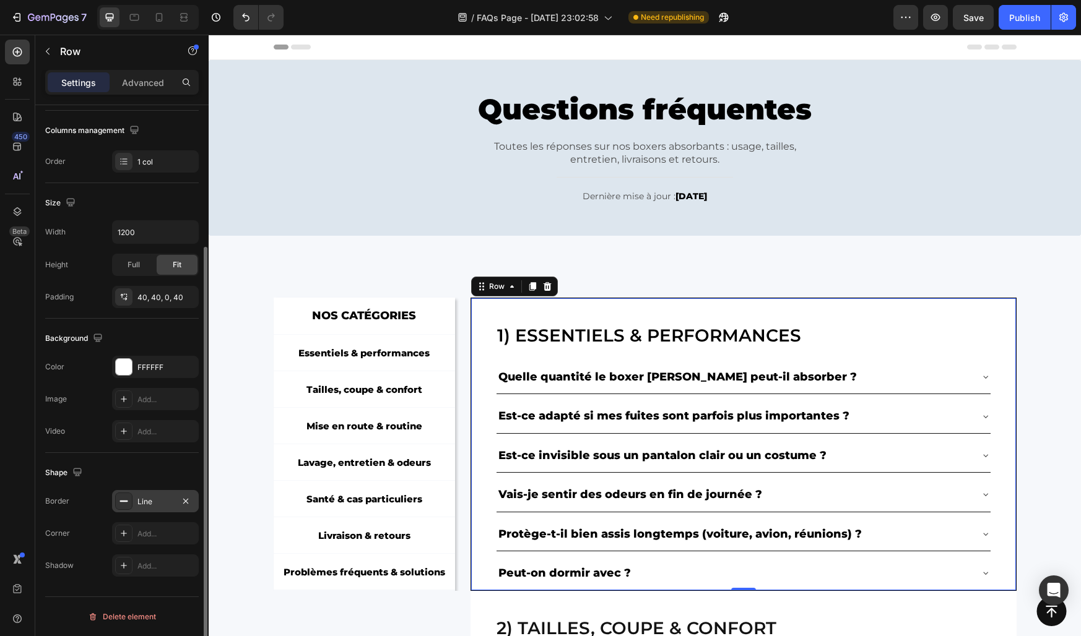
click at [151, 508] on div "Line" at bounding box center [155, 501] width 87 height 22
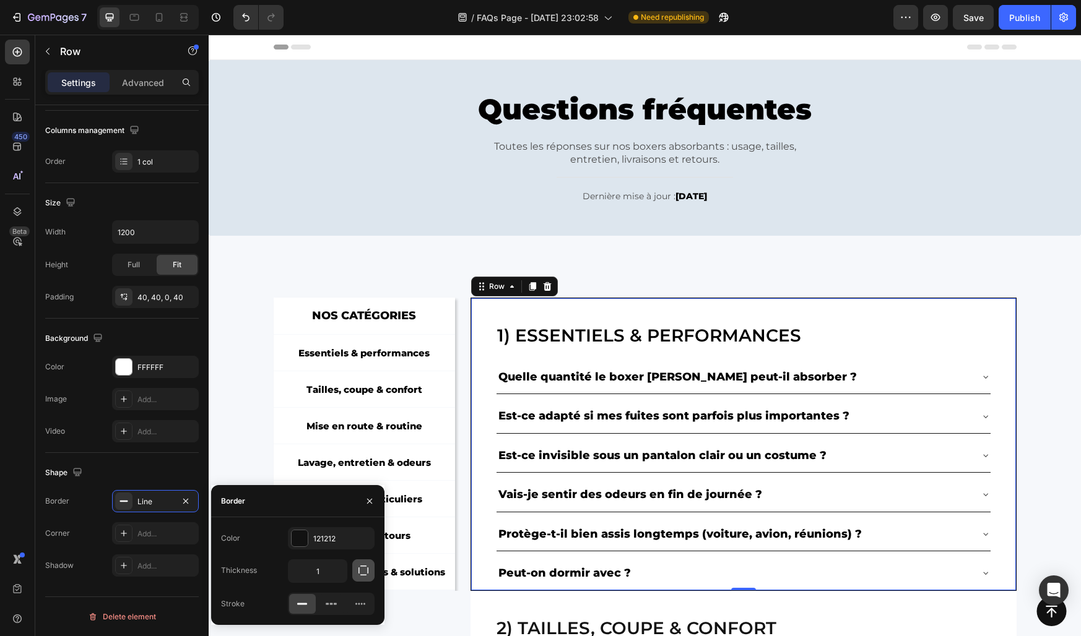
click at [369, 574] on icon "button" at bounding box center [363, 571] width 12 height 12
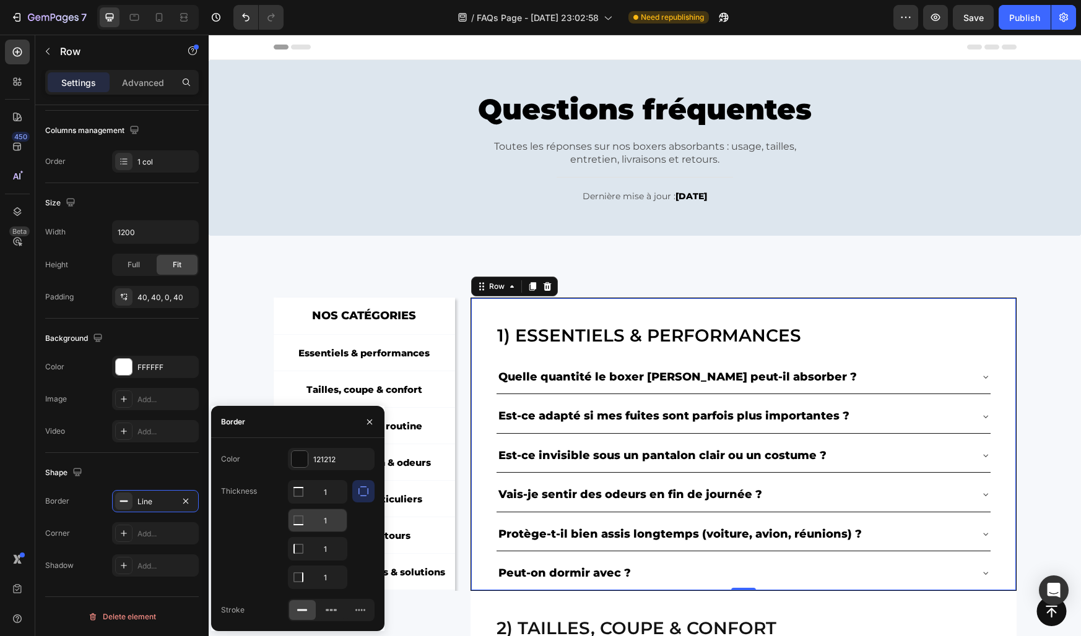
click at [324, 524] on input "1" at bounding box center [317, 520] width 58 height 22
type input "0"
click at [332, 418] on div "Border" at bounding box center [297, 422] width 173 height 32
click at [375, 421] on button "button" at bounding box center [370, 422] width 20 height 20
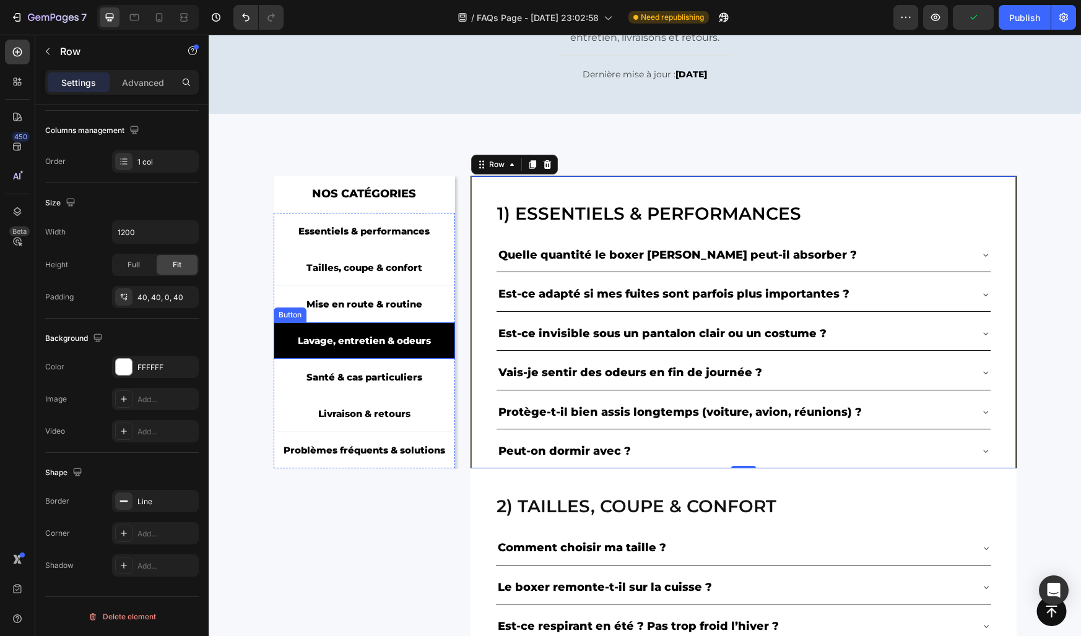
scroll to position [200, 0]
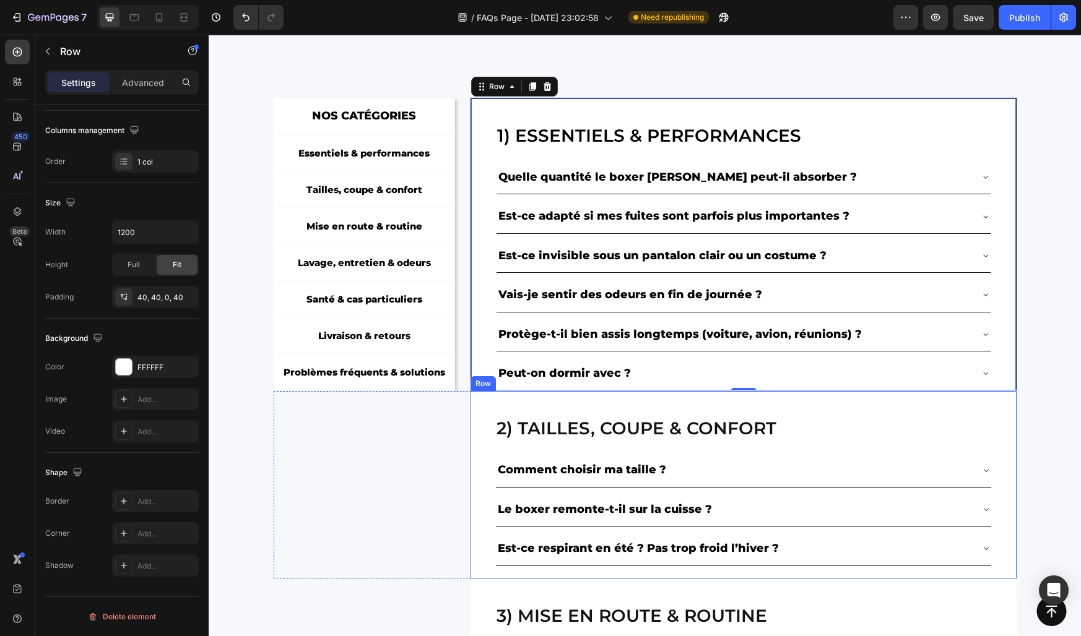
click at [474, 493] on div "2) Tailles, coupe & confort Heading Comment choisir ma taille ? Le boxer remont…" at bounding box center [743, 485] width 546 height 188
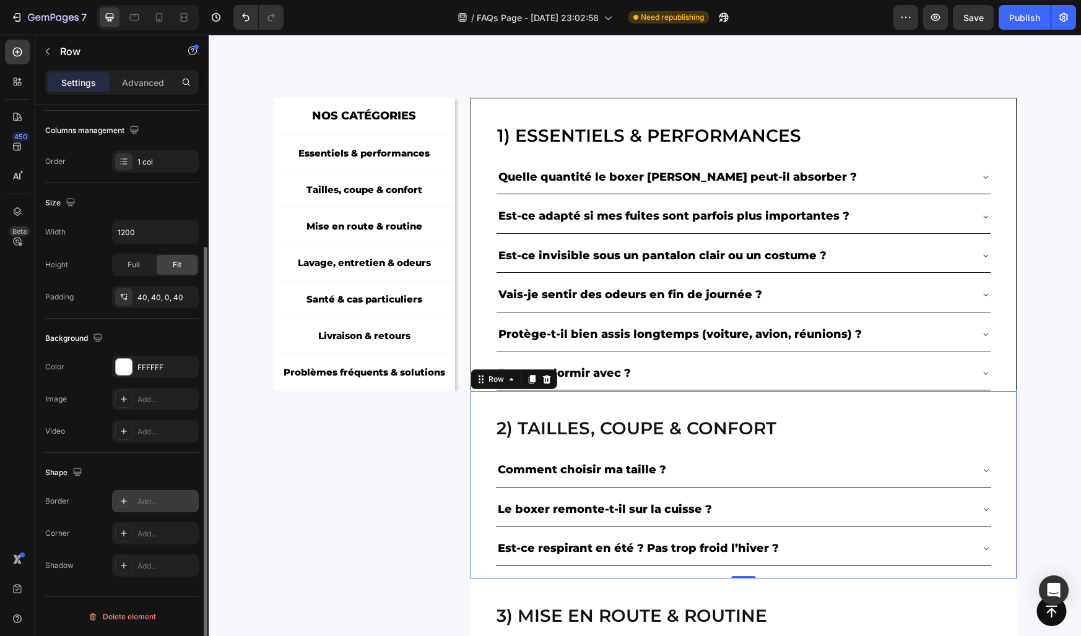
click at [147, 493] on div "Add..." at bounding box center [155, 501] width 87 height 22
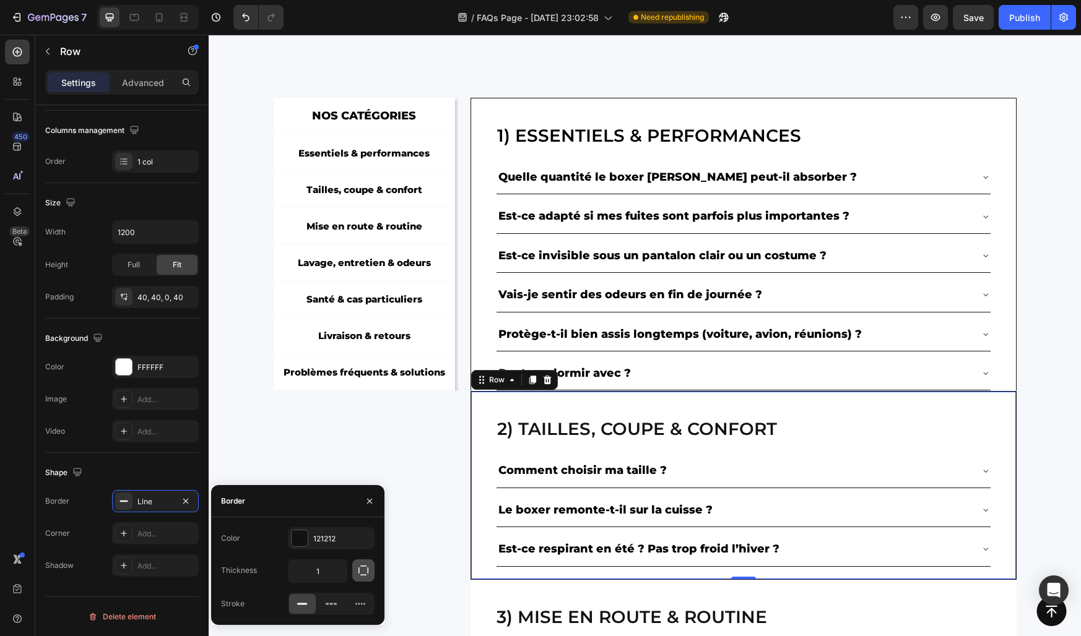
click at [359, 568] on icon "button" at bounding box center [363, 571] width 10 height 10
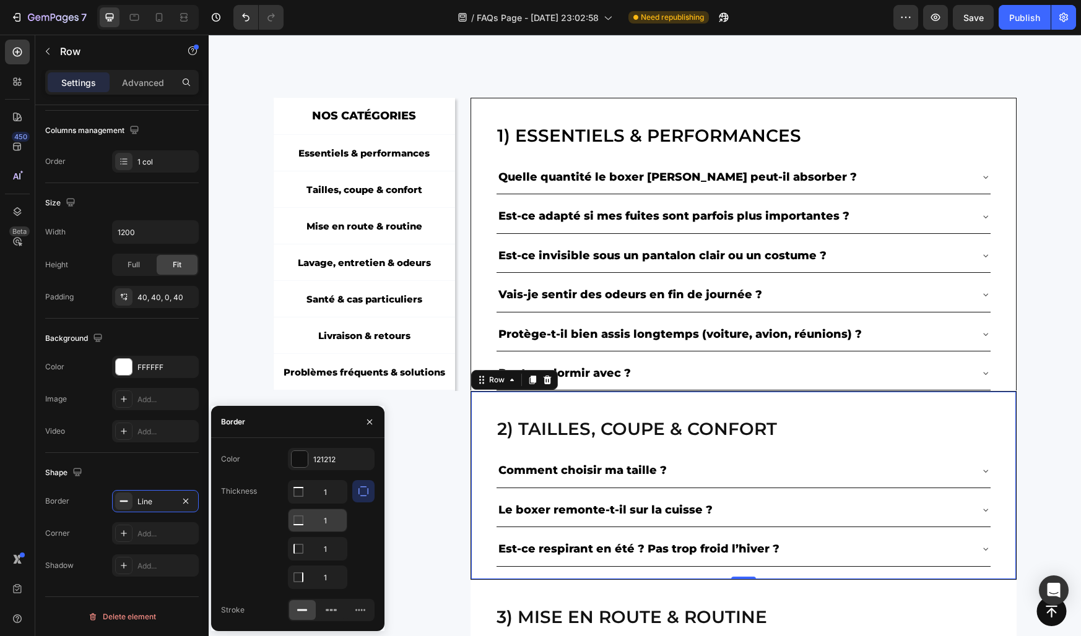
click at [323, 523] on input "1" at bounding box center [317, 520] width 58 height 22
type input "0"
click at [264, 522] on div "Thickness 1 0 1 1" at bounding box center [298, 534] width 154 height 109
click at [324, 492] on input "1" at bounding box center [317, 492] width 58 height 22
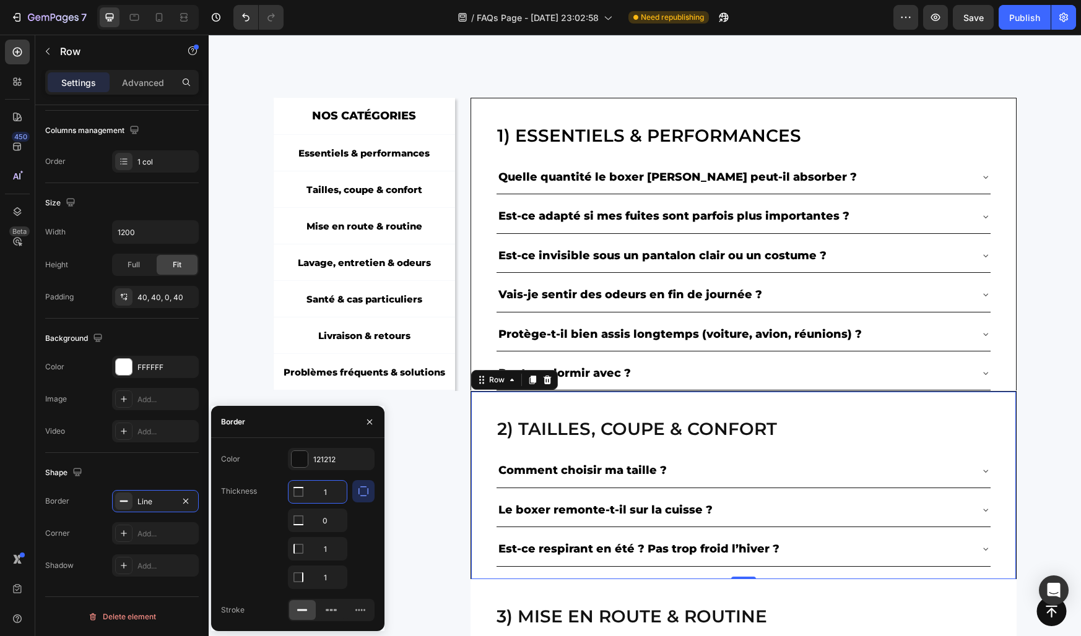
click at [324, 492] on input "1" at bounding box center [317, 492] width 58 height 22
type input "0"
click at [334, 433] on div "Border" at bounding box center [297, 422] width 173 height 32
click at [366, 423] on icon "button" at bounding box center [370, 422] width 10 height 10
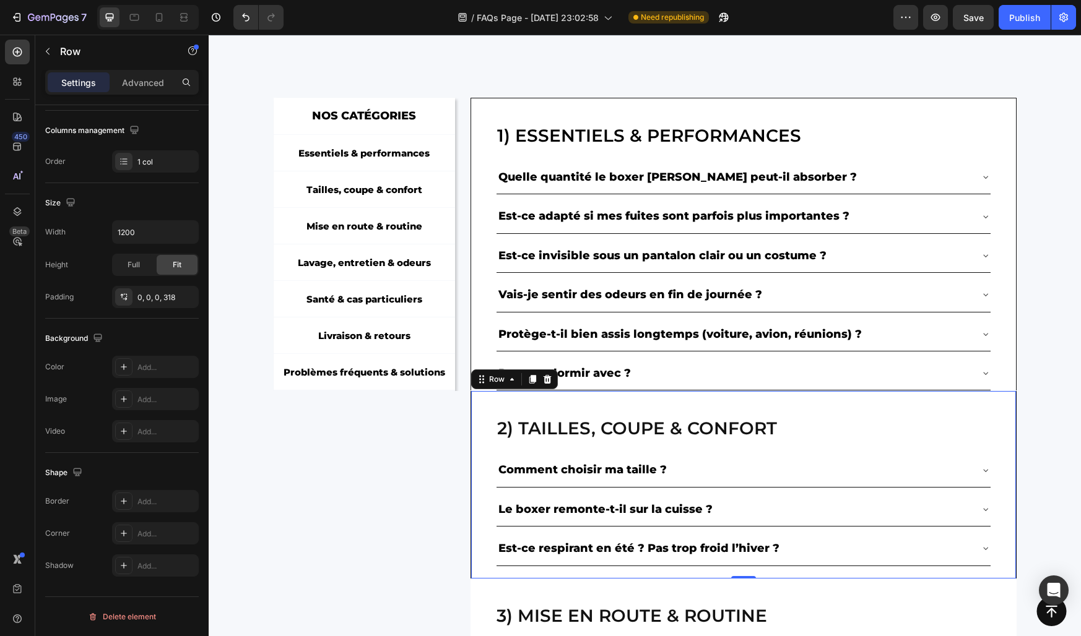
click at [366, 424] on div "2) Tailles, coupe & confort Heading Comment choisir ma taille ? Le boxer remont…" at bounding box center [645, 485] width 743 height 188
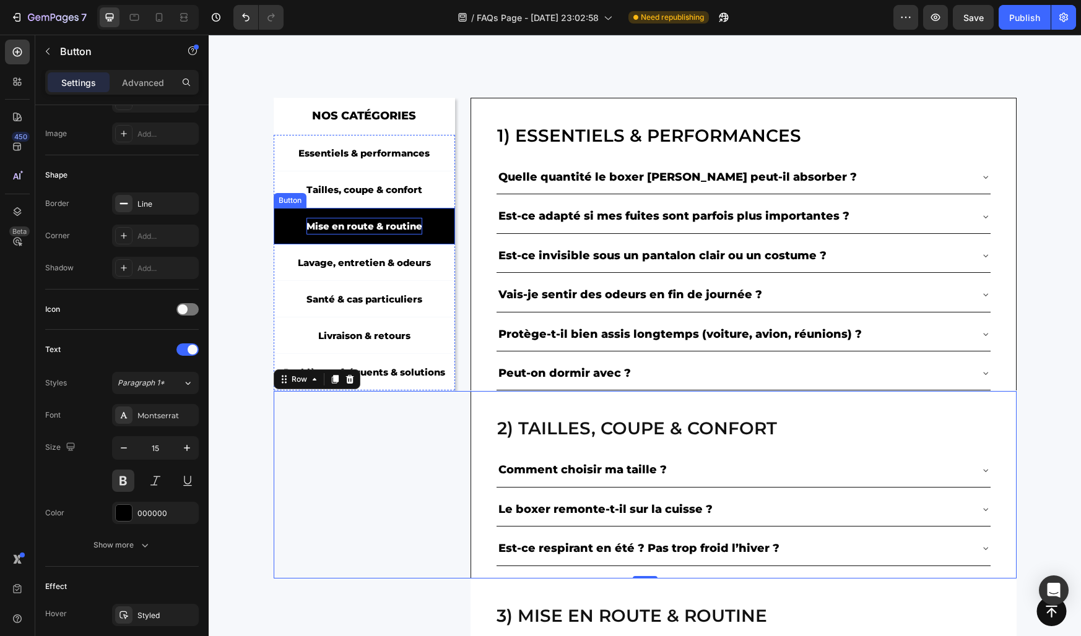
click at [383, 231] on p "Mise en route & routine" at bounding box center [364, 226] width 116 height 17
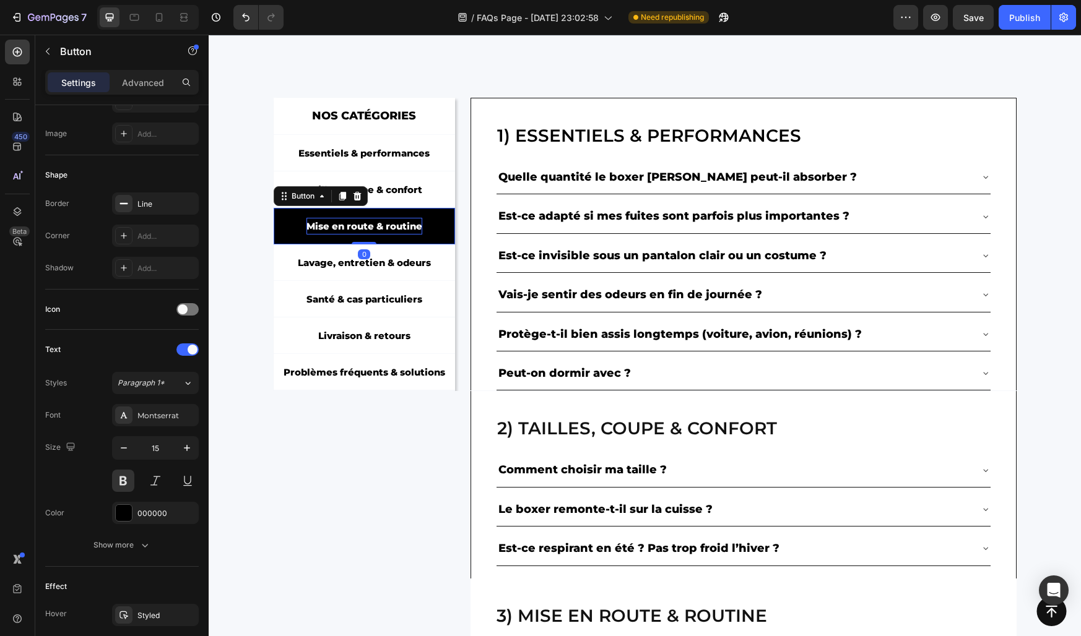
scroll to position [0, 0]
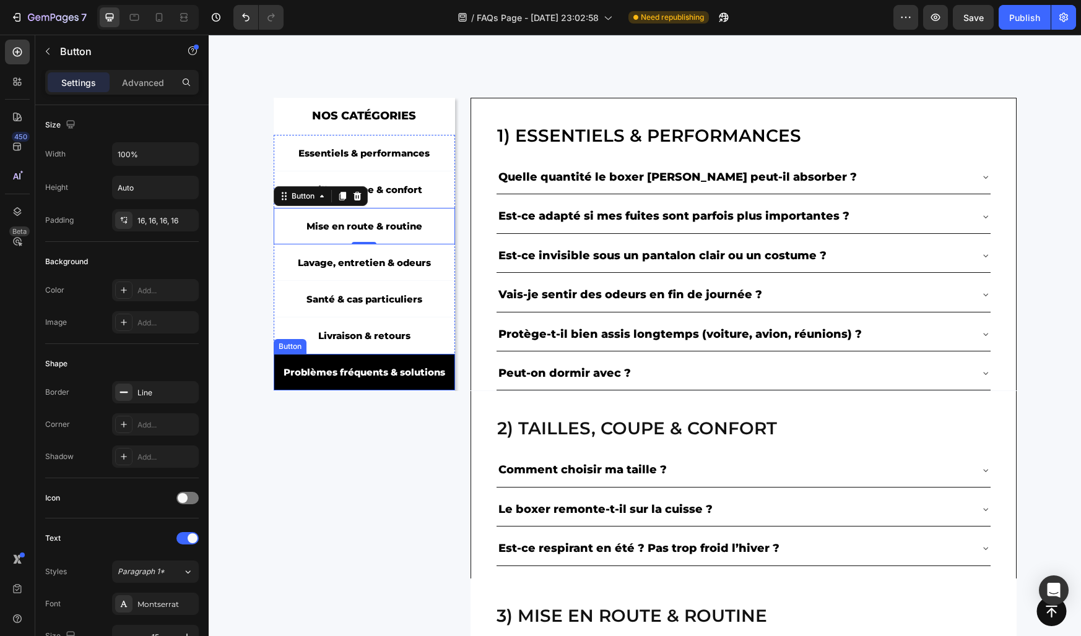
click at [387, 361] on link "Problèmes fréquents & solutions" at bounding box center [365, 372] width 182 height 37
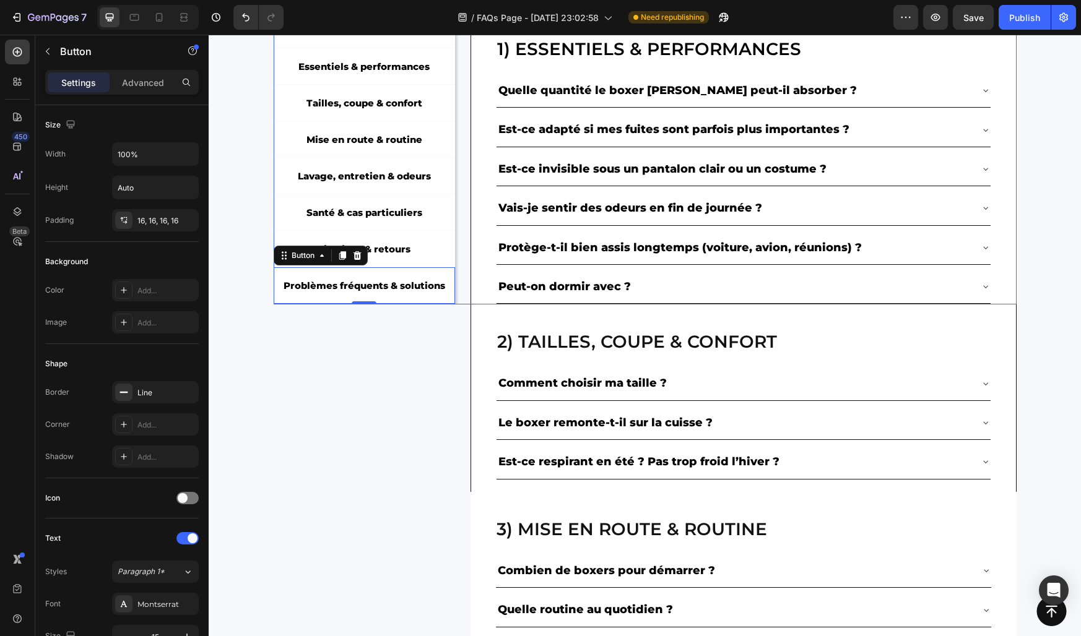
scroll to position [425, 0]
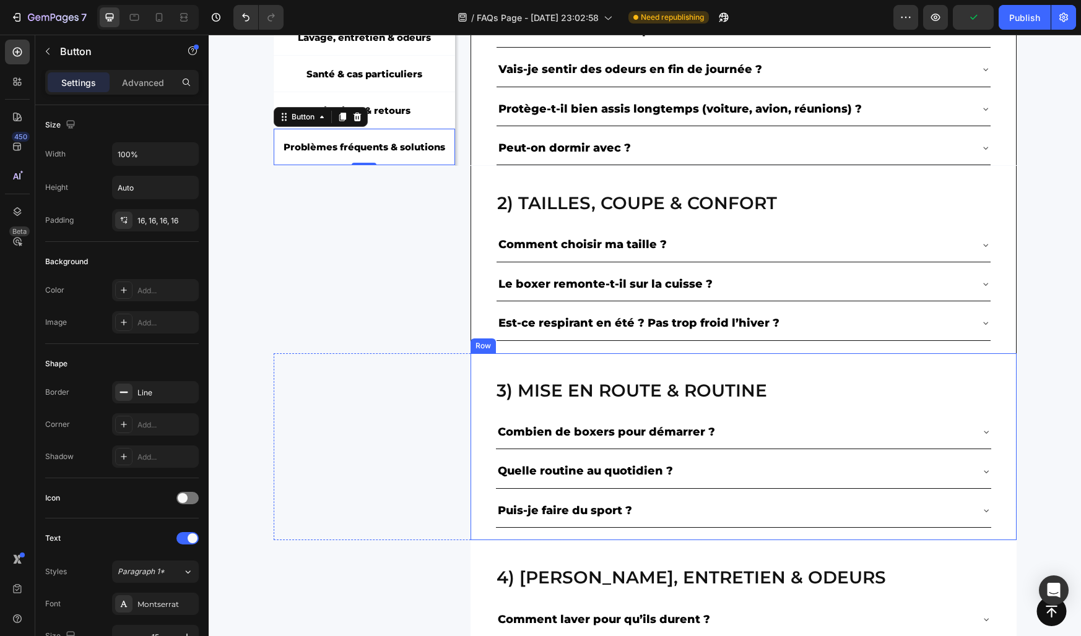
click at [474, 389] on div "3) Mise en route & routine Heading Combien de boxers pour démarrer ? Quelle rou…" at bounding box center [743, 447] width 546 height 188
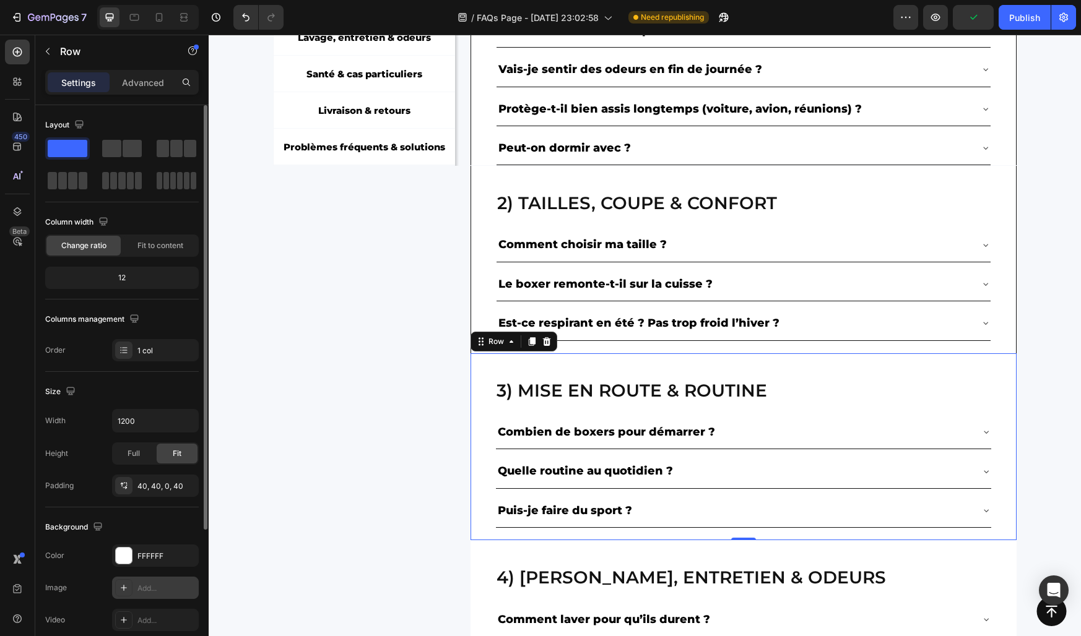
scroll to position [189, 0]
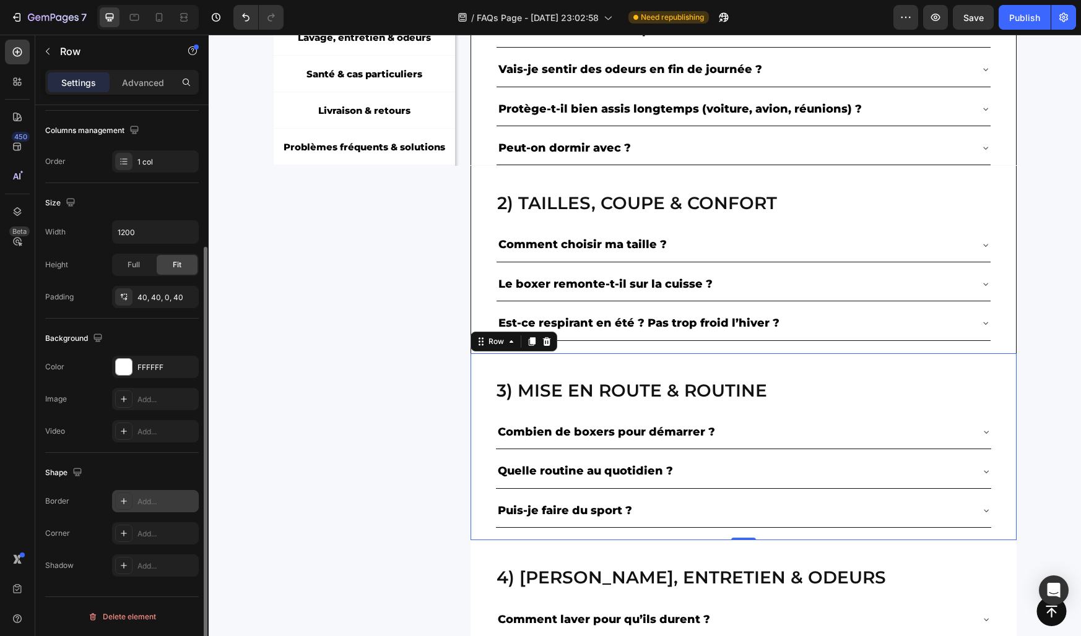
click at [151, 500] on div "Add..." at bounding box center [166, 501] width 58 height 11
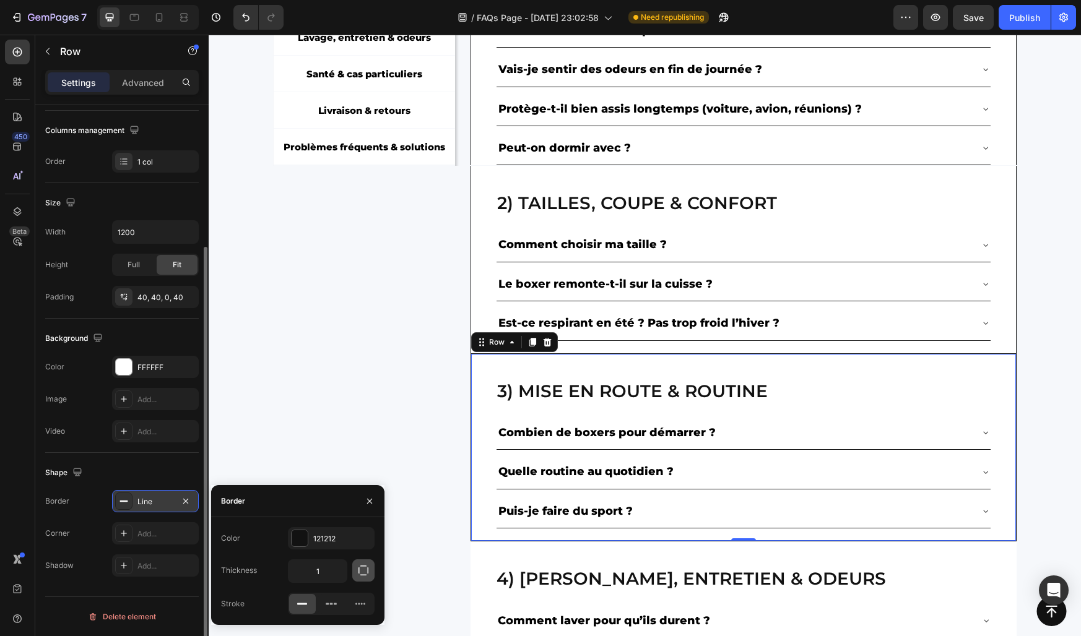
click at [353, 569] on button "button" at bounding box center [363, 571] width 22 height 22
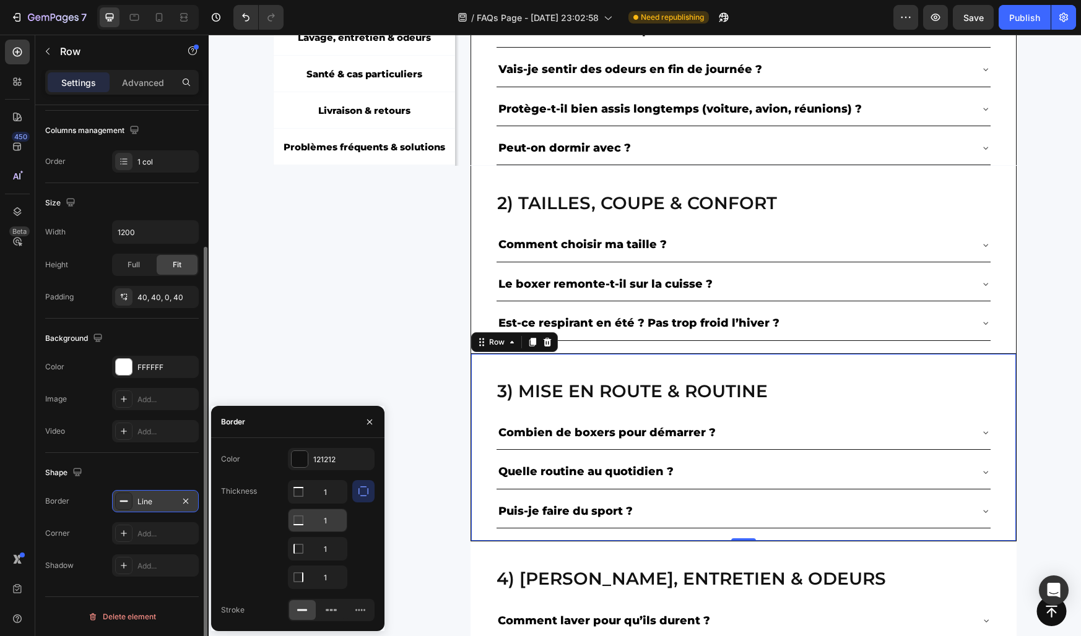
click at [326, 522] on input "1" at bounding box center [317, 520] width 58 height 22
type input "0"
click at [326, 490] on input "1" at bounding box center [317, 492] width 58 height 22
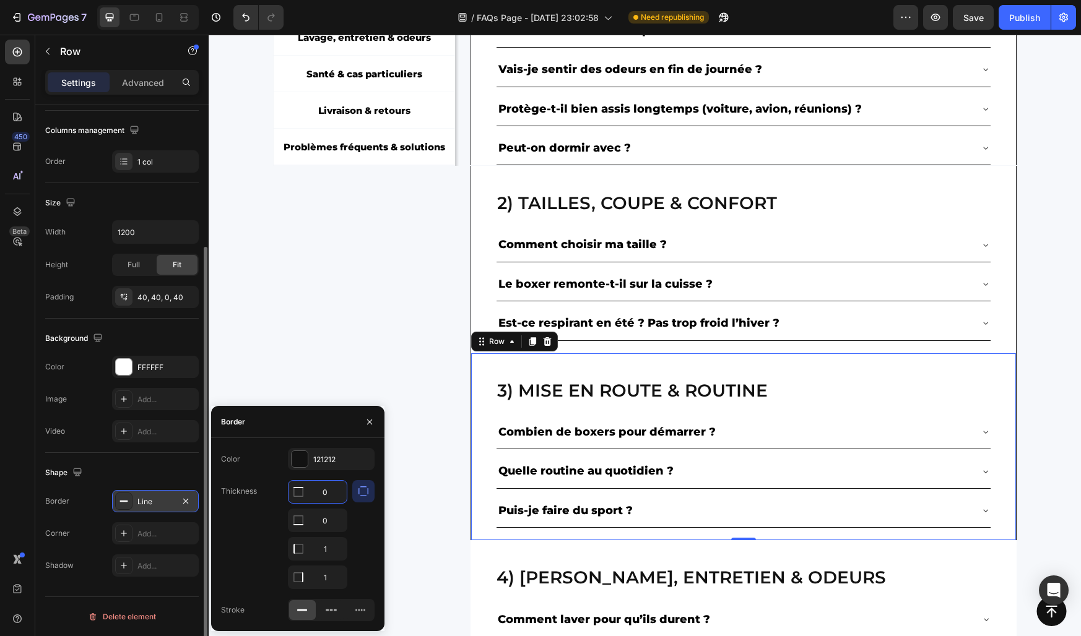
type input "0"
click at [344, 424] on div "Border" at bounding box center [297, 422] width 173 height 32
click at [365, 422] on icon "button" at bounding box center [370, 422] width 10 height 10
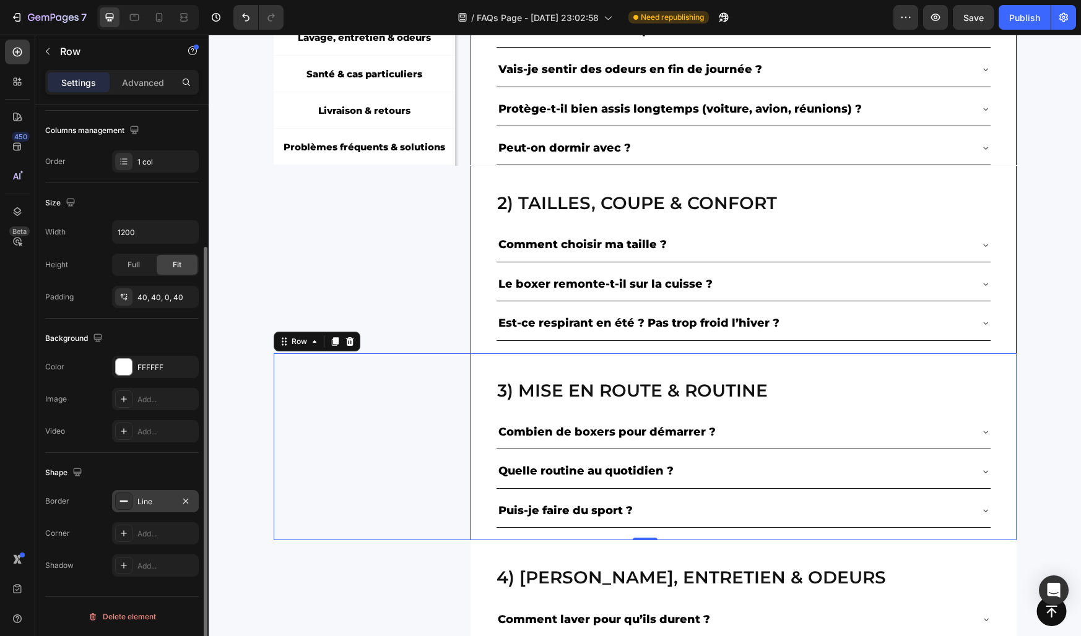
click at [364, 422] on div "3) Mise en route & routine Heading Combien de boxers pour démarrer ? Quelle rou…" at bounding box center [645, 447] width 743 height 188
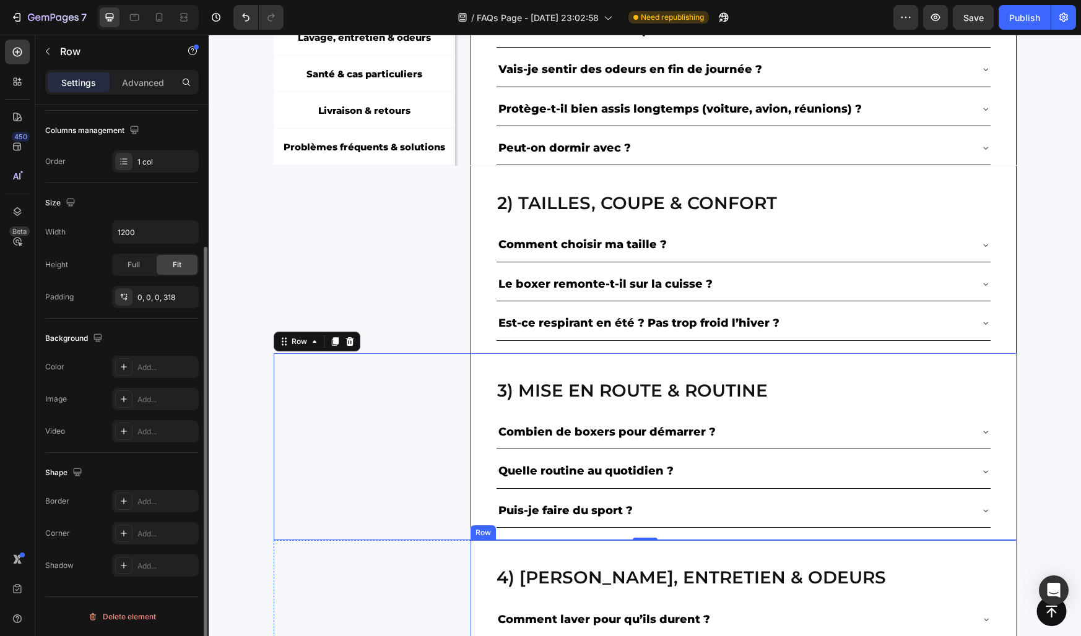
click at [524, 577] on h2 "4) Lavage, entretien & odeurs" at bounding box center [743, 577] width 496 height 25
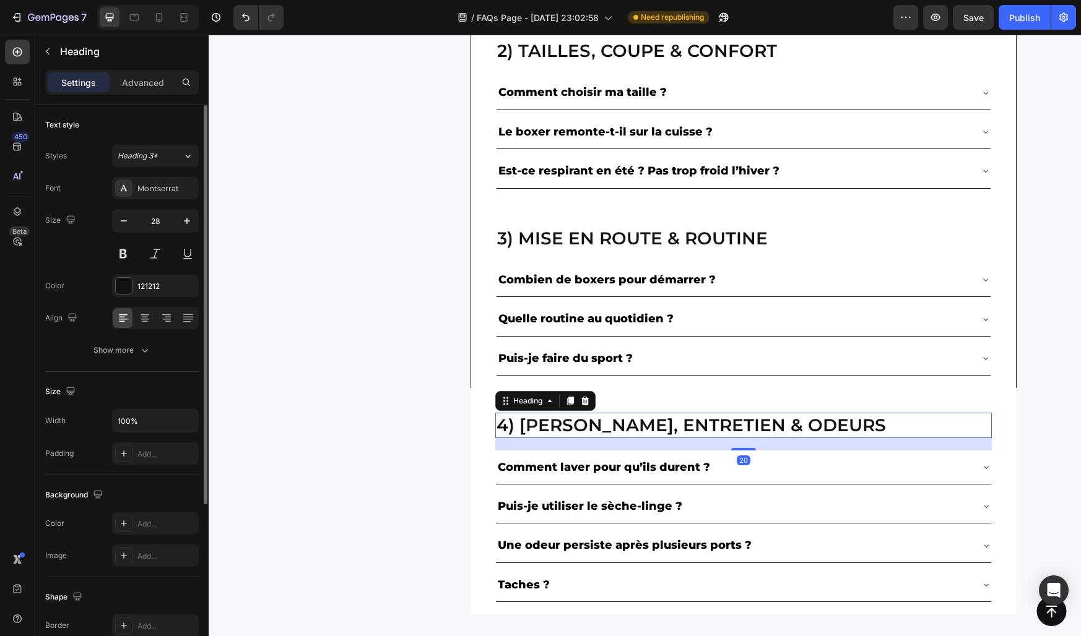
scroll to position [586, 0]
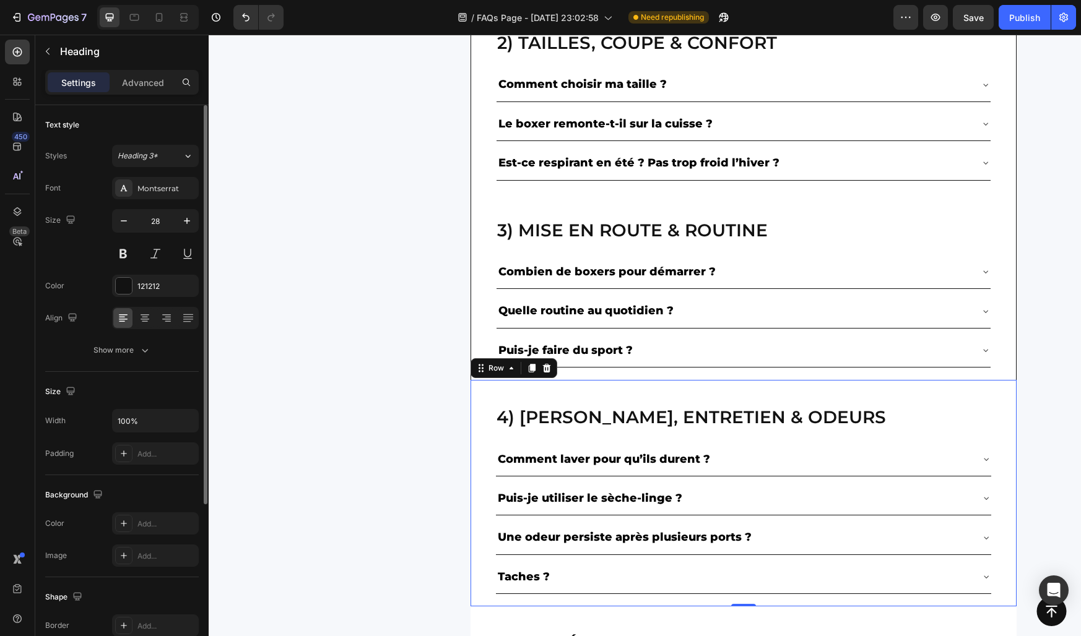
click at [488, 491] on div "4) Lavage, entretien & odeurs Heading Comment laver pour qu’ils durent ? Puis-j…" at bounding box center [743, 493] width 546 height 227
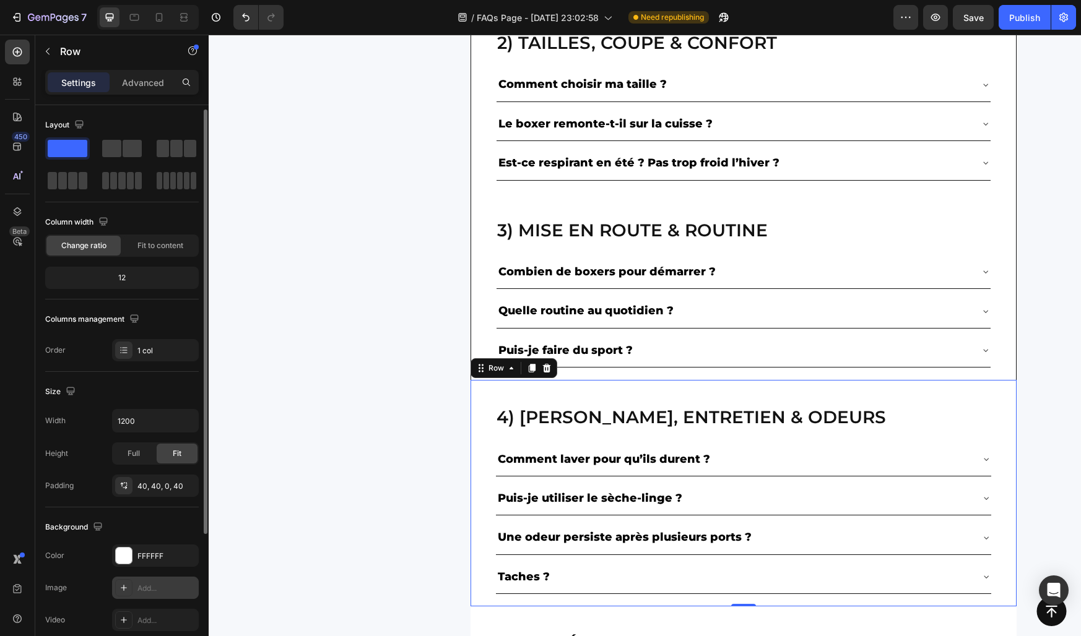
scroll to position [189, 0]
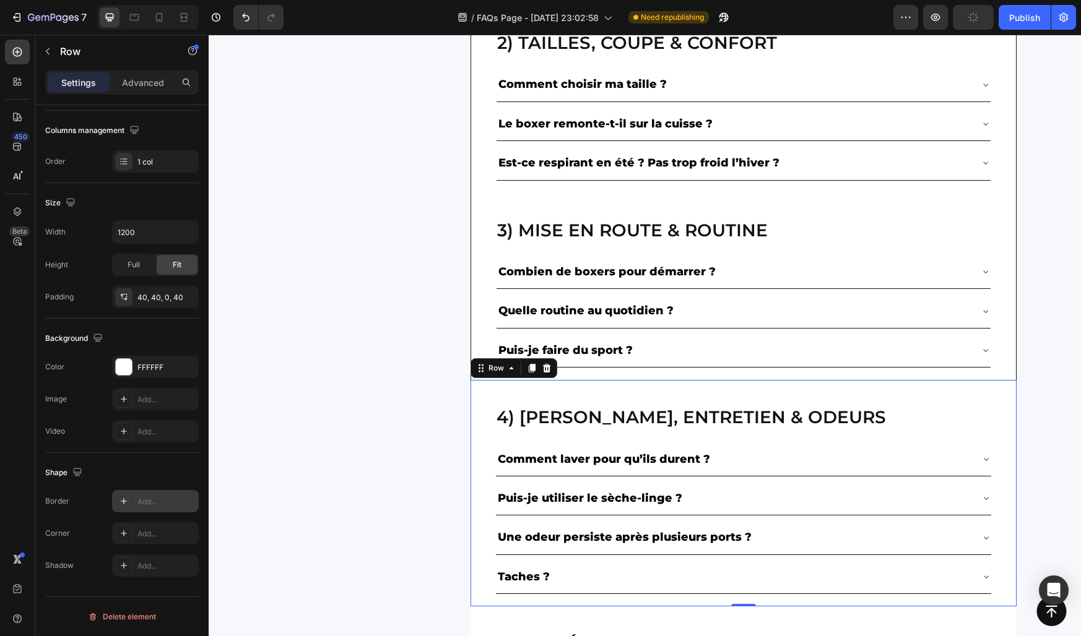
click at [152, 496] on div "Add..." at bounding box center [166, 501] width 58 height 11
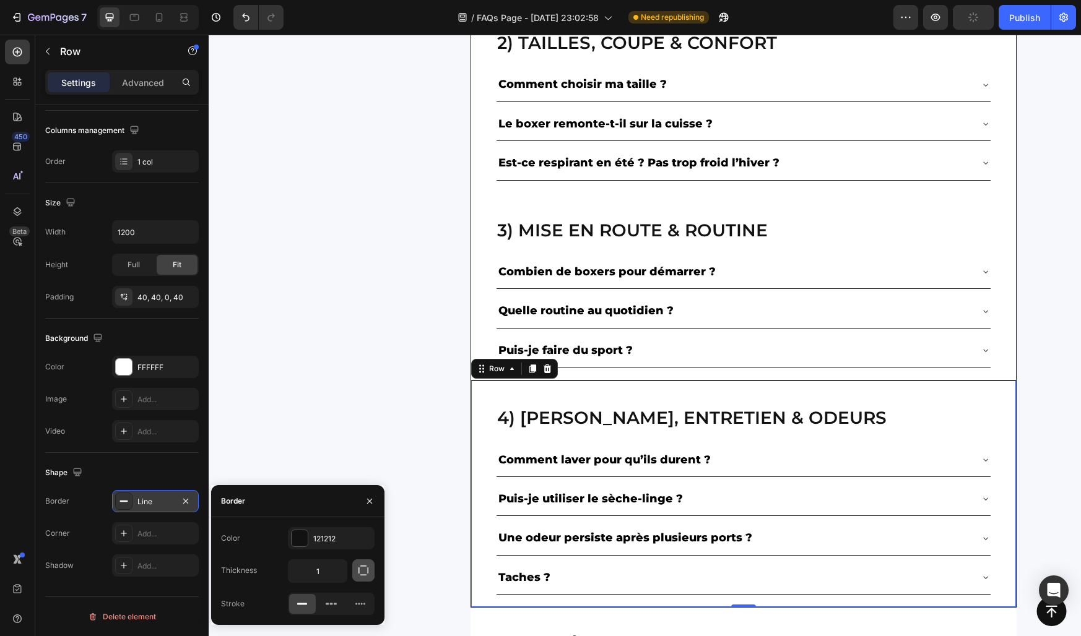
click at [357, 575] on icon "button" at bounding box center [363, 571] width 12 height 12
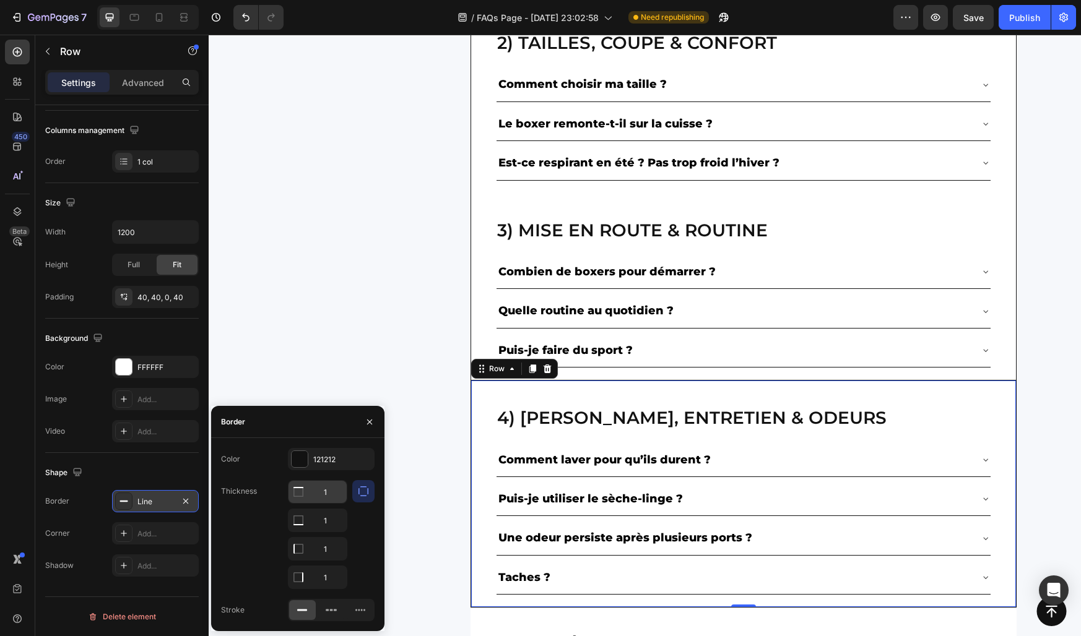
click at [329, 498] on input "1" at bounding box center [317, 492] width 58 height 22
type input "0"
click at [325, 519] on input "1" at bounding box center [317, 520] width 58 height 22
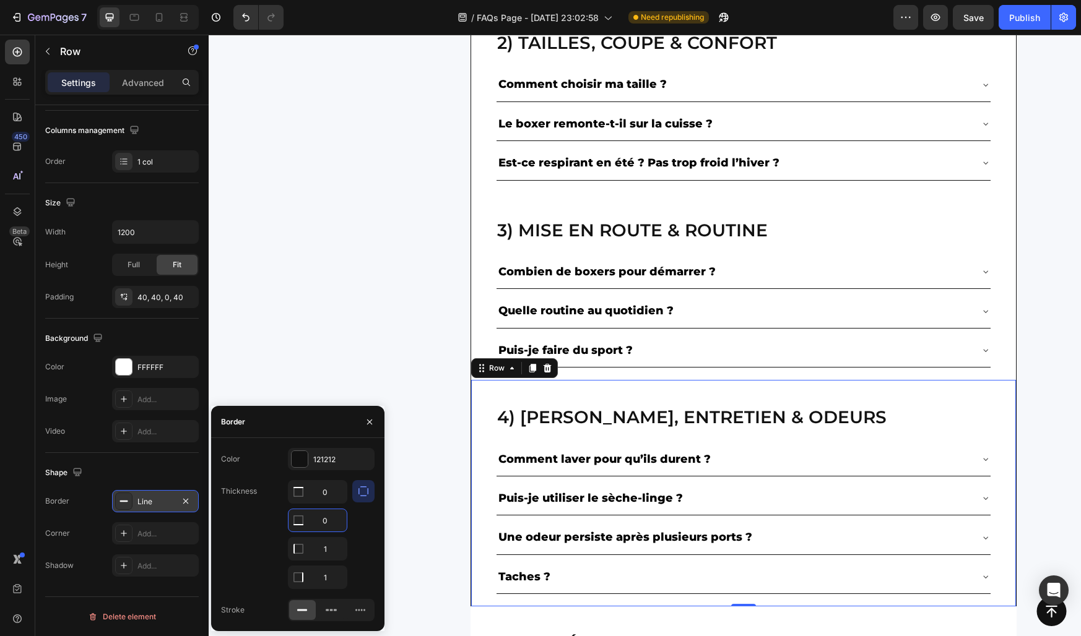
type input "0"
click at [350, 426] on div "Border" at bounding box center [297, 422] width 173 height 32
click at [370, 426] on icon "button" at bounding box center [370, 422] width 10 height 10
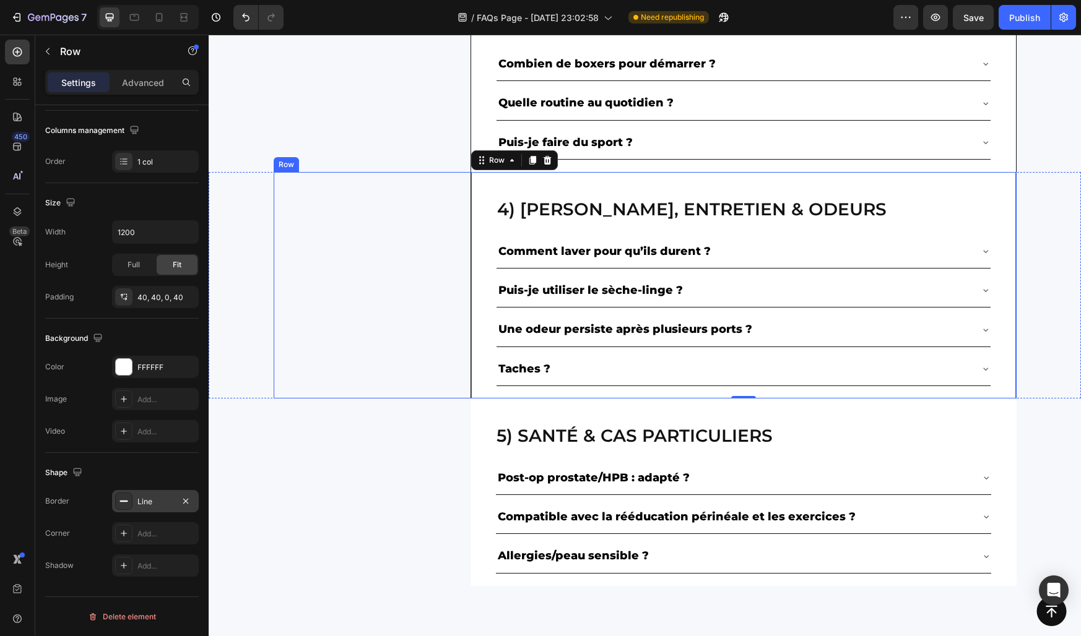
scroll to position [857, 0]
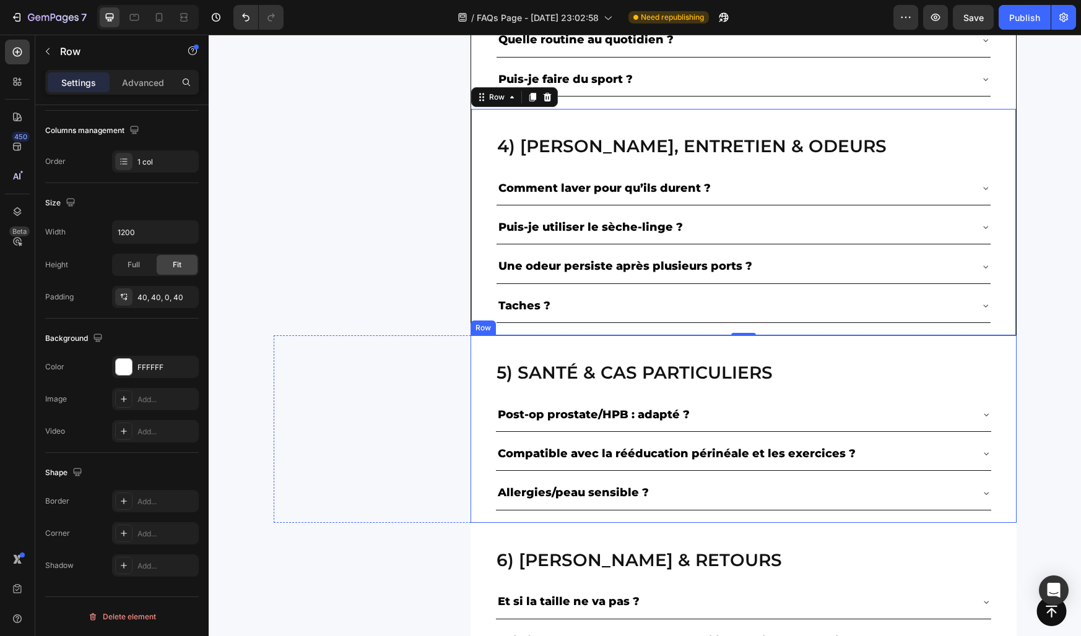
click at [478, 469] on div "5) Santé & cas particuliers Heading Post-op prostate/HPB : adapté ? Compatible …" at bounding box center [743, 429] width 546 height 188
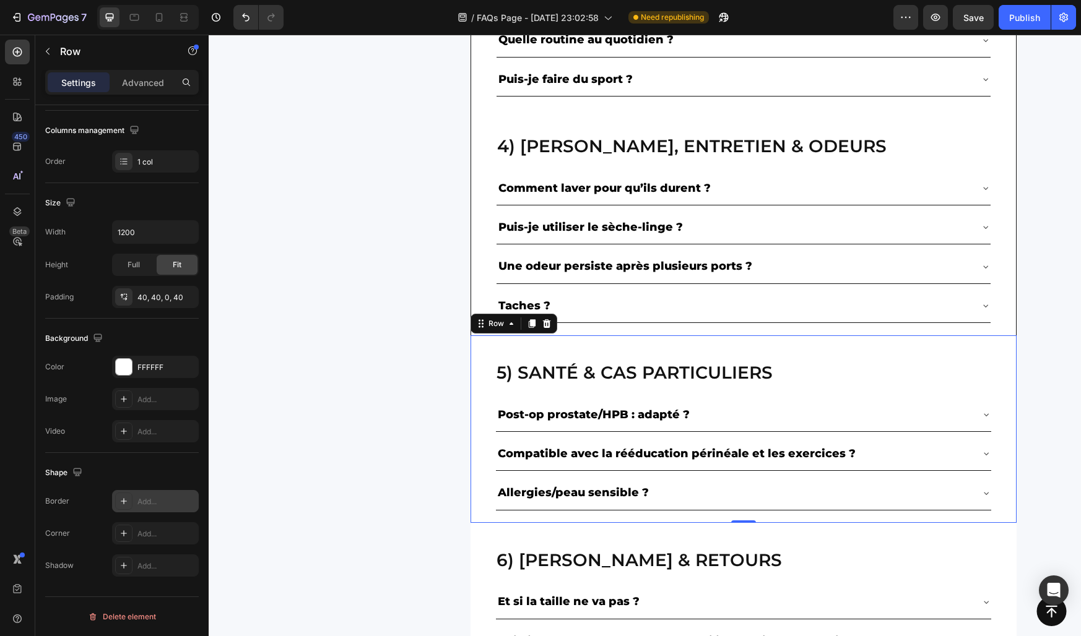
click at [147, 501] on div "Add..." at bounding box center [166, 501] width 58 height 11
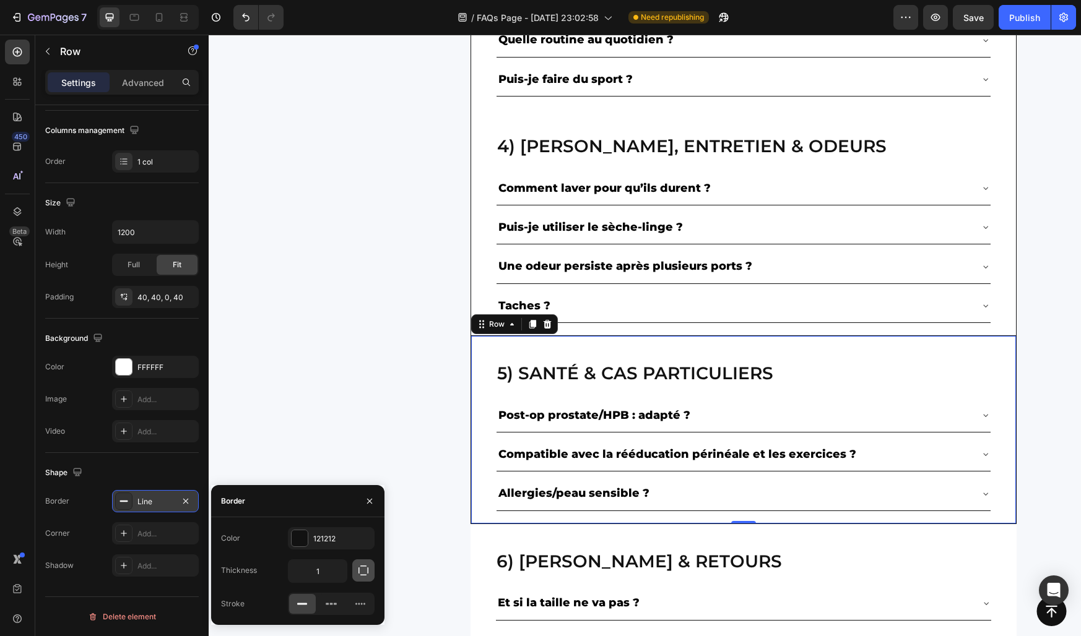
click at [358, 576] on icon "button" at bounding box center [363, 571] width 12 height 12
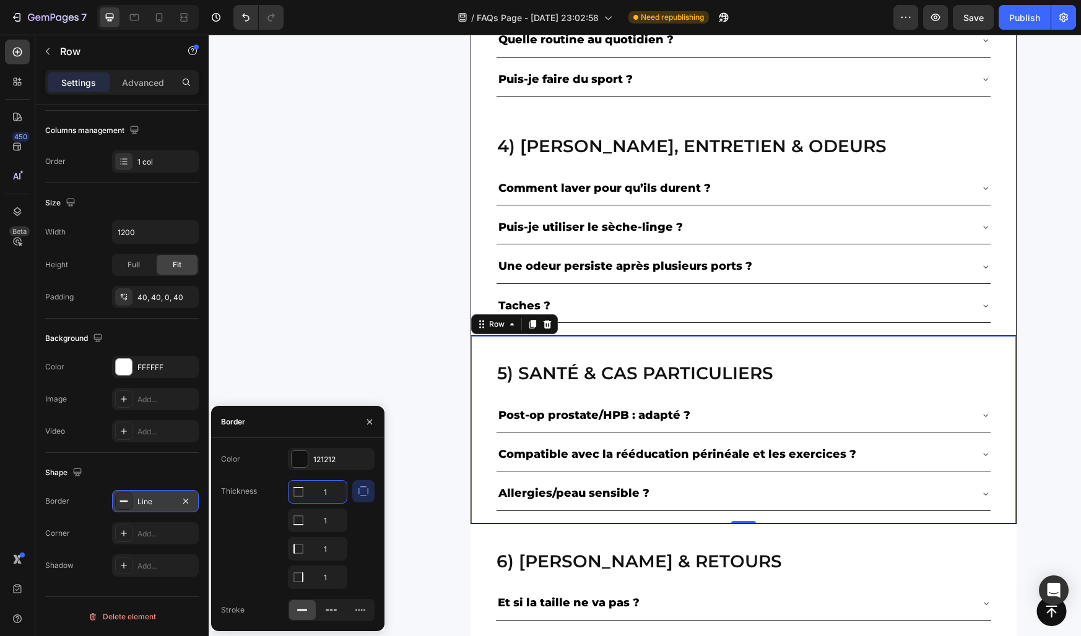
click at [326, 490] on input "1" at bounding box center [317, 492] width 58 height 22
type input "0"
click at [326, 521] on input "1" at bounding box center [317, 520] width 58 height 22
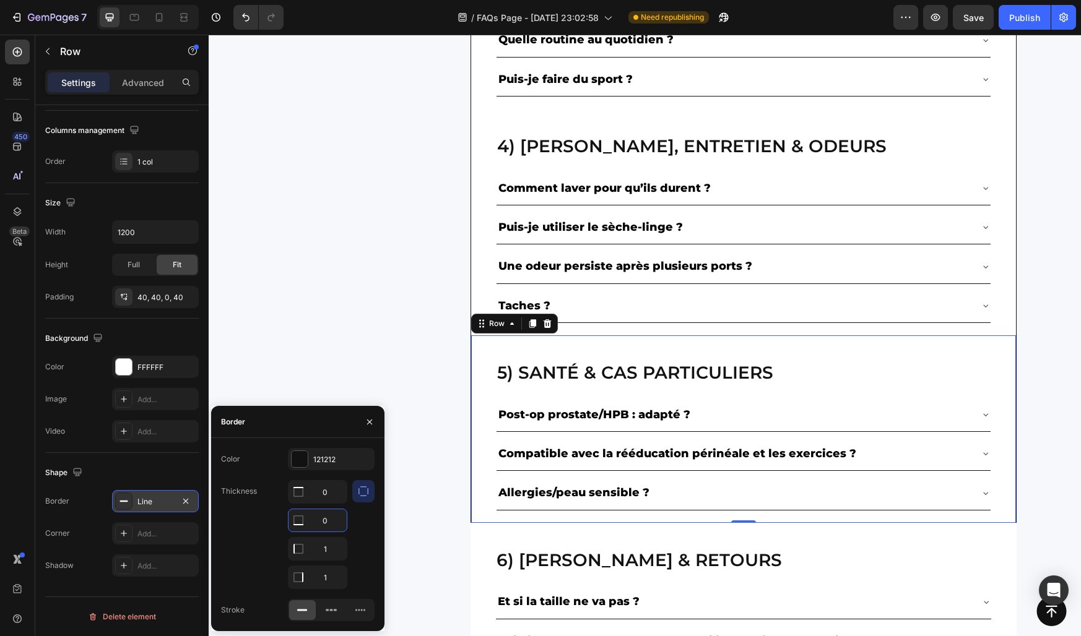
type input "0"
click at [348, 430] on div "Border" at bounding box center [297, 422] width 173 height 32
click at [371, 428] on button "button" at bounding box center [370, 422] width 20 height 20
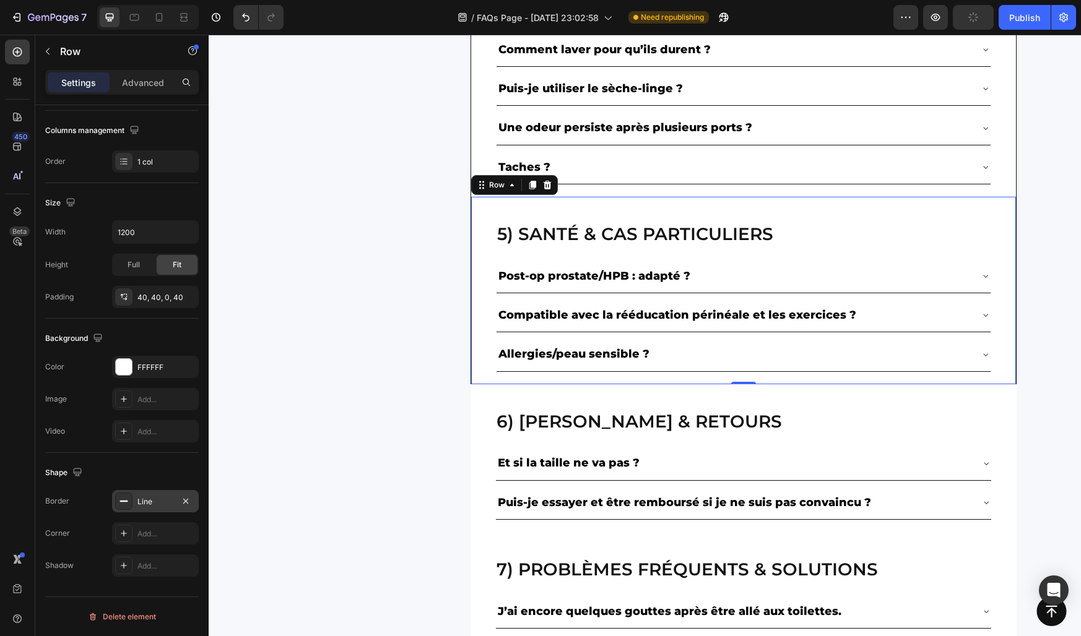
scroll to position [1070, 0]
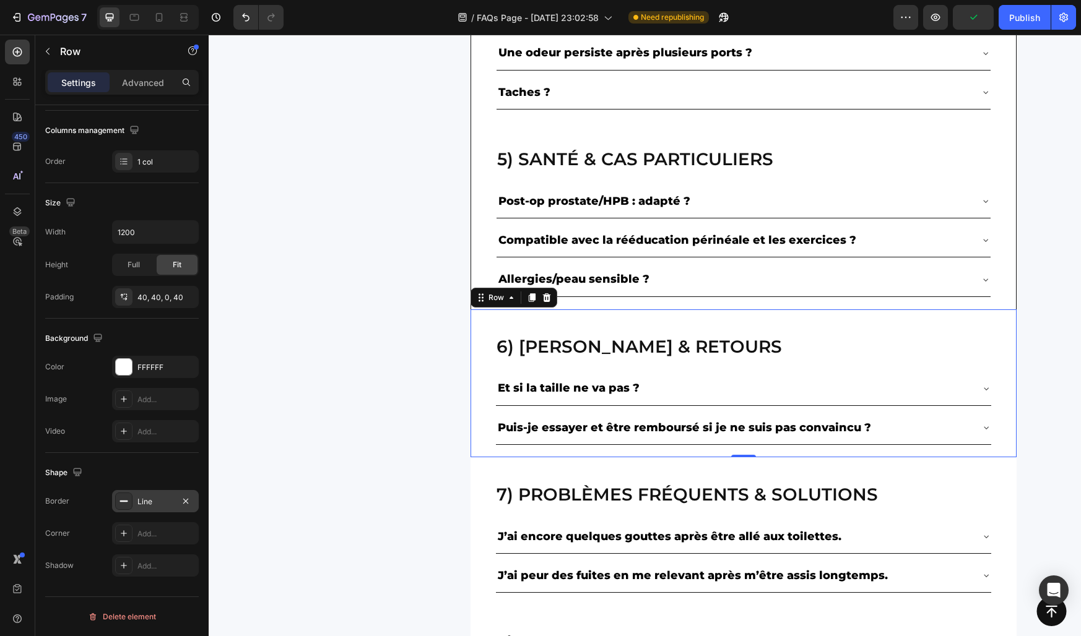
click at [479, 436] on div "6) livraison & retours Heading Et si la taille ne va pas ? Puis-je essayer et ê…" at bounding box center [743, 383] width 546 height 148
click at [160, 498] on div "Add..." at bounding box center [166, 501] width 58 height 11
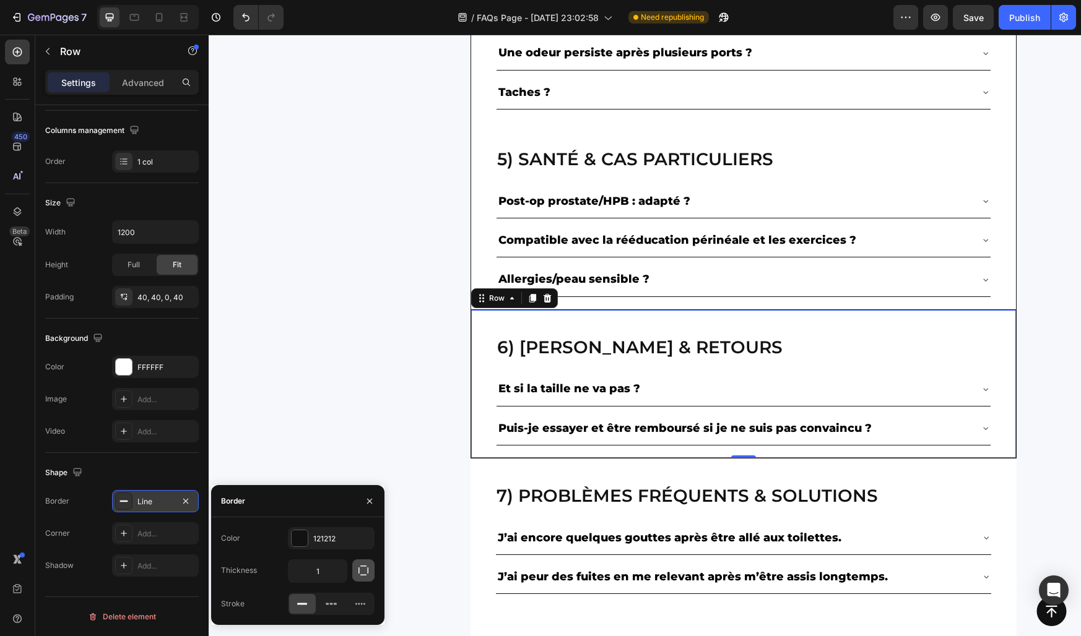
click at [361, 570] on icon "button" at bounding box center [363, 571] width 12 height 12
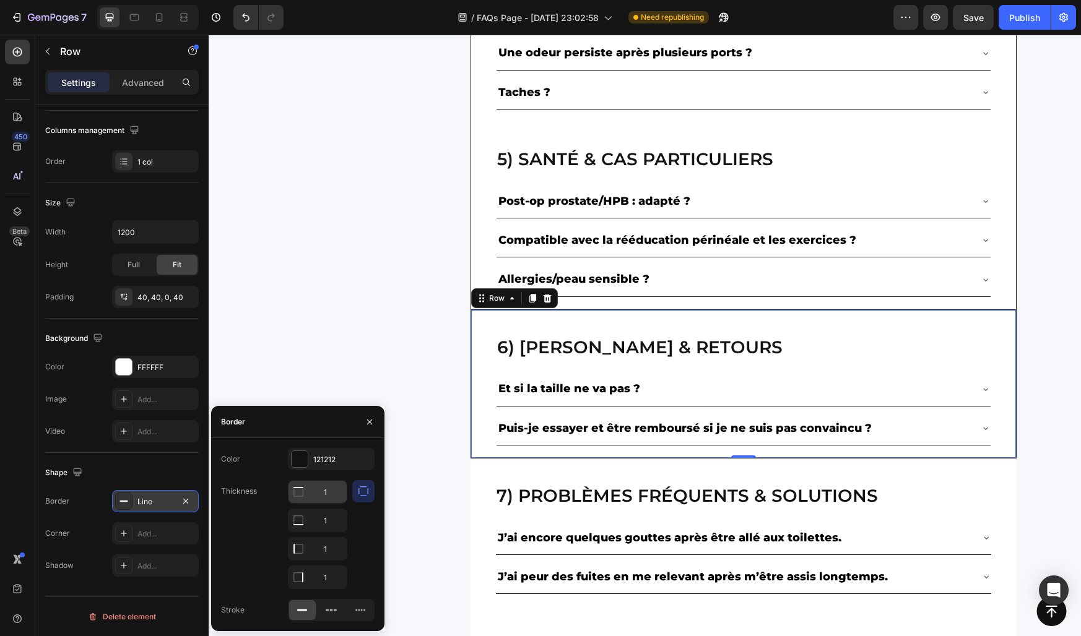
click at [324, 488] on input "1" at bounding box center [317, 492] width 58 height 22
click at [324, 488] on input "01" at bounding box center [317, 492] width 58 height 22
type input "0"
click at [321, 513] on input "1" at bounding box center [317, 520] width 58 height 22
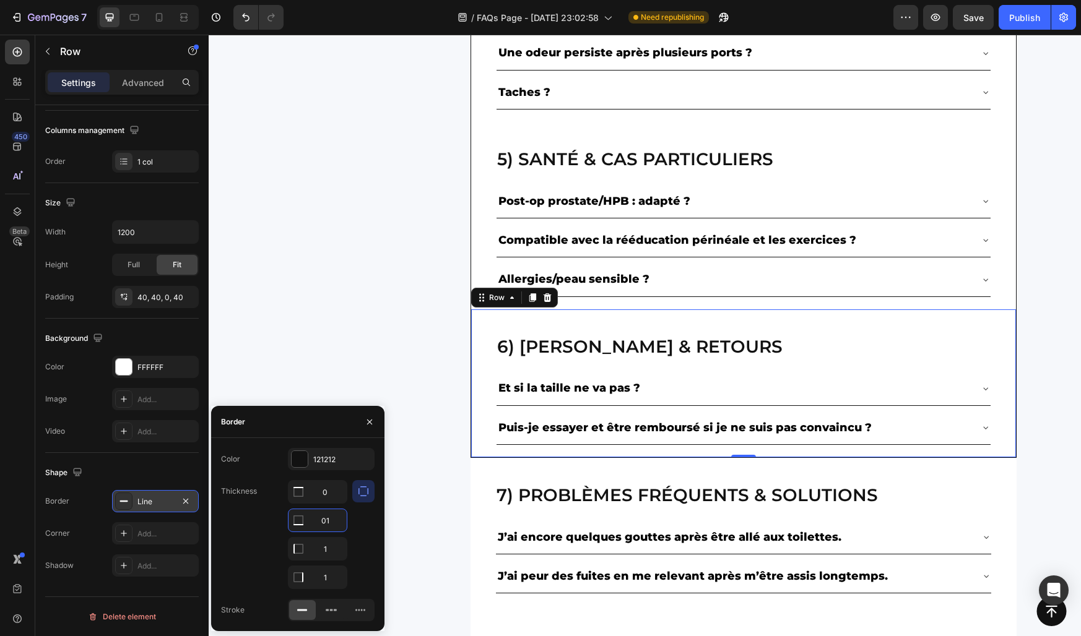
click at [321, 513] on input "01" at bounding box center [317, 520] width 58 height 22
type input "0"
click at [343, 446] on div "Color 121212 Thickness 0 0 1 1 Stroke" at bounding box center [297, 534] width 173 height 193
click at [370, 420] on icon "button" at bounding box center [370, 422] width 10 height 10
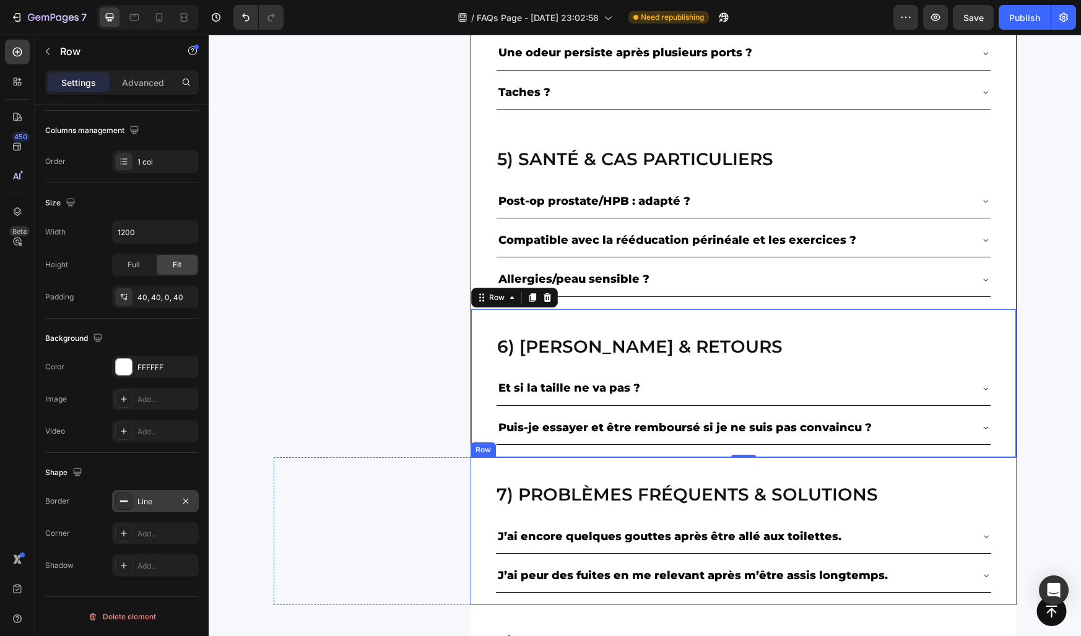
click at [478, 519] on div "7) Problèmes fréquents & solutions Heading J’ai encore quelques gouttes après ê…" at bounding box center [743, 531] width 546 height 148
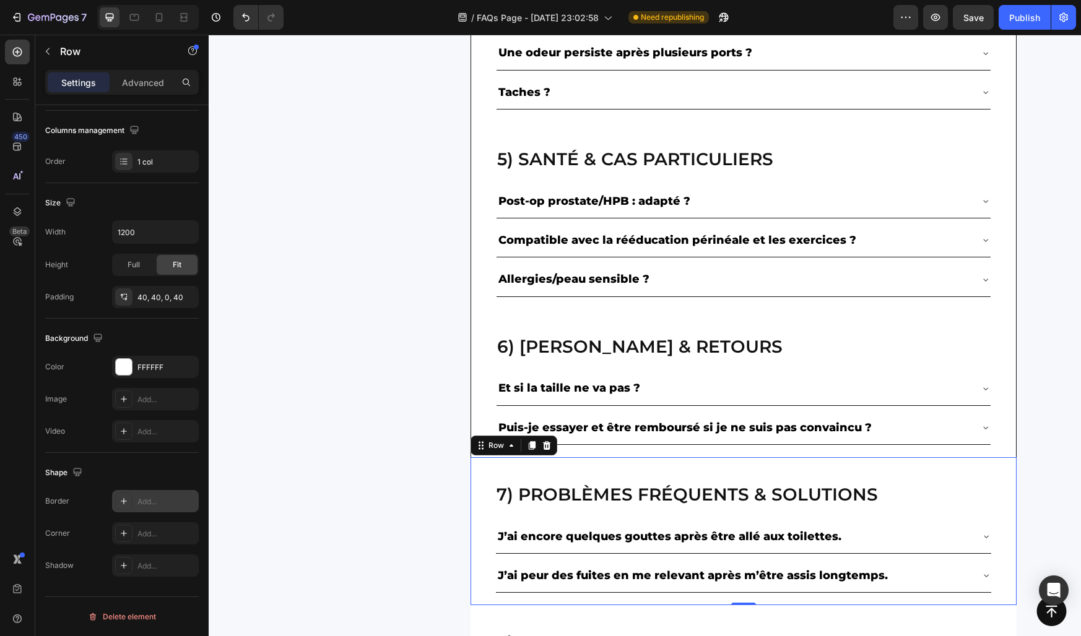
click at [141, 502] on div "Add..." at bounding box center [166, 501] width 58 height 11
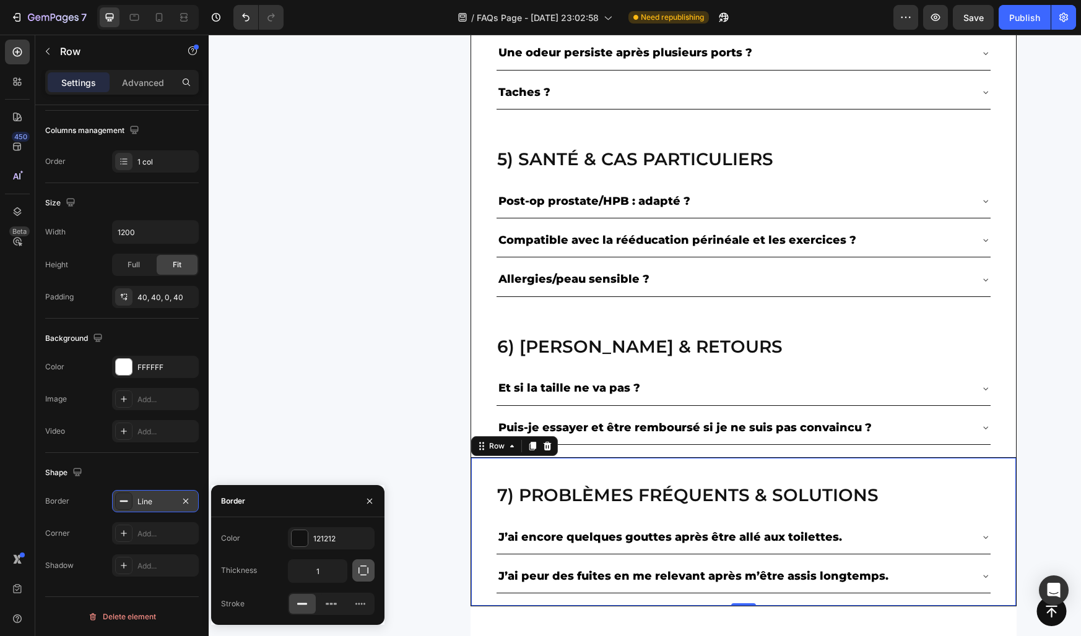
click at [353, 569] on button "button" at bounding box center [363, 571] width 22 height 22
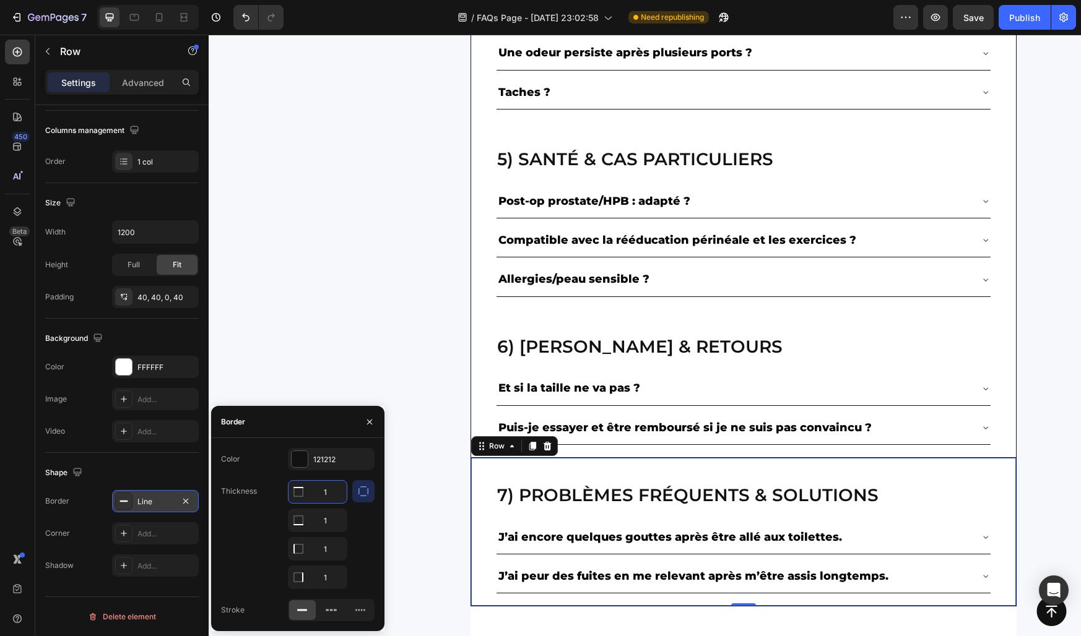
click at [320, 488] on input "1" at bounding box center [317, 492] width 58 height 22
type input "0"
click at [326, 516] on input "1" at bounding box center [317, 520] width 58 height 22
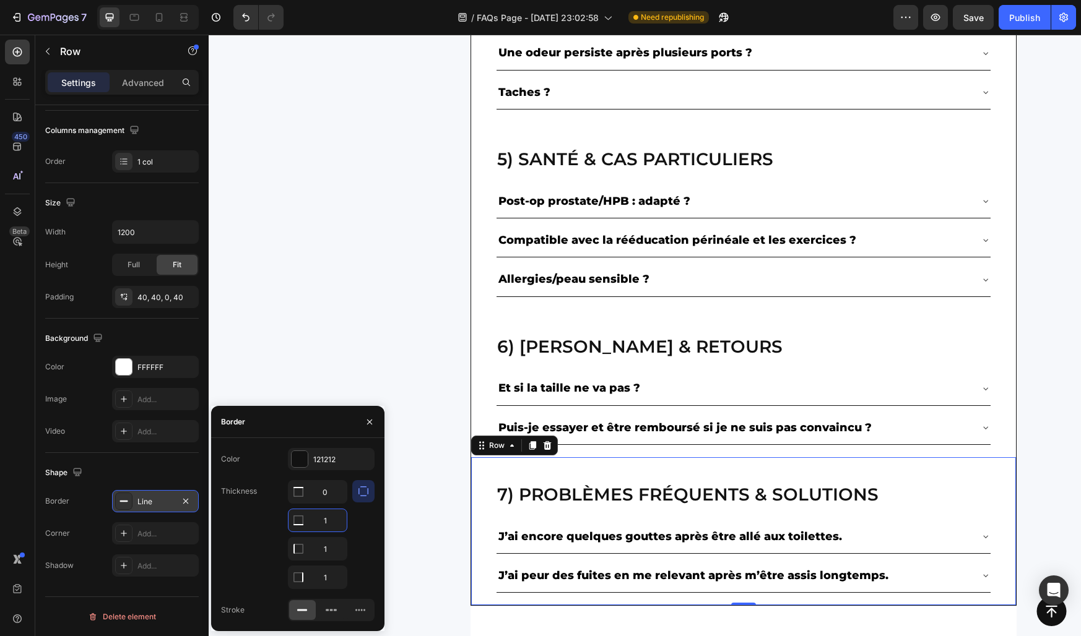
click at [326, 516] on input "1" at bounding box center [317, 520] width 58 height 22
type input "0"
click at [342, 431] on div "Border" at bounding box center [297, 422] width 173 height 32
click at [374, 423] on button "button" at bounding box center [370, 422] width 20 height 20
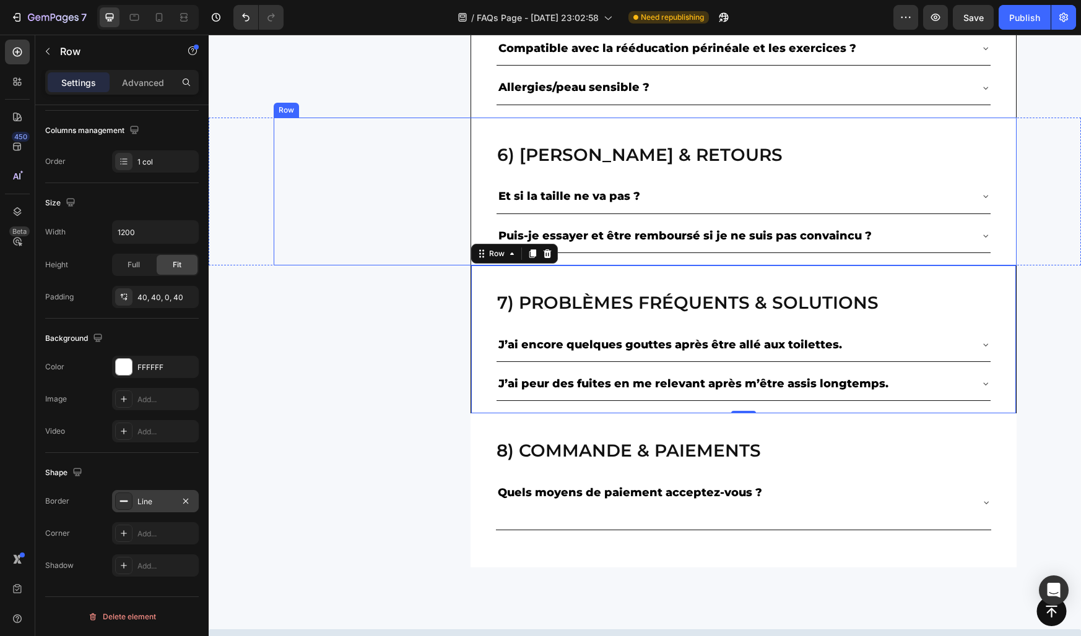
scroll to position [1289, 0]
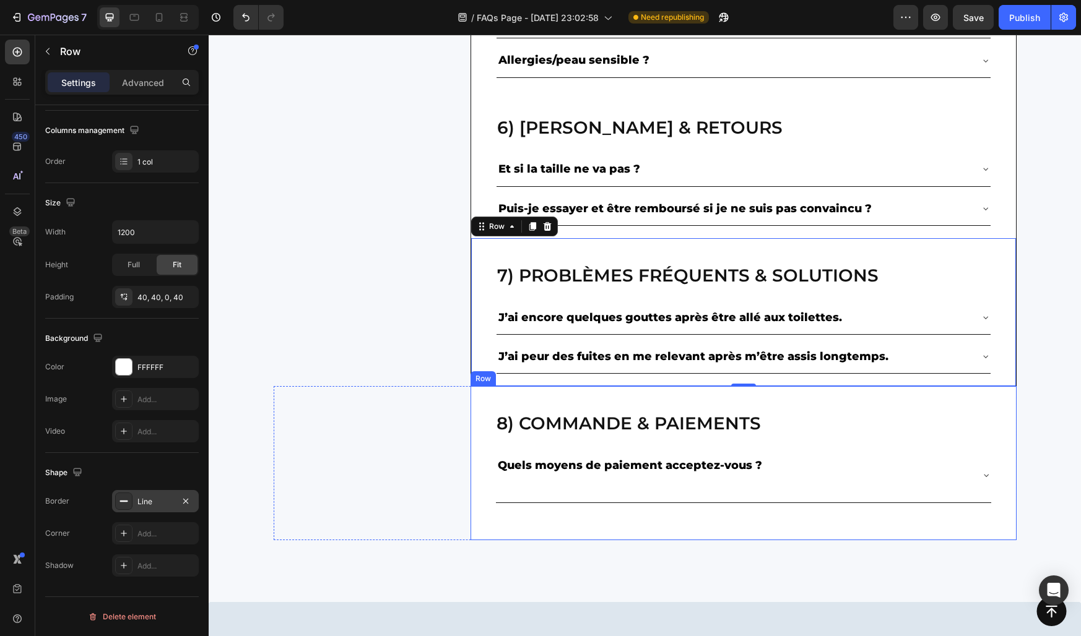
click at [481, 451] on div "8) Commande & paiements Heading Quels moyens de paiement acceptez-vous ? Accord…" at bounding box center [743, 463] width 546 height 154
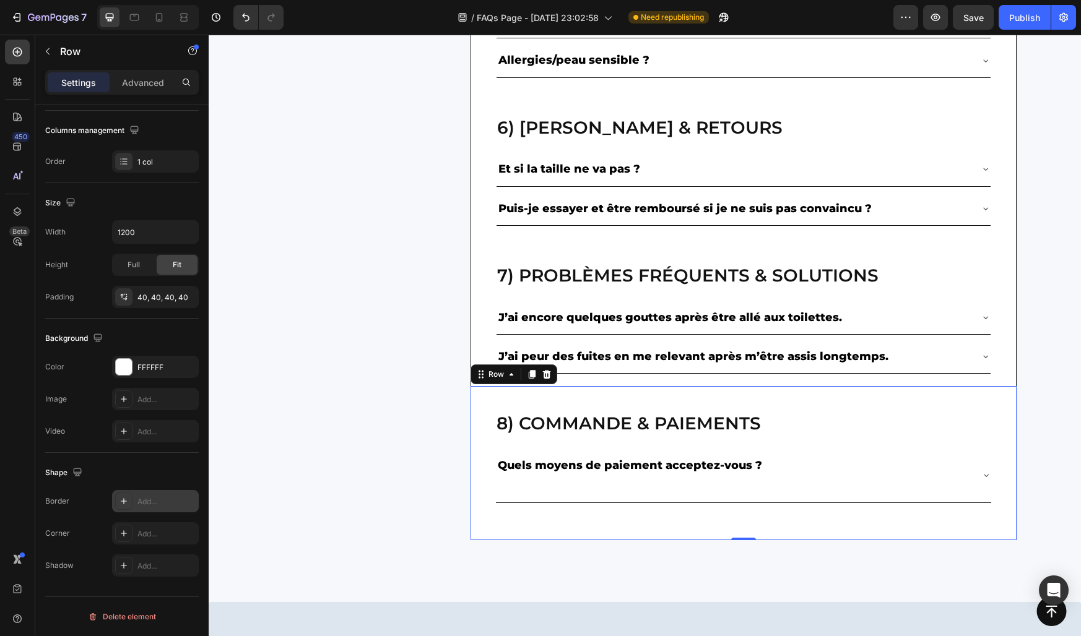
click at [147, 497] on div "Add..." at bounding box center [166, 501] width 58 height 11
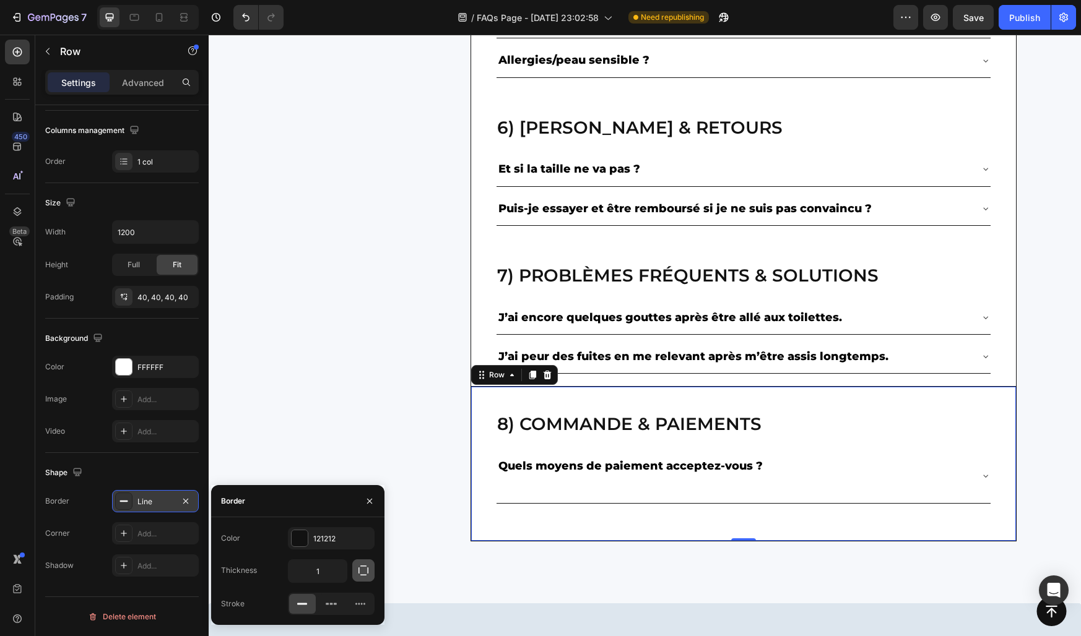
click at [358, 568] on icon "button" at bounding box center [363, 571] width 12 height 12
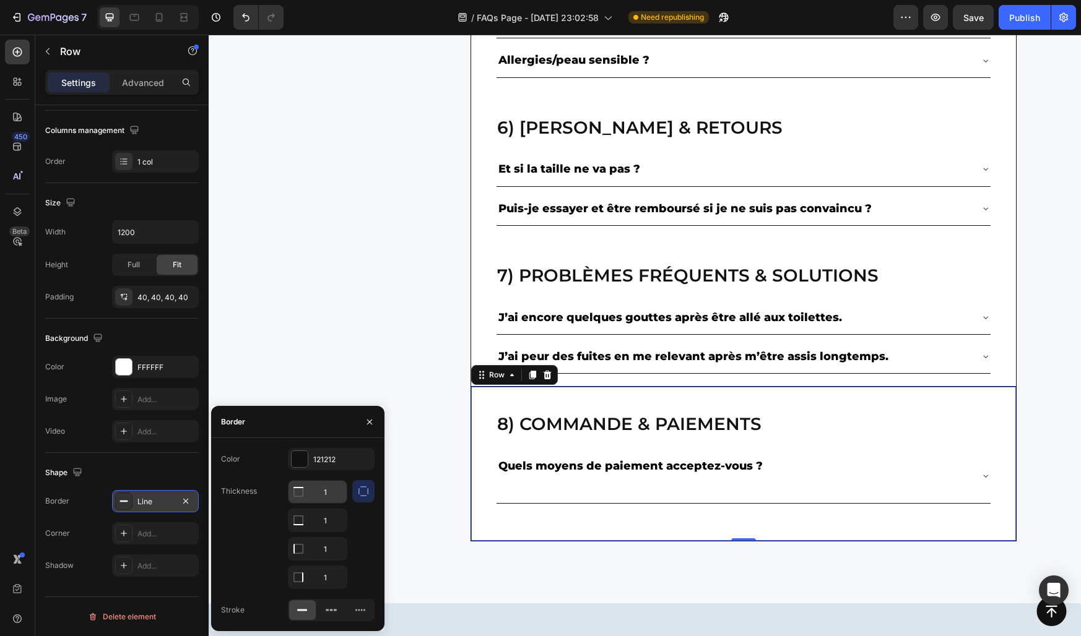
click at [323, 493] on input "1" at bounding box center [317, 492] width 58 height 22
type input "0"
click at [322, 432] on div "Border" at bounding box center [297, 422] width 173 height 32
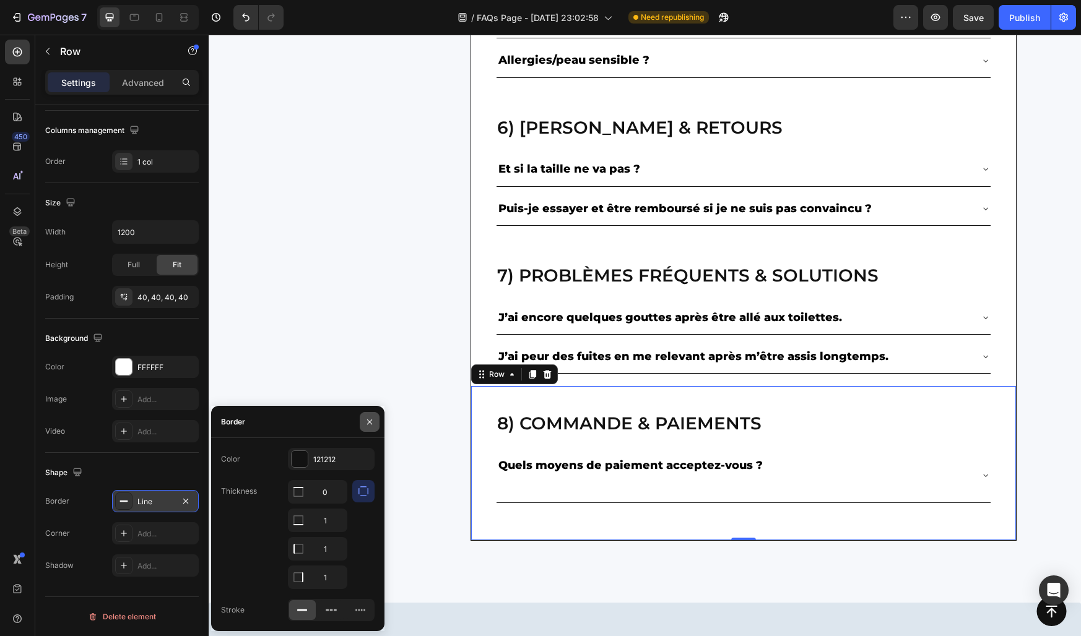
click at [365, 423] on icon "button" at bounding box center [370, 422] width 10 height 10
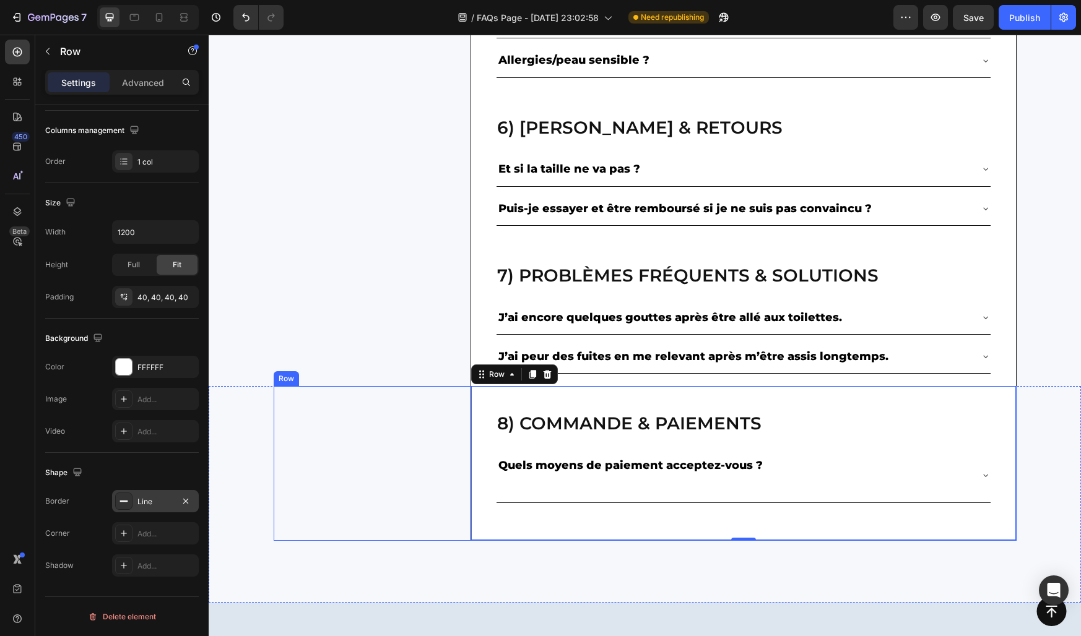
click at [361, 417] on div "8) Commande & paiements Heading Quels moyens de paiement acceptez-vous ? Accord…" at bounding box center [645, 463] width 743 height 154
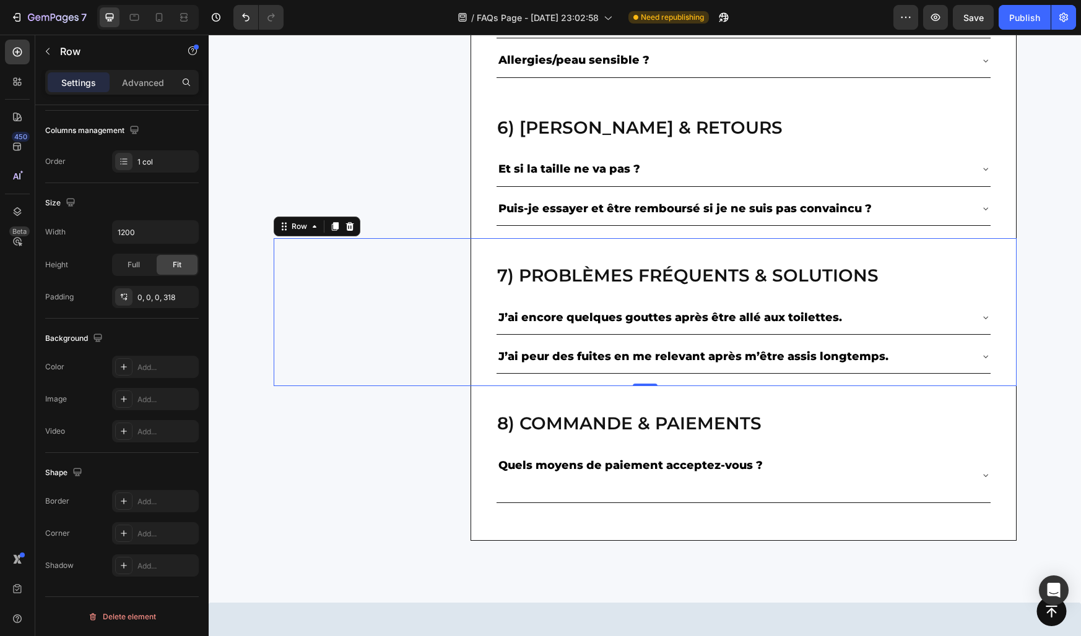
click at [407, 328] on div "7) Problèmes fréquents & solutions Heading J’ai encore quelques gouttes après ê…" at bounding box center [645, 312] width 743 height 148
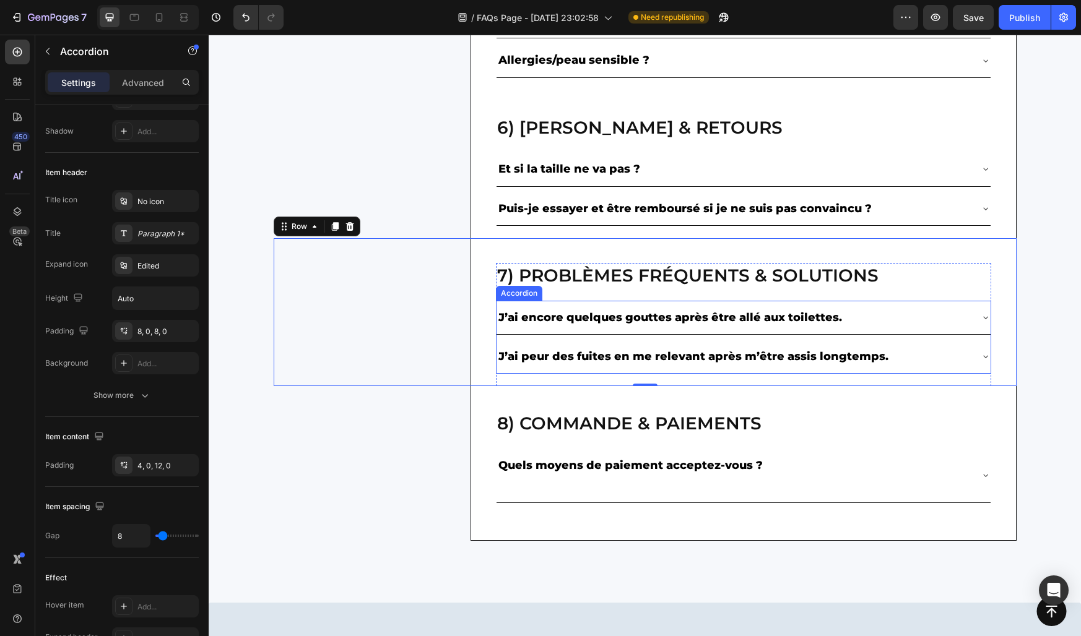
click at [614, 301] on div "J’ai encore quelques gouttes après être allé aux toilettes." at bounding box center [743, 317] width 494 height 33
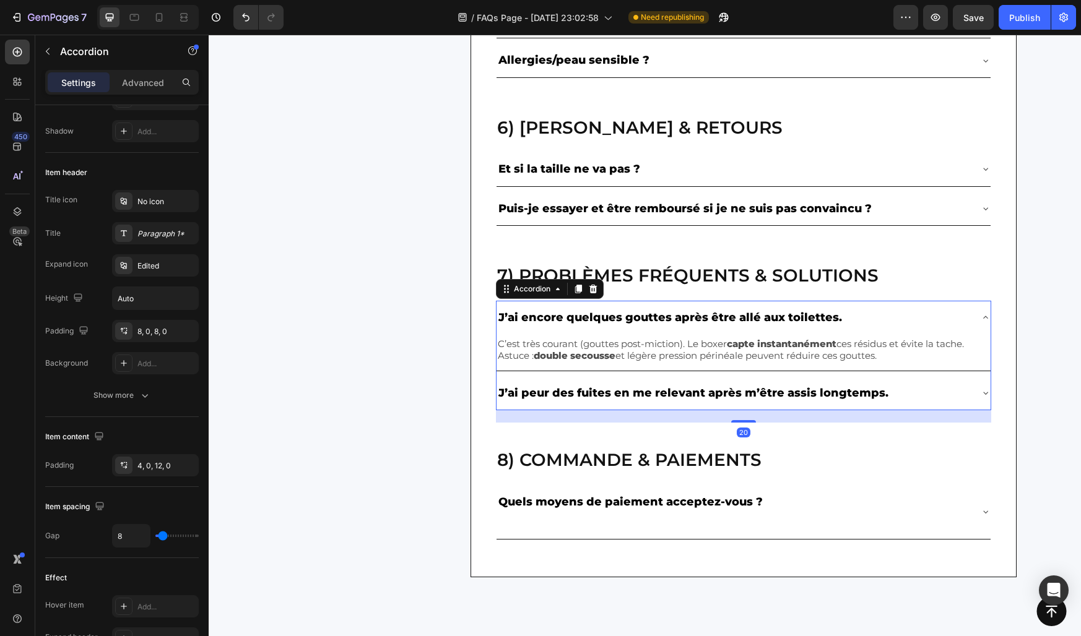
scroll to position [0, 0]
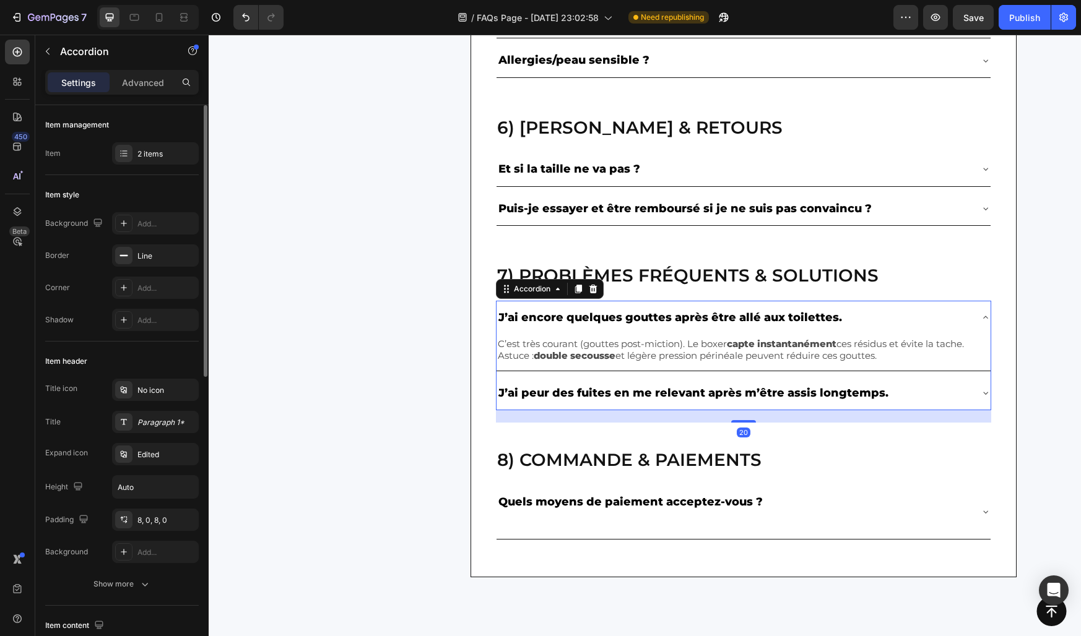
click at [614, 301] on div "J’ai encore quelques gouttes après être allé aux toilettes." at bounding box center [743, 317] width 494 height 33
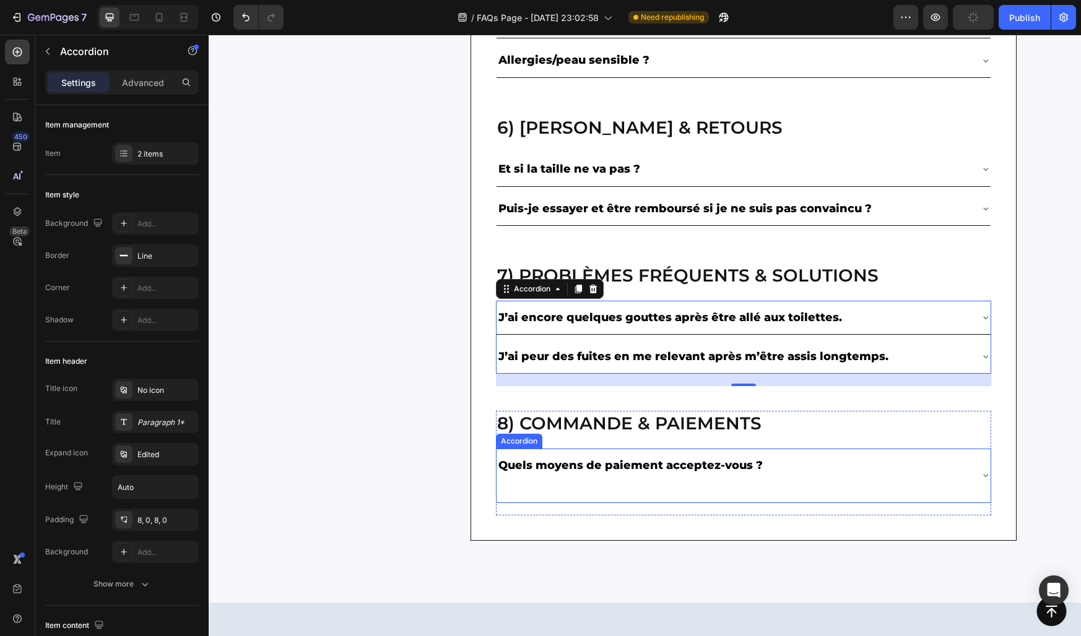
click at [738, 474] on p "Quels moyens de paiement acceptez-vous ?" at bounding box center [630, 466] width 264 height 20
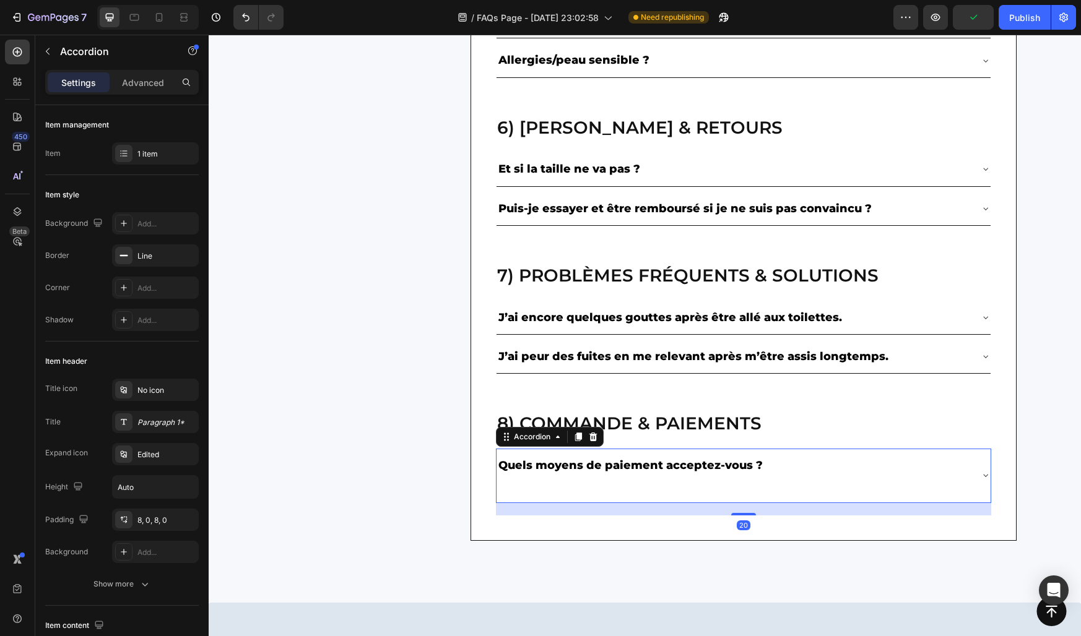
click at [702, 482] on p at bounding box center [630, 485] width 264 height 20
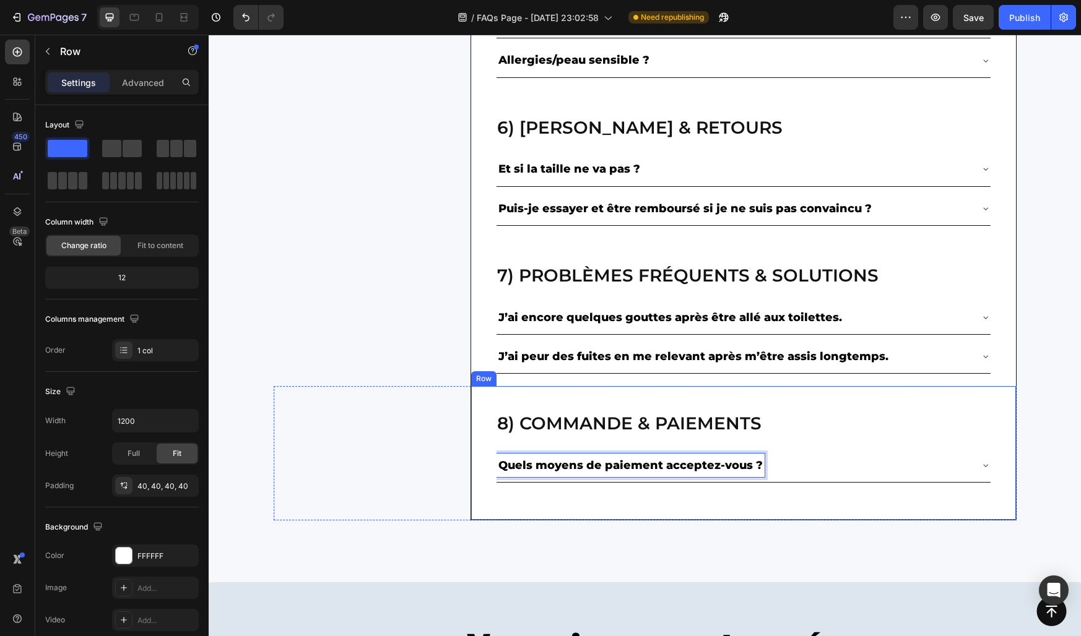
click at [505, 506] on div "8) Commande & paiements Heading Quels moyens de paiement acceptez-vous ? Accord…" at bounding box center [743, 453] width 546 height 134
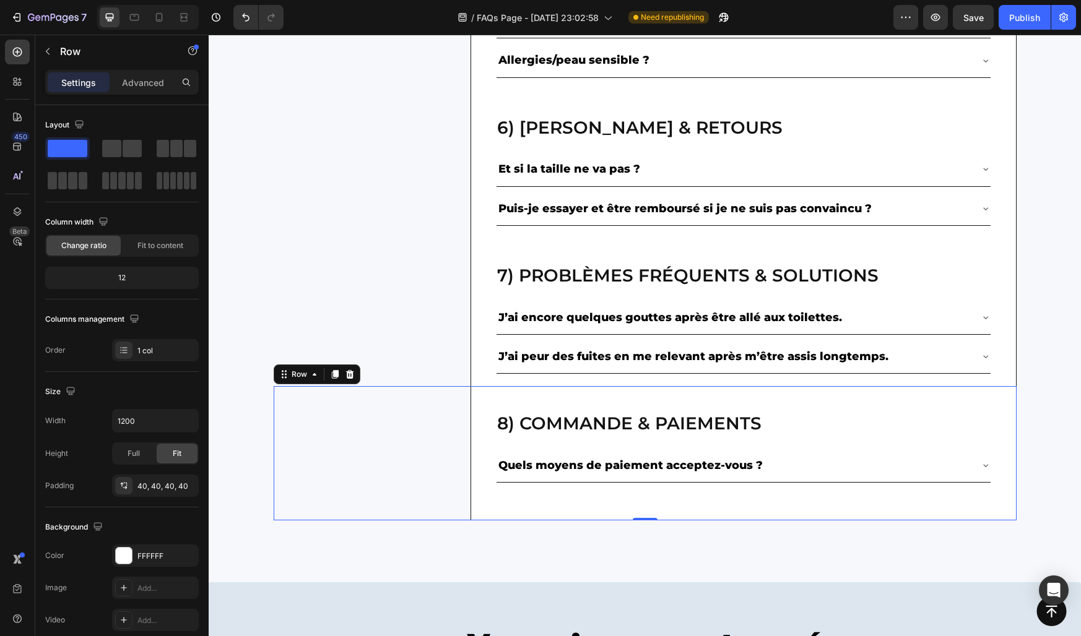
click at [426, 466] on div "8) Commande & paiements Heading Quels moyens de paiement acceptez-vous ? Accord…" at bounding box center [645, 453] width 743 height 134
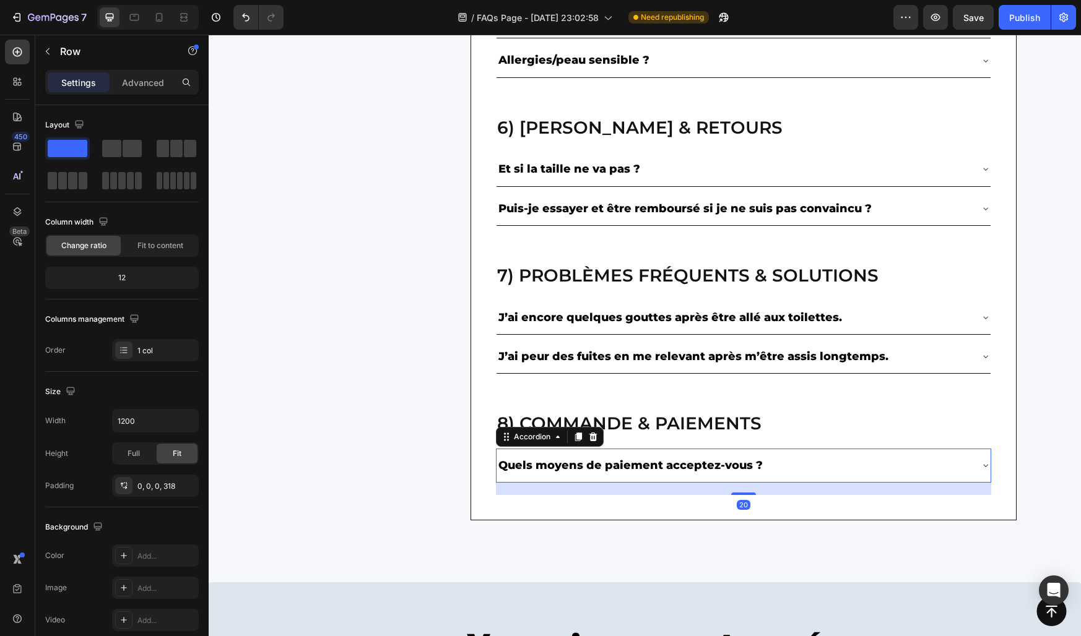
click at [798, 464] on div "Quels moyens de paiement acceptez-vous ?" at bounding box center [733, 466] width 474 height 24
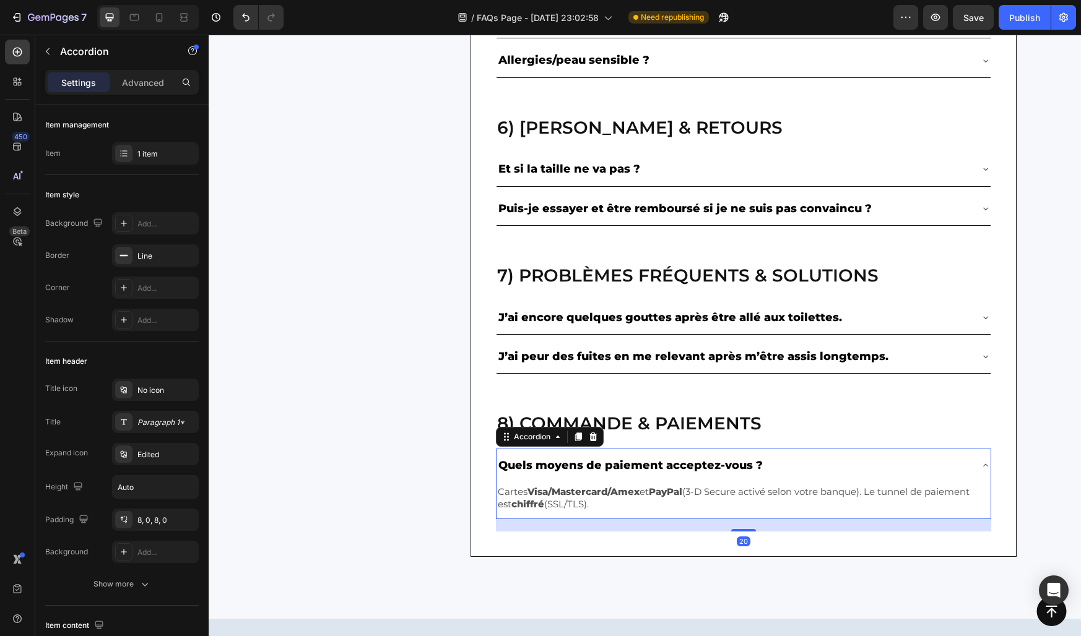
click at [780, 471] on div "Quels moyens de paiement acceptez-vous ?" at bounding box center [733, 466] width 474 height 24
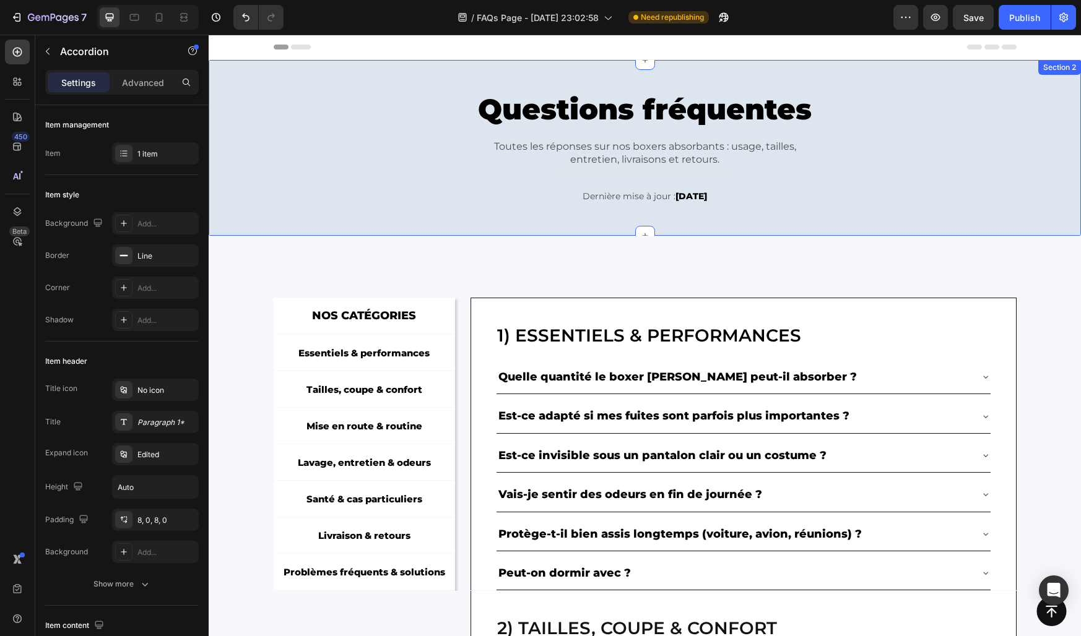
click at [346, 126] on div "Questions fréquentes Heading Toutes les réponses sur nos boxers absorbants : us…" at bounding box center [645, 148] width 854 height 139
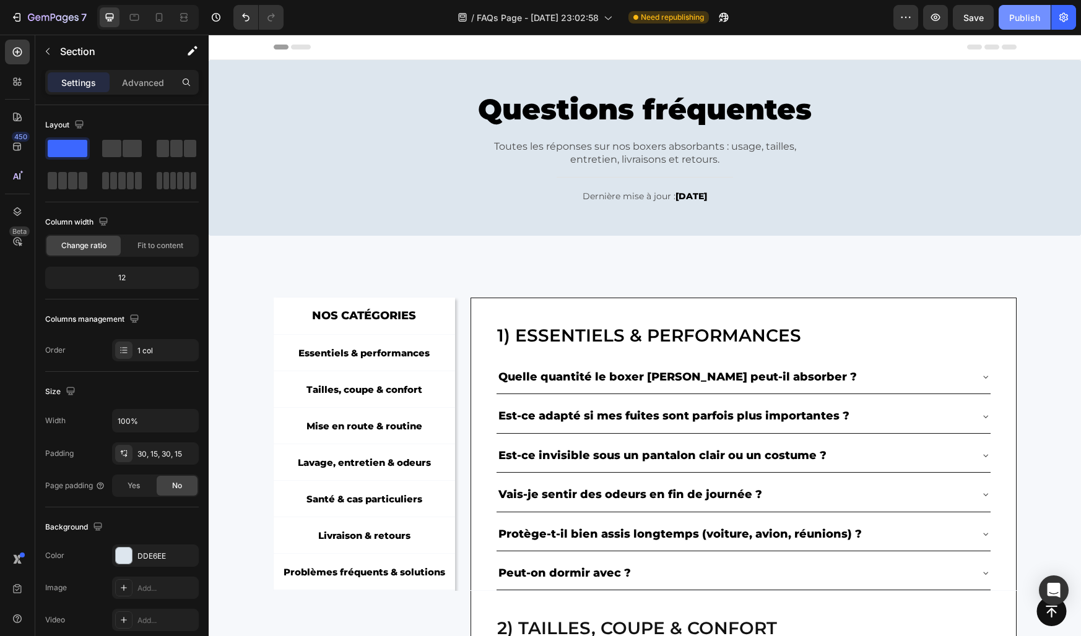
click at [1031, 15] on div "Publish" at bounding box center [1024, 17] width 31 height 13
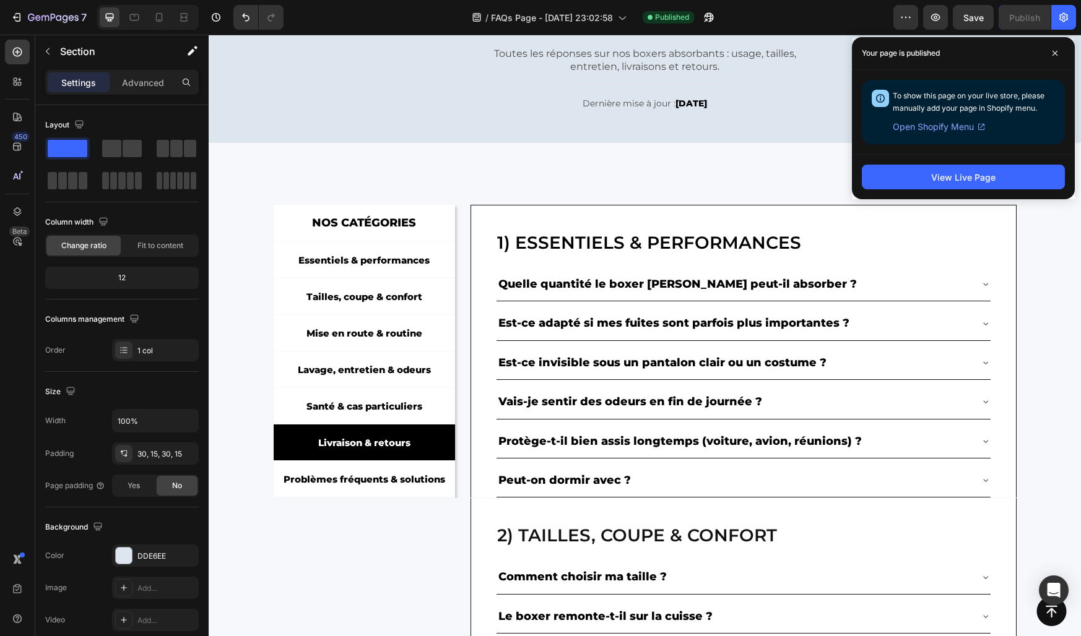
scroll to position [193, 0]
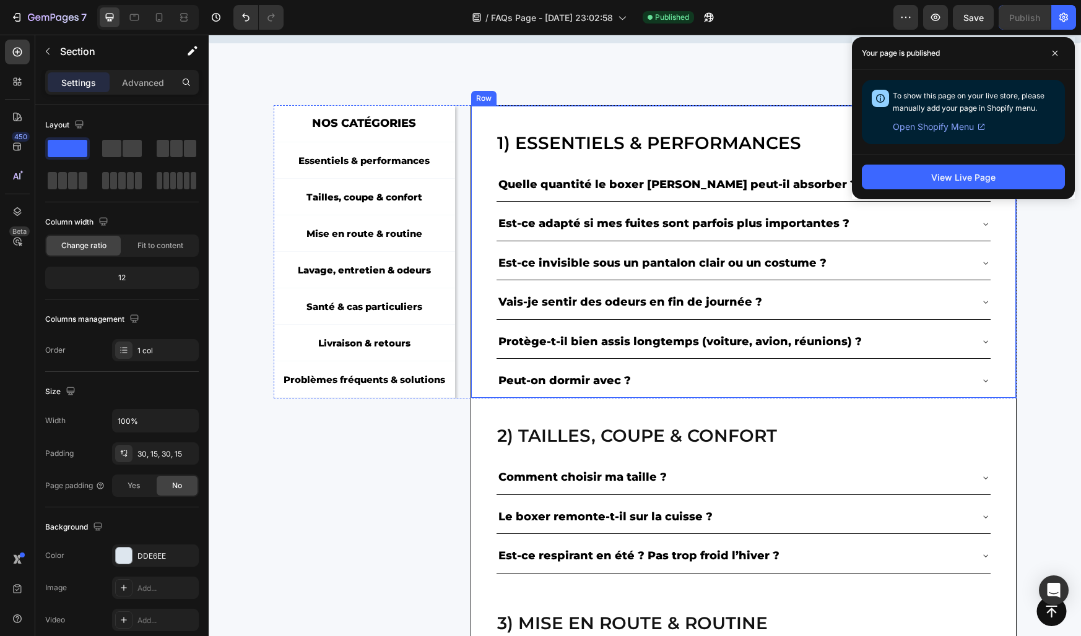
click at [488, 233] on div "1) Essentiels & performances Heading Quelle quantité le boxer Konfio peut-il ab…" at bounding box center [742, 251] width 545 height 293
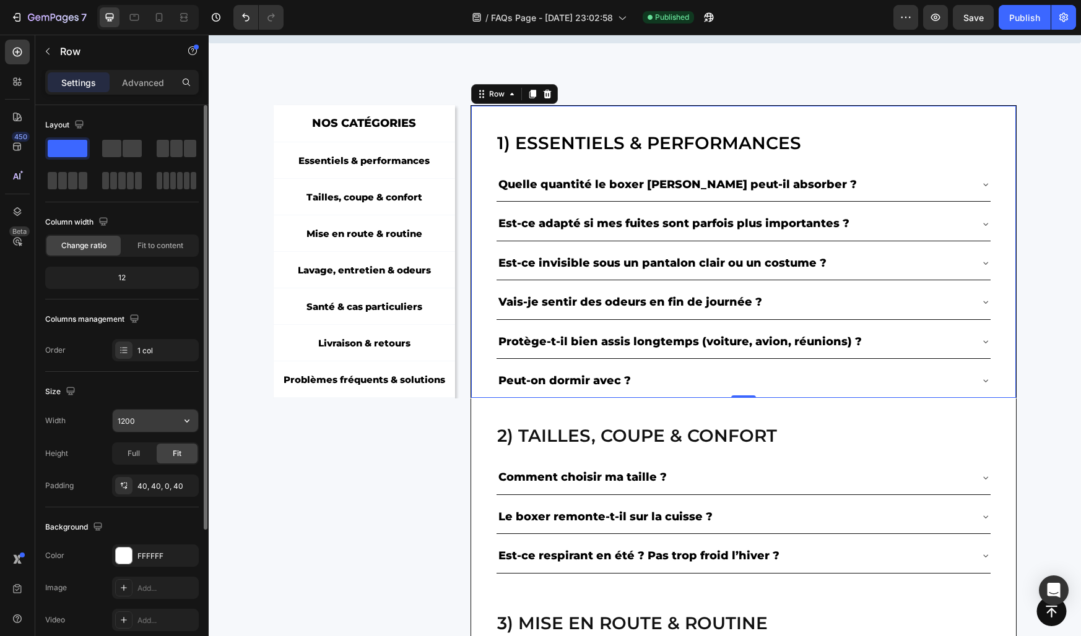
scroll to position [189, 0]
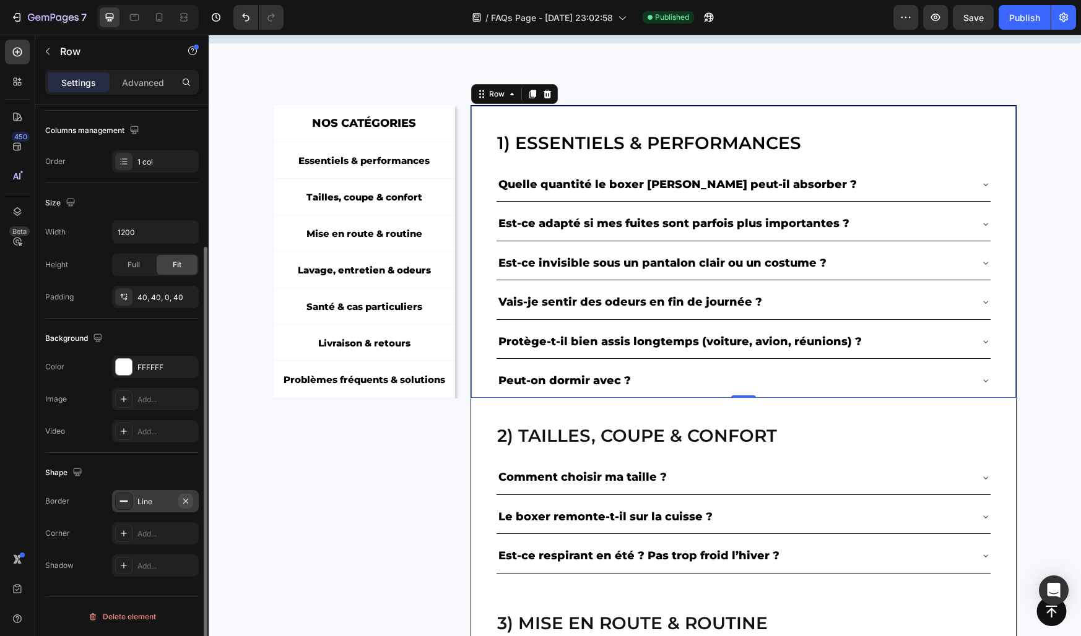
click at [189, 508] on button "button" at bounding box center [185, 501] width 15 height 15
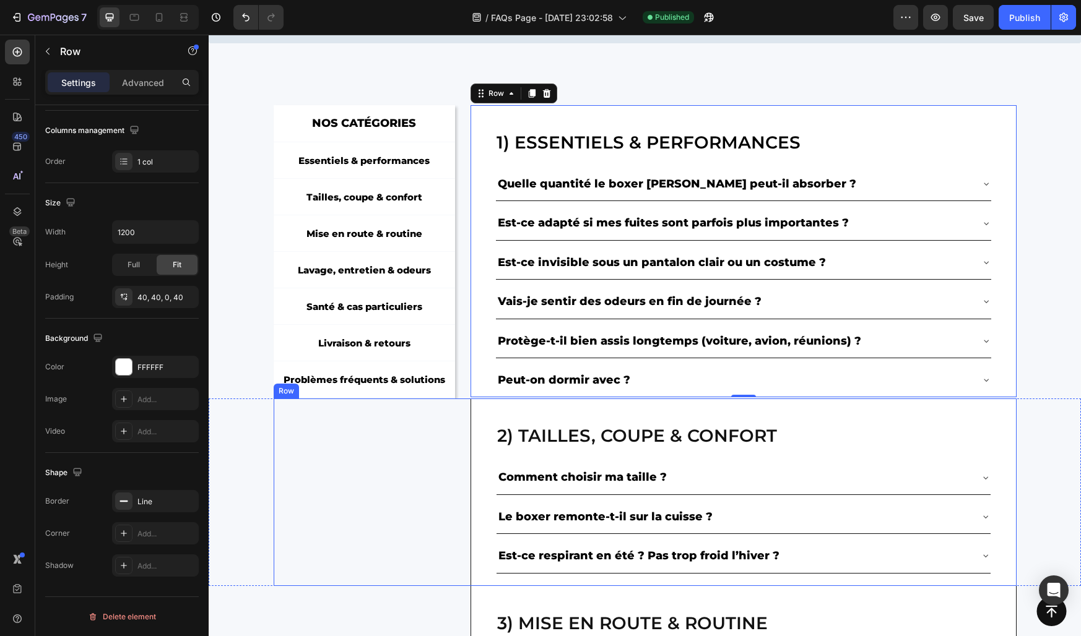
click at [480, 450] on div "2) Tailles, coupe & confort Heading Comment choisir ma taille ? Le boxer remont…" at bounding box center [743, 493] width 546 height 188
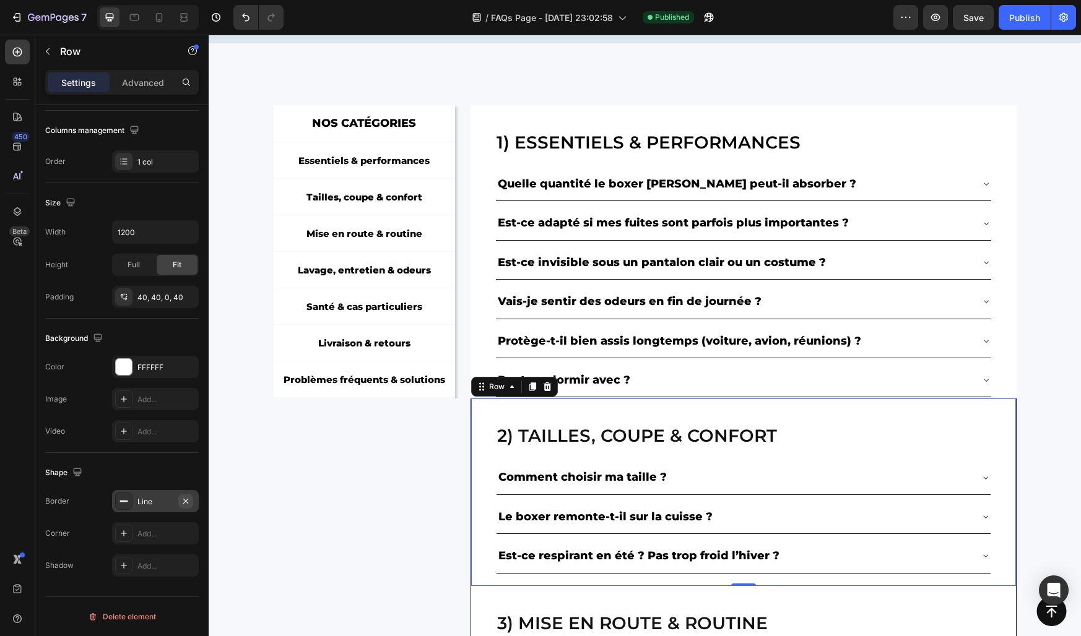
click at [191, 501] on button "button" at bounding box center [185, 501] width 15 height 15
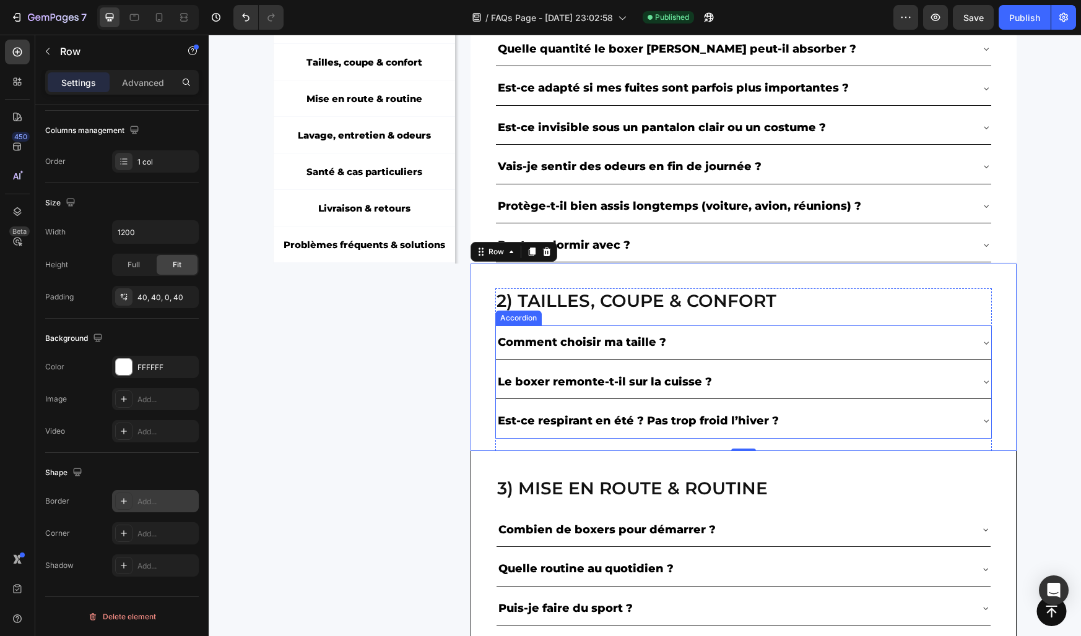
scroll to position [394, 0]
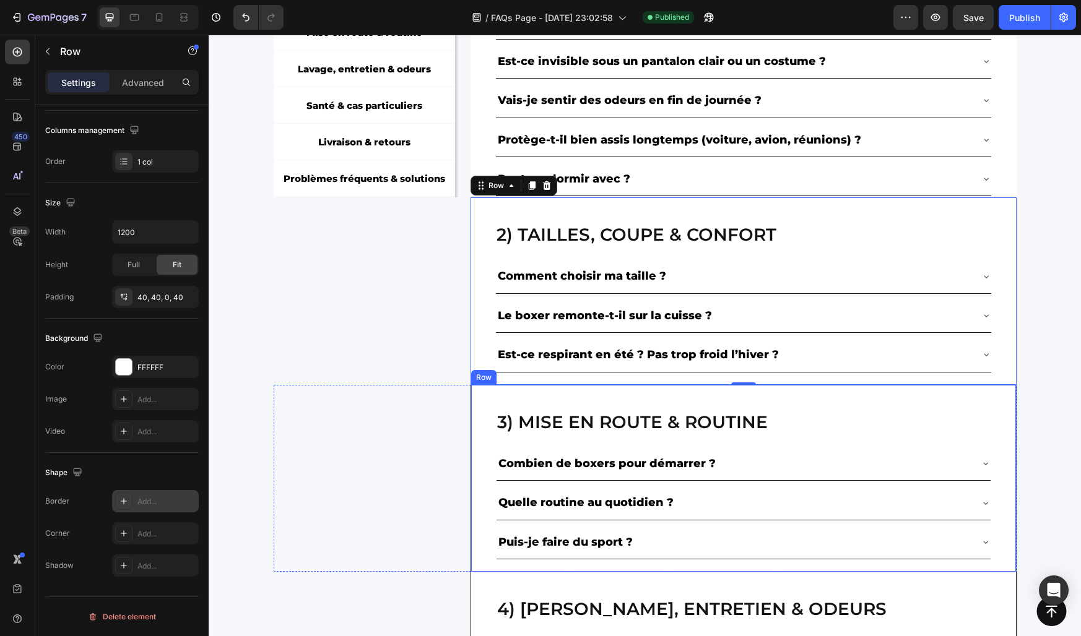
click at [484, 456] on div "3) Mise en route & routine Heading Combien de boxers pour démarrer ? Quelle rou…" at bounding box center [743, 479] width 546 height 188
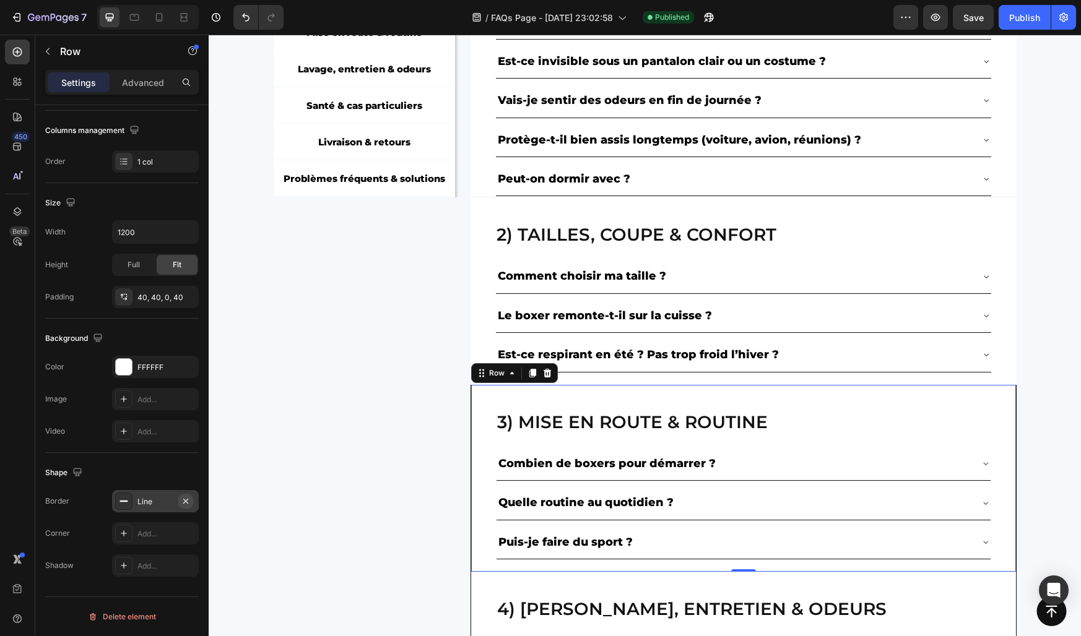
click at [179, 501] on button "button" at bounding box center [185, 501] width 15 height 15
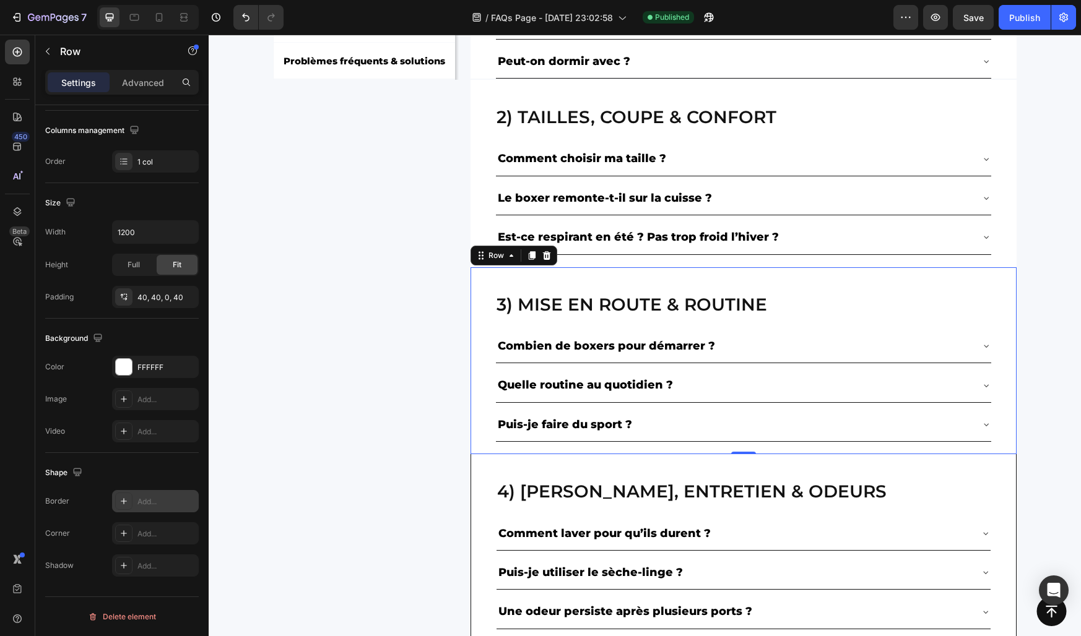
scroll to position [650, 0]
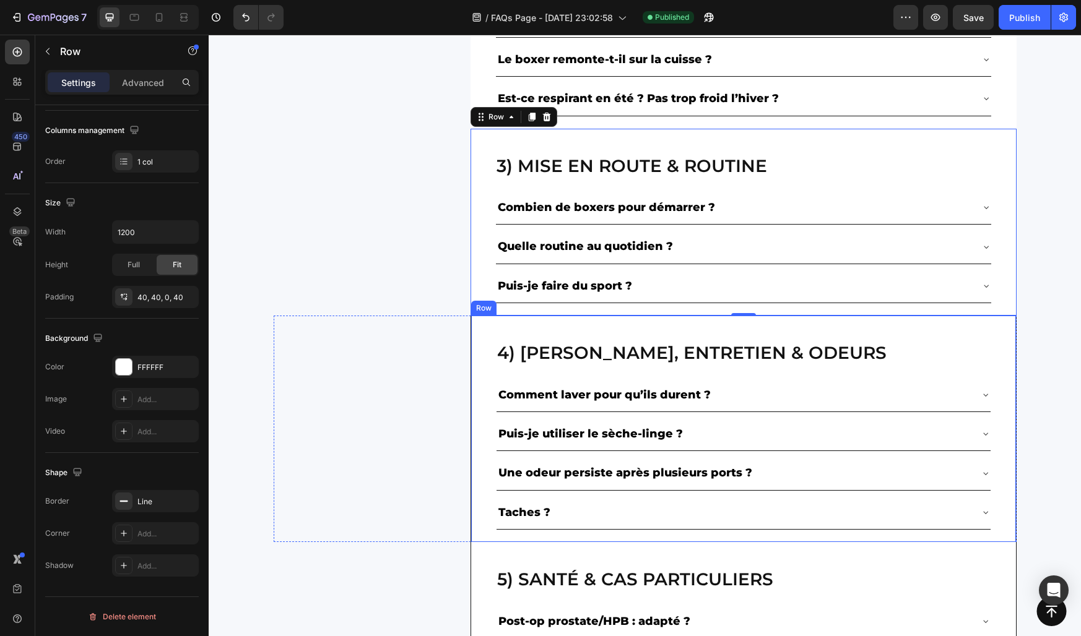
click at [484, 432] on div "4) Lavage, entretien & odeurs Heading Comment laver pour qu’ils durent ? Puis-j…" at bounding box center [743, 429] width 546 height 227
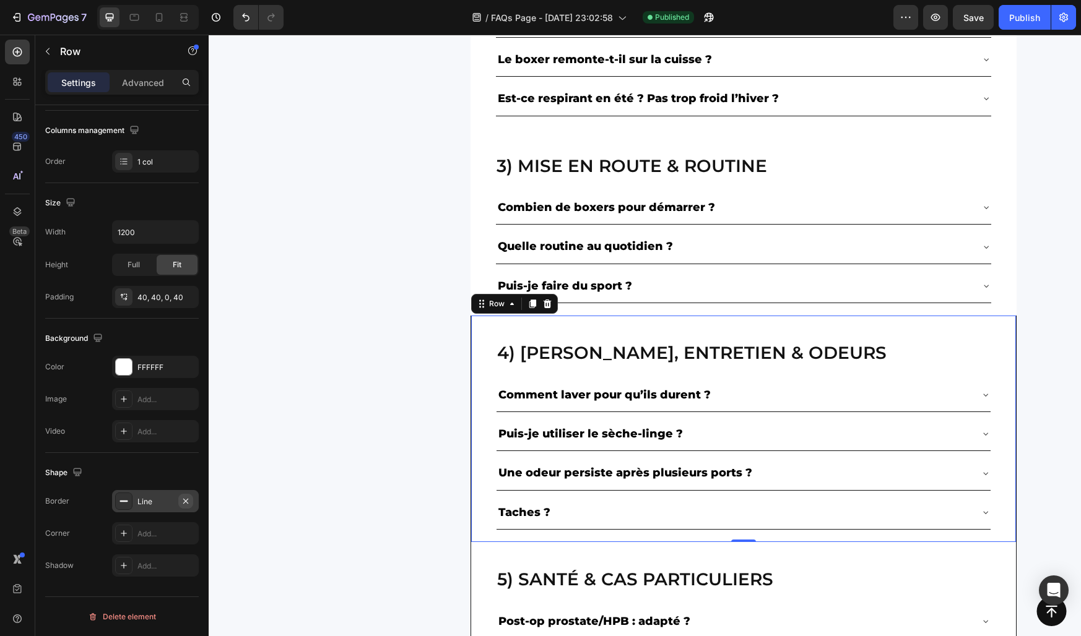
click at [182, 501] on icon "button" at bounding box center [186, 501] width 10 height 10
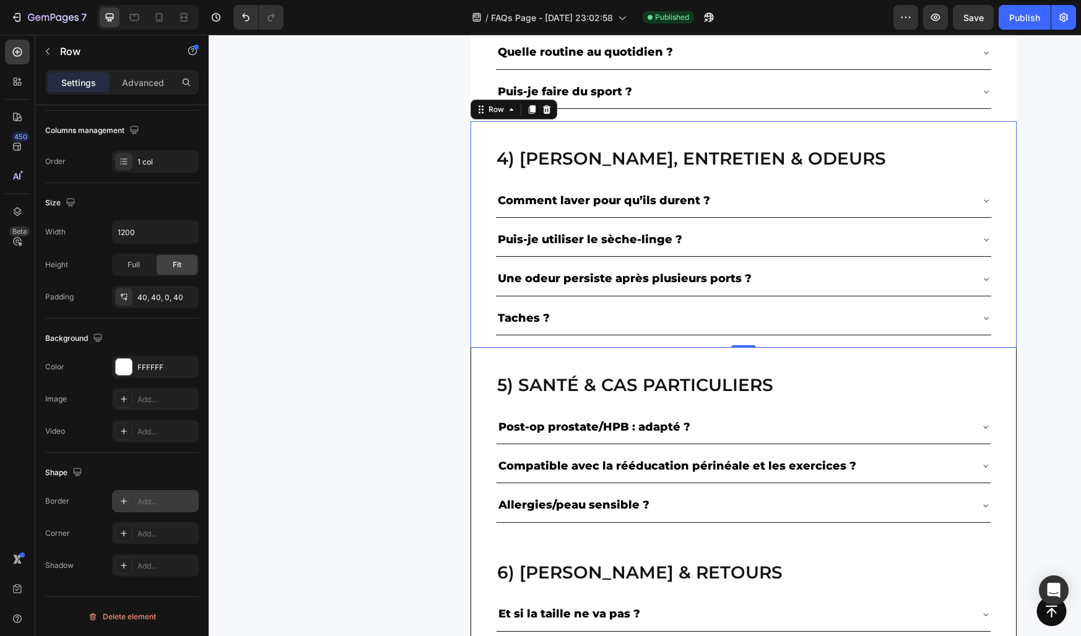
scroll to position [902, 0]
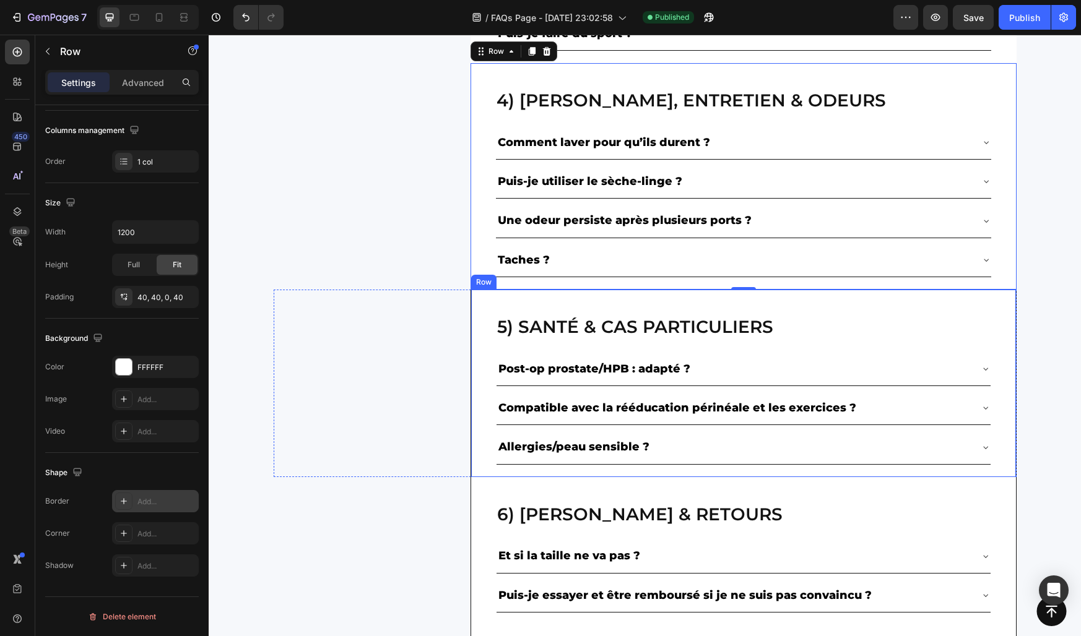
click at [484, 431] on div "5) Santé & cas particuliers Heading Post-op prostate/HPB : adapté ? Compatible …" at bounding box center [743, 384] width 546 height 188
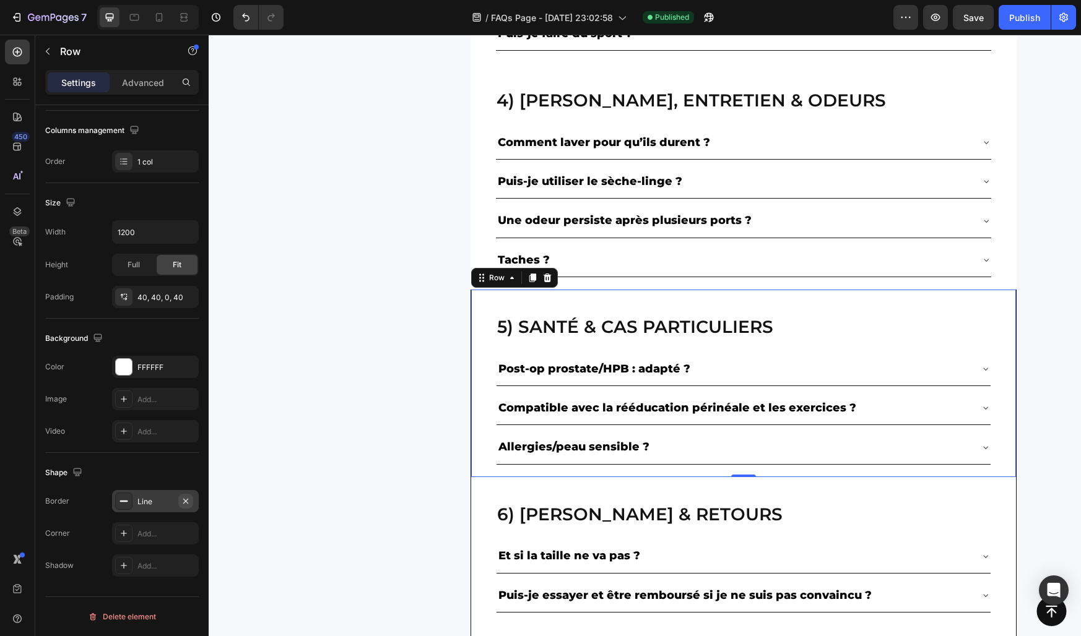
click at [184, 503] on icon "button" at bounding box center [185, 500] width 5 height 5
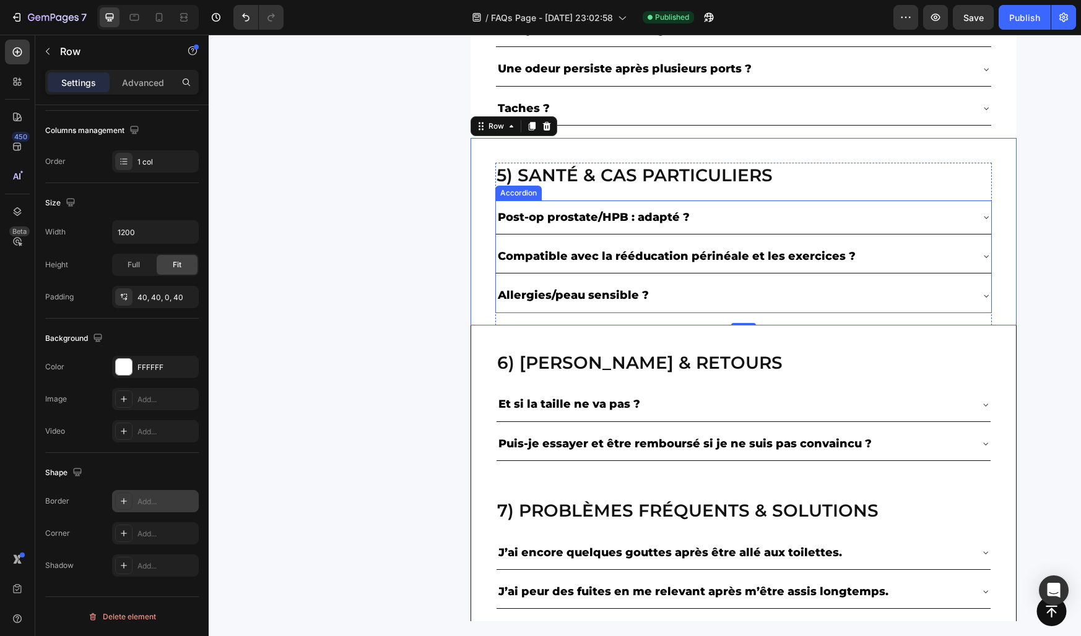
scroll to position [1104, 0]
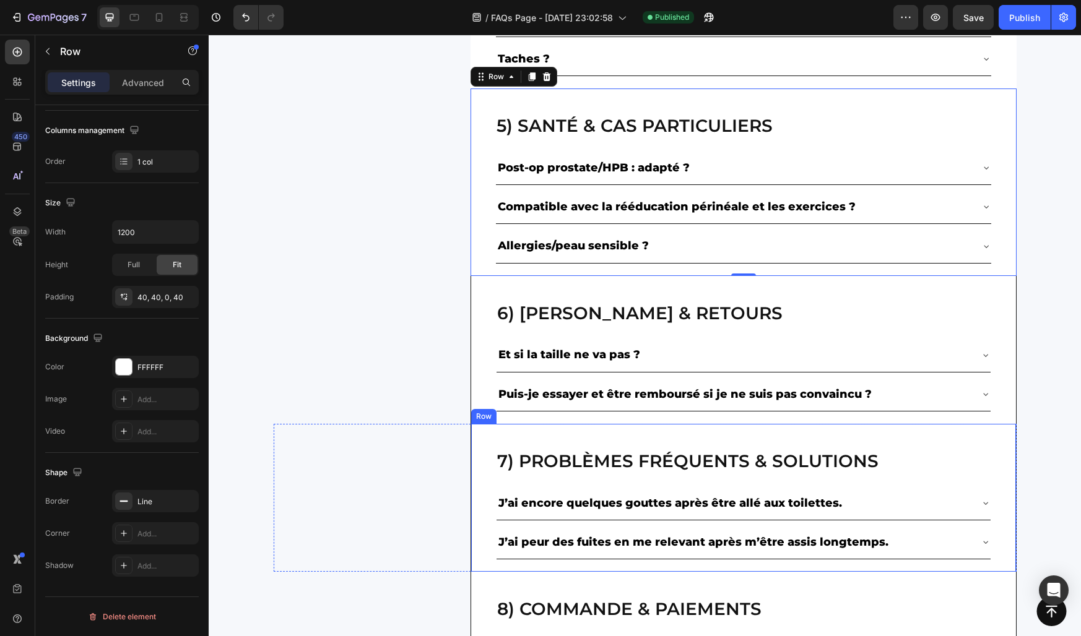
click at [488, 441] on div "7) Problèmes fréquents & solutions Heading J’ai encore quelques gouttes après ê…" at bounding box center [743, 498] width 546 height 148
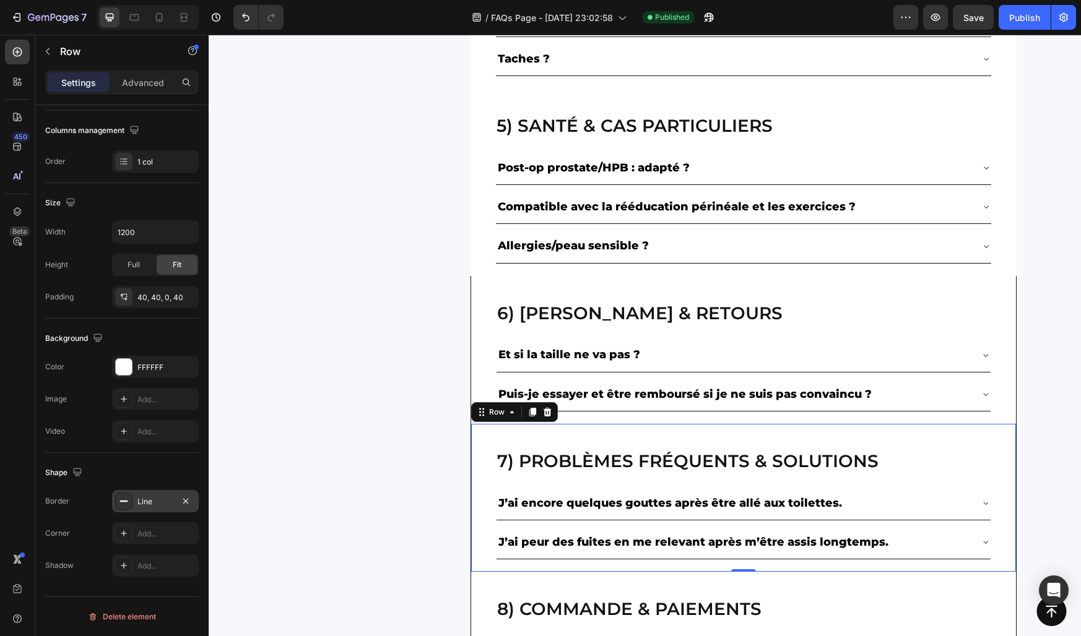
click at [198, 500] on div "Line" at bounding box center [155, 501] width 87 height 22
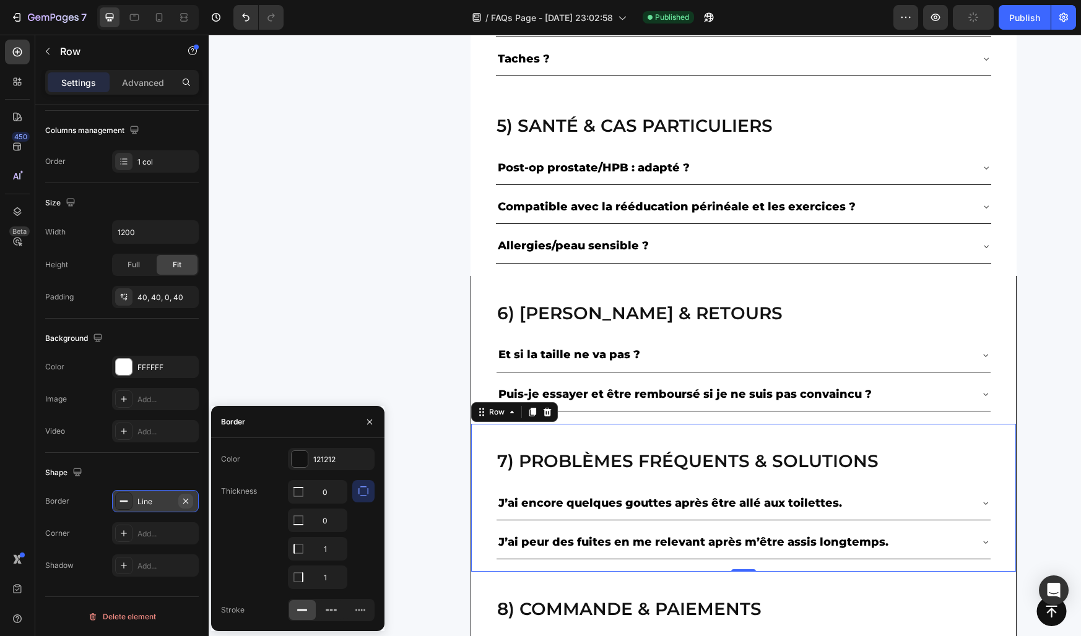
click at [189, 500] on icon "button" at bounding box center [186, 501] width 10 height 10
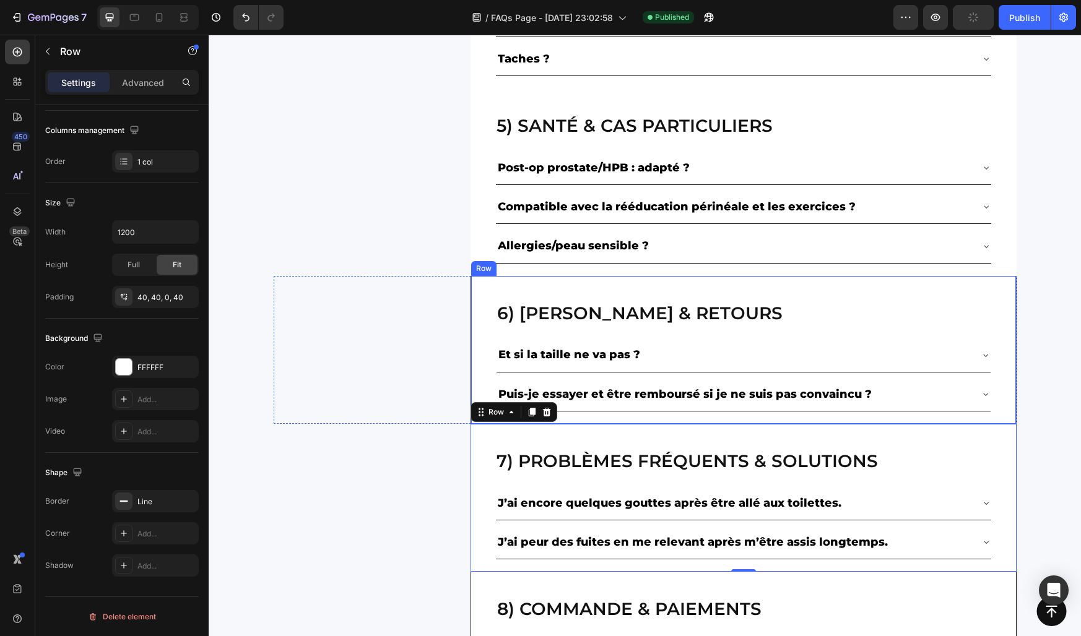
click at [487, 340] on div "6) livraison & retours Heading Et si la taille ne va pas ? Puis-je essayer et ê…" at bounding box center [743, 350] width 546 height 148
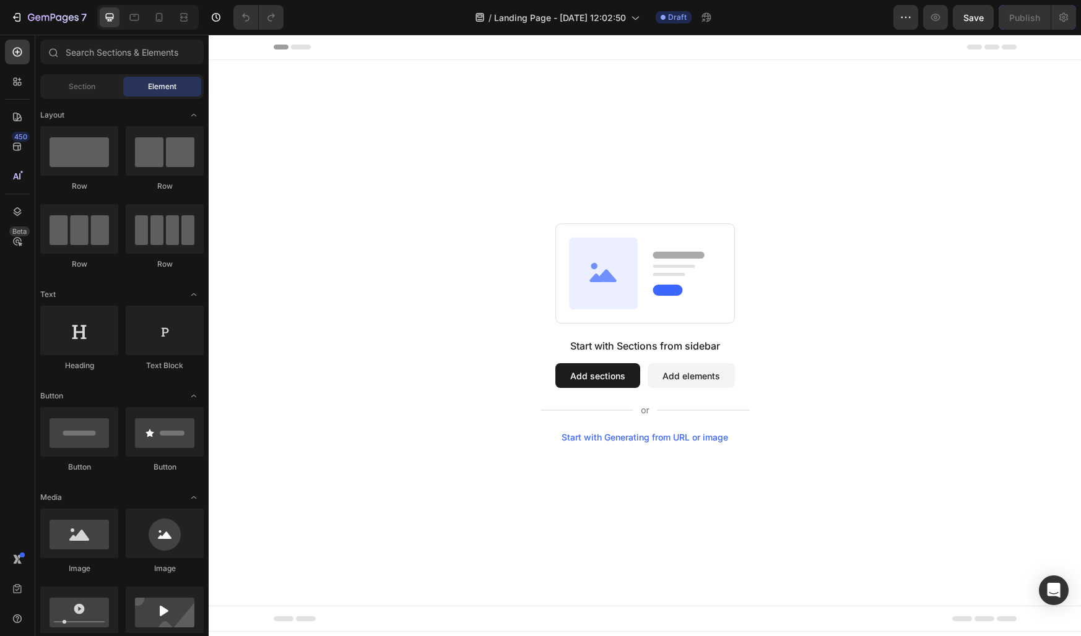
click at [779, 409] on div "Start with Sections from sidebar Add sections Add elements Start with Generatin…" at bounding box center [644, 332] width 783 height 219
click at [22, 12] on icon "button" at bounding box center [17, 17] width 12 height 12
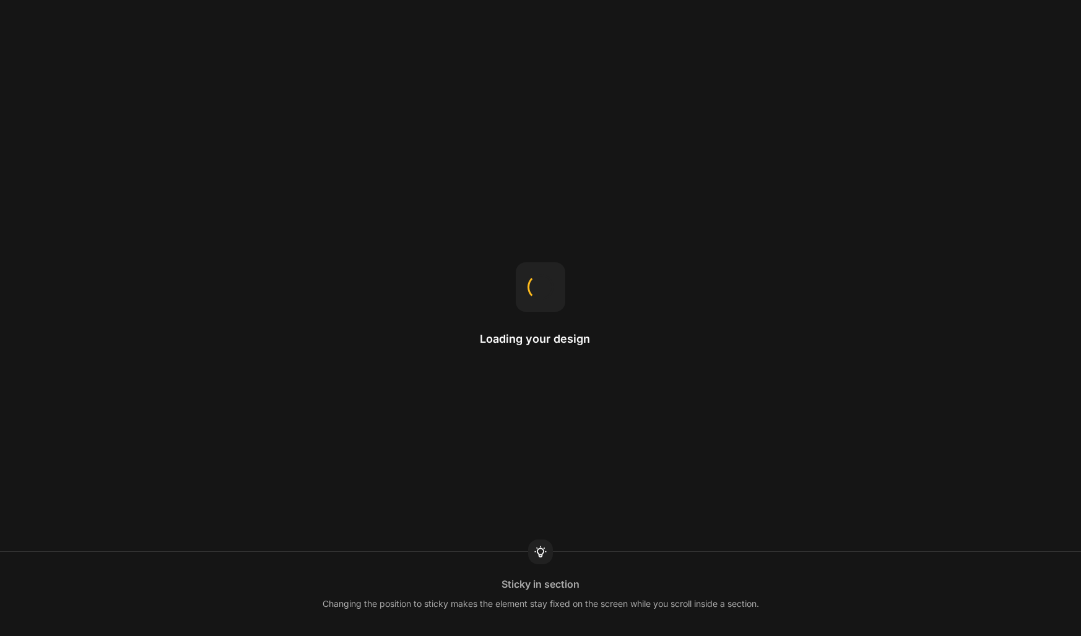
click at [474, 342] on div "Loading your design Sticky in section Changing the position to sticky makes the…" at bounding box center [540, 318] width 1081 height 636
